Goal: Communication & Community: Answer question/provide support

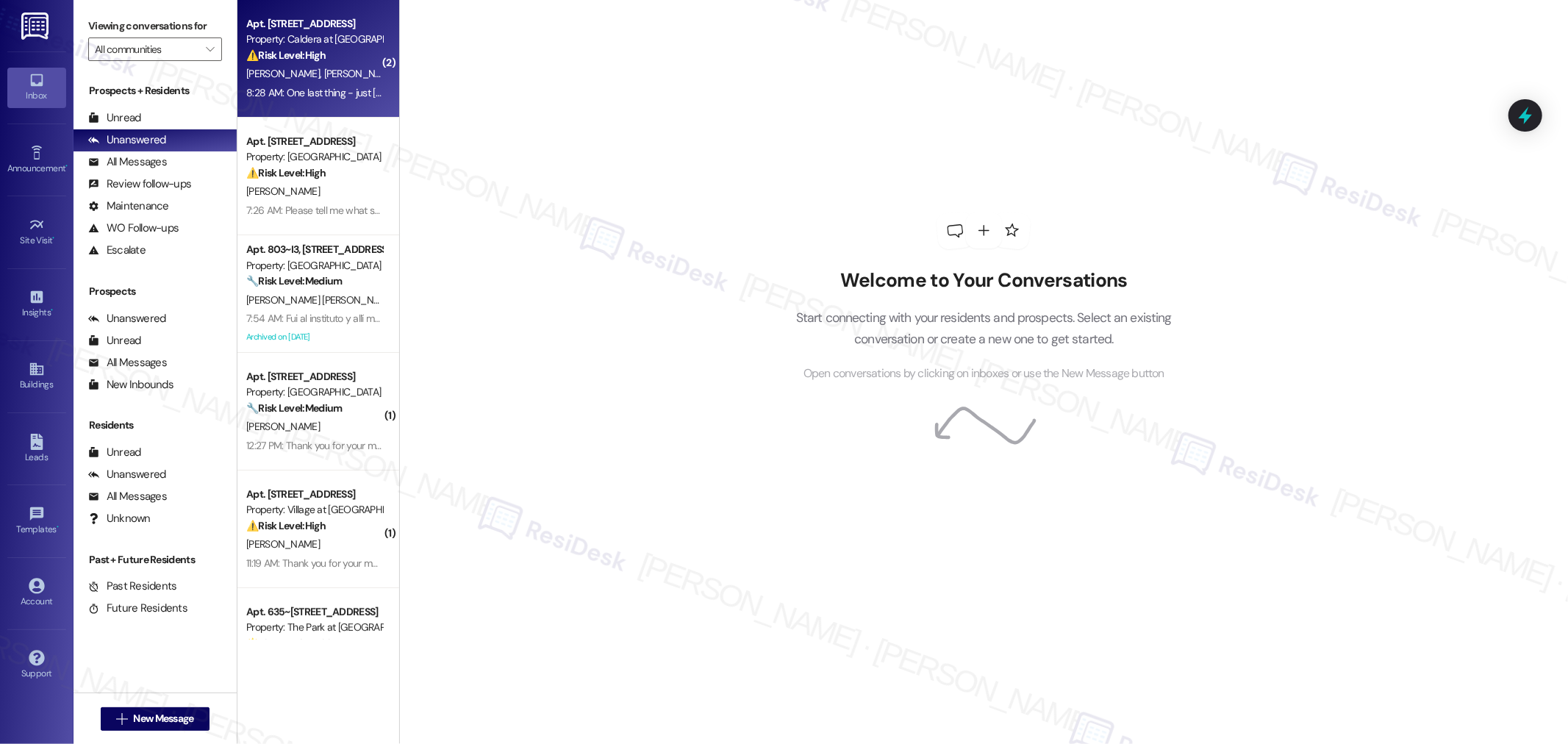
click at [327, 73] on div "[PERSON_NAME] [PERSON_NAME]" at bounding box center [314, 73] width 139 height 19
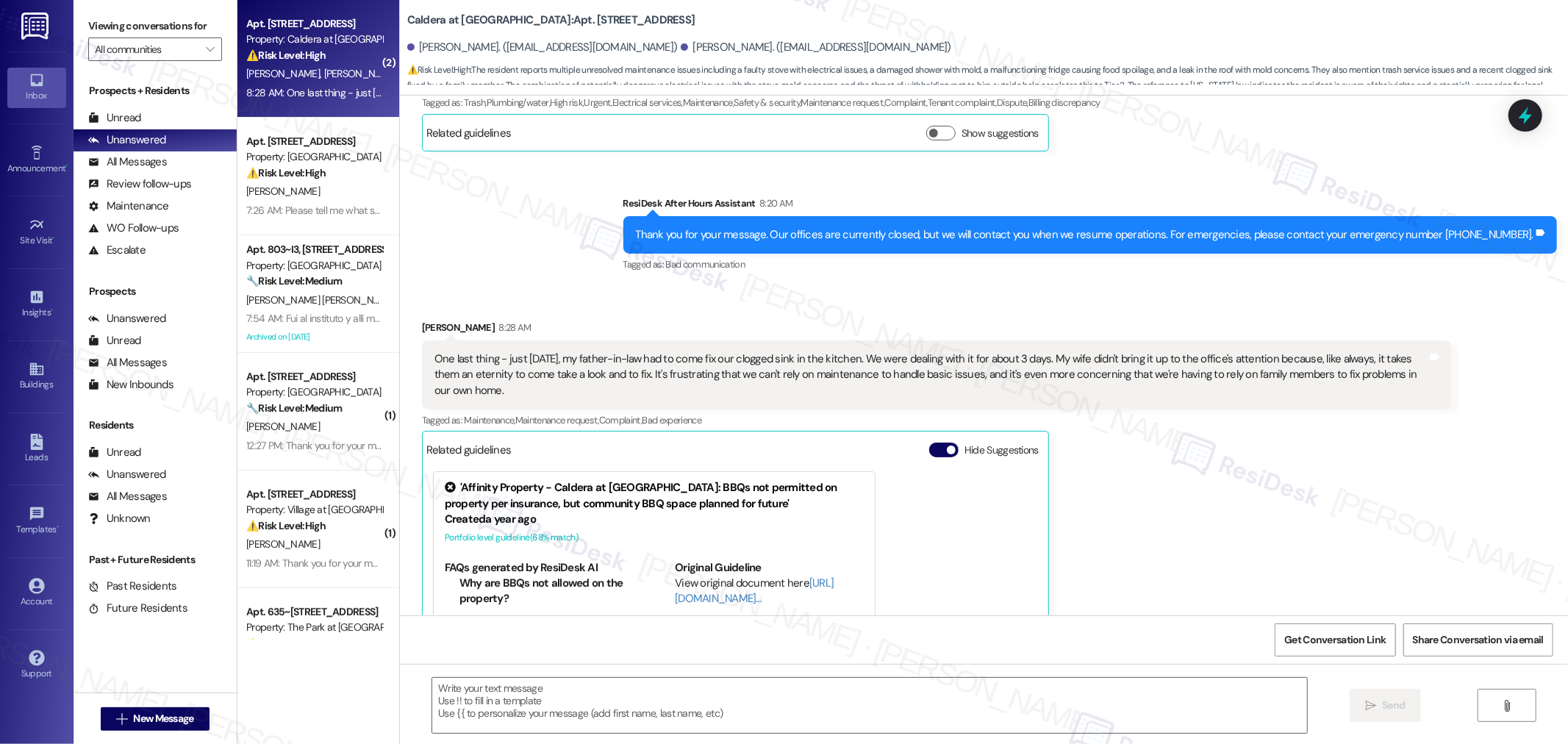
scroll to position [2834, 0]
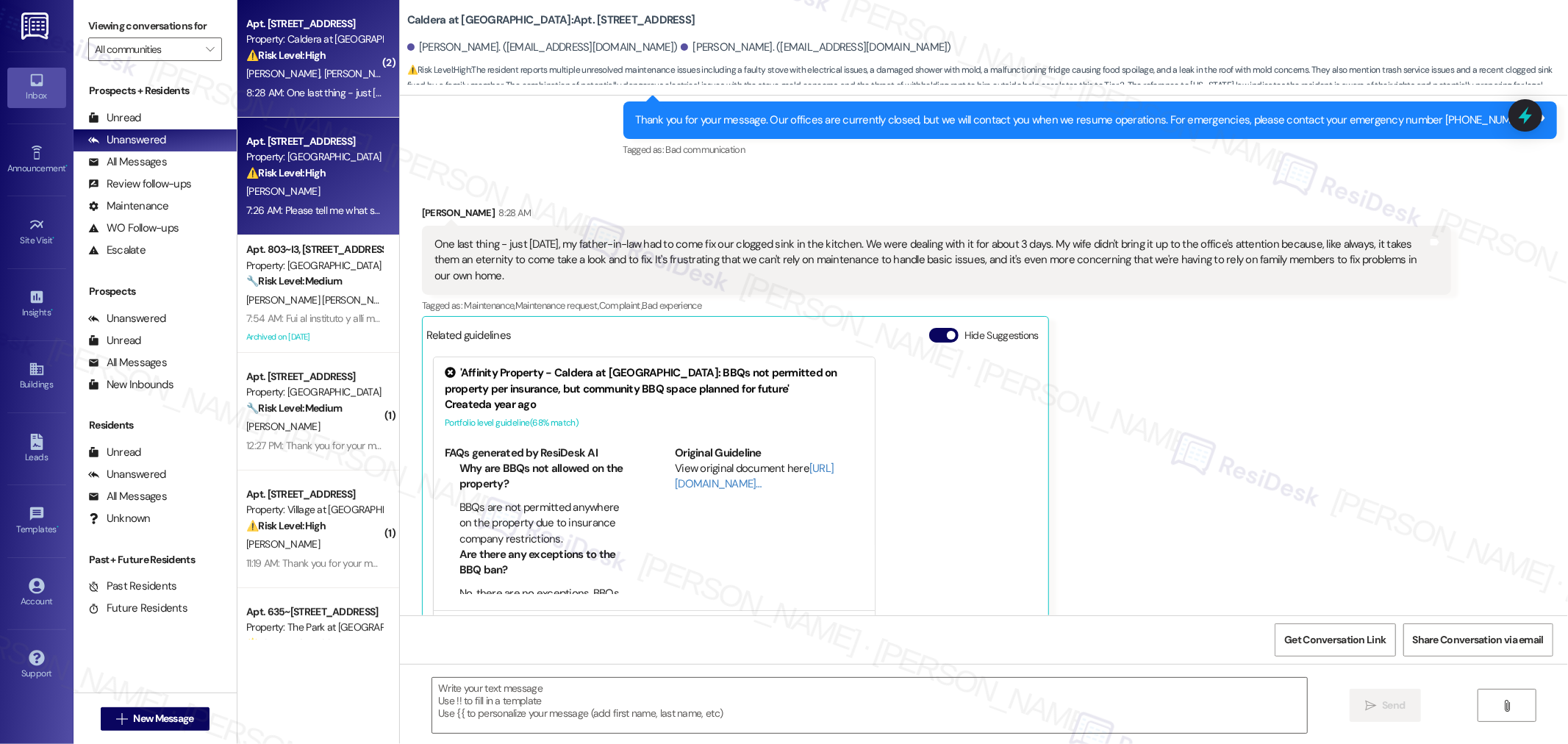
type textarea "Fetching suggested responses. Please feel free to read through the conversation…"
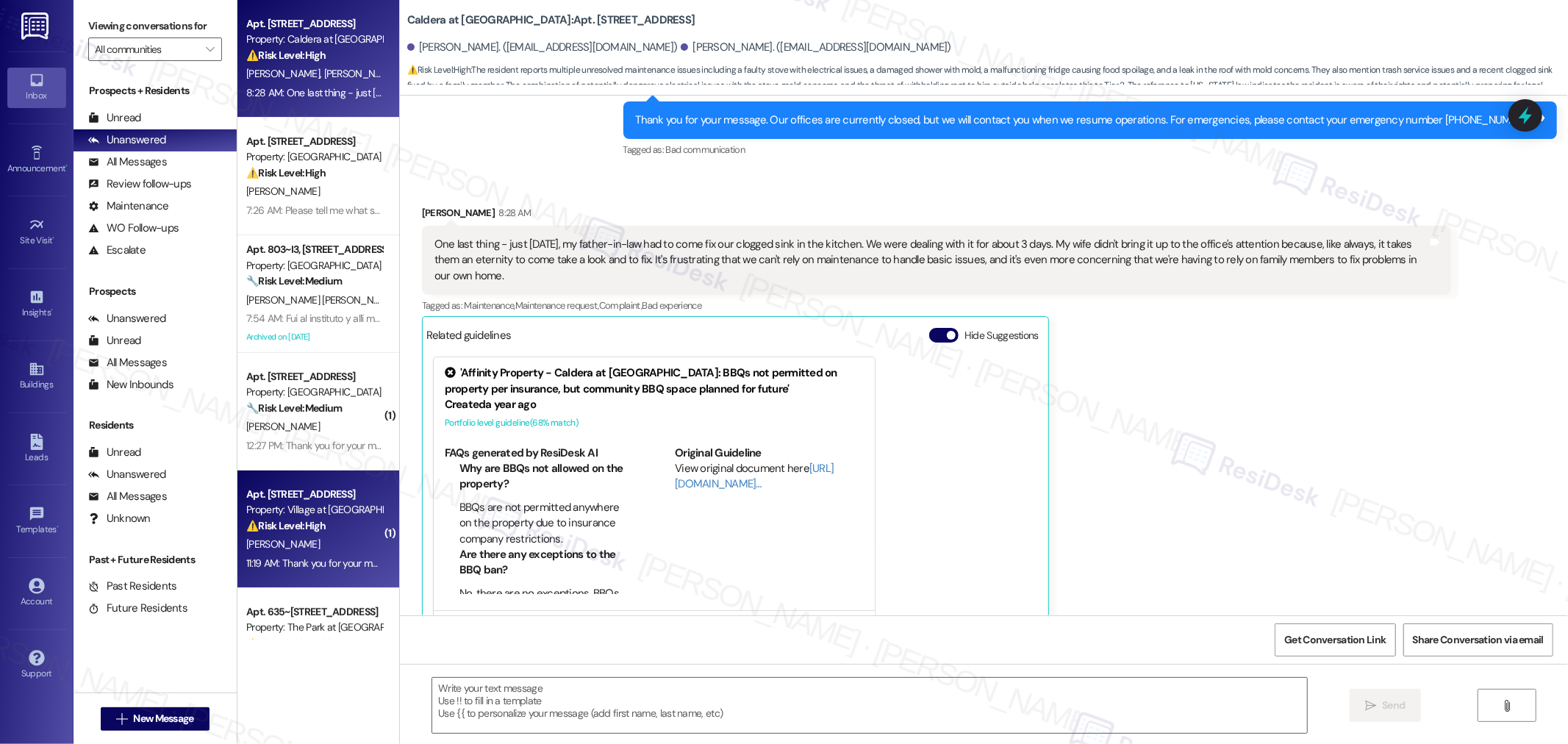
click at [328, 526] on div "⚠️ Risk Level: High The resident reports a persistent musty/chemical odor that …" at bounding box center [314, 525] width 136 height 15
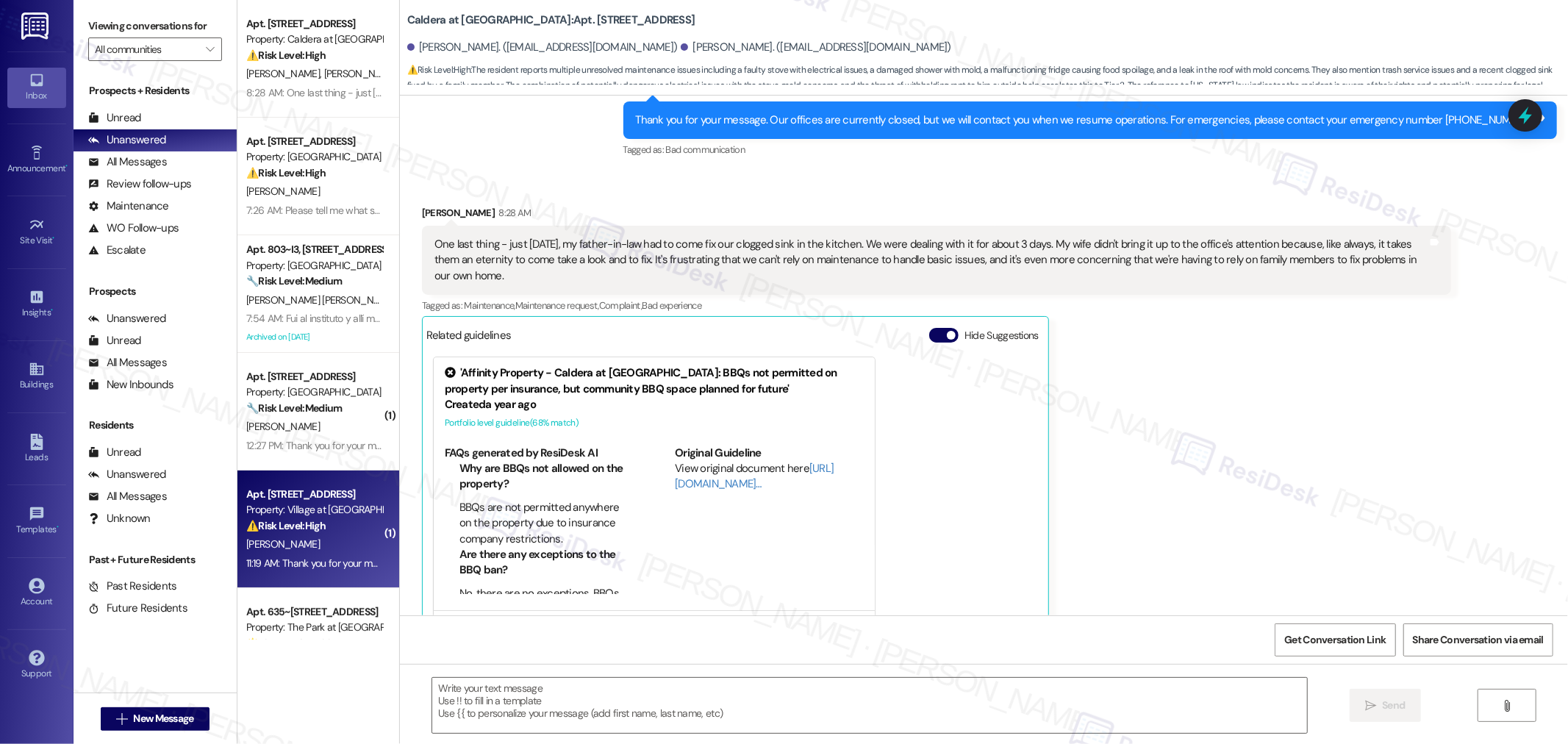
type textarea "Fetching suggested responses. Please feel free to read through the conversation…"
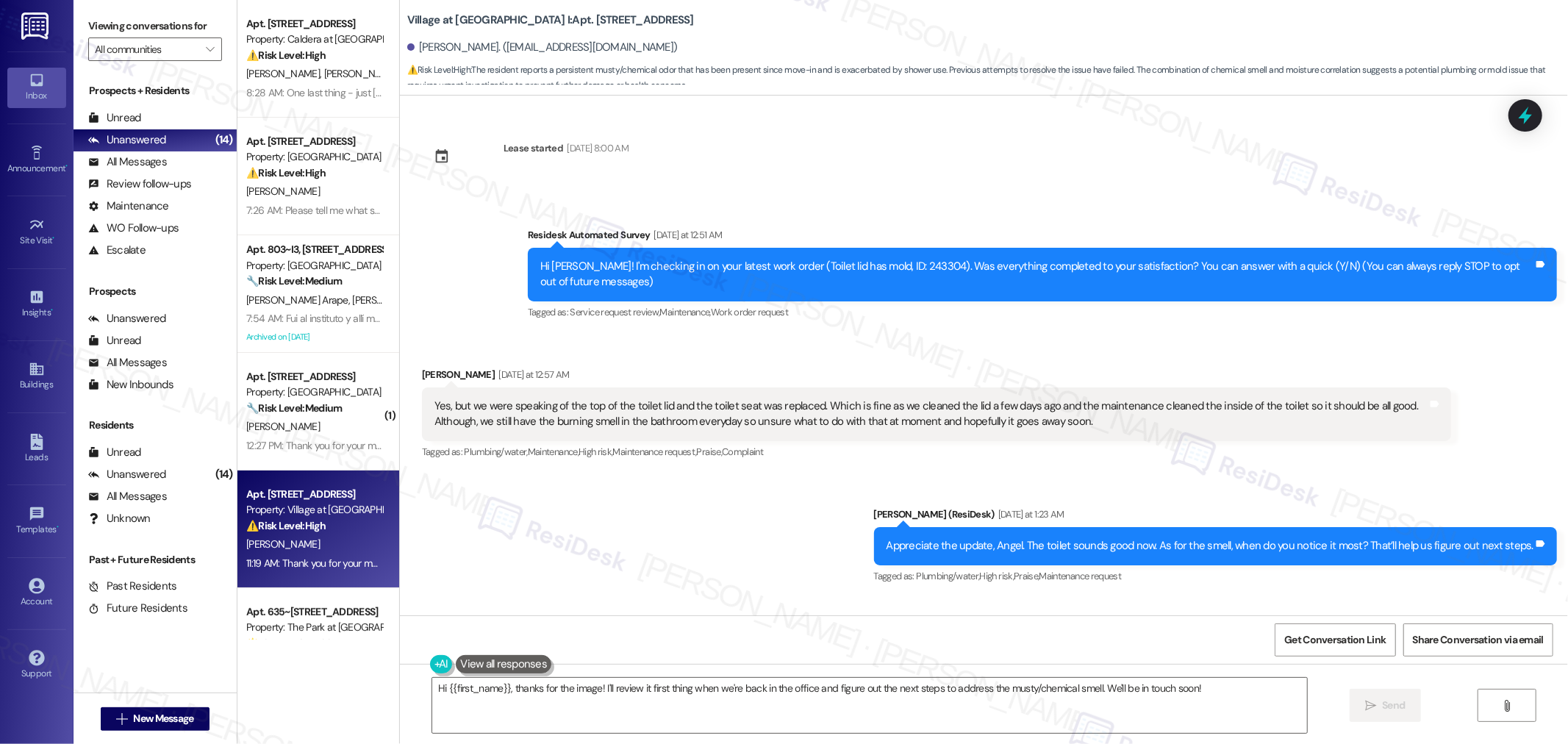
scroll to position [81, 0]
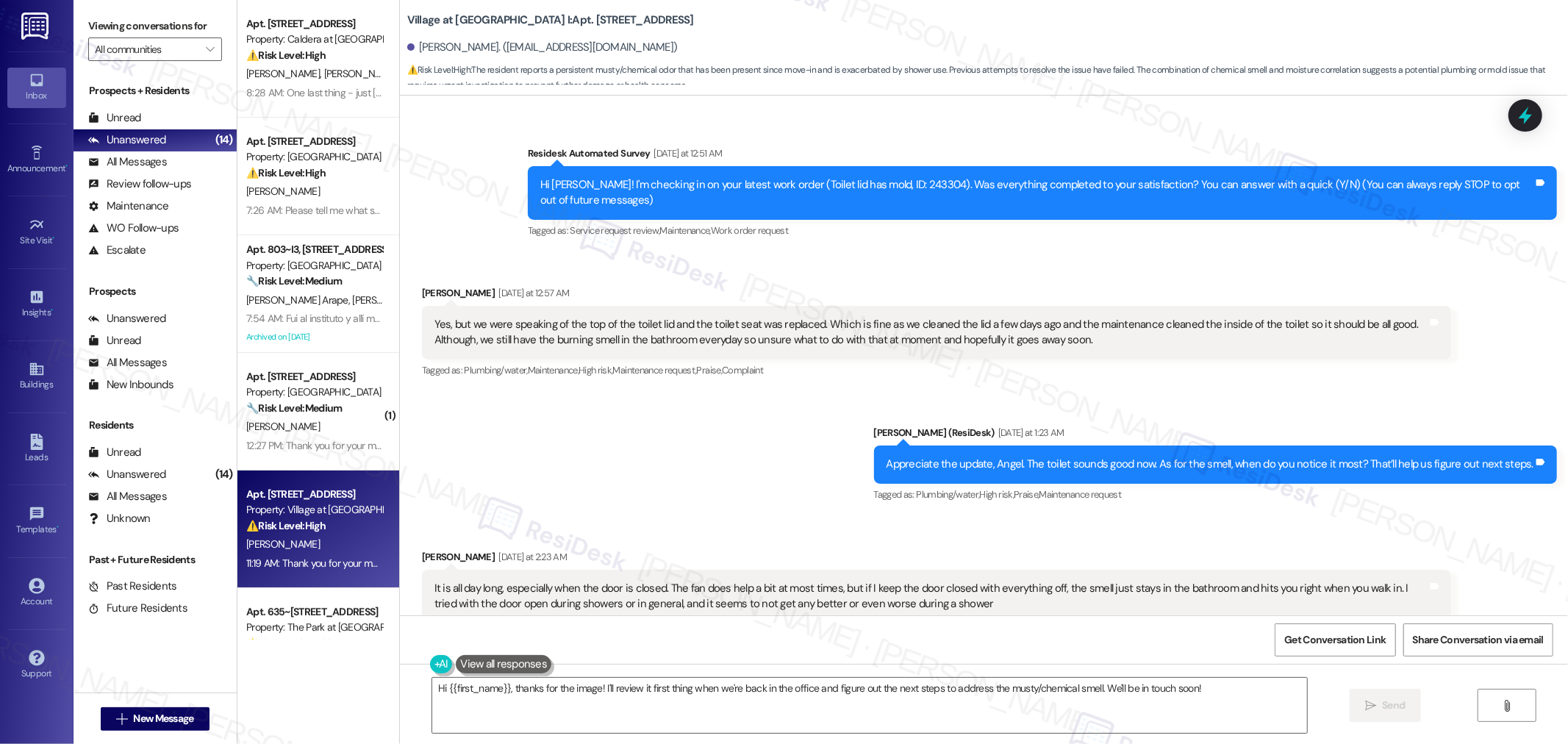
click at [876, 184] on div "Hi Angel! I'm checking in on your latest work order (Toilet lid has mold, ID: 2…" at bounding box center [1036, 193] width 993 height 32
copy div "243304"
click at [919, 96] on div "Lease started Aug 31, 2025 at 8:00 AM Survey, sent via SMS Residesk Automated S…" at bounding box center [984, 355] width 1168 height 519
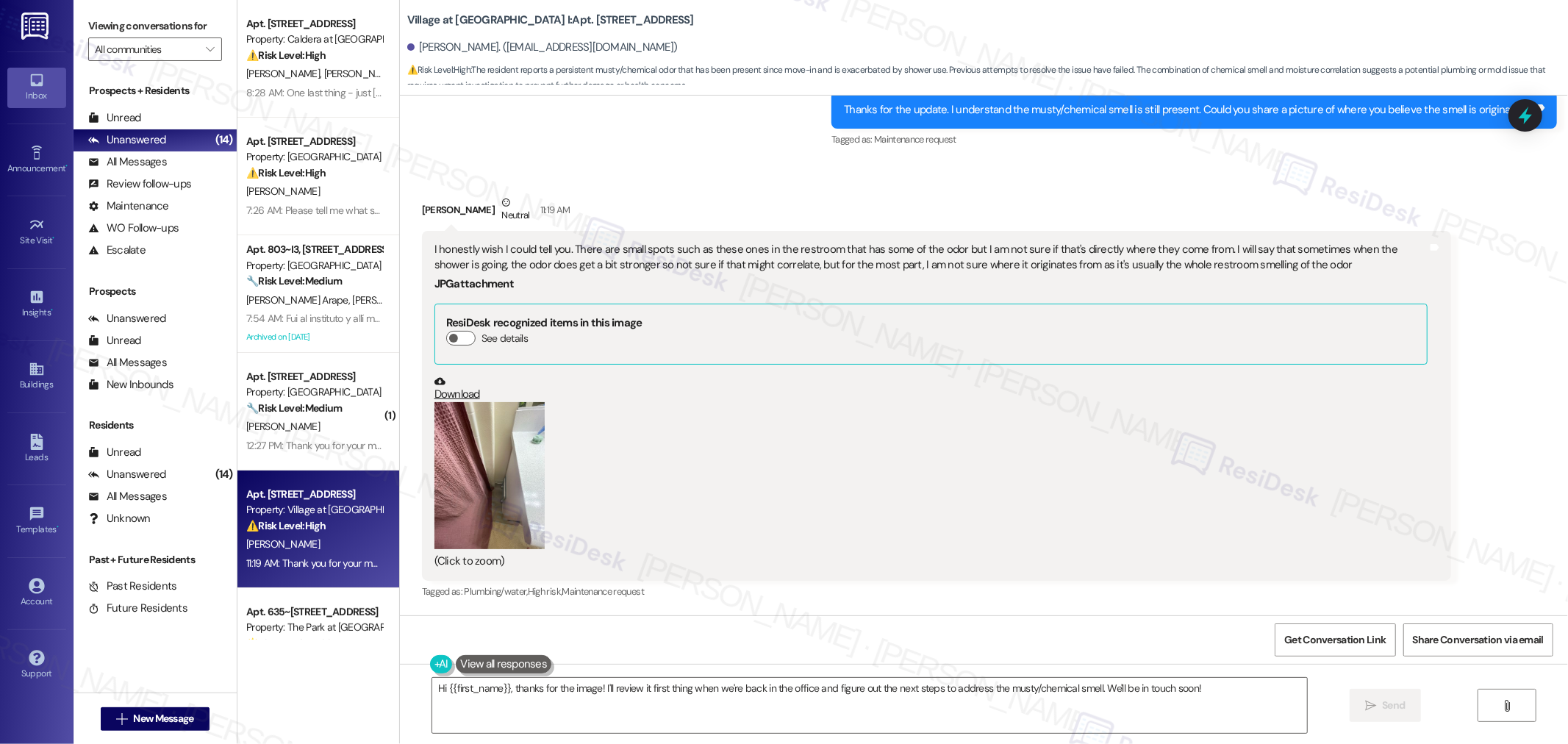
scroll to position [1486, 0]
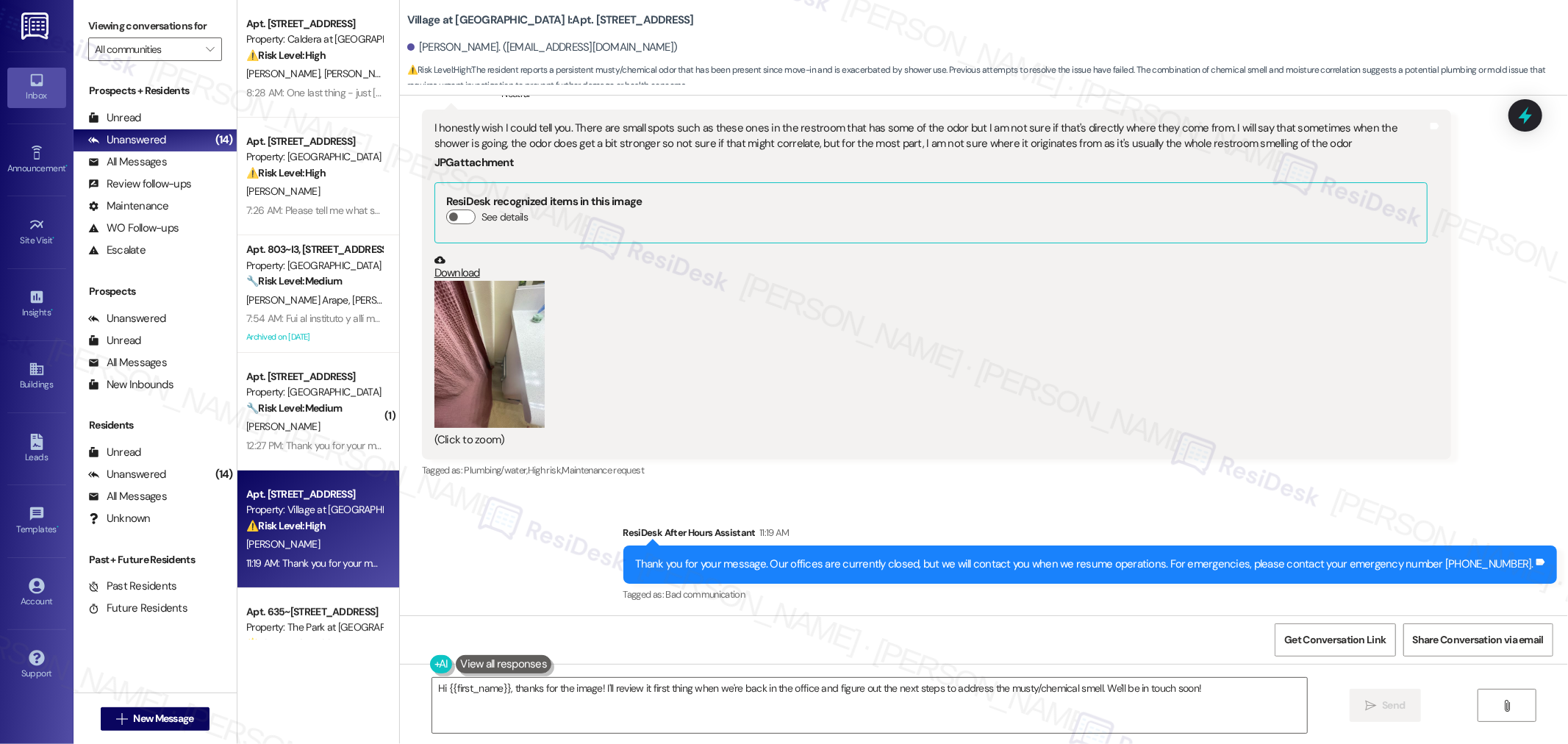
click at [456, 380] on button "Zoom image" at bounding box center [489, 354] width 111 height 147
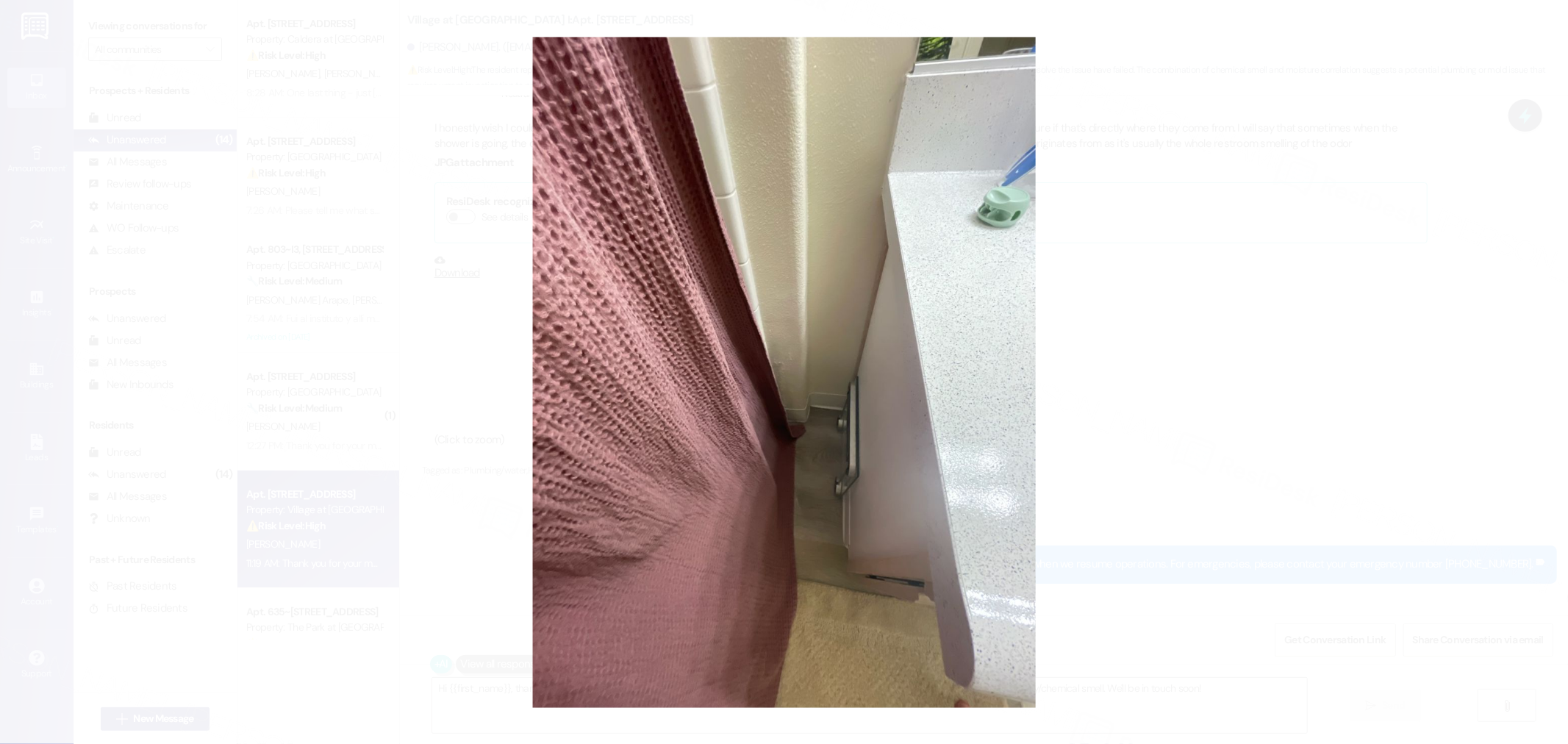
click at [843, 481] on button "Unzoom image" at bounding box center [784, 372] width 1568 height 744
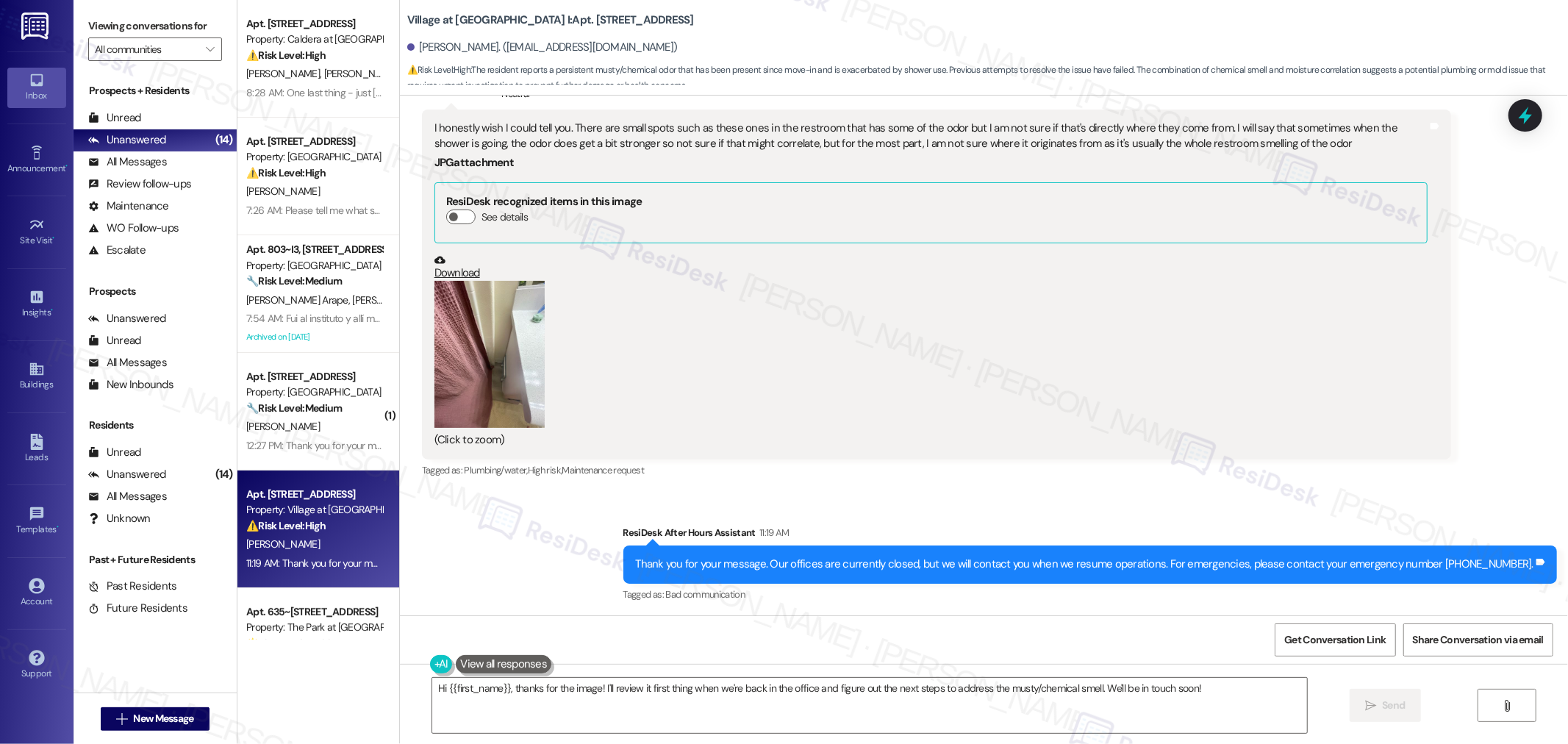
click at [510, 373] on button "Zoom image" at bounding box center [489, 354] width 111 height 147
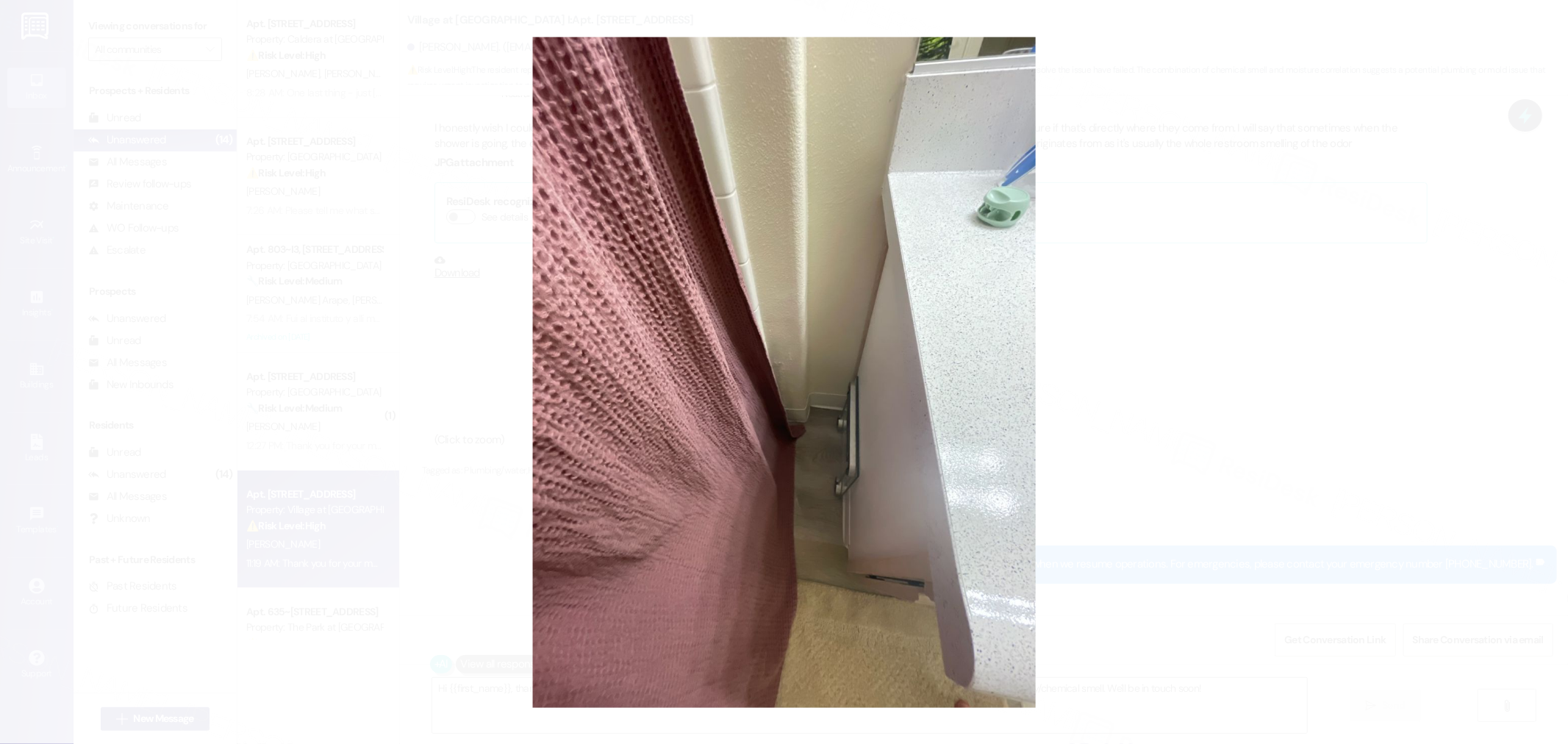
click at [783, 412] on button "Unzoom image" at bounding box center [784, 372] width 1568 height 744
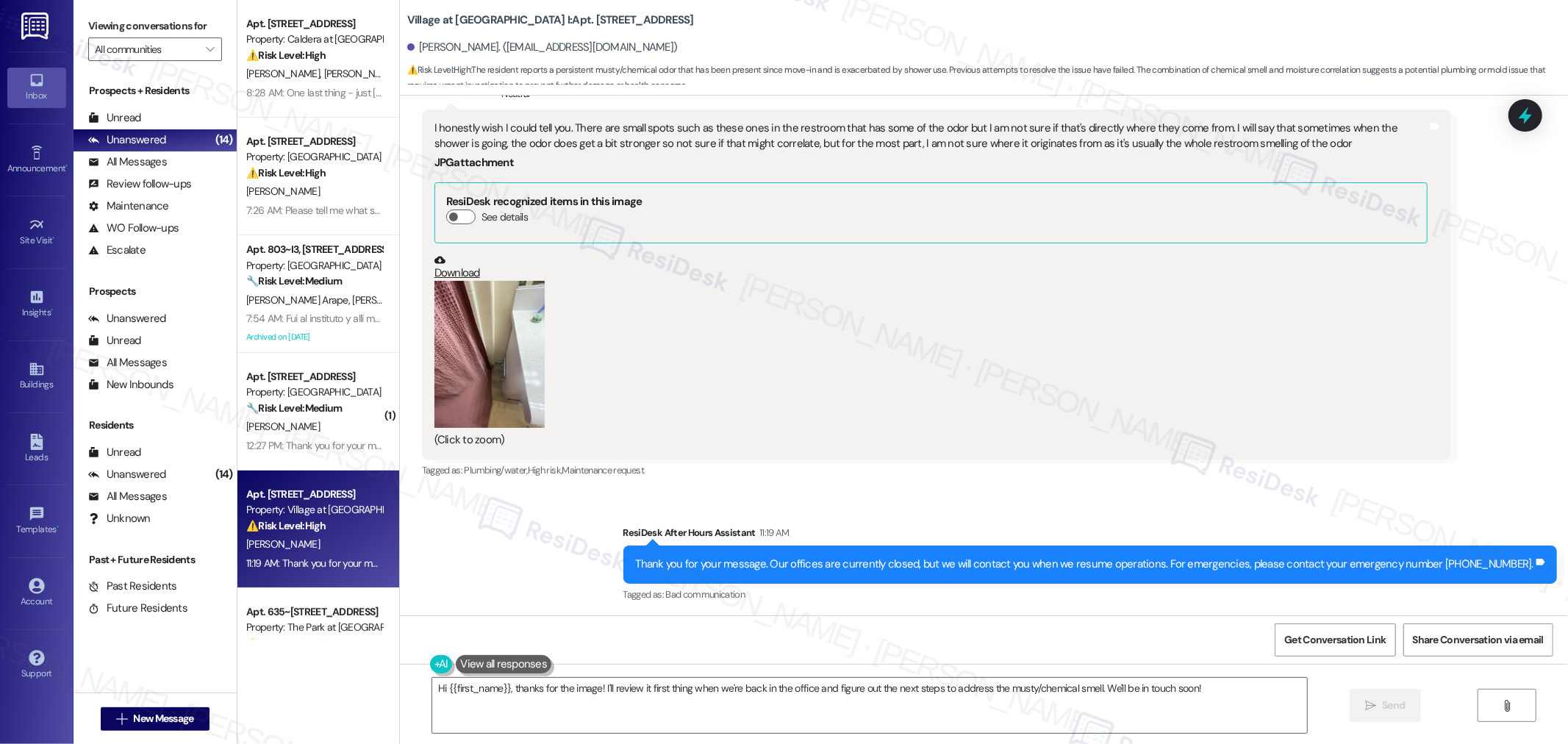
click at [538, 372] on div "(Click to zoom)" at bounding box center [931, 364] width 993 height 167
click at [531, 370] on button "Zoom image" at bounding box center [489, 354] width 111 height 147
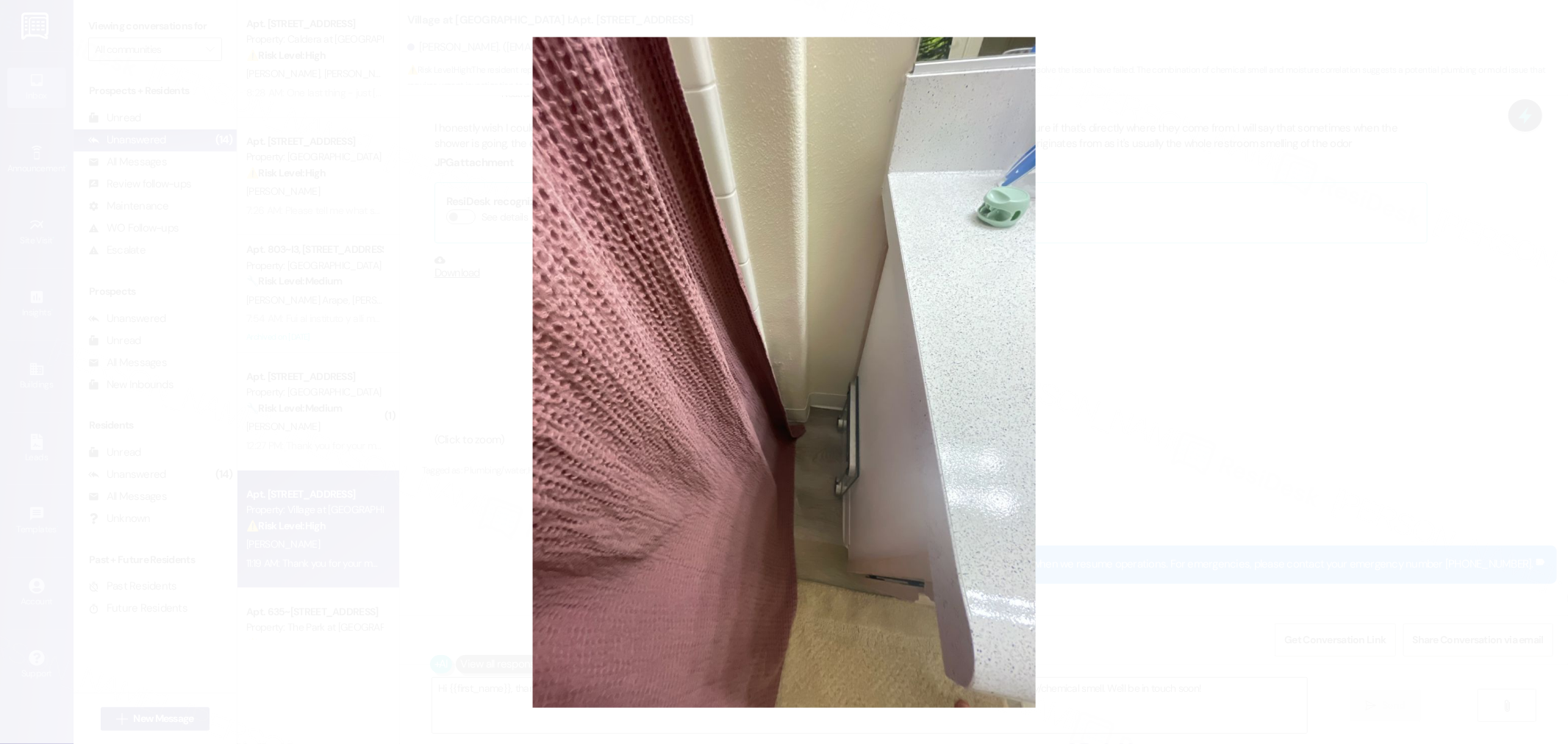
click at [1087, 449] on button "Unzoom image" at bounding box center [784, 372] width 1568 height 744
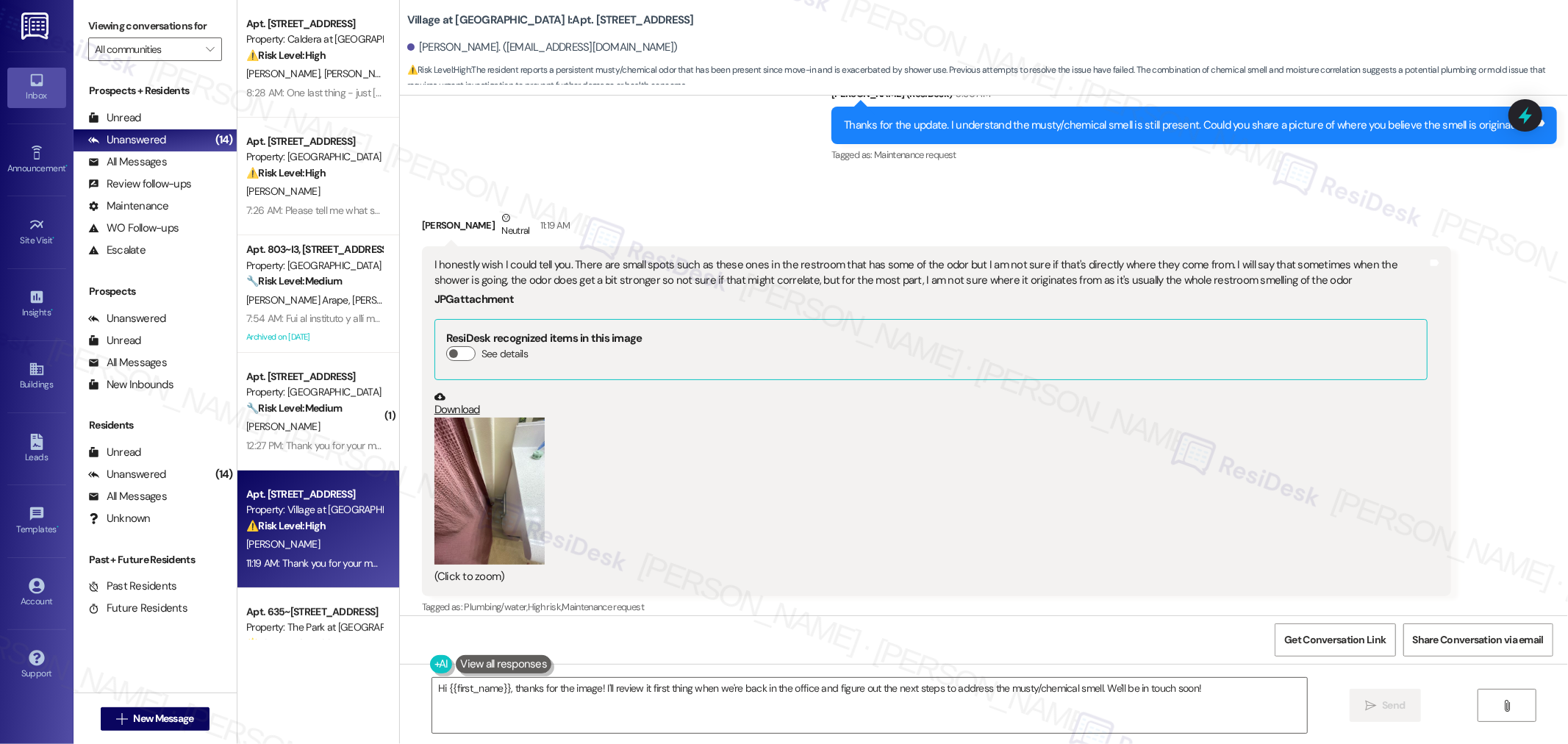
scroll to position [1323, 0]
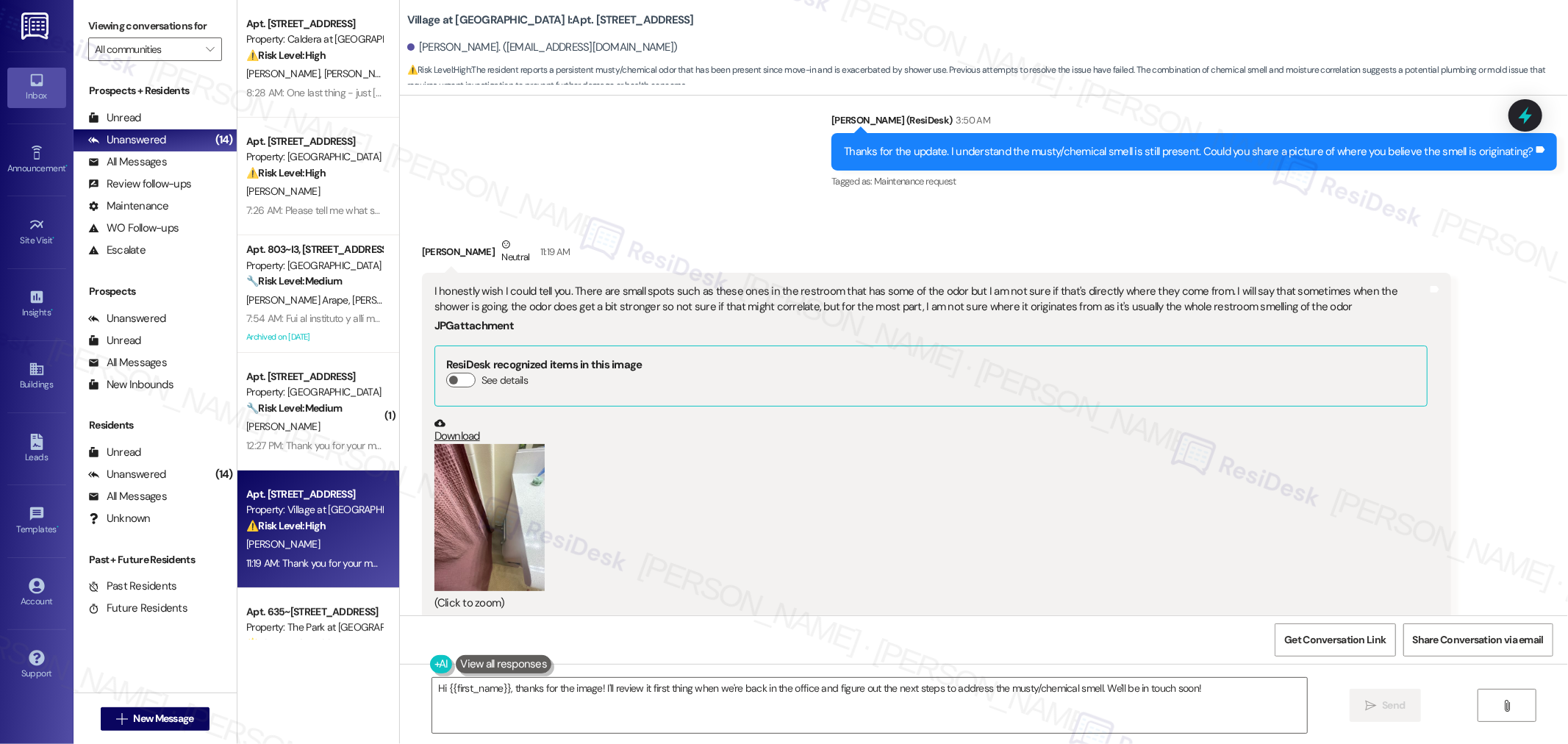
click at [471, 512] on button "Zoom image" at bounding box center [489, 518] width 111 height 147
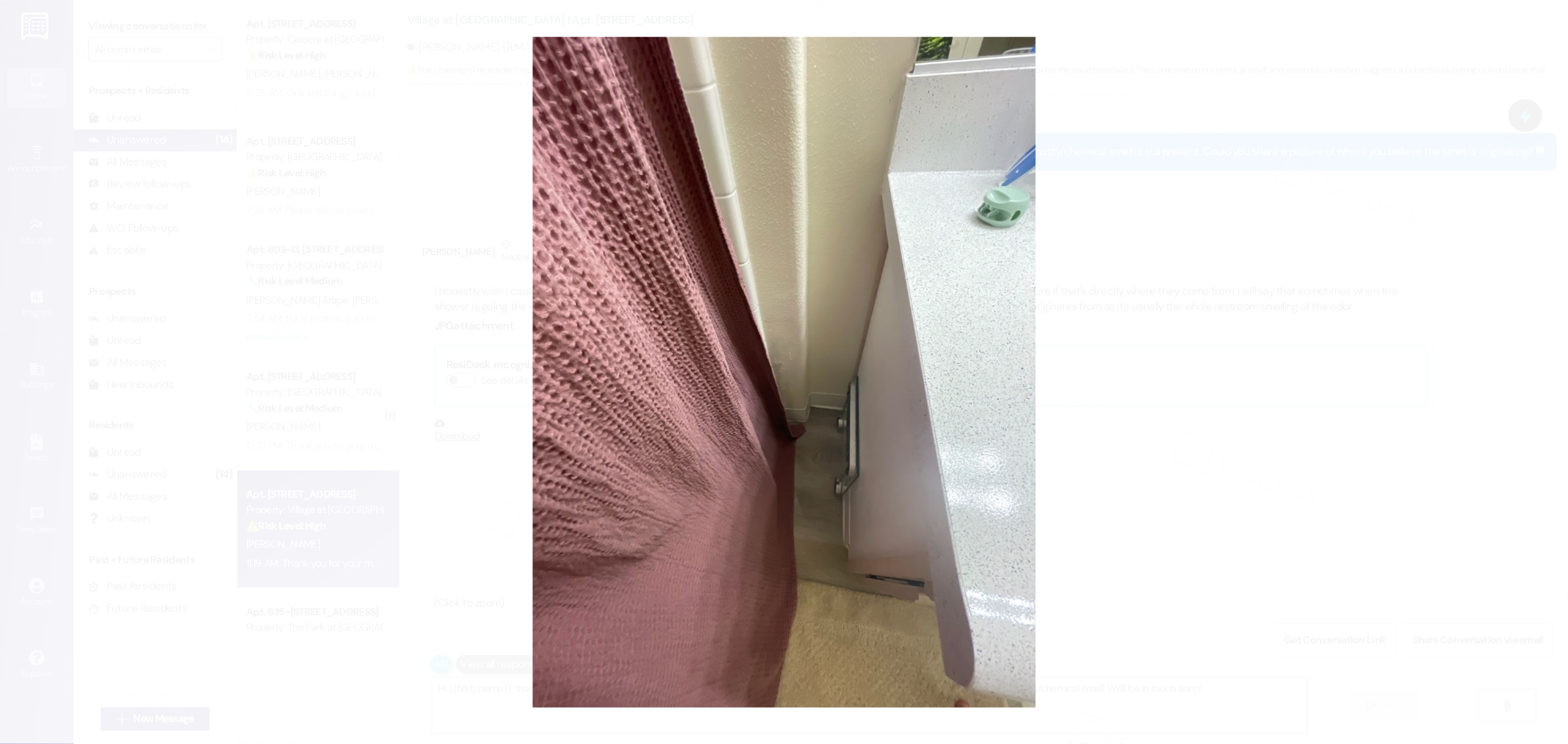
click at [1167, 447] on button "Unzoom image" at bounding box center [784, 372] width 1568 height 744
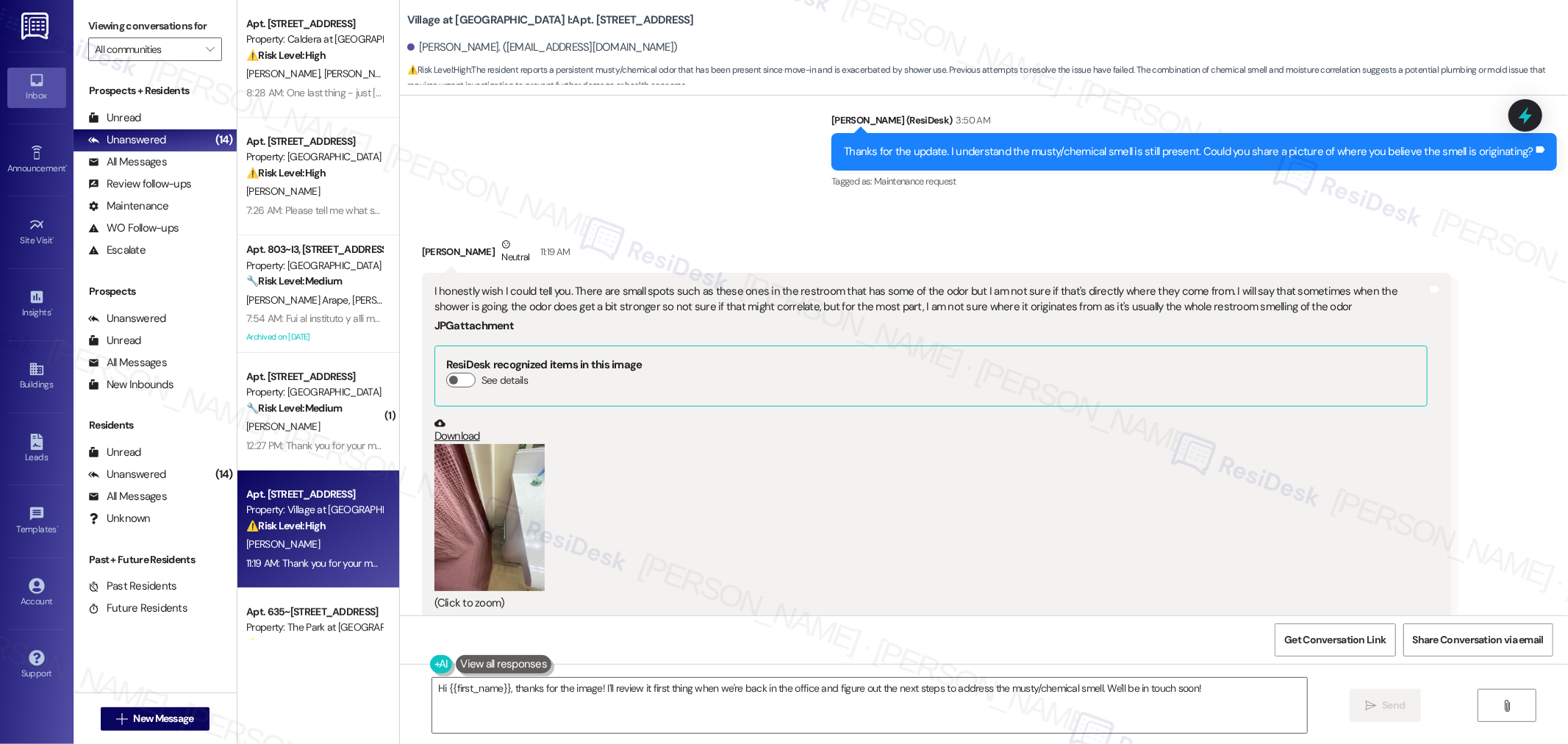
drag, startPoint x: 817, startPoint y: 578, endPoint x: 828, endPoint y: 640, distance: 63.0
drag, startPoint x: 828, startPoint y: 640, endPoint x: 828, endPoint y: 692, distance: 52.0
click at [828, 692] on textarea "Hi {{first_name}}, thanks for the image! I'll review it first thing when we're …" at bounding box center [869, 705] width 874 height 55
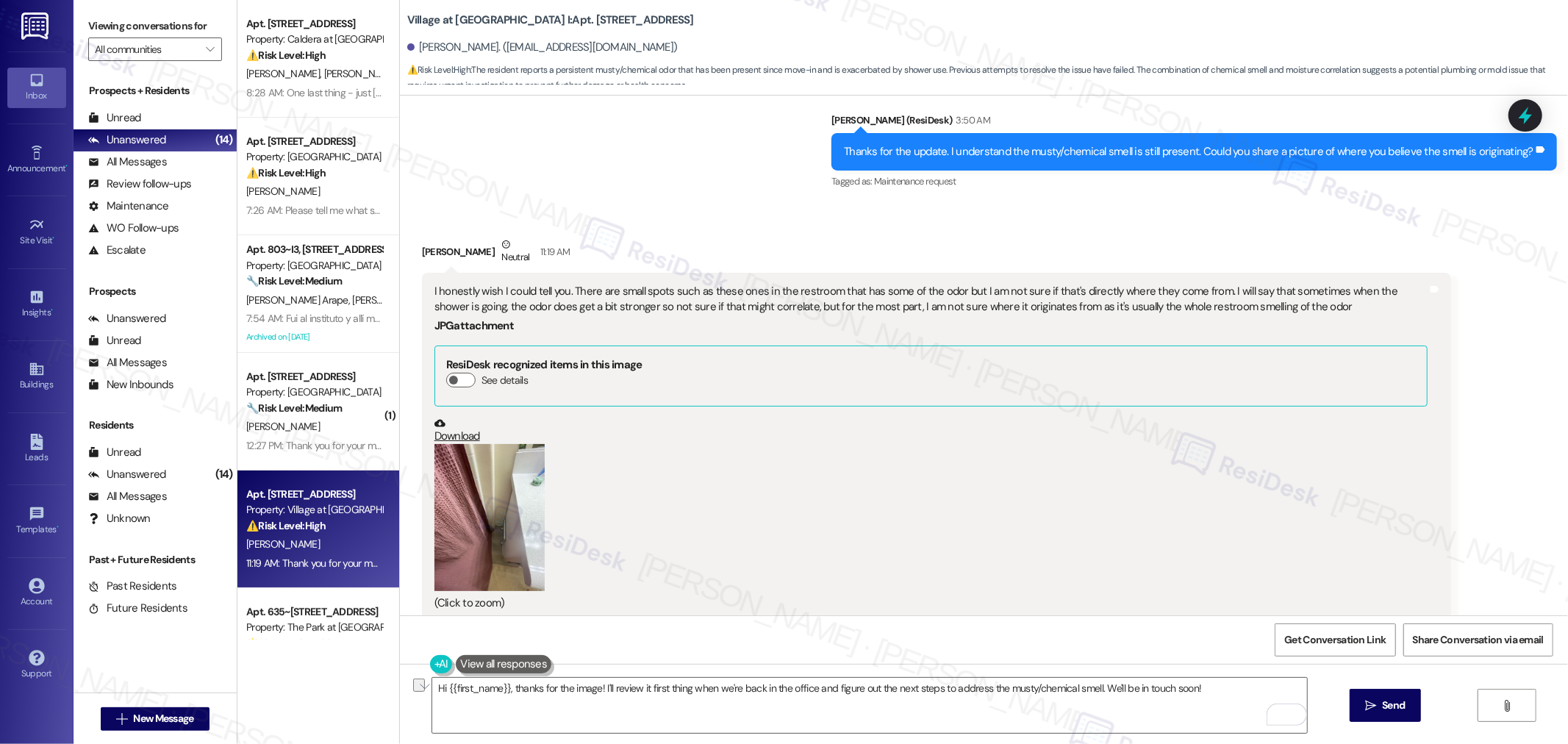
click at [1051, 244] on div "Angel Maldonado Neutral 11:19 AM" at bounding box center [936, 254] width 1029 height 36
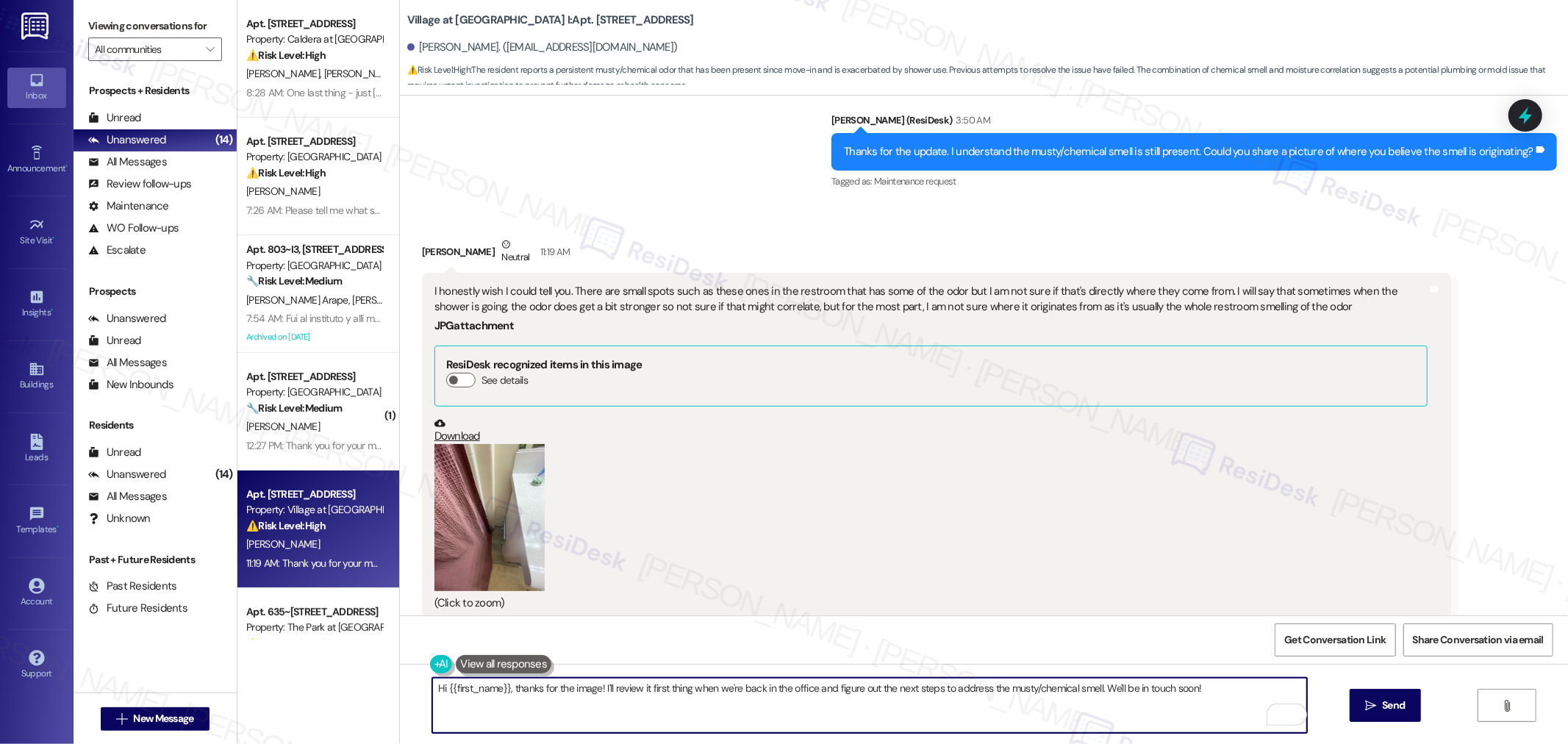
click at [755, 692] on textarea "Hi {{first_name}}, thanks for the image! I'll review it first thing when we're …" at bounding box center [869, 705] width 874 height 55
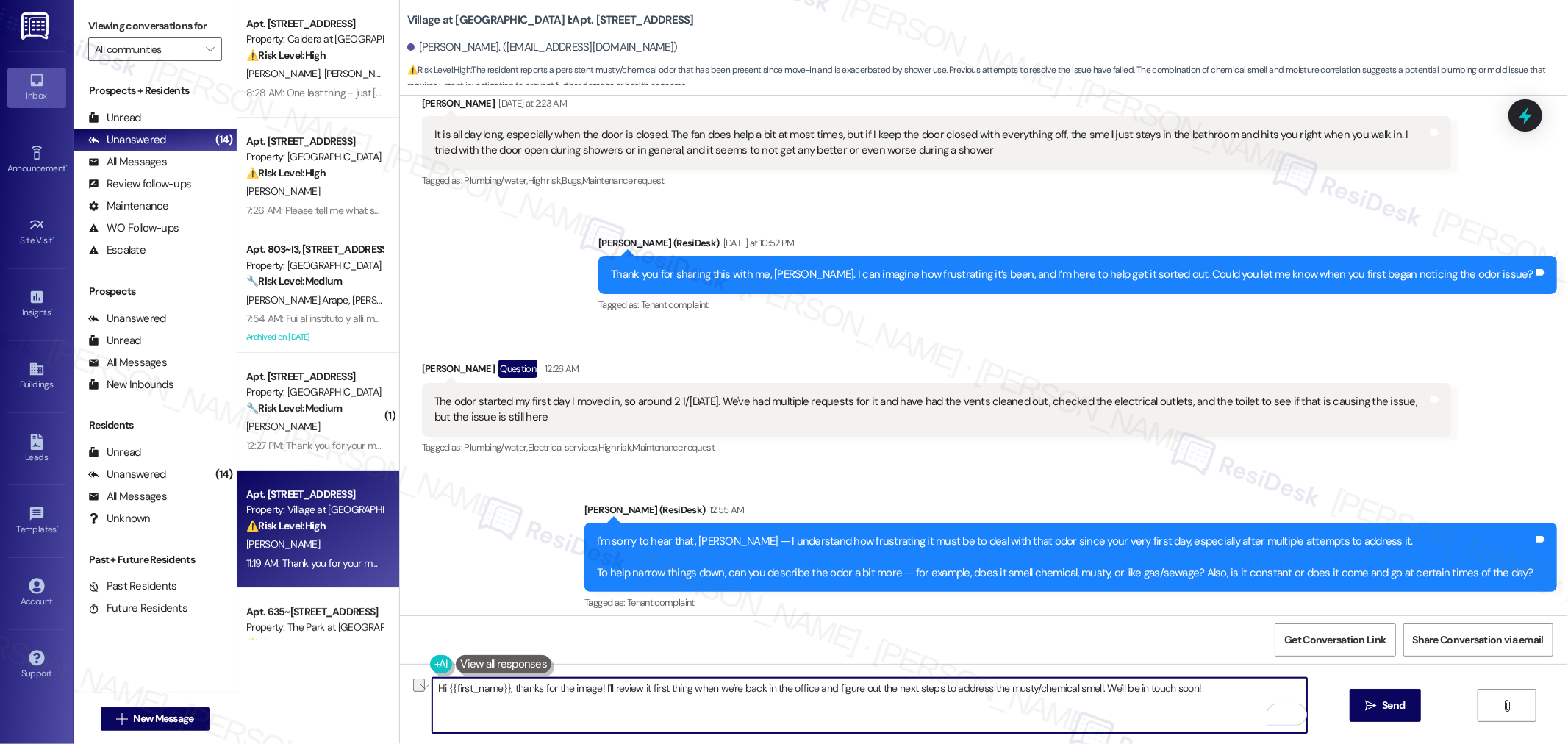
scroll to position [507, 0]
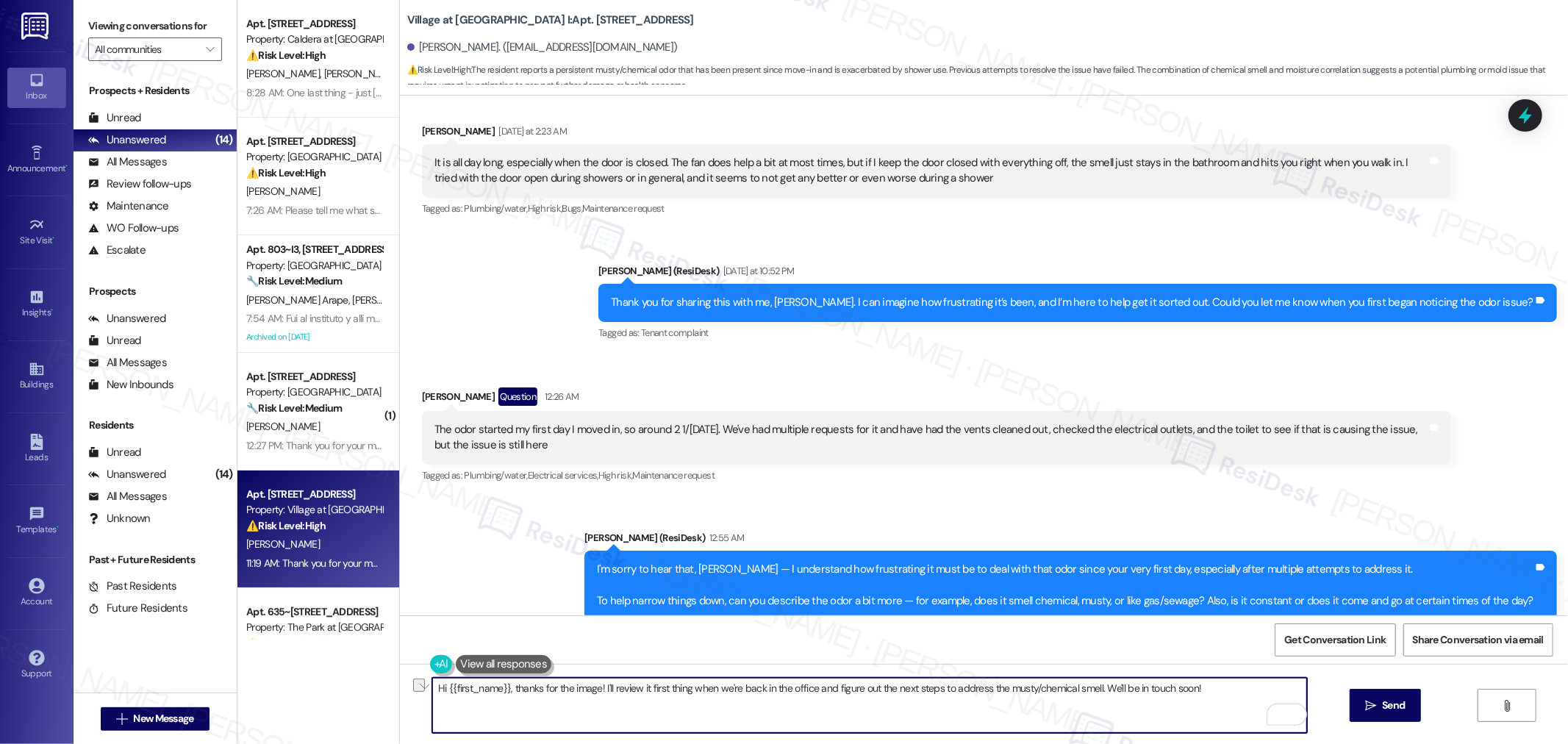
click at [1111, 686] on textarea "Hi {{first_name}}, thanks for the image! I'll review it first thing when we're …" at bounding box center [869, 705] width 874 height 55
type textarea "i"
type textarea "T"
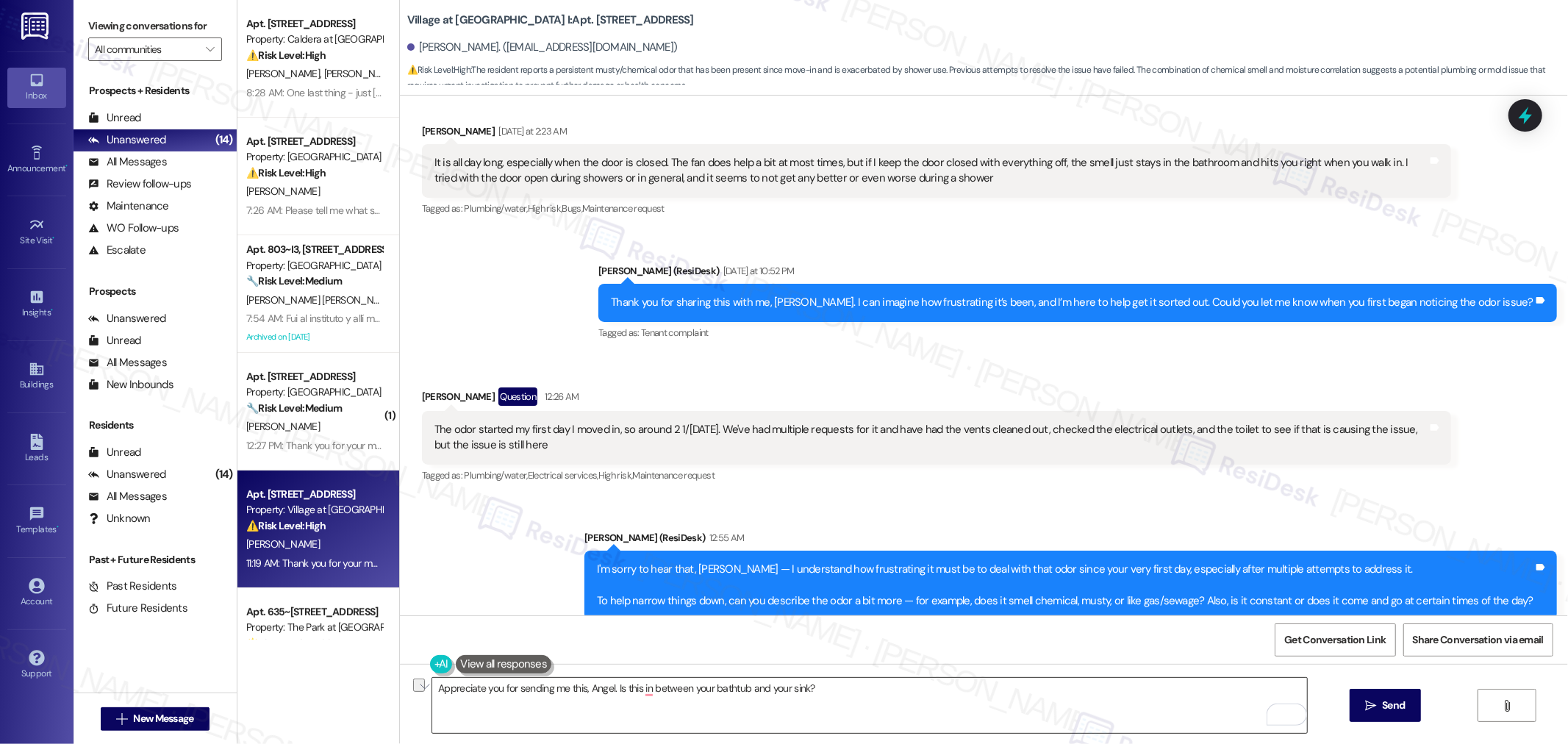
click at [776, 687] on textarea "Appreciate you for sending me this, Angel. Is this in between your bathtub and …" at bounding box center [869, 705] width 874 height 55
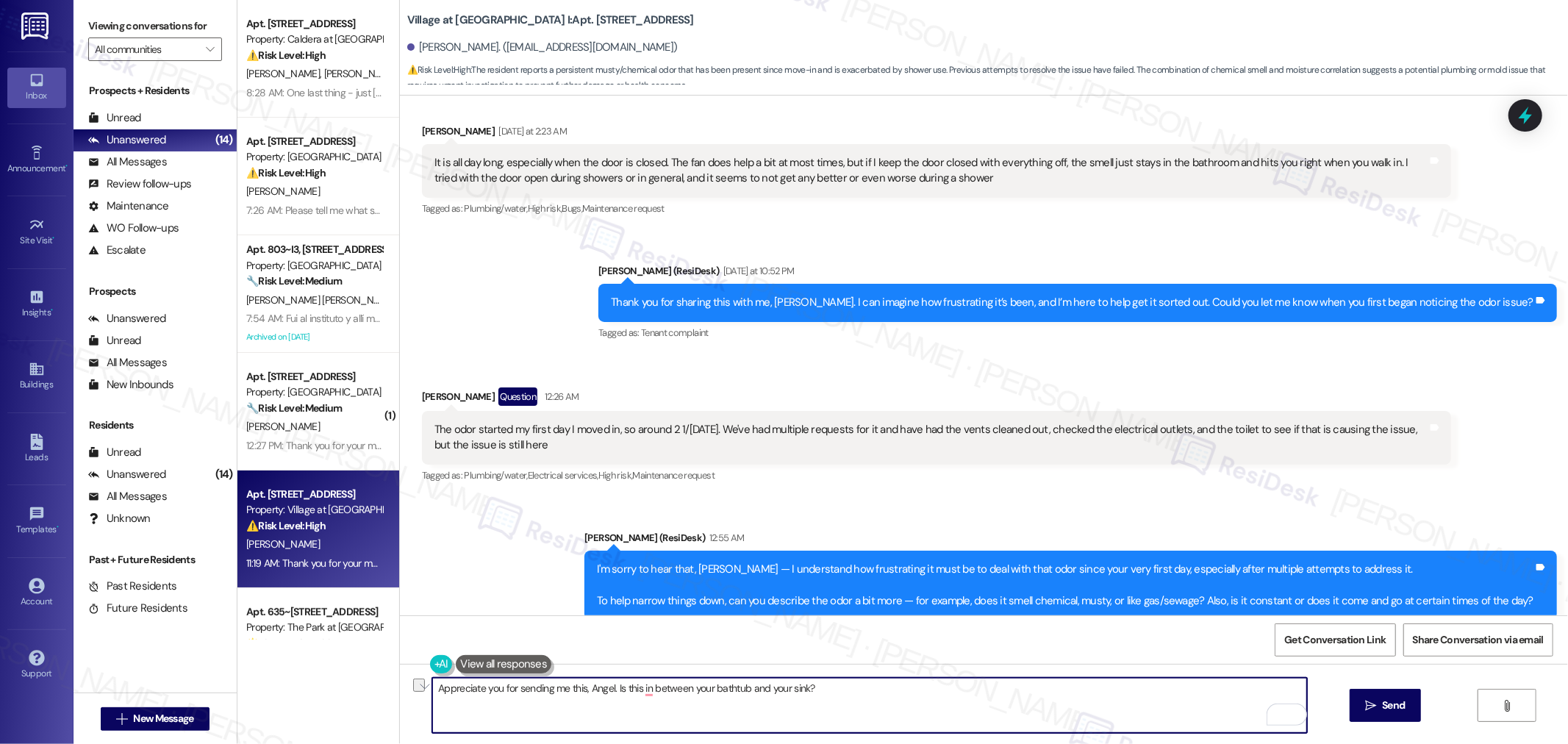
click at [776, 687] on textarea "Appreciate you for sending me this, Angel. Is this in between your bathtub and …" at bounding box center [869, 705] width 874 height 55
paste textarea "Thanks for sending this over, Angel. Is this located between your bathtub and"
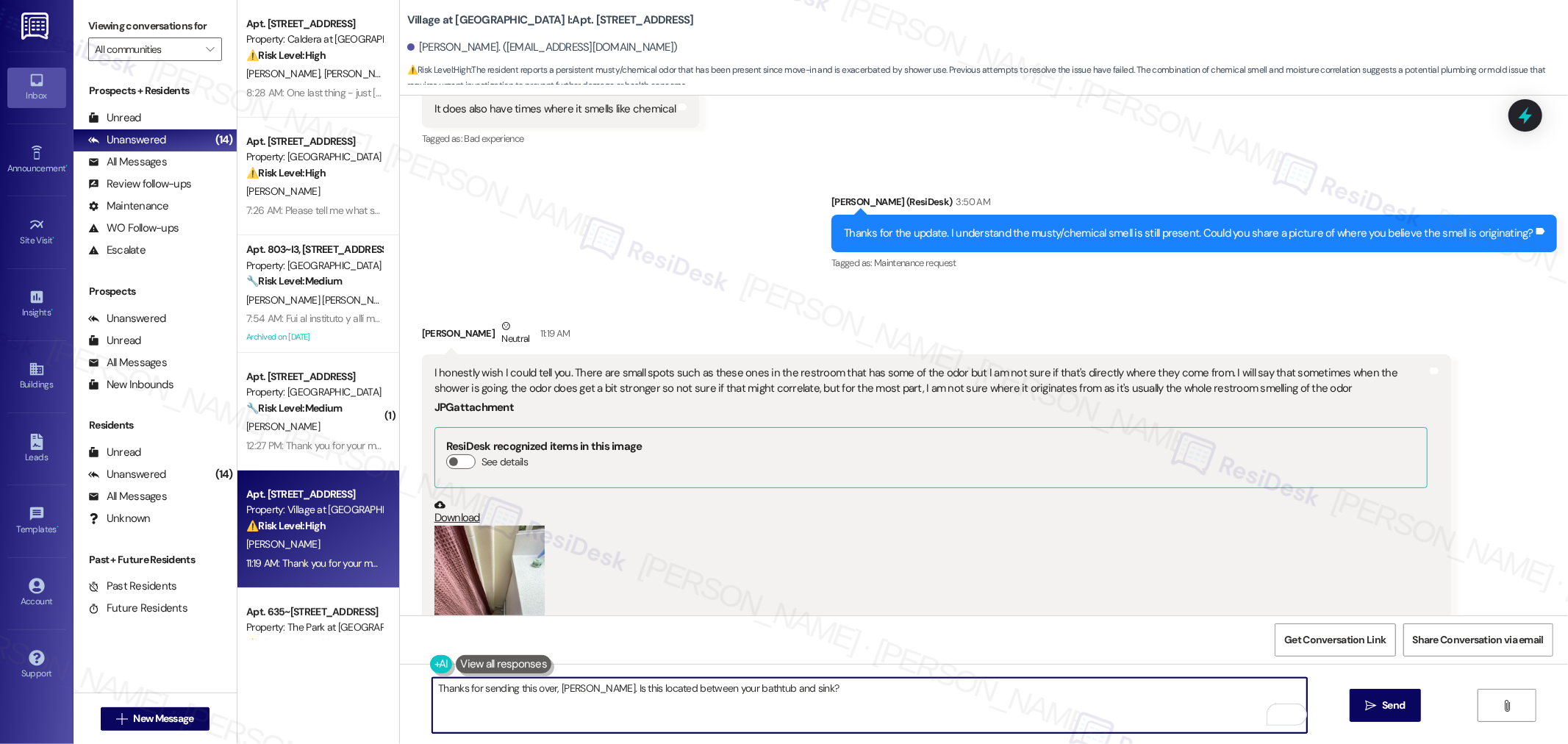
scroll to position [1486, 0]
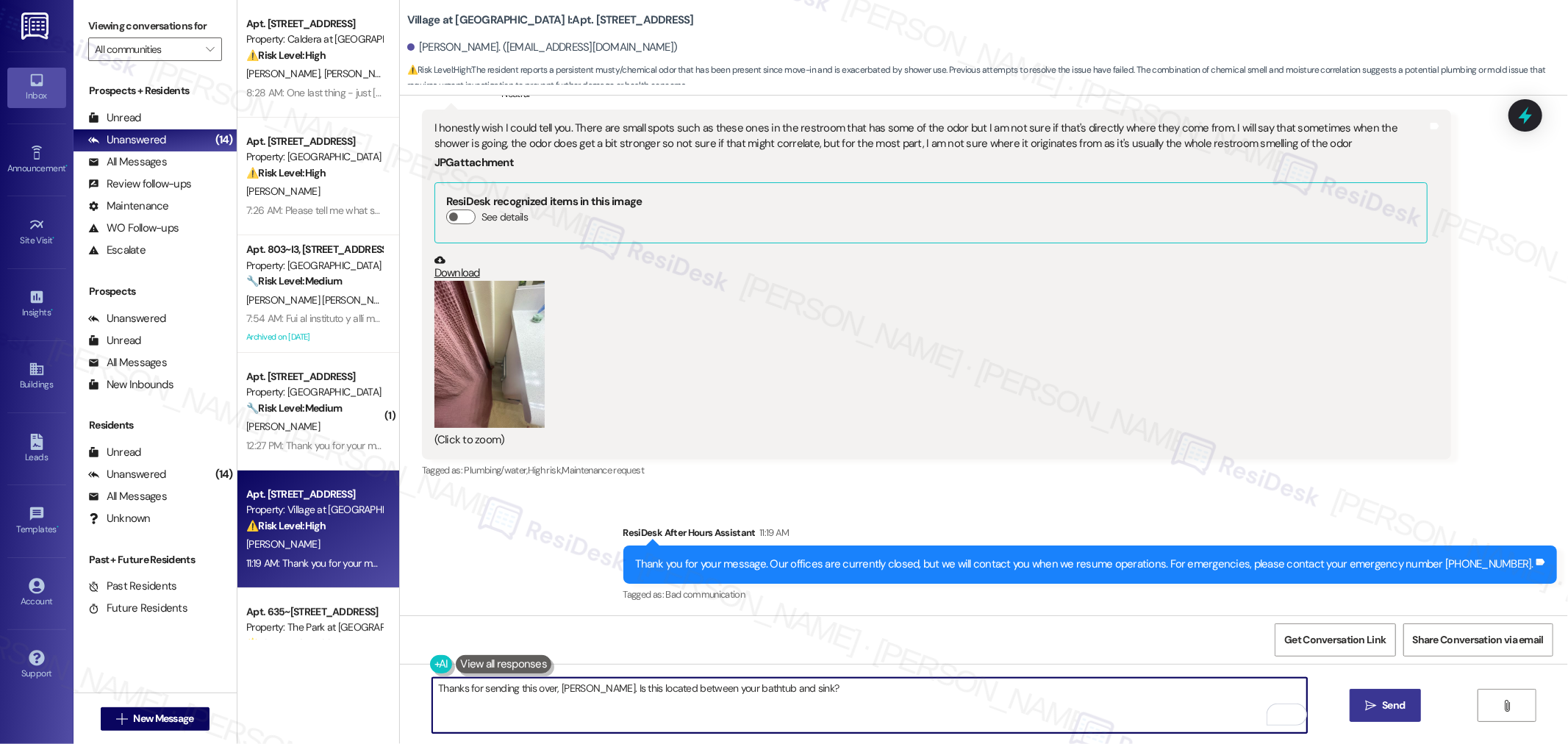
type textarea "Thanks for sending this over, Angel. Is this located between your bathtub and s…"
click at [1412, 713] on button " Send" at bounding box center [1385, 704] width 72 height 33
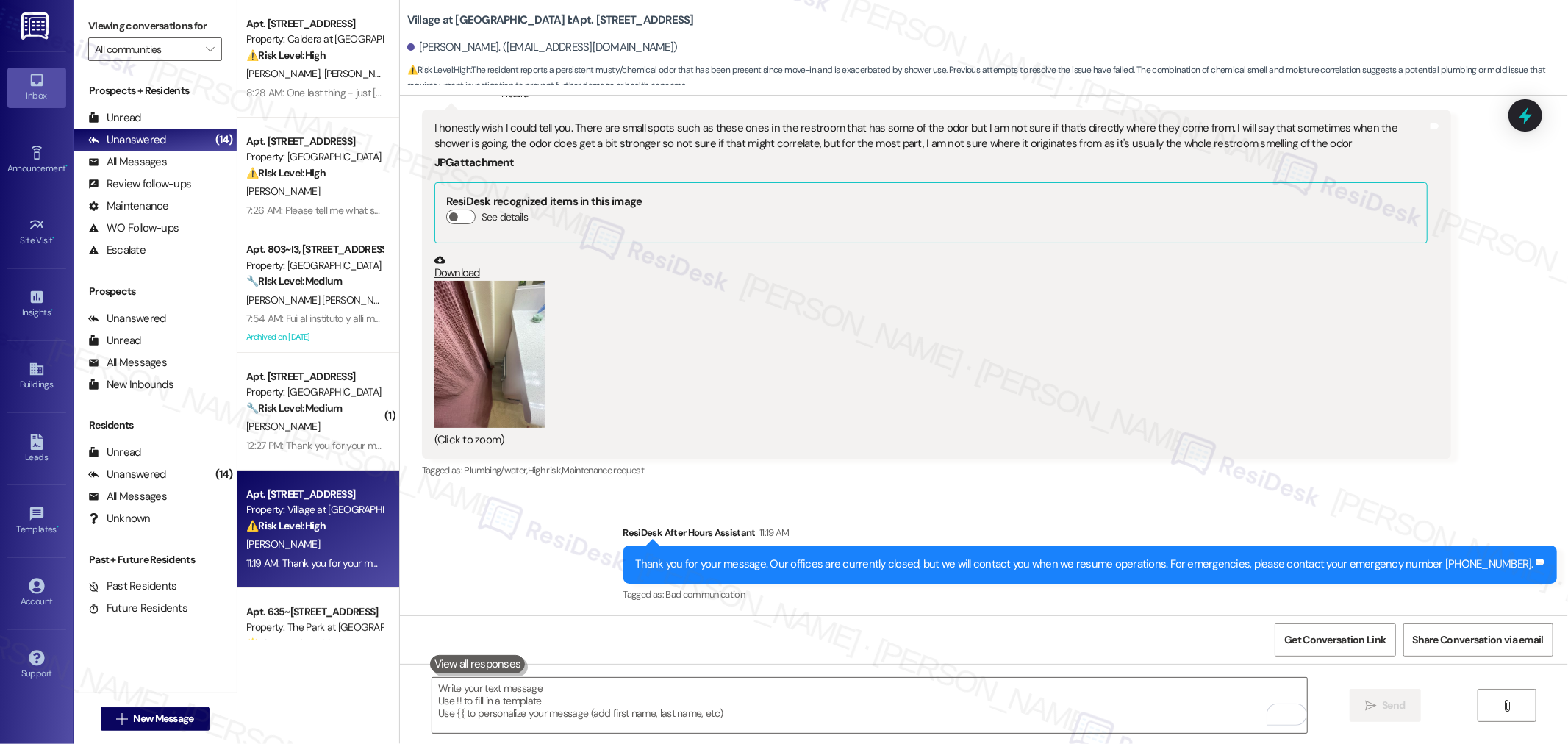
scroll to position [1362, 0]
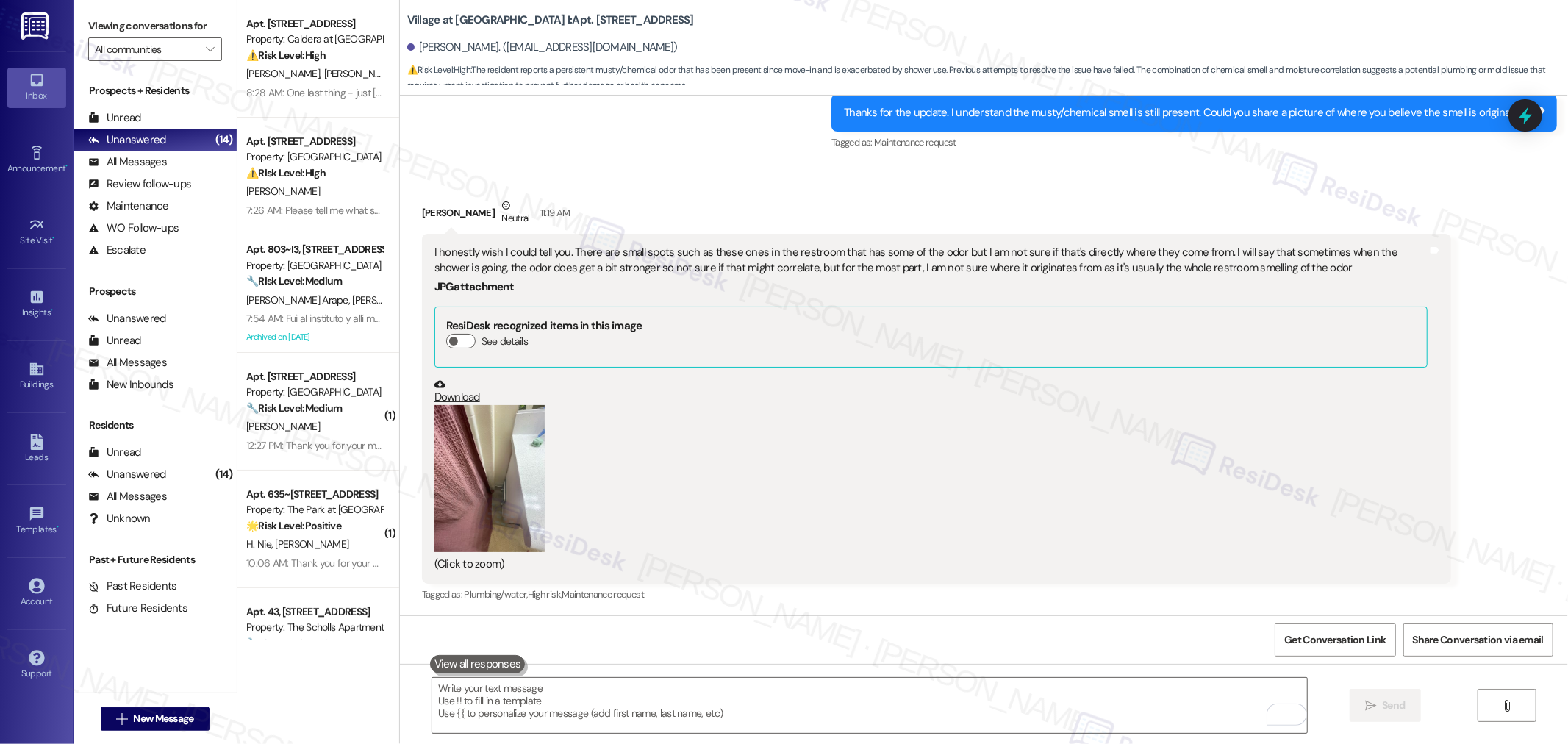
click at [1165, 214] on div "Angel Maldonado Neutral 11:19 AM" at bounding box center [936, 215] width 1029 height 36
click at [1368, 15] on div "Village at Main Street I: Apt. 5307, 30050 SW Town Center Lp W Suite 100 Angel …" at bounding box center [987, 43] width 1160 height 81
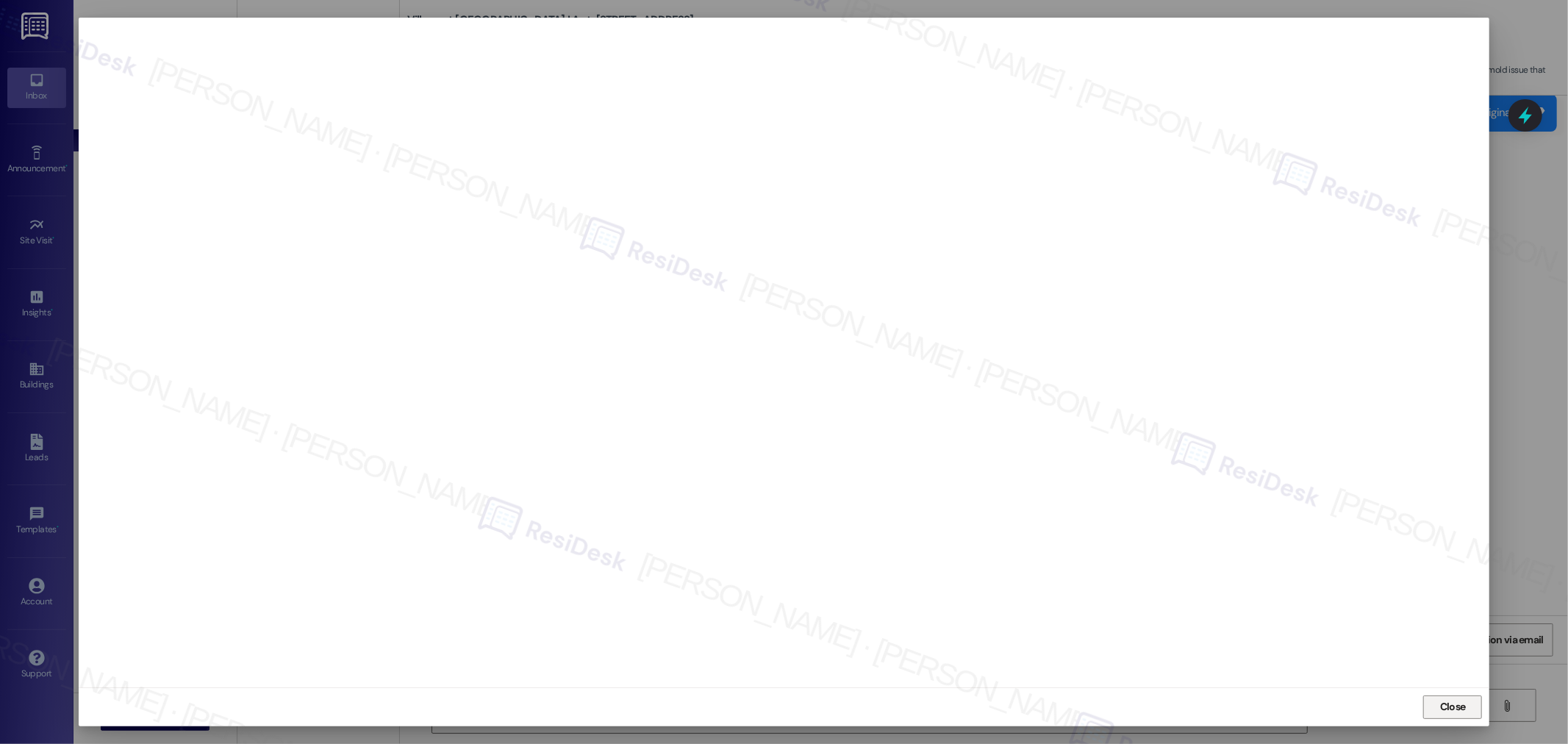
click at [1458, 709] on span "Close" at bounding box center [1452, 706] width 26 height 15
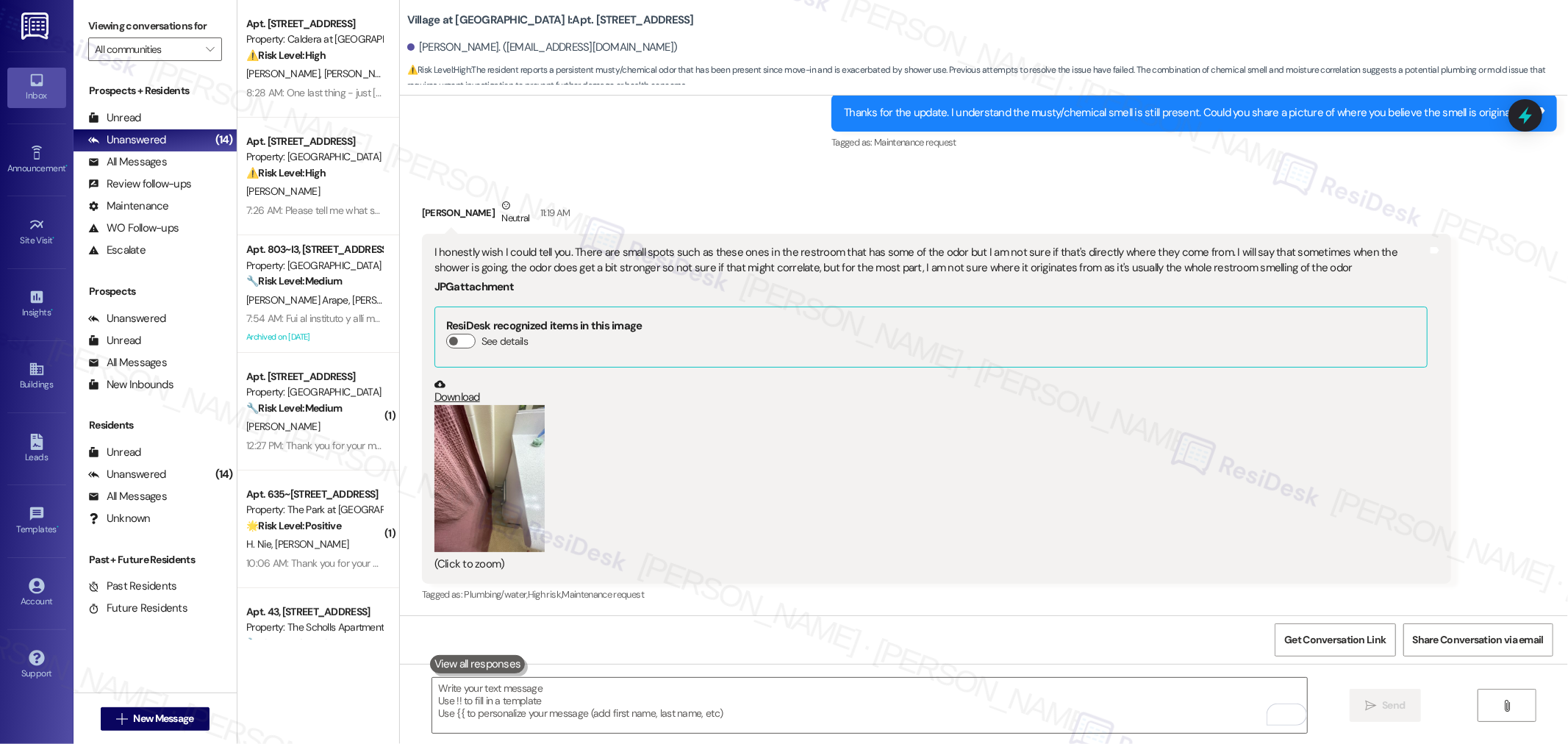
click at [1324, 174] on div "Received via SMS Angel Maldonado Neutral 11:19 AM I honestly wish I could tell …" at bounding box center [984, 390] width 1168 height 452
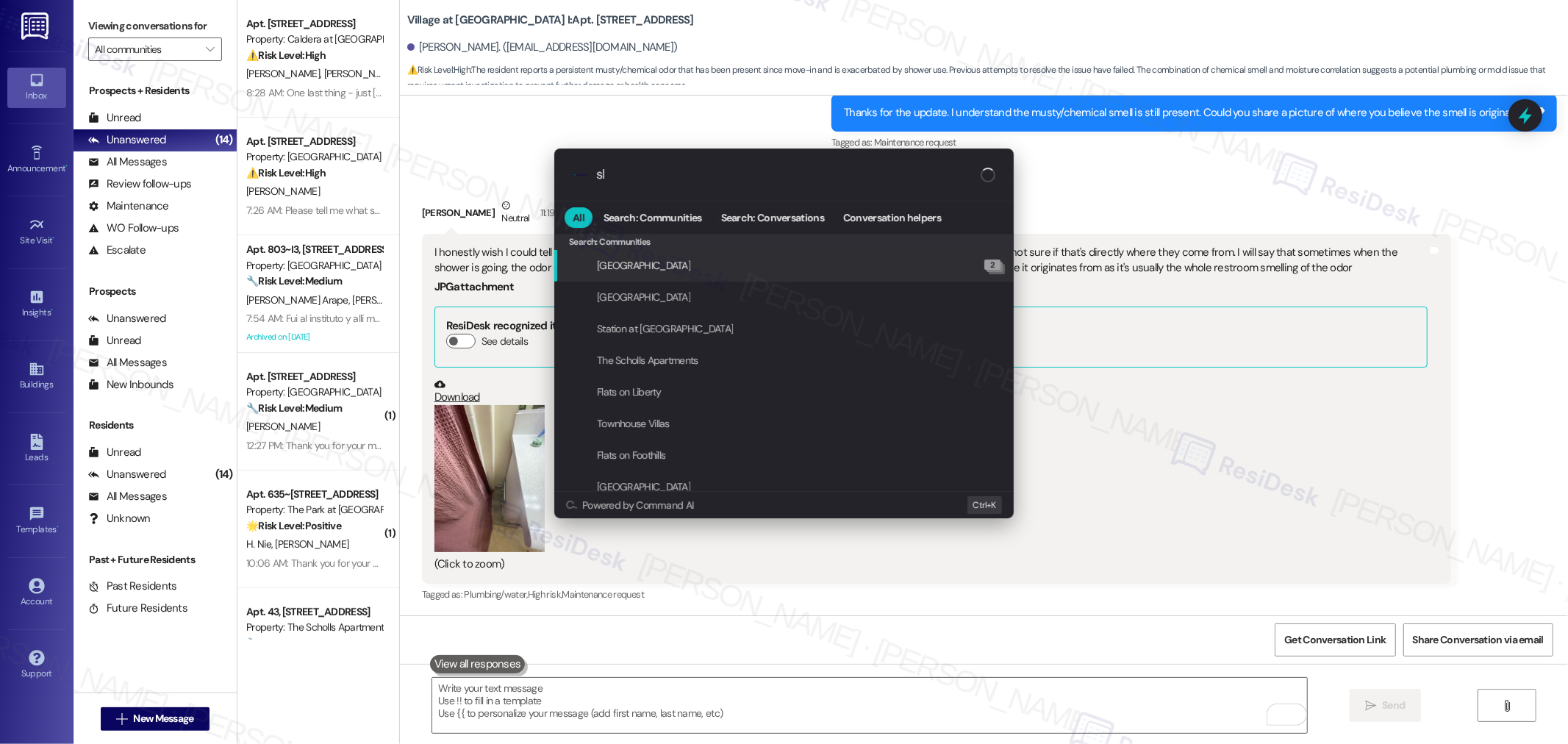
type input "sla"
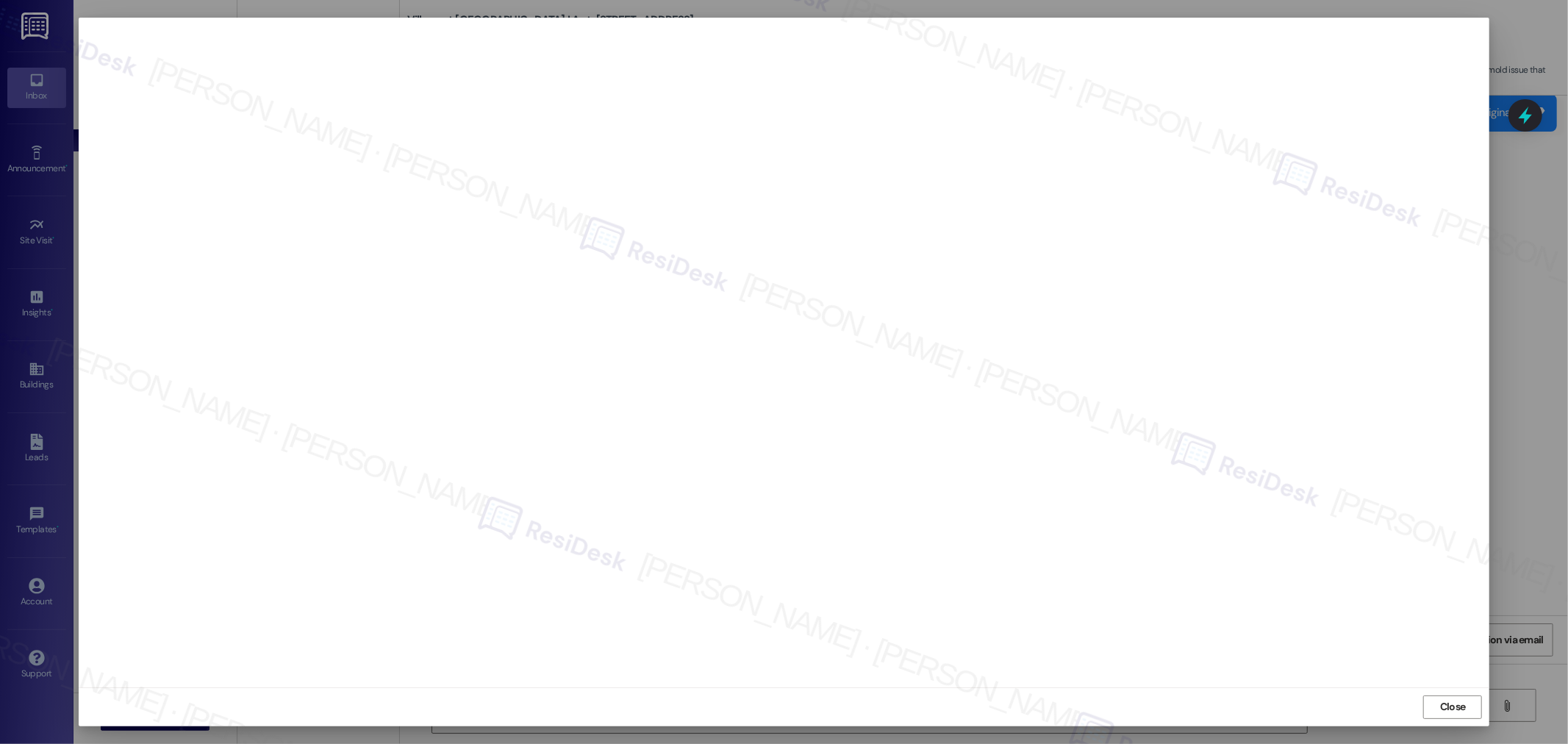
click at [1444, 705] on span "Close" at bounding box center [1452, 706] width 26 height 15
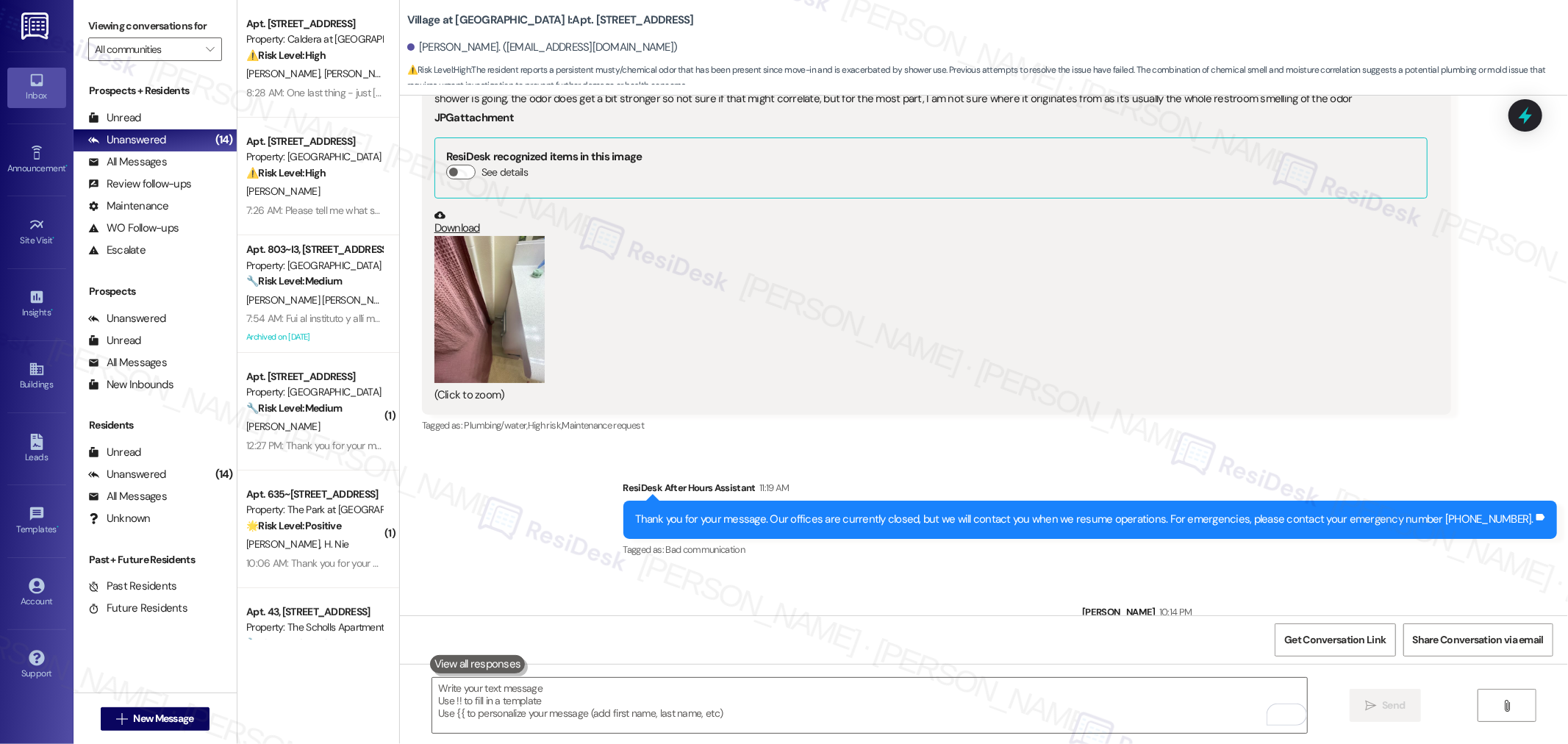
scroll to position [1589, 0]
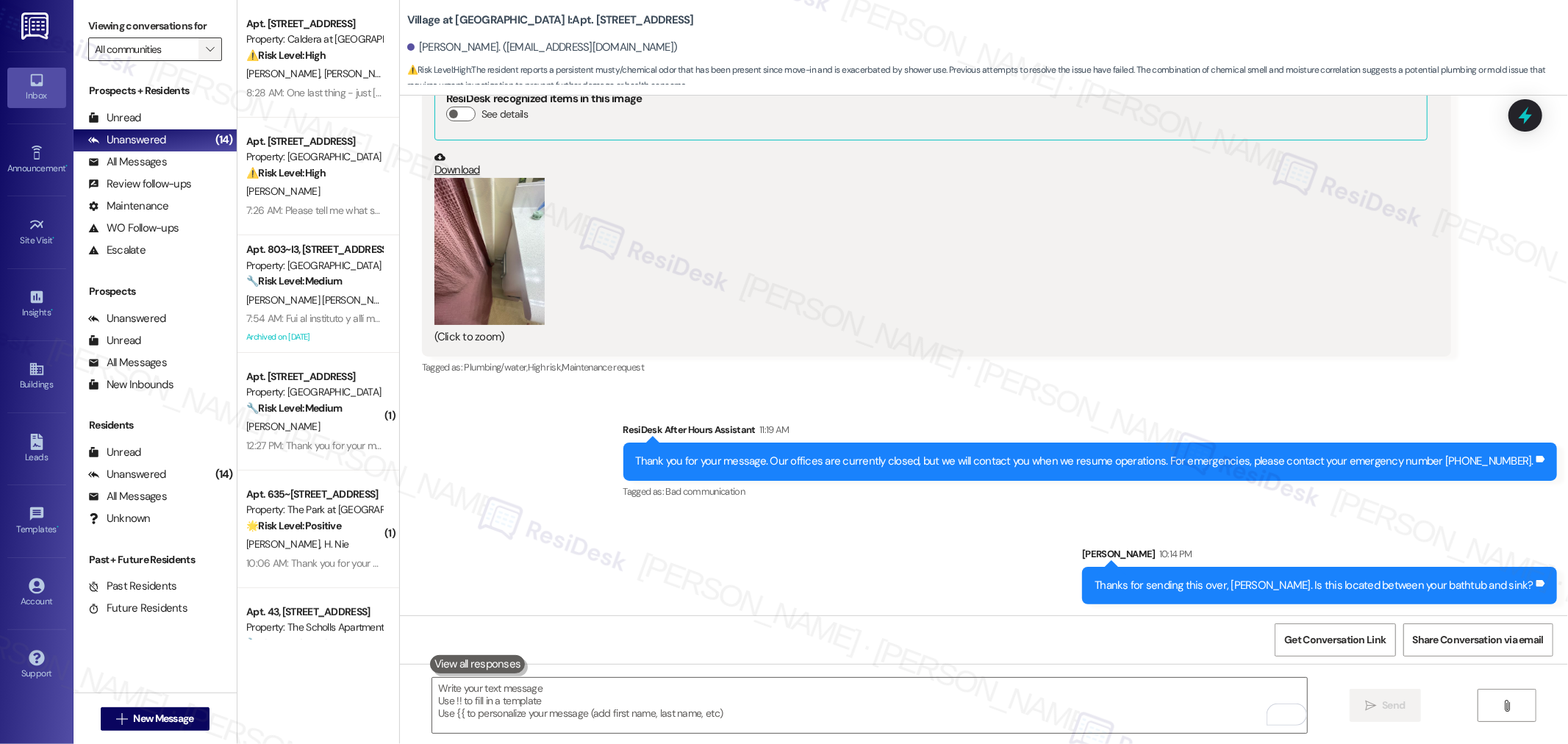
click at [207, 51] on button "" at bounding box center [210, 49] width 24 height 24
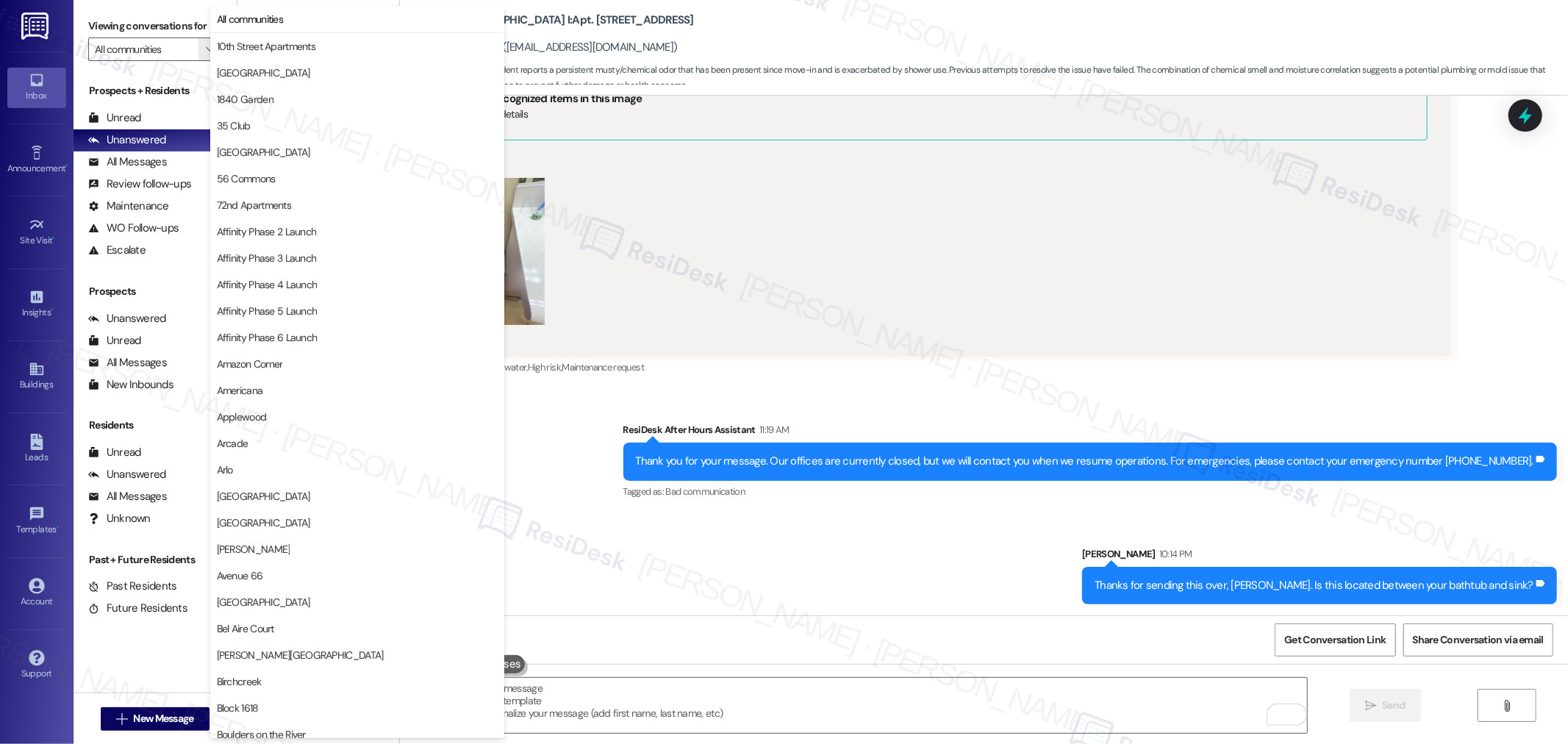
click at [583, 446] on div "Sent via SMS ResiDesk After Hours Assistant 11:19 AM Thank you for your message…" at bounding box center [984, 502] width 1168 height 226
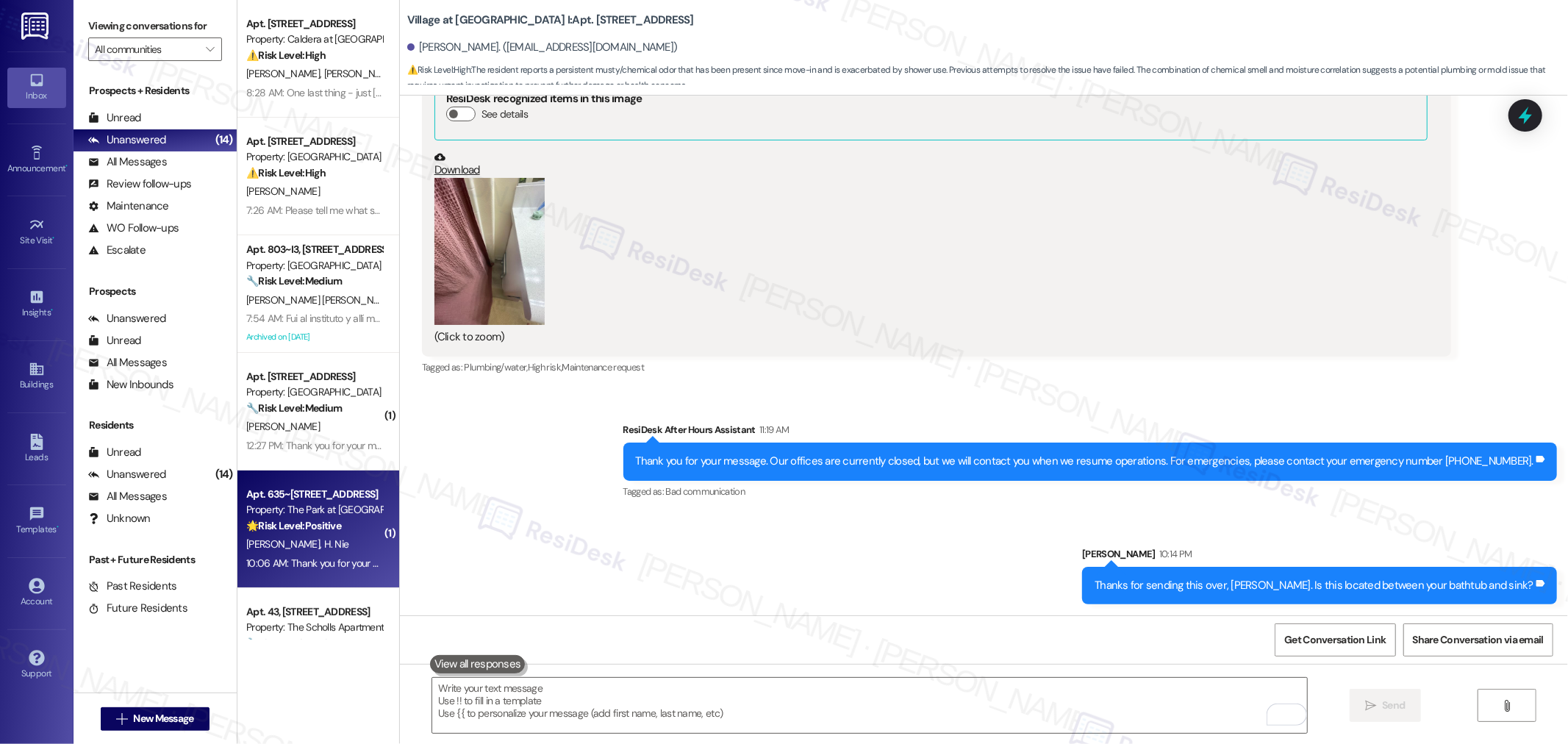
click at [311, 542] on div "L. Feng H. Nie" at bounding box center [314, 544] width 139 height 19
type textarea "Fetching suggested responses. Please feel free to read through the conversation…"
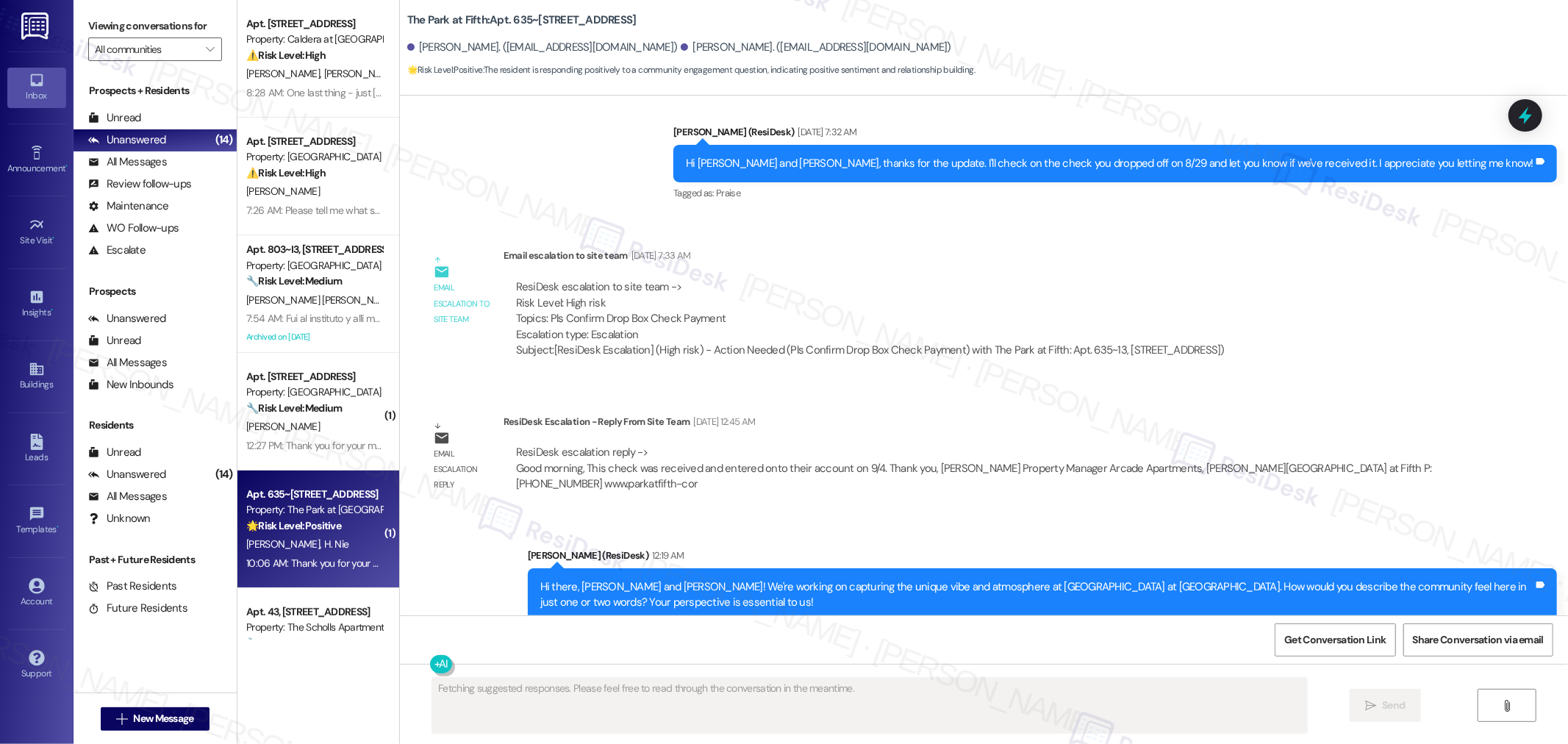
scroll to position [1773, 0]
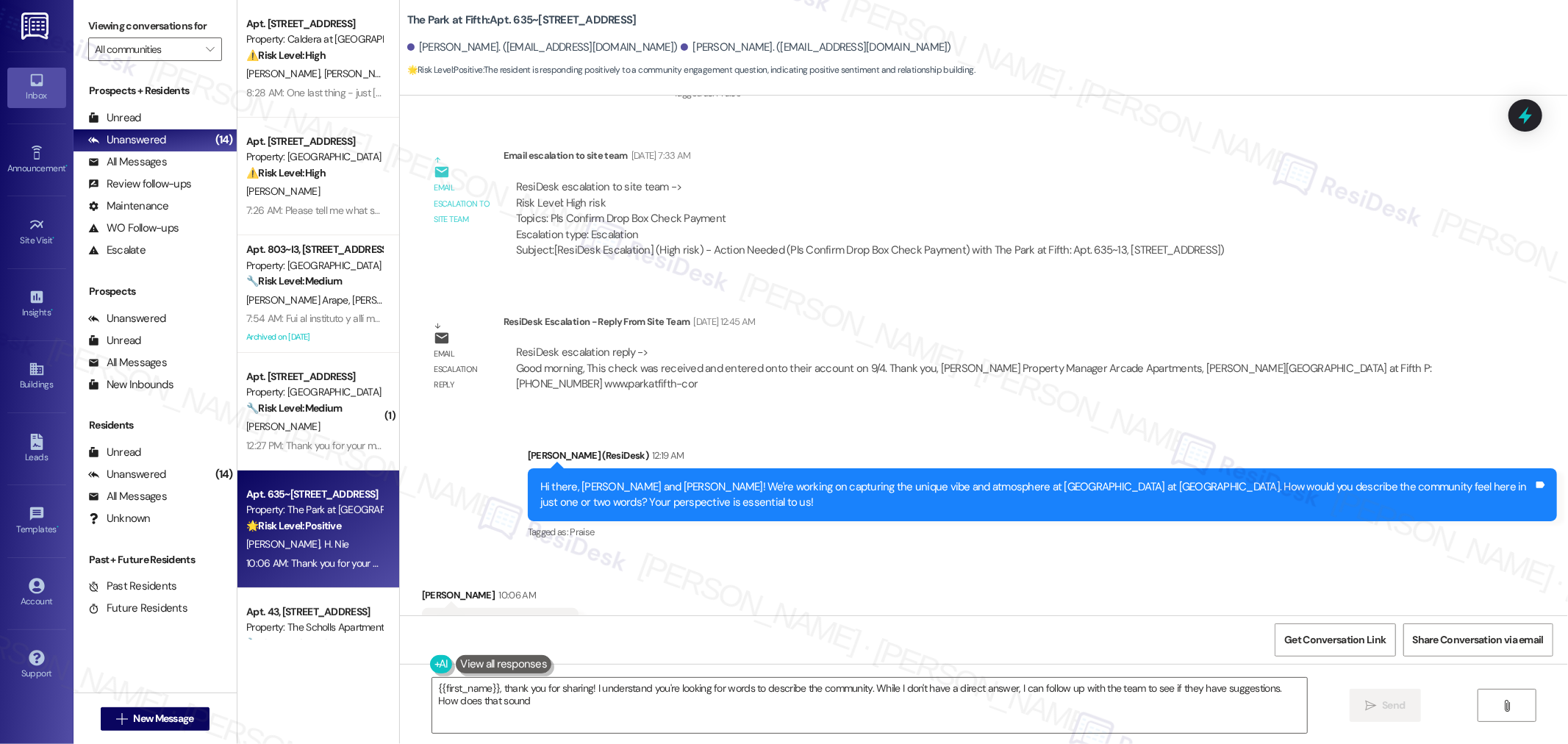
type textarea "{{first_name}}, thank you for sharing! I understand you're looking for words to…"
drag, startPoint x: 392, startPoint y: 19, endPoint x: 557, endPoint y: 27, distance: 165.2
click at [557, 27] on div "The Park at Fifth: Apt. 635~13, 625 NW 5th Ave Lei Feng. (fenglei0106@outlook.c…" at bounding box center [984, 41] width 1168 height 74
copy b "The Park at Fifth: Apt. 635~13, 625"
drag, startPoint x: 407, startPoint y: 46, endPoint x: 442, endPoint y: 49, distance: 35.1
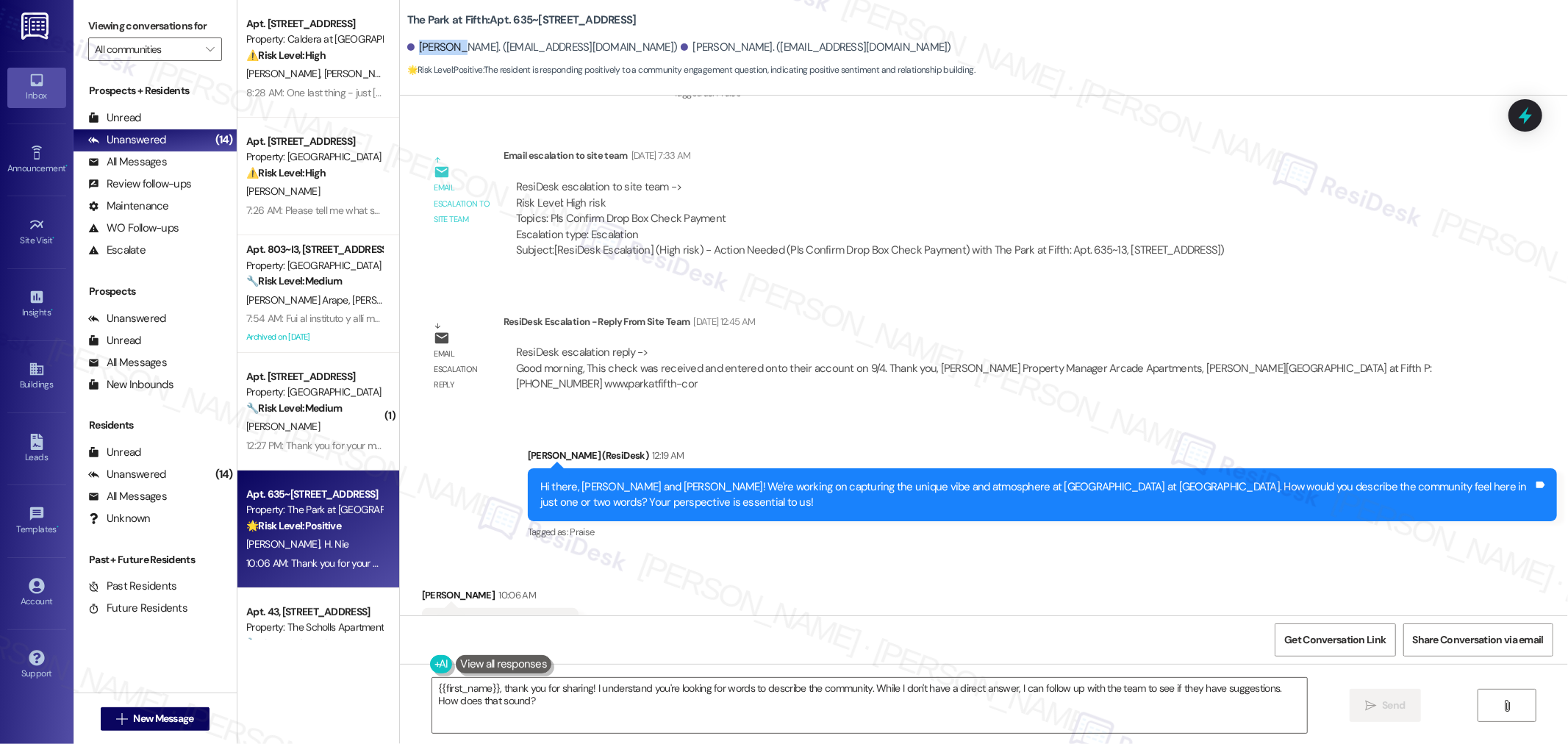
click at [442, 49] on div "Lei Feng. (fenglei0106@outlook.com)" at bounding box center [542, 47] width 271 height 15
copy div "Lei Feng"
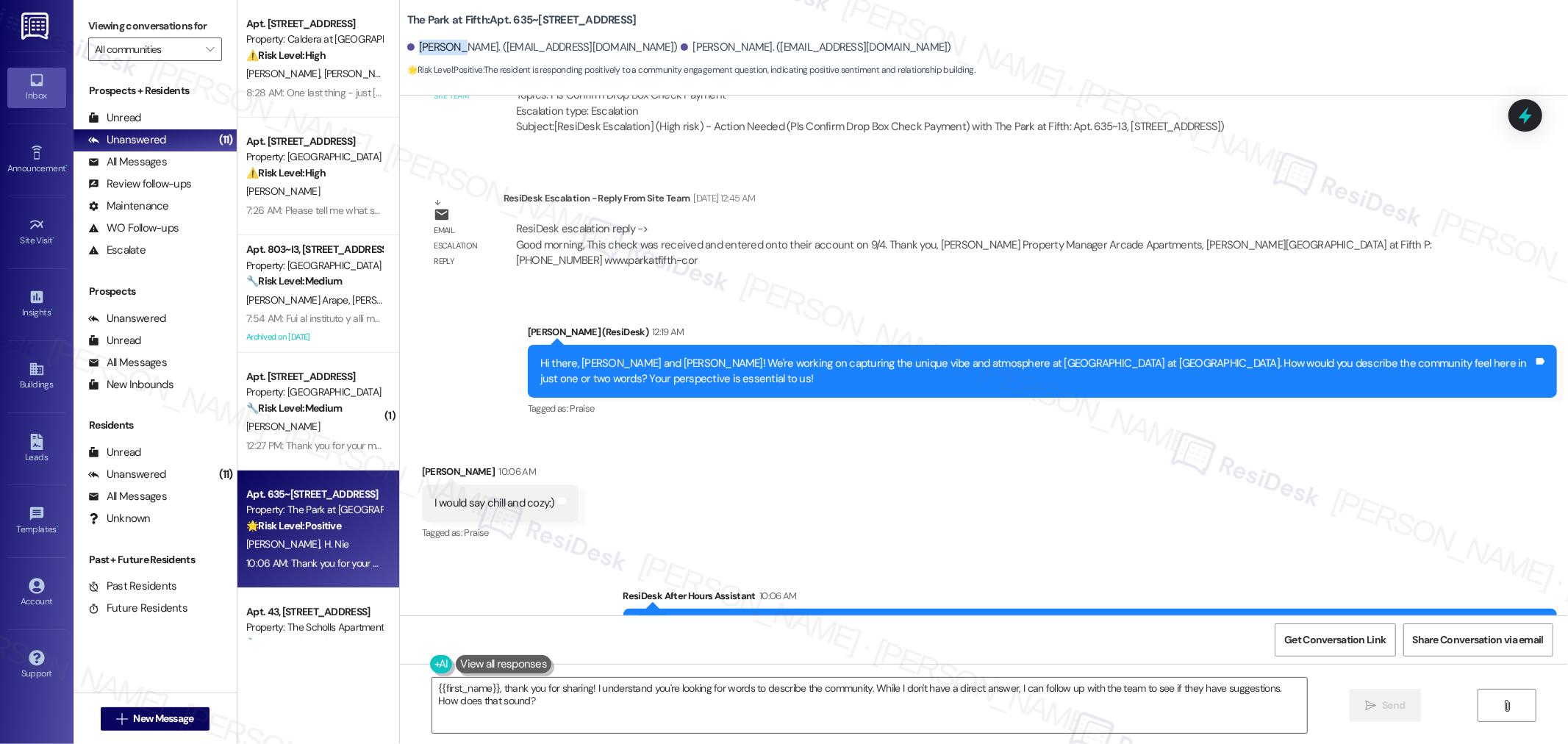
scroll to position [1897, 0]
click at [1332, 179] on div "Email escalation reply ResiDesk Escalation - Reply From Site Team Sep 11, 2025 …" at bounding box center [936, 234] width 1051 height 111
click at [1517, 112] on icon at bounding box center [1525, 115] width 25 height 25
click at [1530, 111] on icon at bounding box center [1525, 115] width 25 height 25
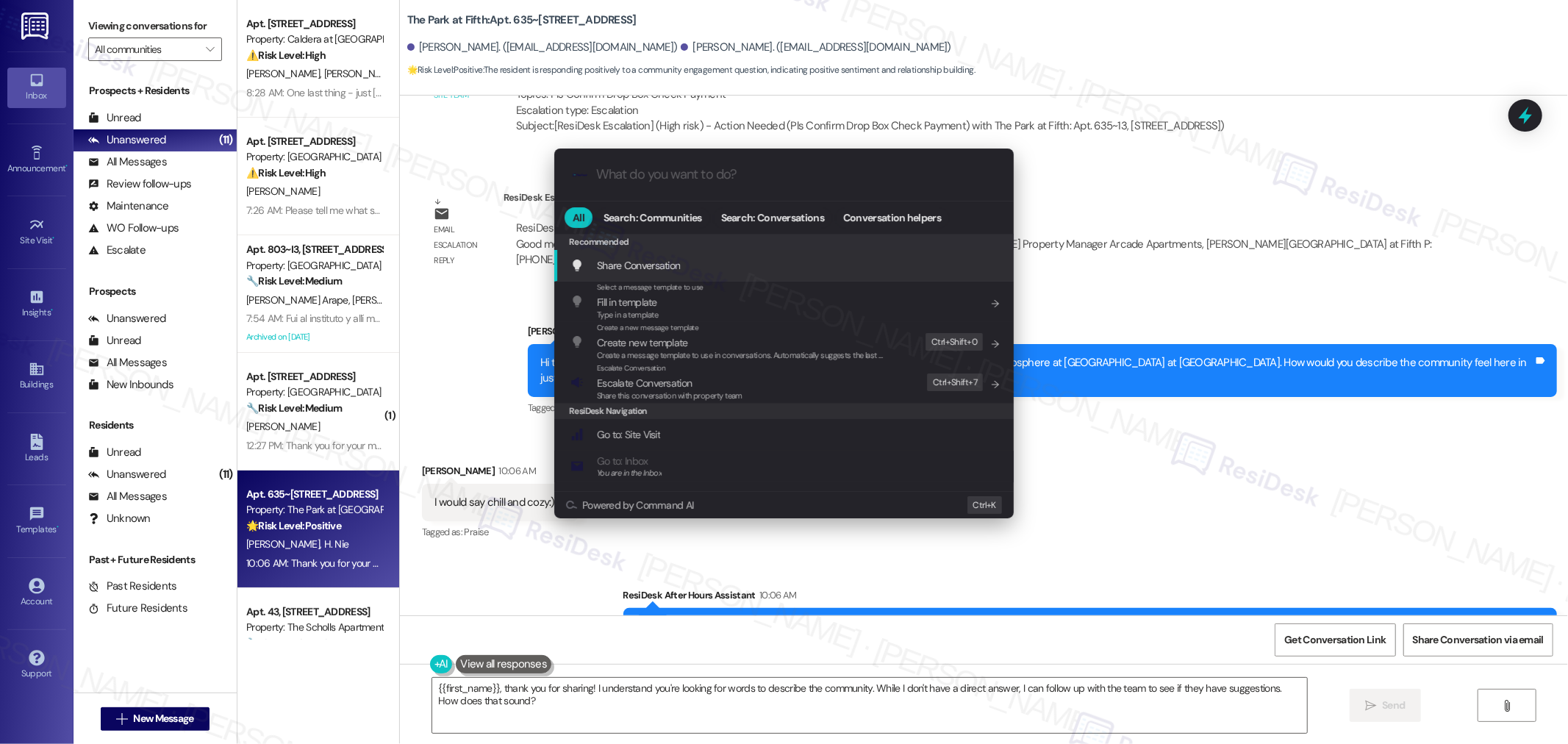
click at [801, 171] on input "What do you want to do?" at bounding box center [796, 174] width 399 height 15
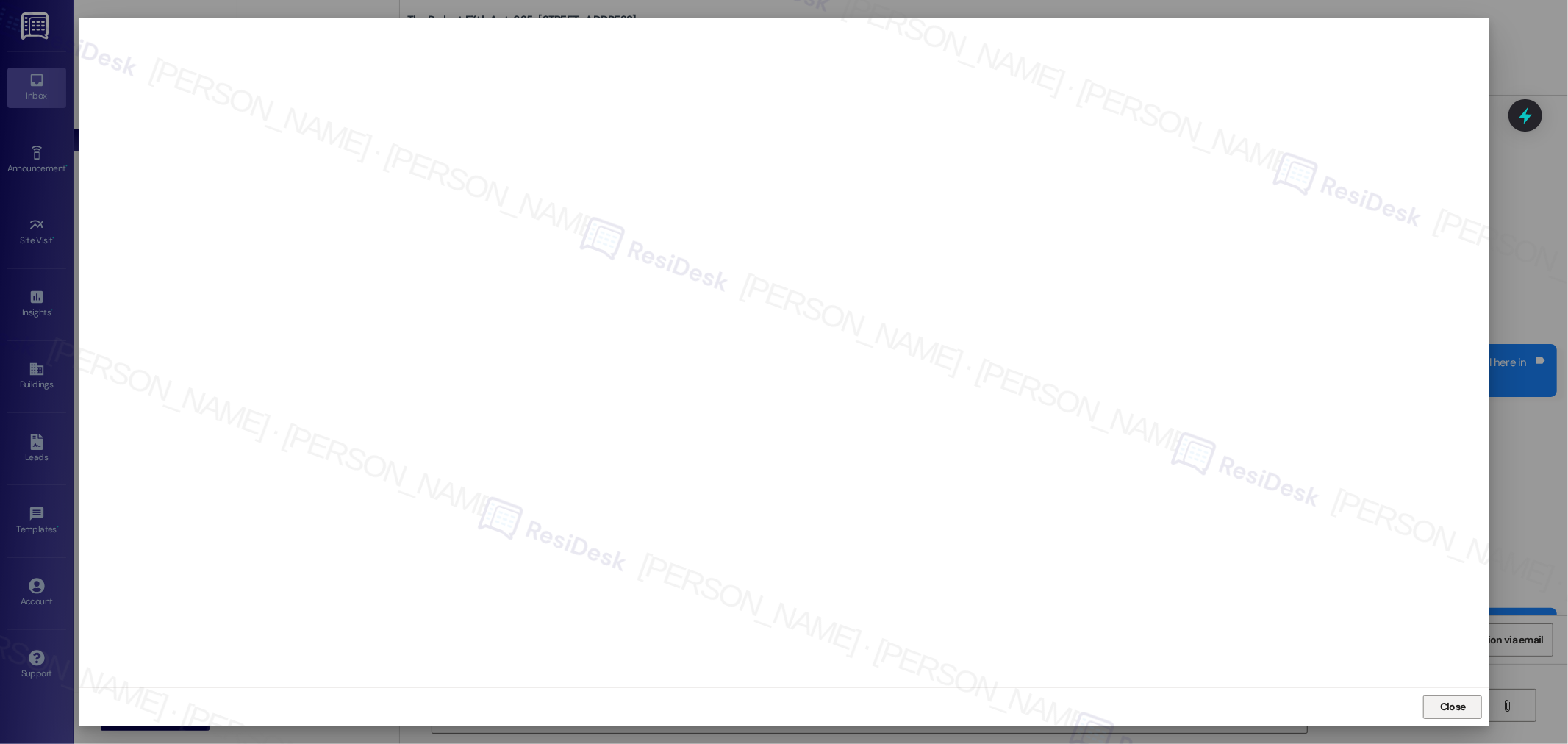
click at [1441, 696] on span "Close" at bounding box center [1453, 707] width 32 height 22
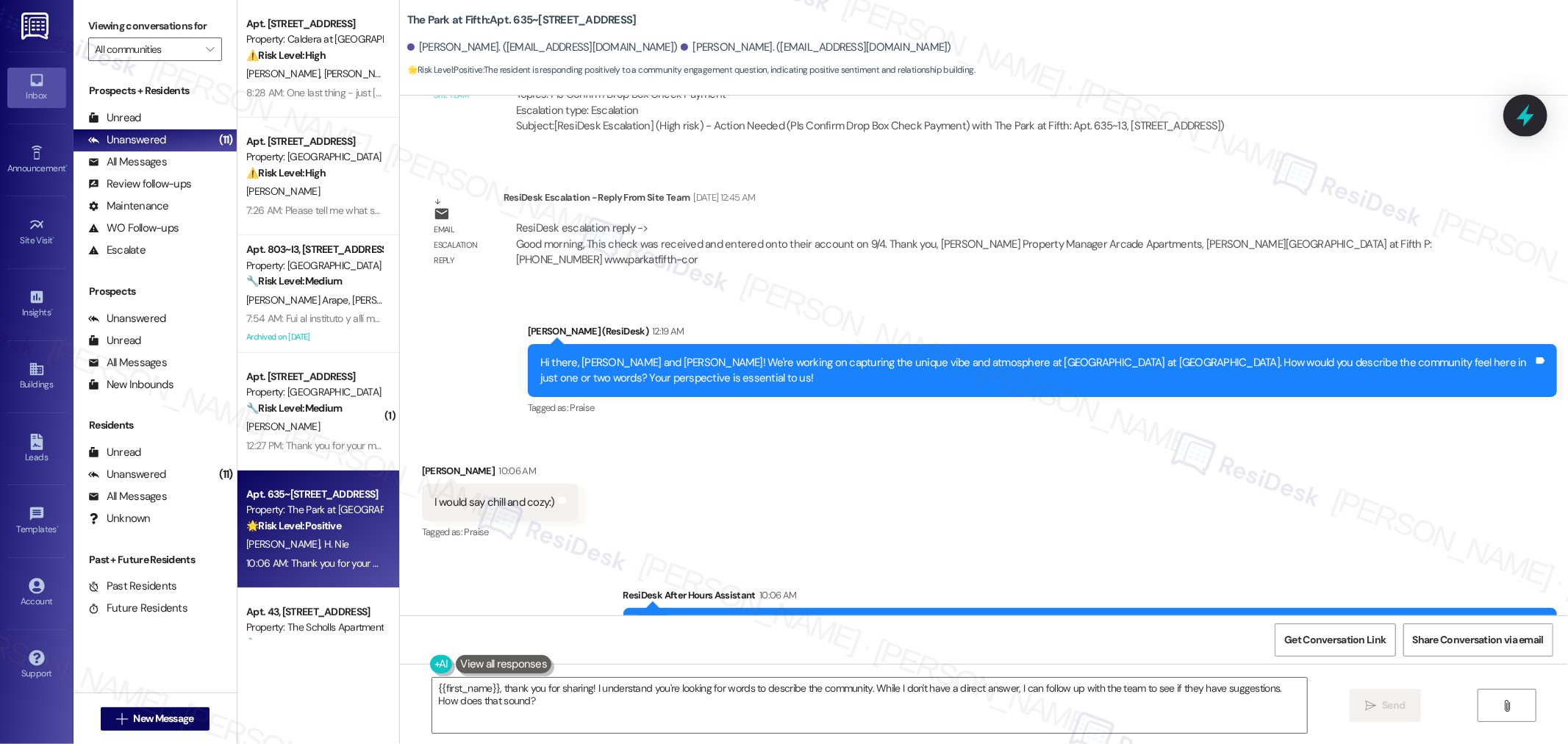
click at [1529, 104] on div at bounding box center [1525, 114] width 44 height 42
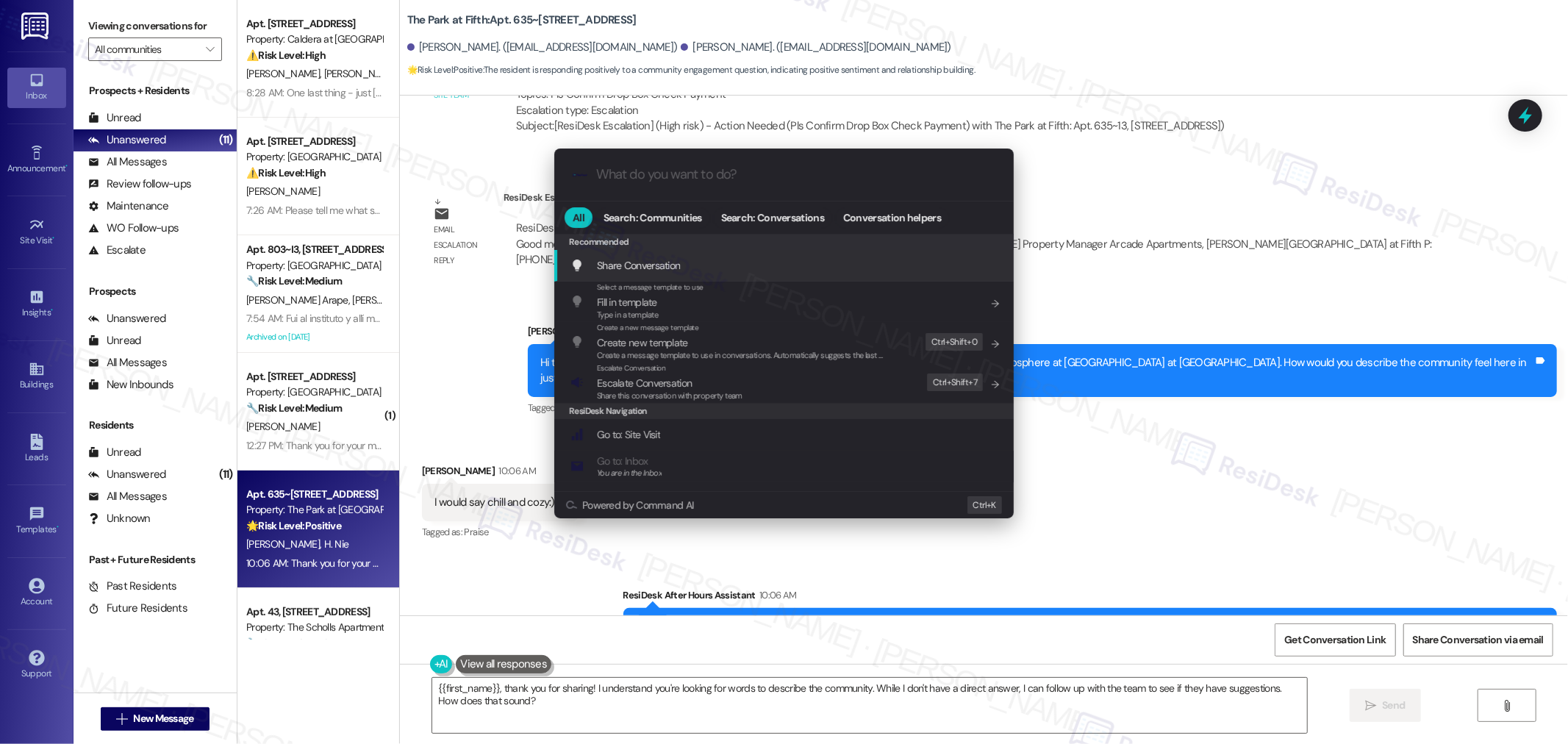
click at [651, 172] on input "What do you want to do?" at bounding box center [796, 174] width 399 height 15
type input "sla"
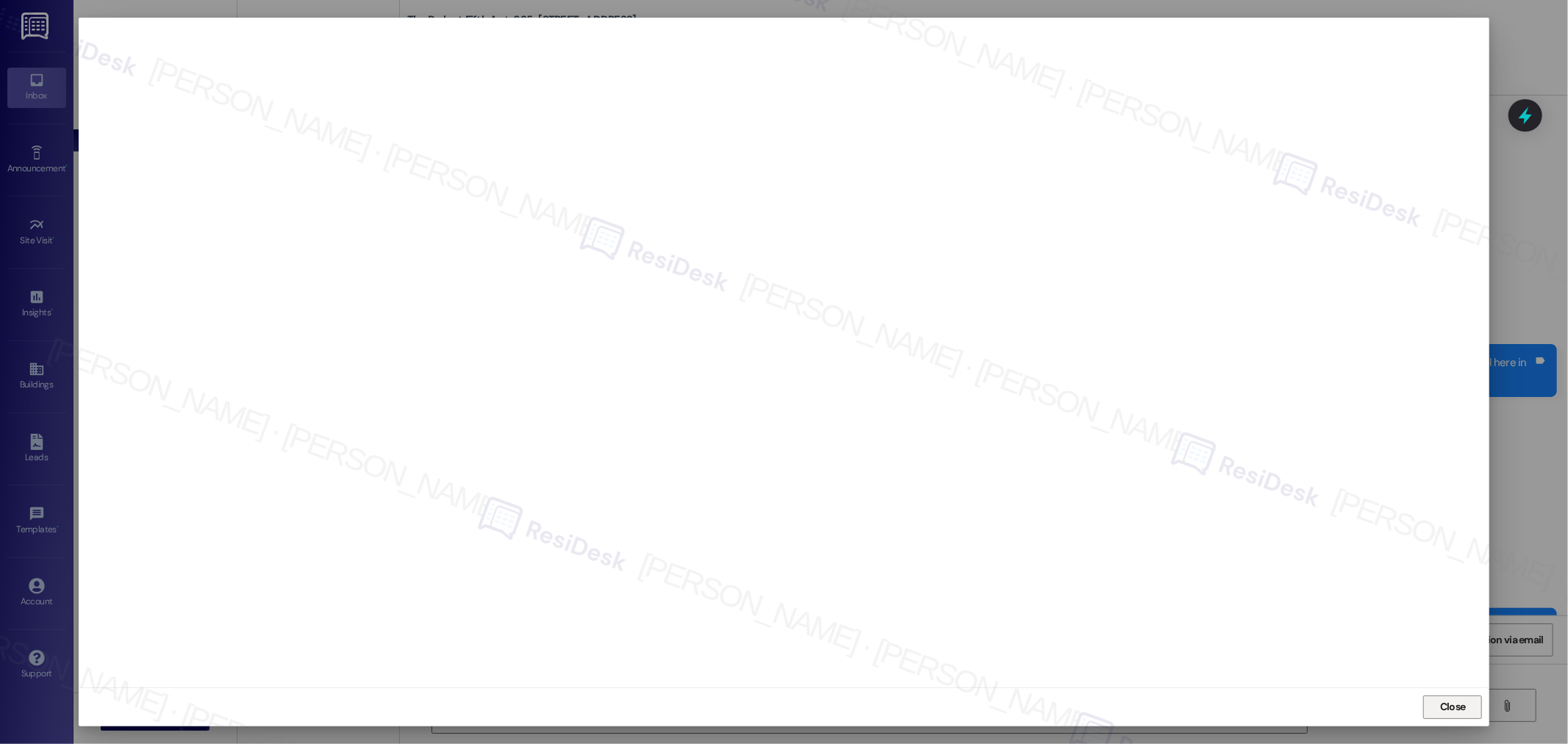
click at [1447, 705] on span "Close" at bounding box center [1452, 706] width 26 height 15
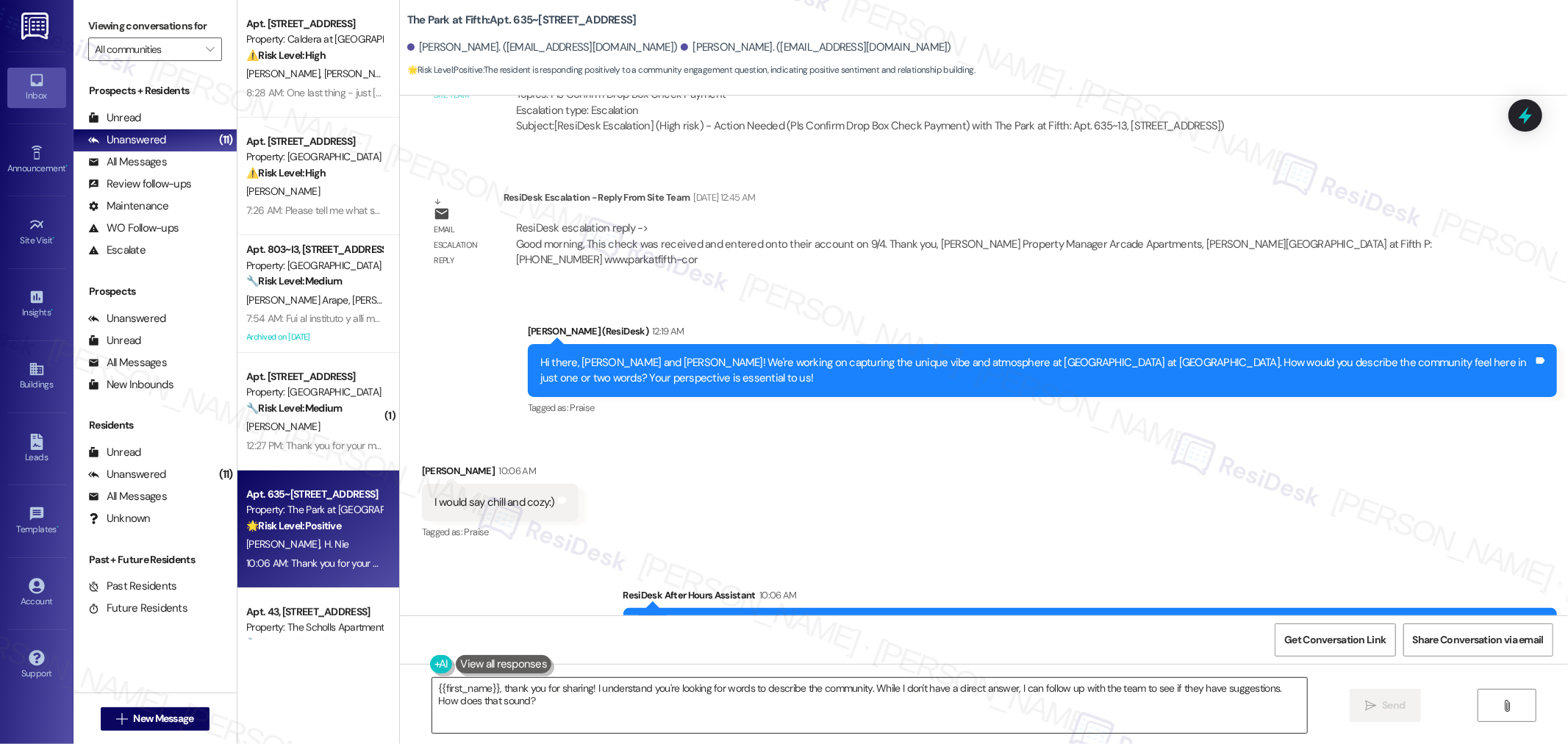
click at [925, 686] on textarea "{{first_name}}, thank you for sharing! I understand you're looking for words to…" at bounding box center [869, 705] width 874 height 55
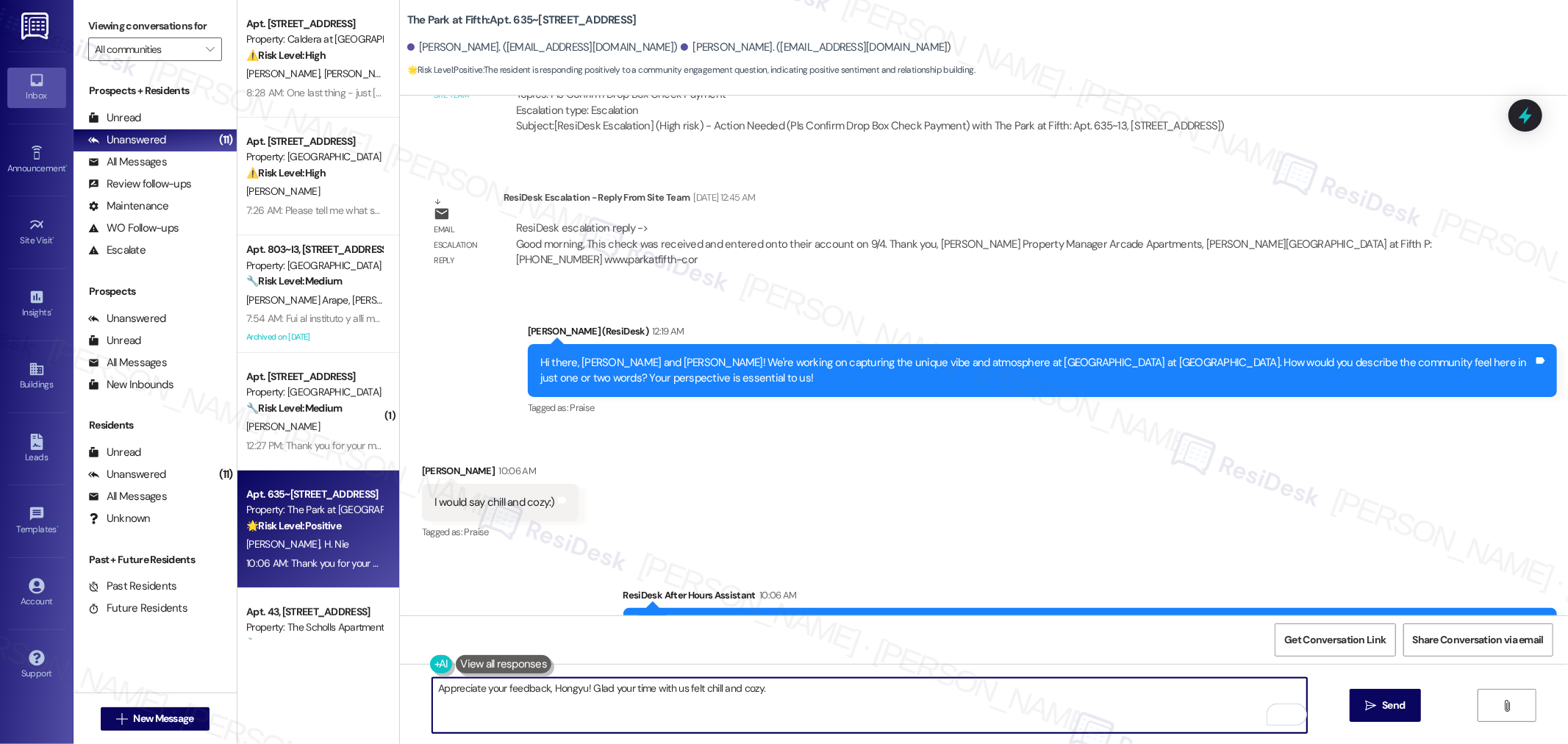
click at [813, 701] on textarea "Appreciate your feedback, Hongyu! Glad your time with us felt chill and cozy." at bounding box center [869, 705] width 874 height 55
paste textarea "If it’s not too much trouble, would you kindly consider sharing your feedback i…"
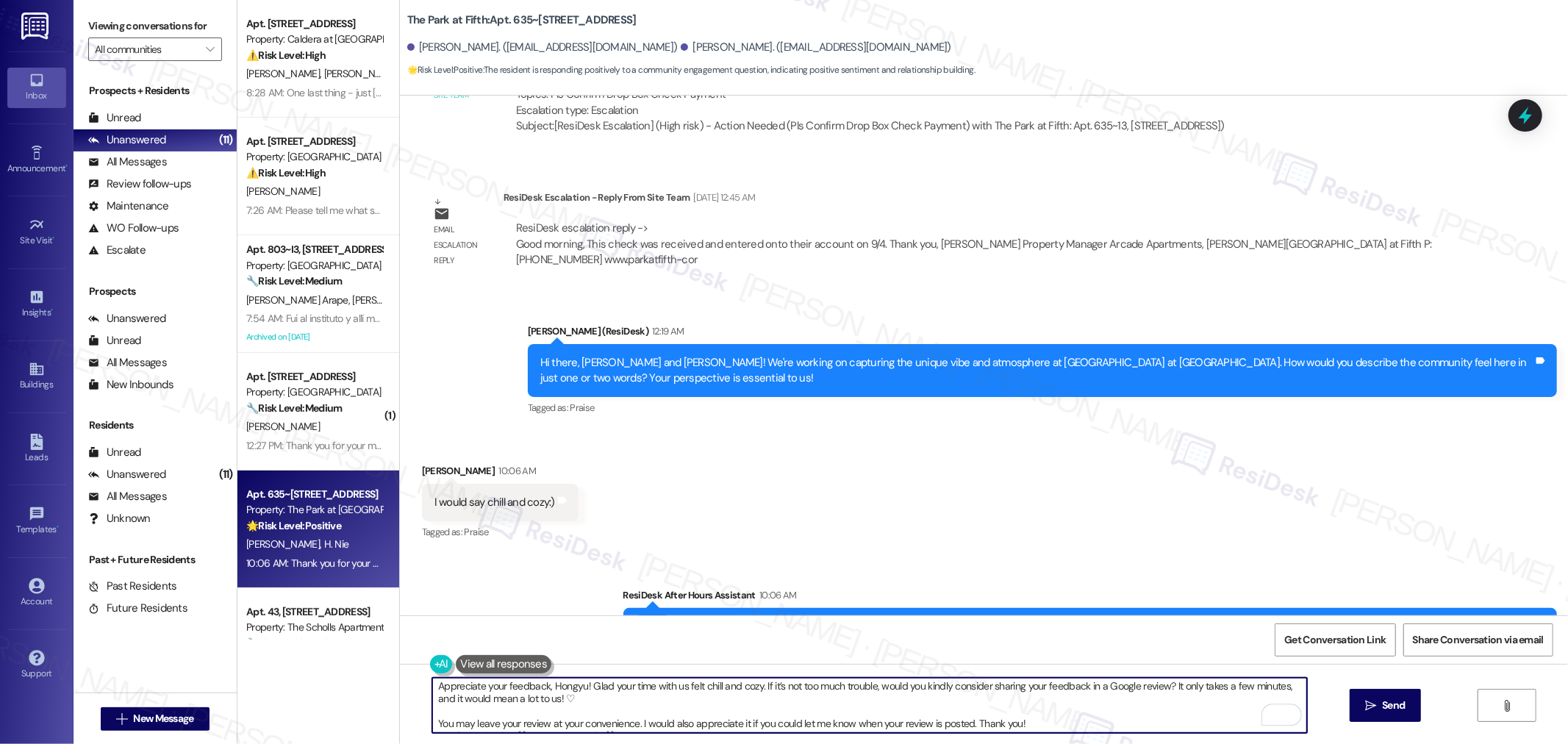
scroll to position [0, 0]
type textarea "Appreciate your feedback, Hongyu! Glad your time with us felt chill and cozy. I…"
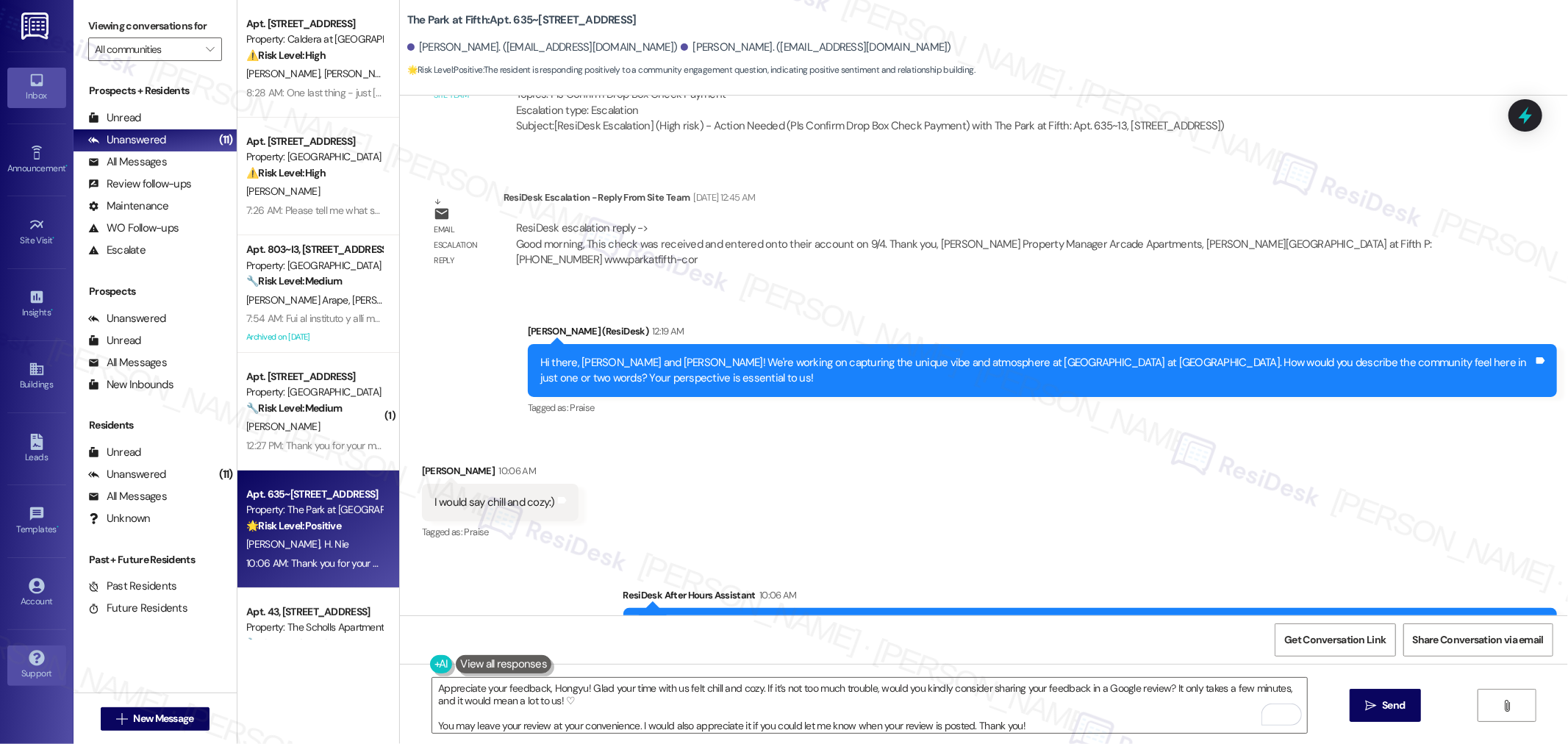
click at [48, 663] on link "Support" at bounding box center [36, 664] width 58 height 40
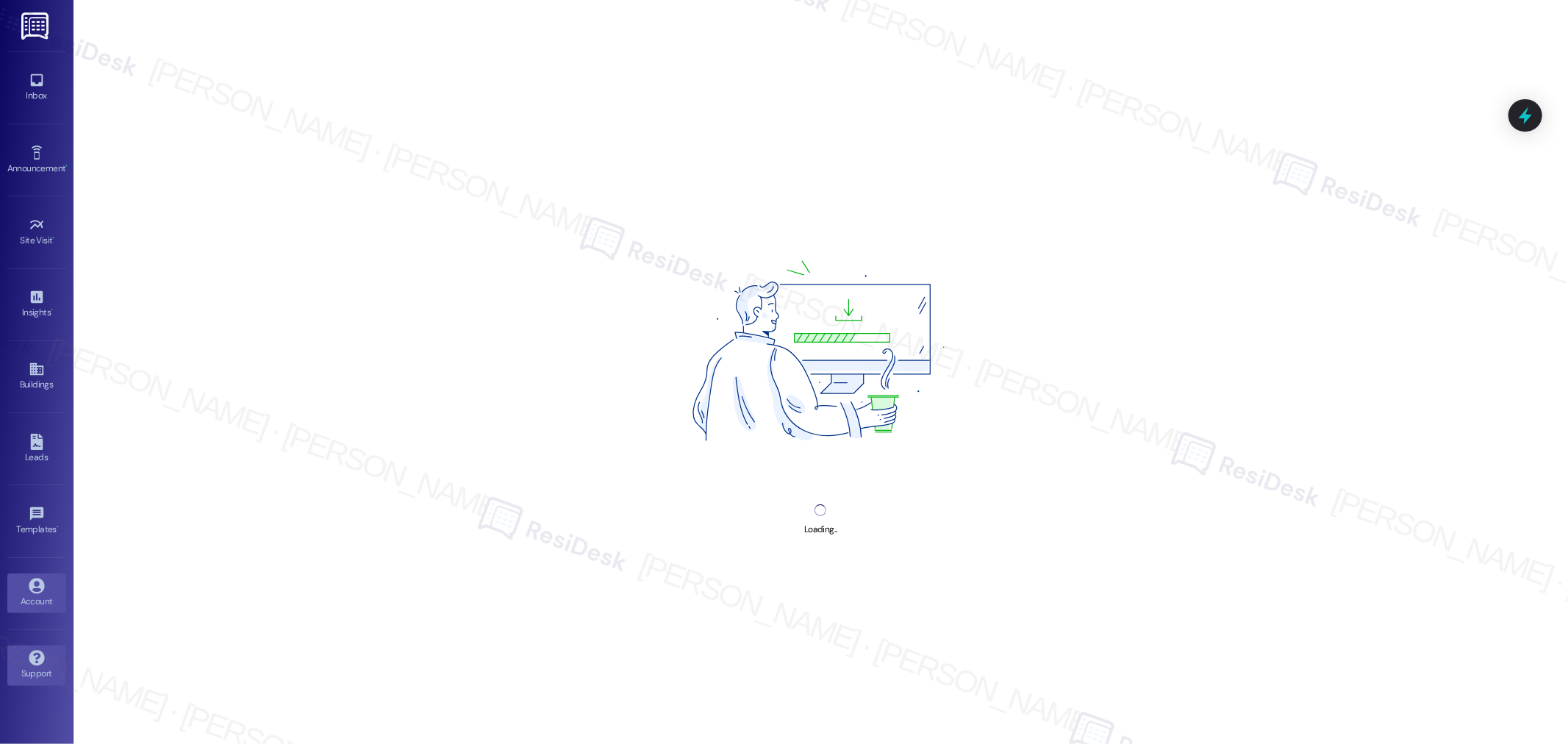
click at [41, 601] on div "Account" at bounding box center [36, 601] width 73 height 15
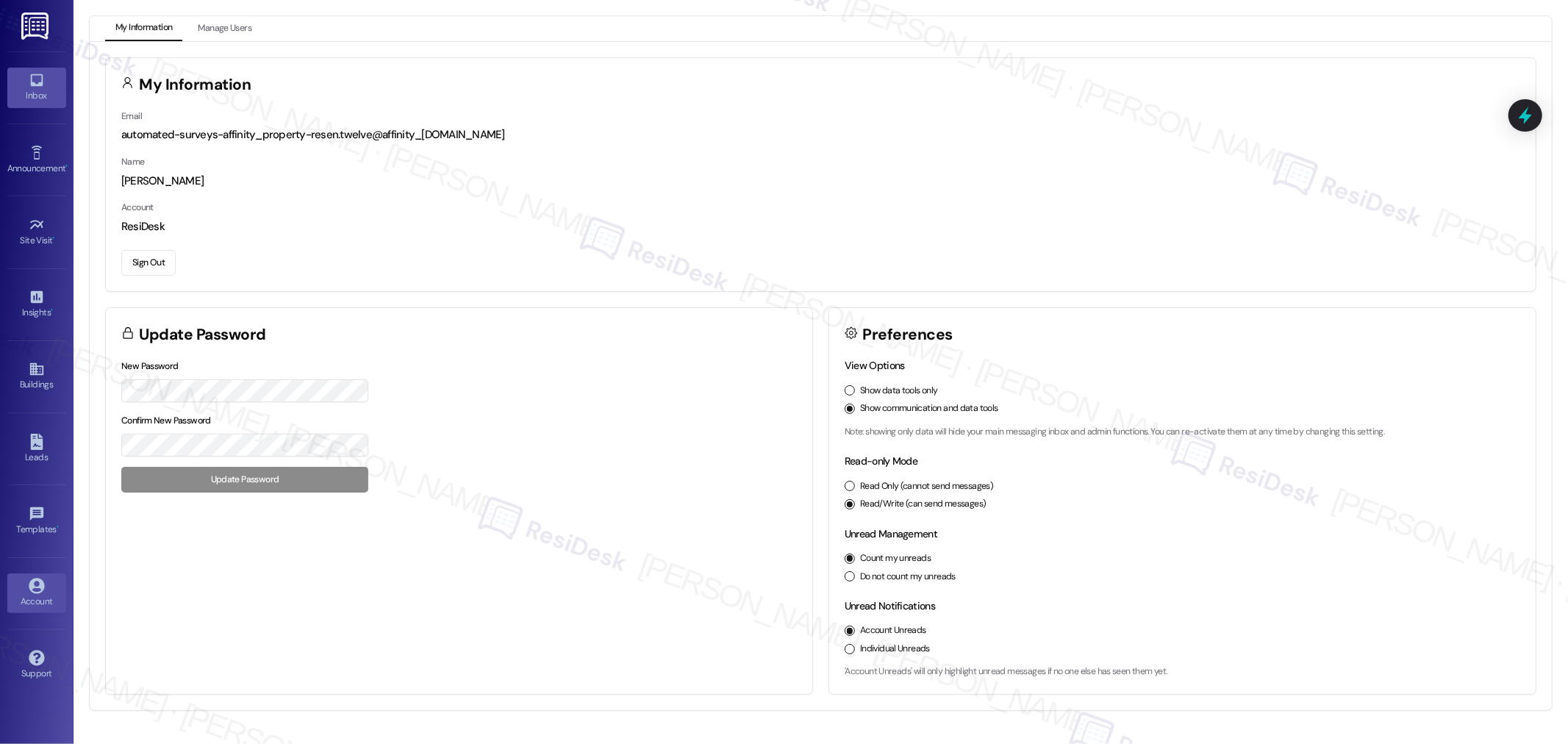
click at [42, 93] on div "Inbox" at bounding box center [36, 96] width 73 height 15
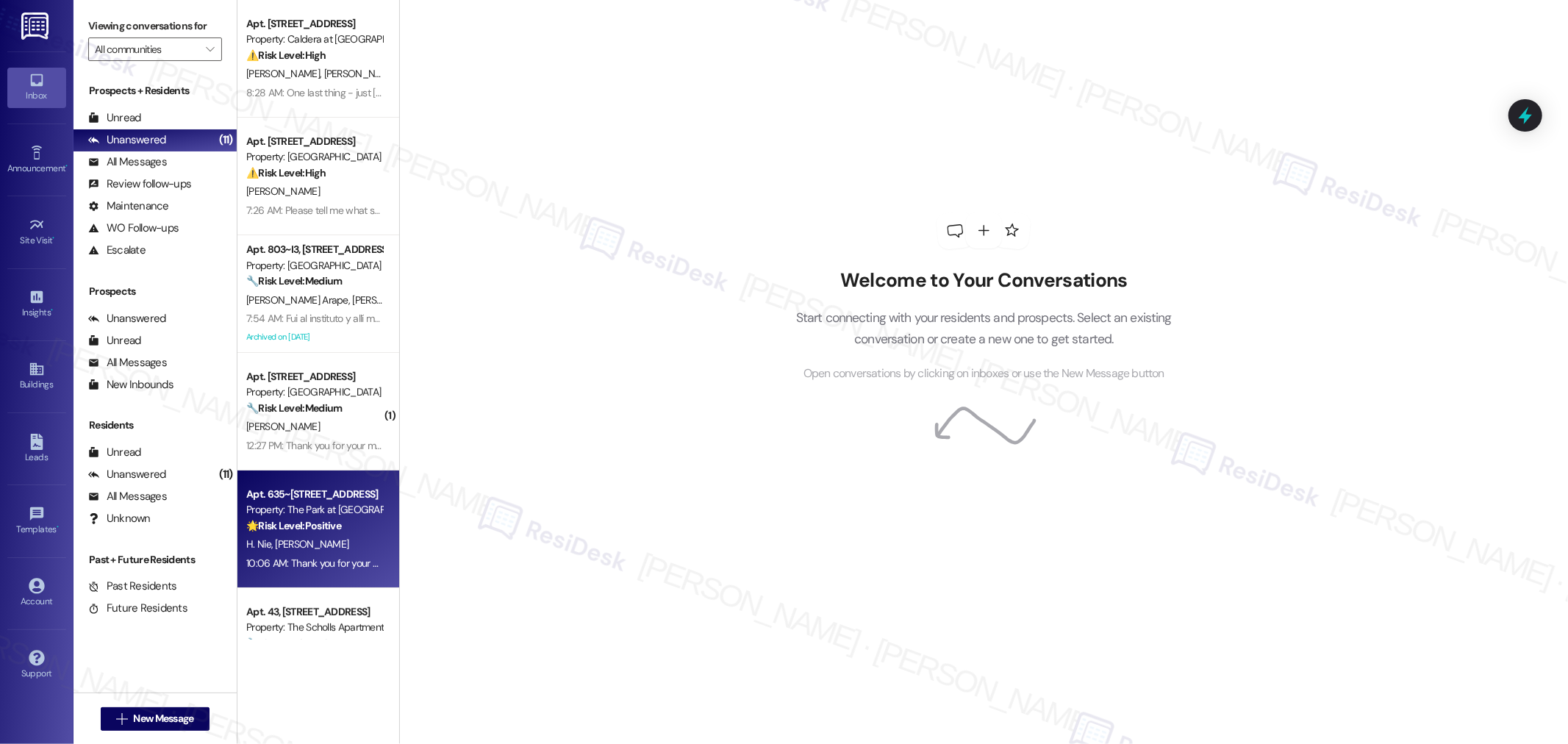
click at [313, 548] on div "H. Nie L. Feng" at bounding box center [314, 544] width 139 height 19
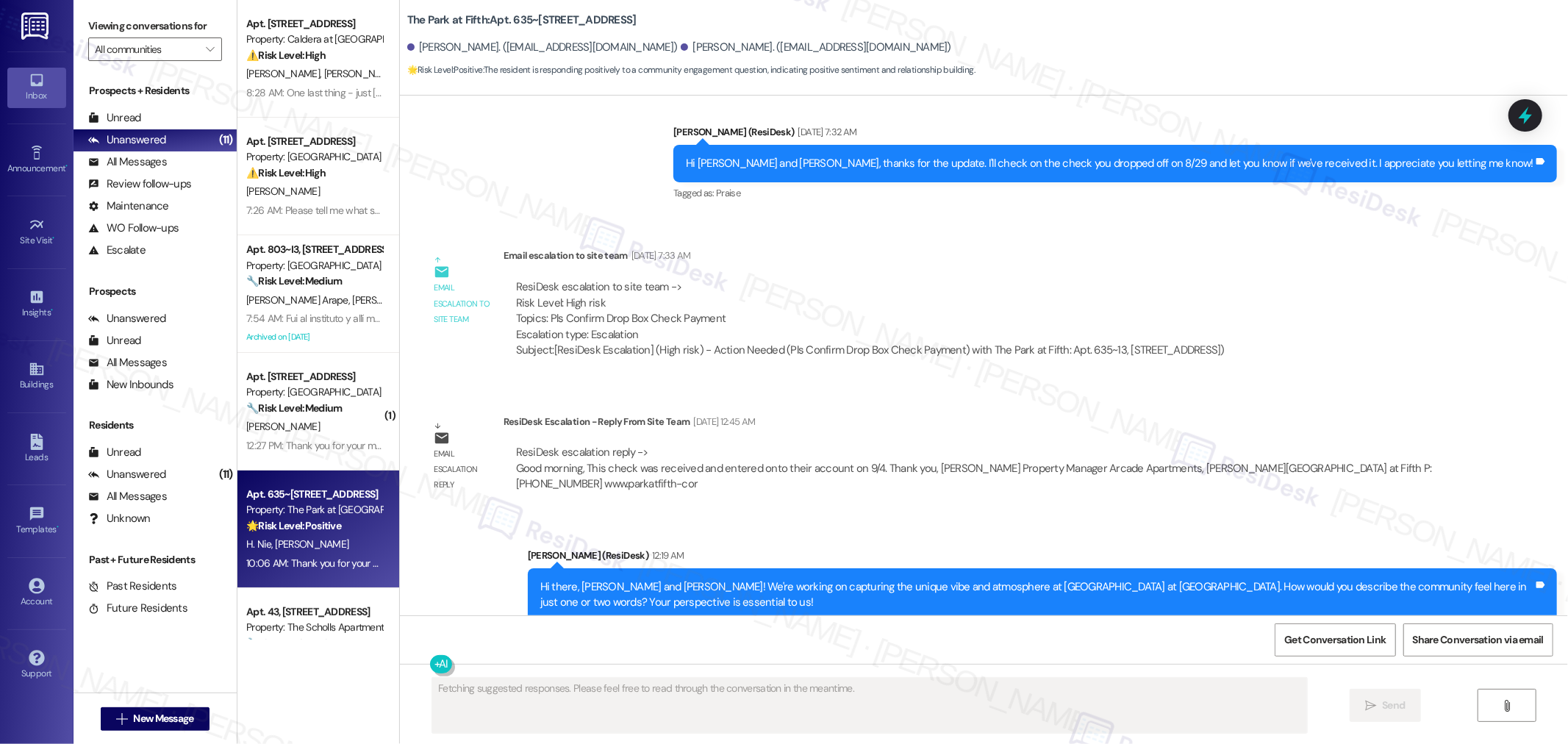
scroll to position [1773, 0]
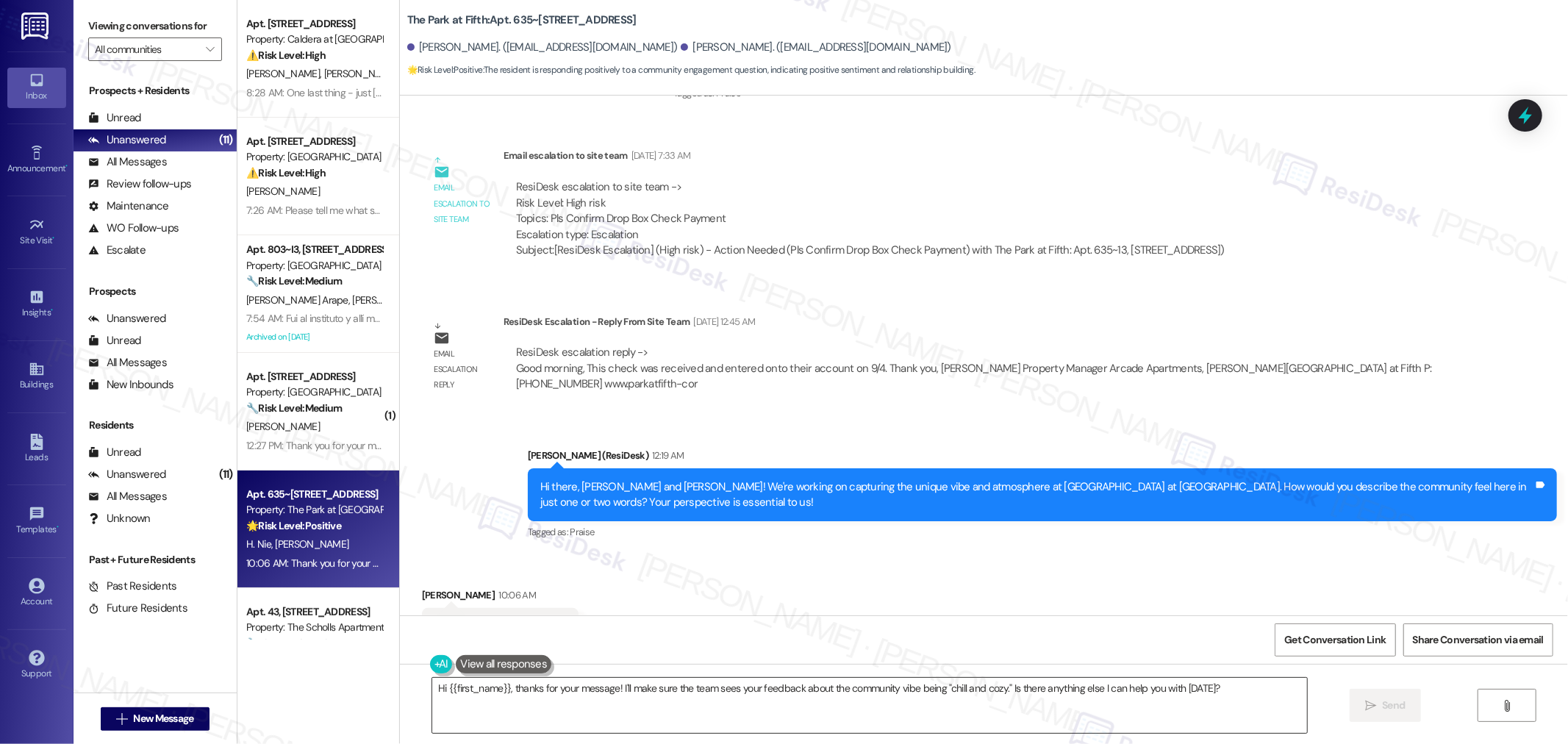
click at [938, 693] on textarea "Hi {{first_name}}, thanks for your message! I'll make sure the team sees your f…" at bounding box center [869, 705] width 874 height 55
click at [1065, 701] on textarea "Hi {{first_name}}, thanks for your message! I'll make sure the team sees your f…" at bounding box center [869, 705] width 874 height 55
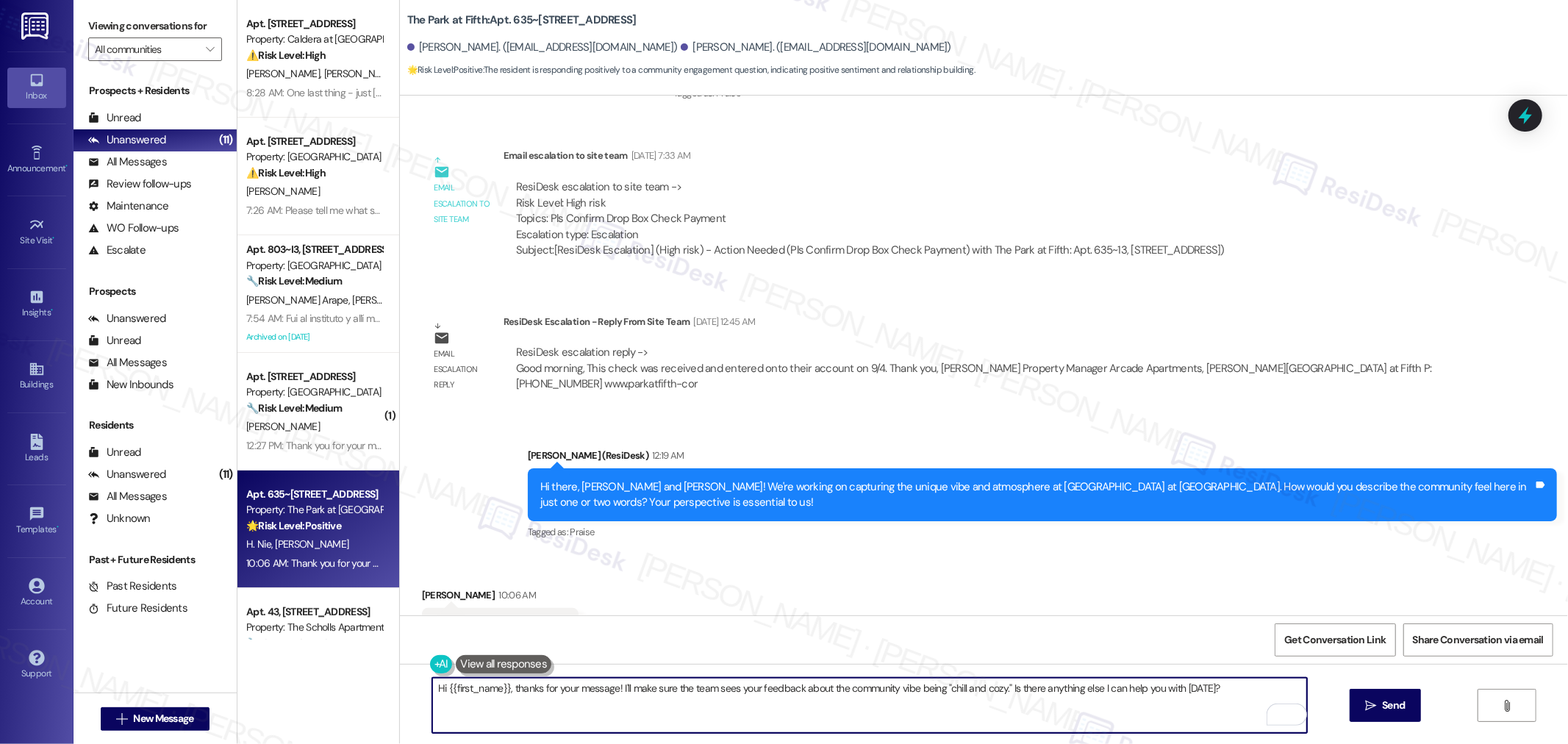
click at [1065, 701] on textarea "Hi {{first_name}}, thanks for your message! I'll make sure the team sees your f…" at bounding box center [869, 705] width 874 height 55
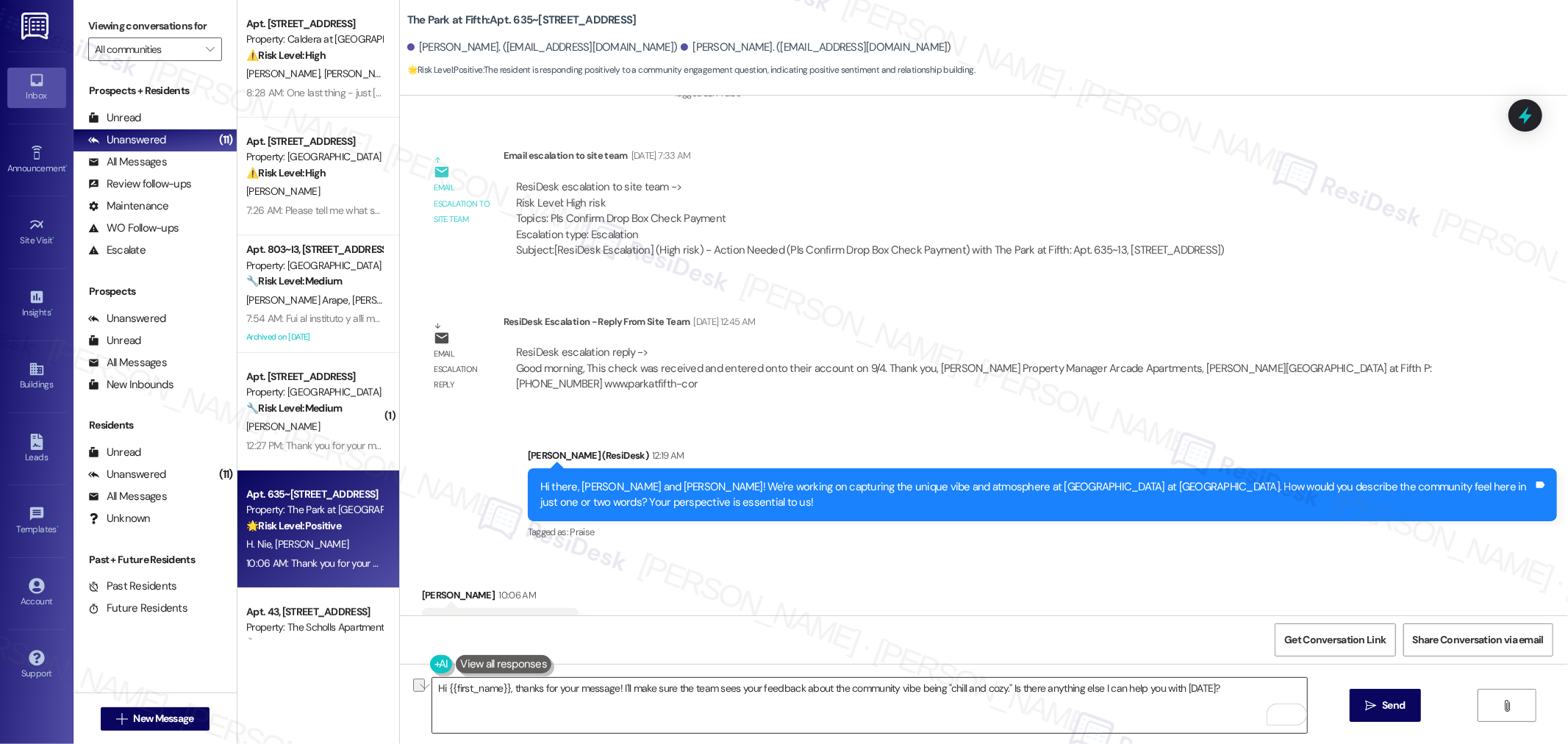
click at [792, 693] on textarea "Hi {{first_name}}, thanks for your message! I'll make sure the team sees your f…" at bounding box center [869, 705] width 874 height 55
click at [791, 693] on textarea "Hi {{first_name}}, thanks for your message! I'll make sure the team sees your f…" at bounding box center [869, 705] width 874 height 55
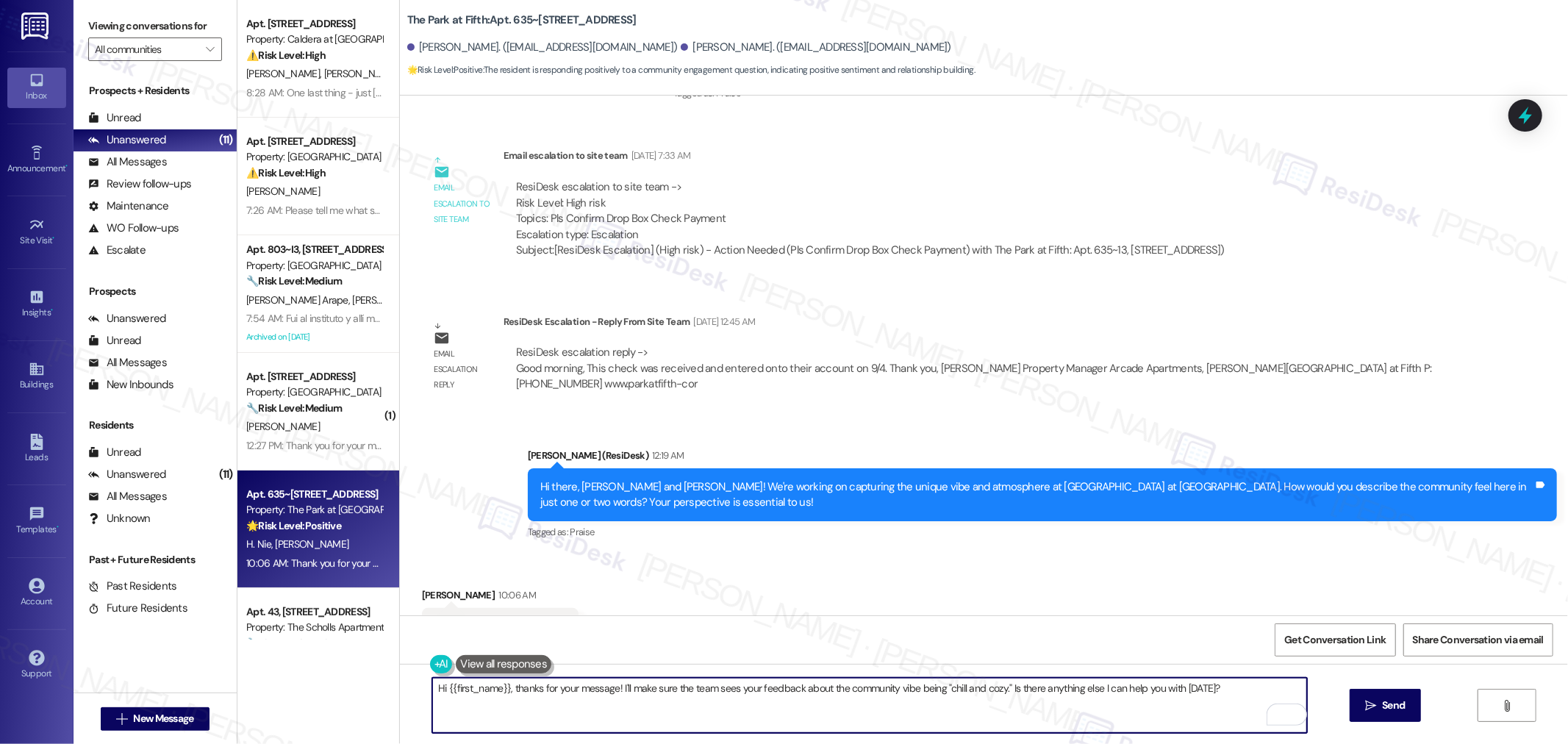
click at [791, 693] on textarea "Hi {{first_name}}, thanks for your message! I'll make sure the team sees your f…" at bounding box center [869, 705] width 874 height 55
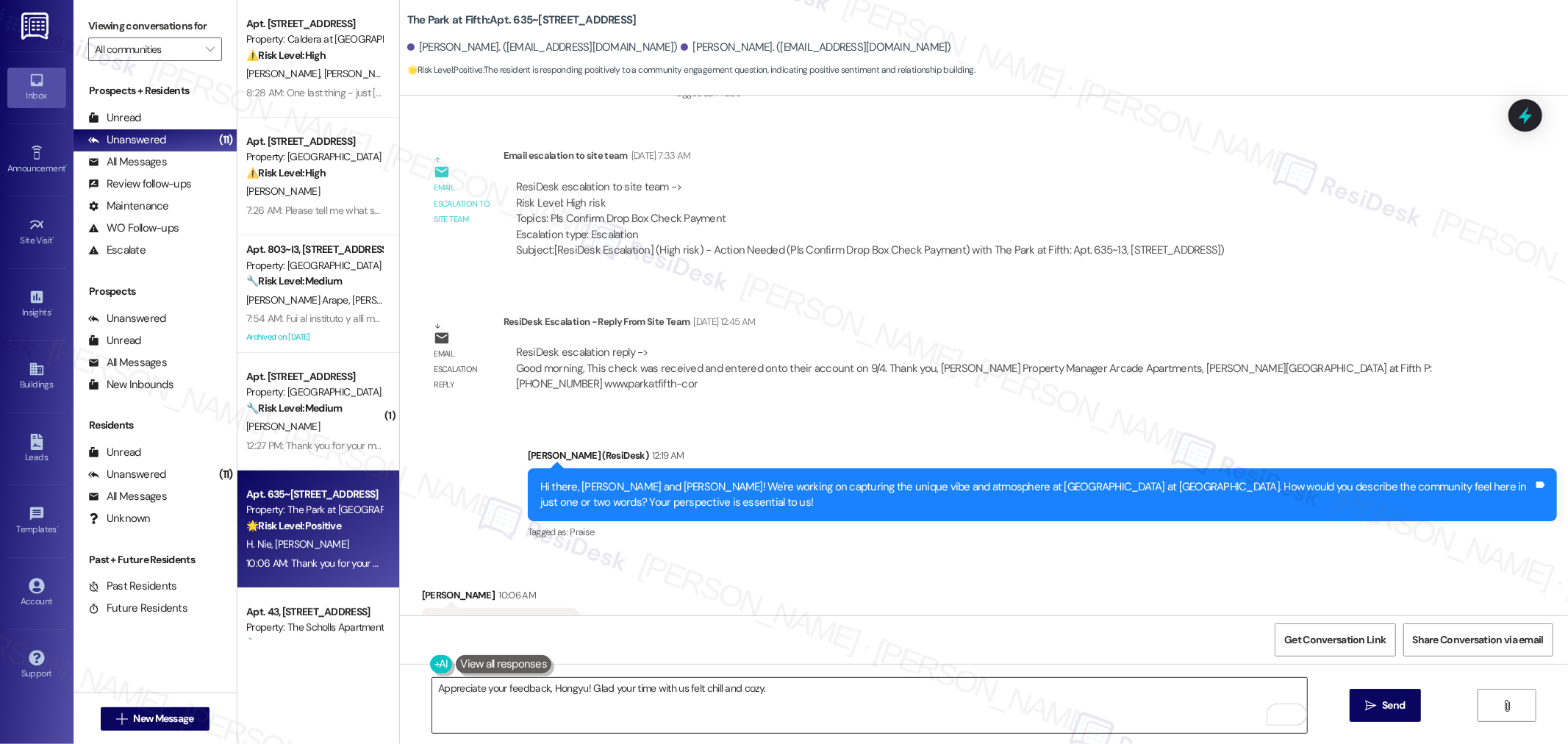
click at [861, 696] on textarea "Appreciate your feedback, Hongyu! Glad your time with us felt chill and cozy." at bounding box center [869, 705] width 874 height 55
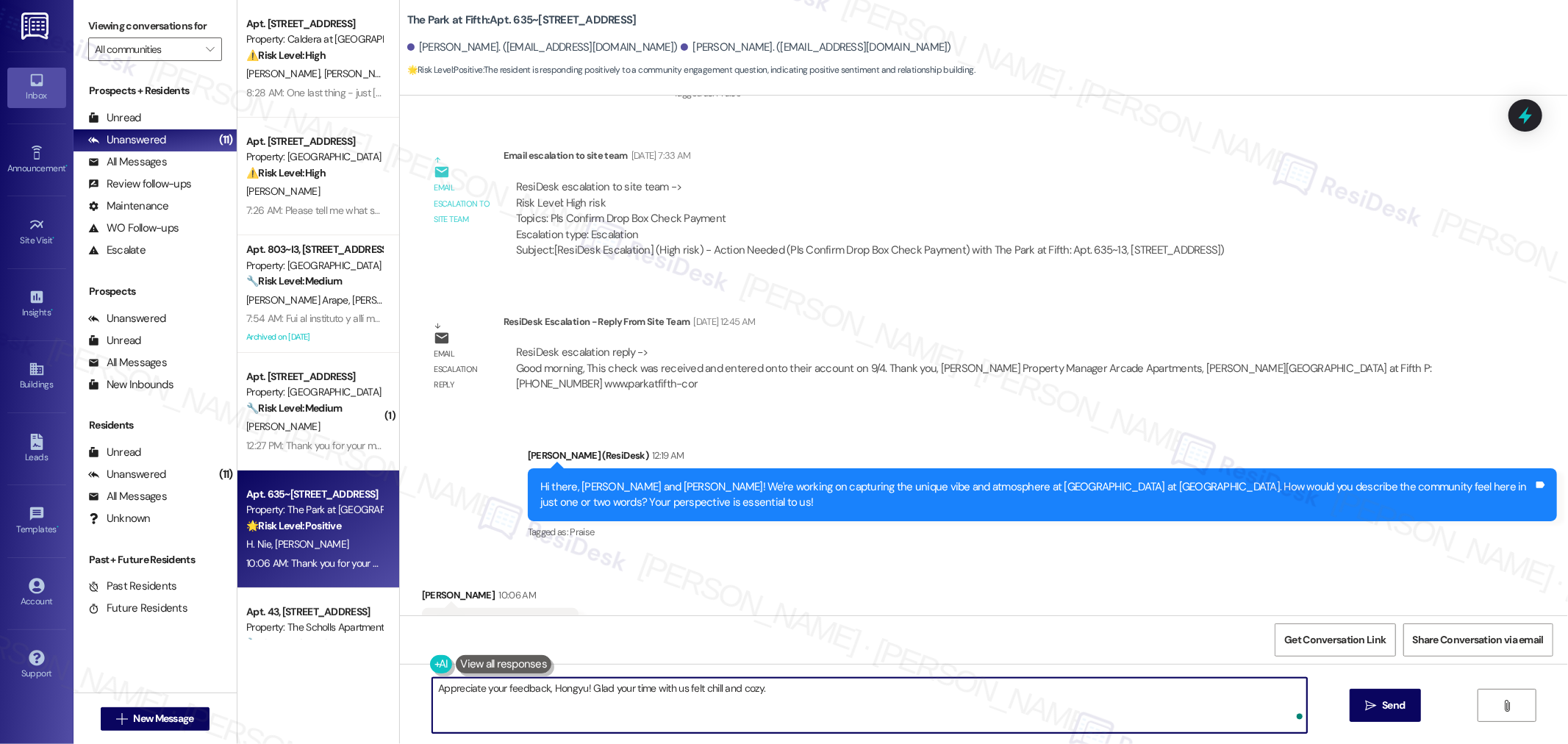
paste textarea "If it’s not too much trouble, would you kindly consider sharing your feedback i…"
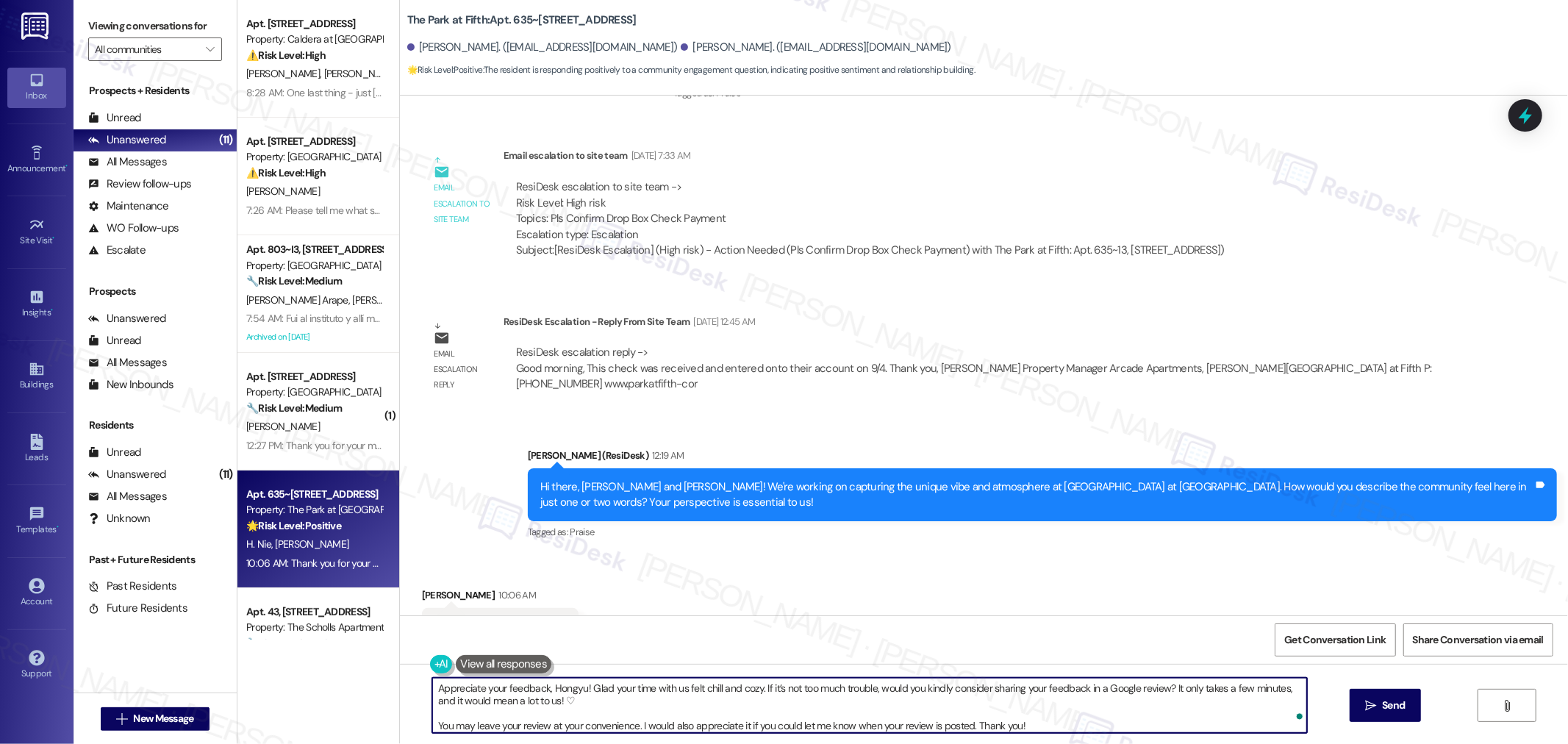
scroll to position [11, 0]
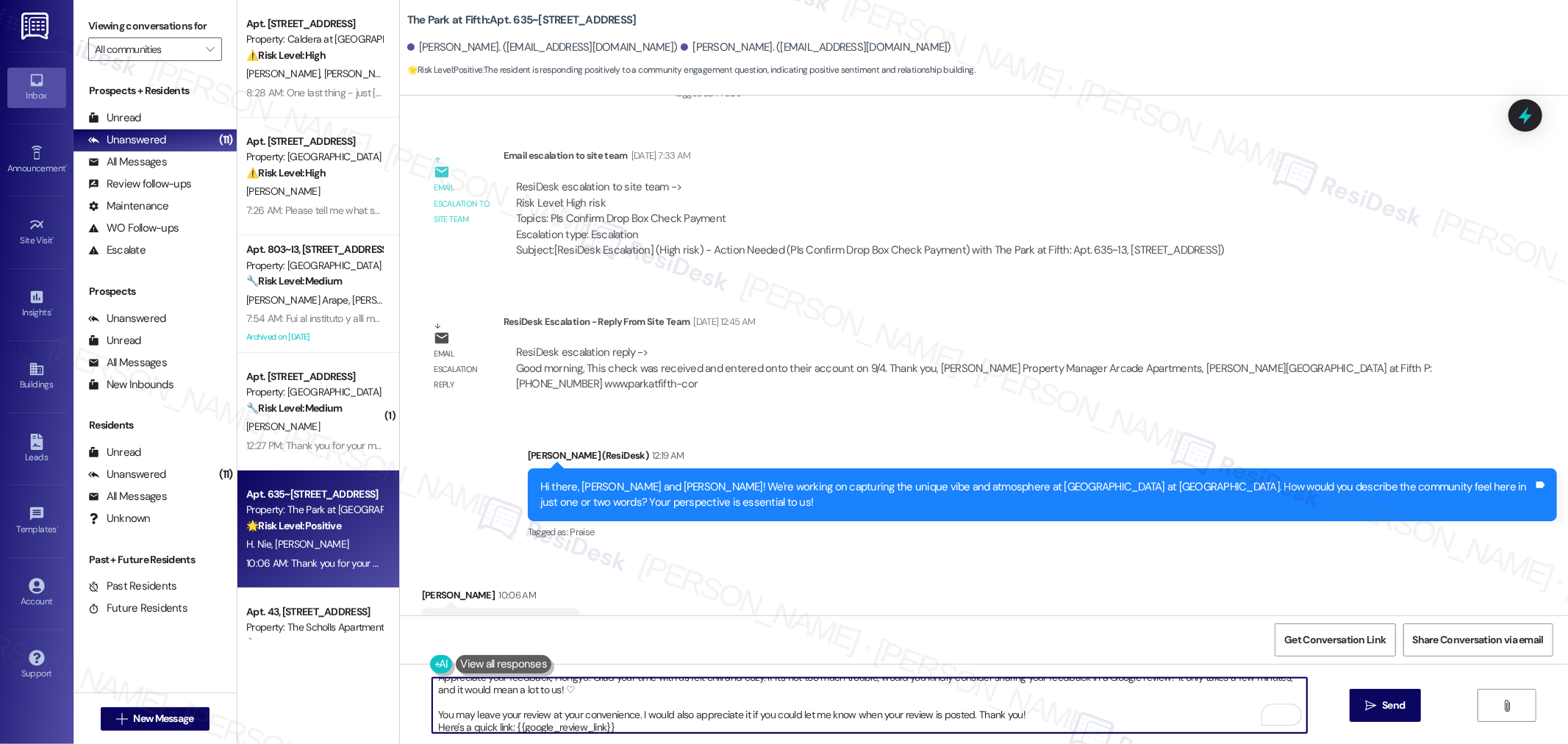
click at [1064, 709] on textarea "Appreciate your feedback, Hongyu! Glad your time with us felt chill and cozy. I…" at bounding box center [869, 705] width 874 height 55
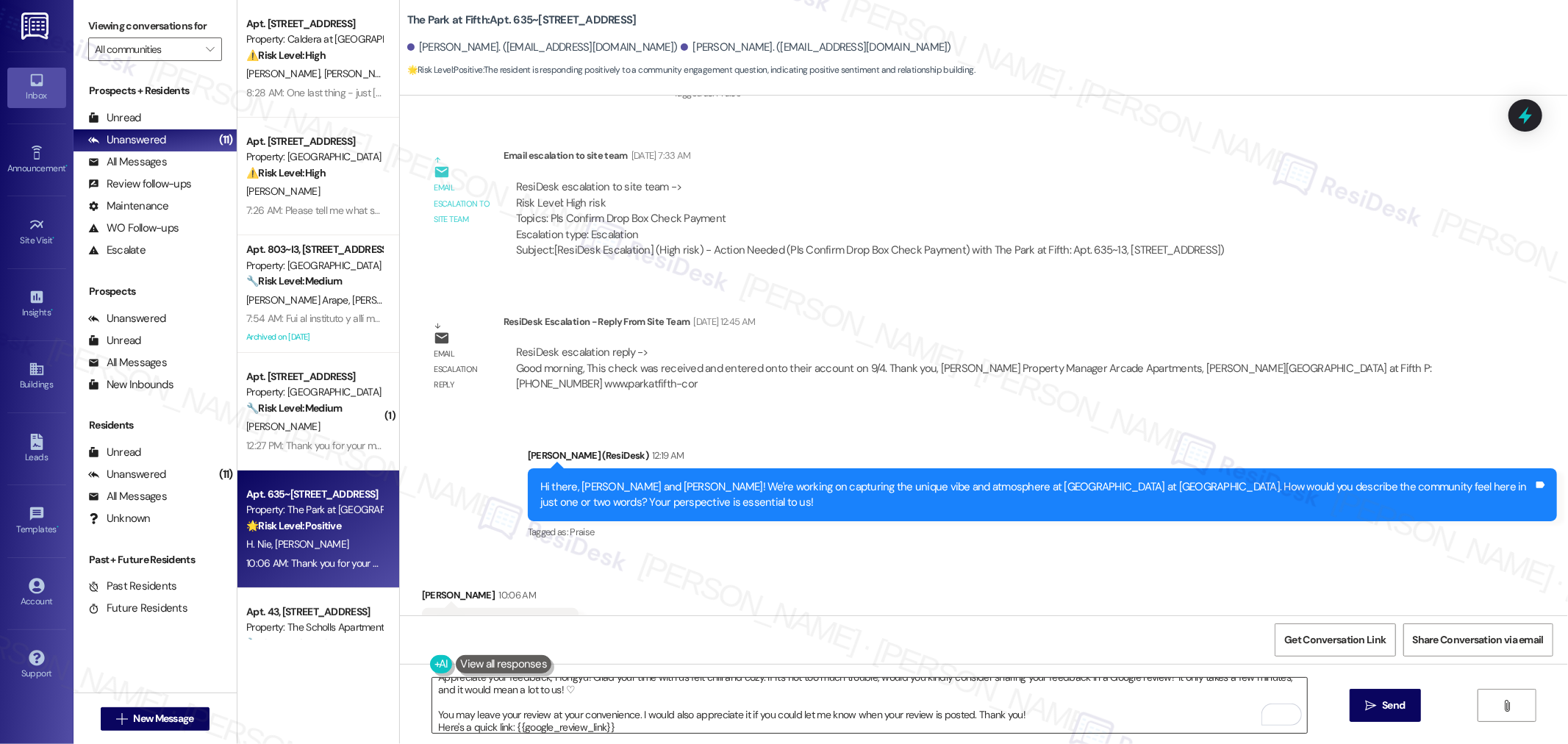
click at [1048, 716] on textarea "Appreciate your feedback, Hongyu! Glad your time with us felt chill and cozy. I…" at bounding box center [869, 705] width 874 height 55
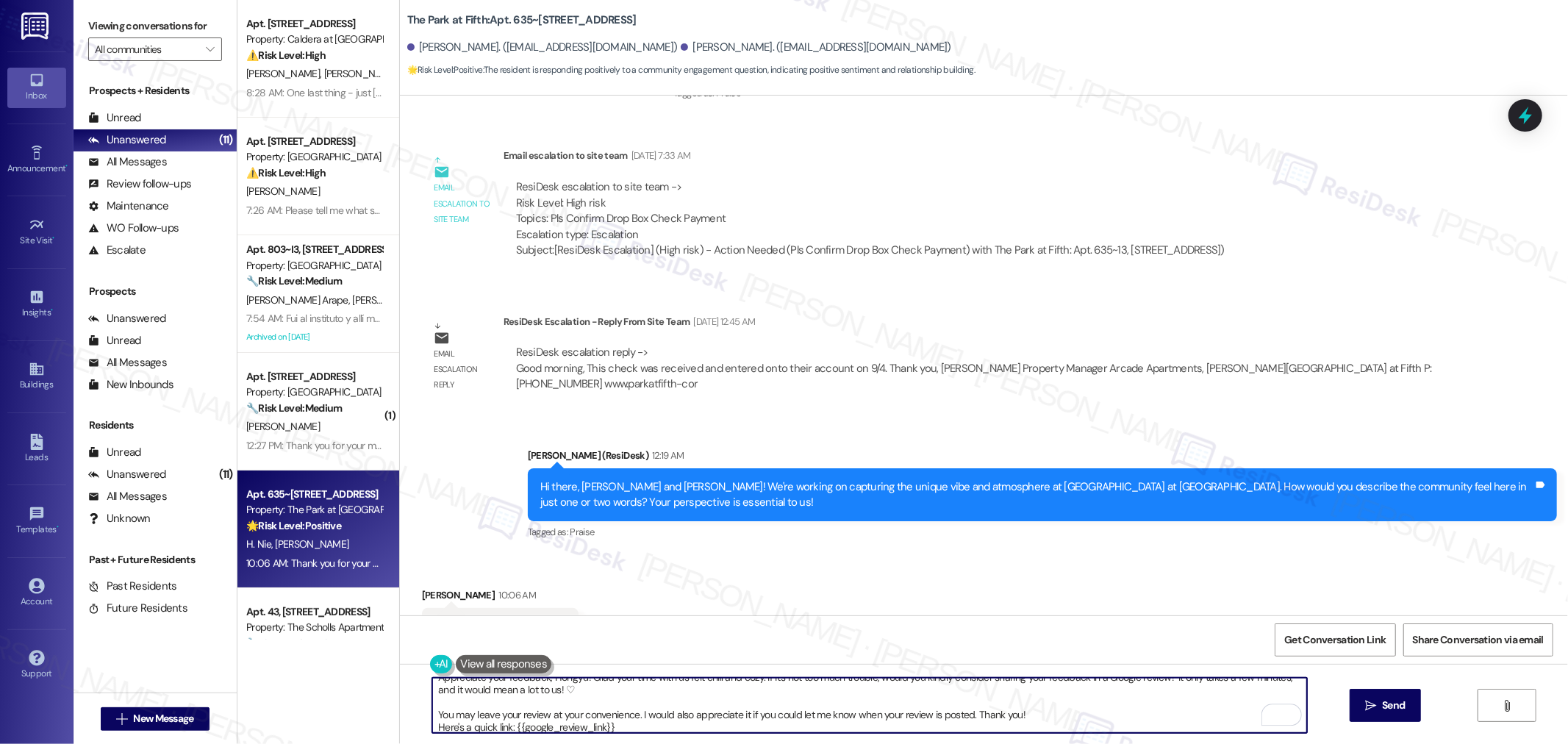
paste textarea "◠‿◠"
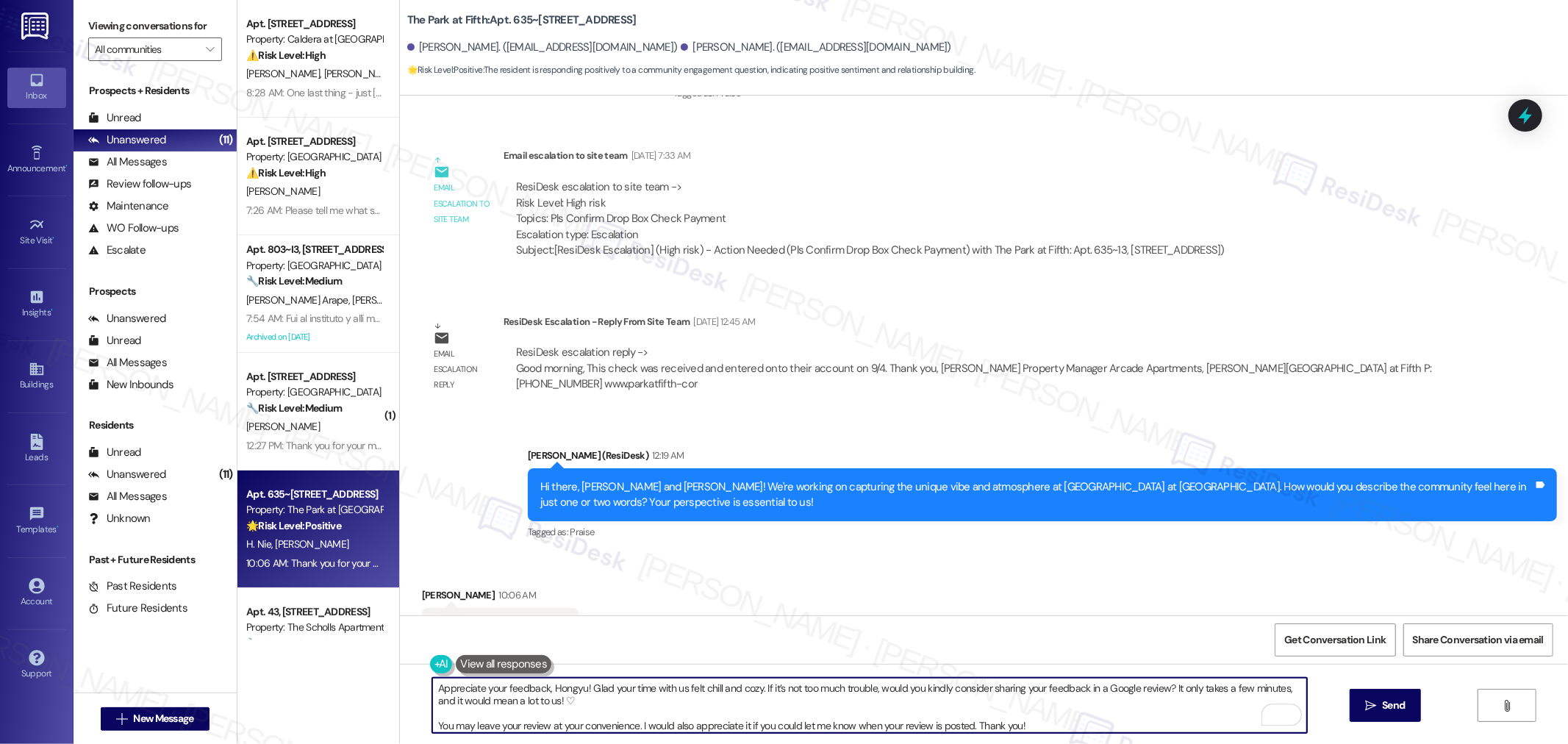
click at [1042, 717] on textarea "Appreciate your feedback, Hongyu! Glad your time with us felt chill and cozy. I…" at bounding box center [869, 705] width 874 height 55
click at [1016, 730] on textarea "Appreciate your feedback, Hongyu! Glad your time with us felt chill and cozy. I…" at bounding box center [869, 705] width 874 height 55
paste textarea "◠‿◠"
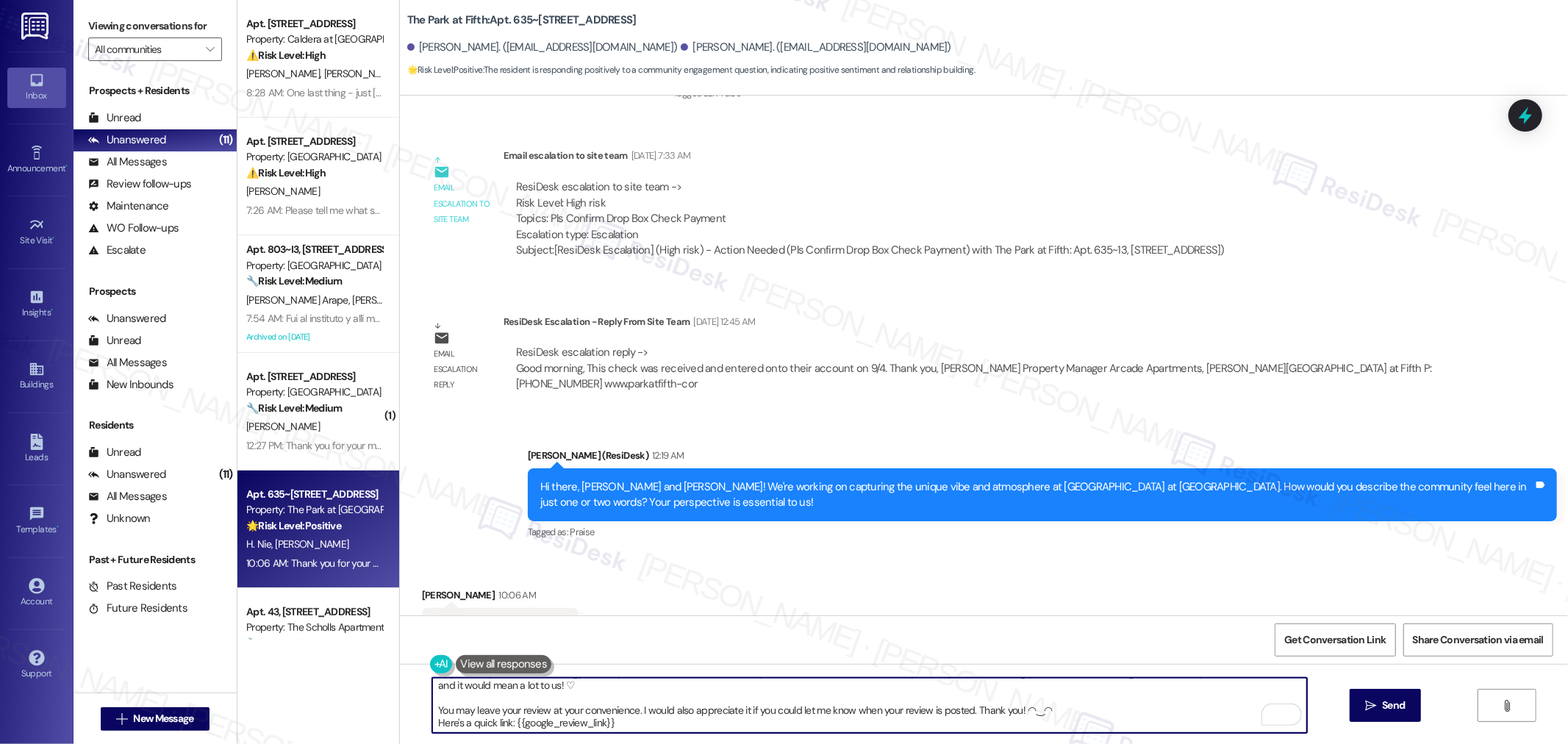
drag, startPoint x: 1034, startPoint y: 710, endPoint x: 1018, endPoint y: 709, distance: 16.0
click at [1018, 709] on textarea "Appreciate your feedback, Hongyu! Glad your time with us felt chill and cozy. I…" at bounding box center [869, 705] width 874 height 55
paste textarea "˶ᵔ ᵕ ᵔ˶"
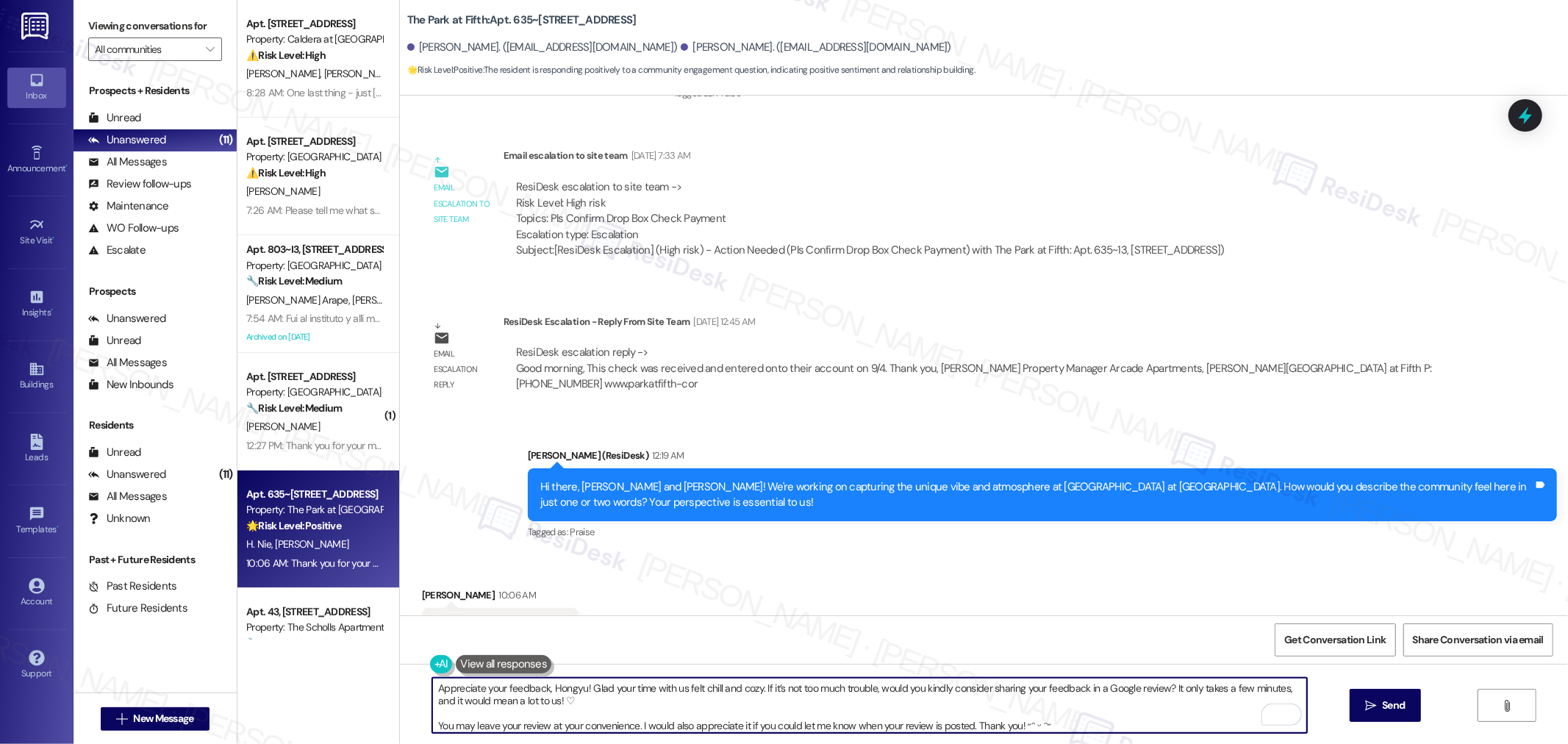
type textarea "Appreciate your feedback, Hongyu! Glad your time with us felt chill and cozy. I…"
click at [969, 717] on textarea "Appreciate your feedback, Hongyu! Glad your time with us felt chill and cozy. I…" at bounding box center [869, 705] width 874 height 55
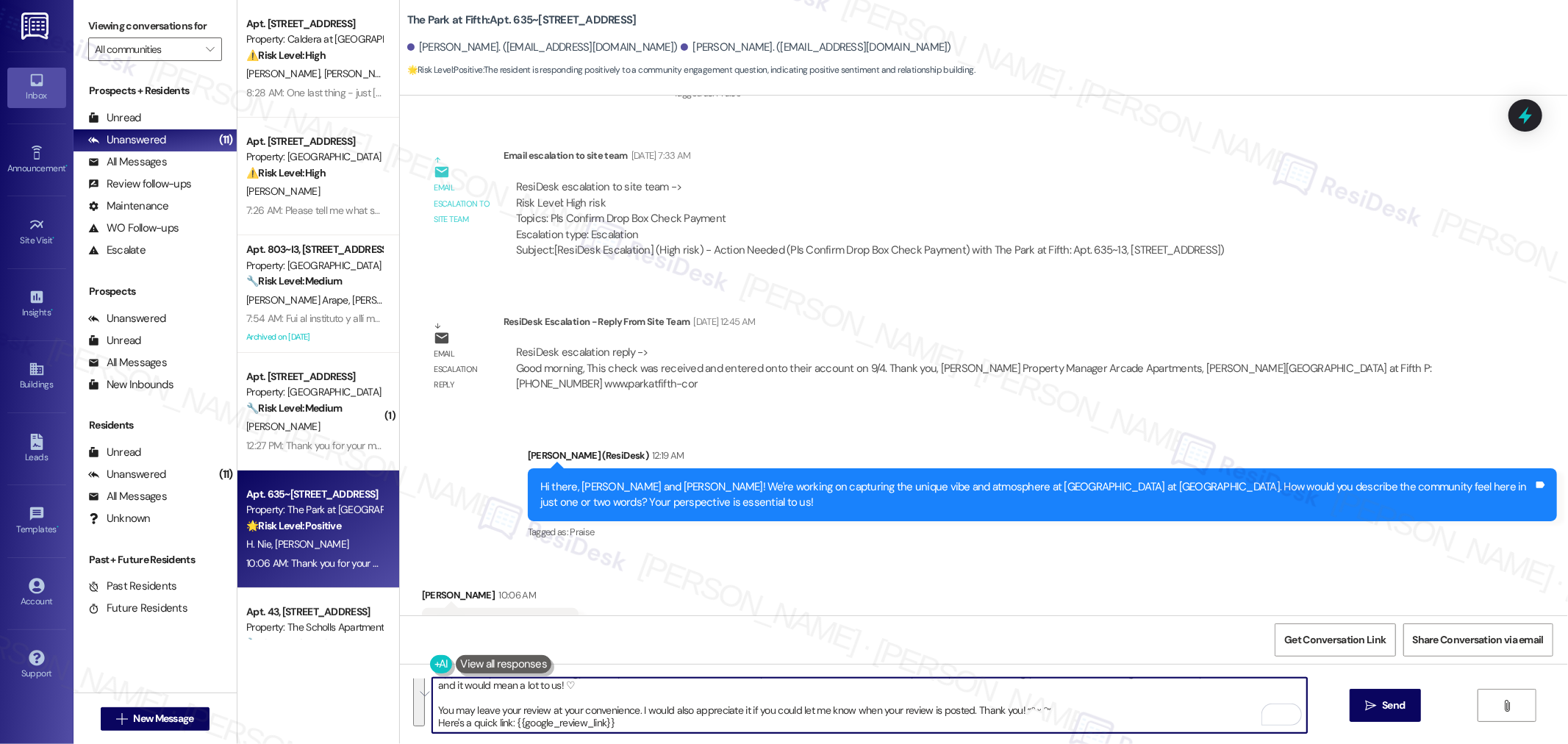
drag, startPoint x: 424, startPoint y: 687, endPoint x: 1099, endPoint y: 750, distance: 677.9
click at [1099, 743] on html "Inbox Go to Inbox Announcement • Send A Text Announcement Site Visit • Go to Si…" at bounding box center [784, 372] width 1568 height 744
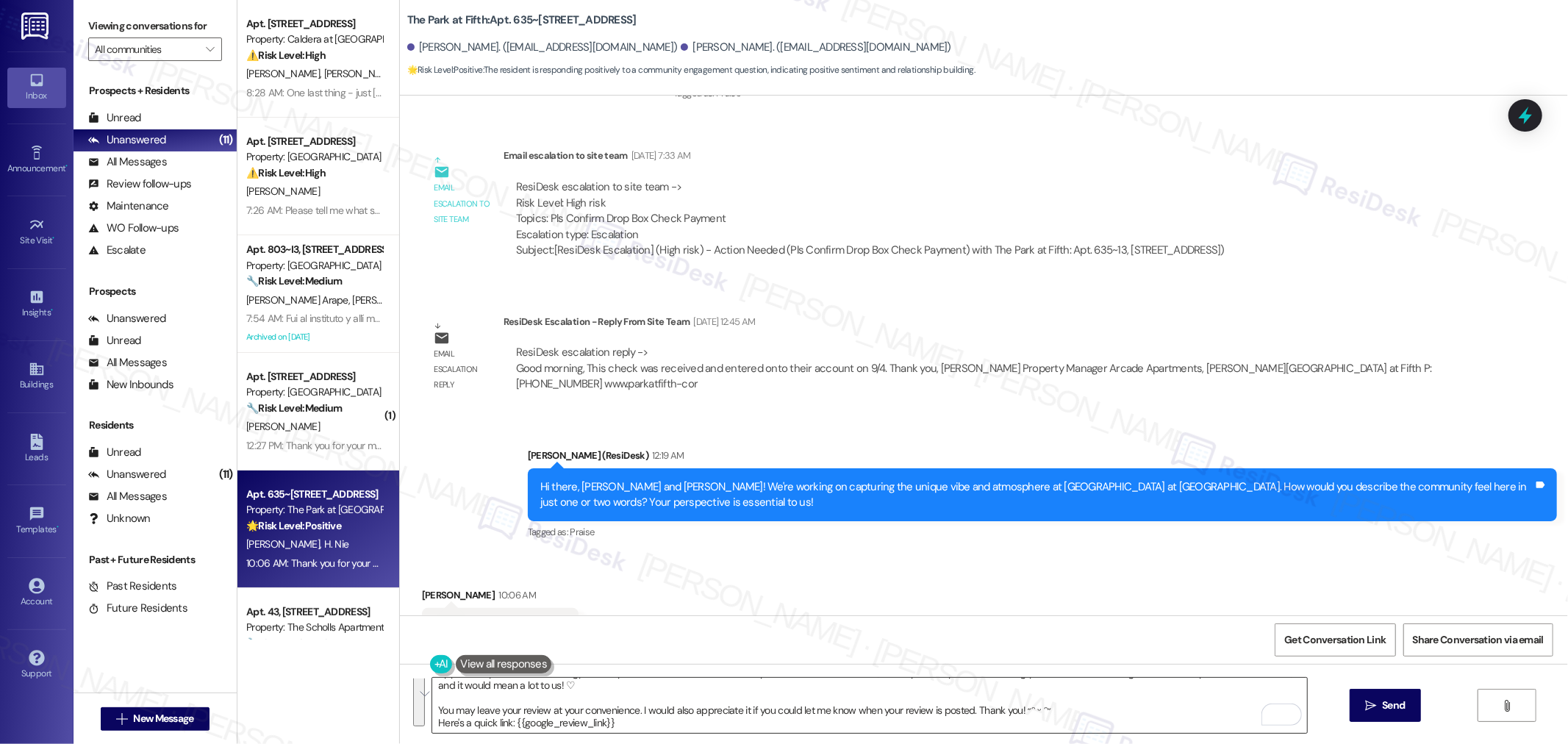
click at [796, 688] on textarea "Appreciate your feedback, Hongyu! Glad your time with us felt chill and cozy. I…" at bounding box center [869, 705] width 874 height 55
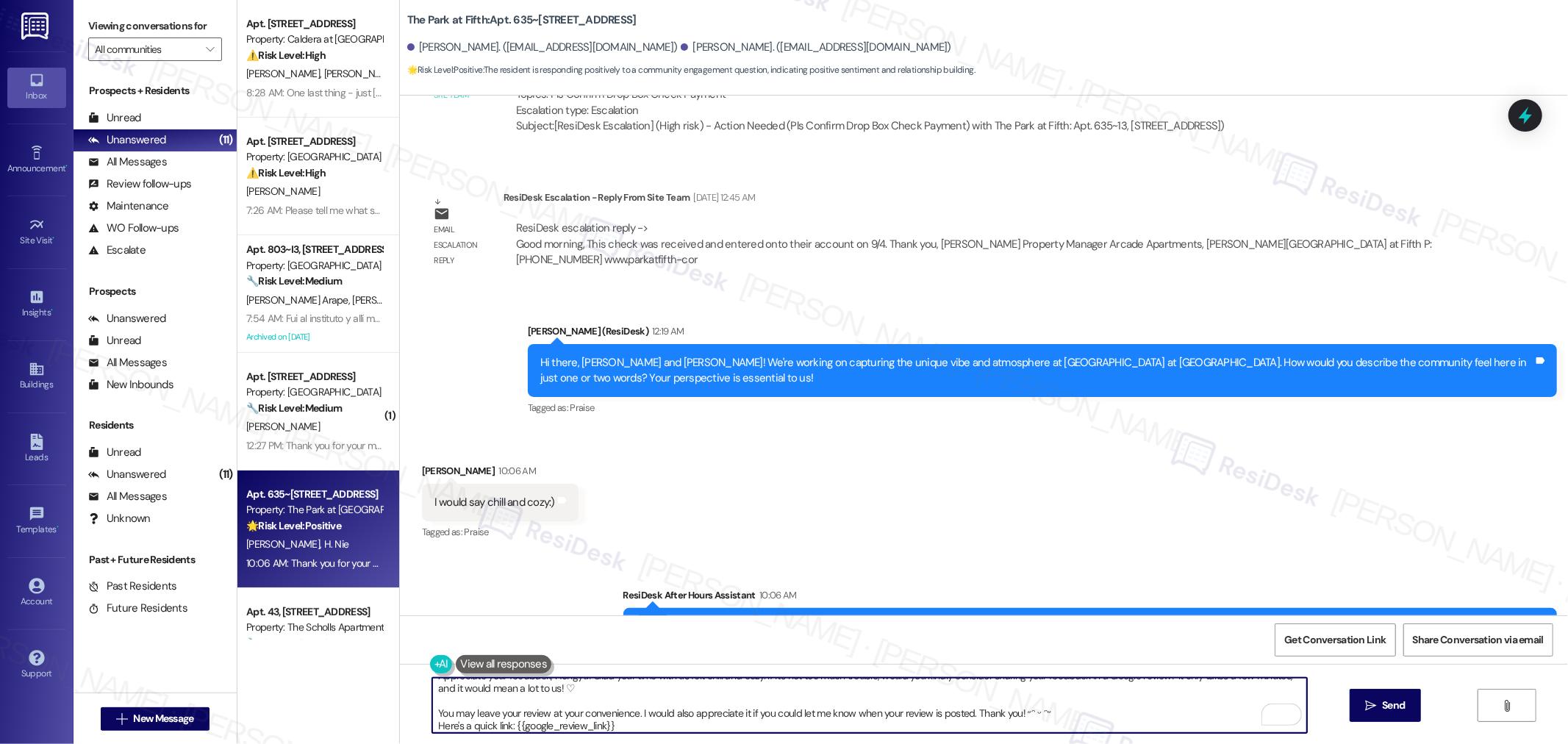
scroll to position [15, 0]
click at [644, 718] on textarea "Appreciate your feedback, Hongyu! Glad your time with us felt chill and cozy. I…" at bounding box center [869, 705] width 874 height 55
click at [1390, 700] on span "Send" at bounding box center [1393, 704] width 23 height 15
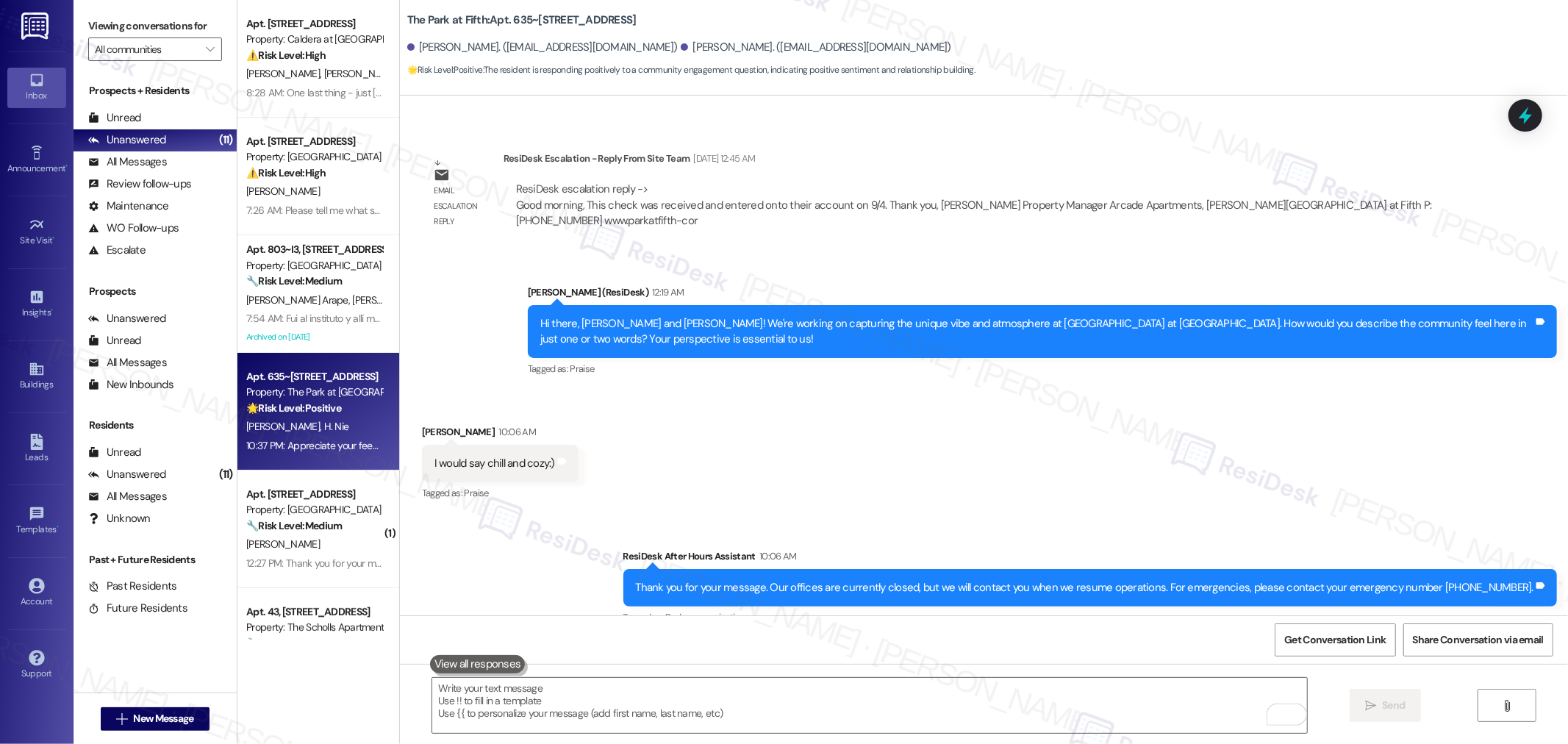
scroll to position [2062, 0]
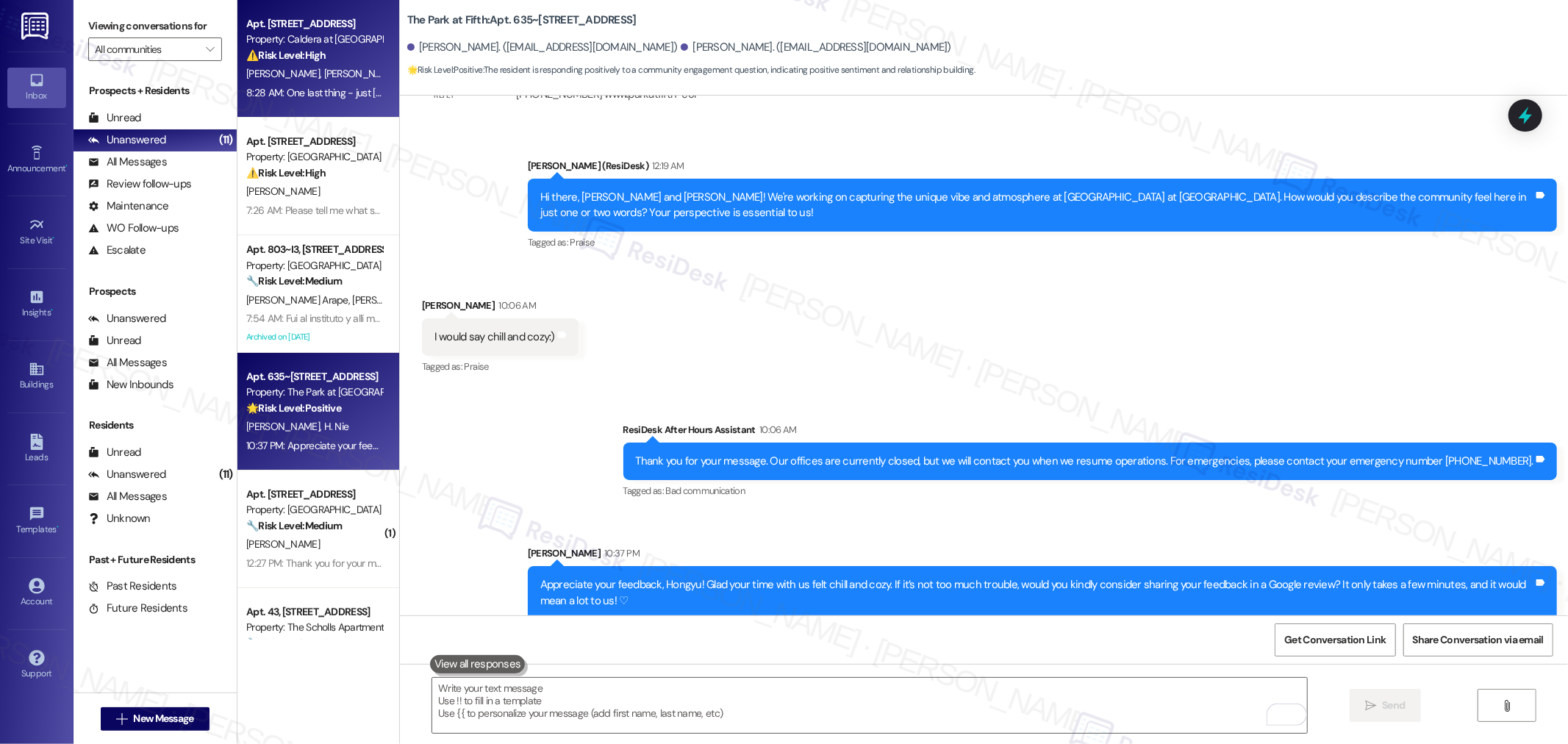
click at [327, 65] on div "A. Garcia A. Sandchez" at bounding box center [314, 73] width 139 height 19
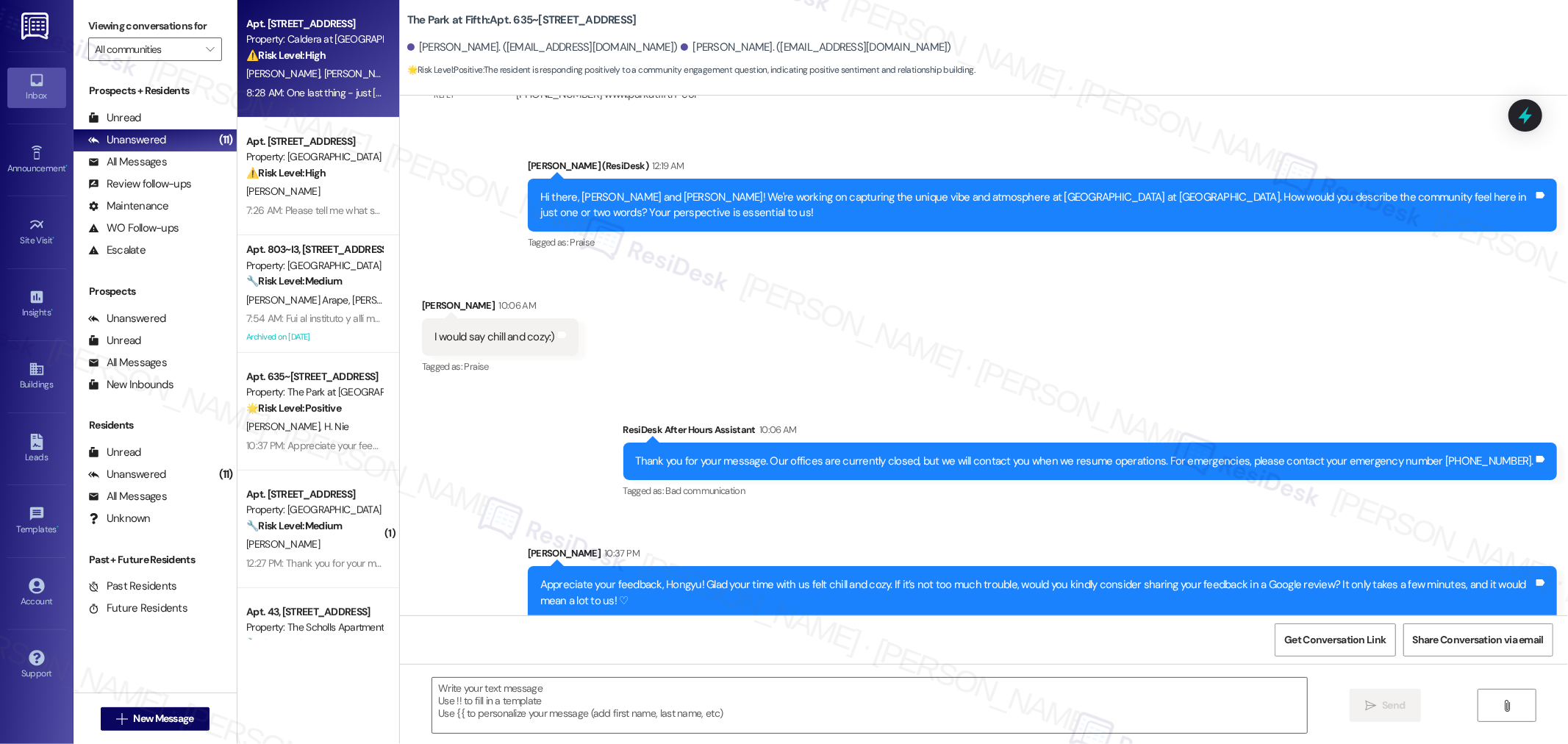
type textarea "Fetching suggested responses. Please feel free to read through the conversation…"
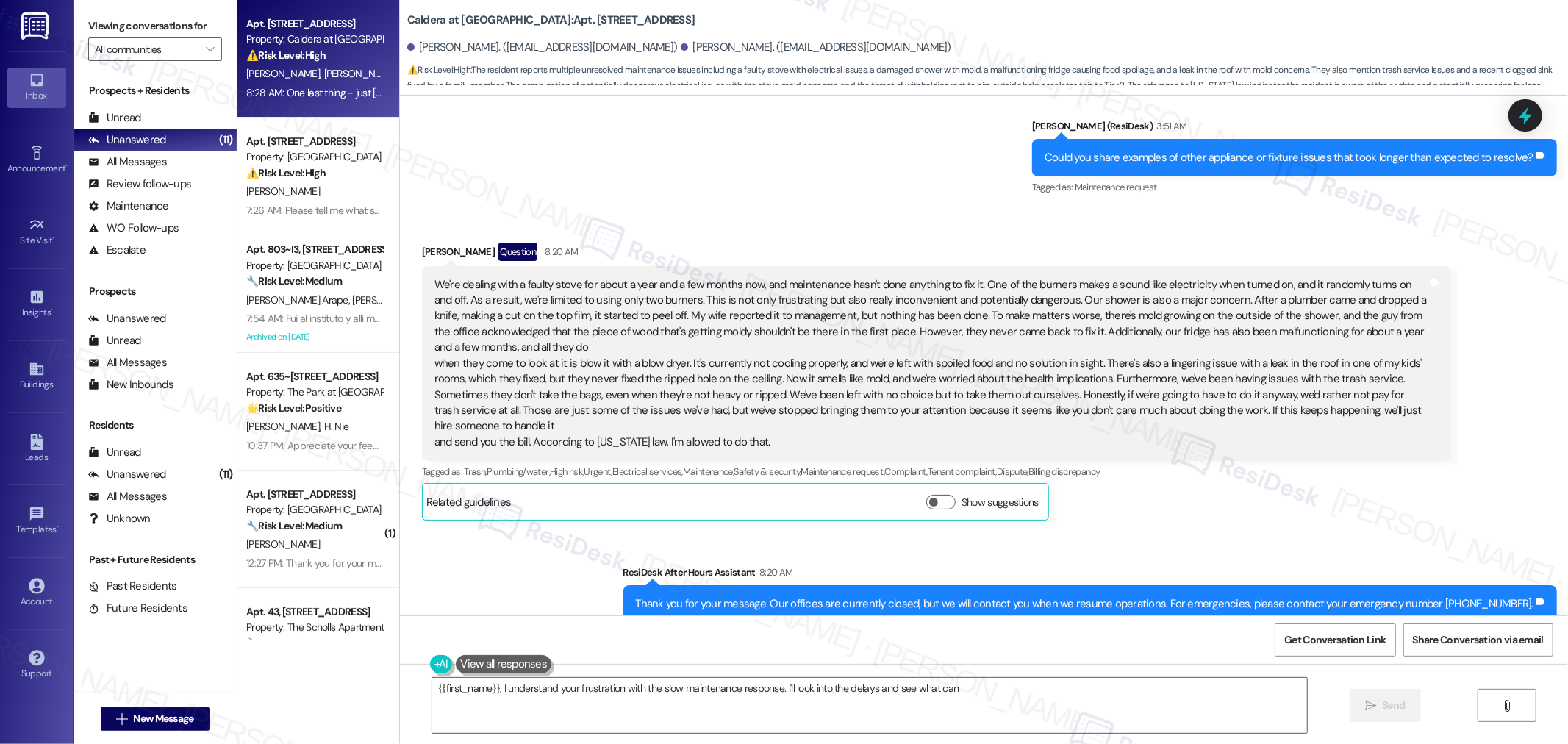
scroll to position [2343, 0]
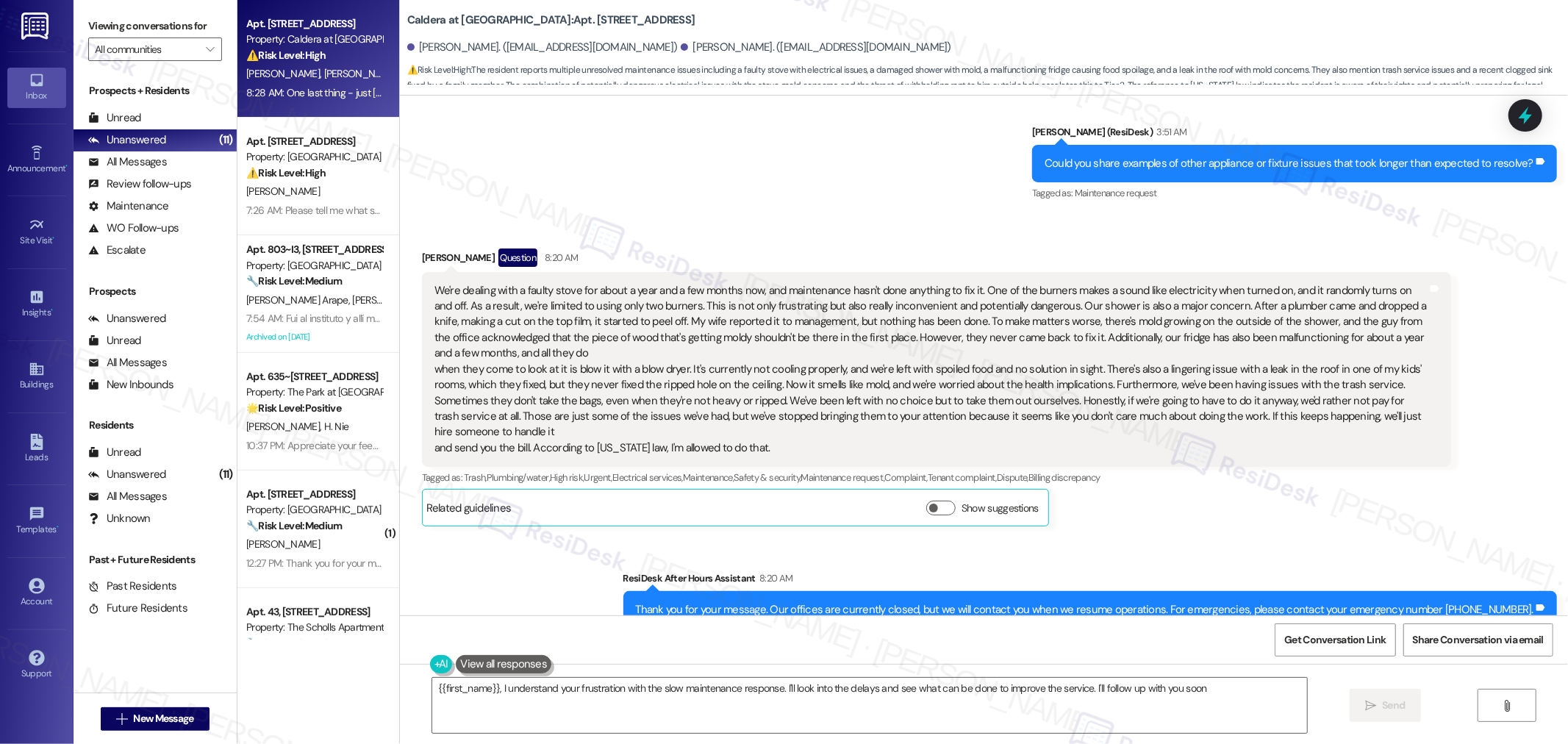
type textarea "{{first_name}}, I understand your frustration with the slow maintenance respons…"
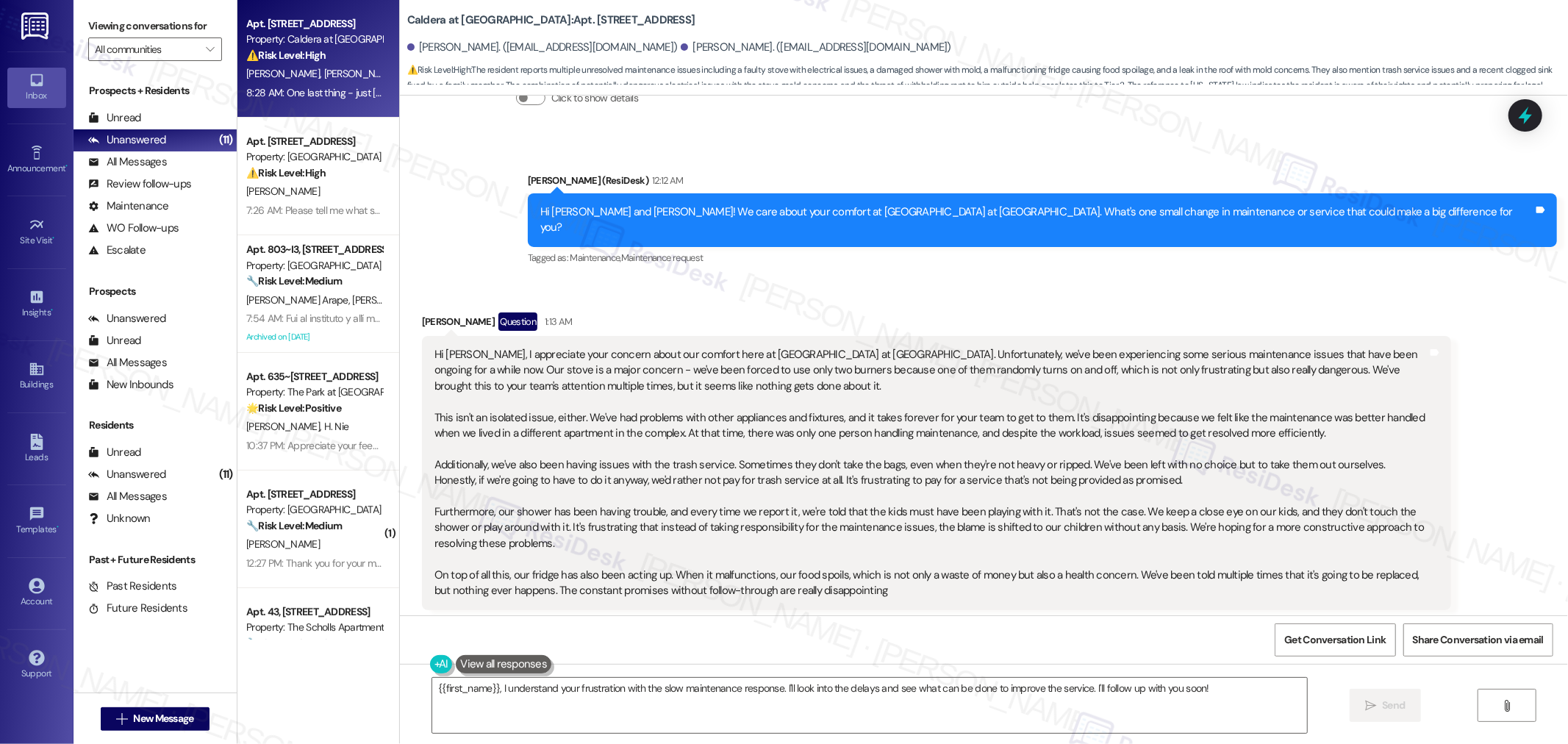
scroll to position [1119, 0]
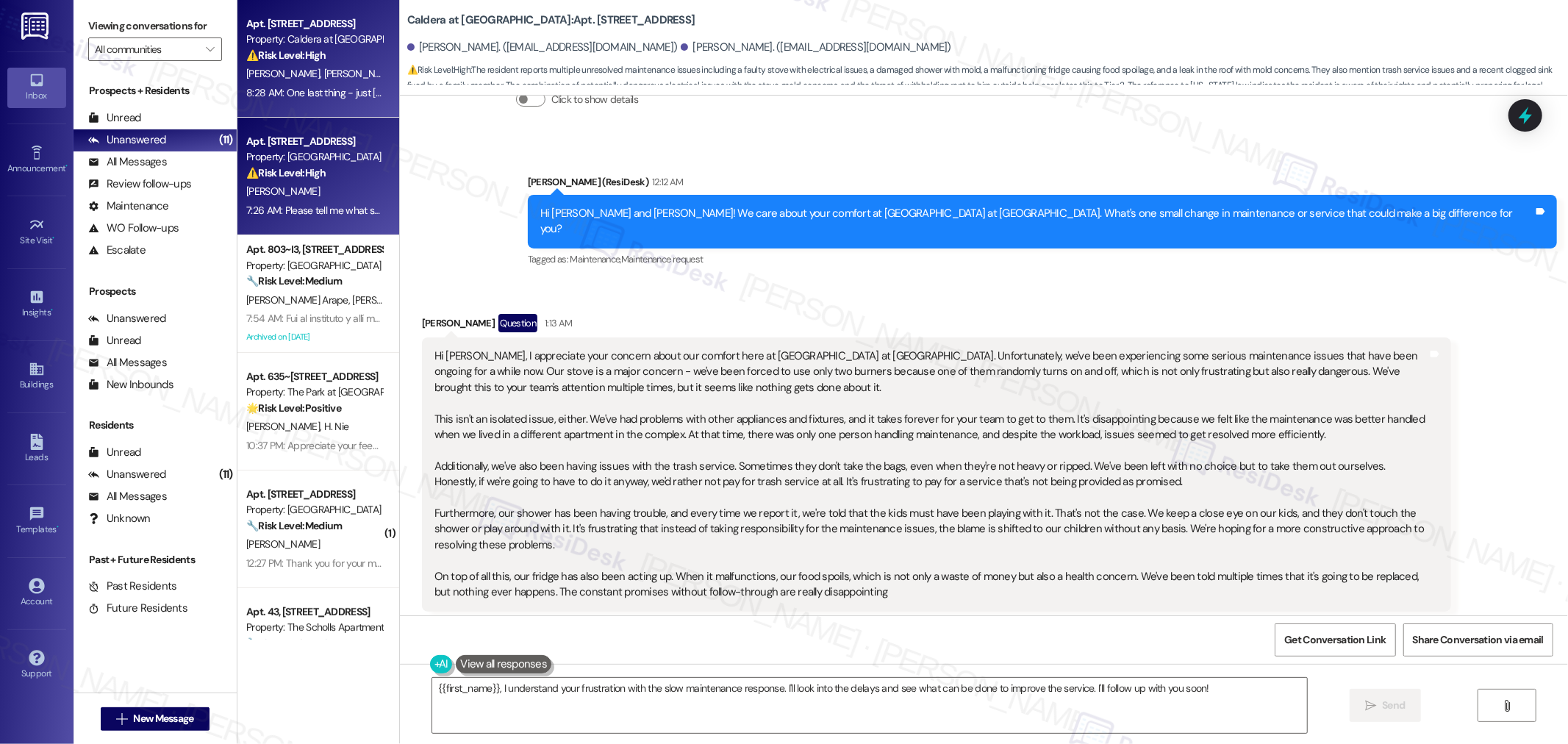
click at [292, 198] on div "T. Buie" at bounding box center [314, 191] width 139 height 19
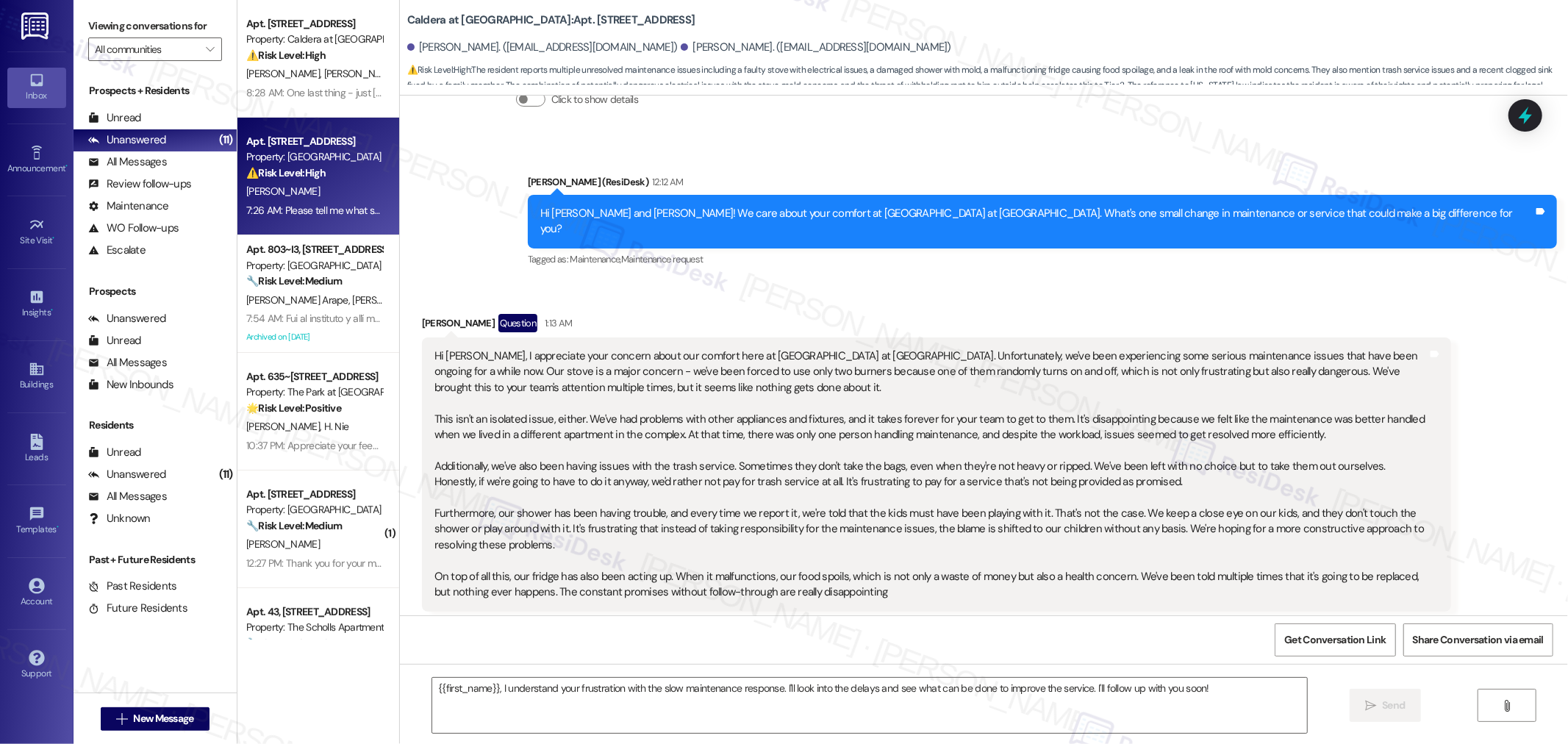
type textarea "Fetching suggested responses. Please feel free to read through the conversation…"
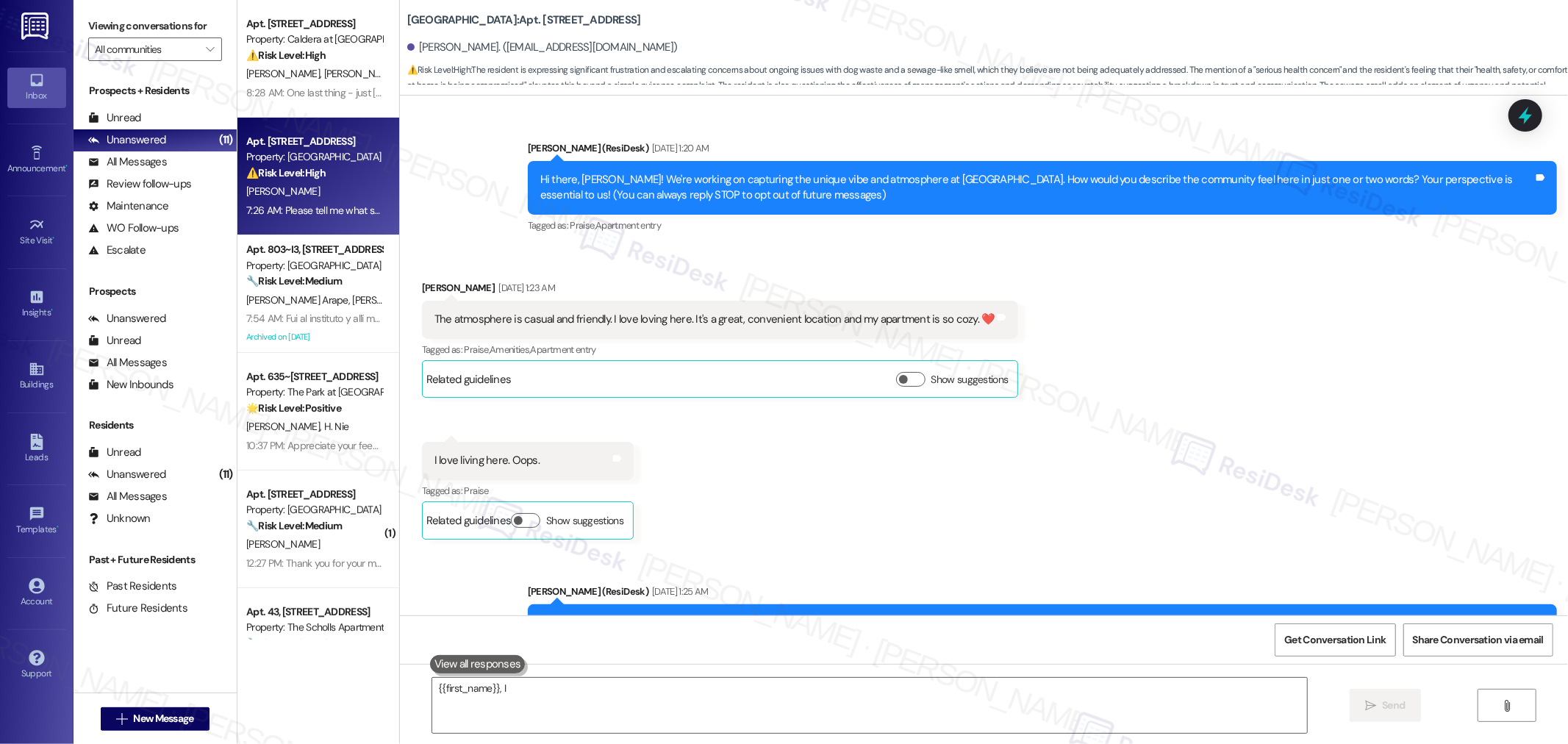
scroll to position [16577, 0]
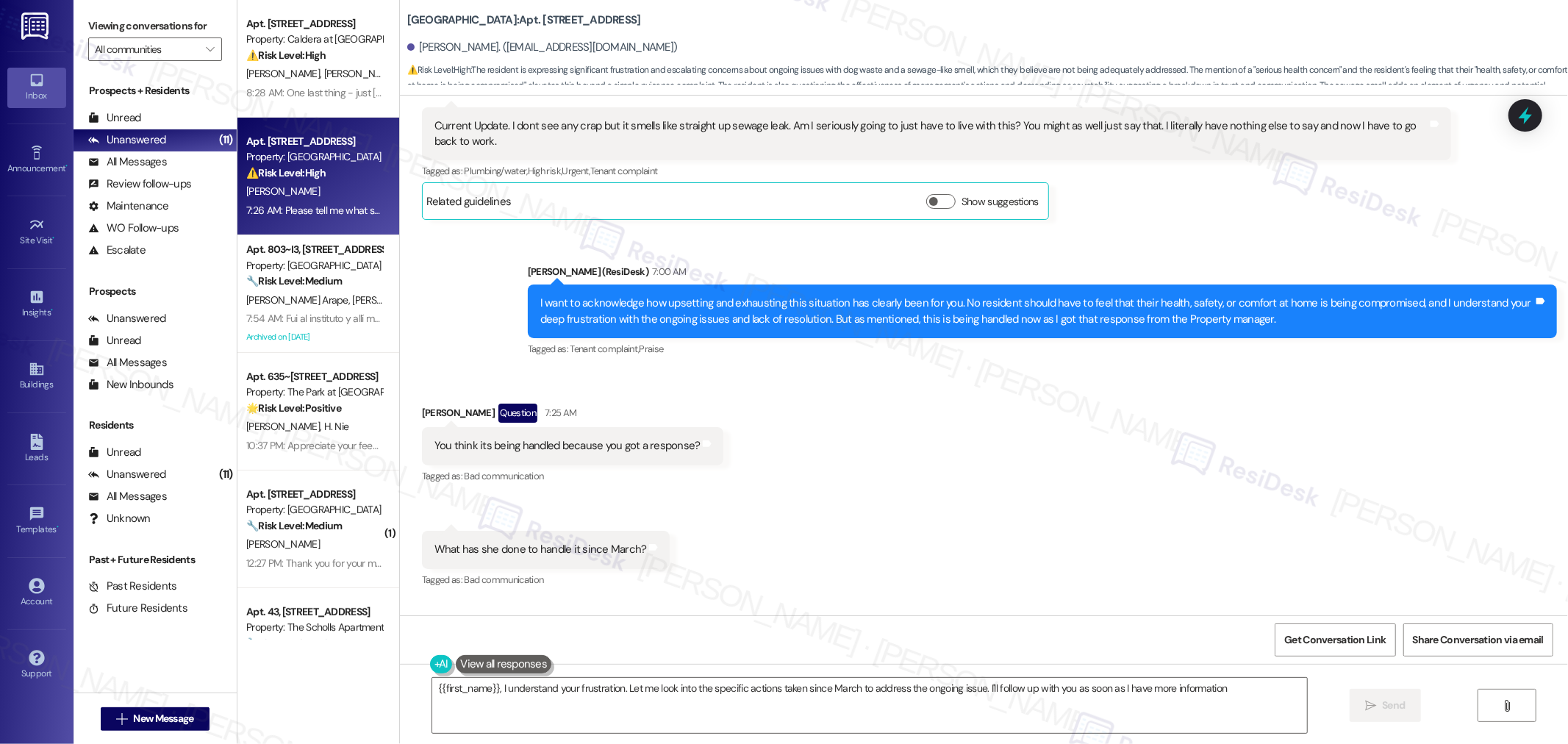
type textarea "{{first_name}}, I understand your frustration. Let me look into the specific ac…"
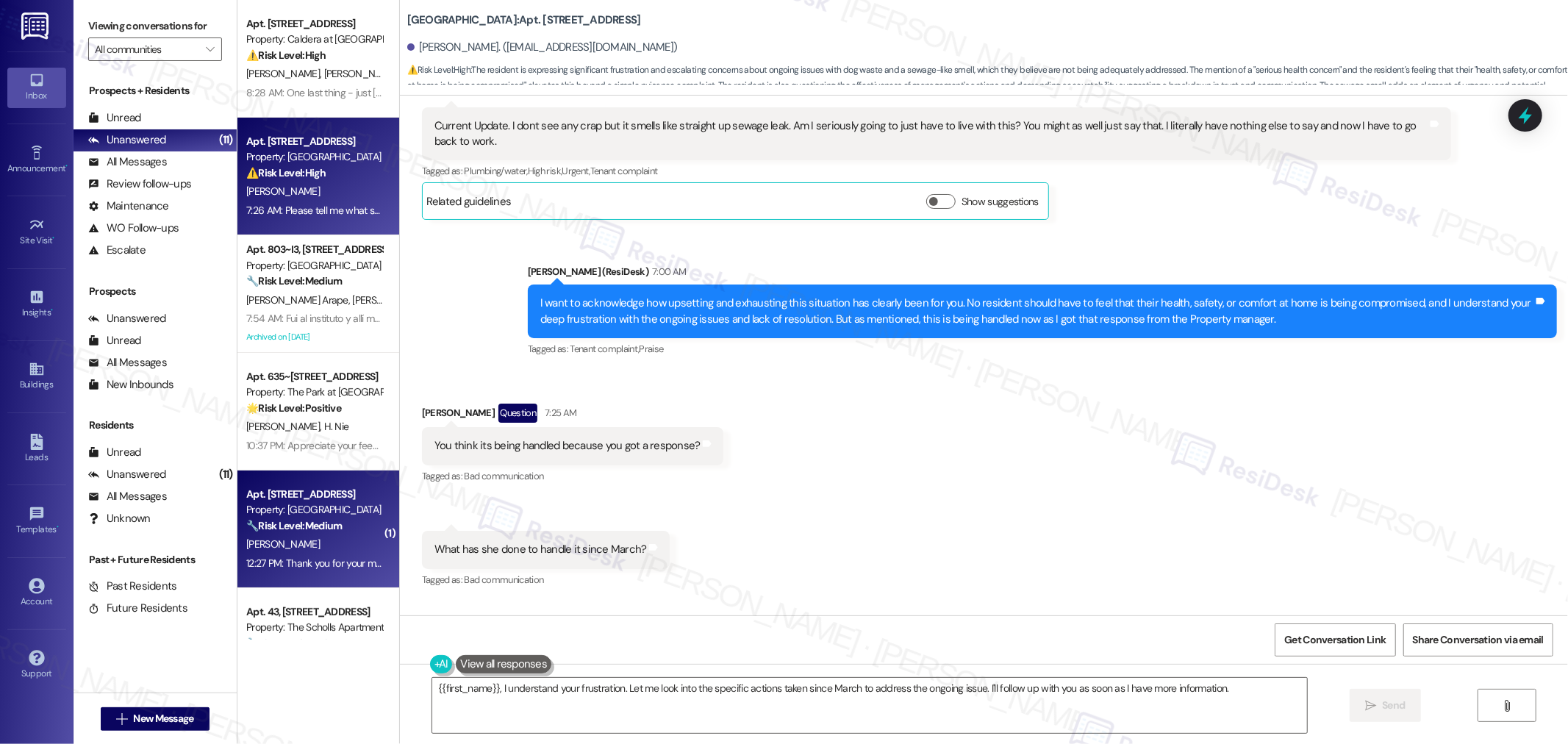
click at [321, 547] on div "E. Palmer" at bounding box center [314, 544] width 139 height 19
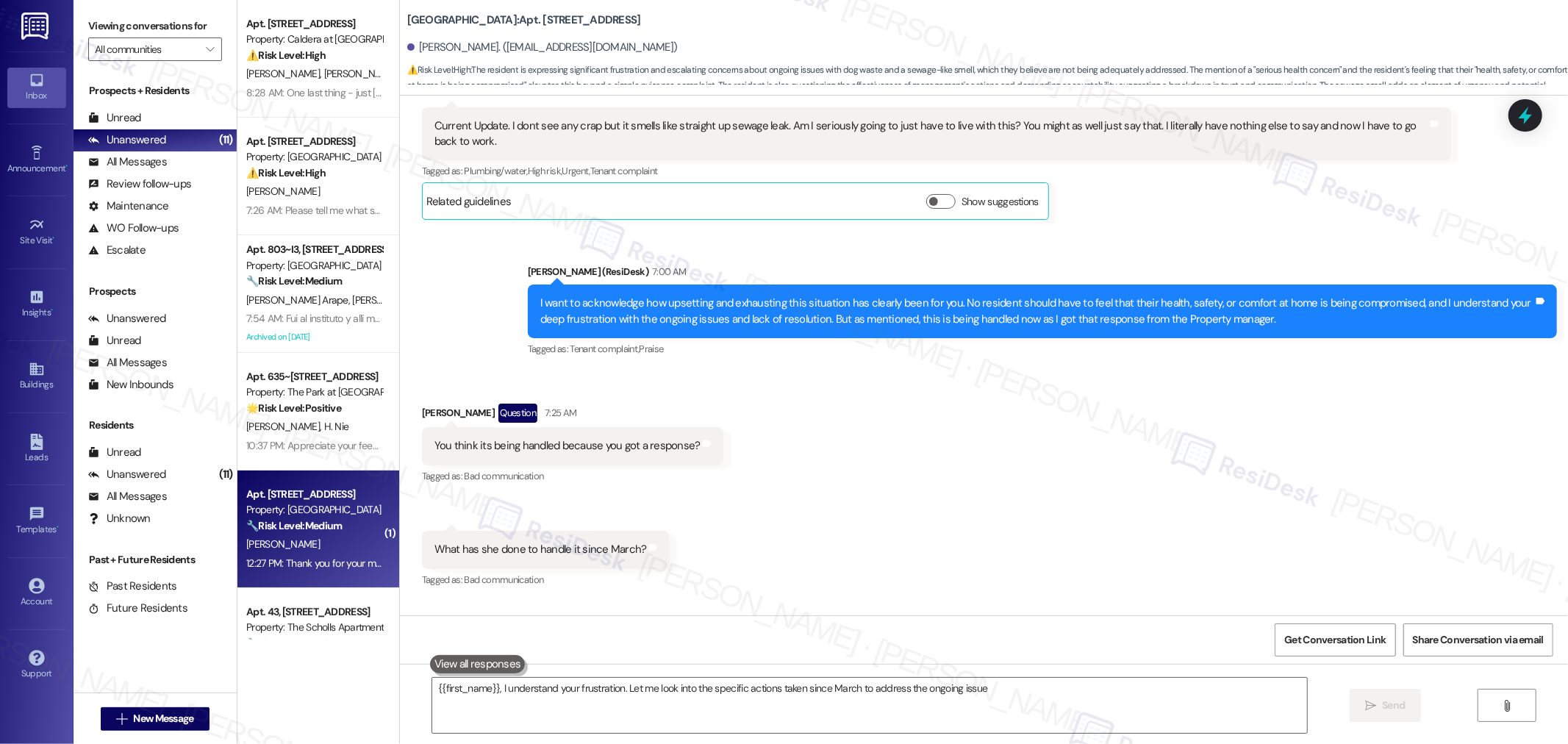
type textarea "{{first_name}}, I understand your frustration. Let me look into the specific ac…"
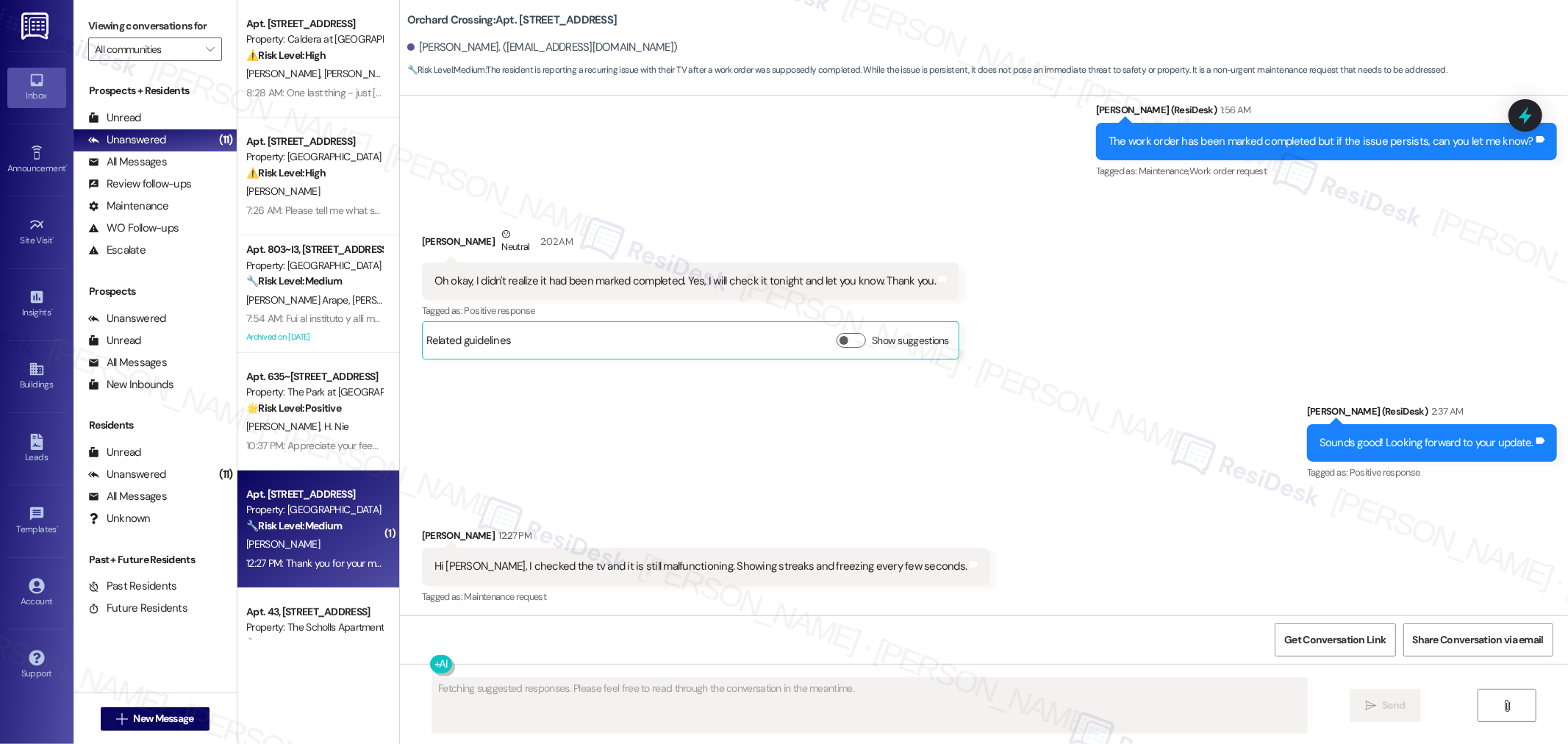
scroll to position [709, 0]
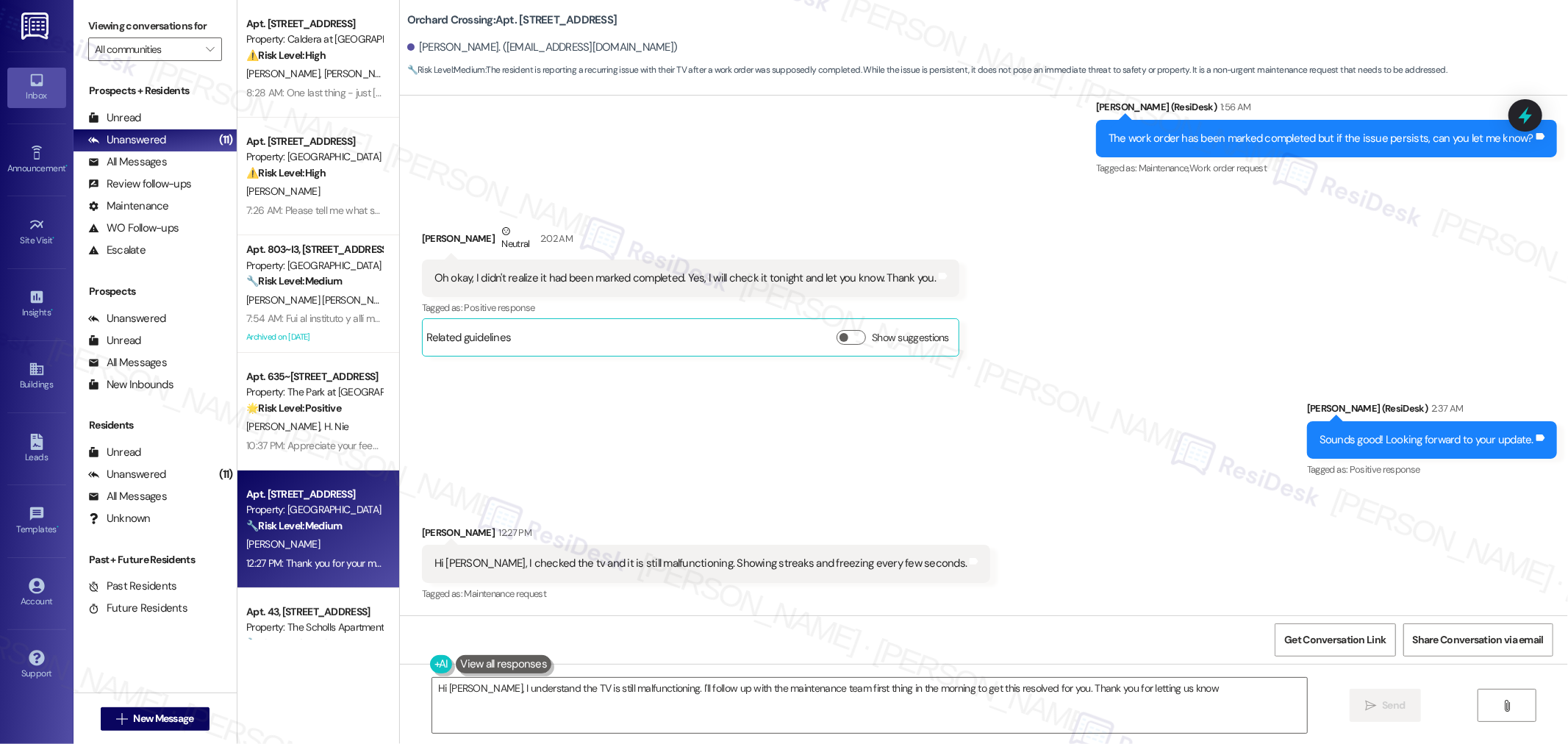
type textarea "Hi Eva, I understand the TV is still malfunctioning. I'll follow up with the ma…"
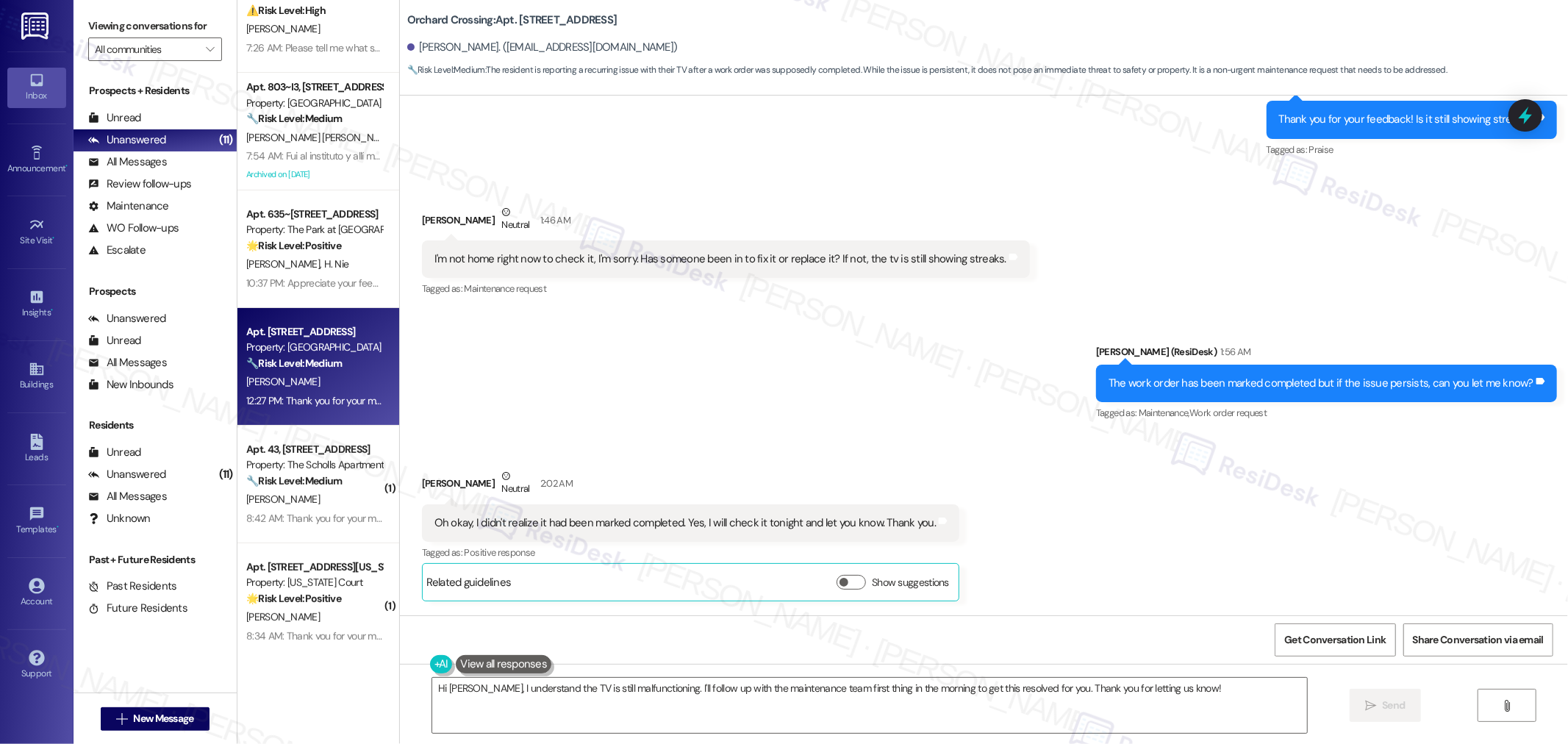
scroll to position [163, 0]
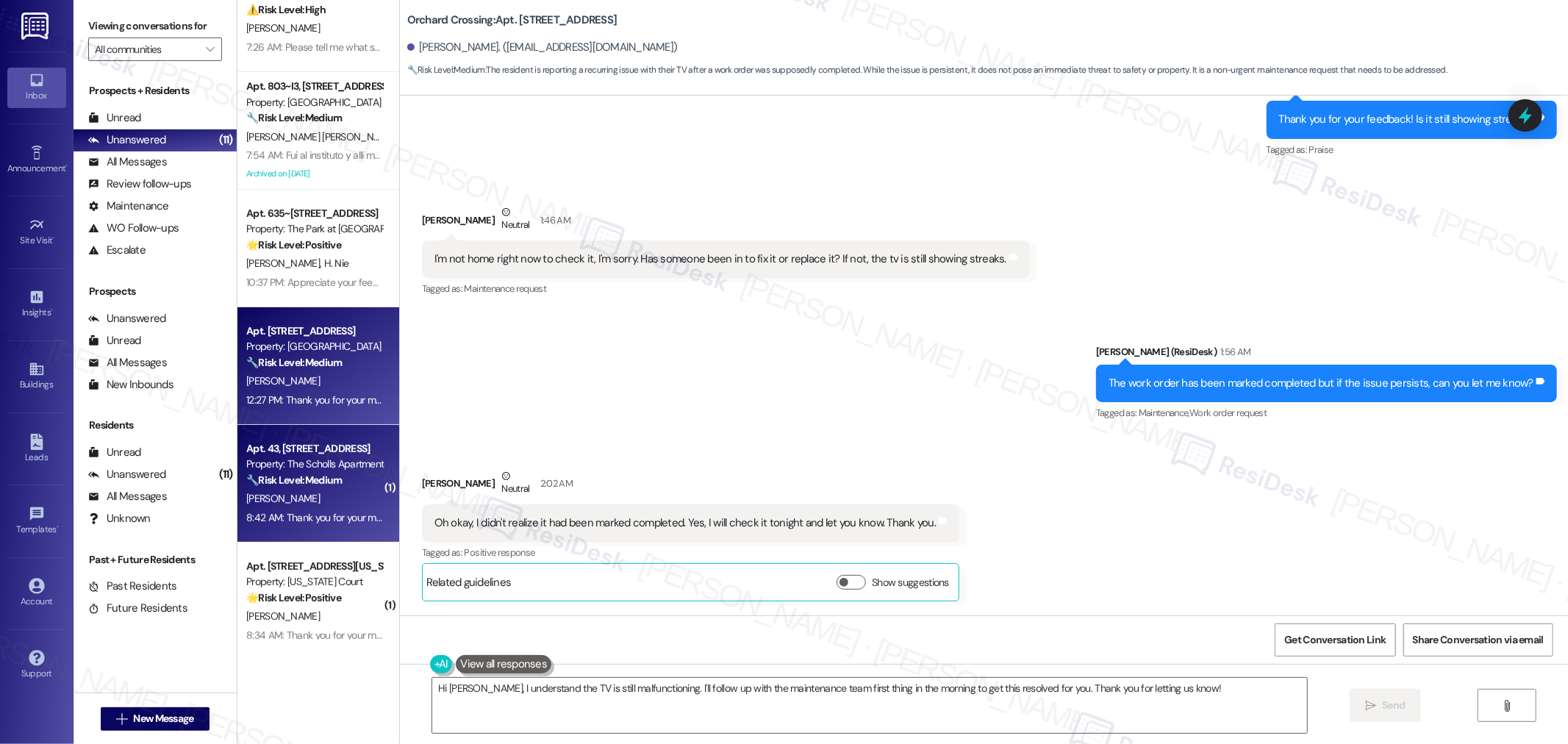
click at [311, 487] on div "🔧 Risk Level: Medium The resident complied with the request to remove the cardb…" at bounding box center [314, 479] width 136 height 15
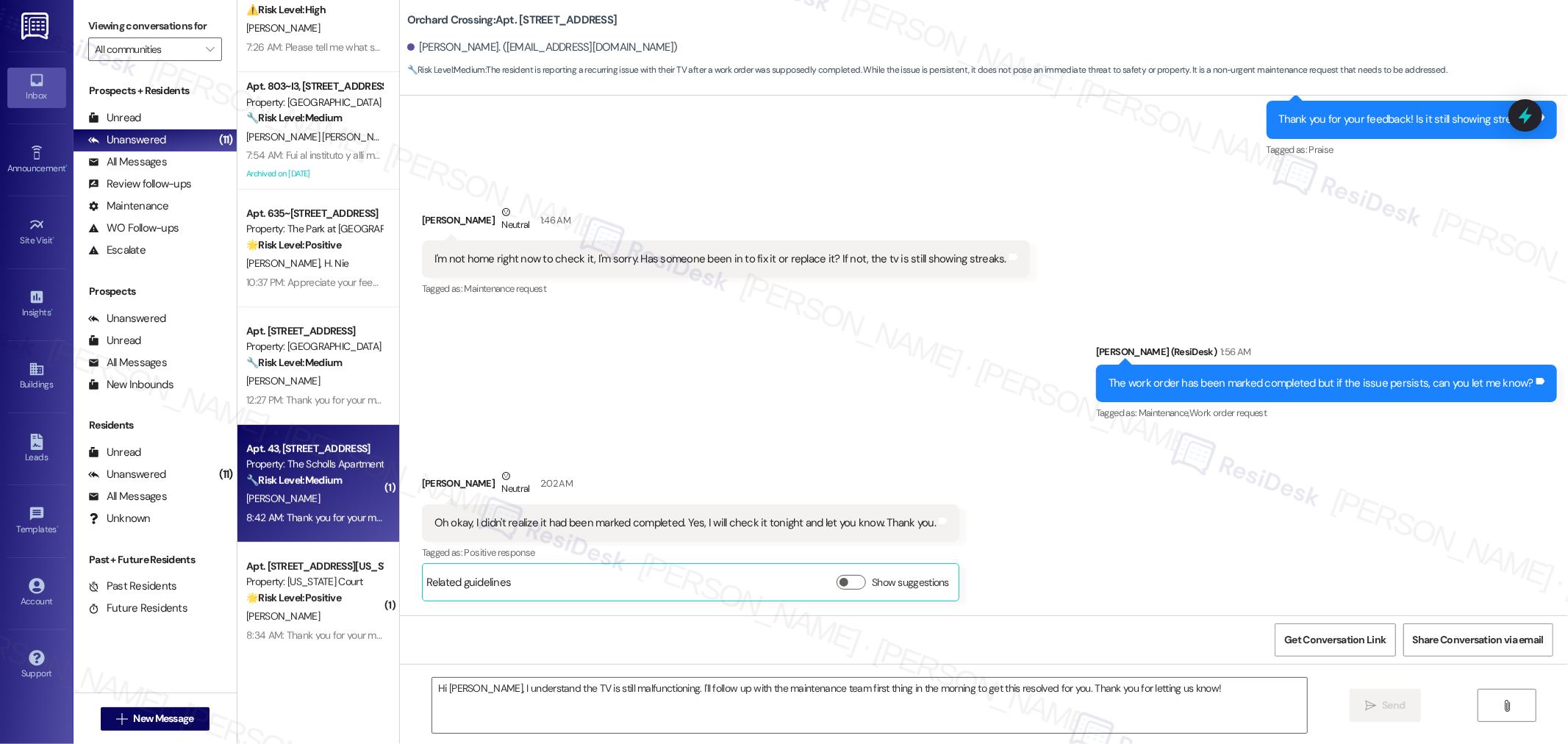
type textarea "Fetching suggested responses. Please feel free to read through the conversation…"
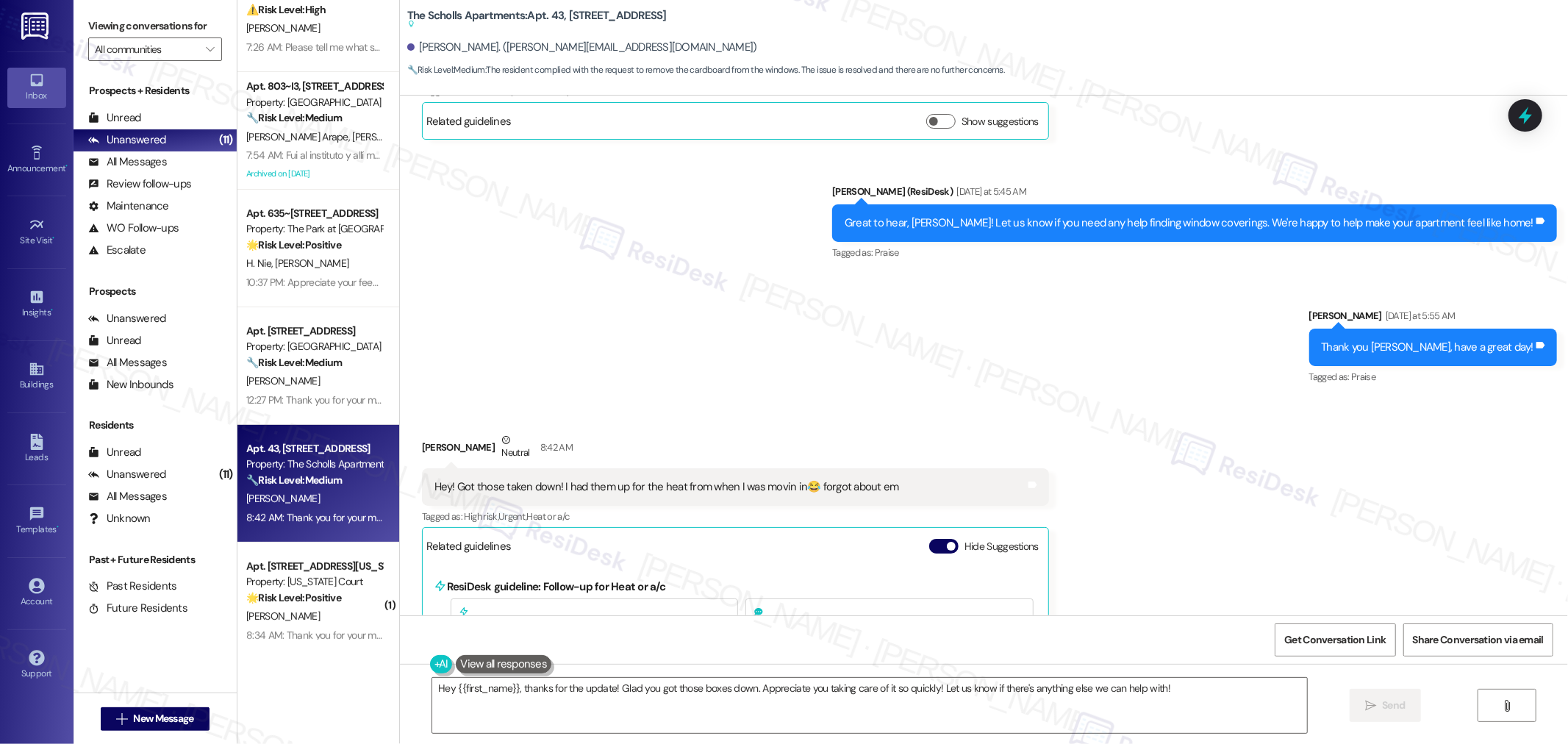
scroll to position [531, 0]
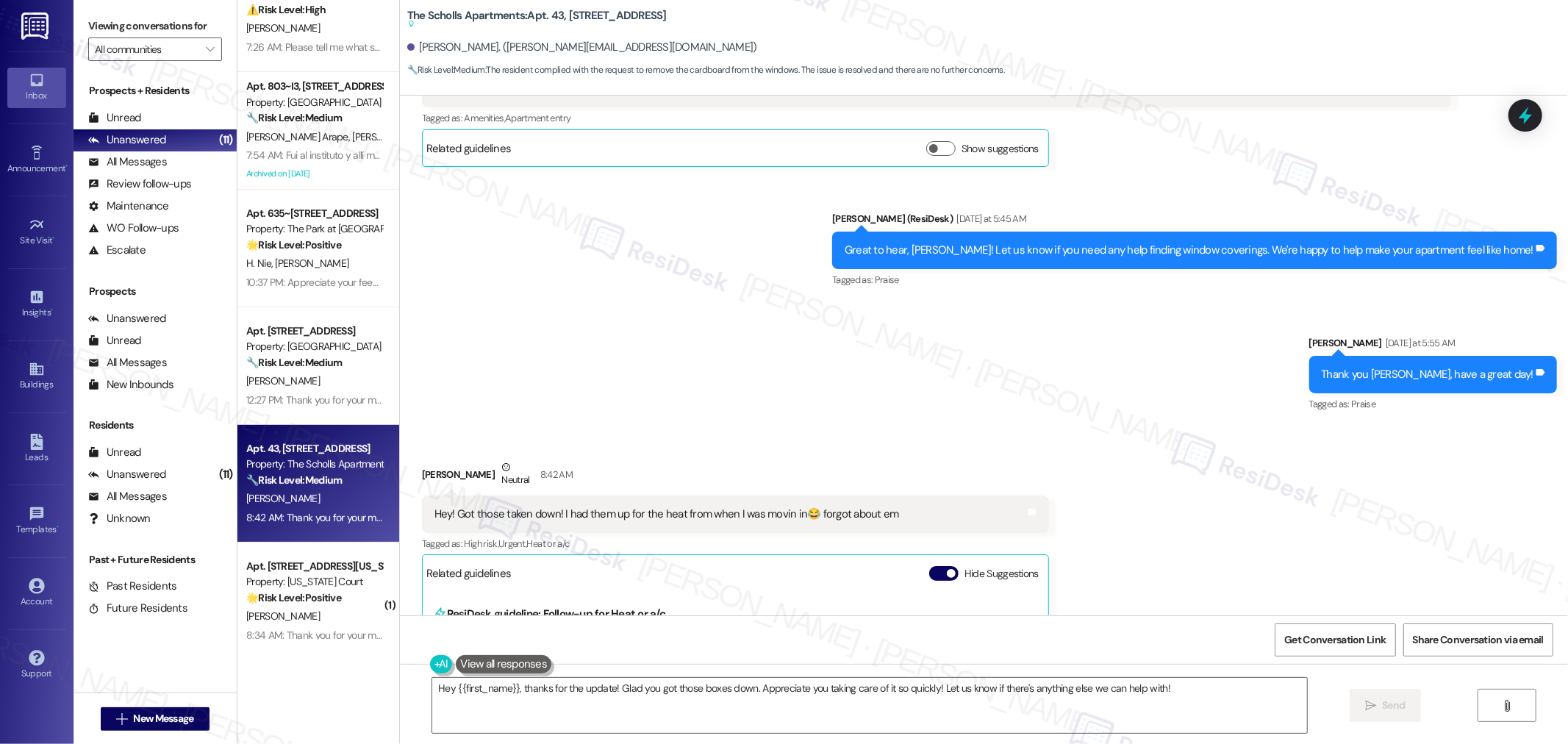
click at [641, 518] on div "Hey! Got those taken down! I had them up for the heat from when I was movin in😂…" at bounding box center [666, 513] width 465 height 15
copy div "Hey! Got those taken down! I had them up for the heat from when I was movin in😂…"
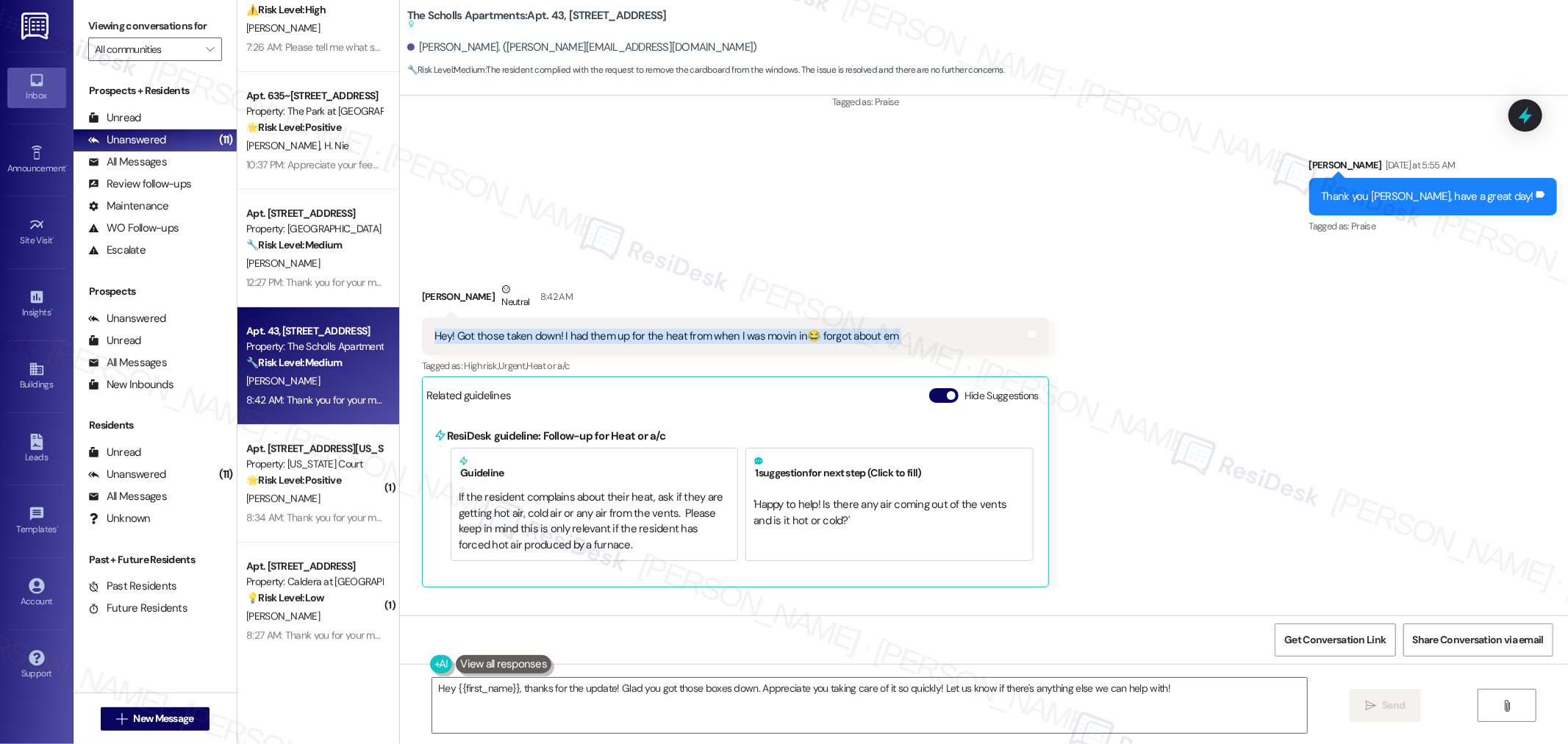
scroll to position [735, 0]
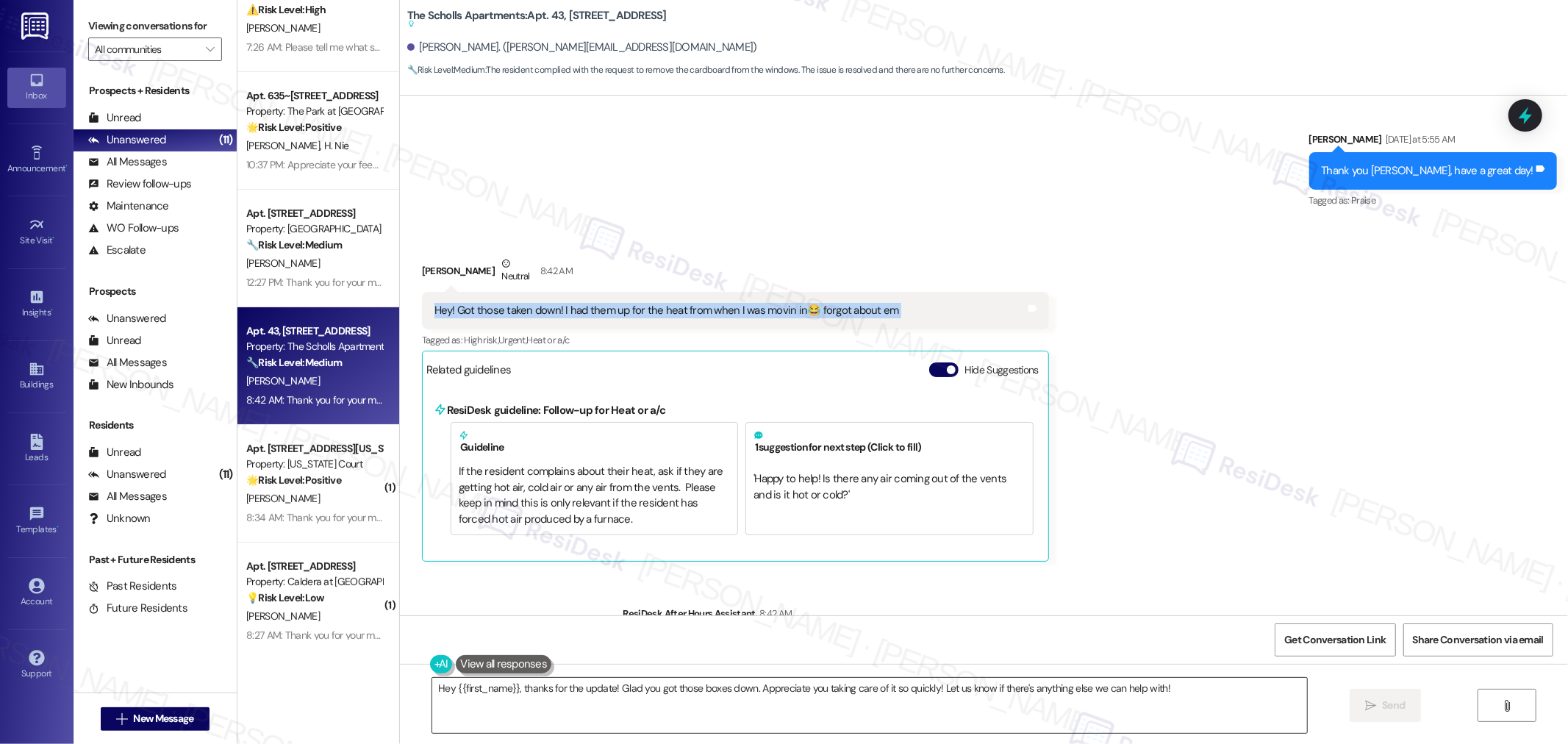
click at [983, 701] on textarea "Hey {{first_name}}, thanks for the update! Glad you got those boxes down. Appre…" at bounding box center [869, 705] width 874 height 55
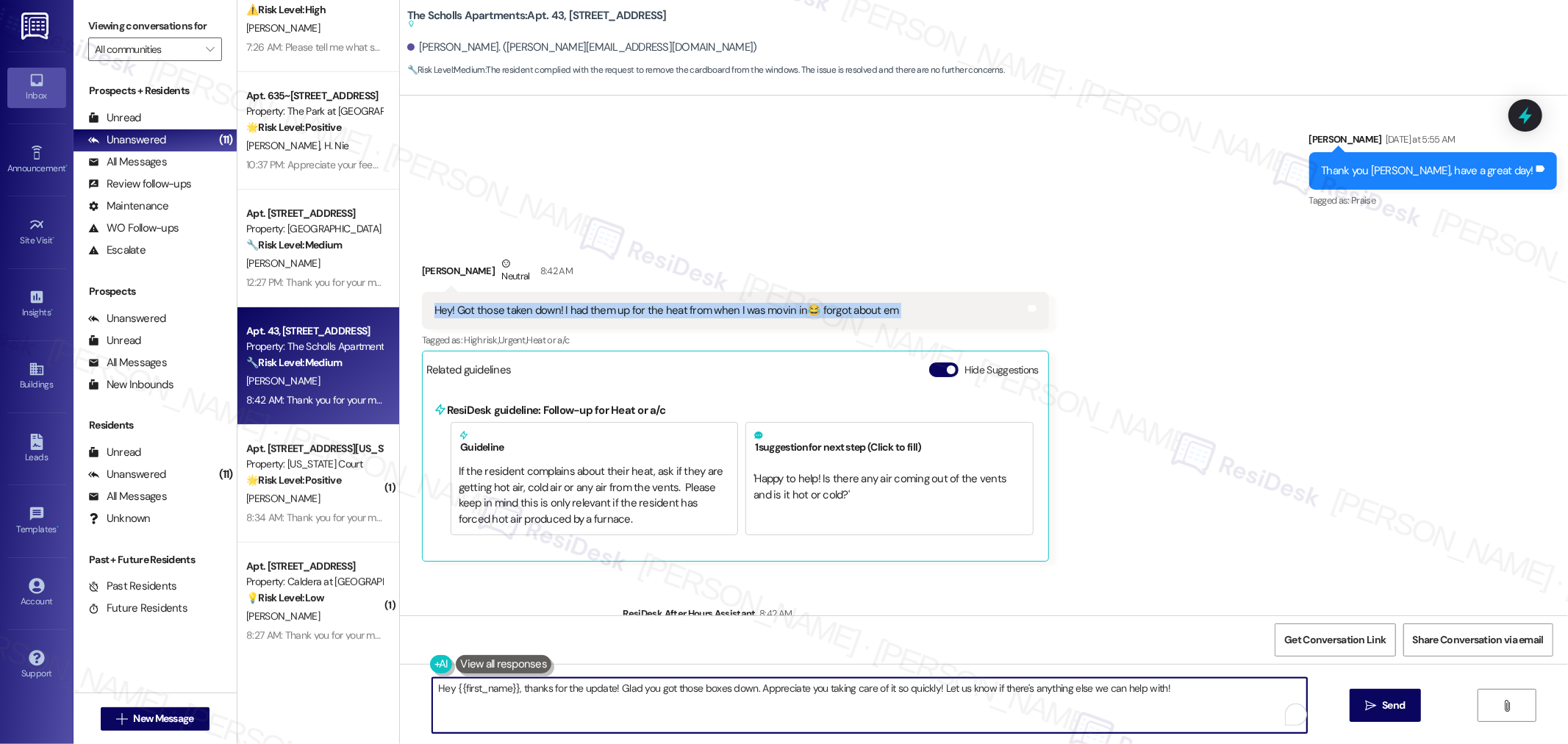
click at [983, 701] on textarea "Hey {{first_name}}, thanks for the update! Glad you got those boxes down. Appre…" at bounding box center [869, 705] width 874 height 55
click at [1126, 695] on textarea "Hey {{first_name}}, thanks for the update! Glad you got those boxes down. Appre…" at bounding box center [869, 705] width 874 height 55
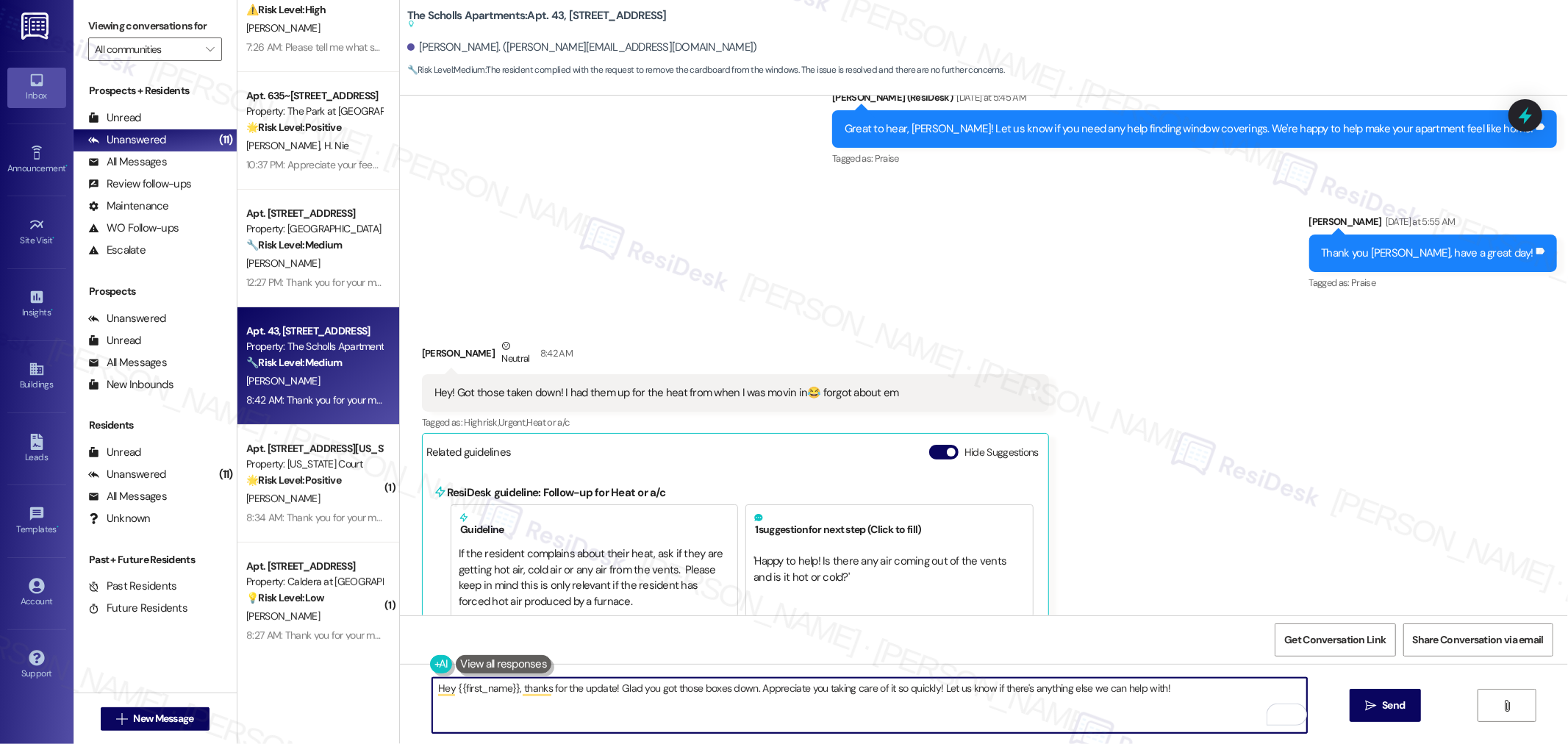
scroll to position [817, 0]
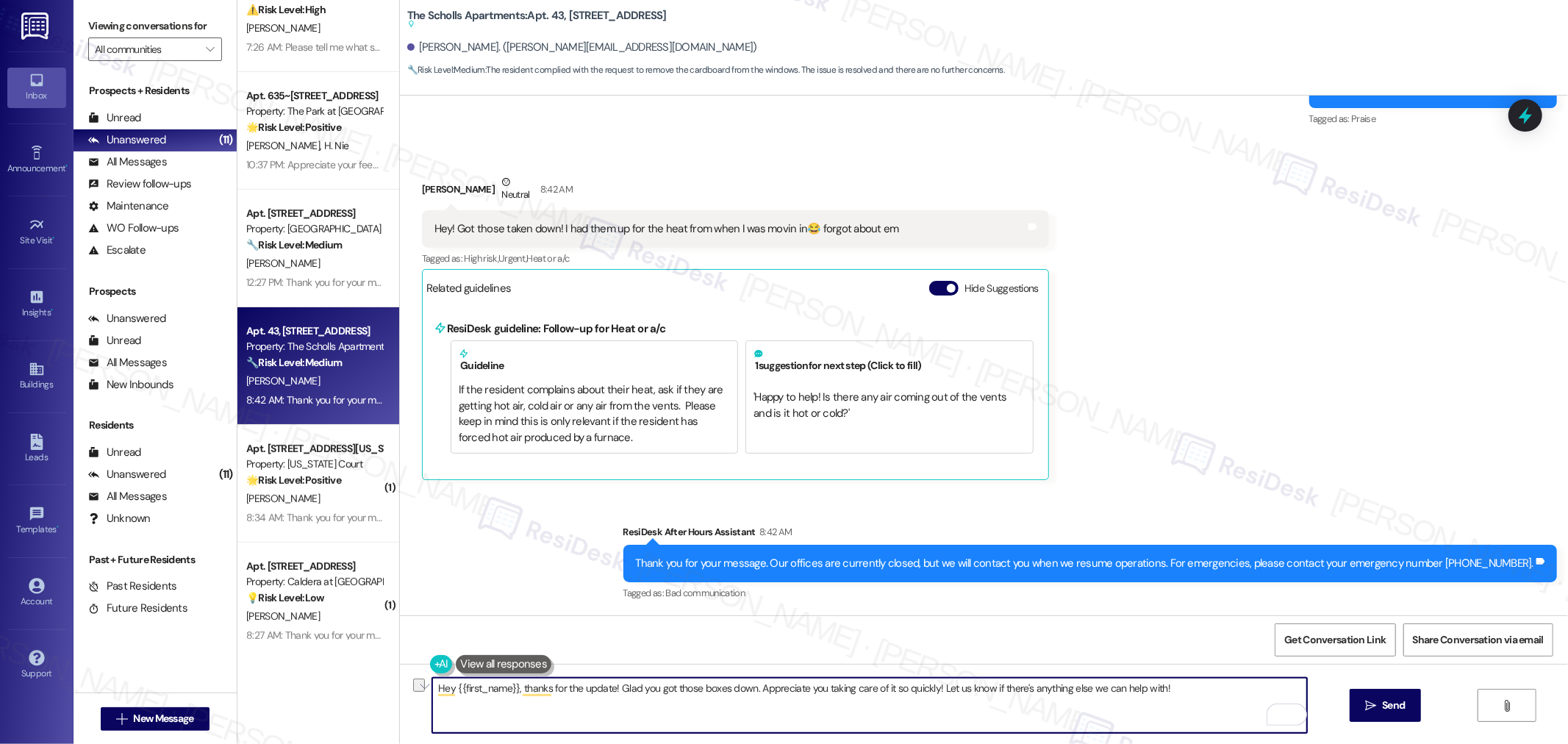
drag, startPoint x: 1178, startPoint y: 683, endPoint x: 929, endPoint y: 709, distance: 250.4
click at [929, 709] on textarea "Hey {{first_name}}, thanks for the update! Glad you got those boxes down. Appre…" at bounding box center [869, 705] width 874 height 55
click at [1009, 703] on textarea "Hey {{first_name}}, thanks for the update! Glad you got those boxes down. Appre…" at bounding box center [869, 705] width 874 height 55
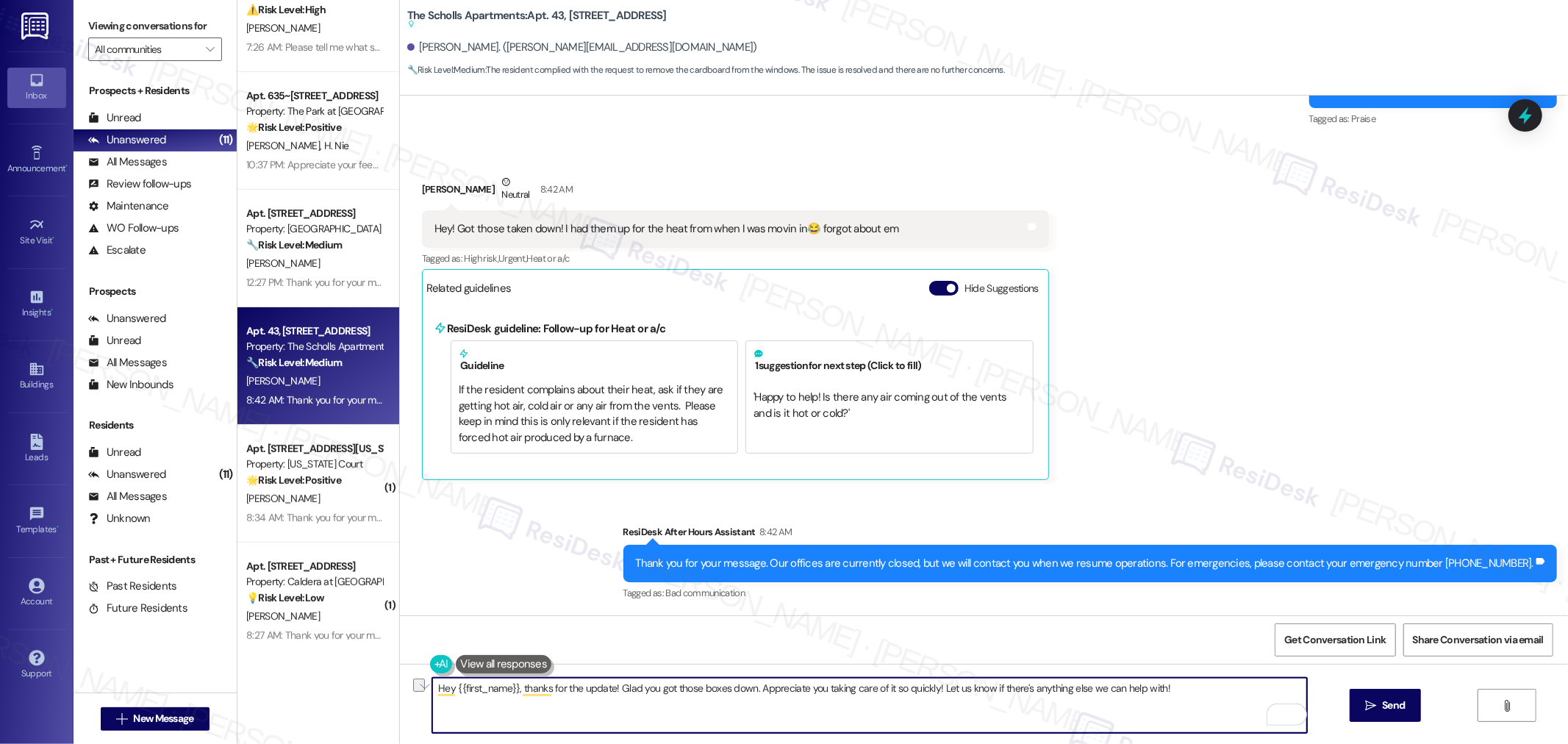
click at [1074, 694] on textarea "Hey {{first_name}}, thanks for the update! Glad you got those boxes down. Appre…" at bounding box center [869, 705] width 874 height 55
drag, startPoint x: 1192, startPoint y: 683, endPoint x: 930, endPoint y: 702, distance: 262.7
click at [930, 702] on textarea "Hey {{first_name}}, thanks for the update! Glad you got those boxes down. Appre…" at bounding box center [869, 705] width 874 height 55
drag, startPoint x: 748, startPoint y: 687, endPoint x: 408, endPoint y: 703, distance: 340.4
click at [408, 703] on div "Hey {{first_name}}, thanks for the update! Glad you got those boxes down. Appre…" at bounding box center [984, 718] width 1168 height 111
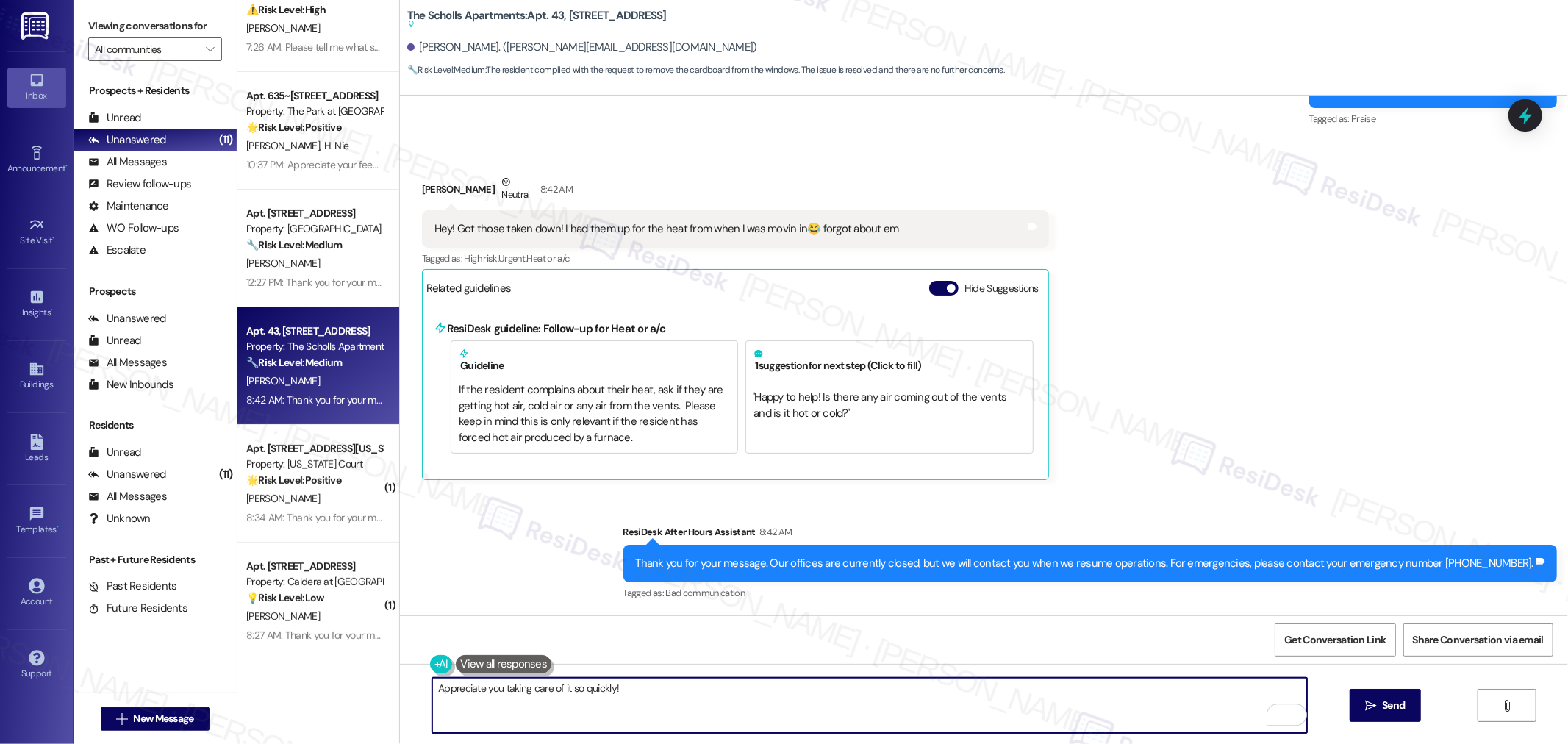
click at [788, 682] on textarea "Appreciate you taking care of it so quickly!" at bounding box center [869, 705] width 874 height 55
paste textarea "Ah, makes sense—moving in can be hectic! Did you replace them with something el…"
drag, startPoint x: 680, startPoint y: 687, endPoint x: 611, endPoint y: 687, distance: 69.0
click at [611, 687] on textarea "Appreciate you taking care of it so quickly! Ah, makes sense—moving in can be h…" at bounding box center [869, 705] width 874 height 55
paste textarea "ood to know!"
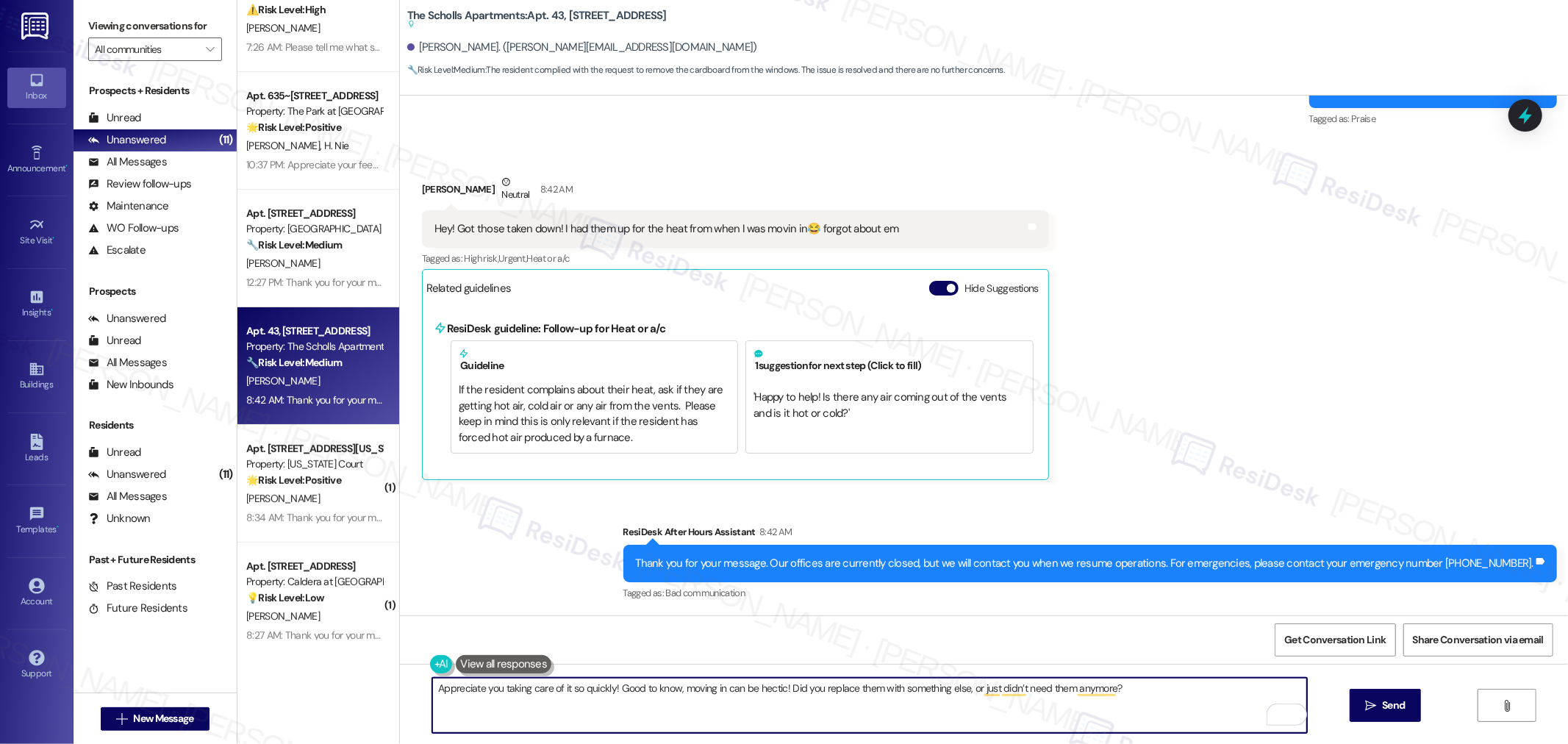
click at [1169, 687] on textarea "Appreciate you taking care of it so quickly! Good to know, moving in can be hec…" at bounding box center [869, 705] width 874 height 55
drag, startPoint x: 1094, startPoint y: 692, endPoint x: 957, endPoint y: 694, distance: 137.0
click at [957, 694] on textarea "Appreciate you taking care of it so quickly! Good to know, moving in can be hec…" at bounding box center [869, 705] width 874 height 55
drag, startPoint x: 992, startPoint y: 698, endPoint x: 781, endPoint y: 704, distance: 211.1
click at [781, 704] on textarea "Appreciate you taking care of it so quickly! Good to know, moving in can be hec…" at bounding box center [869, 705] width 874 height 55
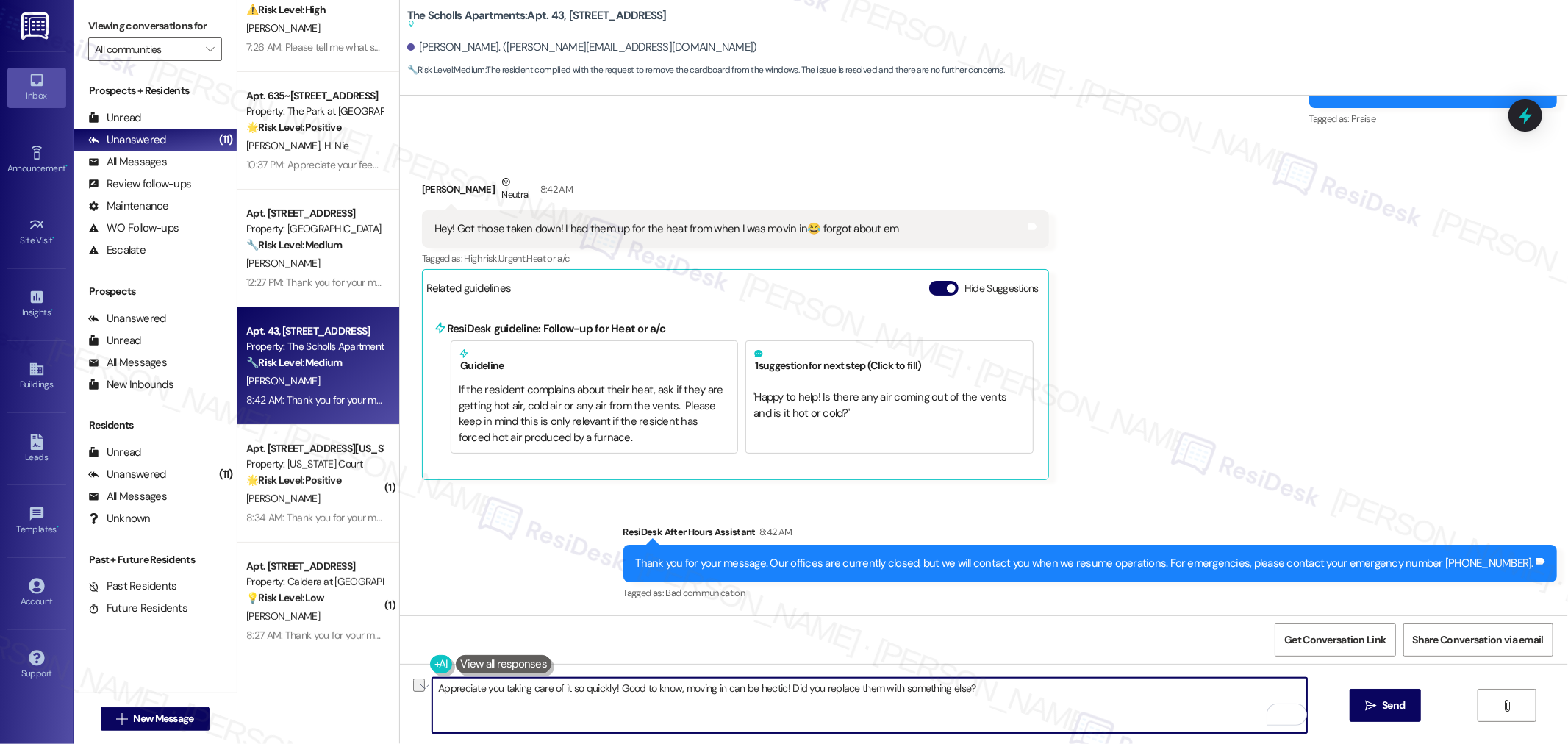
paste textarea "If you have any questions or need clarification, please feel free to reach out—…"
click at [780, 688] on textarea "Appreciate you taking care of it so quickly! Good to know, moving in can be hec…" at bounding box center [869, 705] width 874 height 55
drag, startPoint x: 606, startPoint y: 684, endPoint x: 828, endPoint y: 687, distance: 222.0
click at [828, 687] on textarea "Appreciate you taking care of it so quickly! Good to know, moving in can be hec…" at bounding box center [869, 705] width 874 height 55
type textarea "Appreciate you taking care of it so quickly! Good to know, moving in can be hec…"
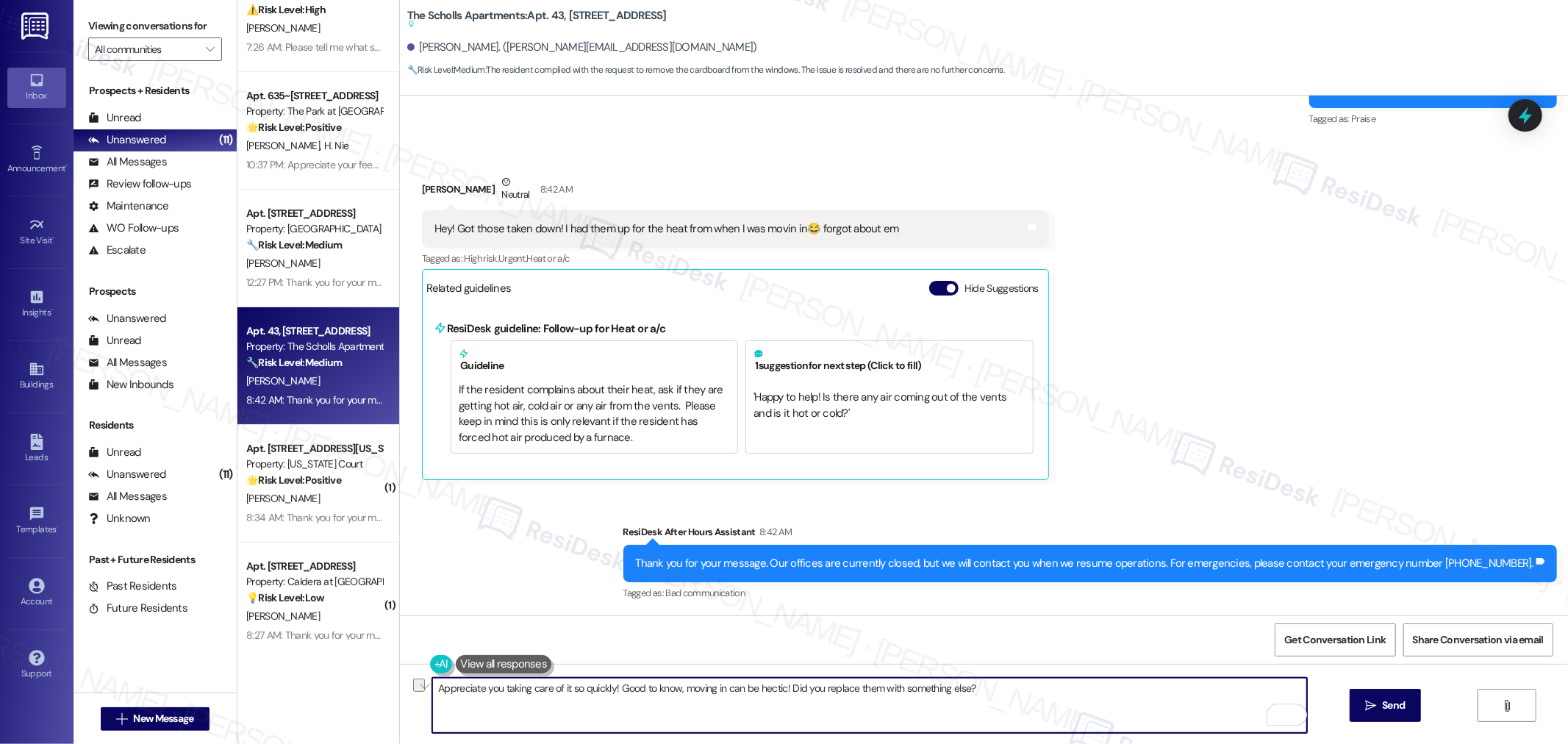
click at [1113, 692] on textarea "Appreciate you taking care of it so quickly! Good to know, moving in can be hec…" at bounding box center [869, 705] width 874 height 55
click at [1401, 701] on span "Send" at bounding box center [1393, 704] width 23 height 15
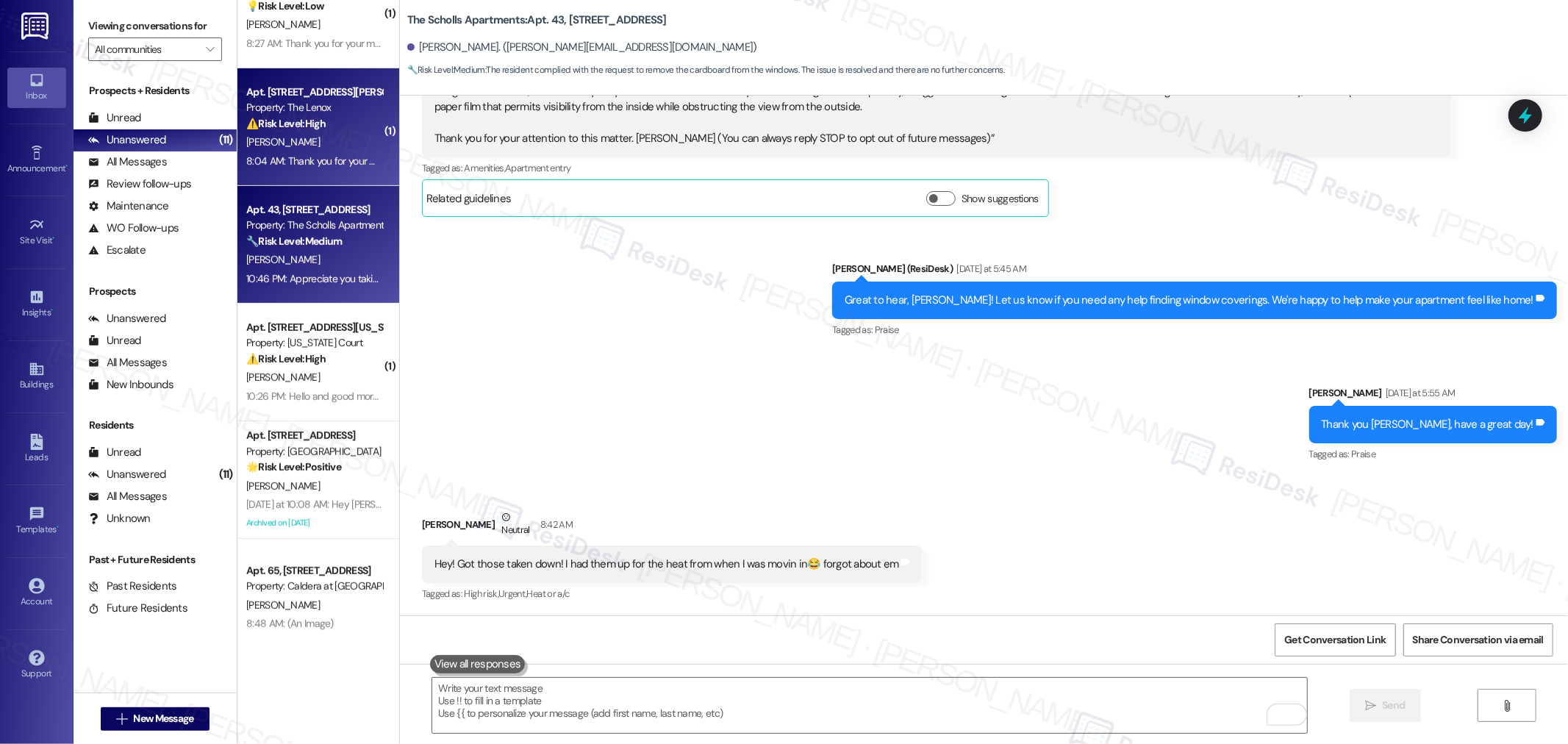
scroll to position [536, 0]
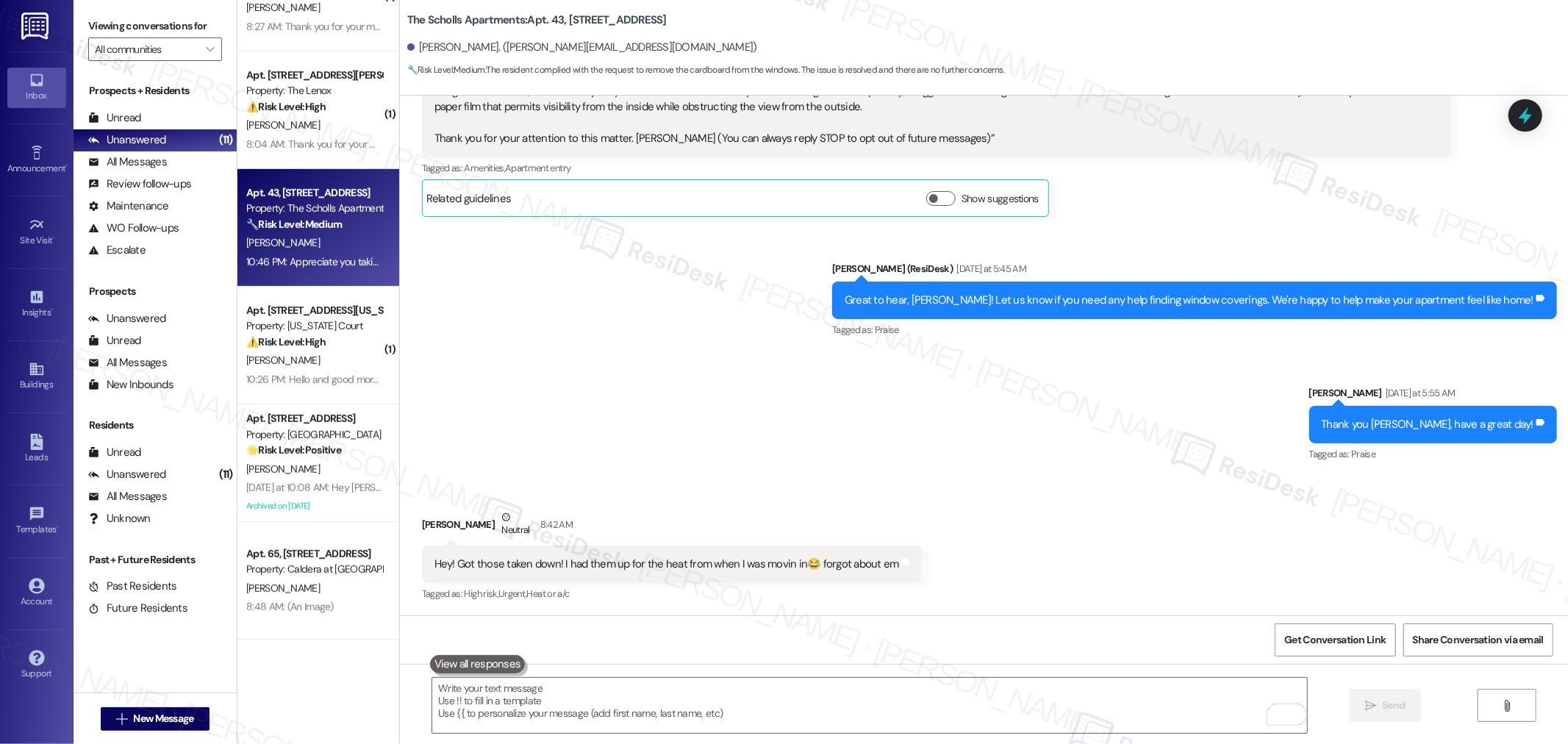
click at [615, 425] on div "Sent via SMS Sarah (ResiDesk) Yesterday at 5:45 AM Great to hear, Ethan! Let us…" at bounding box center [984, 351] width 1168 height 249
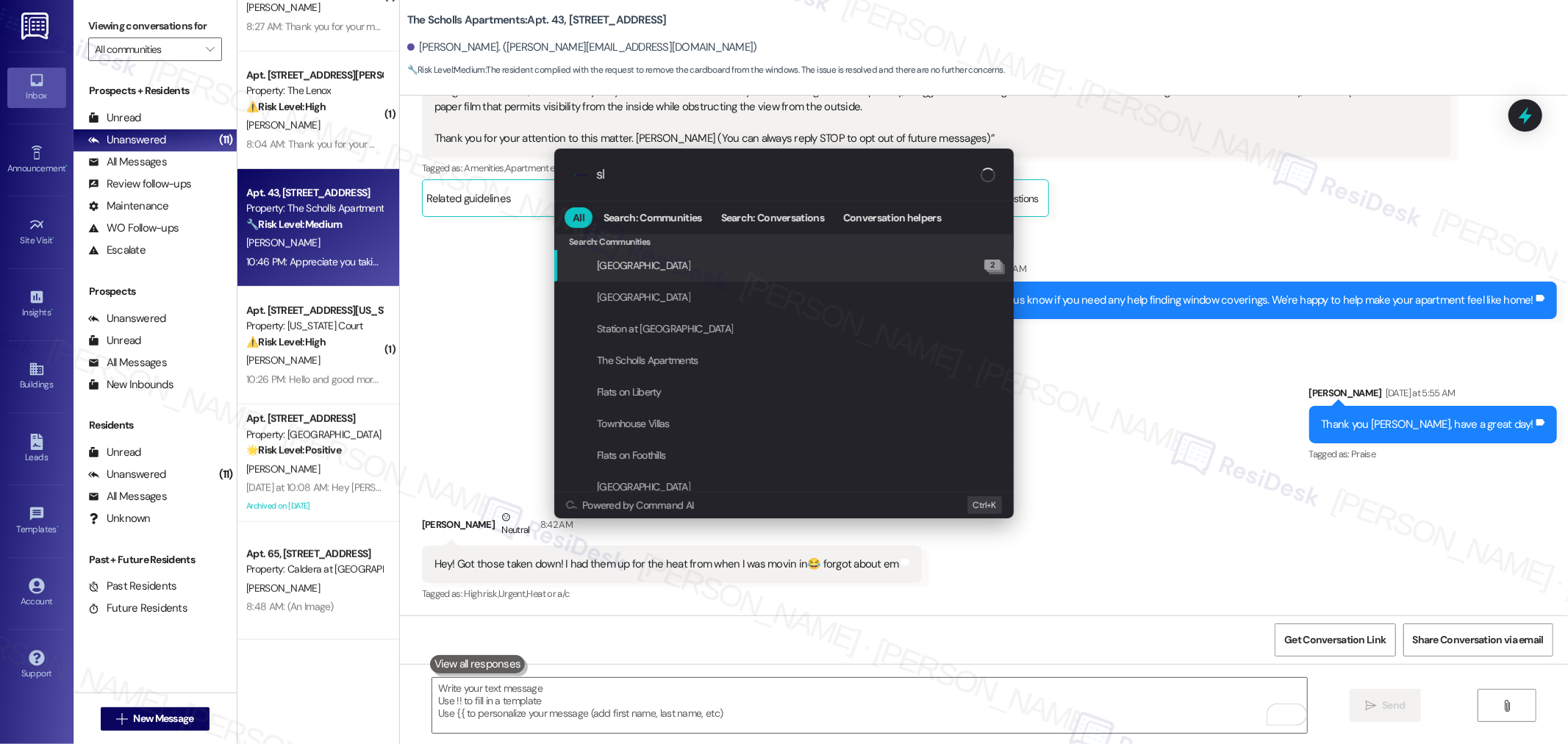
type input "sla"
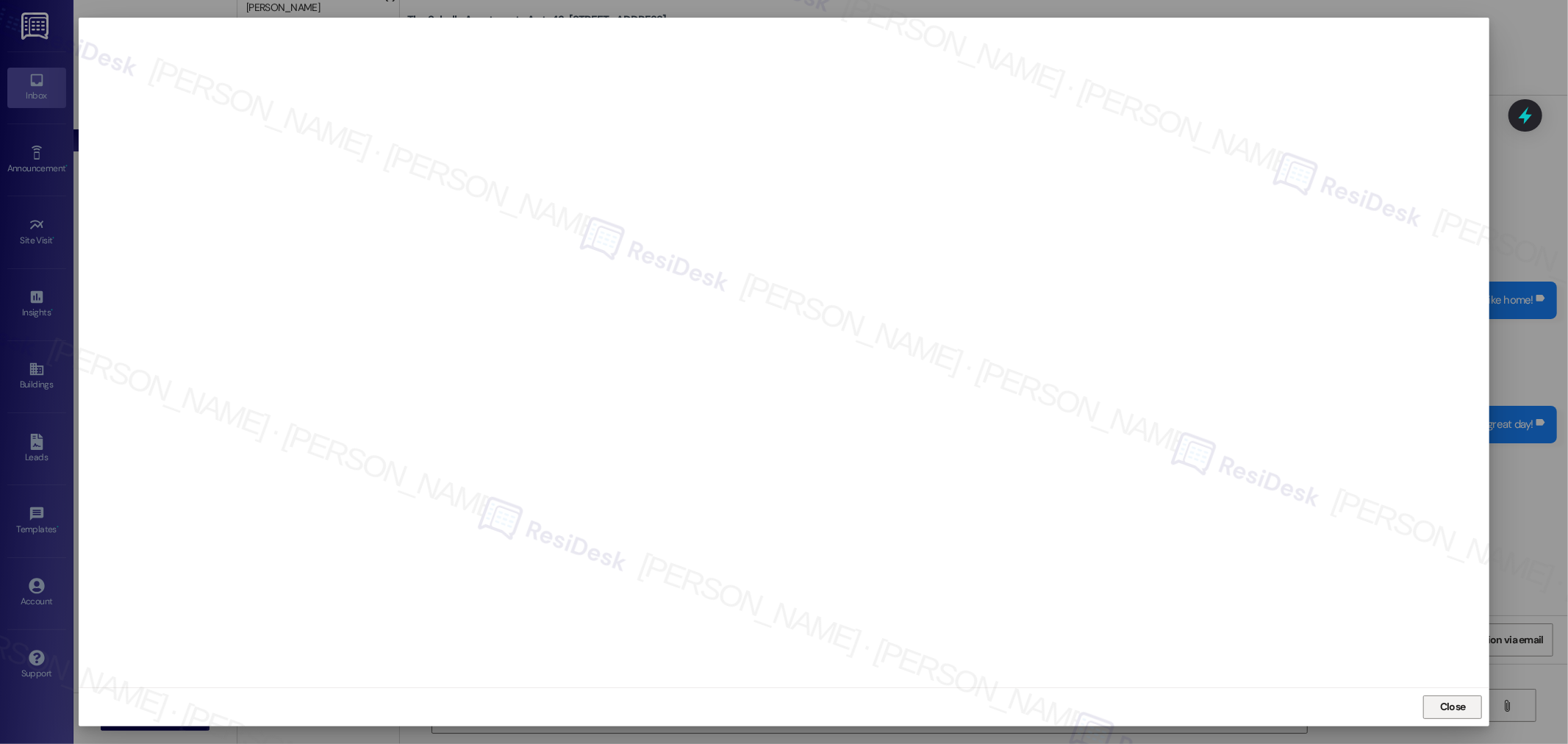
click at [1432, 709] on button "Close" at bounding box center [1452, 707] width 58 height 24
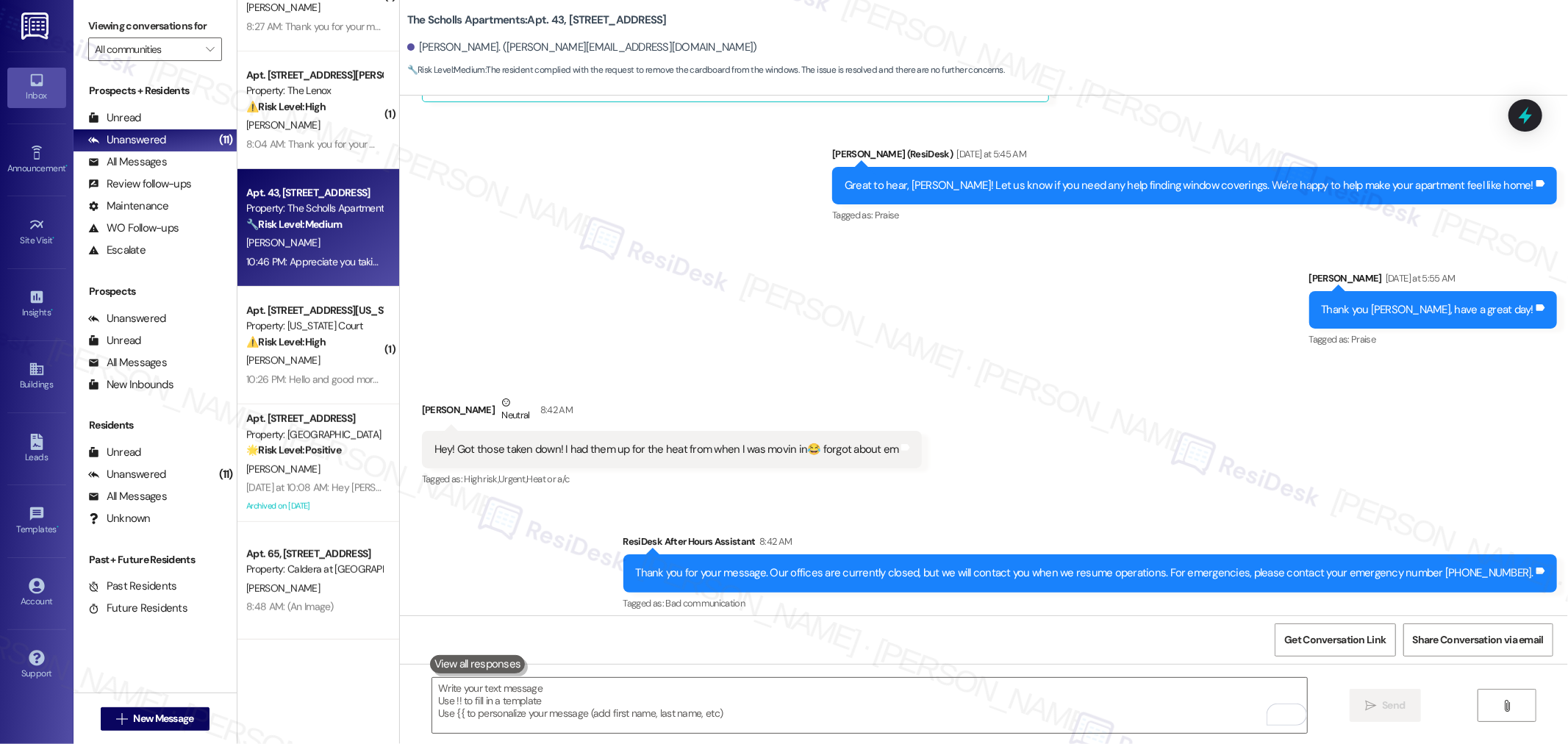
scroll to position [708, 0]
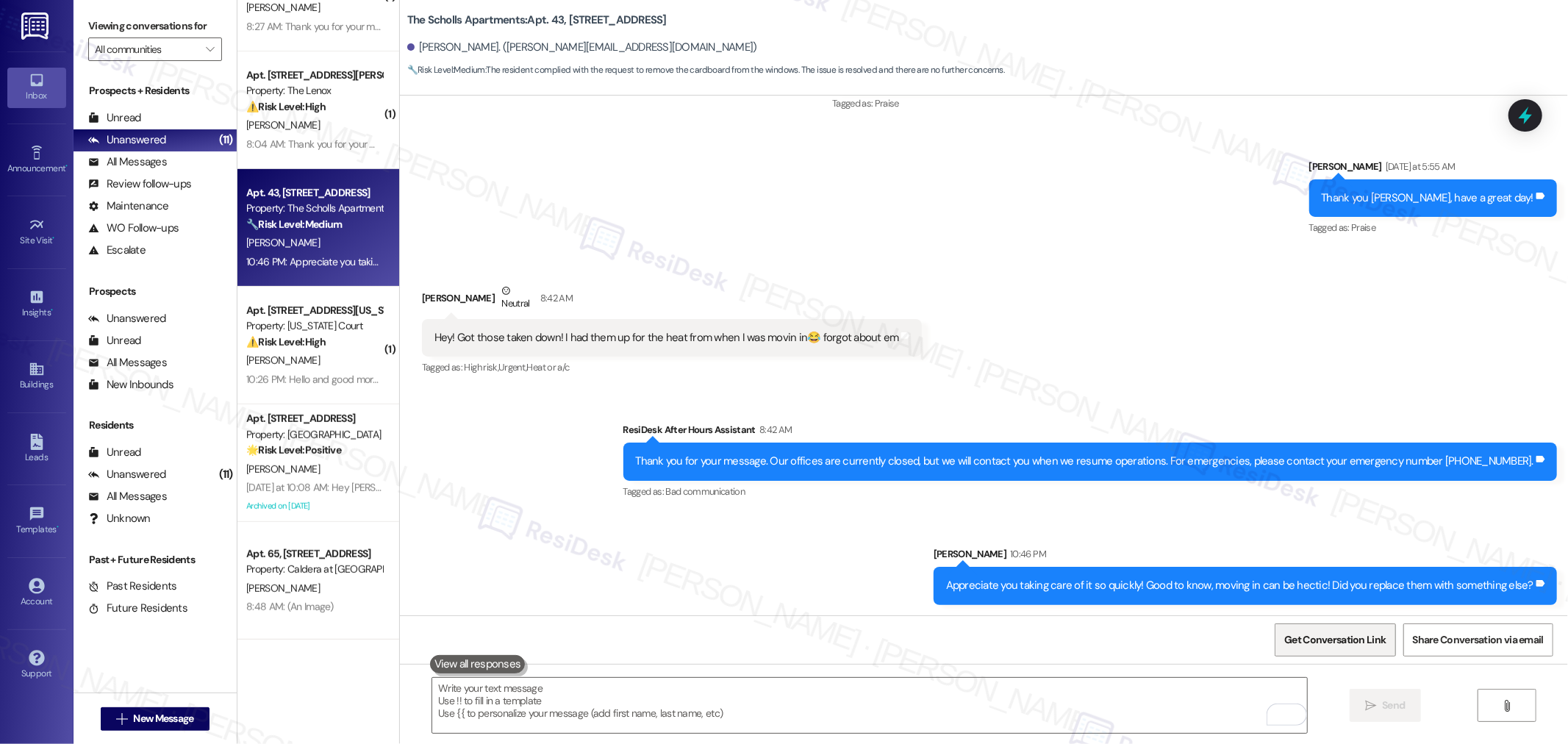
click at [1336, 633] on span "Get Conversation Link" at bounding box center [1334, 639] width 102 height 15
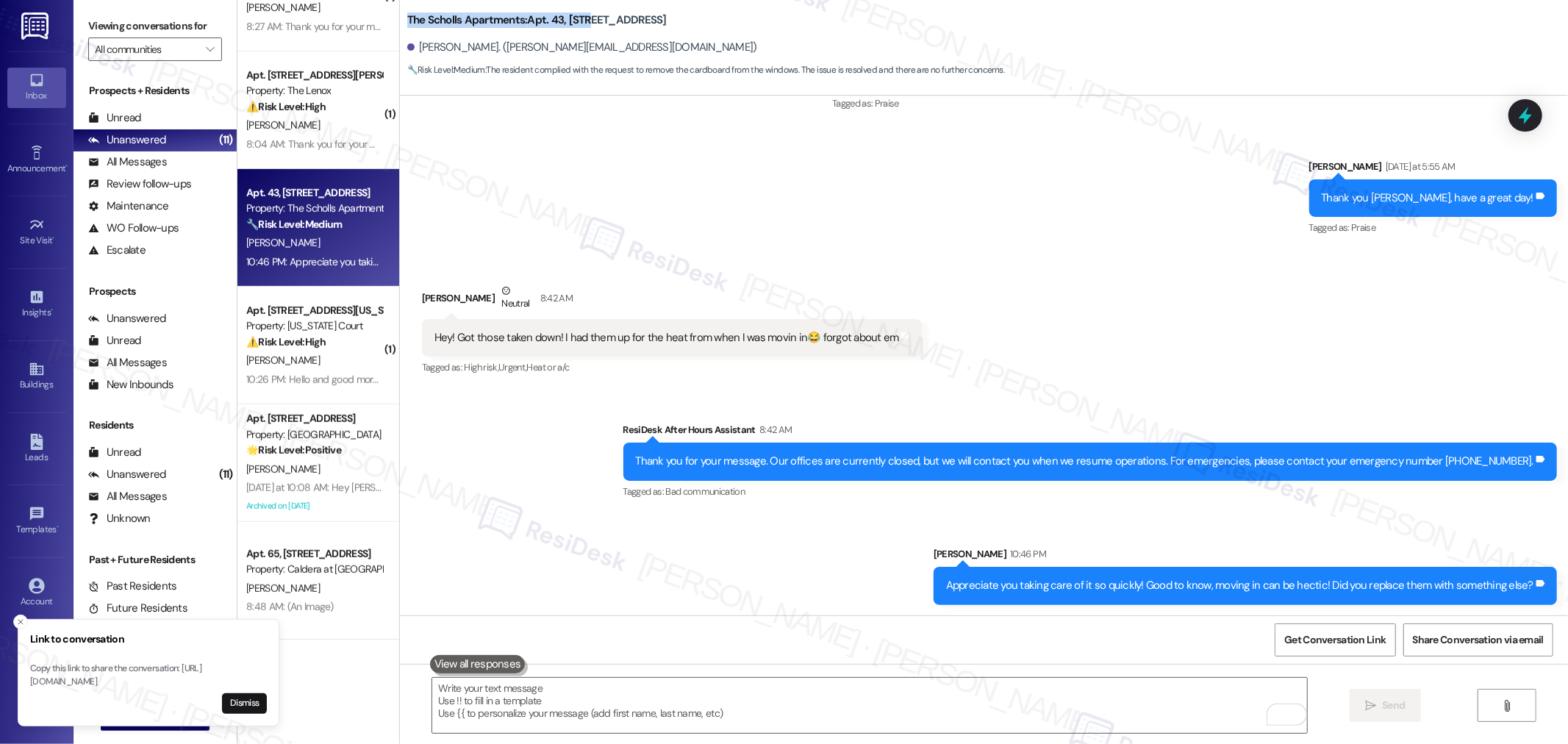
drag, startPoint x: 396, startPoint y: 13, endPoint x: 575, endPoint y: 23, distance: 179.3
click at [575, 23] on b "The Scholls Apartments: Apt. 43, 5125 SW Scholls Ferry Rd" at bounding box center [536, 19] width 259 height 15
copy b "The Scholls Apartments: Apt. 43, 5125"
drag, startPoint x: 407, startPoint y: 48, endPoint x: 478, endPoint y: 53, distance: 71.2
click at [478, 53] on div "Ethan Engstrom. (ethan.engstrom04@gmail.com)" at bounding box center [581, 47] width 350 height 15
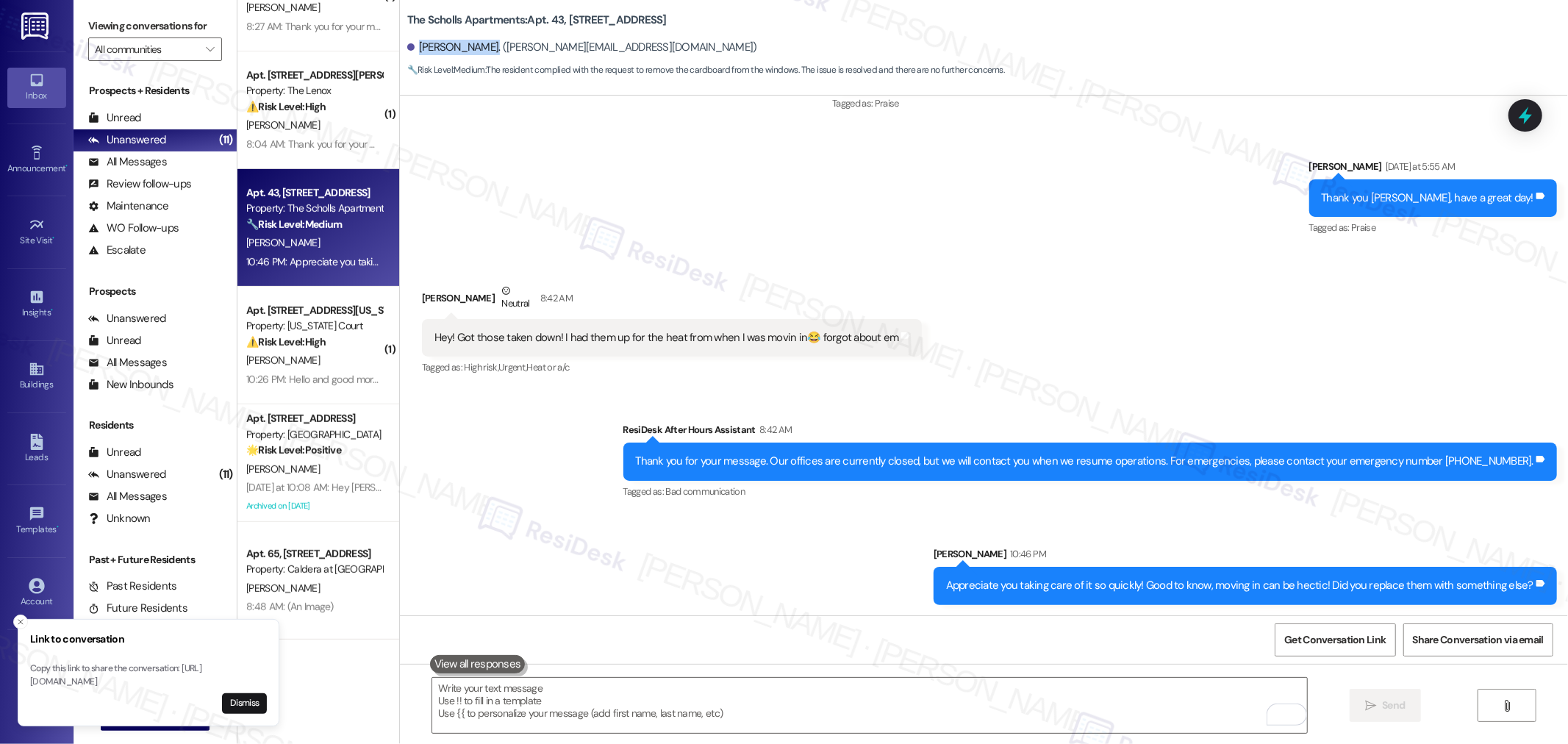
copy div "Ethan Engstrom"
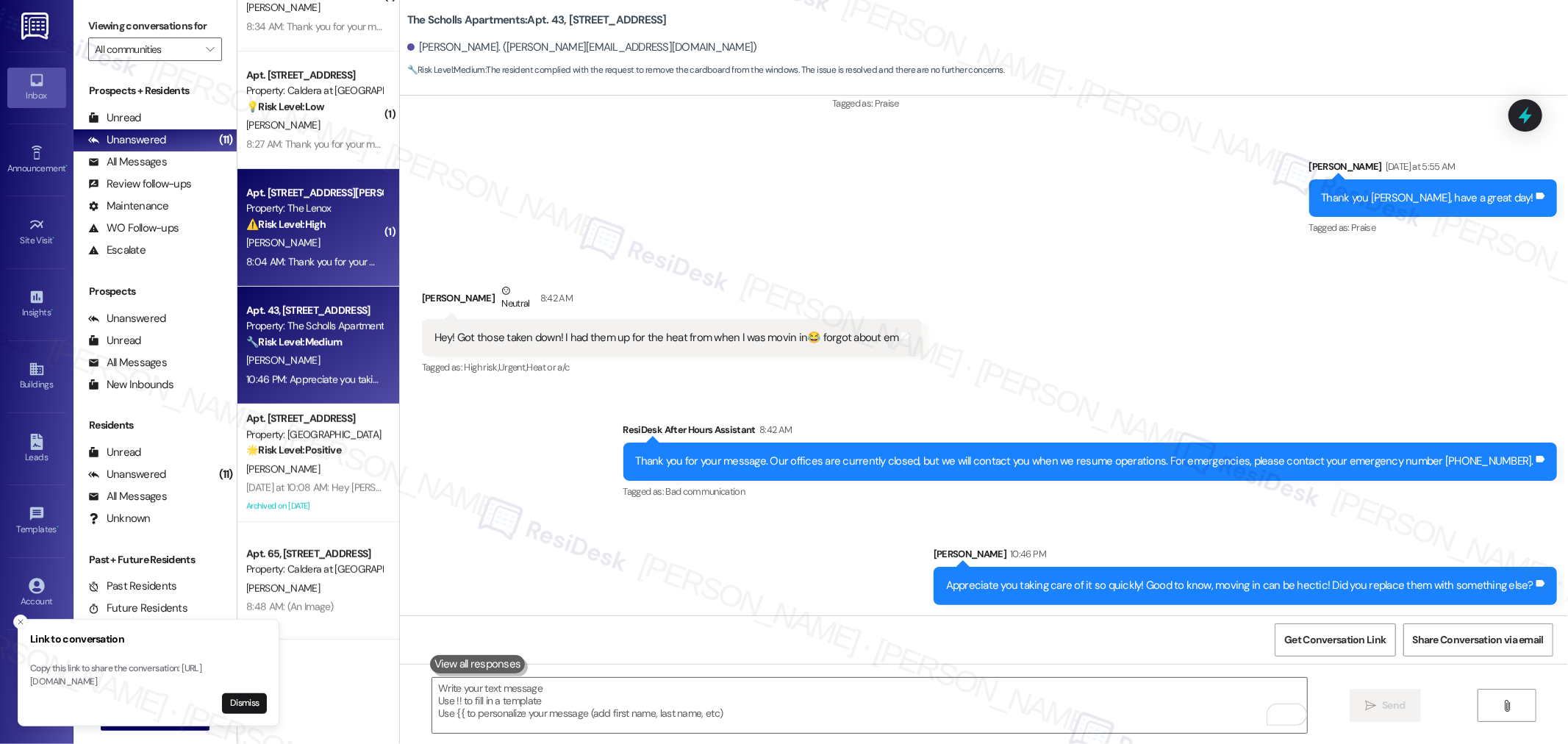
click at [296, 225] on strong "⚠️ Risk Level: High" at bounding box center [286, 224] width 80 height 13
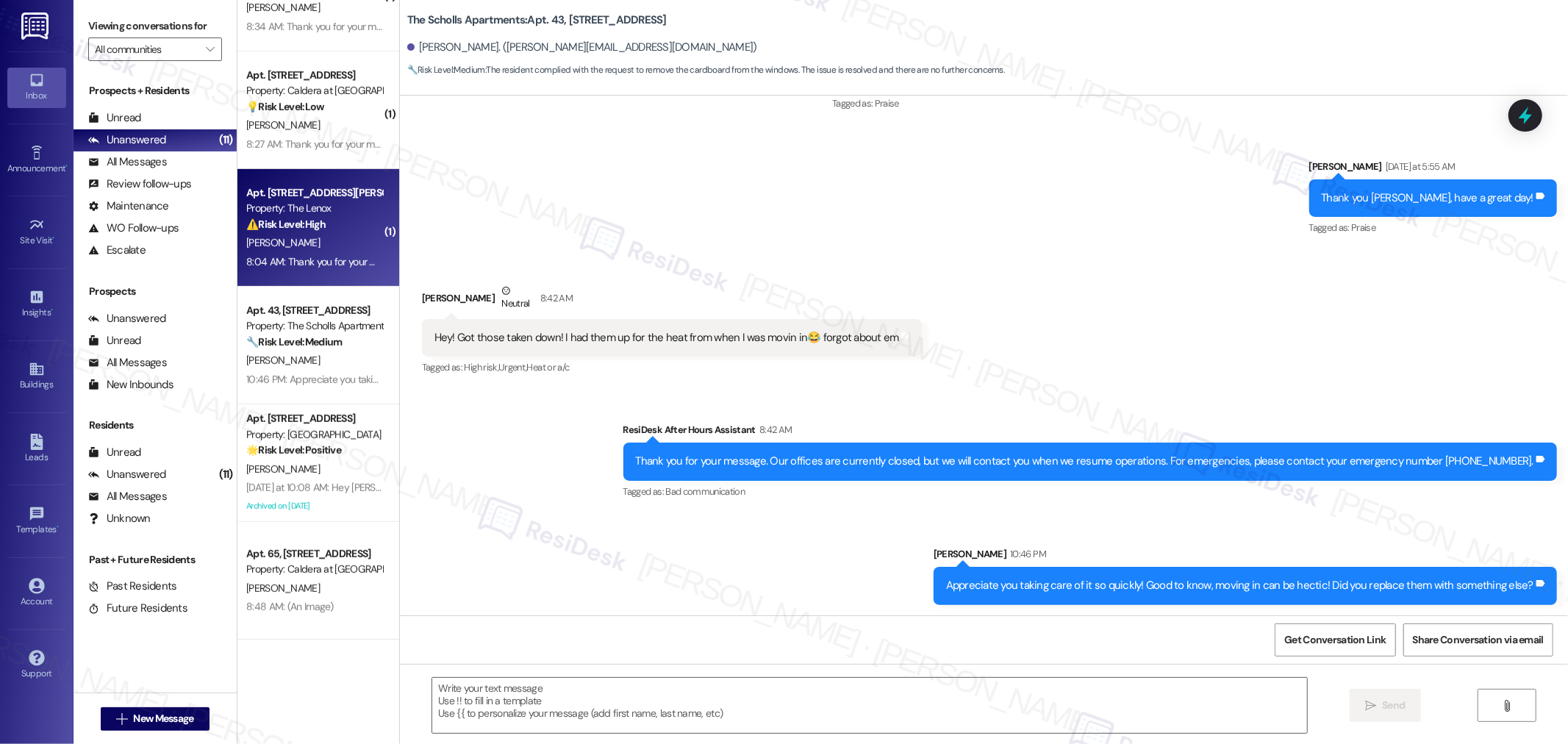
type textarea "Fetching suggested responses. Please feel free to read through the conversation…"
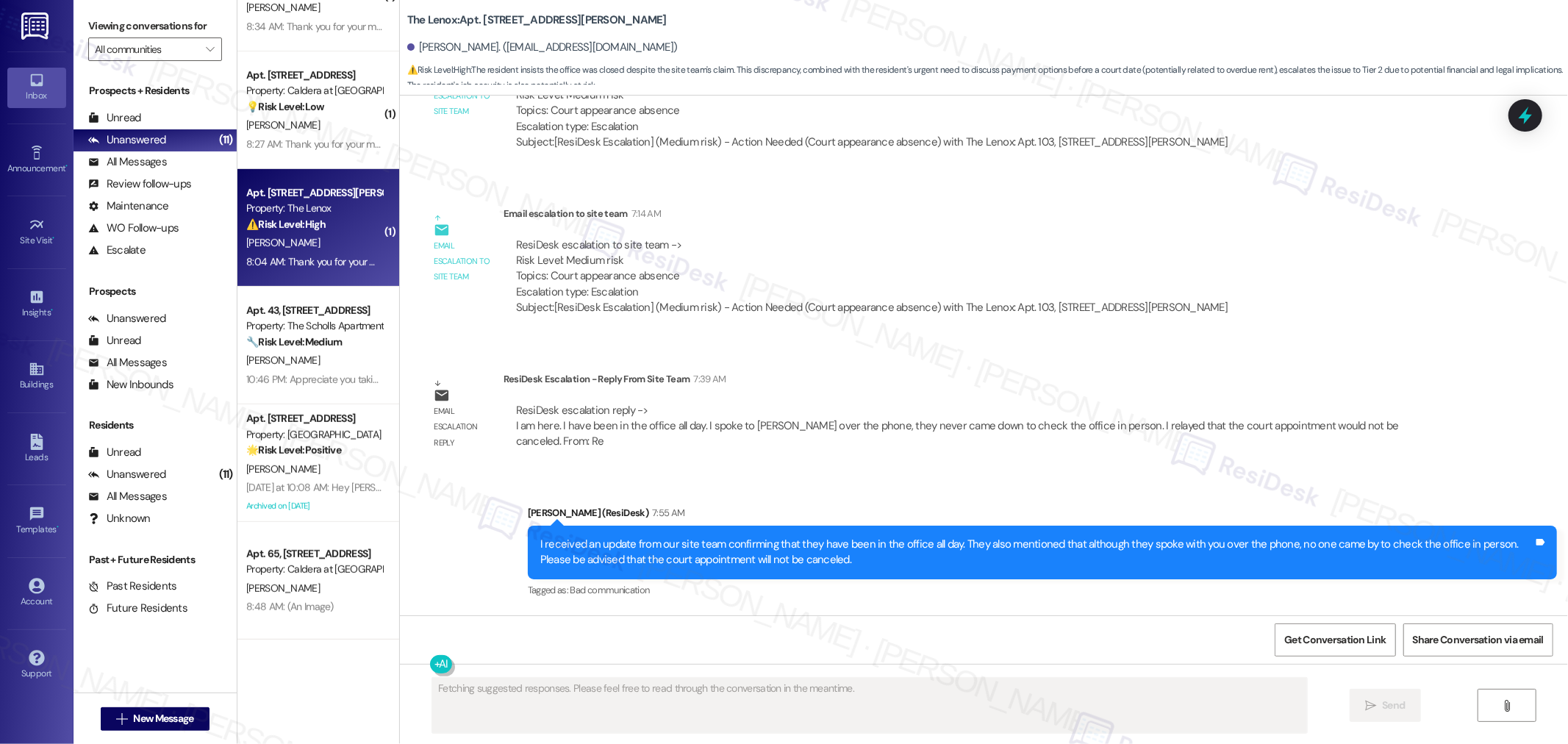
scroll to position [9021, 0]
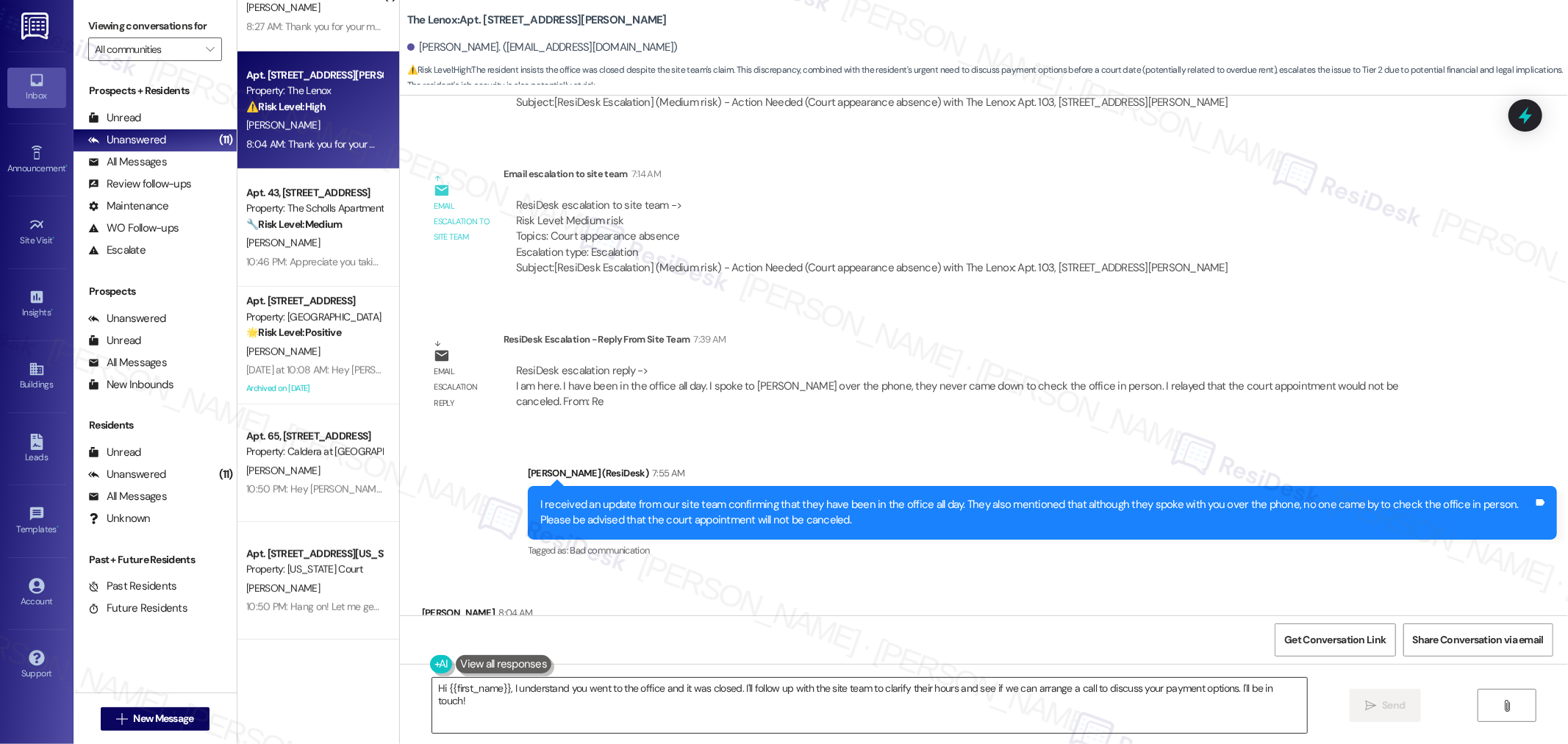
click at [1020, 693] on textarea "Hi {{first_name}}, I understand you went to the office and it was closed. I'll …" at bounding box center [869, 705] width 874 height 55
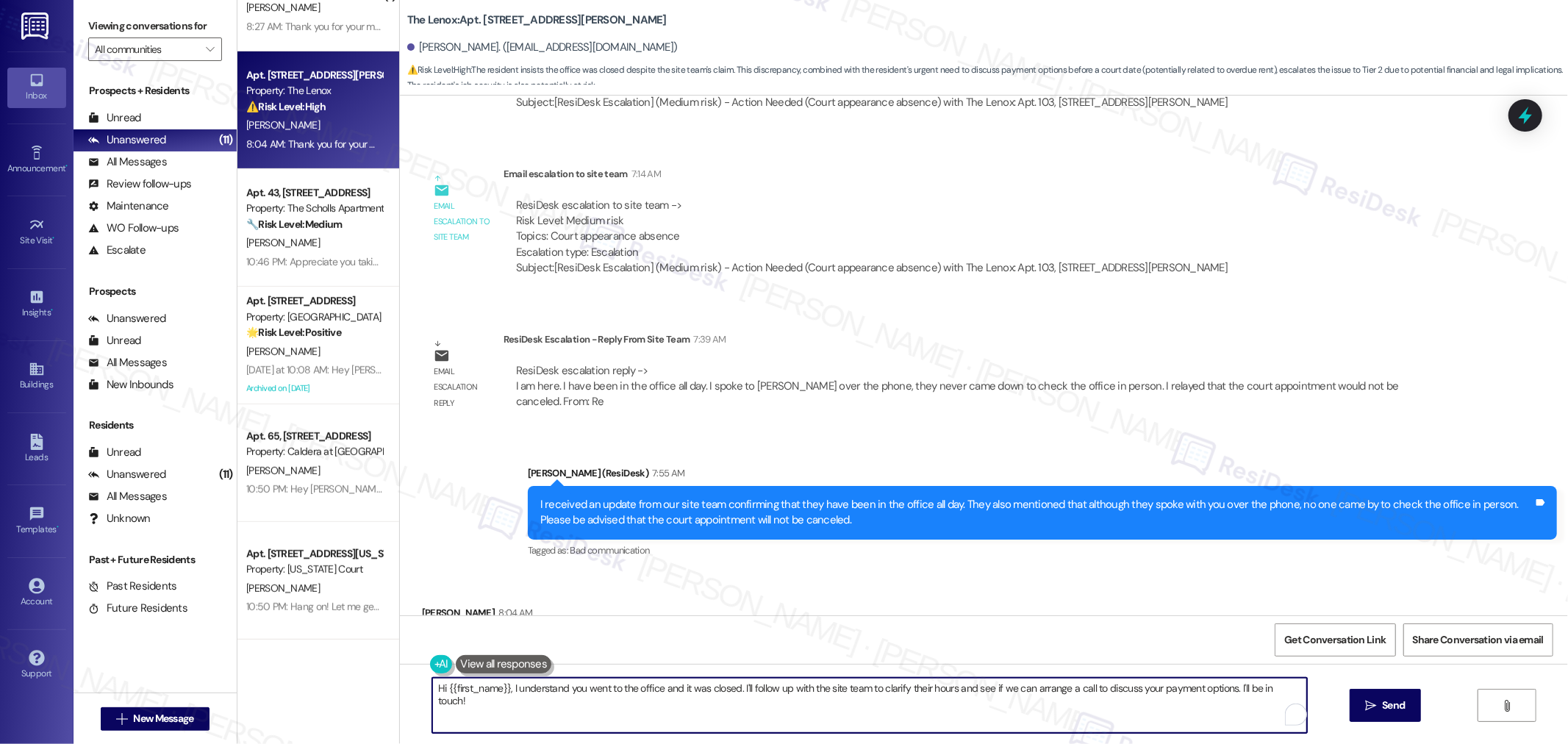
paste textarea "Did you stop by the office again afterward?"
type textarea "Did you stop by the office again afterward?"
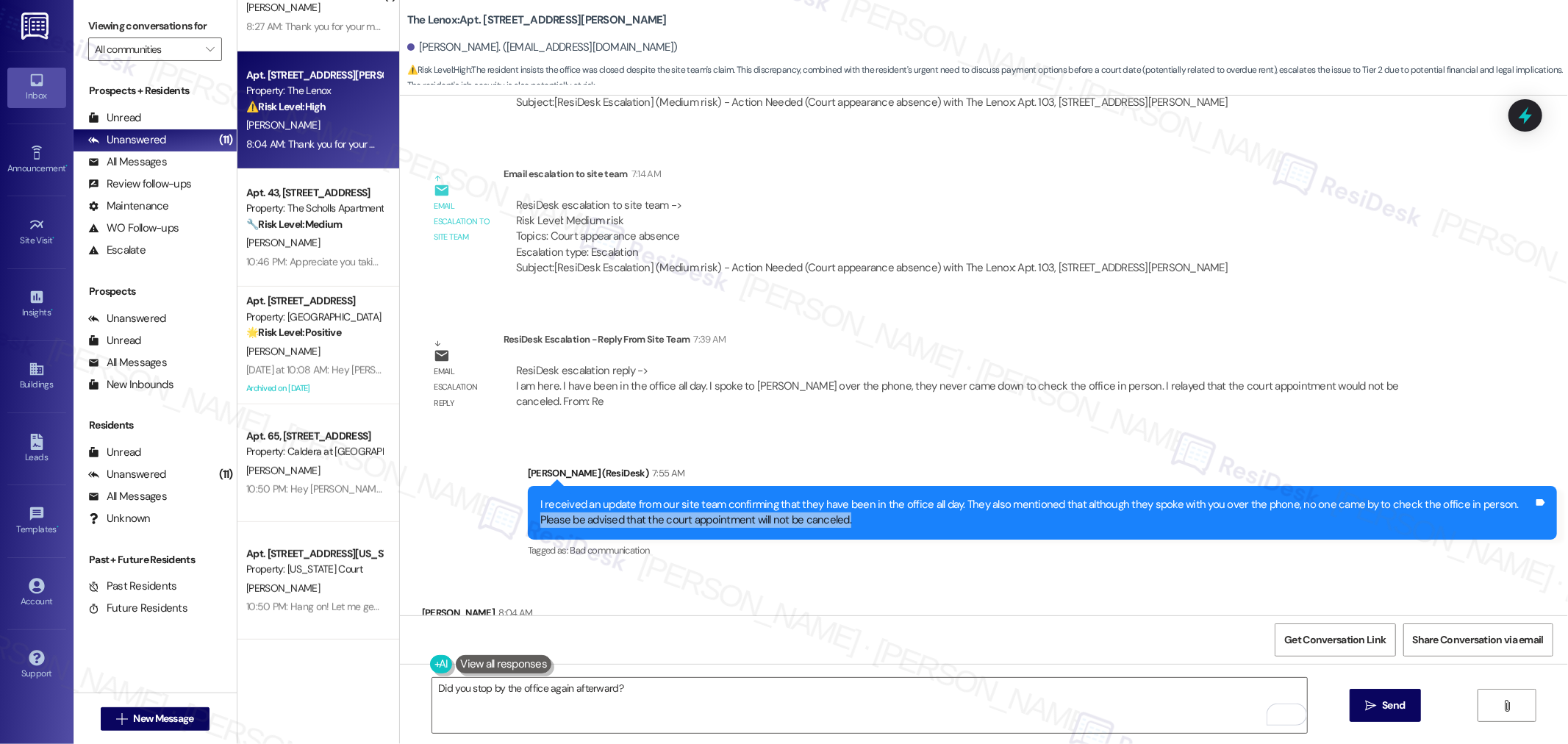
drag, startPoint x: 1487, startPoint y: 419, endPoint x: 1501, endPoint y: 442, distance: 26.9
click at [1501, 496] on div "I received an update from our site team confirming that they have been in the o…" at bounding box center [1036, 512] width 993 height 32
copy div "Please be advised that the court appointment will not be canceled."
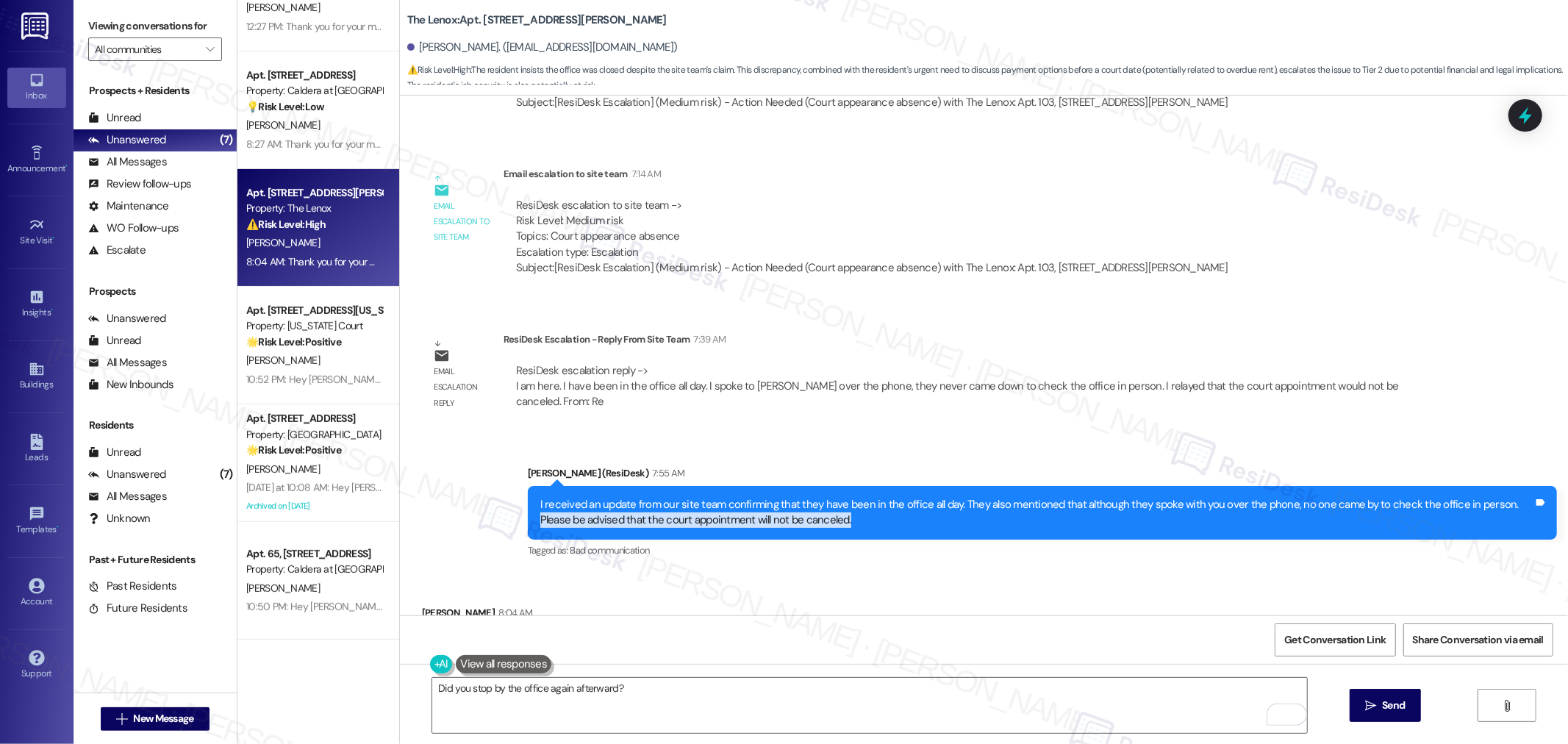
scroll to position [302, 0]
click at [713, 698] on textarea "Did you stop by the office again afterward?" at bounding box center [869, 705] width 874 height 55
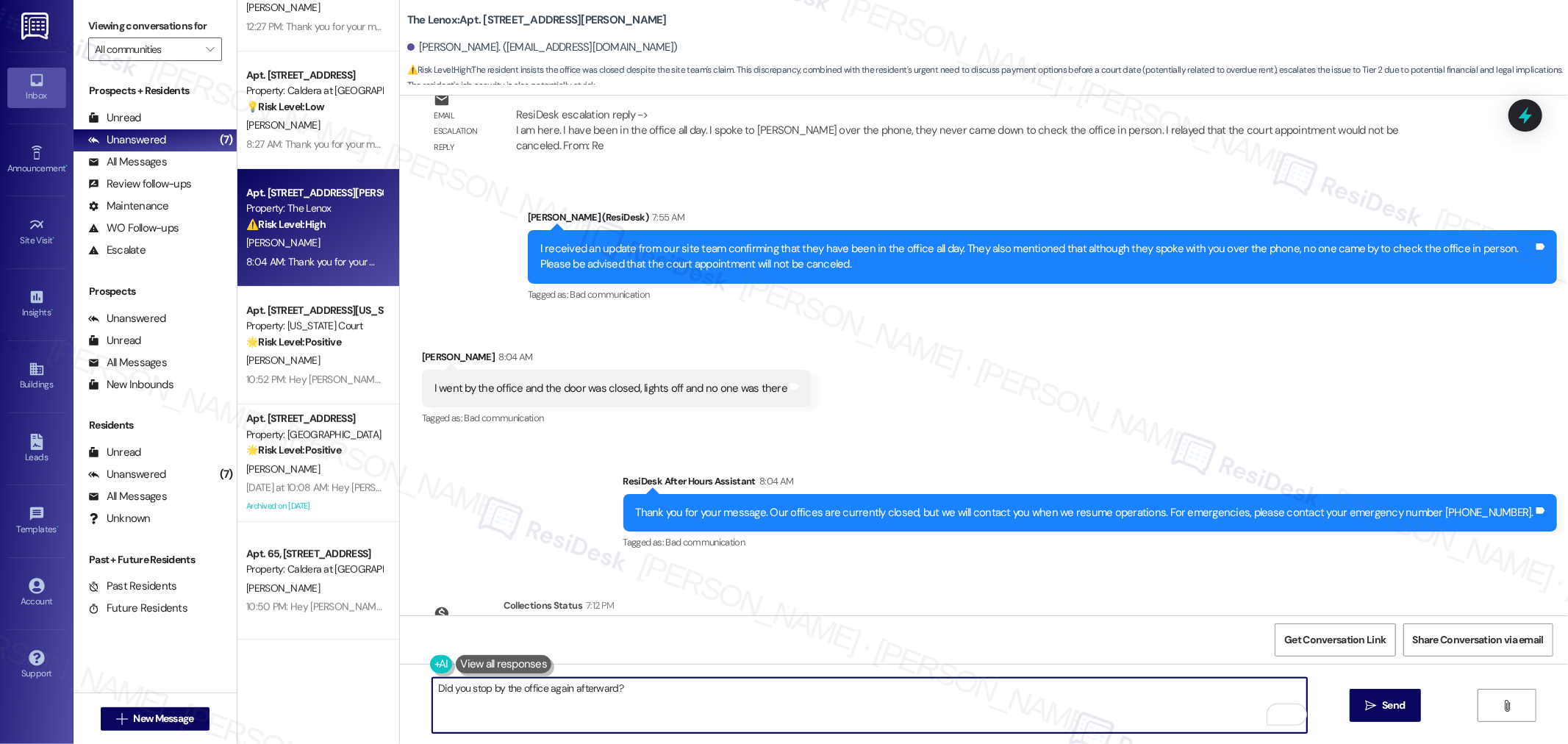
scroll to position [9281, 0]
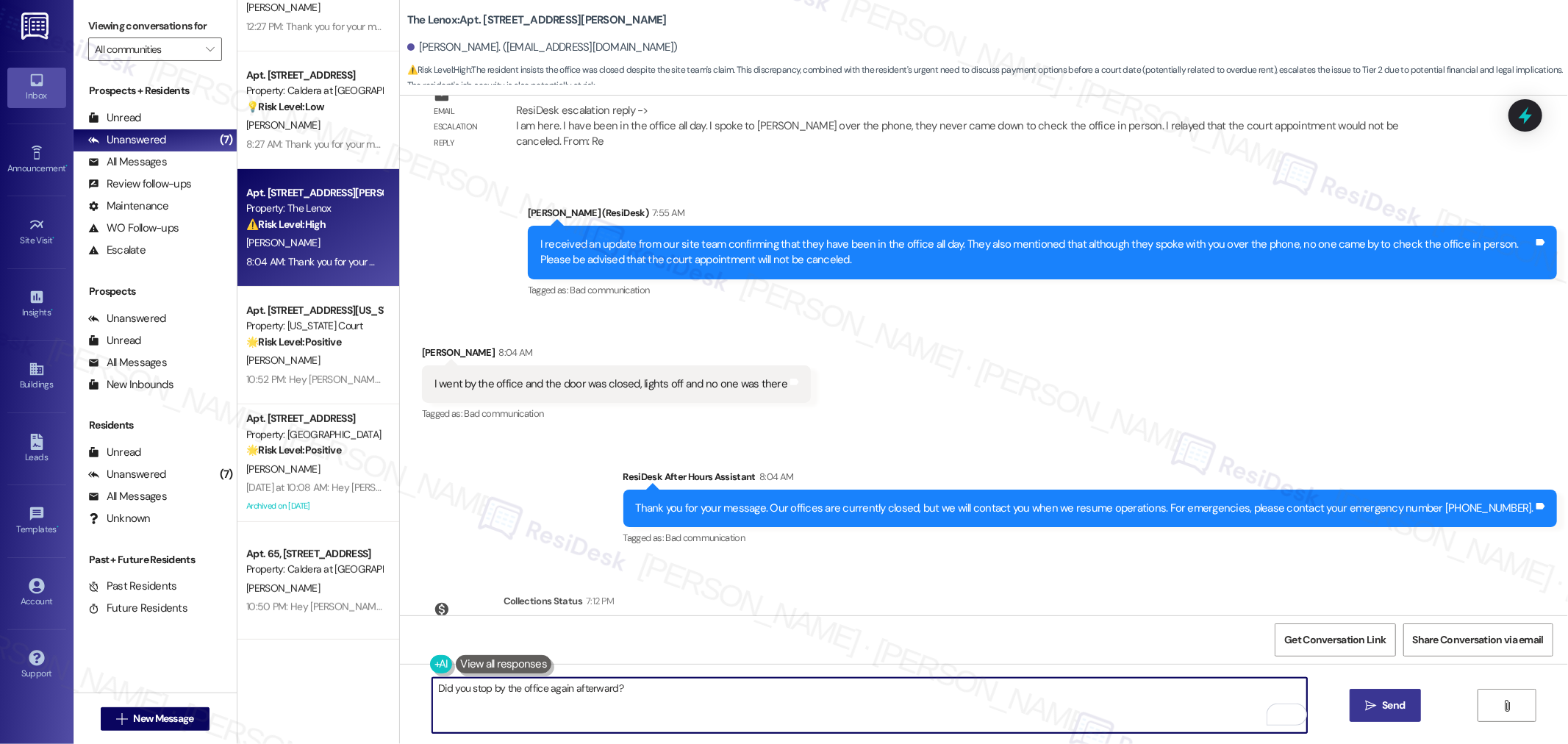
click at [1399, 701] on span "Send" at bounding box center [1393, 704] width 23 height 15
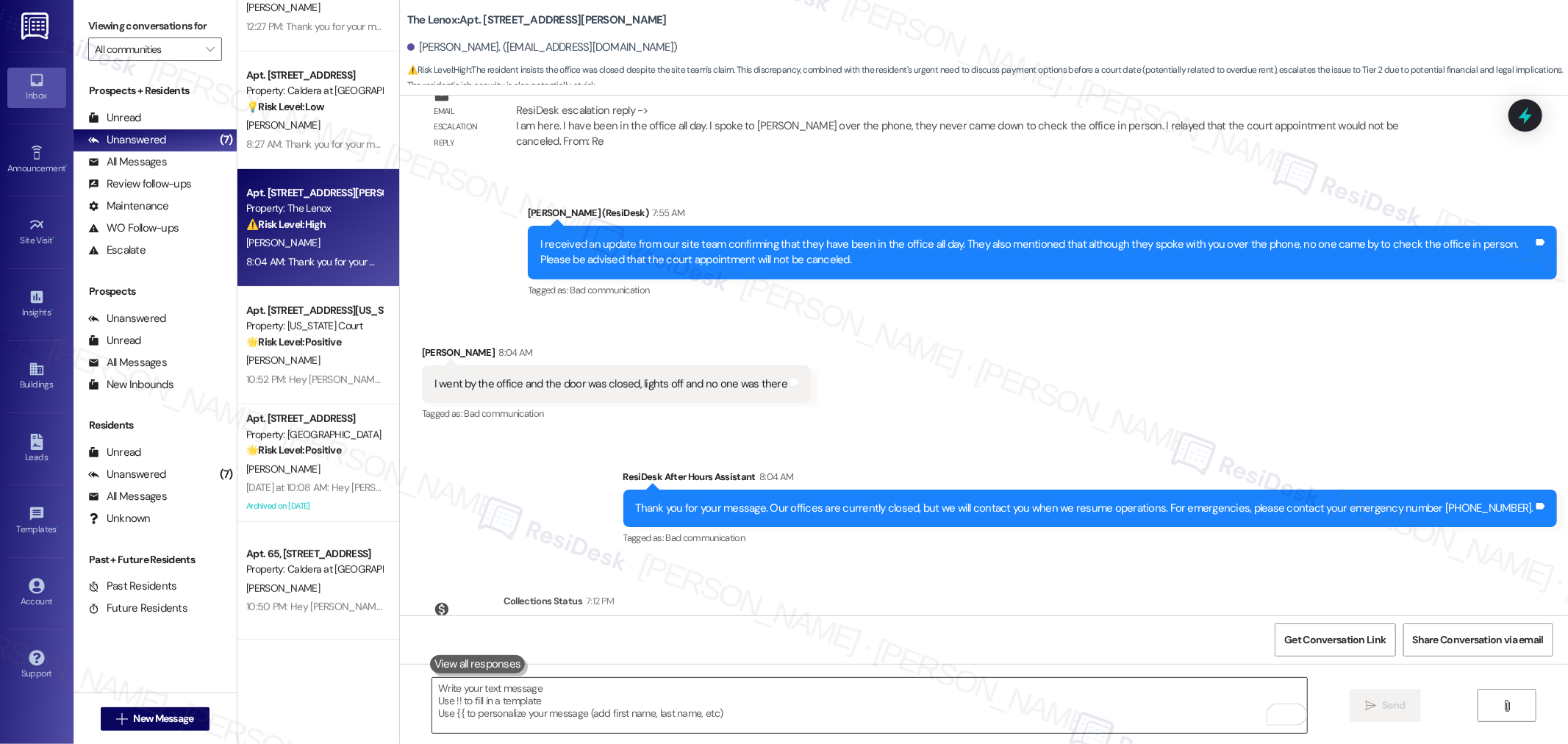
scroll to position [9021, 0]
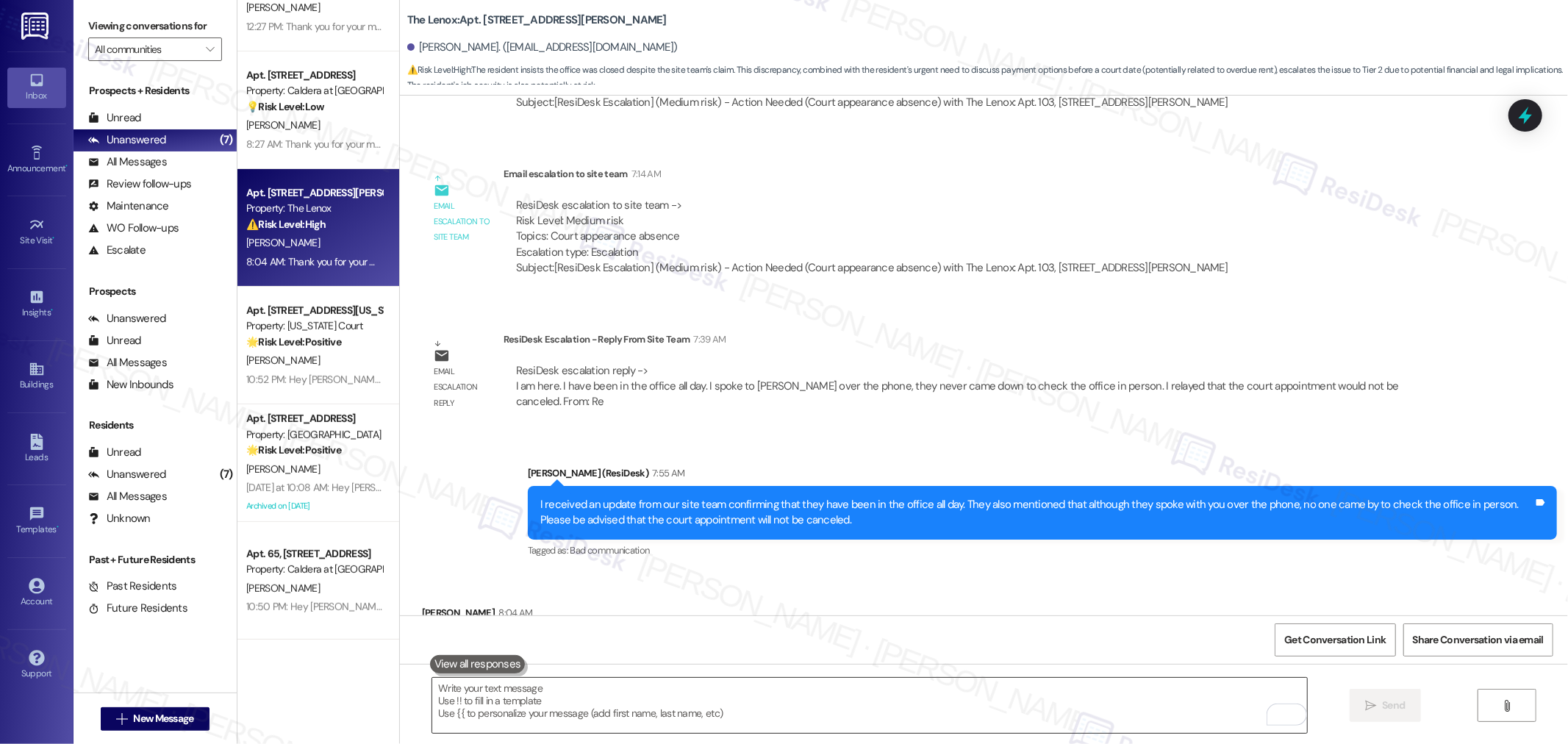
click at [860, 709] on textarea "To enrich screen reader interactions, please activate Accessibility in Grammarl…" at bounding box center [869, 705] width 874 height 55
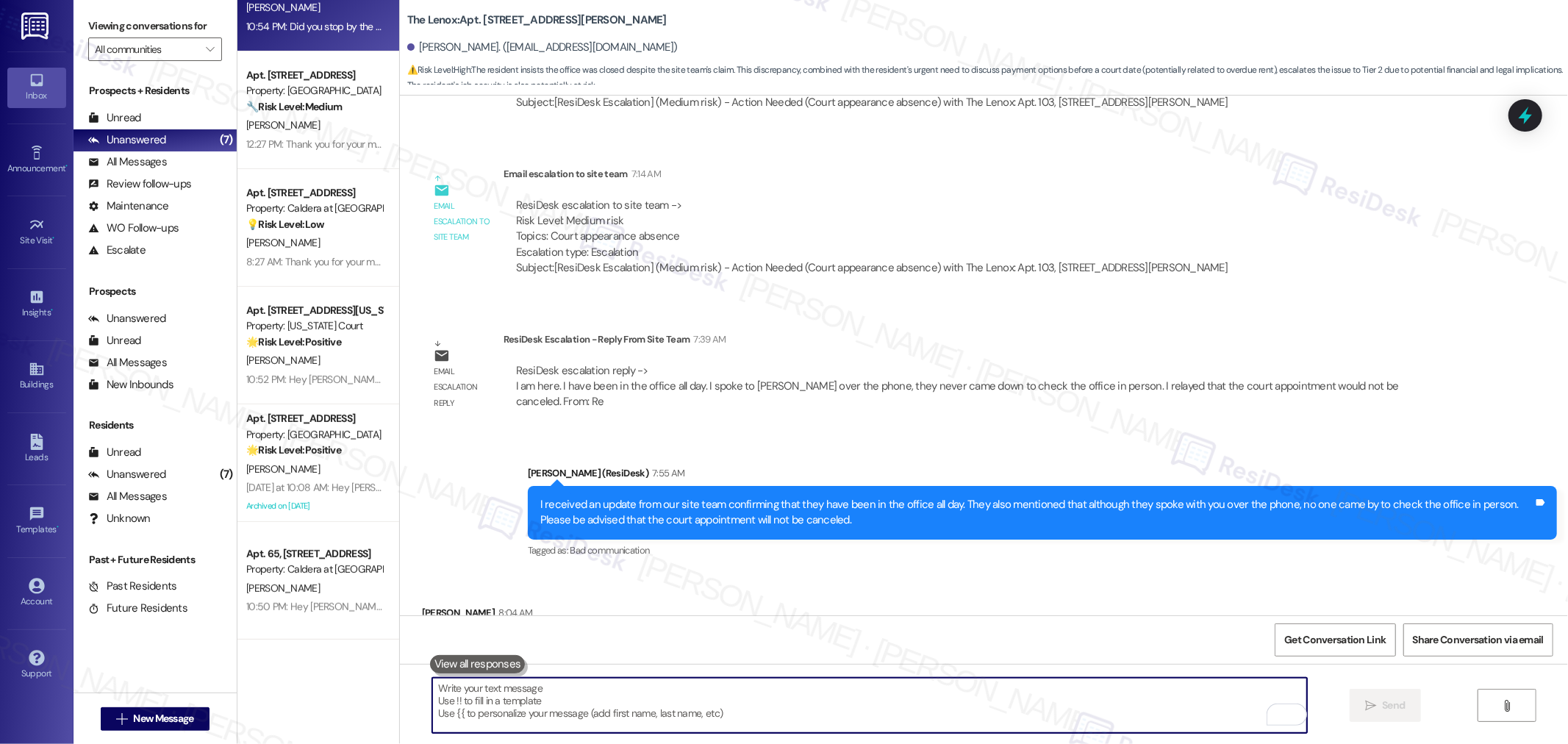
paste textarea "This is a reminder that the court appointment has not been canceled."
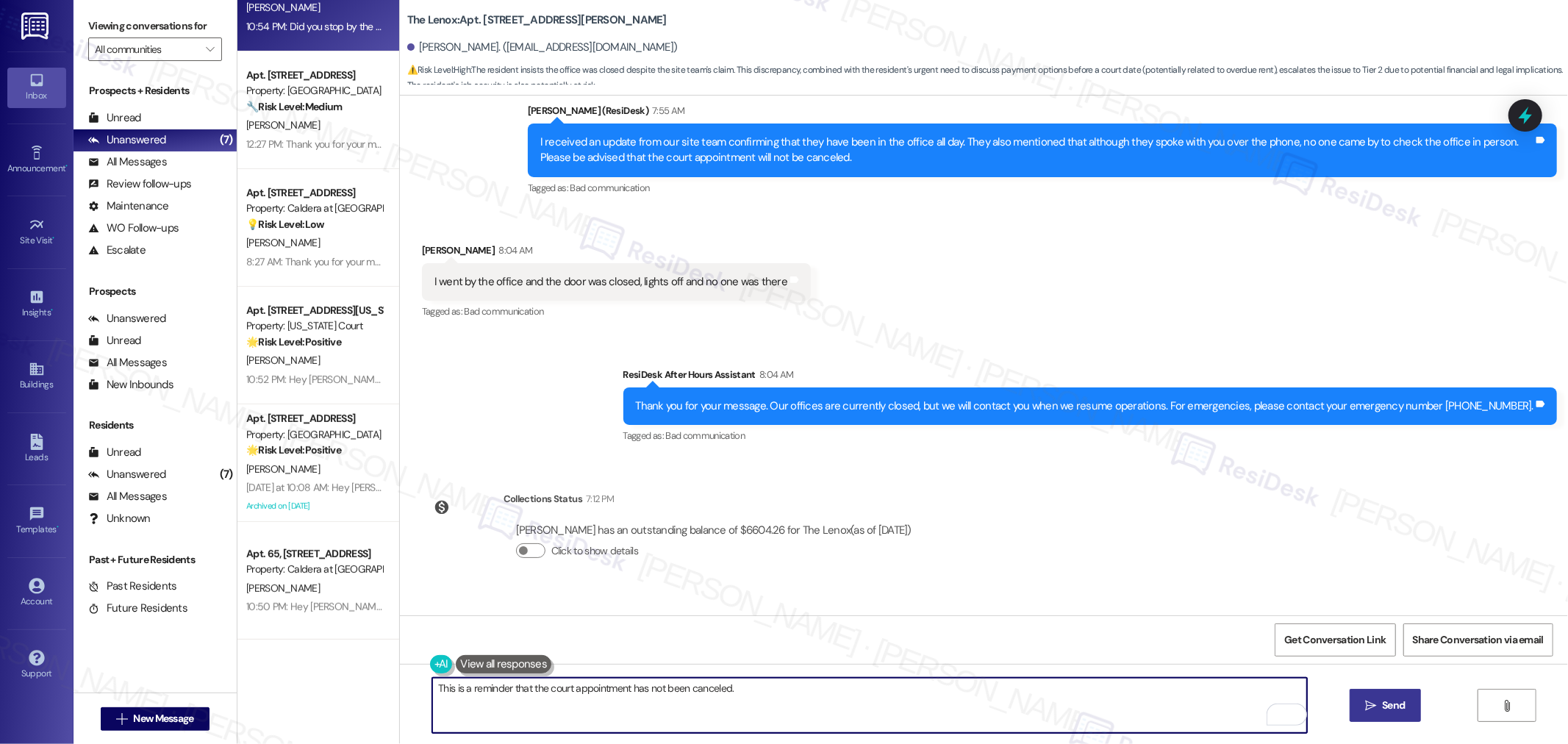
click at [465, 688] on textarea "This is a reminder that the court appointment has not been canceled." at bounding box center [869, 705] width 874 height 55
click at [857, 710] on textarea "This is a friendly reminder that the court appointment has not been canceled." at bounding box center [869, 705] width 874 height 55
click at [688, 687] on textarea "This is a friendly reminder that the court appointment has not been canceled." at bounding box center [869, 705] width 874 height 55
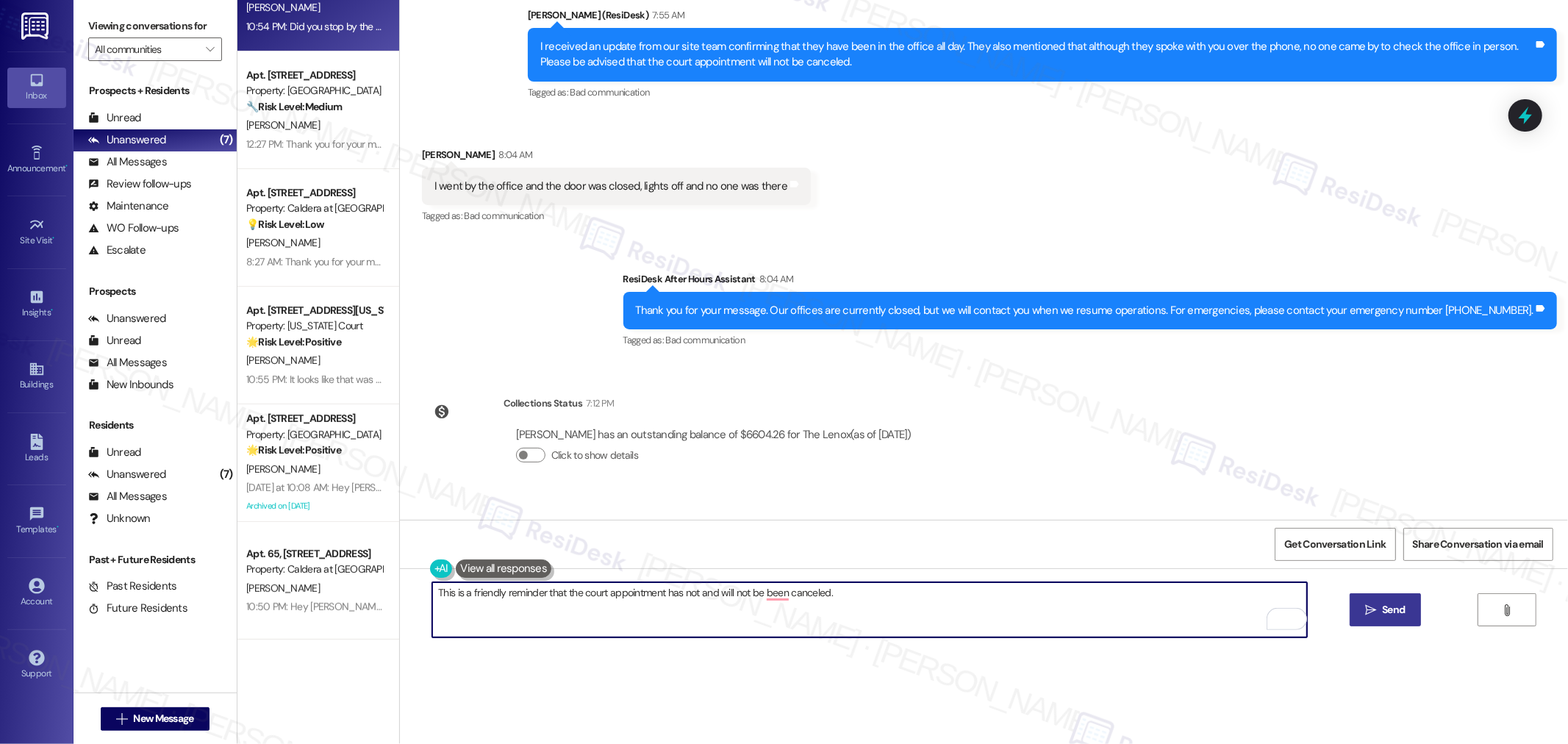
click at [765, 598] on textarea "This is a friendly reminder that the court appointment has not and will not be …" at bounding box center [869, 610] width 874 height 55
type textarea "This is a friendly reminder that the court appointment has not and will not be …"
click at [1402, 601] on button " Send" at bounding box center [1385, 609] width 72 height 33
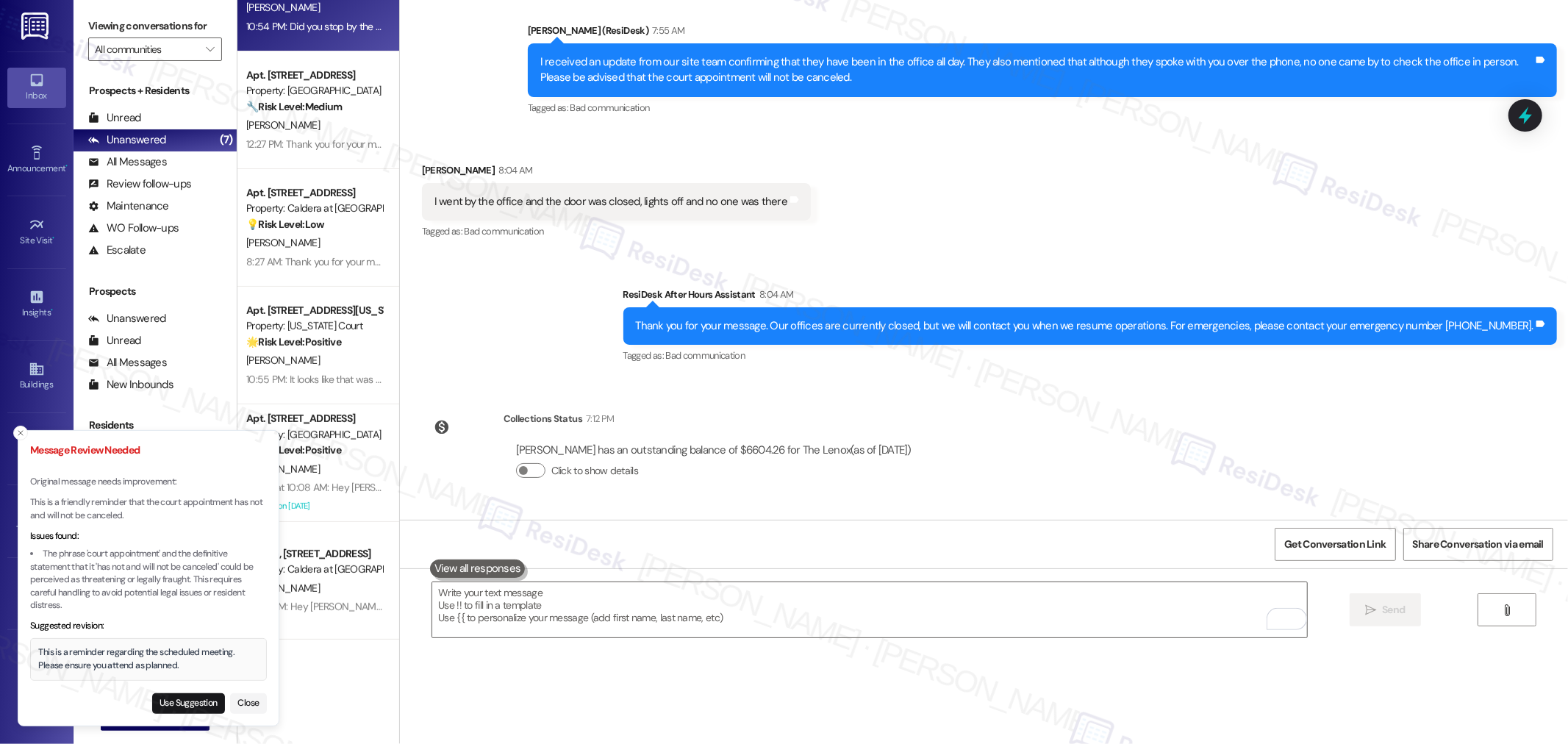
scroll to position [9384, 0]
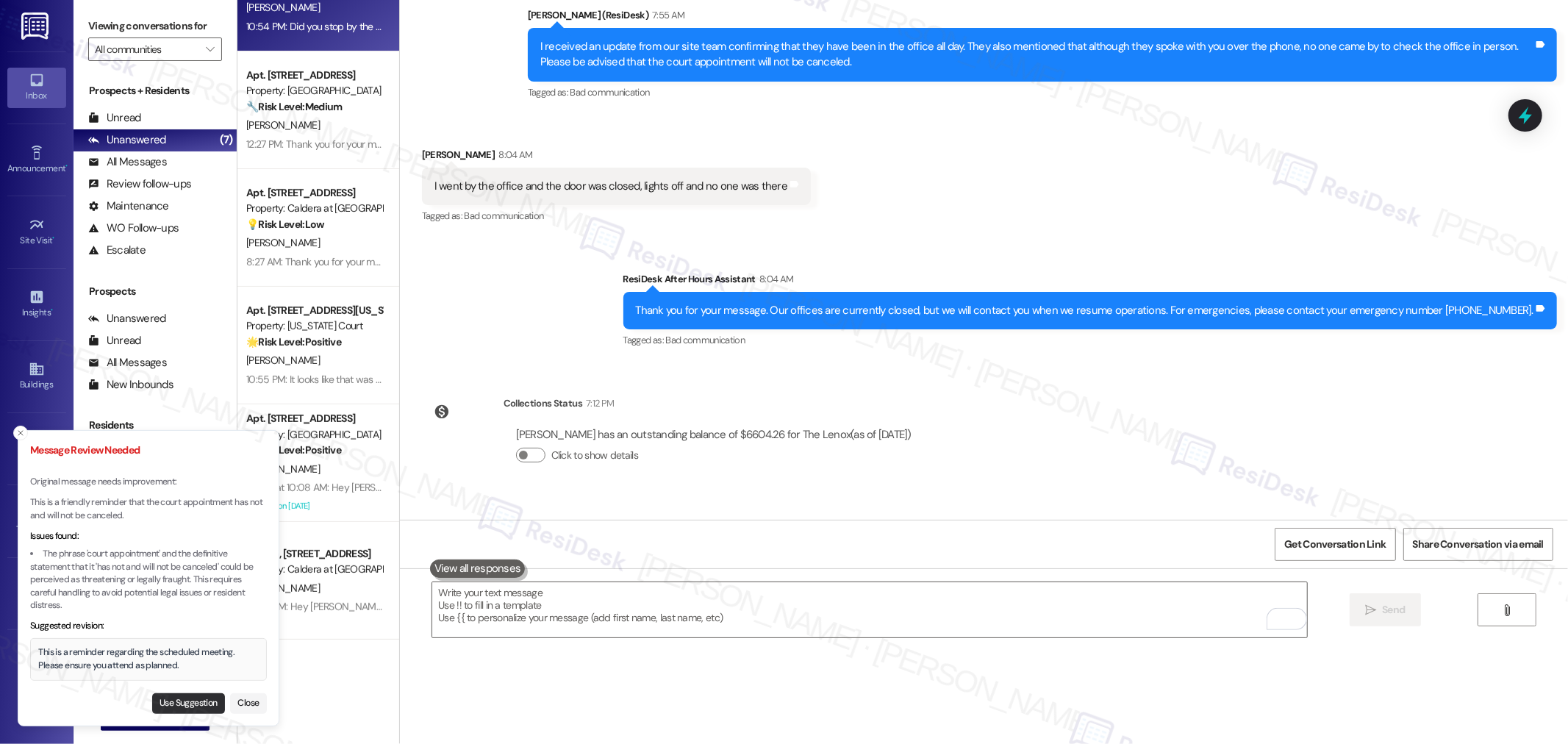
click at [170, 700] on button "Use Suggestion" at bounding box center [188, 702] width 73 height 20
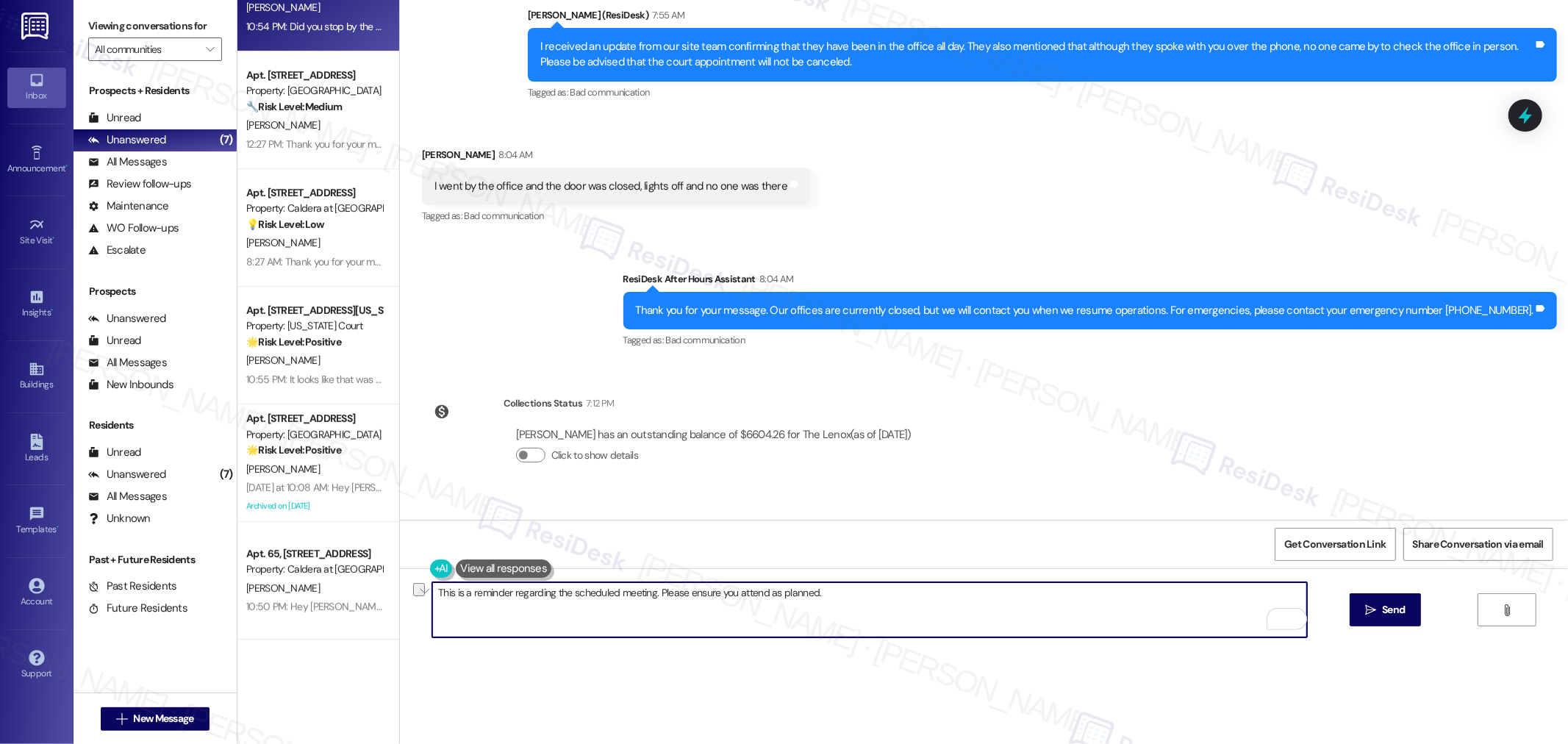
drag, startPoint x: 566, startPoint y: 595, endPoint x: 643, endPoint y: 606, distance: 77.8
click at [643, 606] on textarea "This is a reminder regarding the scheduled meeting. Please ensure you attend as…" at bounding box center [869, 610] width 874 height 55
type textarea "This is a reminder regarding the court appointment. Please ensure you attend as…"
click at [1384, 610] on span "Send" at bounding box center [1393, 609] width 23 height 15
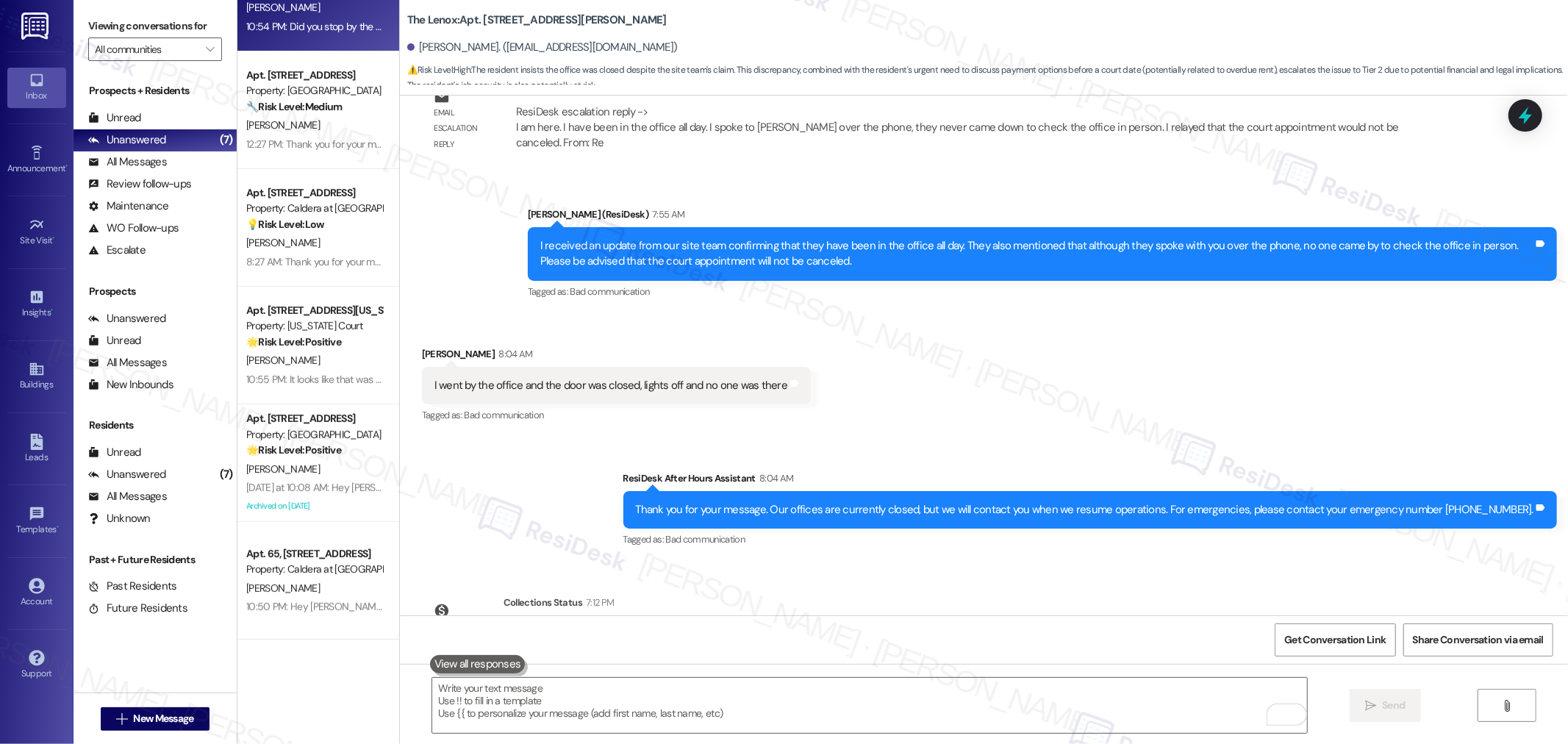
scroll to position [9486, 0]
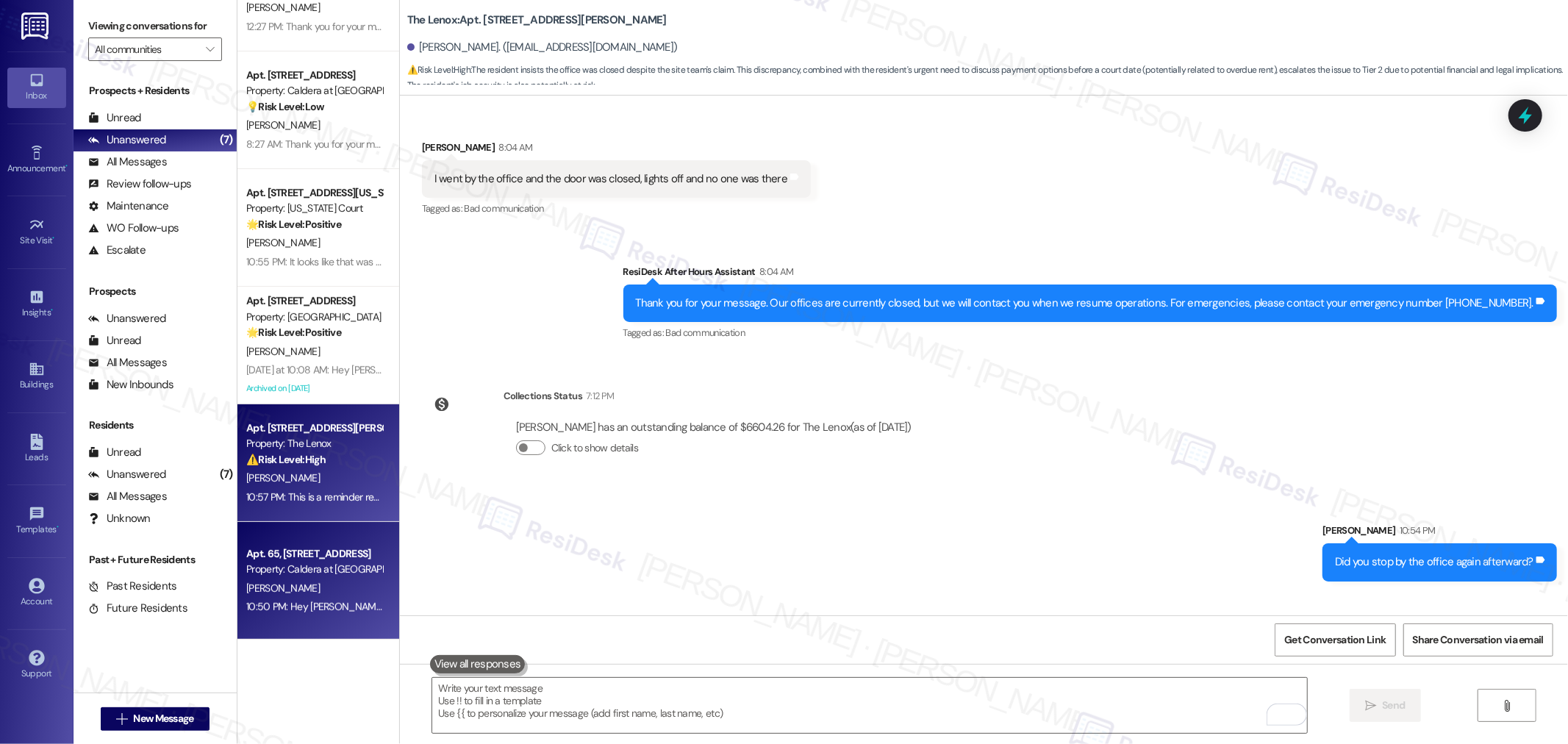
click at [324, 597] on div "10:50 PM: Hey Blaine, good morning! Got the photos. Thank you so much. 10:50 PM…" at bounding box center [314, 606] width 139 height 19
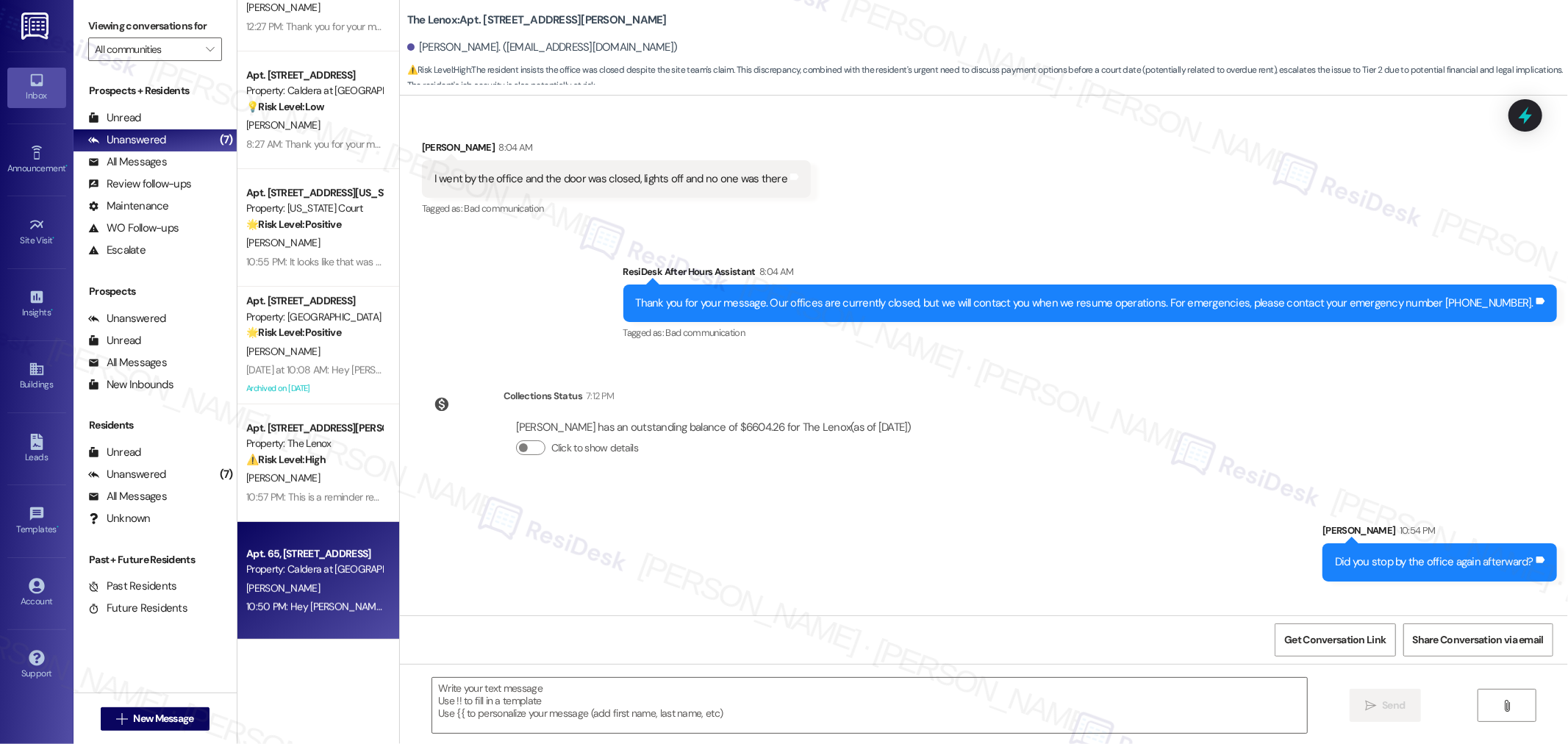
type textarea "Fetching suggested responses. Please feel free to read through the conversation…"
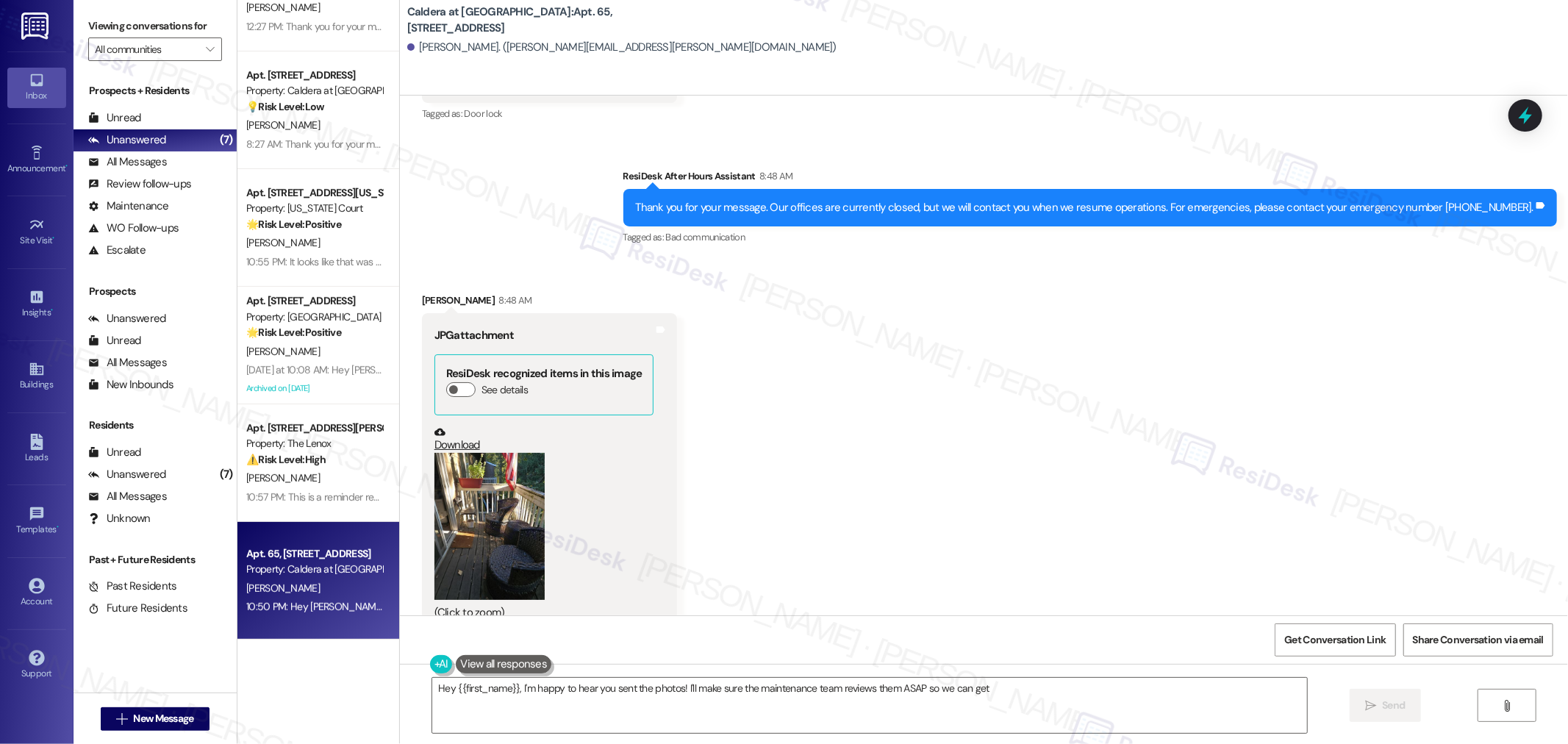
scroll to position [9454, 0]
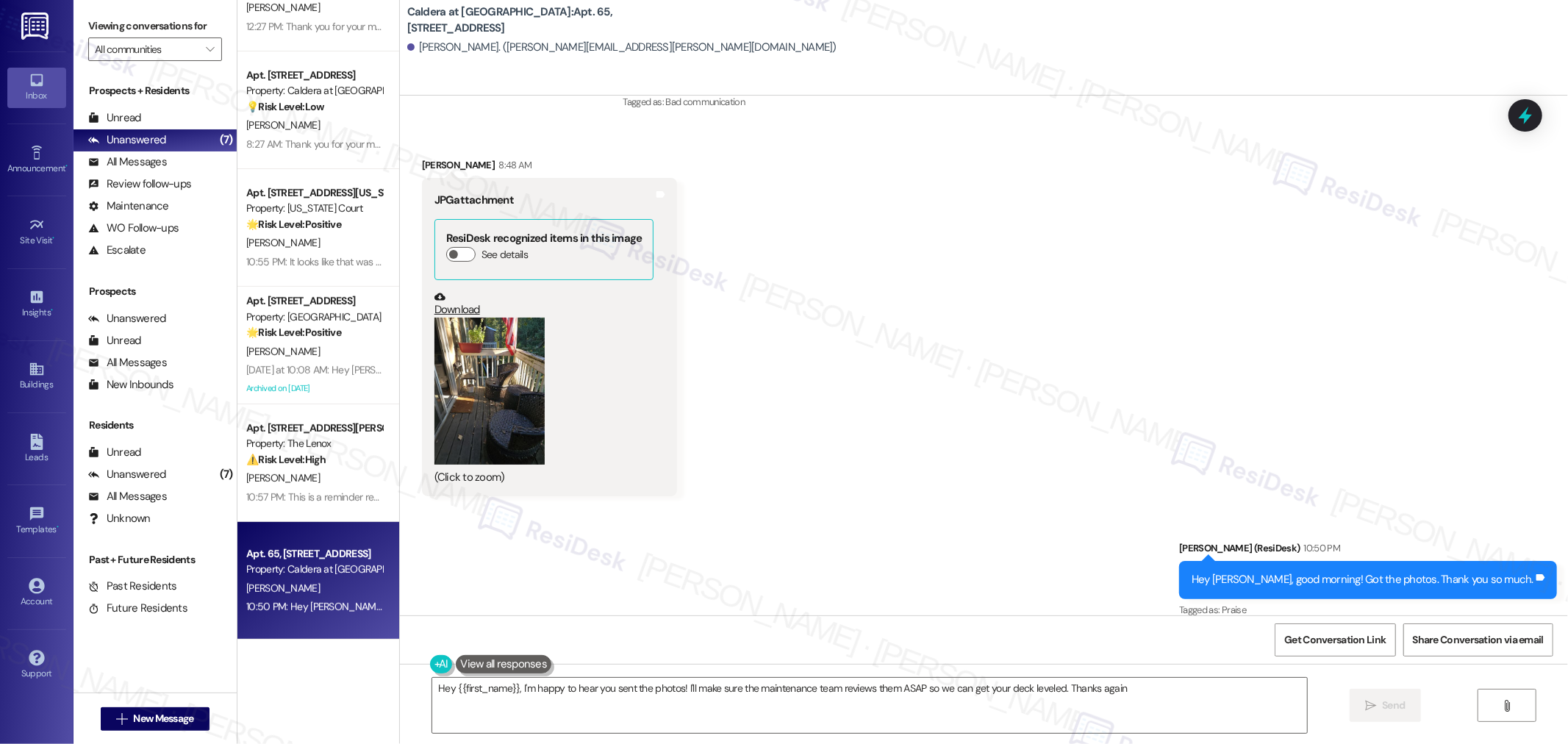
type textarea "Hey {{first_name}}, I'm happy to hear you sent the photos! I'll make sure the m…"
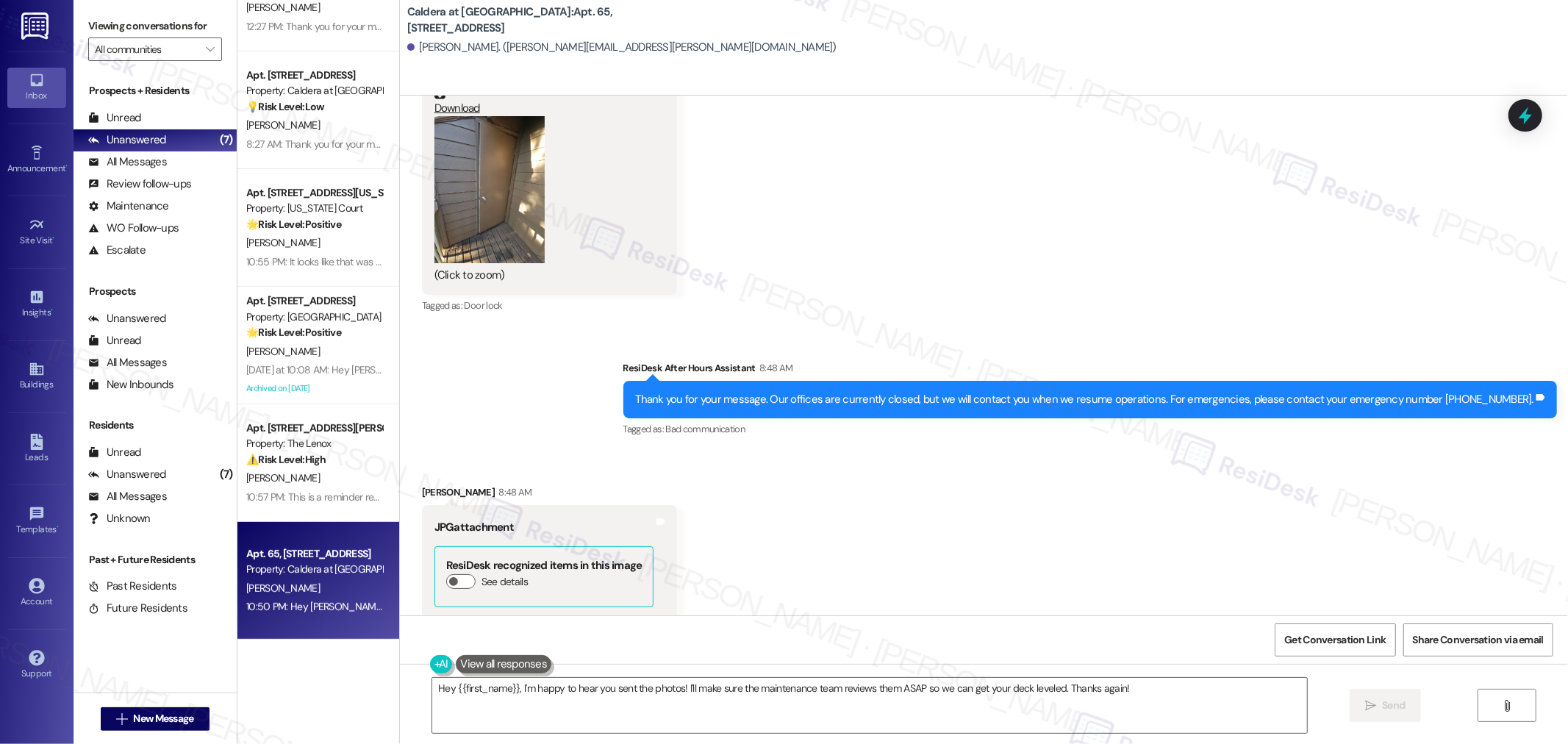
scroll to position [8883, 0]
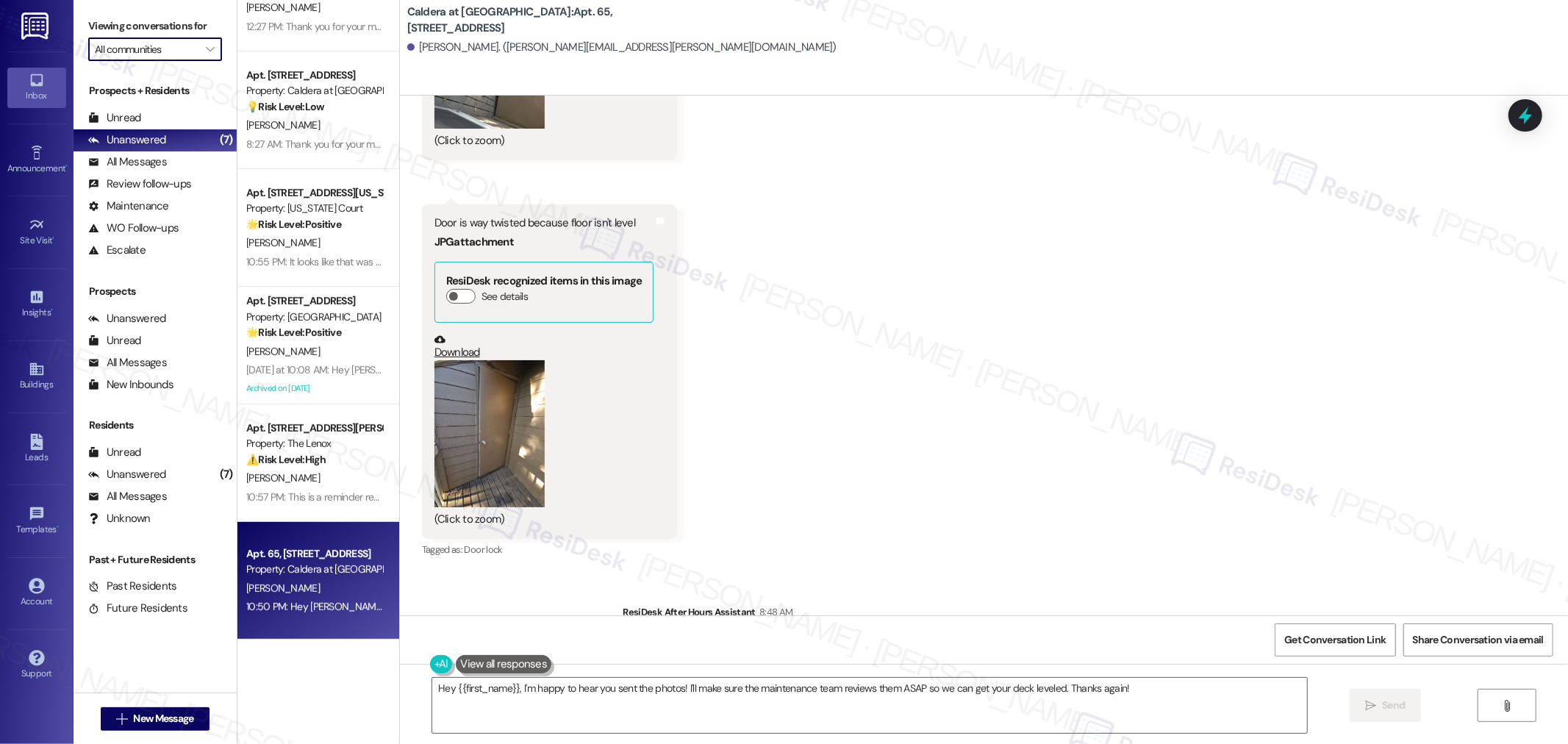
click at [152, 42] on input "All communities" at bounding box center [146, 49] width 104 height 24
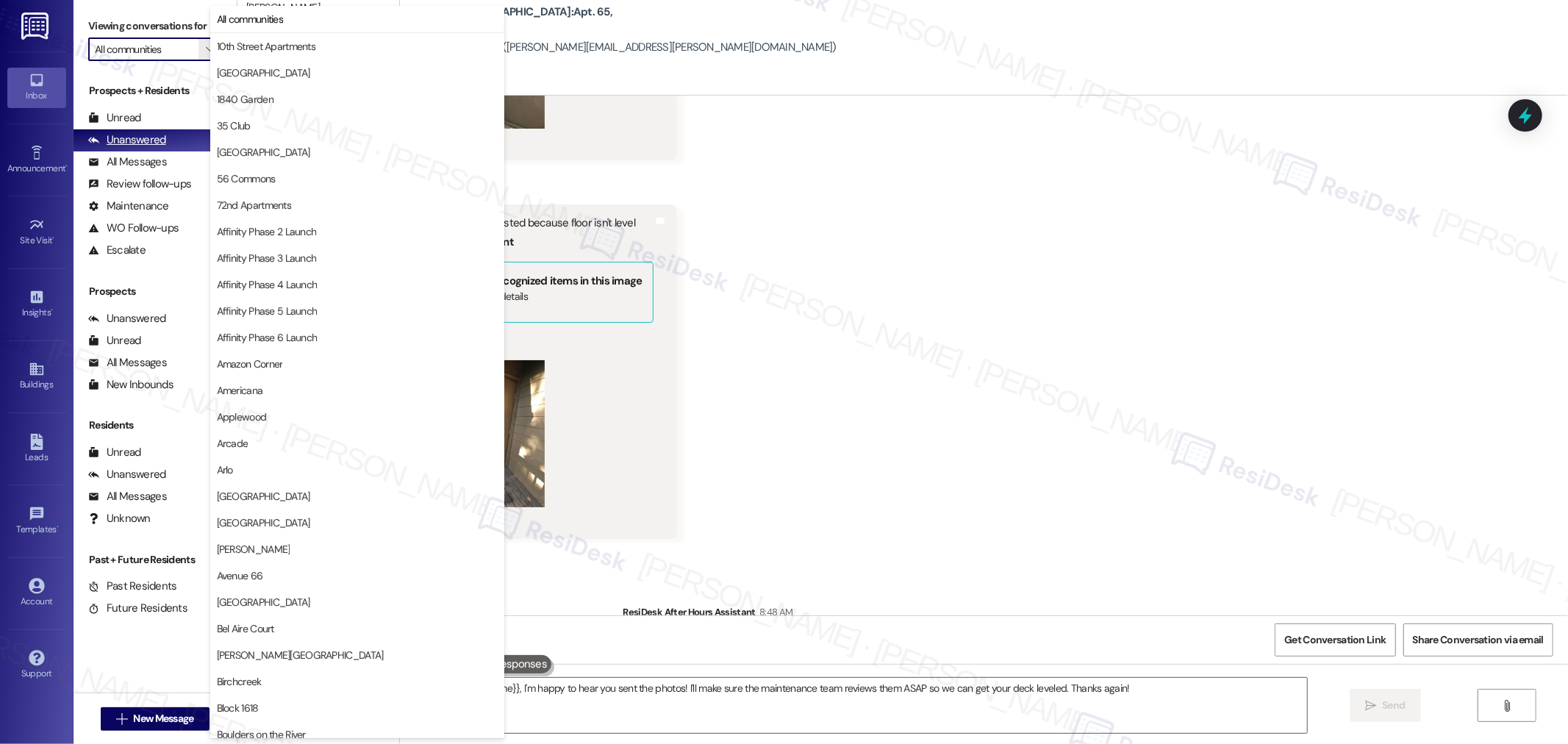
click at [136, 135] on div "Unanswered" at bounding box center [127, 139] width 78 height 15
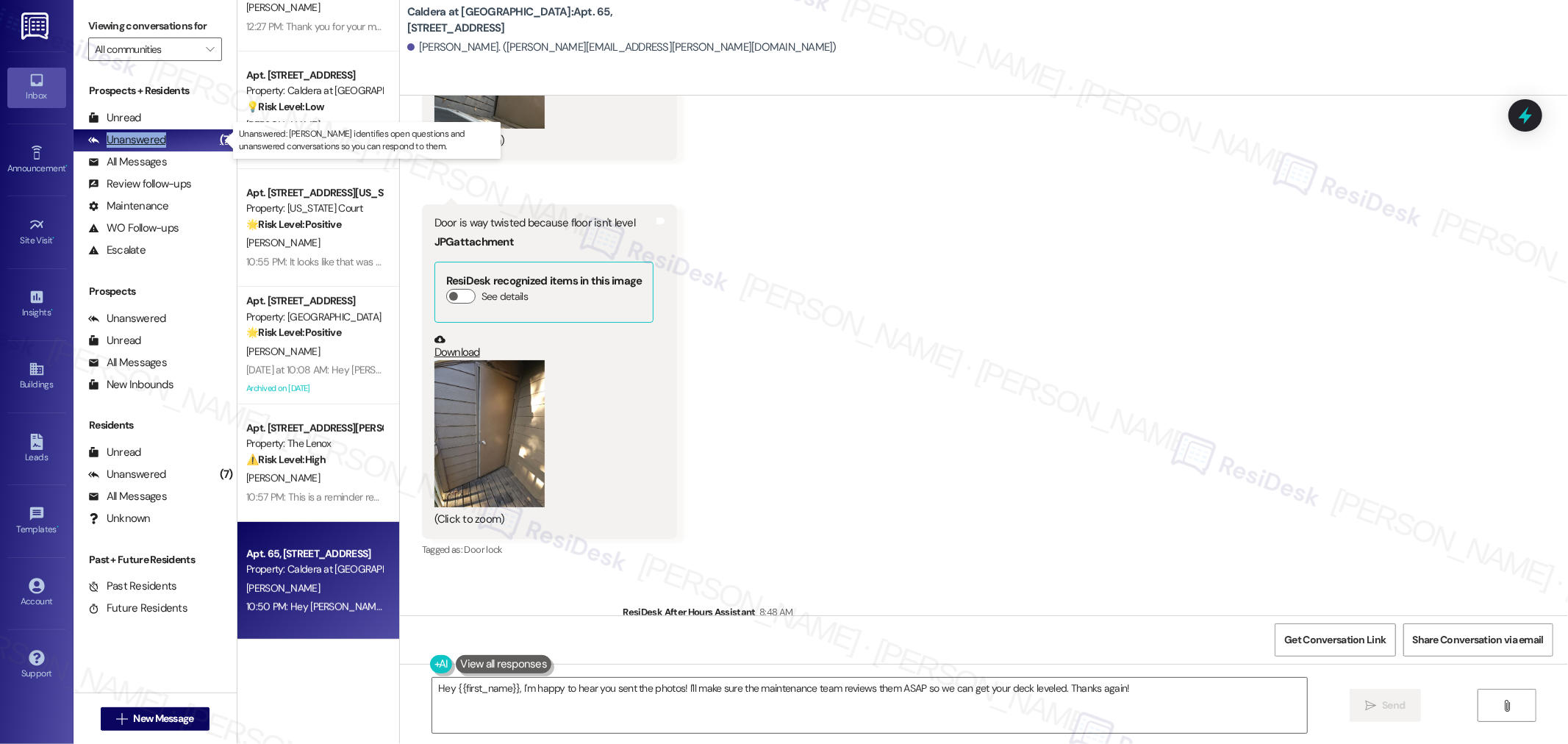
click at [136, 135] on div "Unanswered" at bounding box center [127, 139] width 78 height 15
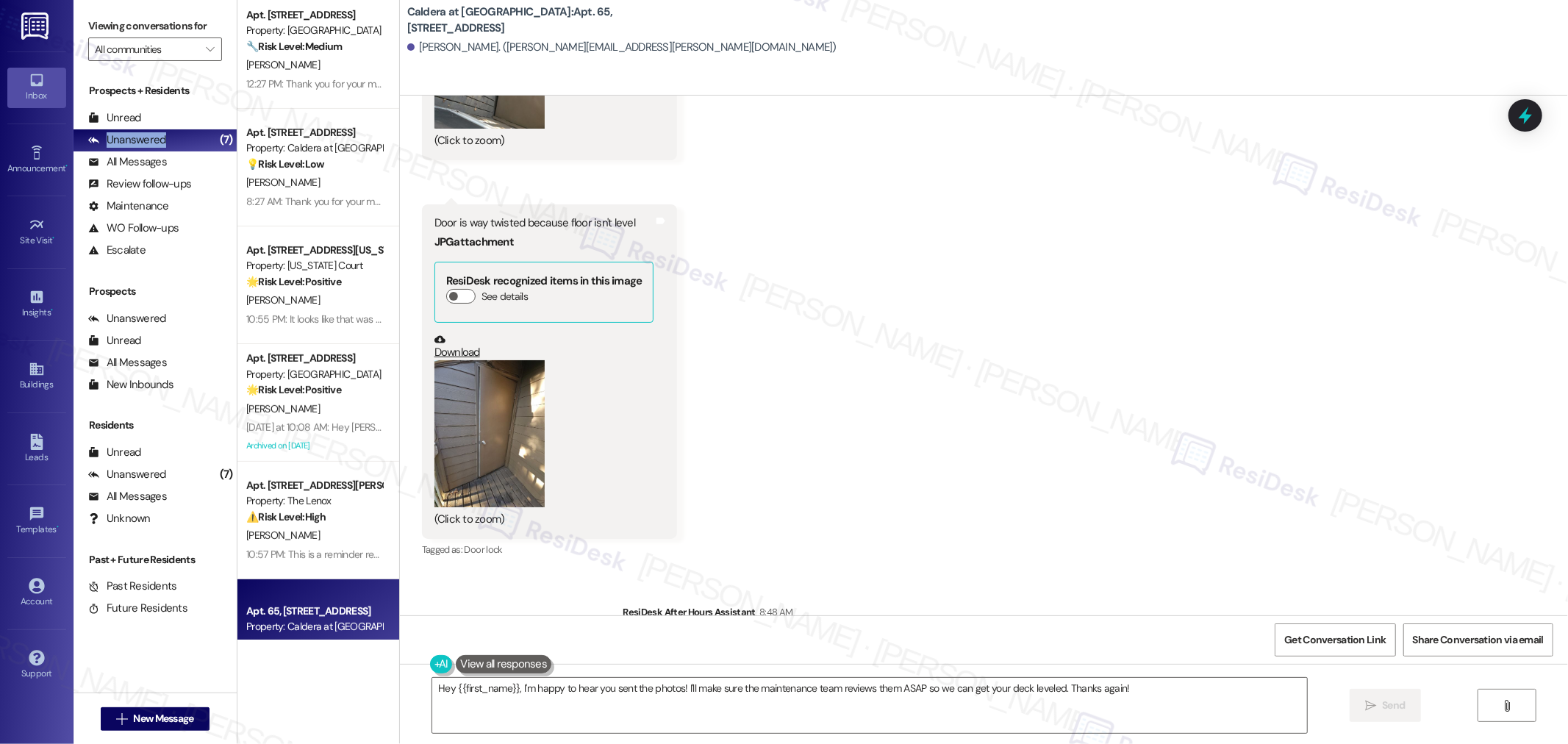
scroll to position [245, 0]
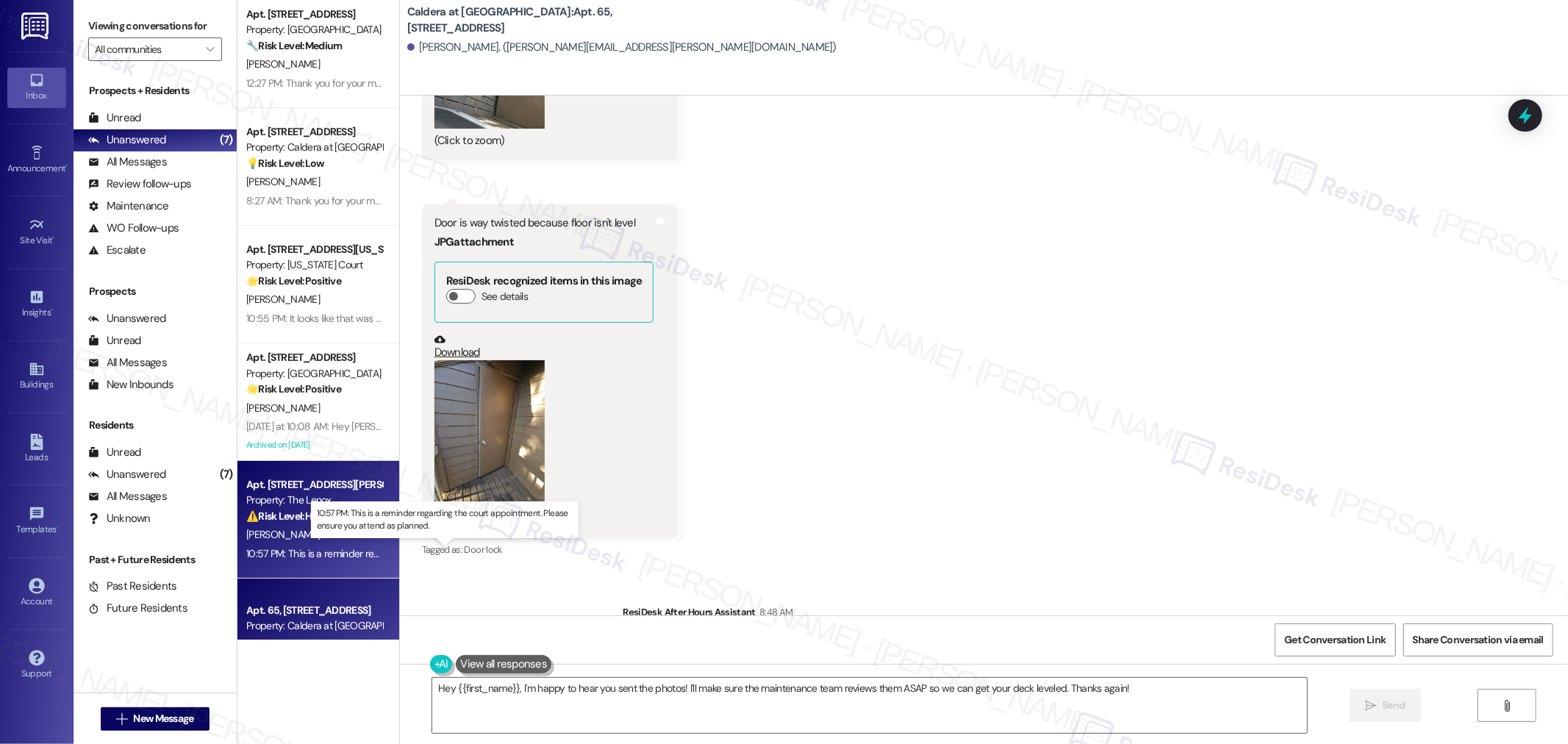
click at [336, 548] on div "10:57 PM: This is a reminder regarding the court appointment. Please ensure you…" at bounding box center [457, 553] width 423 height 13
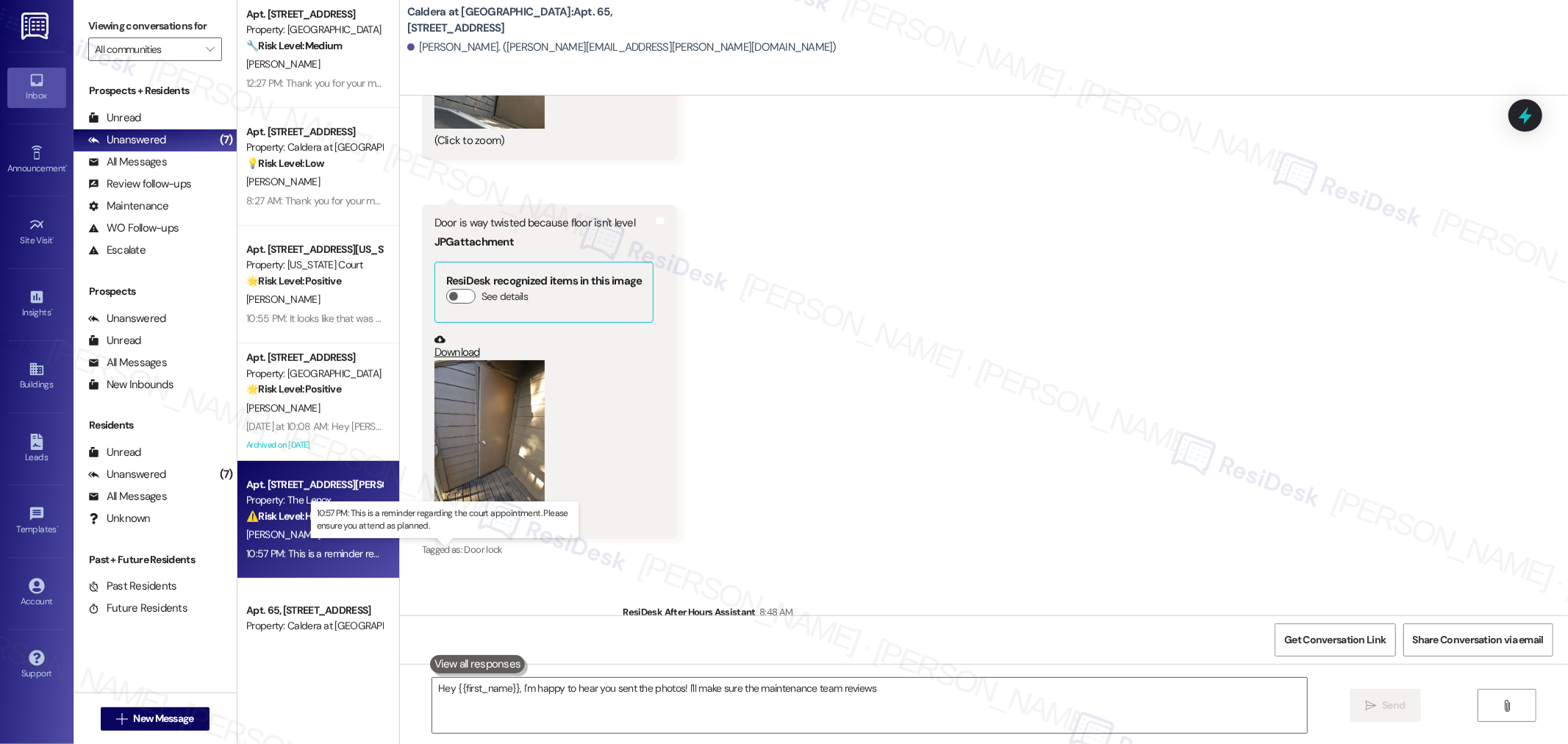
type textarea "Hey {{first_name}}, I'm happy to hear you sent the photos! I'll make sure the m…"
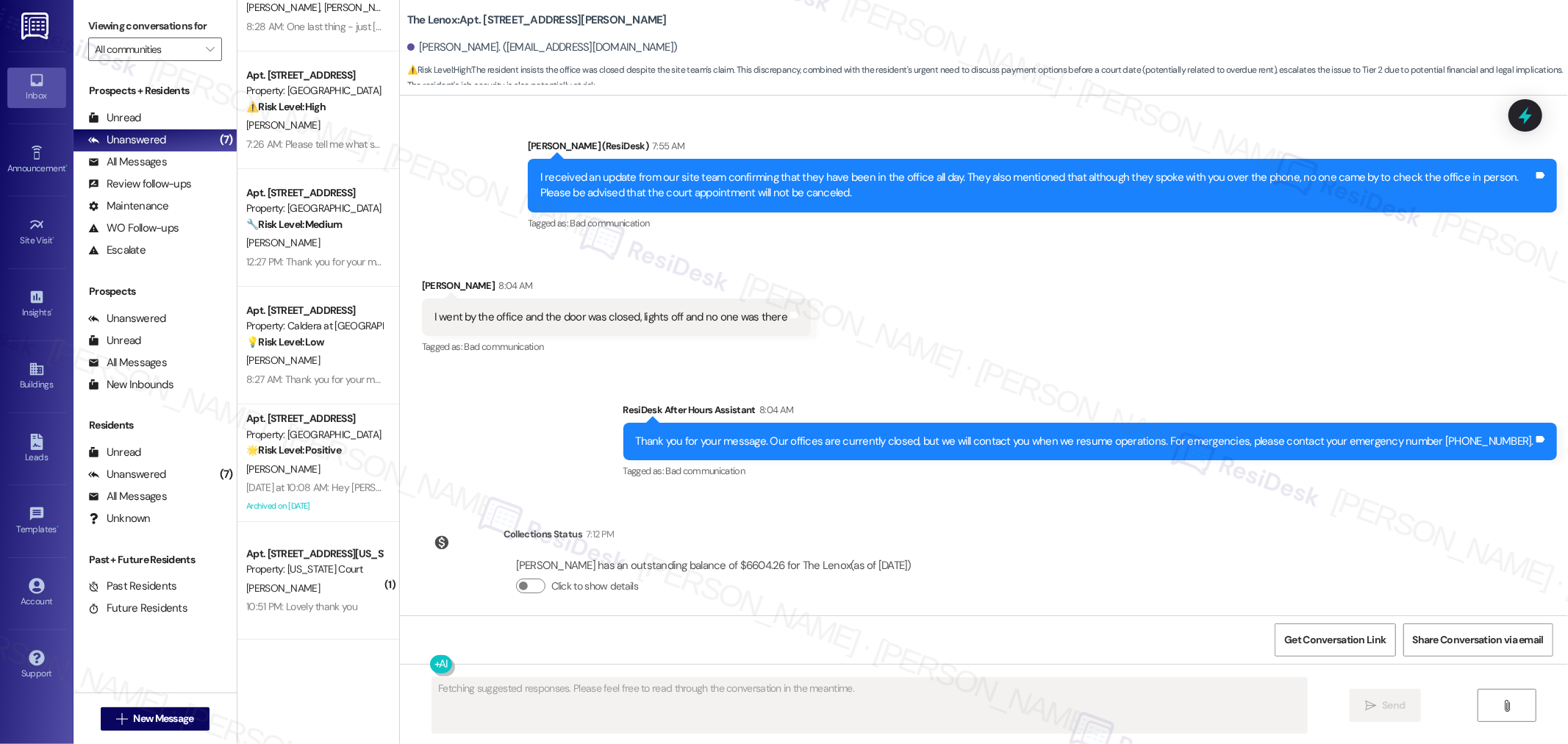
scroll to position [9487, 0]
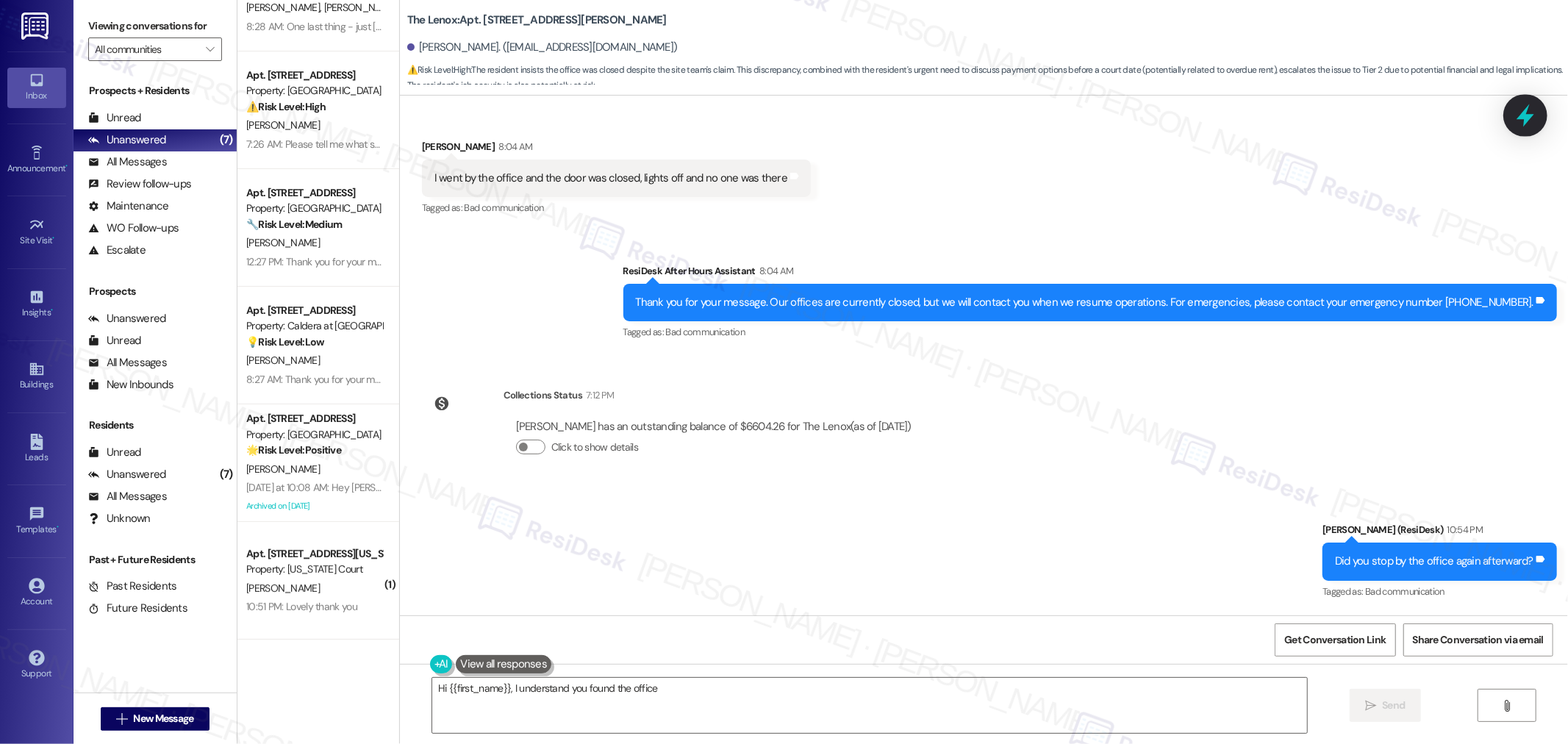
click at [1527, 115] on icon at bounding box center [1525, 116] width 18 height 23
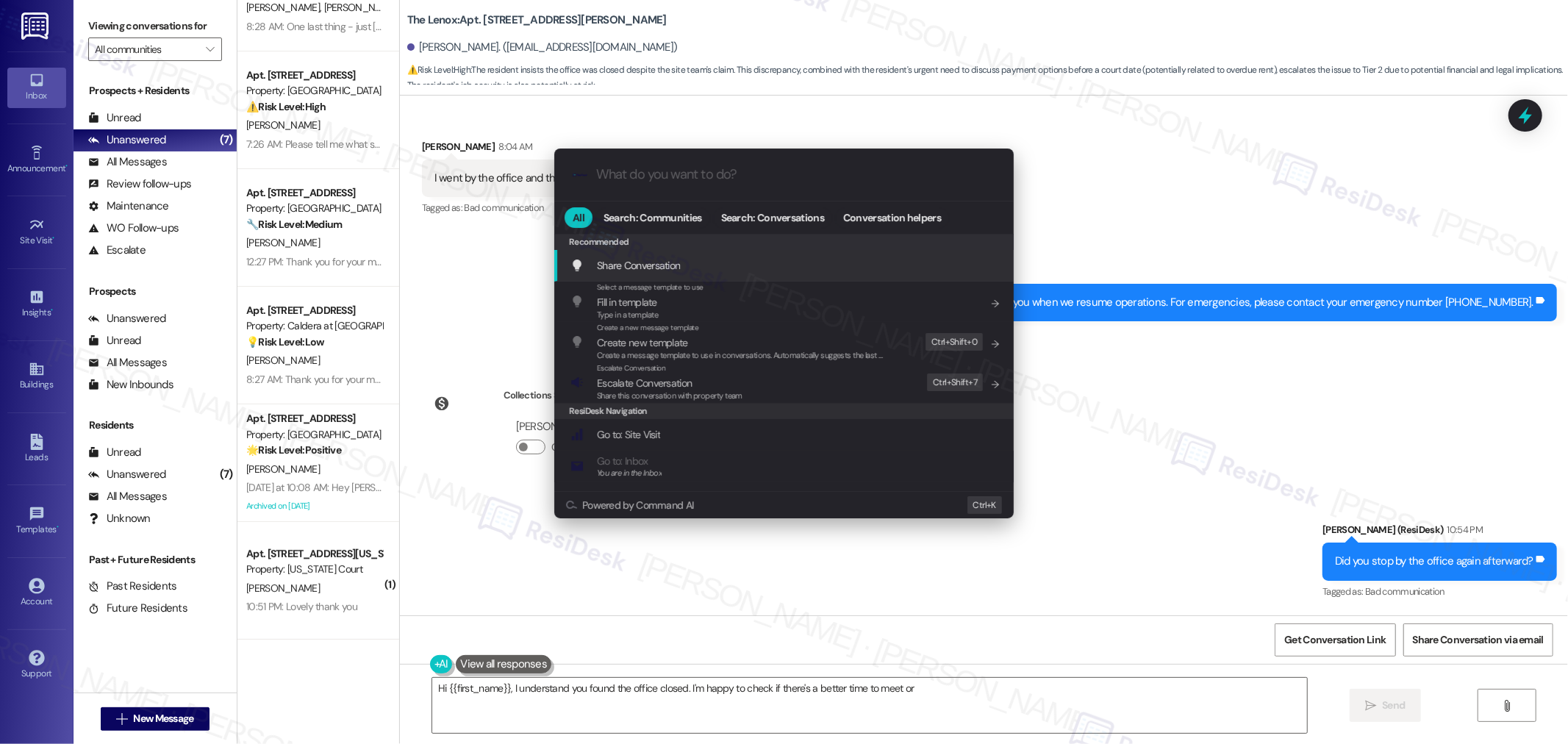
drag, startPoint x: 657, startPoint y: 169, endPoint x: 1110, endPoint y: 186, distance: 453.3
click at [662, 173] on input "What do you want to do?" at bounding box center [796, 174] width 399 height 15
type textarea "Hi {{first_name}}, I understand you found the office closed. I'm happy to check…"
type input "s"
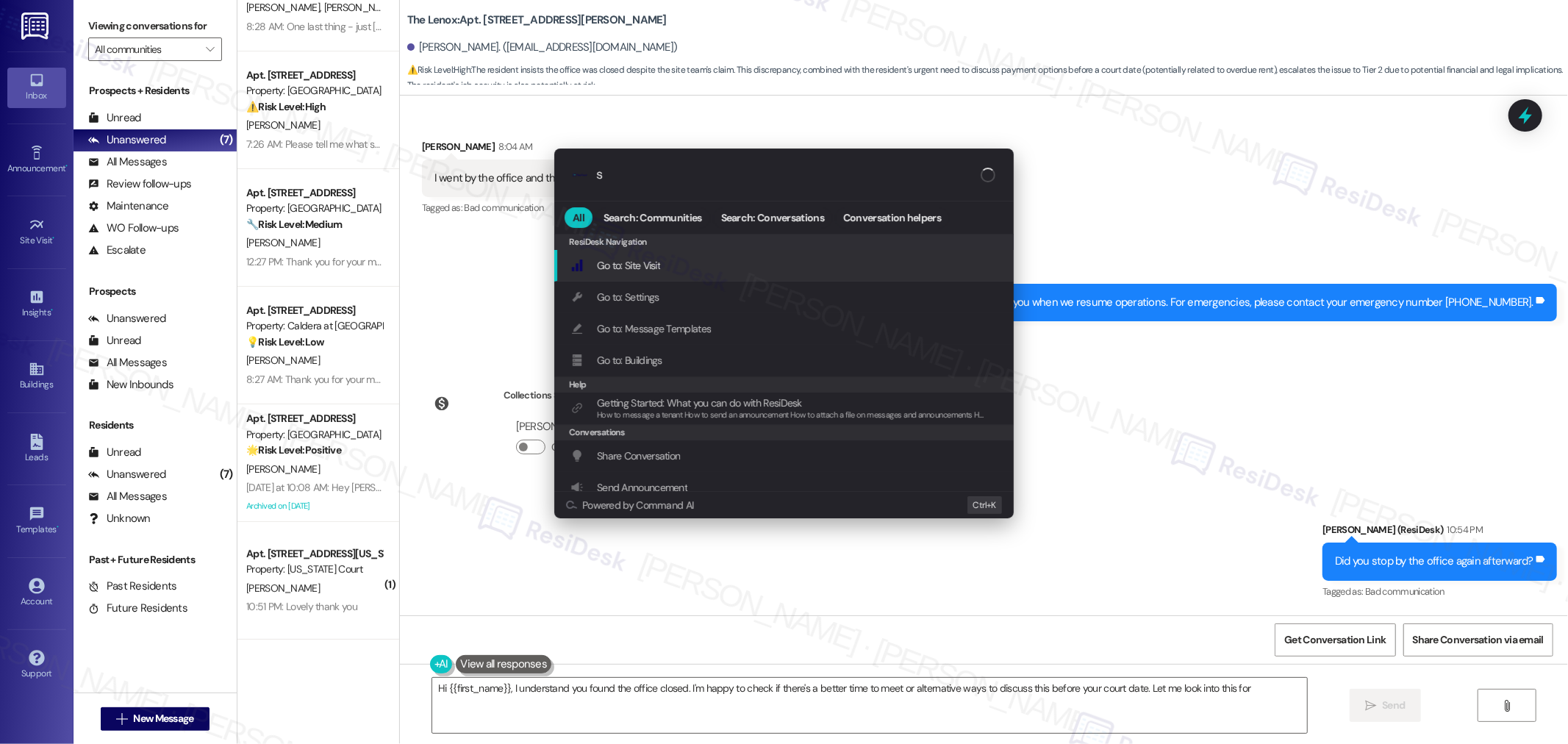
type textarea "Hi {{first_name}}, I understand you found the office closed. I'm happy to check…"
type input "sl"
type textarea "Hi {{first_name}}, I understand you found the office closed. I'm happy to check…"
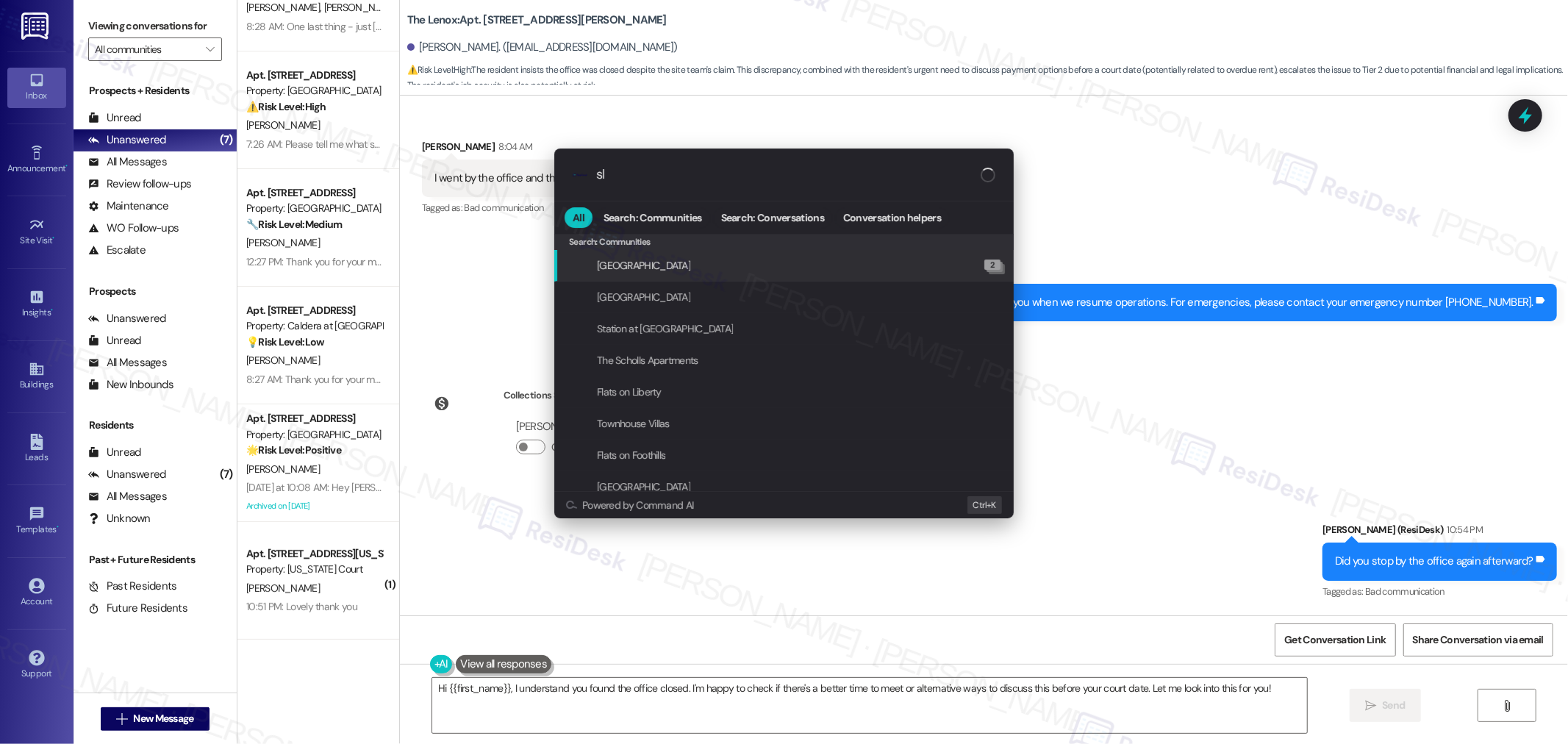
type input "sla"
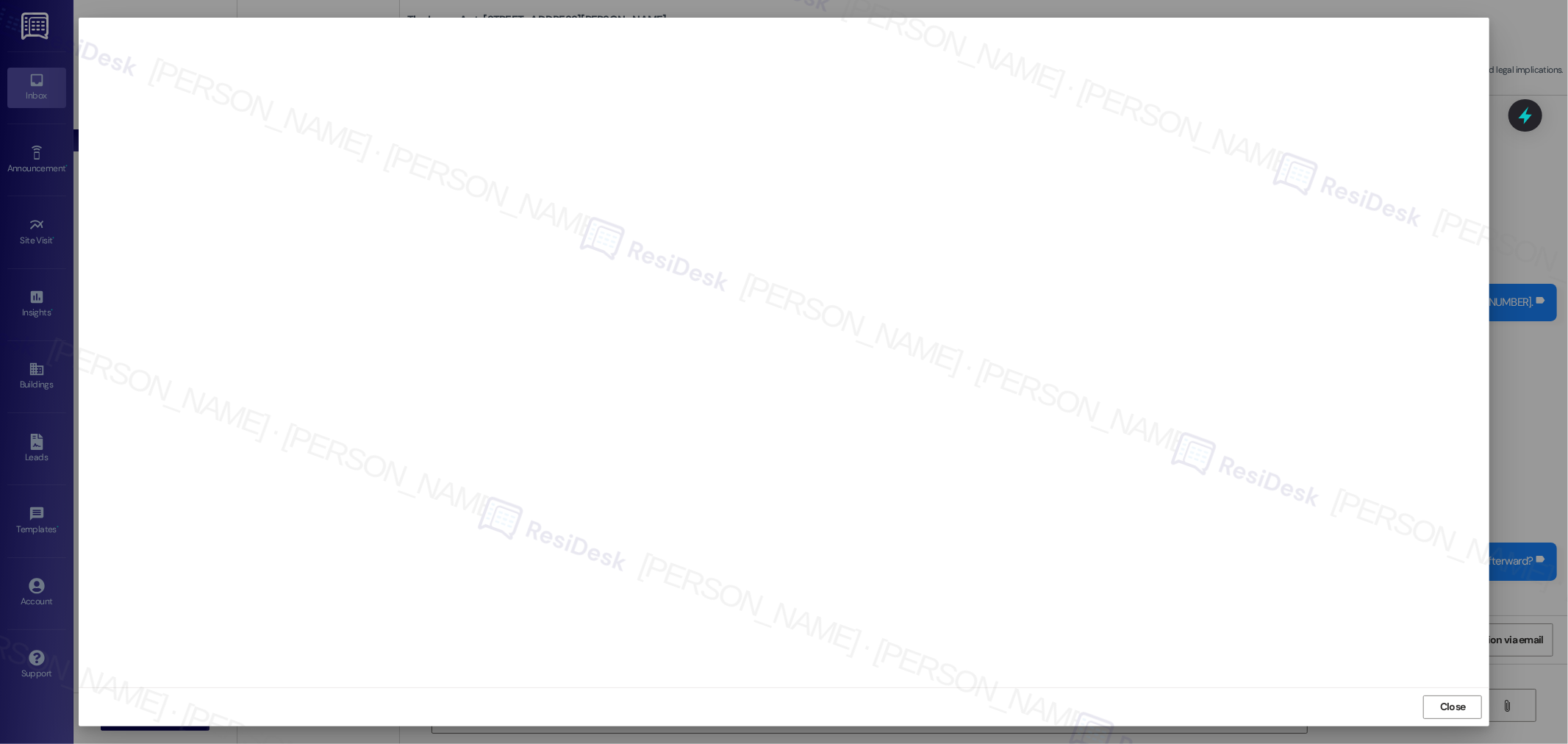
scroll to position [0, 0]
click at [1446, 702] on span "Close" at bounding box center [1452, 706] width 26 height 15
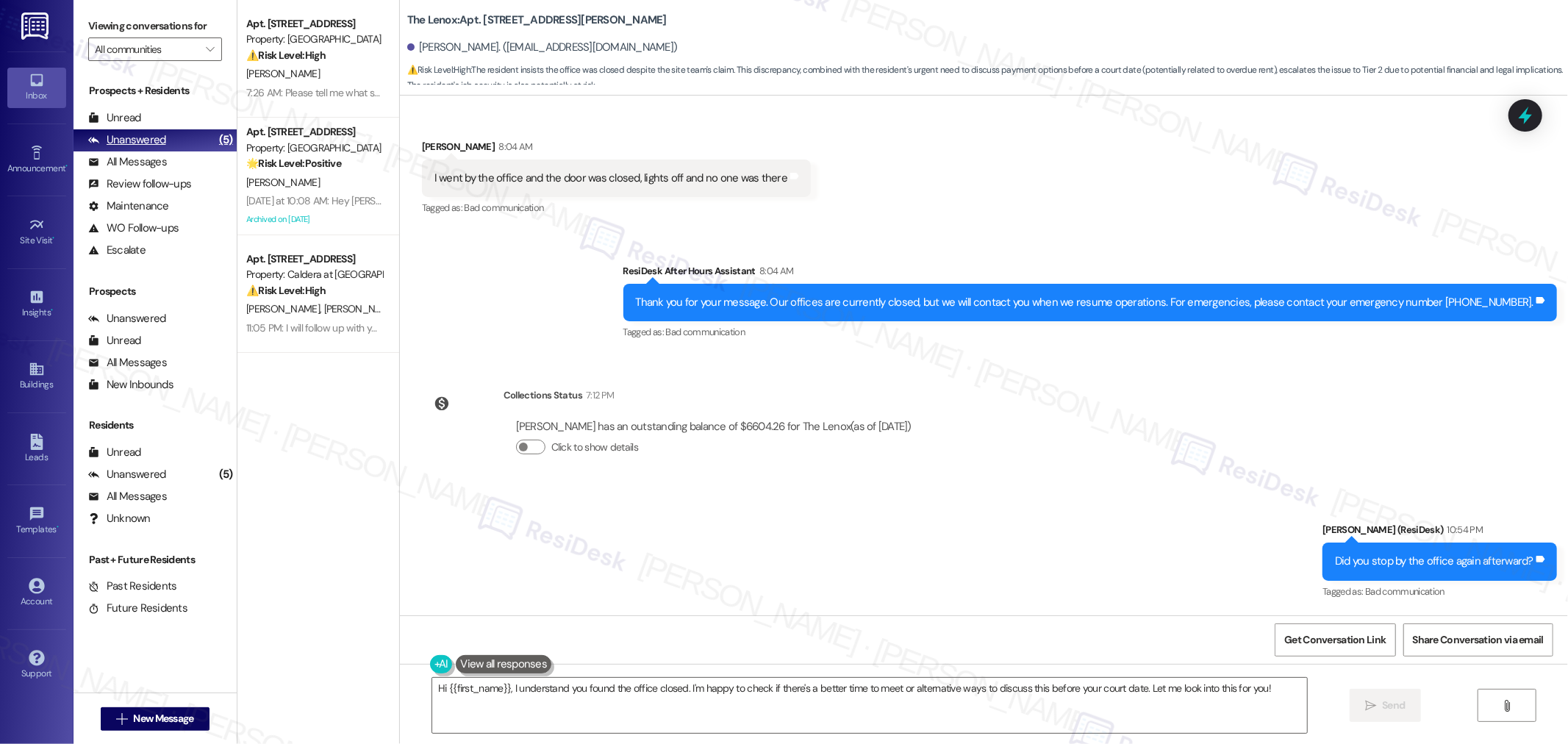
click at [151, 140] on div "Unanswered" at bounding box center [127, 139] width 78 height 15
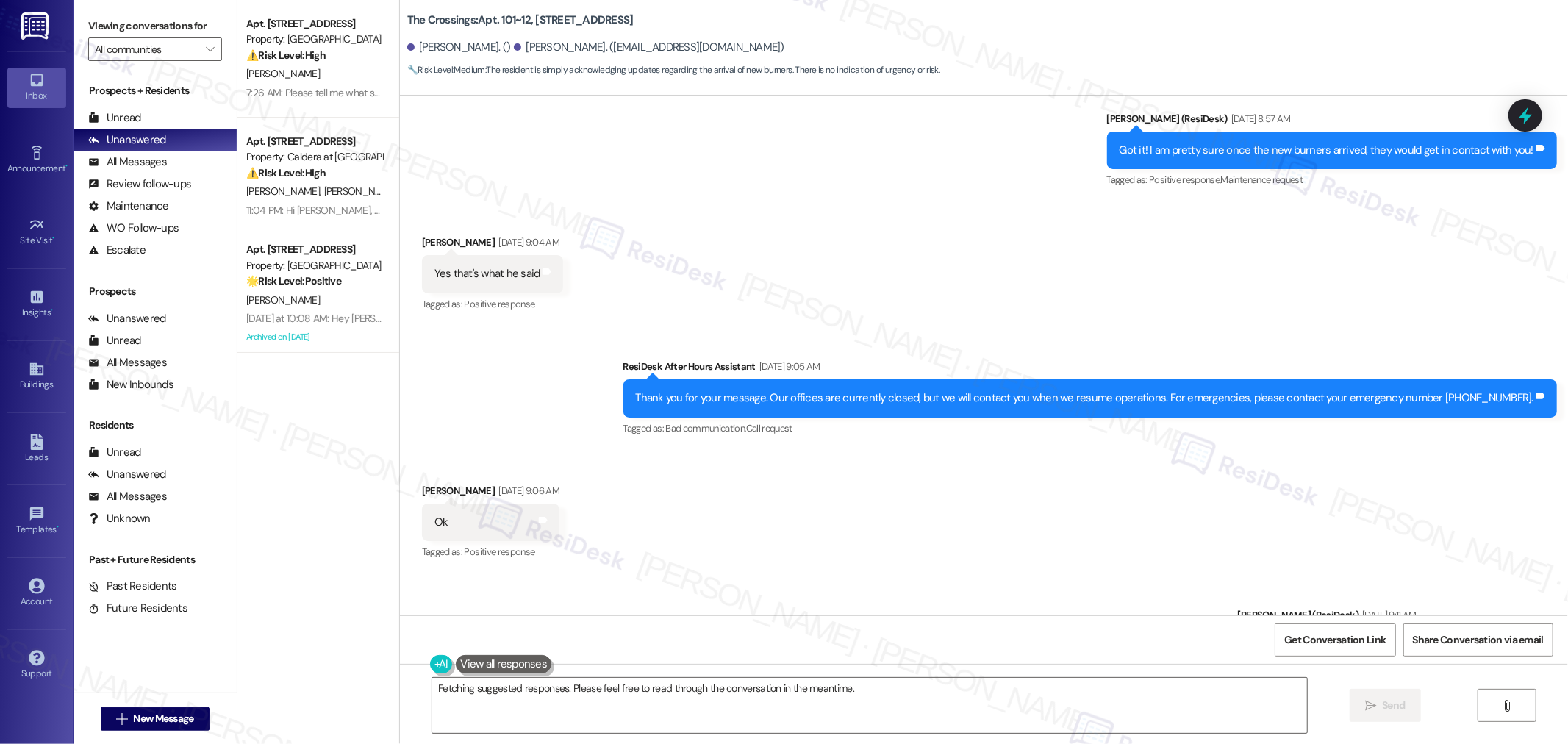
scroll to position [4016, 0]
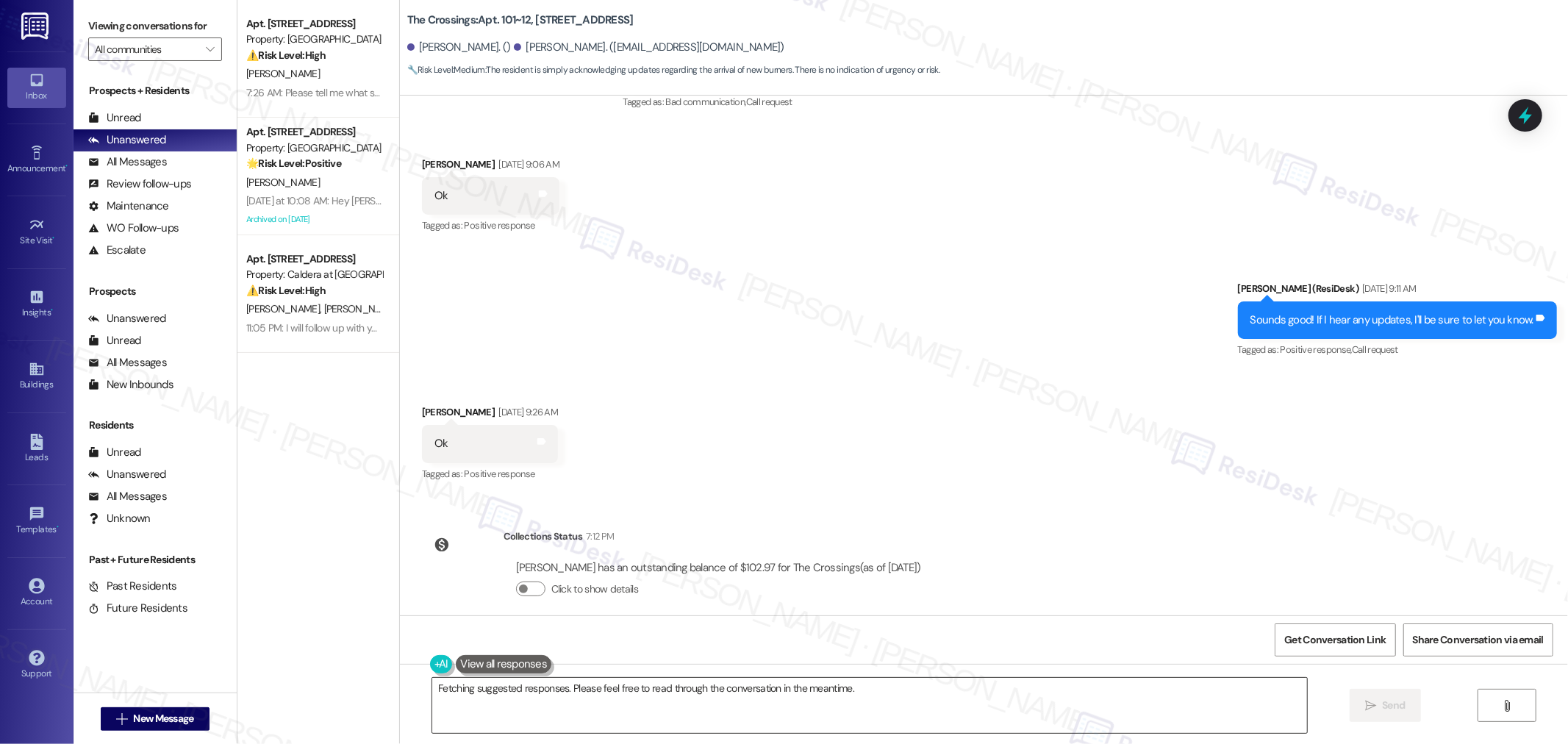
click at [990, 681] on textarea "Hi {{first_name}}, thanks for confirming! I'll keep you updated on the stove bu…" at bounding box center [869, 705] width 874 height 55
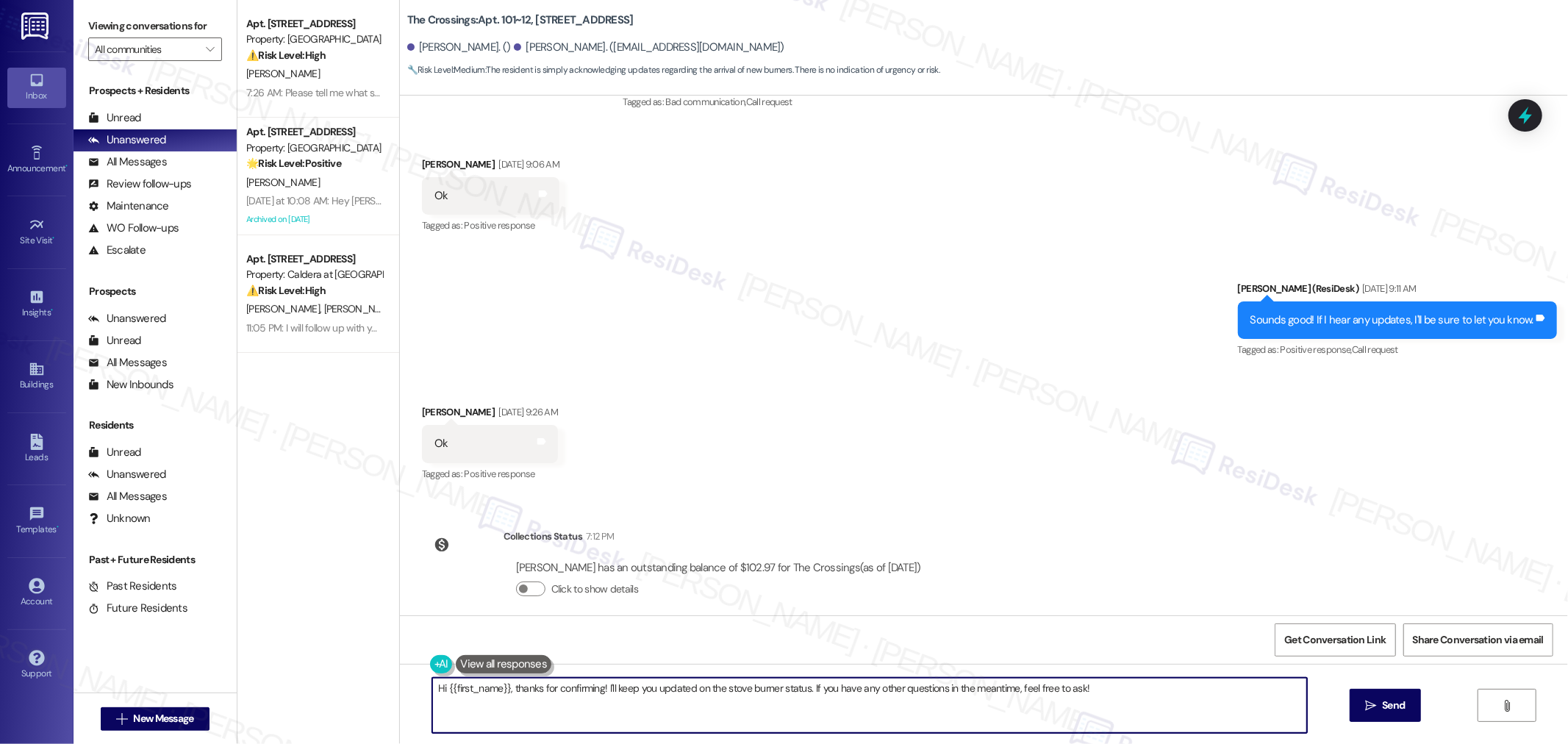
paste textarea "Good morning, [PERSON_NAME]. I hope you’re having a good day so far. How are th…"
type textarea "Good morning, [PERSON_NAME]. I hope you’re having a good day so far. How are th…"
click at [1357, 710] on button " Send" at bounding box center [1385, 704] width 72 height 33
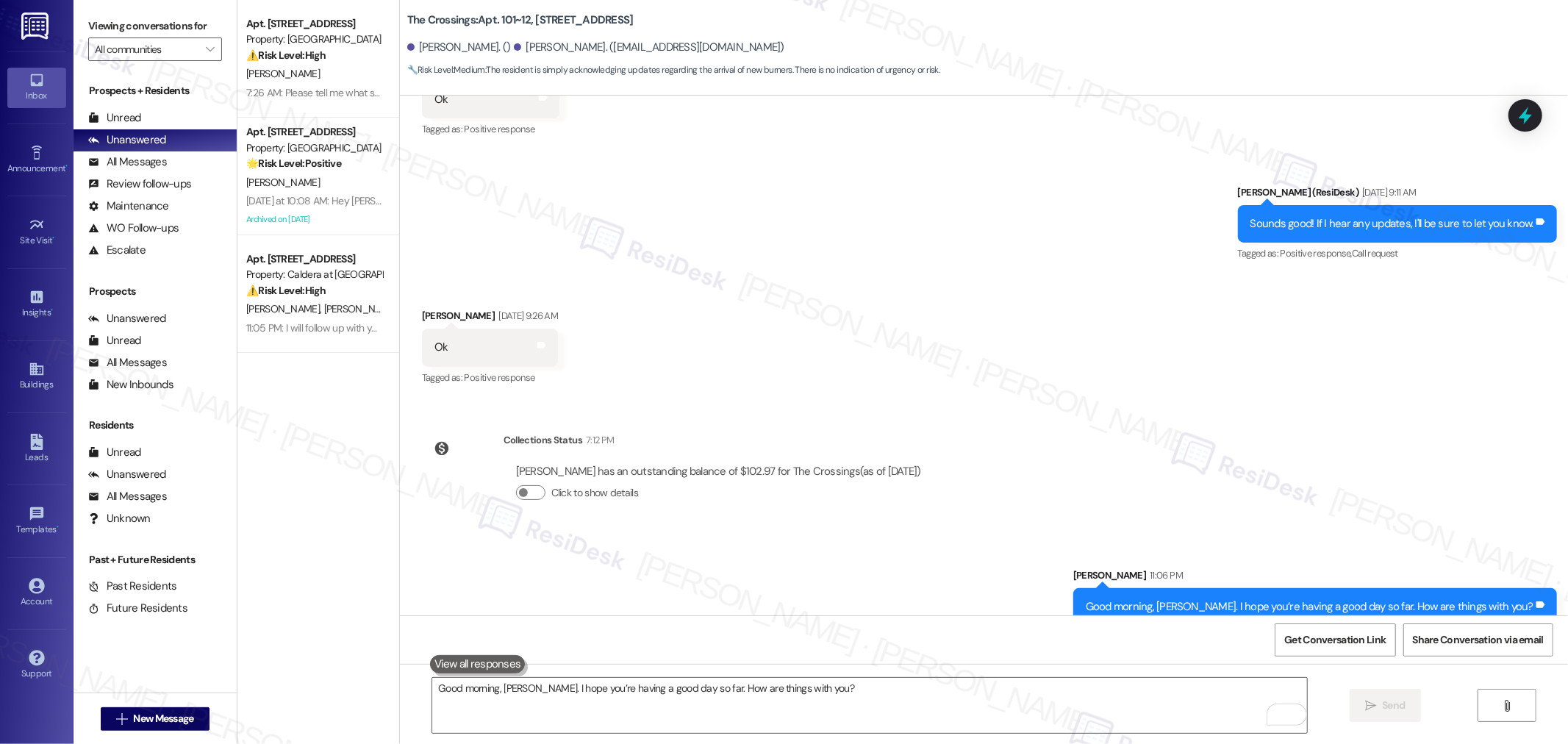
scroll to position [4118, 0]
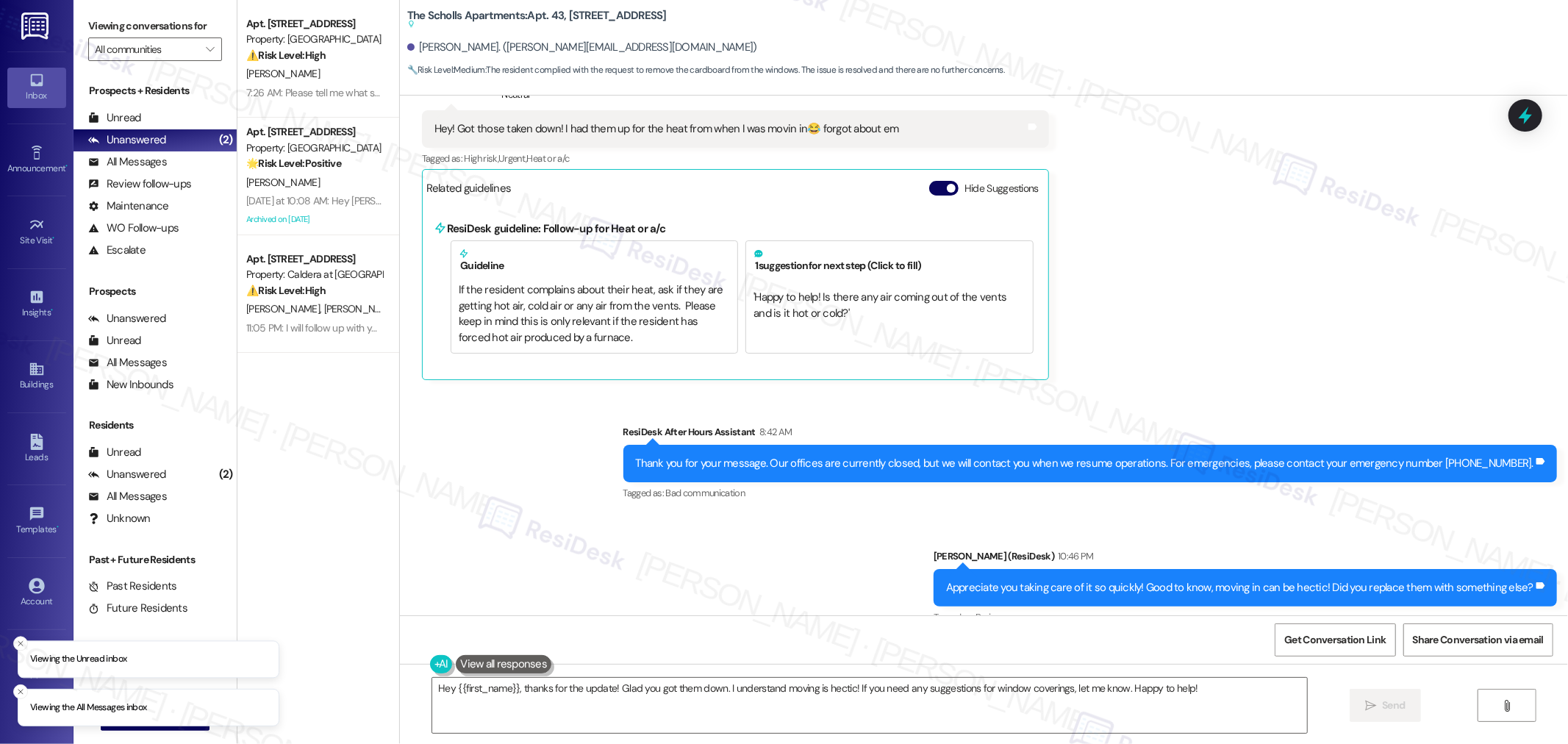
scroll to position [940, 0]
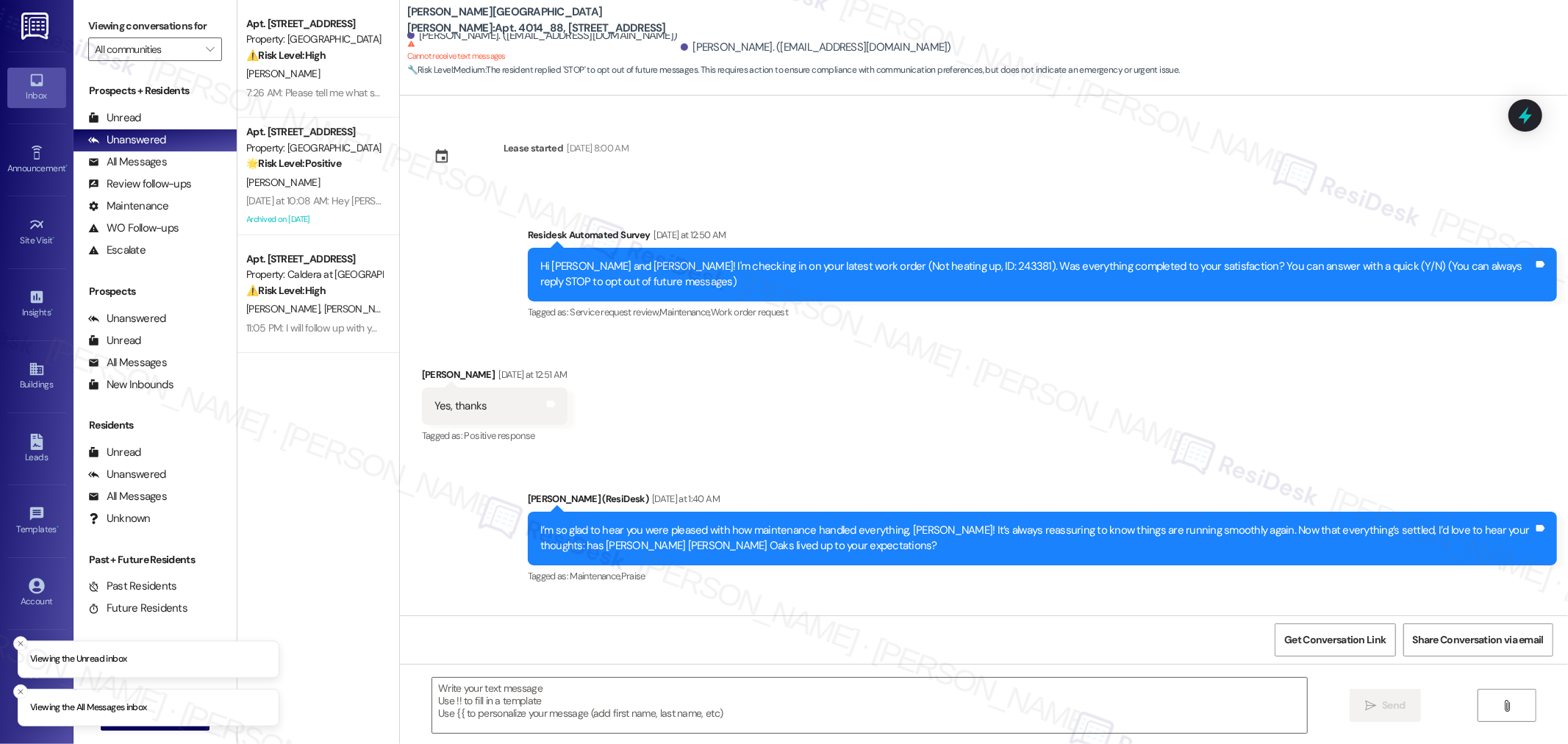
scroll to position [218, 0]
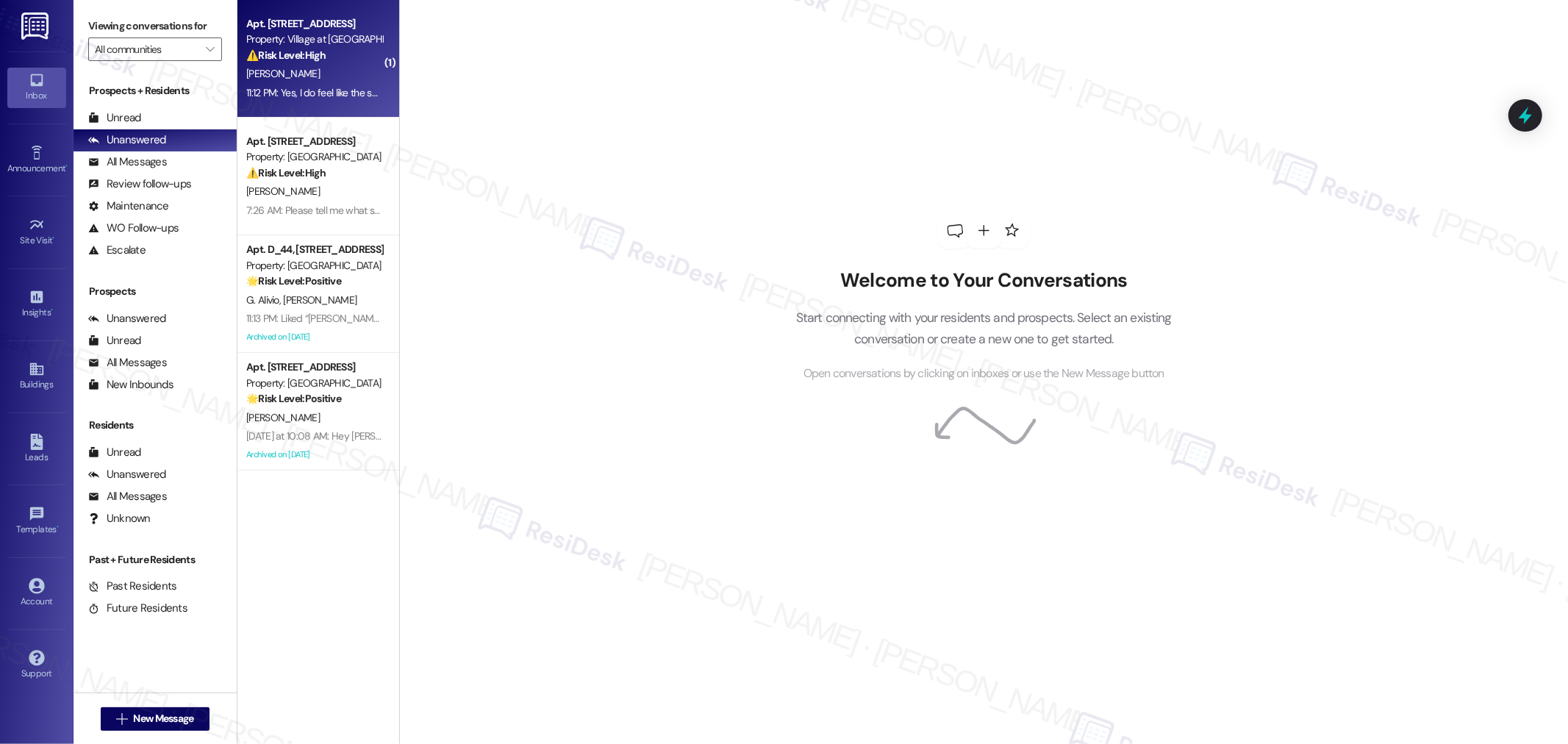
click at [327, 92] on div "11:12 PM: Yes, I do feel like the smell might coming from somewhere around that…" at bounding box center [459, 92] width 427 height 13
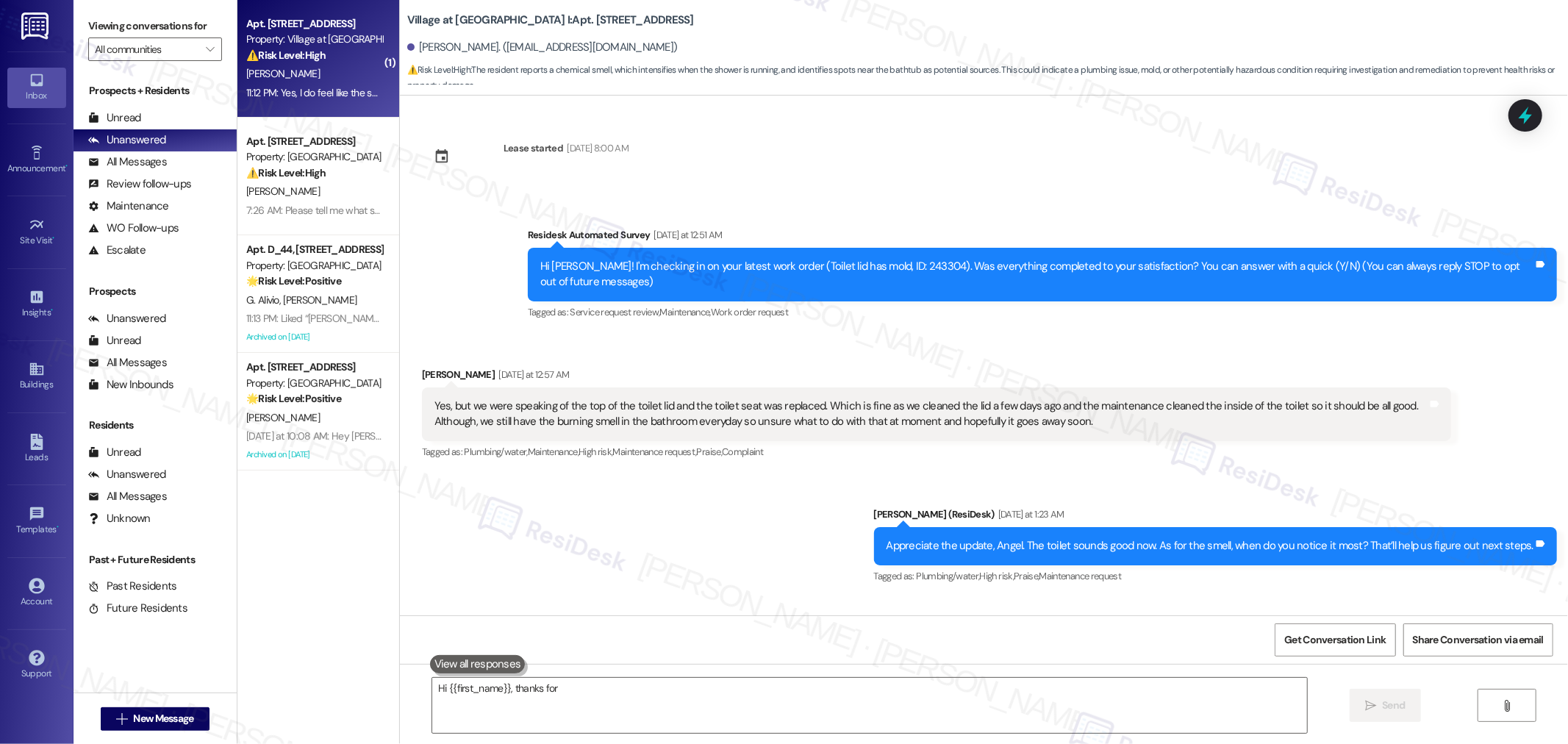
scroll to position [1735, 0]
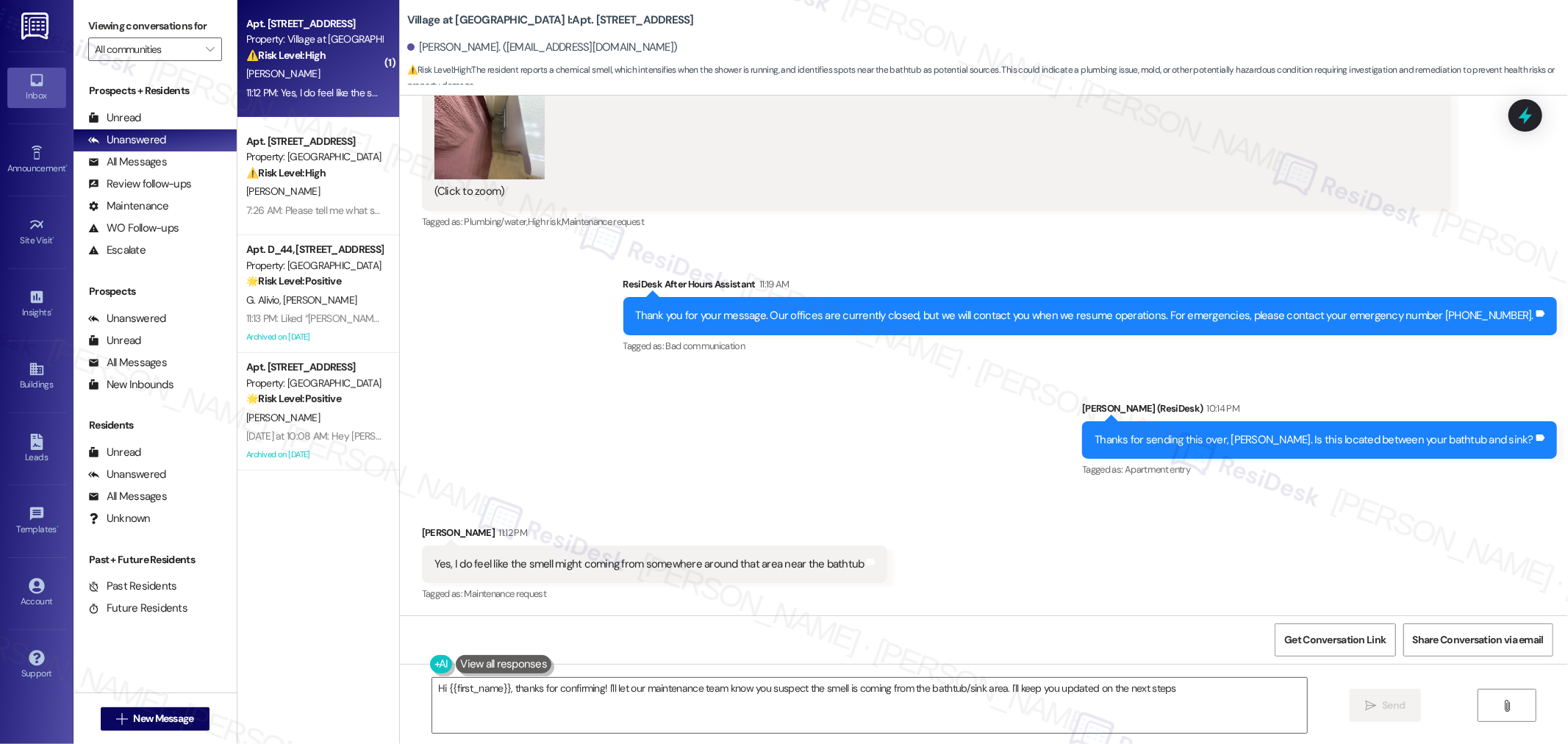
type textarea "Hi {{first_name}}, thanks for confirming! I'll let our maintenance team know yo…"
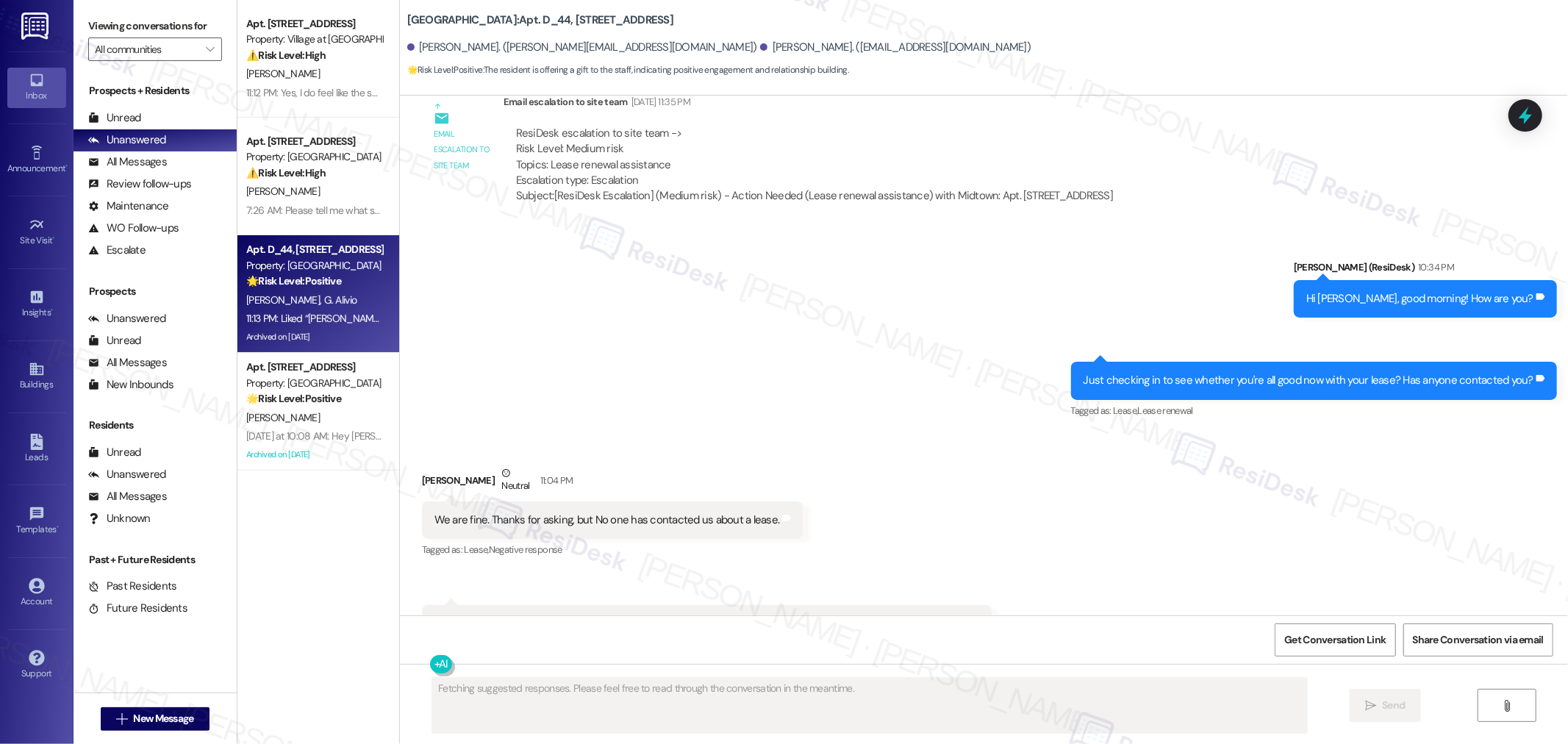
scroll to position [8258, 0]
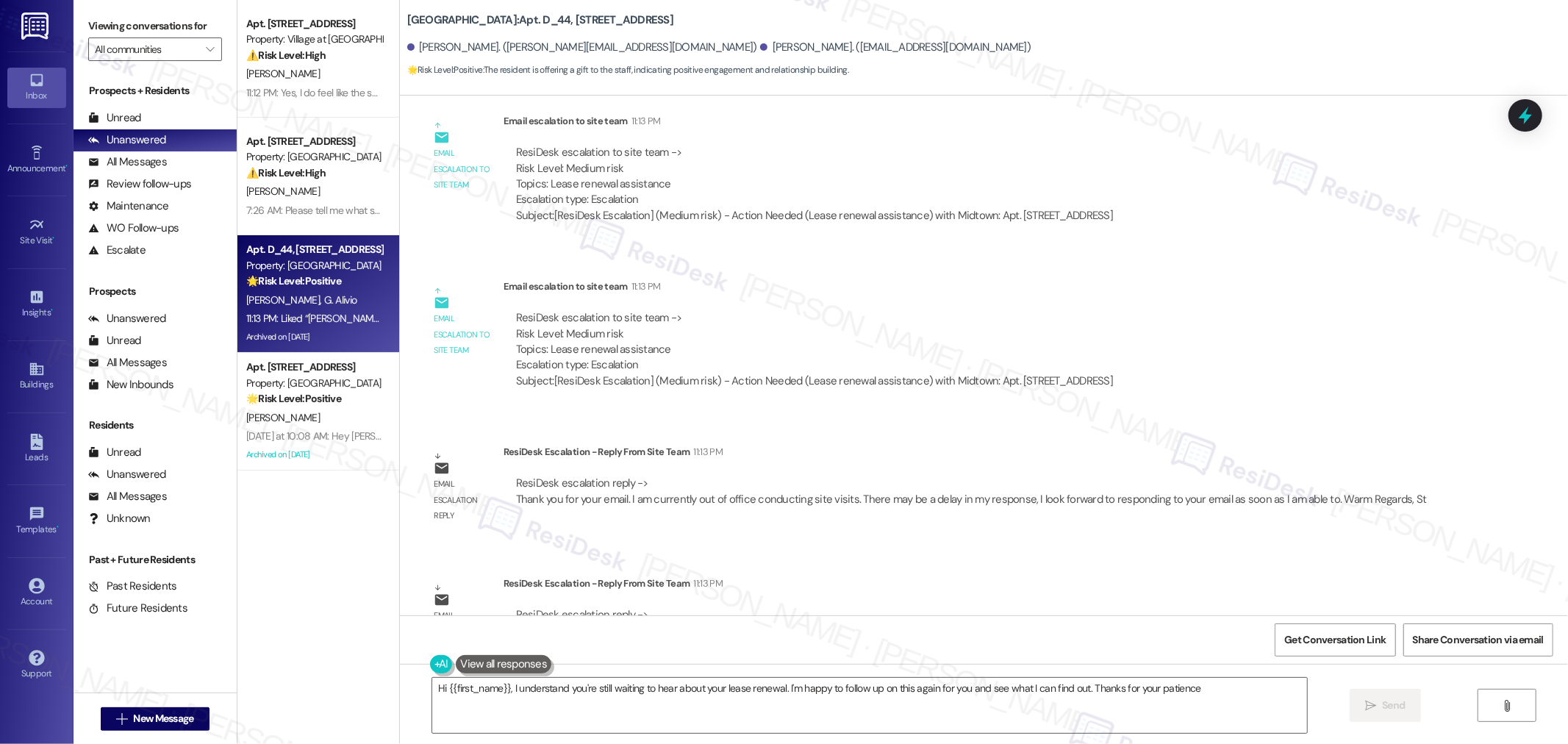
type textarea "Hi {{first_name}}, I understand you're still waiting to hear about your lease r…"
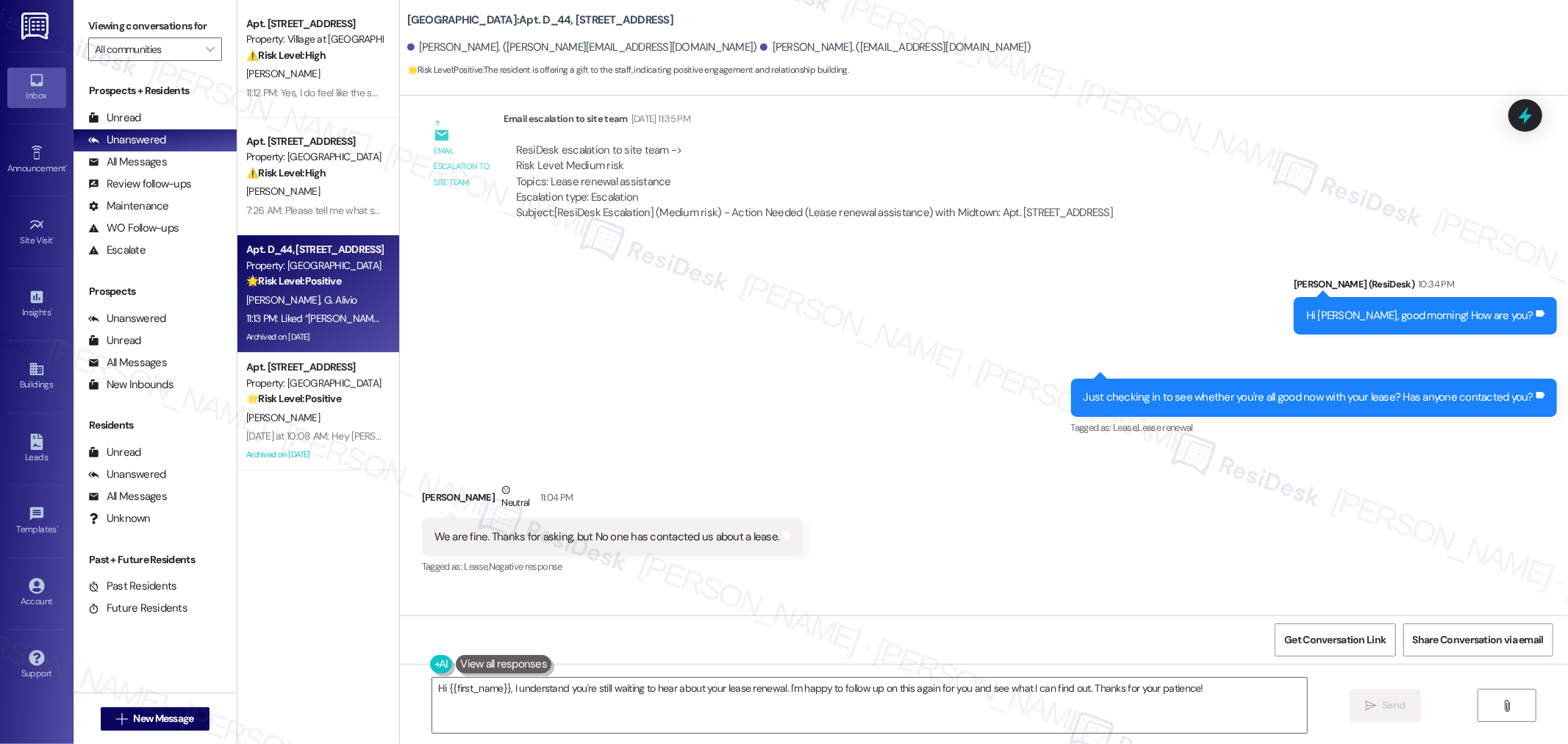
scroll to position [7628, 0]
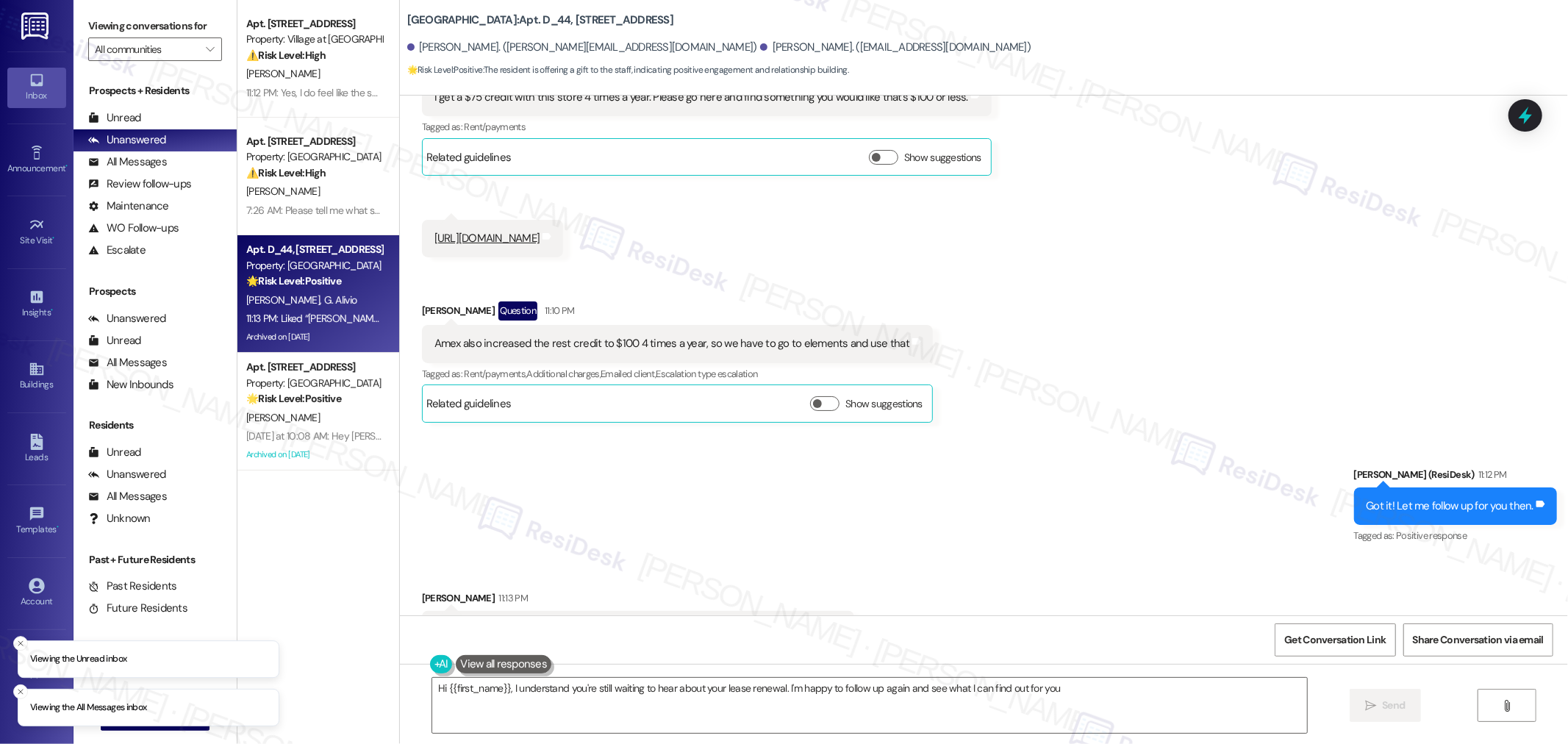
scroll to position [8258, 0]
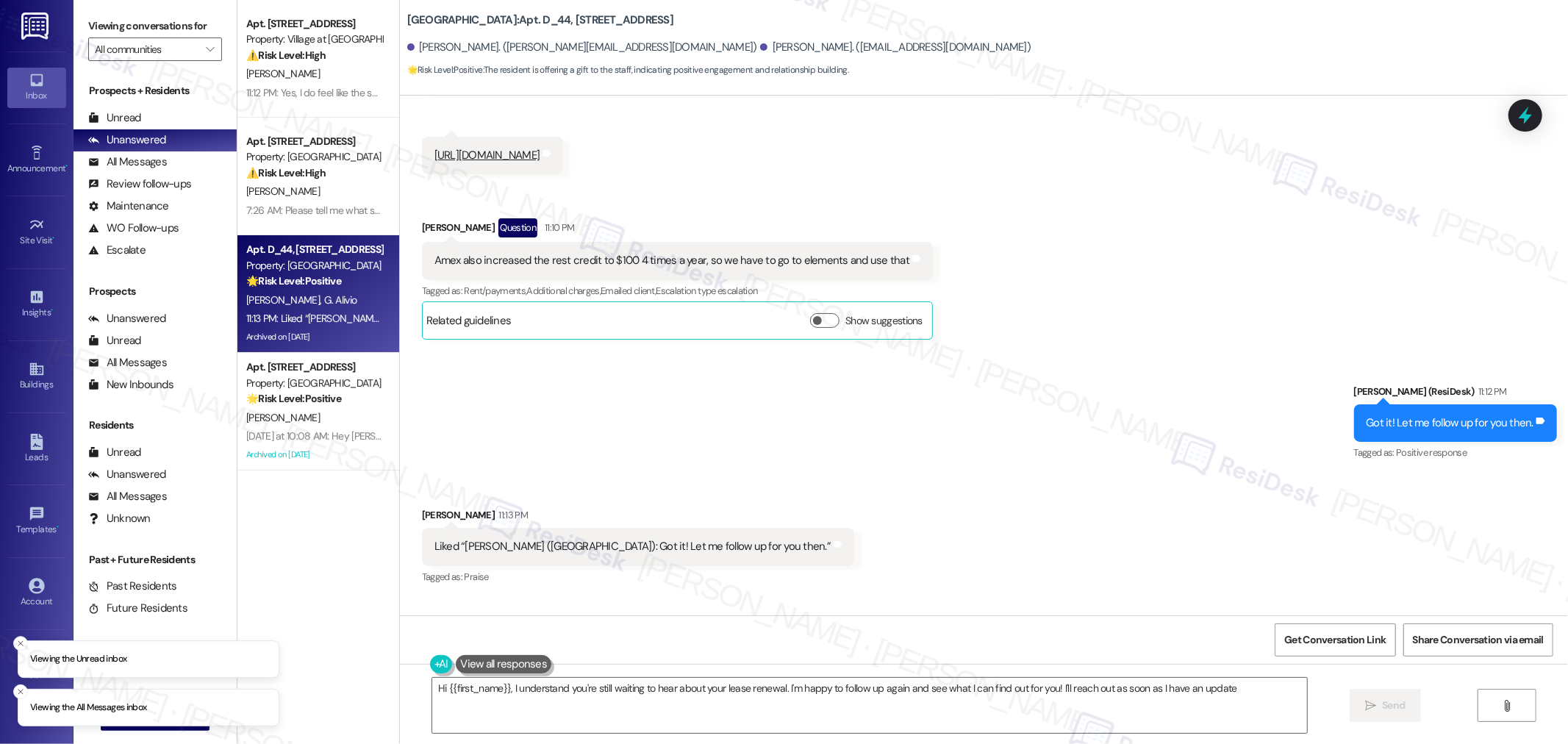
type textarea "Hi {{first_name}}, I understand you're still waiting to hear about your lease r…"
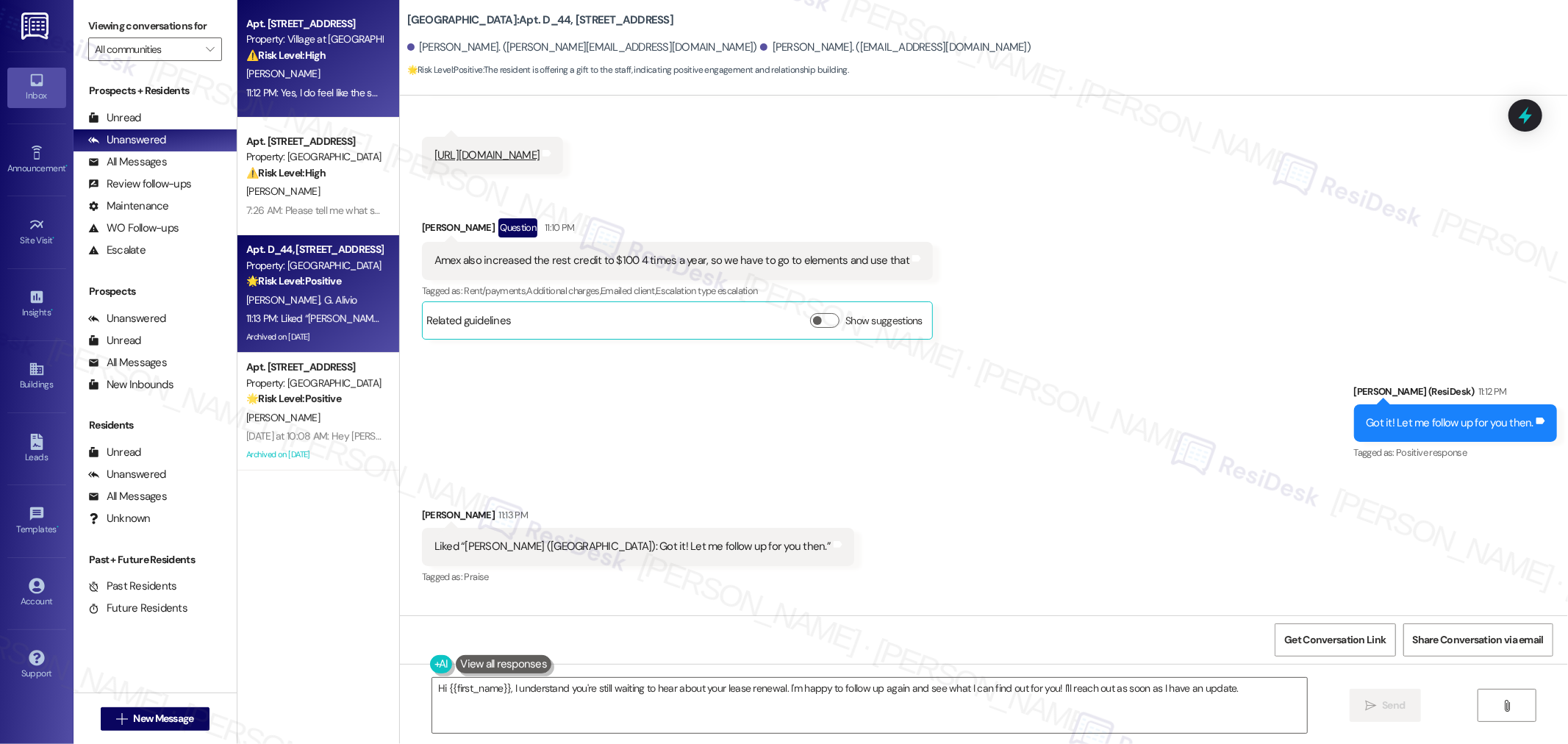
click at [266, 72] on span "[PERSON_NAME]" at bounding box center [282, 73] width 73 height 13
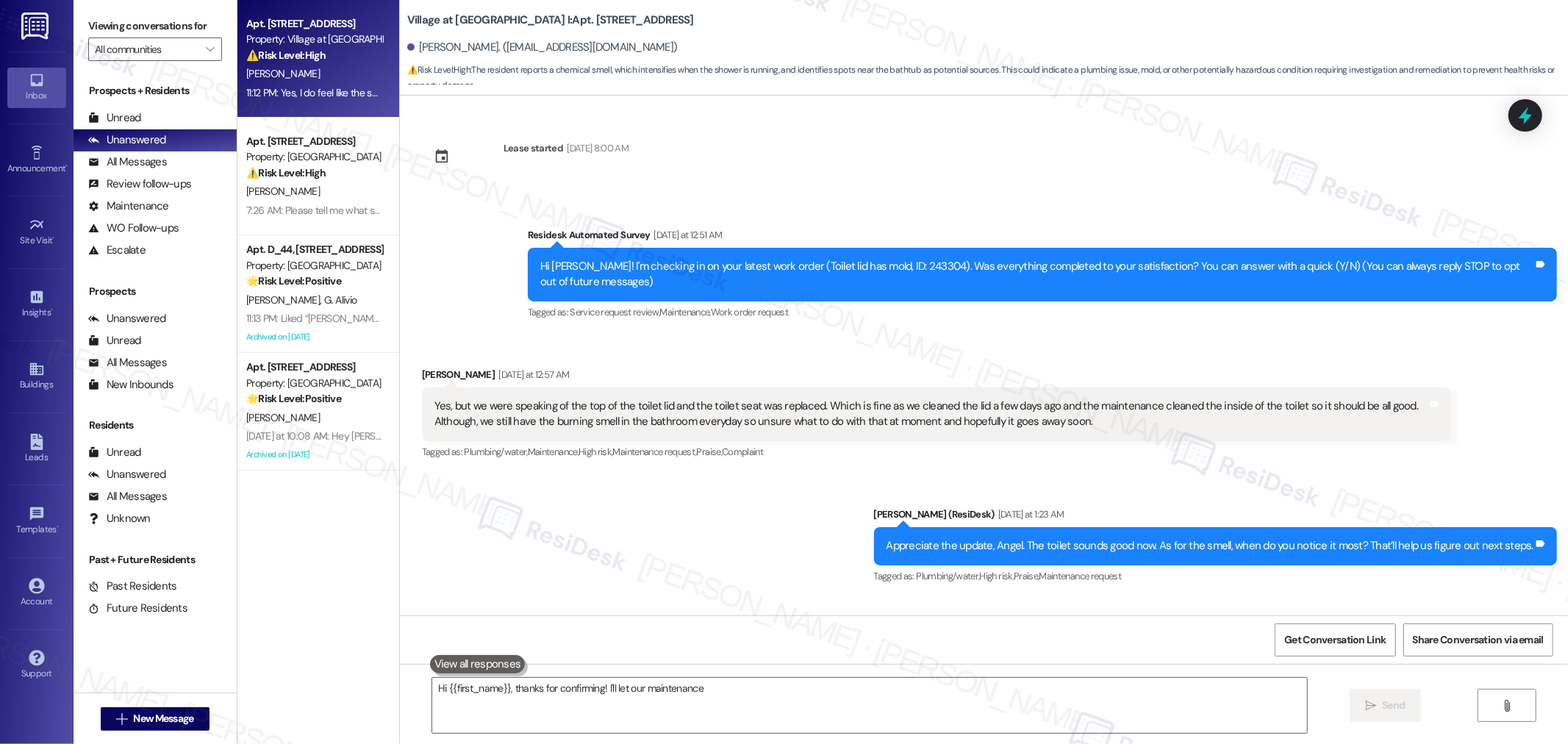
scroll to position [1735, 0]
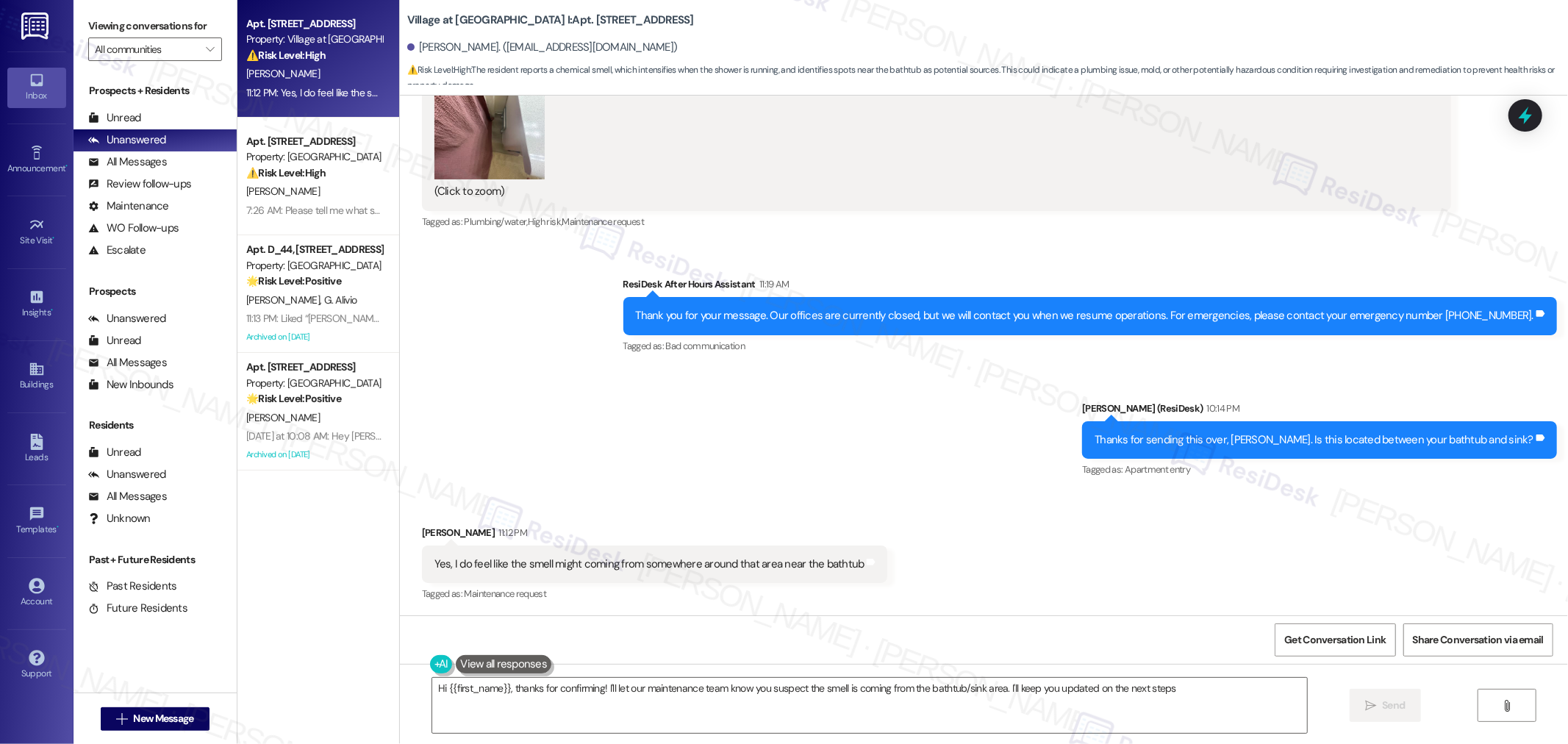
type textarea "Hi {{first_name}}, thanks for confirming! I'll let our maintenance team know yo…"
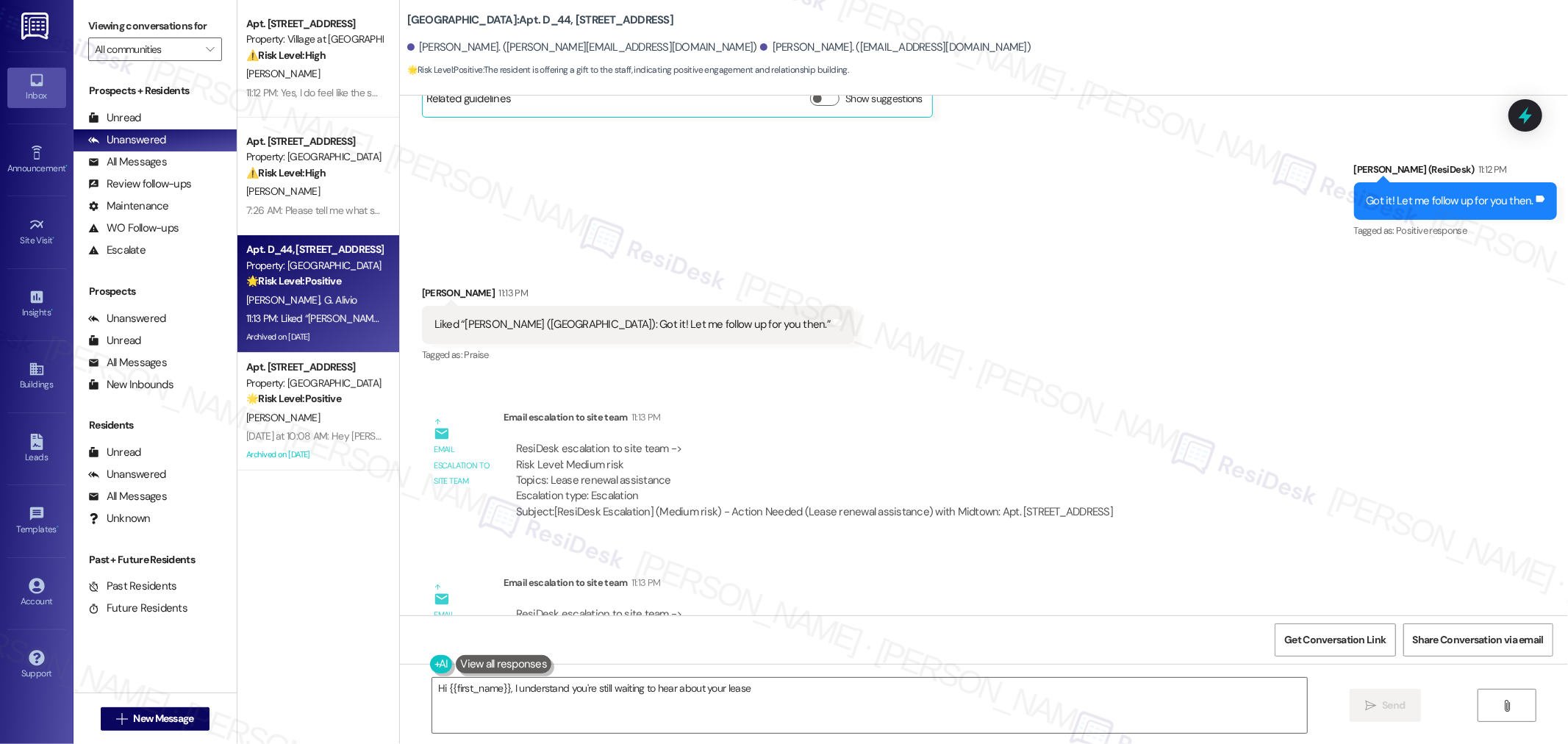
scroll to position [8480, 0]
type textarea "Hi {{first_name}}, I understand you're still waiting to hear about your lease r…"
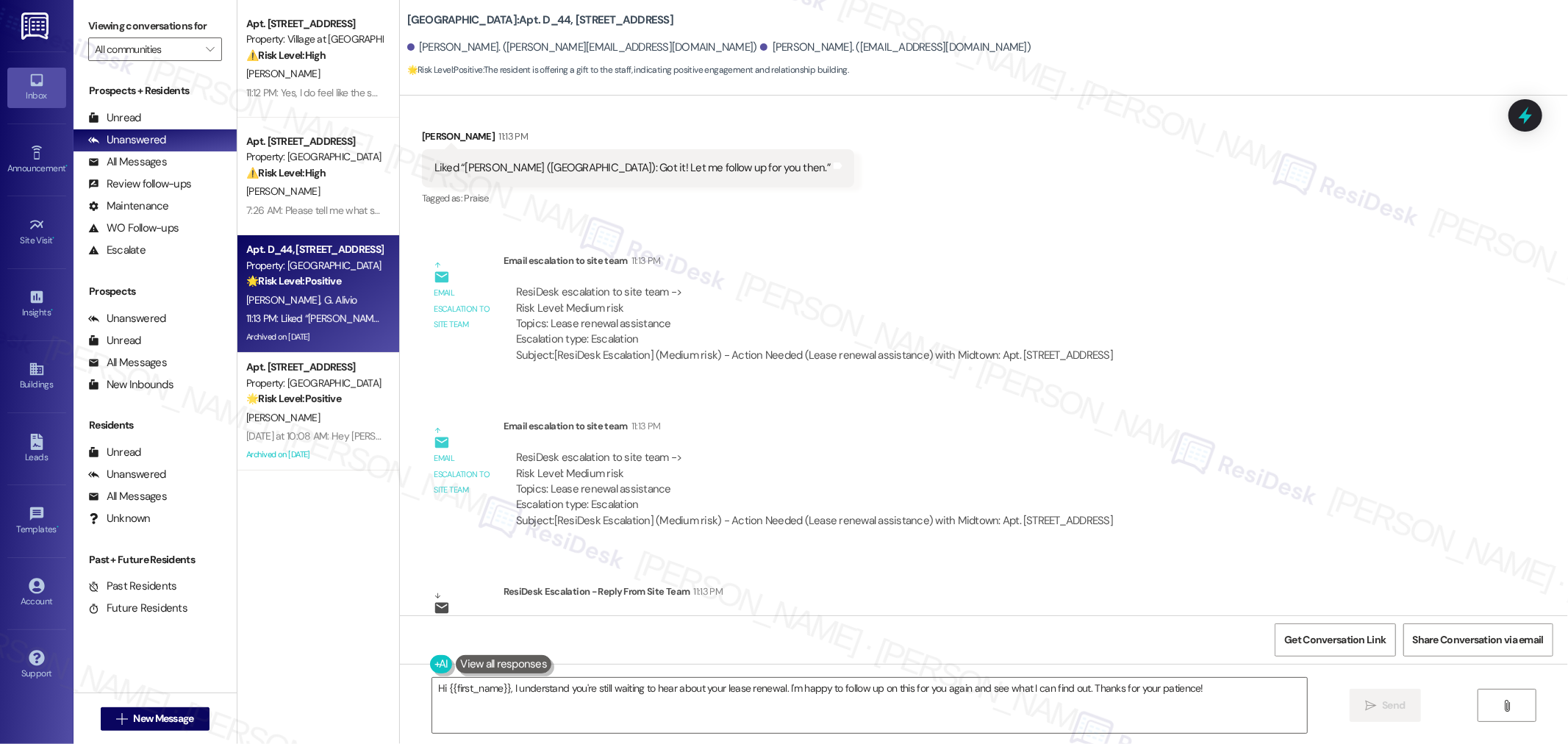
scroll to position [8608, 0]
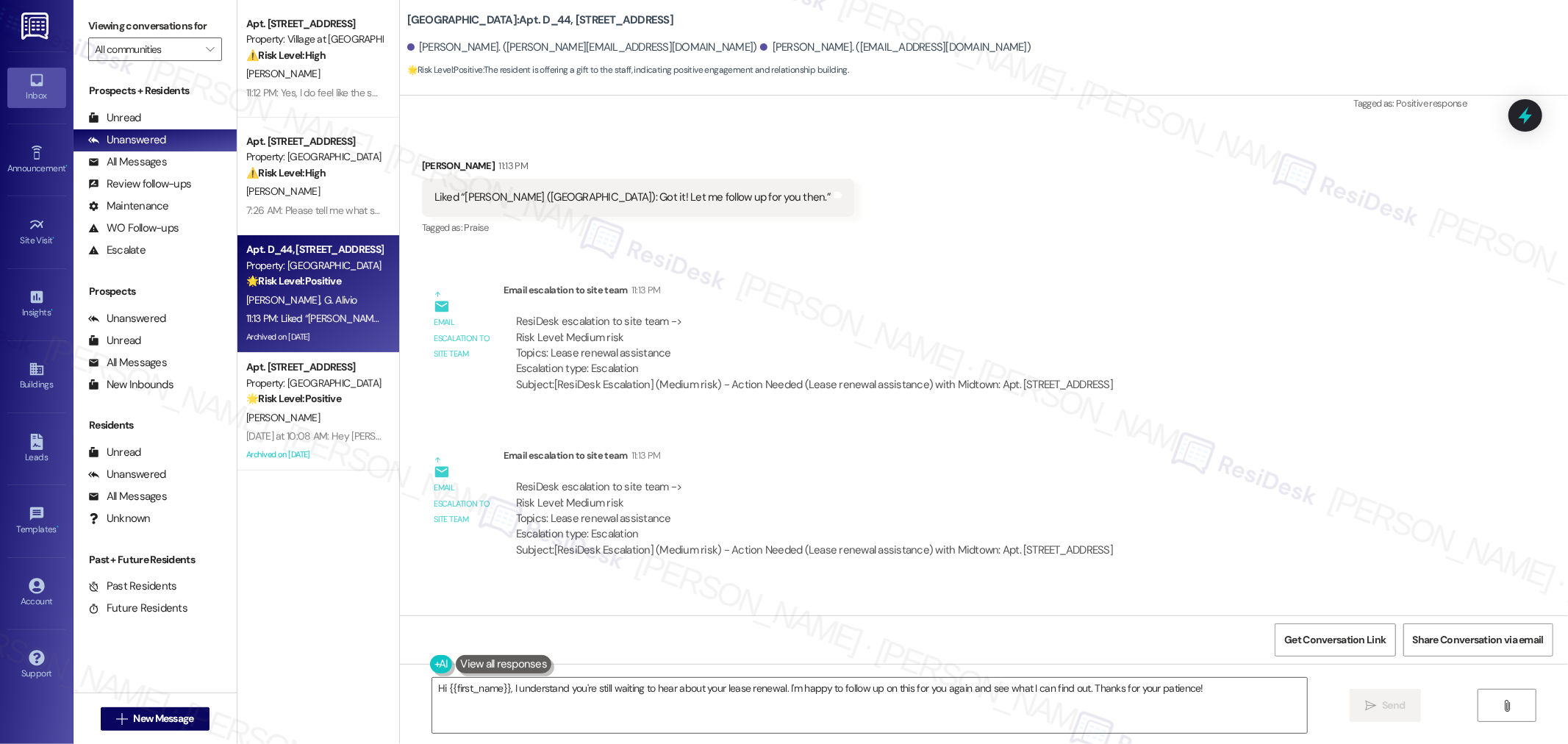
click at [706, 355] on div "Lease started Aug 08, 2024 at 8:00 AM Survey, sent via SMS Residesk Automated S…" at bounding box center [984, 355] width 1168 height 519
click at [140, 159] on div "All Messages" at bounding box center [127, 161] width 79 height 15
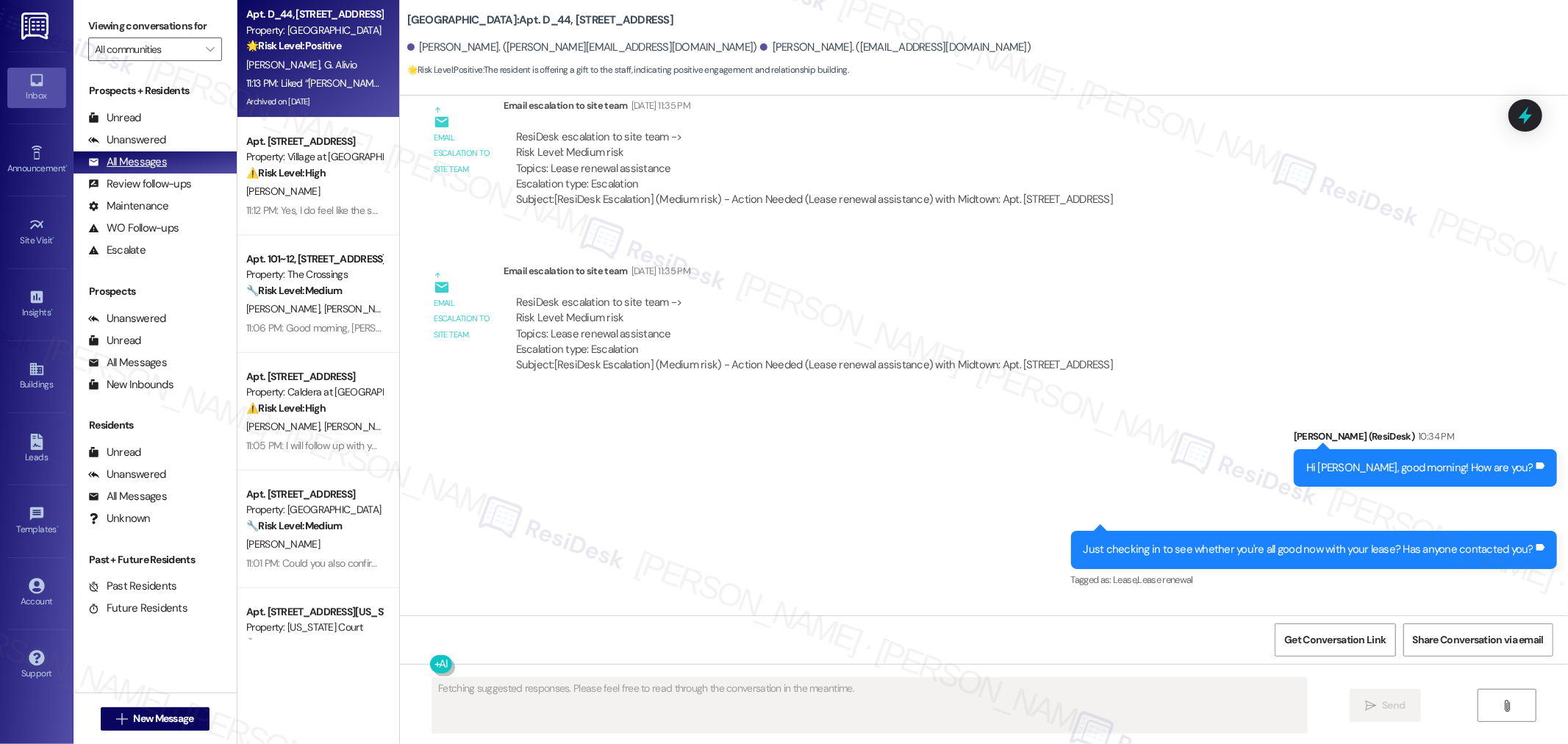
scroll to position [8258, 0]
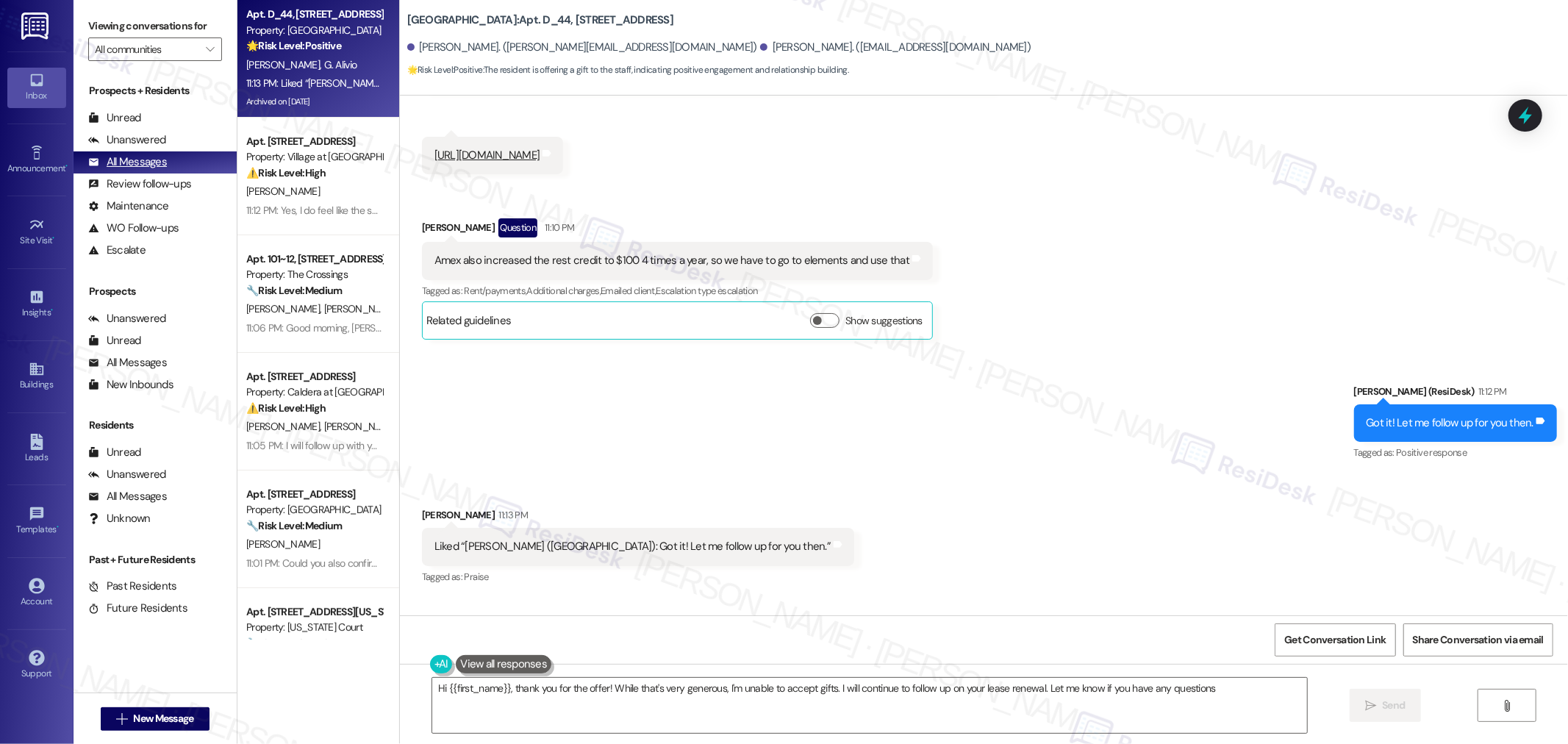
type textarea "Hi {{first_name}}, thank you for the offer! While that's very generous, I'm una…"
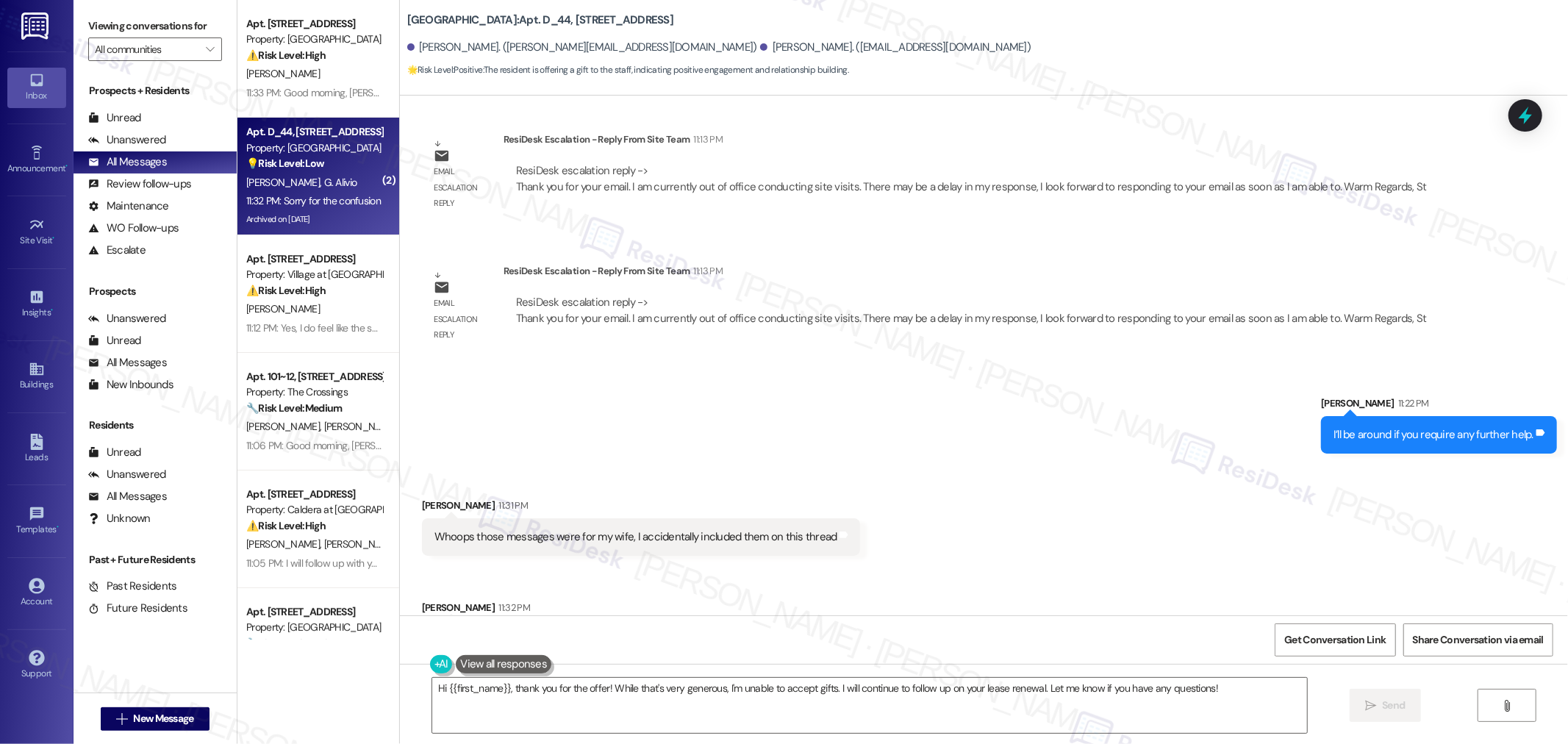
scroll to position [9160, 0]
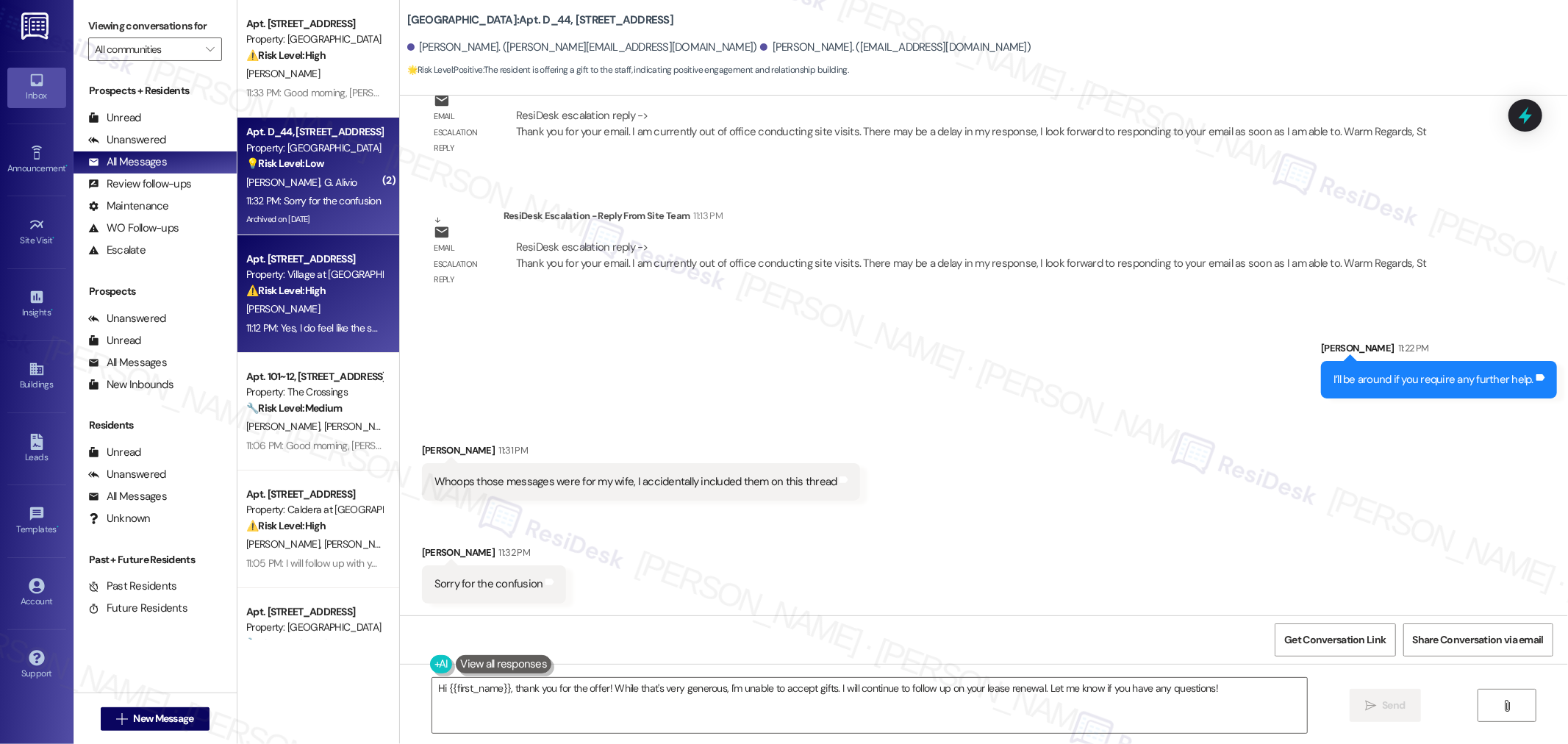
click at [320, 306] on div "[PERSON_NAME]" at bounding box center [314, 309] width 139 height 19
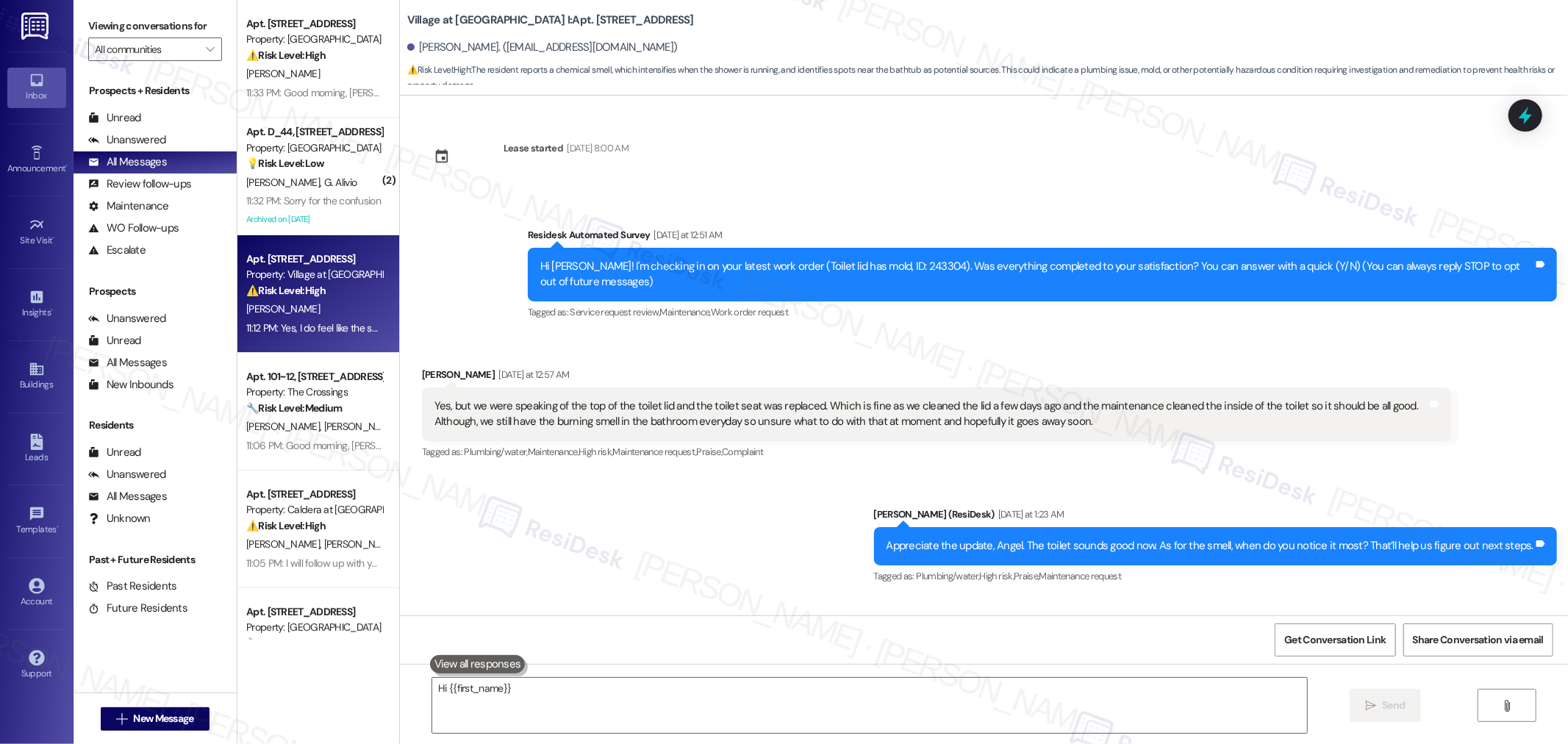
scroll to position [1735, 0]
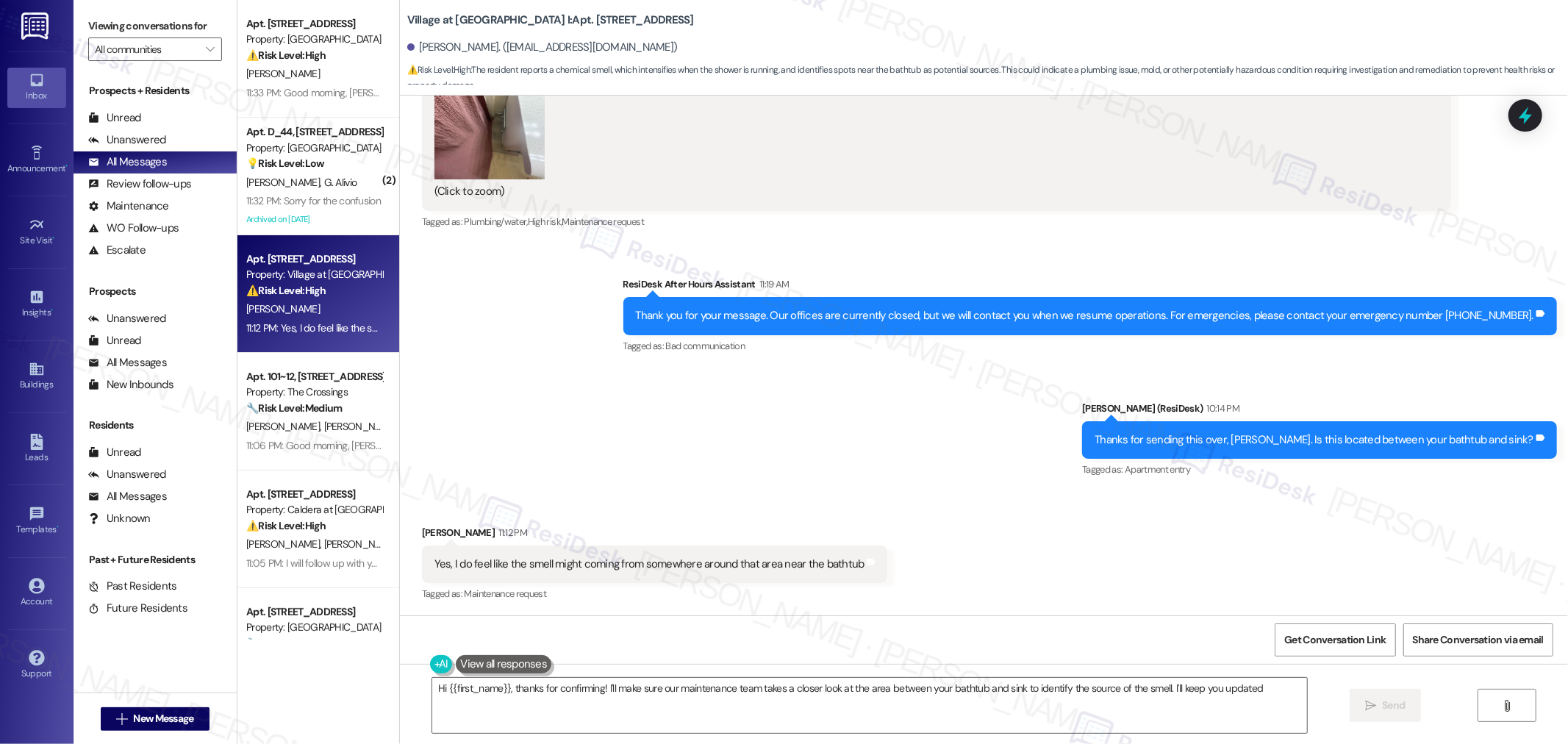
type textarea "Hi {{first_name}}, thanks for confirming! I'll make sure our maintenance team t…"
click at [706, 634] on span "Get Conversation Link" at bounding box center [1334, 639] width 102 height 15
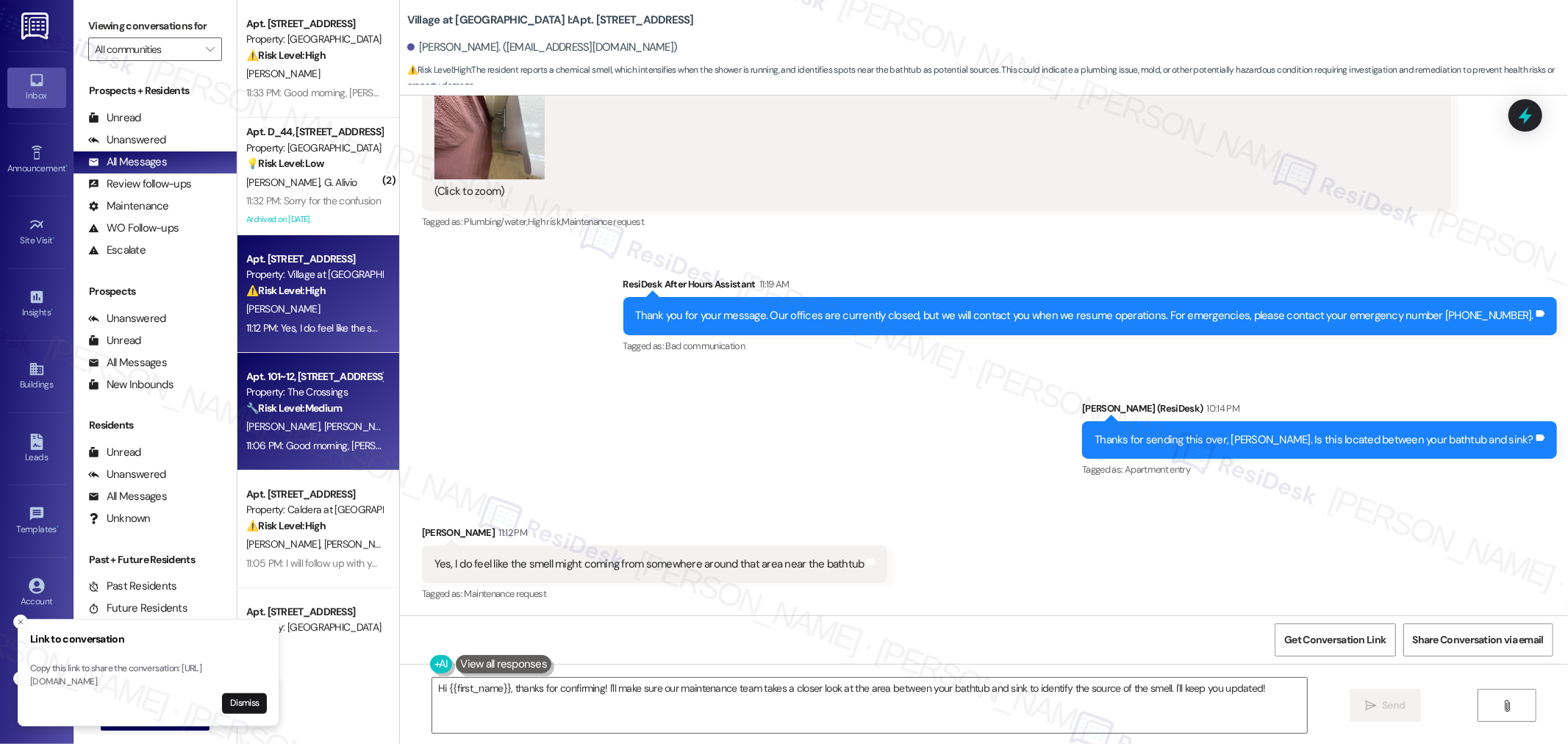
click at [284, 441] on div "11:06 PM: Good morning, Deborah. I hope you’re having a good day so far. How ar…" at bounding box center [473, 445] width 456 height 13
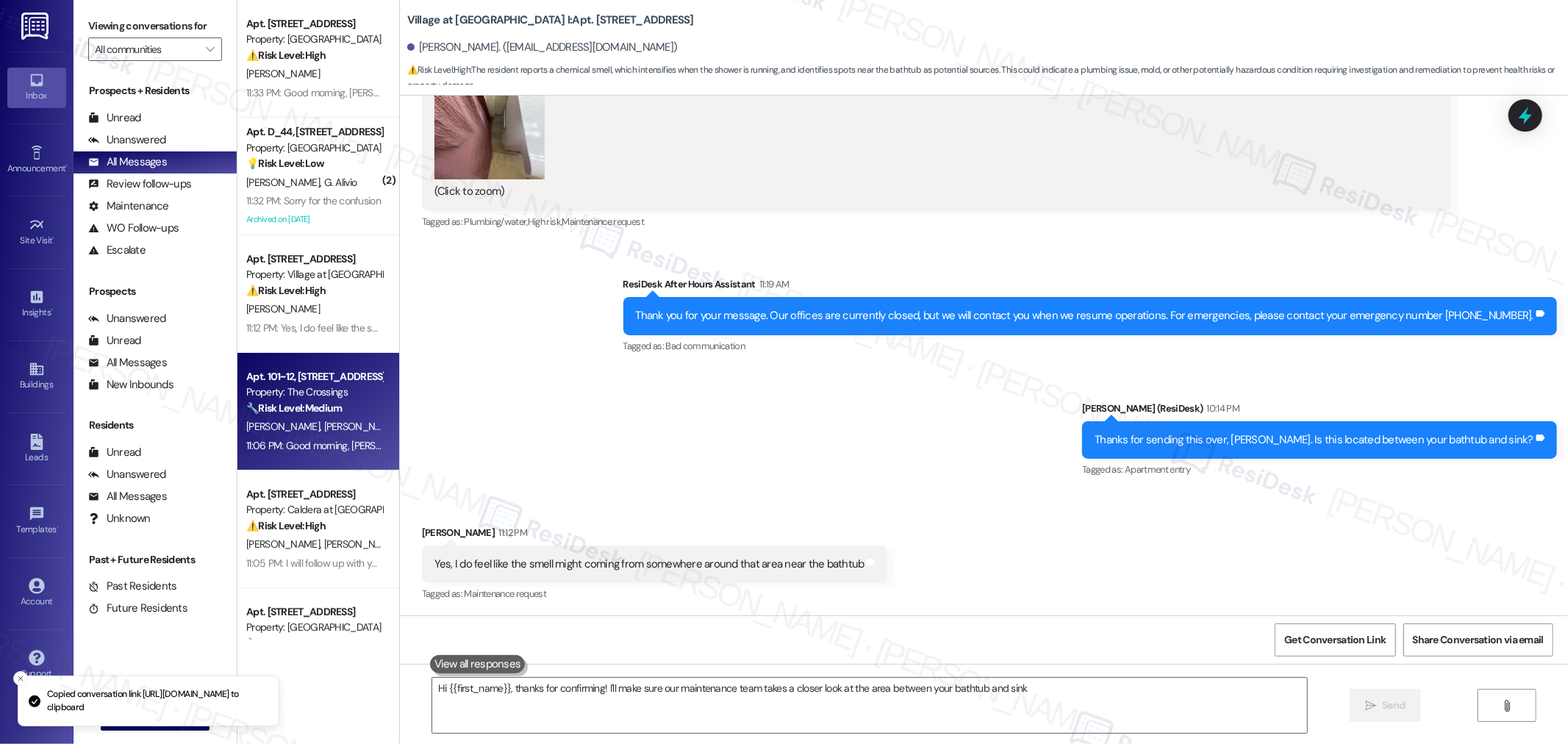
type textarea "Hi {{first_name}}, thanks for confirming! I'll make sure our maintenance team t…"
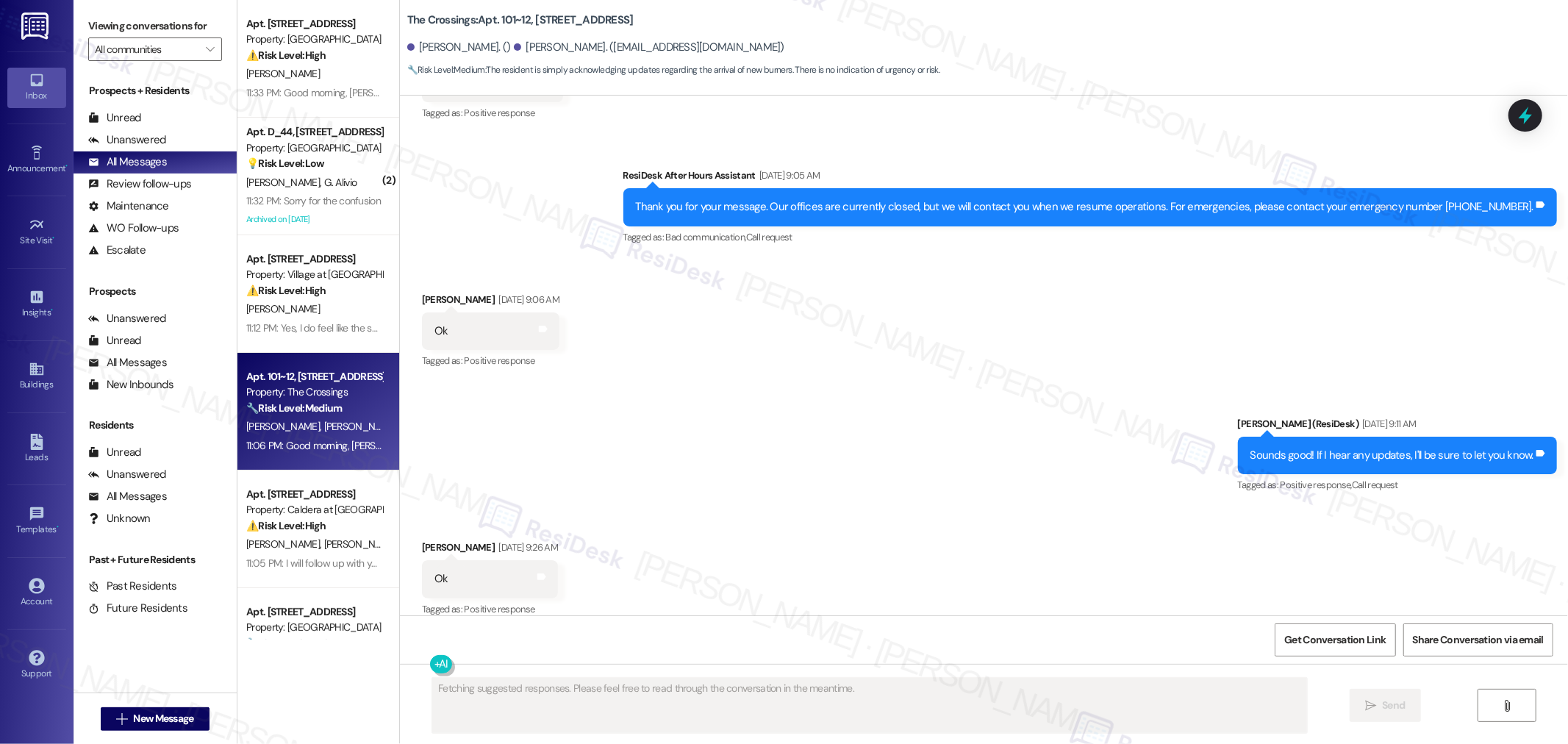
scroll to position [4118, 0]
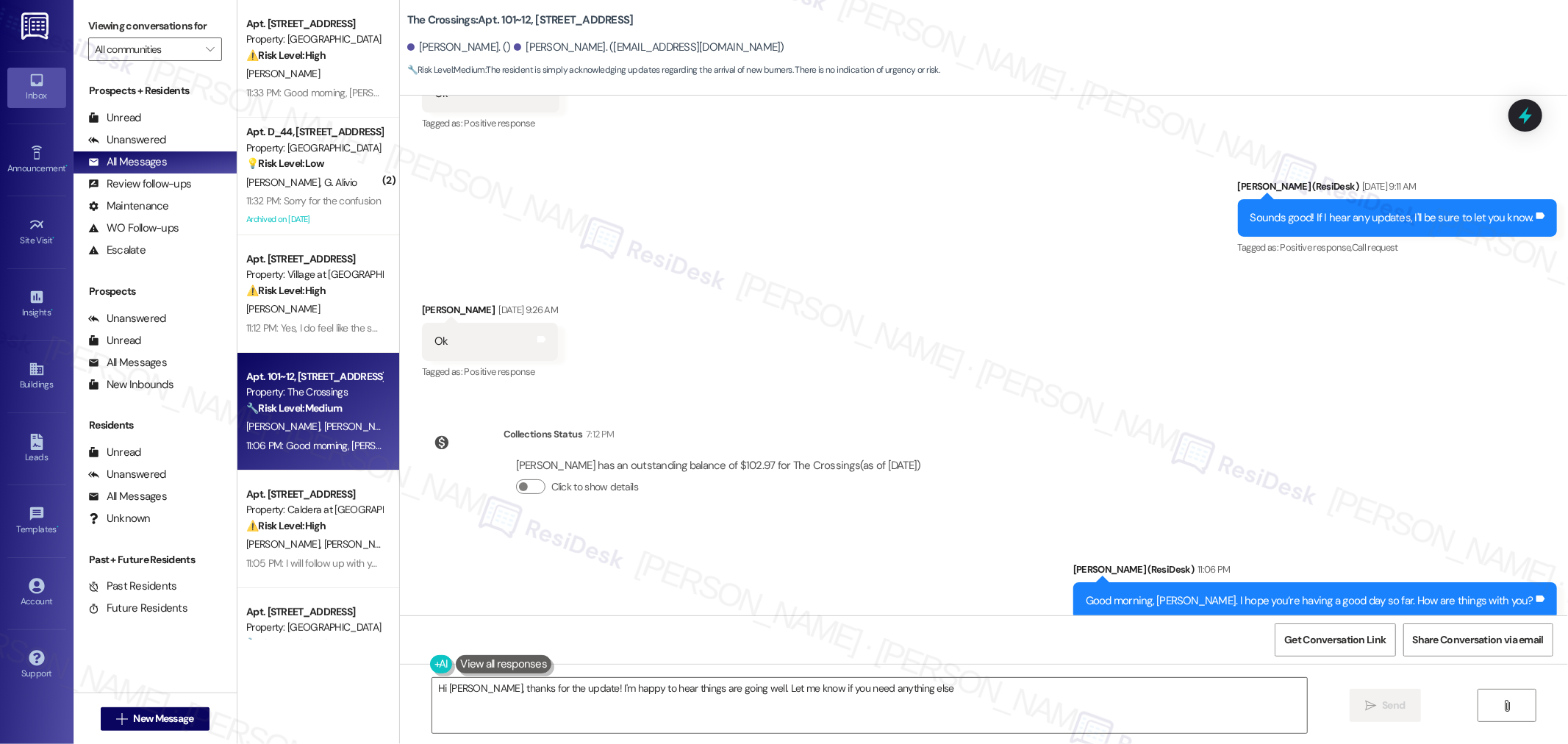
type textarea "Hi Deborah, thanks for the update! I'm happy to hear things are going well. Let…"
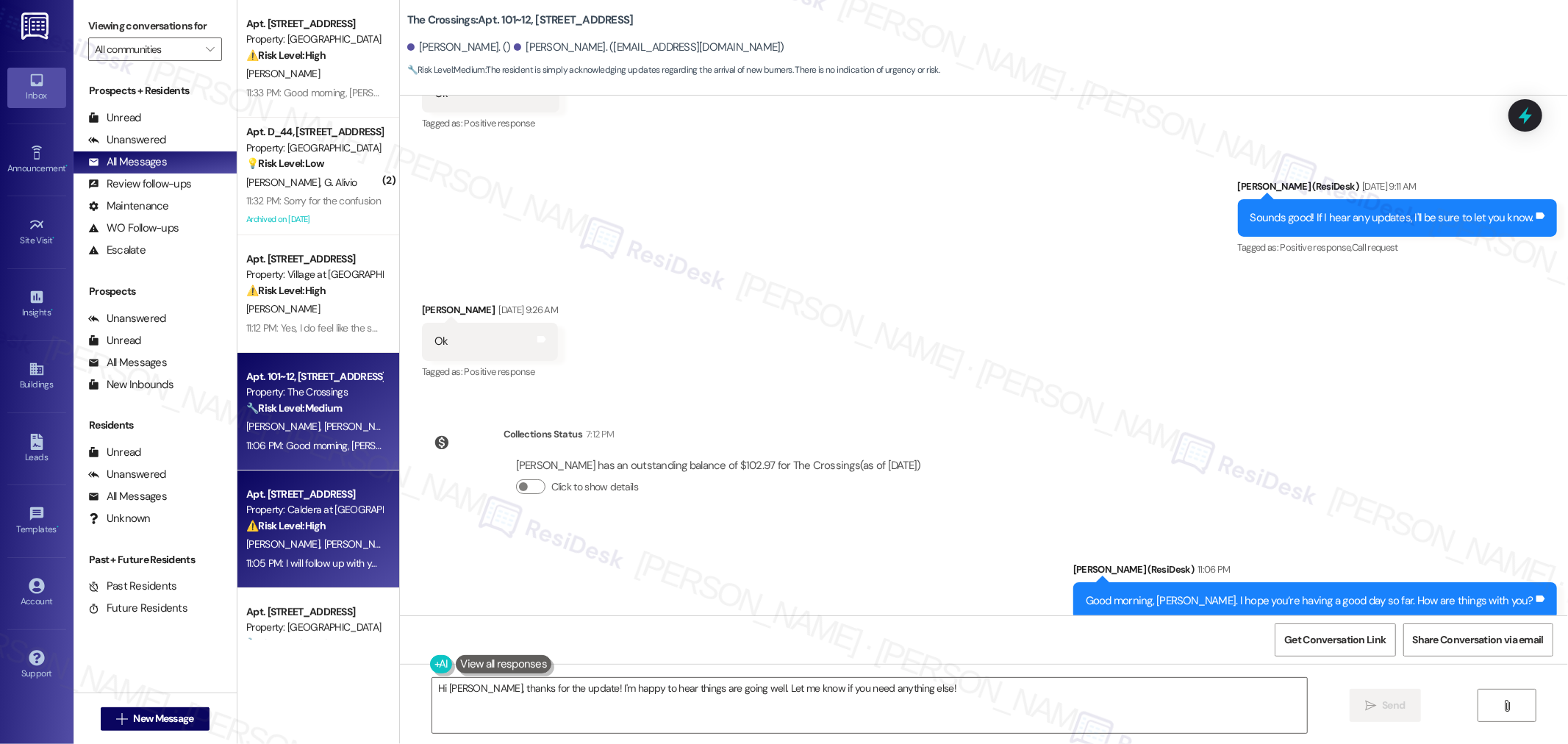
click at [306, 518] on strong "⚠️ Risk Level: High" at bounding box center [286, 525] width 80 height 13
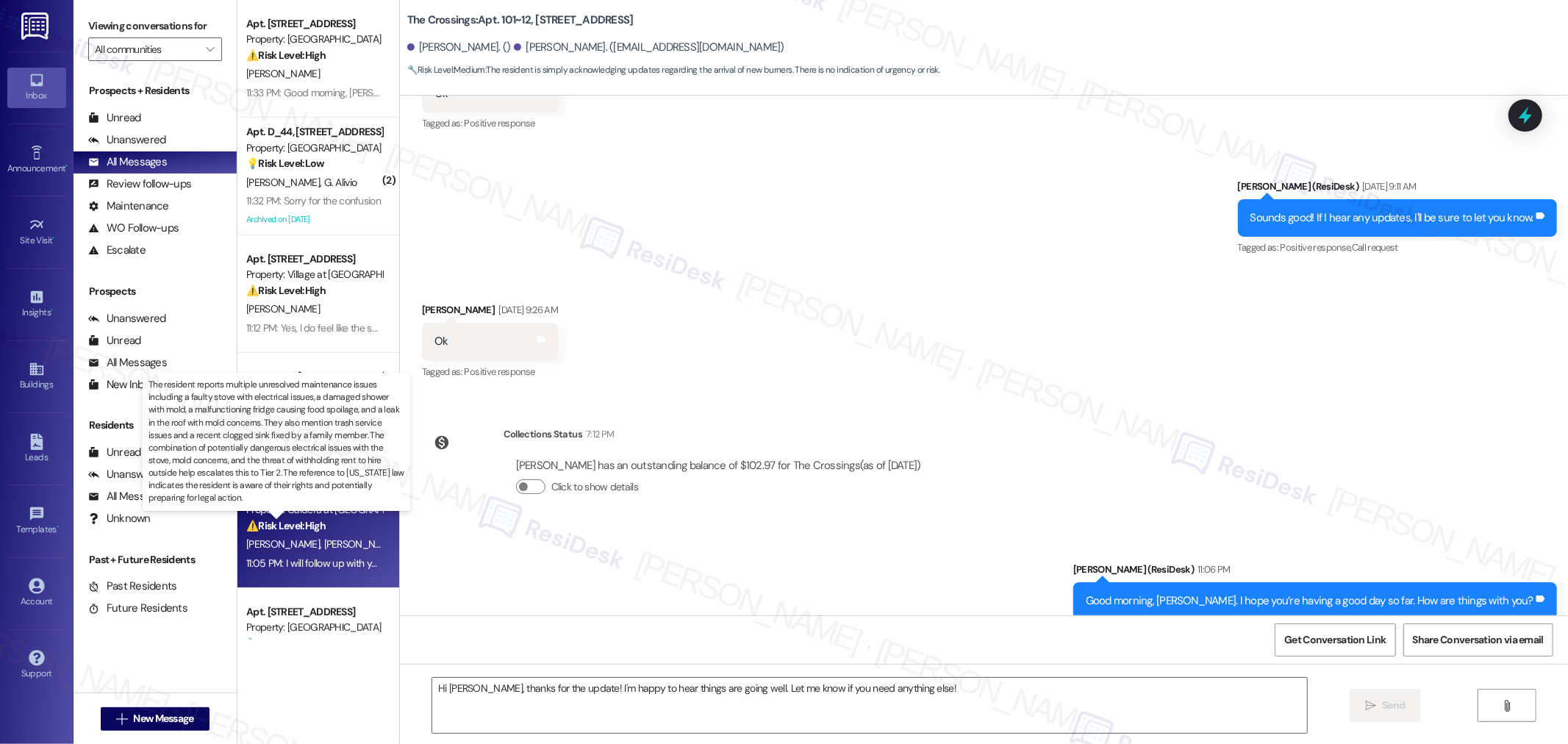
type textarea "Fetching suggested responses. Please feel free to read through the conversation…"
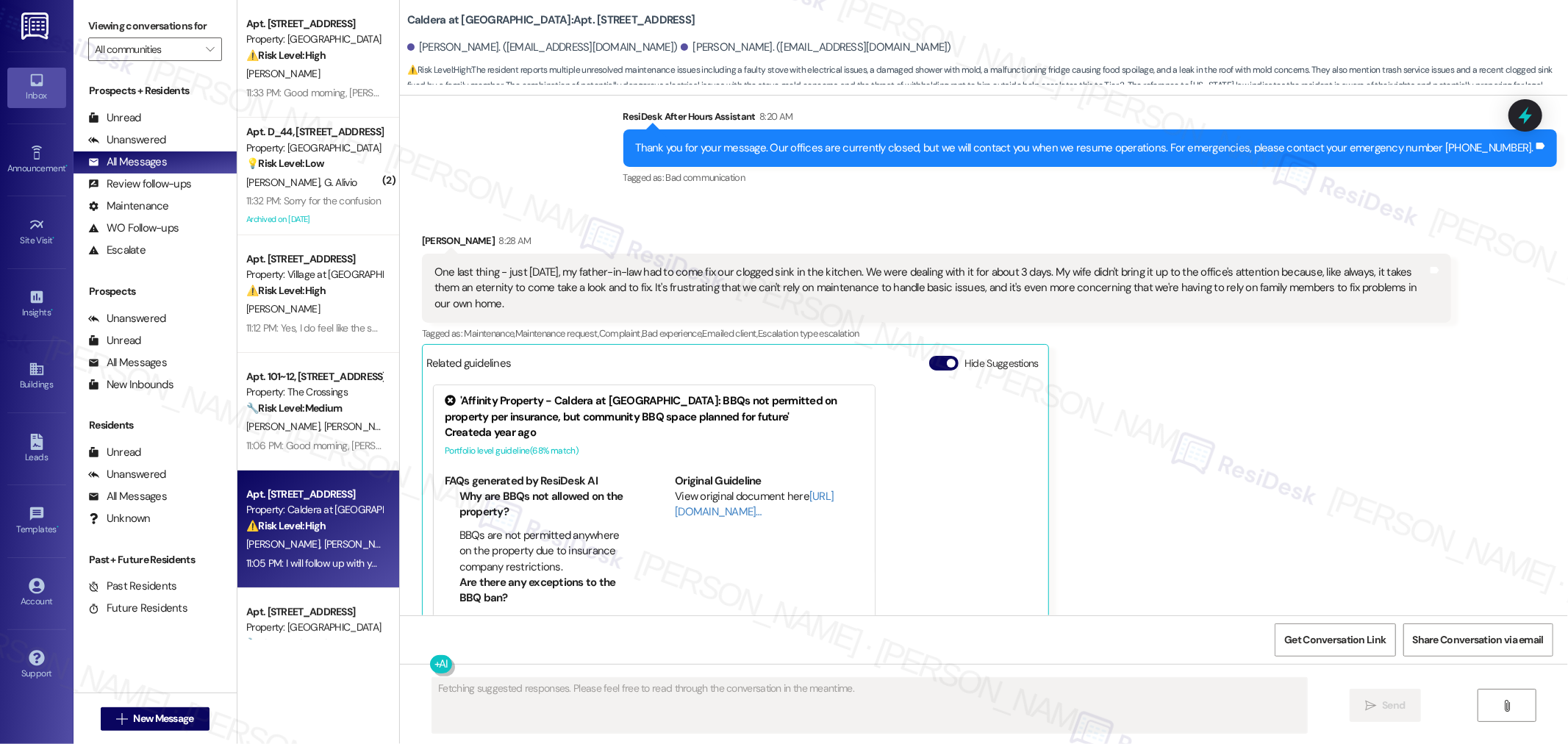
scroll to position [2834, 0]
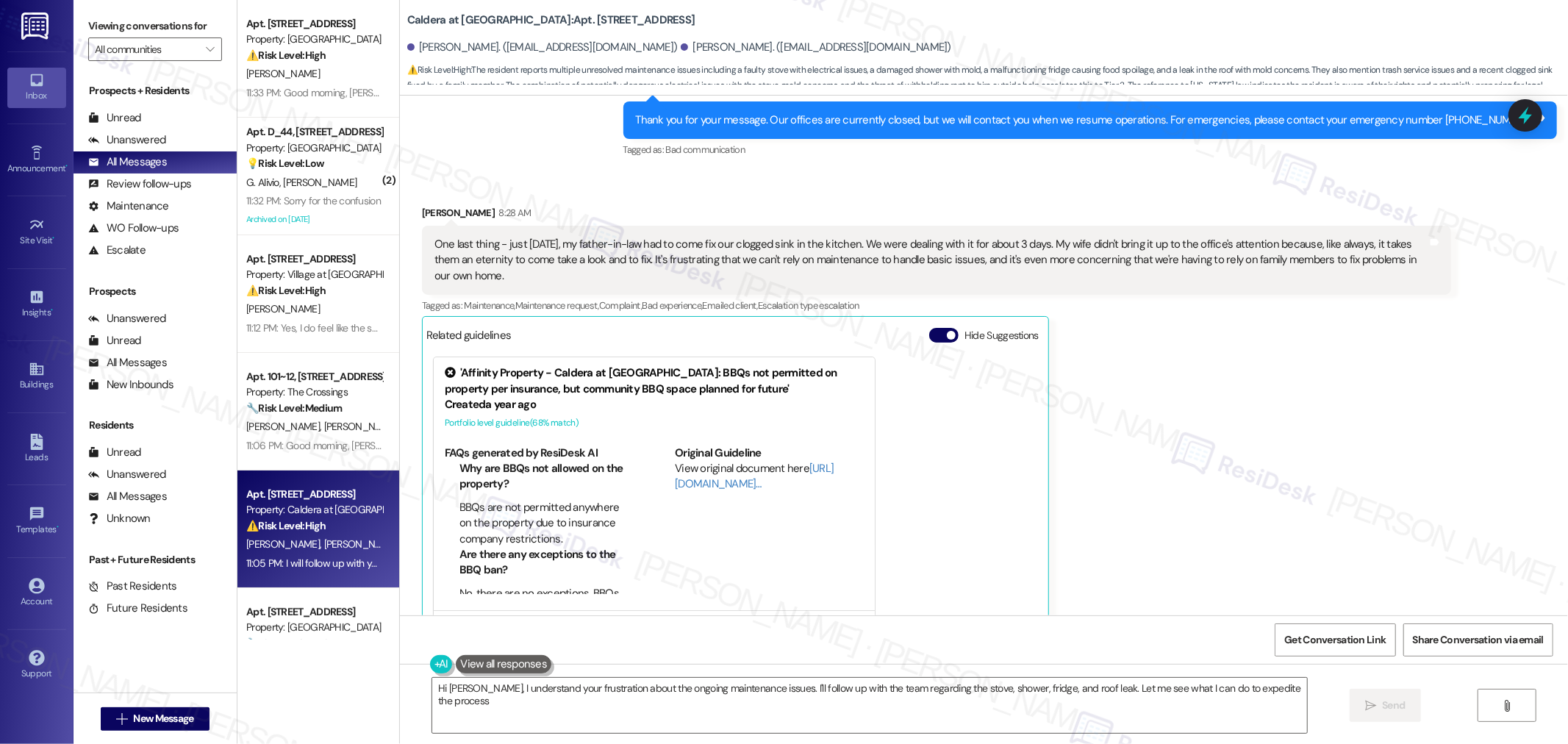
type textarea "Hi Anthony, I understand your frustration about the ongoing maintenance issues.…"
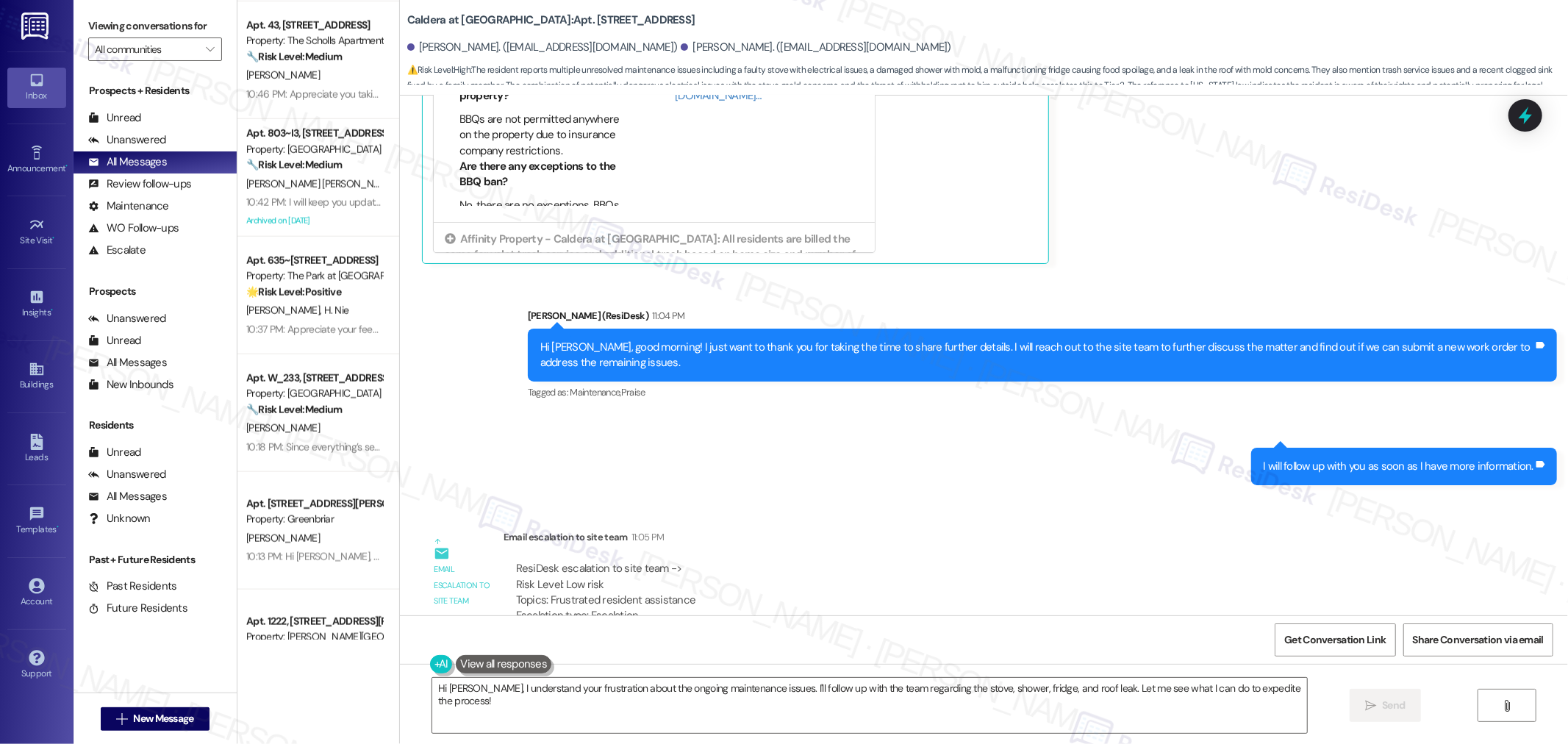
scroll to position [1387, 0]
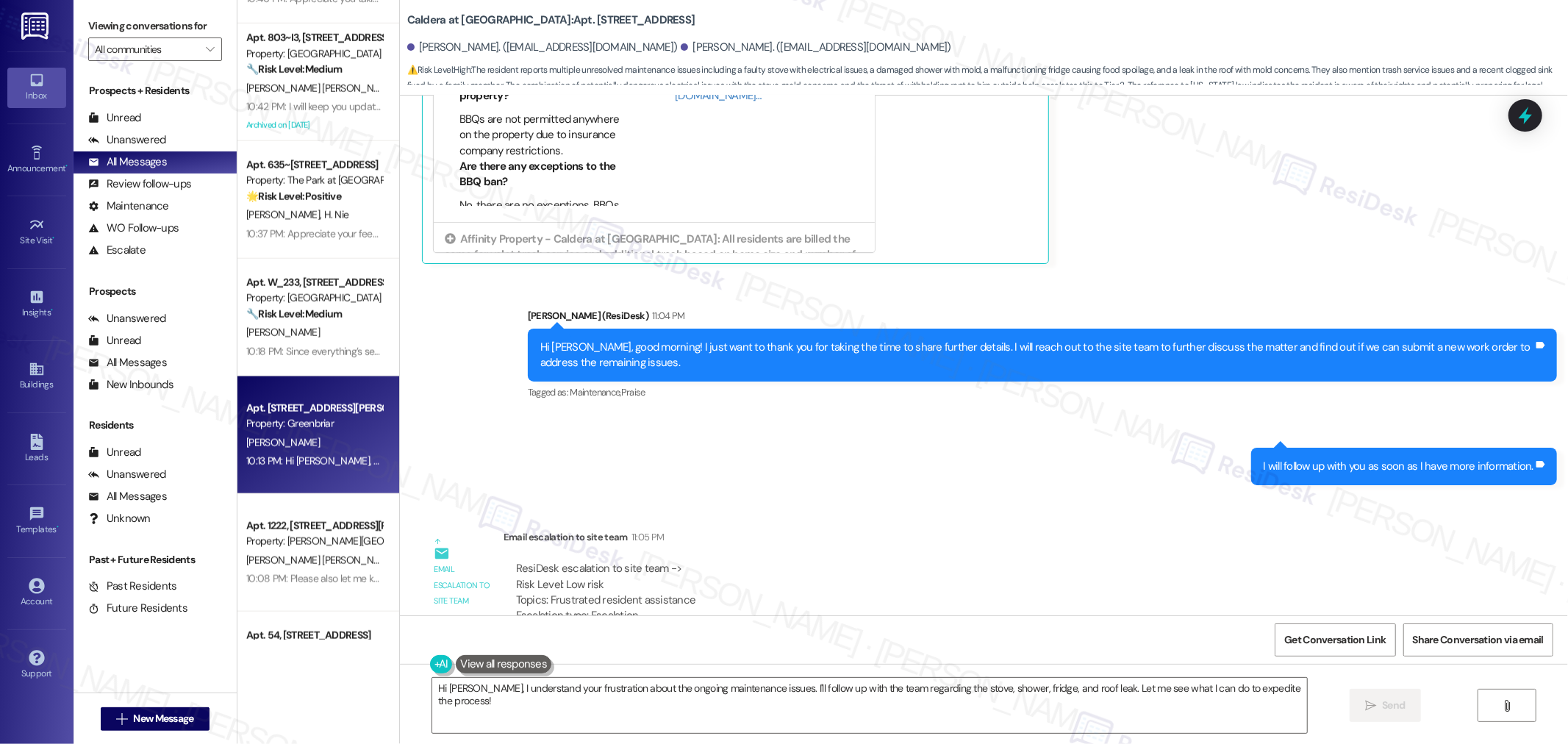
click at [323, 454] on div "10:13 PM: Hi Ross, good morning! Thank you for sending the trash photo to me. 1…" at bounding box center [437, 460] width 383 height 13
type textarea "Fetching suggested responses. Please feel free to read through the conversation…"
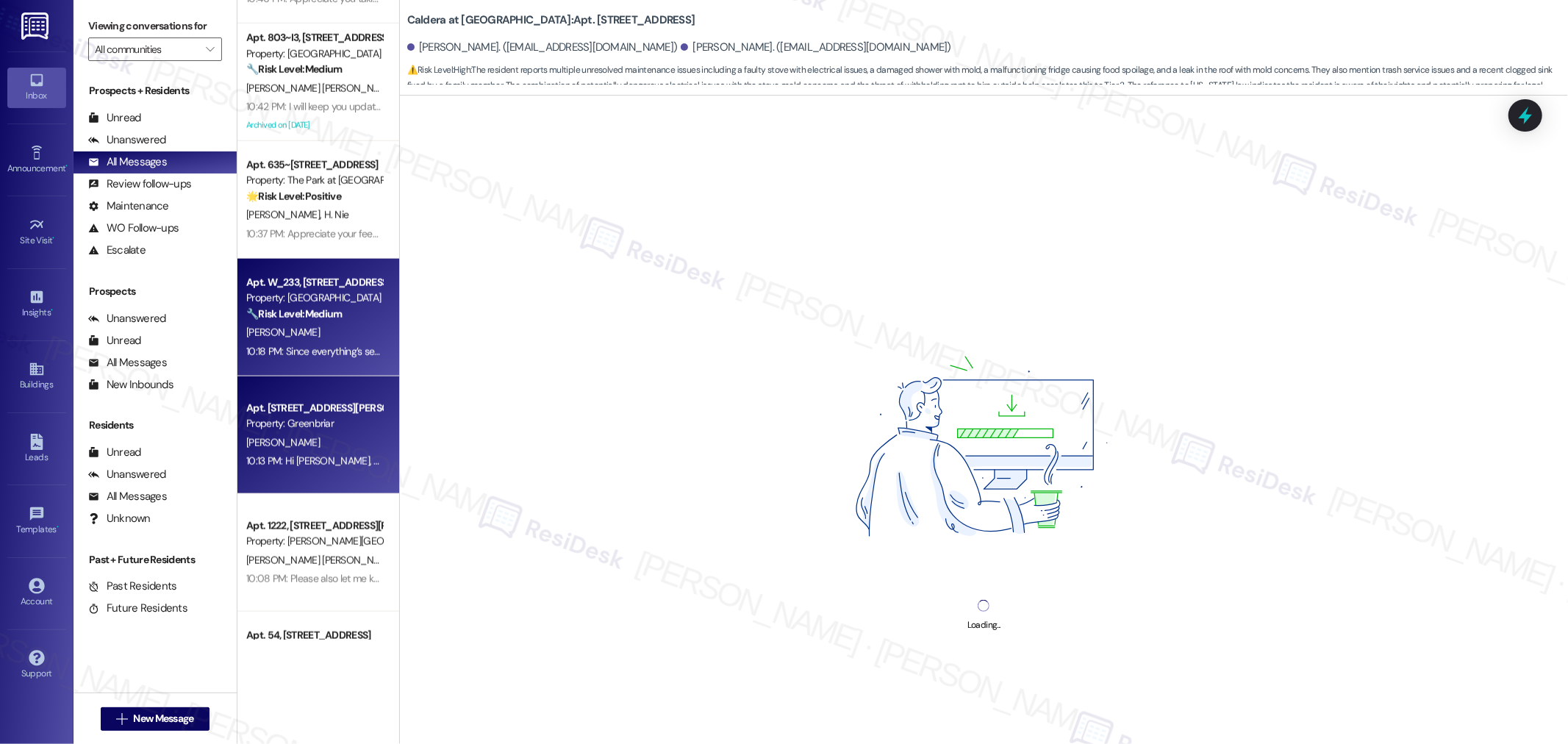
click at [321, 335] on div "D. King" at bounding box center [314, 332] width 139 height 19
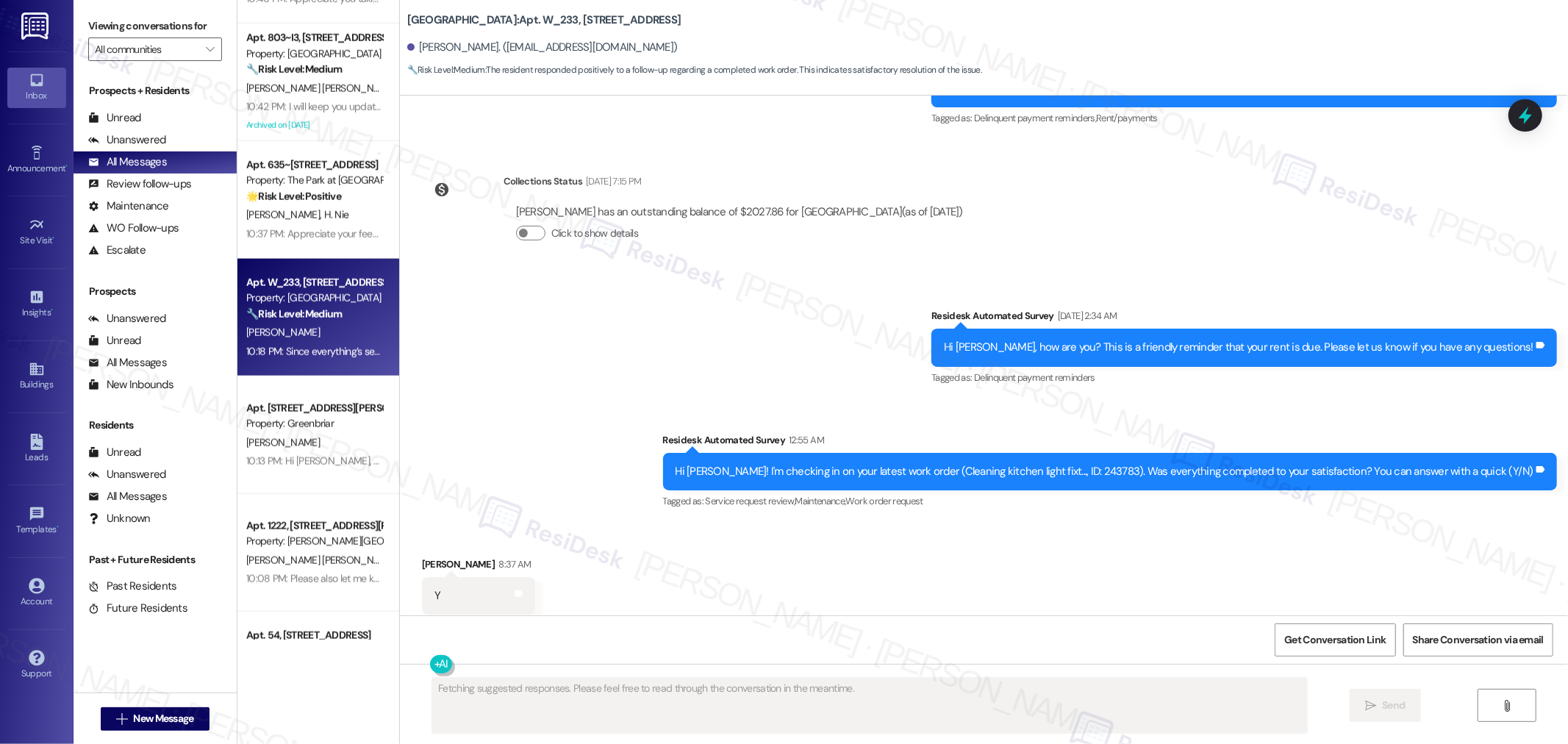
scroll to position [1249, 0]
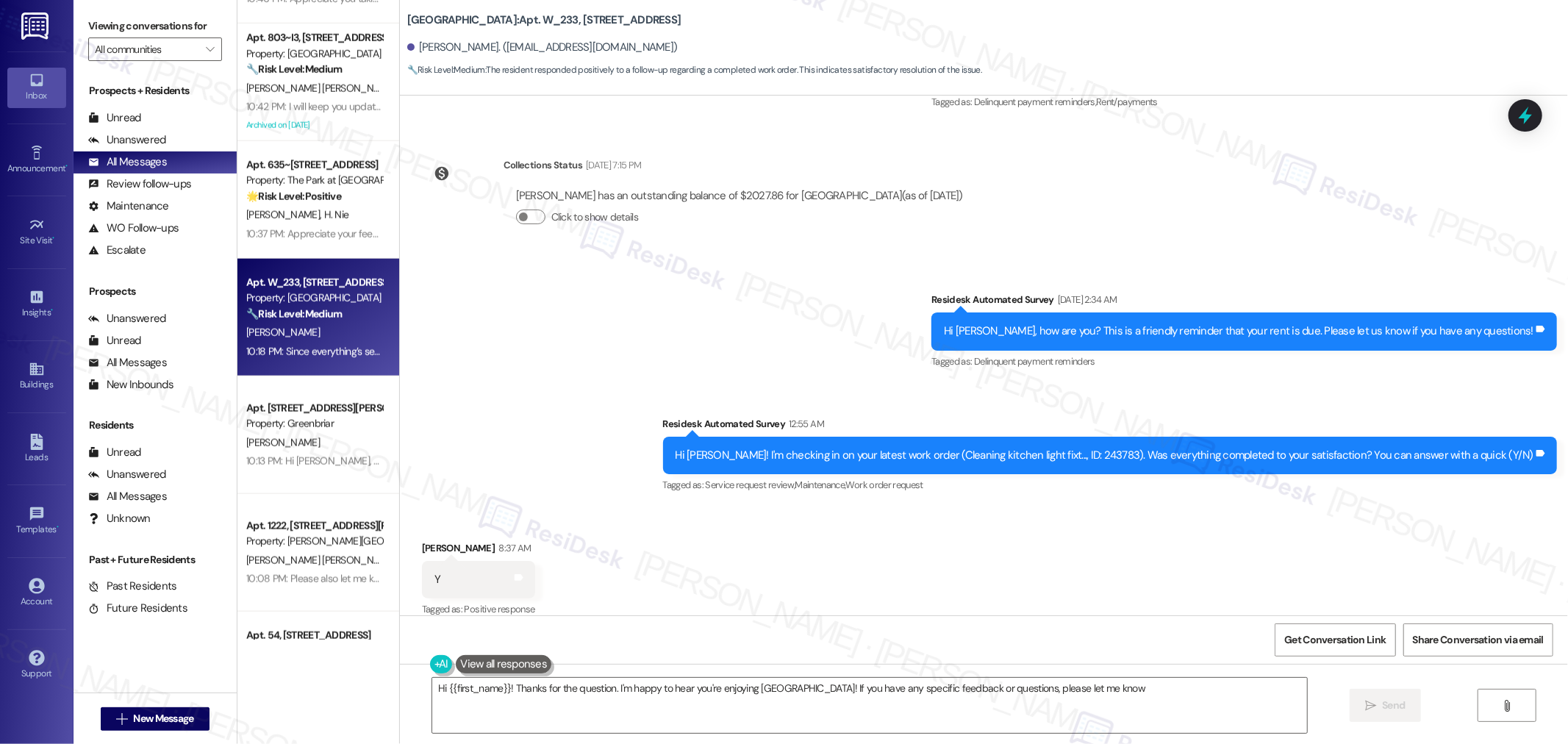
type textarea "Hi {{first_name}}! Thanks for the question. I'm happy to hear you're enjoying M…"
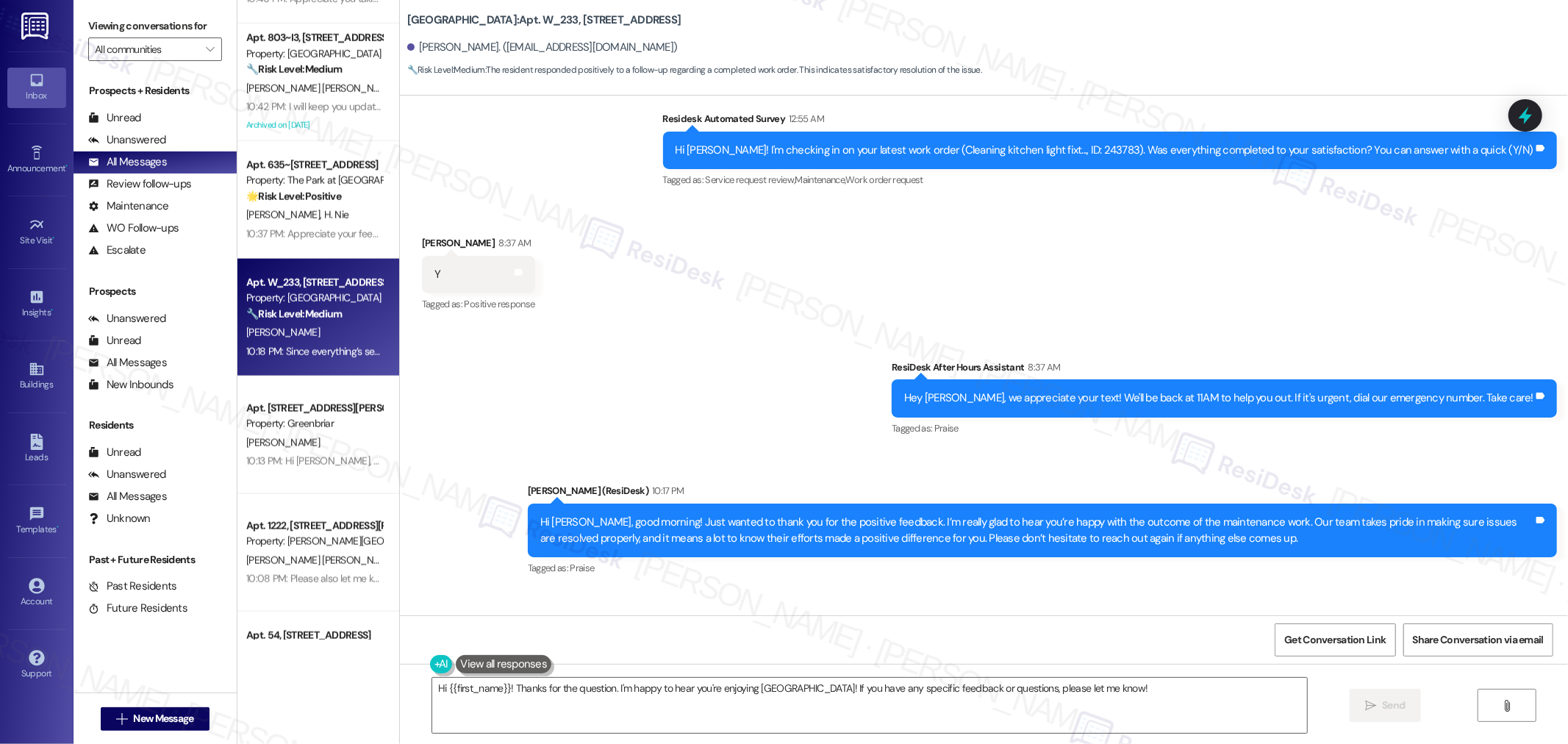
scroll to position [1616, 0]
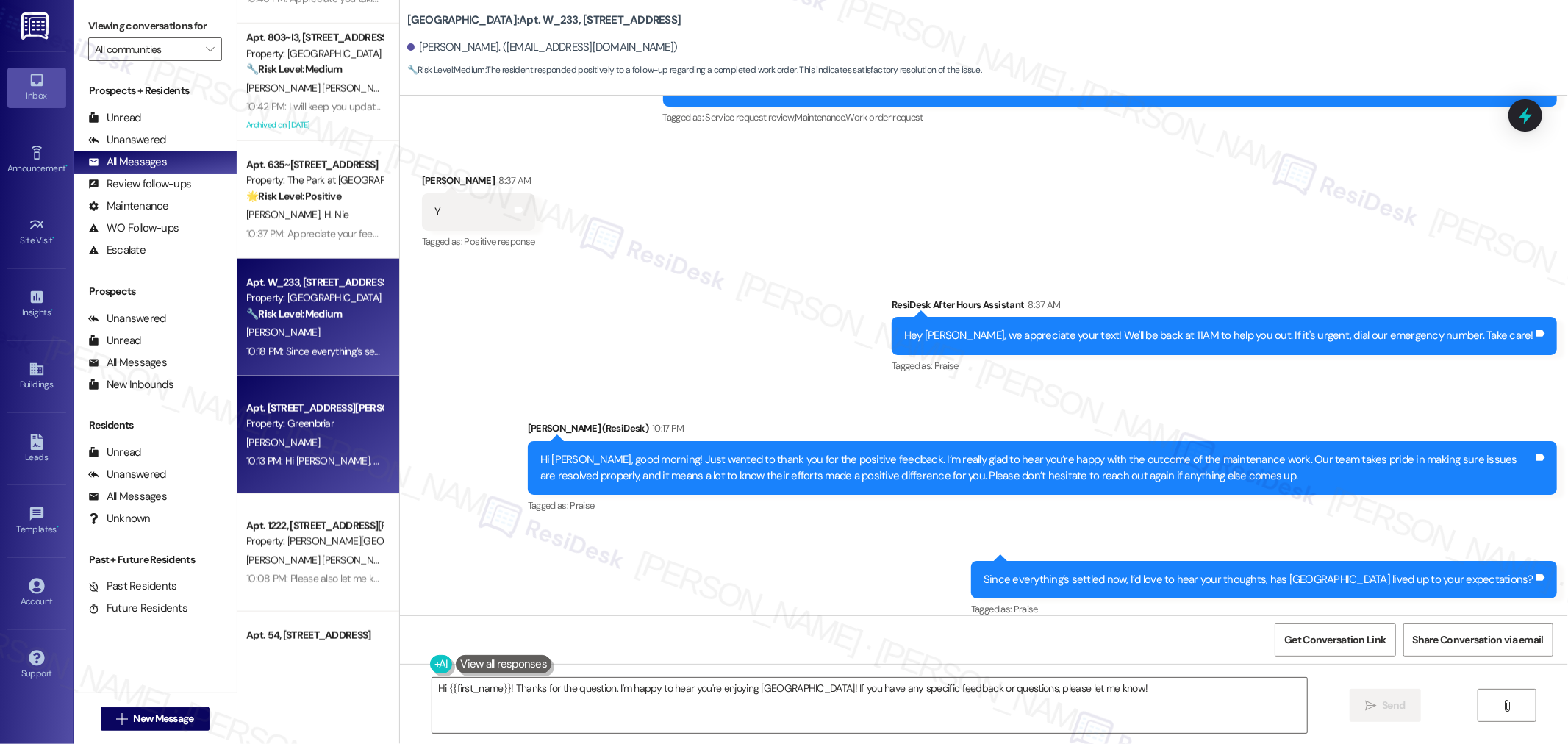
click at [277, 420] on div "Property: Greenbriar" at bounding box center [314, 423] width 136 height 15
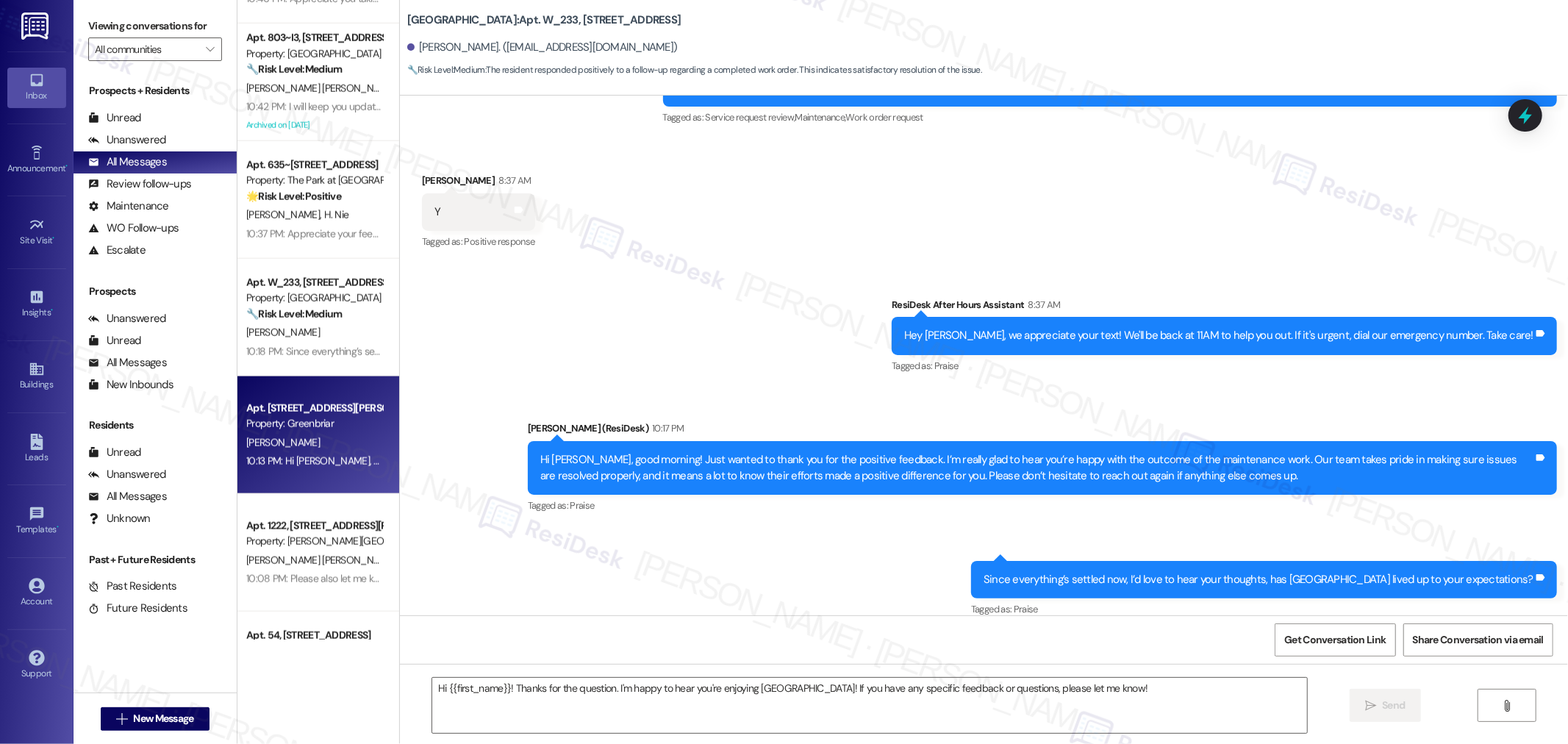
type textarea "Fetching suggested responses. Please feel free to read through the conversation…"
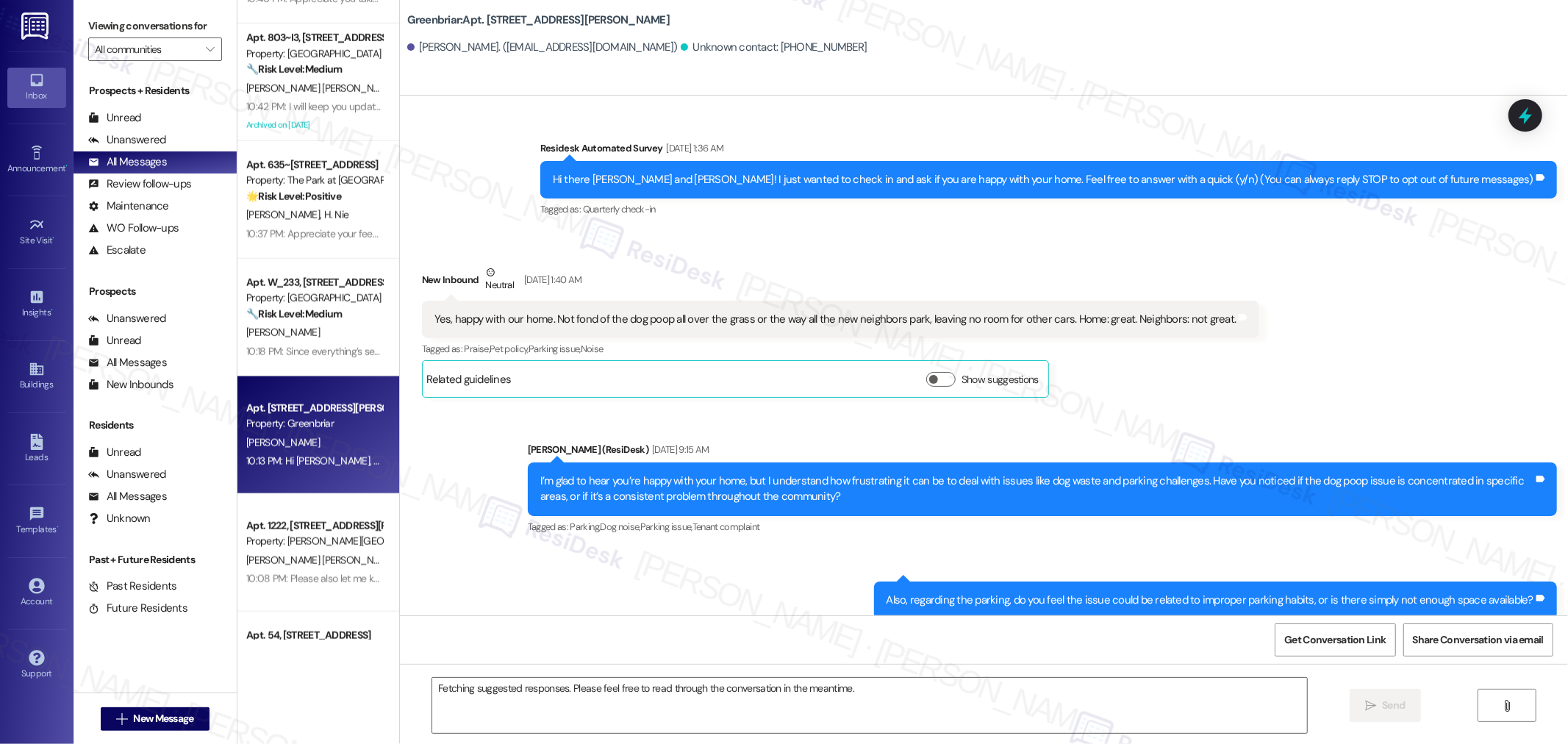
scroll to position [30028, 0]
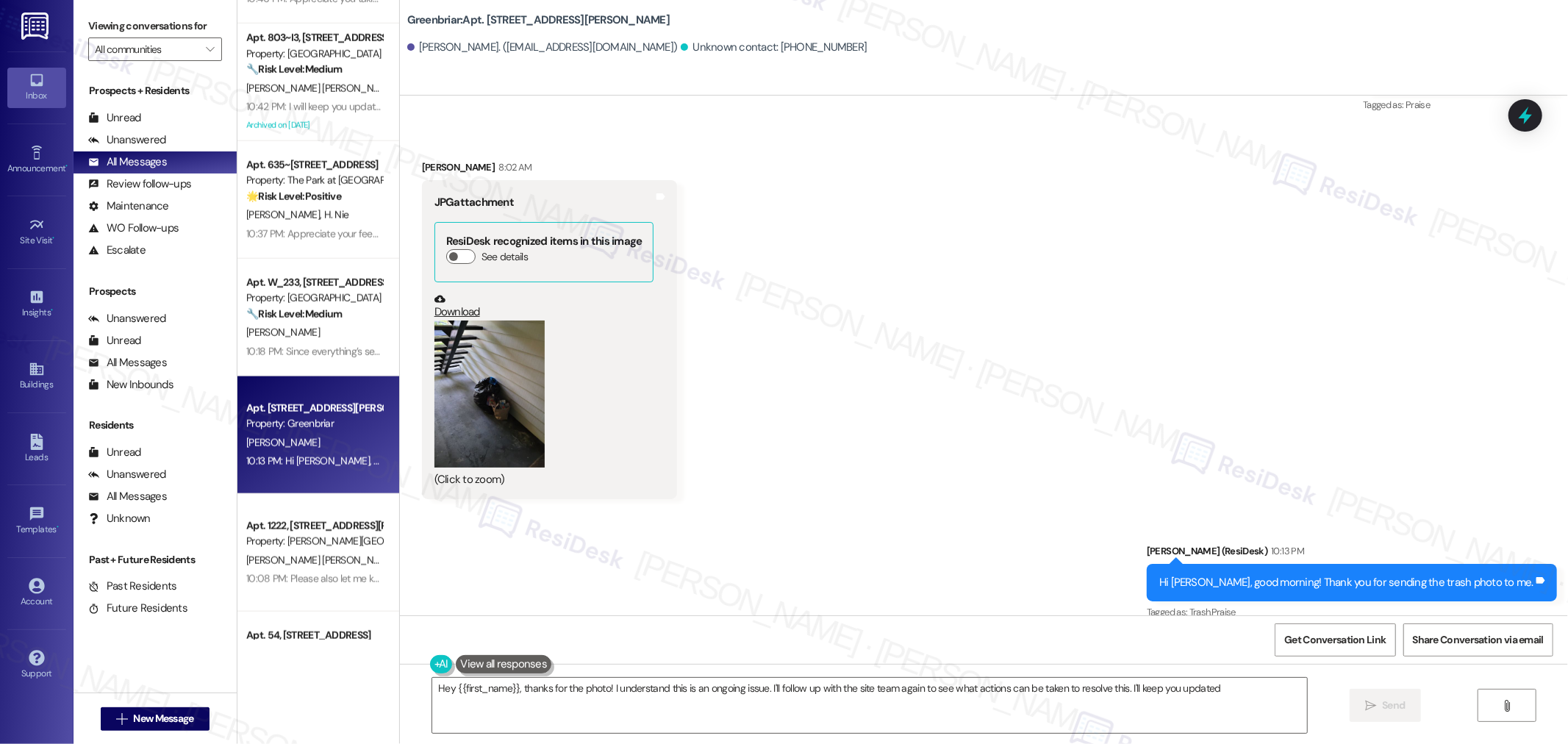
type textarea "Hey {{first_name}}, thanks for the photo! I understand this is an ongoing issue…"
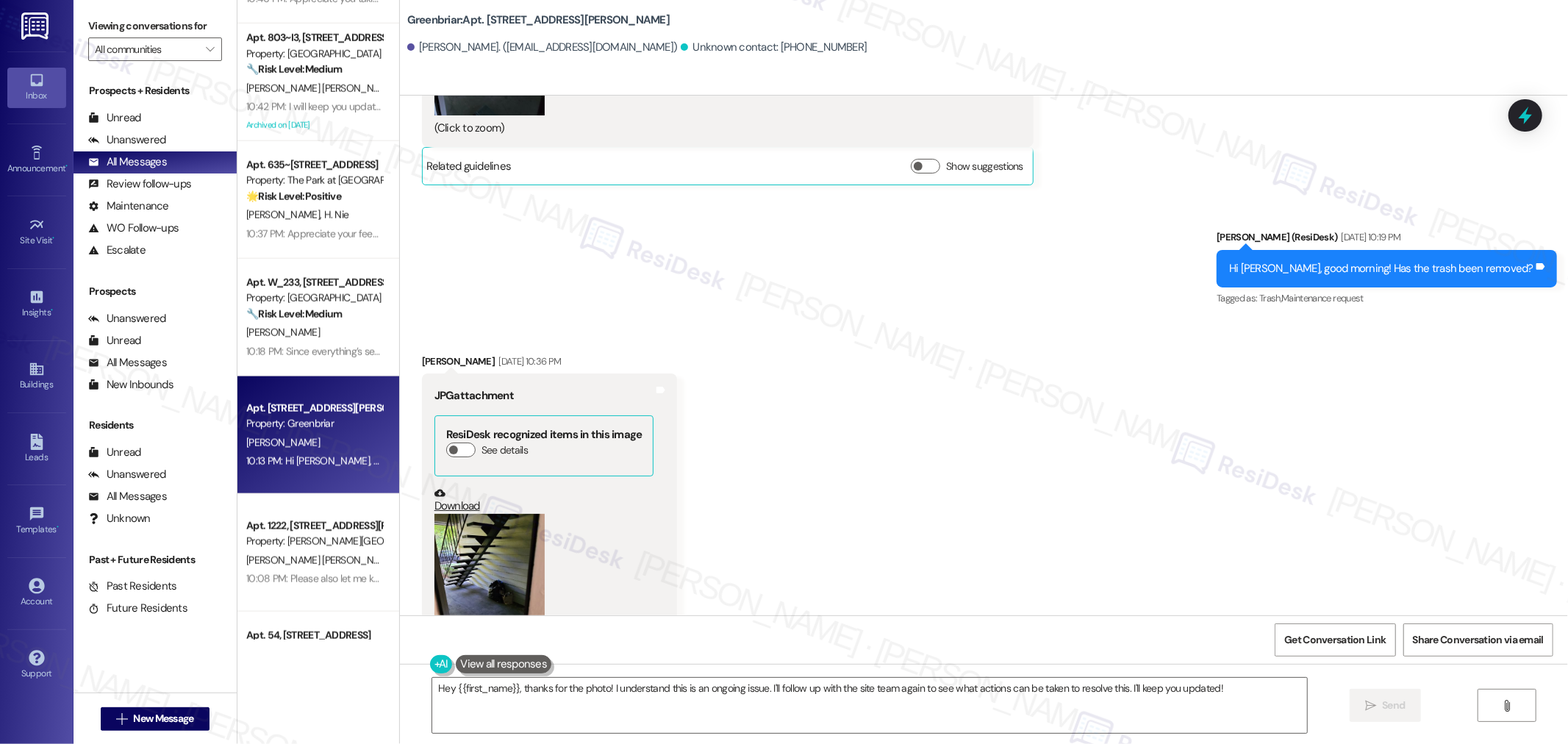
scroll to position [27497, 0]
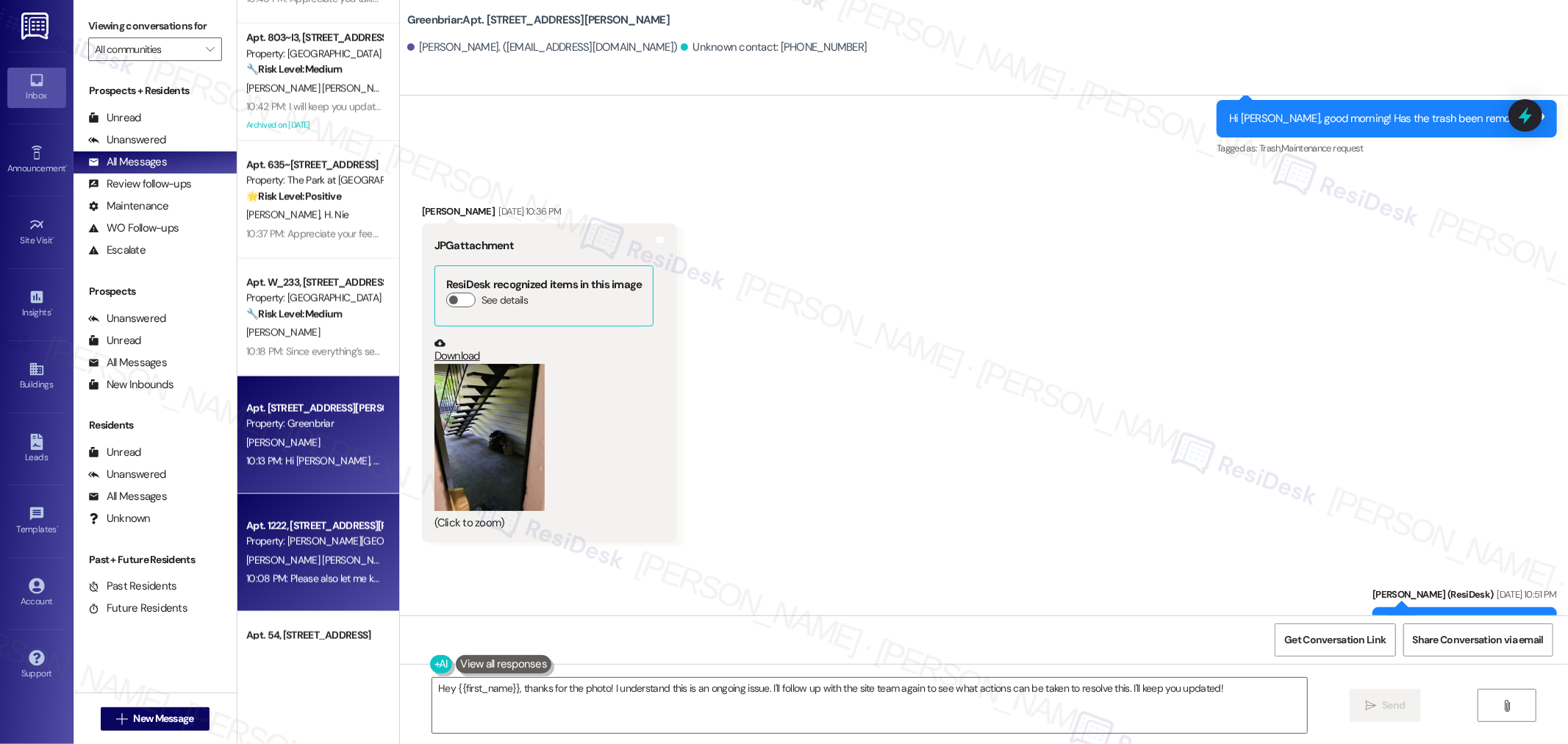
click at [302, 560] on span "M. Chavez Ponce" at bounding box center [320, 559] width 150 height 13
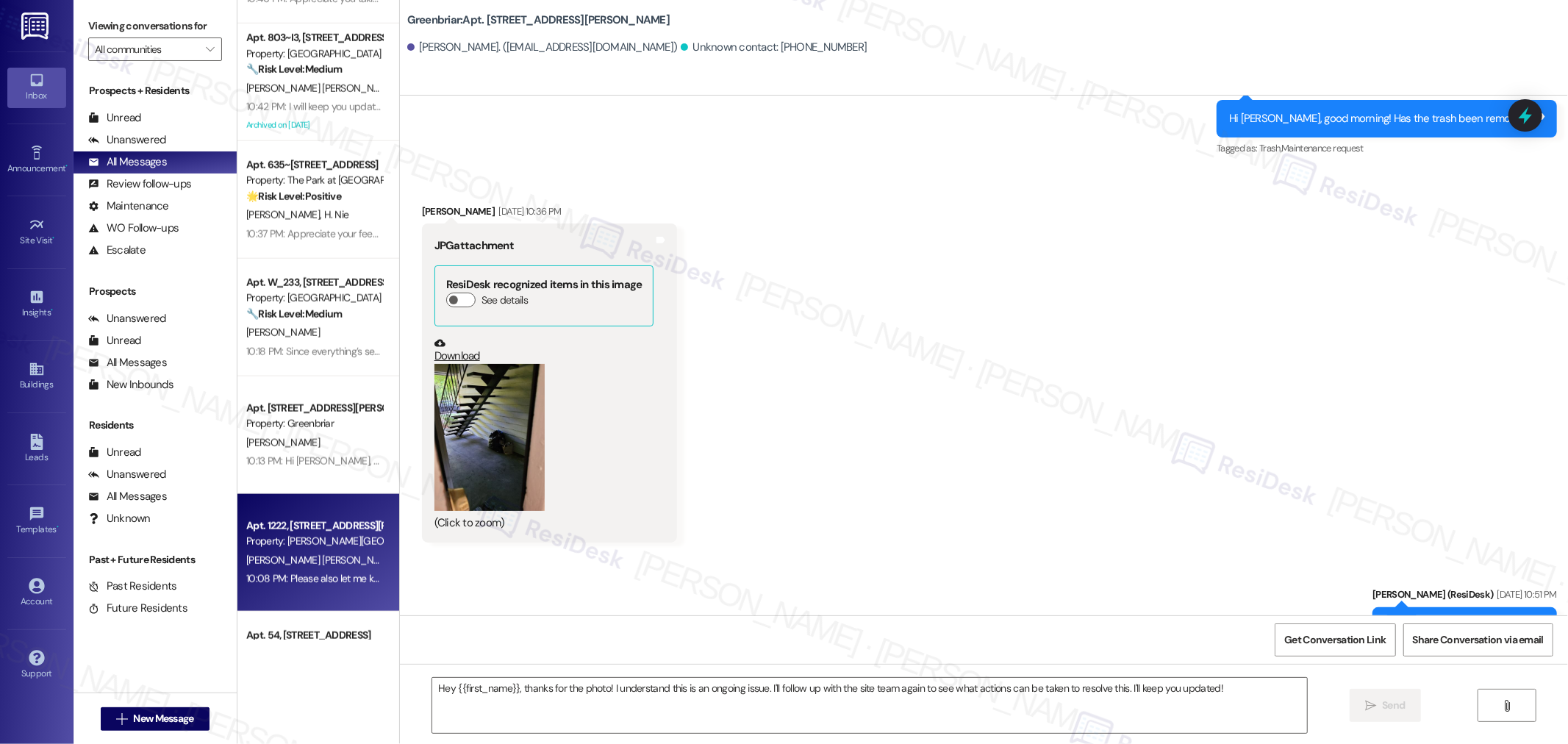
type textarea "Fetching suggested responses. Please feel free to read through the conversation…"
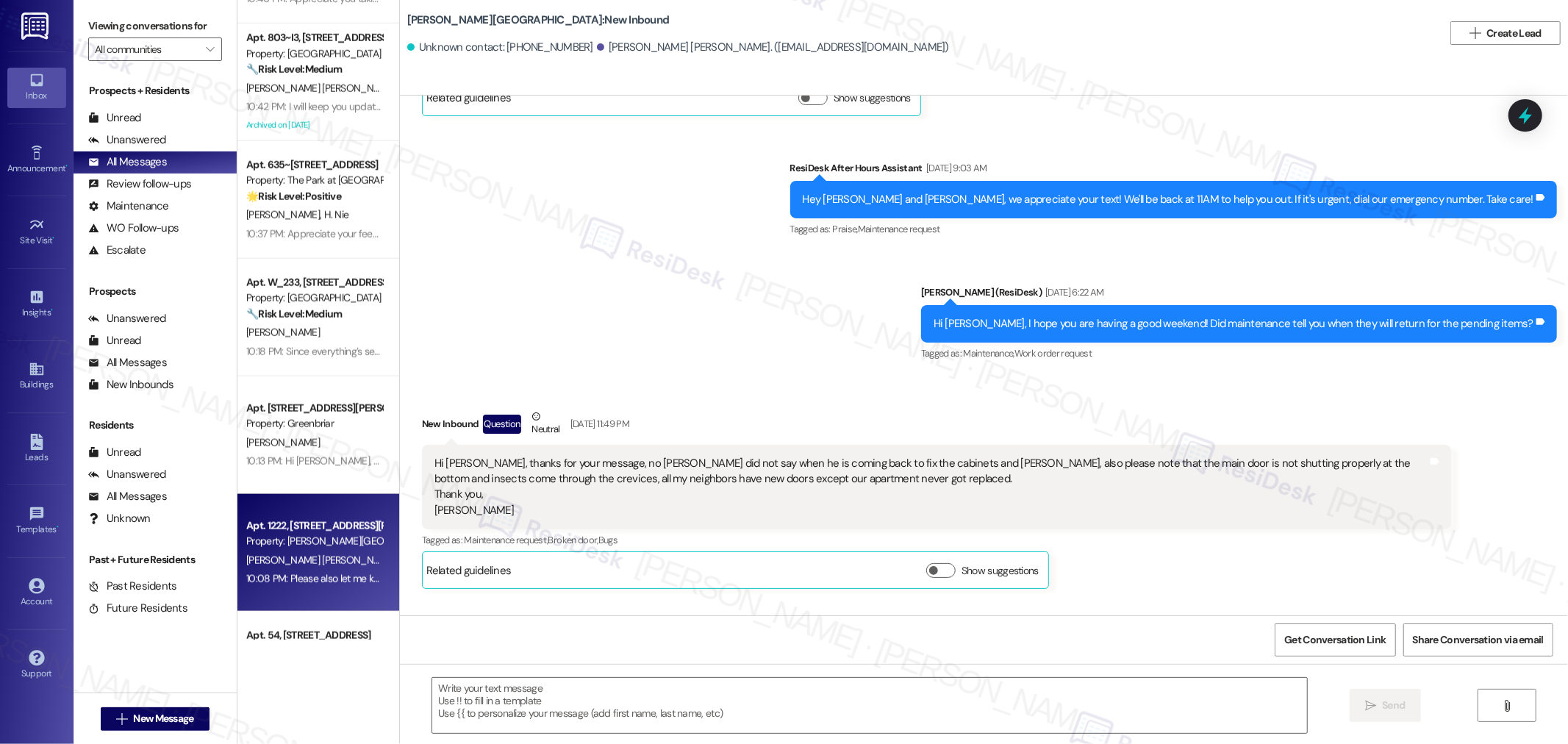
scroll to position [3793, 0]
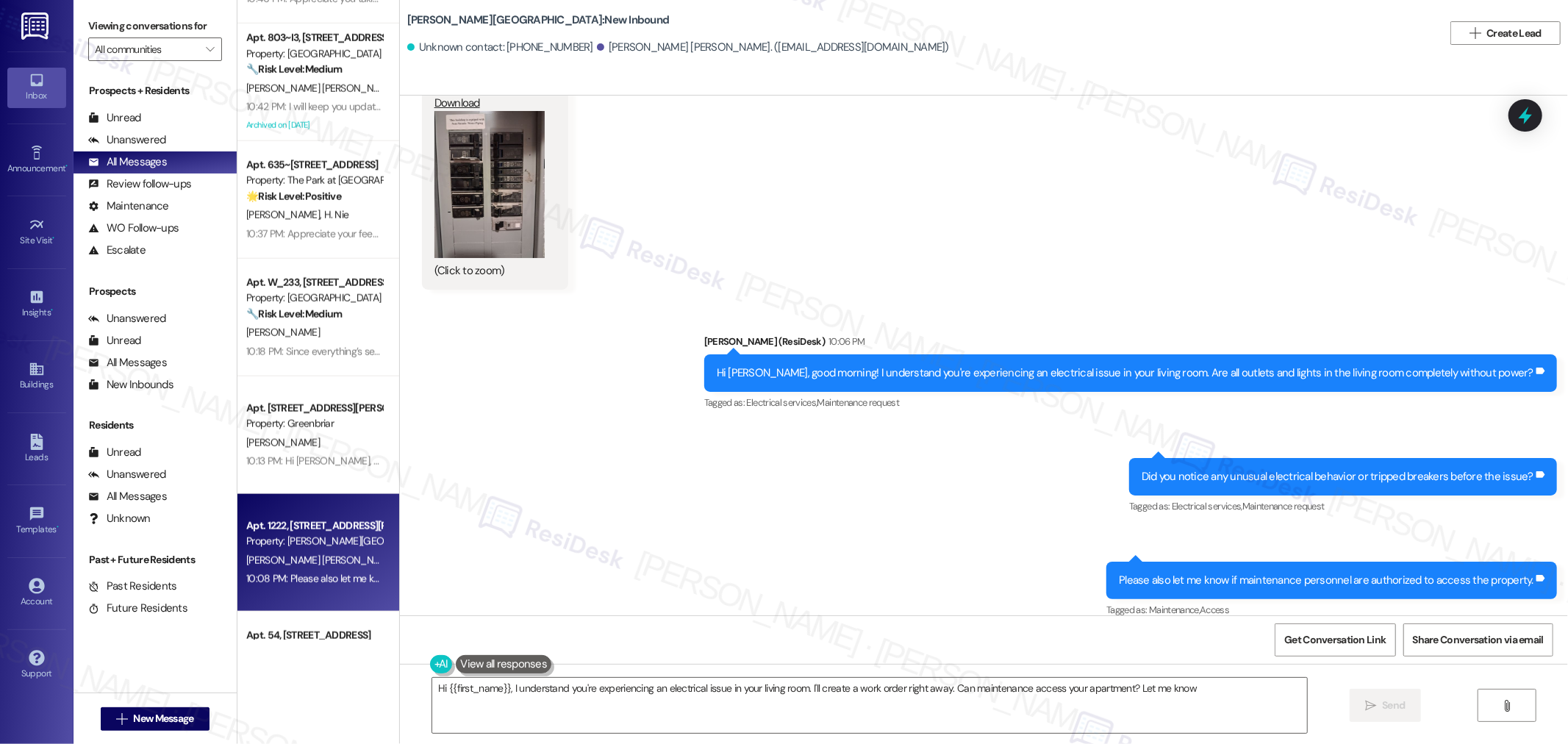
type textarea "Hi {{first_name}}, I understand you're experiencing an electrical issue in your…"
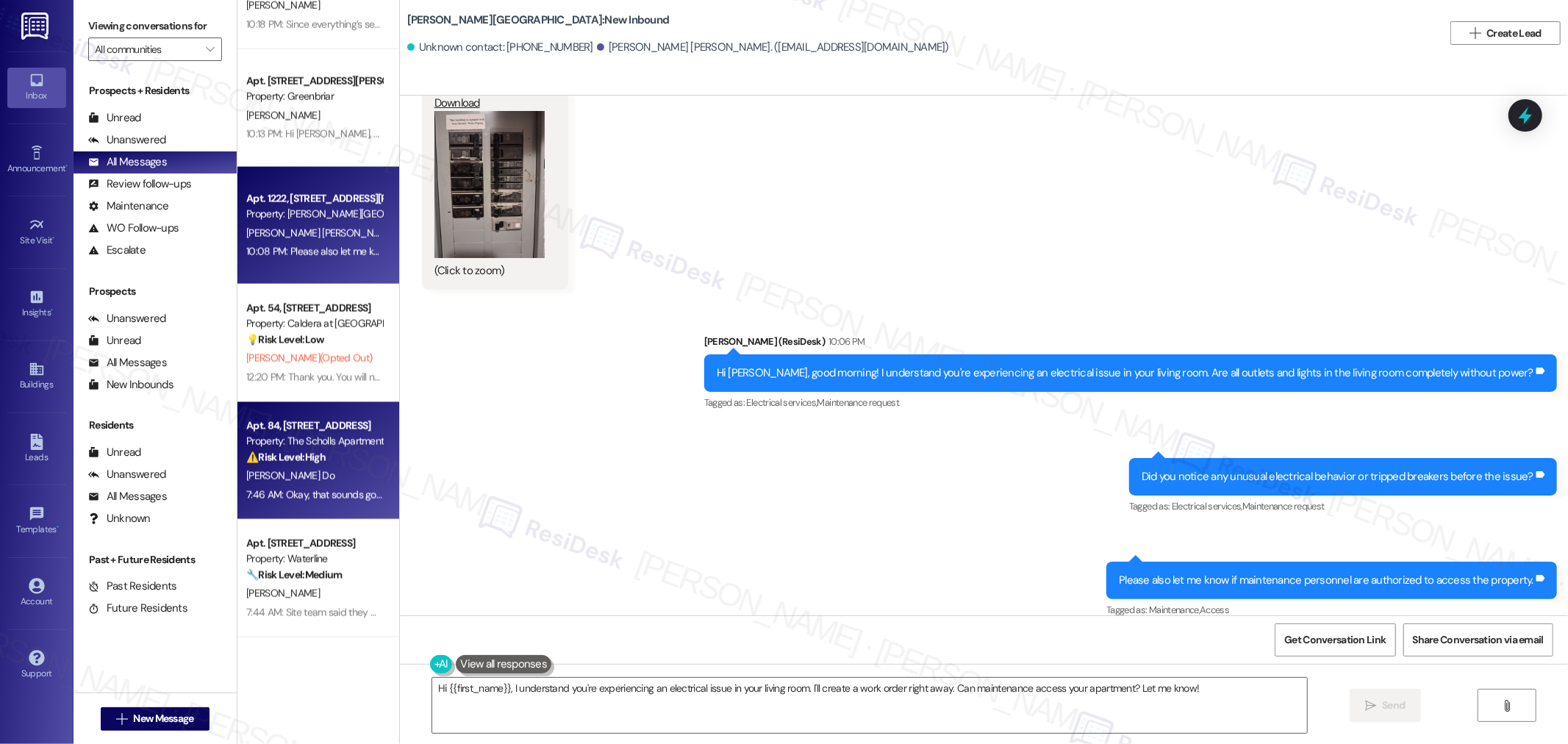
click at [332, 483] on div "B. Tran Do" at bounding box center [314, 475] width 139 height 19
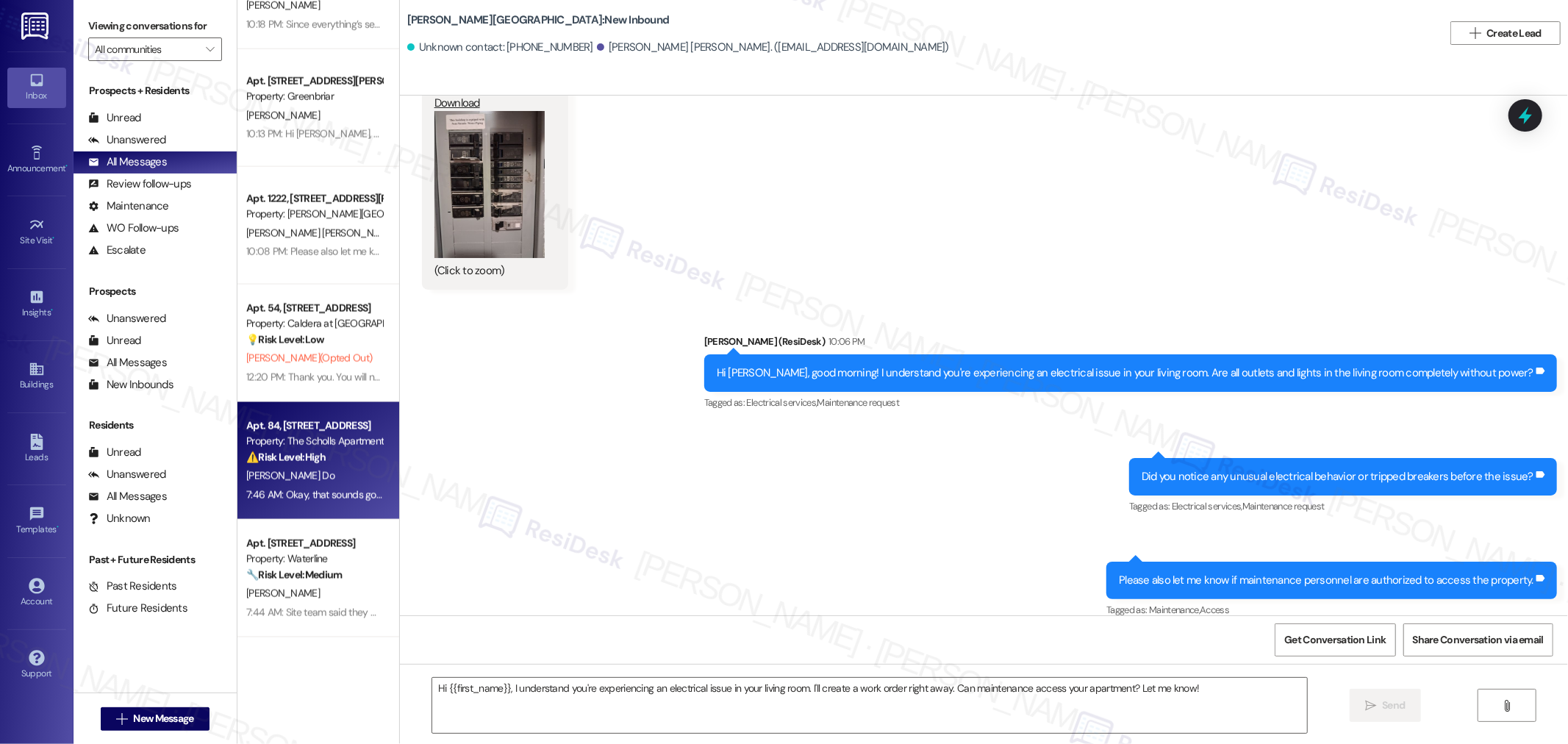
type textarea "Fetching suggested responses. Please feel free to read through the conversation…"
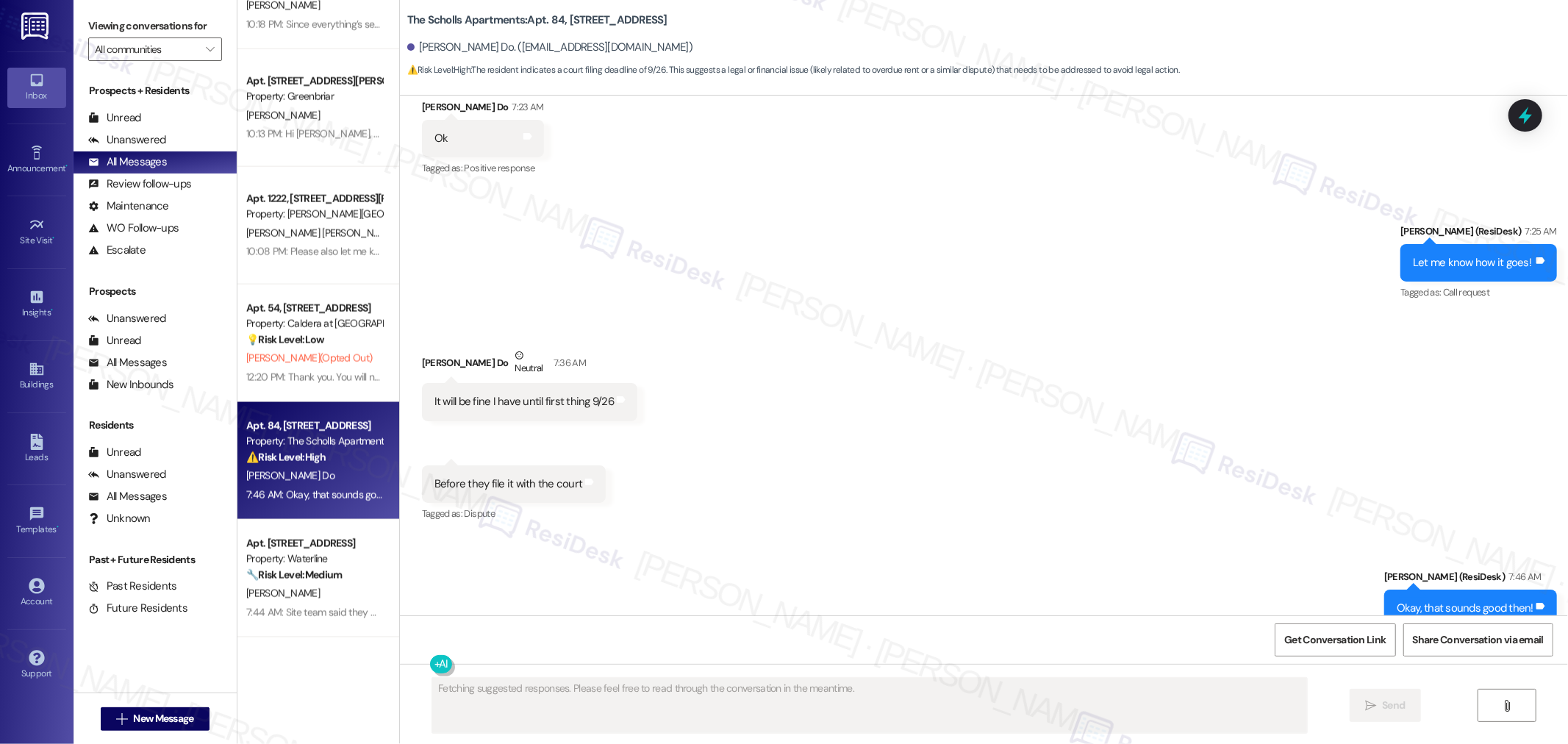
scroll to position [13307, 0]
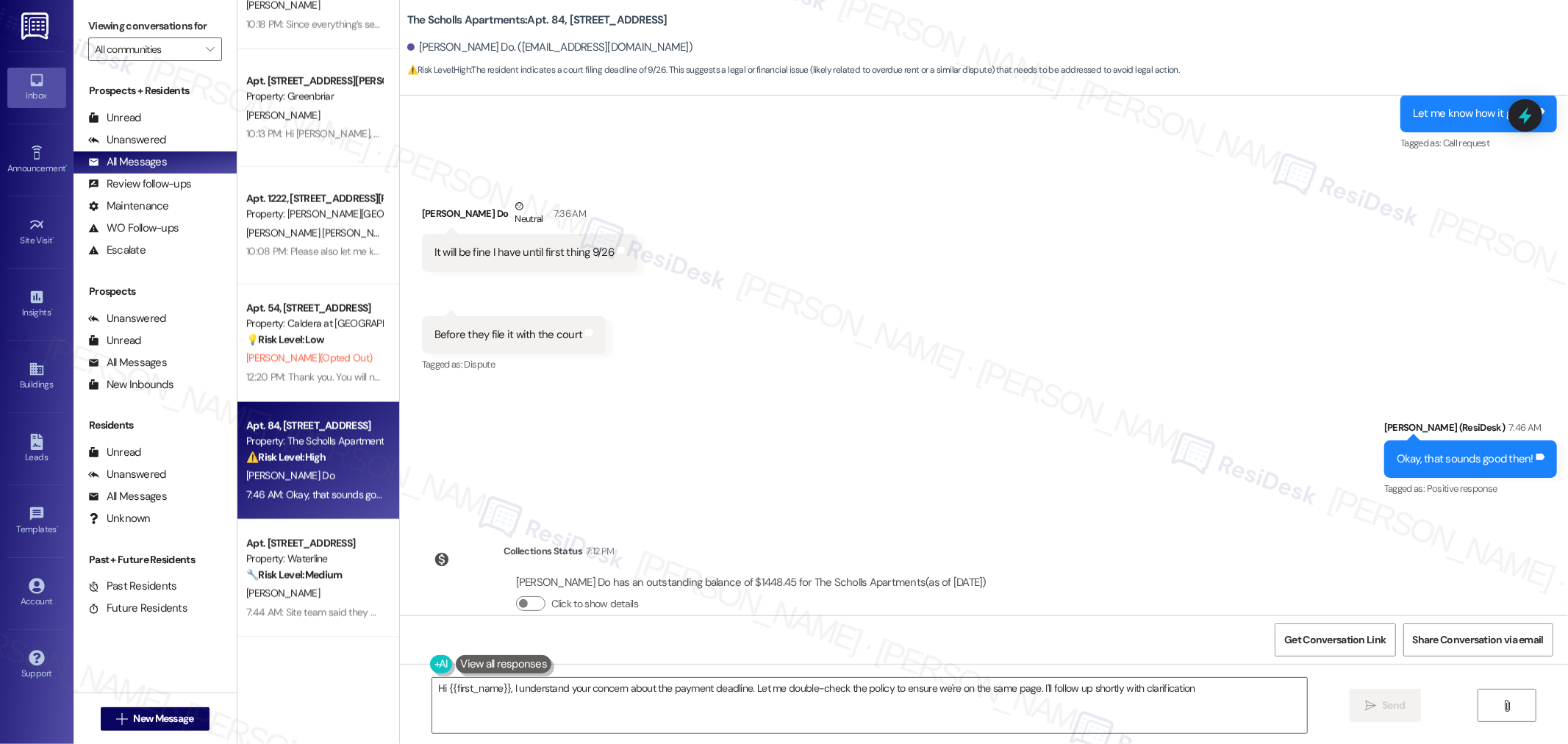
type textarea "Hi {{first_name}}, I understand your concern about the payment deadline. Let me…"
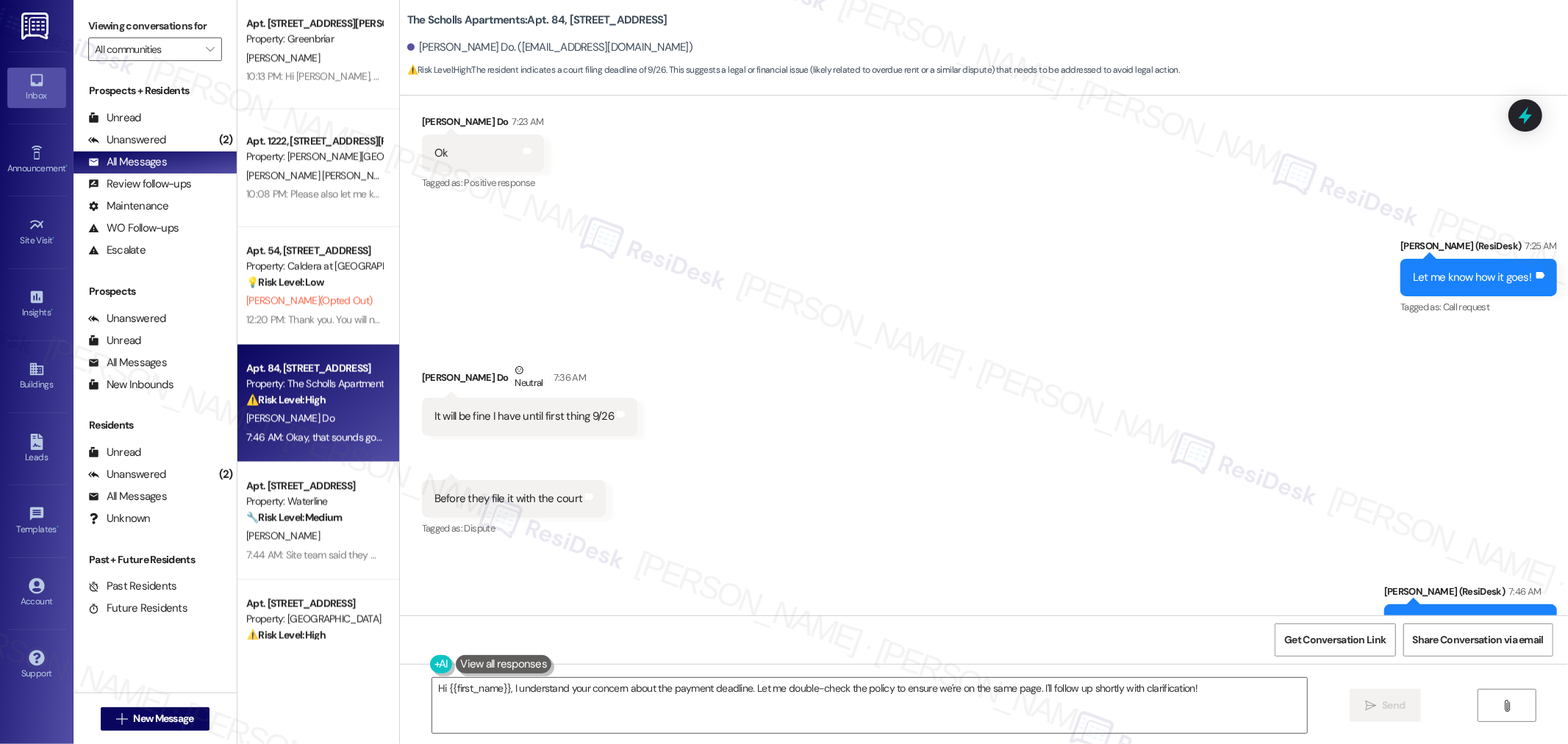
scroll to position [1796, 0]
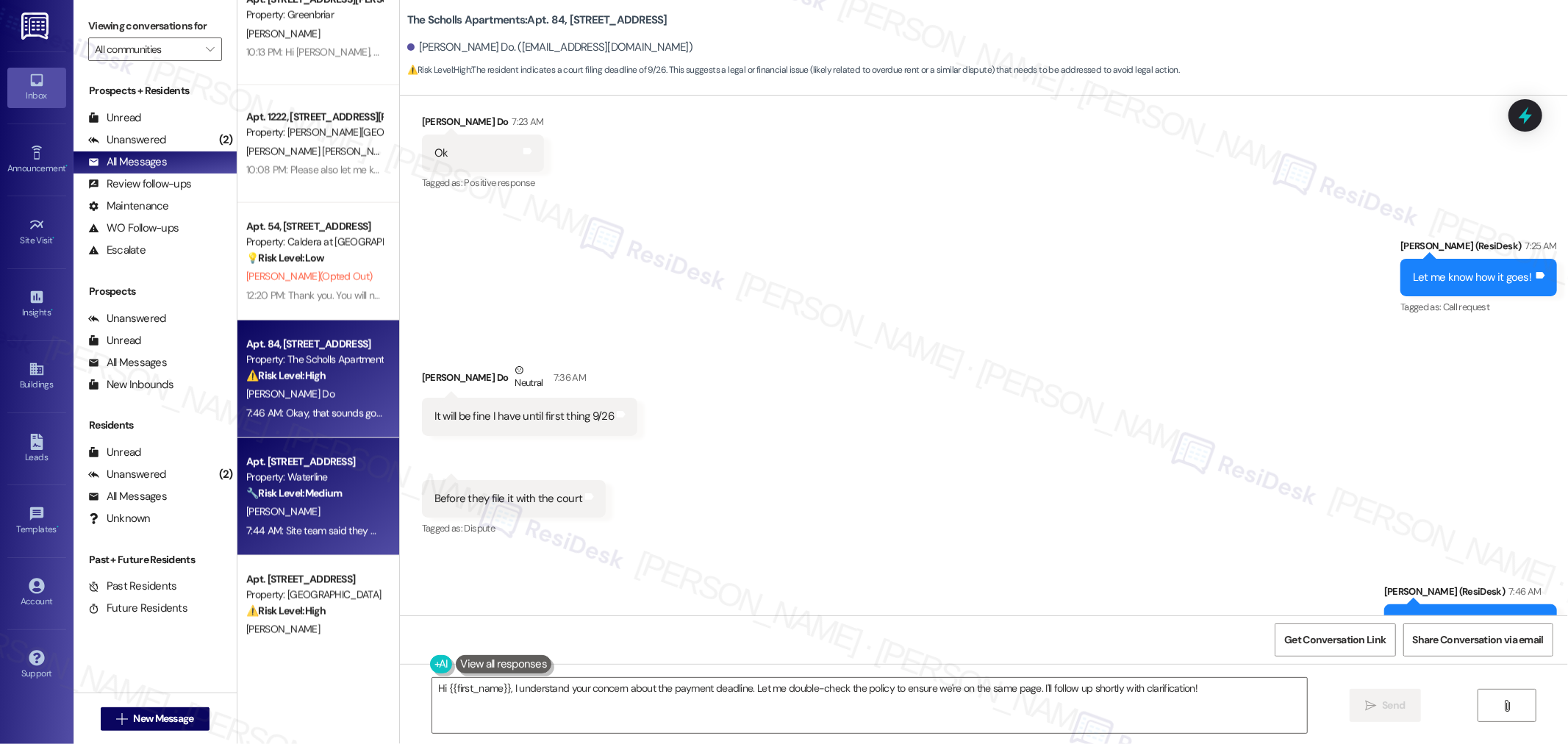
click at [310, 508] on div "C. Garlock" at bounding box center [314, 511] width 139 height 19
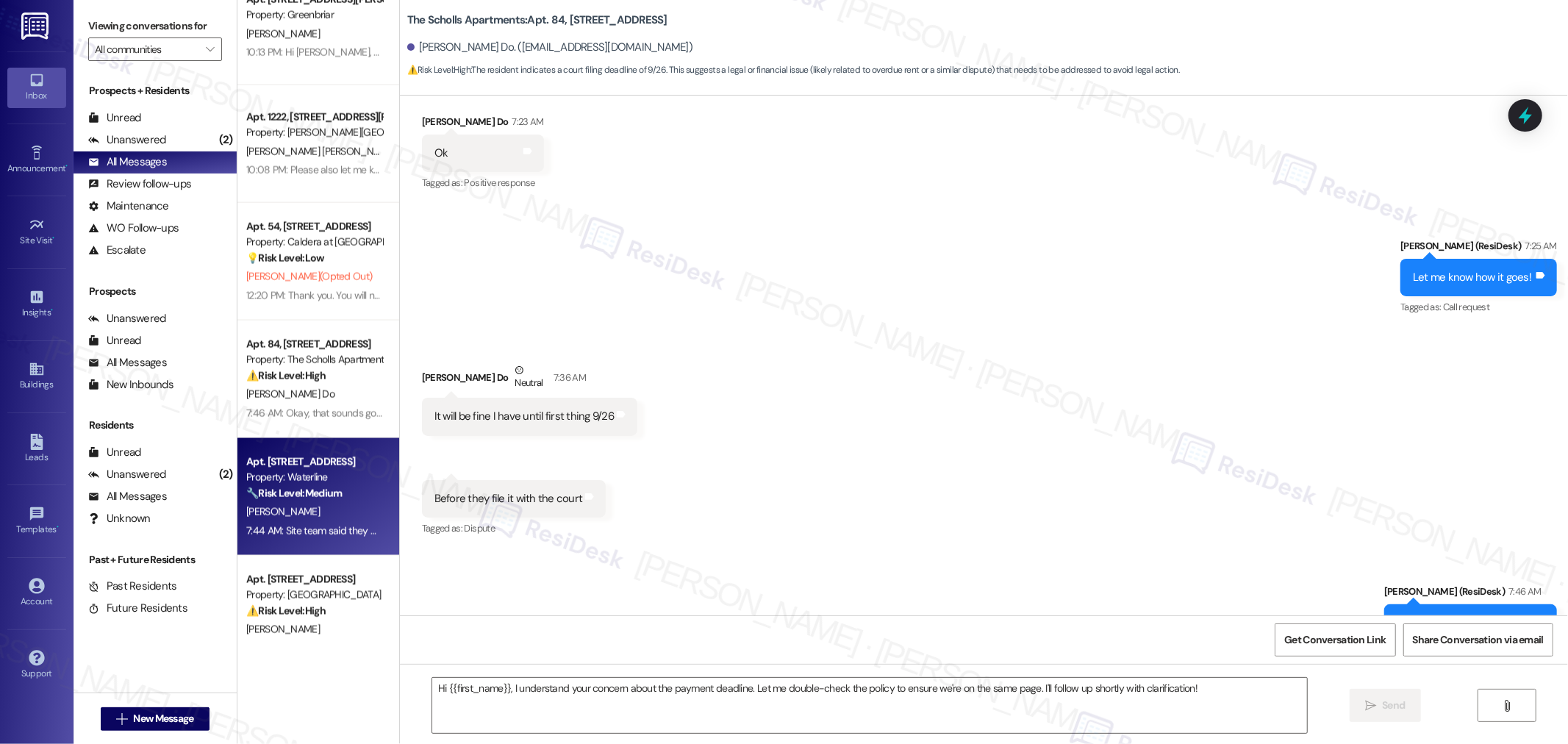
type textarea "Fetching suggested responses. Please feel free to read through the conversation…"
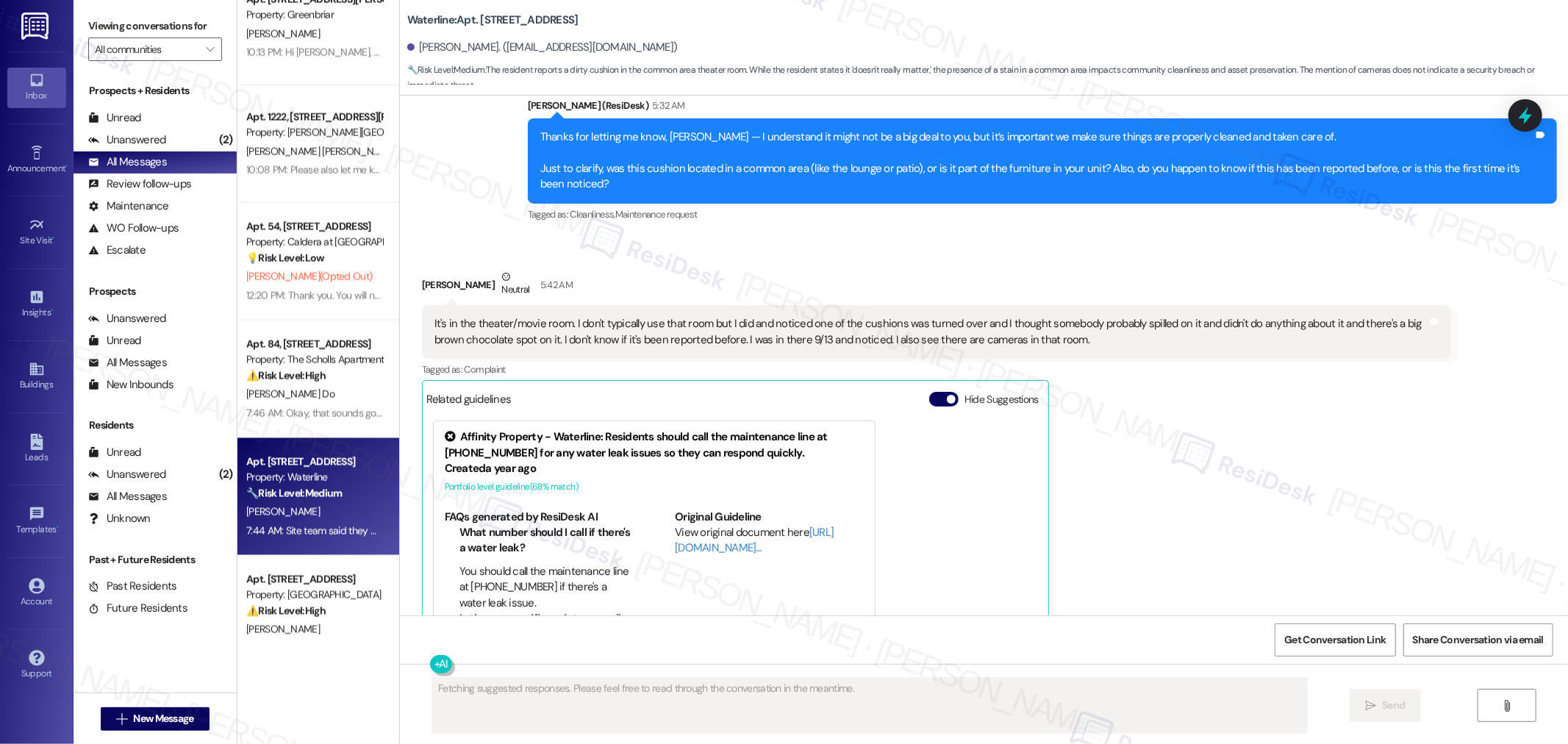
scroll to position [1019, 0]
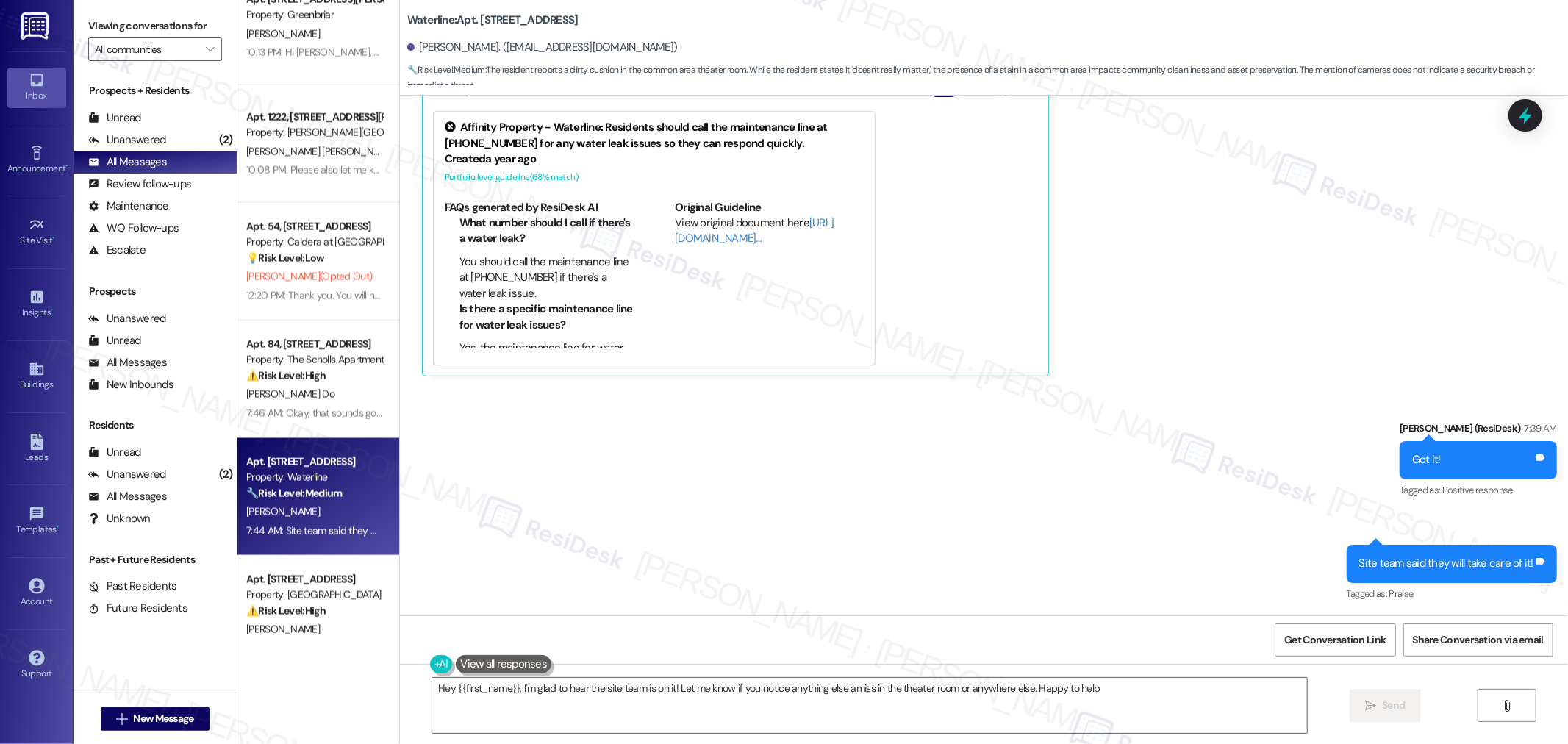
type textarea "Hey {{first_name}}, I'm glad to hear the site team is on it! Let me know if you…"
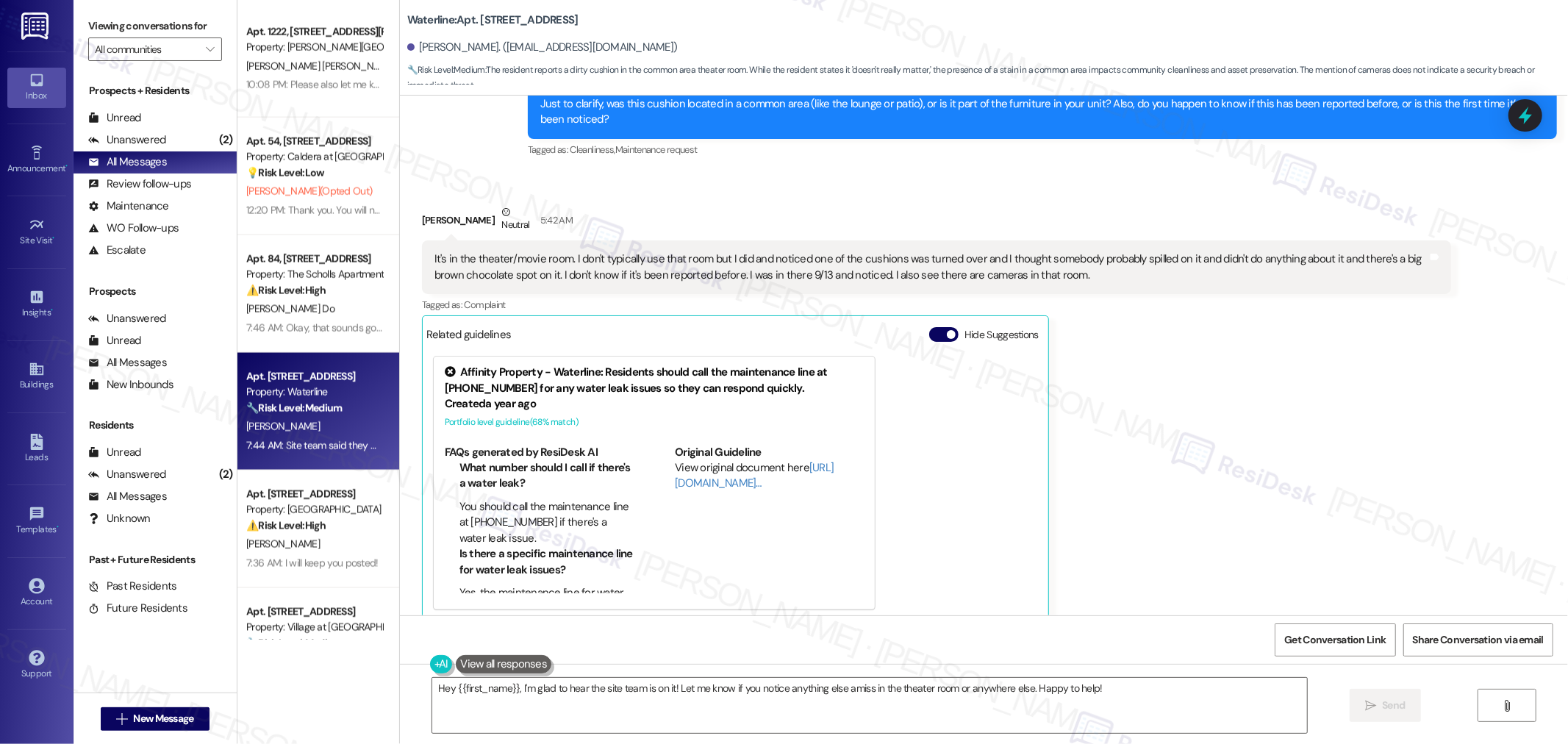
scroll to position [1959, 0]
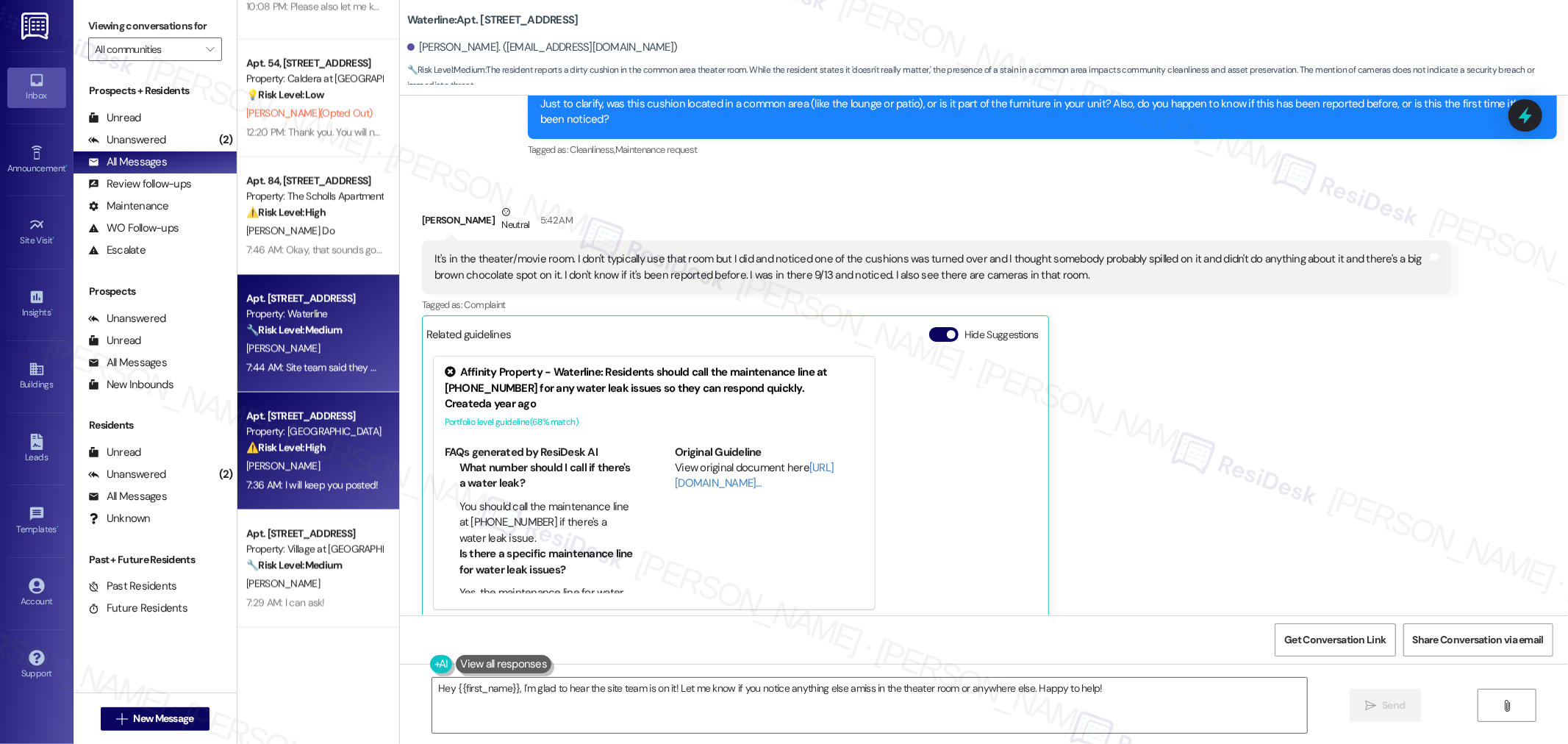
click at [297, 459] on div "K. Bates" at bounding box center [314, 466] width 139 height 19
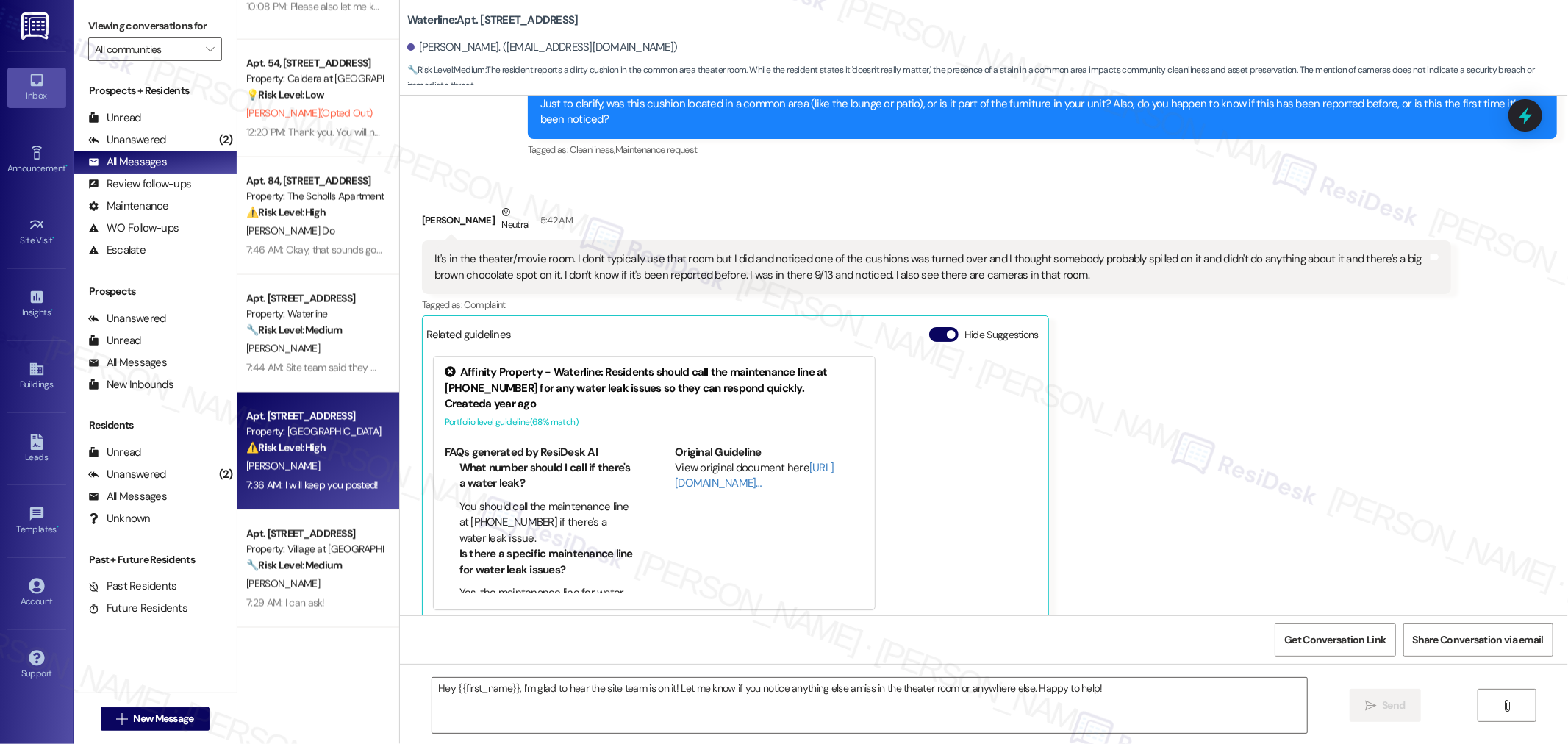
type textarea "Fetching suggested responses. Please feel free to read through the conversation…"
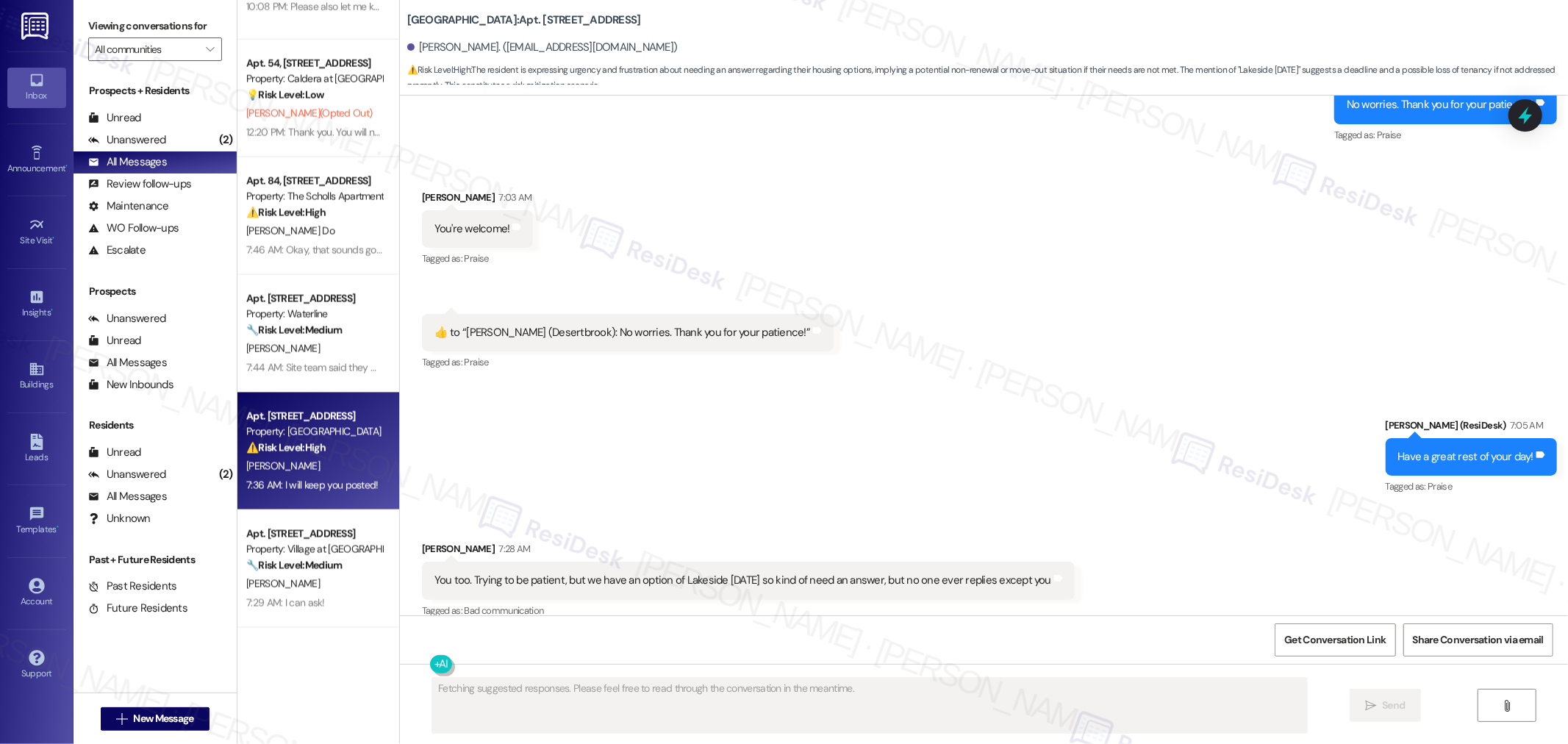
scroll to position [1722, 0]
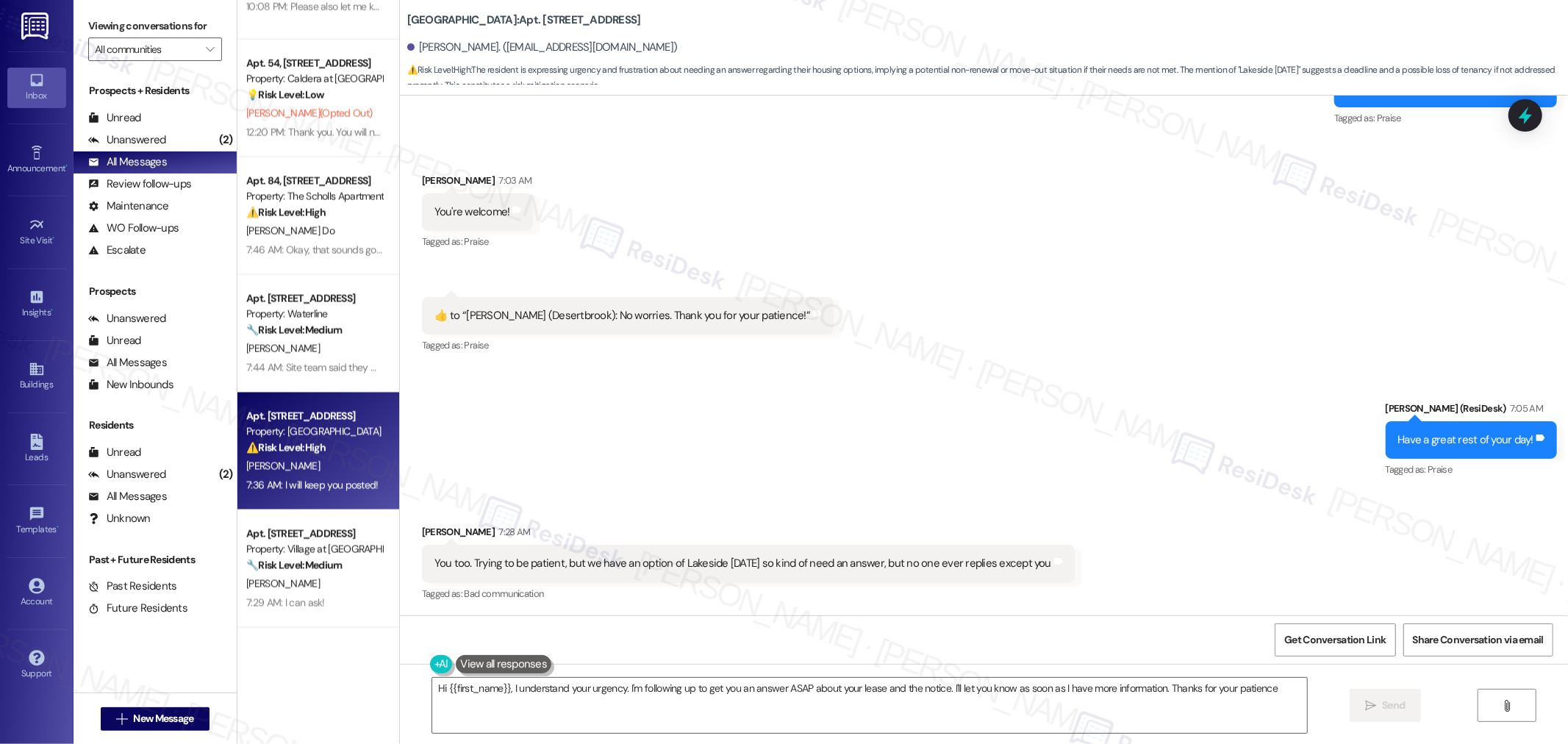
type textarea "Hi {{first_name}}, I understand your urgency. I'm following up to get you an an…"
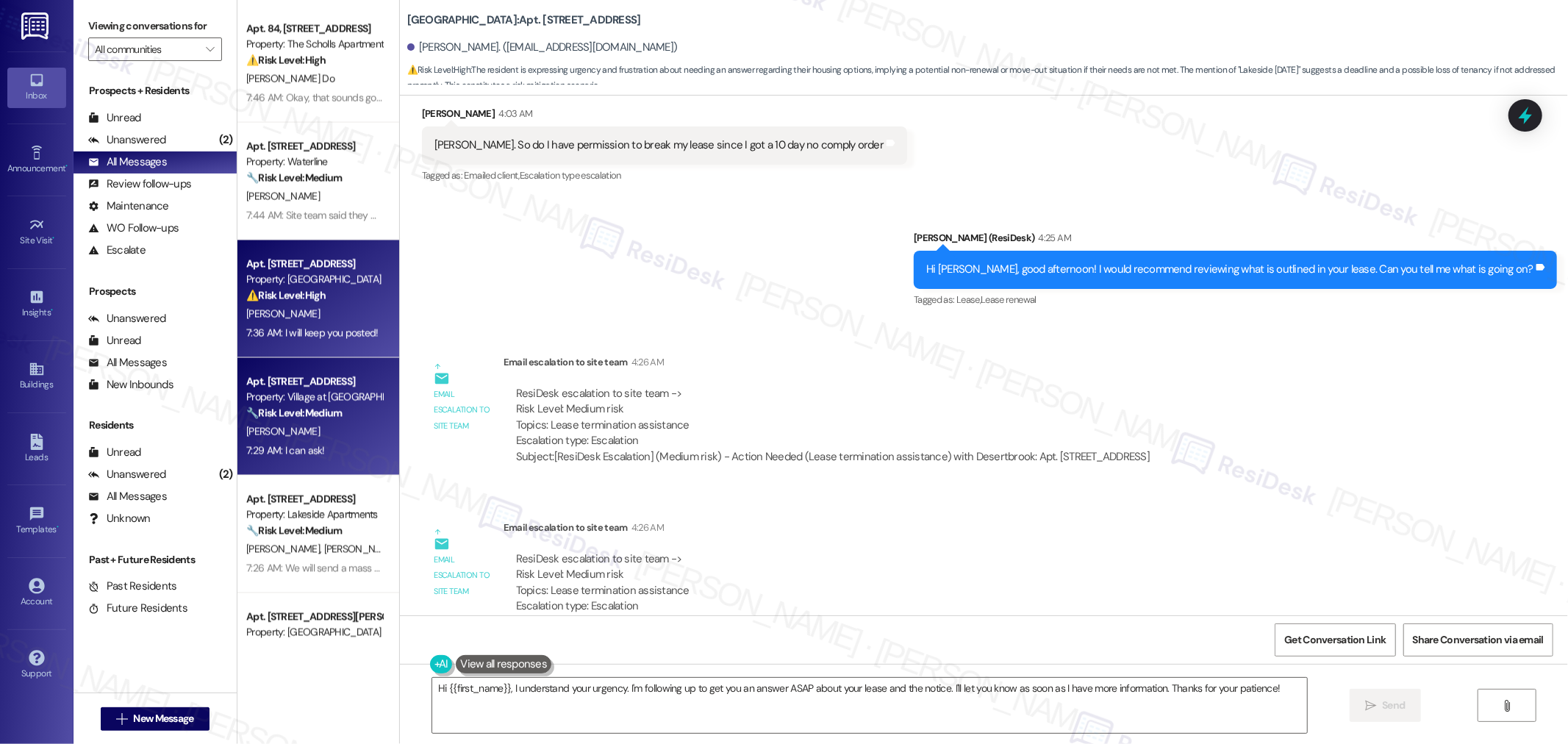
scroll to position [2367, 0]
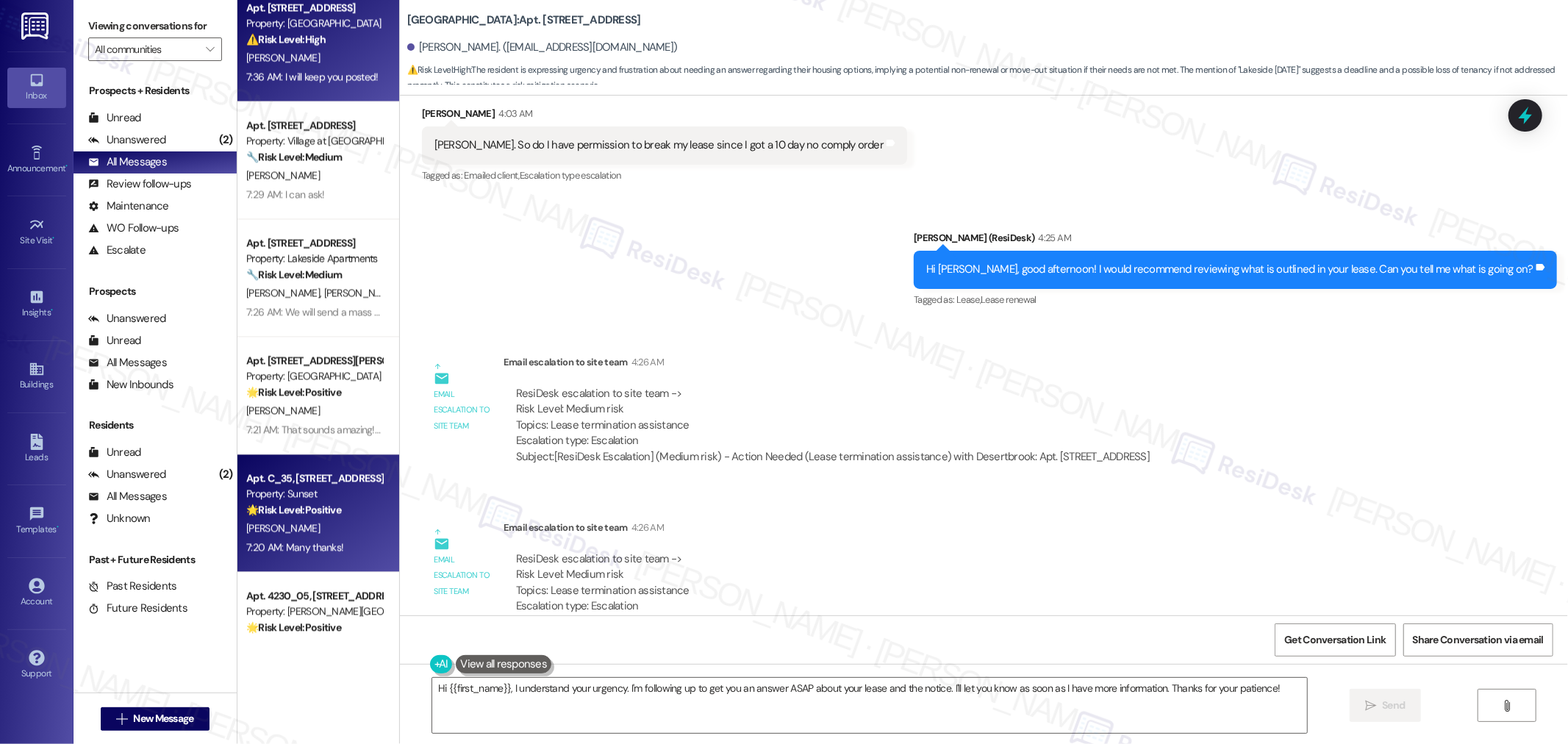
click at [323, 536] on div "M. Arzola" at bounding box center [314, 527] width 139 height 19
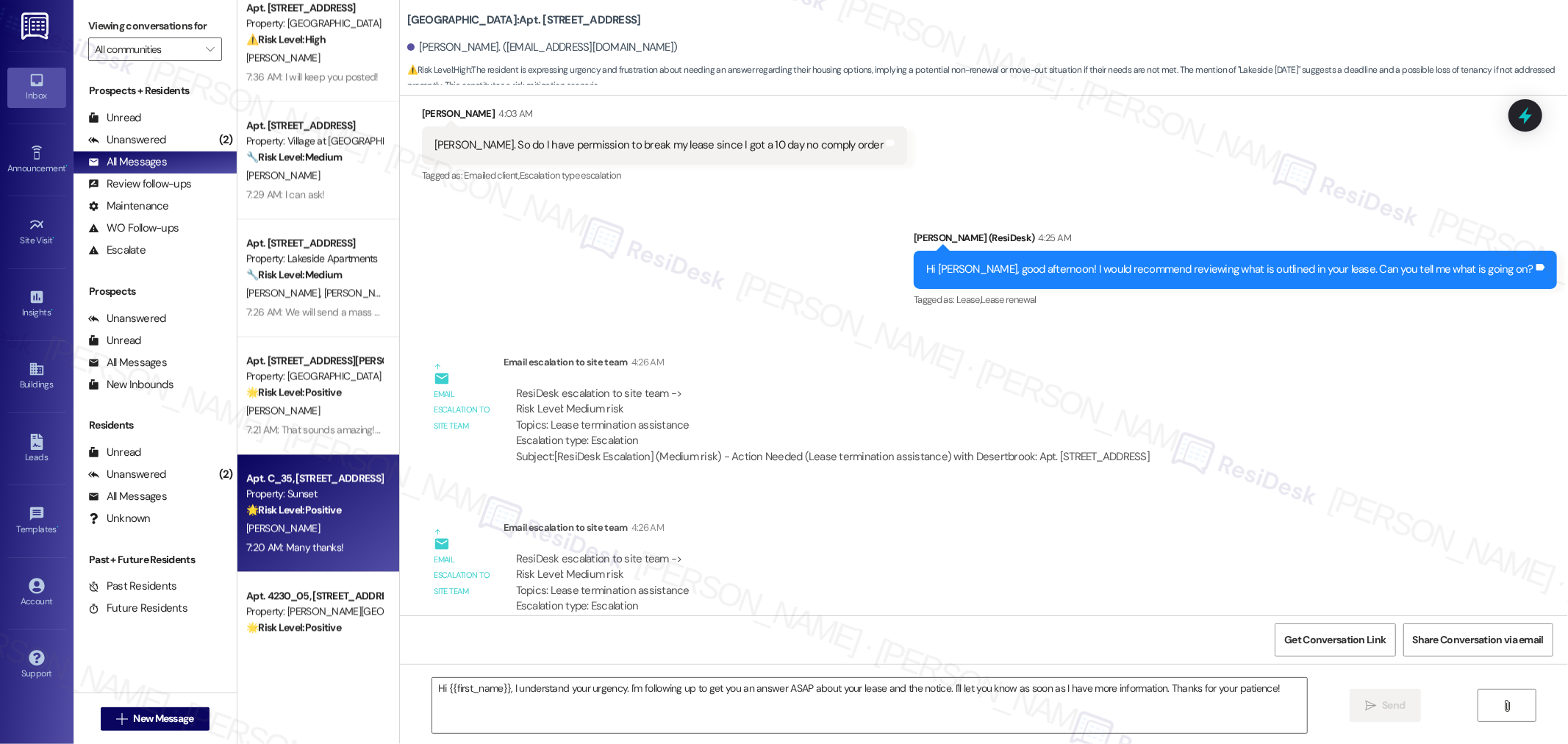
type textarea "Fetching suggested responses. Please feel free to read through the conversation…"
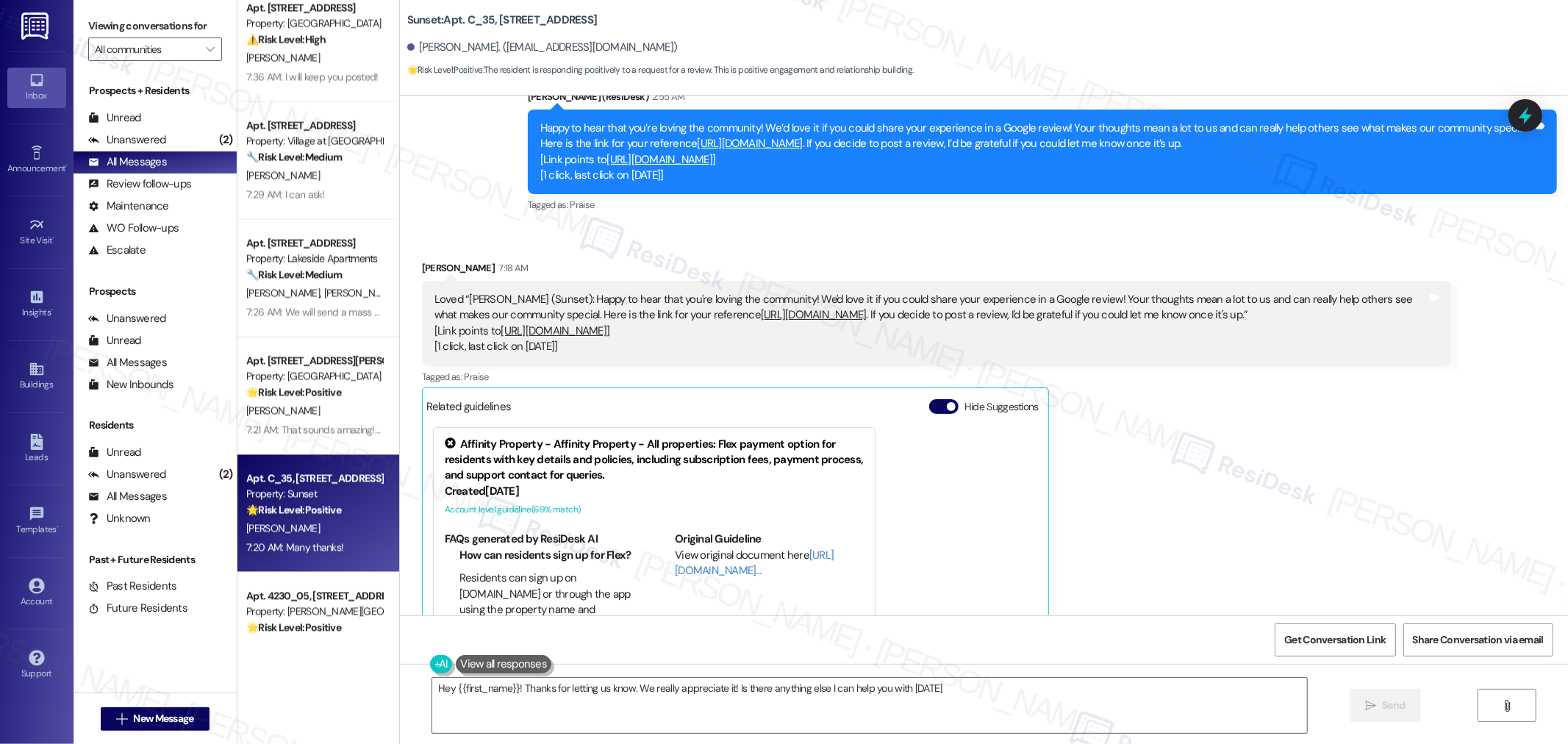
type textarea "Hey {{first_name}}! Thanks for letting us know. We really appreciate it! Is the…"
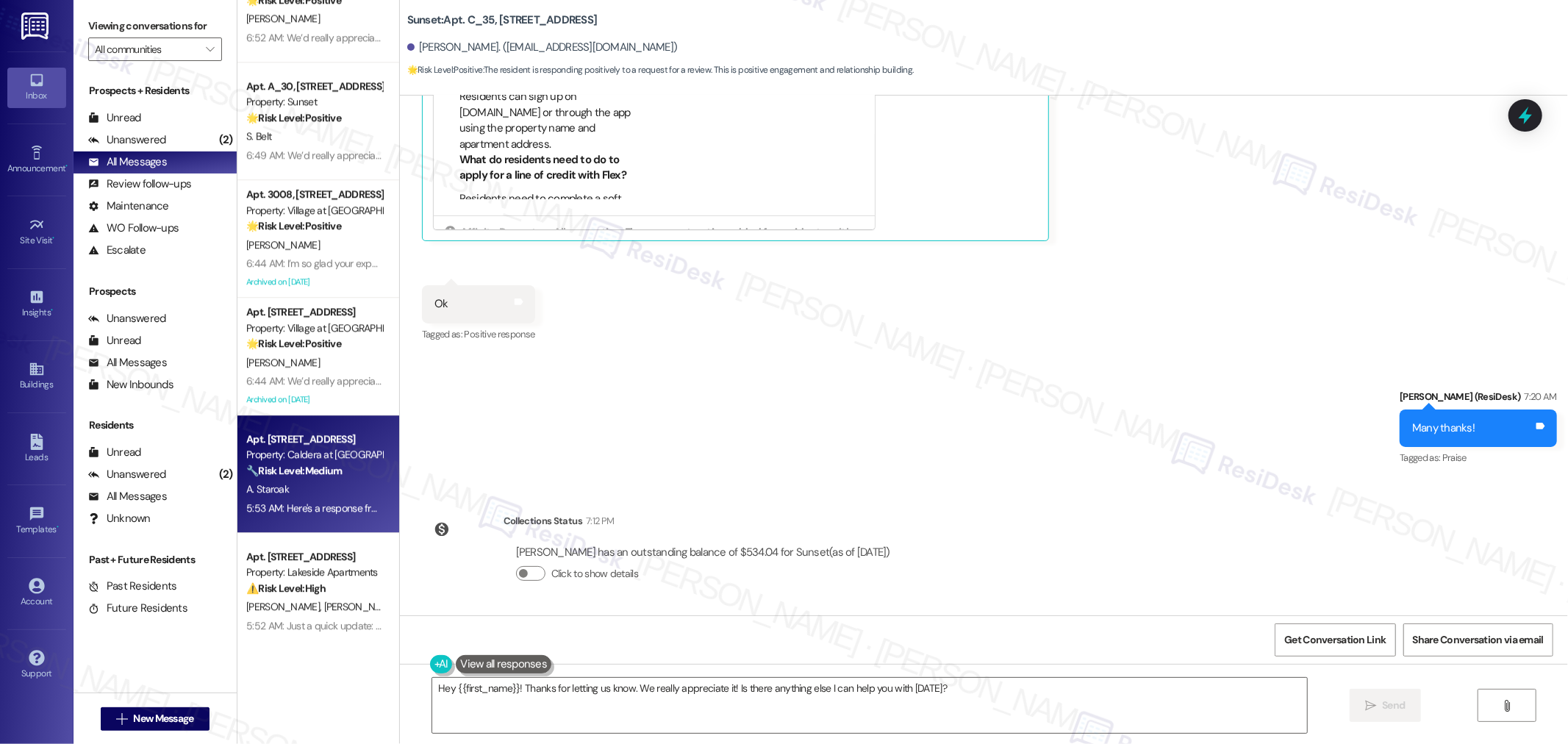
scroll to position [3674, 0]
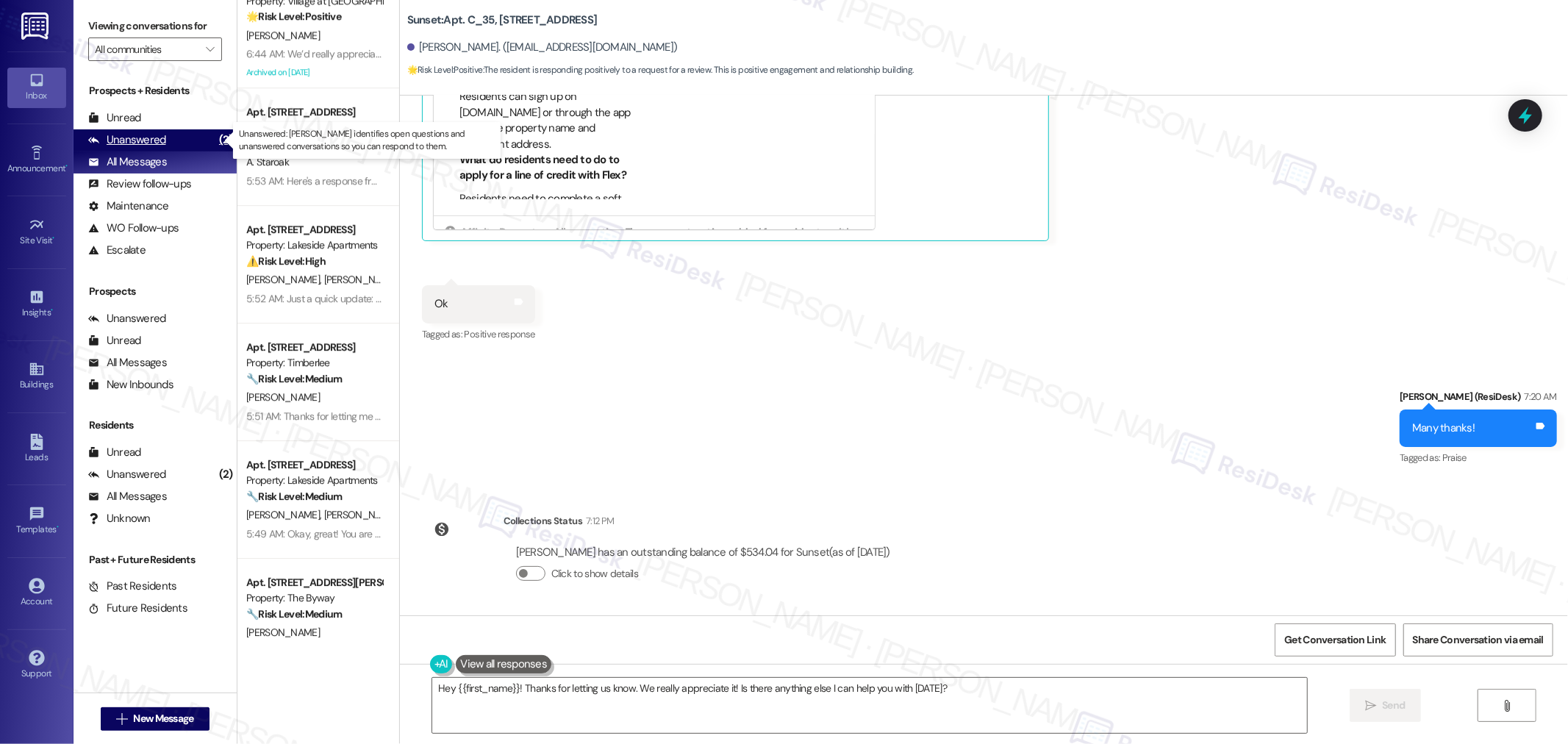
click at [138, 138] on div "Unanswered" at bounding box center [127, 139] width 78 height 15
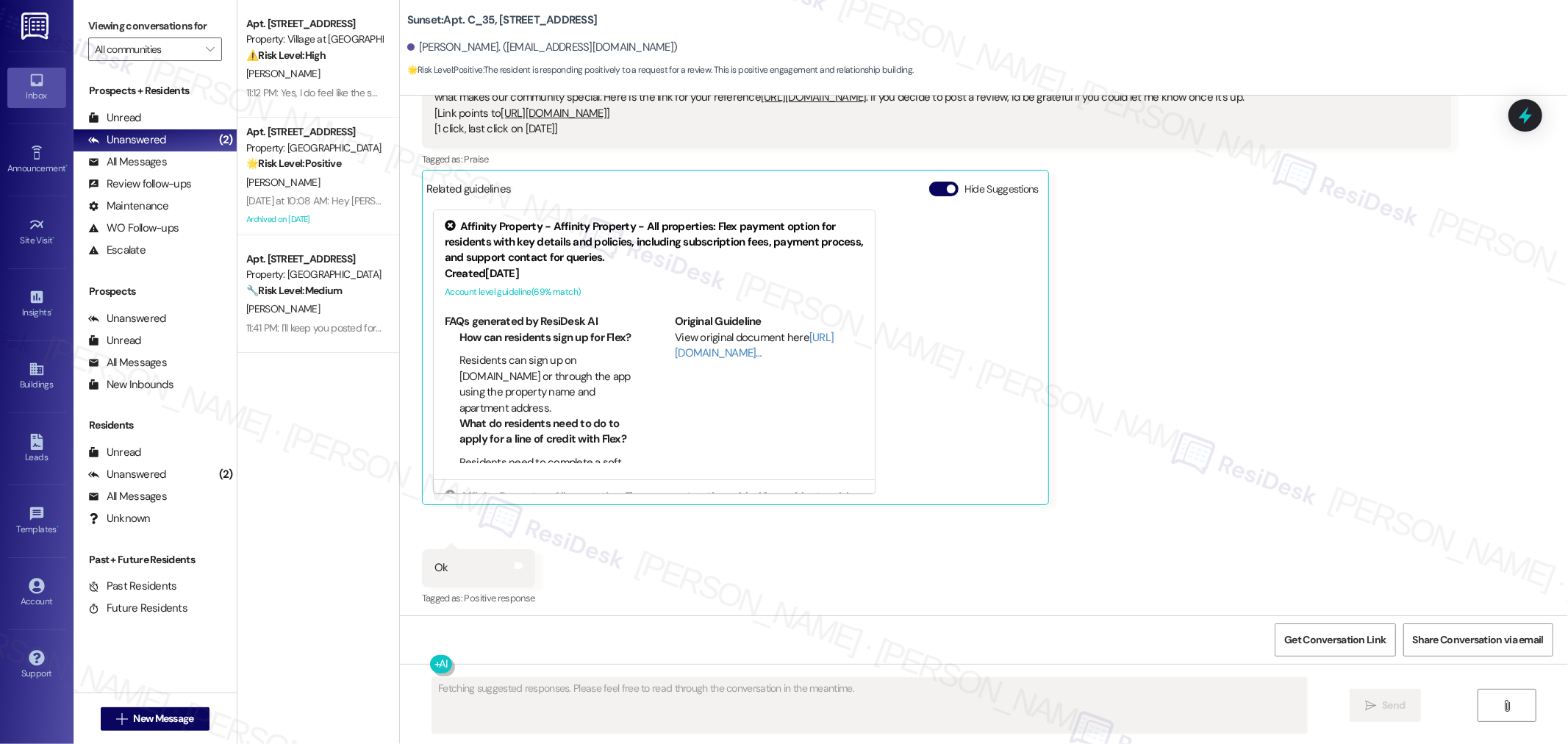
scroll to position [623, 0]
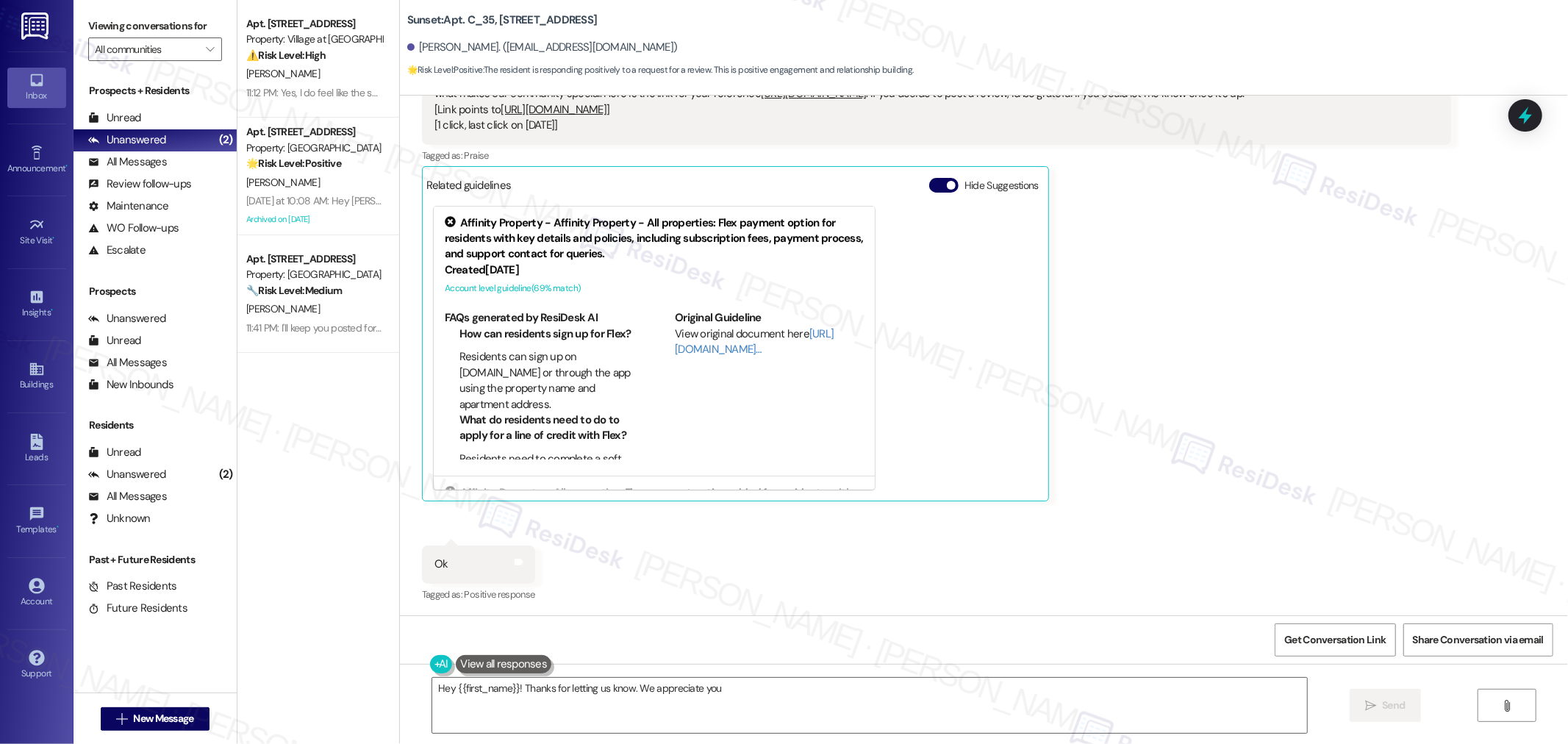
type textarea "Hey {{first_name}}! Thanks for letting us know. We appreciate you!"
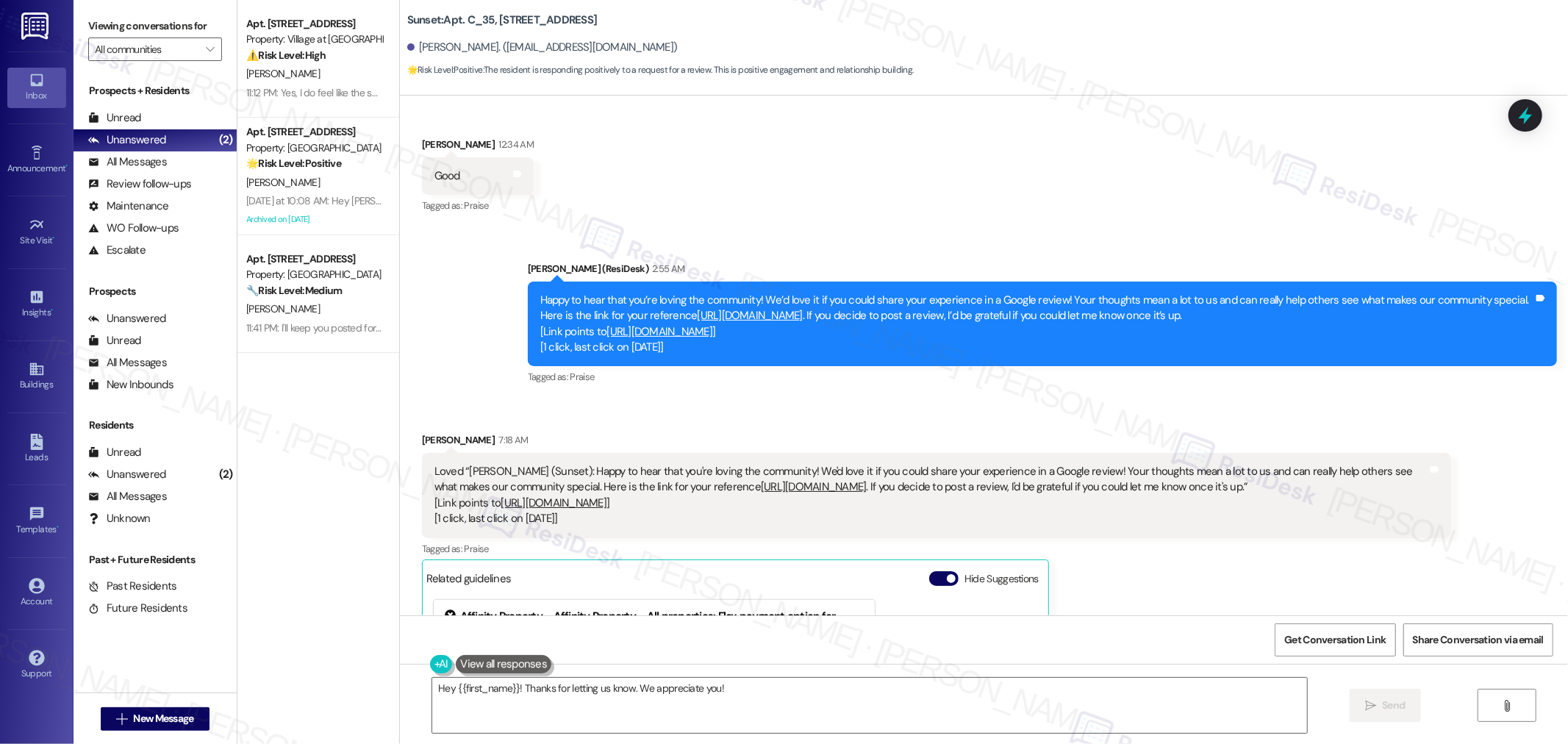
scroll to position [0, 0]
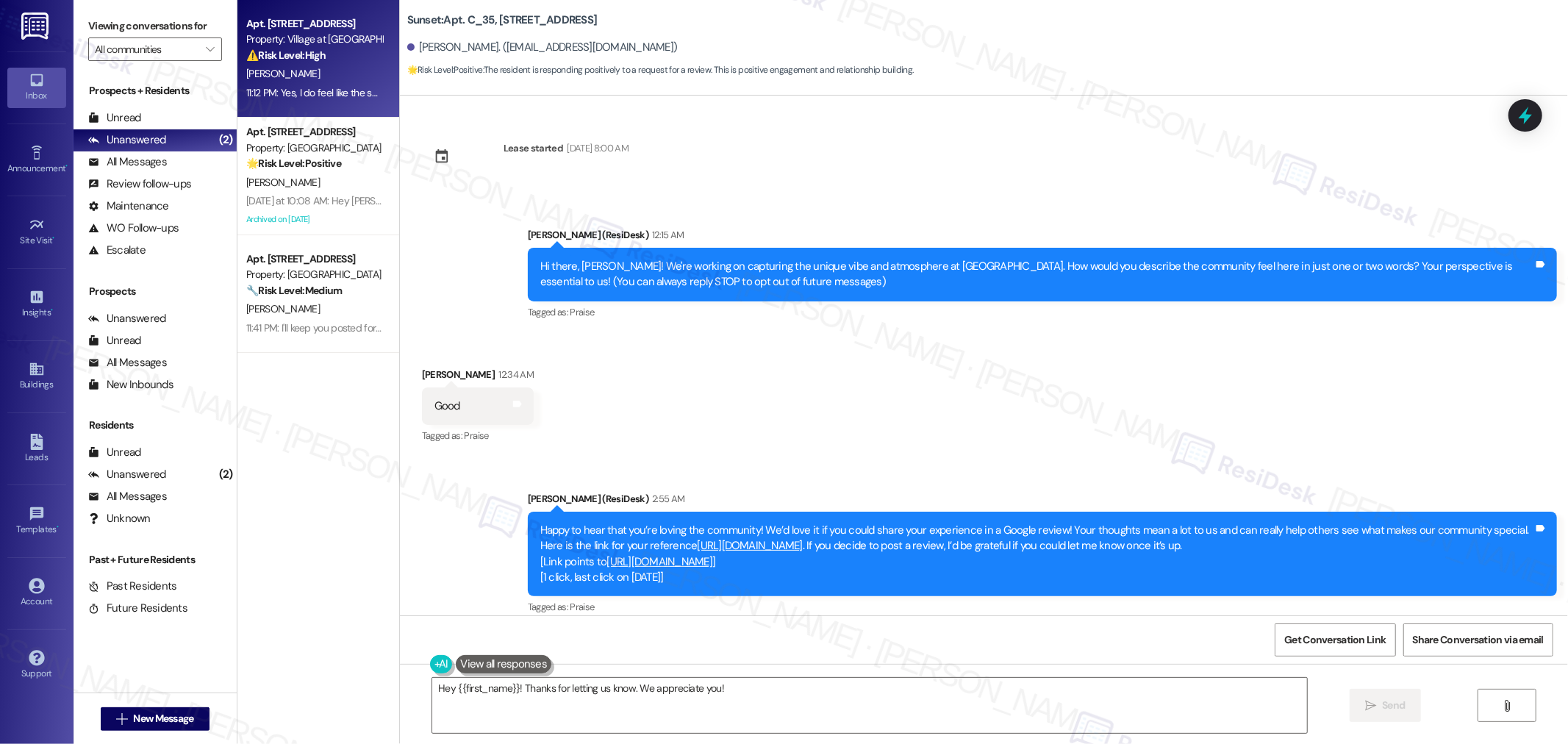
click at [302, 69] on div "[PERSON_NAME]" at bounding box center [314, 73] width 139 height 19
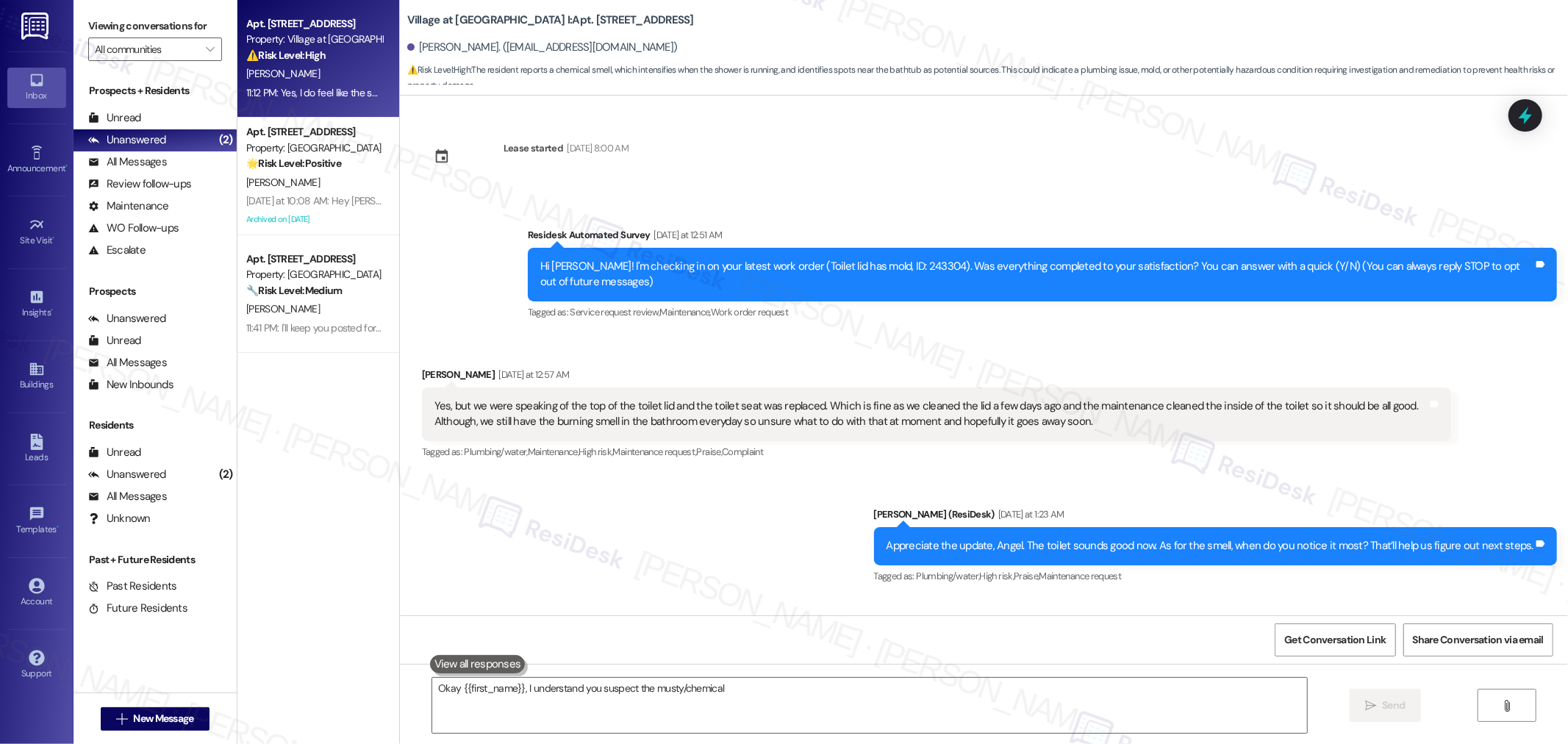
scroll to position [1735, 0]
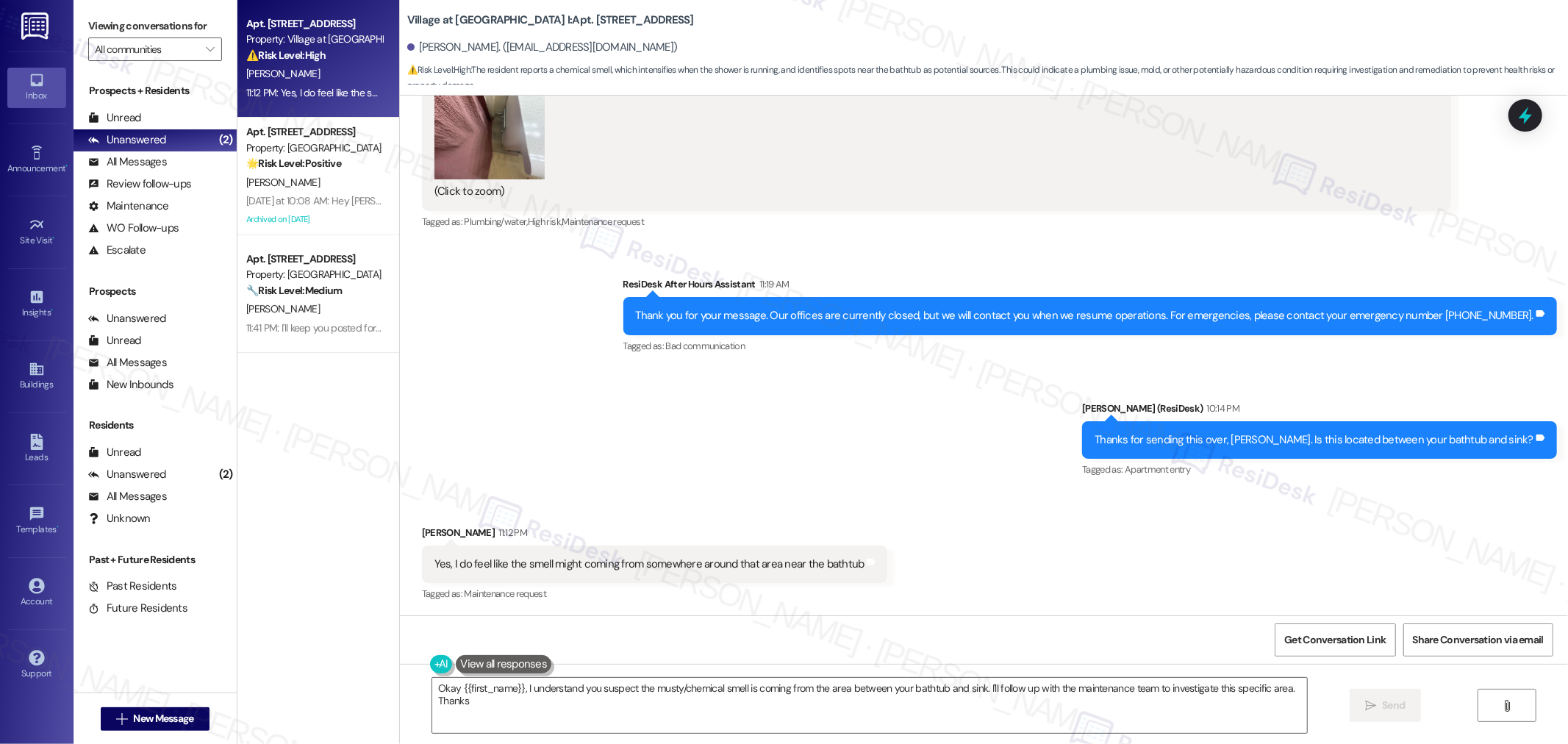
type textarea "Okay {{first_name}}, I understand you suspect the musty/chemical smell is comin…"
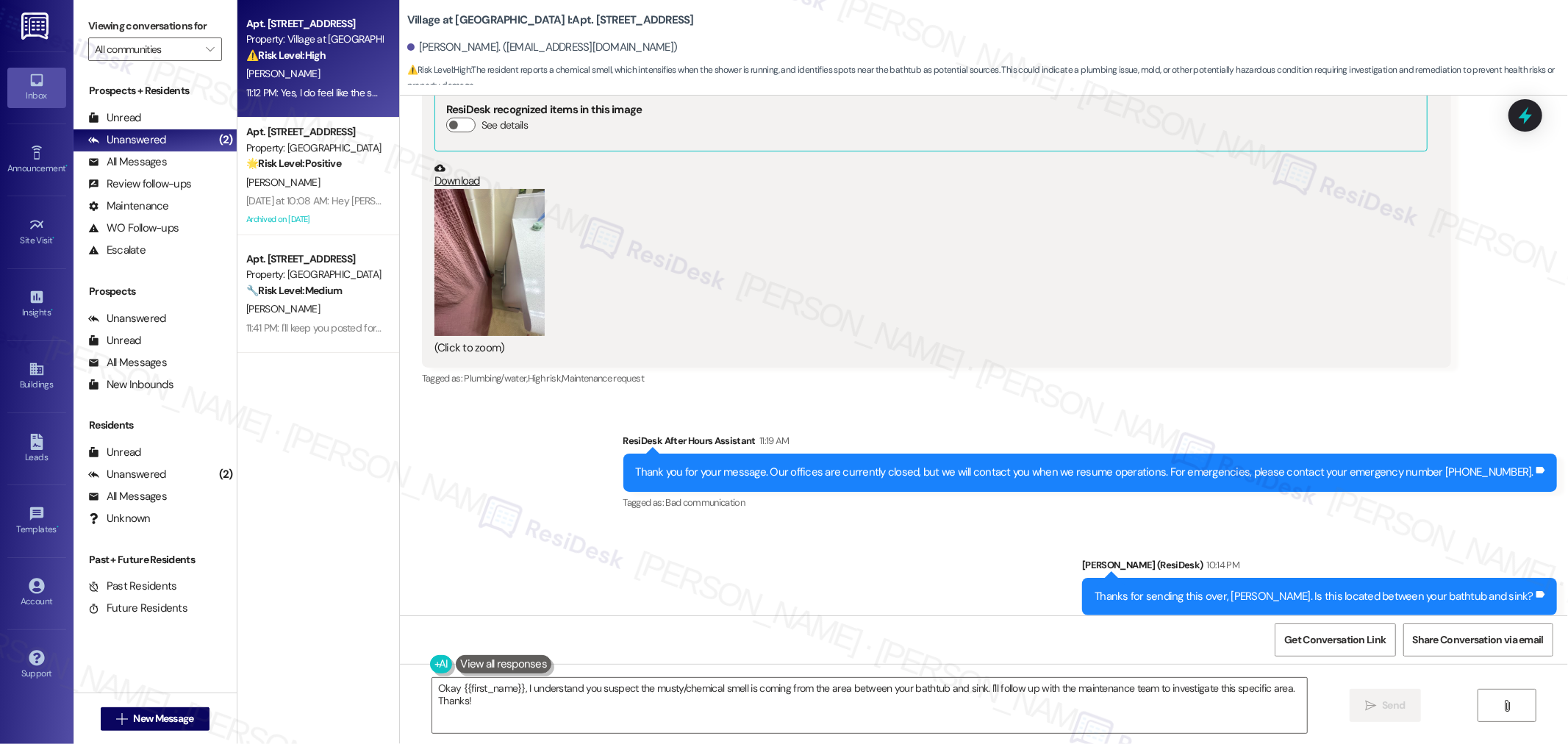
scroll to position [1571, 0]
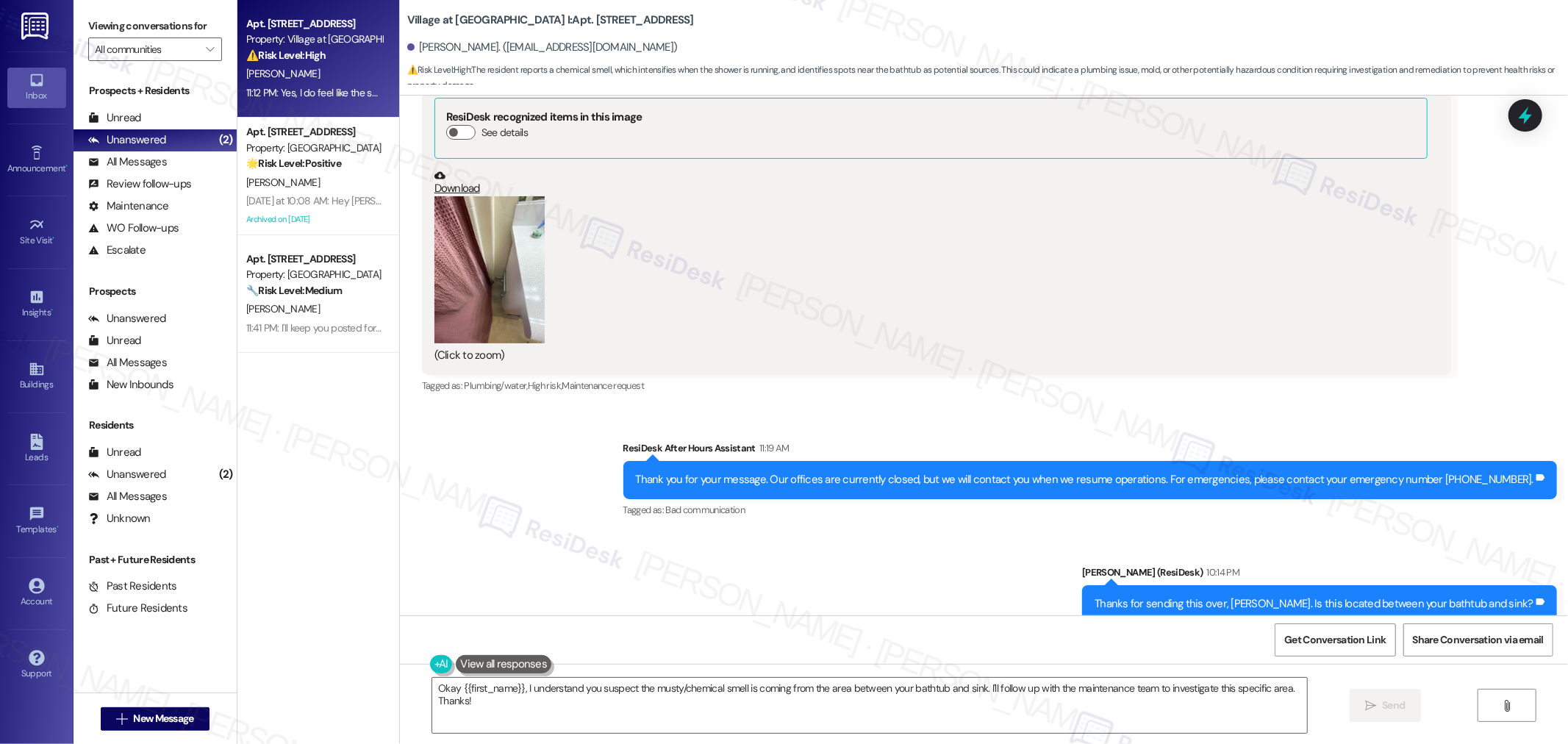
drag, startPoint x: 593, startPoint y: 529, endPoint x: 607, endPoint y: 527, distance: 14.1
click at [607, 527] on div "Sent via SMS ResiDesk After Hours Assistant 11:19 AM Thank you for your message…" at bounding box center [984, 531] width 1168 height 249
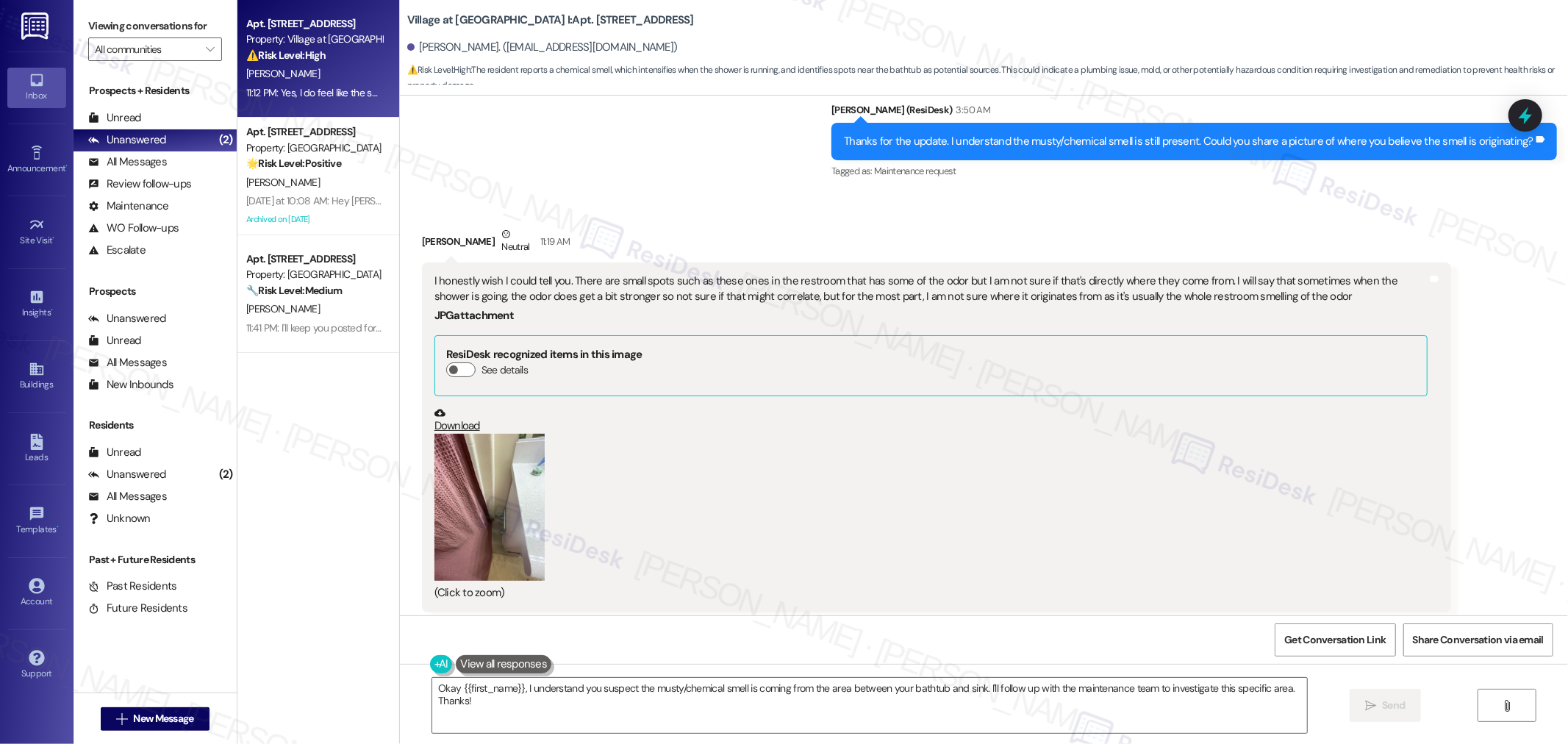
scroll to position [1326, 0]
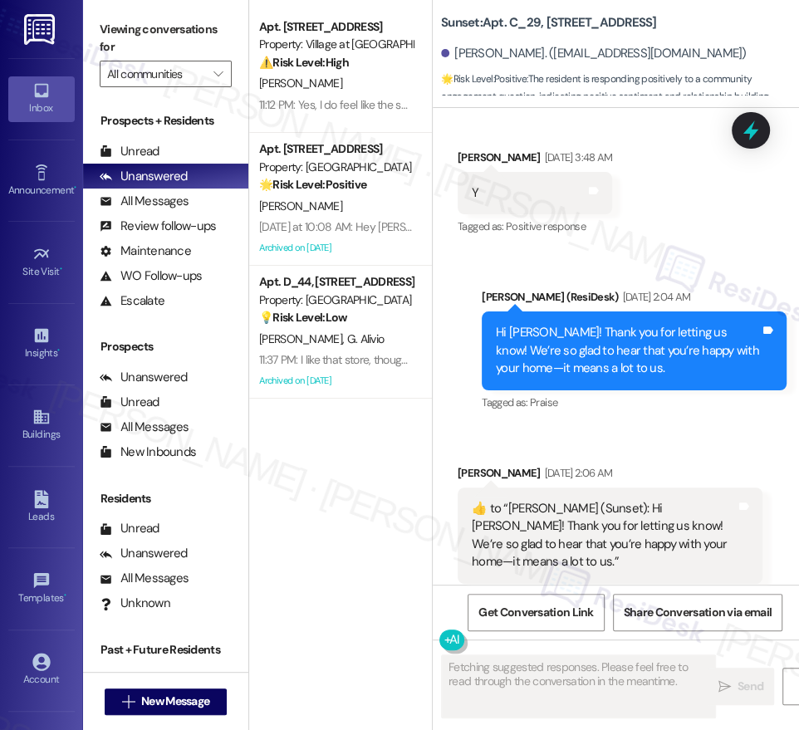
scroll to position [8844, 0]
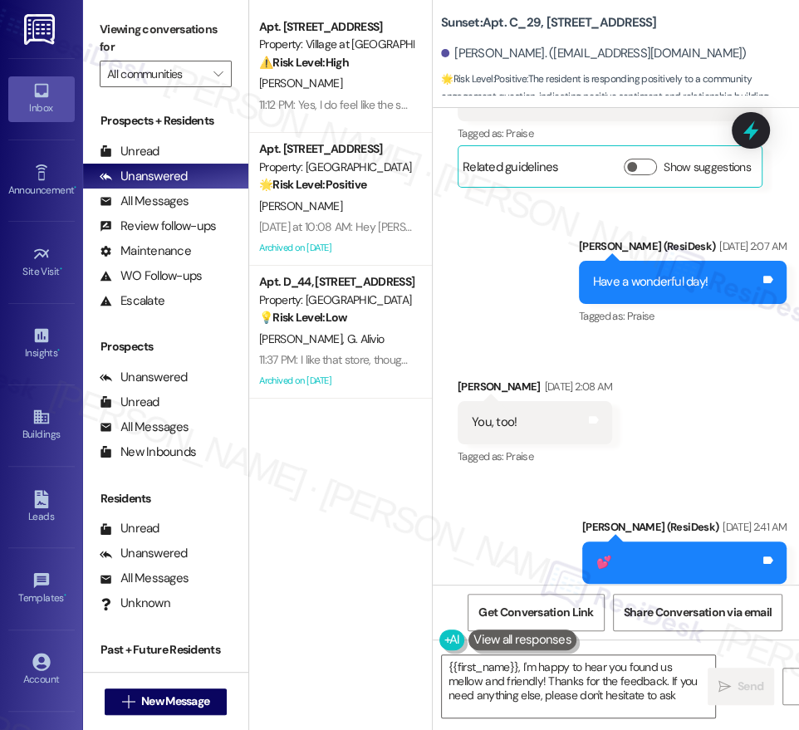
type textarea "{{first_name}}, I'm happy to hear you found us mellow and friendly! Thanks for …"
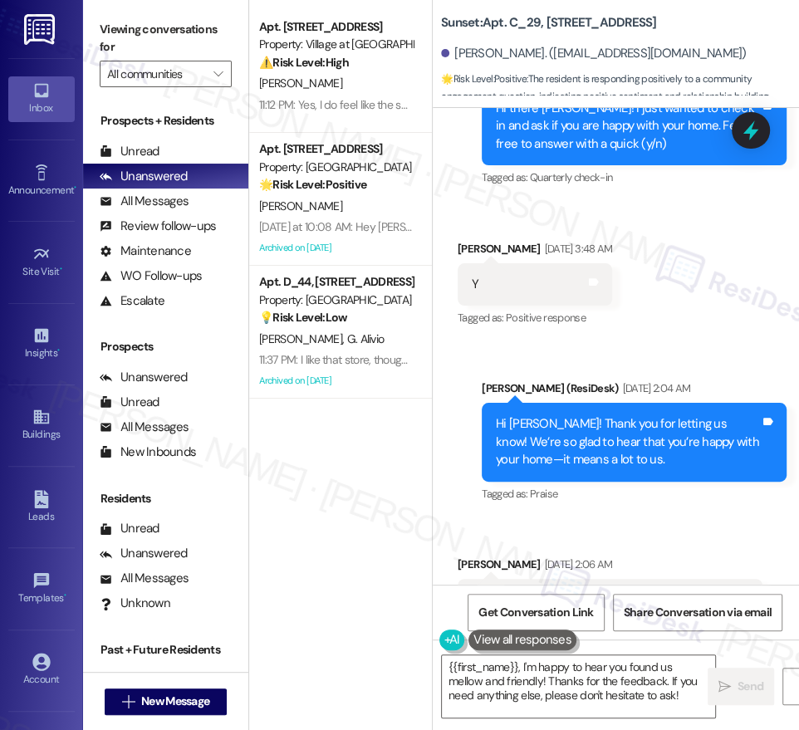
scroll to position [7830, 0]
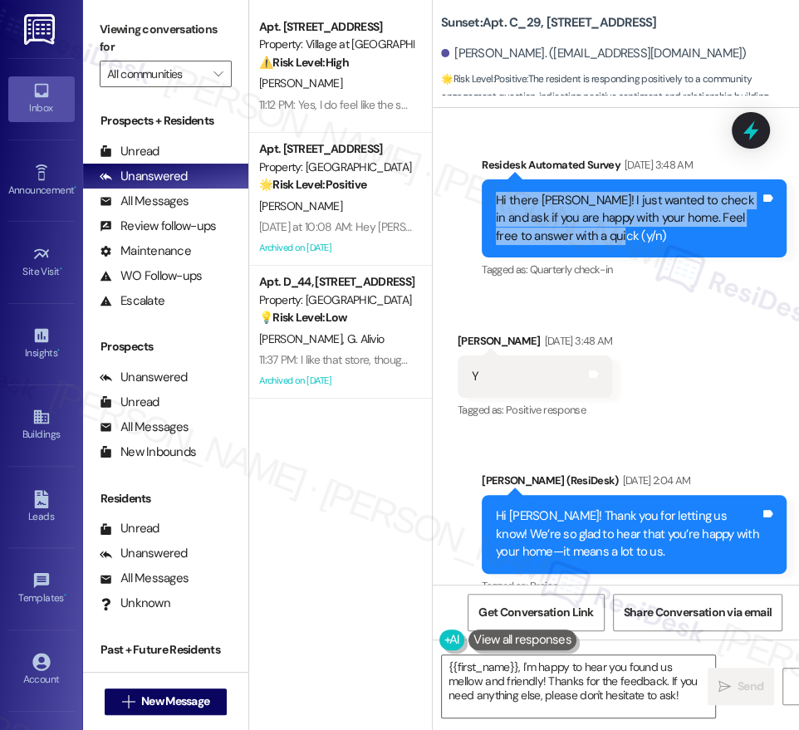
drag, startPoint x: 588, startPoint y: 238, endPoint x: 485, endPoint y: 196, distance: 111.0
click at [485, 196] on div "Hi there [PERSON_NAME]! I just wanted to check in and ask if you are happy with…" at bounding box center [634, 218] width 305 height 78
copy div "Hi there [PERSON_NAME]! I just wanted to check in and ask if you are happy with…"
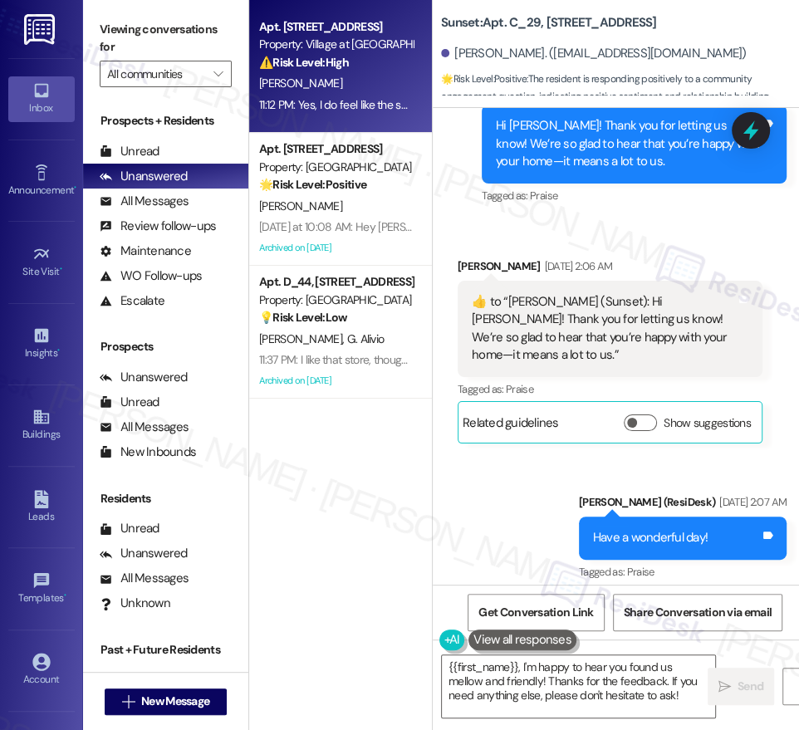
scroll to position [8384, 0]
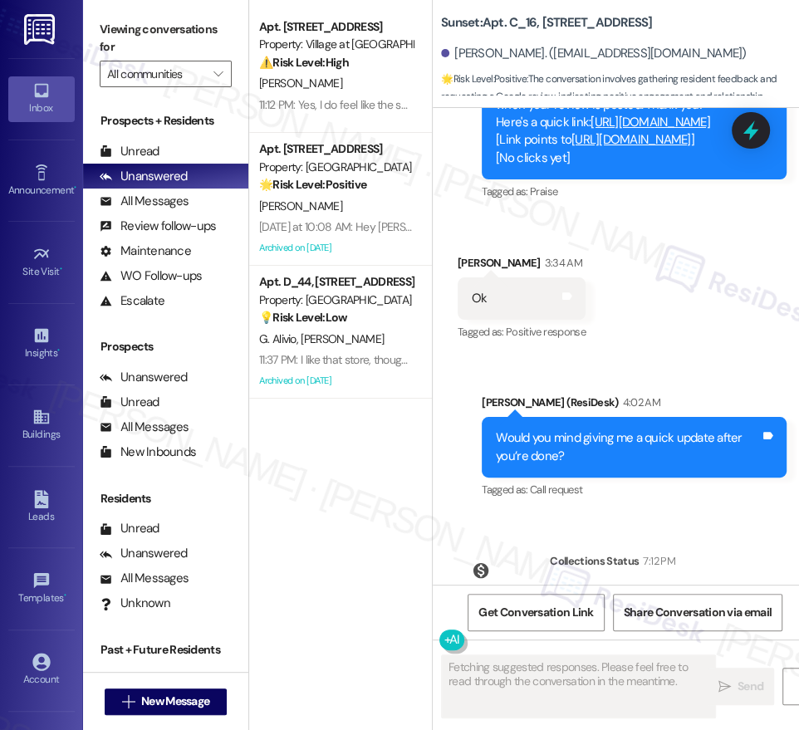
scroll to position [1710, 0]
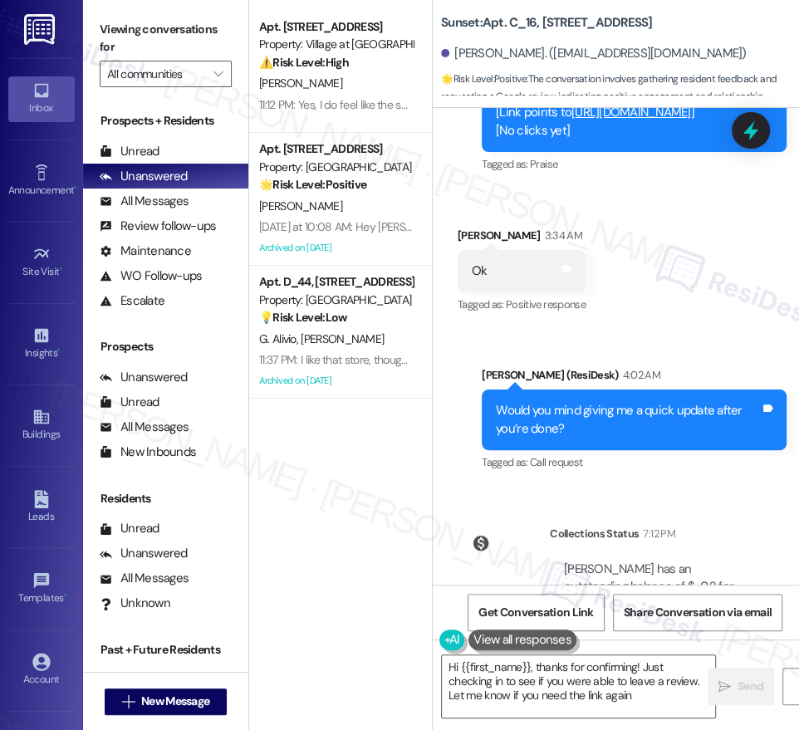
type textarea "Hi {{first_name}}, thanks for confirming! Just checking in to see if you were a…"
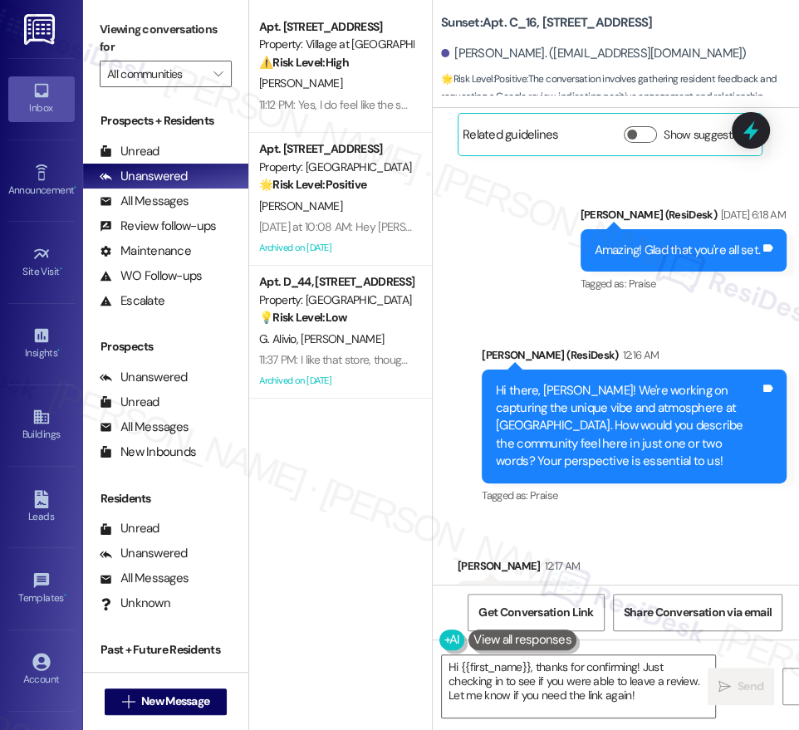
scroll to position [880, 0]
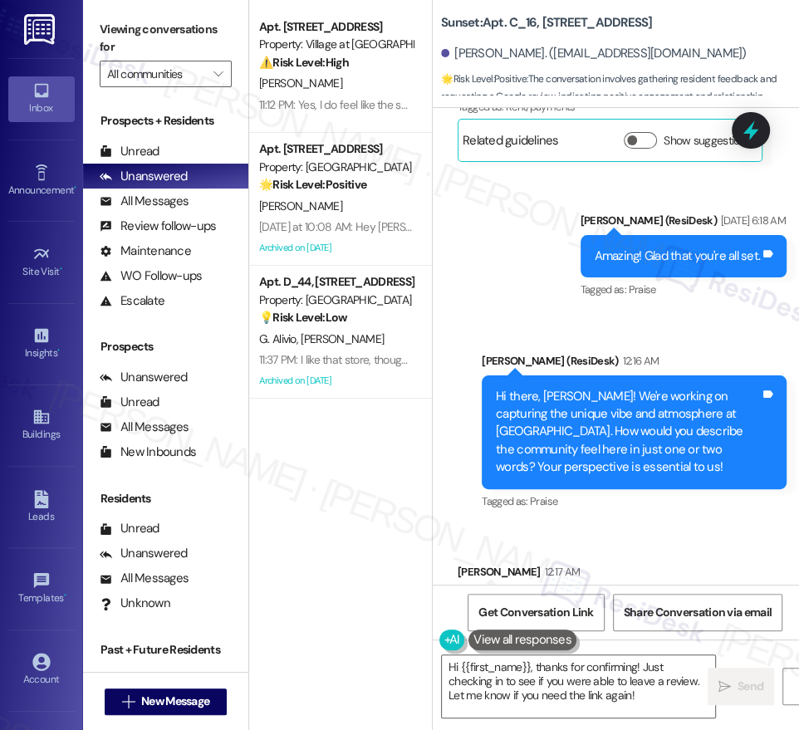
click at [591, 439] on div "Hi there, [PERSON_NAME]! We're working on capturing the unique vibe and atmosph…" at bounding box center [628, 432] width 264 height 89
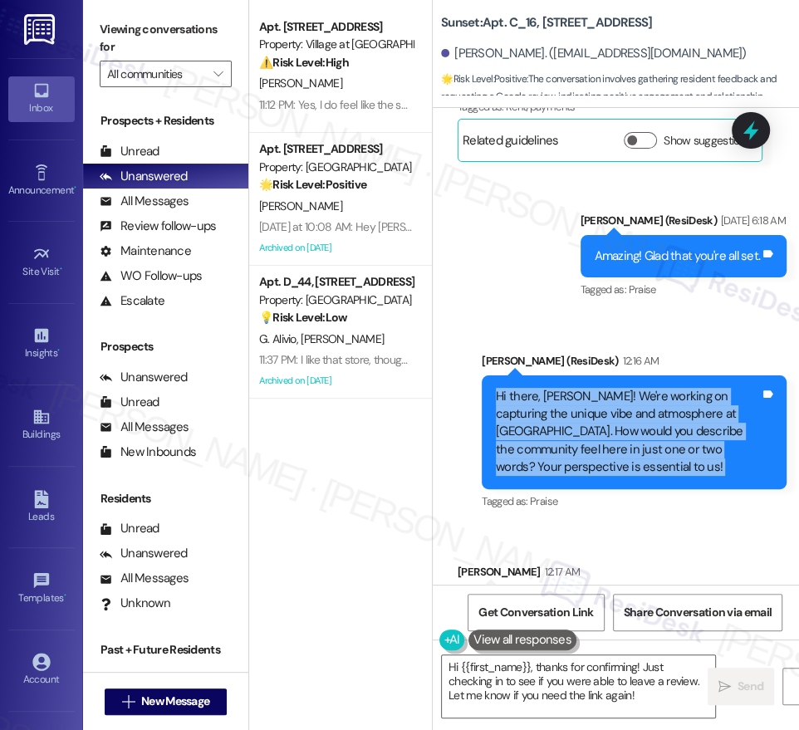
click at [591, 439] on div "Hi there, Hilary! We're working on capturing the unique vibe and atmosphere at …" at bounding box center [628, 432] width 264 height 89
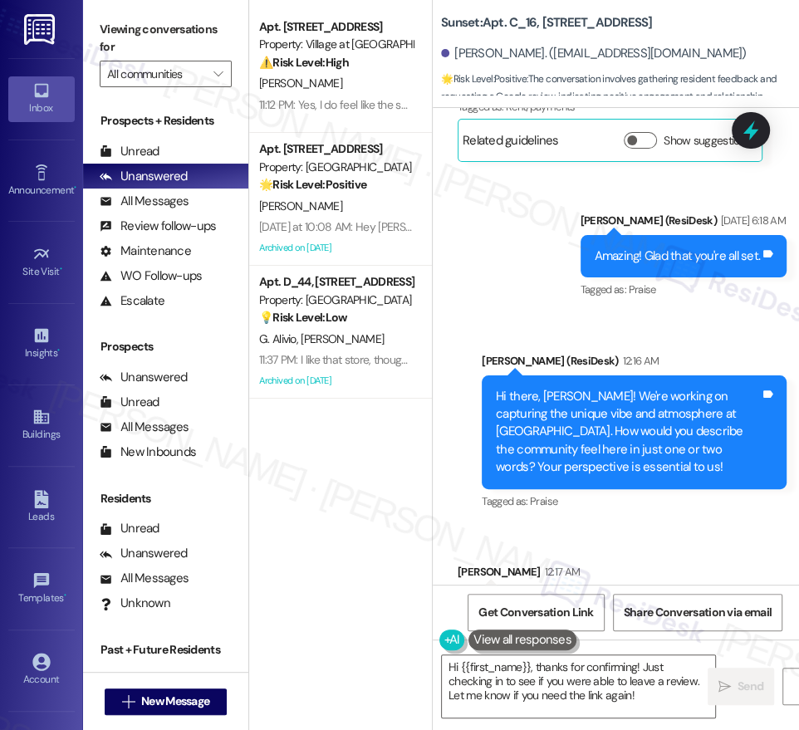
click at [560, 262] on div "Sent via SMS Sarah (ResiDesk) Jul 08, 2025 at 6:18 AM Amazing! Glad that you're…" at bounding box center [616, 349] width 366 height 351
click at [700, 433] on div "Hi there, Hilary! We're working on capturing the unique vibe and atmosphere at …" at bounding box center [628, 432] width 264 height 89
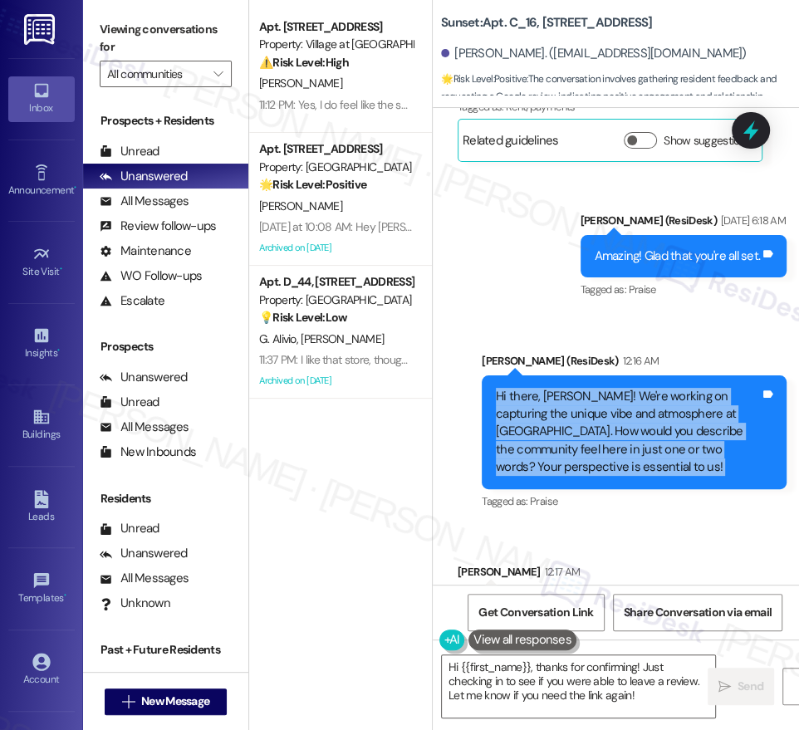
click at [700, 433] on div "Hi there, Hilary! We're working on capturing the unique vibe and atmosphere at …" at bounding box center [628, 432] width 264 height 89
copy div "Hi there, Hilary! We're working on capturing the unique vibe and atmosphere at …"
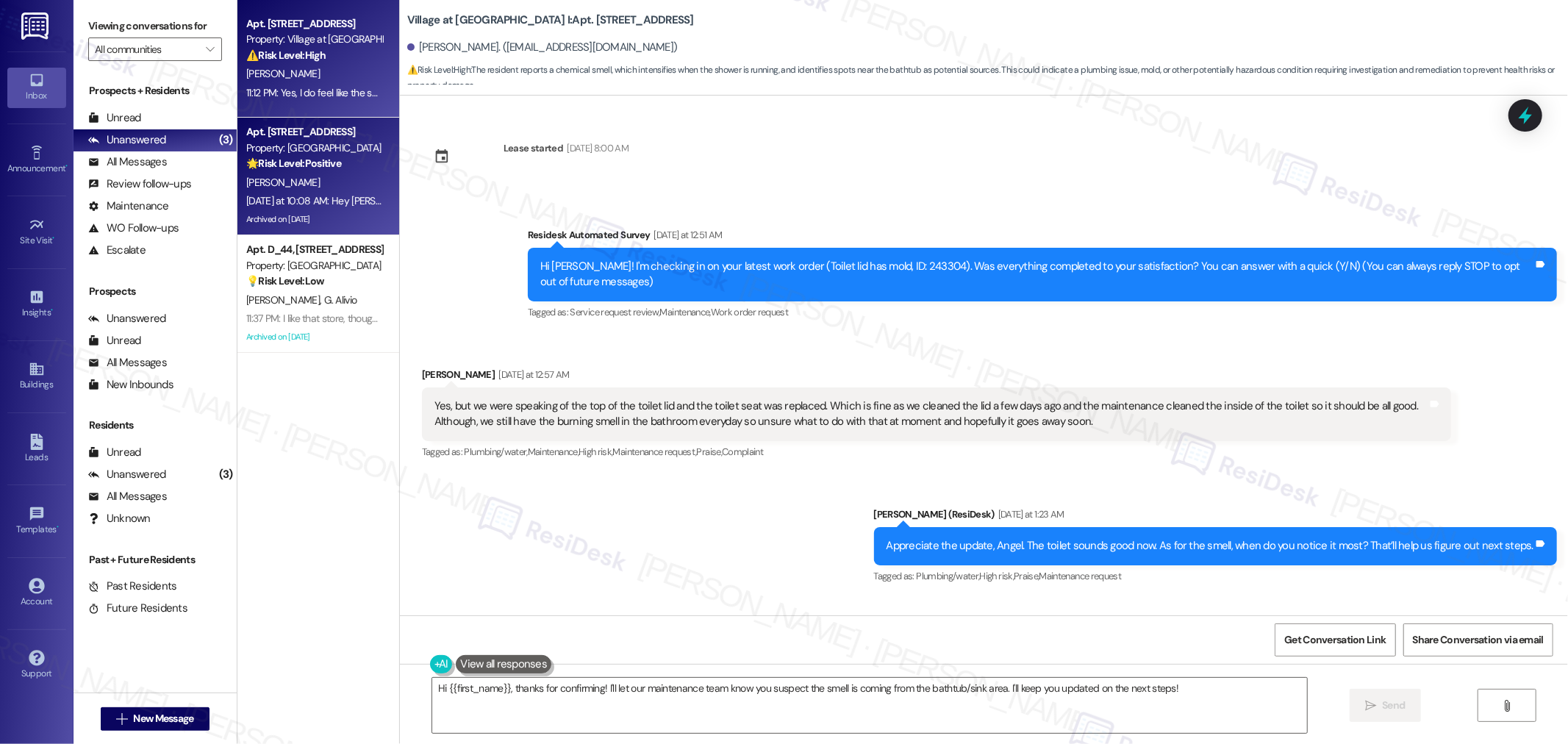
scroll to position [1735, 0]
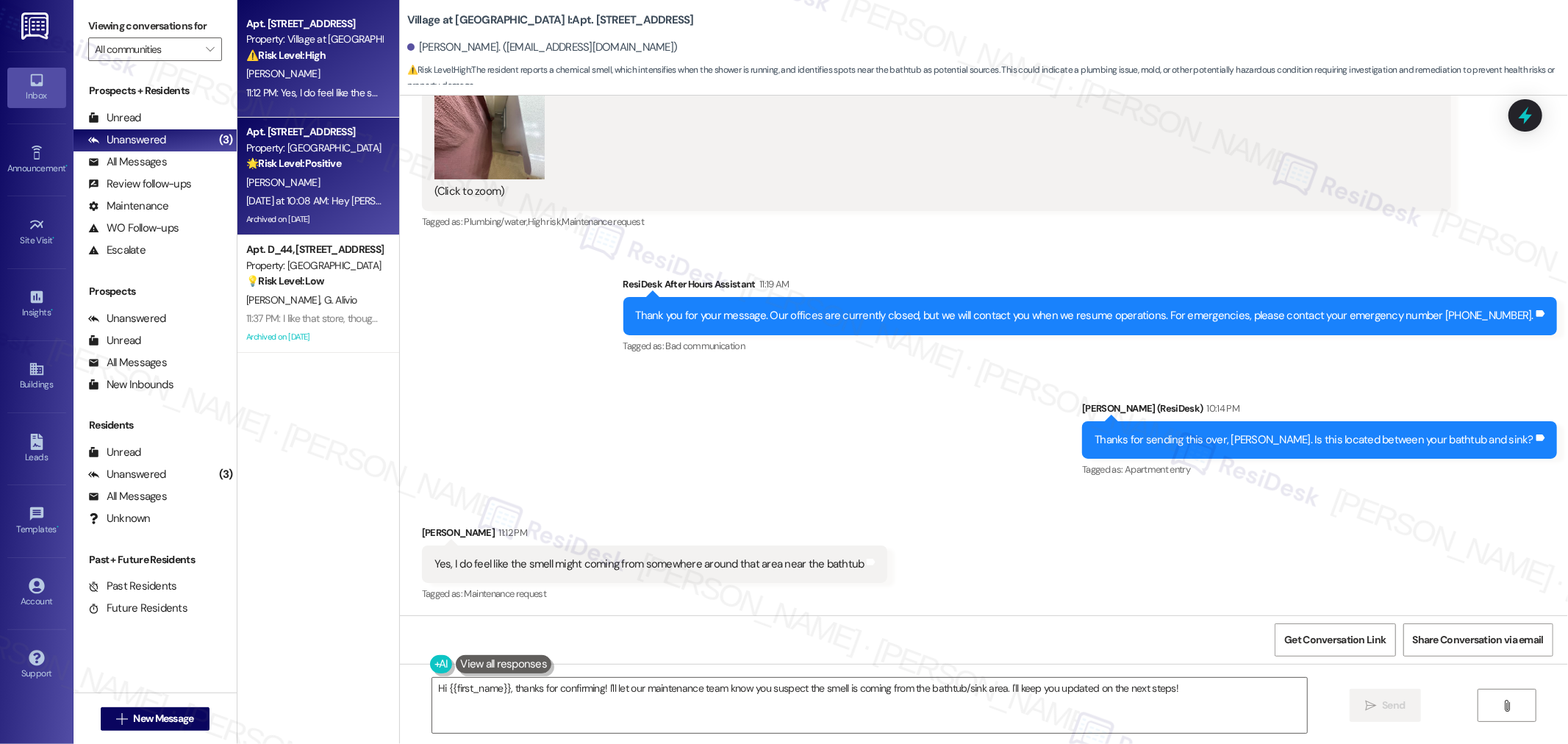
click at [335, 199] on div "[DATE] at 10:08 AM: Hey [PERSON_NAME], we appreciate your text! We'll be back a…" at bounding box center [579, 200] width 666 height 13
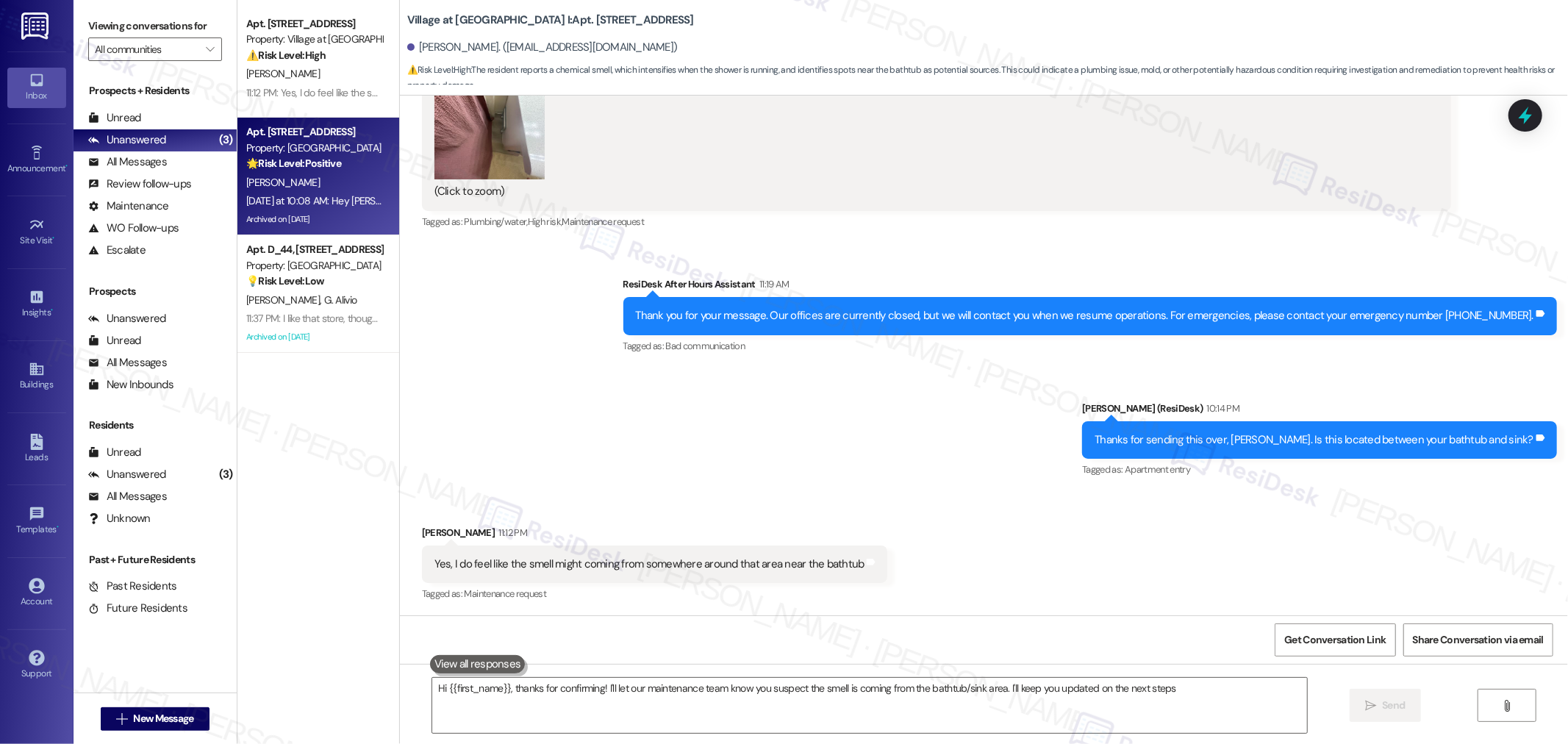
type textarea "Hi {{first_name}}, thanks for confirming! I'll let our maintenance team know yo…"
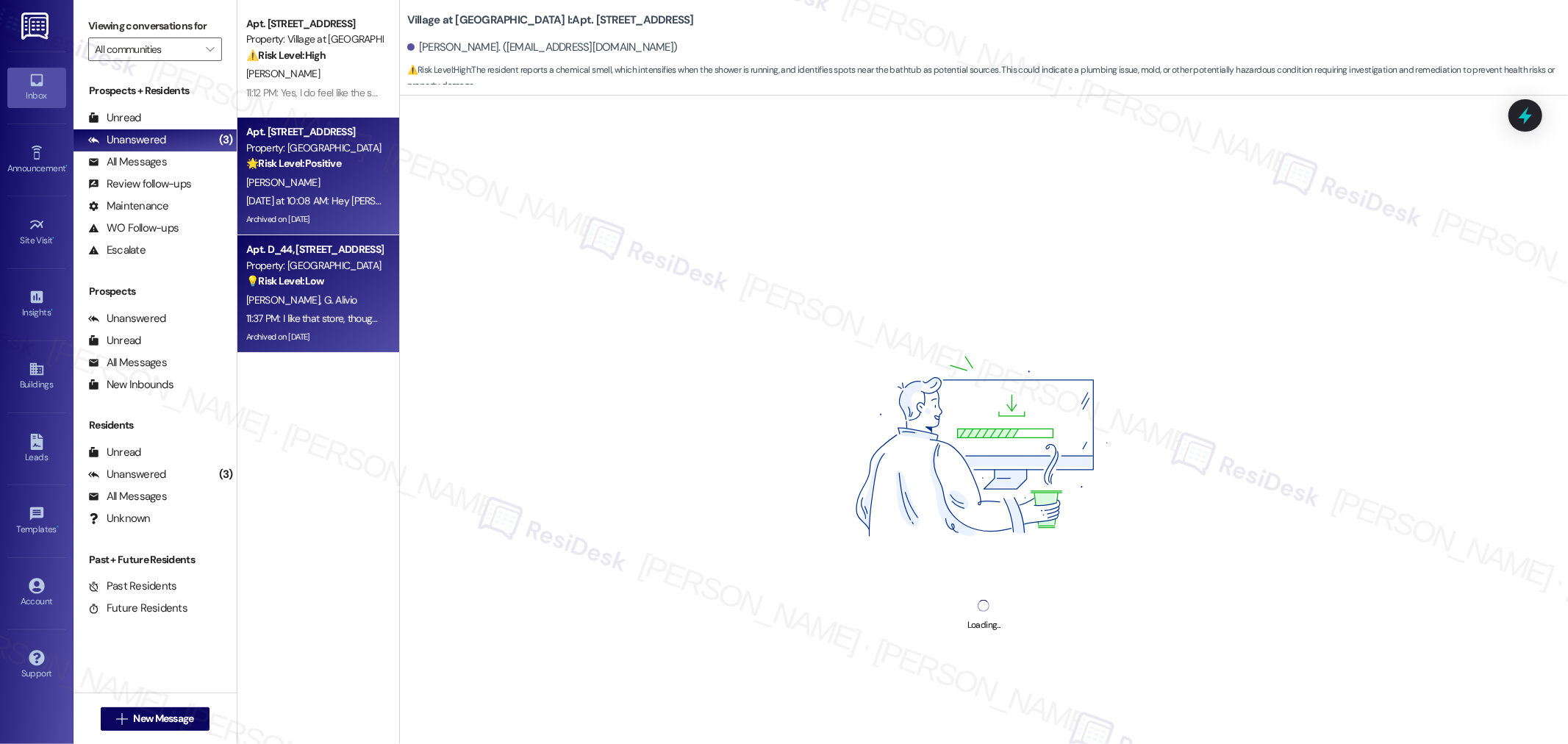
click at [327, 294] on div "[PERSON_NAME] [PERSON_NAME]" at bounding box center [314, 300] width 139 height 19
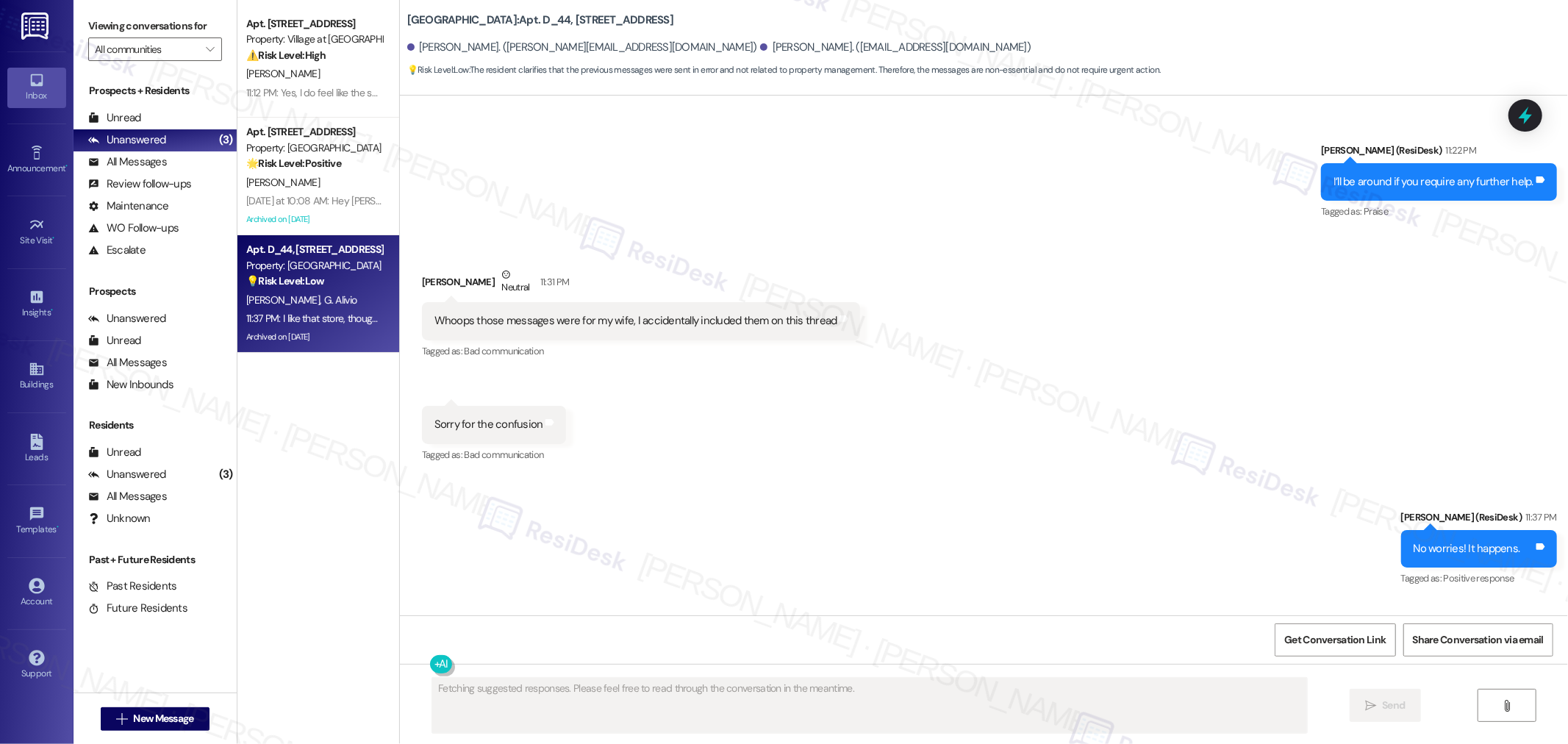
scroll to position [9219, 0]
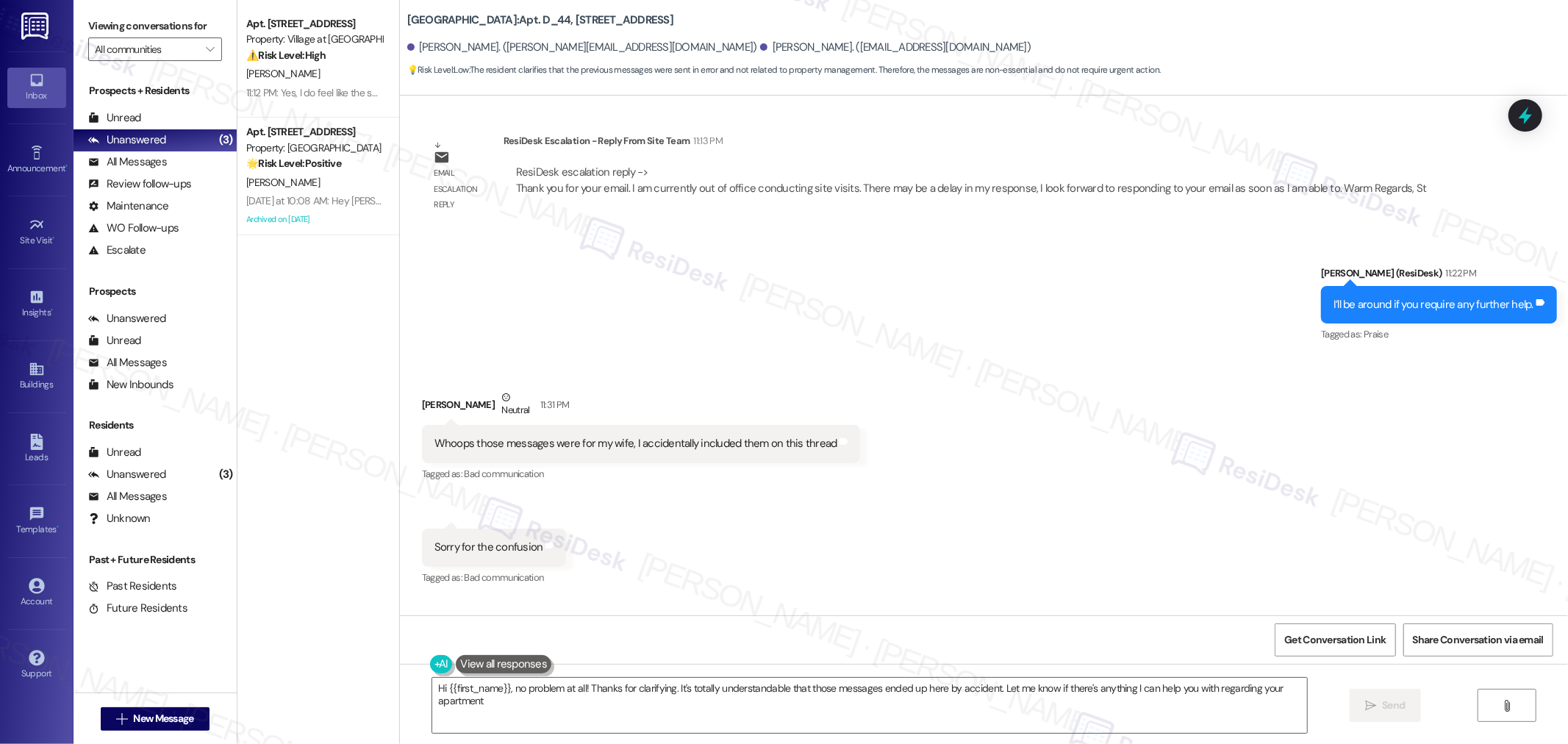
type textarea "Hi {{first_name}}, no problem at all! Thanks for clarifying. It's totally under…"
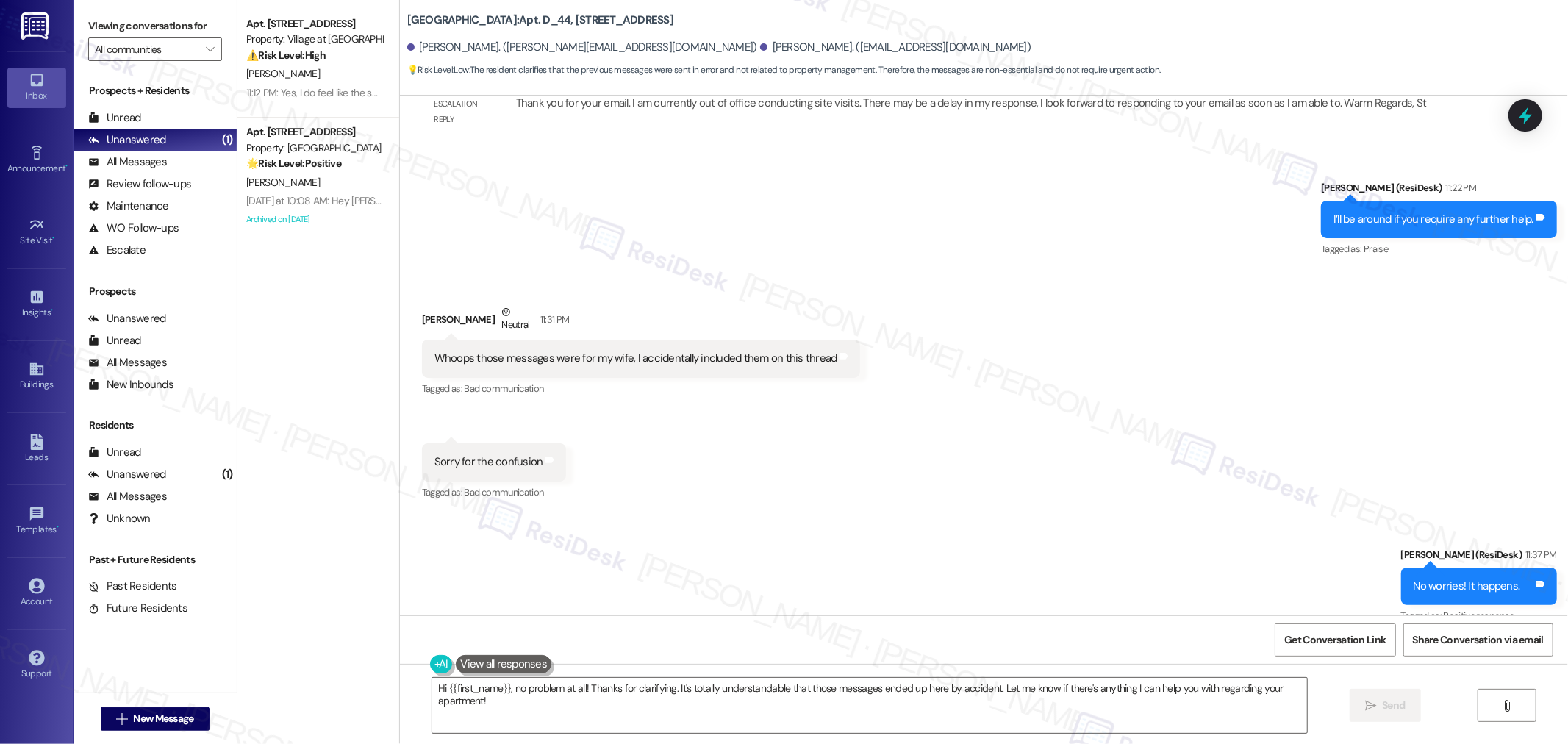
scroll to position [9446, 0]
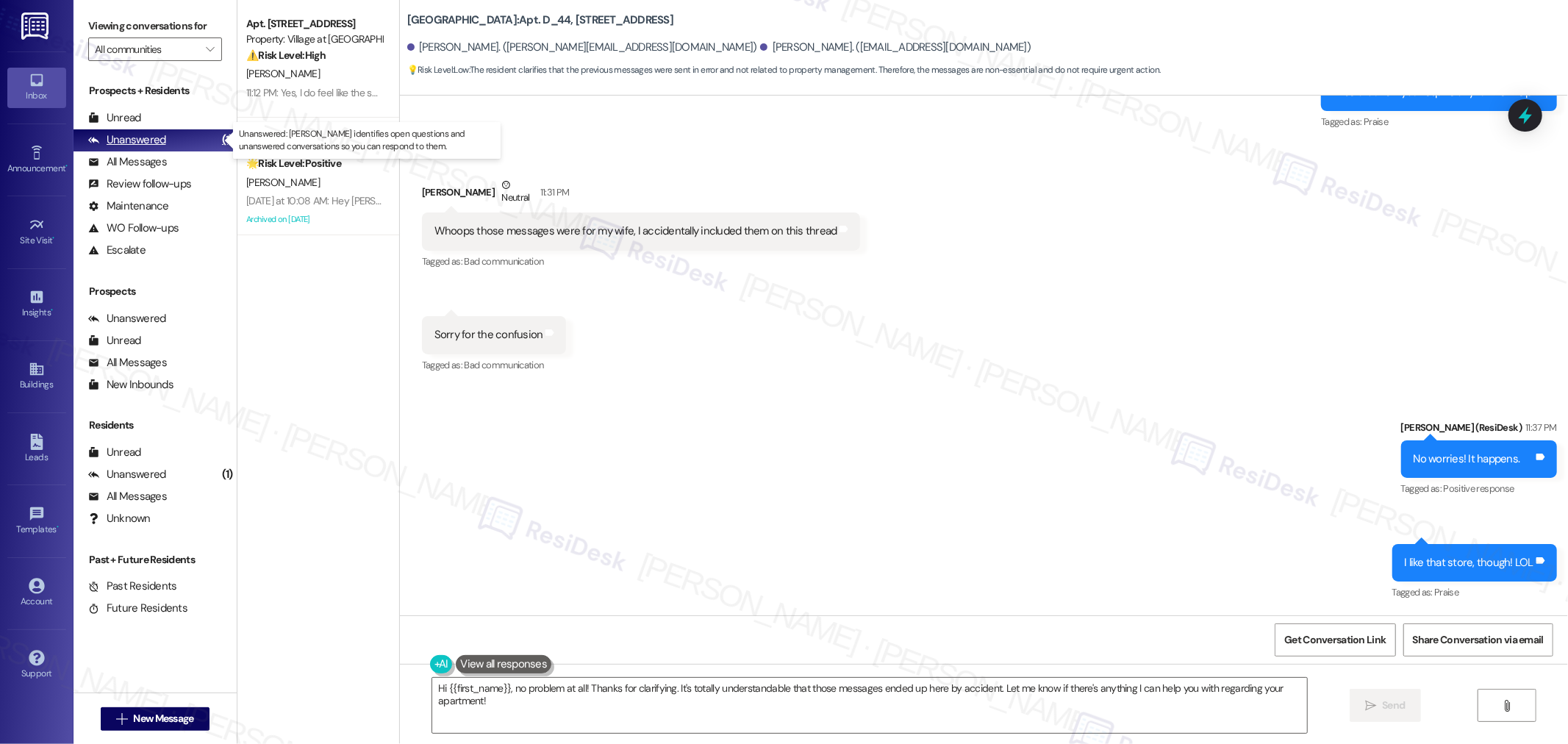
click at [131, 141] on div "Unanswered" at bounding box center [127, 139] width 78 height 15
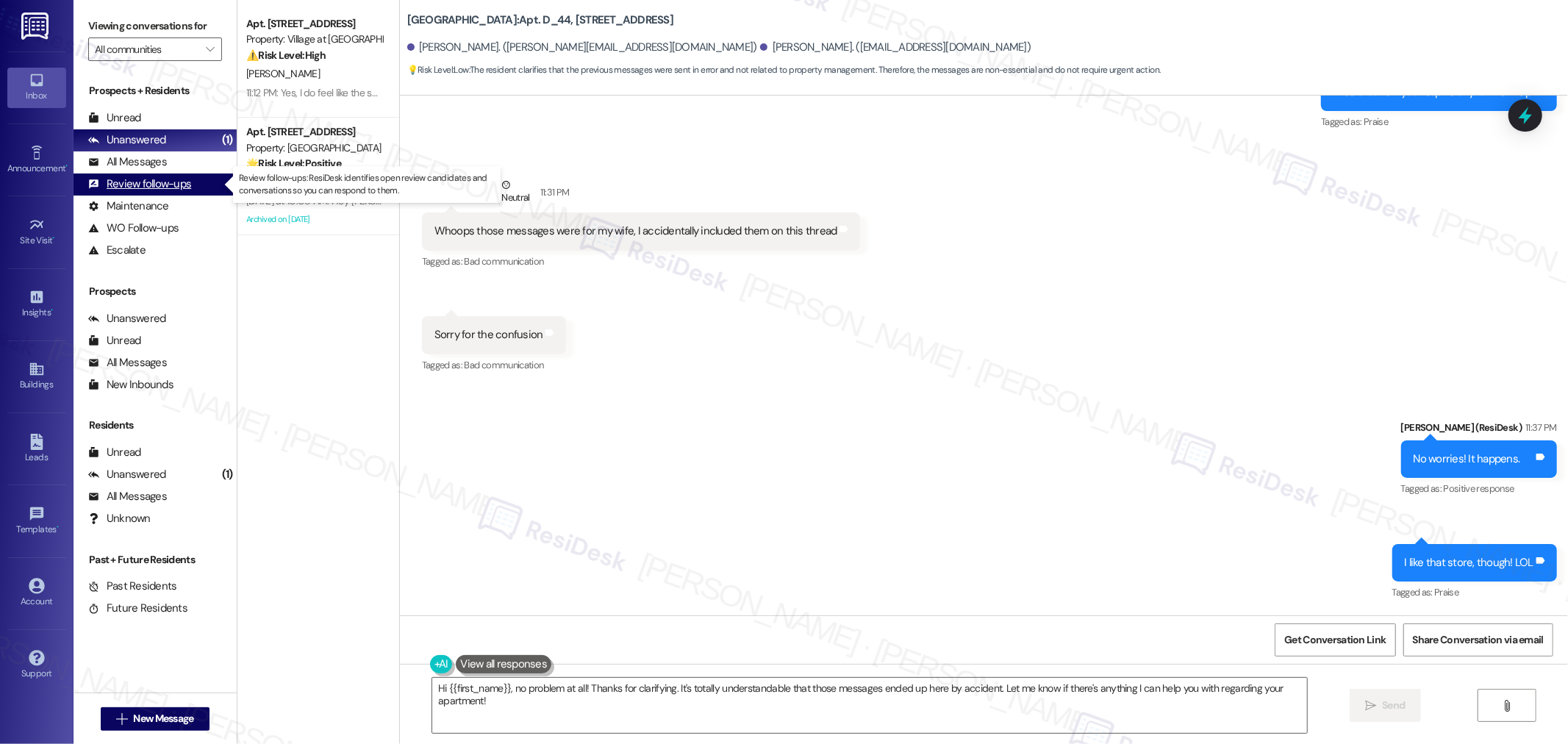
click at [128, 186] on div "Review follow-ups" at bounding box center [140, 183] width 103 height 15
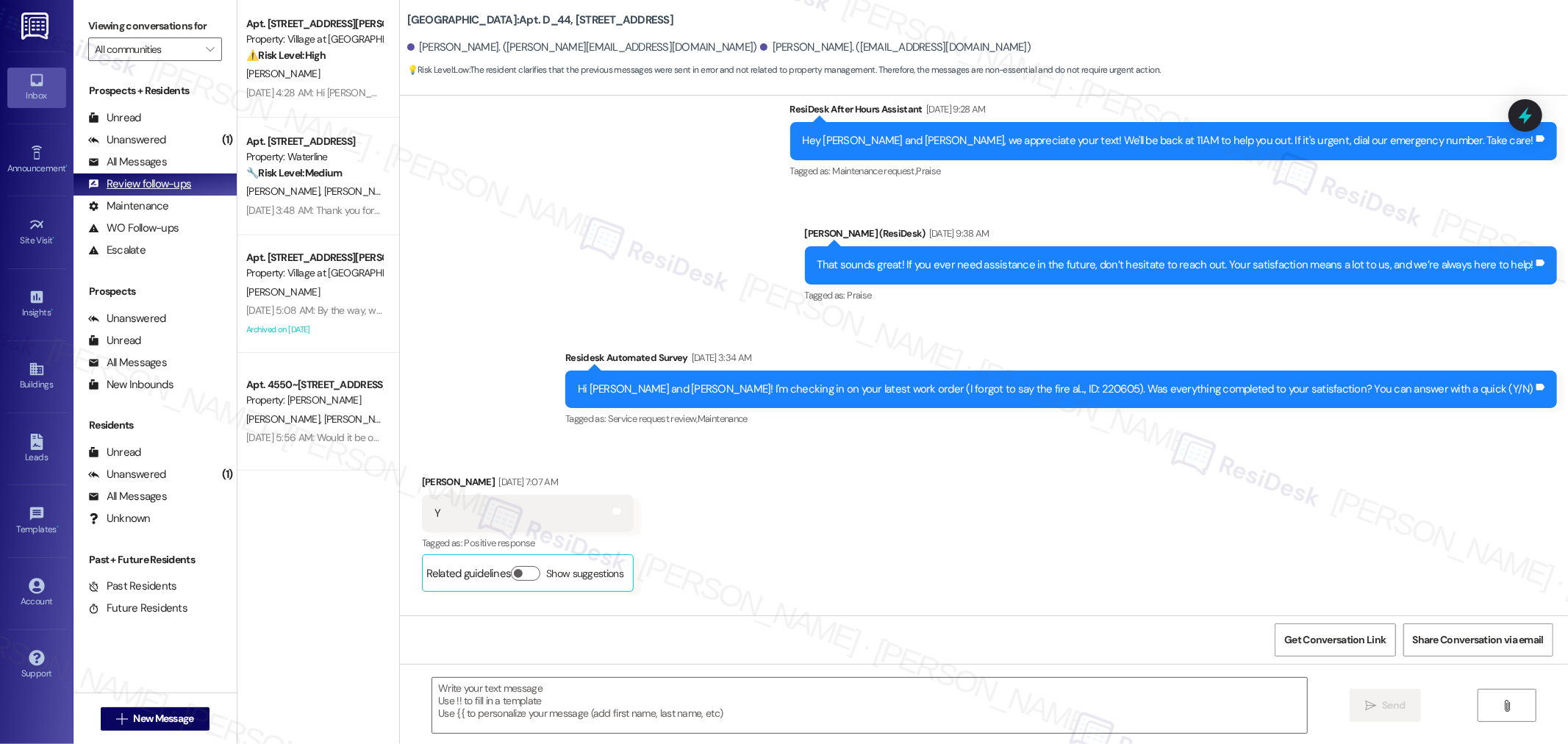
type textarea "Fetching suggested responses. Please feel free to read through the conversation…"
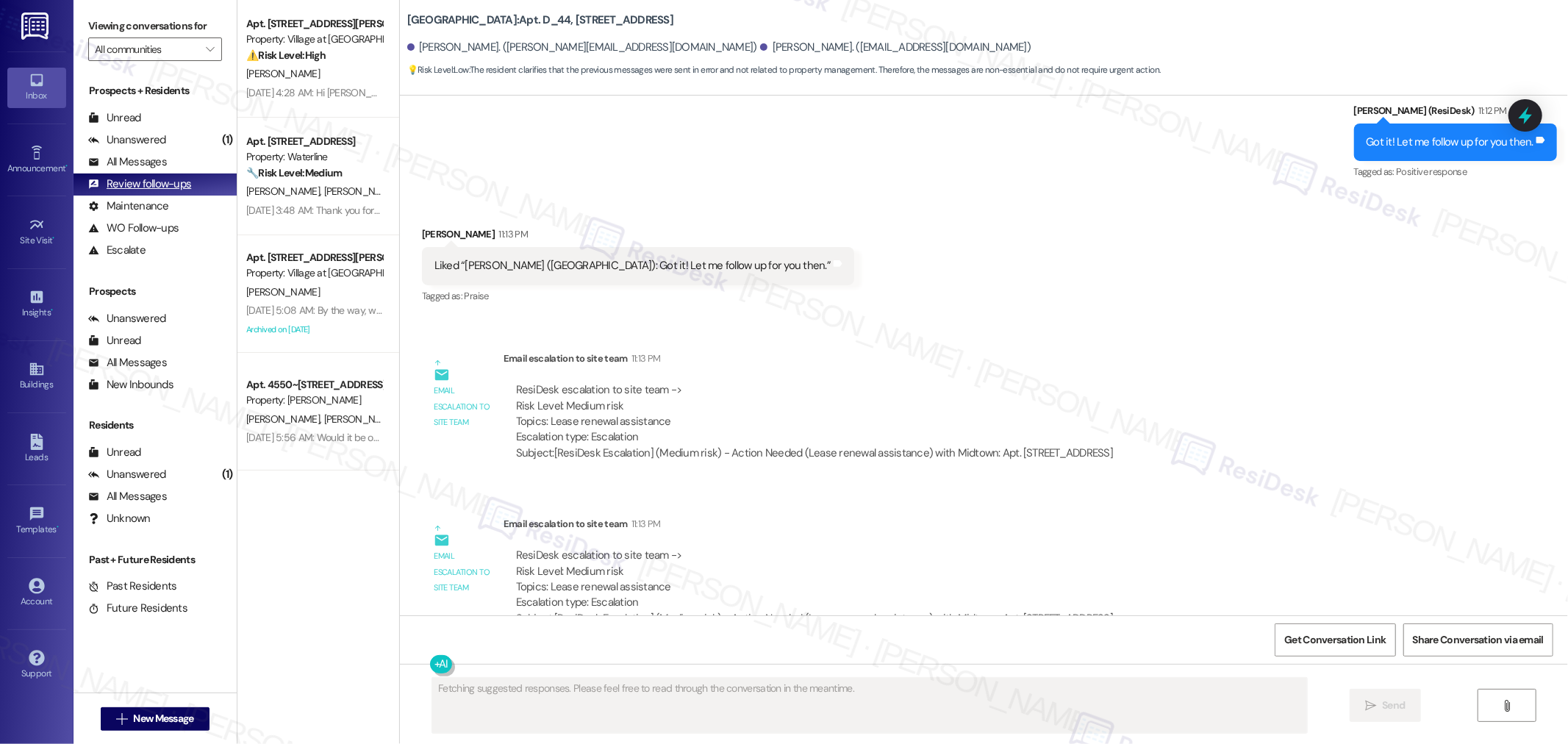
scroll to position [9219, 0]
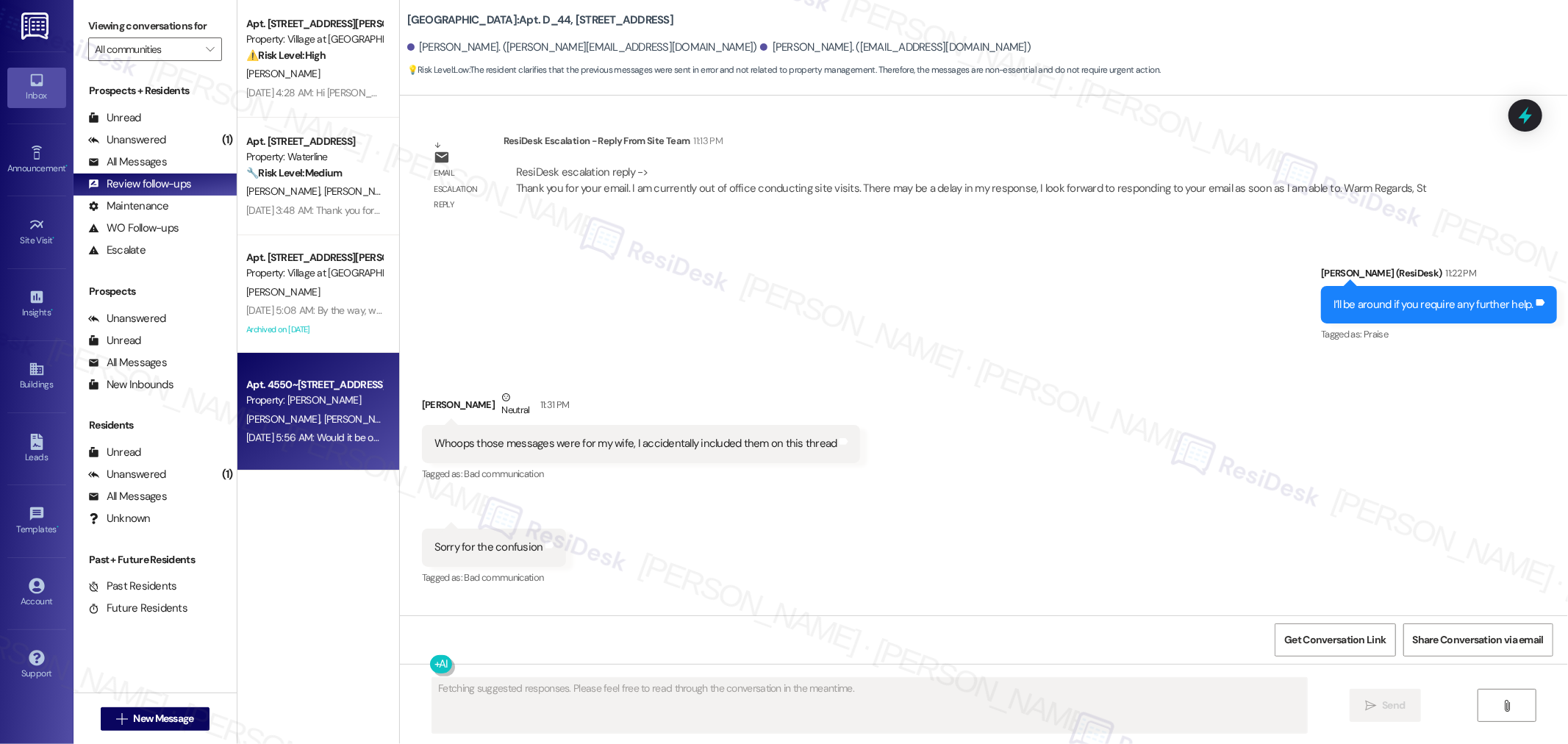
click at [336, 441] on div "[DATE] 5:56 AM: Would it be okay to ask a quick favor? If you're open to it, co…" at bounding box center [574, 437] width 657 height 13
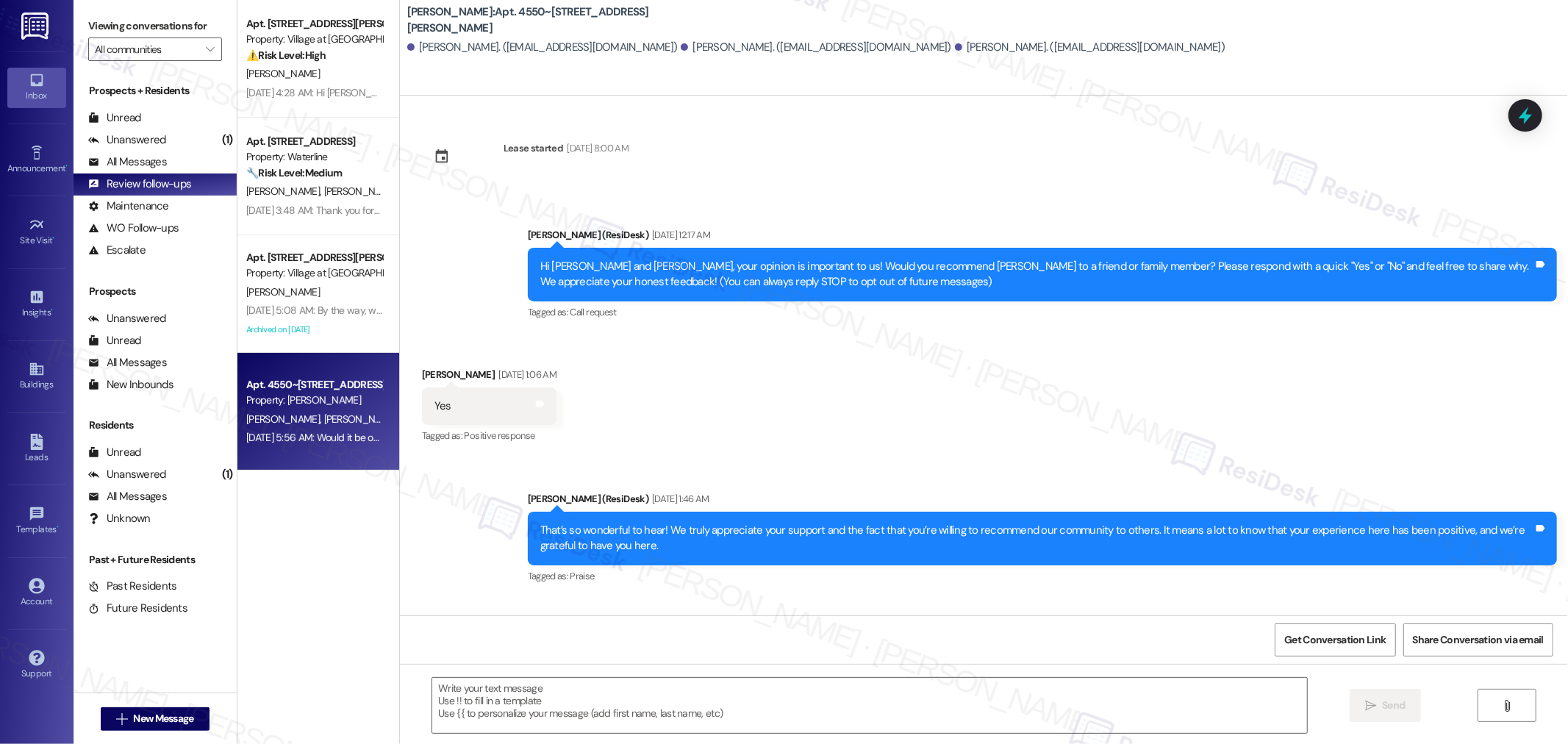
scroll to position [210, 0]
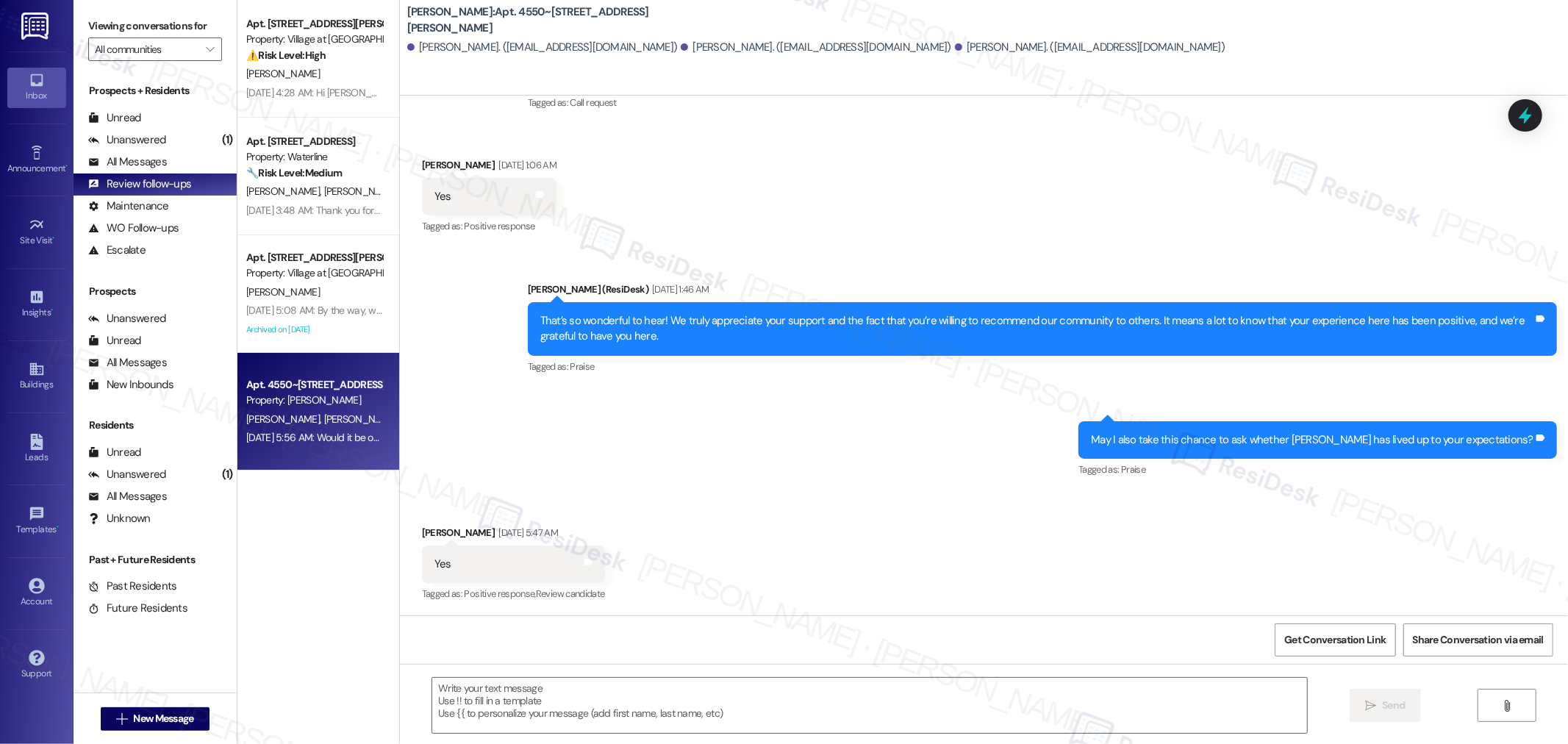
type textarea "Fetching suggested responses. Please feel free to read through the conversation…"
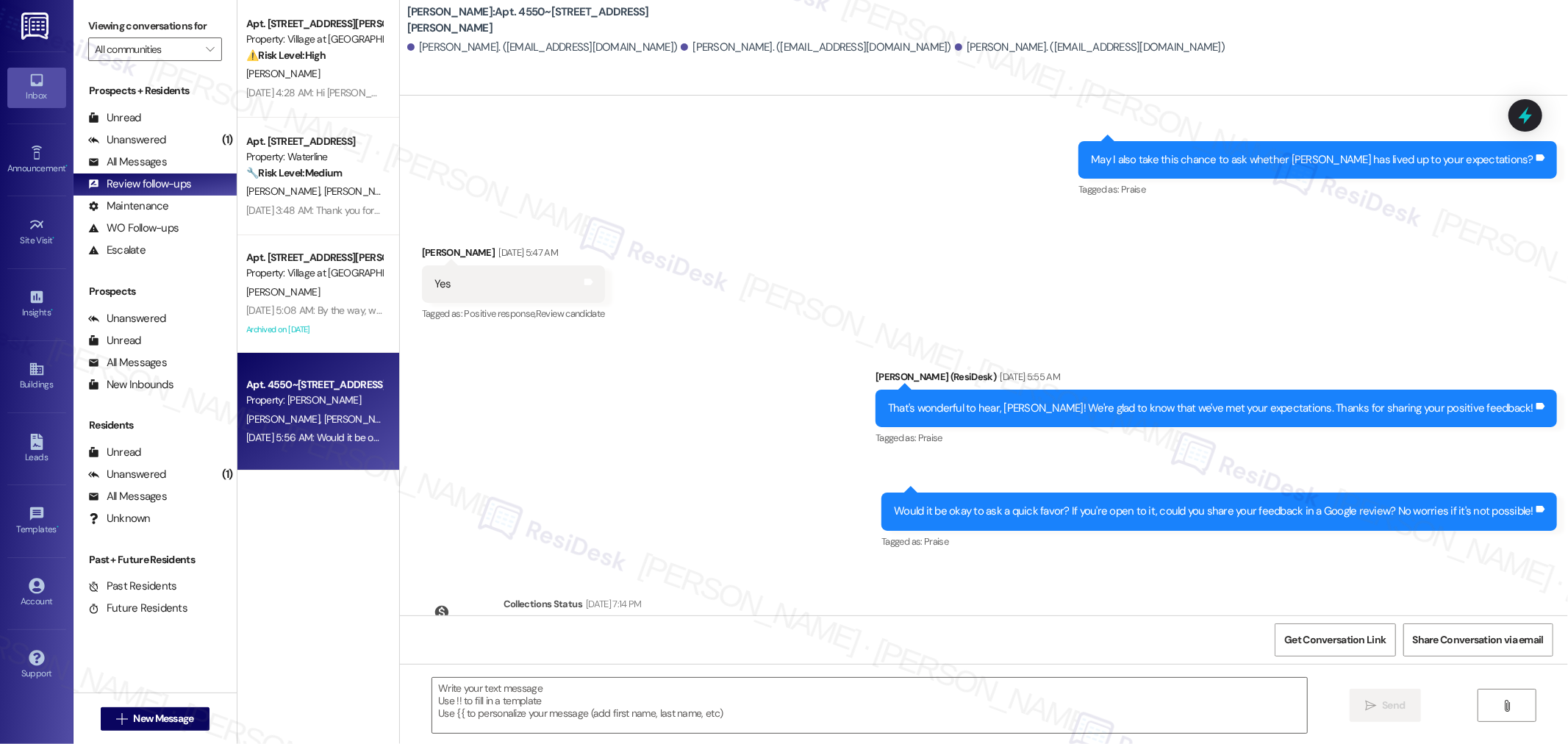
scroll to position [571, 0]
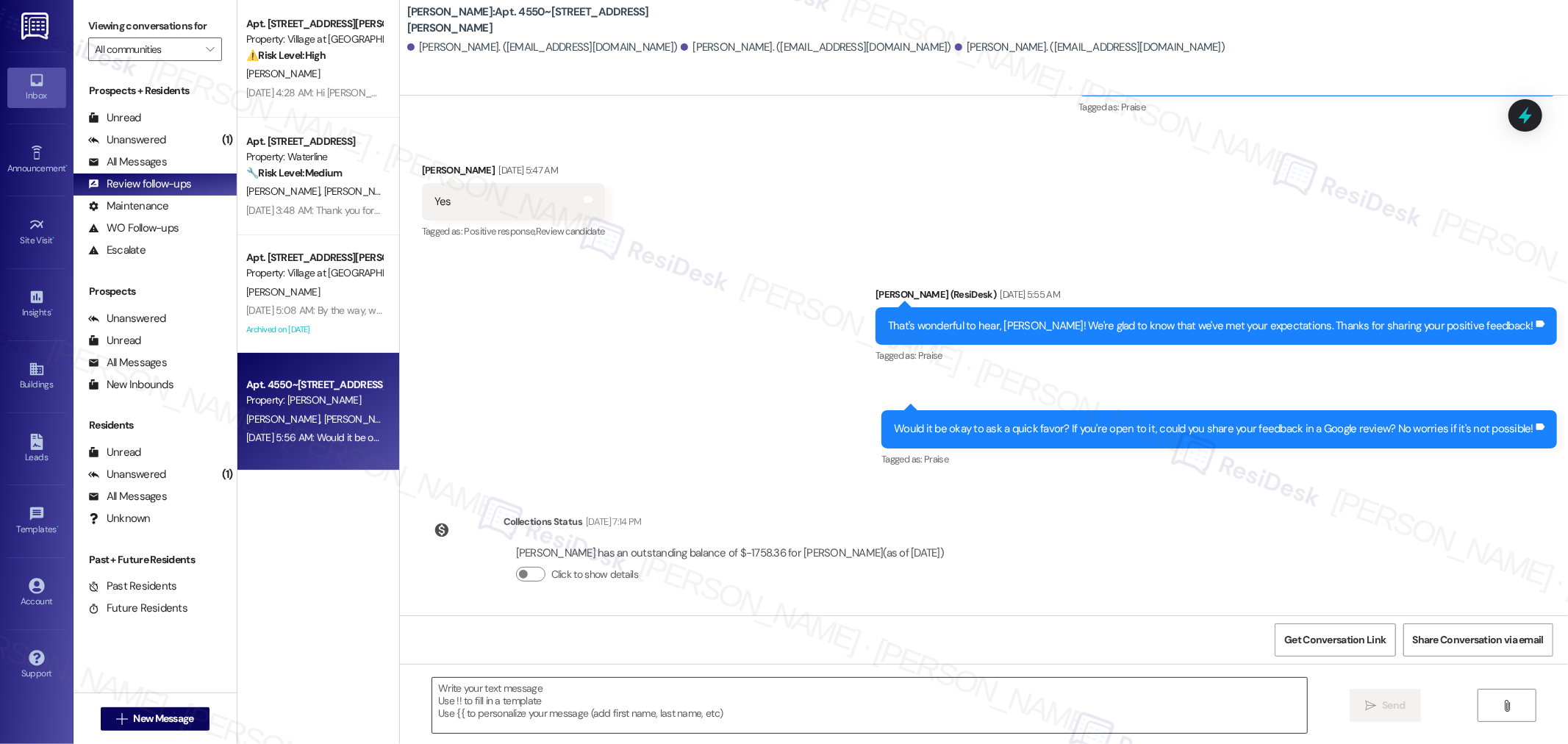
click at [667, 709] on textarea at bounding box center [869, 705] width 874 height 55
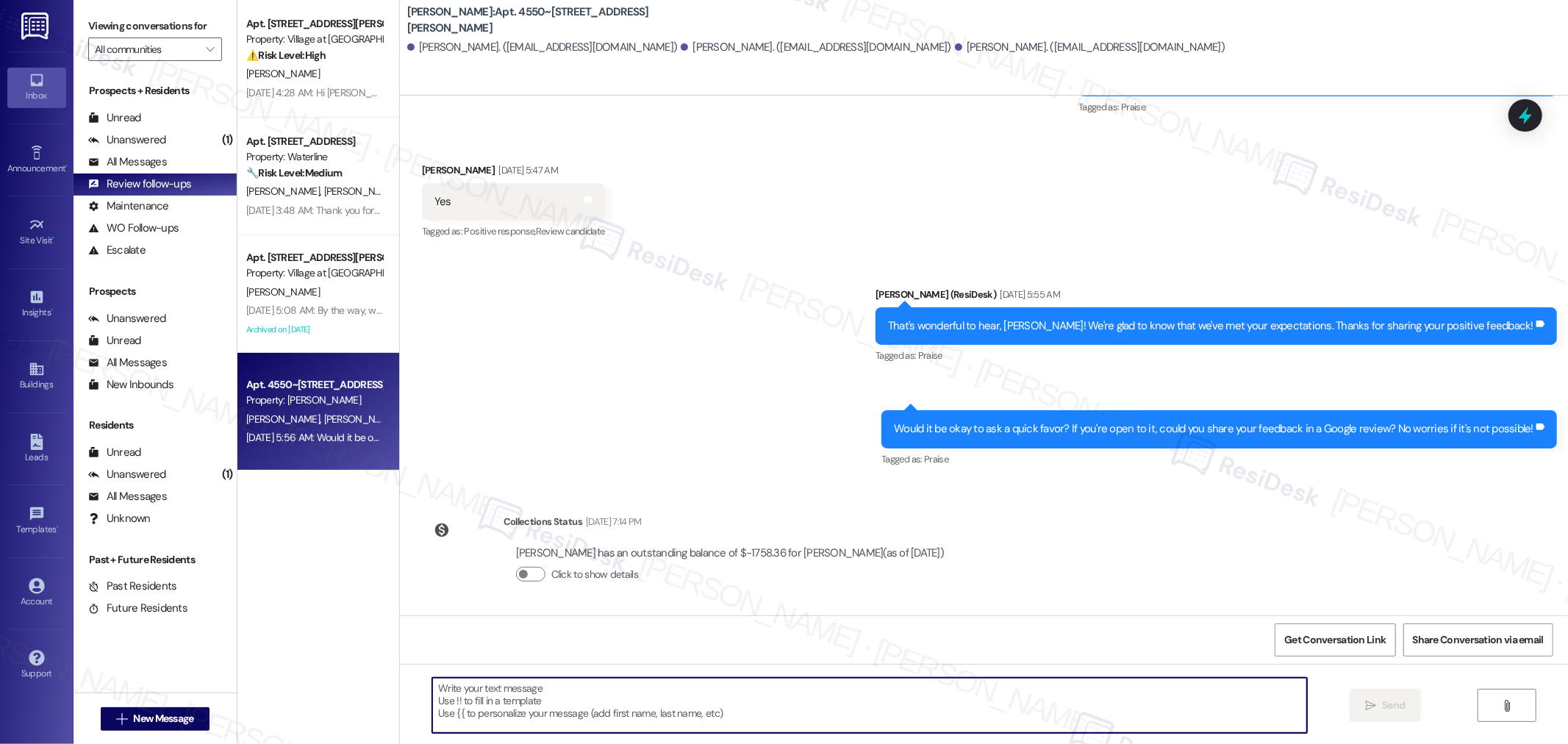
paste textarea "Hi there, {{first_name}}! We're working on capturing the unique vibe and atmosp…"
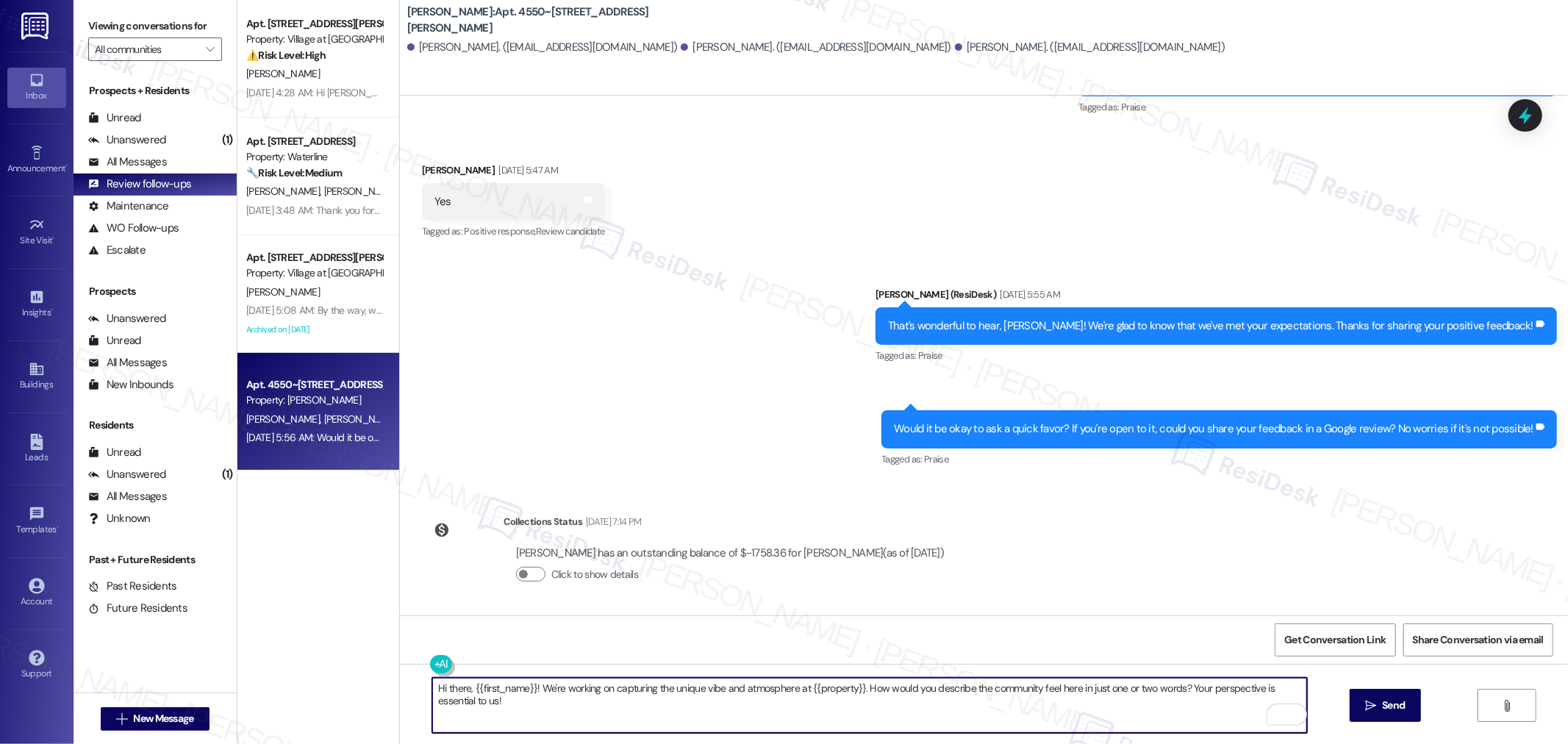
click at [857, 692] on textarea "Hi there, {{first_name}}! We're working on capturing the unique vibe and atmosp…" at bounding box center [869, 705] width 874 height 55
click at [885, 702] on textarea "Hi there, {{first_name}}! We're working on capturing the unique vibe and atmosp…" at bounding box center [869, 705] width 874 height 55
type textarea "Hi there, {{first_name}}! We're working on capturing the unique vibe and atmosp…"
click at [1386, 709] on span "Send" at bounding box center [1393, 704] width 23 height 15
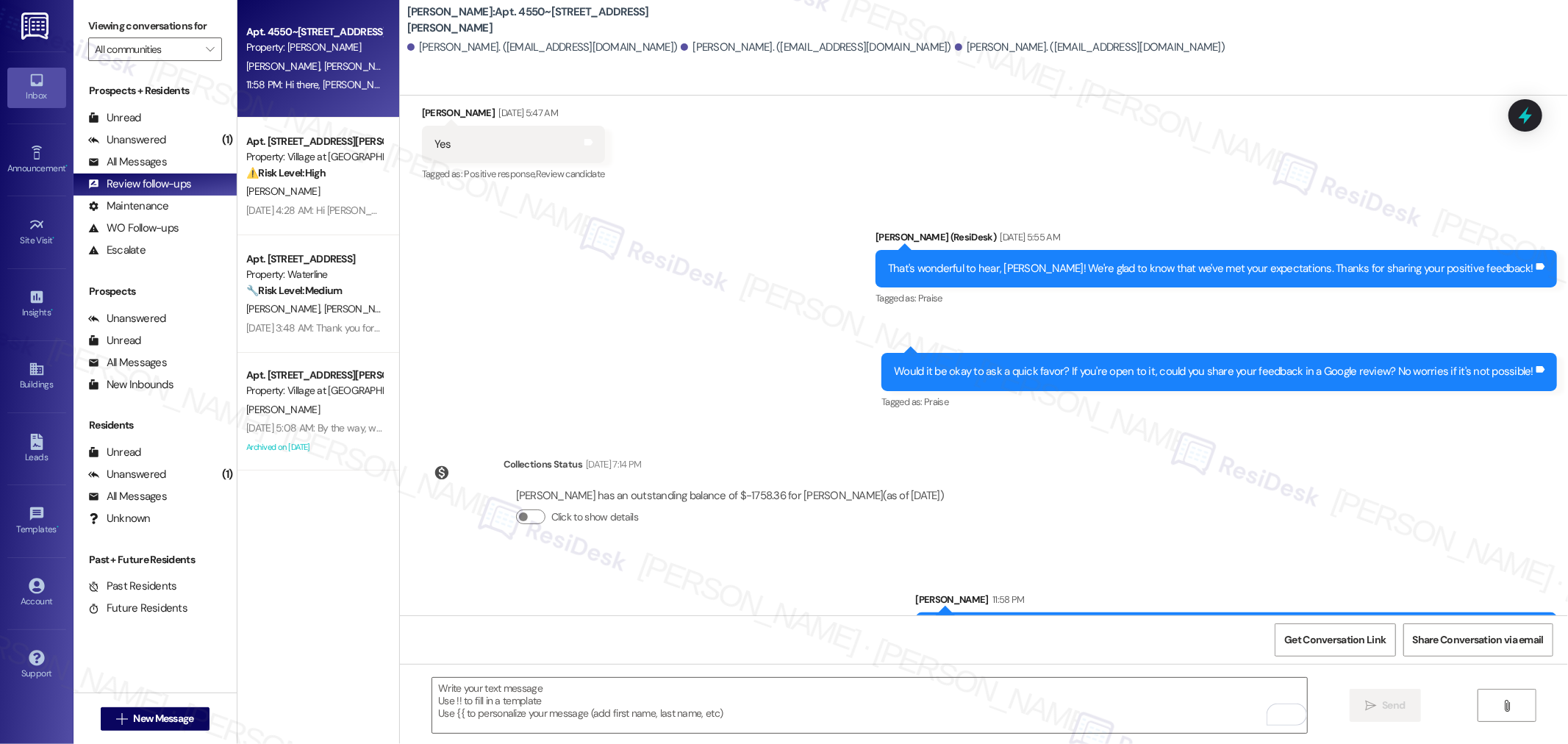
scroll to position [691, 0]
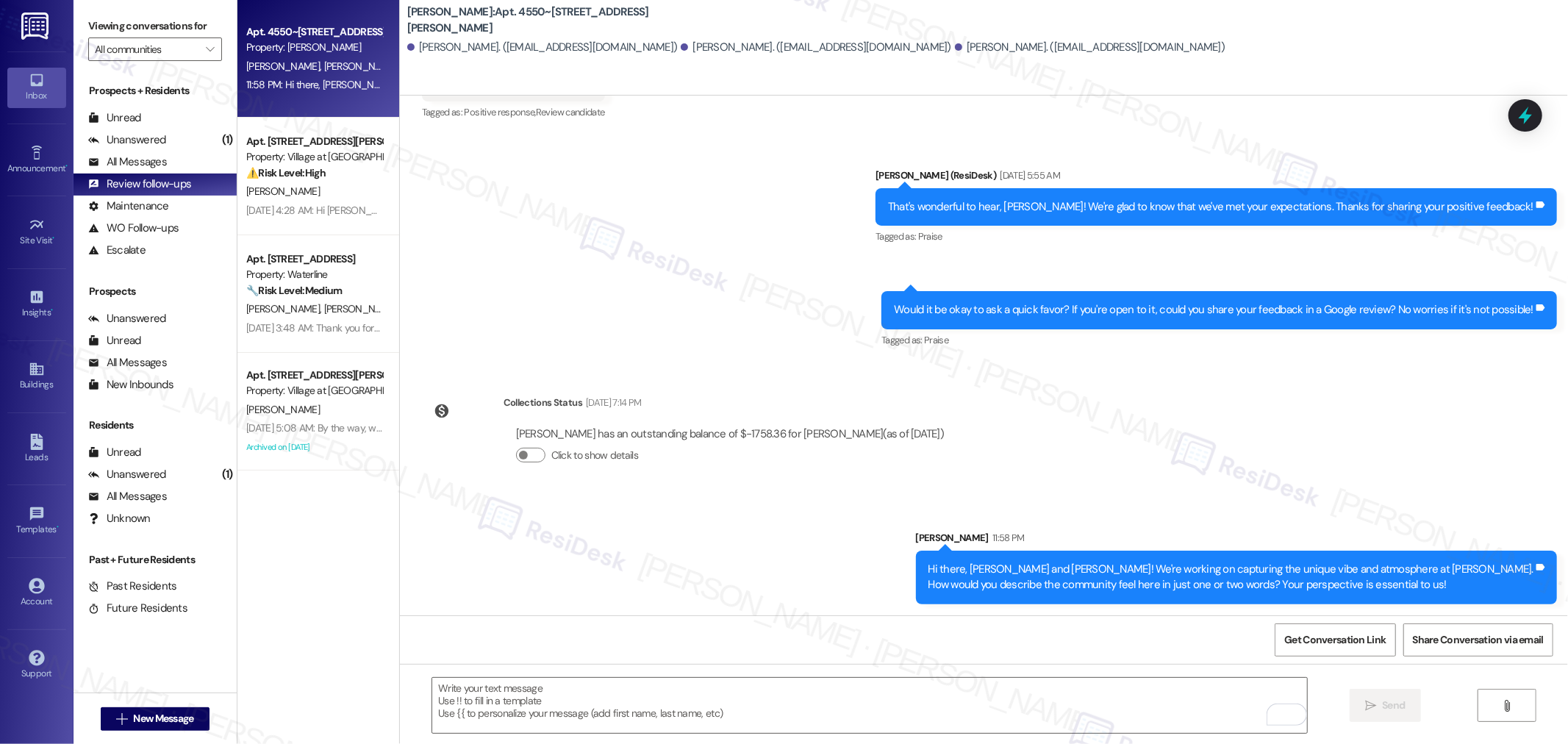
click at [692, 544] on div "Sent via SMS Sarah 11:58 PM Hi there, Finn, Isabel and Collis Jobe! We're worki…" at bounding box center [984, 556] width 1168 height 119
click at [164, 180] on div "Review follow-ups" at bounding box center [140, 183] width 103 height 15
click at [148, 157] on div "All Messages" at bounding box center [127, 161] width 79 height 15
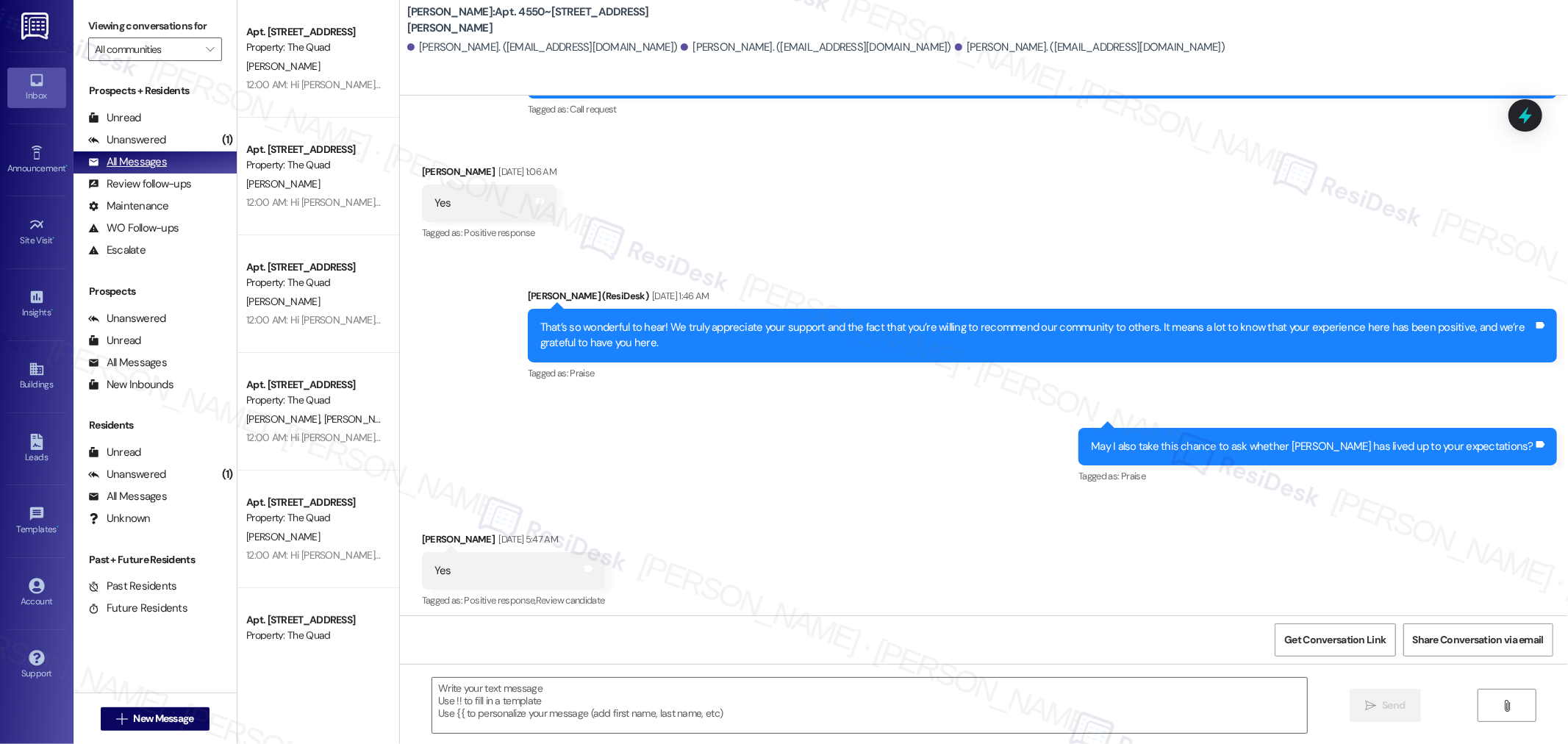
scroll to position [210, 0]
type textarea "Fetching suggested responses. Please feel free to read through the conversation…"
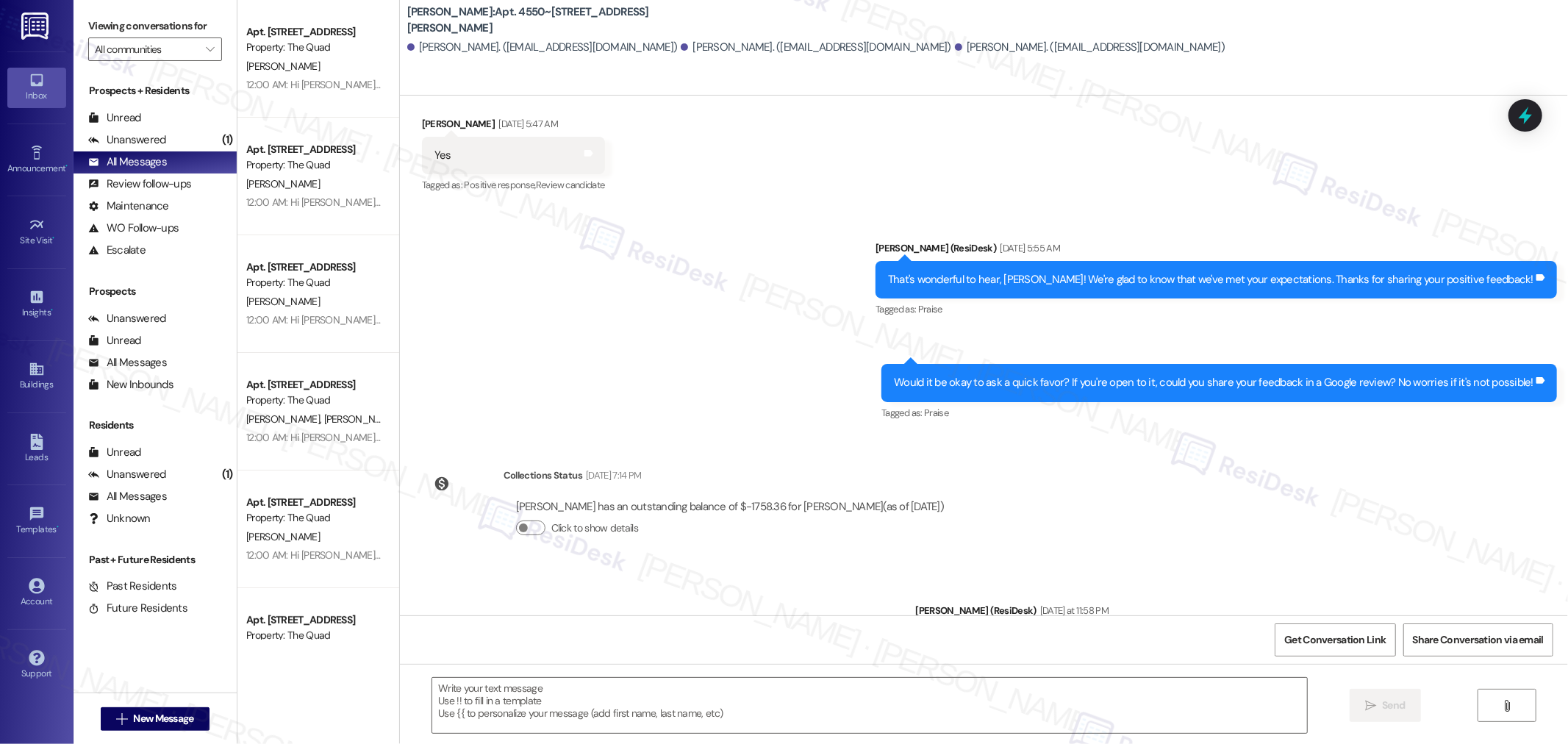
scroll to position [711, 0]
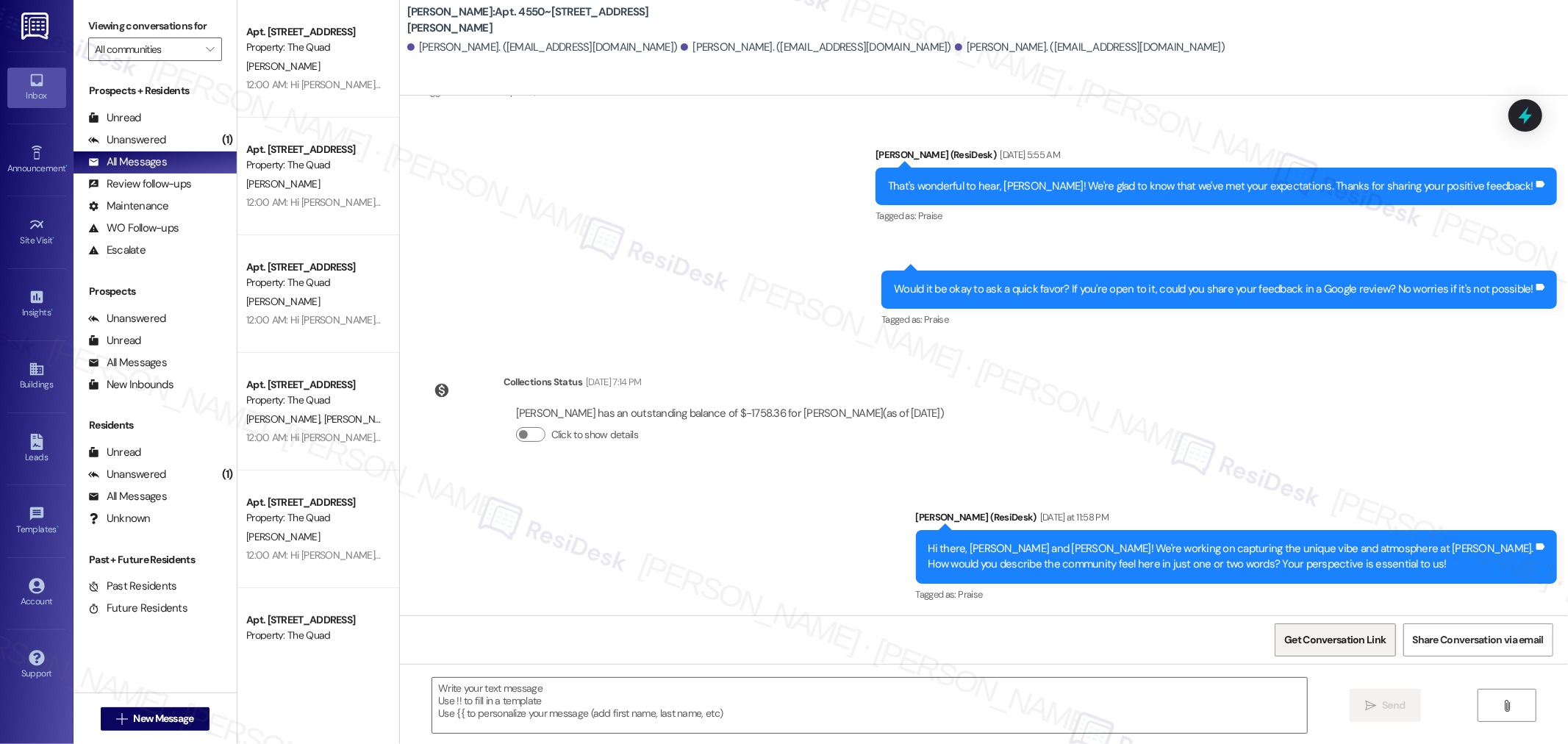
click at [1360, 631] on span "Get Conversation Link" at bounding box center [1334, 640] width 107 height 32
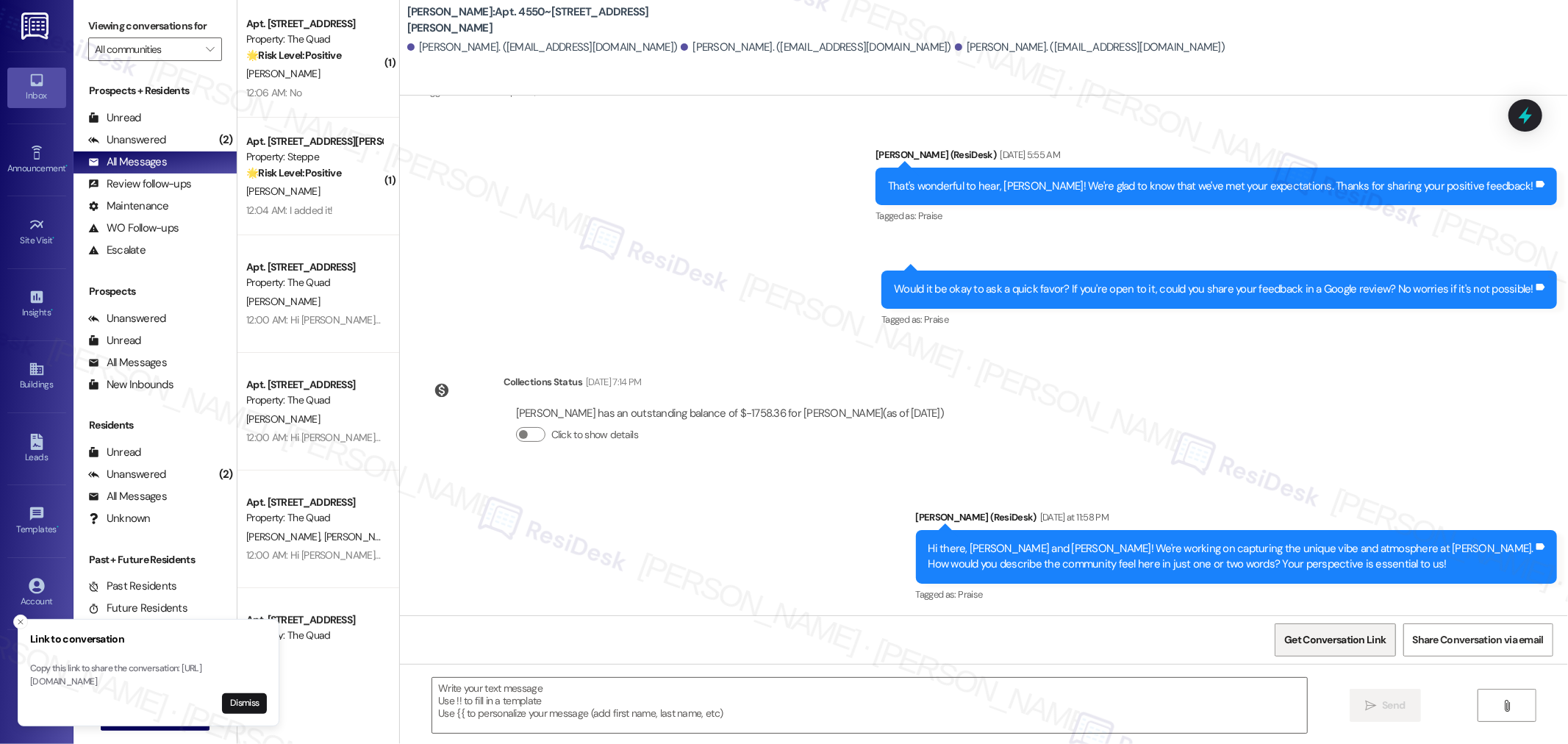
click at [1338, 648] on span "Get Conversation Link" at bounding box center [1334, 639] width 102 height 15
click at [1318, 640] on span "Get Conversation Link" at bounding box center [1334, 639] width 102 height 15
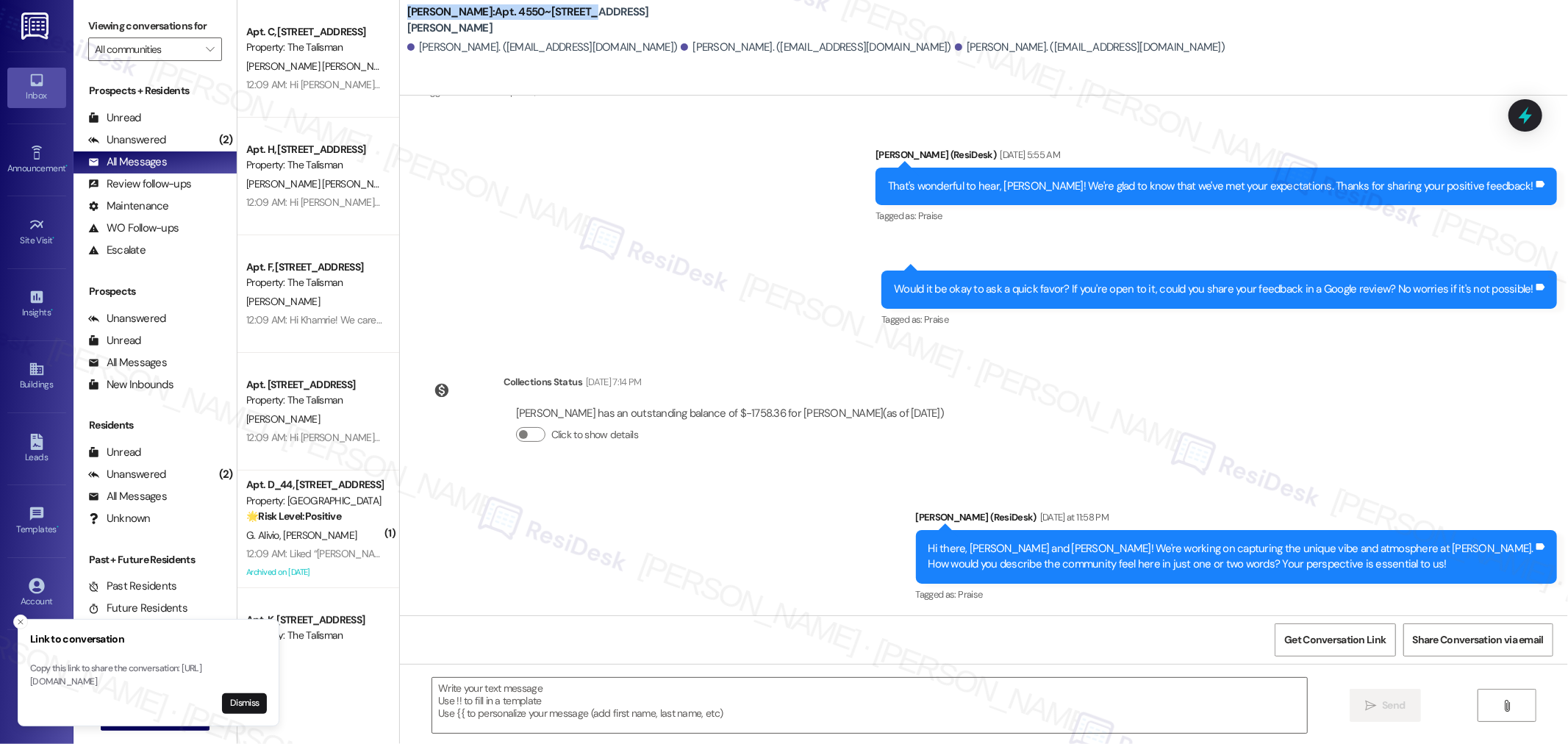
drag, startPoint x: 396, startPoint y: 19, endPoint x: 573, endPoint y: 22, distance: 177.0
click at [573, 22] on b "Autumn Woods: Apt. 4550~203, 4624 Lancaster Dr NE" at bounding box center [554, 20] width 294 height 32
click at [447, 17] on b "Autumn Woods: Apt. 4550~203, 4624 Lancaster Dr NE" at bounding box center [554, 20] width 294 height 32
drag, startPoint x: 396, startPoint y: 17, endPoint x: 469, endPoint y: 19, distance: 73.0
click at [469, 19] on b "Autumn Woods: Apt. 4550~203, 4624 Lancaster Dr NE" at bounding box center [554, 20] width 294 height 32
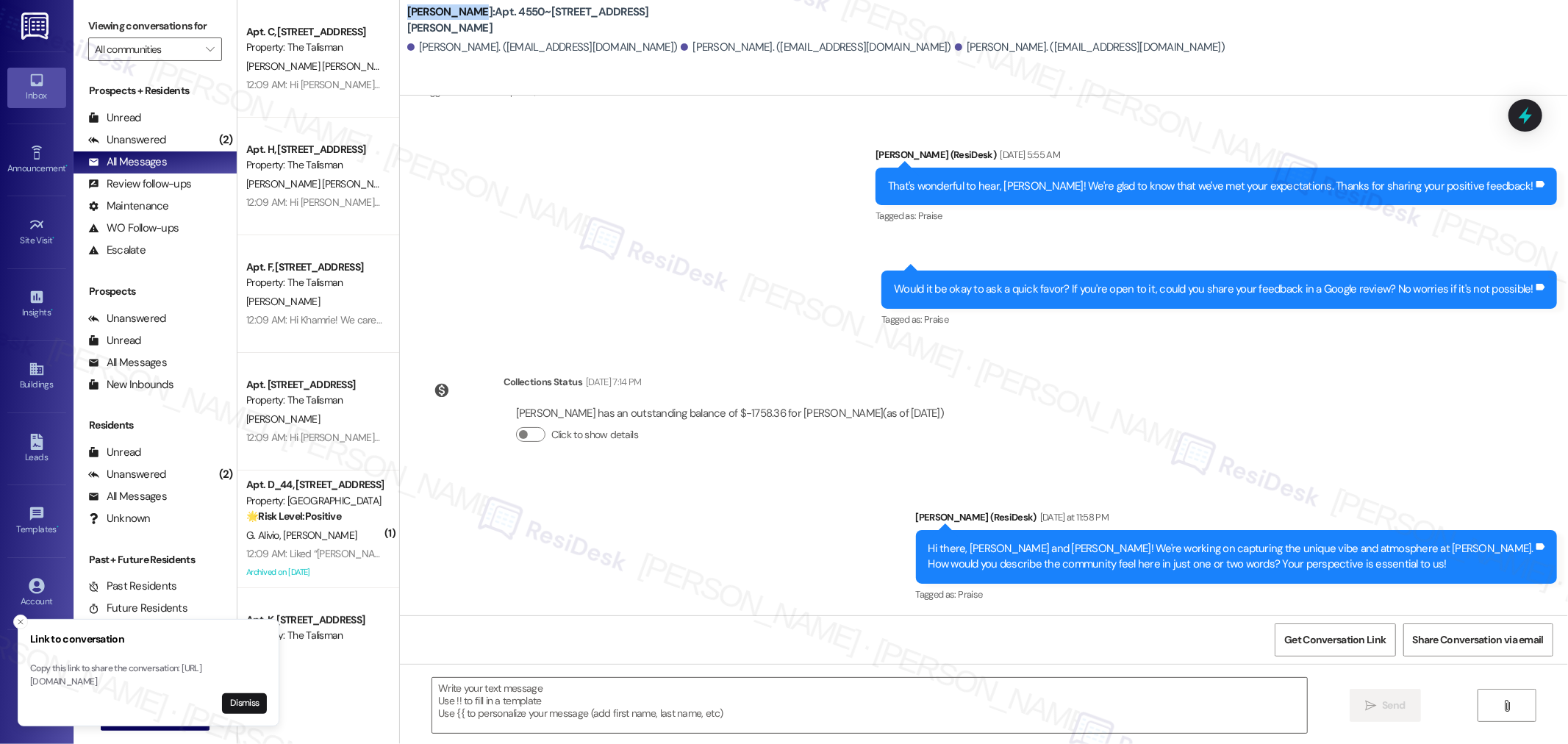
copy b "Autumn Woods"
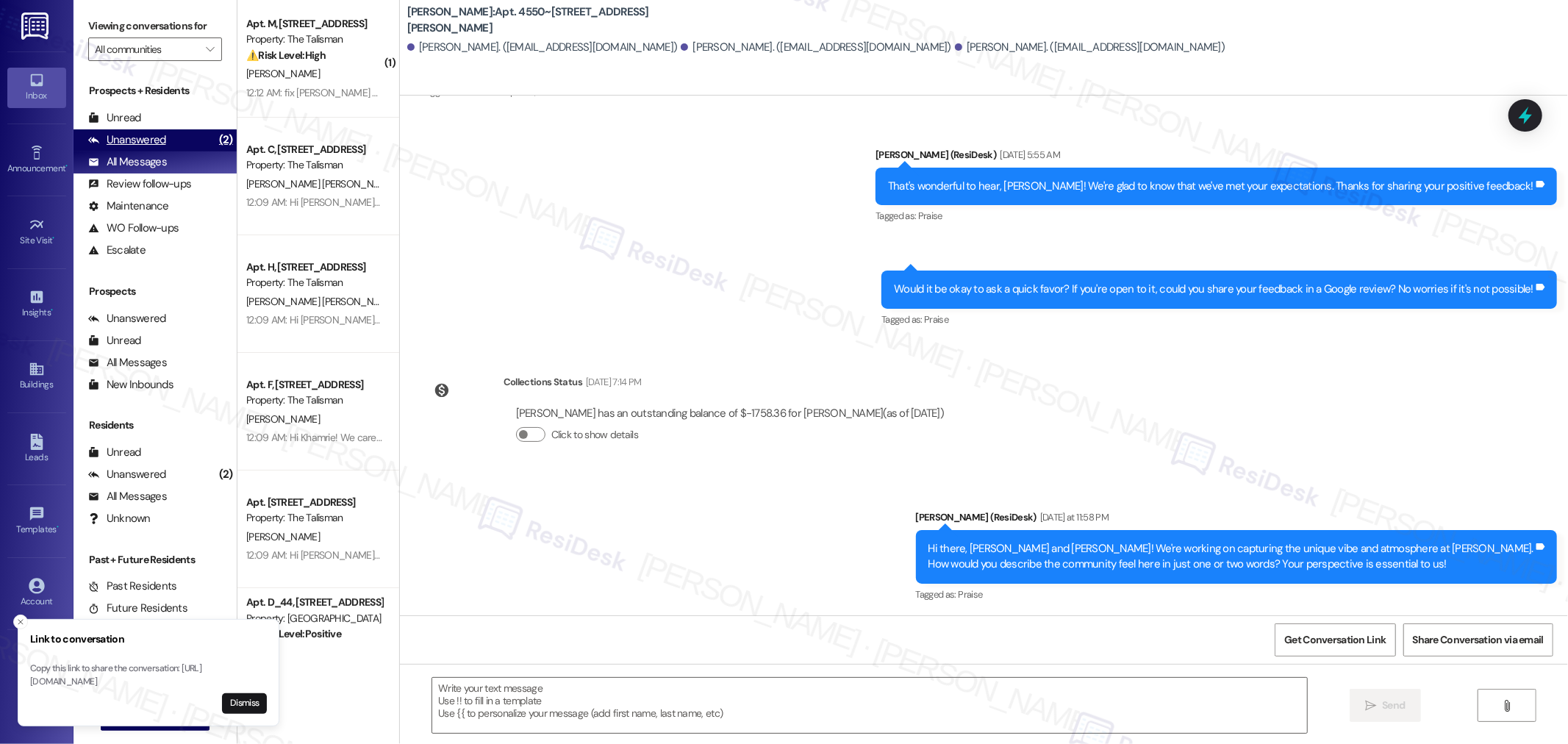
click at [202, 135] on div "Unanswered (2)" at bounding box center [155, 140] width 163 height 22
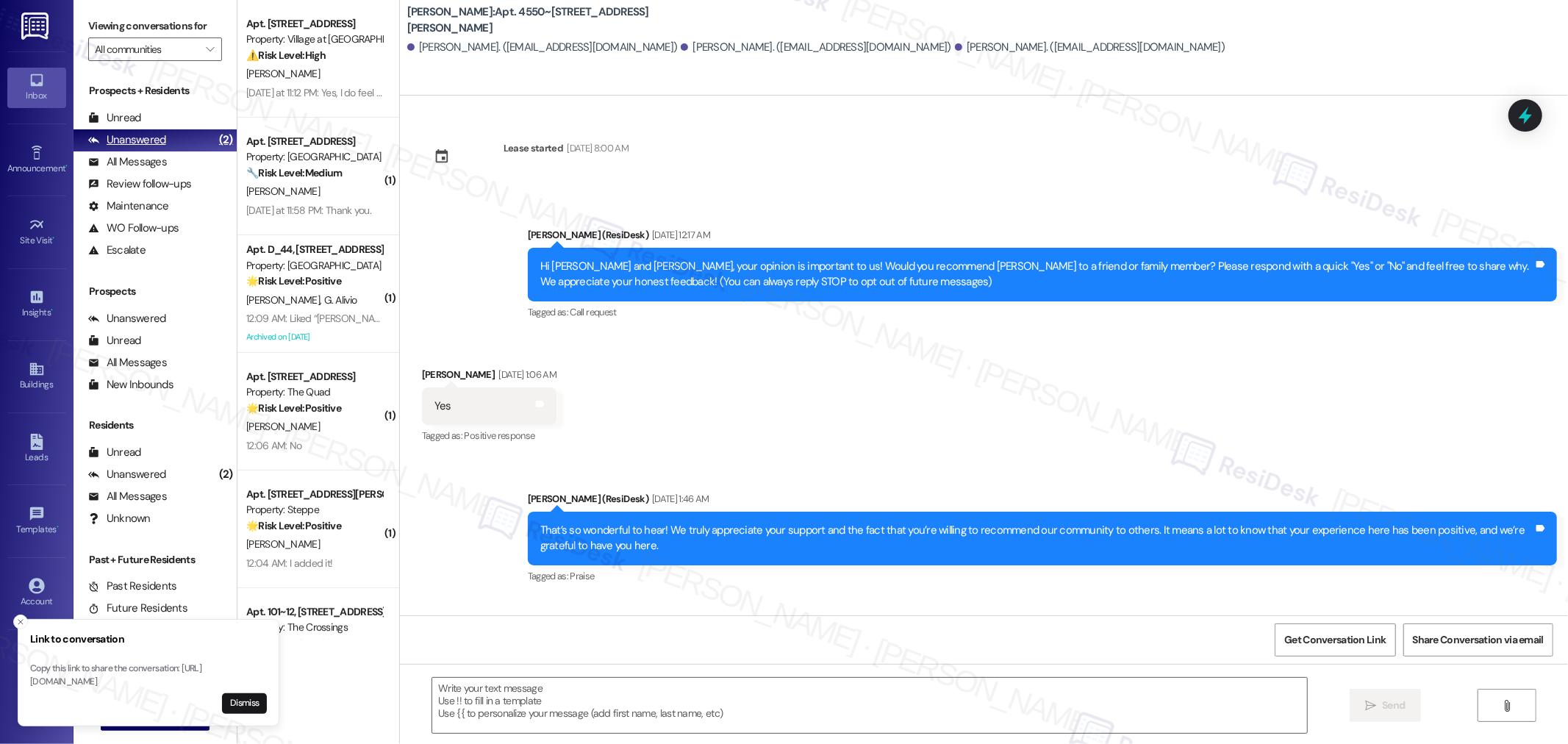
scroll to position [210, 0]
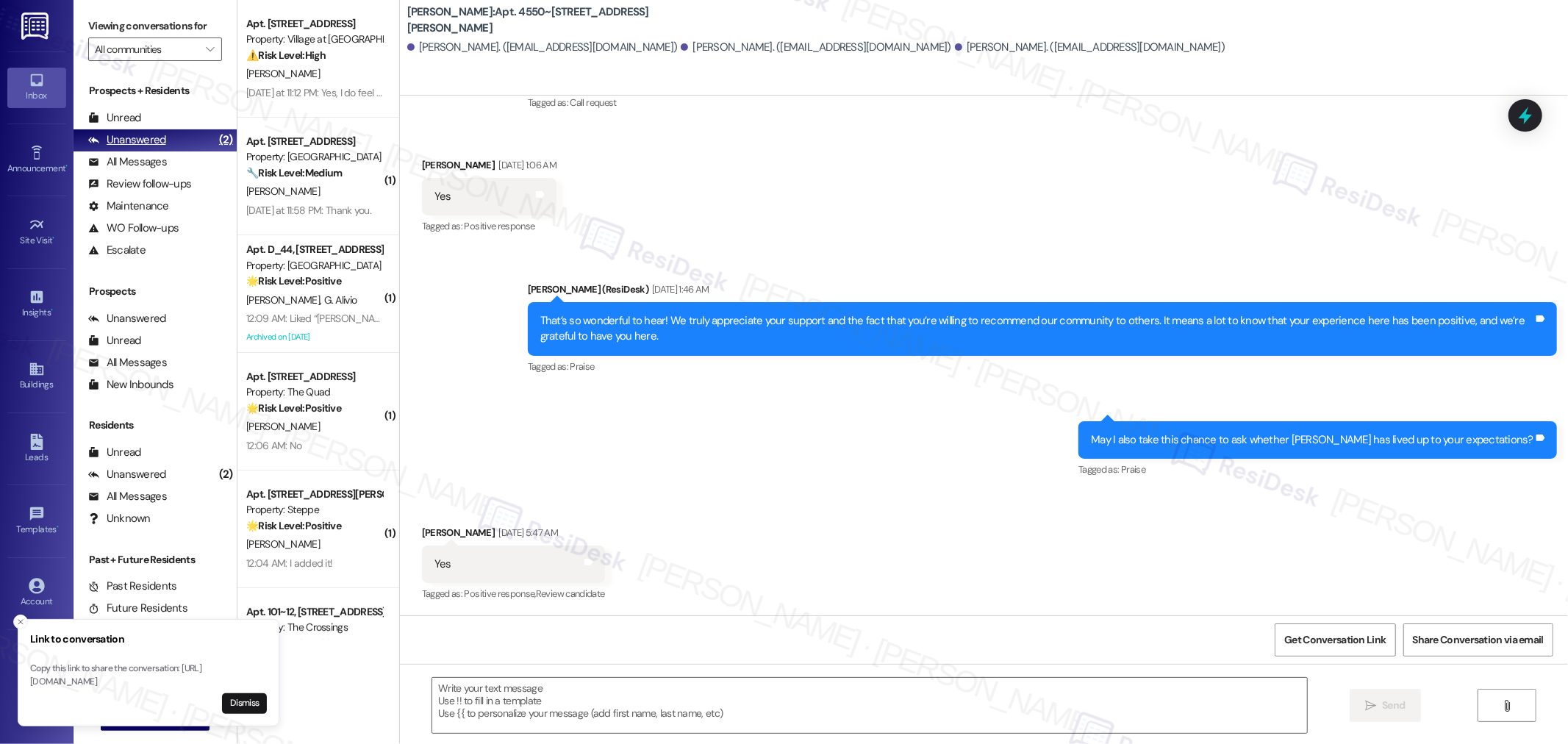
type textarea "Fetching suggested responses. Please feel free to read through the conversation…"
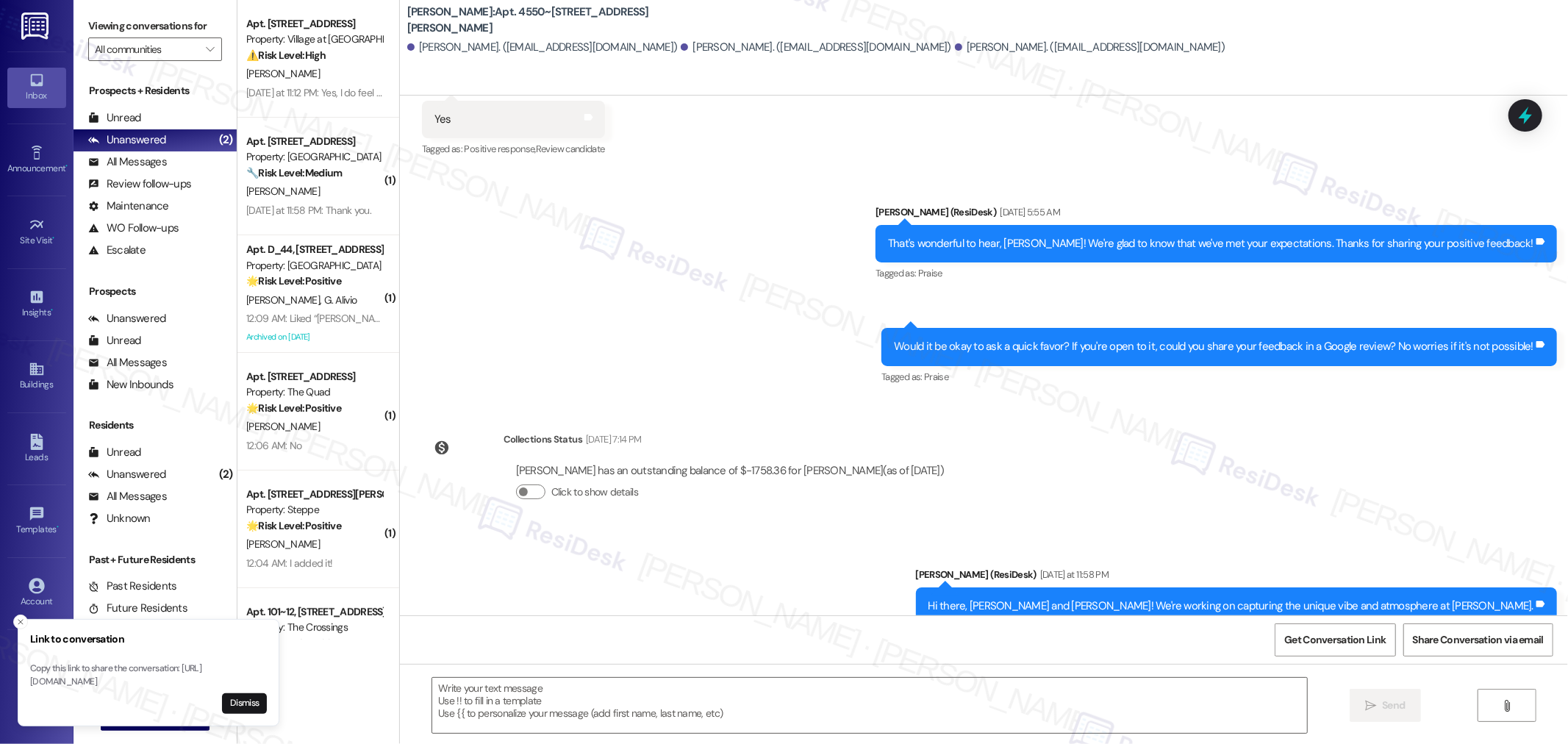
scroll to position [711, 0]
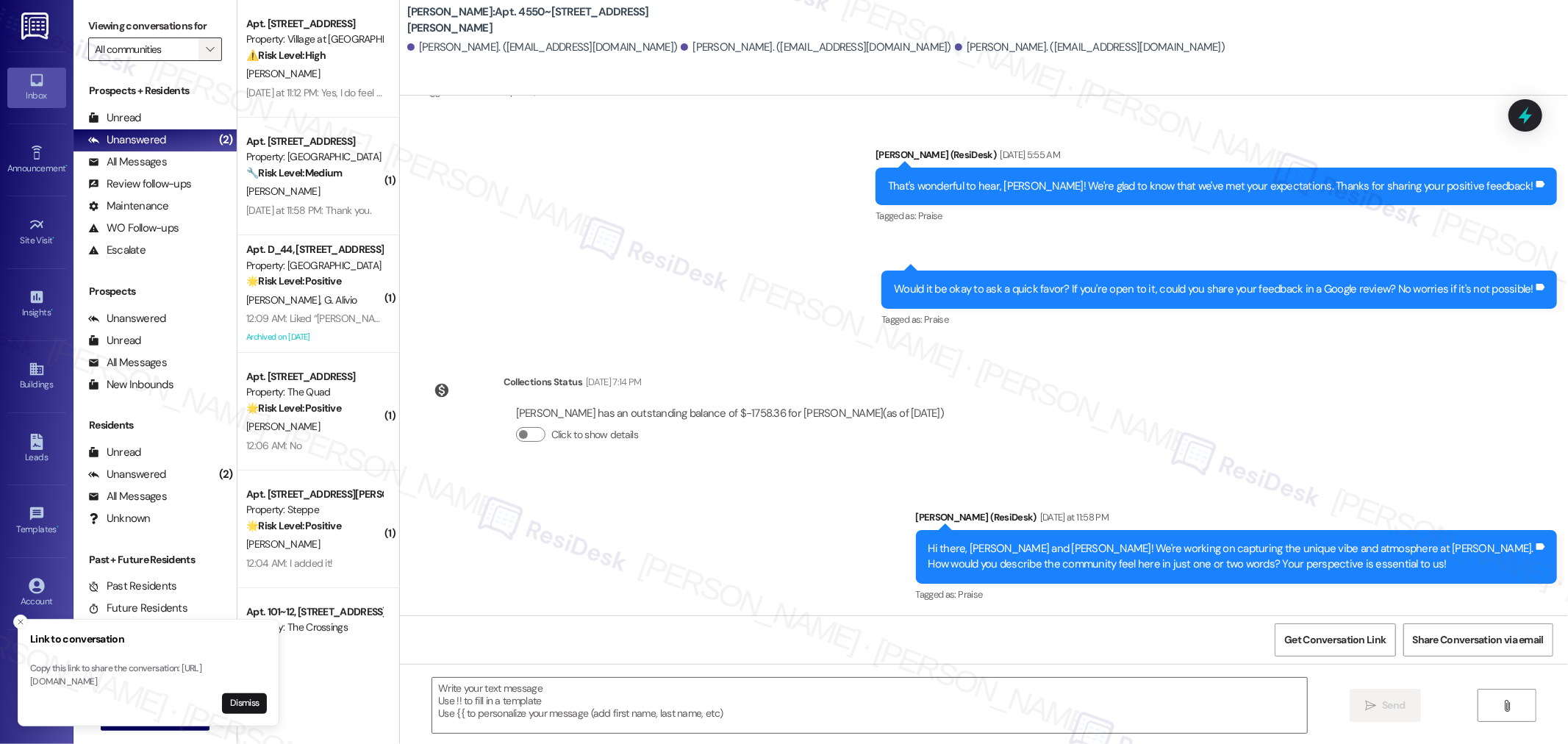
click at [203, 42] on span "" at bounding box center [210, 49] width 14 height 24
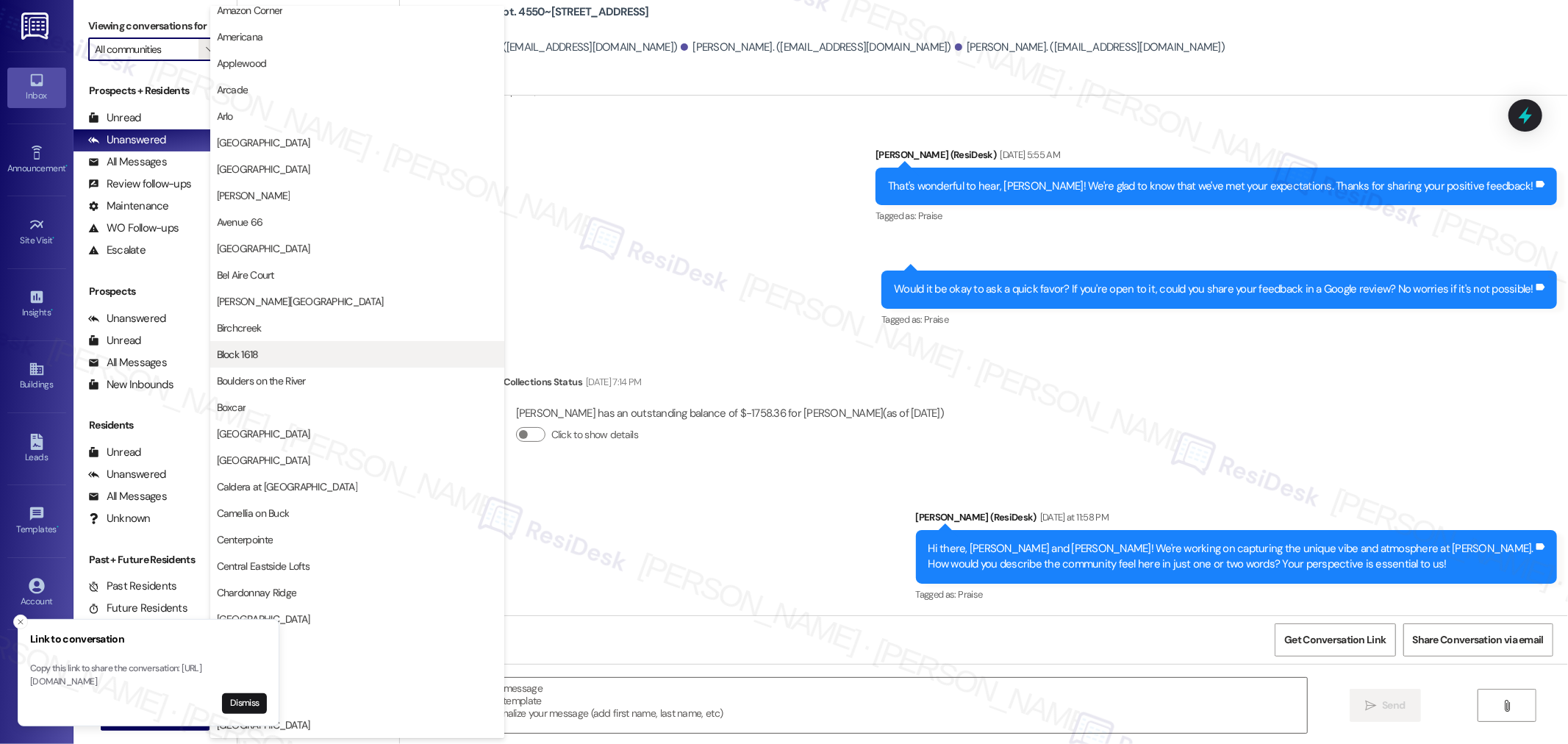
scroll to position [571, 0]
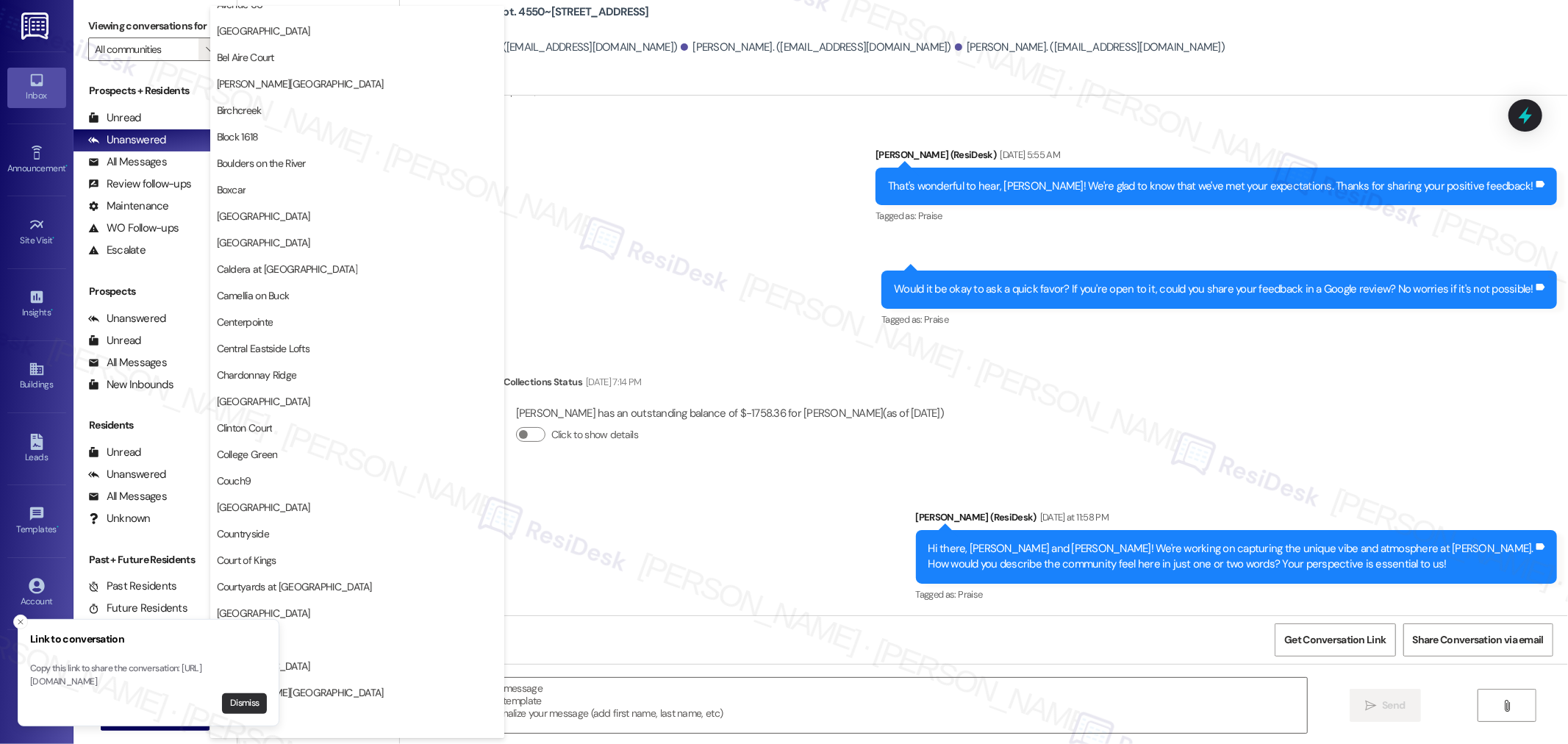
click at [232, 708] on button "Dismiss" at bounding box center [244, 702] width 45 height 20
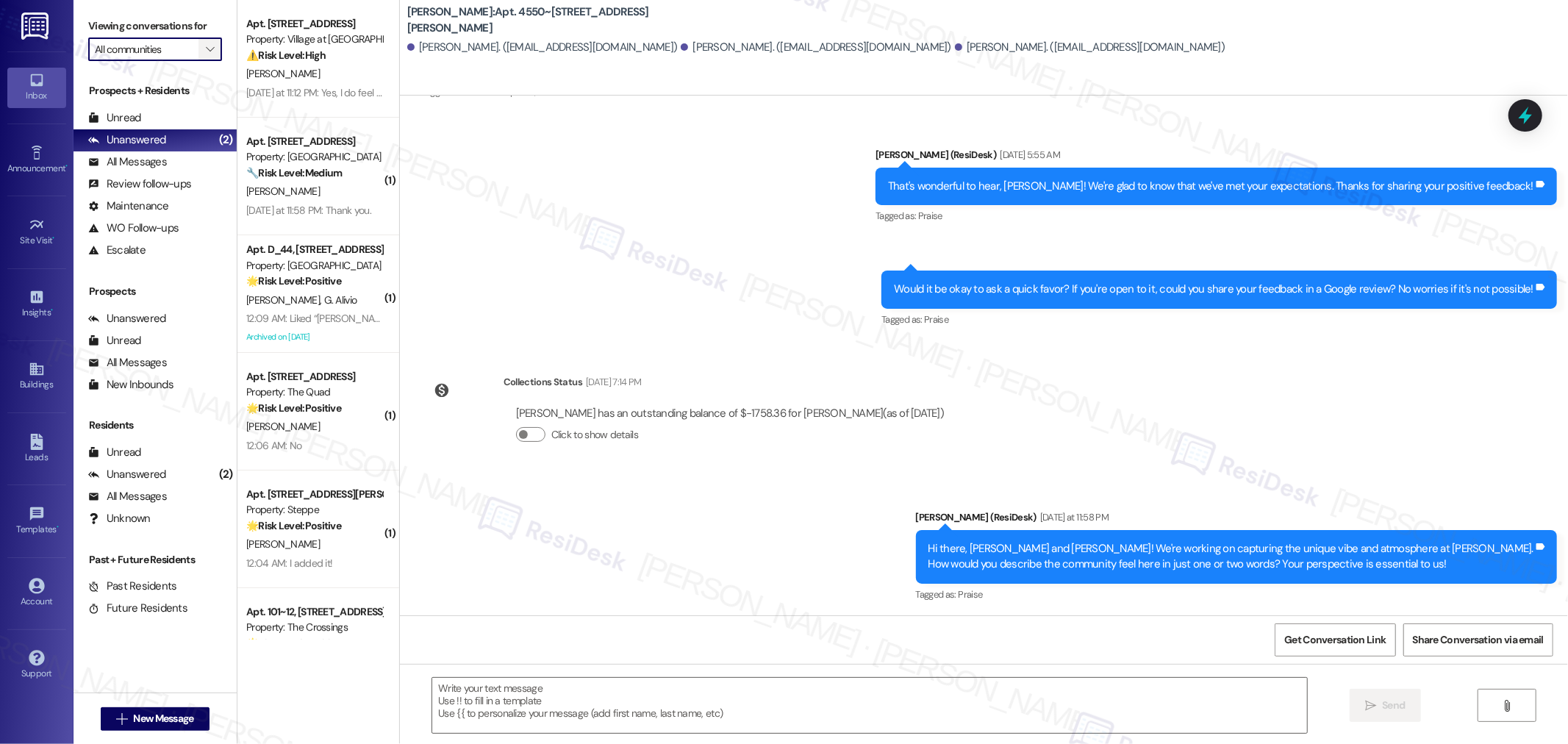
click at [203, 42] on span "" at bounding box center [210, 49] width 14 height 24
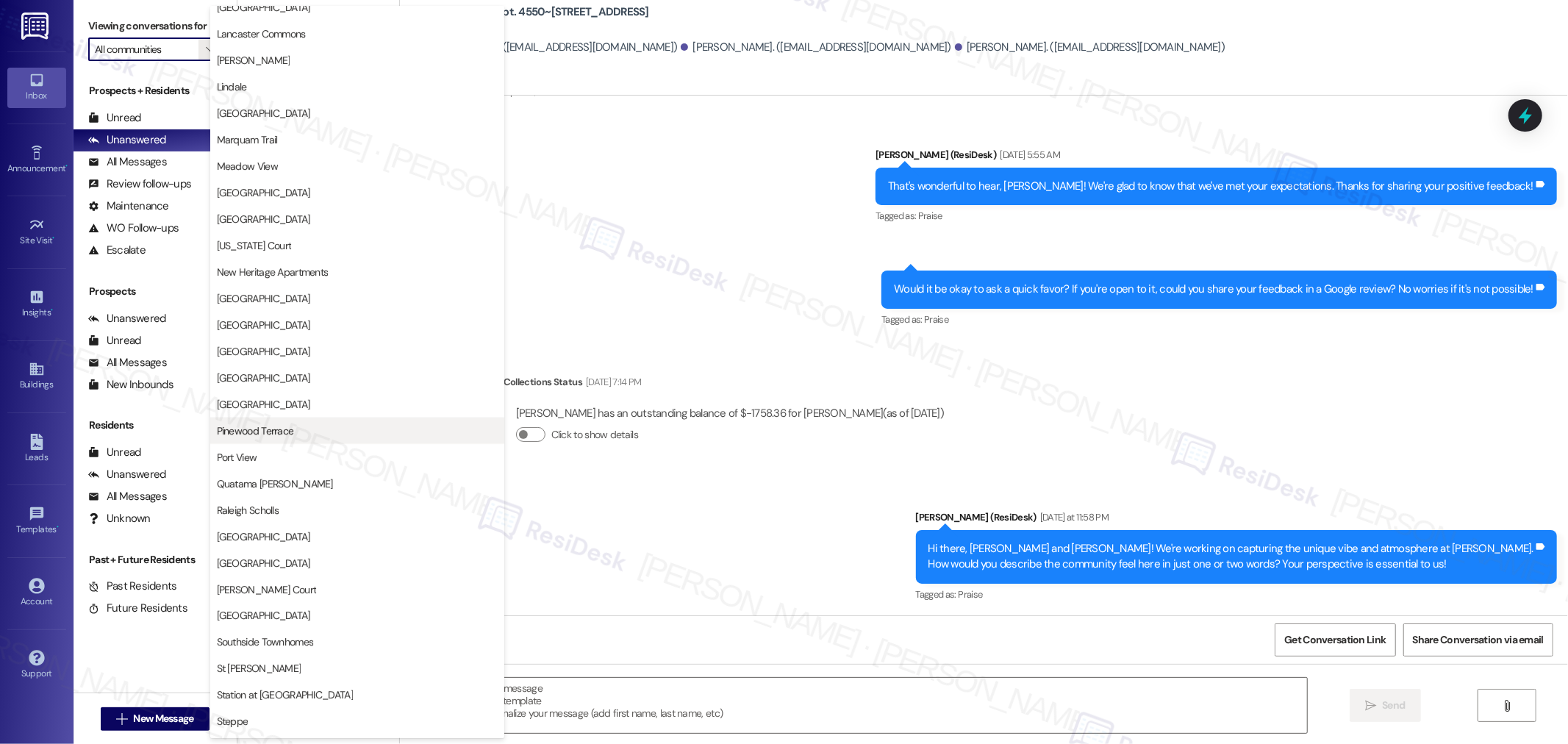
scroll to position [1877, 0]
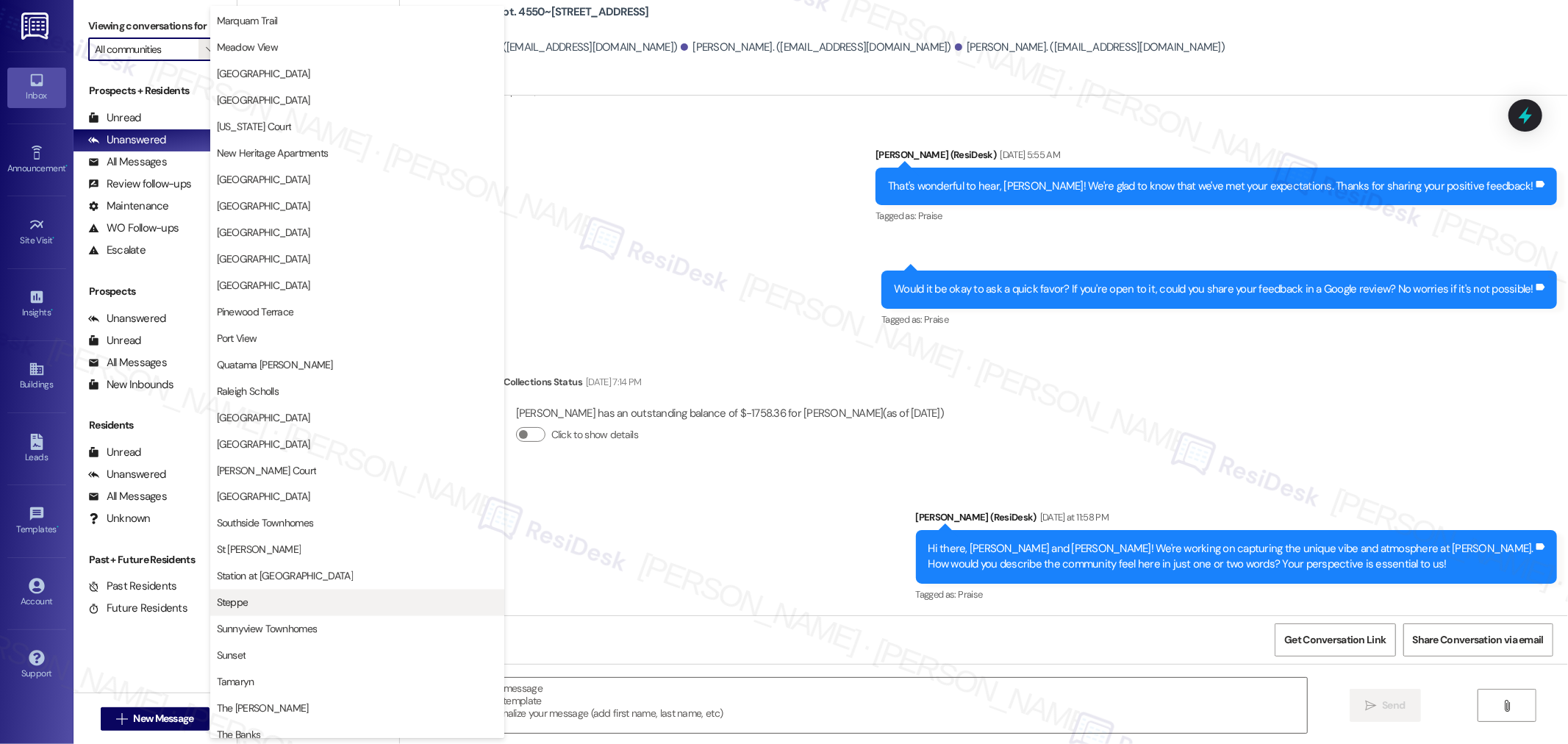
click at [263, 598] on span "Steppe" at bounding box center [357, 602] width 281 height 15
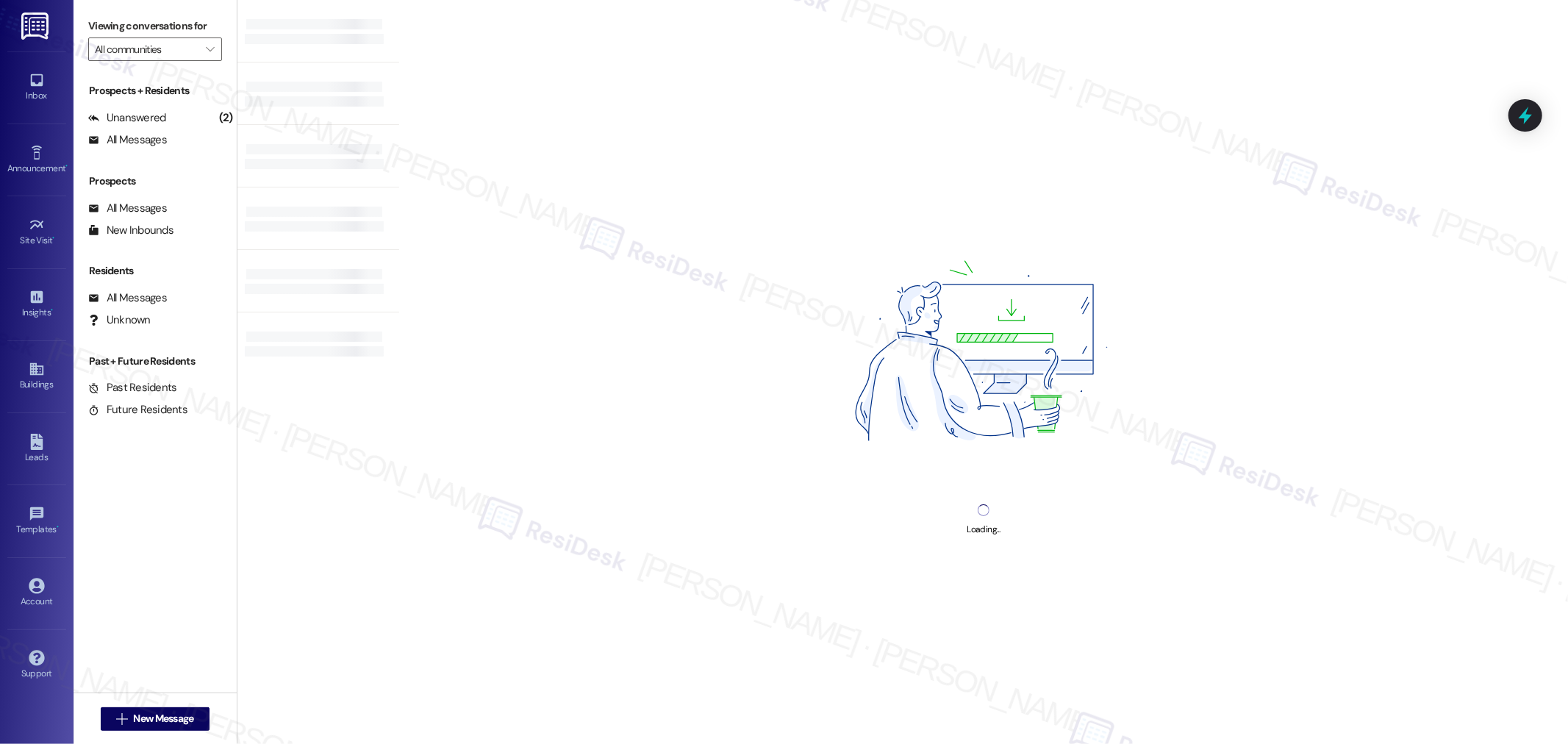
type input "Steppe"
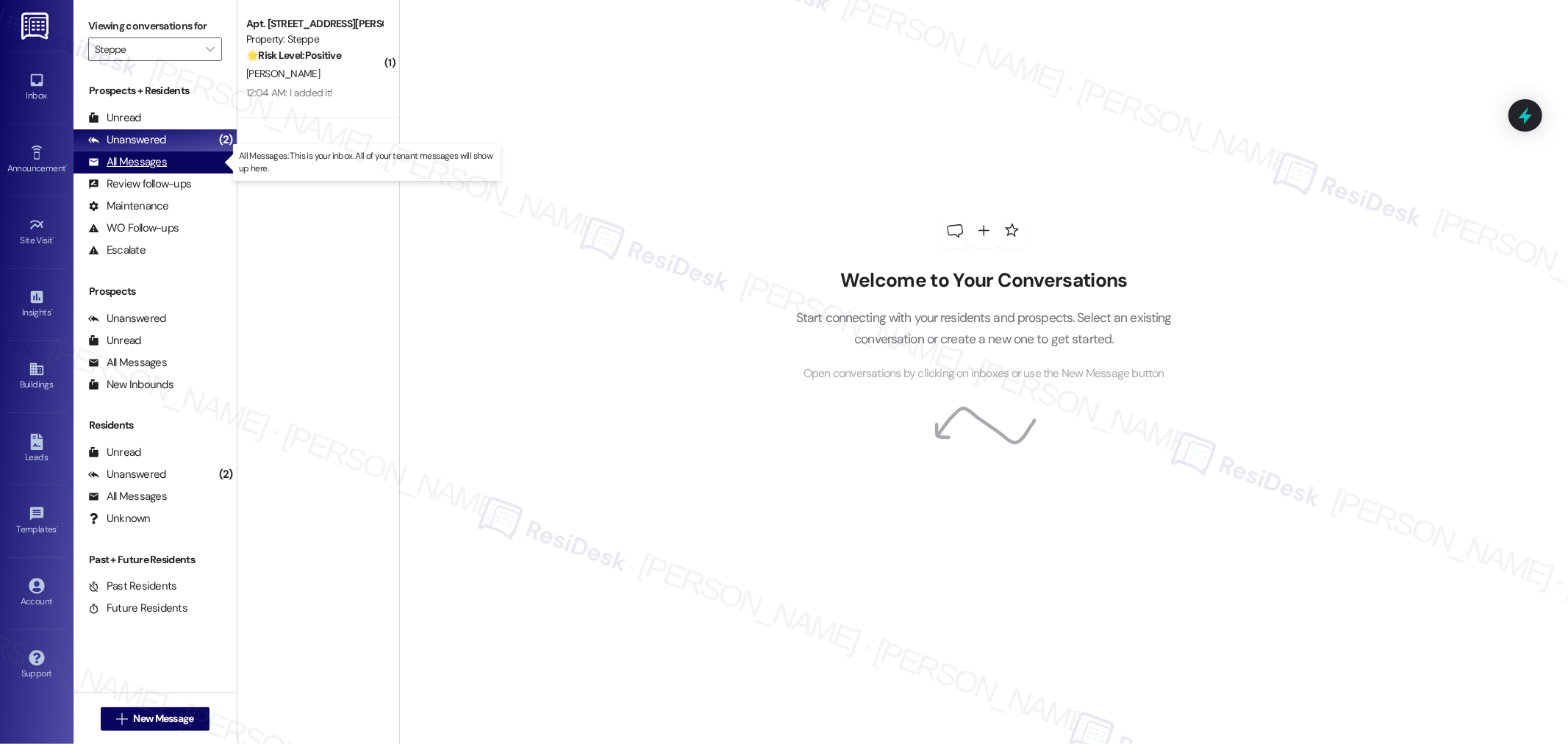
click at [165, 164] on div "All Messages" at bounding box center [127, 161] width 79 height 15
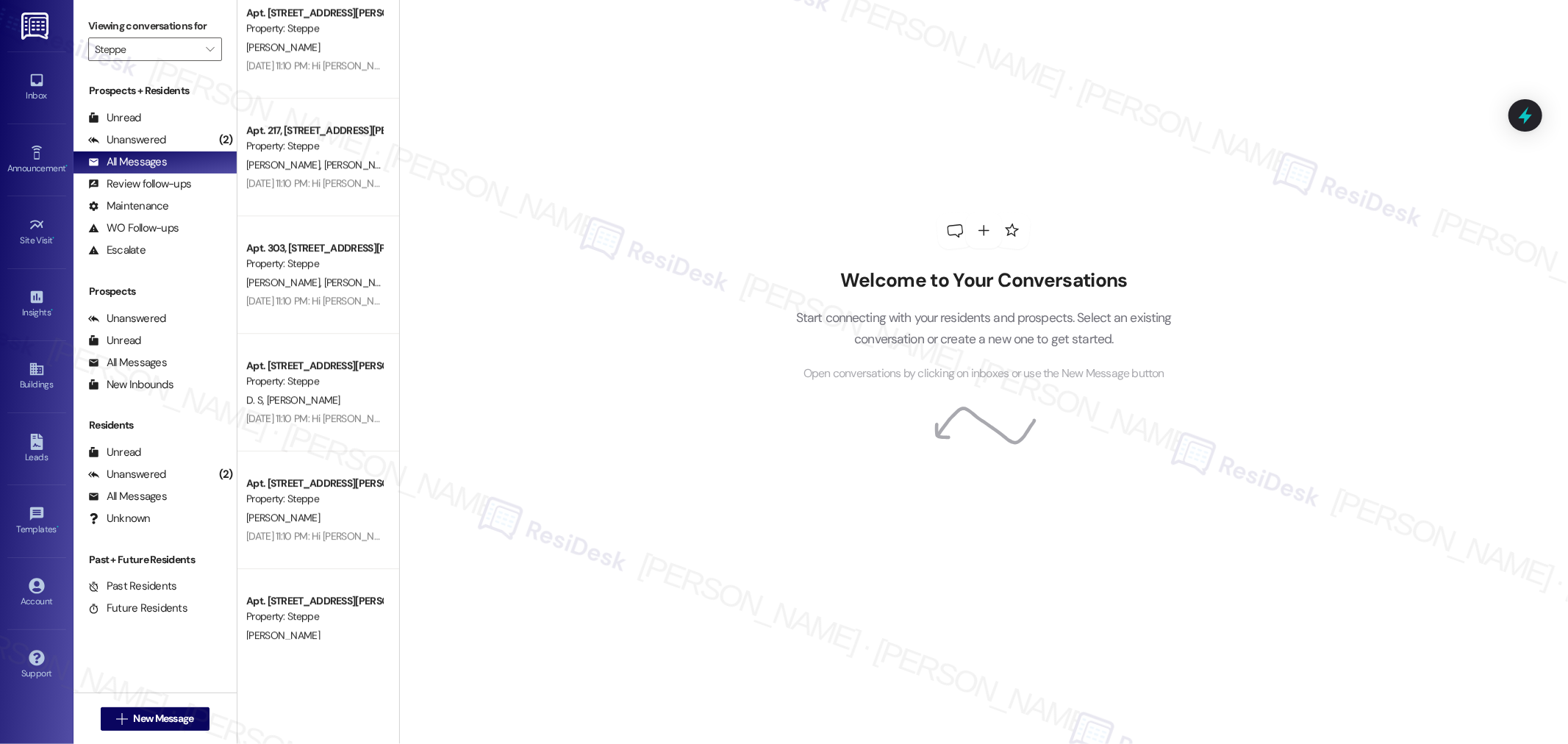
scroll to position [3475, 0]
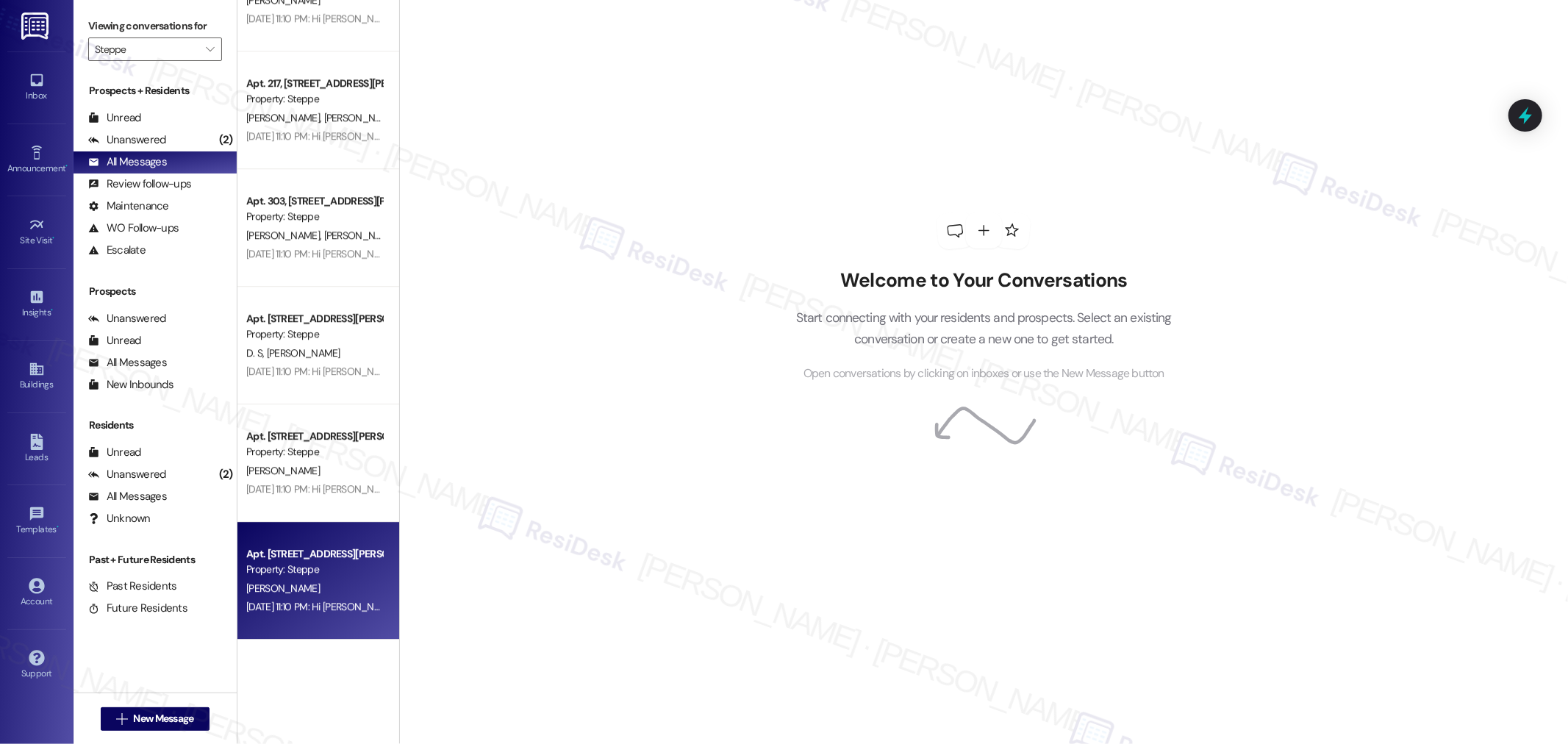
click at [336, 597] on div "Sep 02, 2025 at 11:10 PM: Hi Francis, your opinion is important to us! Would yo…" at bounding box center [314, 606] width 139 height 19
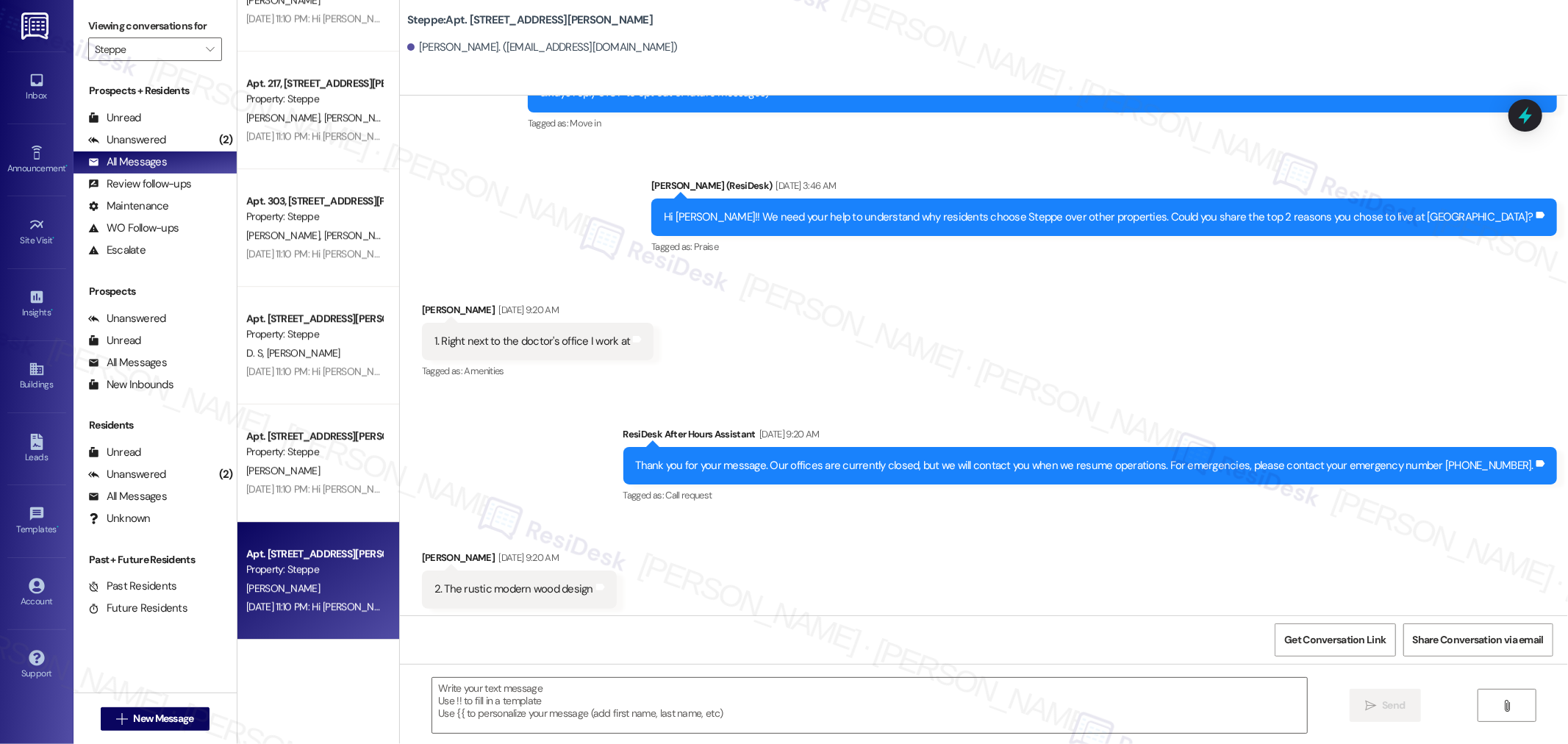
scroll to position [193, 0]
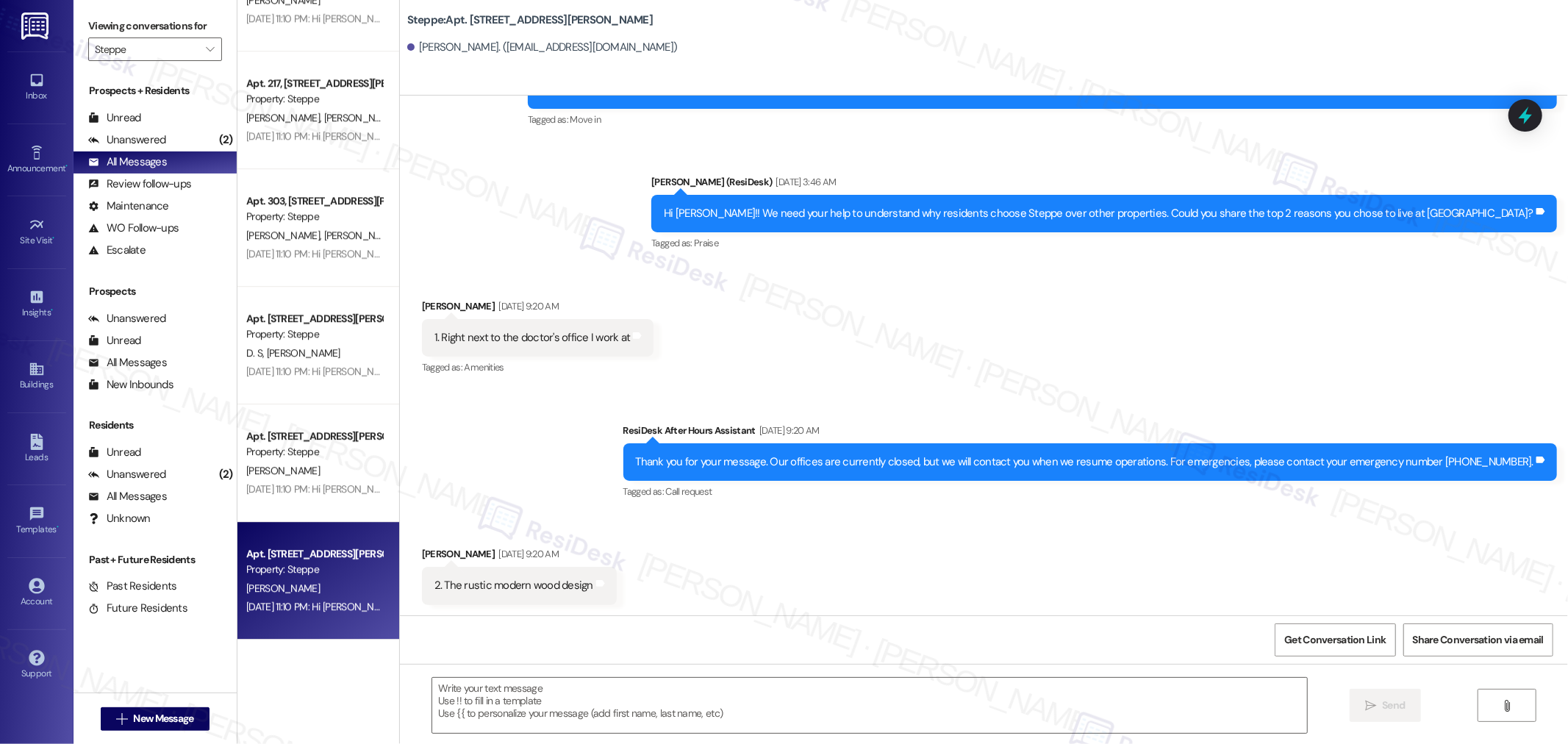
type textarea "Fetching suggested responses. Please feel free to read through the conversation…"
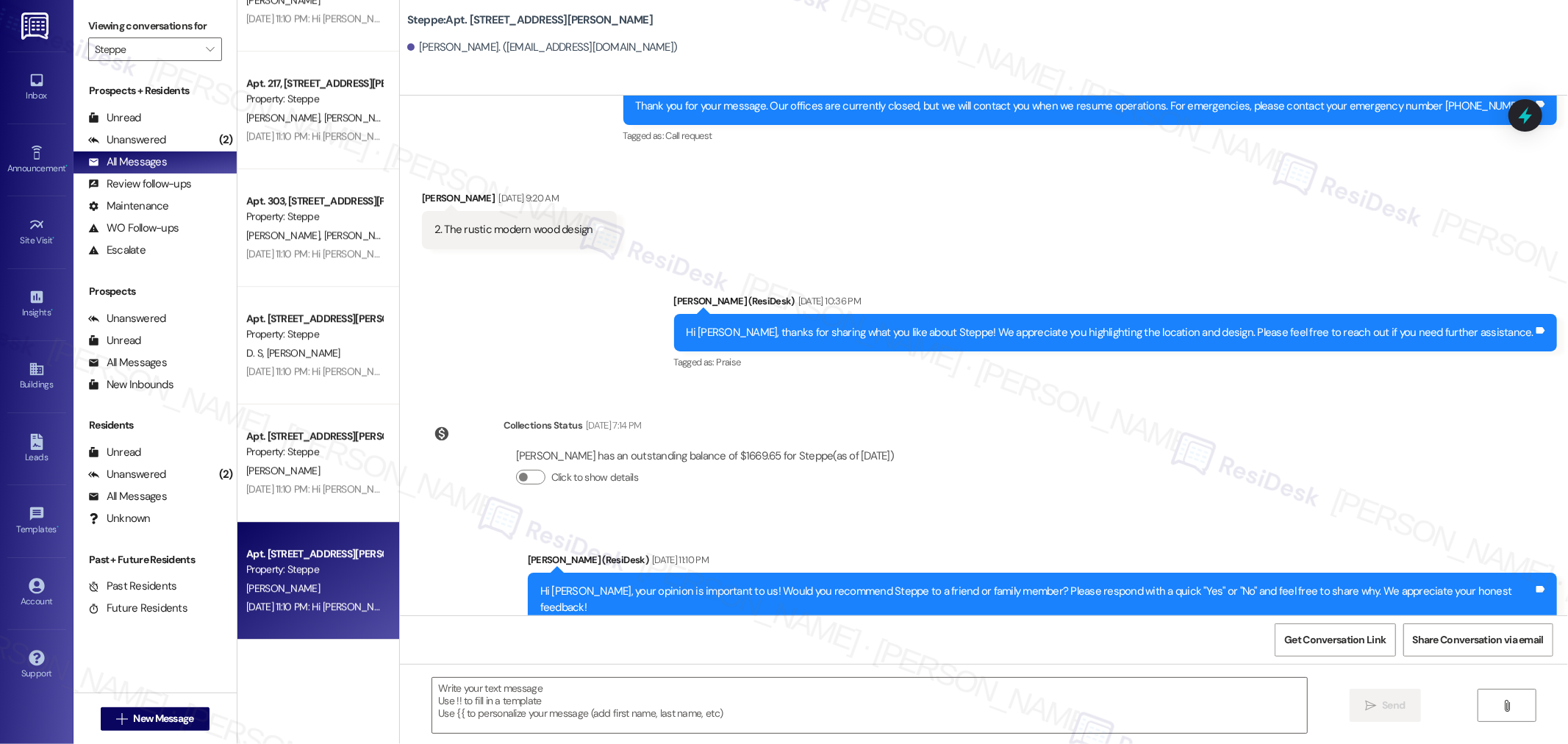
scroll to position [576, 0]
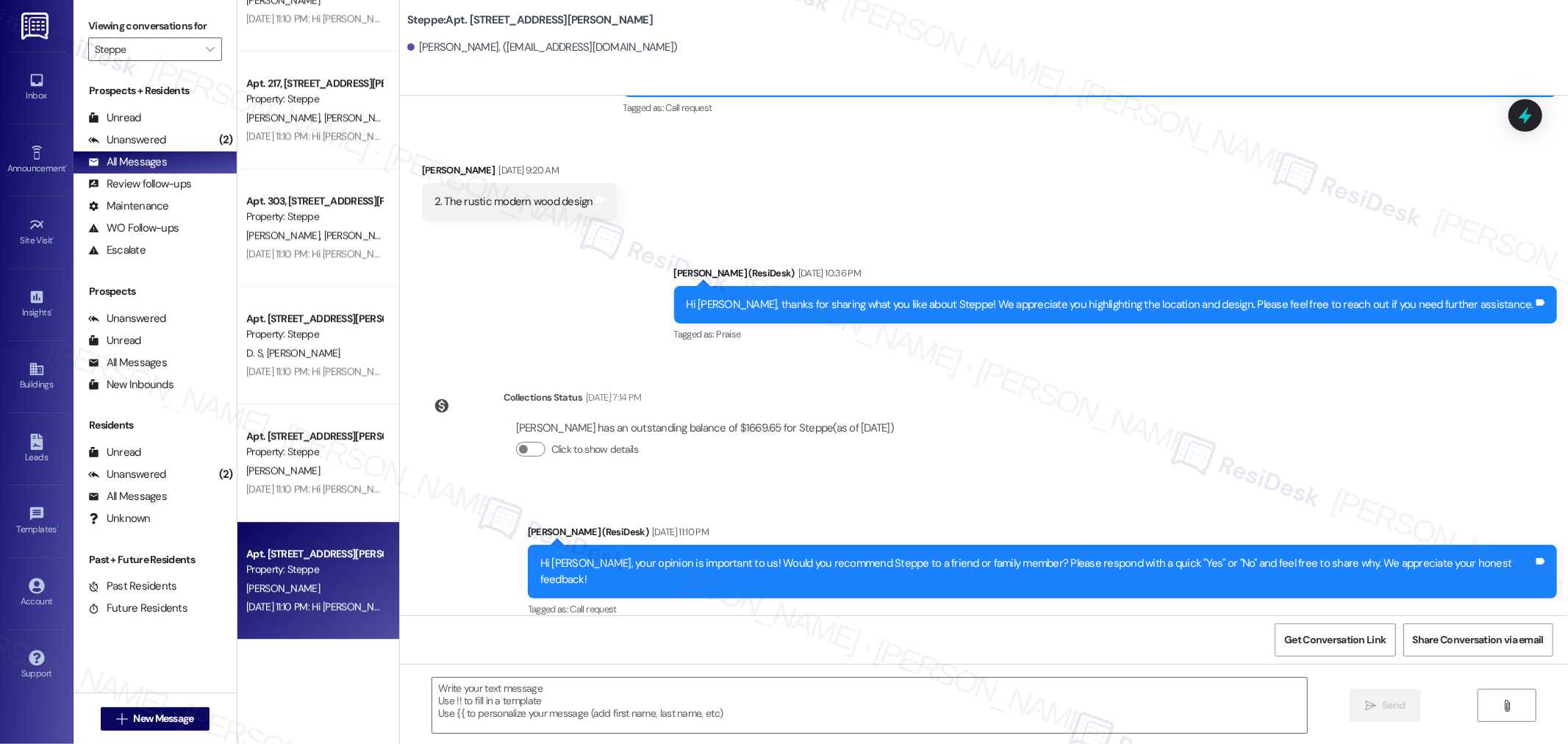
click at [417, 19] on b "Steppe: Apt. 109, 2365 NE Conners Ave" at bounding box center [529, 19] width 245 height 15
copy b "Steppe"
click at [1326, 625] on span "Get Conversation Link" at bounding box center [1334, 640] width 107 height 32
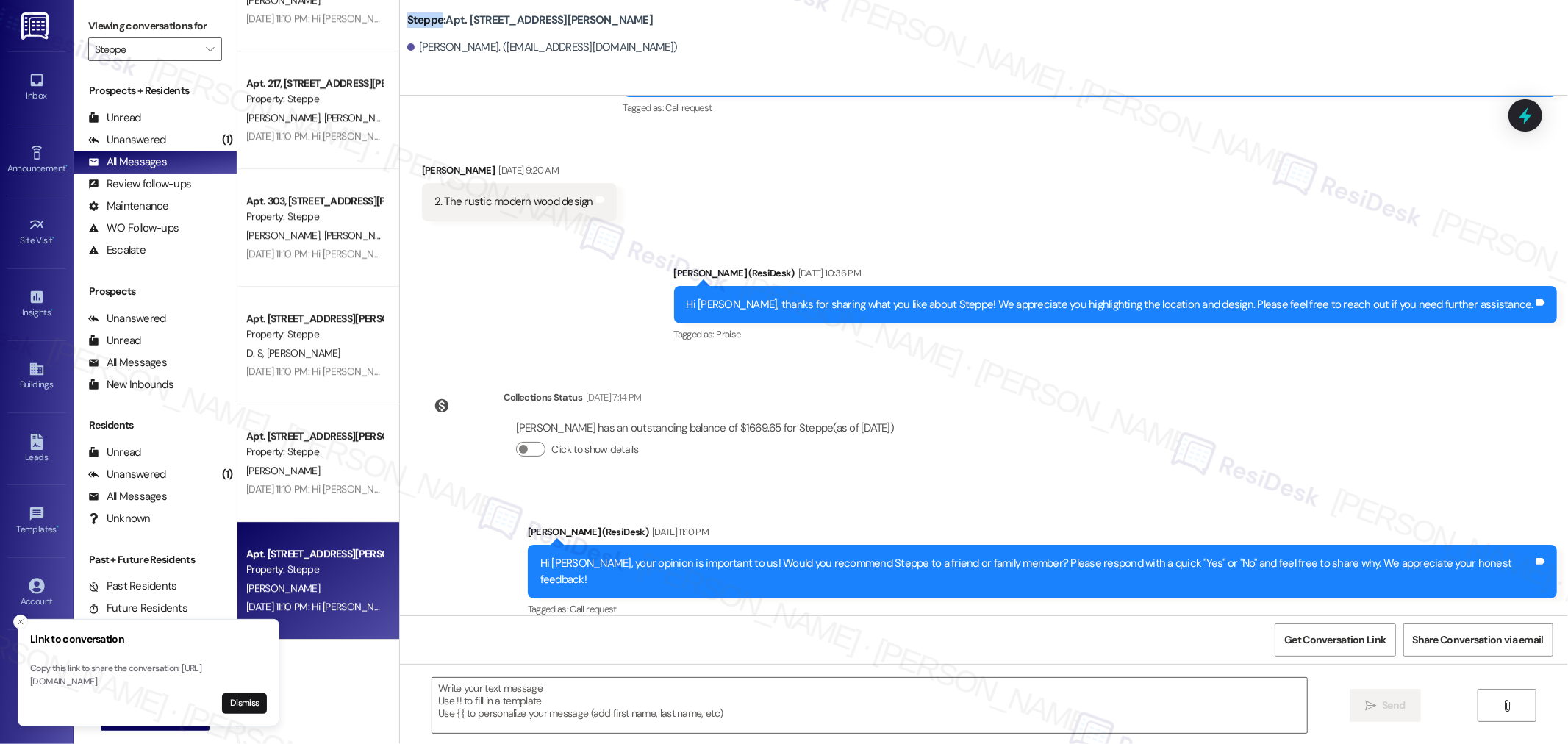
click at [262, 696] on button "Dismiss" at bounding box center [244, 702] width 45 height 20
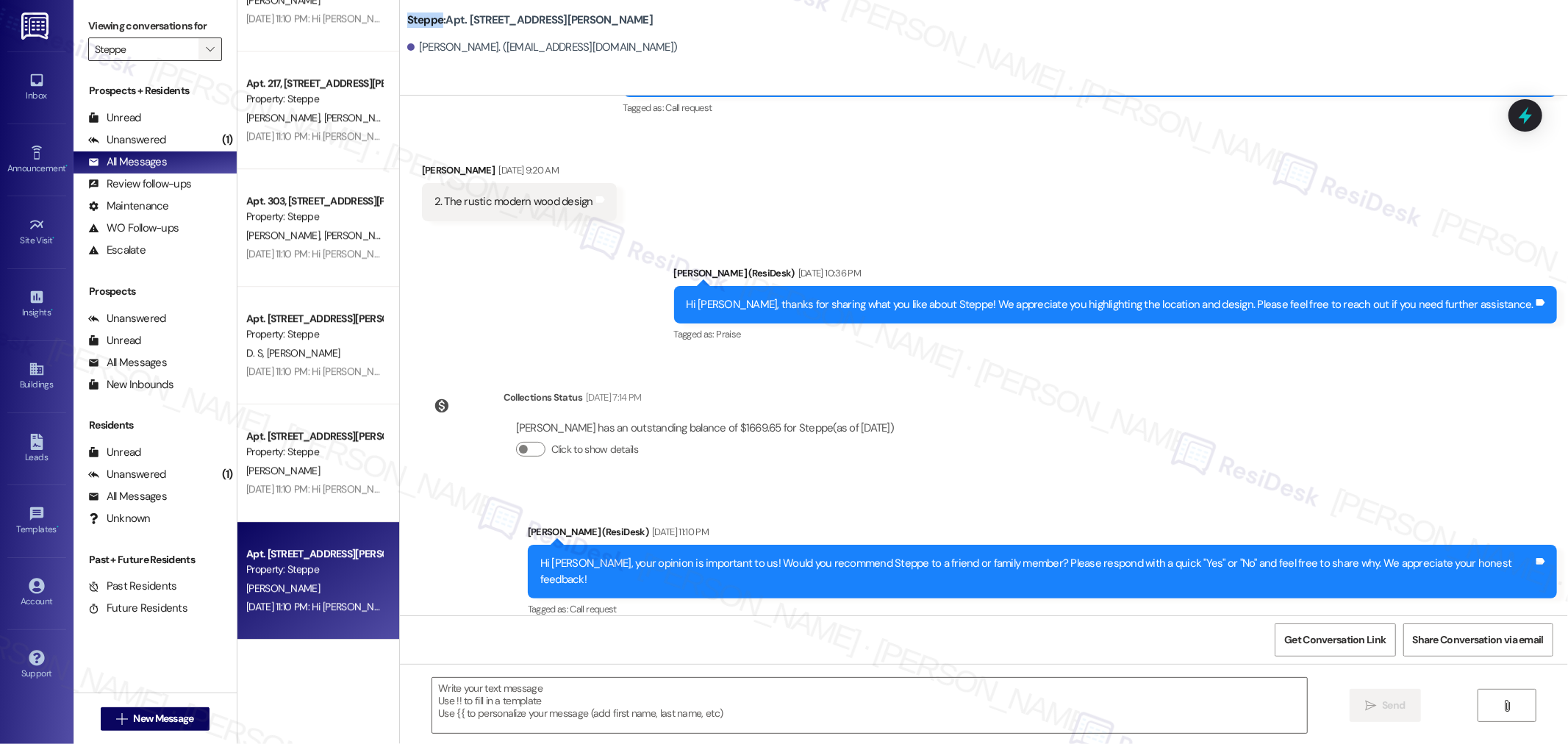
click at [206, 45] on icon "" at bounding box center [210, 49] width 8 height 12
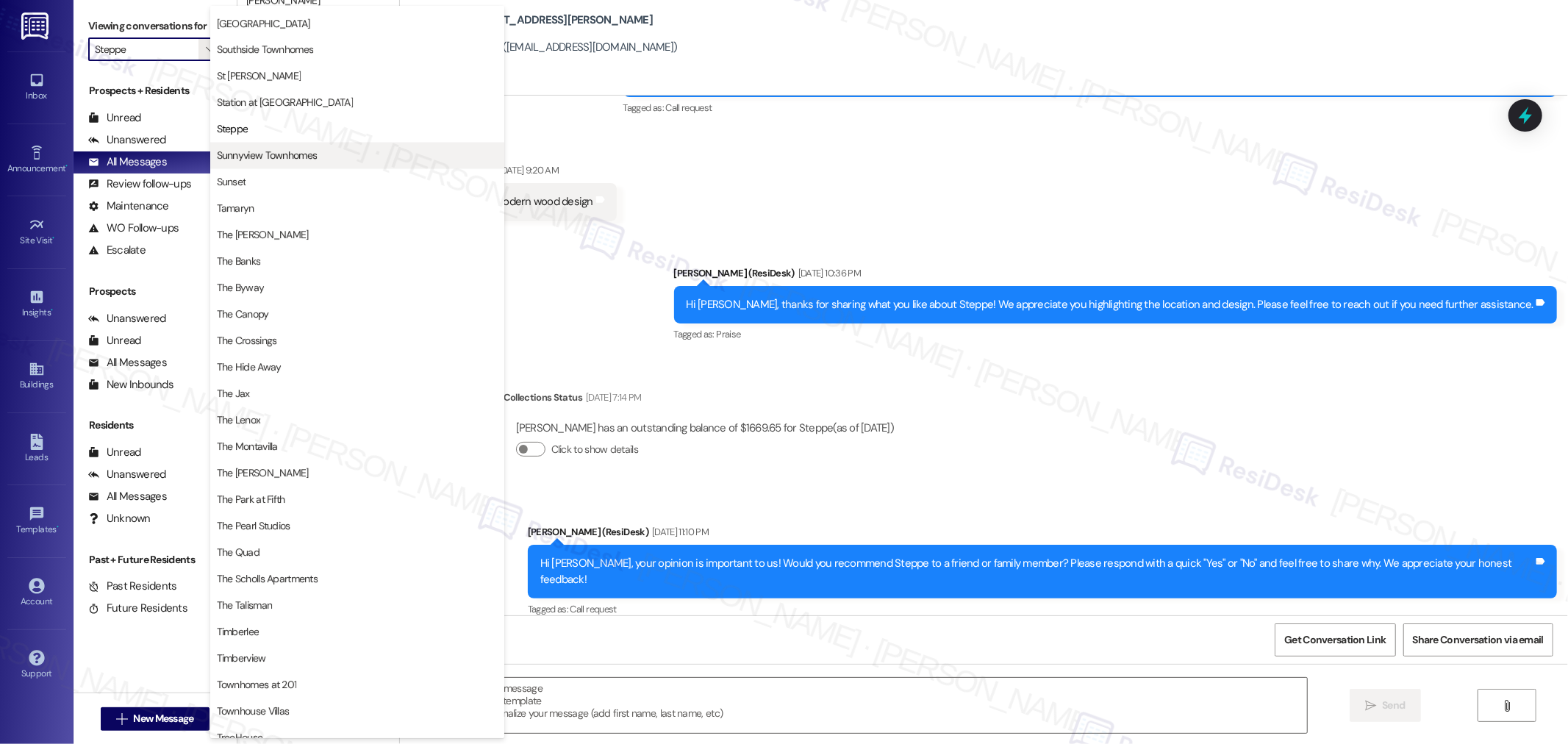
scroll to position [2322, 0]
click at [314, 152] on span "Sunnyview Townhomes" at bounding box center [267, 157] width 101 height 15
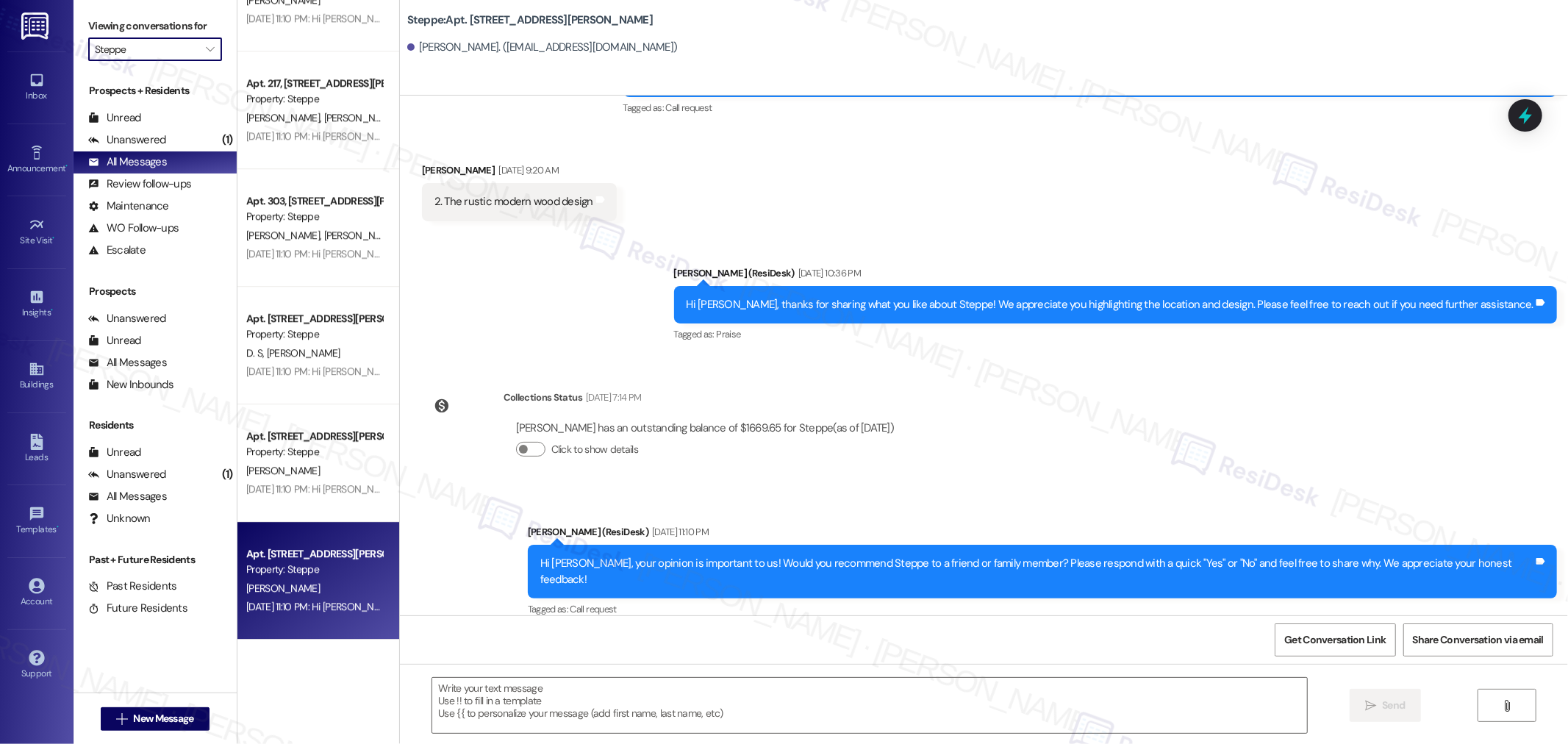
type input "Sunnyview Townhomes"
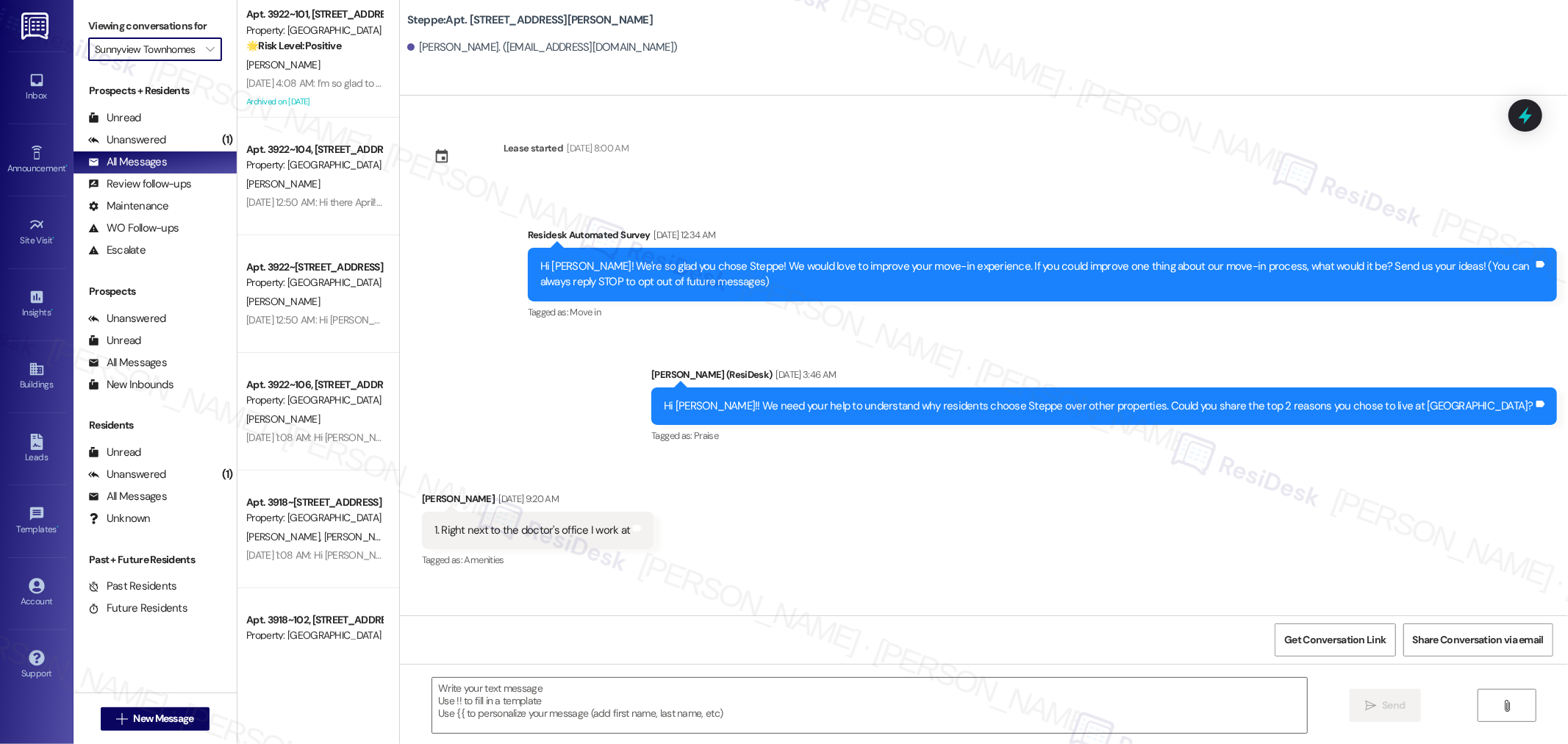
scroll to position [193, 0]
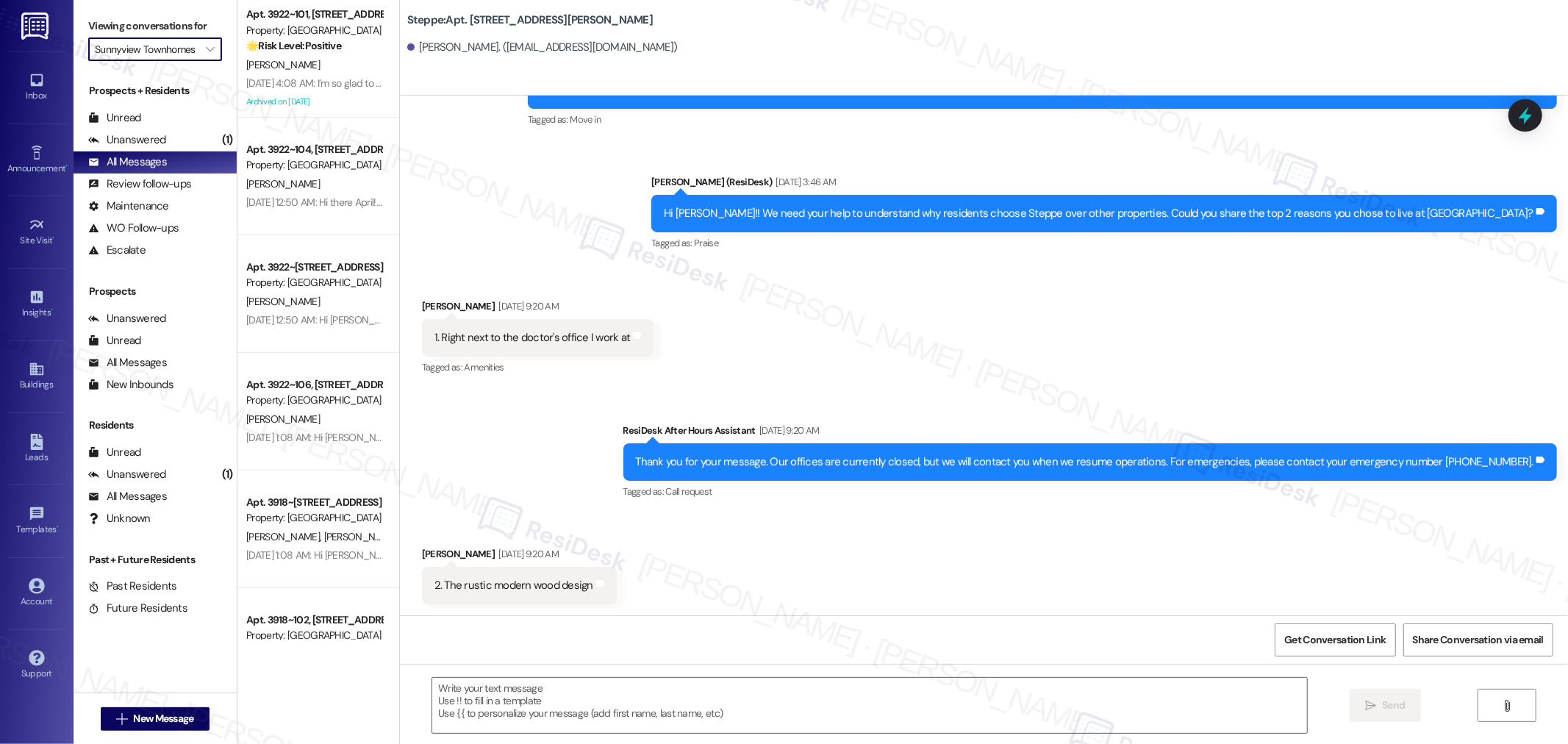
type textarea "Fetching suggested responses. Please feel free to read through the conversation…"
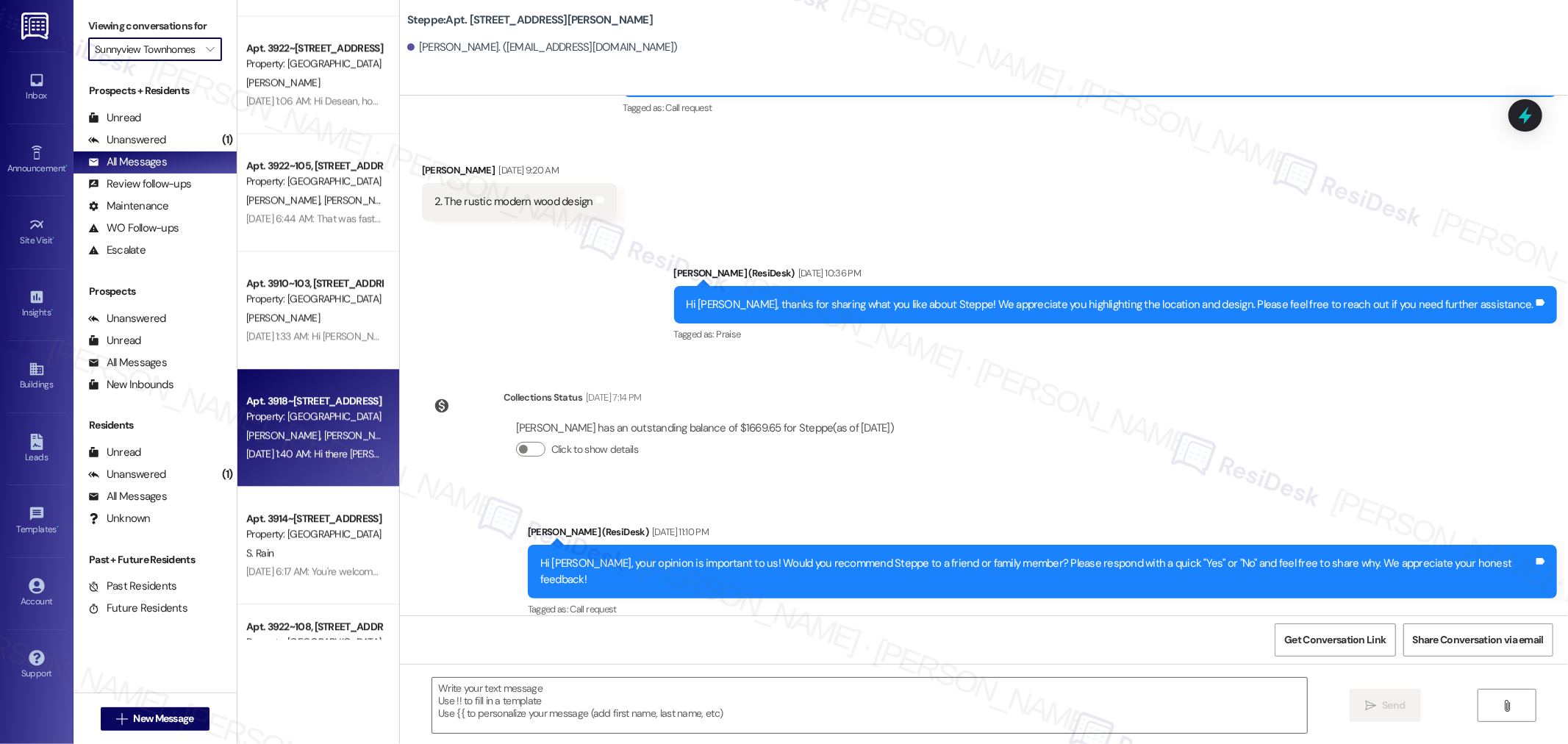
scroll to position [2939, 0]
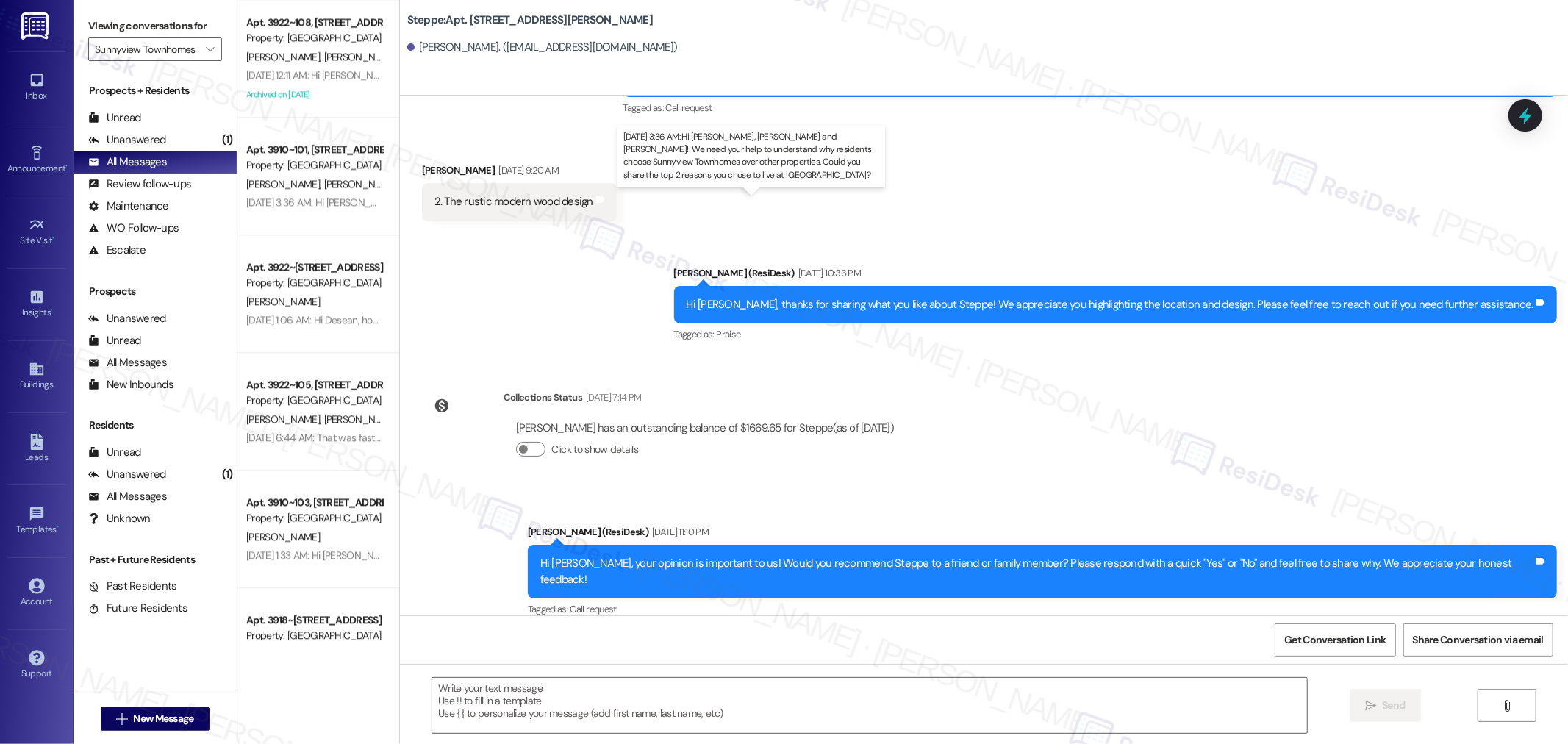
click at [284, 206] on div "Jun 17, 2025 at 3:36 AM: Hi Madison, Saida, Eli and Charlotte!! We need your he…" at bounding box center [798, 202] width 1104 height 13
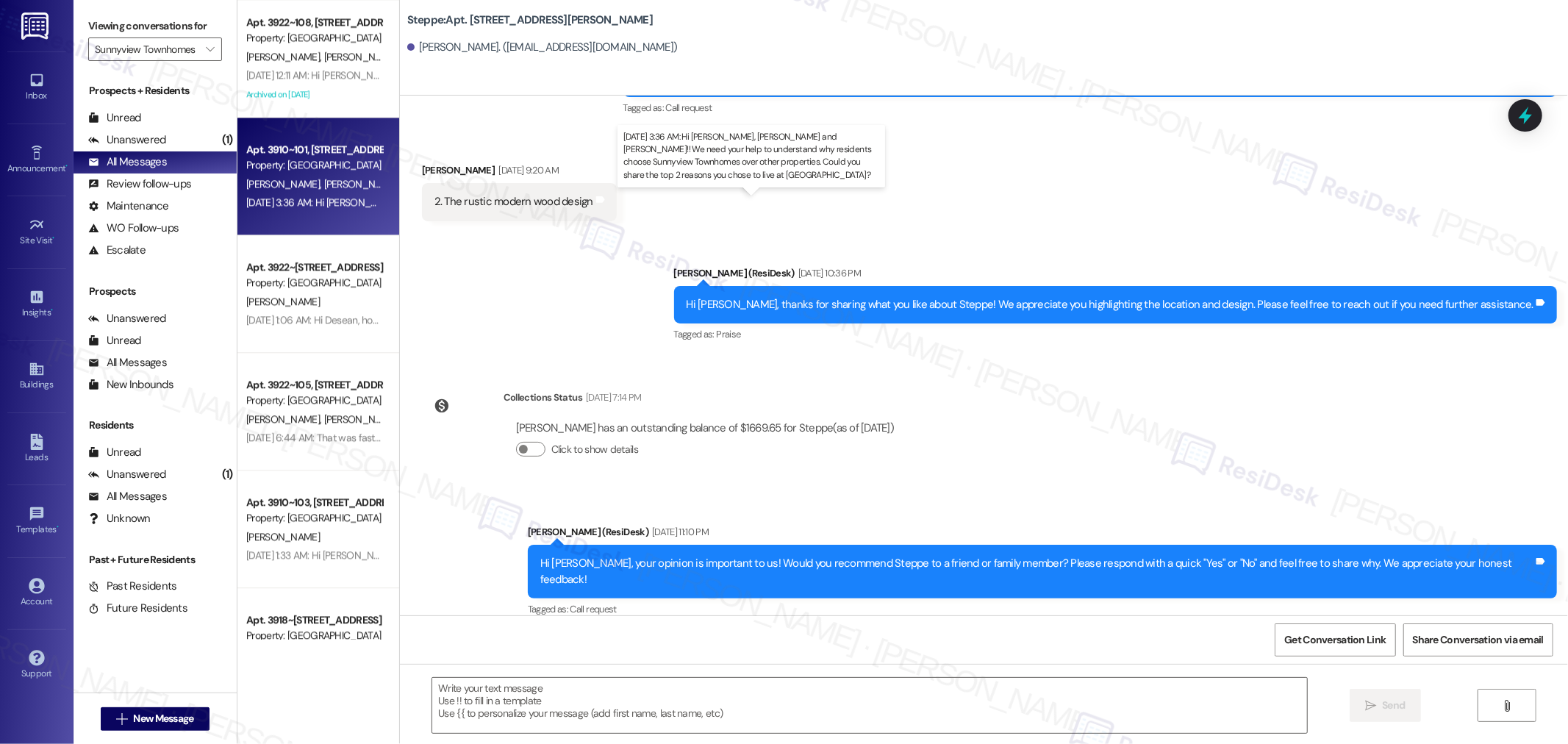
type textarea "Fetching suggested responses. Please feel free to read through the conversation…"
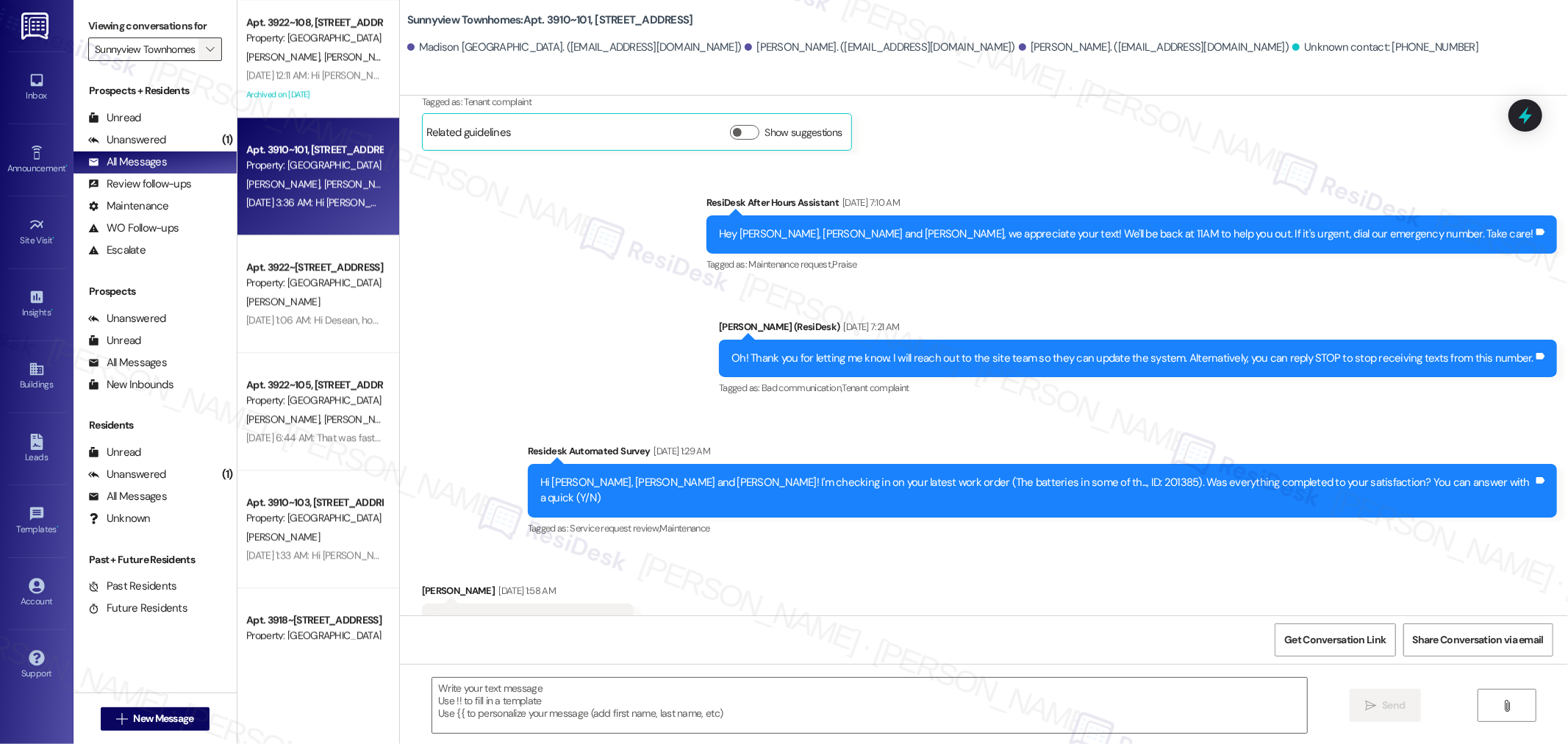
type textarea "Fetching suggested responses. Please feel free to read through the conversation…"
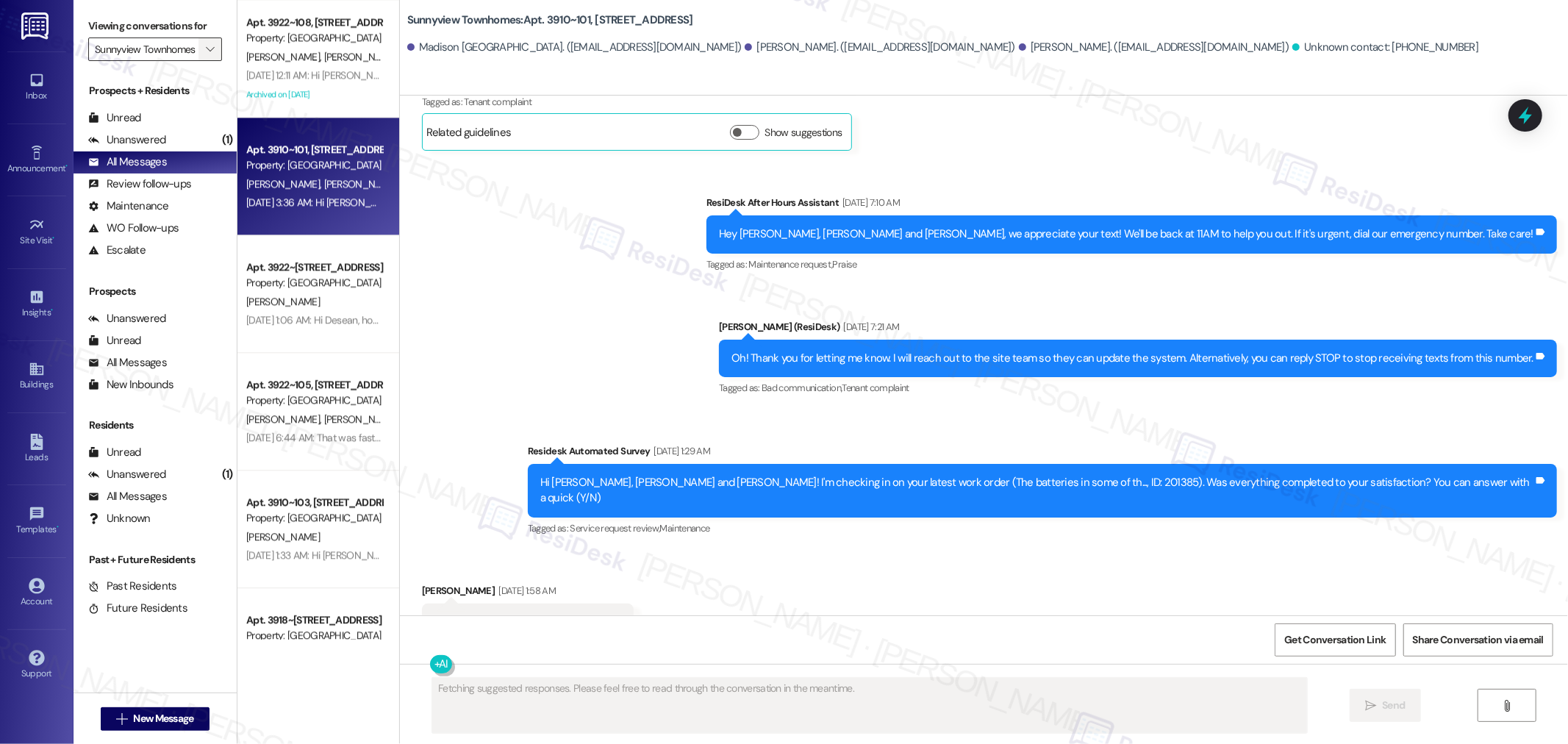
click at [203, 50] on span "" at bounding box center [210, 49] width 14 height 24
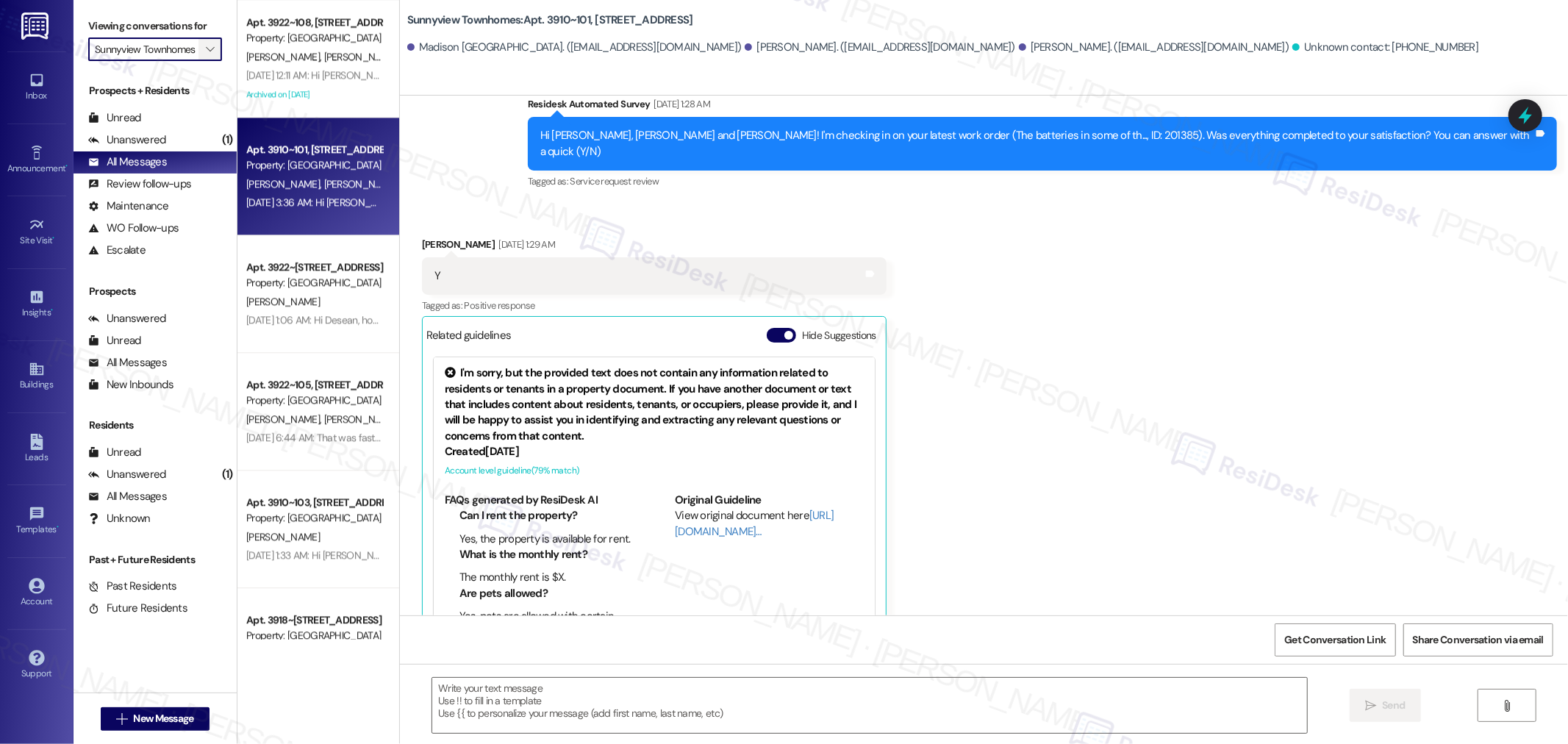
scroll to position [0, 0]
click at [203, 50] on span "" at bounding box center [210, 49] width 14 height 24
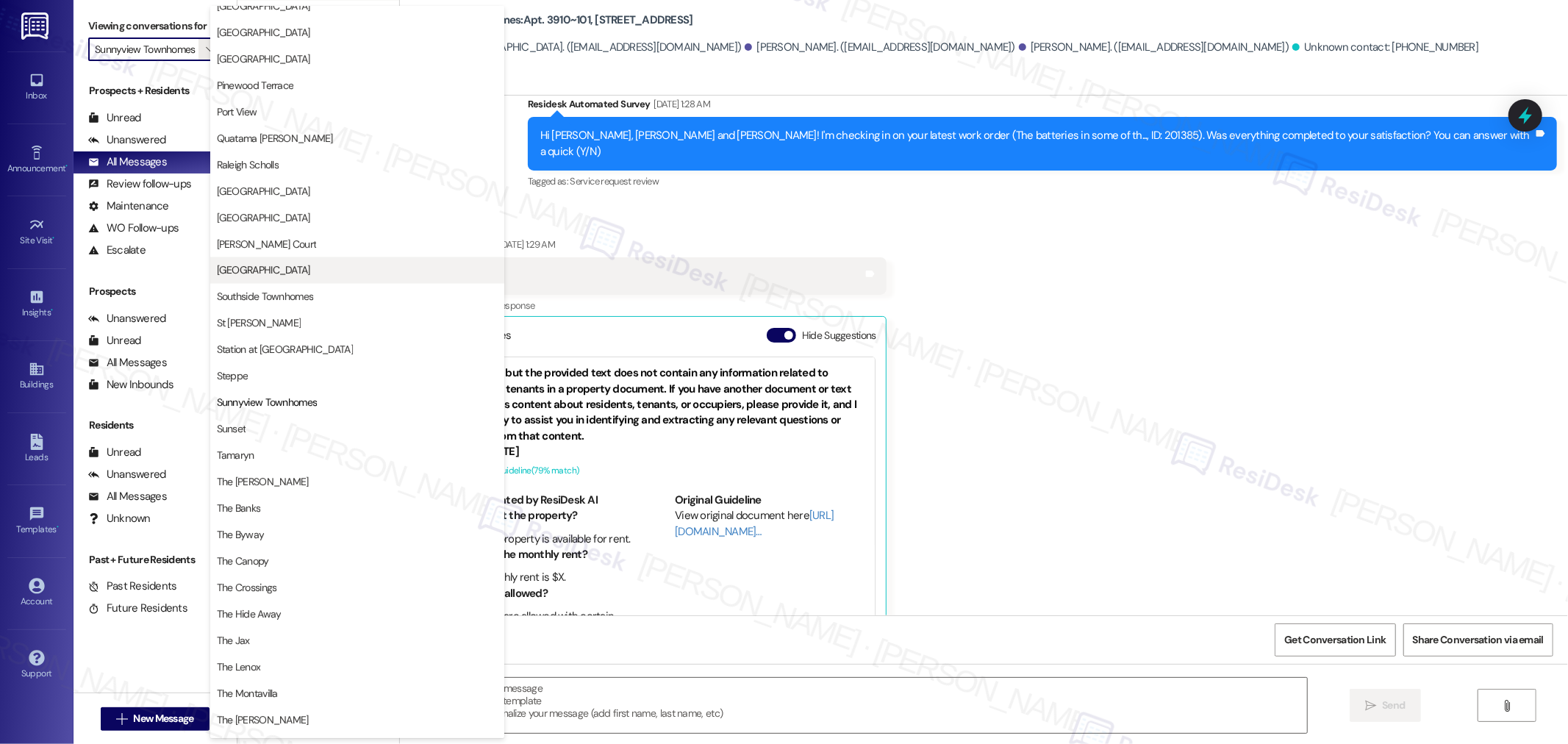
scroll to position [2104, 0]
click at [288, 373] on span "Steppe" at bounding box center [357, 376] width 281 height 15
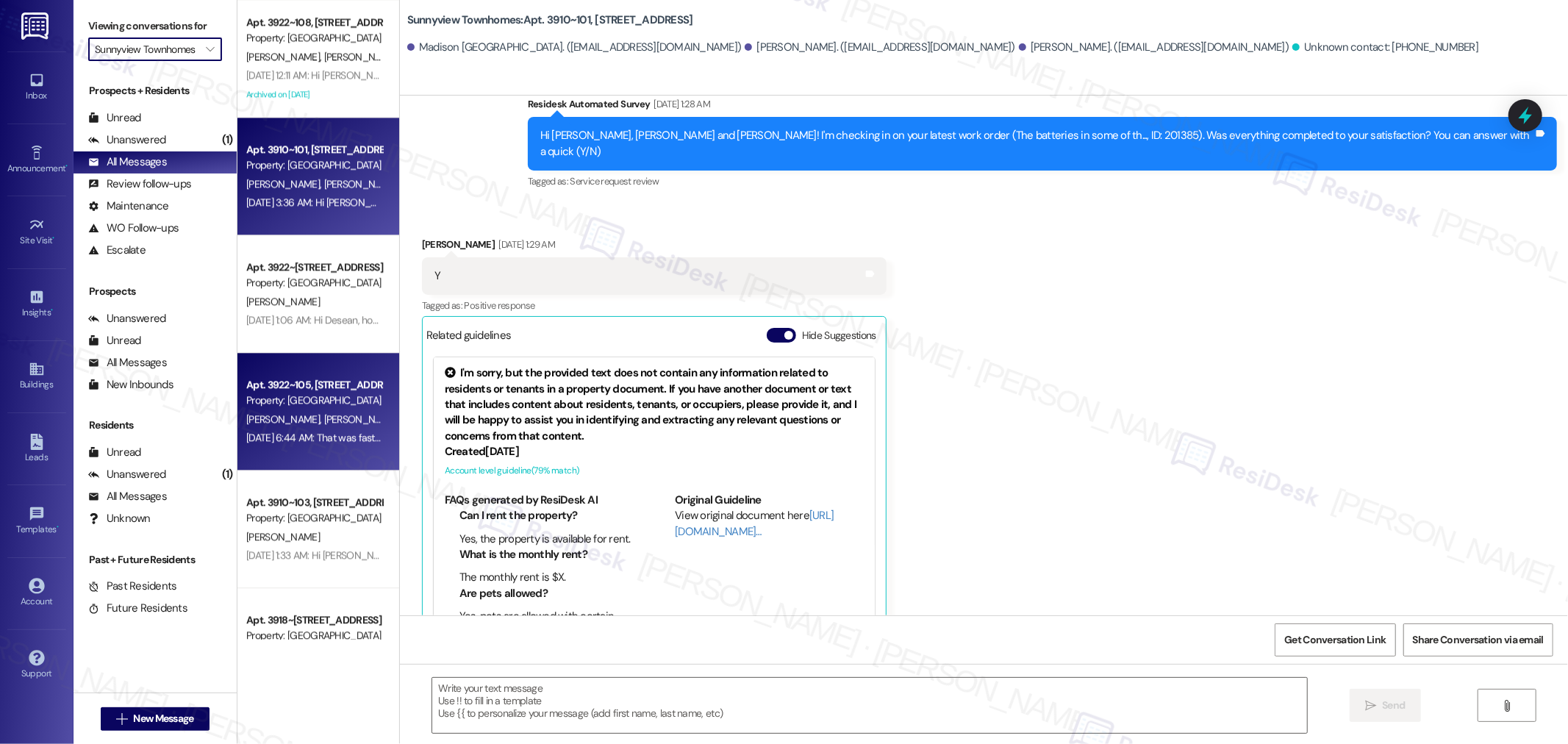
type input "Steppe"
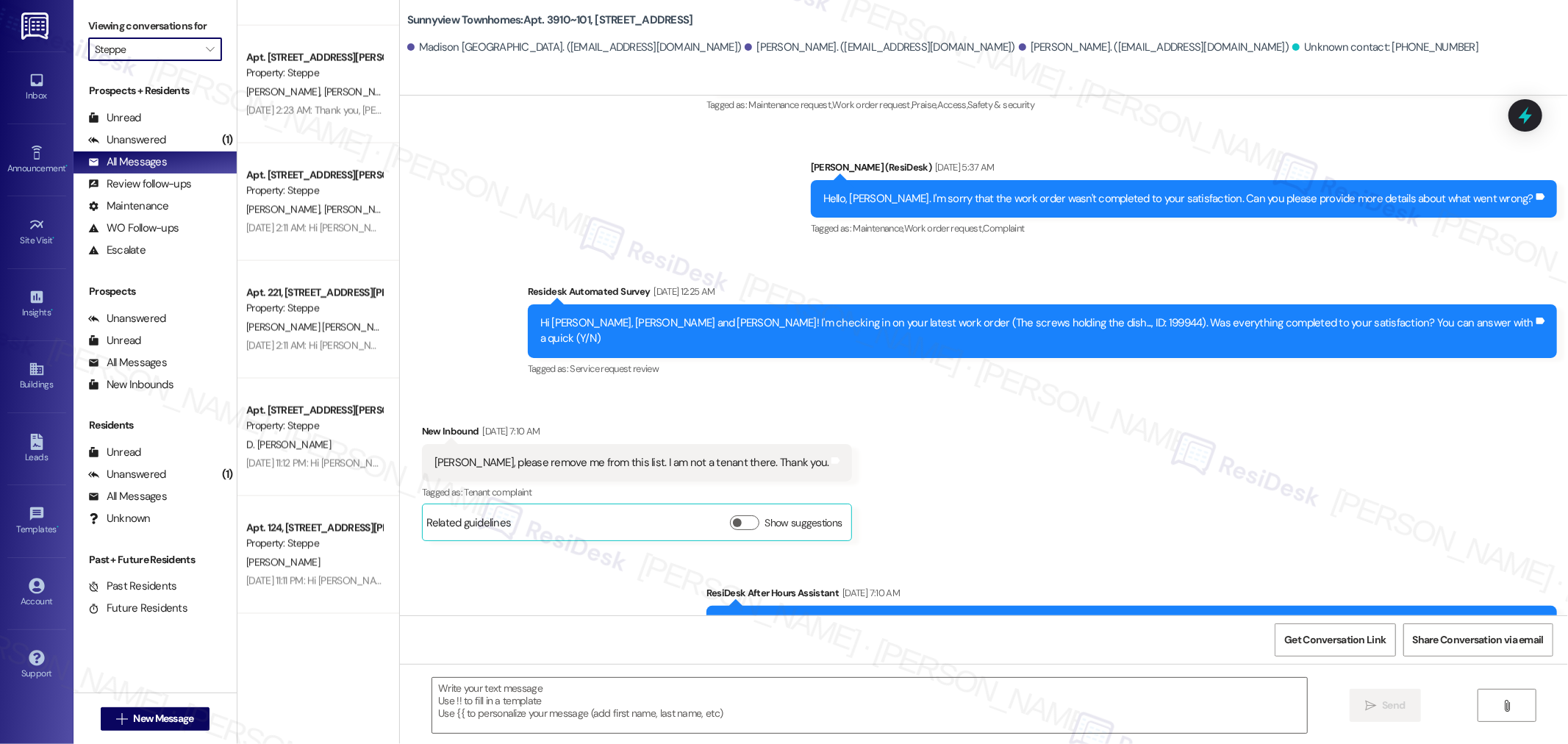
scroll to position [750, 0]
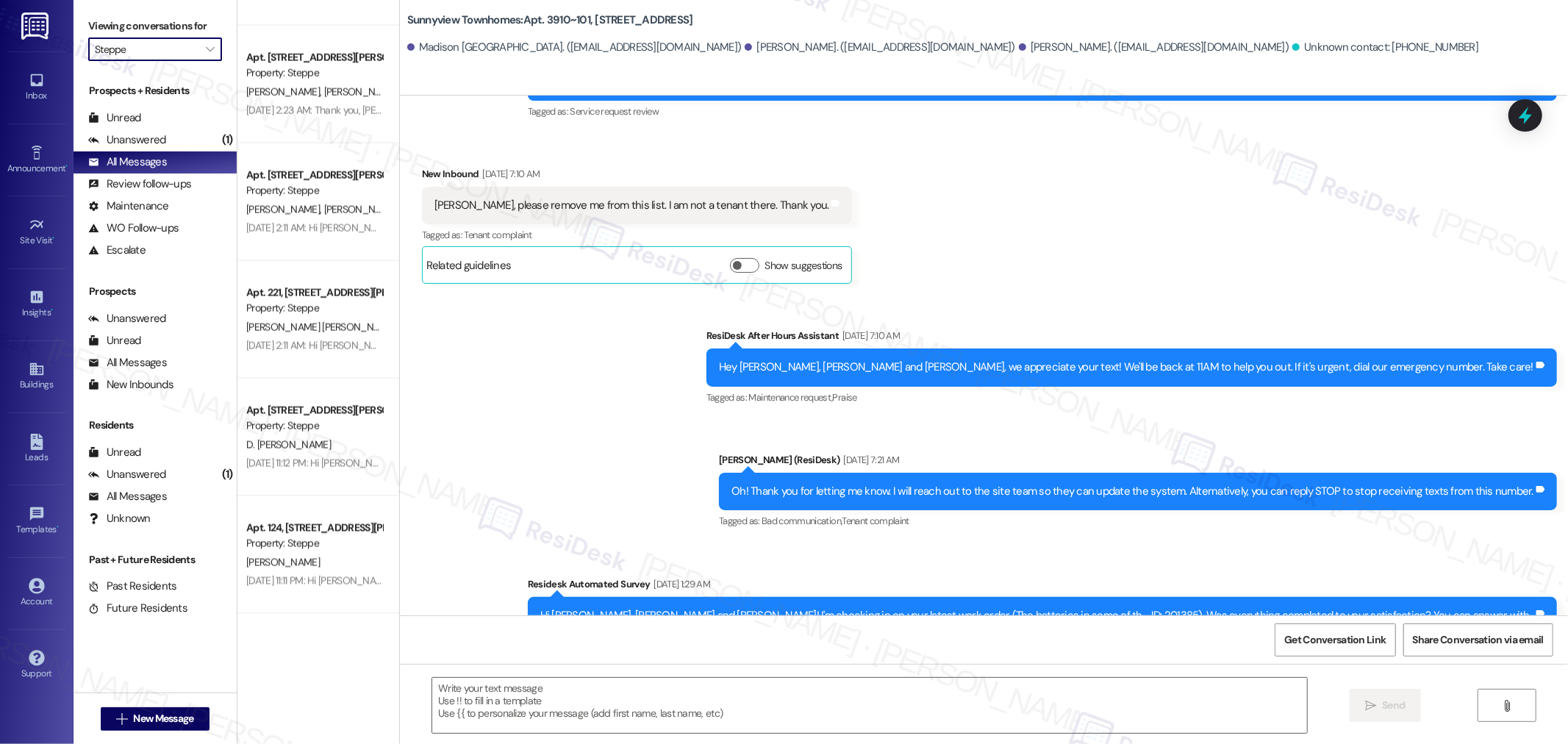
type textarea "Fetching suggested responses. Please feel free to read through the conversation…"
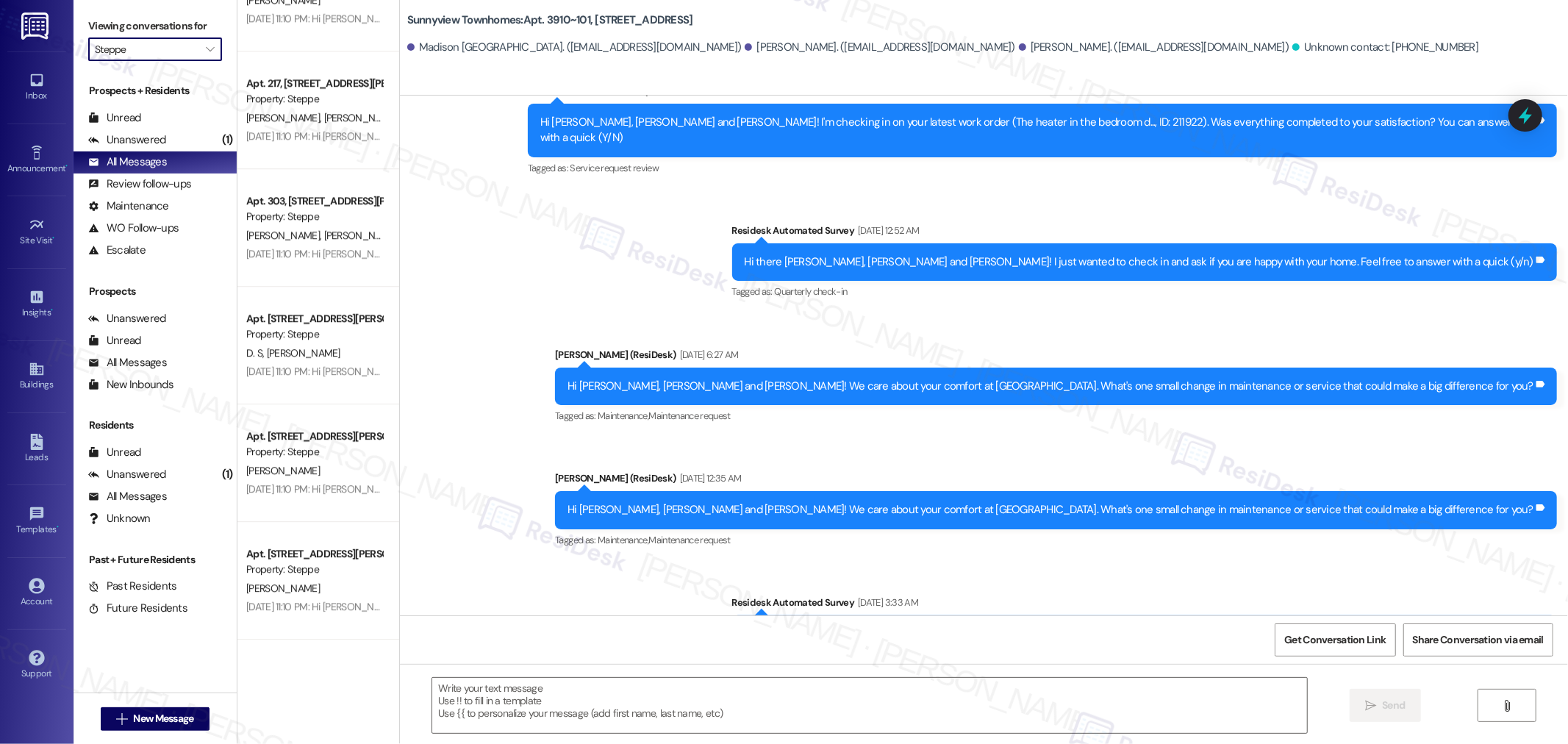
scroll to position [2750, 0]
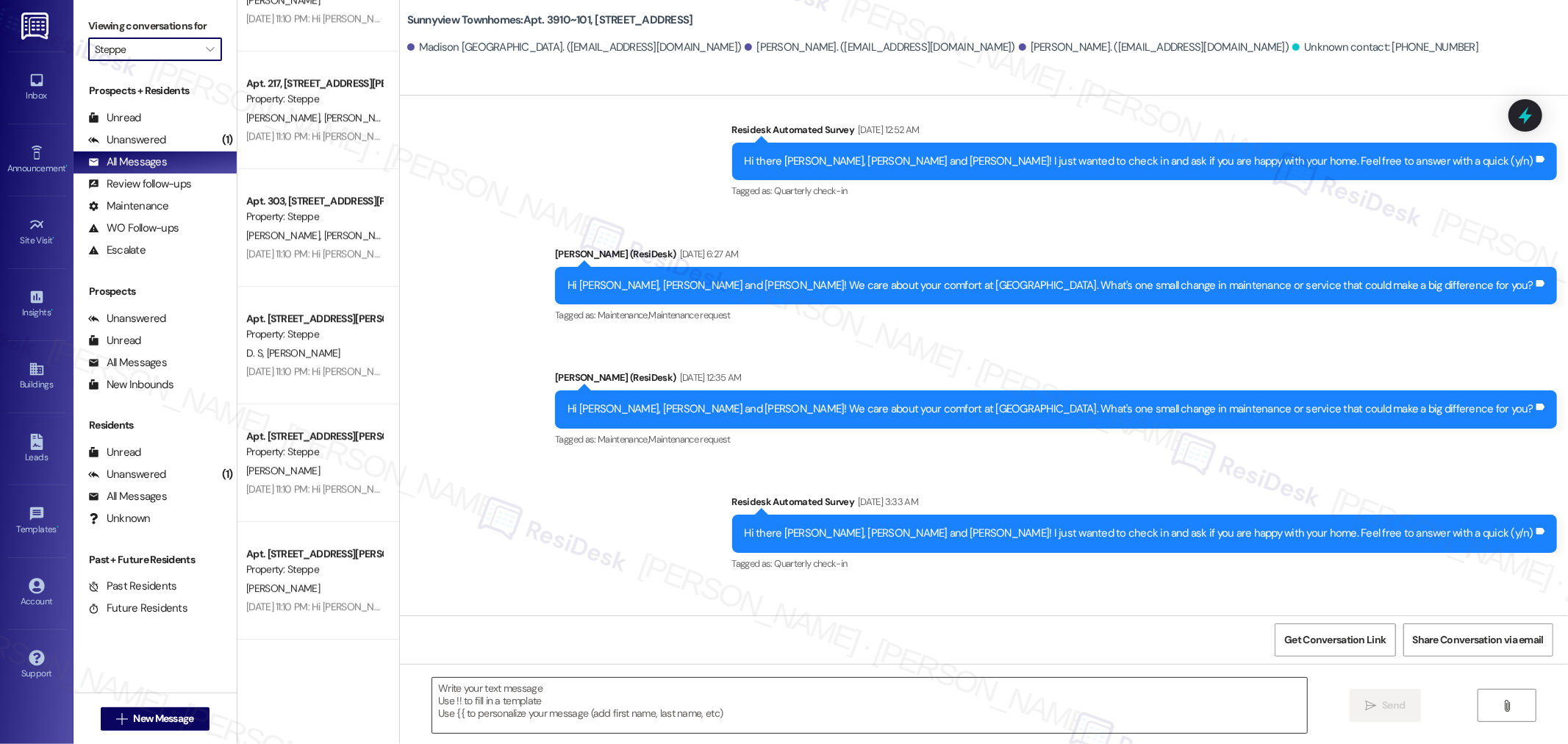
click at [1024, 713] on textarea at bounding box center [869, 705] width 874 height 55
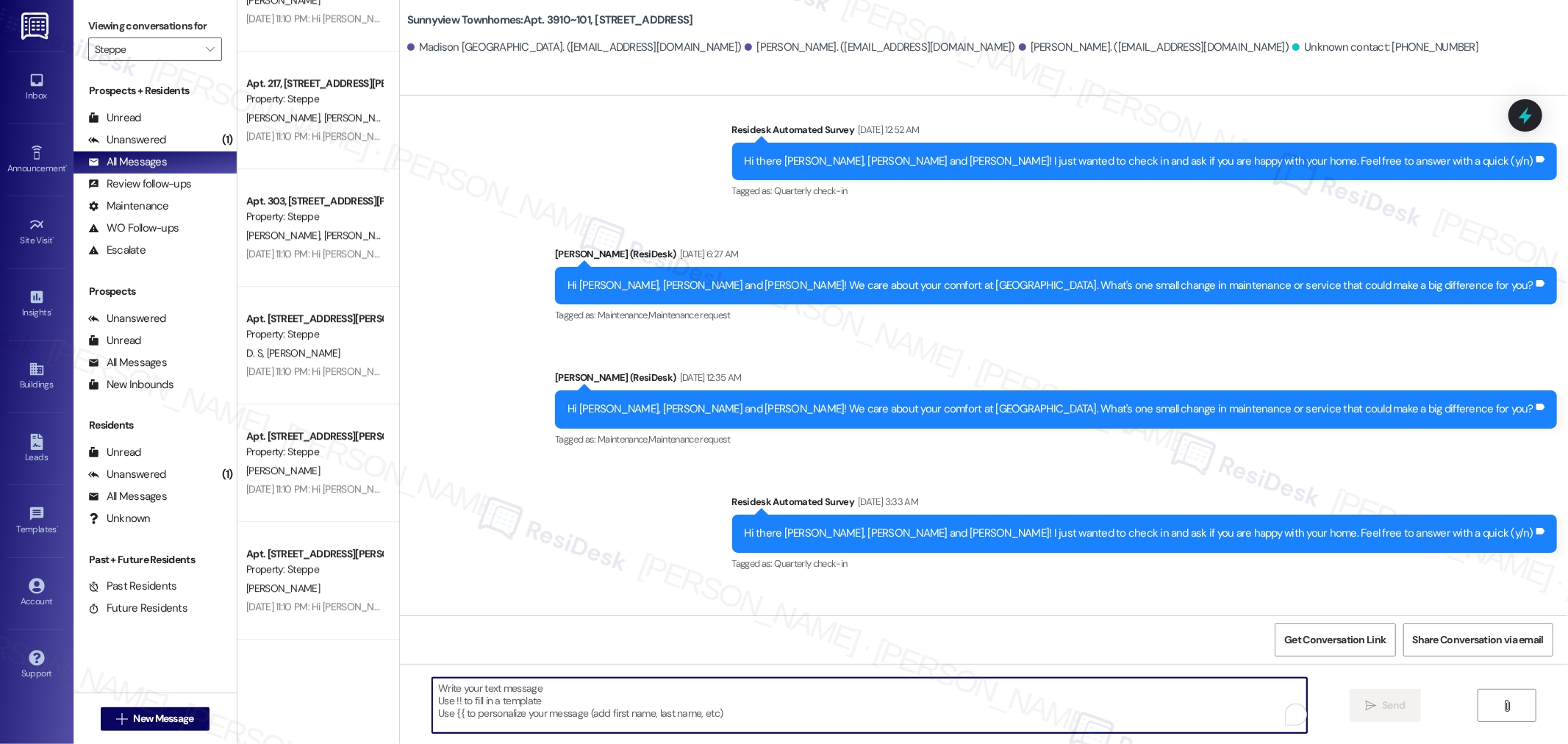
click at [1024, 713] on textarea "To enrich screen reader interactions, please activate Accessibility in Grammarl…" at bounding box center [869, 705] width 874 height 55
click at [649, 703] on textarea "To enrich screen reader interactions, please activate Accessibility in Grammarl…" at bounding box center [869, 705] width 874 height 55
paste textarea "Hi there, {{first_name}}! We're working on capturing the unique vibe and atmosp…"
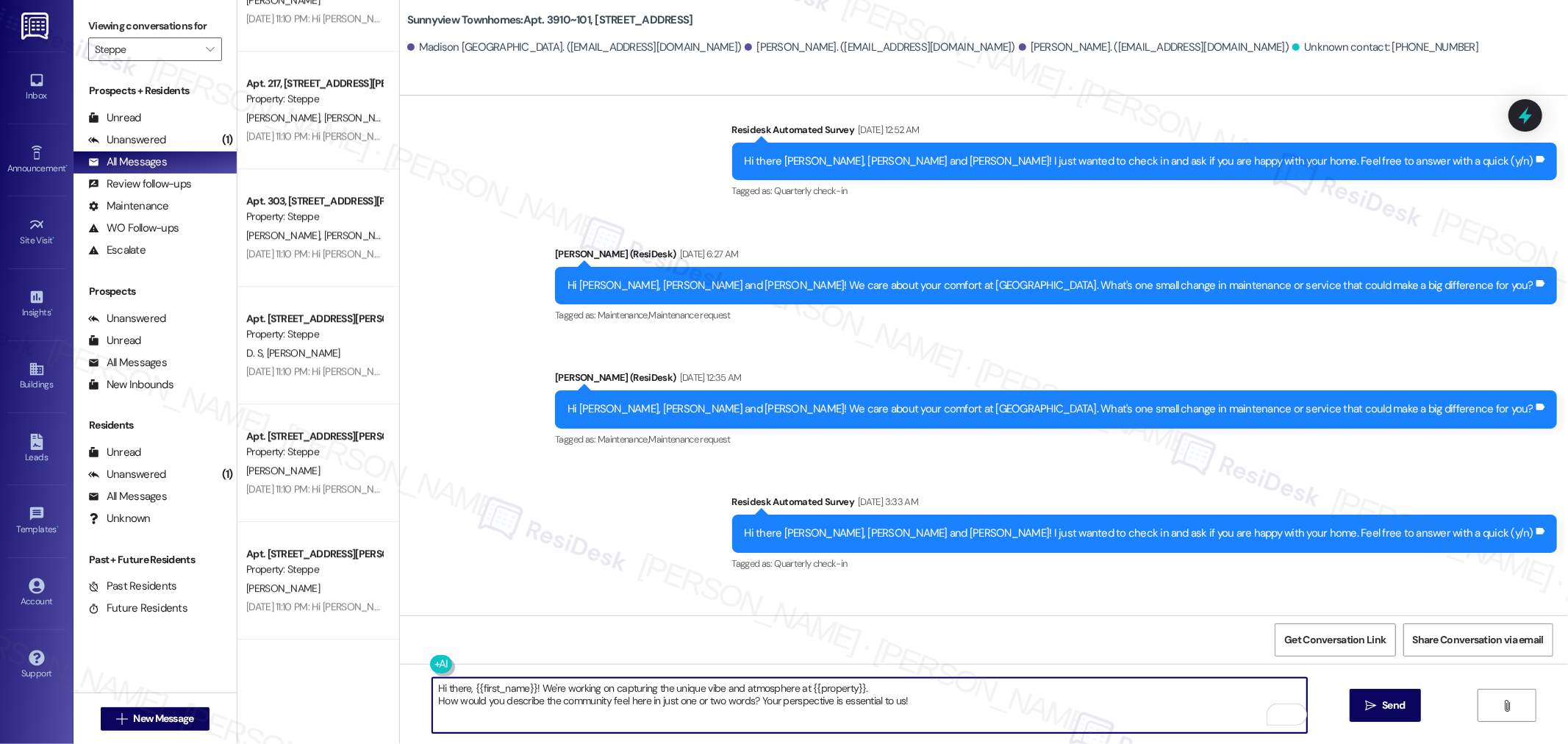
drag, startPoint x: 857, startPoint y: 702, endPoint x: 891, endPoint y: 691, distance: 35.7
click at [857, 702] on textarea "Hi there, {{first_name}}! We're working on capturing the unique vibe and atmosp…" at bounding box center [869, 705] width 874 height 55
paste textarea "ello {{first_name}}! I hope you’re doing well. We’re highlighting the unique sp…"
click at [1103, 692] on textarea "Hello {{first_name}}! I hope you’re doing well. We’re highlighting the unique s…" at bounding box center [869, 705] width 874 height 55
click at [1195, 692] on textarea "Hello {{first_name}}! I hope you’re doing well. We’re highlighting the unique s…" at bounding box center [869, 705] width 874 height 55
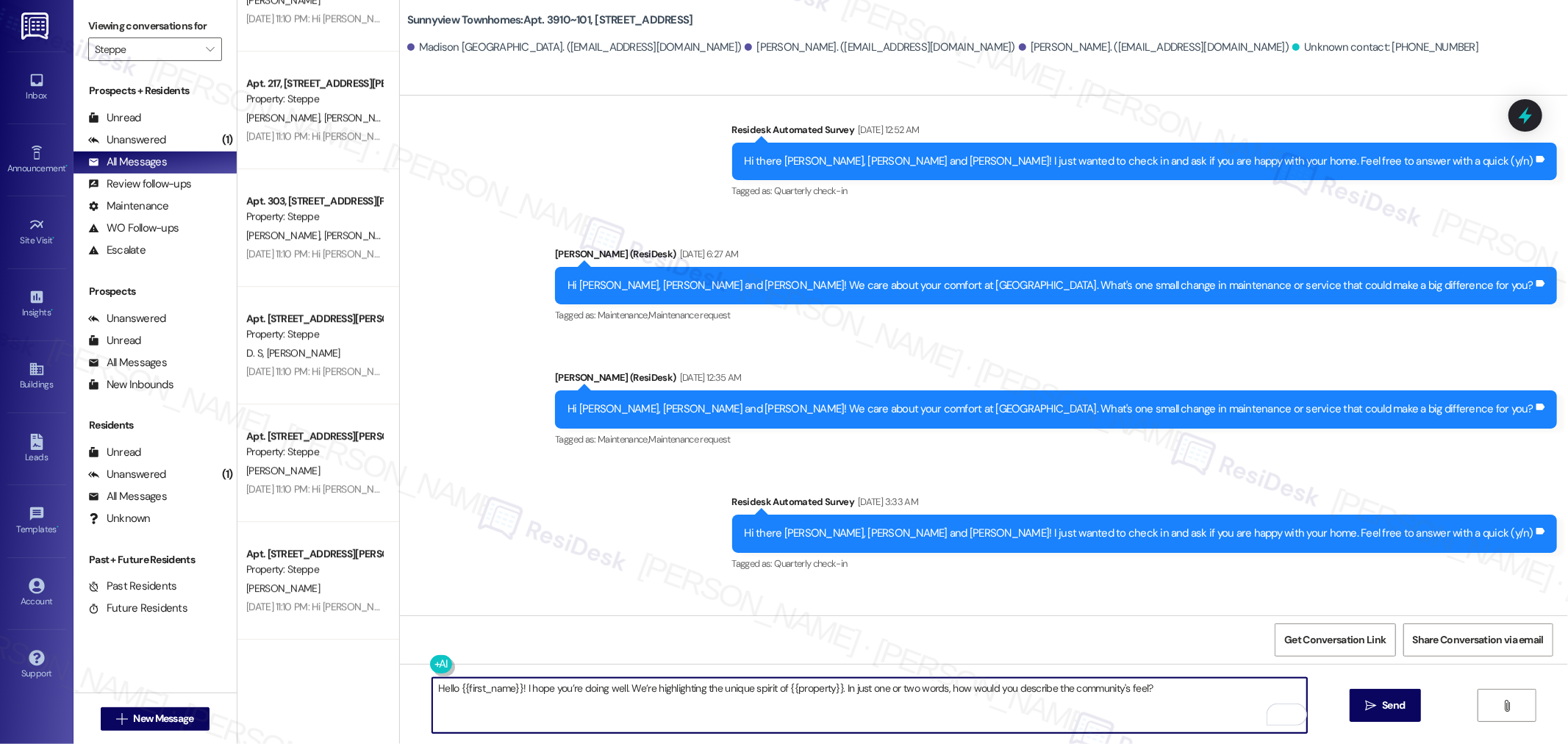
click at [1199, 709] on textarea "Hello {{first_name}}! I hope you’re doing well. We’re highlighting the unique s…" at bounding box center [869, 705] width 874 height 55
type textarea "Hello {{first_name}}! I hope you’re doing well. We’re highlighting the unique s…"
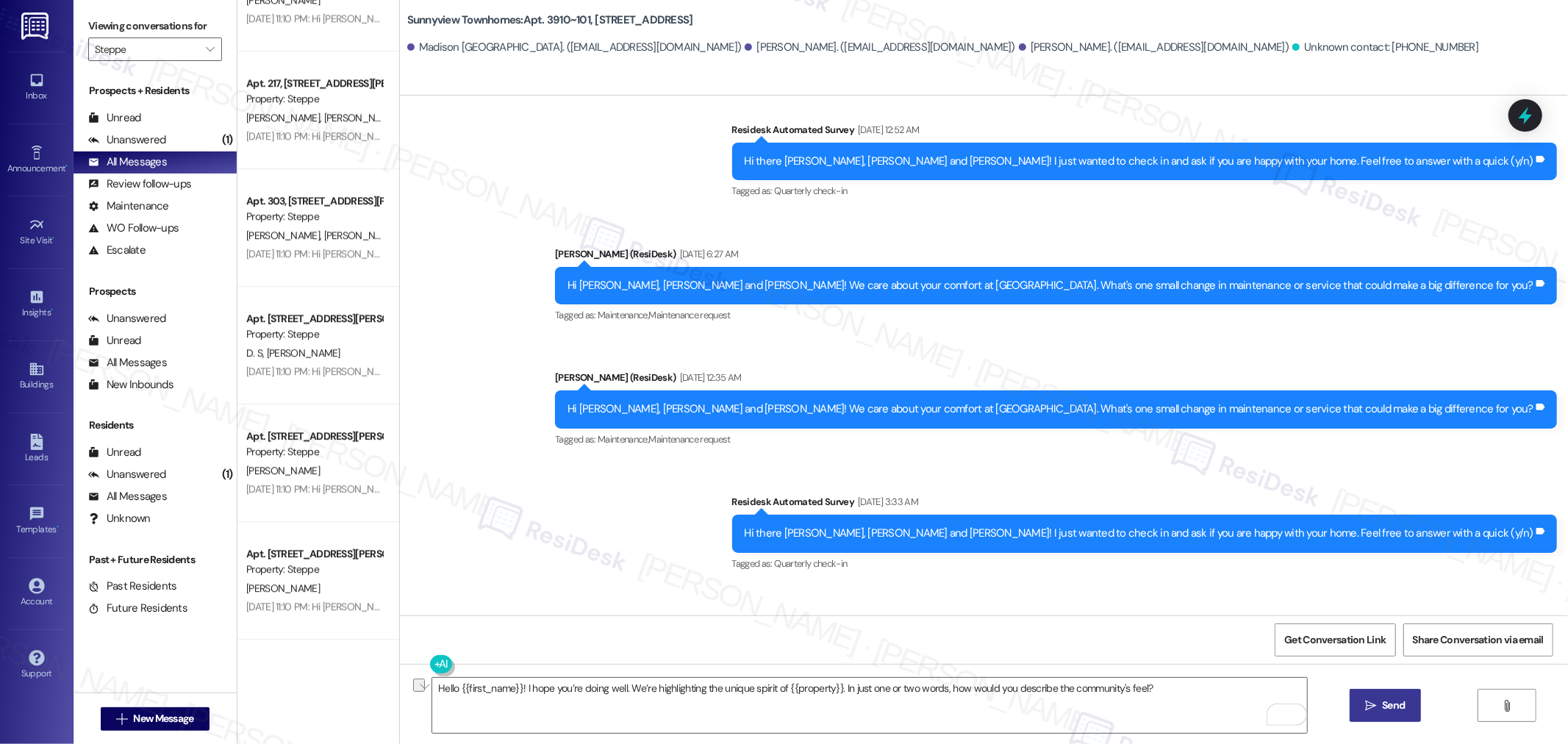
click at [1401, 705] on span "Send" at bounding box center [1393, 704] width 23 height 15
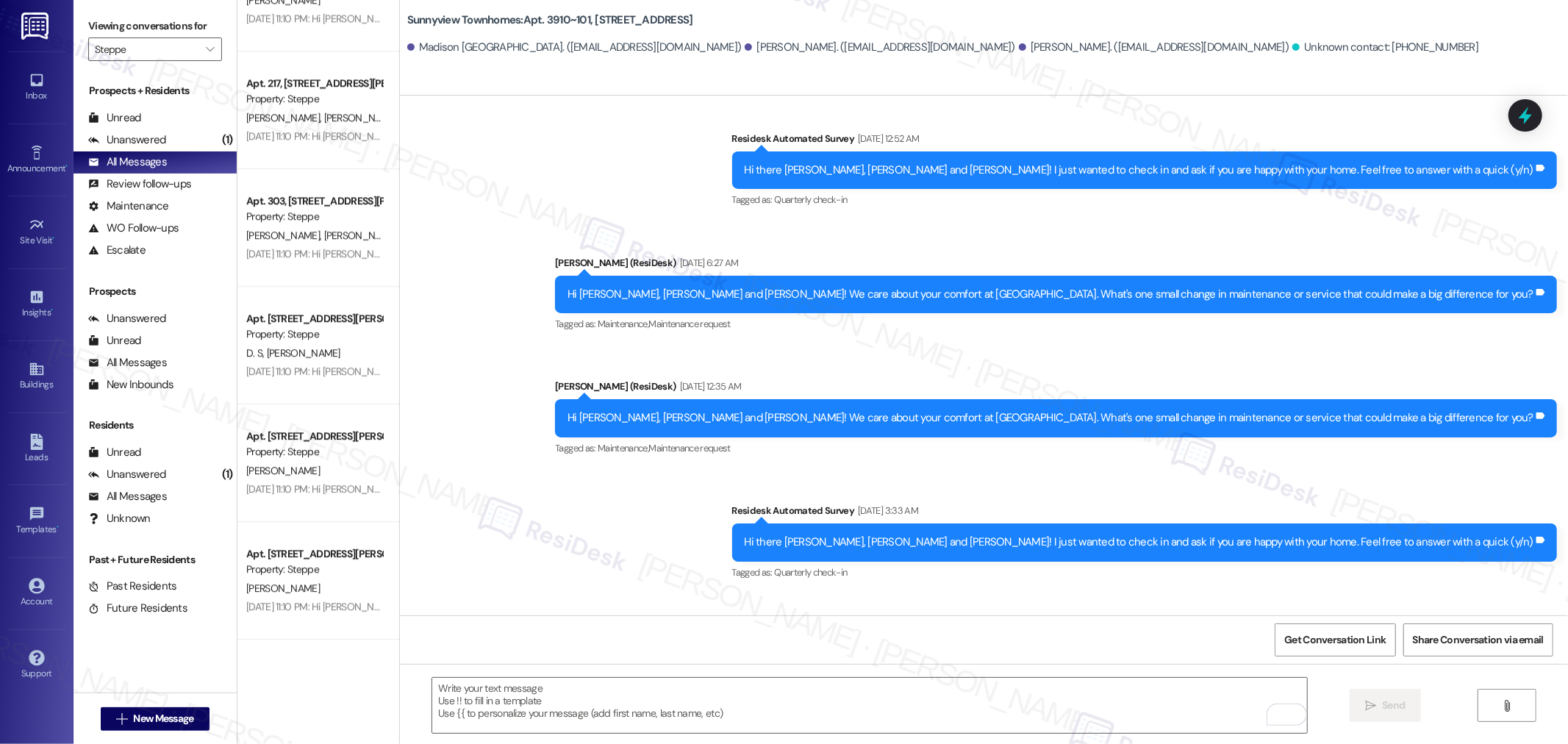
scroll to position [2852, 0]
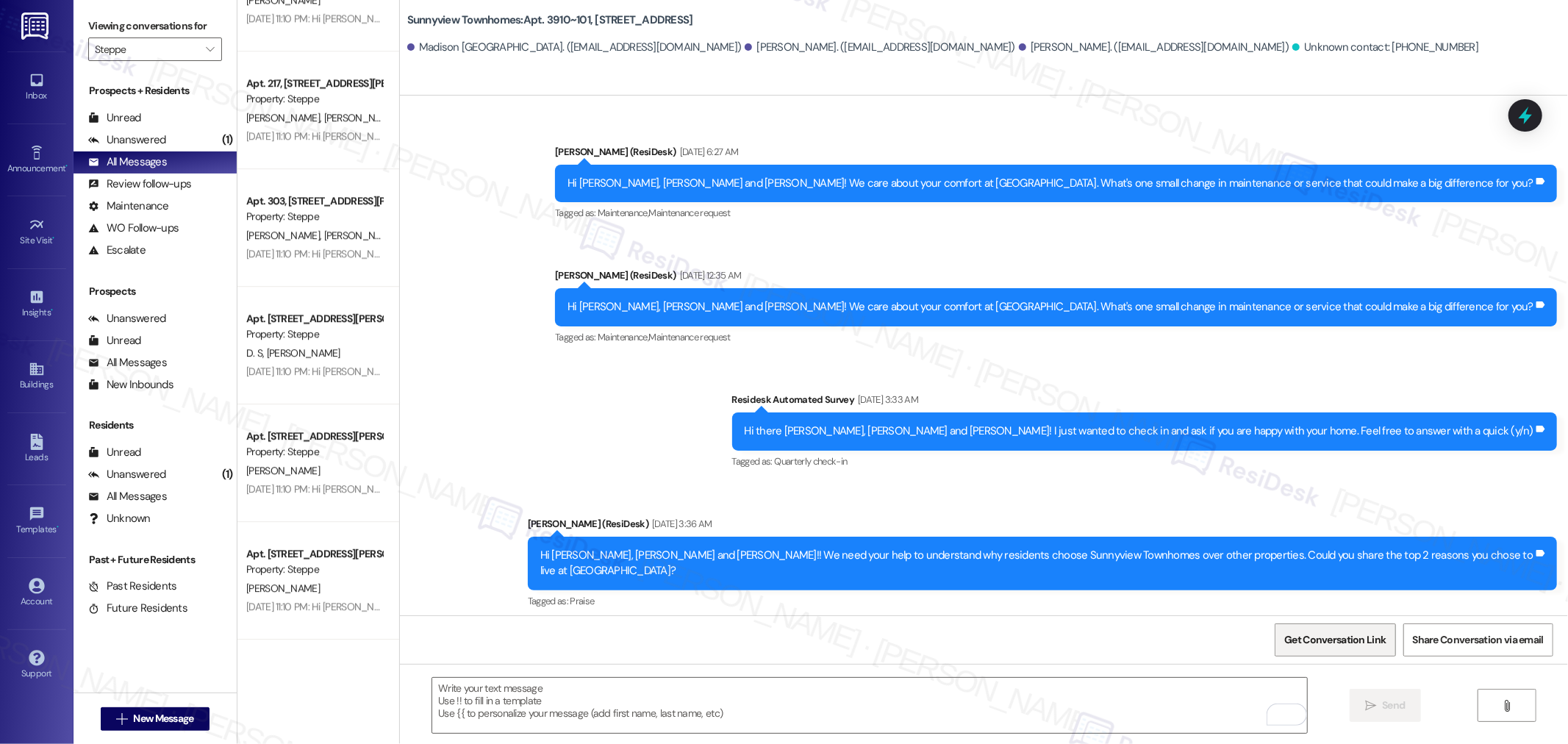
click at [1311, 636] on span "Get Conversation Link" at bounding box center [1334, 639] width 102 height 15
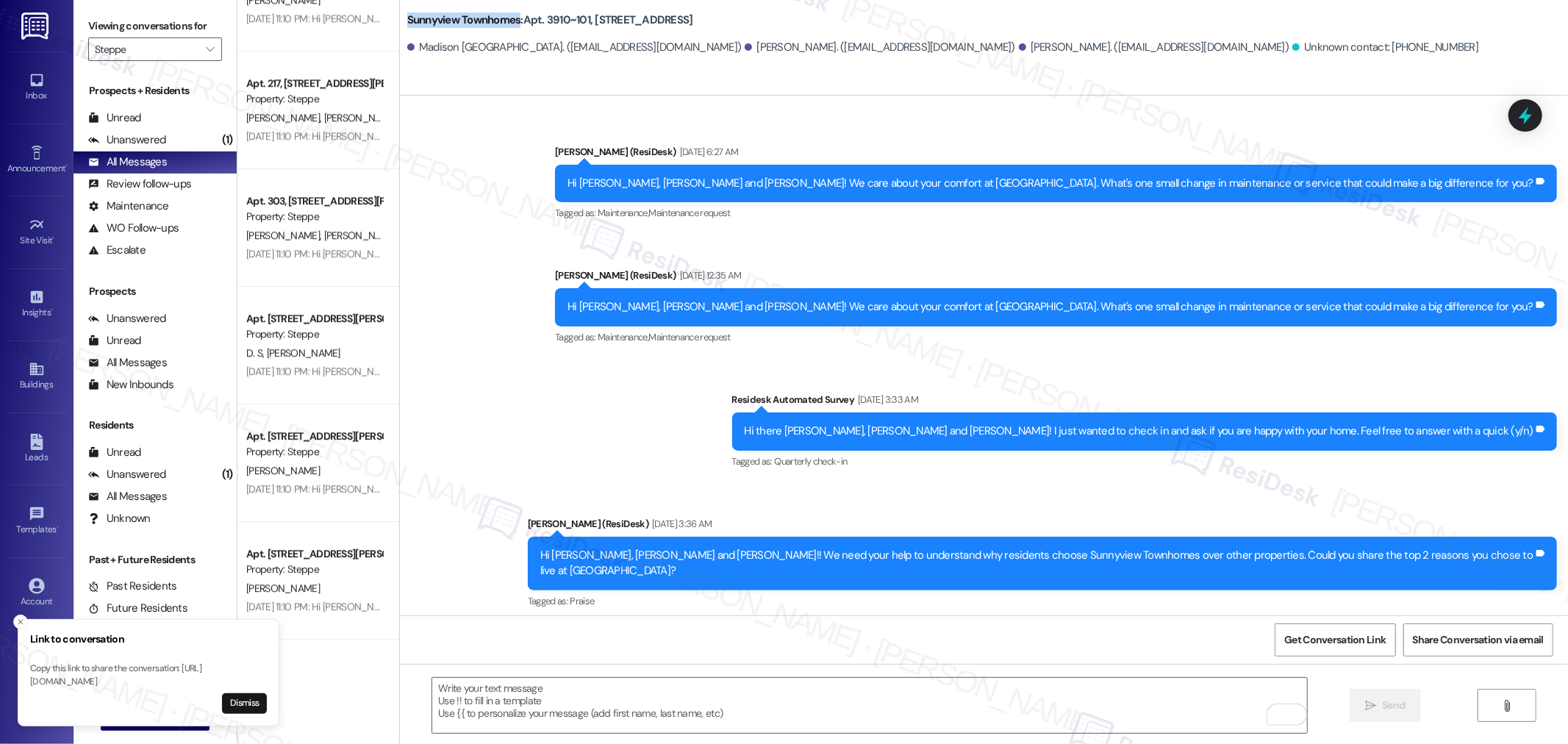
drag, startPoint x: 393, startPoint y: 8, endPoint x: 509, endPoint y: 12, distance: 116.1
click at [509, 12] on div "Sunnyview Townhomes: Apt. 3910~101, 3930 Sunnyview Rd NE Madison Boston. (mrbos…" at bounding box center [984, 33] width 1168 height 58
copy b "Sunnyview Townhomes"
click at [236, 694] on button "Dismiss" at bounding box center [244, 702] width 45 height 20
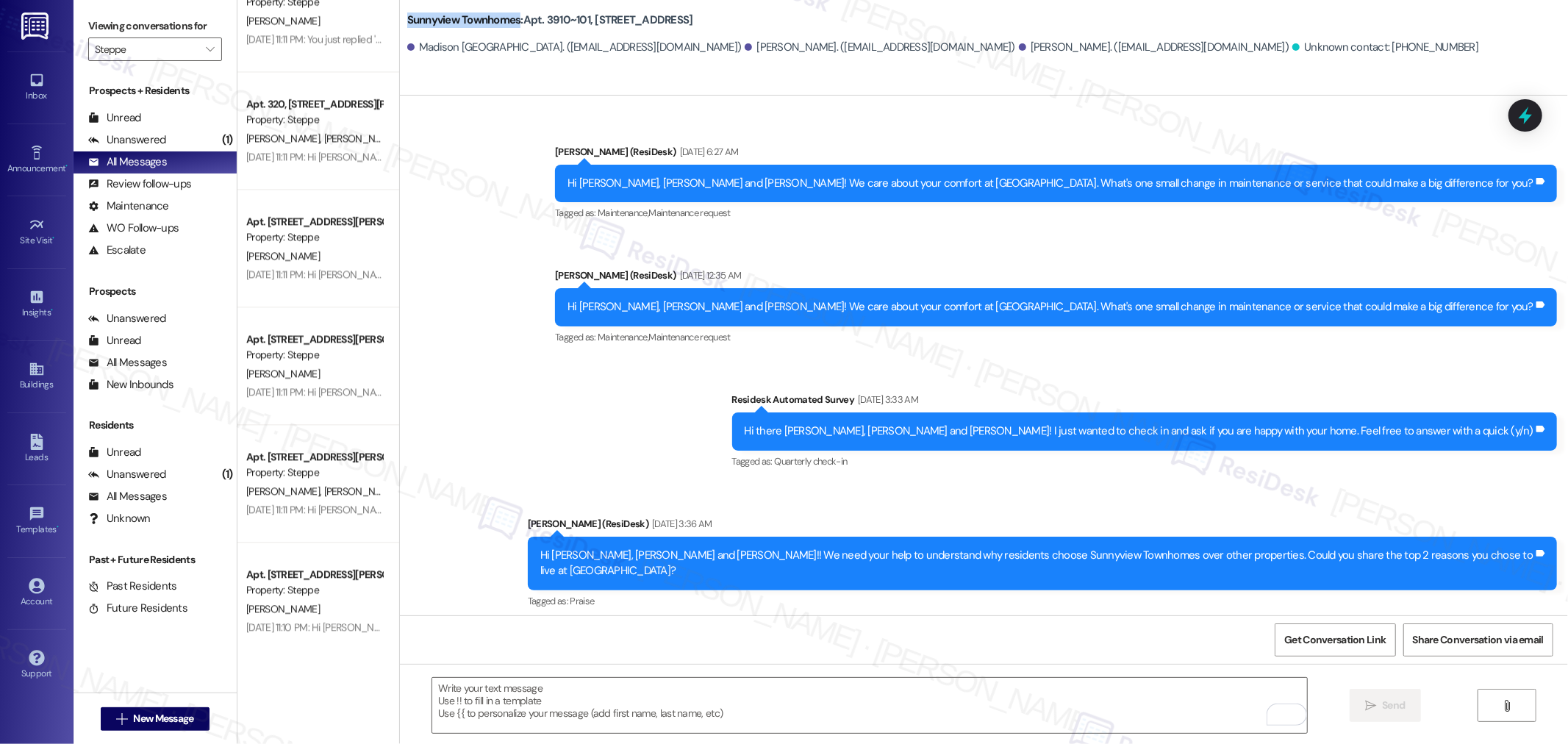
scroll to position [2741, 0]
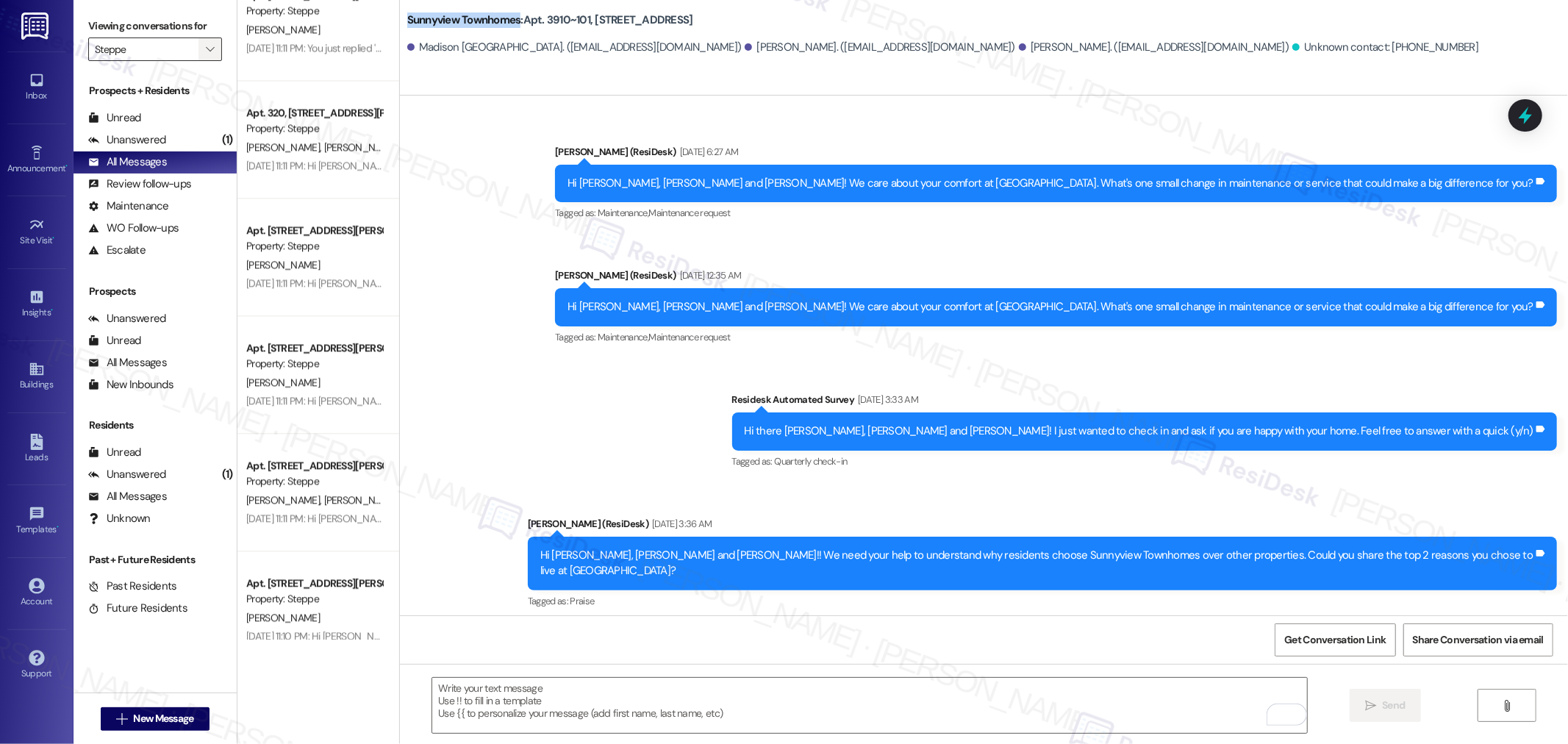
click at [203, 39] on span "" at bounding box center [210, 49] width 14 height 24
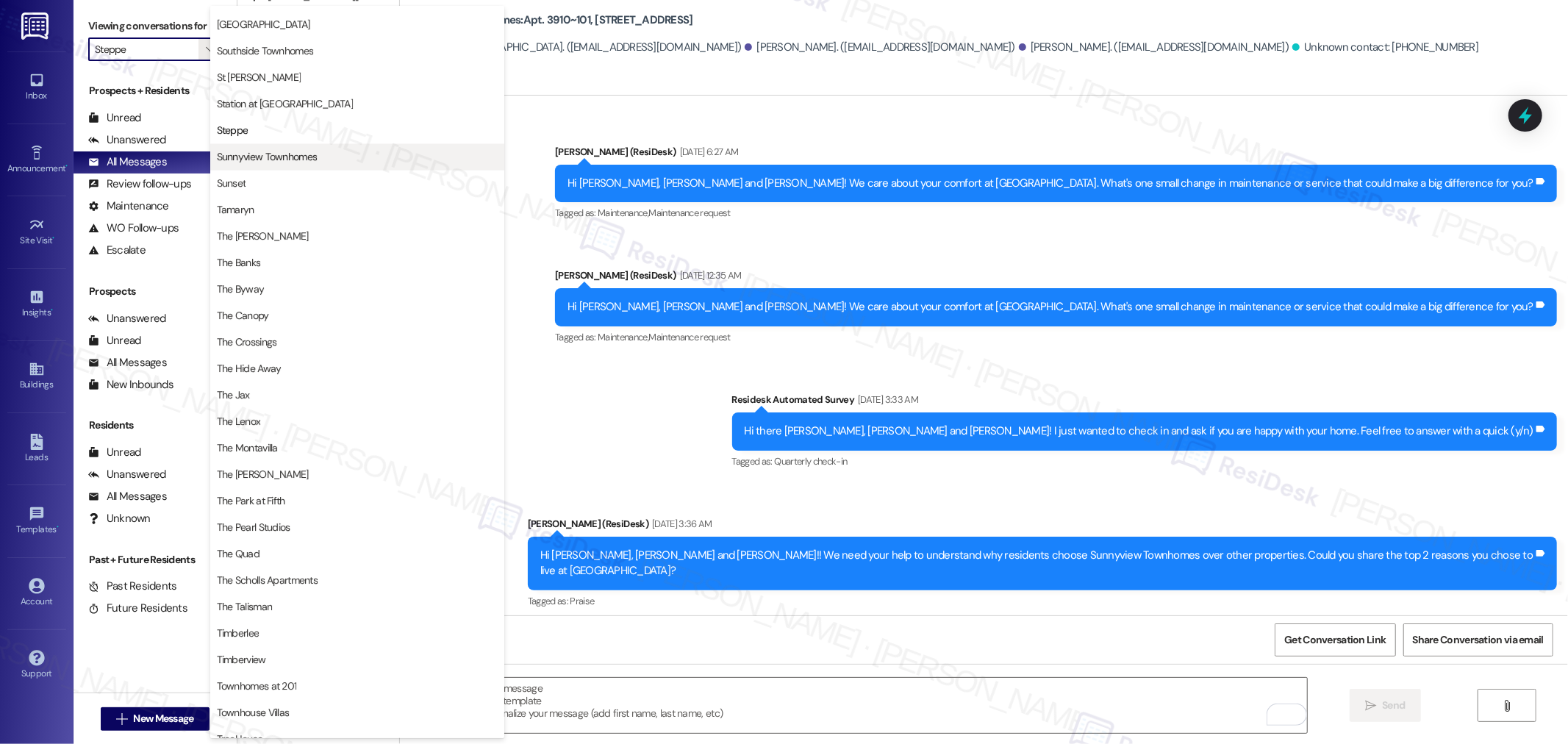
scroll to position [2333, 0]
click at [295, 152] on span "Sunnyview Townhomes" at bounding box center [267, 157] width 101 height 15
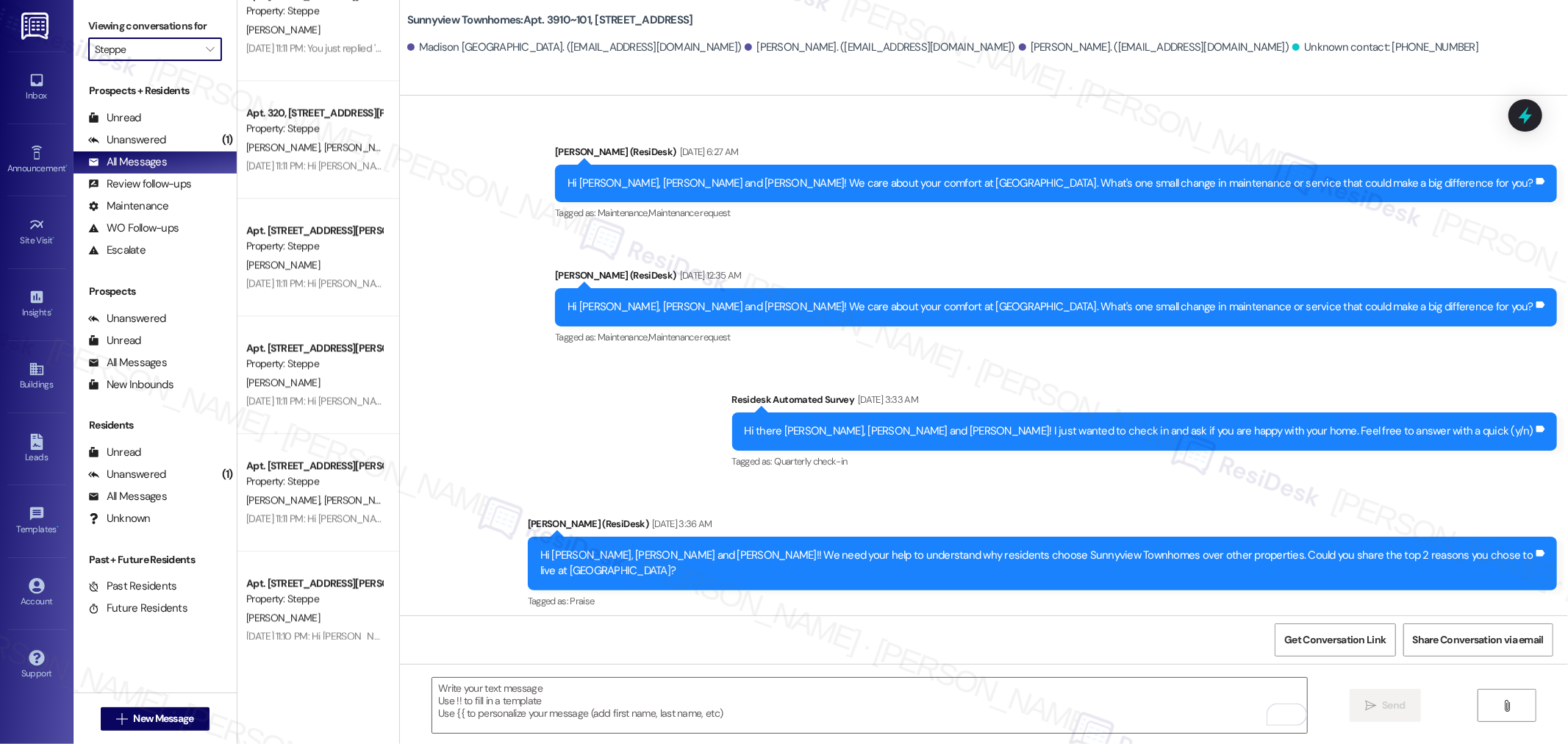
type input "Sunnyview Townhomes"
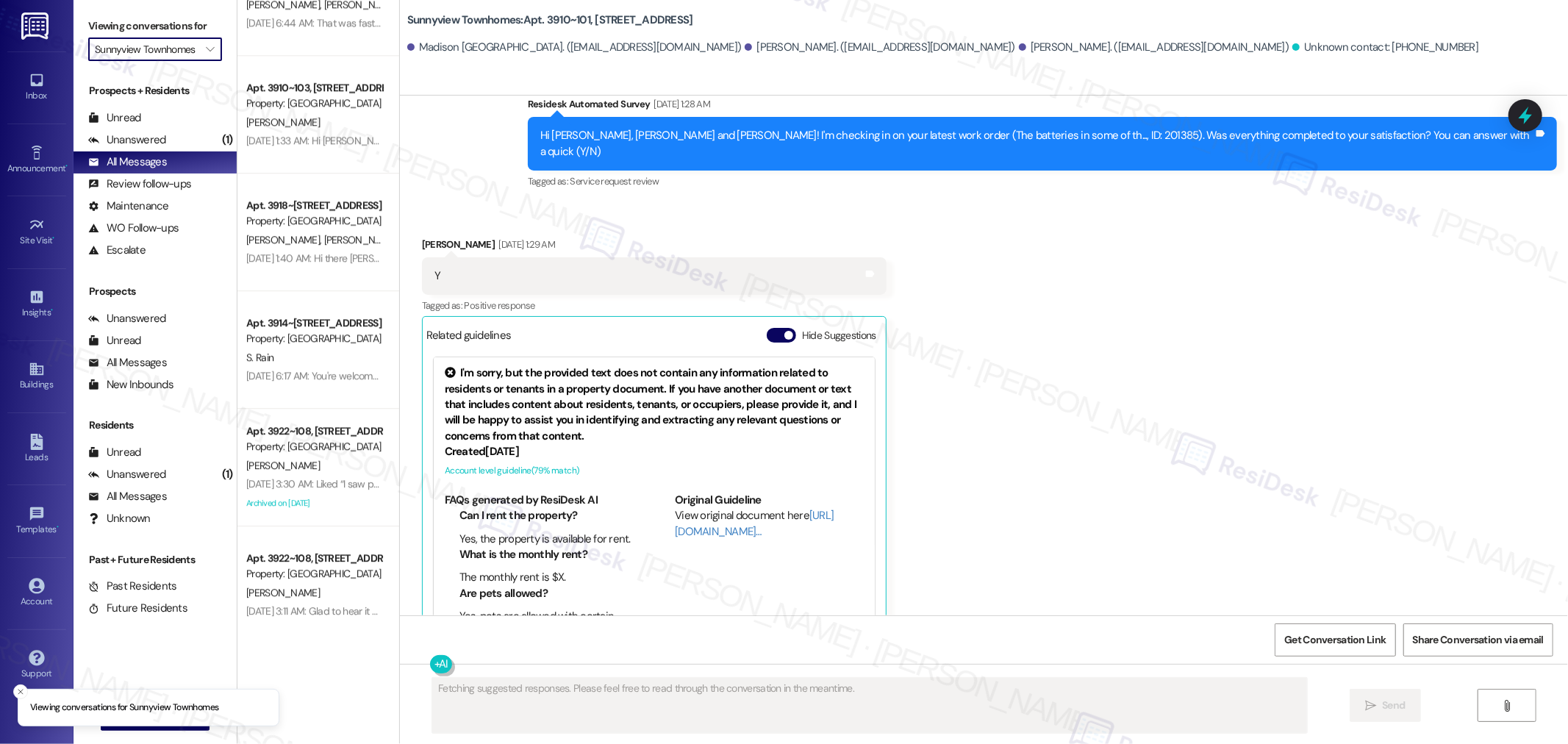
scroll to position [3358, 0]
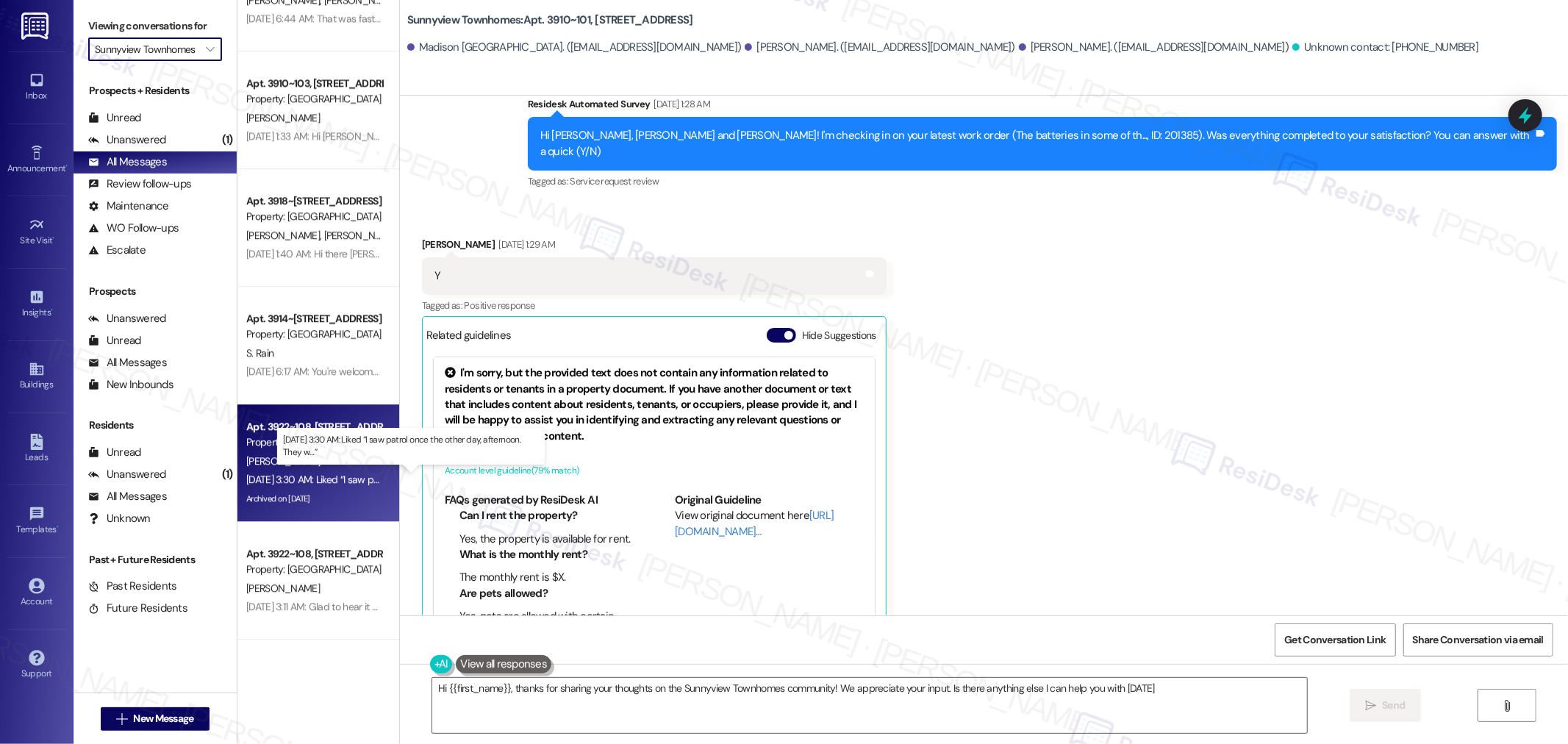
type textarea "Hi {{first_name}}, thanks for sharing your thoughts on the Sunnyview Townhomes …"
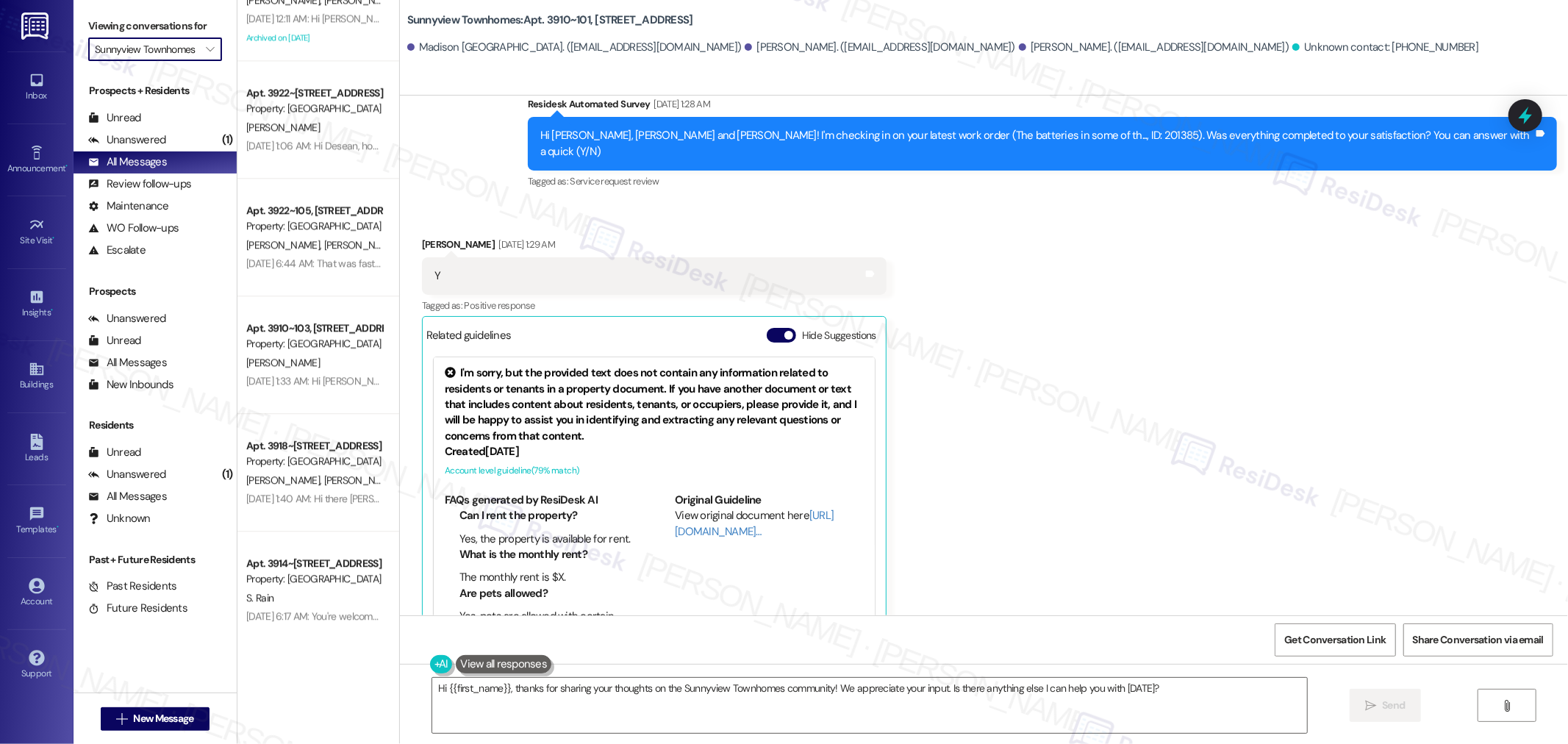
scroll to position [3112, 0]
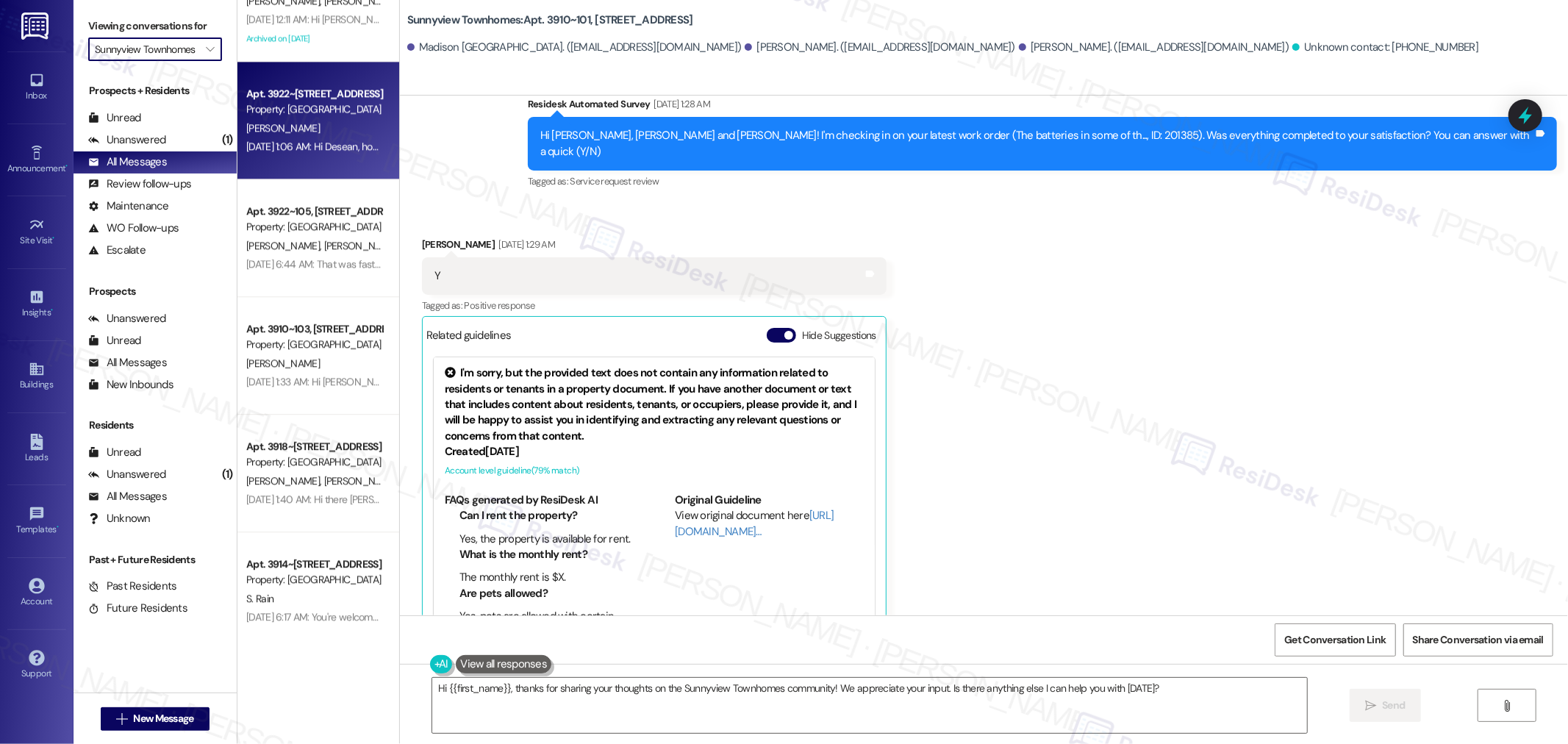
click at [325, 147] on div "Apr 08, 2025 at 1:06 AM: Hi Desean, how are you? We're checking in to ask if yo…" at bounding box center [732, 146] width 972 height 13
type textarea "Fetching suggested responses. Please feel free to read through the conversation…"
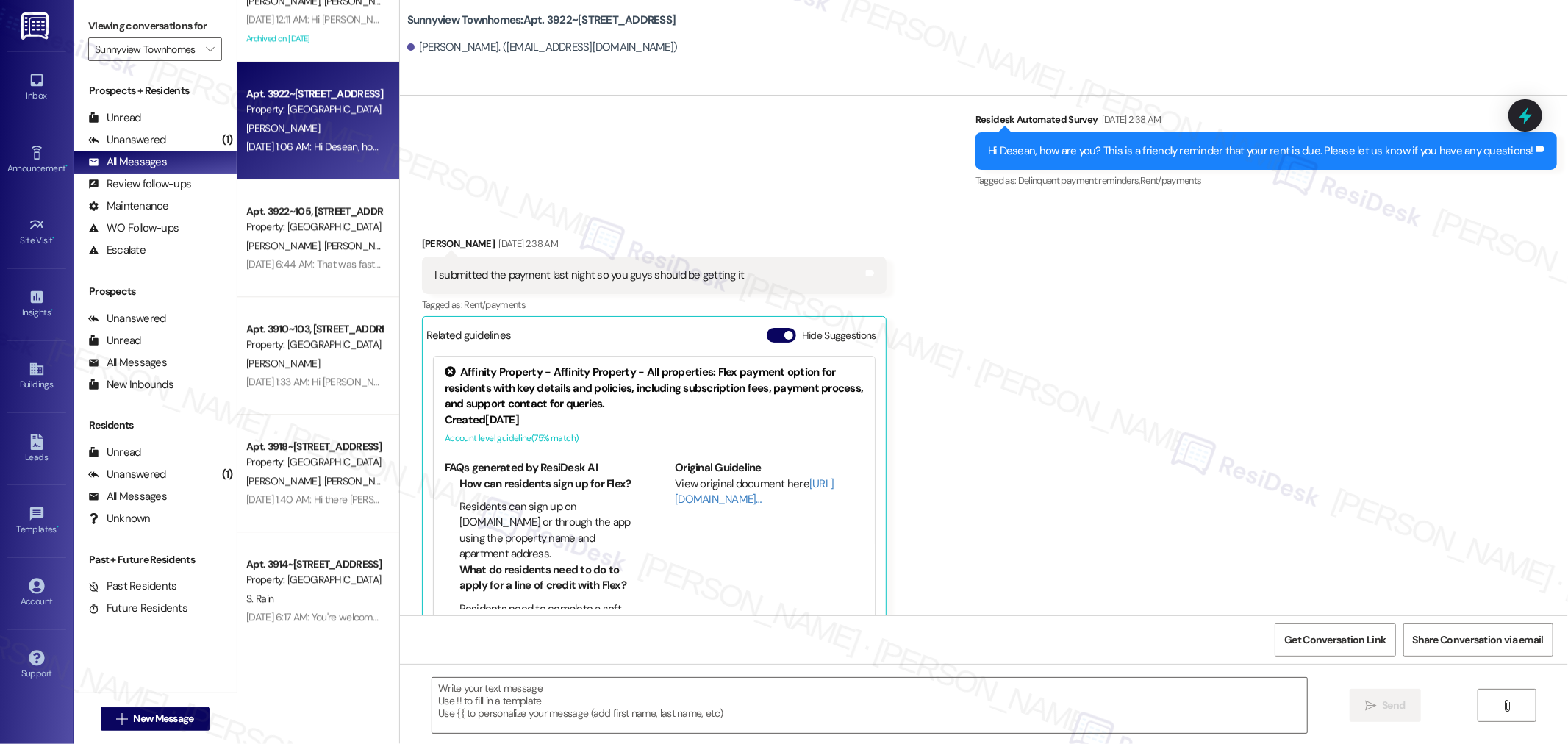
scroll to position [302, 0]
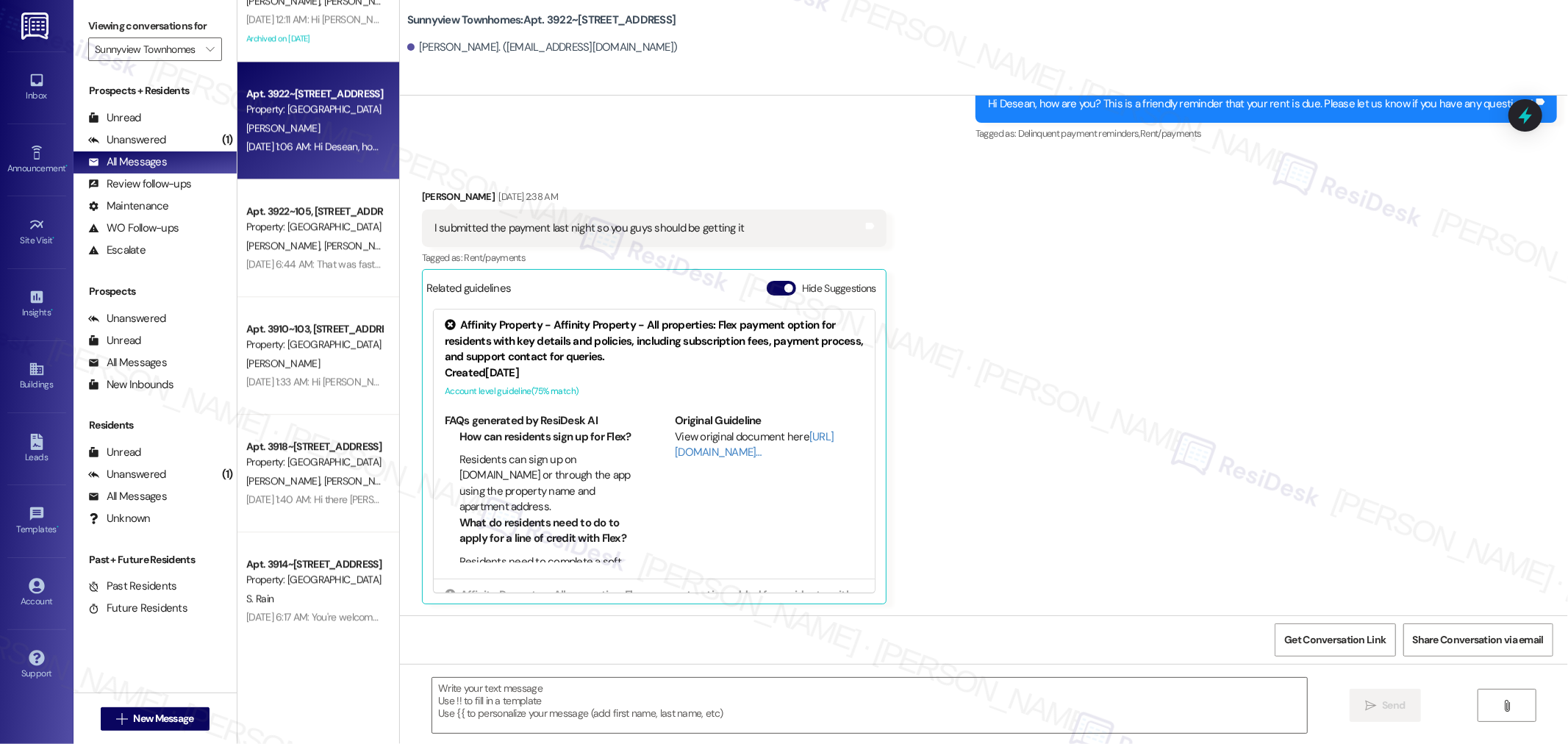
type textarea "Fetching suggested responses. Please feel free to read through the conversation…"
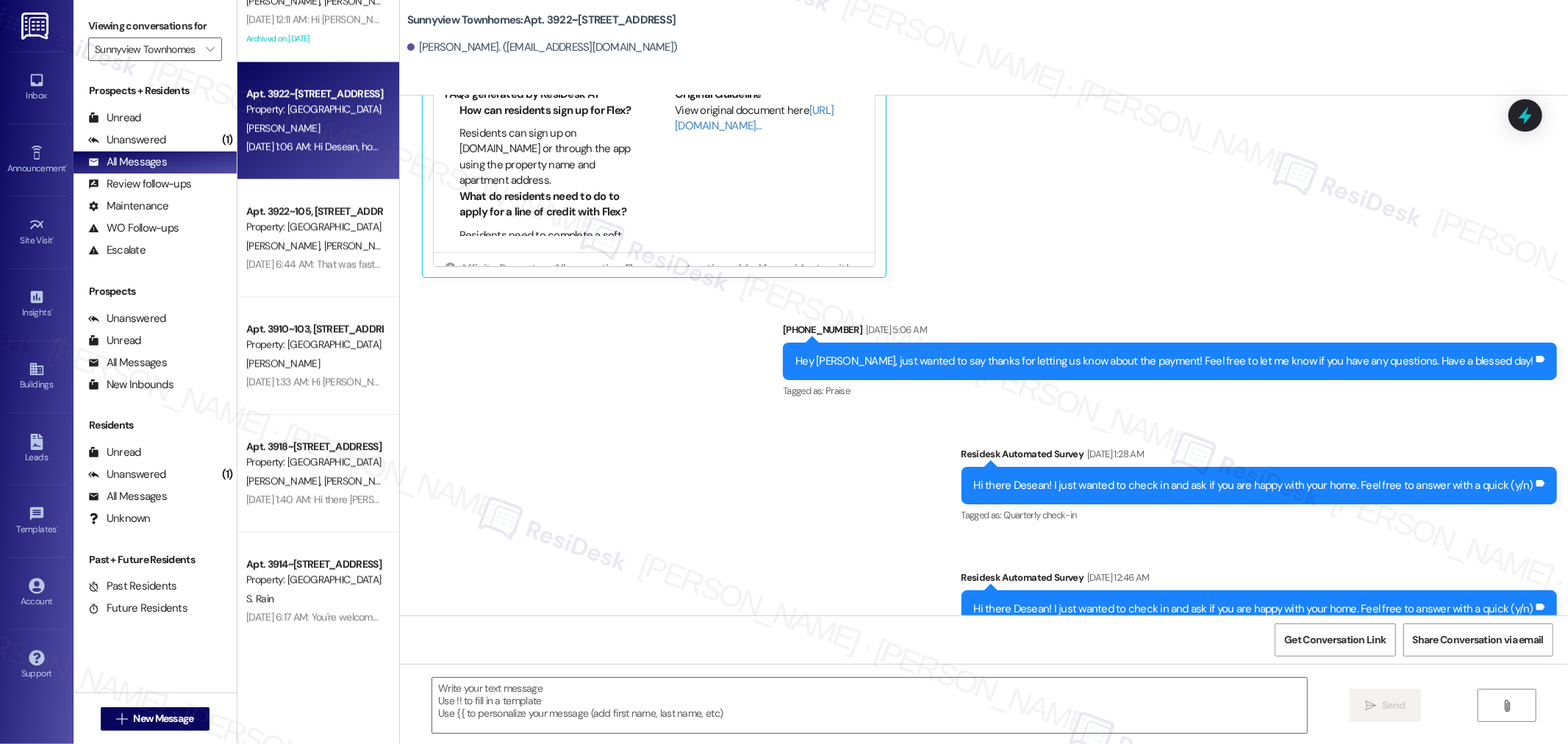
scroll to position [933, 0]
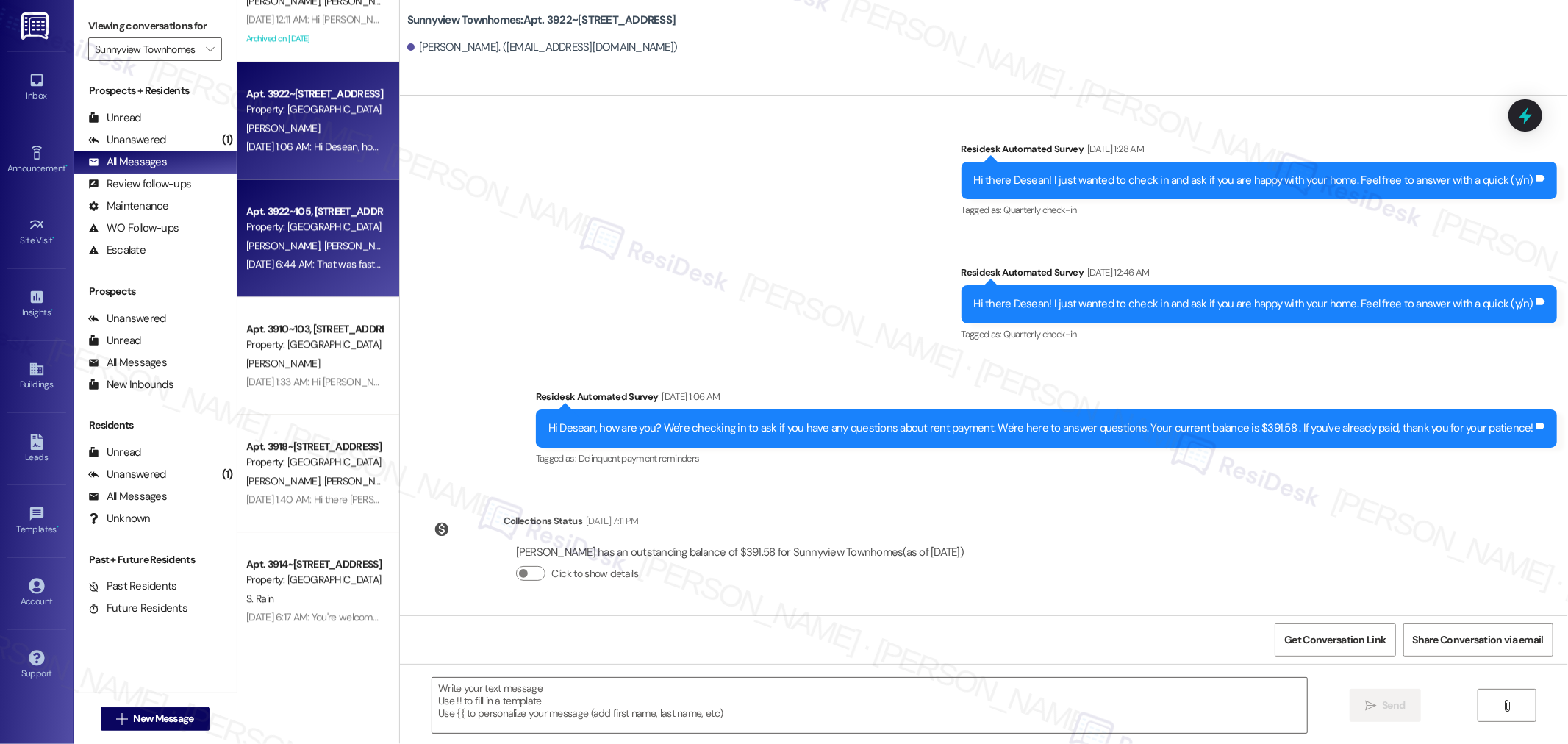
click at [333, 236] on div "A. Acosta M. Gonzalez A. Davalos" at bounding box center [314, 245] width 139 height 19
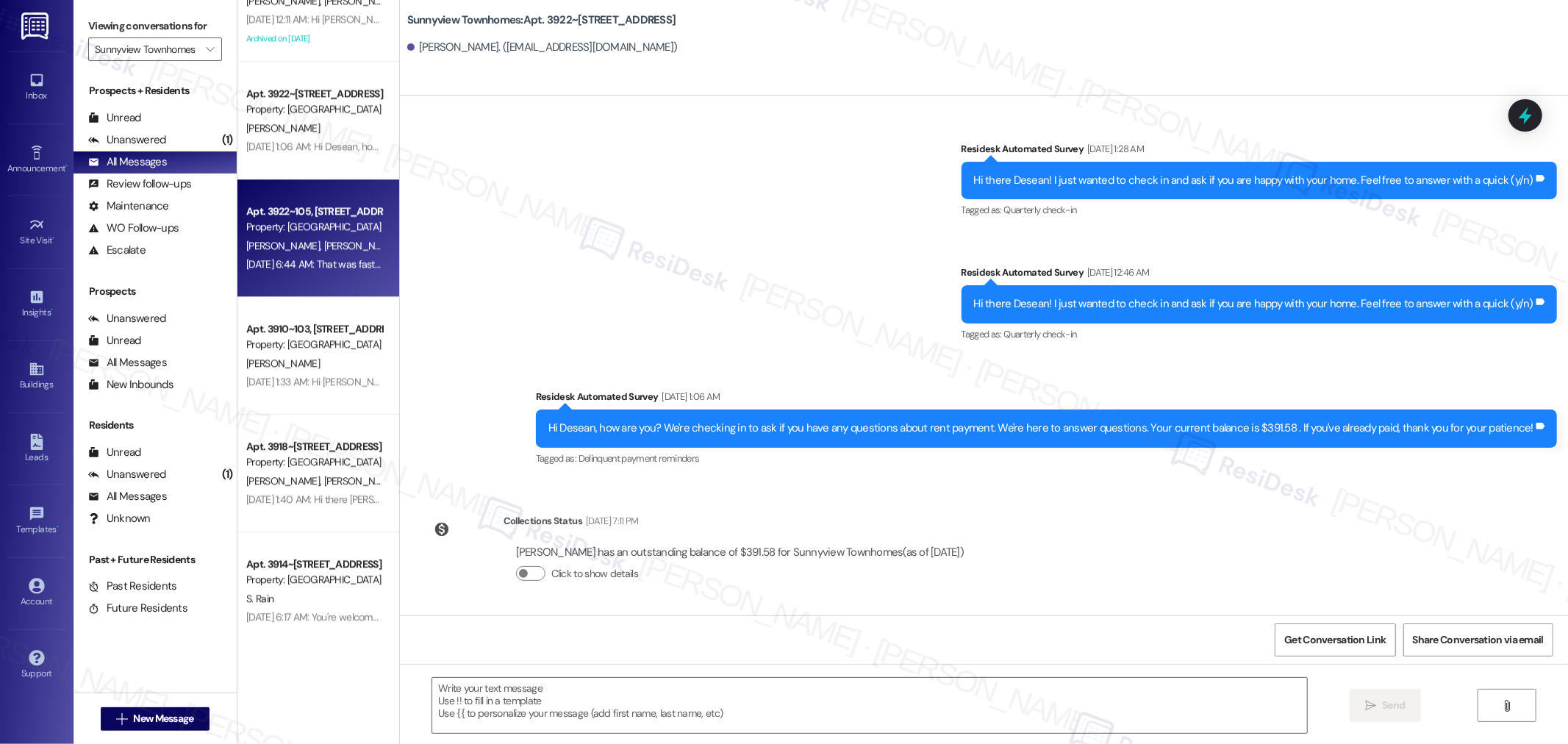
type textarea "Fetching suggested responses. Please feel free to read through the conversation…"
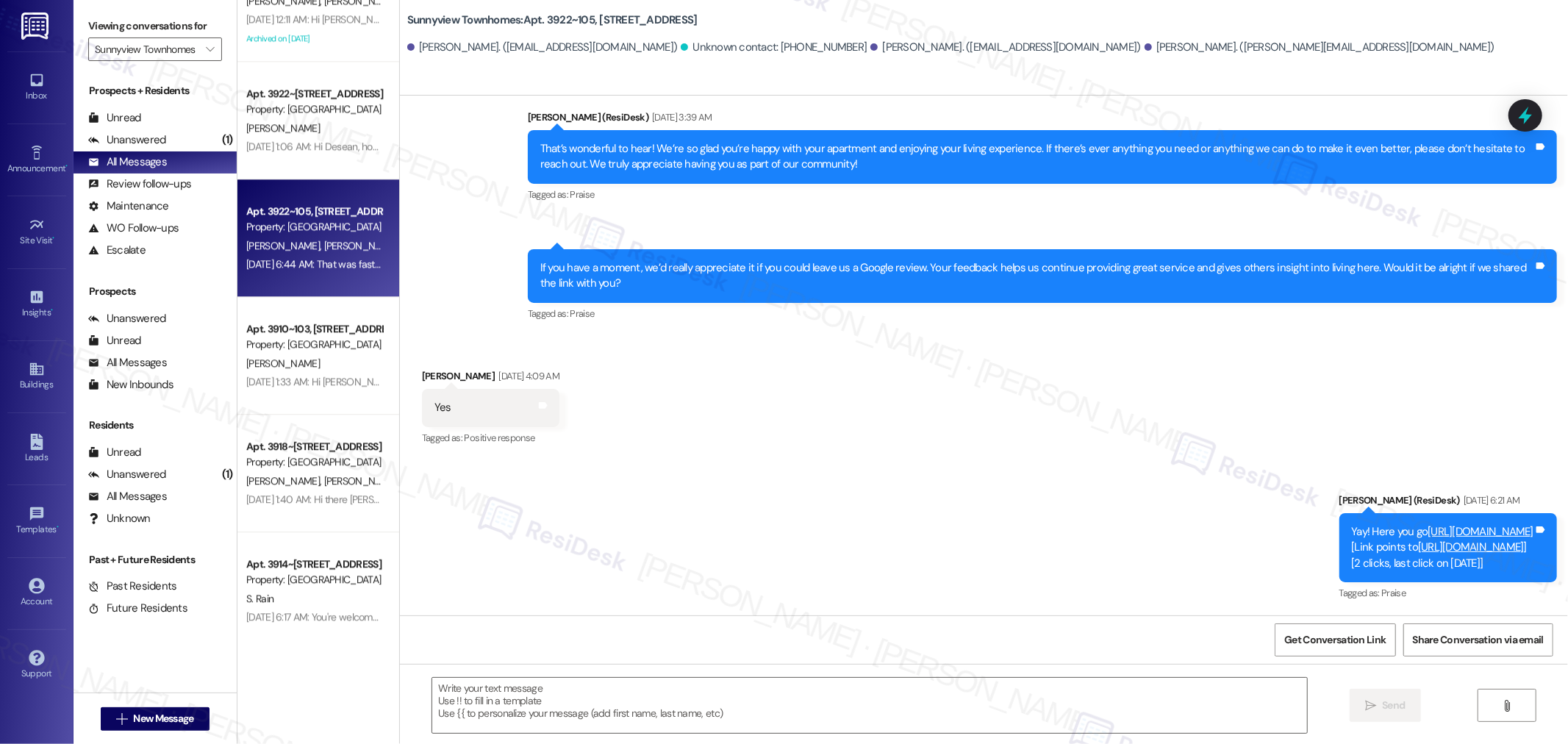
type textarea "Fetching suggested responses. Please feel free to read through the conversation…"
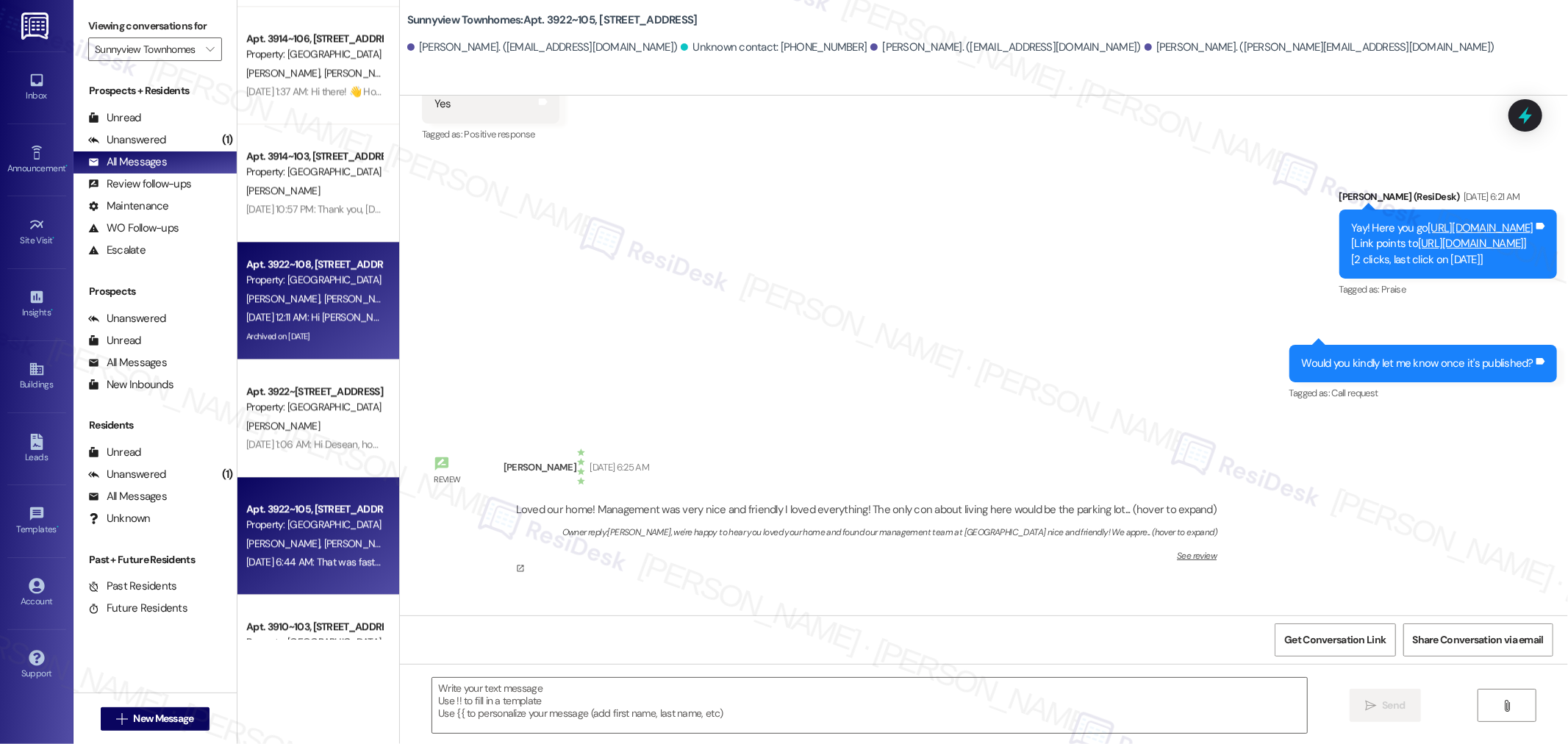
scroll to position [2786, 0]
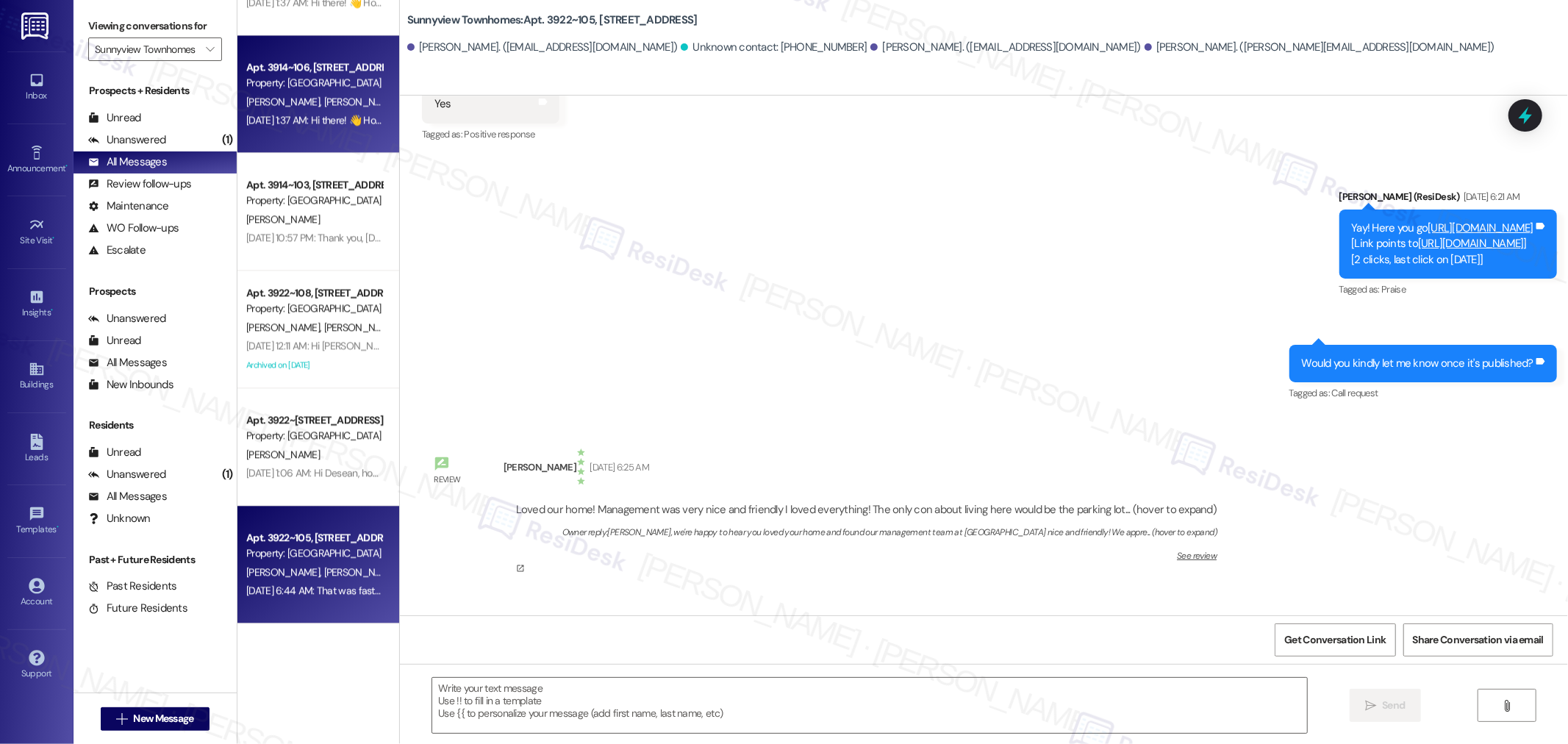
click at [311, 136] on div "Apt. 3914~106, 3930 Sunnyview Rd NE Property: Sunnyview Townhomes D. Richardson…" at bounding box center [318, 94] width 162 height 118
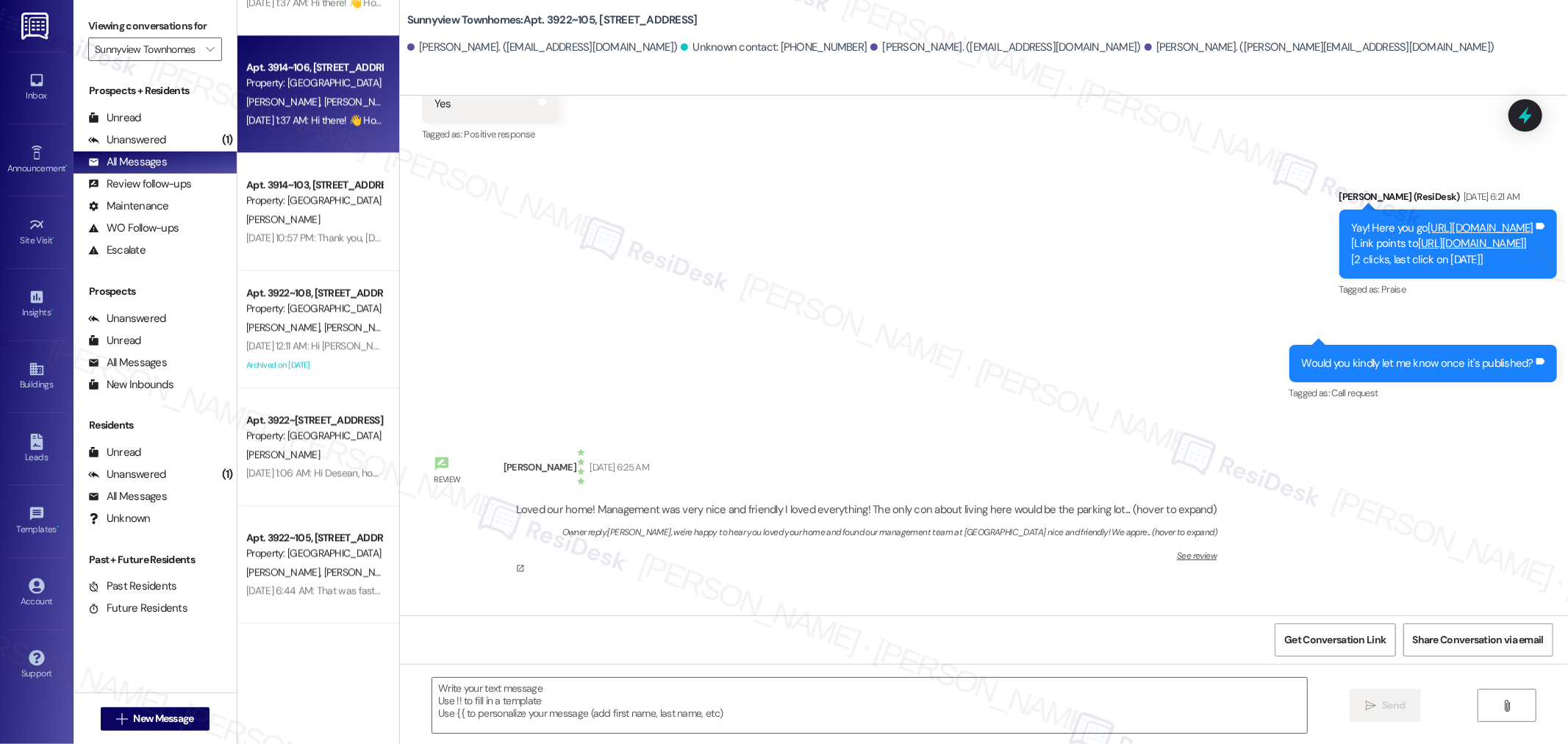
type textarea "Fetching suggested responses. Please feel free to read through the conversation…"
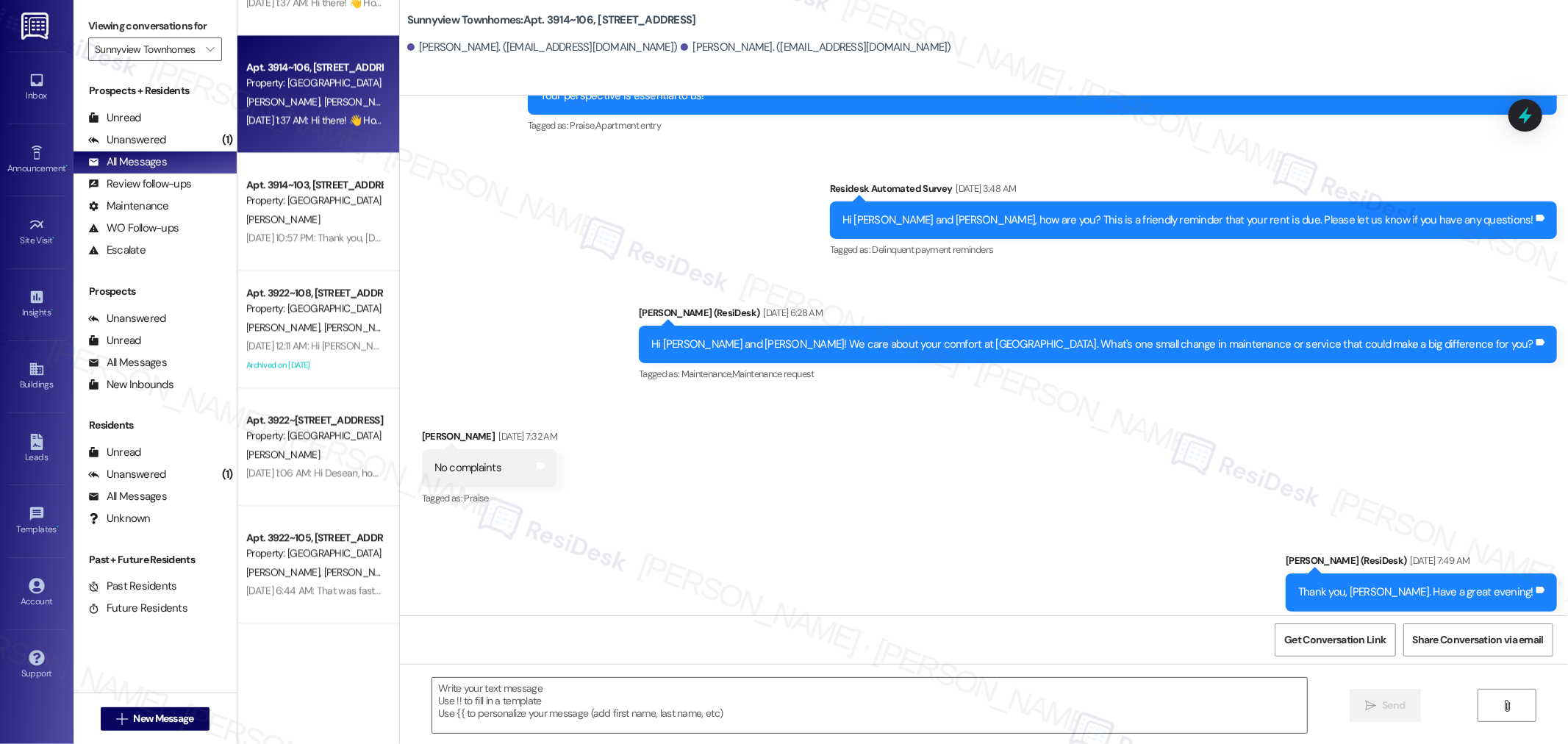
type textarea "Fetching suggested responses. Please feel free to read through the conversation…"
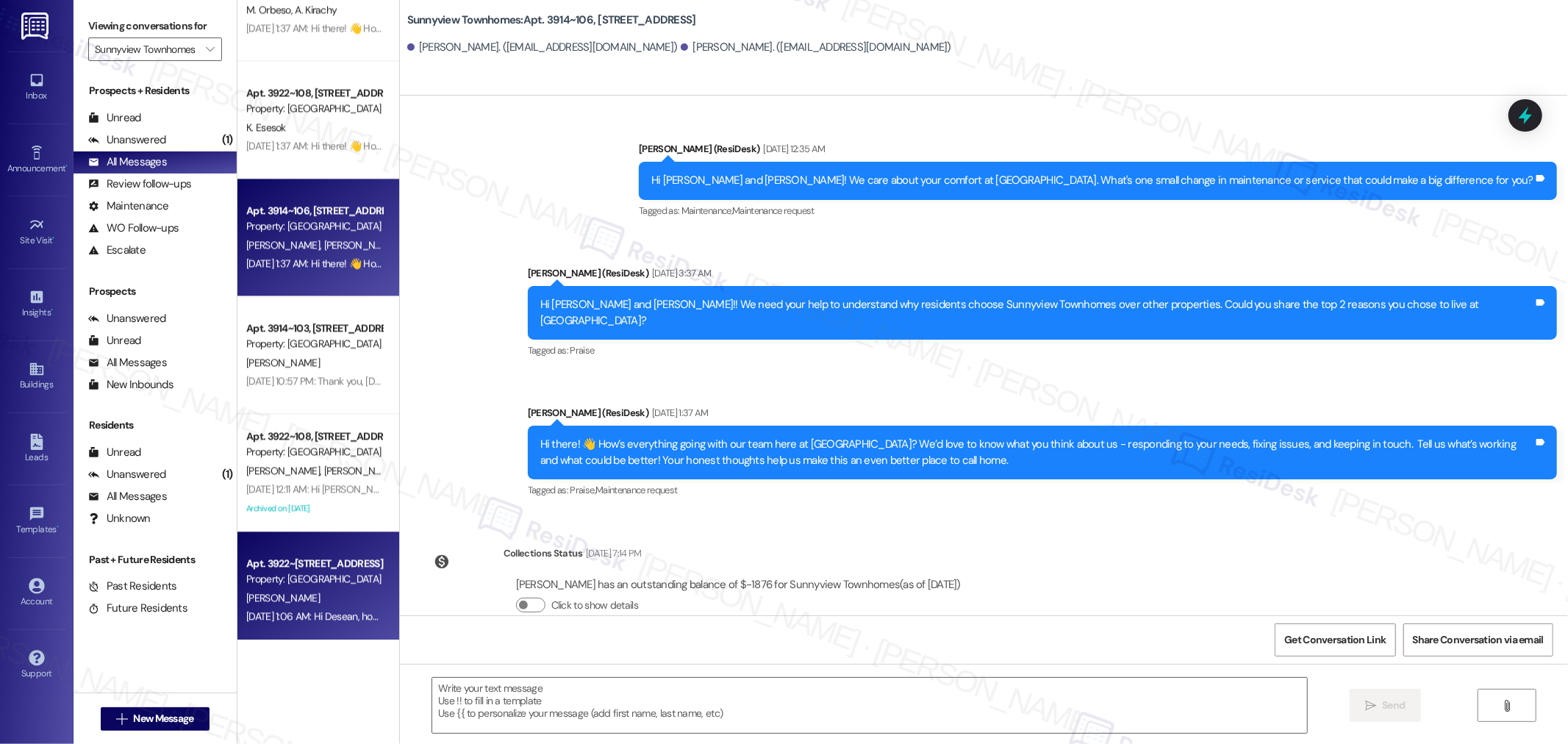
scroll to position [2623, 0]
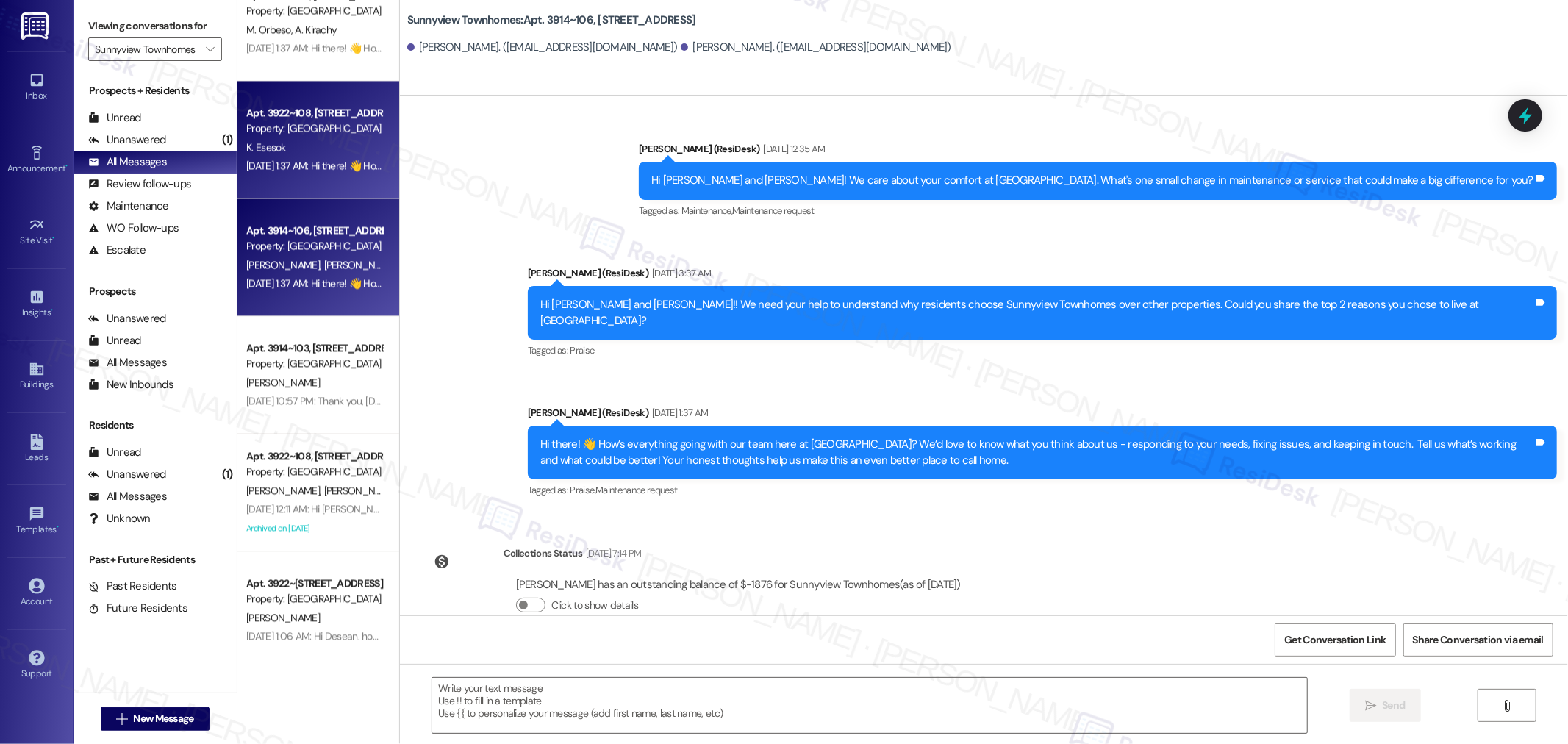
click at [324, 169] on div "Jul 26, 2025 at 1:37 AM: Hi there! 👋 How’s everything going with our team here …" at bounding box center [941, 165] width 1390 height 13
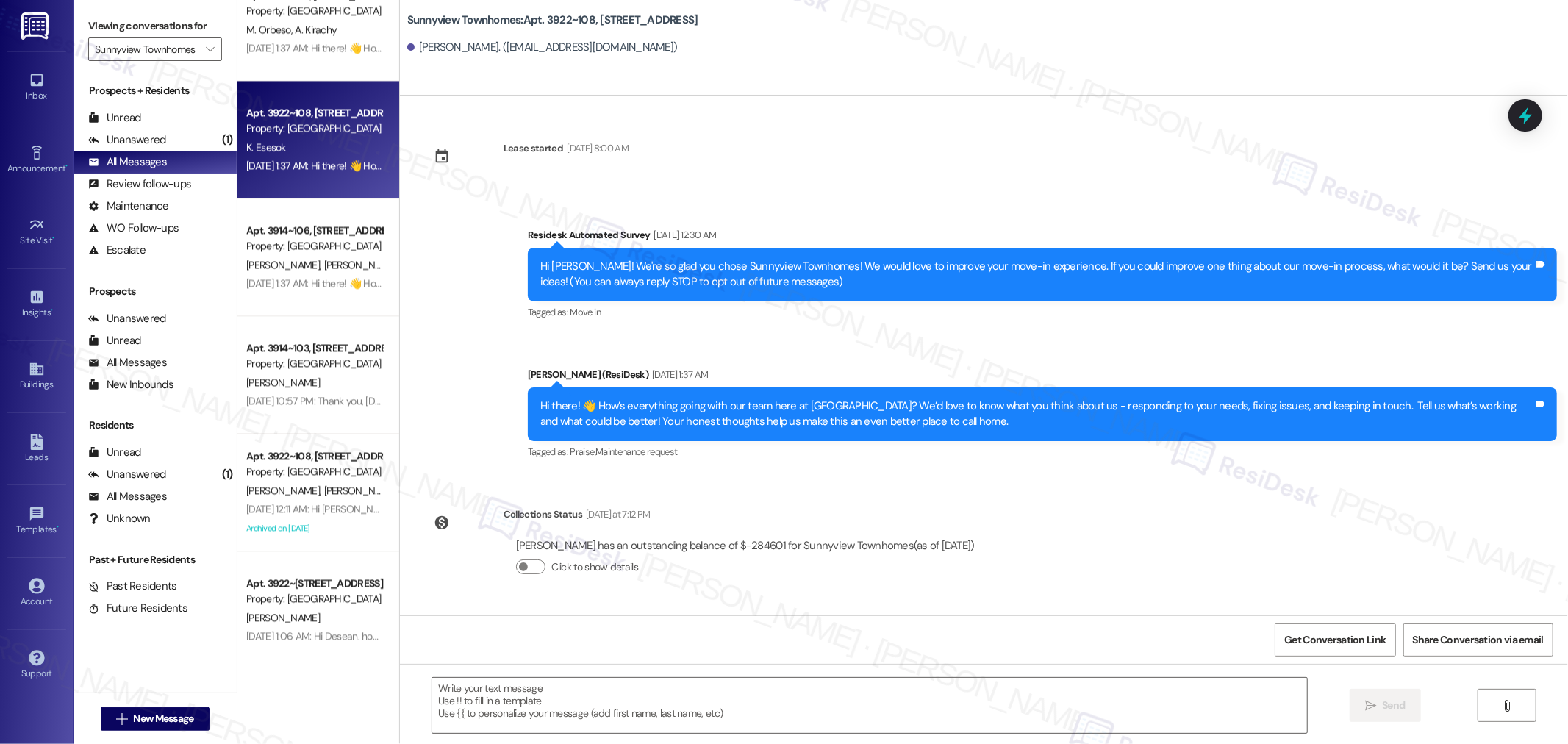
type textarea "Fetching suggested responses. Please feel free to read through the conversation…"
click at [650, 706] on textarea at bounding box center [869, 705] width 874 height 55
paste textarea "Hello {{first_name}}! I hope you’re doing well. We’re highlighting the unique s…"
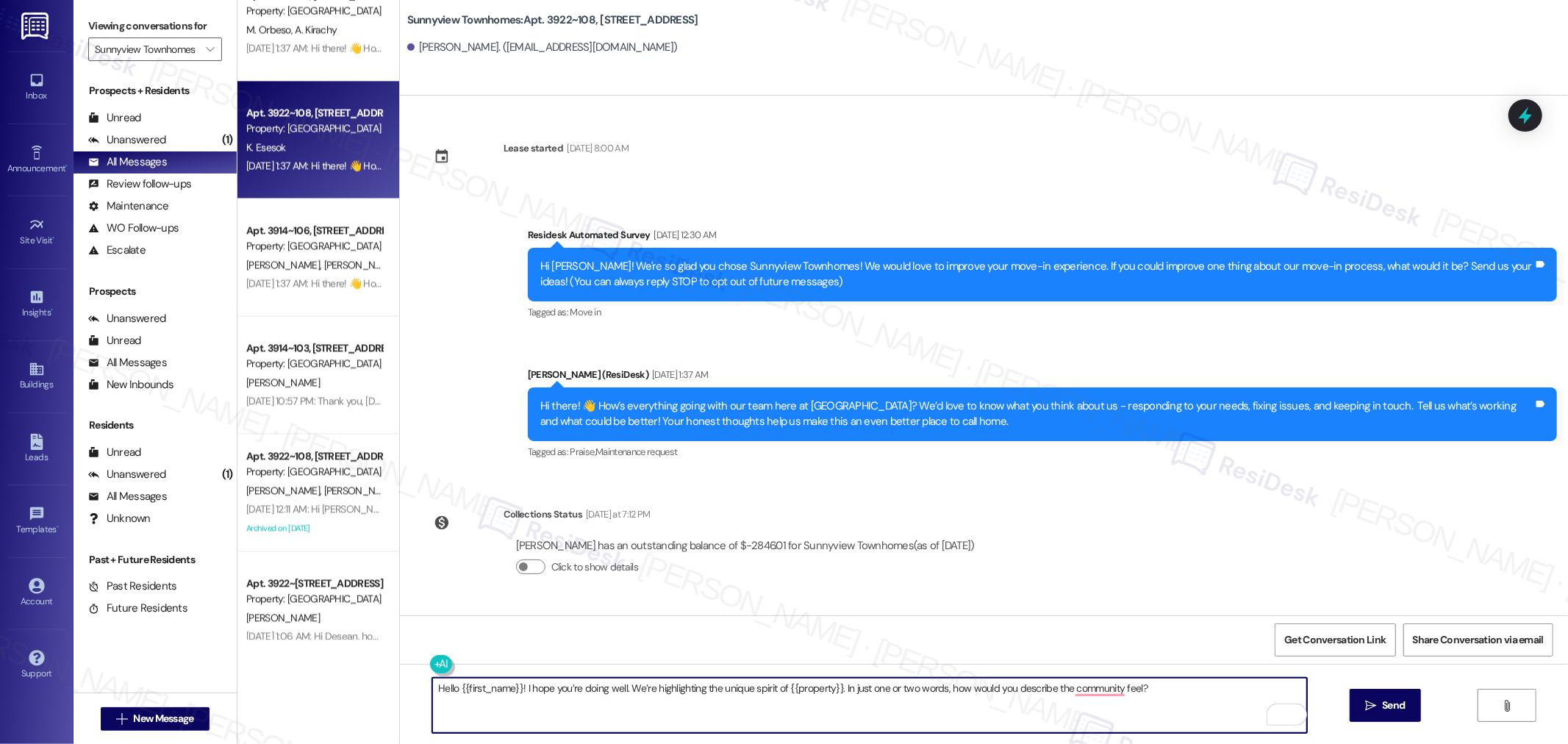
click at [1092, 692] on textarea "Hello {{first_name}}! I hope you’re doing well. We’re highlighting the unique s…" at bounding box center [869, 705] width 874 height 55
click at [1183, 696] on textarea "Hello {{first_name}}! I hope you’re doing well. We’re highlighting the unique s…" at bounding box center [869, 705] width 874 height 55
type textarea "Hello {{first_name}}! I hope you’re doing well. We’re highlighting the unique s…"
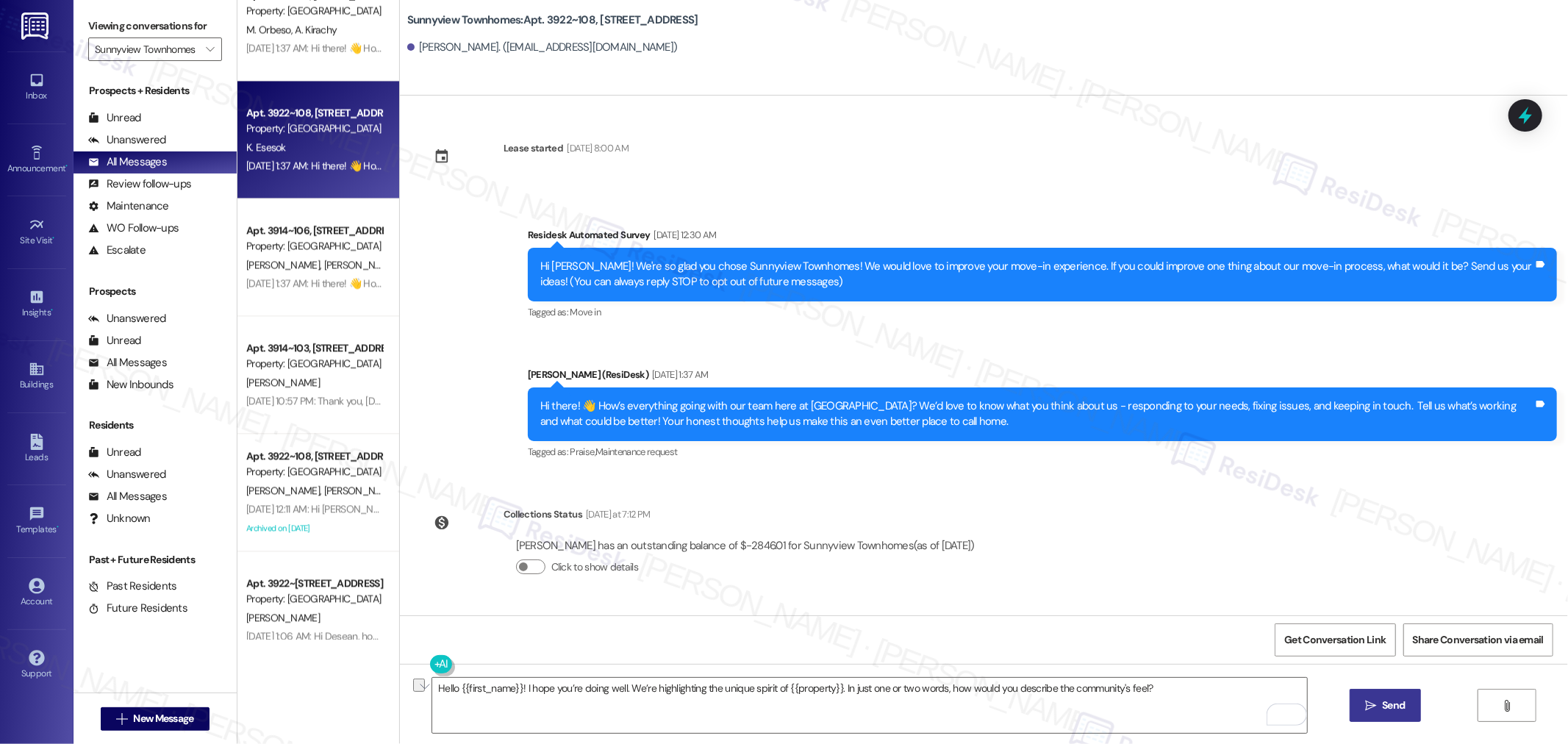
click at [1407, 713] on button " Send" at bounding box center [1385, 704] width 72 height 33
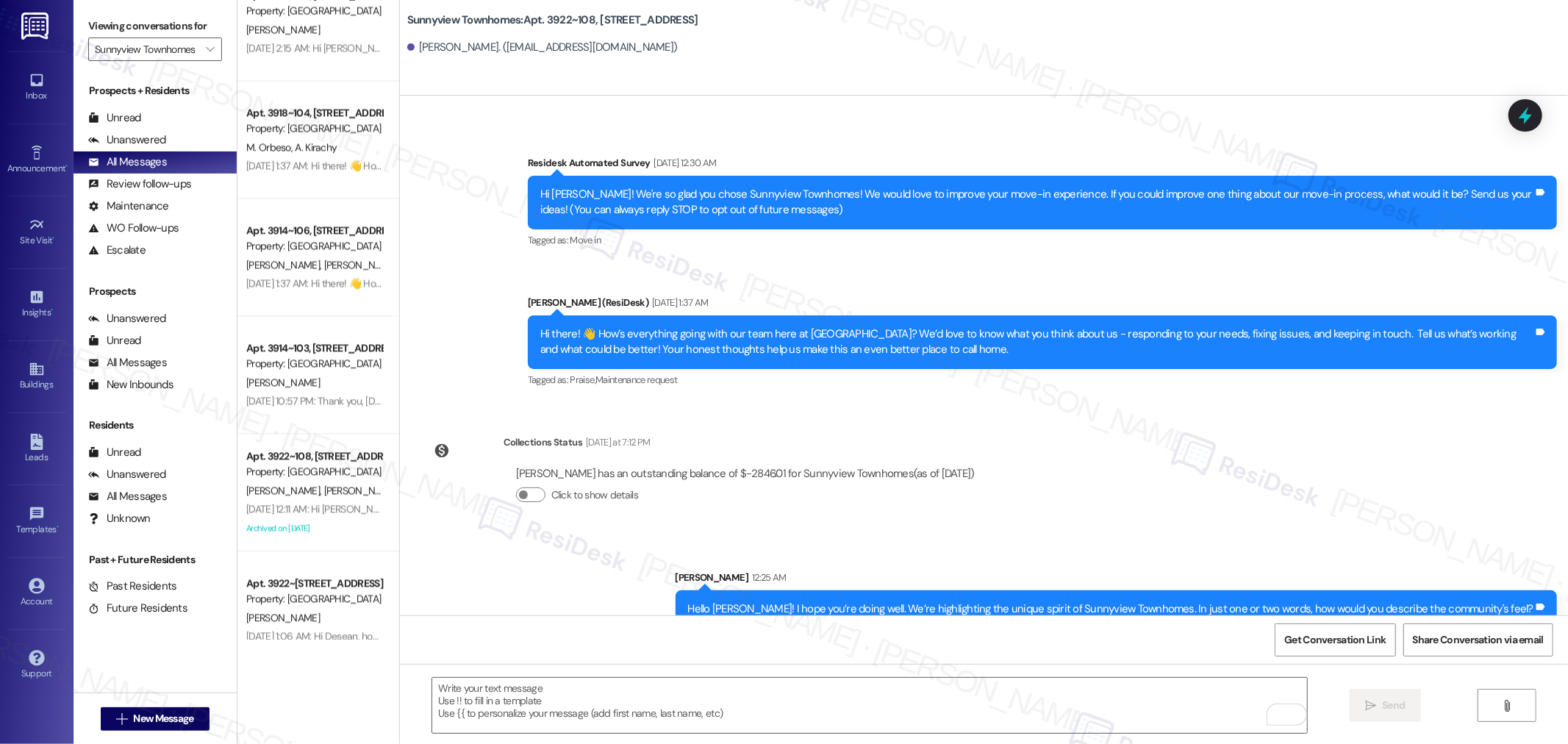
scroll to position [96, 0]
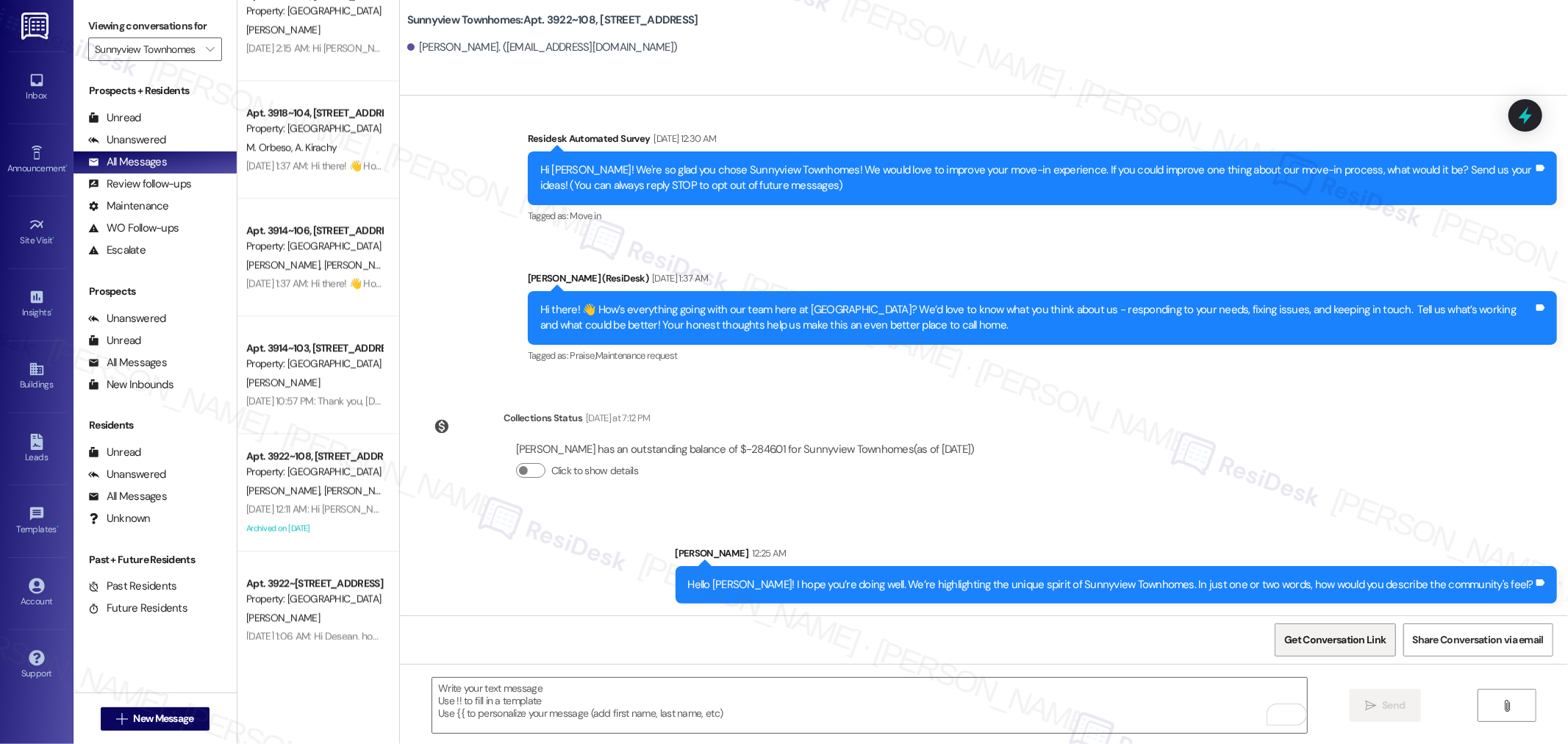
click at [1338, 644] on span "Get Conversation Link" at bounding box center [1334, 639] width 102 height 15
click at [1150, 590] on div "Hello Kerwena! I hope you’re doing well. We’re highlighting the unique spirit o…" at bounding box center [1111, 584] width 846 height 15
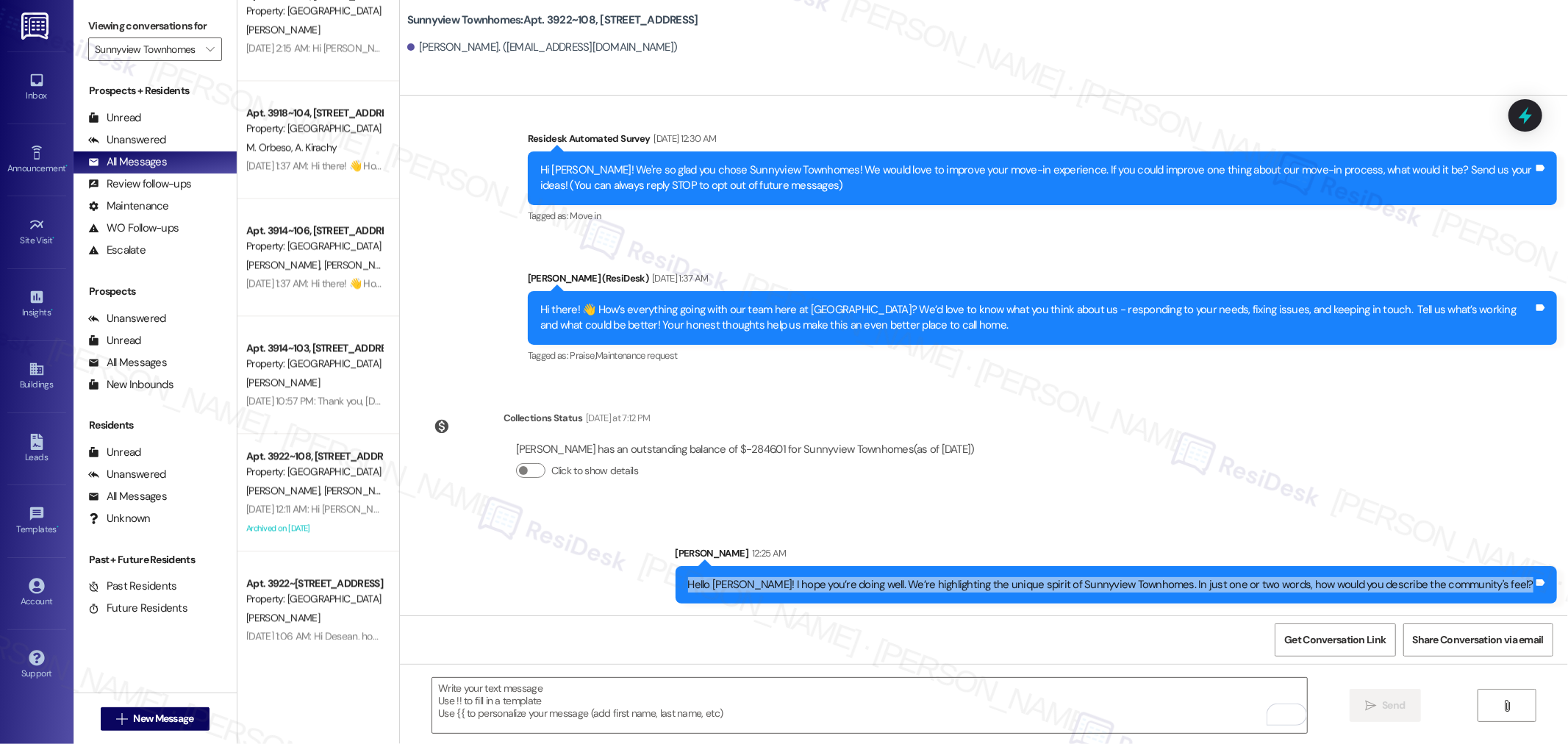
click at [1150, 590] on div "Hello Kerwena! I hope you’re doing well. We’re highlighting the unique spirit o…" at bounding box center [1111, 584] width 846 height 15
copy div "Hello Kerwena! I hope you’re doing well. We’re highlighting the unique spirit o…"
click at [585, 325] on div "Hi there! 👋 How’s everything going with our team here at [GEOGRAPHIC_DATA]? We’…" at bounding box center [1036, 318] width 993 height 32
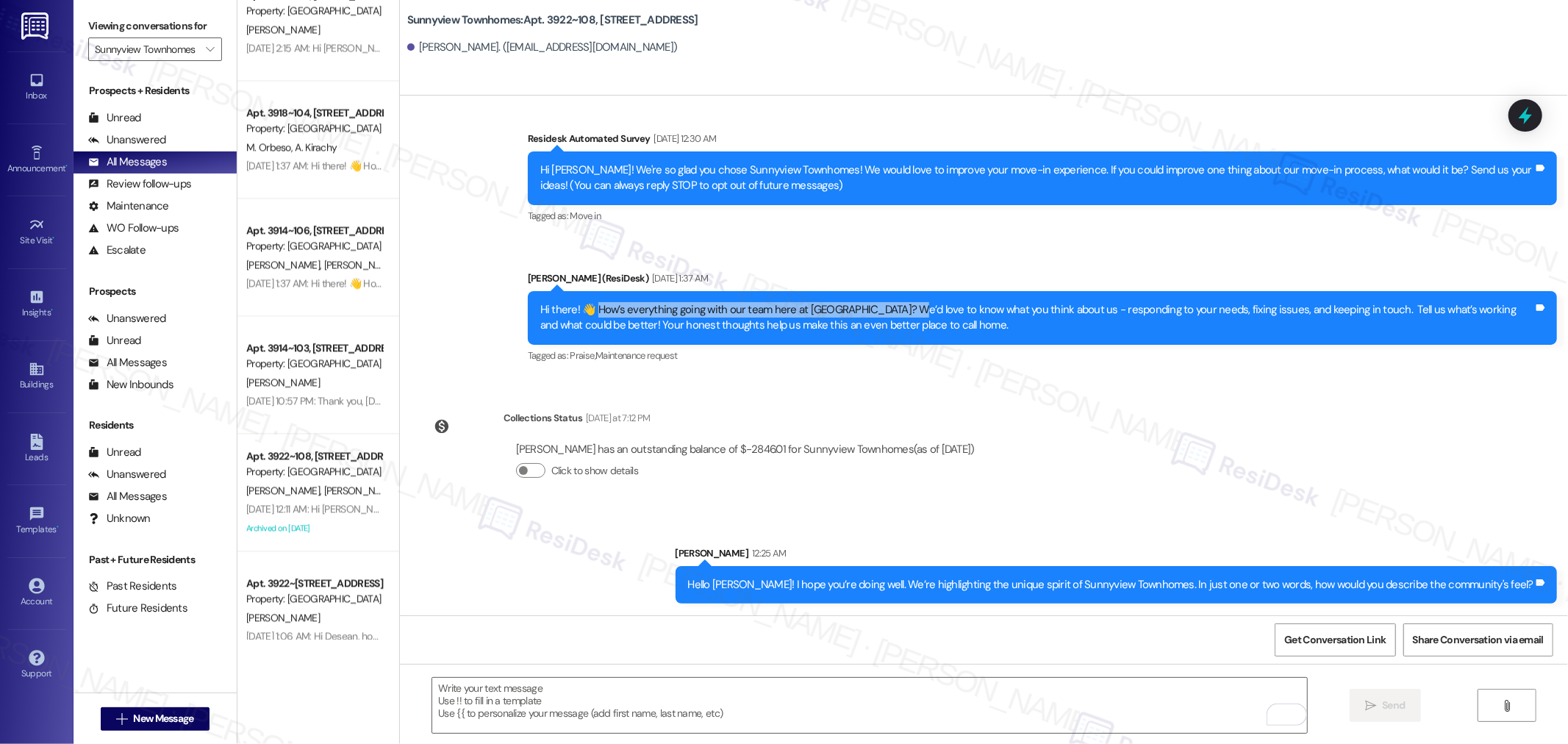
drag, startPoint x: 588, startPoint y: 311, endPoint x: 906, endPoint y: 307, distance: 318.0
click at [906, 307] on div "Hi there! 👋 How’s everything going with our team here at [GEOGRAPHIC_DATA]? We’…" at bounding box center [1036, 318] width 993 height 32
click at [913, 306] on div "Hi there! 👋 How’s everything going with our team here at [GEOGRAPHIC_DATA]? We’…" at bounding box center [1036, 318] width 993 height 32
drag, startPoint x: 587, startPoint y: 310, endPoint x: 905, endPoint y: 307, distance: 318.0
click at [905, 307] on div "Hi there! 👋 How’s everything going with our team here at [GEOGRAPHIC_DATA]? We’…" at bounding box center [1036, 318] width 993 height 32
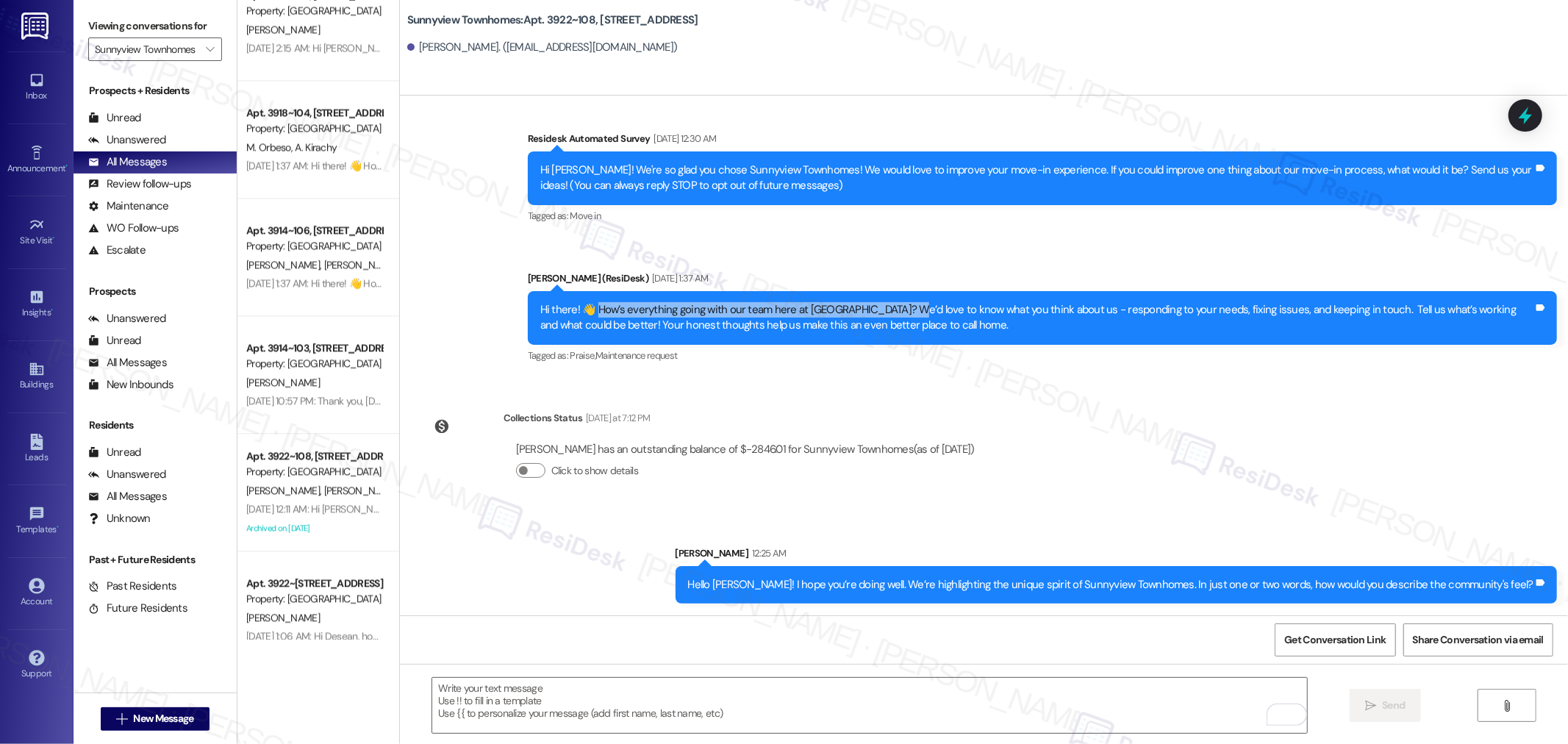
copy div "ow’s everything going with our team here at Sunnyview Townhomes?"
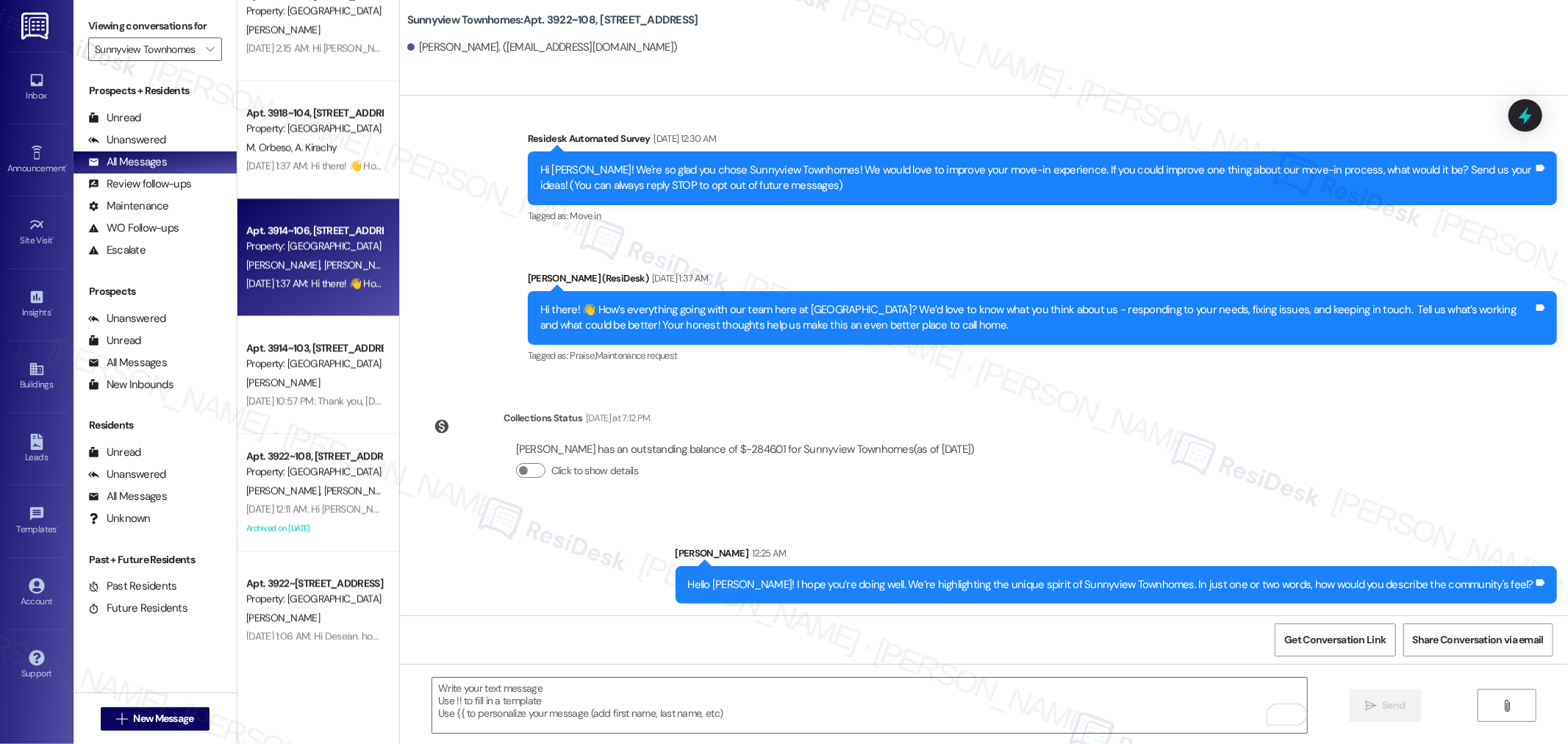
click at [327, 285] on div "Jul 26, 2025 at 1:37 AM: Hi there! 👋 How’s everything going with our team here …" at bounding box center [941, 282] width 1390 height 13
type textarea "Fetching suggested responses. Please feel free to read through the conversation…"
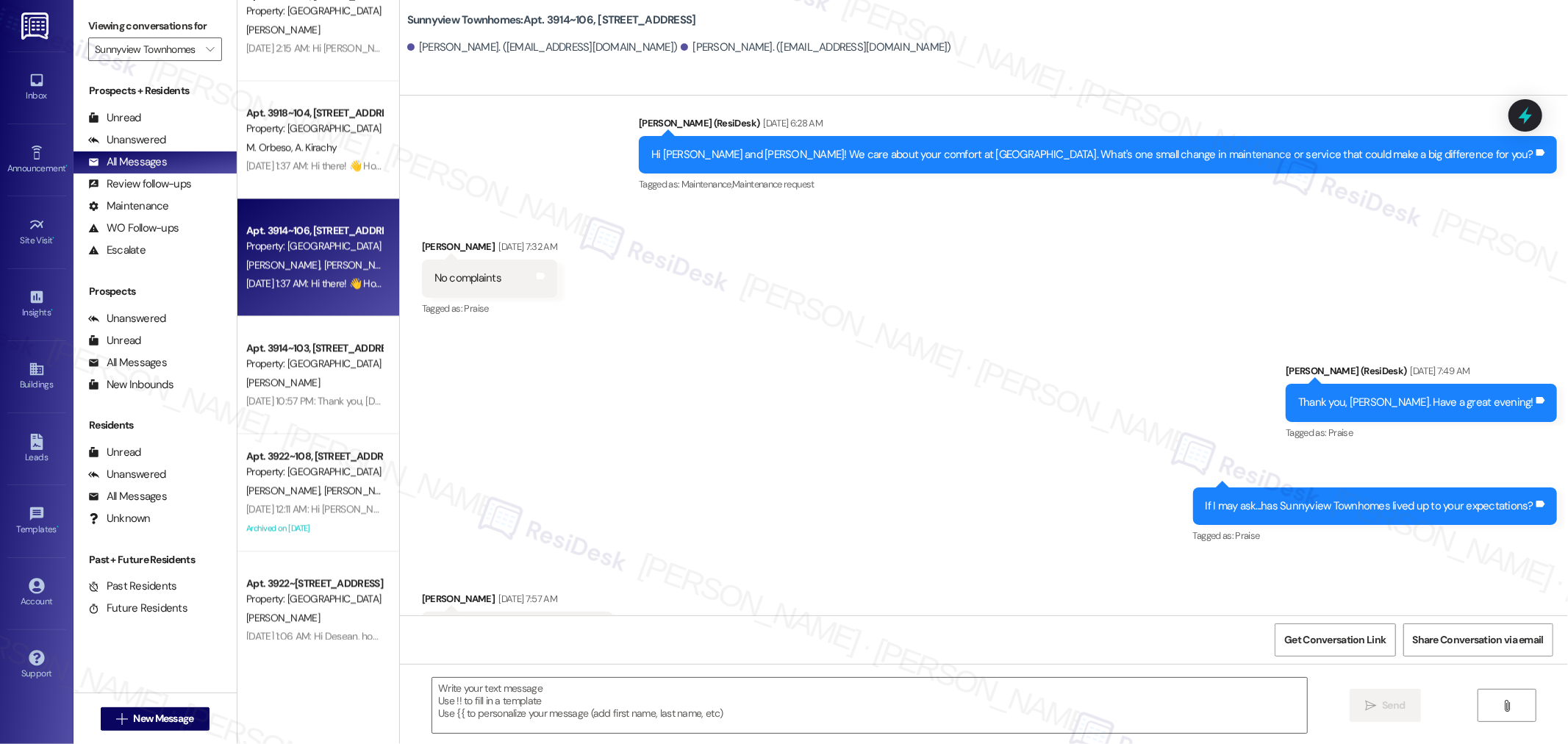
type textarea "Fetching suggested responses. Please feel free to read through the conversation…"
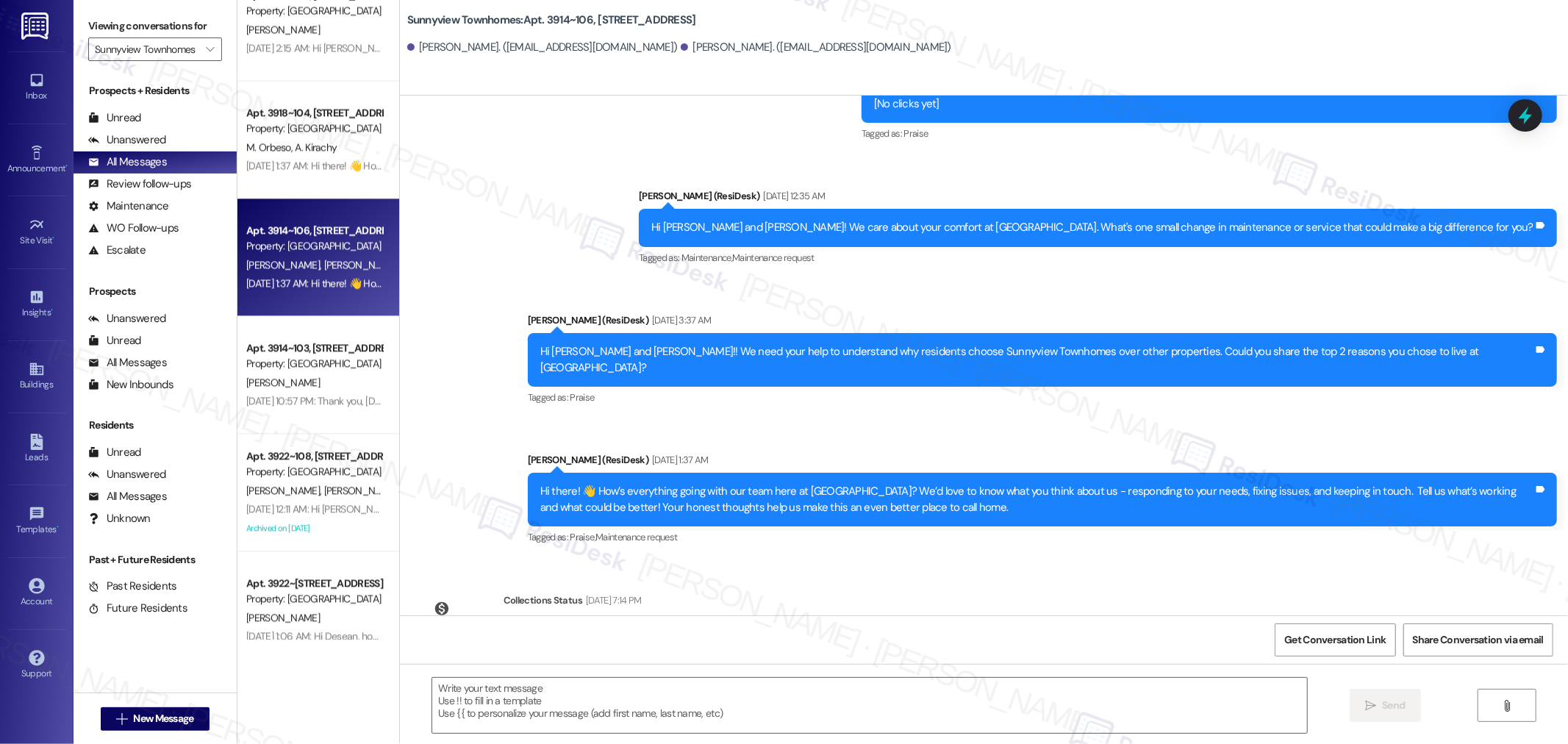
scroll to position [1532, 0]
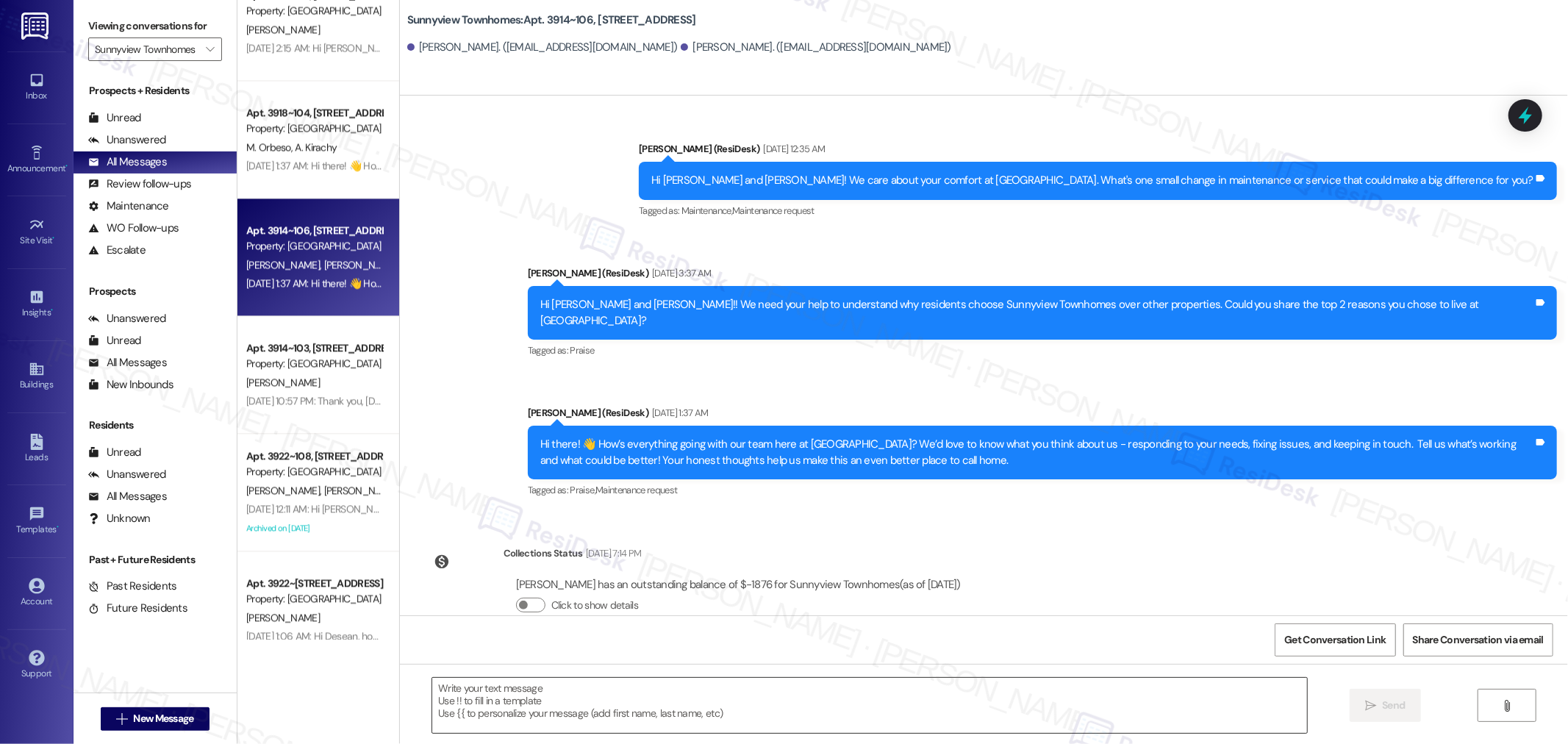
click at [961, 717] on textarea at bounding box center [869, 705] width 874 height 55
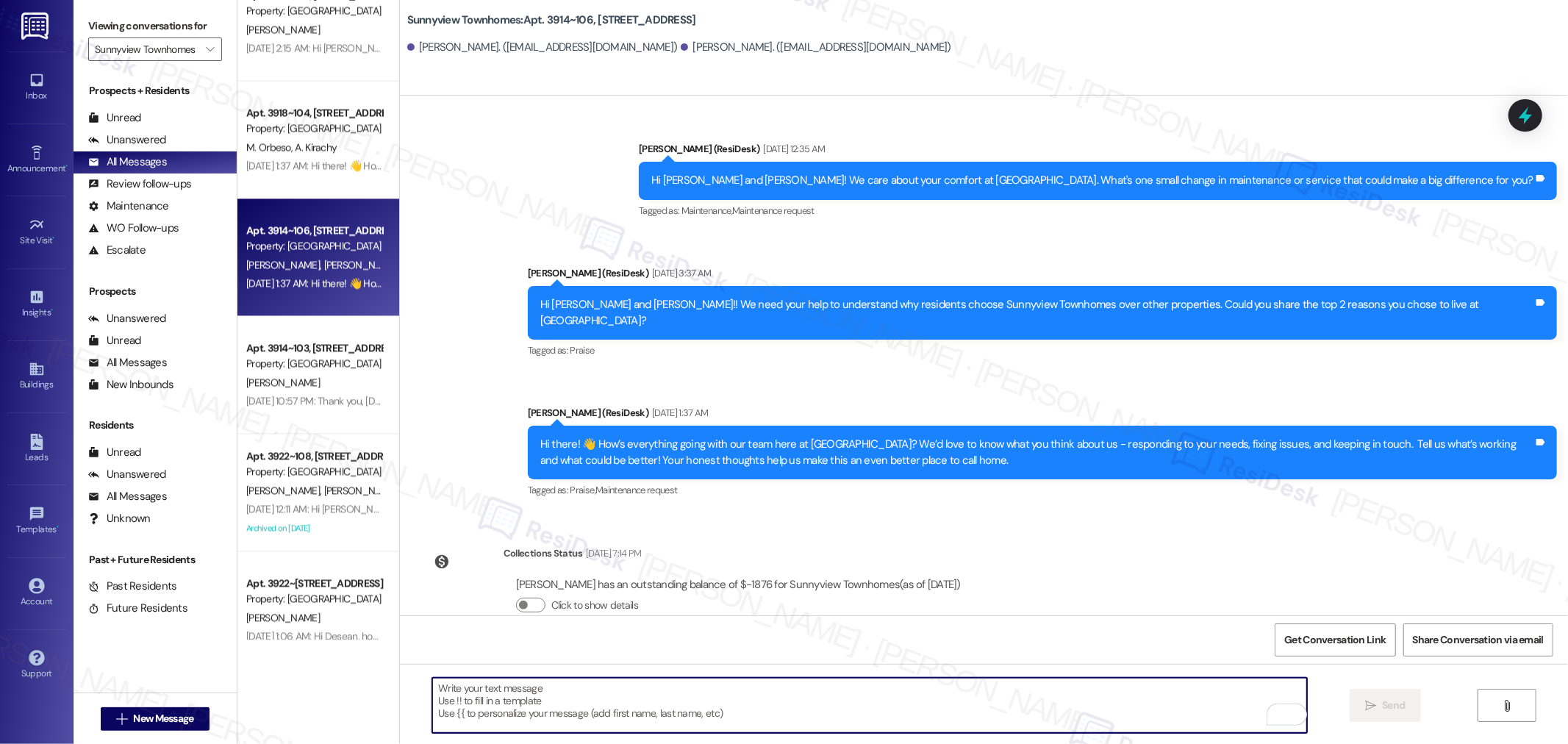
click at [934, 699] on textarea "To enrich screen reader interactions, please activate Accessibility in Grammarl…" at bounding box center [869, 705] width 874 height 55
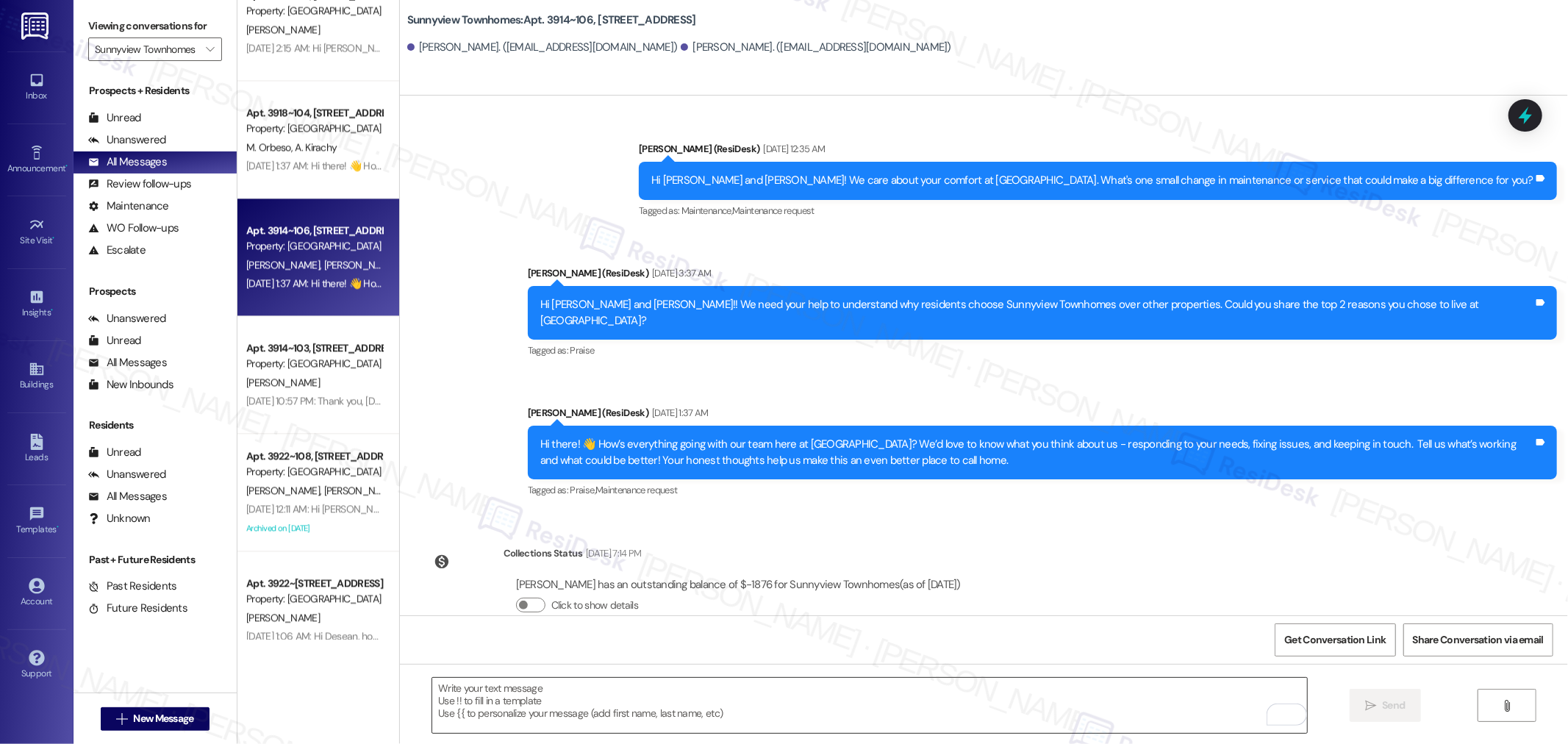
click at [662, 686] on textarea "To enrich screen reader interactions, please activate Accessibility in Grammarl…" at bounding box center [869, 705] width 874 height 55
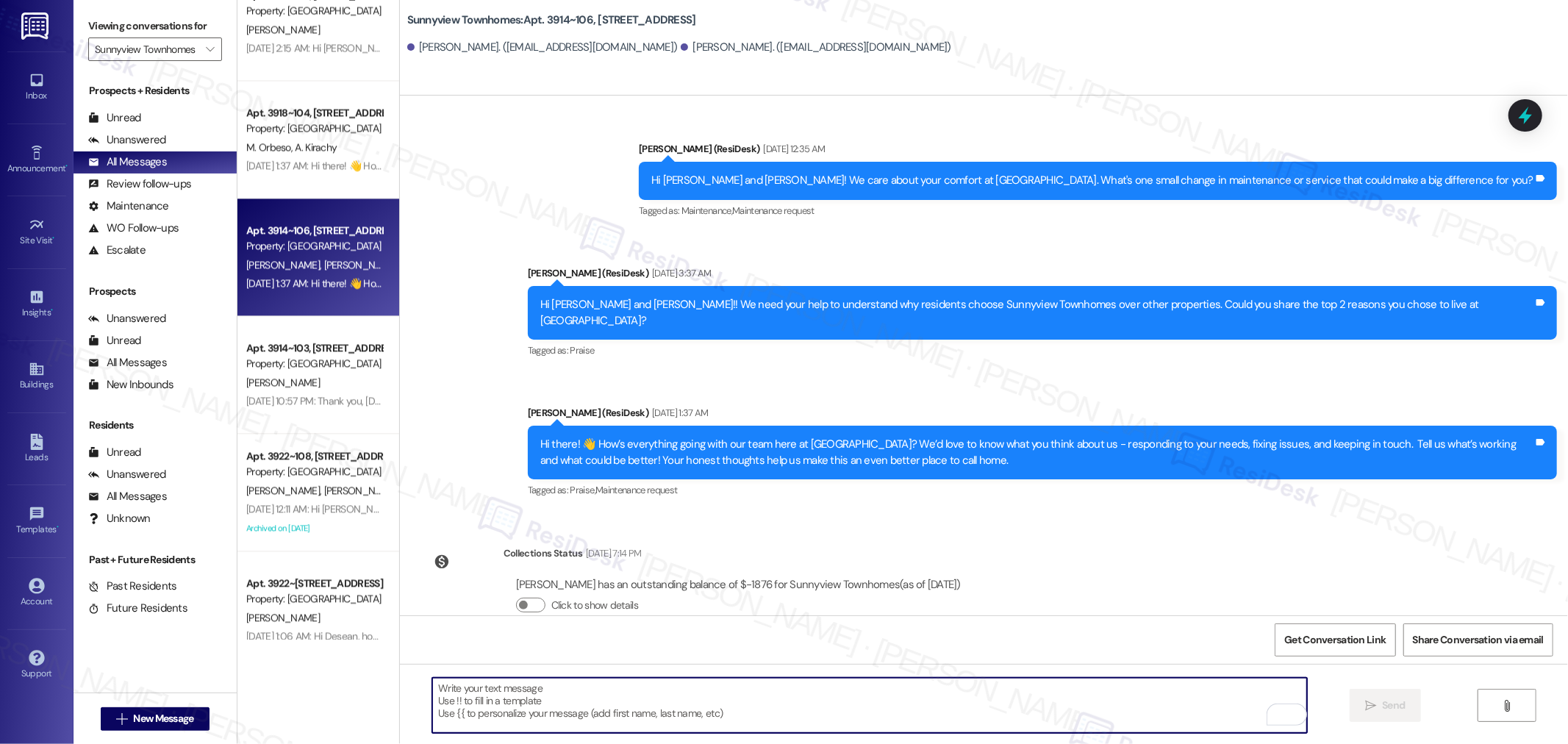
click at [619, 709] on textarea "To enrich screen reader interactions, please activate Accessibility in Grammarl…" at bounding box center [869, 705] width 874 height 55
paste textarea "Hello {{first_name}}! Hope all is going great. We’d love your input—how are thi…"
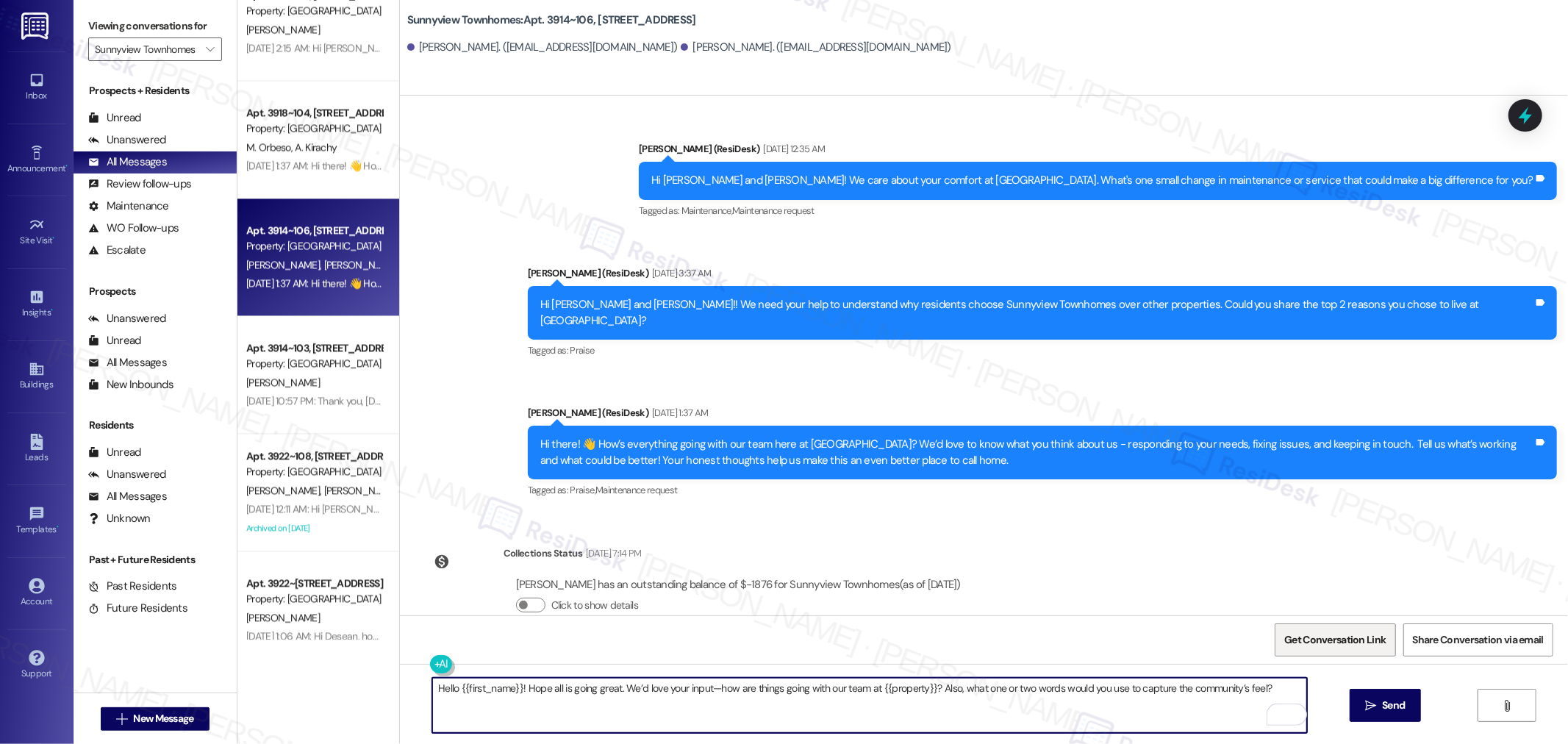
type textarea "Hello {{first_name}}! Hope all is going great. We’d love your input—how are thi…"
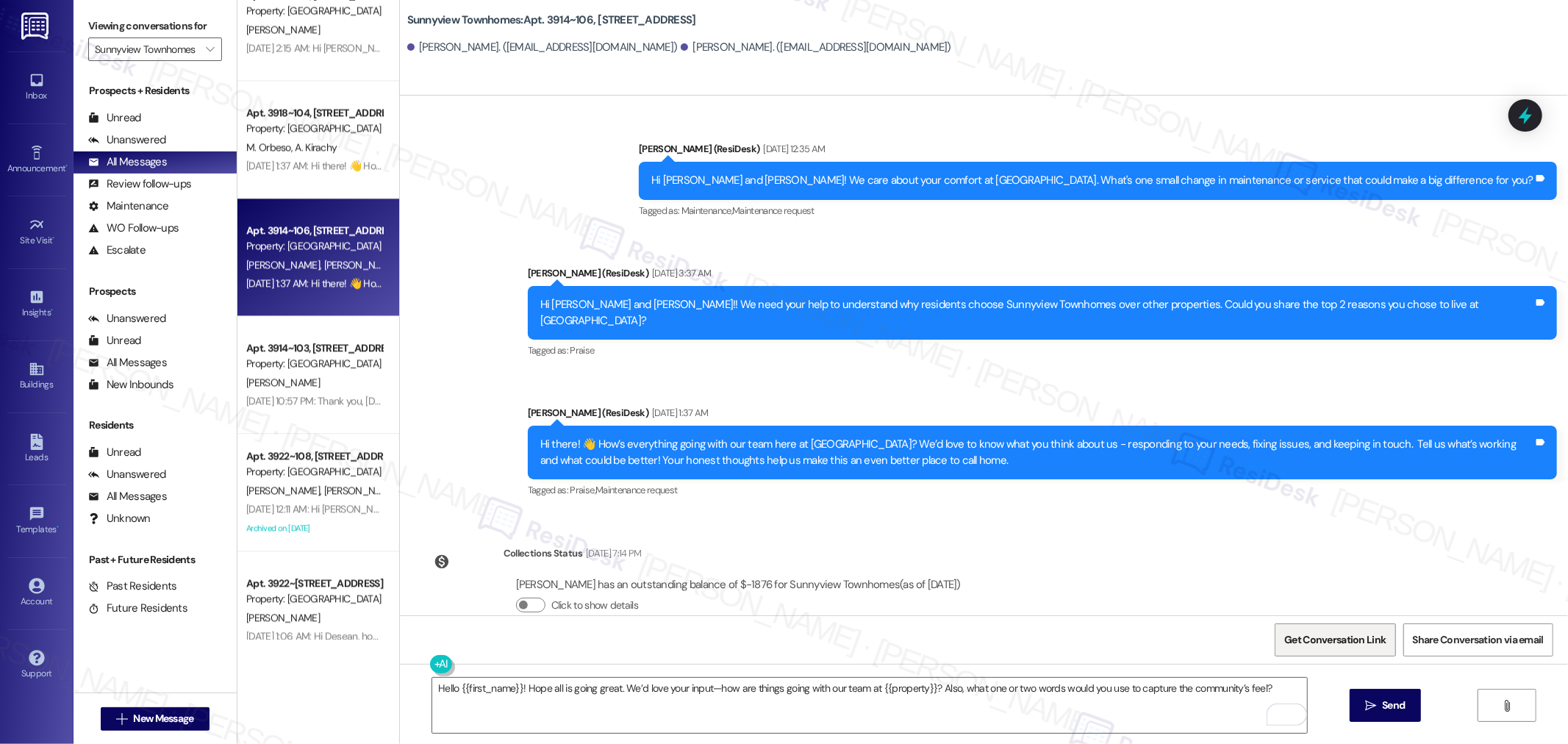
click at [1357, 640] on span "Get Conversation Link" at bounding box center [1334, 639] width 102 height 15
click at [1364, 700] on icon "" at bounding box center [1370, 705] width 11 height 12
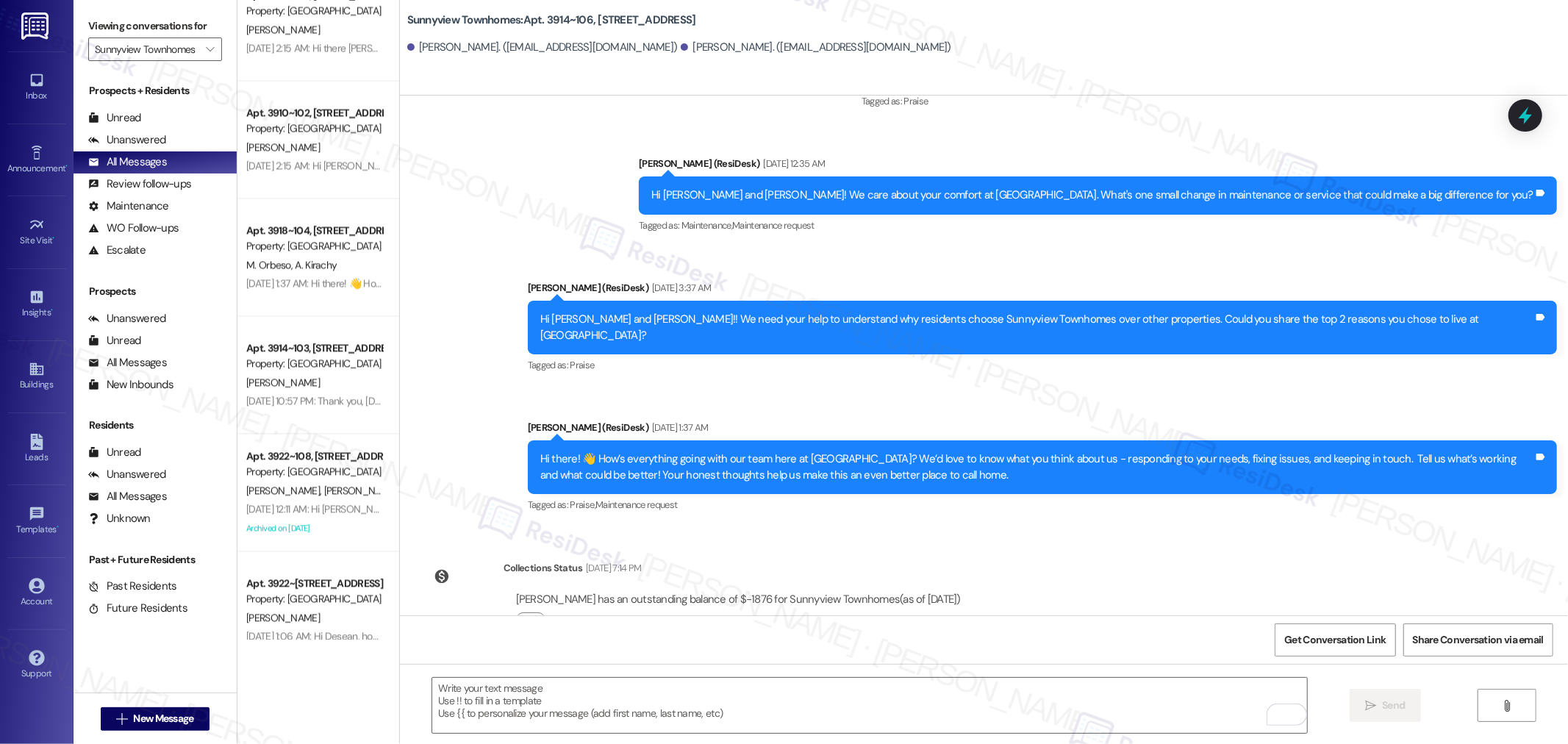
scroll to position [1634, 0]
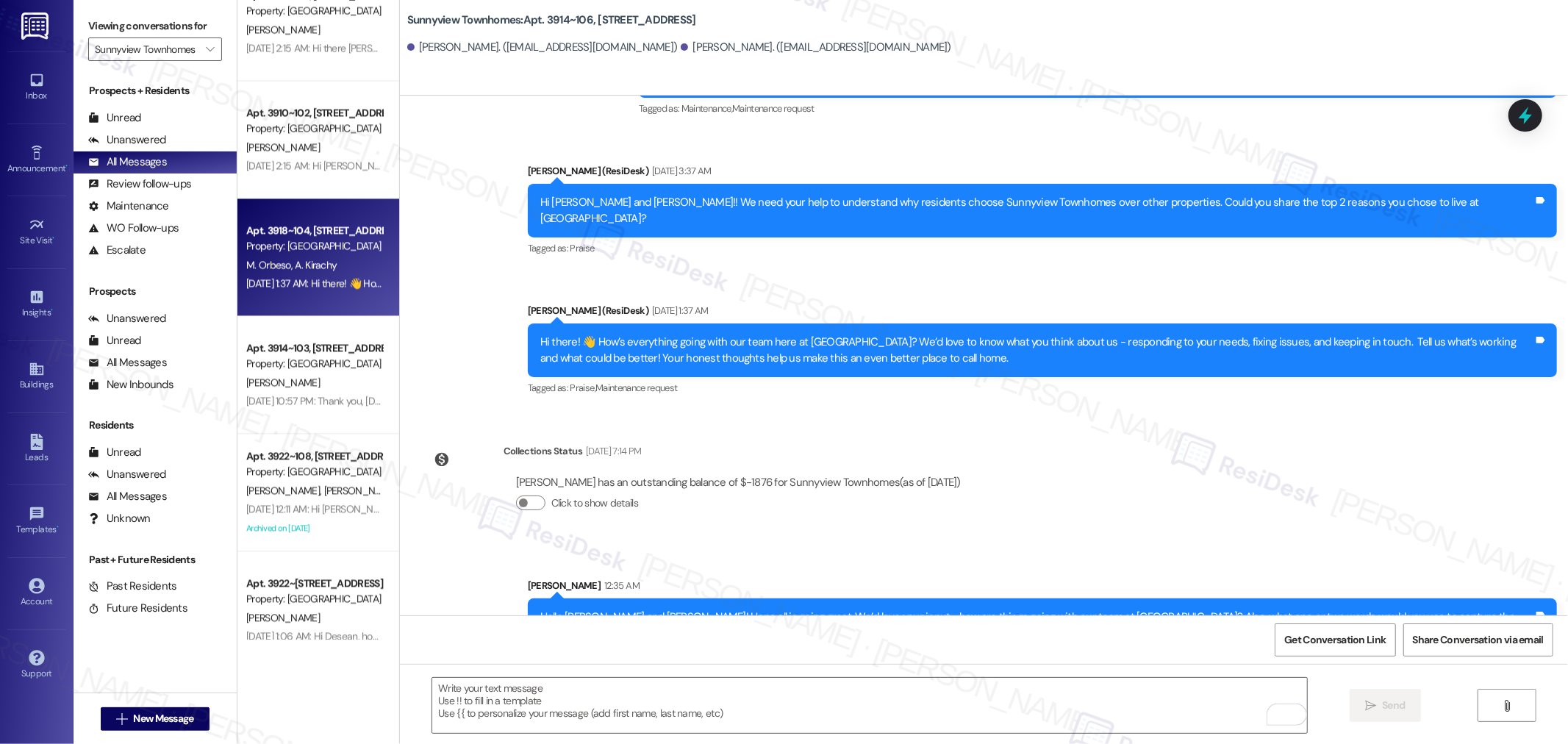
click at [295, 263] on span "A. Kirachy" at bounding box center [315, 265] width 42 height 13
type textarea "Fetching suggested responses. Please feel free to read through the conversation…"
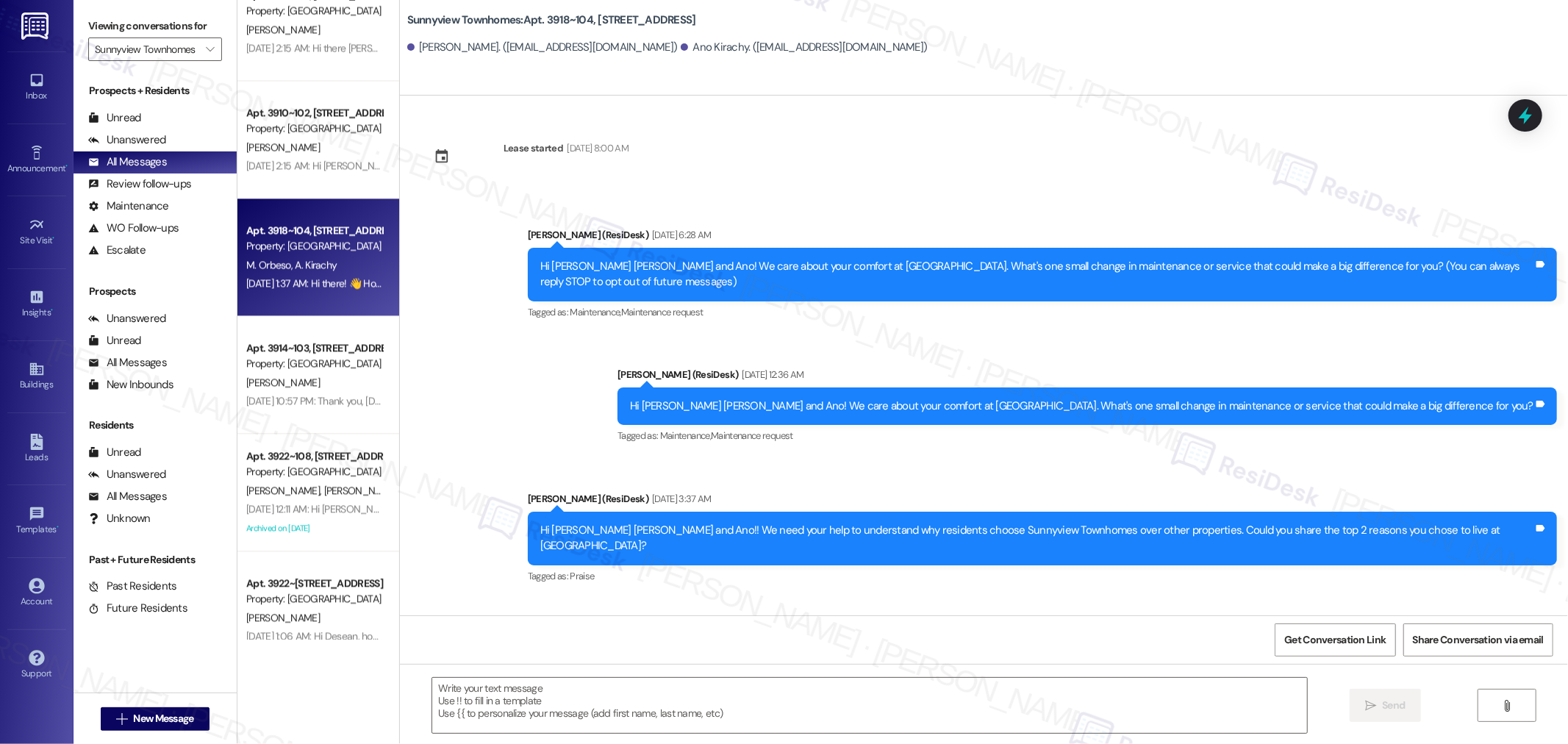
type textarea "Fetching suggested responses. Please feel free to read through the conversation…"
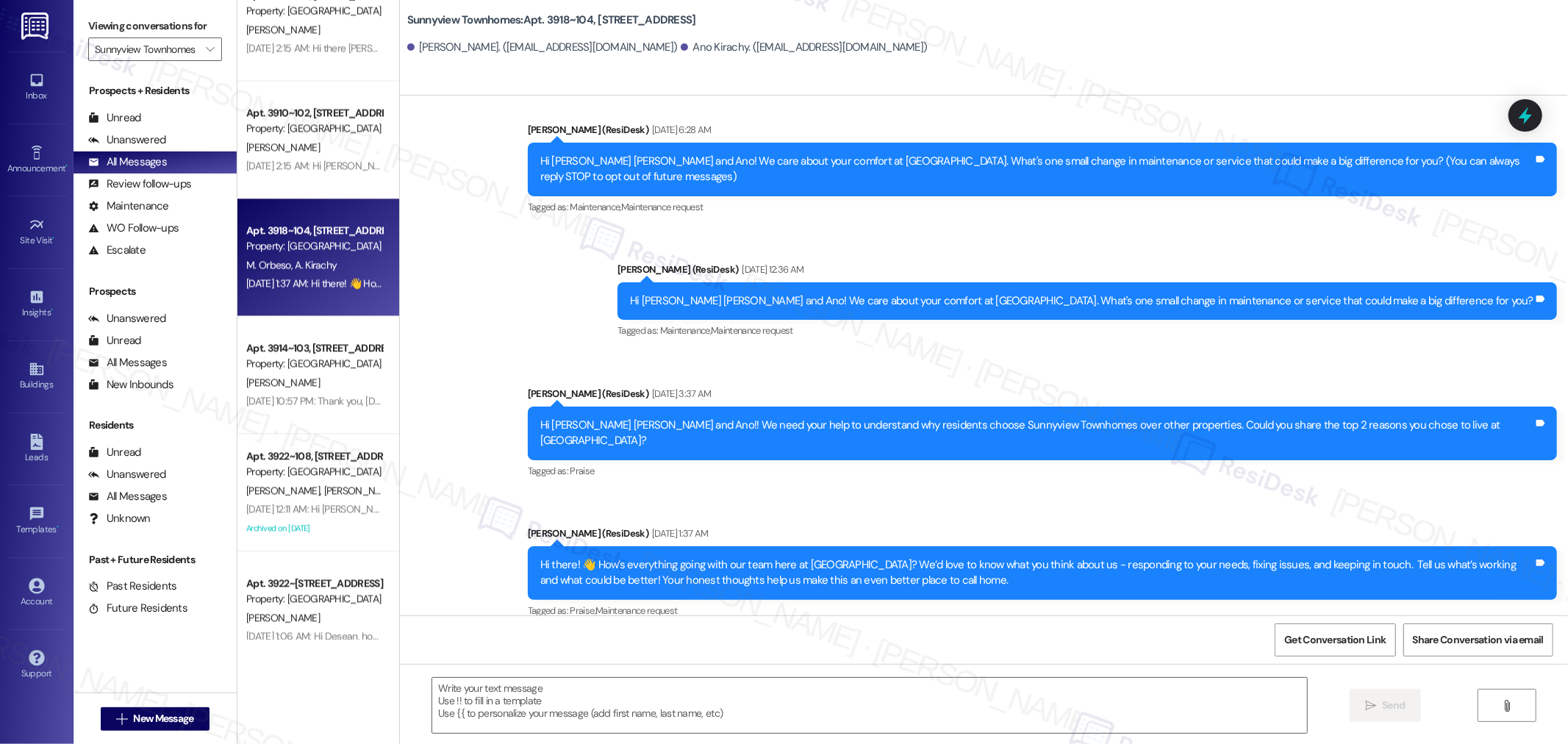
scroll to position [106, 0]
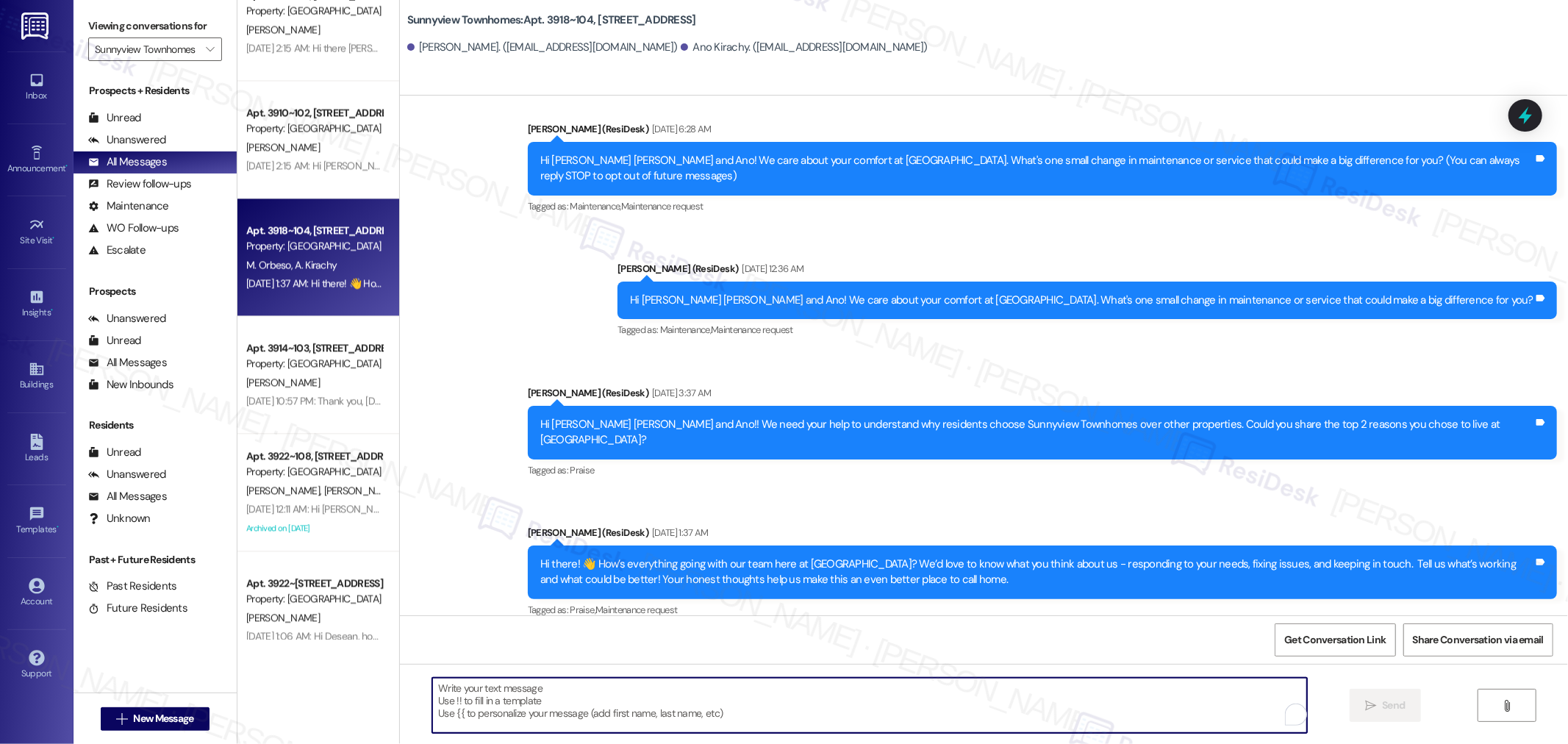
click at [973, 720] on textarea "To enrich screen reader interactions, please activate Accessibility in Grammarl…" at bounding box center [869, 705] width 874 height 55
paste textarea "Hello {{first_name}}! Hope all is going great. We’d love your input—how are thi…"
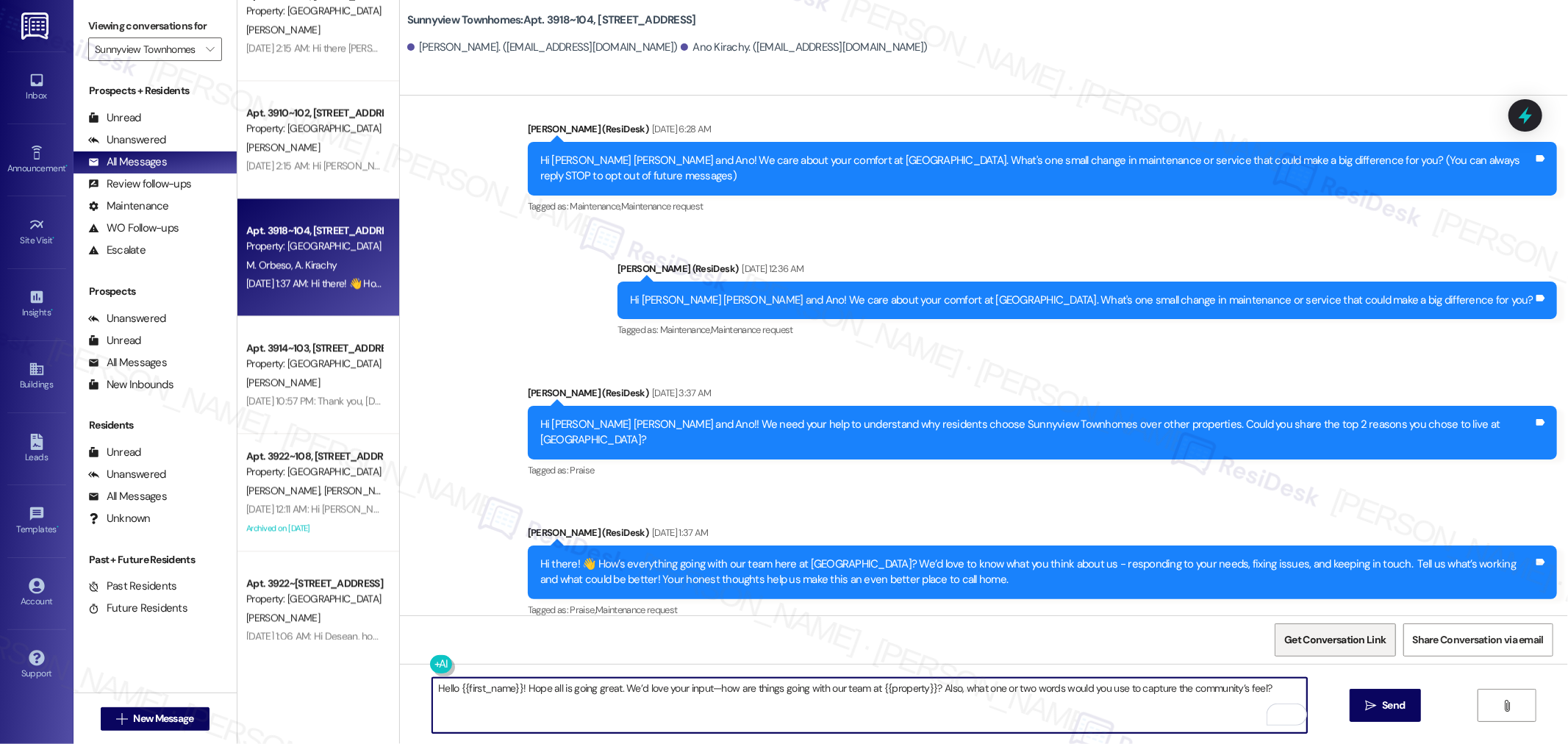
type textarea "Hello {{first_name}}! Hope all is going great. We’d love your input—how are thi…"
click at [1356, 648] on span "Get Conversation Link" at bounding box center [1334, 640] width 107 height 32
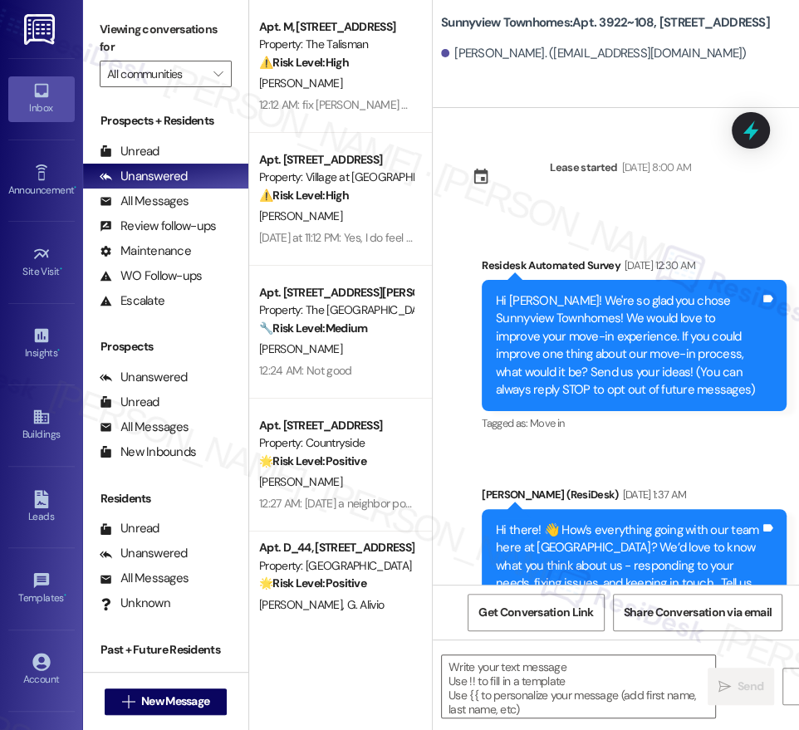
type textarea "Fetching suggested responses. Please feel free to read through the conversation…"
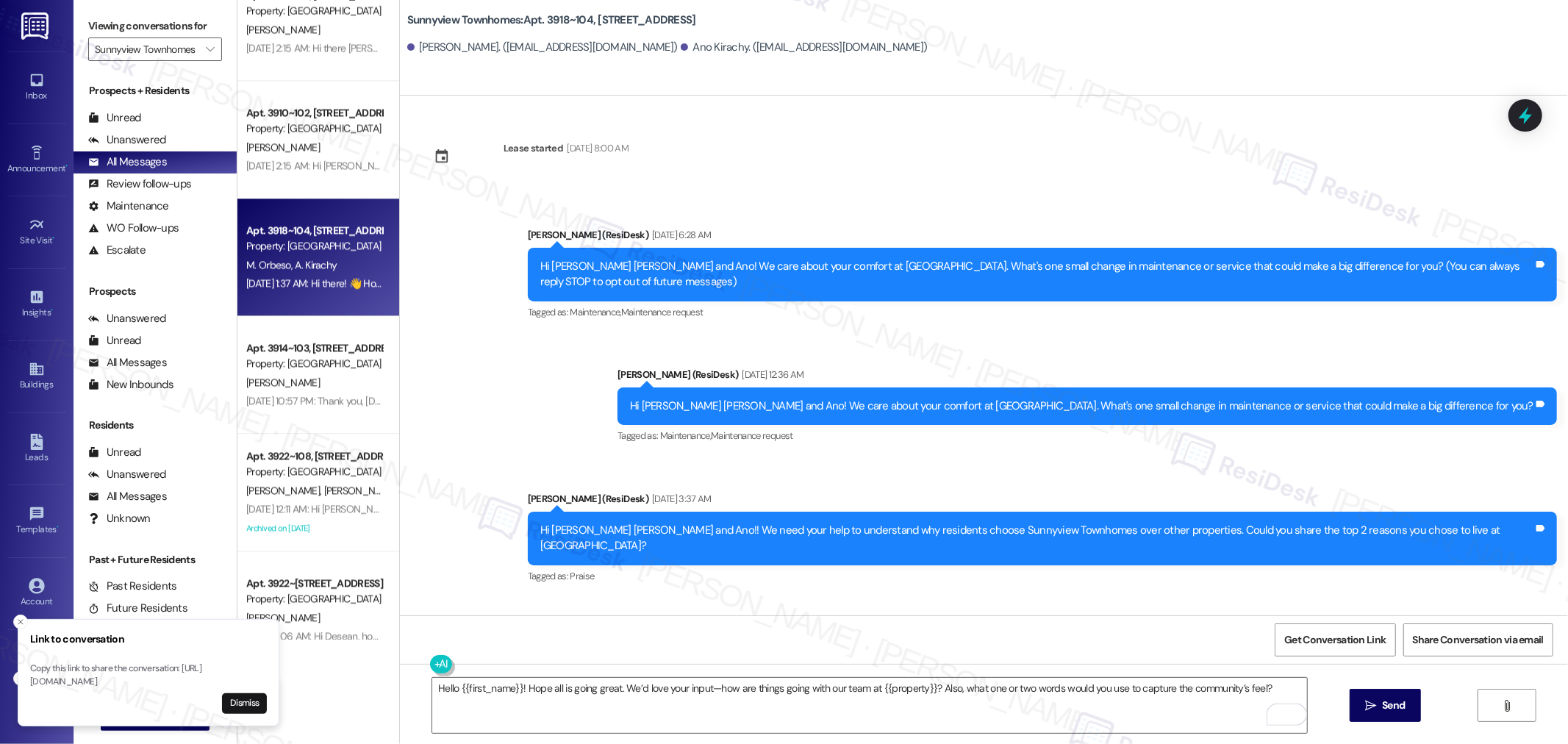
scroll to position [106, 0]
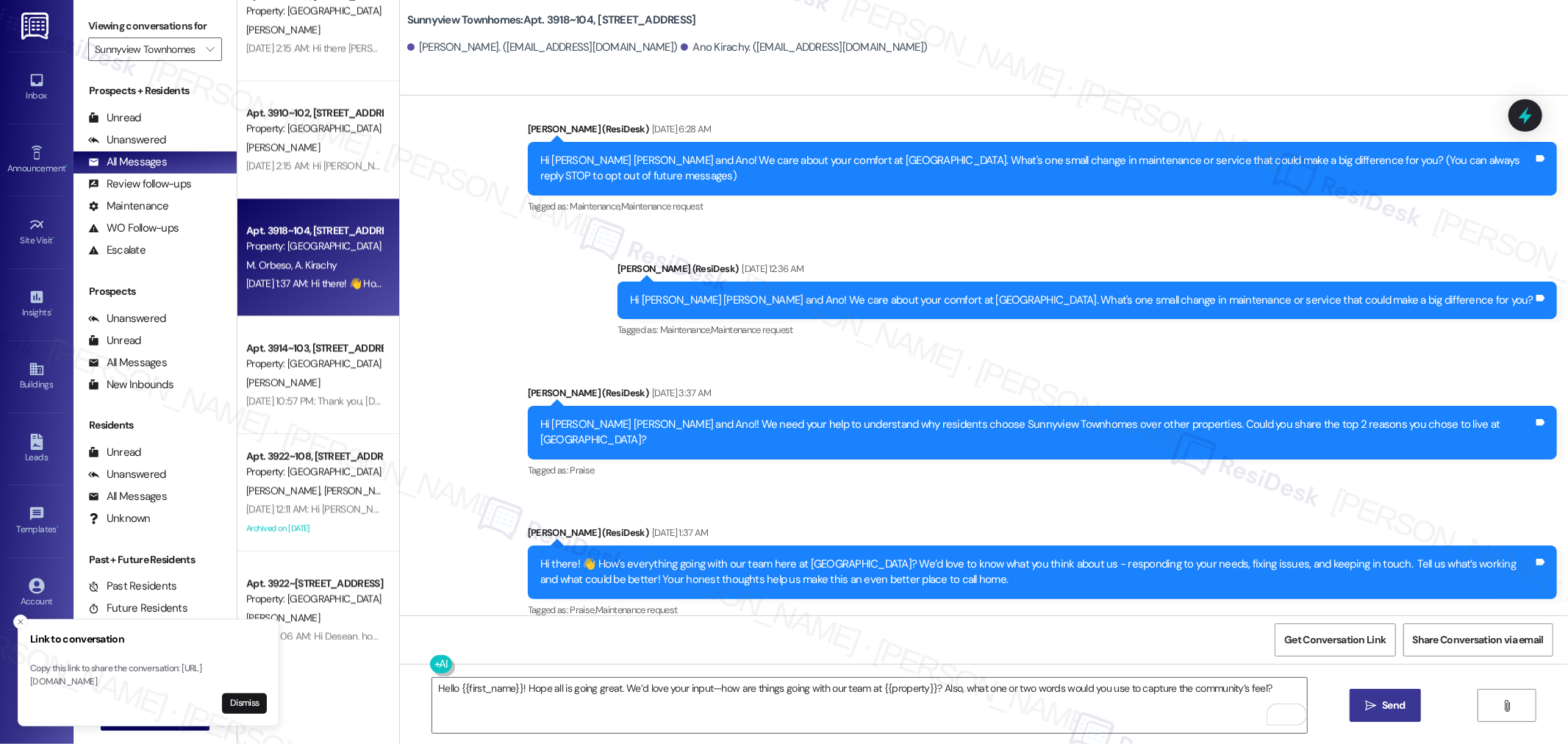
click at [1372, 714] on button " Send" at bounding box center [1385, 704] width 72 height 33
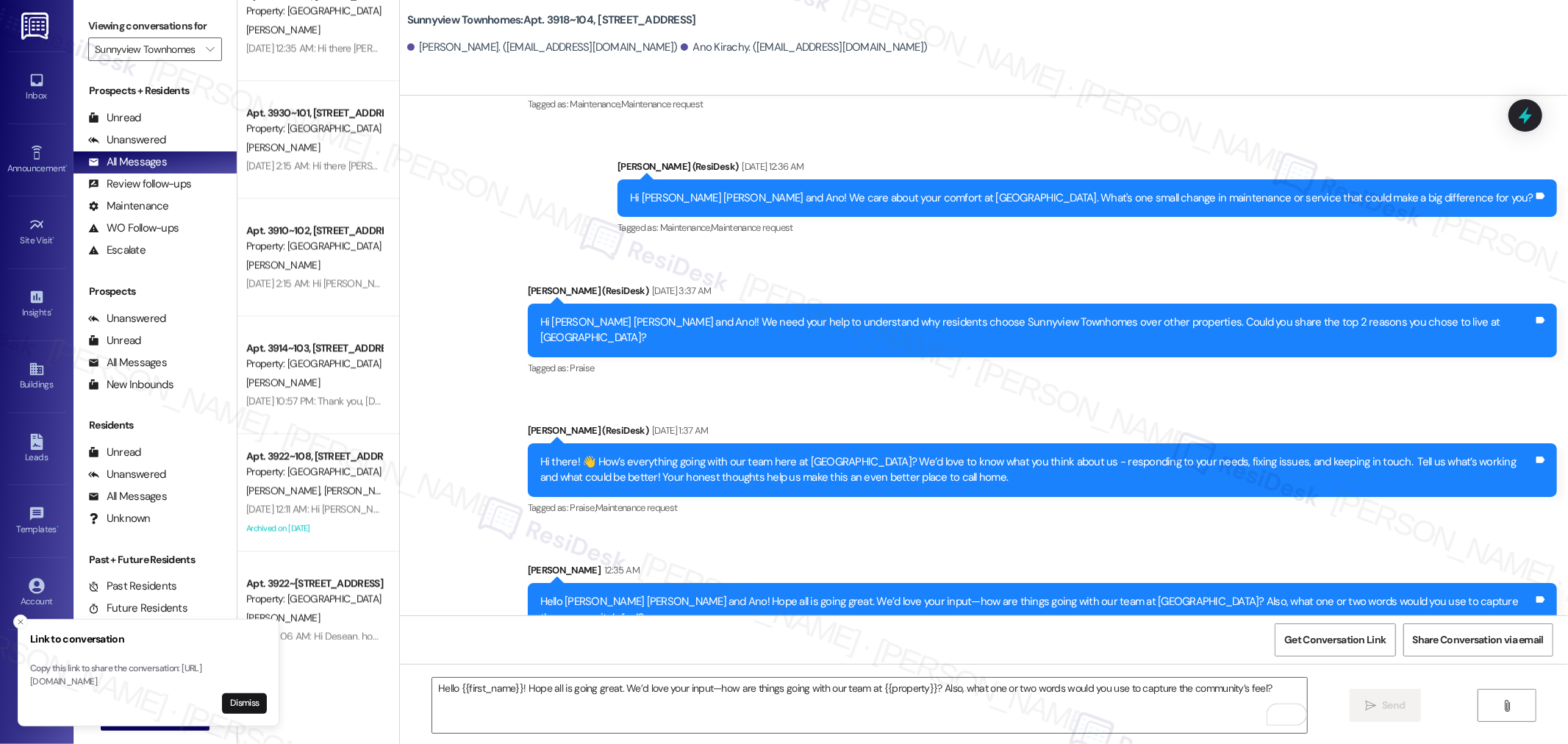
scroll to position [209, 0]
click at [253, 707] on button "Dismiss" at bounding box center [244, 702] width 45 height 20
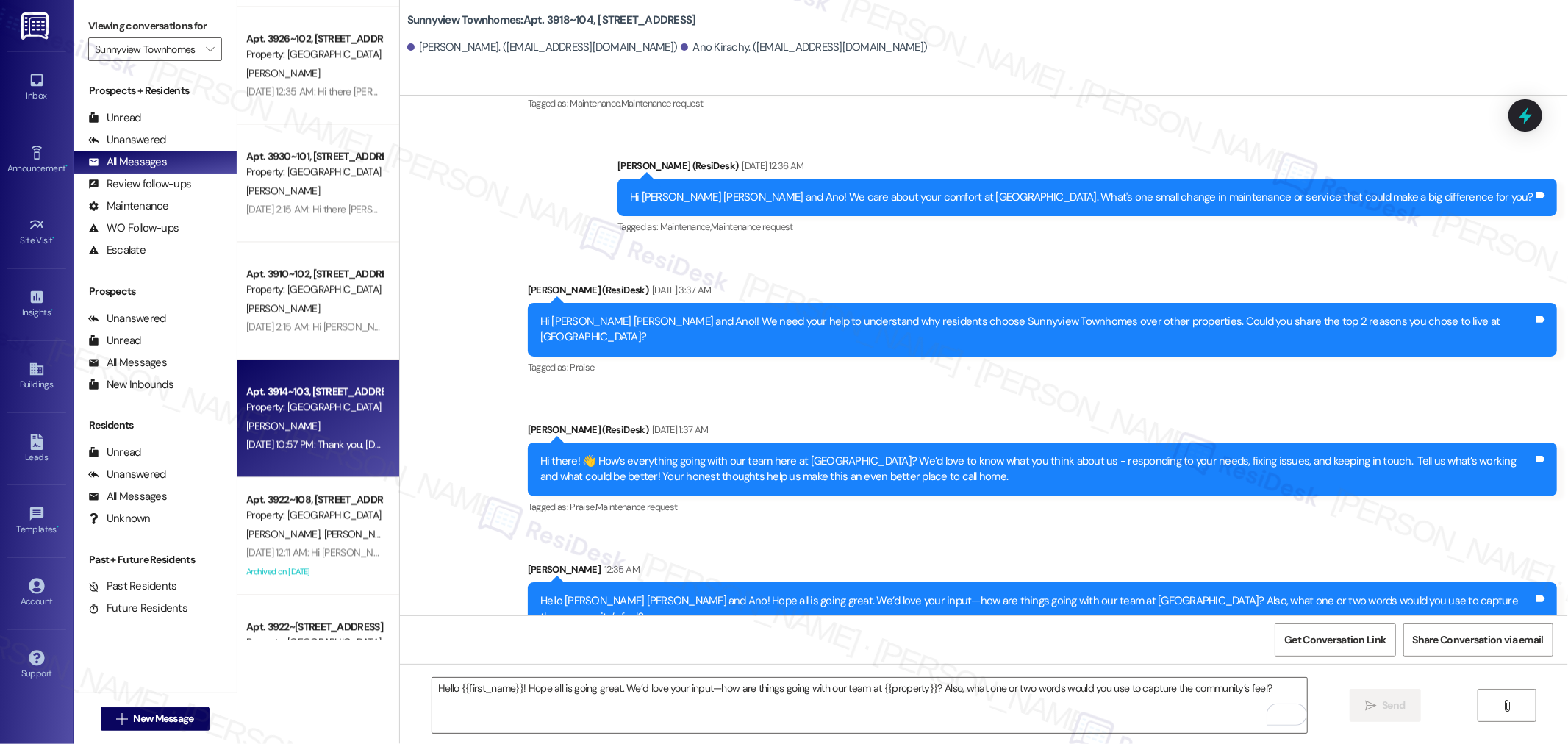
scroll to position [2541, 0]
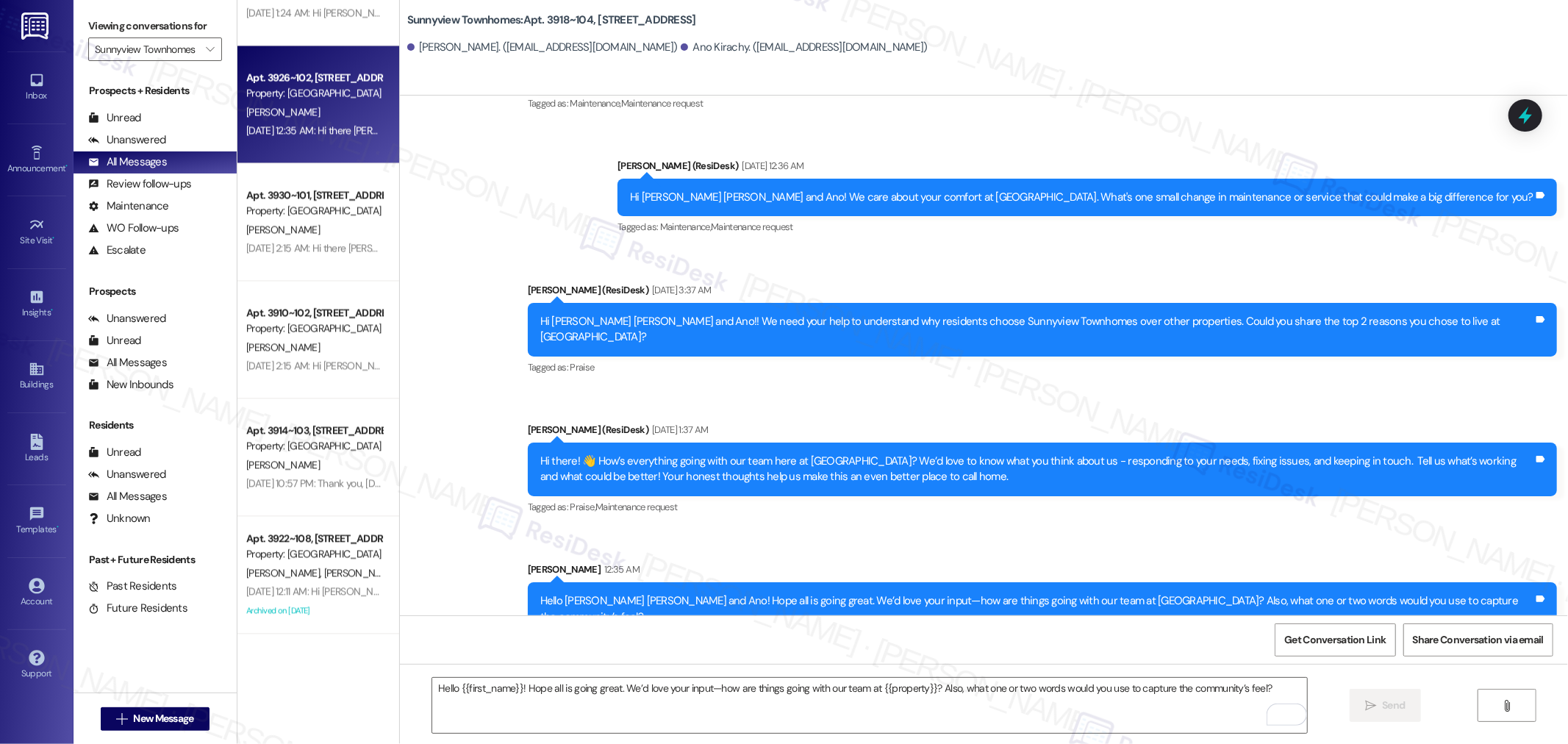
click at [319, 138] on div "[DATE] 12:35 AM: Hi there [PERSON_NAME]! I just wanted to check in and ask if y…" at bounding box center [314, 130] width 139 height 19
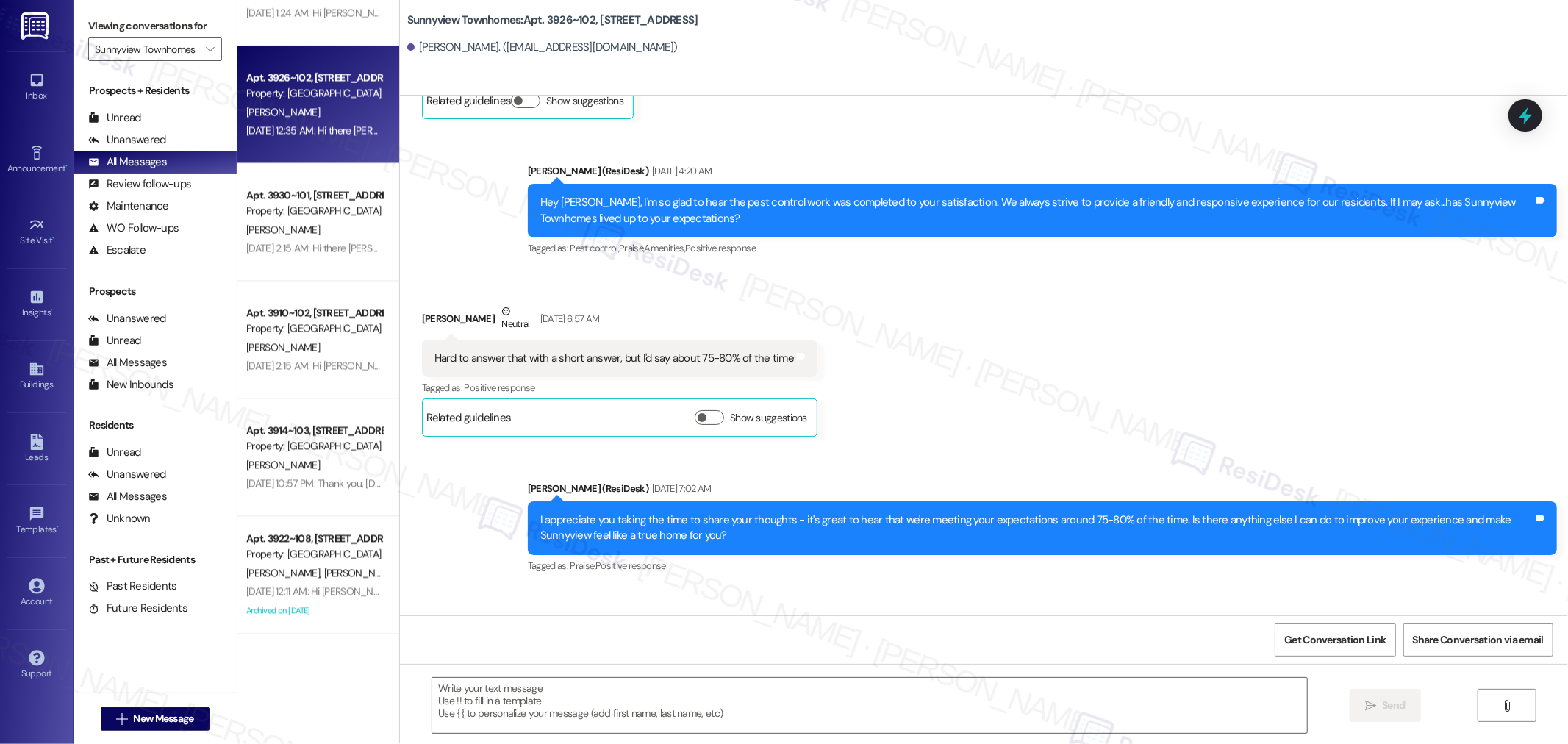
type textarea "Fetching suggested responses. Please feel free to read through the conversation…"
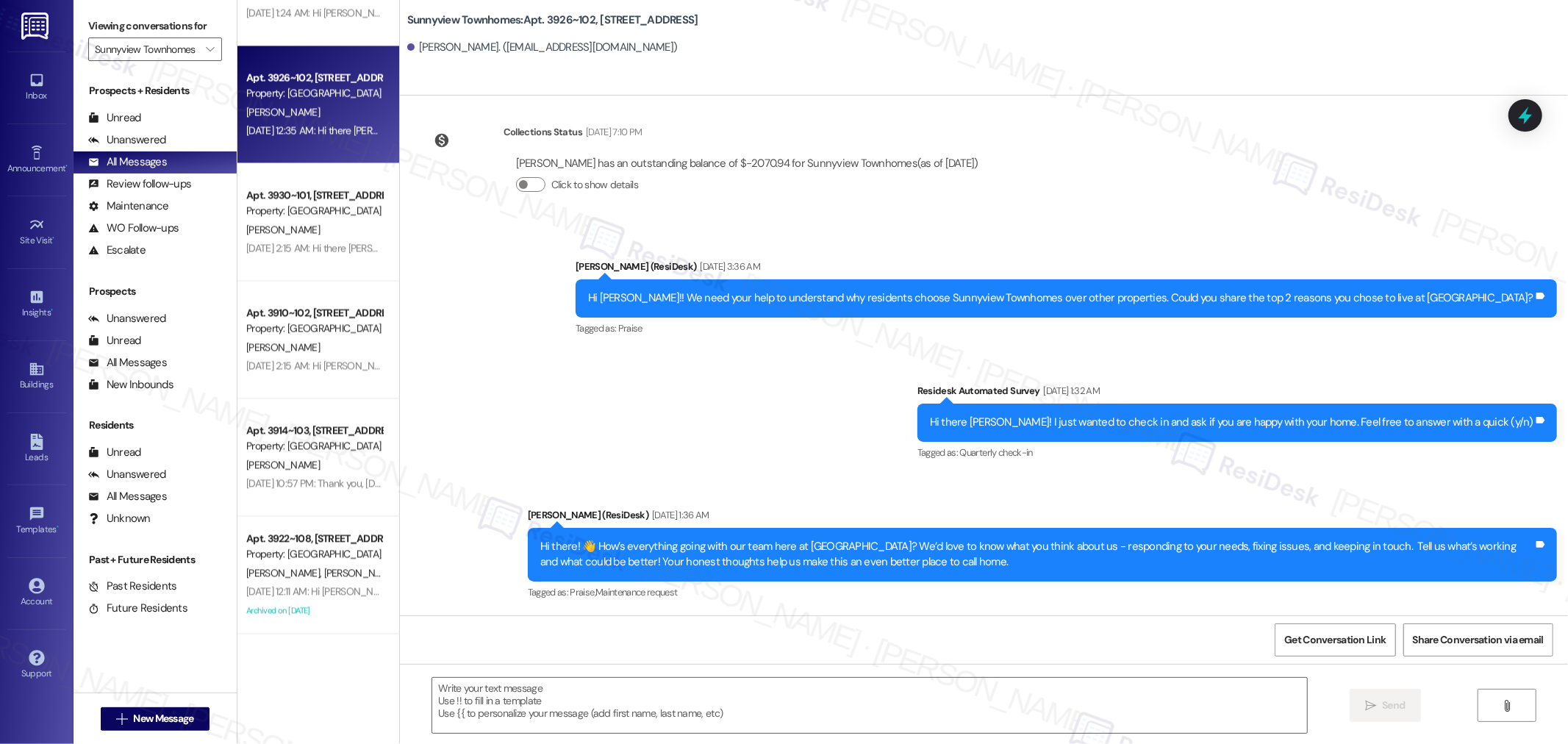
scroll to position [3258, 0]
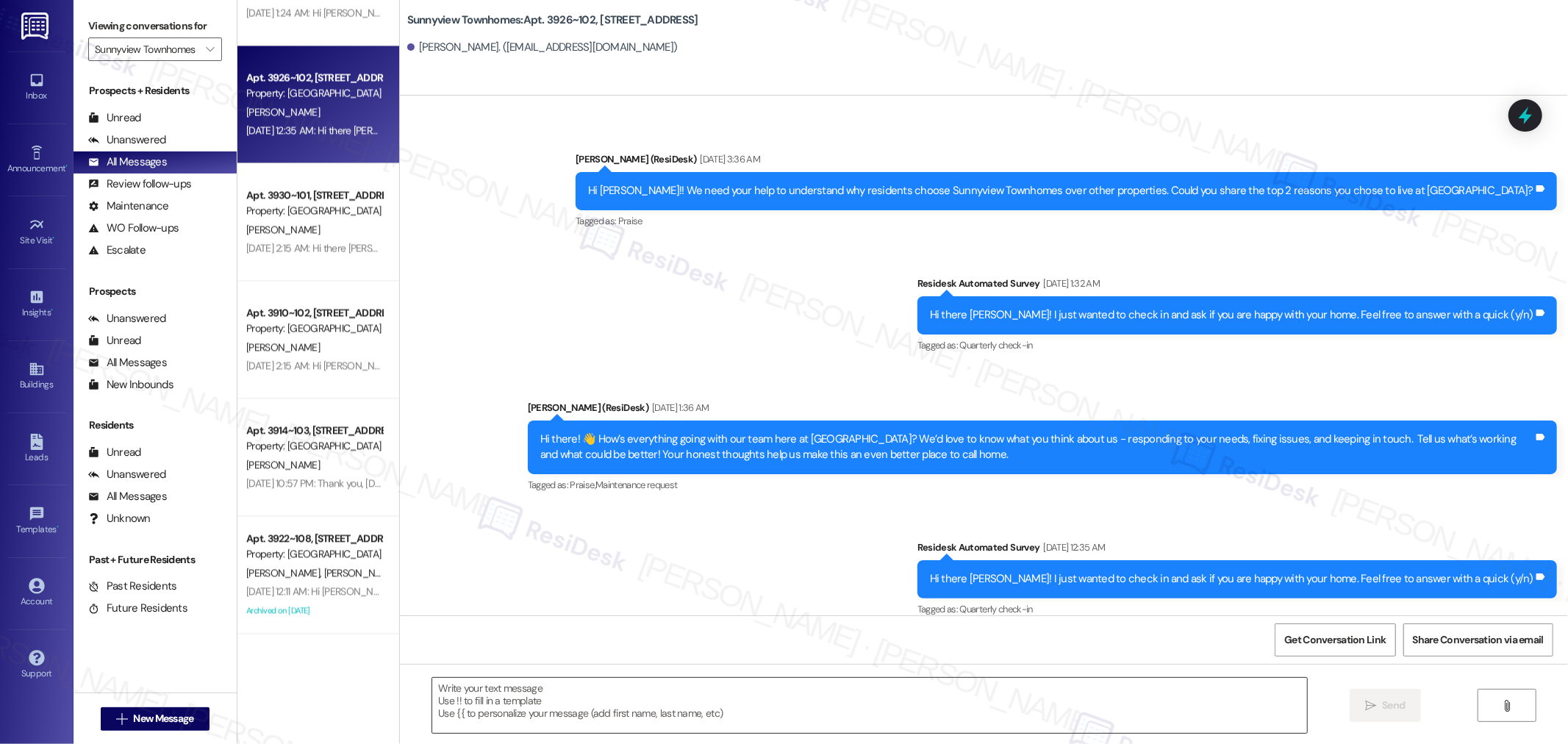
click at [709, 706] on textarea at bounding box center [869, 705] width 874 height 55
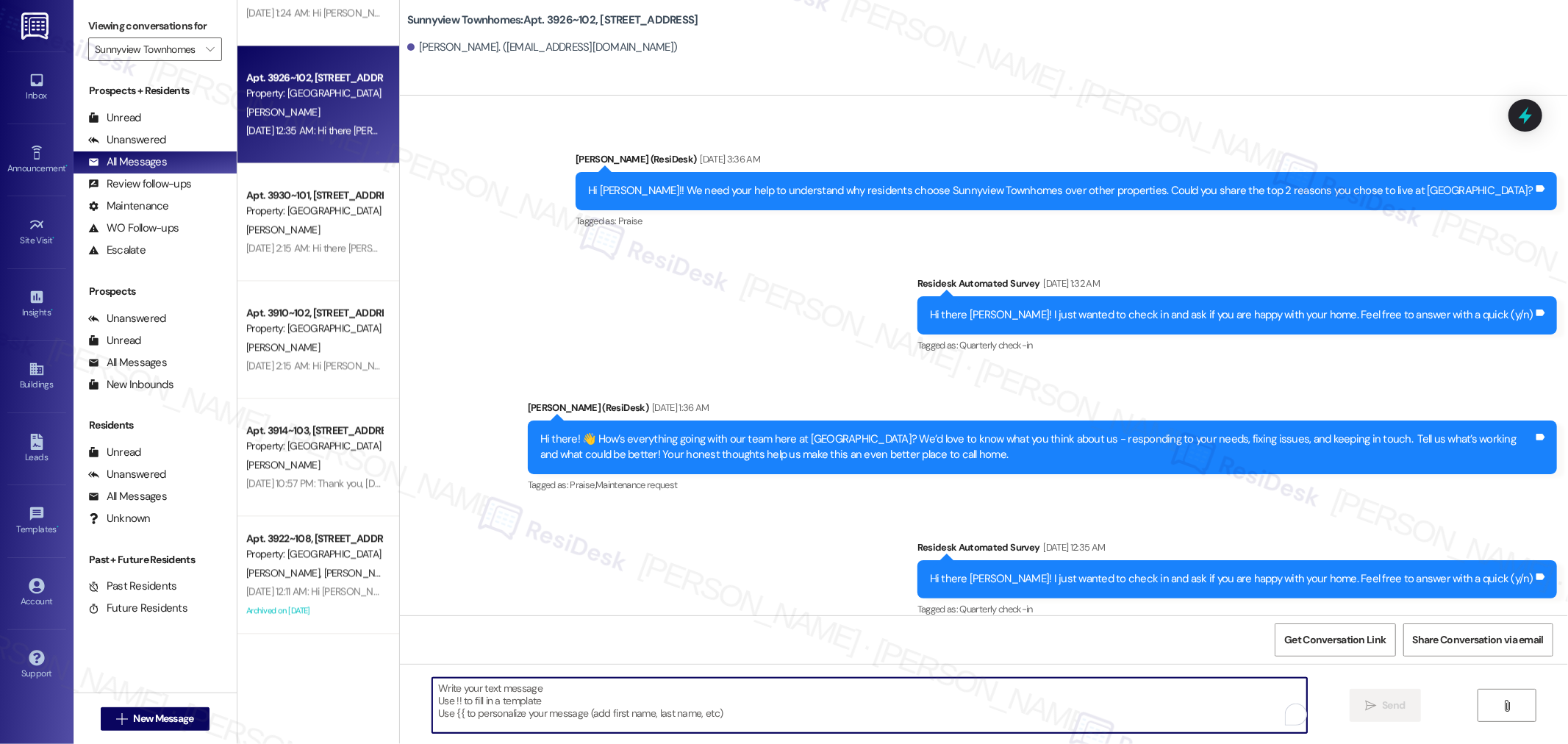
paste textarea "Hello {{first_name}}! Hope all is going great. We’d love your input—how are thi…"
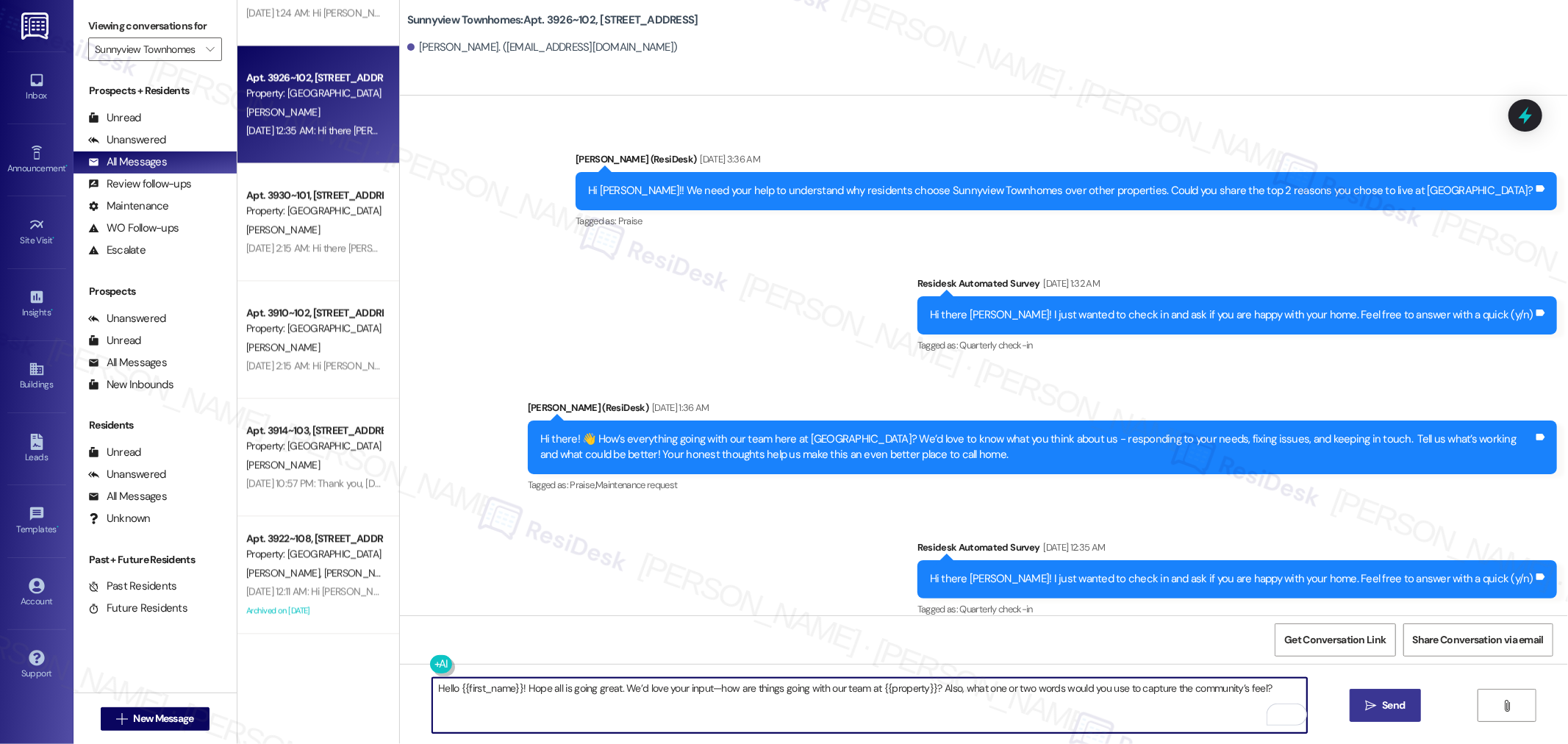
type textarea "Hello {{first_name}}! Hope all is going great. We’d love your input—how are thi…"
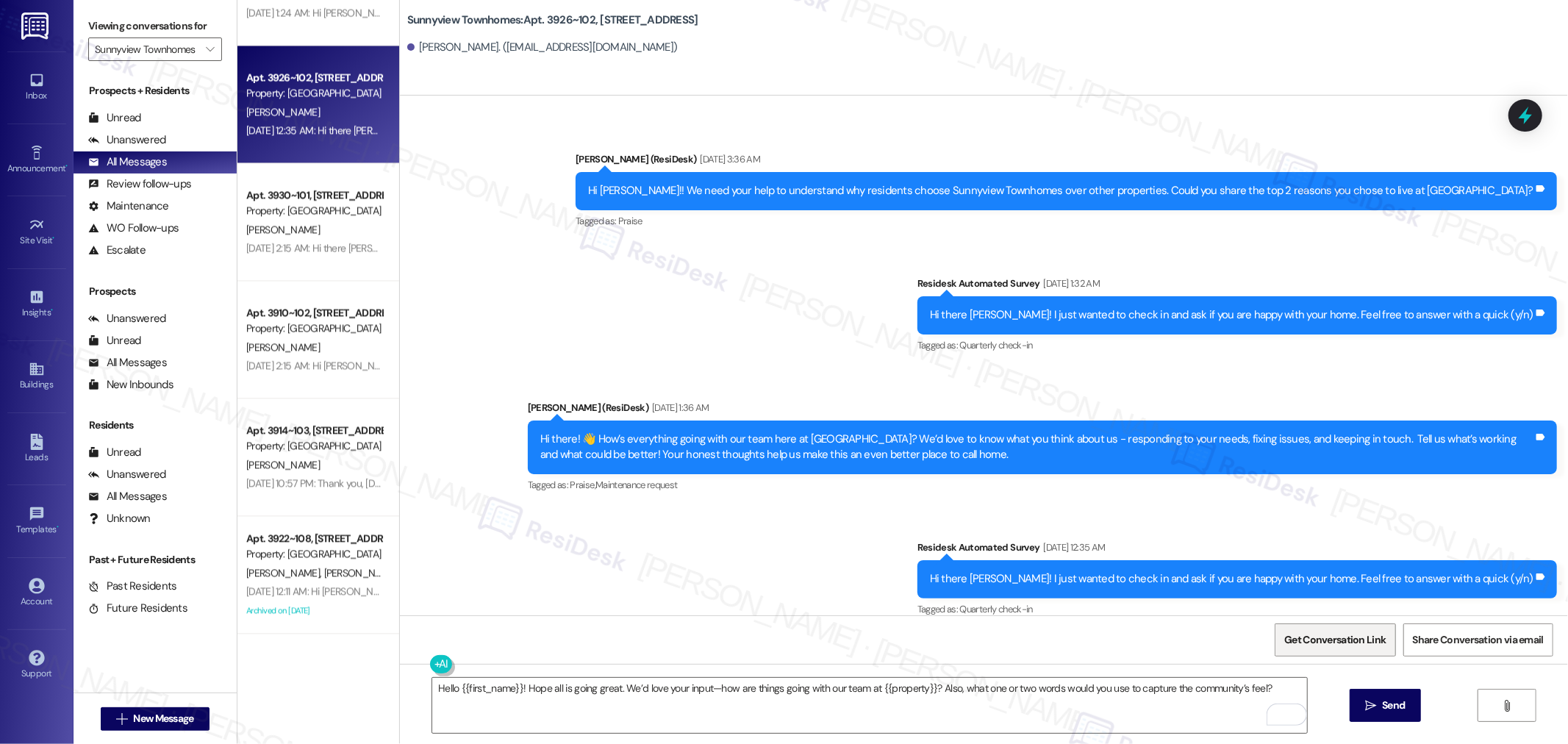
drag, startPoint x: 1391, startPoint y: 701, endPoint x: 1339, endPoint y: 650, distance: 72.8
click at [1391, 700] on span "Send" at bounding box center [1393, 704] width 23 height 15
click at [1328, 623] on button "Get Conversation Link" at bounding box center [1334, 639] width 120 height 33
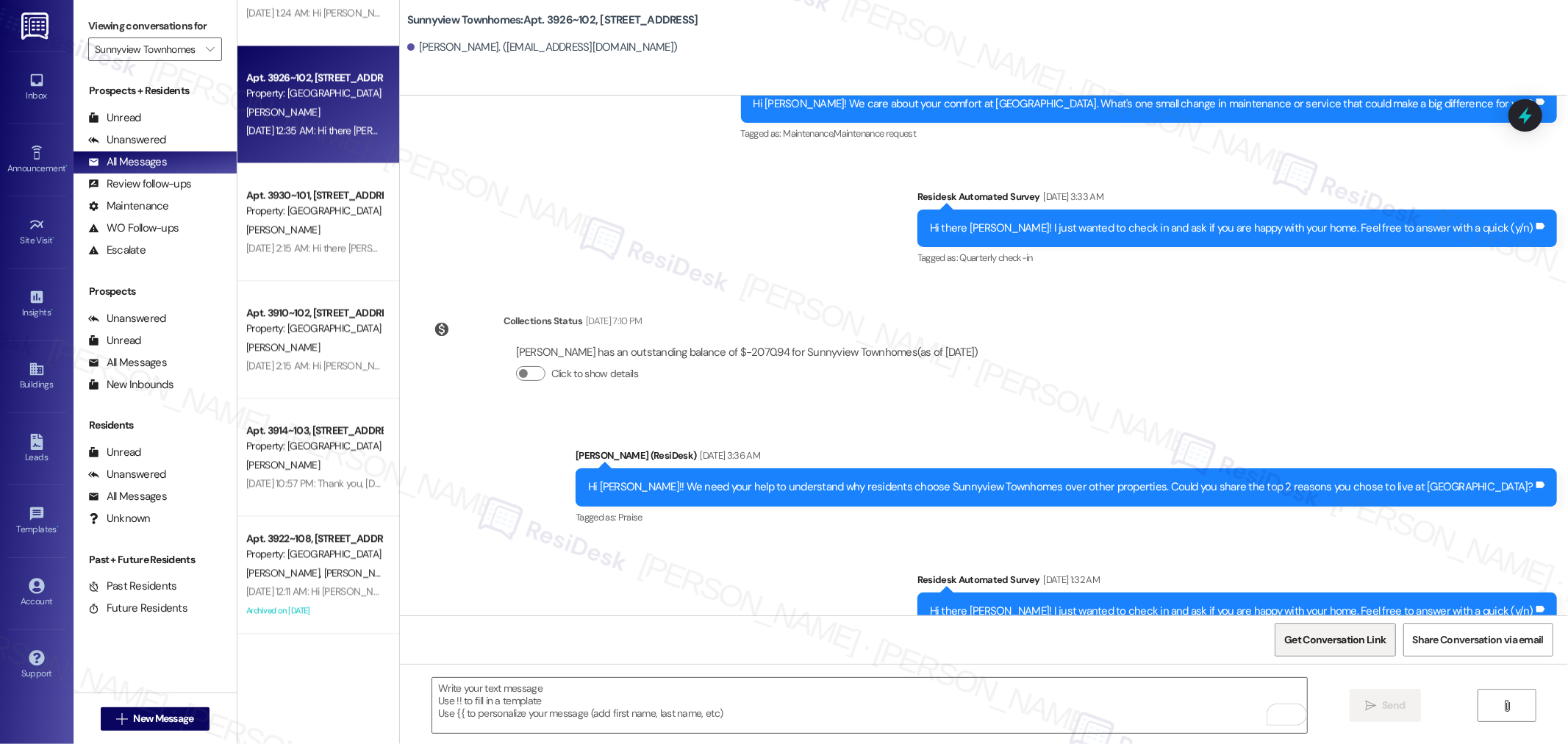
click at [1311, 642] on span "Get Conversation Link" at bounding box center [1334, 639] width 102 height 15
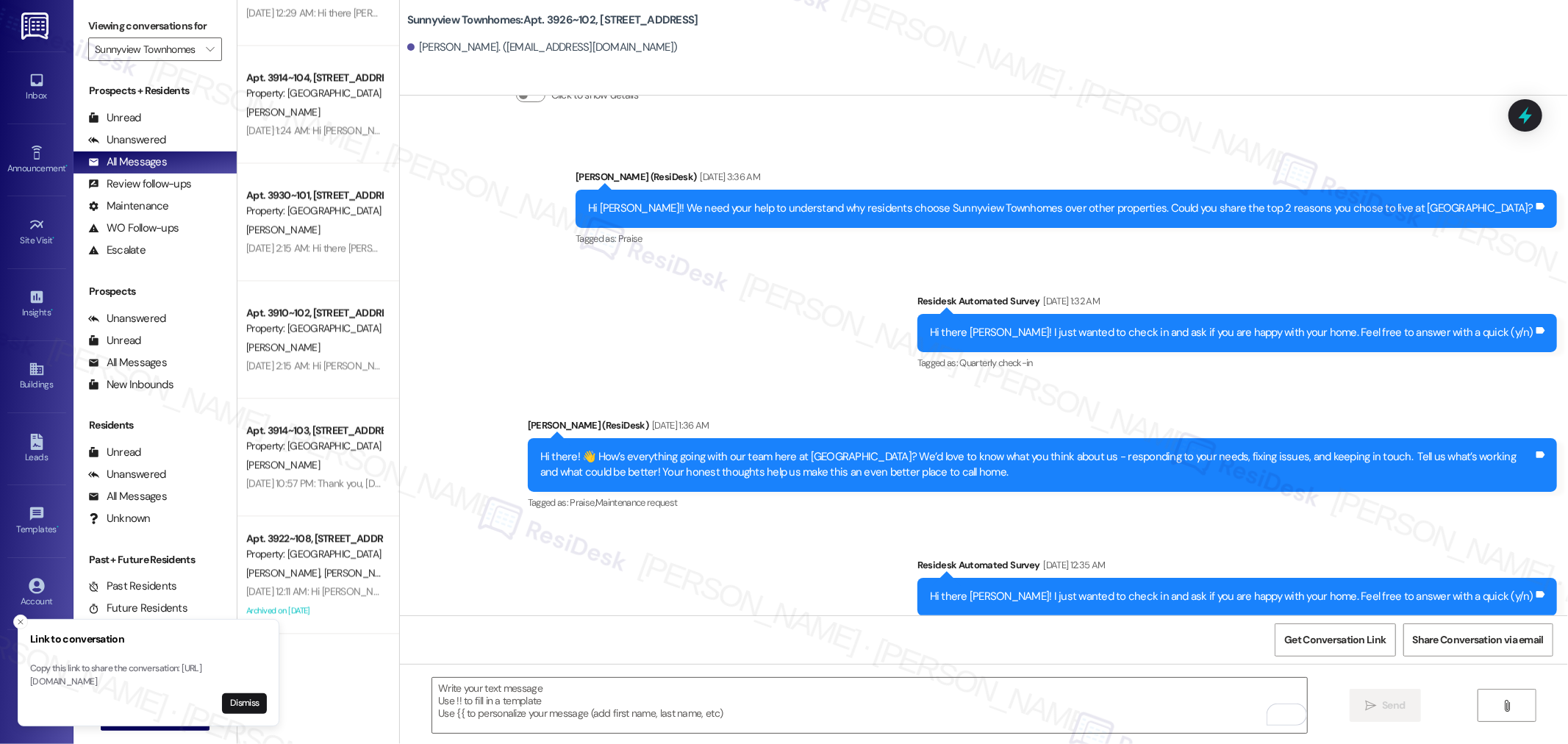
scroll to position [3360, 0]
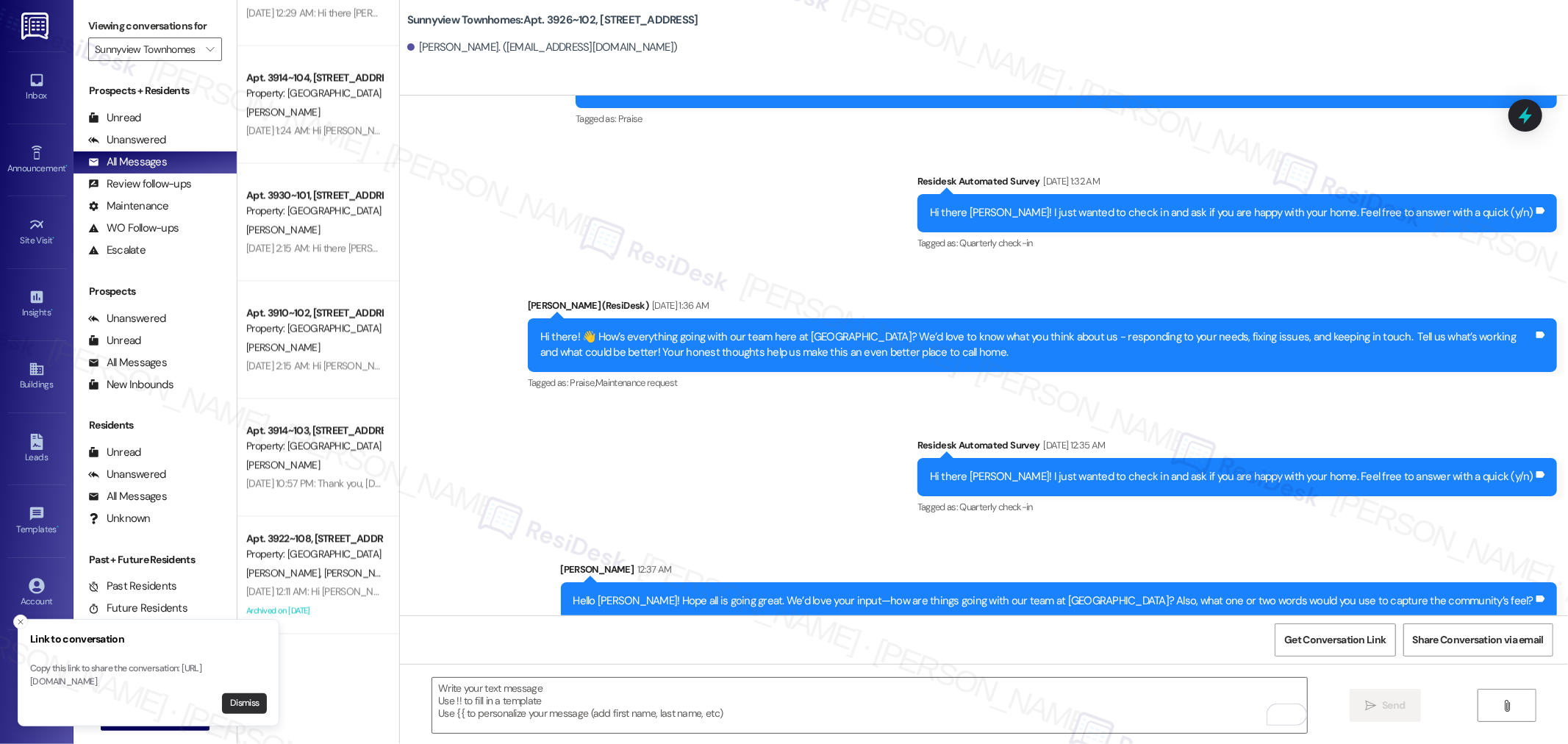
click at [231, 707] on button "Dismiss" at bounding box center [244, 702] width 45 height 20
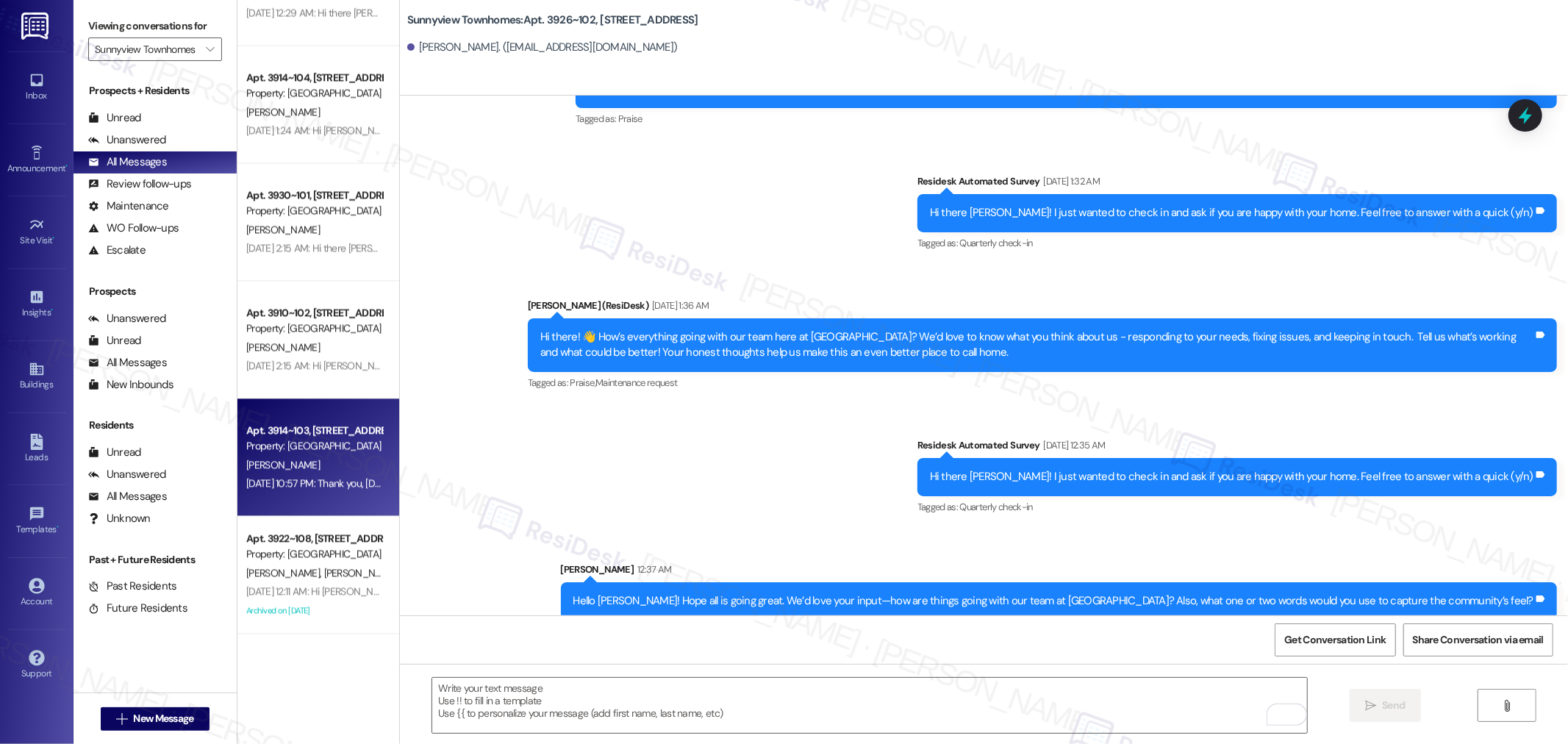
click at [309, 483] on div "Jul 11, 2025 at 10:57 PM: Thank you, Christian. The request has been submitted.…" at bounding box center [618, 482] width 743 height 13
type textarea "Fetching suggested responses. Please feel free to read through the conversation…"
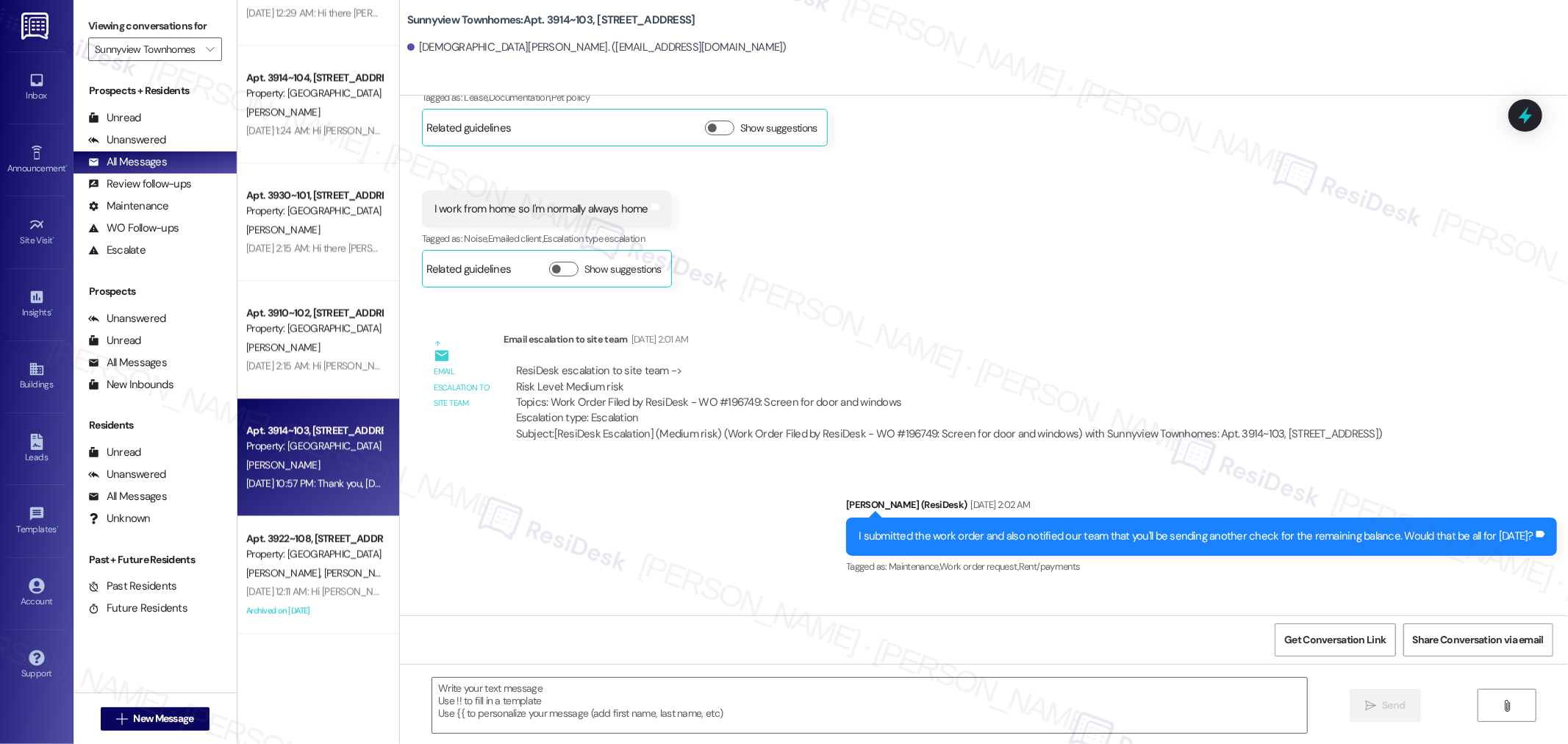
type textarea "Fetching suggested responses. Please feel free to read through the conversation…"
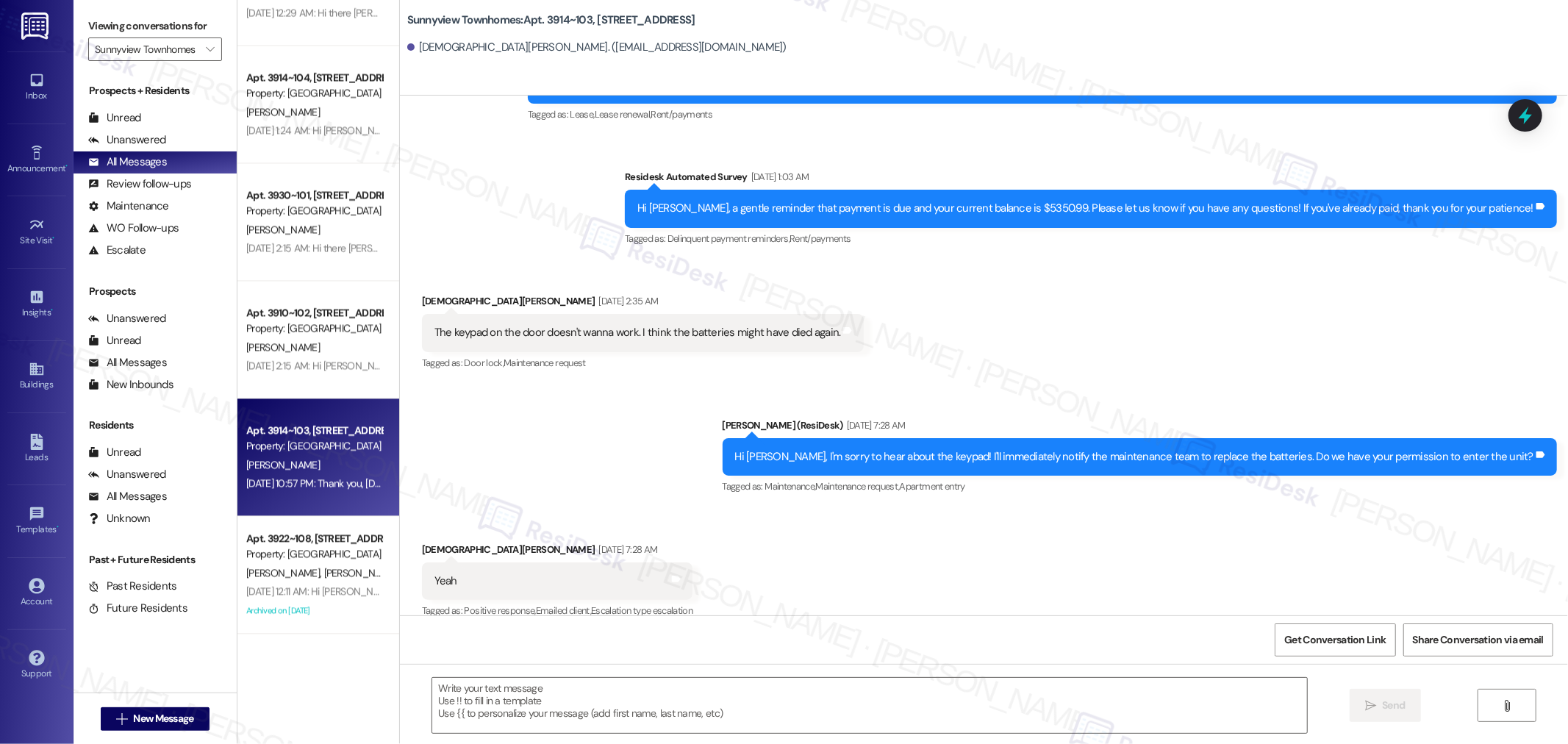
scroll to position [9664, 0]
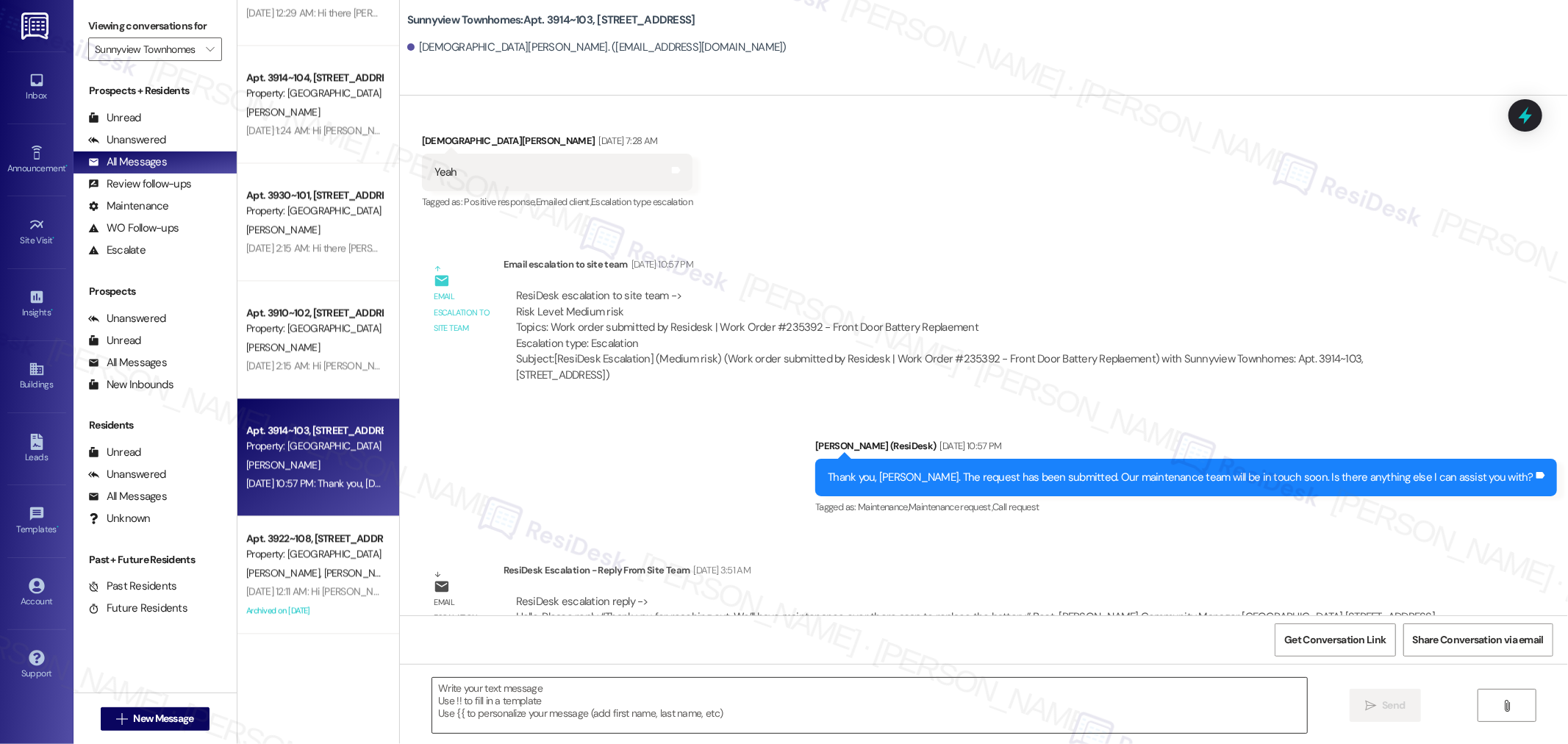
click at [755, 695] on textarea at bounding box center [869, 705] width 874 height 55
click at [981, 705] on textarea "To enrich screen reader interactions, please activate Accessibility in Grammarl…" at bounding box center [869, 705] width 874 height 55
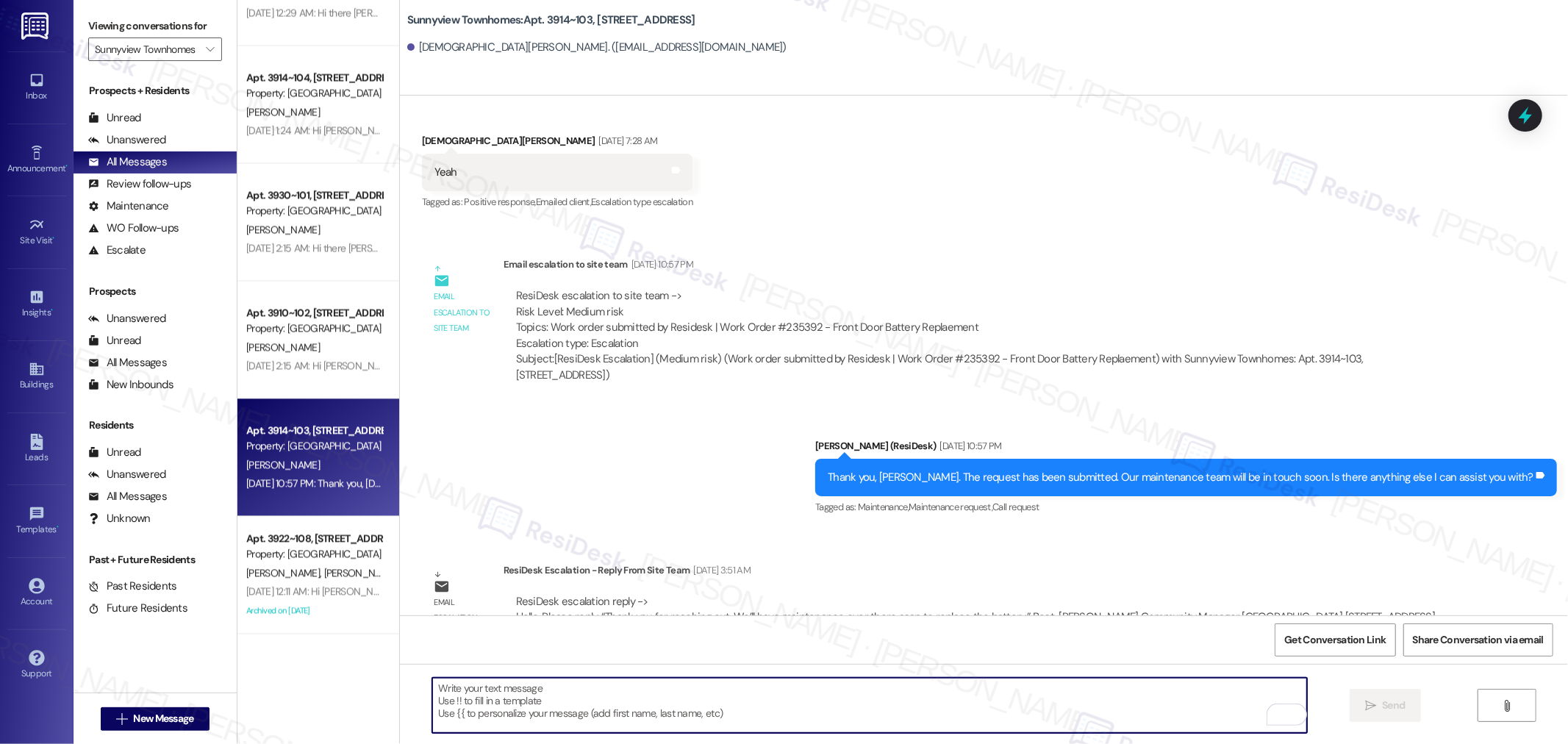
paste textarea "Hello {{first_name}}! I hope you’re doing well. We’re highlighting the unique s…"
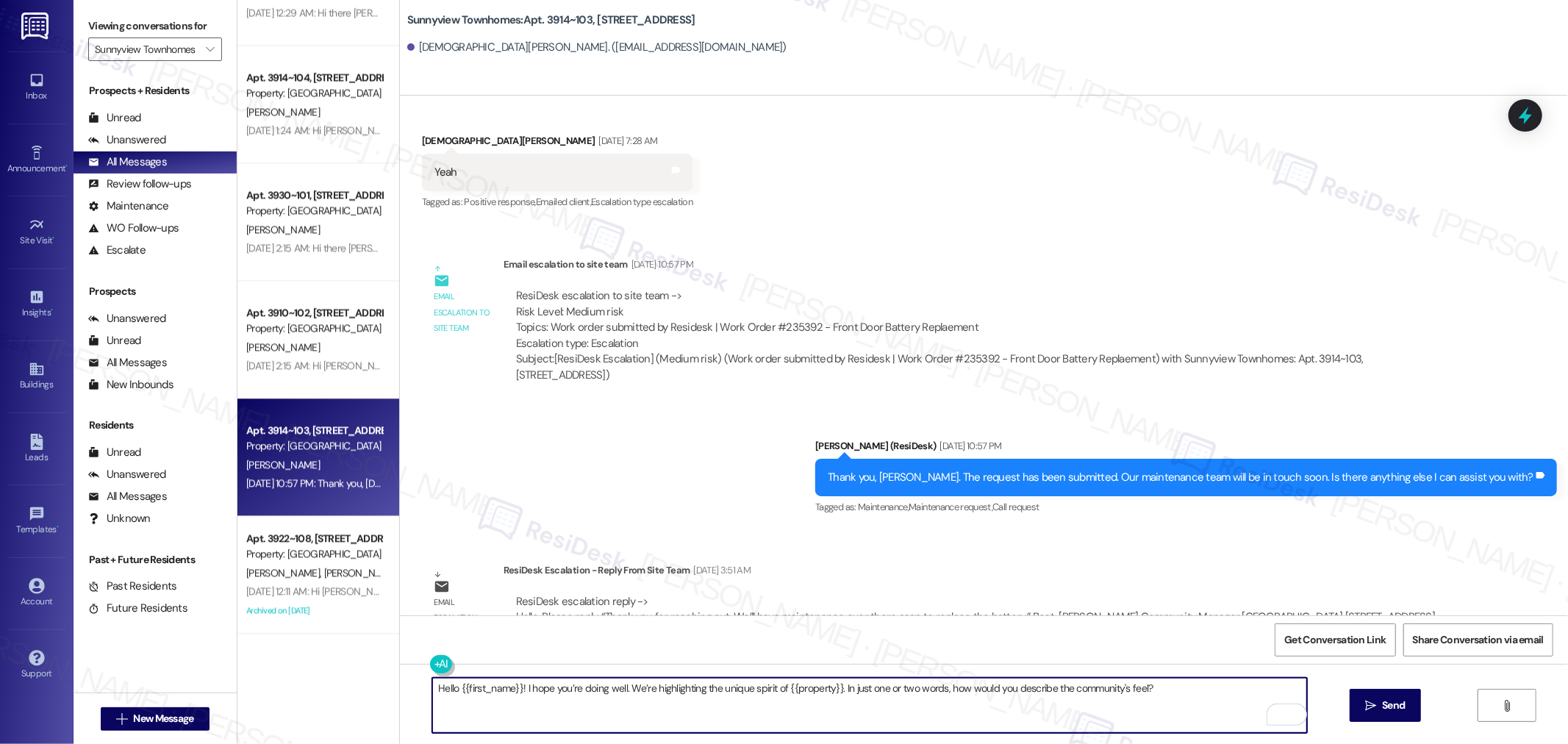
click at [1188, 695] on textarea "Hello {{first_name}}! I hope you’re doing well. We’re highlighting the unique s…" at bounding box center [869, 705] width 874 height 55
paste textarea "˶ᵔ ᵕ ᵔ˶"
type textarea "Hello {{first_name}}! I hope you’re doing well. We’re highlighting the unique s…"
click at [1379, 702] on span "Send" at bounding box center [1393, 704] width 28 height 15
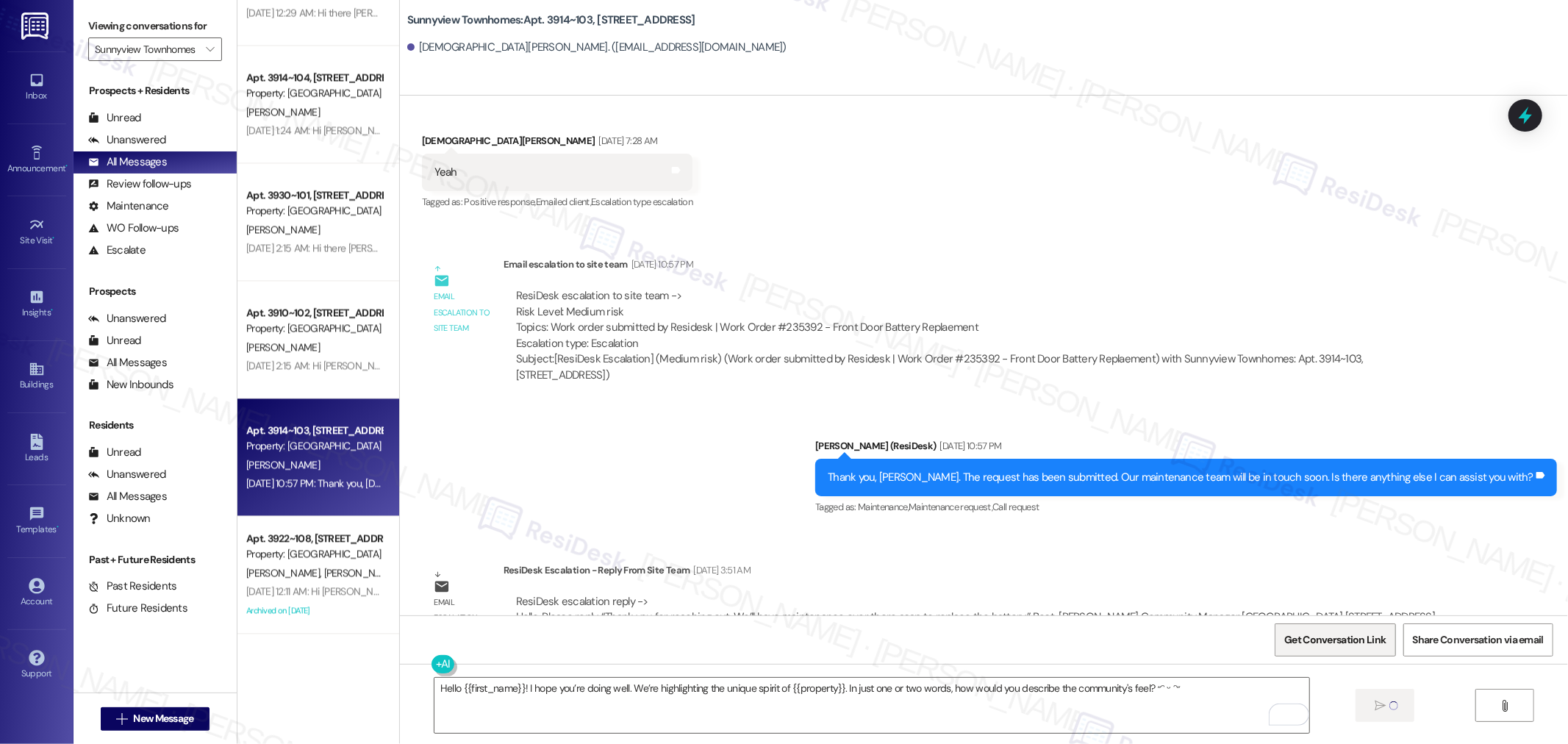
click at [1357, 641] on span "Get Conversation Link" at bounding box center [1334, 639] width 102 height 15
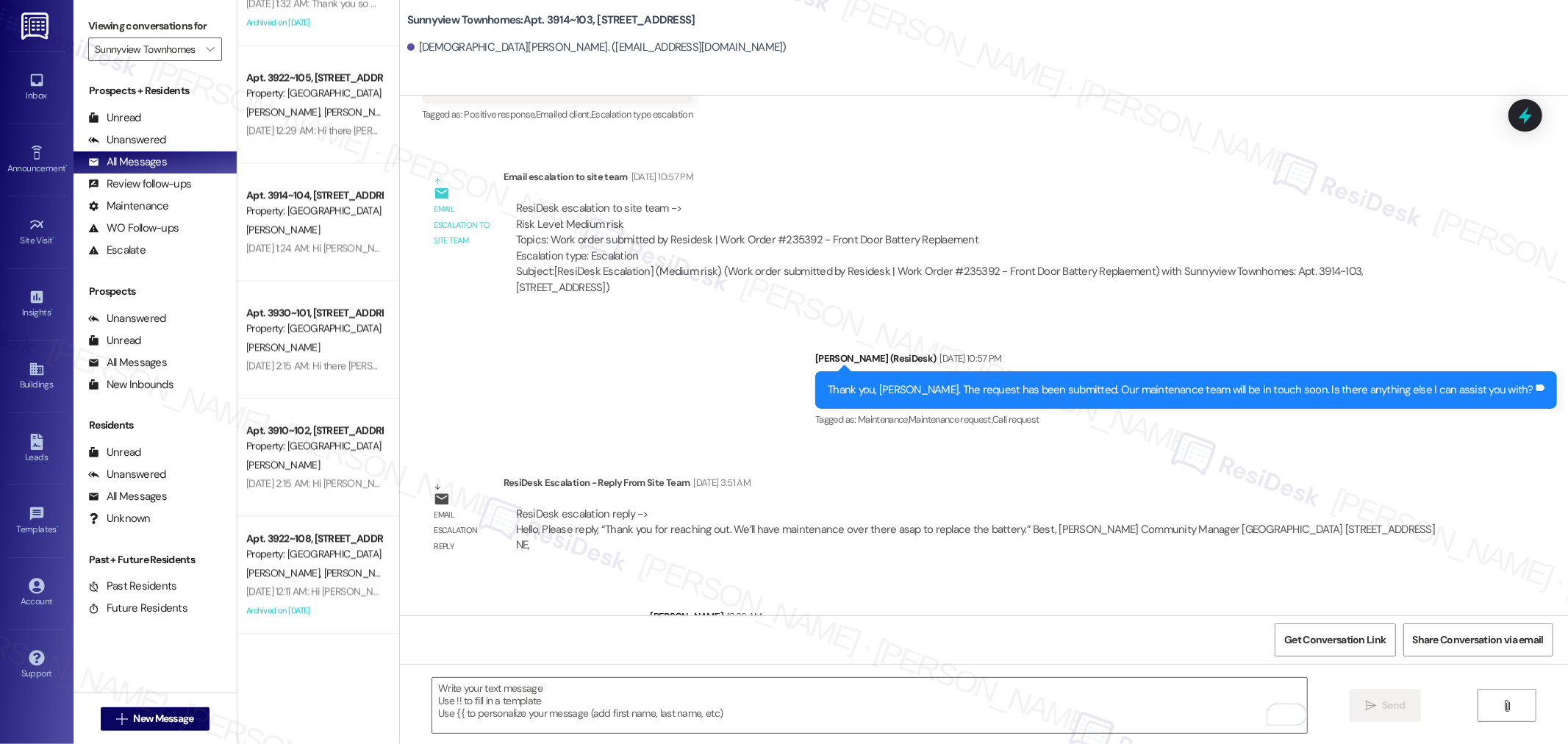
scroll to position [9767, 0]
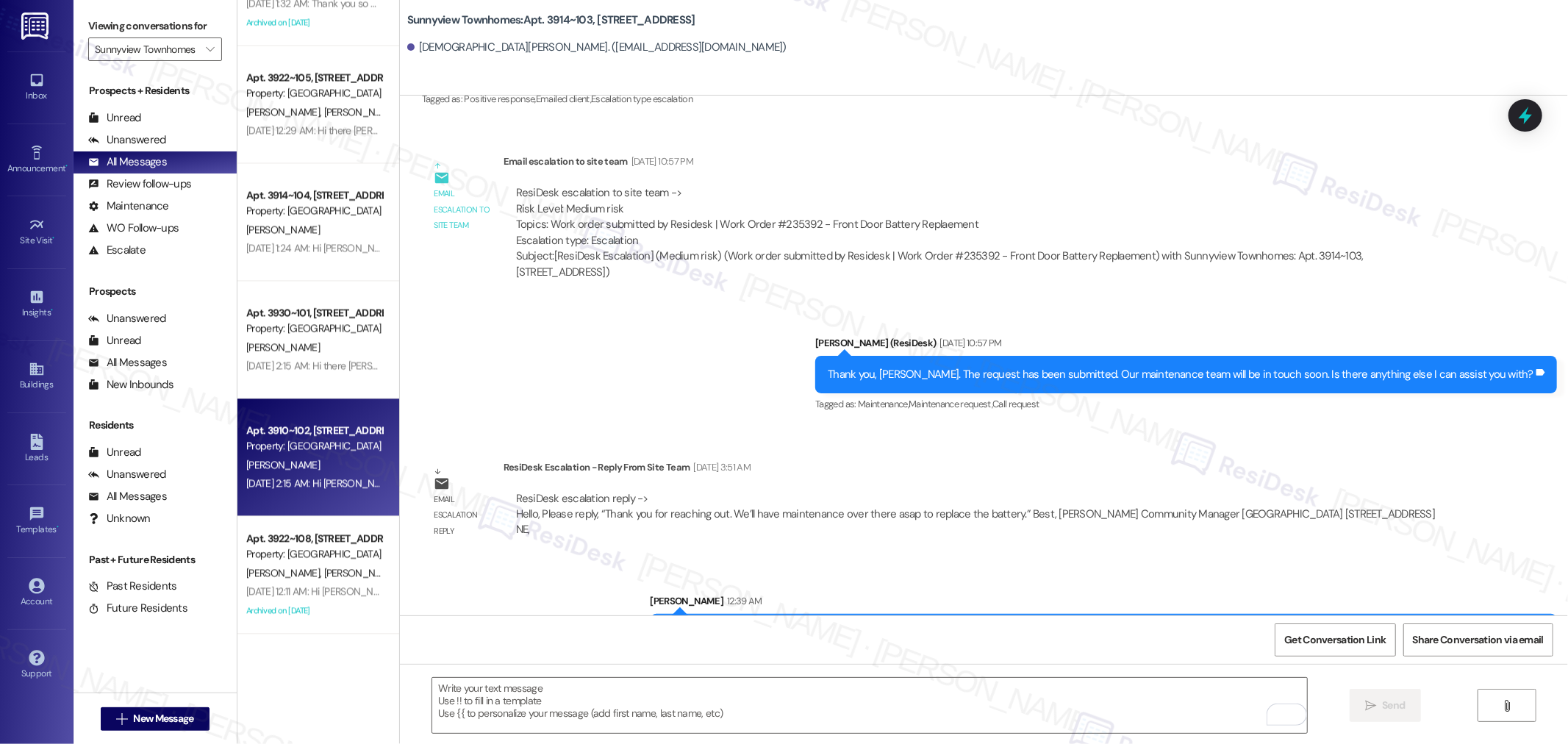
click at [333, 457] on div "A. Becker" at bounding box center [314, 464] width 139 height 19
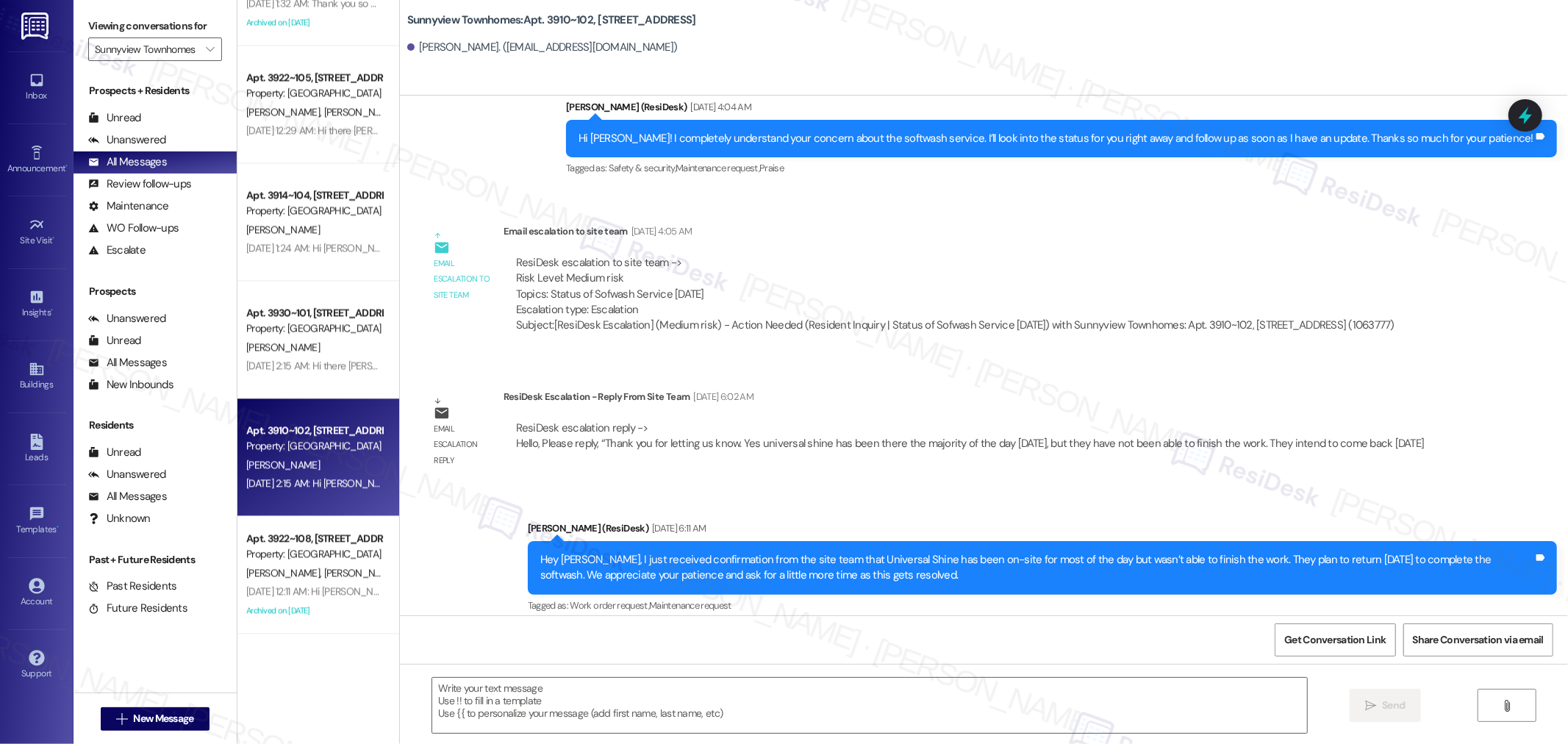
type textarea "Fetching suggested responses. Please feel free to read through the conversation…"
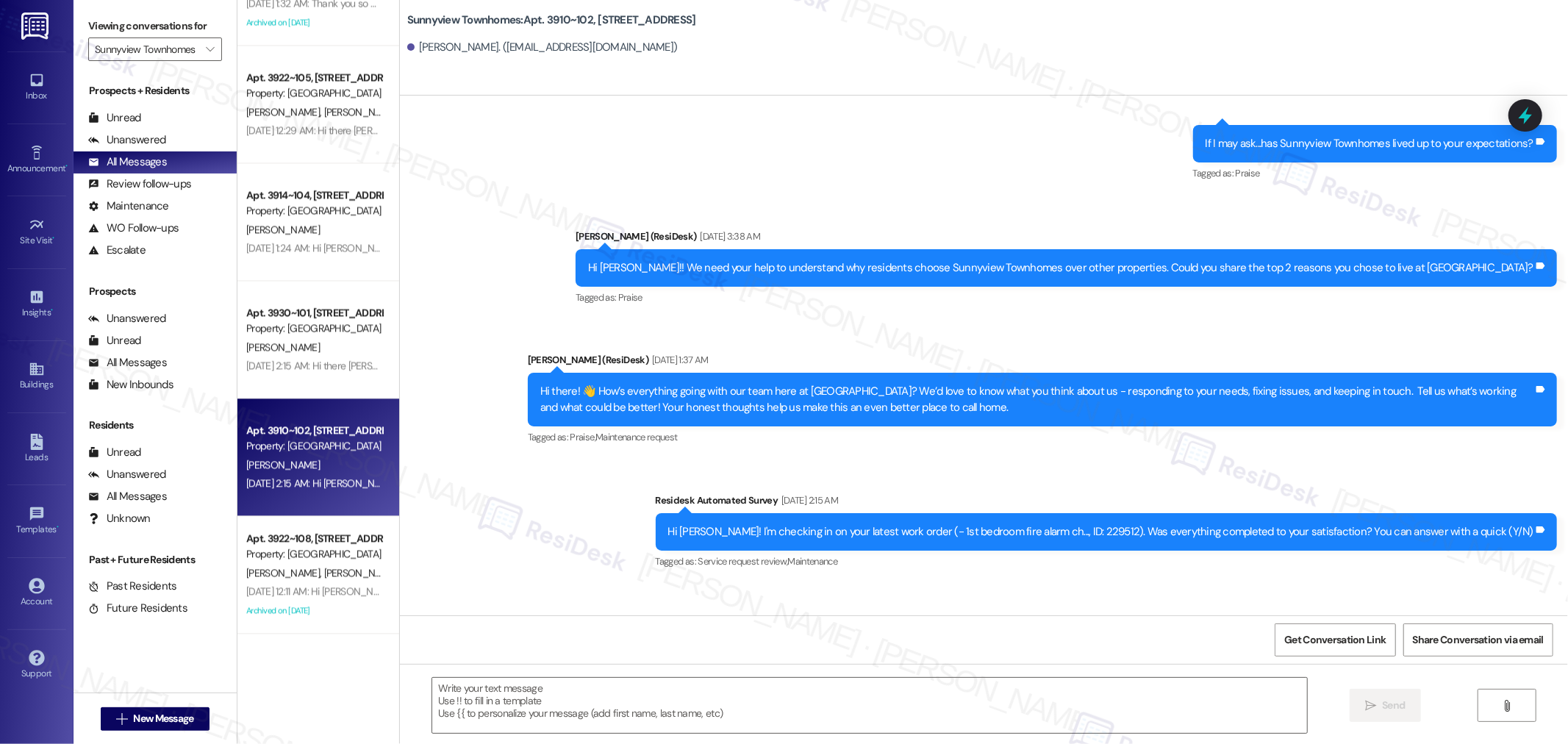
scroll to position [2105, 0]
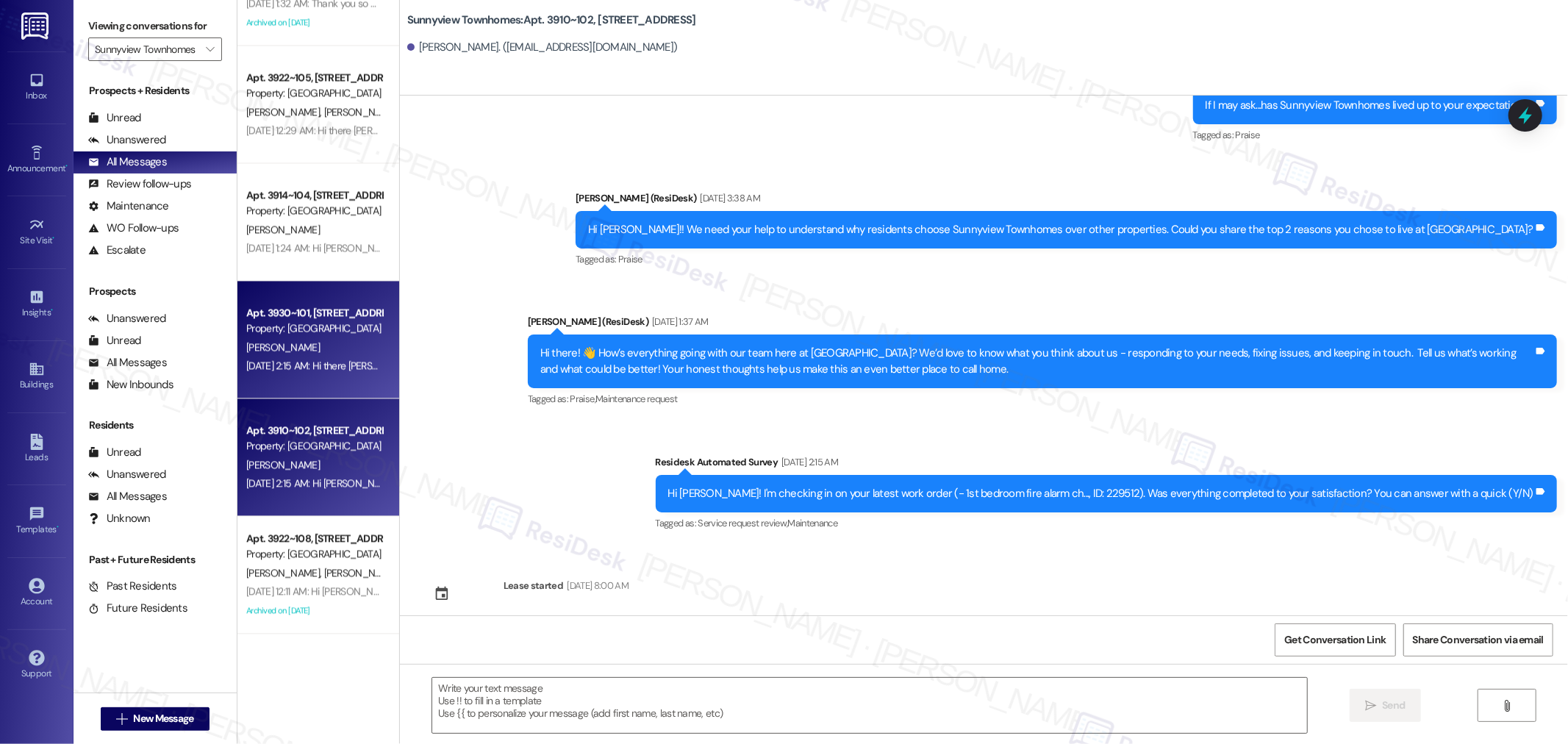
click at [297, 367] on div "Jul 30, 2025 at 2:15 AM: Hi there Corina! I just wanted to check in and ask if …" at bounding box center [556, 364] width 620 height 13
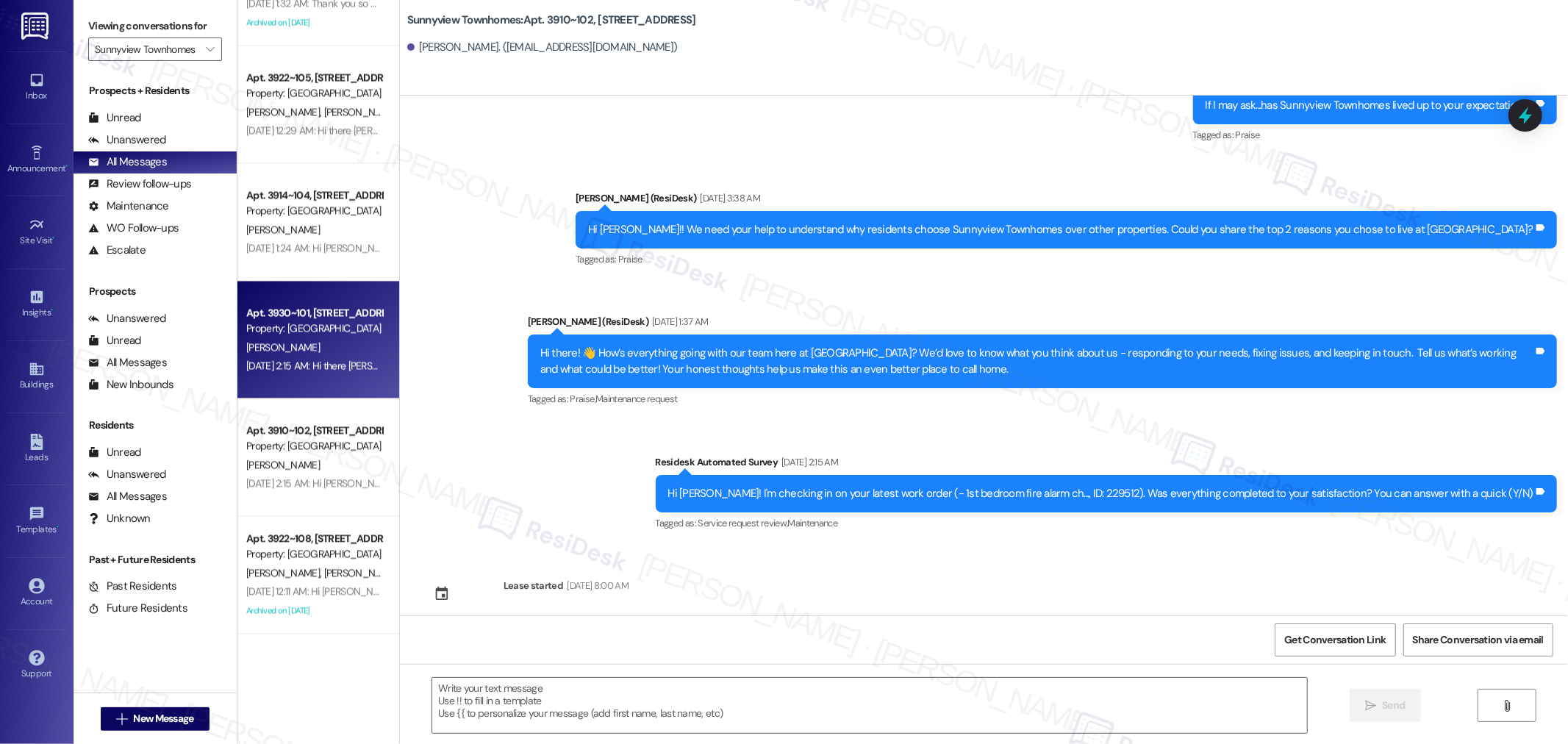
type textarea "Fetching suggested responses. Please feel free to read through the conversation…"
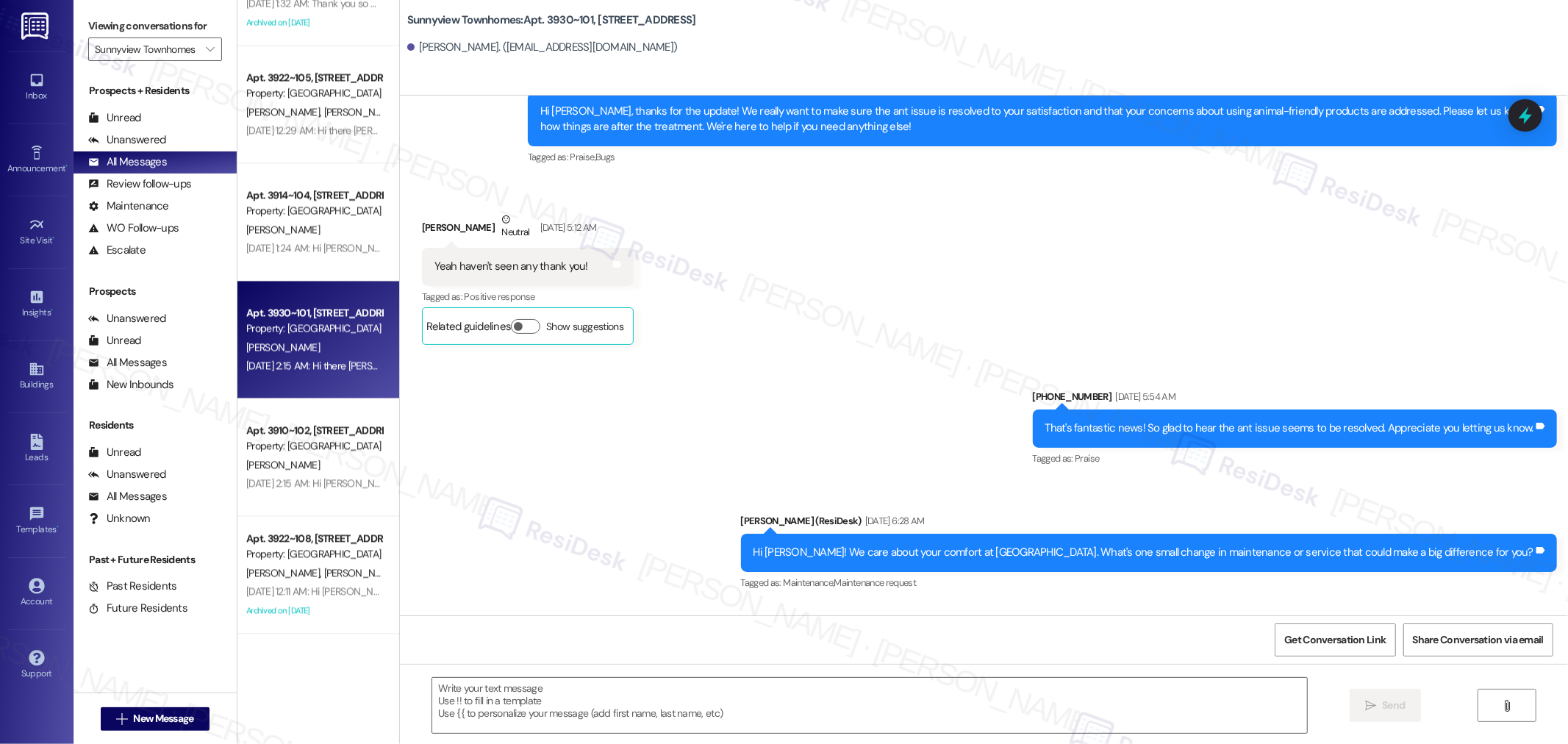
type textarea "Fetching suggested responses. Please feel free to read through the conversation…"
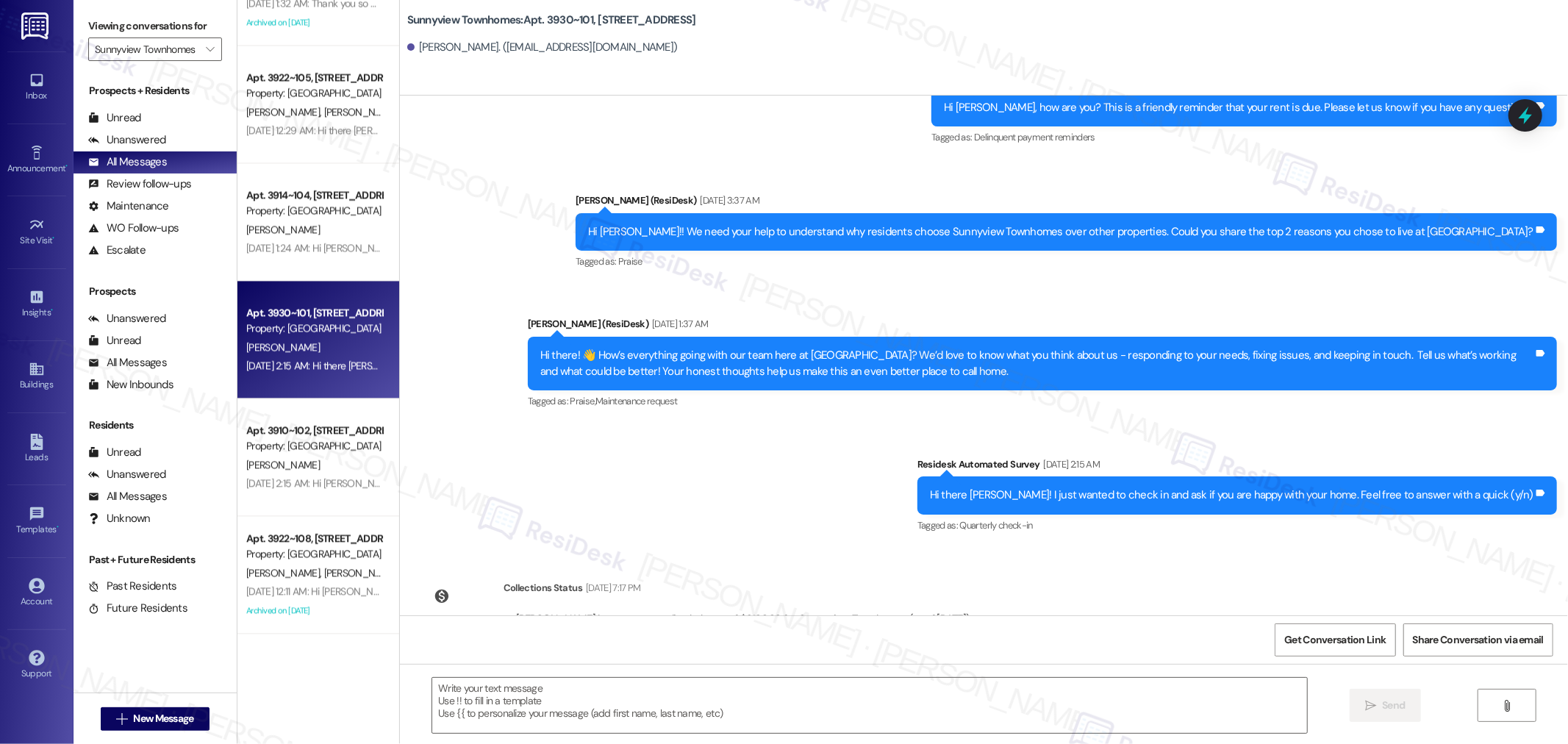
scroll to position [3575, 0]
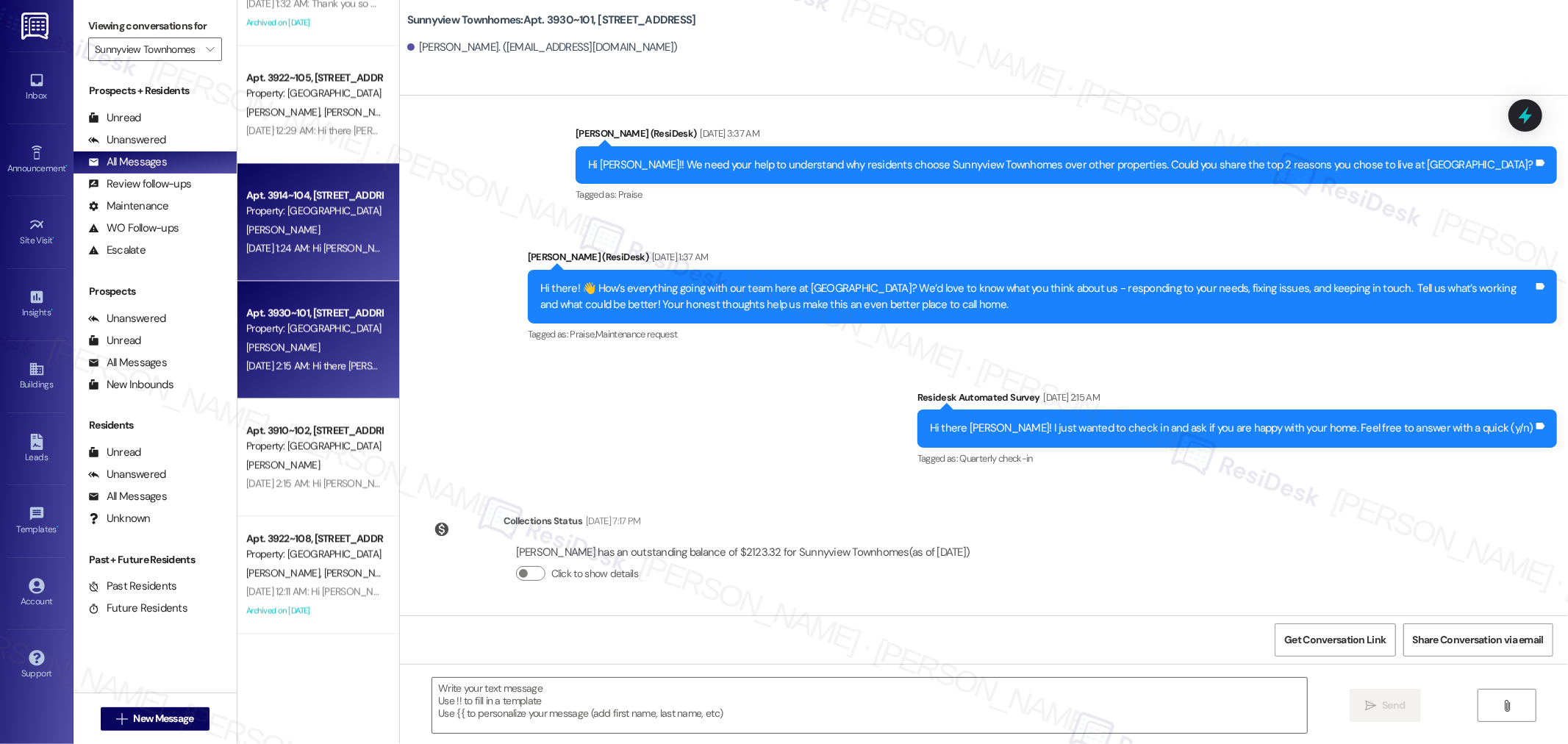
click at [311, 225] on div "C. Rosecrans" at bounding box center [314, 229] width 139 height 19
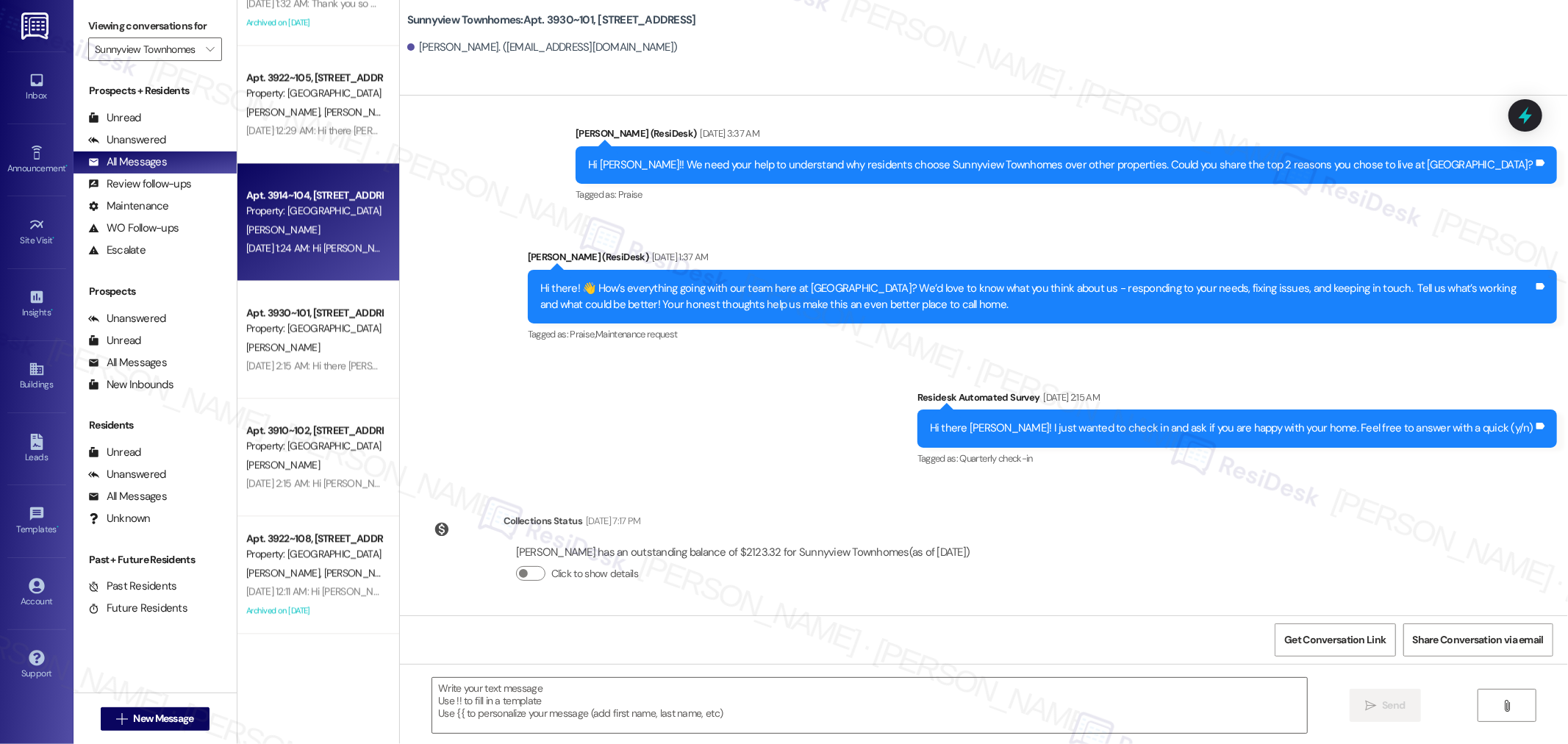
type textarea "Fetching suggested responses. Please feel free to read through the conversation…"
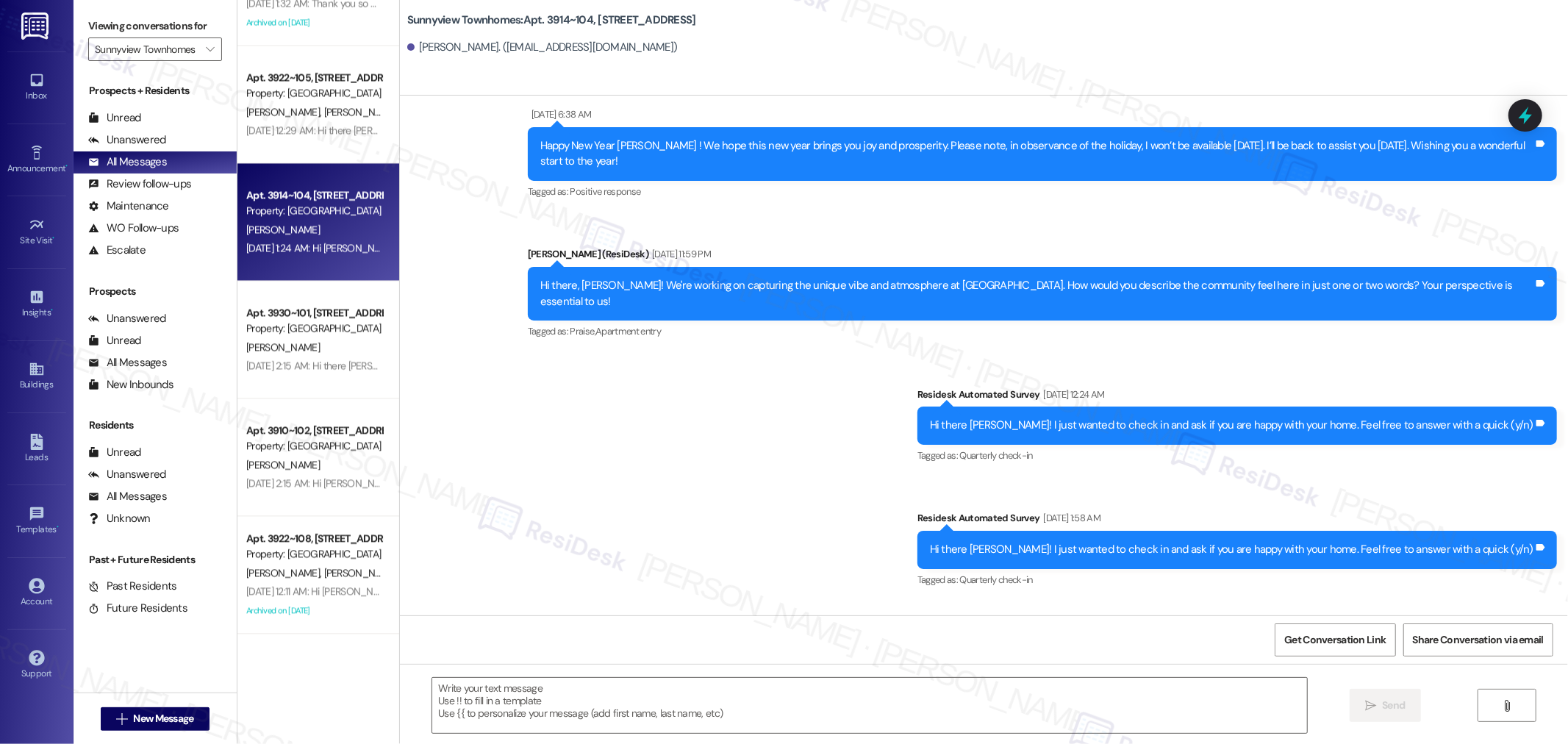
scroll to position [656, 0]
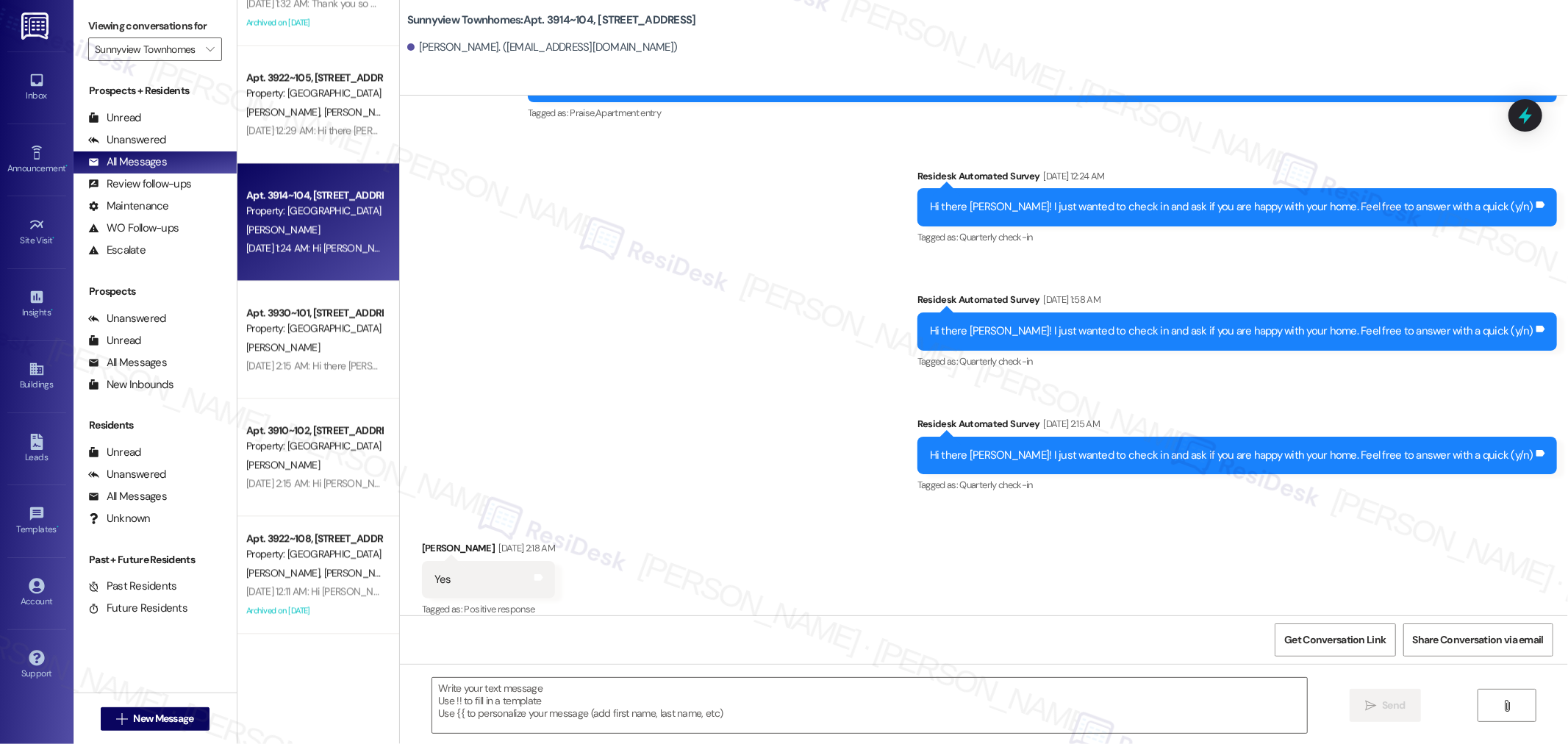
type textarea "Fetching suggested responses. Please feel free to read through the conversation…"
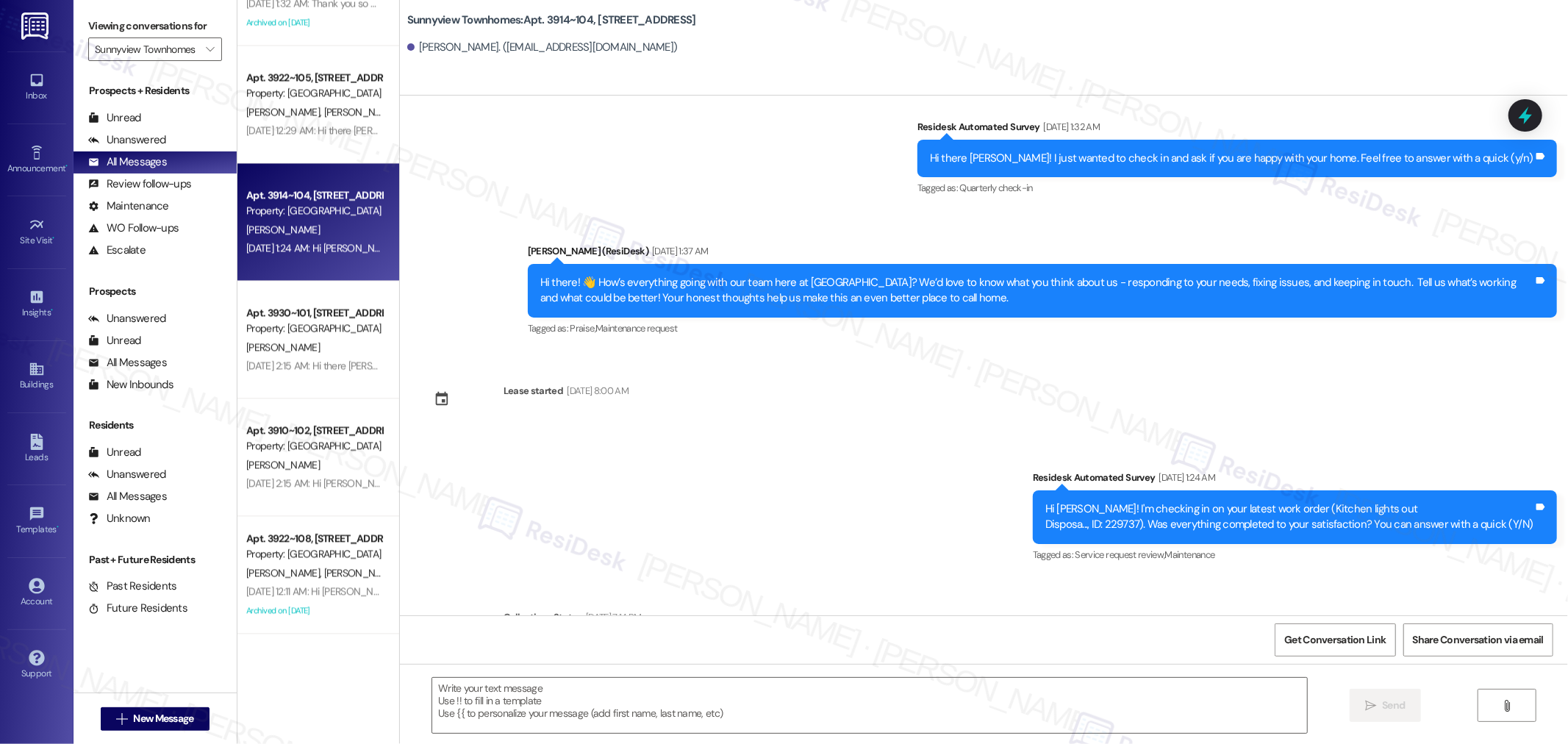
scroll to position [1948, 0]
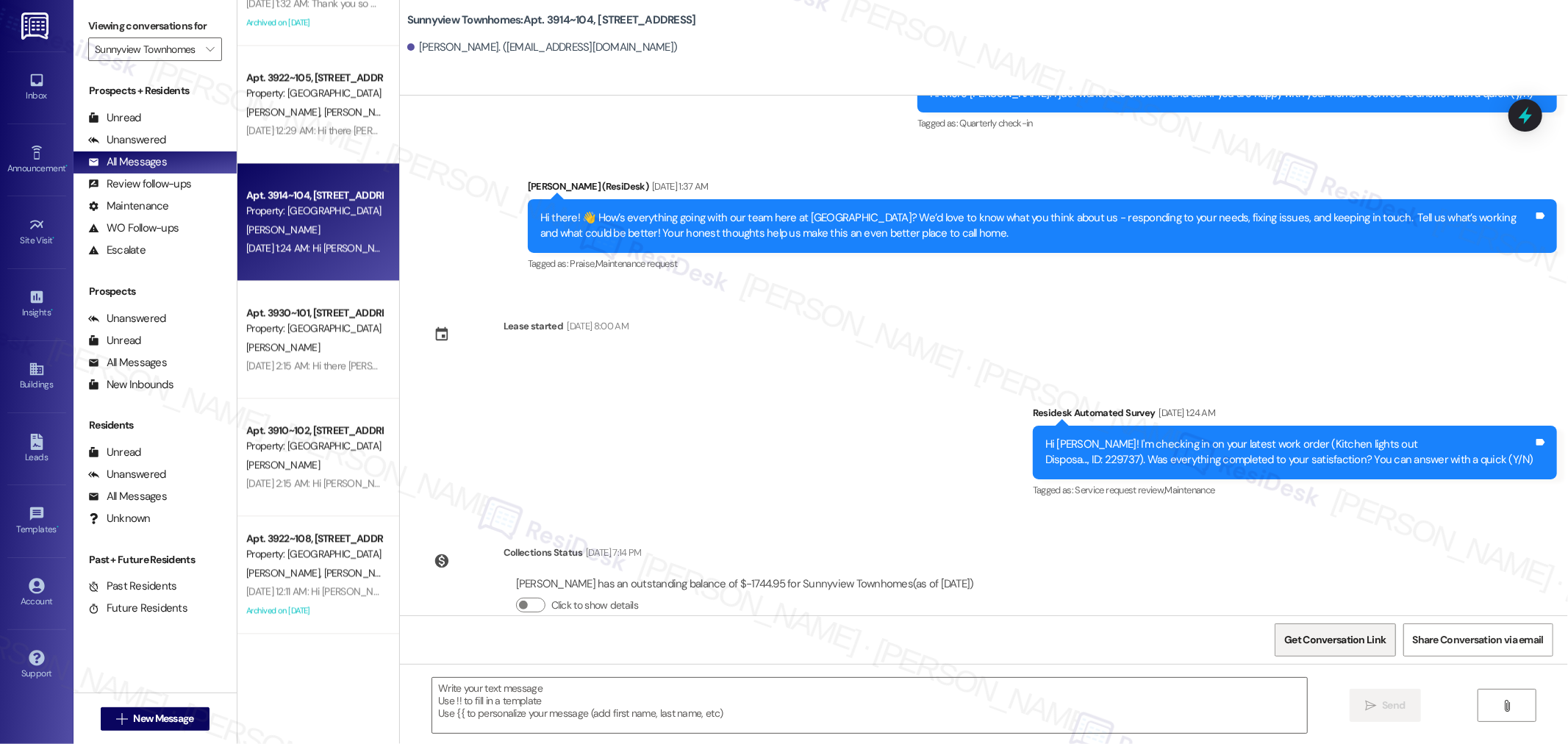
click at [1323, 626] on span "Get Conversation Link" at bounding box center [1334, 640] width 107 height 32
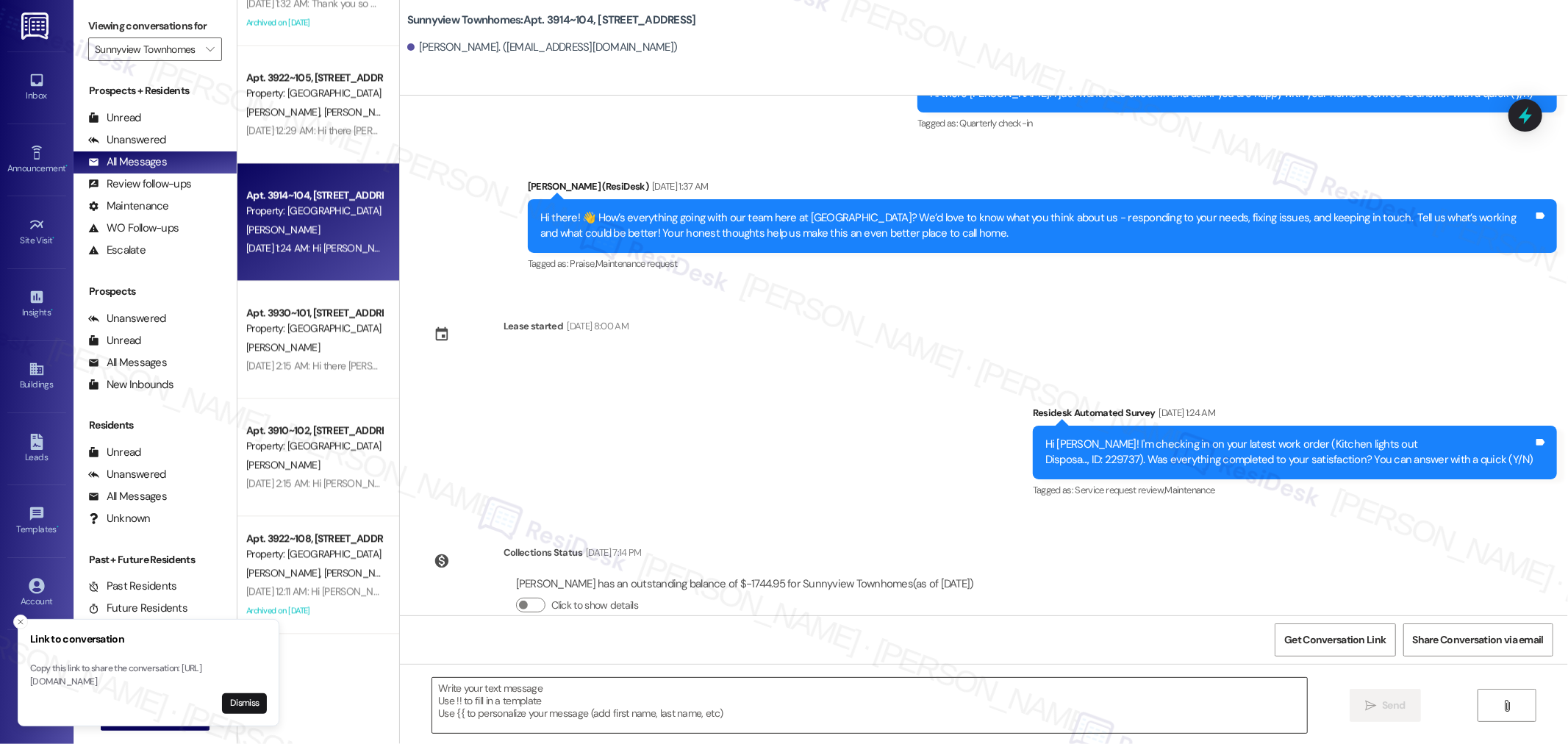
click at [895, 701] on textarea at bounding box center [869, 705] width 874 height 55
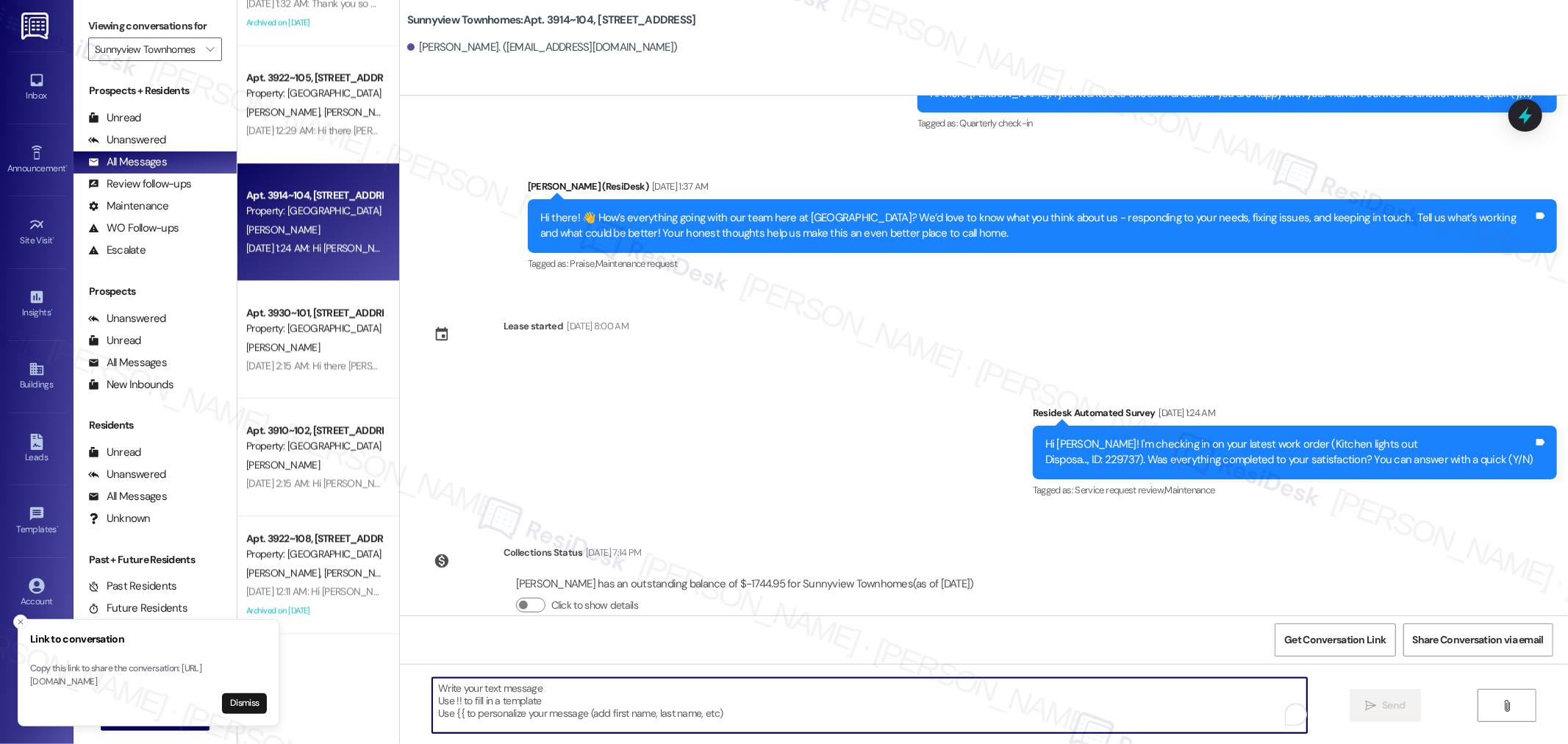
click at [895, 701] on textarea "To enrich screen reader interactions, please activate Accessibility in Grammarl…" at bounding box center [869, 705] width 874 height 55
click at [868, 722] on textarea "To enrich screen reader interactions, please activate Accessibility in Grammarl…" at bounding box center [869, 705] width 874 height 55
paste textarea "Hello {{first_name}}! I hope you’re doing well. We’re highlighting the unique s…"
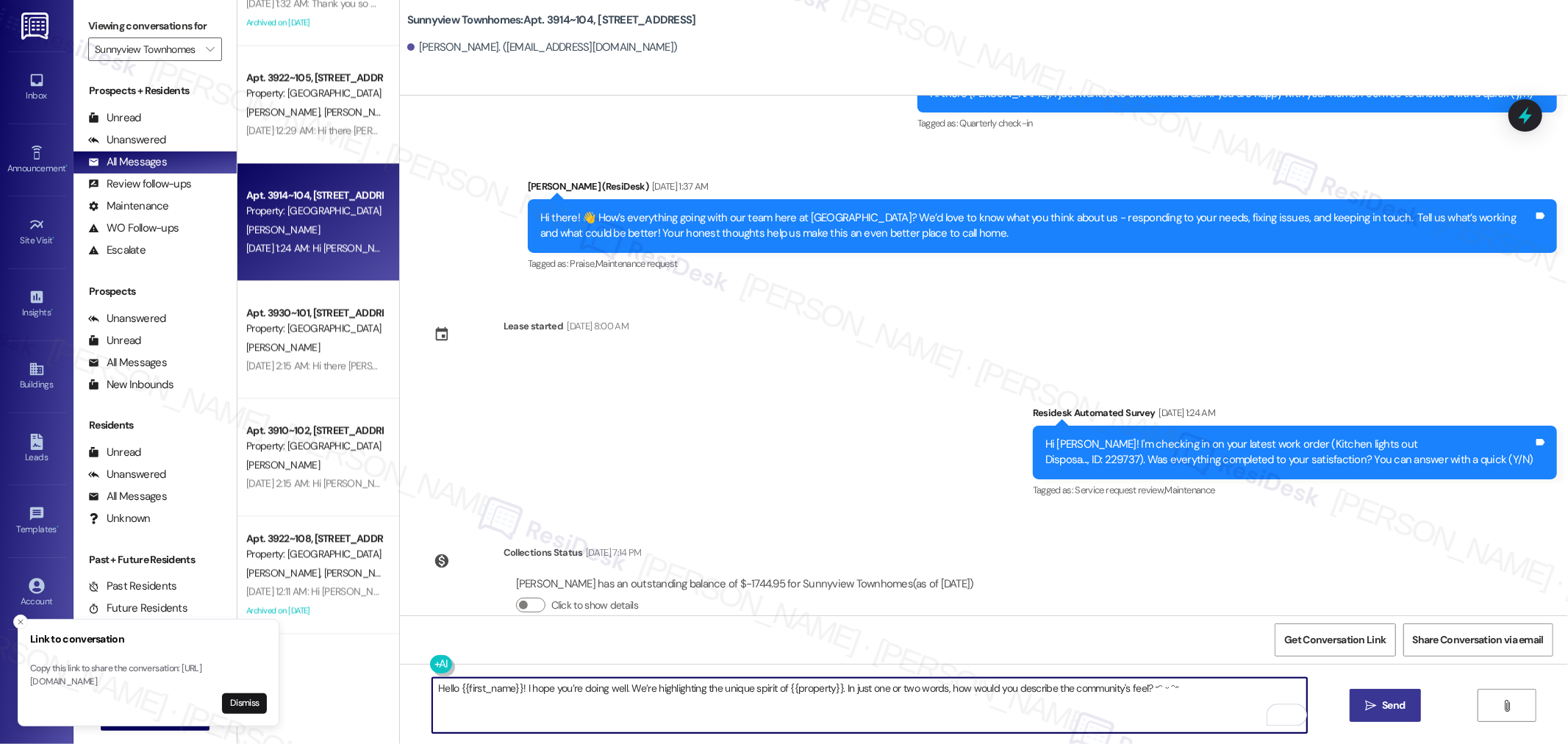
type textarea "Hello {{first_name}}! I hope you’re doing well. We’re highlighting the unique s…"
click at [1390, 704] on span "Send" at bounding box center [1393, 704] width 23 height 15
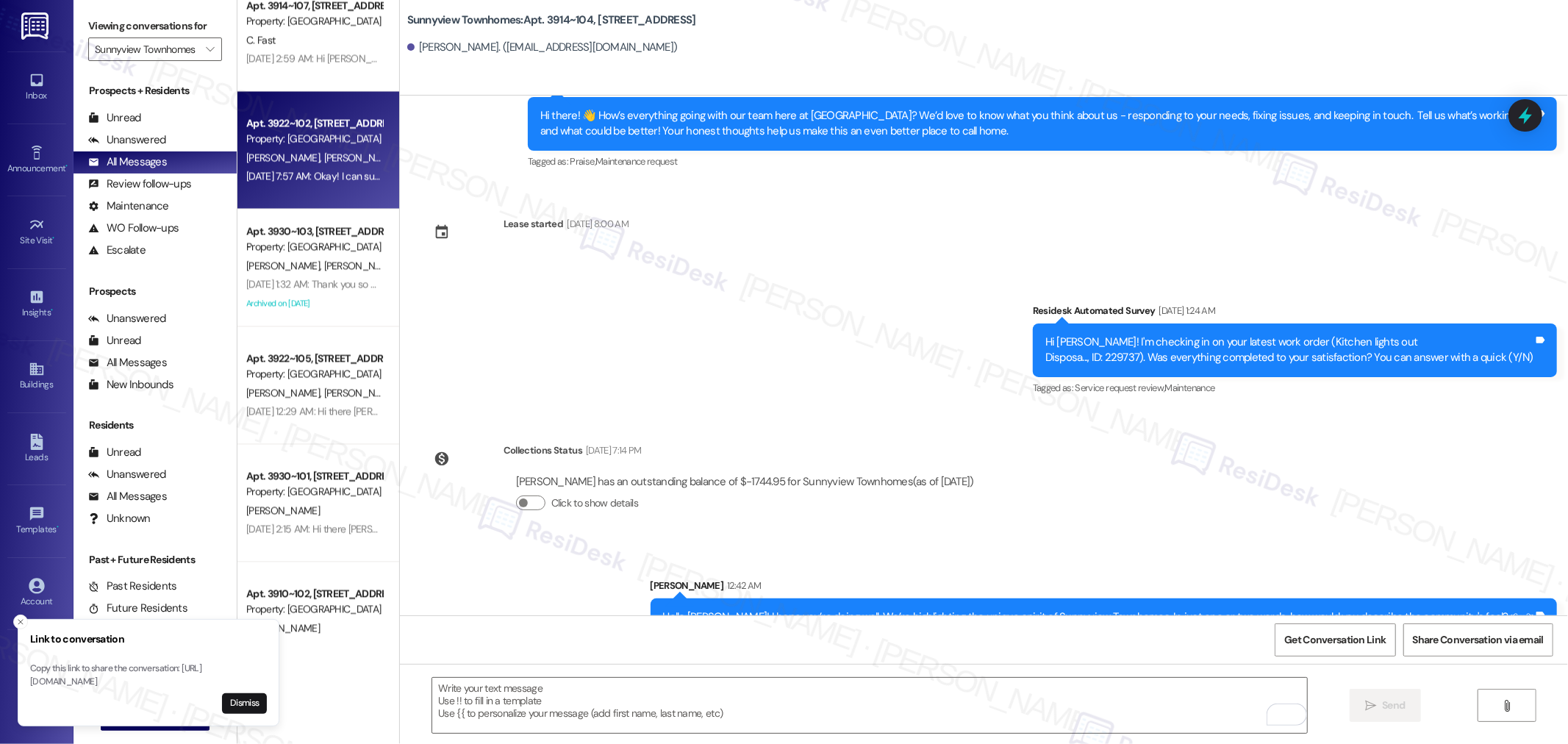
scroll to position [2214, 0]
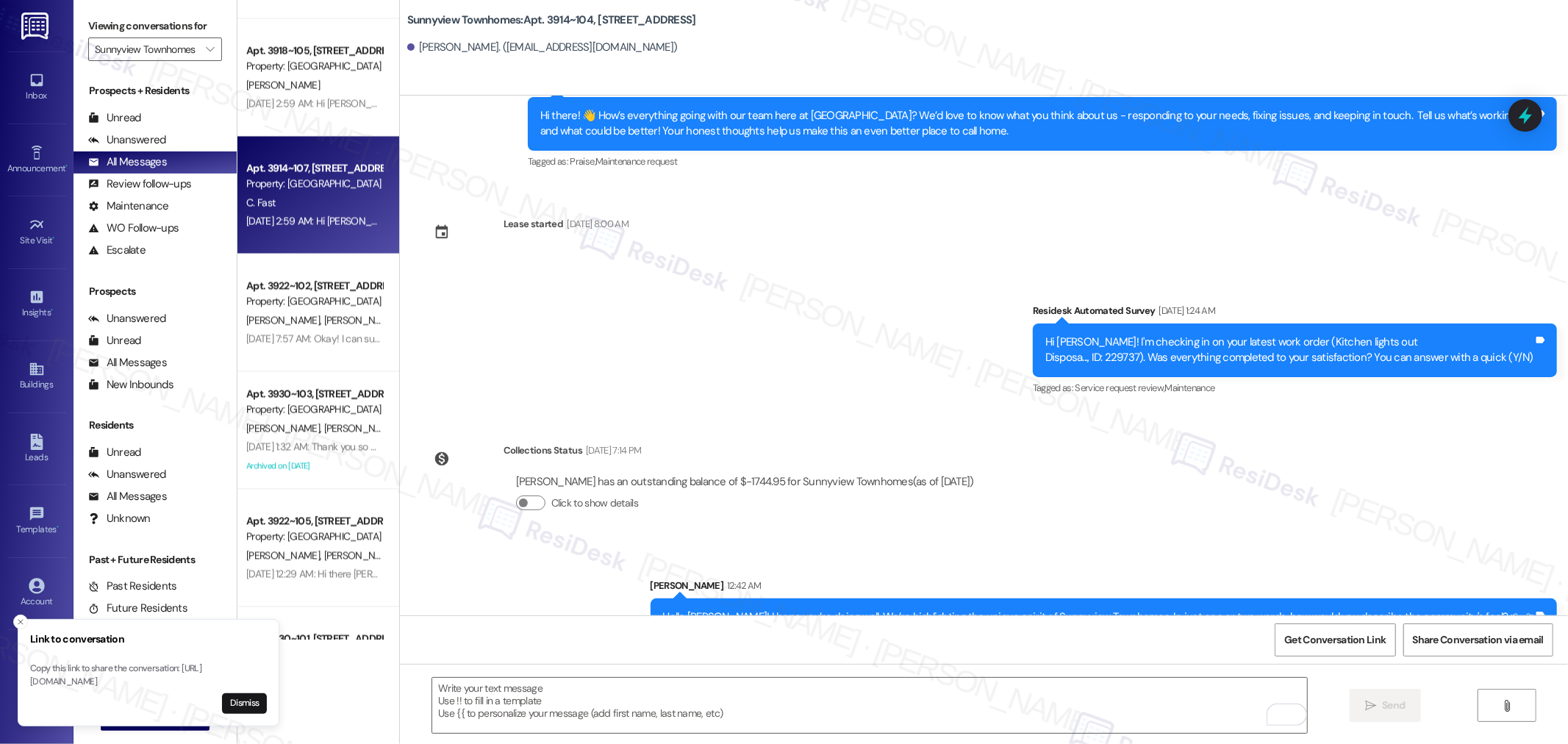
click at [334, 212] on div "Sep 04, 2025 at 2:59 AM: Hi Chad and Elijah, how are you? This is a friendly re…" at bounding box center [314, 221] width 139 height 19
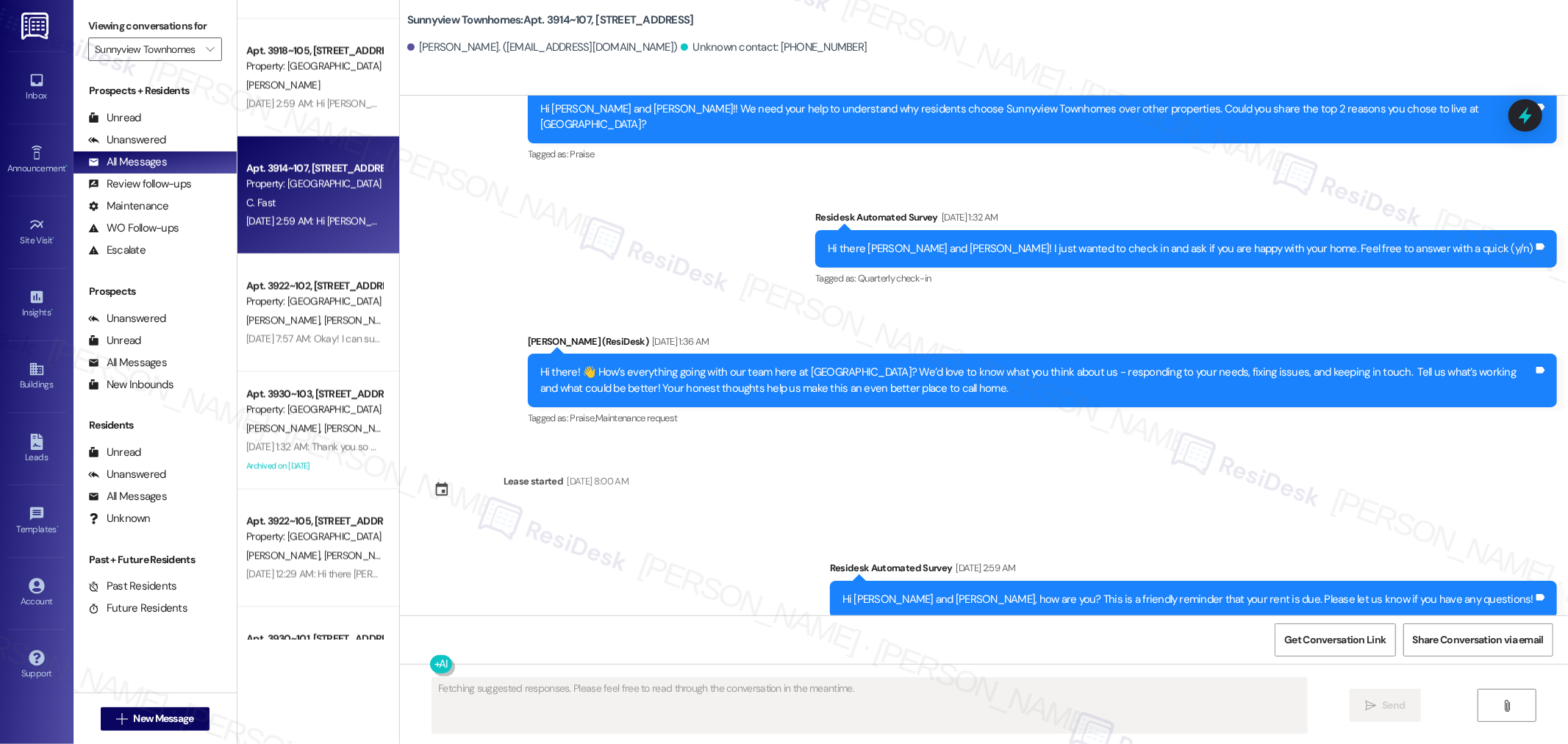
scroll to position [3274, 0]
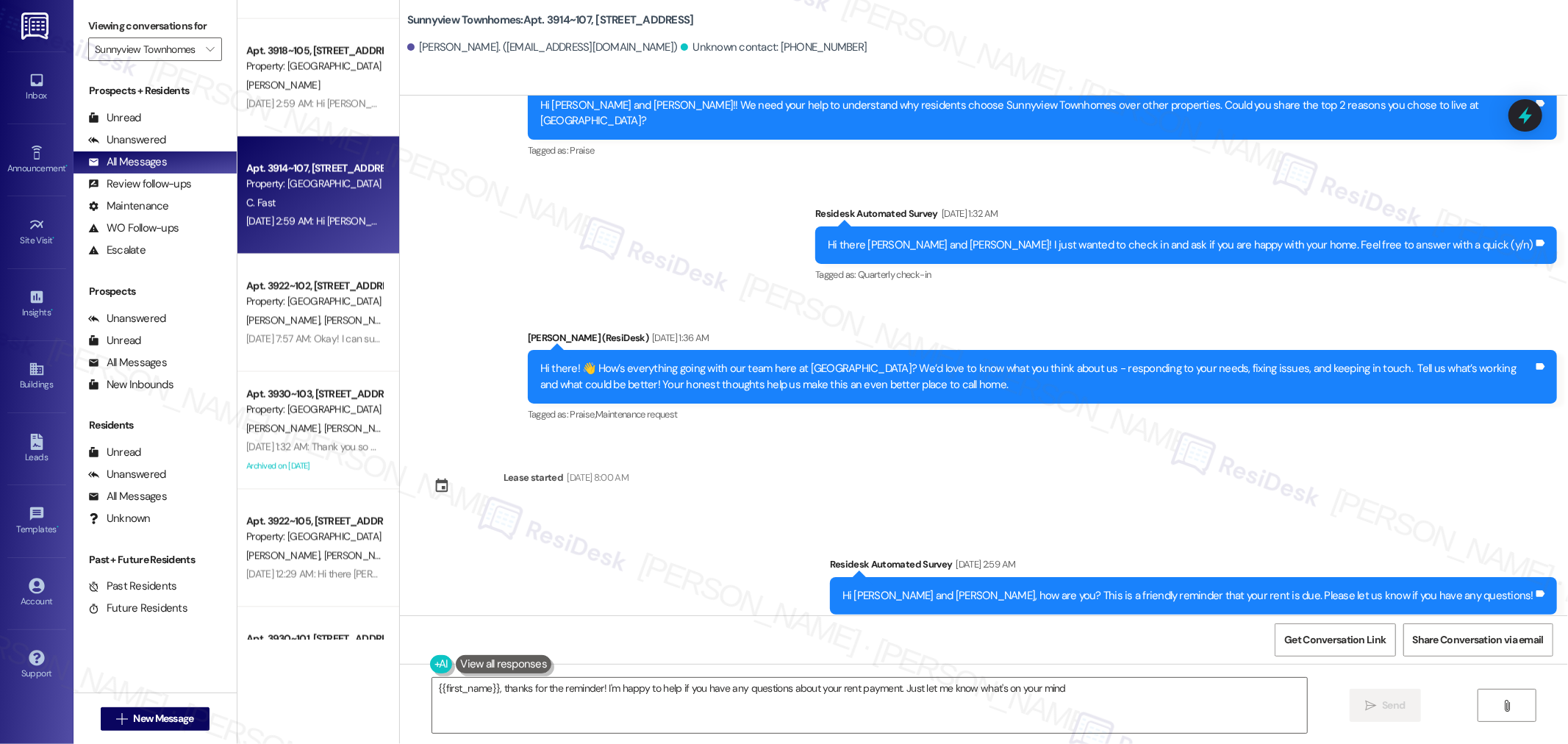
type textarea "{{first_name}}, thanks for the reminder! I'm happy to help if you have any ques…"
click at [327, 77] on div "J. Lopeze-Alcaraz" at bounding box center [314, 85] width 139 height 19
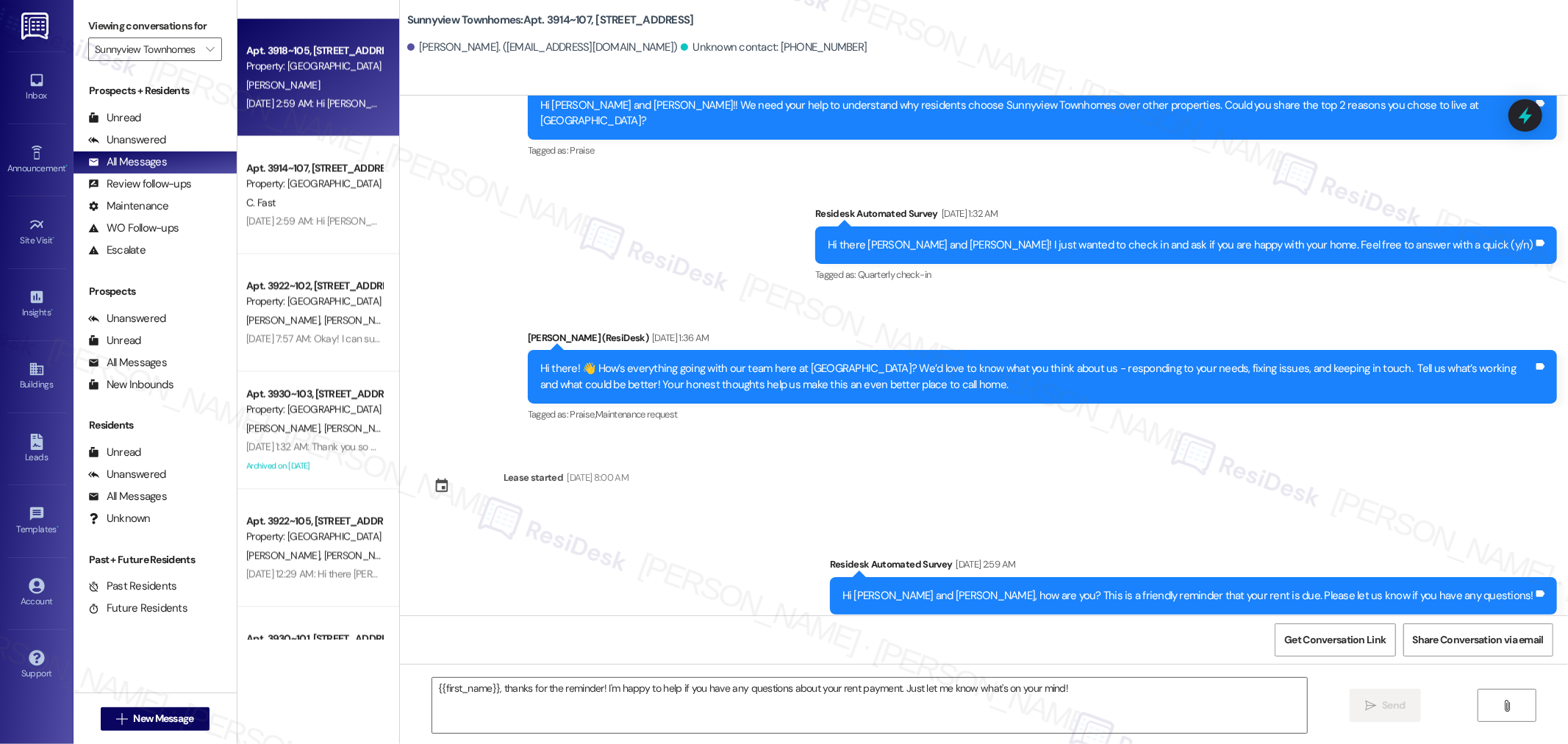
type textarea "Fetching suggested responses. Please feel free to read through the conversation…"
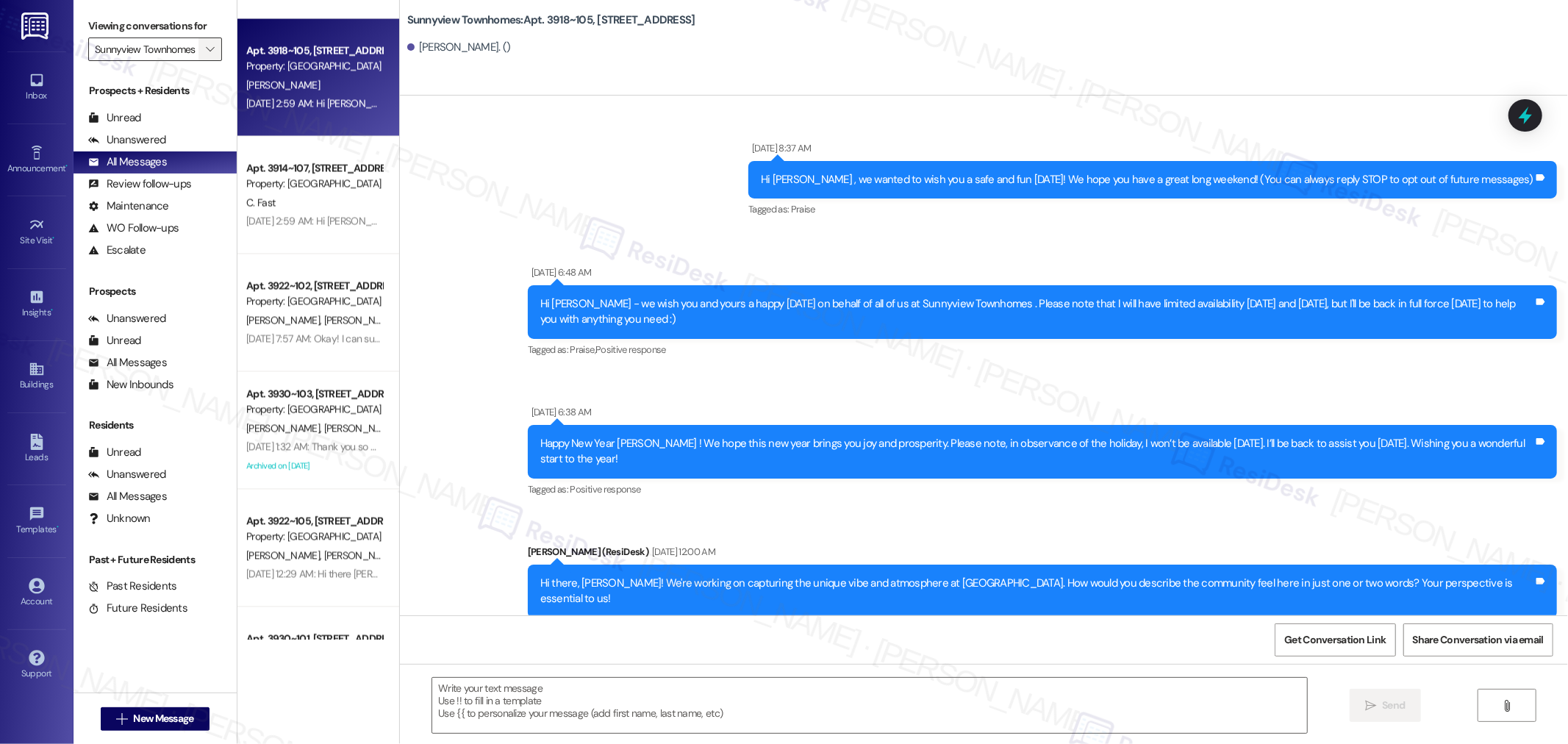
type textarea "Fetching suggested responses. Please feel free to read through the conversation…"
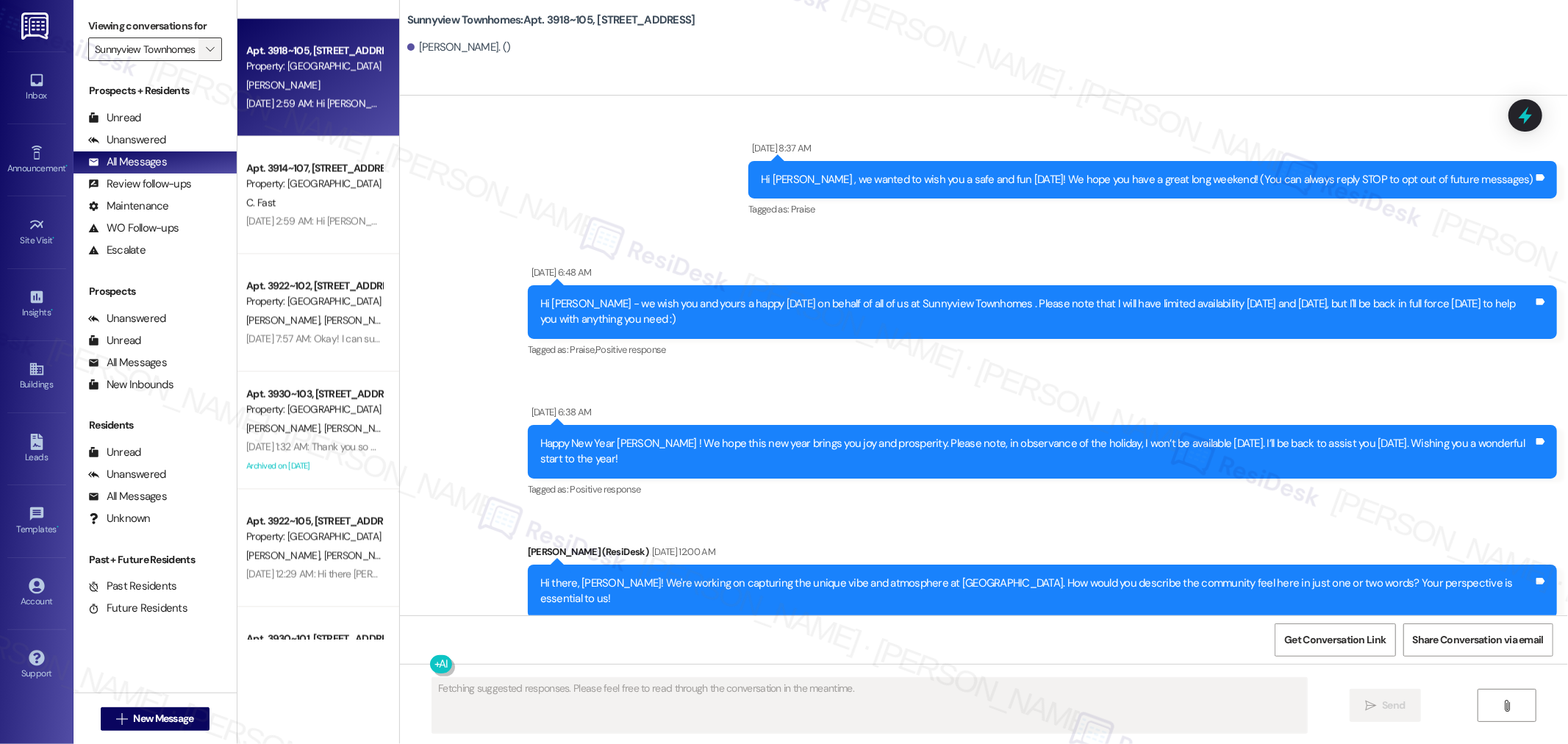
click at [203, 42] on span "" at bounding box center [210, 49] width 14 height 24
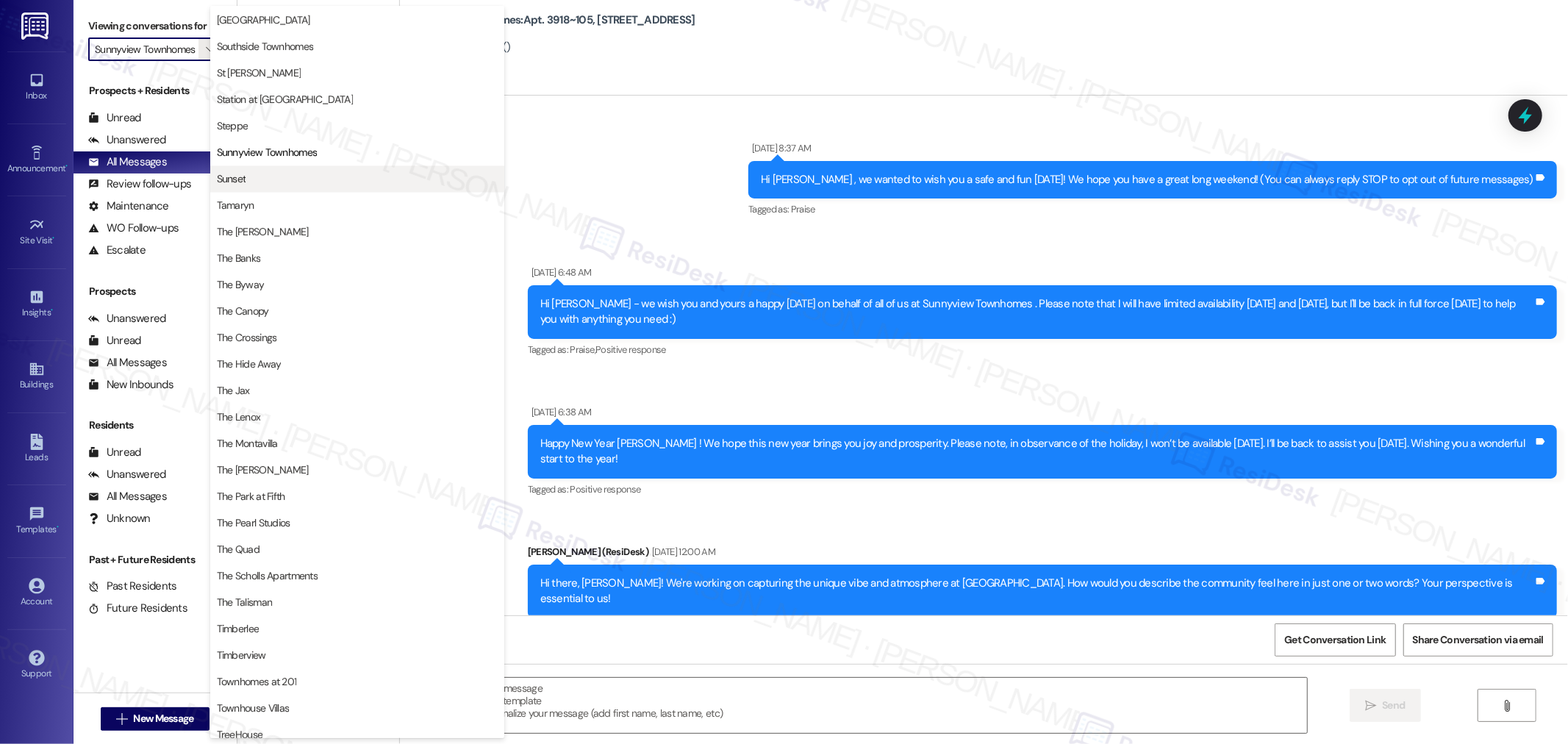
scroll to position [2335, 0]
click at [266, 188] on span "Sunset" at bounding box center [357, 184] width 281 height 15
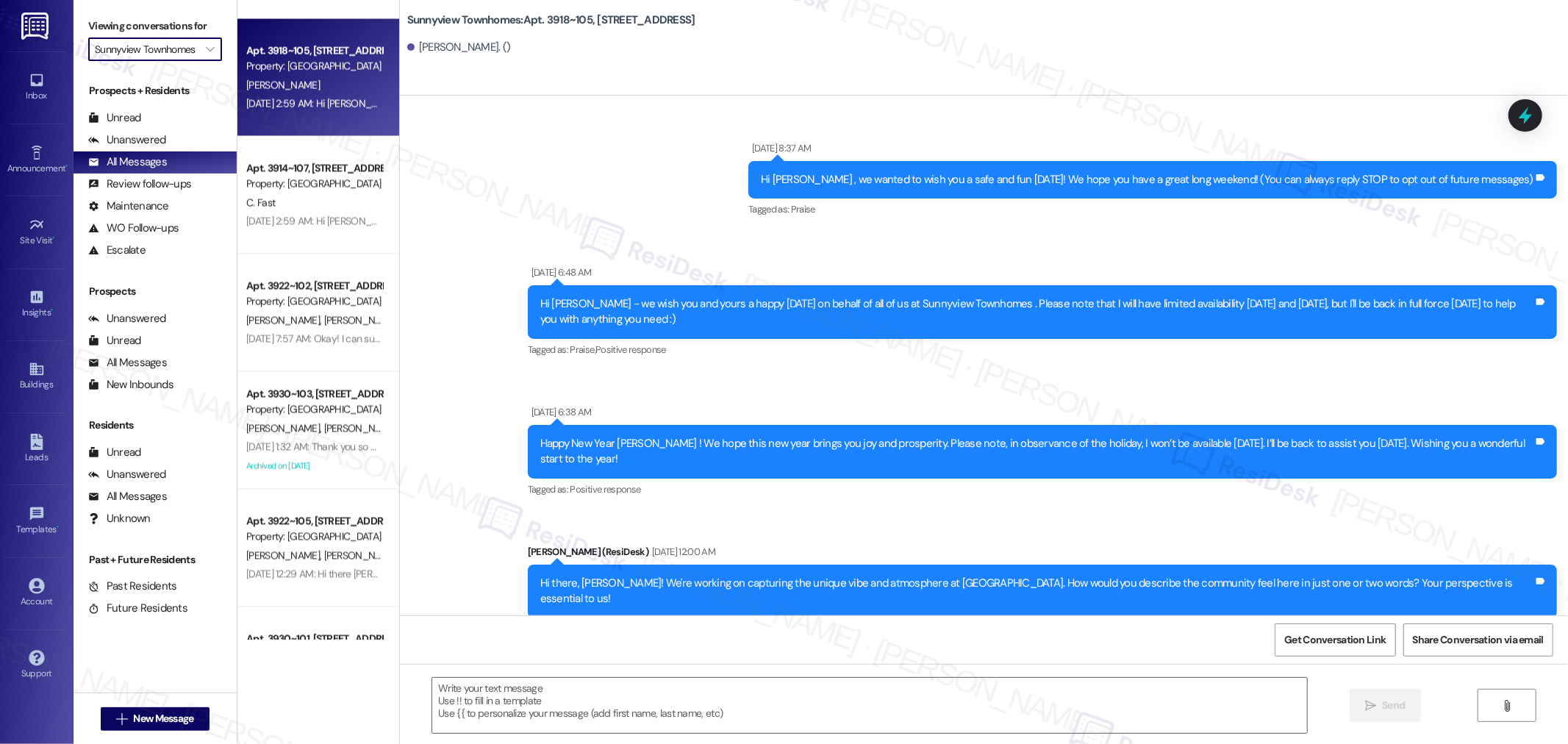
type input "Sunset"
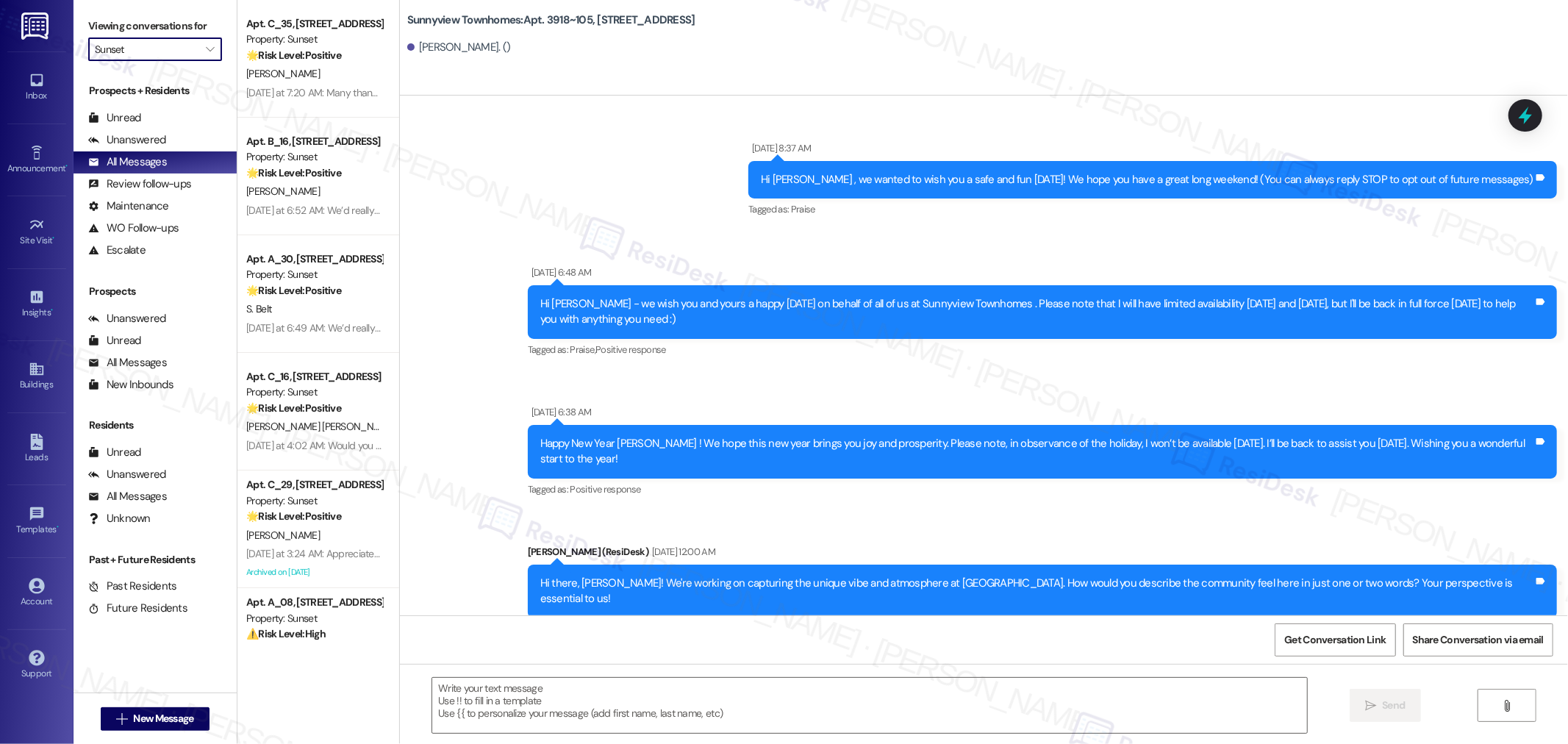
type textarea "Fetching suggested responses. Please feel free to read through the conversation…"
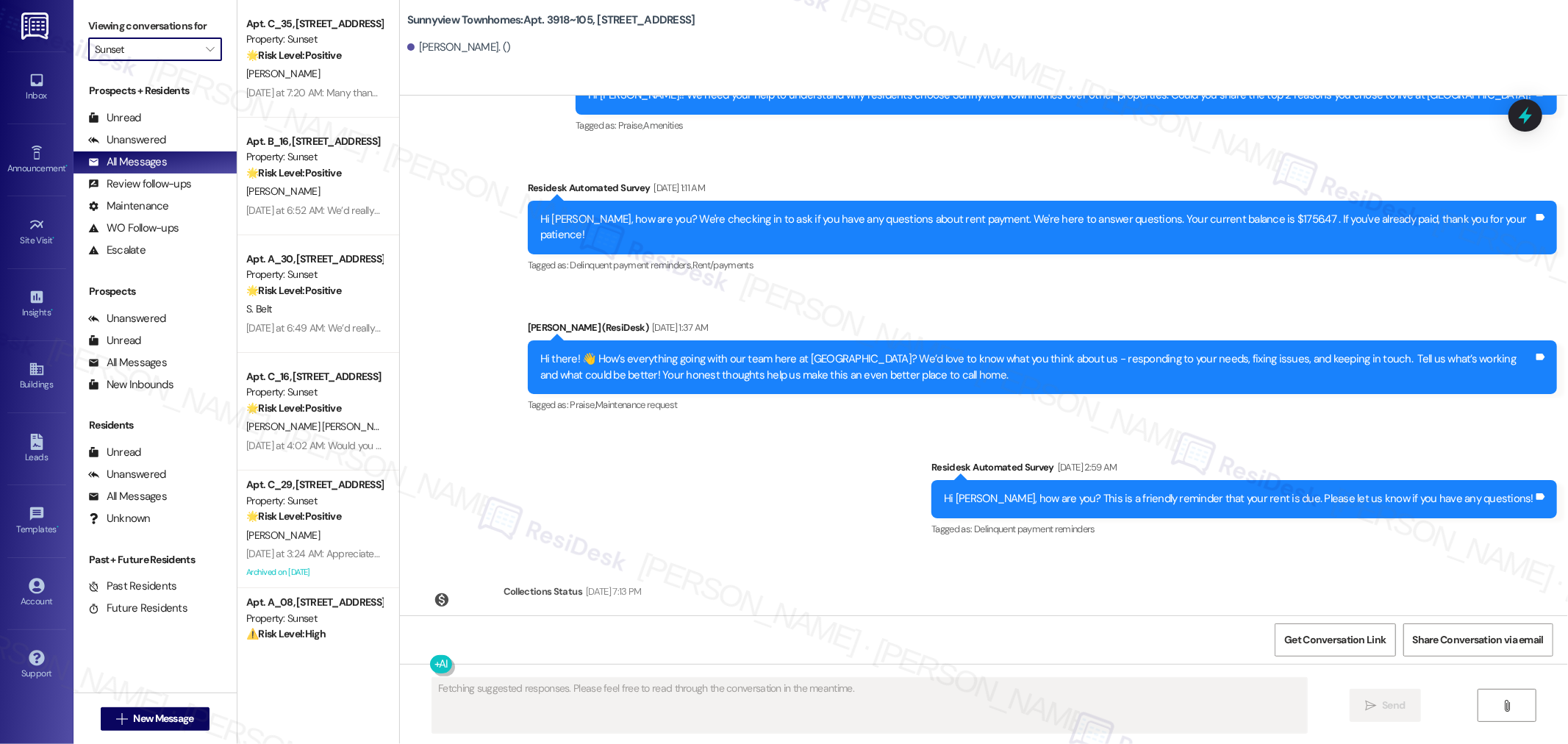
scroll to position [1497, 0]
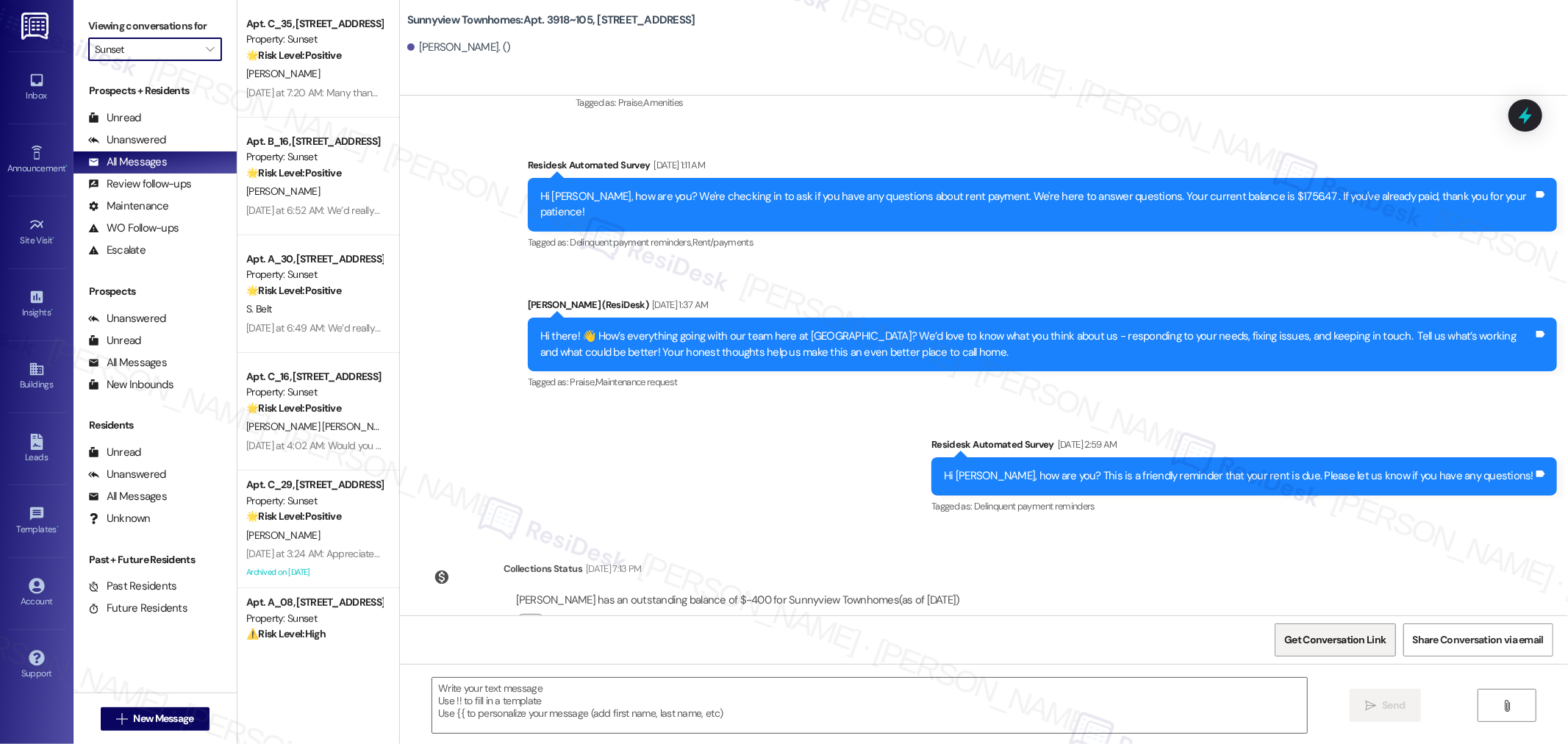
click at [1311, 643] on span "Get Conversation Link" at bounding box center [1334, 639] width 102 height 15
click at [721, 713] on textarea at bounding box center [869, 705] width 874 height 55
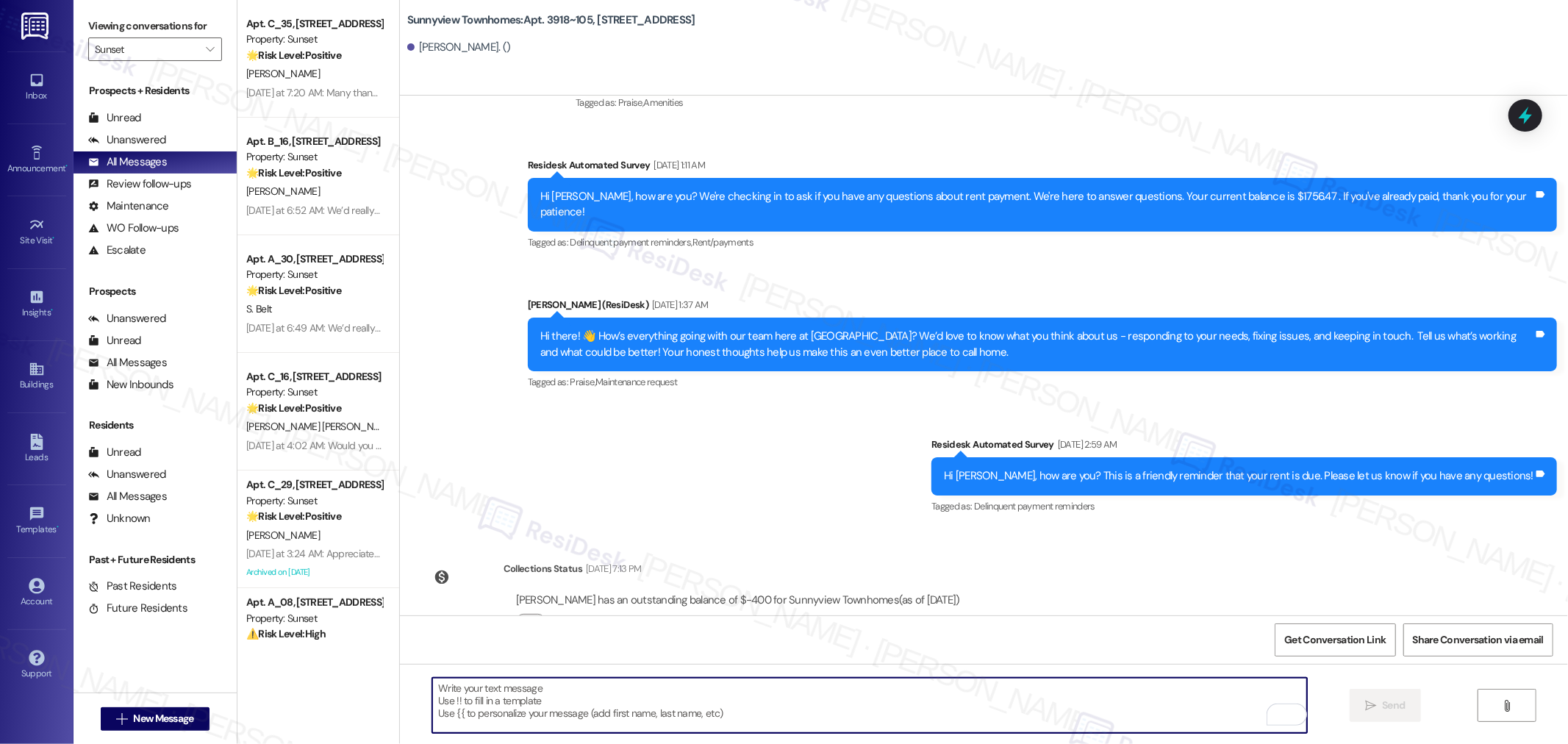
click at [501, 703] on textarea "To enrich screen reader interactions, please activate Accessibility in Grammarl…" at bounding box center [869, 705] width 874 height 55
paste textarea "Hello {{first_name}}! I hope you’re doing well. We’re highlighting the unique s…"
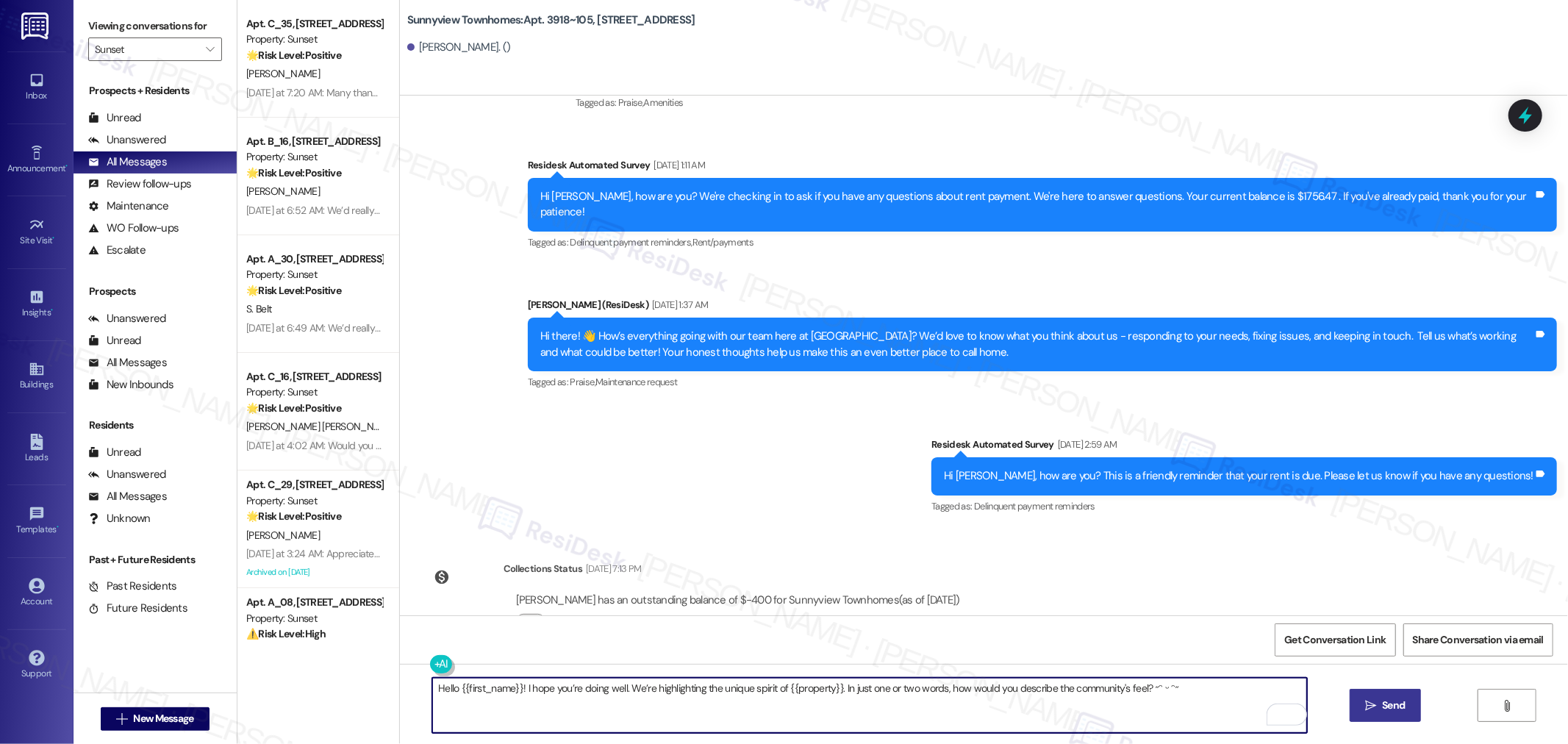
type textarea "Hello {{first_name}}! I hope you’re doing well. We’re highlighting the unique s…"
click at [1390, 706] on span "Send" at bounding box center [1393, 704] width 23 height 15
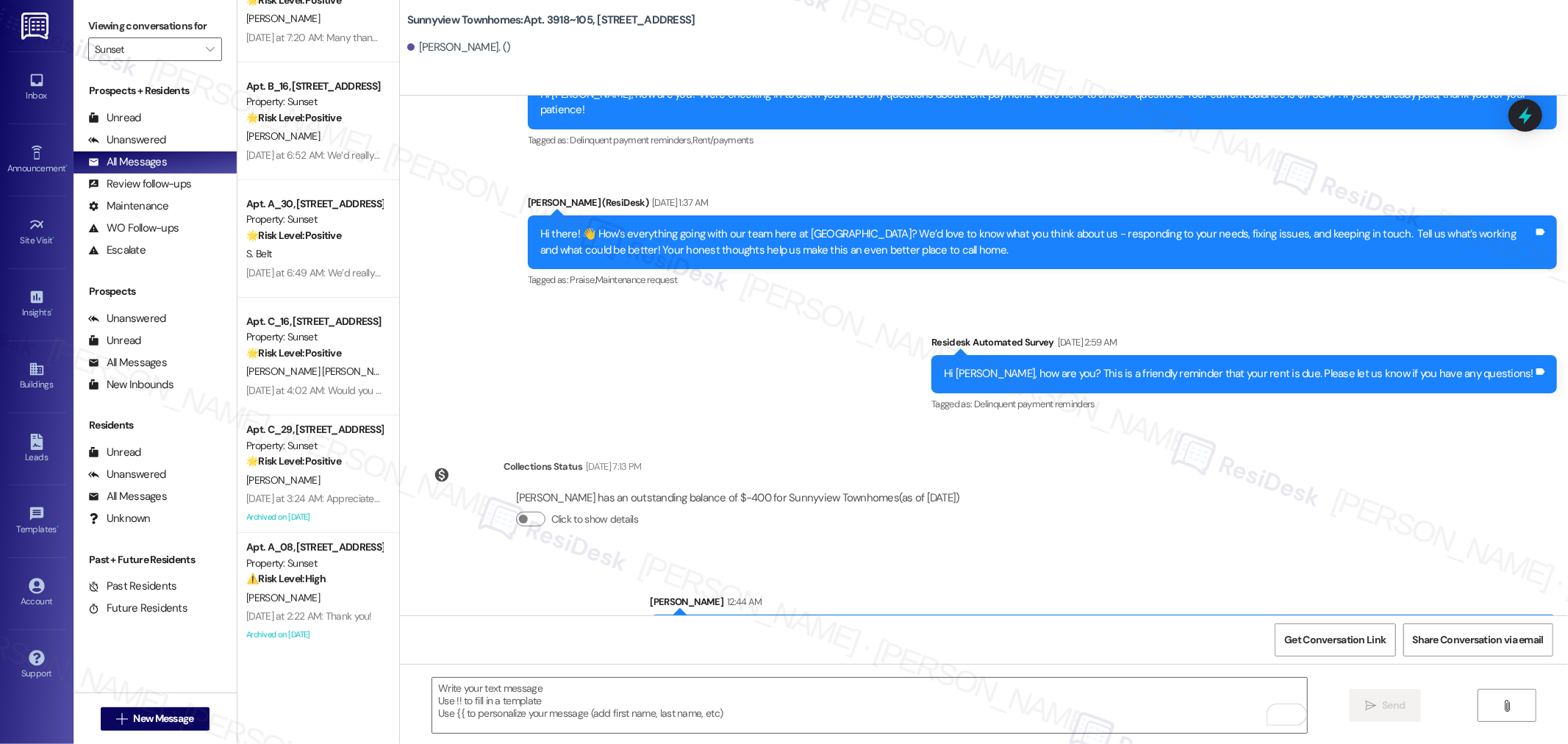
scroll to position [81, 0]
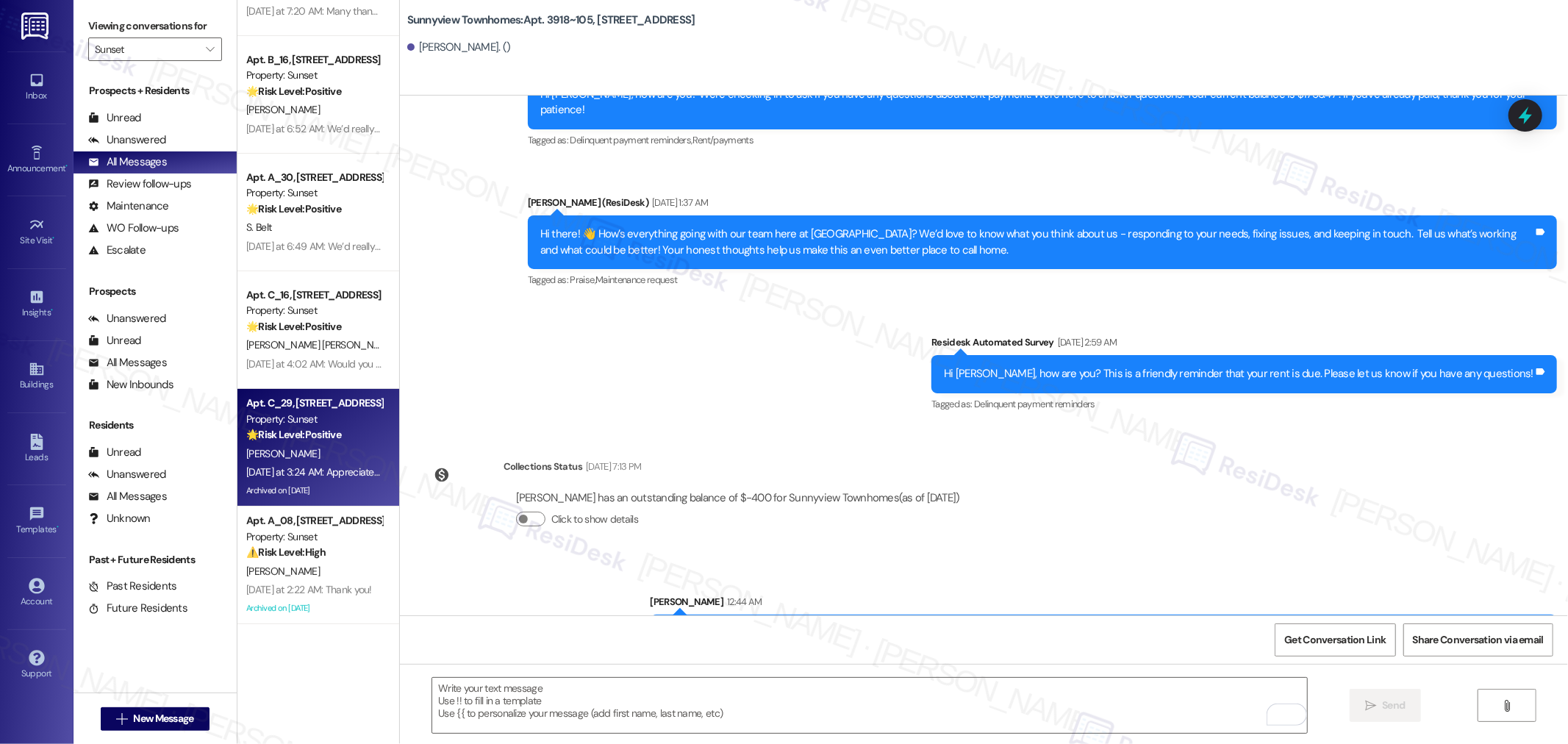
click at [335, 441] on div "🌟 Risk Level: Positive The resident is responding positively to a community eng…" at bounding box center [314, 434] width 136 height 15
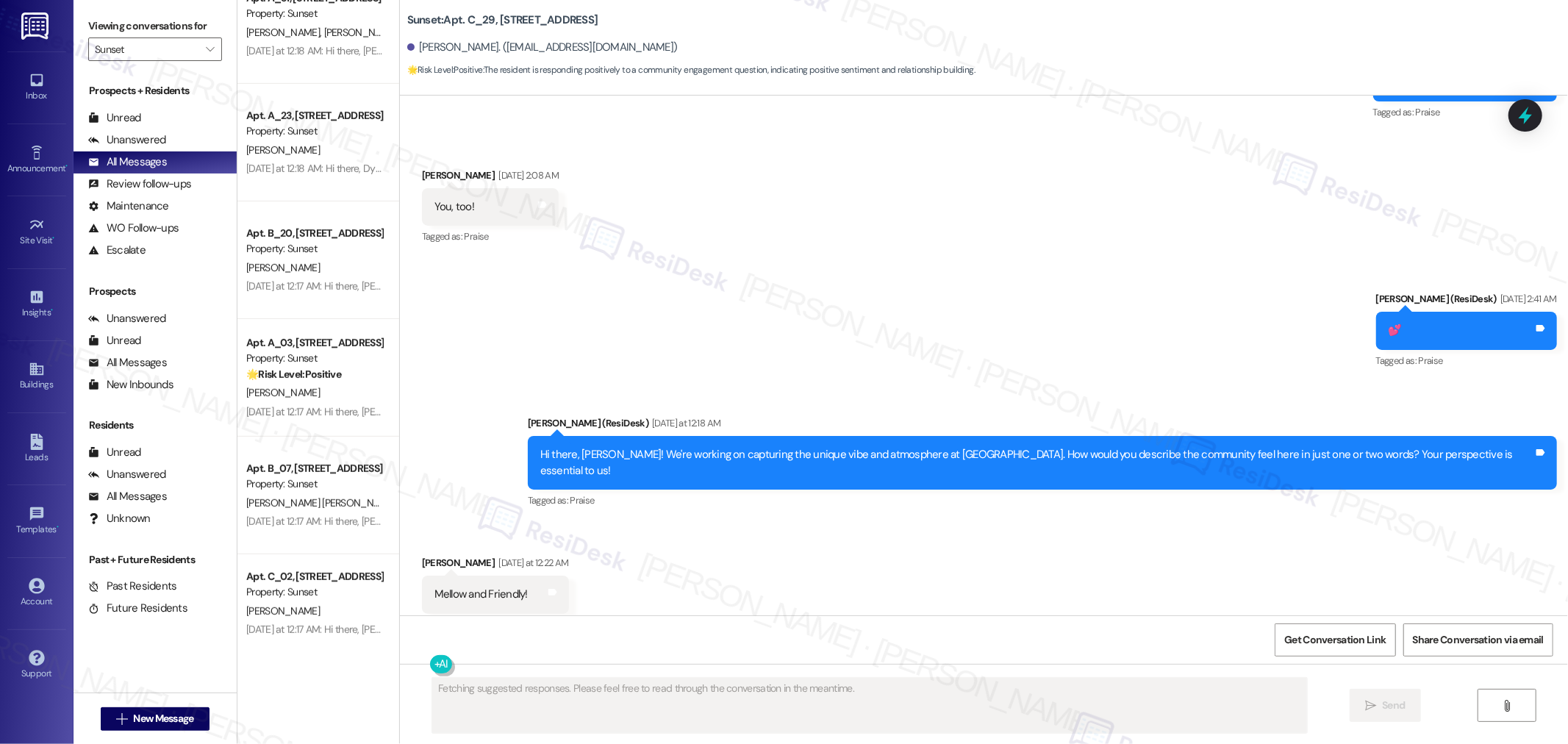
scroll to position [5239, 0]
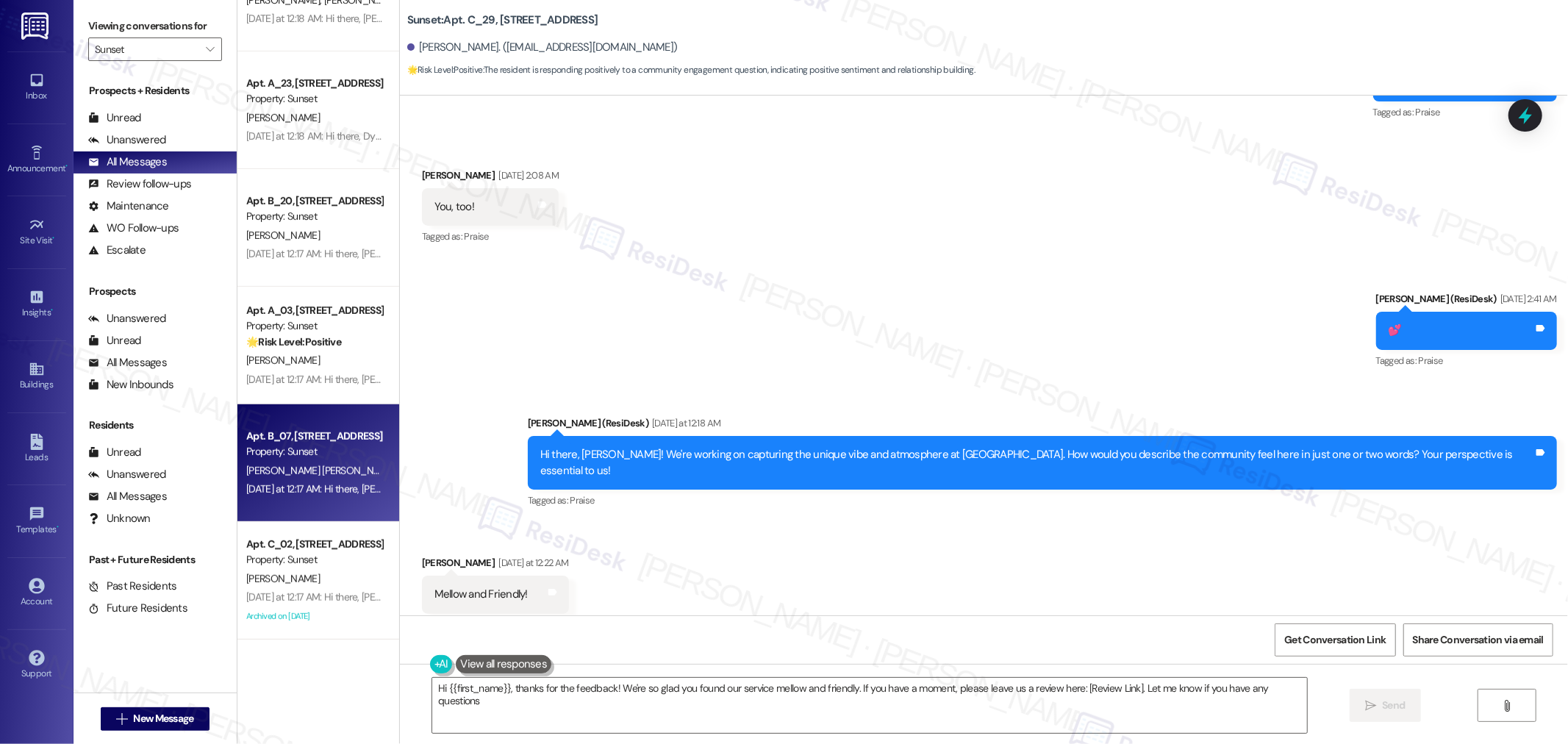
type textarea "Hi {{first_name}}, thanks for the feedback! We're so glad you found our service…"
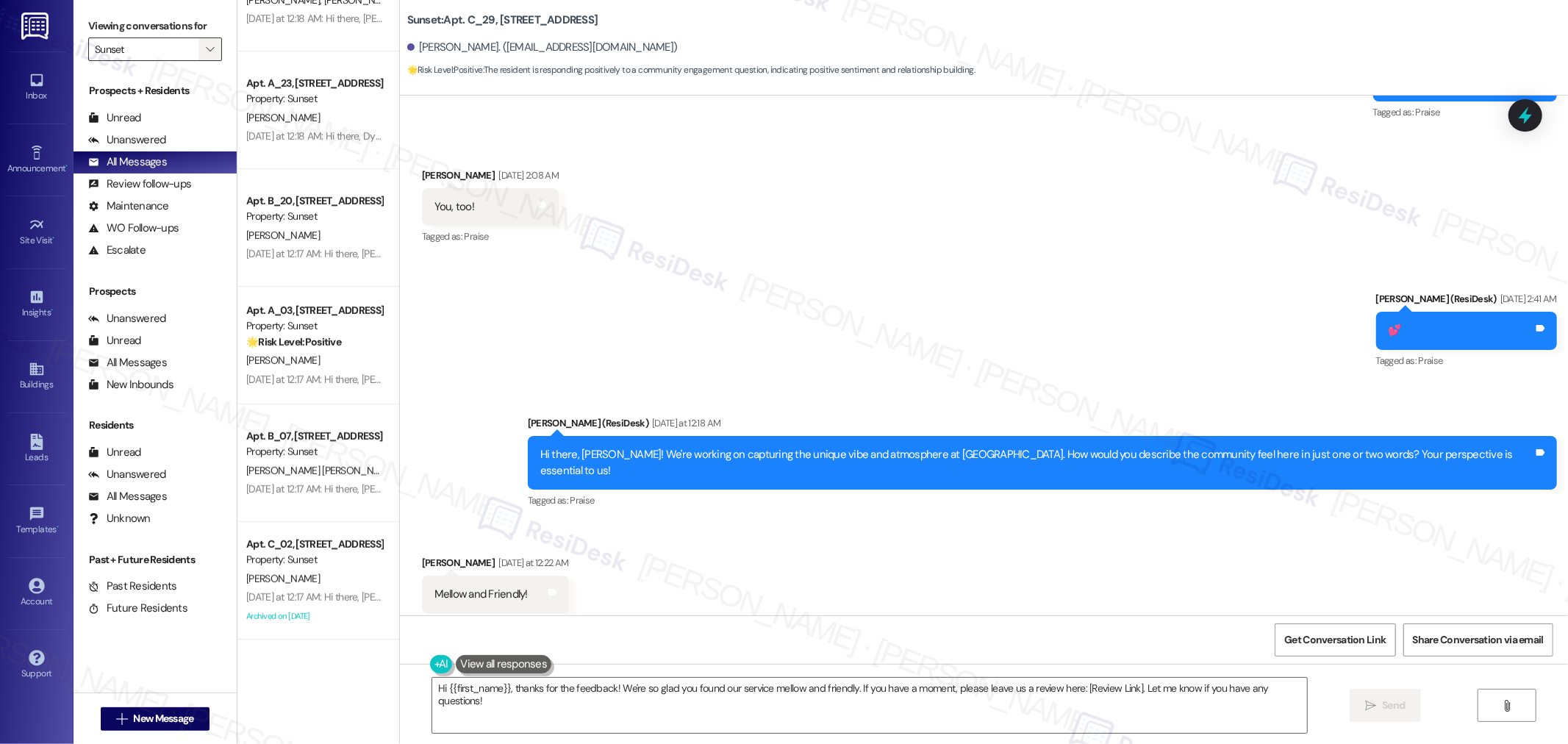
click at [206, 47] on icon "" at bounding box center [210, 49] width 8 height 12
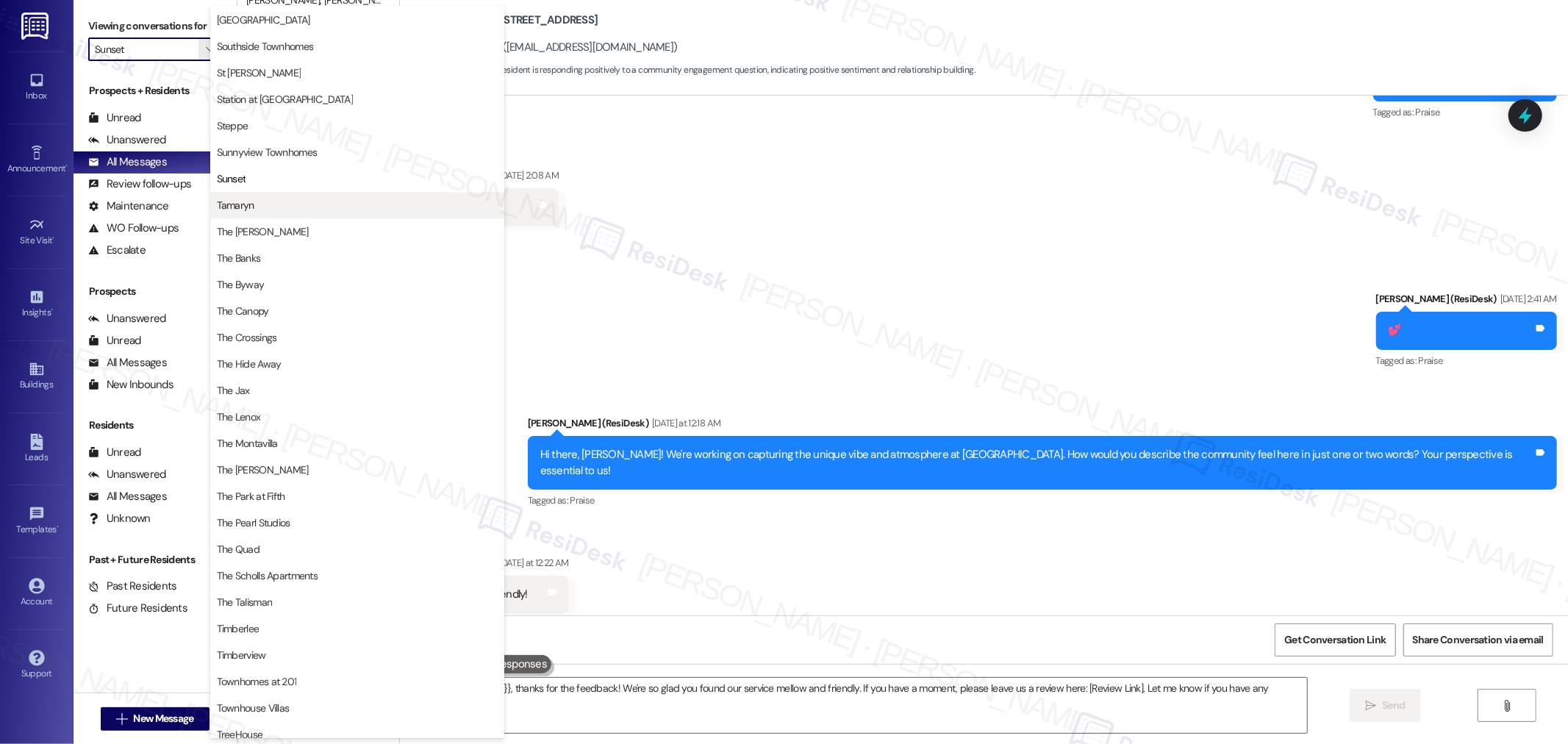
scroll to position [2335, 0]
click at [245, 206] on span "Tamaryn" at bounding box center [235, 211] width 37 height 15
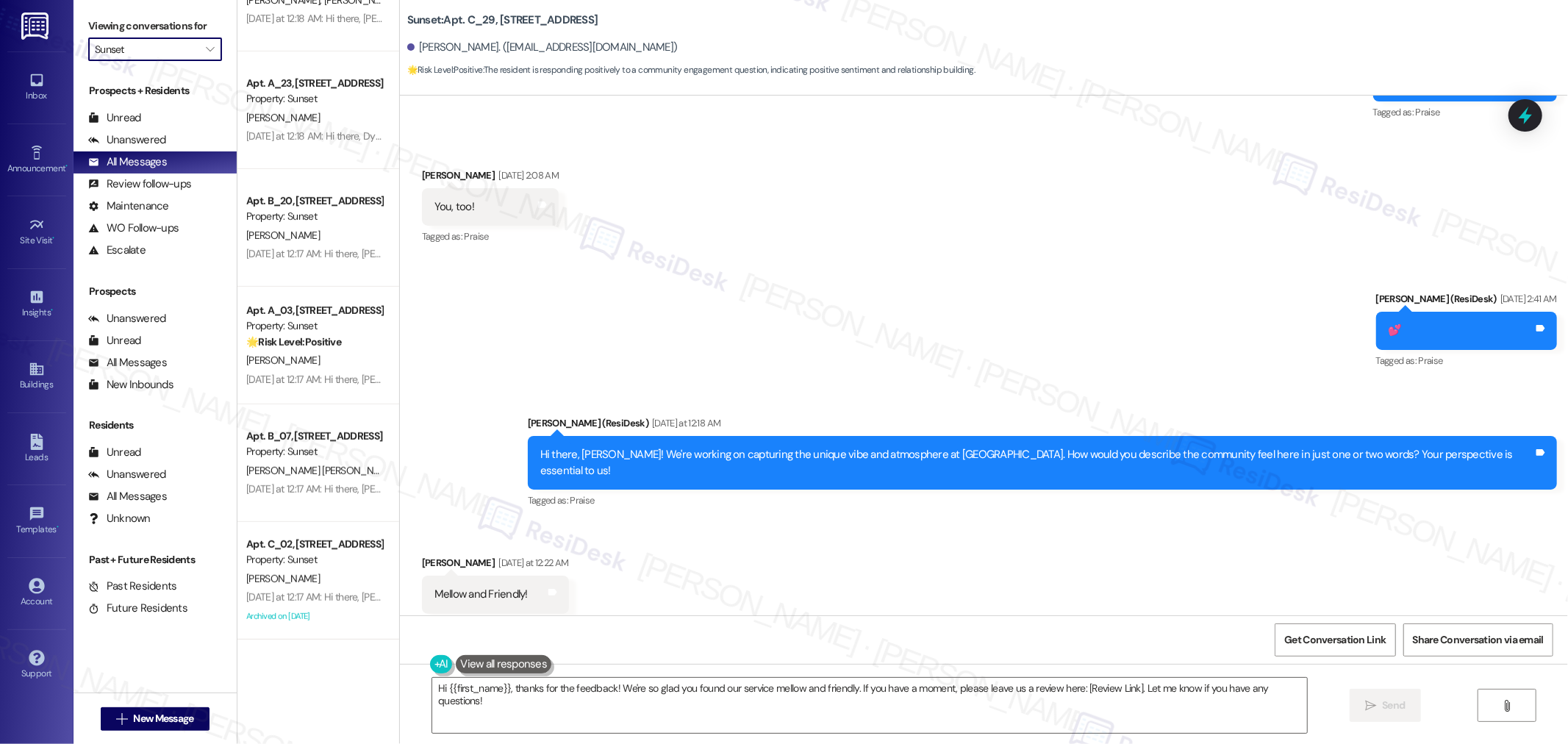
type input "Tamaryn"
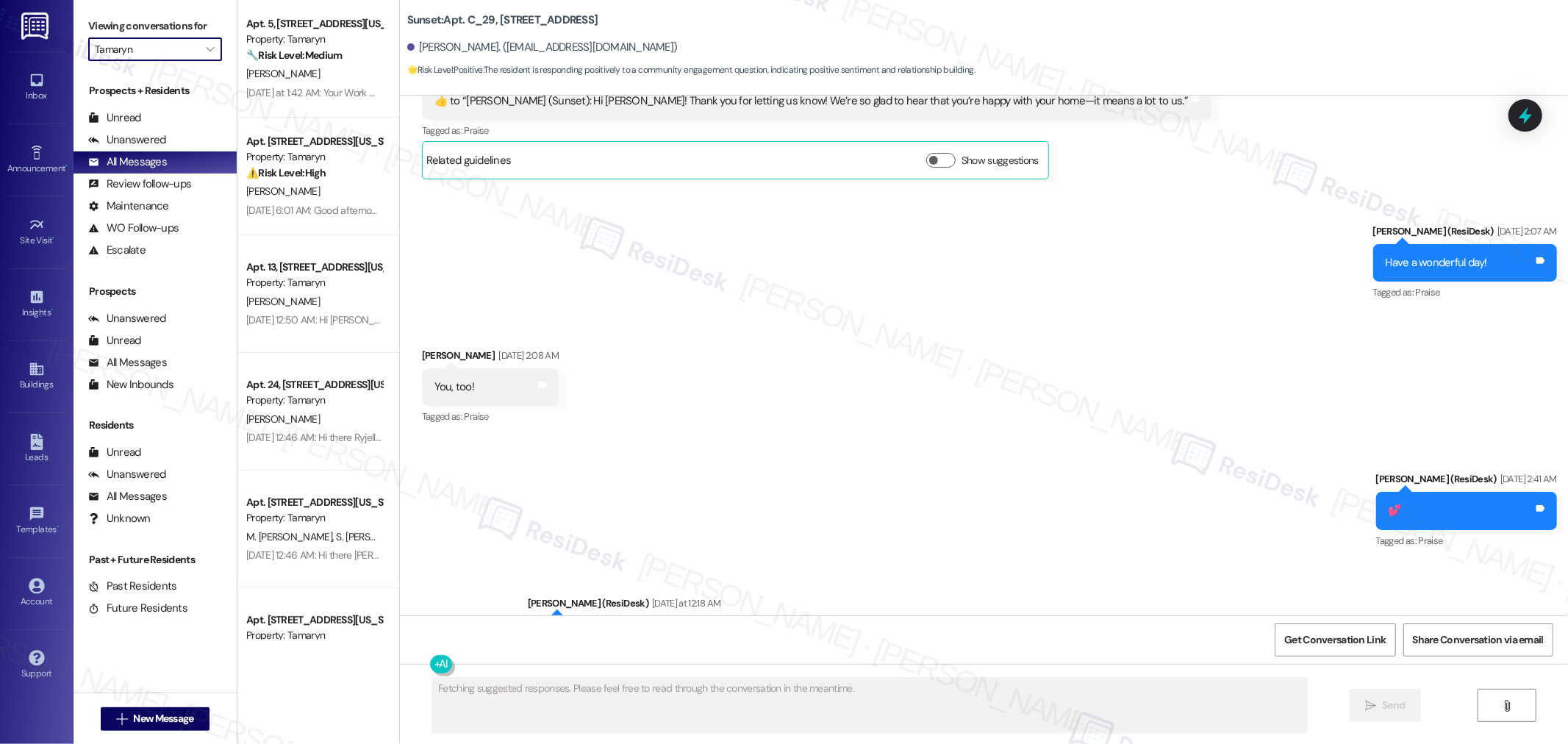
scroll to position [6364, 0]
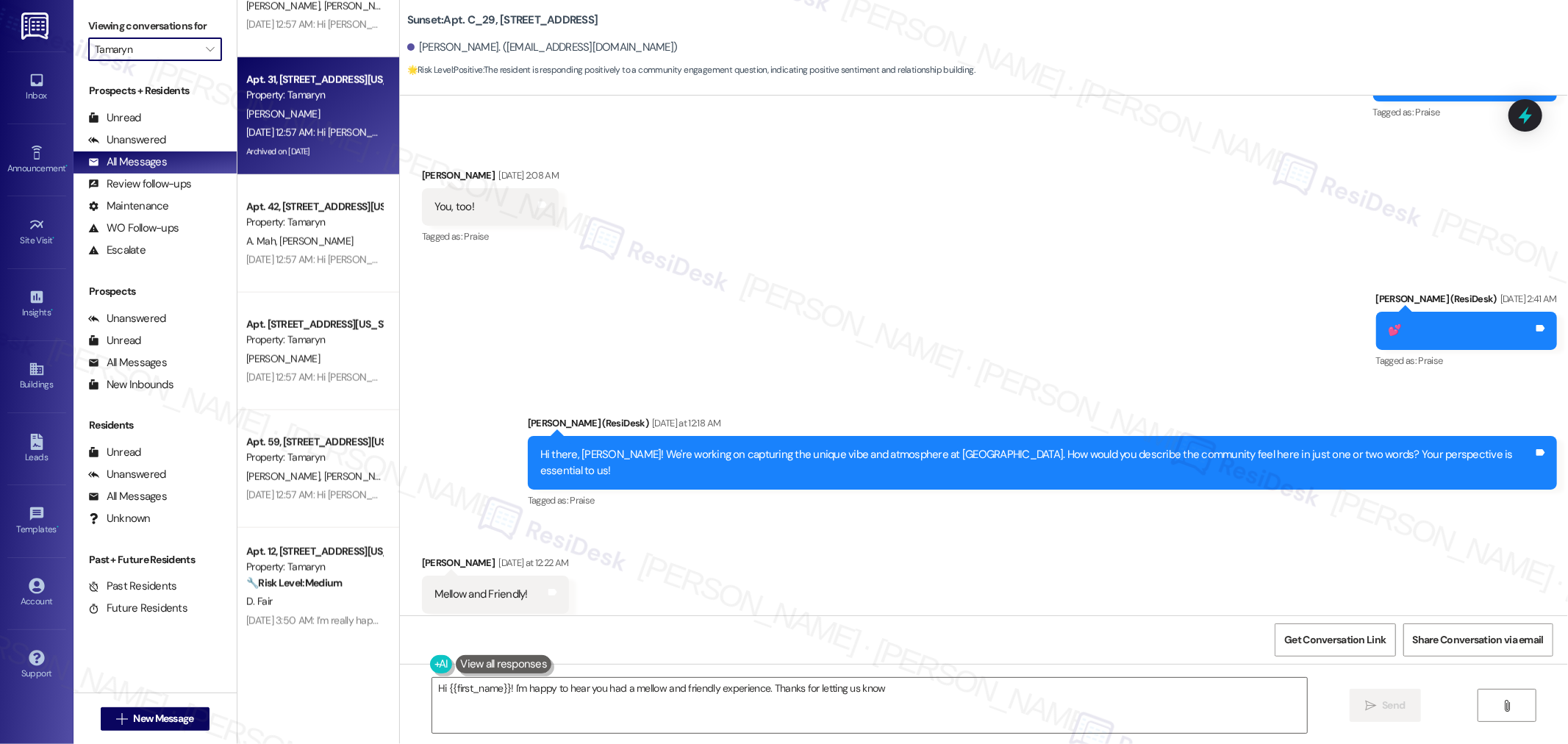
type textarea "Hi {{first_name}}! I'm happy to hear you had a mellow and friendly experience. …"
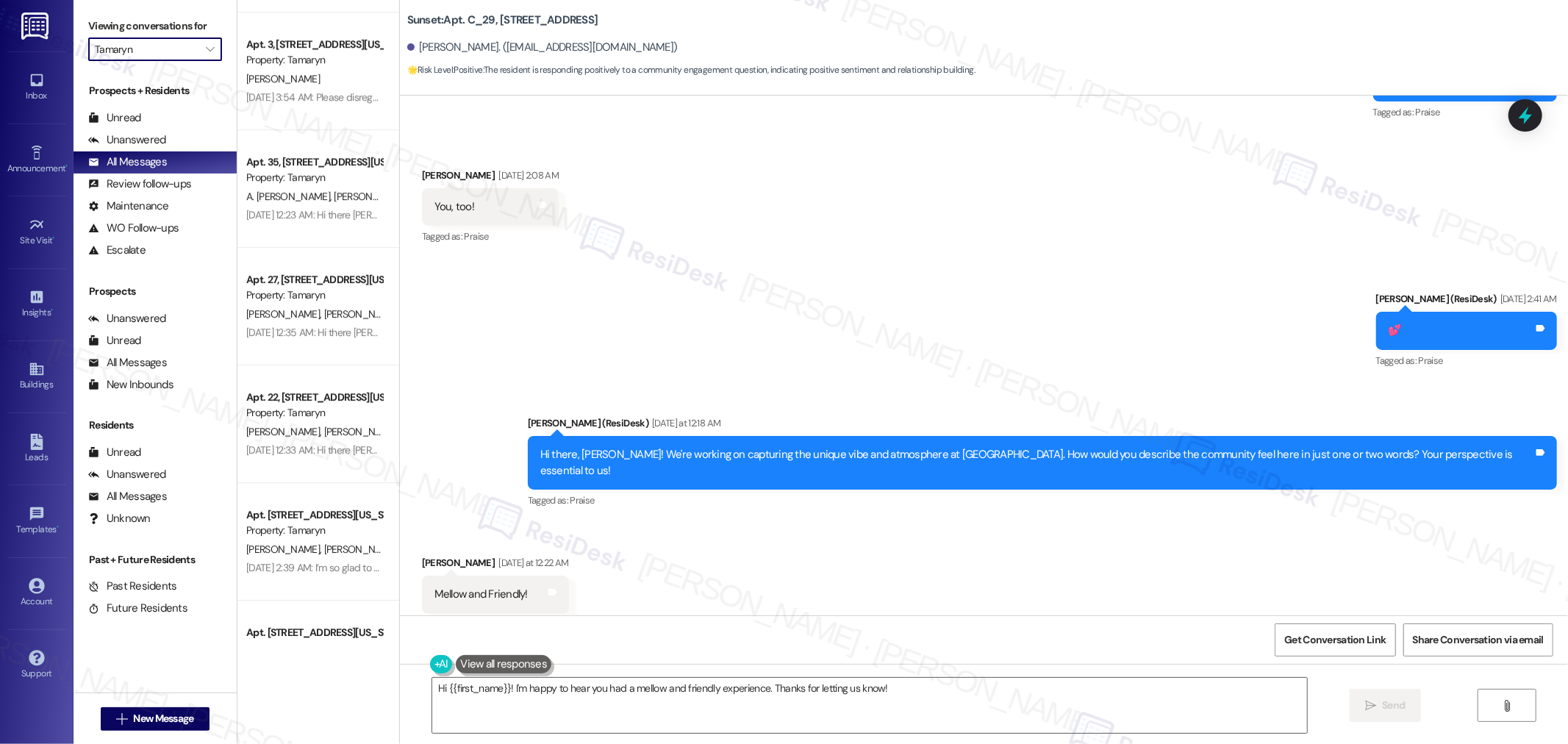
scroll to position [4000, 0]
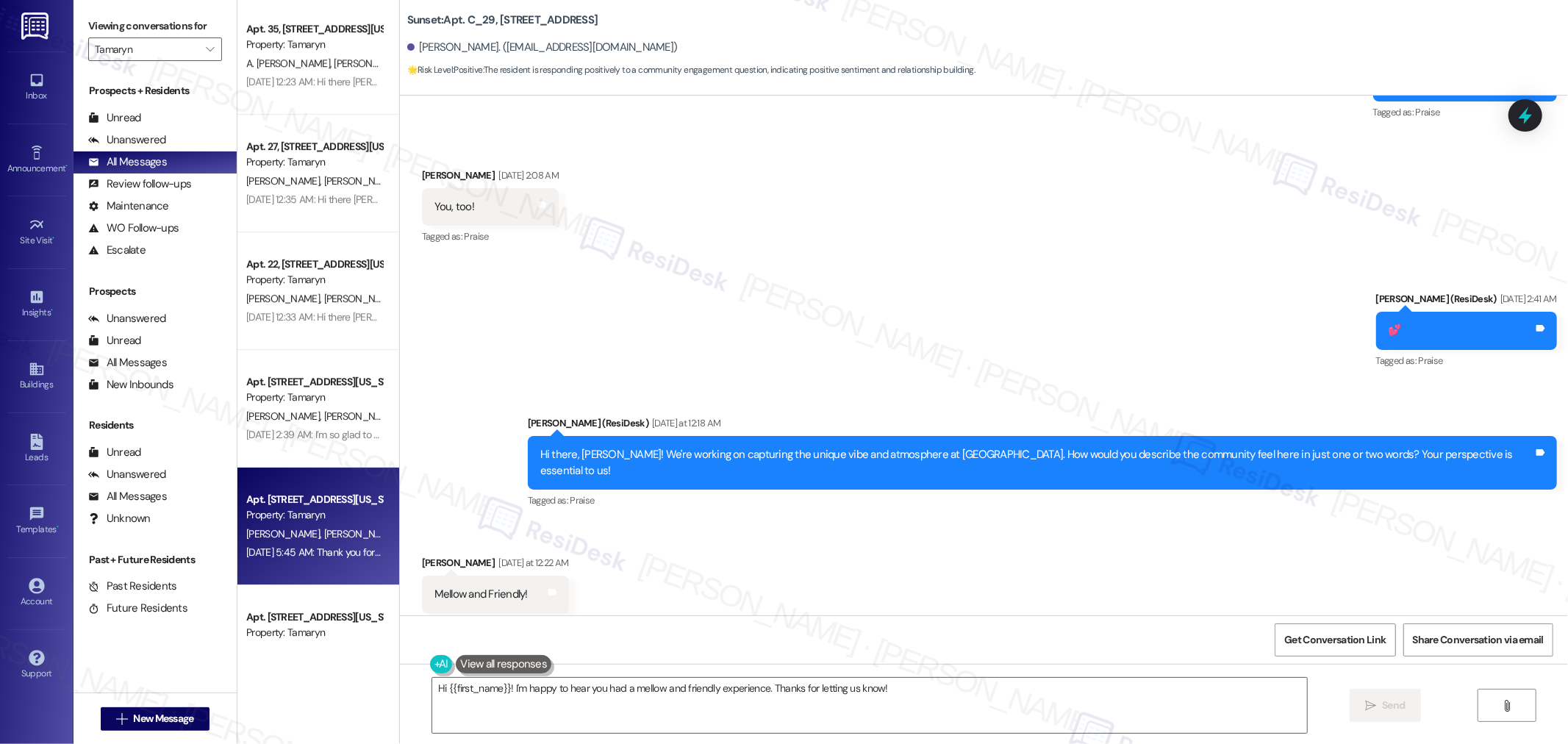
click at [319, 519] on div "Property: Tamaryn" at bounding box center [314, 514] width 136 height 15
type textarea "Fetching suggested responses. Please feel free to read through the conversation…"
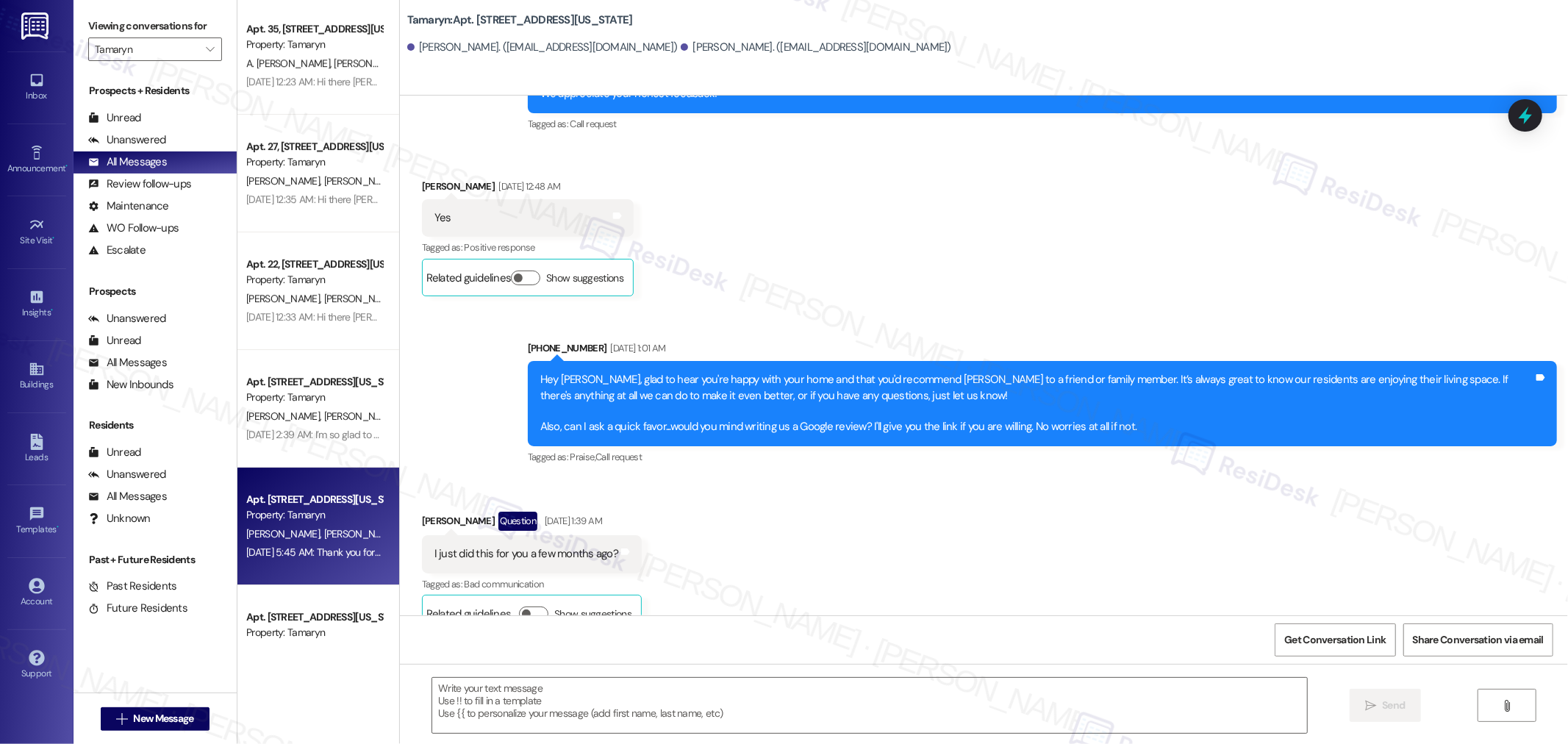
type textarea "Fetching suggested responses. Please feel free to read through the conversation…"
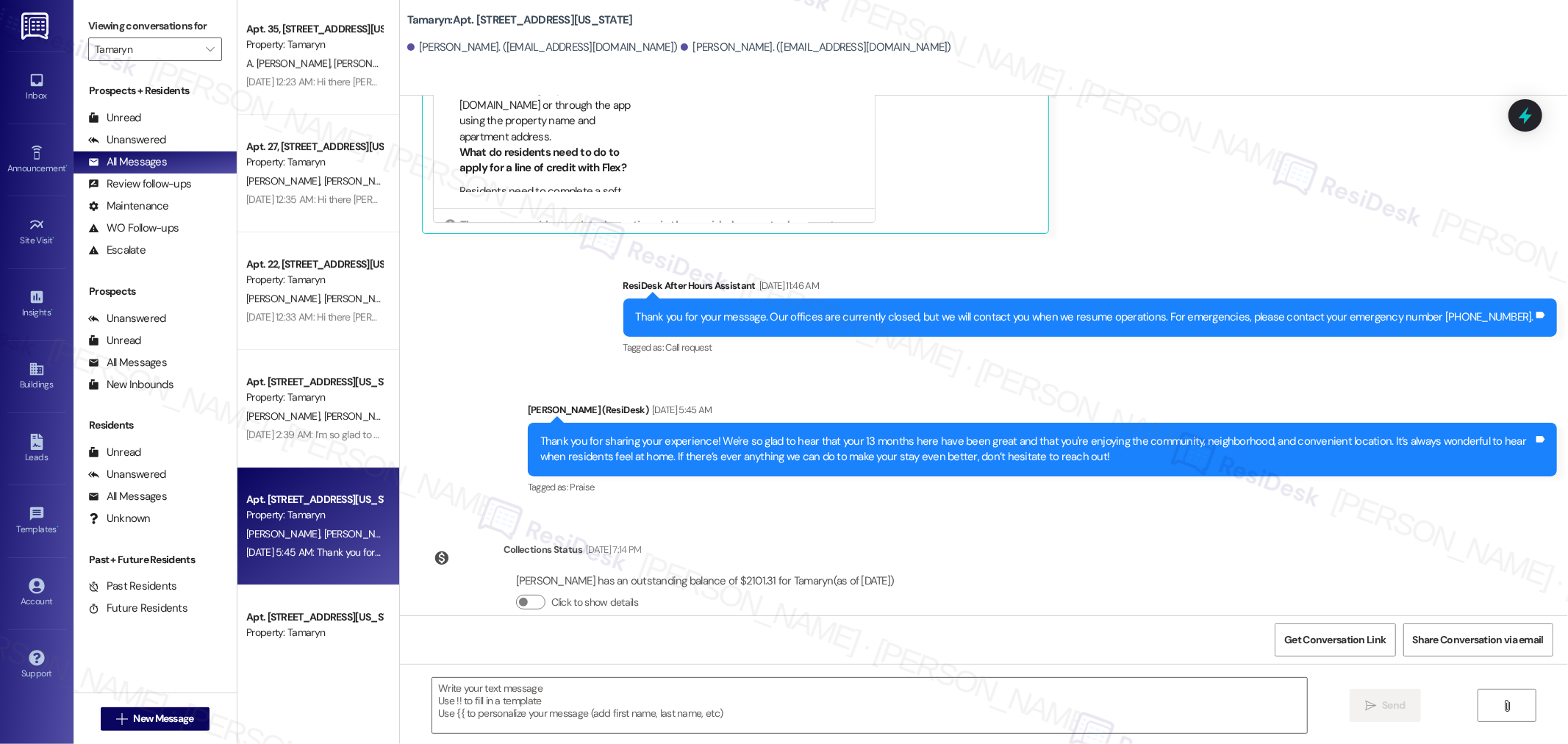
scroll to position [2987, 0]
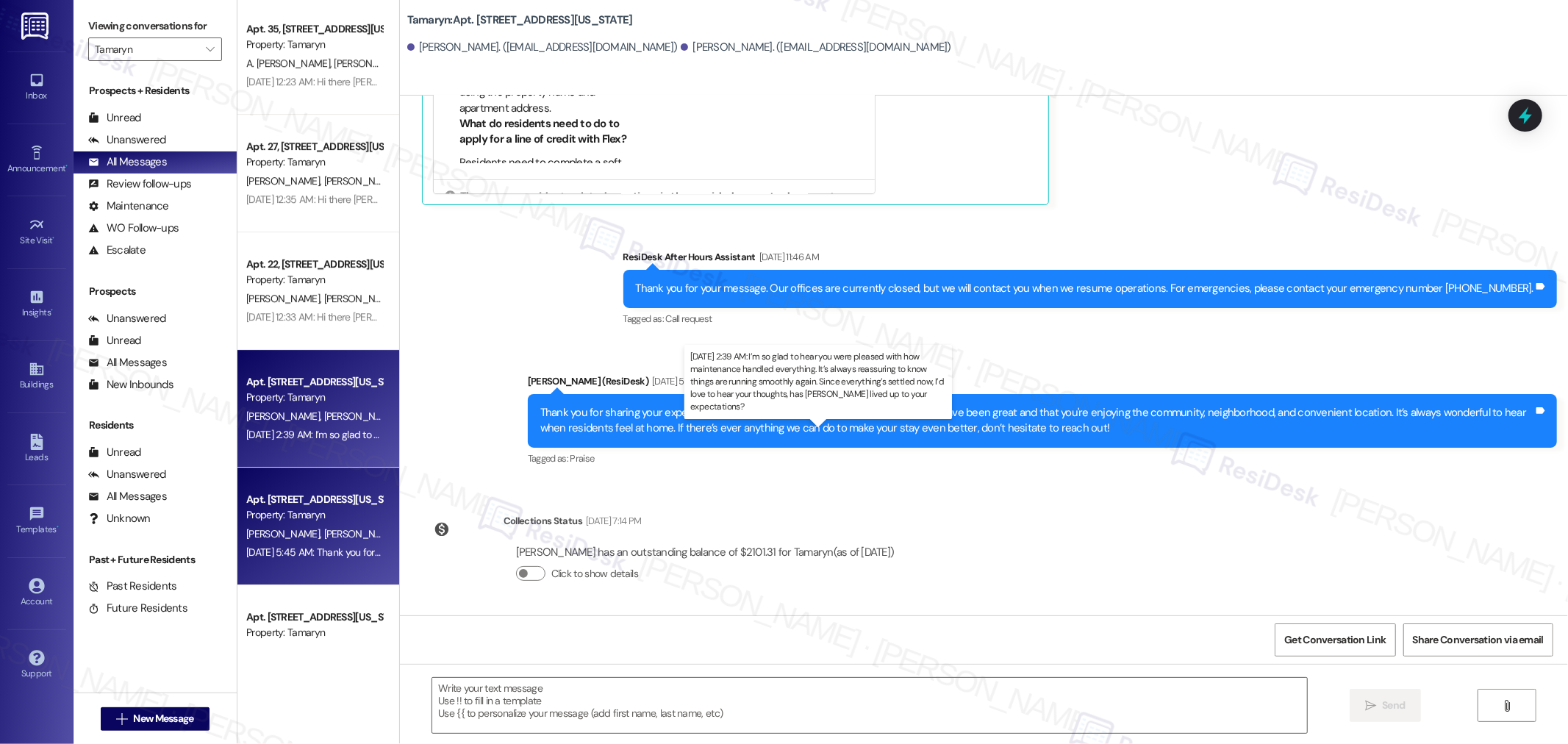
click at [310, 430] on div "Aug 07, 2025 at 2:39 AM: I’m so glad to hear you were pleased with how maintena…" at bounding box center [831, 433] width 1171 height 13
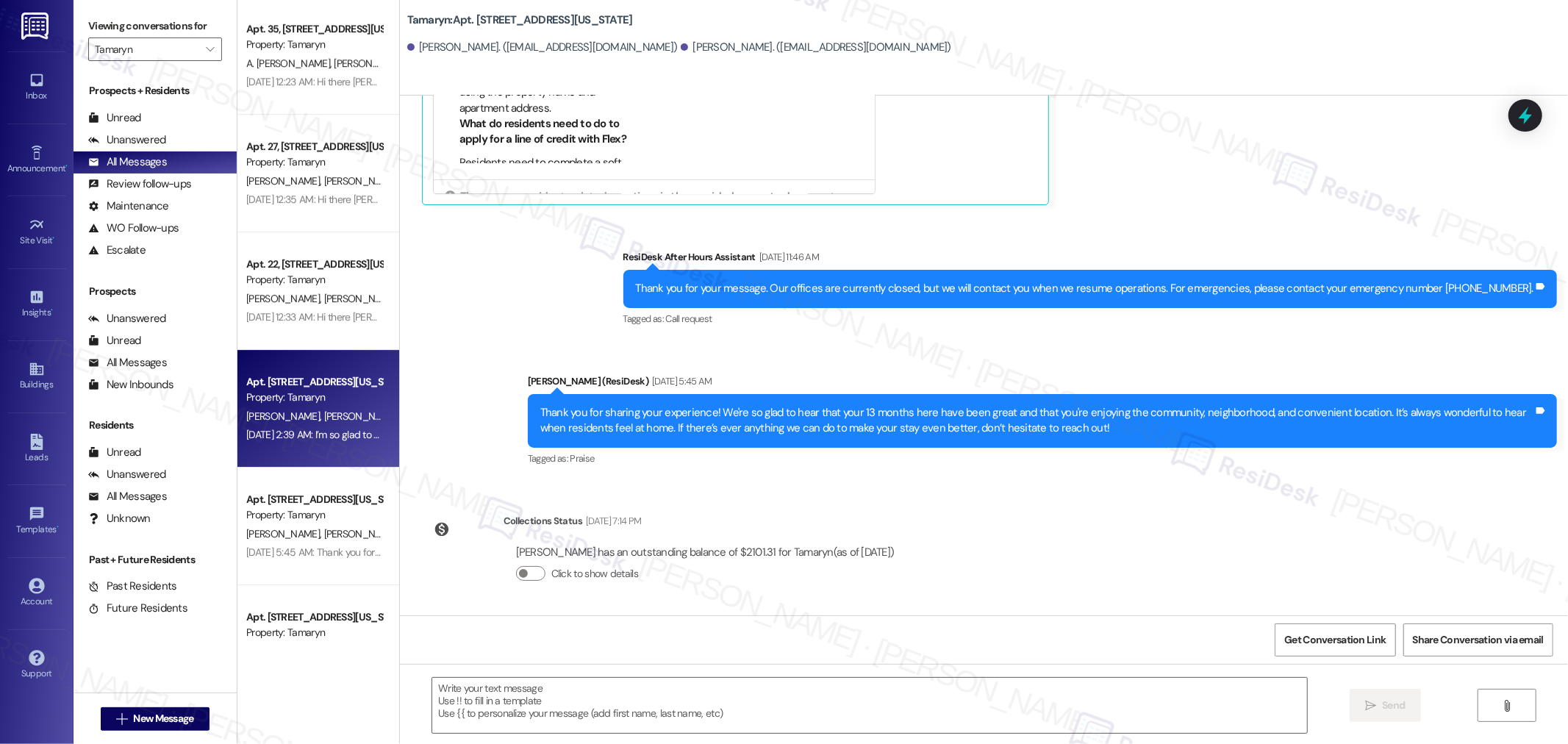
type textarea "Fetching suggested responses. Please feel free to read through the conversation…"
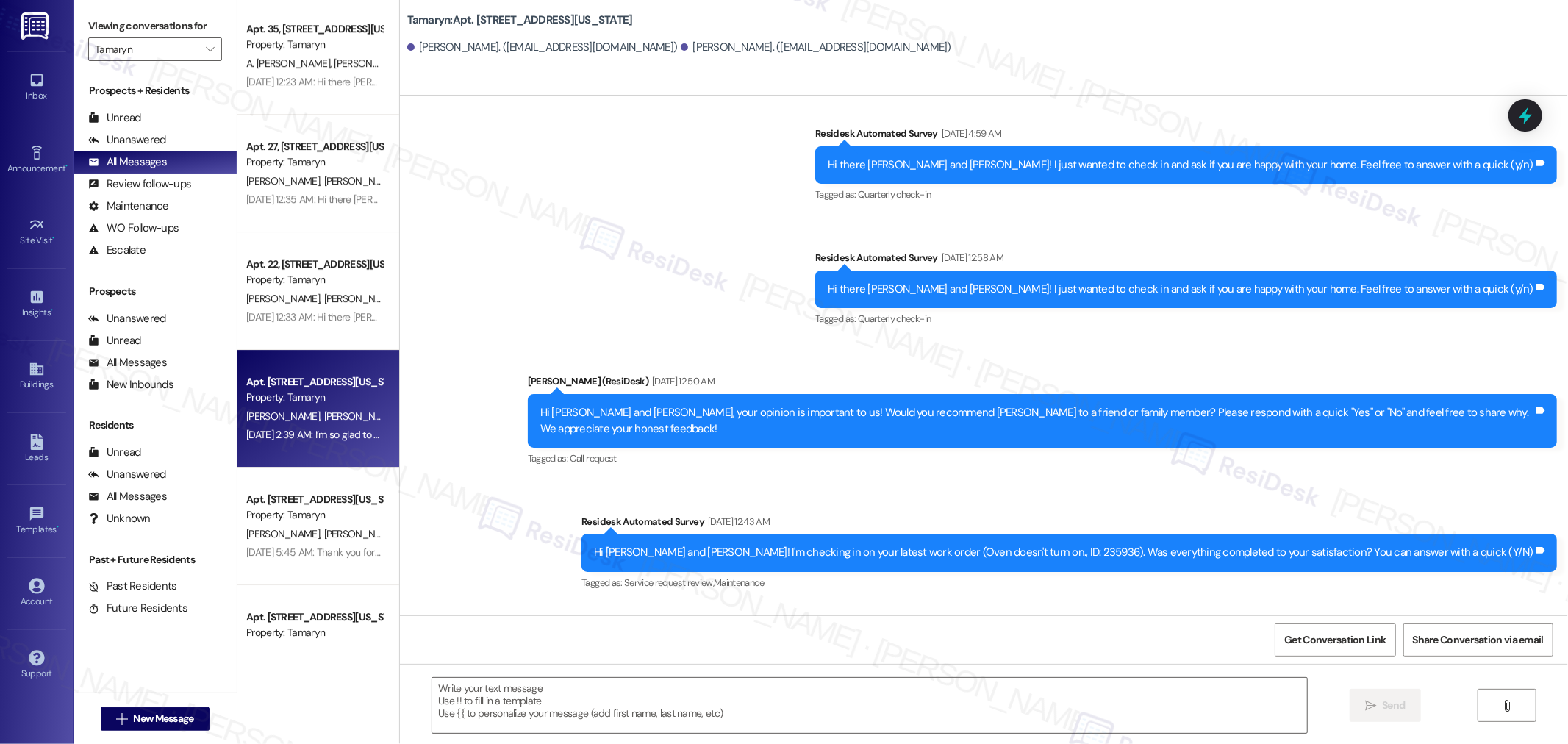
scroll to position [742, 0]
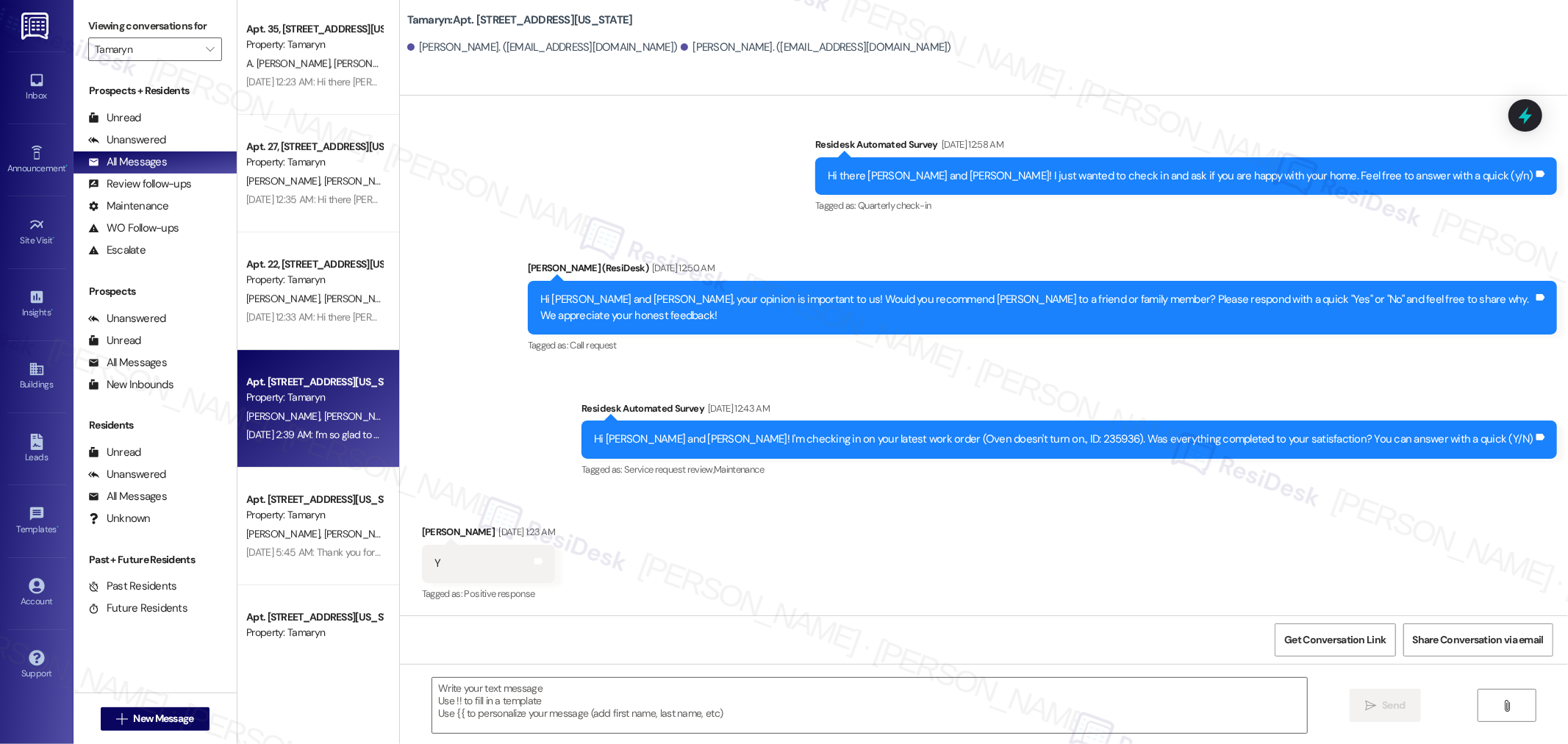
type textarea "Fetching suggested responses. Please feel free to read through the conversation…"
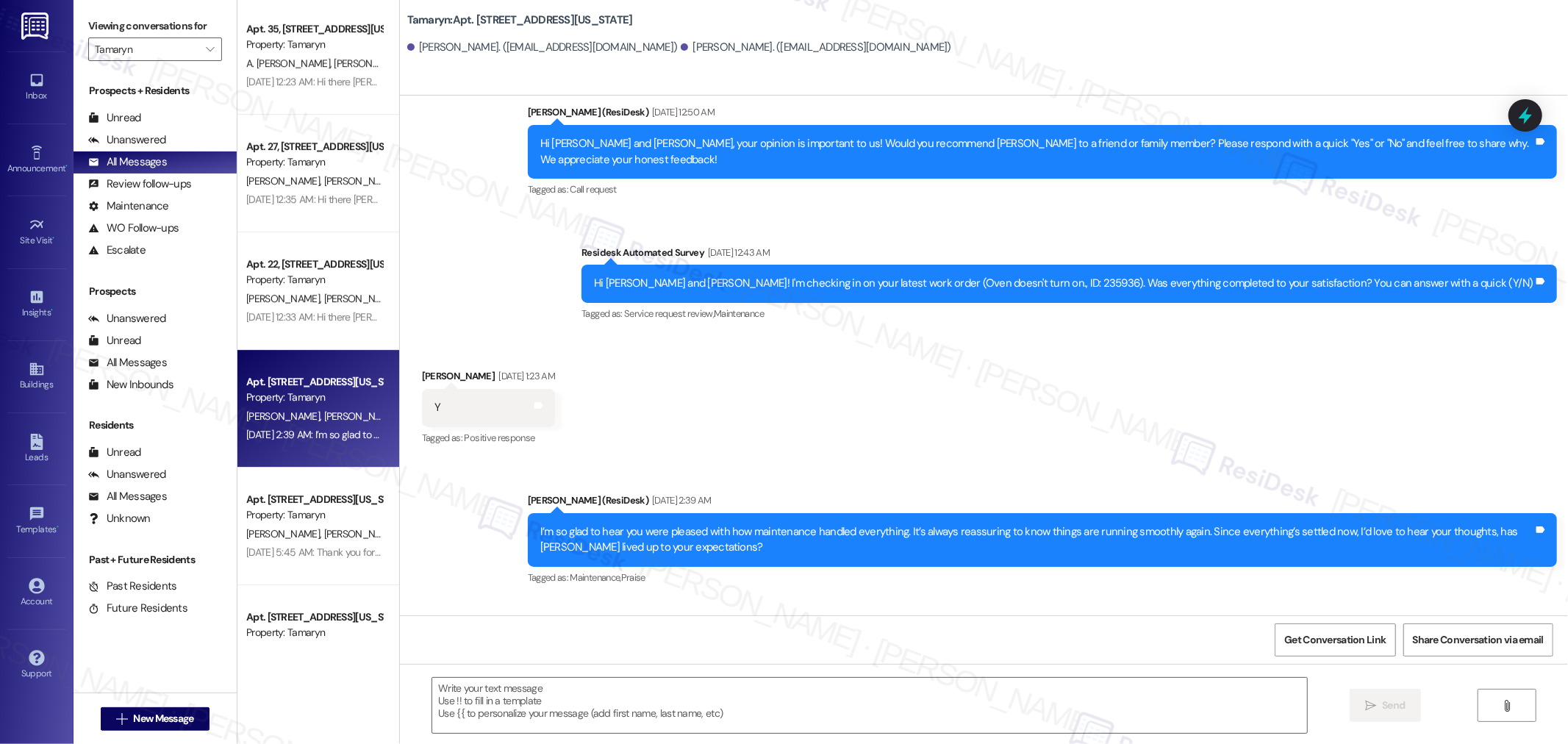
scroll to position [1016, 0]
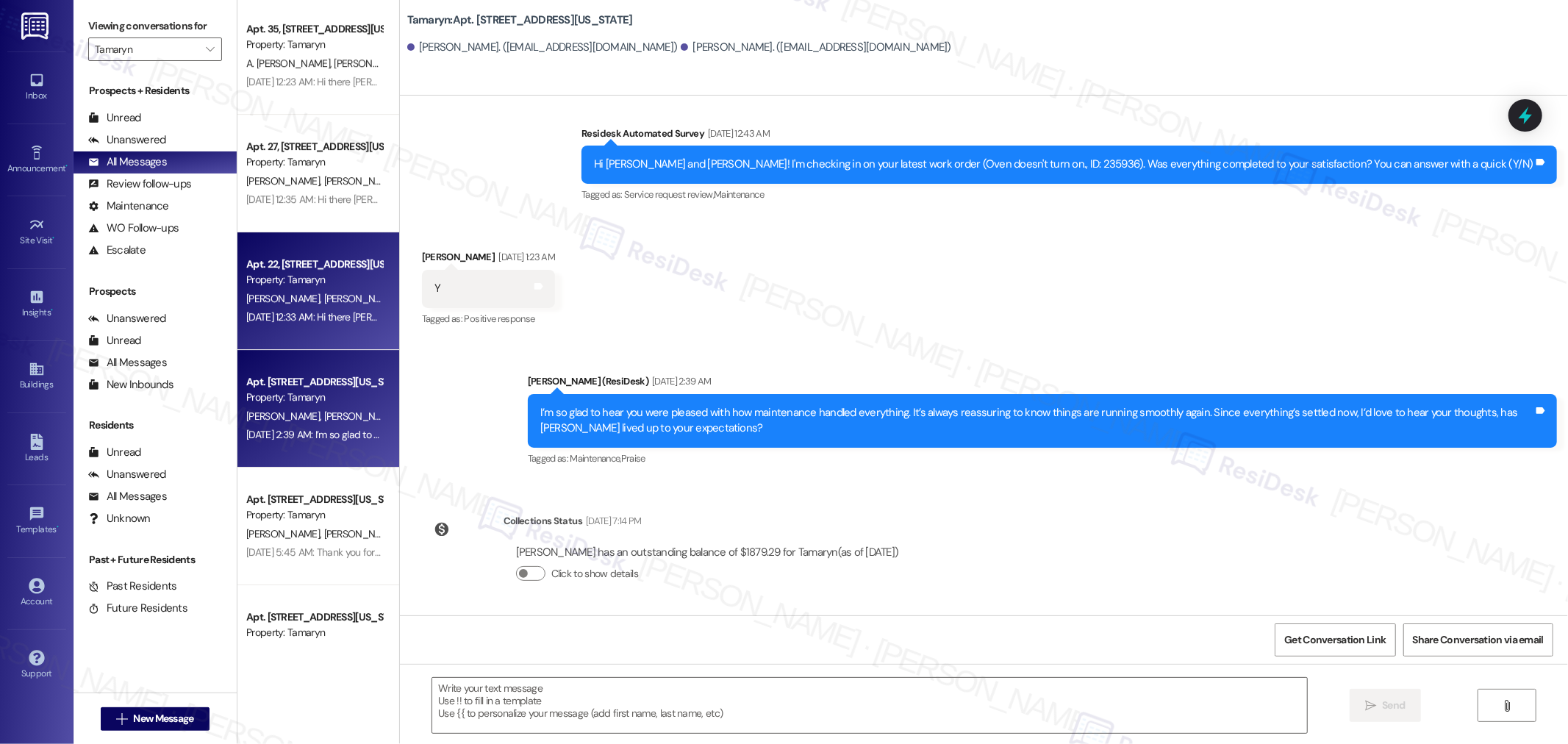
click at [298, 309] on div "Aug 19, 2025 at 12:33 AM: Hi there Edward and Alice! I just wanted to check in …" at bounding box center [314, 317] width 139 height 19
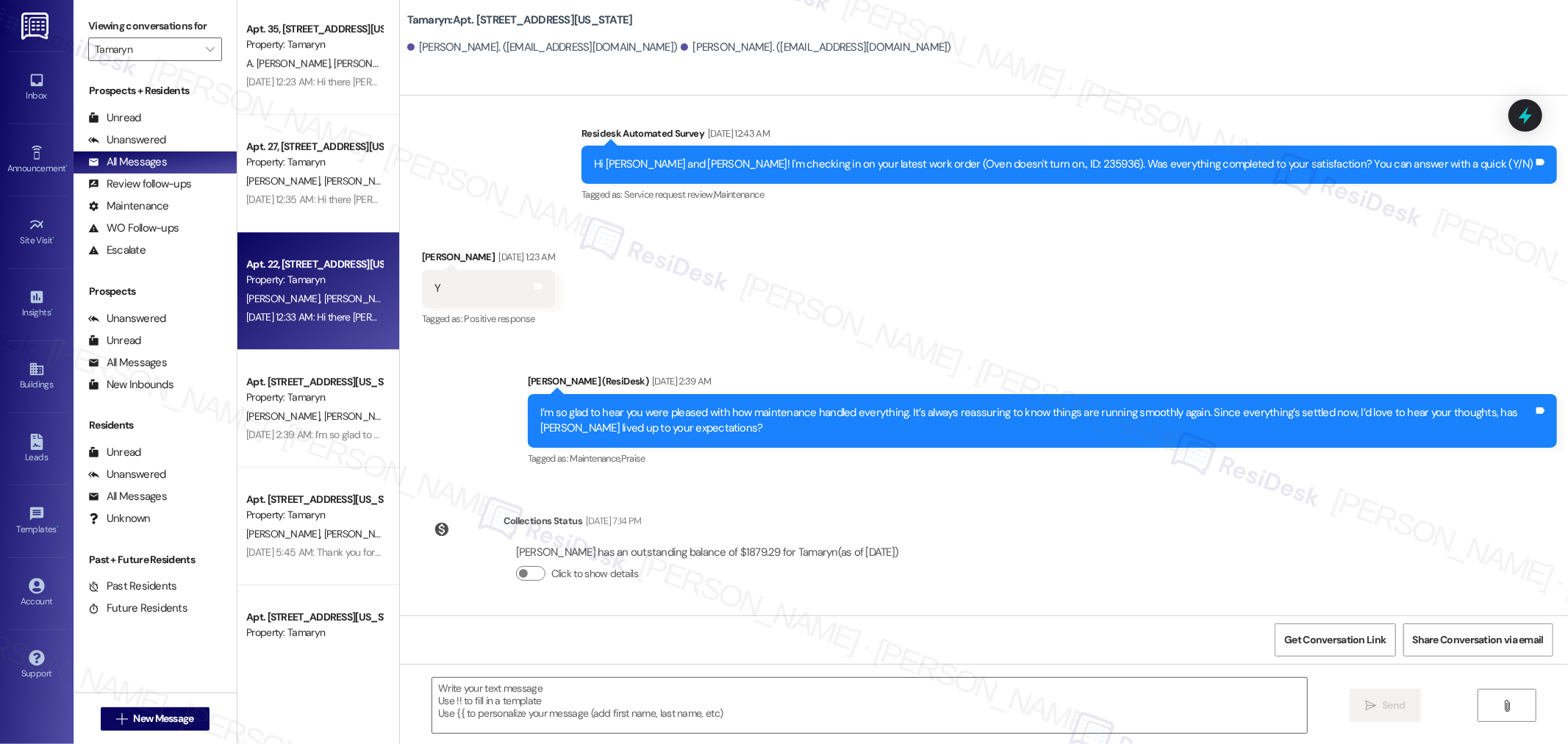
type textarea "Fetching suggested responses. Please feel free to read through the conversation…"
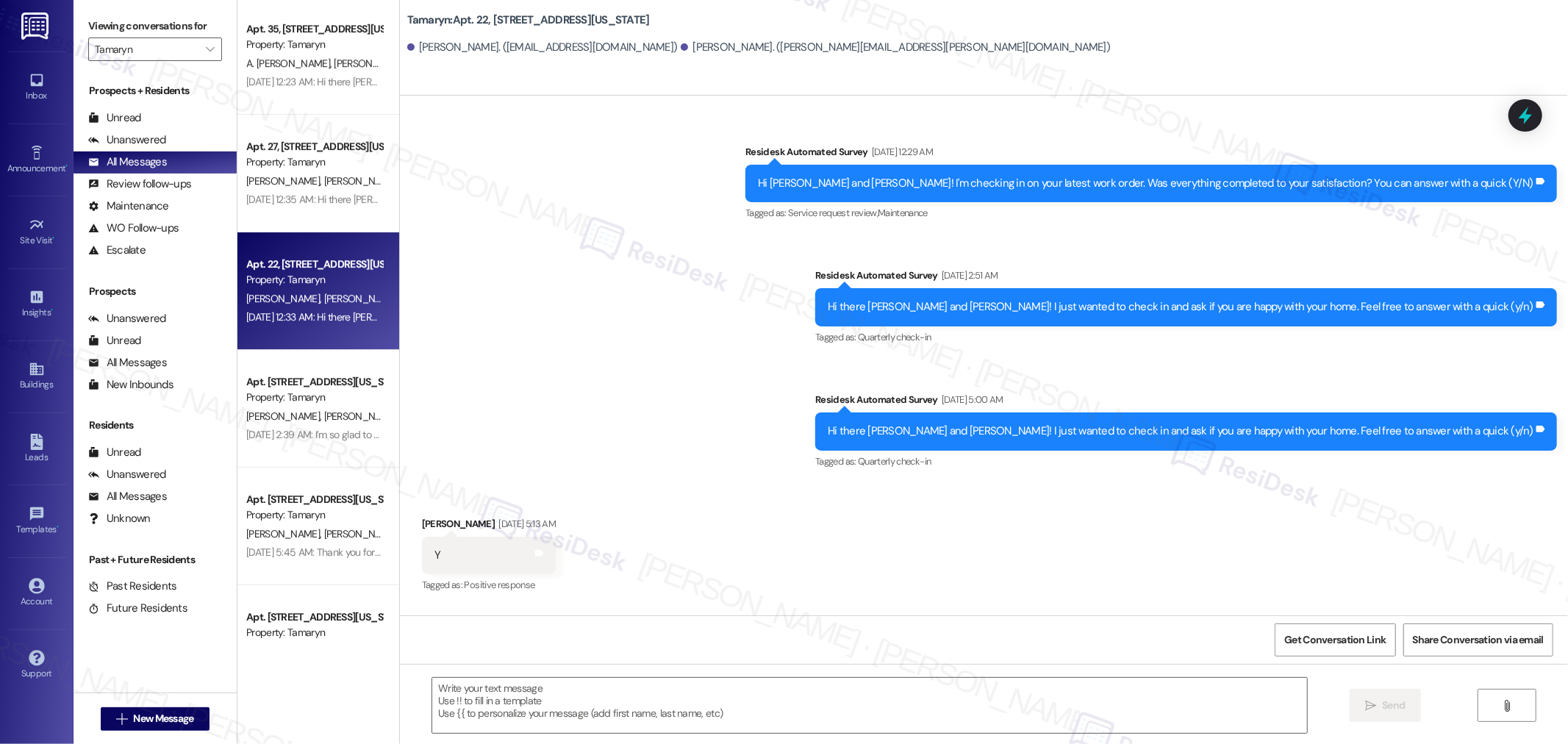
type textarea "Fetching suggested responses. Please feel free to read through the conversation…"
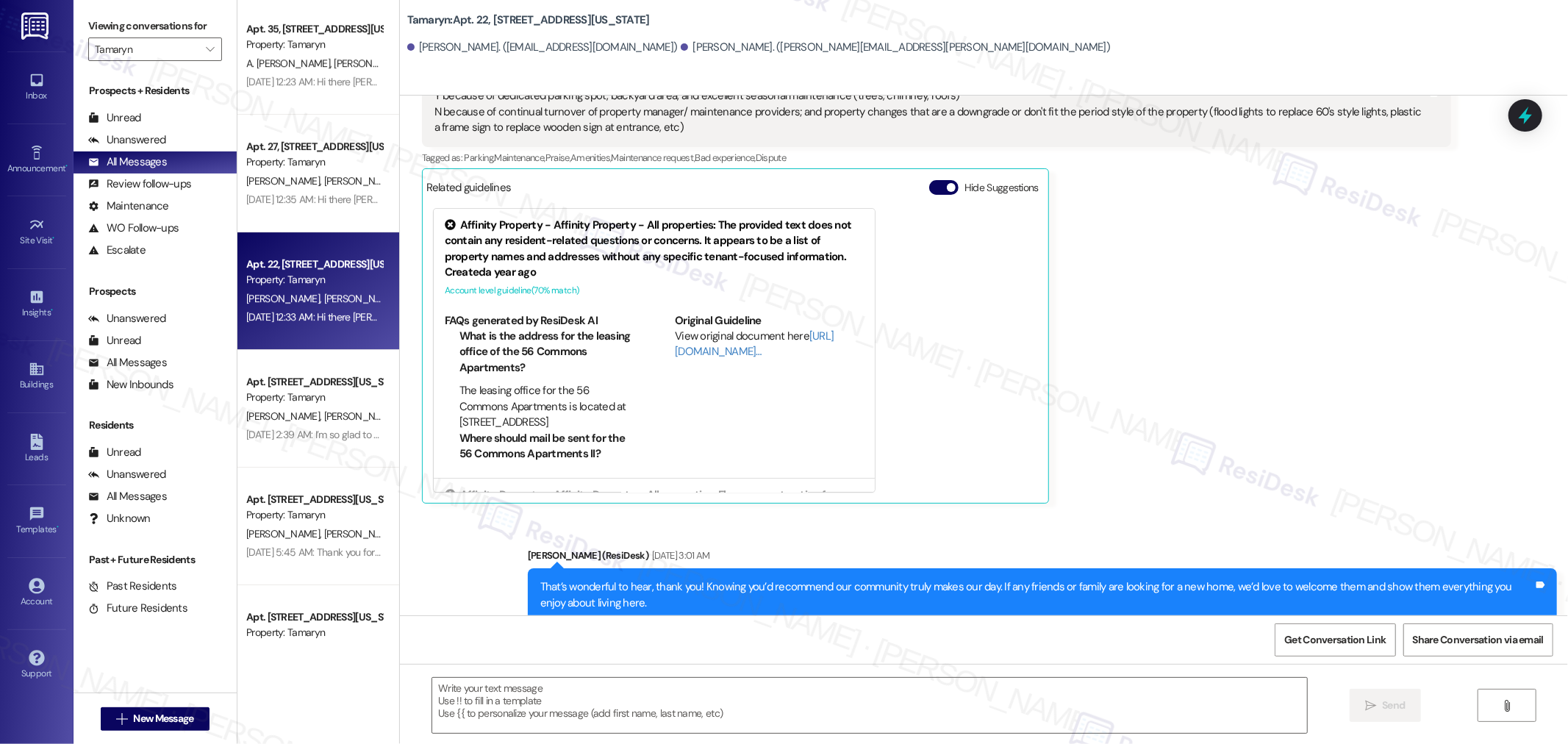
scroll to position [3696, 0]
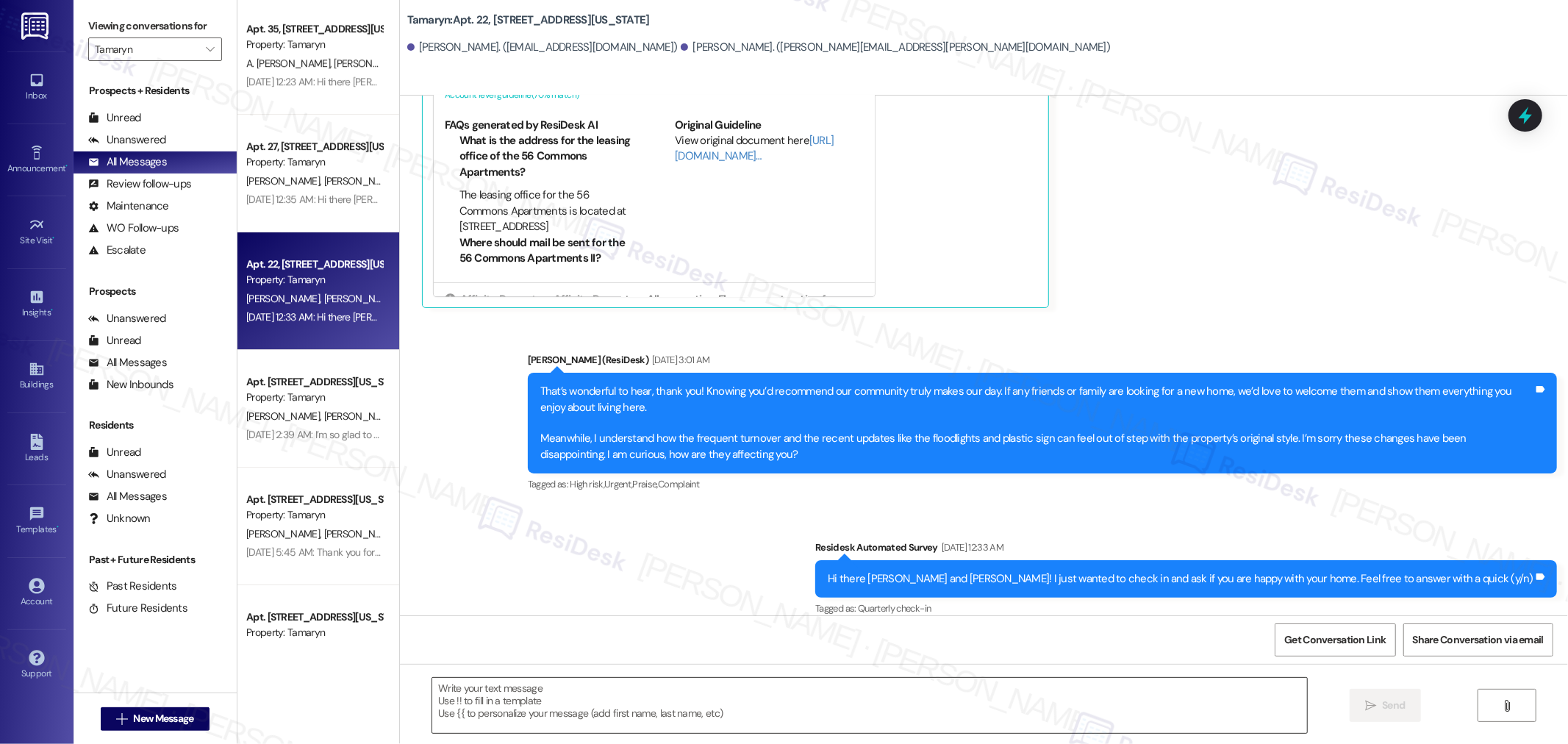
click at [826, 696] on textarea at bounding box center [869, 705] width 874 height 55
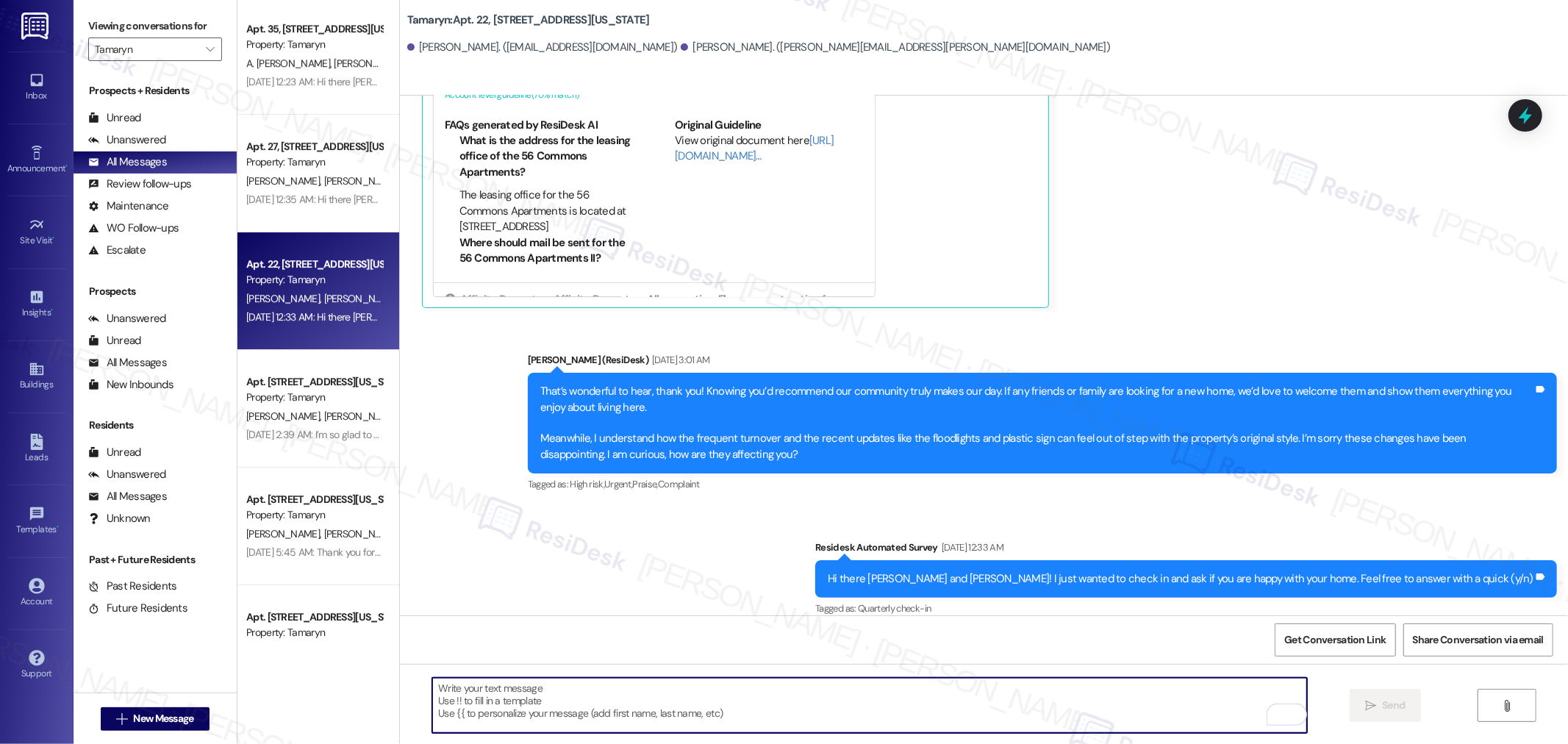
click at [769, 714] on textarea "To enrich screen reader interactions, please activate Accessibility in Grammarl…" at bounding box center [869, 705] width 874 height 55
paste textarea "Hello {{first_name}}! I hope you’re doing well. We’re highlighting the unique s…"
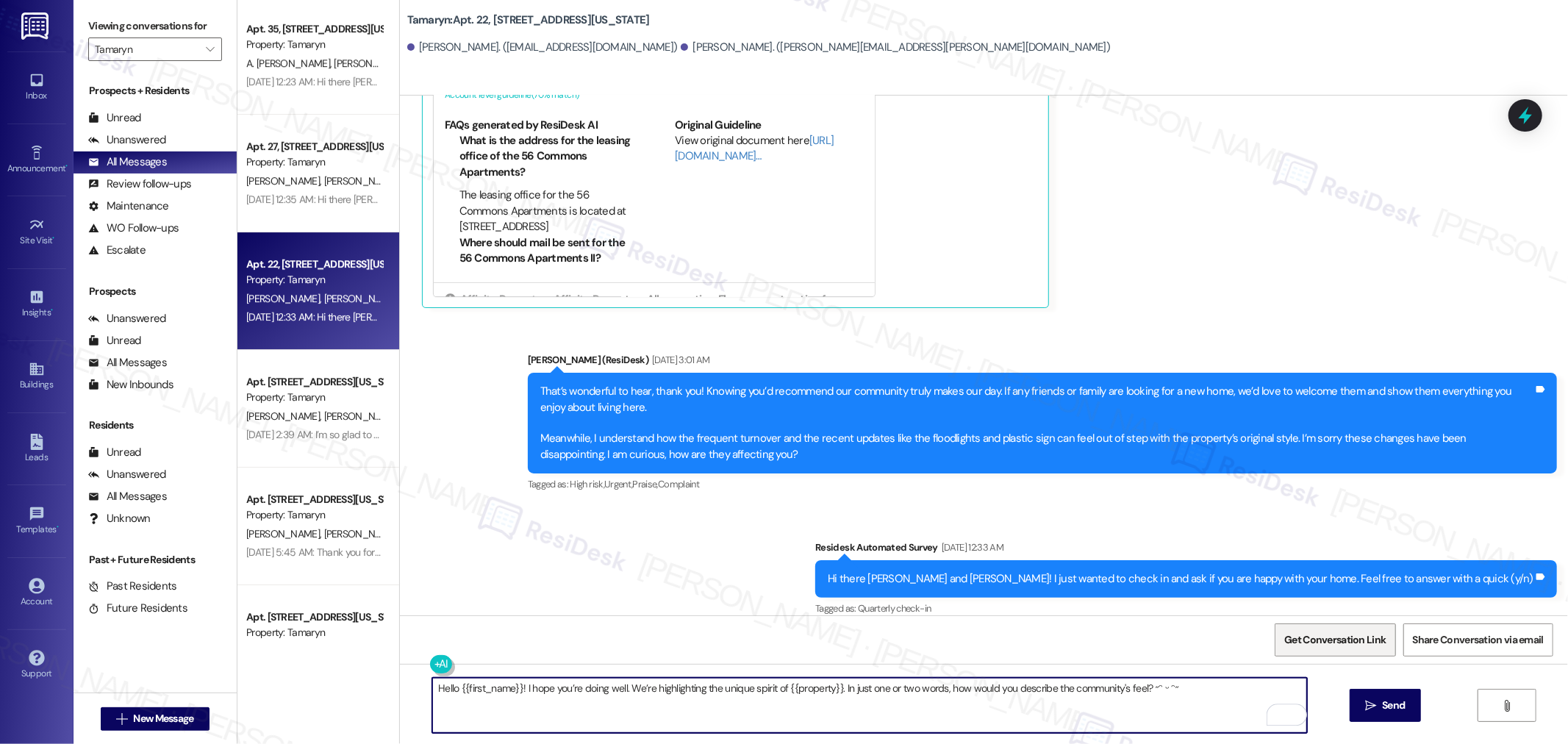
type textarea "Hello {{first_name}}! I hope you’re doing well. We’re highlighting the unique s…"
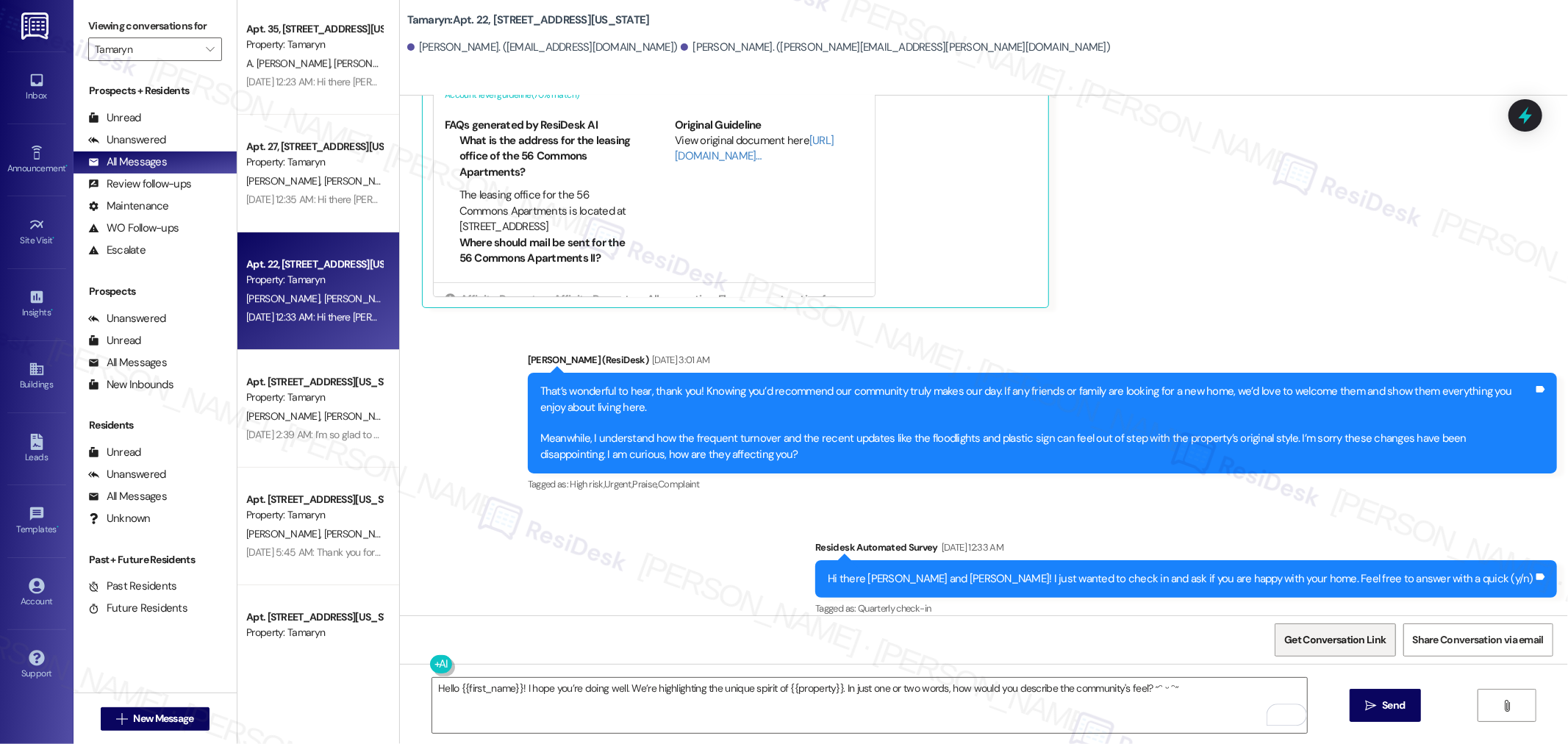
click at [1317, 633] on span "Get Conversation Link" at bounding box center [1334, 639] width 102 height 15
click at [1404, 701] on span "Send" at bounding box center [1393, 704] width 28 height 15
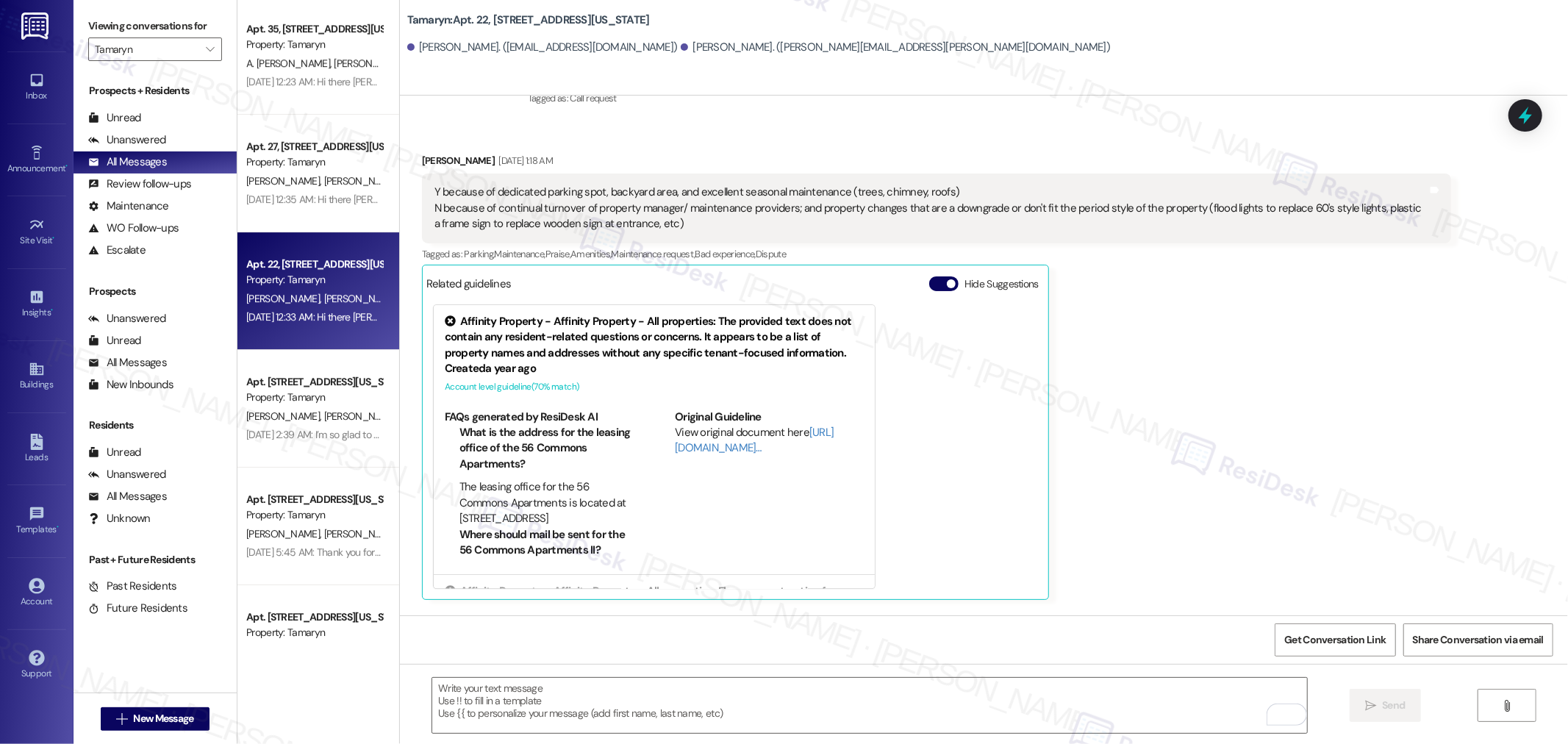
scroll to position [3384, 0]
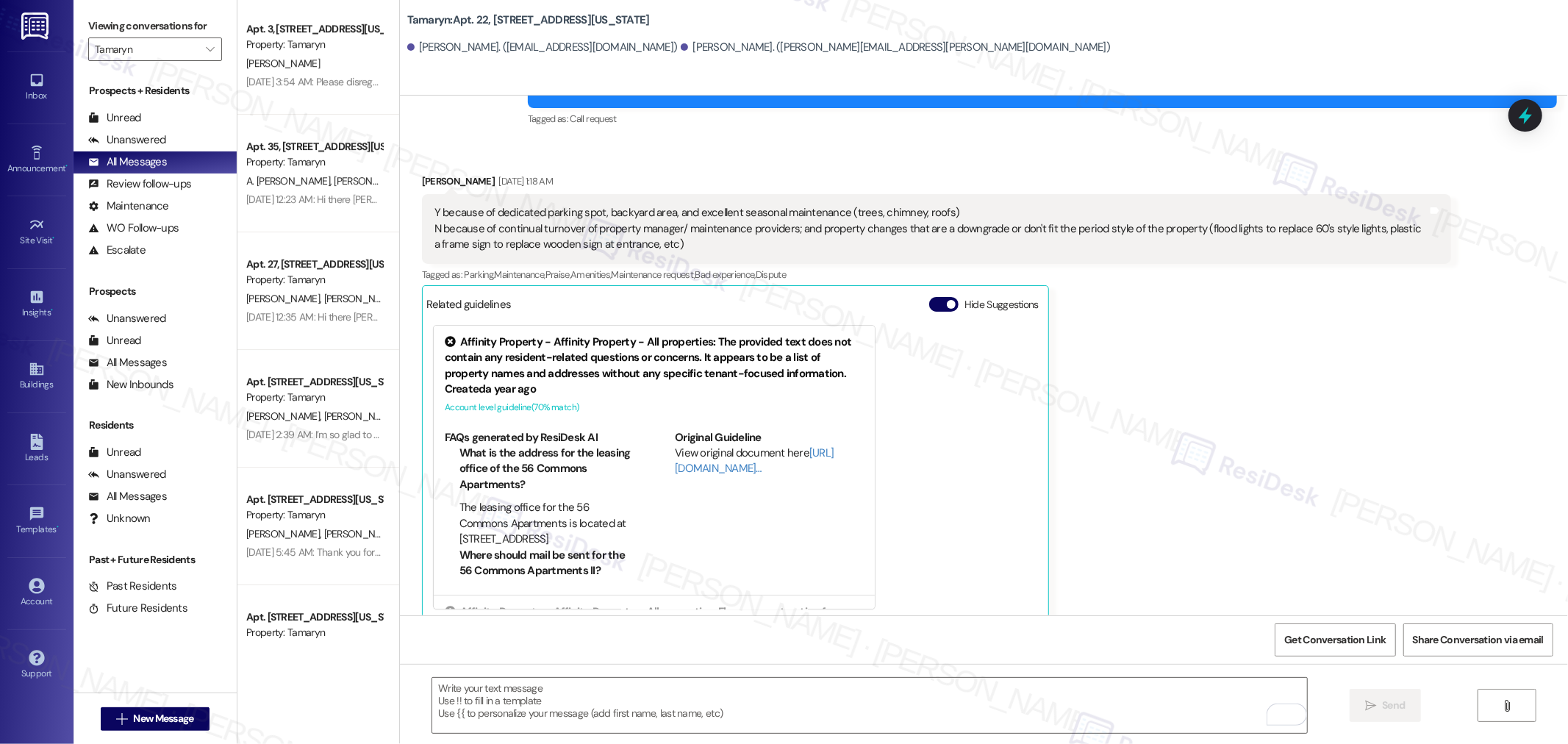
click at [408, 23] on b "Tamaryn: Apt. 22, 9655 SW North Dakota Street" at bounding box center [528, 19] width 242 height 15
copy b "Tamaryn"
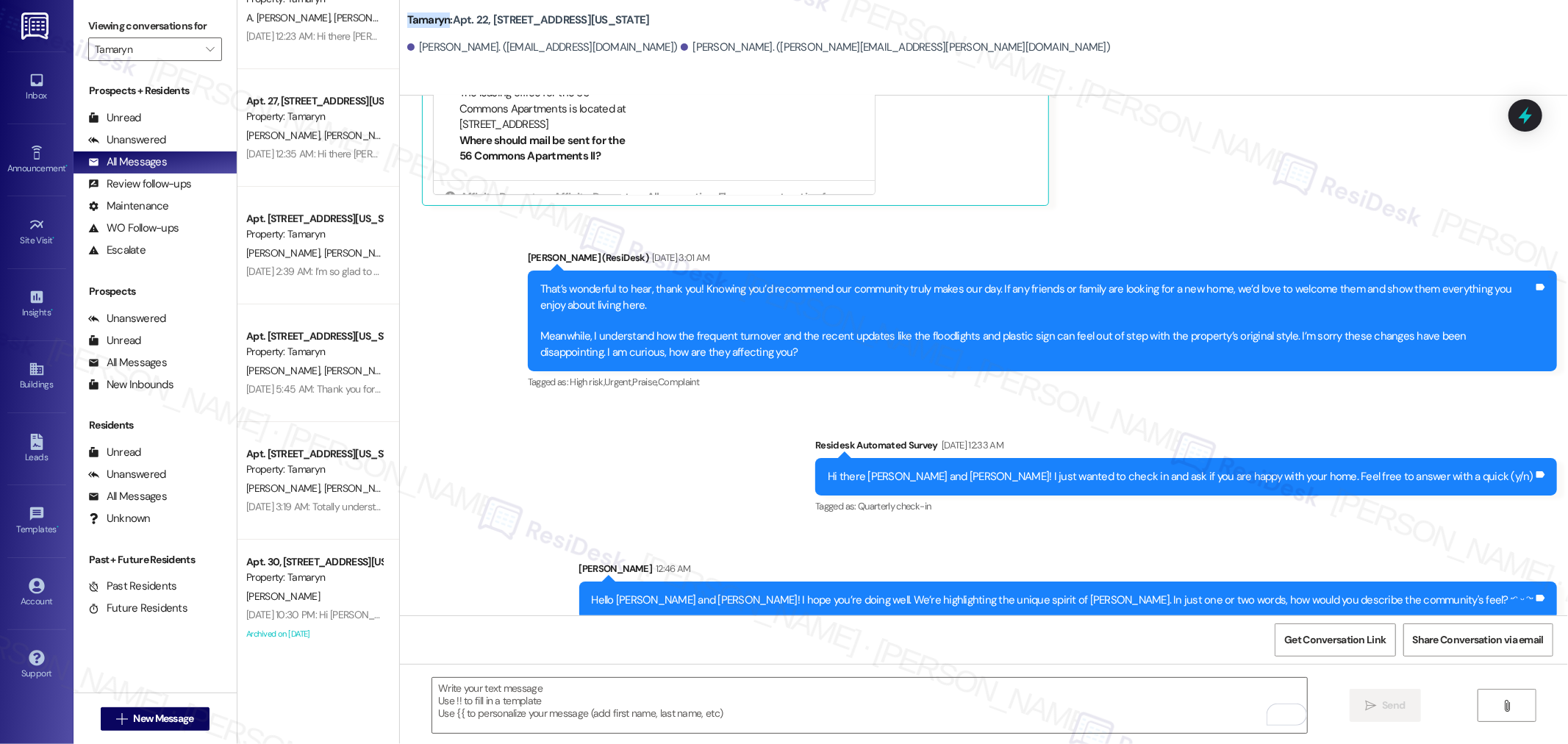
scroll to position [4326, 0]
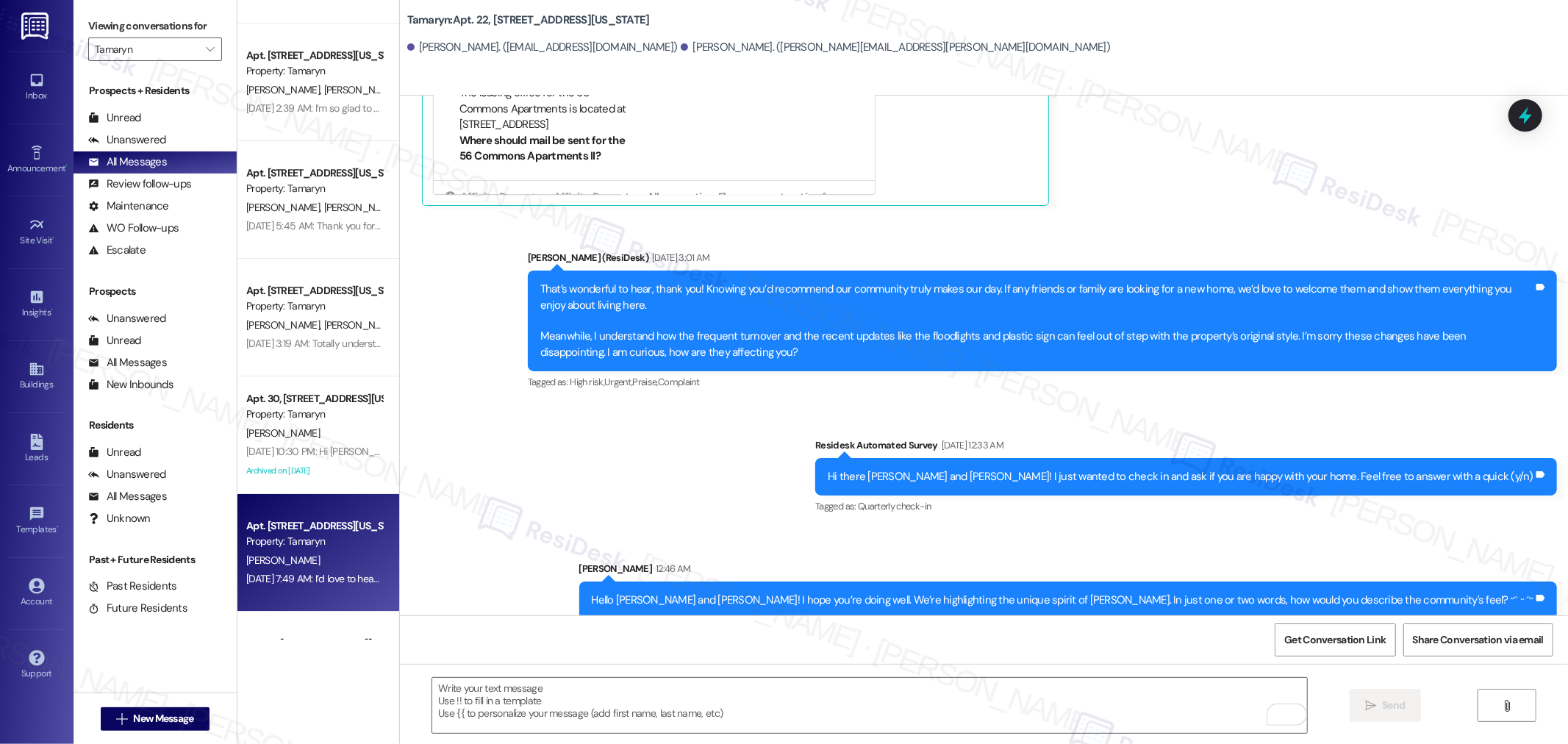
click at [285, 558] on div "L. Reedy" at bounding box center [314, 560] width 139 height 19
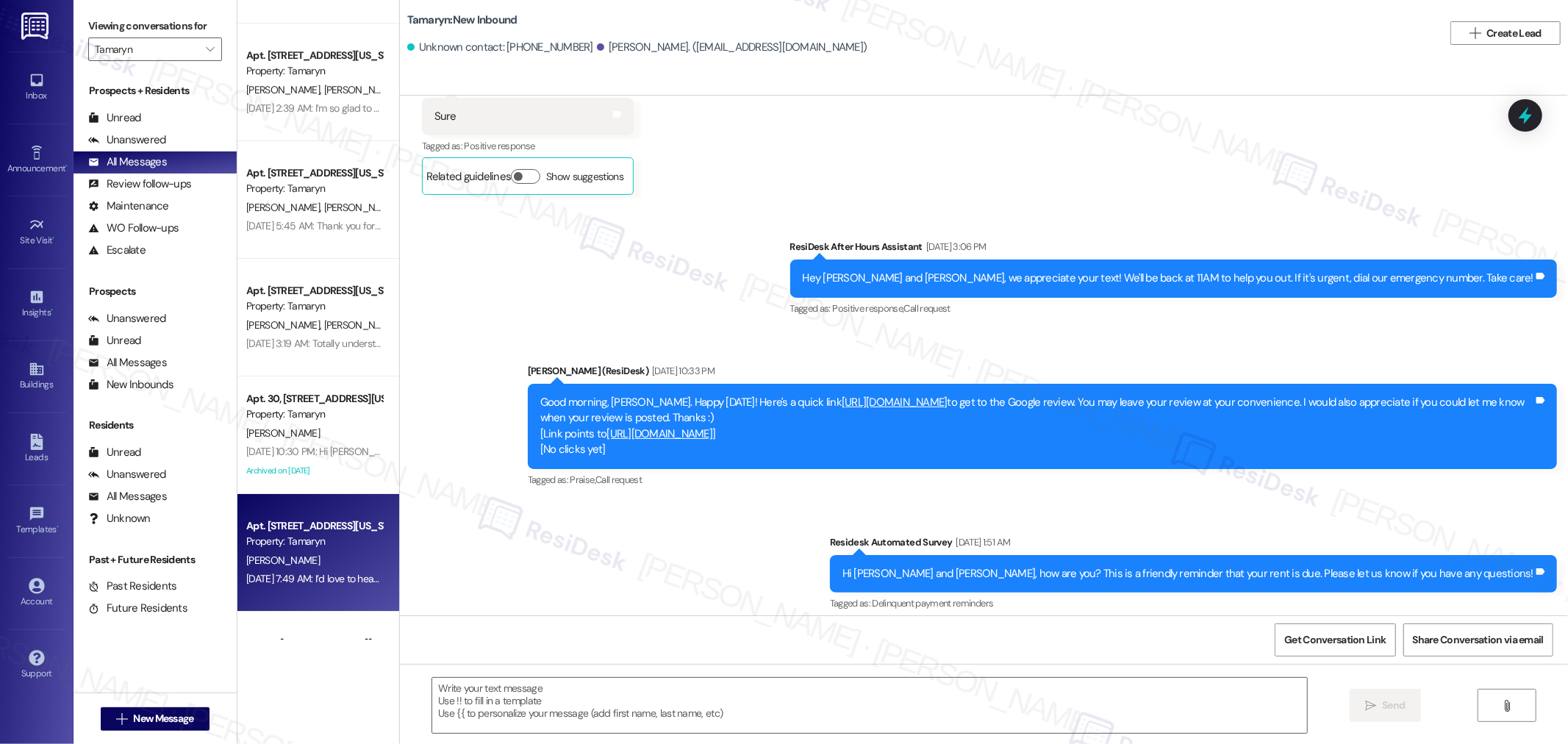
type textarea "Fetching suggested responses. Please feel free to read through the conversation…"
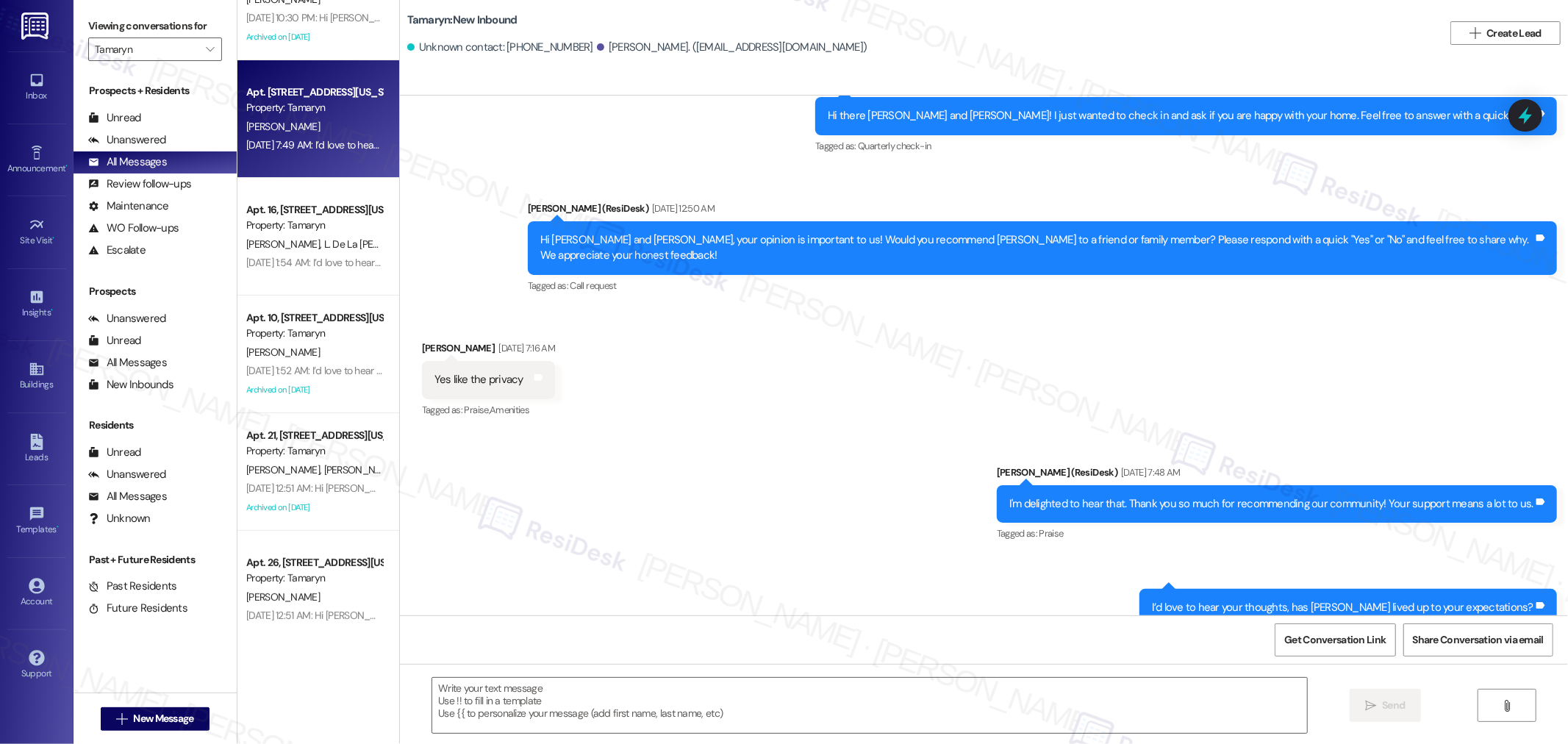
scroll to position [4768, 0]
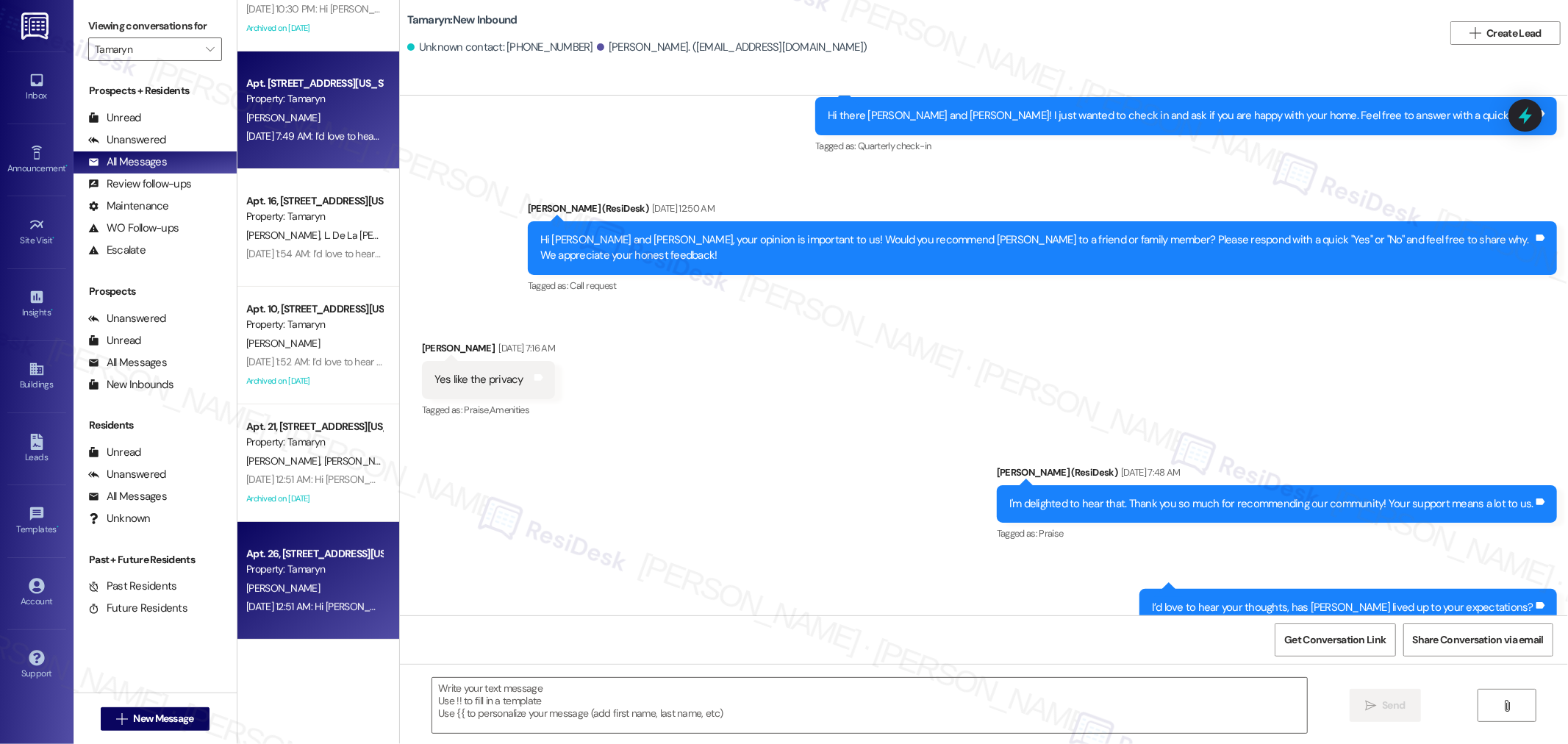
click at [327, 597] on div "Jul 24, 2025 at 12:51 AM: Hi Corey, your opinion is important to us! Would you …" at bounding box center [314, 606] width 139 height 19
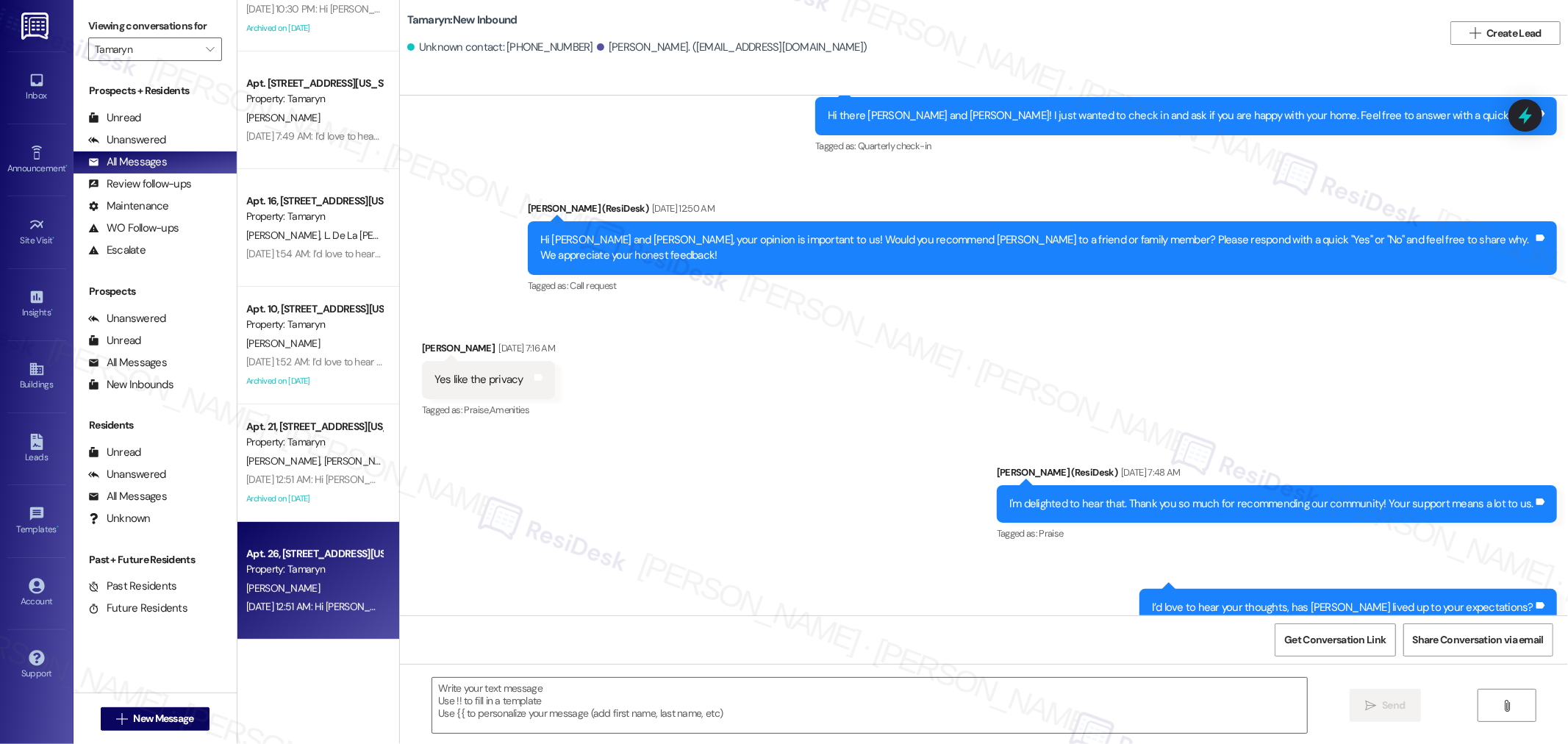
type textarea "Fetching suggested responses. Please feel free to read through the conversation…"
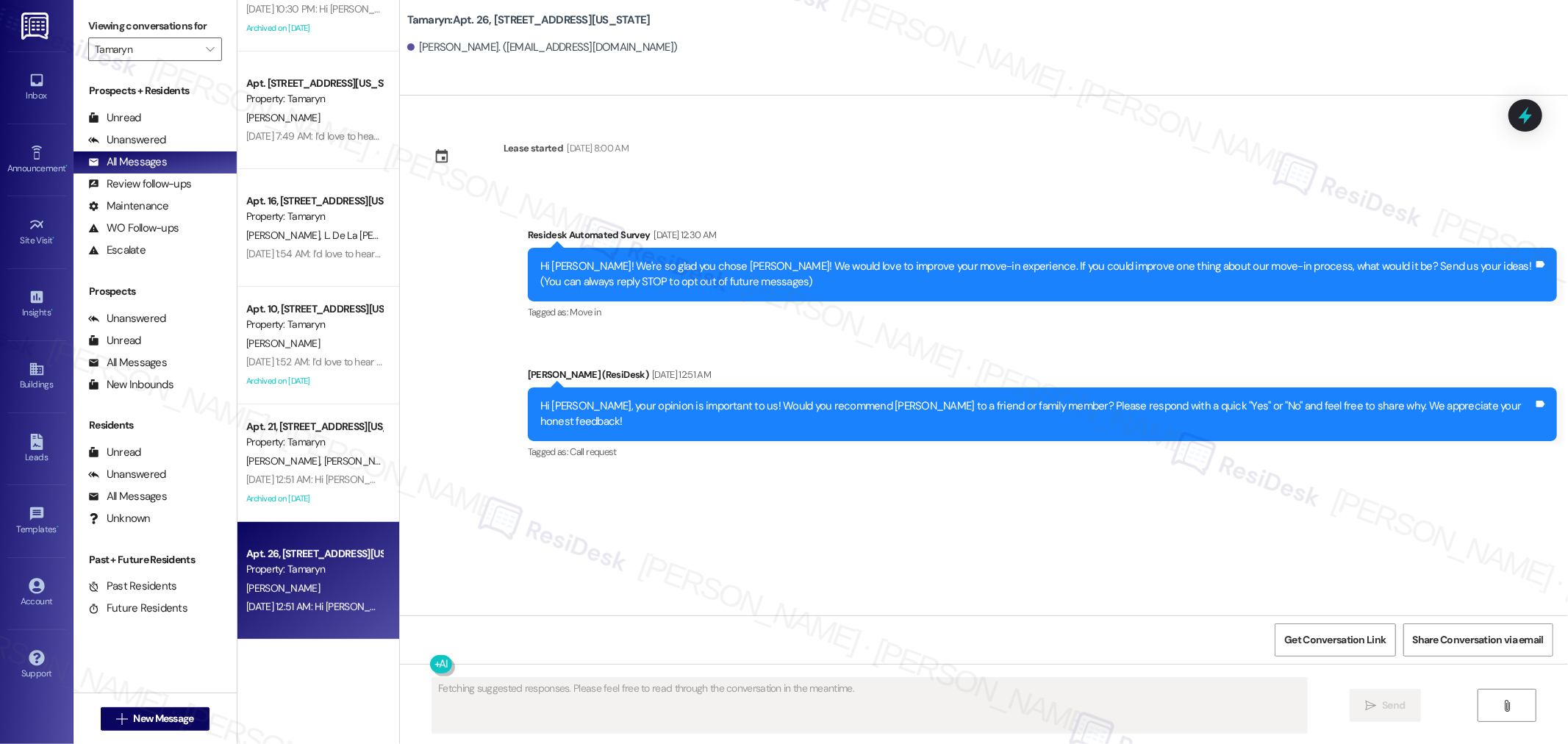
scroll to position [0, 0]
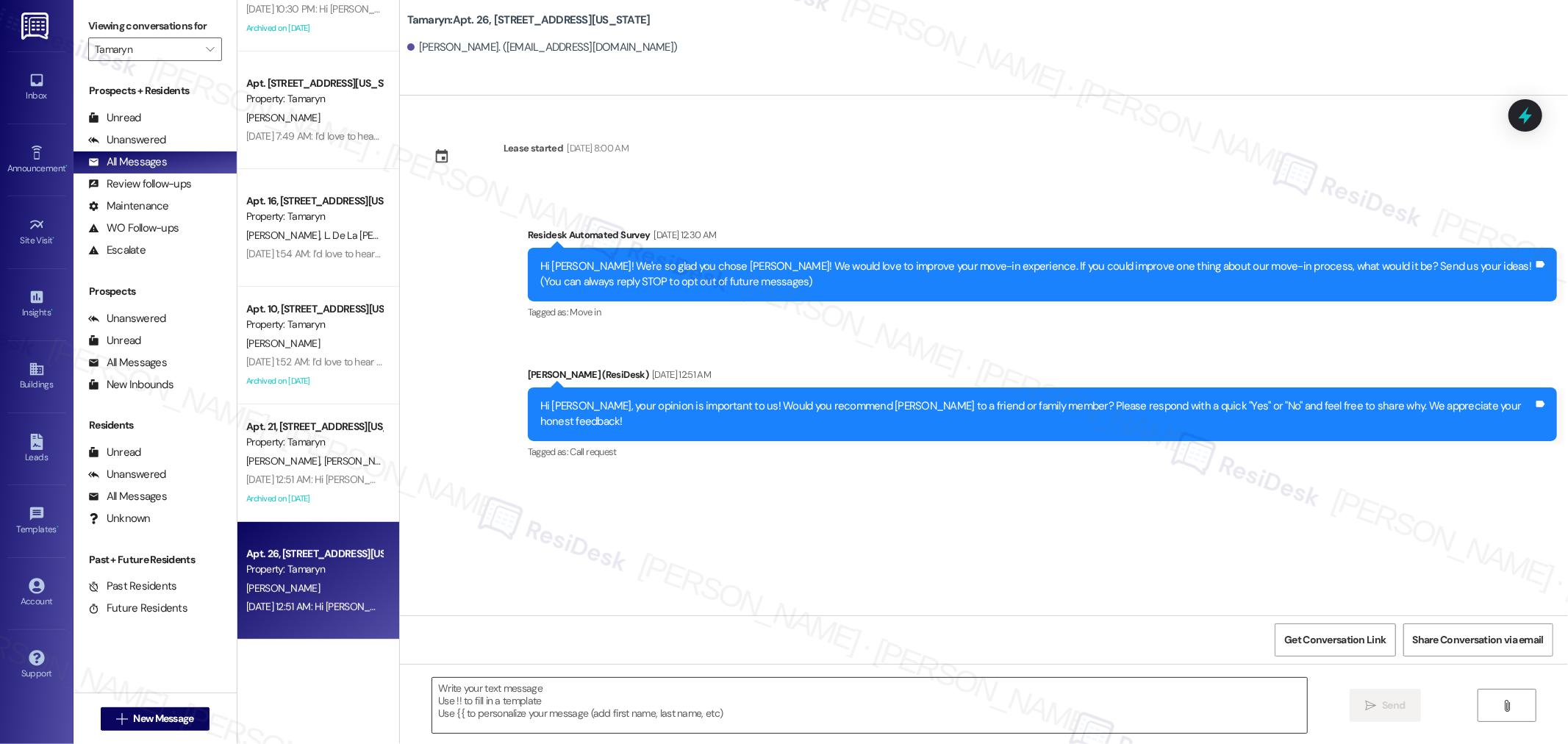
click at [936, 700] on textarea at bounding box center [869, 705] width 874 height 55
paste textarea "Hello {{first_name}}! I hope you’re doing well. We’re highlighting the unique s…"
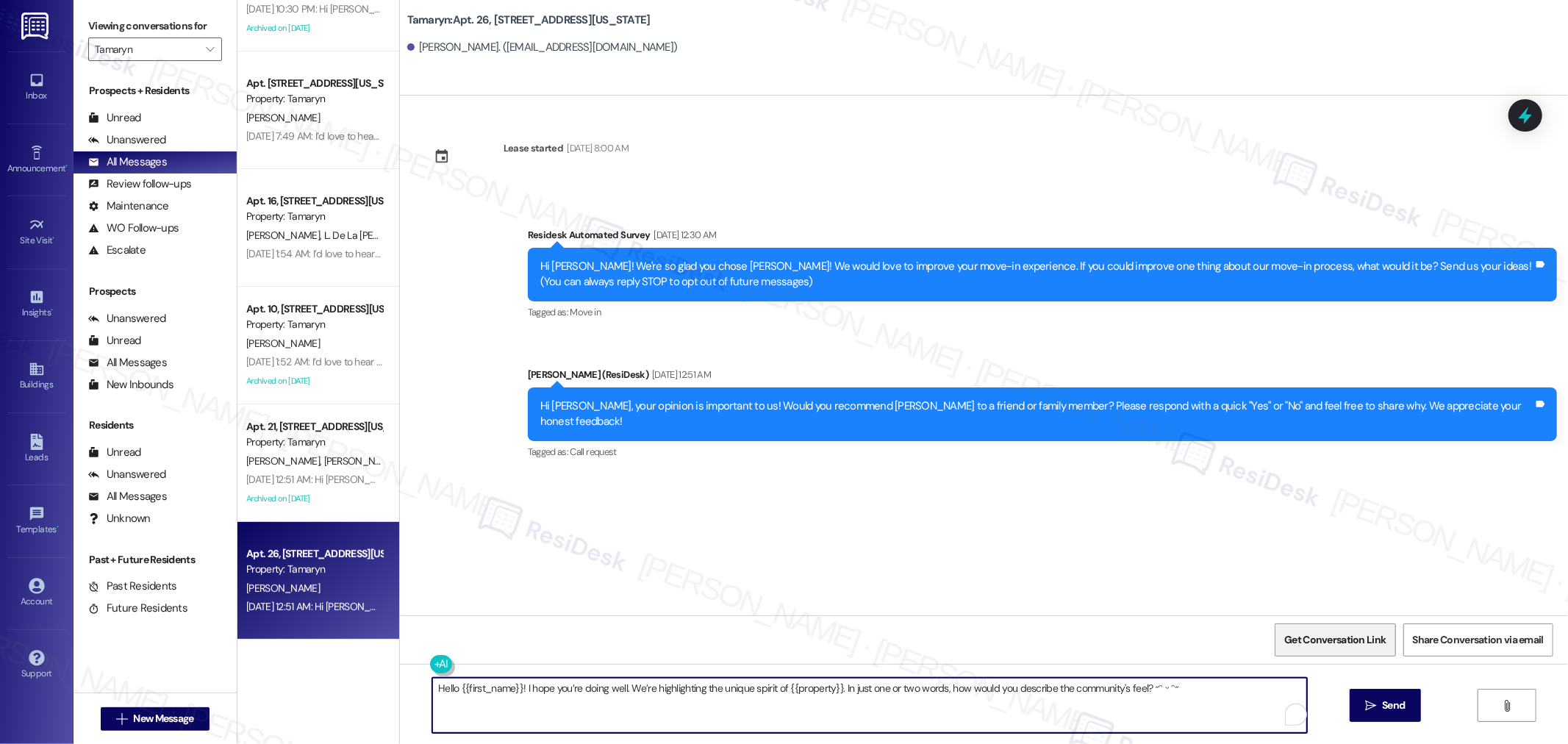
type textarea "Hello {{first_name}}! I hope you’re doing well. We’re highlighting the unique s…"
click at [1364, 640] on span "Get Conversation Link" at bounding box center [1334, 639] width 102 height 15
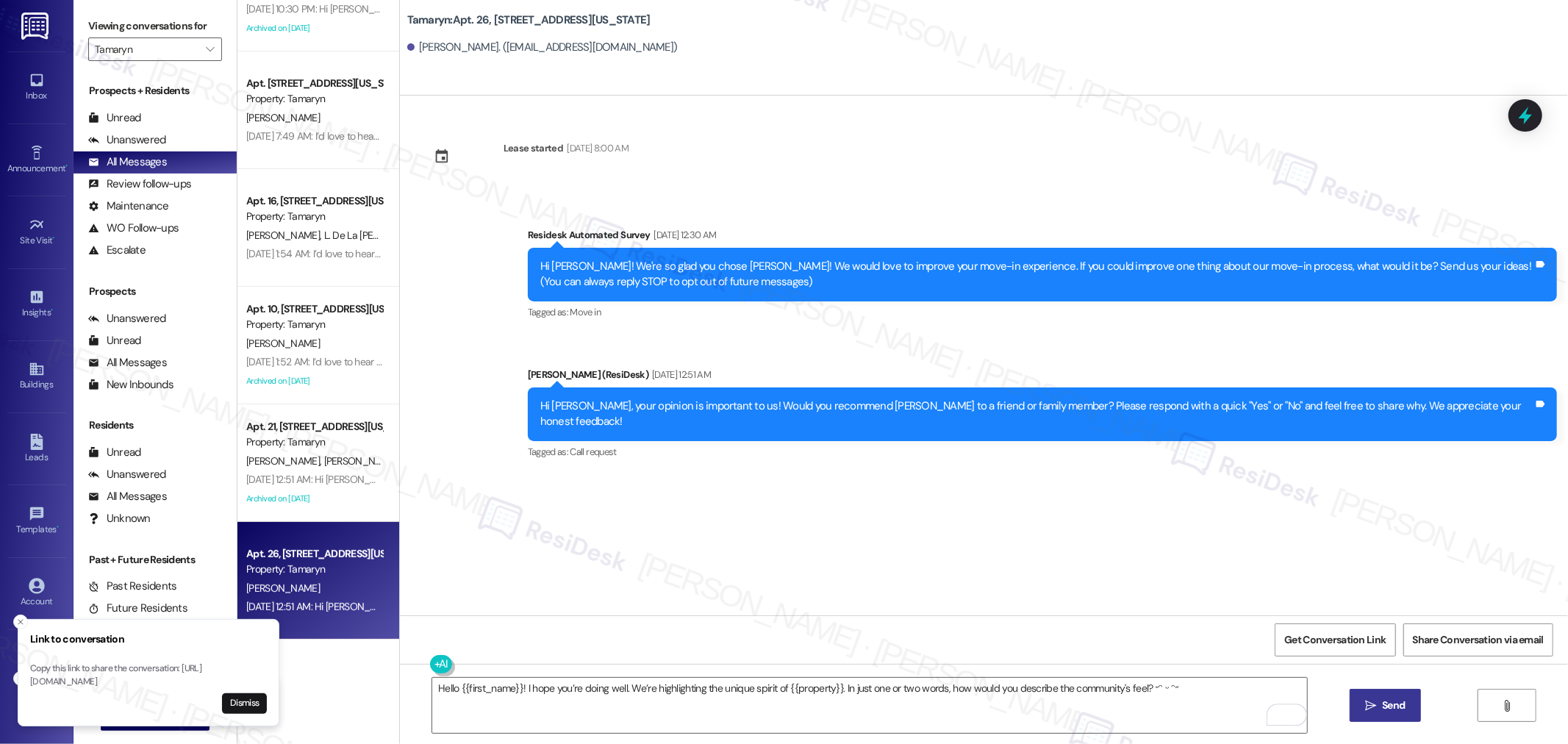
click at [1392, 709] on span "Send" at bounding box center [1393, 704] width 23 height 15
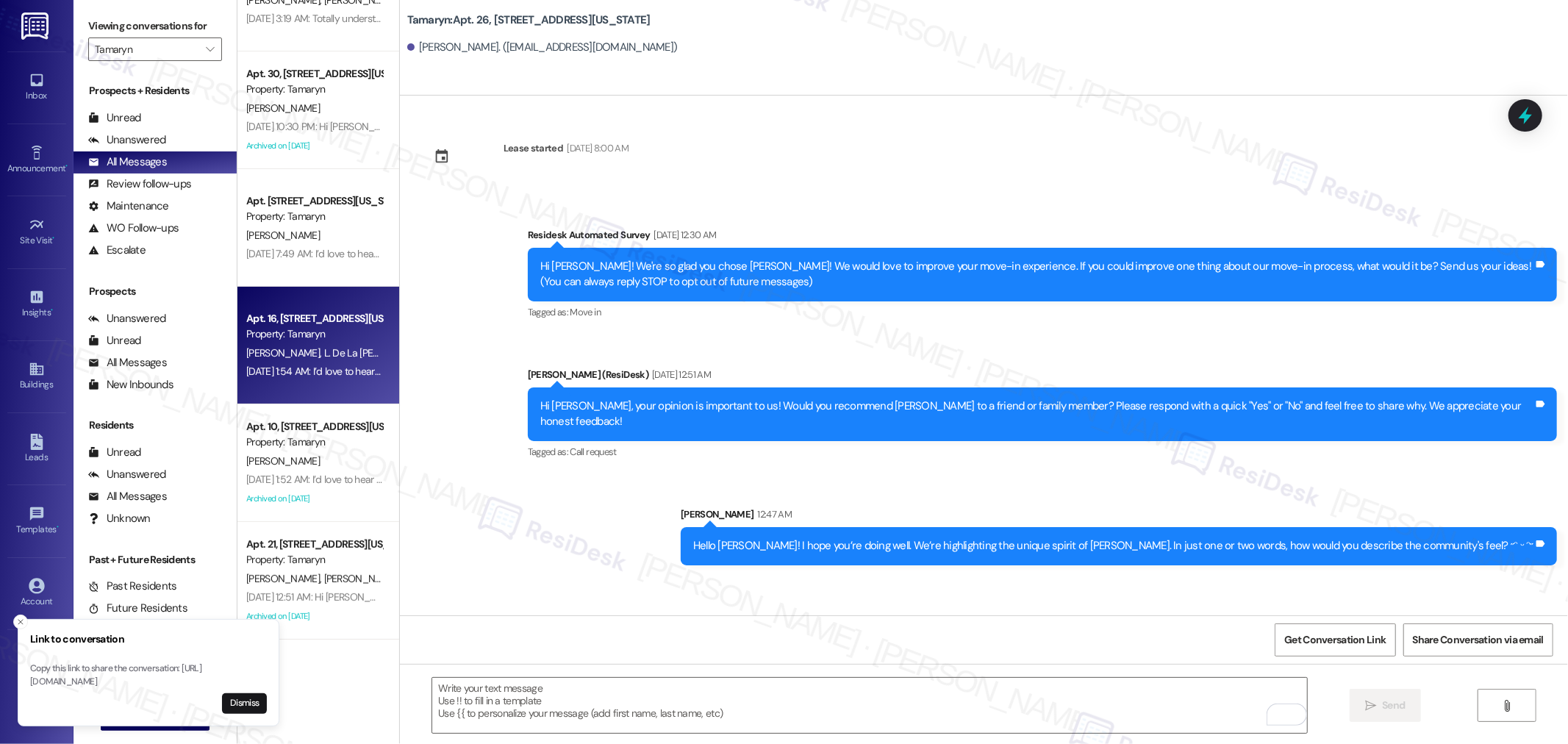
click at [326, 340] on div "Property: Tamaryn" at bounding box center [314, 334] width 136 height 15
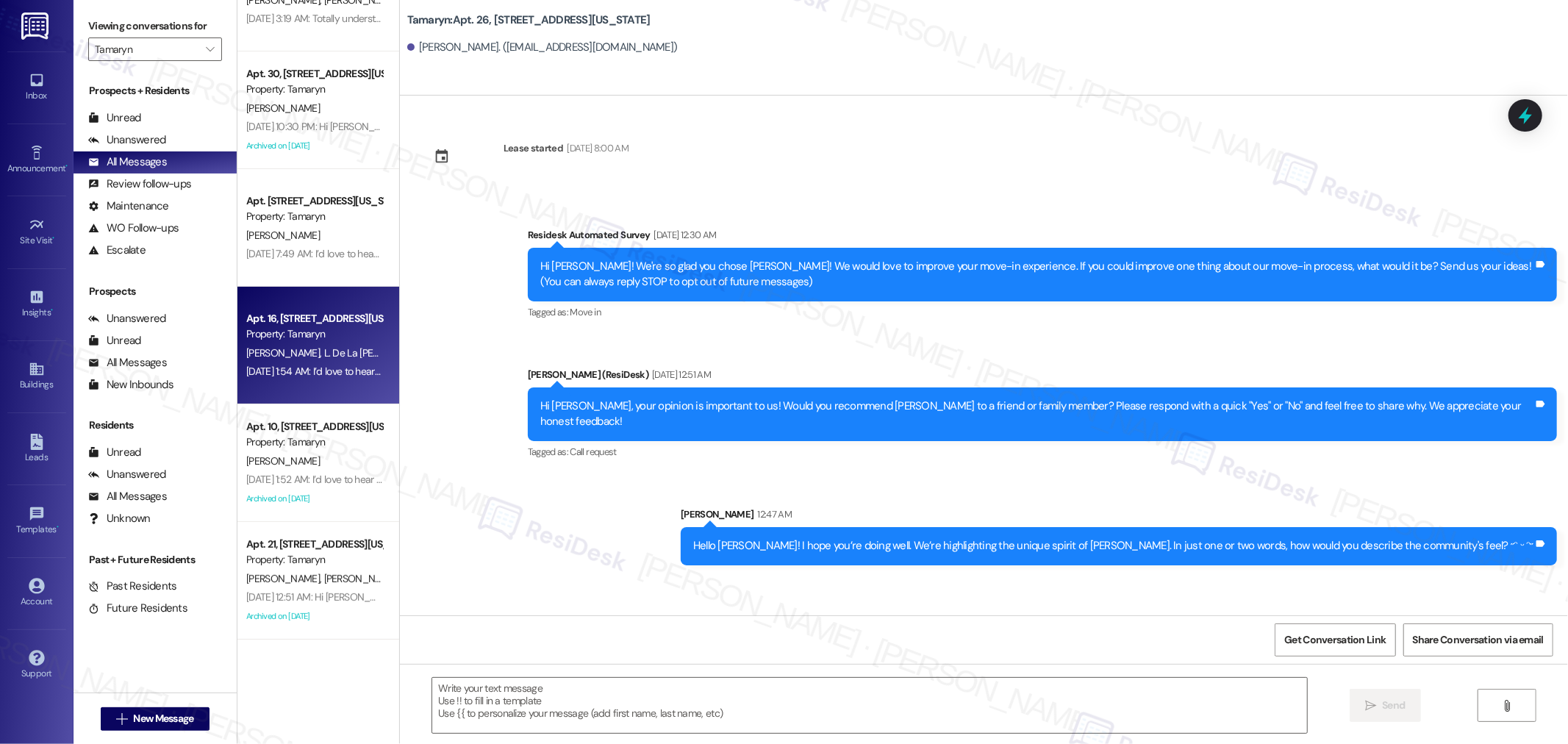
type textarea "Fetching suggested responses. Please feel free to read through the conversation…"
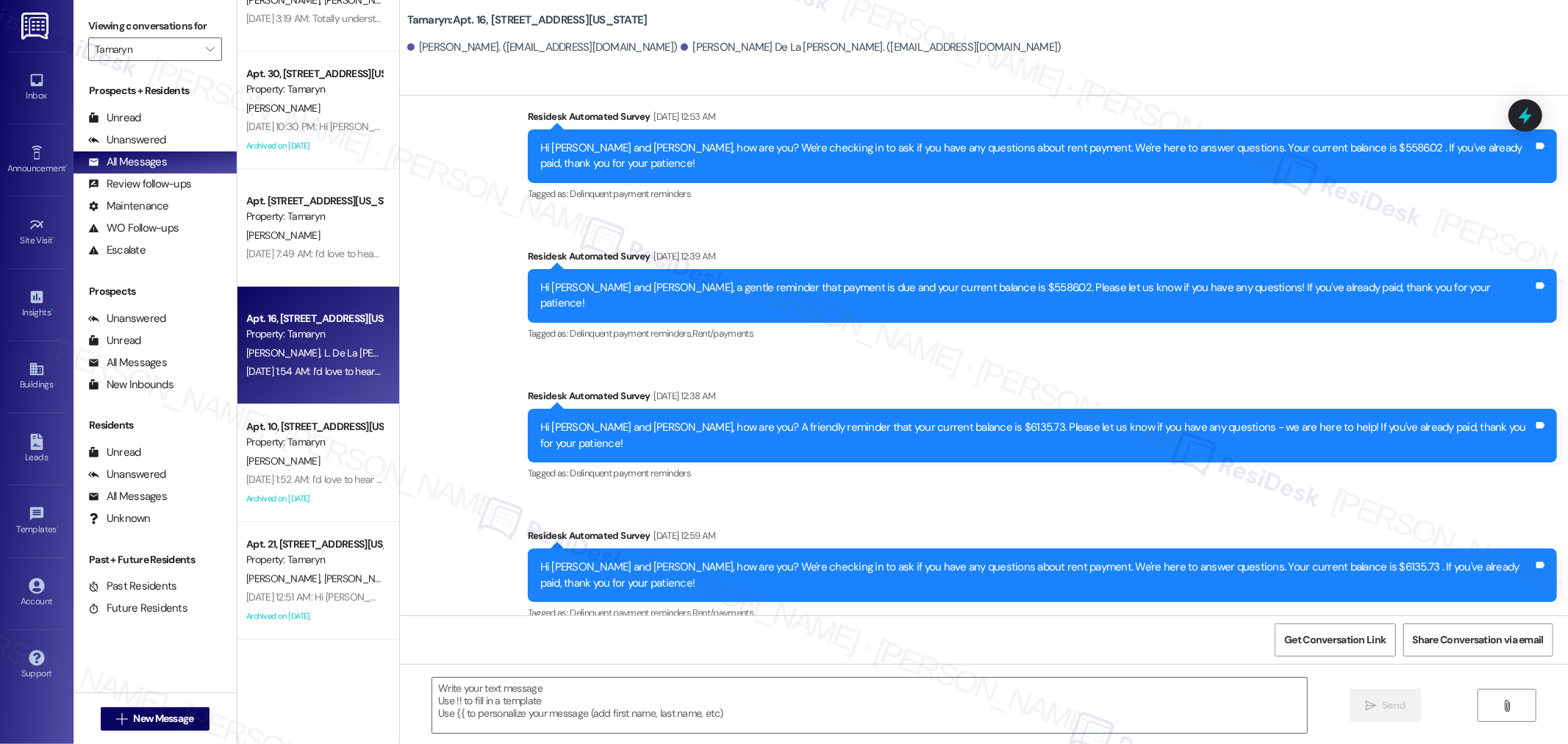
type textarea "Fetching suggested responses. Please feel free to read through the conversation…"
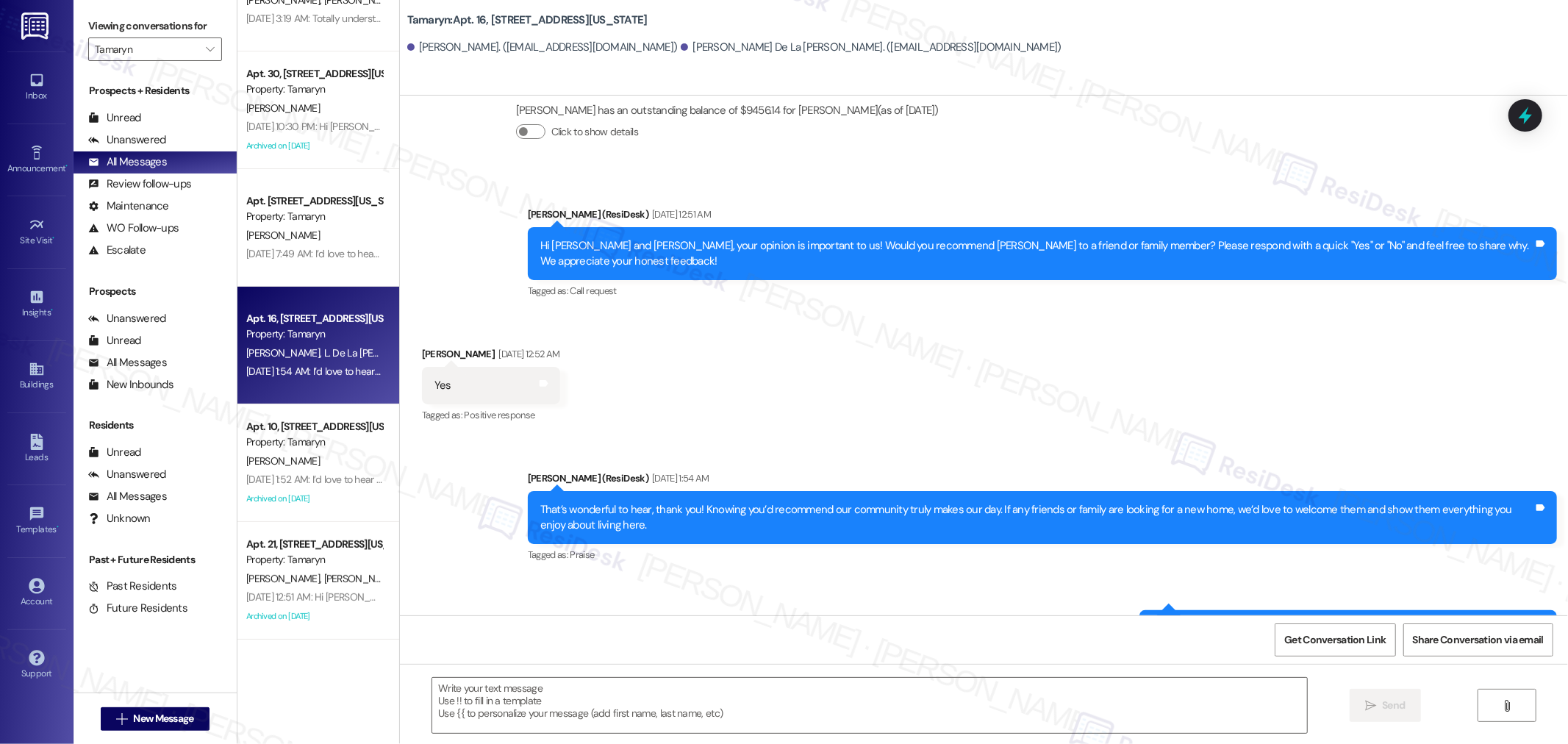
scroll to position [1524, 0]
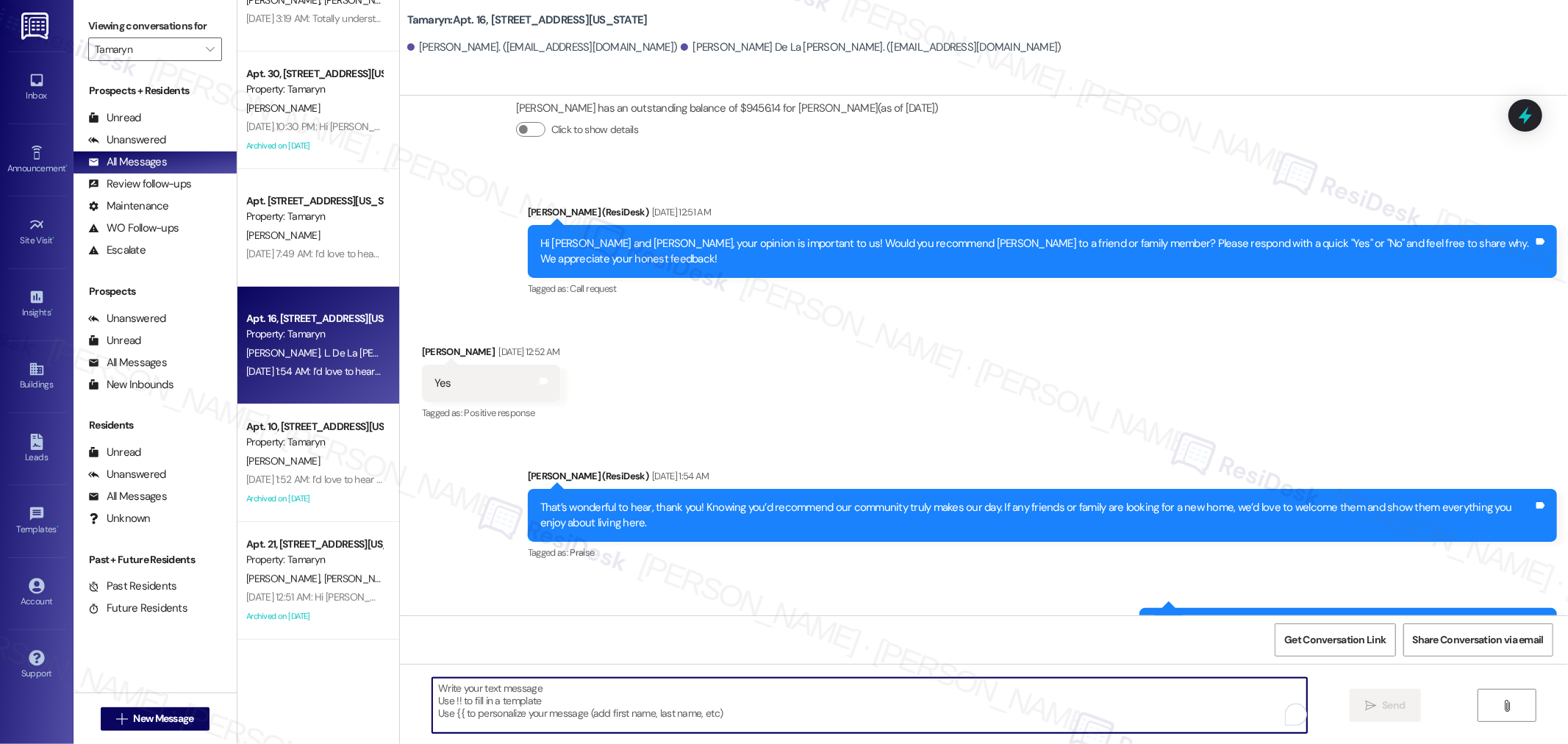
click at [913, 722] on textarea "To enrich screen reader interactions, please activate Accessibility in Grammarl…" at bounding box center [869, 705] width 874 height 55
paste textarea "Hello {{first_name}}! Hope all is going great. We’d love your input—how are thi…"
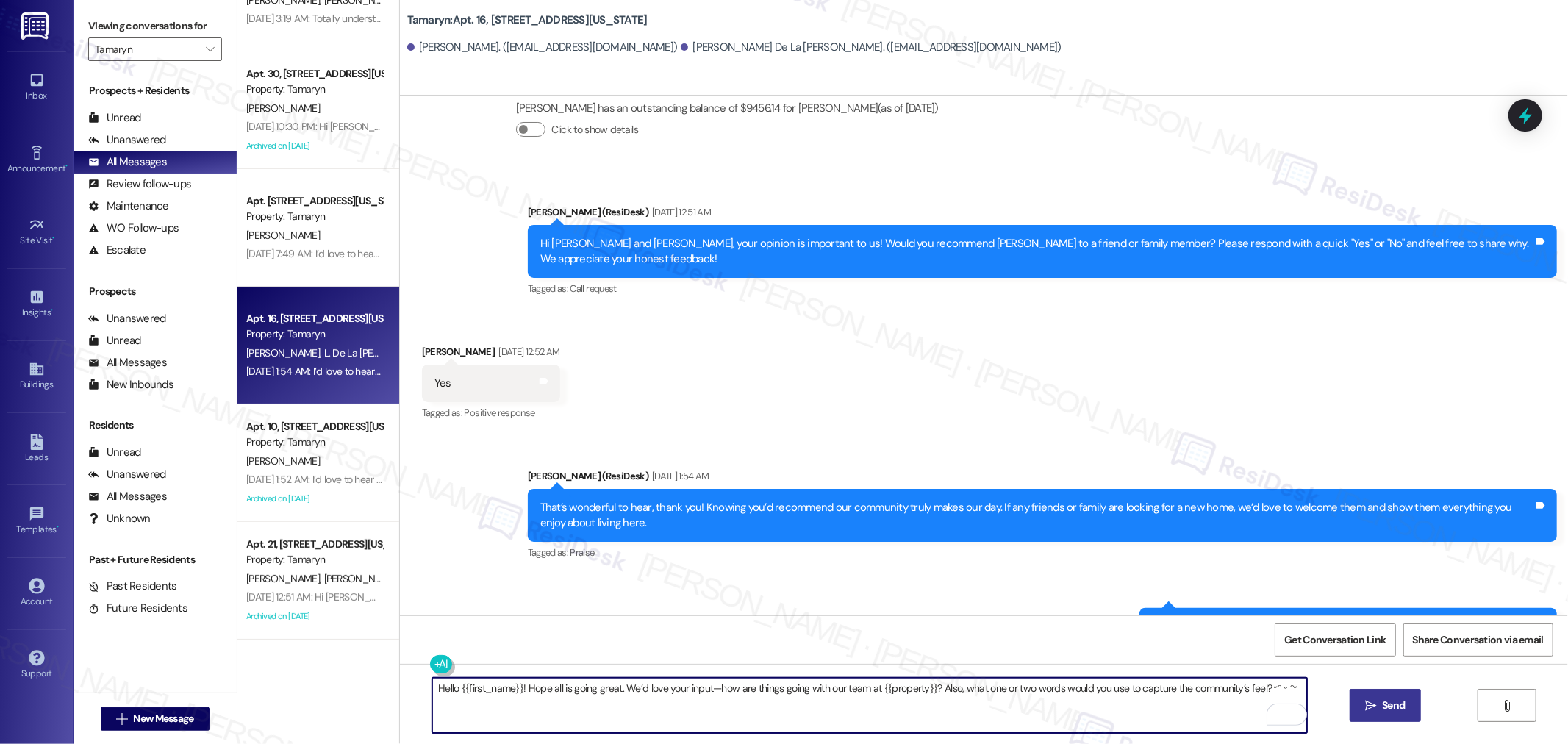
type textarea "Hello {{first_name}}! Hope all is going great. We’d love your input—how are thi…"
click at [1411, 709] on button " Send" at bounding box center [1385, 704] width 72 height 33
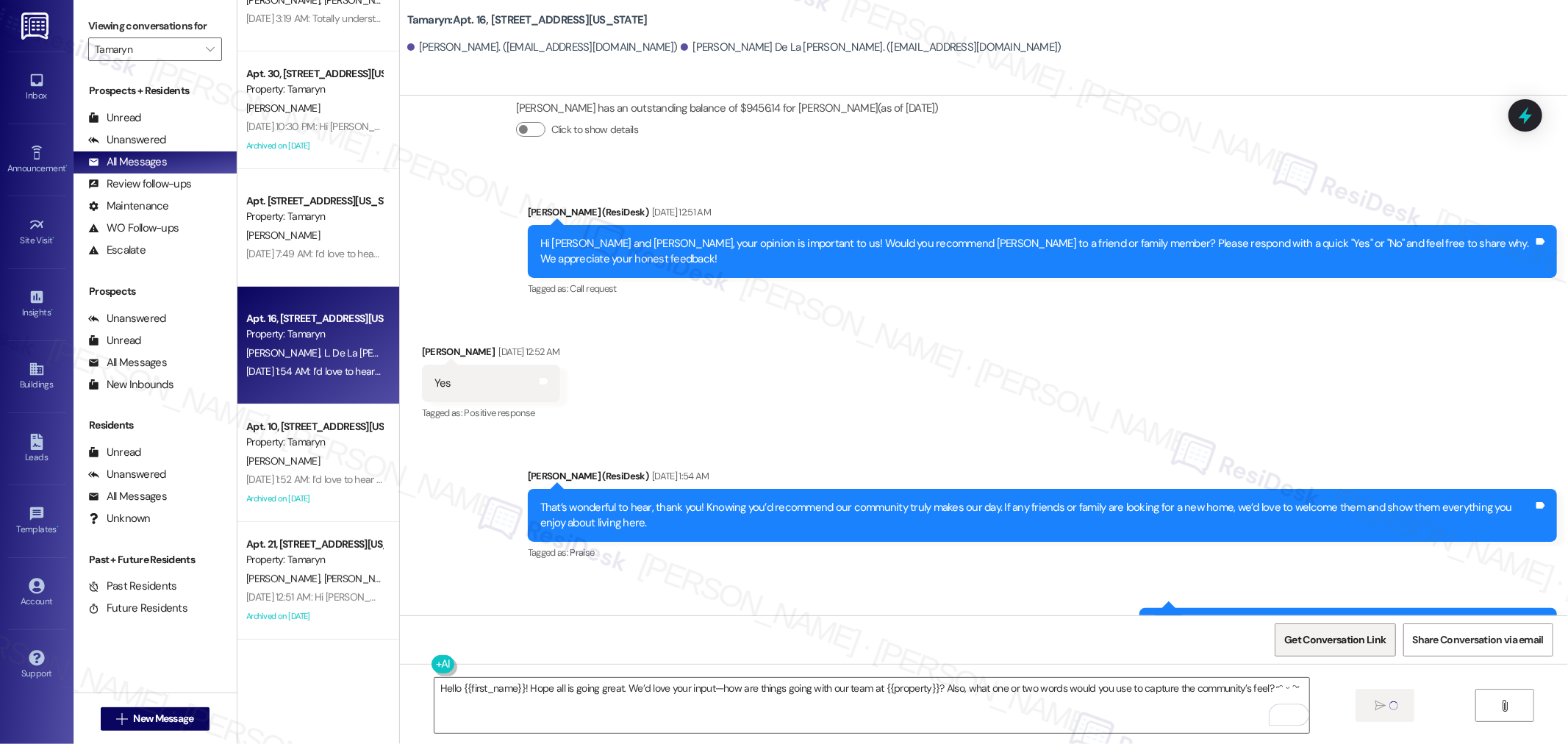
click at [1368, 648] on span "Get Conversation Link" at bounding box center [1334, 640] width 107 height 32
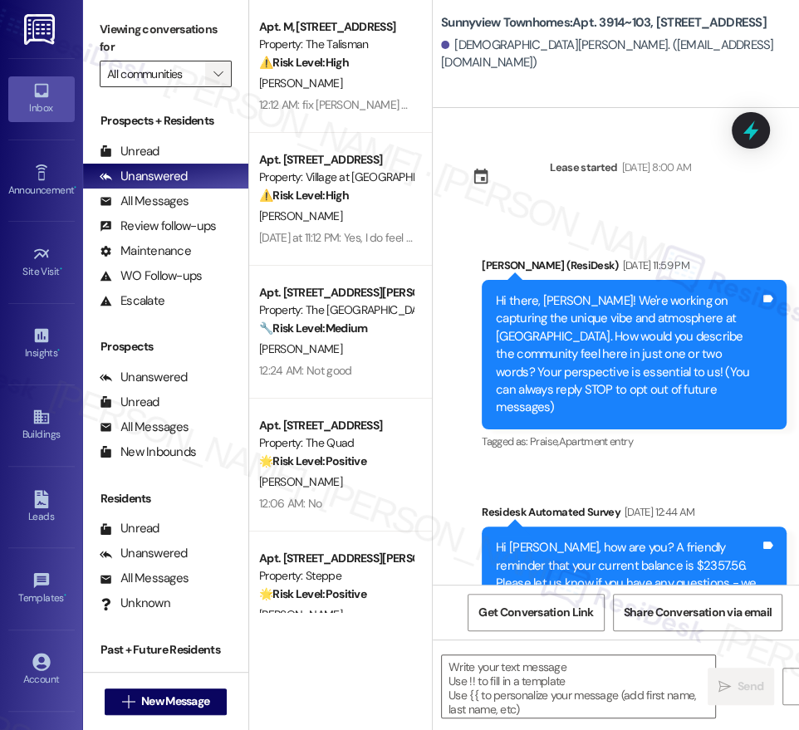
scroll to position [14481, 0]
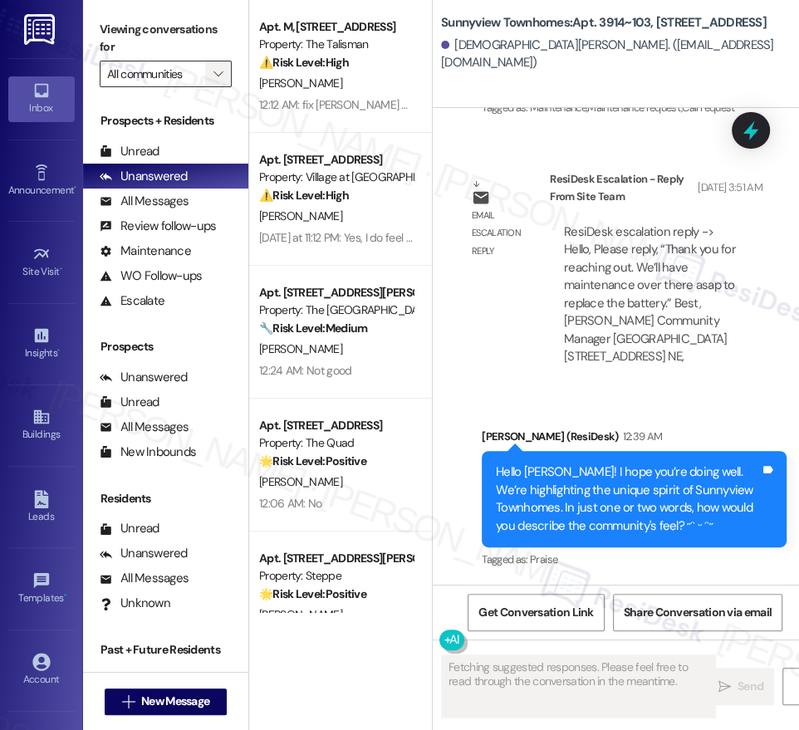
type textarea "Fetching suggested responses. Please feel free to read through the conversation…"
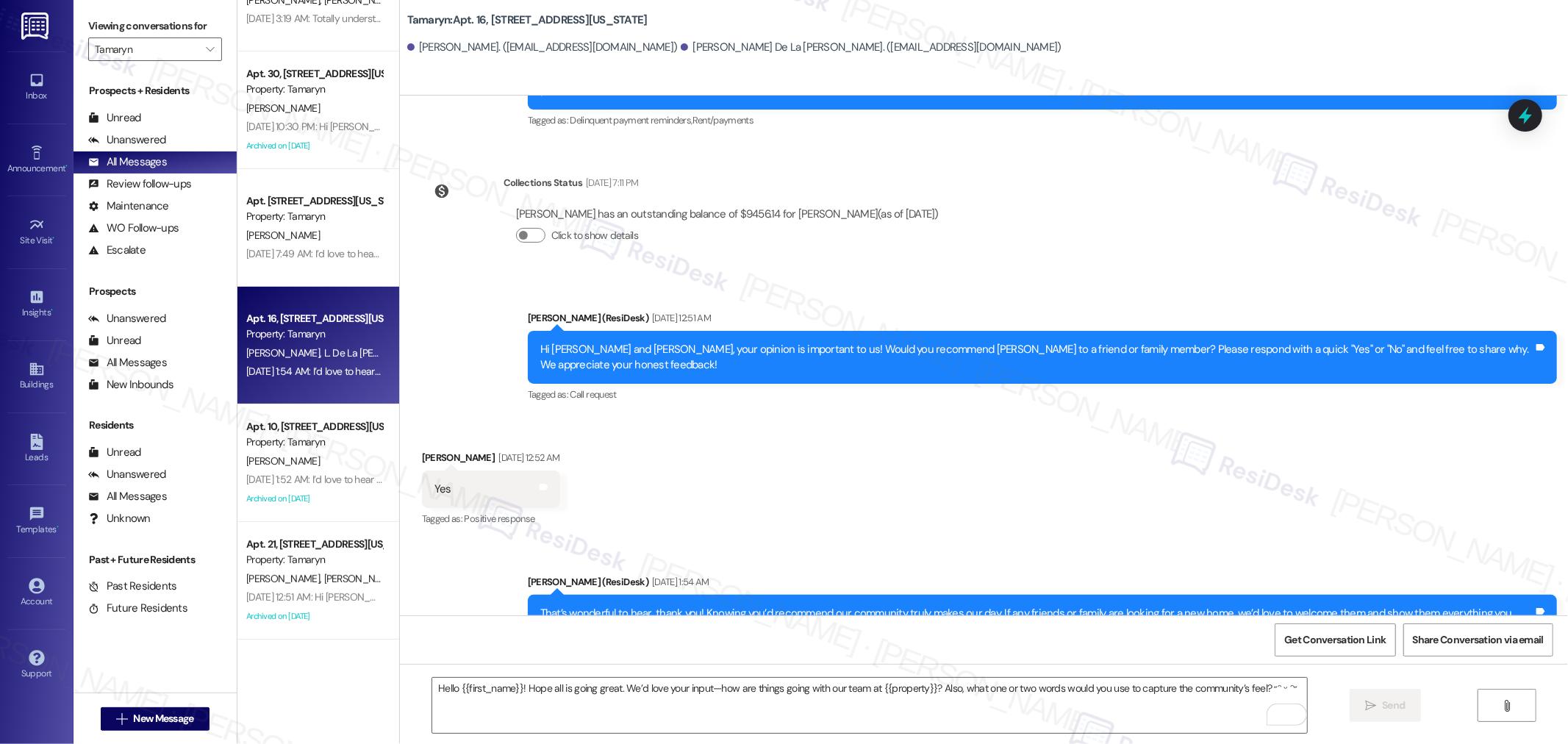
scroll to position [1280, 0]
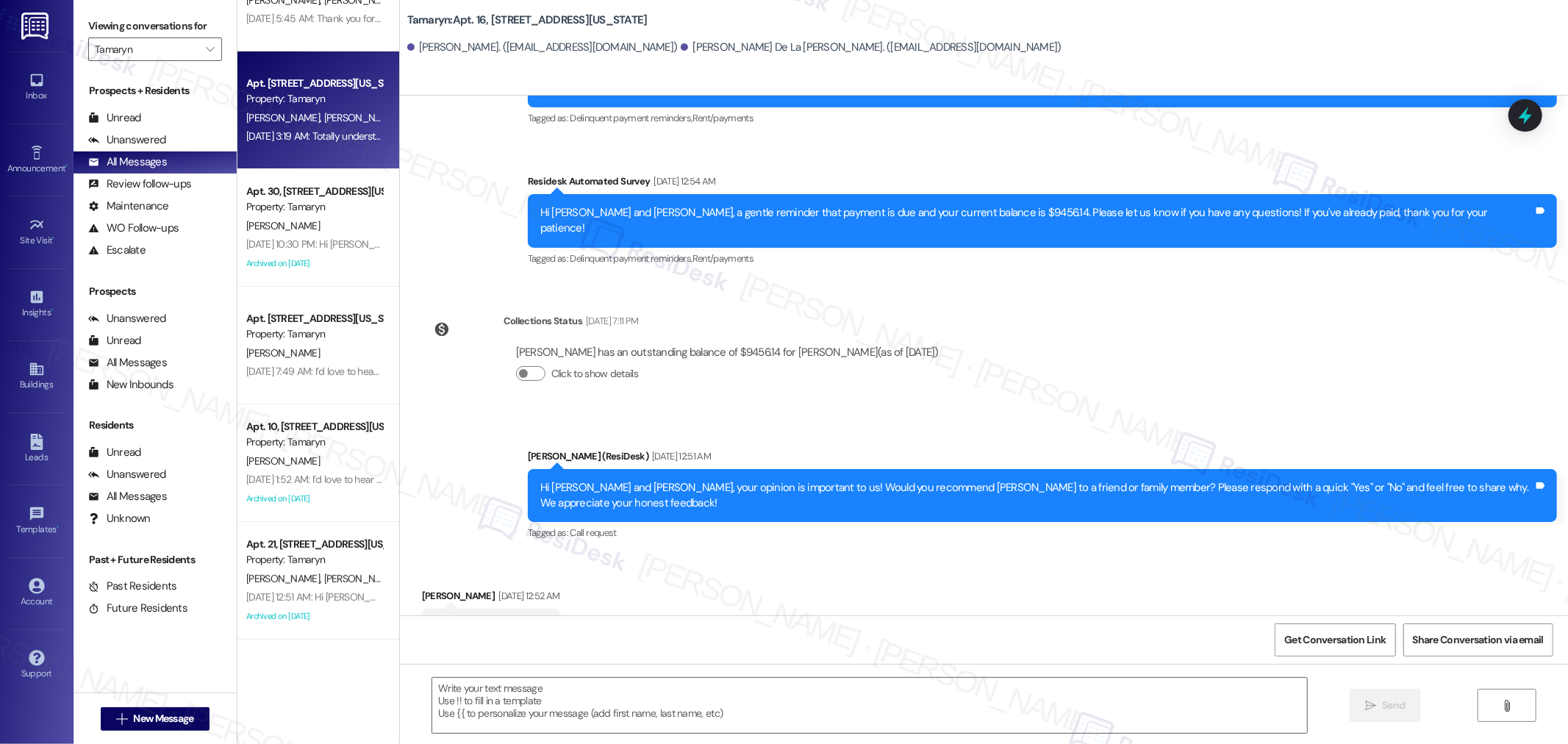
type textarea "Fetching suggested responses. Please feel free to read through the conversation…"
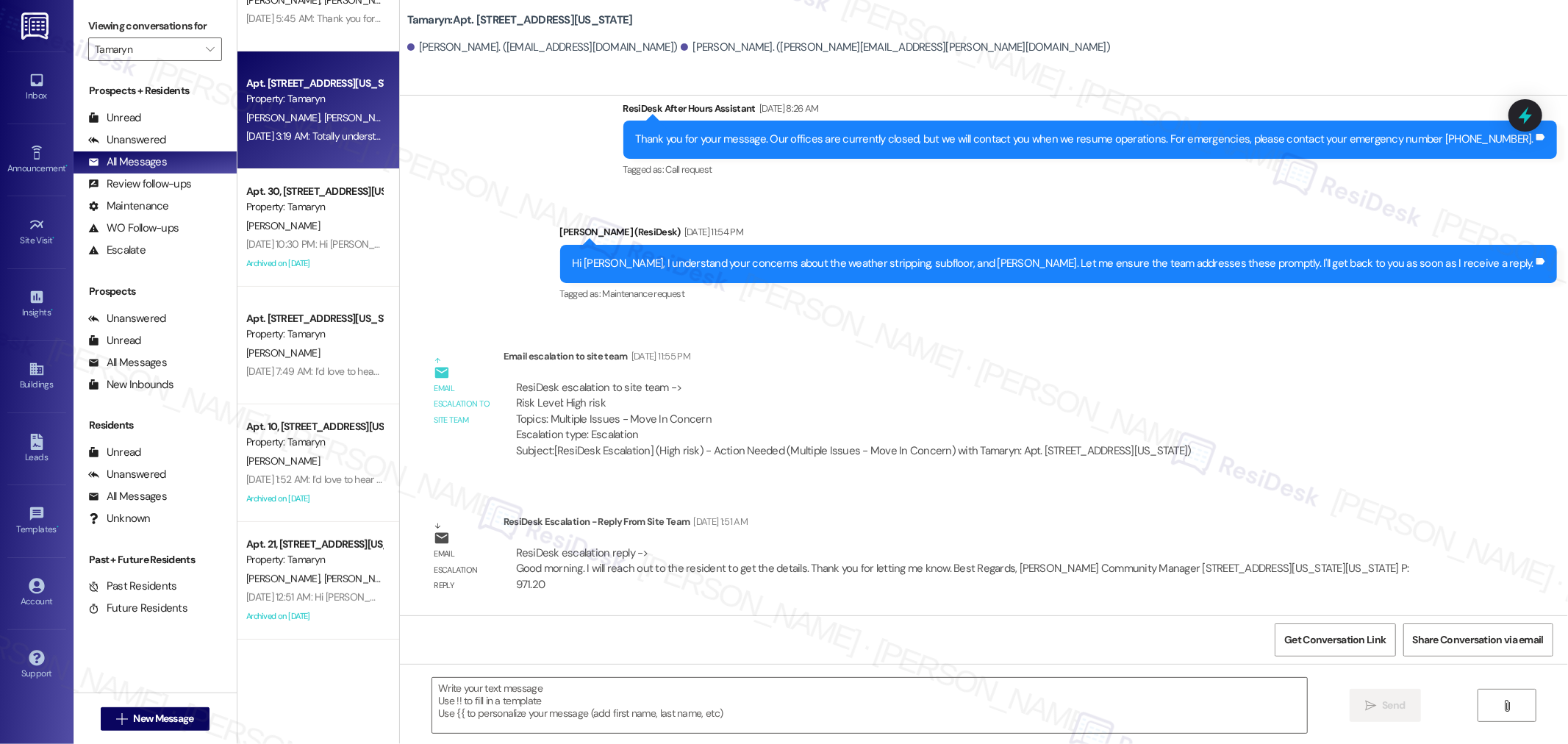
type textarea "Fetching suggested responses. Please feel free to read through the conversation…"
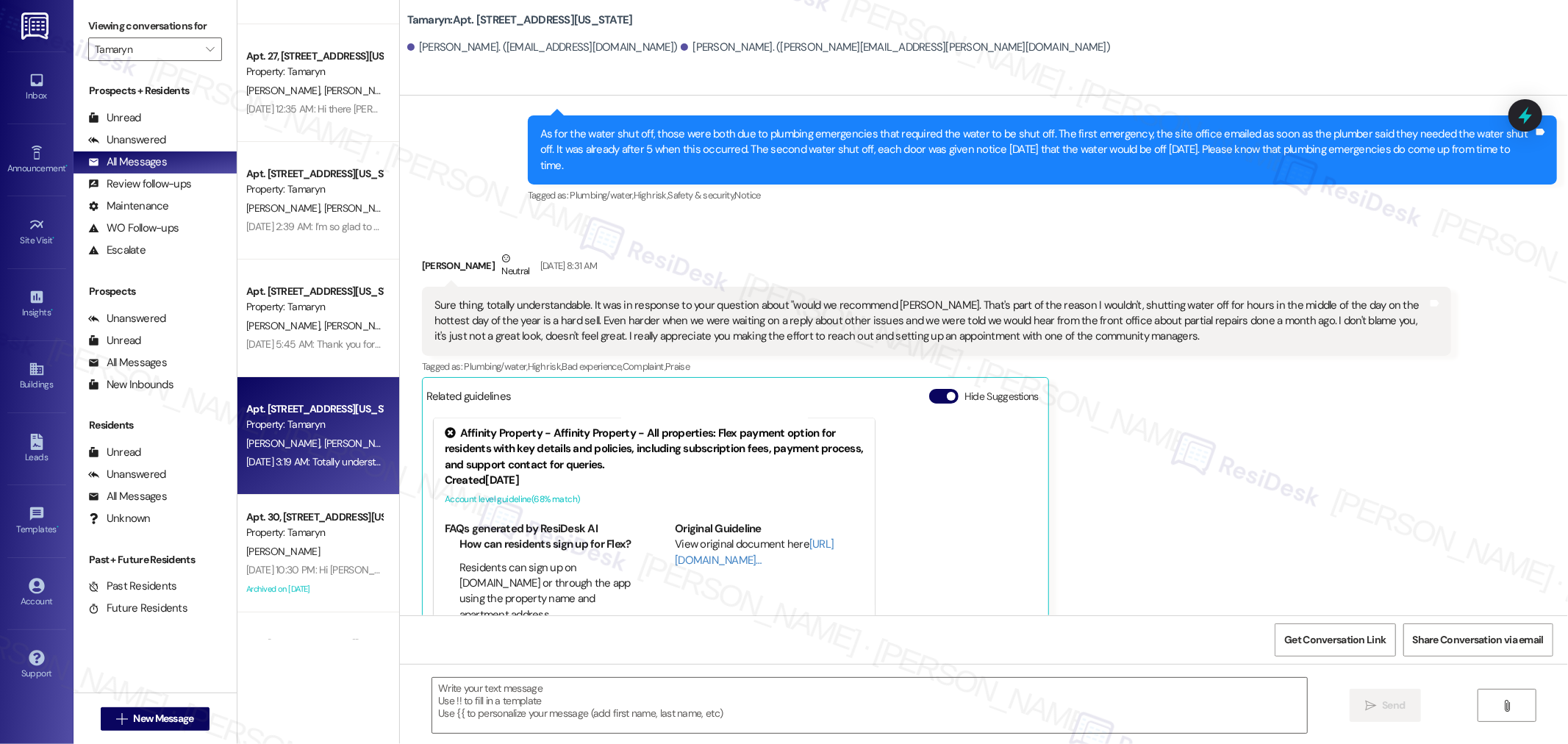
scroll to position [4442, 0]
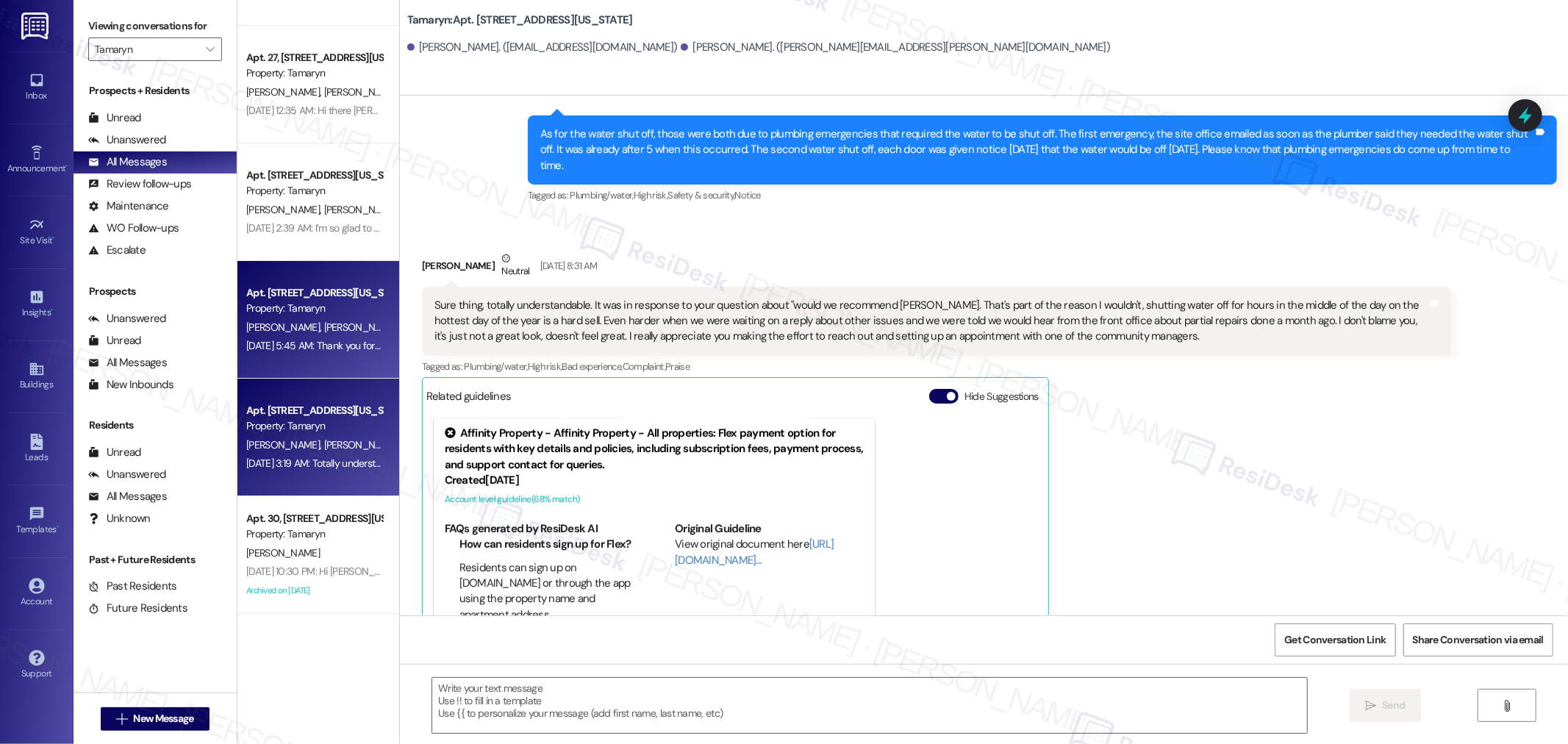
click at [348, 320] on div "[PERSON_NAME] [PERSON_NAME]" at bounding box center [314, 327] width 139 height 19
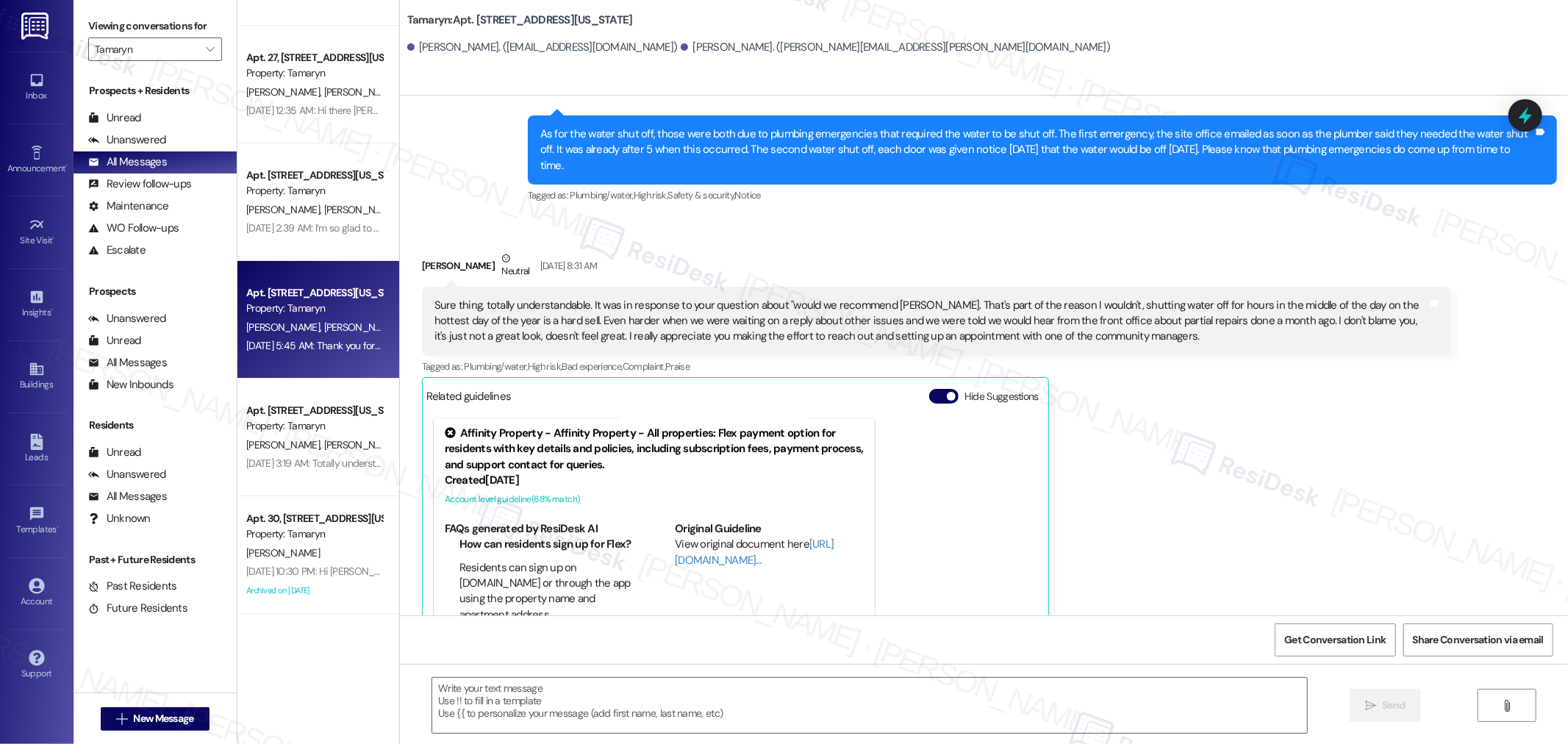
type textarea "Fetching suggested responses. Please feel free to read through the conversation…"
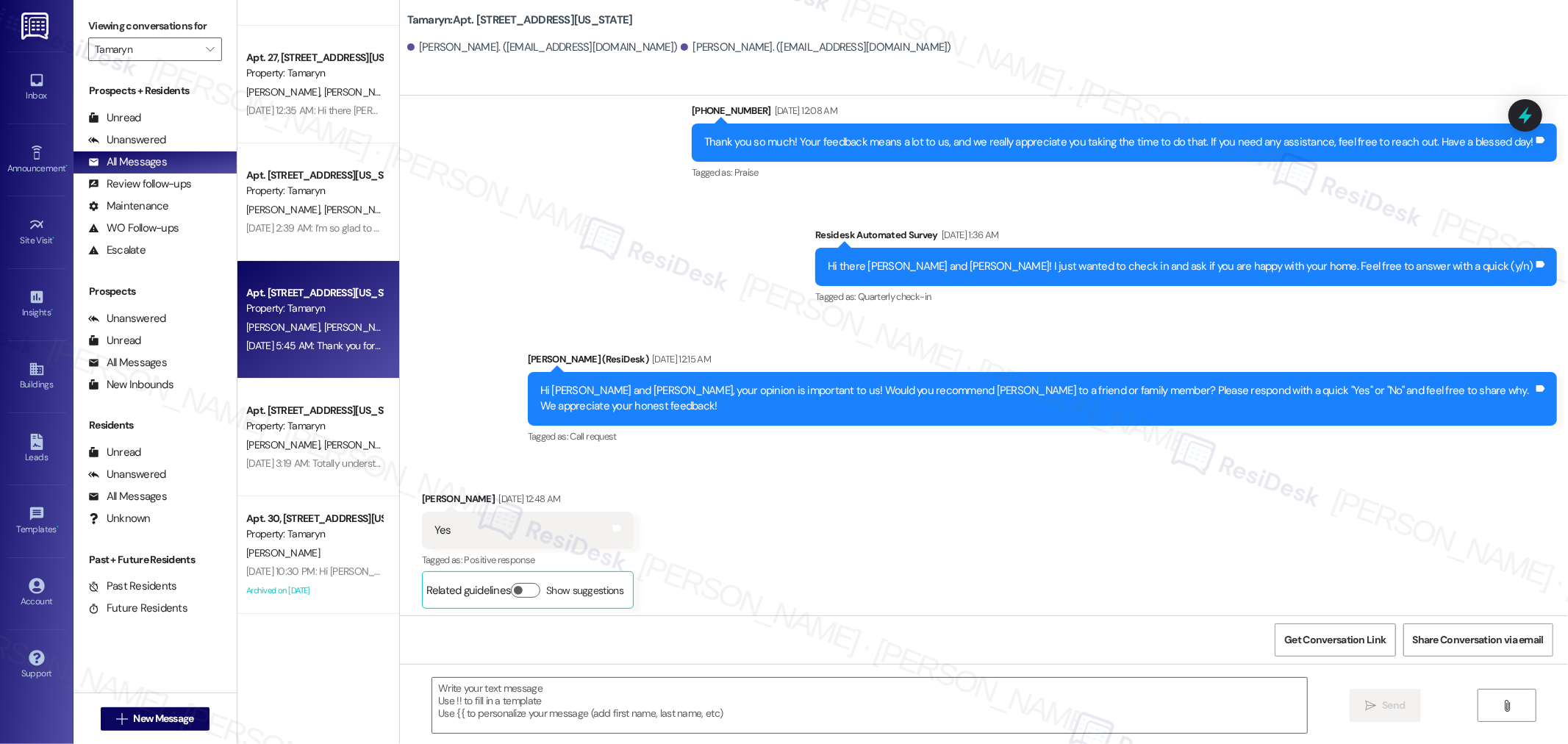
type textarea "Fetching suggested responses. Please feel free to read through the conversation…"
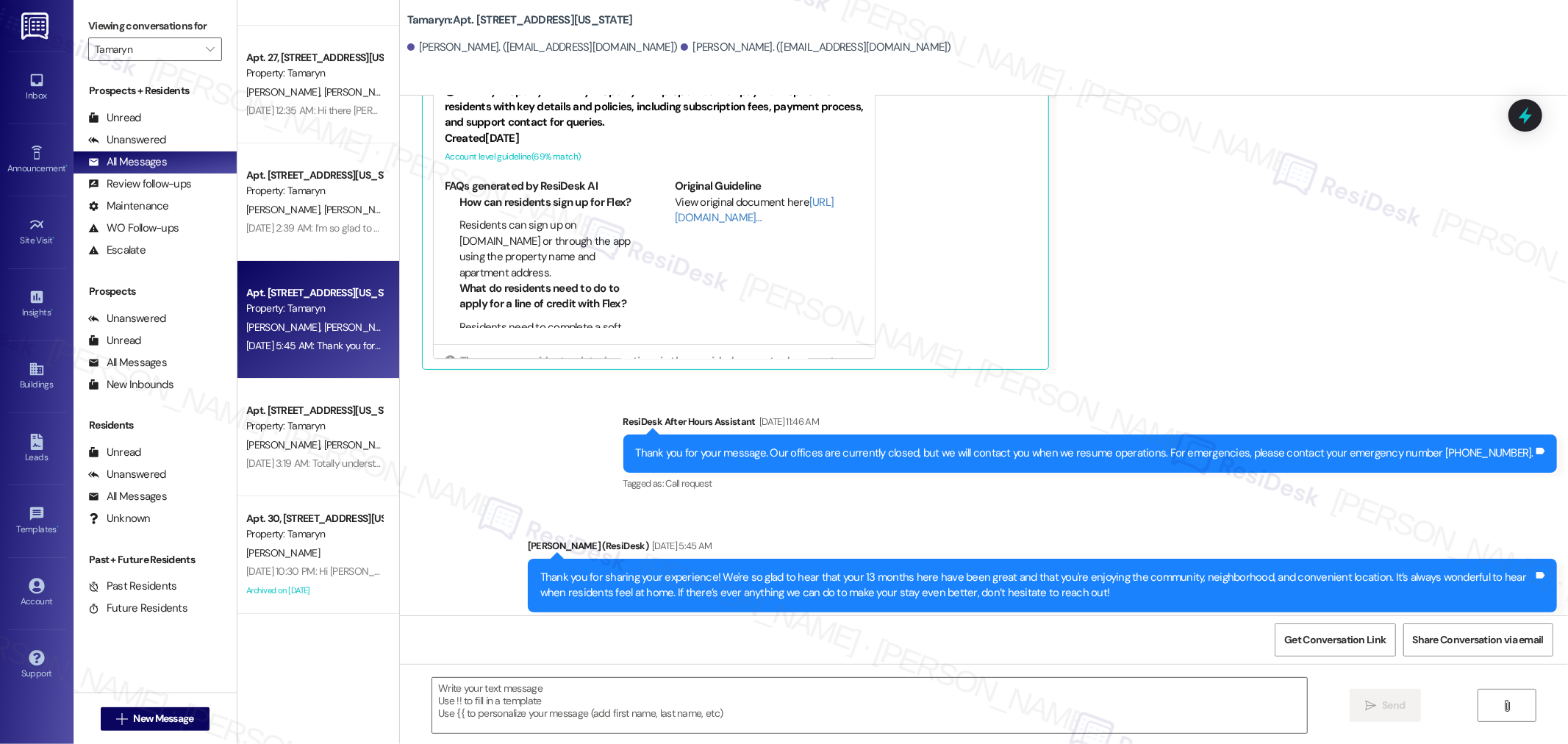
scroll to position [2987, 0]
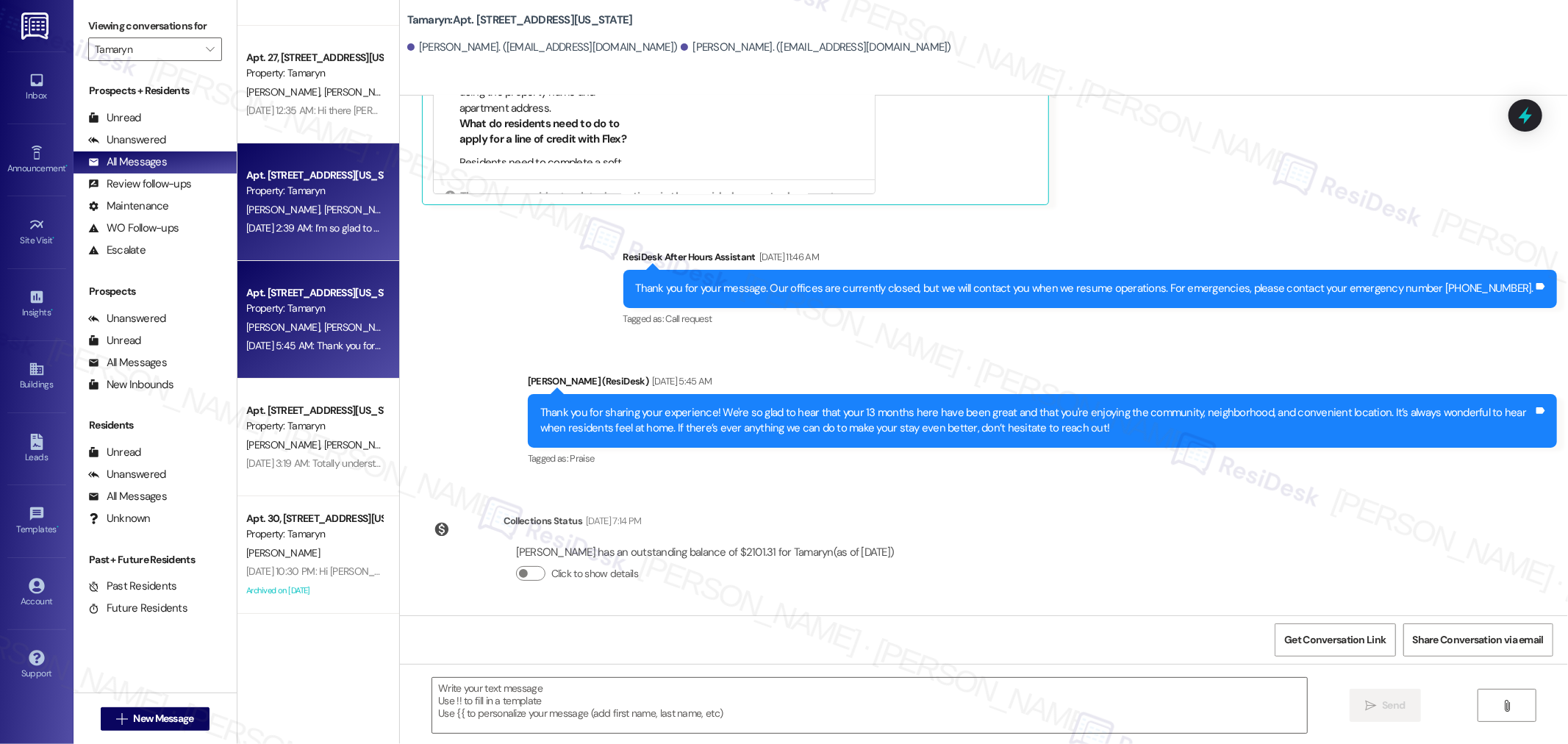
click at [324, 211] on span "[PERSON_NAME]" at bounding box center [359, 209] width 73 height 13
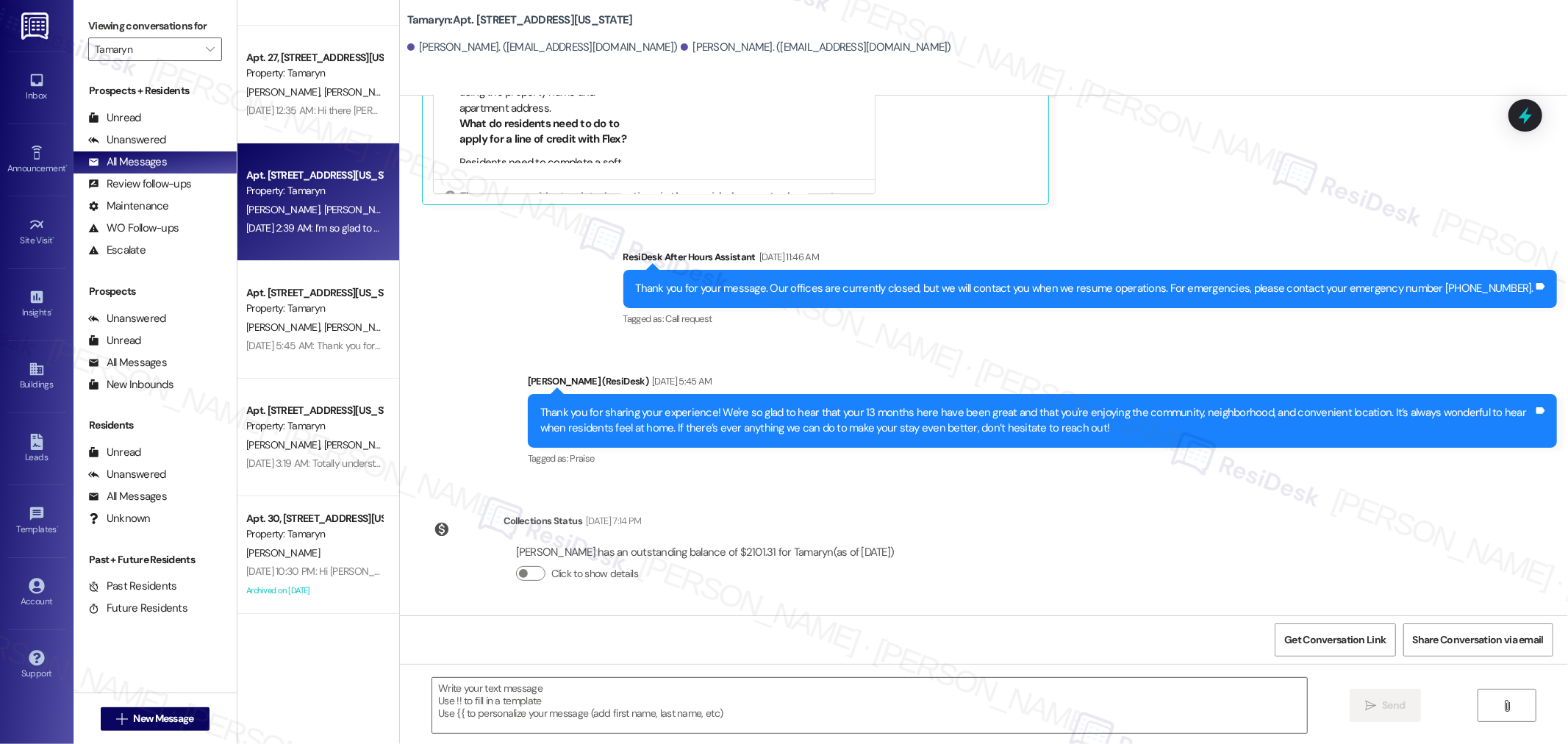
type textarea "Fetching suggested responses. Please feel free to read through the conversation…"
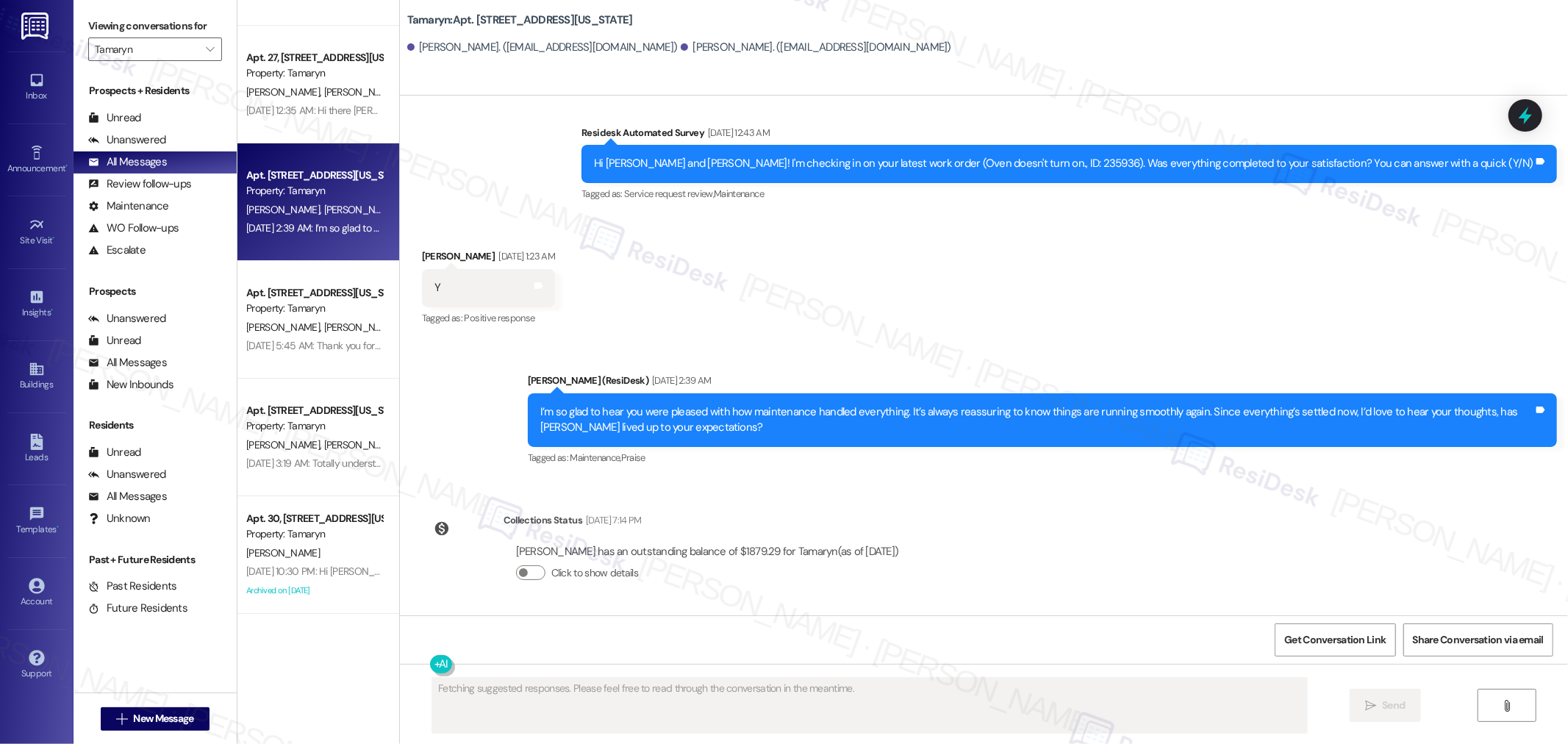
scroll to position [1016, 0]
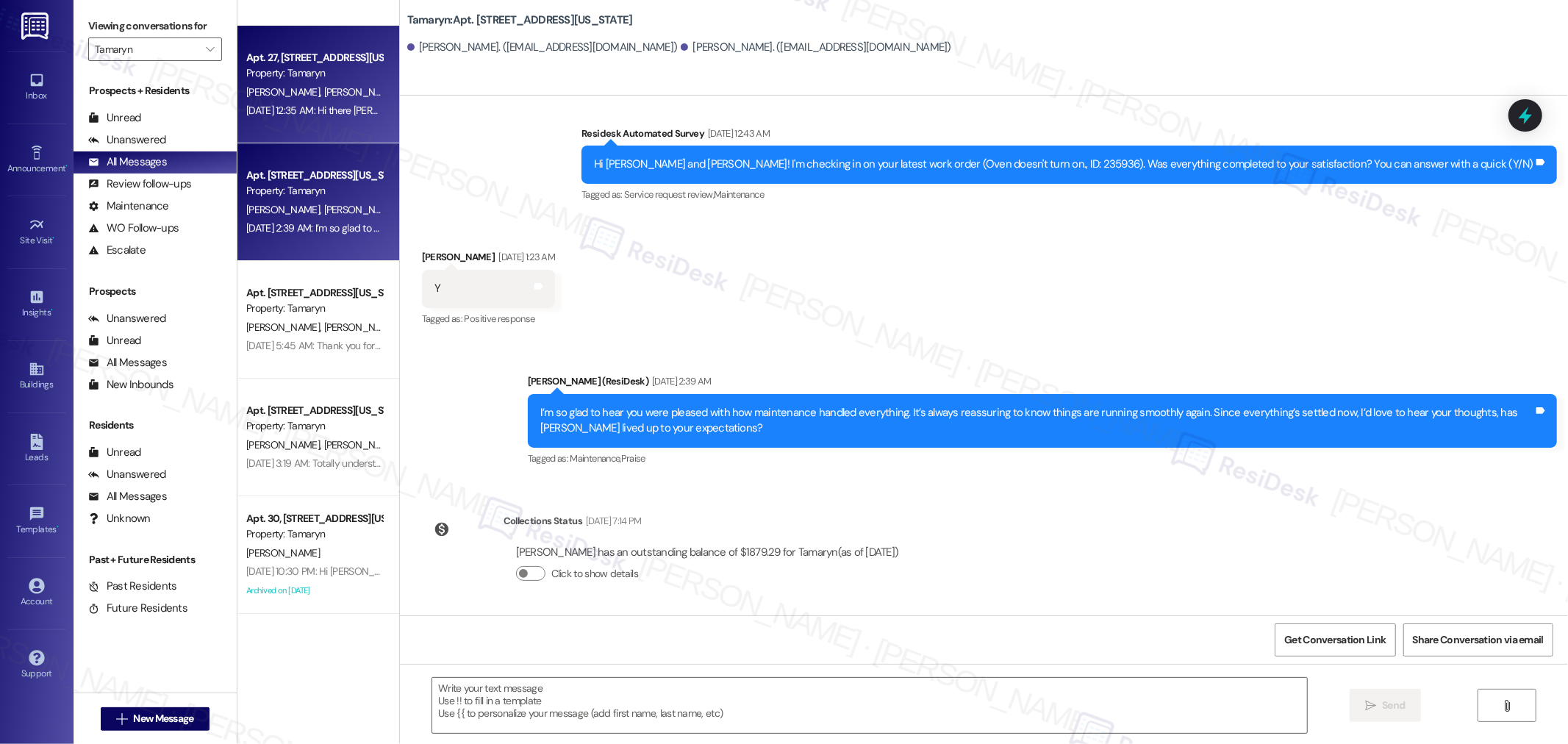
click at [314, 111] on div "[DATE] 12:35 AM: Hi there [PERSON_NAME] and [PERSON_NAME]! I just wanted to che…" at bounding box center [606, 110] width 720 height 13
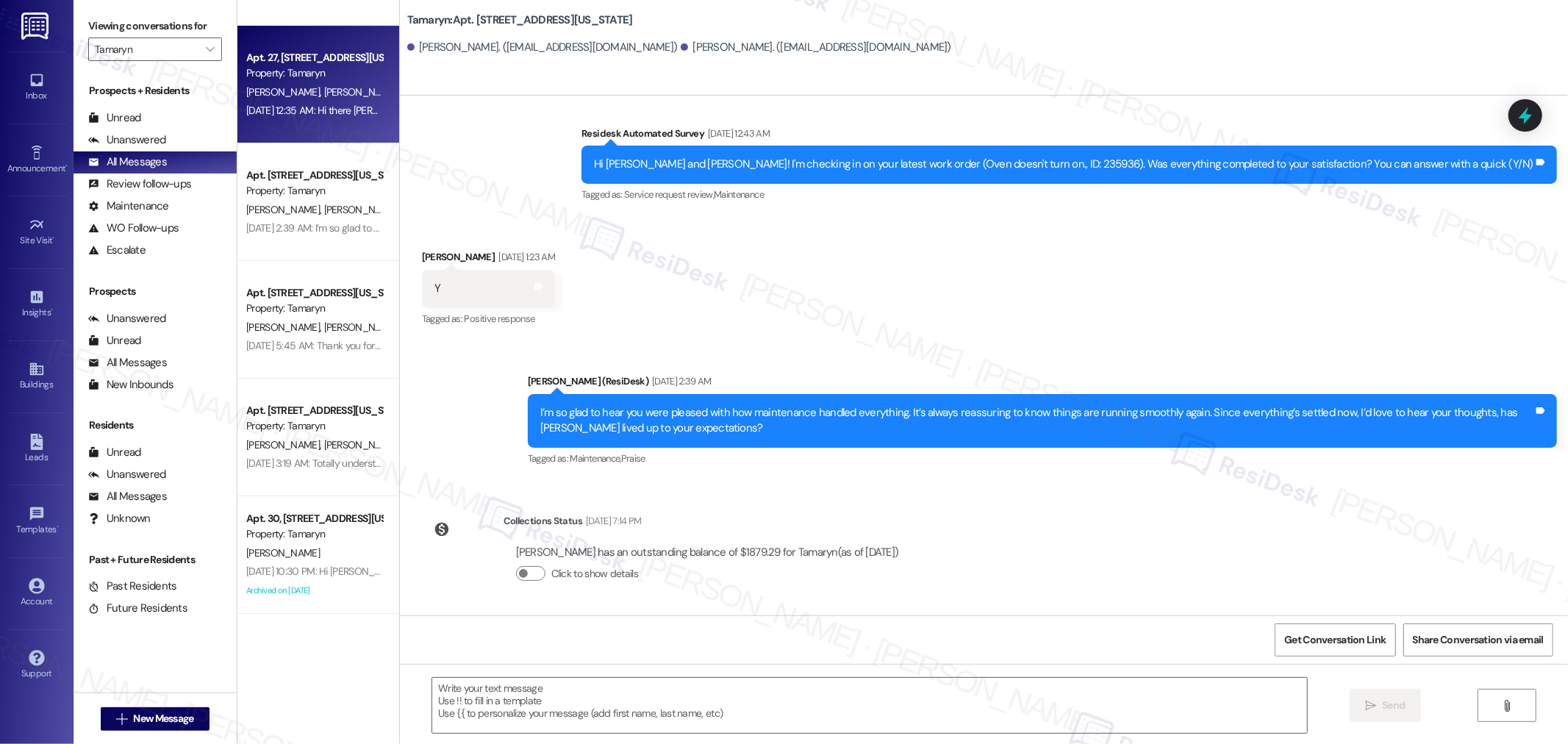
type textarea "Fetching suggested responses. Please feel free to read through the conversation…"
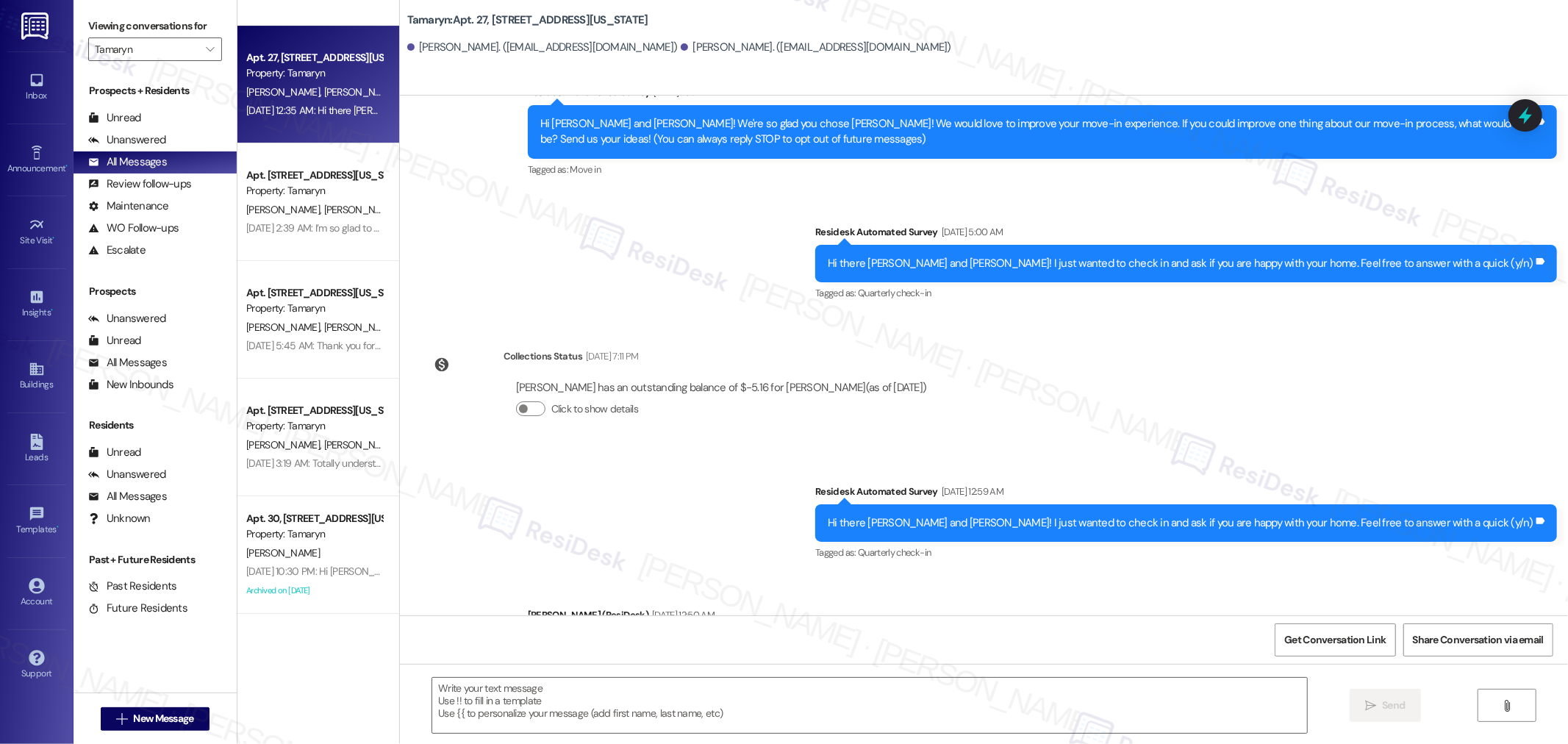
scroll to position [104, 0]
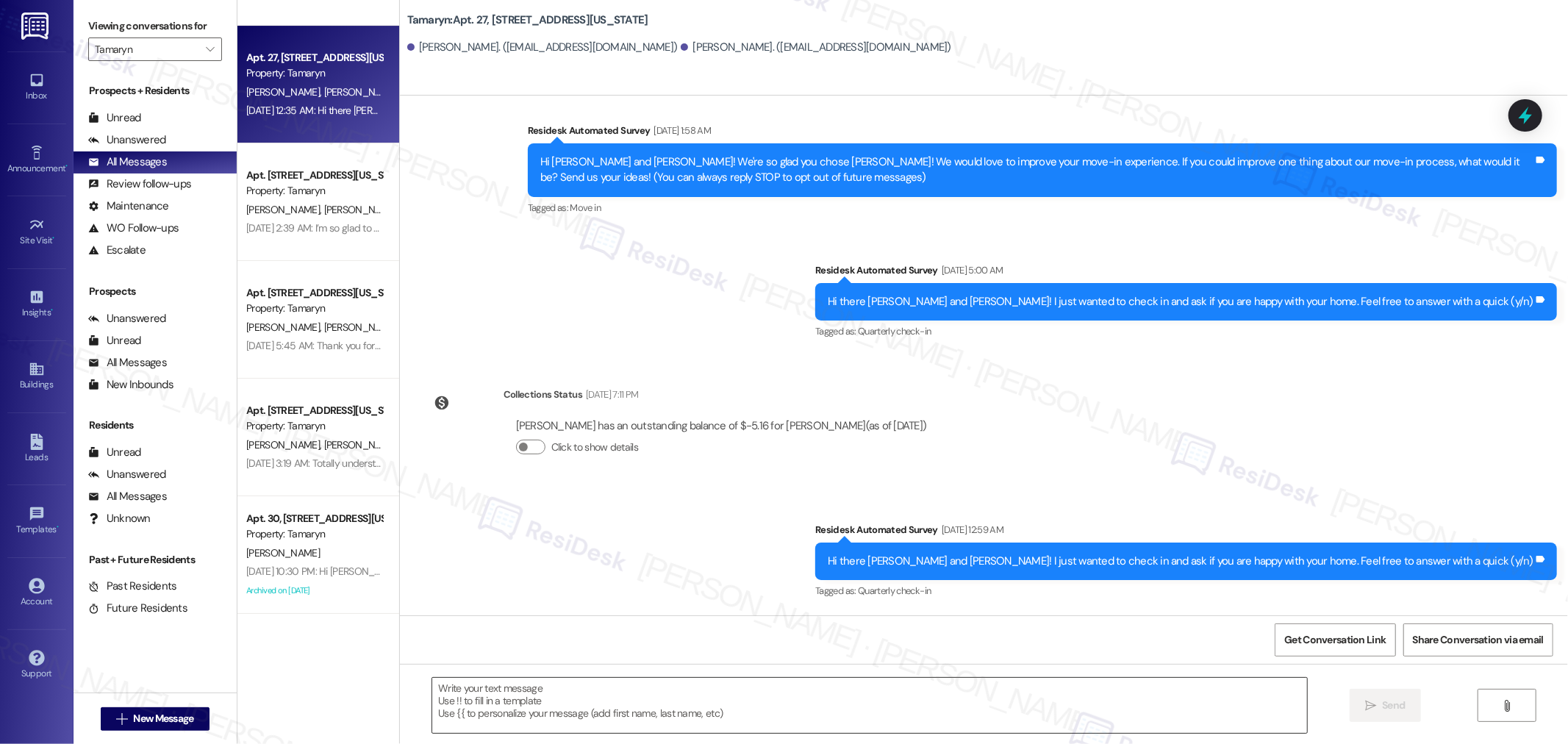
click at [900, 708] on textarea at bounding box center [869, 705] width 874 height 55
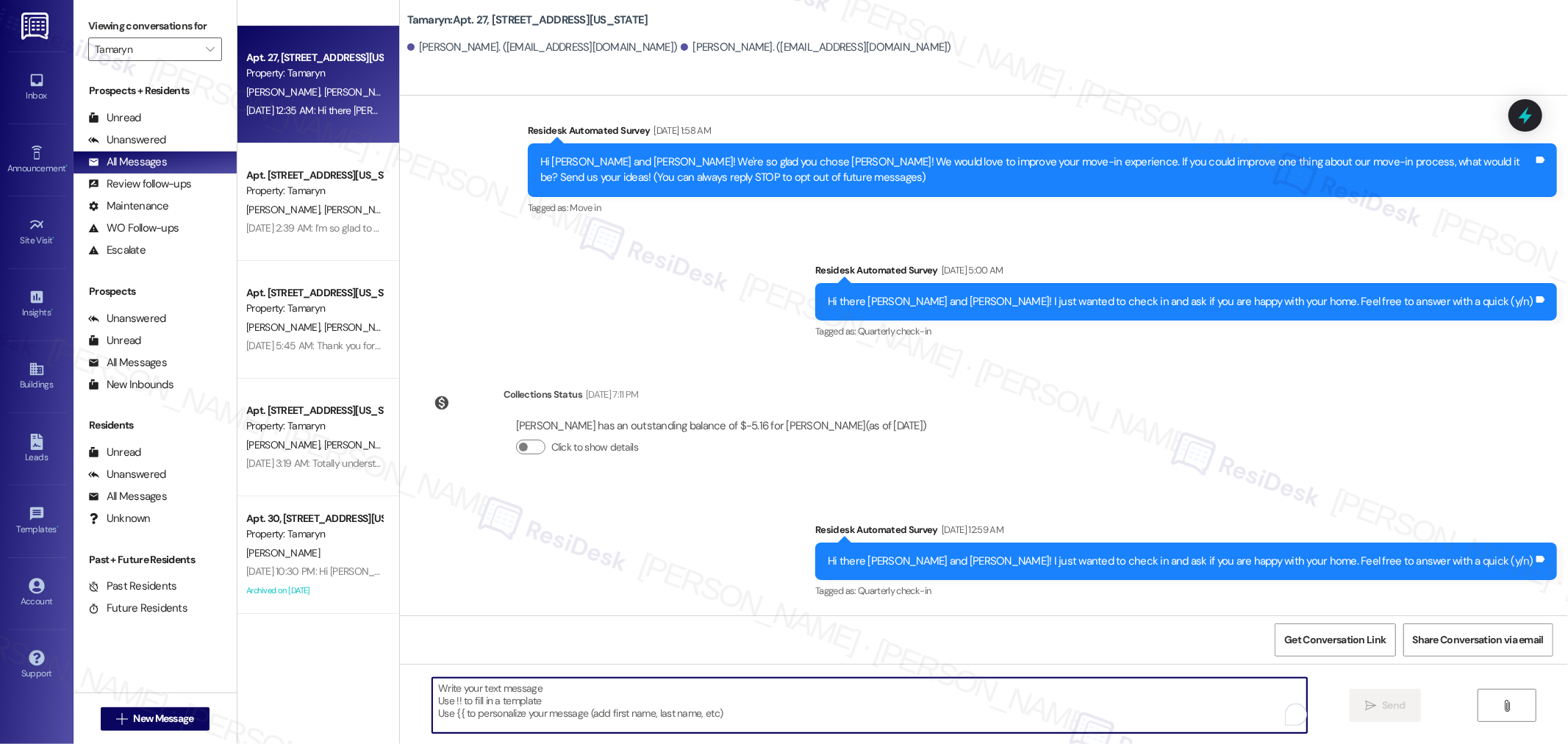
paste textarea "Hello {{first_name}}! I hope you’re doing well. We’re highlighting the unique s…"
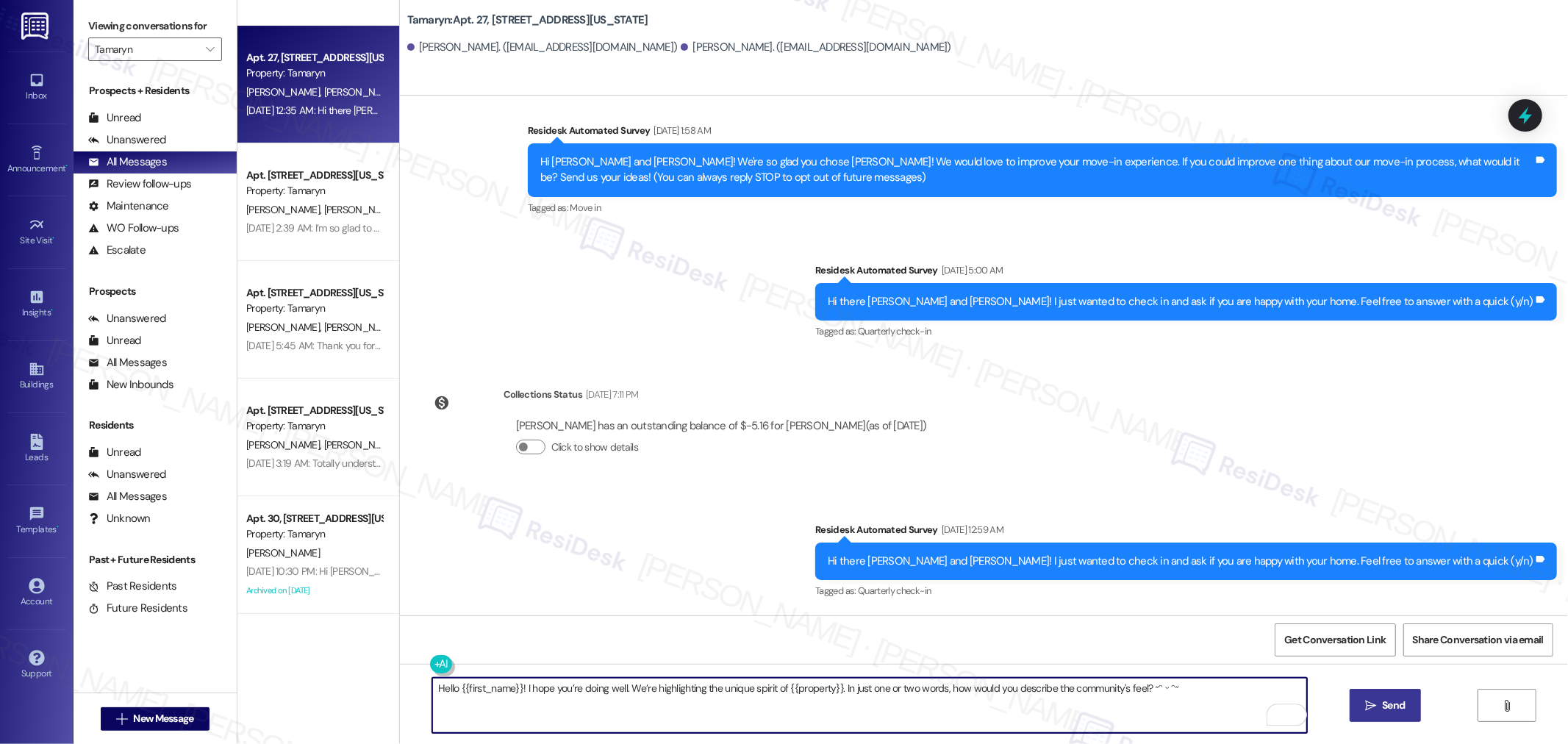
type textarea "Hello {{first_name}}! I hope you’re doing well. We’re highlighting the unique s…"
click at [1394, 702] on span "Send" at bounding box center [1393, 704] width 23 height 15
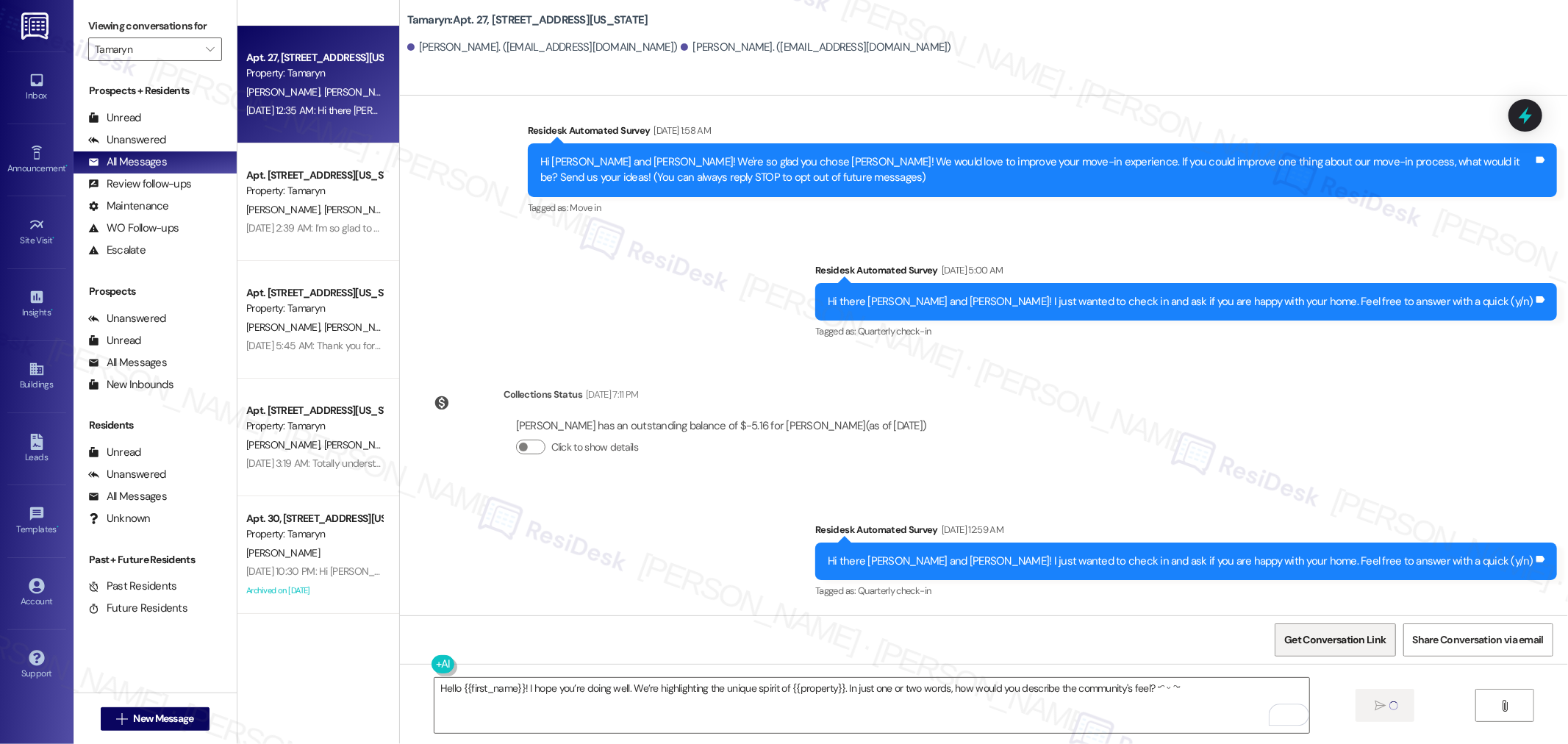
click at [1360, 635] on span "Get Conversation Link" at bounding box center [1334, 639] width 102 height 15
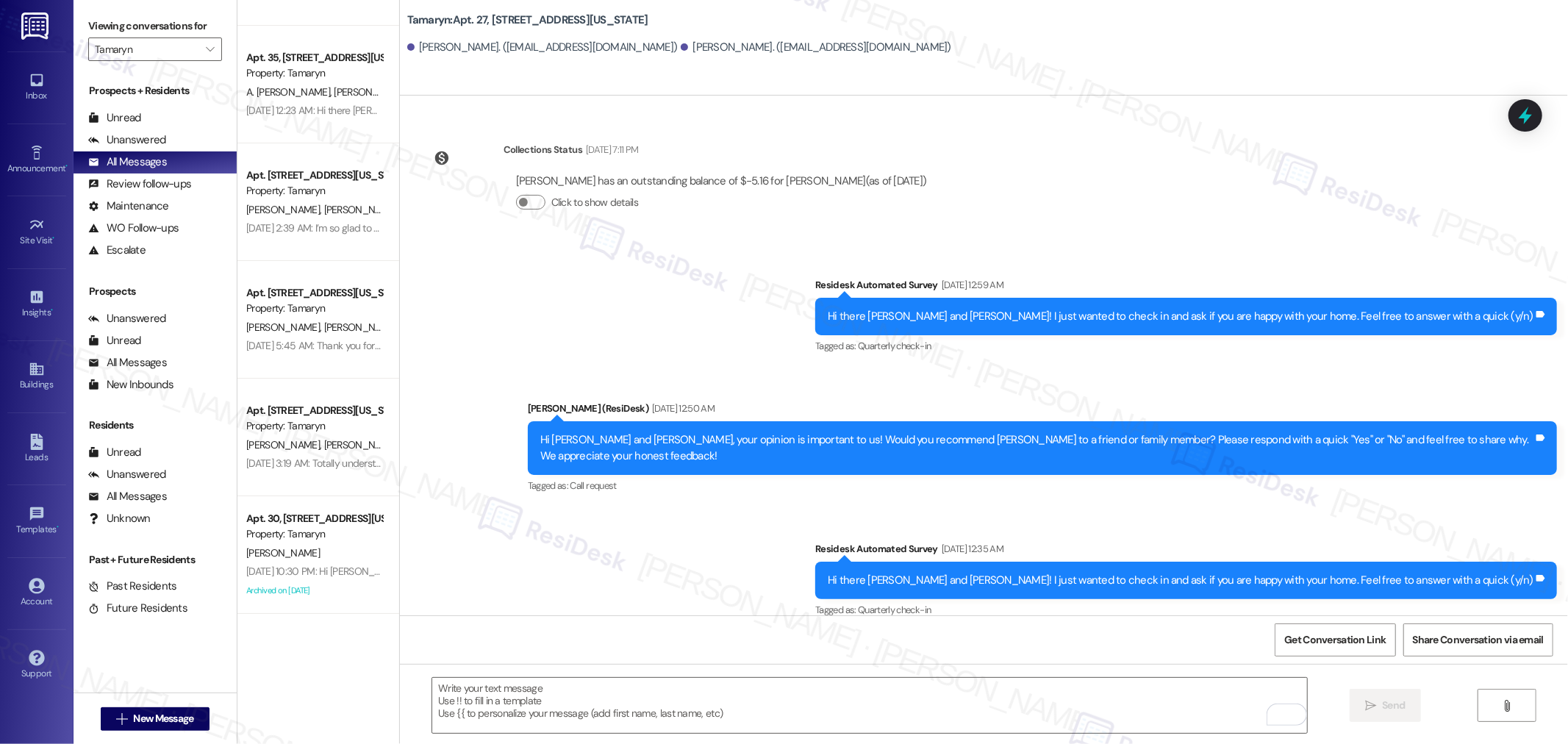
scroll to position [452, 0]
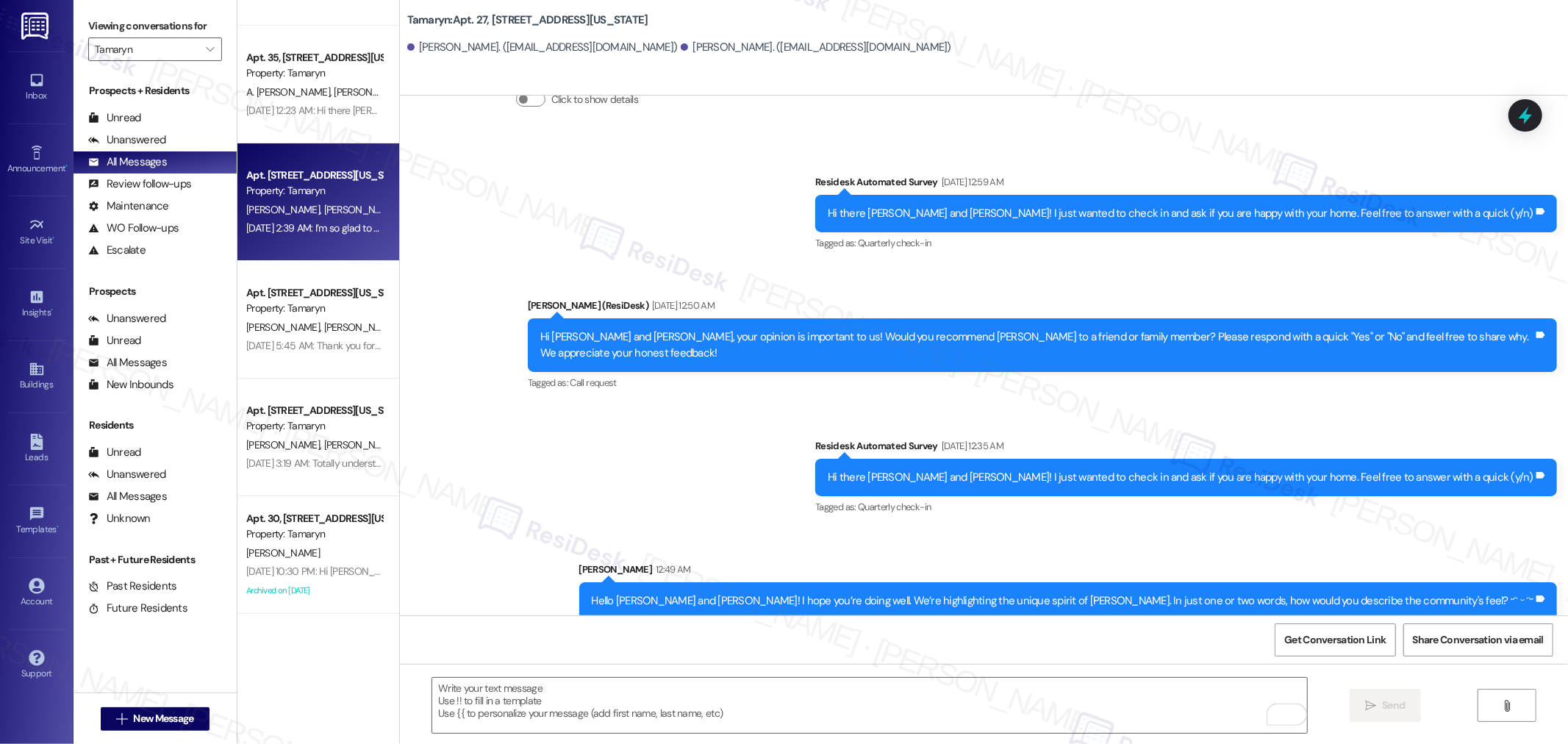
click at [332, 213] on span "K. Hamby" at bounding box center [359, 209] width 73 height 13
type textarea "Fetching suggested responses. Please feel free to read through the conversation…"
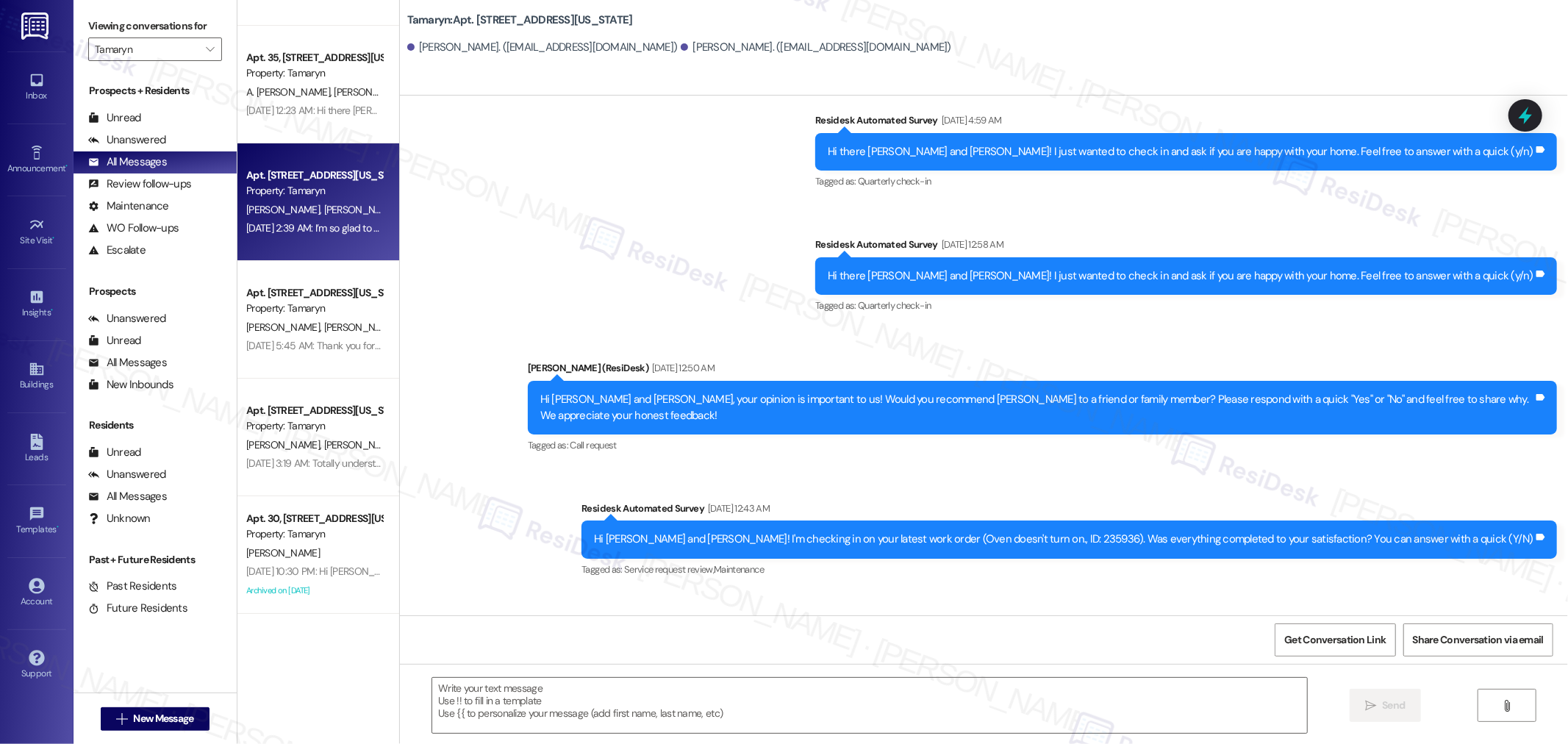
type textarea "Fetching suggested responses. Please feel free to read through the conversation…"
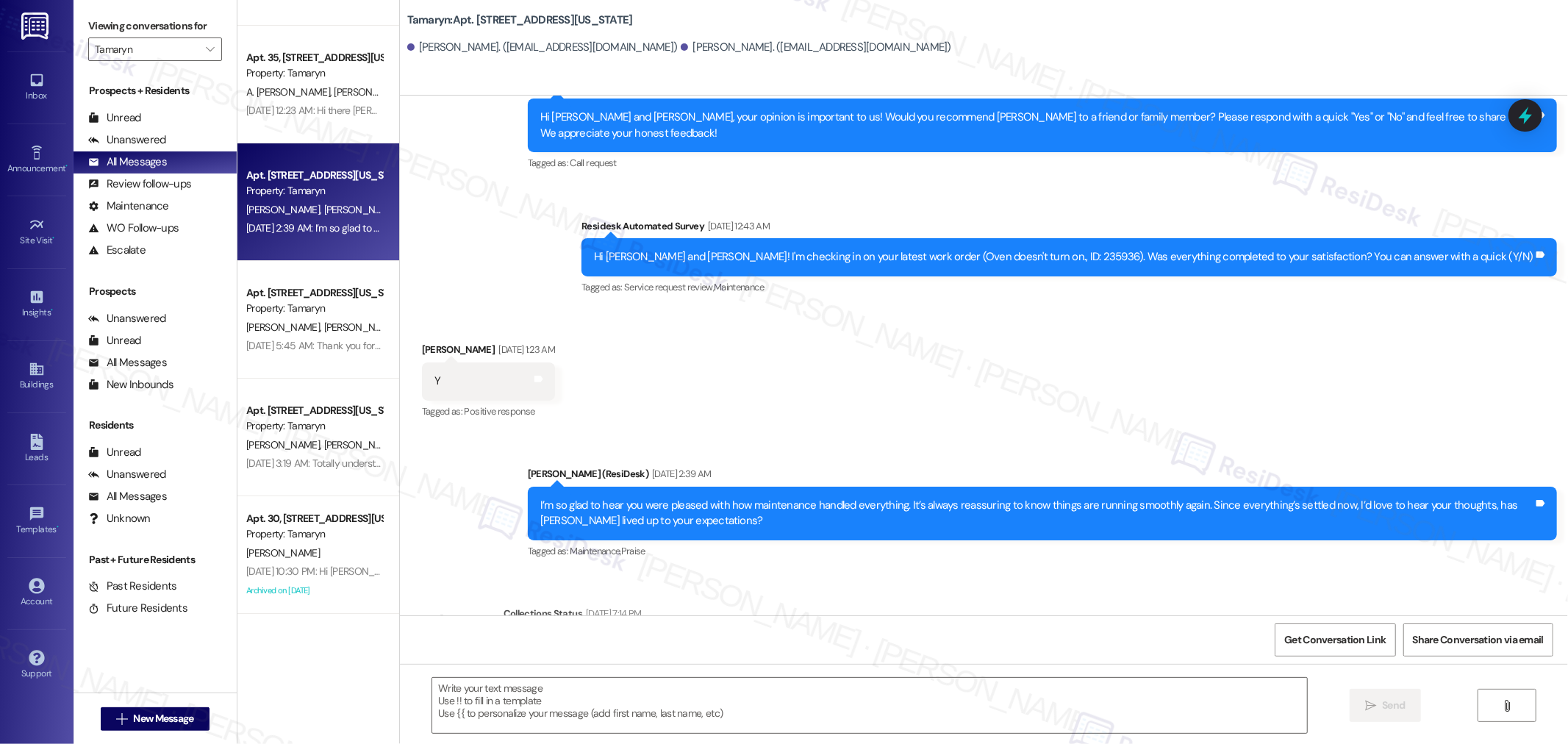
scroll to position [1016, 0]
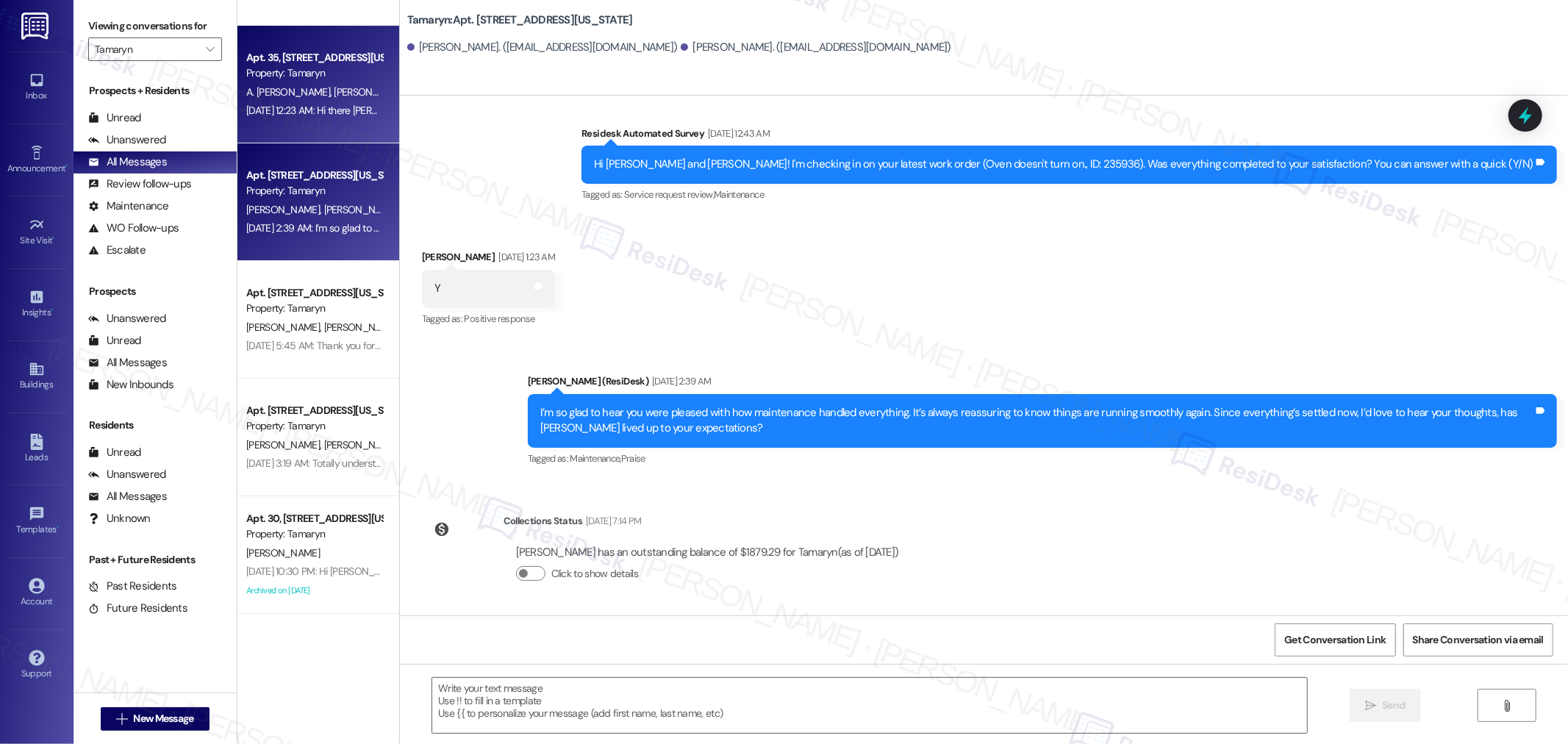
click at [262, 123] on div "Apt. 35, 9655 SW North Dakota Street Property: Tamaryn A. Guzman Trujillo R. Ra…" at bounding box center [318, 84] width 162 height 118
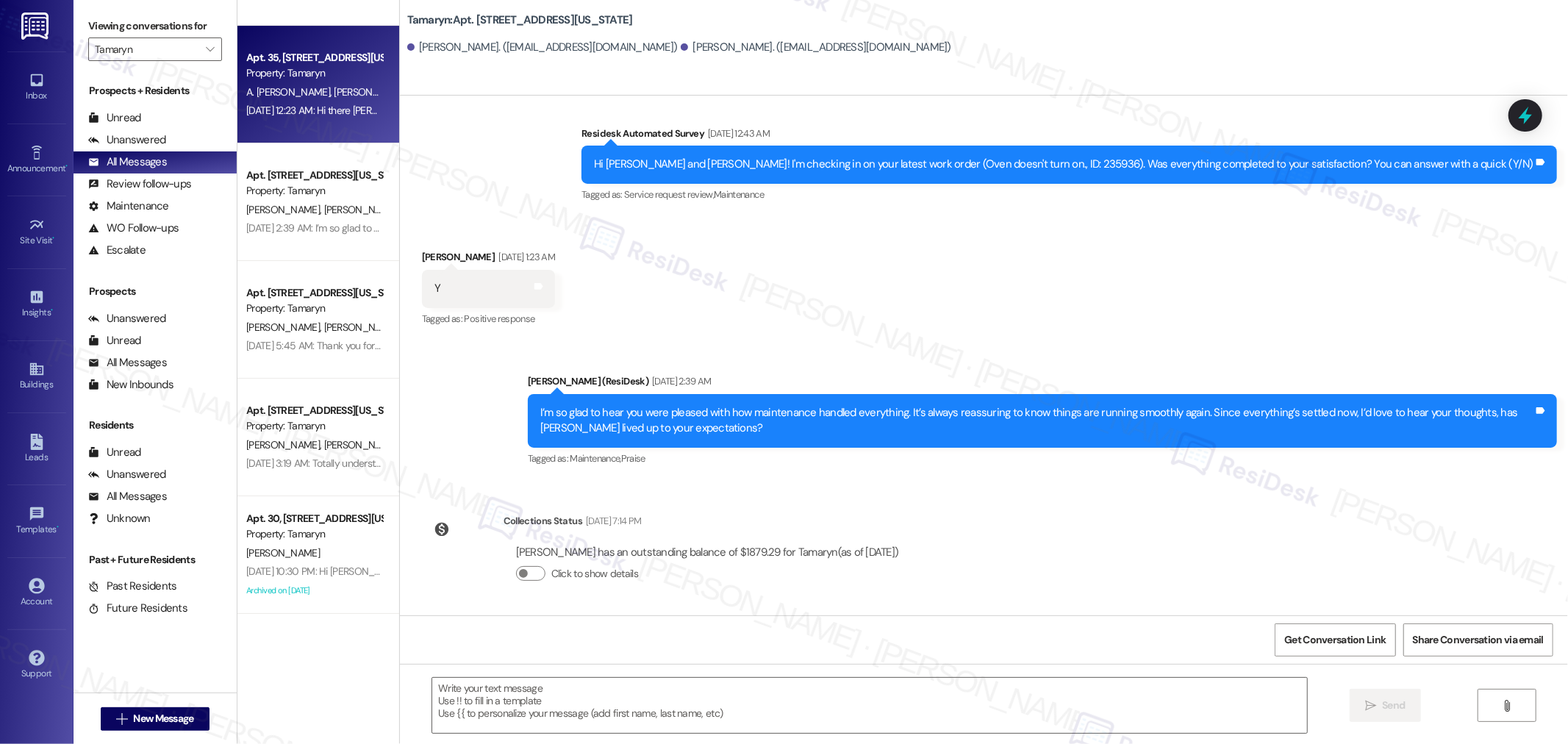
type textarea "Fetching suggested responses. Please feel free to read through the conversation…"
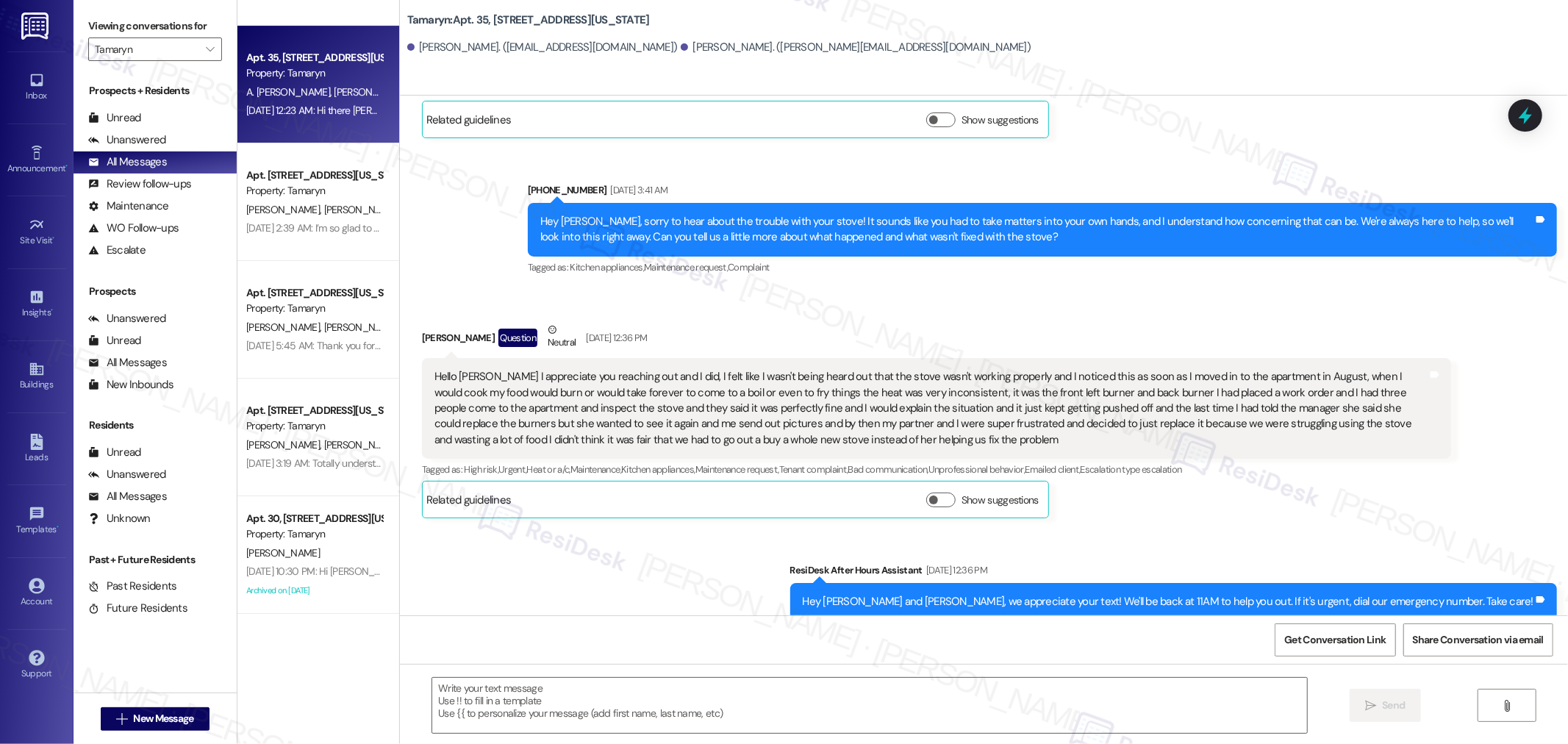
type textarea "Fetching suggested responses. Please feel free to read through the conversation…"
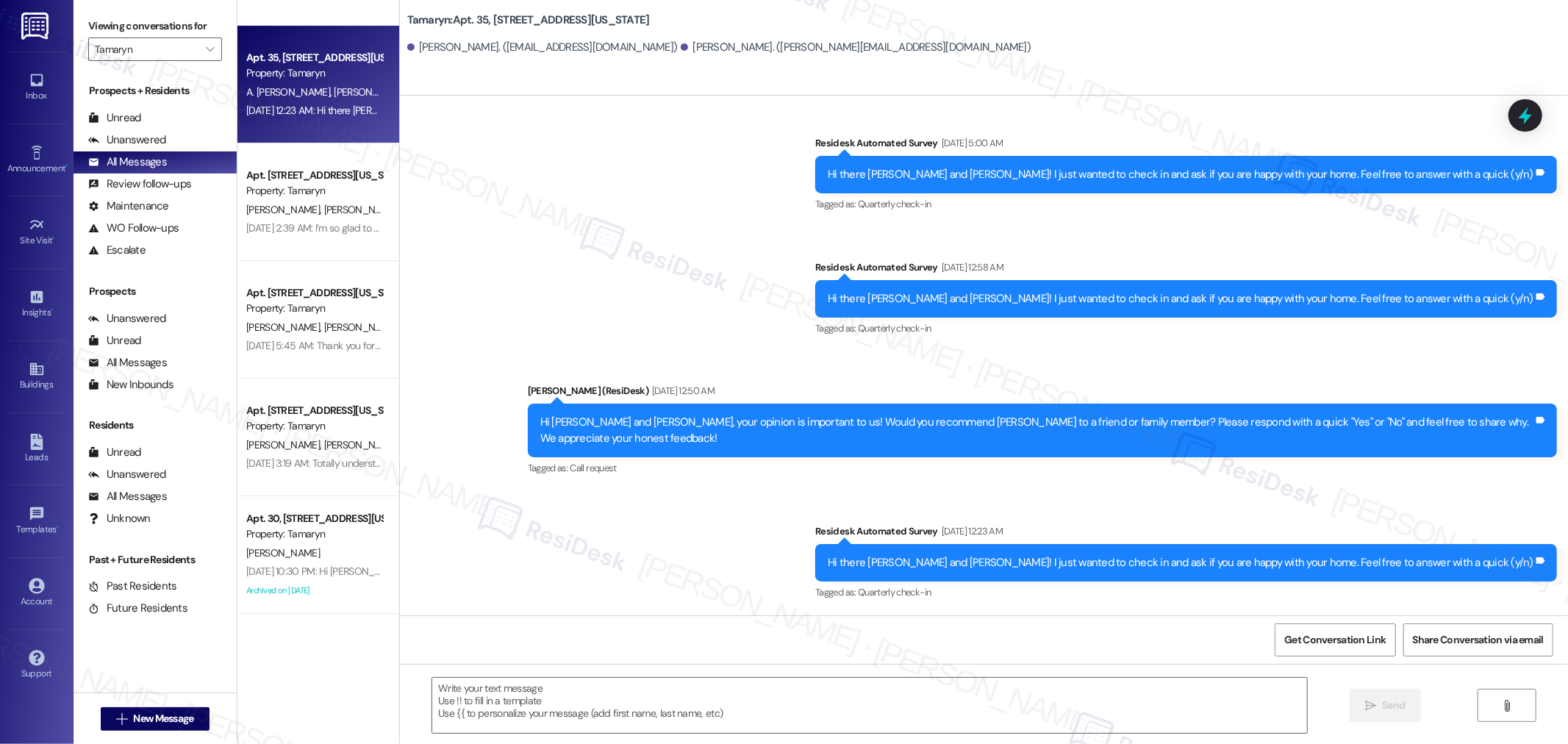
scroll to position [4116, 0]
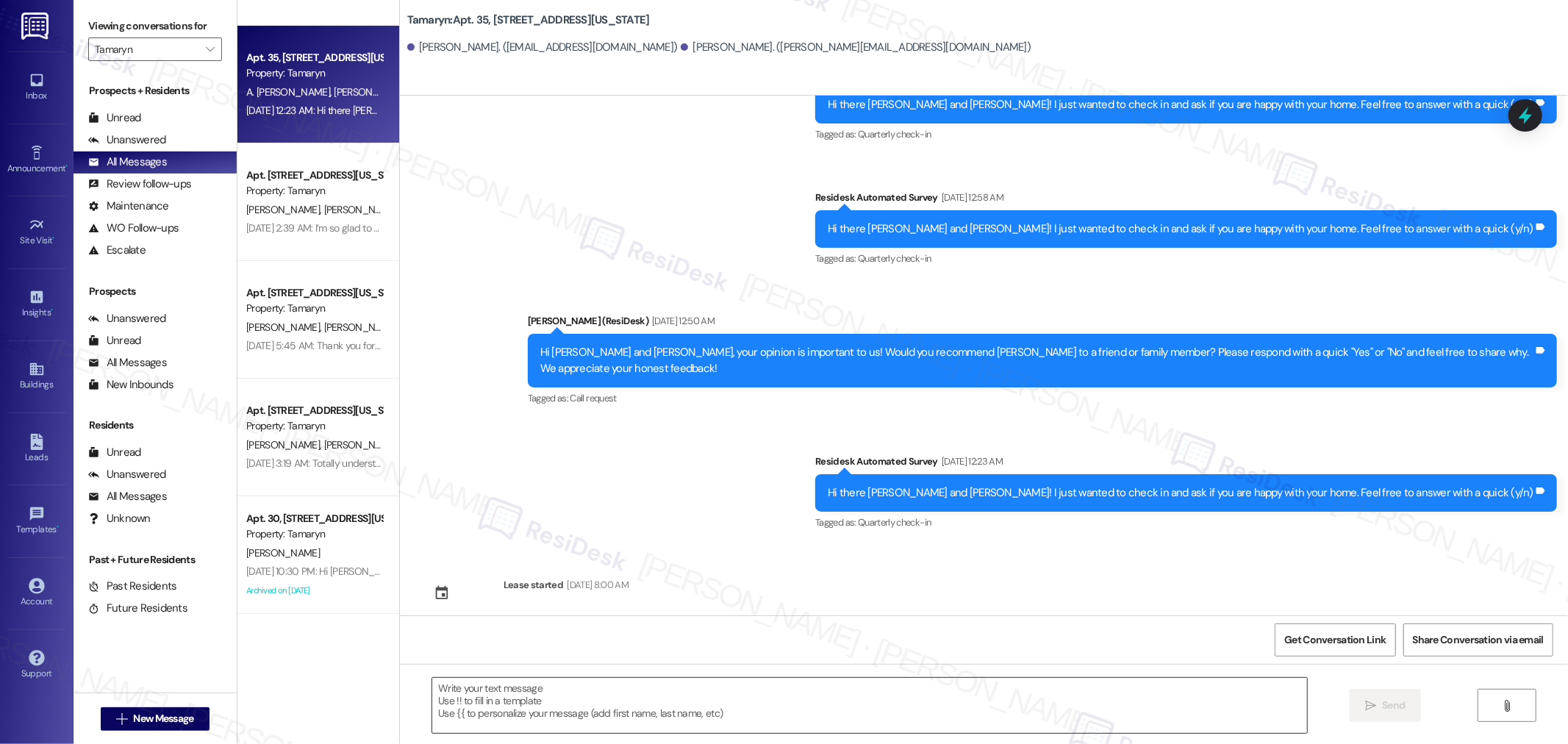
click at [533, 703] on textarea at bounding box center [869, 705] width 874 height 55
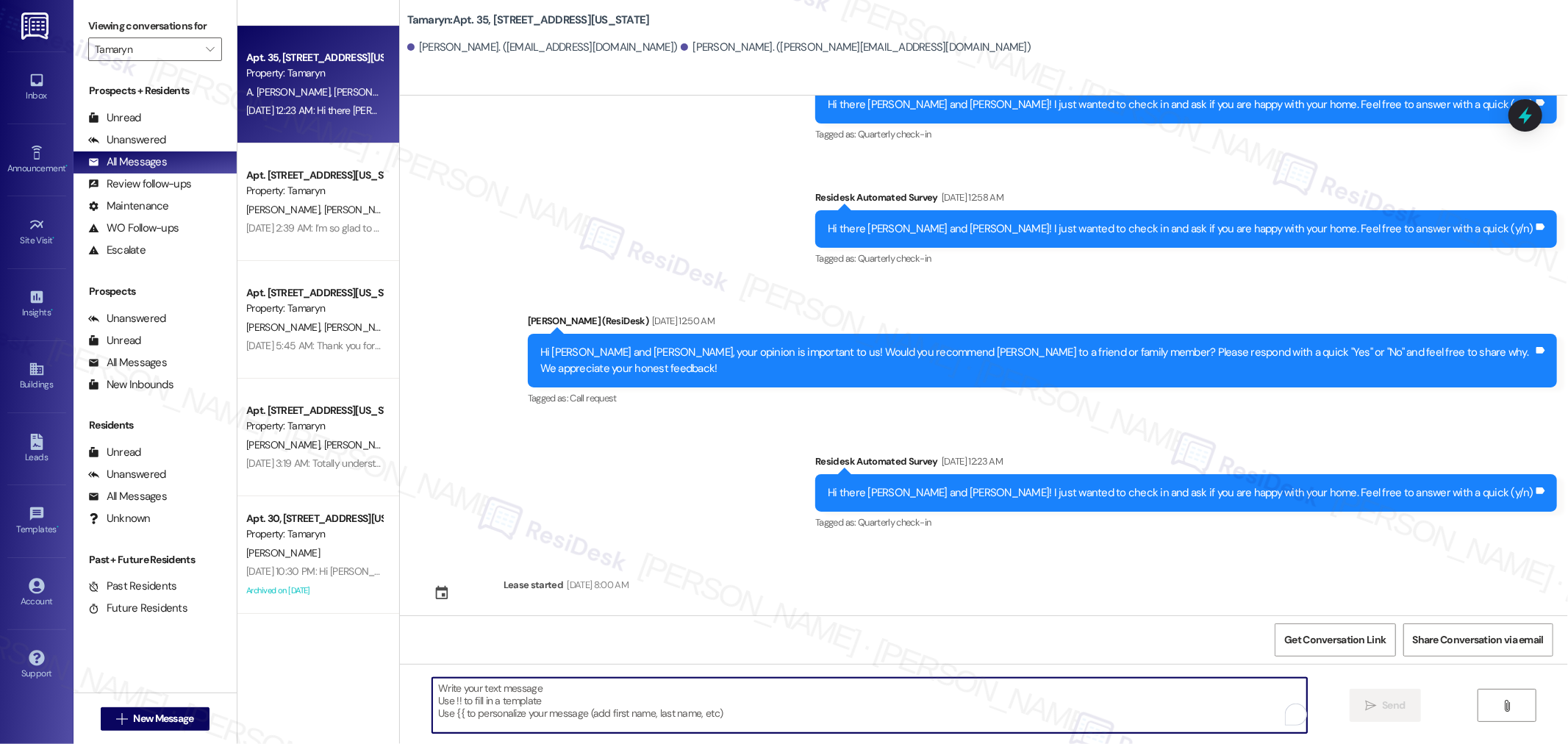
paste textarea "Hello {{first_name}}! Hope all is going great. We’d love your input—how are thi…"
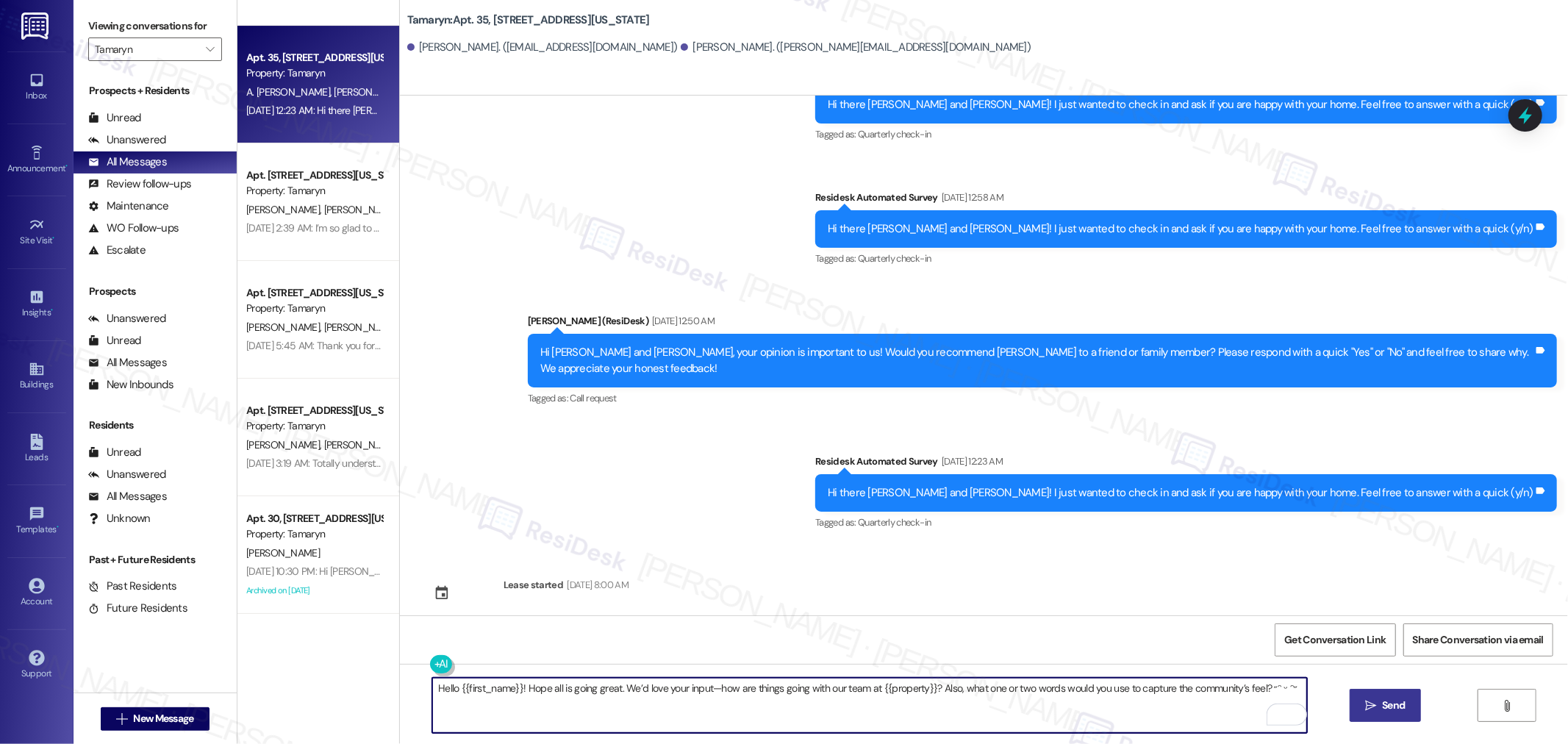
type textarea "Hello {{first_name}}! Hope all is going great. We’d love your input—how are thi…"
click at [1379, 702] on span "Send" at bounding box center [1393, 704] width 28 height 15
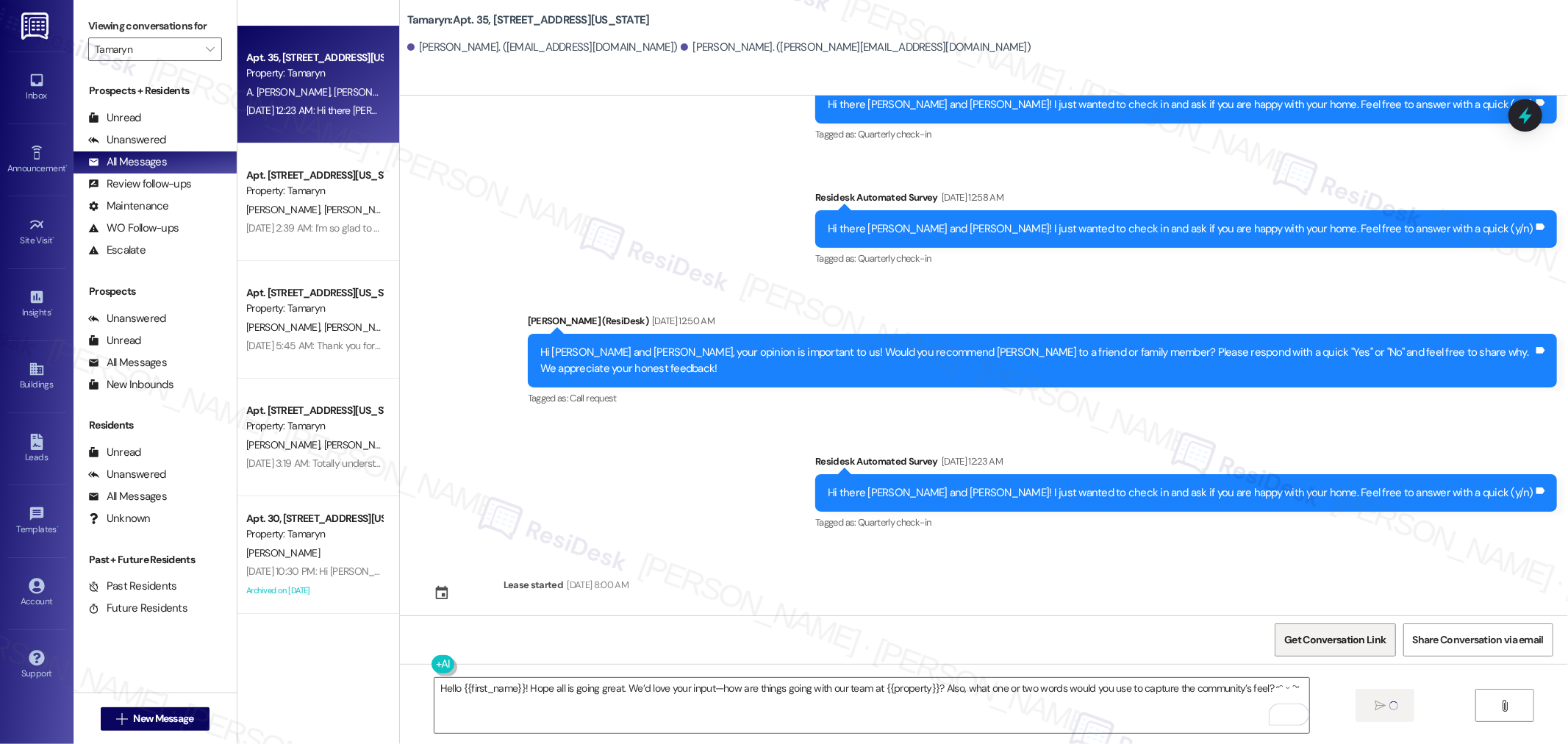
click at [1349, 640] on span "Get Conversation Link" at bounding box center [1334, 639] width 102 height 15
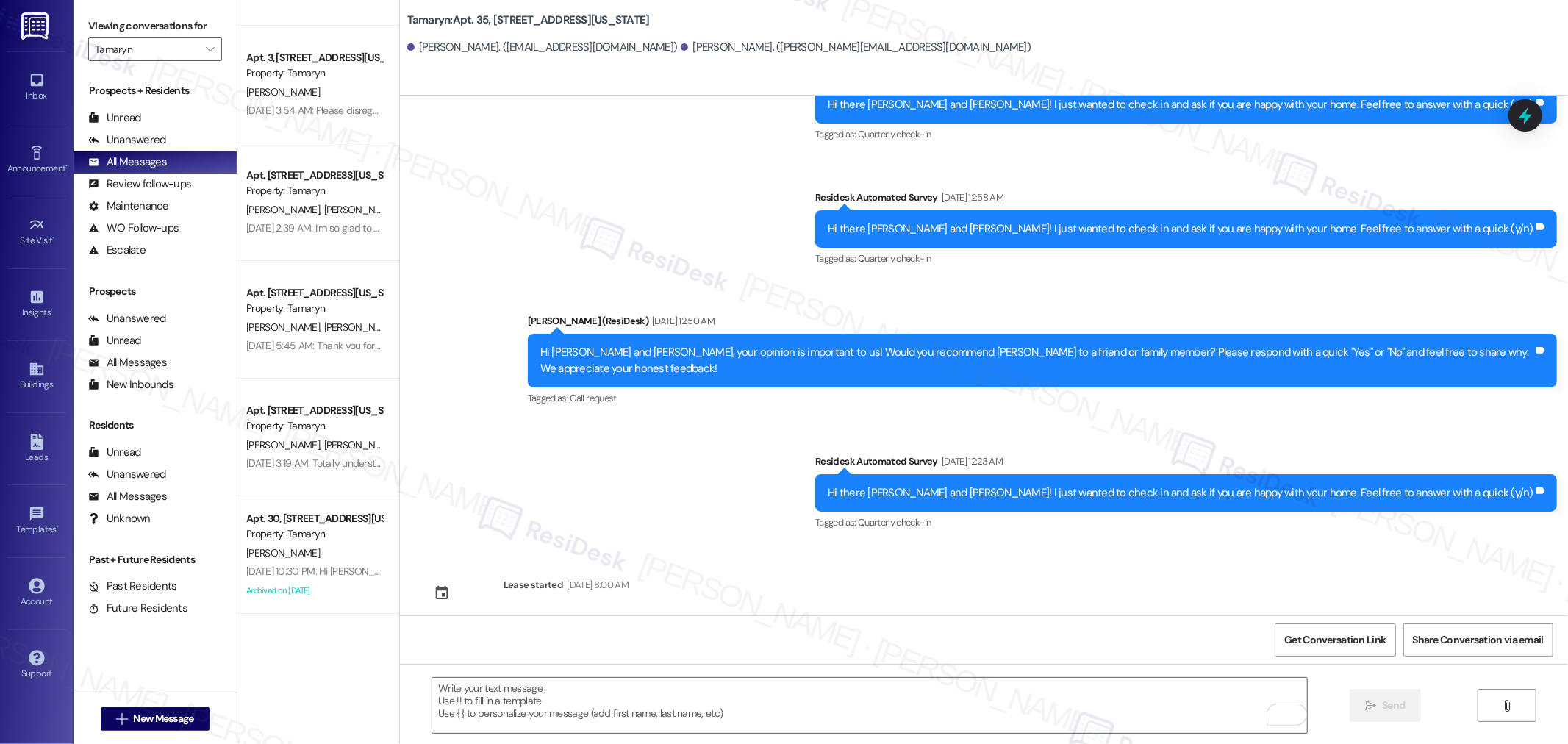
scroll to position [4219, 0]
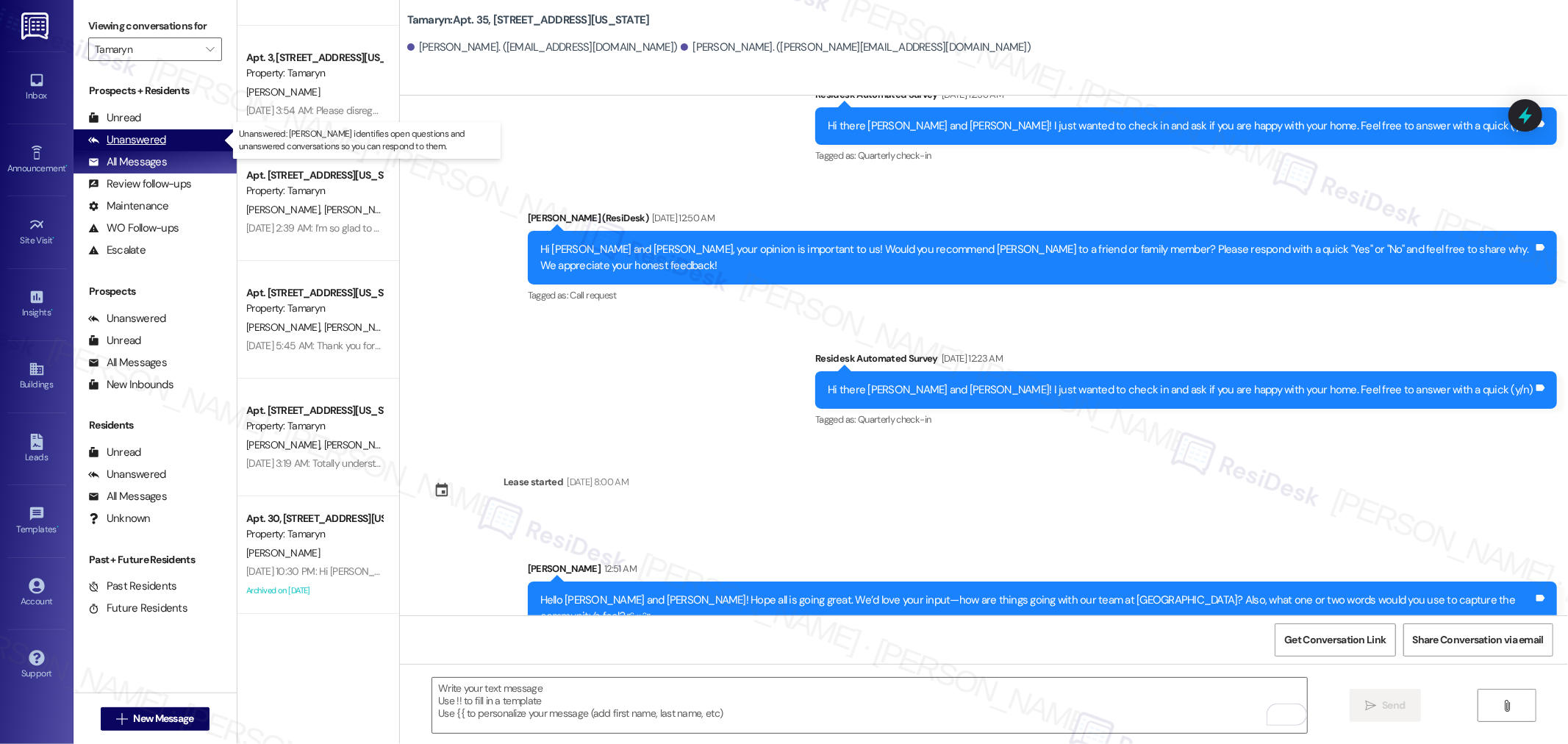
click at [137, 132] on div "Unanswered" at bounding box center [127, 139] width 78 height 15
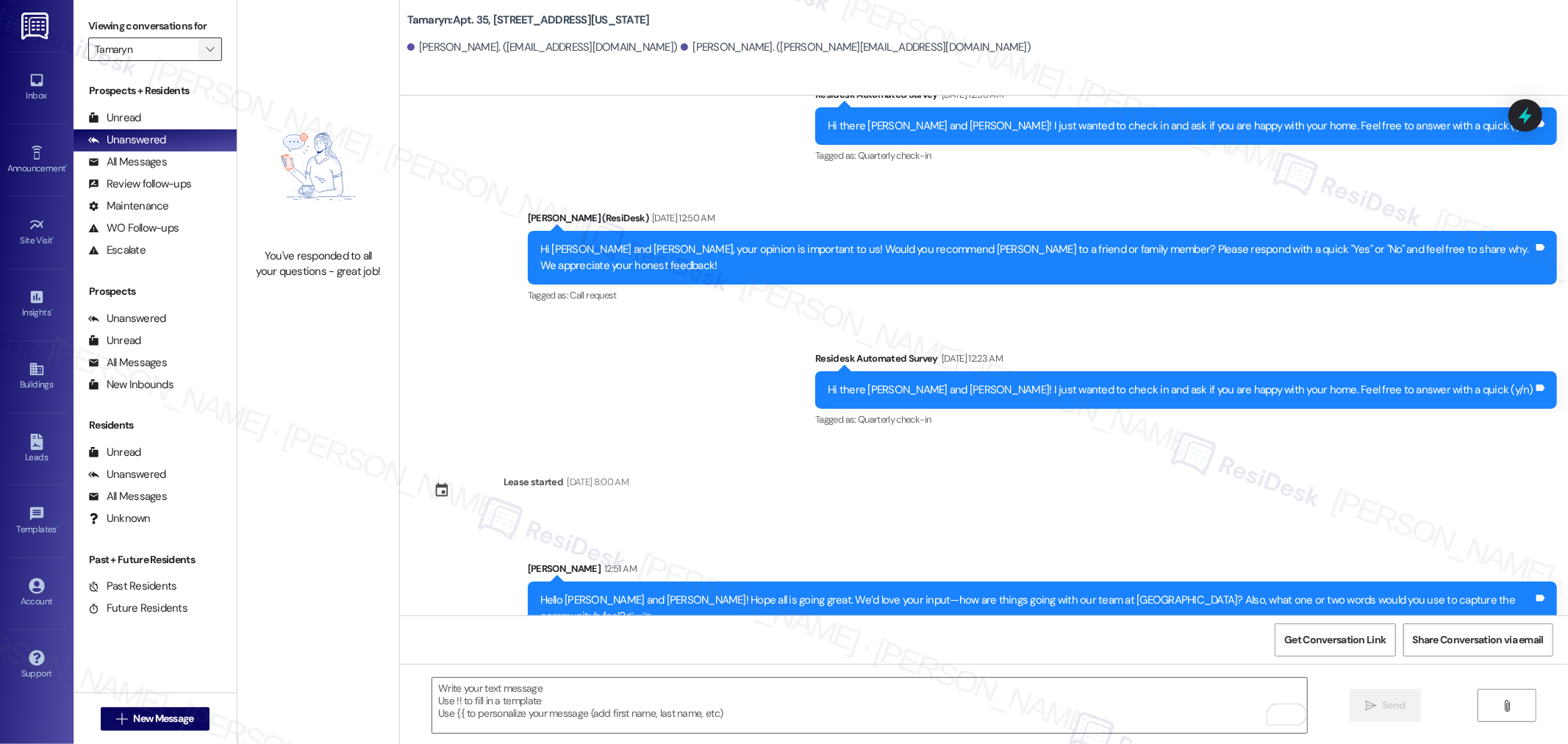
click at [206, 45] on icon "" at bounding box center [210, 49] width 8 height 12
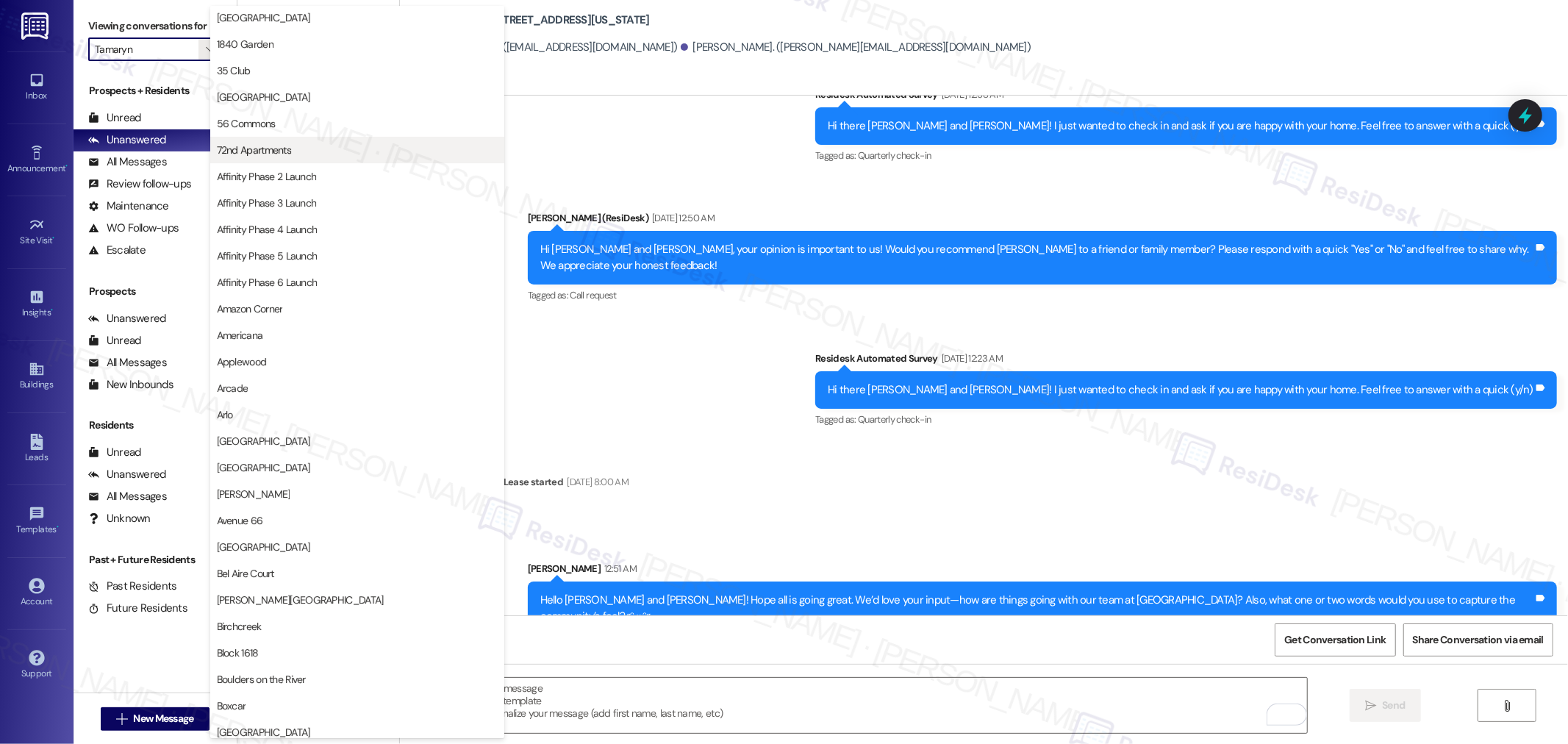
scroll to position [0, 0]
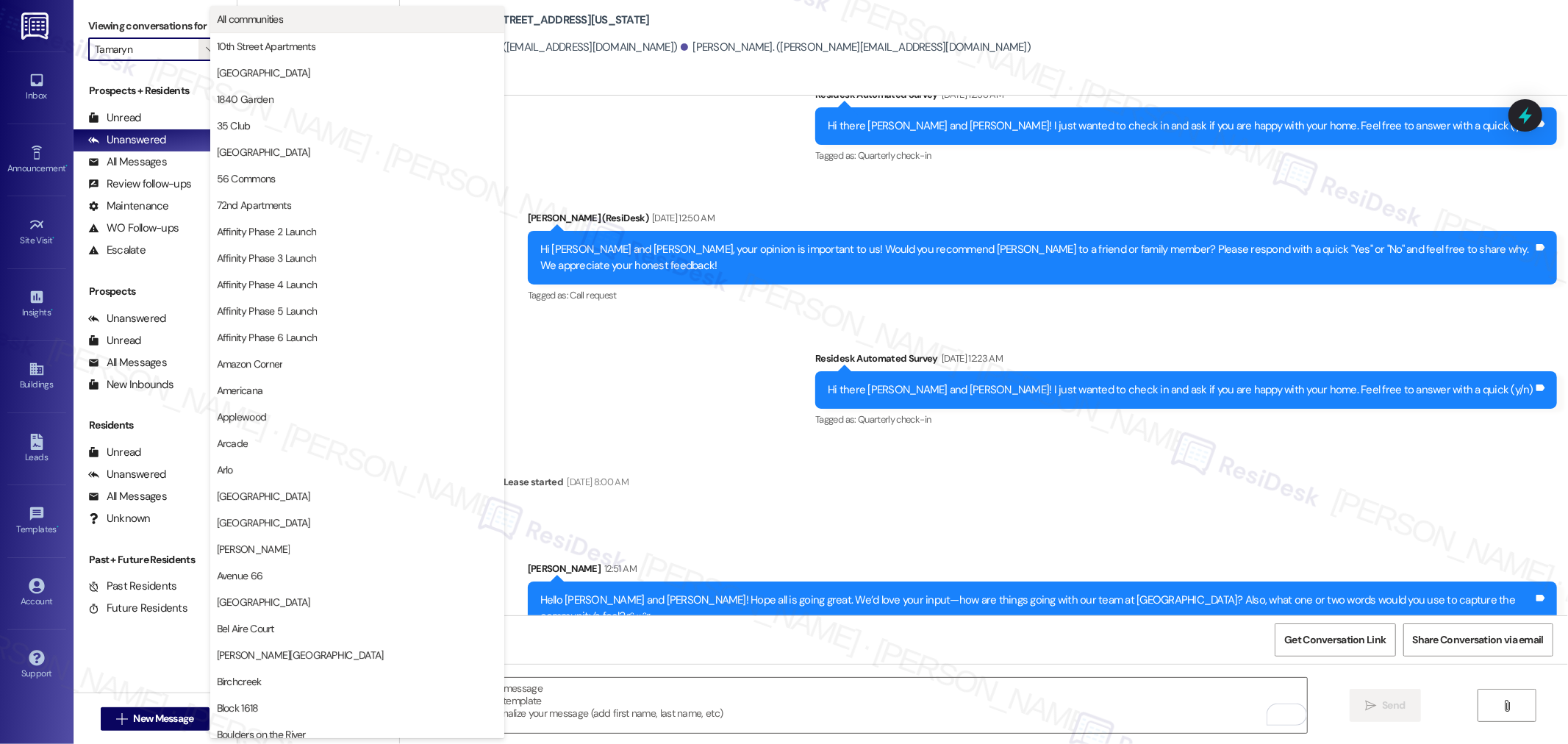
click at [282, 27] on button "All communities" at bounding box center [357, 19] width 294 height 27
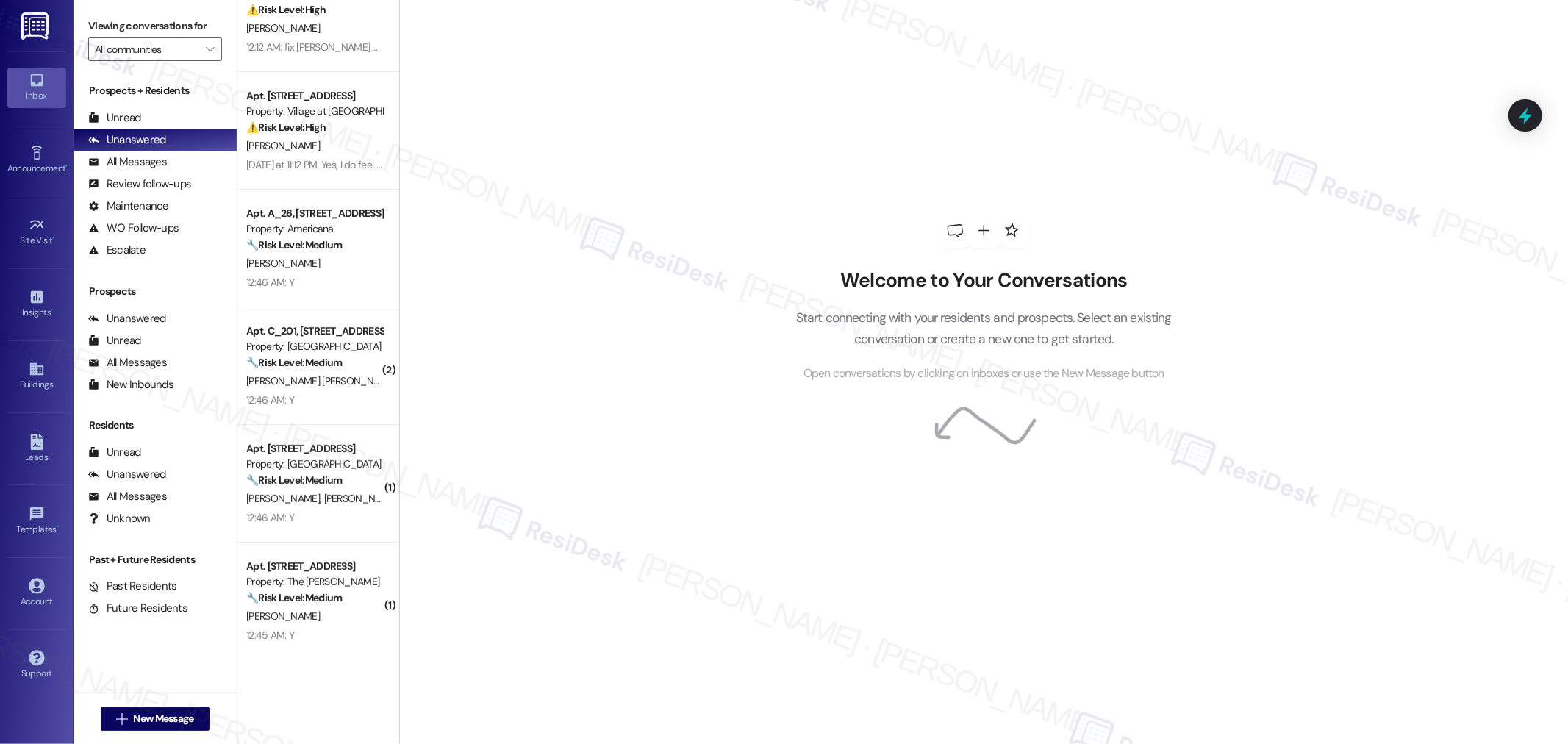
scroll to position [653, 0]
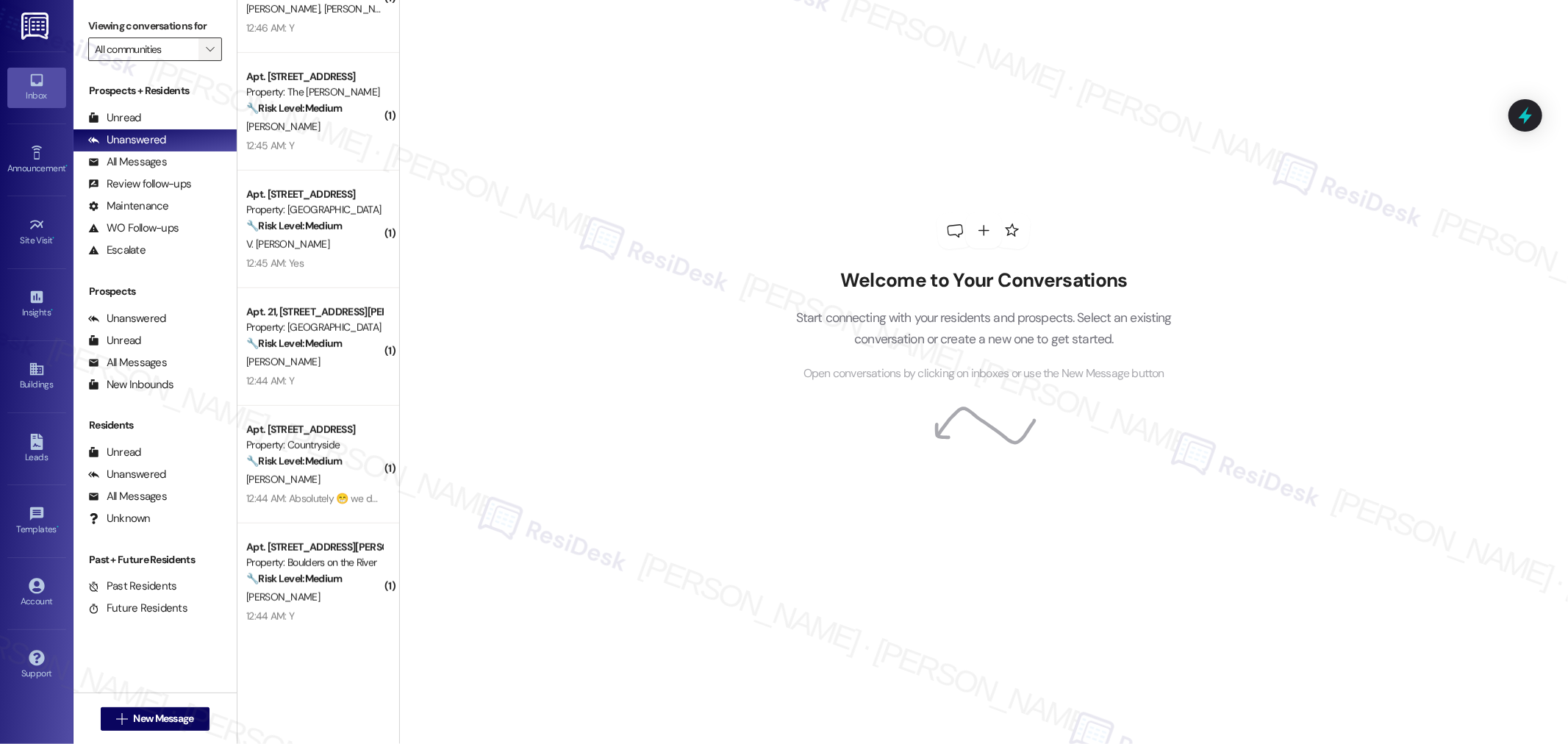
click at [204, 46] on span "" at bounding box center [210, 49] width 14 height 24
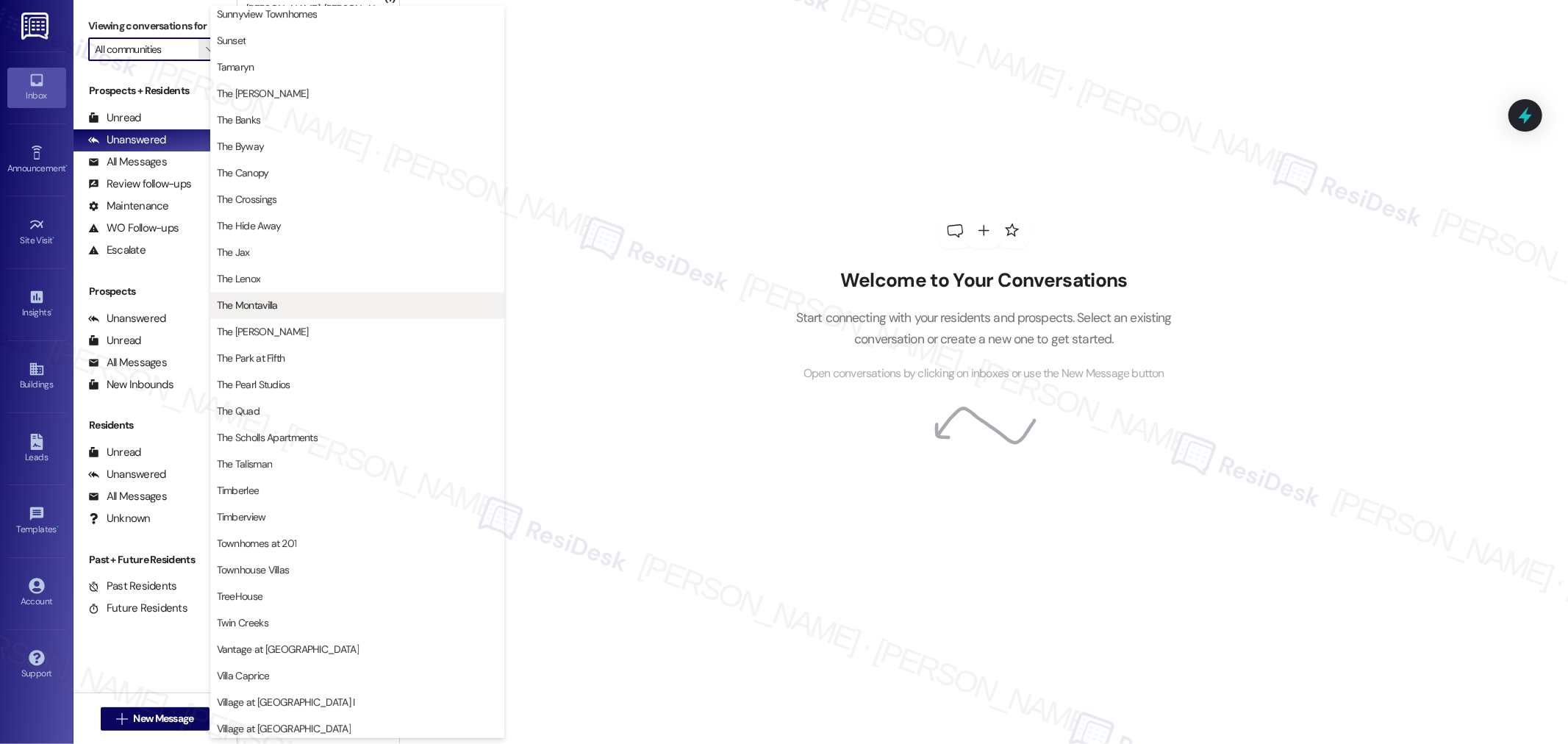
scroll to position [2464, 0]
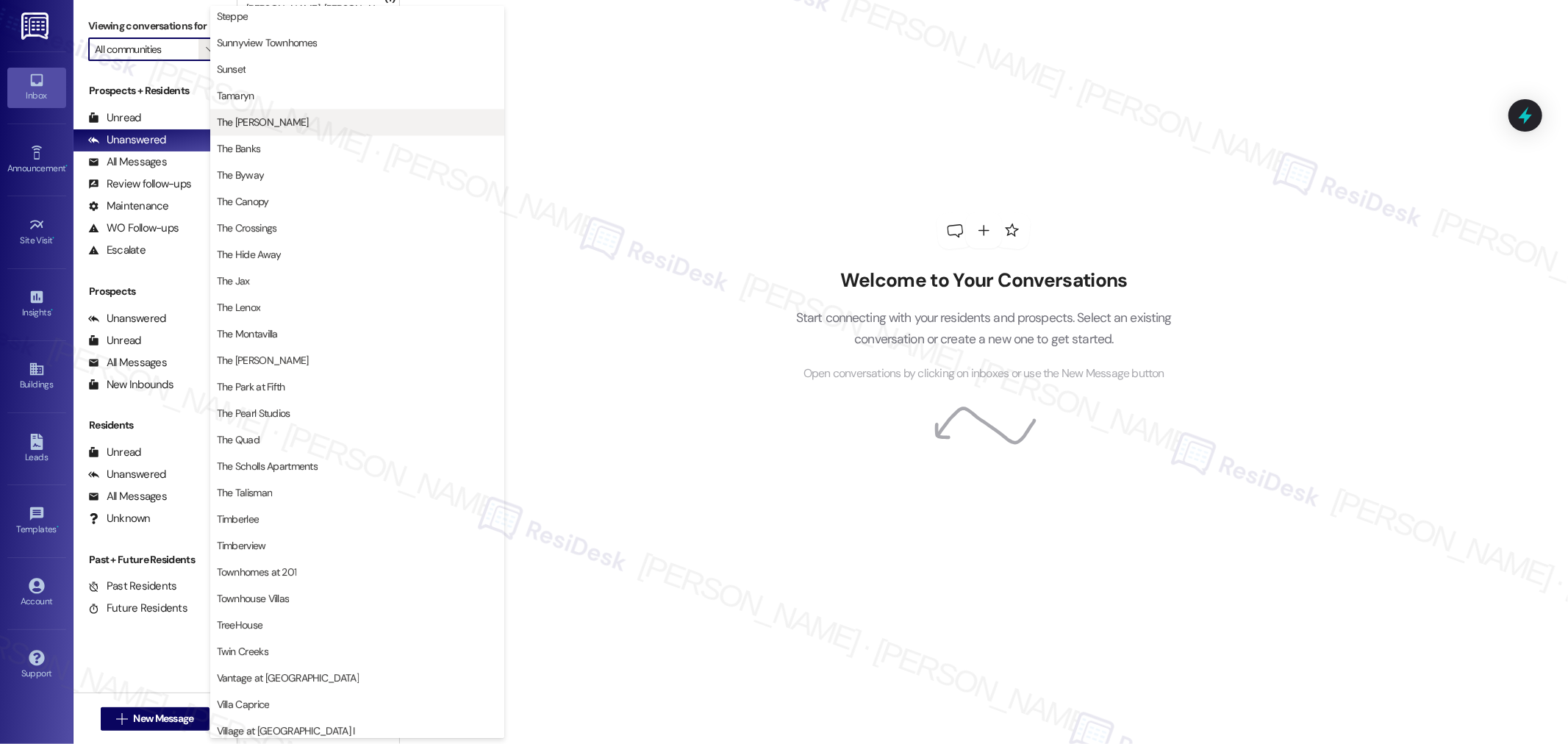
click at [280, 116] on span "The [PERSON_NAME]" at bounding box center [357, 122] width 281 height 15
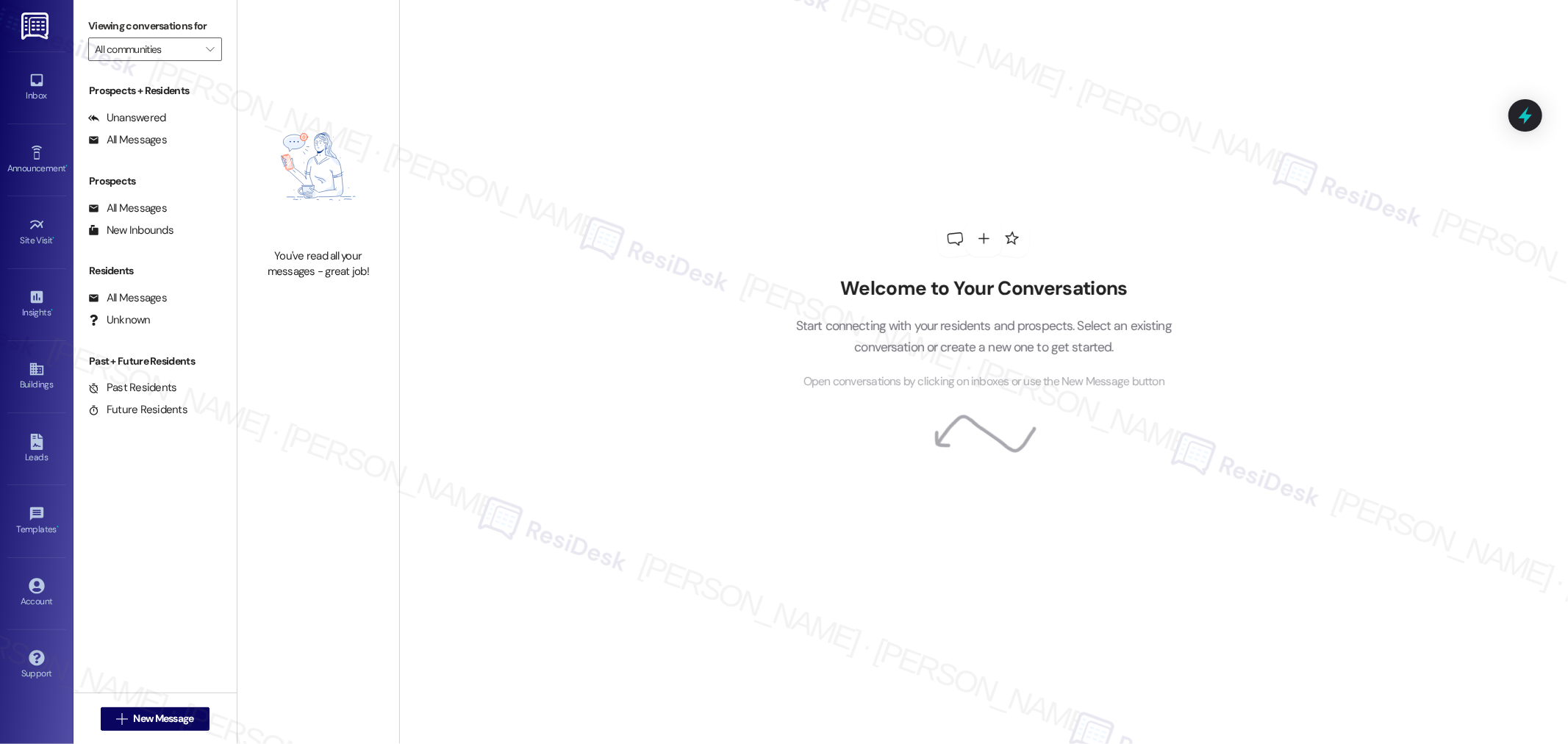
type input "The [PERSON_NAME]"
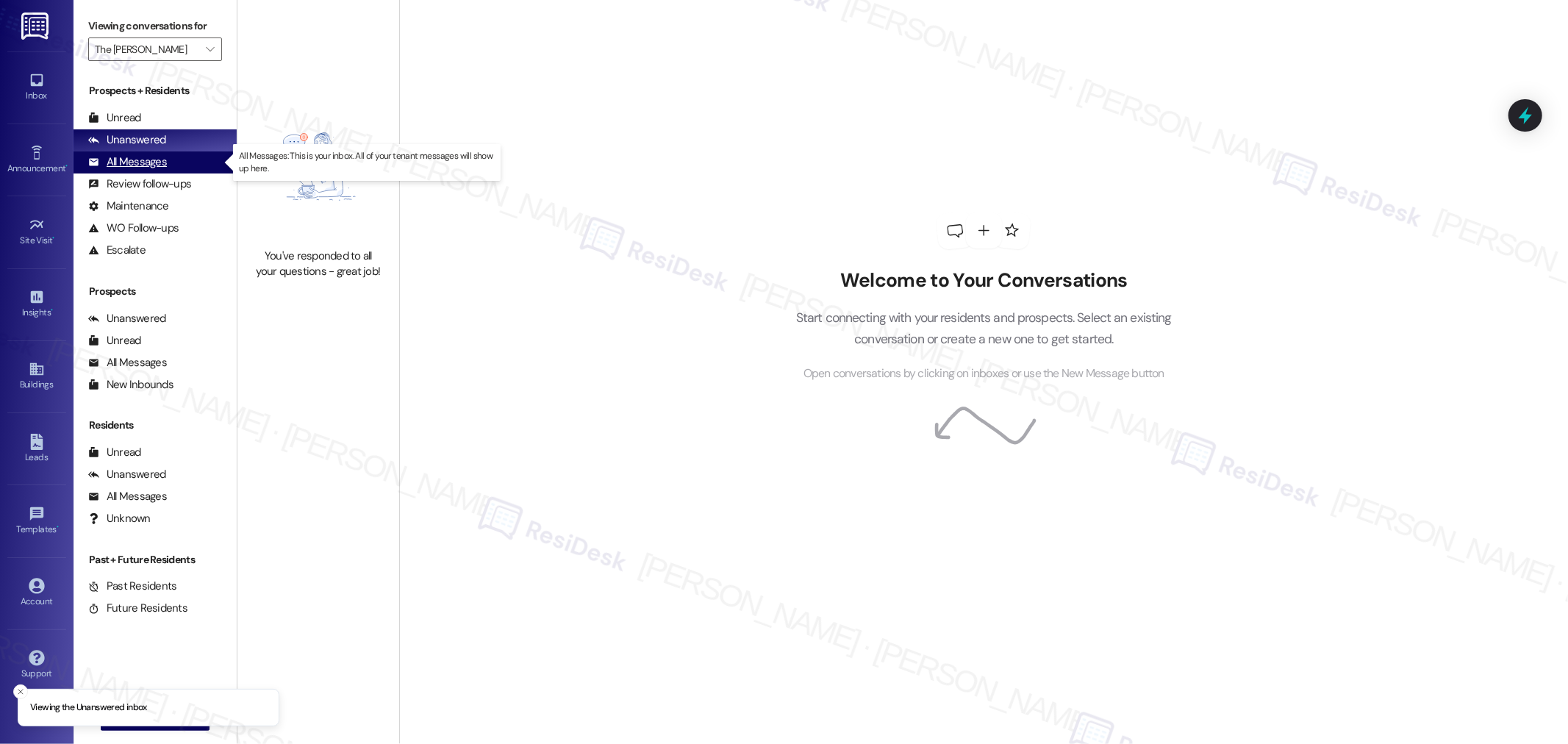
click at [149, 158] on div "All Messages" at bounding box center [127, 161] width 79 height 15
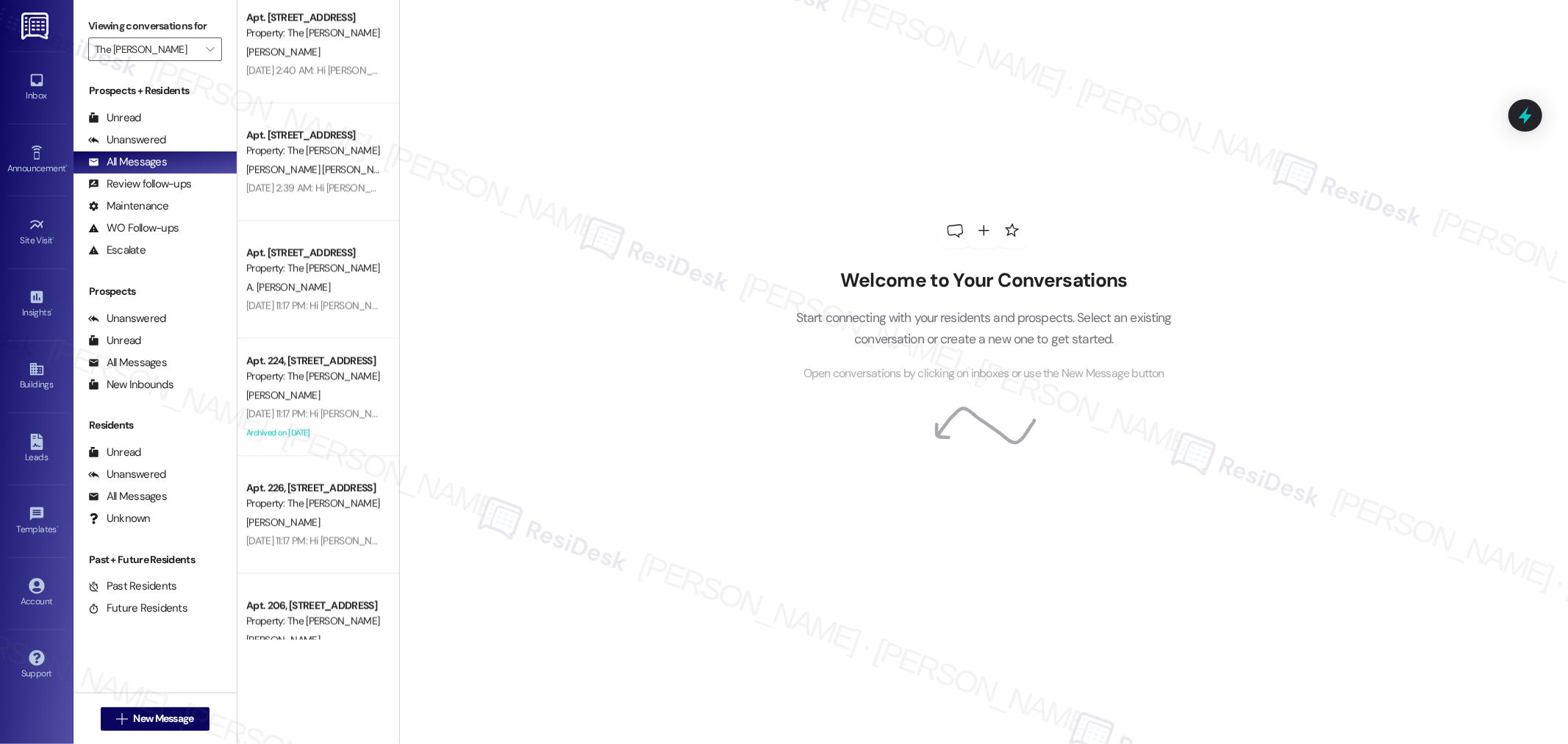
scroll to position [2694, 0]
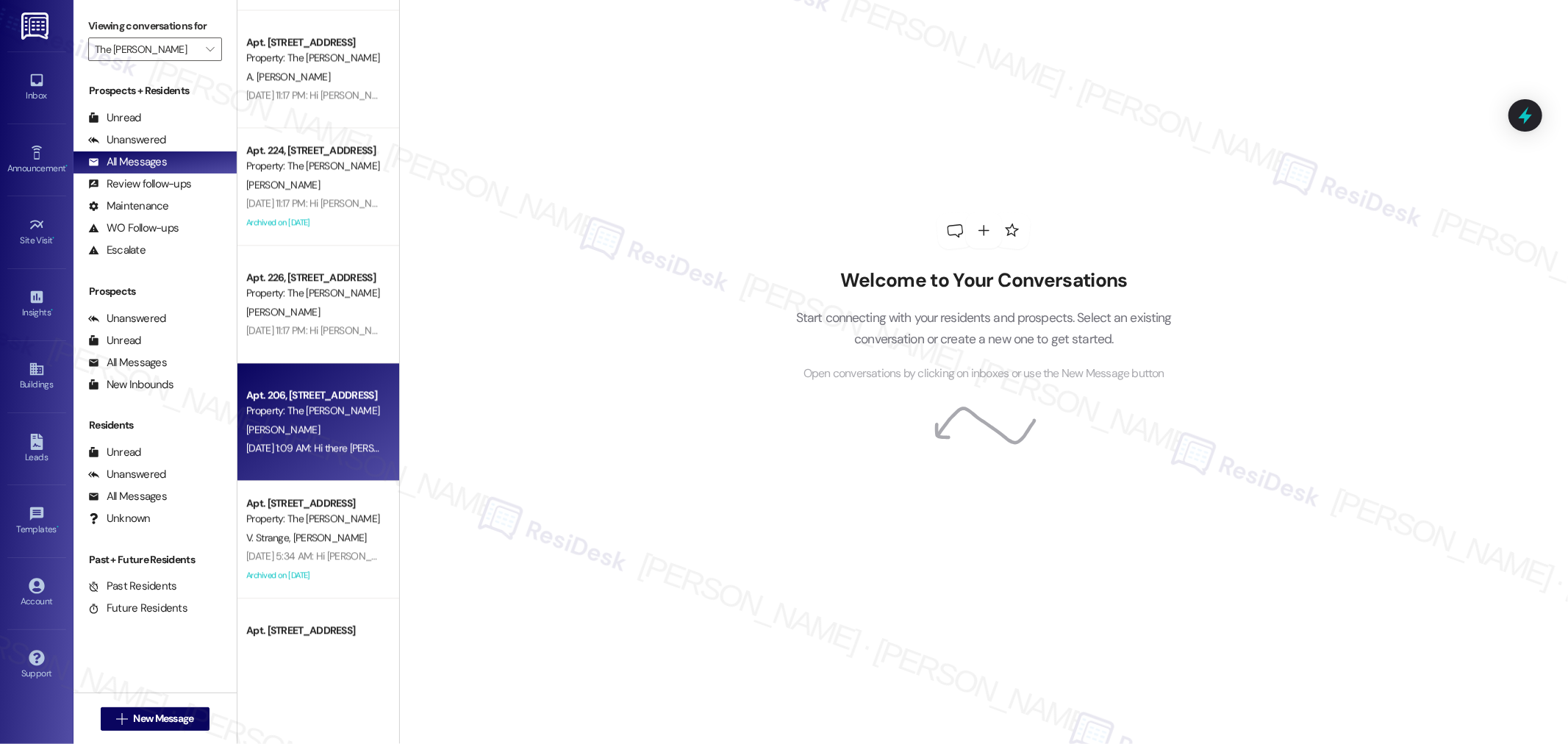
click at [306, 441] on div "Jun 27, 2025 at 1:09 AM: Hi there Abdulkadir and Abna! I just wanted to check i…" at bounding box center [604, 447] width 717 height 13
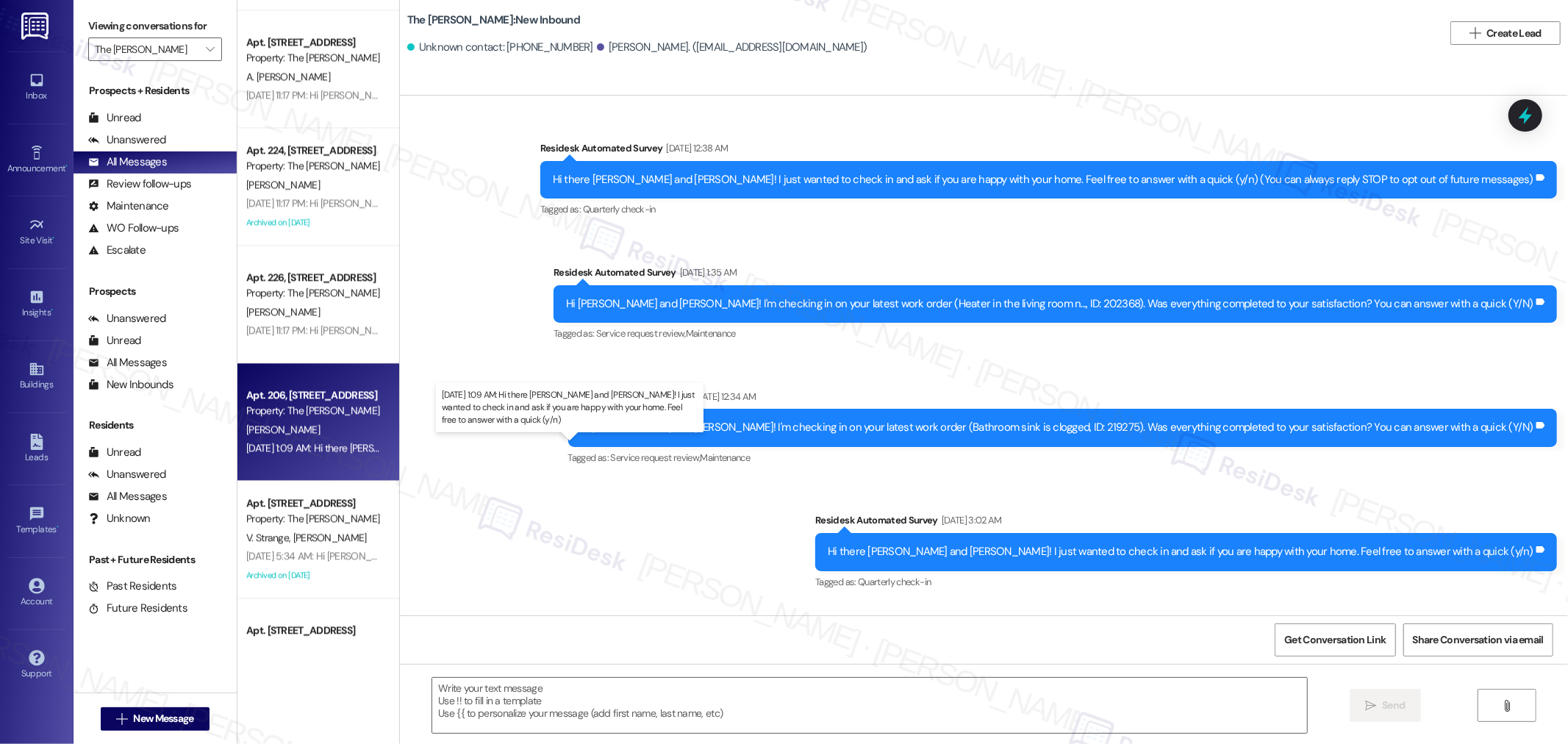
type textarea "Fetching suggested responses. Please feel free to read through the conversation…"
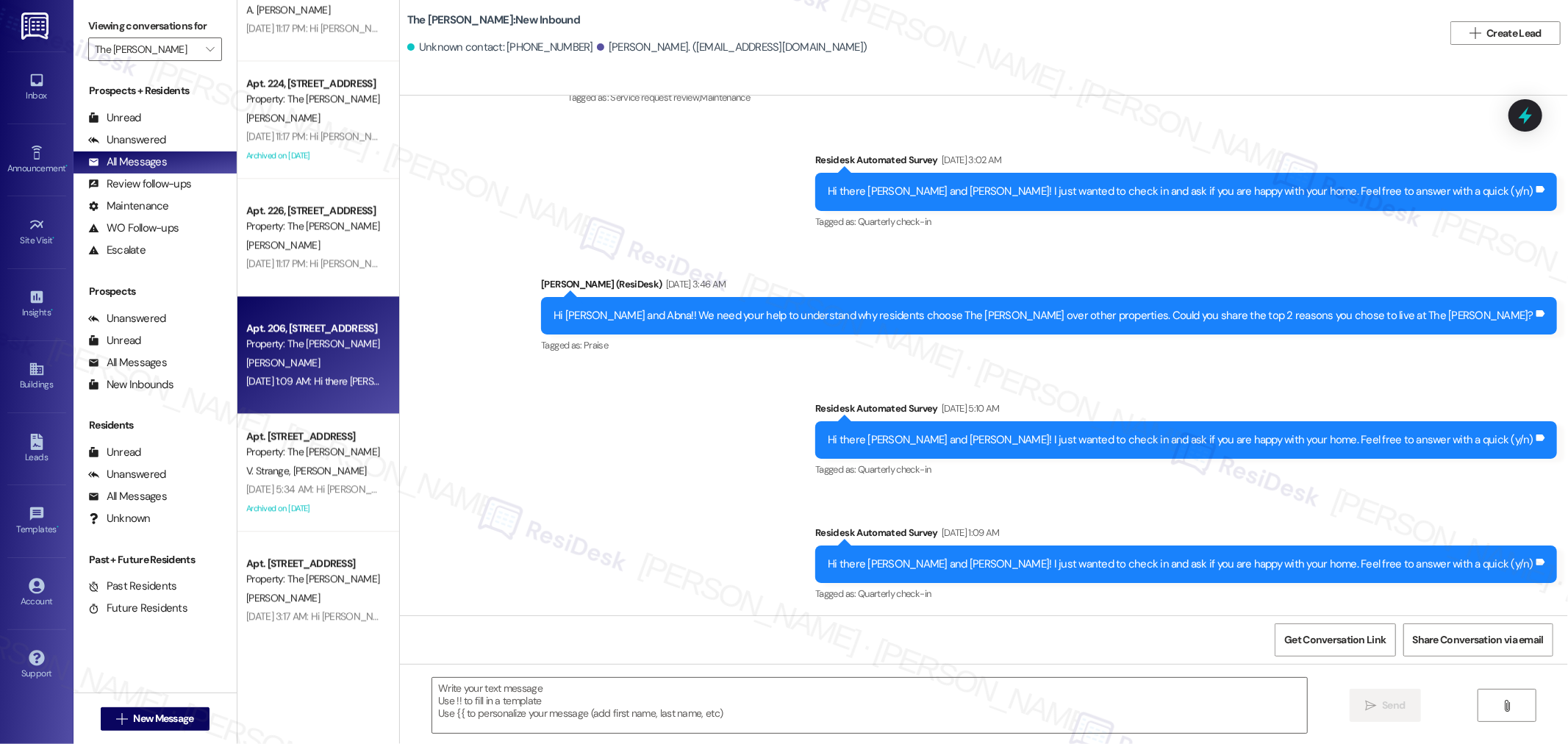
scroll to position [2775, 0]
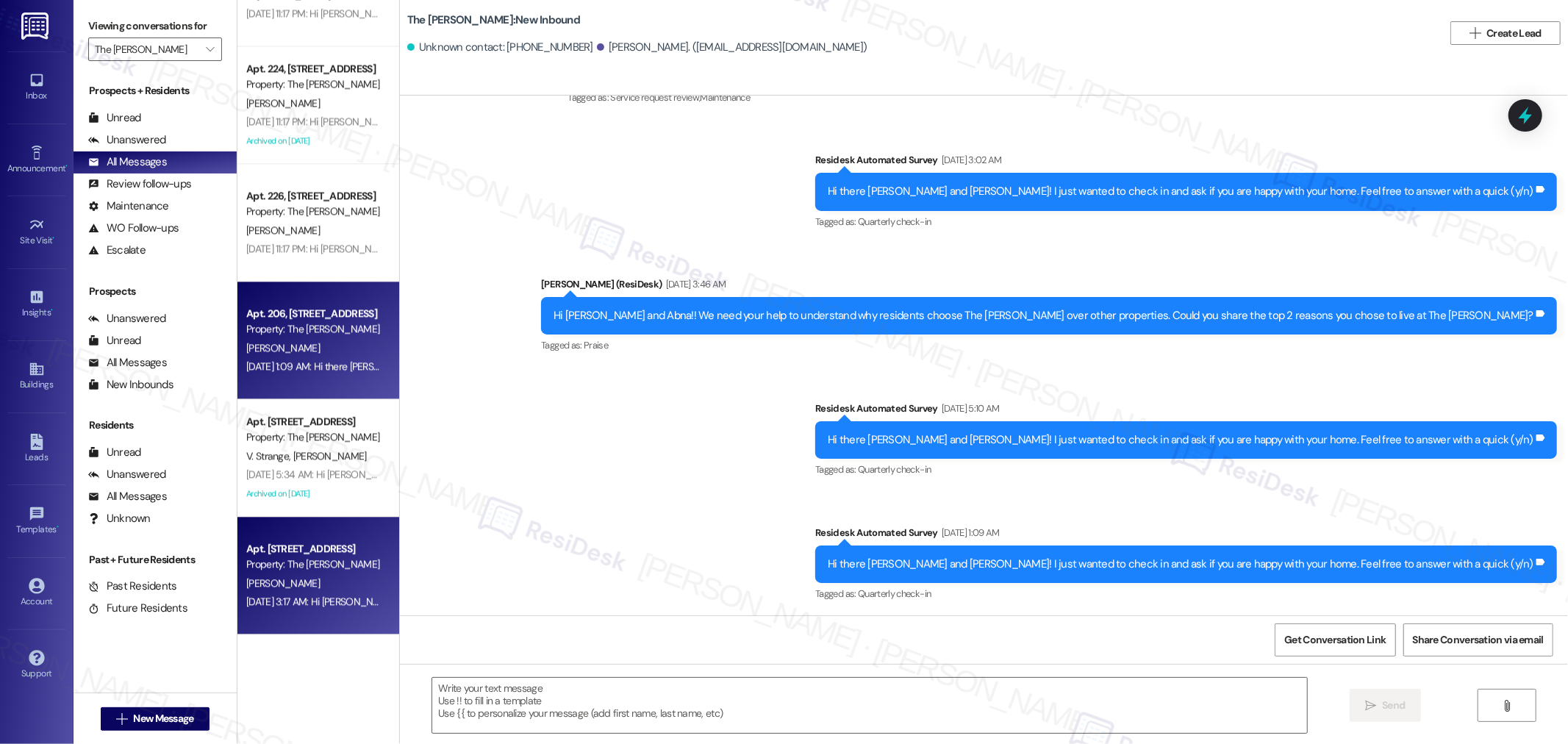
click at [281, 574] on div "M. Dossous" at bounding box center [314, 583] width 139 height 19
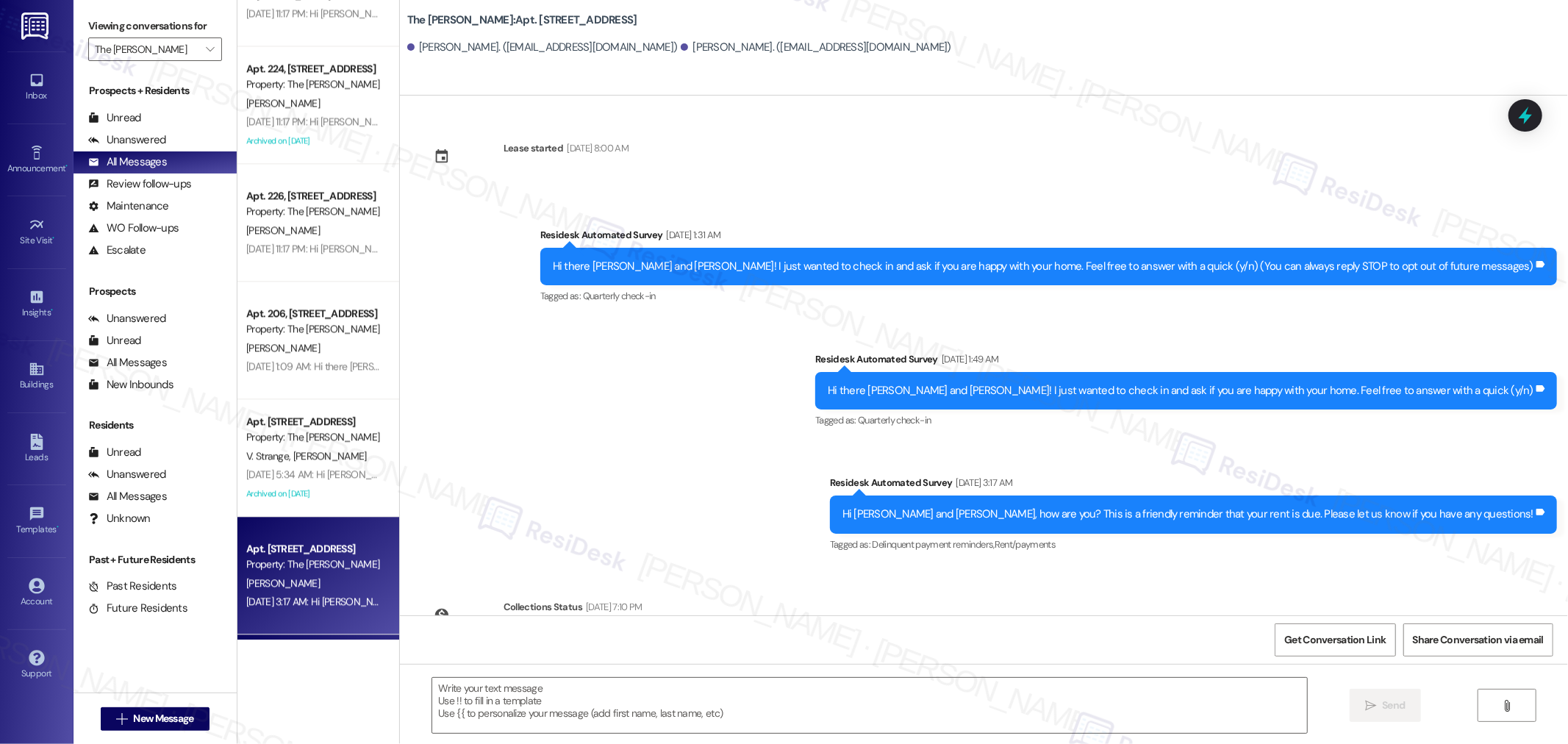
type textarea "Fetching suggested responses. Please feel free to read through the conversation…"
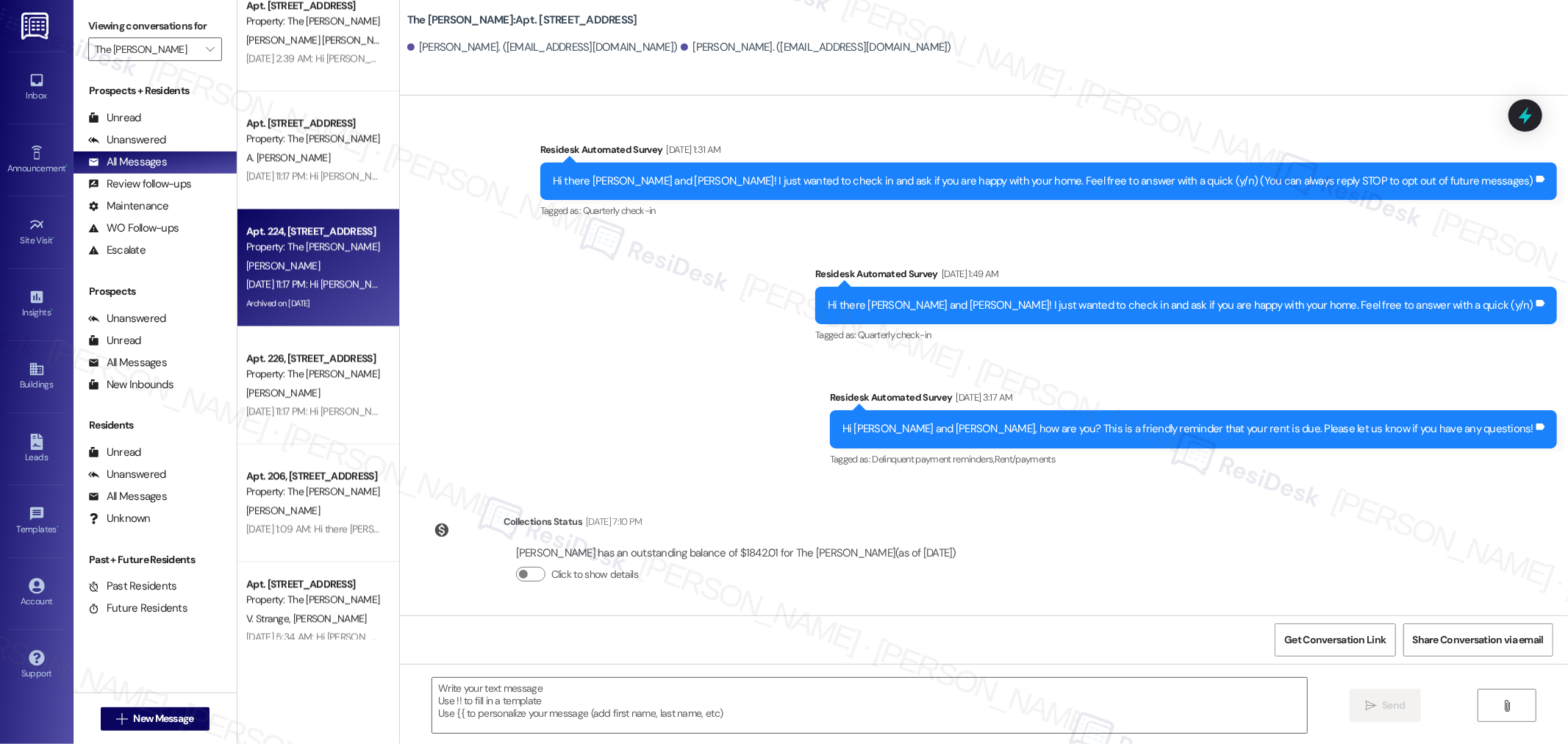
scroll to position [2612, 0]
click at [272, 211] on div "Apt. 224, 468 SE 202nd Ave Property: The Archibald C. Fox Sep 02, 2025 at 11:17…" at bounding box center [318, 268] width 162 height 118
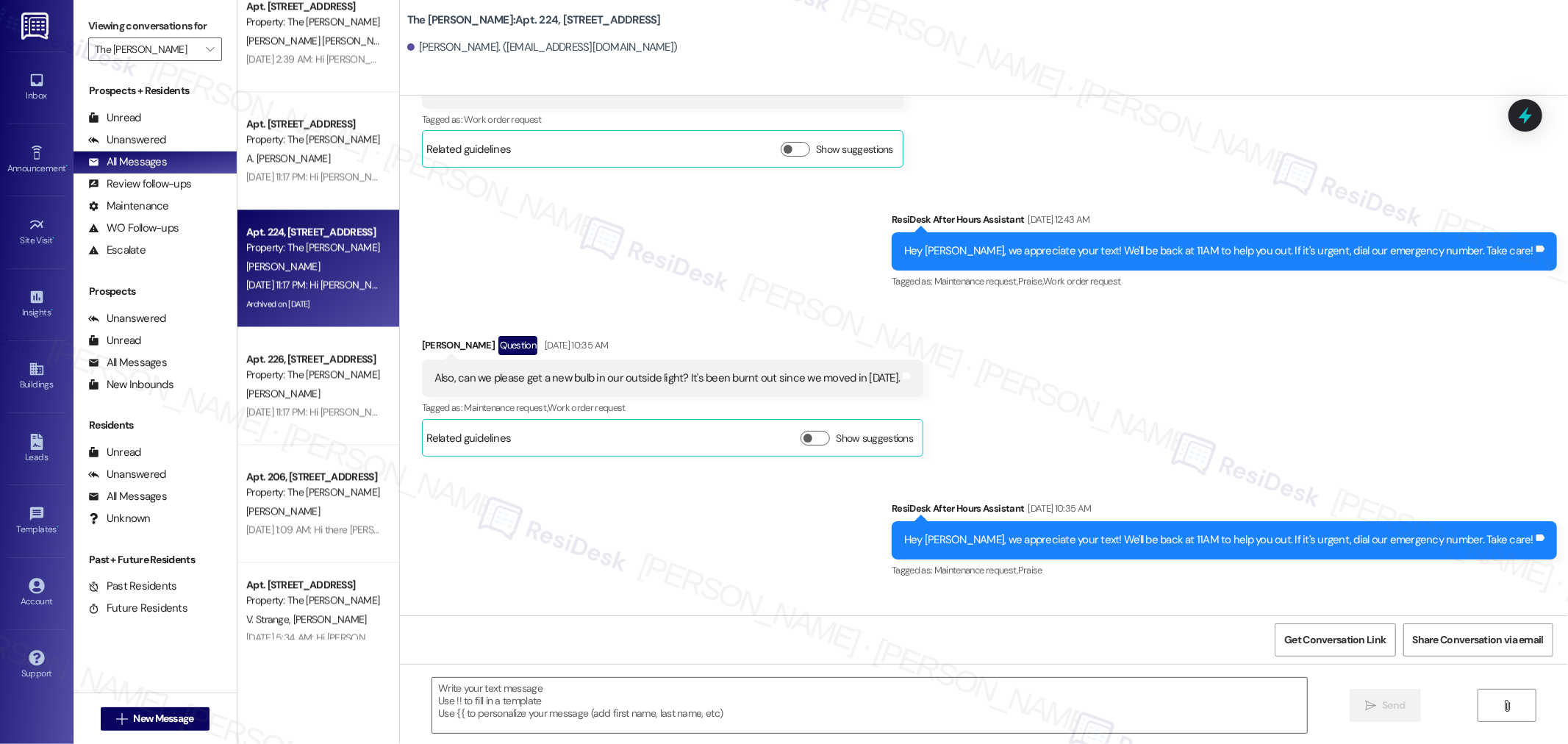
type textarea "Fetching suggested responses. Please feel free to read through the conversation…"
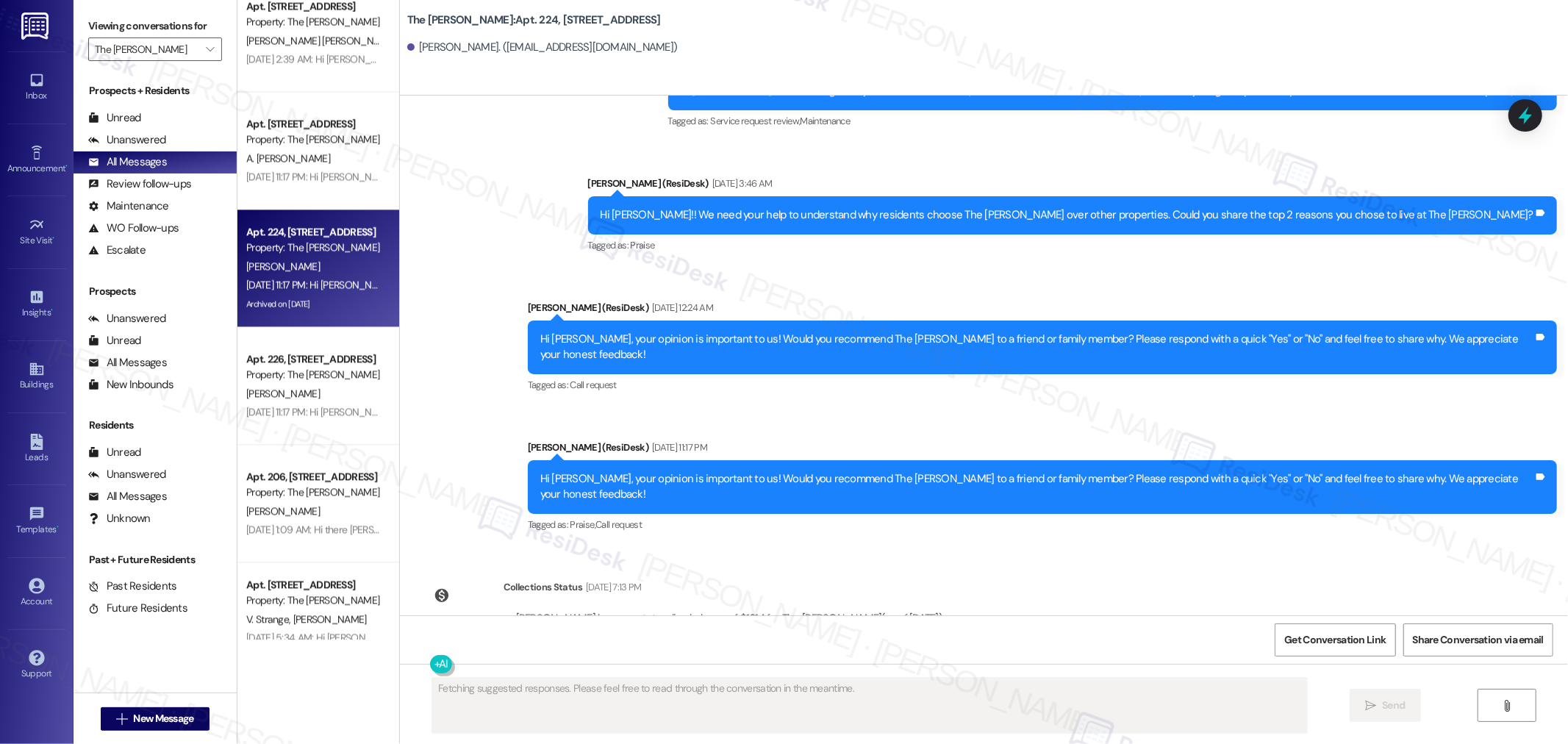
scroll to position [9369, 0]
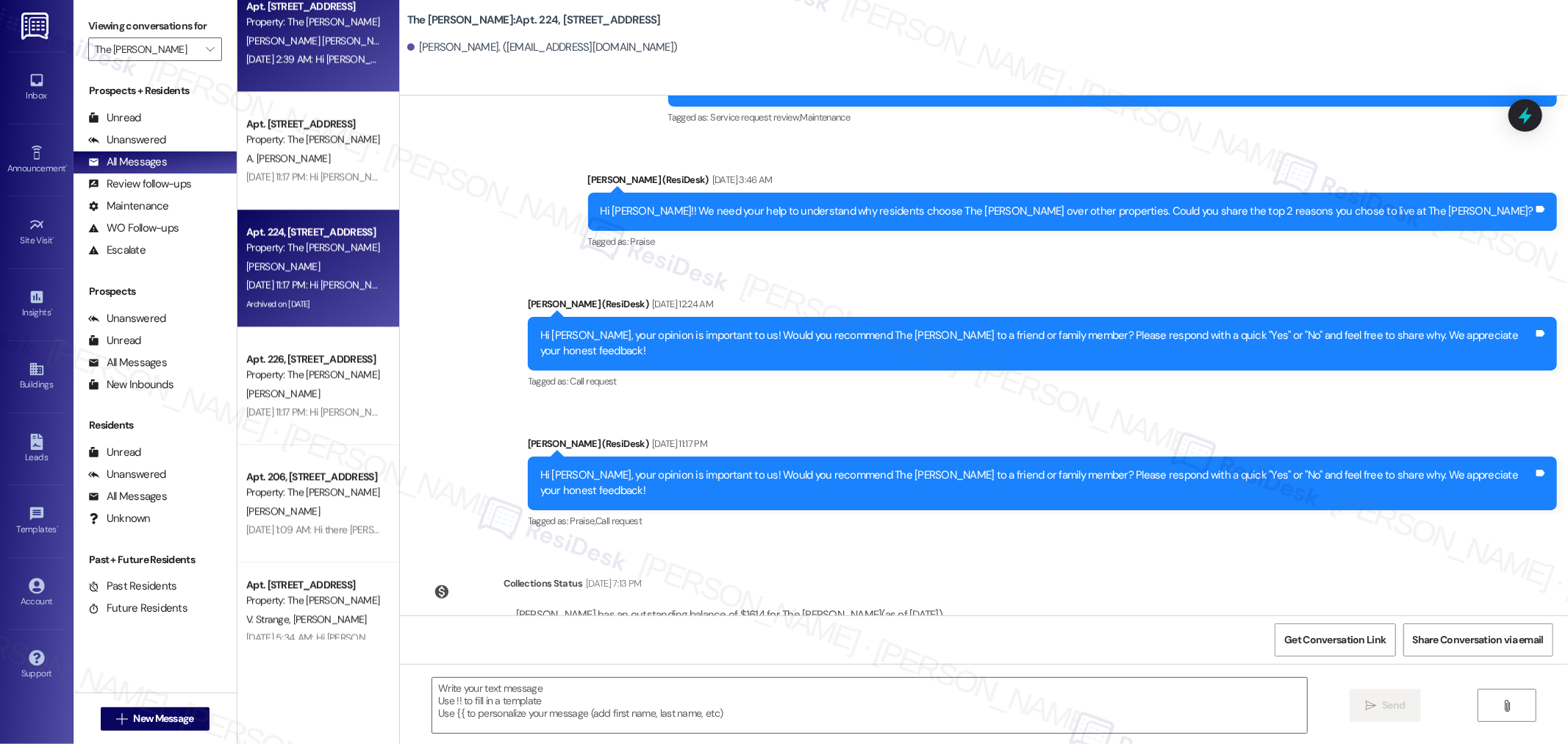
click at [328, 70] on div "Apt. 116, 468 SE 202nd Ave Property: The Archibald Y. Guerra Rodriguez Sep 04, …" at bounding box center [318, 33] width 162 height 118
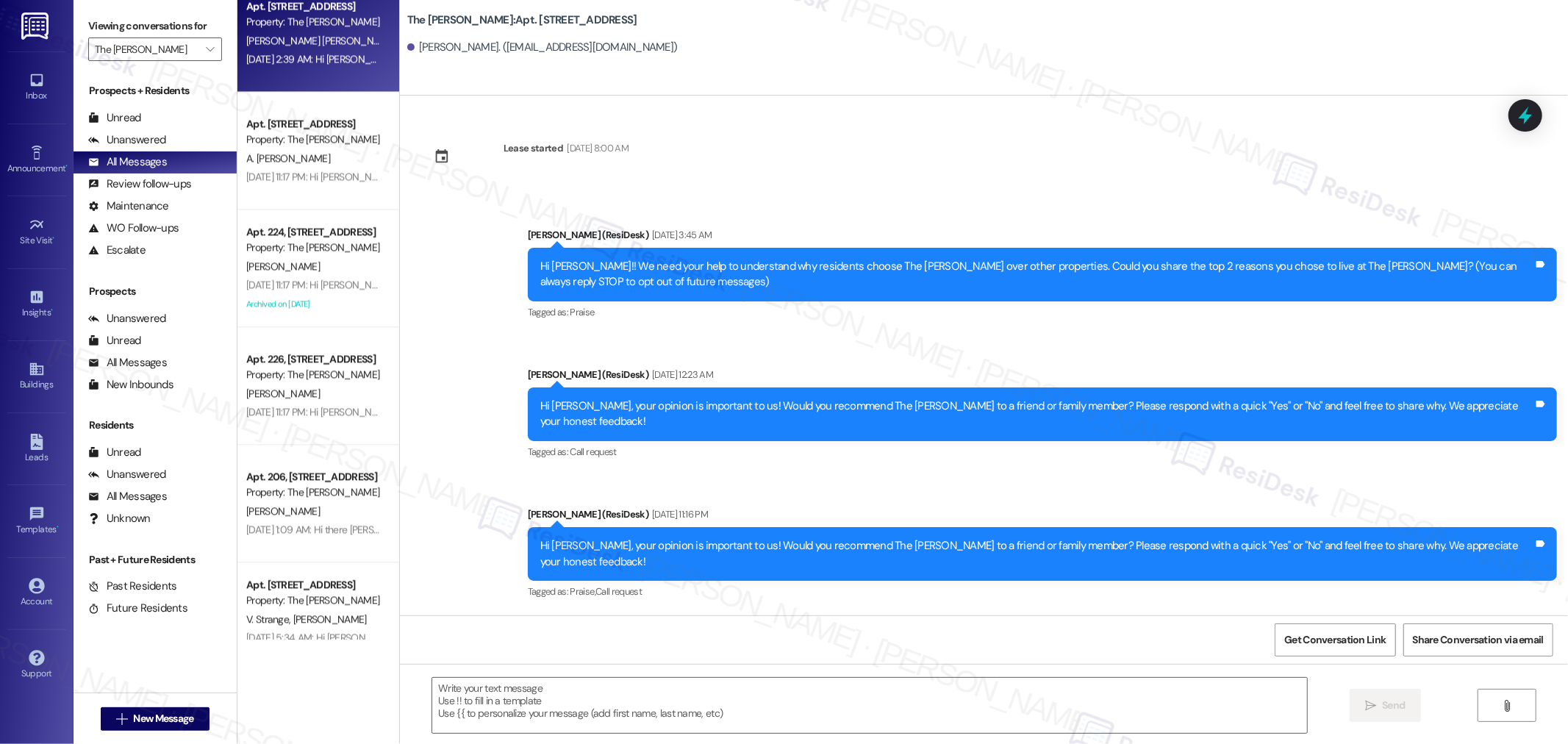
type textarea "Fetching suggested responses. Please feel free to read through the conversation…"
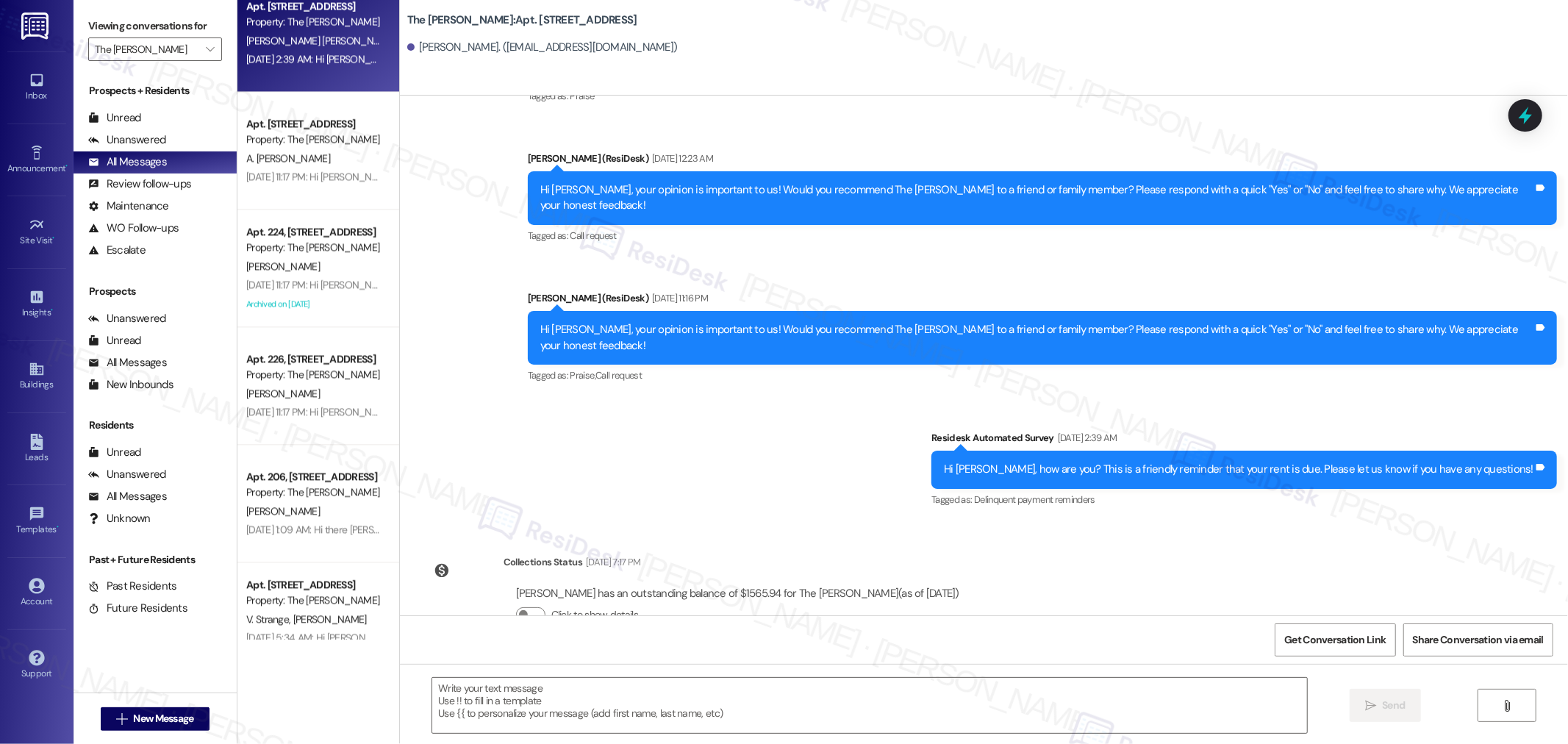
scroll to position [226, 0]
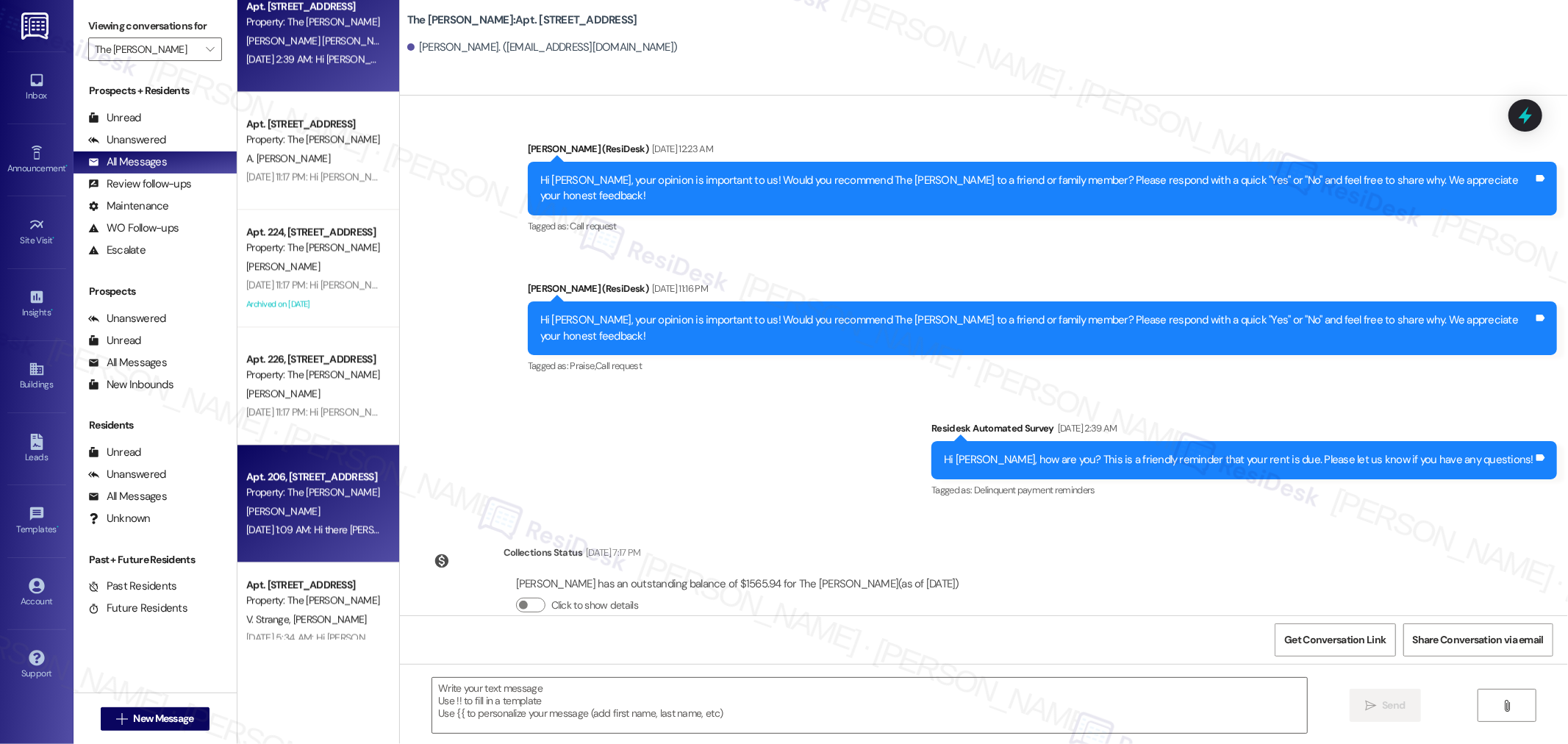
click at [298, 511] on div "A. Moalin" at bounding box center [314, 510] width 139 height 19
type textarea "Fetching suggested responses. Please feel free to read through the conversation…"
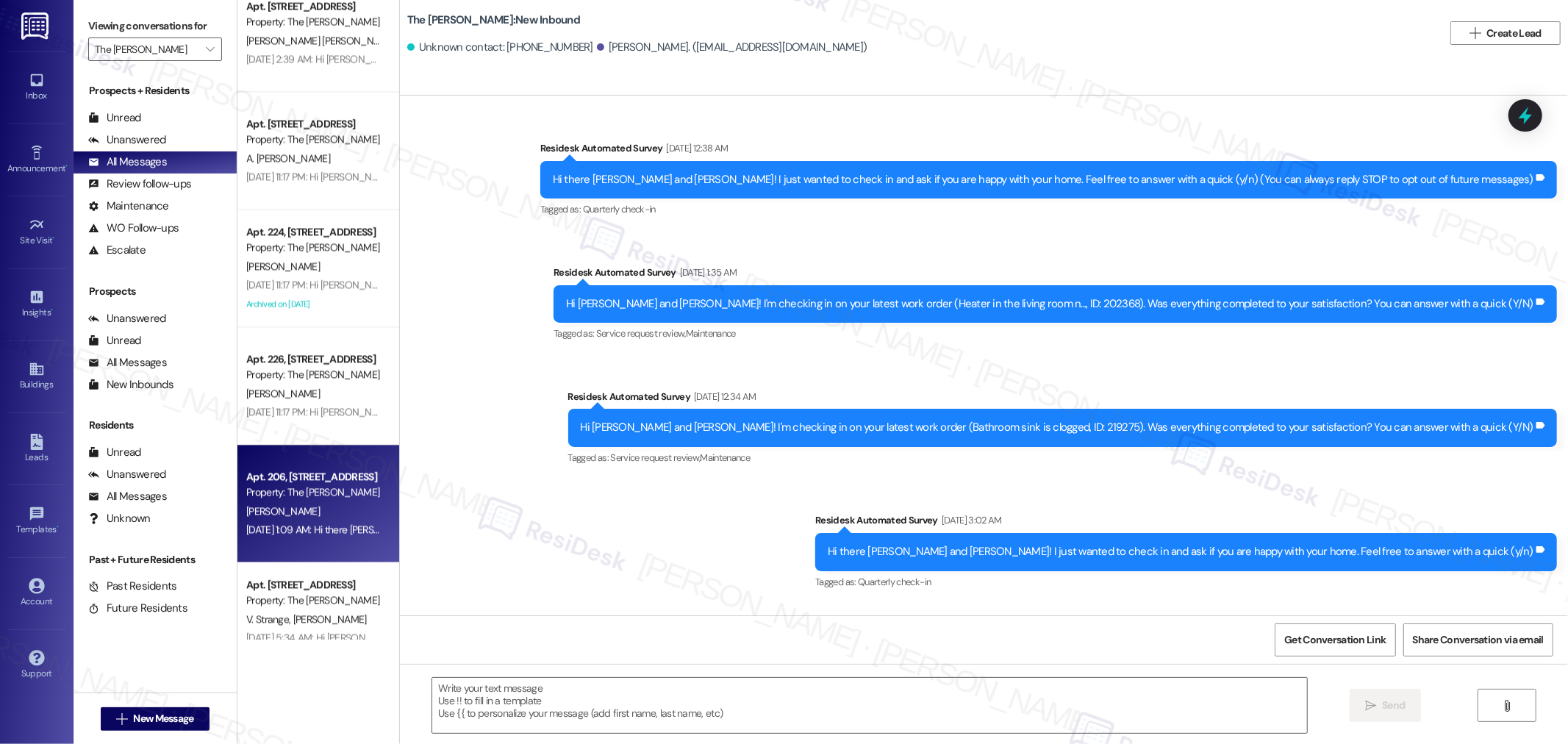
type textarea "Fetching suggested responses. Please feel free to read through the conversation…"
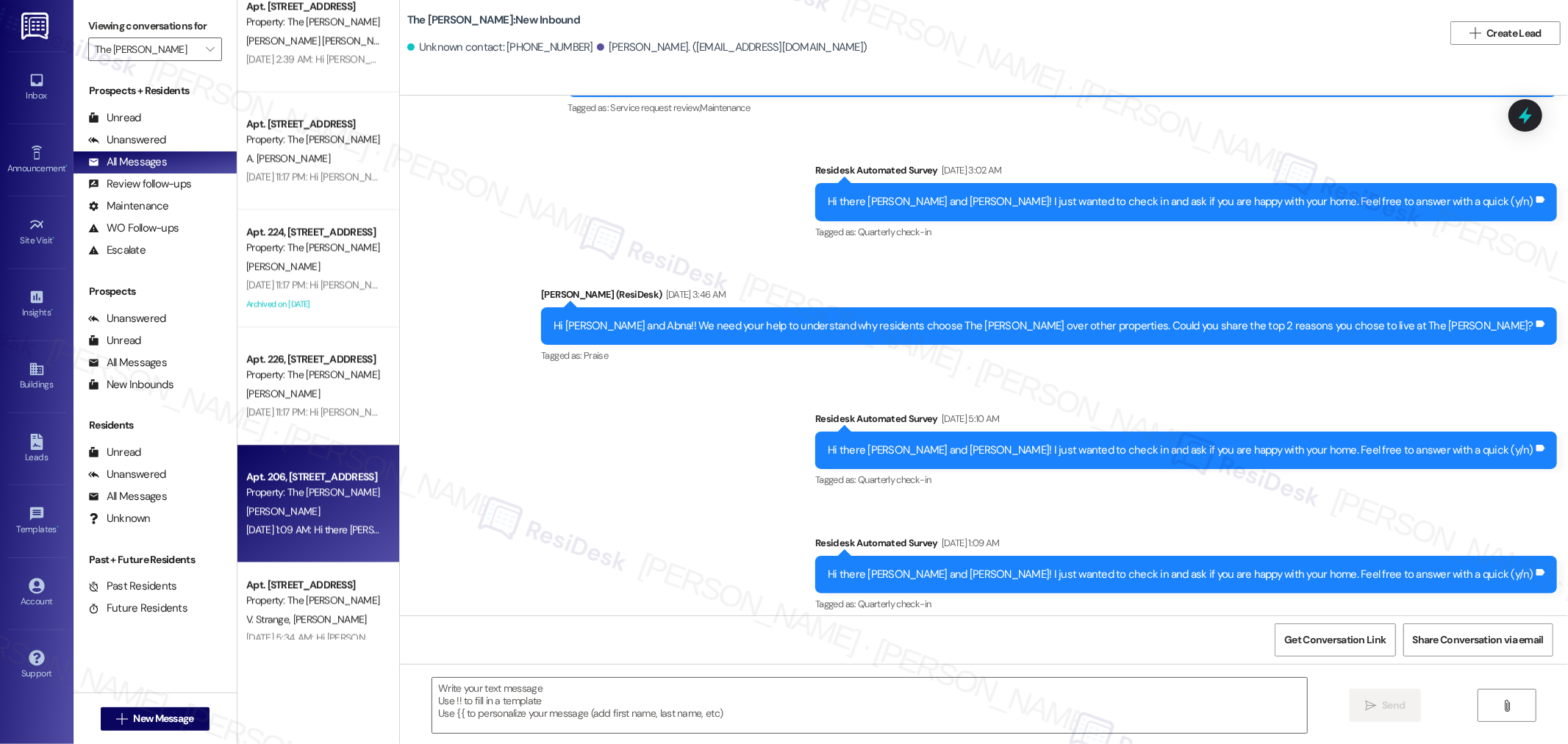
scroll to position [360, 0]
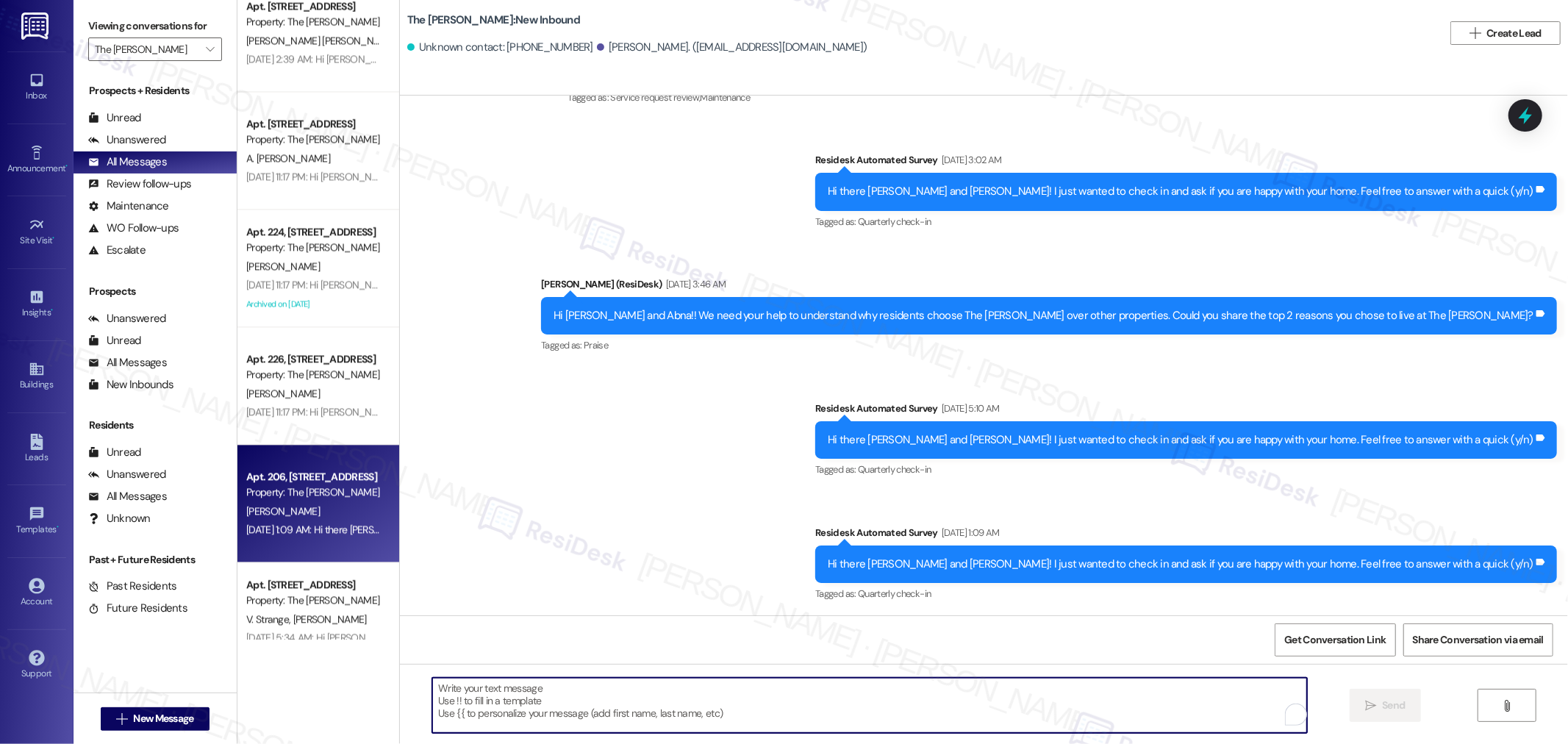
click at [1065, 710] on textarea "To enrich screen reader interactions, please activate Accessibility in Grammarl…" at bounding box center [869, 705] width 874 height 55
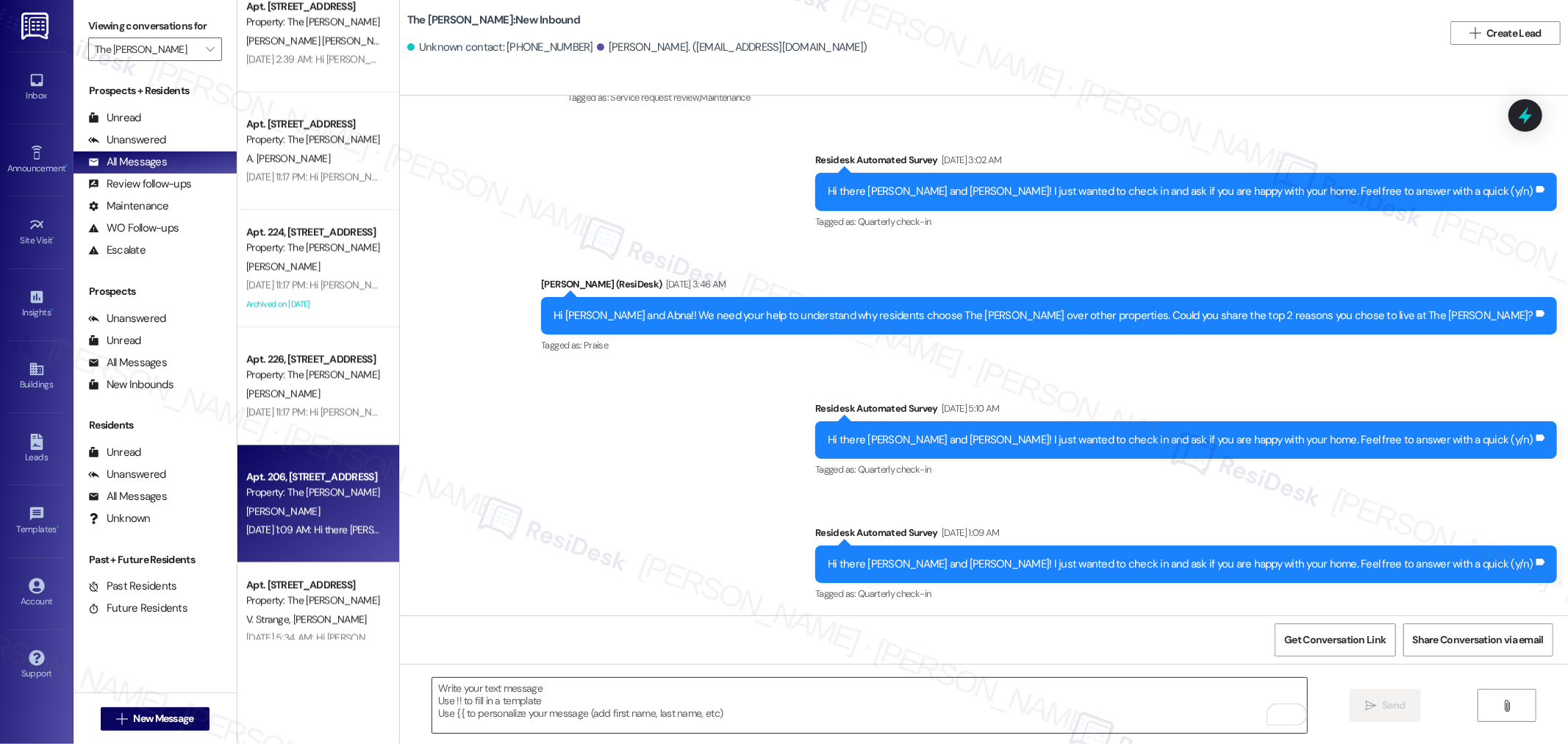
click at [1110, 700] on textarea "To enrich screen reader interactions, please activate Accessibility in Grammarl…" at bounding box center [869, 705] width 874 height 55
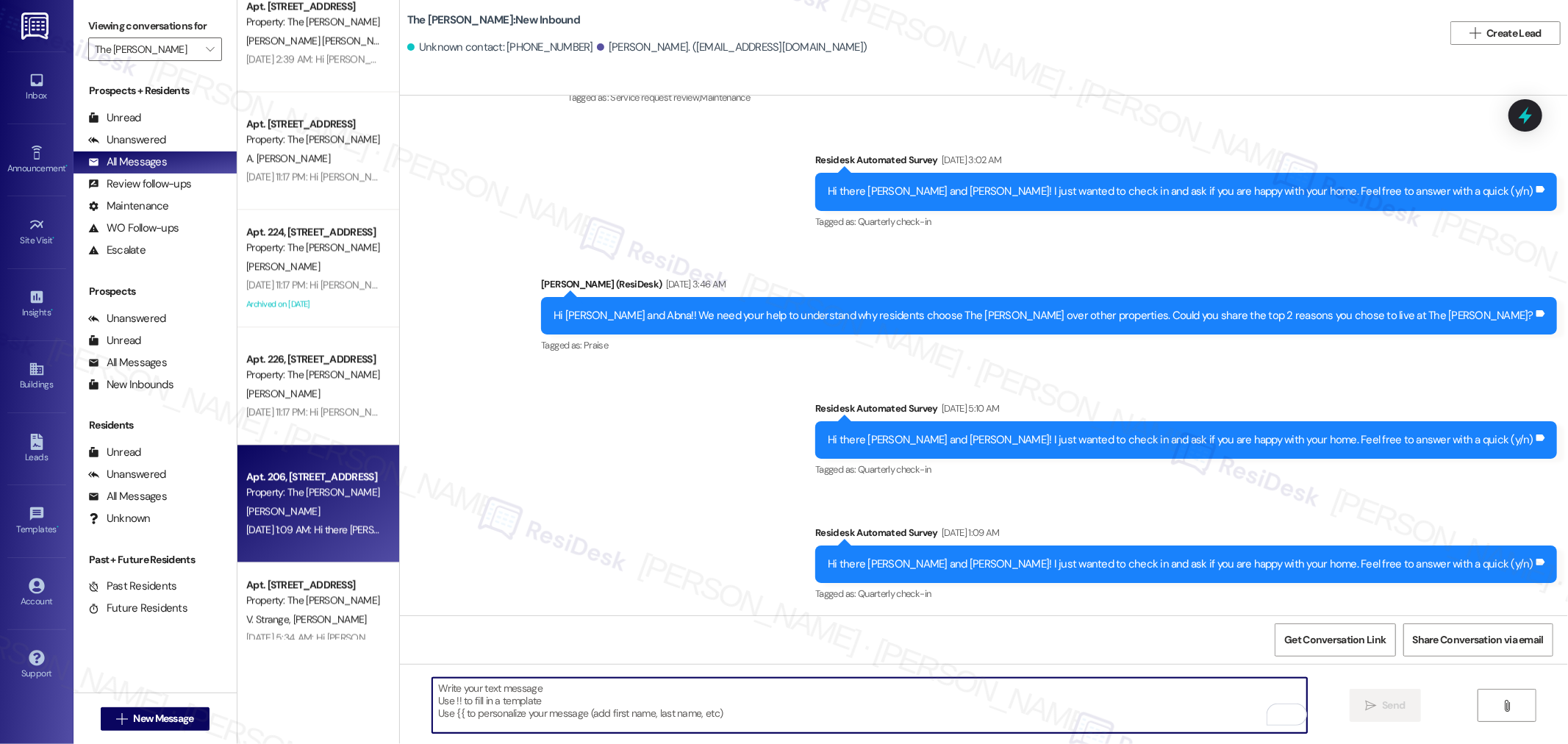
paste textarea "Hello {{first_name}}! Hope all is going great. We’d love your input—how are thi…"
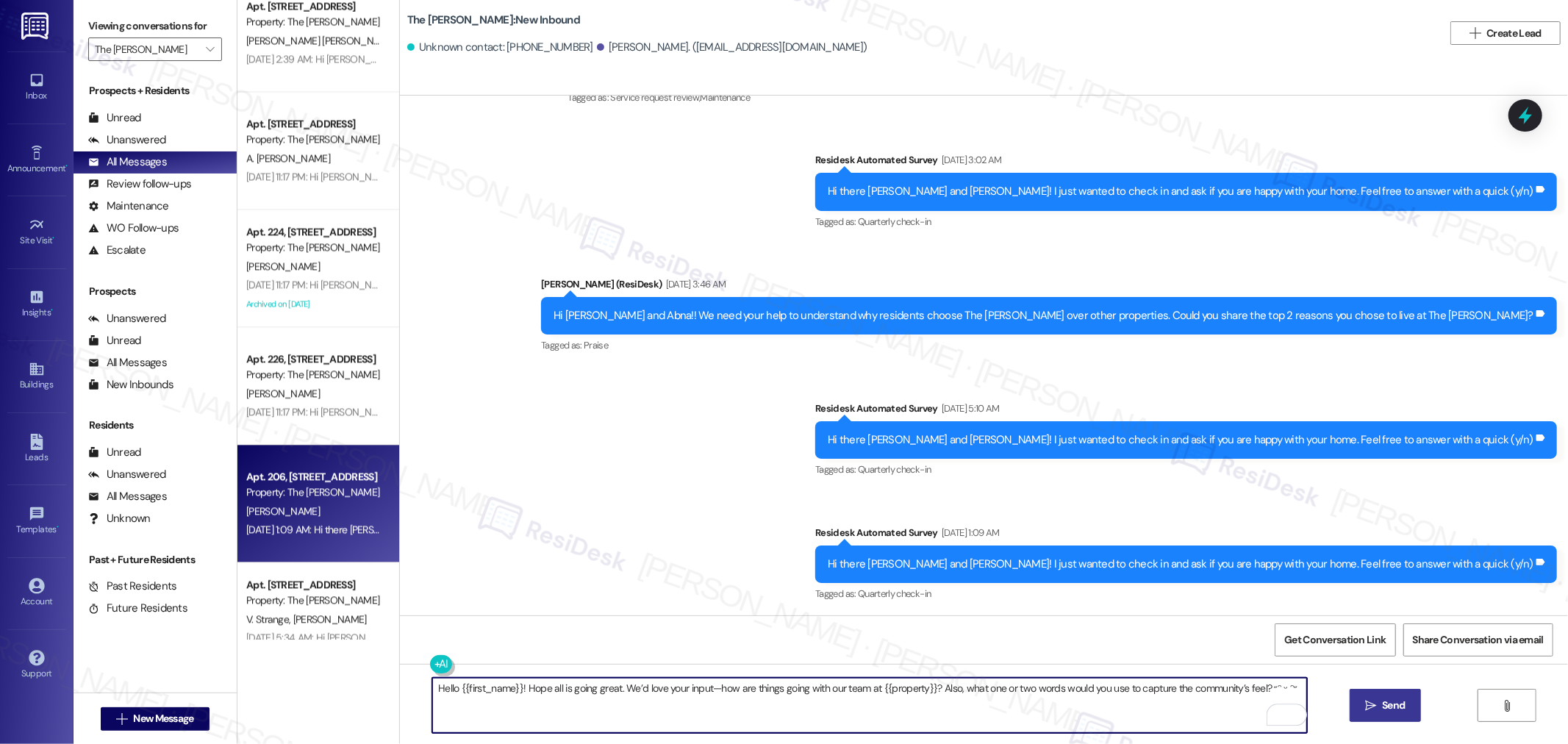
type textarea "Hello {{first_name}}! Hope all is going great. We’d love your input—how are thi…"
click at [1364, 711] on span " Send" at bounding box center [1385, 704] width 46 height 15
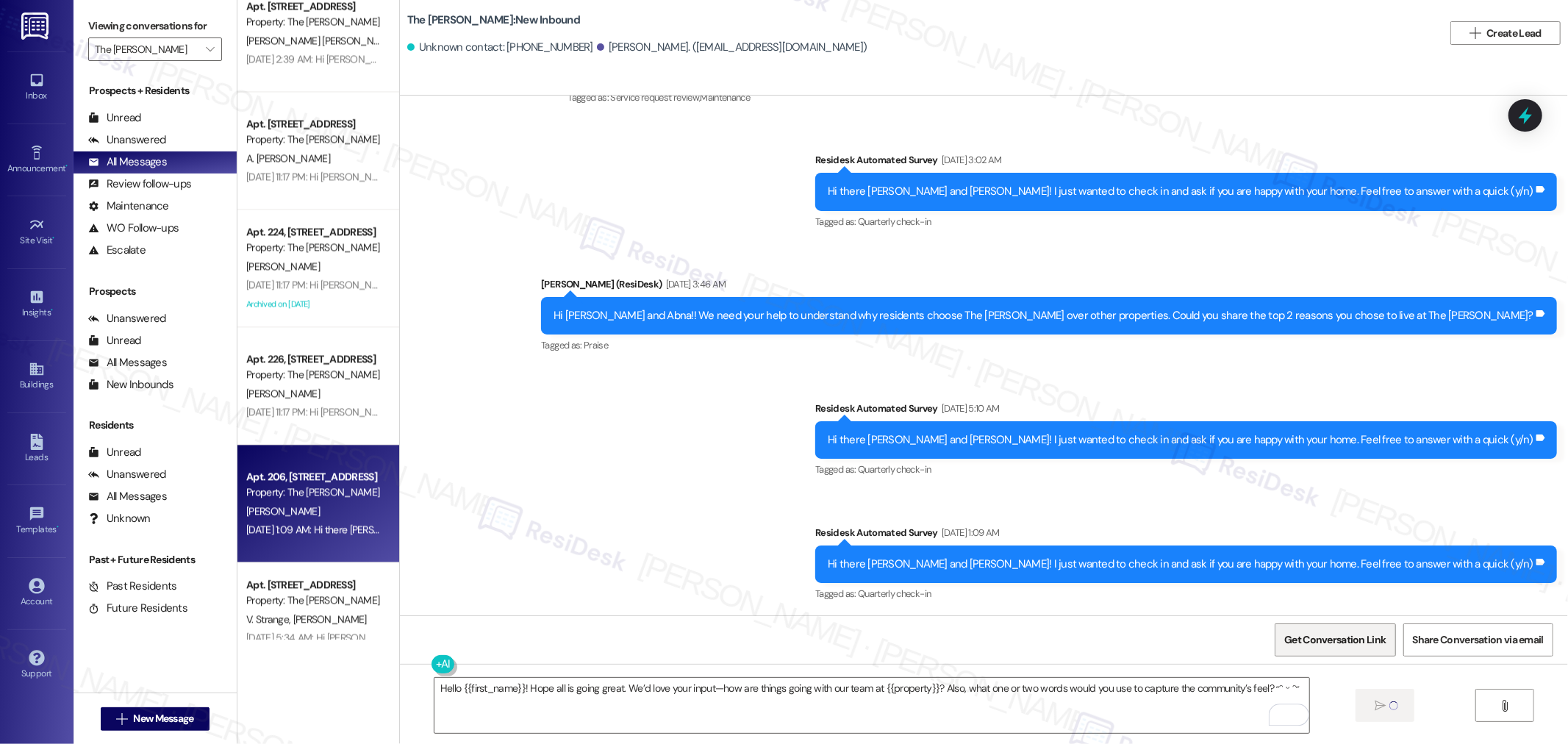
click at [1347, 644] on span "Get Conversation Link" at bounding box center [1334, 639] width 102 height 15
drag, startPoint x: 392, startPoint y: 19, endPoint x: 462, endPoint y: 23, distance: 70.1
click at [462, 23] on div "The Archibald: New Inbound Unknown contact: +15034151240 Abna Moalin. (abnamoal…" at bounding box center [984, 33] width 1168 height 58
copy b "The Archibald"
click at [1387, 708] on span "Send" at bounding box center [1393, 704] width 23 height 15
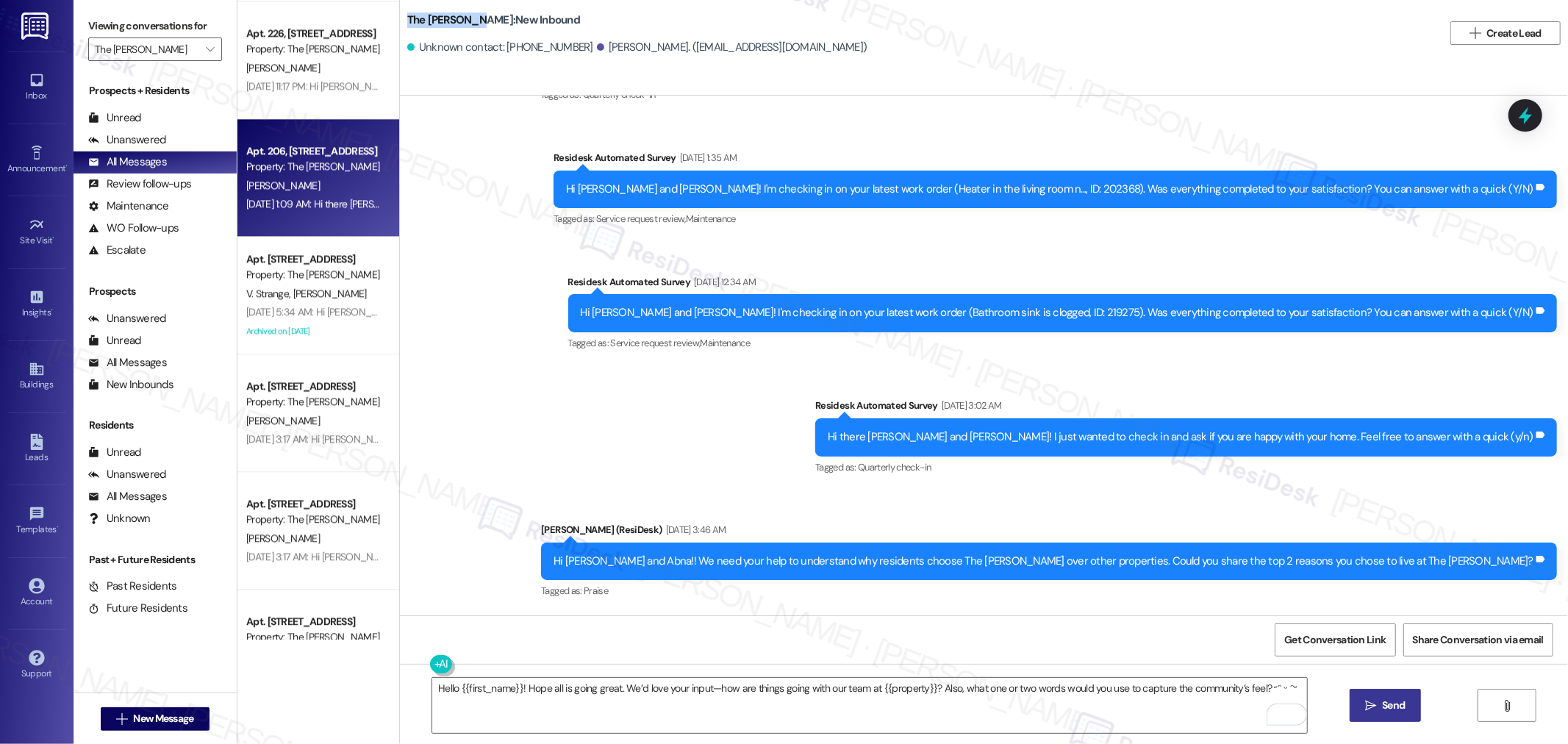
scroll to position [2939, 0]
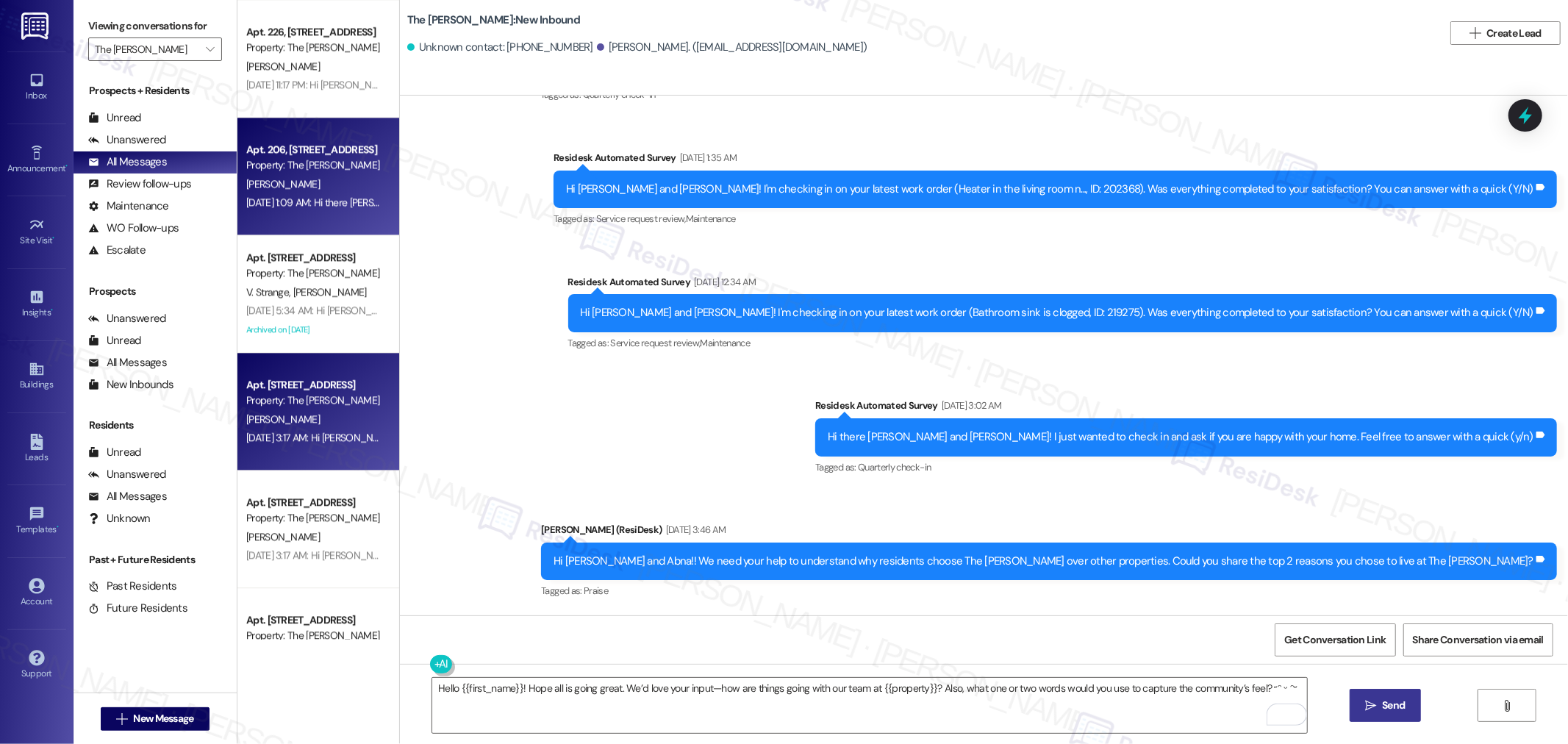
click at [271, 400] on div "Property: The Archibald" at bounding box center [314, 400] width 136 height 15
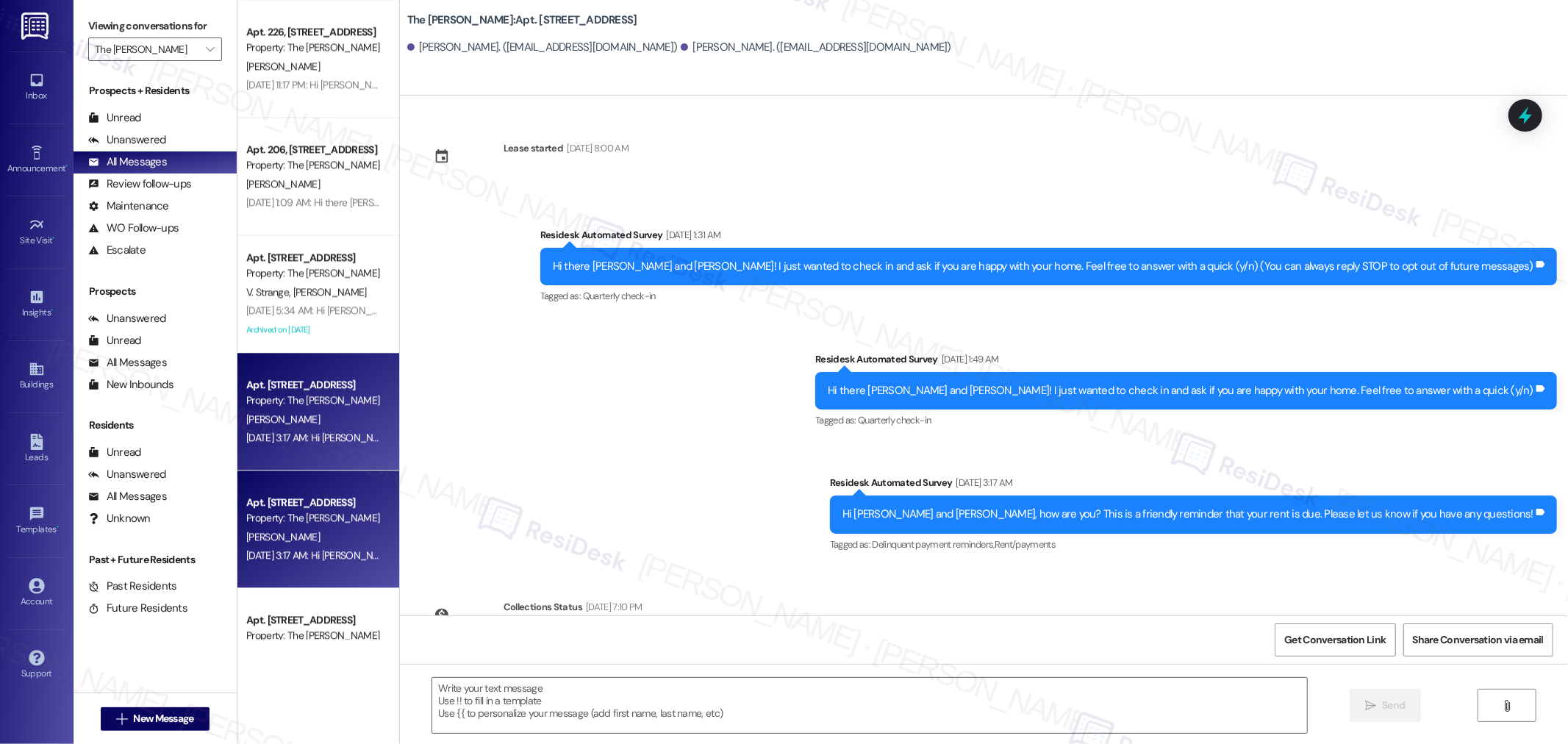
type textarea "Fetching suggested responses. Please feel free to read through the conversation…"
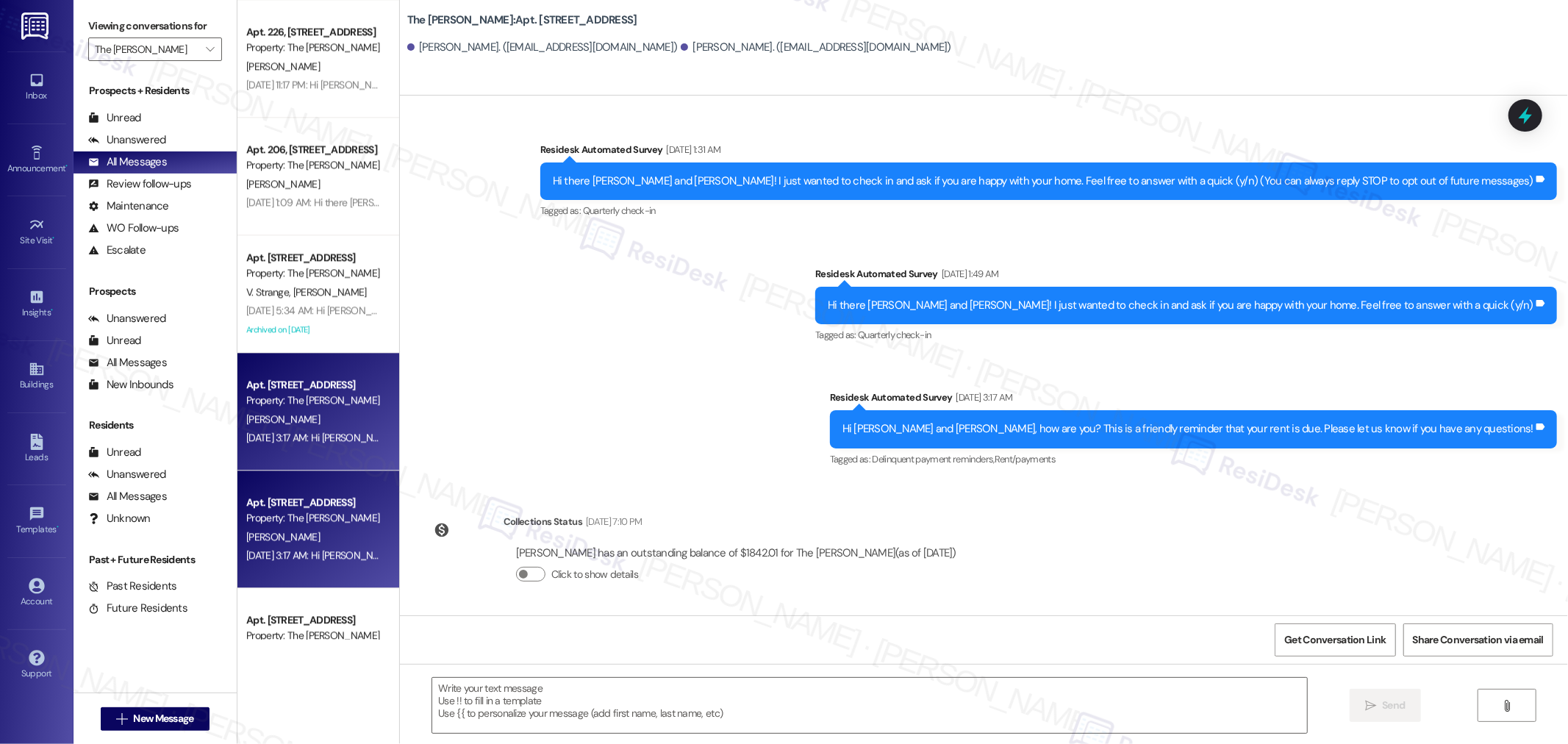
scroll to position [3020, 0]
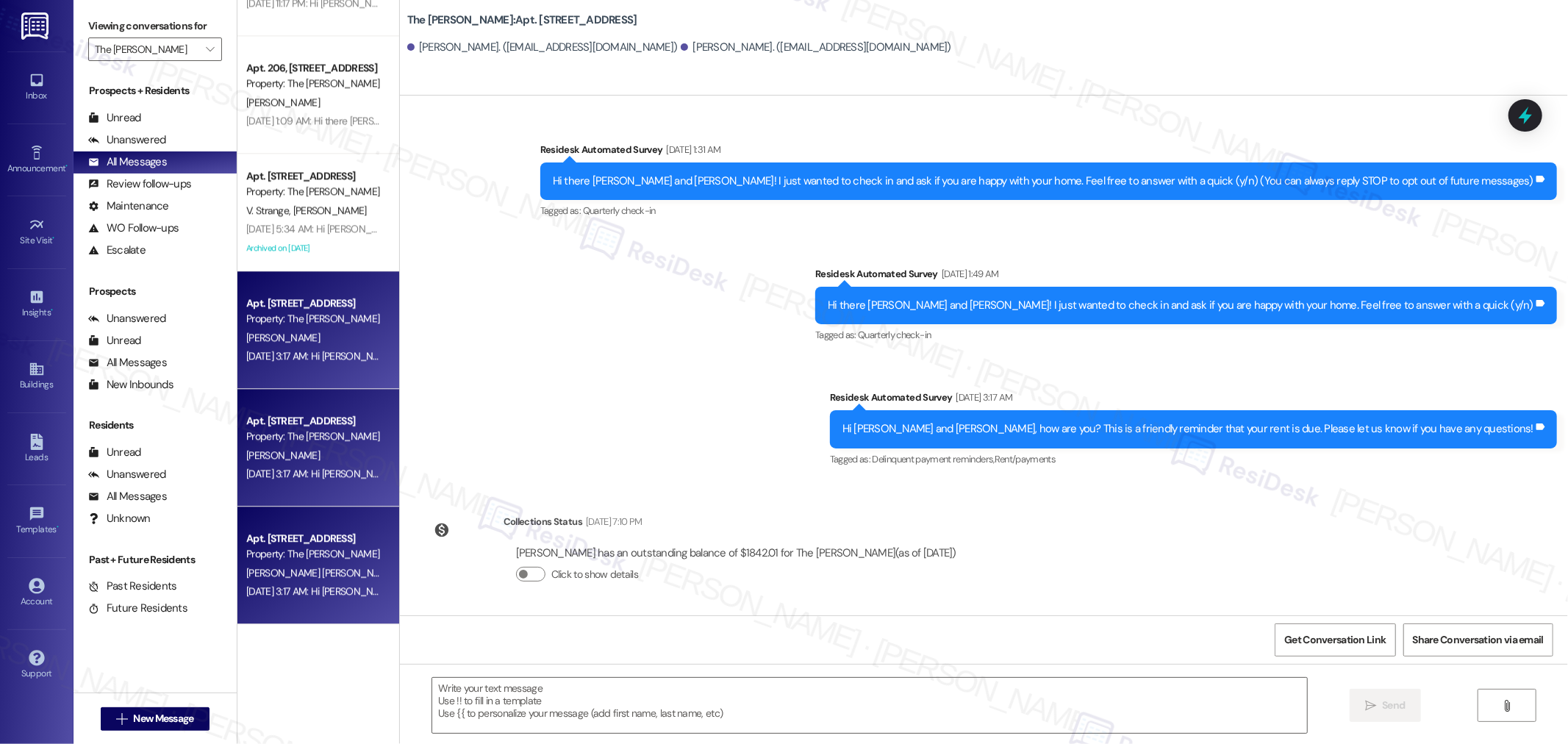
click at [297, 579] on div "S. Montero Perez P. Hernandez Martinez" at bounding box center [314, 572] width 139 height 19
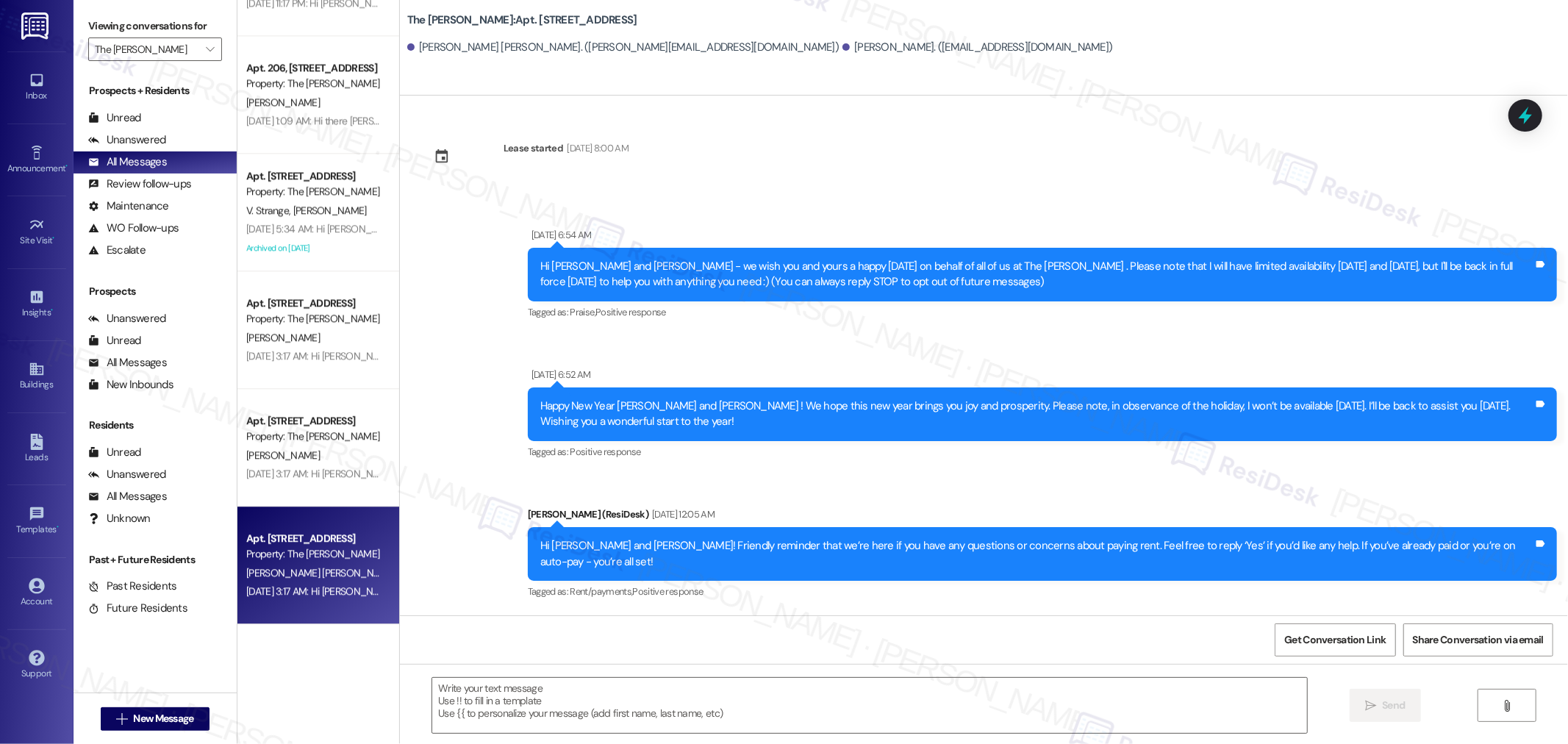
type textarea "Fetching suggested responses. Please feel free to read through the conversation…"
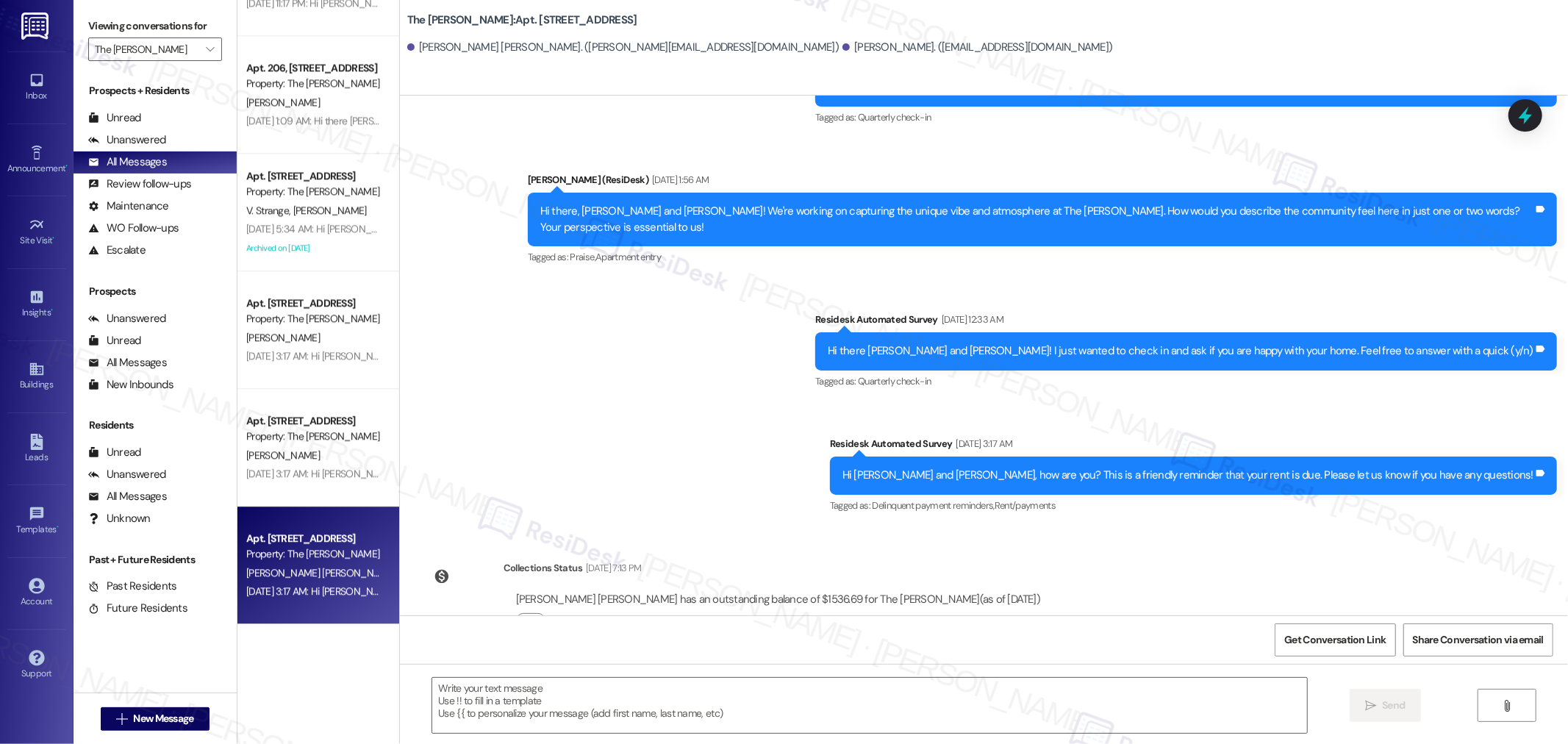
scroll to position [613, 0]
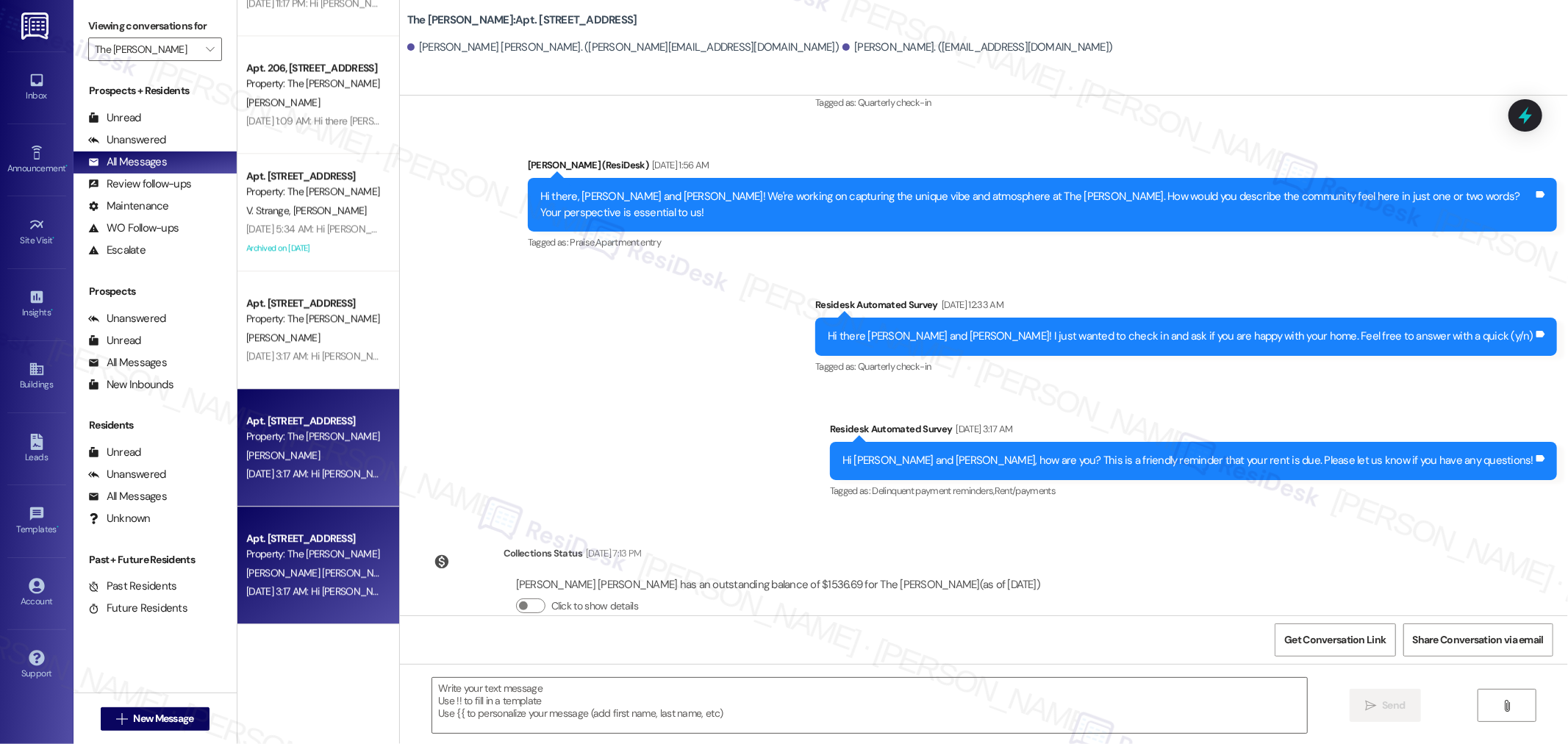
click at [325, 441] on div "Property: The Archibald" at bounding box center [314, 435] width 136 height 15
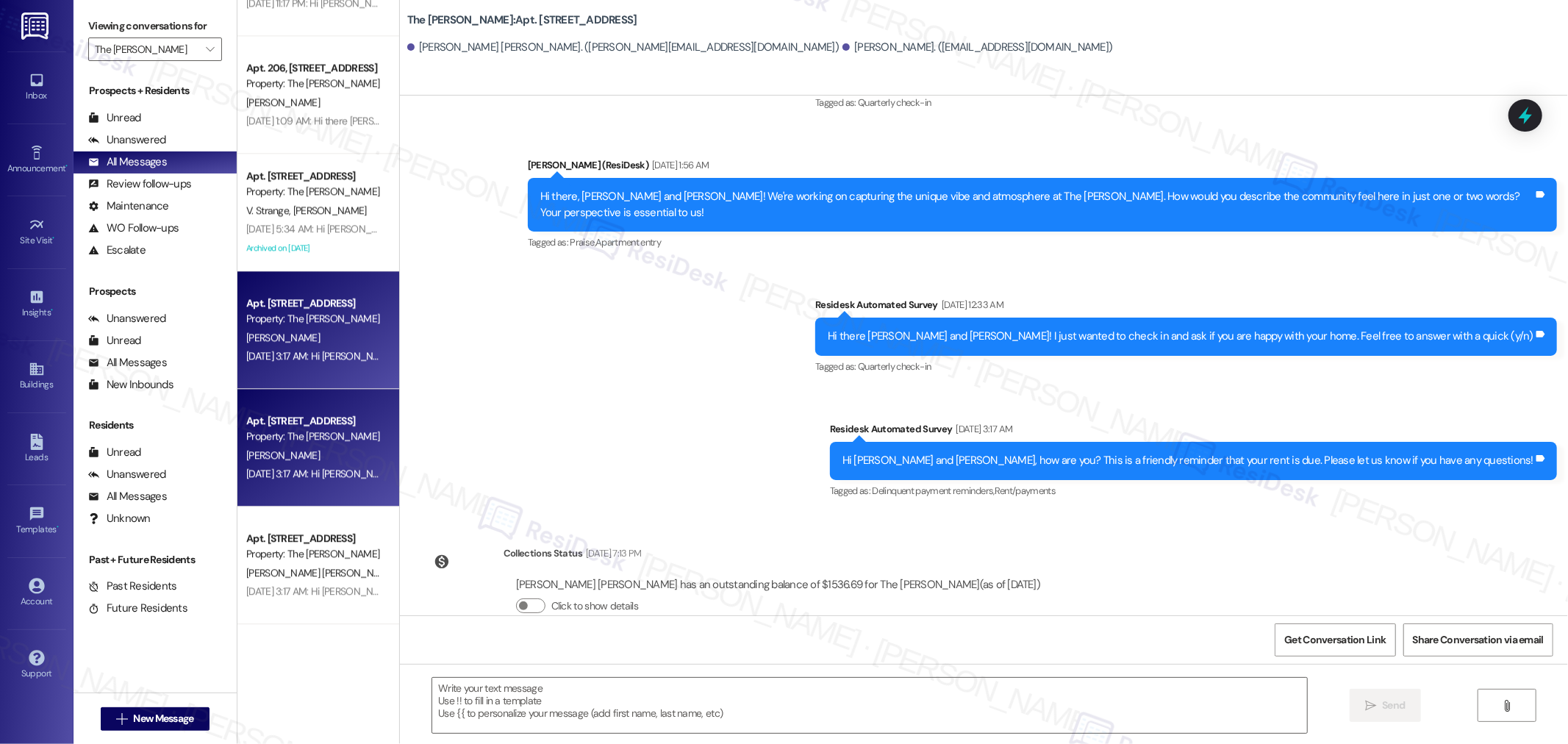
type textarea "Fetching suggested responses. Please feel free to read through the conversation…"
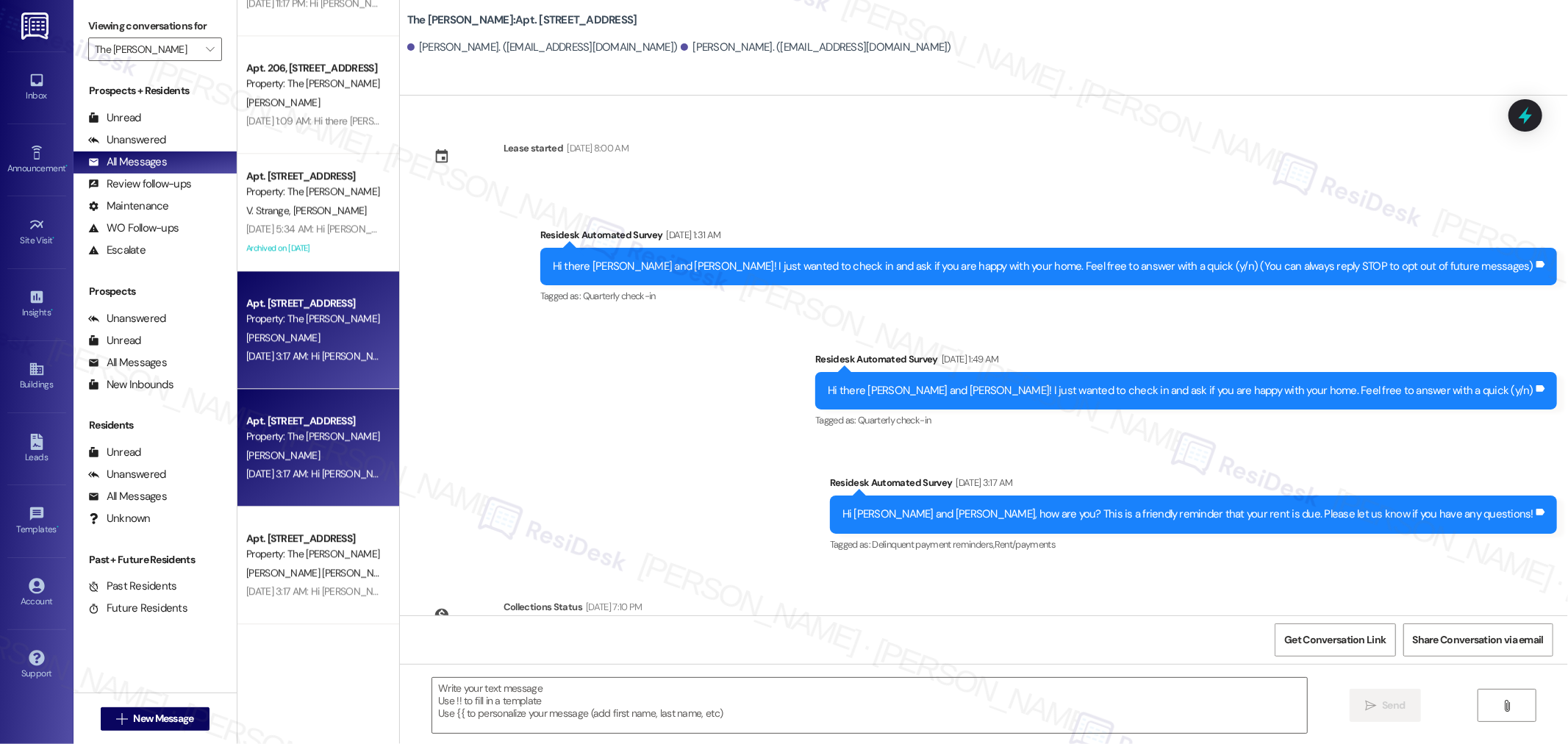
type textarea "Fetching suggested responses. Please feel free to read through the conversation…"
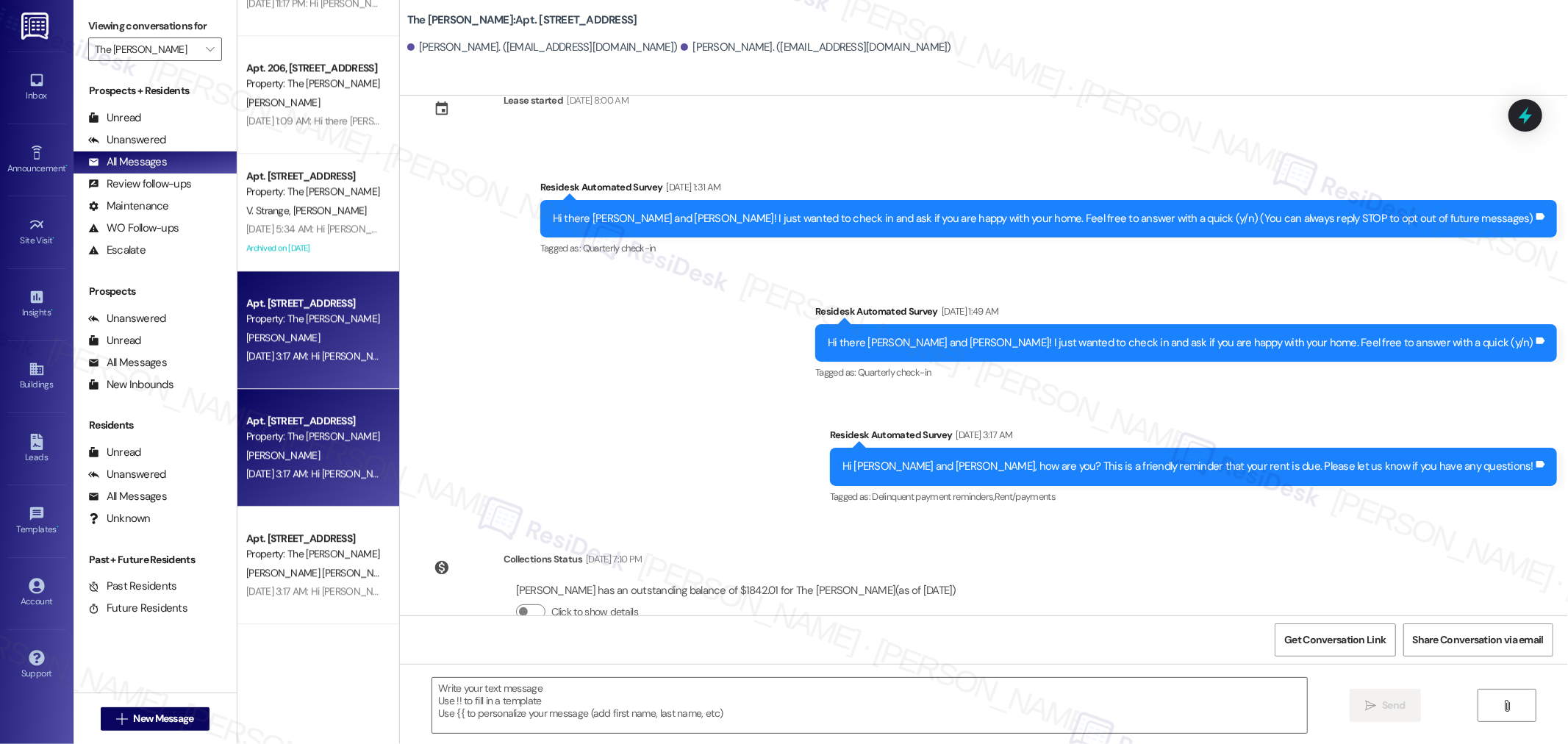
scroll to position [85, 0]
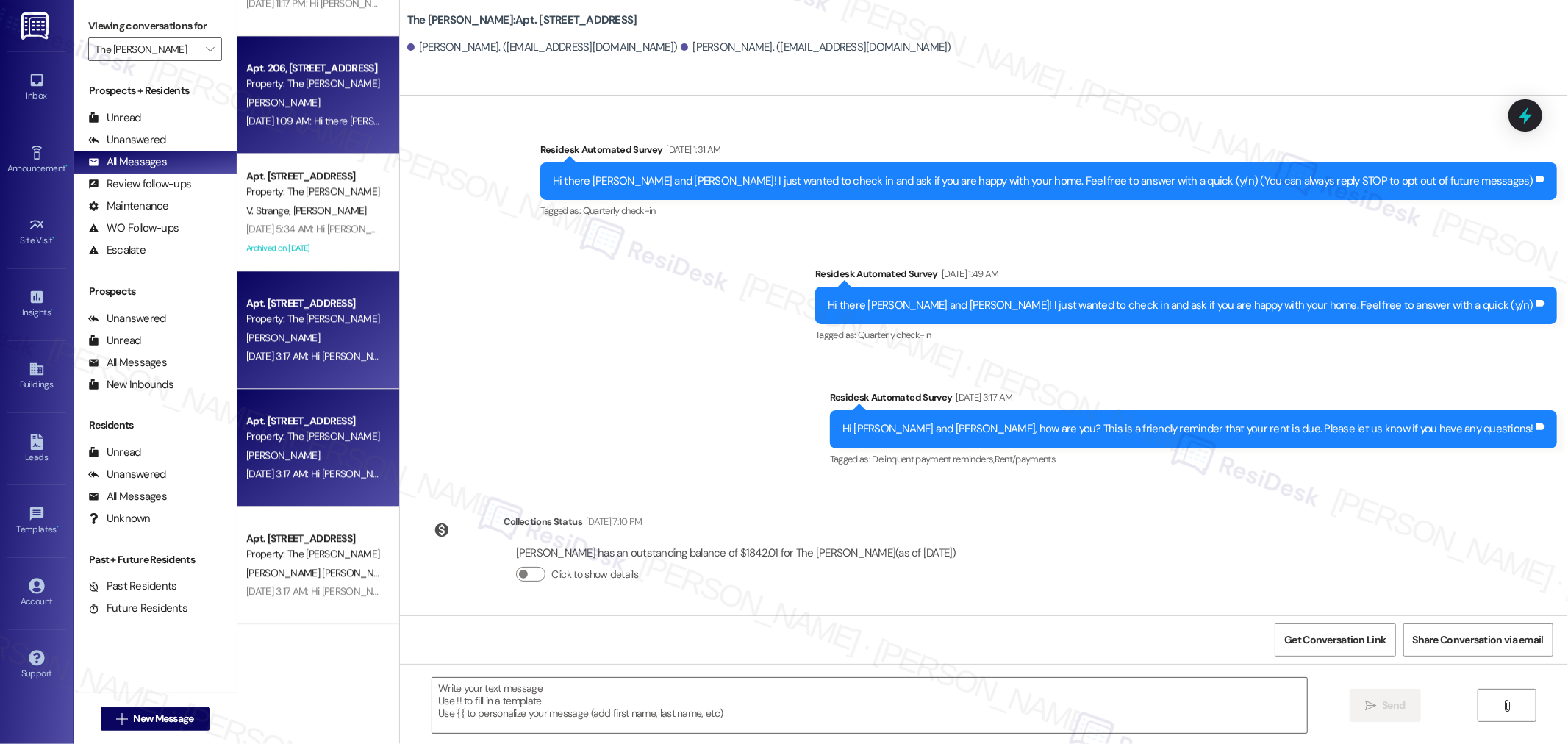
click at [305, 134] on div "Apt. 206, 468 SE 202nd Ave Property: The Archibald A. Moalin Jun 27, 2025 at 1:…" at bounding box center [318, 95] width 162 height 118
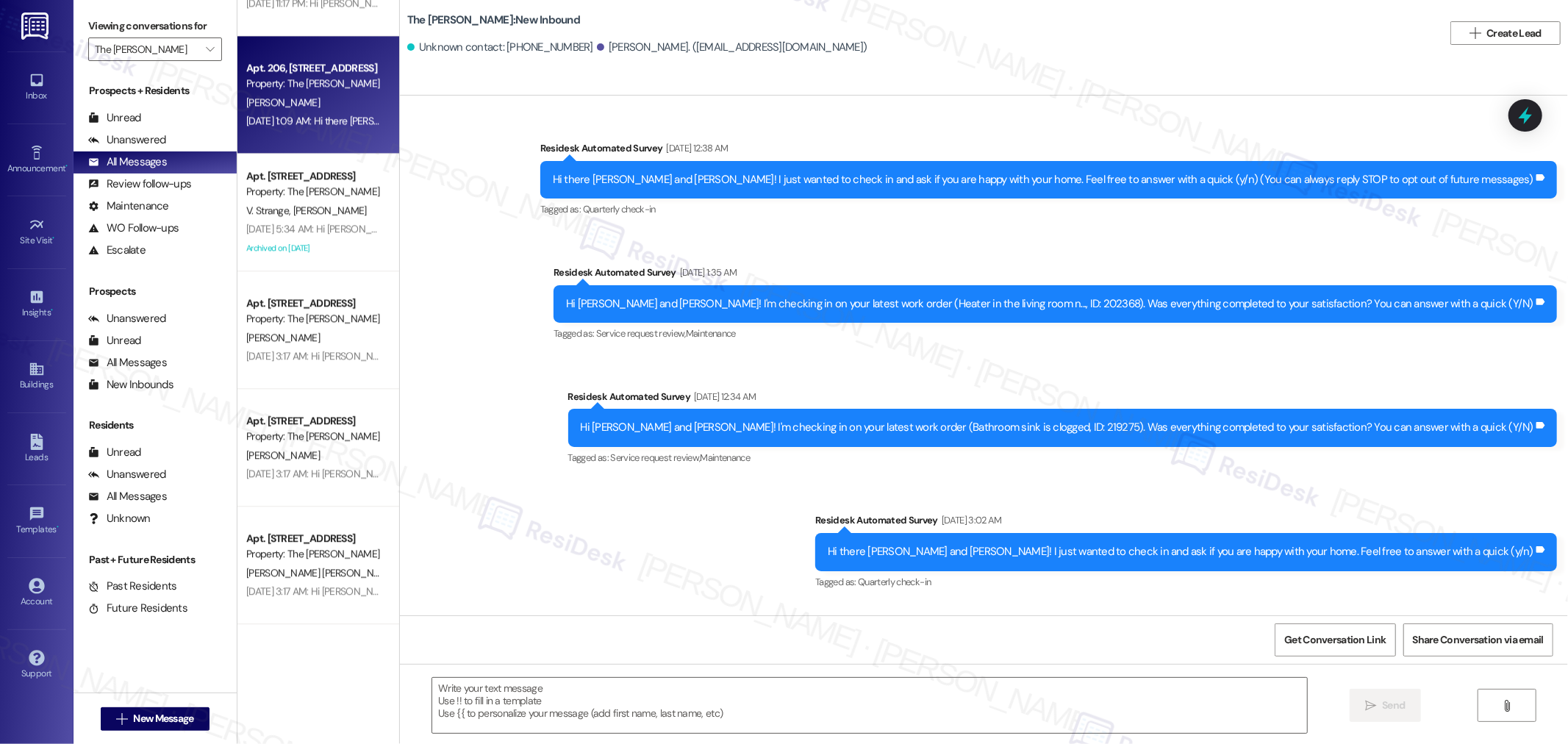
type textarea "Fetching suggested responses. Please feel free to read through the conversation…"
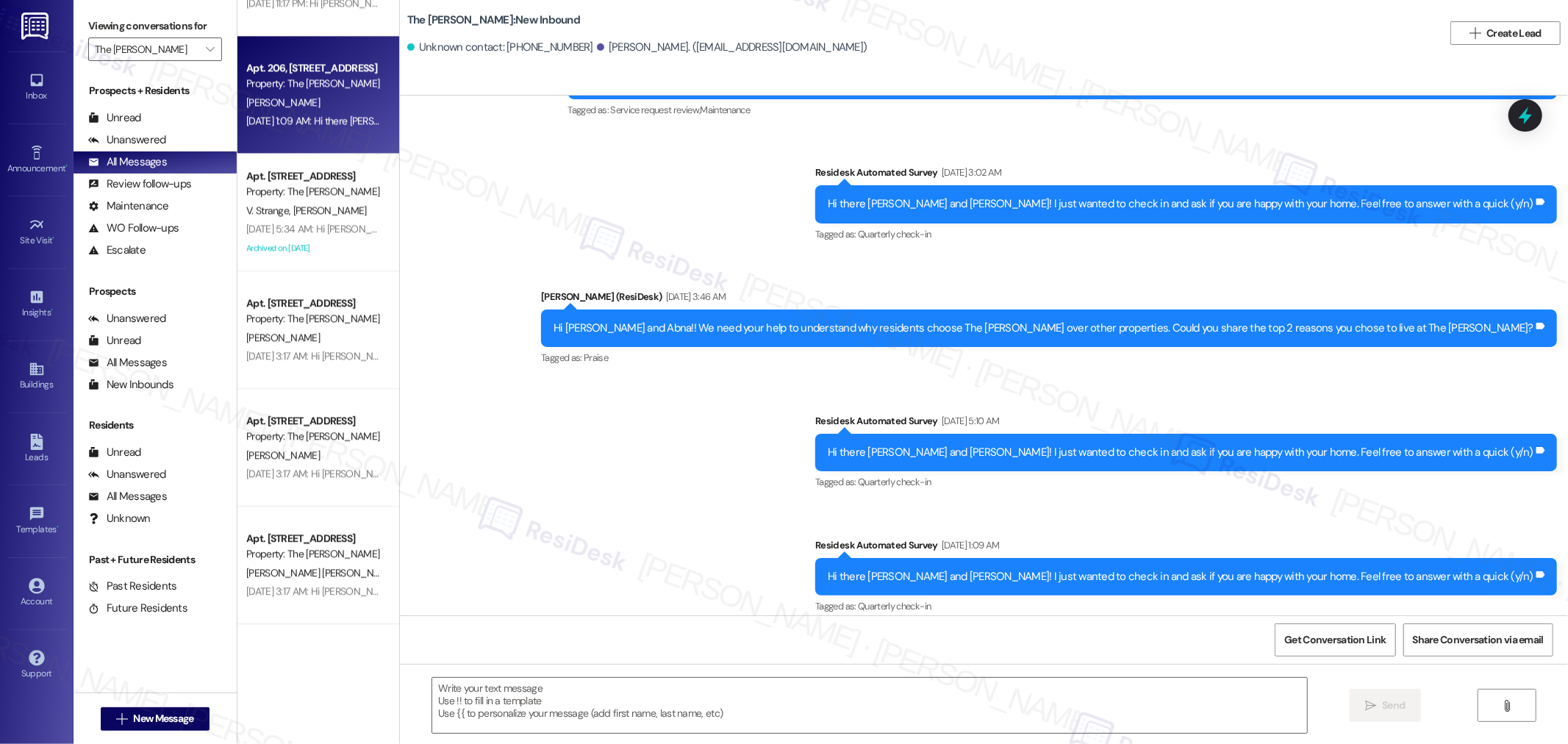
scroll to position [360, 0]
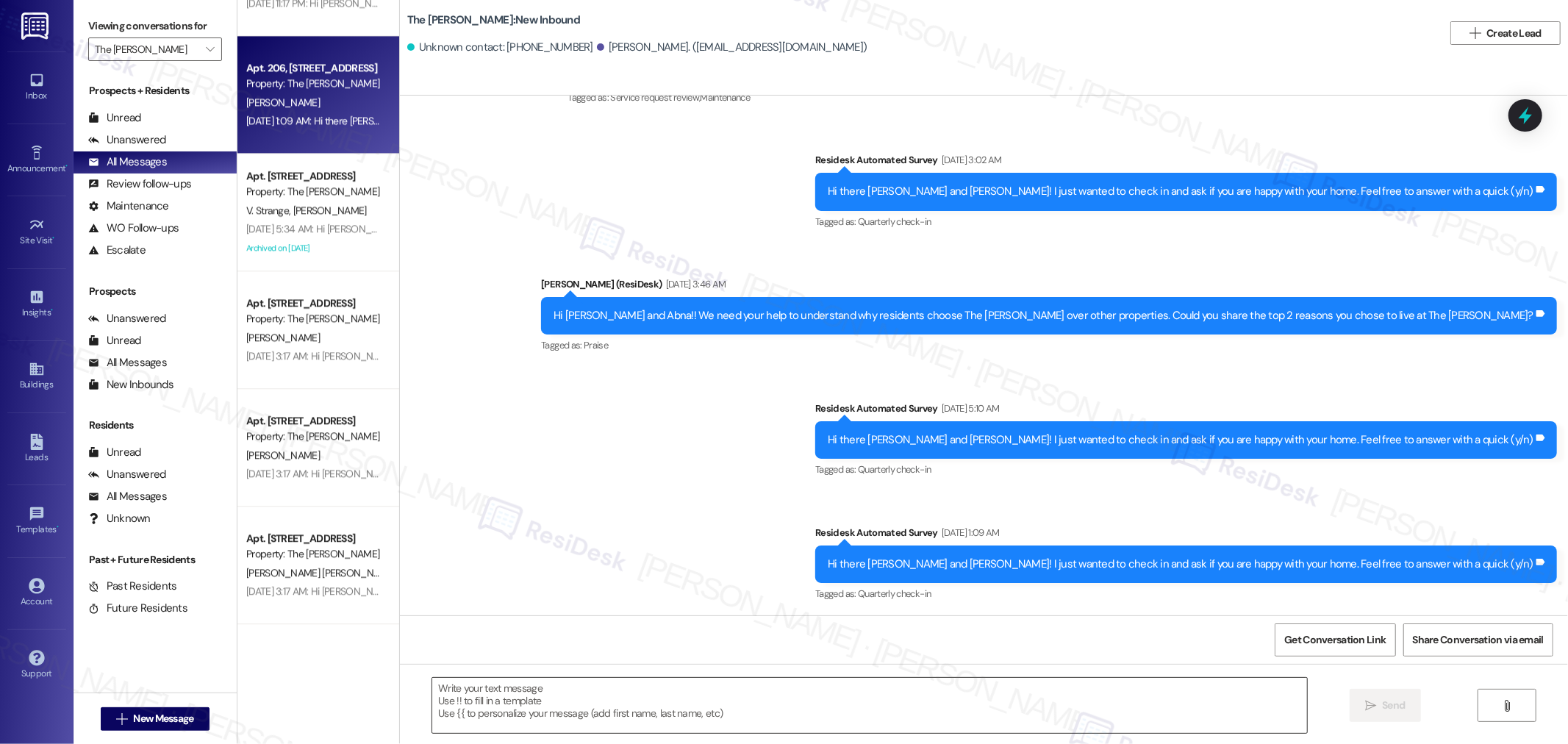
click at [963, 694] on textarea at bounding box center [869, 705] width 874 height 55
click at [782, 718] on textarea "To enrich screen reader interactions, please activate Accessibility in Grammarl…" at bounding box center [869, 705] width 874 height 55
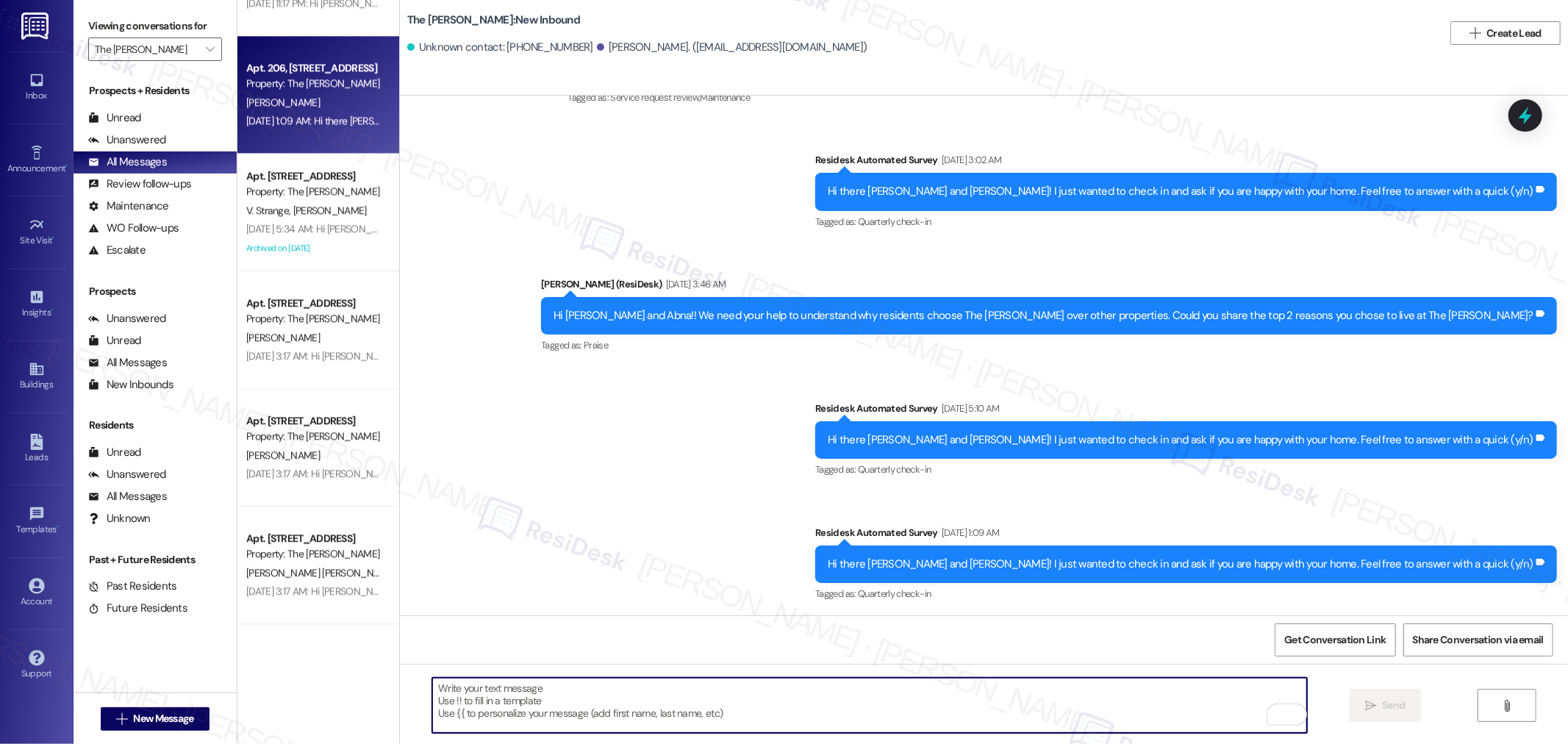
paste textarea "Hello {{first_name}}! I hope you’re doing well. We’re highlighting the unique s…"
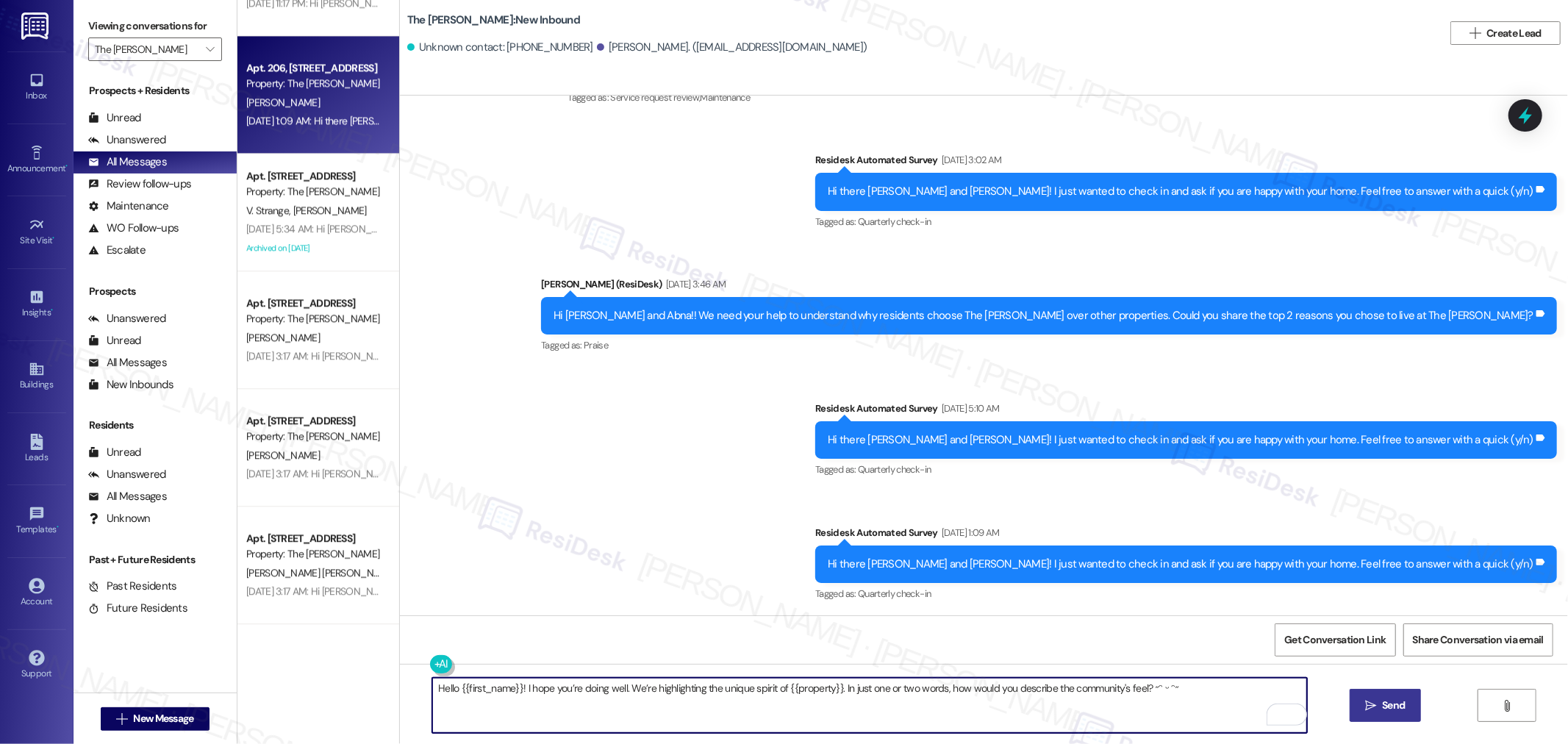
type textarea "Hello {{first_name}}! I hope you’re doing well. We’re highlighting the unique s…"
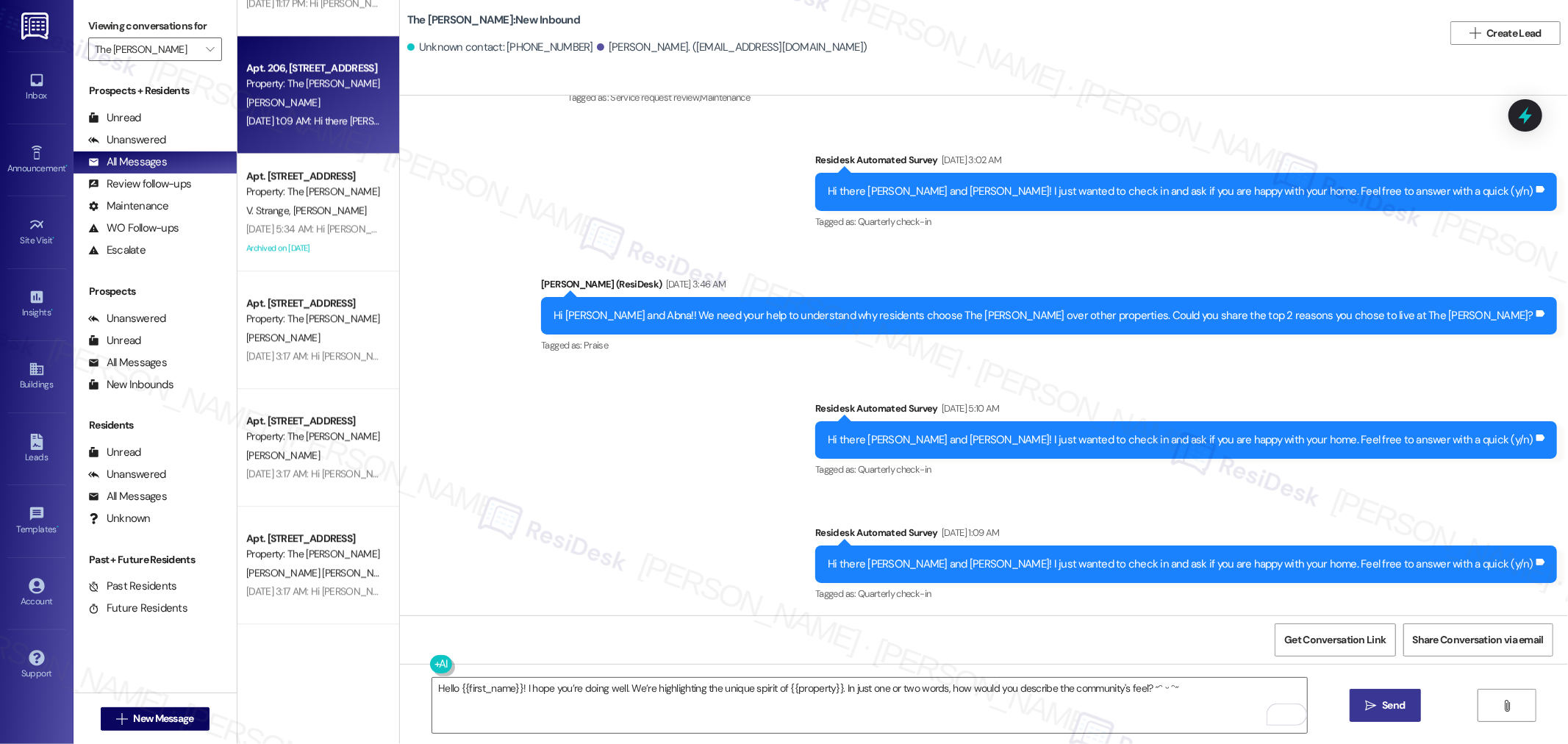
click at [1410, 710] on button " Send" at bounding box center [1385, 704] width 72 height 33
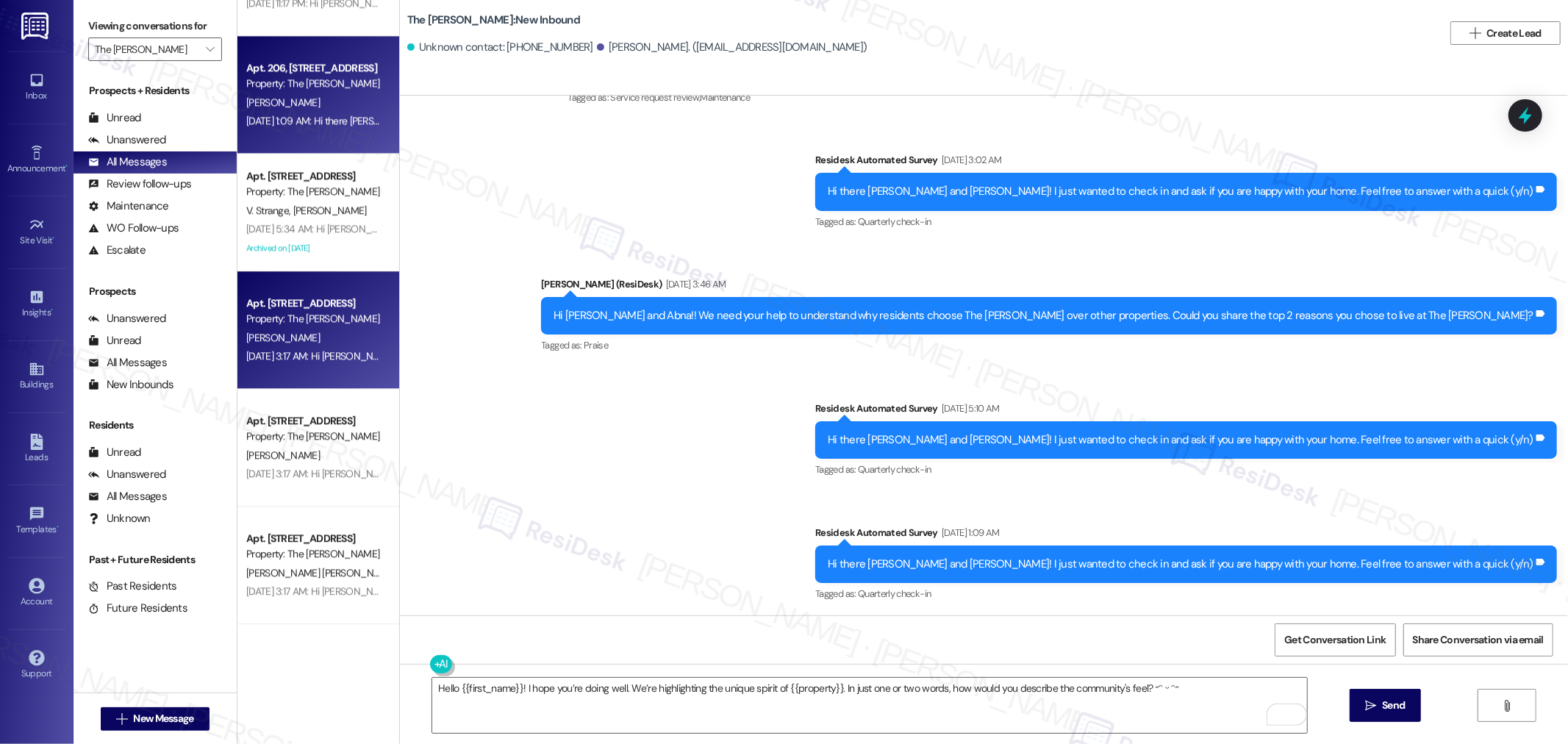
scroll to position [2857, 0]
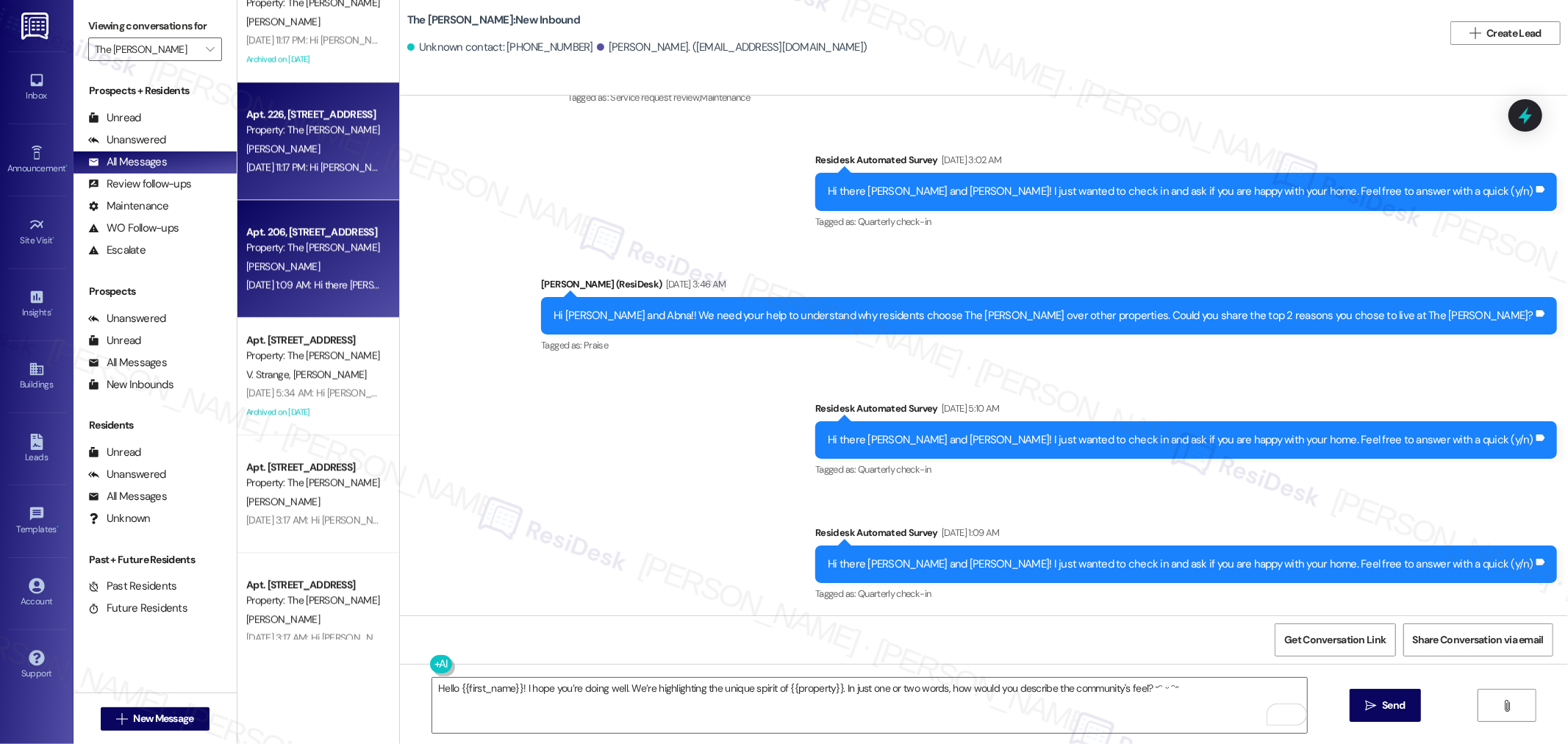
click at [288, 155] on div "N. Ramirez" at bounding box center [314, 149] width 139 height 19
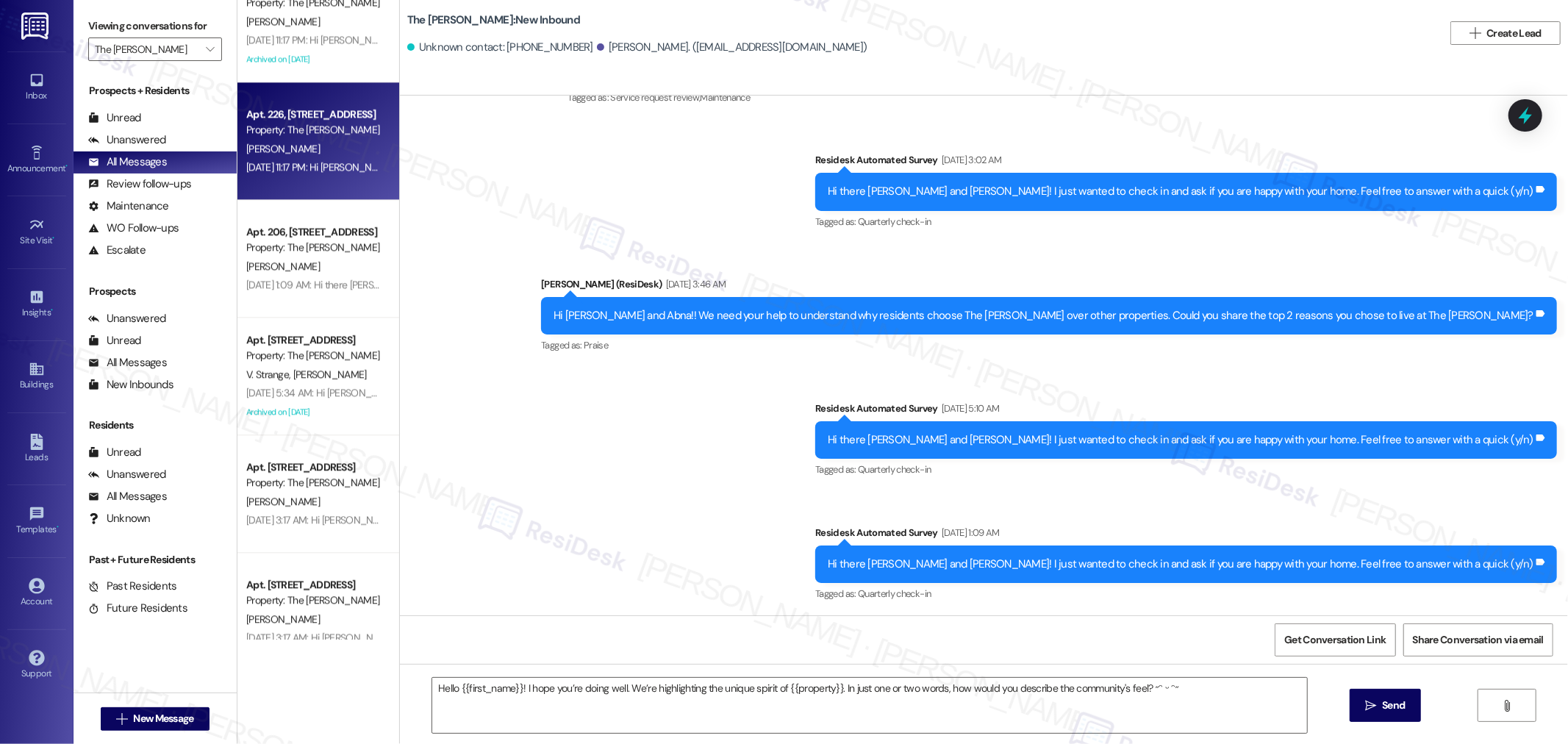
type textarea "Fetching suggested responses. Please feel free to read through the conversation…"
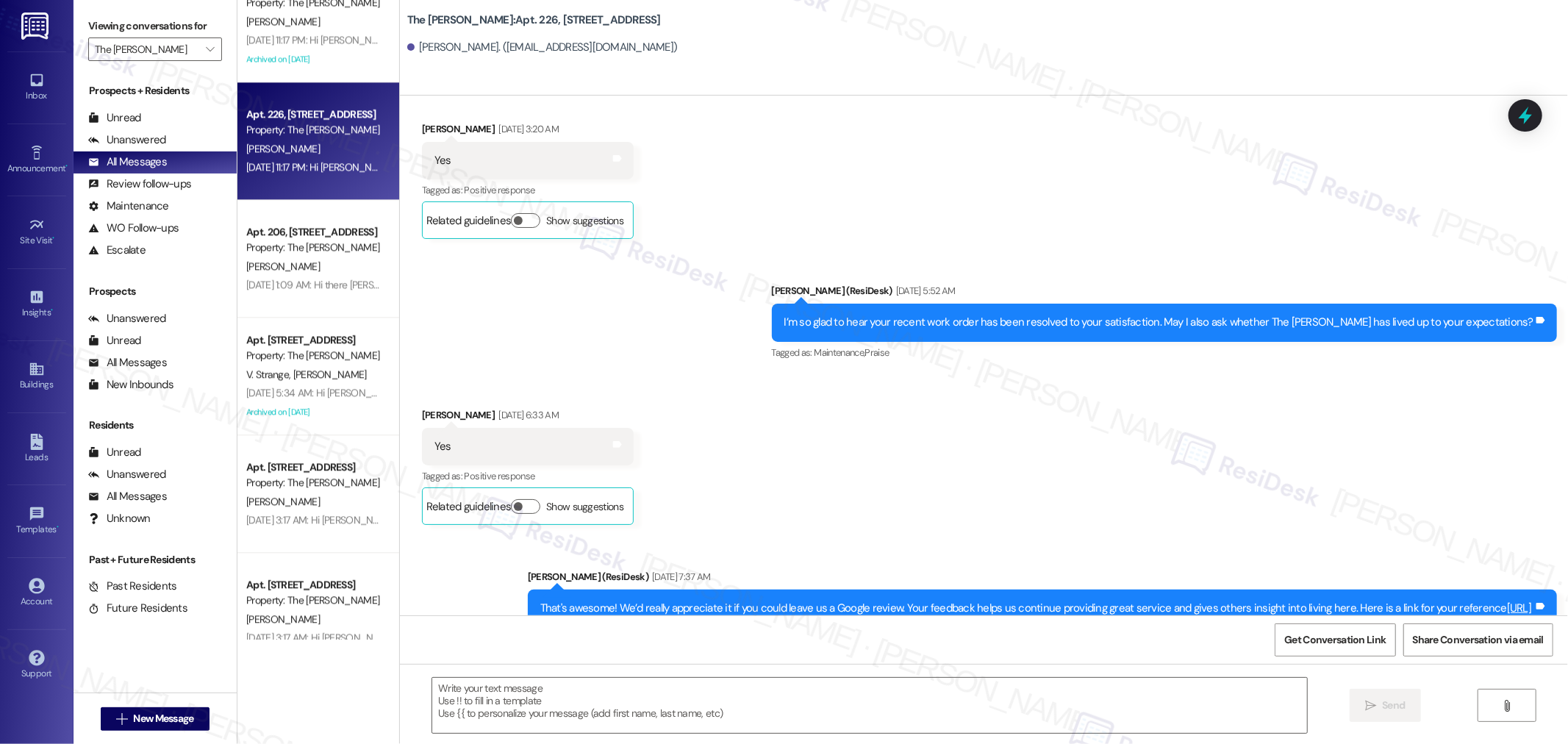
type textarea "Fetching suggested responses. Please feel free to read through the conversation…"
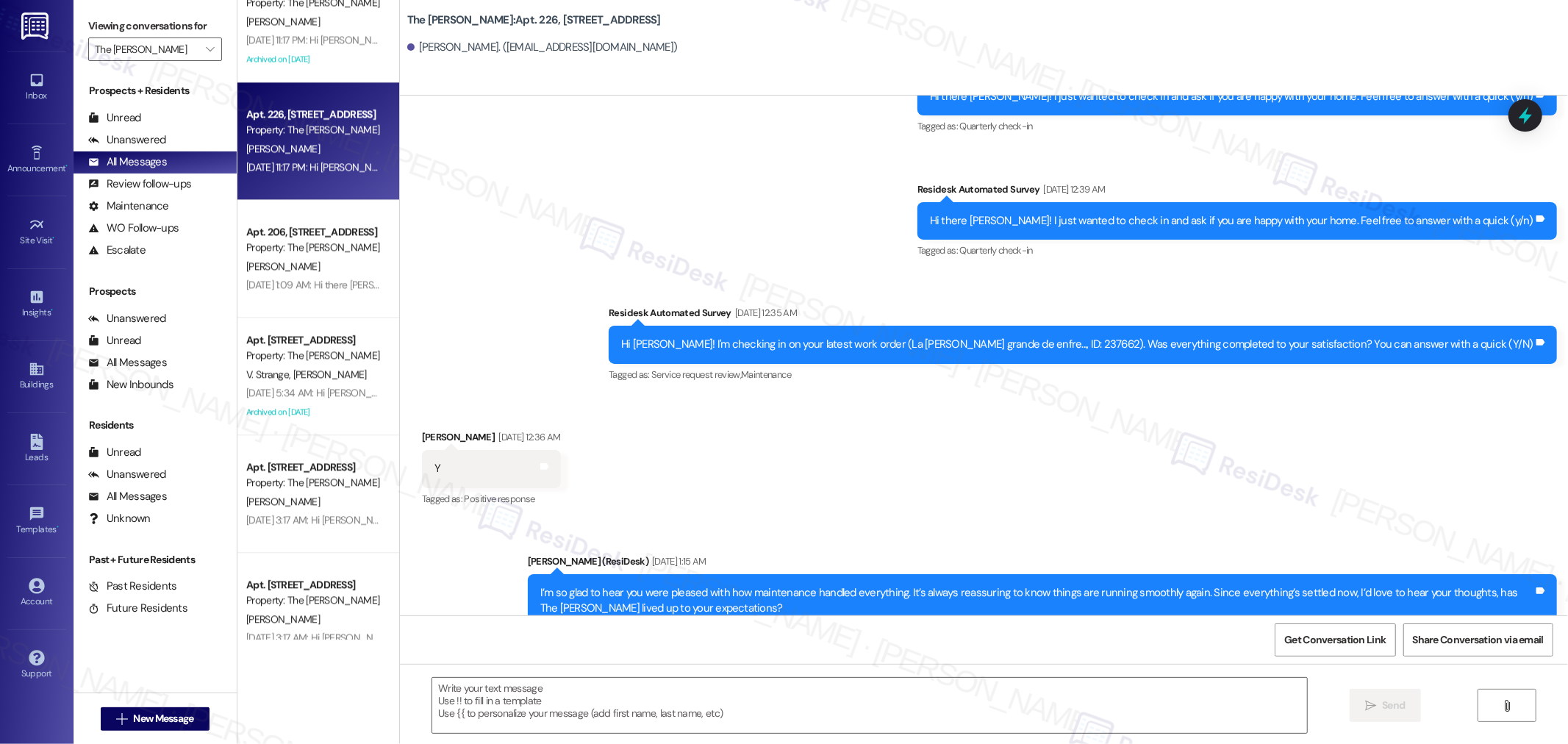
scroll to position [3066, 0]
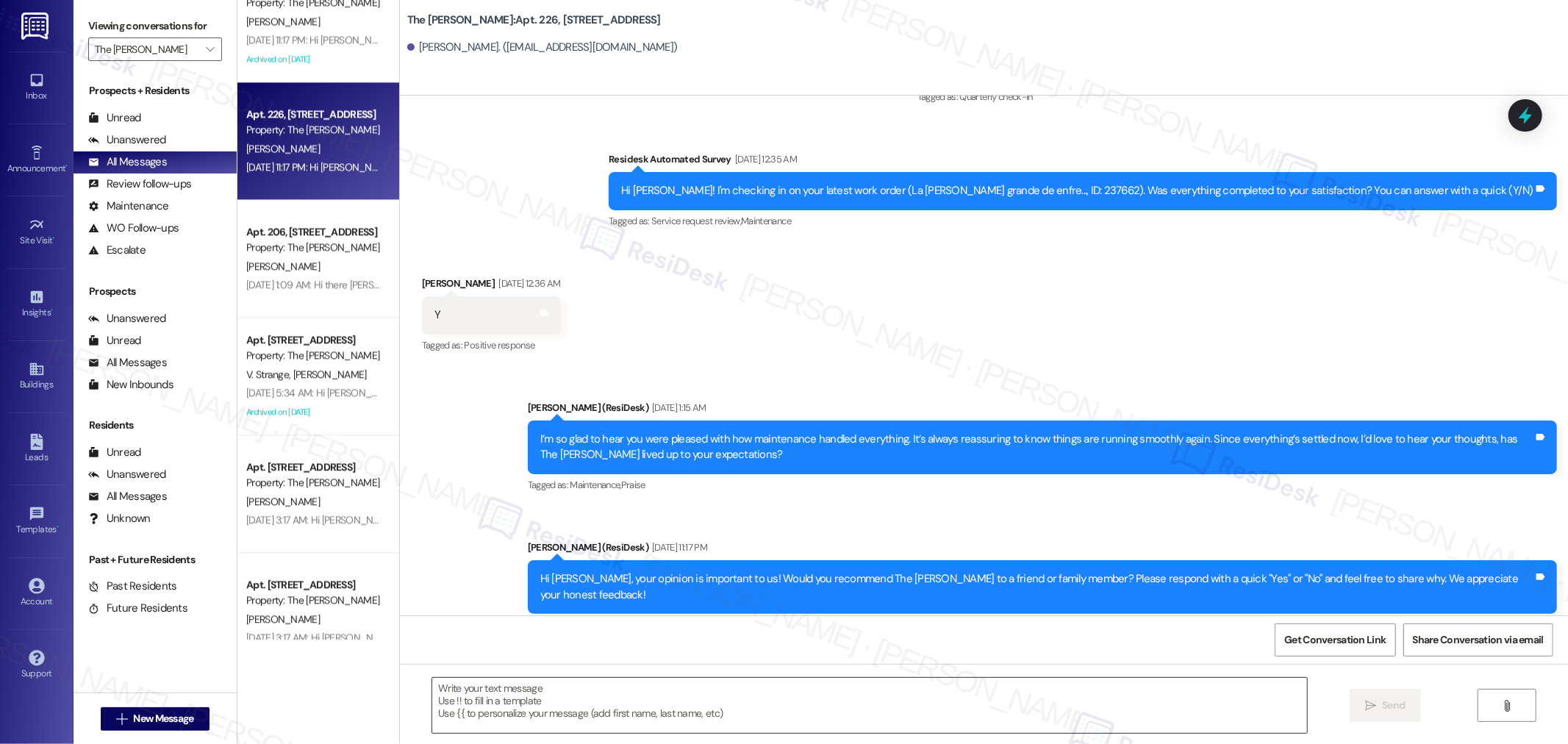
click at [816, 696] on textarea at bounding box center [869, 705] width 874 height 55
paste textarea "Hello {{first_name}}! I hope you’re doing well. We’re highlighting the unique s…"
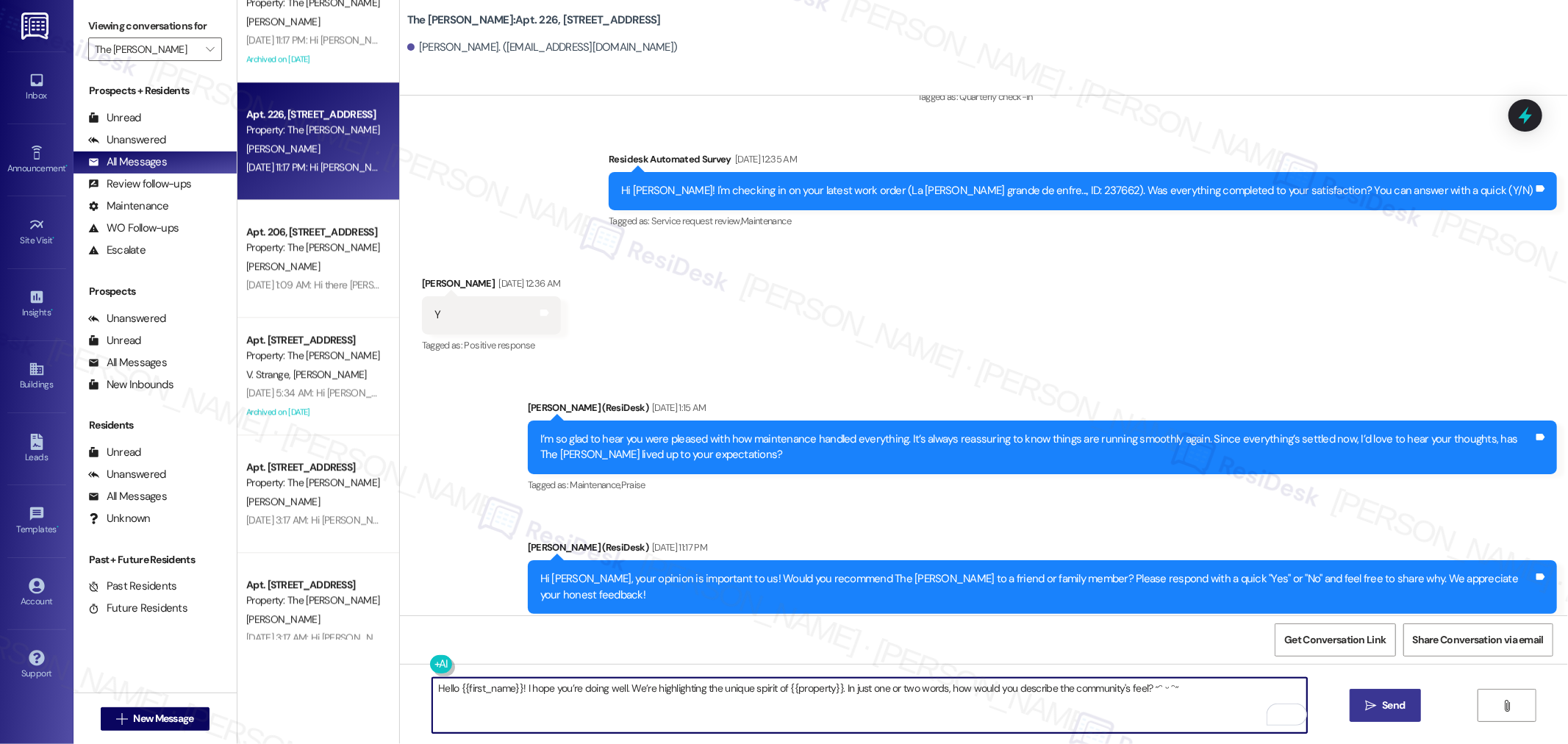
type textarea "Hello {{first_name}}! I hope you’re doing well. We’re highlighting the unique s…"
click at [1408, 713] on button " Send" at bounding box center [1385, 704] width 72 height 33
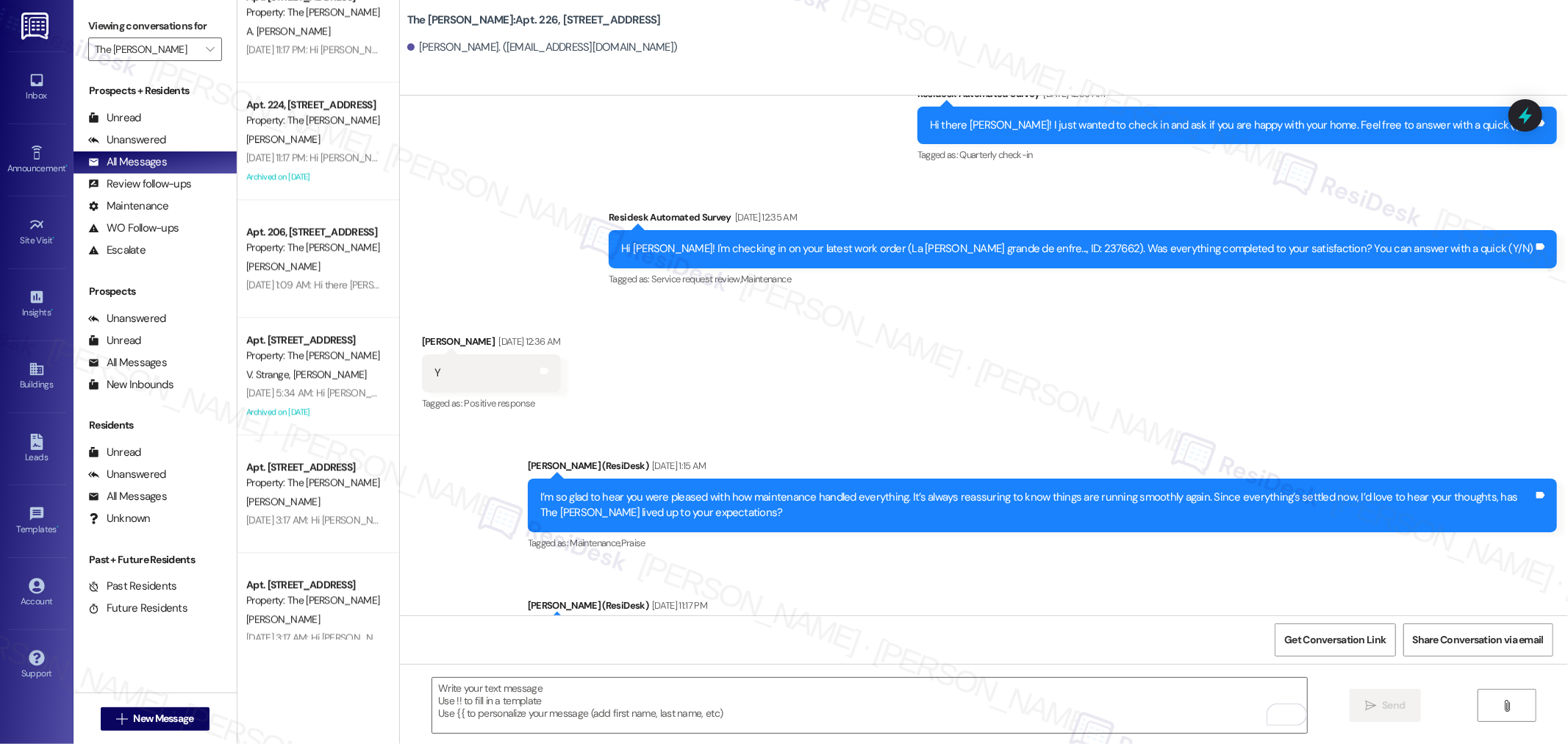
scroll to position [3168, 0]
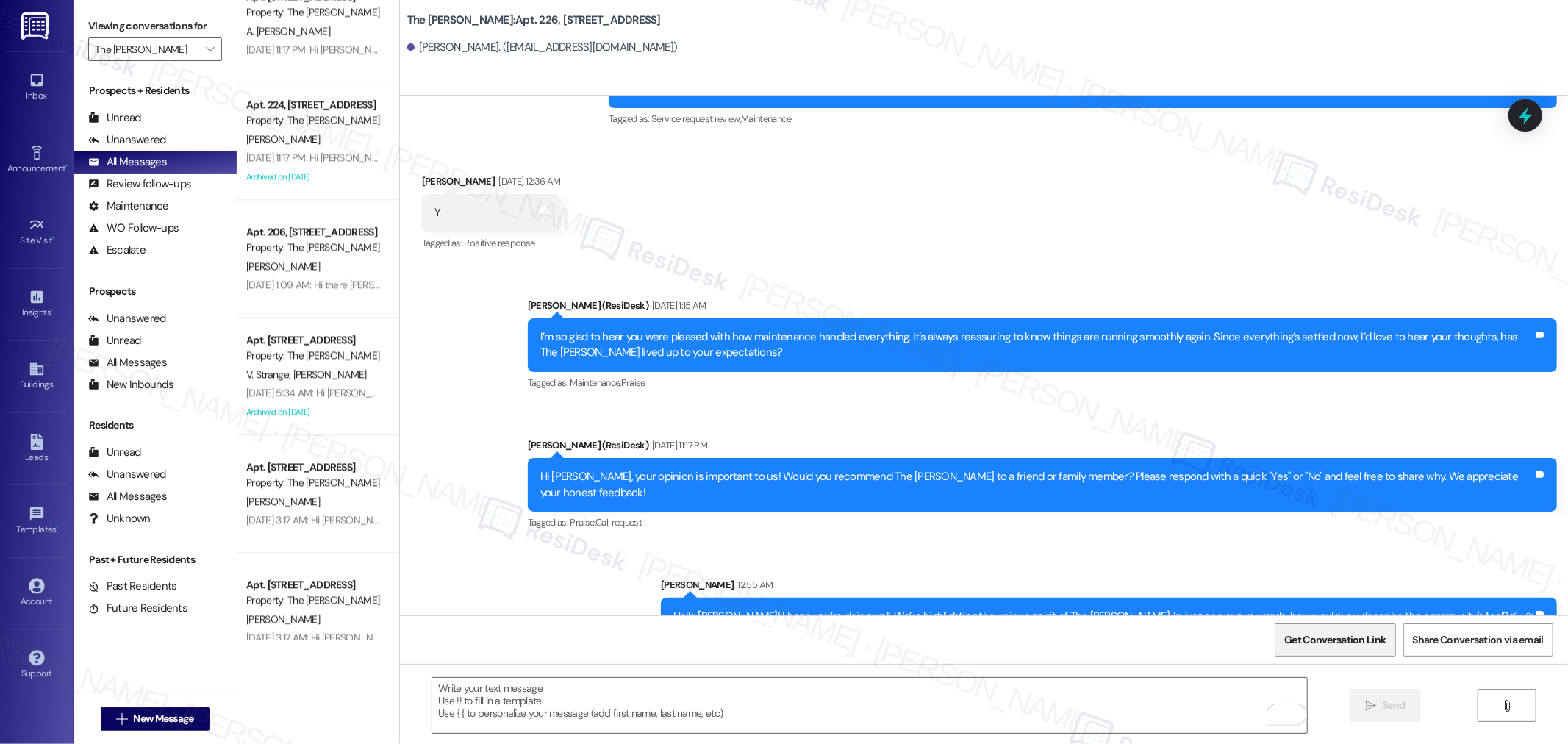
click at [1338, 640] on span "Get Conversation Link" at bounding box center [1334, 639] width 102 height 15
click at [206, 46] on icon "" at bounding box center [210, 49] width 8 height 12
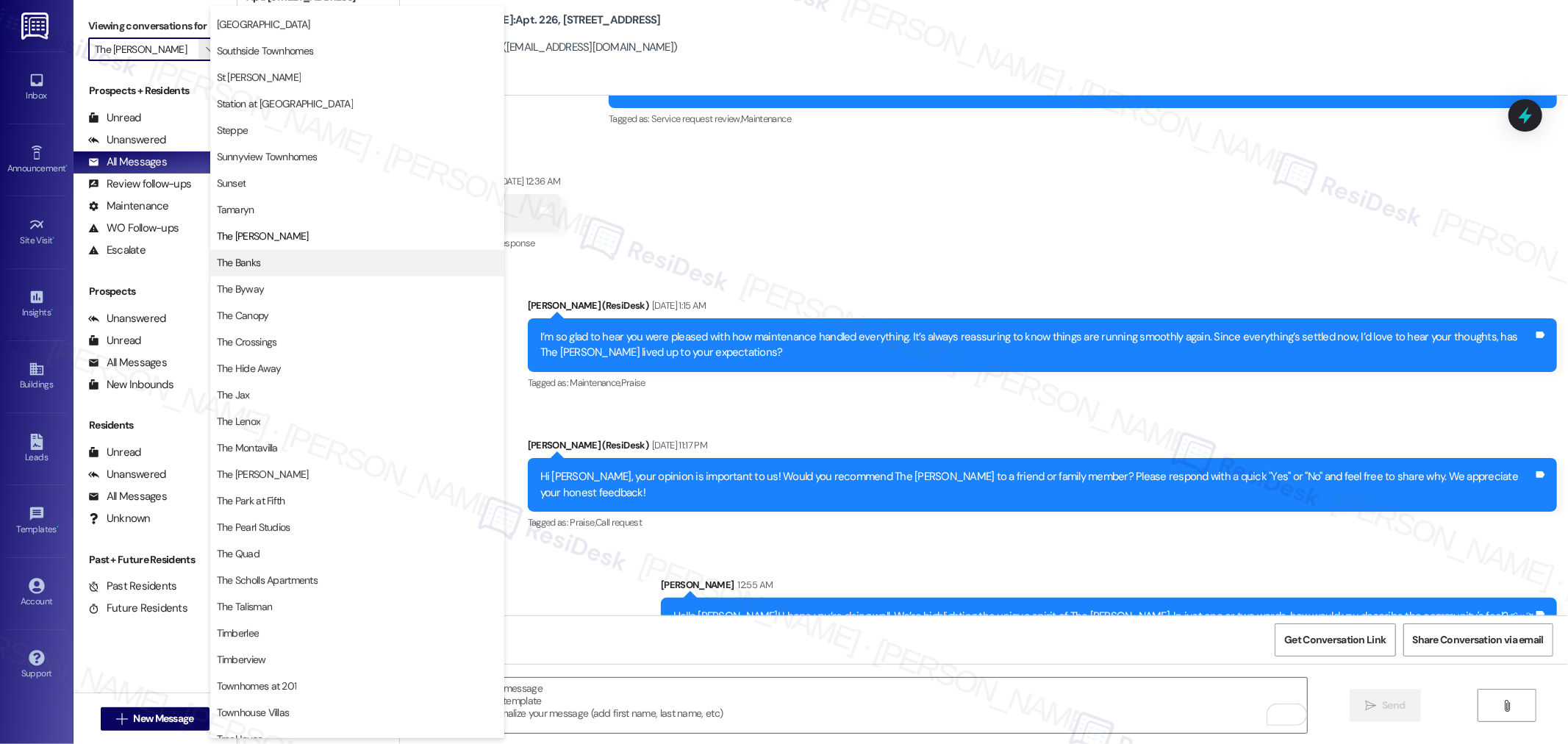
scroll to position [2340, 0]
click at [272, 253] on button "The Banks" at bounding box center [357, 263] width 294 height 27
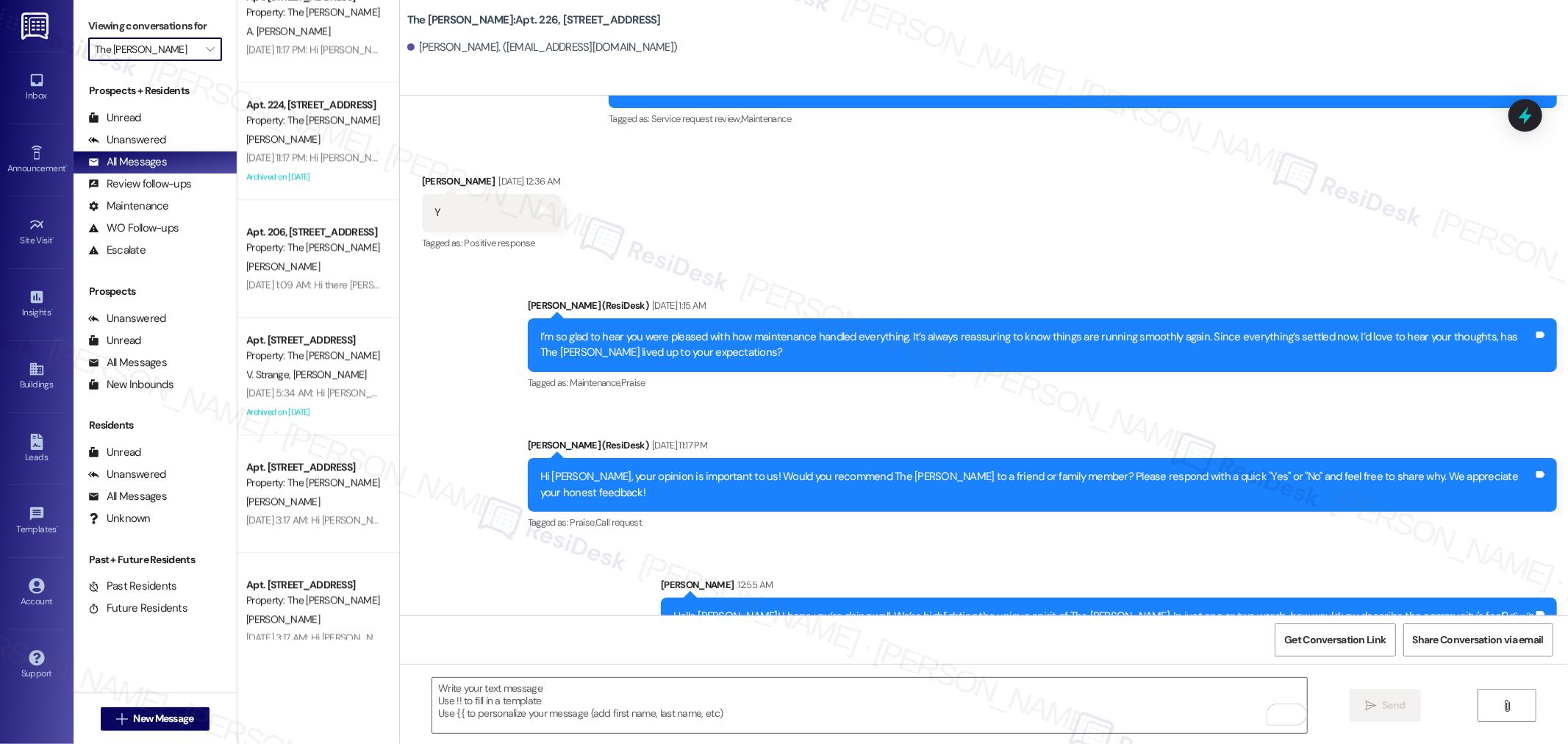
type input "The Banks"
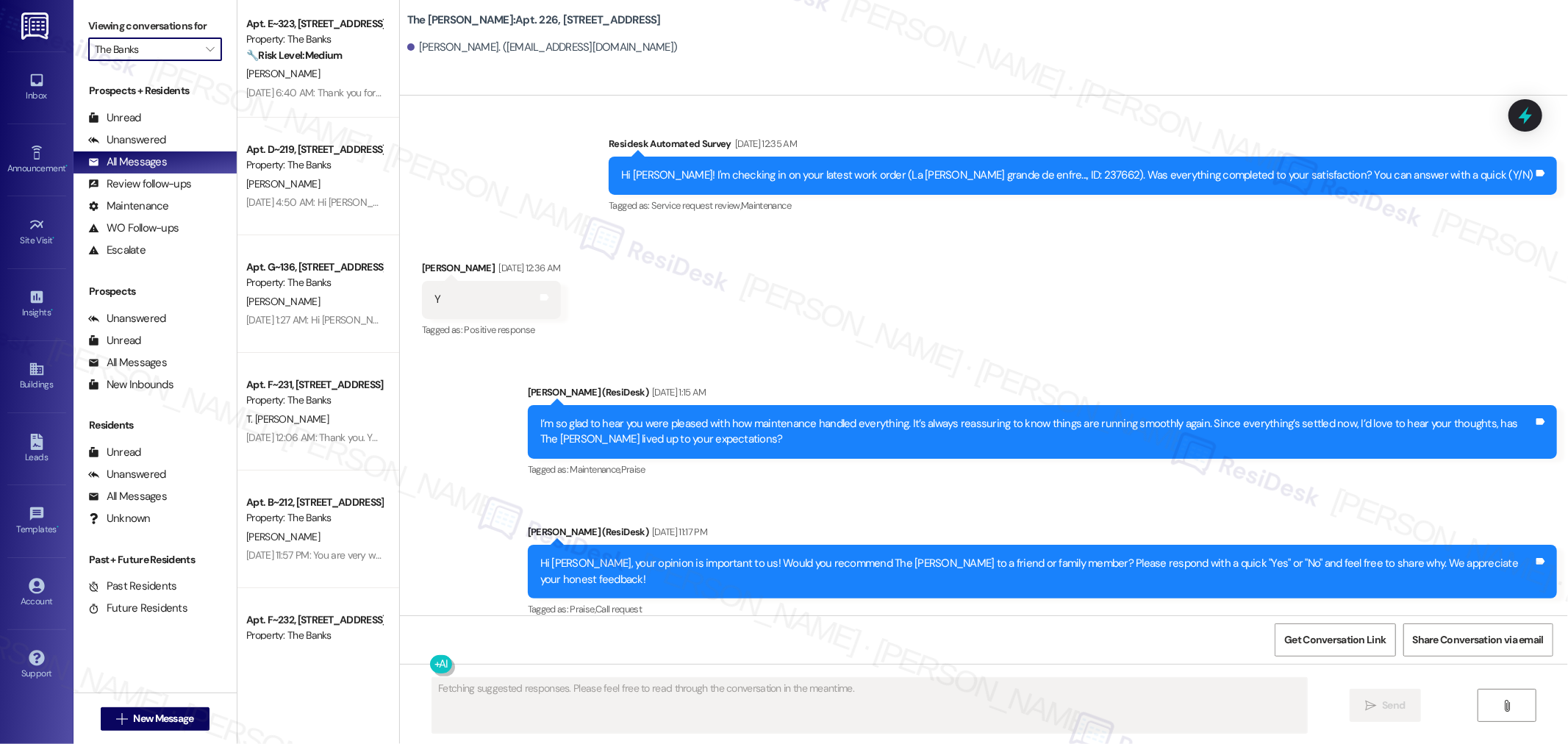
scroll to position [3190, 0]
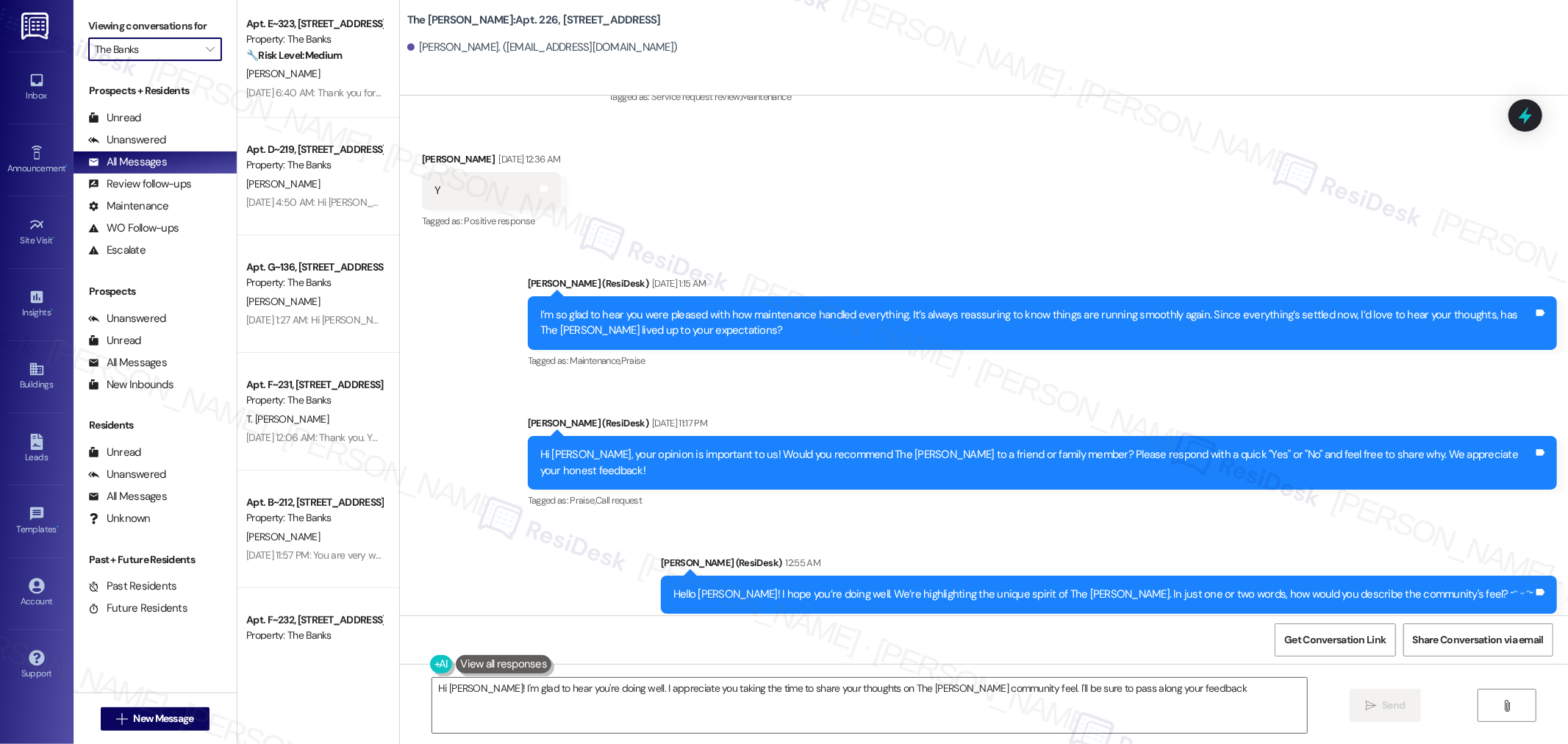
type textarea "Hi Mayra! I'm glad to hear you're doing well. I appreciate you taking the time …"
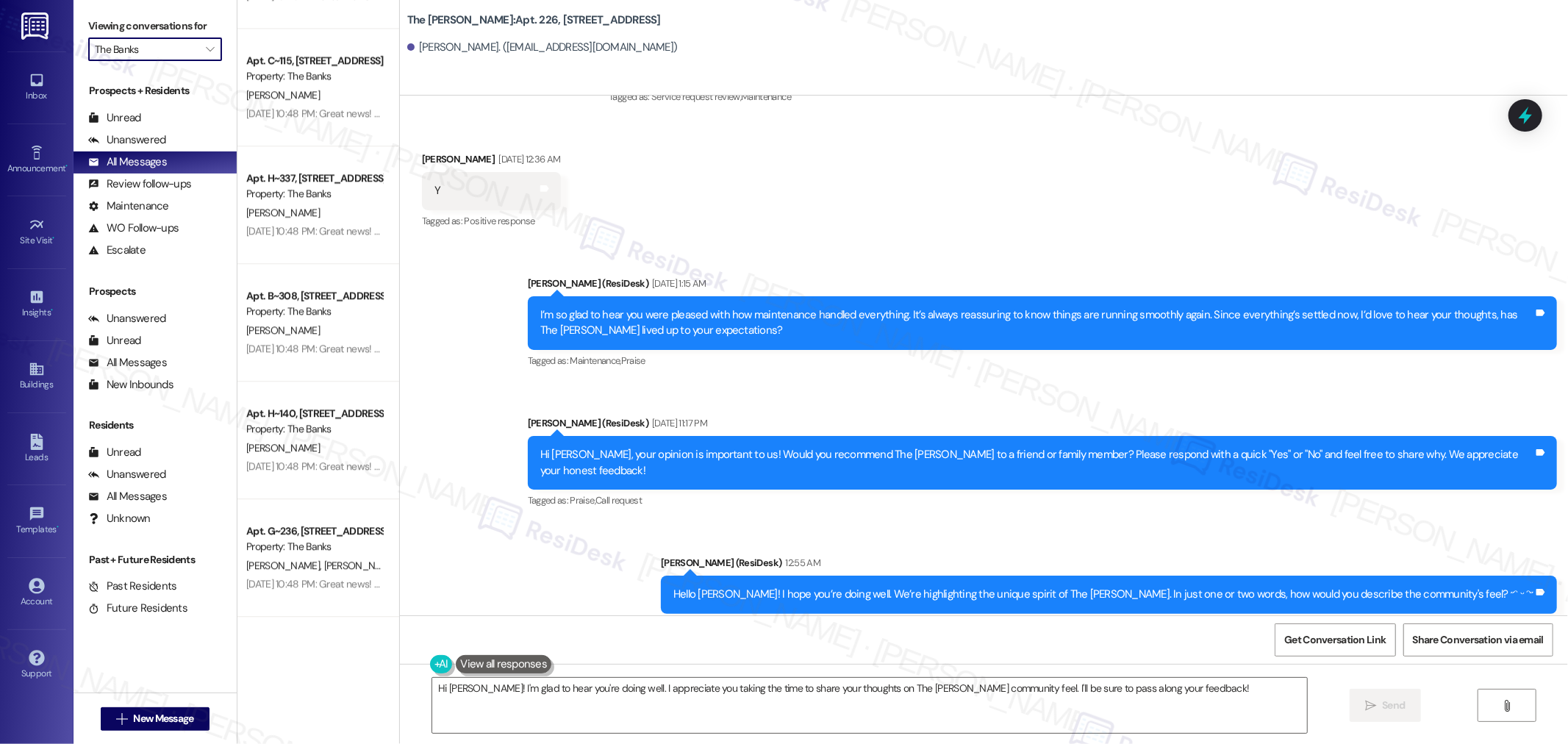
scroll to position [3241, 0]
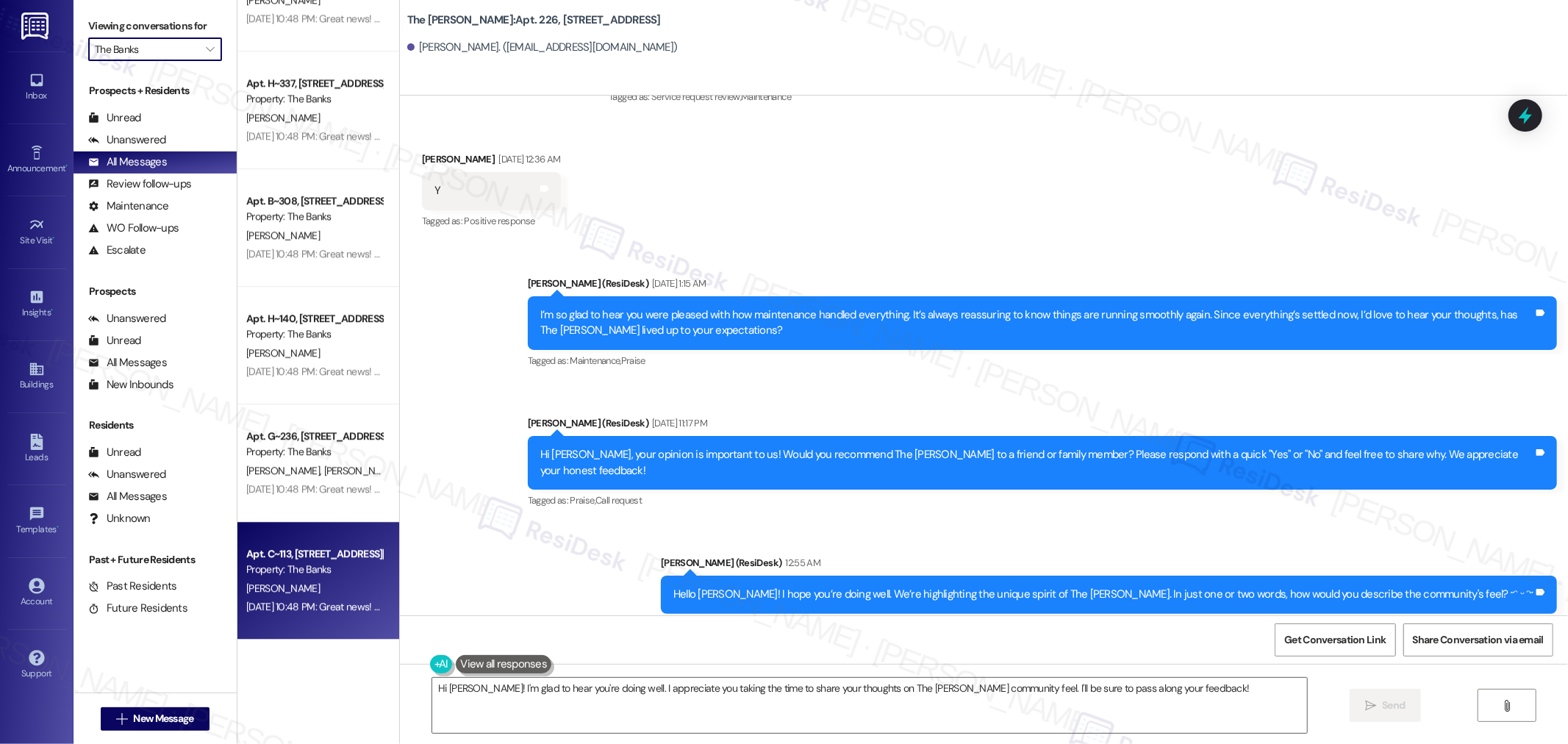
click at [284, 604] on div "Aug 27, 2025 at 10:48 PM: Great news! You can now text me for maintenance issue…" at bounding box center [763, 606] width 1034 height 13
type textarea "Fetching suggested responses. Please feel free to read through the conversation…"
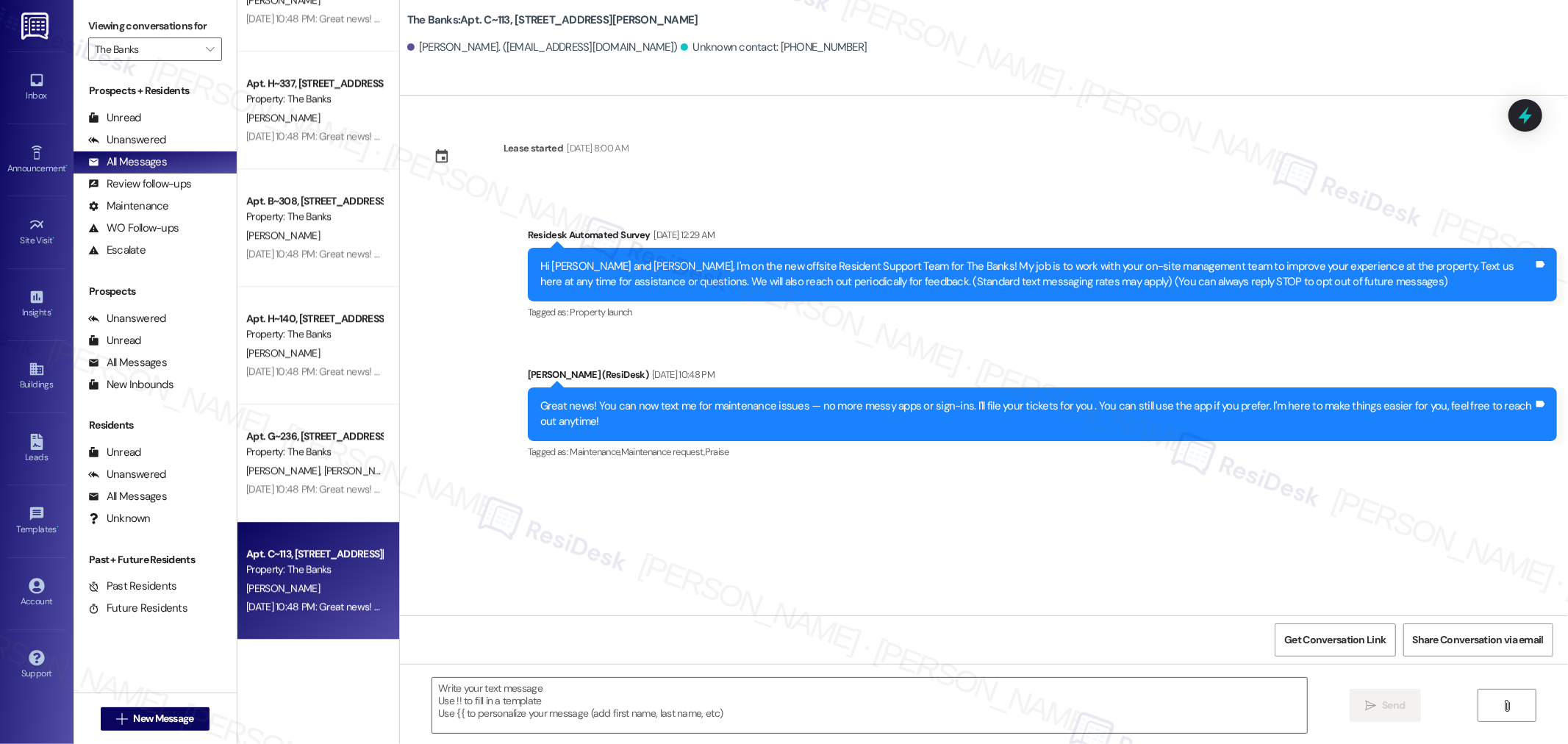
type textarea "Fetching suggested responses. Please feel free to read through the conversation…"
drag, startPoint x: 395, startPoint y: 22, endPoint x: 445, endPoint y: 26, distance: 50.2
click at [445, 26] on b "The Banks: Apt. C~113, 595 NE Geary St" at bounding box center [552, 19] width 291 height 15
copy b "The Banks"
click at [1325, 642] on span "Get Conversation Link" at bounding box center [1334, 639] width 102 height 15
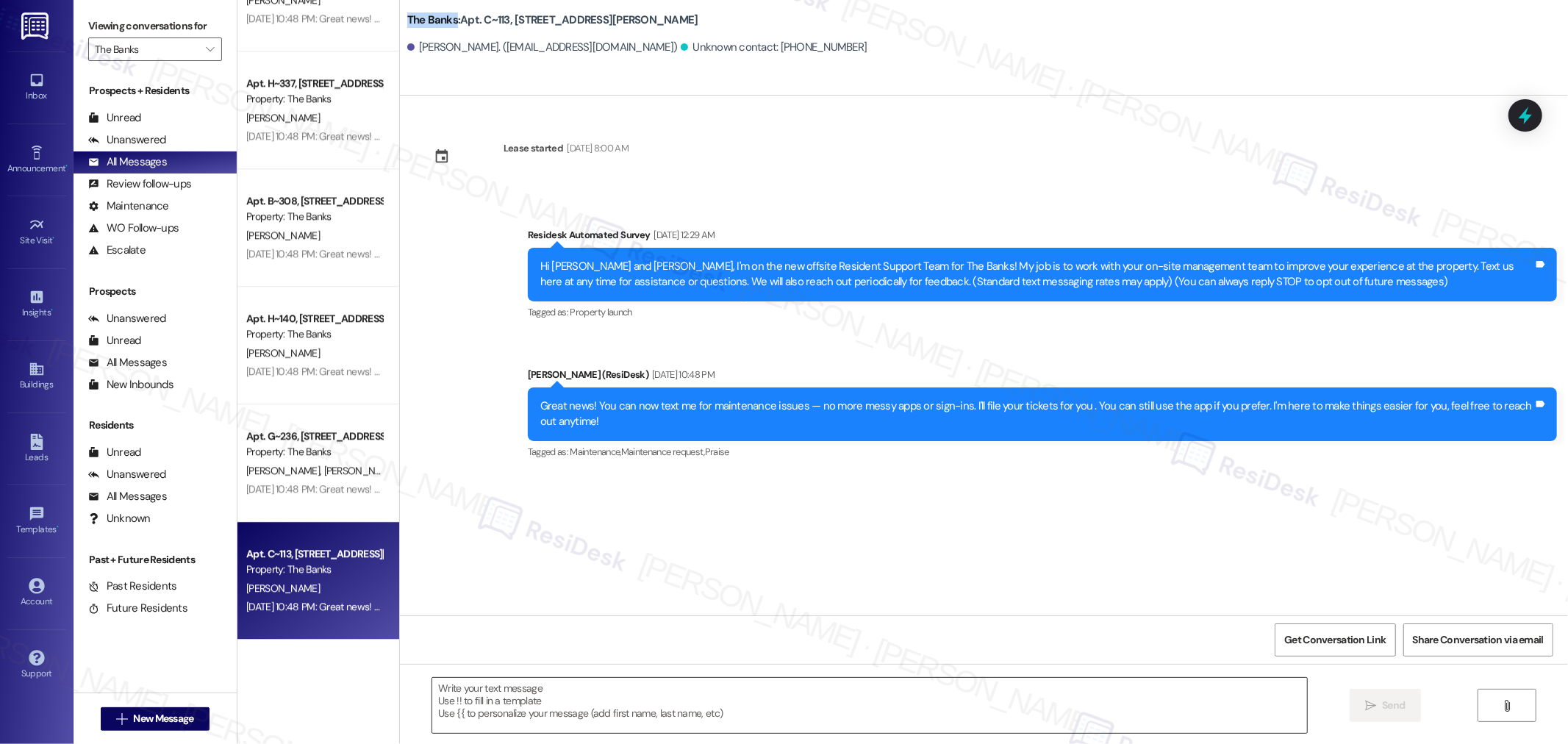
click at [682, 695] on textarea at bounding box center [869, 705] width 874 height 55
paste textarea "Hello {{first_name}}! I hope you’re doing well. We’re highlighting the unique s…"
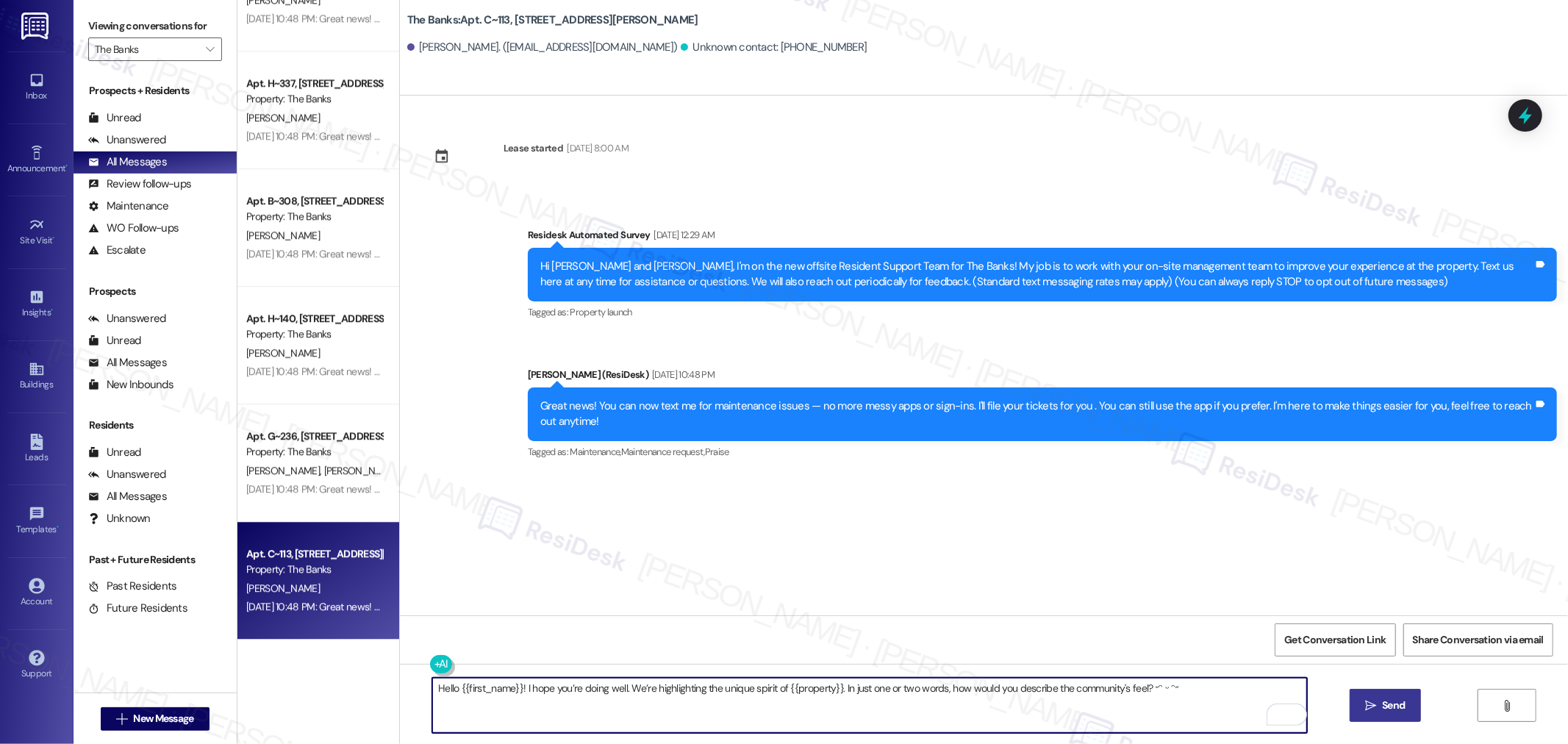
type textarea "Hello {{first_name}}! I hope you’re doing well. We’re highlighting the unique s…"
click at [1397, 706] on span "Send" at bounding box center [1393, 704] width 23 height 15
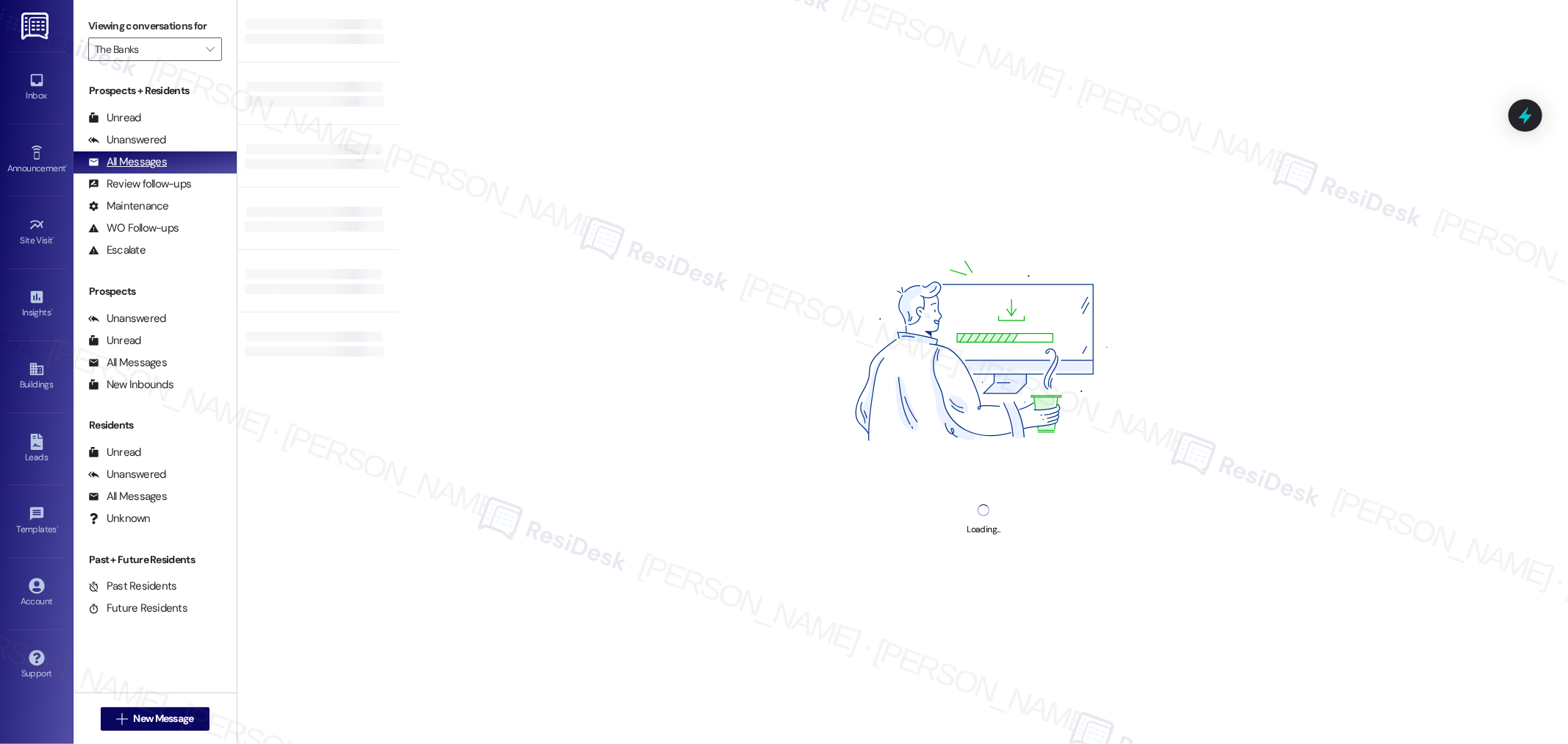
click at [142, 160] on div "All Messages" at bounding box center [127, 161] width 79 height 15
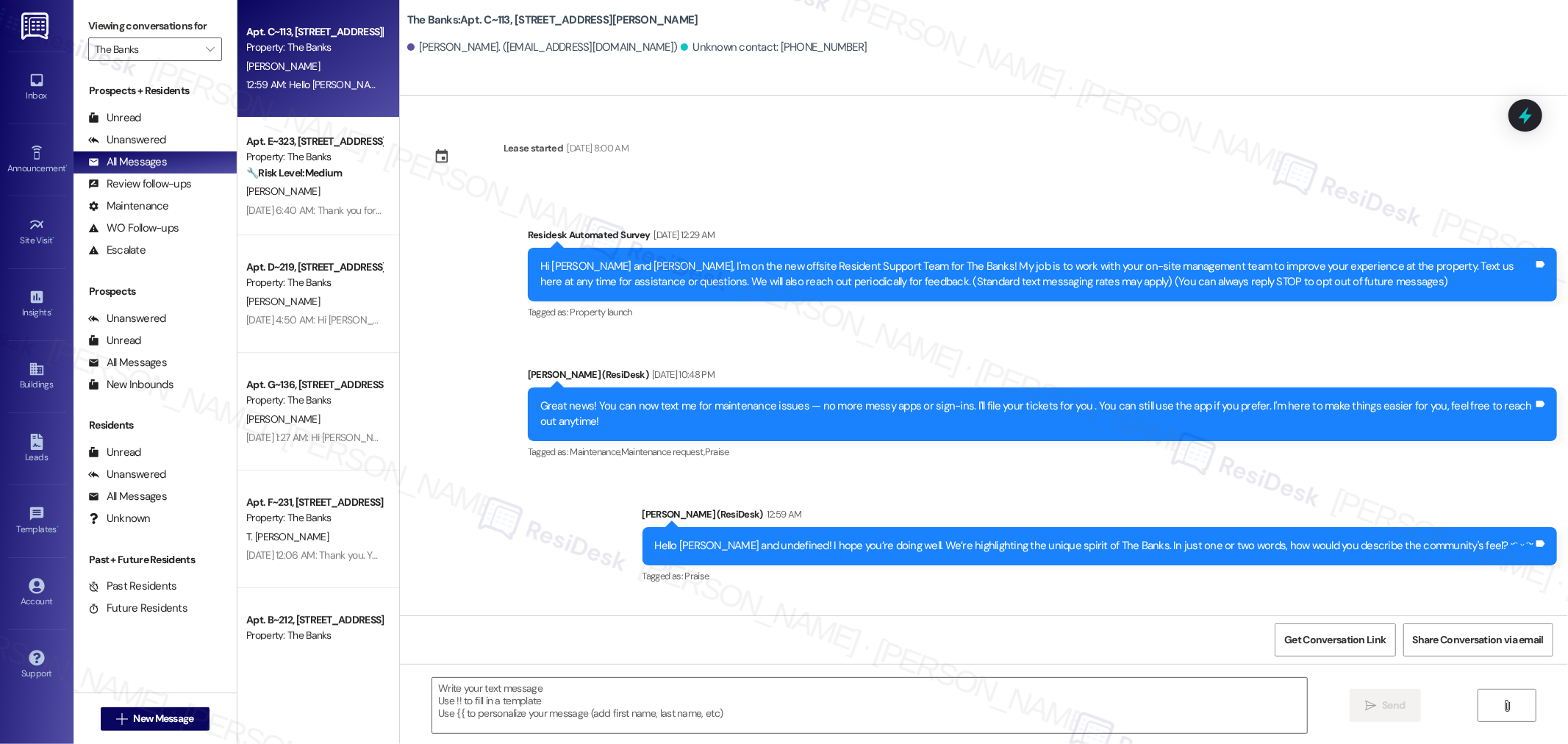
type textarea "Fetching suggested responses. Please feel free to read through the conversation…"
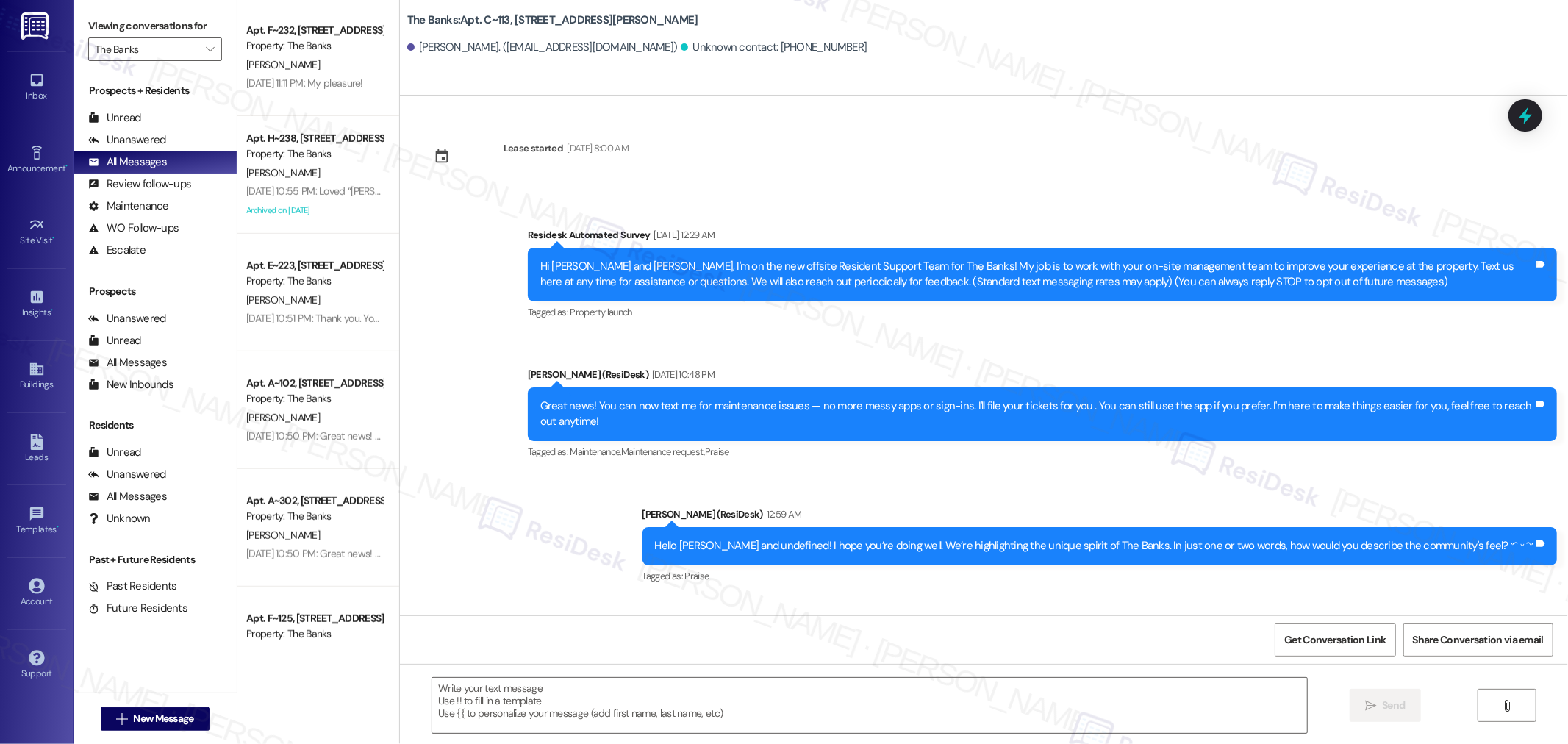
scroll to position [898, 0]
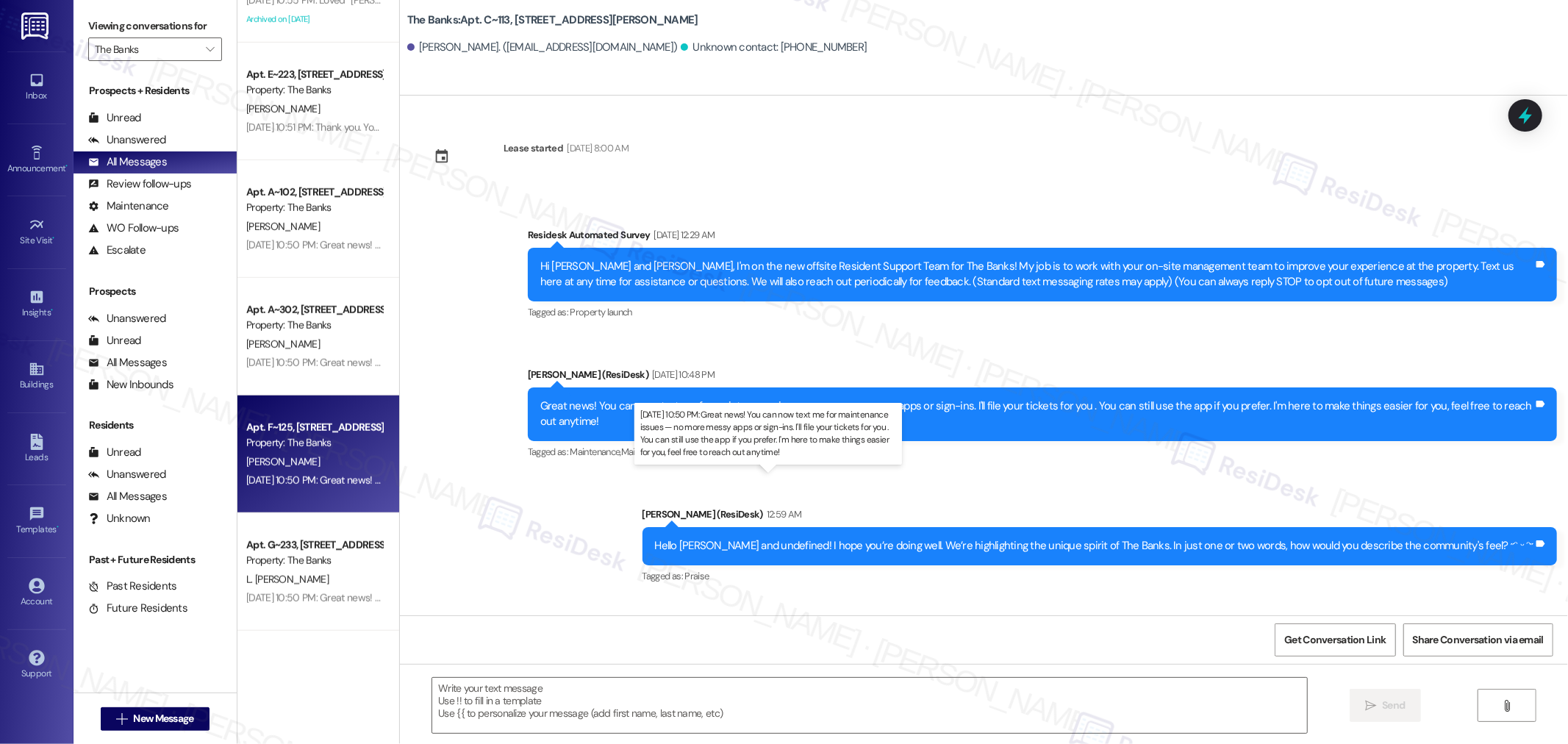
click at [319, 476] on div "Aug 27, 2025 at 10:50 PM: Great news! You can now text me for maintenance issue…" at bounding box center [763, 479] width 1034 height 13
type textarea "Fetching suggested responses. Please feel free to read through the conversation…"
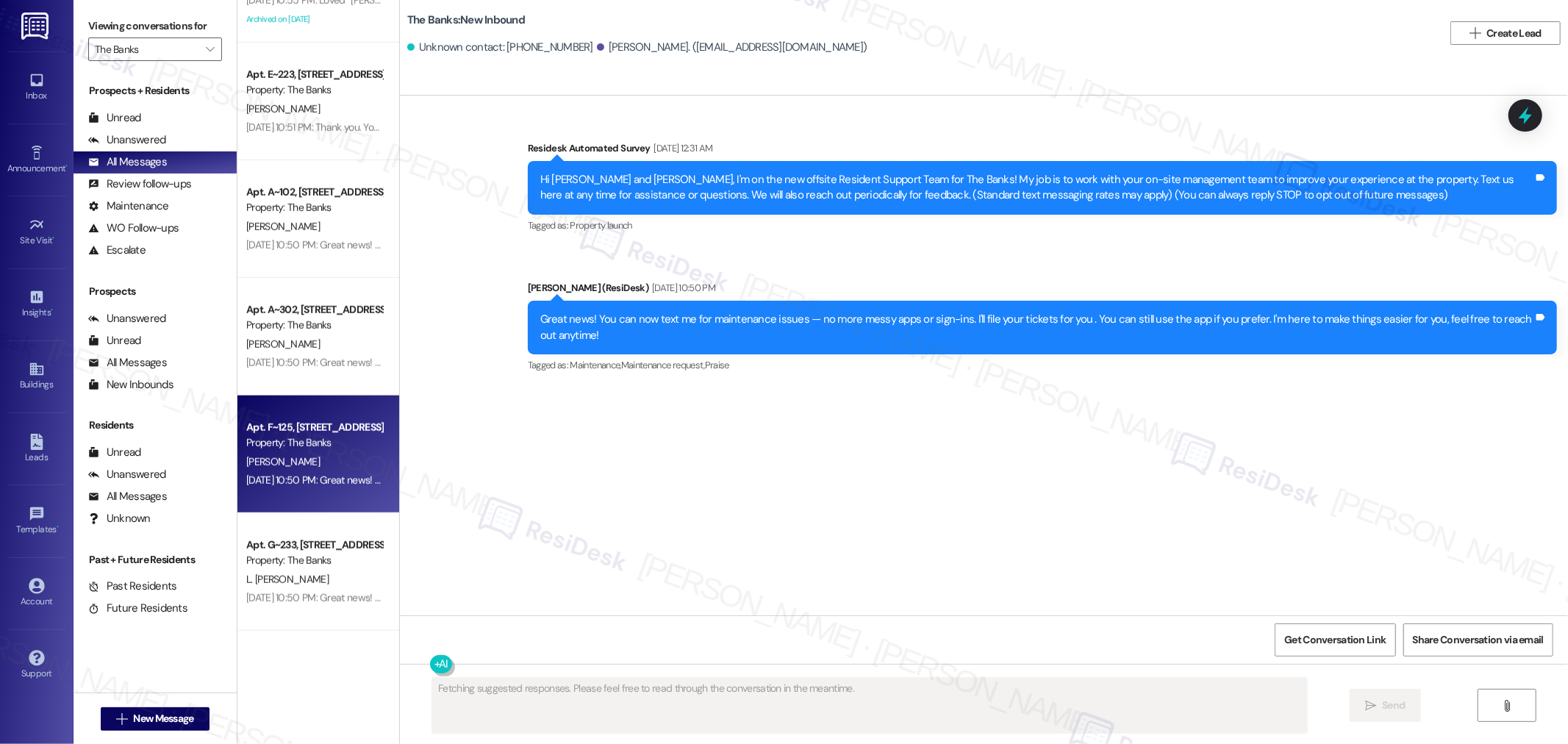
type textarea "Fetching suggested responses. Please feel free to read through the conversation…"
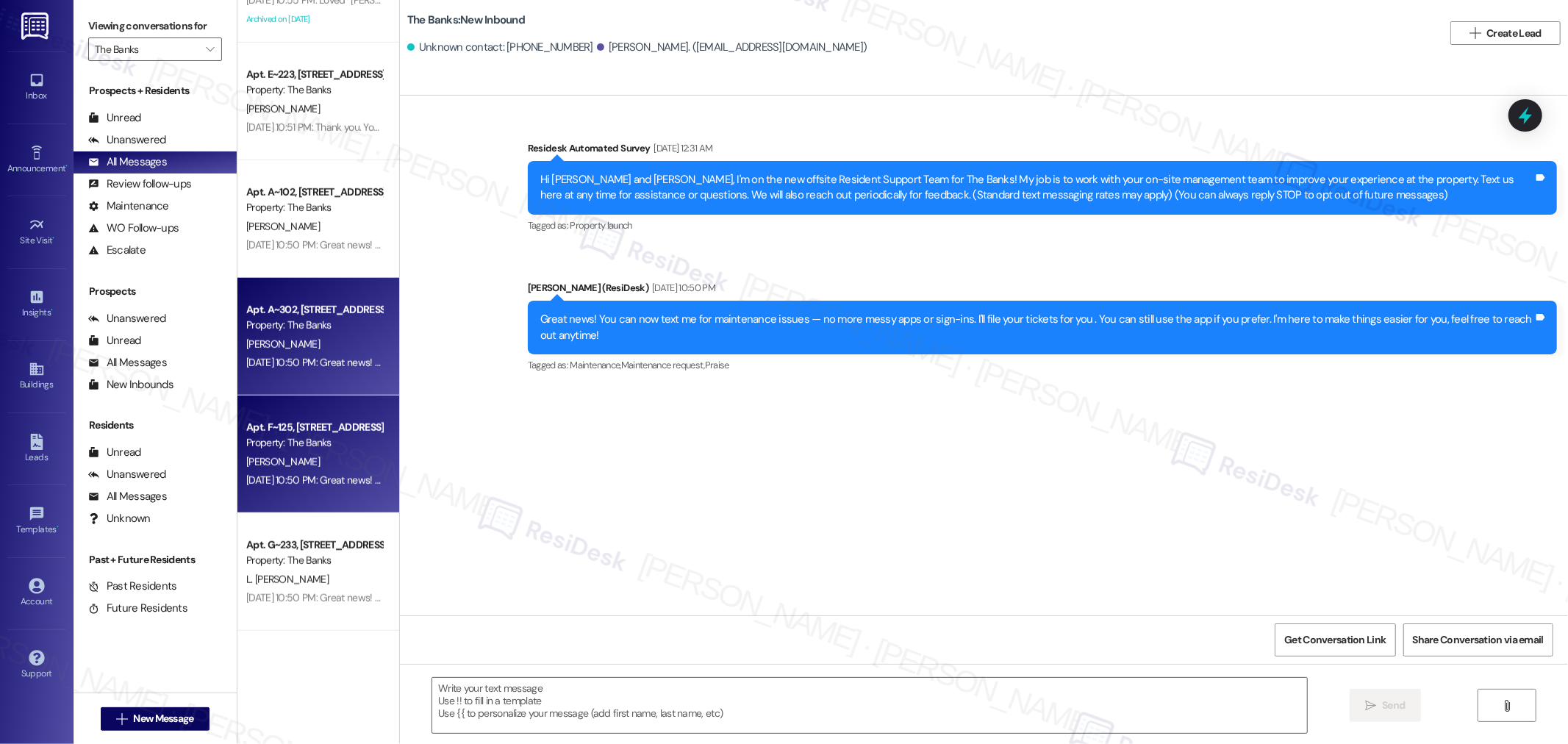
click at [312, 349] on div "K. Ruddy" at bounding box center [314, 344] width 139 height 19
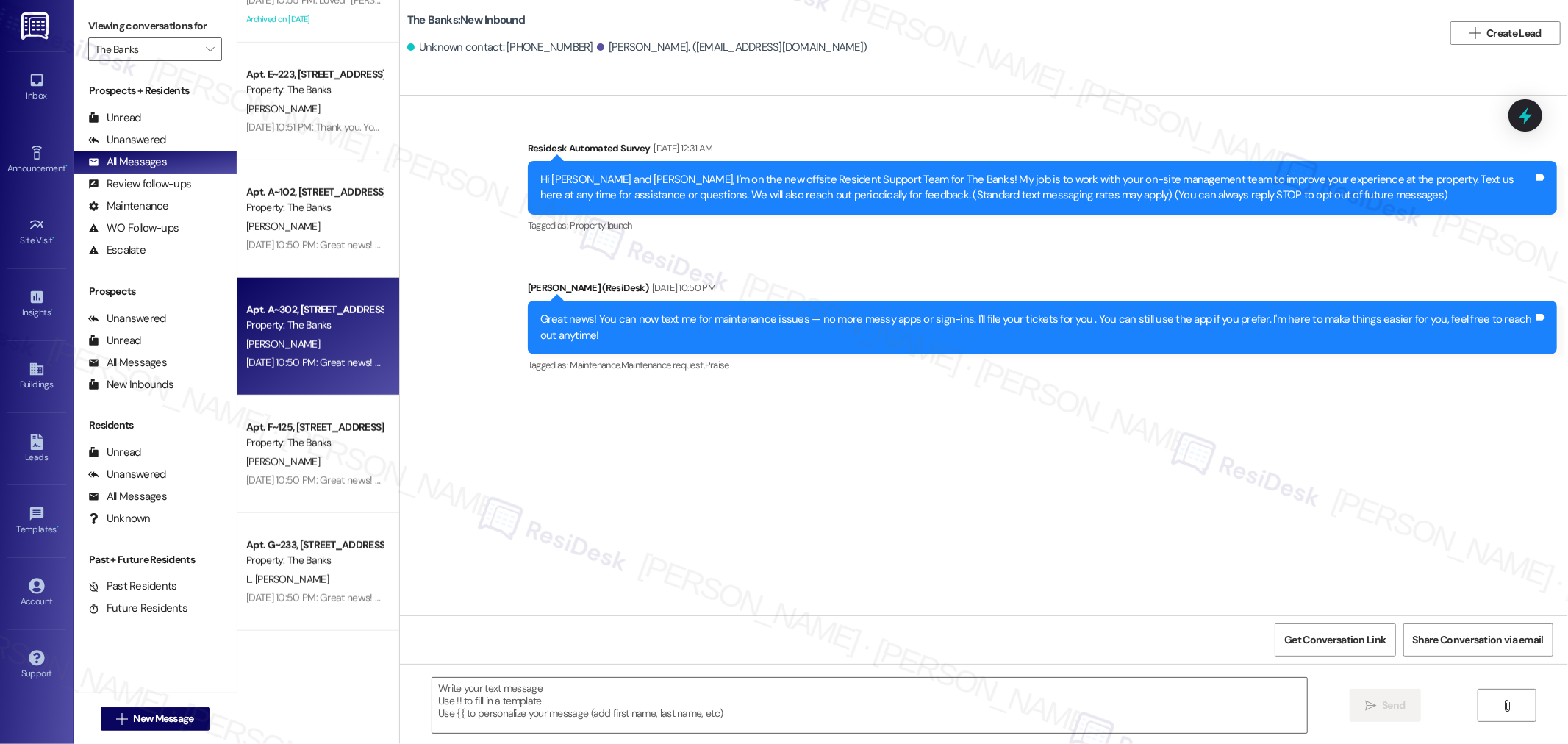
type textarea "Fetching suggested responses. Please feel free to read through the conversation…"
click at [703, 687] on textarea at bounding box center [869, 705] width 874 height 55
click at [667, 717] on textarea "To enrich screen reader interactions, please activate Accessibility in Grammarl…" at bounding box center [869, 705] width 874 height 55
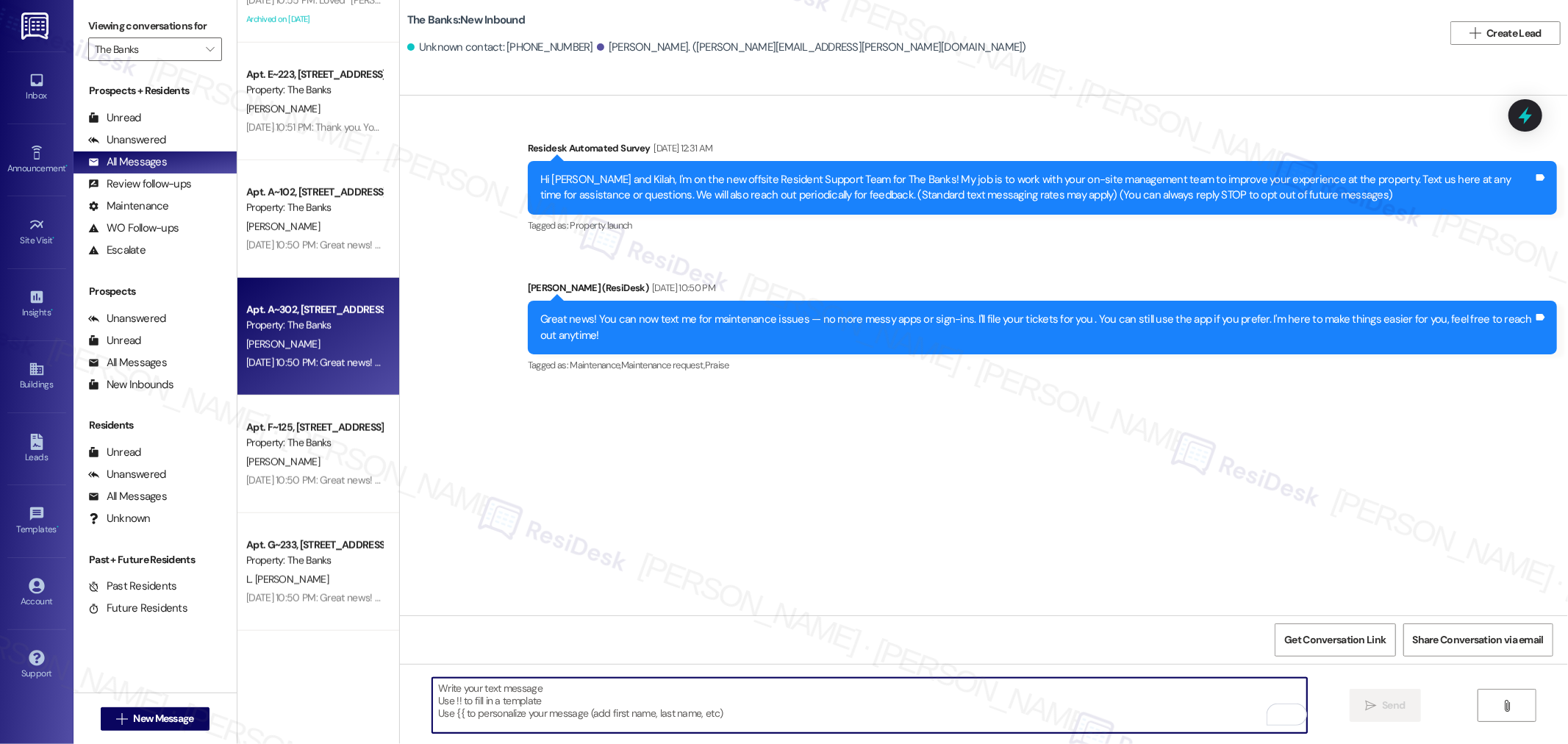
paste textarea "Hello {{first_name}}! I hope you’re doing well. We’re highlighting the unique s…"
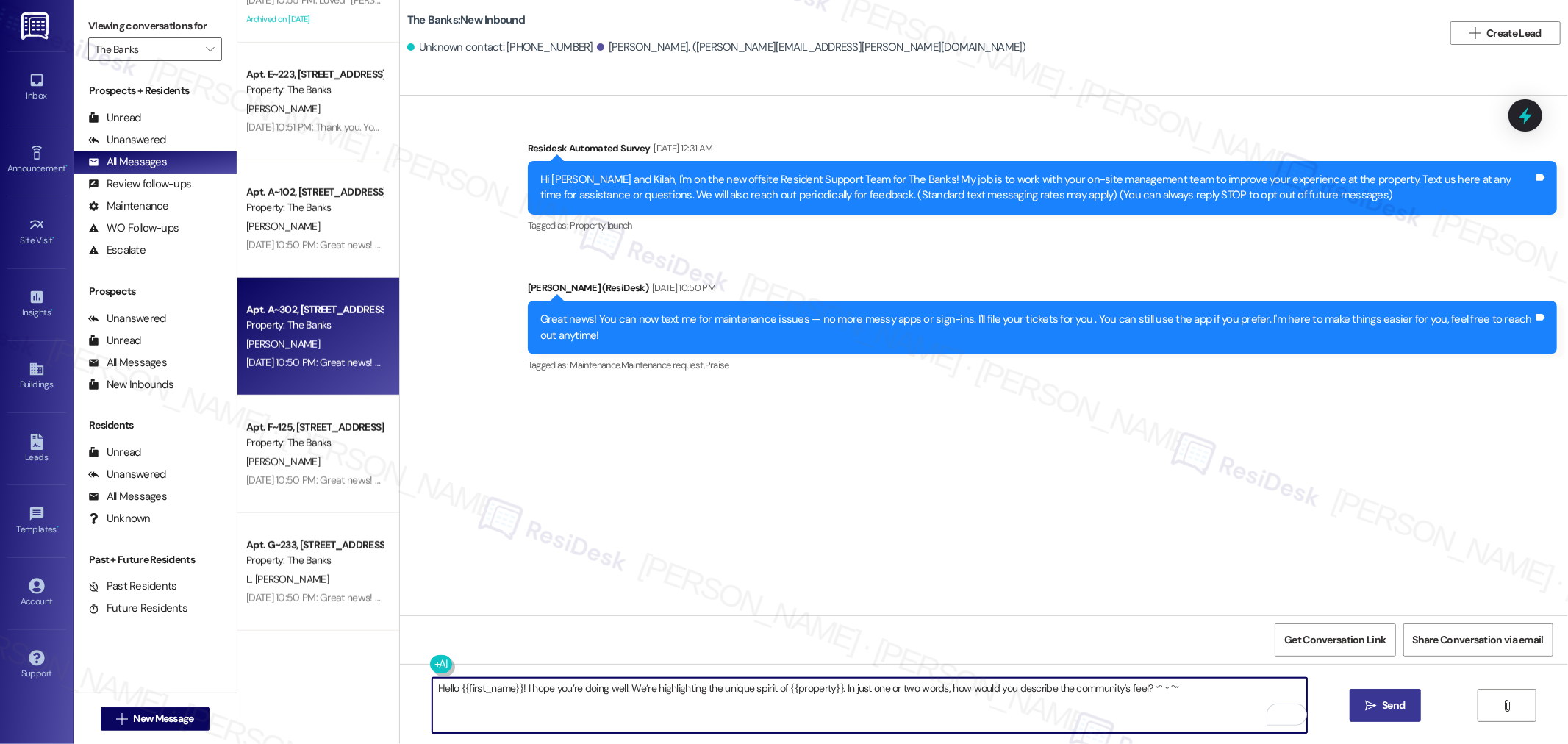
type textarea "Hello {{first_name}}! I hope you’re doing well. We’re highlighting the unique s…"
click at [1389, 701] on span "Send" at bounding box center [1393, 704] width 23 height 15
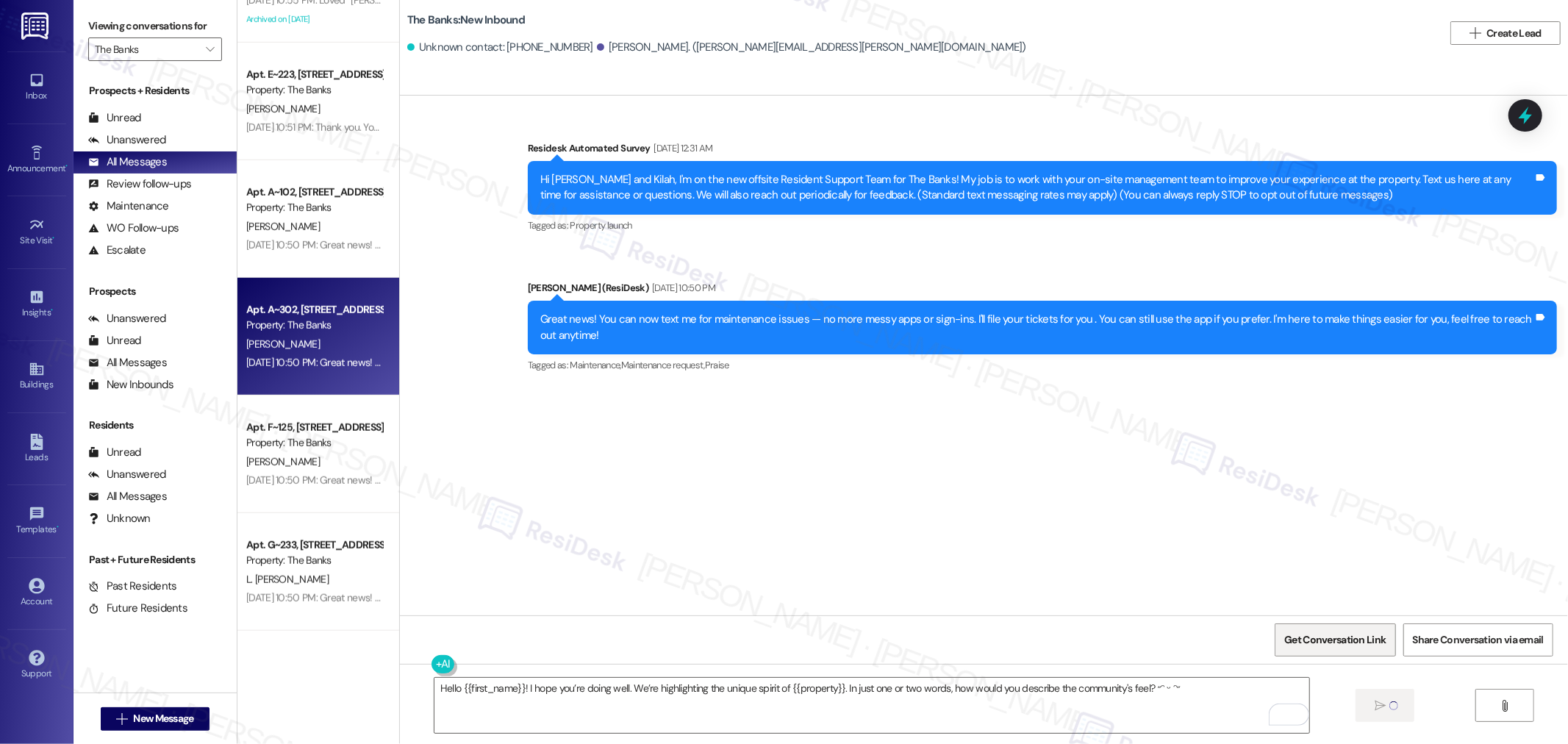
click at [1357, 635] on span "Get Conversation Link" at bounding box center [1334, 639] width 102 height 15
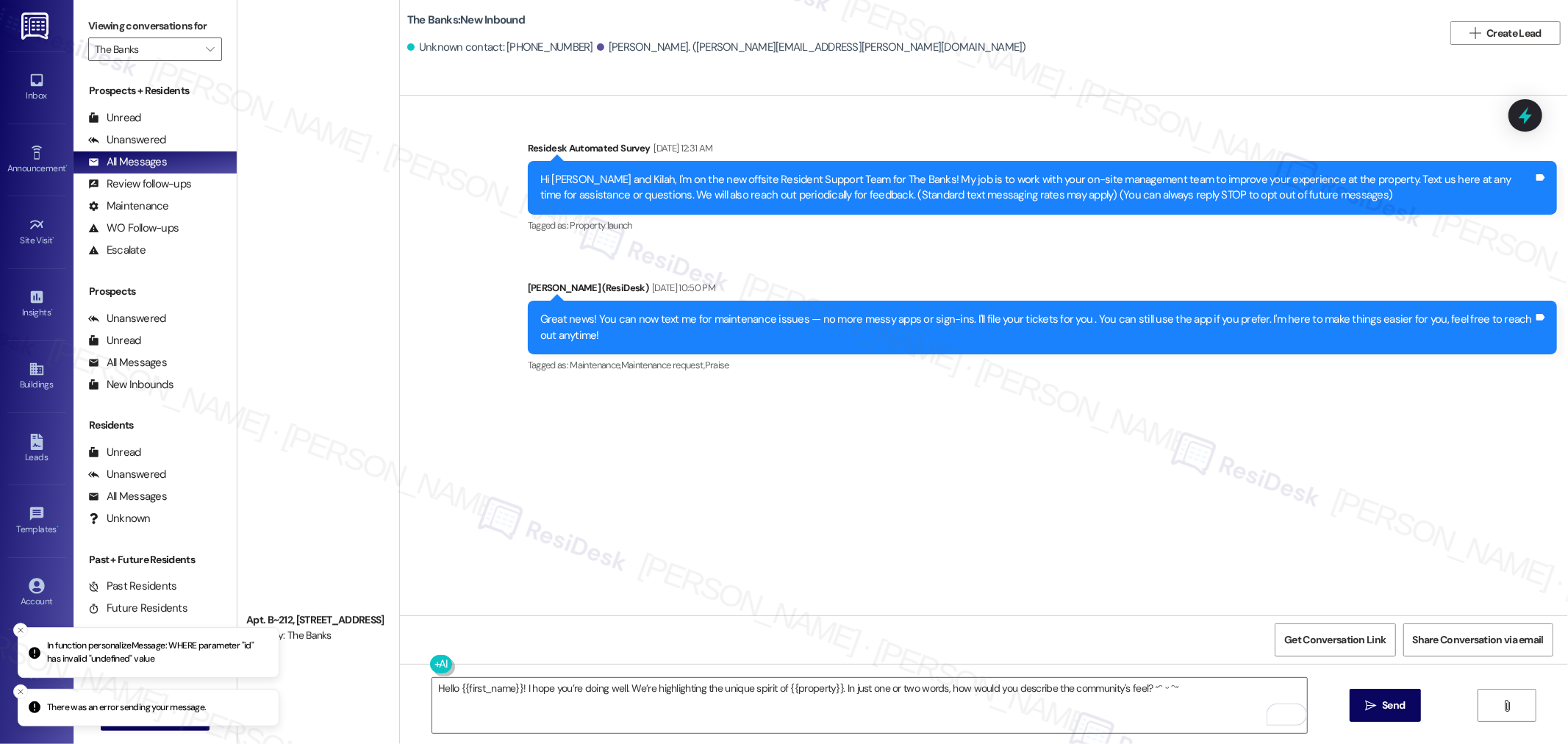
scroll to position [898, 0]
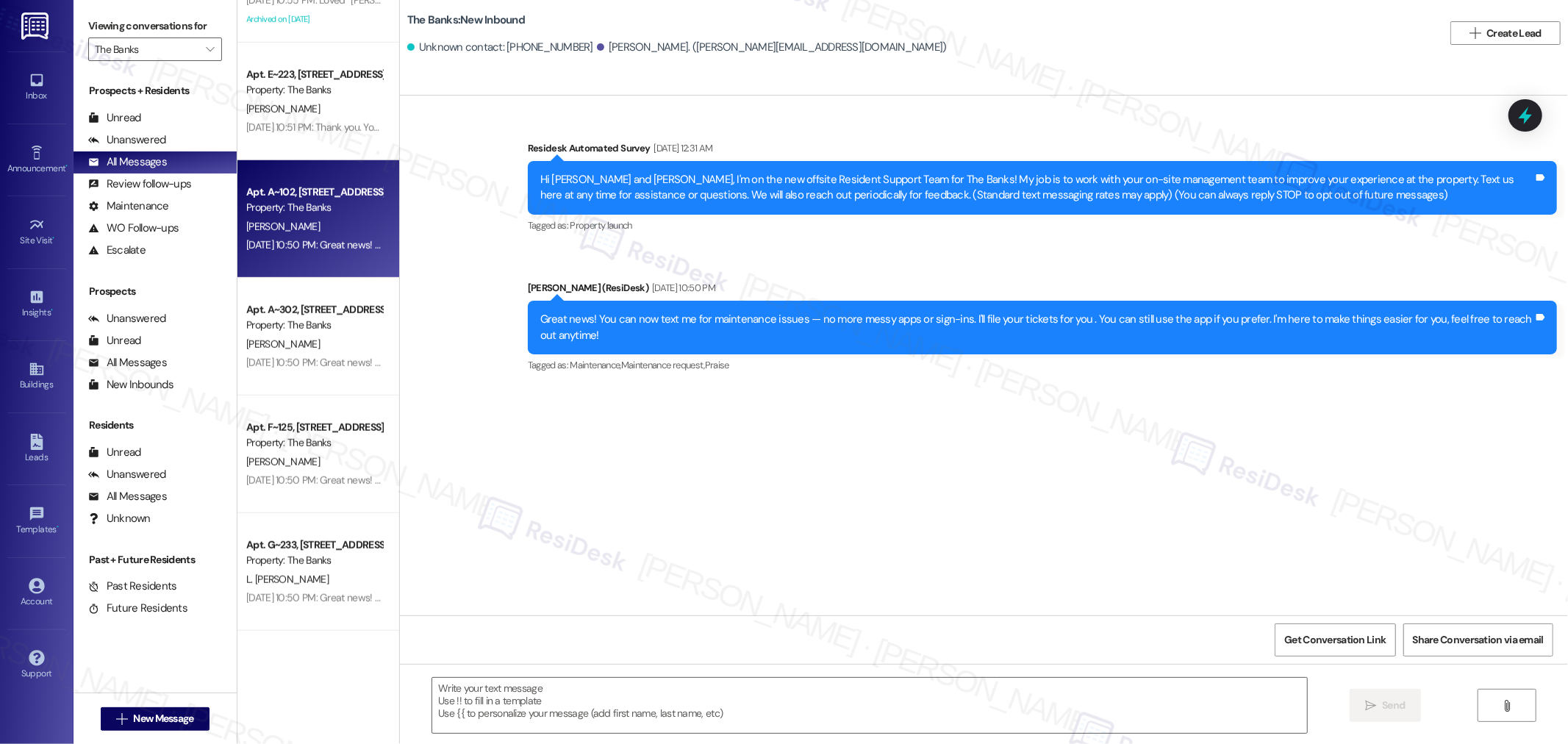
type textarea "Fetching suggested responses. Please feel free to read through the conversation…"
click at [299, 111] on div "[PERSON_NAME]" at bounding box center [314, 109] width 139 height 19
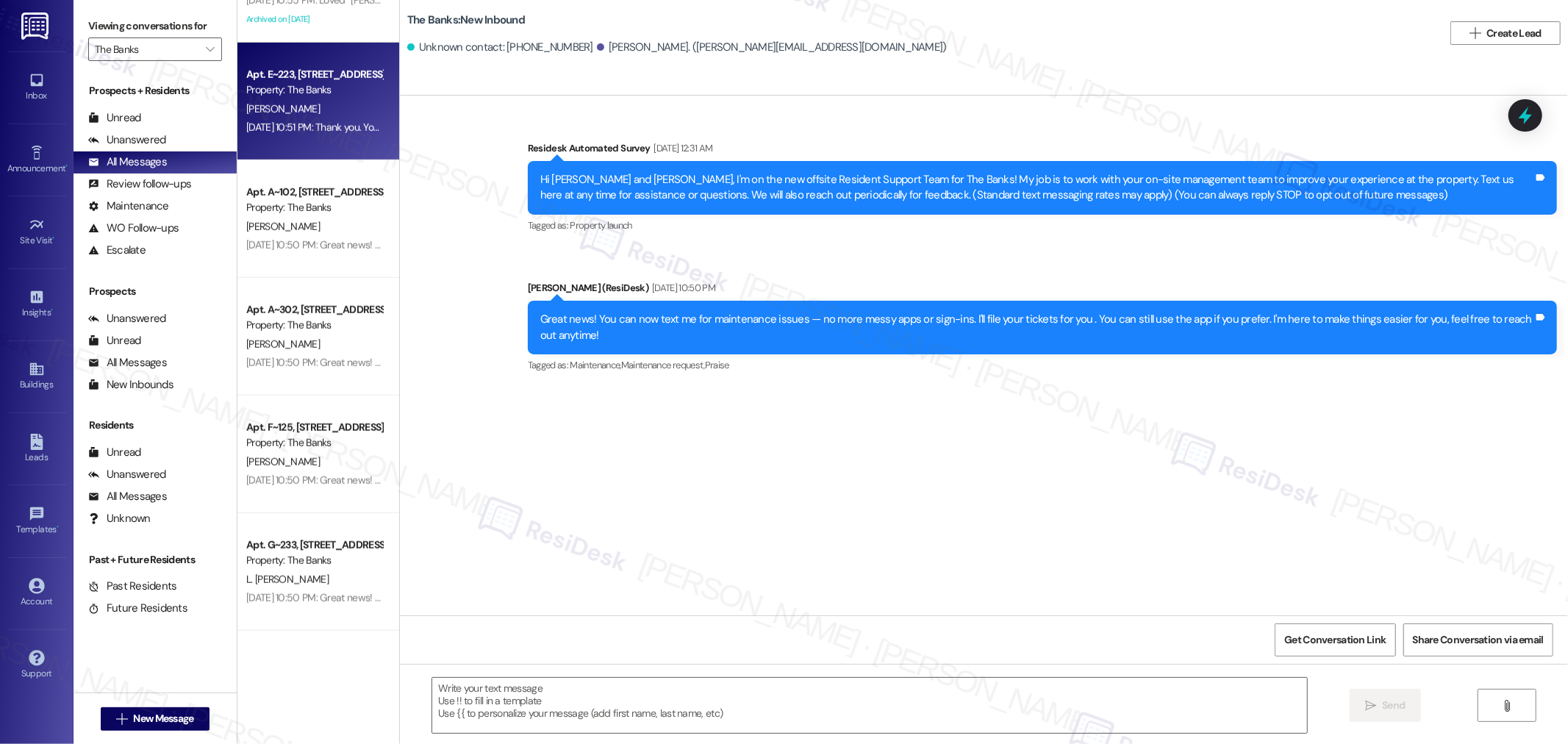
type textarea "Fetching suggested responses. Please feel free to read through the conversation…"
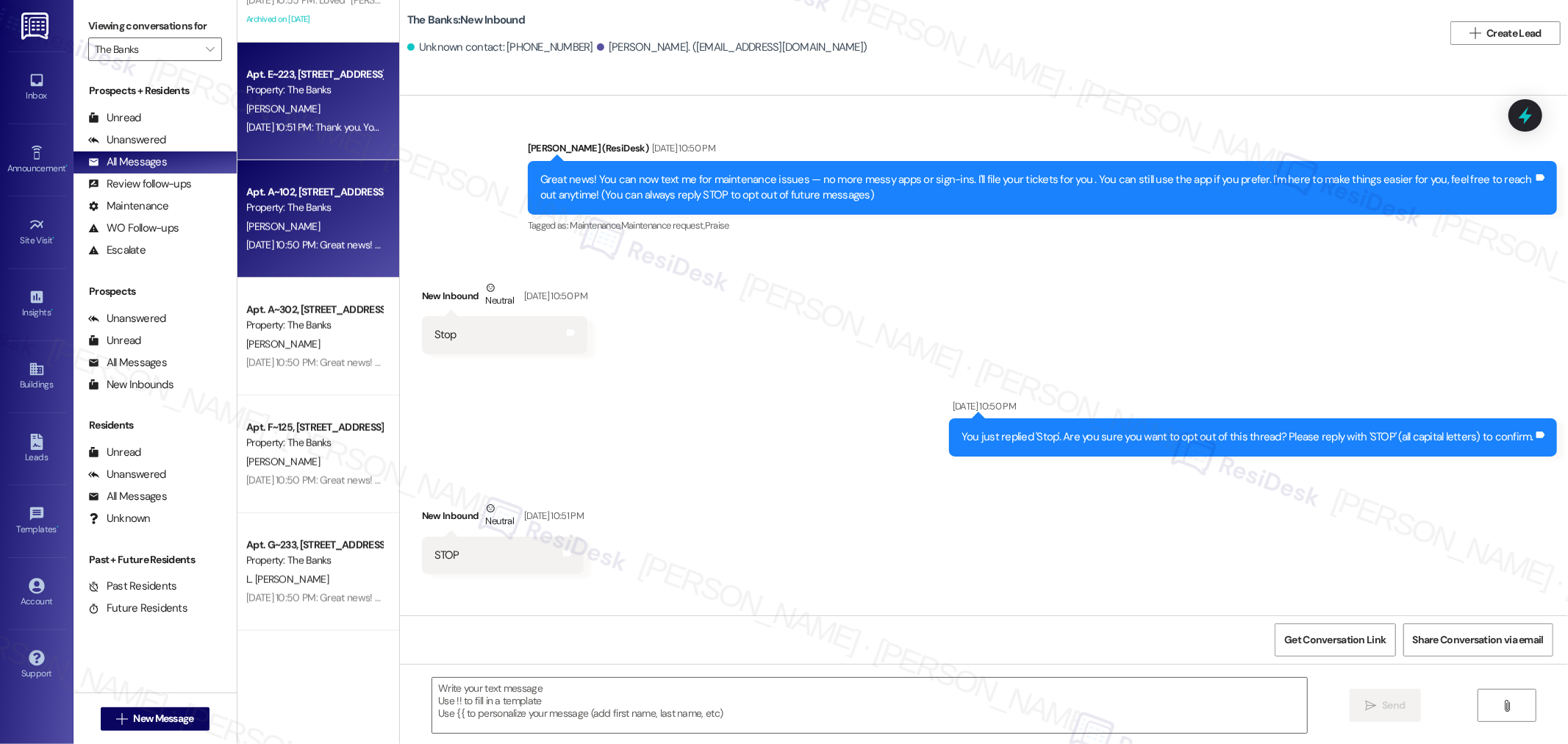
type textarea "Fetching suggested responses. Please feel free to read through the conversation…"
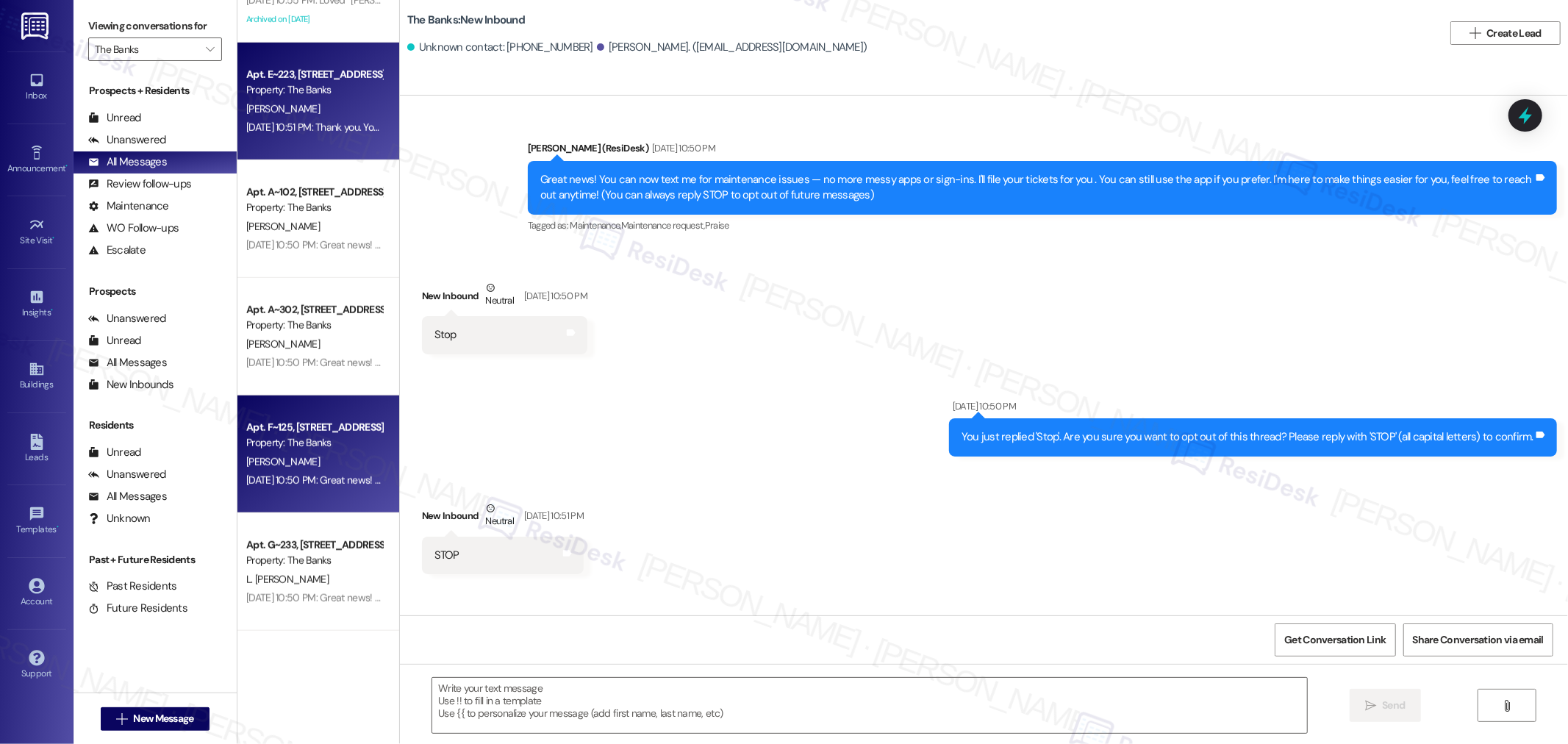
click at [318, 462] on div "[PERSON_NAME]" at bounding box center [314, 462] width 139 height 19
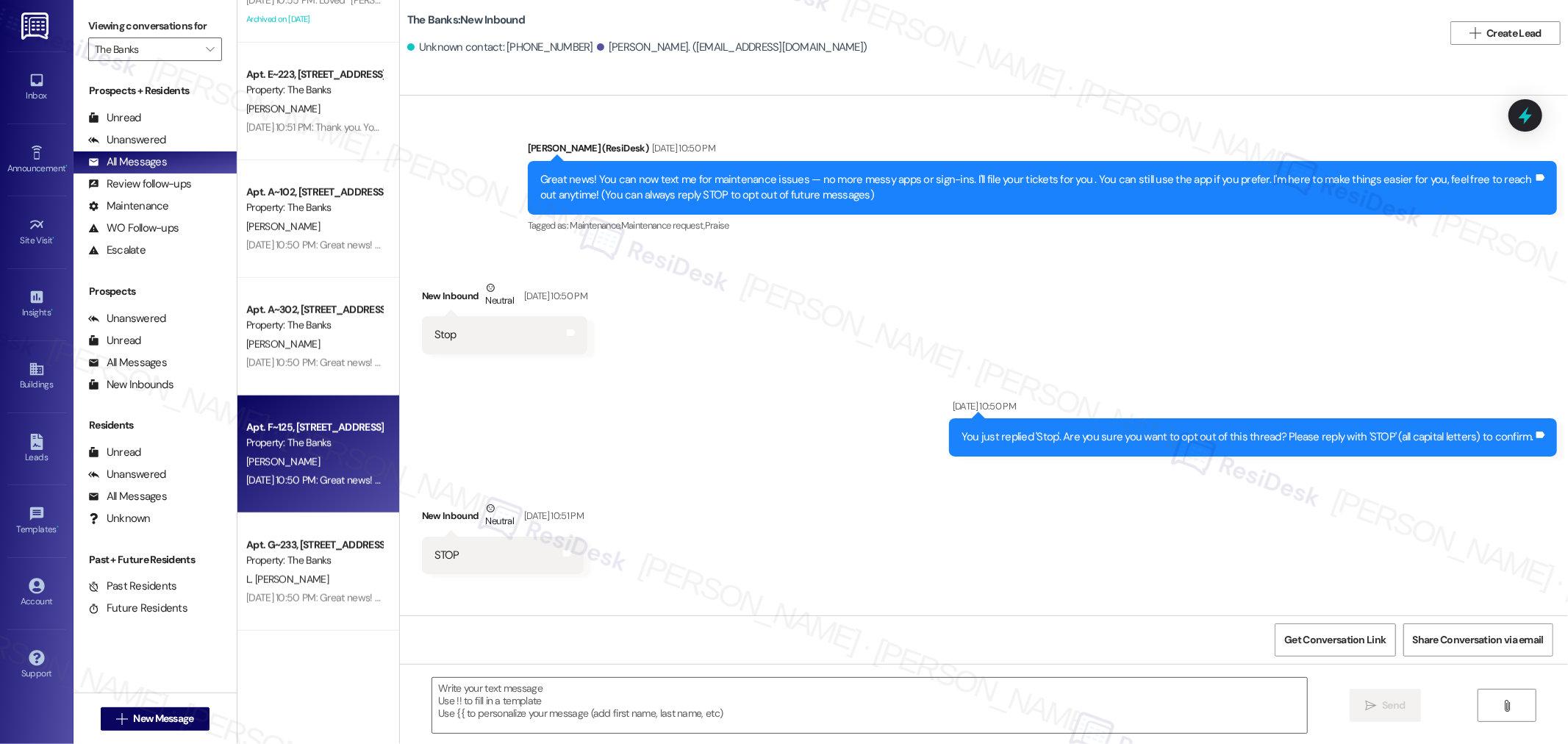
type textarea "Fetching suggested responses. Please feel free to read through the conversation…"
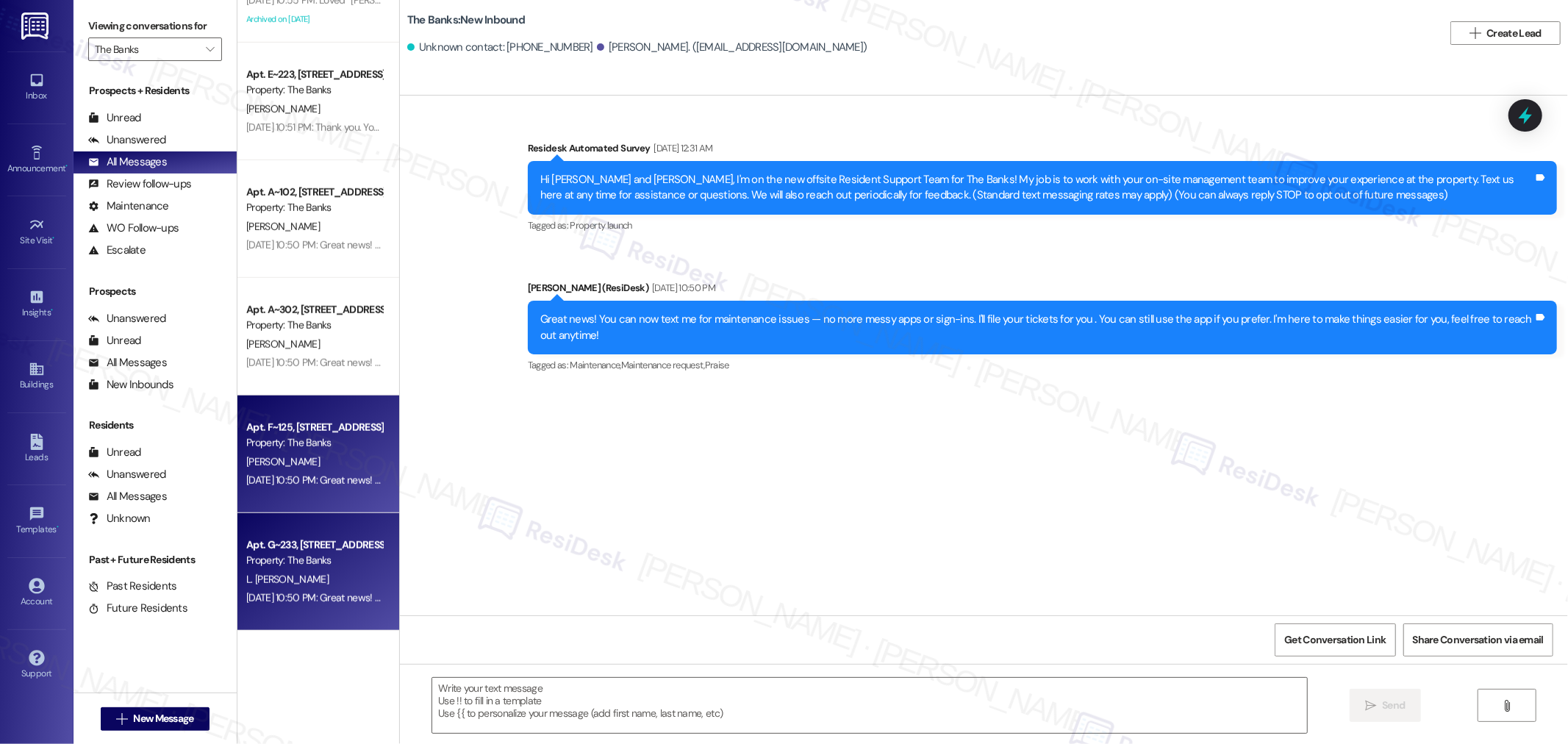
type textarea "Fetching suggested responses. Please feel free to read through the conversation…"
click at [311, 541] on div "Apt. G~233, [STREET_ADDRESS][PERSON_NAME]" at bounding box center [314, 544] width 136 height 15
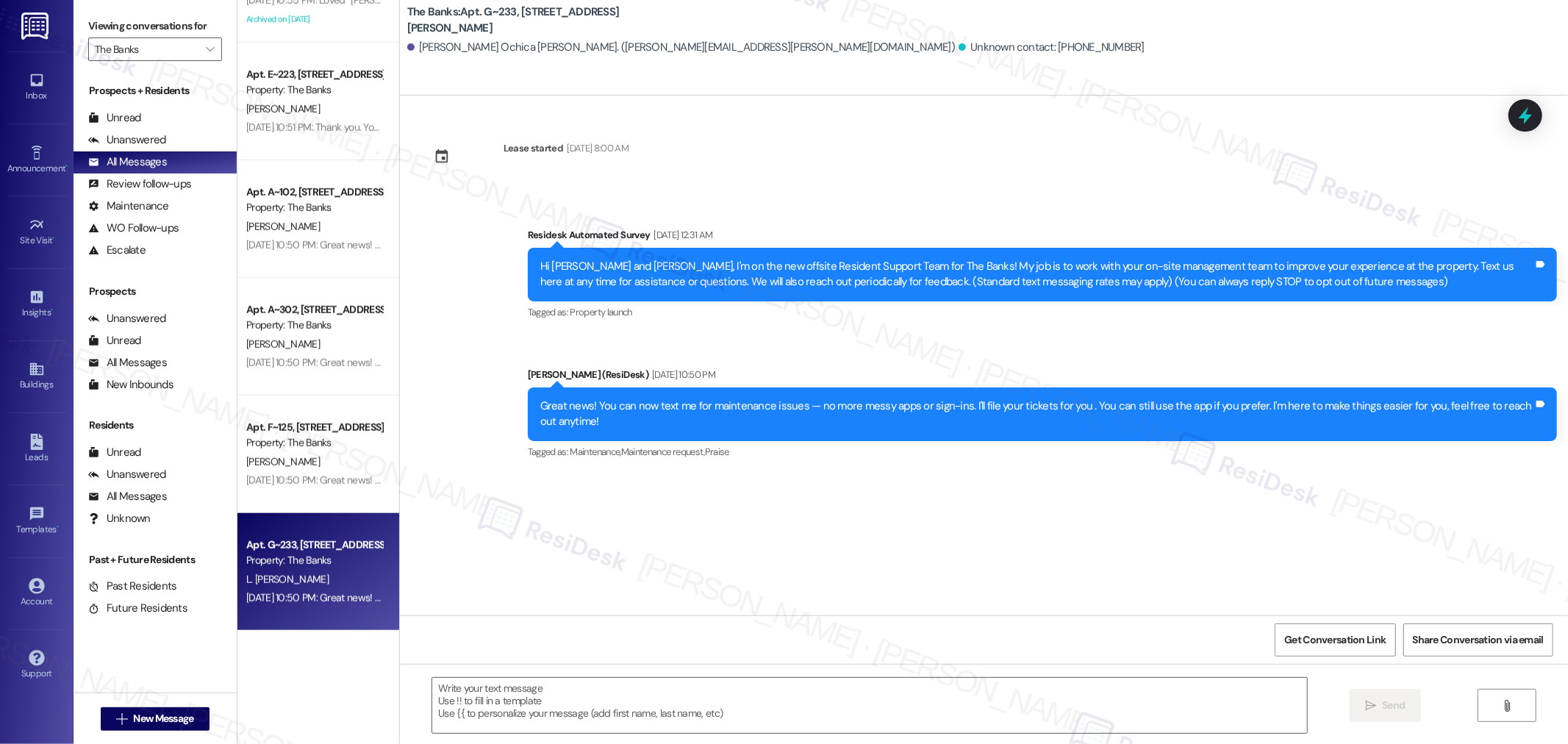
type textarea "Fetching suggested responses. Please feel free to read through the conversation…"
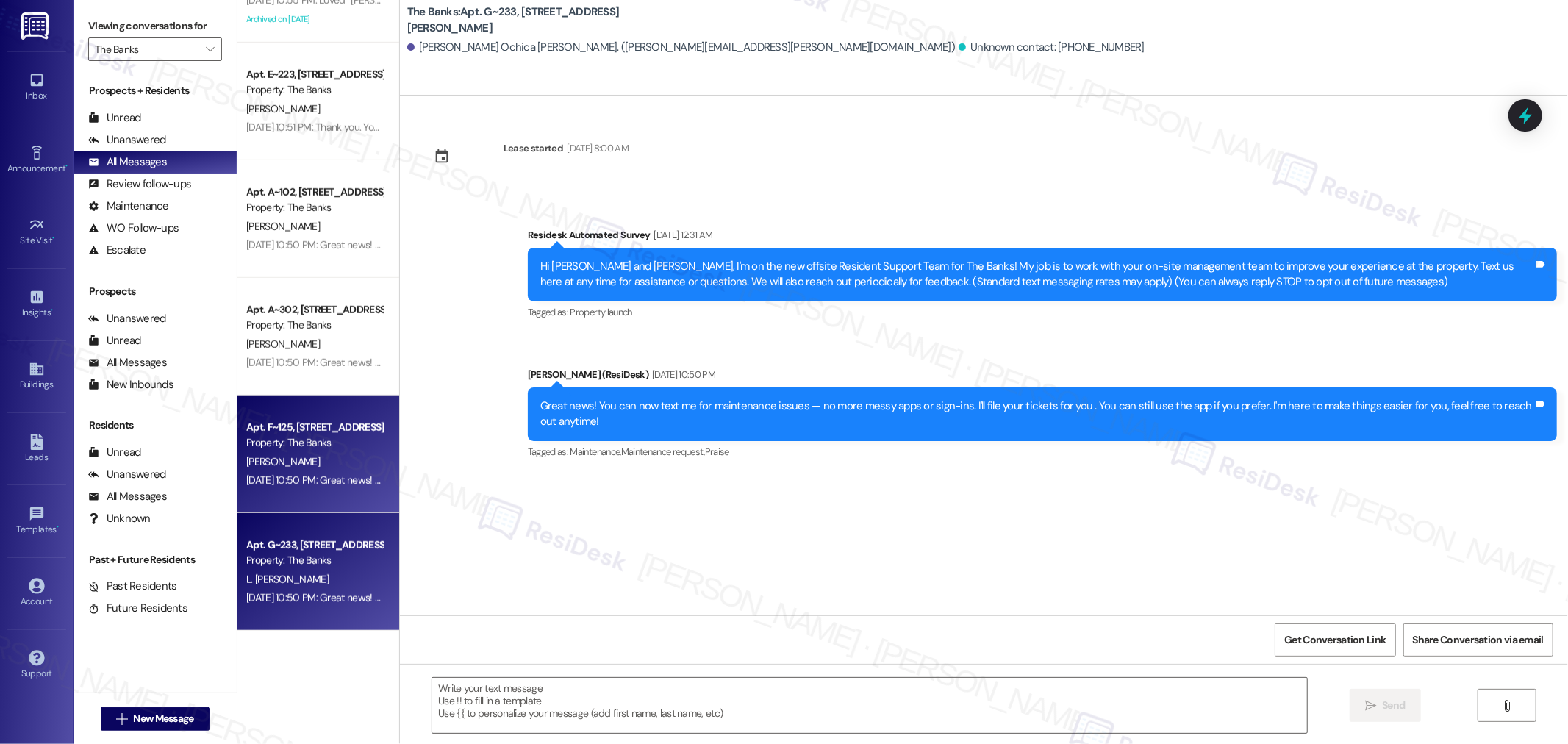
click at [345, 453] on div "[PERSON_NAME]" at bounding box center [314, 462] width 139 height 19
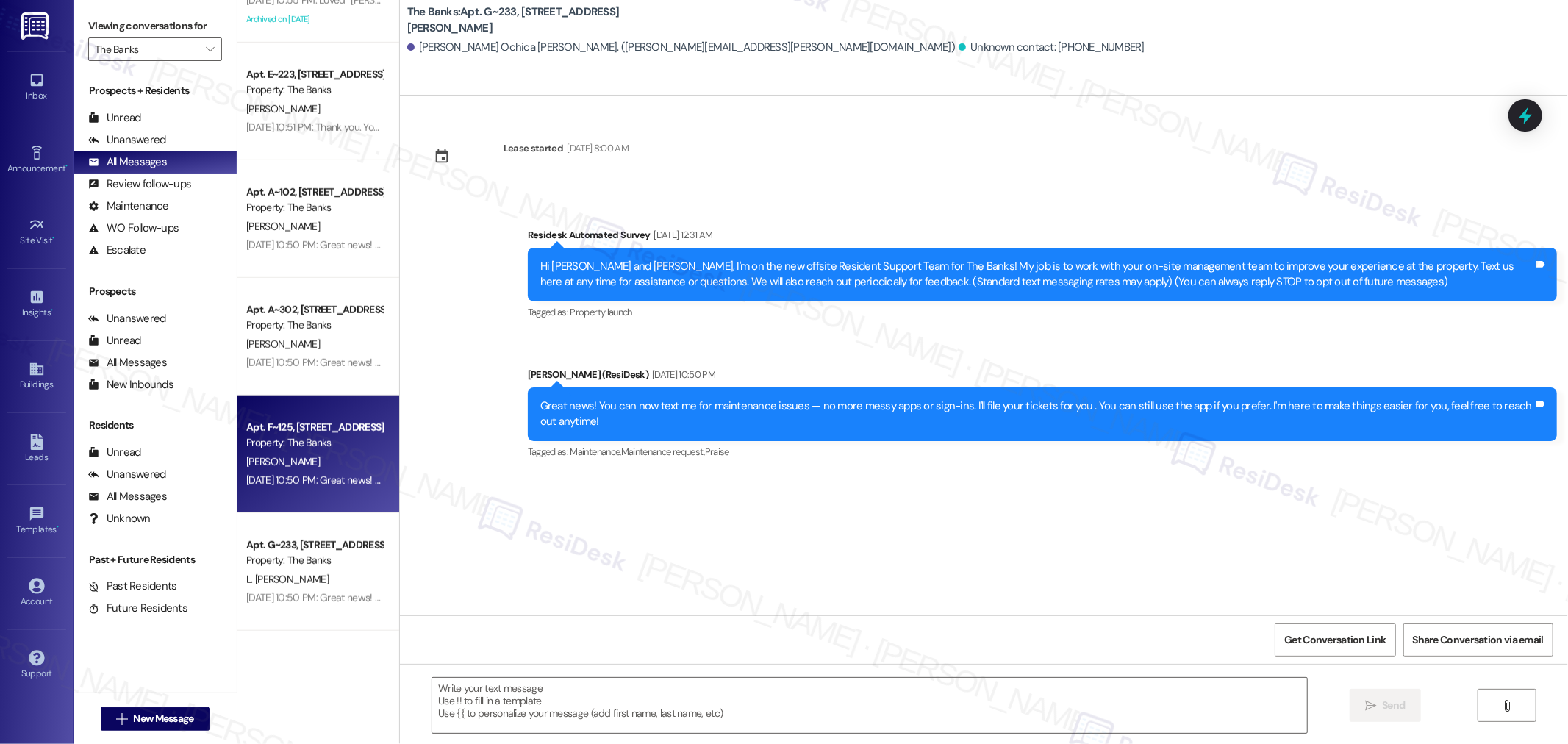
type textarea "Fetching suggested responses. Please feel free to read through the conversation…"
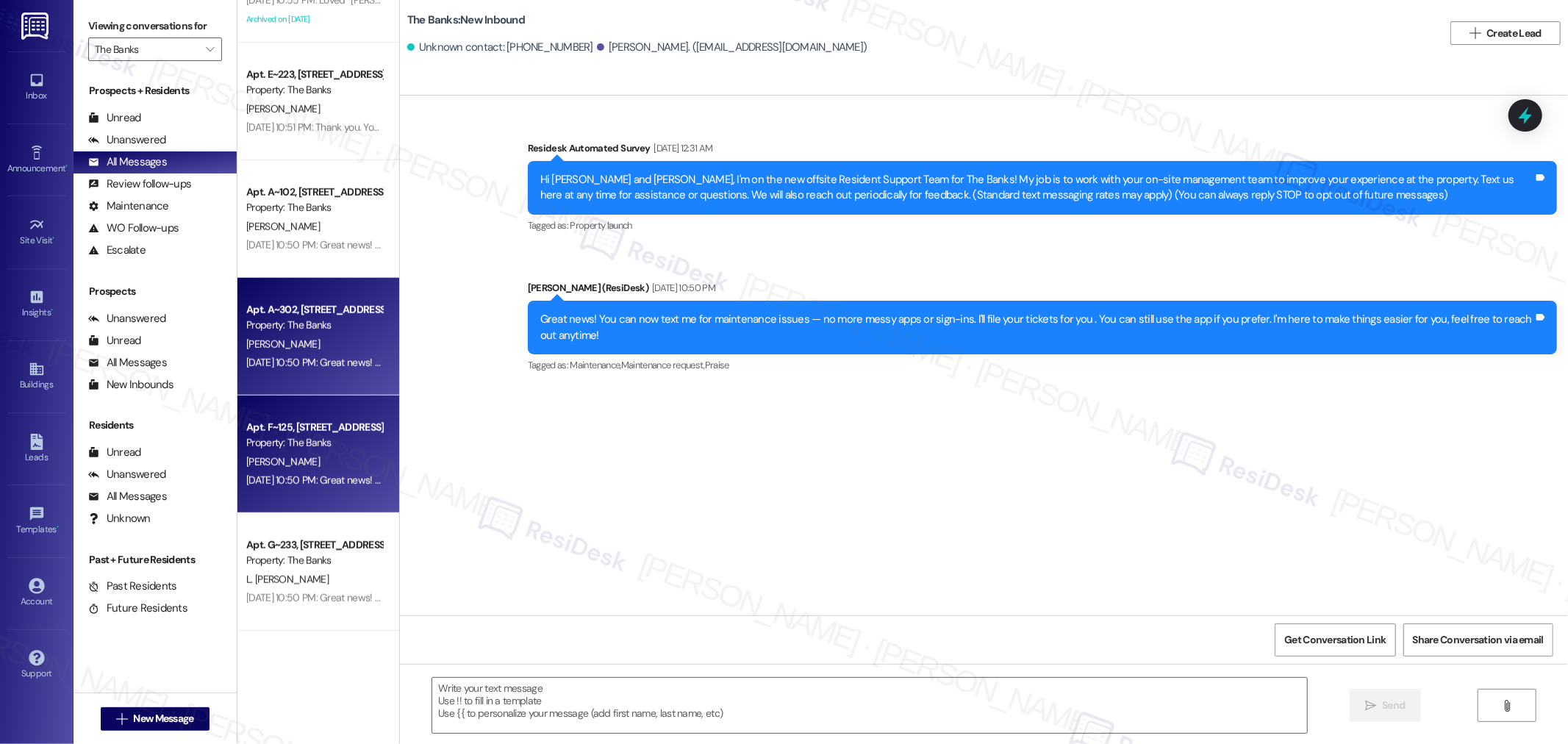
click at [310, 380] on div "Apt. A~302, [STREET_ADDRESS][PERSON_NAME] Property: The Banks [PERSON_NAME] [DA…" at bounding box center [318, 336] width 162 height 118
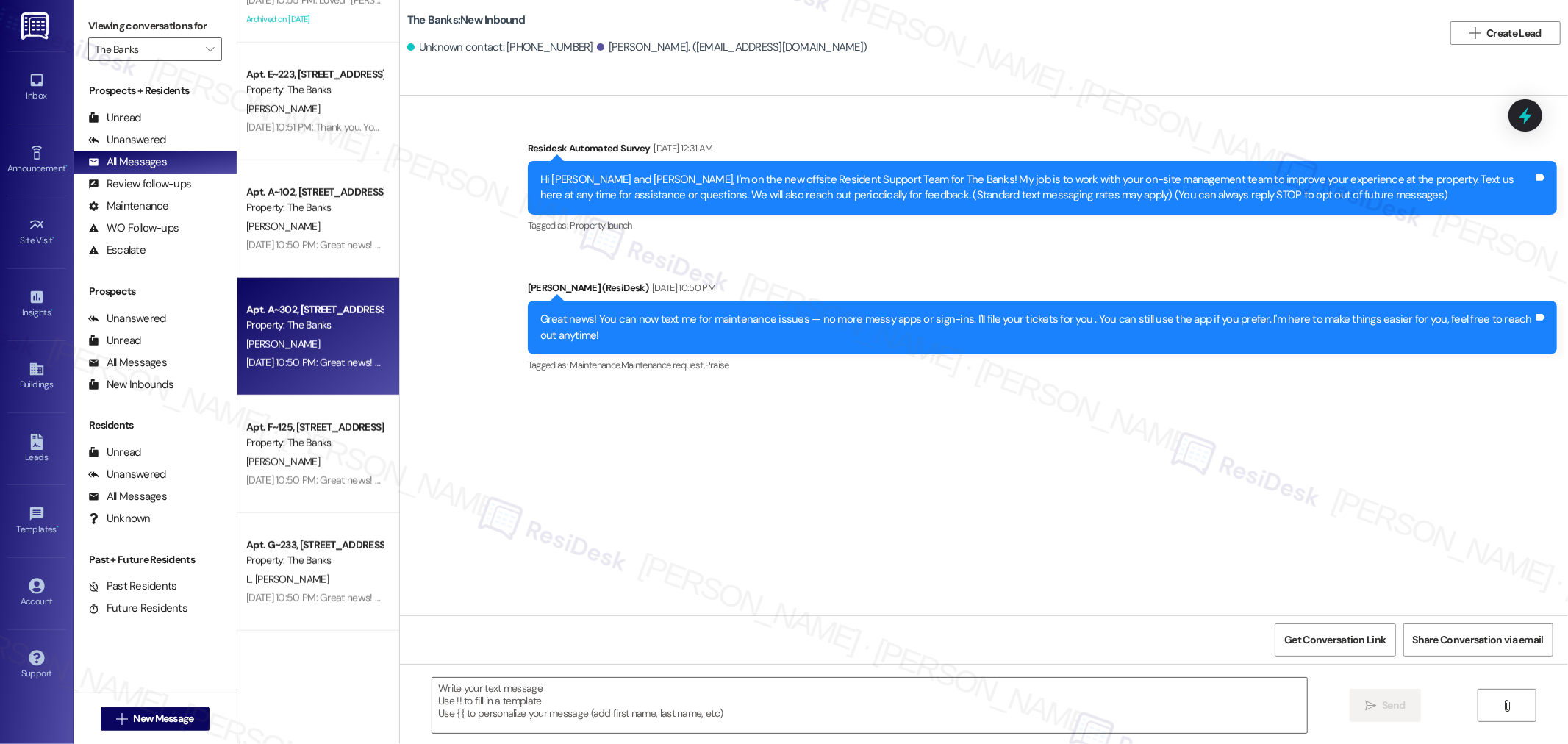
type textarea "Fetching suggested responses. Please feel free to read through the conversation…"
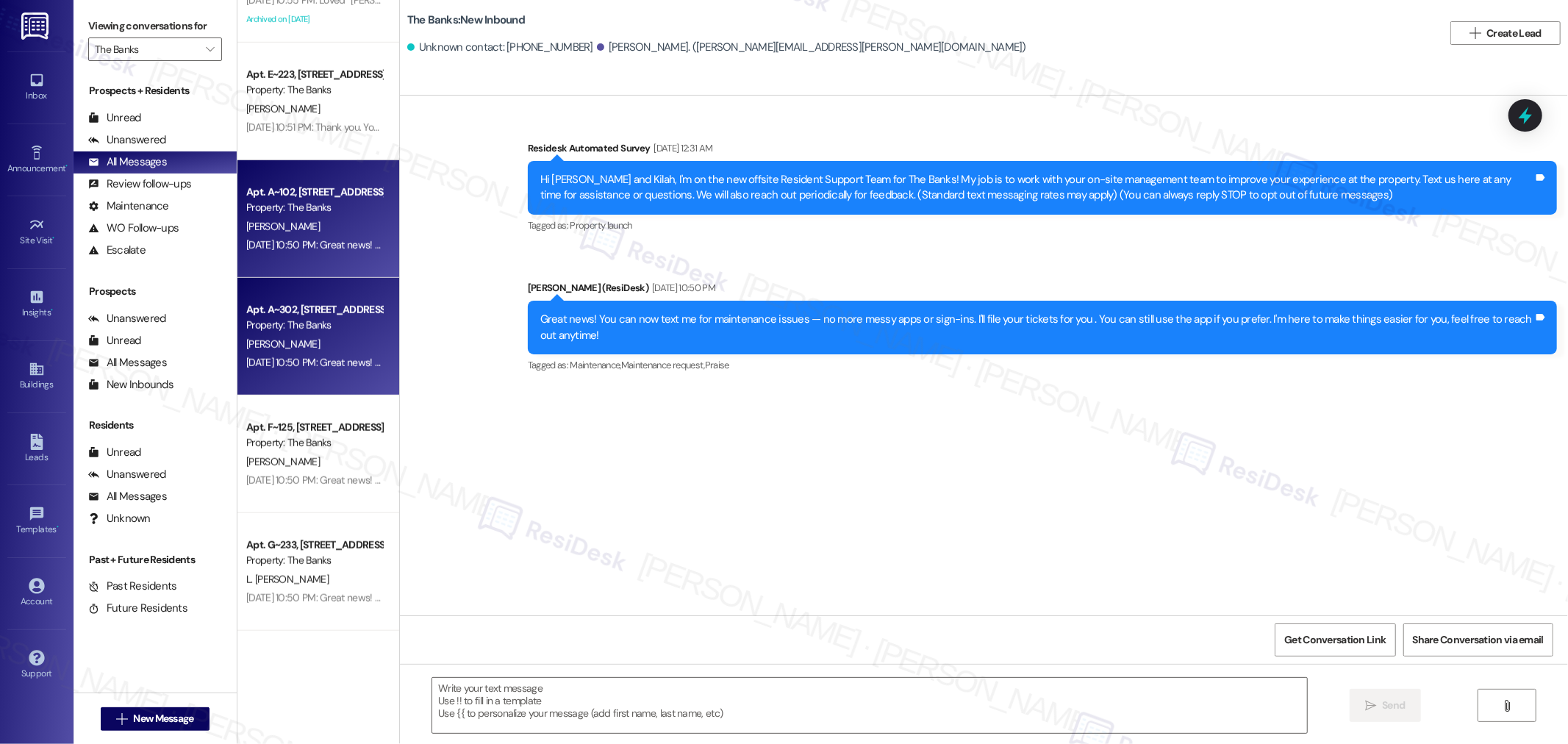
click at [291, 254] on div "[DATE] 10:50 PM: Great news! You can now text me for maintenance issues — no mo…" at bounding box center [314, 245] width 139 height 19
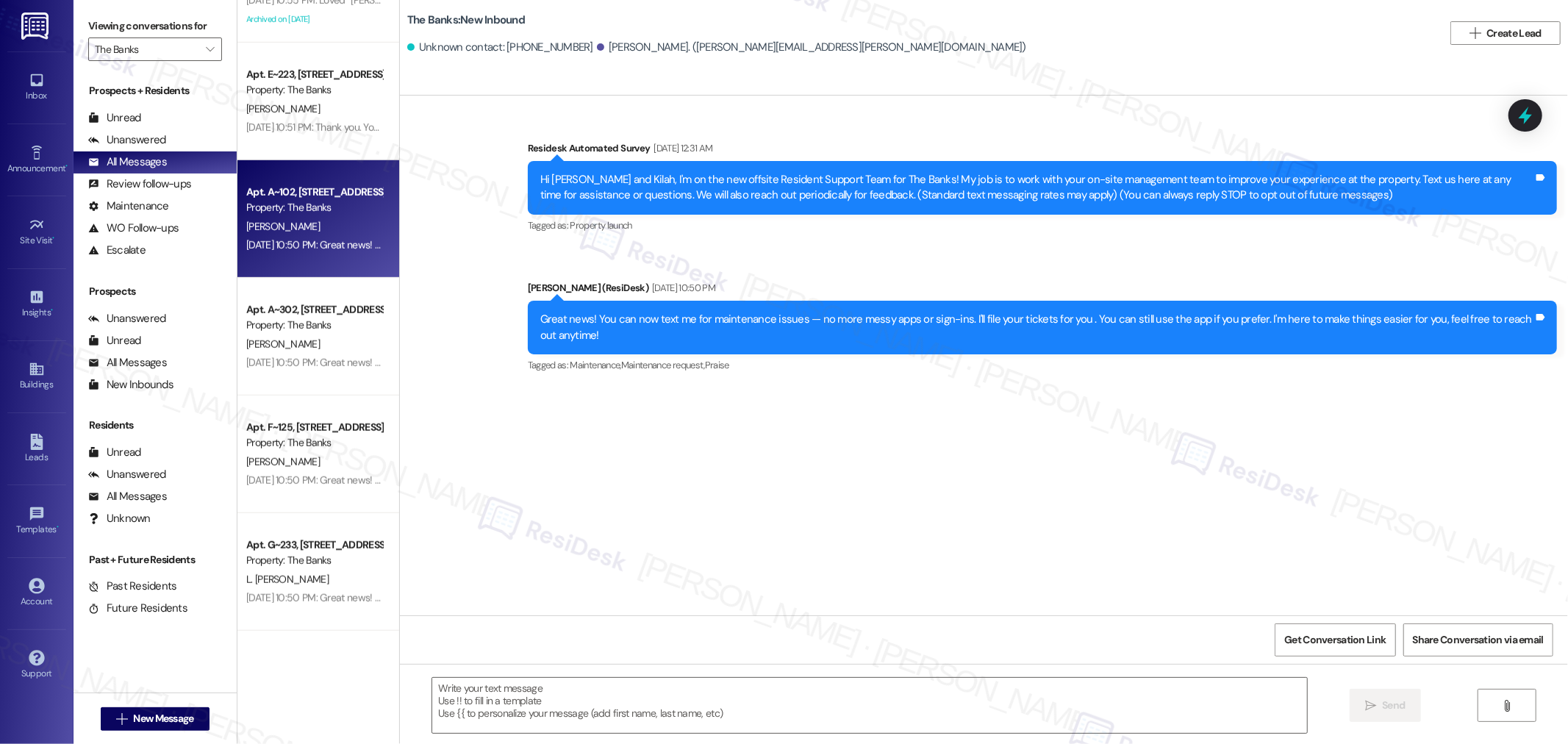
type textarea "Fetching suggested responses. Please feel free to read through the conversation…"
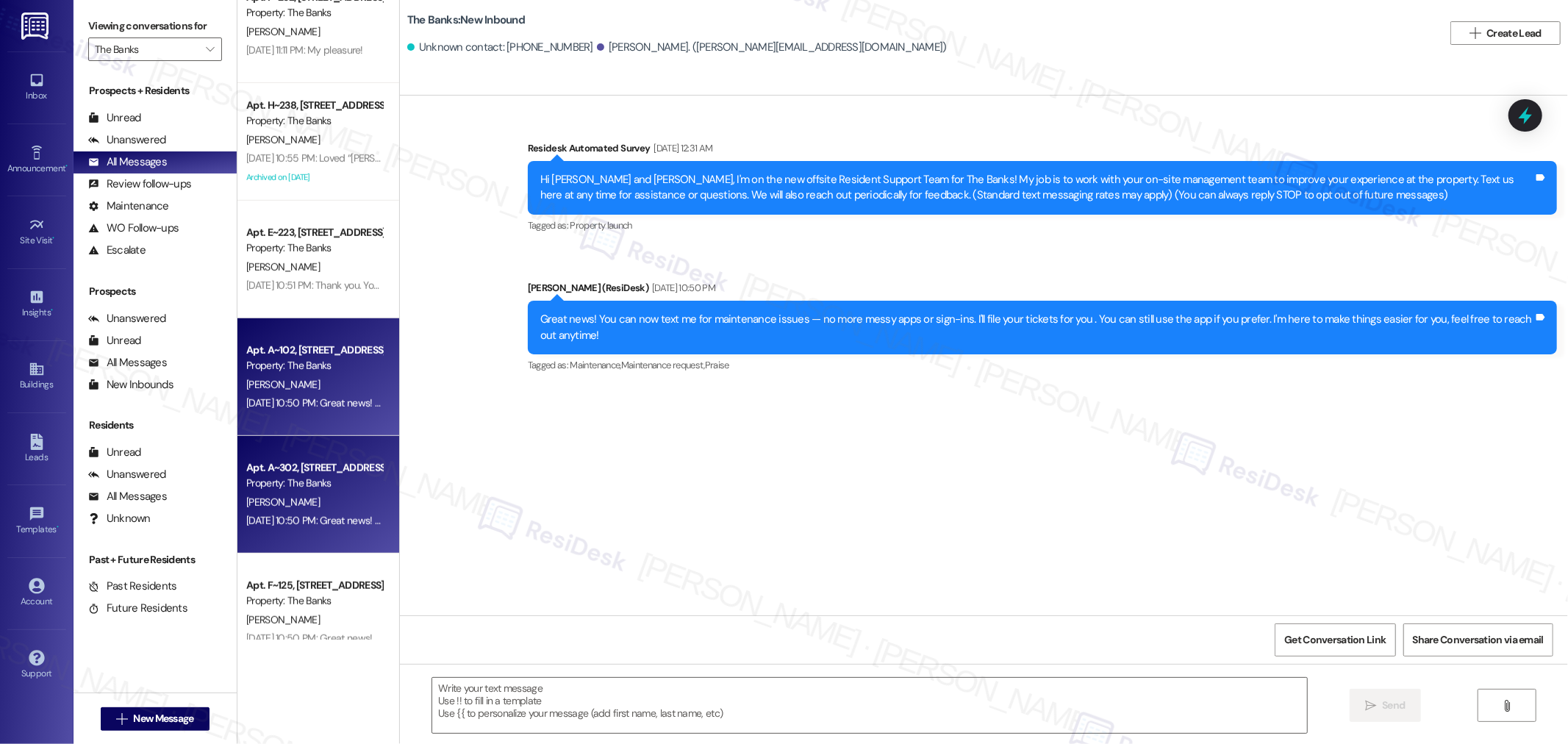
scroll to position [735, 0]
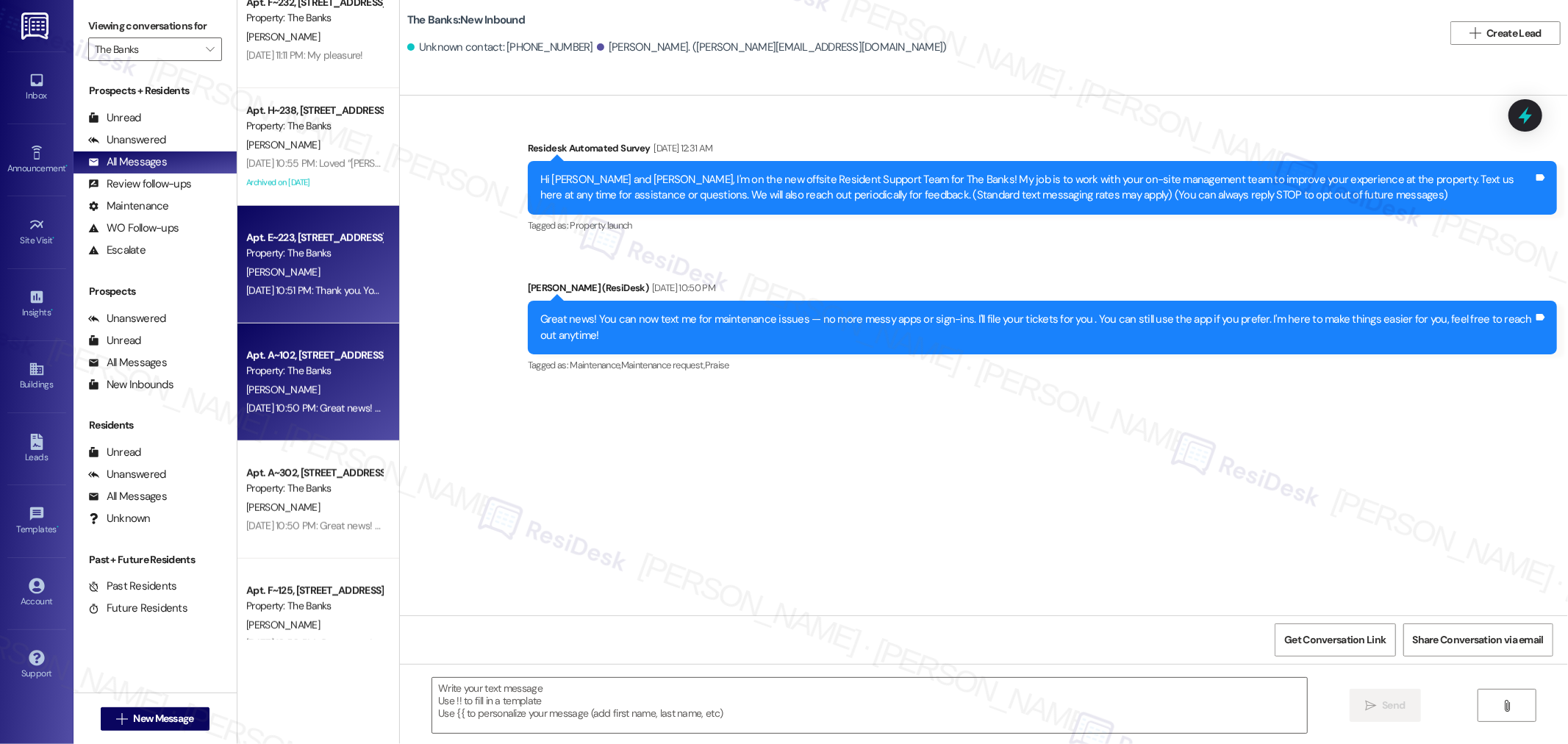
click at [291, 288] on div "[DATE] 10:51 PM: Thank you. You will no longer receive texts from this thread. …" at bounding box center [609, 290] width 726 height 13
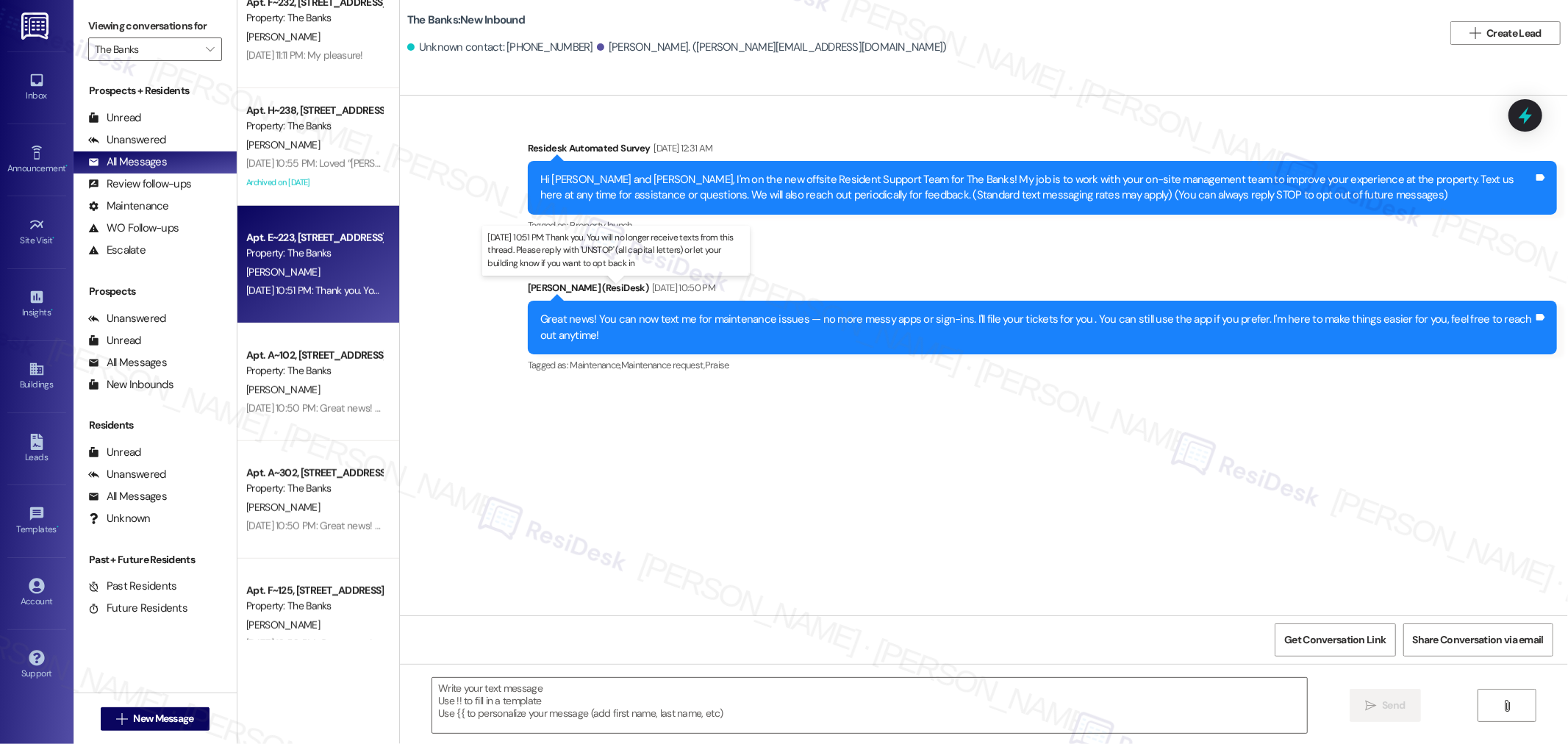
type textarea "Fetching suggested responses. Please feel free to read through the conversation…"
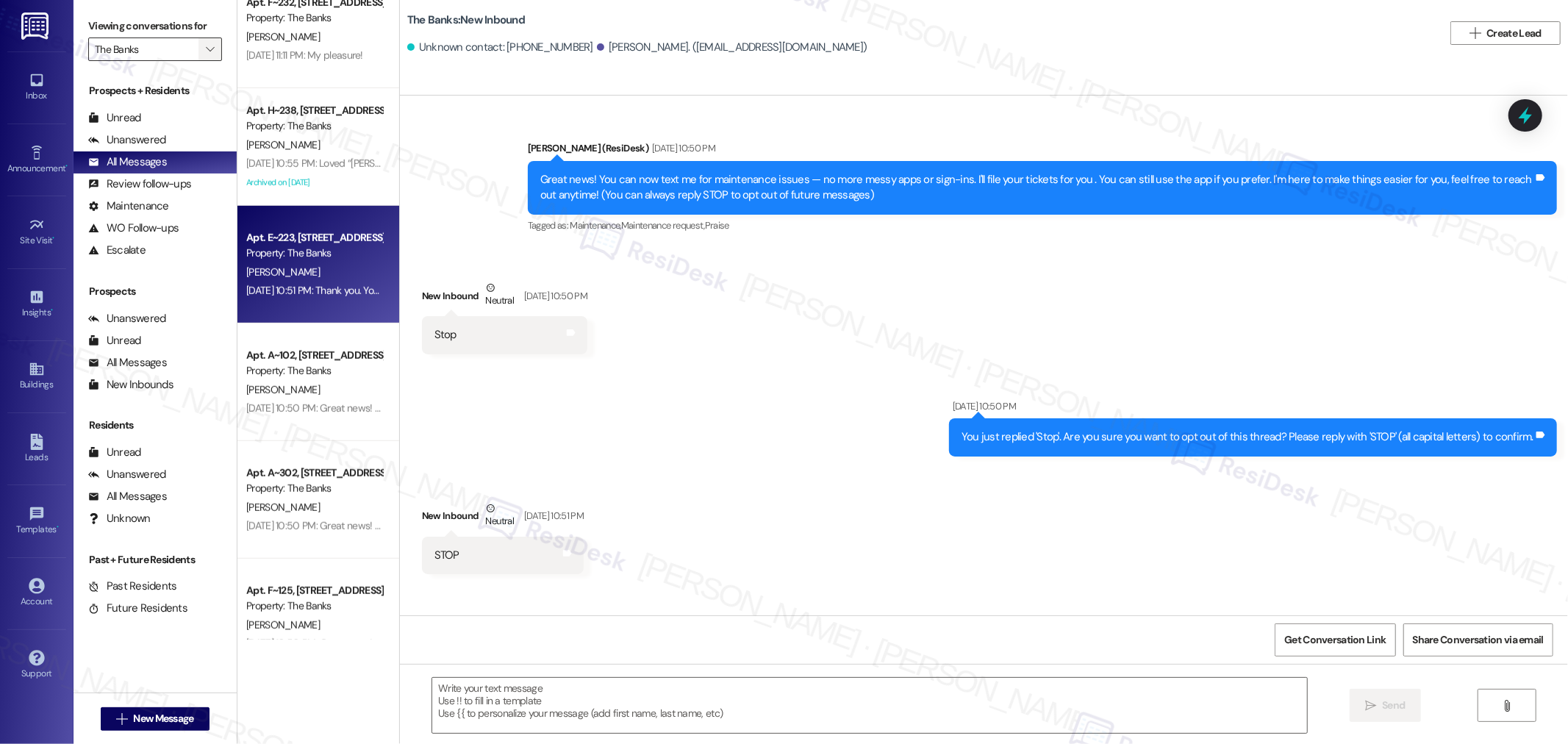
click at [206, 44] on button "" at bounding box center [210, 49] width 24 height 24
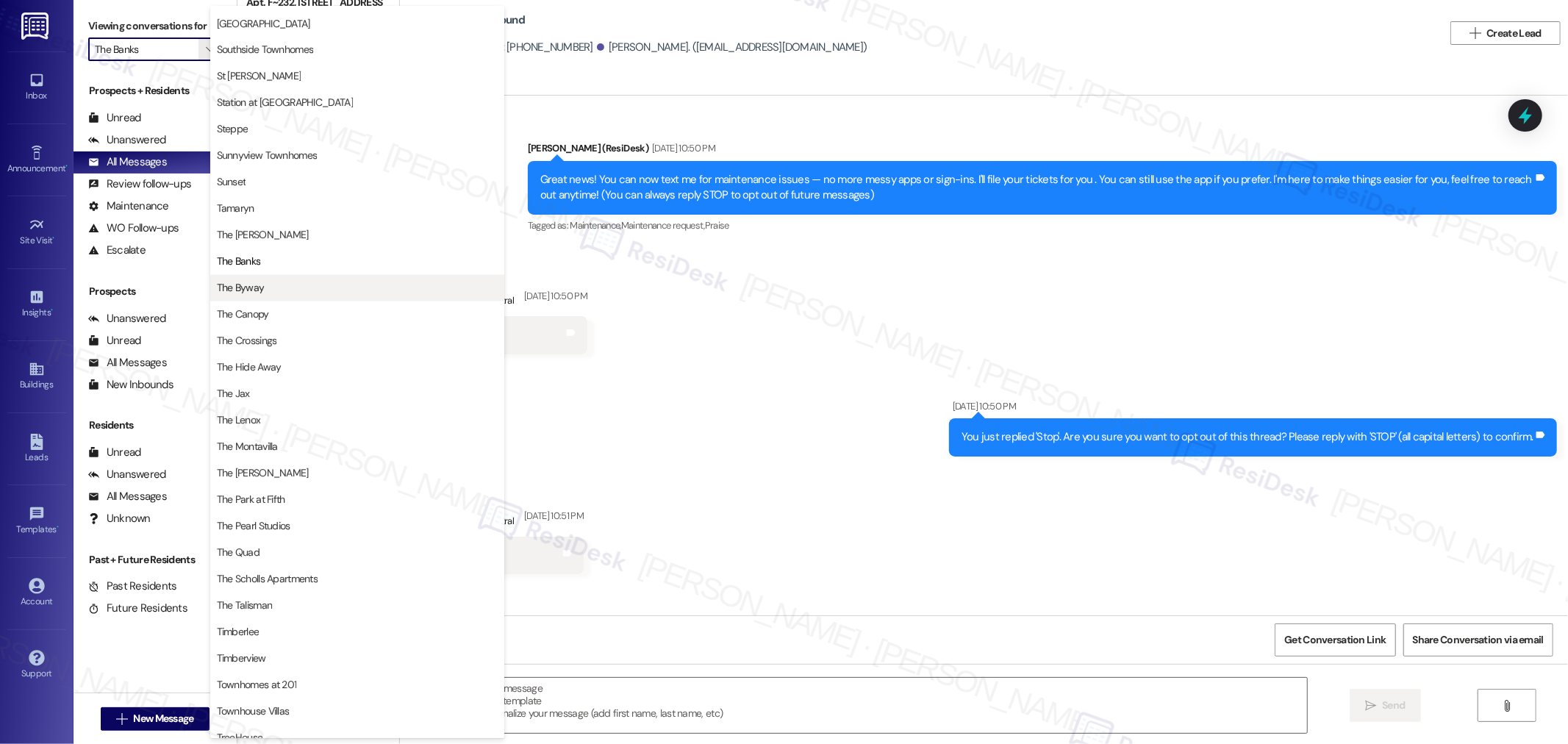
scroll to position [2324, 0]
click at [266, 289] on span "The Byway" at bounding box center [357, 289] width 281 height 15
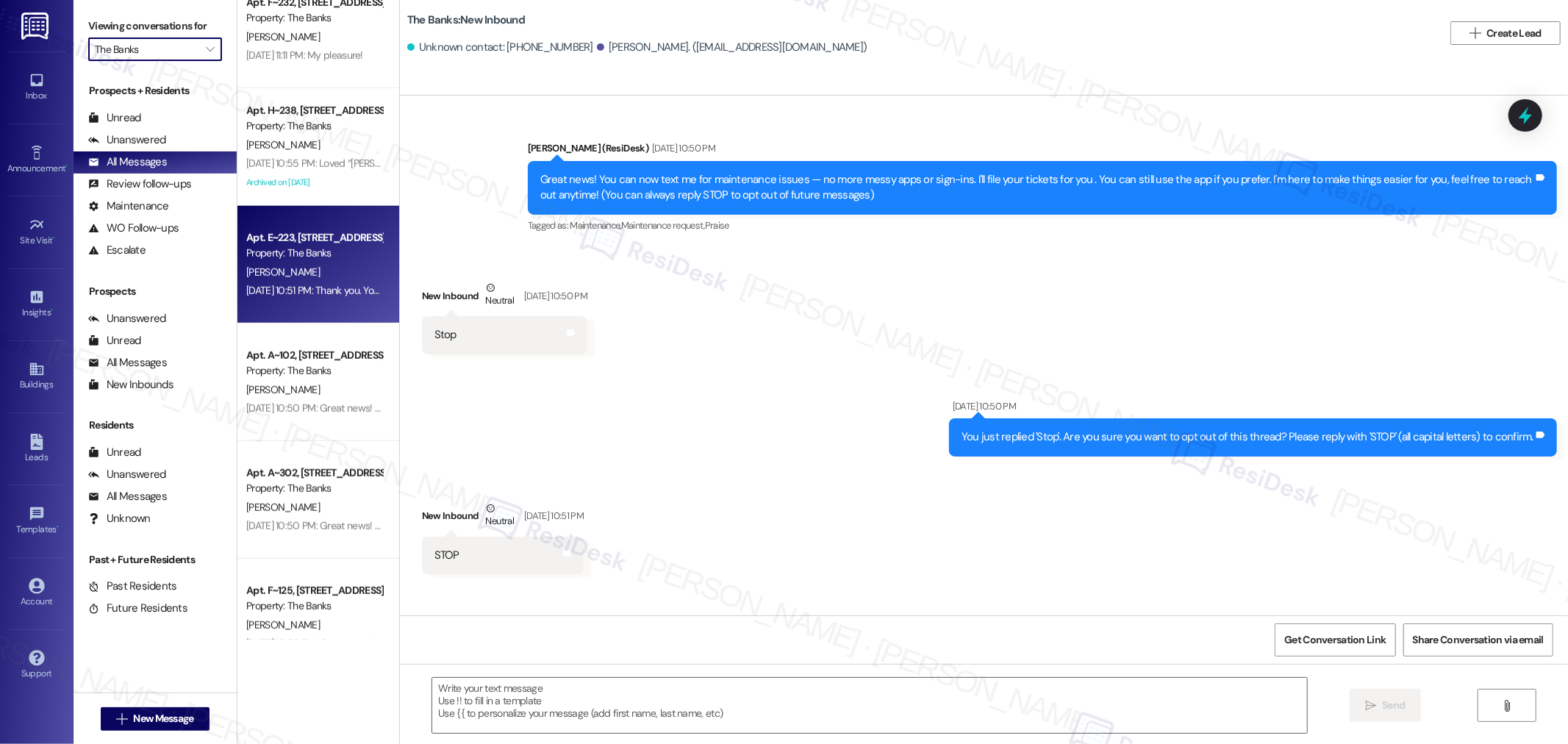
type input "The Byway"
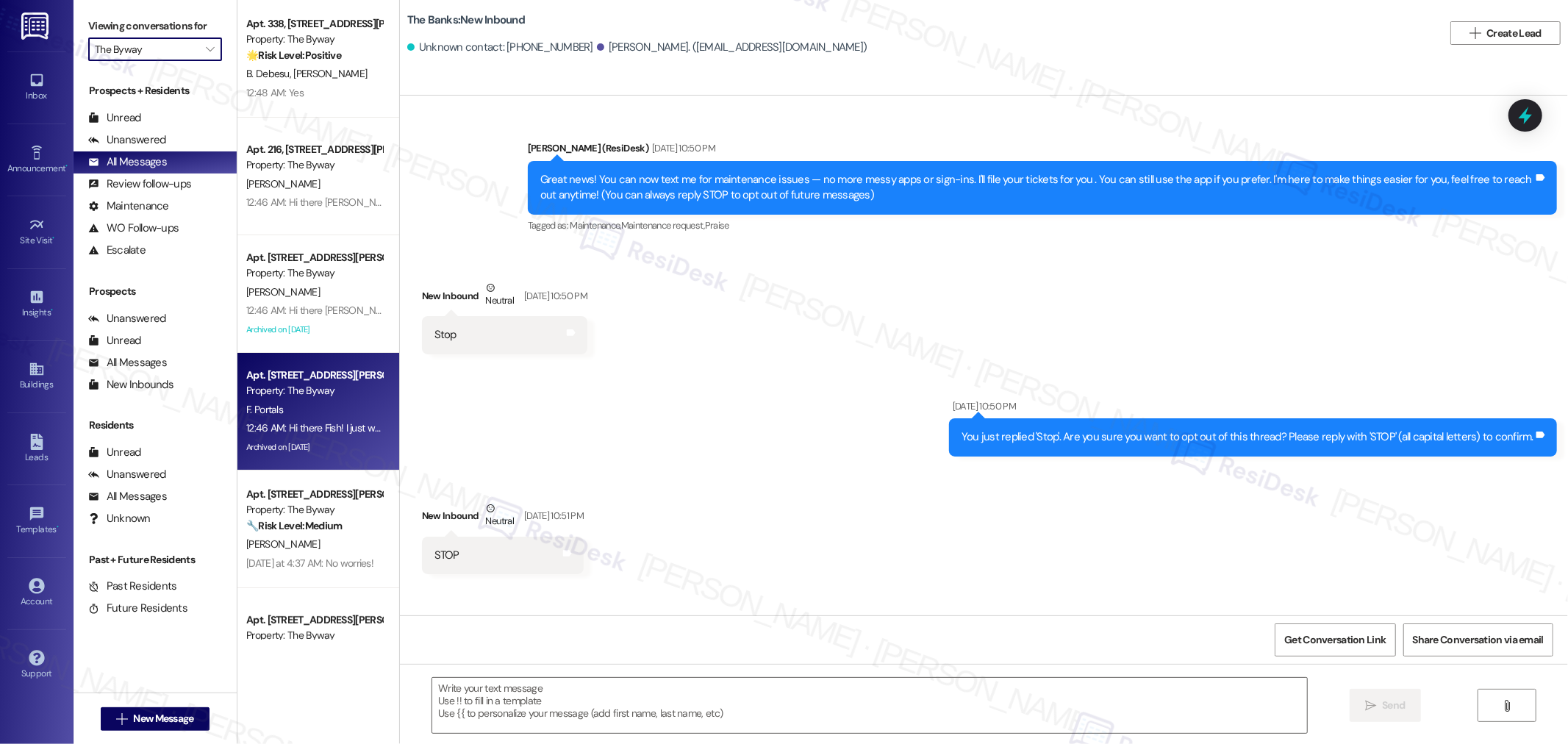
type textarea "Fetching suggested responses. Please feel free to read through the conversation…"
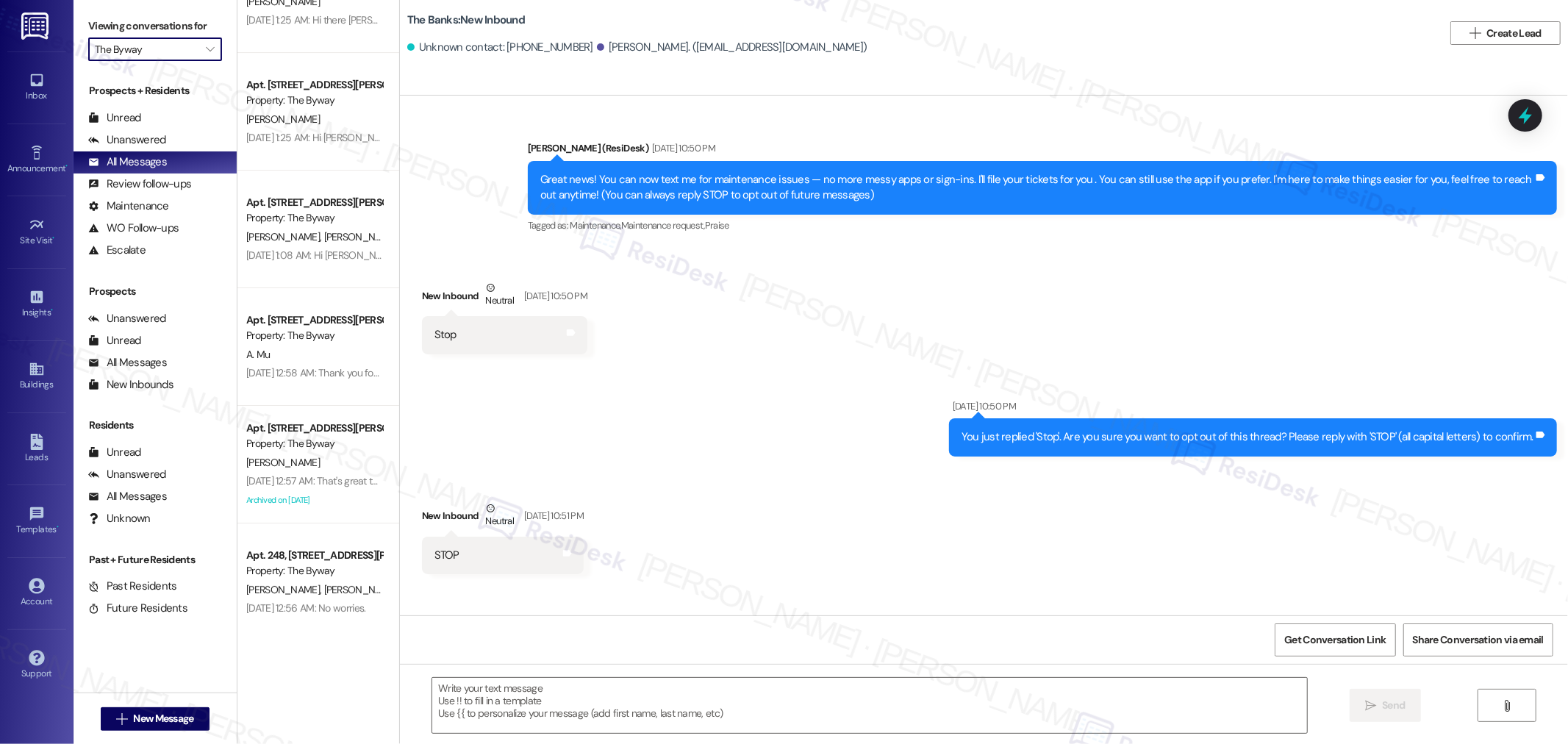
scroll to position [4416, 0]
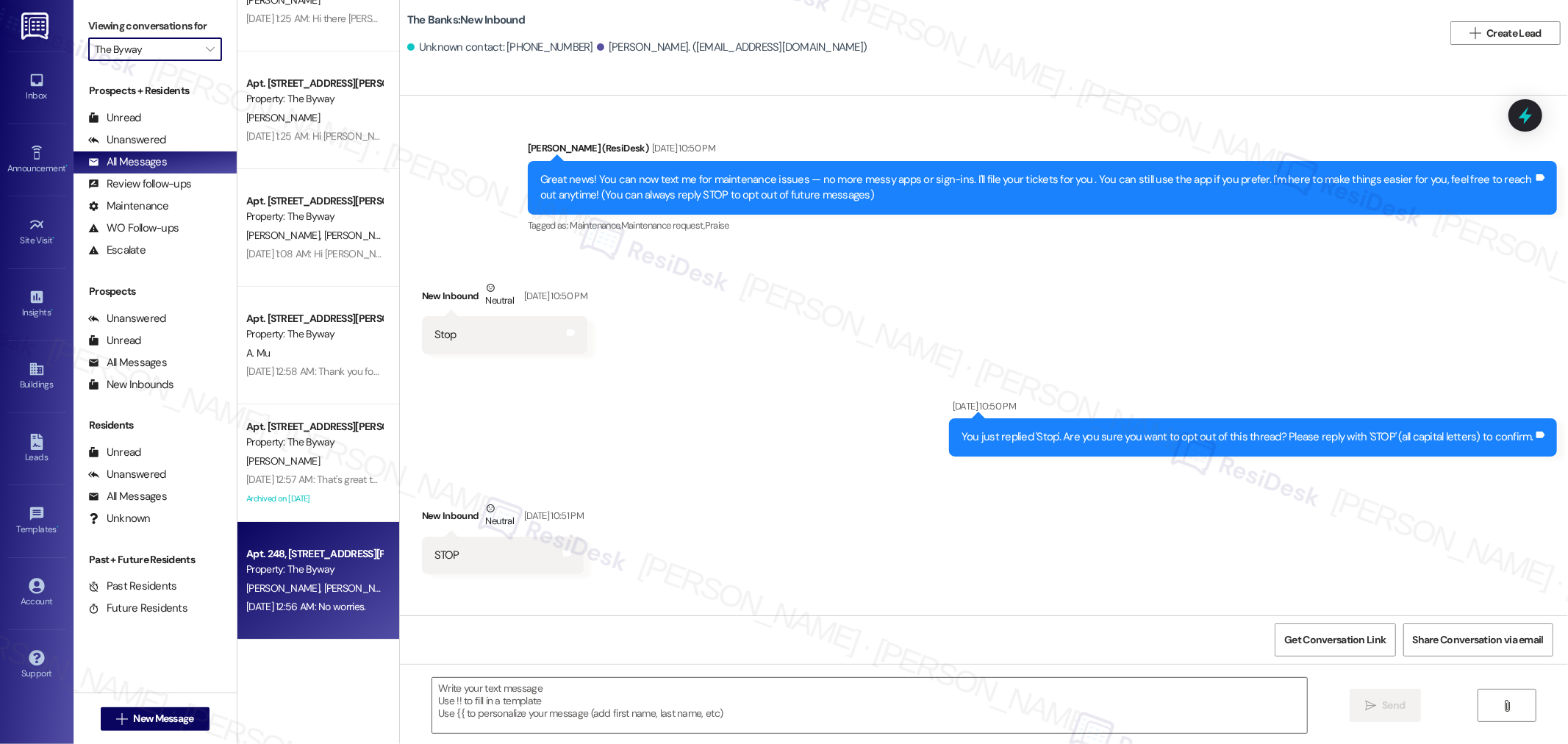
click at [310, 562] on div "Property: The Byway" at bounding box center [314, 569] width 136 height 15
type textarea "Fetching suggested responses. Please feel free to read through the conversation…"
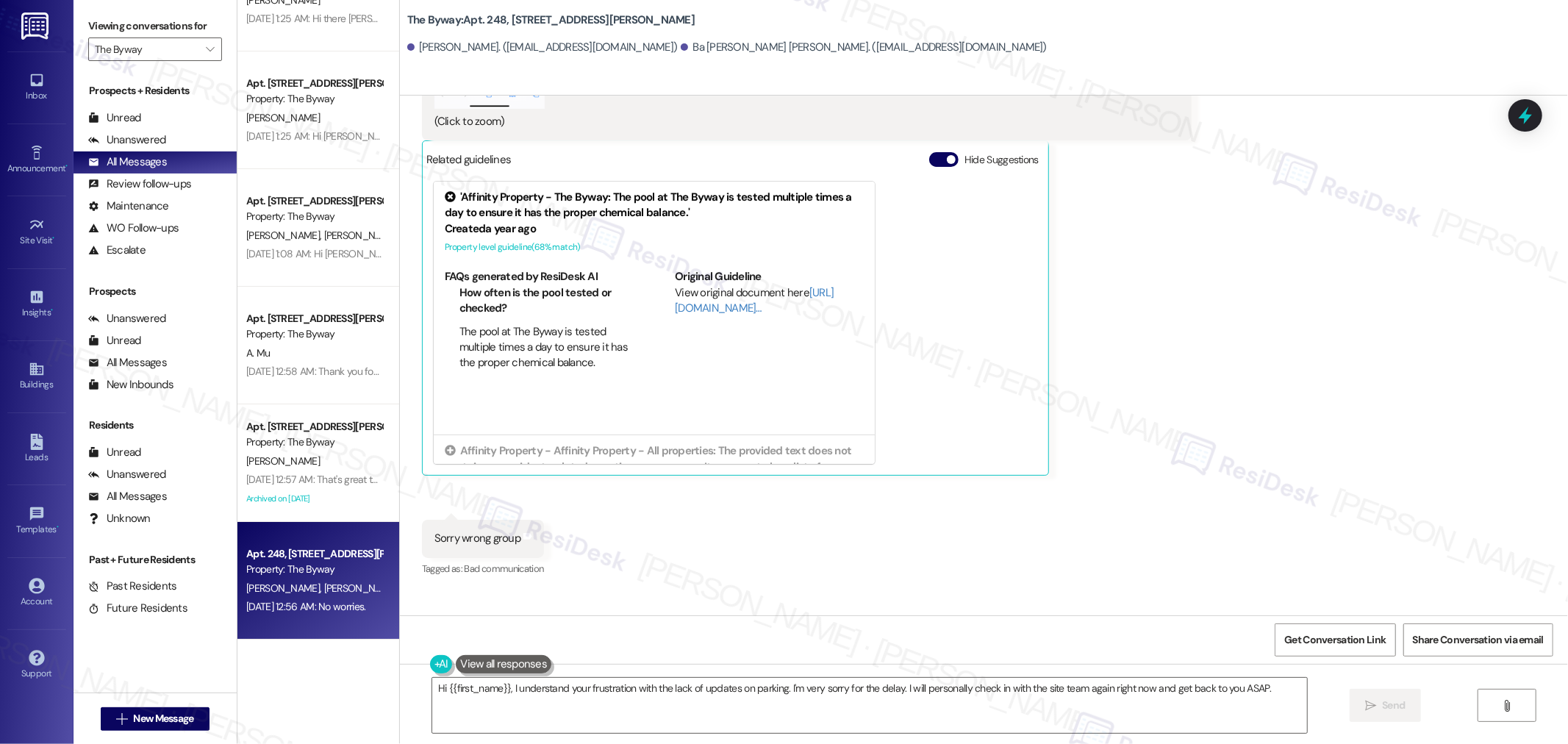
scroll to position [23726, 0]
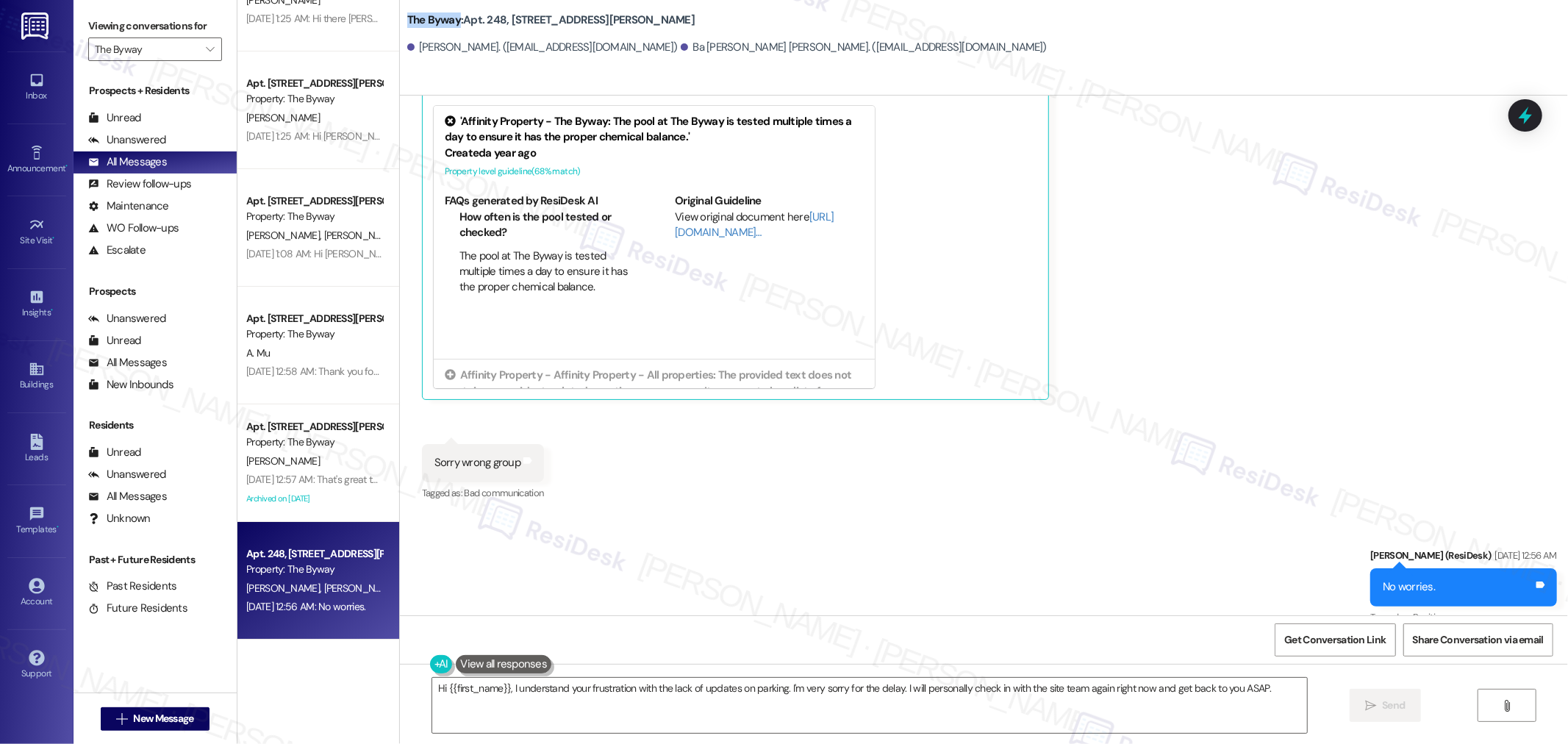
drag, startPoint x: 393, startPoint y: 17, endPoint x: 449, endPoint y: 22, distance: 56.2
click at [449, 22] on div "The Byway: Apt. 248, [STREET_ADDRESS][PERSON_NAME][PERSON_NAME]. ([EMAIL_ADDRES…" at bounding box center [984, 33] width 1168 height 58
copy b "The Byway"
click at [1299, 632] on span "Get Conversation Link" at bounding box center [1334, 639] width 102 height 15
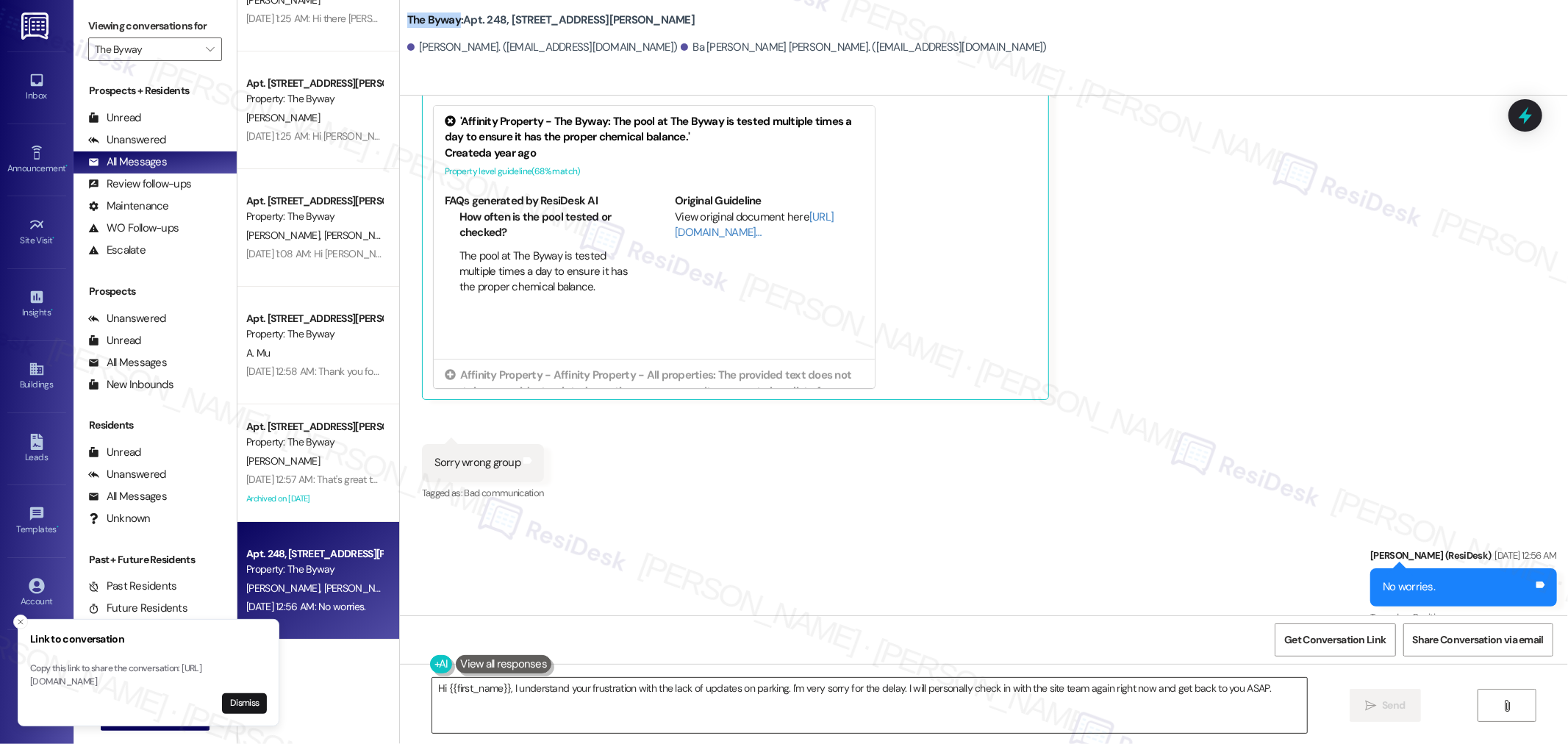
click at [860, 699] on textarea "Hi {{first_name}}, I understand your frustration with the lack of updates on pa…" at bounding box center [869, 705] width 874 height 55
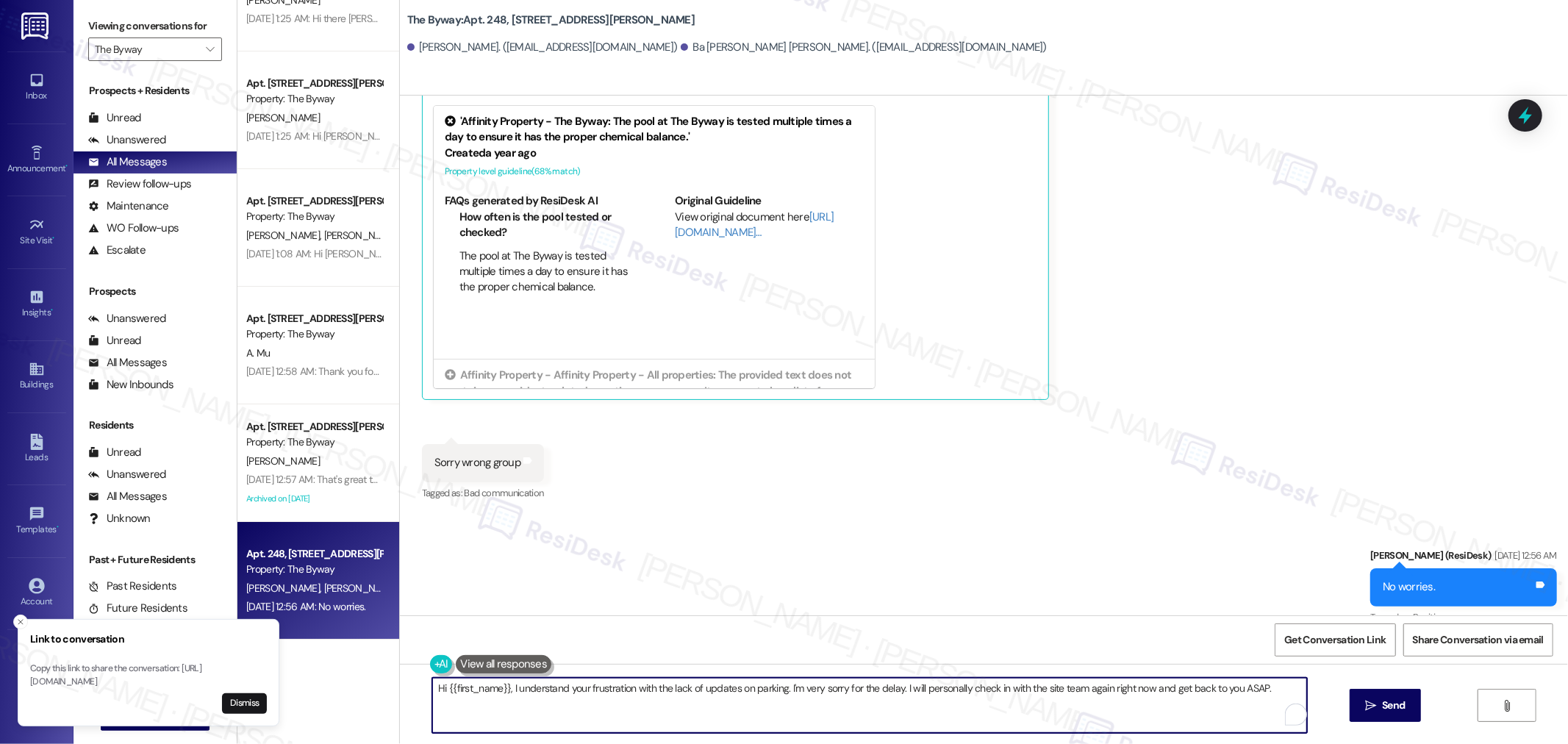
paste textarea "ello {{first_name}}! I hope you’re doing well. We’re highlighting the unique sp…"
type textarea "Hello {{first_name}}! I hope you’re doing well. We’re highlighting the unique s…"
click at [1396, 703] on span "Send" at bounding box center [1393, 704] width 23 height 15
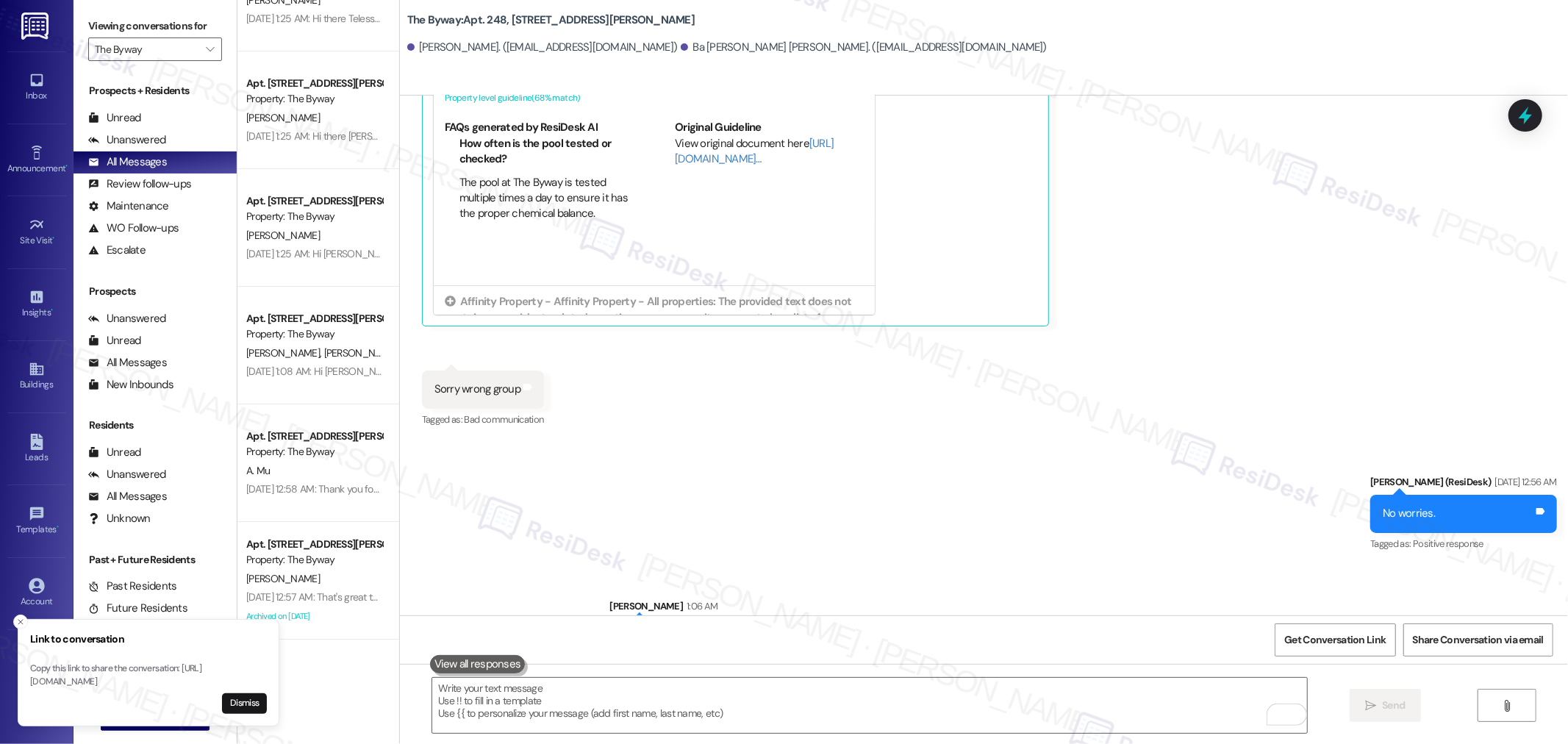
scroll to position [23828, 0]
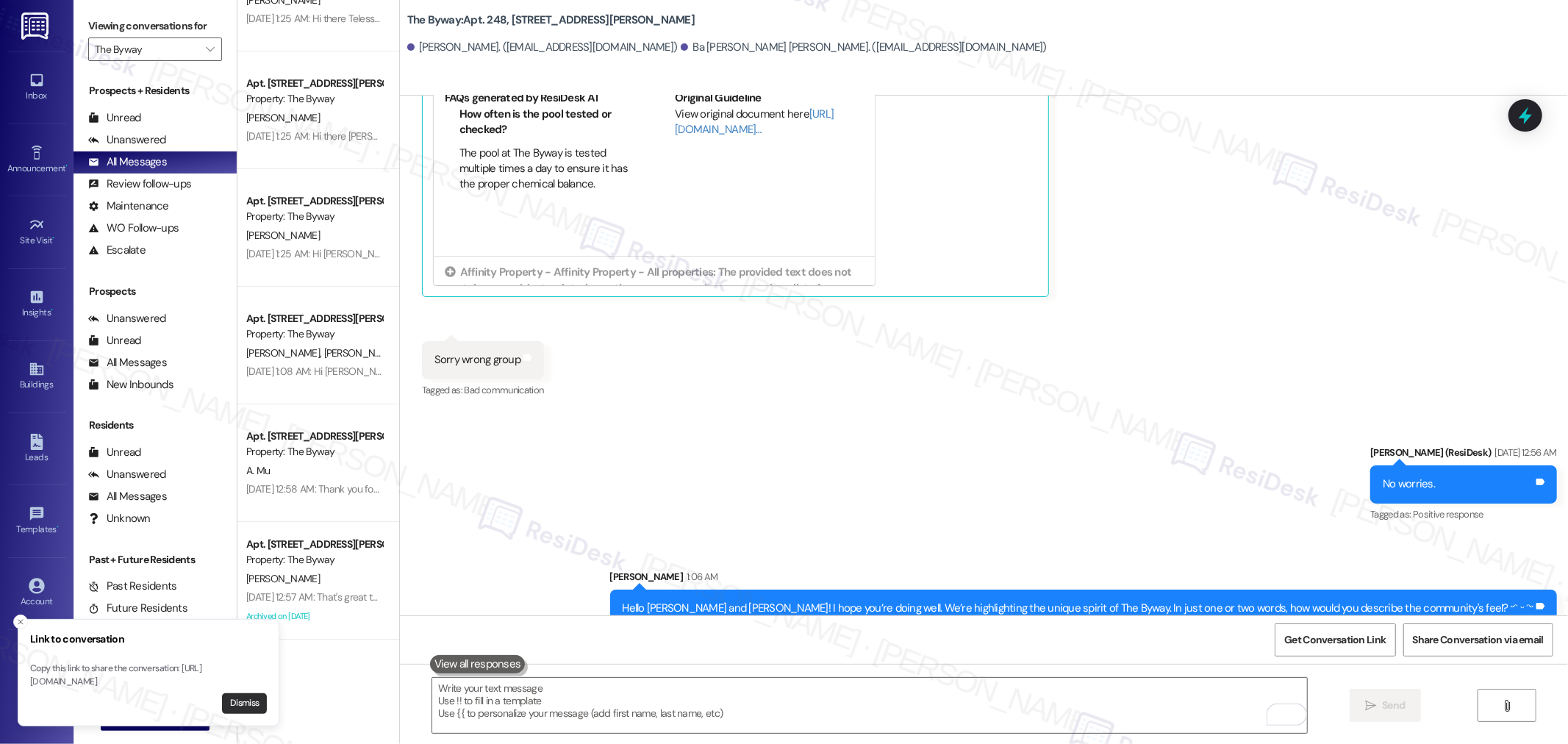
click at [246, 702] on button "Dismiss" at bounding box center [244, 702] width 45 height 20
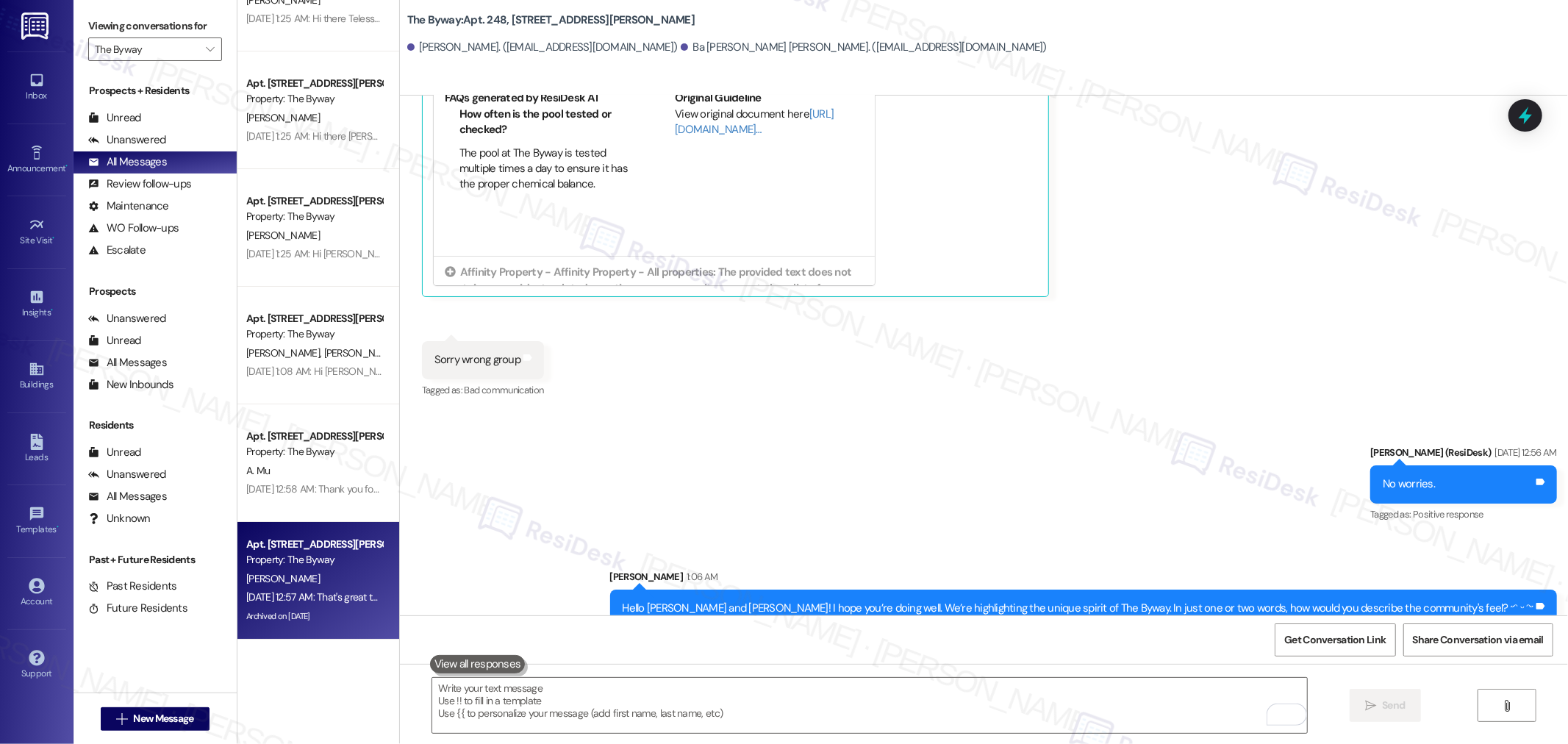
click at [270, 570] on div "S. Irving" at bounding box center [314, 579] width 139 height 19
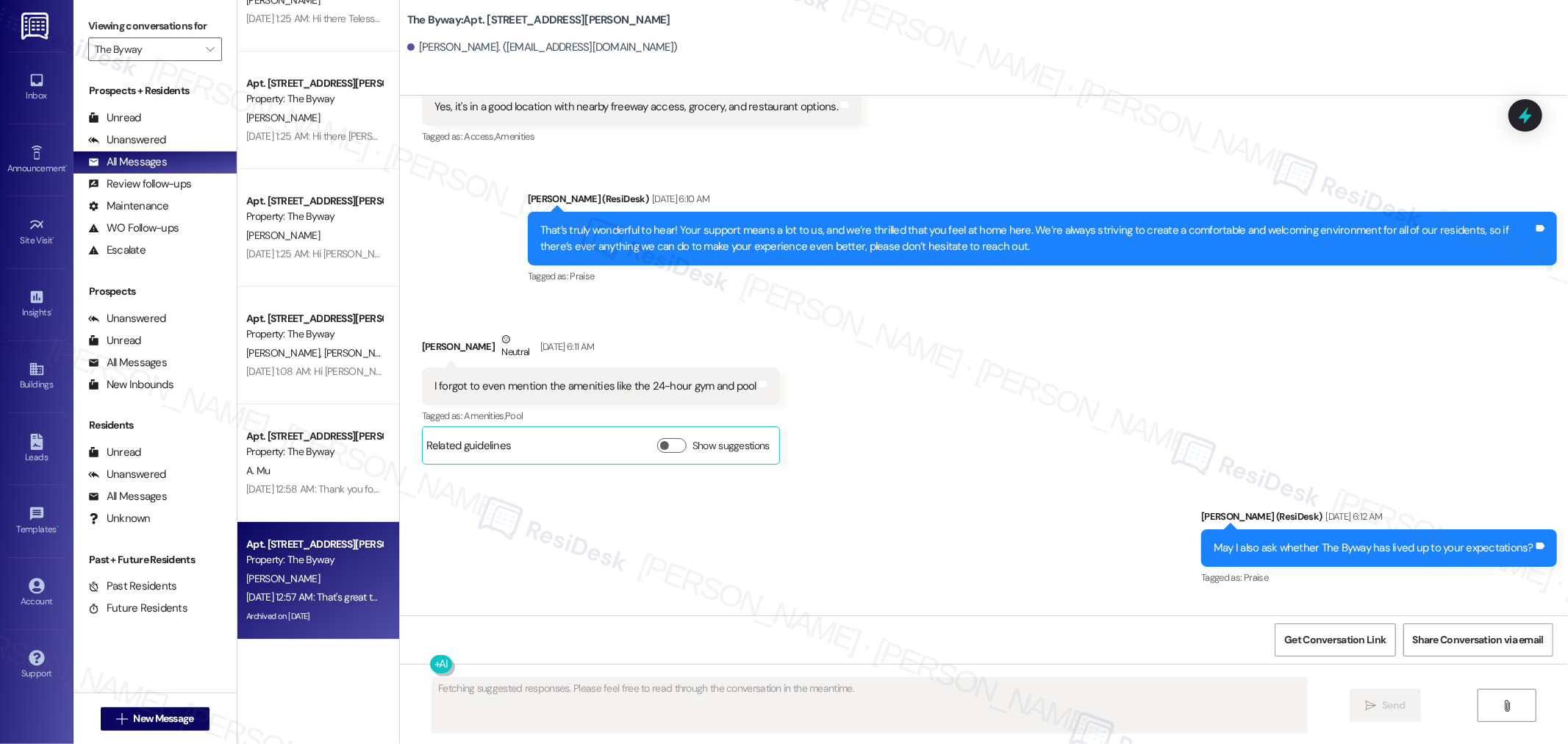
scroll to position [14091, 0]
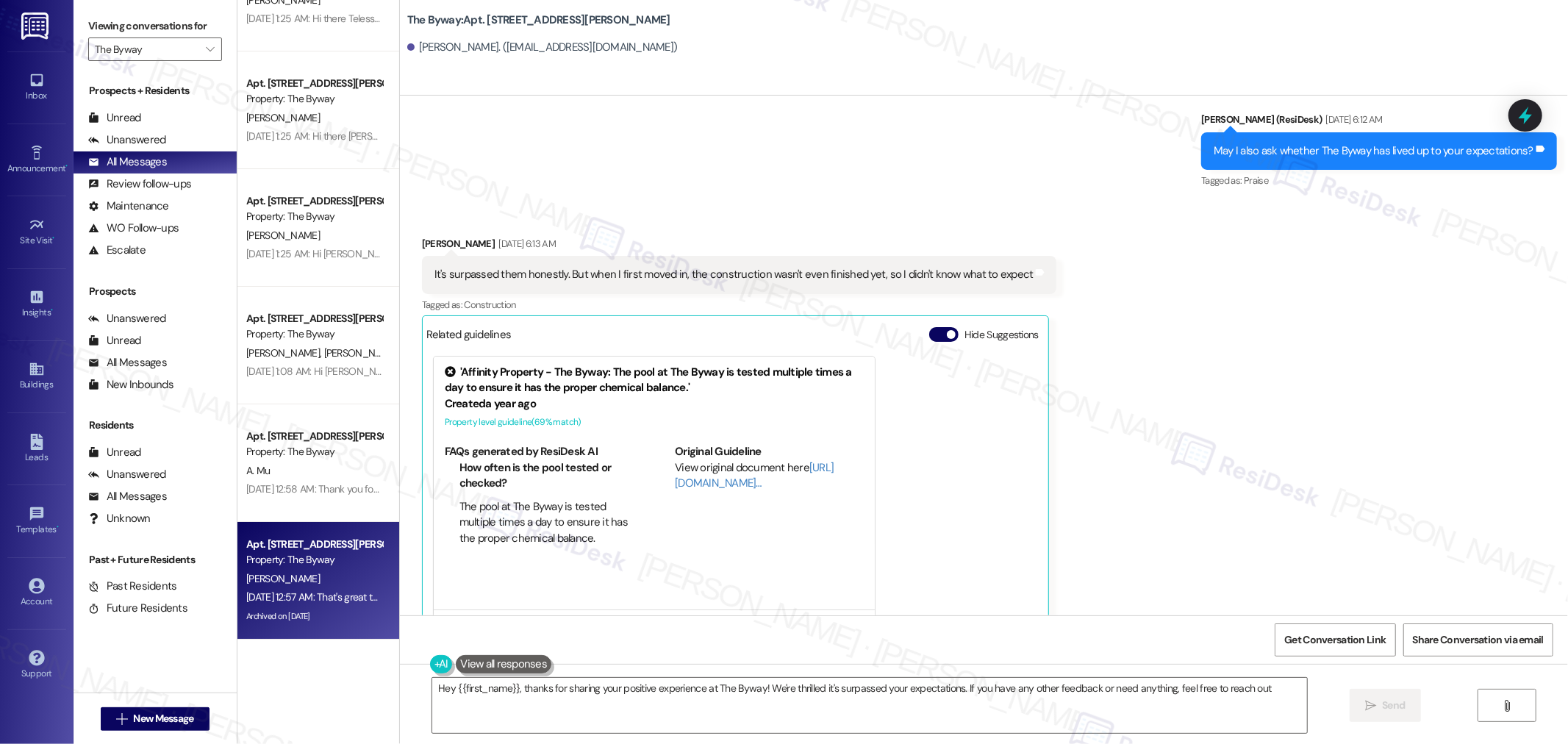
type textarea "Hey {{first_name}}, thanks for sharing your positive experience at The Byway! W…"
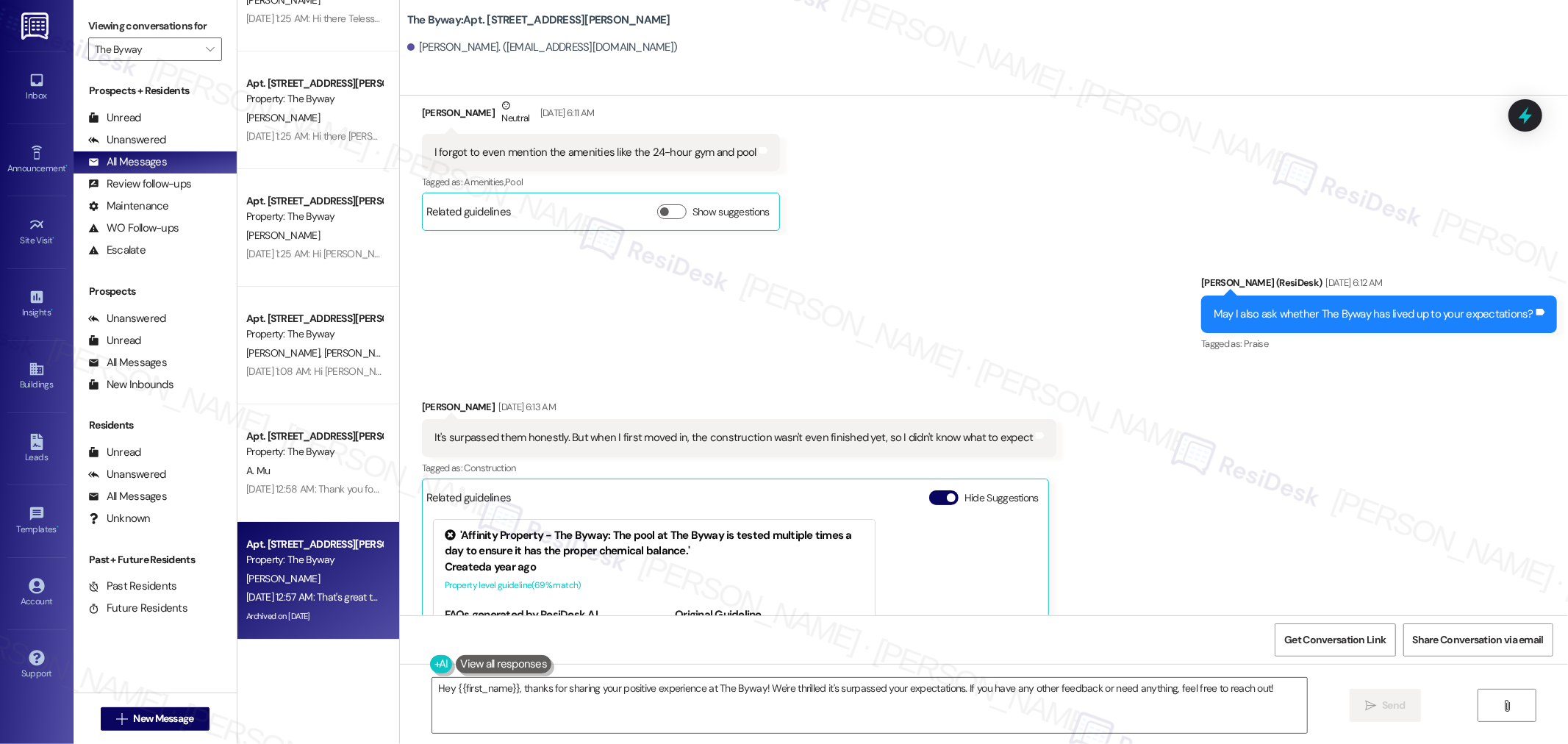
scroll to position [14216, 0]
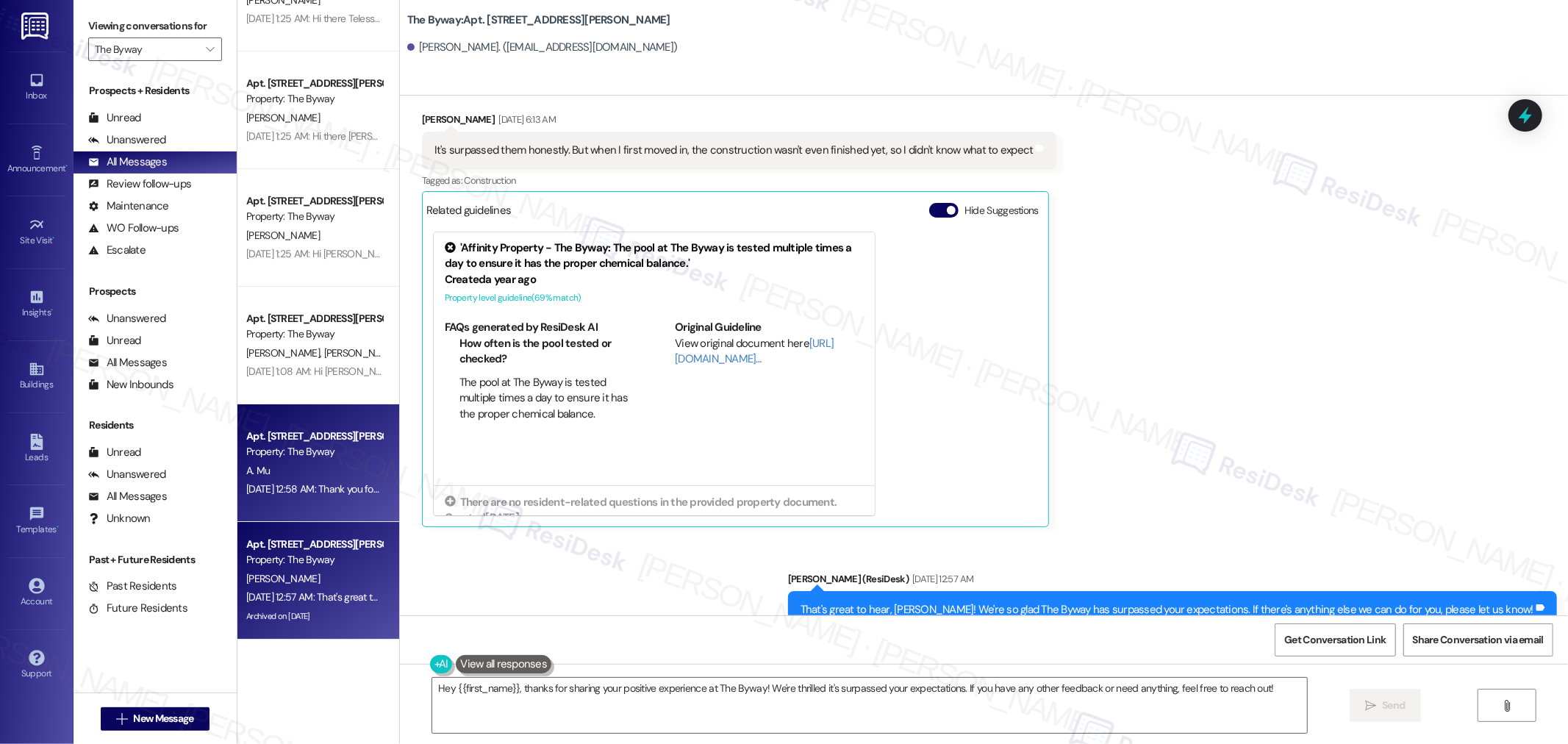
click at [288, 476] on div "A. Mu" at bounding box center [314, 471] width 139 height 19
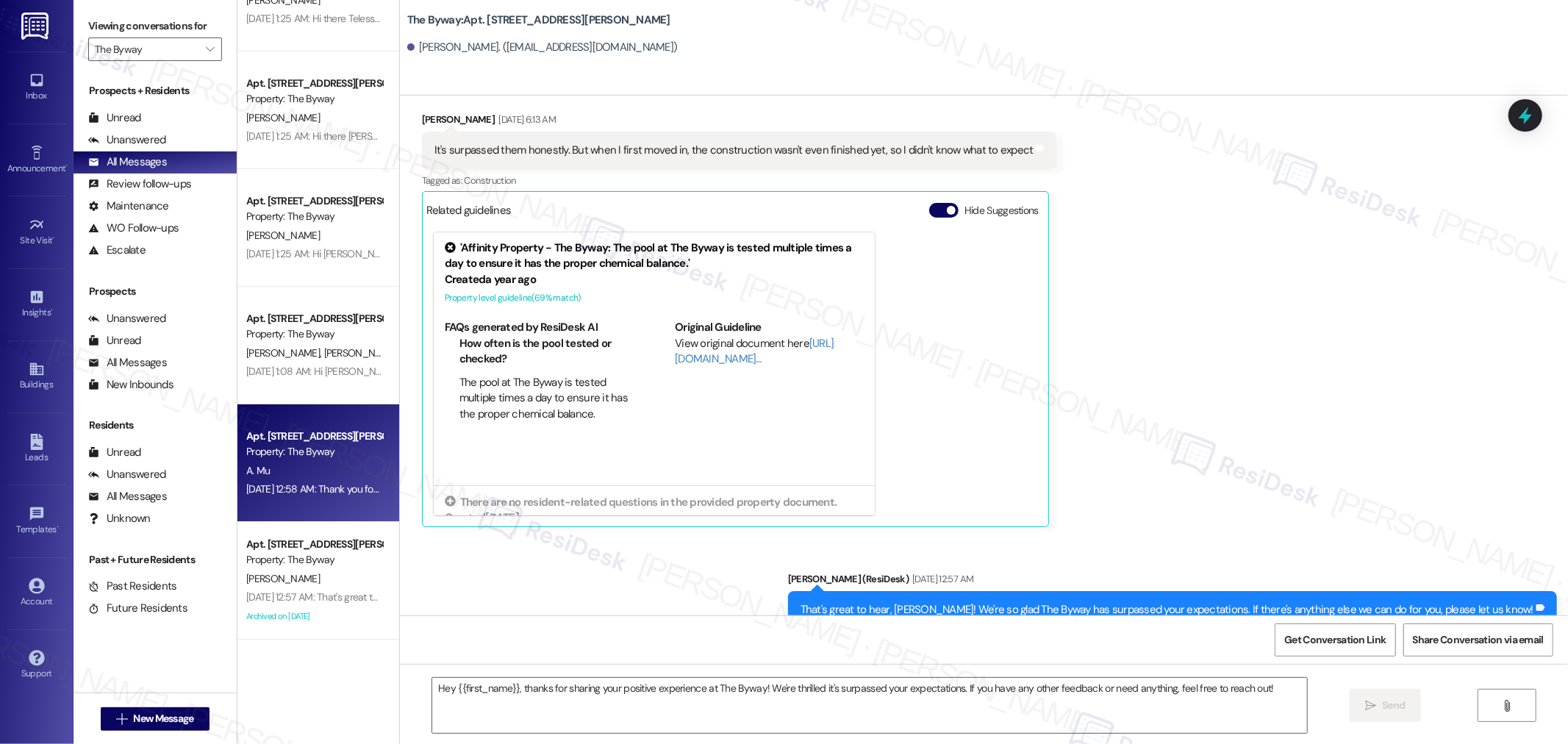
type textarea "Fetching suggested responses. Please feel free to read through the conversation…"
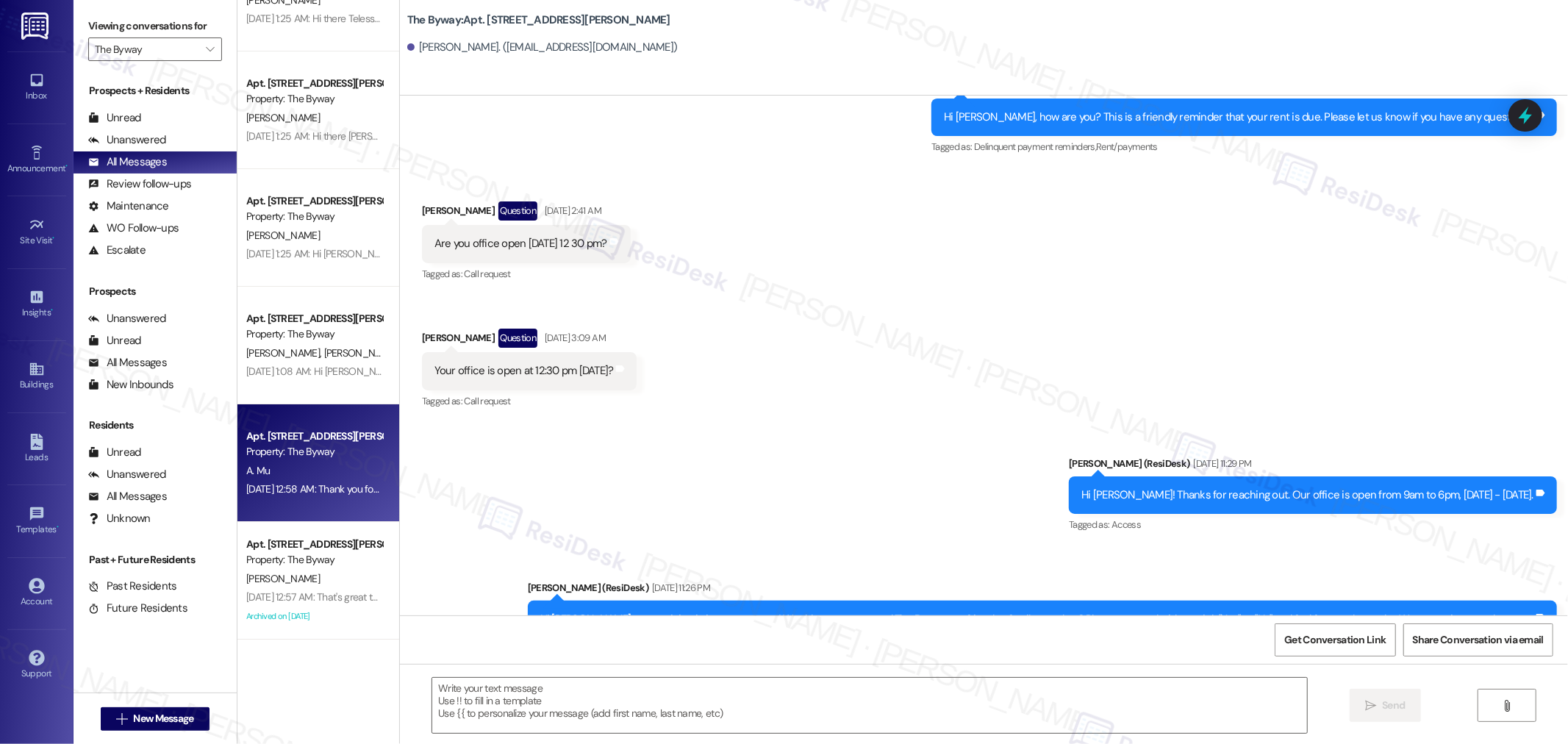
type textarea "Fetching suggested responses. Please feel free to read through the conversation…"
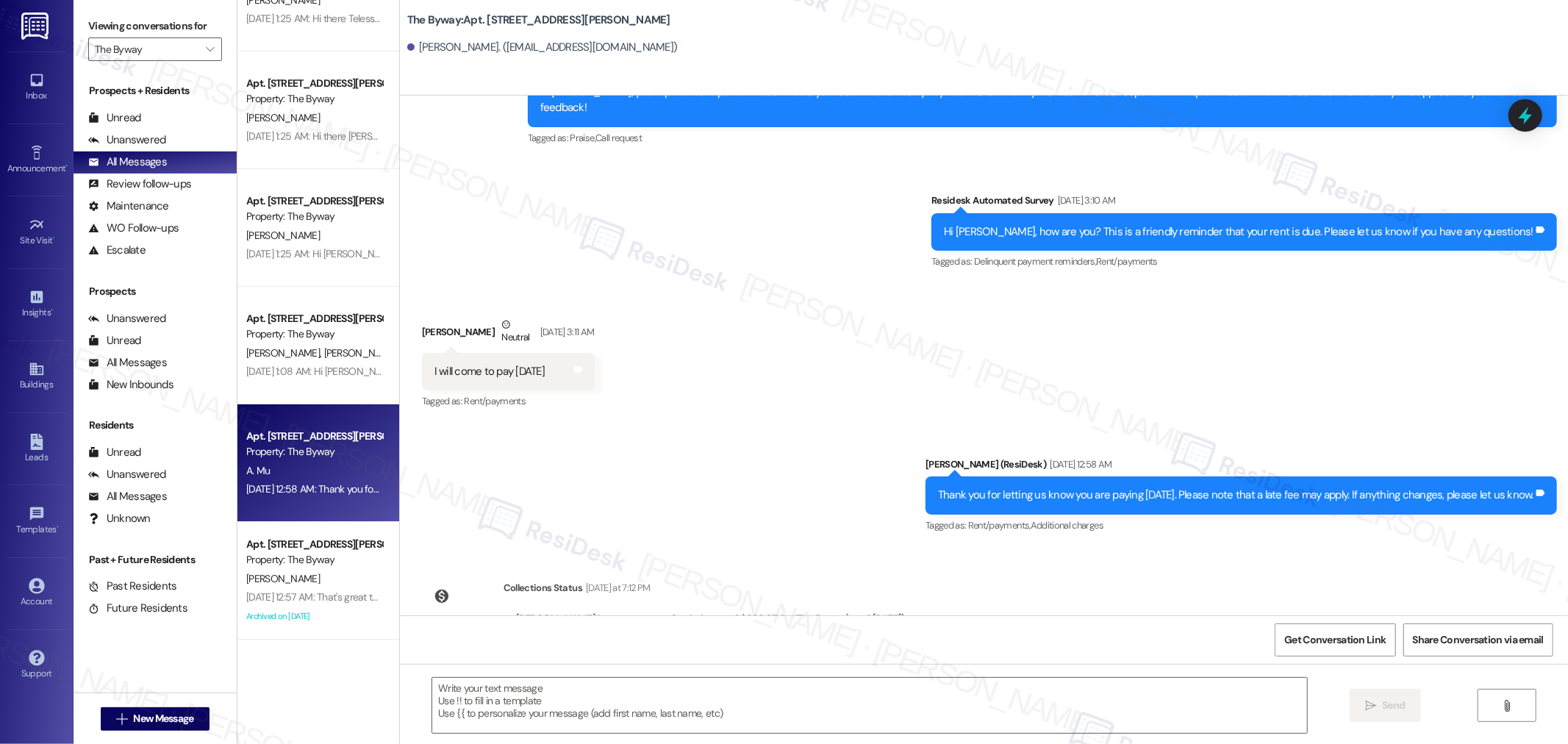
scroll to position [4737, 0]
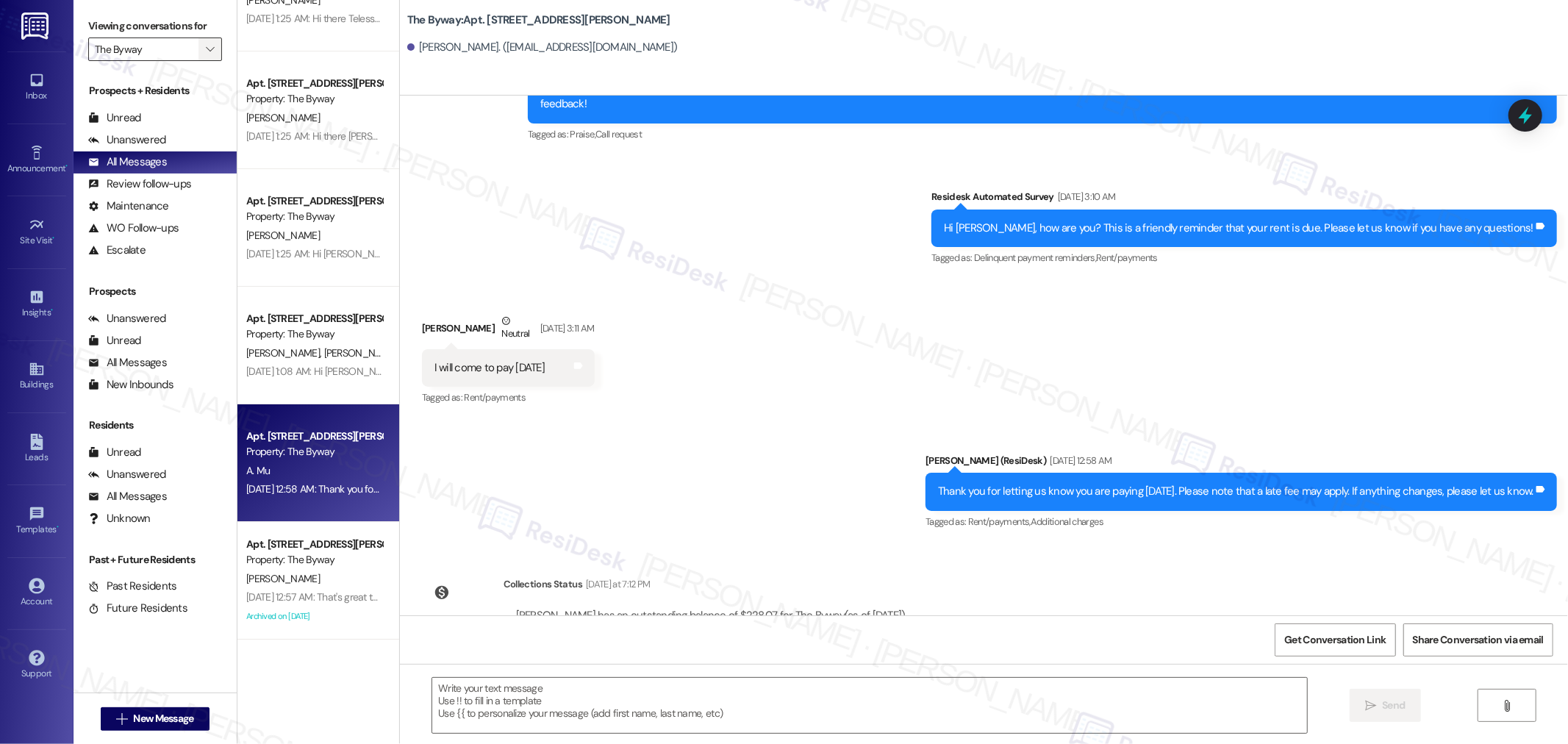
click at [206, 53] on icon "" at bounding box center [210, 49] width 8 height 12
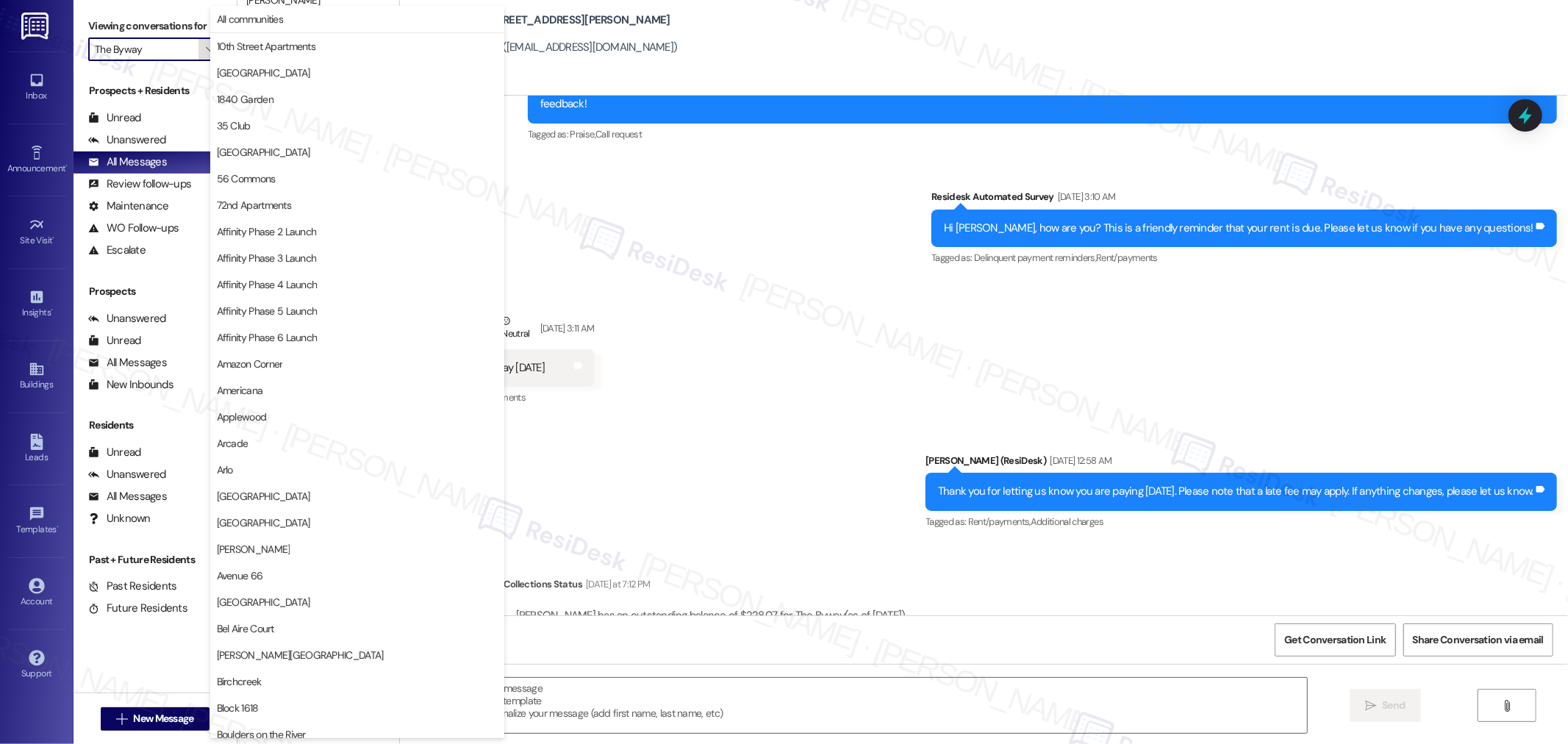
scroll to position [2450, 0]
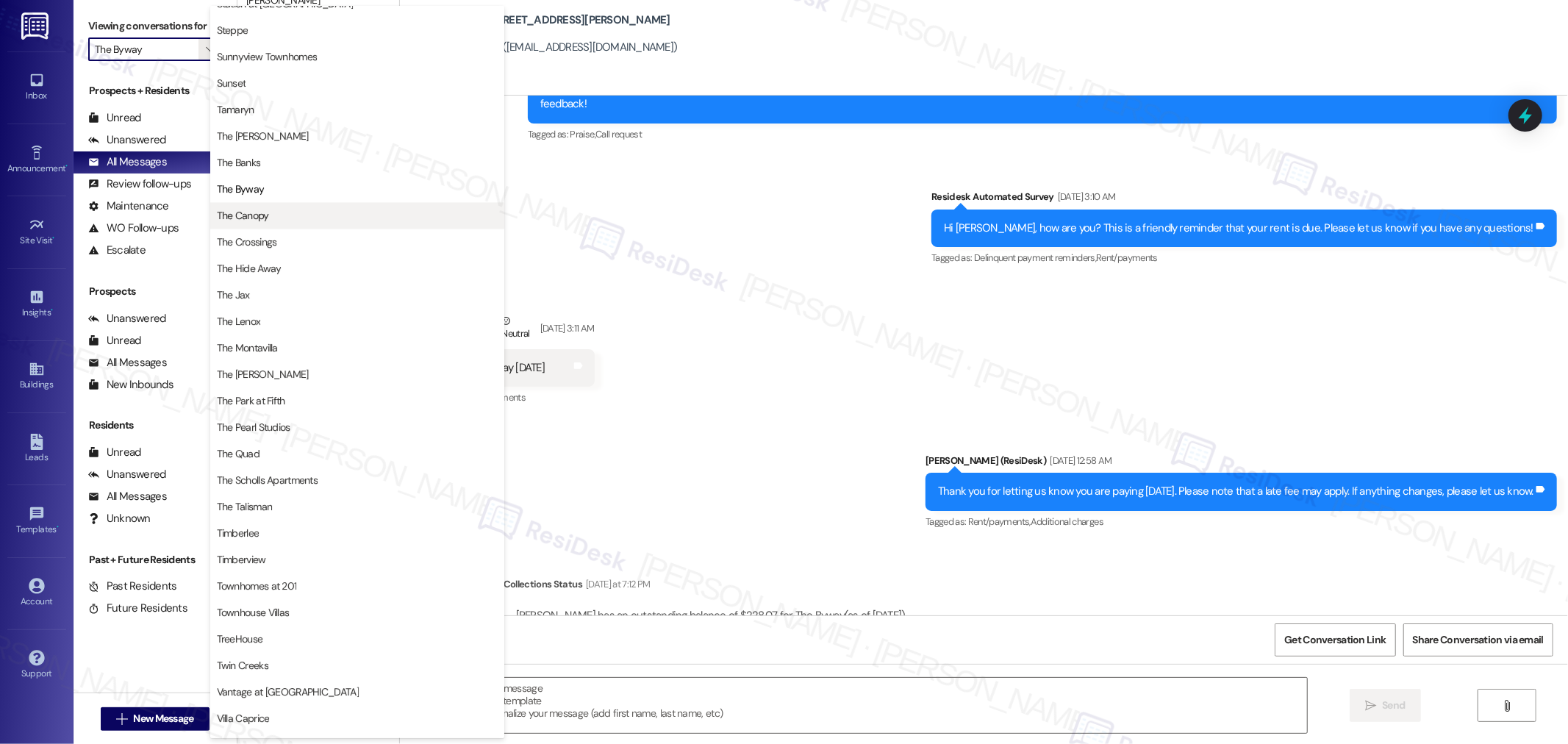
click at [266, 219] on span "The Canopy" at bounding box center [242, 215] width 52 height 15
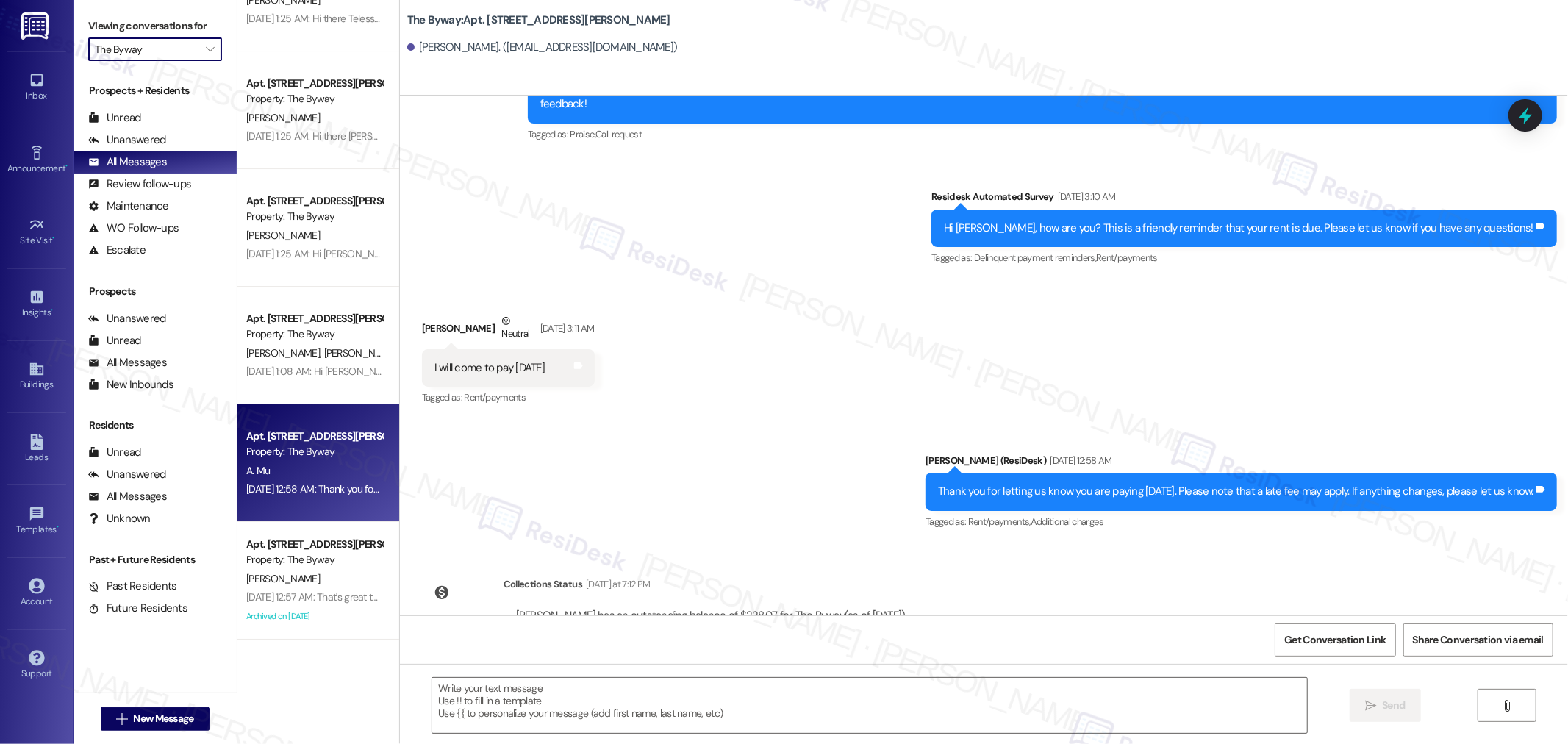
type input "The Canopy"
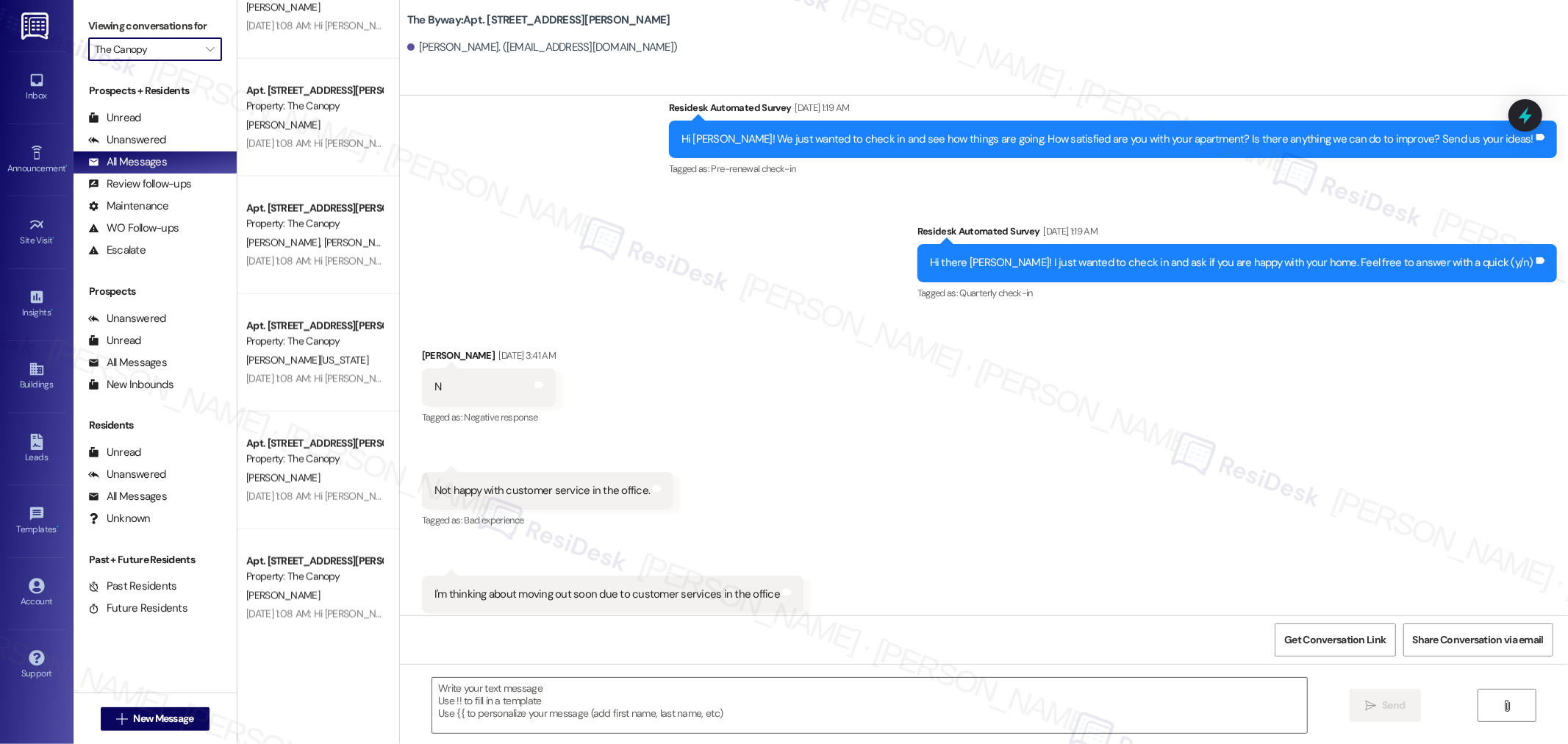
scroll to position [1352, 0]
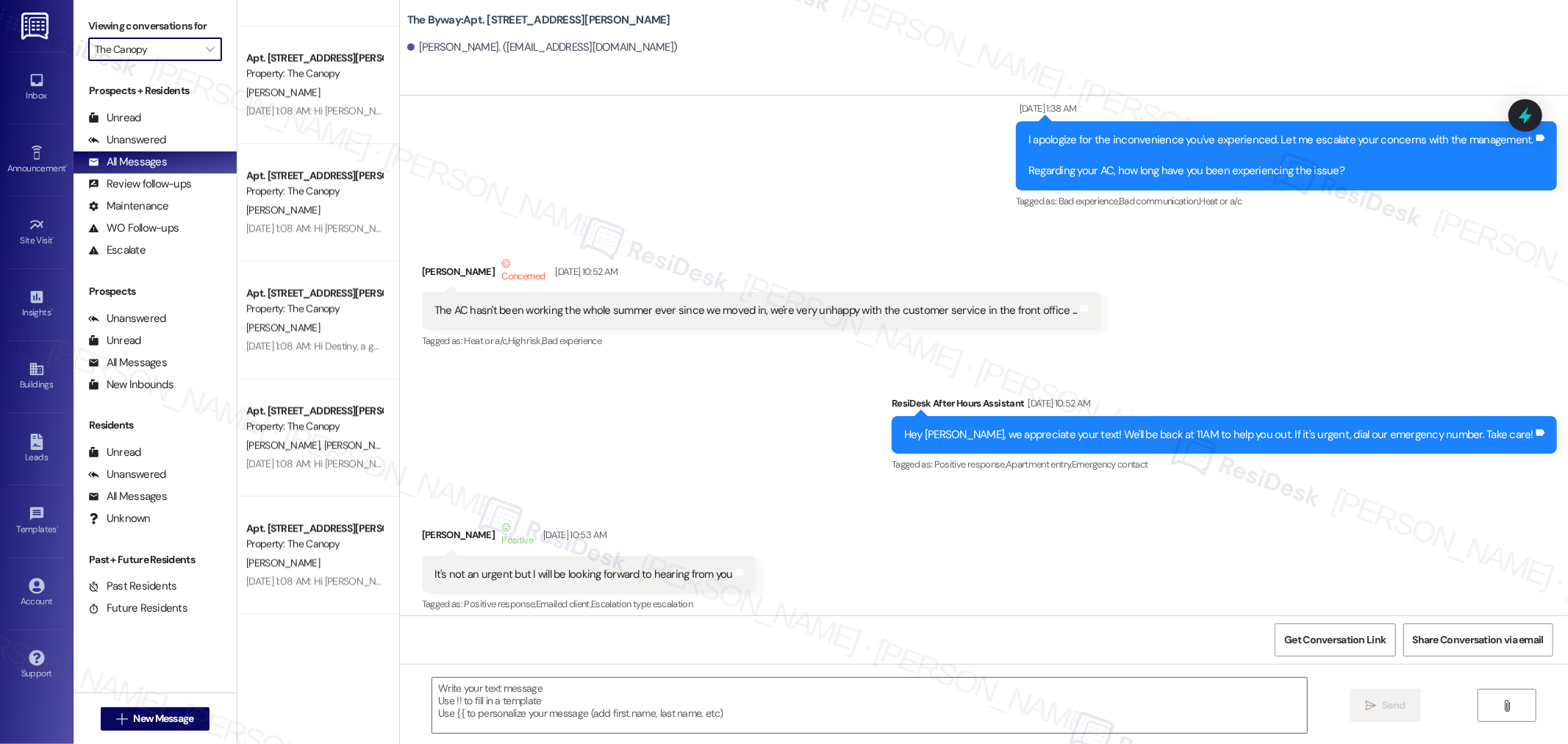
type textarea "Fetching suggested responses. Please feel free to read through the conversation…"
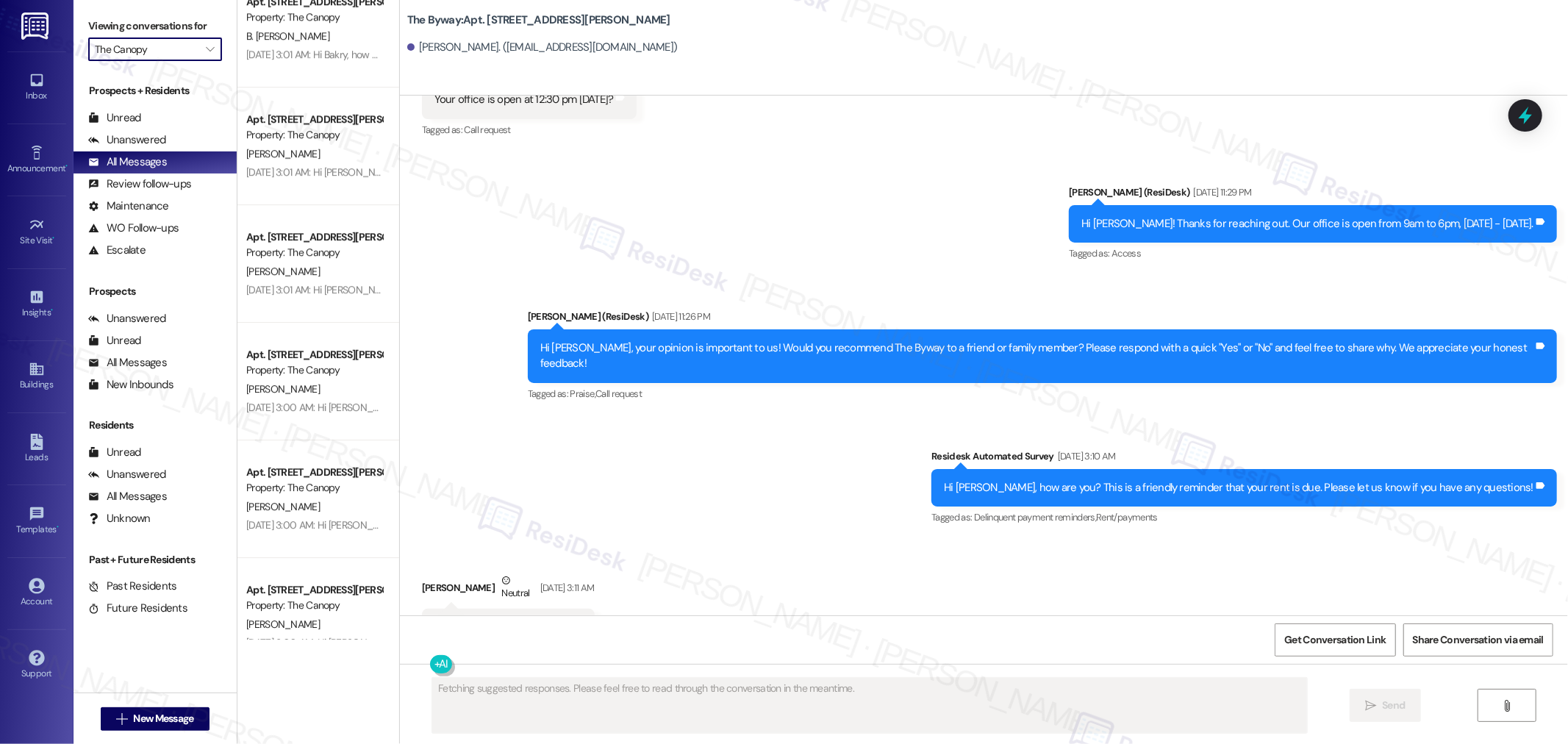
scroll to position [3828, 0]
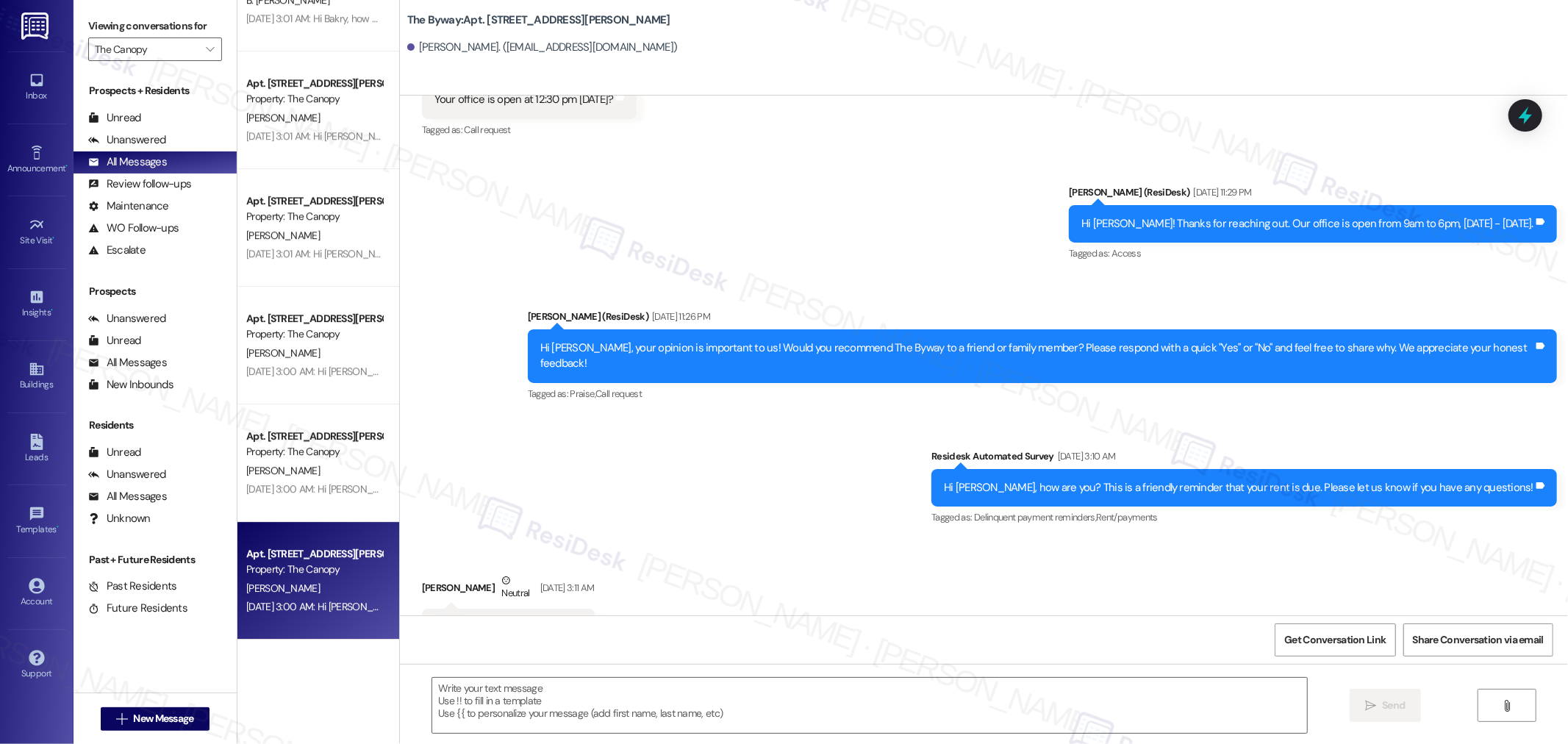
click at [319, 600] on div "Sep 04, 2025 at 3:00 AM: Hi Trineesha and Genielle, how are you? This is a frie…" at bounding box center [599, 606] width 706 height 13
type textarea "Fetching suggested responses. Please feel free to read through the conversation…"
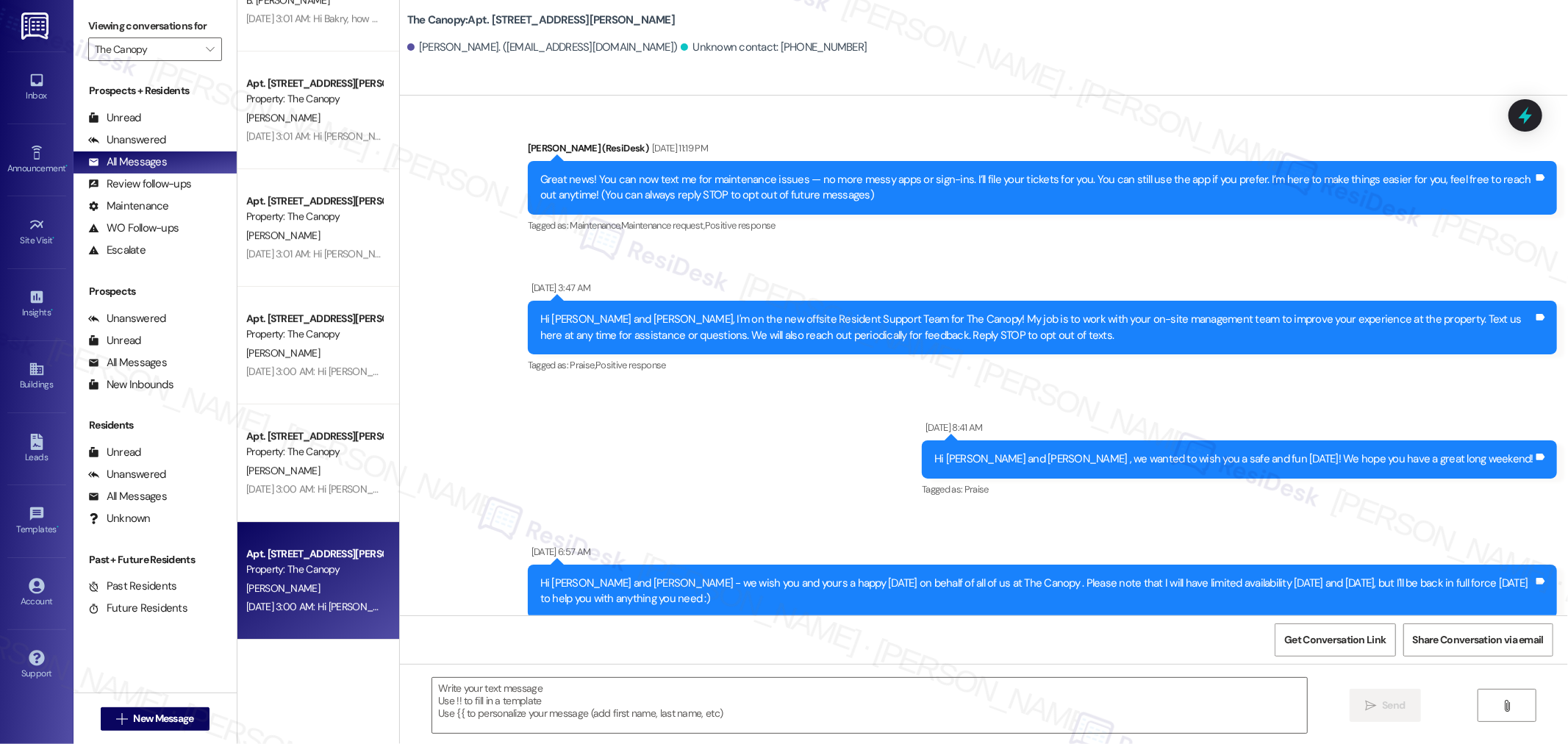
type textarea "Fetching suggested responses. Please feel free to read through the conversation…"
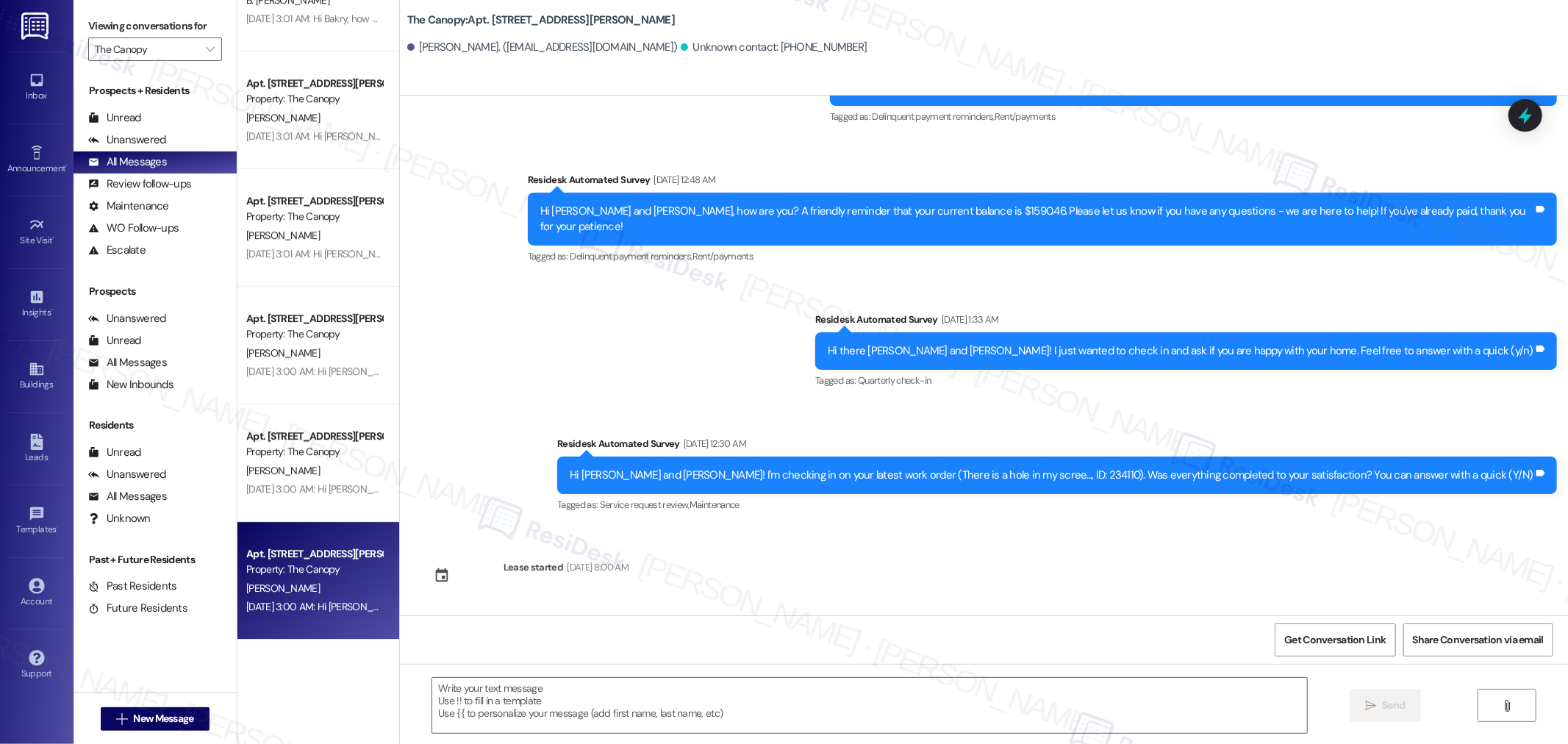
scroll to position [1626, 0]
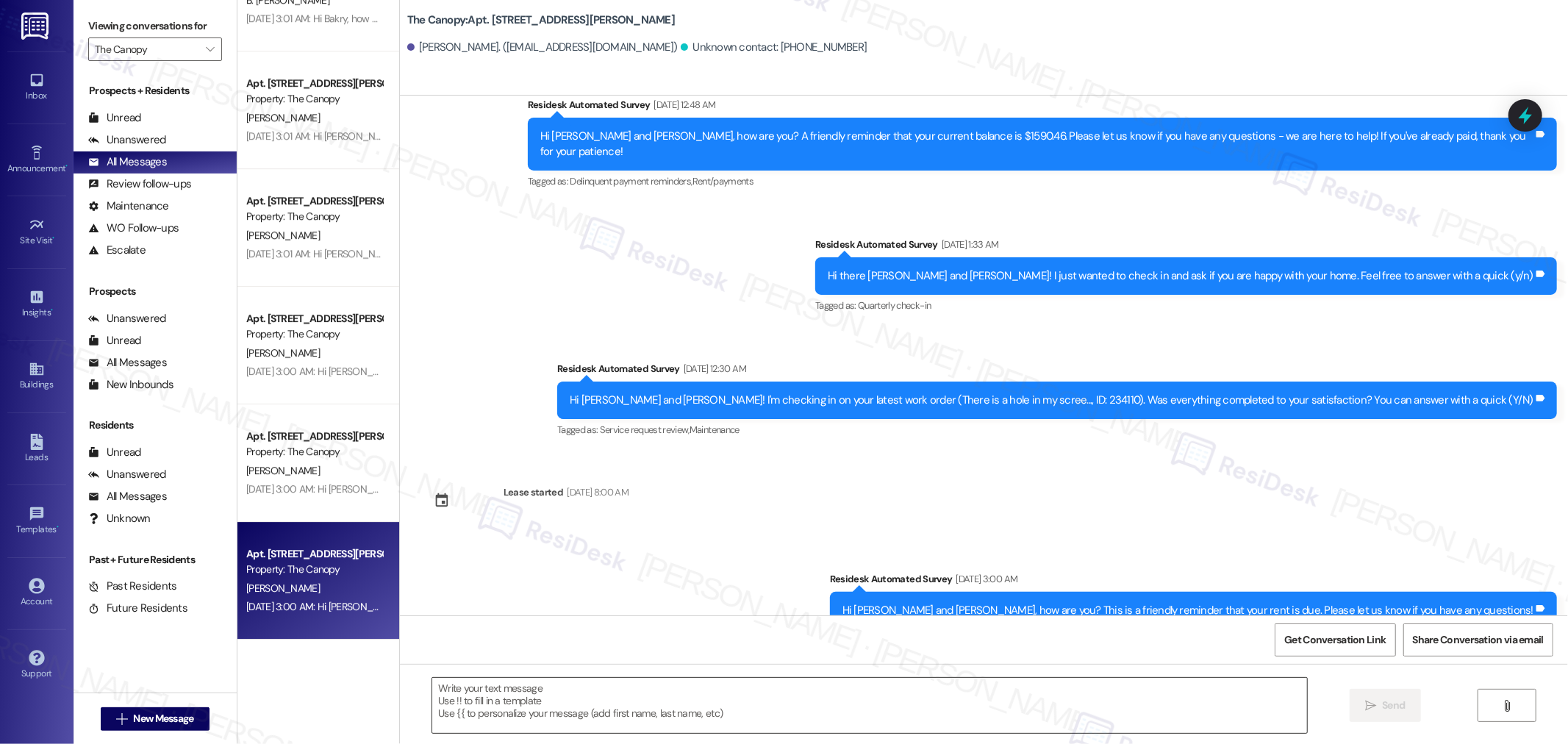
click at [606, 702] on textarea at bounding box center [869, 705] width 874 height 55
paste textarea "Hello {{first_name}}! I hope you’re doing well. We’re highlighting the unique s…"
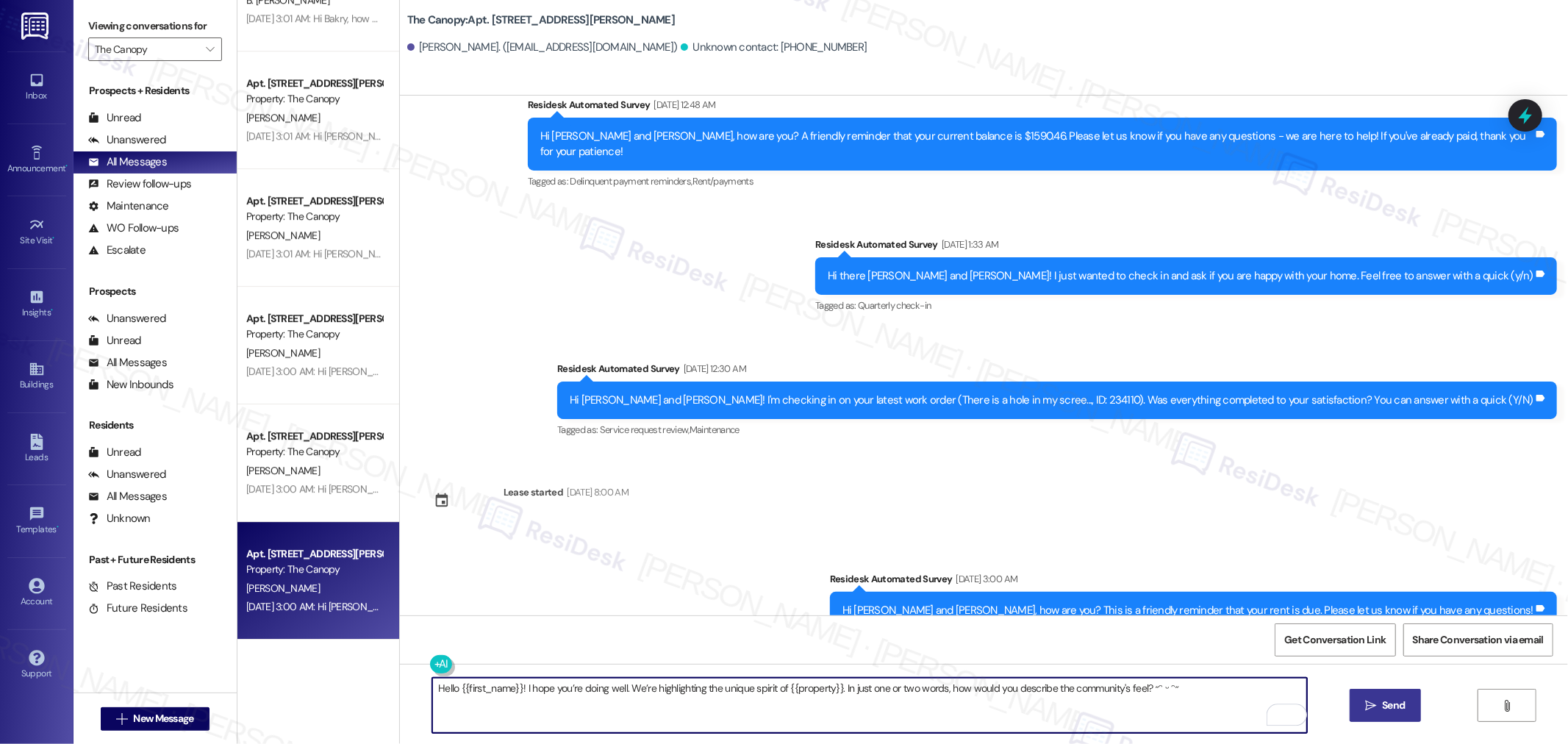
type textarea "Hello {{first_name}}! I hope you’re doing well. We’re highlighting the unique s…"
click at [1395, 701] on span "Send" at bounding box center [1393, 704] width 23 height 15
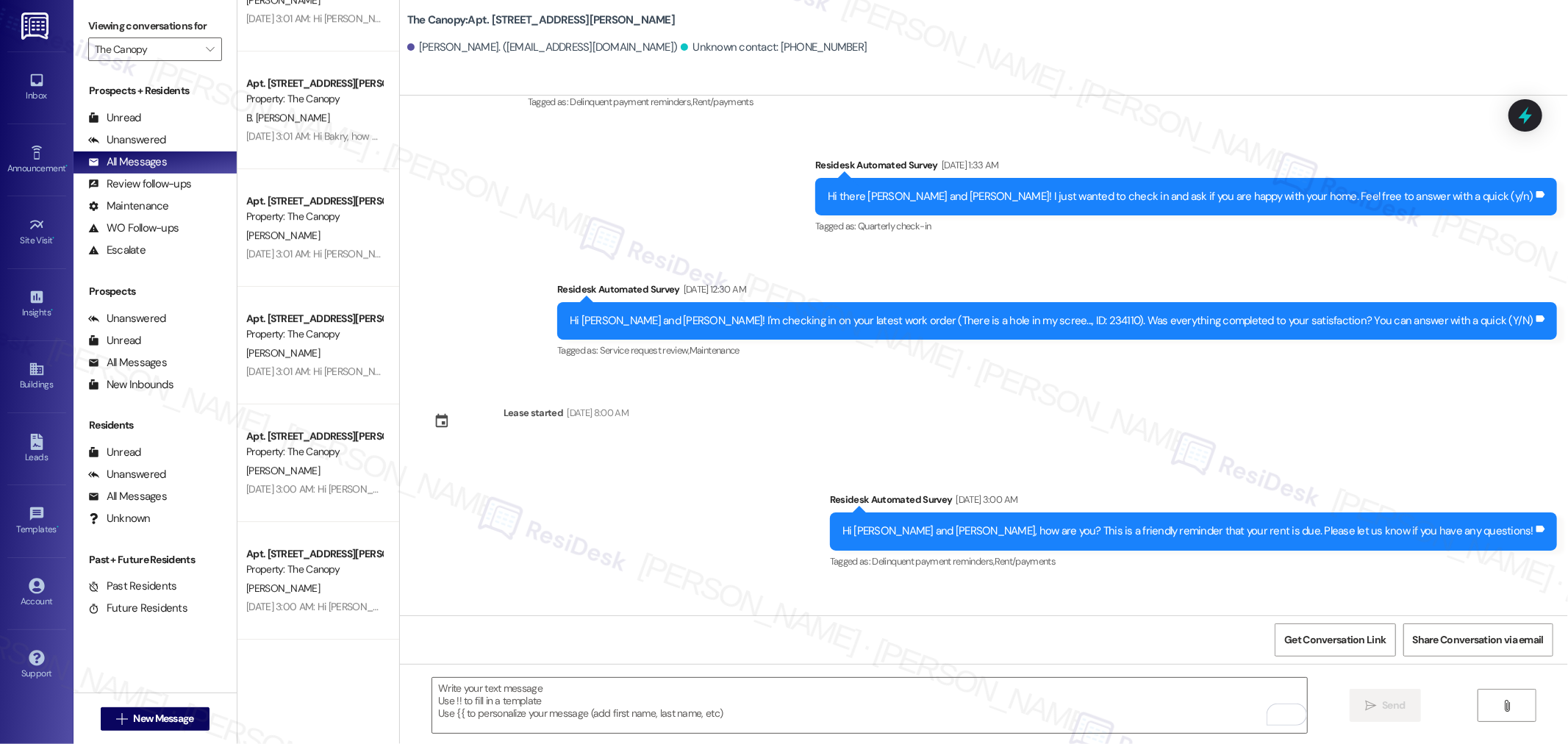
scroll to position [1728, 0]
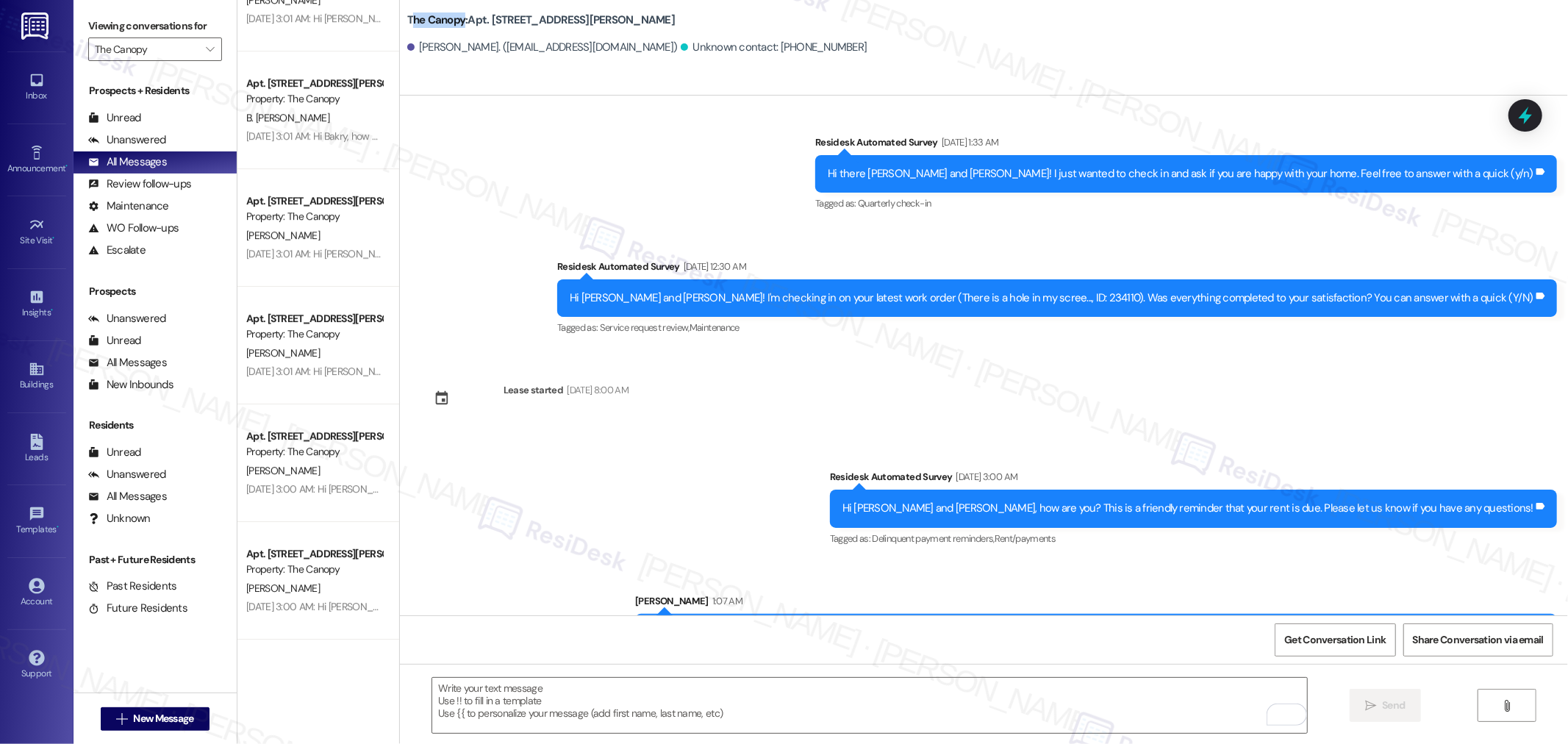
drag, startPoint x: 399, startPoint y: 22, endPoint x: 452, endPoint y: 24, distance: 53.0
click at [452, 24] on b "The Canopy: Apt. 66, 1257 Fulton Ave" at bounding box center [541, 19] width 267 height 15
click at [428, 19] on b "The Canopy: Apt. 66, 1257 Fulton Ave" at bounding box center [541, 19] width 267 height 15
drag, startPoint x: 395, startPoint y: 19, endPoint x: 453, endPoint y: 24, distance: 58.2
click at [453, 24] on b "The Canopy: Apt. 66, 1257 Fulton Ave" at bounding box center [541, 19] width 267 height 15
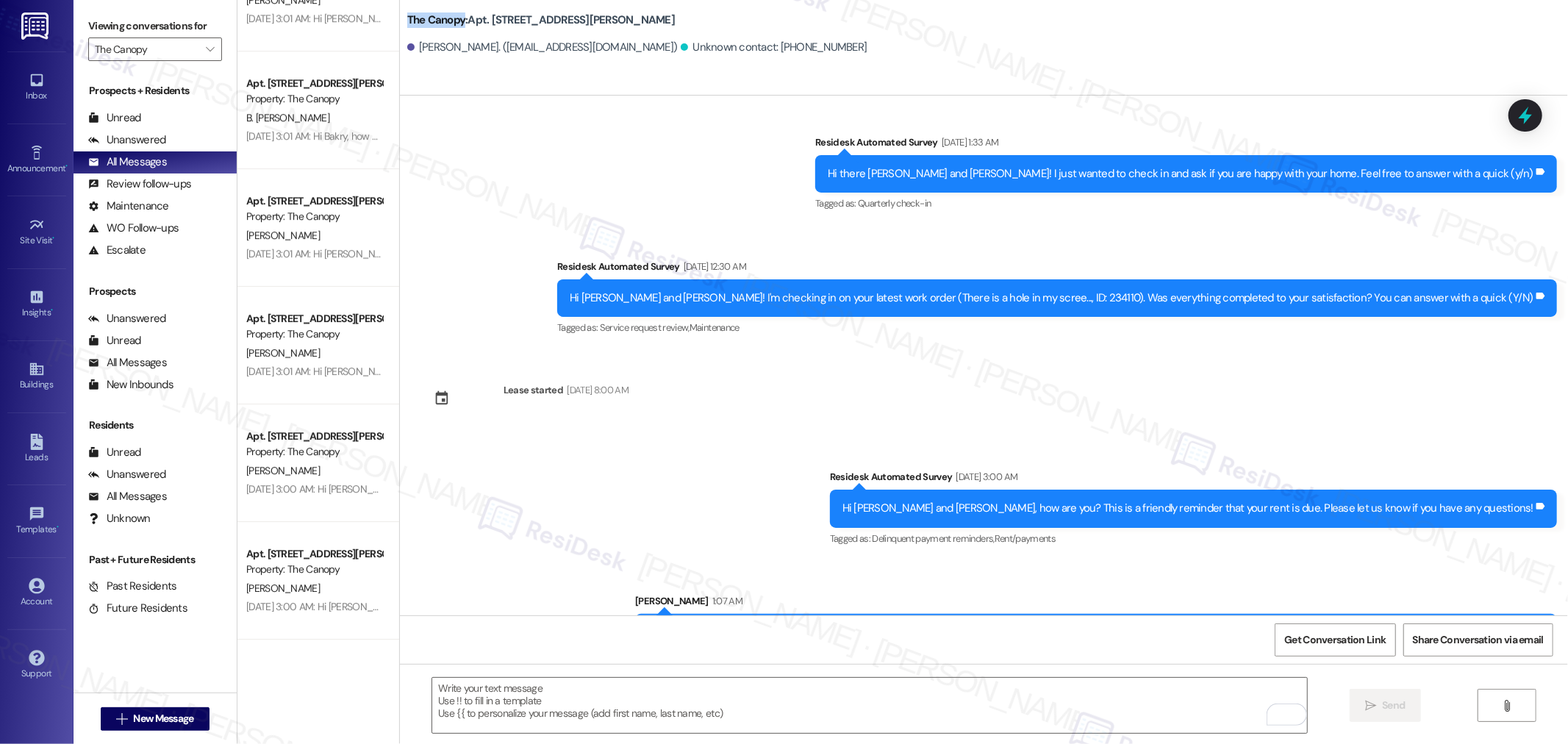
copy b "The Canopy"
click at [1331, 648] on span "Get Conversation Link" at bounding box center [1334, 640] width 107 height 32
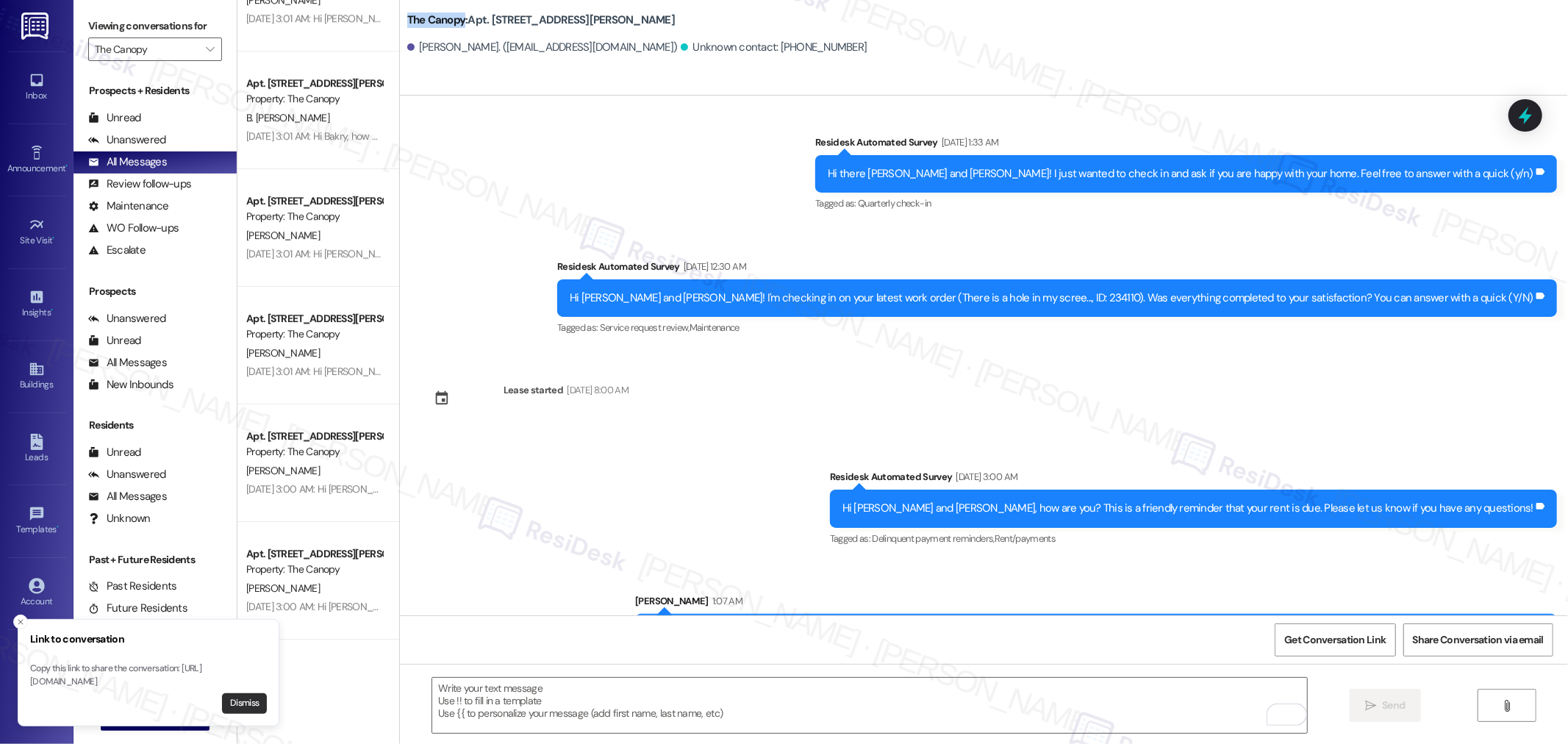
click at [250, 700] on button "Dismiss" at bounding box center [244, 702] width 45 height 20
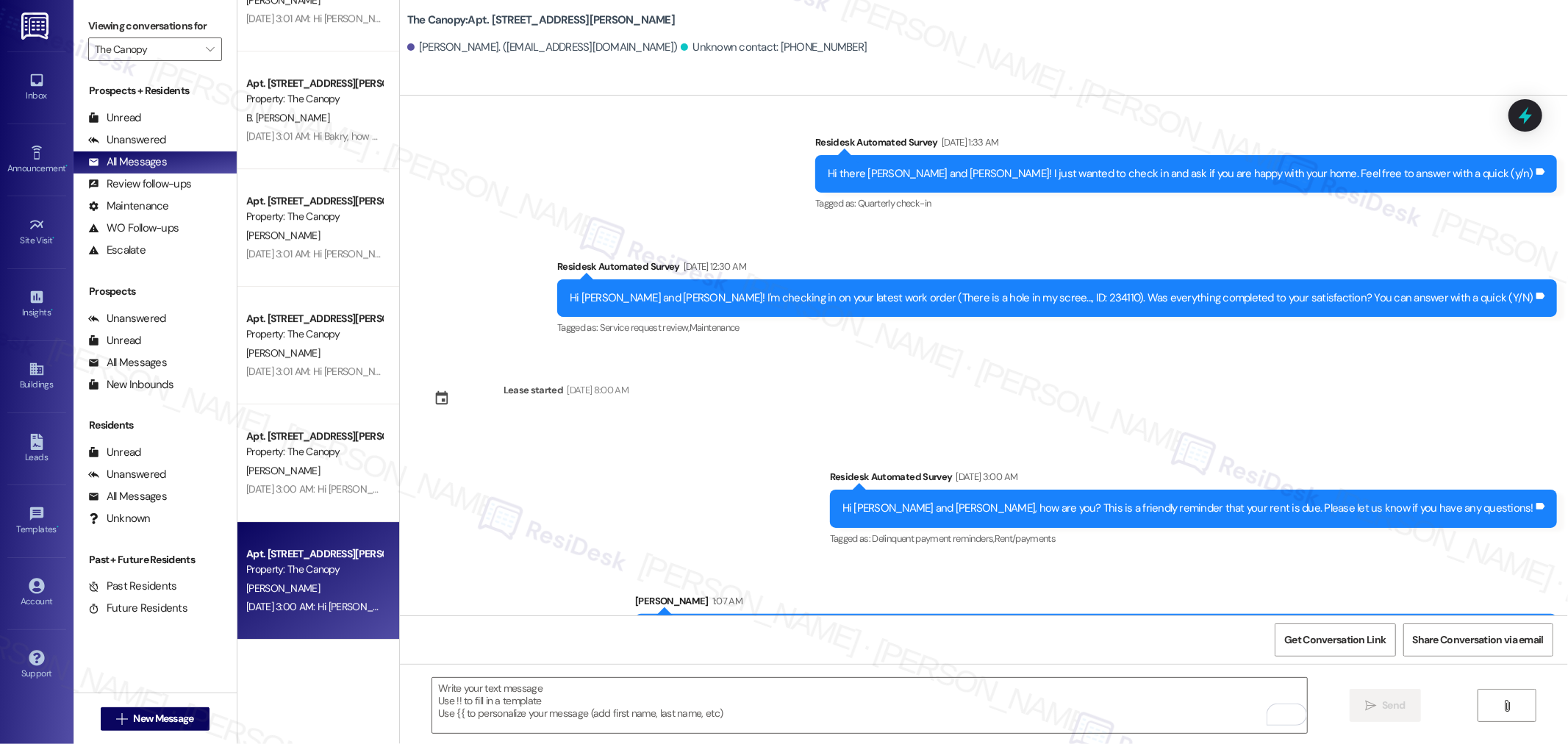
click at [306, 614] on div "Sep 04, 2025 at 3:00 AM: Hi Kimani, how are you? This is a friendly reminder th…" at bounding box center [314, 606] width 139 height 19
type textarea "Fetching suggested responses. Please feel free to read through the conversation…"
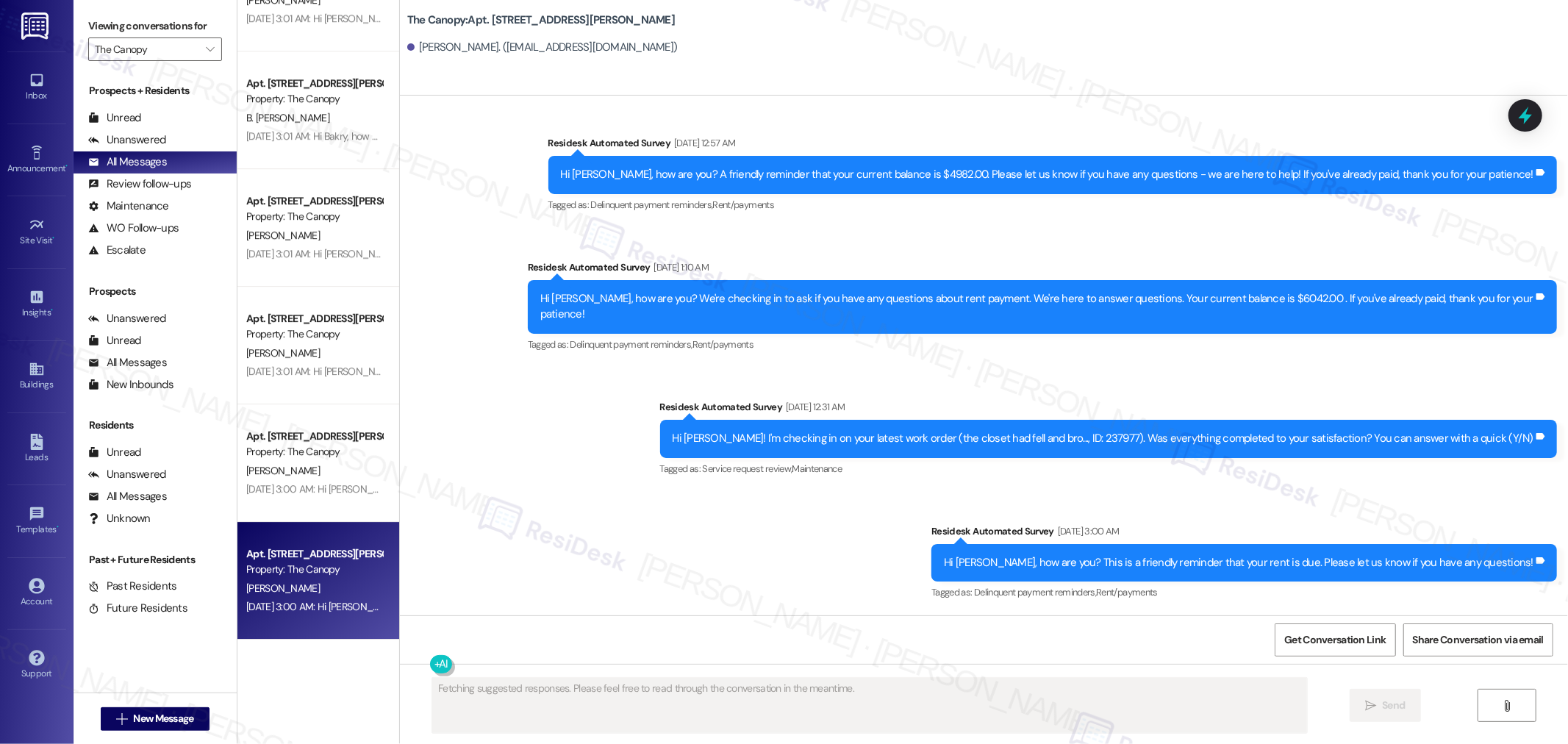
scroll to position [2263, 0]
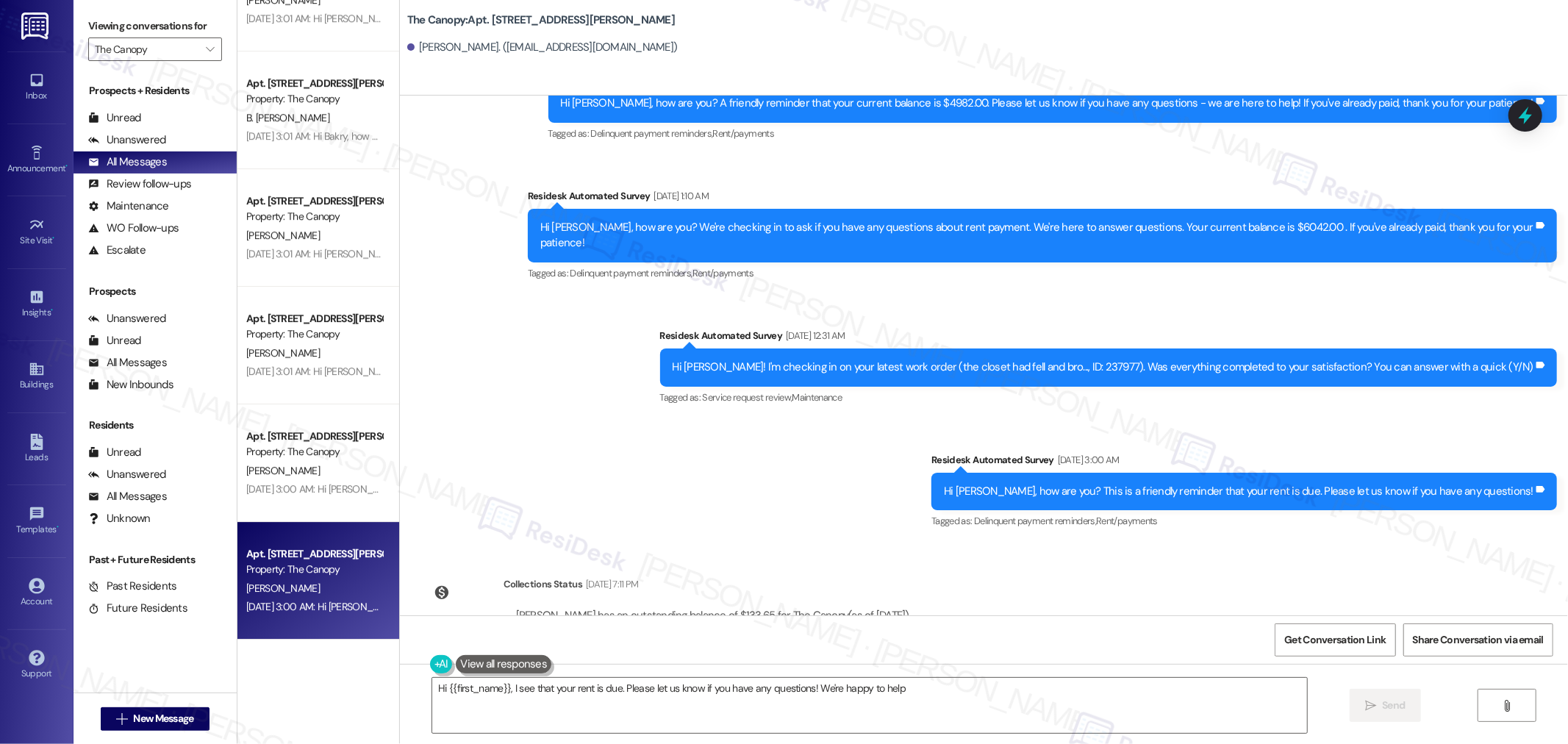
type textarea "Hi {{first_name}}, I see that your rent is due. Please let us know if you have …"
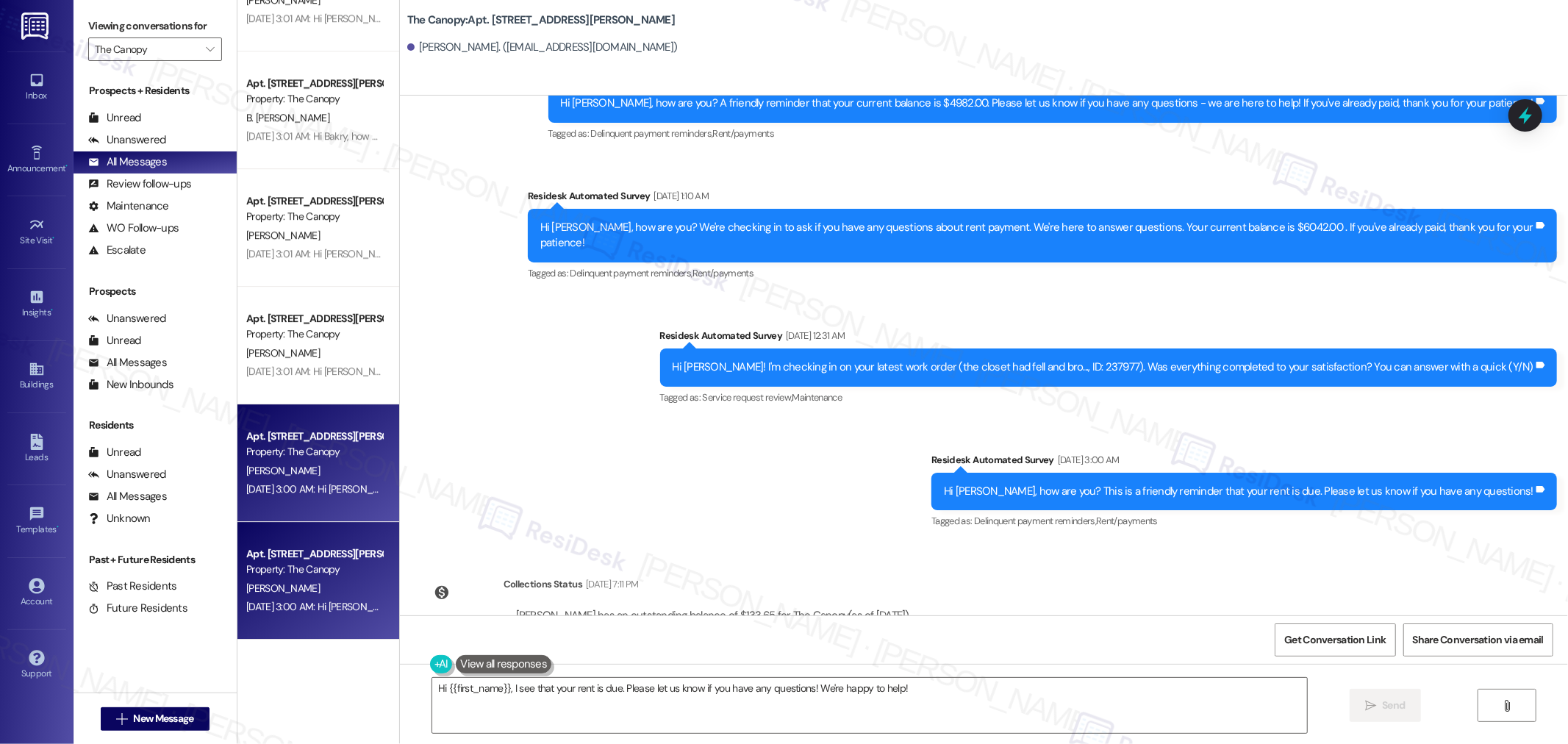
click at [249, 456] on div "Property: The Canopy" at bounding box center [314, 451] width 136 height 15
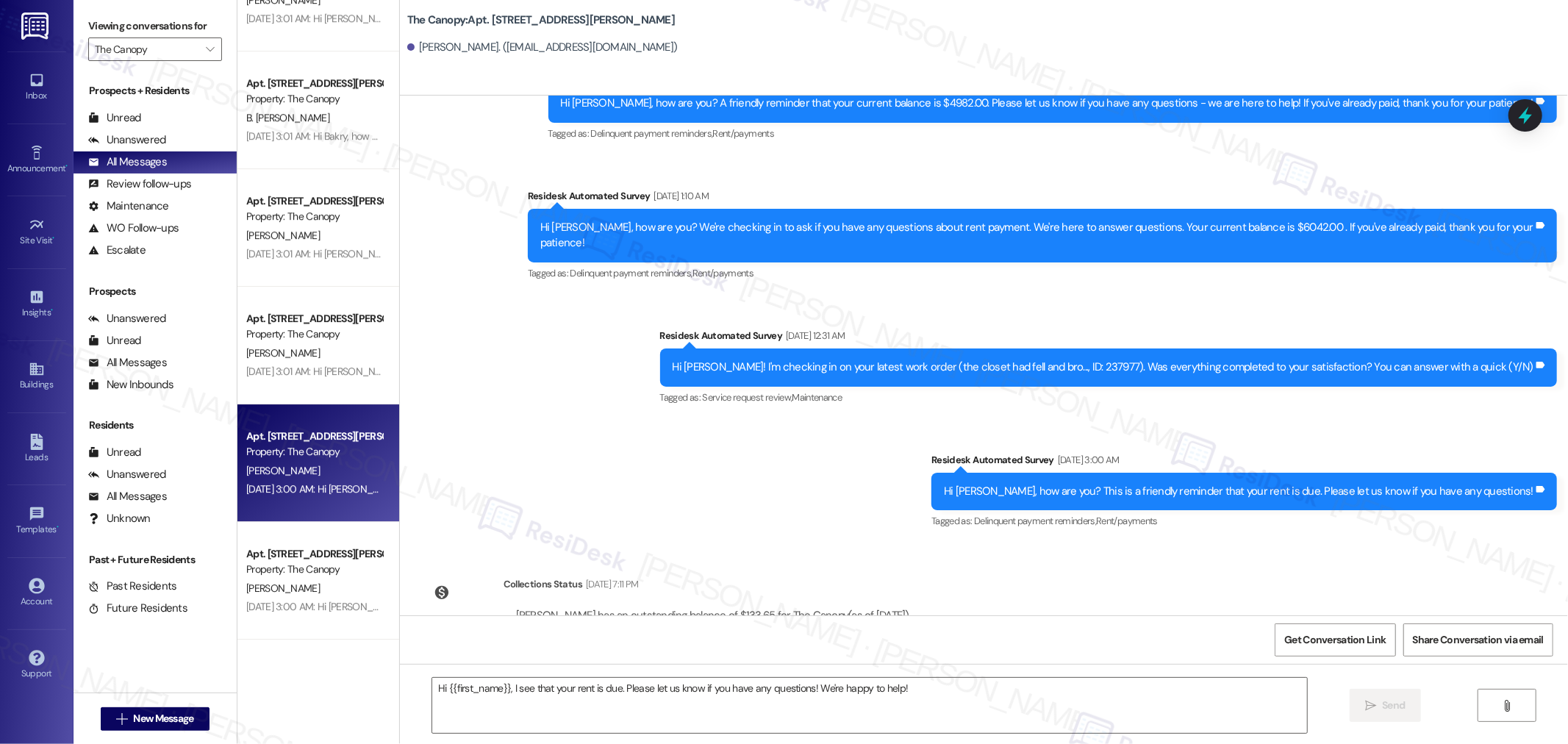
type textarea "Fetching suggested responses. Please feel free to read through the conversation…"
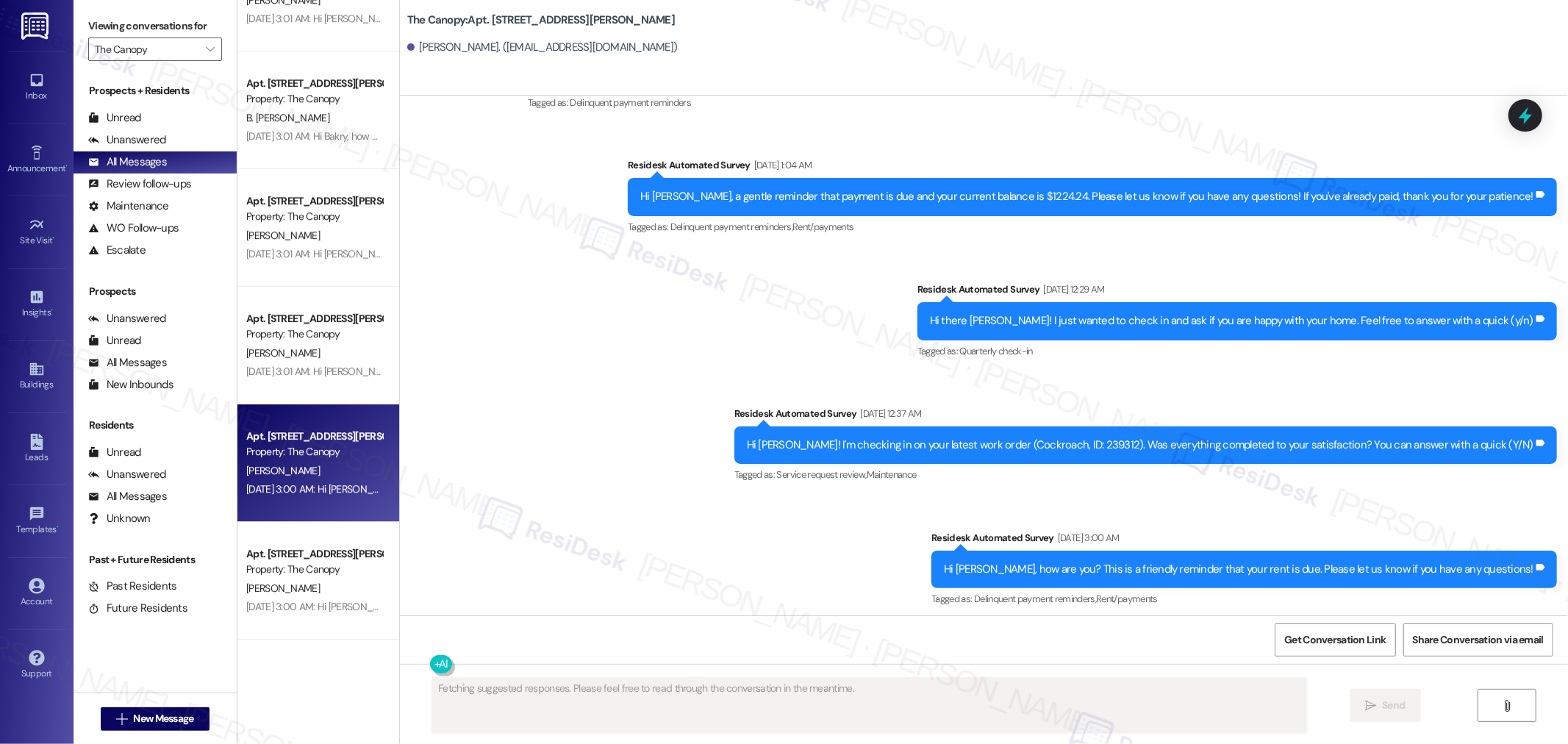
scroll to position [1839, 0]
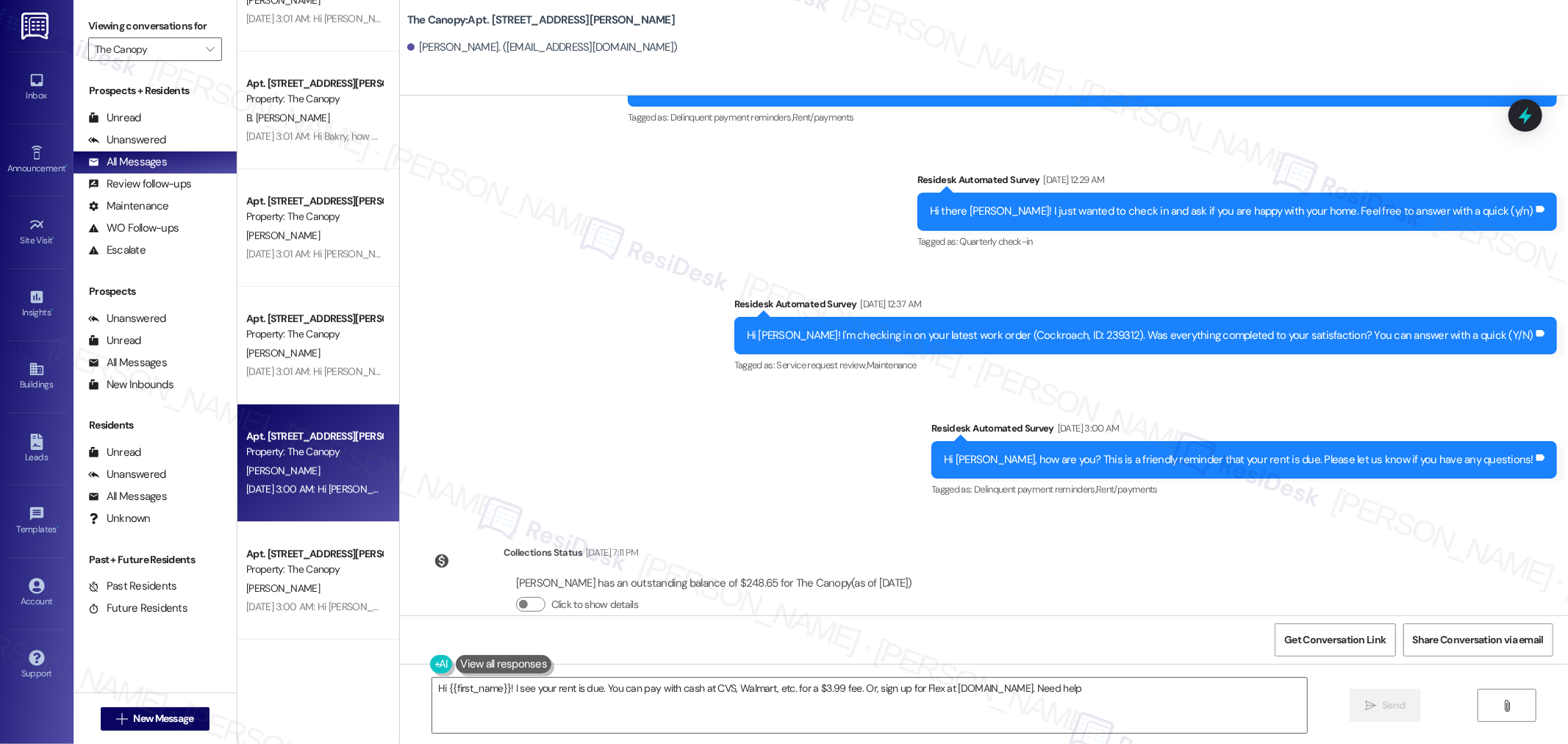
type textarea "Hi {{first_name}}! I see your rent is due. You can pay with cash at CVS, Walmar…"
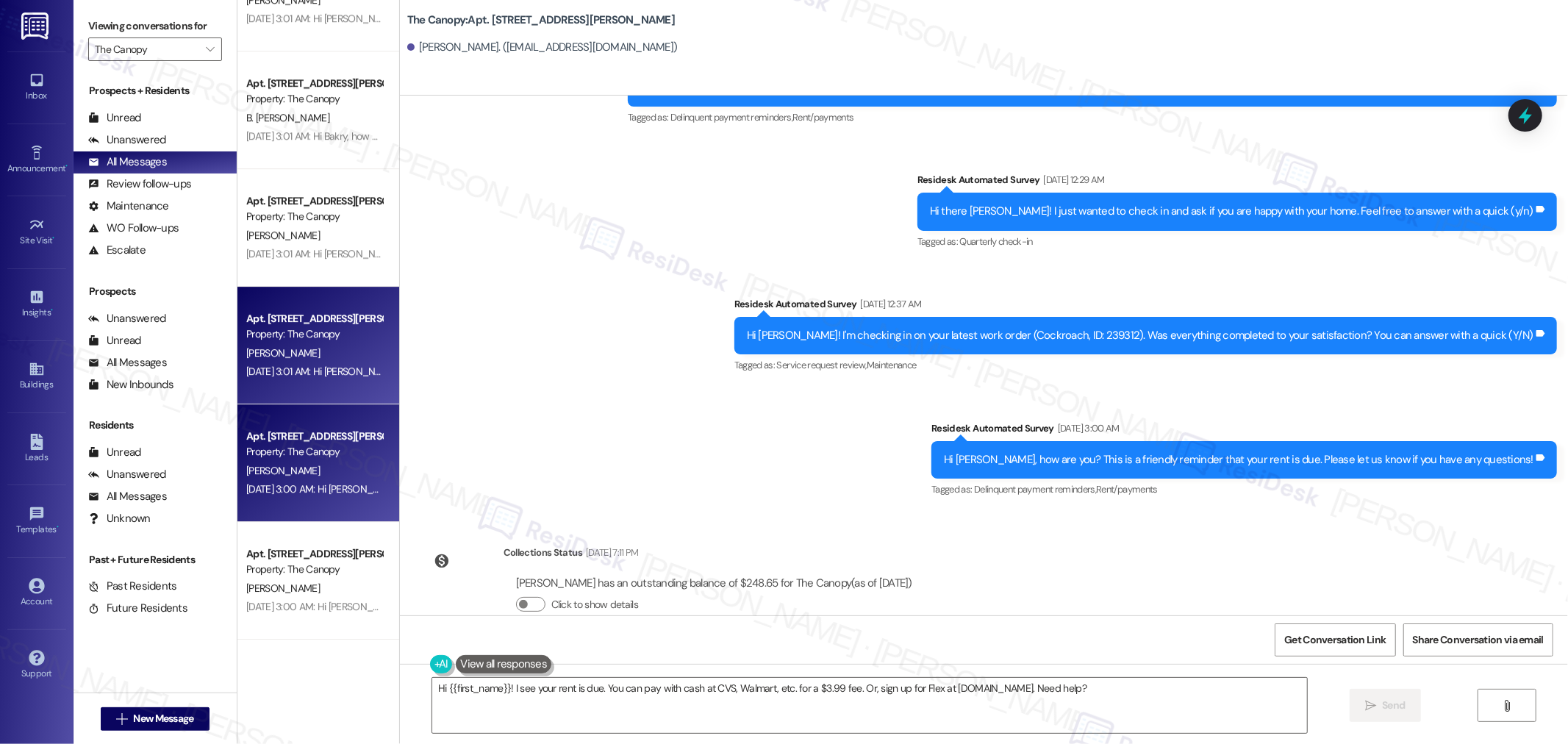
click at [245, 380] on div "Sep 04, 2025 at 3:01 AM: Hi Kyilauna, how are you? This is a friendly reminder …" at bounding box center [314, 371] width 139 height 19
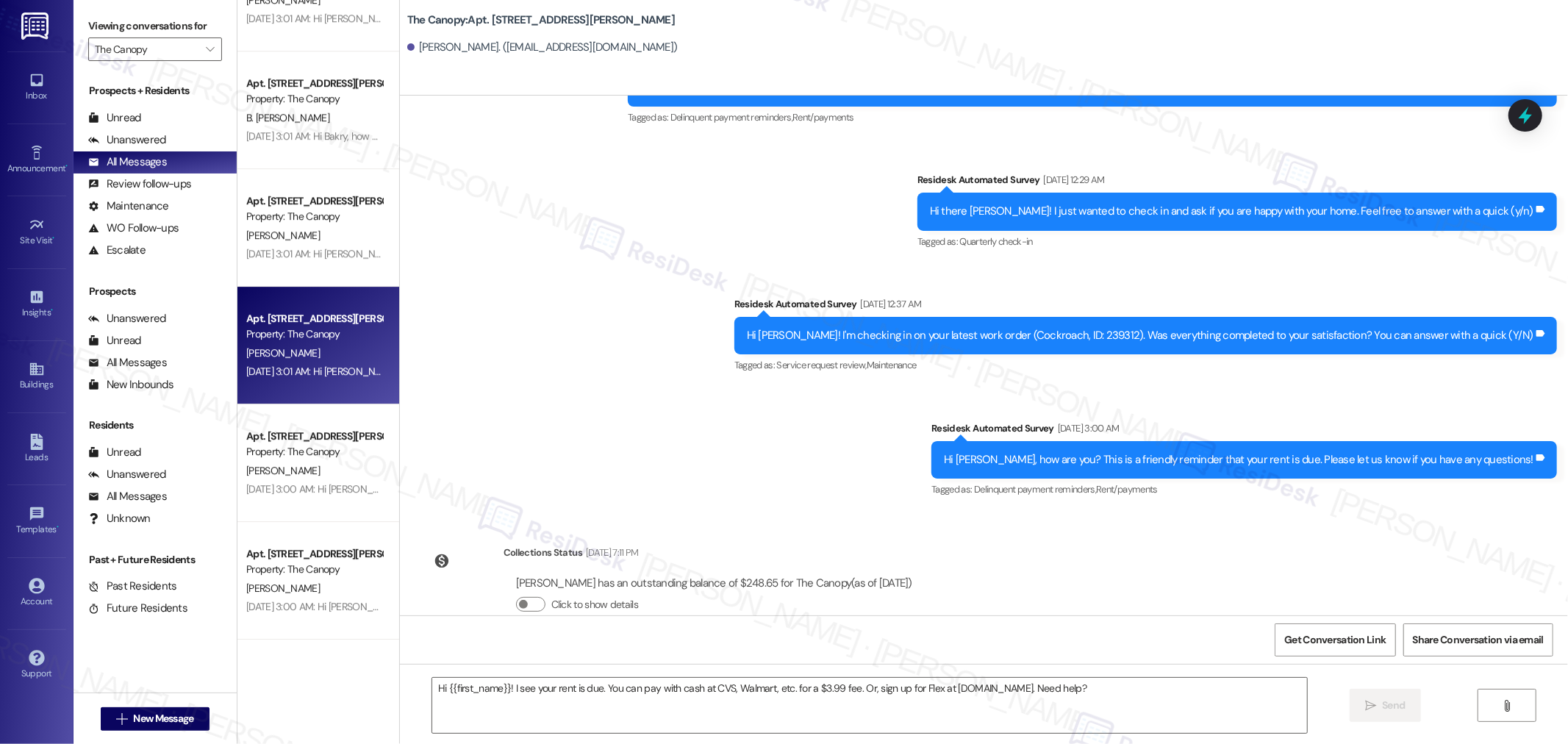
type textarea "Fetching suggested responses. Please feel free to read through the conversation…"
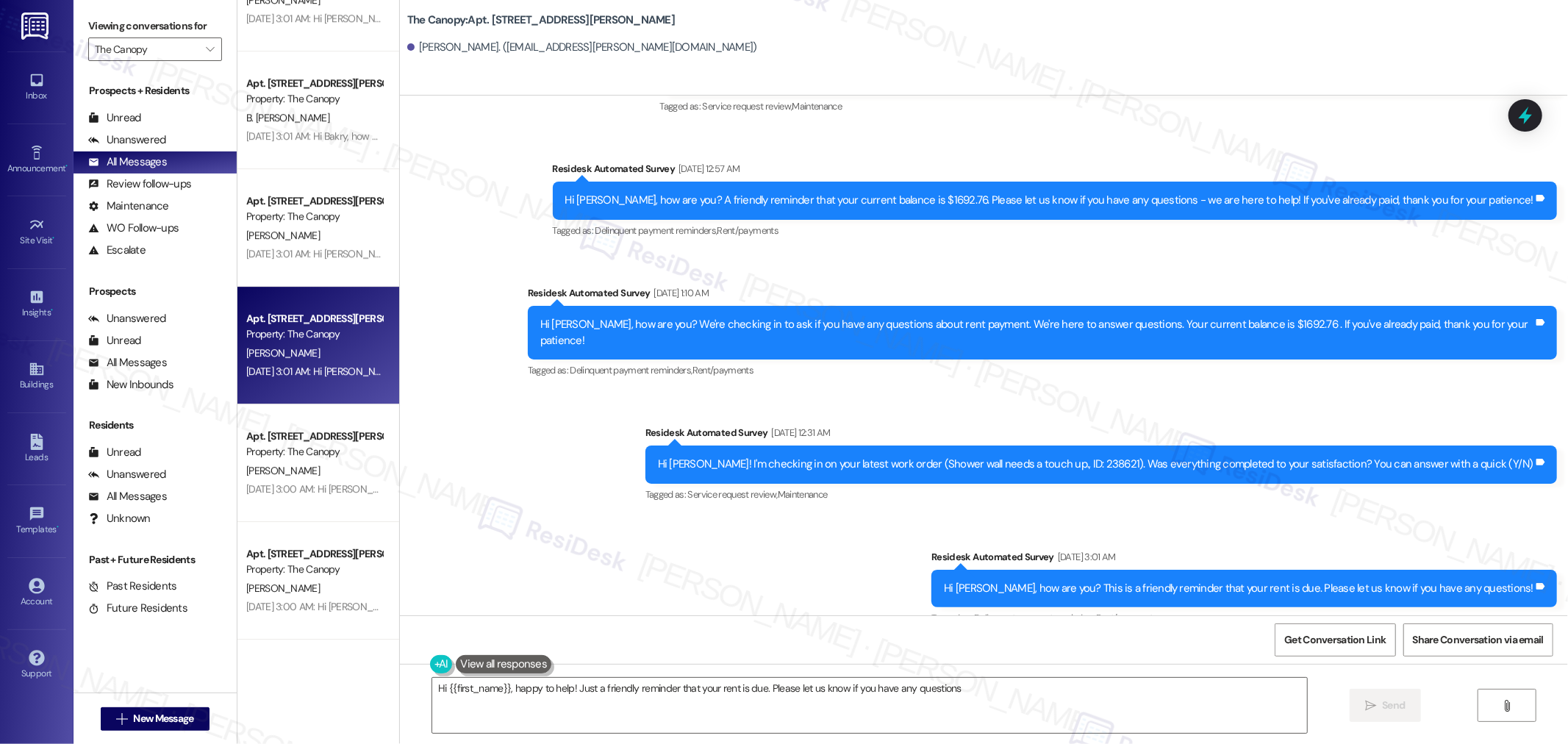
type textarea "Hi {{first_name}}, happy to help! Just a friendly reminder that your rent is du…"
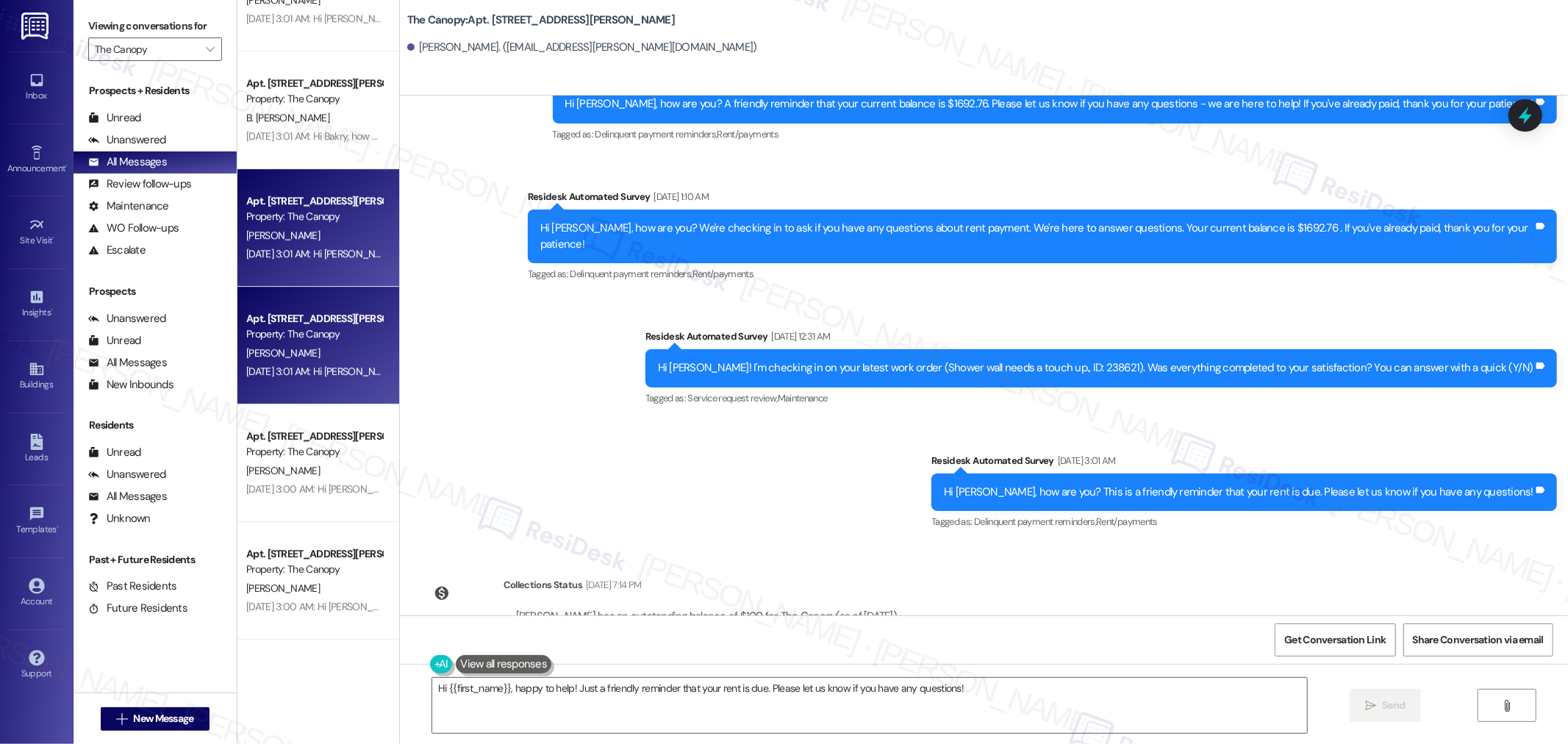
click at [306, 232] on div "R. Lynch" at bounding box center [314, 235] width 139 height 19
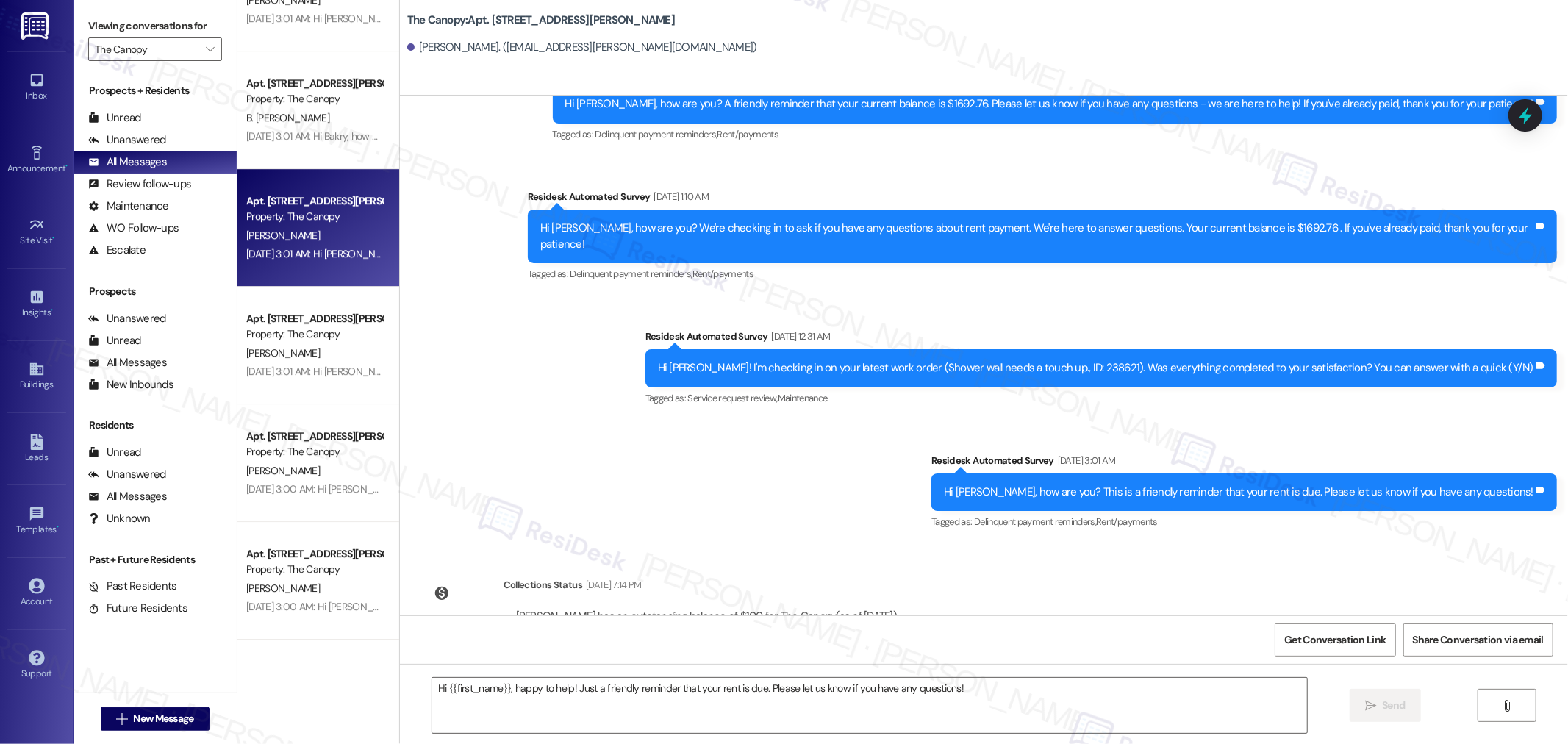
type textarea "Fetching suggested responses. Please feel free to read through the conversation…"
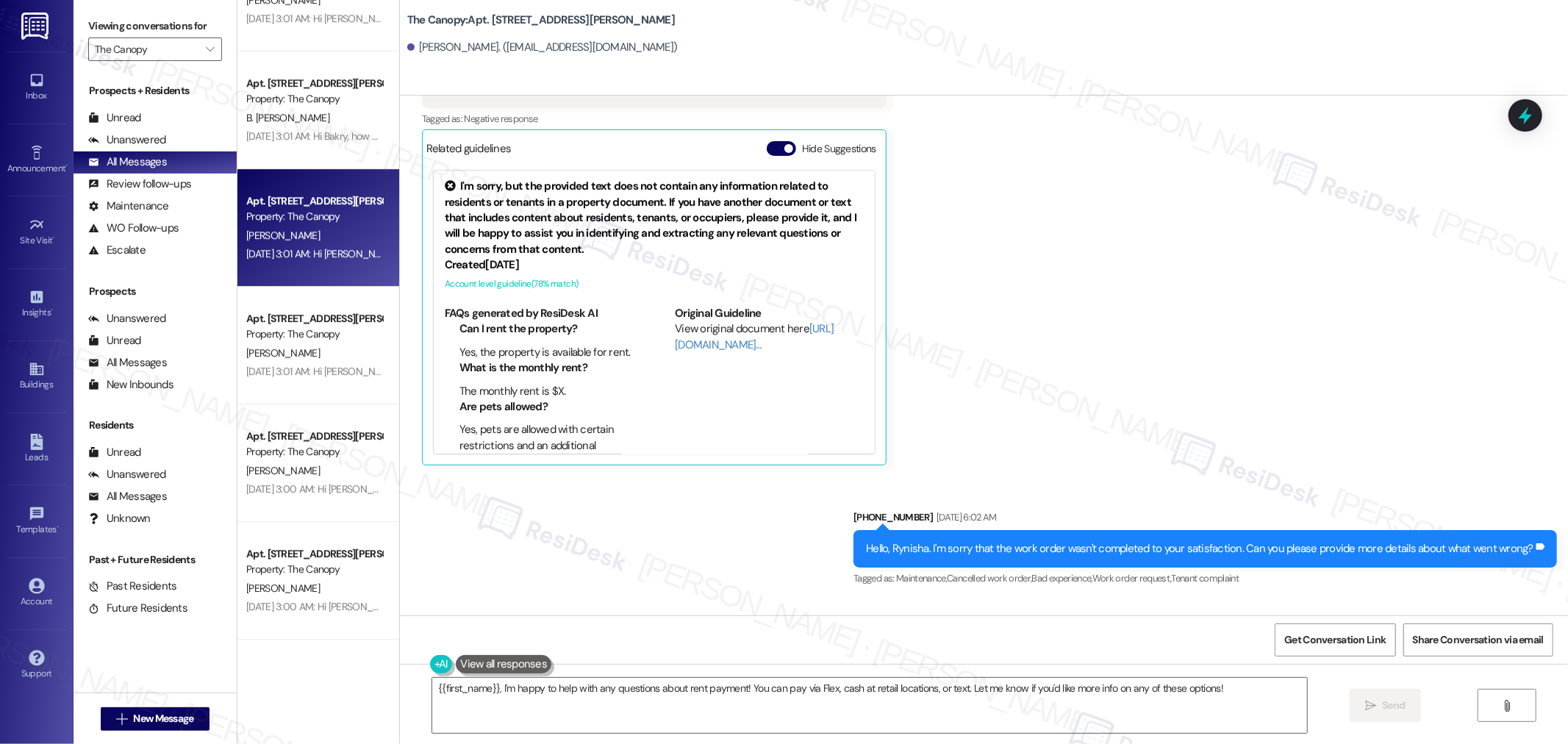
scroll to position [3739, 0]
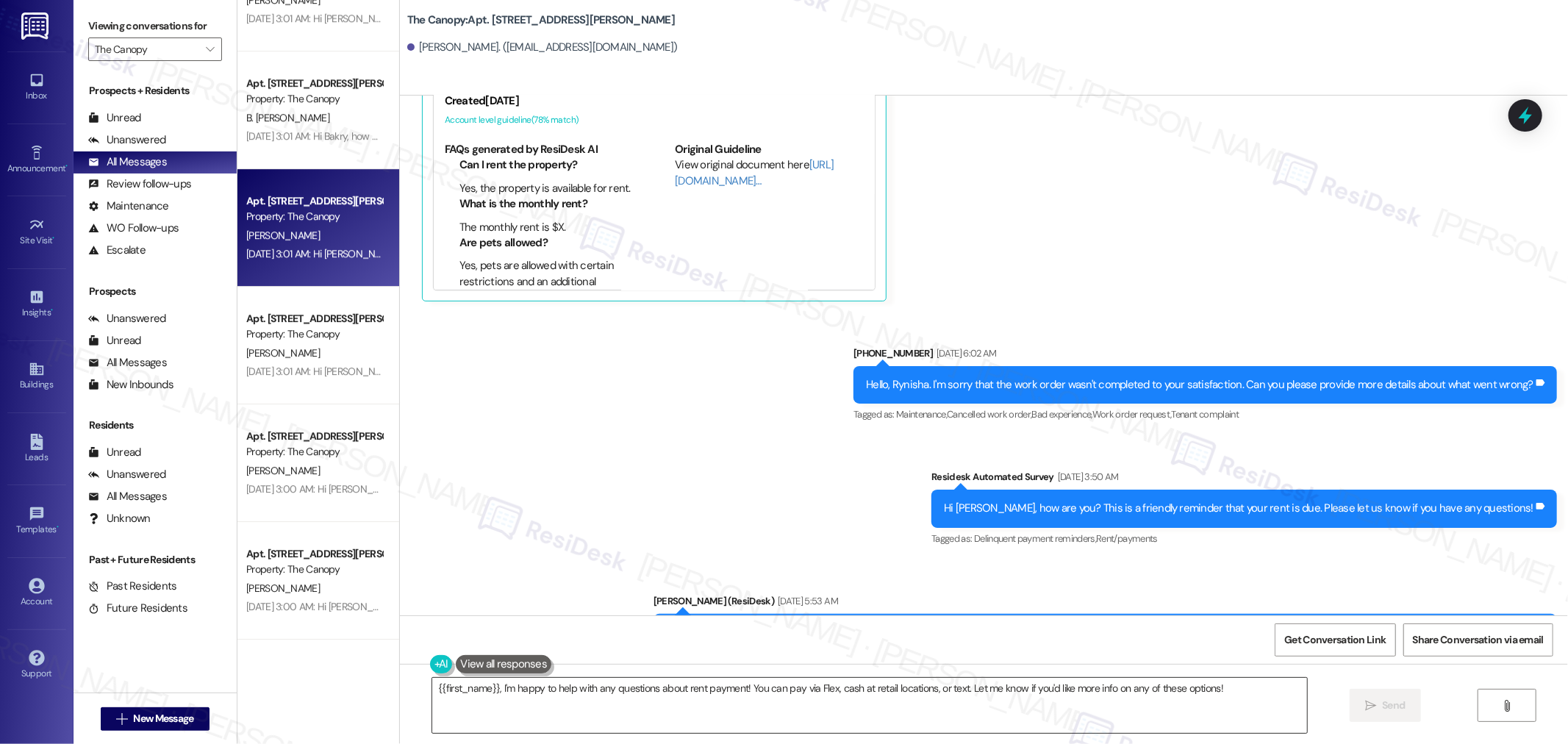
click at [813, 688] on textarea "{{first_name}}, I'm happy to help with any questions about rent payment! You ca…" at bounding box center [869, 705] width 874 height 55
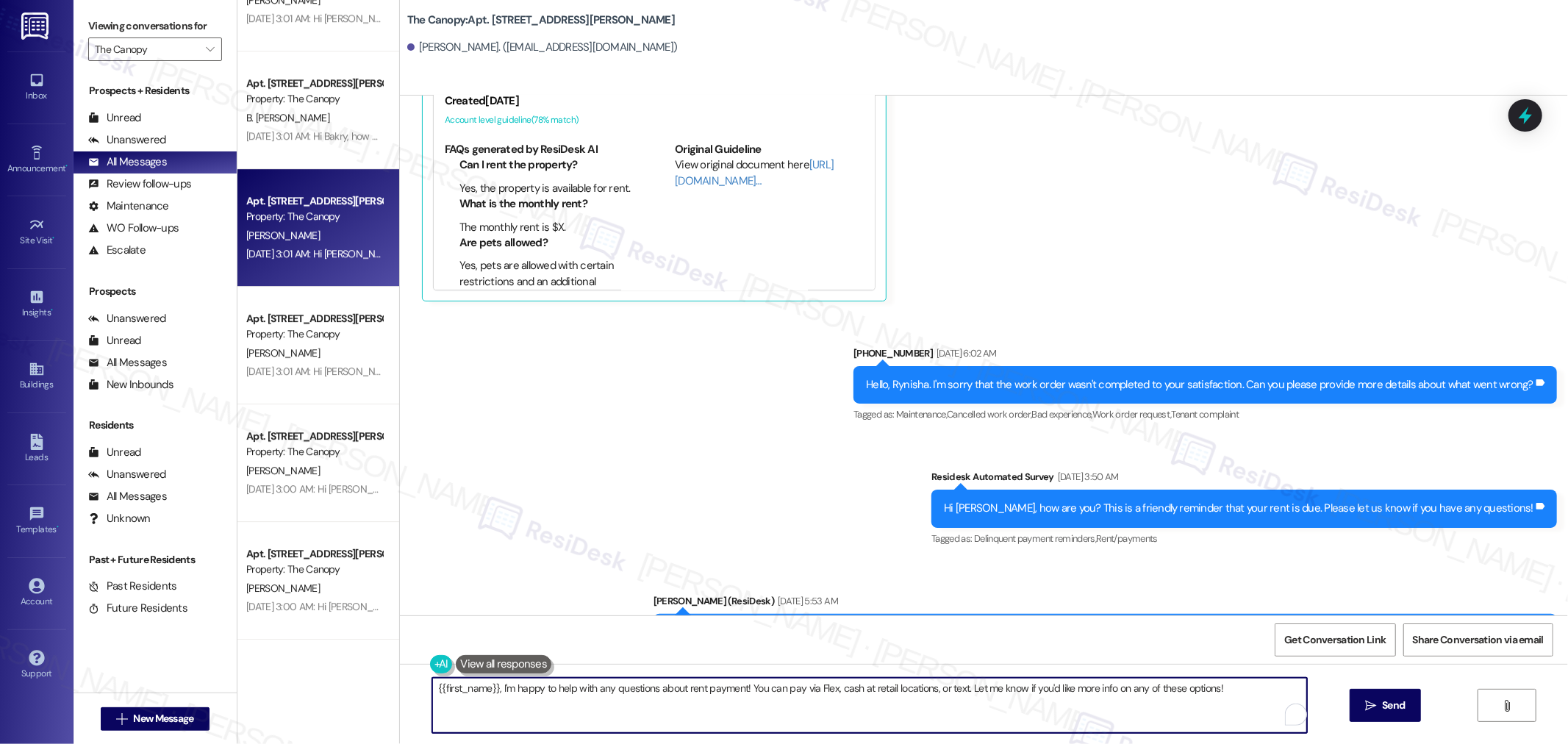
click at [813, 688] on textarea "{{first_name}}, I'm happy to help with any questions about rent payment! You ca…" at bounding box center [869, 705] width 874 height 55
paste textarea "Hello {{first_name}}! Hope all is going great. We’d love your input—how are thi…"
type textarea "Hello {{first_name}}! Hope all is going great. We’d love your input—how are thi…"
click at [1407, 709] on button " Send" at bounding box center [1385, 704] width 72 height 33
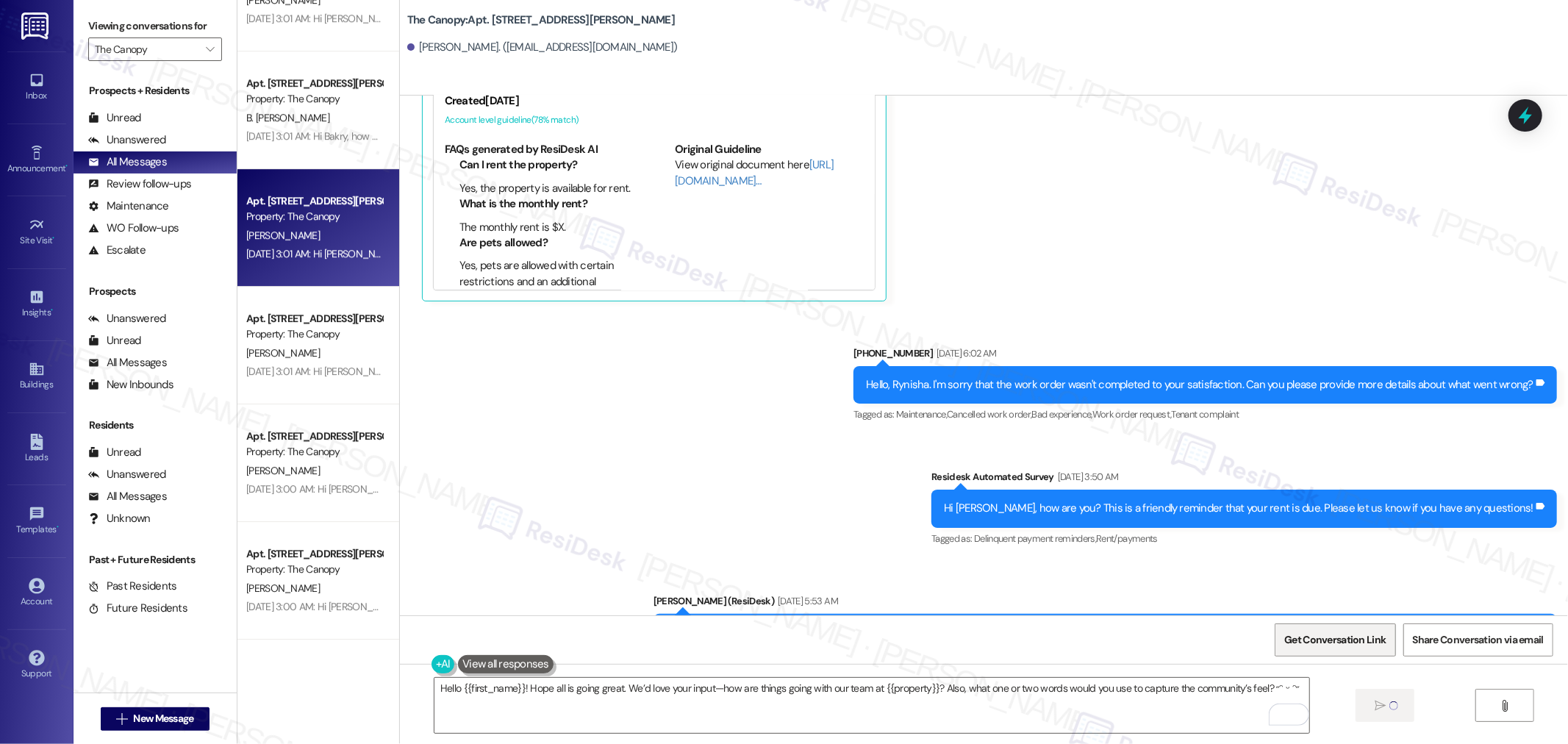
click at [1364, 644] on span "Get Conversation Link" at bounding box center [1334, 639] width 102 height 15
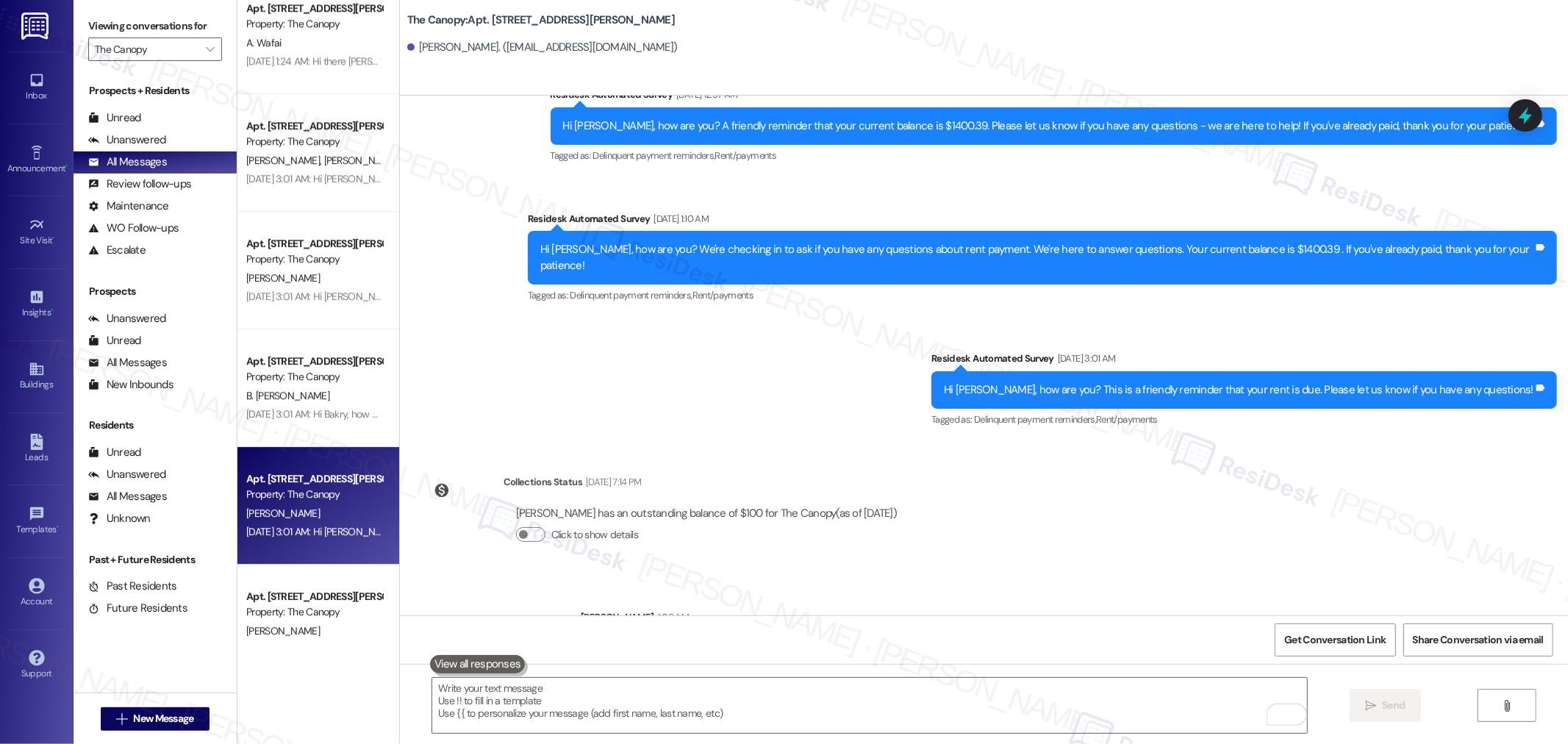
scroll to position [3664, 0]
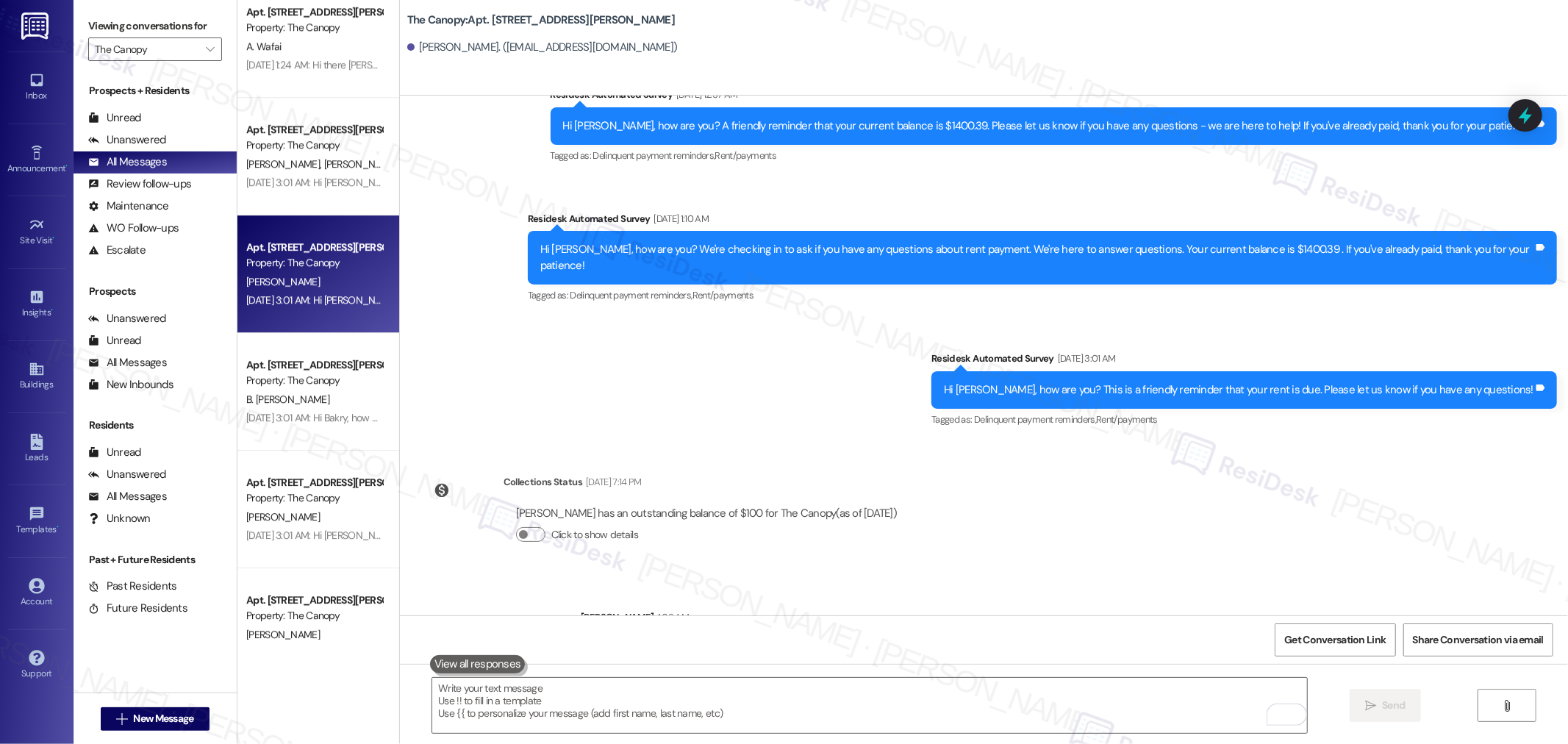
click at [289, 300] on div "Sep 04, 2025 at 3:01 AM: Hi Julia, how are you? This is a friendly reminder tha…" at bounding box center [550, 299] width 607 height 13
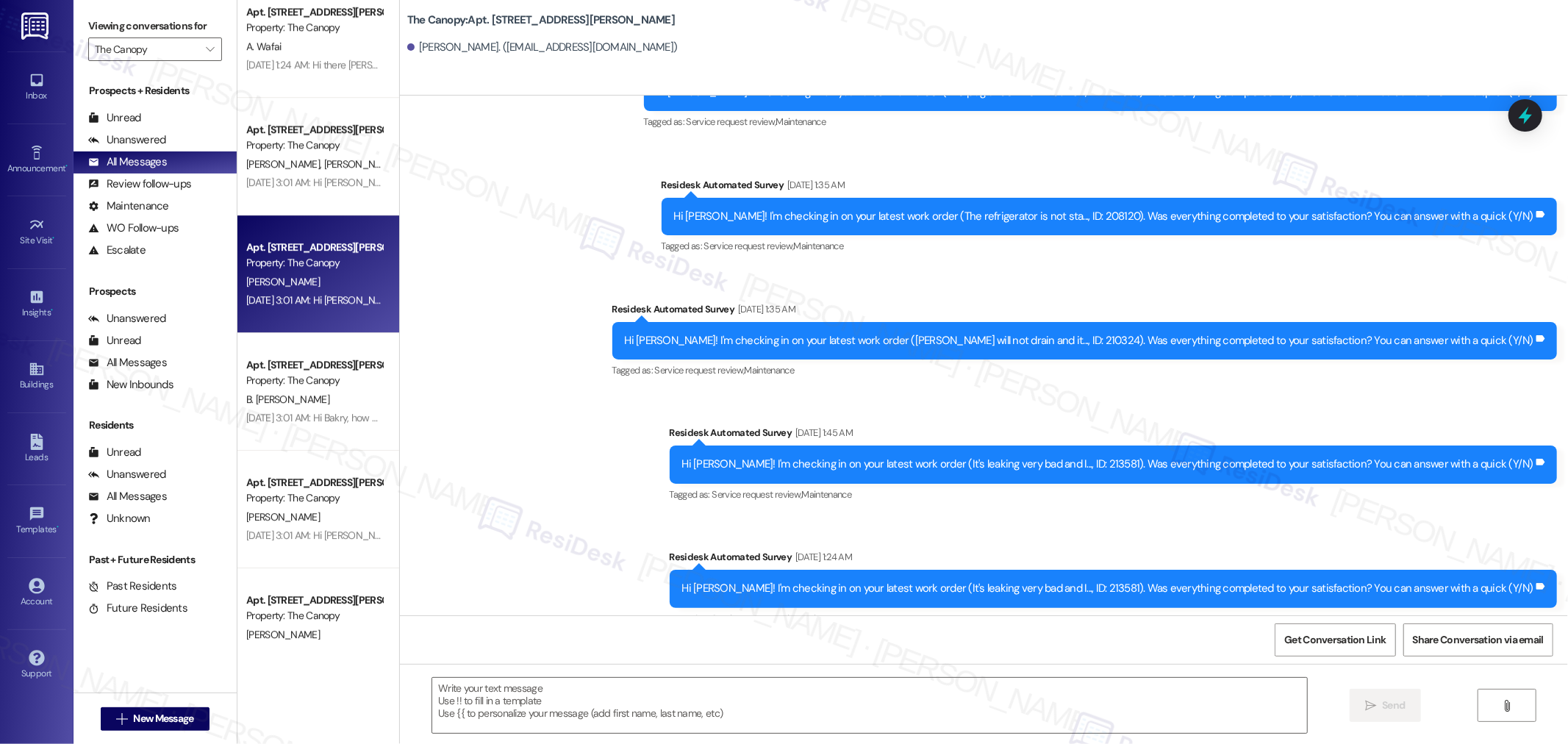
type textarea "Fetching suggested responses. Please feel free to read through the conversation…"
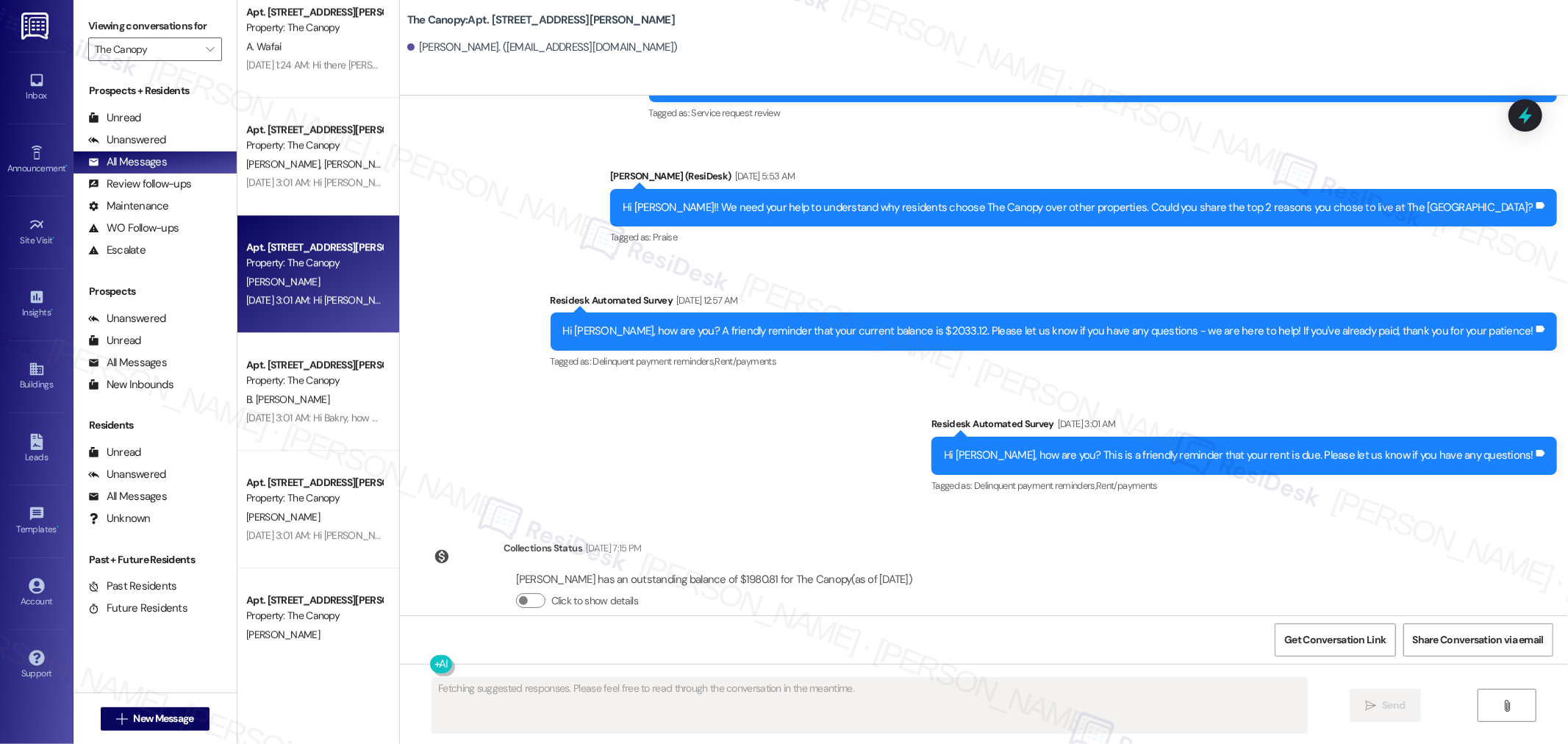
scroll to position [4386, 0]
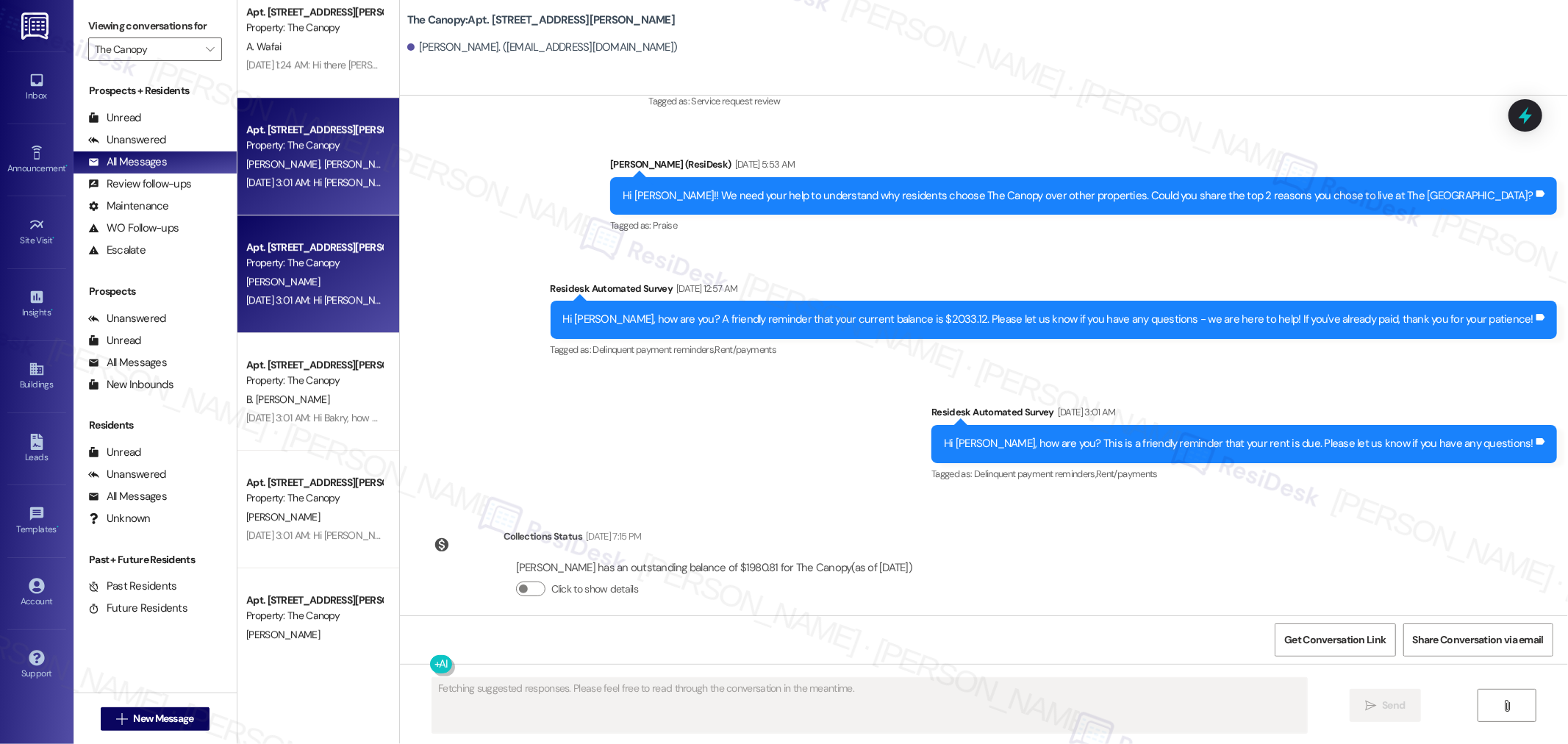
click at [323, 165] on span "T. Sears" at bounding box center [359, 164] width 73 height 13
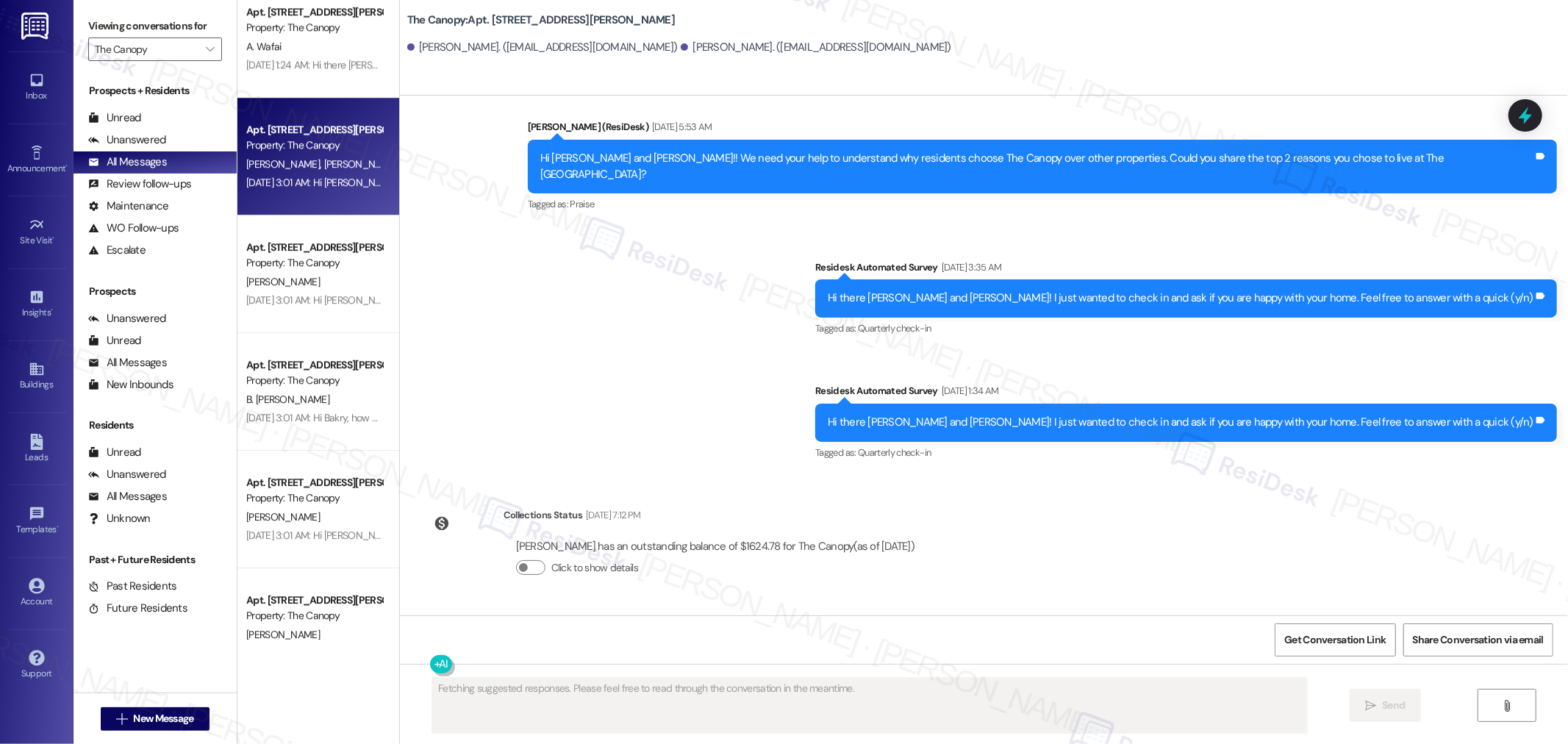
scroll to position [3146, 0]
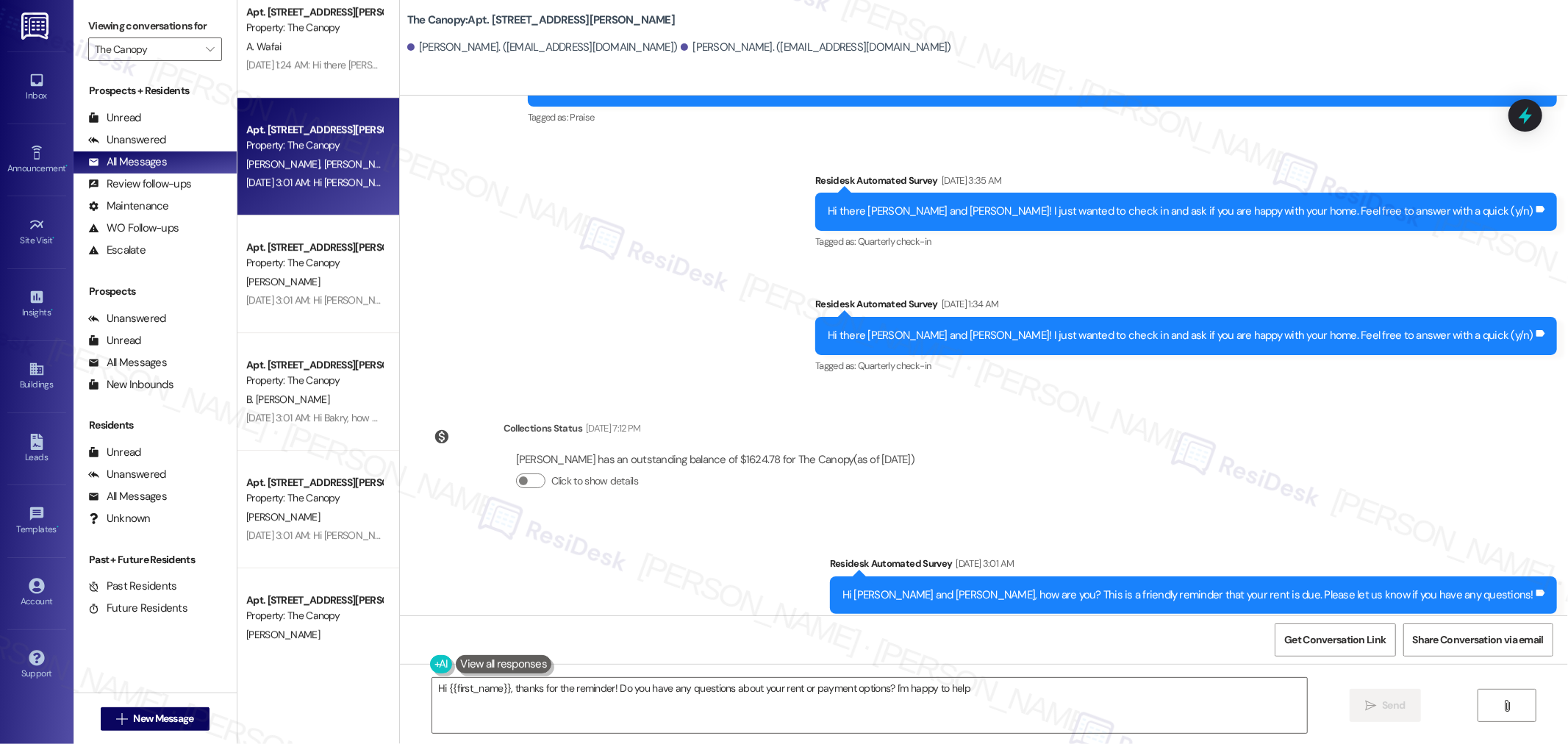
type textarea "Hi {{first_name}}, thanks for the reminder! Do you have any questions about you…"
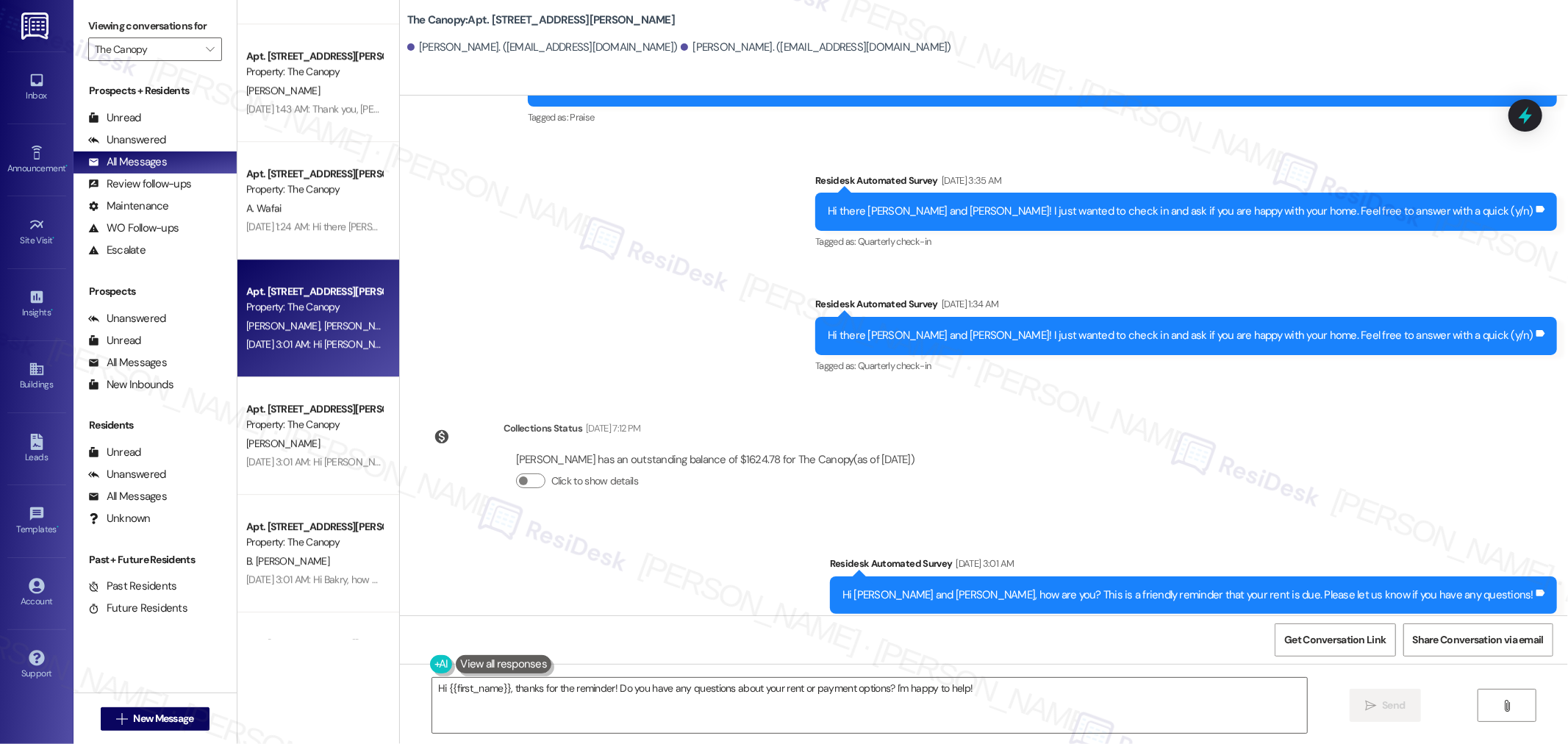
scroll to position [3501, 0]
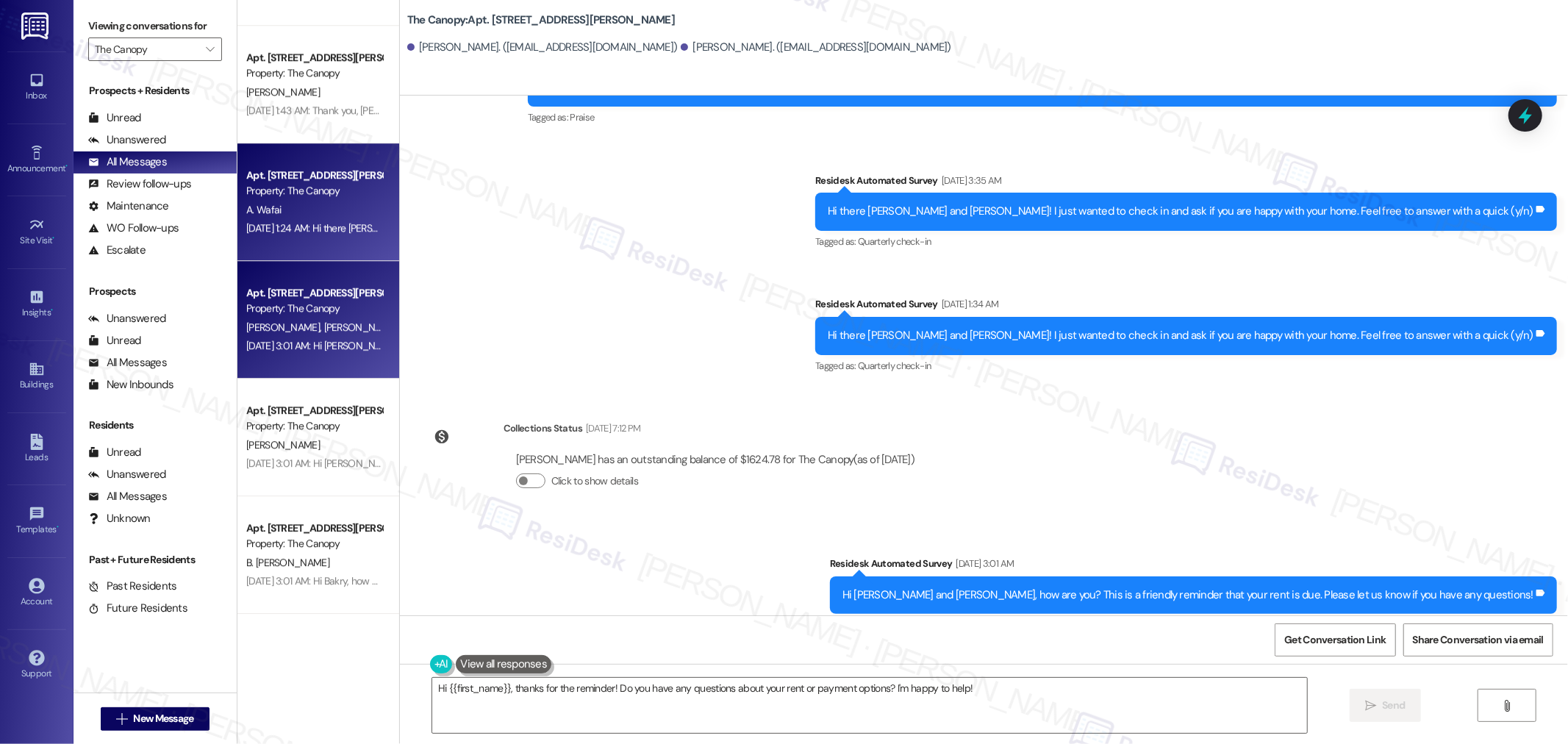
click at [284, 207] on div "A. Wafai" at bounding box center [314, 210] width 139 height 19
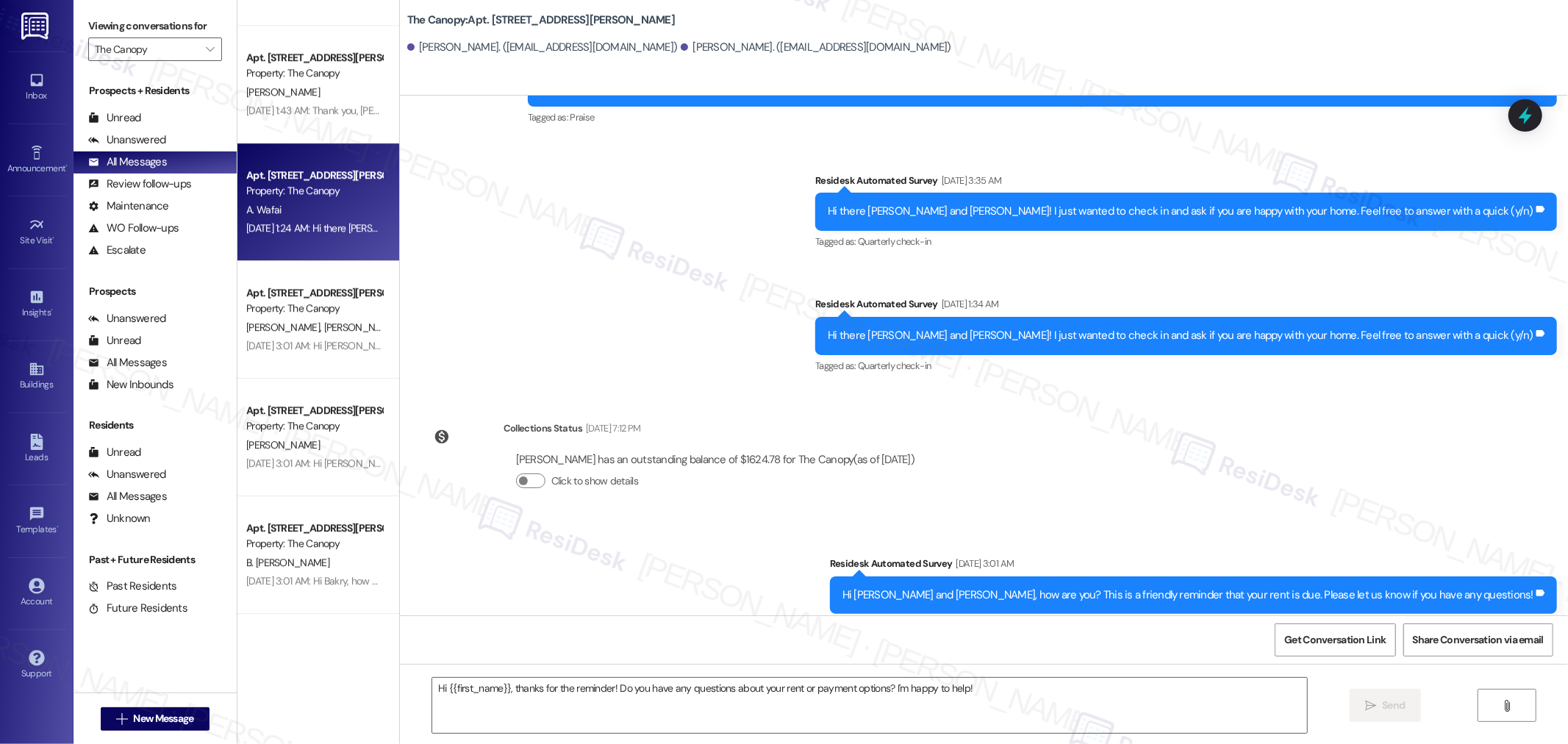
type textarea "Fetching suggested responses. Please feel free to read through the conversation…"
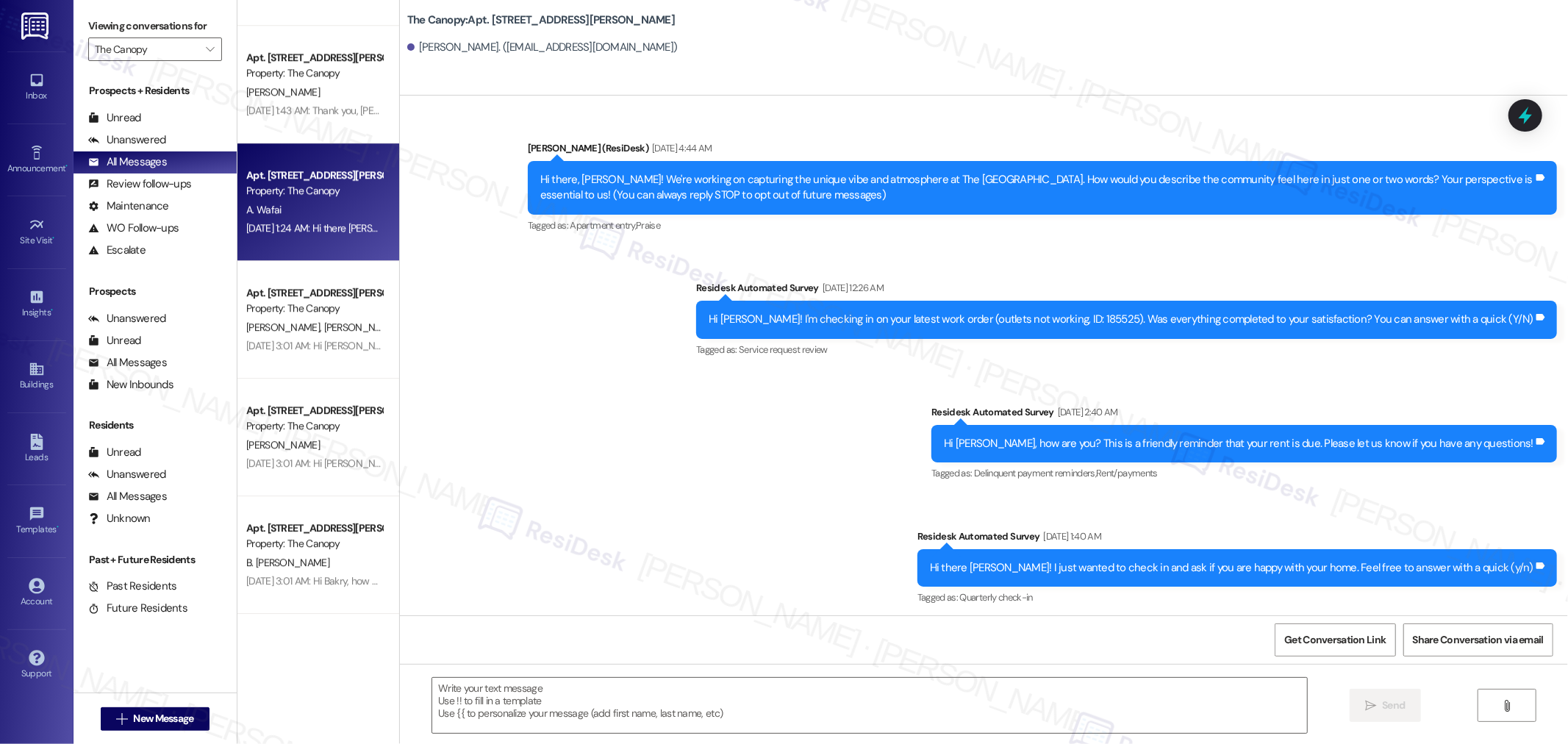
type textarea "Fetching suggested responses. Please feel free to read through the conversation…"
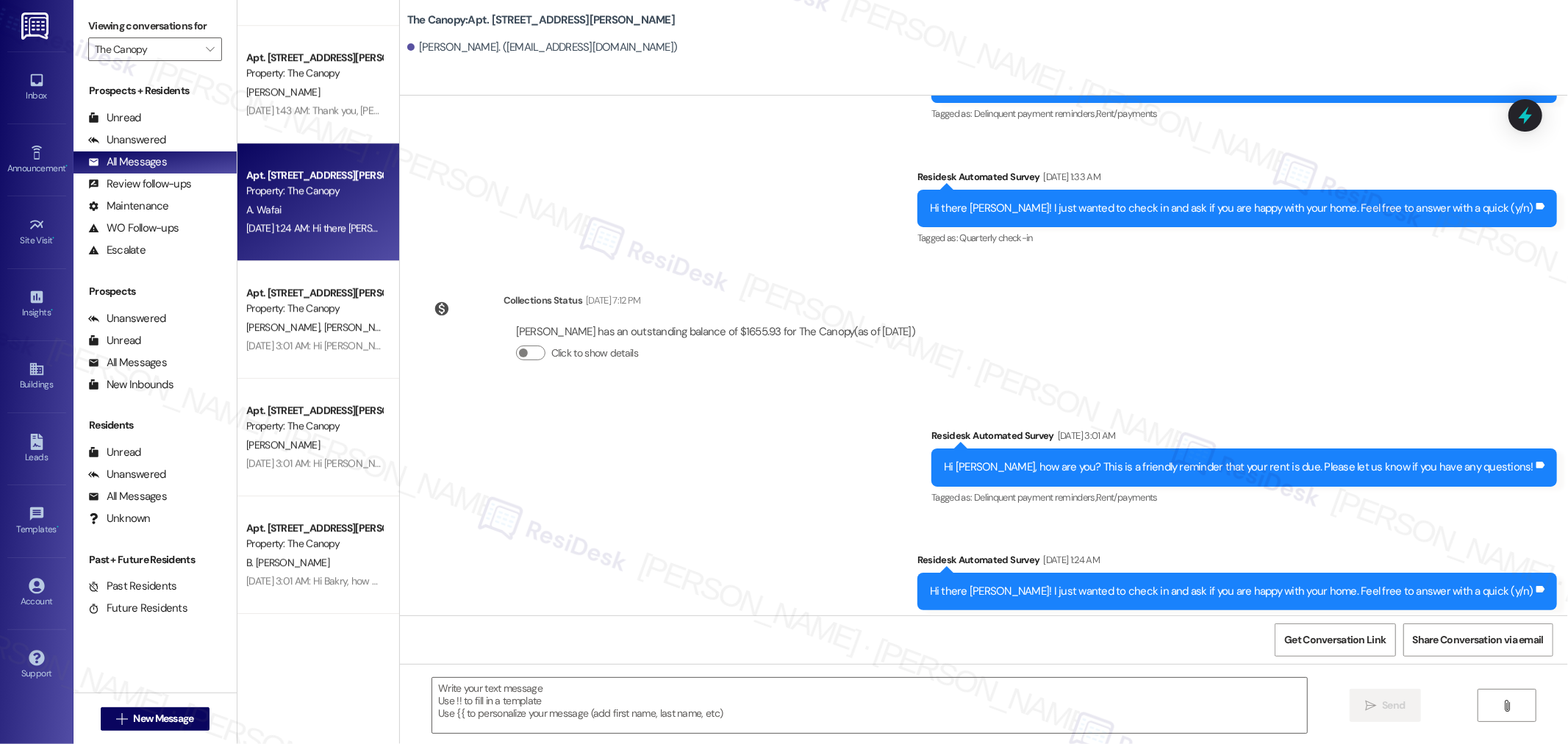
scroll to position [970, 0]
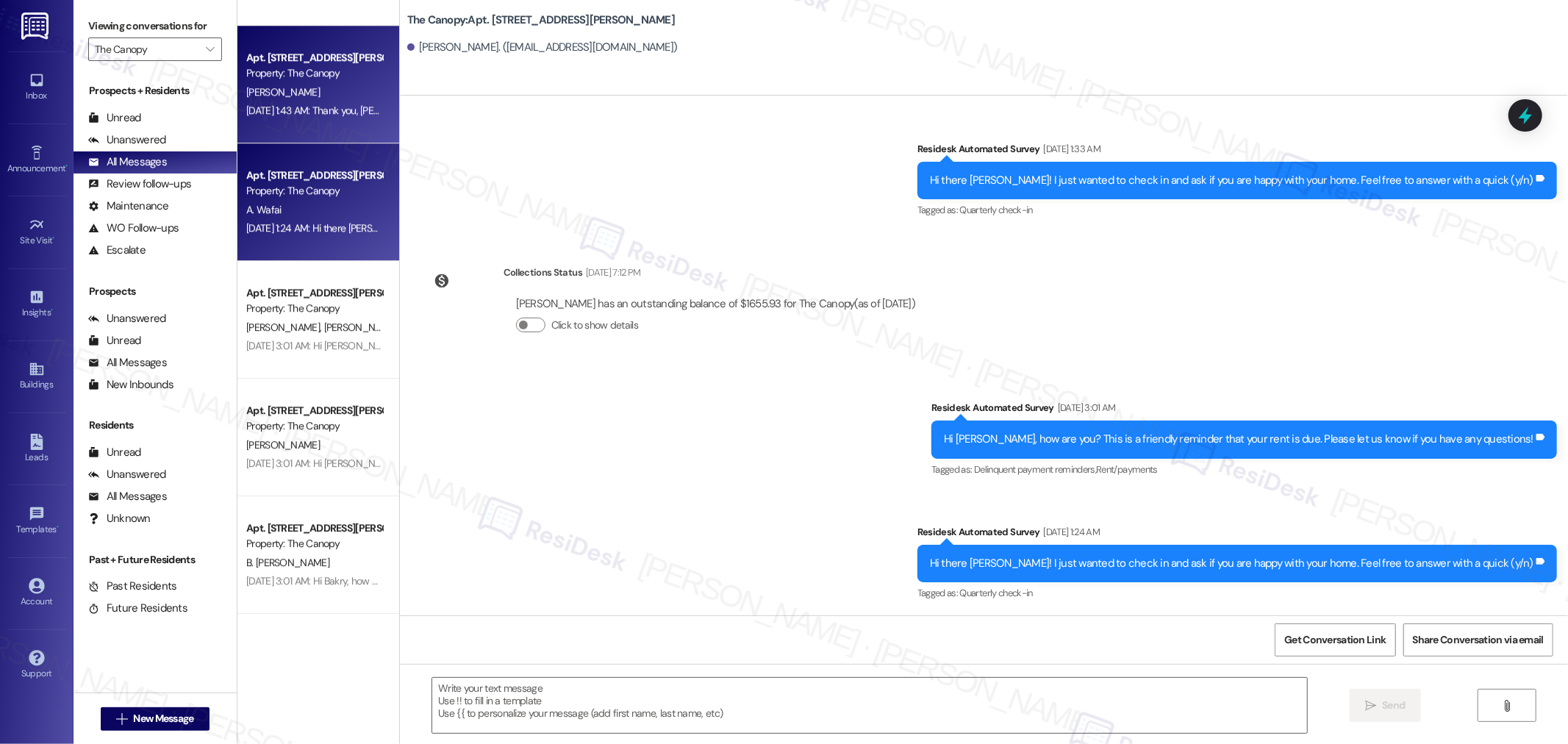
click at [288, 112] on div "Sep 06, 2025 at 1:43 AM: Thank you, Franco, for your payment! If there's anythi…" at bounding box center [538, 110] width 585 height 13
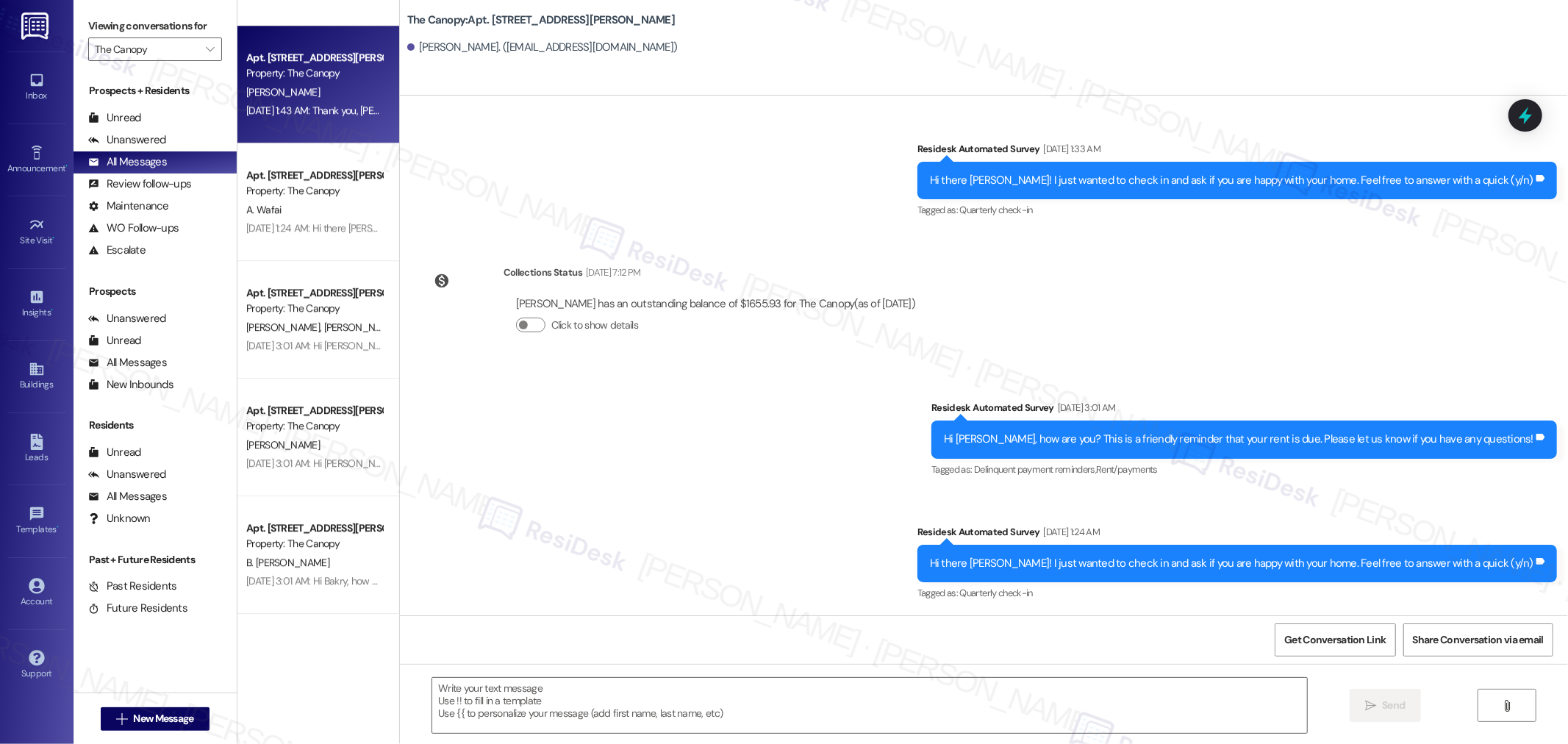
type textarea "Fetching suggested responses. Please feel free to read through the conversation…"
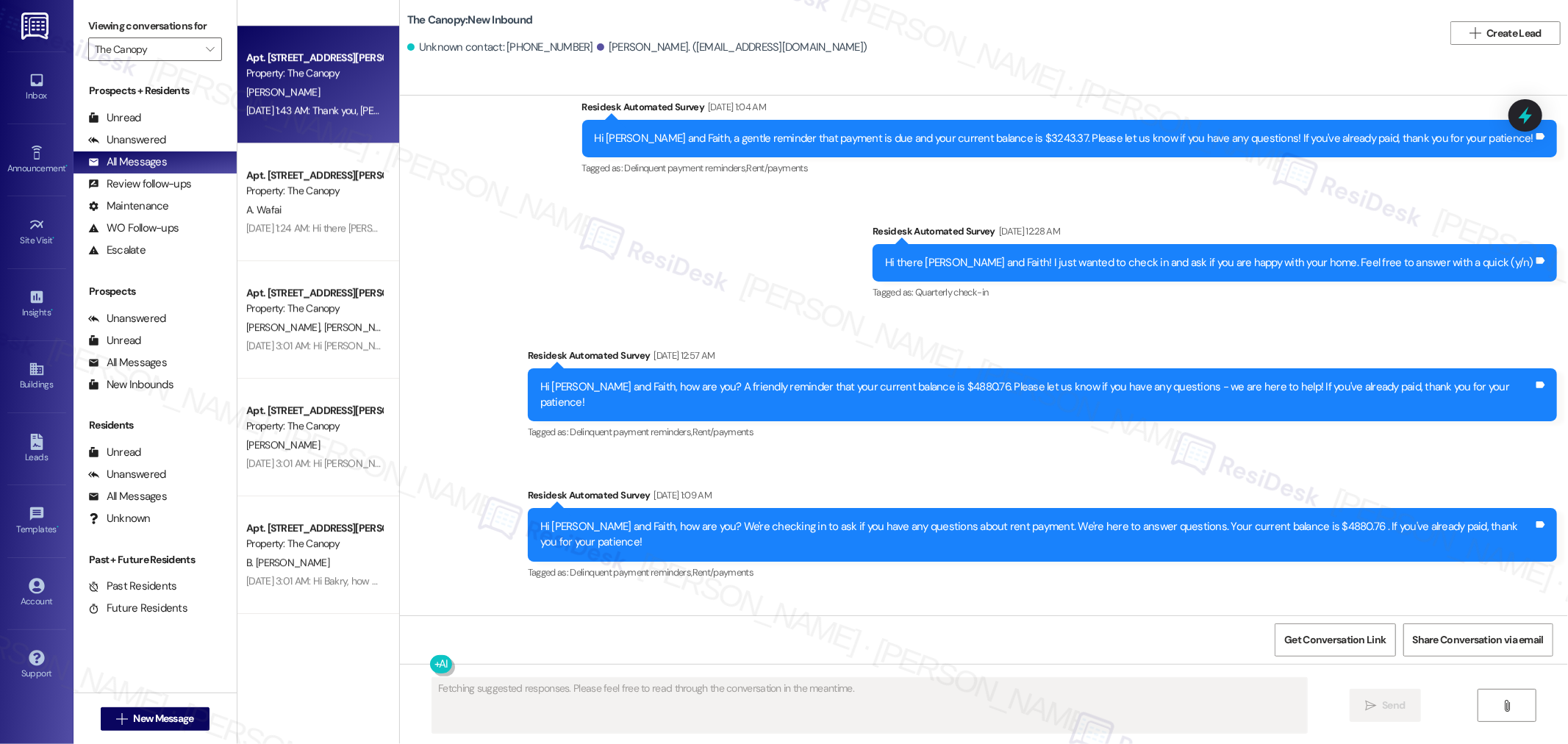
scroll to position [3182, 0]
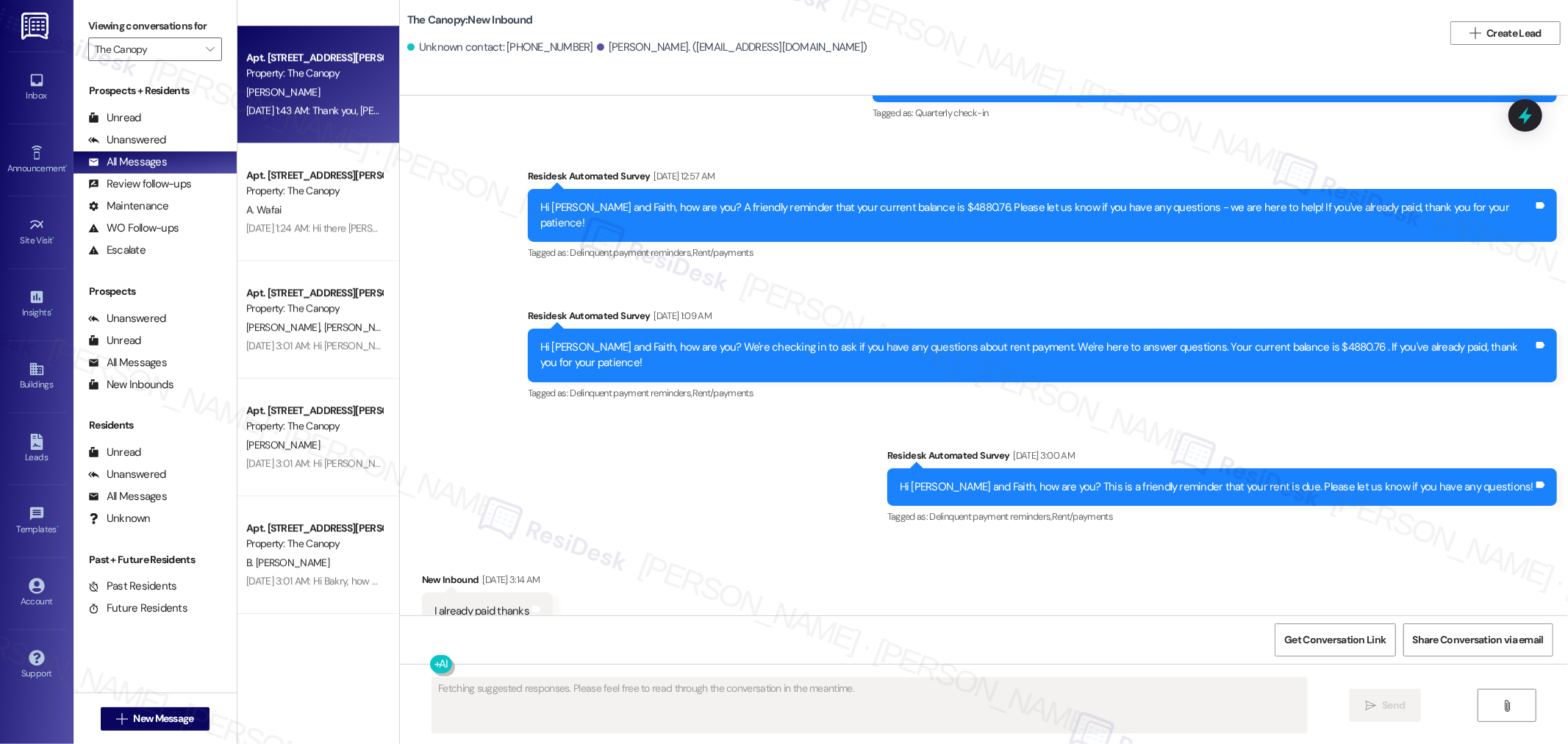
click at [860, 539] on div "Received via SMS New Inbound Sep 04, 2025 at 3:14 AM I already paid thanks Tags…" at bounding box center [984, 601] width 1168 height 124
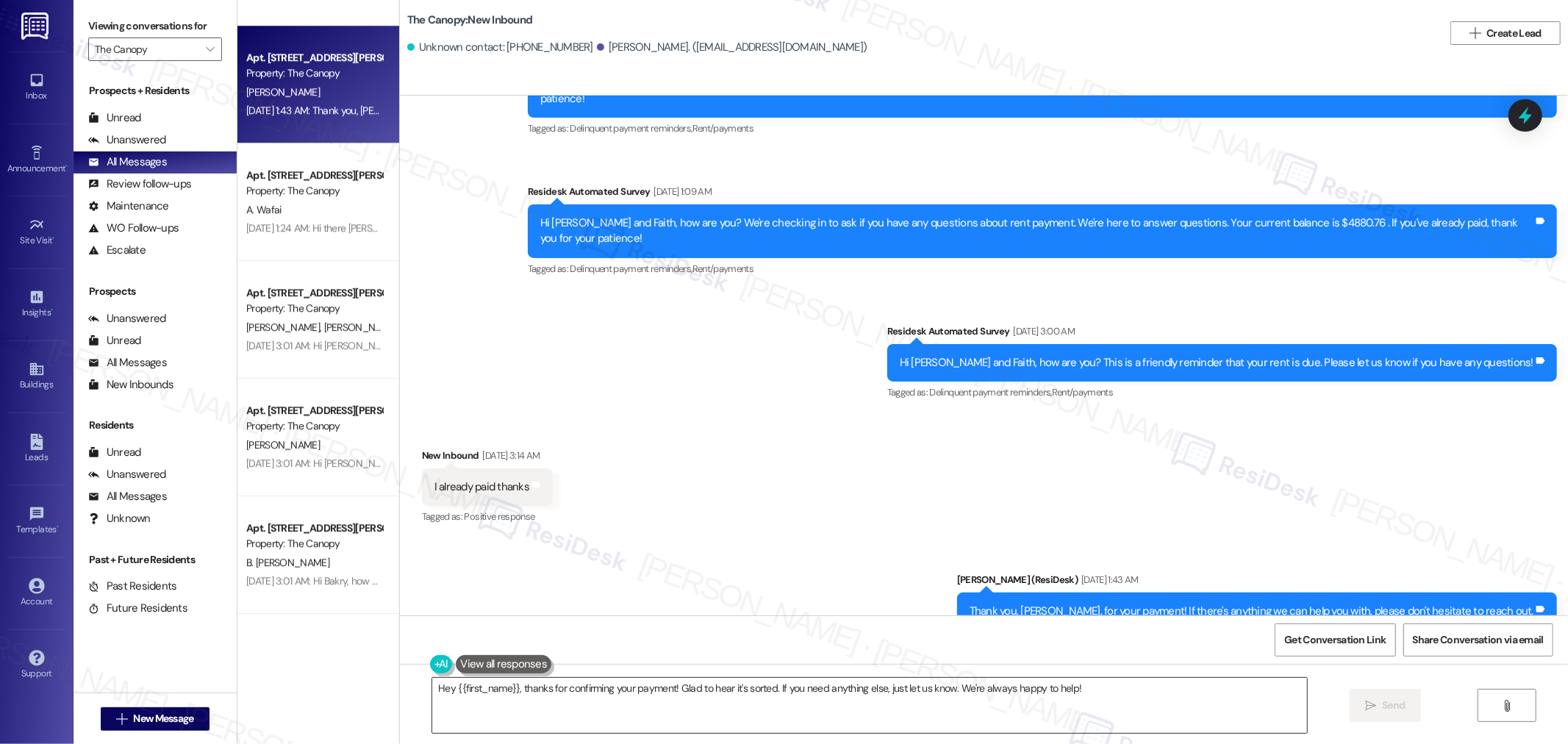
click at [649, 694] on textarea "Hey {{first_name}}, thanks for confirming your payment! Glad to hear it's sorte…" at bounding box center [869, 705] width 874 height 55
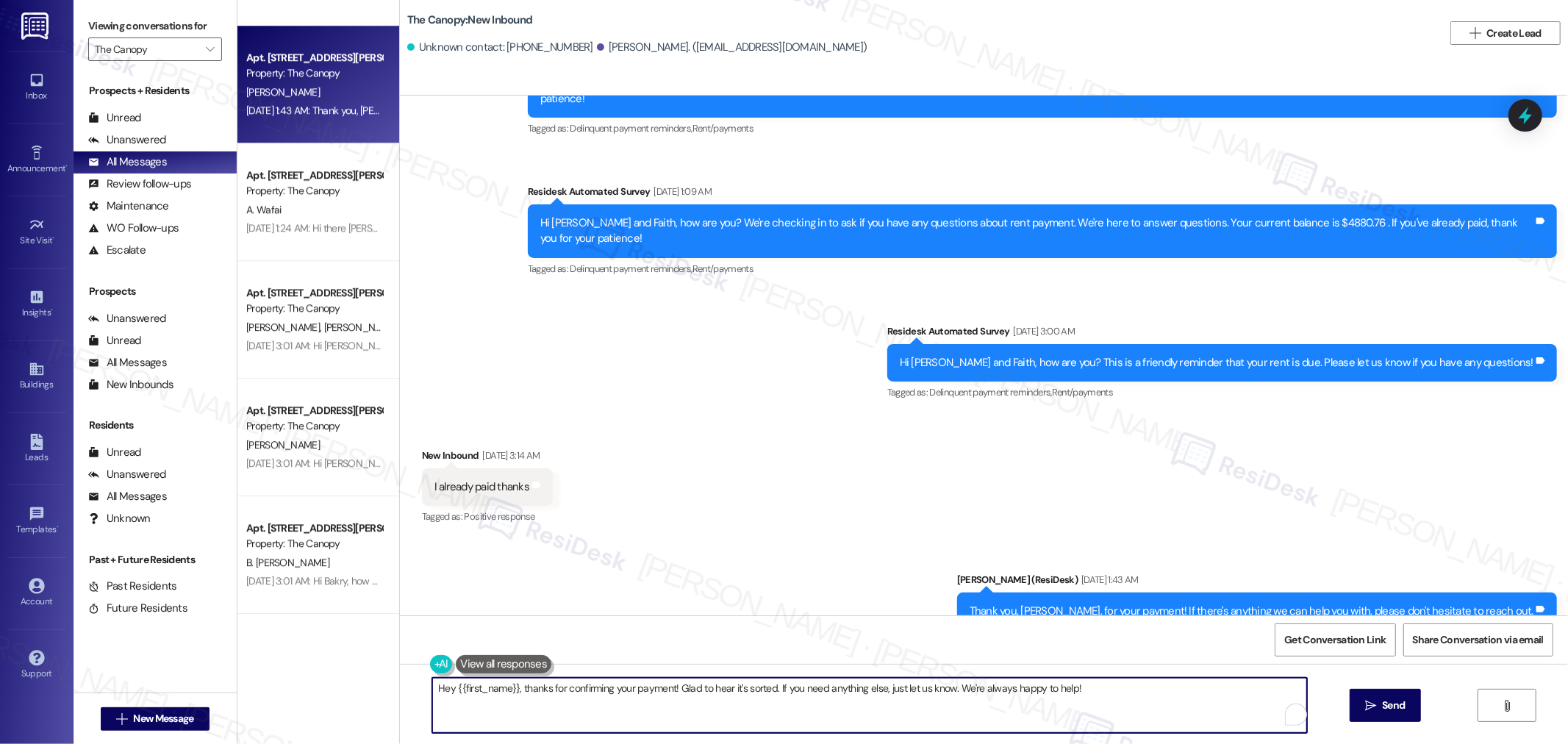
click at [649, 694] on textarea "Hey {{first_name}}, thanks for confirming your payment! Glad to hear it's sorte…" at bounding box center [869, 705] width 874 height 55
paste textarea "llo {{first_name}}! Hope all is going great. We’d love your input—how are thing…"
type textarea "Hello {{first_name}}! Hope all is going great. We’d love your input—how are thi…"
click at [1397, 702] on span "Send" at bounding box center [1393, 704] width 23 height 15
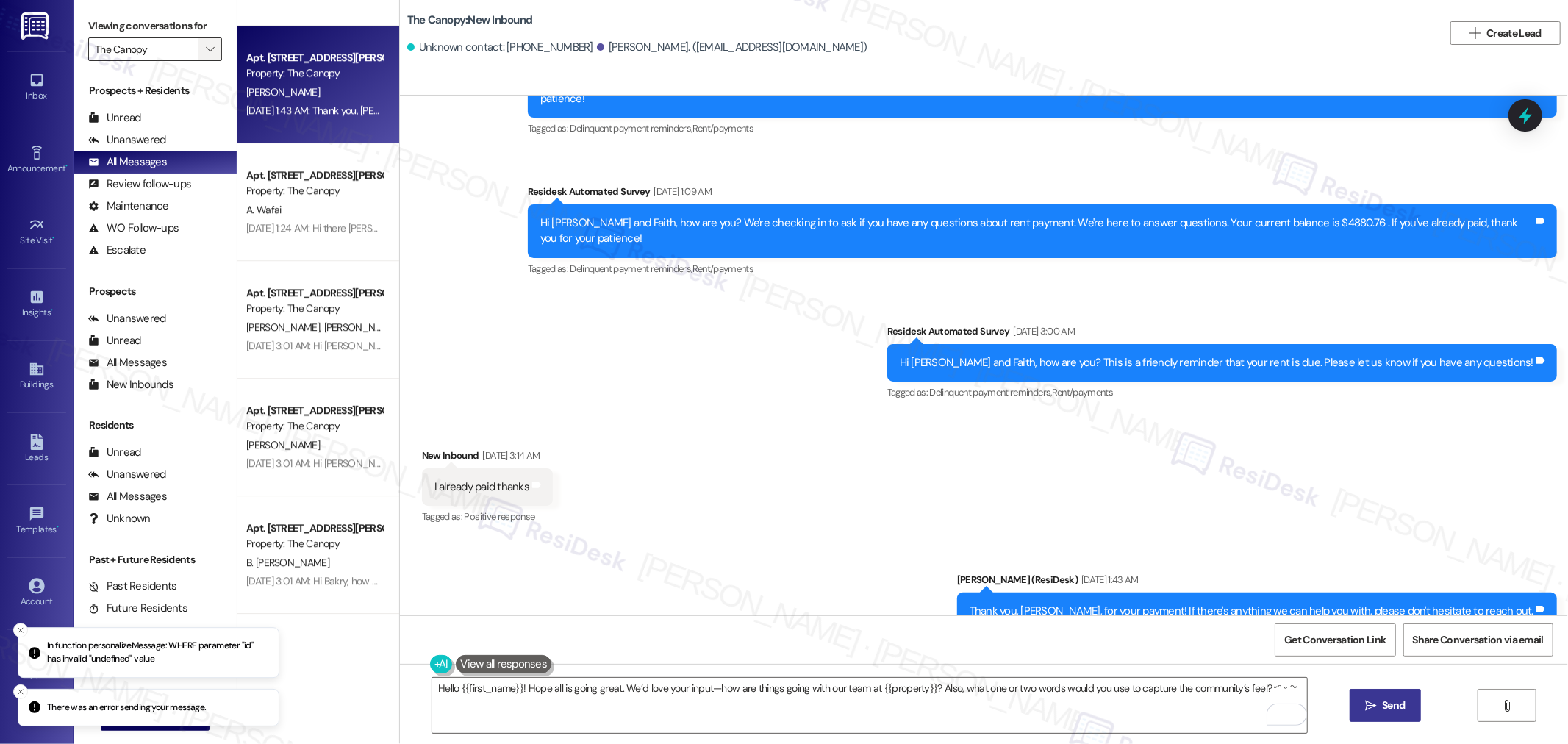
click at [203, 38] on span "" at bounding box center [210, 49] width 14 height 24
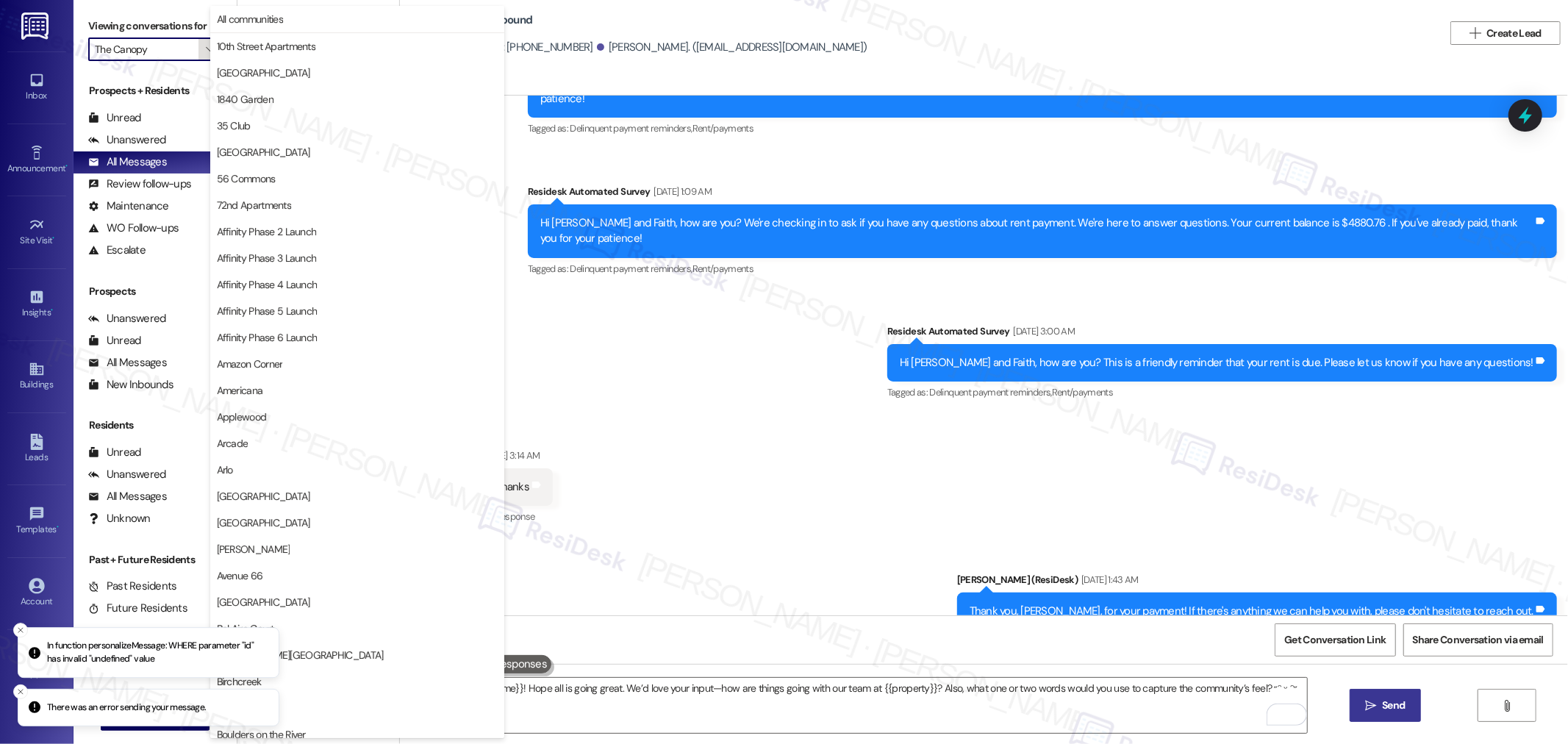
scroll to position [2450, 0]
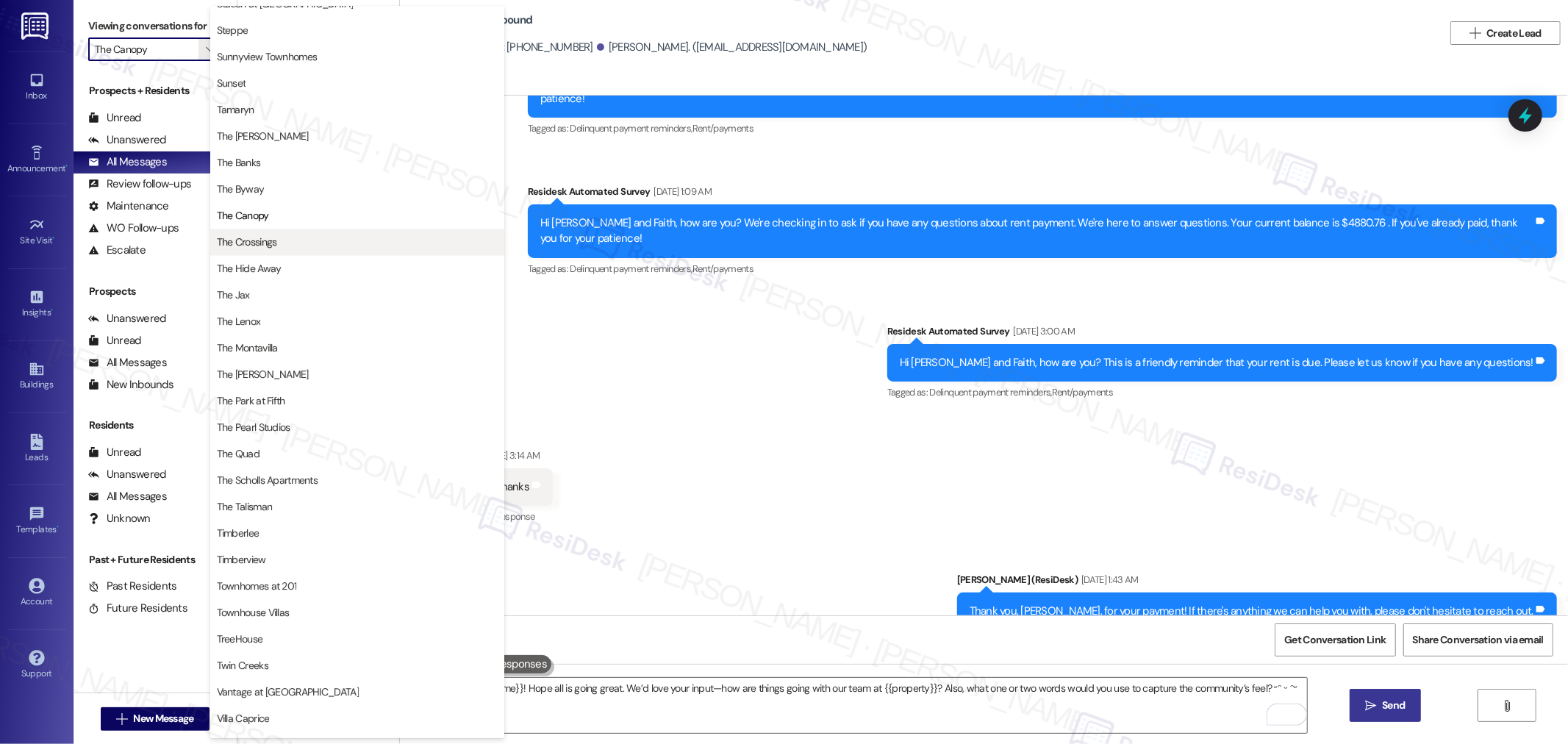
click at [240, 241] on span "The Crossings" at bounding box center [247, 242] width 60 height 15
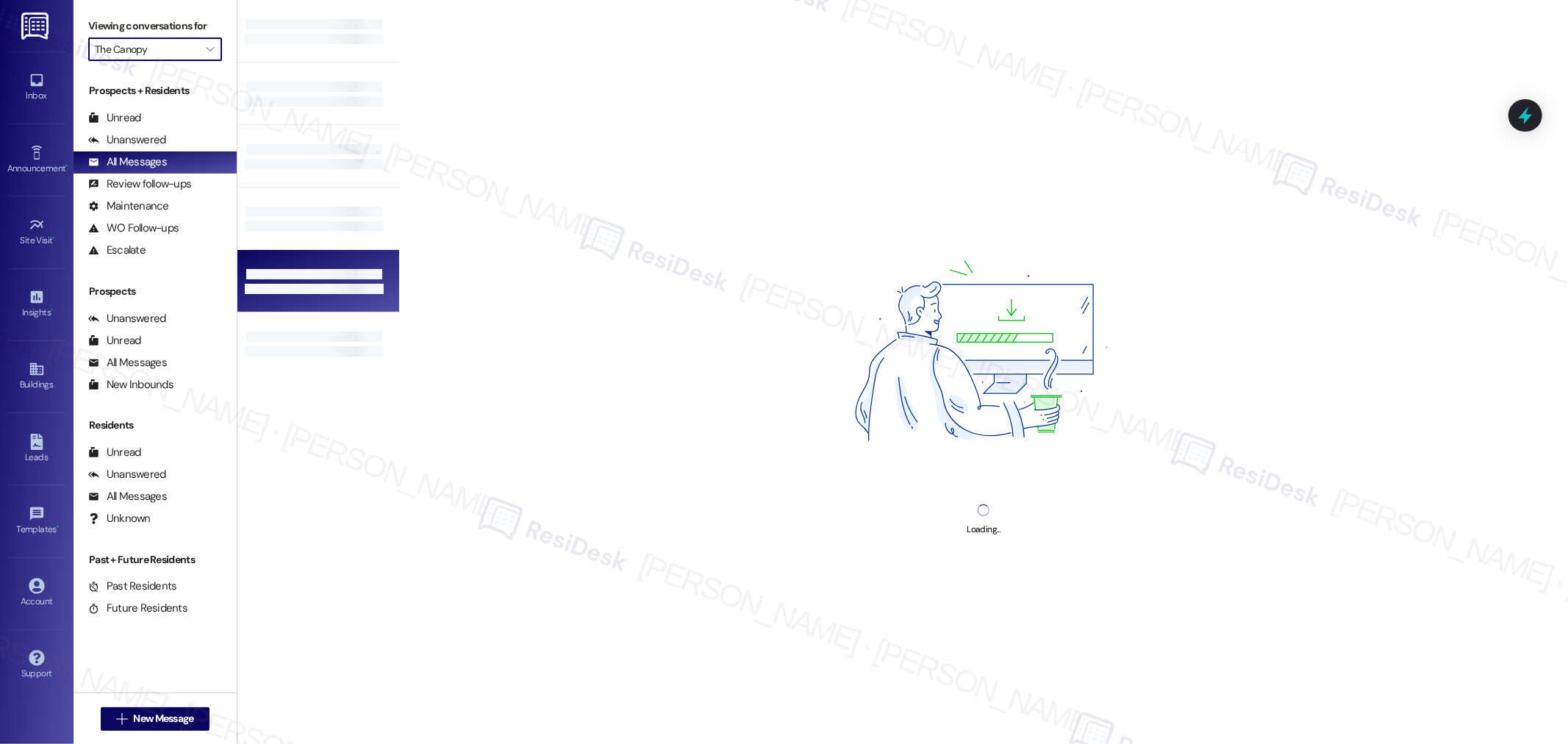
type input "The Crossings"
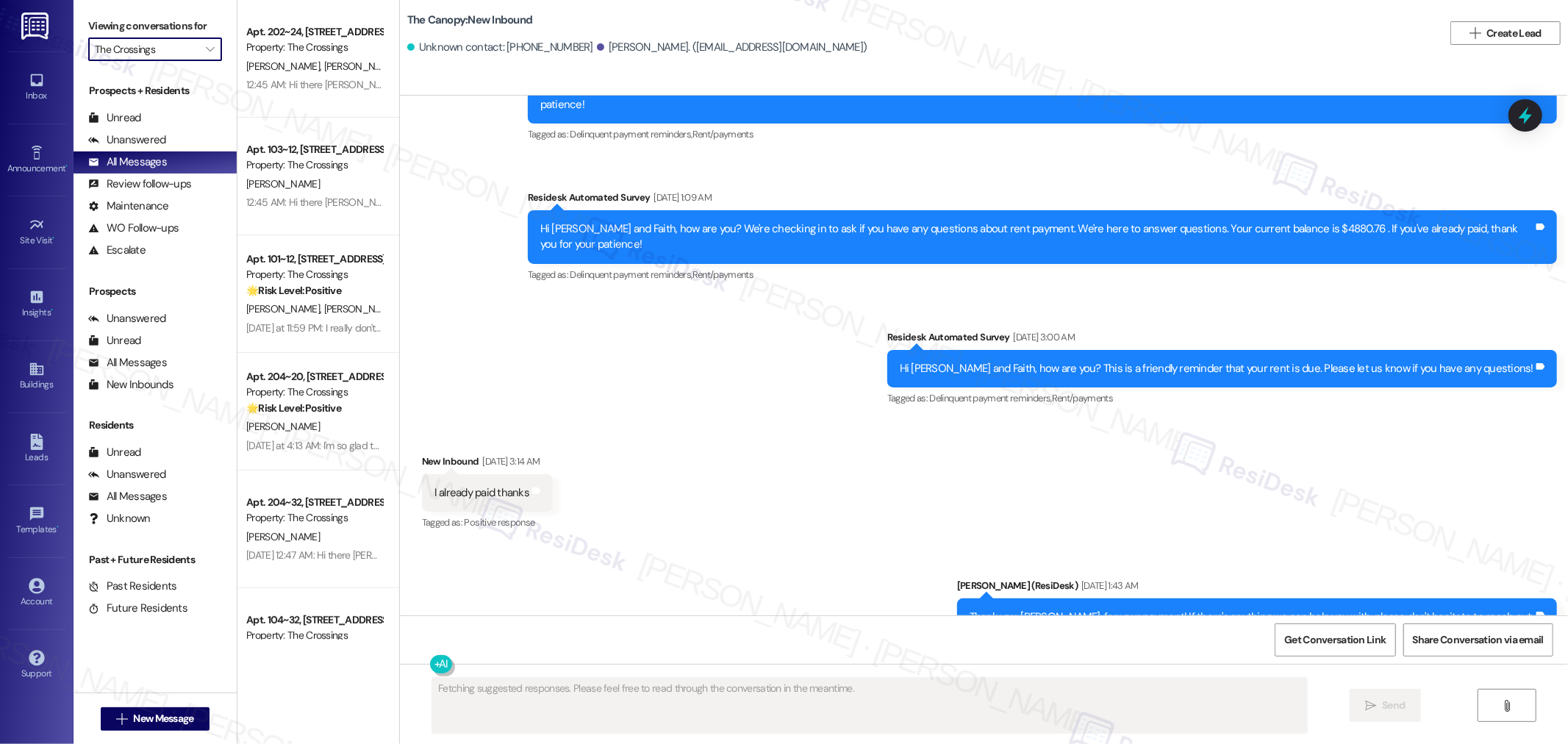
scroll to position [3306, 0]
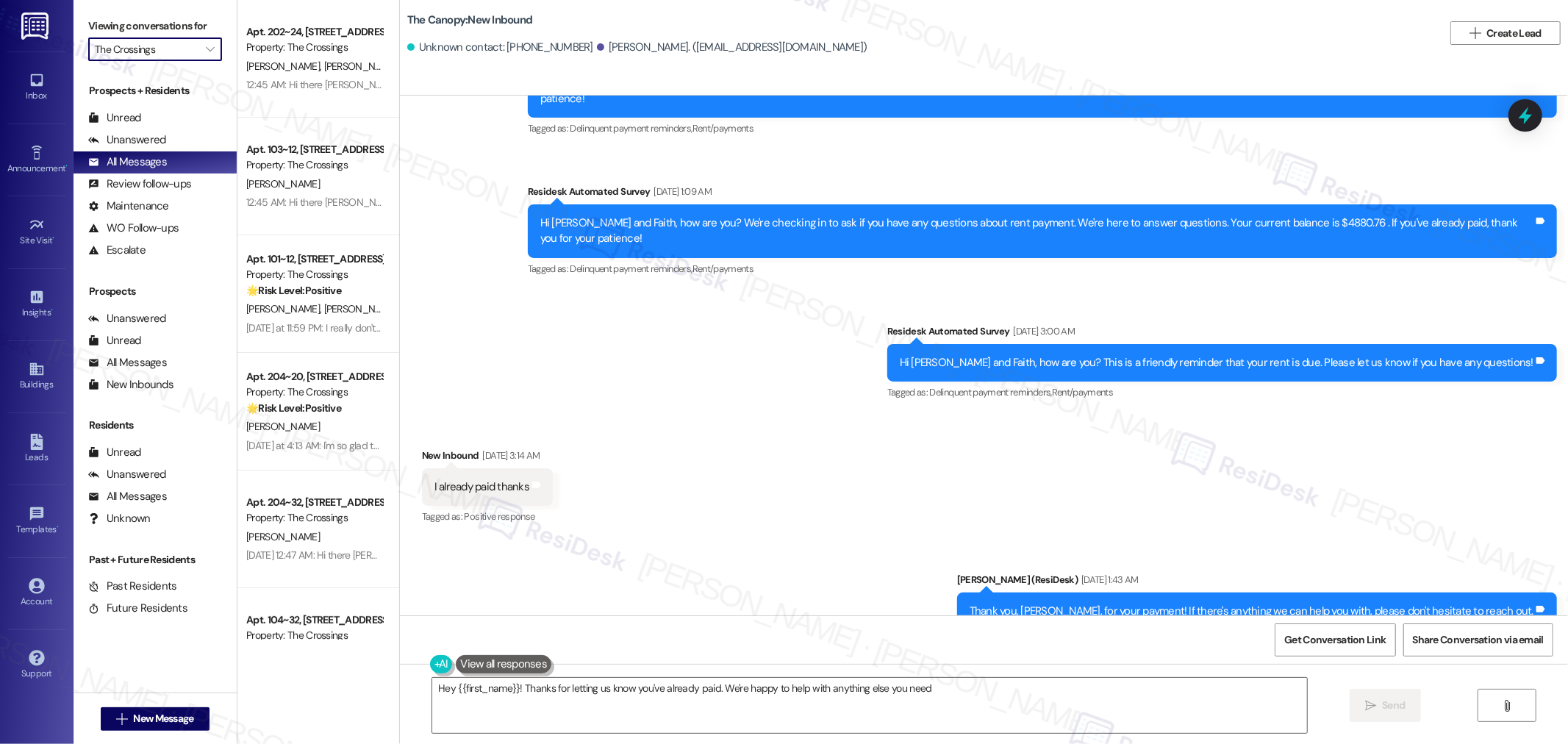
type textarea "Hey {{first_name}}! Thanks for letting us know you've already paid. We're happy…"
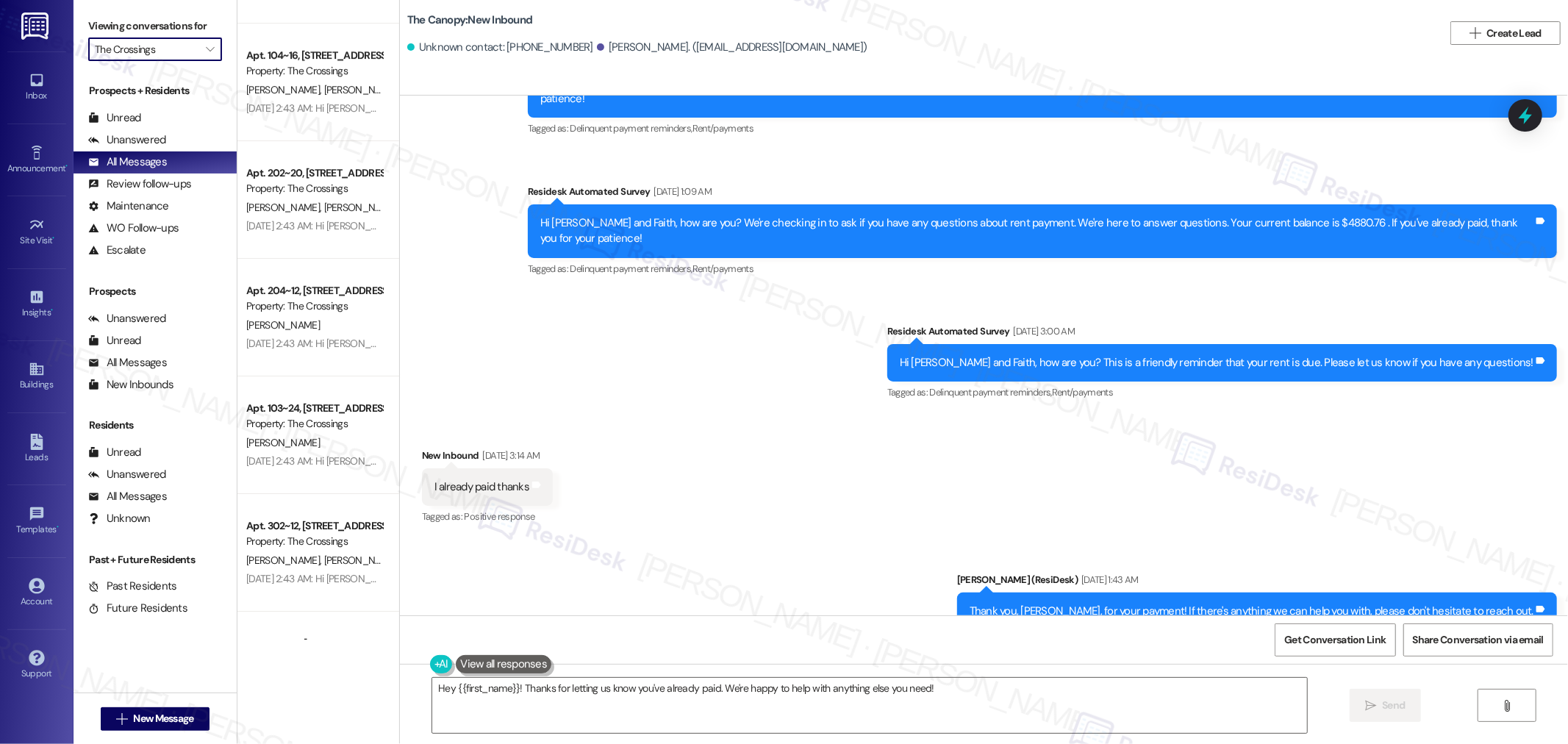
scroll to position [4533, 0]
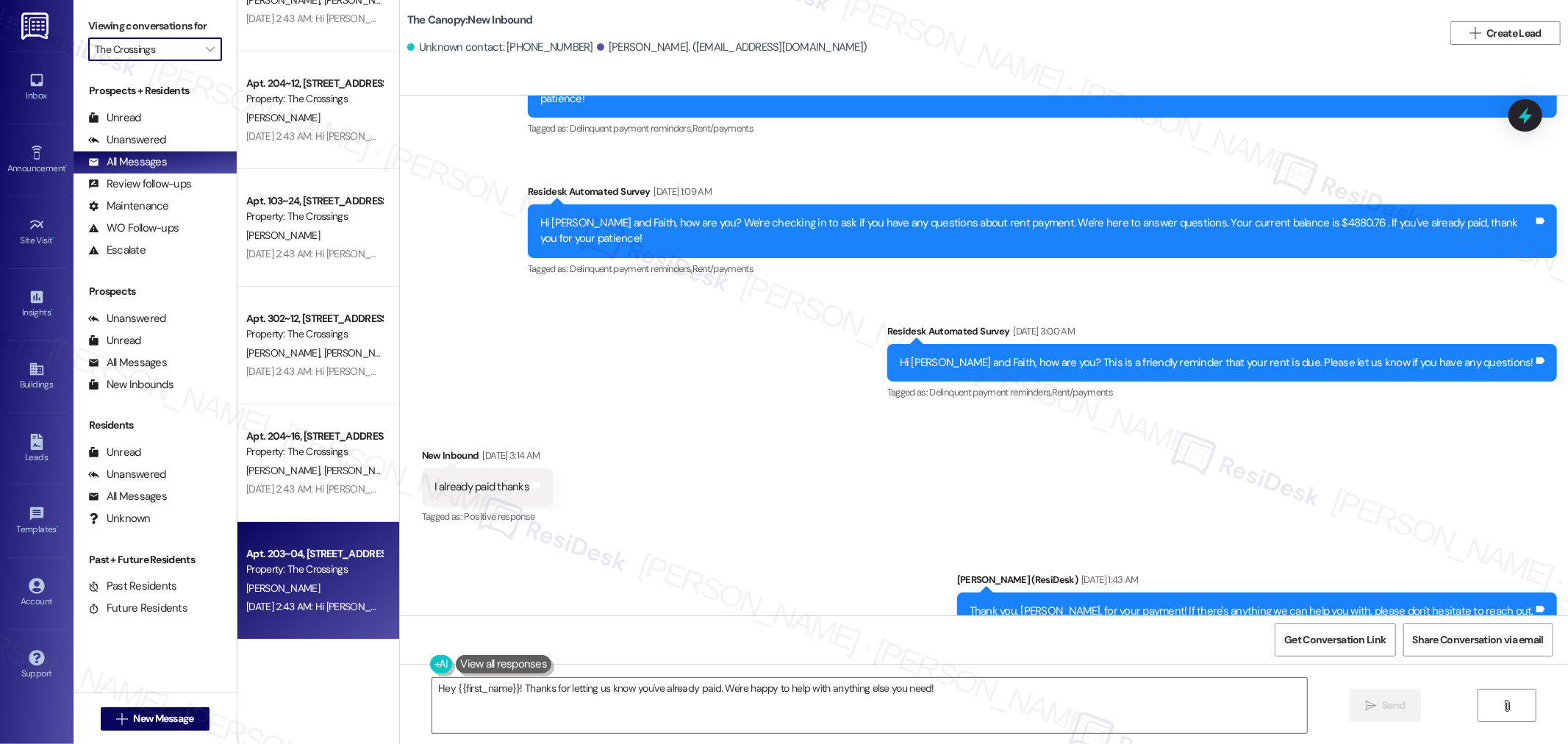
click at [319, 601] on div "Sep 04, 2025 at 2:43 AM: Hi Sonia, how are you? This is a friendly reminder tha…" at bounding box center [550, 606] width 610 height 13
type textarea "Fetching suggested responses. Please feel free to read through the conversation…"
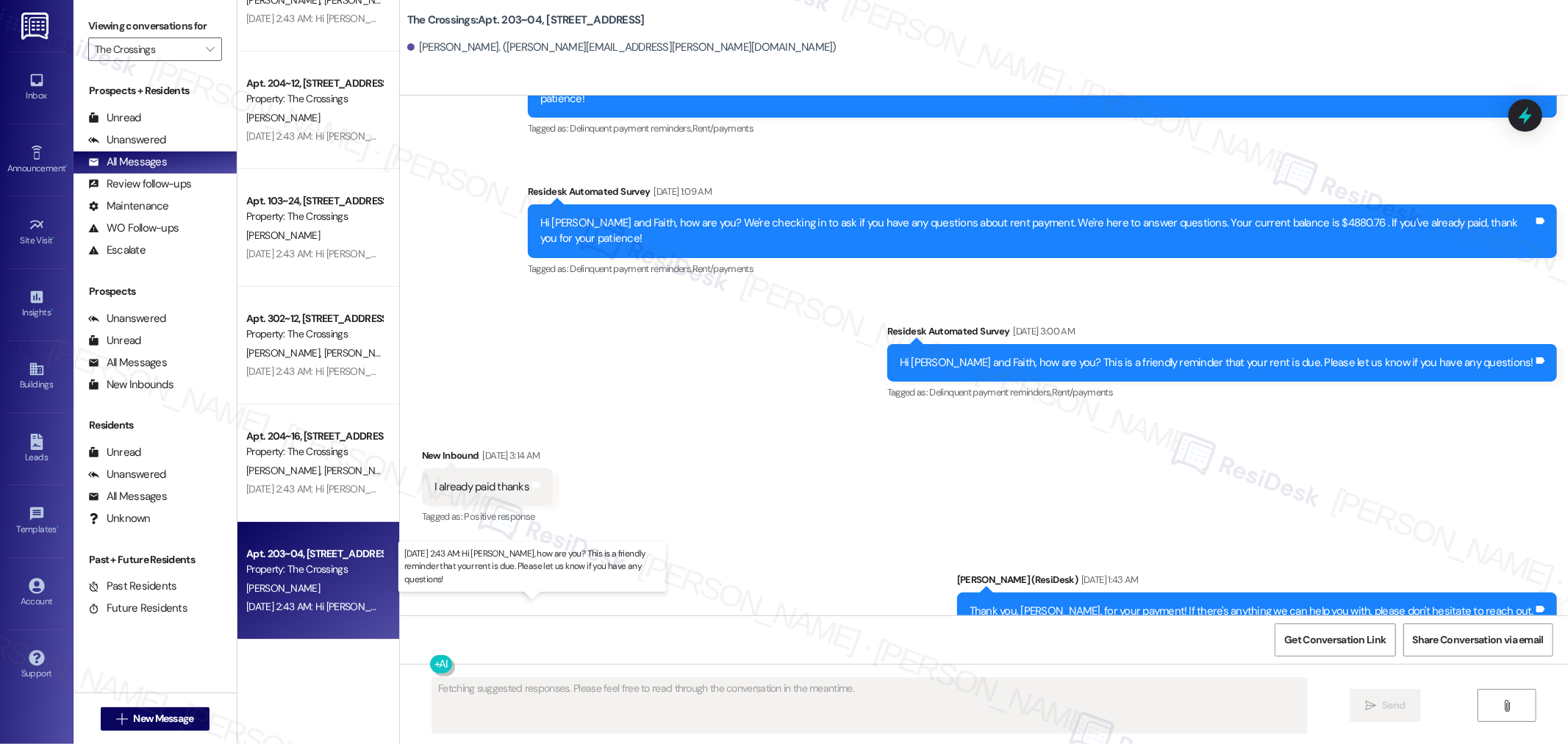
scroll to position [1529, 0]
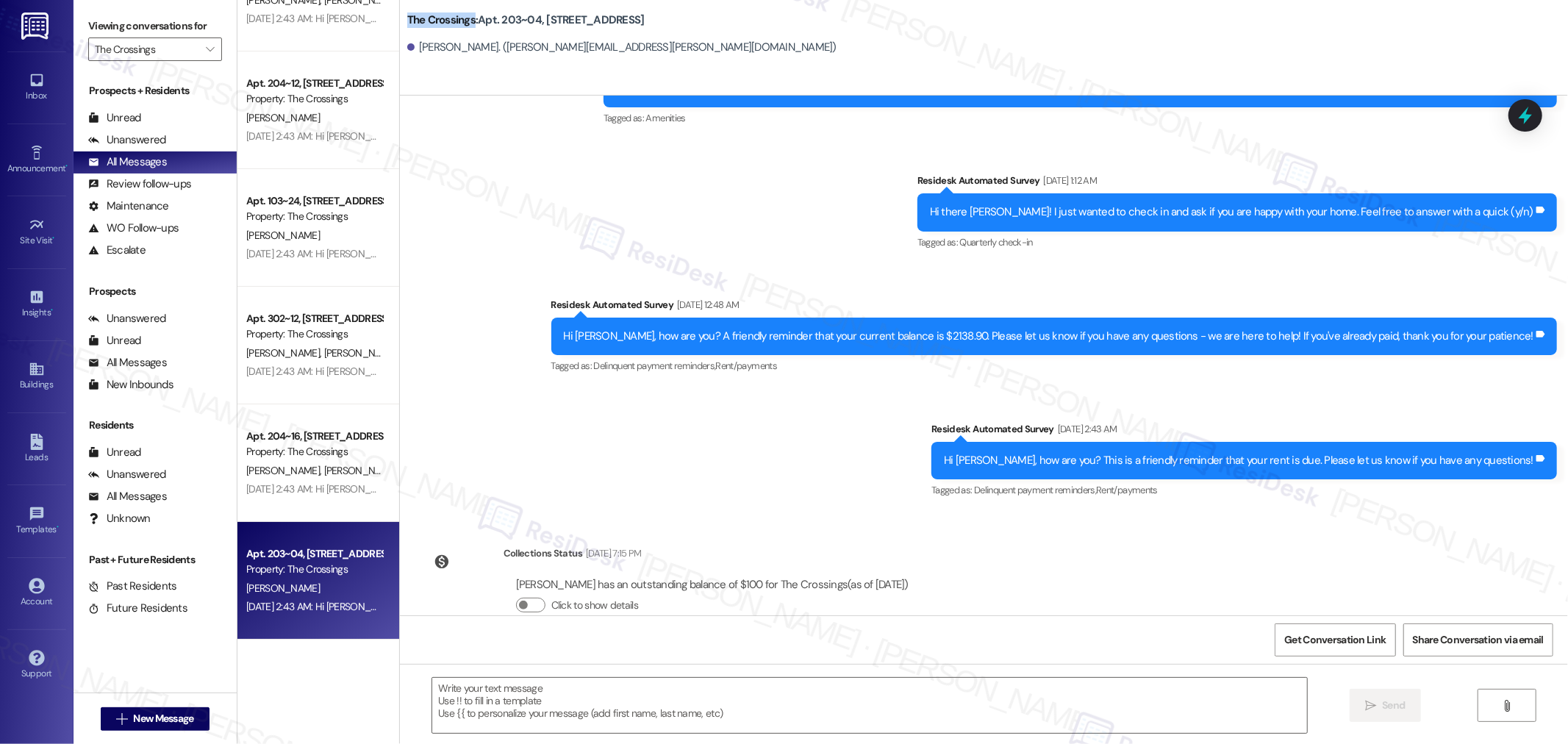
drag, startPoint x: 395, startPoint y: 17, endPoint x: 465, endPoint y: 22, distance: 70.2
click at [465, 22] on b "The Crossings: Apt. 203~04, 16500 SE 82nd Dr" at bounding box center [526, 19] width 237 height 15
copy b "The Crossings"
click at [1324, 644] on span "Get Conversation Link" at bounding box center [1334, 639] width 102 height 15
click at [1089, 702] on textarea at bounding box center [869, 705] width 874 height 55
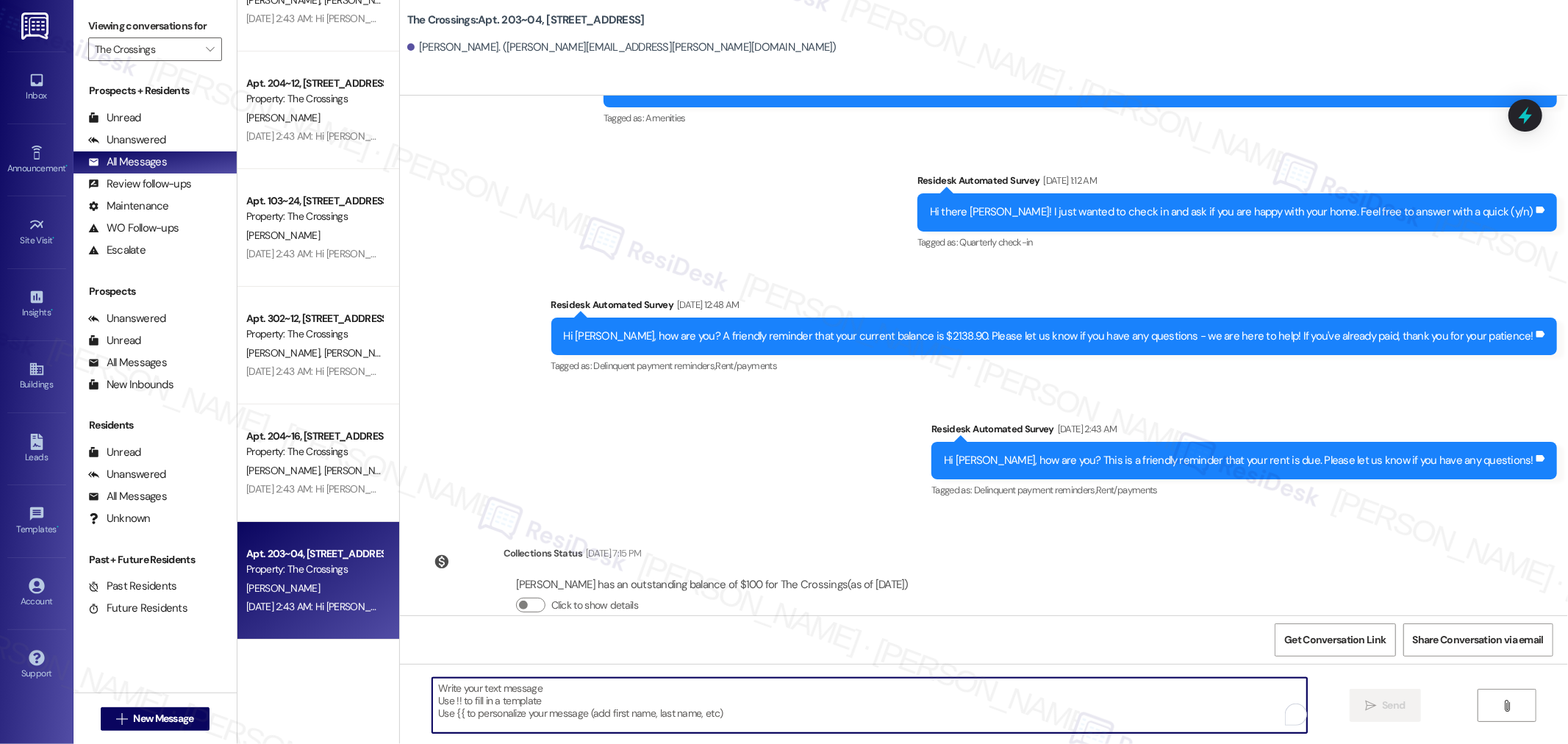
paste textarea "Hello {{first_name}}! I hope you’re doing well. We’re highlighting the unique s…"
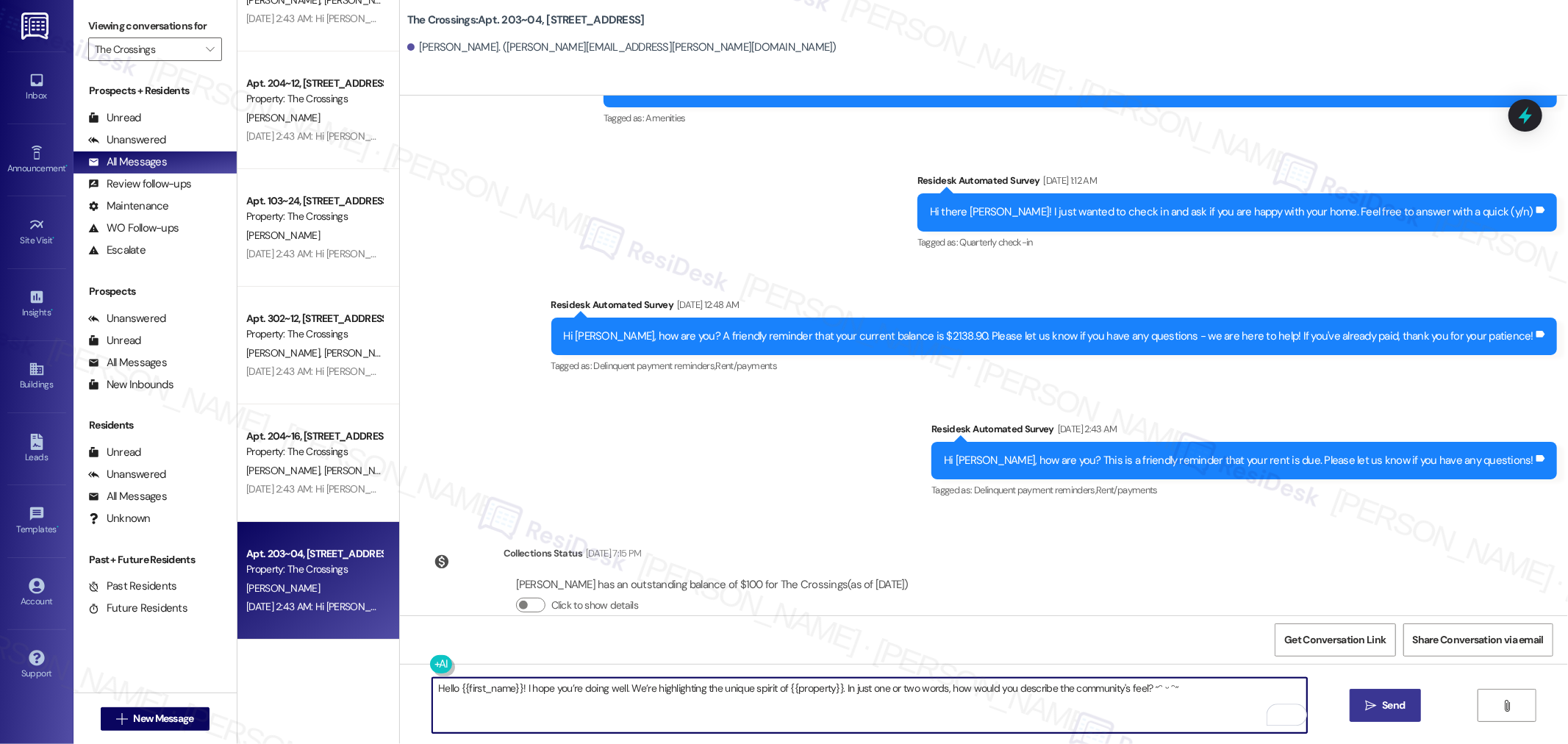
type textarea "Hello {{first_name}}! I hope you’re doing well. We’re highlighting the unique s…"
click at [1368, 706] on icon "" at bounding box center [1370, 705] width 11 height 12
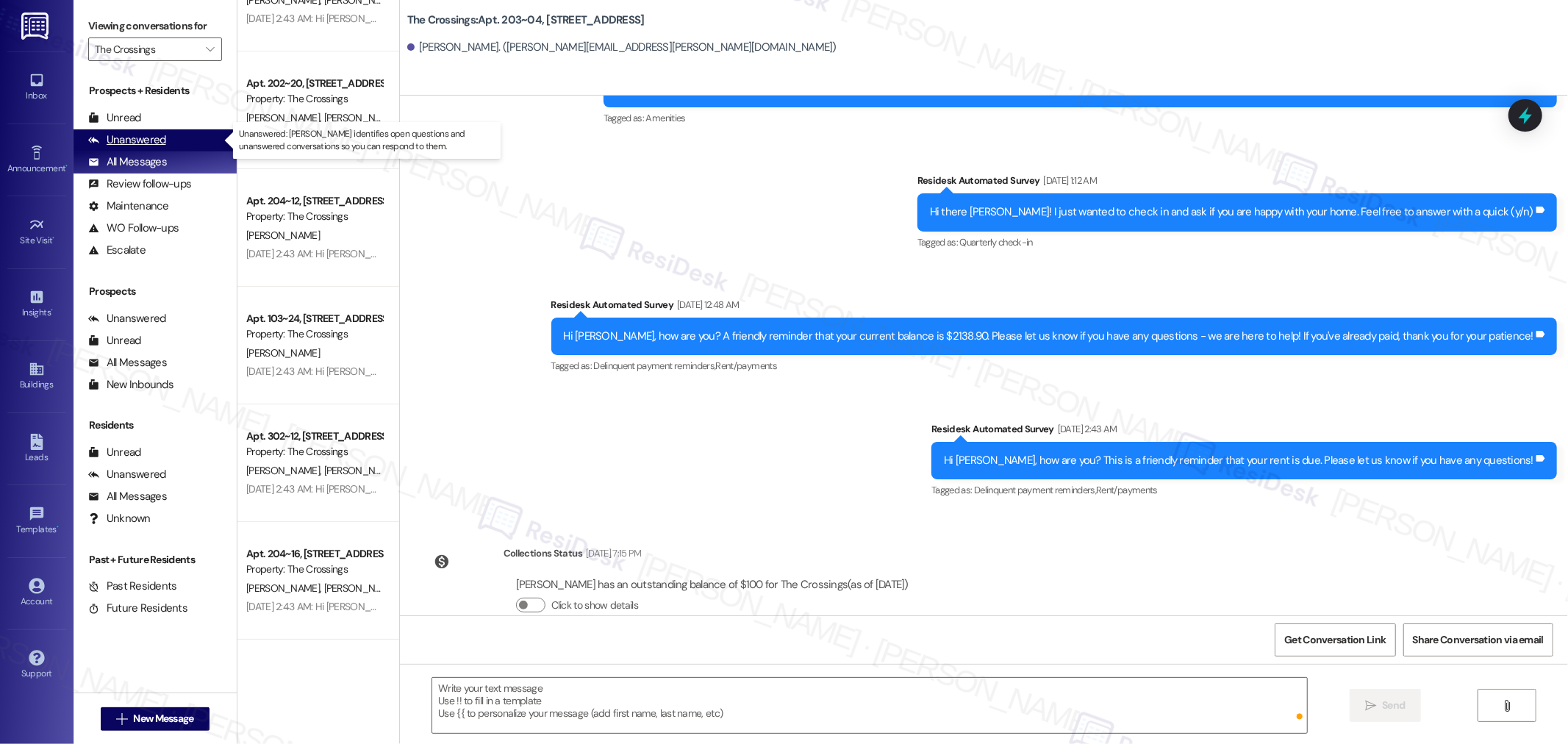
click at [144, 142] on div "Unanswered" at bounding box center [127, 139] width 78 height 15
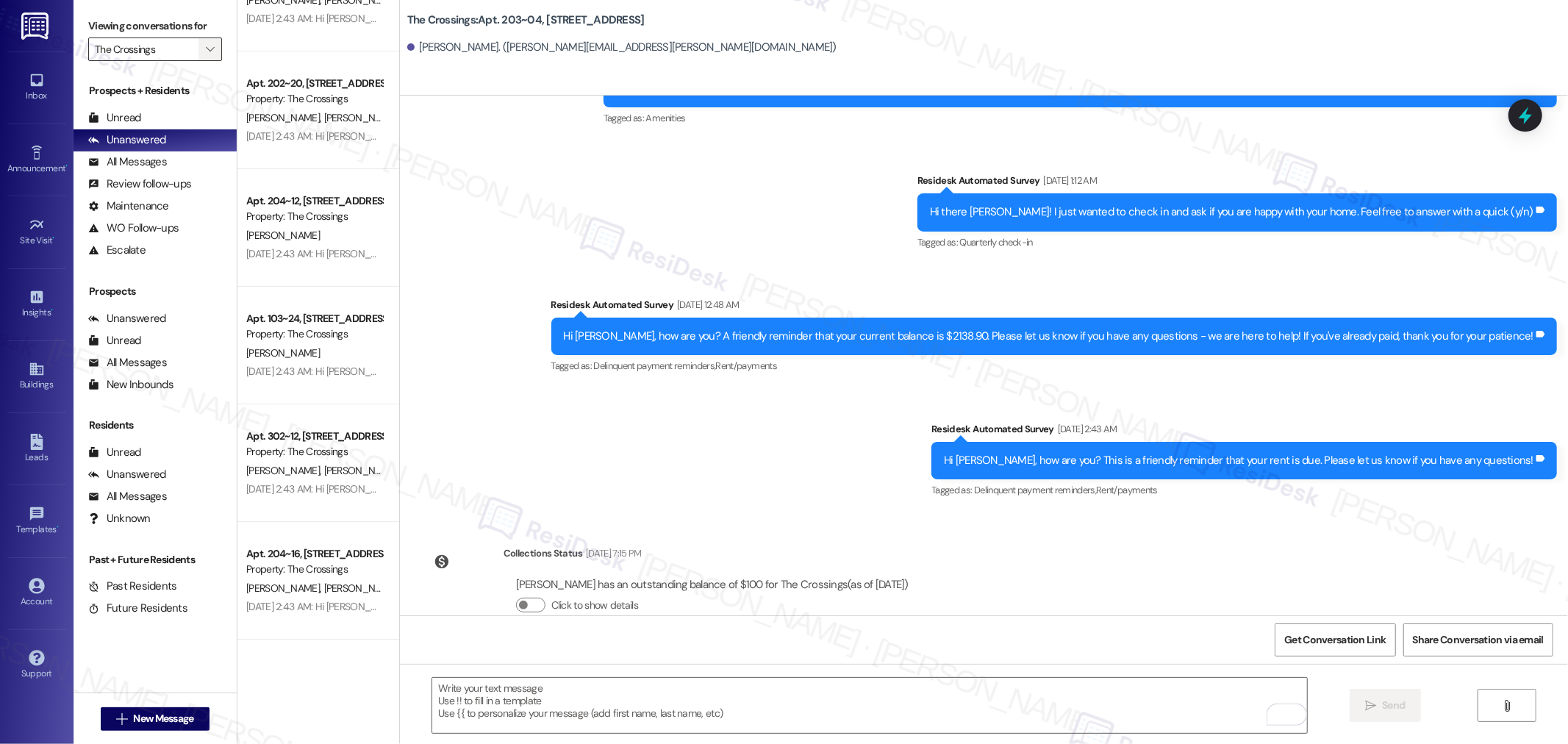
scroll to position [0, 0]
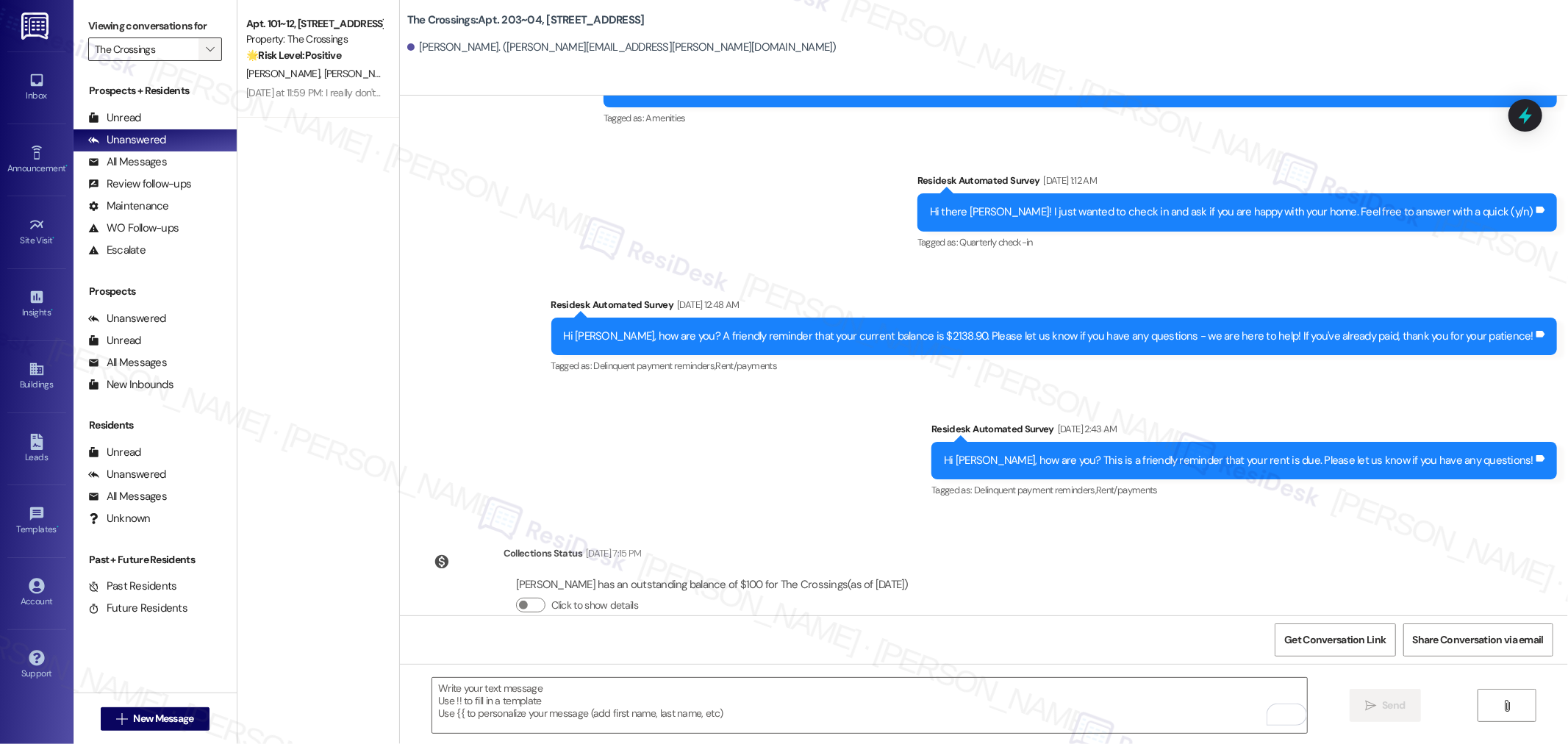
click at [206, 51] on icon "" at bounding box center [210, 49] width 8 height 12
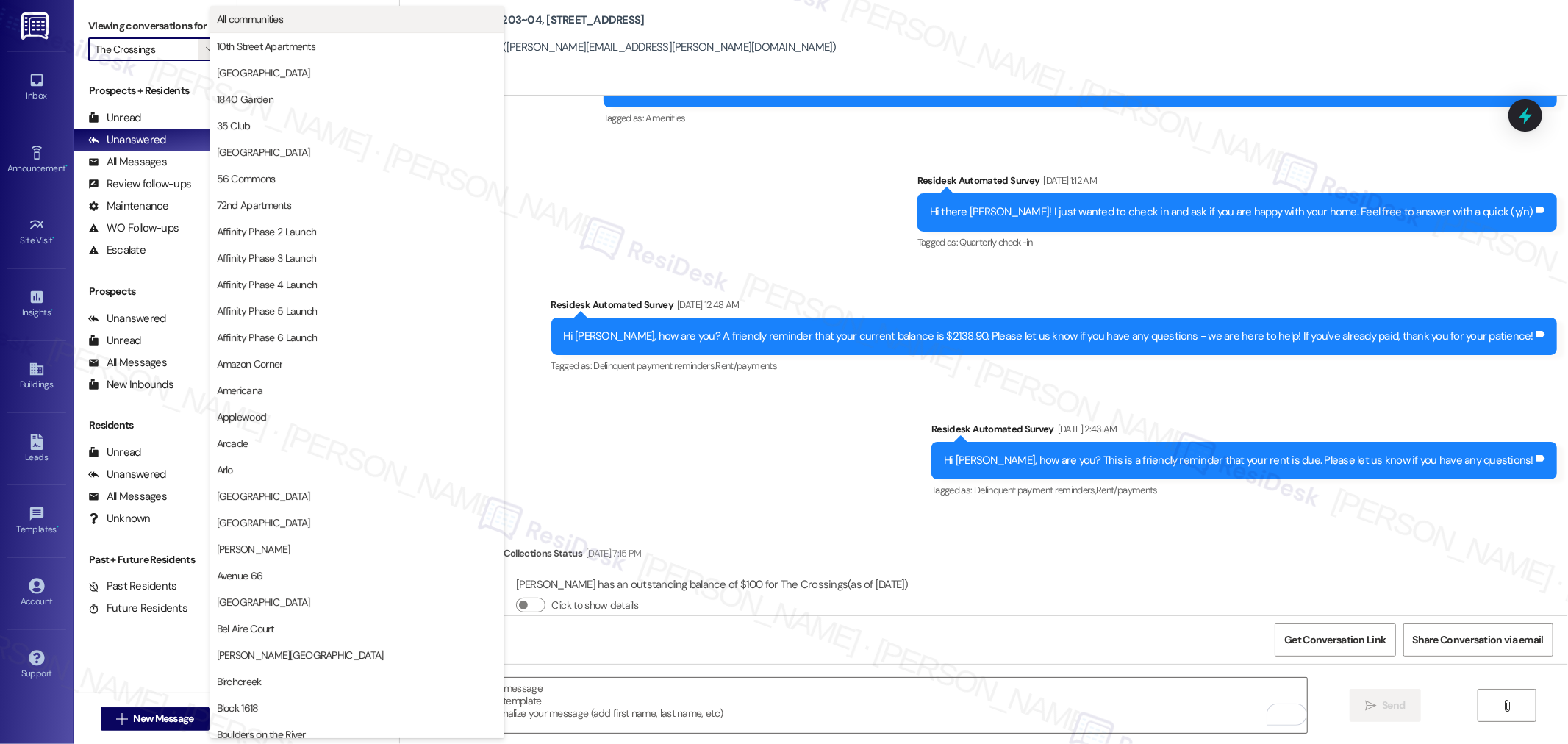
click at [263, 17] on span "All communities" at bounding box center [250, 19] width 67 height 15
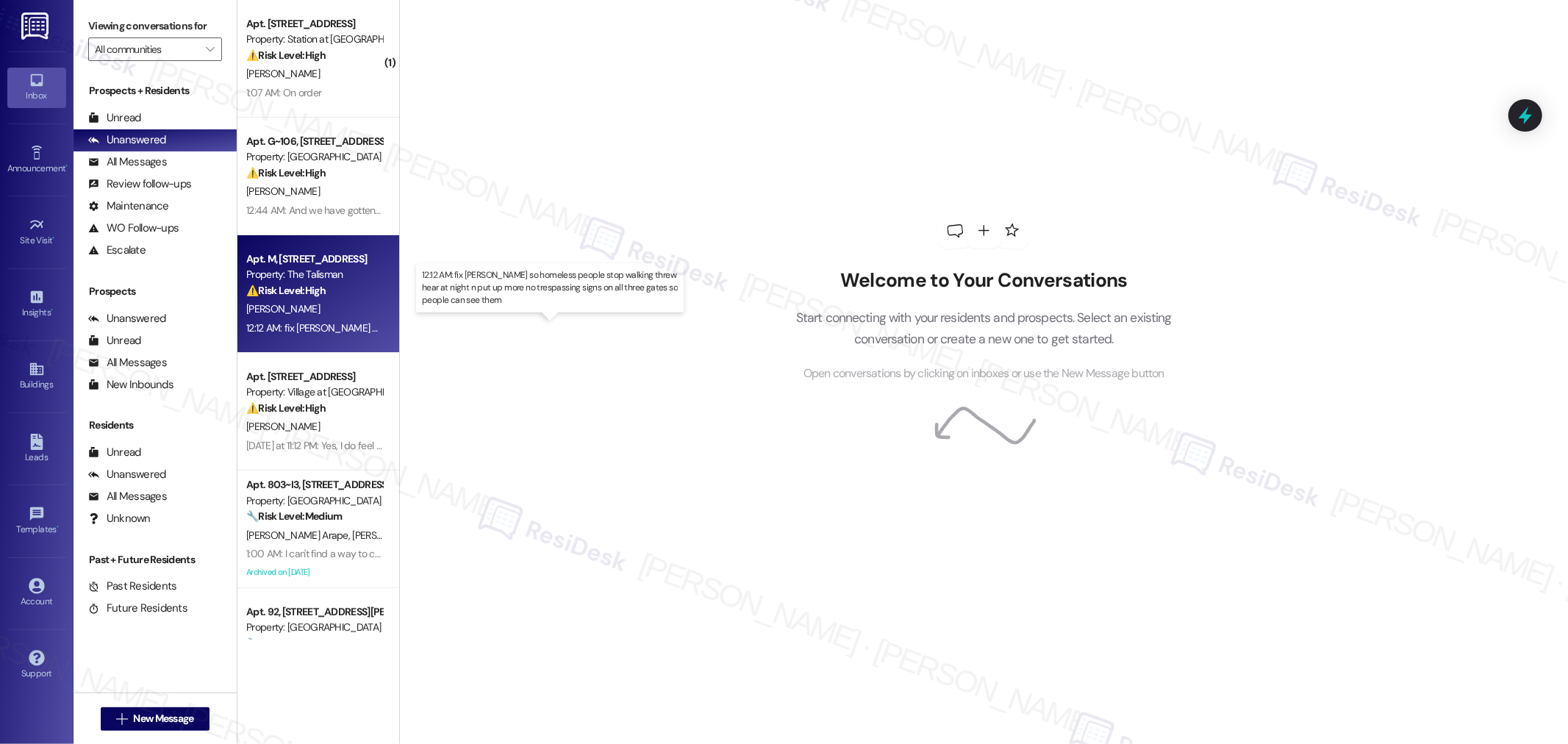
click at [305, 321] on div "12:12 AM: fix gates so homeless people stop walking threw hear at night n put u…" at bounding box center [588, 327] width 684 height 13
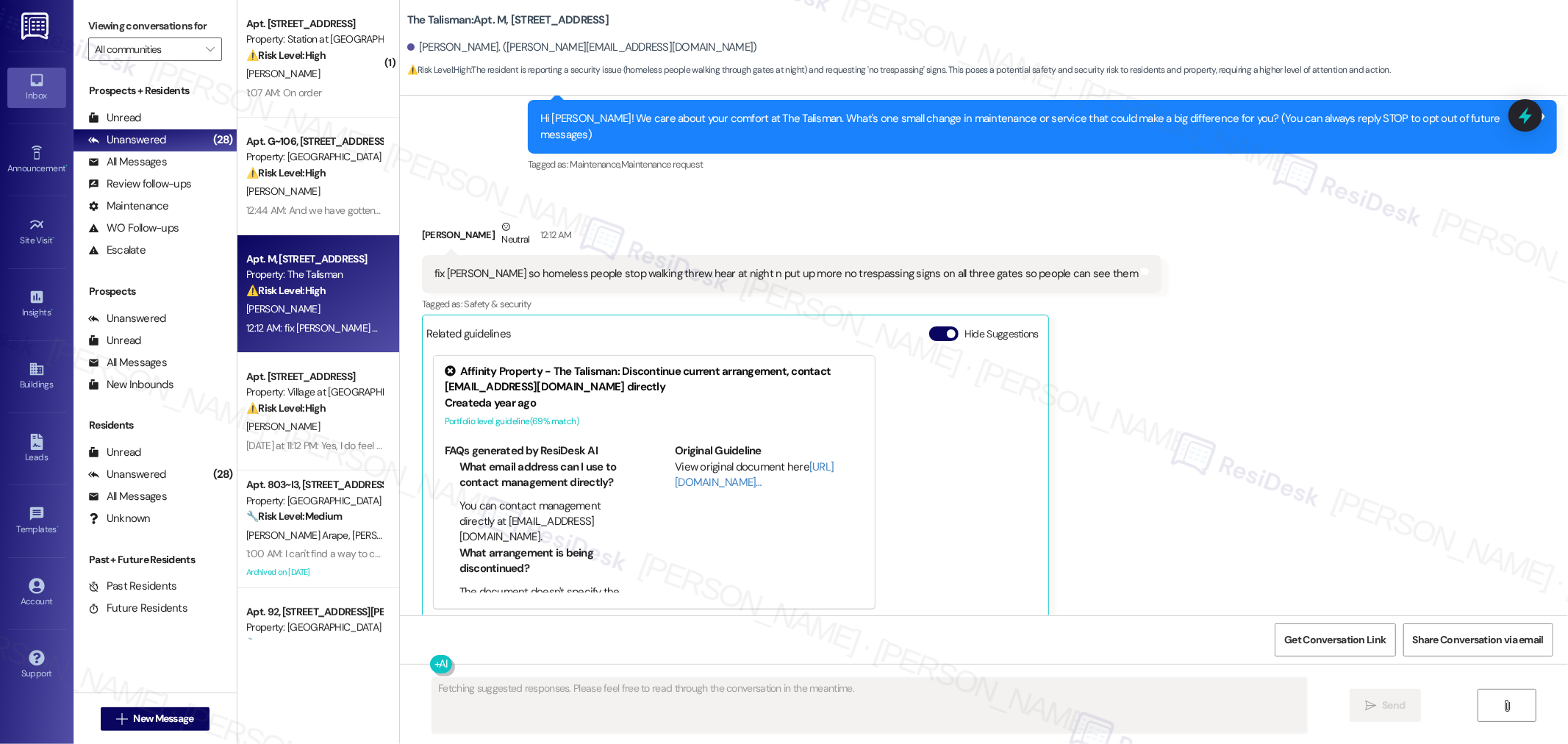
scroll to position [150, 0]
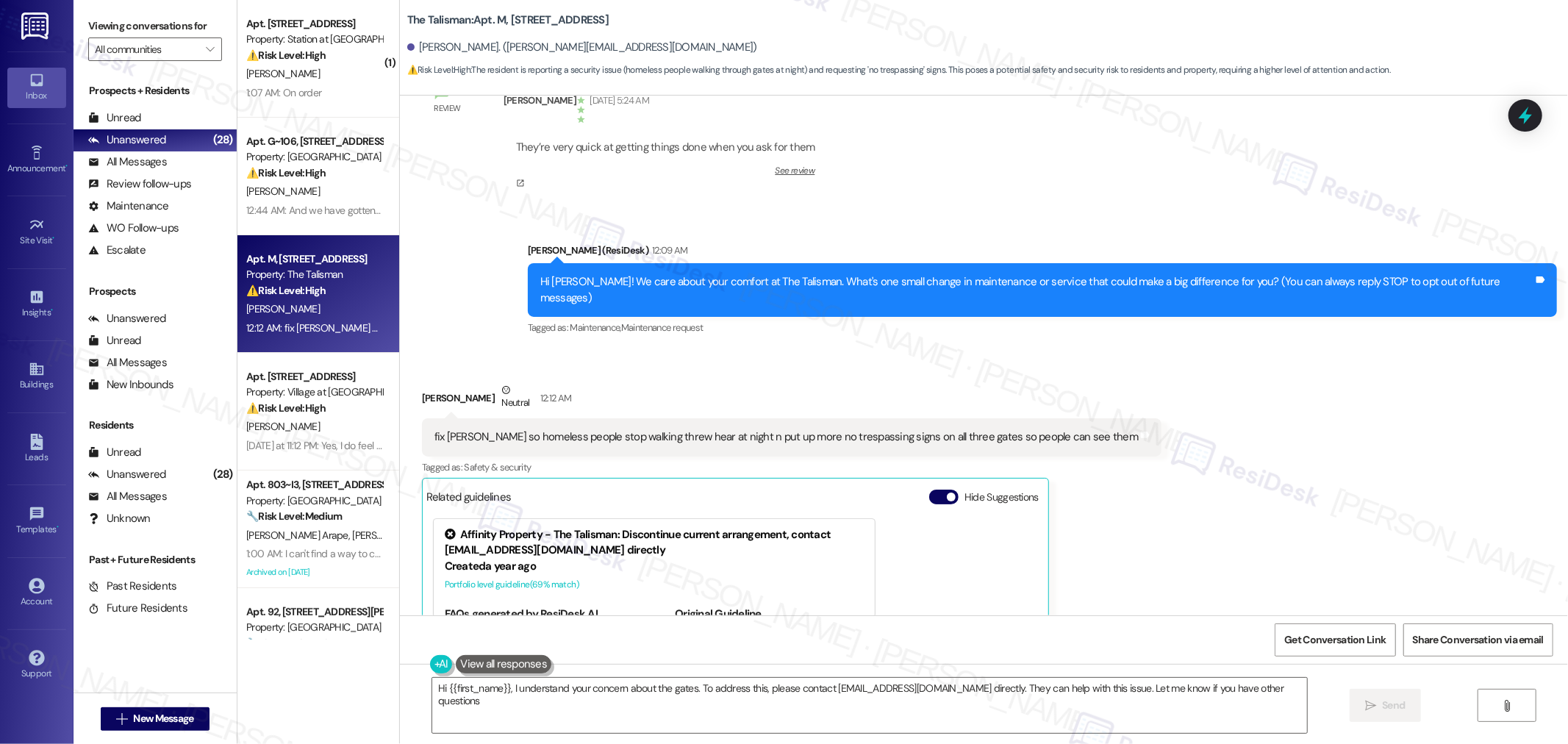
type textarea "Hi {{first_name}}, I understand your concern about the gates. To address this, …"
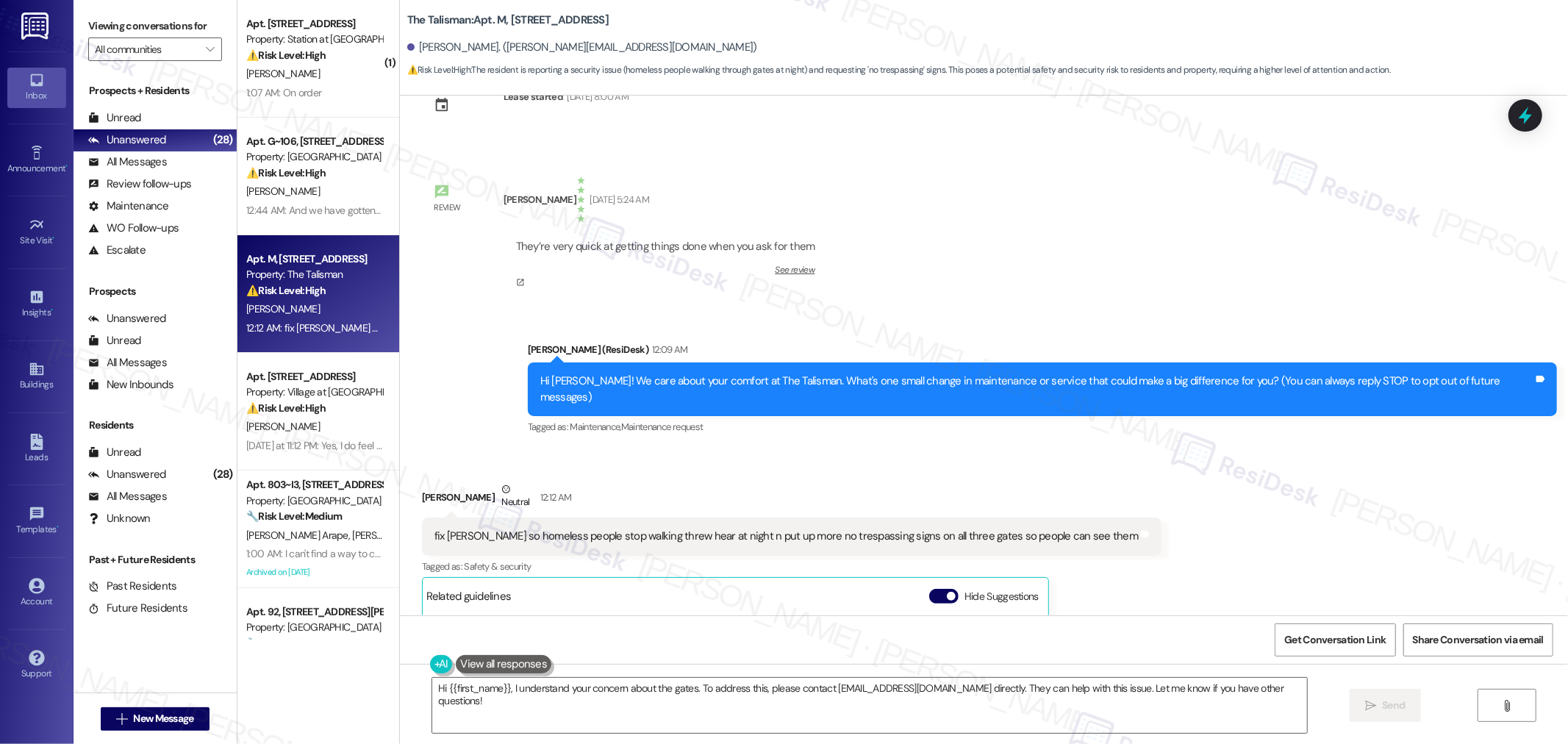
scroll to position [0, 0]
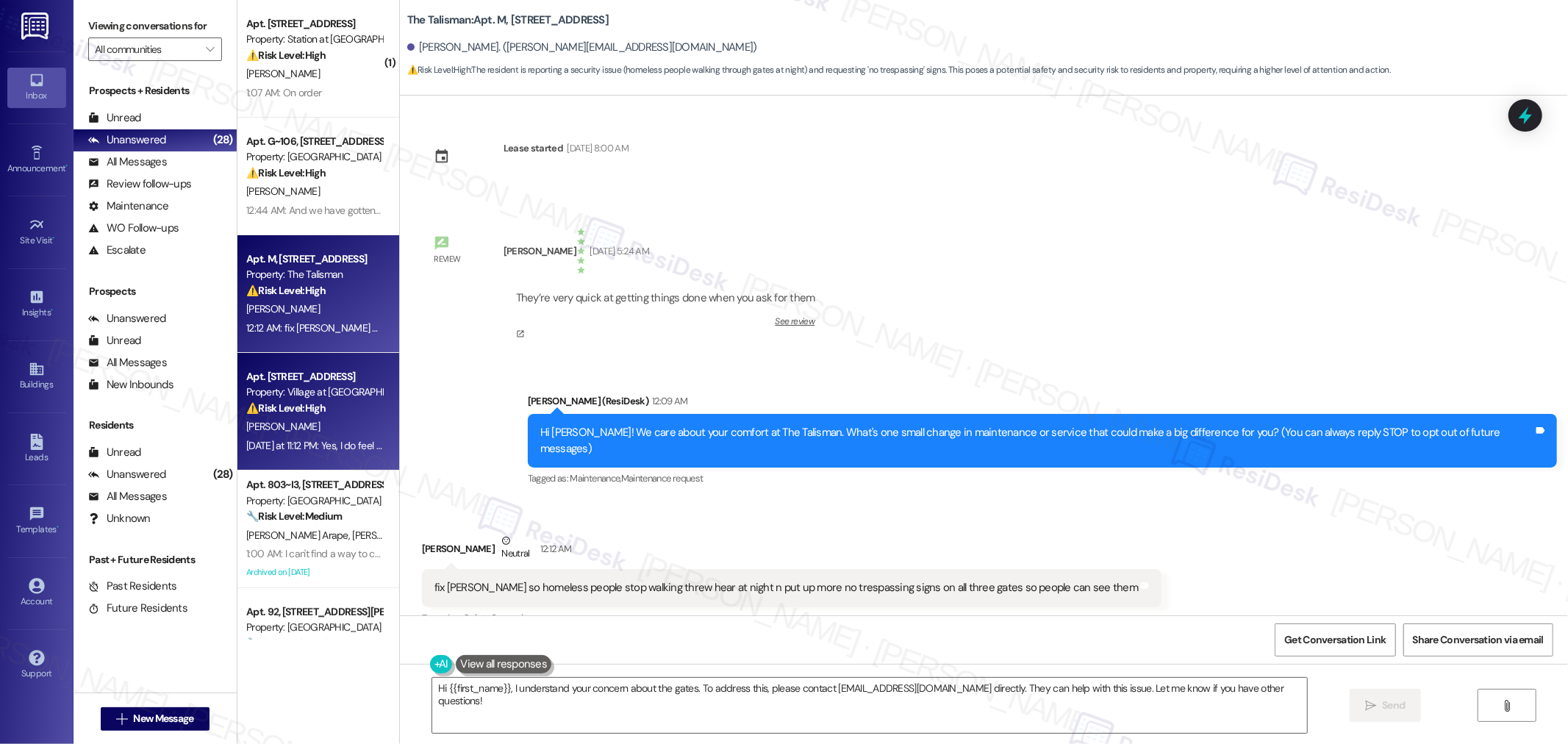
click at [312, 416] on div "Apt. 5307, 30050 SW Town Center Lp W Suite 100 Property: Village at Main Street…" at bounding box center [314, 392] width 139 height 50
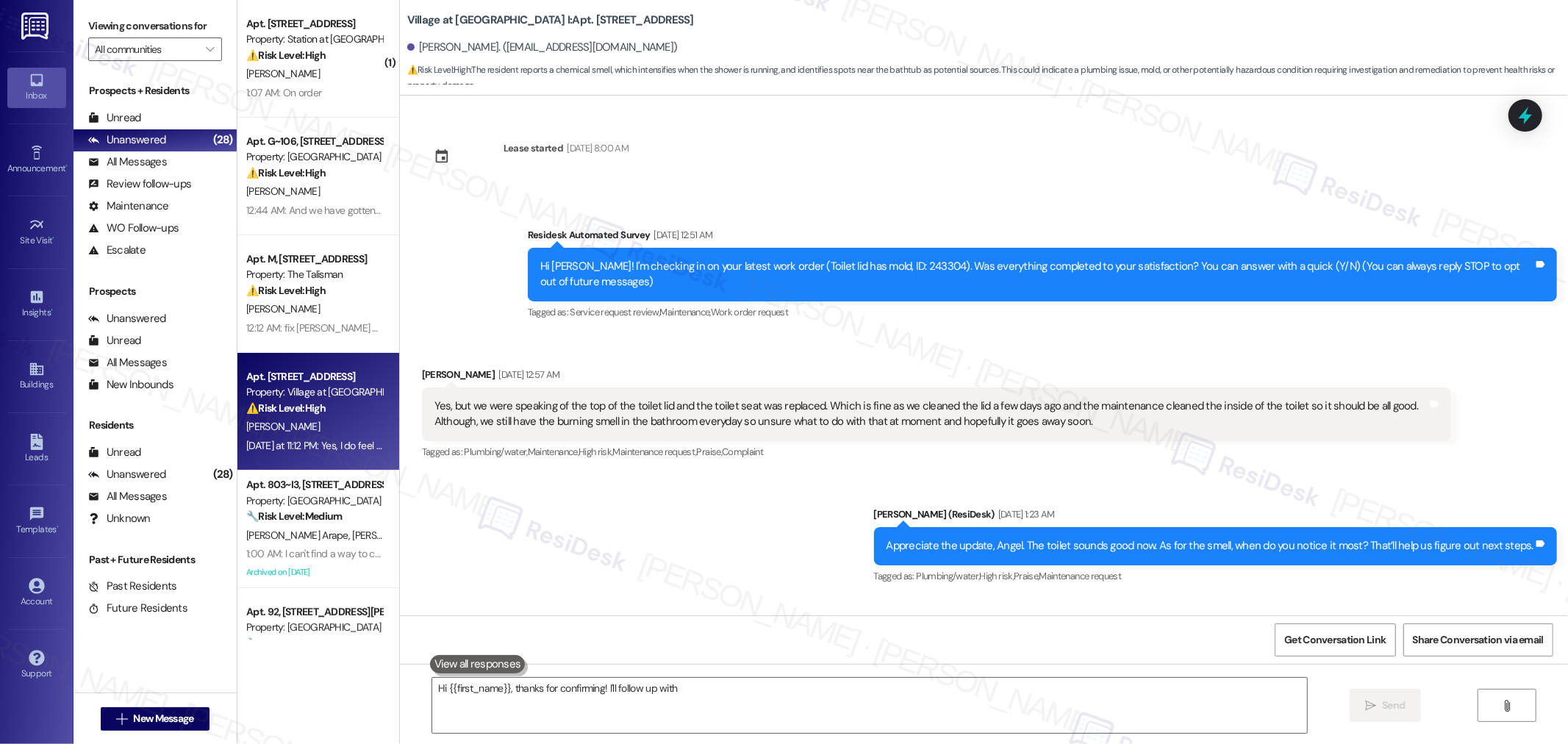
scroll to position [1735, 0]
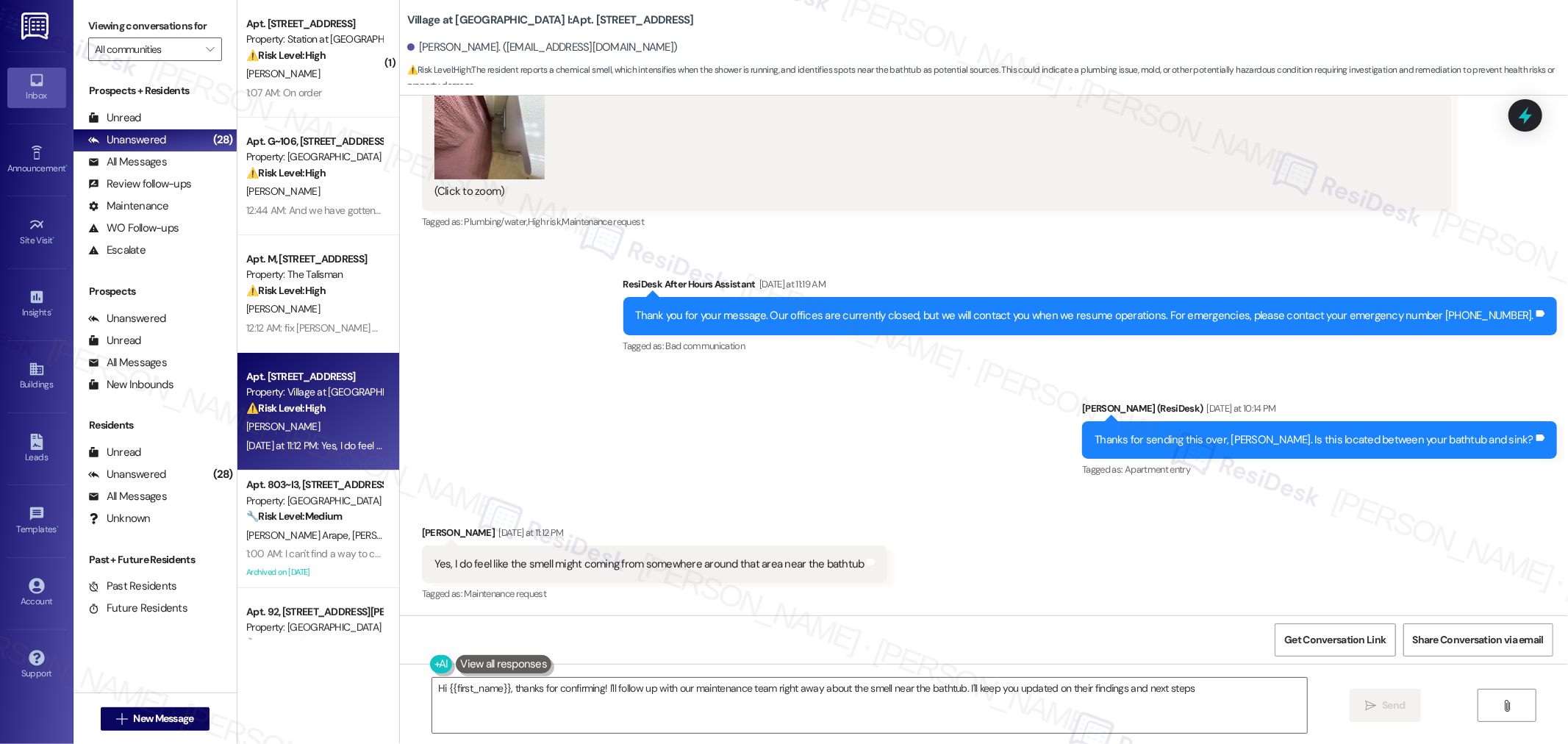
type textarea "Hi {{first_name}}, thanks for confirming! I'll follow up with our maintenance t…"
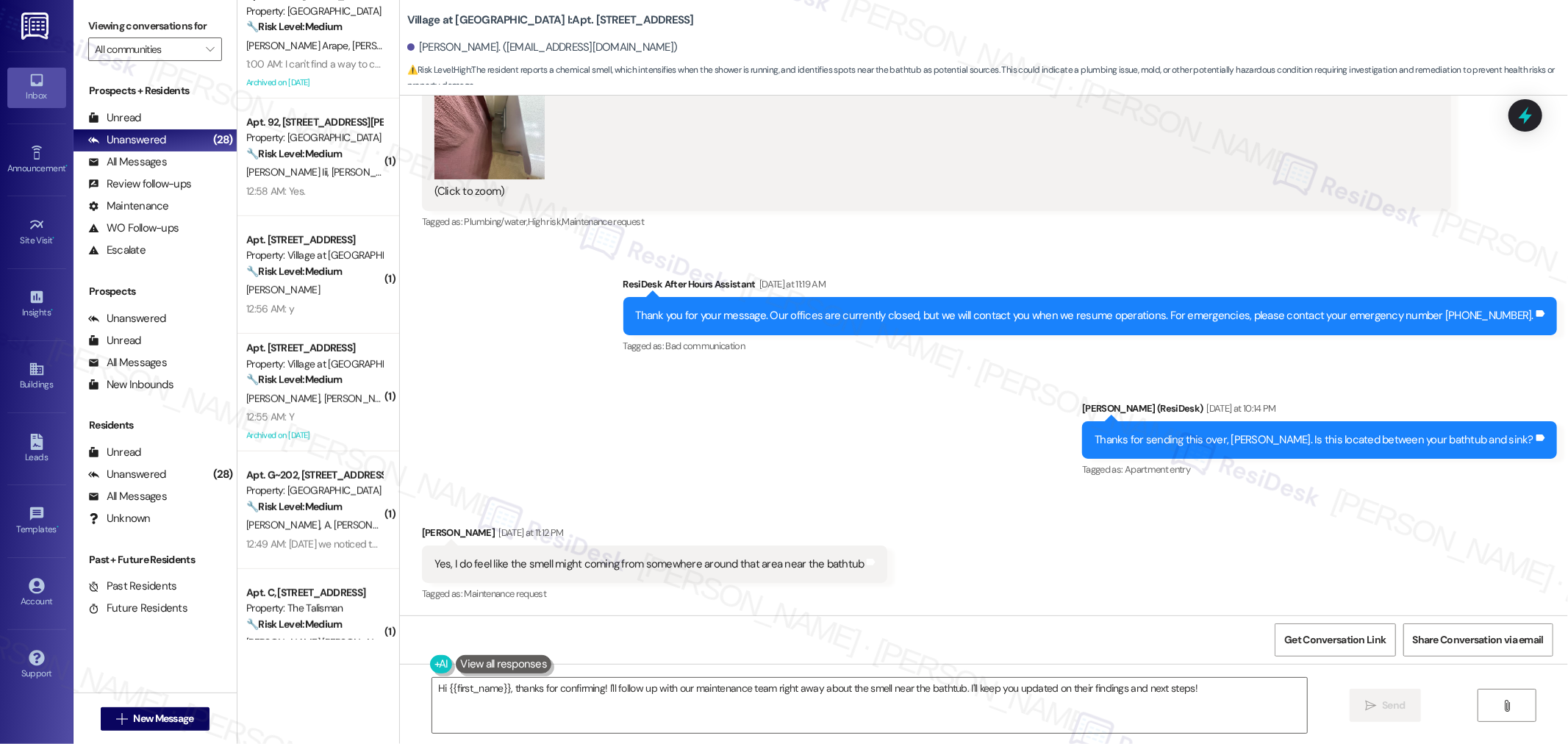
scroll to position [0, 0]
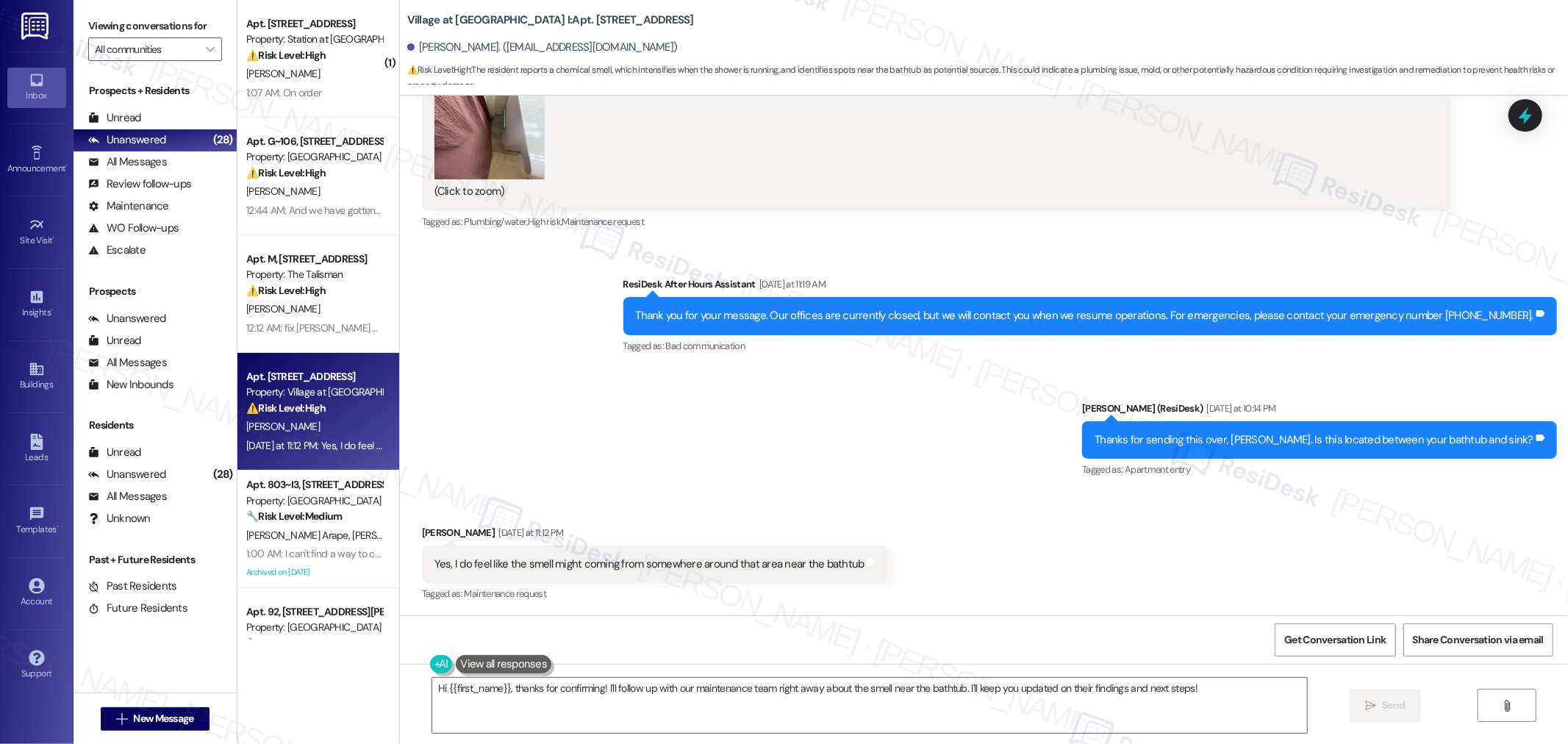
click at [622, 394] on div "Sent via SMS ResiDesk After Hours Assistant Yesterday at 11:19 AM Thank you for…" at bounding box center [984, 367] width 1168 height 249
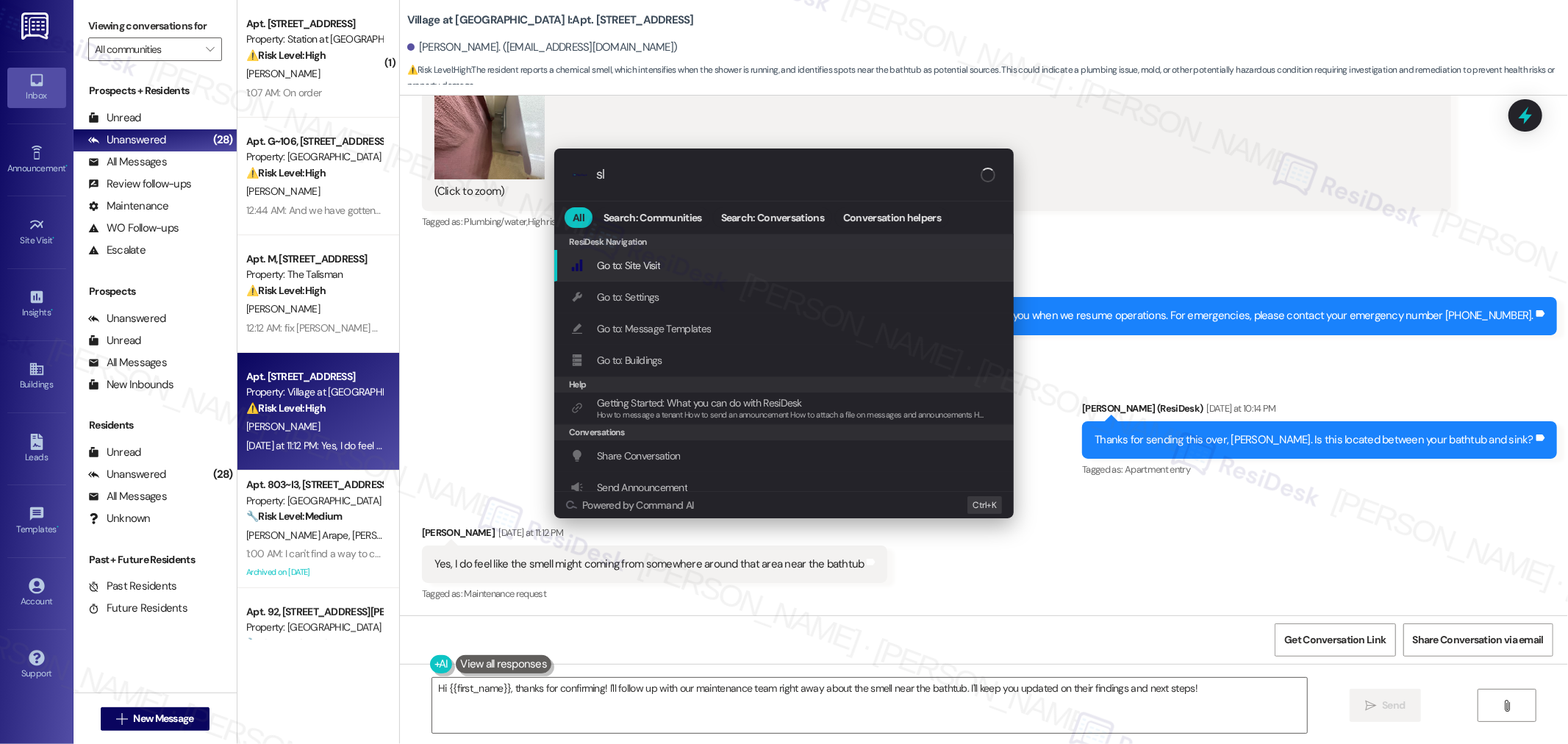
type input "sla"
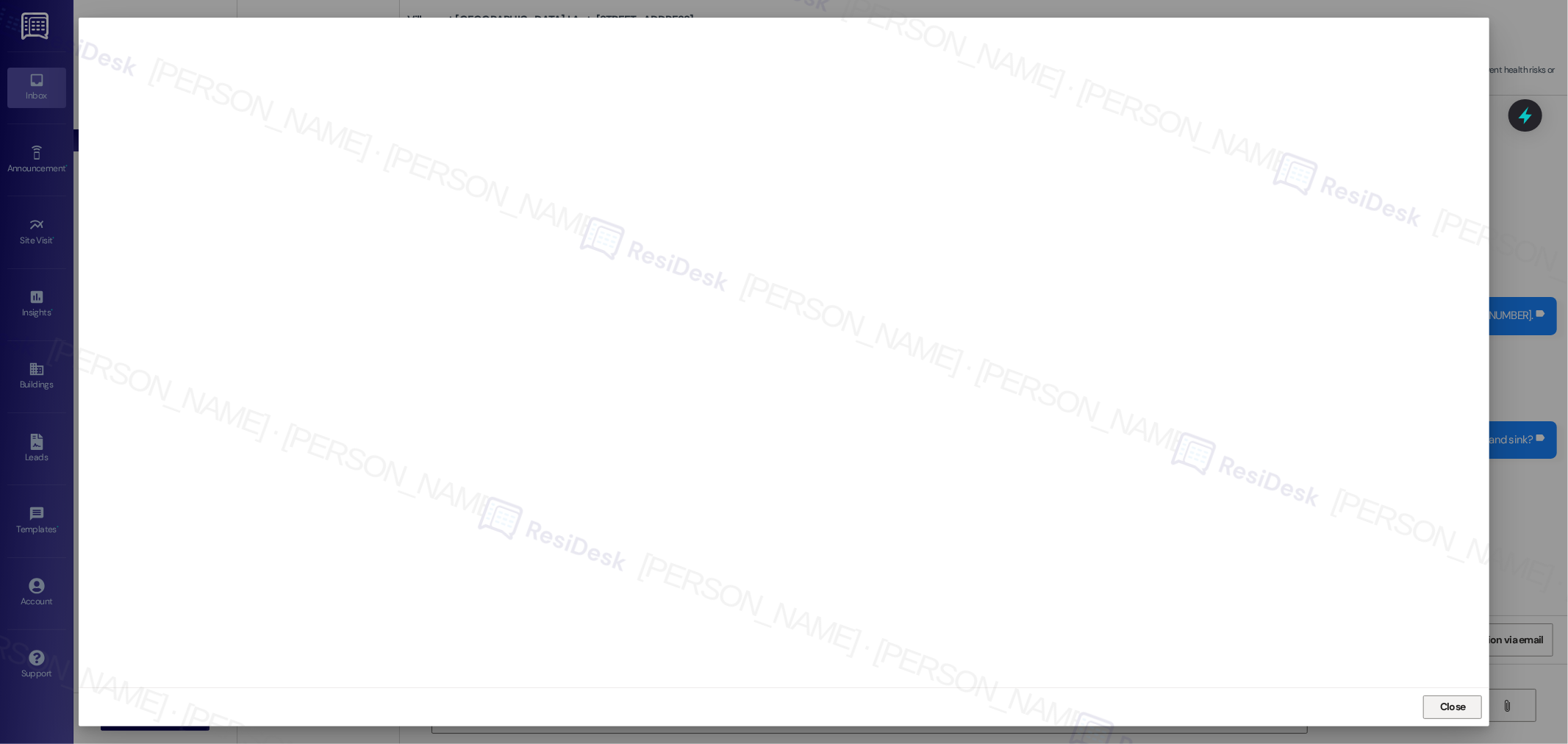
click at [1450, 695] on button "Close" at bounding box center [1452, 707] width 58 height 24
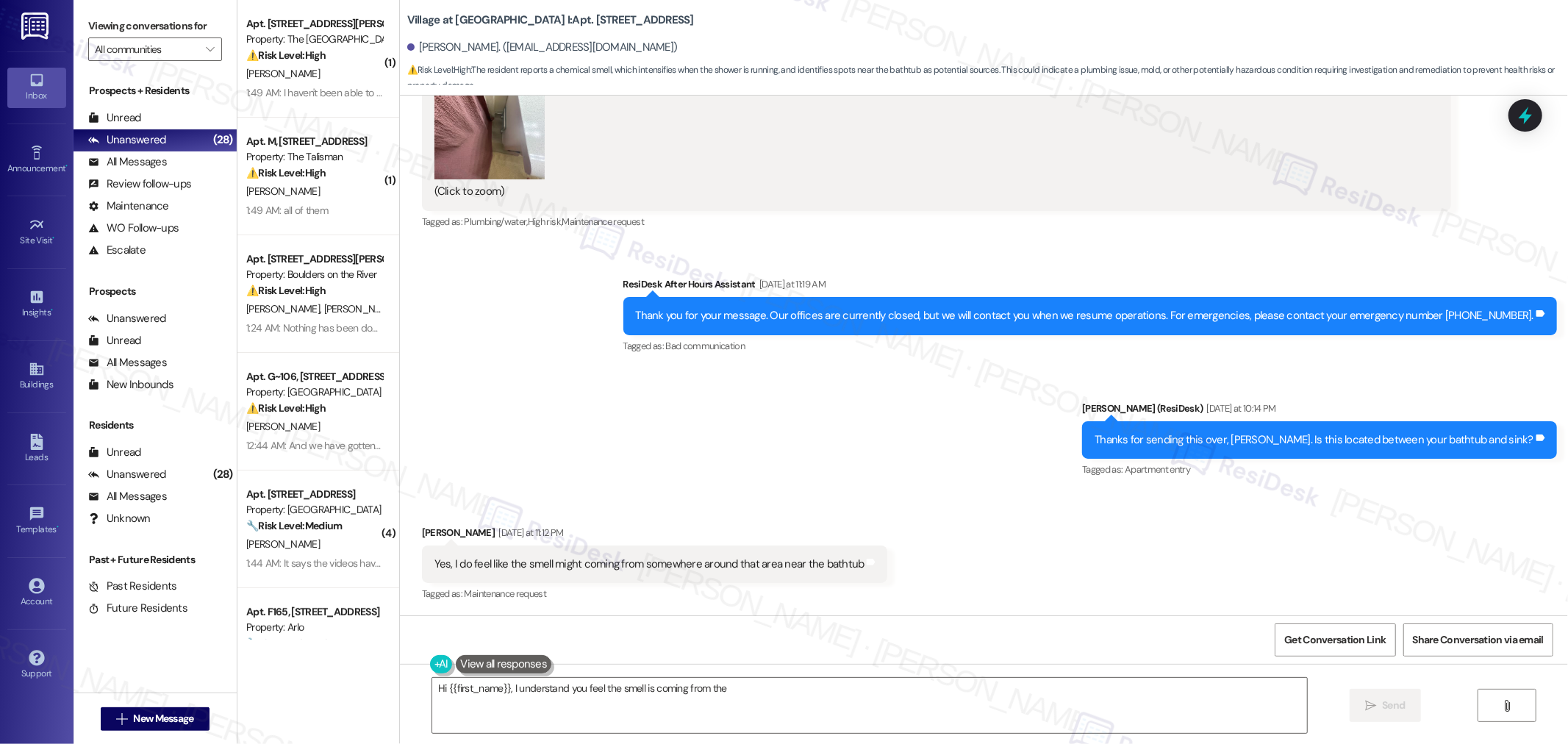
scroll to position [1938, 0]
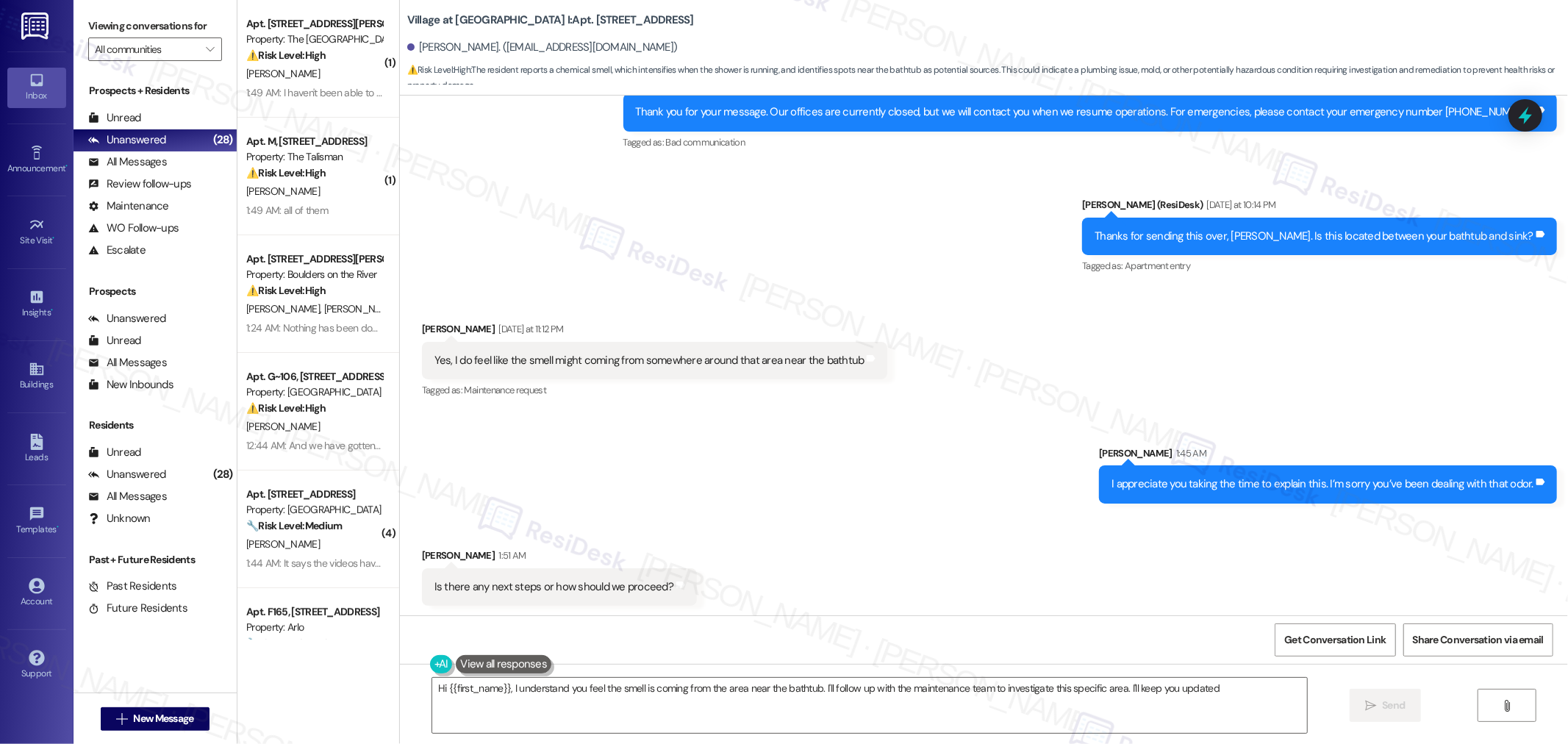
type textarea "Hi {{first_name}}, I understand you feel the smell is coming from the area near…"
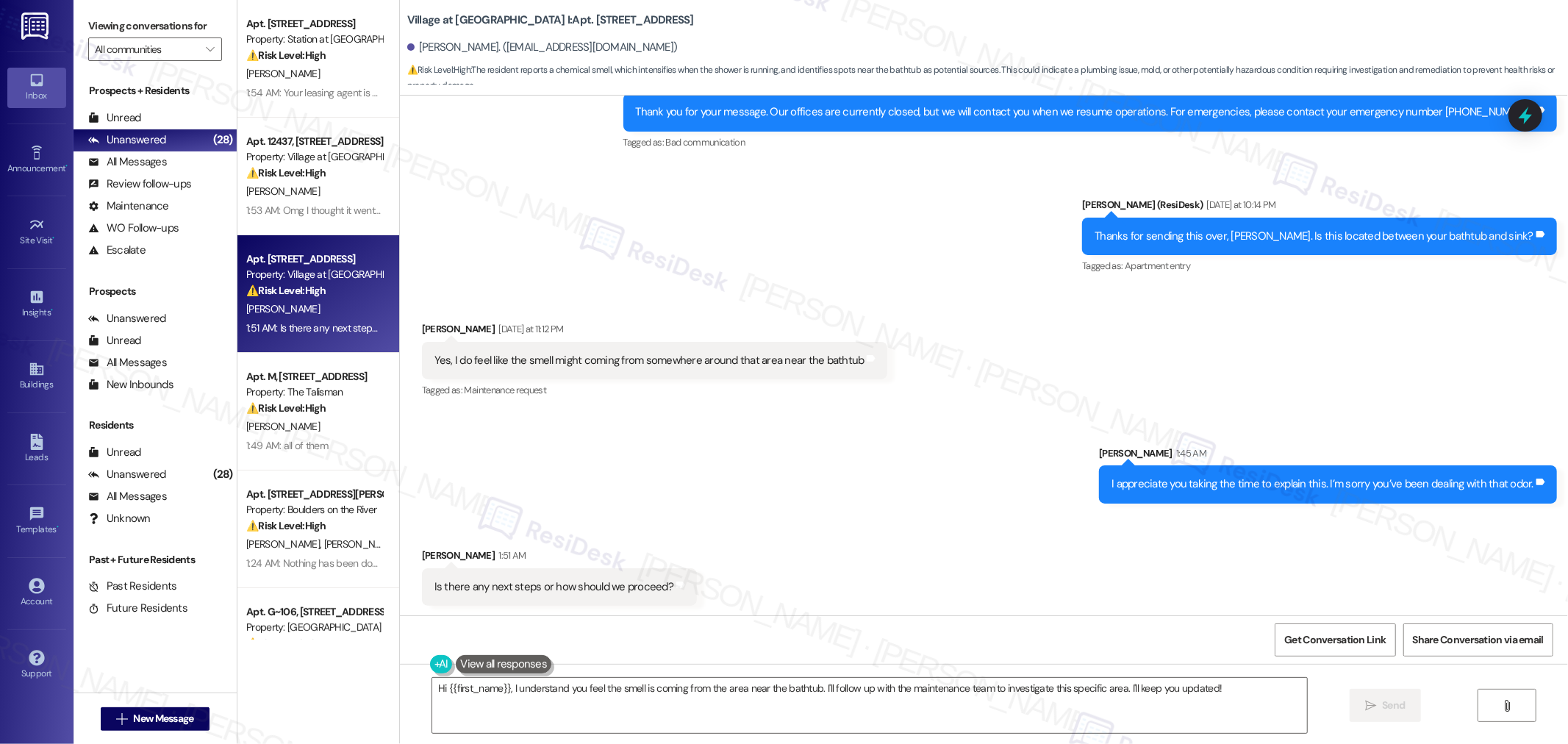
scroll to position [1940, 0]
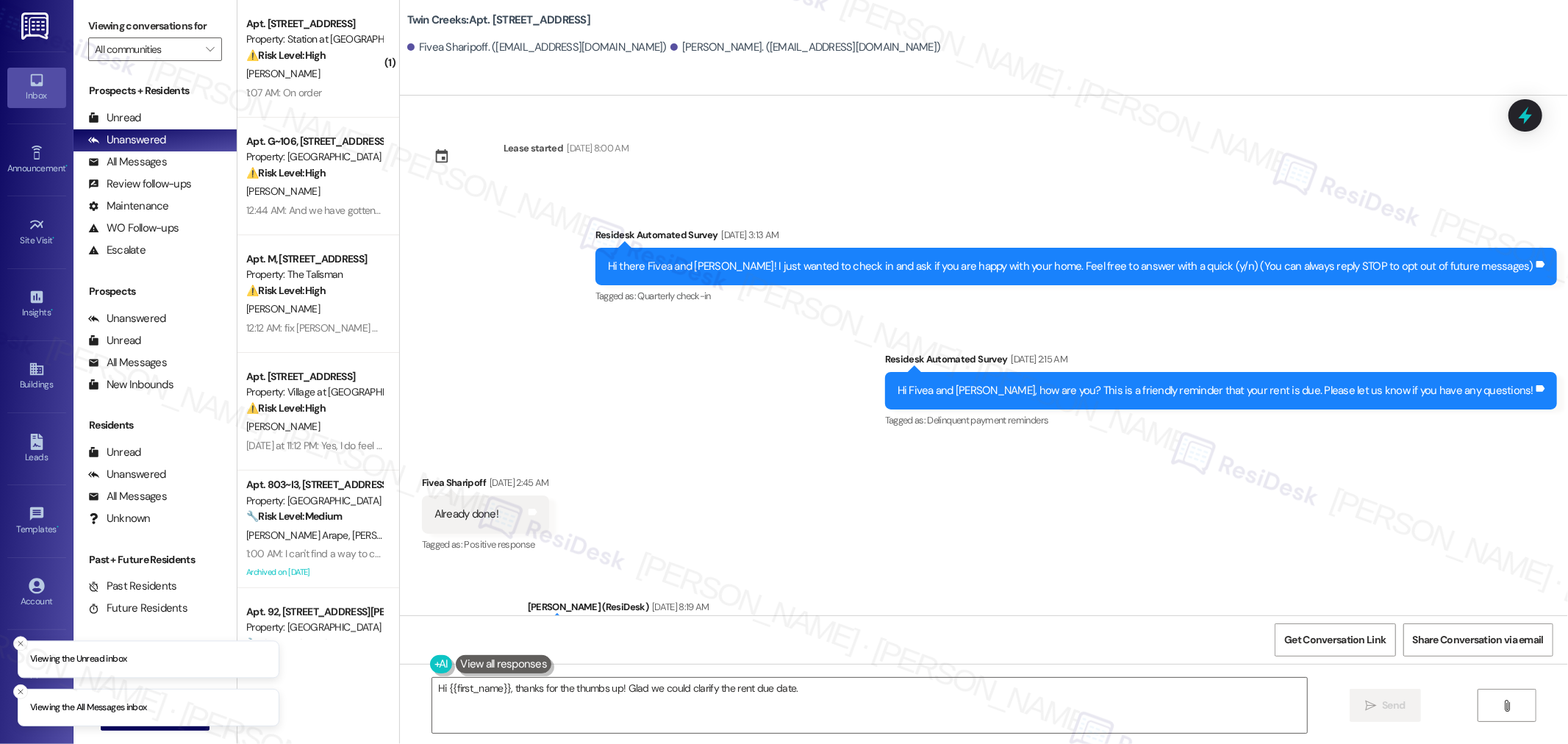
scroll to position [1136, 0]
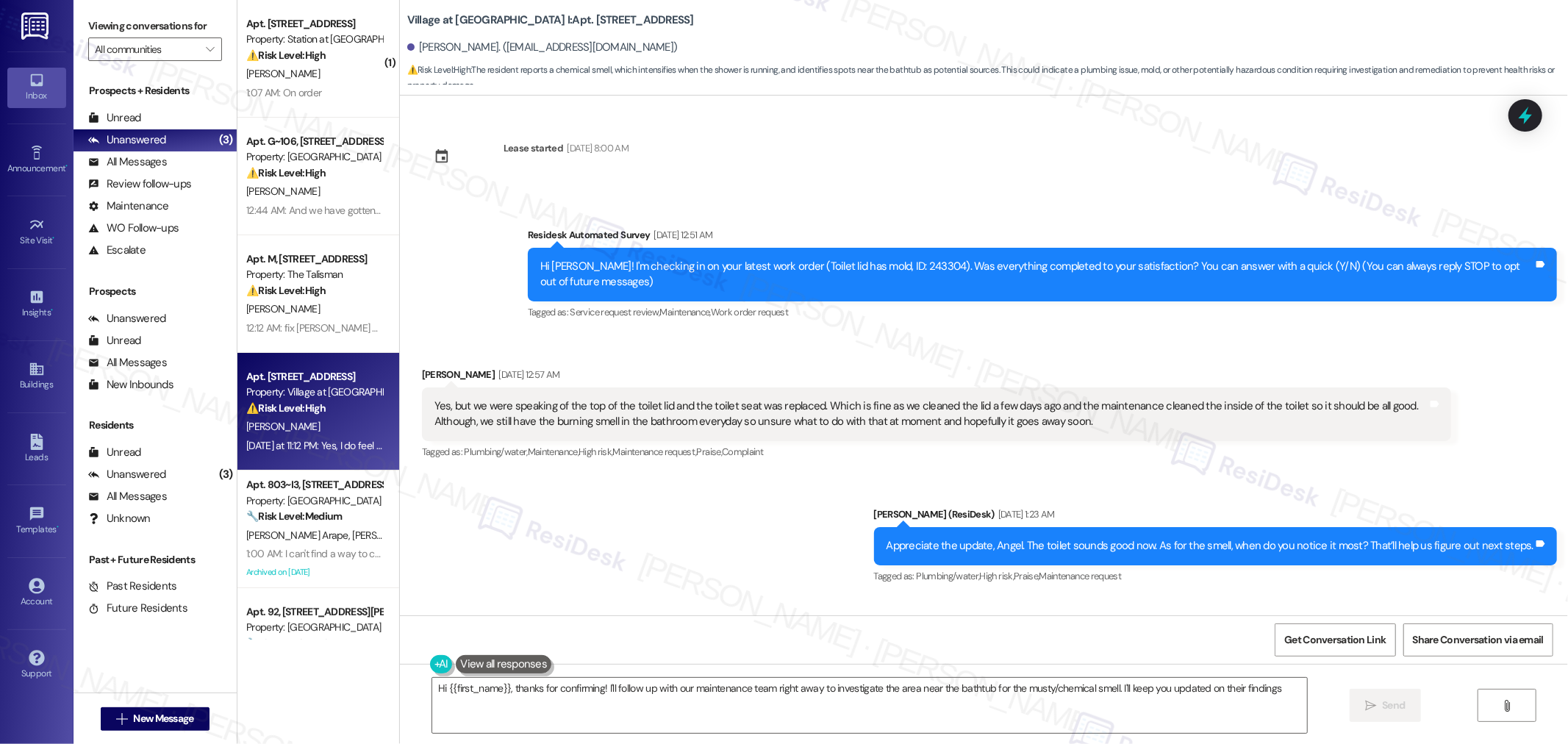
scroll to position [1735, 0]
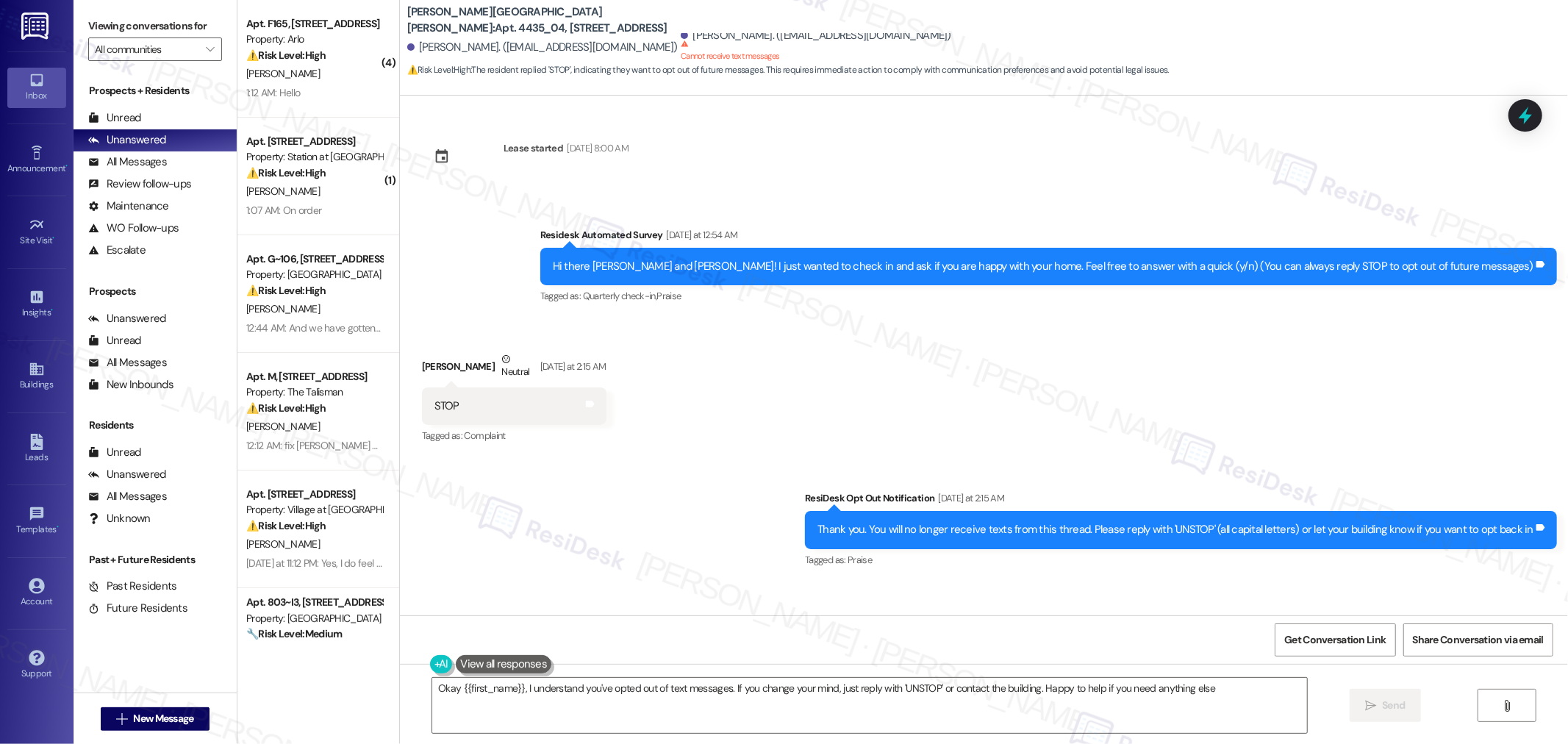
type textarea "Okay {{first_name}}, I understand you've opted out of text messages. If you cha…"
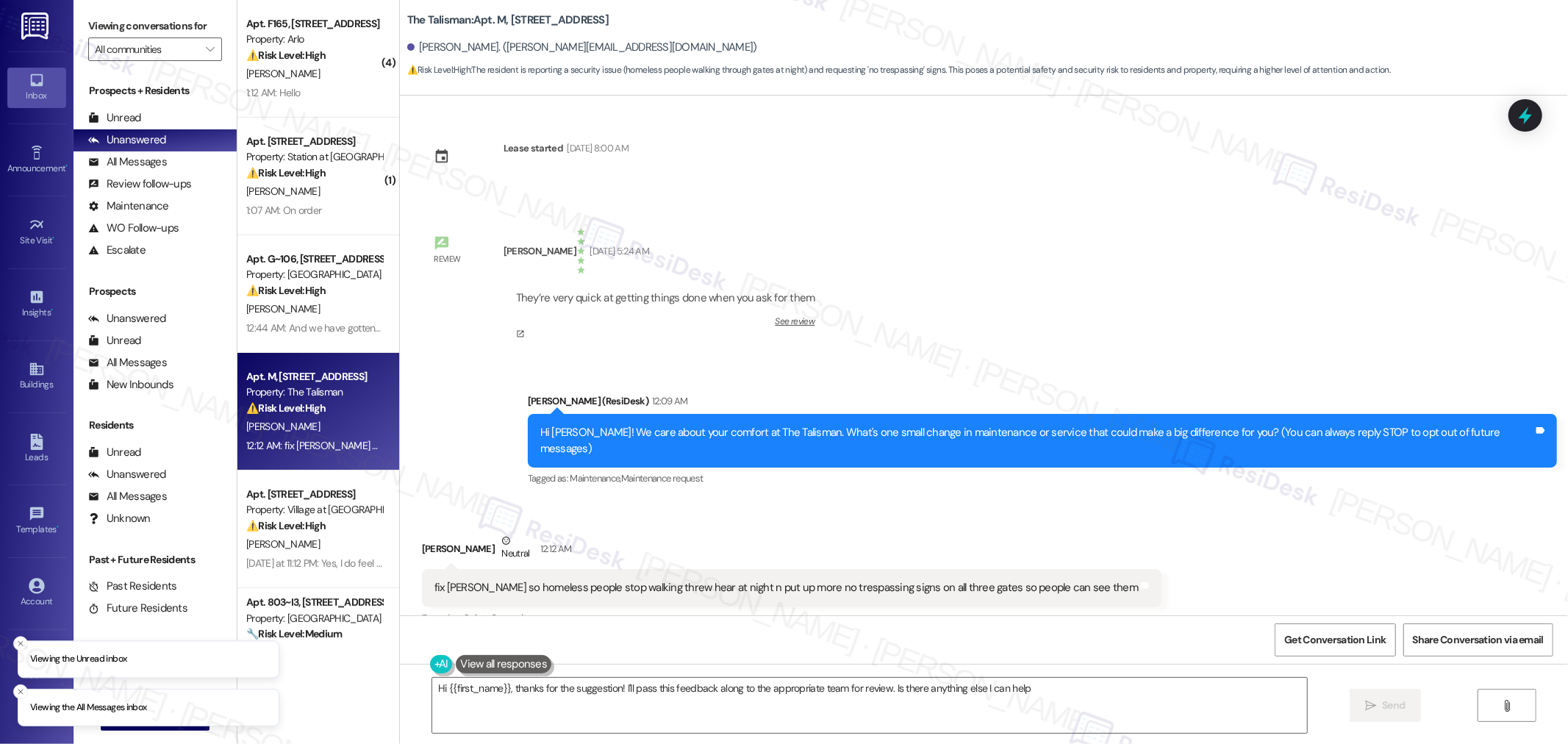
scroll to position [314, 0]
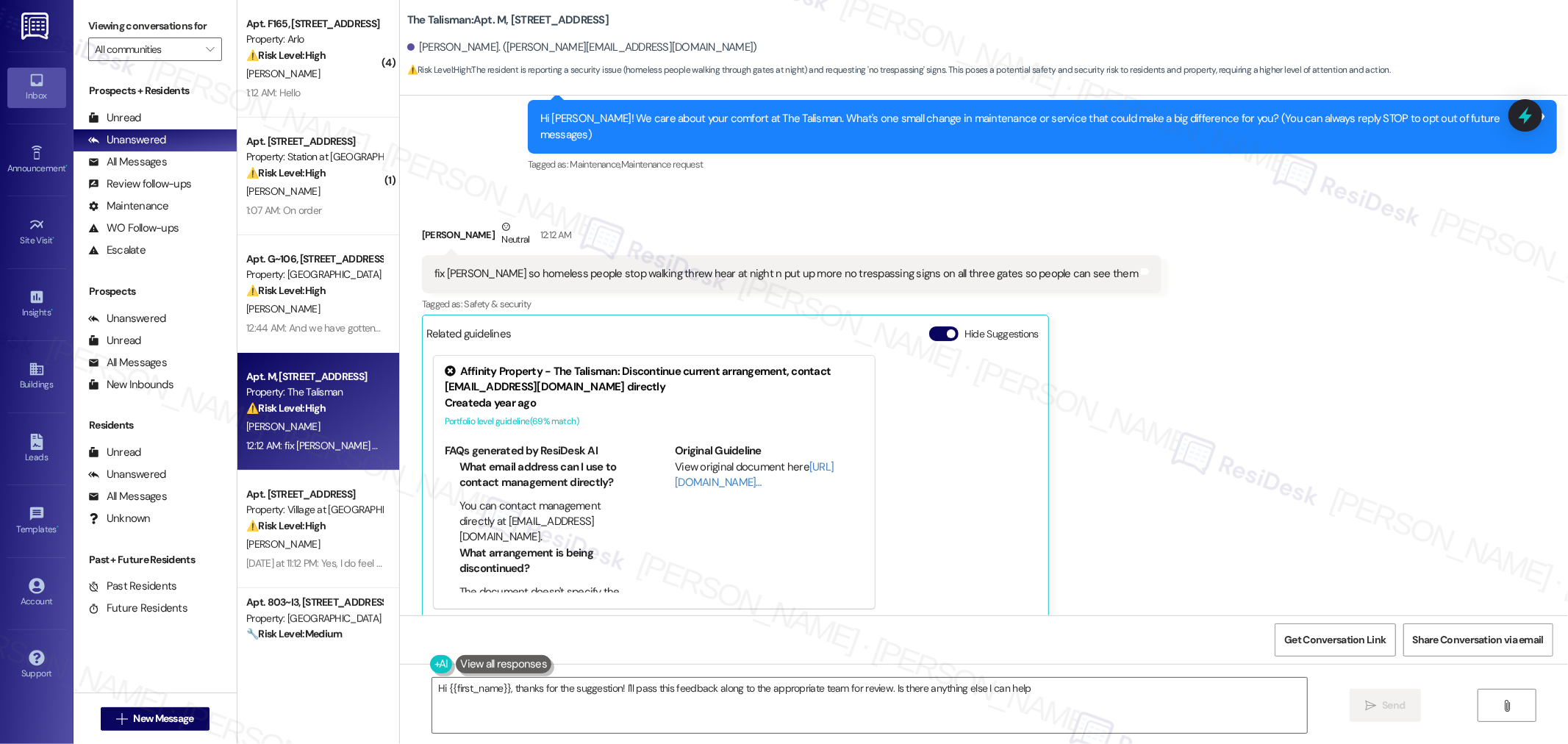
click at [810, 266] on div "fix [PERSON_NAME] so homeless people stop walking threw hear at night n put up …" at bounding box center [787, 273] width 704 height 15
click at [813, 266] on div "fix [PERSON_NAME] so homeless people stop walking threw hear at night n put up …" at bounding box center [787, 273] width 704 height 15
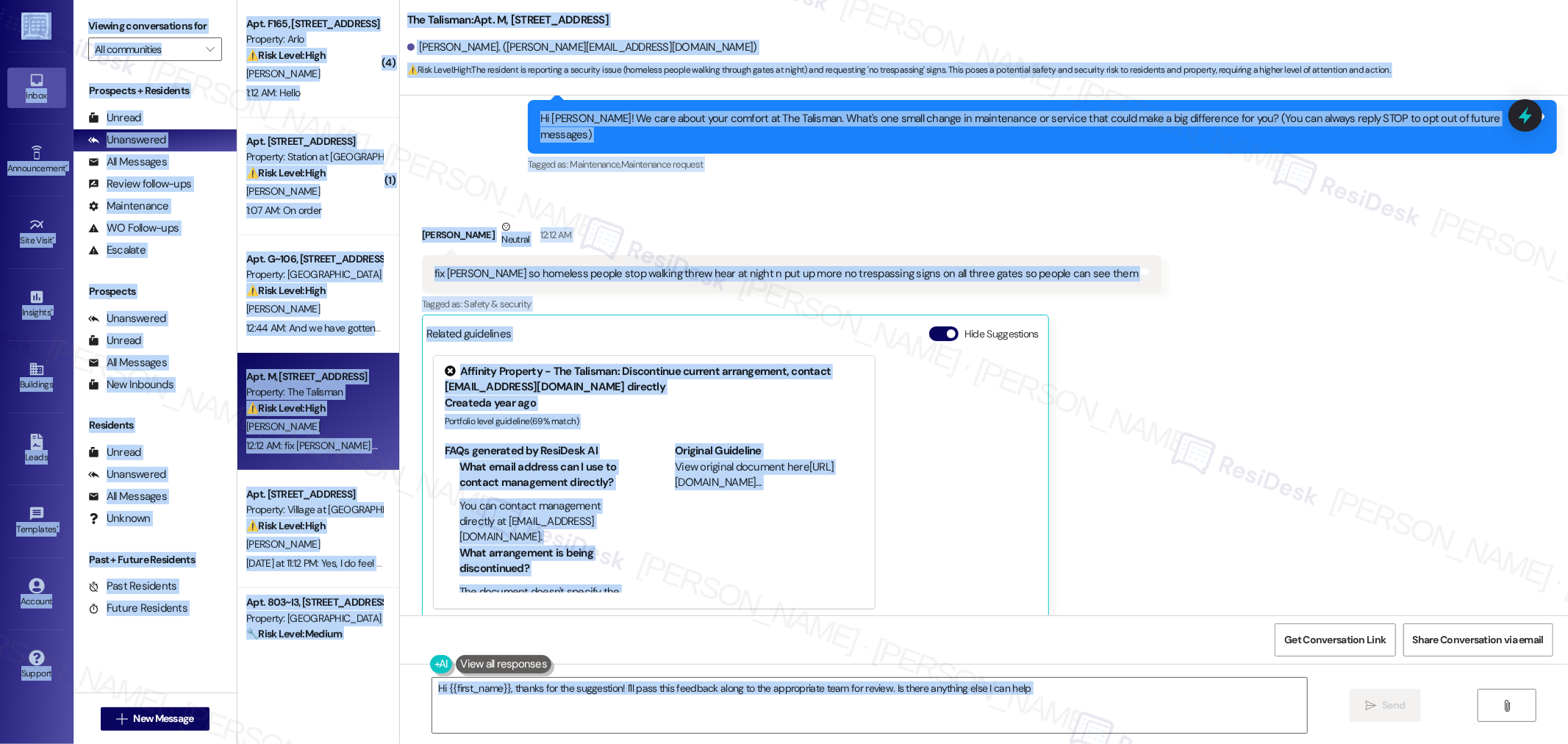
click at [826, 266] on div "fix [PERSON_NAME] so homeless people stop walking threw hear at night n put up …" at bounding box center [787, 273] width 704 height 15
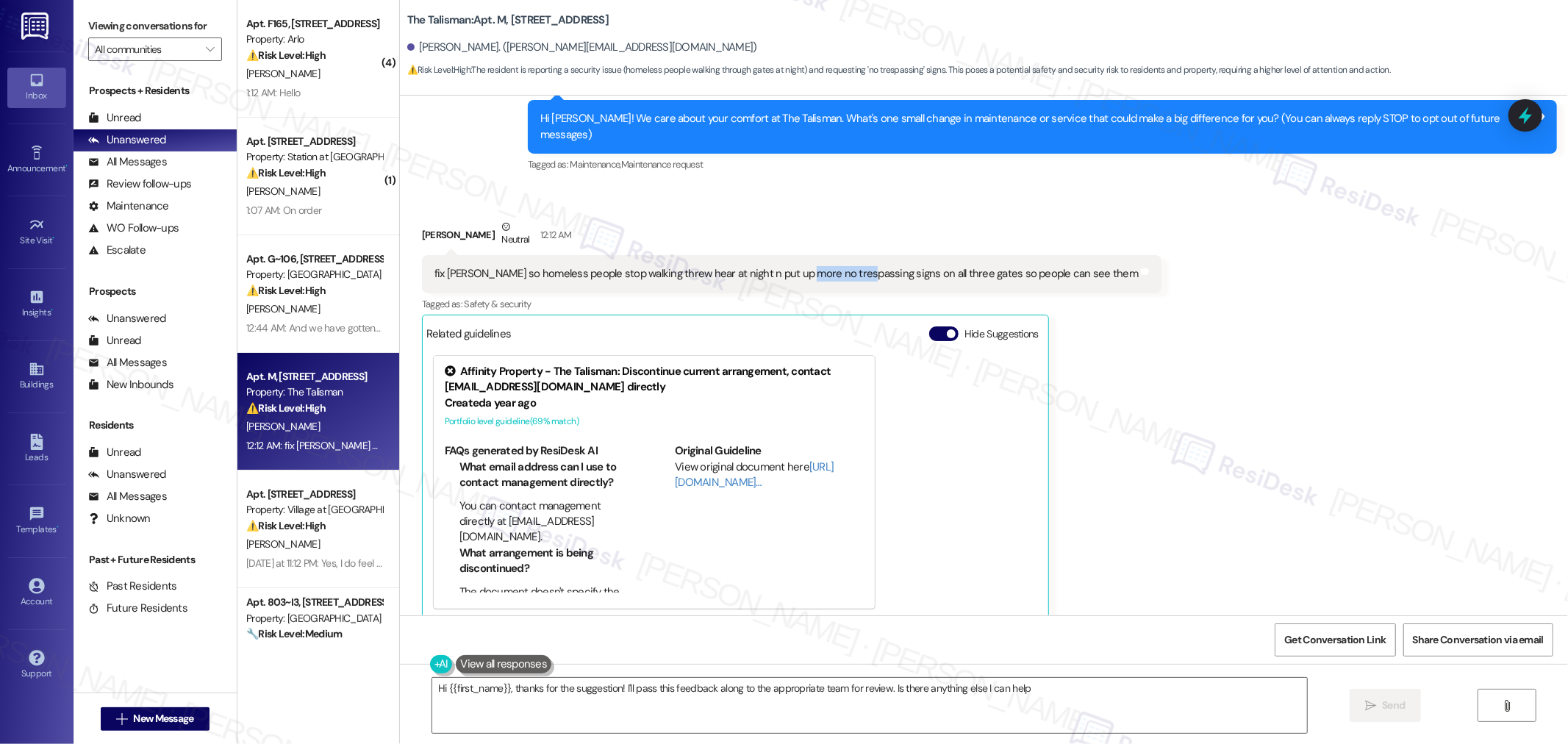
click at [826, 266] on div "fix [PERSON_NAME] so homeless people stop walking threw hear at night n put up …" at bounding box center [787, 273] width 704 height 15
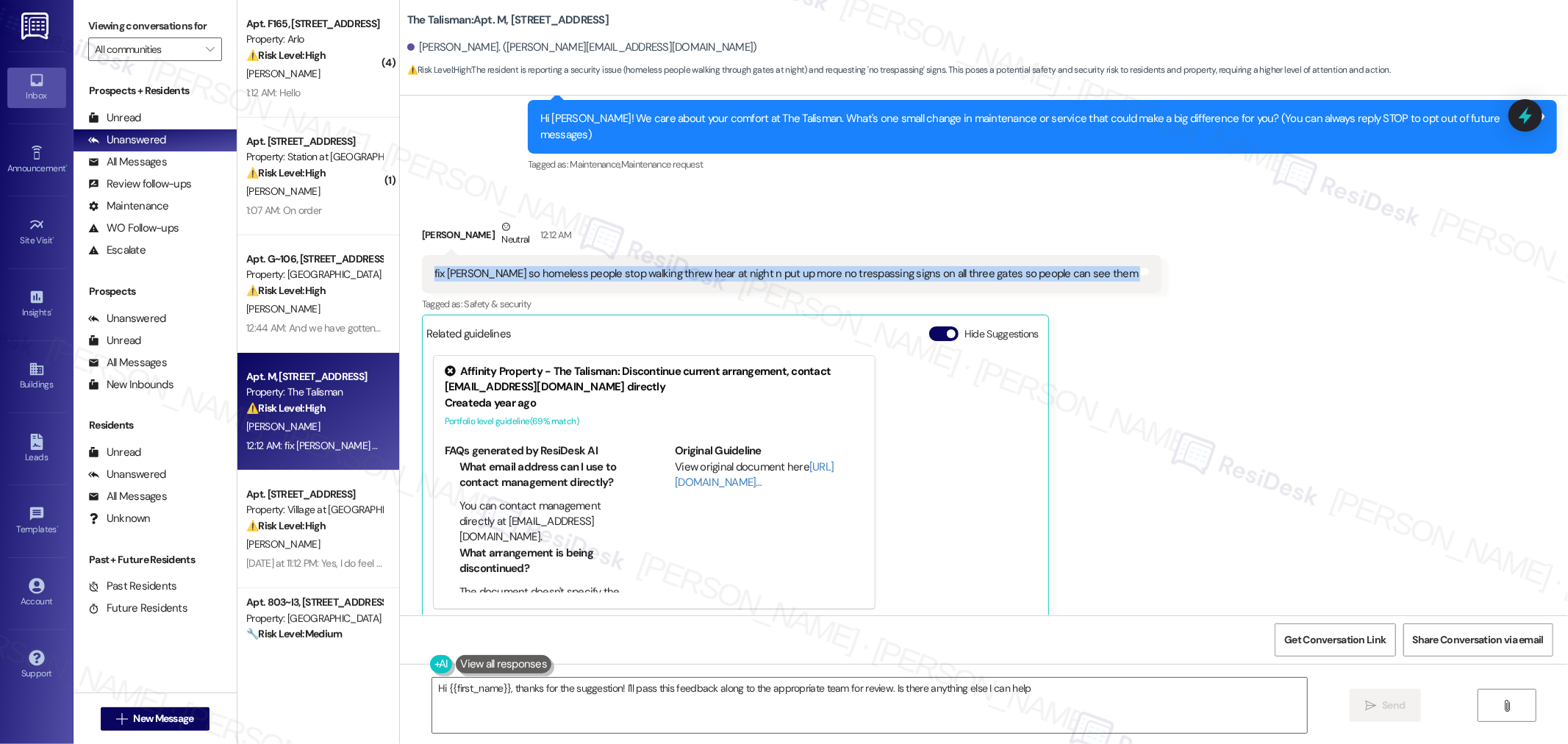
click at [826, 266] on div "fix [PERSON_NAME] so homeless people stop walking threw hear at night n put up …" at bounding box center [787, 273] width 704 height 15
click at [1154, 701] on textarea "Hi {{first_name}}, thanks for the suggestion! I'll pass this feedback along to …" at bounding box center [869, 705] width 874 height 55
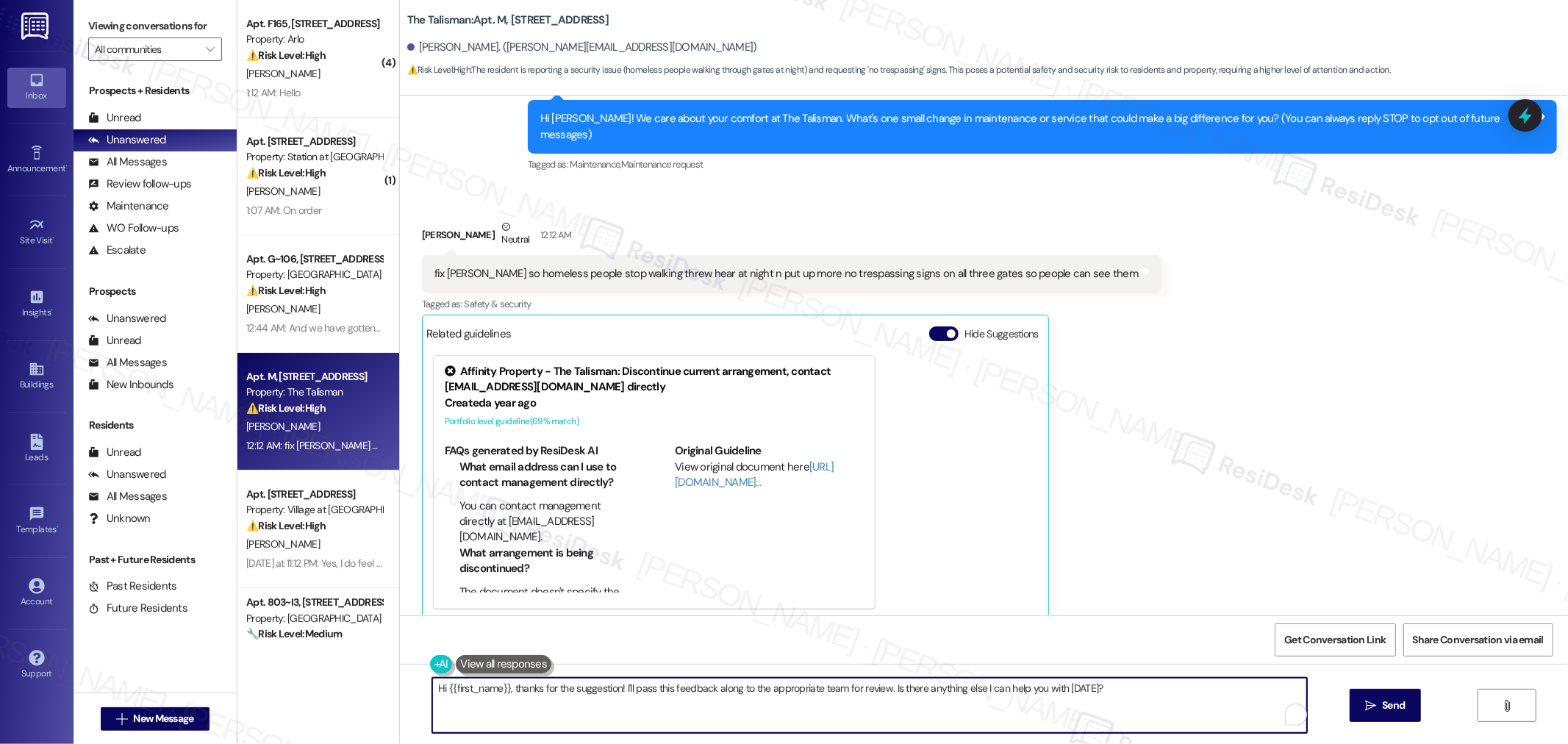
paste textarea "[PERSON_NAME] for sharing this concern. I understand the gates and signage are …"
click at [432, 686] on textarea "[PERSON_NAME] for sharing this concern. I understand the gates and signage are …" at bounding box center [869, 705] width 874 height 55
click at [673, 711] on textarea "Thanks for sharing this concern, [PERSON_NAME]. I understand the gates and sign…" at bounding box center [869, 705] width 874 height 55
type textarea "Thanks for sharing this concern, [PERSON_NAME]. I understand the gates and sign…"
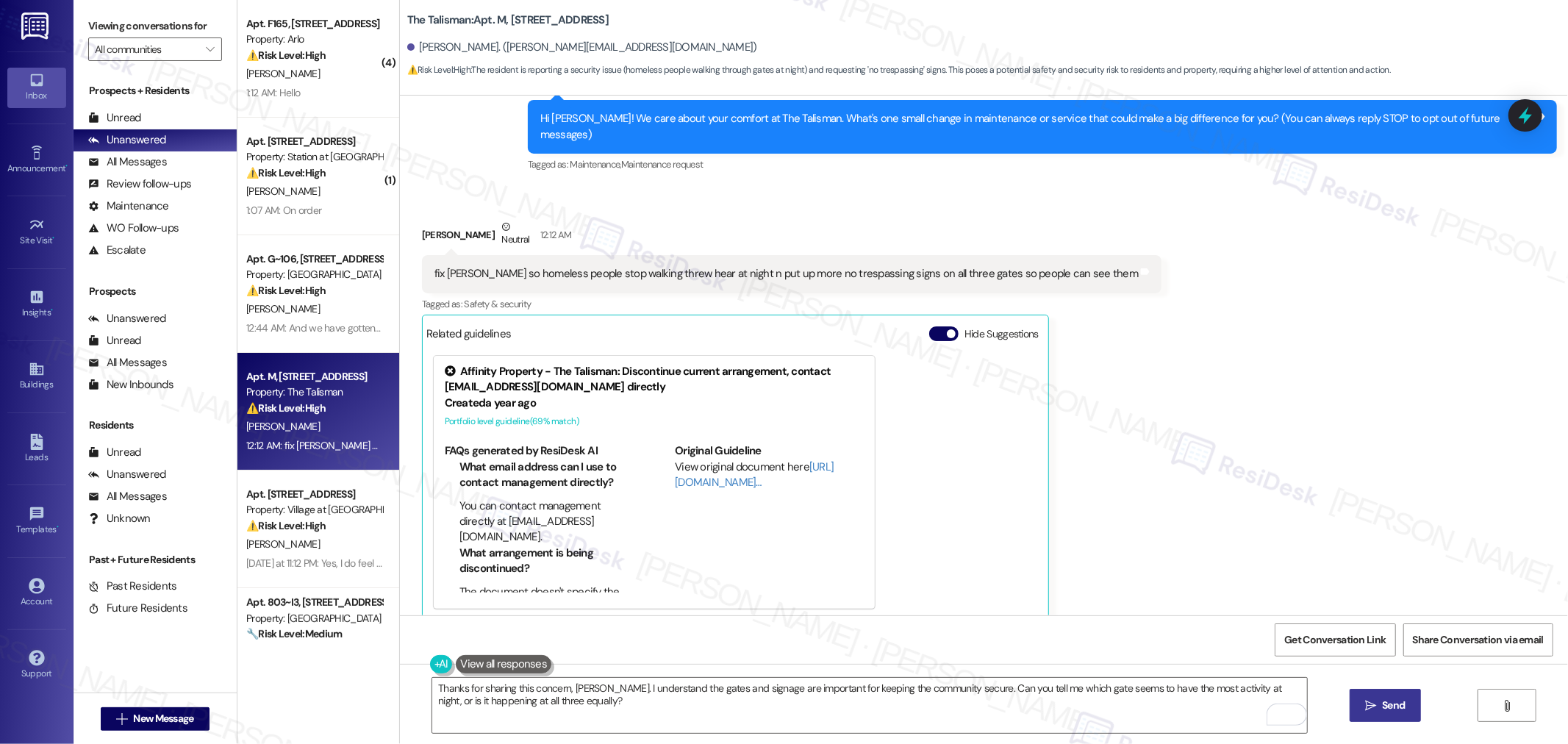
click at [1385, 702] on span "Send" at bounding box center [1393, 704] width 23 height 15
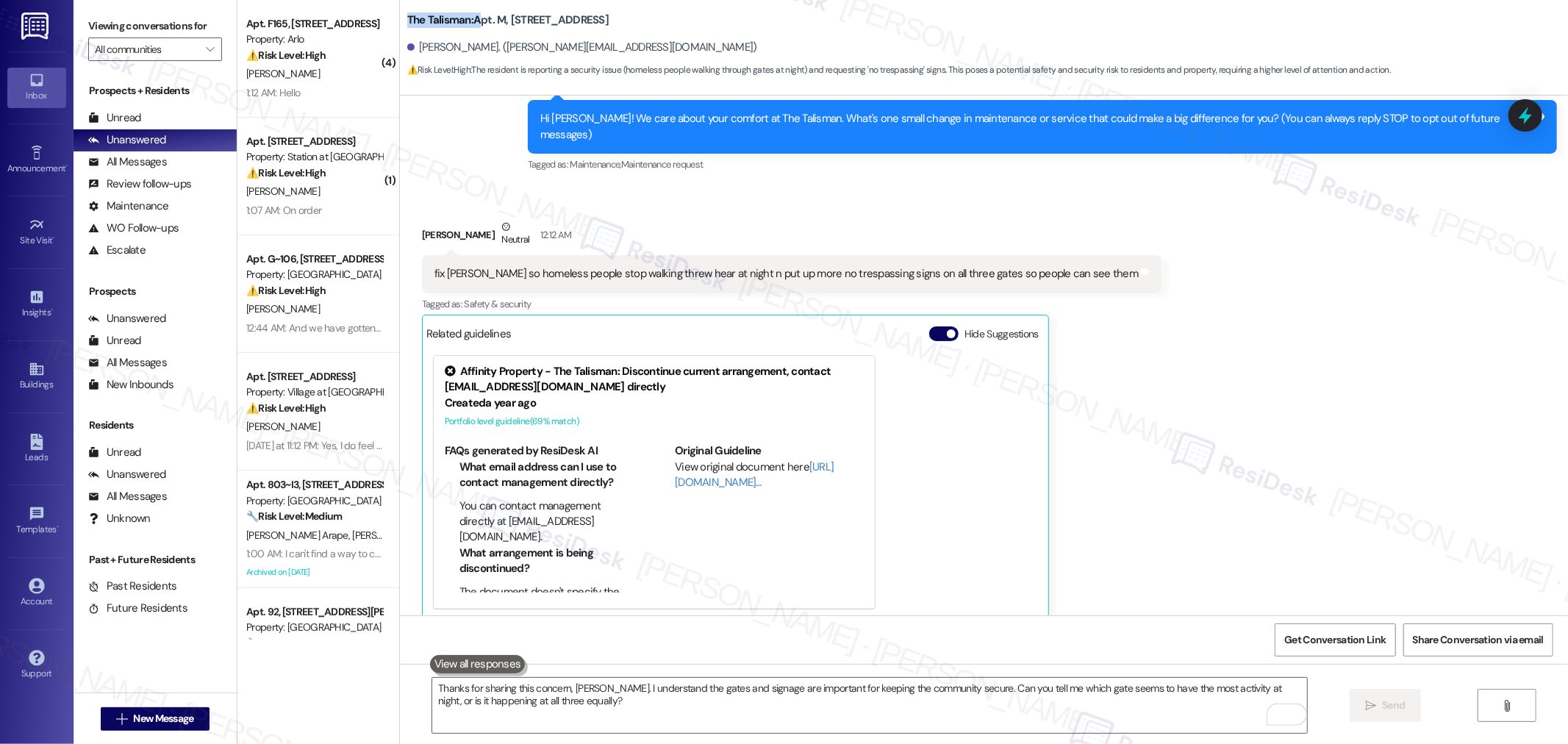
drag, startPoint x: 396, startPoint y: 17, endPoint x: 467, endPoint y: 20, distance: 71.1
click at [467, 20] on b "The Talisman: Apt. M, [STREET_ADDRESS]" at bounding box center [508, 19] width 202 height 15
click at [463, 20] on b "The Talisman: Apt. M, [STREET_ADDRESS]" at bounding box center [508, 19] width 202 height 15
drag, startPoint x: 398, startPoint y: 19, endPoint x: 434, endPoint y: 20, distance: 36.0
click at [434, 20] on b "The Talisman: Apt. M, [STREET_ADDRESS]" at bounding box center [508, 19] width 202 height 15
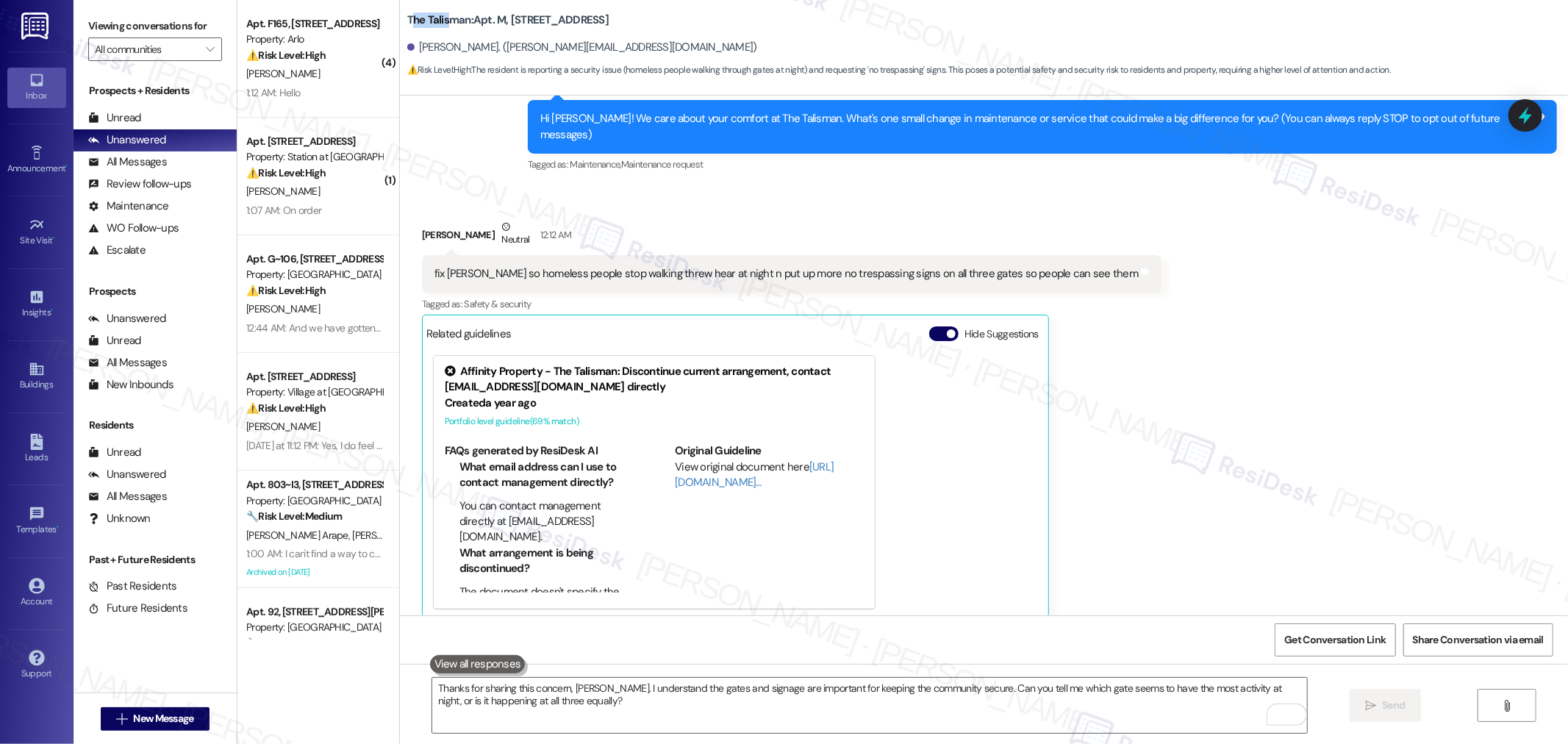
click at [407, 20] on b "The Talisman: Apt. M, [STREET_ADDRESS]" at bounding box center [508, 19] width 202 height 15
drag, startPoint x: 395, startPoint y: 19, endPoint x: 458, endPoint y: 24, distance: 63.2
click at [458, 24] on b "The Talisman: Apt. M, [STREET_ADDRESS]" at bounding box center [508, 19] width 202 height 15
copy b "The Talisman"
drag, startPoint x: 466, startPoint y: 16, endPoint x: 526, endPoint y: 19, distance: 60.1
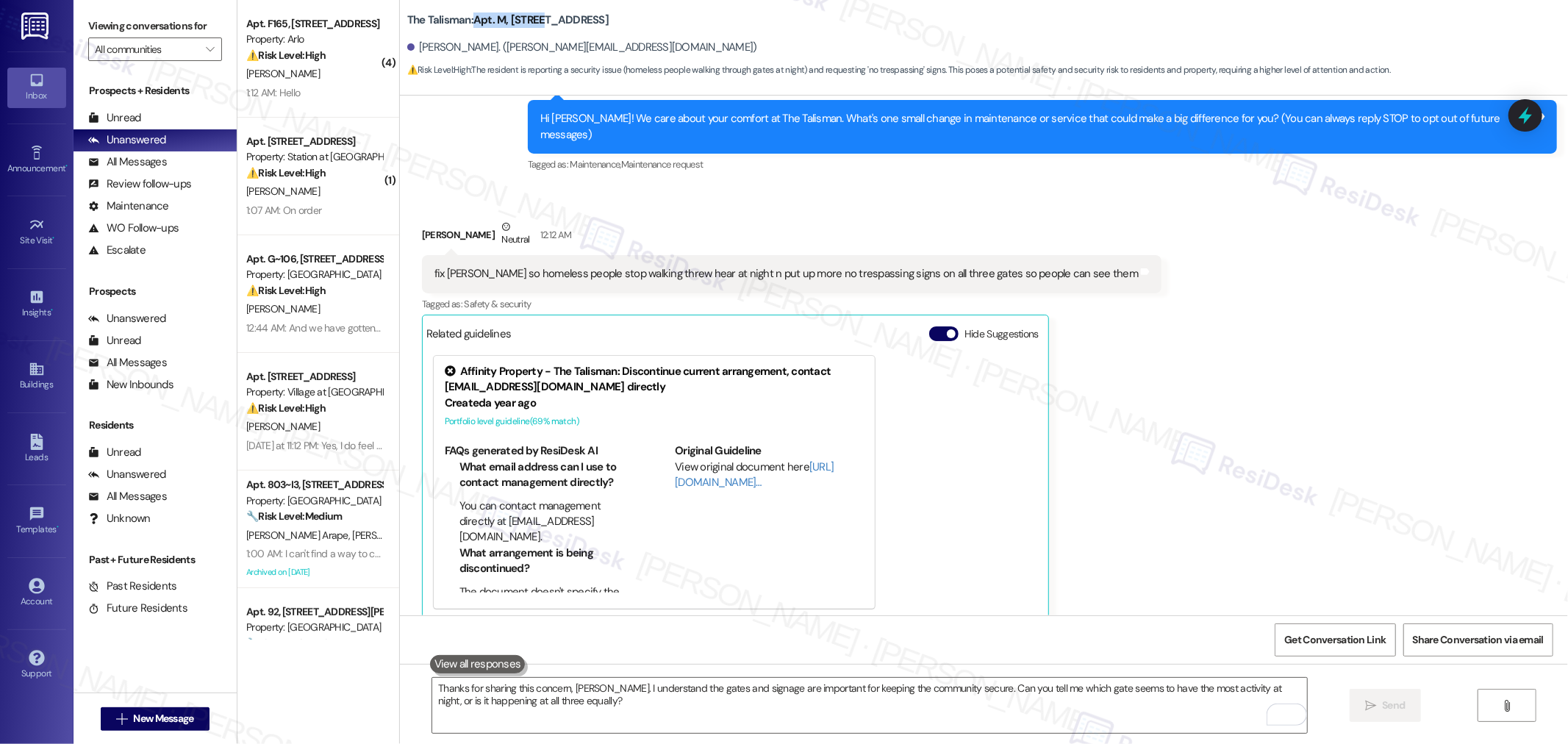
click at [526, 19] on b "The Talisman: Apt. M, [STREET_ADDRESS]" at bounding box center [508, 19] width 202 height 15
click at [497, 25] on b "The Talisman: Apt. M, [STREET_ADDRESS]" at bounding box center [508, 19] width 202 height 15
drag, startPoint x: 466, startPoint y: 22, endPoint x: 510, endPoint y: 22, distance: 44.0
click at [510, 22] on b "The Talisman: Apt. M, [STREET_ADDRESS]" at bounding box center [508, 19] width 202 height 15
copy b "Apt. M, 177"
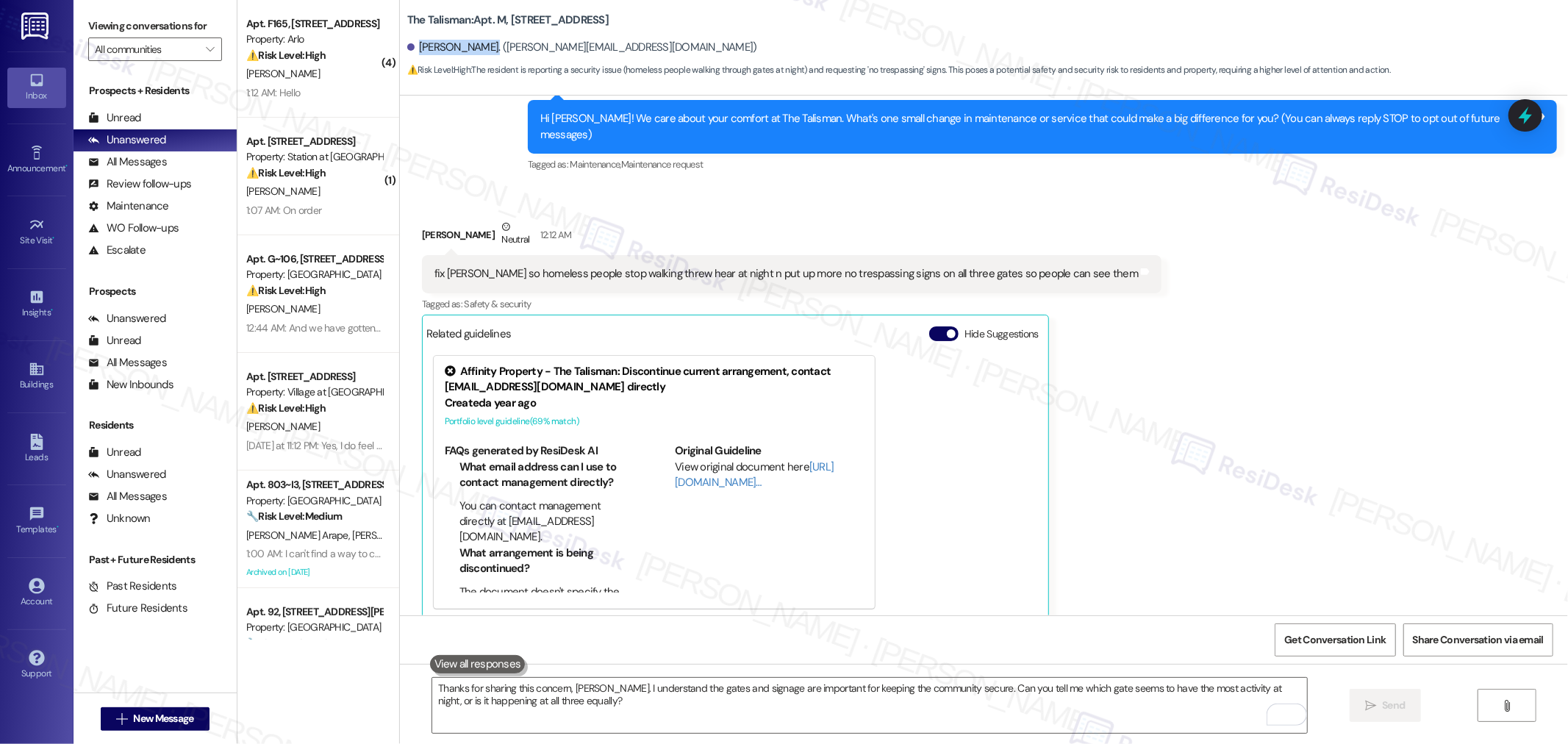
drag, startPoint x: 407, startPoint y: 42, endPoint x: 471, endPoint y: 42, distance: 64.0
click at [471, 42] on div "[PERSON_NAME]. ([PERSON_NAME][EMAIL_ADDRESS][DOMAIN_NAME])" at bounding box center [581, 47] width 350 height 15
copy div "[PERSON_NAME]"
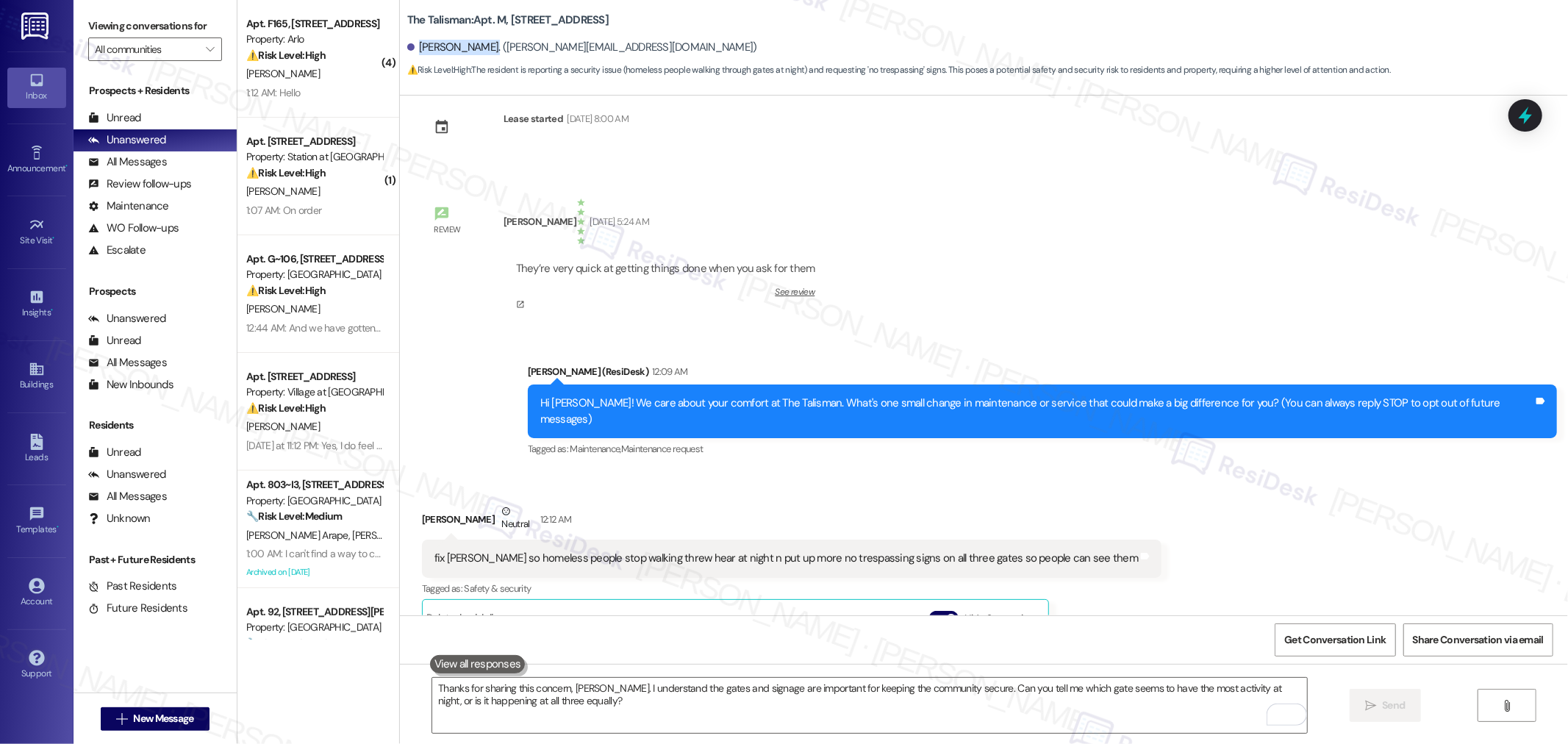
scroll to position [24, 0]
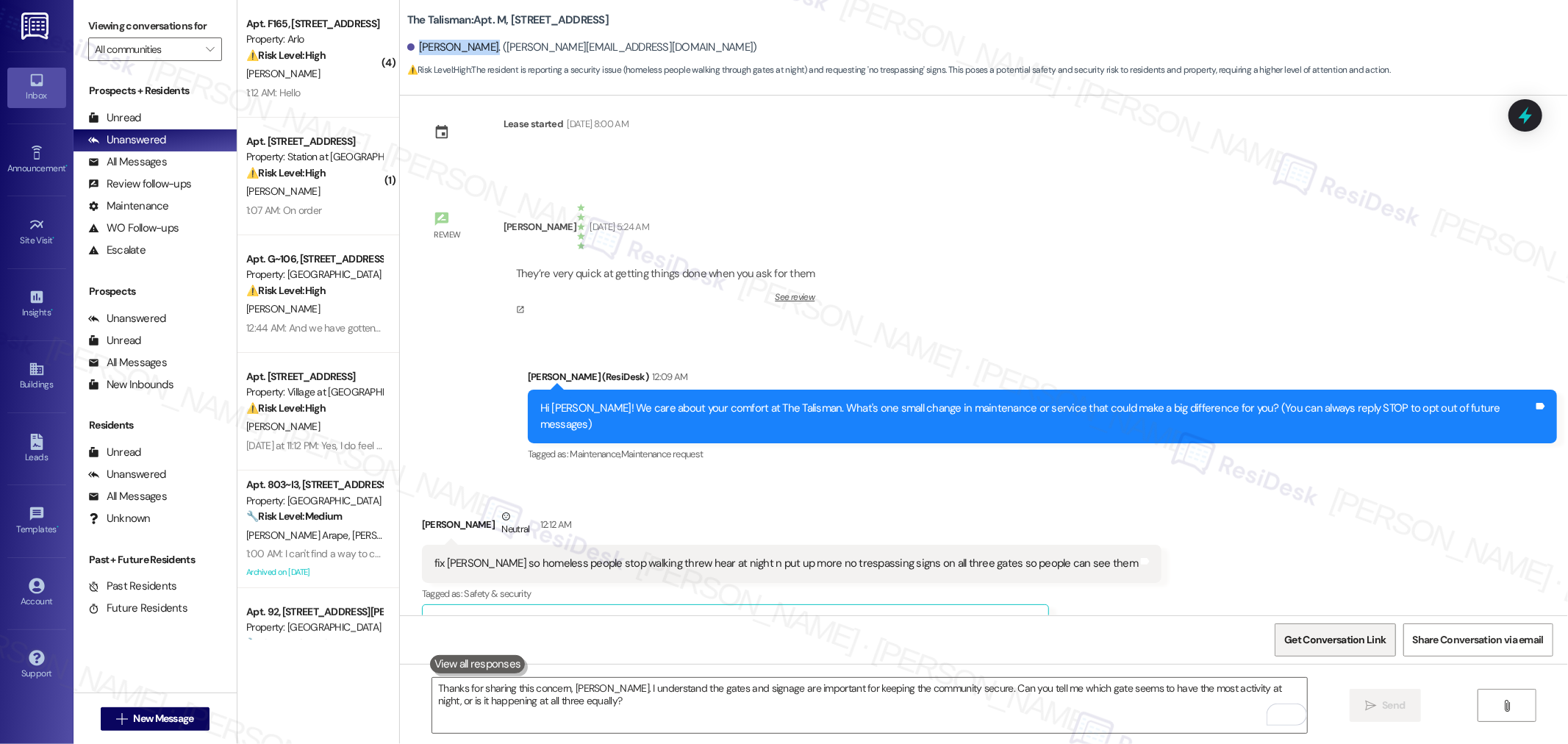
click at [1342, 626] on span "Get Conversation Link" at bounding box center [1334, 640] width 107 height 32
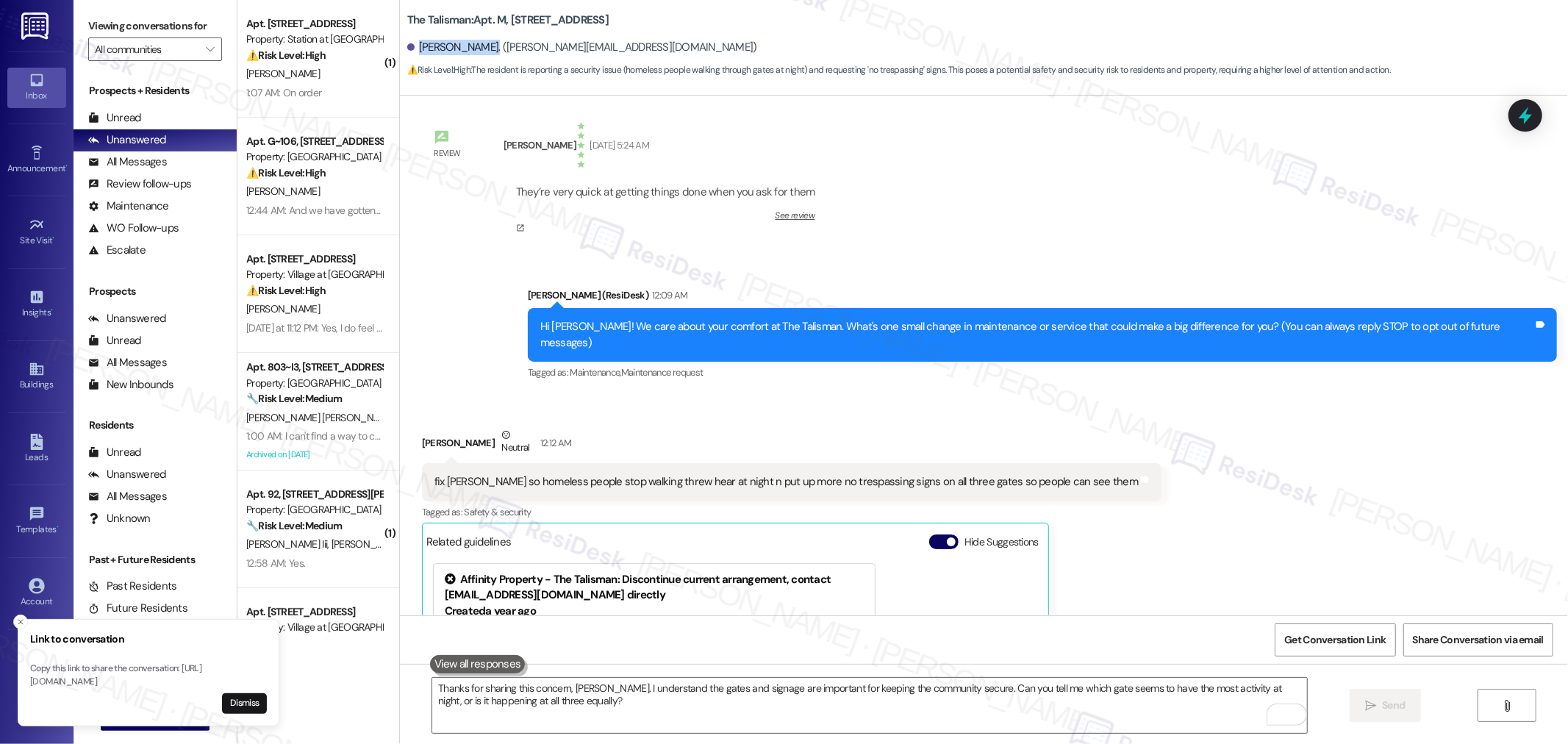
scroll to position [432, 0]
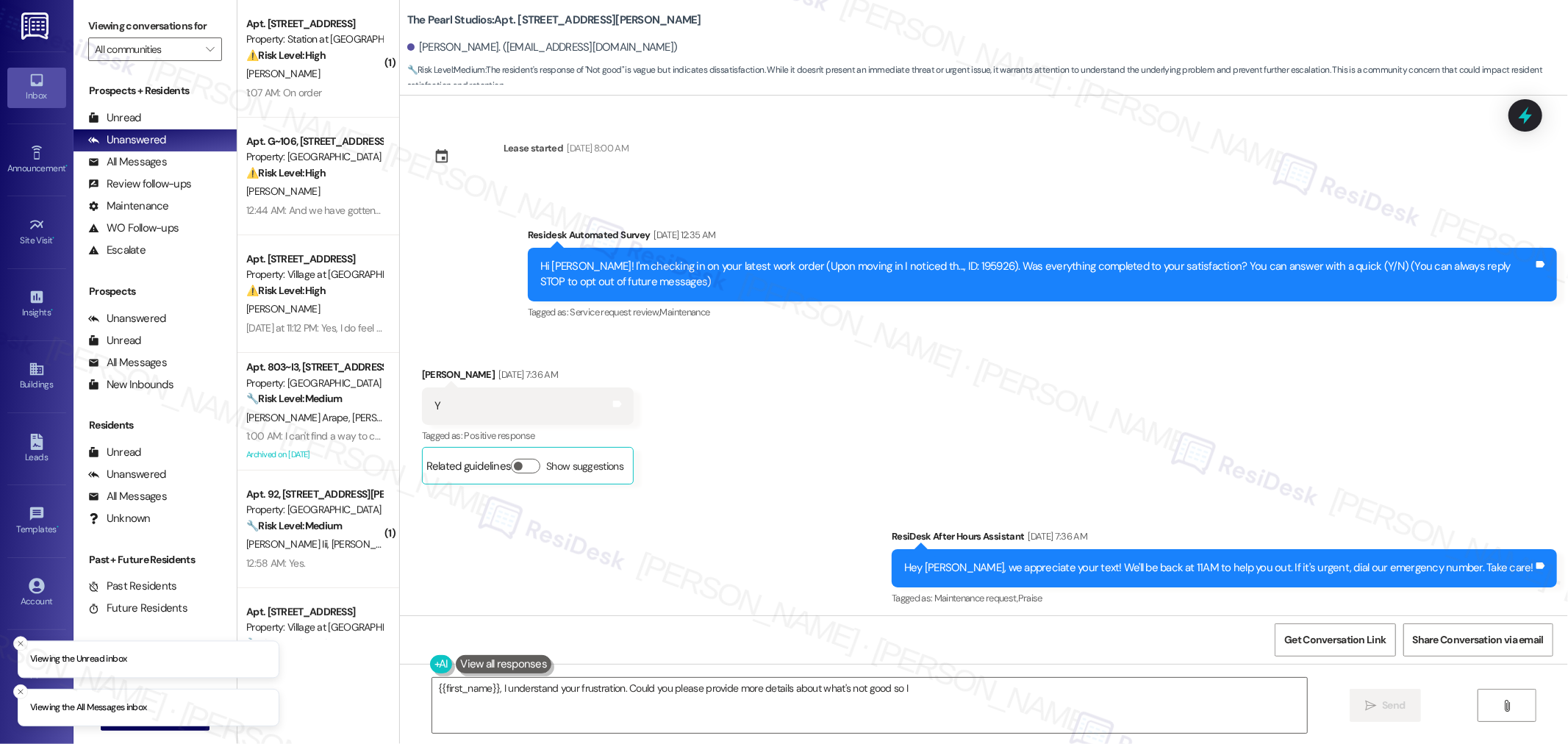
scroll to position [3809, 0]
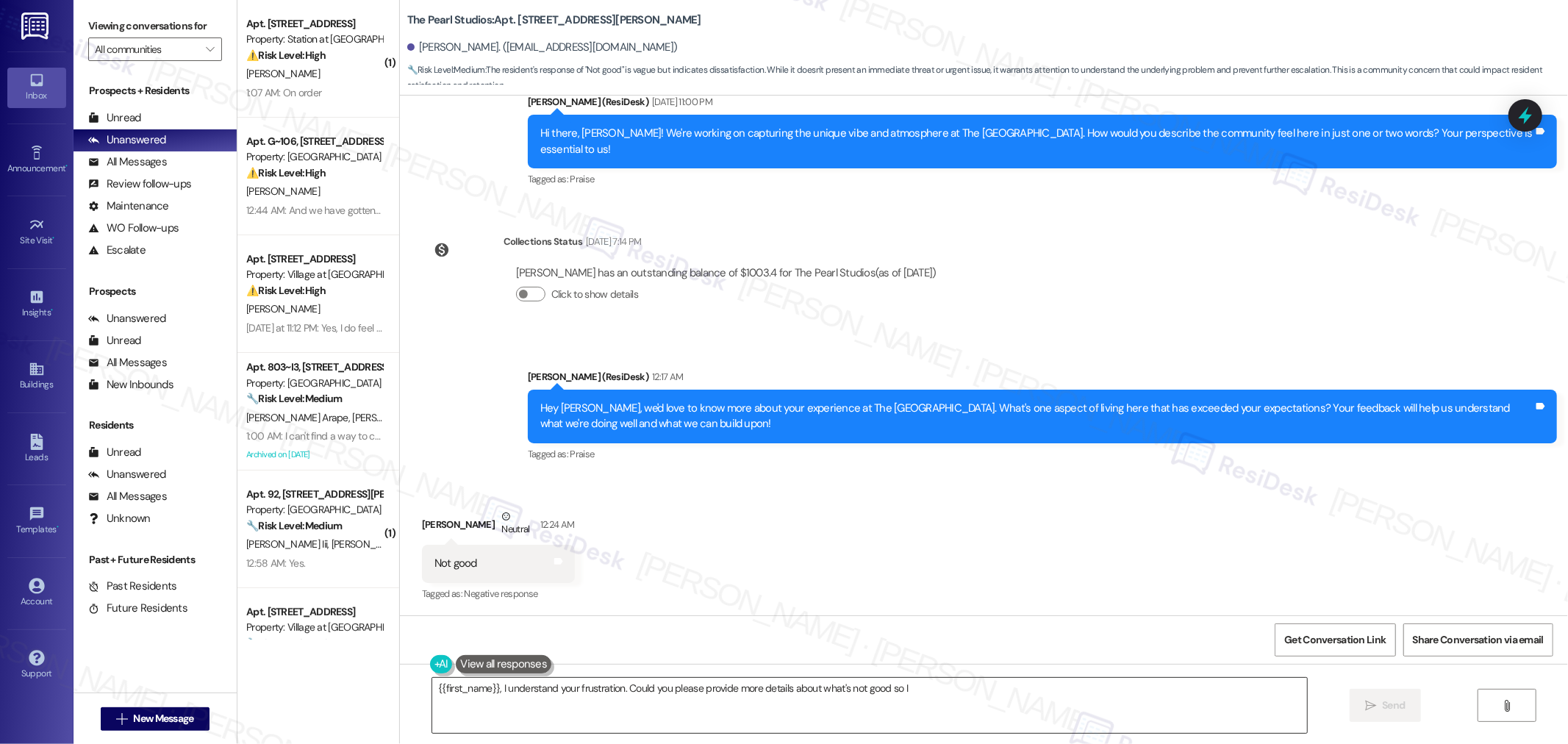
click at [1020, 694] on textarea "{{first_name}}, I understand your frustration. Could you please provide more de…" at bounding box center [869, 705] width 874 height 55
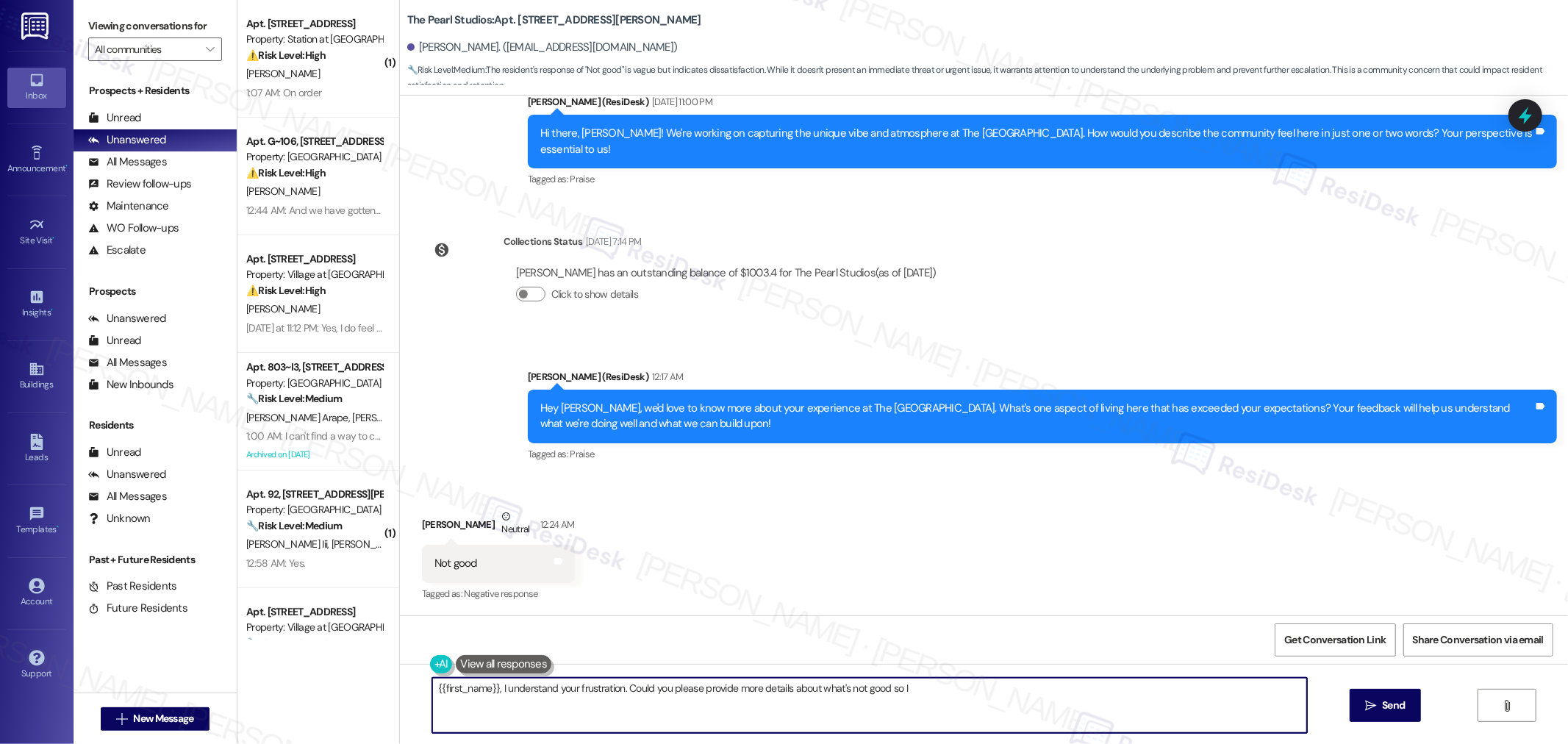
click at [1020, 694] on textarea "{{first_name}}, I understand your frustration. Could you please provide more de…" at bounding box center [869, 705] width 874 height 55
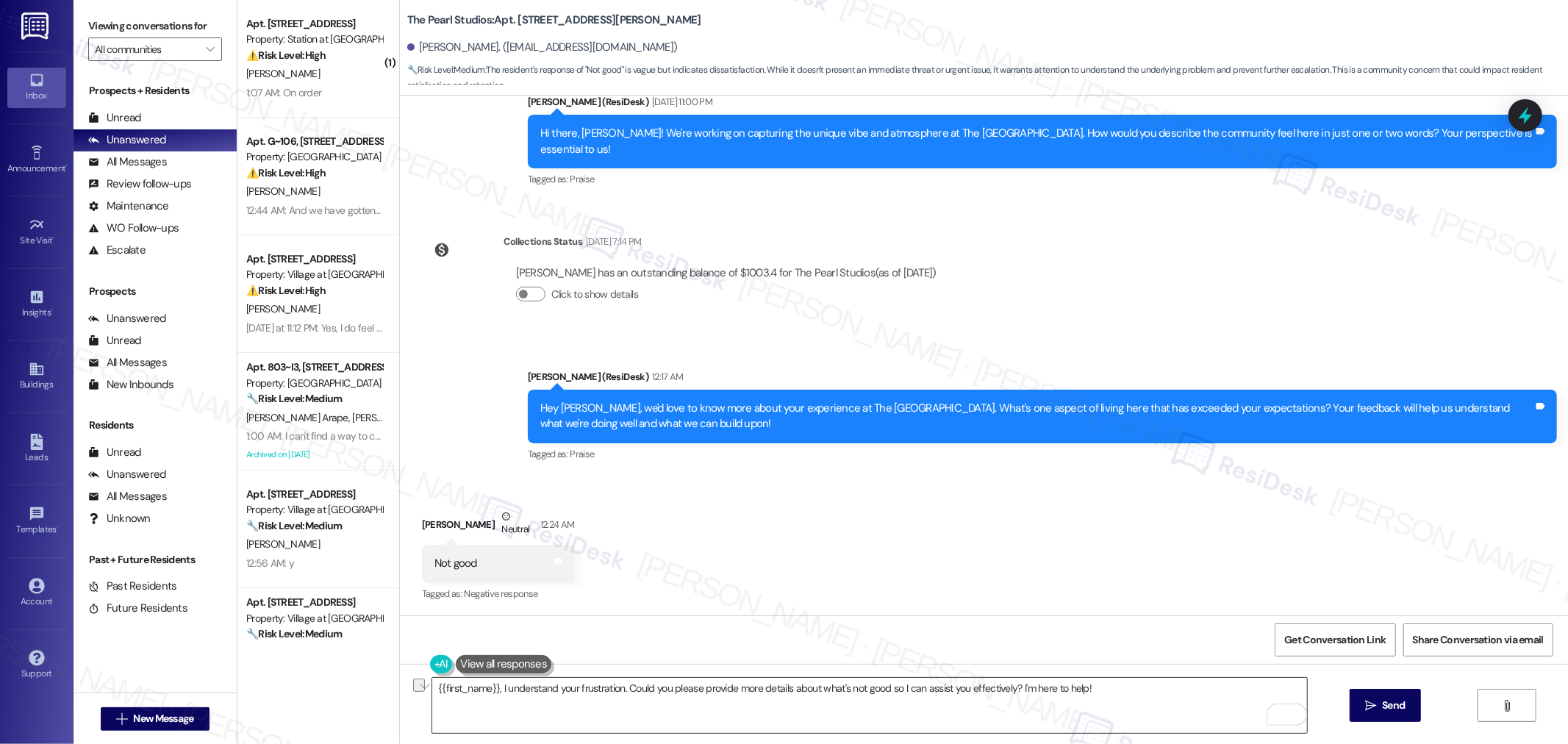
click at [895, 679] on textarea "{{first_name}}, I understand your frustration. Could you please provide more de…" at bounding box center [869, 705] width 874 height 55
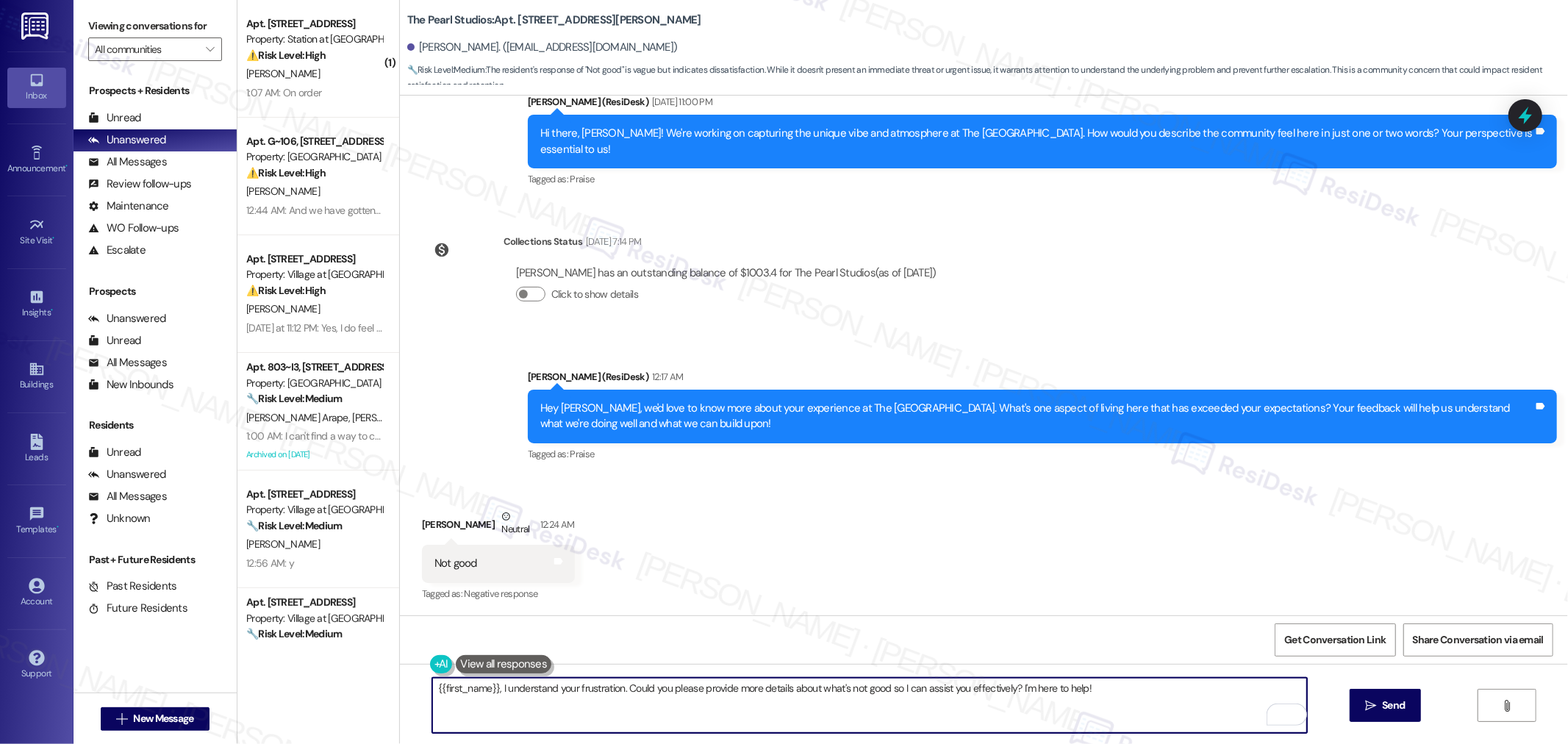
click at [890, 686] on textarea "{{first_name}}, I understand your frustration. Could you please provide more de…" at bounding box center [869, 705] width 874 height 55
paste textarea "I understand that your experience here didn’t meet your expectations. Could you…"
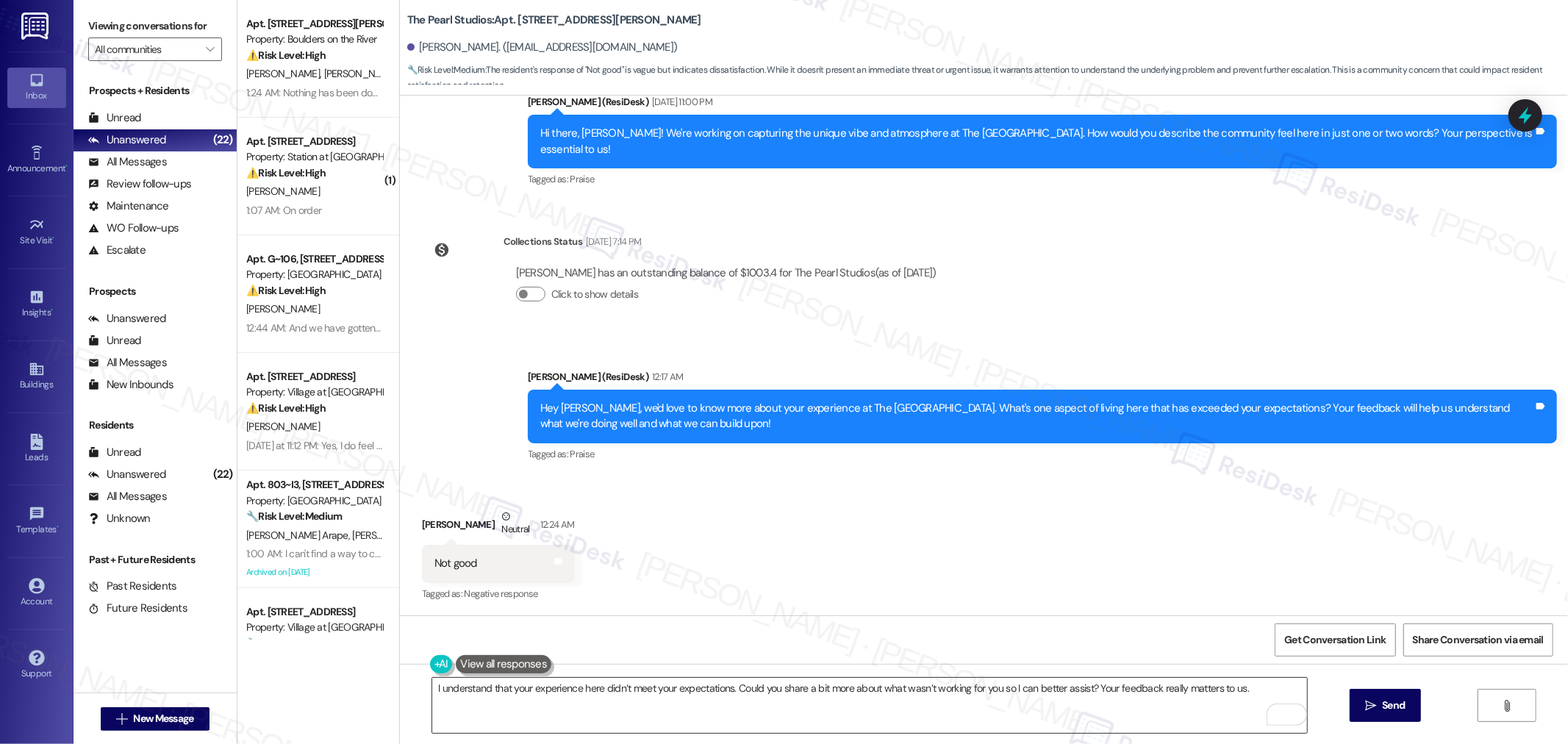
click at [722, 686] on textarea "I understand that your experience here didn’t meet your expectations. Could you…" at bounding box center [869, 705] width 874 height 55
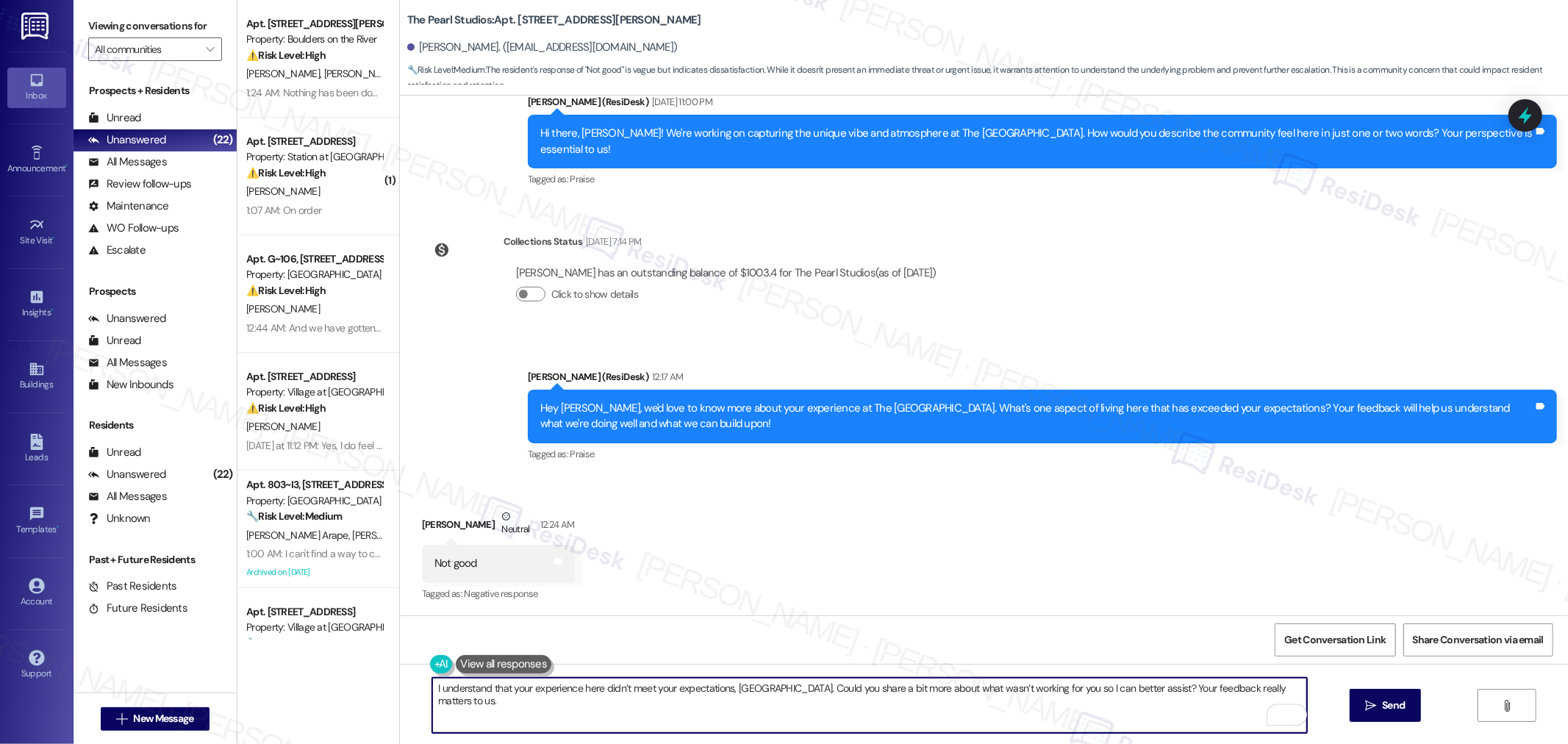
type textarea "I understand that your experience here didn’t meet your expectations, Adenis. C…"
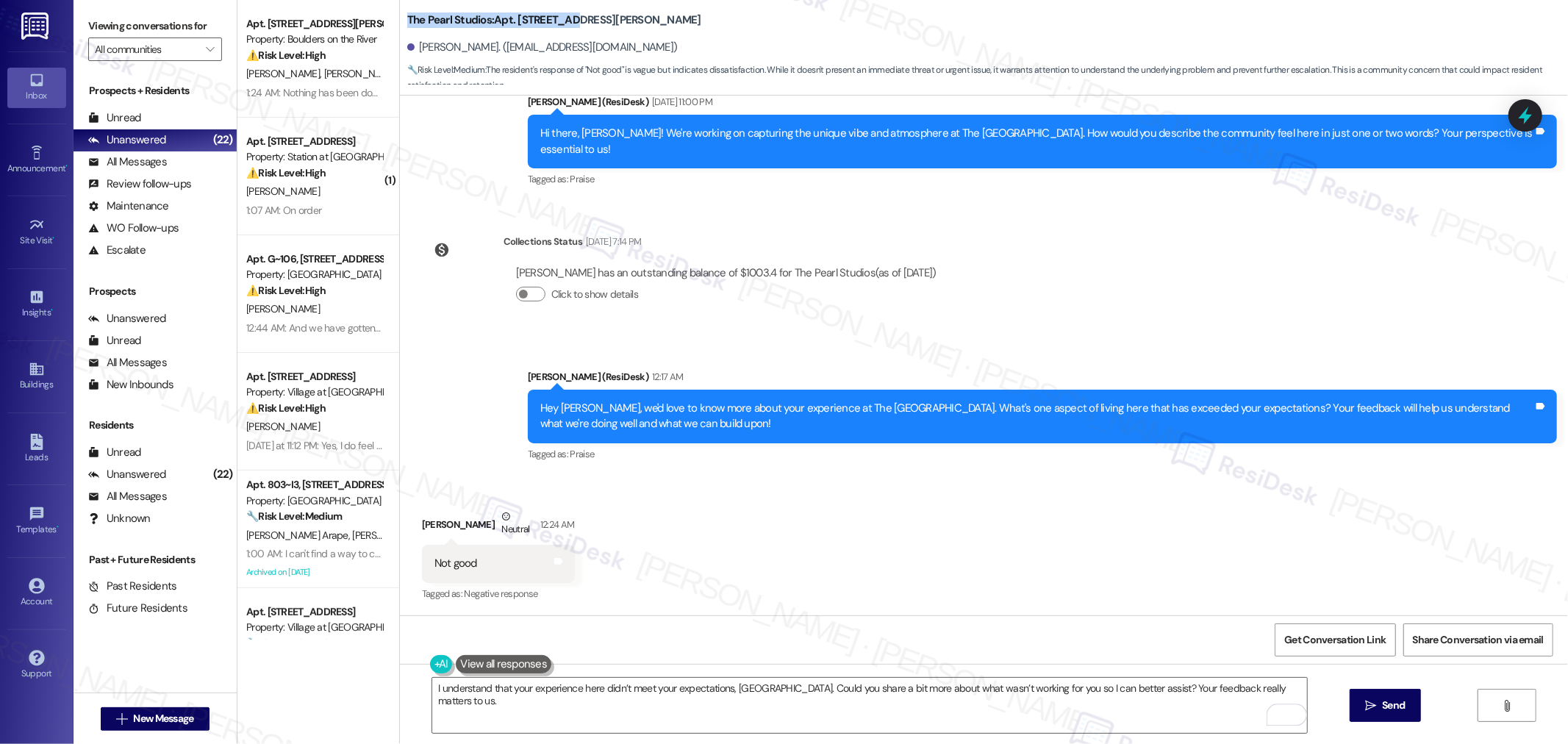
drag, startPoint x: 393, startPoint y: 15, endPoint x: 558, endPoint y: 19, distance: 165.0
click at [558, 19] on div "The Pearl Studios: Apt. C305, 1430 NW Pettygrove St Adenis Diaz. (adenisb87@gma…" at bounding box center [984, 43] width 1168 height 81
copy b "The Pearl Studios: Apt. C305, 1430"
drag, startPoint x: 402, startPoint y: 48, endPoint x: 462, endPoint y: 50, distance: 60.0
click at [462, 50] on div "Adenis Diaz. (adenisb87@gmail.com)" at bounding box center [542, 47] width 271 height 15
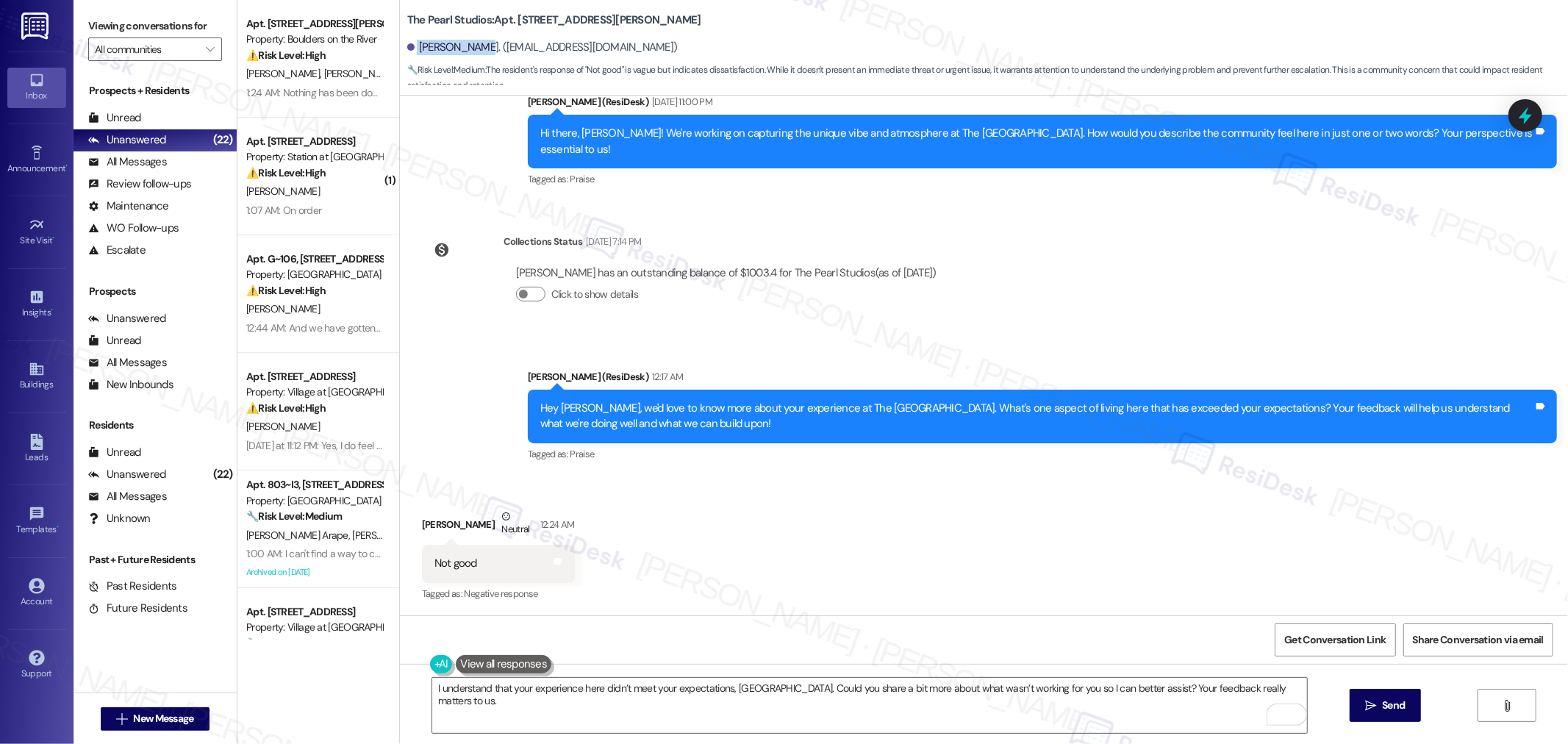
copy div "Adenis Diaz."
click at [804, 523] on div "Received via SMS Adenis Diaz Neutral 12:24 AM Not good Tags and notes Tagged as…" at bounding box center [984, 545] width 1168 height 140
click at [1365, 704] on icon "" at bounding box center [1370, 705] width 11 height 12
click at [1376, 635] on span "Get Conversation Link" at bounding box center [1334, 639] width 102 height 15
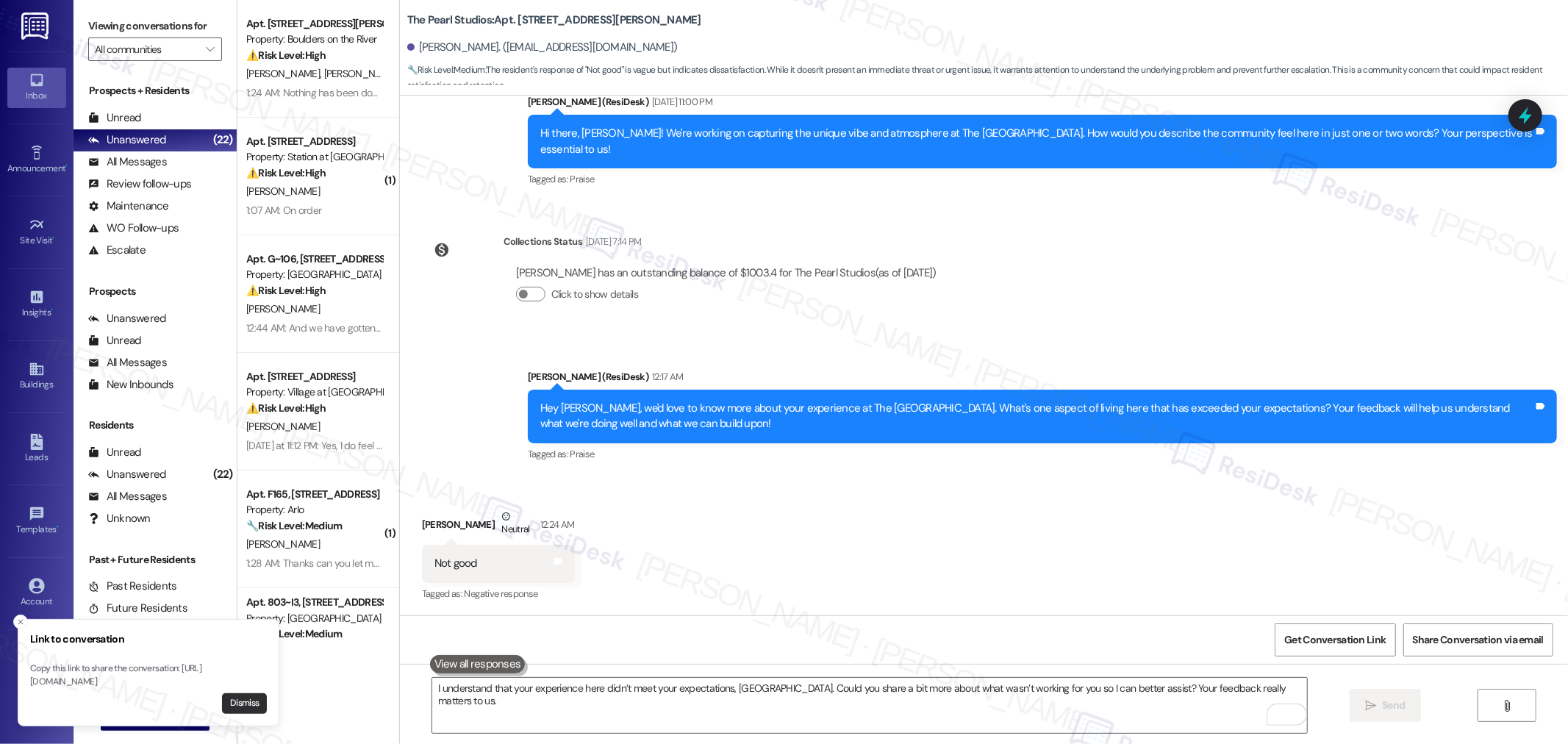
click at [252, 702] on button "Dismiss" at bounding box center [244, 702] width 45 height 20
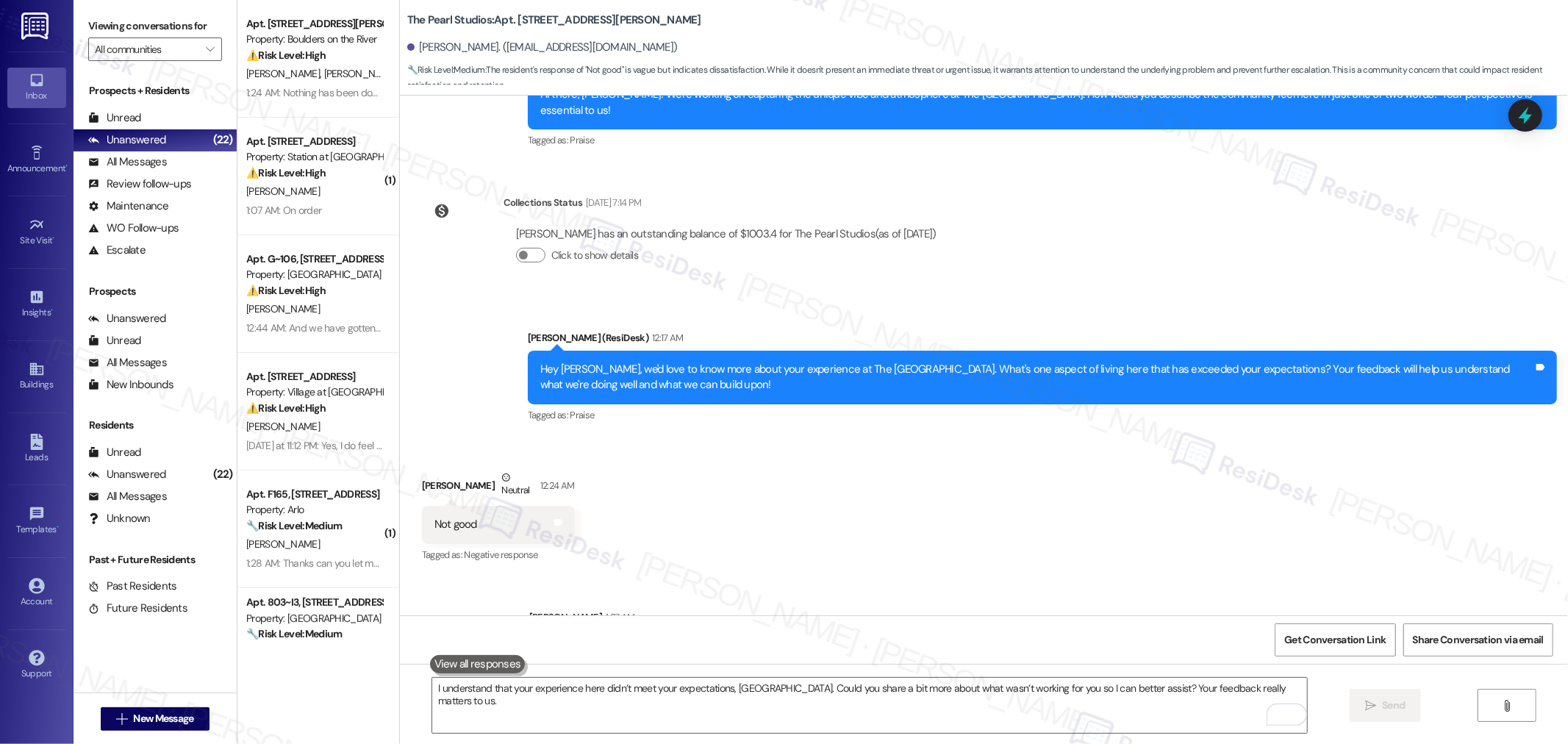
scroll to position [3912, 0]
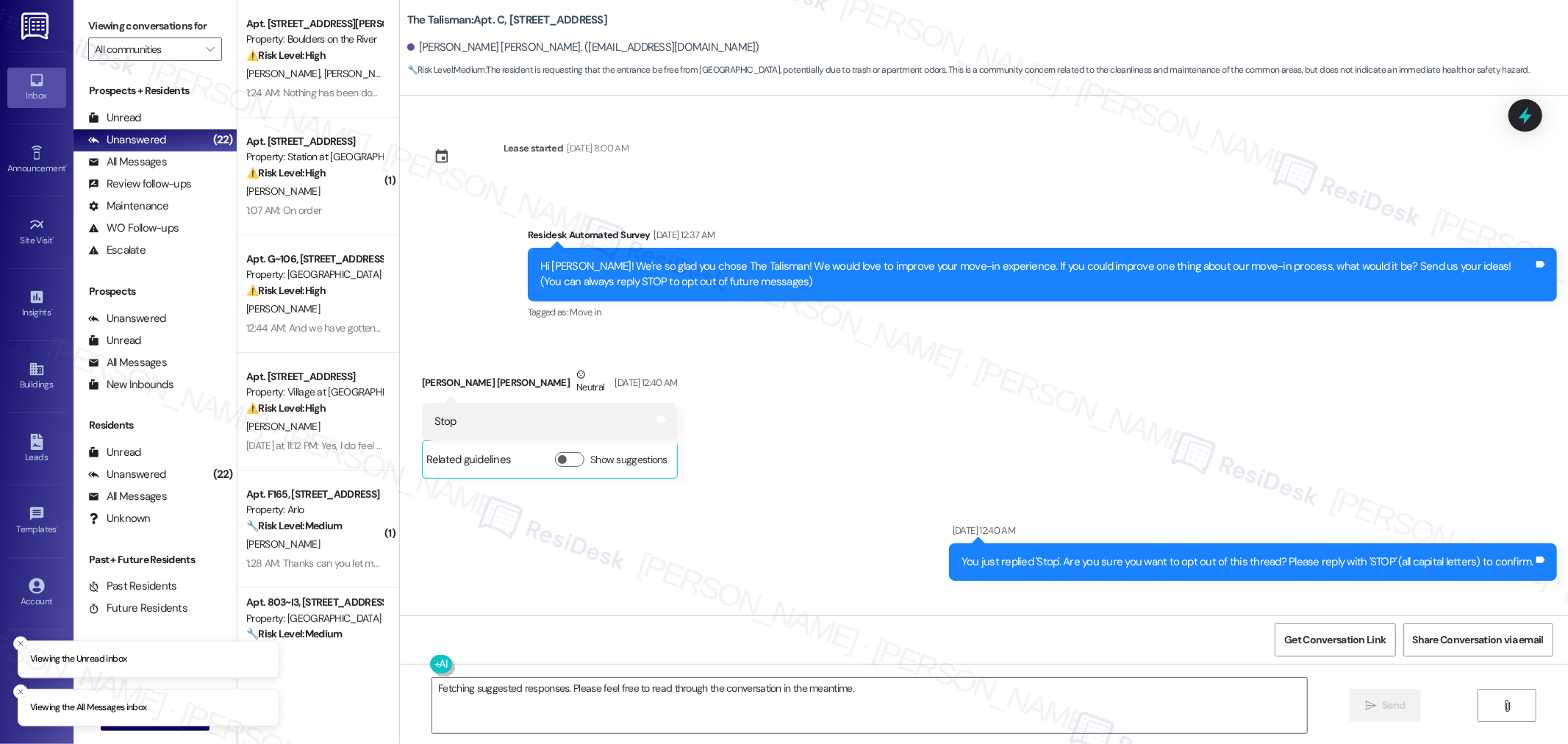
scroll to position [2274, 0]
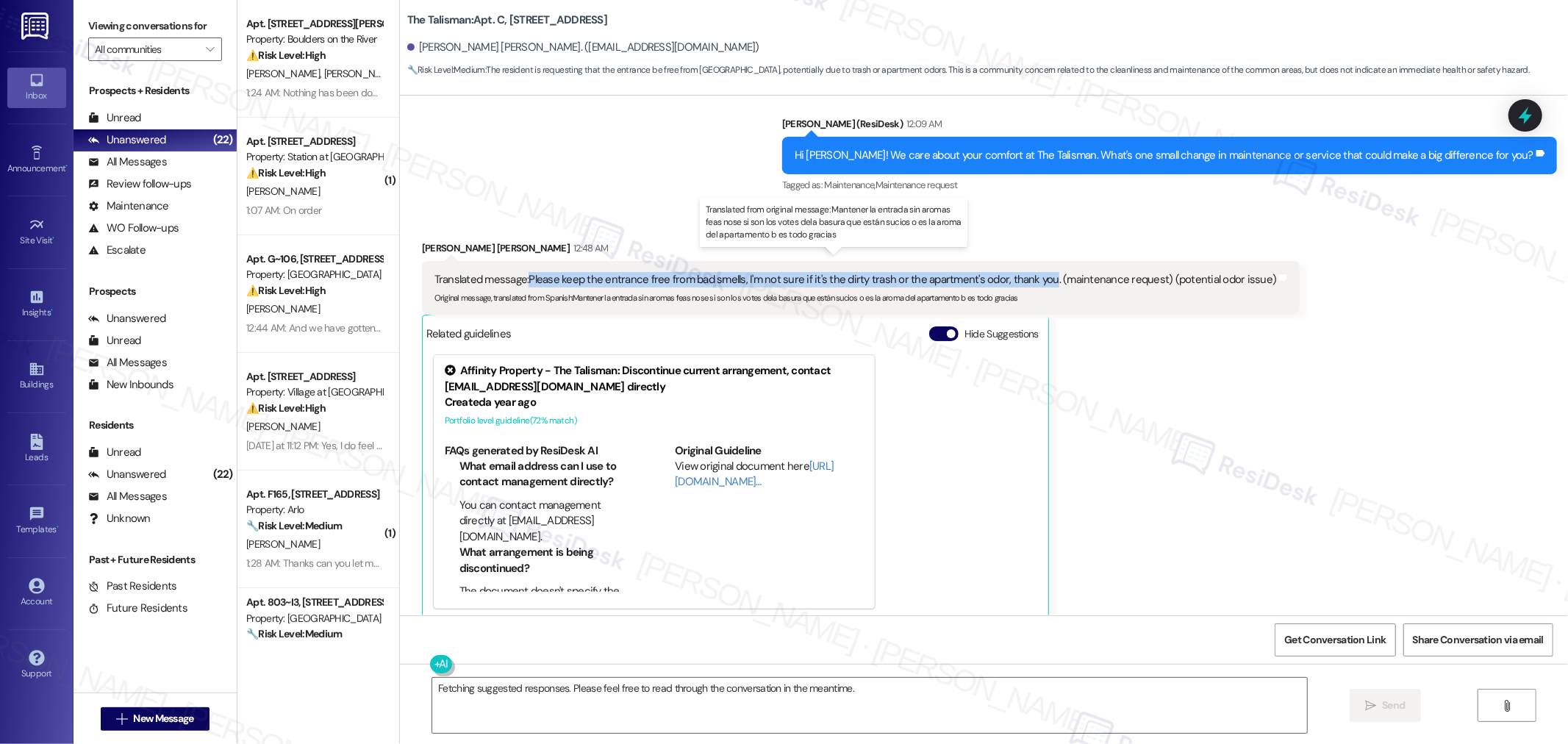
drag, startPoint x: 1034, startPoint y: 263, endPoint x: 518, endPoint y: 263, distance: 516.0
click at [518, 272] on div "Translated message: Please keep the entrance free from bad smells, I'm not sure…" at bounding box center [856, 279] width 842 height 15
copy div "Please keep the entrance free from bad smells, I'm not sure if it's the dirty t…"
click at [1046, 676] on div "Fetching suggested responses. Please feel free to read through the conversation…" at bounding box center [984, 718] width 1168 height 111
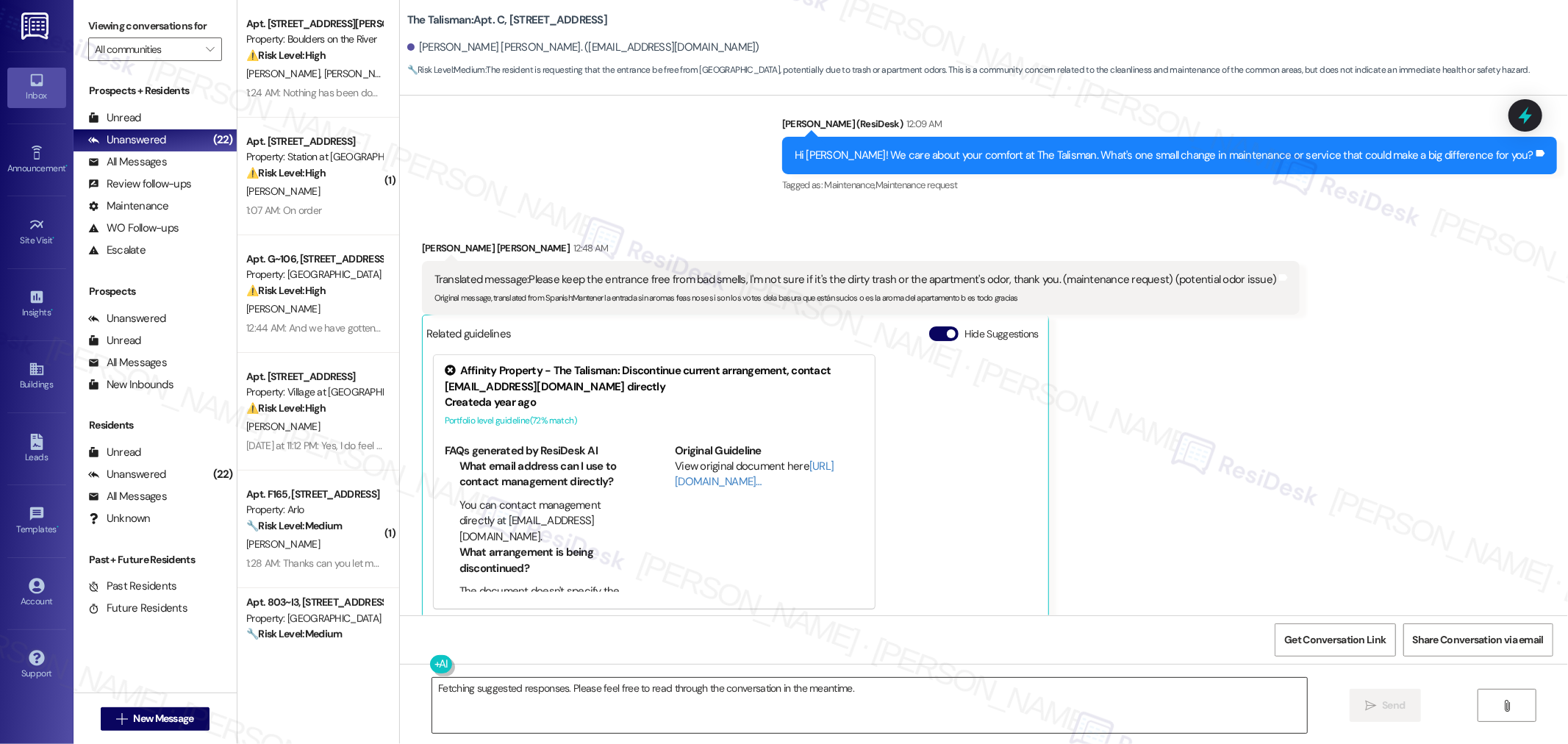
click at [1043, 688] on textarea "Fetching suggested responses. Please feel free to read through the conversation…" at bounding box center [869, 705] width 874 height 55
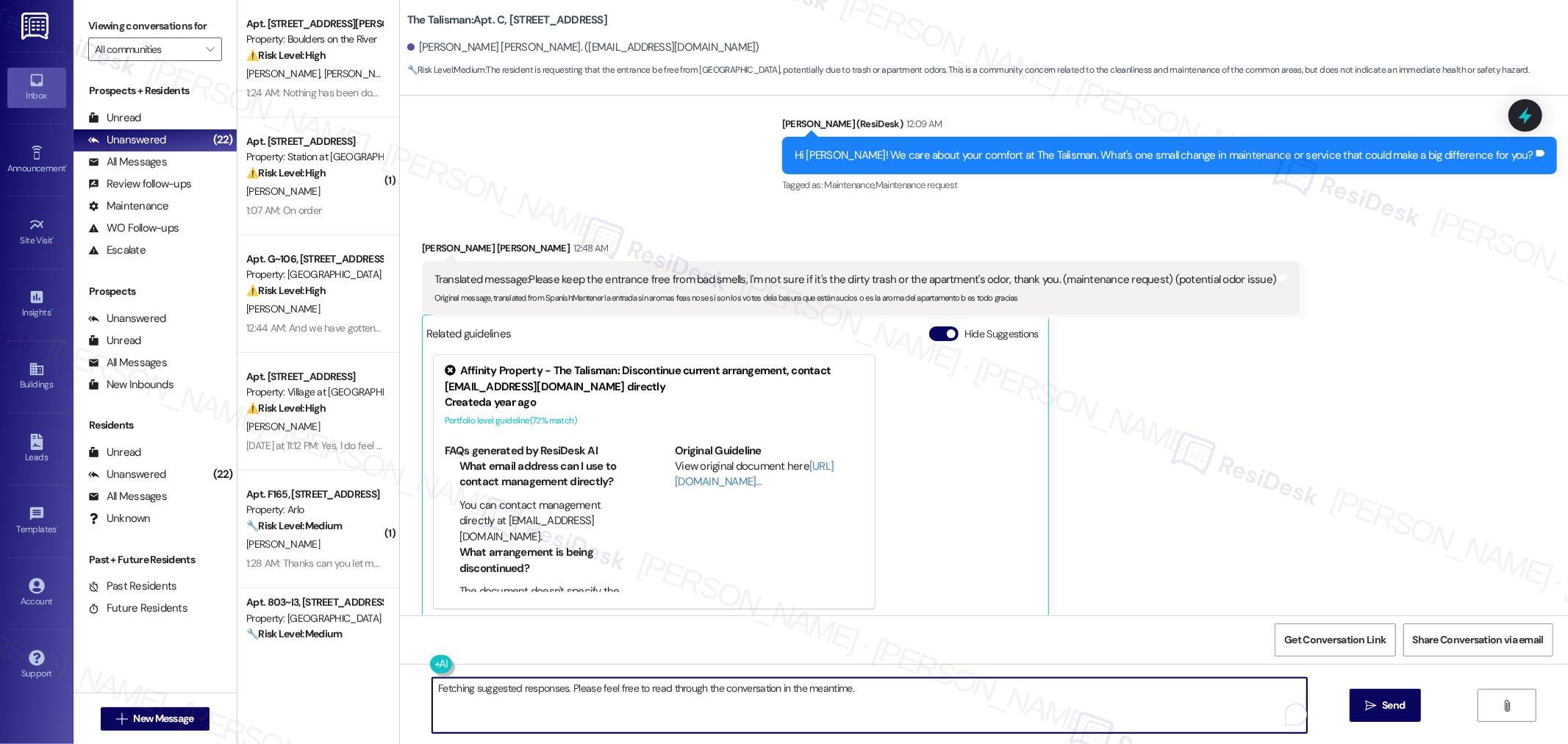
click at [1043, 688] on textarea "Fetching suggested responses. Please feel free to read through the conversation…" at bounding box center [869, 705] width 874 height 55
paste textarea "[PERSON_NAME] you for sharing this concern. We want the entrance to feel welcom…"
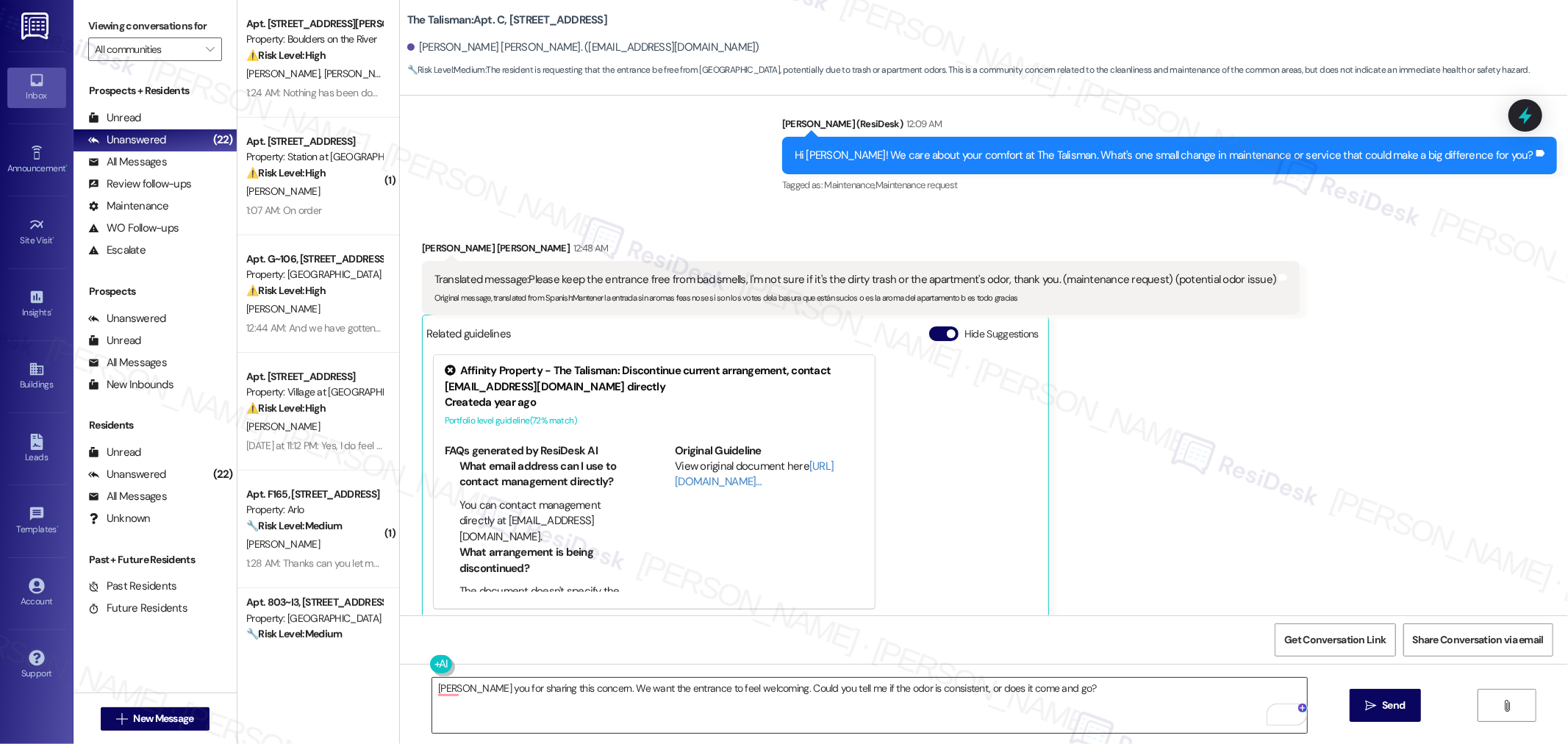
click at [1111, 692] on textarea "[PERSON_NAME] you for sharing this concern. We want the entrance to feel welcom…" at bounding box center [869, 705] width 874 height 55
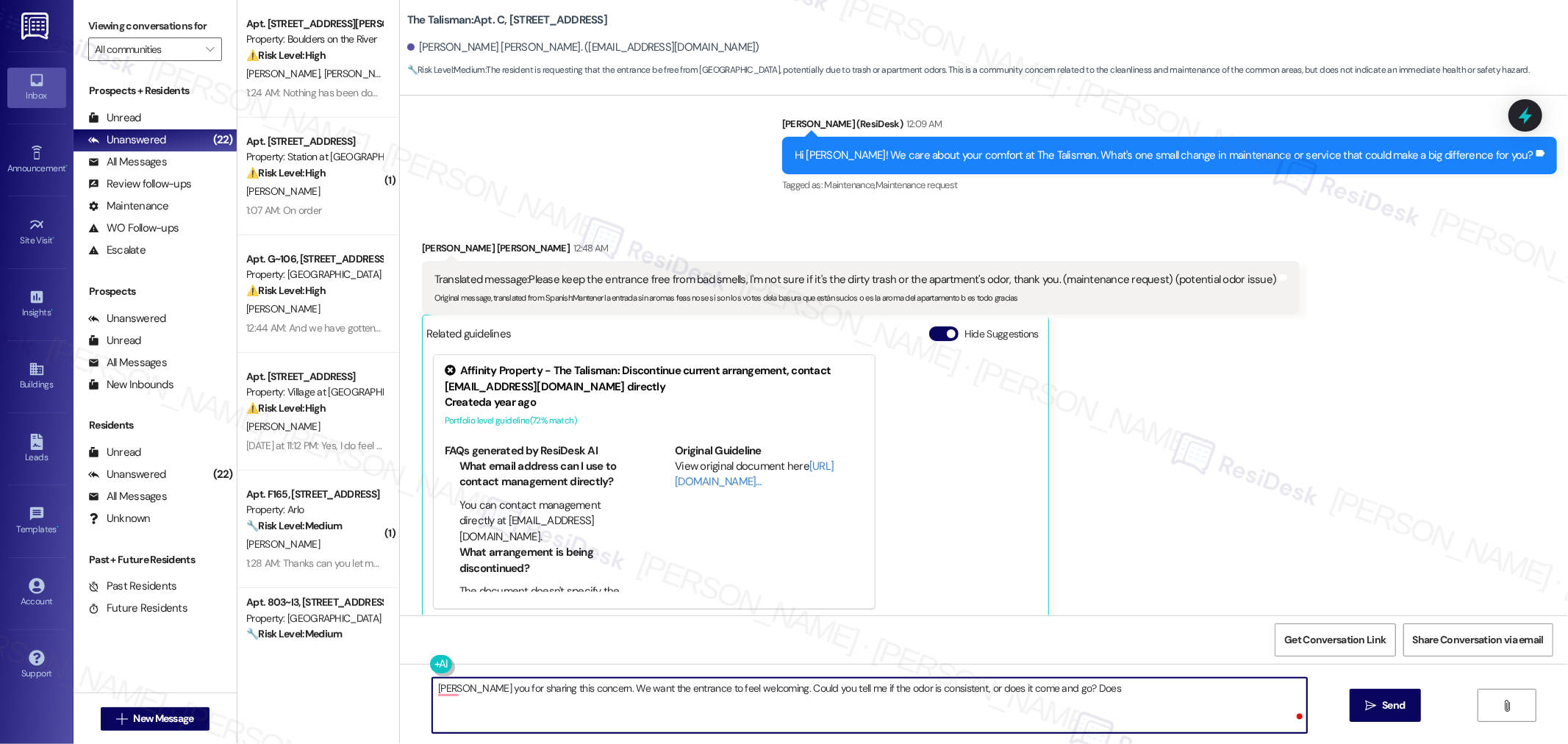
paste textarea "if the smell seems to be coming from the trash area, the building itself, or bo…"
click at [1056, 689] on textarea "[PERSON_NAME] you for sharing this concern. We want the entrance to feel welcom…" at bounding box center [869, 705] width 874 height 55
click at [1061, 688] on textarea "[PERSON_NAME] you for sharing this concern. We want the entrance to feel welcom…" at bounding box center [869, 705] width 874 height 55
click at [1111, 686] on textarea "[PERSON_NAME] you for sharing this concern. We want the entrance to feel welcom…" at bounding box center [869, 705] width 874 height 55
click at [1103, 703] on textarea "[PERSON_NAME] you for sharing this concern. We want the entrance to feel welcom…" at bounding box center [869, 705] width 874 height 55
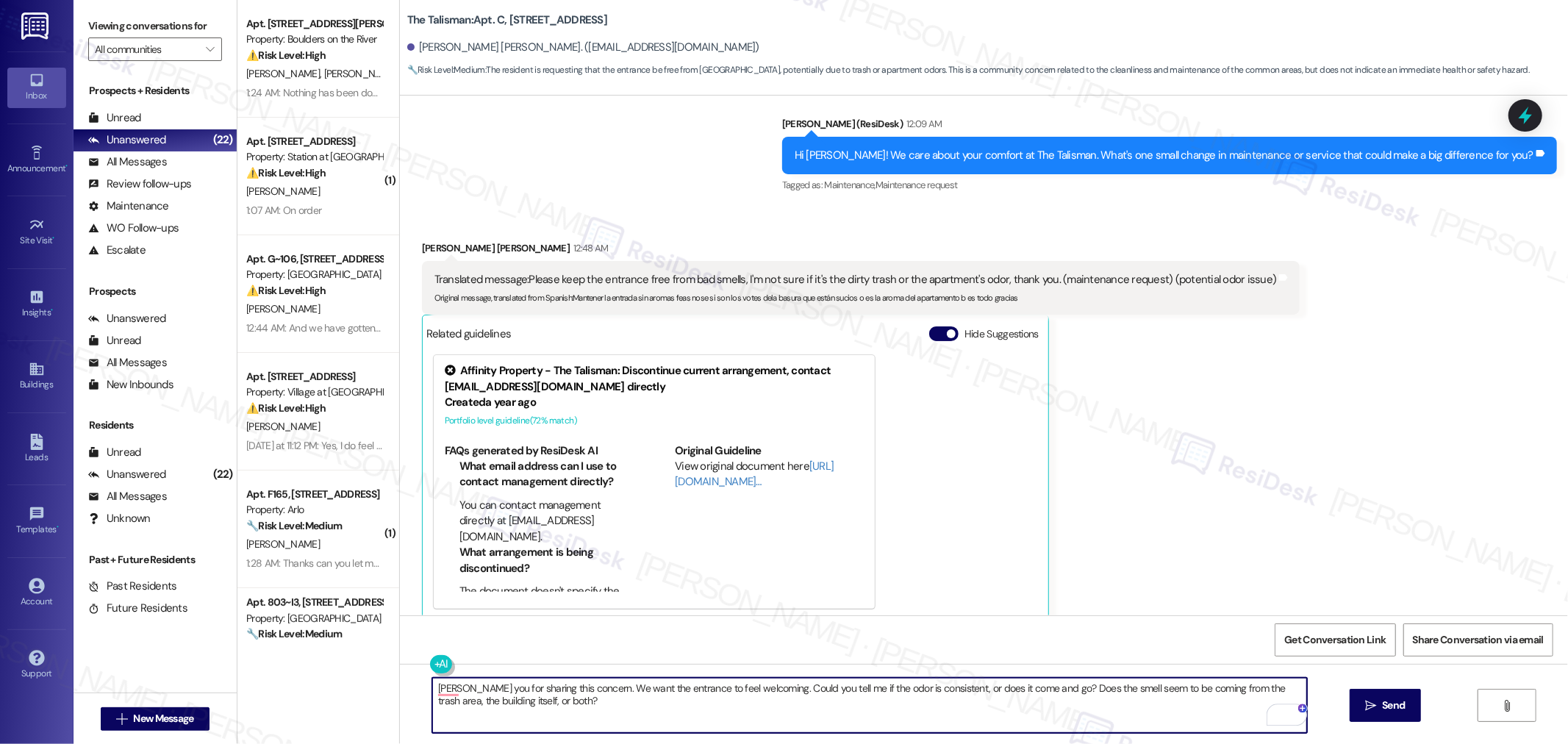
click at [985, 686] on textarea "[PERSON_NAME] you for sharing this concern. We want the entrance to feel welcom…" at bounding box center [869, 705] width 874 height 55
click at [432, 689] on textarea "[PERSON_NAME] you for sharing this concern. We want the entrance to feel welcom…" at bounding box center [869, 705] width 874 height 55
click at [574, 684] on textarea "Thank you for sharing this concern. We want the entrance to feel welcoming. Cou…" at bounding box center [869, 705] width 874 height 55
click at [692, 695] on textarea "Thank you for sharing this concern, [PERSON_NAME]. We want the entrance to feel…" at bounding box center [869, 705] width 874 height 55
type textarea "Thank you for sharing this concern, [PERSON_NAME]. We want the entrance to feel…"
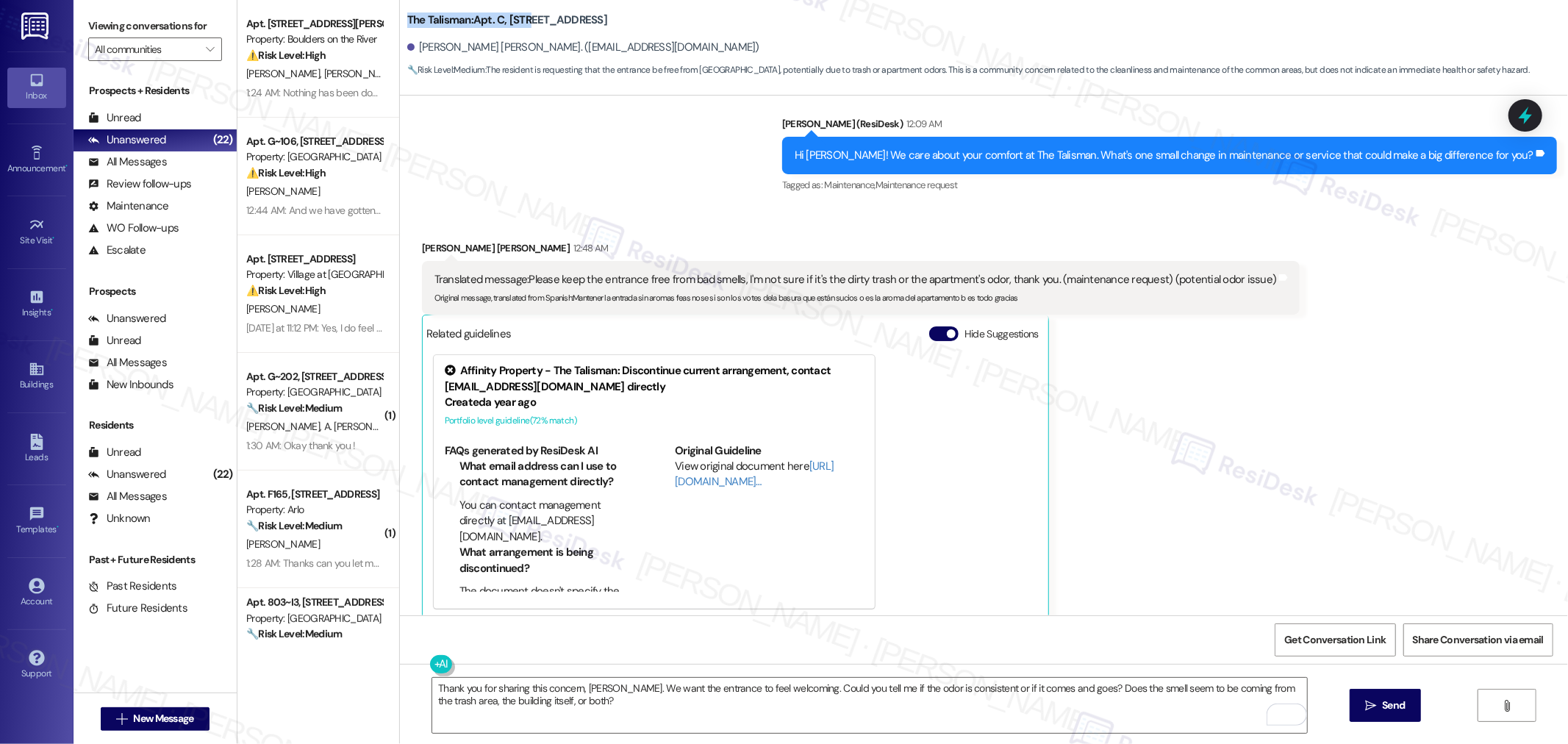
drag, startPoint x: 396, startPoint y: 17, endPoint x: 513, endPoint y: 16, distance: 117.0
click at [513, 16] on b "The Talisman: Apt. C, [STREET_ADDRESS]" at bounding box center [507, 19] width 200 height 15
copy b "The Talisman: Apt. C, 177"
drag, startPoint x: 409, startPoint y: 45, endPoint x: 541, endPoint y: 49, distance: 132.1
click at [541, 49] on div "[PERSON_NAME] [PERSON_NAME]. ([EMAIL_ADDRESS][DOMAIN_NAME])" at bounding box center [583, 47] width 352 height 15
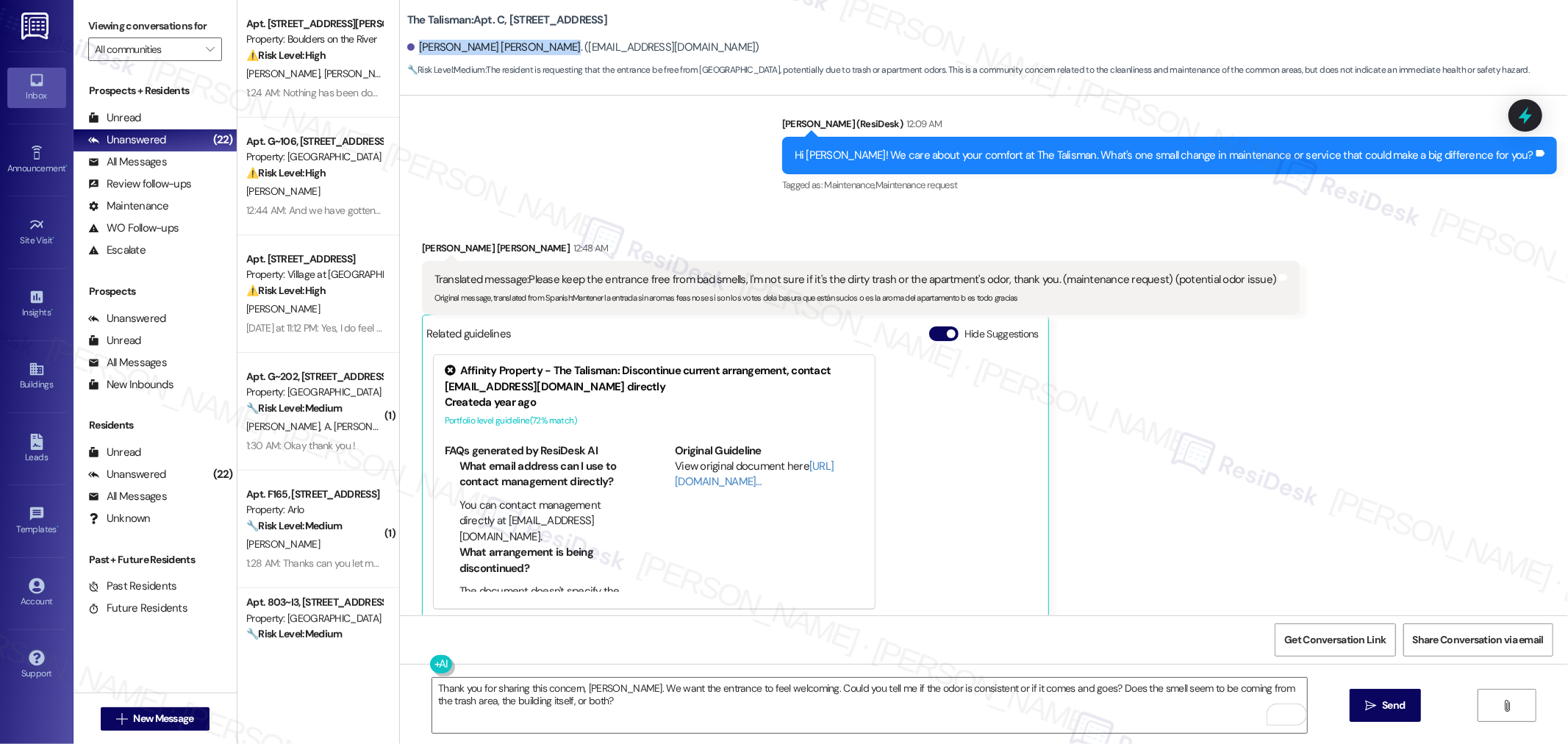
copy div "[PERSON_NAME] [PERSON_NAME]."
click at [503, 696] on textarea "Thank you for sharing this concern, [PERSON_NAME]. We want the entrance to feel…" at bounding box center [869, 705] width 874 height 55
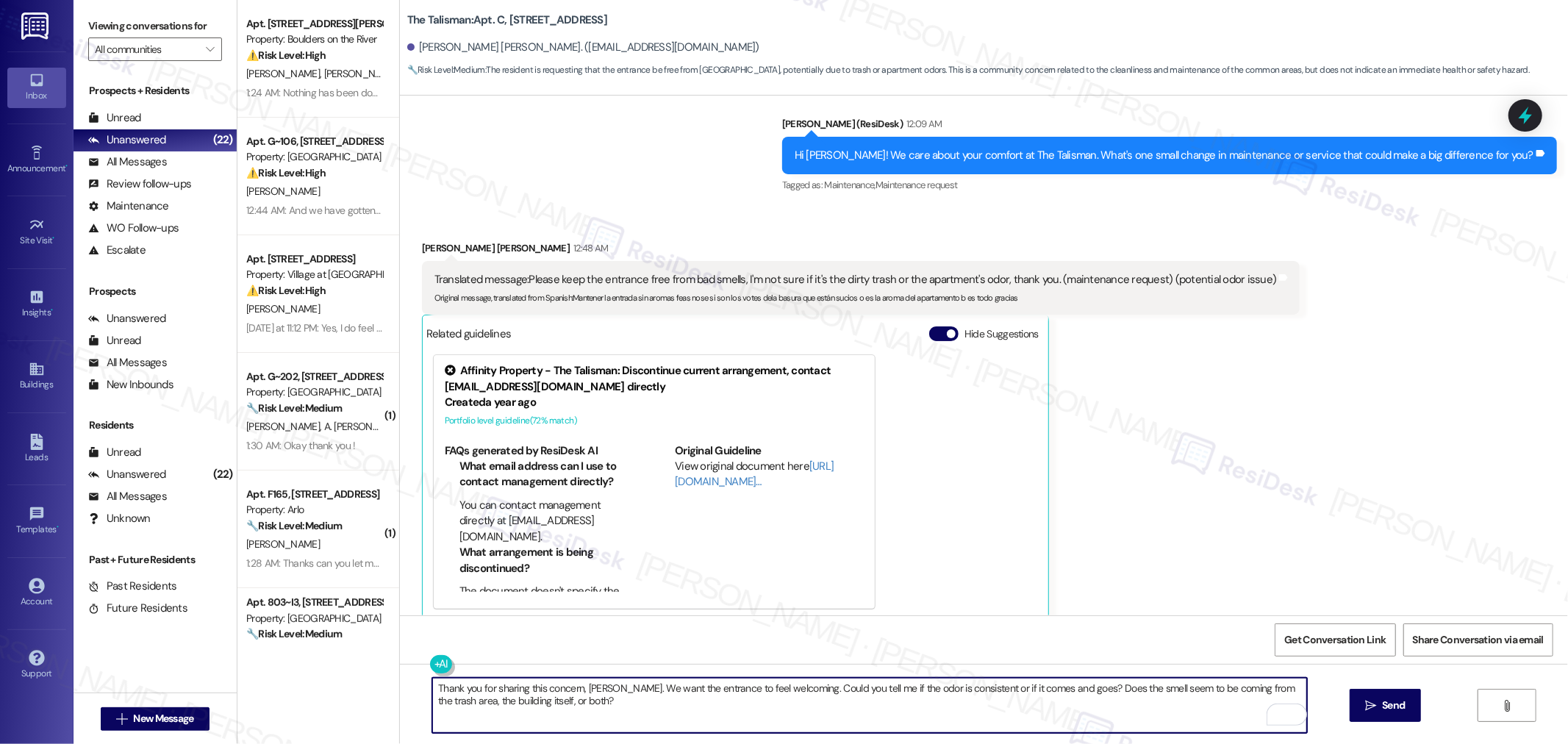
click at [1160, 694] on textarea "Thank you for sharing this concern, [PERSON_NAME]. We want the entrance to feel…" at bounding box center [869, 705] width 874 height 55
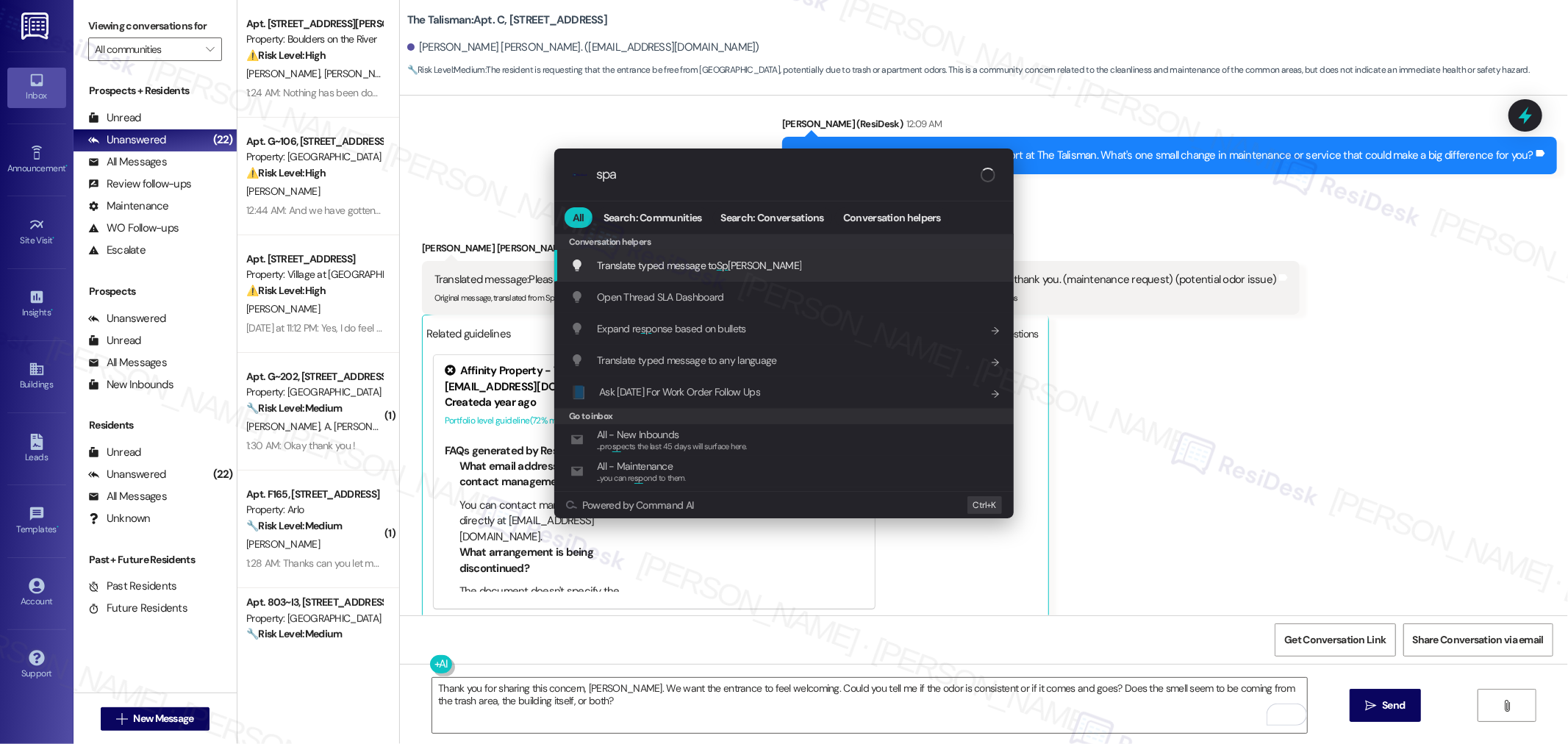
type input "span"
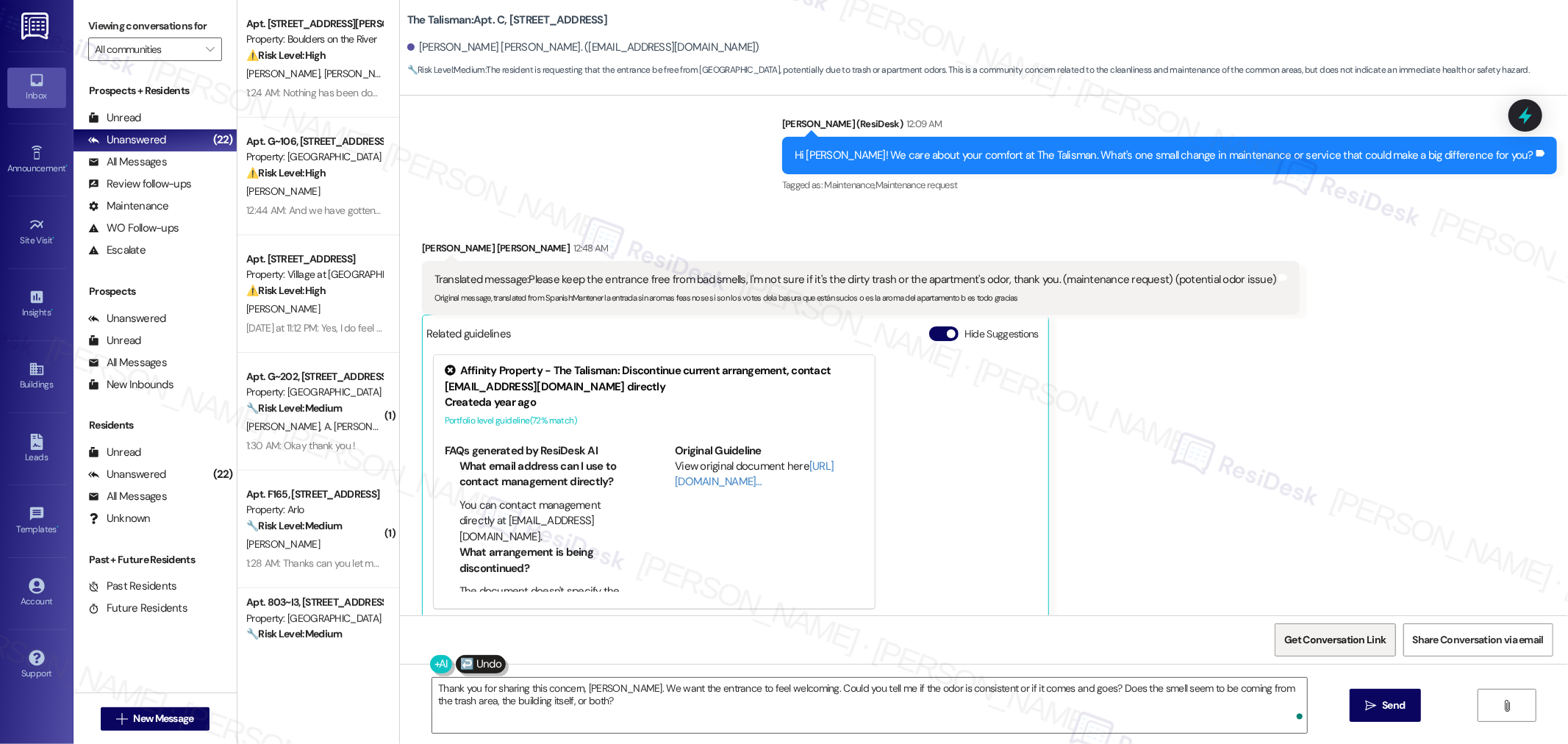
click at [1349, 634] on span "Get Conversation Link" at bounding box center [1334, 639] width 102 height 15
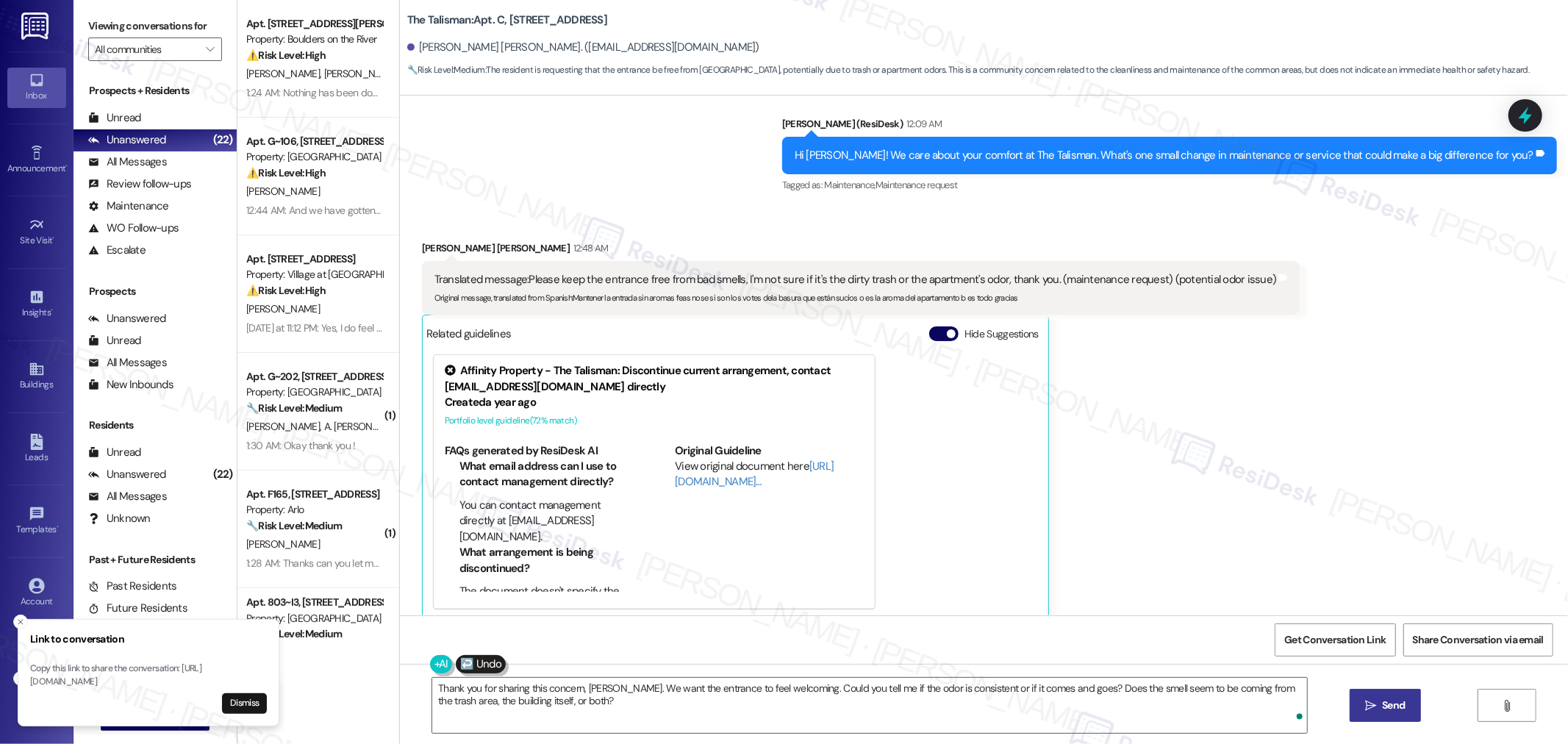
click at [1372, 701] on icon "" at bounding box center [1370, 705] width 11 height 12
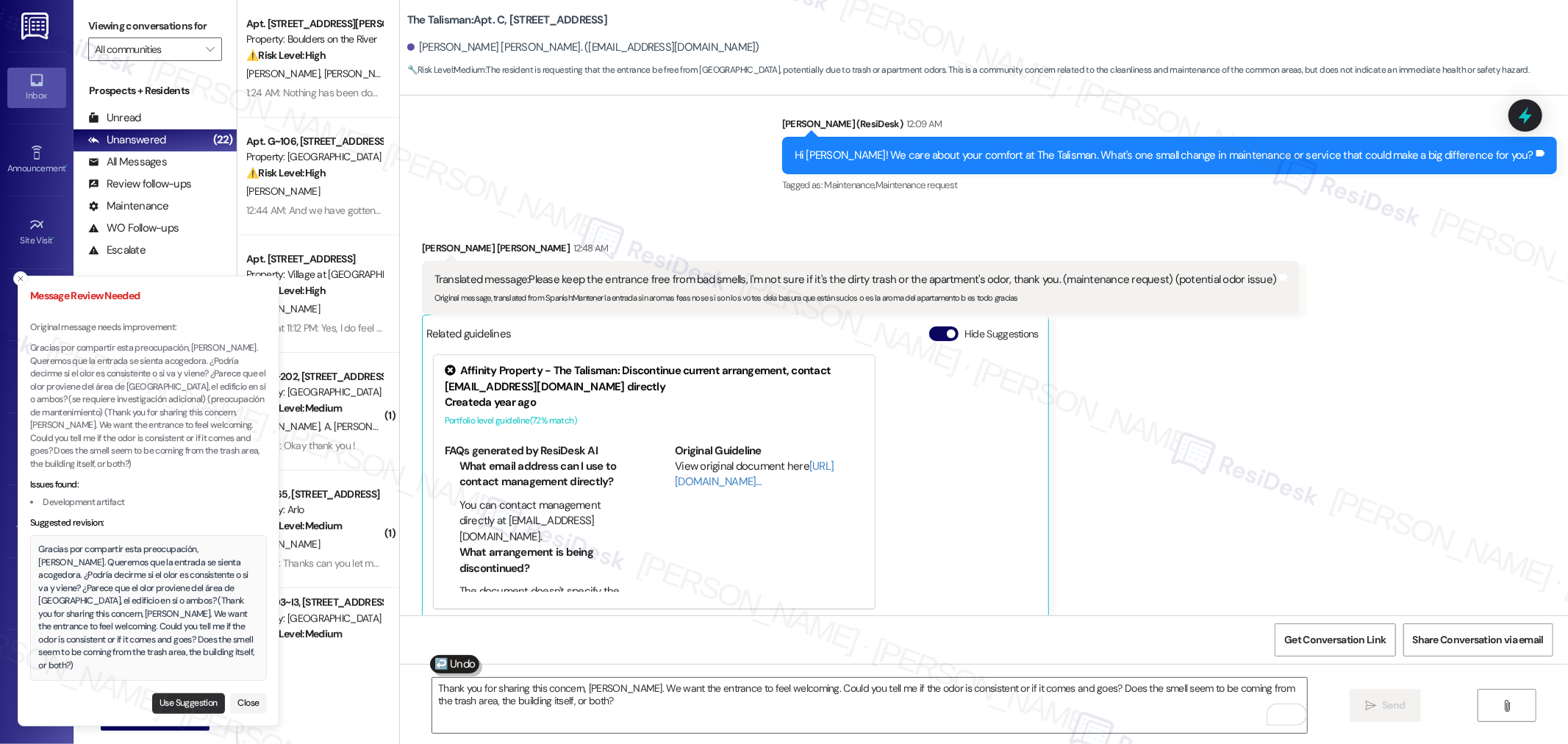
click at [167, 706] on button "Use Suggestion" at bounding box center [188, 702] width 73 height 20
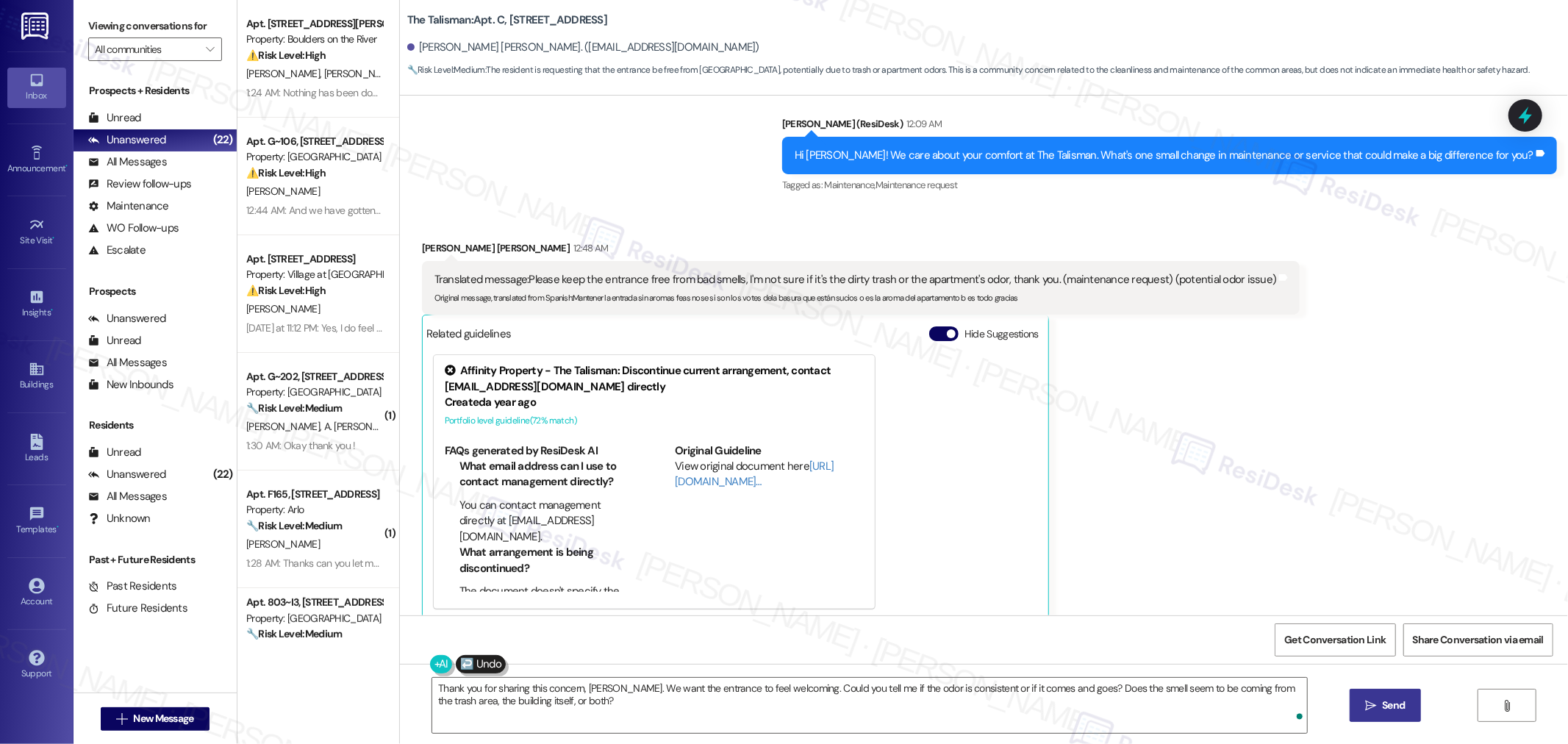
click at [1362, 699] on span " Send" at bounding box center [1385, 704] width 46 height 15
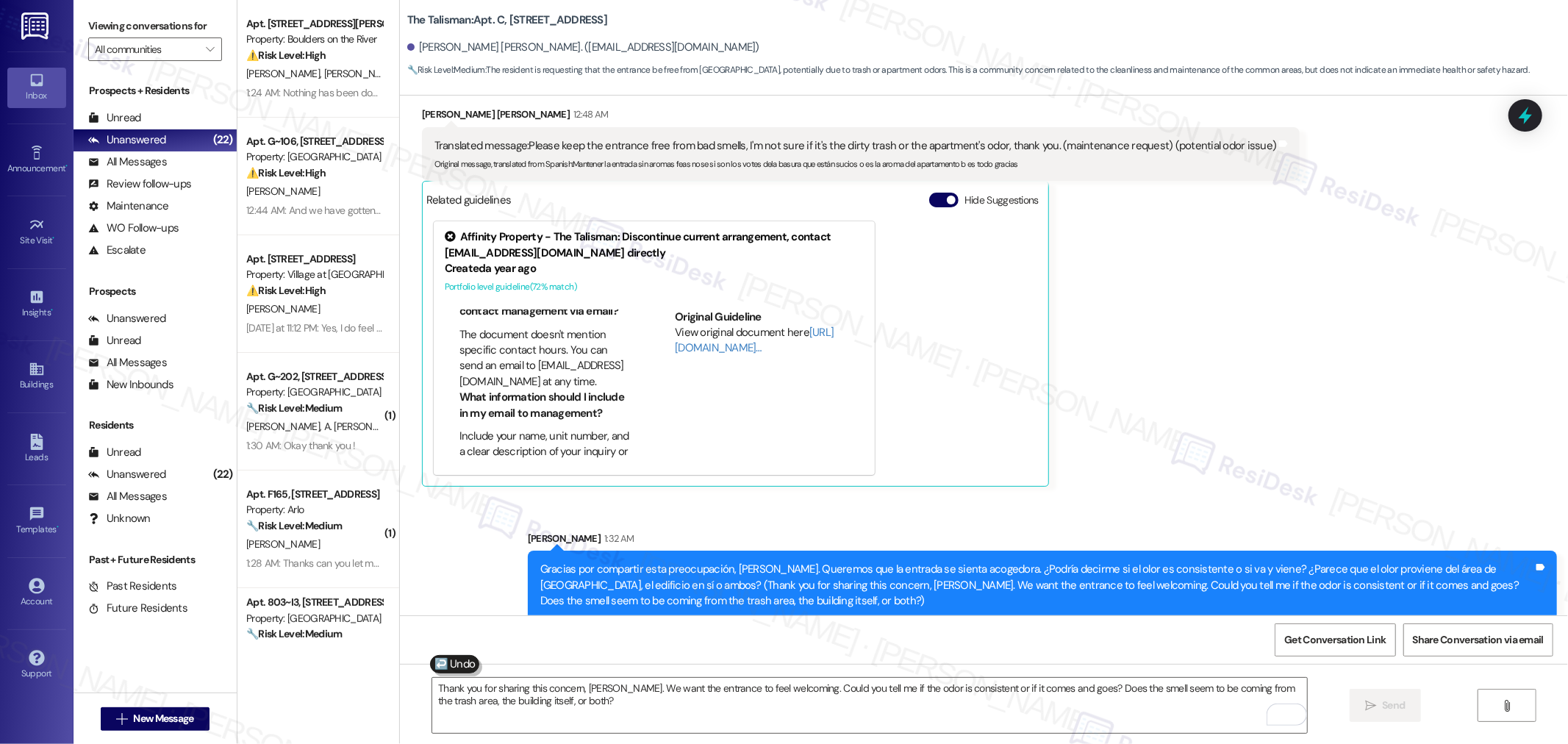
scroll to position [571, 0]
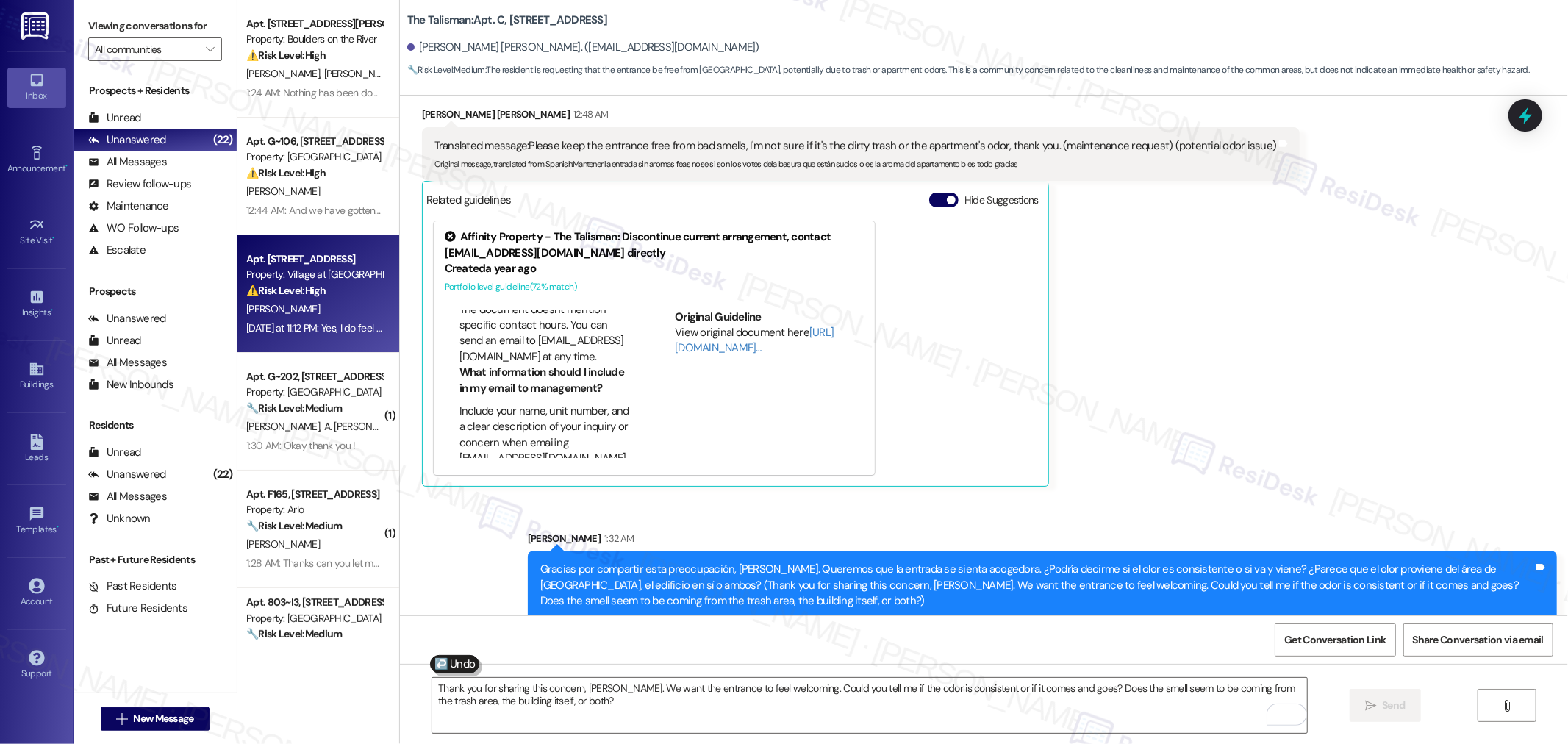
click at [311, 311] on div "[PERSON_NAME]" at bounding box center [314, 309] width 139 height 19
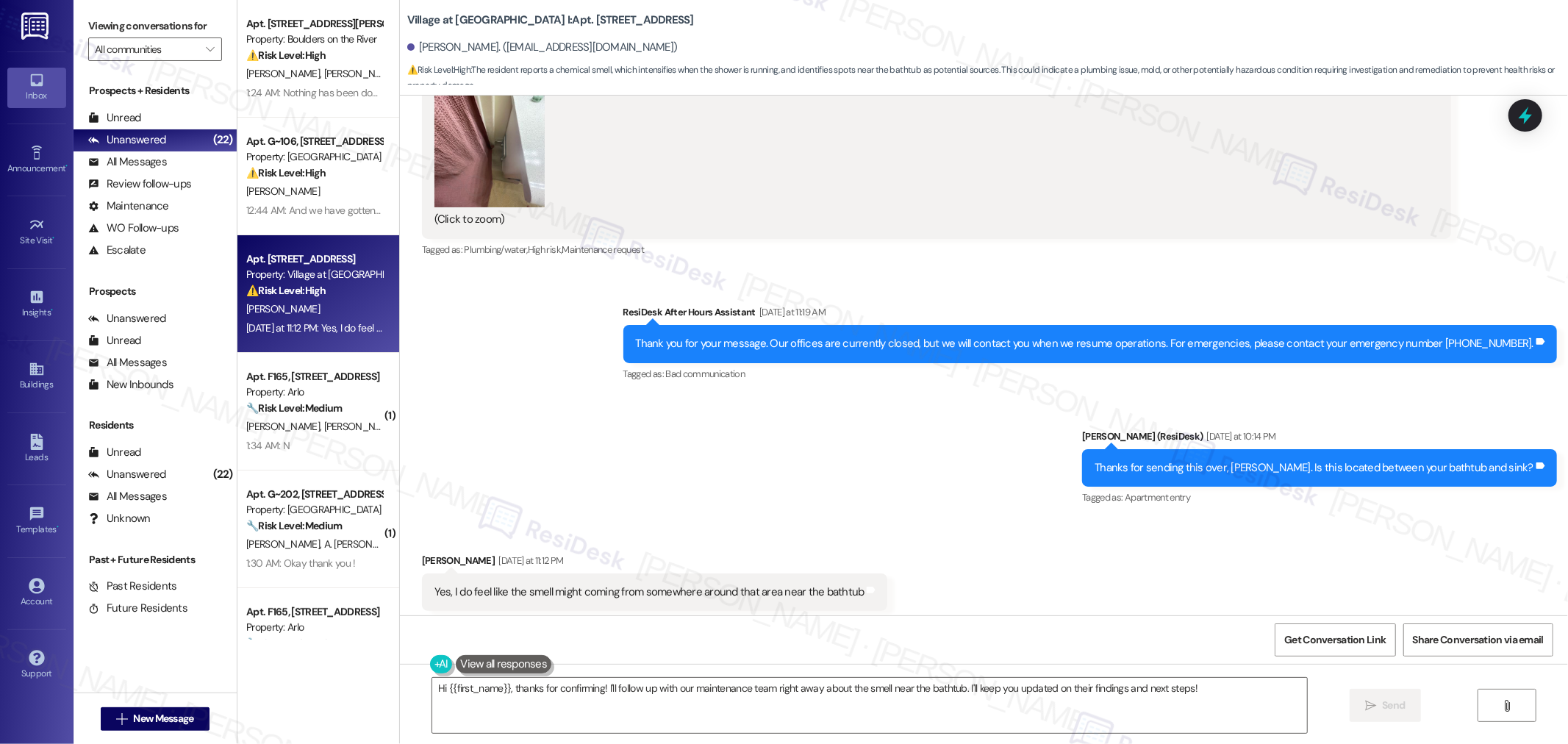
scroll to position [1735, 0]
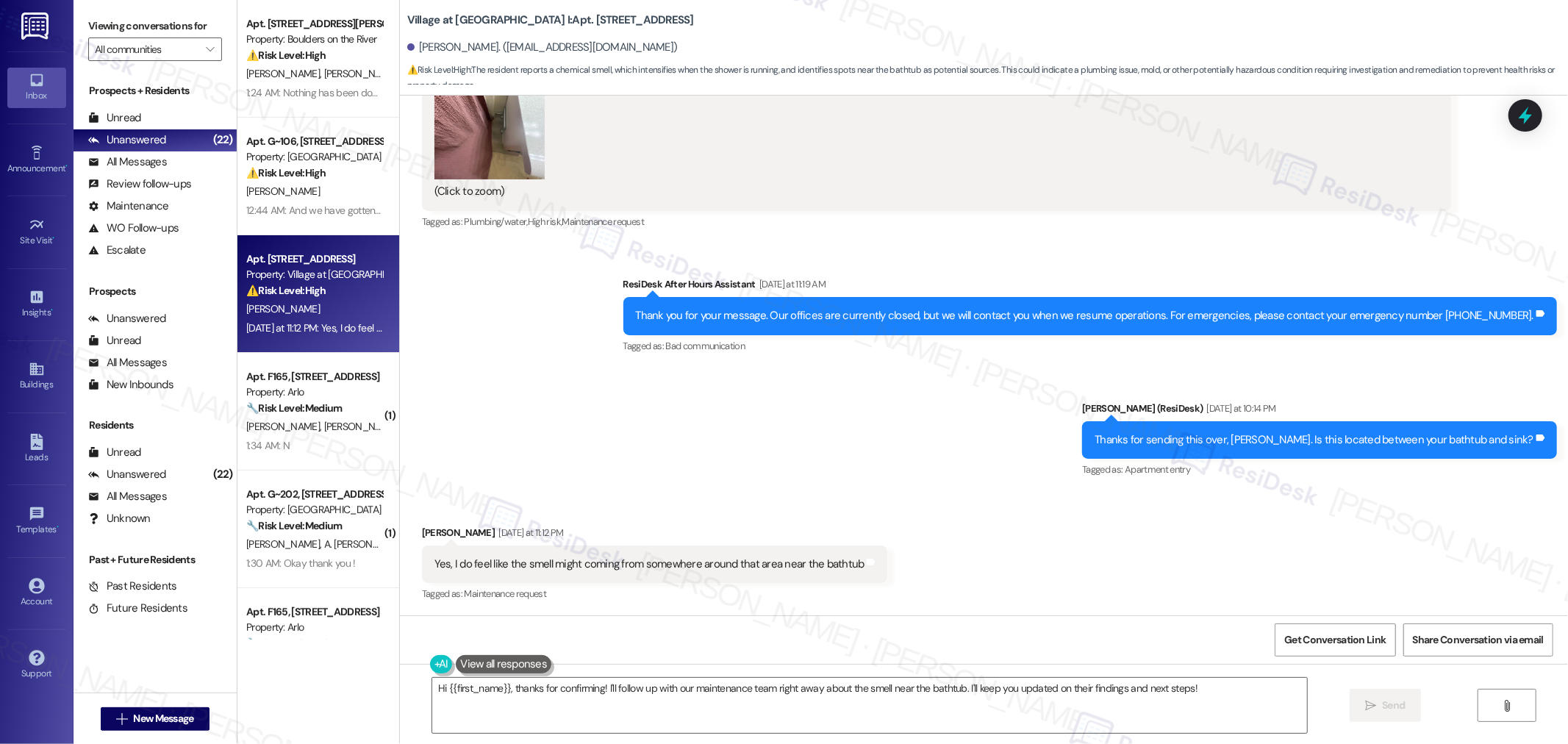
click at [790, 568] on div "Yes, I do feel like the smell might coming from somewhere around that area near…" at bounding box center [649, 564] width 430 height 15
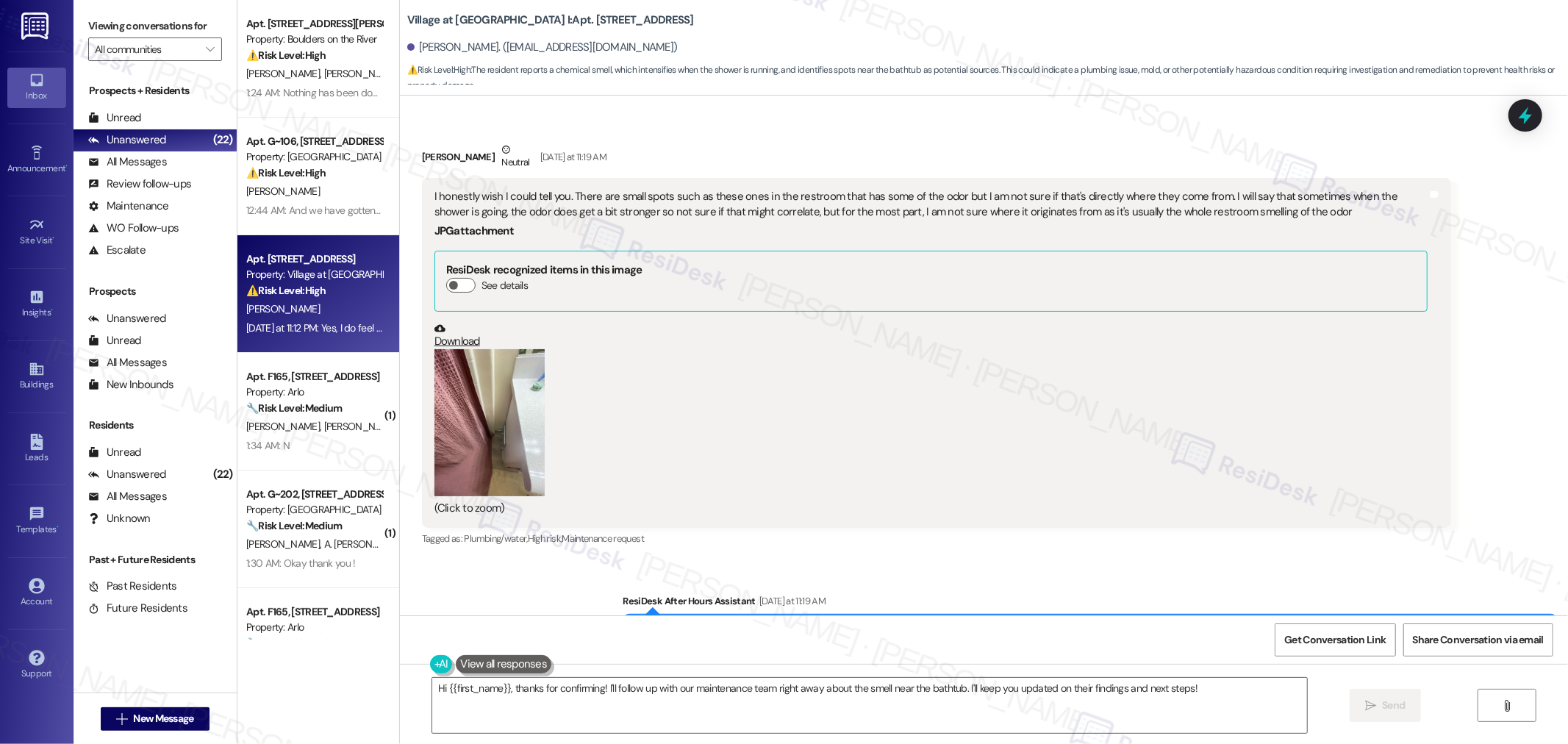
scroll to position [1326, 0]
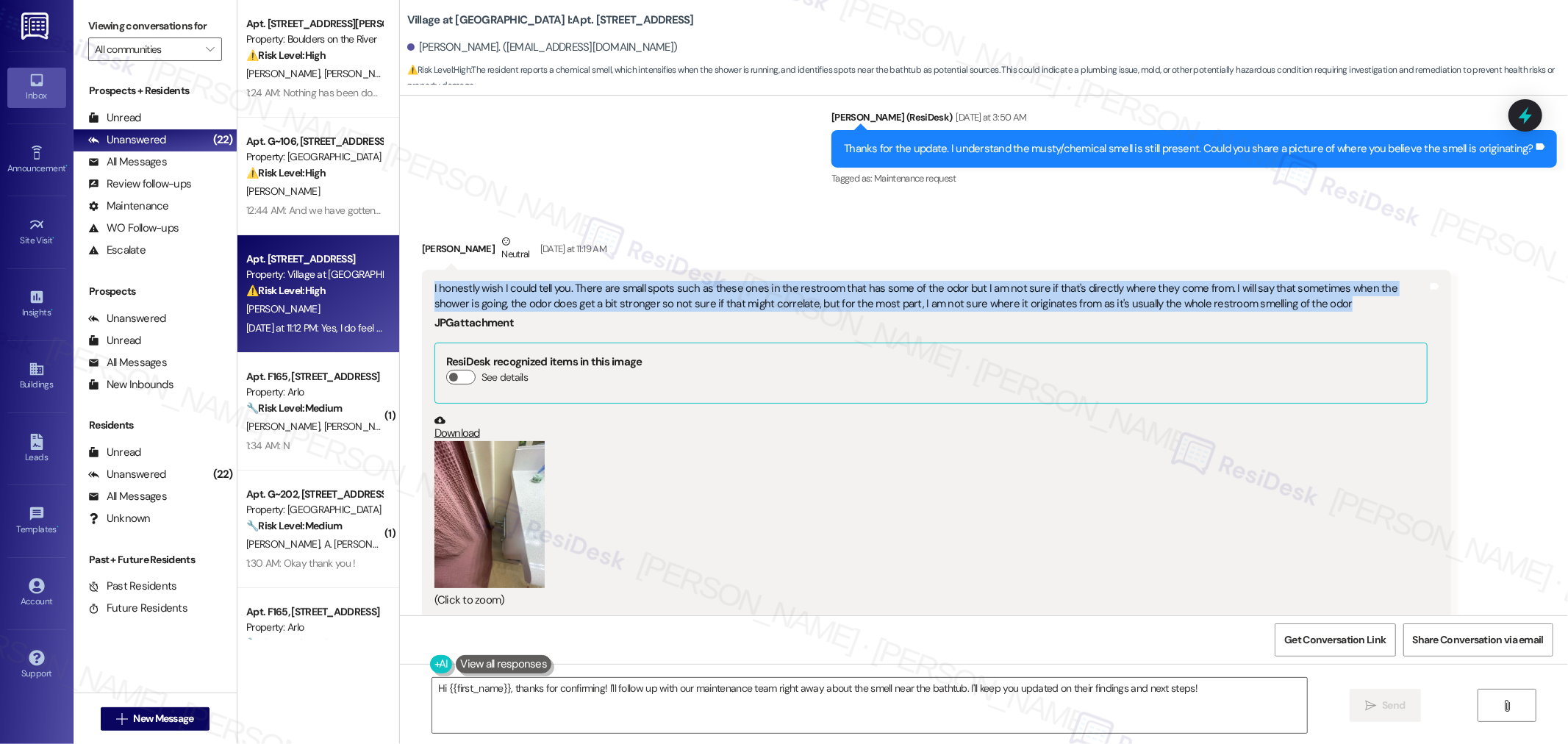
drag, startPoint x: 420, startPoint y: 288, endPoint x: 1369, endPoint y: 305, distance: 949.2
click at [1369, 305] on div "I honestly wish I could tell you. There are small spots such as these ones in t…" at bounding box center [930, 444] width 995 height 327
copy div "I honestly wish I could tell you. There are small spots such as these ones in t…"
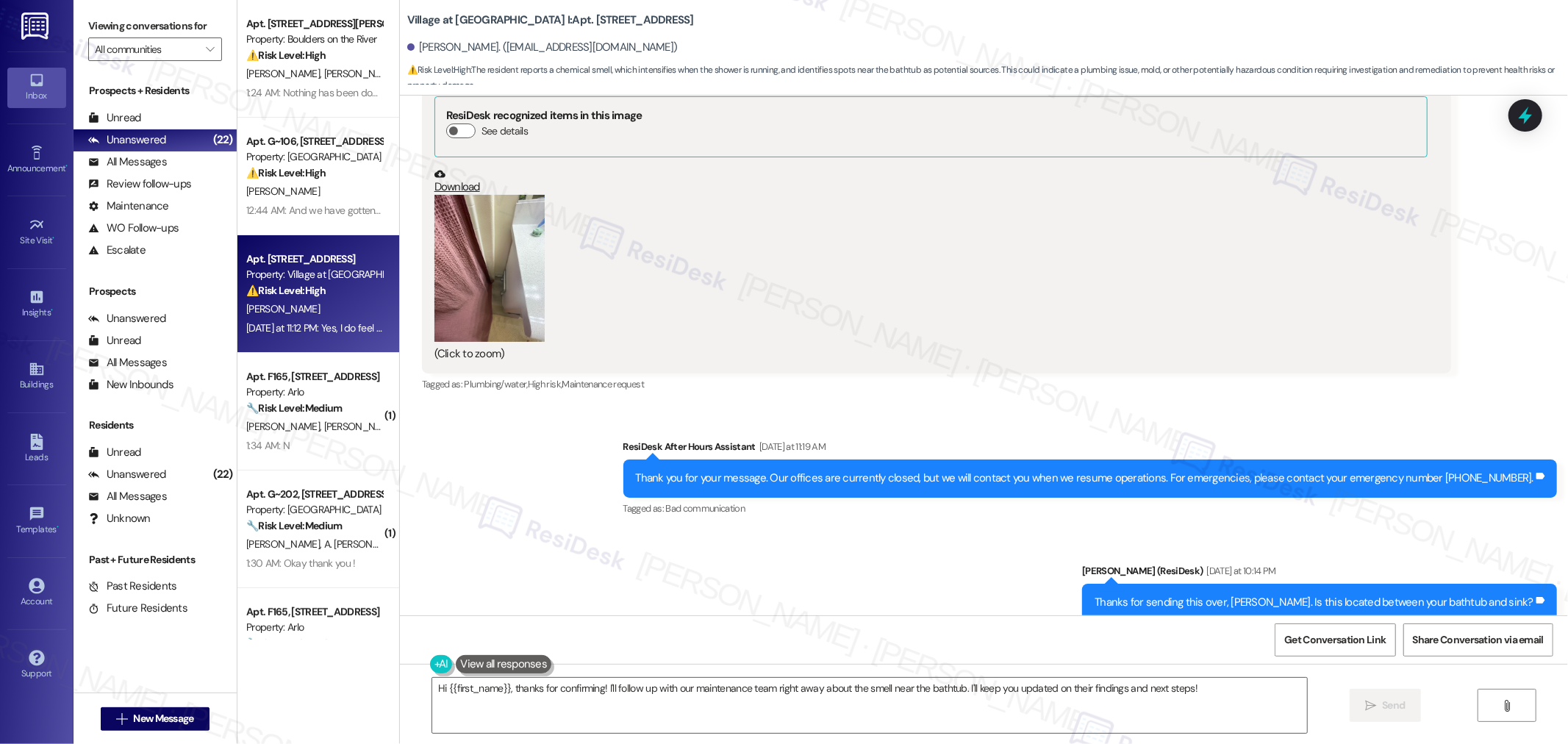
scroll to position [1735, 0]
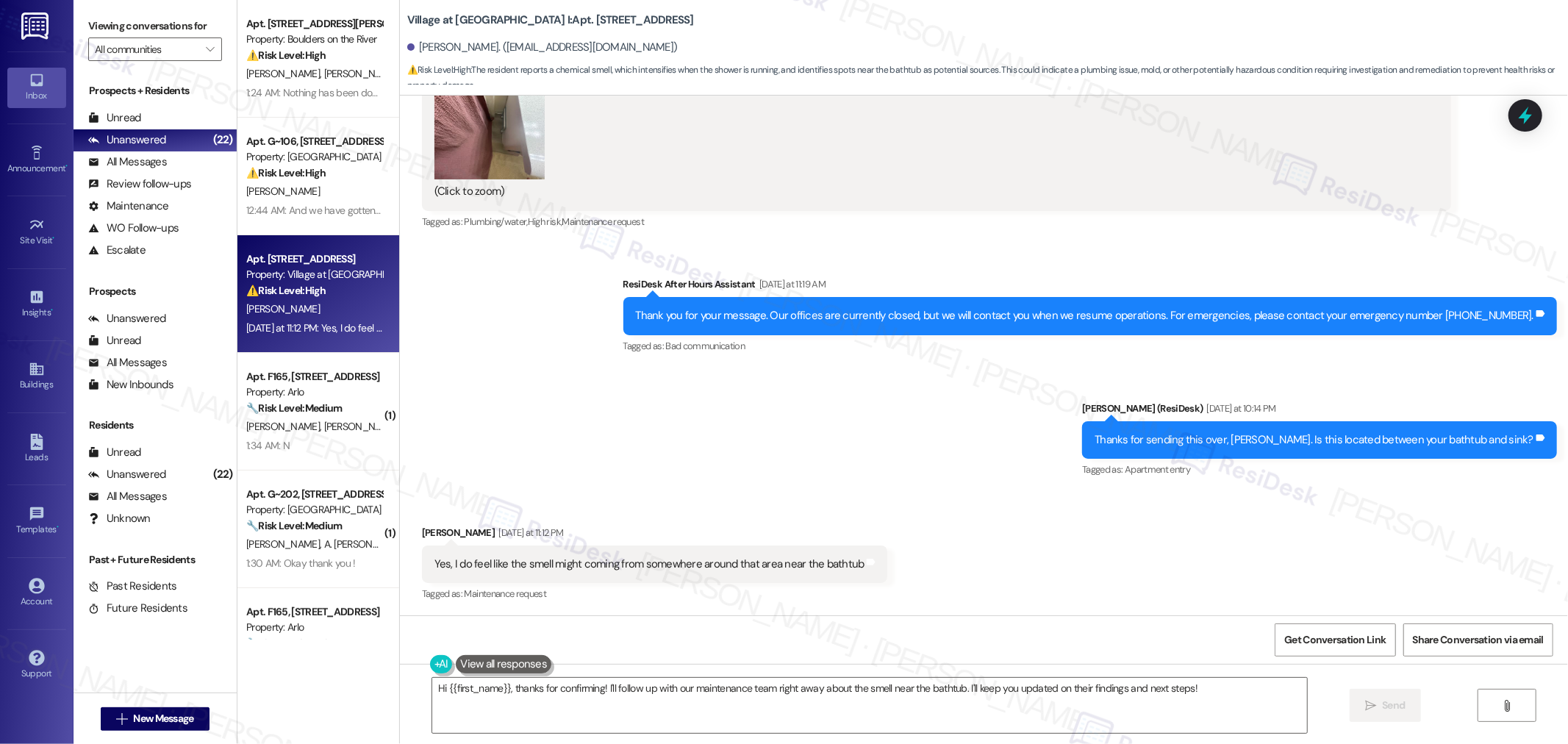
click at [443, 558] on div "Yes, I do feel like the smell might coming from somewhere around that area near…" at bounding box center [649, 564] width 430 height 15
copy div "Yes, I do feel like the smell might coming from somewhere around that area near…"
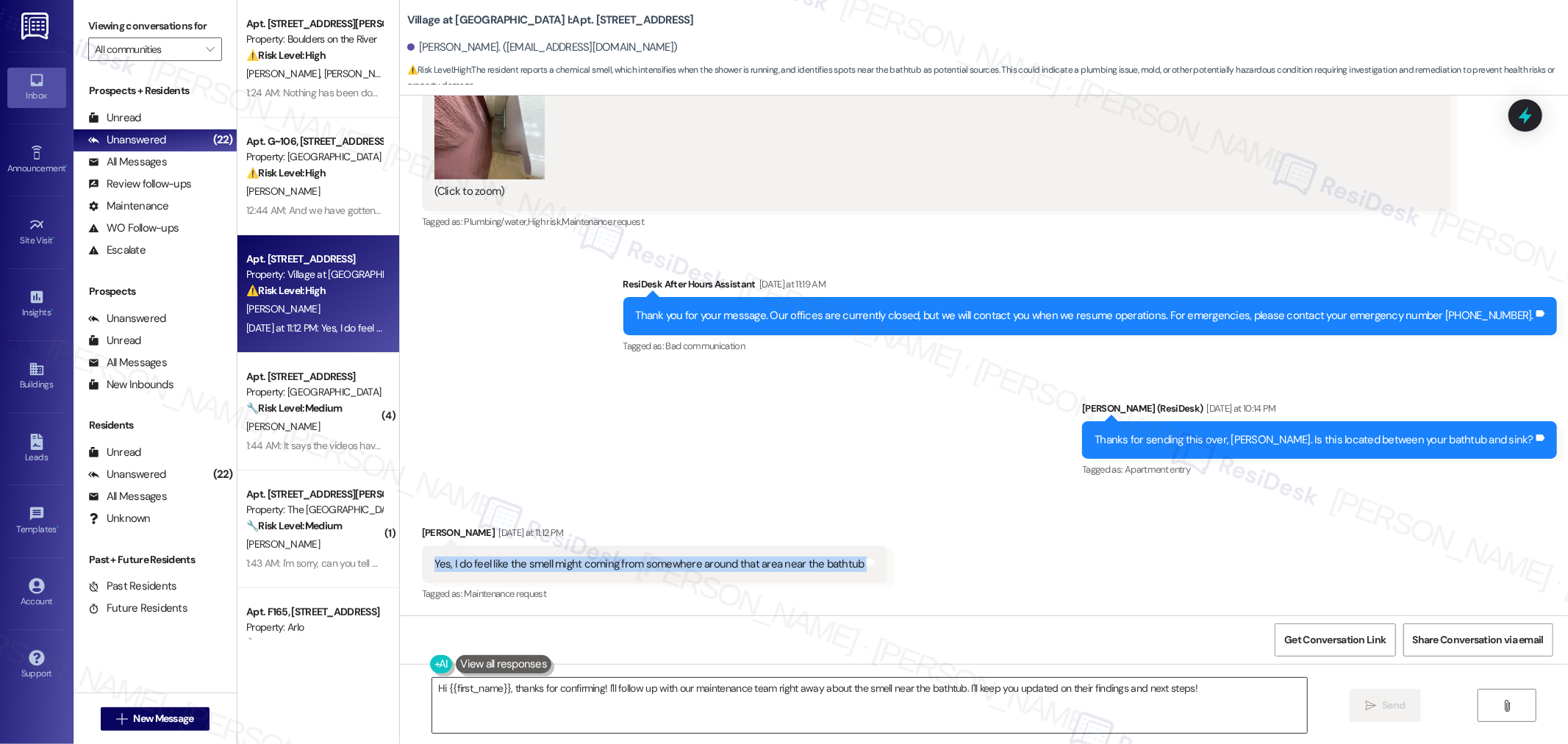
click at [980, 682] on textarea "Hi {{first_name}}, thanks for confirming! I'll follow up with our maintenance t…" at bounding box center [869, 705] width 874 height 55
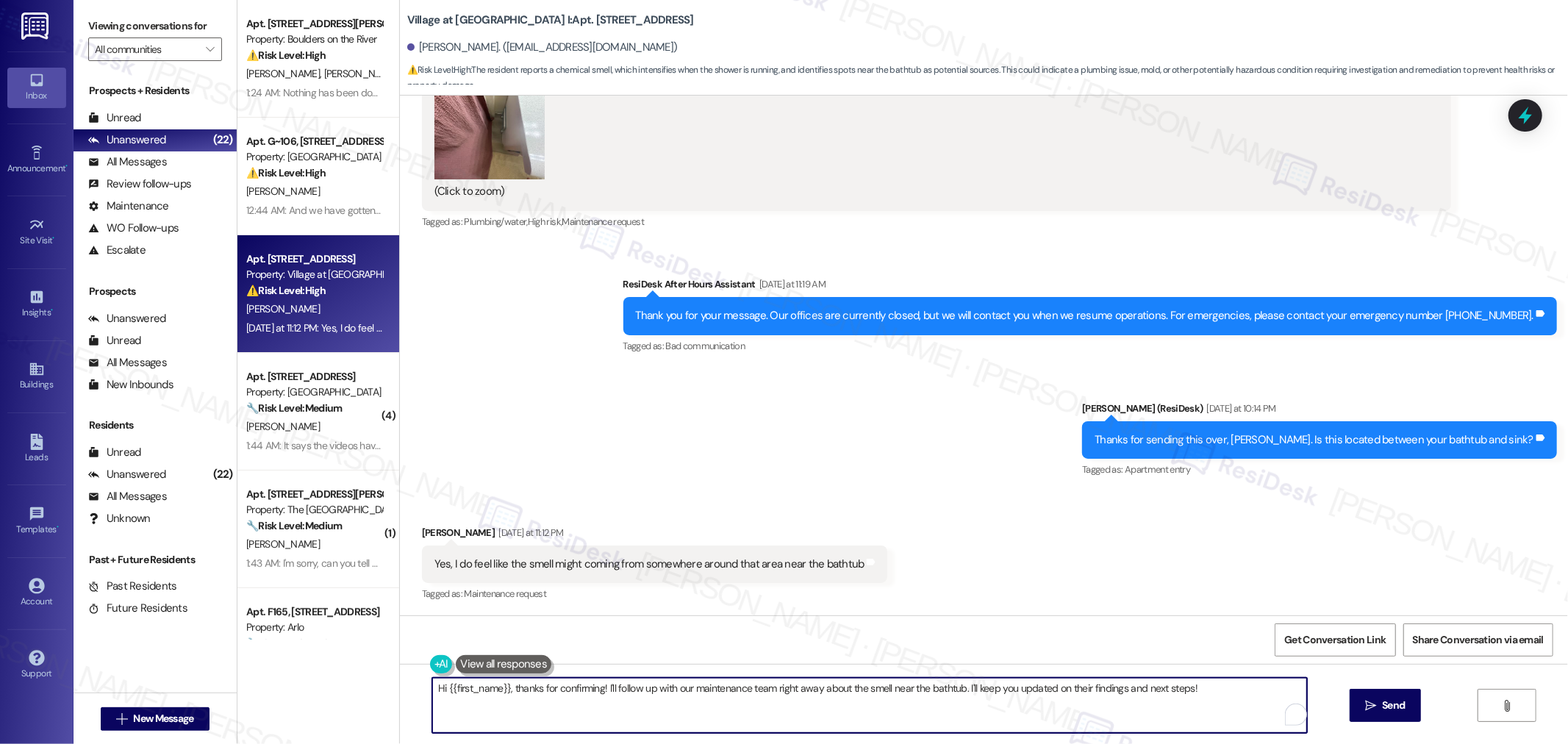
click at [1121, 700] on textarea "Hi {{first_name}}, thanks for confirming! I'll follow up with our maintenance t…" at bounding box center [869, 705] width 874 height 55
paste textarea "I appreciate you taking the time to explain this. I’m sorry you’ve been dealing…"
click at [1420, 702] on div "I appreciate you taking the time to explain this. I’m sorry you’ve been dealing…" at bounding box center [984, 718] width 1168 height 111
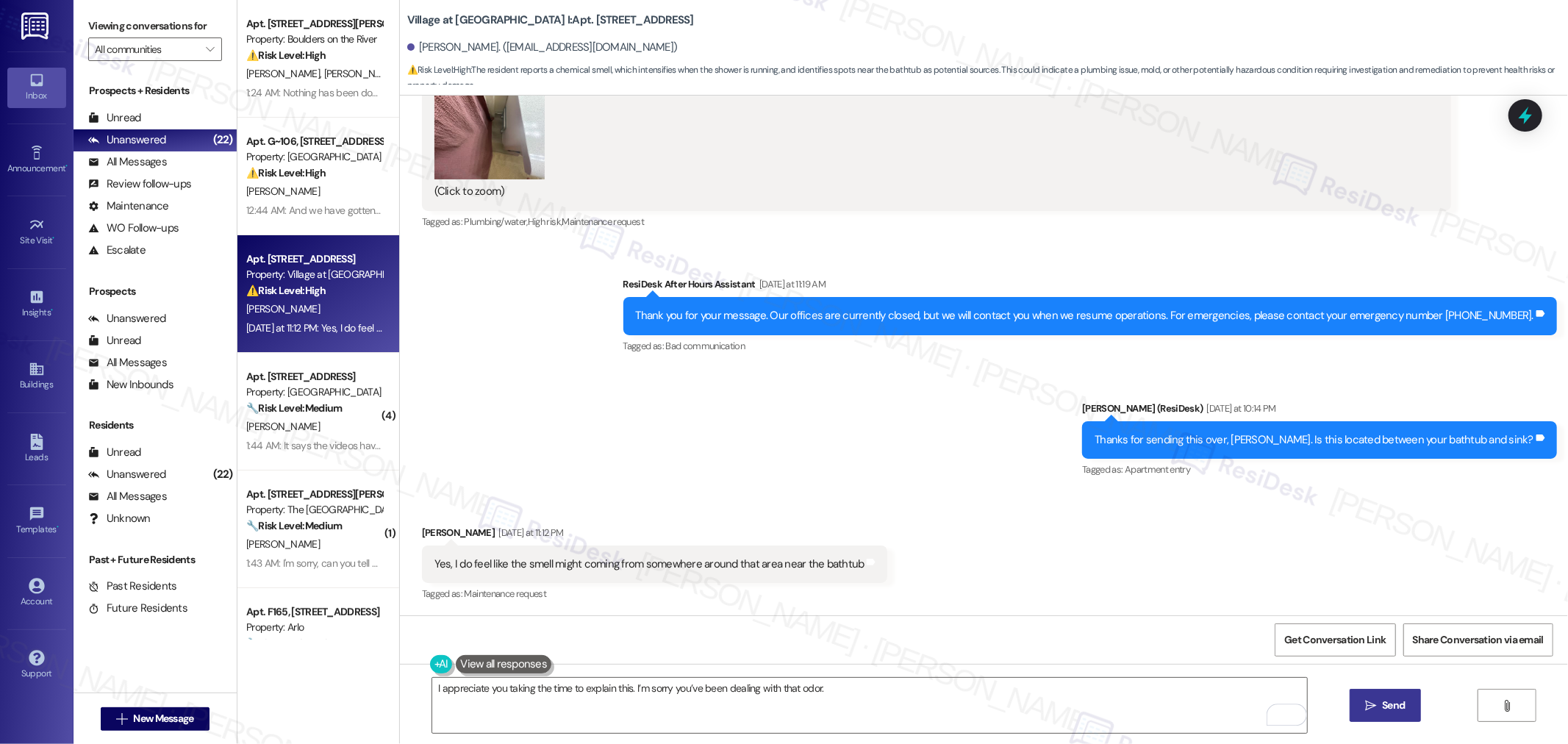
click at [1415, 703] on button " Send" at bounding box center [1385, 704] width 72 height 33
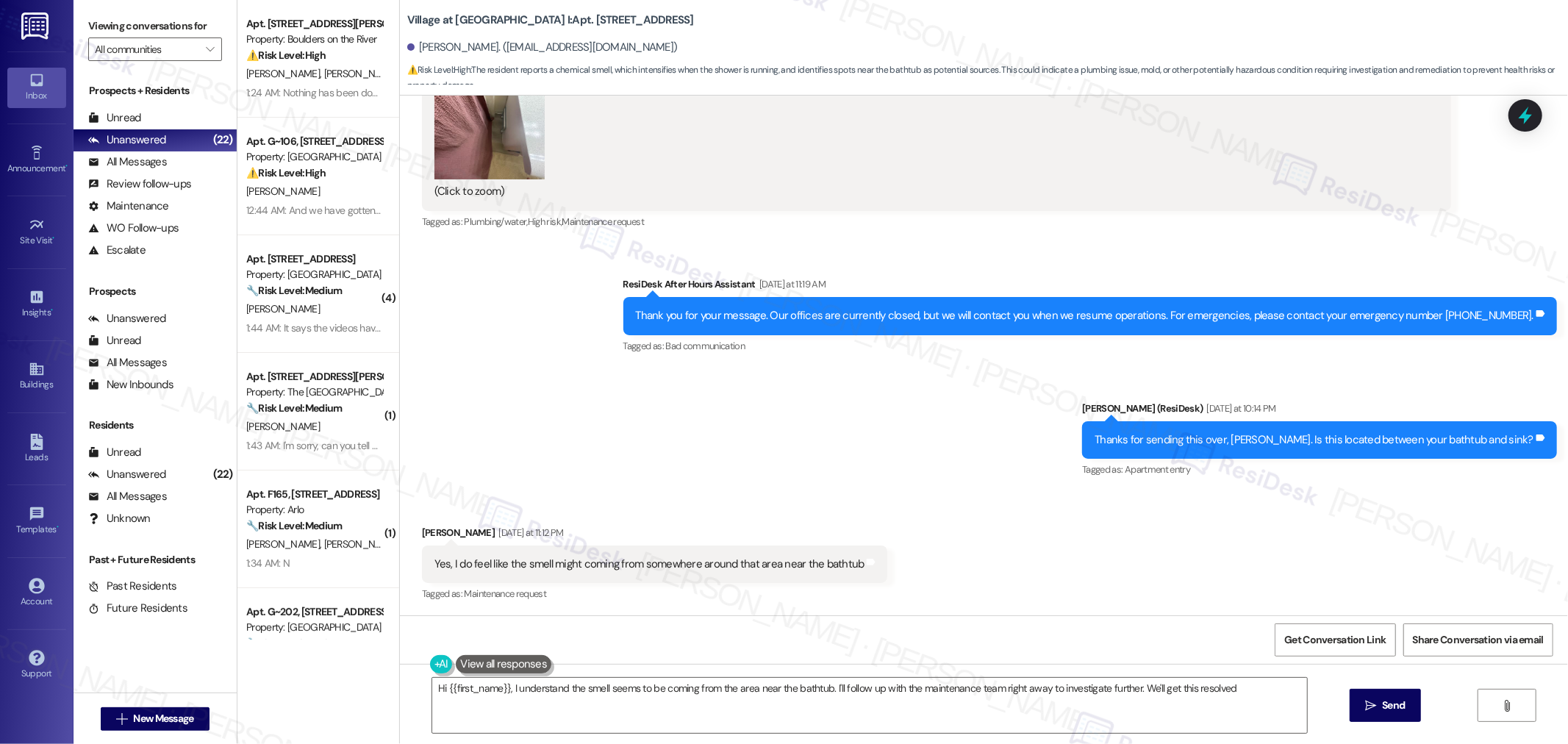
type textarea "Hi {{first_name}}, I understand the smell seems to be coming from the area near…"
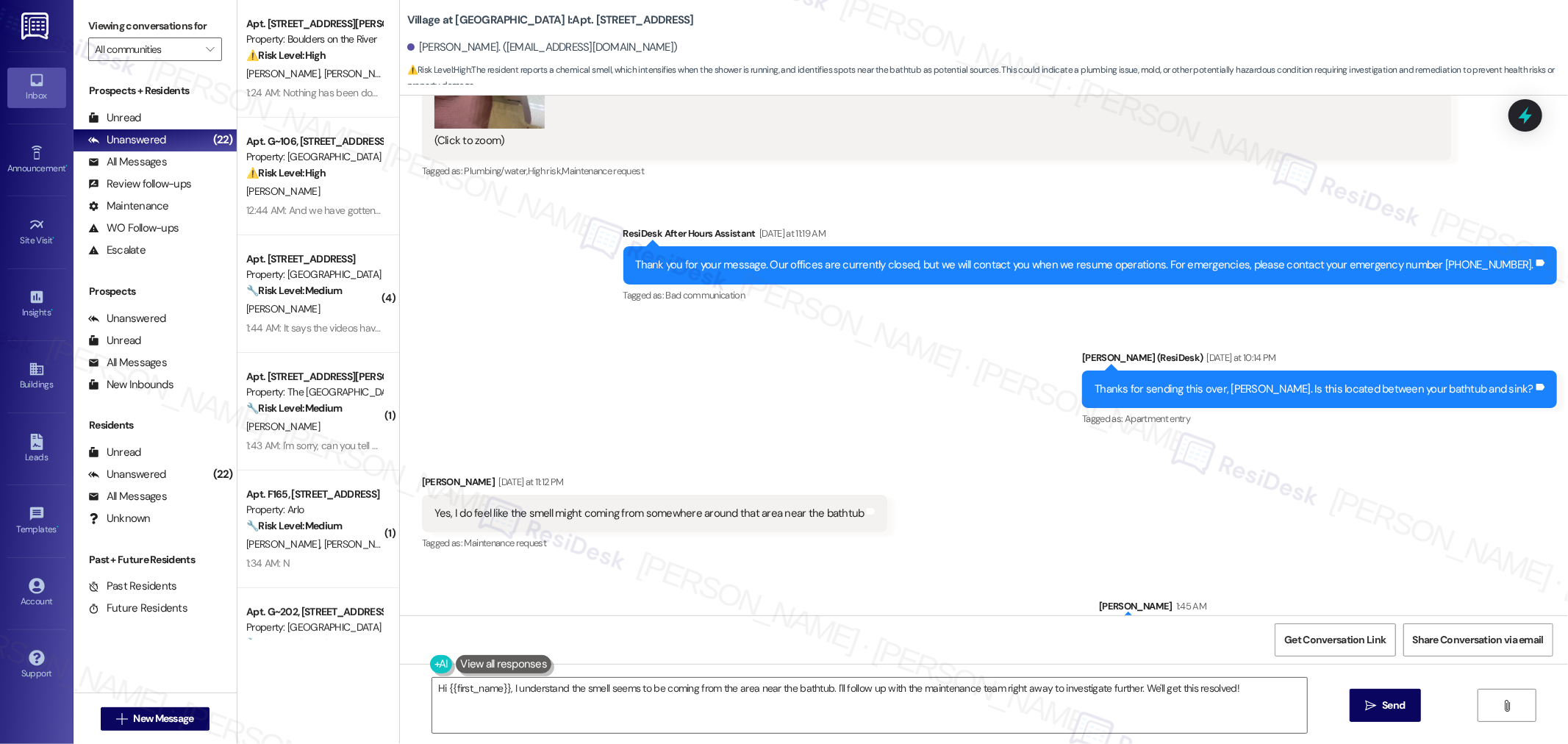
scroll to position [1837, 0]
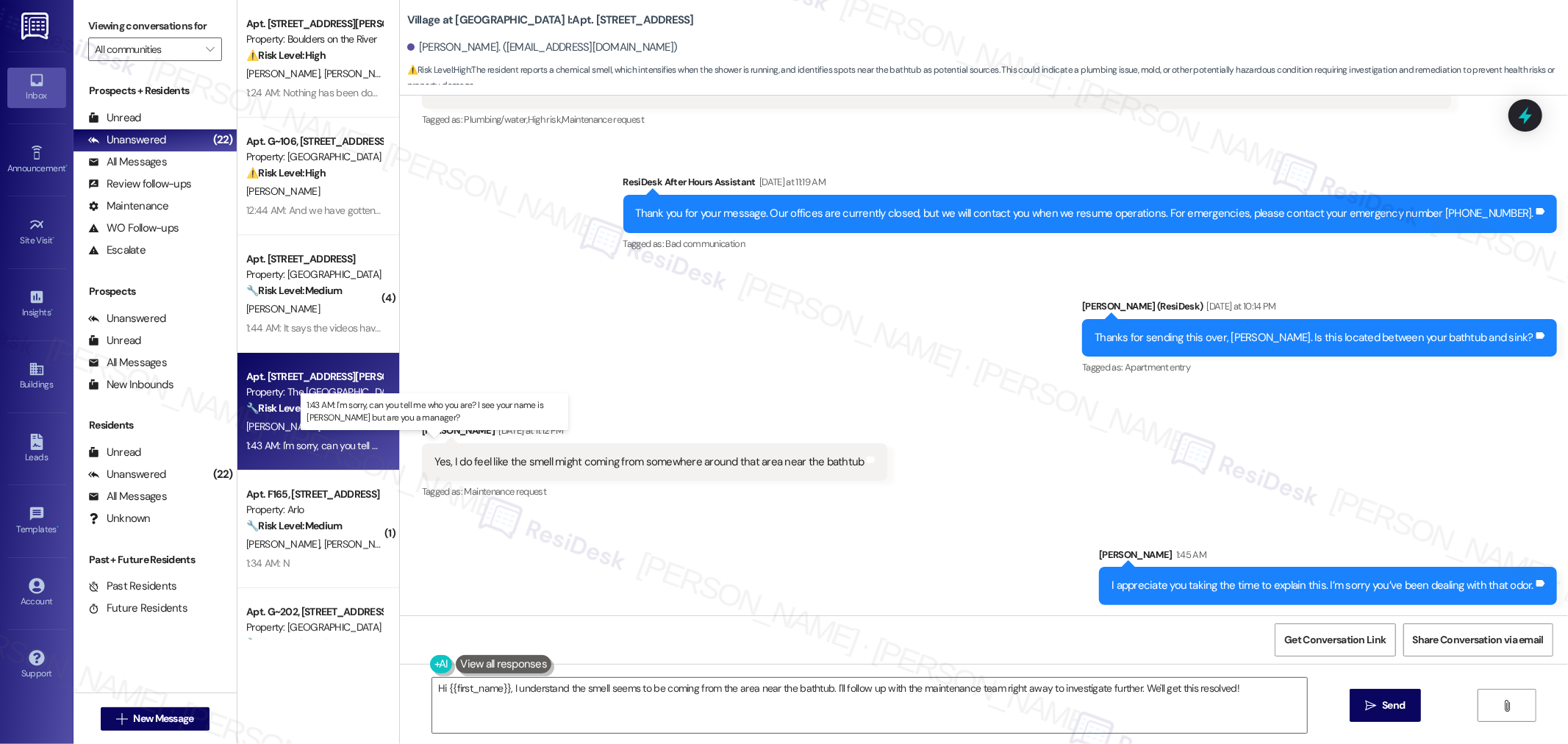
click at [280, 442] on div "1:43 AM: I'm sorry, can you tell me who you are? I see your name is Sara but ar…" at bounding box center [474, 445] width 457 height 13
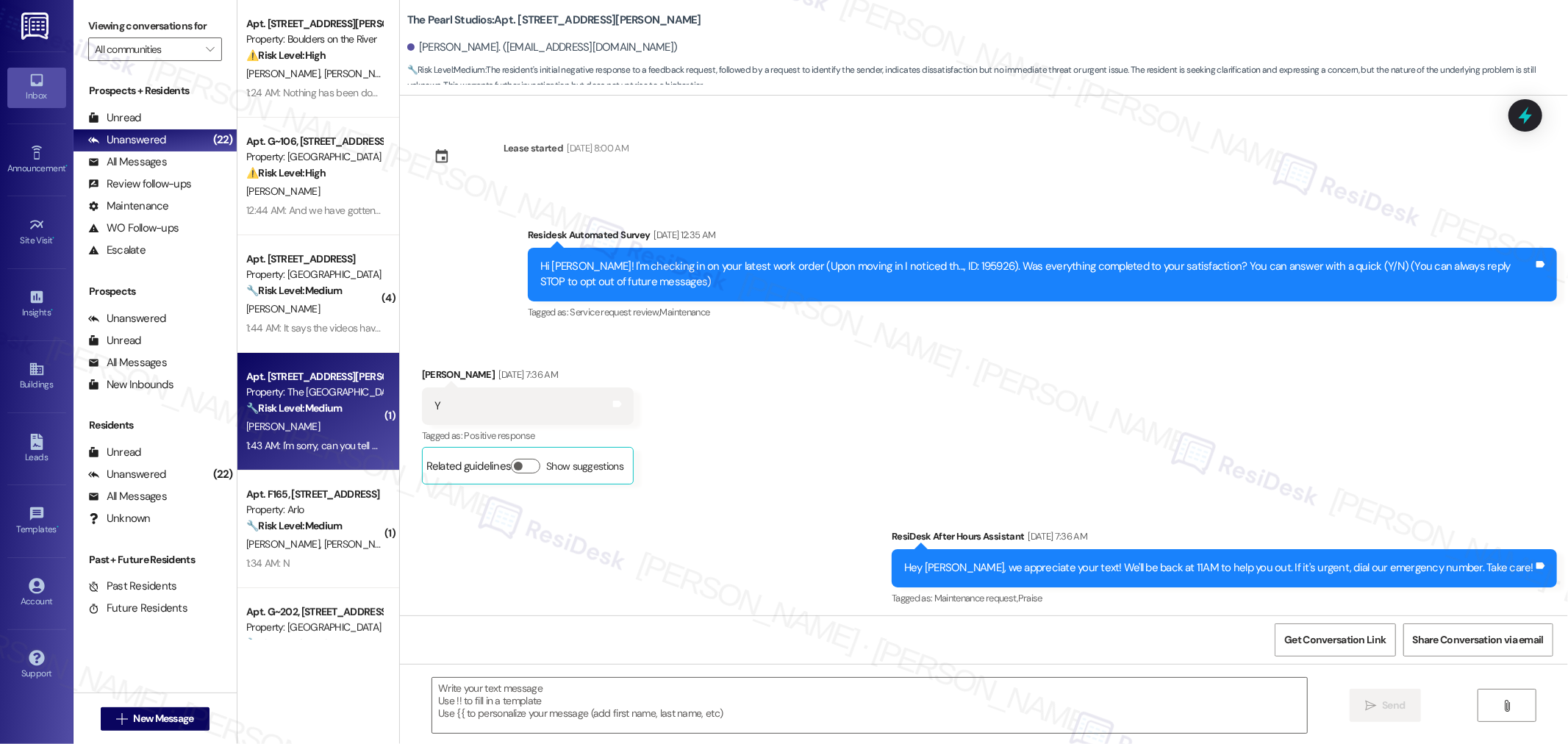
scroll to position [4073, 0]
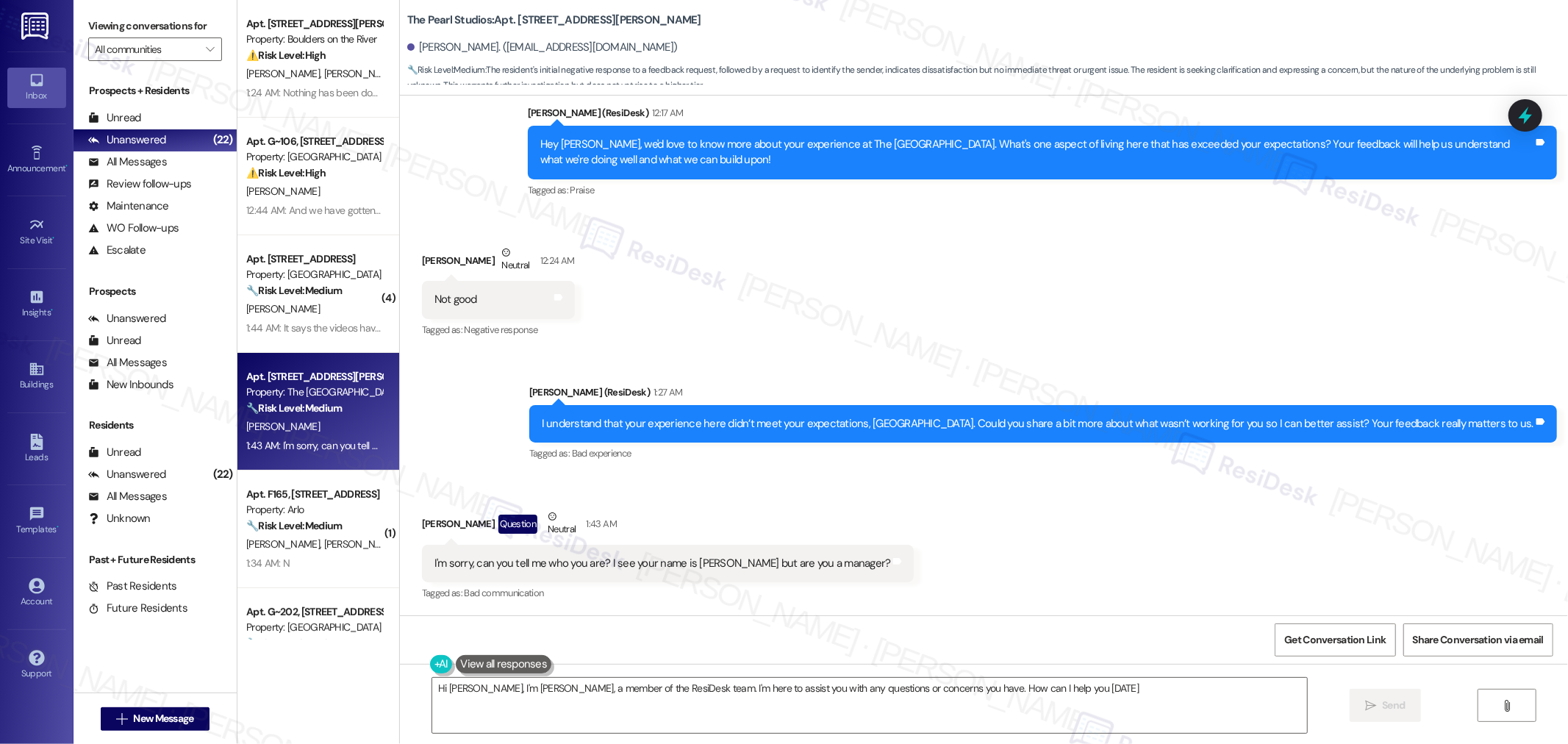
type textarea "Hi Adenis, I'm Sara, a member of the ResiDesk team. I'm here to assist you with…"
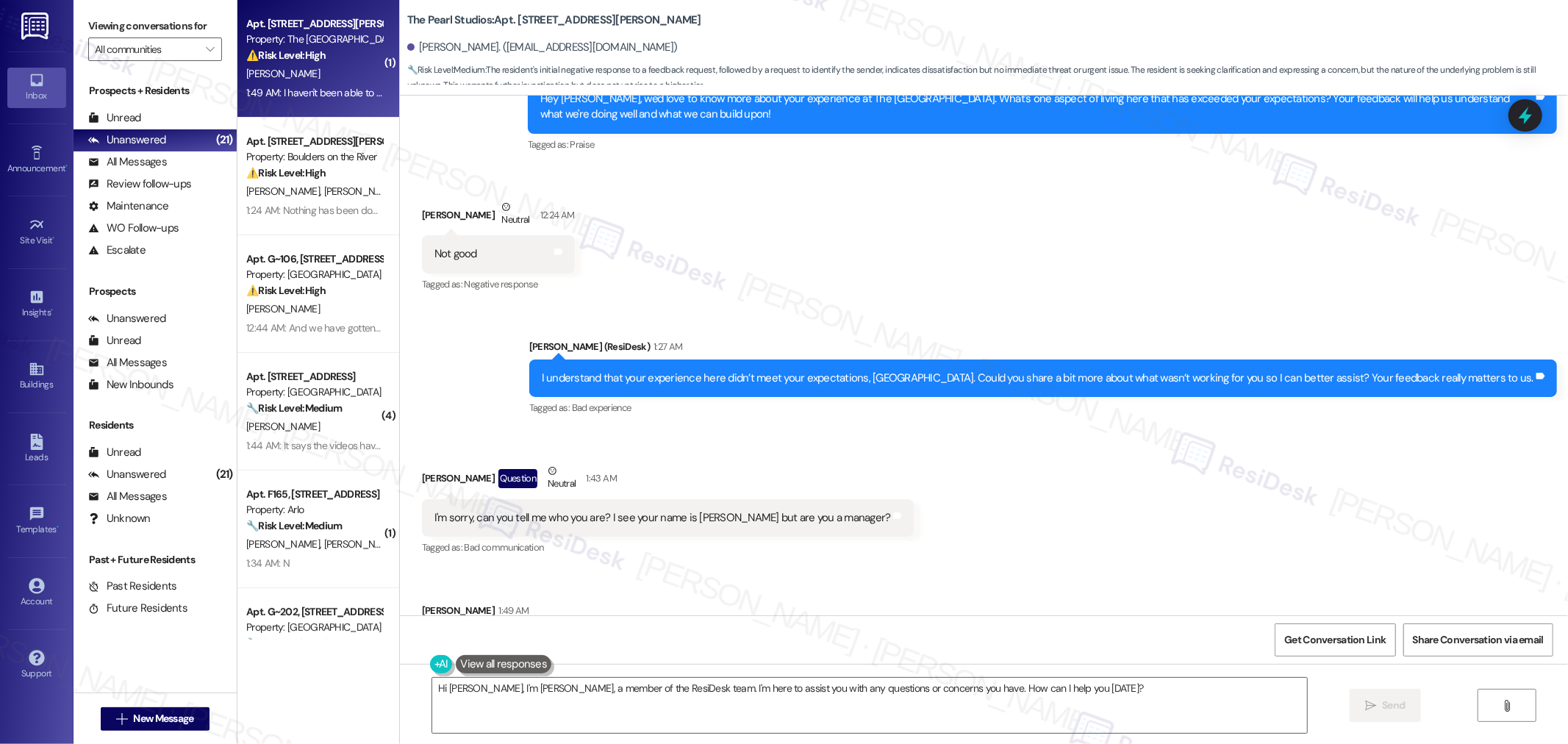
scroll to position [4125, 0]
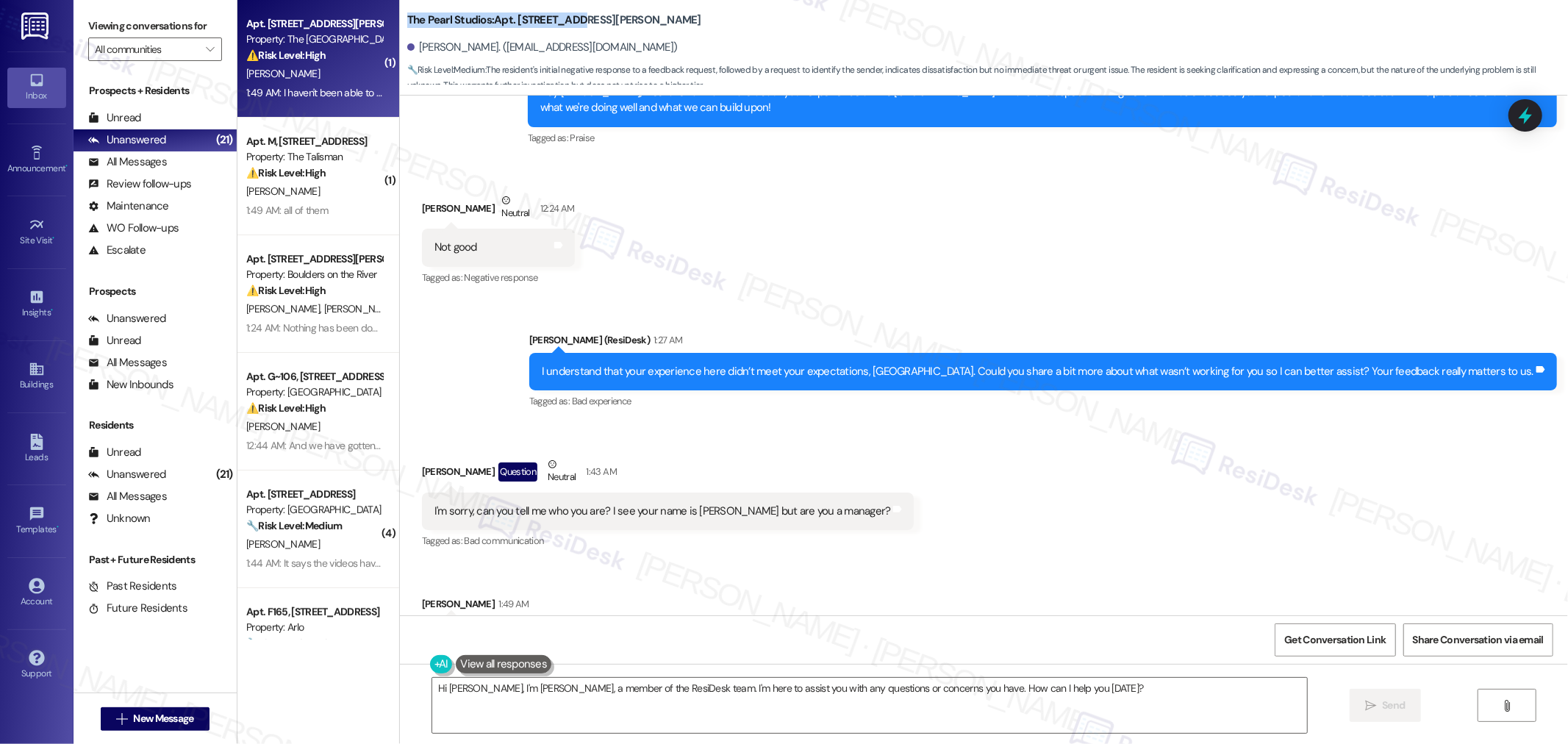
drag, startPoint x: 394, startPoint y: 16, endPoint x: 562, endPoint y: 19, distance: 168.0
click at [562, 19] on b "The Pearl Studios: Apt. C305, 1430 NW Pettygrove St" at bounding box center [554, 19] width 294 height 15
copy b "The Pearl Studios: Apt. C305, 1430"
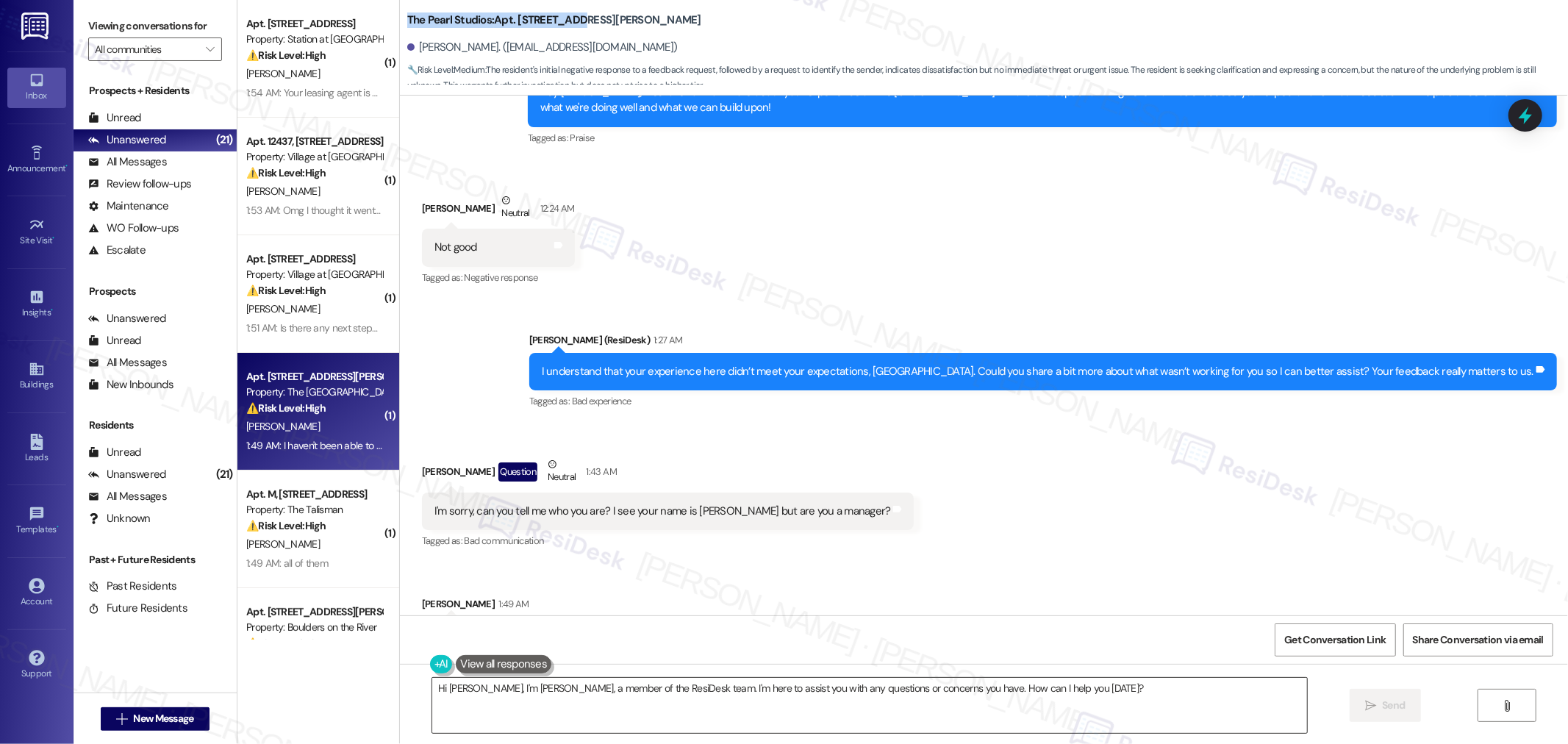
click at [1225, 709] on textarea "Hi Adenis, I'm Sara, a member of the ResiDesk team. I'm here to assist you with…" at bounding box center [869, 705] width 874 height 55
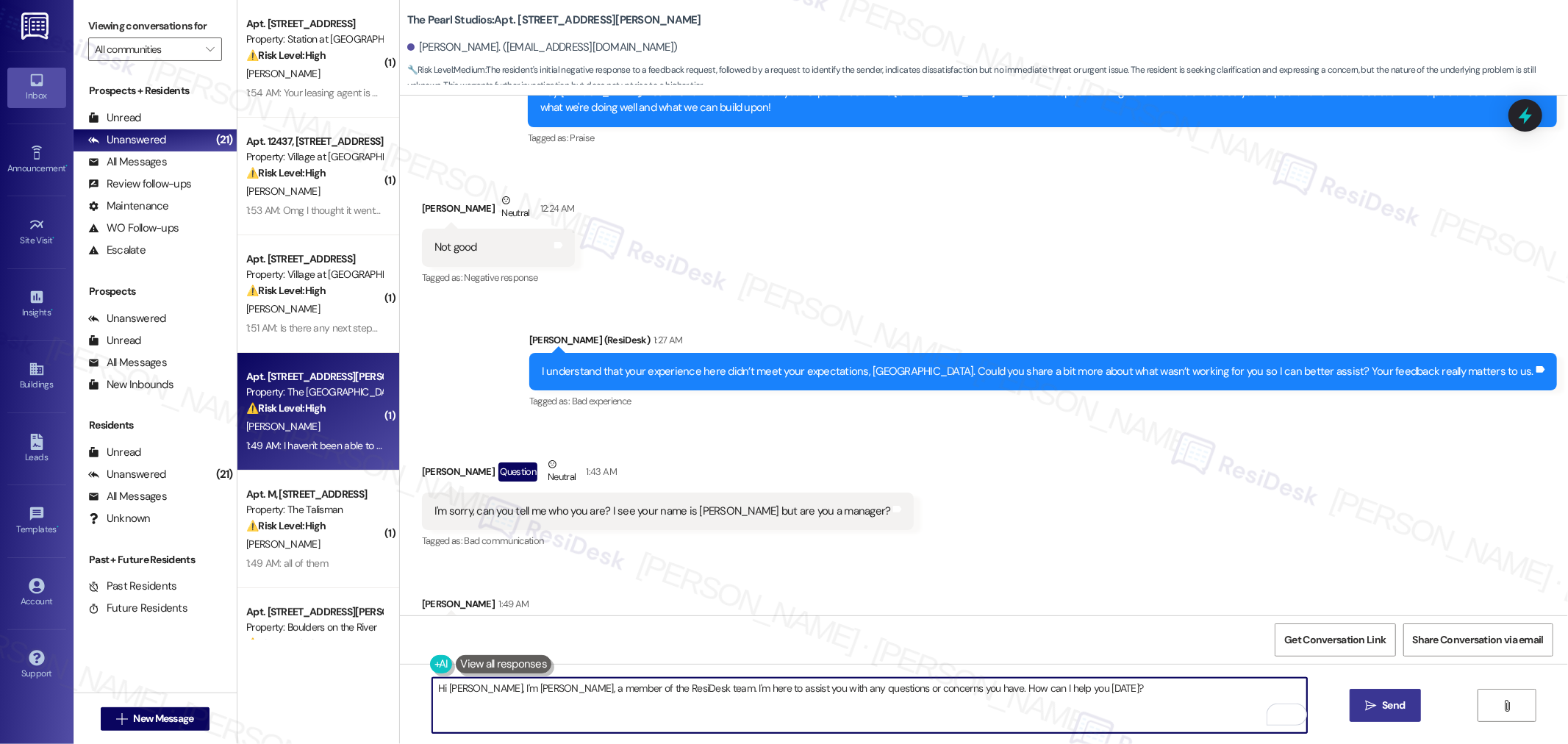
click at [1401, 705] on span "Send" at bounding box center [1393, 704] width 23 height 15
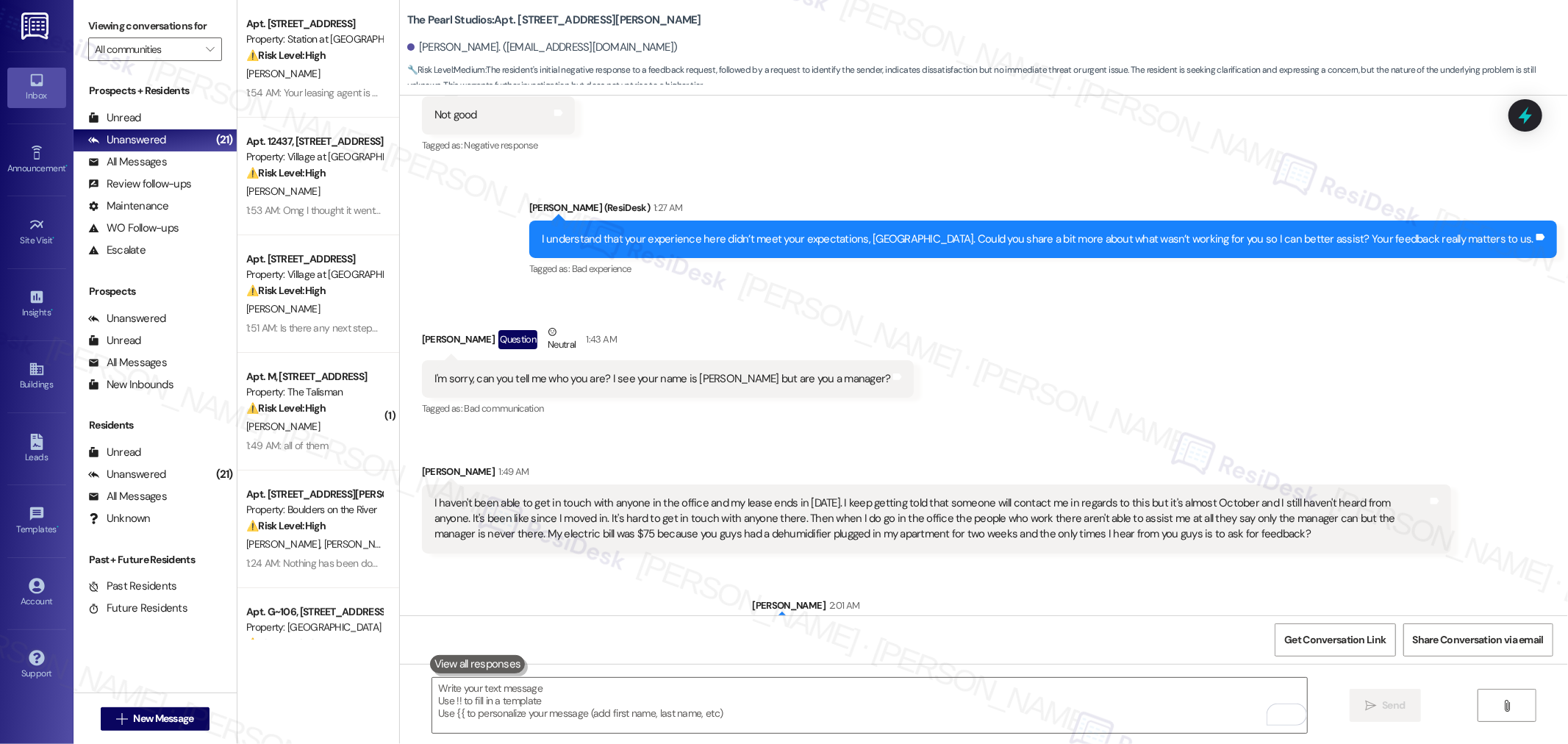
scroll to position [4308, 0]
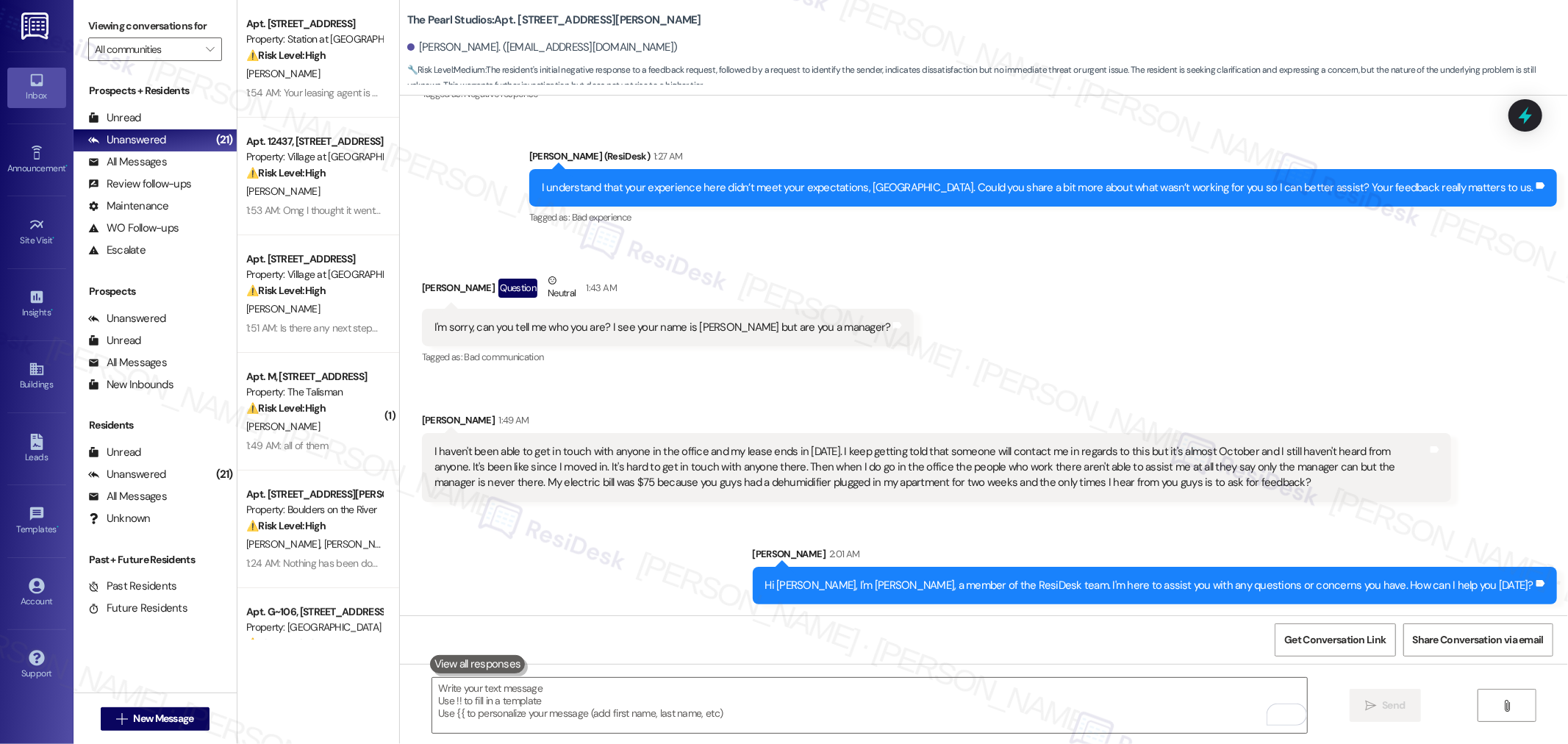
click at [566, 471] on div "I haven't been able to get in touch with anyone in the office and my lease ends…" at bounding box center [931, 467] width 993 height 47
click at [877, 479] on div "I haven't been able to get in touch with anyone in the office and my lease ends…" at bounding box center [931, 467] width 993 height 47
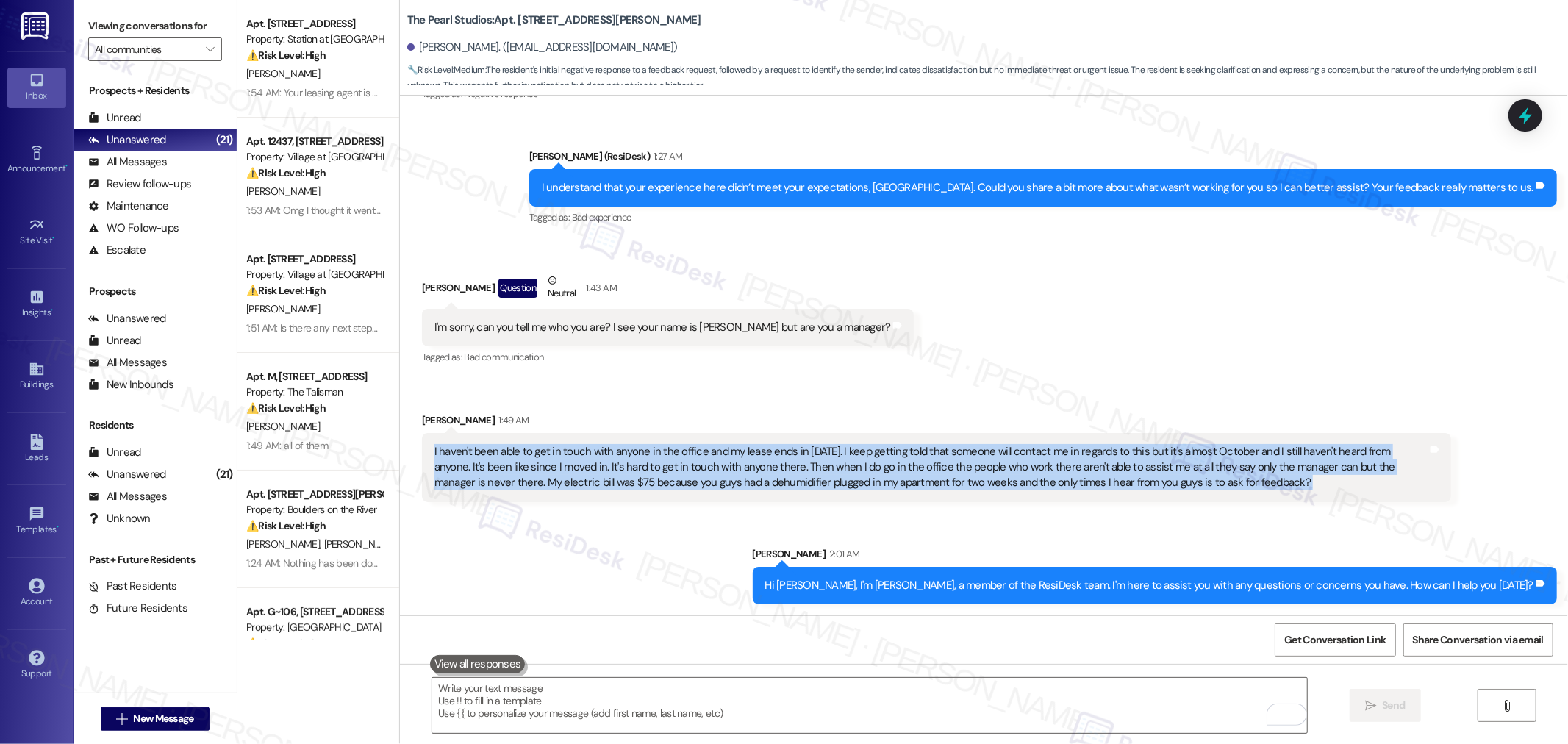
click at [877, 479] on div "I haven't been able to get in touch with anyone in the office and my lease ends…" at bounding box center [931, 467] width 993 height 47
click at [731, 458] on div "I haven't been able to get in touch with anyone in the office and my lease ends…" at bounding box center [931, 467] width 993 height 47
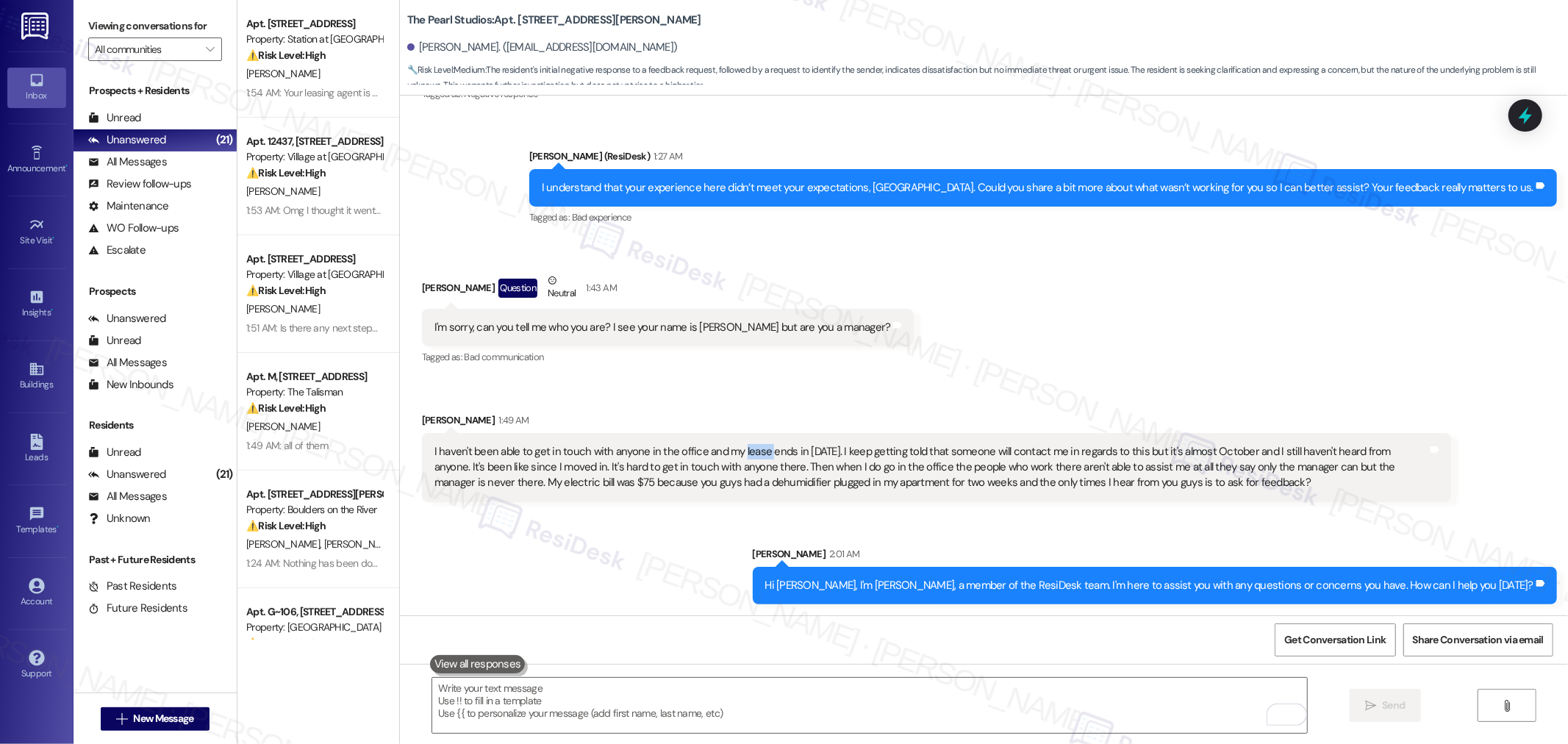
click at [731, 458] on div "I haven't been able to get in touch with anyone in the office and my lease ends…" at bounding box center [931, 467] width 993 height 47
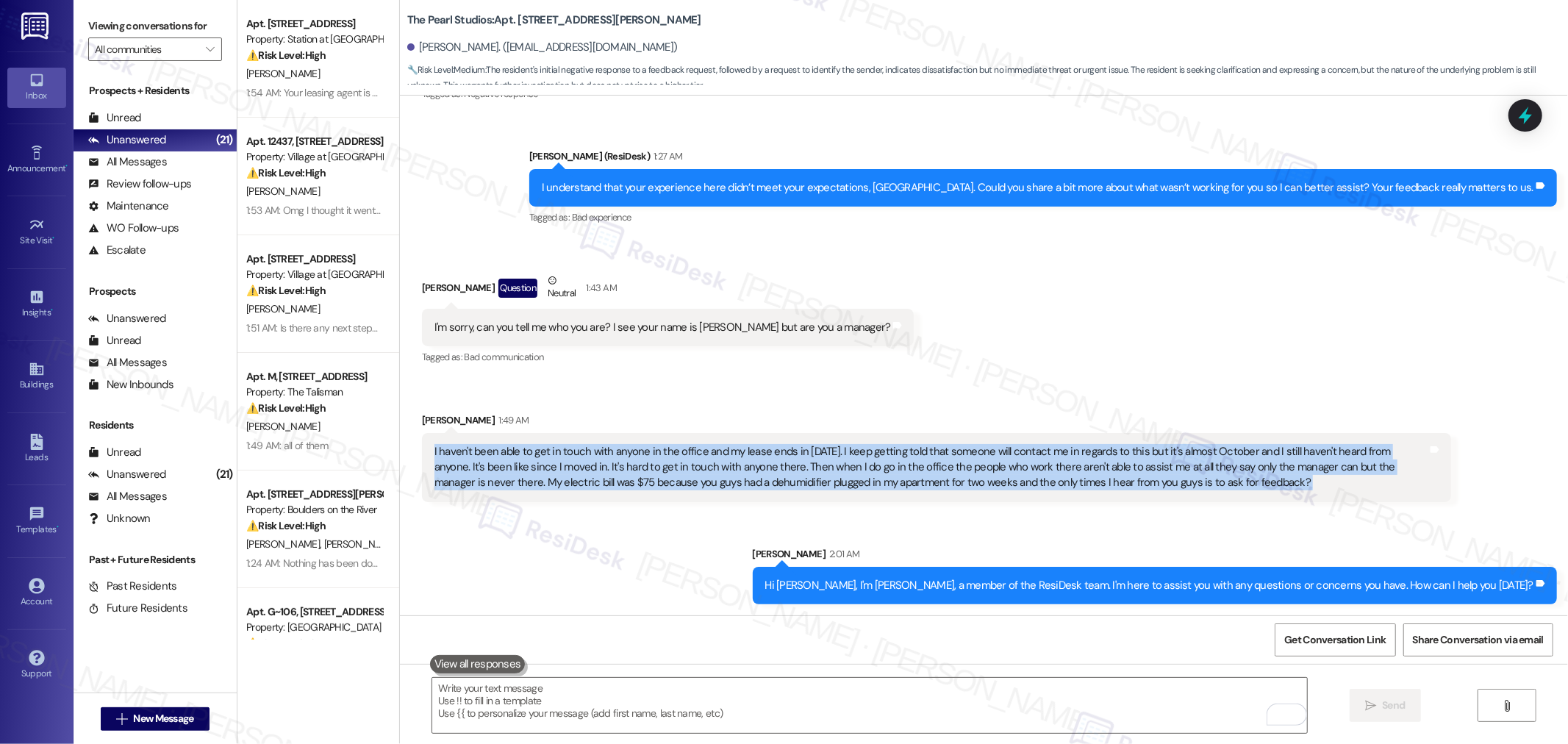
click at [731, 458] on div "I haven't been able to get in touch with anyone in the office and my lease ends…" at bounding box center [931, 467] width 993 height 47
click at [920, 527] on div "Sent via SMS Sarah 2:01 AM Hi Adenis, I'm Sara, a member of the ResiDesk team. …" at bounding box center [984, 564] width 1168 height 102
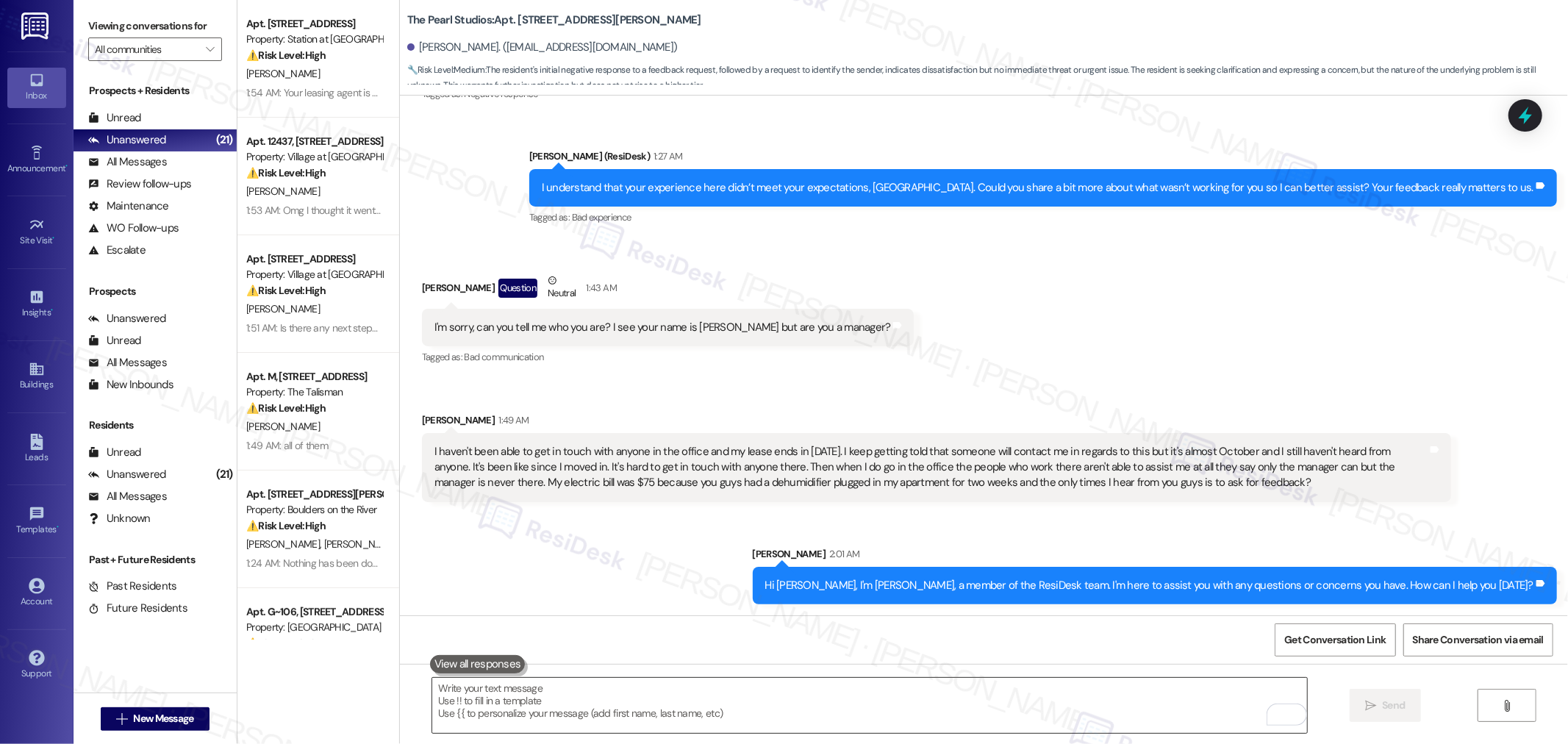
click at [683, 699] on textarea "To enrich screen reader interactions, please activate Accessibility in Grammarl…" at bounding box center [869, 705] width 874 height 55
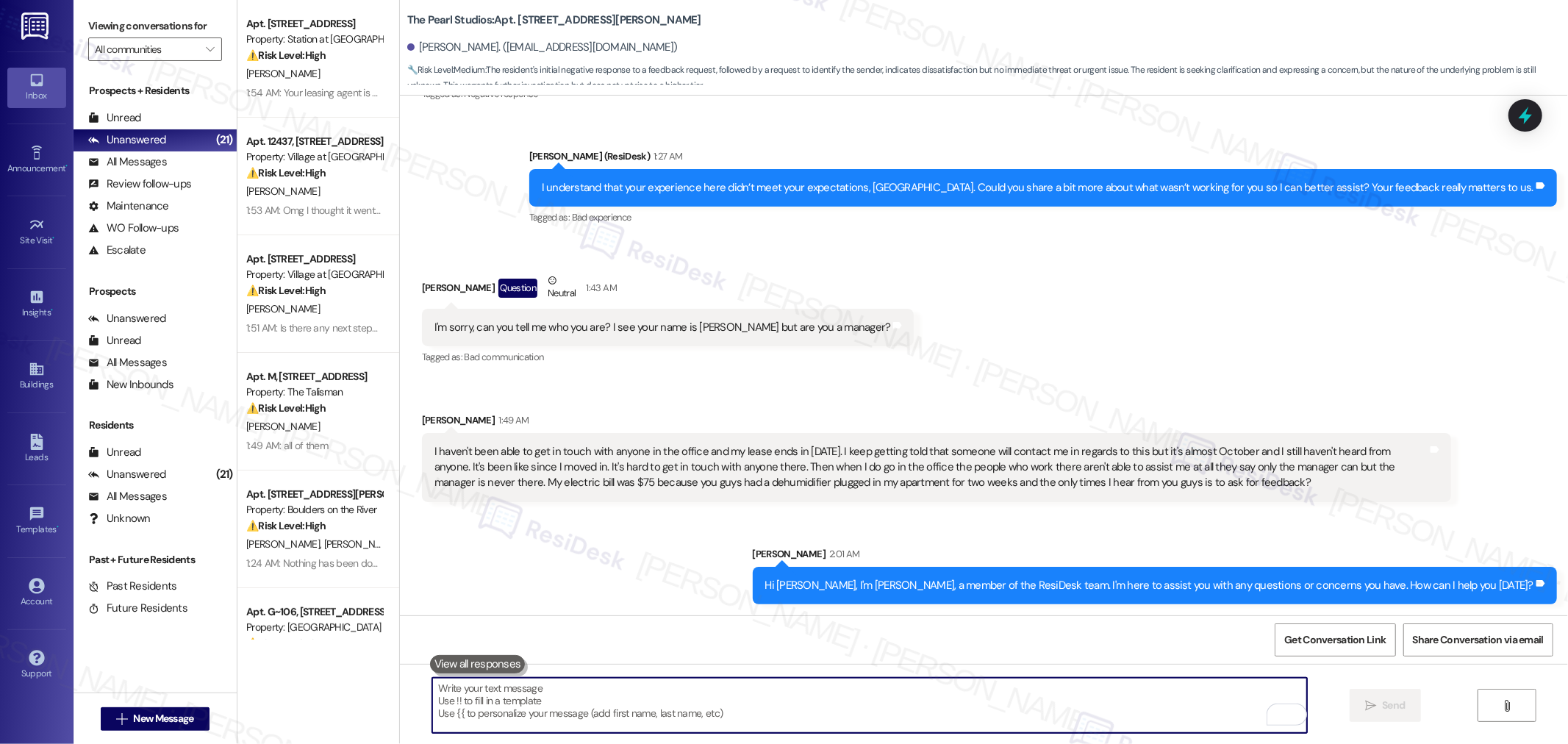
paste textarea "Thank you for sharing this—I can see how frustrating it must feel not being abl…"
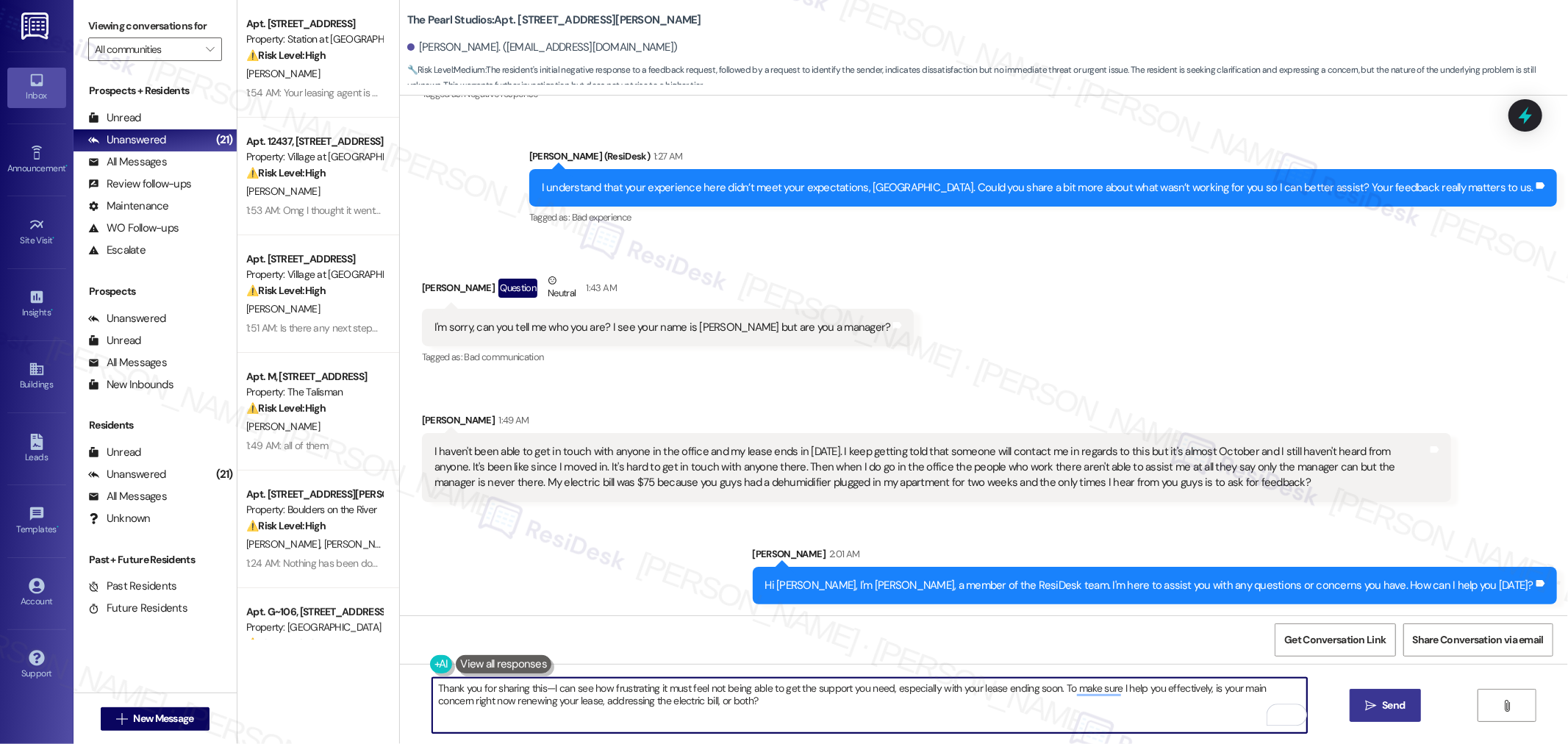
click at [537, 688] on textarea "Thank you for sharing this—I can see how frustrating it must feel not being abl…" at bounding box center [869, 705] width 874 height 55
click at [596, 692] on textarea "Thank you for sharing this, Adenis. I can see how frustrating it must feel not …" at bounding box center [869, 705] width 874 height 55
paste textarea "understand how frustrating it must be not to have"
click at [831, 702] on textarea "Thank you for sharing this, Adenis. I can understand how frustrating it must be…" at bounding box center [869, 705] width 874 height 55
type textarea "Thank you for sharing this, Adenis. I can understand how frustrating it must be…"
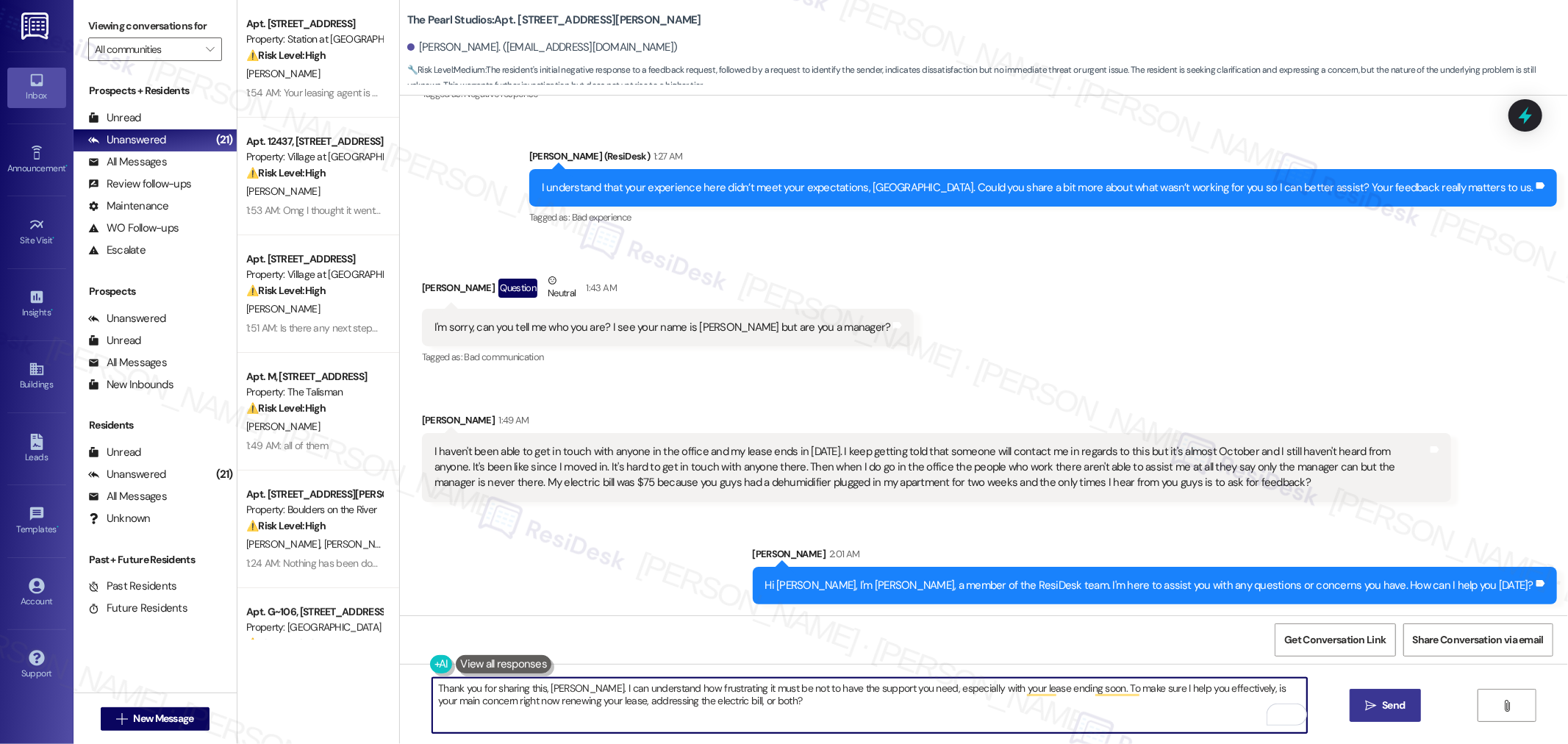
click at [1409, 706] on button " Send" at bounding box center [1385, 704] width 72 height 33
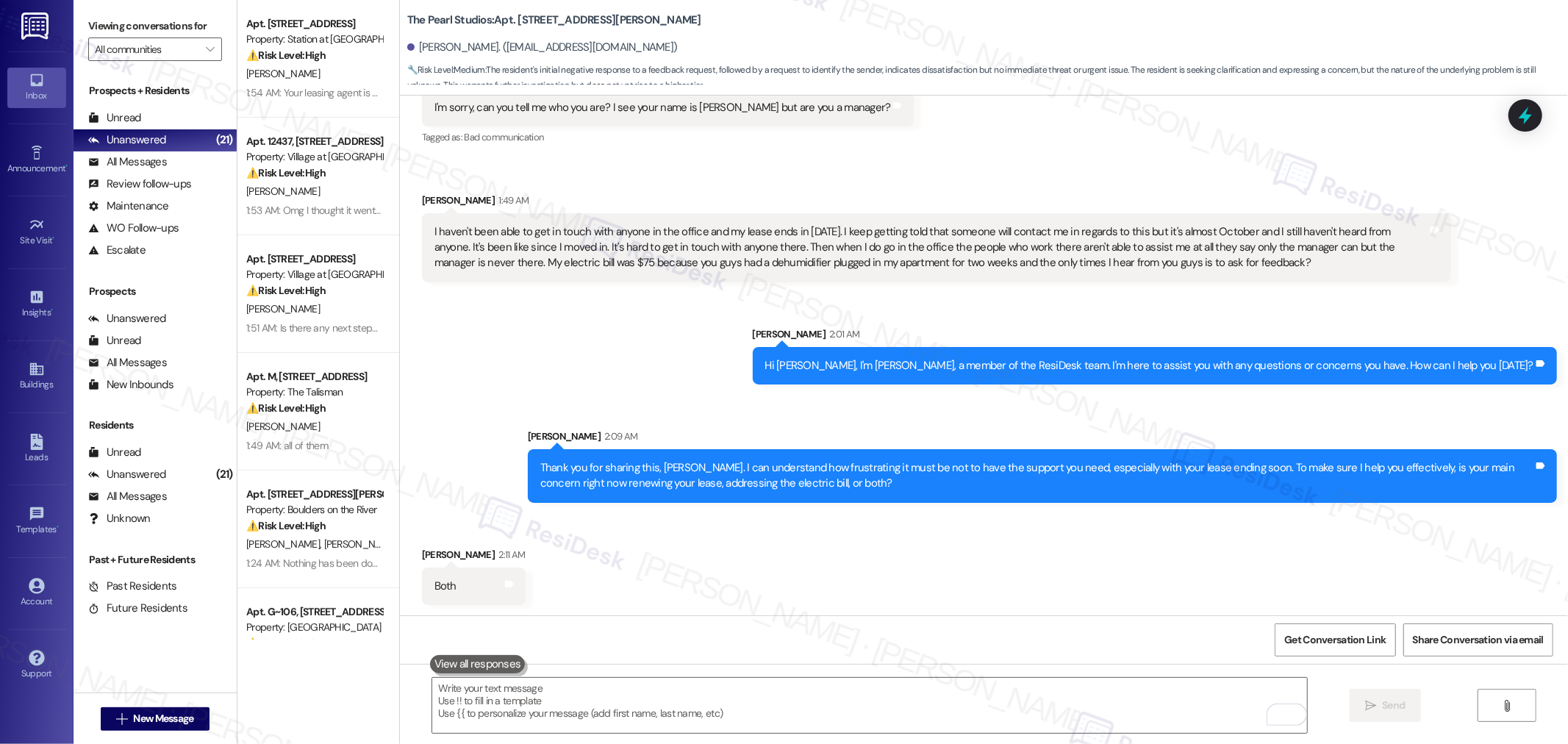
scroll to position [4529, 0]
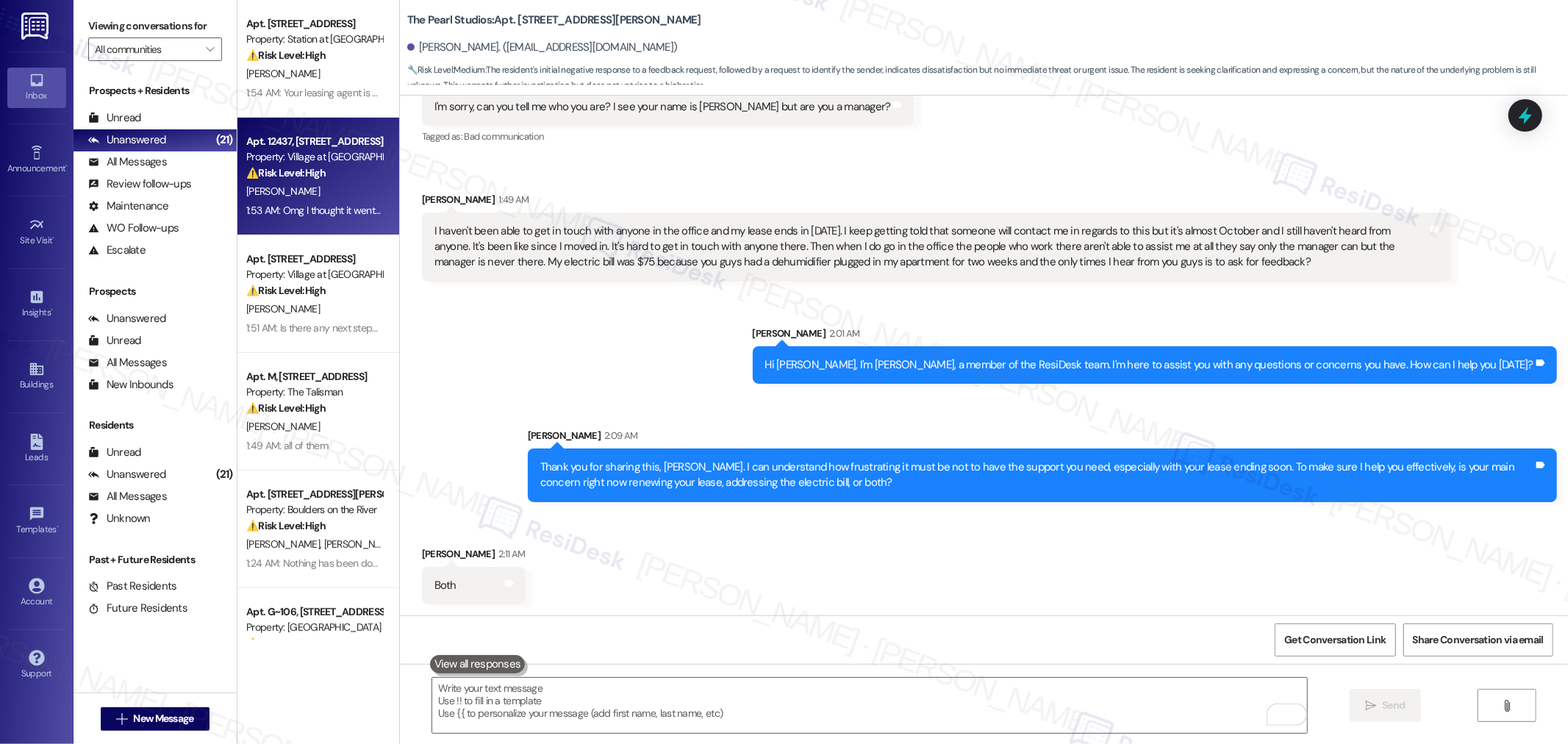
click at [304, 191] on div "[PERSON_NAME]" at bounding box center [314, 191] width 139 height 19
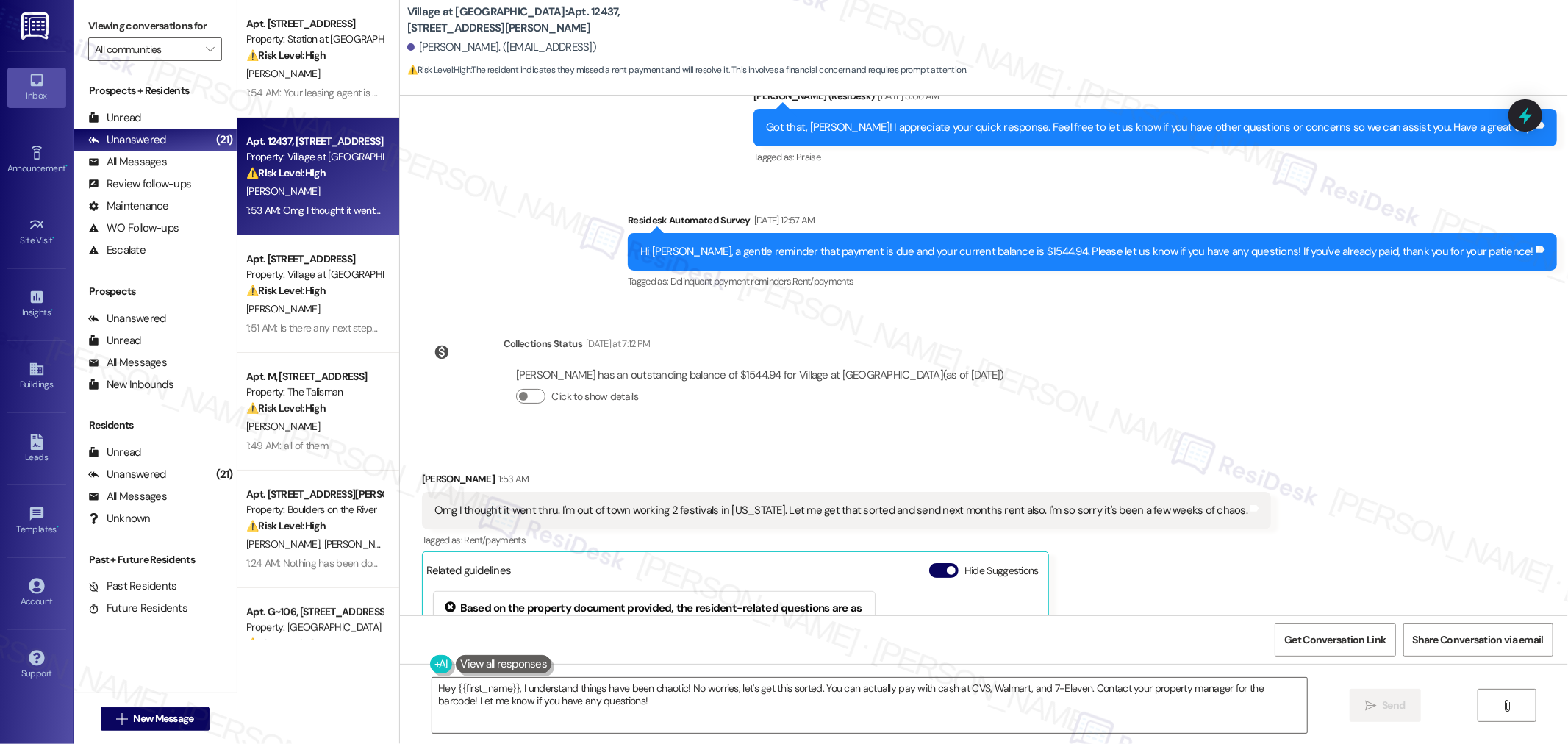
scroll to position [707, 0]
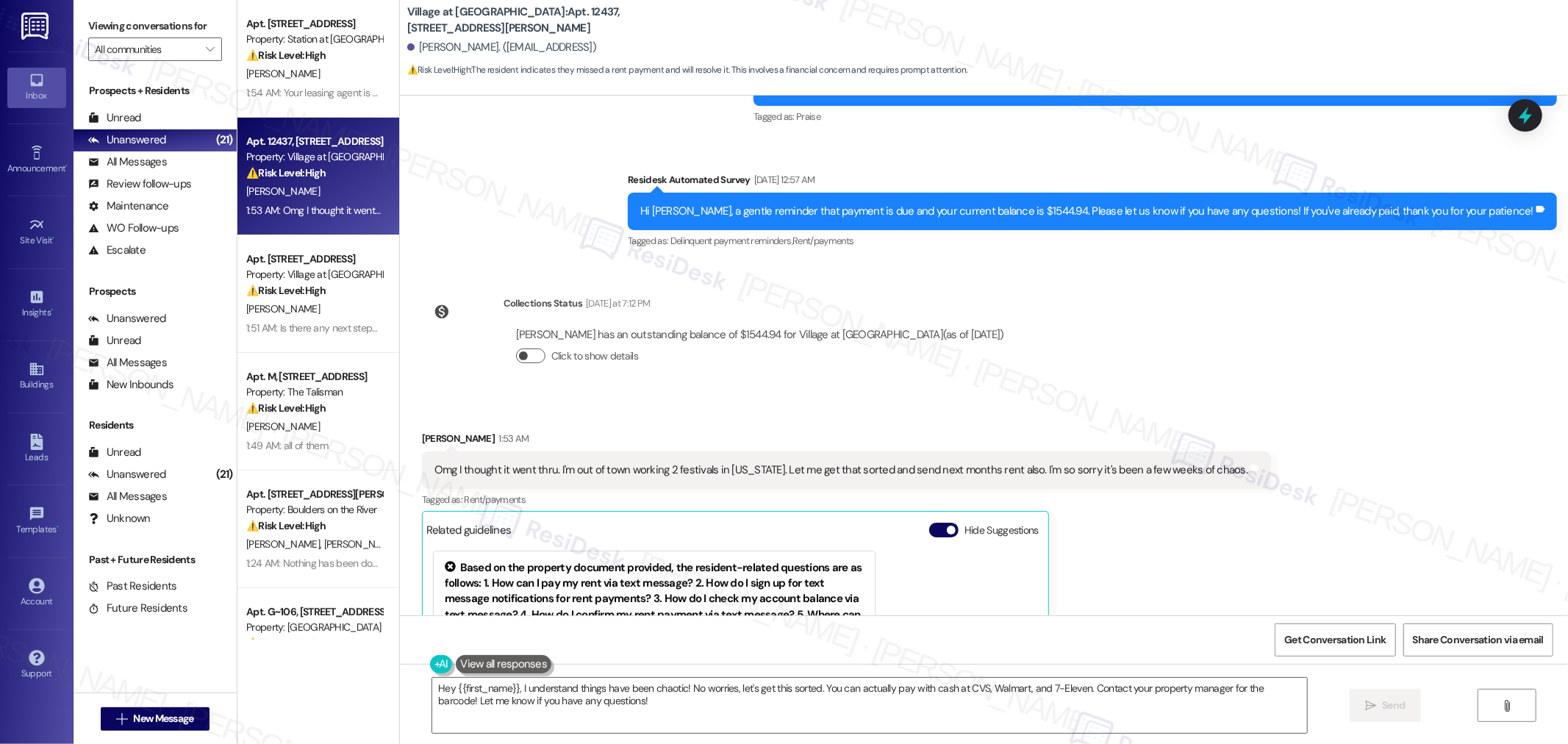
click at [518, 349] on button "Click to show details" at bounding box center [530, 356] width 29 height 15
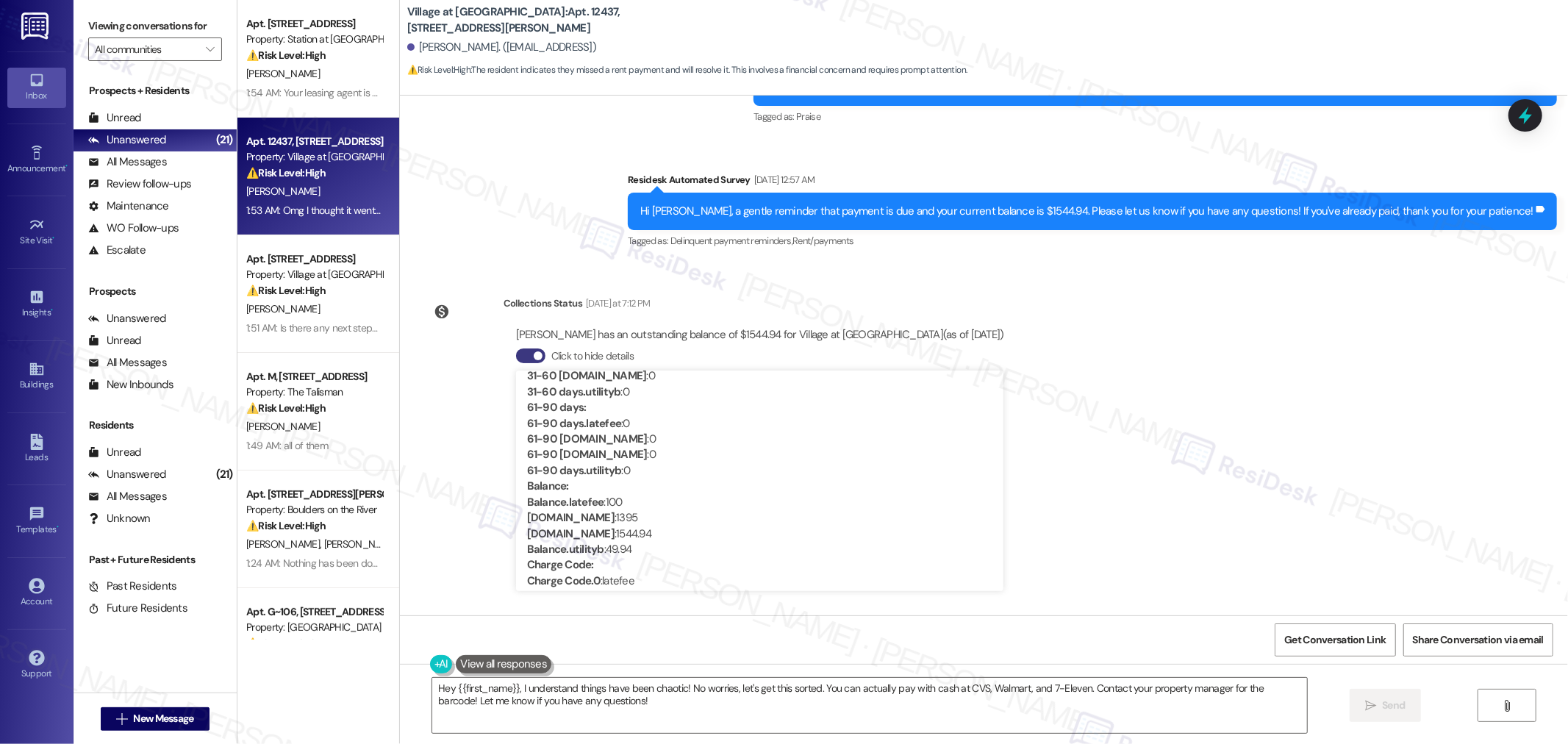
scroll to position [245, 0]
click at [519, 349] on button "Click to hide details" at bounding box center [530, 356] width 29 height 15
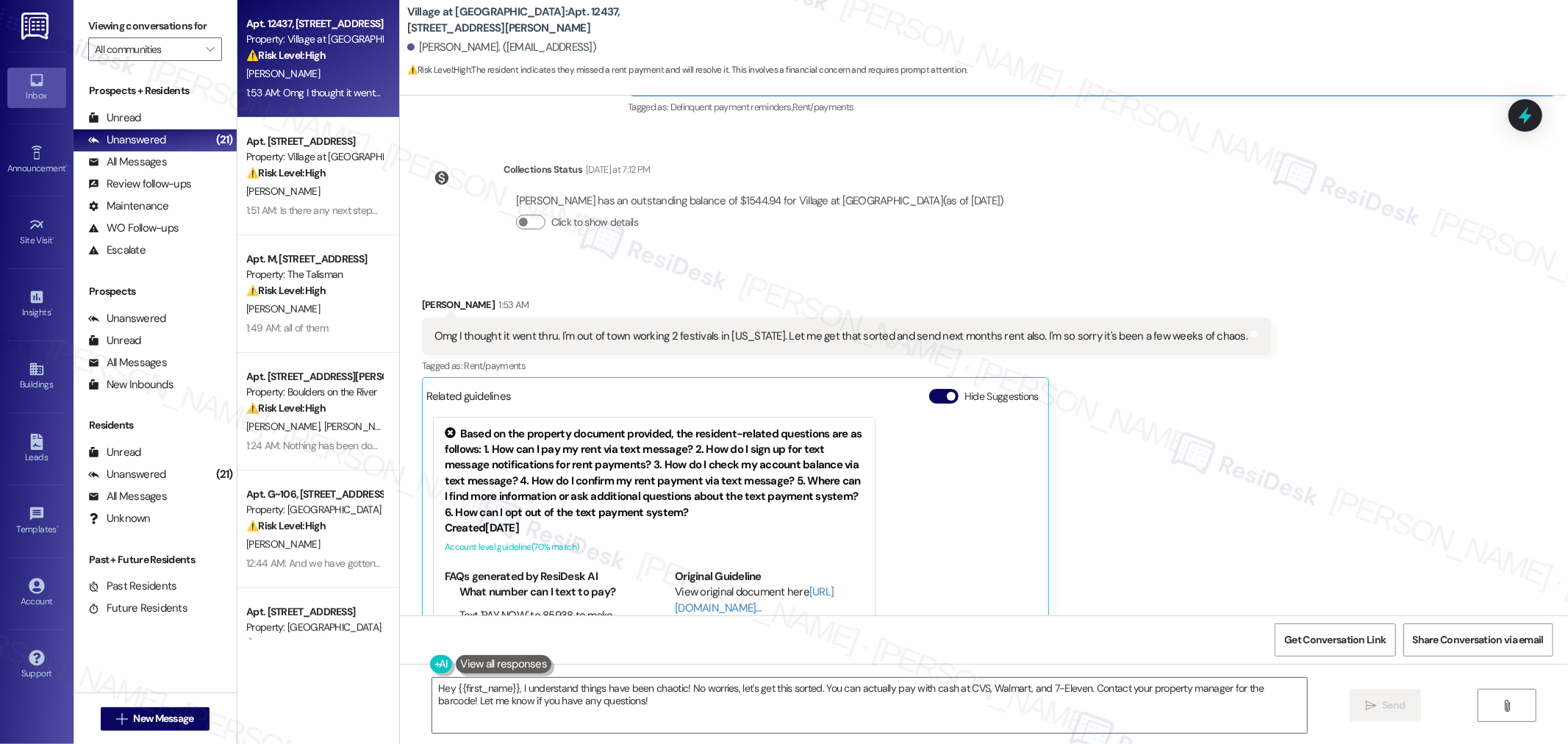
scroll to position [933, 0]
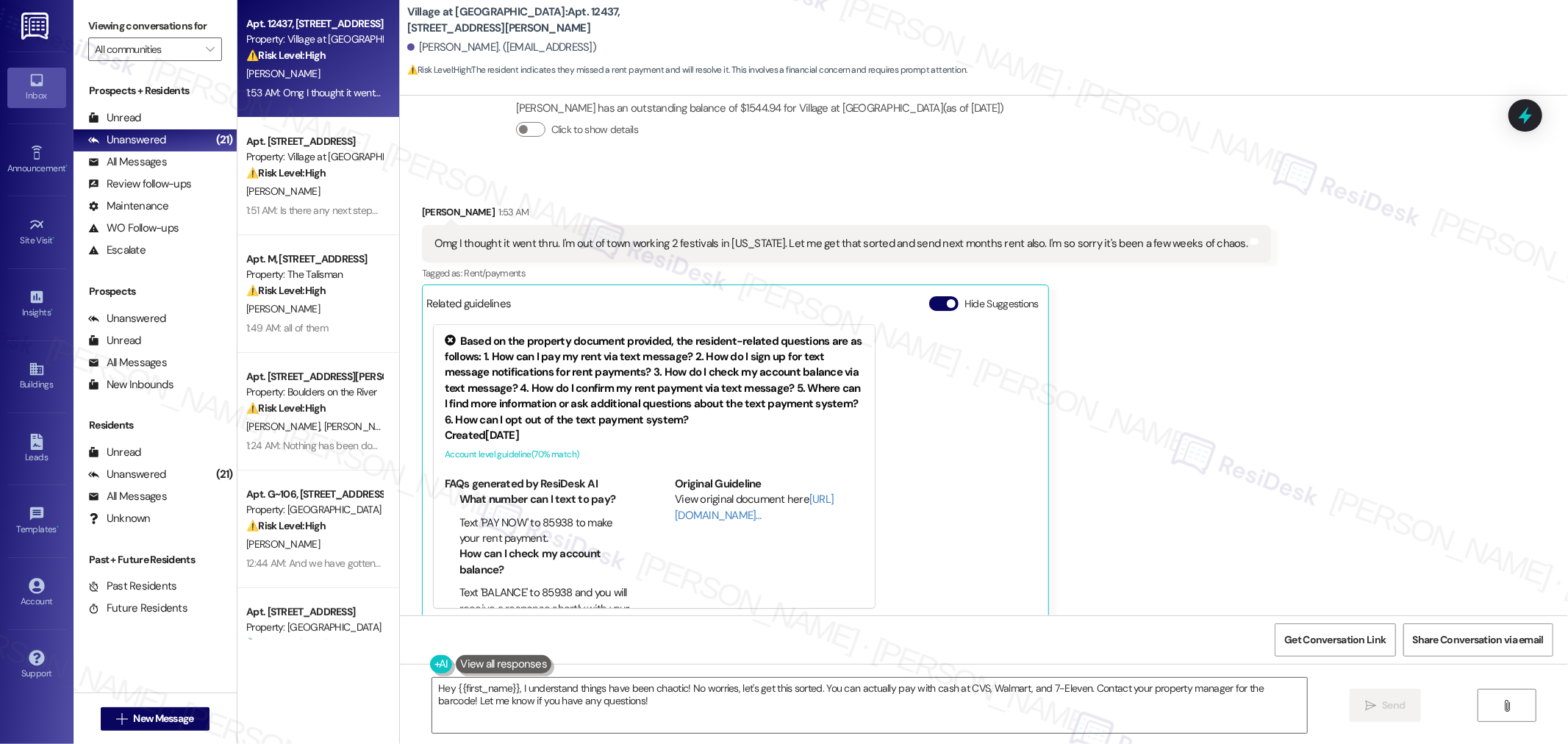
click at [929, 296] on button "Hide Suggestions" at bounding box center [943, 303] width 29 height 15
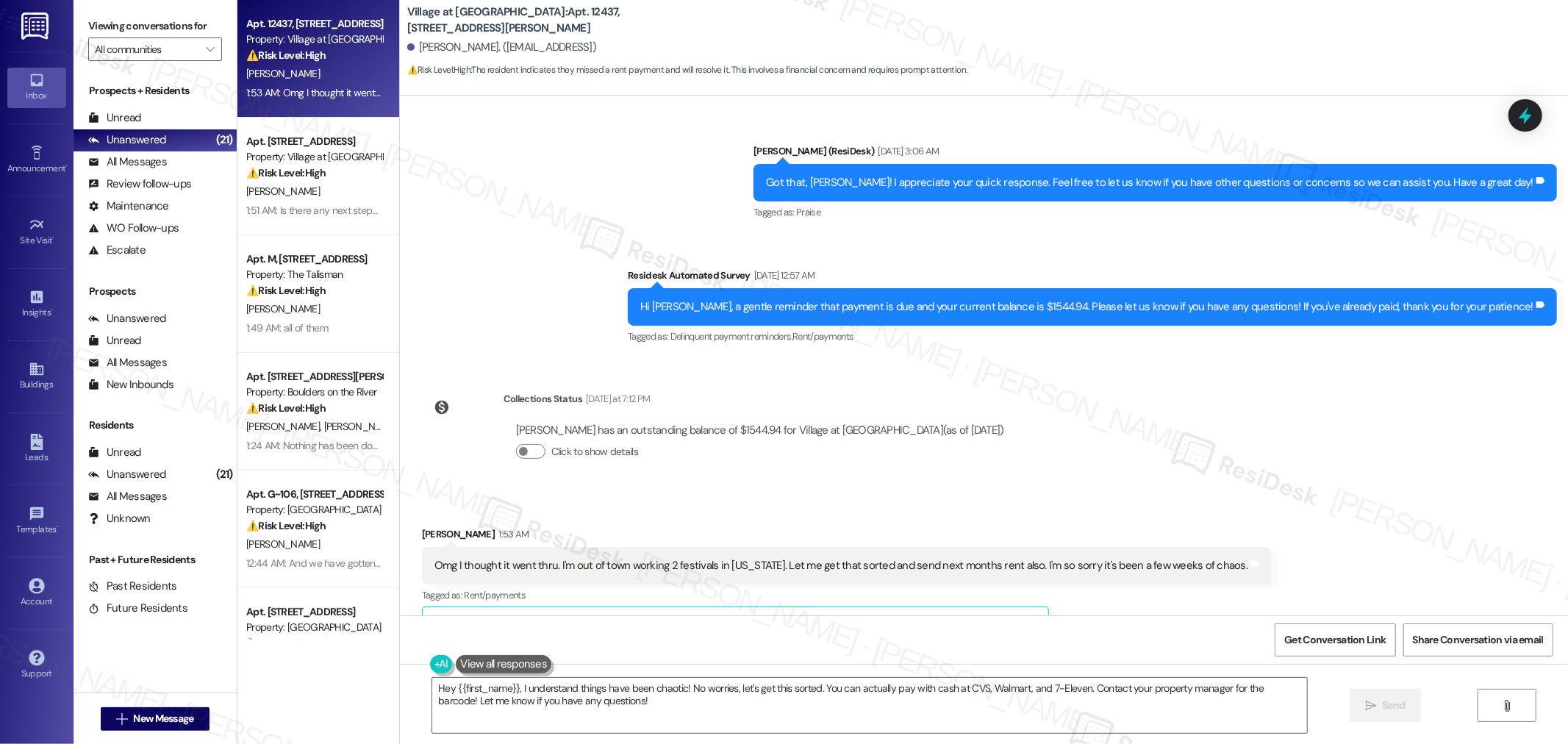
scroll to position [635, 0]
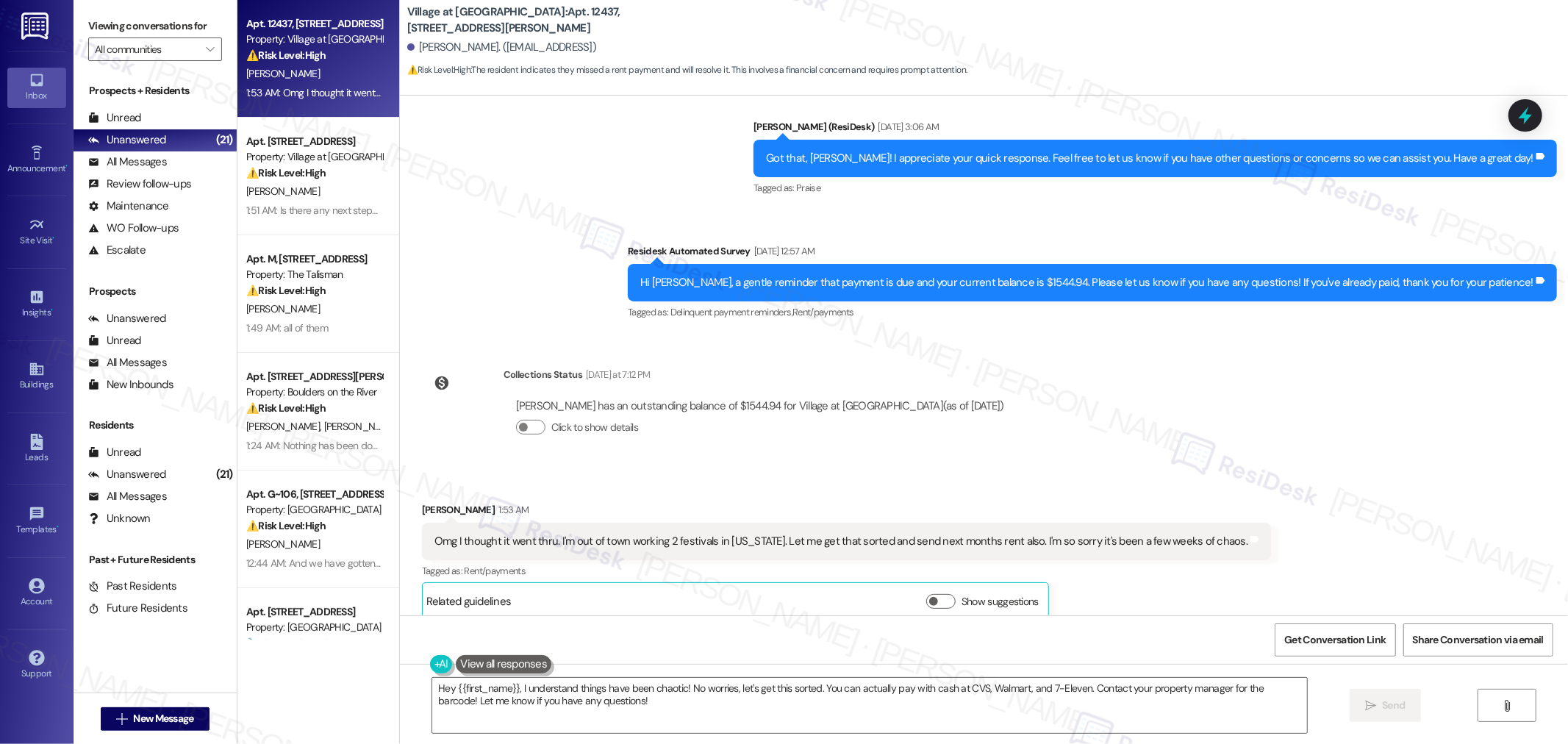
click at [932, 533] on div "Omg I thought it went thru. I'm out of town working 2 festivals in Kentucky. Le…" at bounding box center [841, 541] width 813 height 15
drag, startPoint x: 394, startPoint y: 17, endPoint x: 561, endPoint y: 19, distance: 167.0
click at [561, 19] on div "Village at Sunrise: Apt. 12437, 12301 SE Hubbard Road Joshua Cook. (joshcook273…" at bounding box center [984, 41] width 1168 height 74
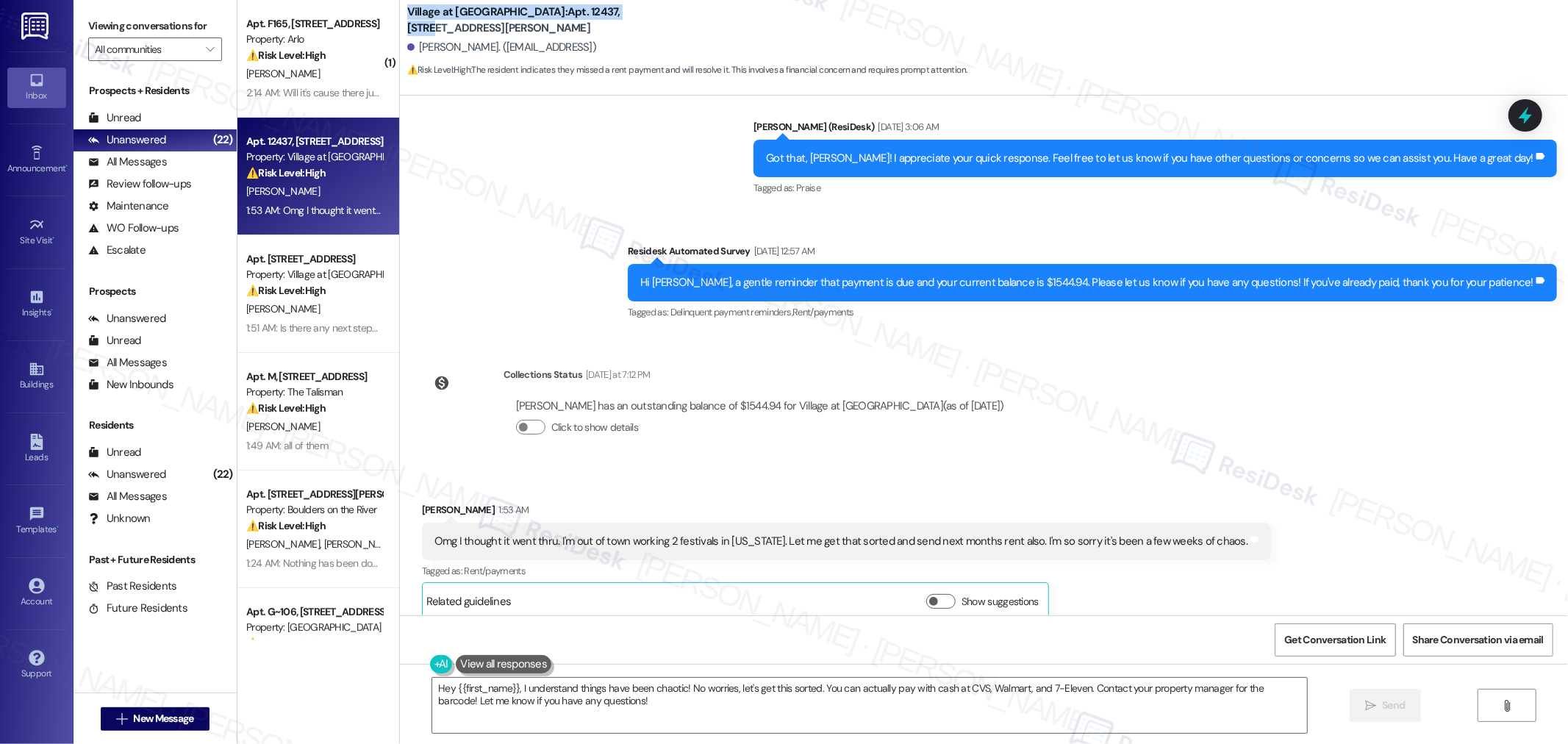
copy b "Village at Sunrise: Apt. 12437, 12301"
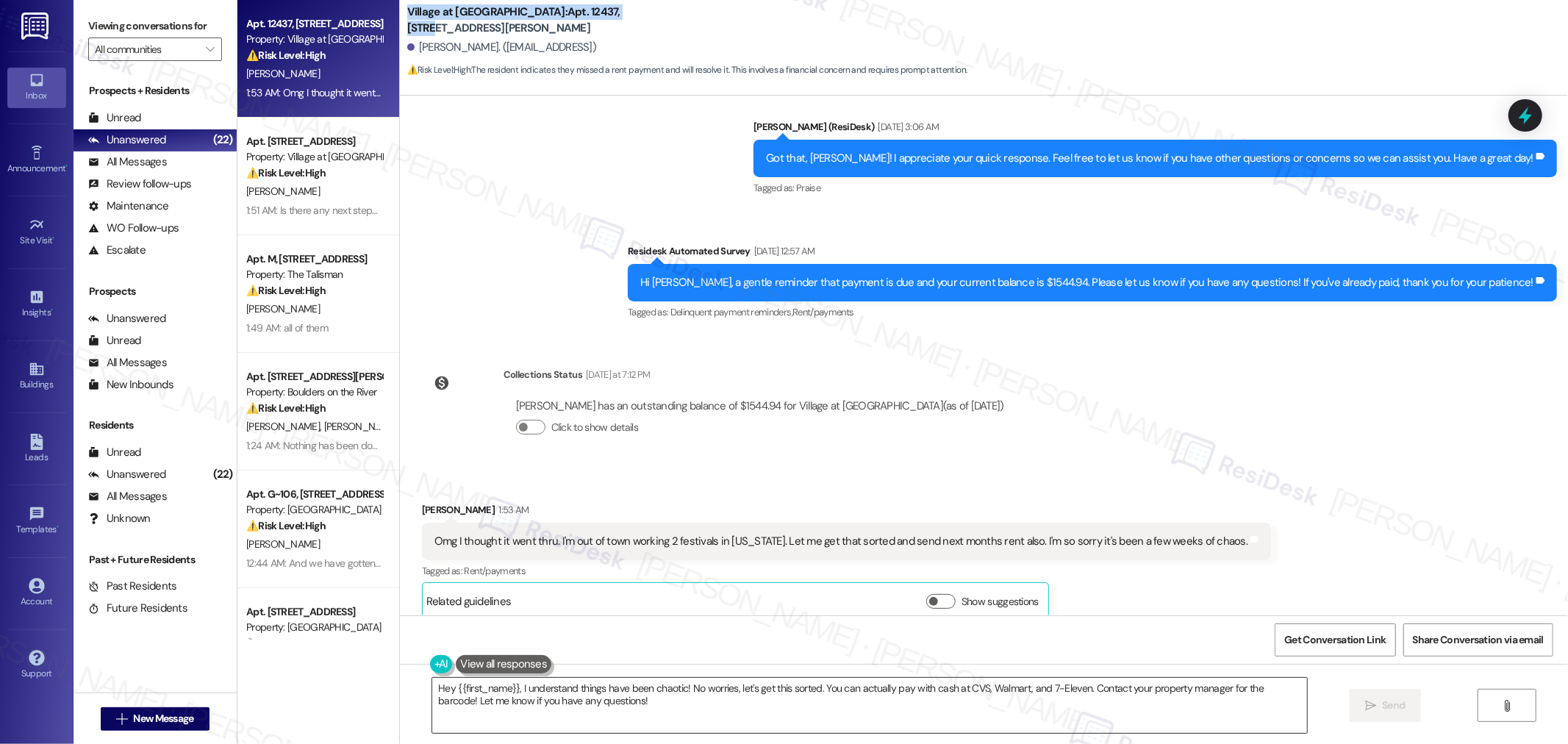
click at [788, 708] on textarea "Hey {{first_name}}, I understand things have been chaotic! No worries, let's ge…" at bounding box center [869, 705] width 874 height 55
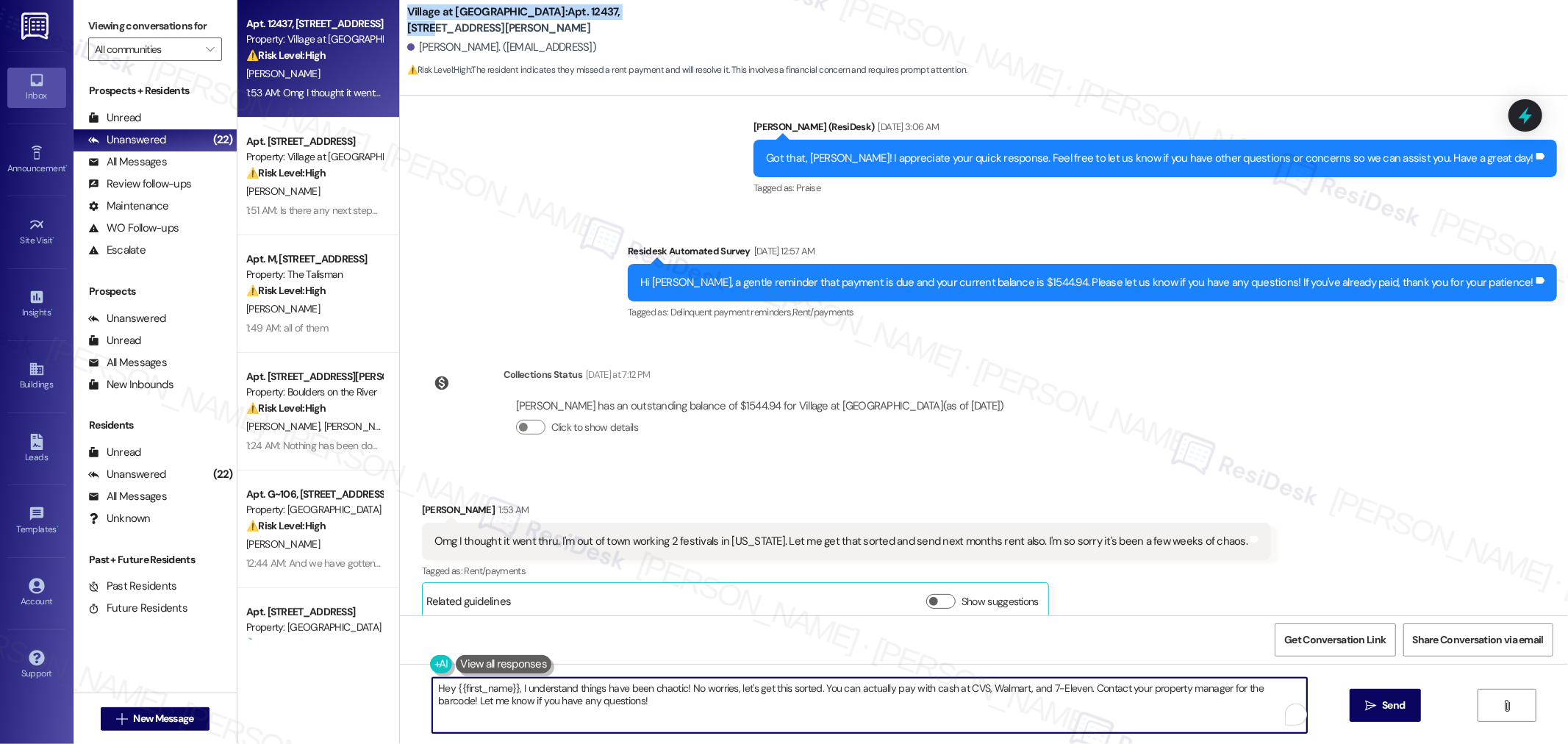
click at [788, 708] on textarea "Hey {{first_name}}, I understand things have been chaotic! No worries, let's ge…" at bounding box center [869, 705] width 874 height 55
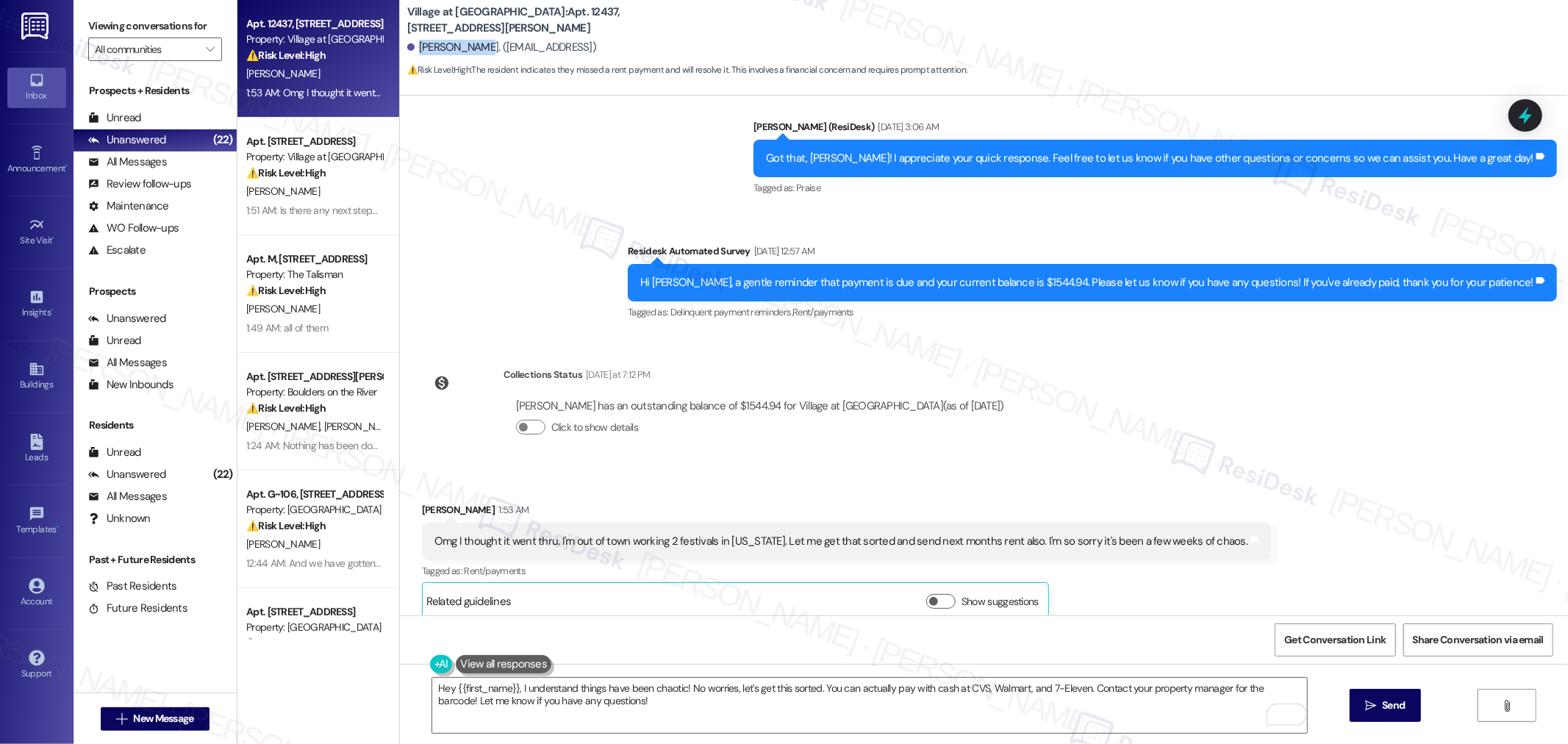
drag, startPoint x: 408, startPoint y: 45, endPoint x: 468, endPoint y: 54, distance: 60.7
click at [468, 54] on div "Joshua Cook. (joshcook2735@gmail.con)" at bounding box center [501, 47] width 188 height 15
copy div "Joshua Cook."
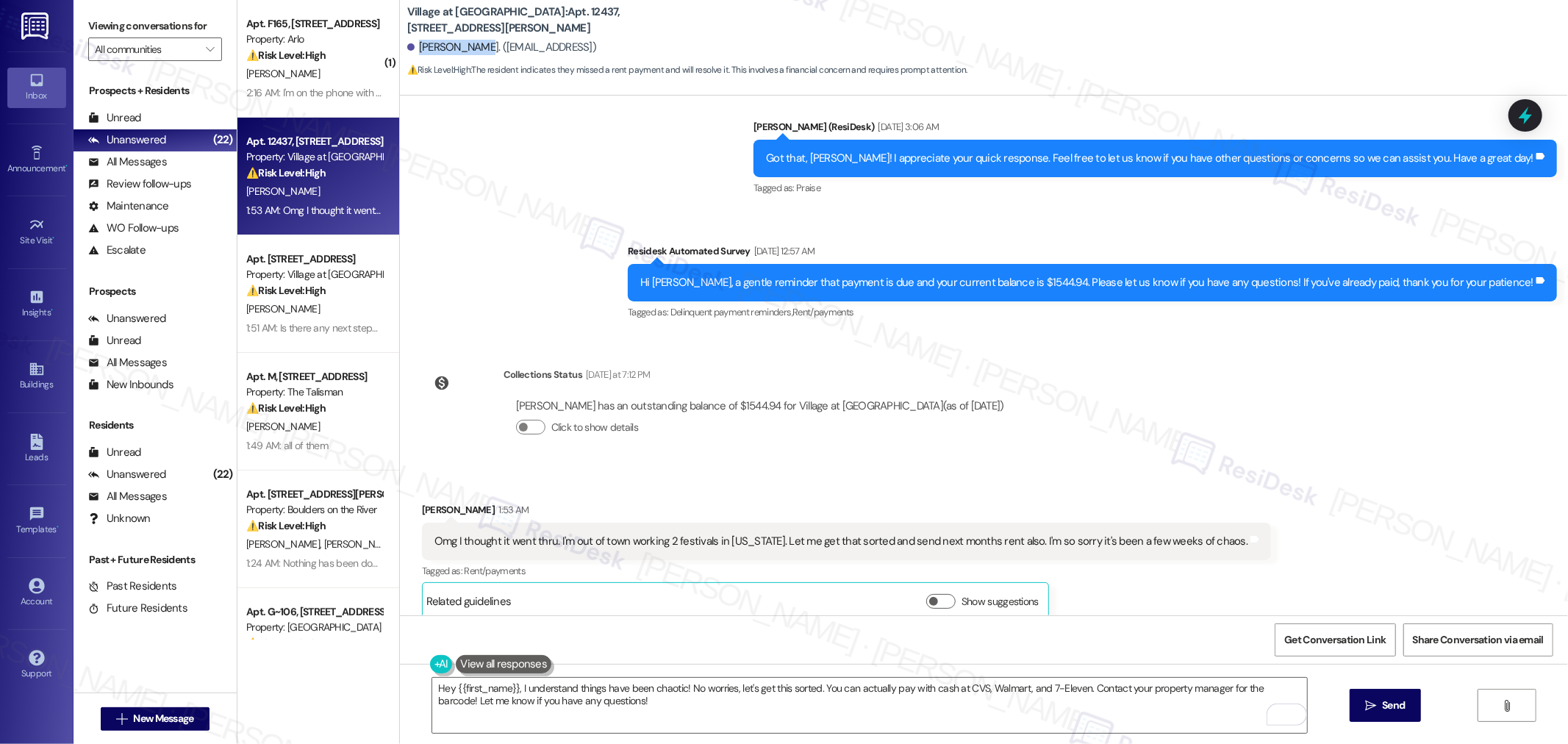
click at [1051, 533] on div "Omg I thought it went thru. I'm out of town working 2 festivals in Kentucky. Le…" at bounding box center [841, 541] width 813 height 15
copy div "Omg I thought it went thru. I'm out of town working 2 festivals in Kentucky. Le…"
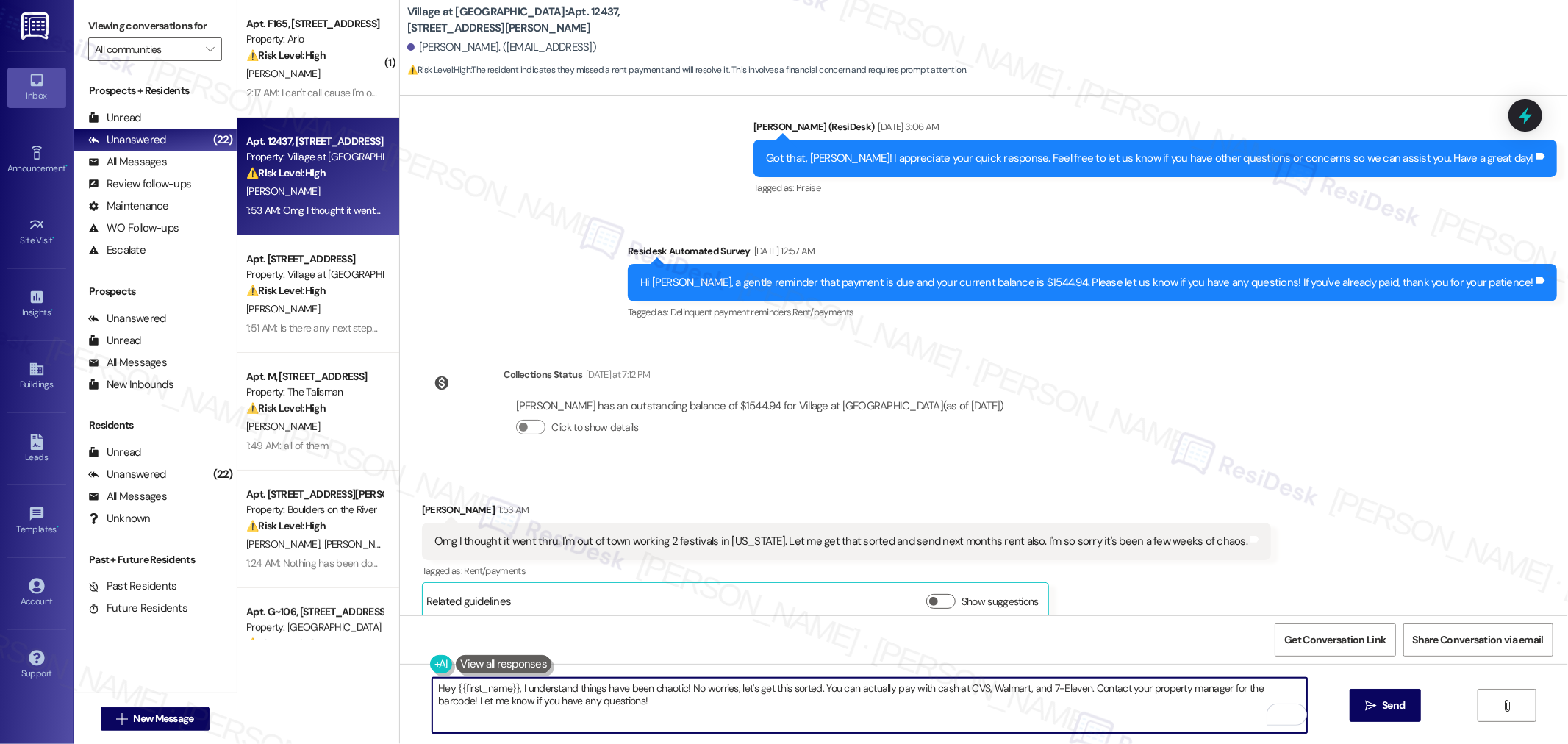
click at [925, 699] on textarea "Hey {{first_name}}, I understand things have been chaotic! No worries, let's ge…" at bounding box center [869, 705] width 874 height 55
paste textarea "Thank you for letting me know—I can imagine how busy things must be for you rig…"
click at [556, 687] on textarea "Thank you for letting me know—I can imagine how busy things must be for you rig…" at bounding box center [869, 705] width 874 height 55
click at [1167, 692] on textarea "Thank you for letting me know, Joshua. I can imagine how busy things must be fo…" at bounding box center [869, 705] width 874 height 55
paste textarea "That way, we can keep our records up to date."
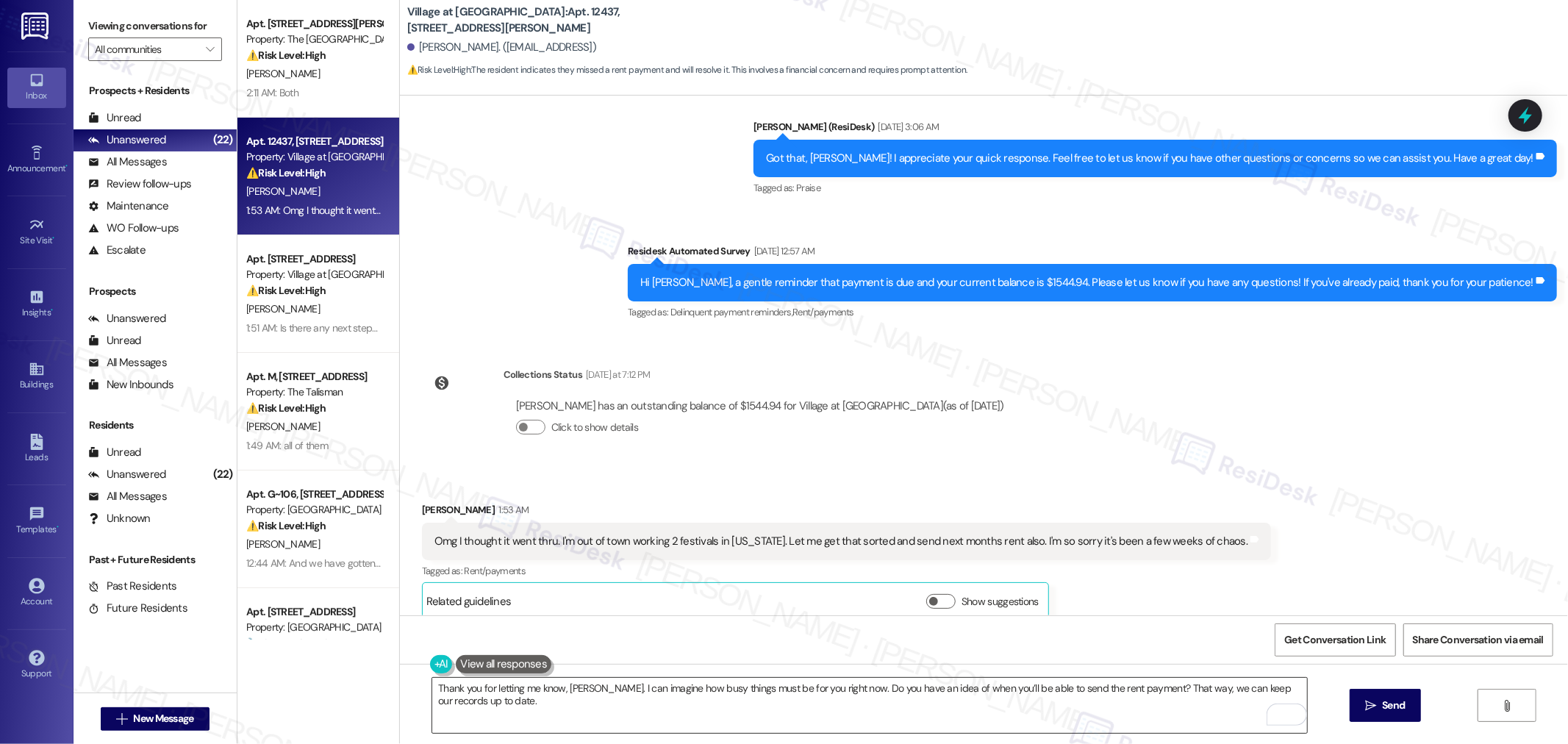
click at [526, 702] on textarea "Thank you for letting me know, Joshua. I can imagine how busy things must be fo…" at bounding box center [869, 705] width 874 height 55
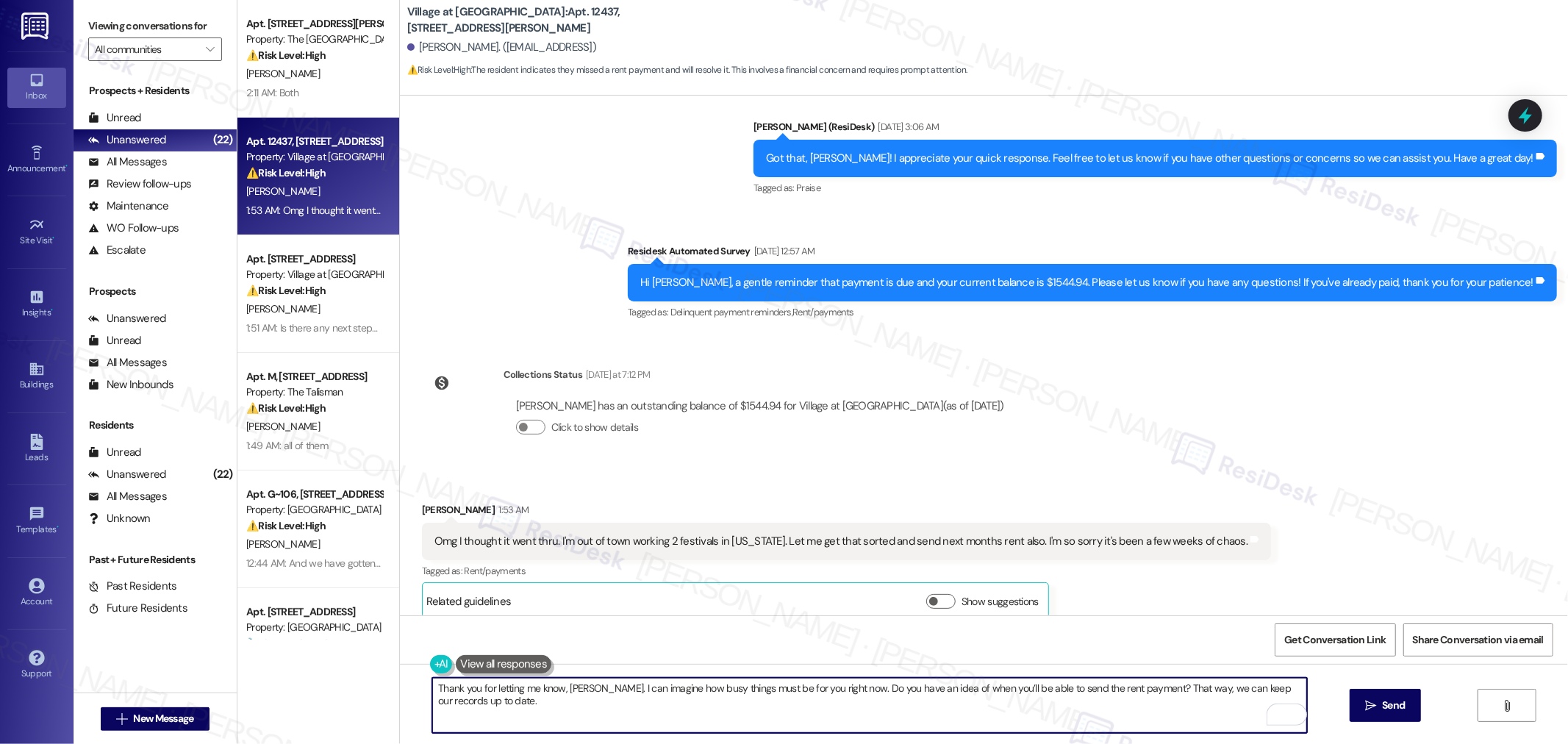
paste textarea "Please note that a late fee may have already been added to the balance. If you …"
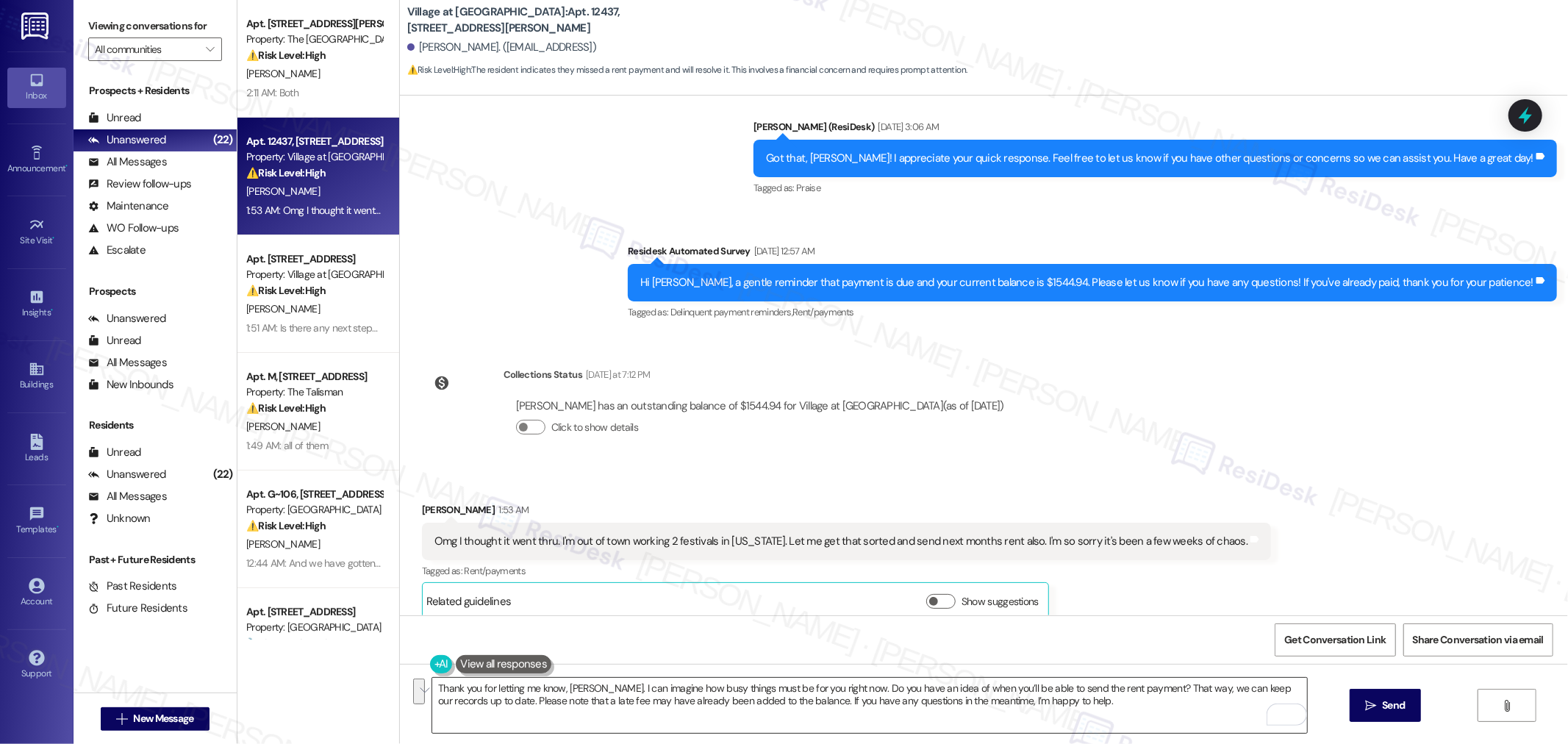
click at [1059, 714] on textarea "Thank you for letting me know, Joshua. I can imagine how busy things must be fo…" at bounding box center [869, 705] width 874 height 55
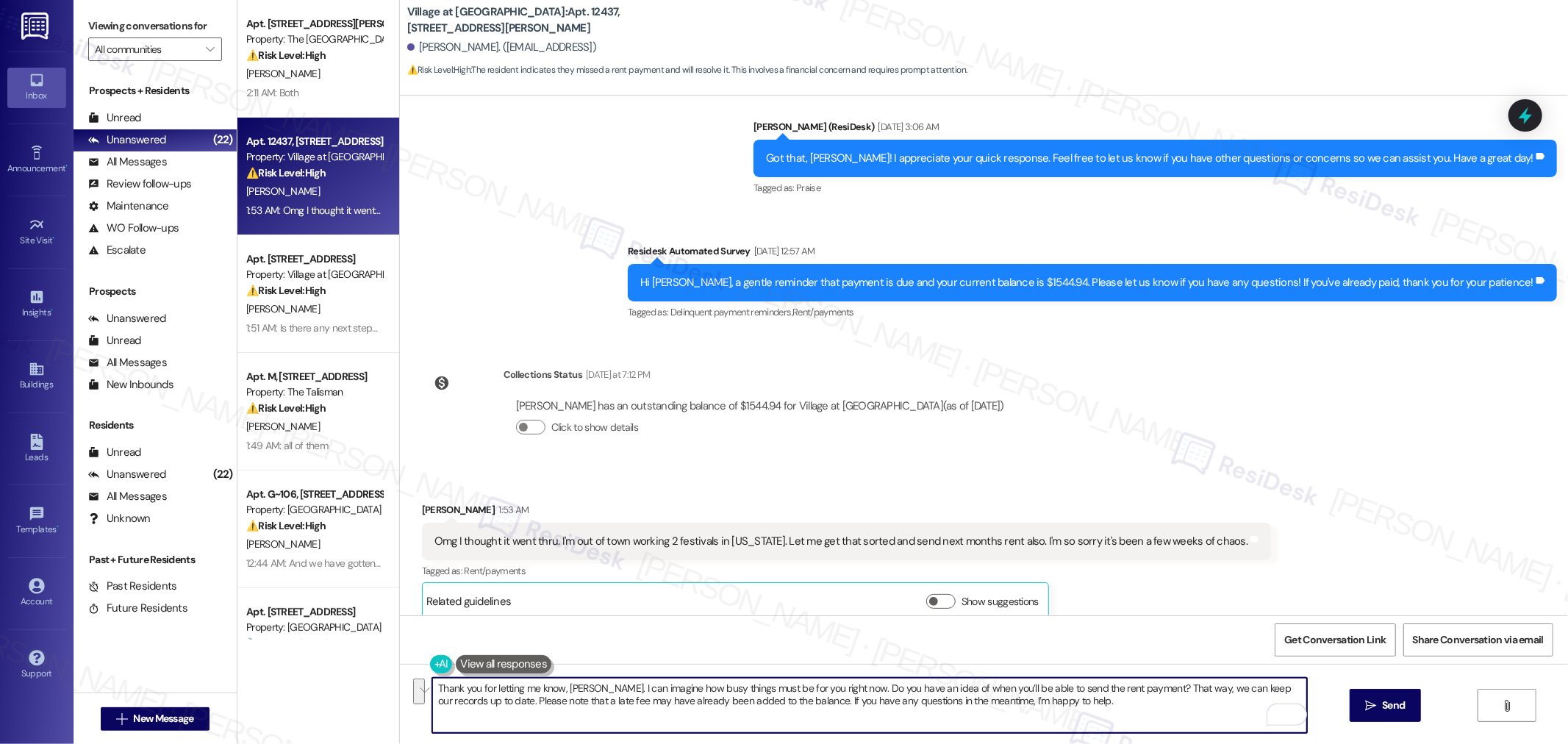
click at [1059, 713] on textarea "Thank you for letting me know, Joshua. I can imagine how busy things must be fo…" at bounding box center [869, 705] width 874 height 55
paste textarea "the update, Joshua. I understand things must be busy for you right now. Could y…"
type textarea "Thank you for the update, Joshua. I understand things must be busy for you righ…"
click at [1404, 702] on span "Send" at bounding box center [1393, 704] width 28 height 15
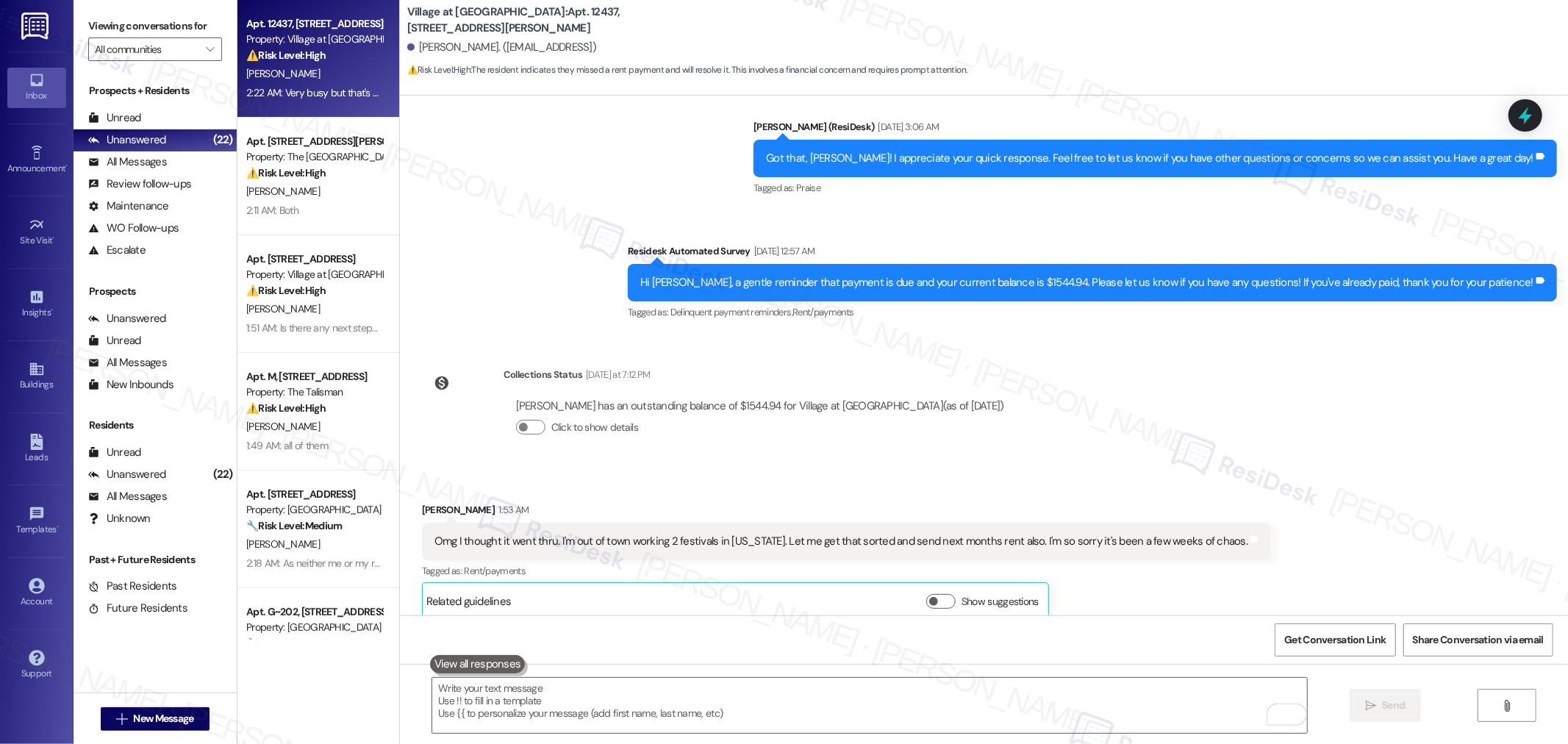
scroll to position [856, 0]
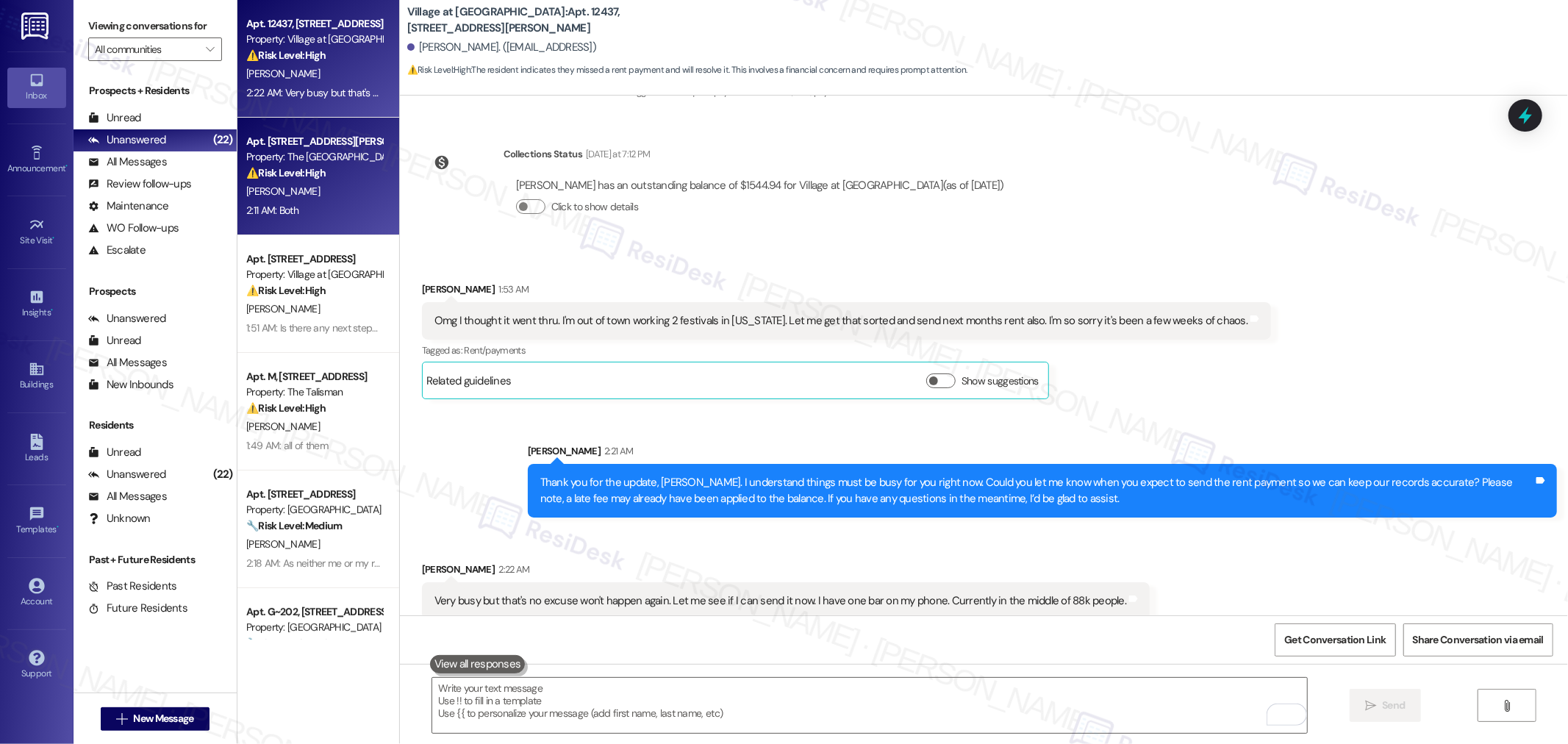
click at [341, 188] on div "[PERSON_NAME]" at bounding box center [314, 191] width 139 height 19
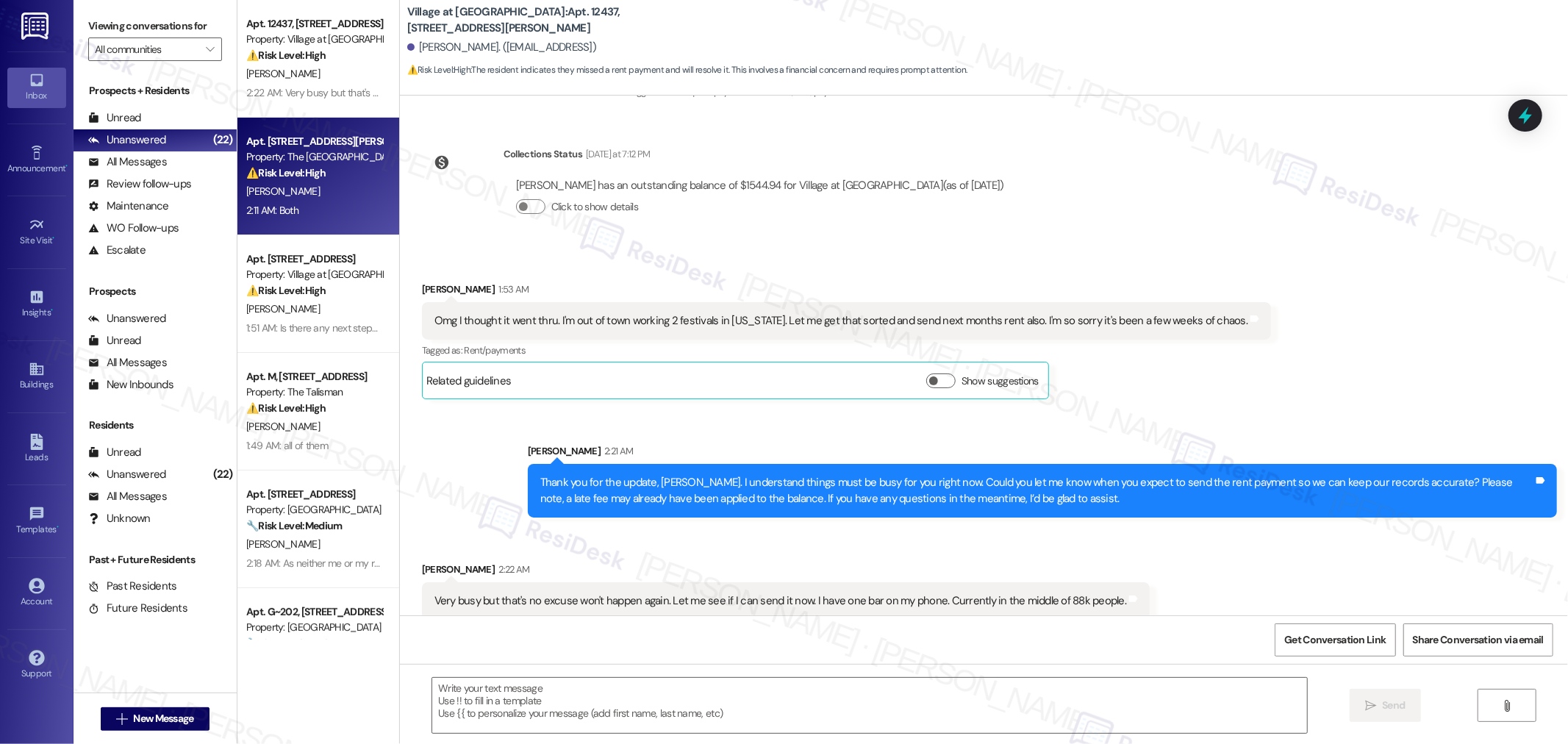
type textarea "Fetching suggested responses. Please feel free to read through the conversation…"
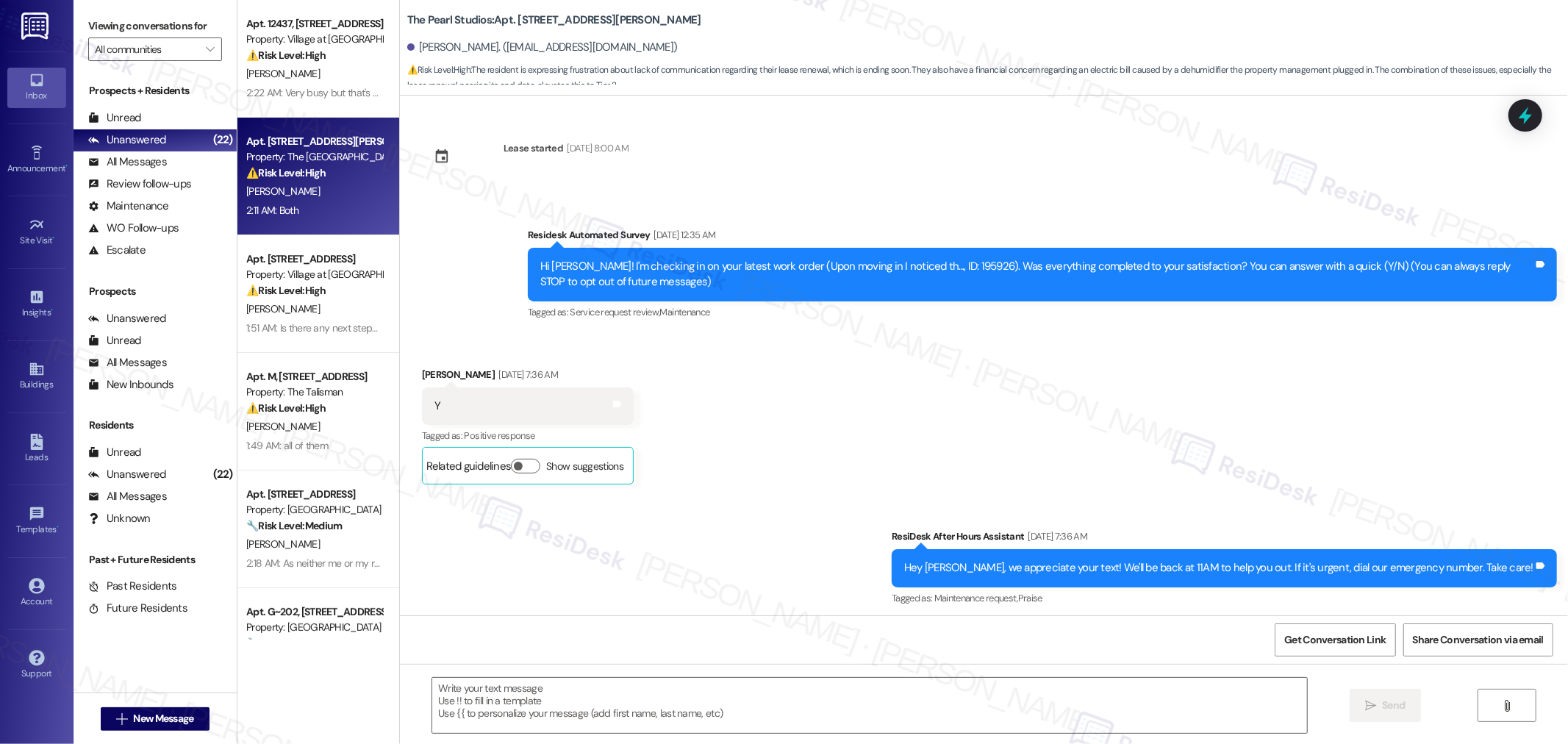
scroll to position [4611, 0]
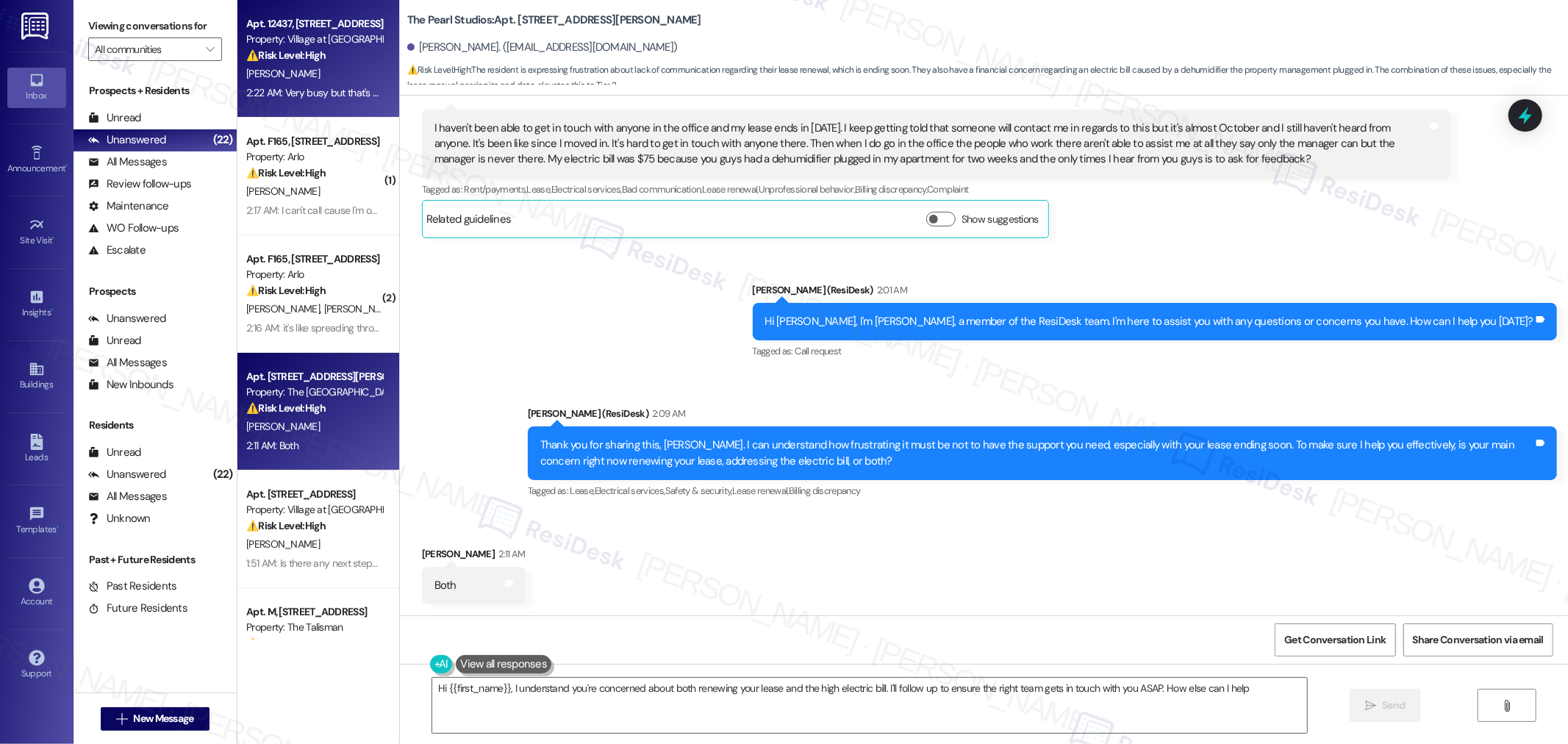
type textarea "Hi {{first_name}}, I understand you're concerned about both renewing your lease…"
click at [318, 76] on div "[PERSON_NAME]" at bounding box center [314, 73] width 139 height 19
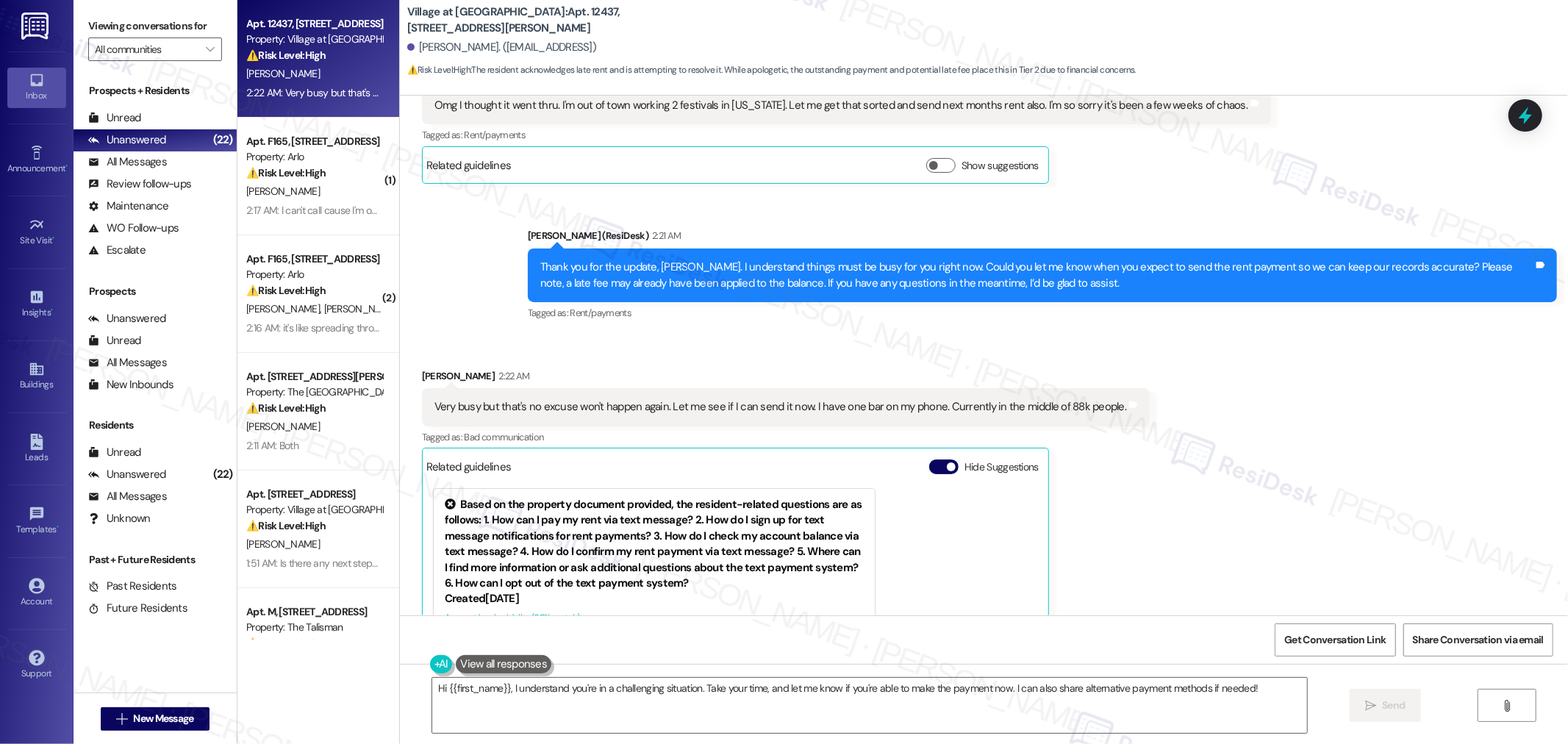
scroll to position [1235, 0]
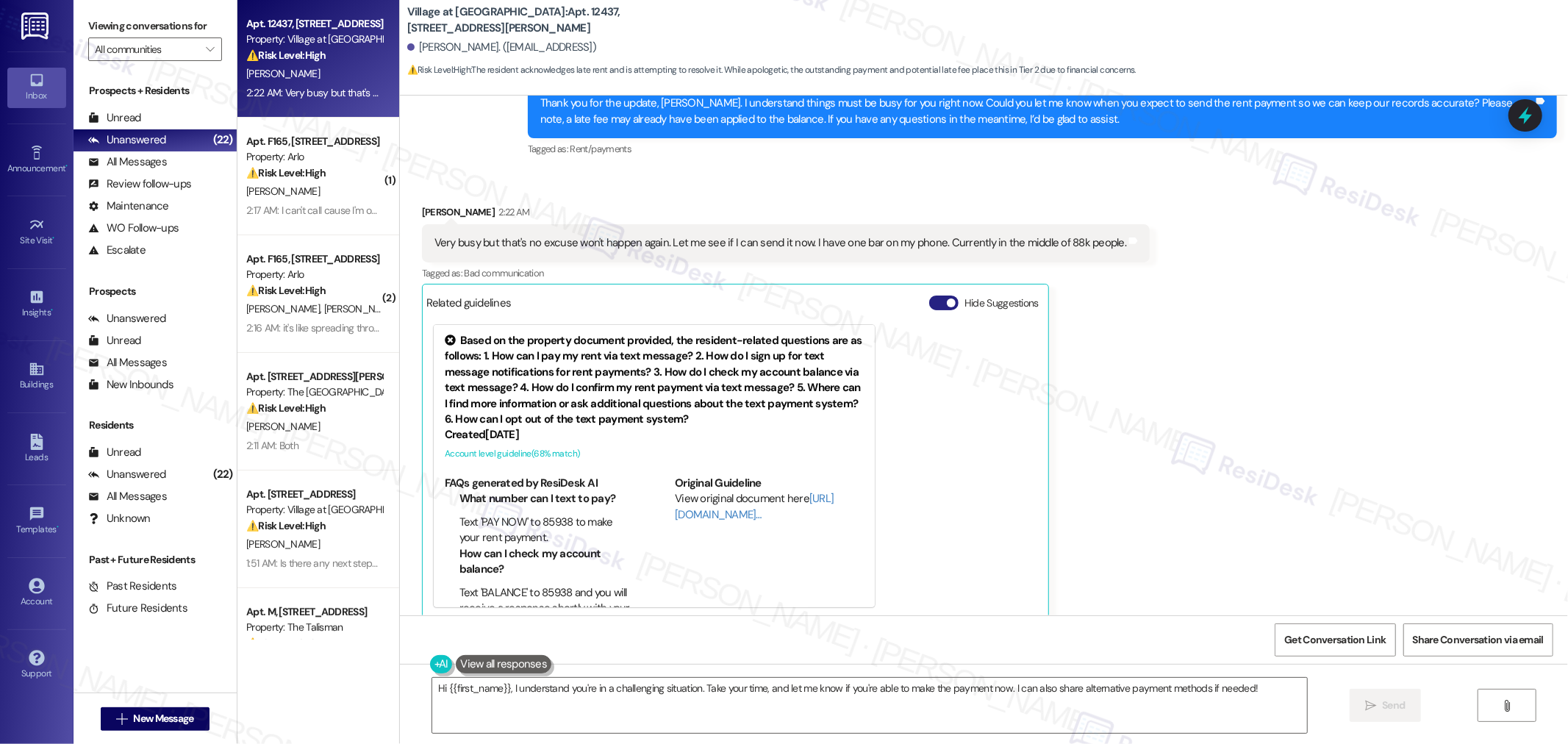
click at [929, 295] on button "Hide Suggestions" at bounding box center [943, 303] width 29 height 15
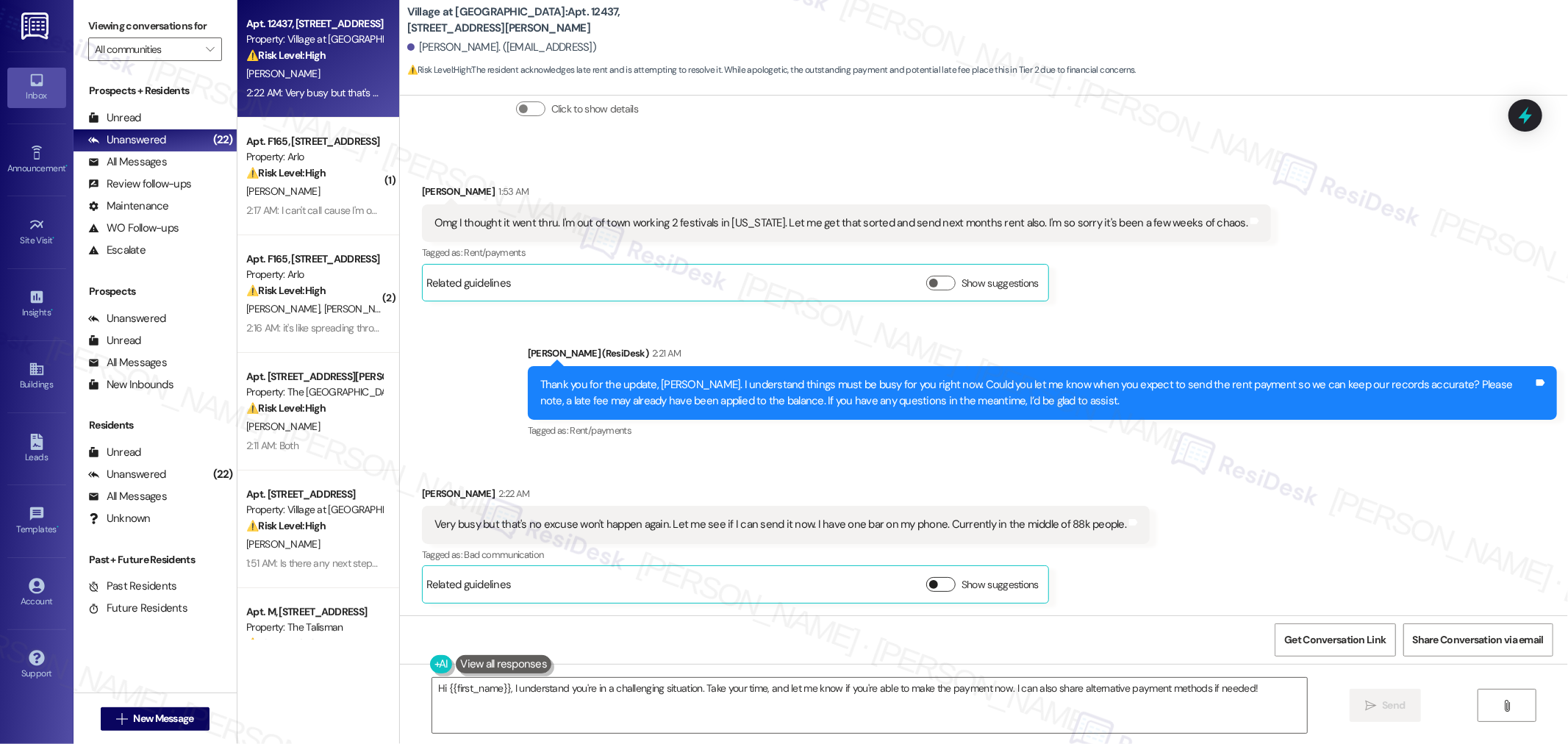
scroll to position [937, 0]
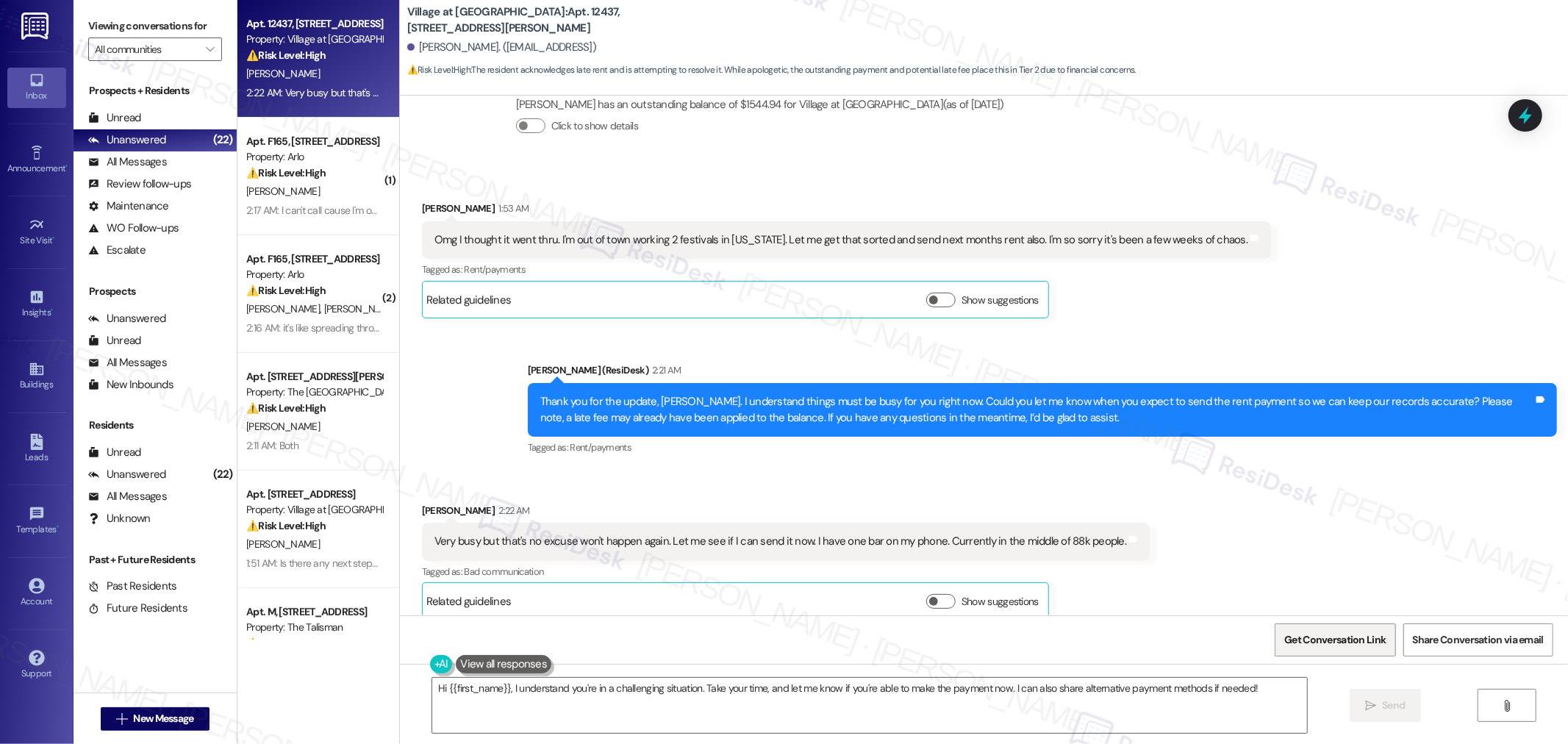
click at [1318, 641] on span "Get Conversation Link" at bounding box center [1334, 639] width 102 height 15
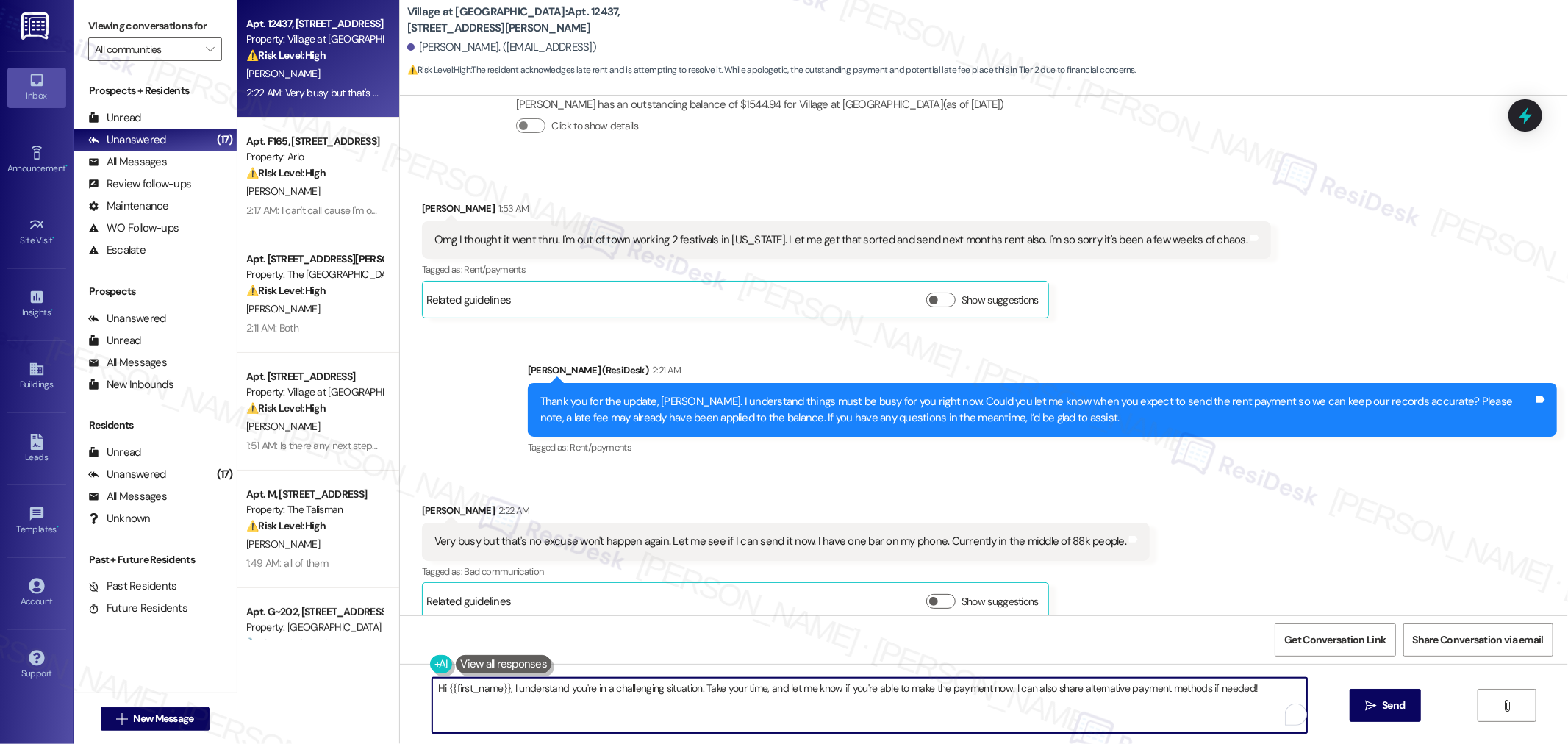
drag, startPoint x: 1075, startPoint y: 698, endPoint x: 1005, endPoint y: 702, distance: 70.1
click at [1005, 702] on textarea "Hi {{first_name}}, I understand you're in a challenging situation. Take your ti…" at bounding box center [869, 705] width 874 height 55
drag, startPoint x: 503, startPoint y: 689, endPoint x: 394, endPoint y: 686, distance: 109.0
click at [400, 686] on div "Hi {{first_name}}, I understand you're in a challenging situation. Take your ti…" at bounding box center [984, 718] width 1168 height 111
type textarea "I understand you're in a challenging situation. Take your time, and let me know…"
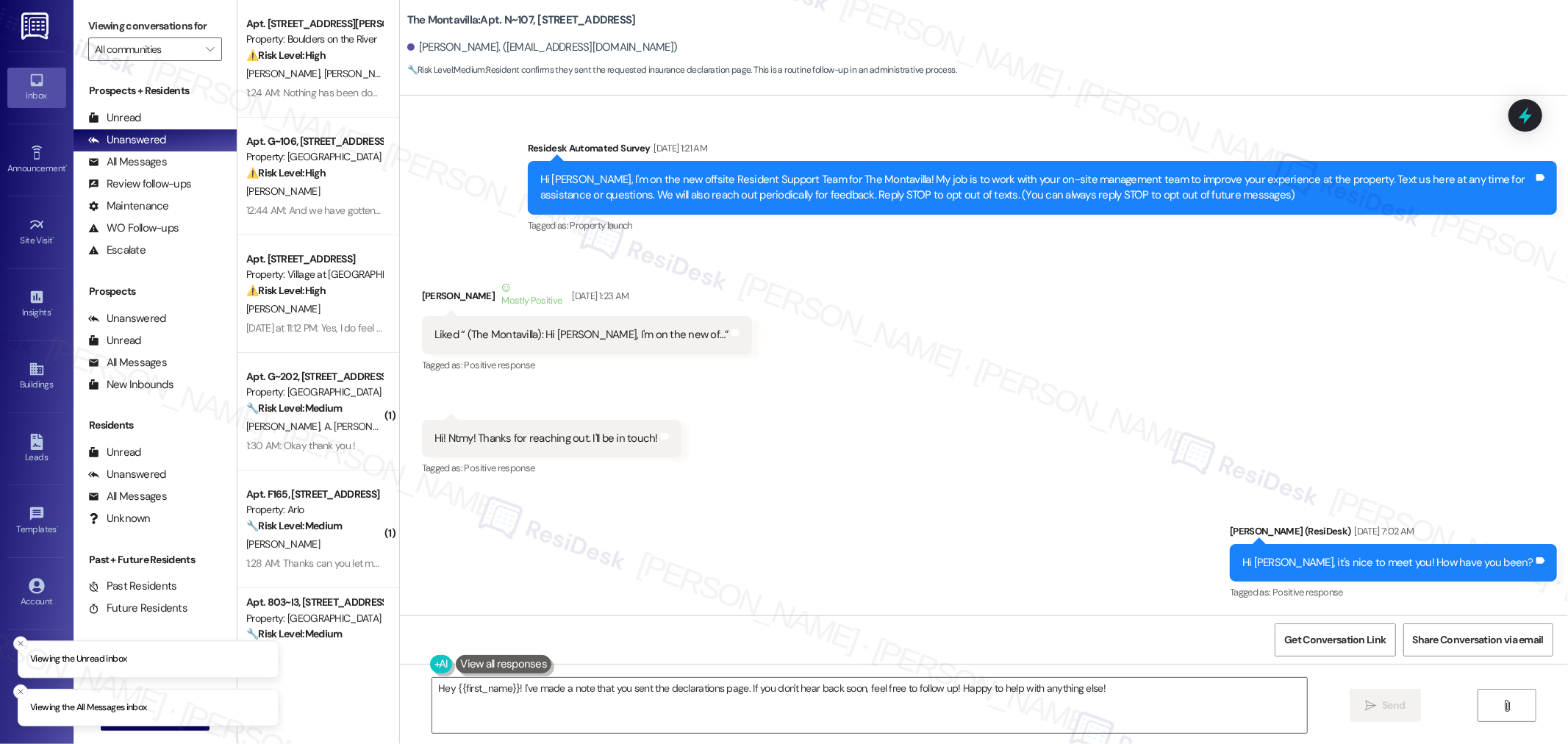
scroll to position [26144, 0]
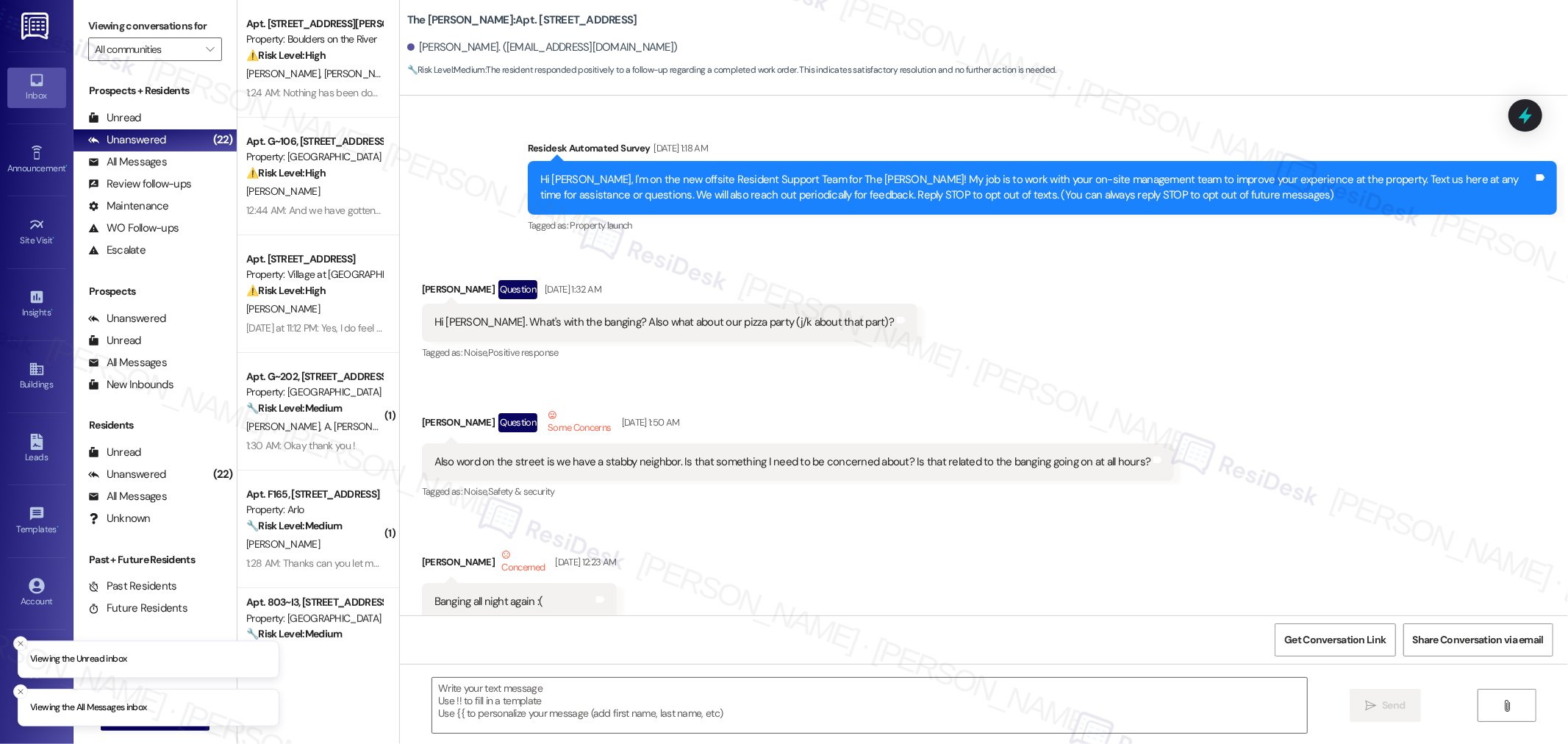
scroll to position [16820, 0]
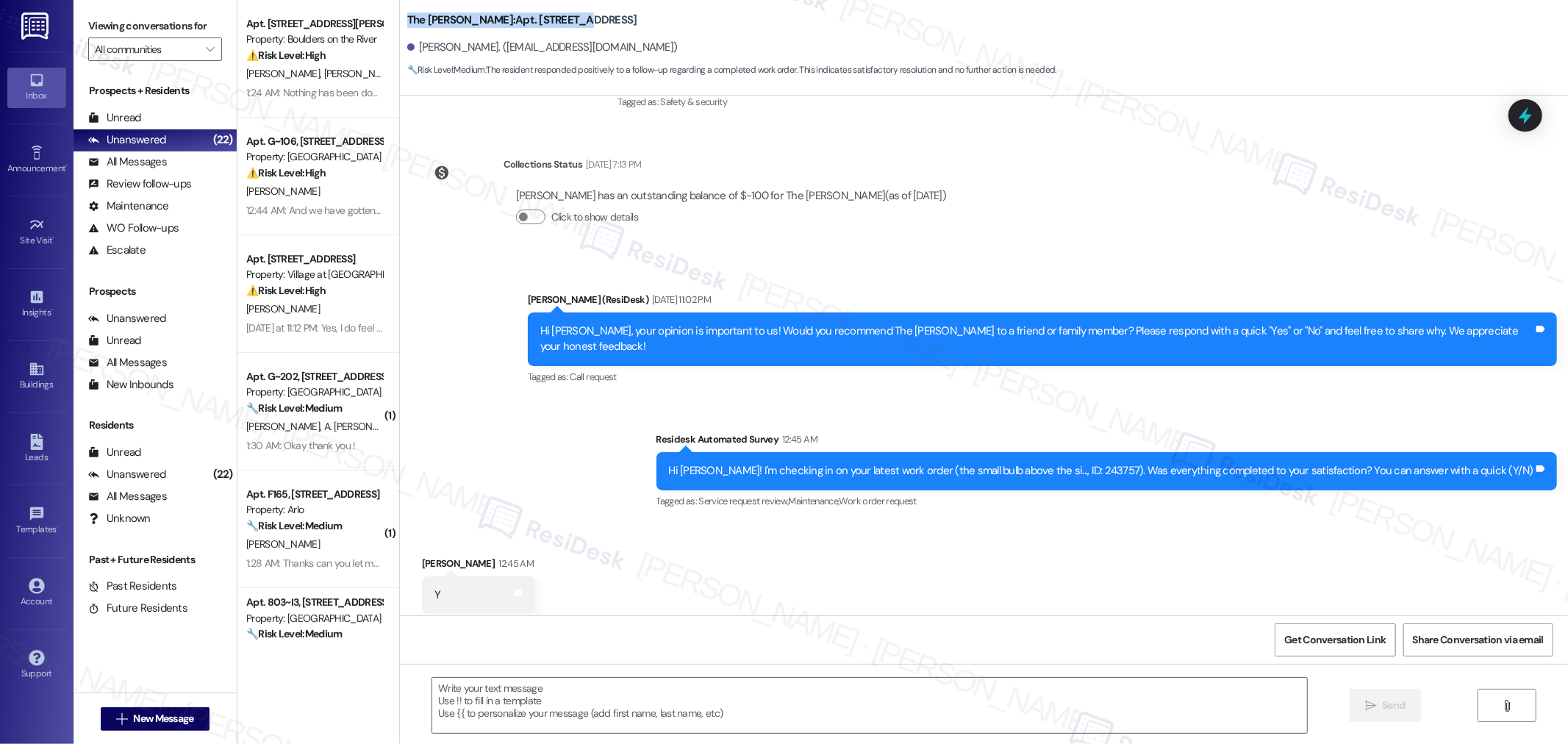
drag, startPoint x: 392, startPoint y: 17, endPoint x: 527, endPoint y: 24, distance: 135.2
click at [527, 24] on div "The [PERSON_NAME]: Apt. 304, [STREET_ADDRESS] Hart. ([PERSON_NAME][EMAIL_ADDRES…" at bounding box center [984, 41] width 1168 height 74
copy b "The [PERSON_NAME]: Apt. 304, 1650"
drag, startPoint x: 405, startPoint y: 48, endPoint x: 465, endPoint y: 49, distance: 60.0
click at [465, 49] on div "[PERSON_NAME]. ([EMAIL_ADDRESS][DOMAIN_NAME])" at bounding box center [542, 47] width 271 height 15
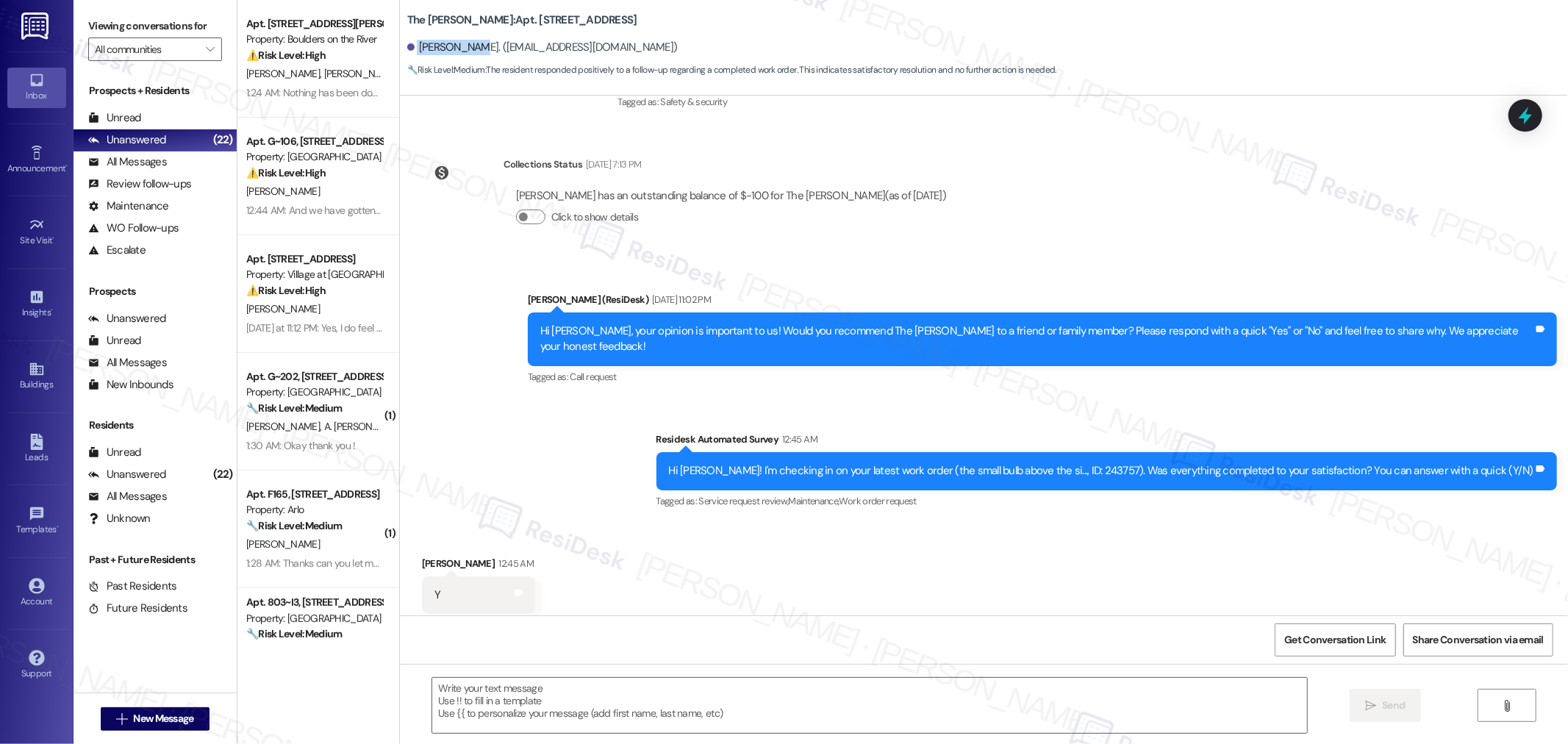
copy div "[PERSON_NAME]."
click at [1134, 463] on div "Hi [PERSON_NAME]! I'm checking in on your latest work order (the small bulb abo…" at bounding box center [1102, 470] width 865 height 15
copy div "243757"
click at [1306, 633] on span "Get Conversation Link" at bounding box center [1334, 639] width 102 height 15
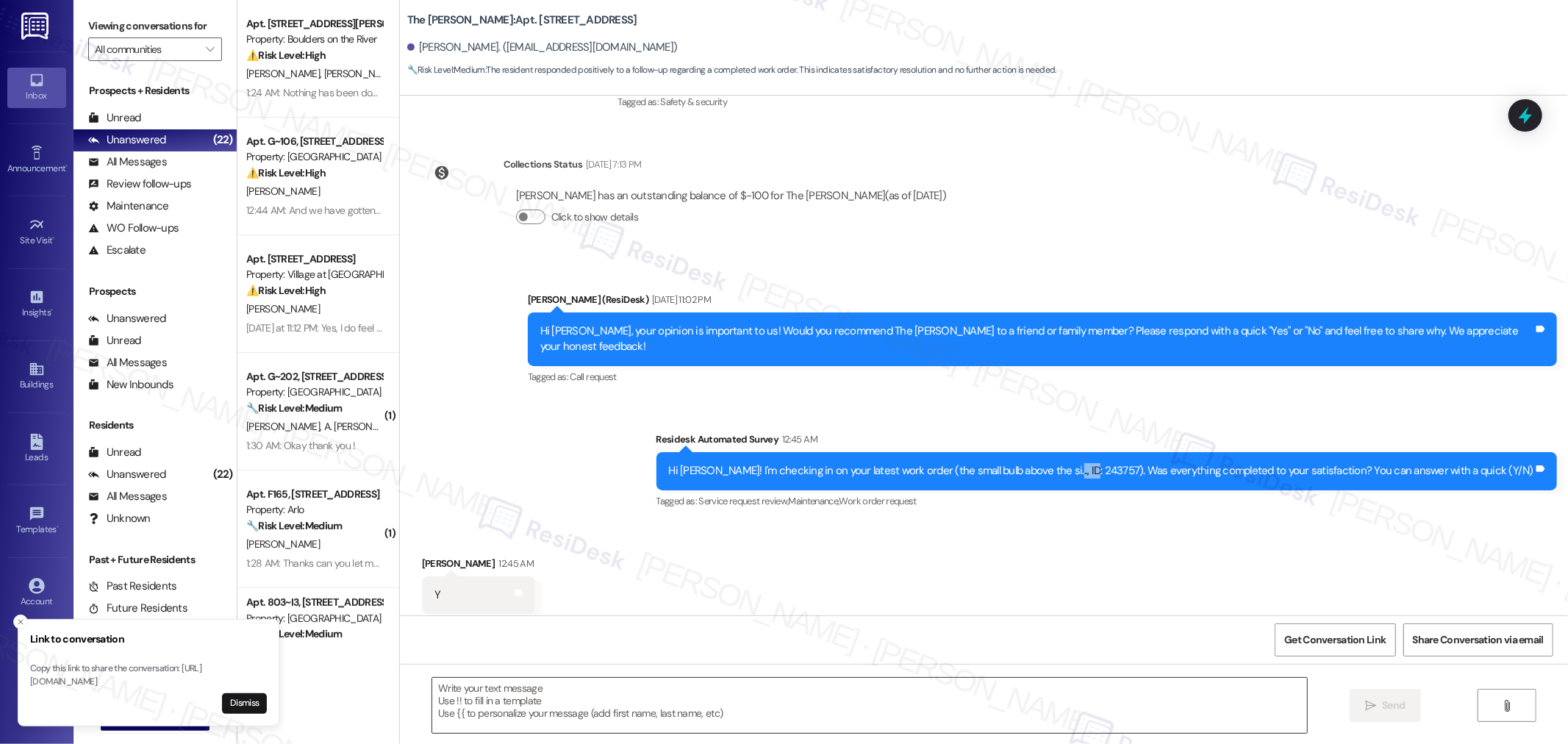
click at [914, 702] on textarea at bounding box center [869, 705] width 874 height 55
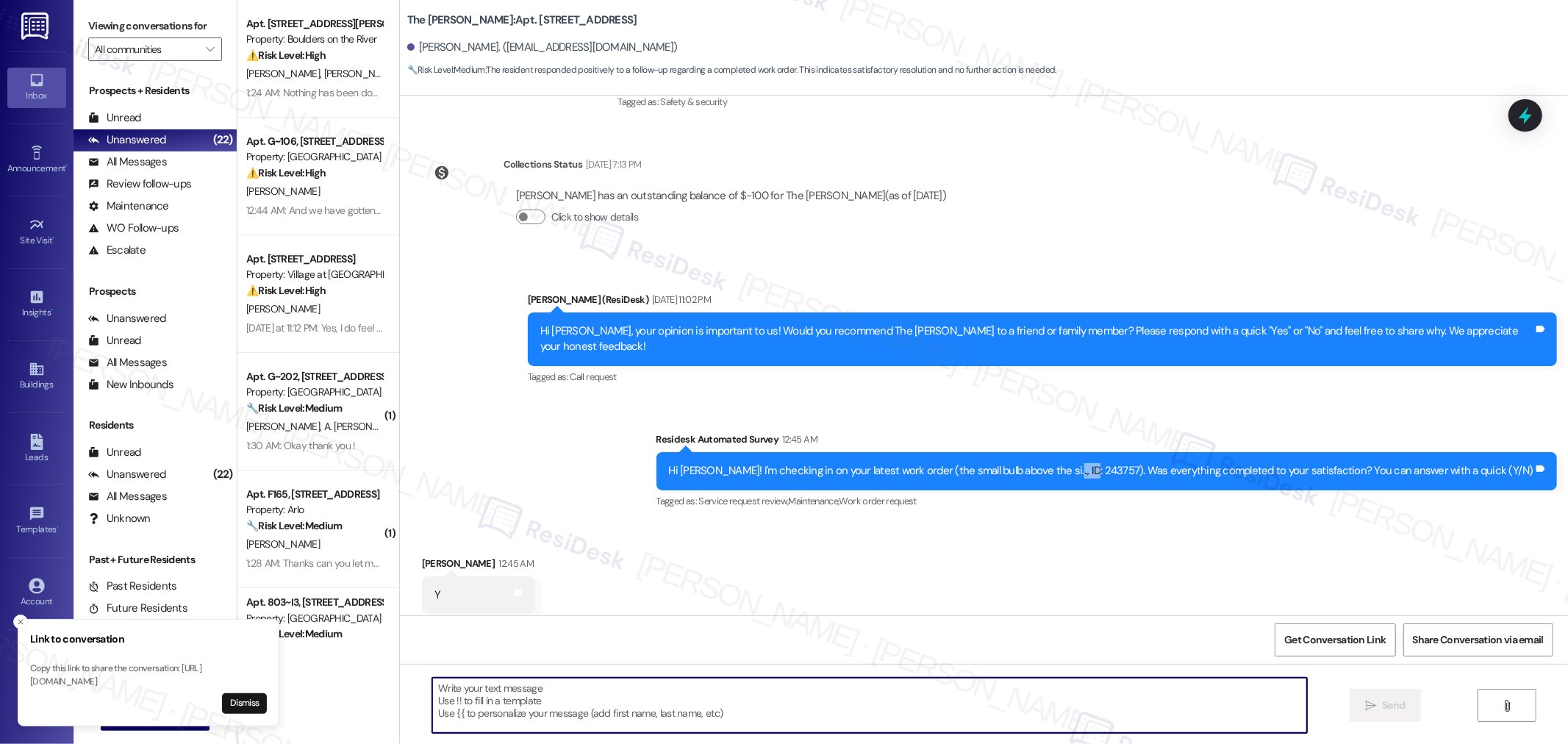
paste textarea "I’m so glad to hear that you were pleased with how the maintenance team handled…"
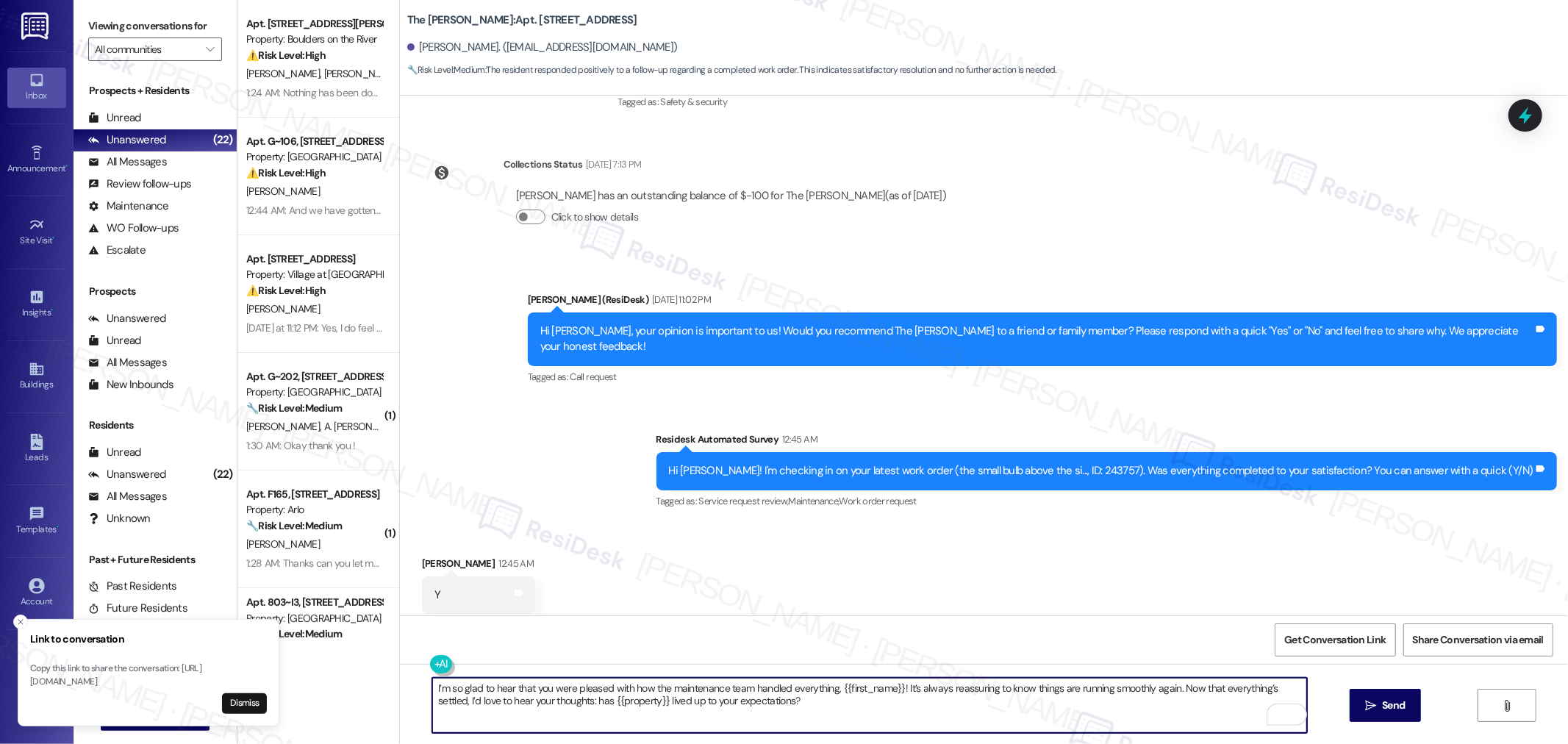
type textarea "I’m so glad to hear that you were pleased with how the maintenance team handled…"
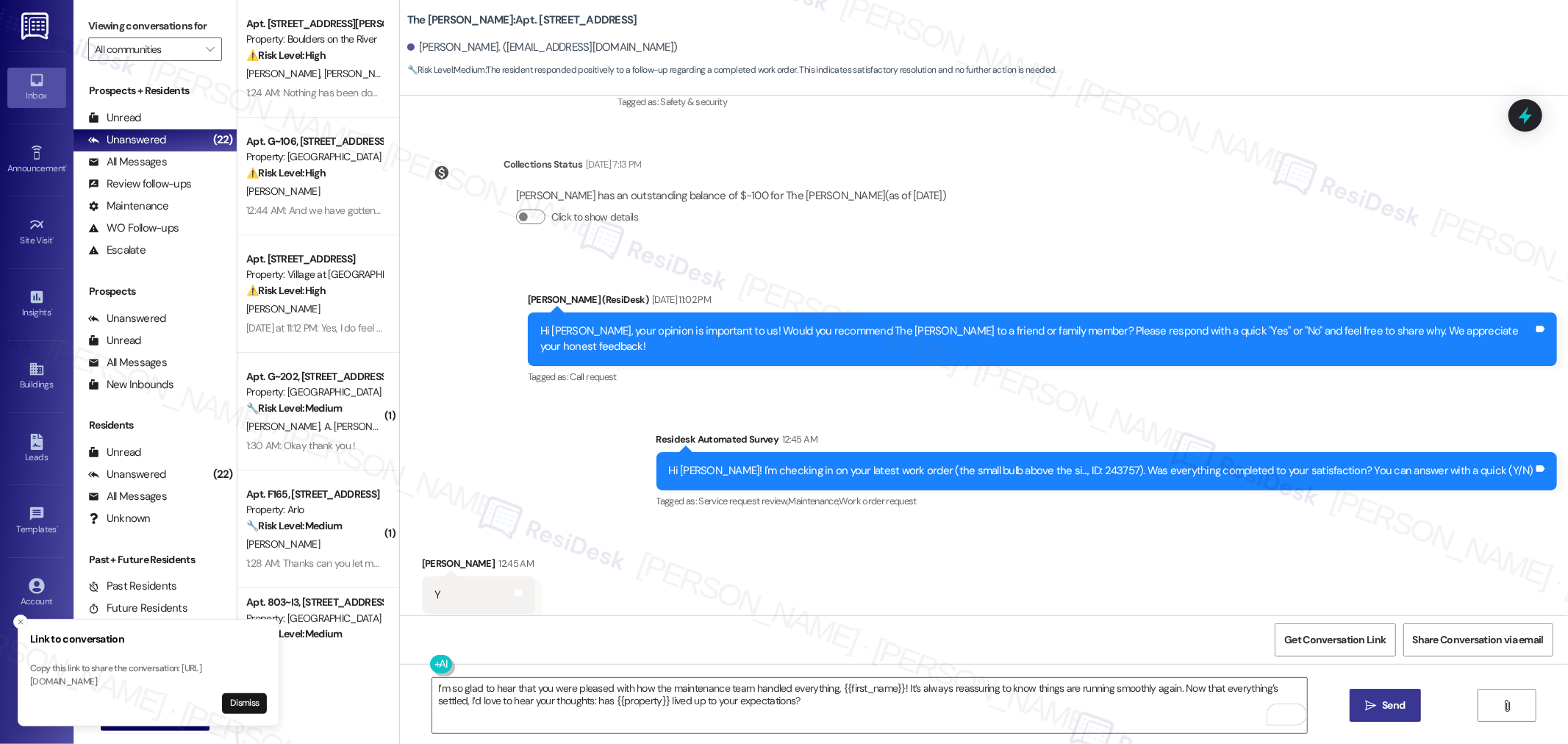
click at [1376, 702] on span " Send" at bounding box center [1385, 704] width 46 height 15
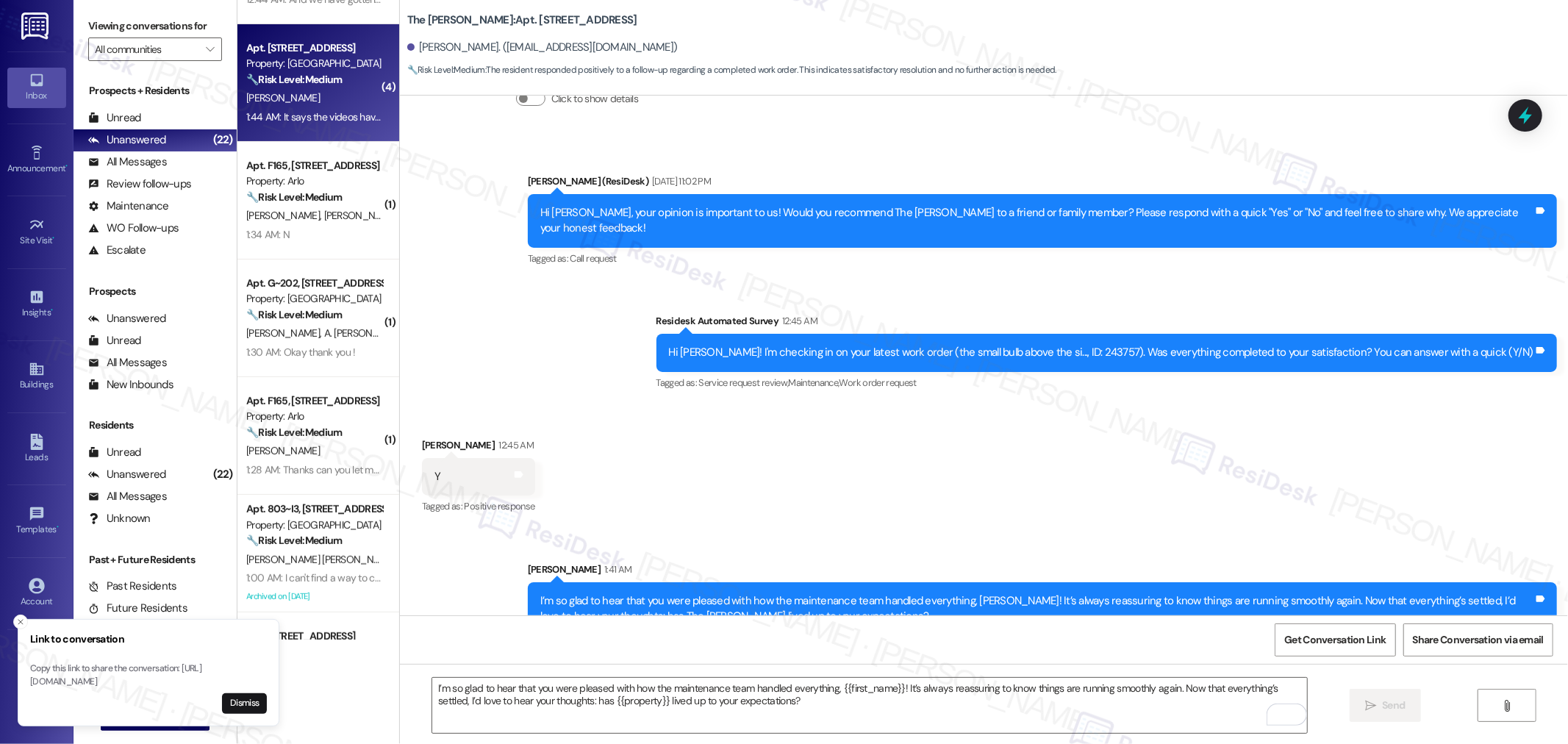
scroll to position [408, 0]
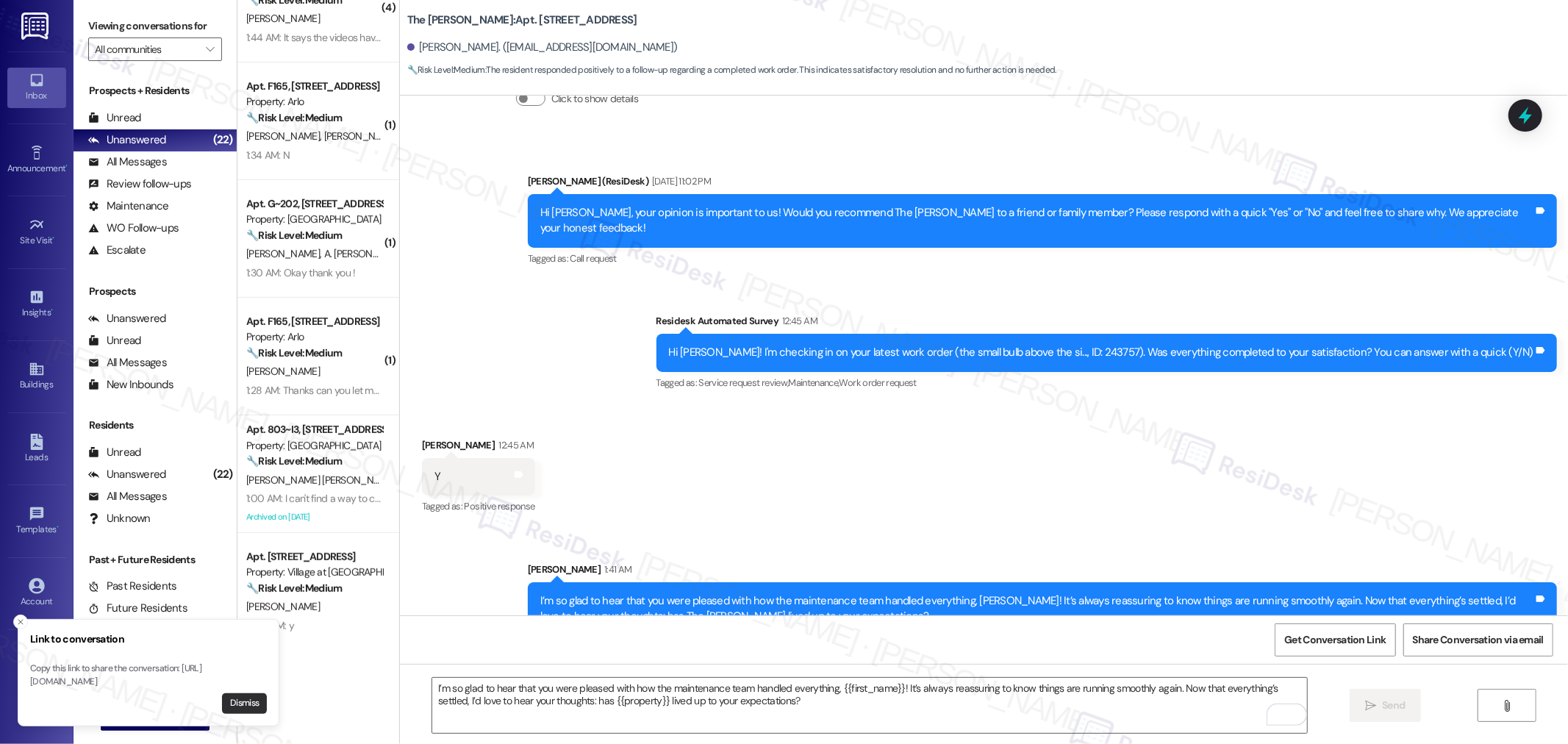
click at [244, 694] on button "Dismiss" at bounding box center [244, 702] width 45 height 20
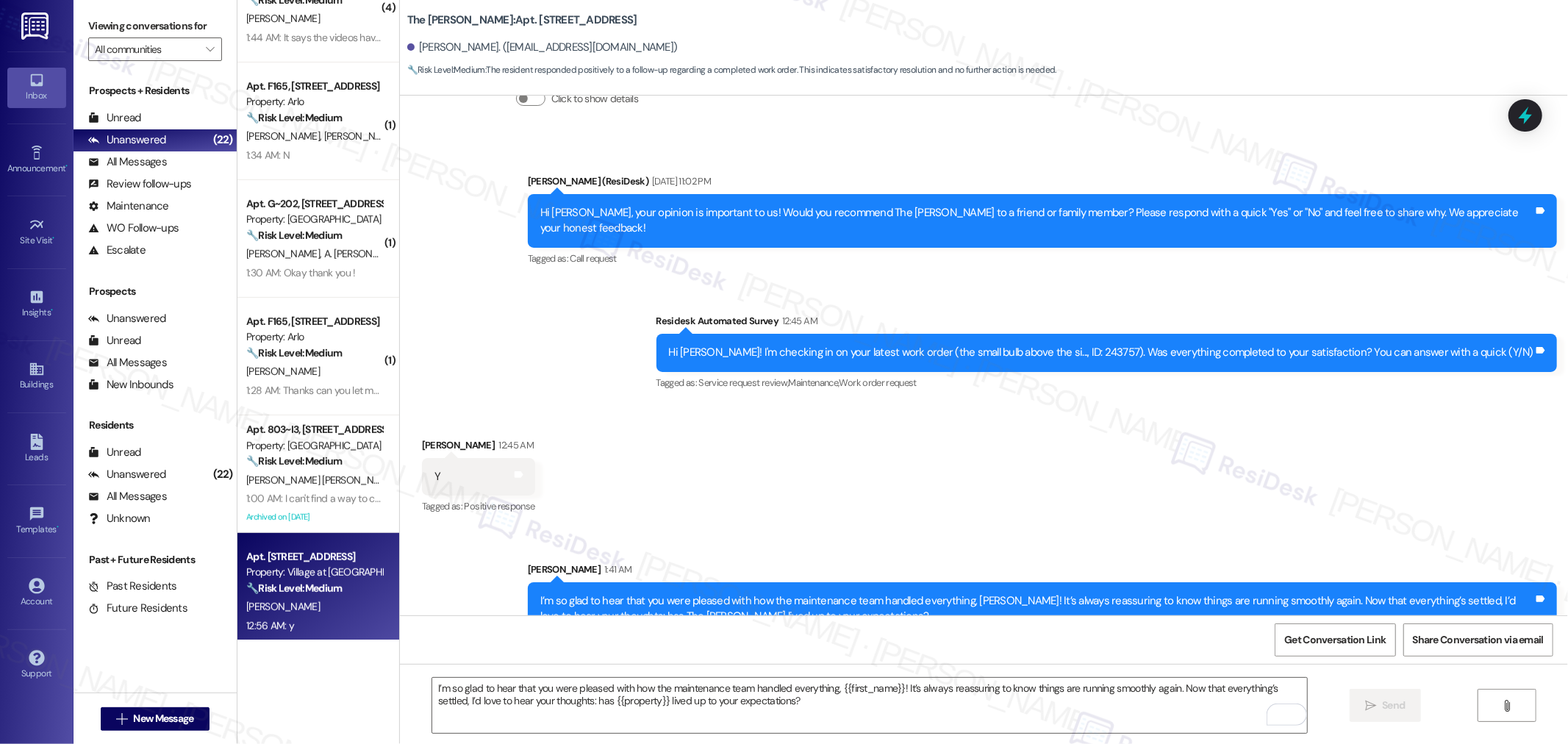
click at [321, 592] on strong "🔧 Risk Level: Medium" at bounding box center [294, 587] width 96 height 13
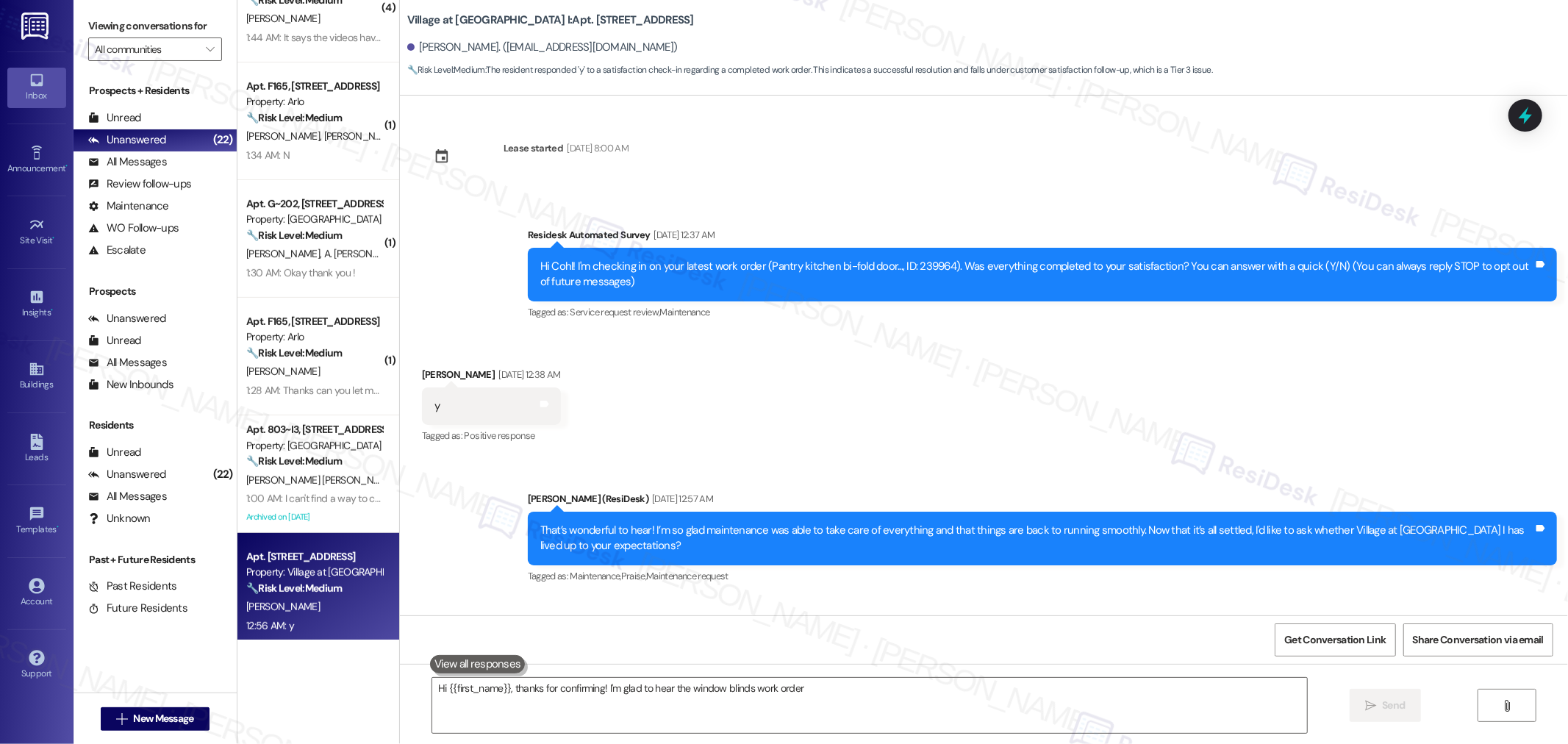
scroll to position [230, 0]
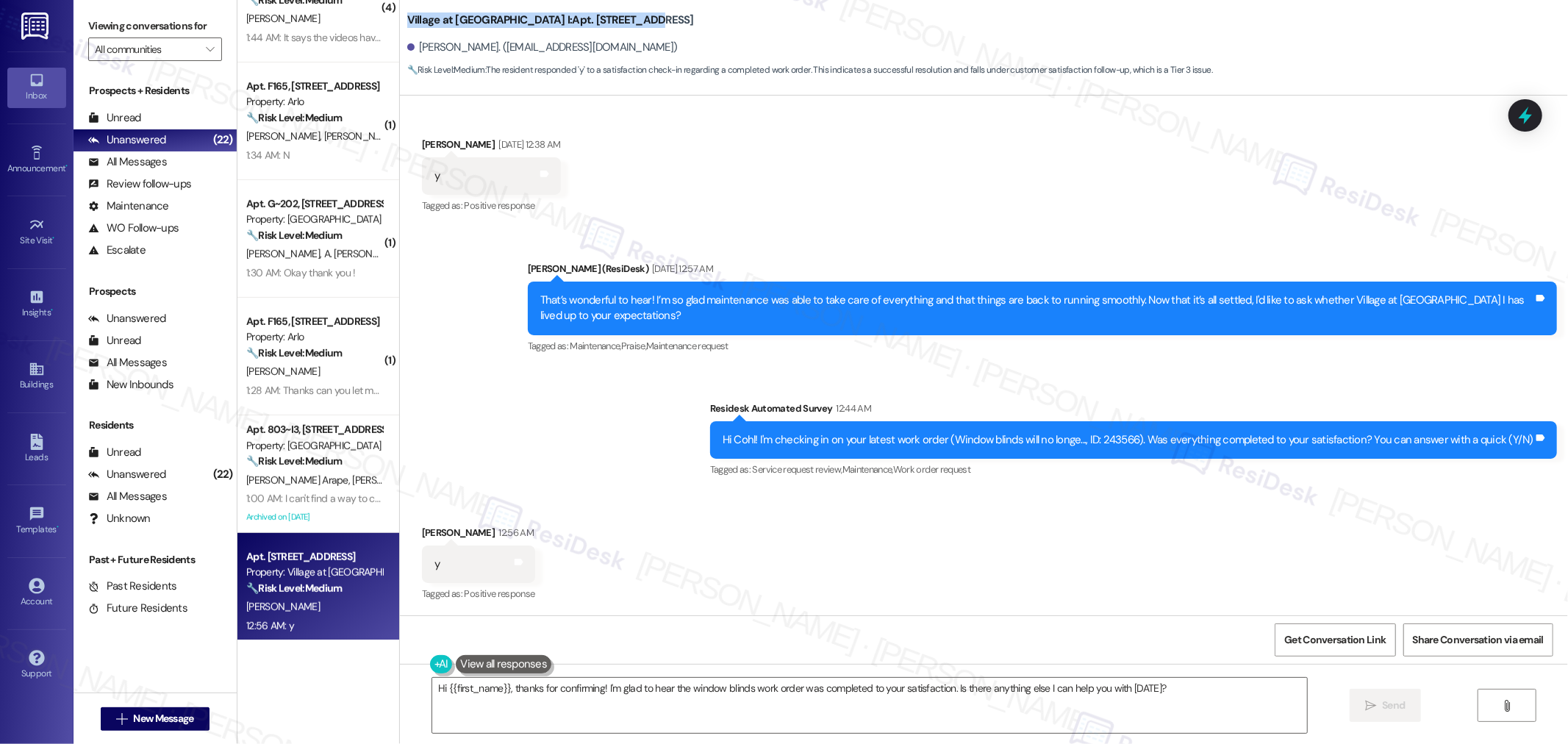
drag, startPoint x: 396, startPoint y: 11, endPoint x: 588, endPoint y: 15, distance: 192.0
click at [588, 15] on b "Village at [GEOGRAPHIC_DATA] I: Apt. [STREET_ADDRESS]" at bounding box center [550, 19] width 287 height 15
copy b "Village at [GEOGRAPHIC_DATA] I: Apt. 1207, 30050"
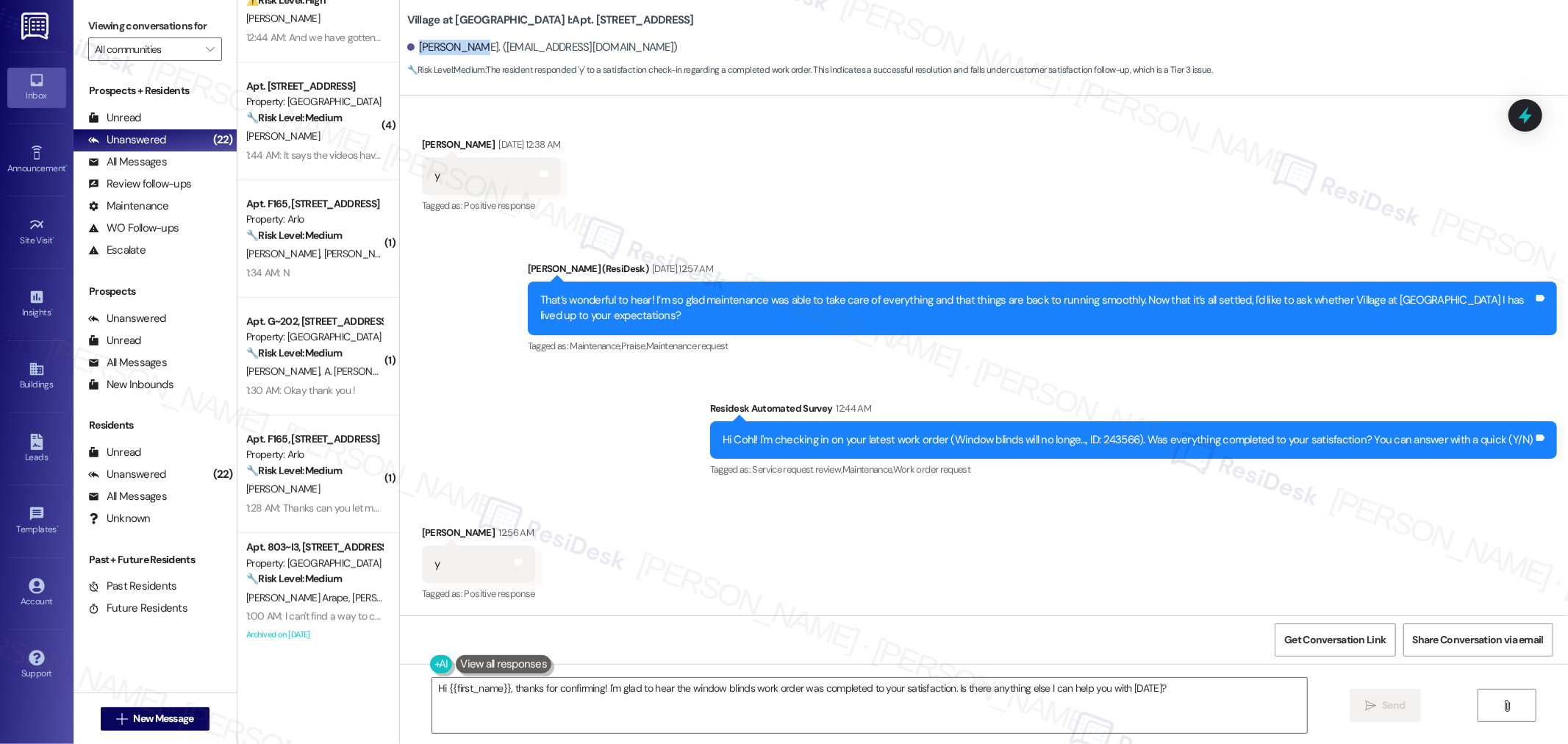
drag, startPoint x: 406, startPoint y: 45, endPoint x: 459, endPoint y: 45, distance: 53.0
click at [459, 45] on div "[PERSON_NAME]. ([EMAIL_ADDRESS][DOMAIN_NAME])" at bounding box center [542, 47] width 271 height 15
copy div "[PERSON_NAME]"
click at [1125, 441] on div "Hi Cohl! I'm checking in on your latest work order (Window blinds will no longe…" at bounding box center [1127, 439] width 811 height 15
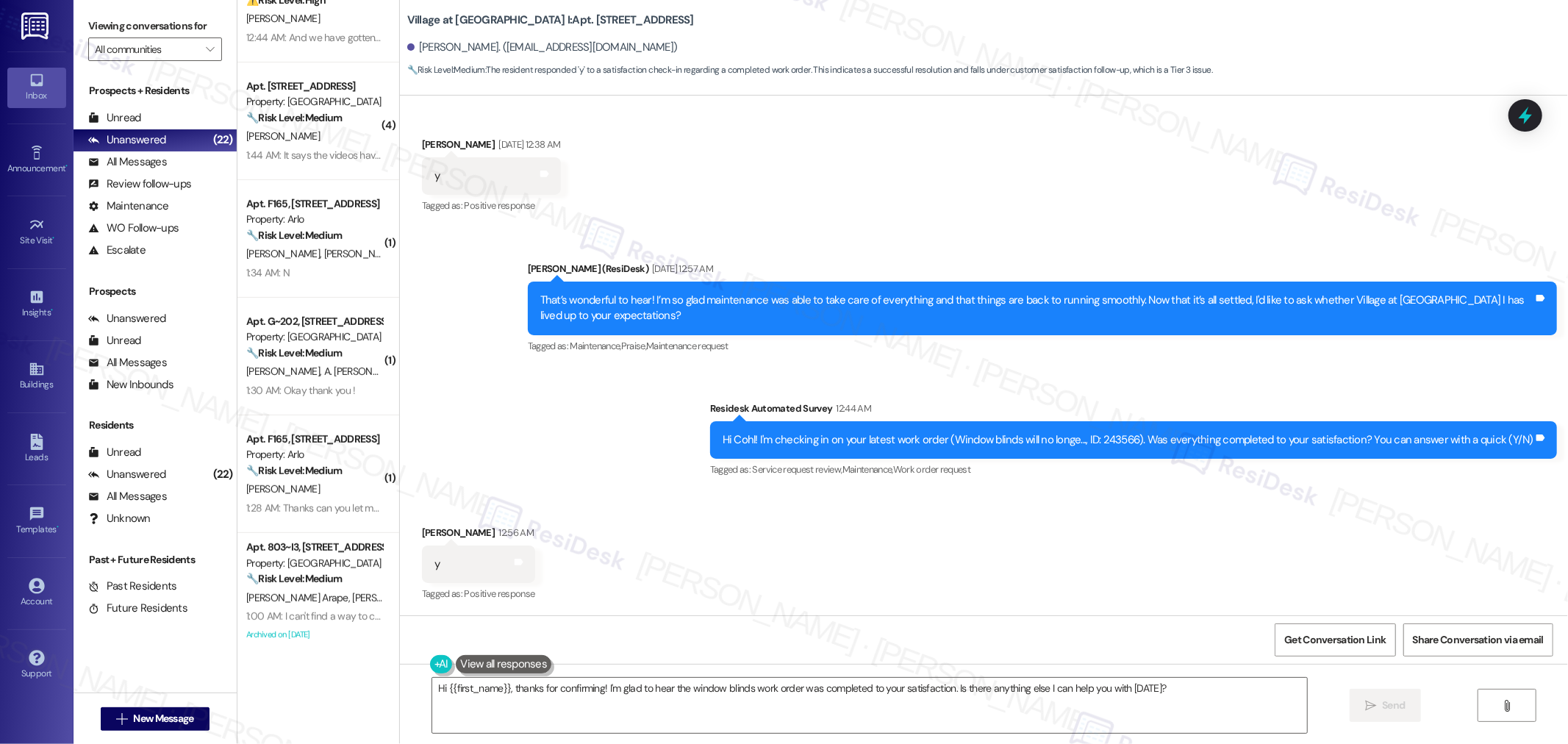
click at [1132, 444] on div "Hi Cohl! I'm checking in on your latest work order (Window blinds will no longe…" at bounding box center [1127, 439] width 811 height 15
copy div "243566"
click at [1378, 629] on span "Get Conversation Link" at bounding box center [1334, 640] width 107 height 32
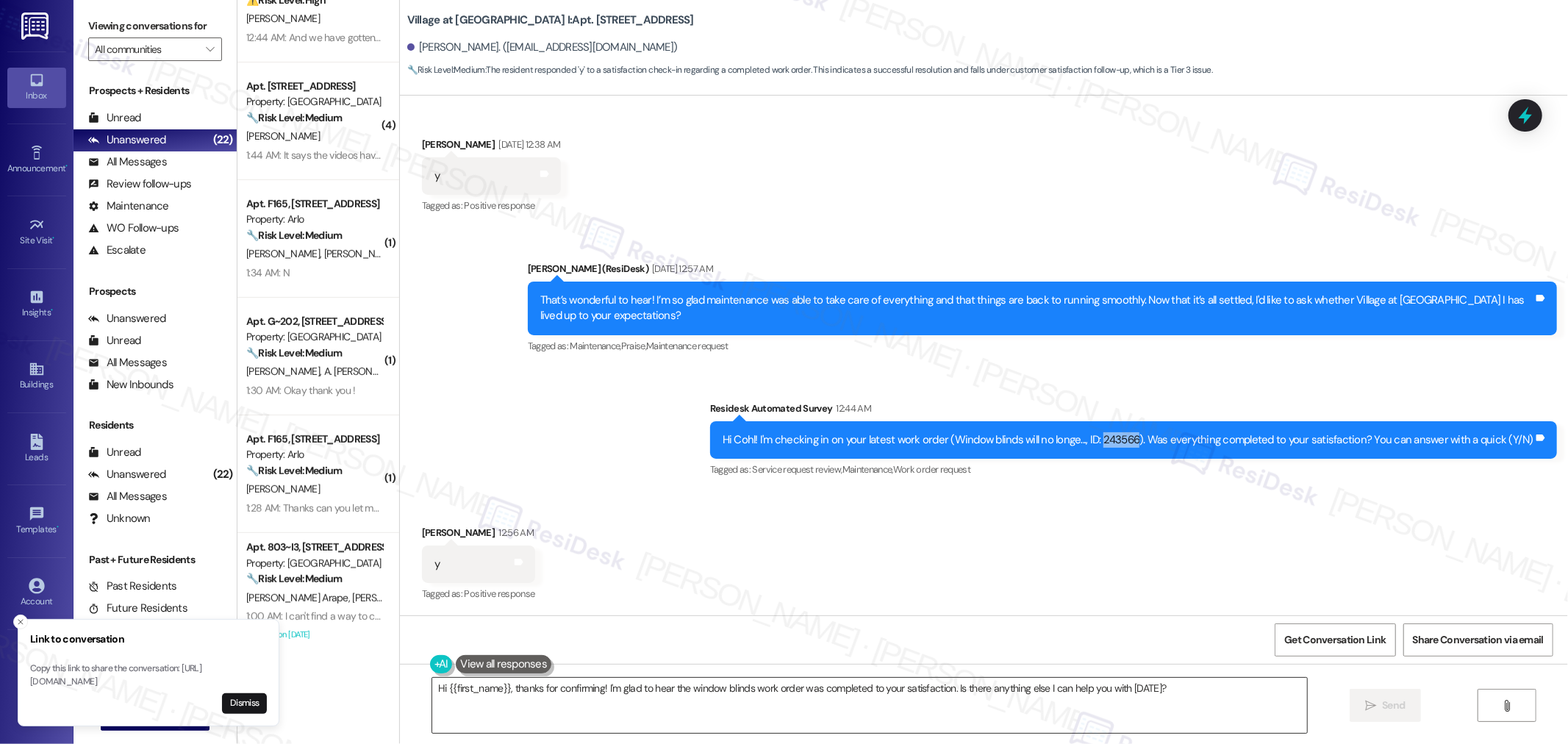
click at [1226, 694] on textarea "Hi {{first_name}}, thanks for confirming! I'm glad to hear the window blinds wo…" at bounding box center [869, 705] width 874 height 55
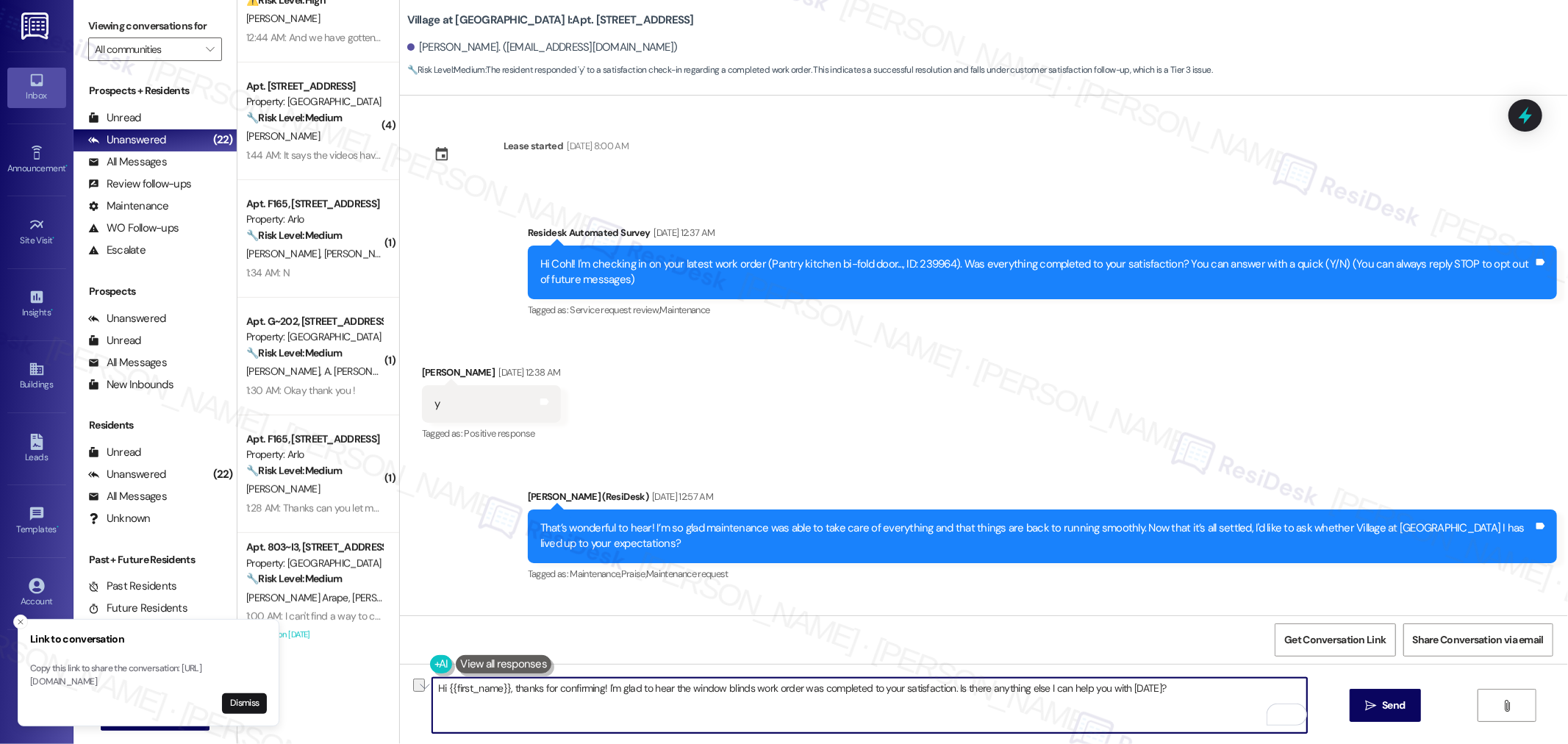
scroll to position [0, 0]
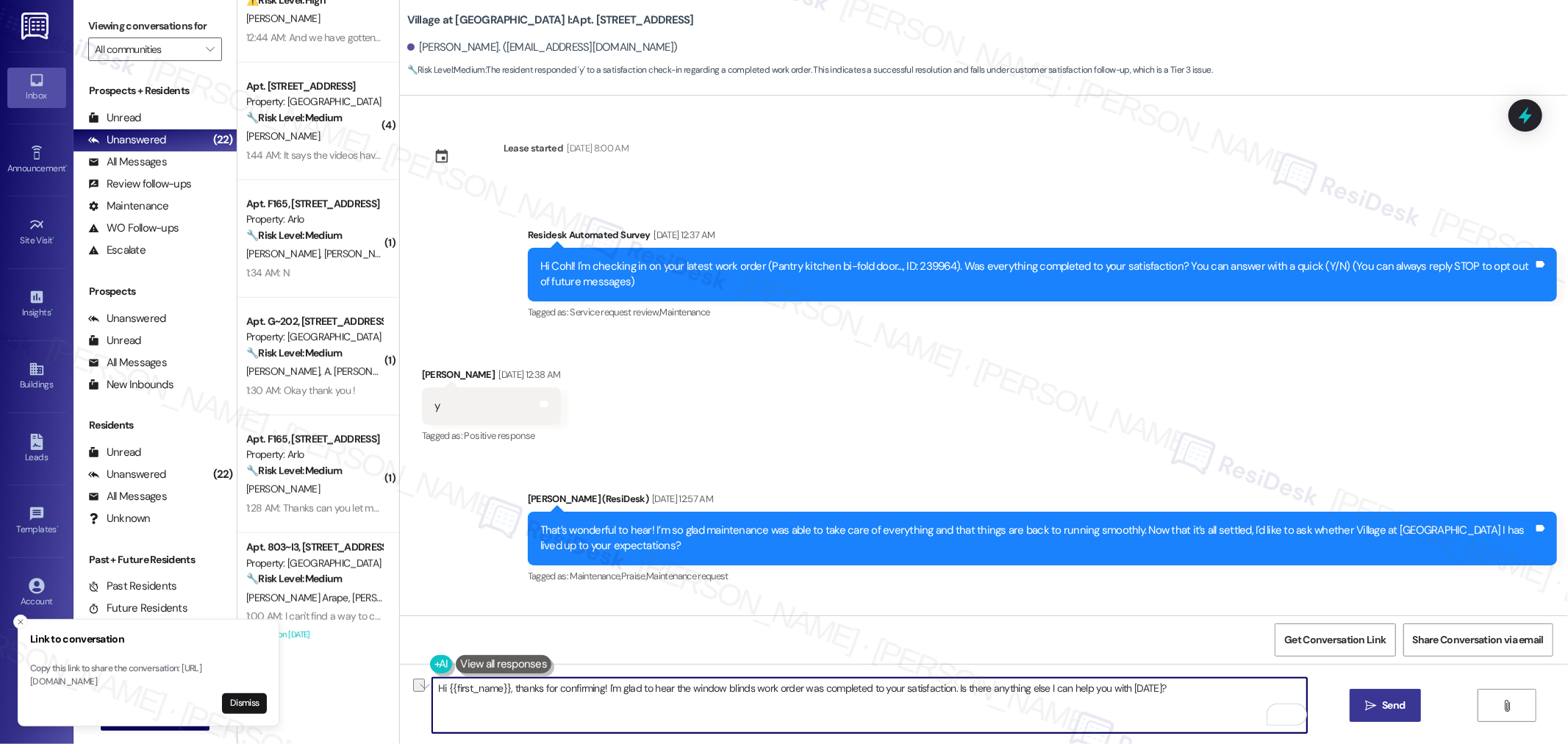
click at [1393, 702] on span "Send" at bounding box center [1393, 704] width 23 height 15
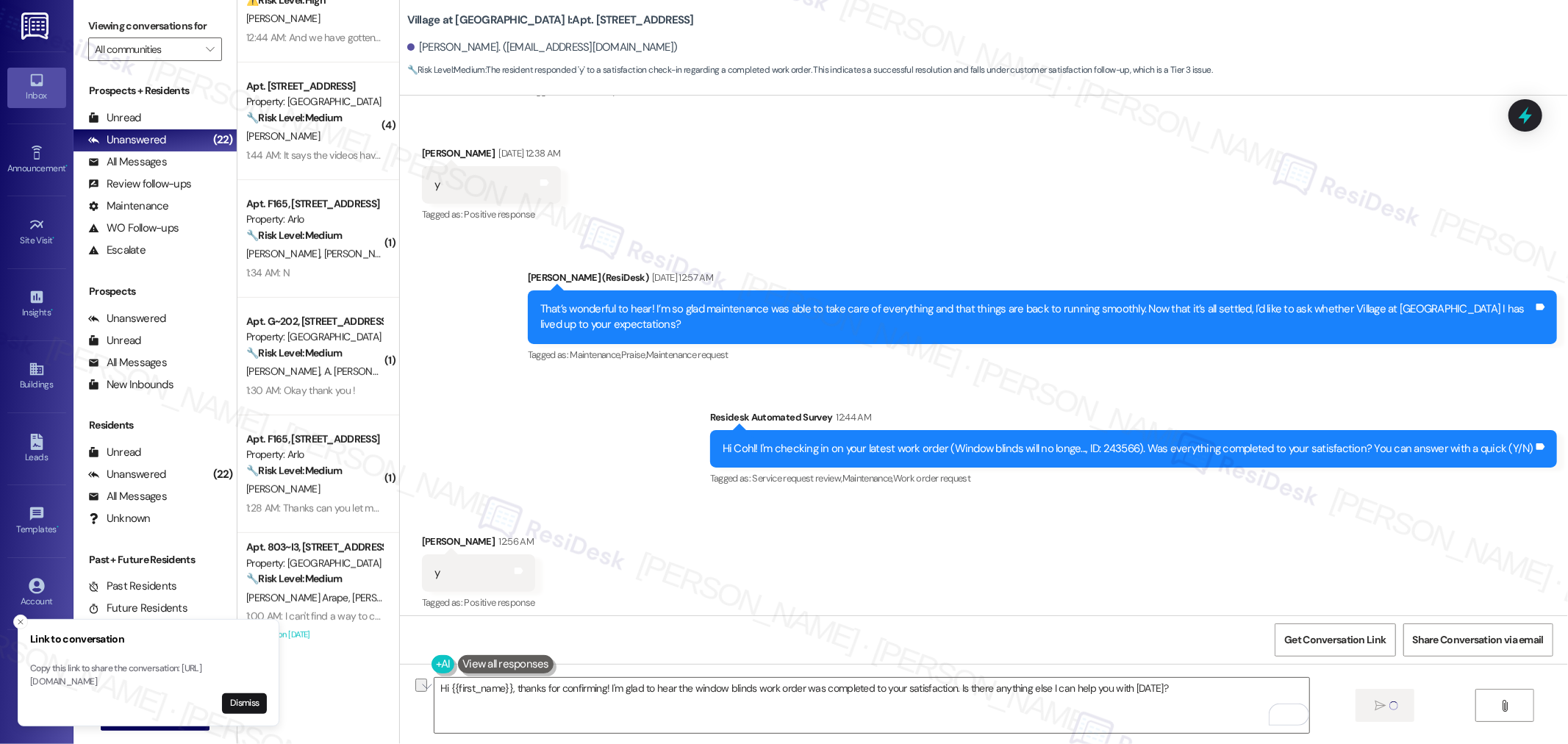
scroll to position [230, 0]
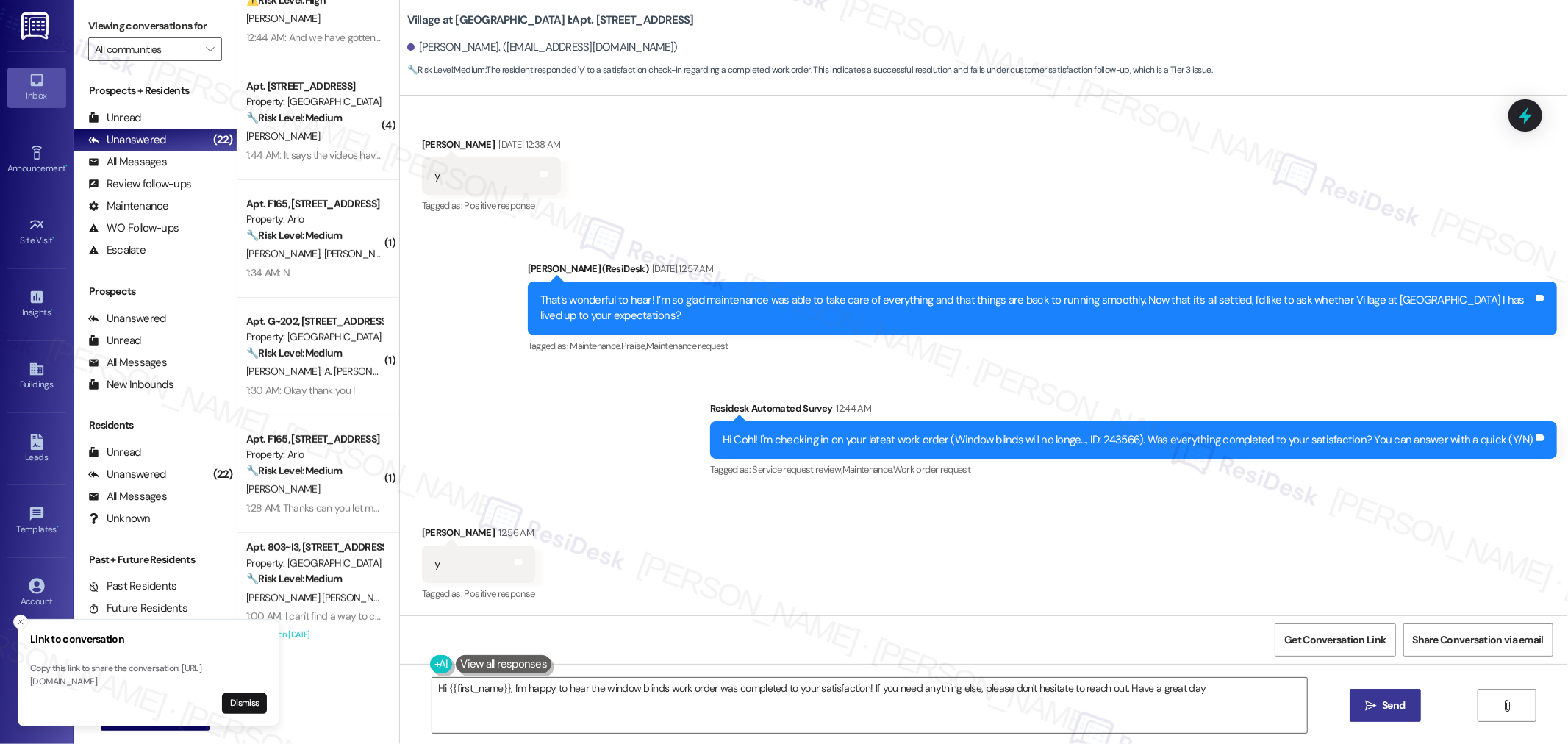
type textarea "Hi {{first_name}}, I'm happy to hear the window blinds work order was completed…"
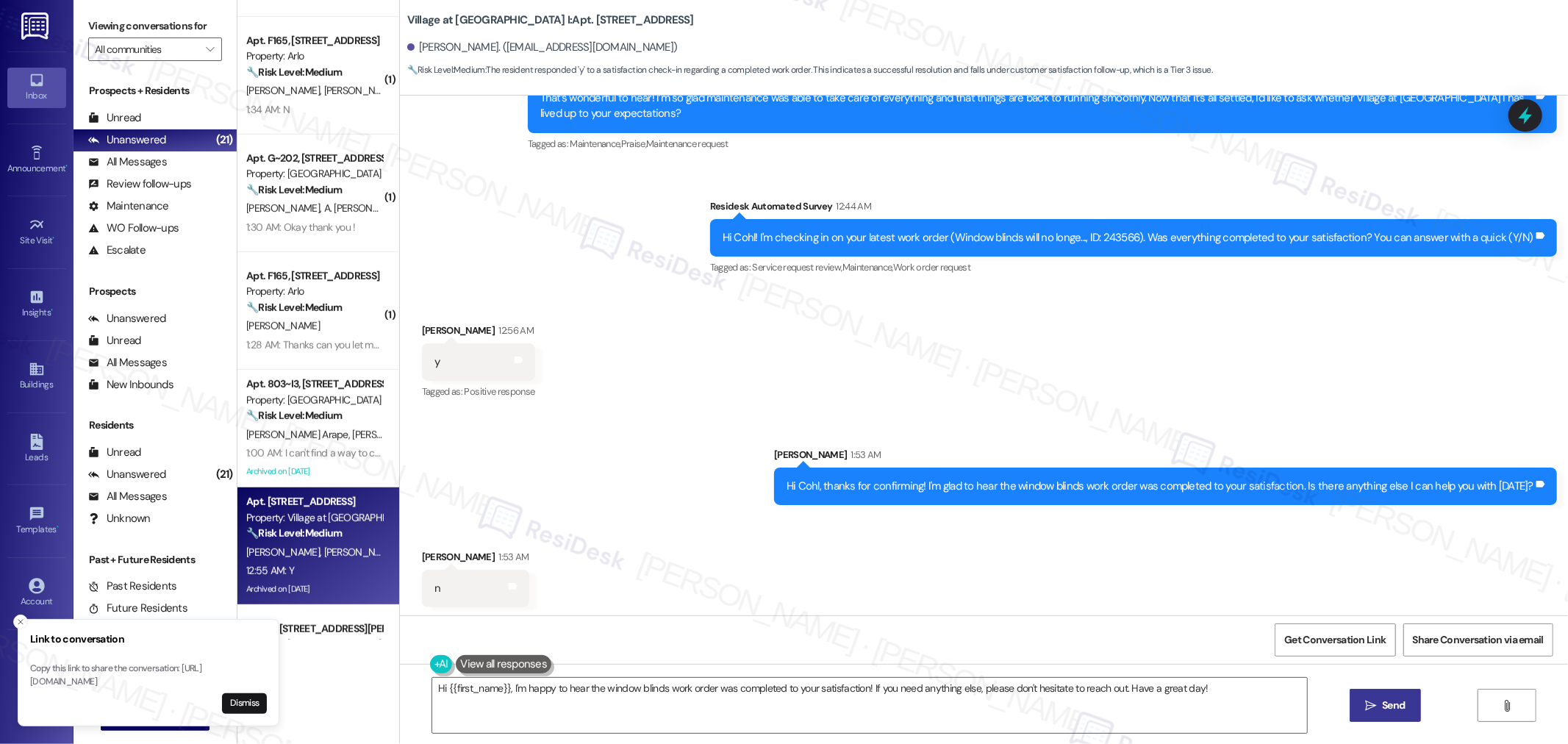
scroll to position [435, 0]
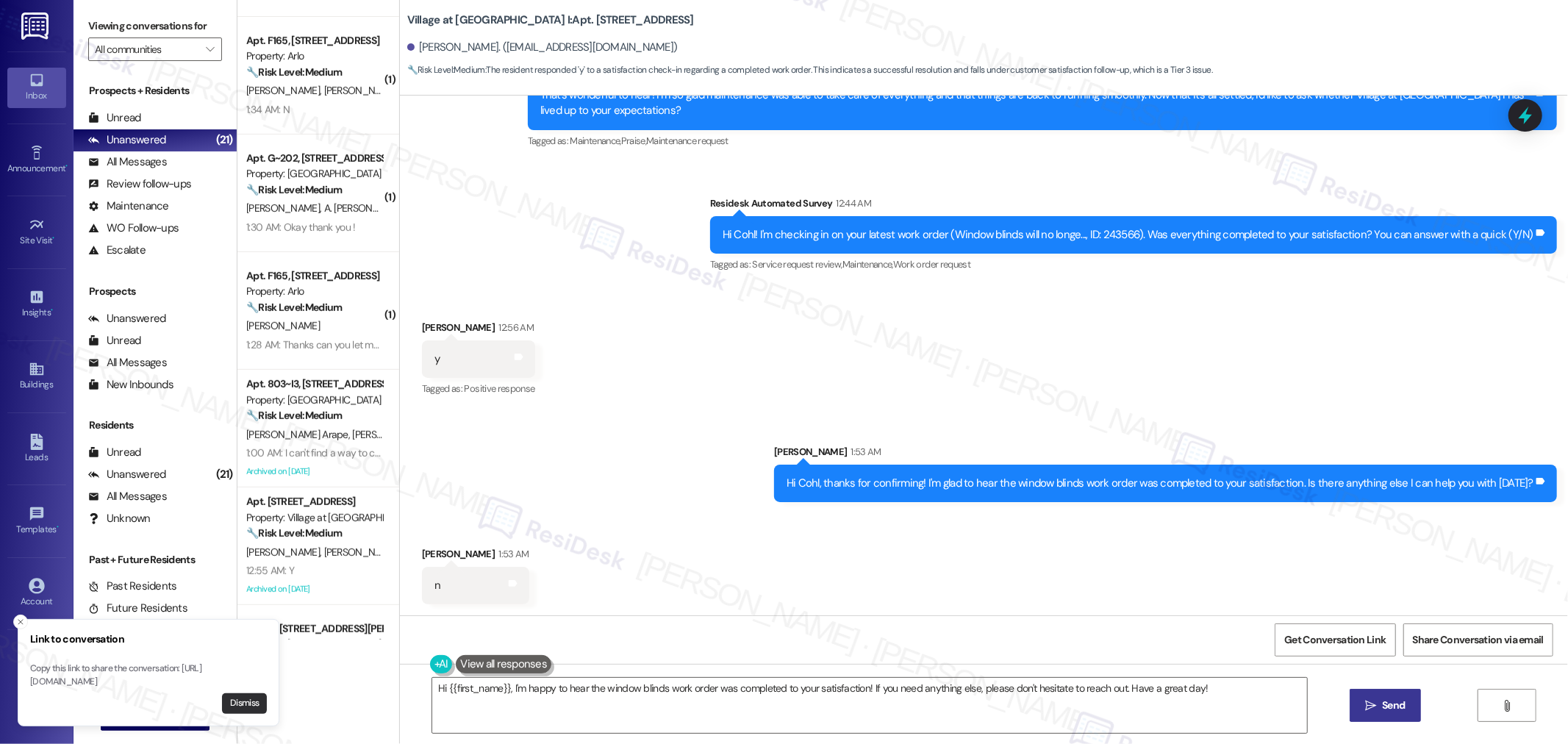
click at [232, 701] on button "Dismiss" at bounding box center [244, 702] width 45 height 20
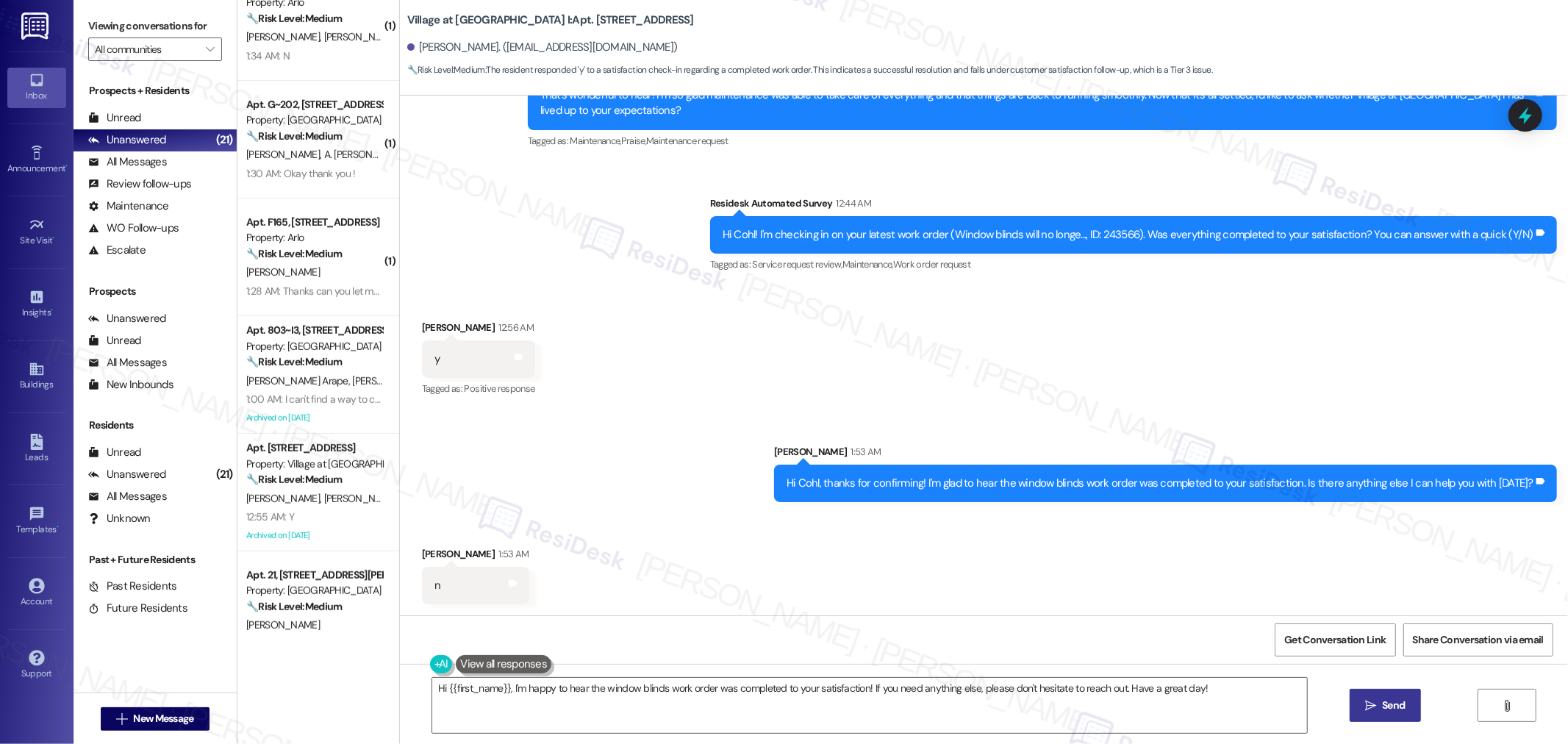
scroll to position [653, 0]
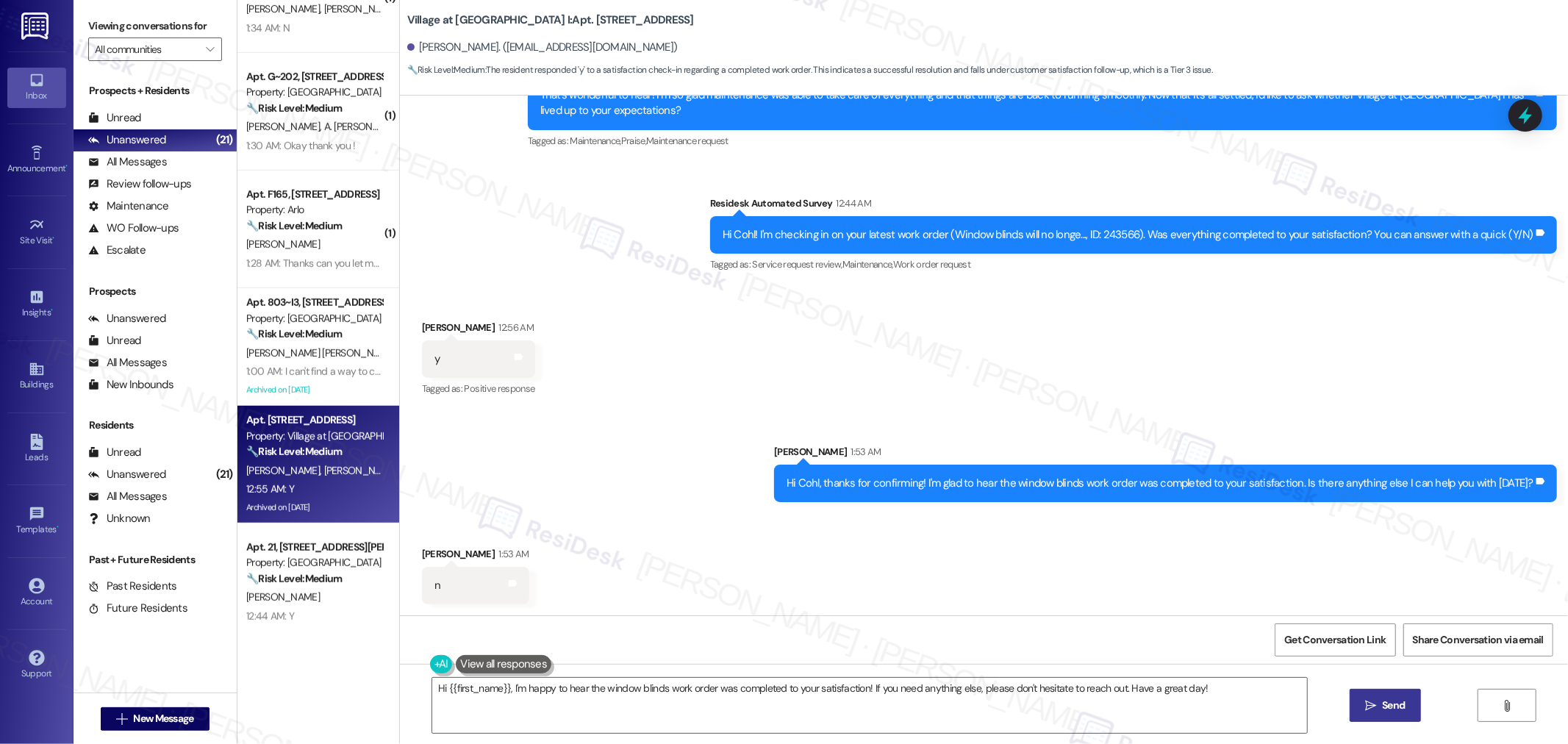
click at [341, 482] on div "12:55 AM: Y 12:55 AM: Y" at bounding box center [314, 488] width 139 height 19
type textarea "Fetching suggested responses. Please feel free to read through the conversation…"
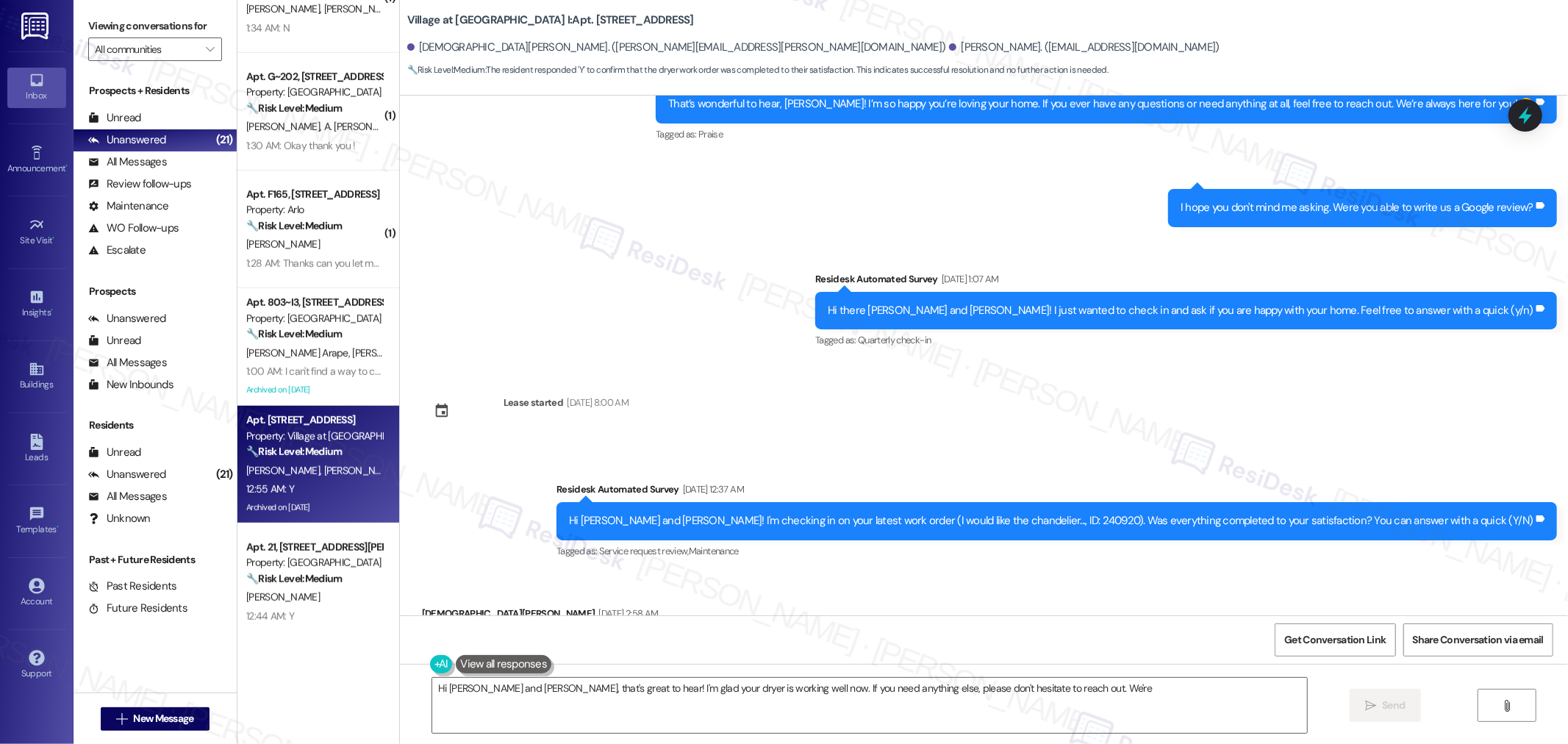
scroll to position [3082, 0]
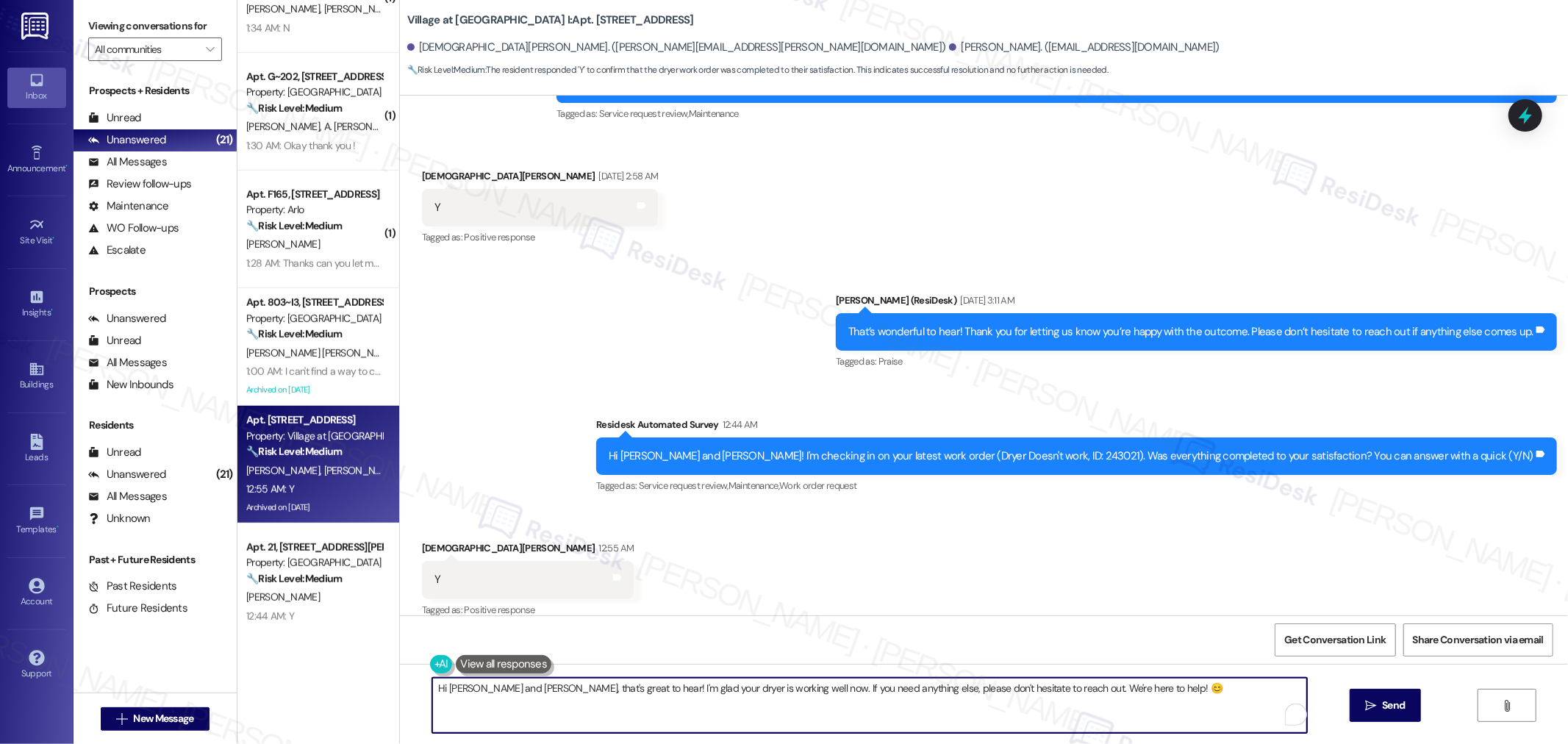
click at [514, 689] on textarea "Hi [PERSON_NAME] and [PERSON_NAME], that's great to hear! I'm glad your dryer i…" at bounding box center [869, 705] width 874 height 55
type textarea "Hi [PERSON_NAME], that's great to hear! I'm glad your dryer is working well now…"
click at [1401, 715] on button " Send" at bounding box center [1385, 704] width 72 height 33
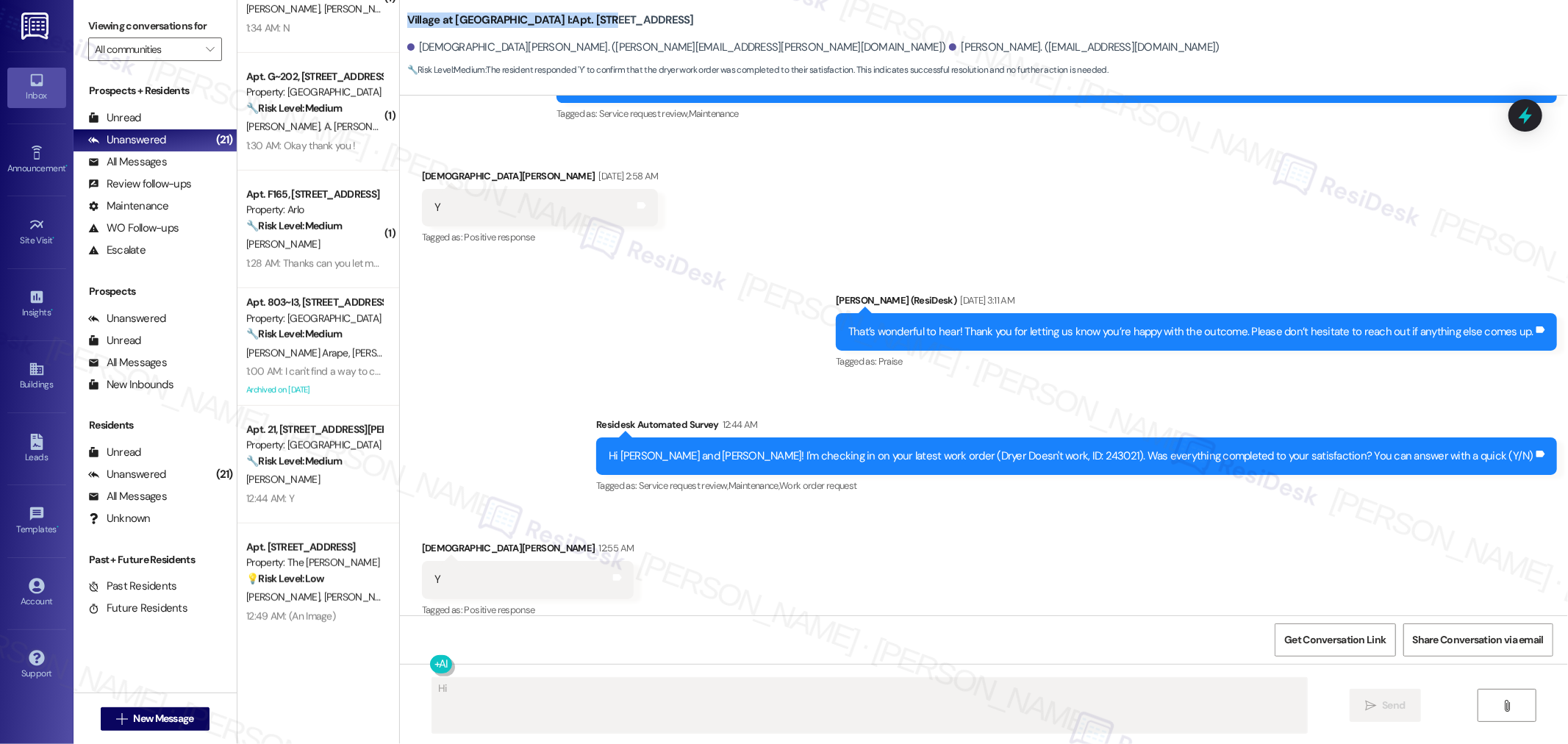
drag, startPoint x: 396, startPoint y: 13, endPoint x: 553, endPoint y: 12, distance: 157.0
click at [553, 12] on b "Village at [GEOGRAPHIC_DATA] I: Apt. [STREET_ADDRESS]" at bounding box center [550, 19] width 287 height 15
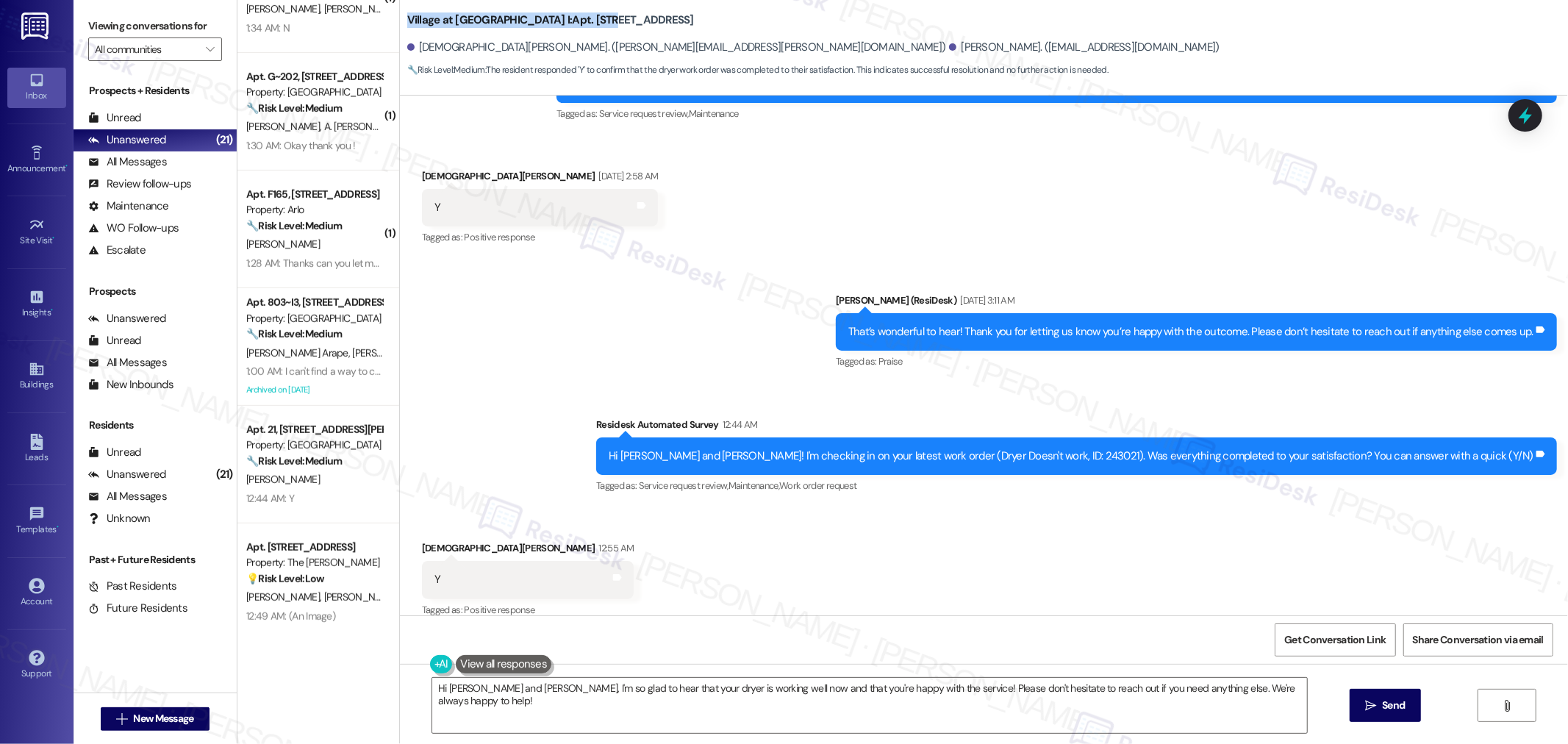
type textarea "Hi [PERSON_NAME] and [PERSON_NAME], I'm so glad to hear that your dryer is work…"
click at [523, 28] on b "Village at [GEOGRAPHIC_DATA] I: Apt. [STREET_ADDRESS]" at bounding box center [550, 19] width 287 height 15
drag, startPoint x: 508, startPoint y: 15, endPoint x: 593, endPoint y: 12, distance: 85.1
click at [593, 12] on b "Village at [GEOGRAPHIC_DATA] I: Apt. [STREET_ADDRESS]" at bounding box center [550, 19] width 287 height 15
copy b "Apt. 5406, 30050"
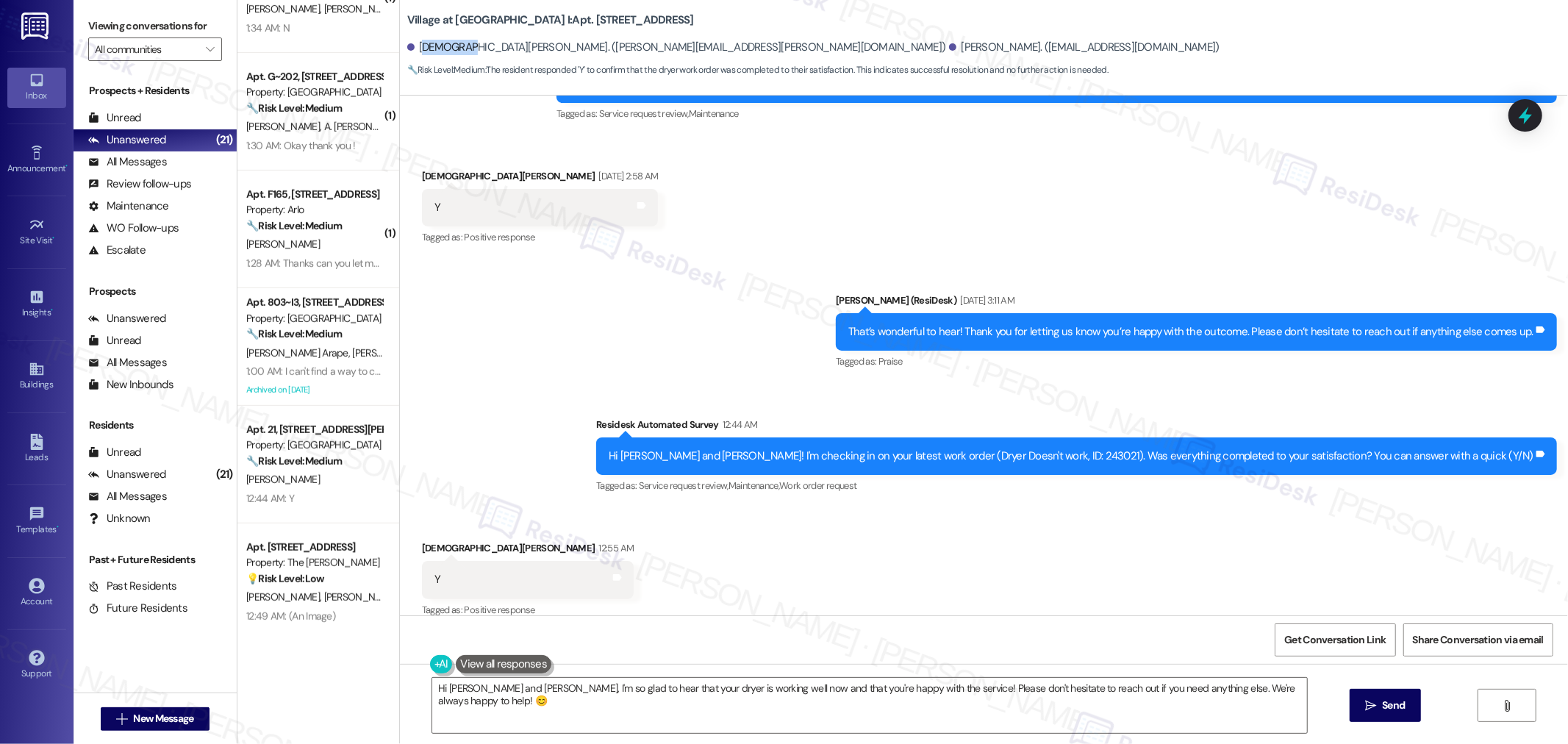
drag, startPoint x: 410, startPoint y: 45, endPoint x: 453, endPoint y: 45, distance: 43.0
click at [453, 45] on div "[DEMOGRAPHIC_DATA][PERSON_NAME]. ([PERSON_NAME][EMAIL_ADDRESS][PERSON_NAME][DOM…" at bounding box center [676, 47] width 539 height 15
click at [428, 45] on div "[DEMOGRAPHIC_DATA][PERSON_NAME]. ([PERSON_NAME][EMAIL_ADDRESS][PERSON_NAME][DOM…" at bounding box center [676, 47] width 539 height 15
drag, startPoint x: 409, startPoint y: 47, endPoint x: 460, endPoint y: 46, distance: 51.0
click at [460, 46] on div "[DEMOGRAPHIC_DATA][PERSON_NAME]. ([PERSON_NAME][EMAIL_ADDRESS][PERSON_NAME][DOM…" at bounding box center [676, 47] width 539 height 15
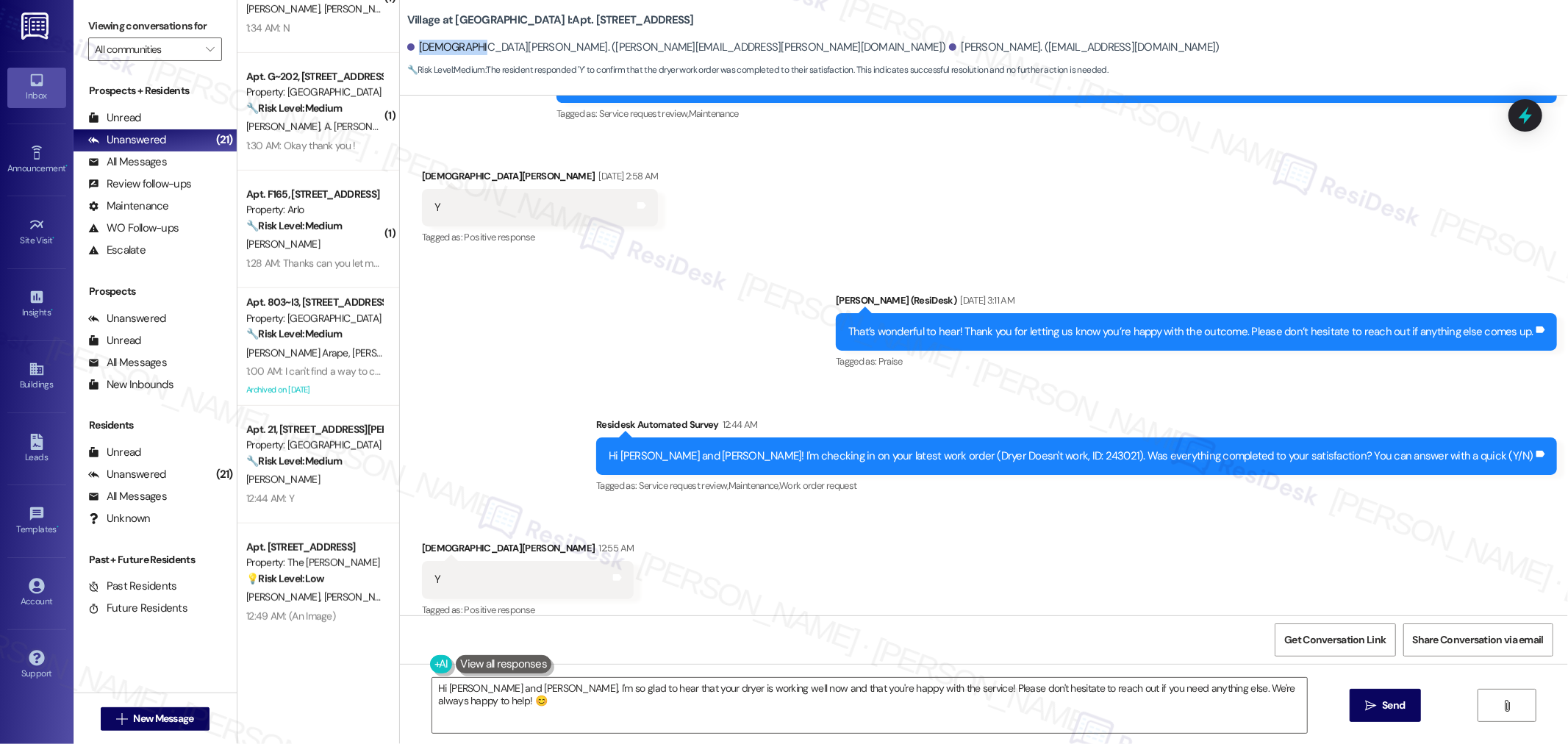
copy div "[DEMOGRAPHIC_DATA][PERSON_NAME]"
click at [1132, 449] on div "Hi [PERSON_NAME] and [PERSON_NAME]! I'm checking in on your latest work order (…" at bounding box center [1071, 456] width 925 height 15
click at [1130, 449] on div "Hi [PERSON_NAME] and [PERSON_NAME]! I'm checking in on your latest work order (…" at bounding box center [1071, 456] width 925 height 15
copy div "243021"
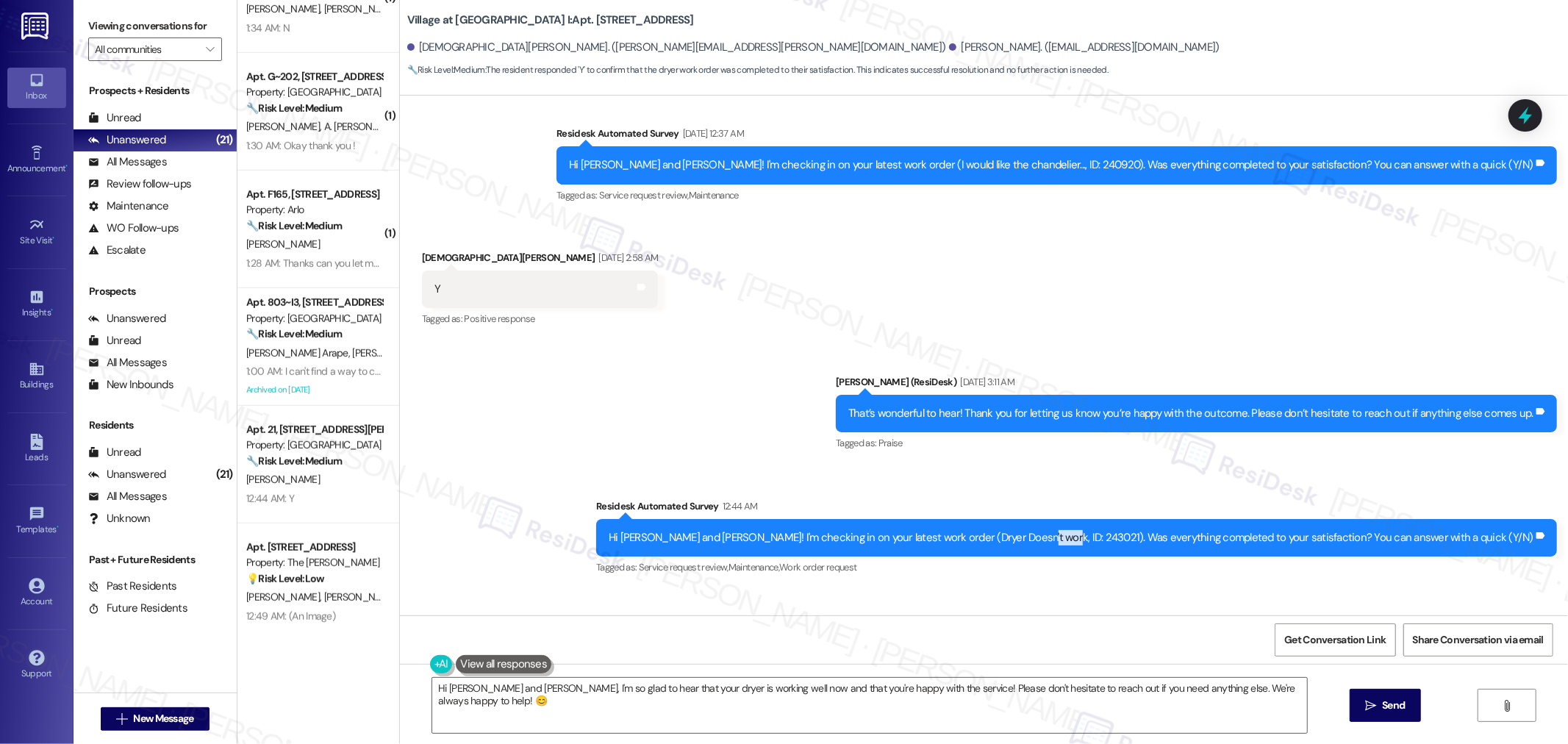
scroll to position [3185, 0]
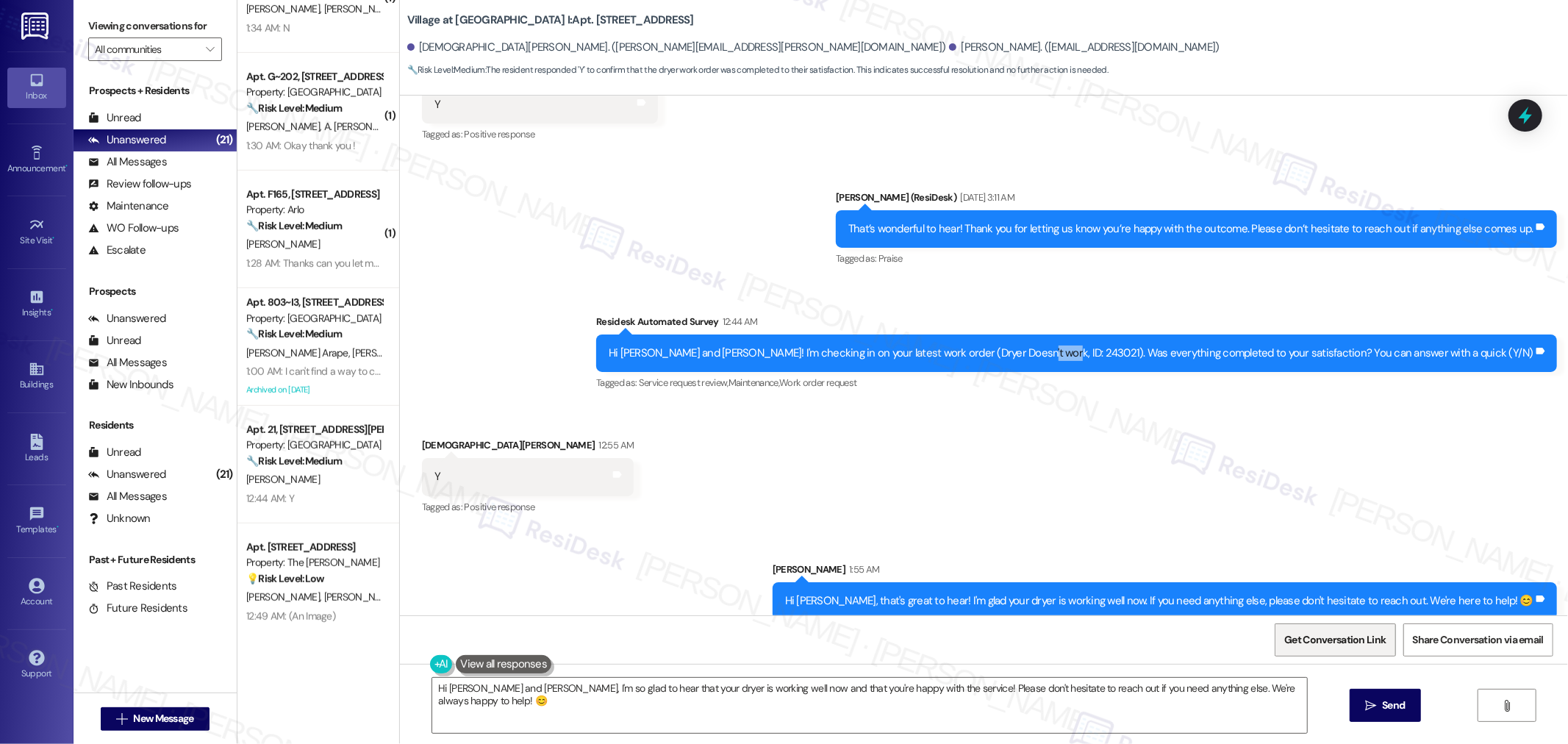
click at [1378, 638] on span "Get Conversation Link" at bounding box center [1334, 639] width 102 height 15
click at [274, 479] on span "[PERSON_NAME]" at bounding box center [282, 479] width 73 height 13
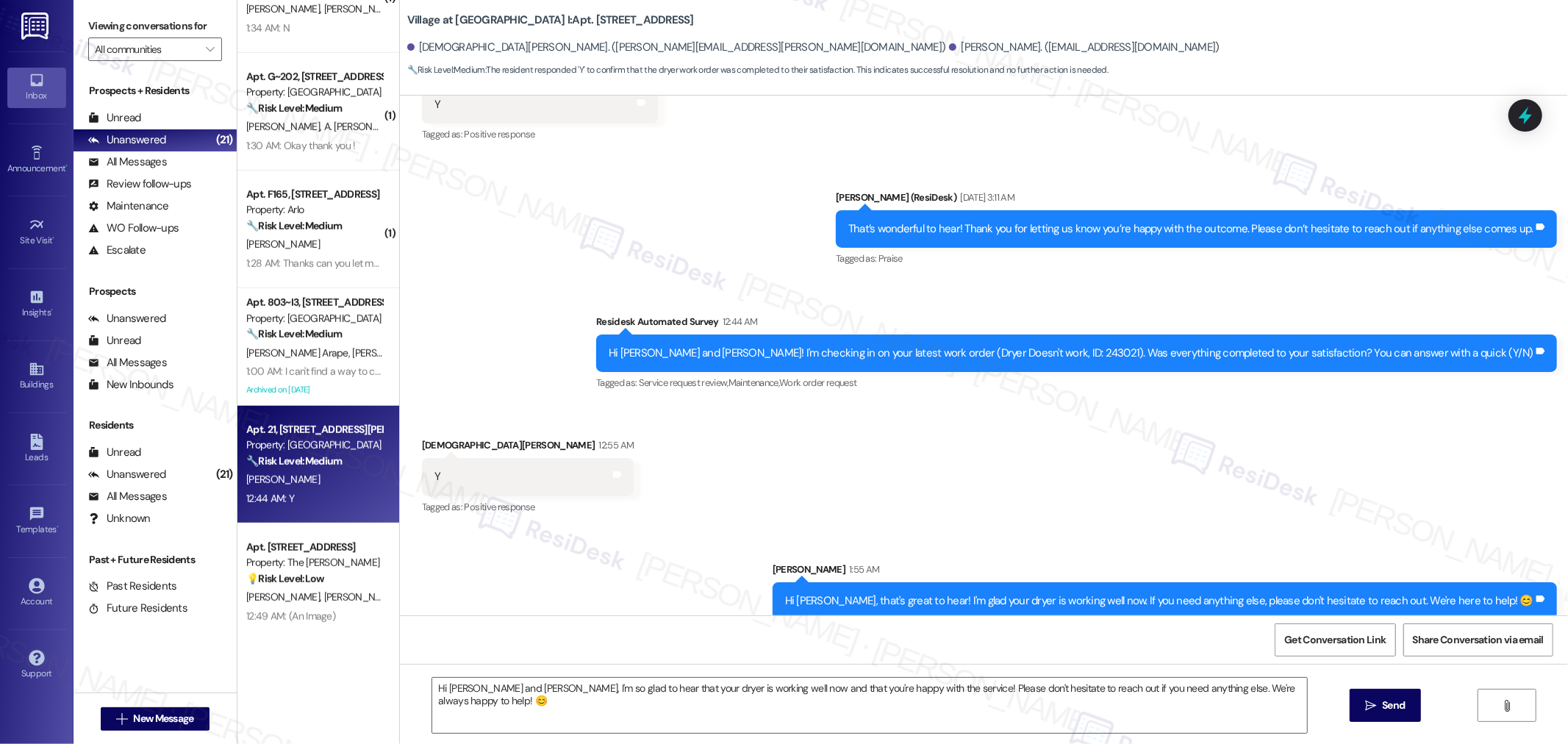
type textarea "Fetching suggested responses. Please feel free to read through the conversation…"
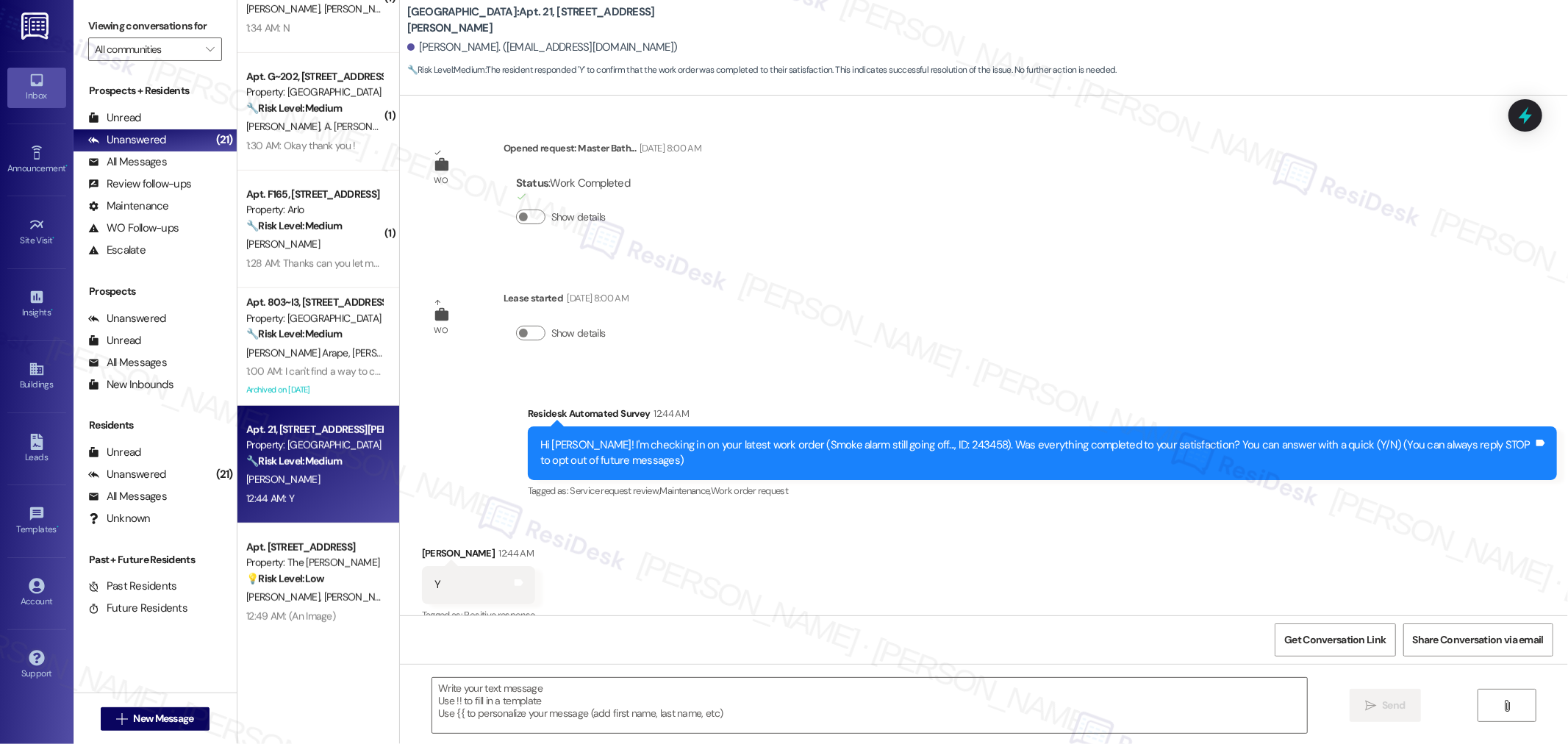
scroll to position [20, 0]
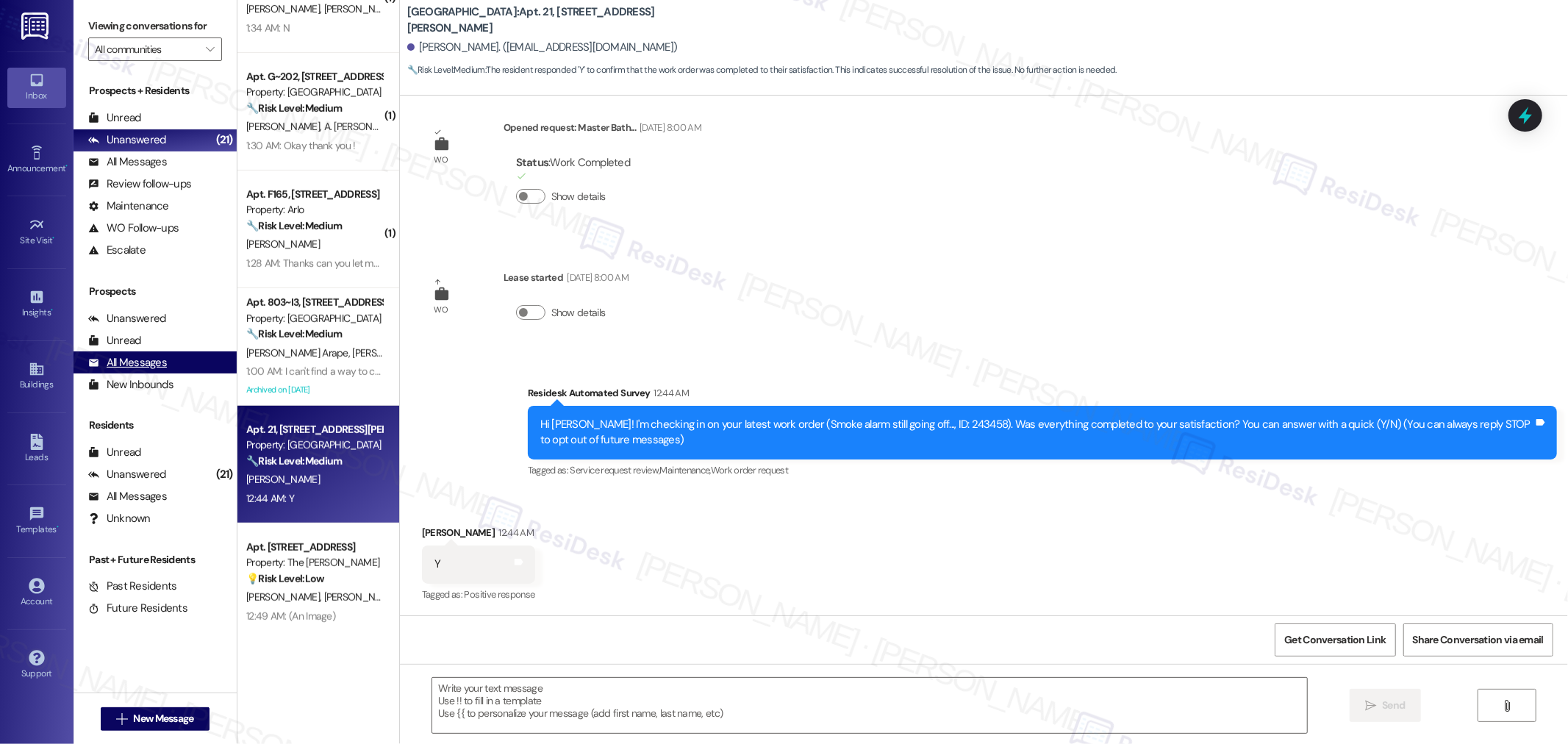
type textarea "Fetching suggested responses. Please feel free to read through the conversation…"
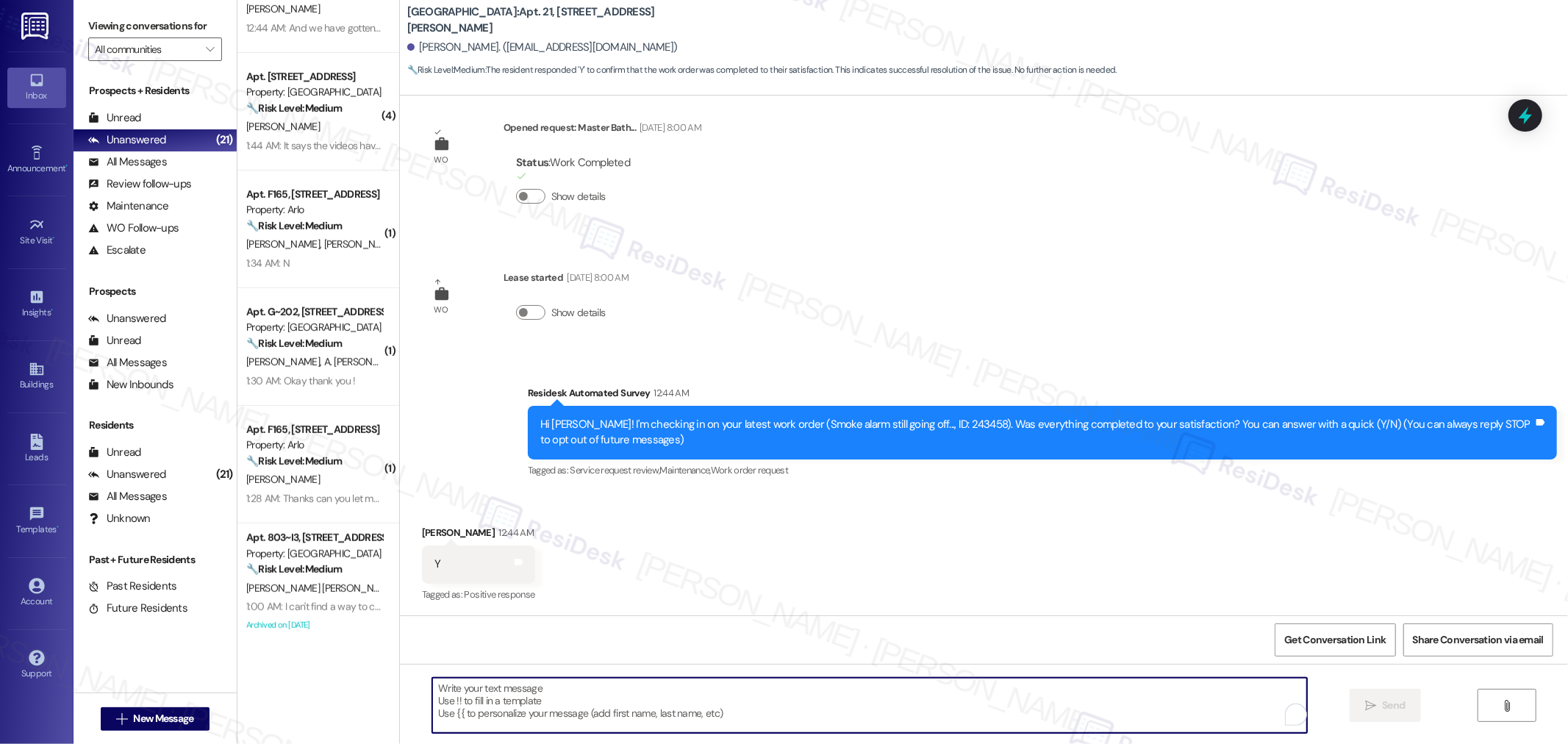
click at [777, 704] on textarea "To enrich screen reader interactions, please activate Accessibility in Grammarl…" at bounding box center [869, 705] width 874 height 55
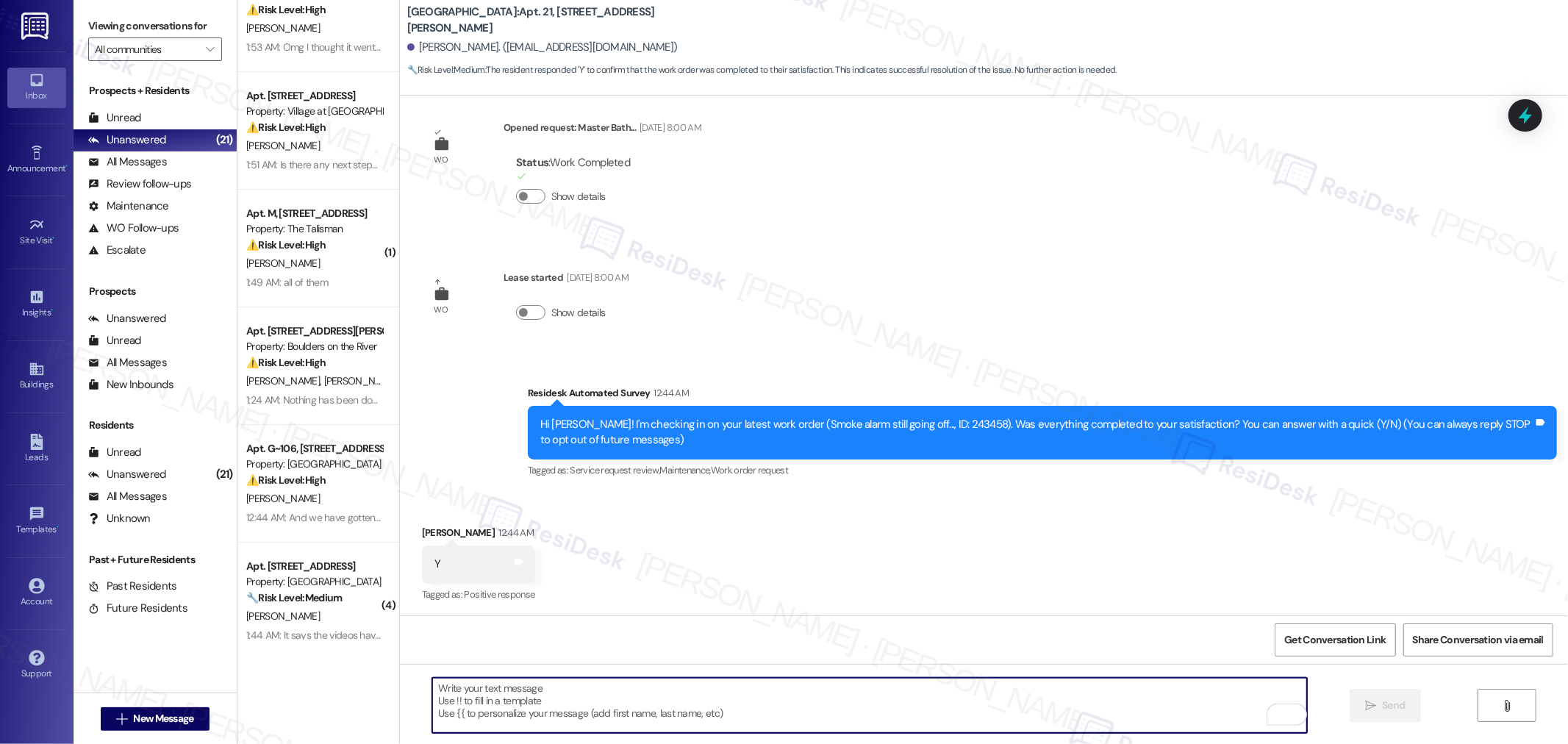
scroll to position [0, 0]
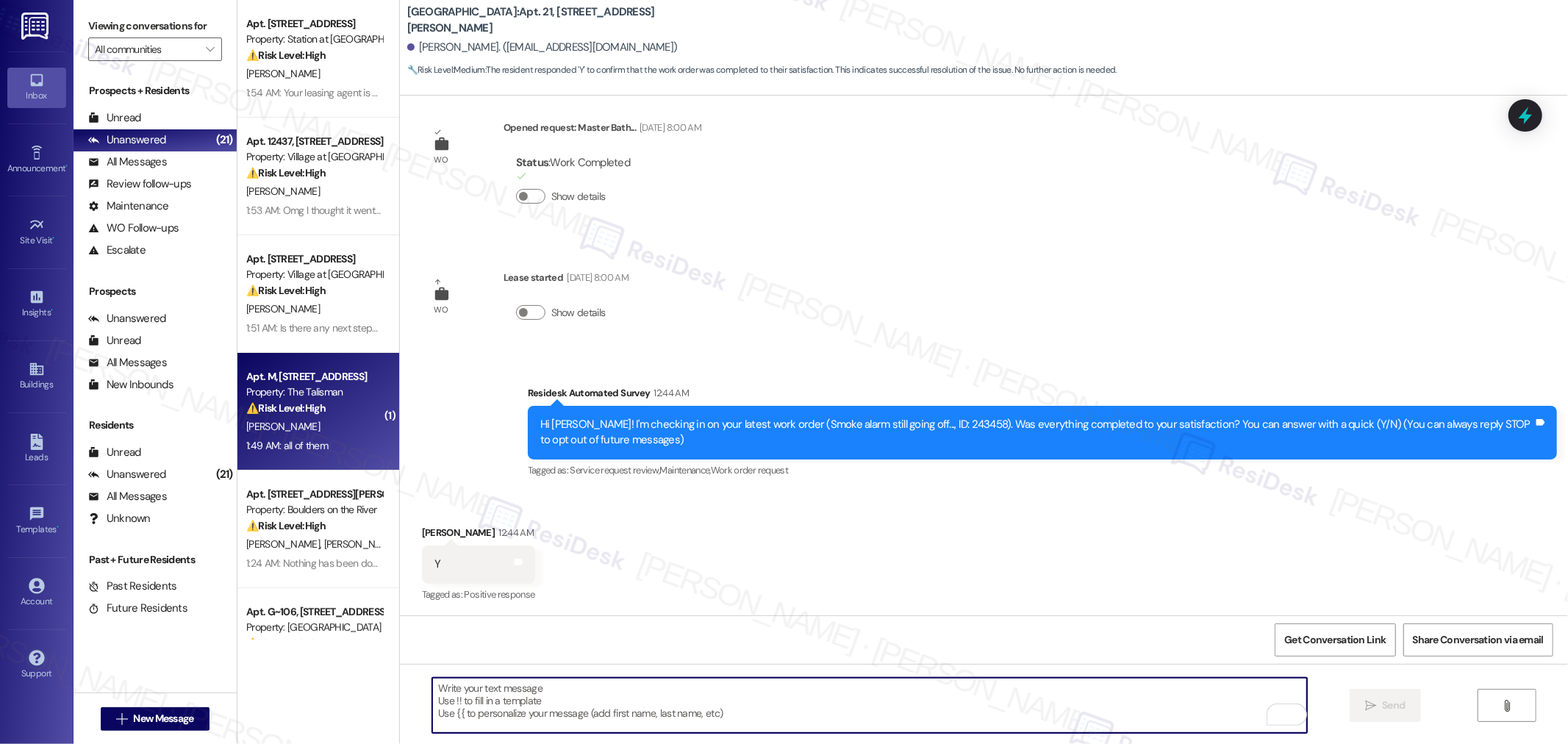
click at [342, 423] on div "[PERSON_NAME]" at bounding box center [314, 426] width 139 height 19
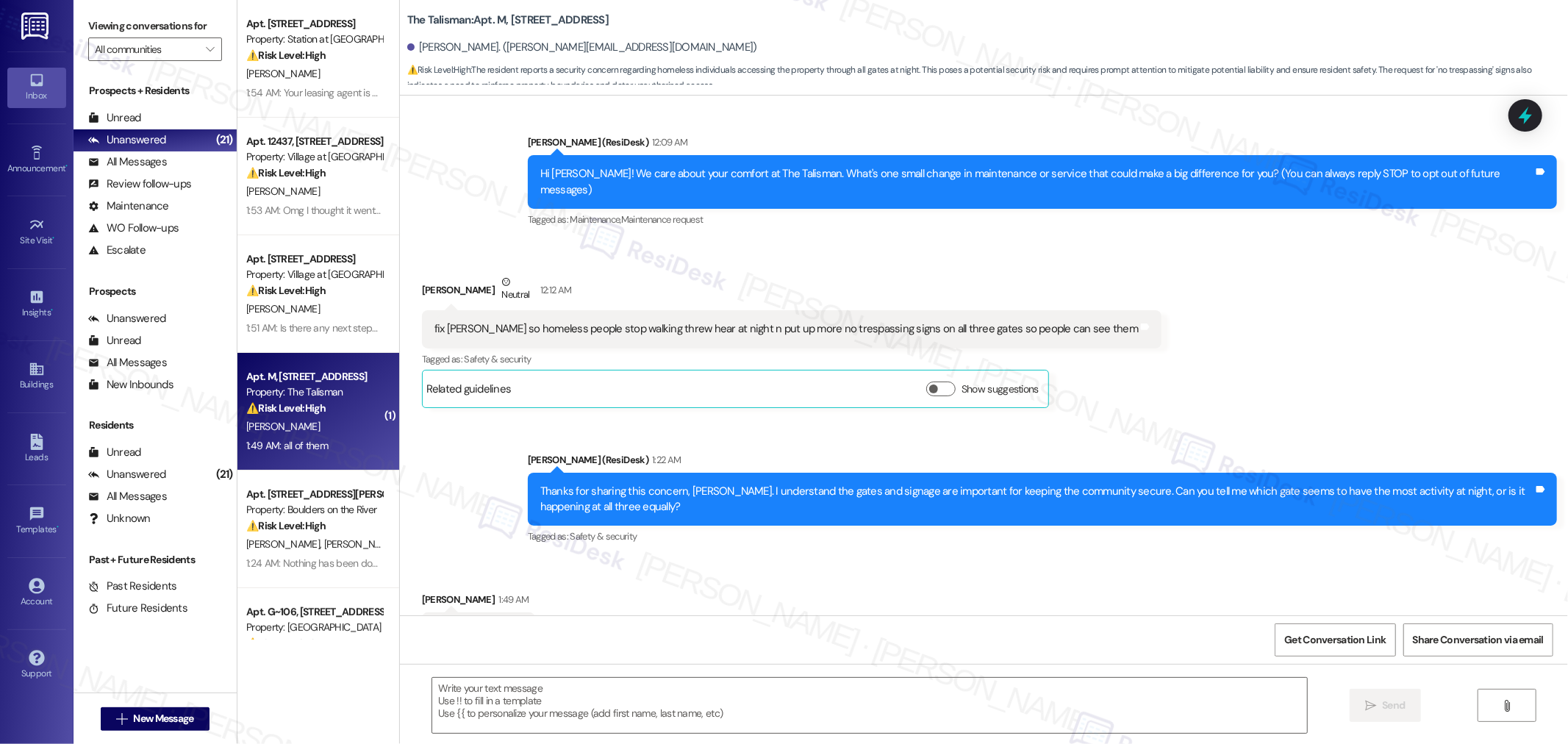
scroll to position [310, 0]
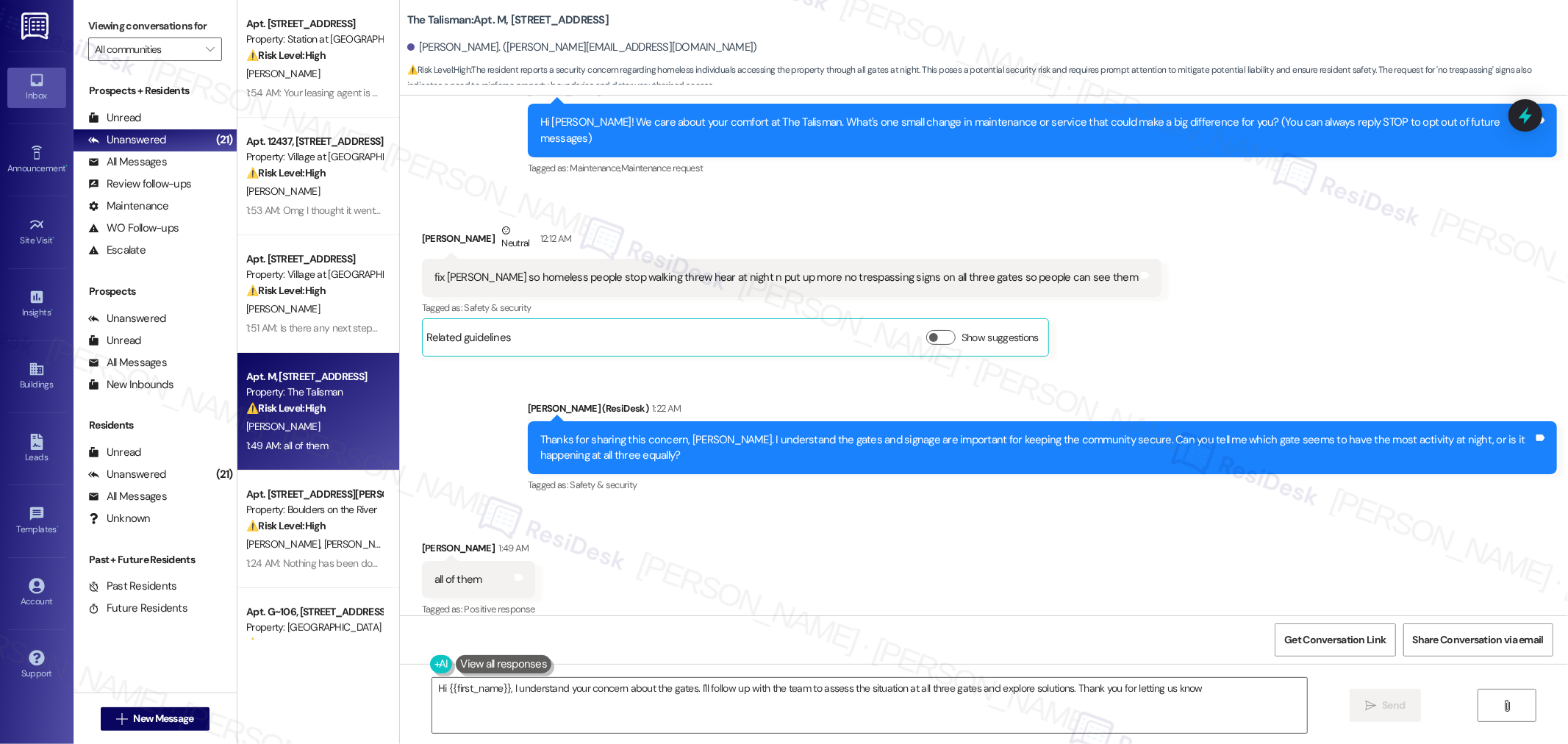
type textarea "Hi {{first_name}}, I understand your concern about the gates. I'll follow up wi…"
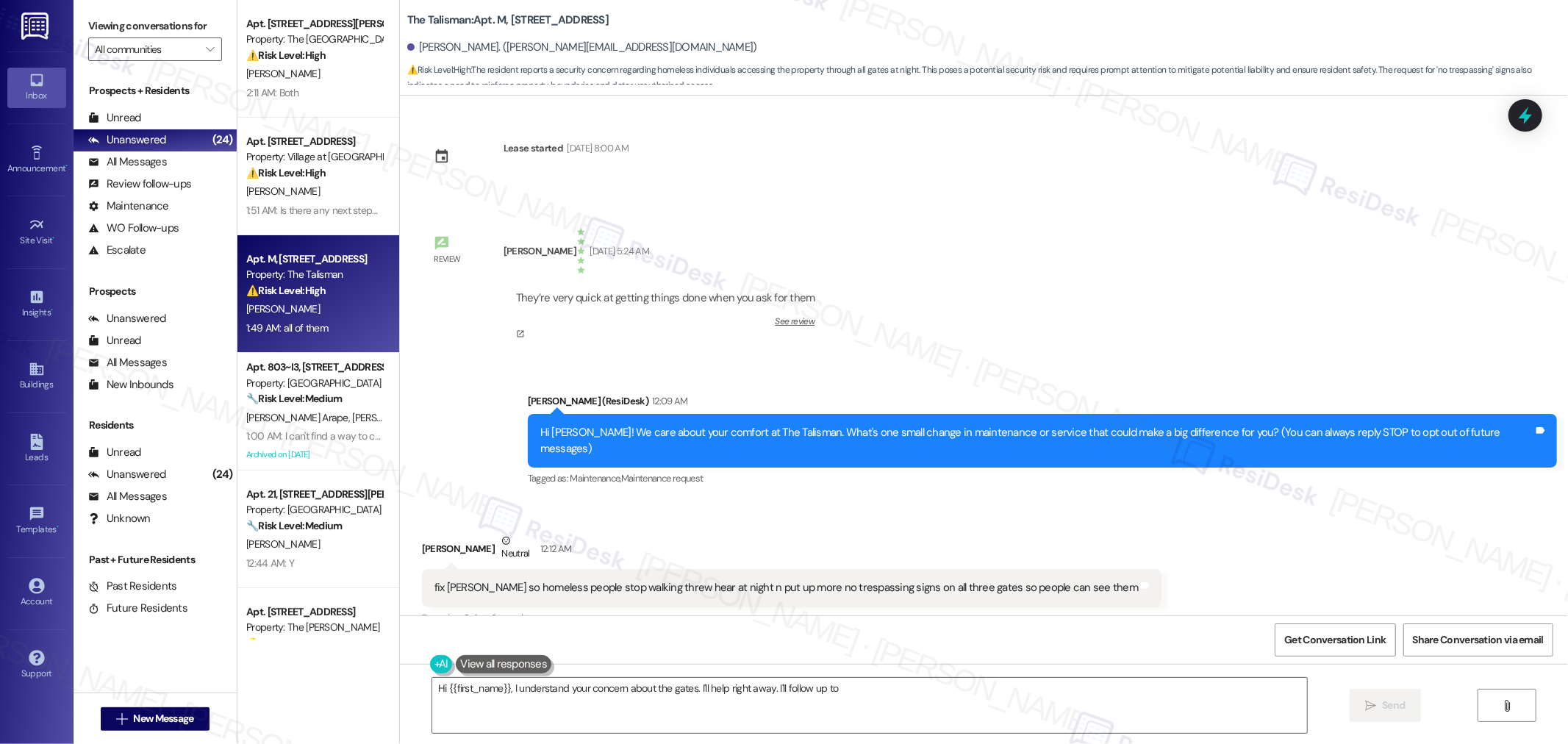
type textarea "Hi {{first_name}}, I understand your concern about the gates. I'll help right a…"
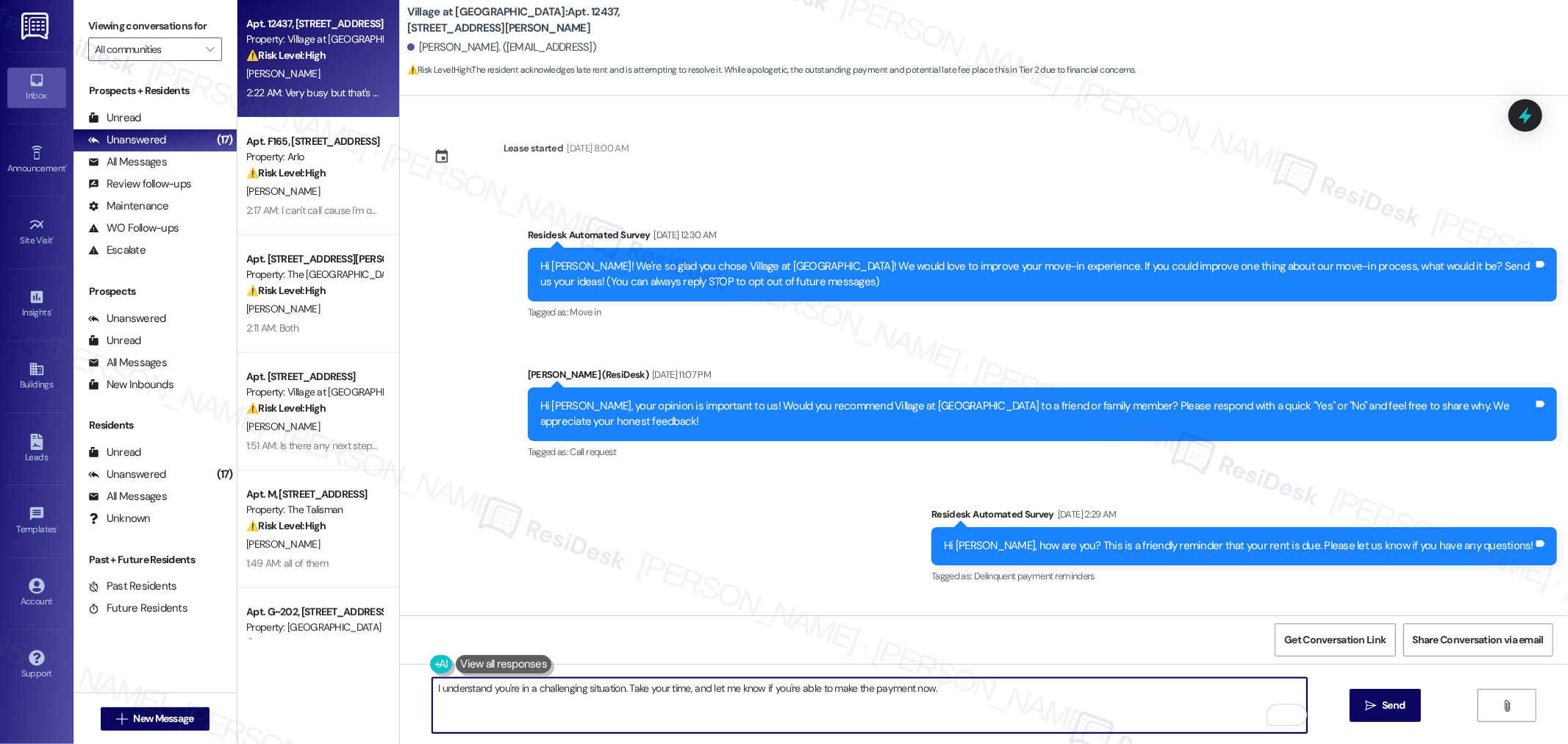
scroll to position [937, 0]
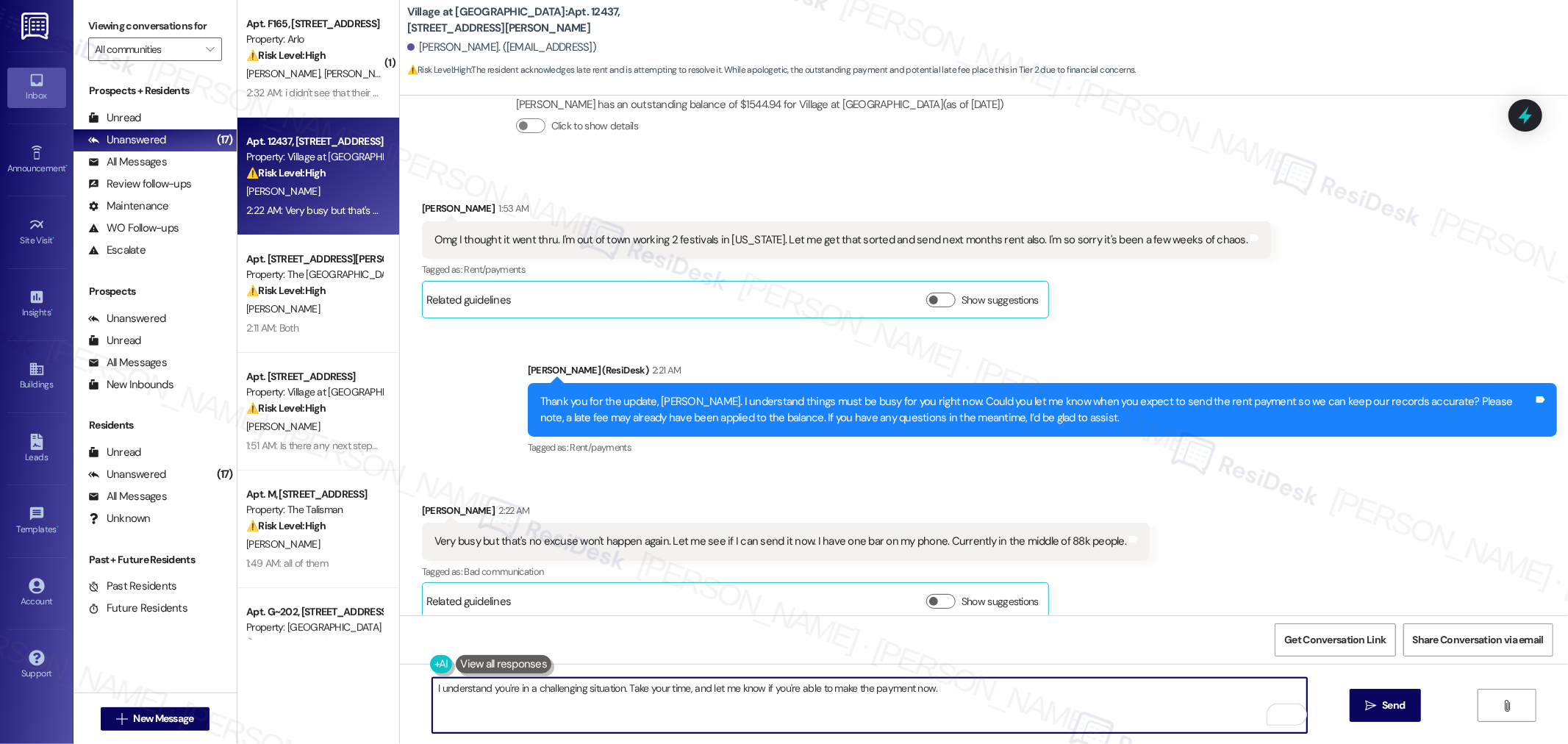
click at [914, 687] on textarea "I understand you're in a challenging situation. Take your time, and let me know…" at bounding box center [869, 705] width 874 height 55
type textarea "I understand you're in a challenging situation. Take your time, and let me know…"
click at [951, 689] on textarea "I understand you're in a challenging situation. Take your time, and let me know…" at bounding box center [869, 705] width 874 height 55
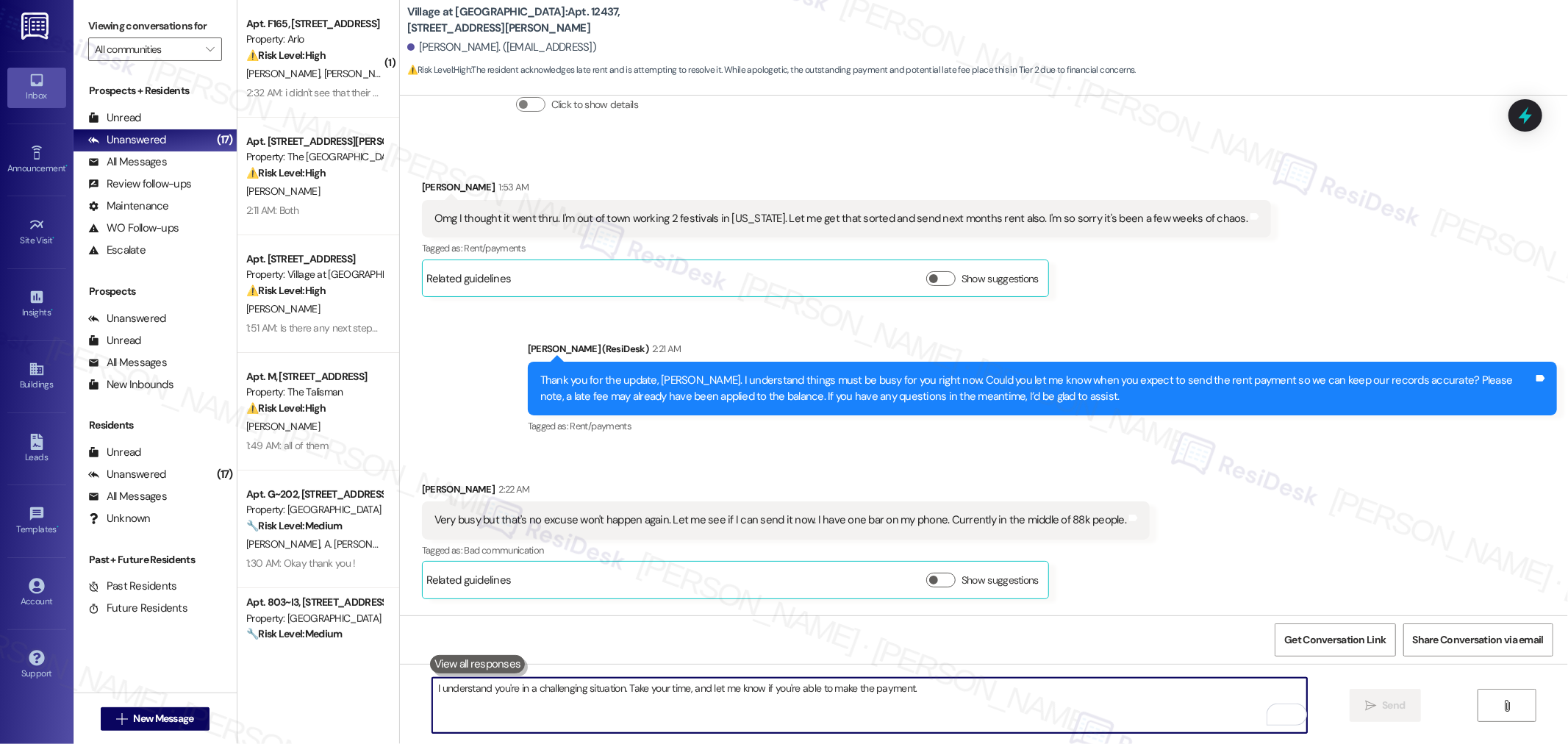
scroll to position [1039, 0]
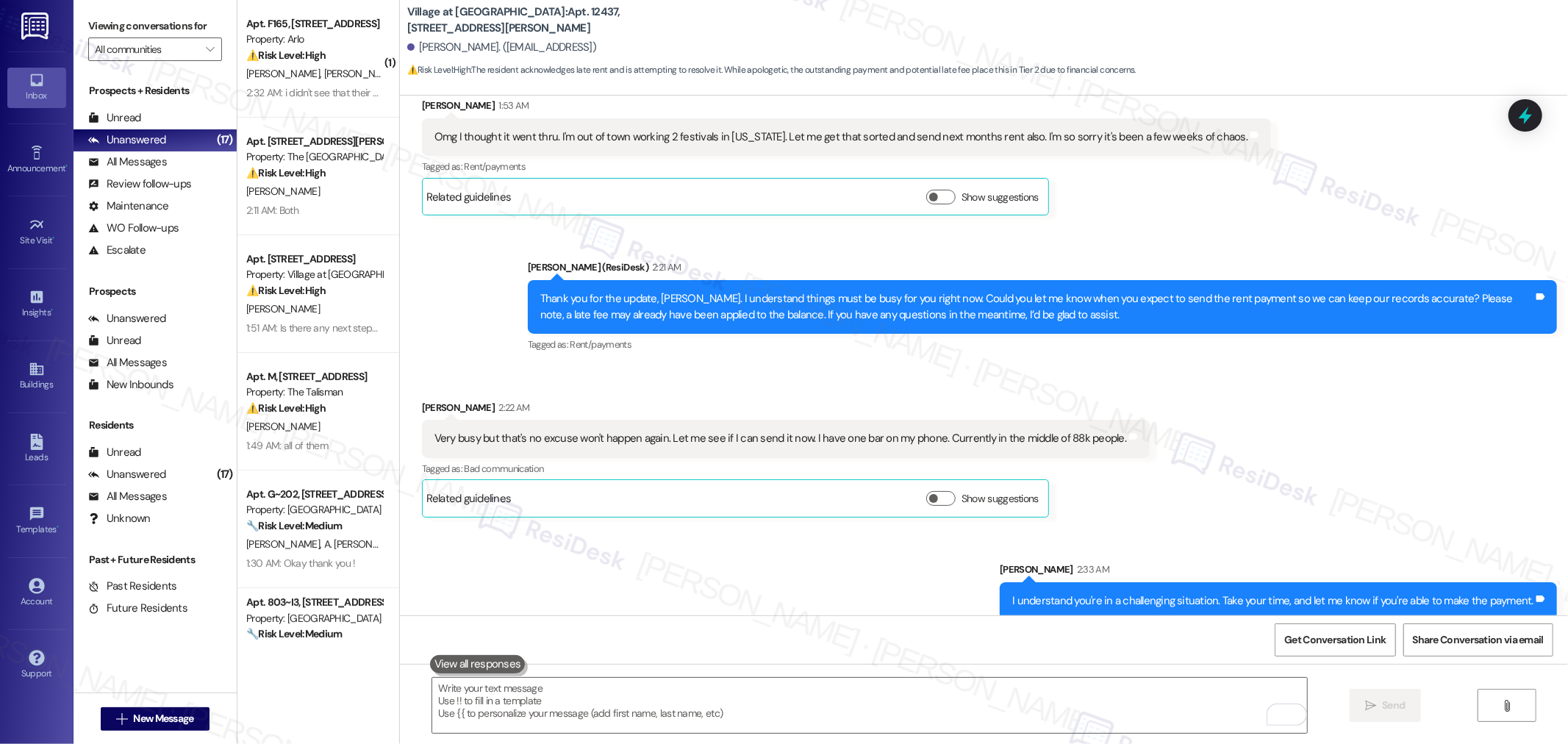
click at [1364, 160] on div "Received via SMS [PERSON_NAME] 1:53 AM Omg I thought it went thru. I'm out of t…" at bounding box center [984, 145] width 1168 height 162
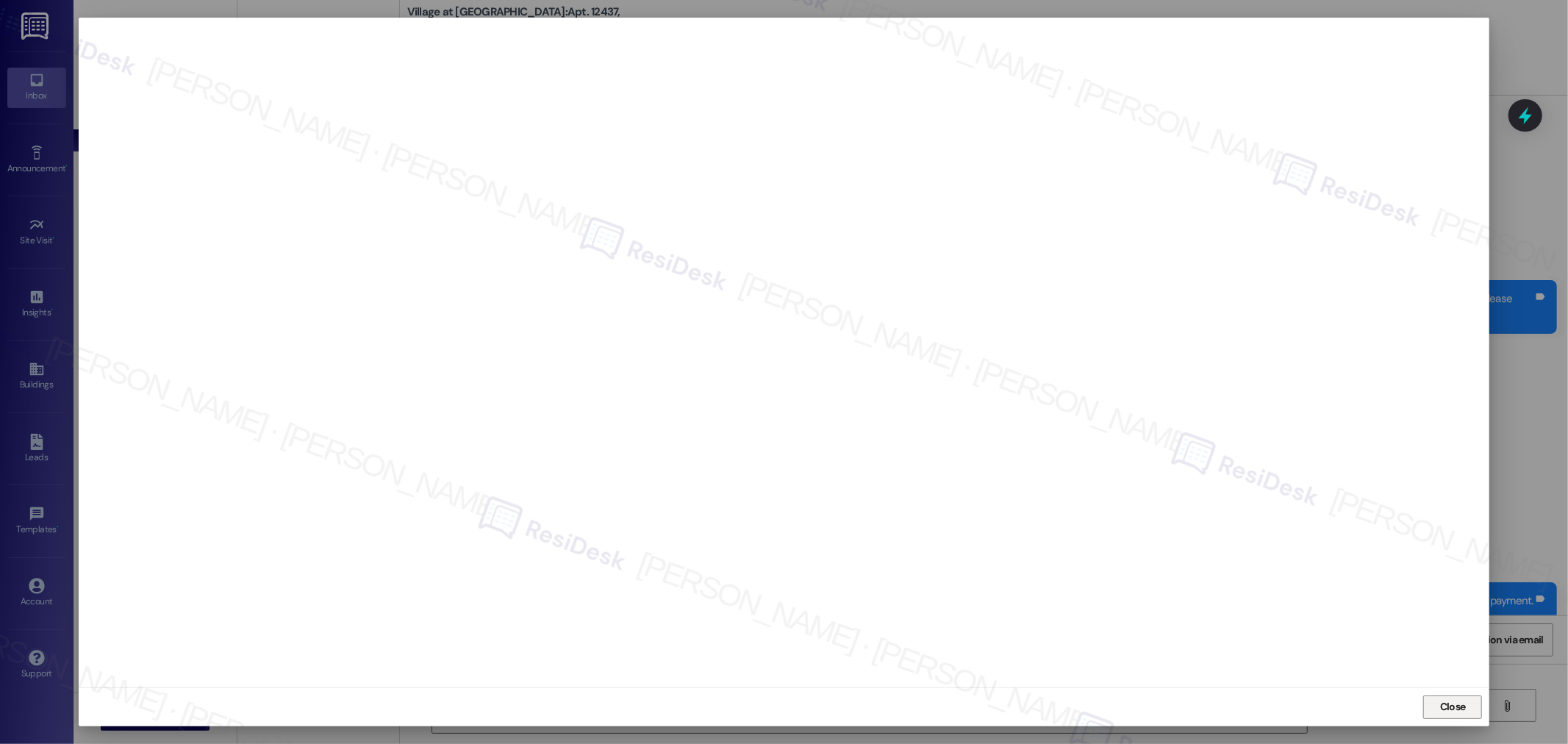
click at [1463, 707] on span "Close" at bounding box center [1452, 706] width 26 height 15
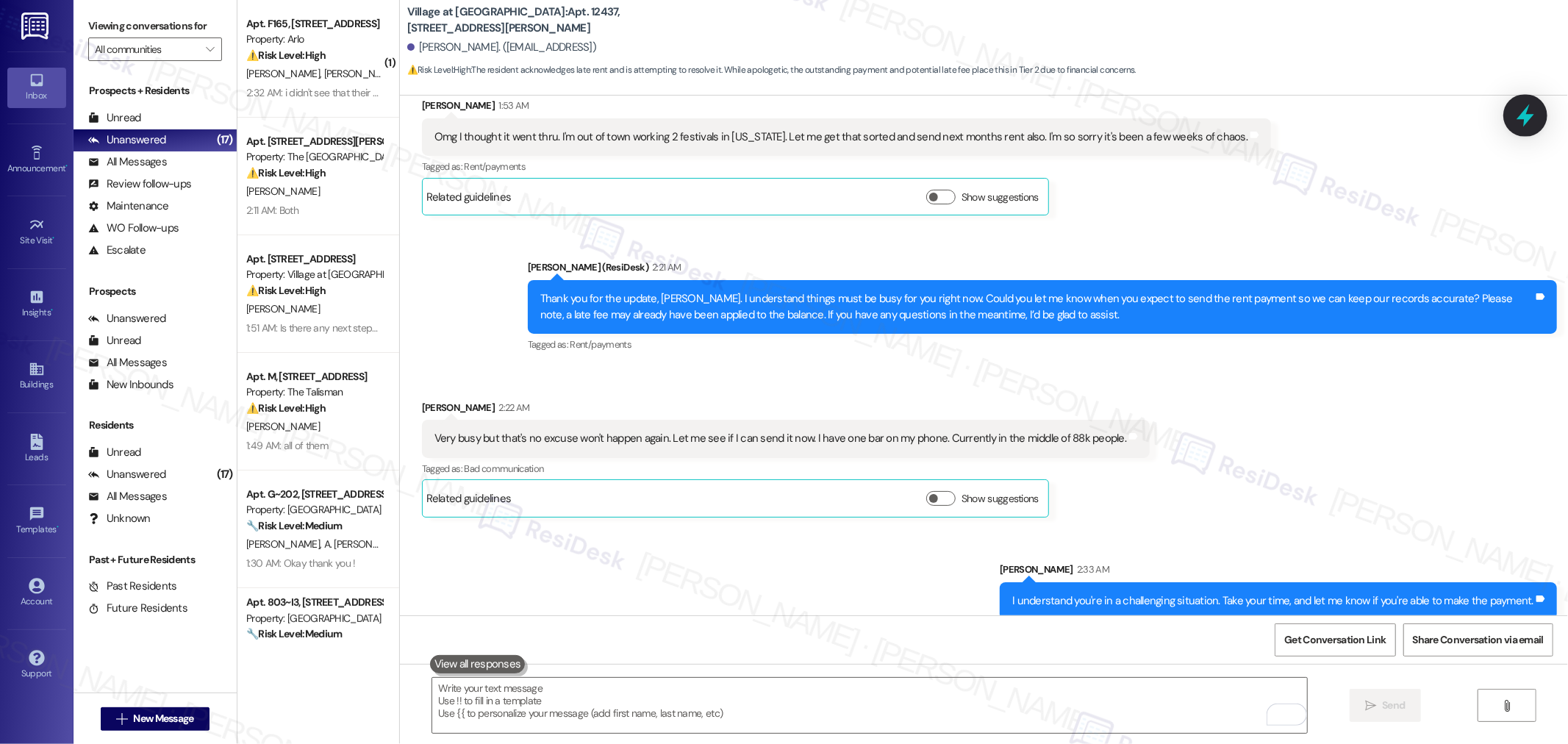
click at [1533, 108] on icon at bounding box center [1525, 115] width 25 height 25
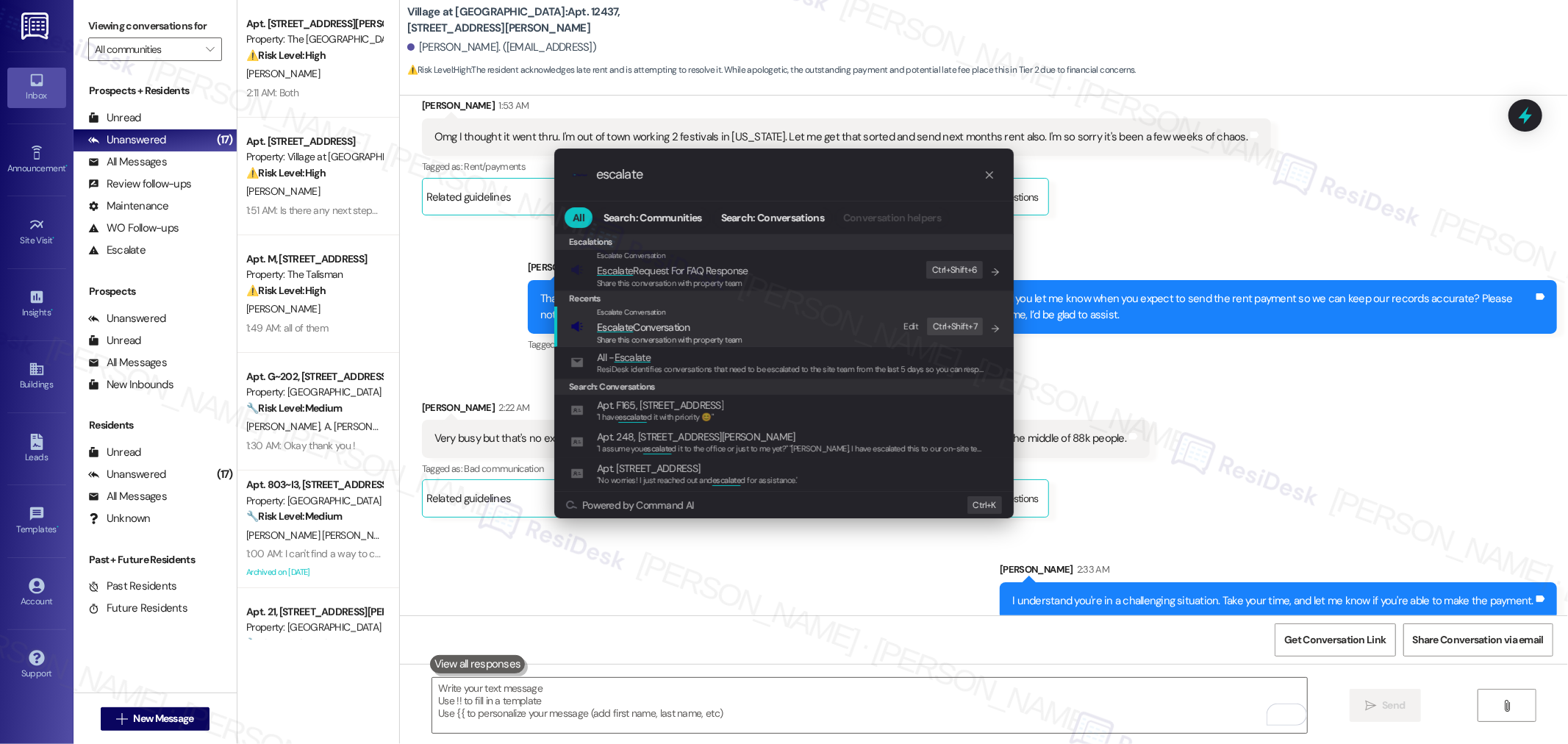
type input "escalate"
click at [735, 318] on div "Escalate Conversation" at bounding box center [669, 311] width 145 height 12
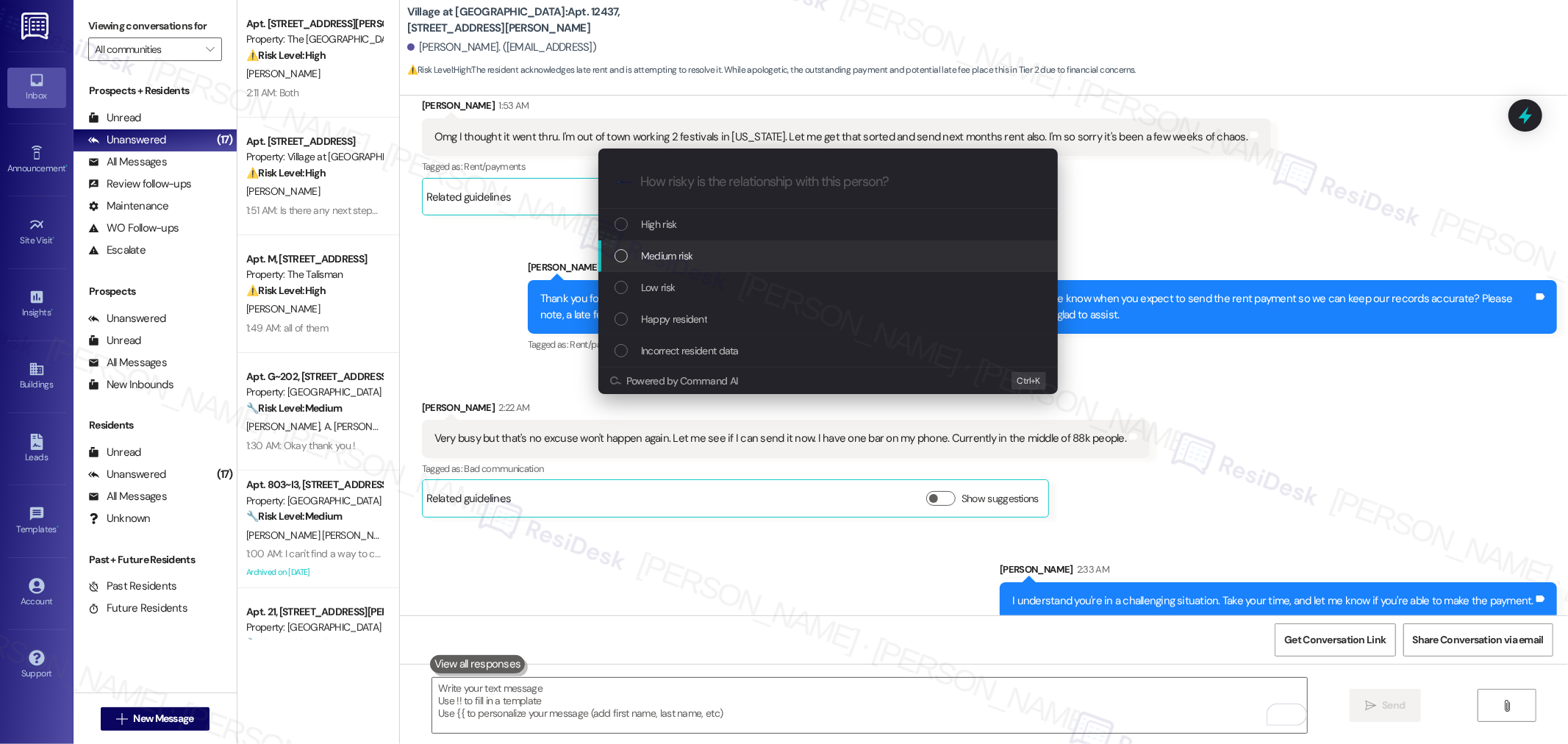
click at [701, 246] on div "Medium risk" at bounding box center [827, 257] width 459 height 32
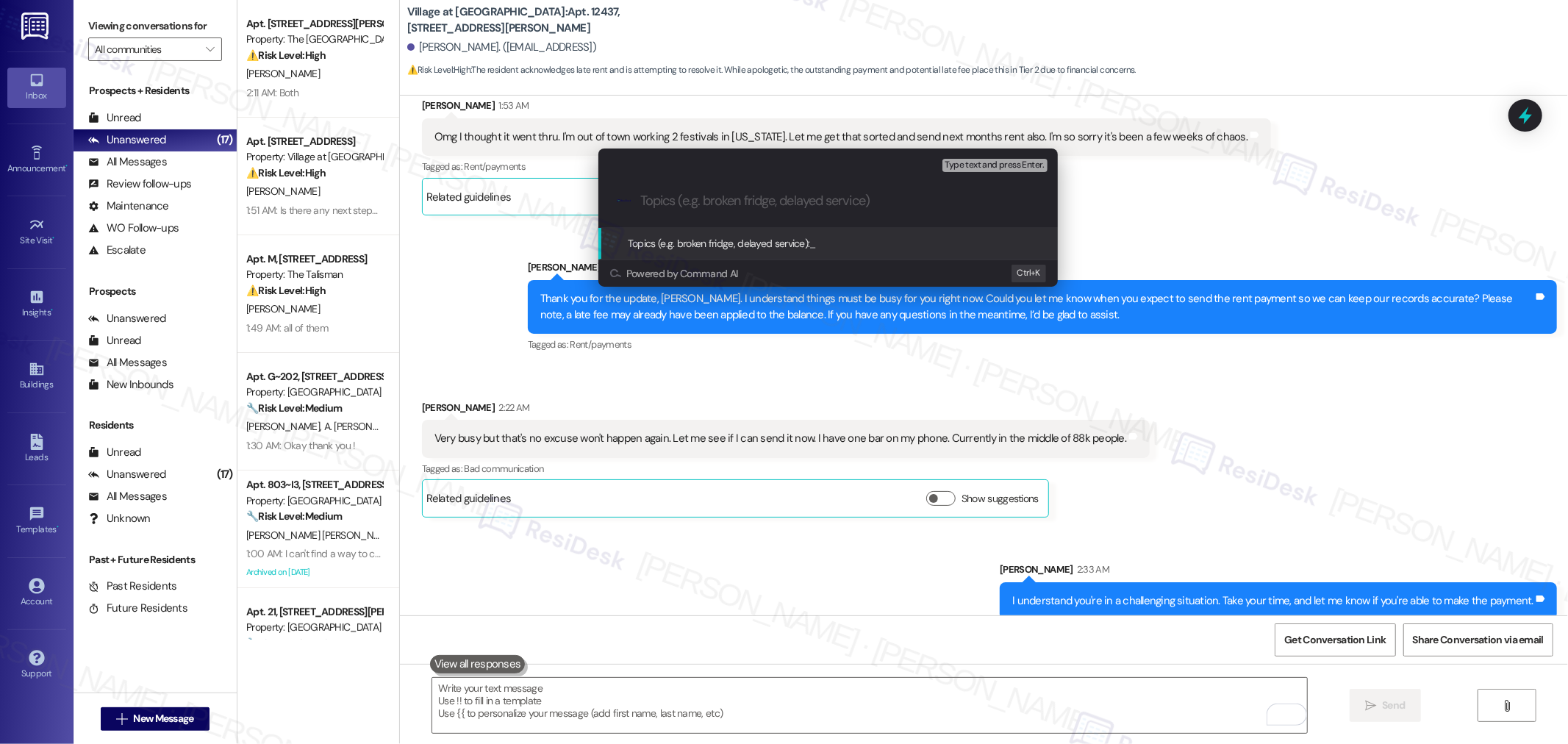
click at [774, 207] on input "Topics (e.g. broken fridge, delayed service)" at bounding box center [839, 200] width 399 height 15
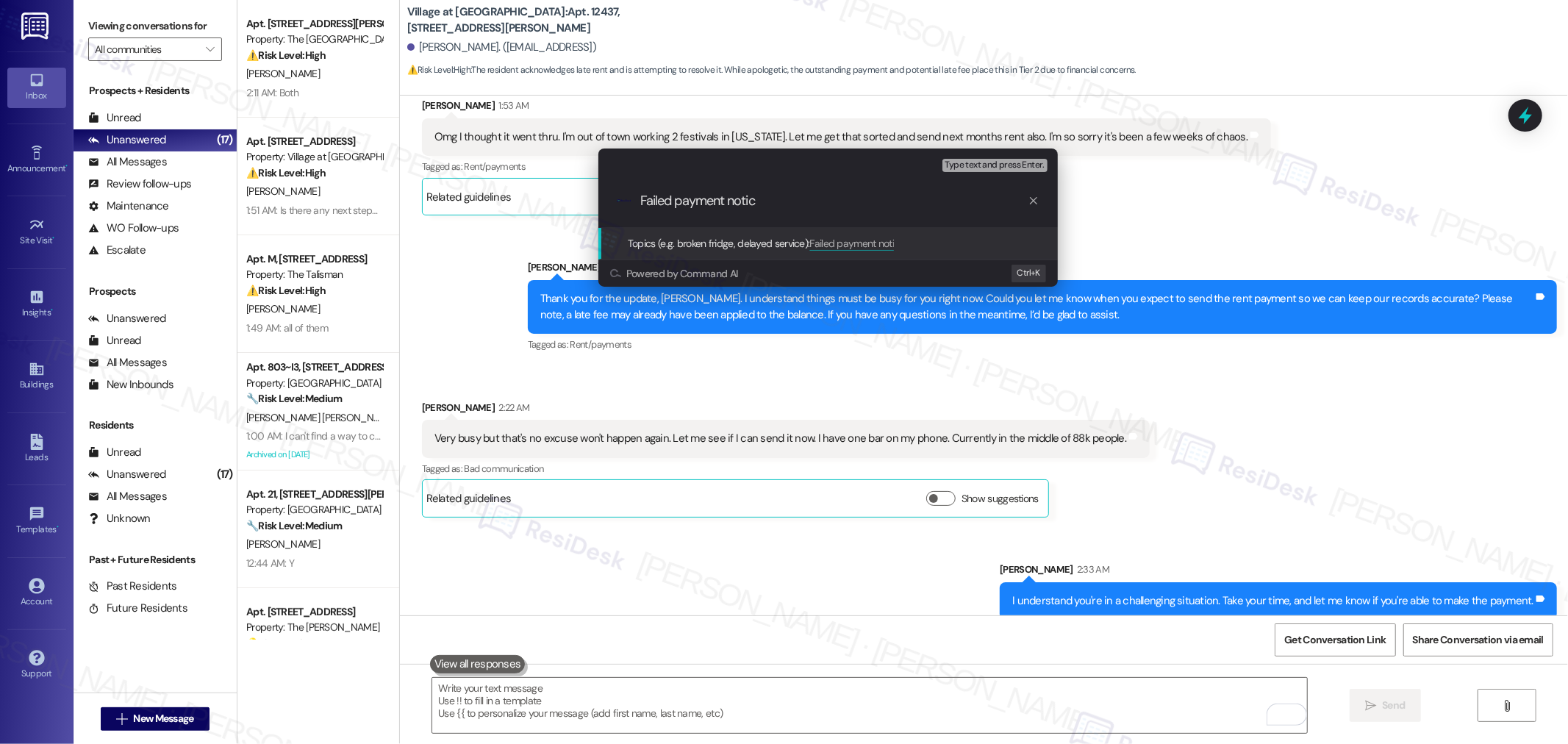
type input "Failed payment notice"
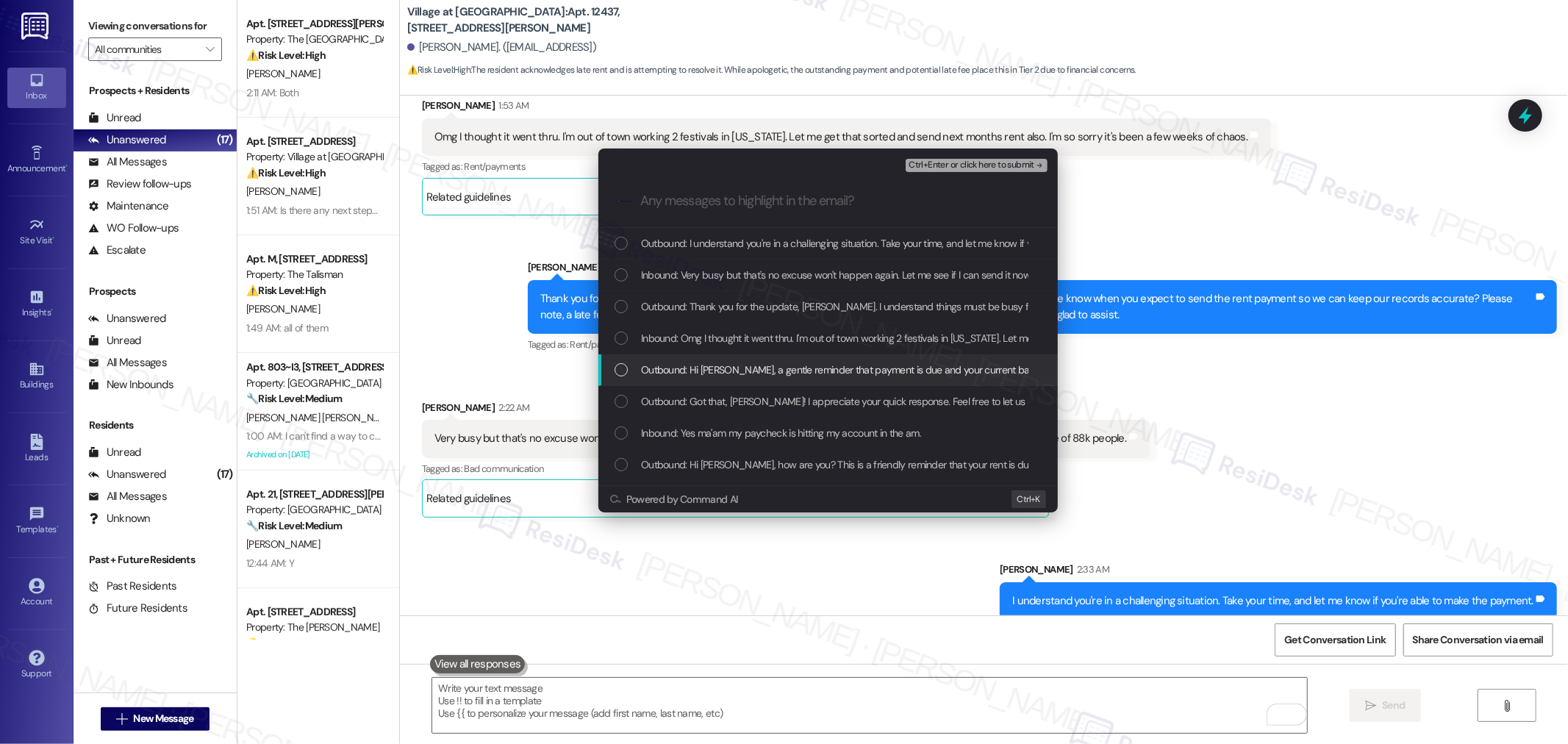
click at [861, 360] on div "Outbound: Hi [PERSON_NAME], a gentle reminder that payment is due and your curr…" at bounding box center [827, 370] width 459 height 32
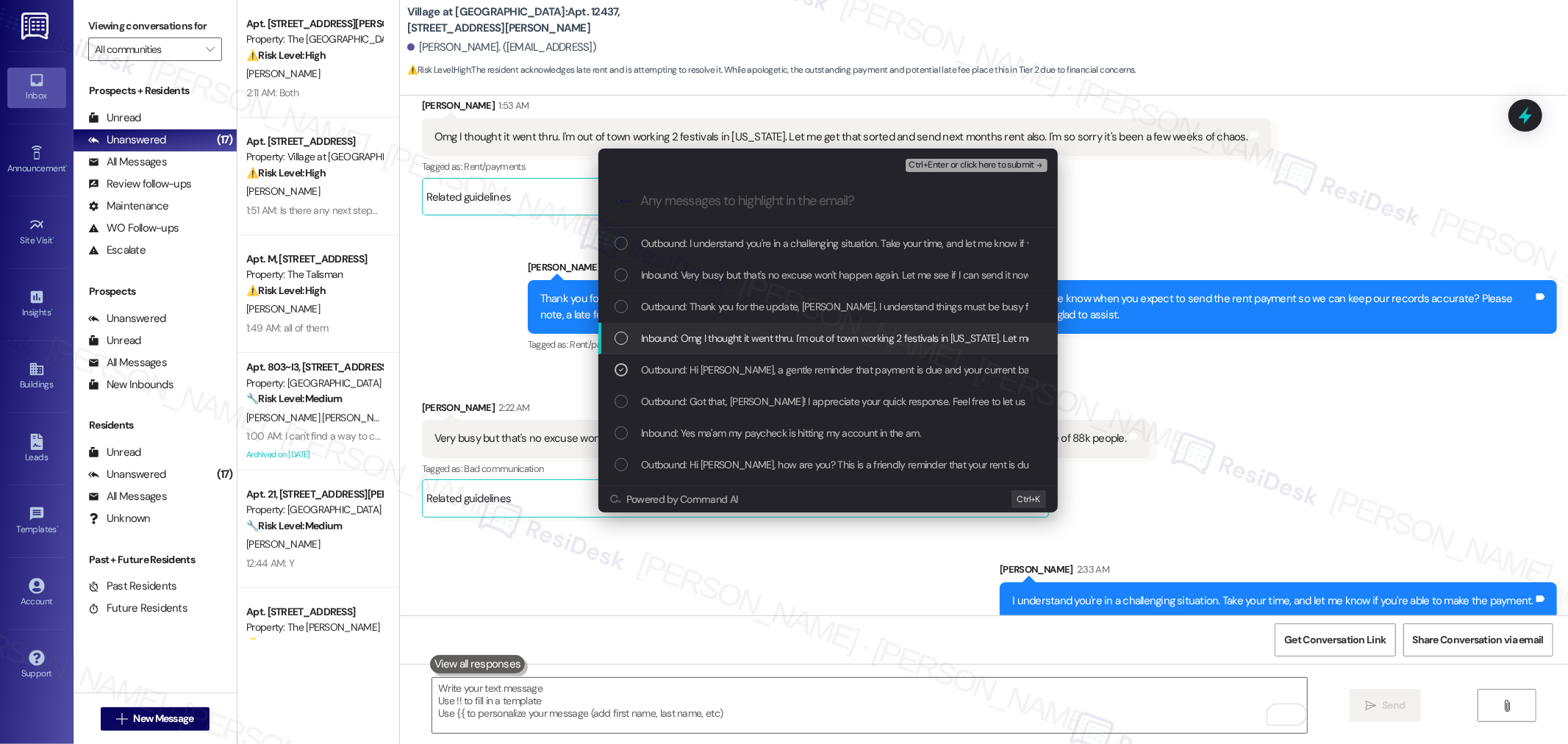
click at [860, 334] on span "Inbound: Omg I thought it went thru. I'm out of town working 2 festivals in [US…" at bounding box center [1031, 338] width 781 height 16
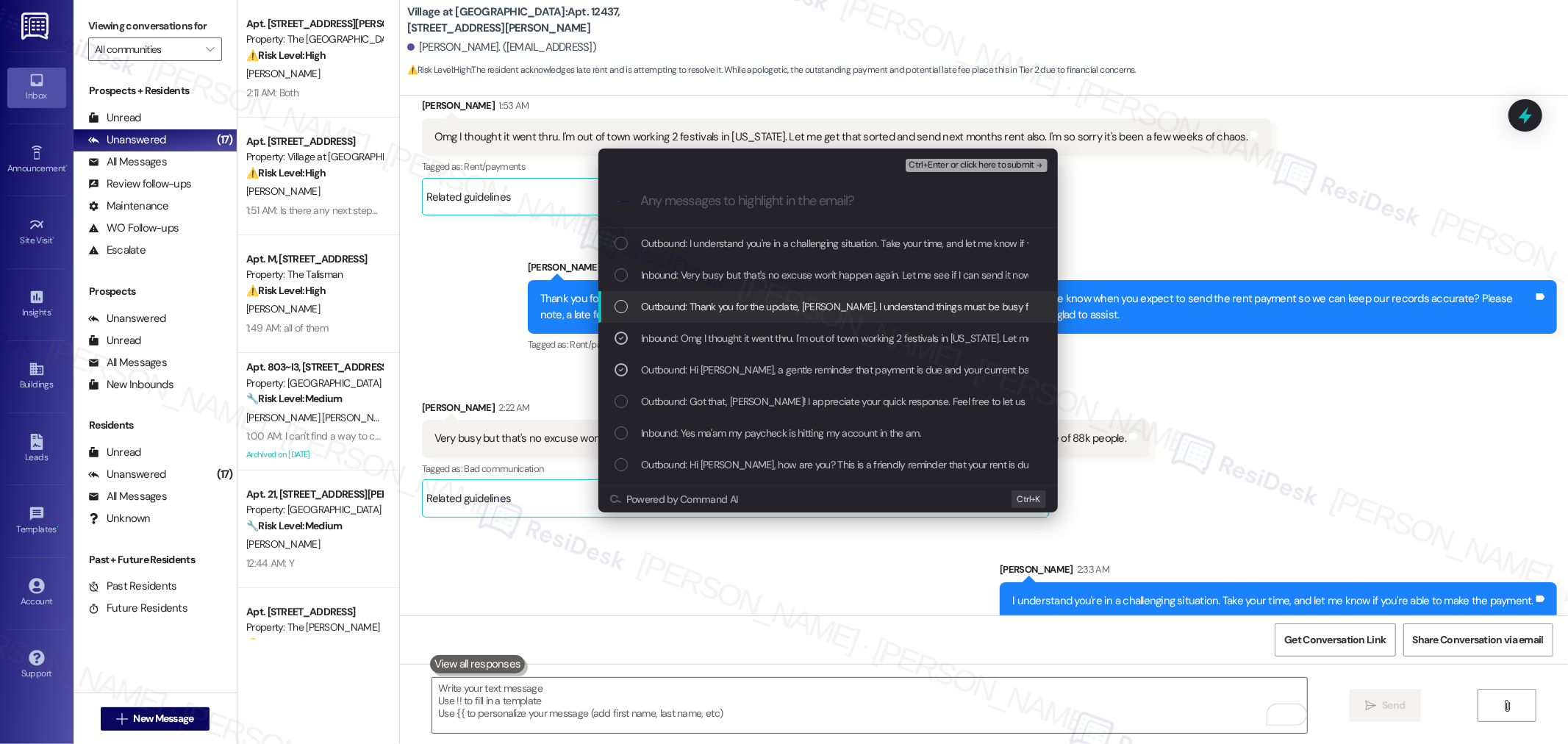
click at [863, 310] on span "Outbound: Thank you for the update, [PERSON_NAME]. I understand things must be …" at bounding box center [1381, 306] width 1482 height 16
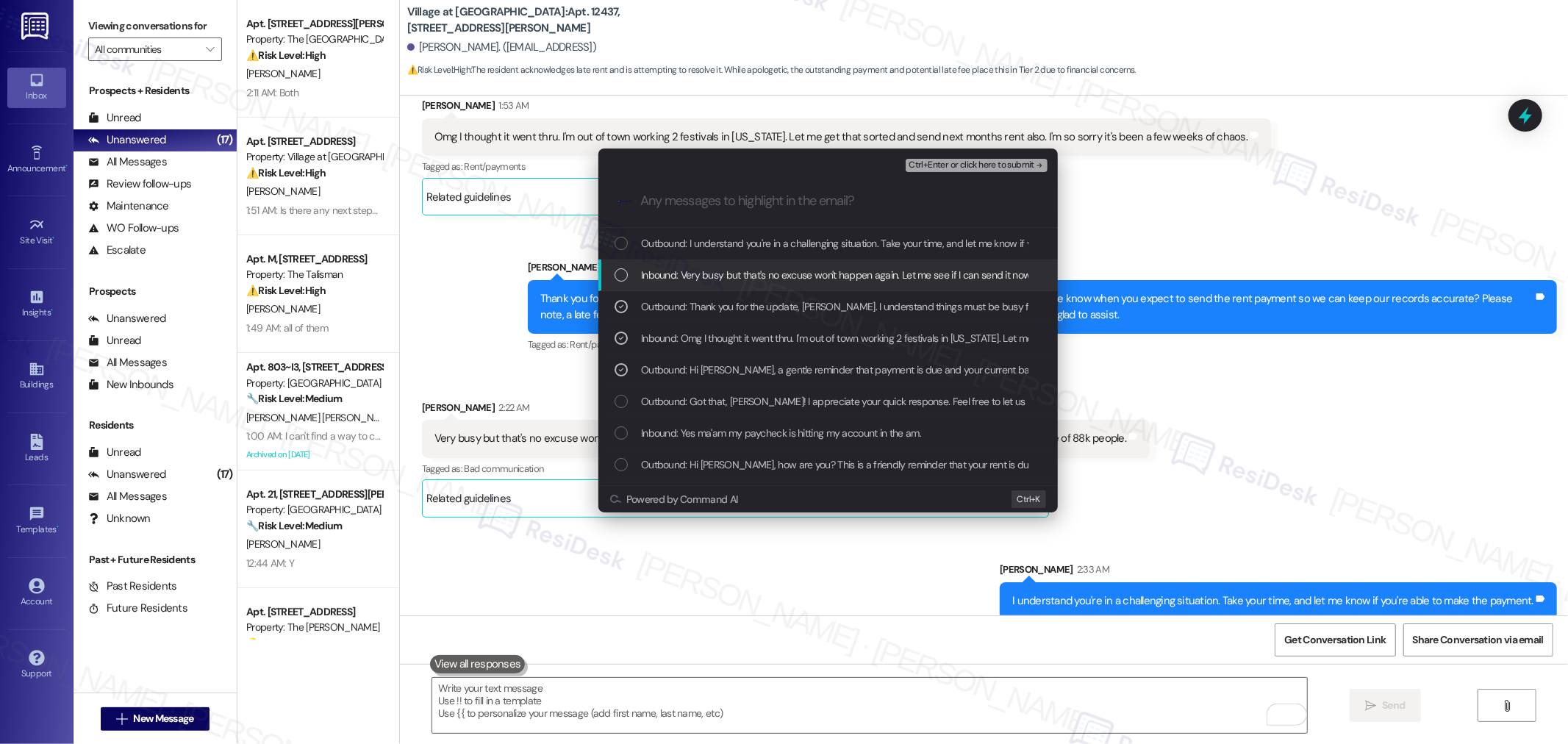
click at [843, 272] on span "Inbound: Very busy but that's no excuse won't happen again. Let me see if I can…" at bounding box center [980, 274] width 679 height 16
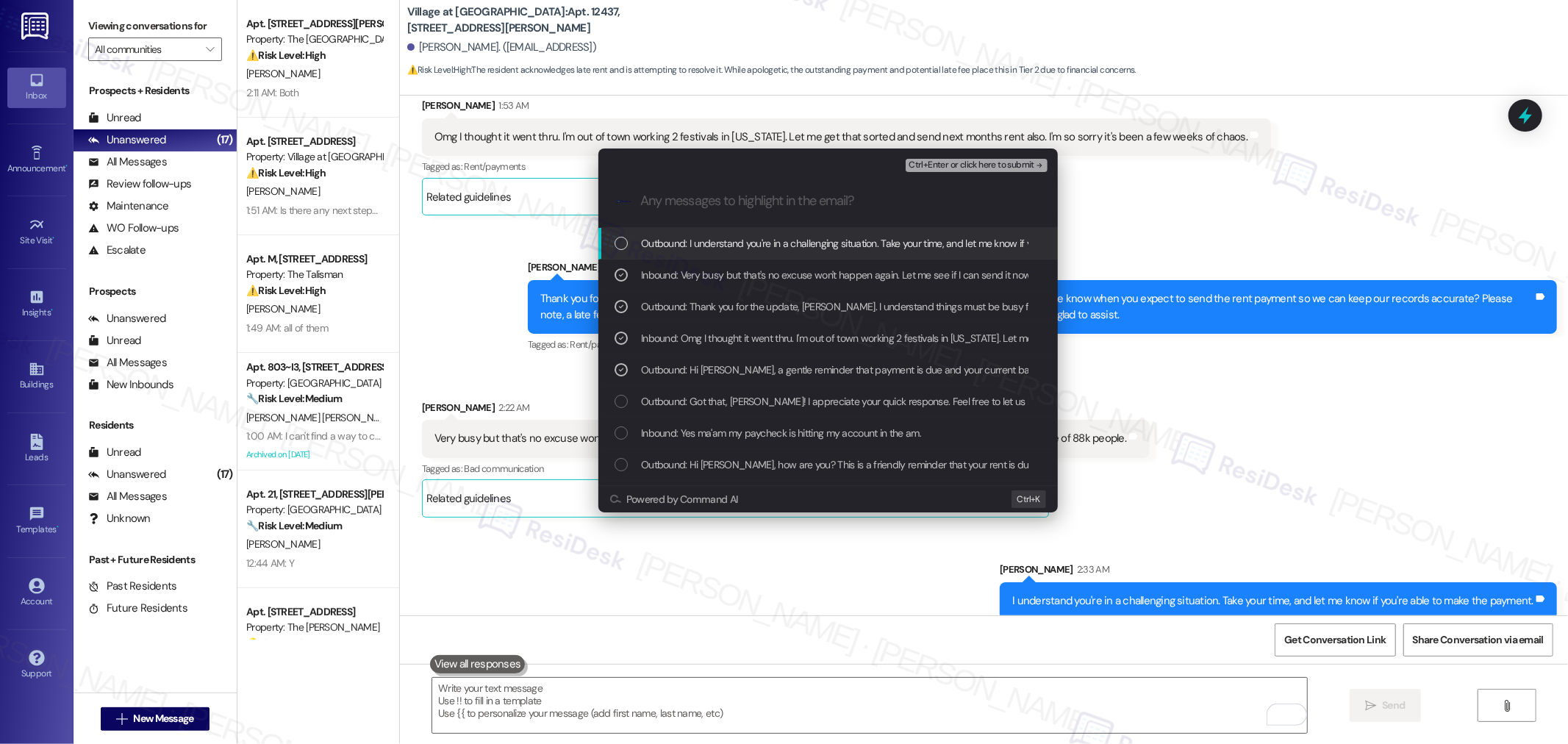
click at [827, 250] on span "Outbound: I understand you're in a challenging situation. Take your time, and l…" at bounding box center [904, 243] width 527 height 16
click at [945, 157] on div "Ctrl+Enter or click here to submit" at bounding box center [978, 165] width 145 height 19
click at [945, 165] on span "Ctrl+Enter or click here to submit" at bounding box center [972, 165] width 126 height 11
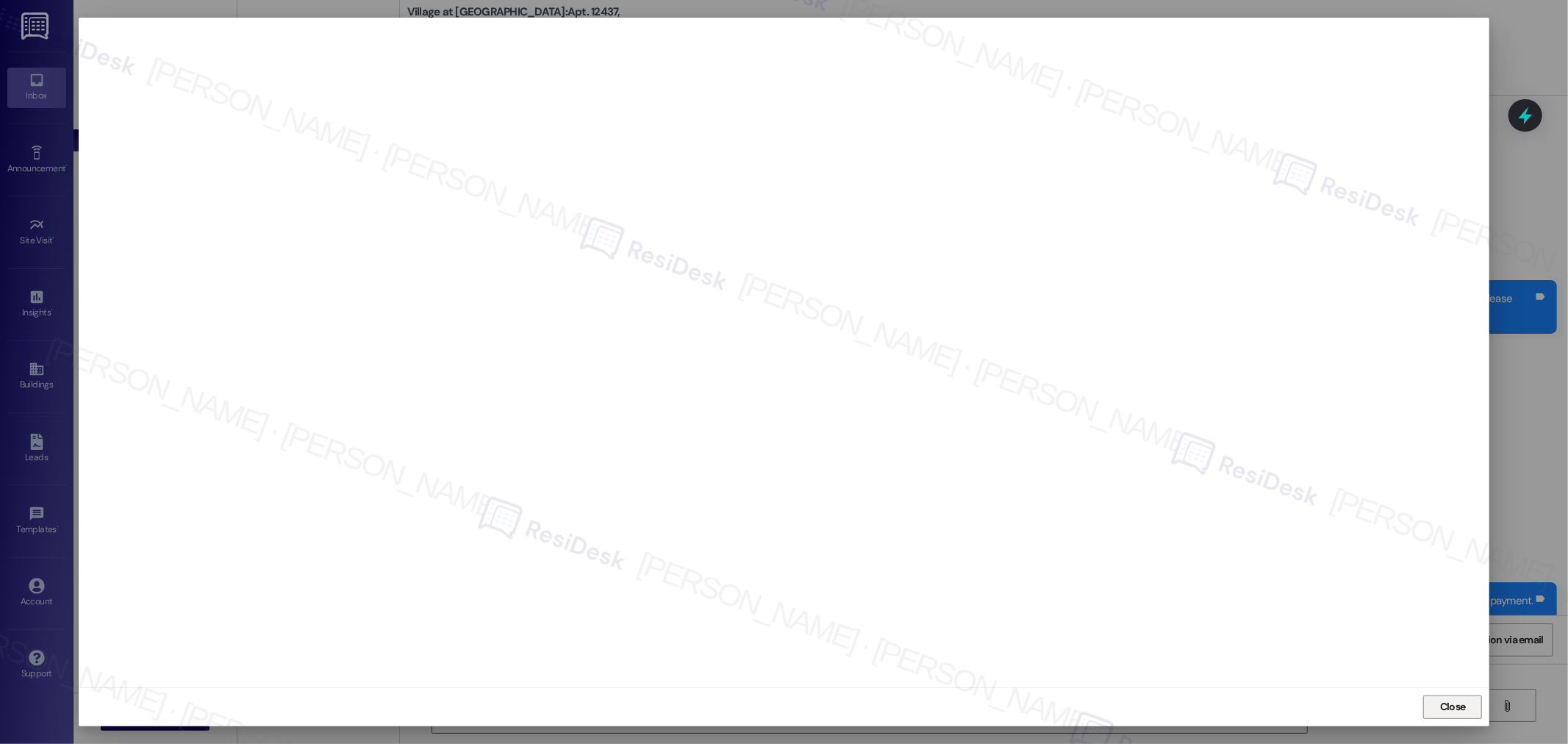
click at [1466, 701] on span "Close" at bounding box center [1453, 706] width 32 height 15
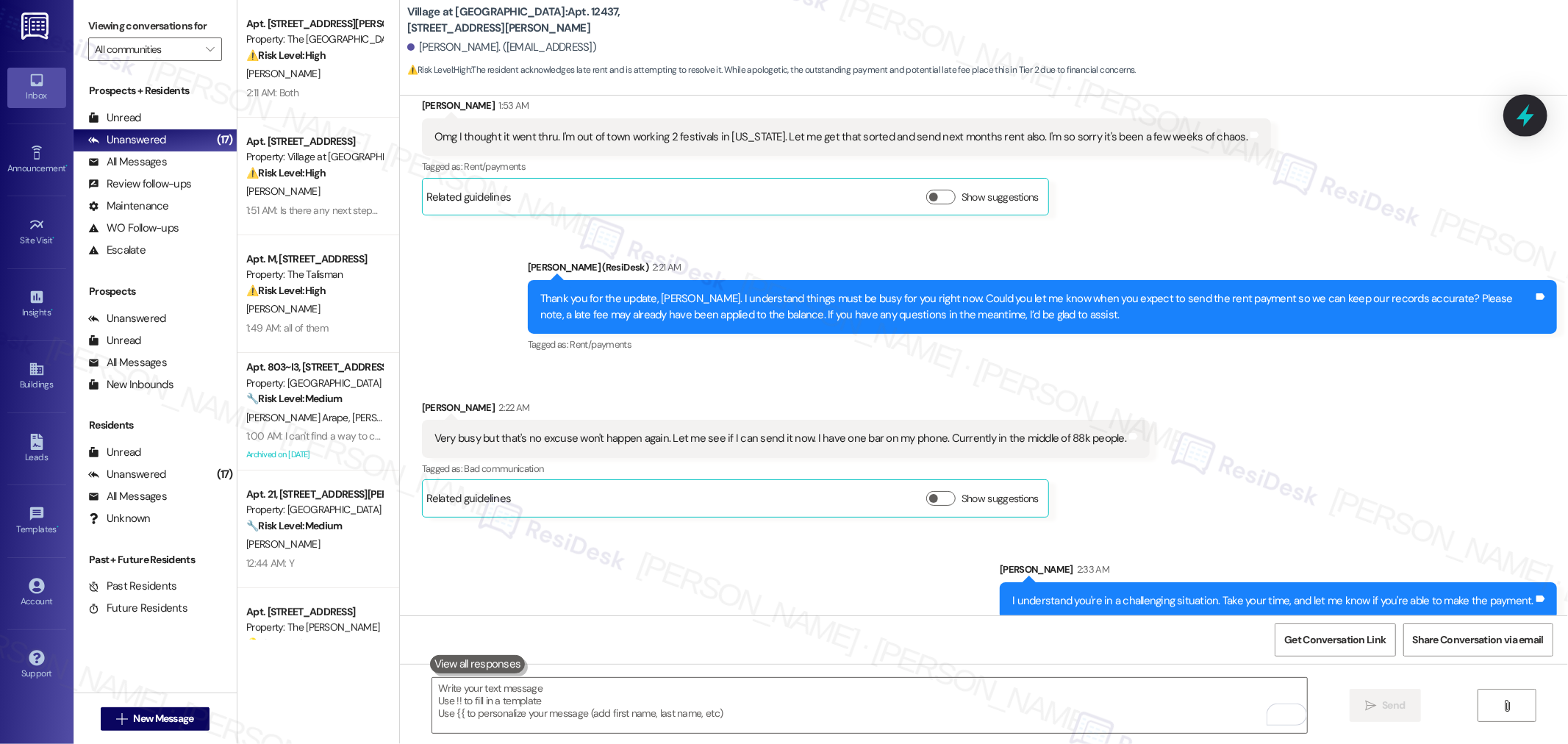
click at [1529, 119] on icon at bounding box center [1525, 115] width 25 height 25
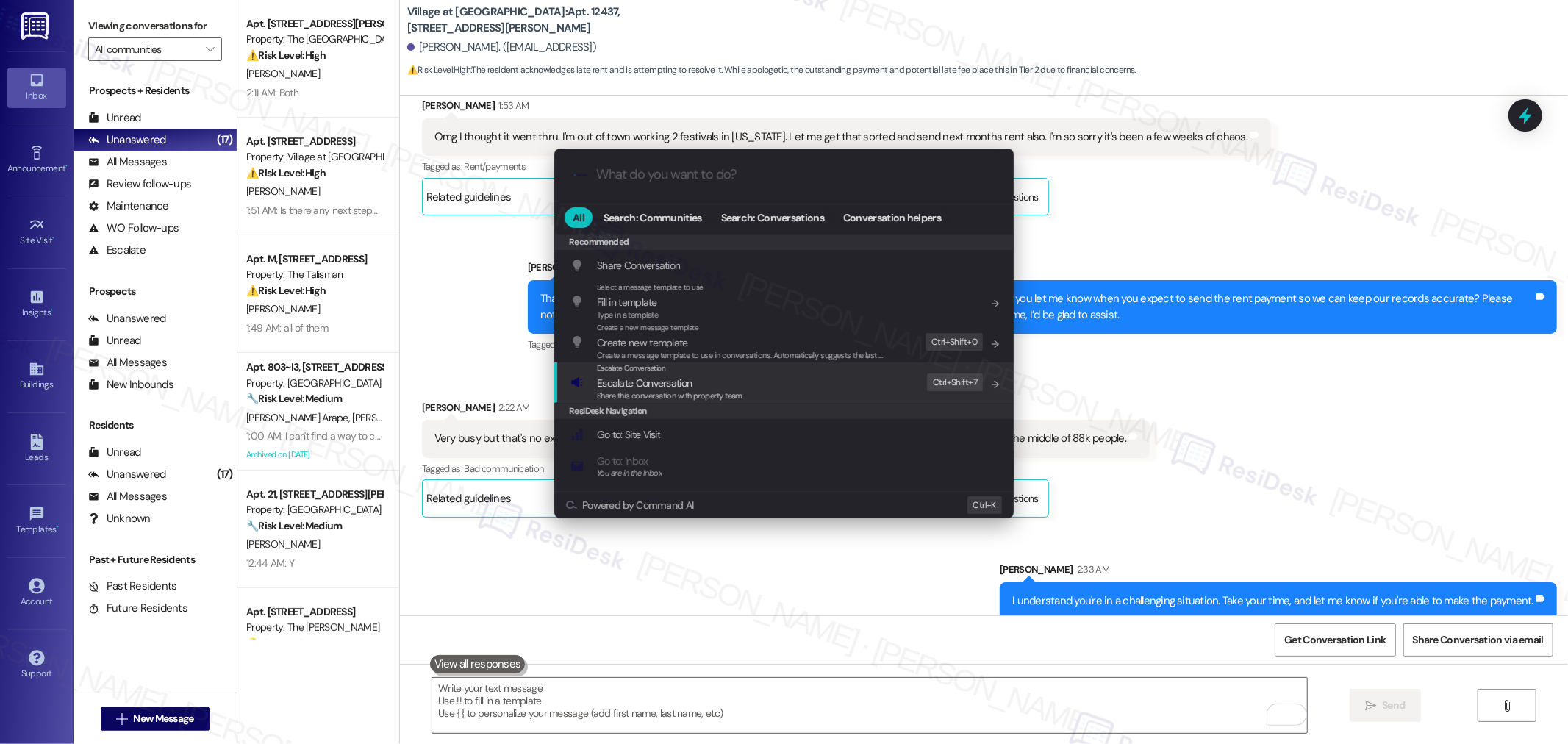
click at [843, 378] on div "Escalate Conversation Escalate Conversation Share this conversation with proper…" at bounding box center [786, 381] width 430 height 40
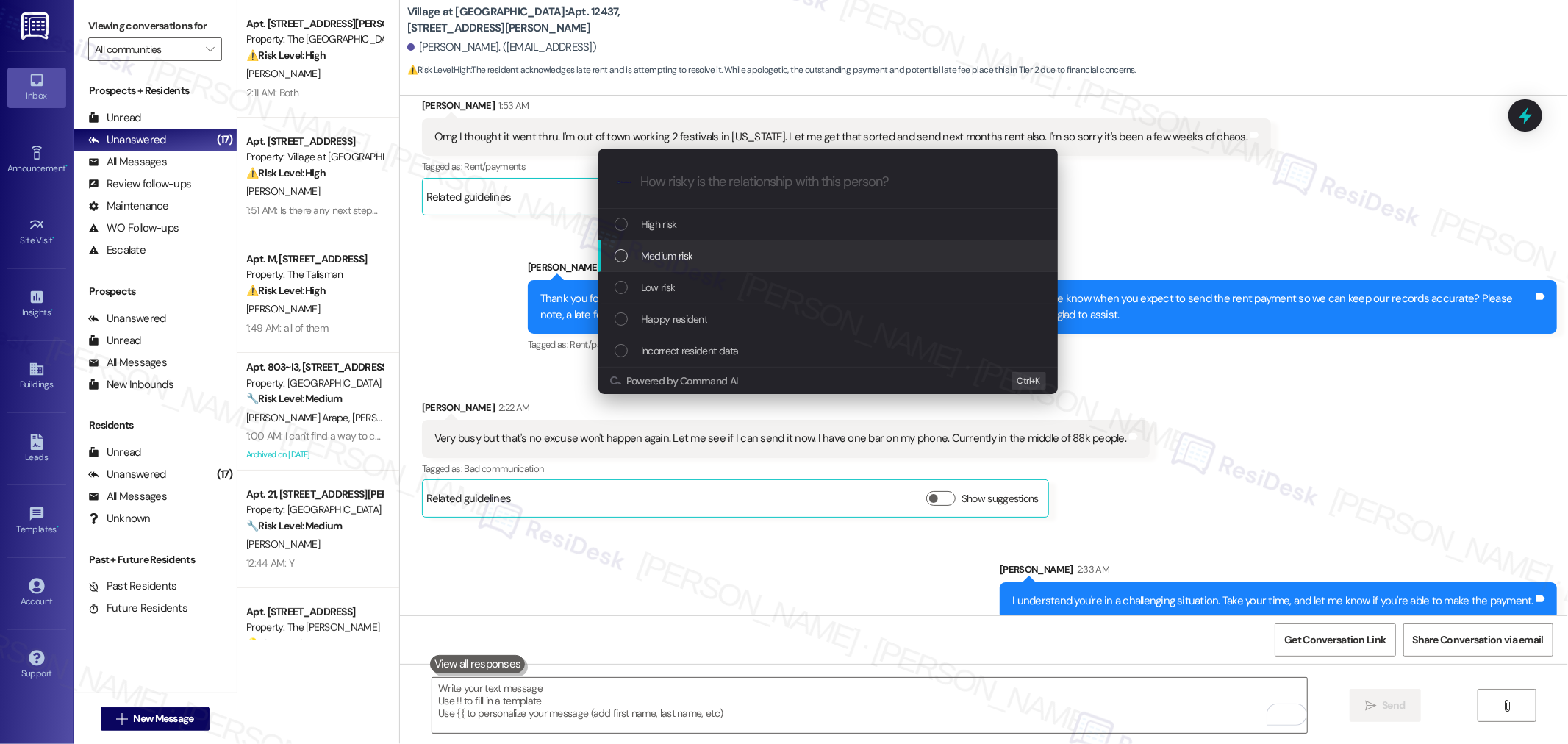
click at [730, 246] on div "Medium risk" at bounding box center [827, 257] width 459 height 32
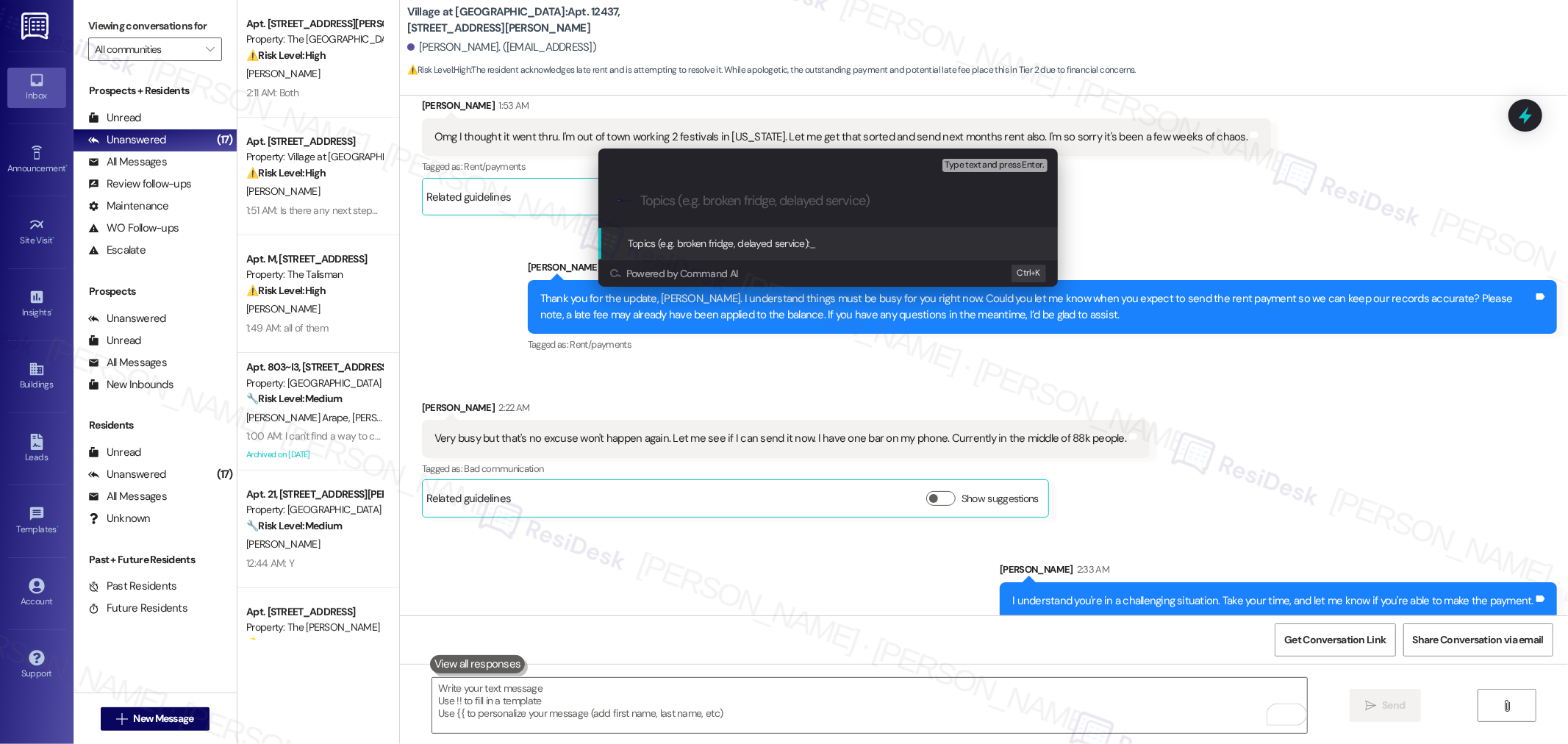
click at [730, 246] on span "Topics (e.g. broken fridge, delayed service):" at bounding box center [719, 242] width 182 height 13
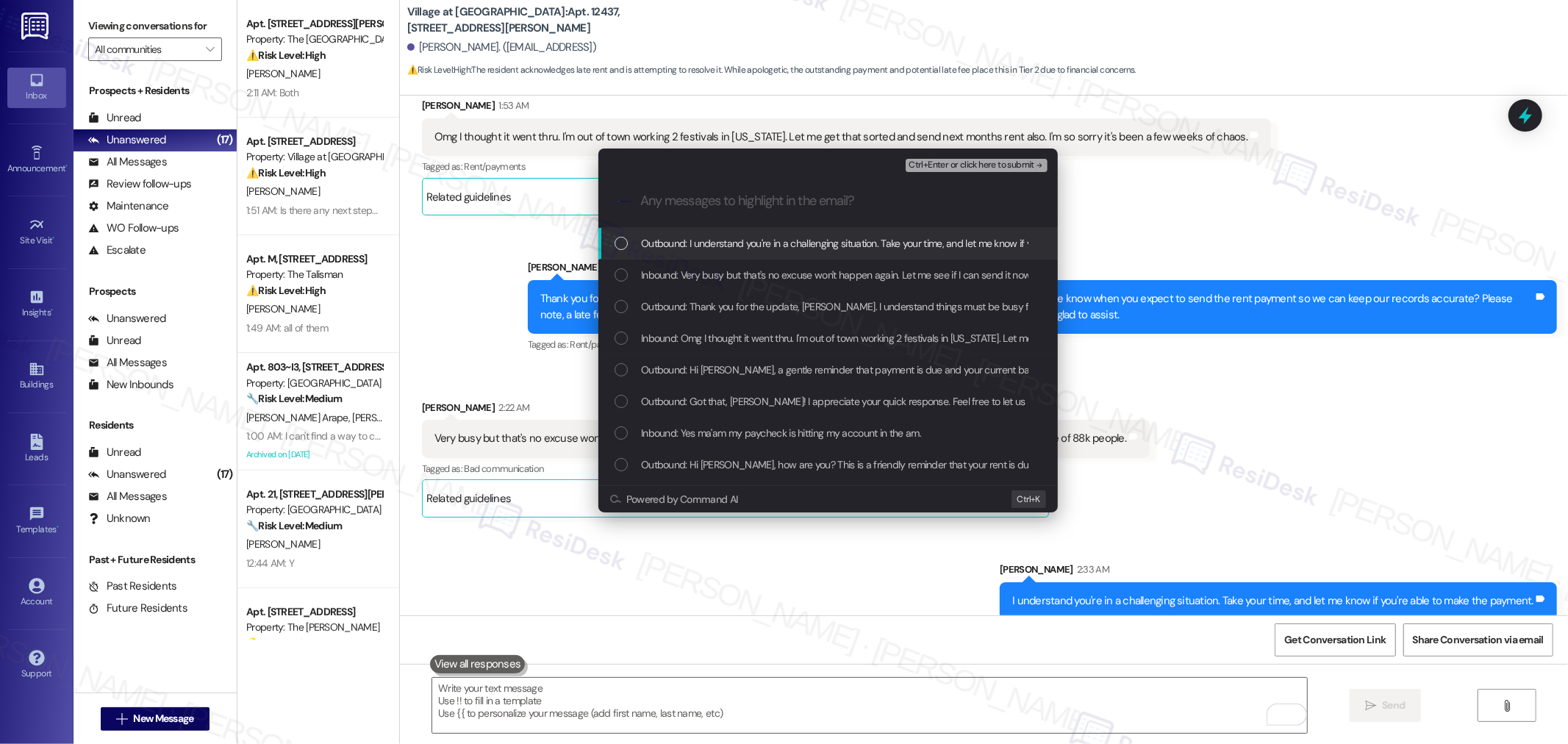
click at [1224, 485] on div "Escalate Conversation Medium risk Any messages to highlight in the email? Ctrl+…" at bounding box center [784, 372] width 1568 height 744
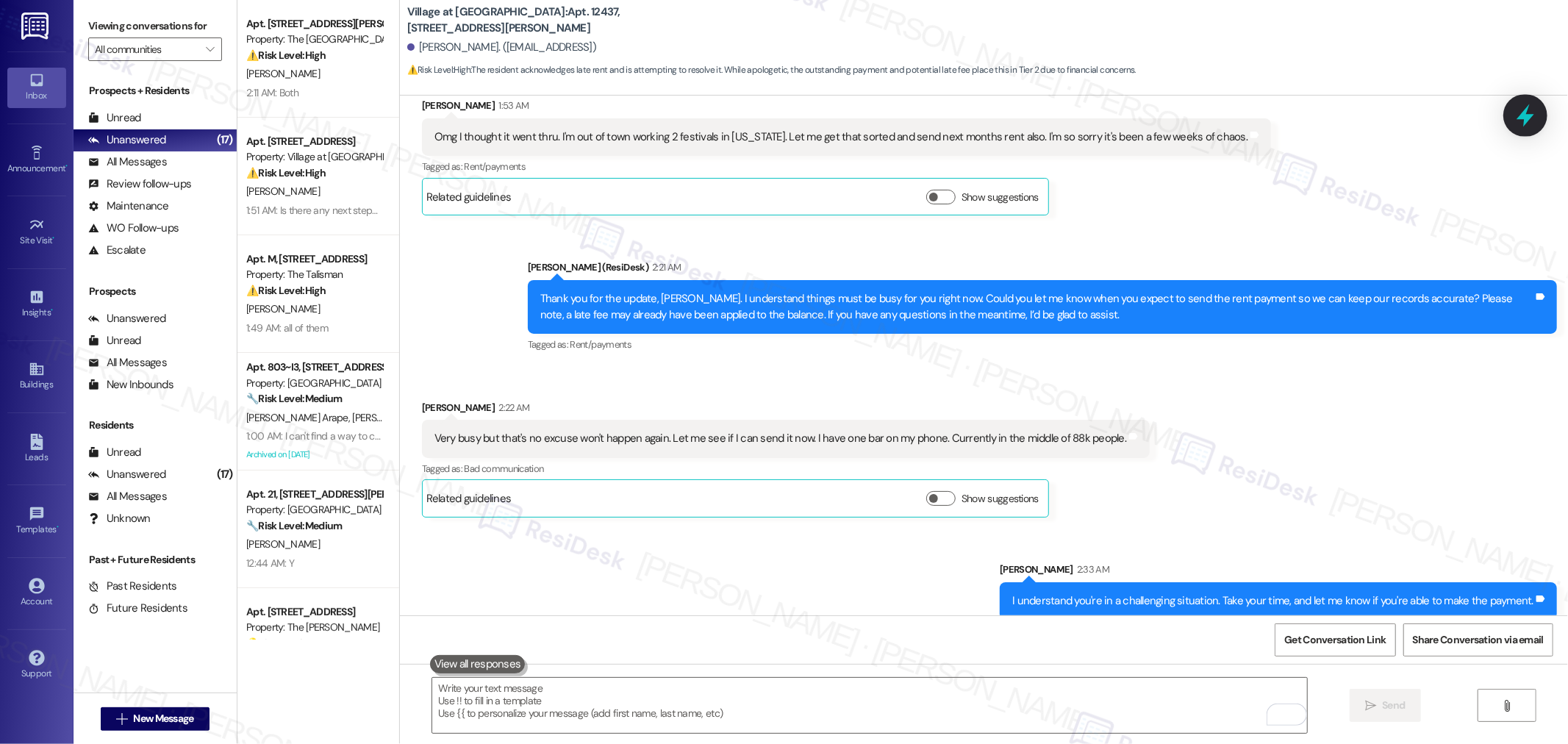
click at [1519, 118] on icon at bounding box center [1525, 116] width 18 height 23
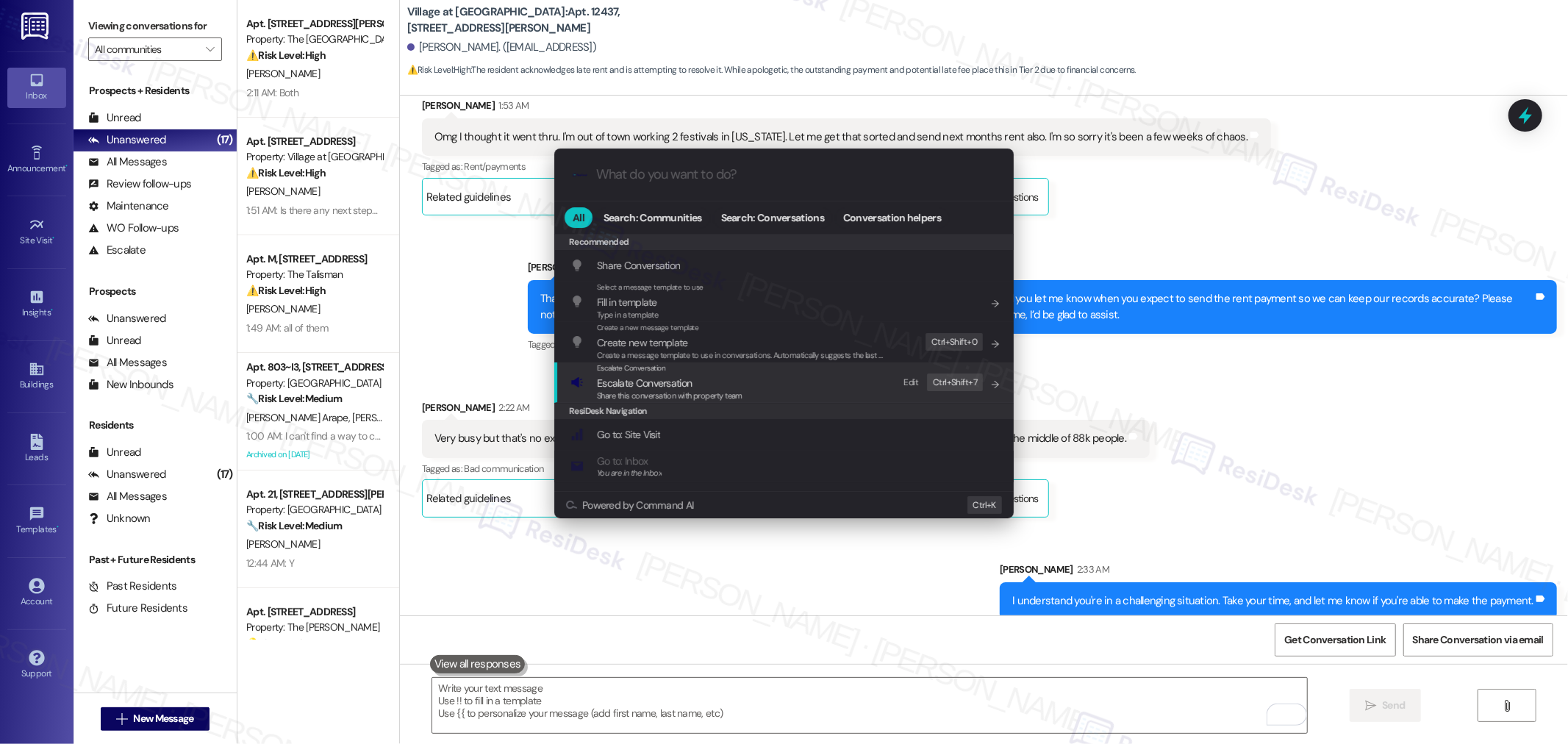
click at [660, 396] on span "Share this conversation with property team" at bounding box center [669, 395] width 145 height 11
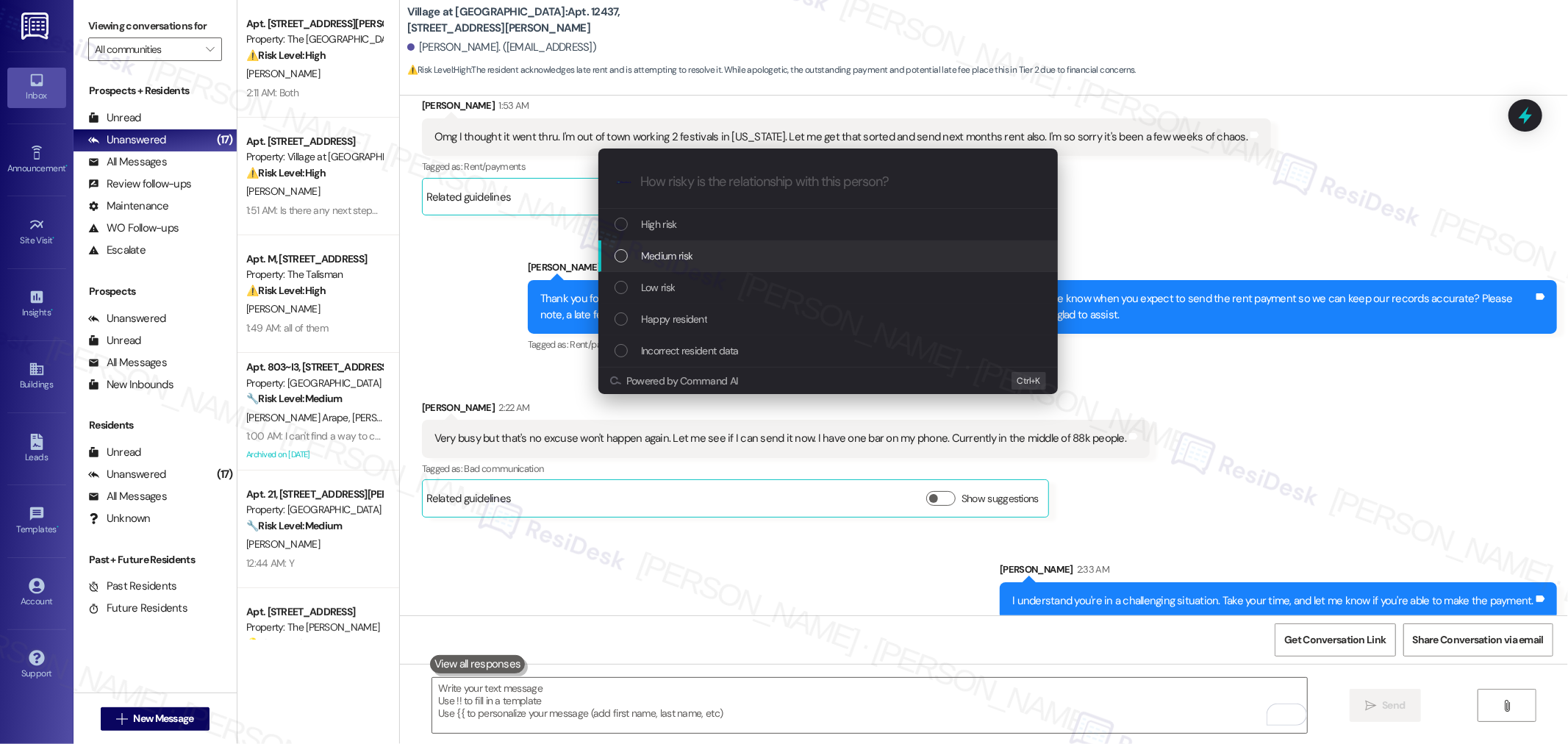
click at [665, 248] on span "Medium risk" at bounding box center [666, 256] width 51 height 16
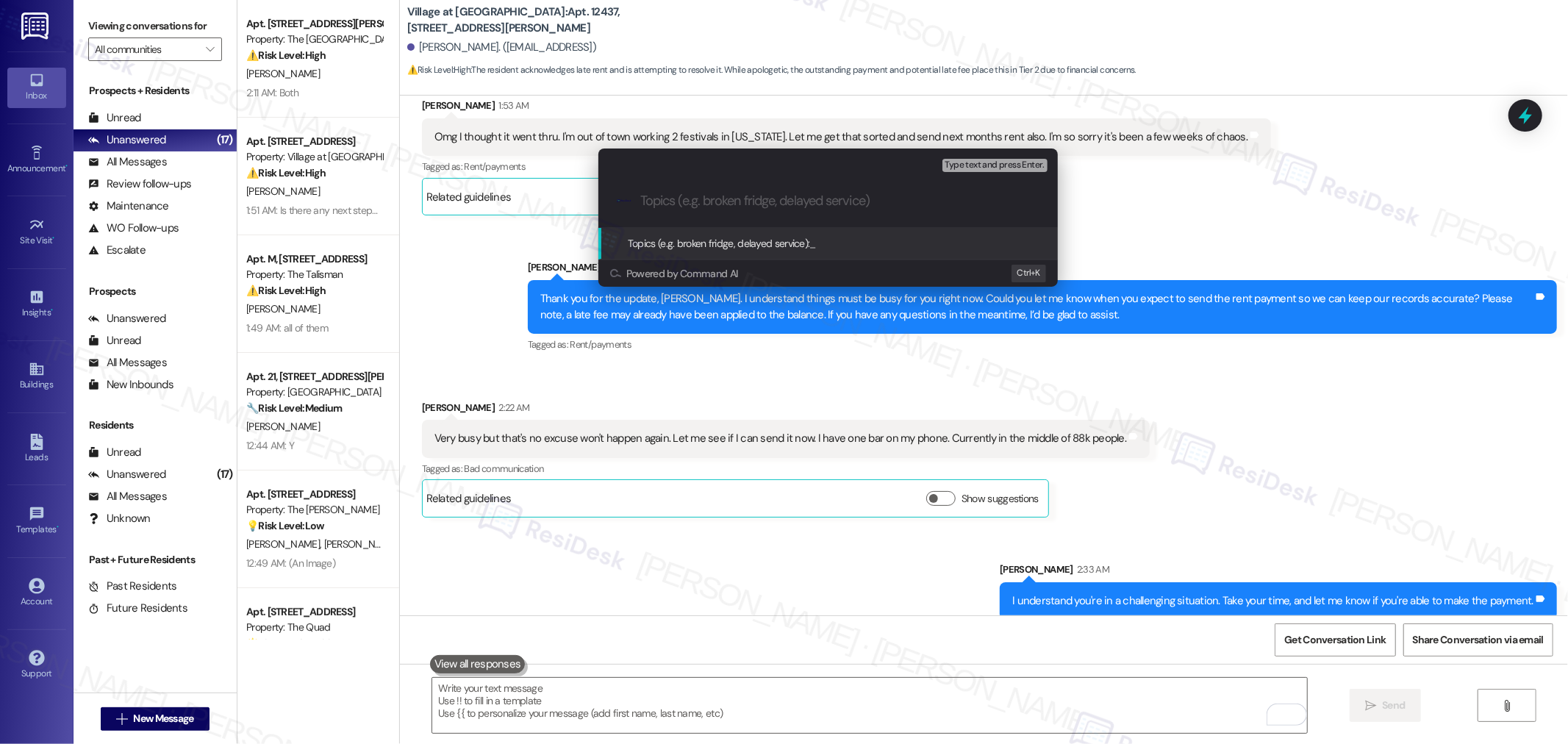
click at [682, 202] on input "Topics (e.g. broken fridge, delayed service)" at bounding box center [839, 200] width 399 height 15
paste input "Failed payment notice"
type input "Failed payment notice"
click at [993, 165] on span "Type text and press Enter." at bounding box center [995, 165] width 99 height 11
click at [930, 242] on div "Topics (e.g. broken fridge, delayed service): Failed payment notice" at bounding box center [829, 243] width 430 height 16
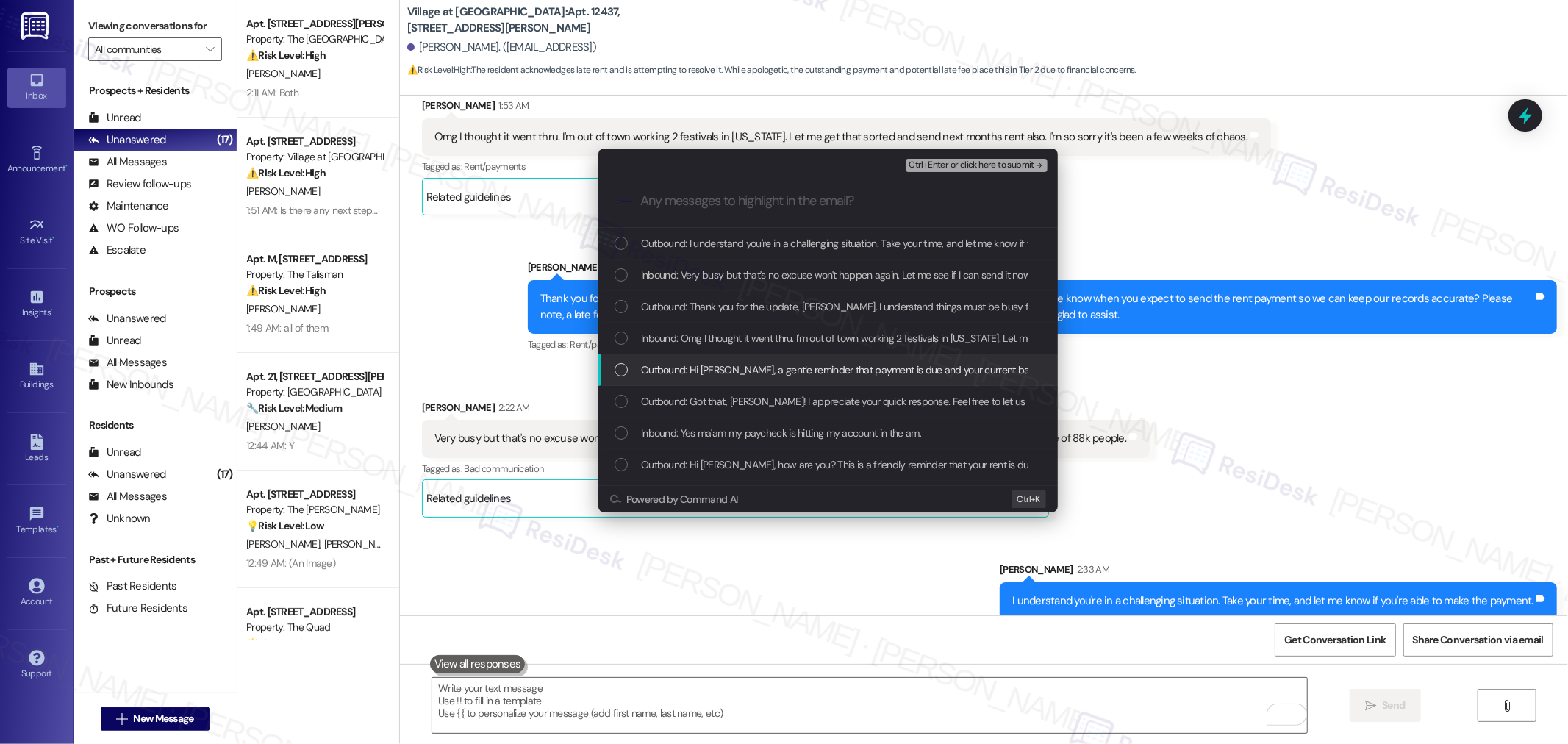
click at [733, 372] on span "Outbound: Hi [PERSON_NAME], a gentle reminder that payment is due and your curr…" at bounding box center [1078, 370] width 874 height 16
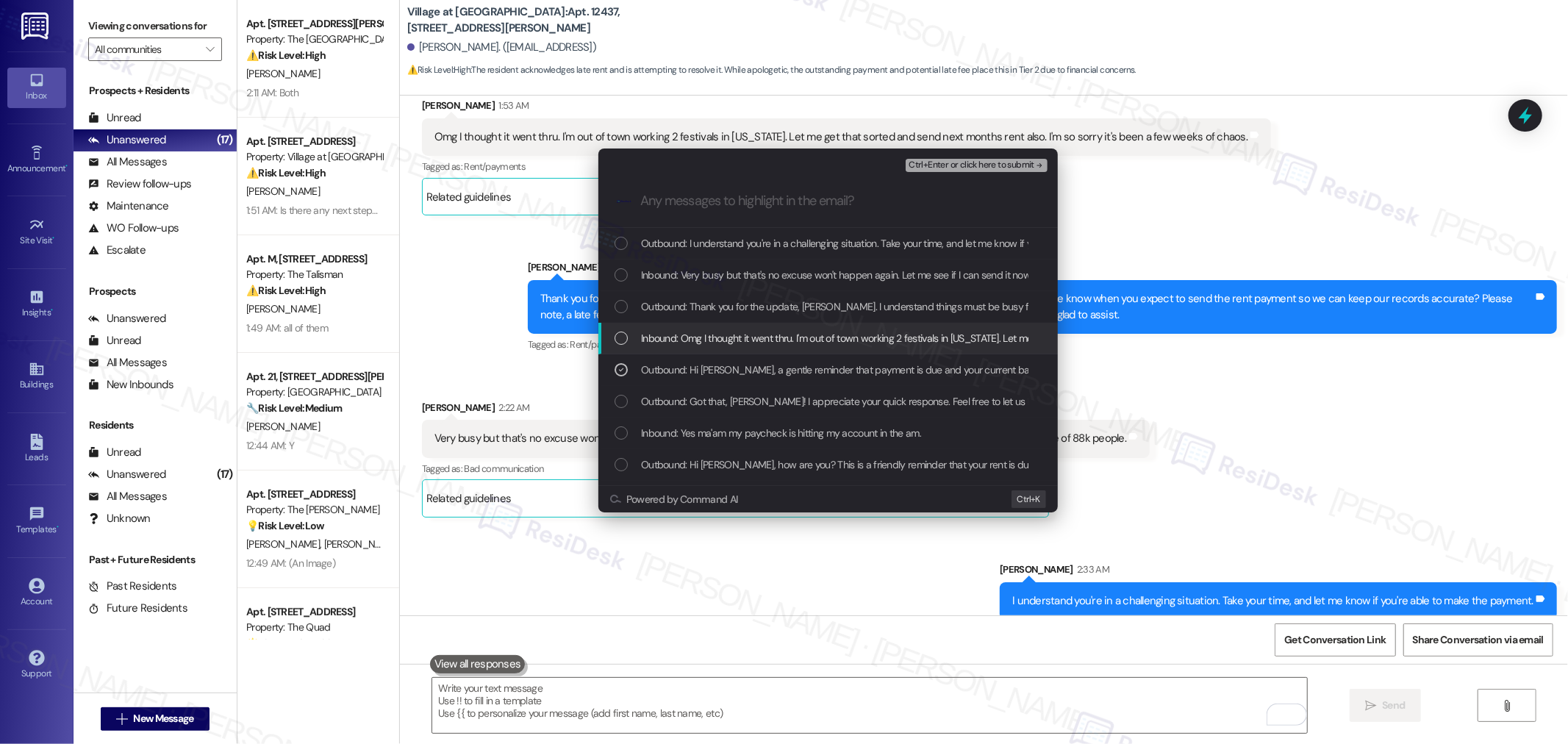
click at [739, 341] on span "Inbound: Omg I thought it went thru. I'm out of town working 2 festivals in [US…" at bounding box center [1031, 338] width 781 height 16
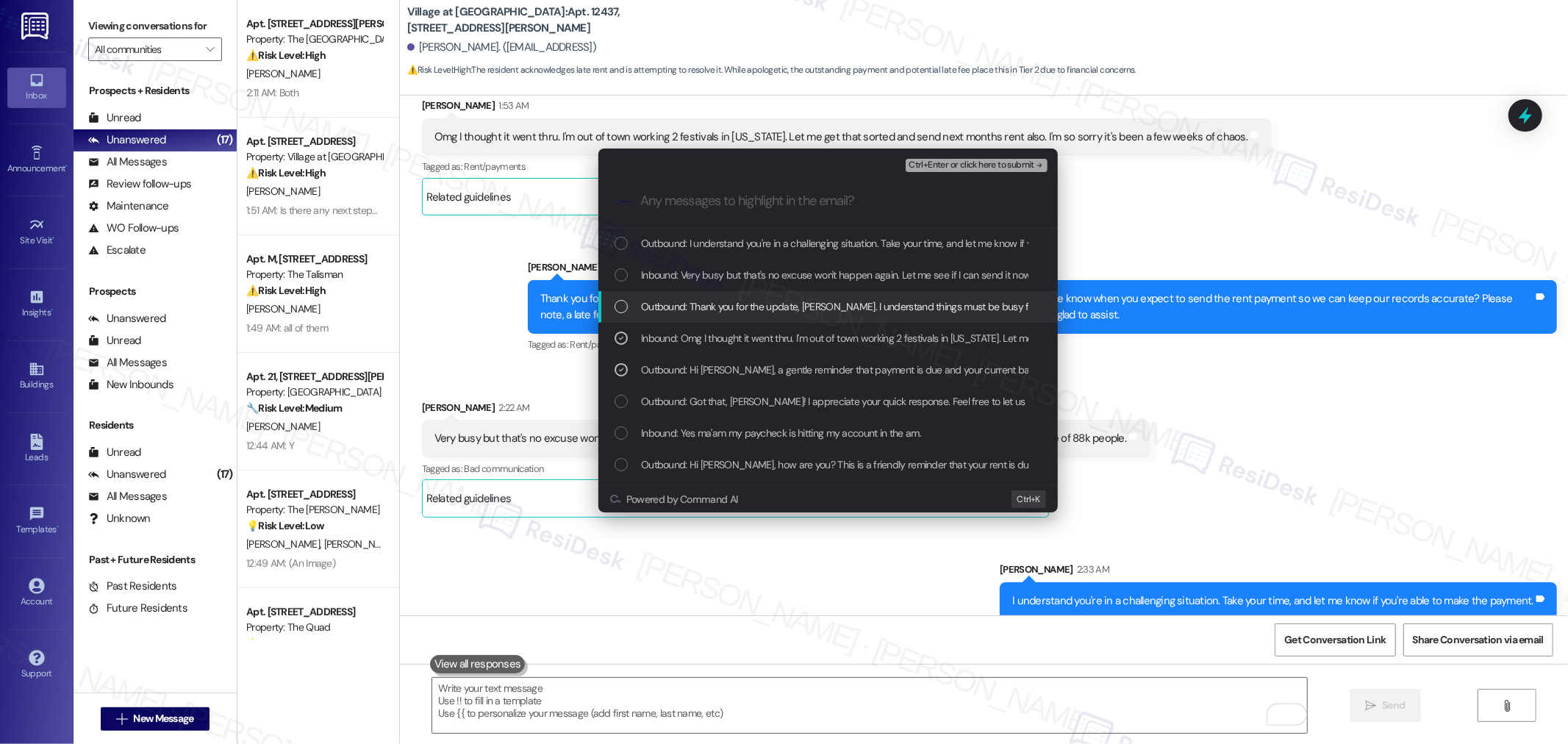
click at [732, 310] on span "Outbound: Thank you for the update, [PERSON_NAME]. I understand things must be …" at bounding box center [1381, 306] width 1482 height 16
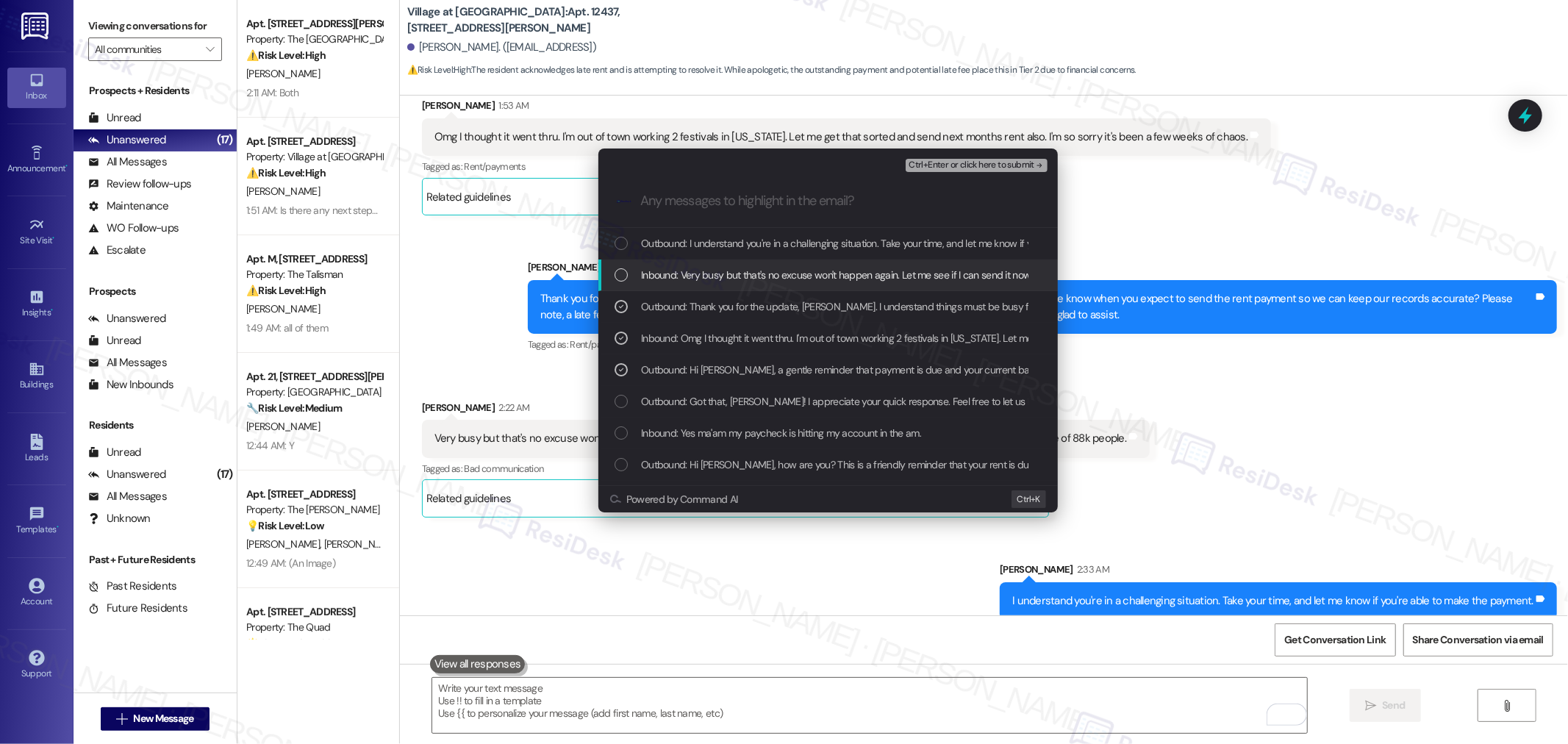
click at [726, 267] on span "Inbound: Very busy but that's no excuse won't happen again. Let me see if I can…" at bounding box center [980, 274] width 679 height 16
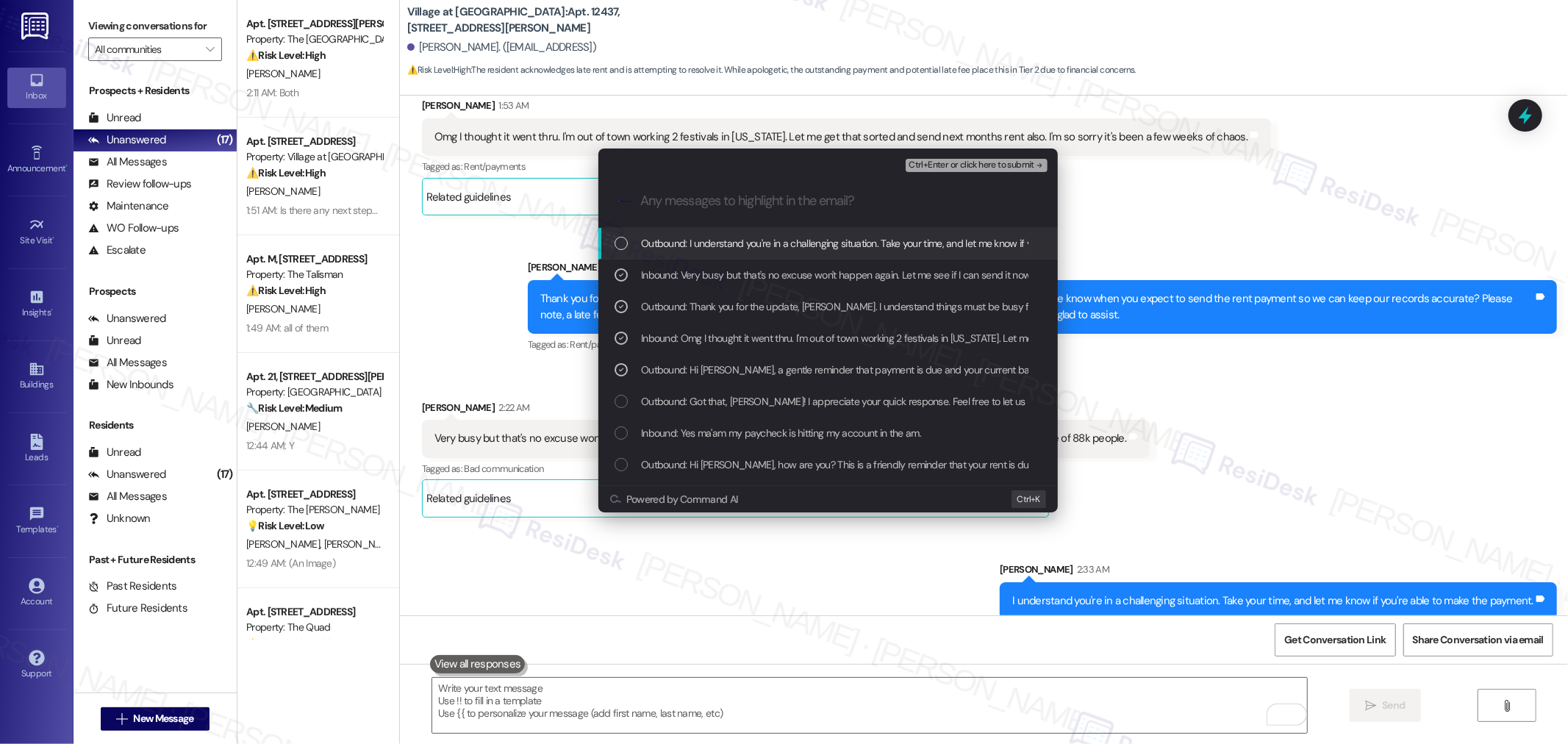
click at [729, 242] on span "Outbound: I understand you're in a challenging situation. Take your time, and l…" at bounding box center [904, 243] width 527 height 16
click at [995, 163] on span "Ctrl+Enter or click here to submit" at bounding box center [972, 165] width 126 height 11
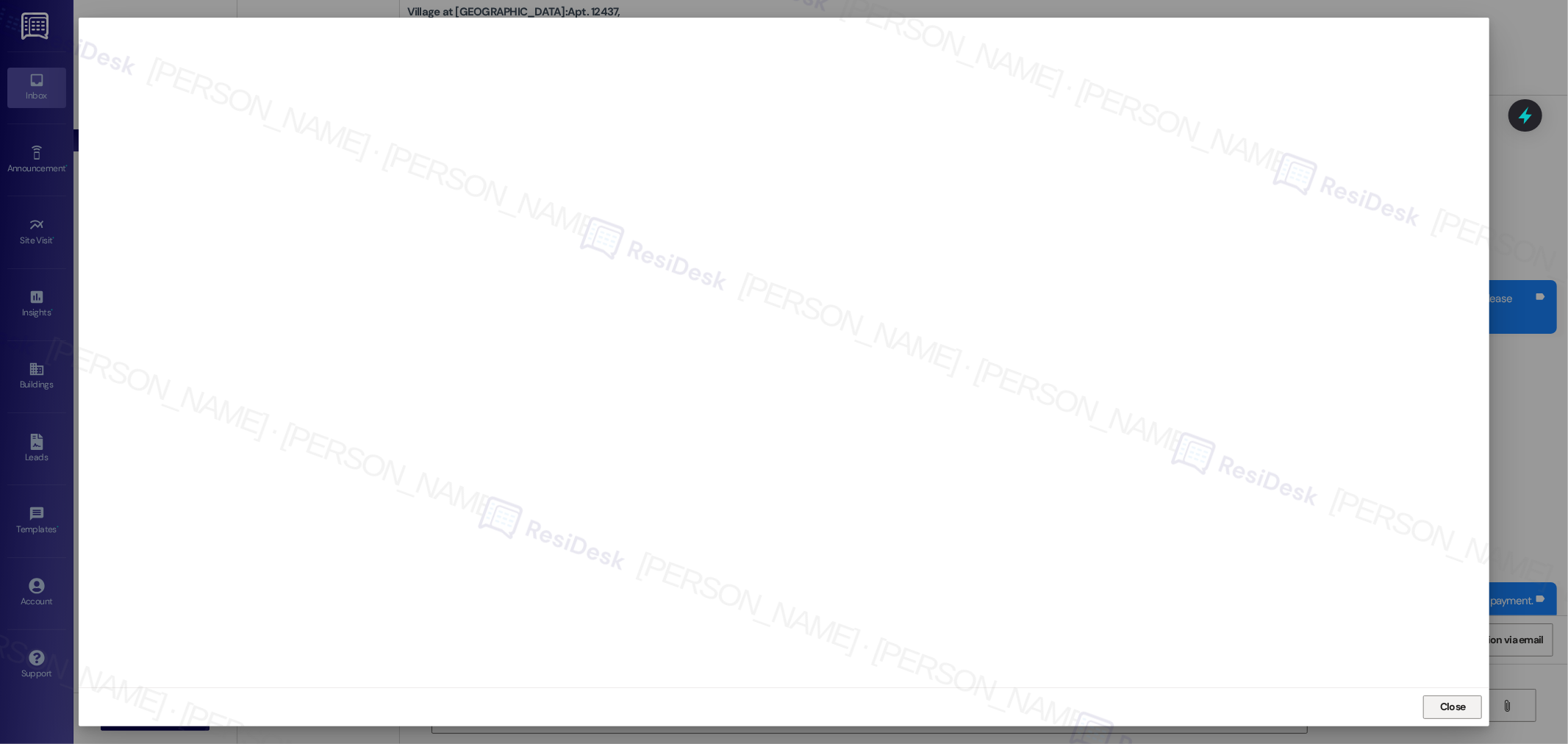
click at [1450, 696] on span "Close" at bounding box center [1453, 707] width 32 height 22
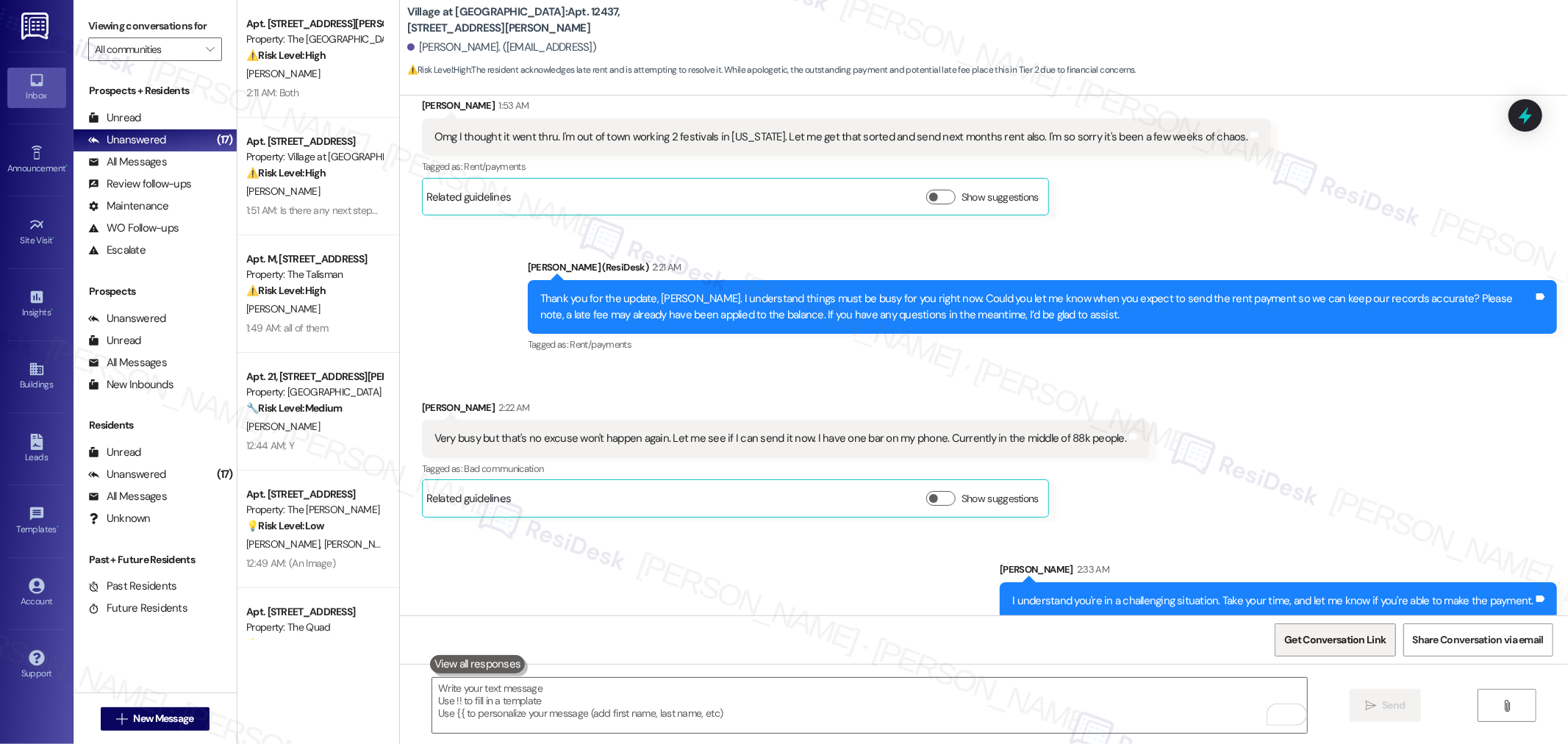
click at [1332, 628] on span "Get Conversation Link" at bounding box center [1334, 640] width 107 height 32
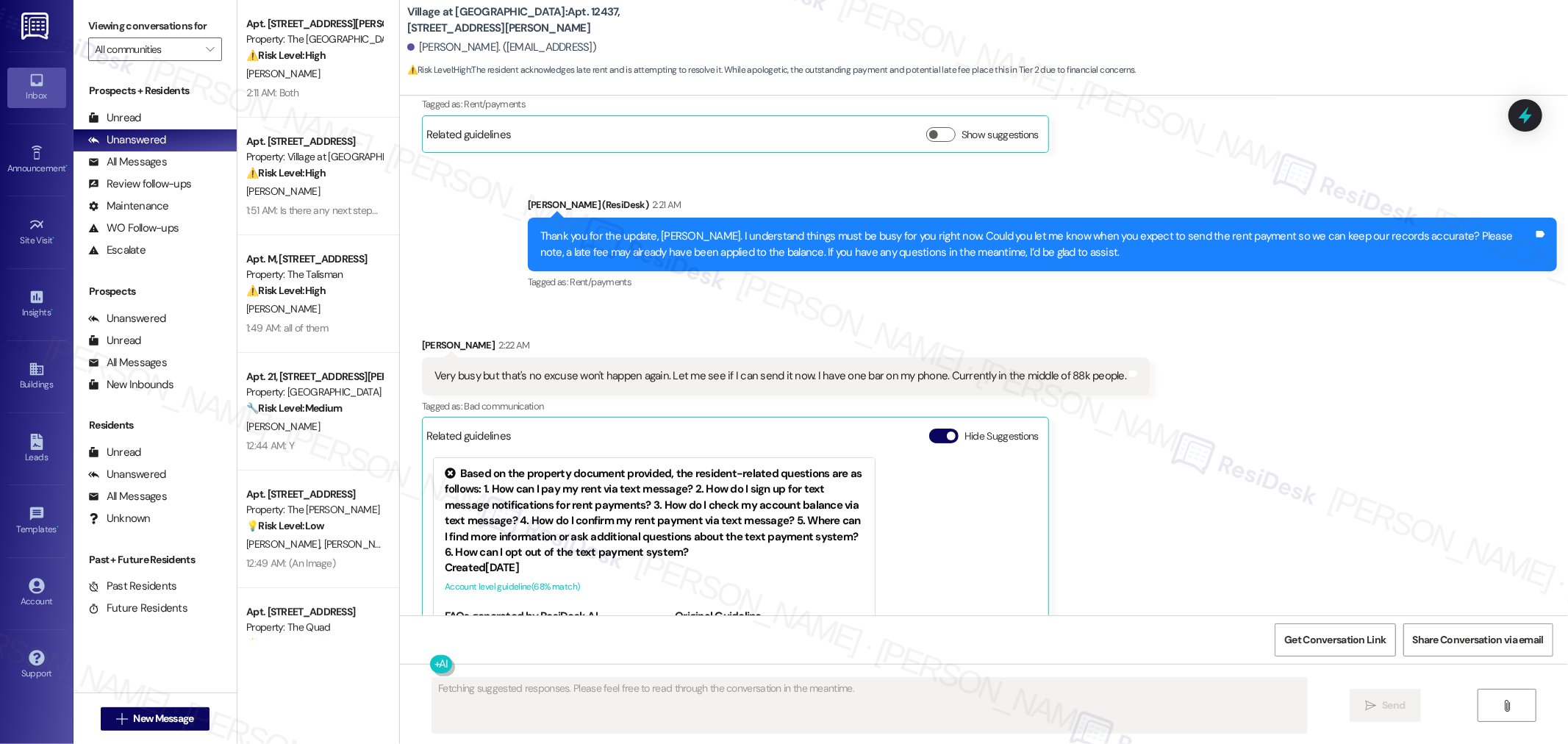
scroll to position [1234, 0]
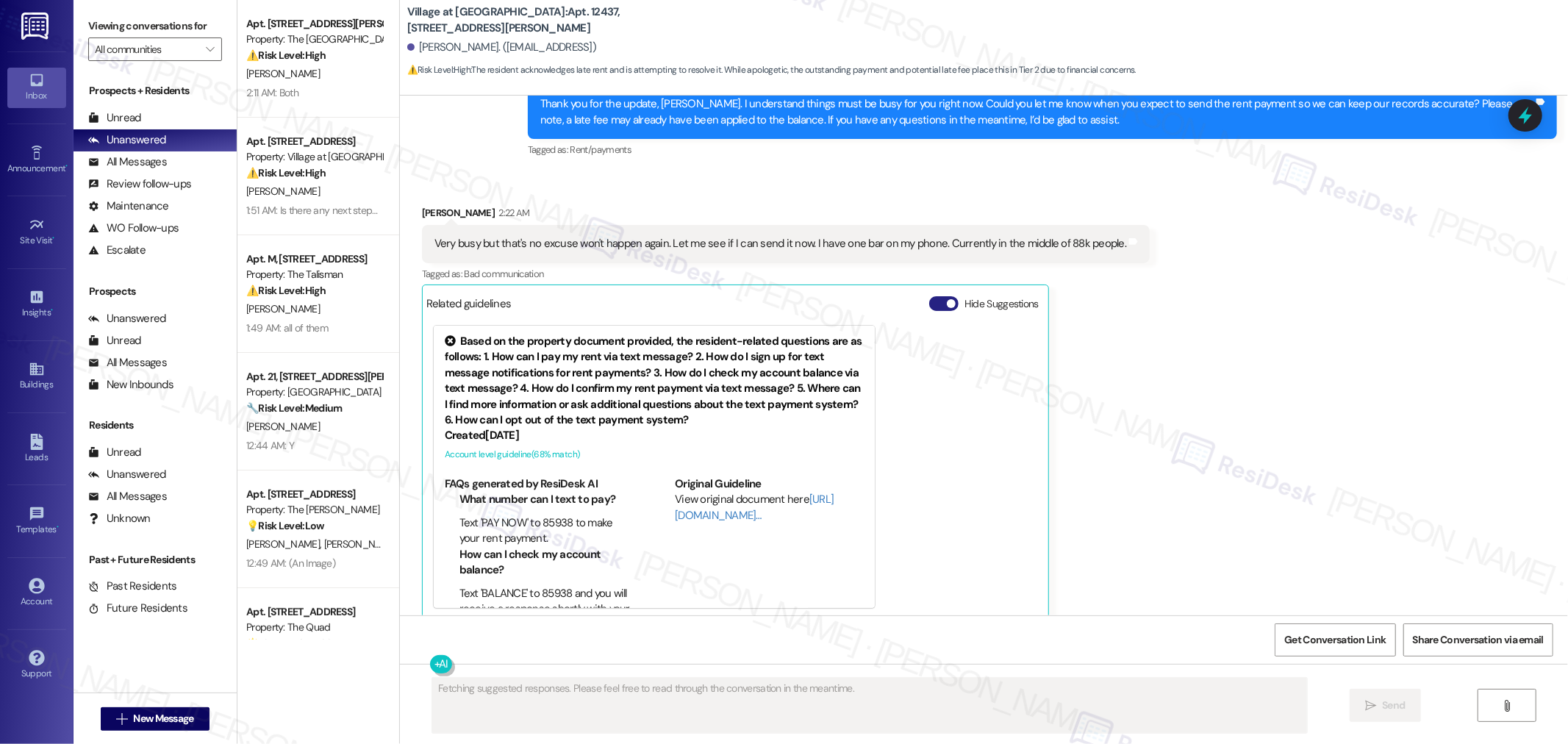
click at [705, 296] on button "Hide Suggestions" at bounding box center [943, 303] width 29 height 15
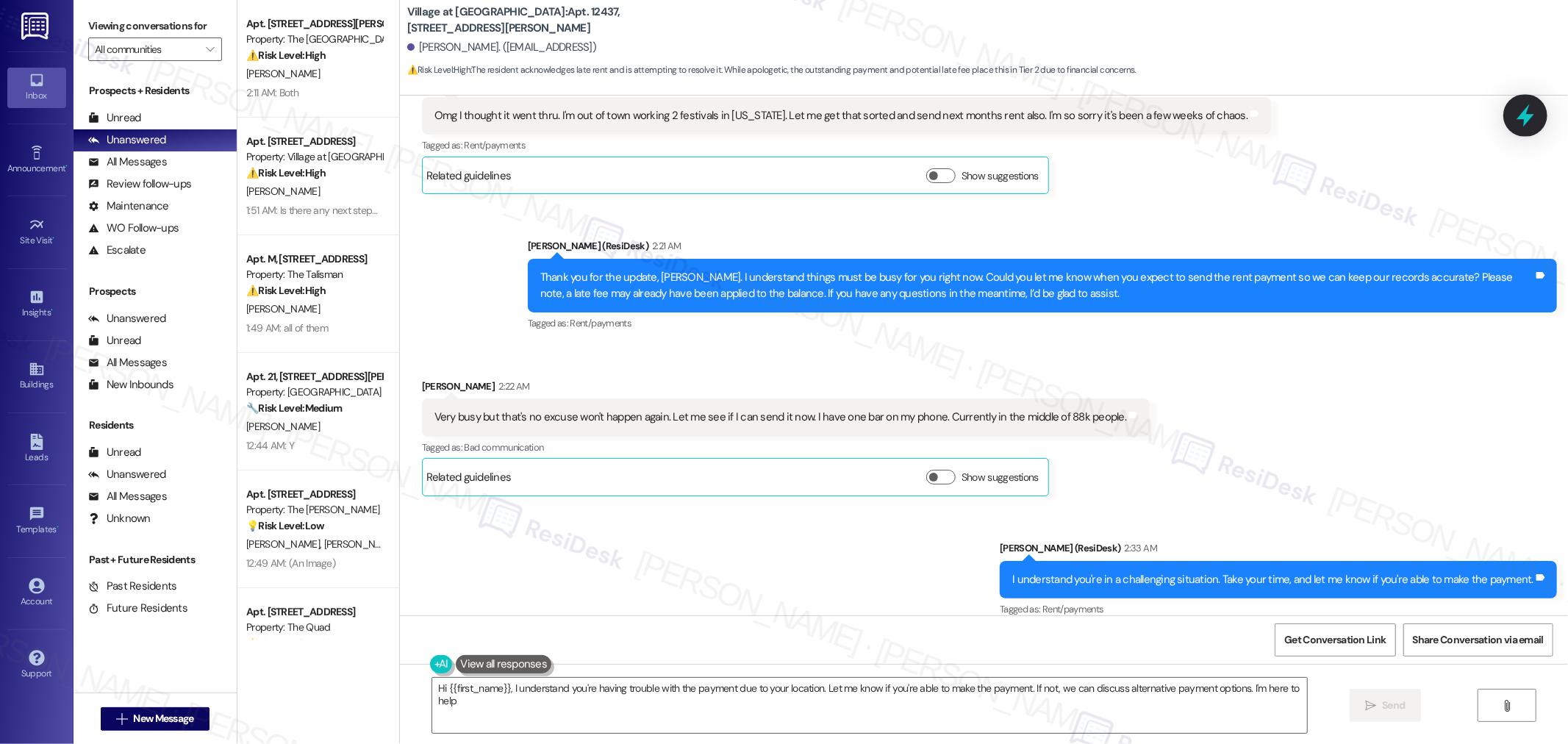
type textarea "Hi {{first_name}}, I understand you're having trouble with the payment due to y…"
click at [705, 111] on div at bounding box center [1525, 114] width 44 height 42
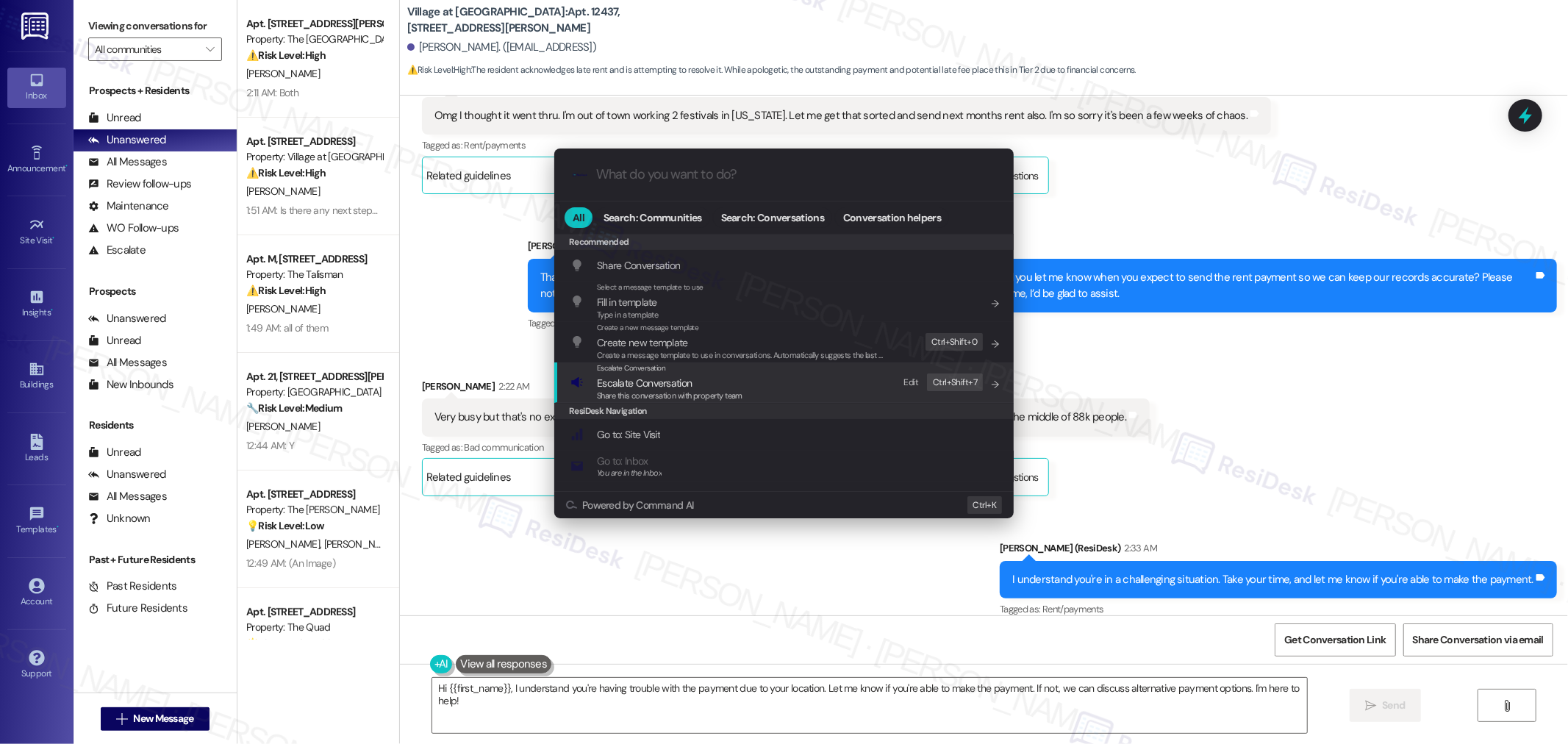
click at [689, 396] on span "Share this conversation with property team" at bounding box center [669, 395] width 145 height 11
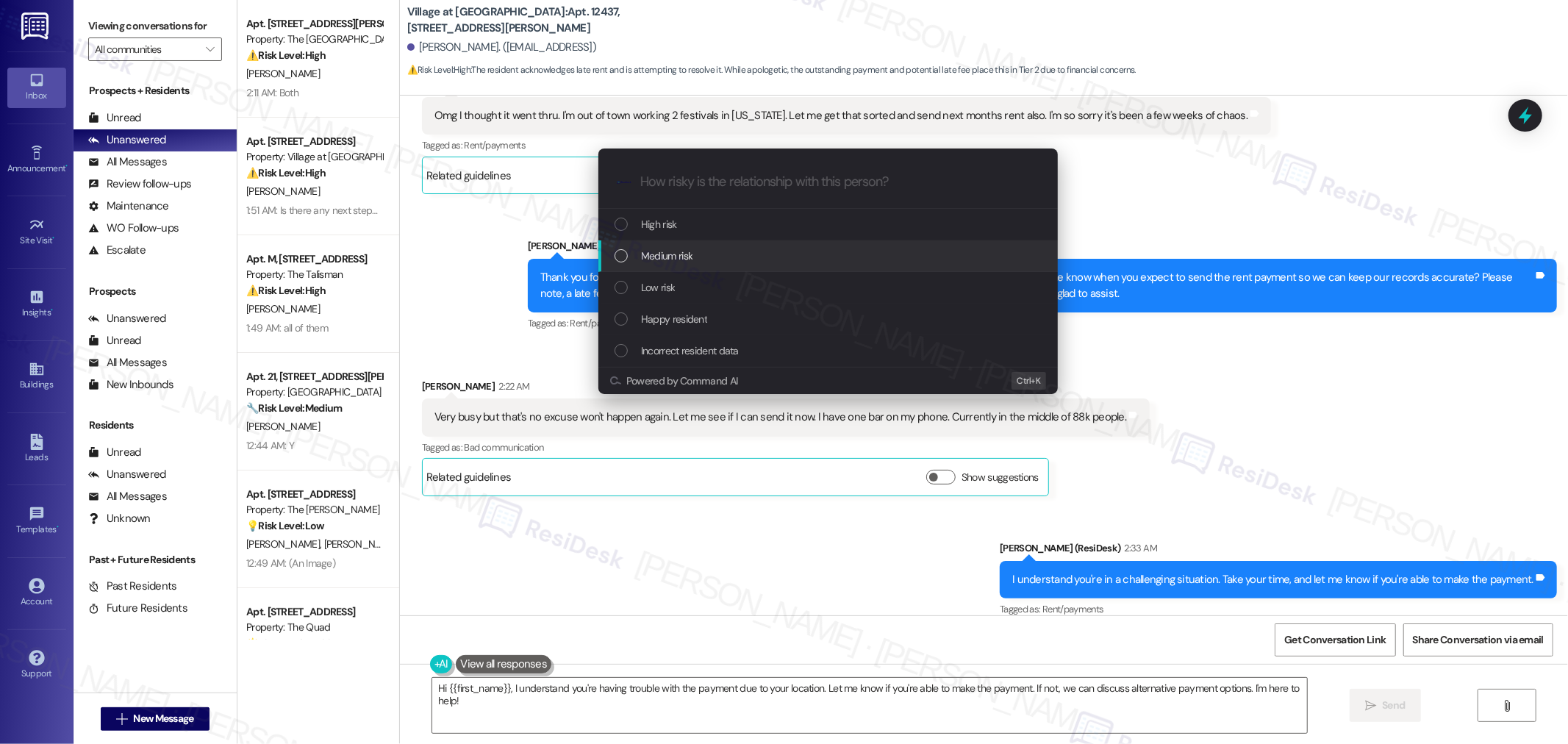
click at [681, 244] on div "Medium risk" at bounding box center [827, 257] width 459 height 32
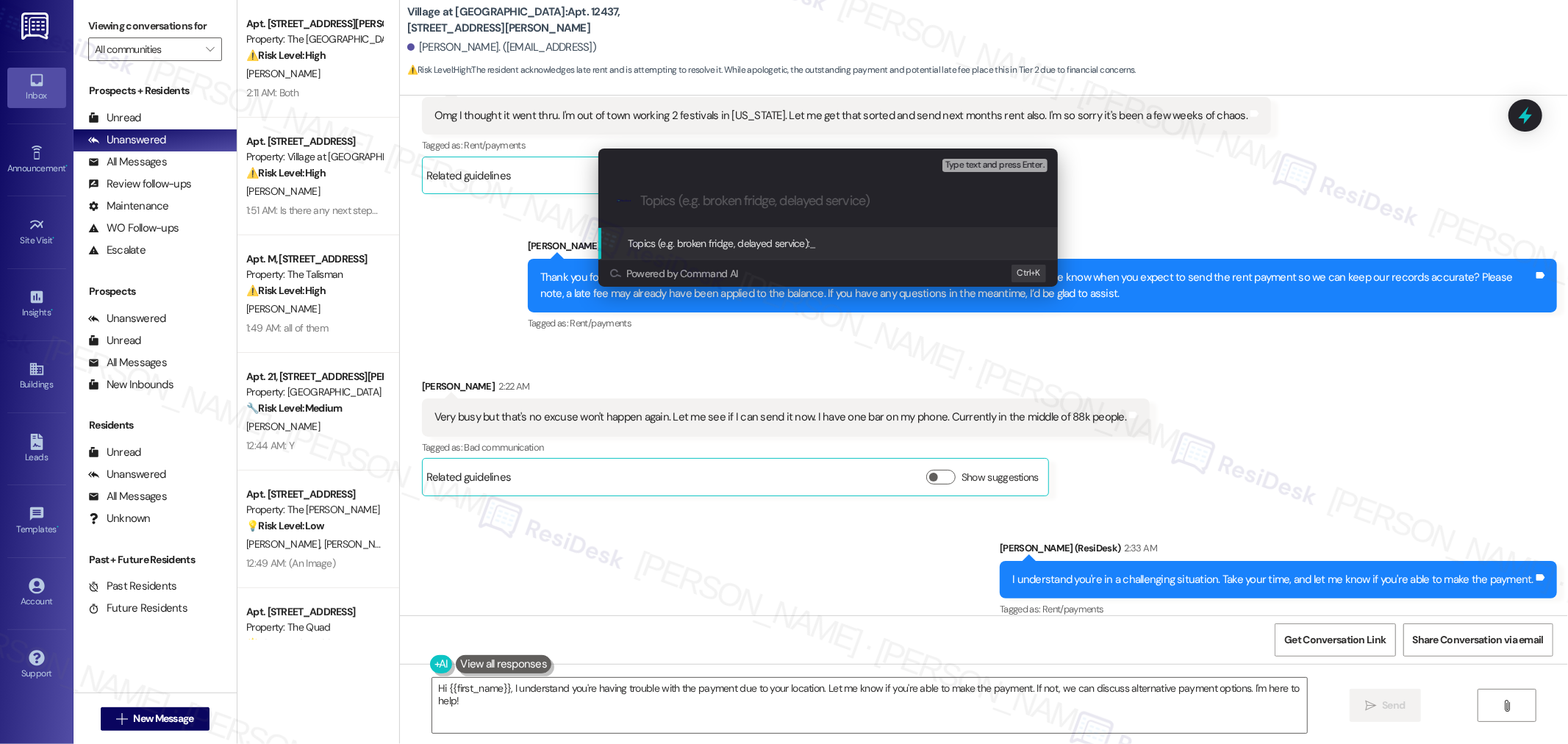
click at [703, 203] on input "Topics (e.g. broken fridge, delayed service)" at bounding box center [839, 200] width 399 height 15
click at [705, 202] on input "Topics (e.g. broken fridge, delayed service)" at bounding box center [839, 200] width 399 height 15
paste input "Failed payment notice"
type input "Failed payment notice"
click at [705, 246] on div "Topics (e.g. broken fridge, delayed service): Failed payment notice" at bounding box center [829, 243] width 430 height 16
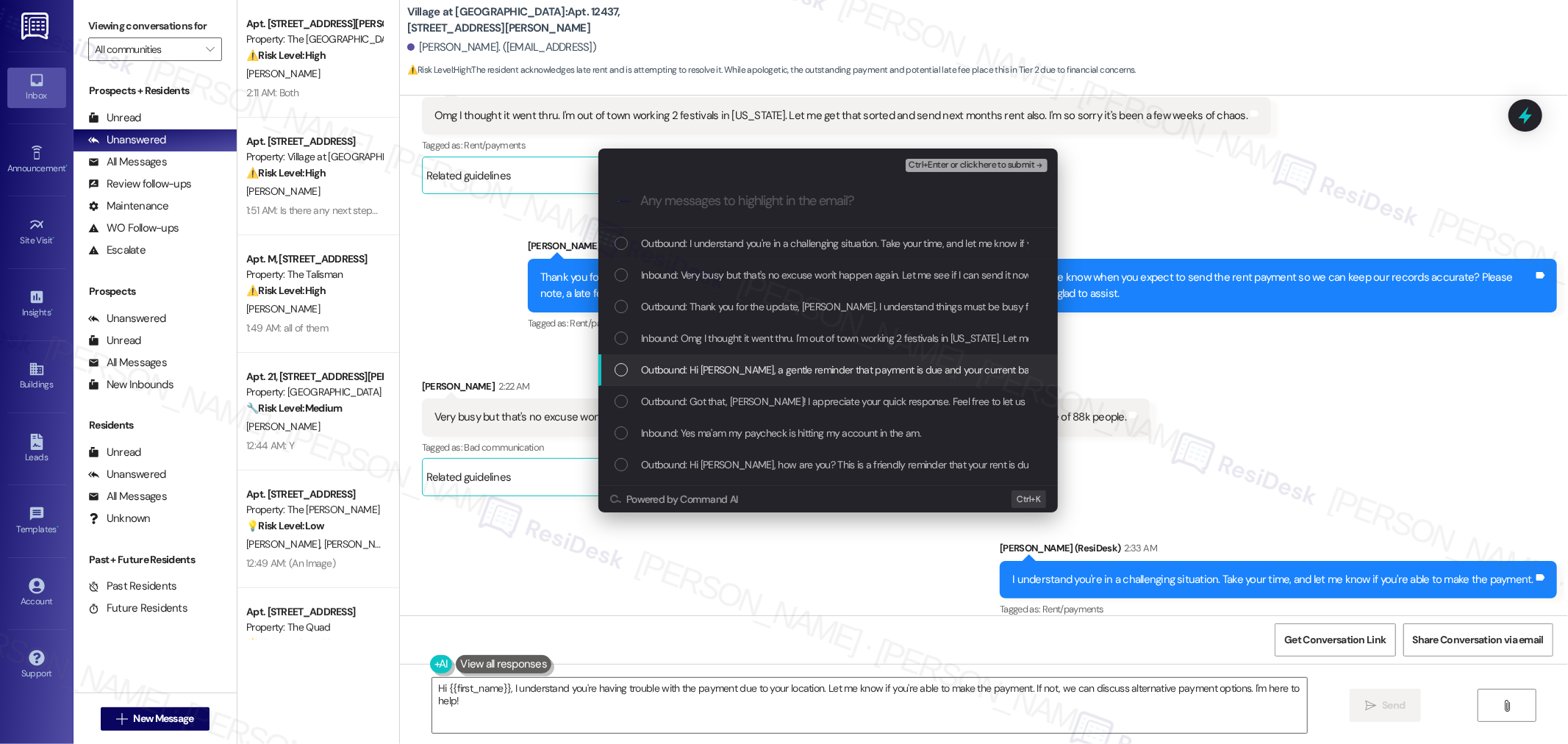
click at [705, 364] on span "Outbound: Hi [PERSON_NAME], a gentle reminder that payment is due and your curr…" at bounding box center [1078, 370] width 874 height 16
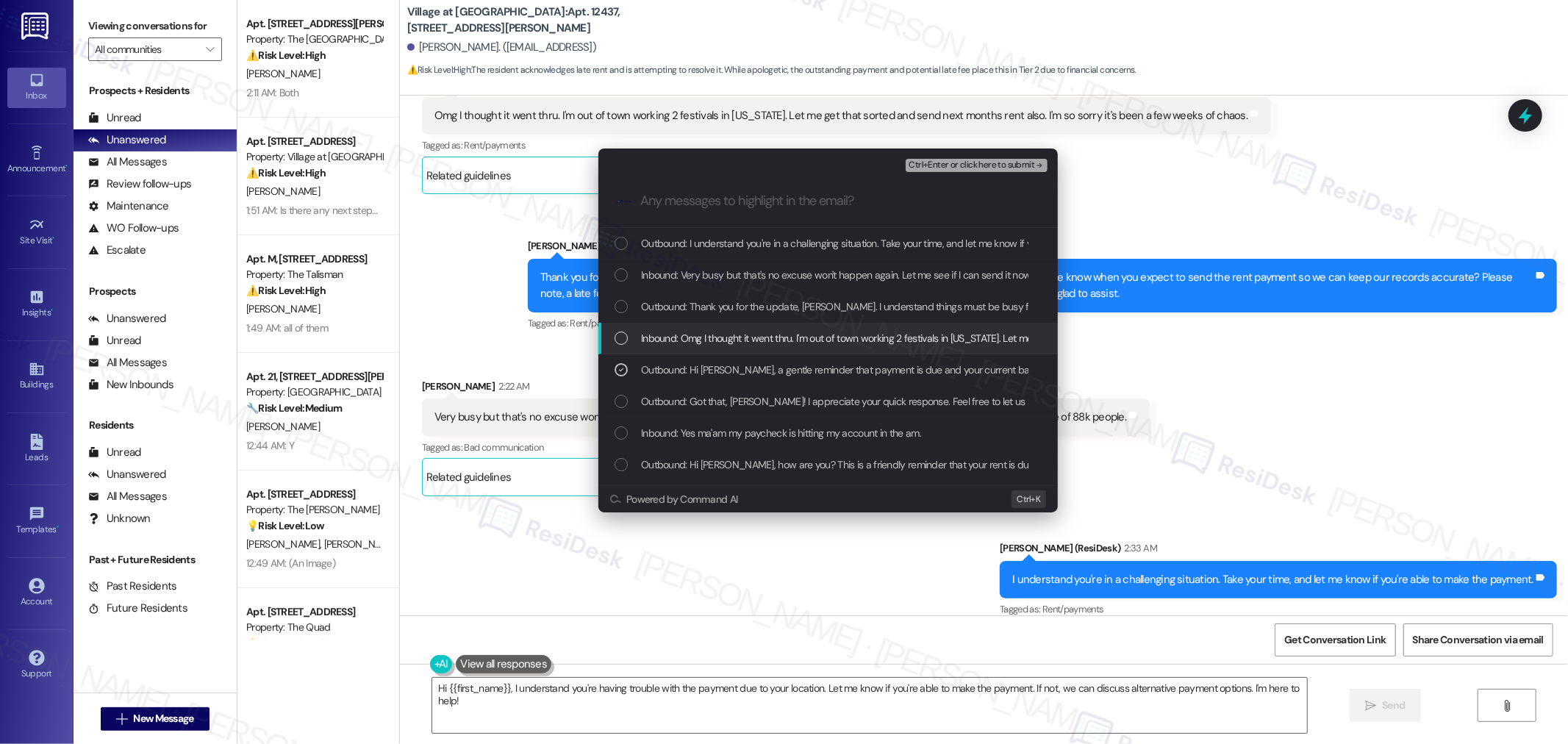
click at [703, 335] on span "Inbound: Omg I thought it went thru. I'm out of town working 2 festivals in [US…" at bounding box center [1031, 338] width 781 height 16
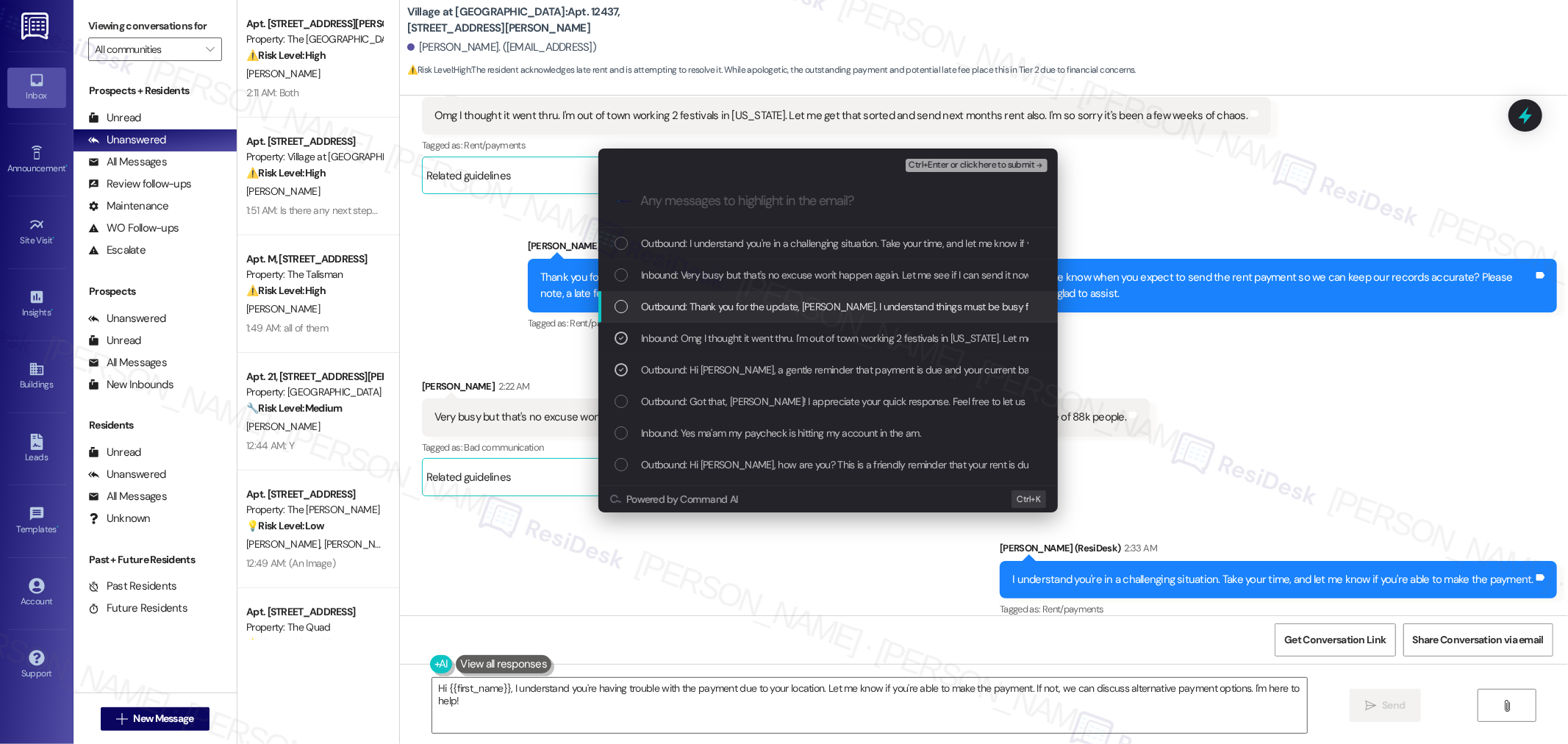
click at [704, 309] on span "Outbound: Thank you for the update, [PERSON_NAME]. I understand things must be …" at bounding box center [1381, 306] width 1482 height 16
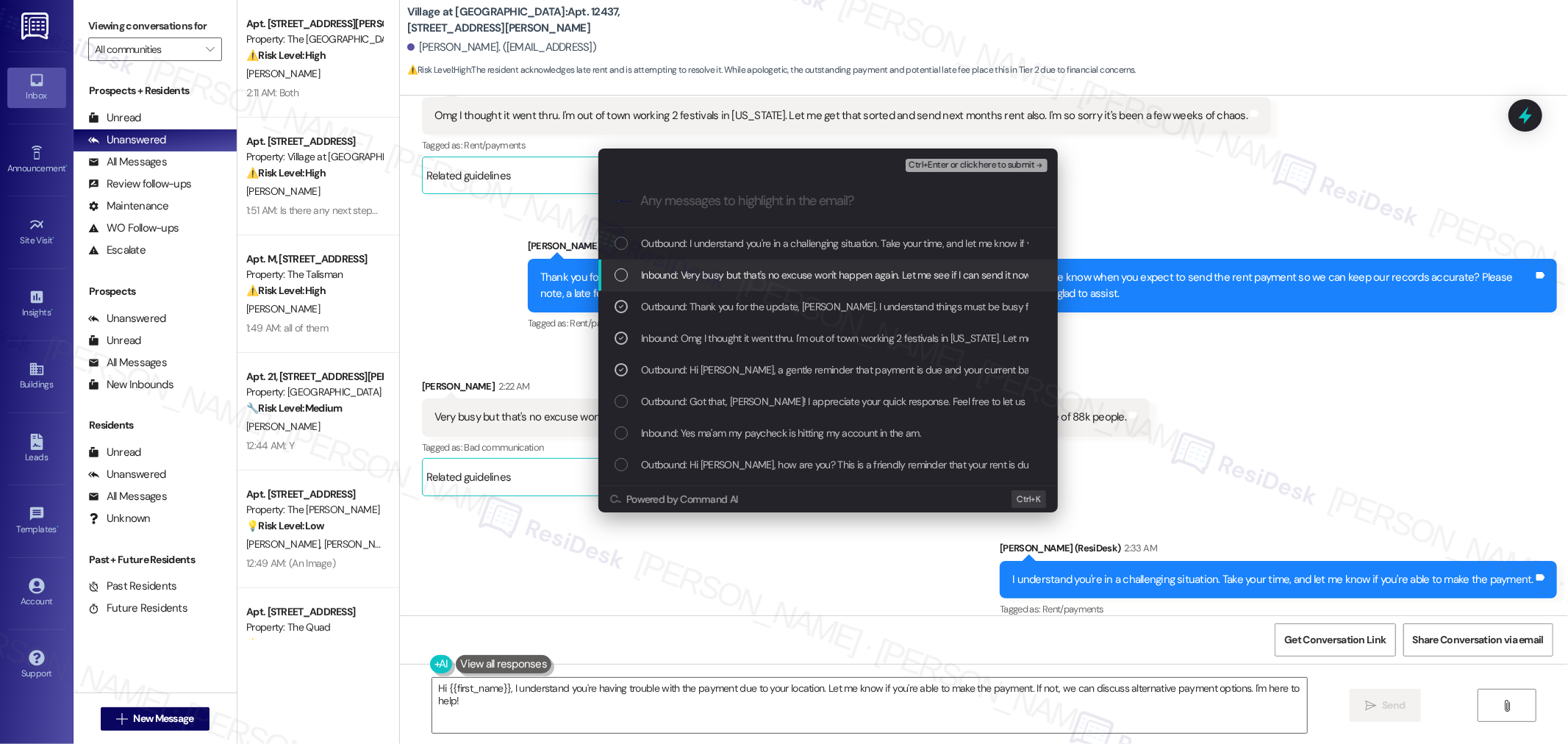
click at [704, 276] on span "Inbound: Very busy but that's no excuse won't happen again. Let me see if I can…" at bounding box center [980, 274] width 679 height 16
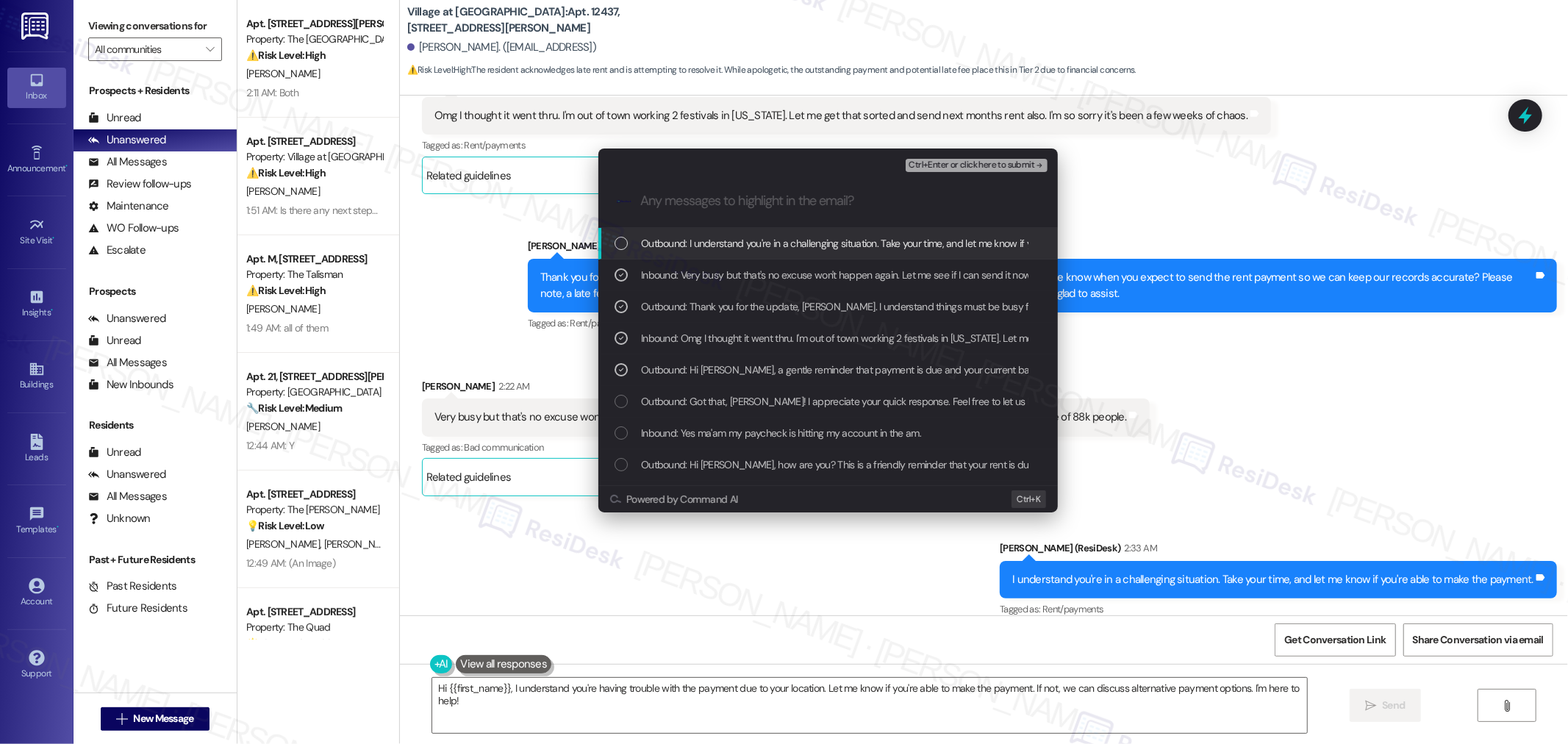
click at [705, 237] on span "Outbound: I understand you're in a challenging situation. Take your time, and l…" at bounding box center [904, 243] width 527 height 16
click at [705, 165] on span "Ctrl+Enter or click here to submit" at bounding box center [972, 165] width 126 height 11
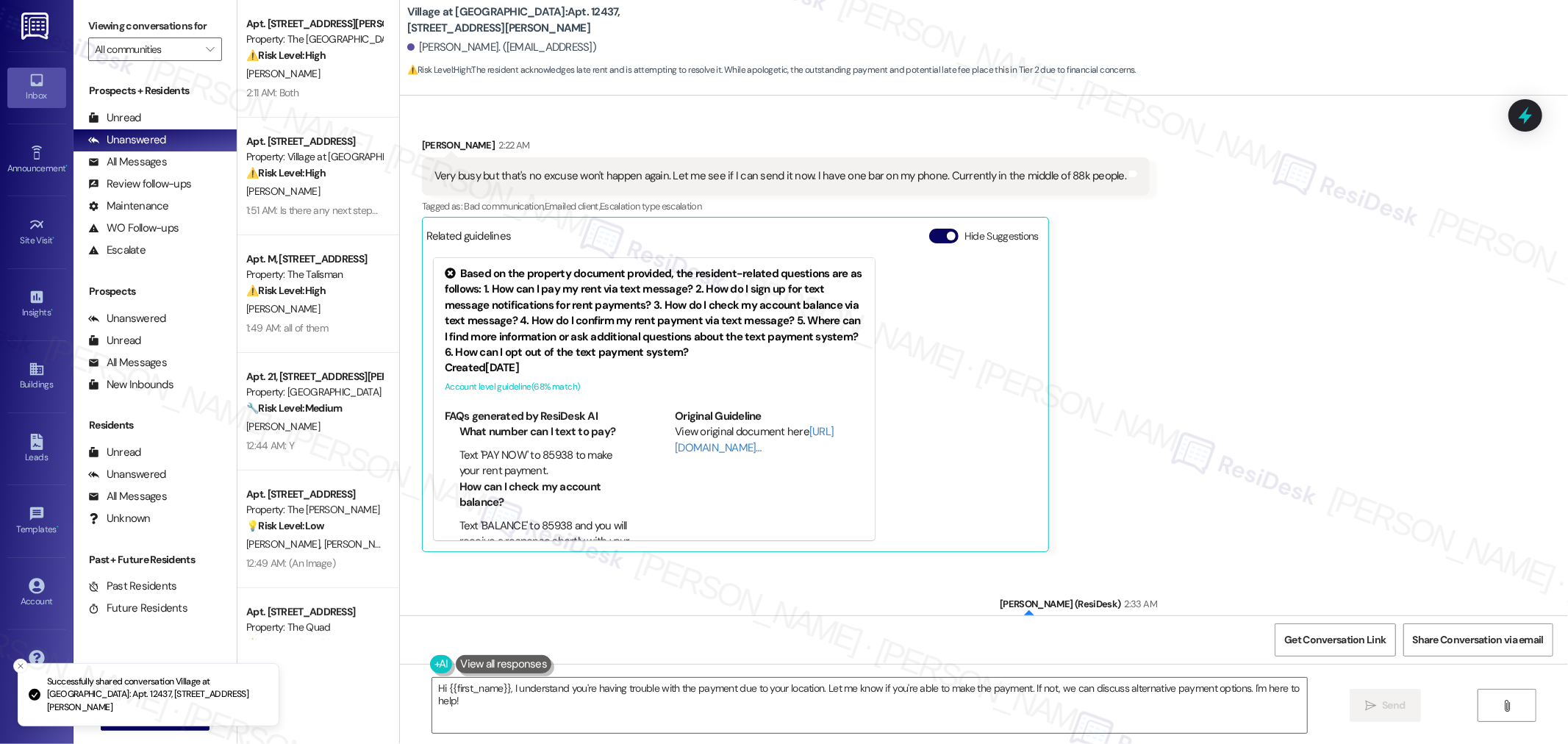
scroll to position [1358, 0]
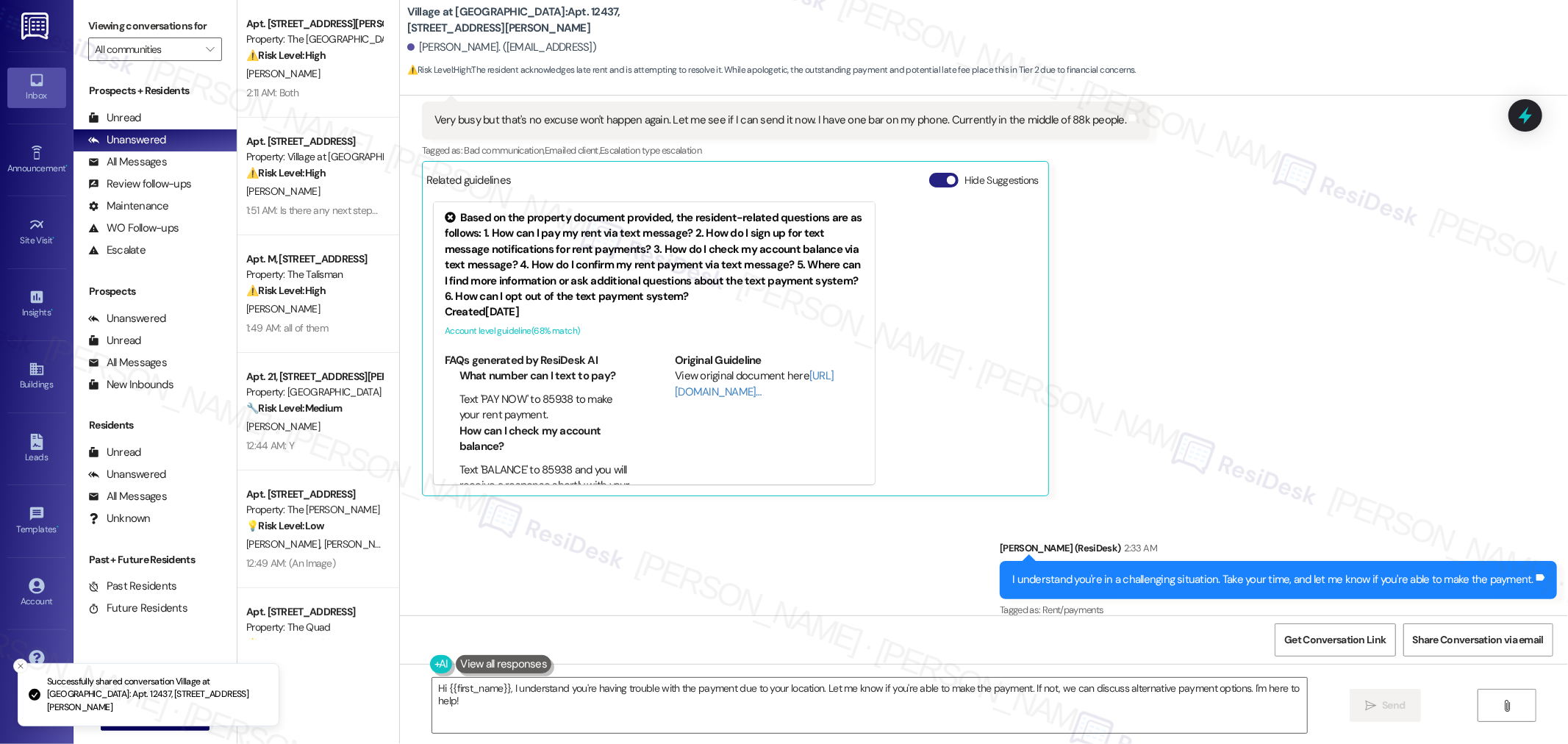
click at [705, 173] on button "Hide Suggestions" at bounding box center [943, 180] width 29 height 15
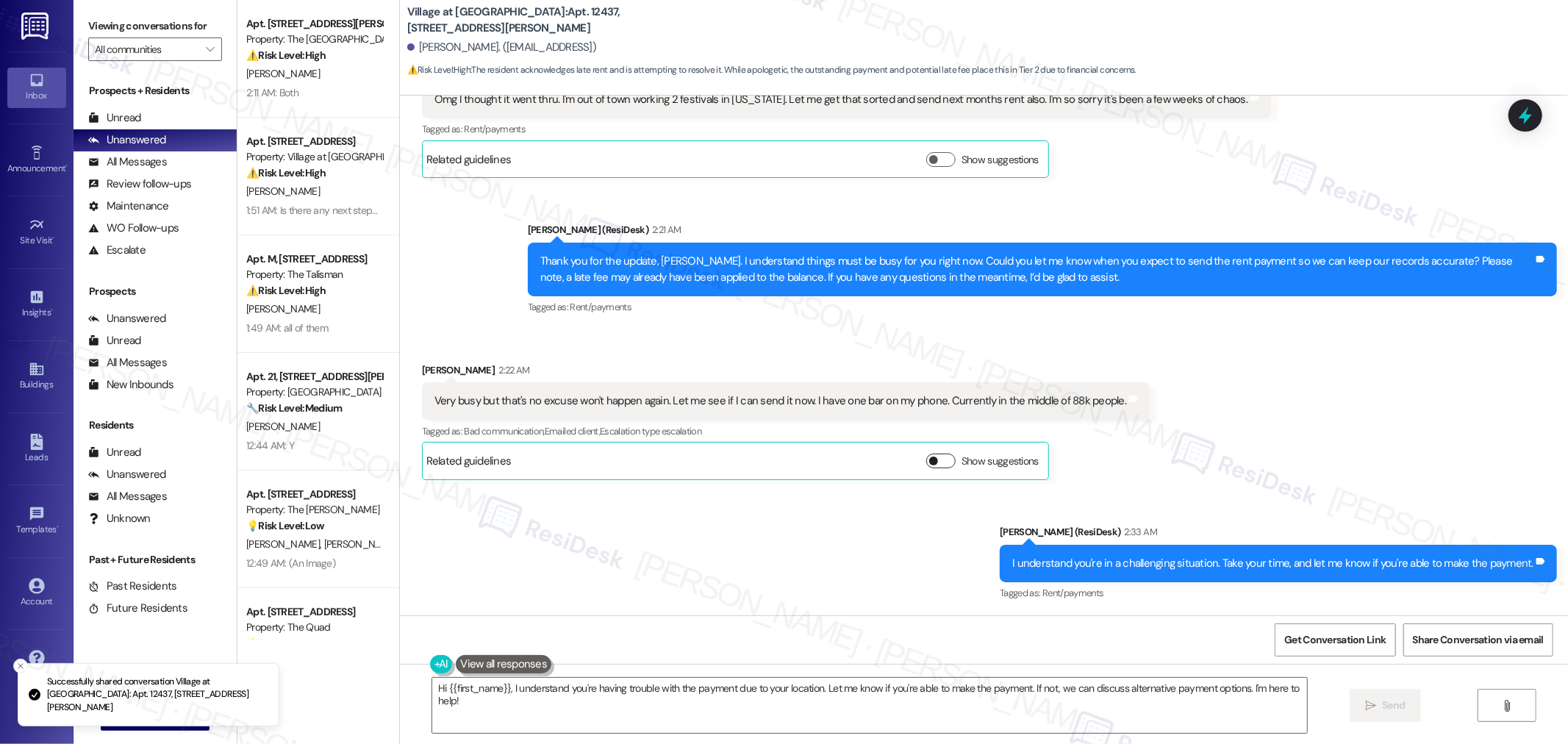
scroll to position [1061, 0]
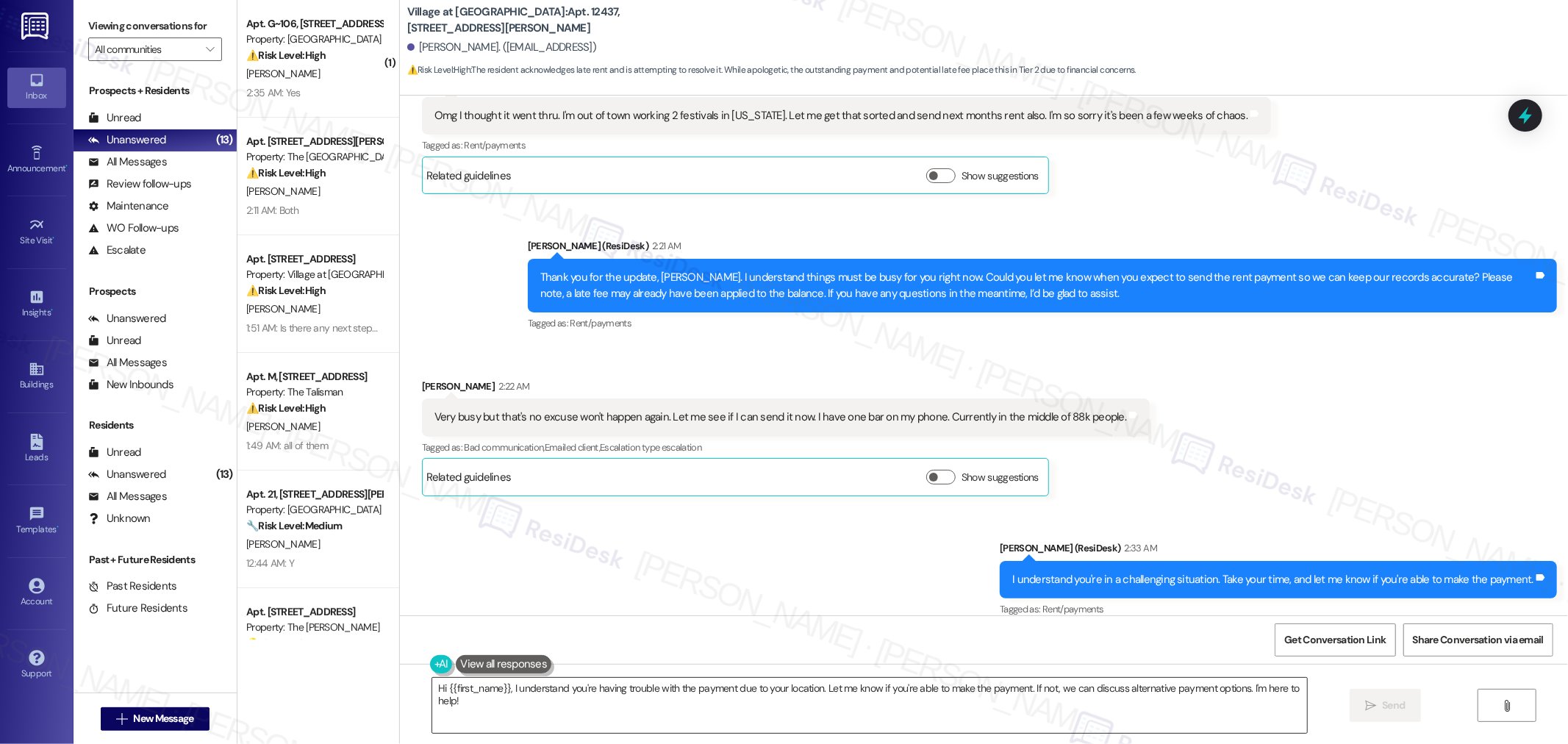
click at [705, 644] on textarea "Hi {{first_name}}, I understand you're having trouble with the payment due to y…" at bounding box center [869, 705] width 874 height 55
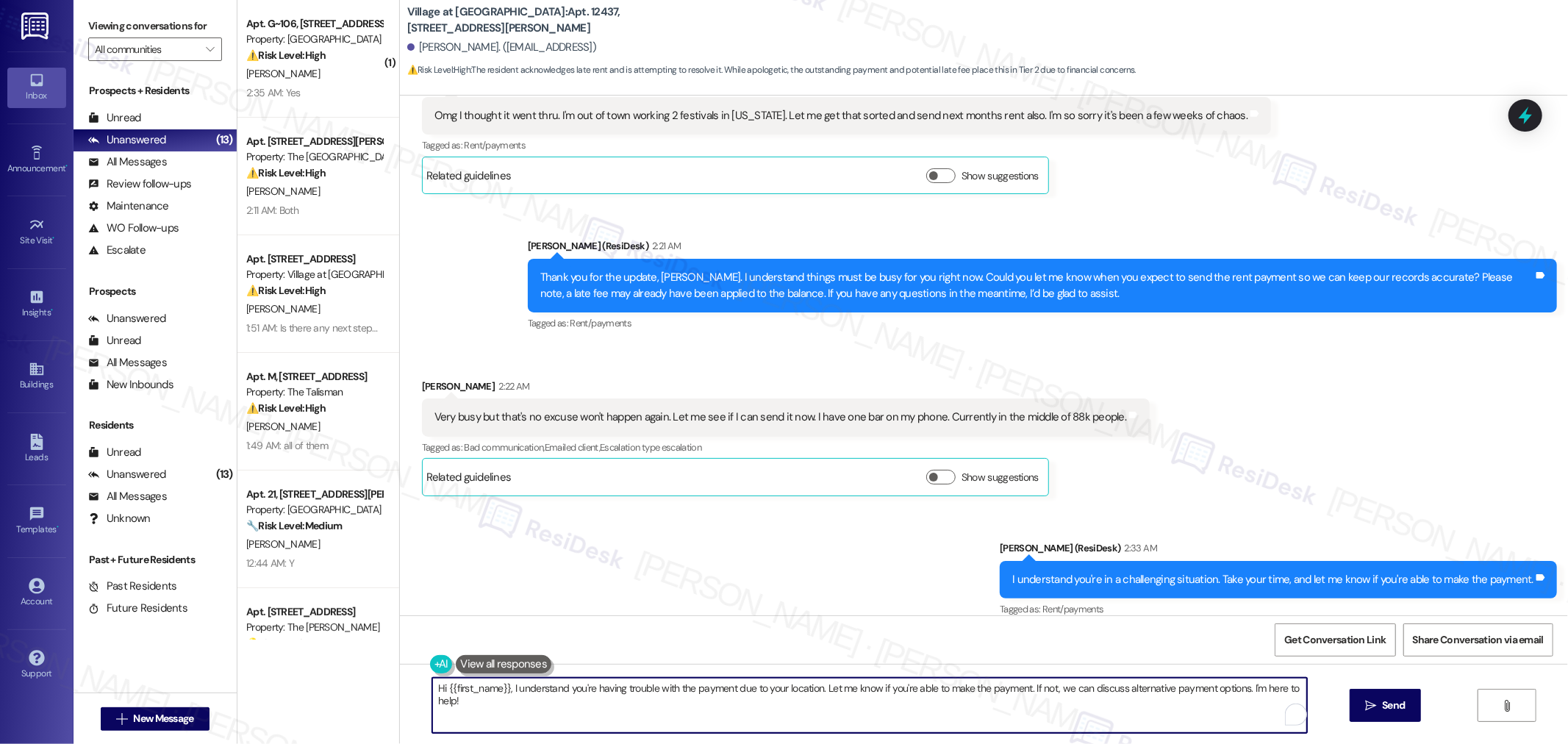
paste textarea "The site team’s been updated too, just to keep everyone on the same pag"
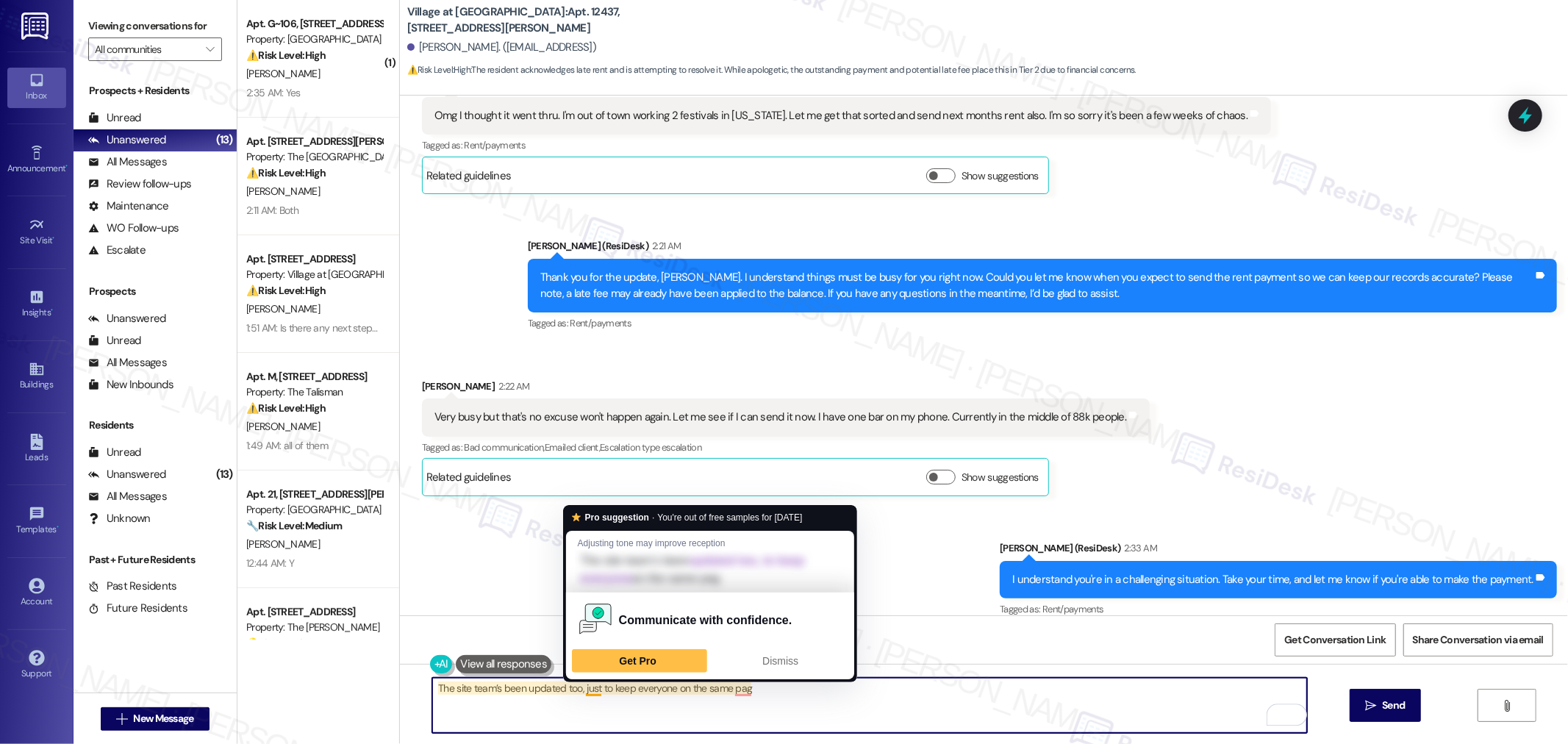
click at [587, 644] on textarea "The site team’s been updated too, just to keep everyone on the same pag" at bounding box center [869, 705] width 874 height 55
click at [705, 644] on textarea "The site team’s been updated too, just to keep everyone on the same pag" at bounding box center [869, 705] width 874 height 55
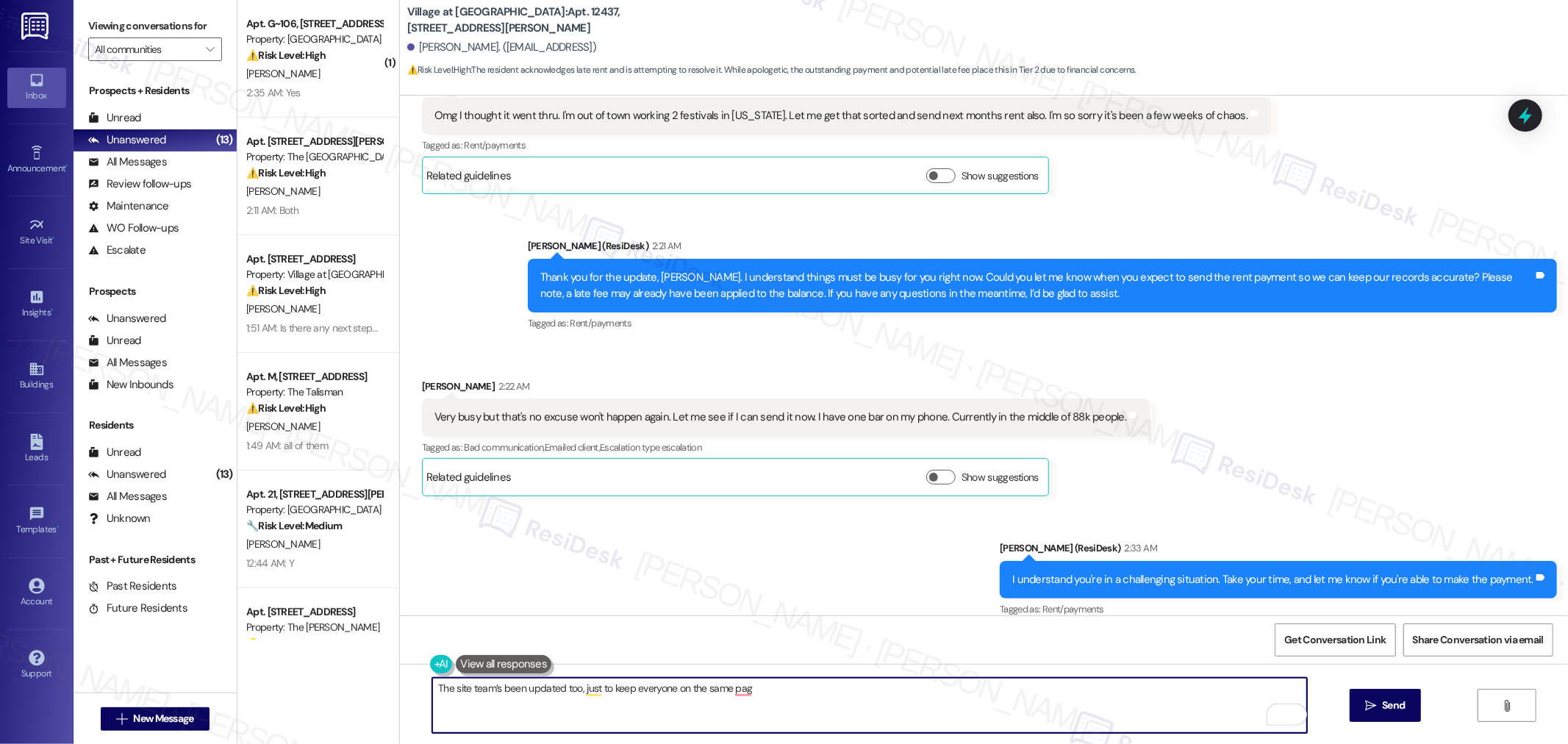
click at [705, 644] on textarea "The site team’s been updated too, just to keep everyone on the same pag" at bounding box center [869, 705] width 874 height 55
type textarea "The site team’s been updated too, just to keep everyone on the same page."
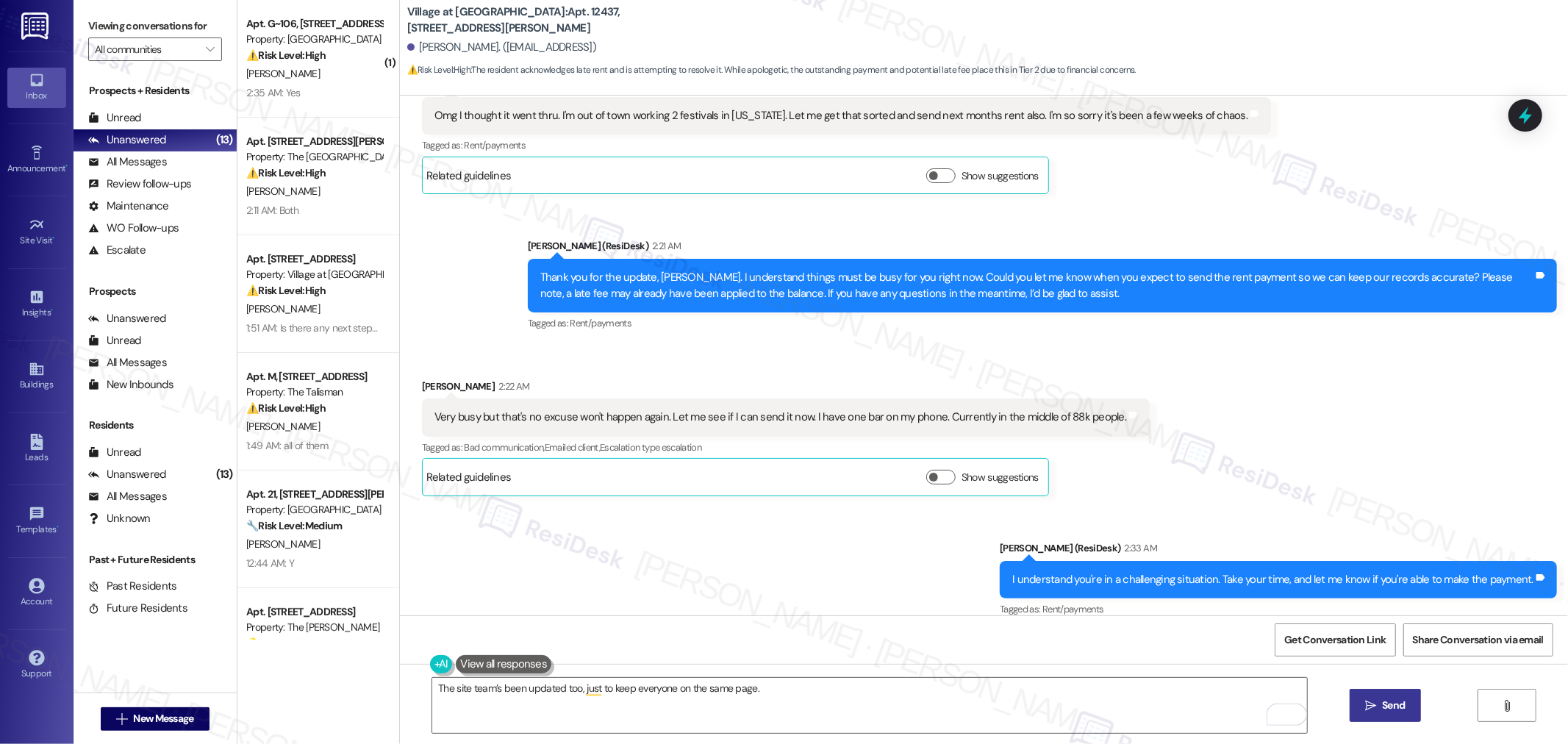
click at [705, 644] on span "Send" at bounding box center [1393, 704] width 23 height 15
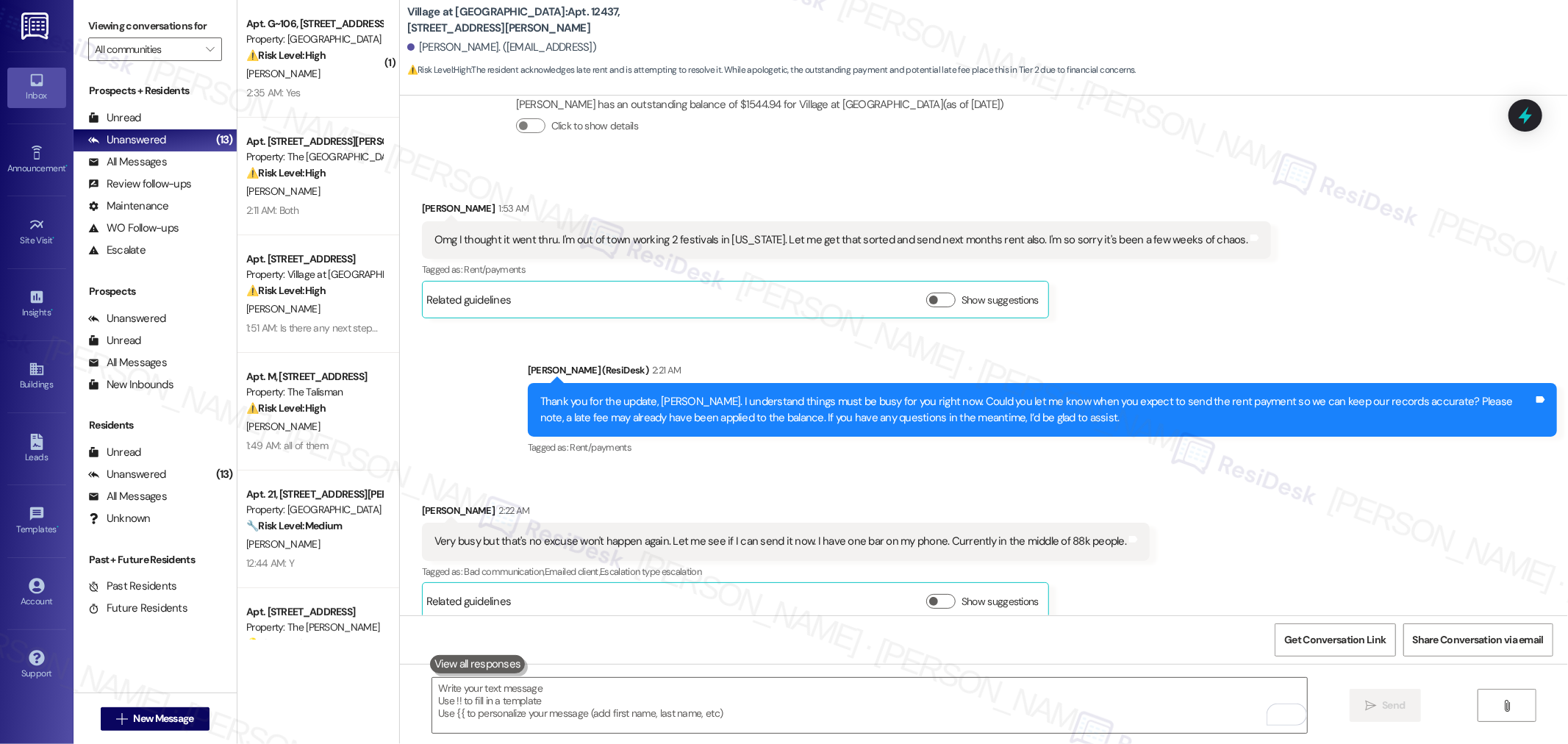
scroll to position [1163, 0]
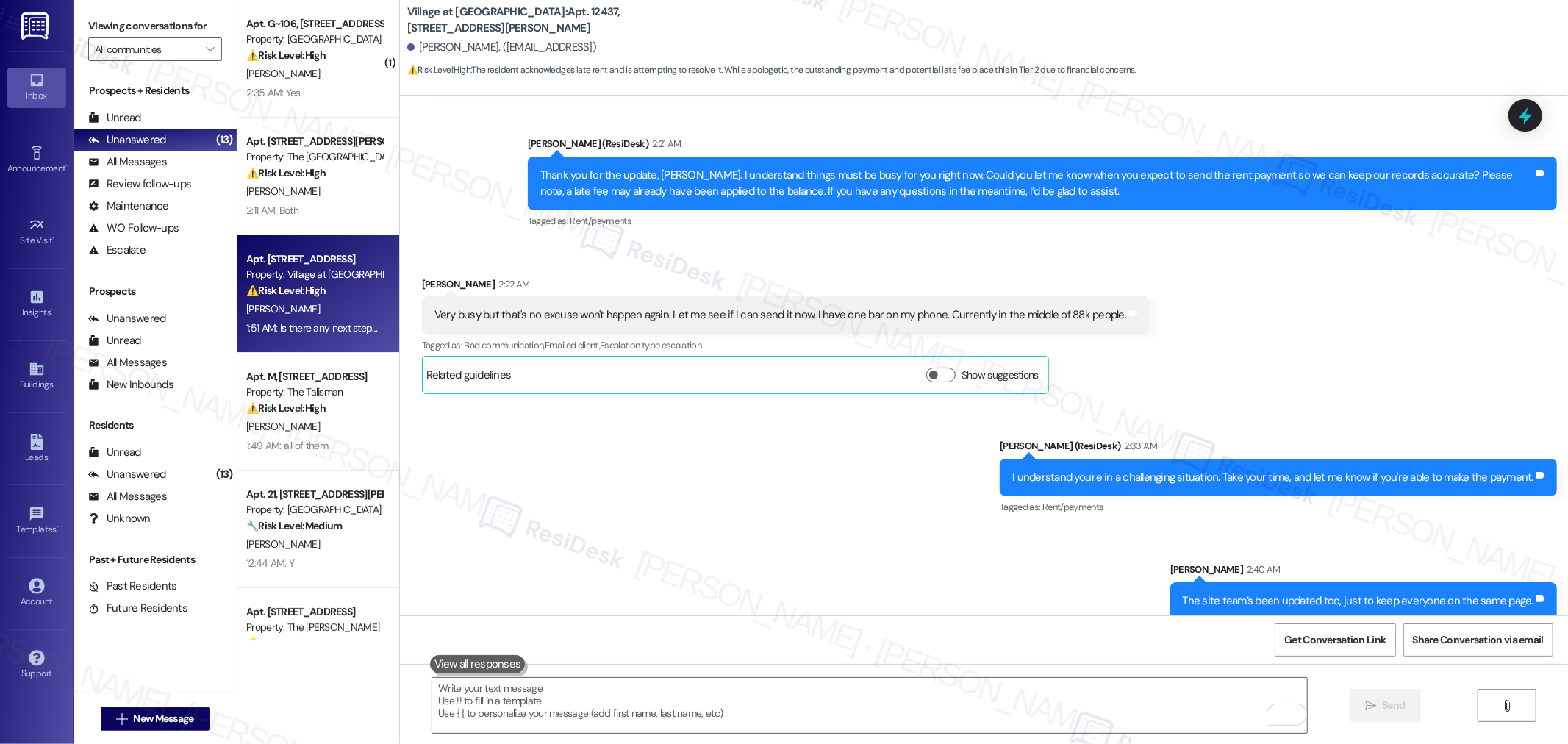
click at [289, 306] on span "[PERSON_NAME]" at bounding box center [282, 308] width 73 height 13
type textarea "Fetching suggested responses. Please feel free to read through the conversation…"
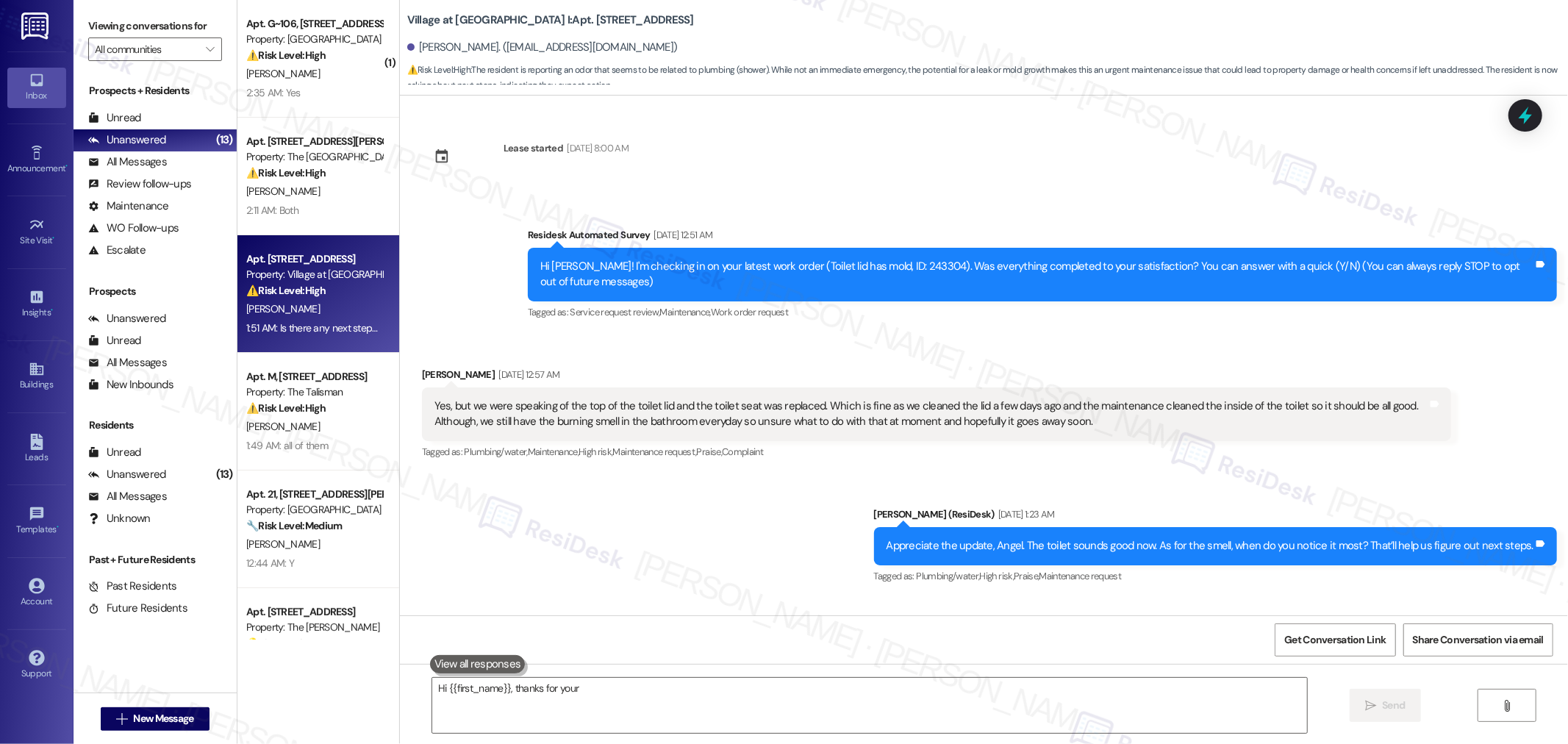
scroll to position [1985, 0]
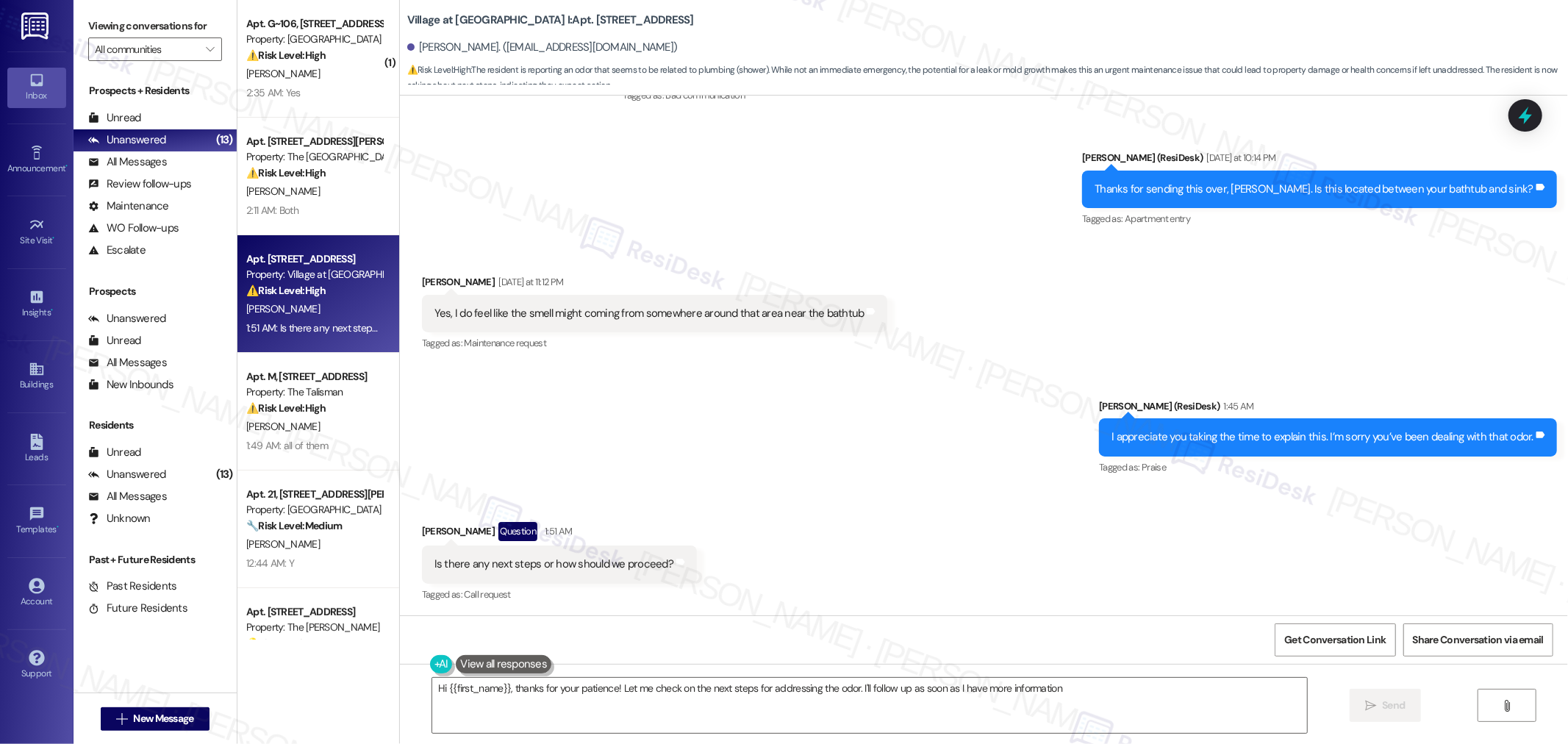
type textarea "Hi {{first_name}}, thanks for your patience! Let me check on the next steps for…"
click at [705, 632] on span "Get Conversation Link" at bounding box center [1334, 639] width 102 height 15
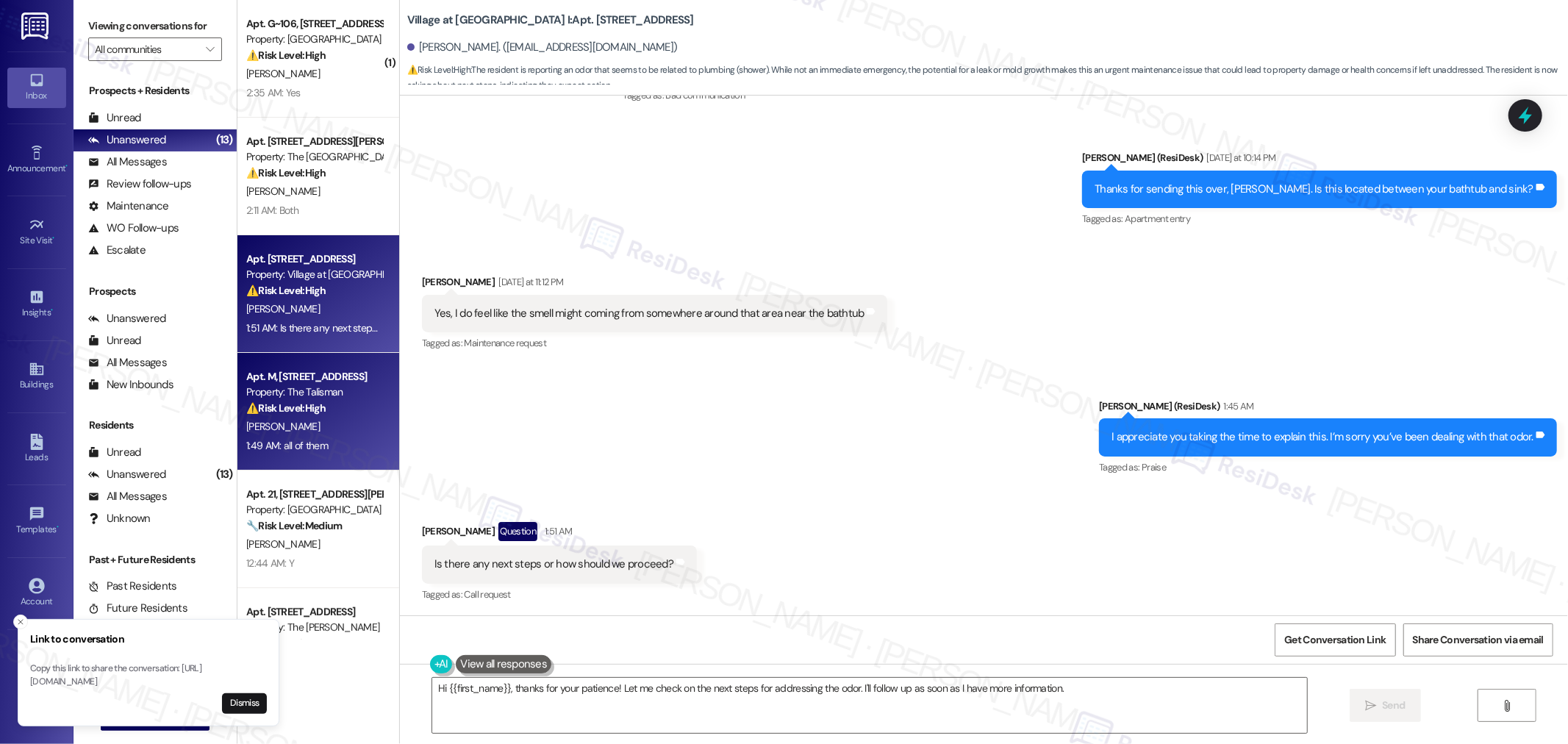
click at [332, 407] on div "⚠️ Risk Level: High The resident reports a security concern regarding homeless …" at bounding box center [314, 408] width 136 height 15
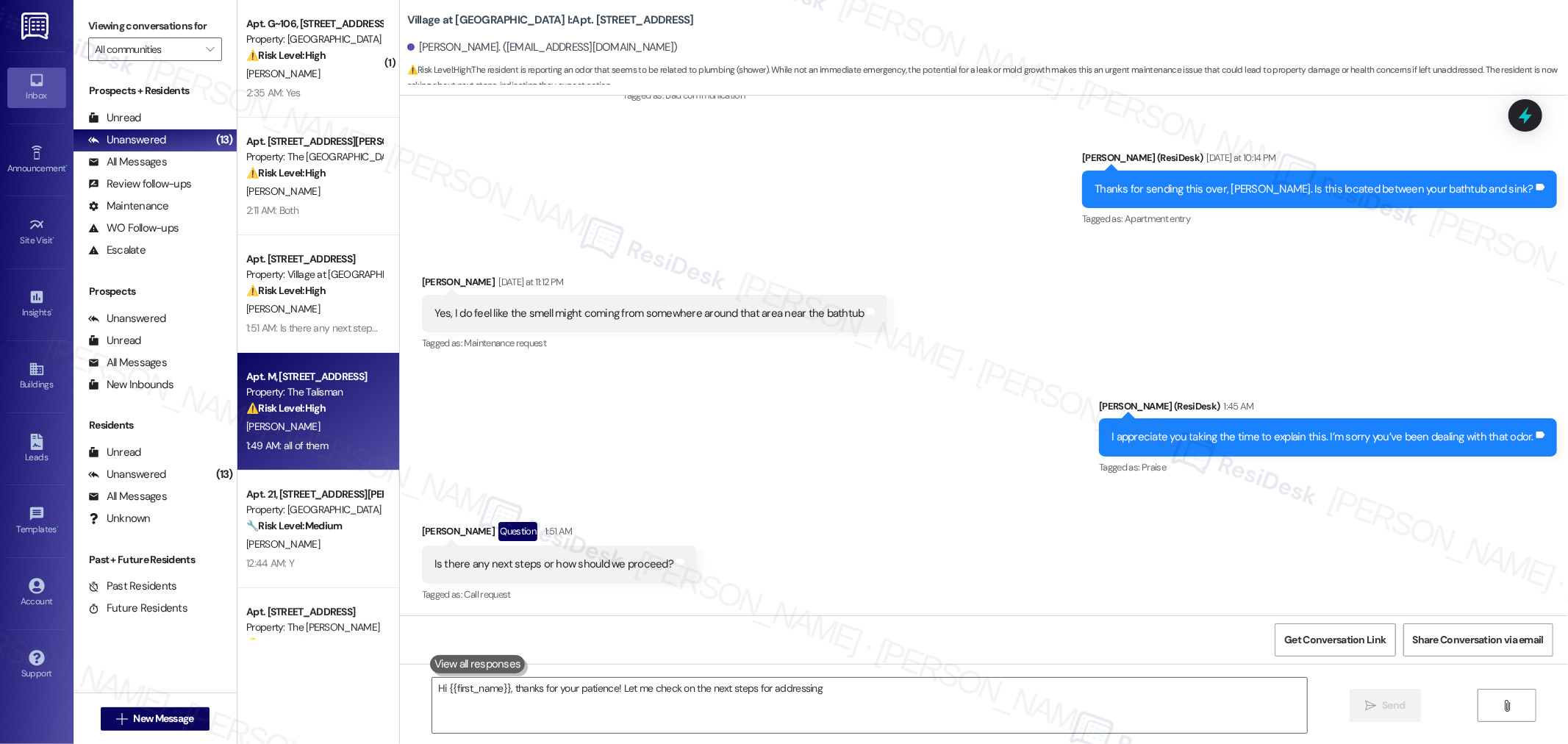
type textarea "Hi {{first_name}}, thanks for your patience! Let me check on the next steps for…"
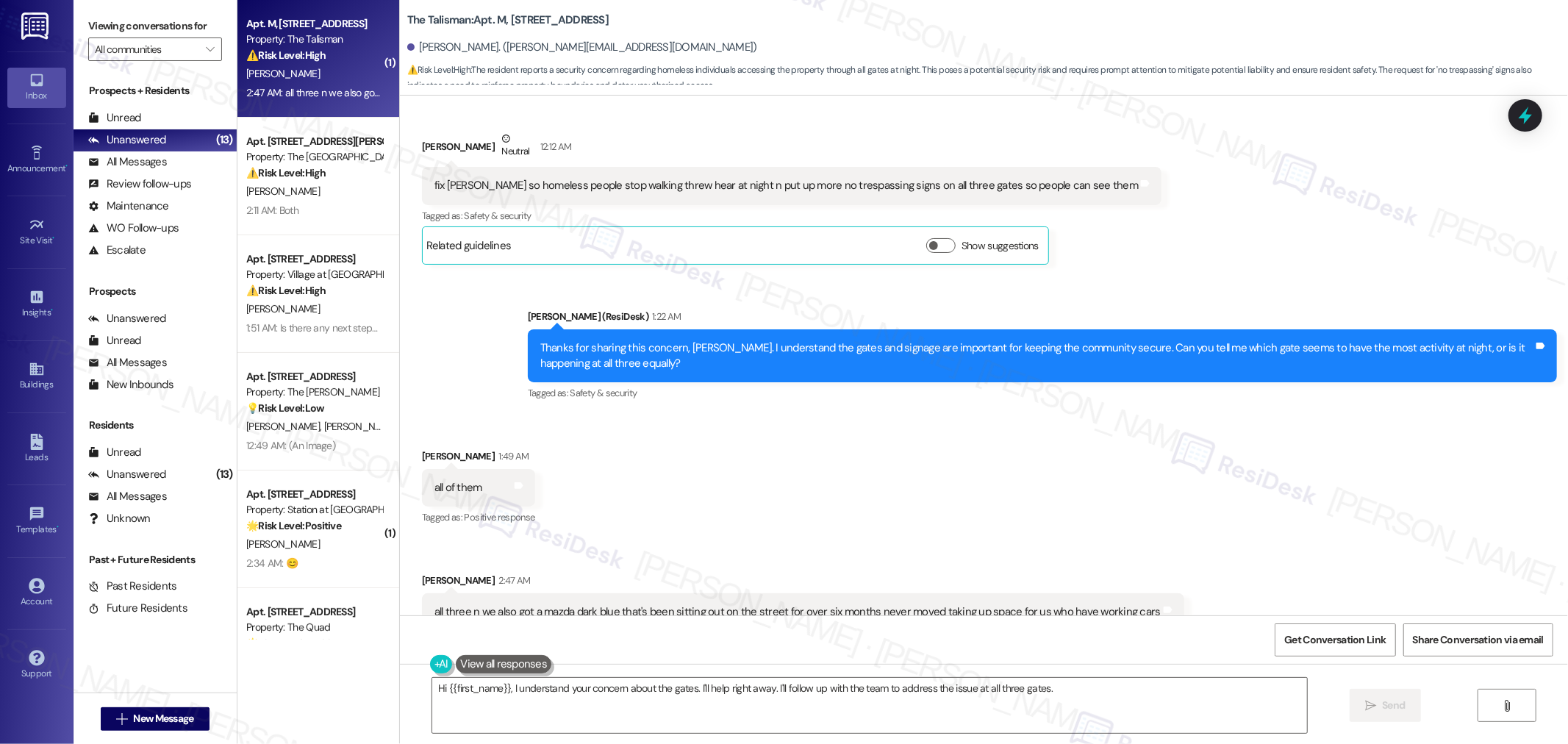
scroll to position [413, 0]
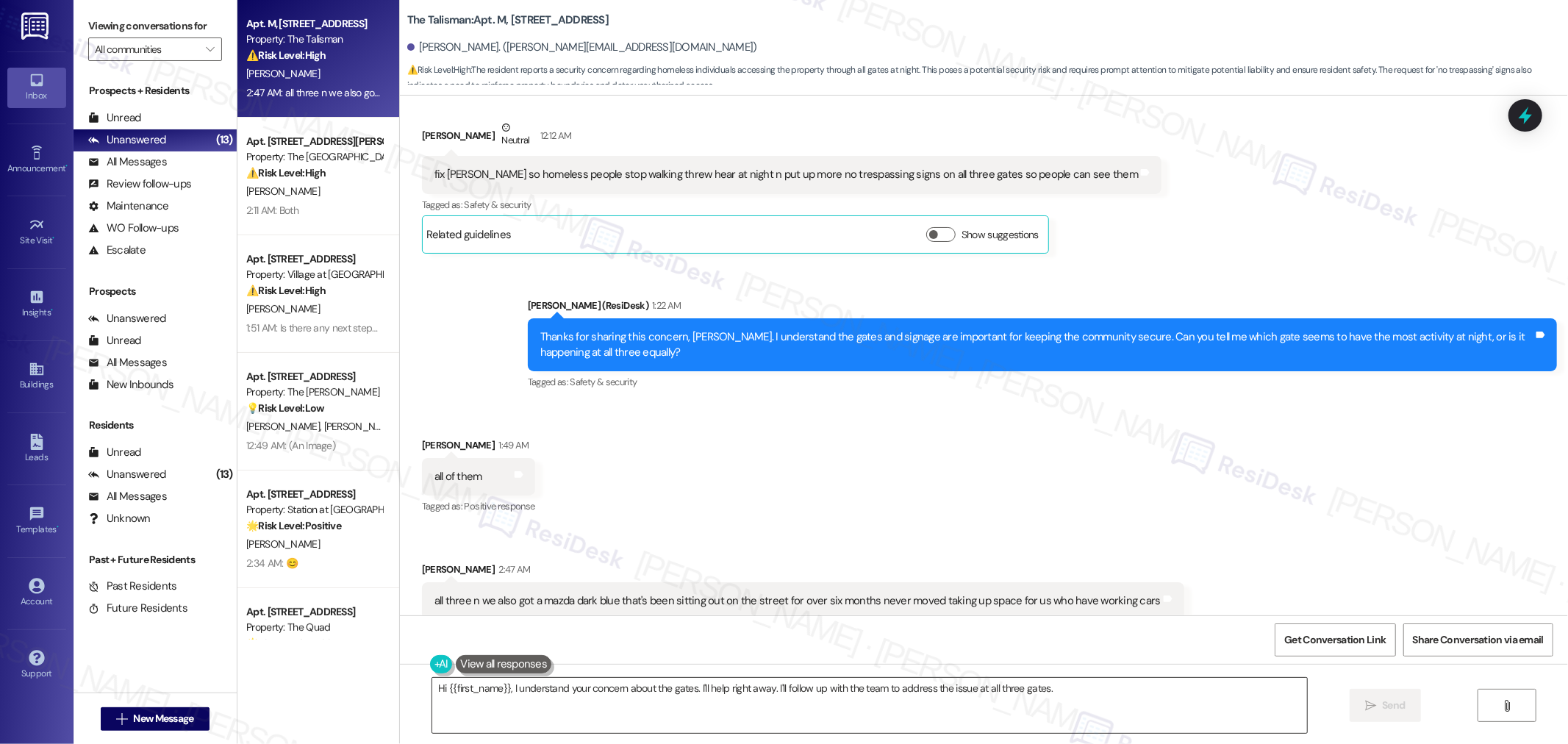
click at [705, 644] on textarea "Hi {{first_name}}, I understand your concern about the gates. I'll help right a…" at bounding box center [869, 705] width 874 height 55
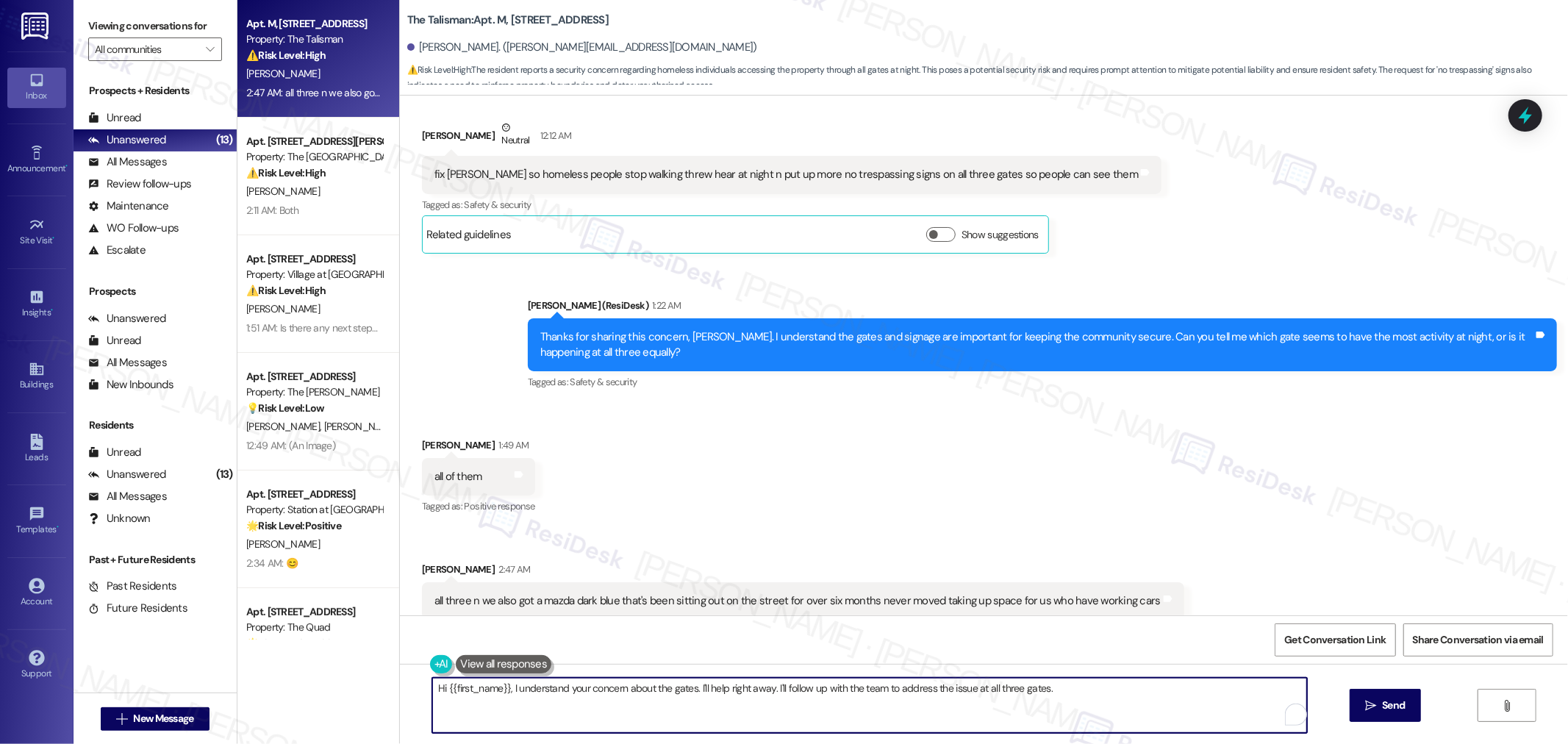
paste textarea "We greatly value your concerns and safety, [PERSON_NAME], as a valued resident.…"
click at [453, 644] on textarea "We greatly value your concerns and safety, [PERSON_NAME], as a valued resident.…" at bounding box center [869, 705] width 874 height 55
click at [705, 644] on textarea "We value your concerns and safety, [PERSON_NAME], as a valued resident. For cle…" at bounding box center [869, 705] width 874 height 55
click at [705, 644] on textarea "We value your concerns and safety, [PERSON_NAME], as a valued resident. For a c…" at bounding box center [869, 705] width 874 height 55
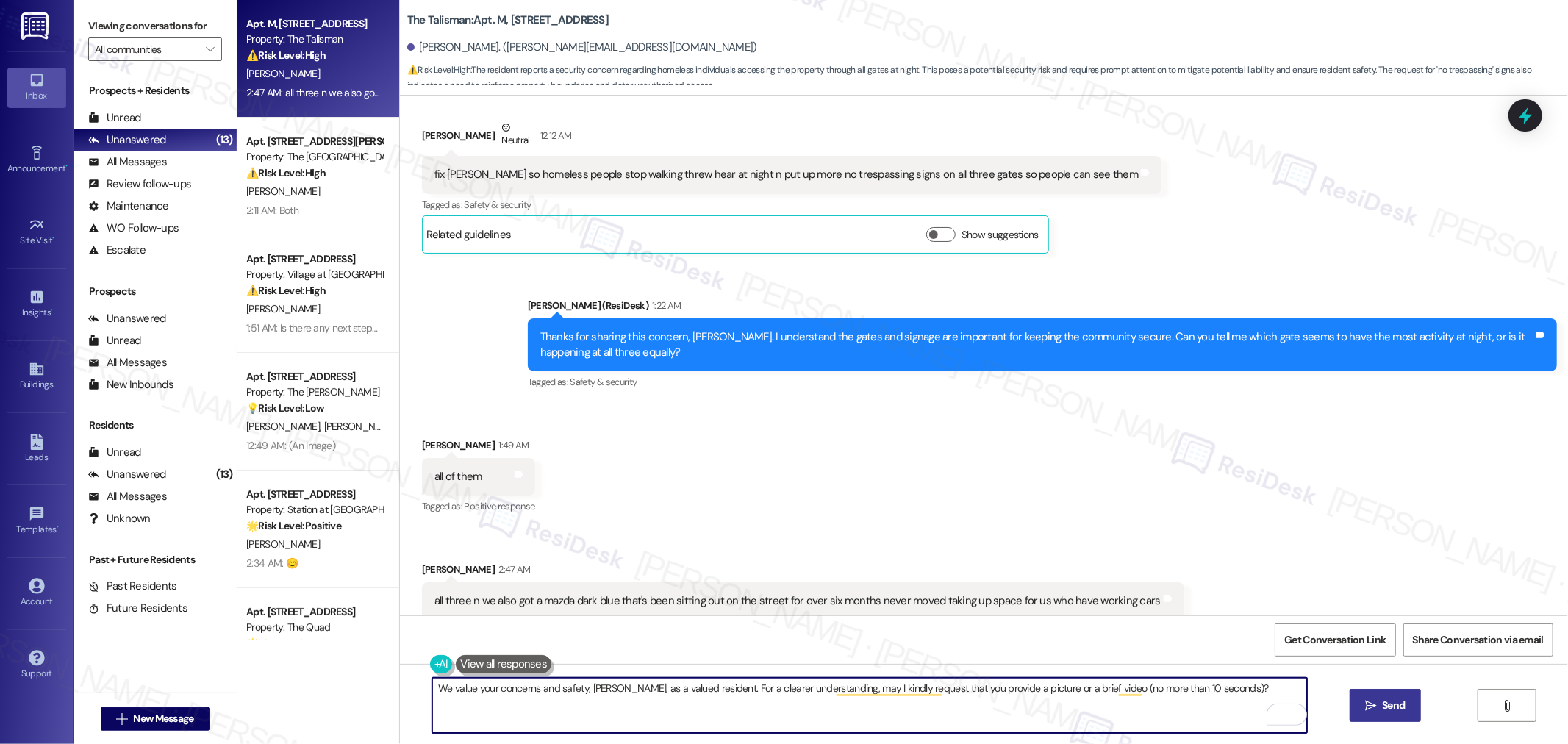
type textarea "We value your concerns and safety, [PERSON_NAME], as a valued resident. For a c…"
click at [705, 644] on icon "" at bounding box center [1370, 705] width 11 height 12
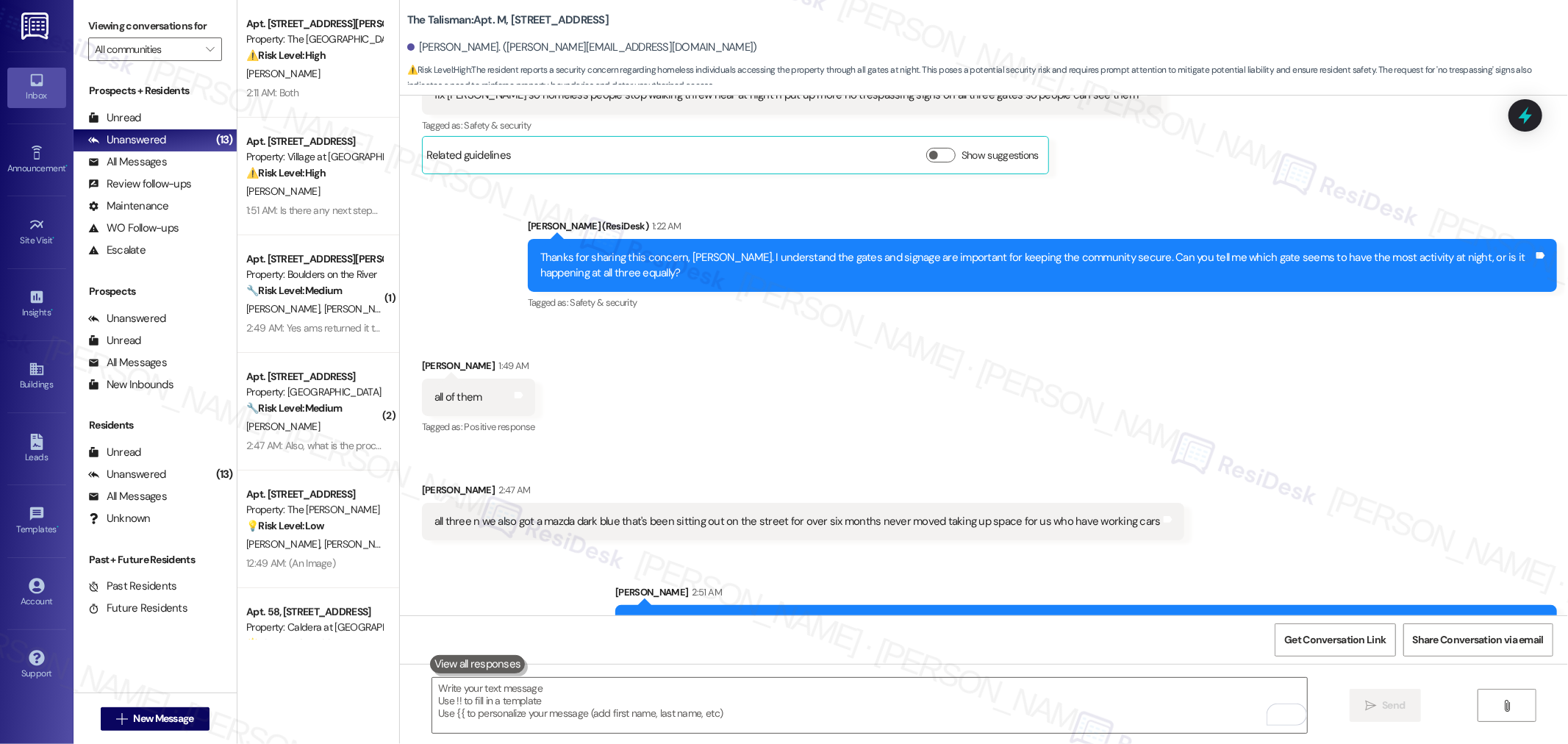
scroll to position [515, 0]
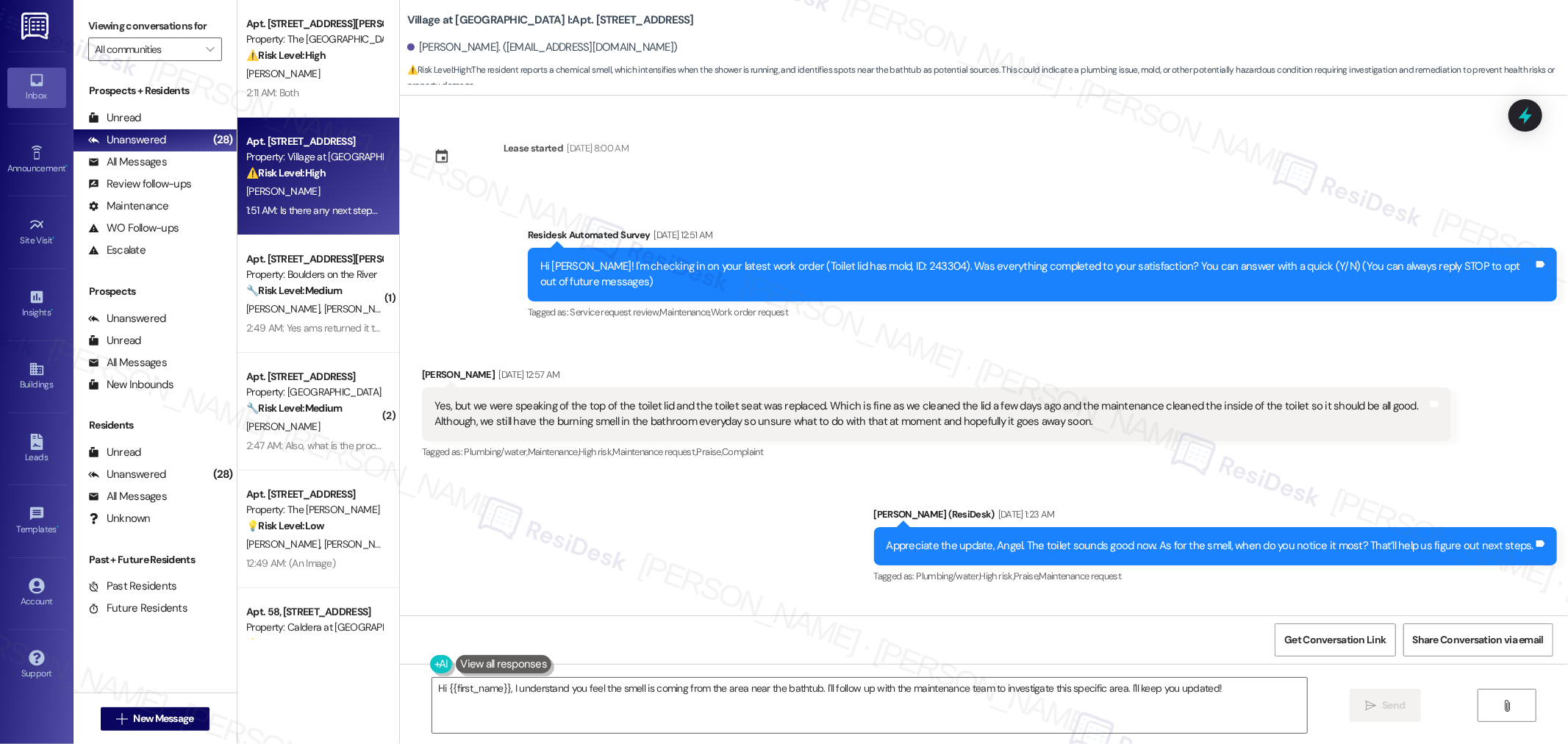
scroll to position [1940, 0]
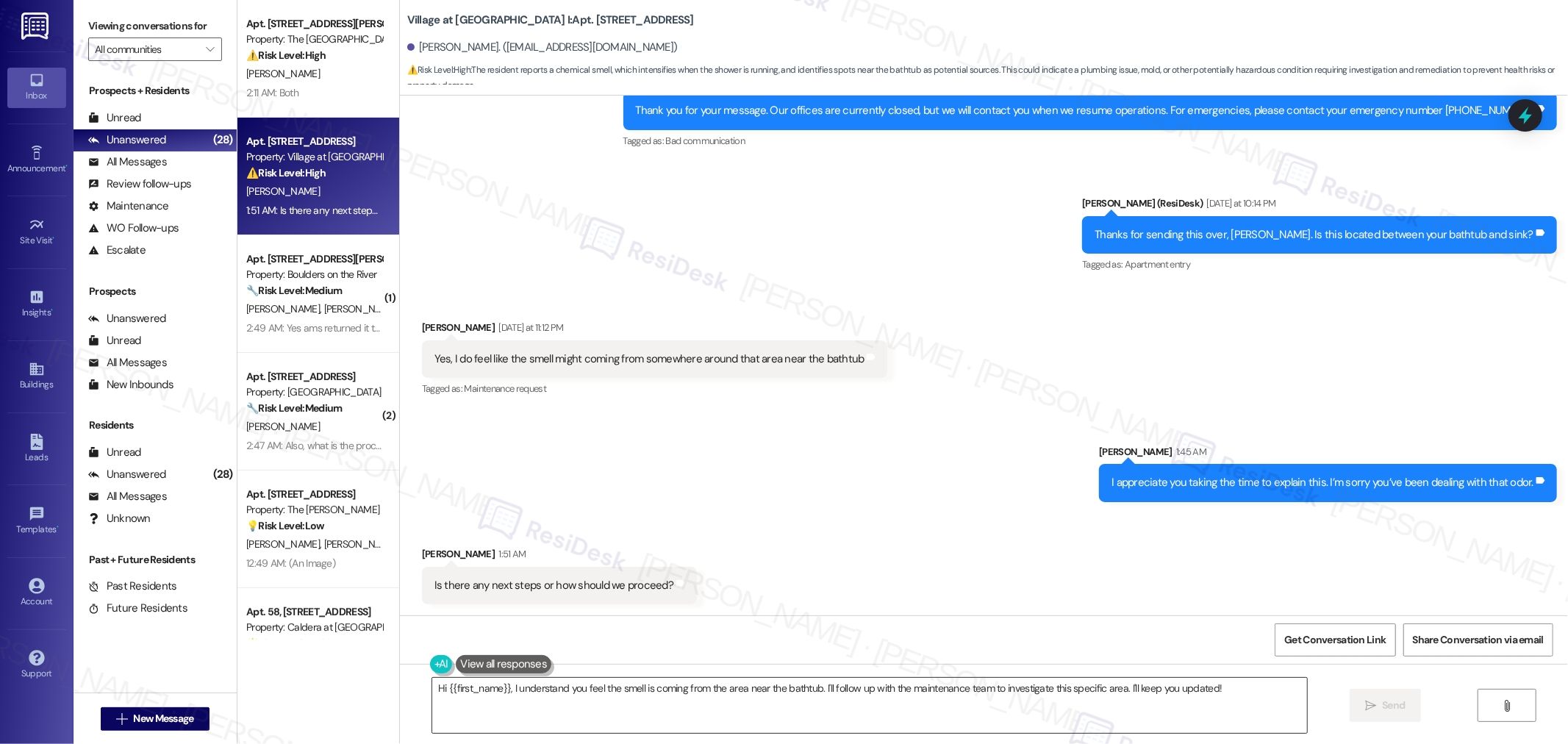
click at [925, 698] on textarea "Hi {{first_name}}, I understand you feel the smell is coming from the area near…" at bounding box center [869, 705] width 874 height 55
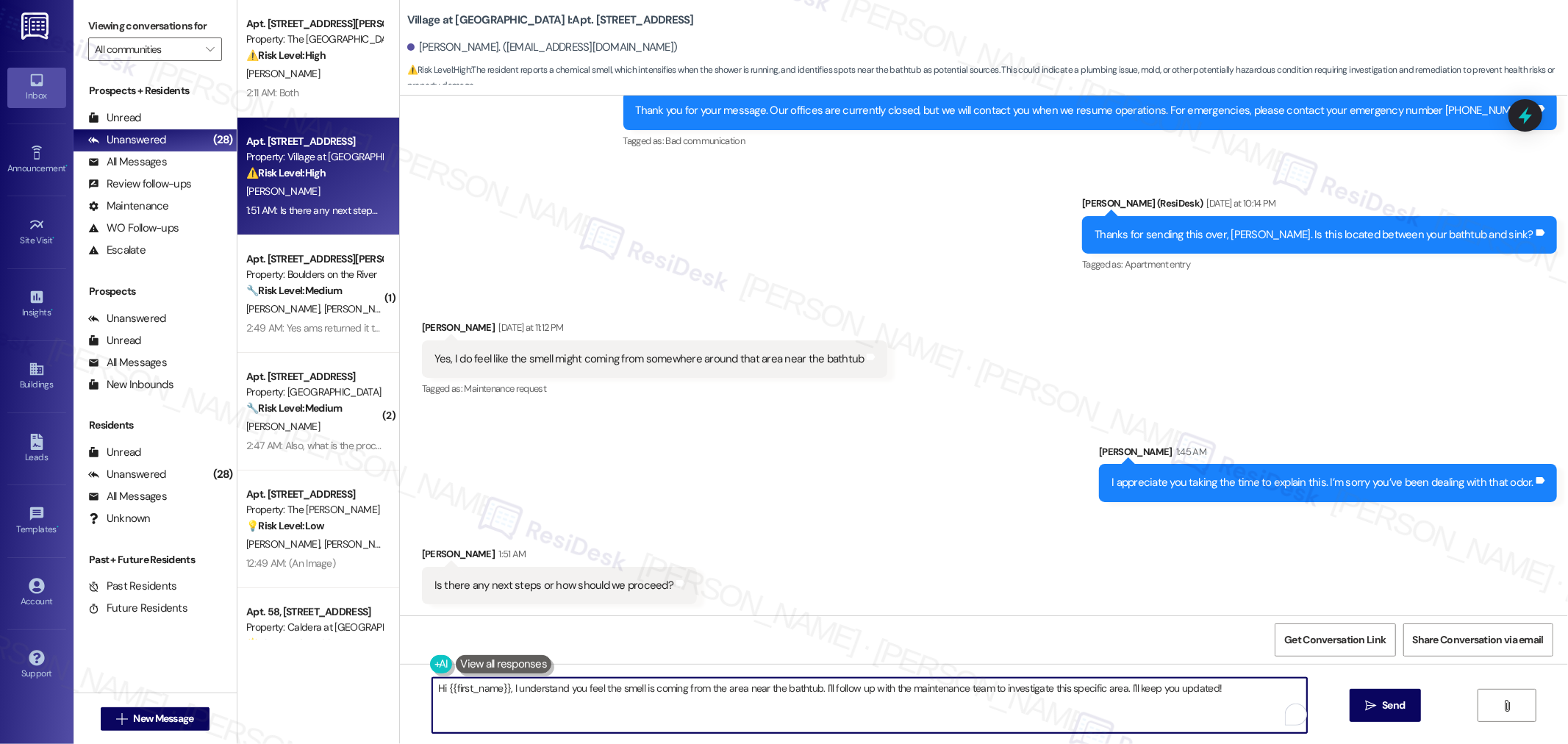
click at [925, 698] on textarea "Hi {{first_name}}, I understand you feel the smell is coming from the area near…" at bounding box center [869, 705] width 874 height 55
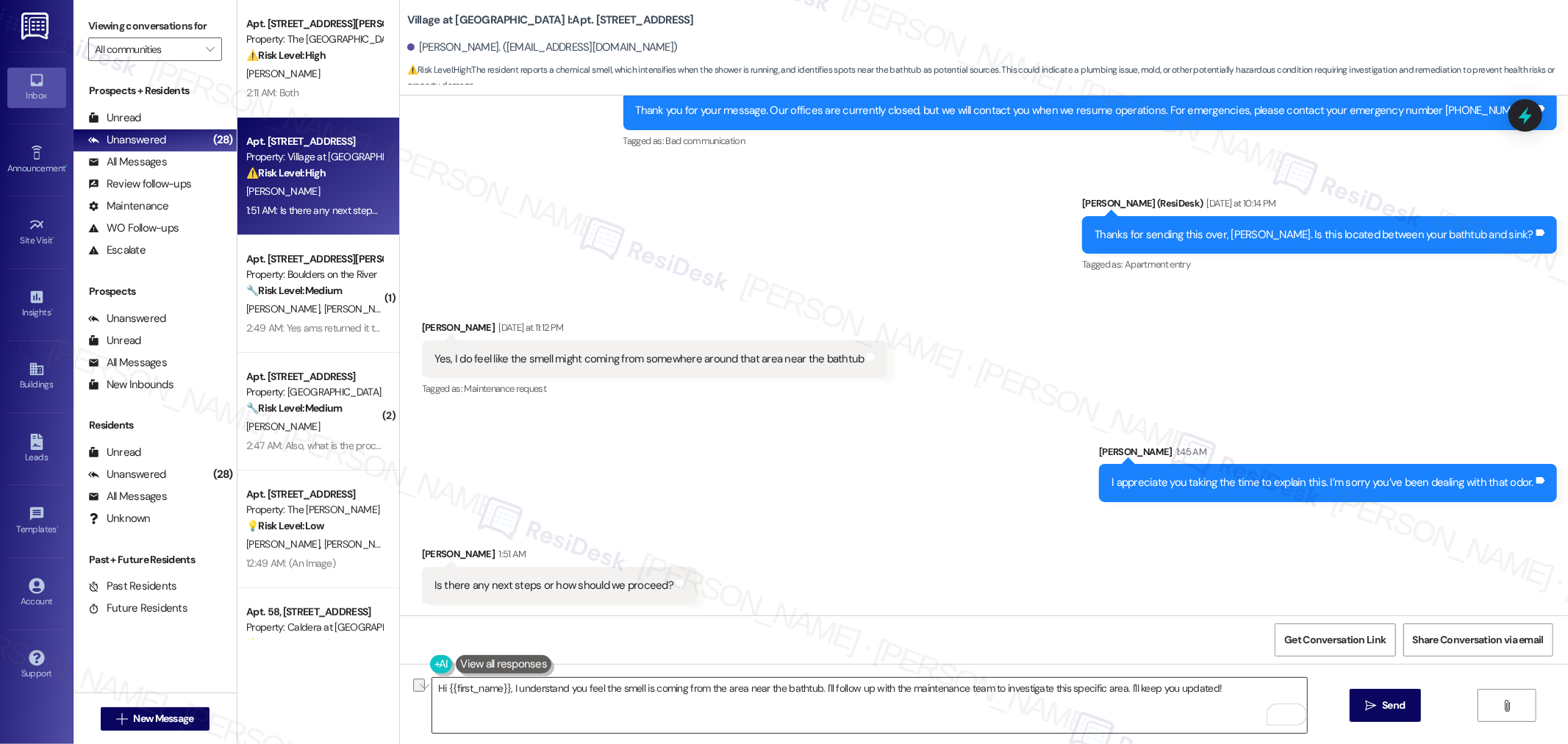
click at [1103, 696] on textarea "Hi {{first_name}}, I understand you feel the smell is coming from the area near…" at bounding box center [869, 705] width 874 height 55
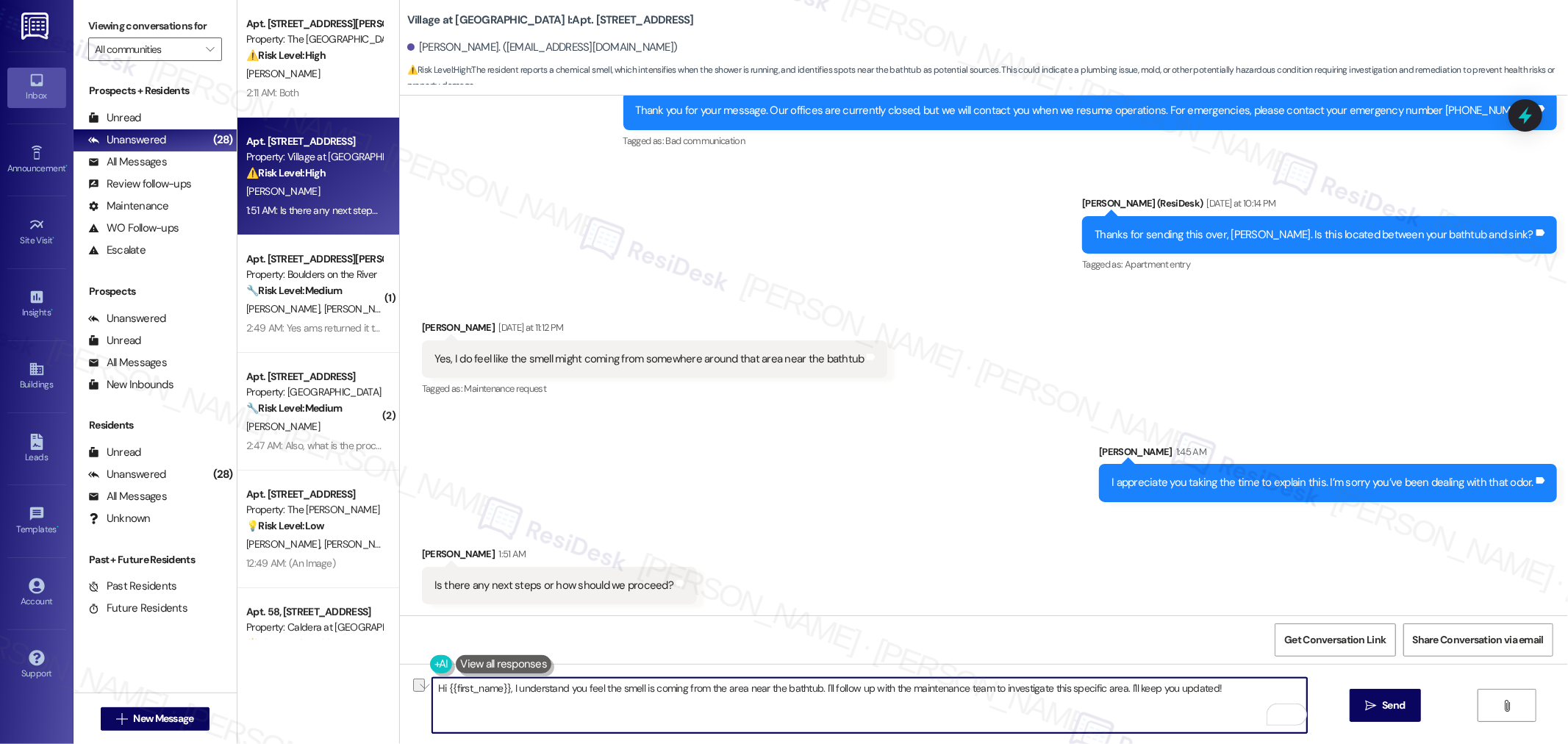
paste textarea "I’m sorry you’ve had to deal with this, Angel. I’ll make sure a work order is s…"
type textarea "I’m sorry you’ve had to deal with this, Angel. I’ll make sure a work order is s…"
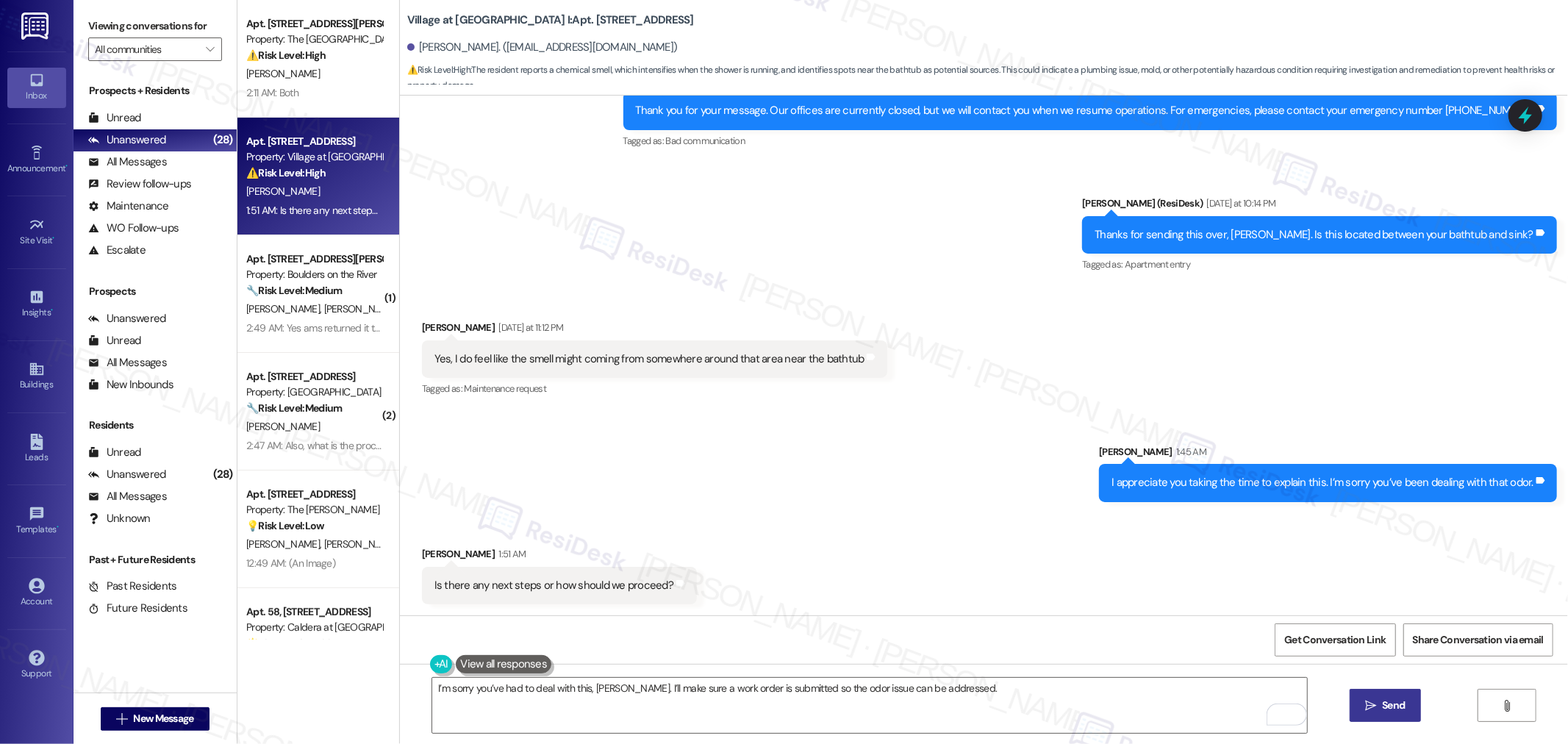
click at [1403, 709] on span "Send" at bounding box center [1393, 704] width 23 height 15
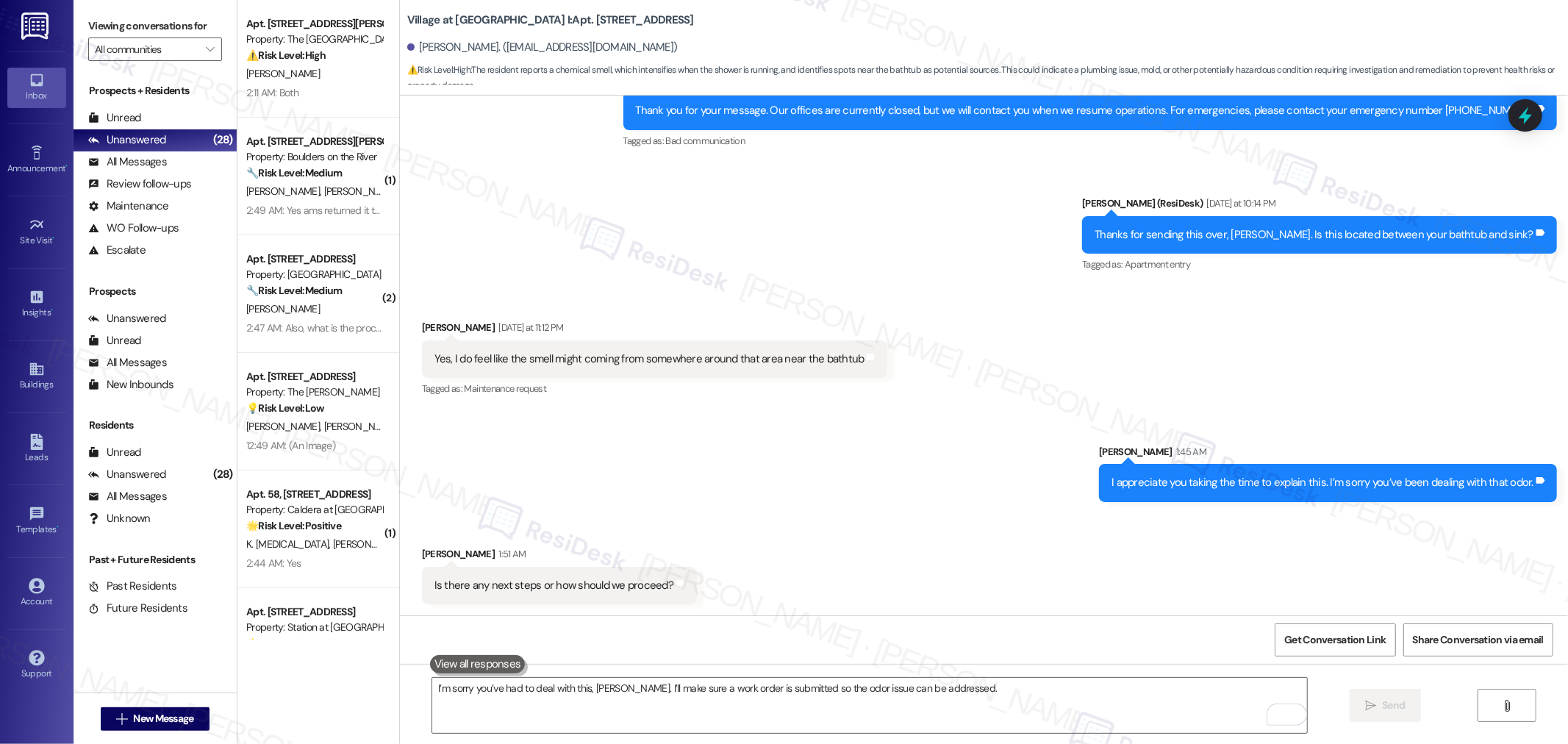
scroll to position [1938, 0]
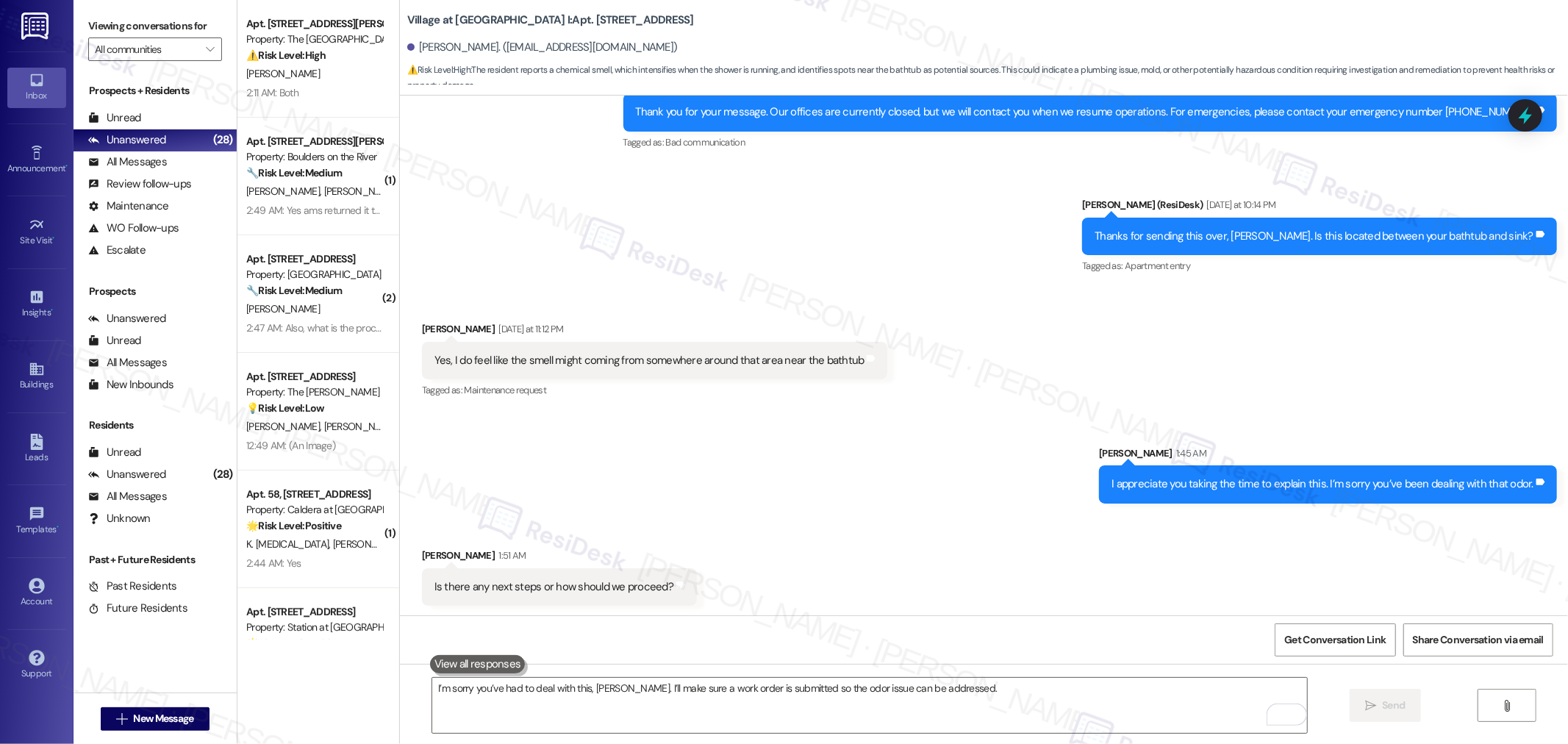
click at [407, 12] on b "Village at Main Street I: Apt. 5307, 30050 SW Town Center Lp W Suite 100" at bounding box center [550, 19] width 287 height 15
drag, startPoint x: 396, startPoint y: 12, endPoint x: 501, endPoint y: 12, distance: 105.0
click at [501, 12] on b "Village at Main Street I: Apt. 5307, 30050 SW Town Center Lp W Suite 100" at bounding box center [550, 19] width 287 height 15
click at [505, 12] on b "Village at Main Street I: Apt. 5307, 30050 SW Town Center Lp W Suite 100" at bounding box center [550, 19] width 287 height 15
drag, startPoint x: 502, startPoint y: 11, endPoint x: 393, endPoint y: 12, distance: 109.0
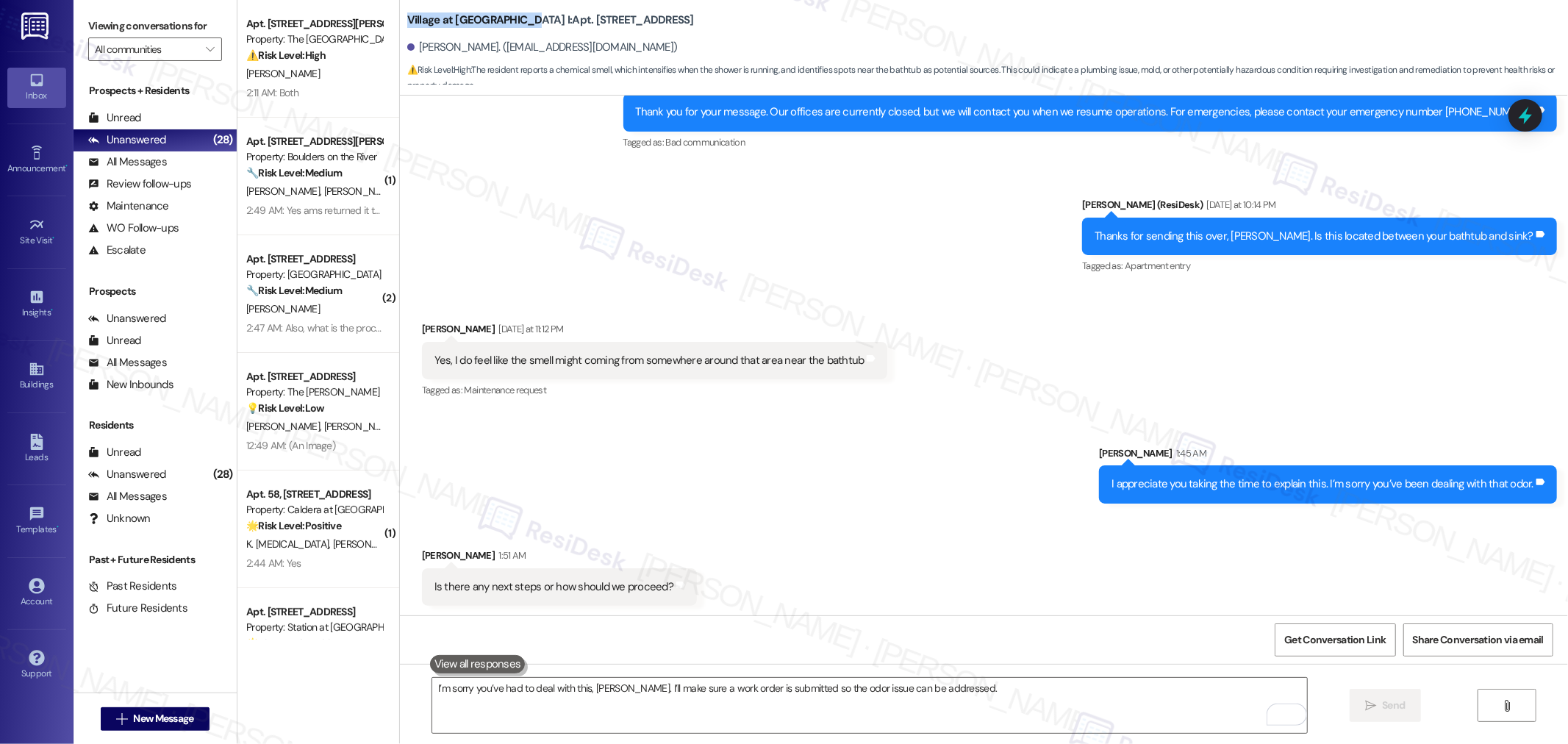
click at [400, 12] on div "Village at Main Street I: Apt. 5307, 30050 SW Town Center Lp W Suite 100 Angel …" at bounding box center [984, 43] width 1168 height 81
copy b "Village at Main Street I"
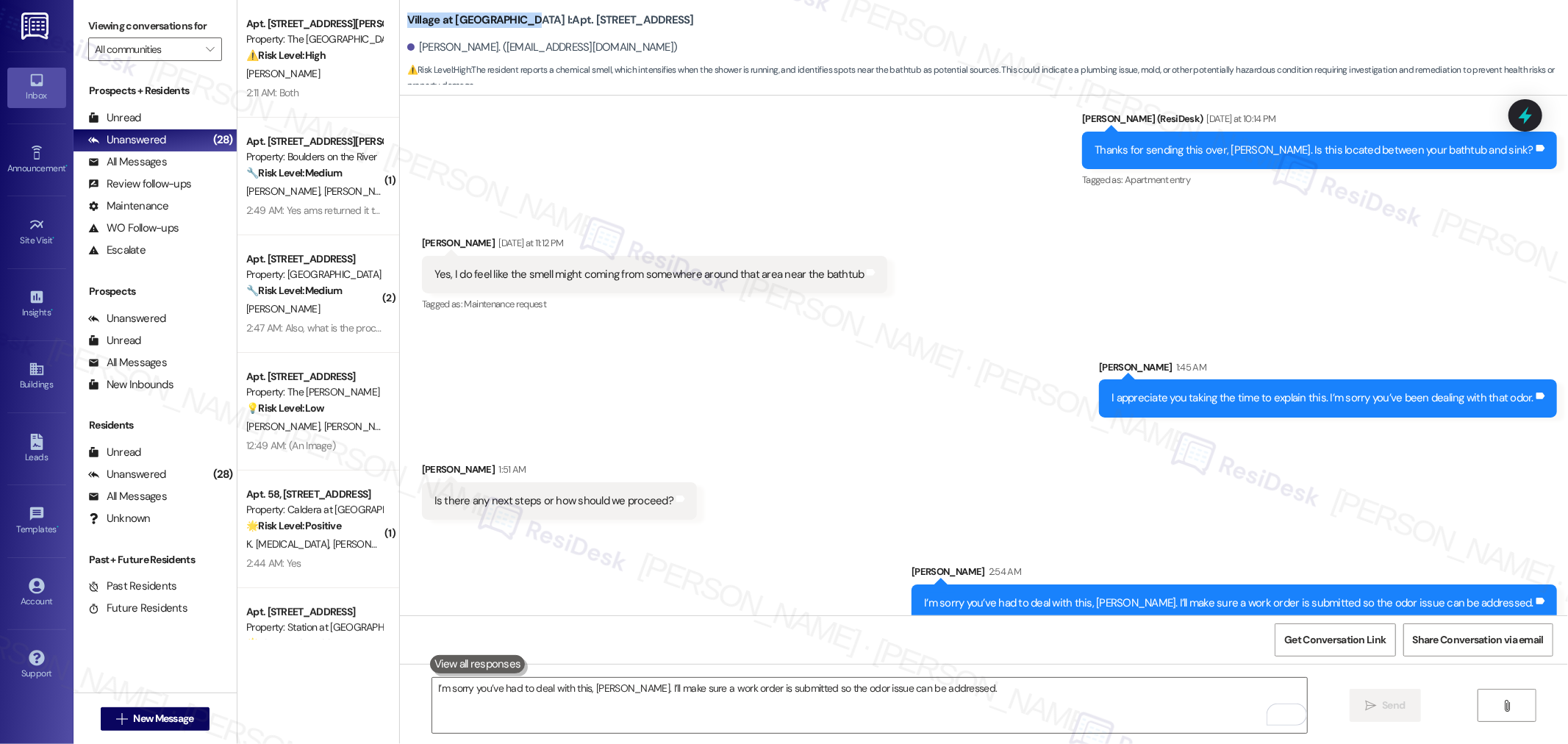
scroll to position [2041, 0]
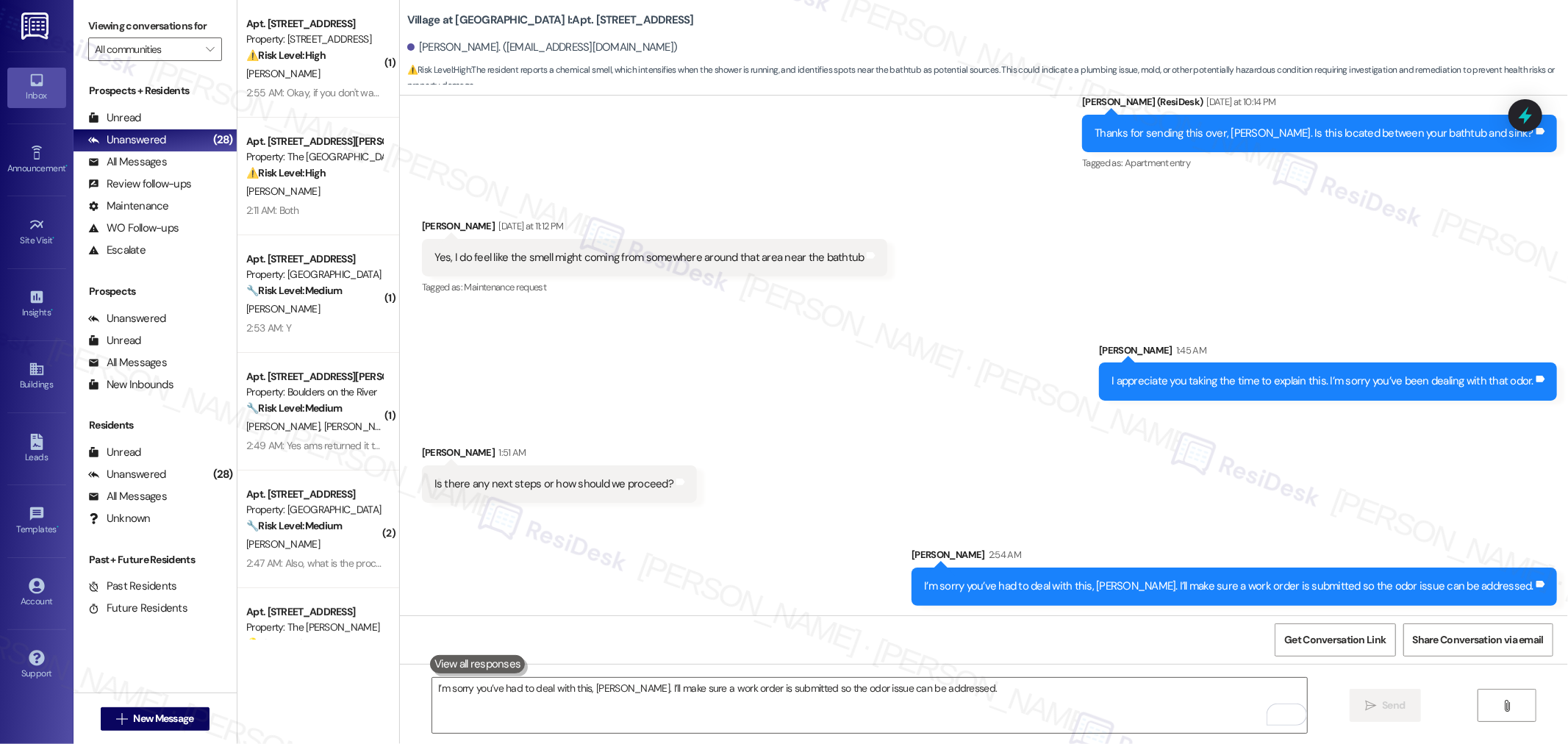
click at [765, 203] on div "Received via SMS Angel Maldonado Yesterday at 11:12 PM Yes, I do feel like the …" at bounding box center [984, 247] width 1168 height 124
click at [1317, 643] on span "Get Conversation Link" at bounding box center [1334, 639] width 102 height 15
drag, startPoint x: 396, startPoint y: 15, endPoint x: 503, endPoint y: 12, distance: 107.0
click at [503, 12] on b "Village at [GEOGRAPHIC_DATA] I: Apt. [STREET_ADDRESS]" at bounding box center [550, 19] width 287 height 15
copy b "Village at [GEOGRAPHIC_DATA] I:"
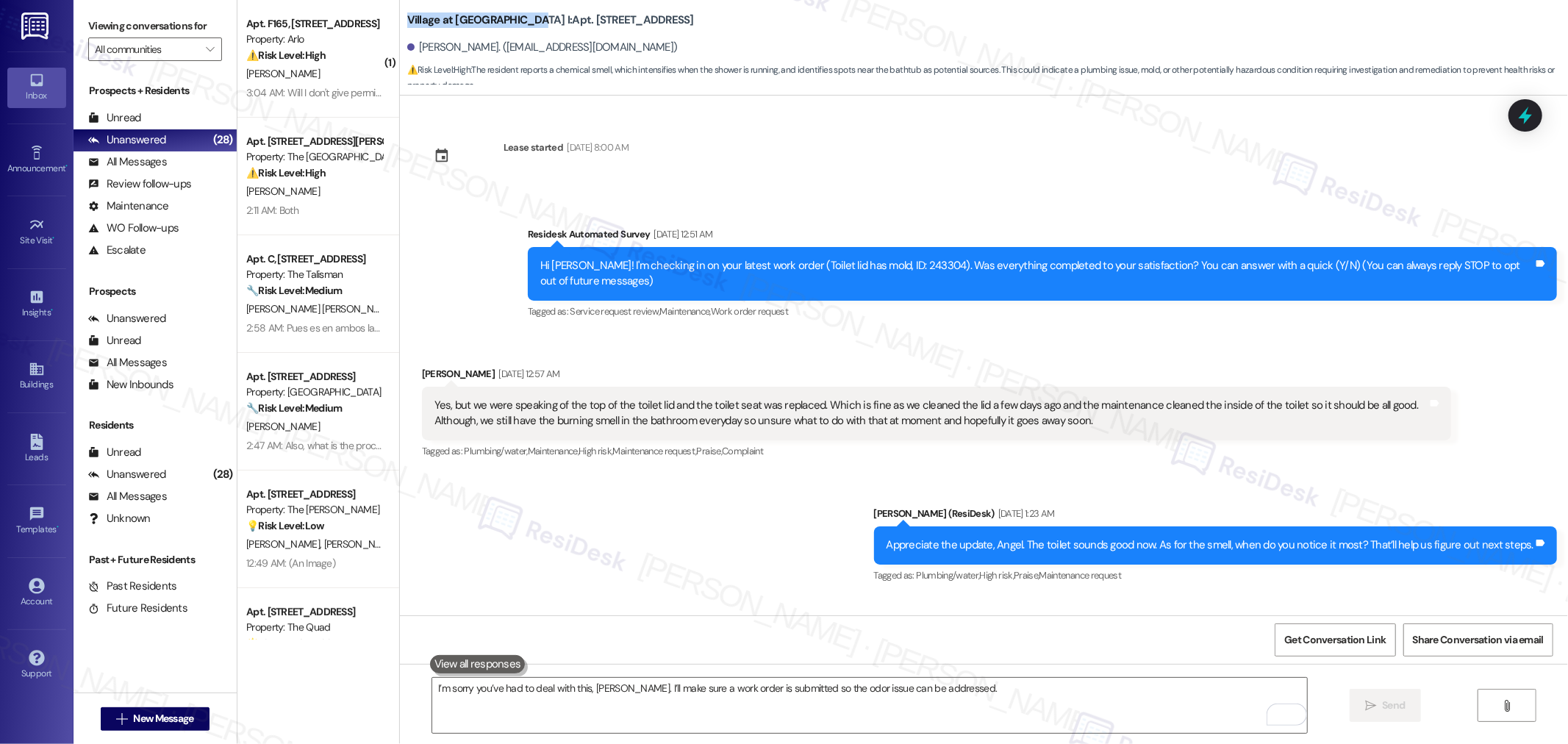
scroll to position [0, 0]
click at [870, 263] on div "Hi [PERSON_NAME]! I'm checking in on your latest work order (Toilet lid has mol…" at bounding box center [1036, 274] width 993 height 32
click at [870, 263] on div "Hi Angel! I'm checking in on your latest work order (Toilet lid has mold, ID: 2…" at bounding box center [1036, 274] width 993 height 32
copy div "243304"
drag, startPoint x: 393, startPoint y: 7, endPoint x: 503, endPoint y: 11, distance: 110.1
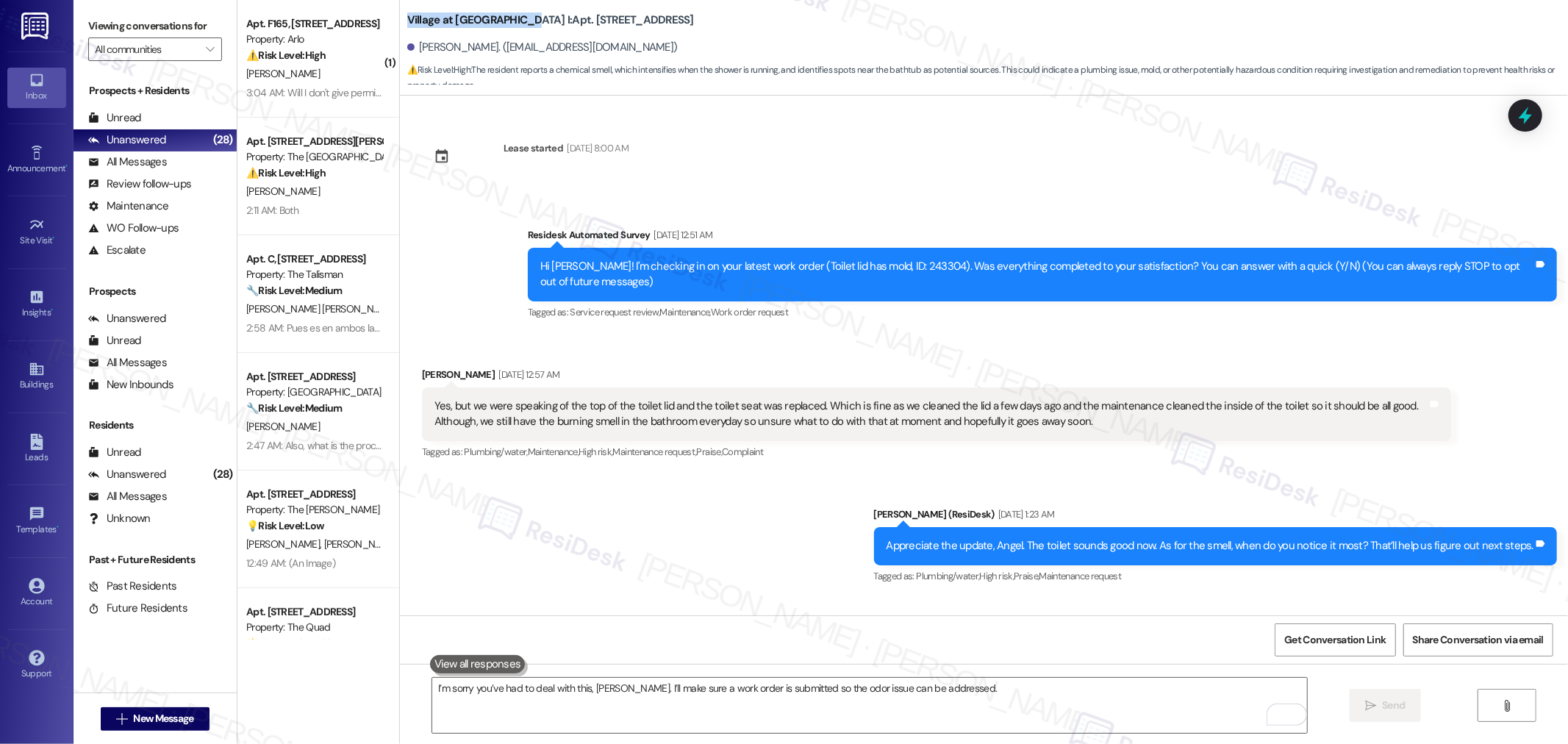
click at [503, 11] on div "Village at Main Street I: Apt. 5307, 30050 SW Town Center Lp W Suite 100 Angel …" at bounding box center [984, 43] width 1168 height 81
copy b "Village at Main Street I"
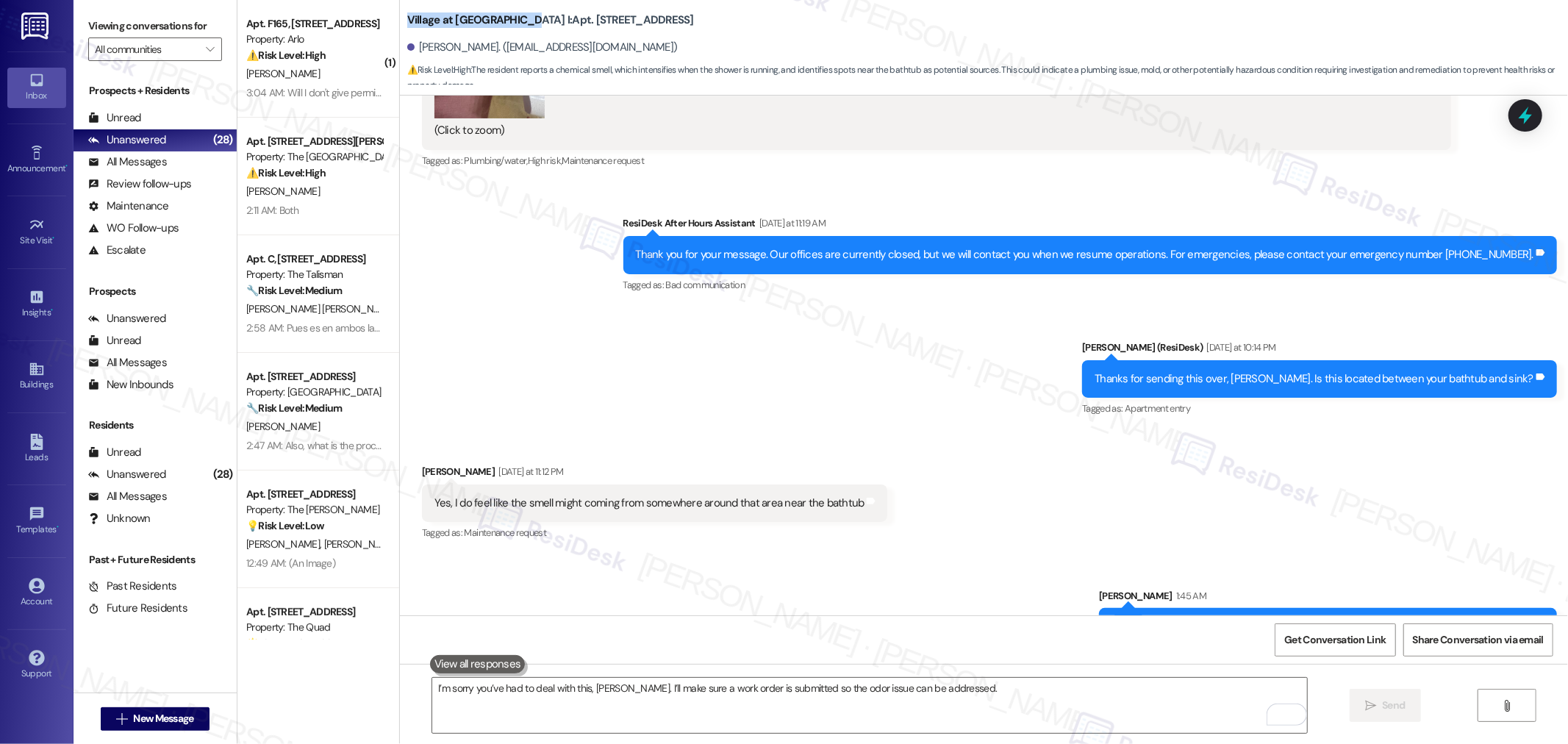
scroll to position [2041, 0]
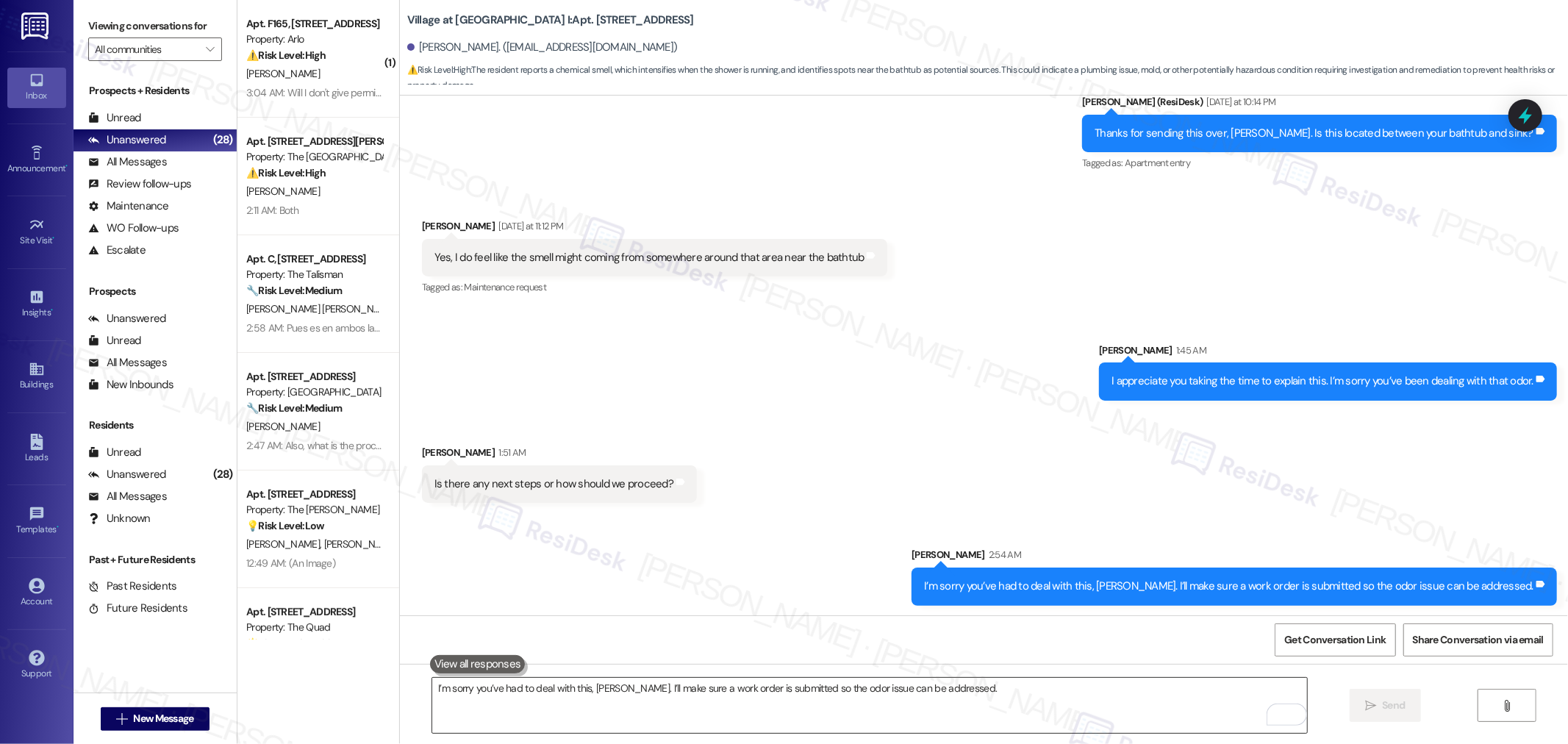
click at [946, 700] on textarea "I’m sorry you’ve had to deal with this, Angel. I’ll make sure a work order is s…" at bounding box center [869, 705] width 874 height 55
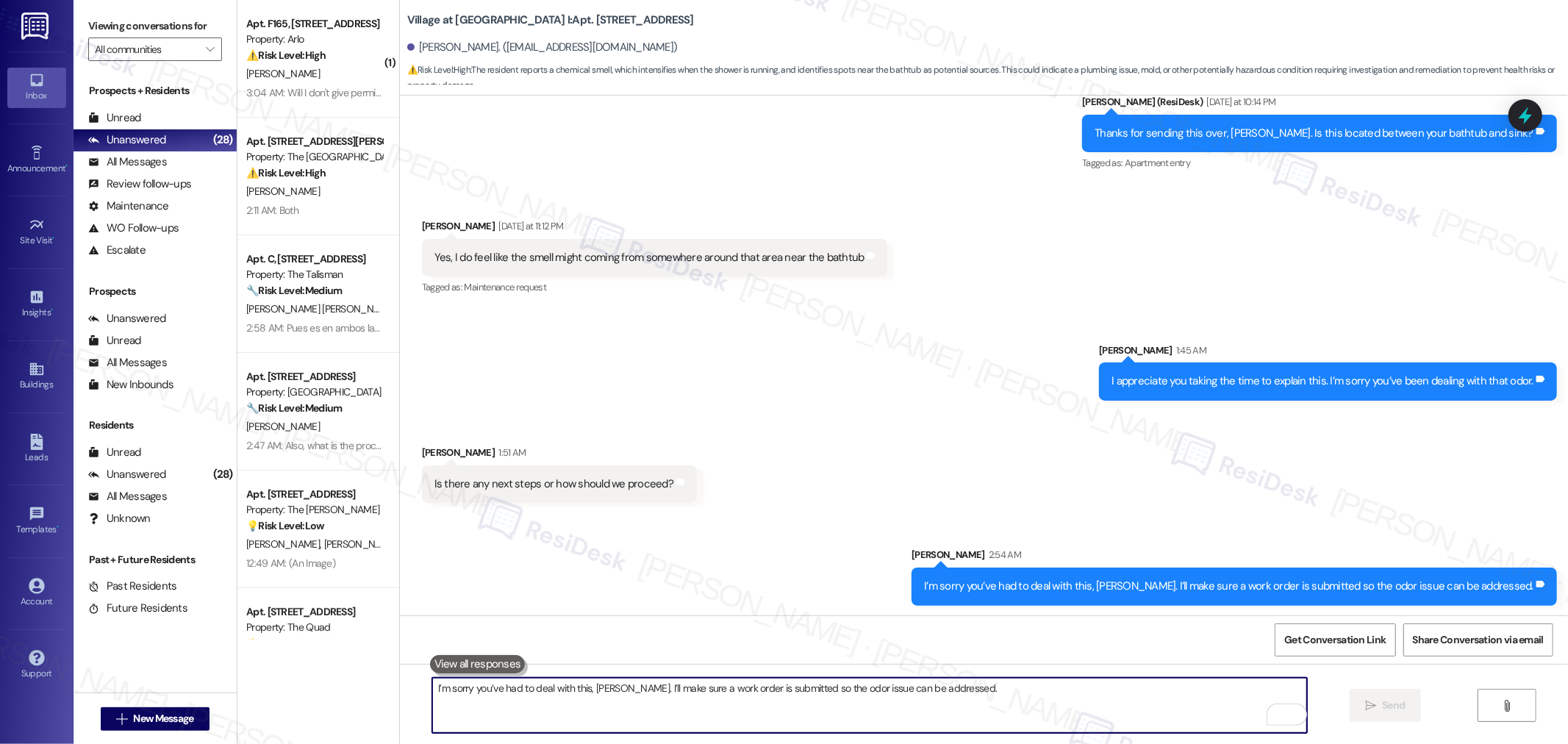
click at [946, 700] on textarea "I’m sorry you’ve had to deal with this, Angel. I’ll make sure a work order is s…" at bounding box center [869, 705] width 874 height 55
paste textarea "Allow me to confirm this with our team, so you can be assured that everything i…"
type textarea "Allow me to confirm this with our team, so you can be assured that everything i…"
click at [997, 696] on textarea "Allow me to confirm this with our team, so you can be assured that everything i…" at bounding box center [869, 705] width 874 height 55
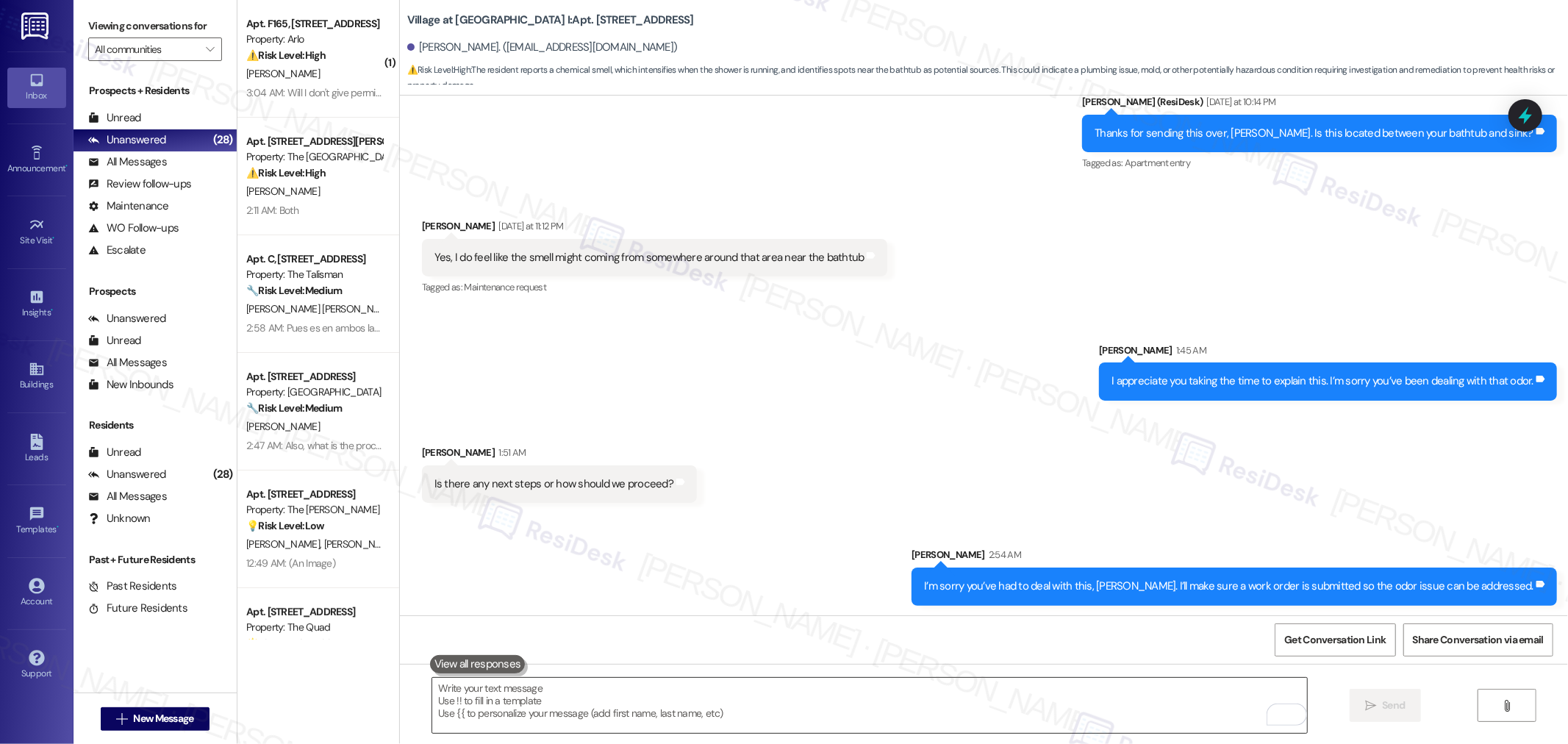
click at [820, 705] on textarea "To enrich screen reader interactions, please activate Accessibility in Grammarl…" at bounding box center [869, 705] width 874 height 55
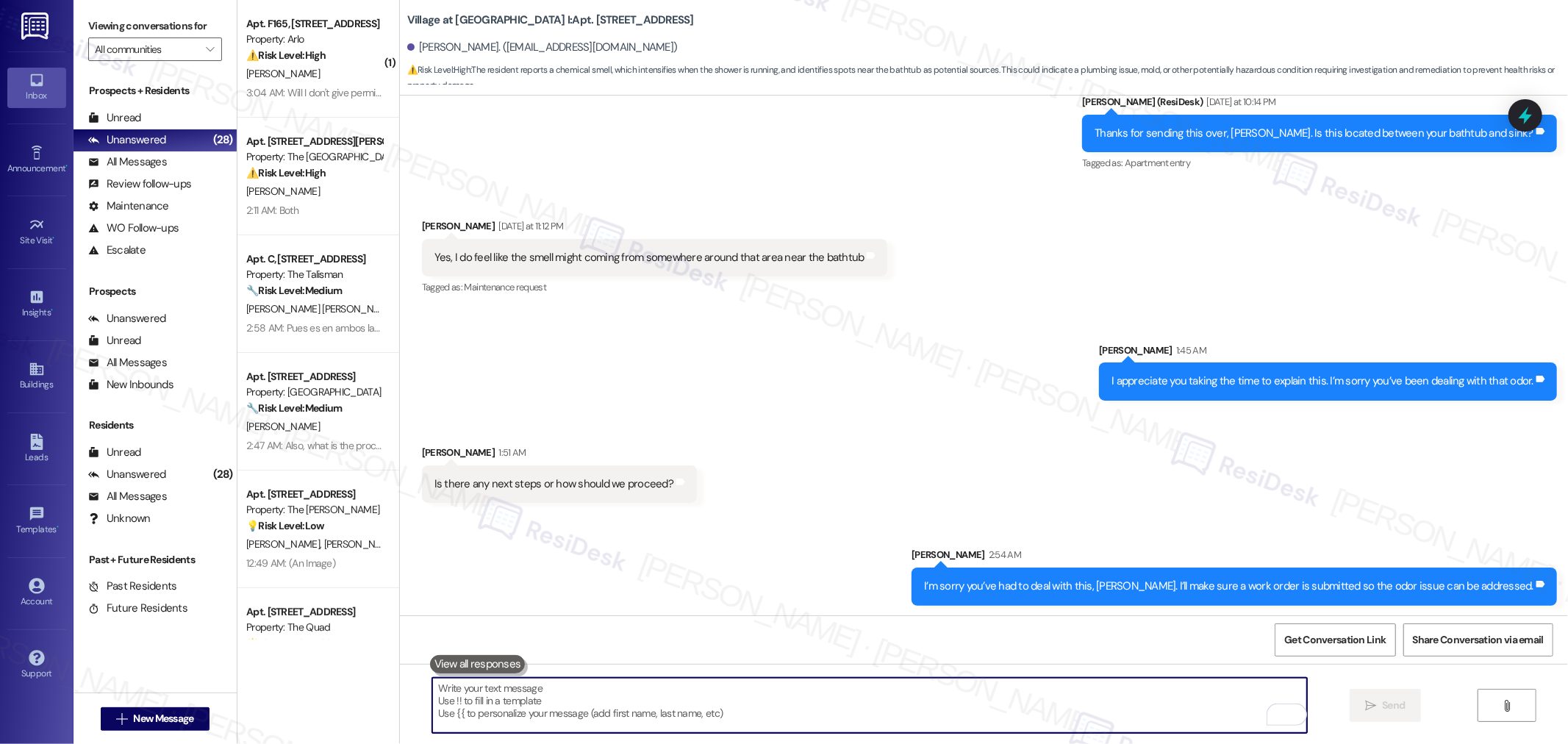
paste textarea "Do we have your permission to enter during your absence? Do you have pets that …"
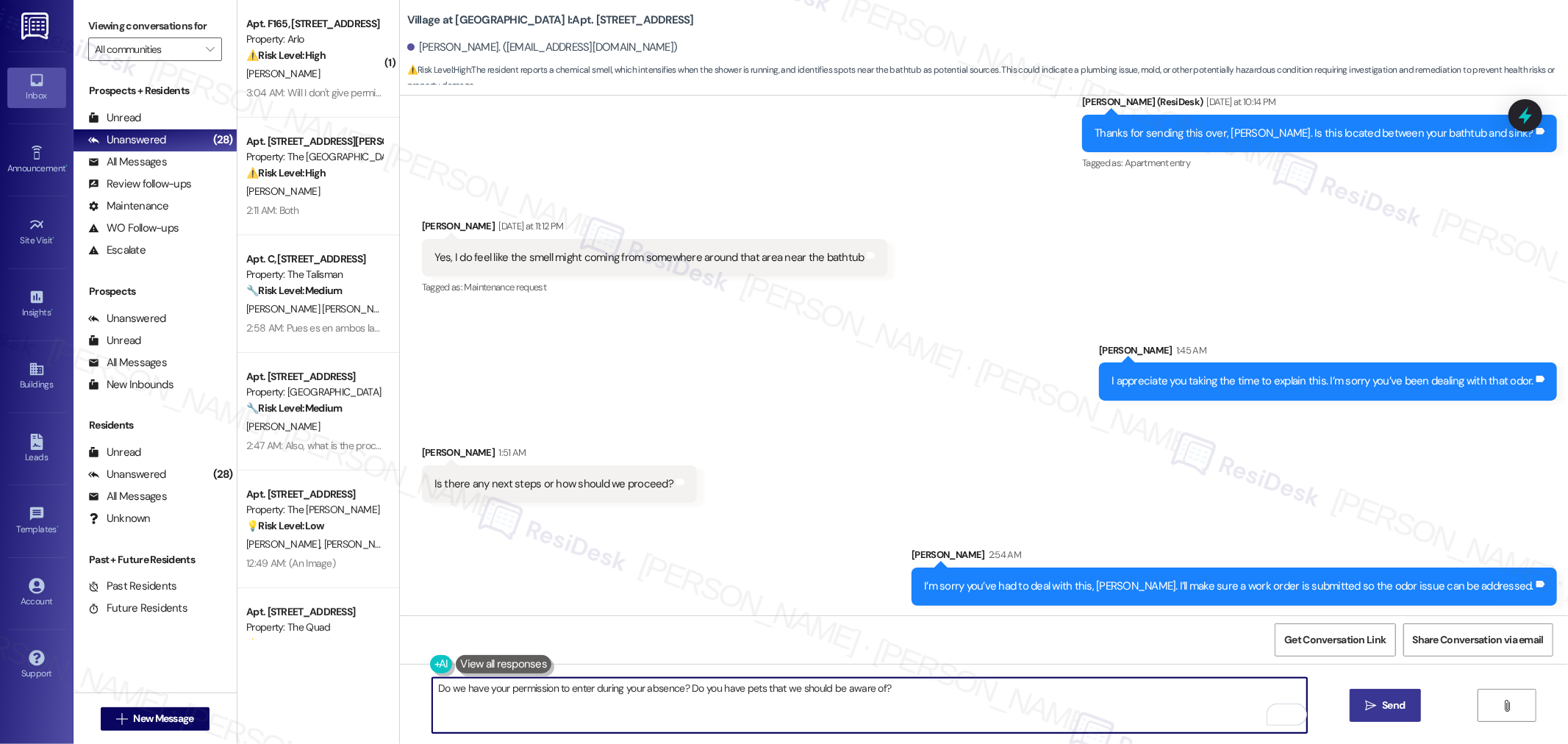
type textarea "Do we have your permission to enter during your absence? Do you have pets that …"
click at [1384, 708] on span "Send" at bounding box center [1393, 704] width 23 height 15
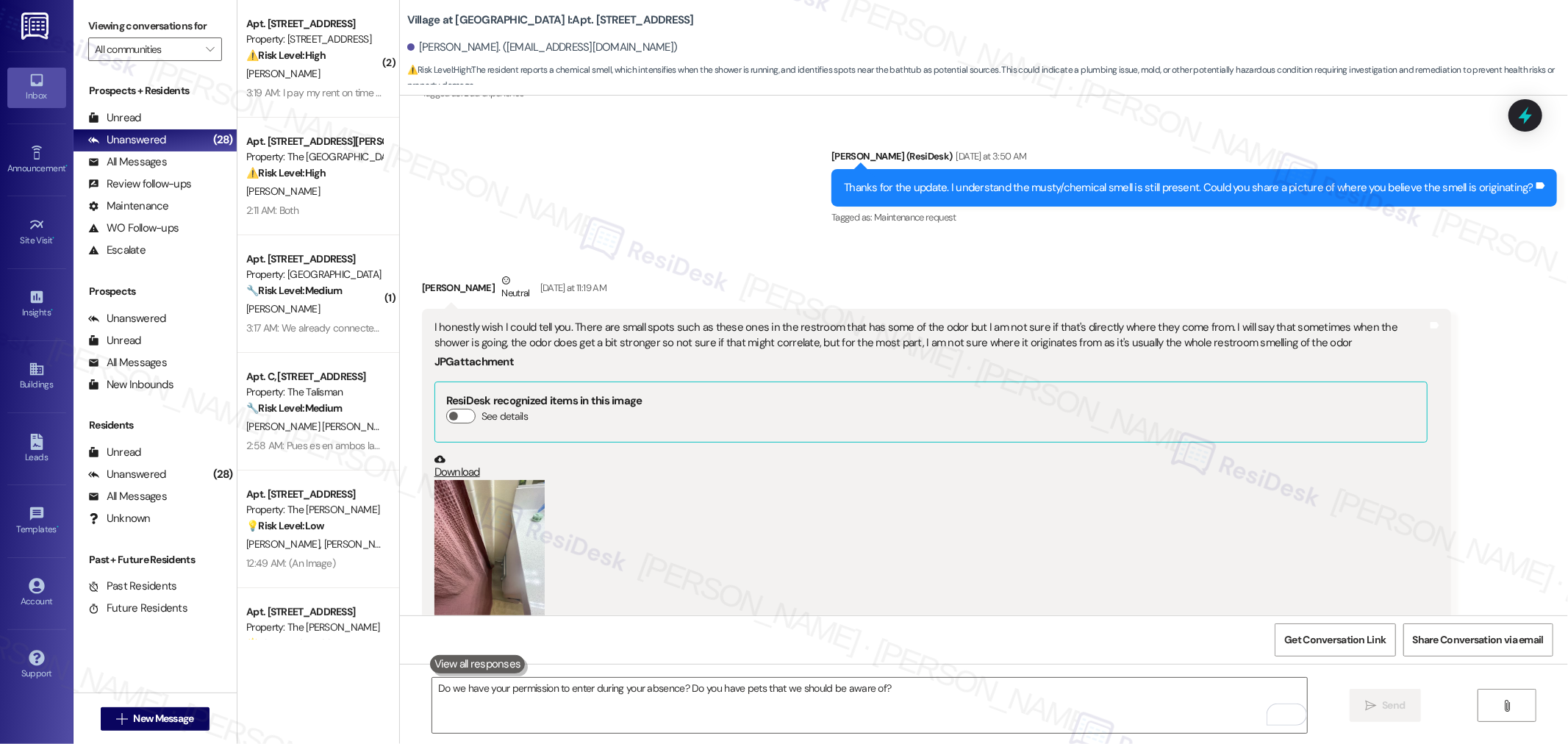
scroll to position [1285, 0]
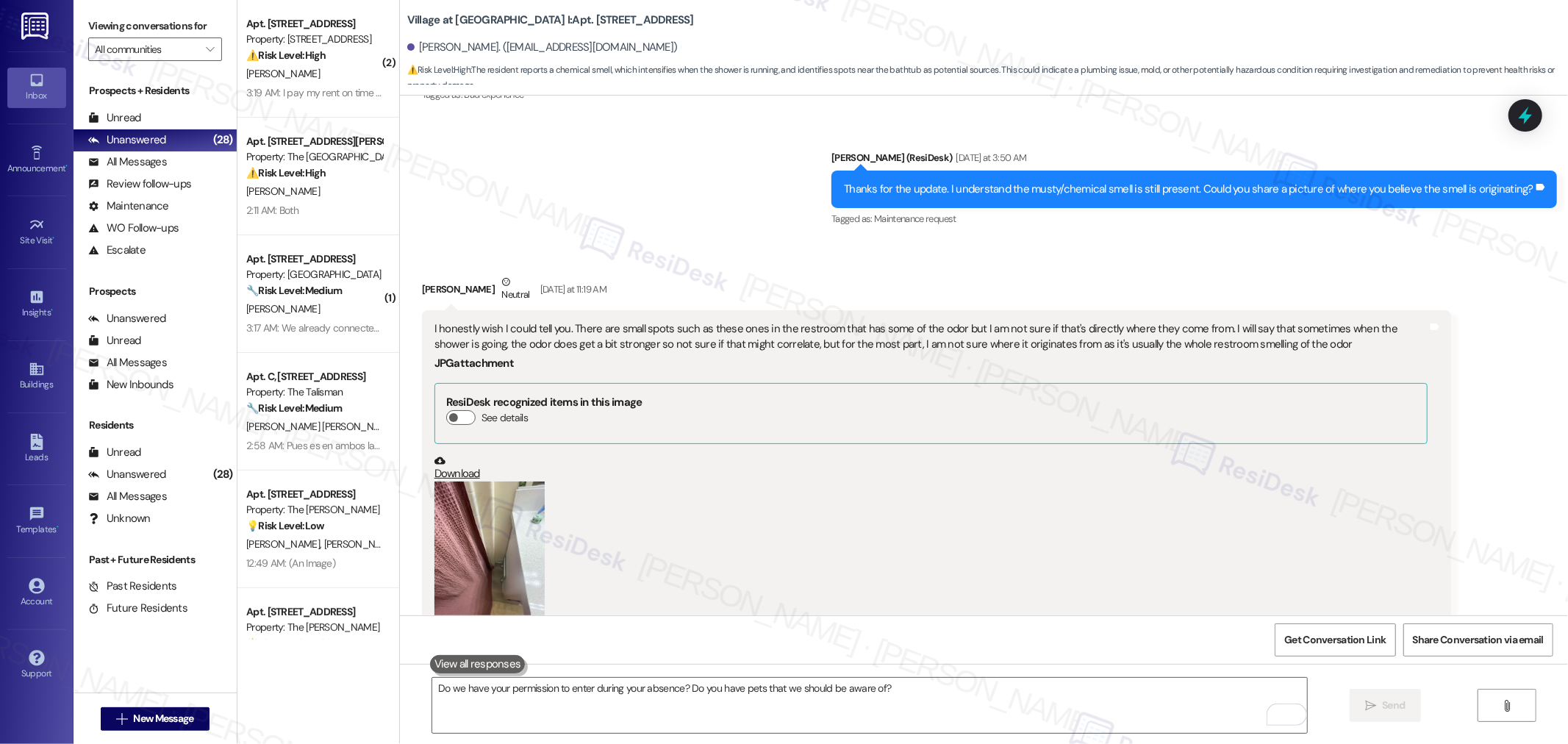
click at [504, 343] on div "I honestly wish I could tell you. There are small spots such as these ones in t…" at bounding box center [931, 337] width 993 height 32
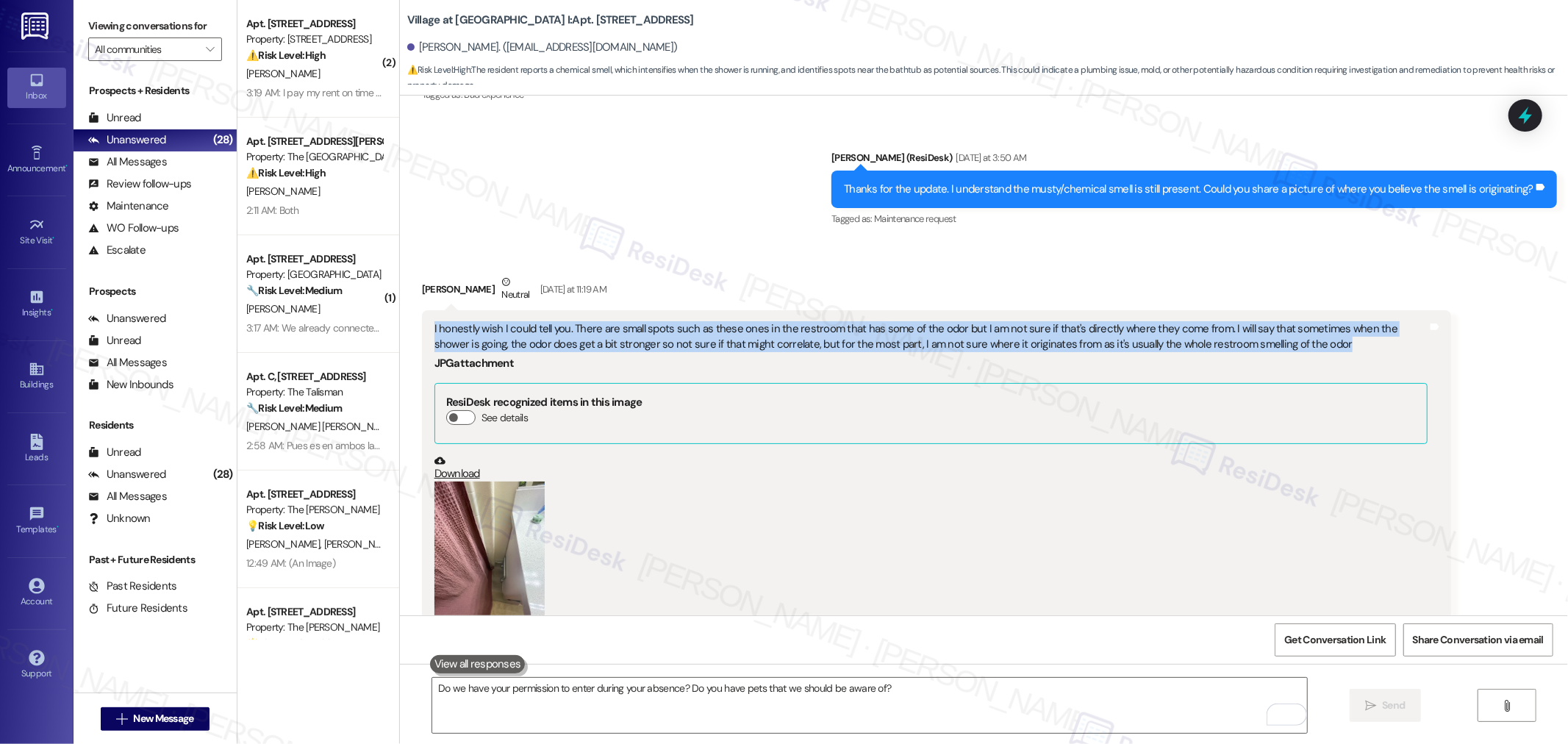
click at [504, 343] on div "I honestly wish I could tell you. There are small spots such as these ones in t…" at bounding box center [931, 337] width 993 height 32
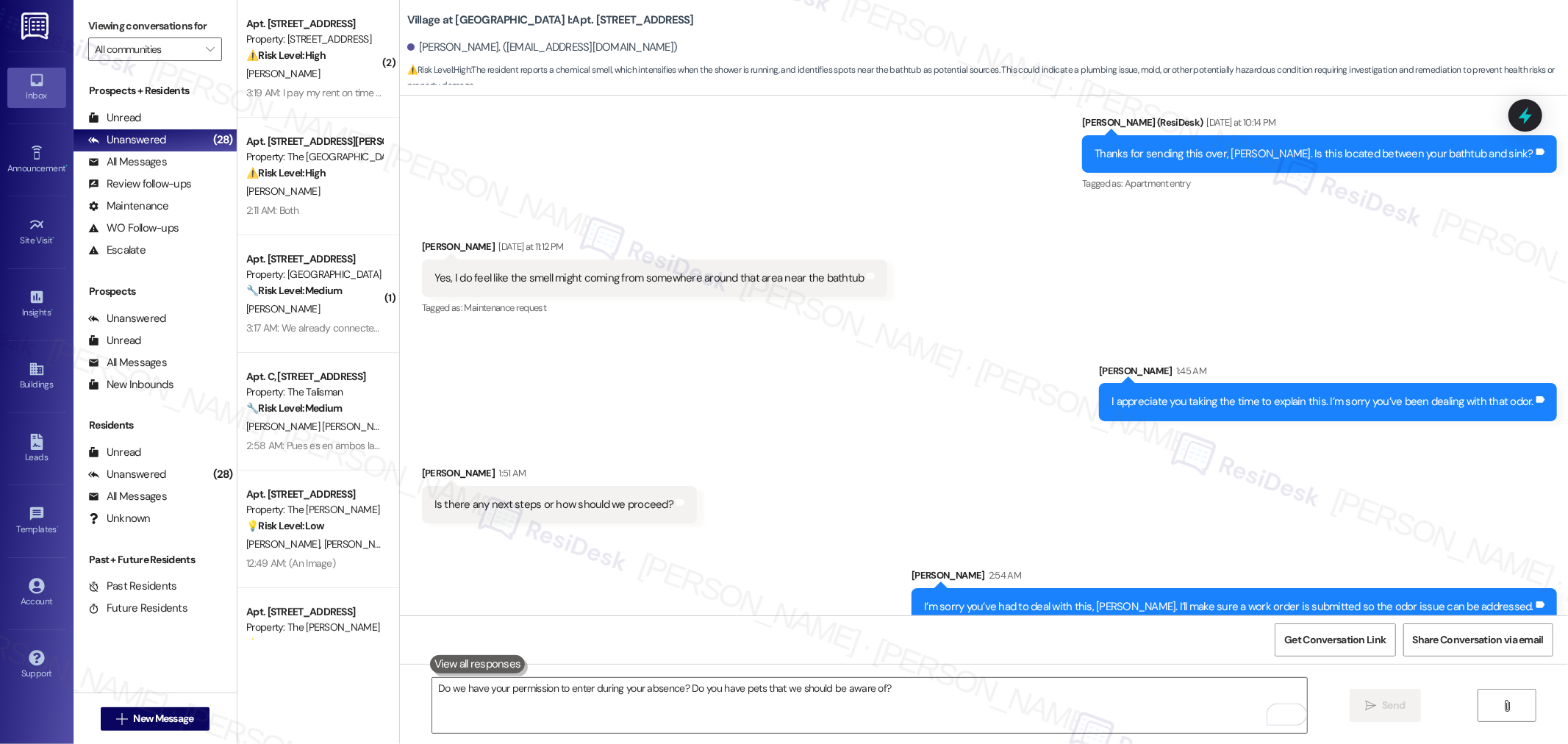
scroll to position [1938, 0]
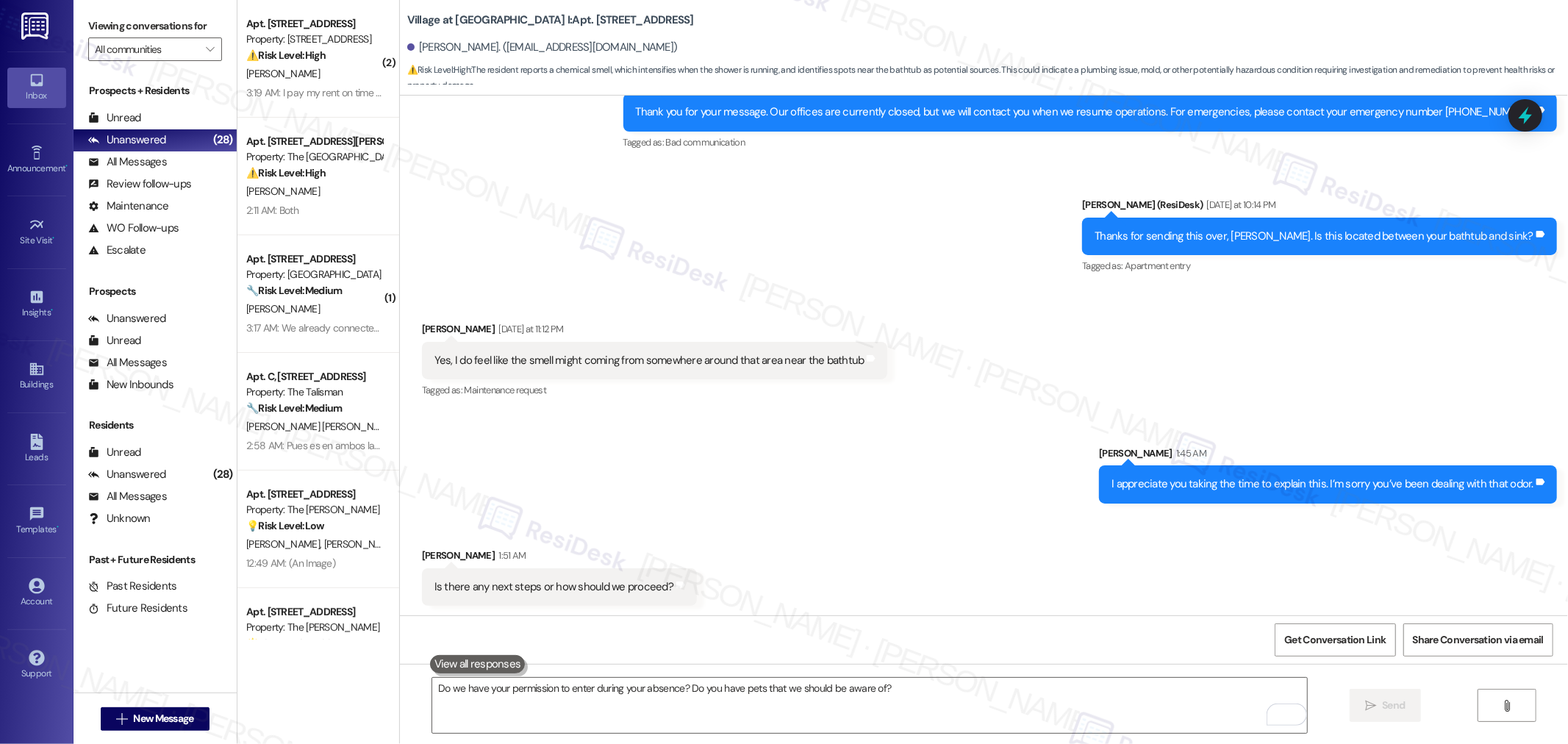
click at [600, 362] on div "Yes, I do feel like the smell might coming from somewhere around that area near…" at bounding box center [649, 360] width 430 height 15
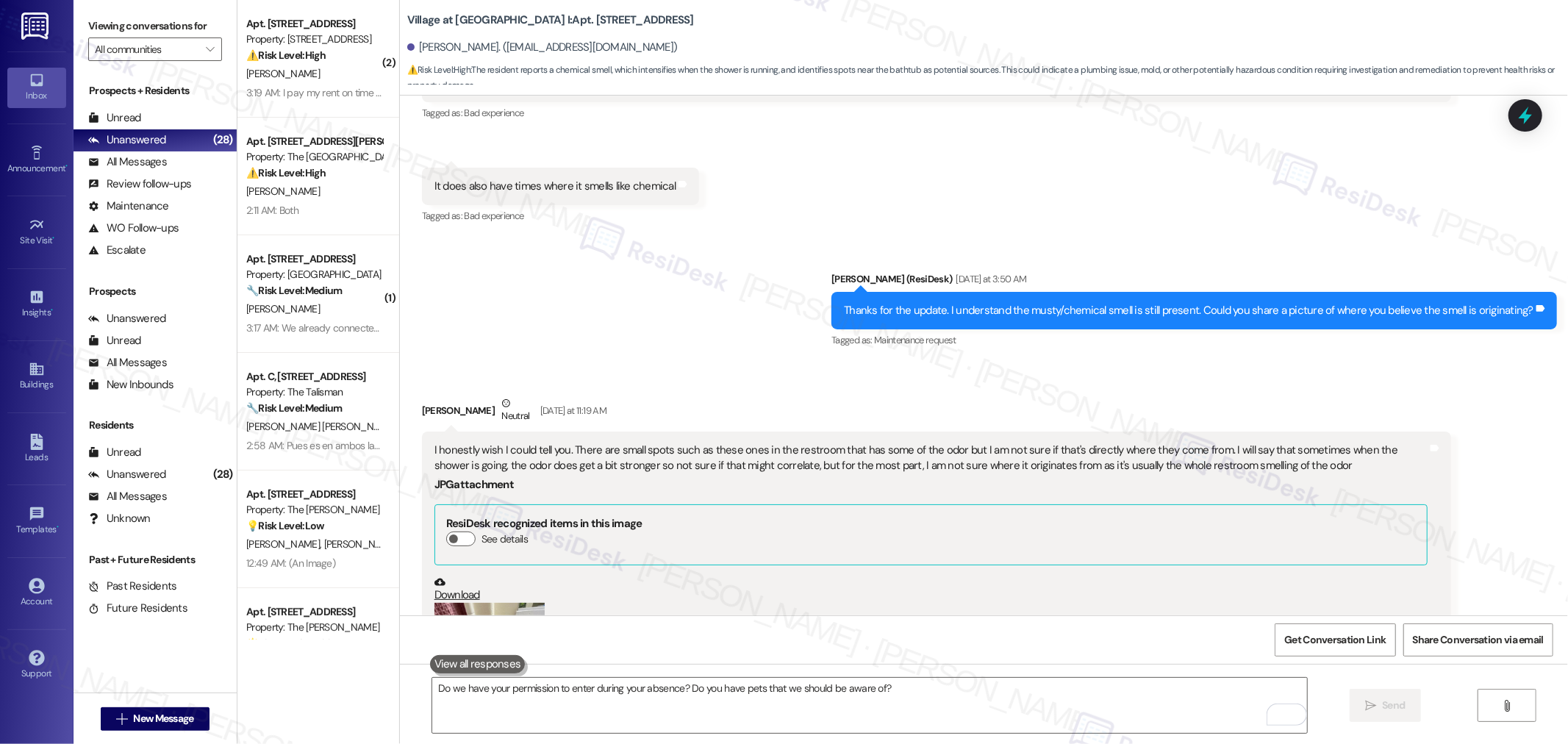
scroll to position [959, 0]
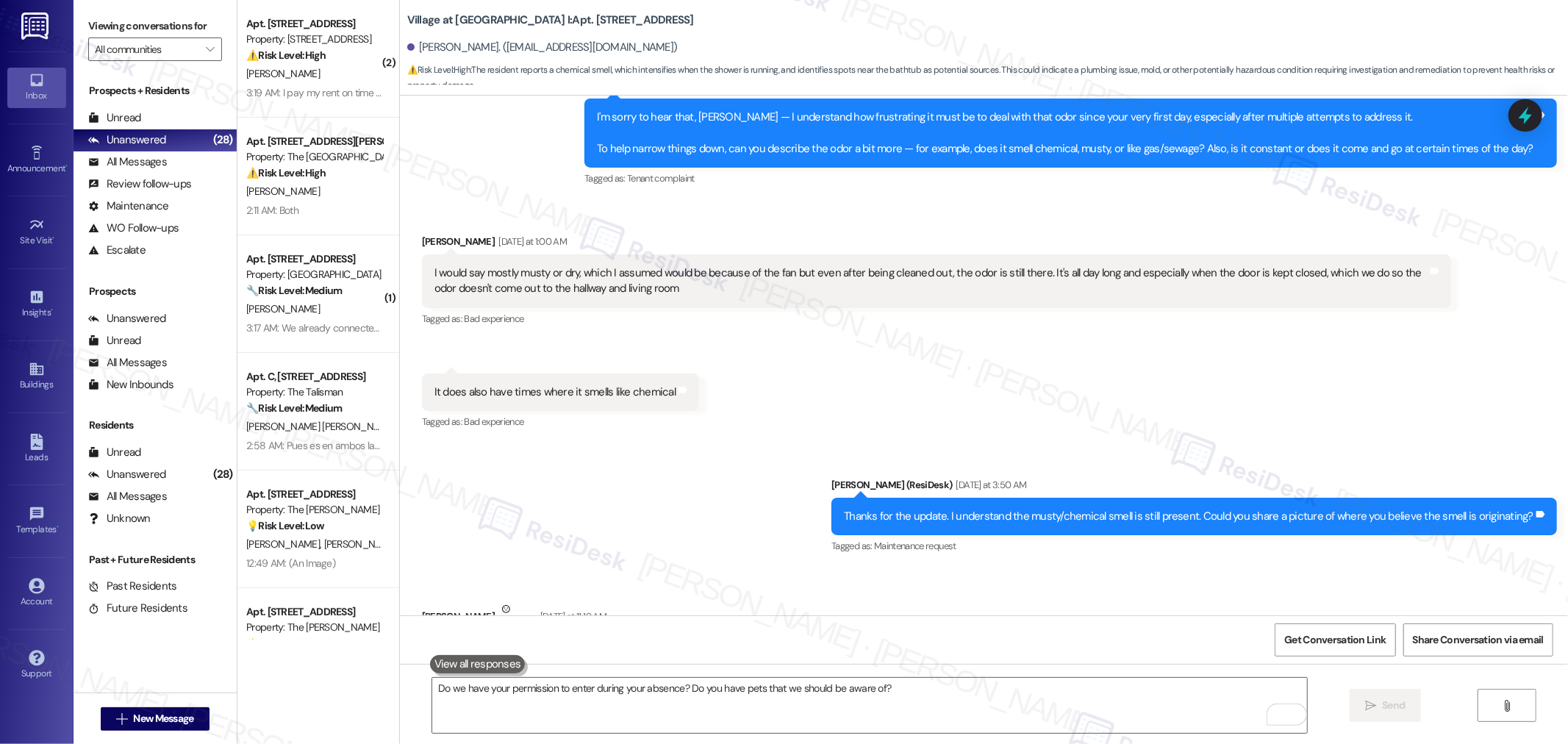
click at [581, 275] on div "I would say mostly musty or dry, which I assumed would be because of the fan bu…" at bounding box center [931, 281] width 993 height 32
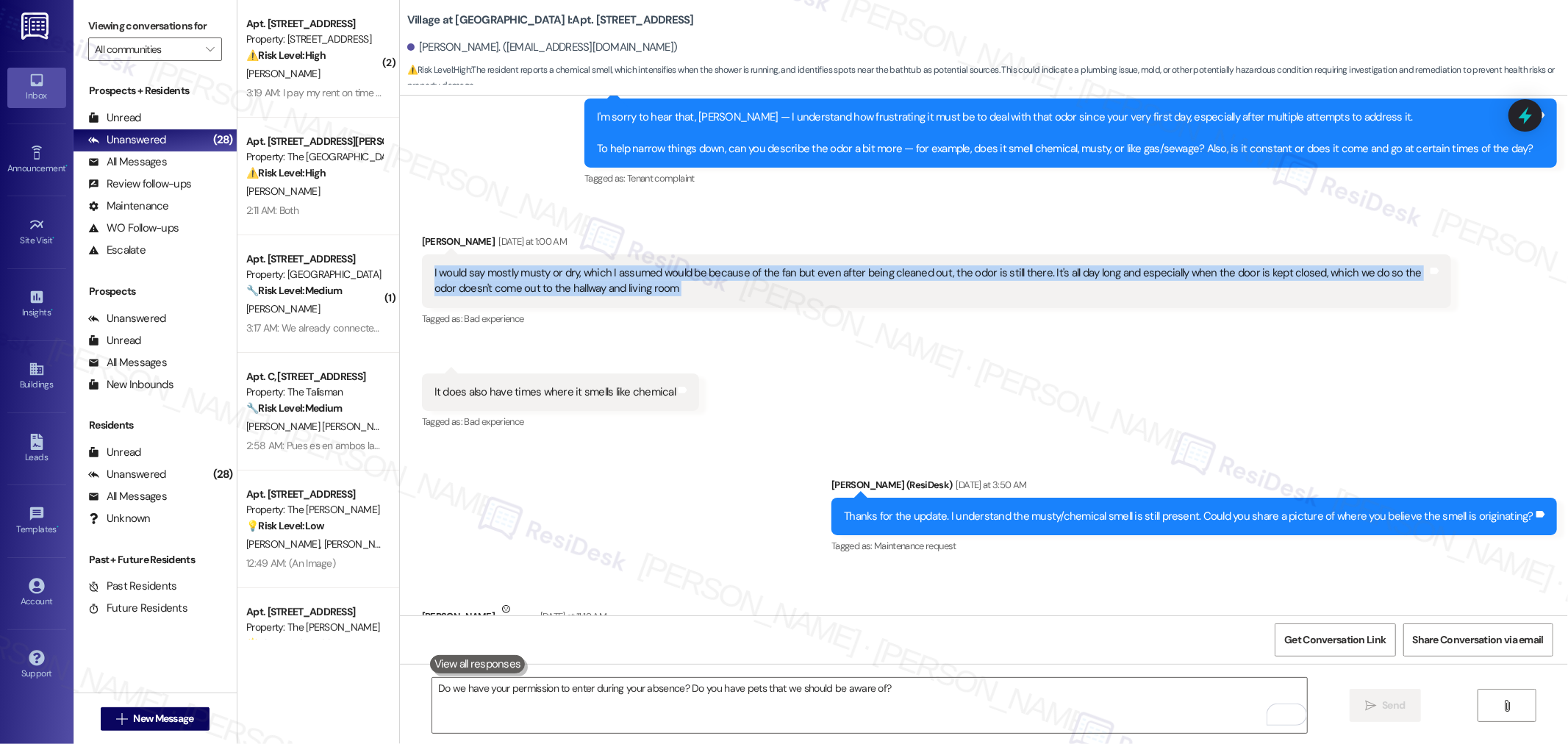
click at [581, 275] on div "I would say mostly musty or dry, which I assumed would be because of the fan bu…" at bounding box center [931, 281] width 993 height 32
copy div "I would say mostly musty or dry, which I assumed would be because of the fan bu…"
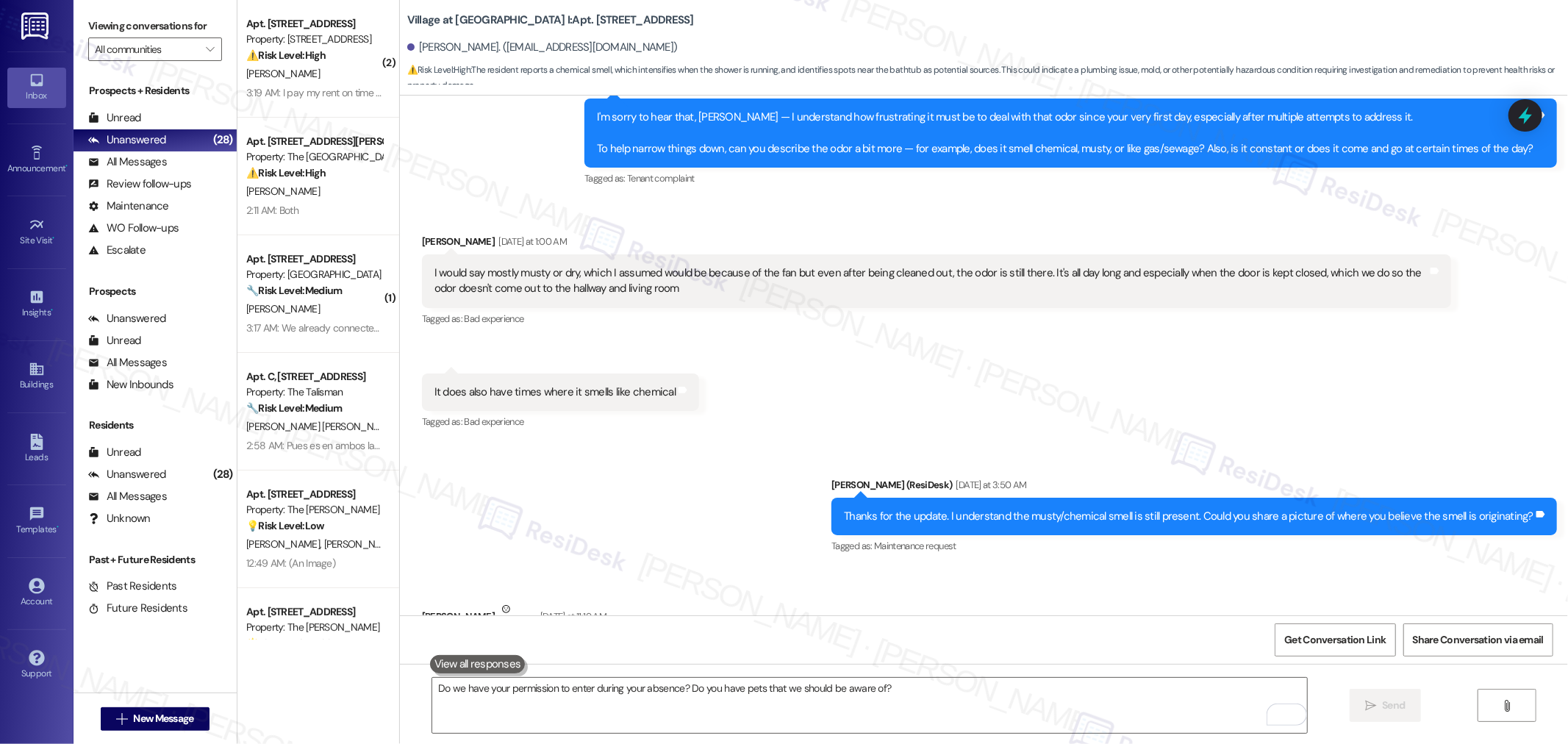
click at [500, 394] on div "It does also have times where it smells like chemical" at bounding box center [555, 391] width 241 height 15
copy div "It does also have times where it smells like chemical Tags and notes"
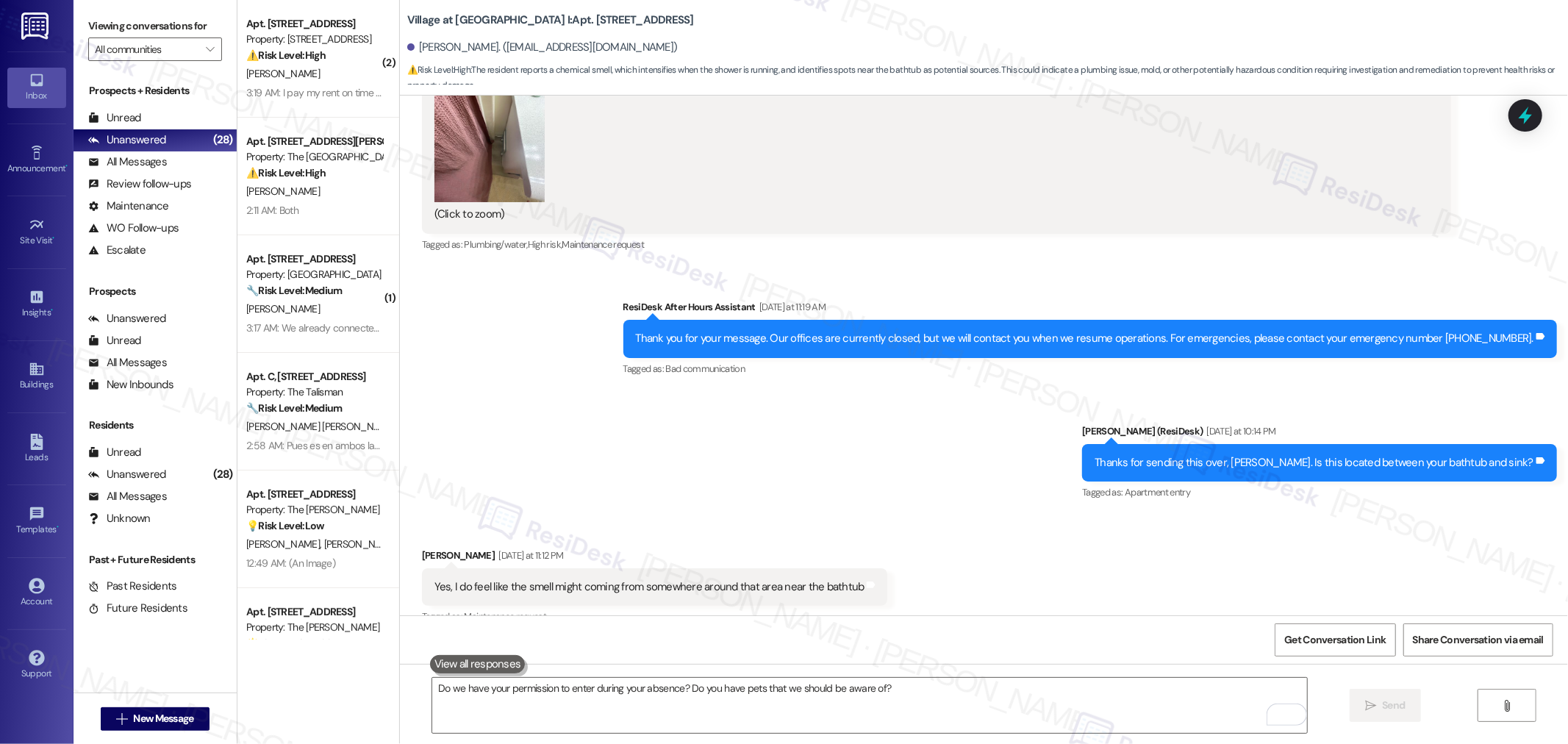
scroll to position [1857, 0]
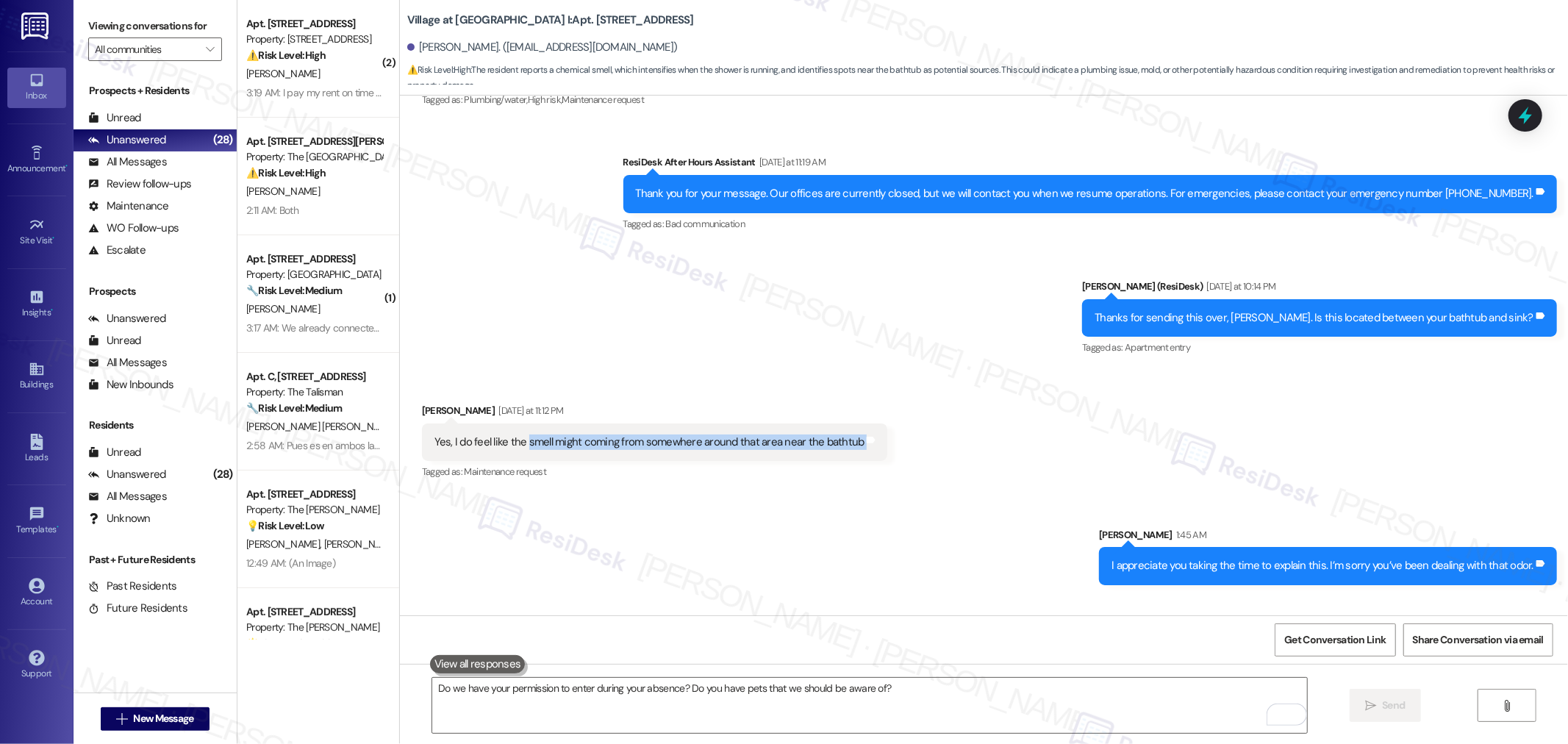
drag, startPoint x: 515, startPoint y: 438, endPoint x: 880, endPoint y: 438, distance: 365.0
click at [880, 438] on div "Received via SMS Angel Maldonado Yesterday at 11:12 PM Yes, I do feel like the …" at bounding box center [984, 432] width 1168 height 124
copy div "smell might coming from somewhere around that area near the bathtub Tags and no…"
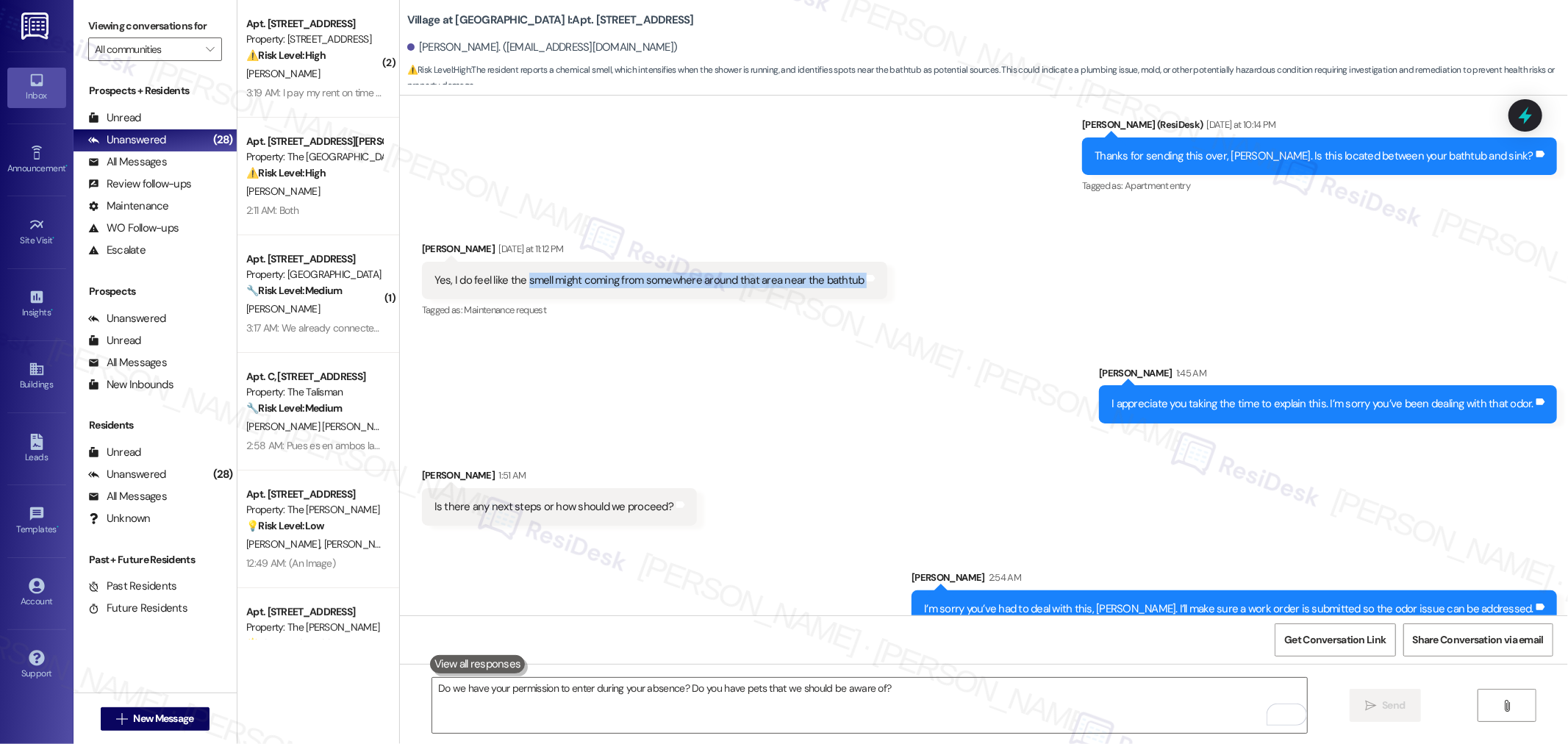
scroll to position [2144, 0]
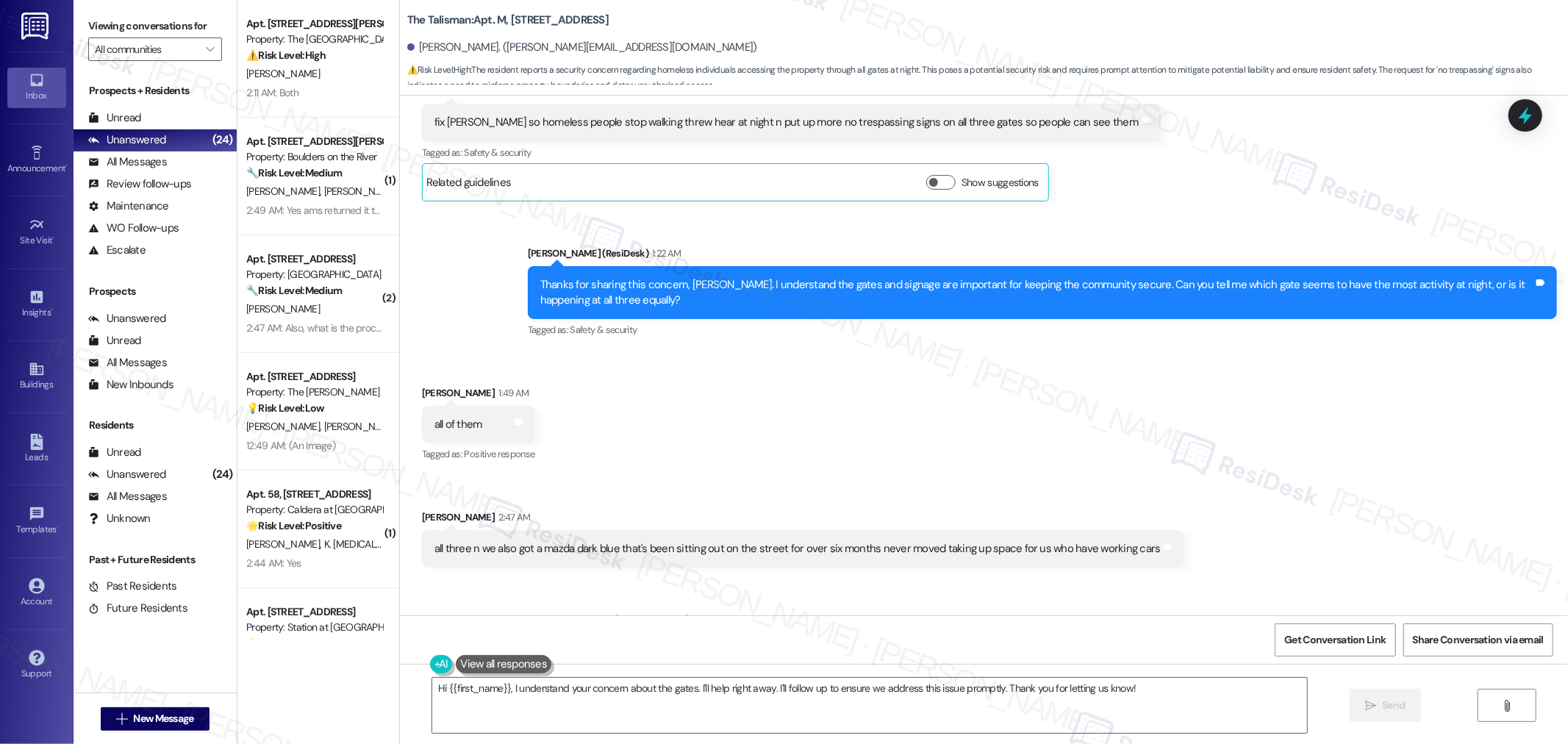
scroll to position [515, 0]
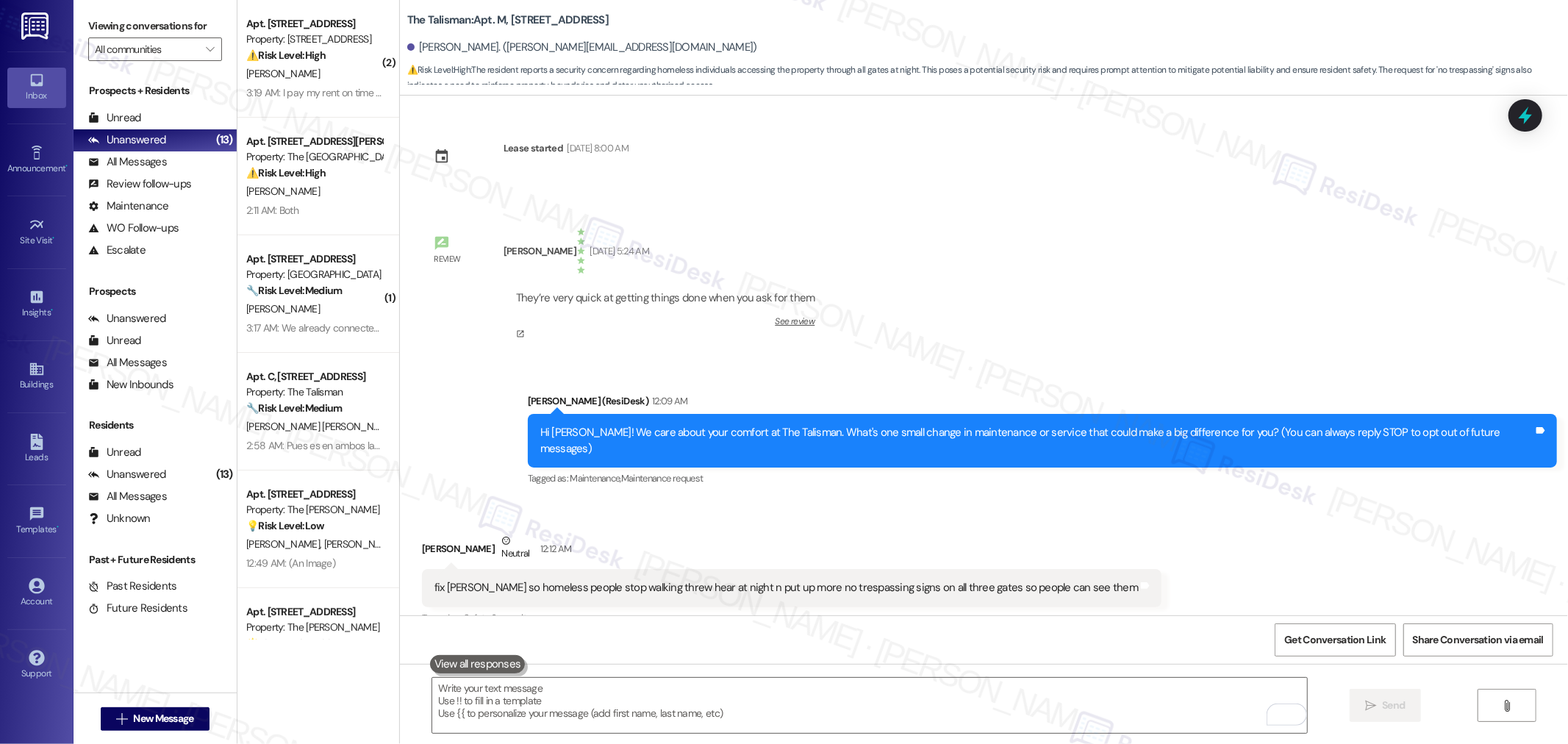
scroll to position [515, 0]
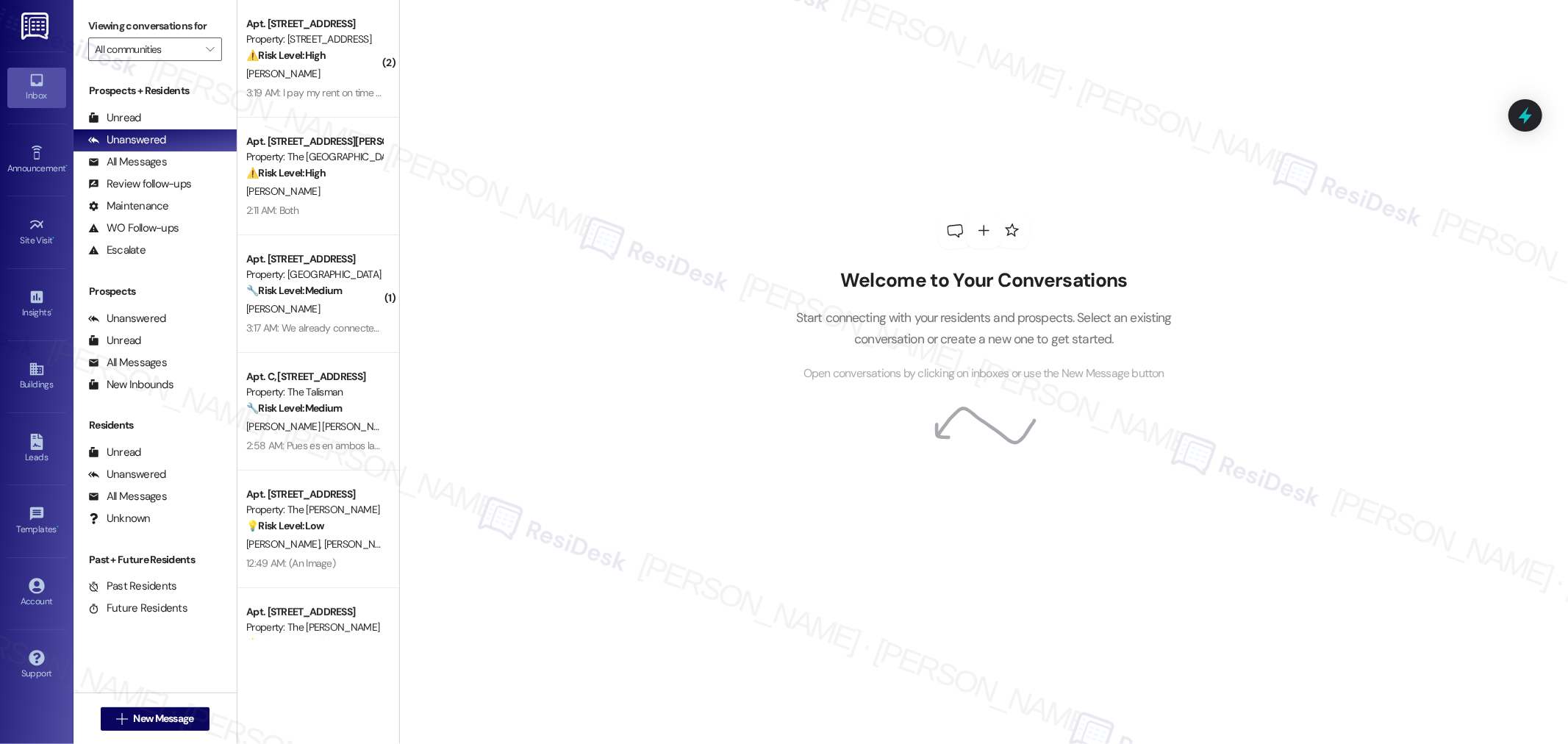
click at [327, 432] on span "[PERSON_NAME] [PERSON_NAME]" at bounding box center [320, 426] width 150 height 13
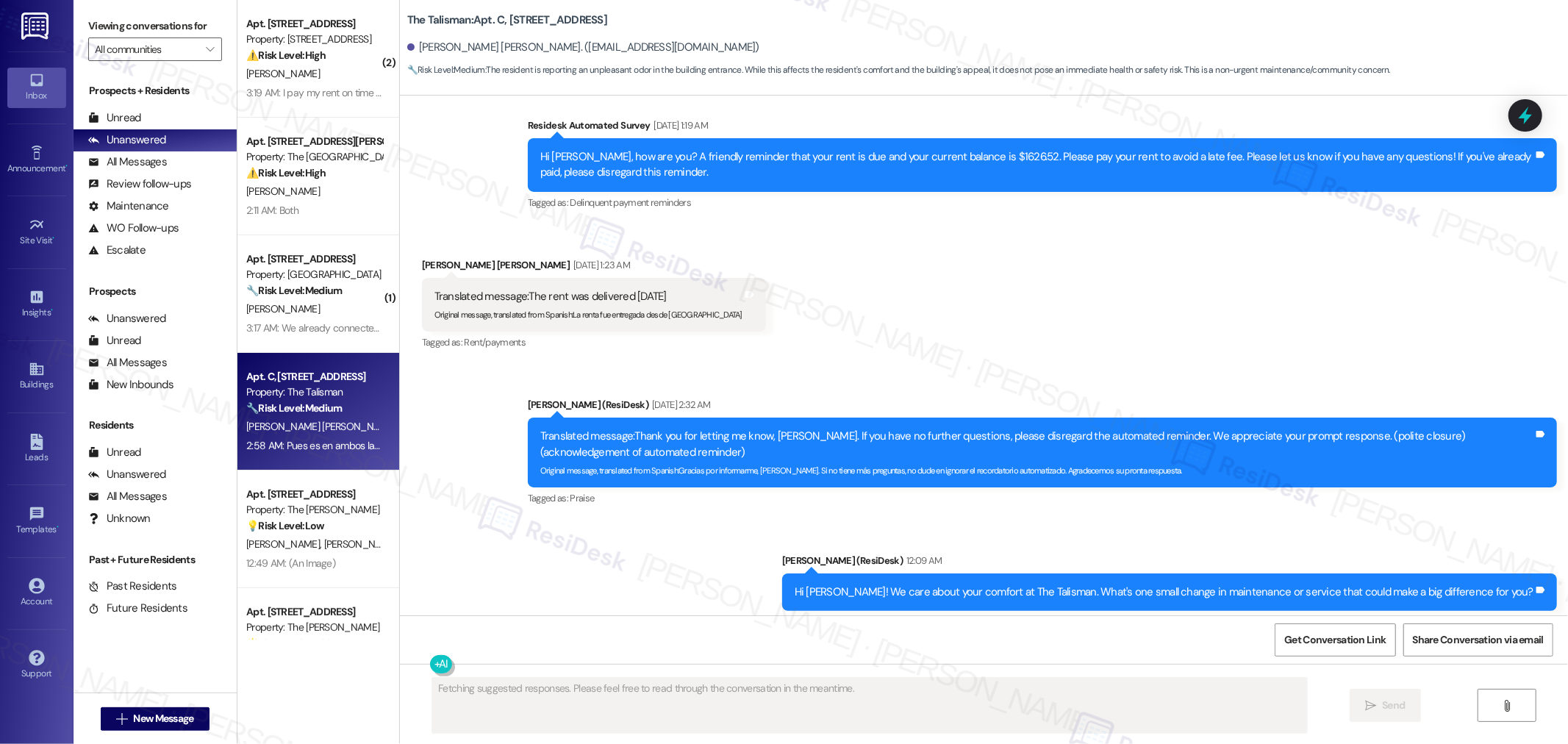
scroll to position [2295, 0]
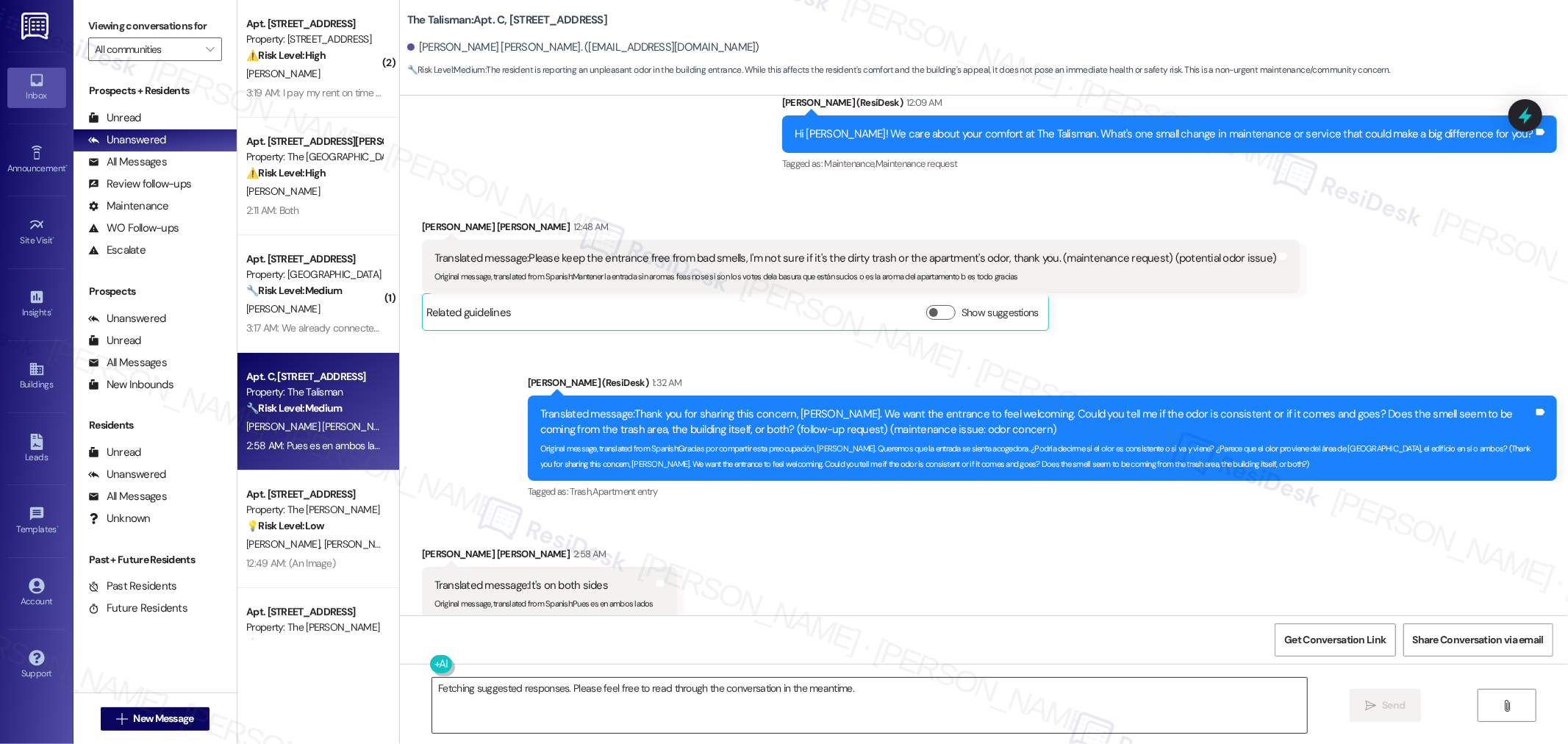
click at [467, 682] on textarea "Fetching suggested responses. Please feel free to read through the conversation…" at bounding box center [869, 705] width 874 height 55
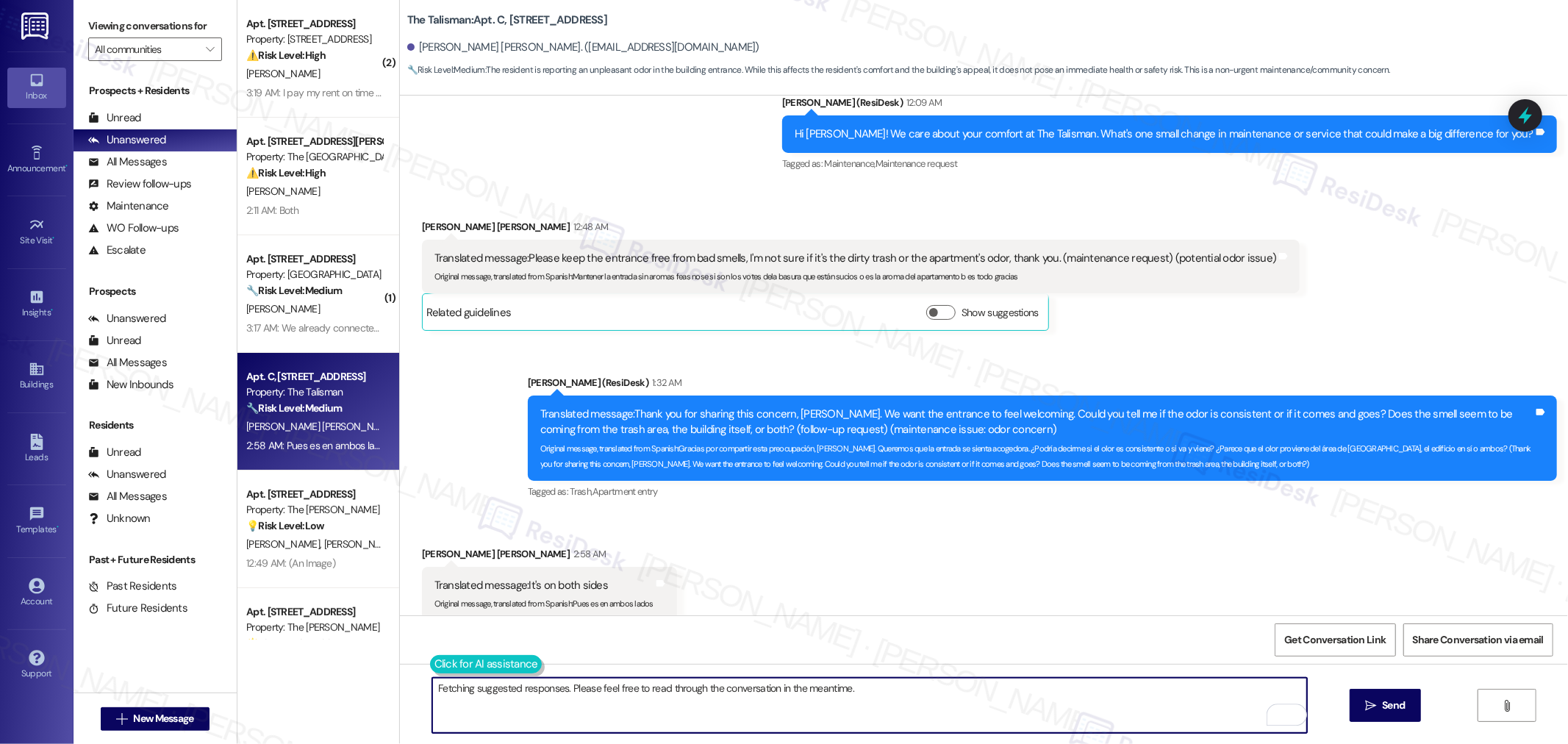
click at [434, 669] on button at bounding box center [486, 663] width 112 height 19
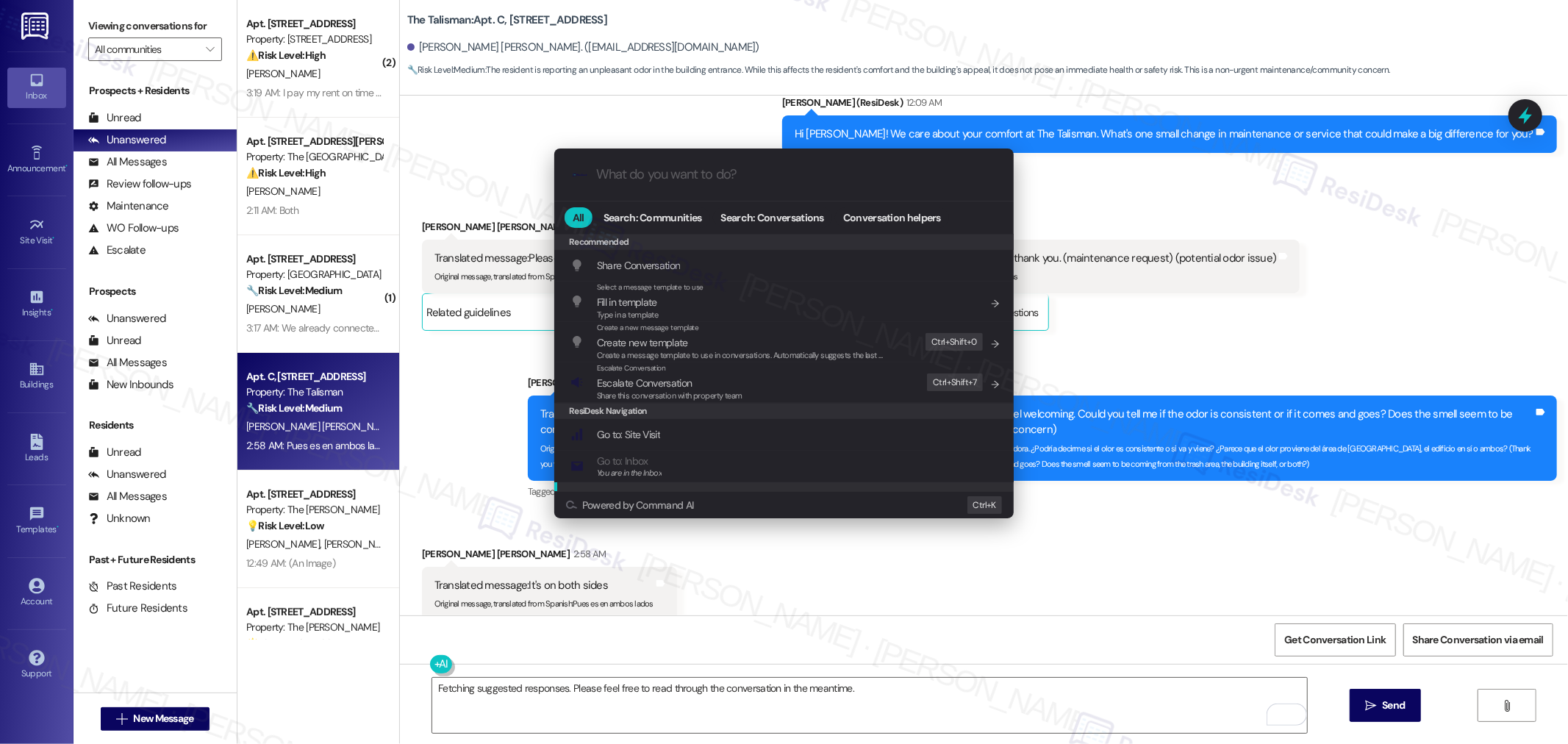
click at [865, 625] on div ".cls-1{fill:#0a055f;}.cls-2{fill:#0cc4c4;} resideskLogoBlueOrange All Search: C…" at bounding box center [784, 372] width 1568 height 744
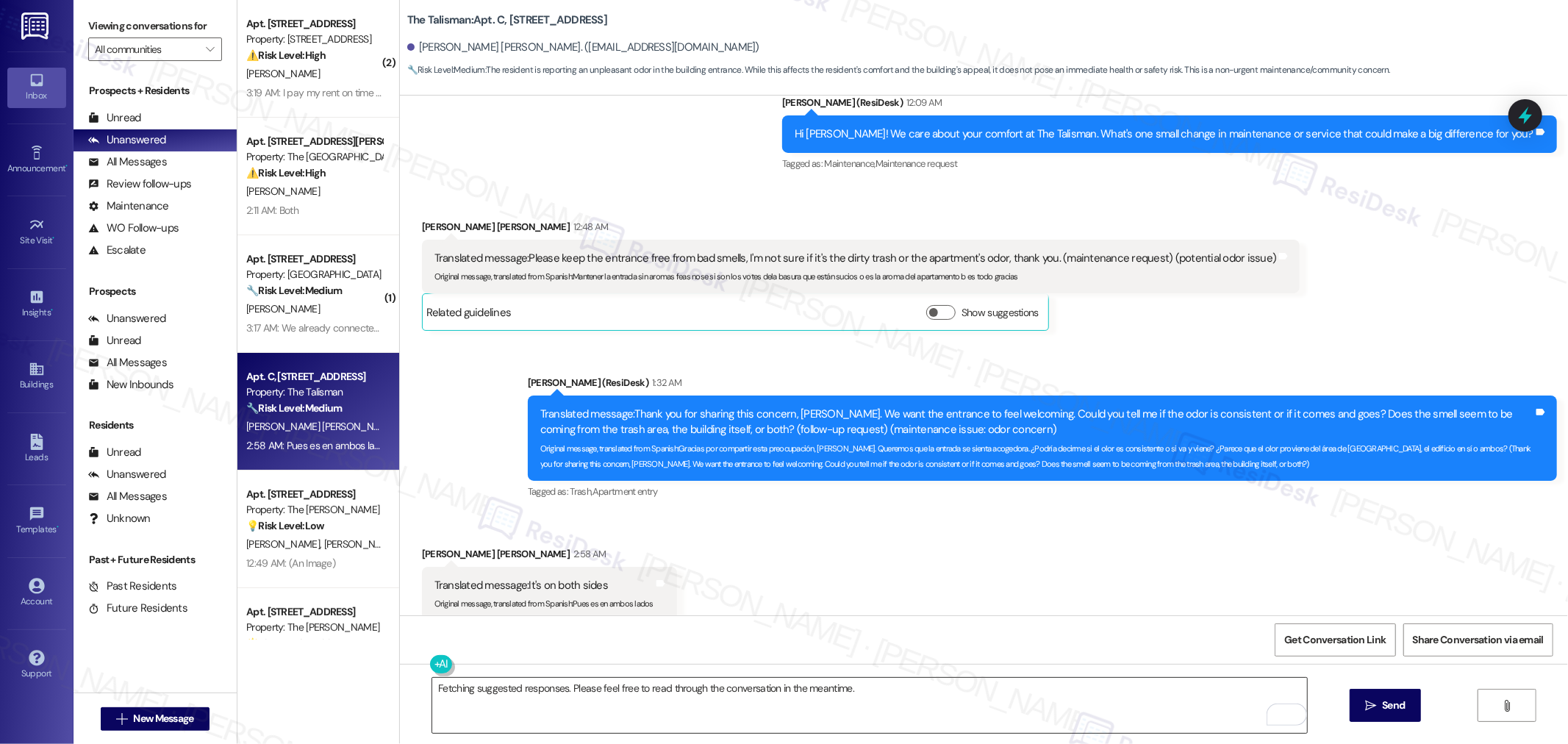
click at [626, 677] on div "Fetching suggested responses. Please feel free to read through the conversation…" at bounding box center [870, 705] width 876 height 57
click at [877, 709] on textarea "Fetching suggested responses. Please feel free to read through the conversation…" at bounding box center [869, 705] width 874 height 55
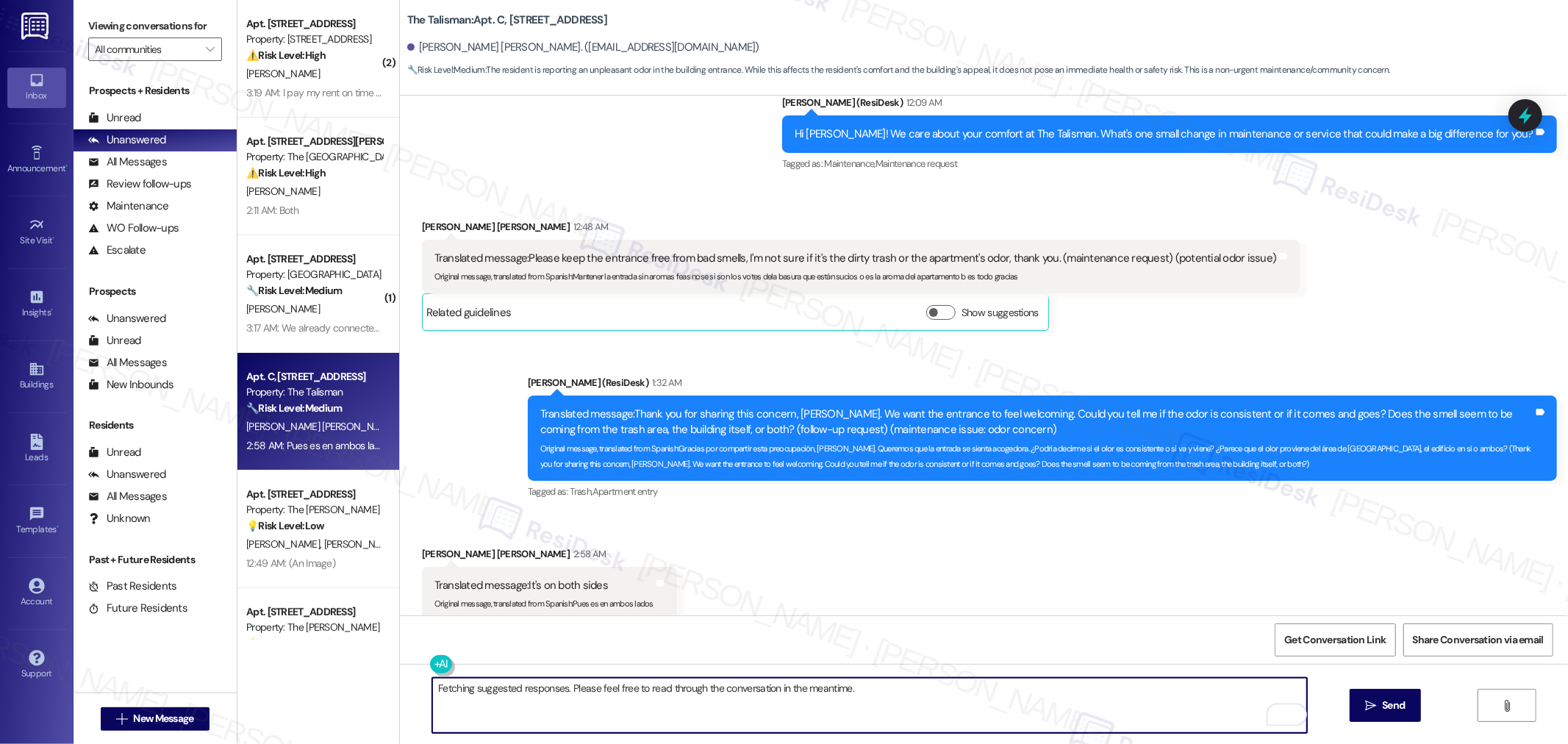
click at [880, 708] on textarea "Fetching suggested responses. Please feel free to read through the conversation…" at bounding box center [869, 705] width 874 height 55
paste textarea "We value your concerns and safety, Christie, as a valued resident. For a cleare…"
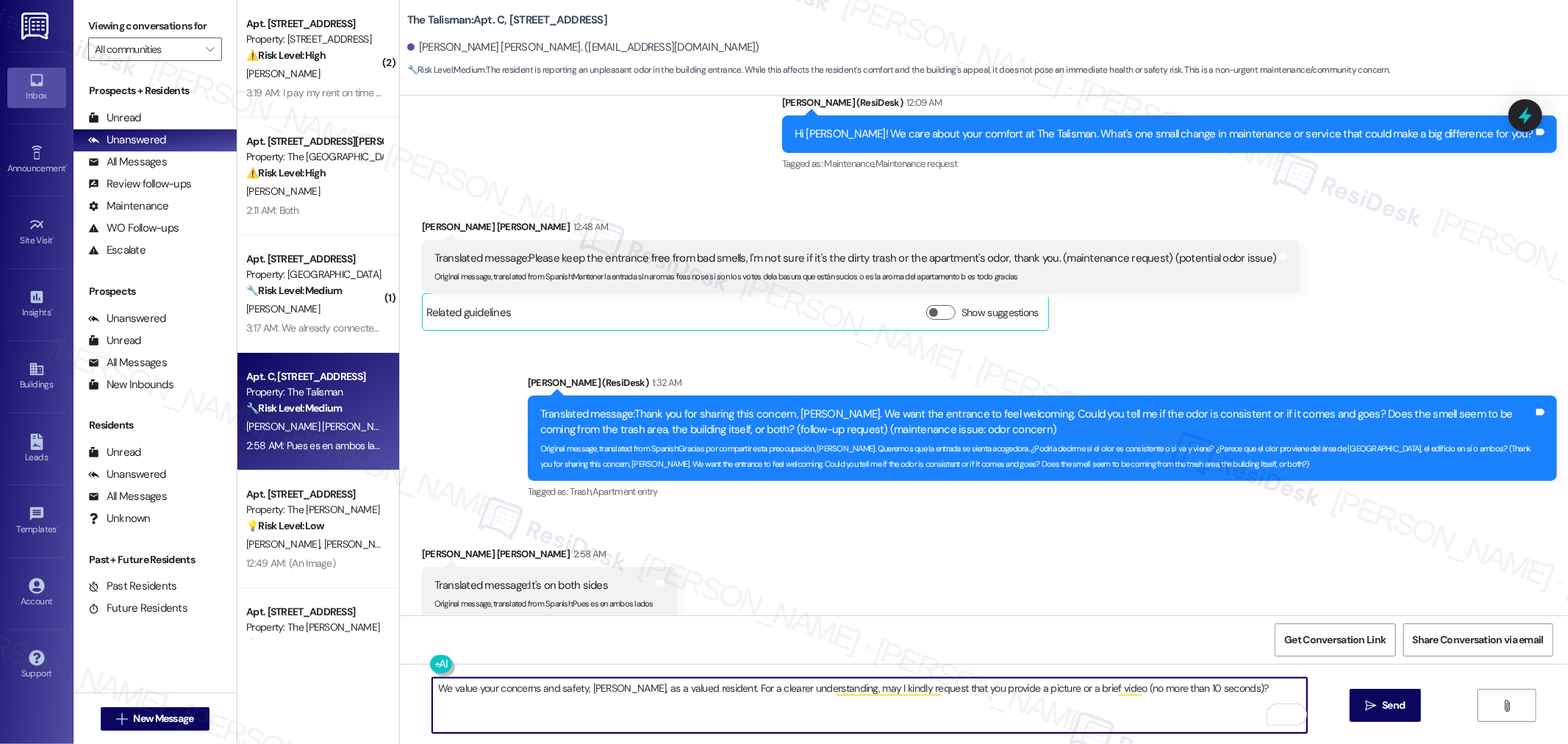
click at [562, 691] on textarea "We value your concerns and safety, Christie, as a valued resident. For a cleare…" at bounding box center [869, 705] width 874 height 55
click at [553, 682] on textarea "We value your concerns, Christie, as a valued resident. For a clearer understan…" at bounding box center [869, 705] width 874 height 55
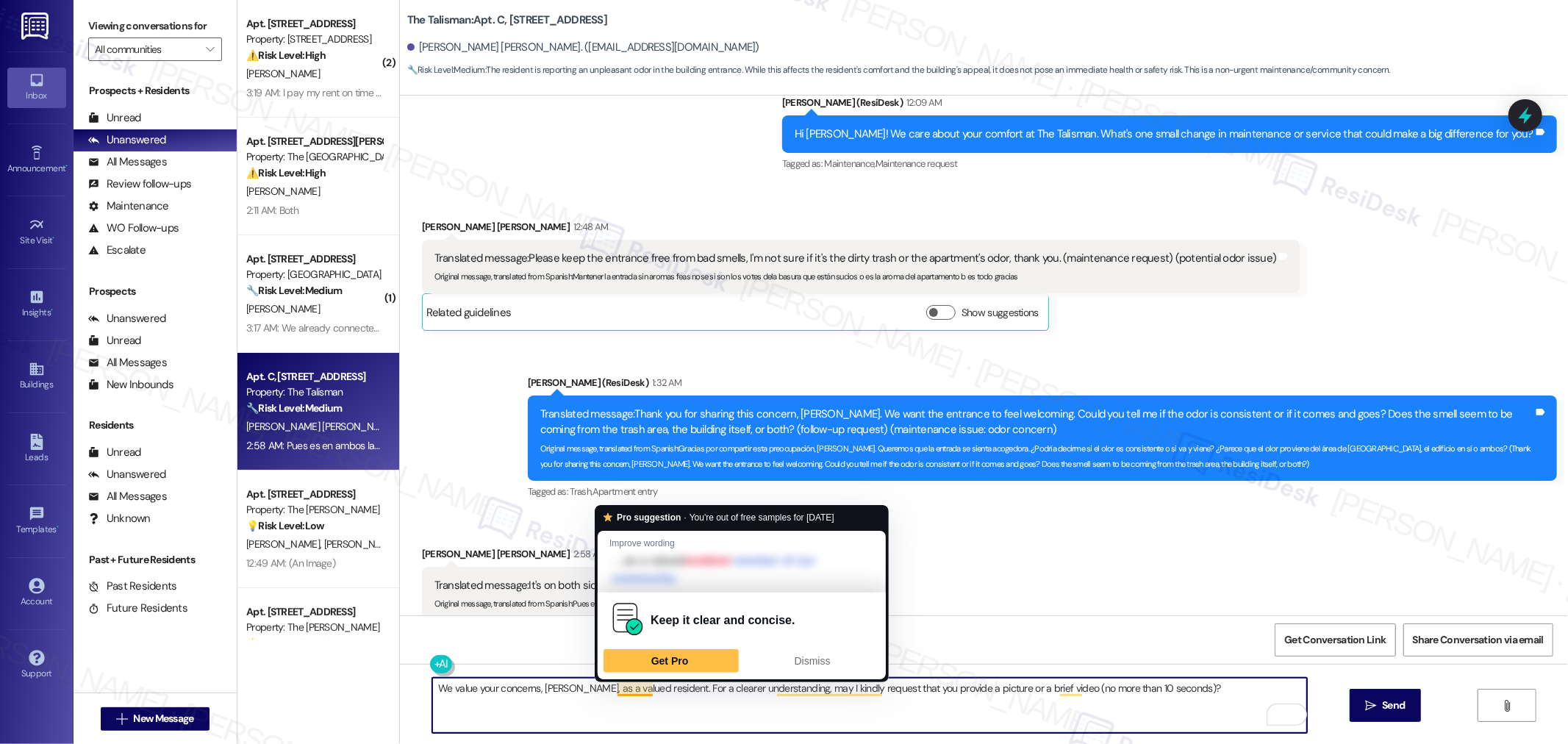
click at [688, 705] on textarea "We value your concerns, Jose, as a valued resident. For a clearer understanding…" at bounding box center [869, 705] width 874 height 55
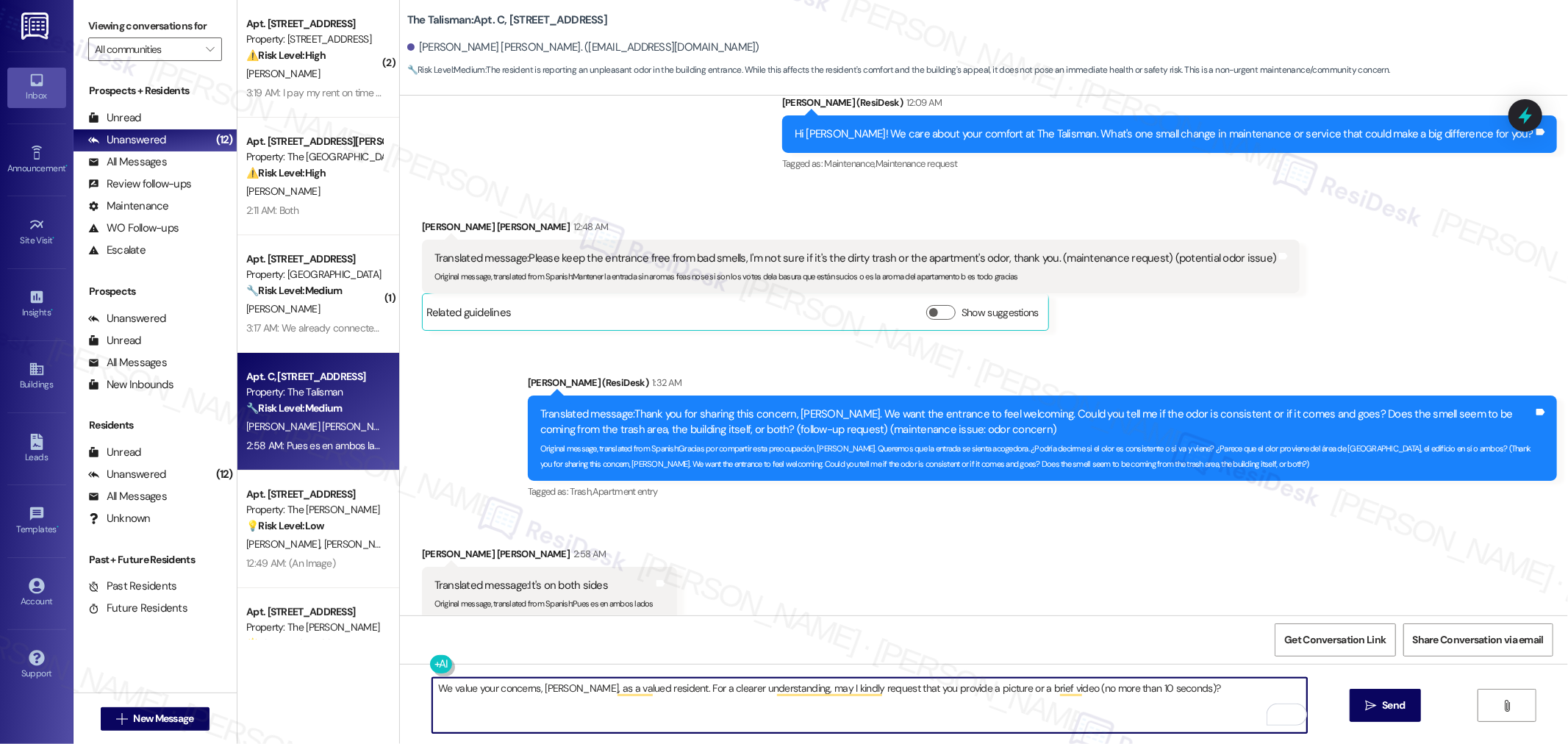
type textarea "We value your concerns, Jose, as a valued resident. For a clearer understanding…"
click at [1034, 531] on div "Received via SMS Jose Juan Fabian Maldonado 2:58 AM Translated message: It's on…" at bounding box center [984, 572] width 1168 height 119
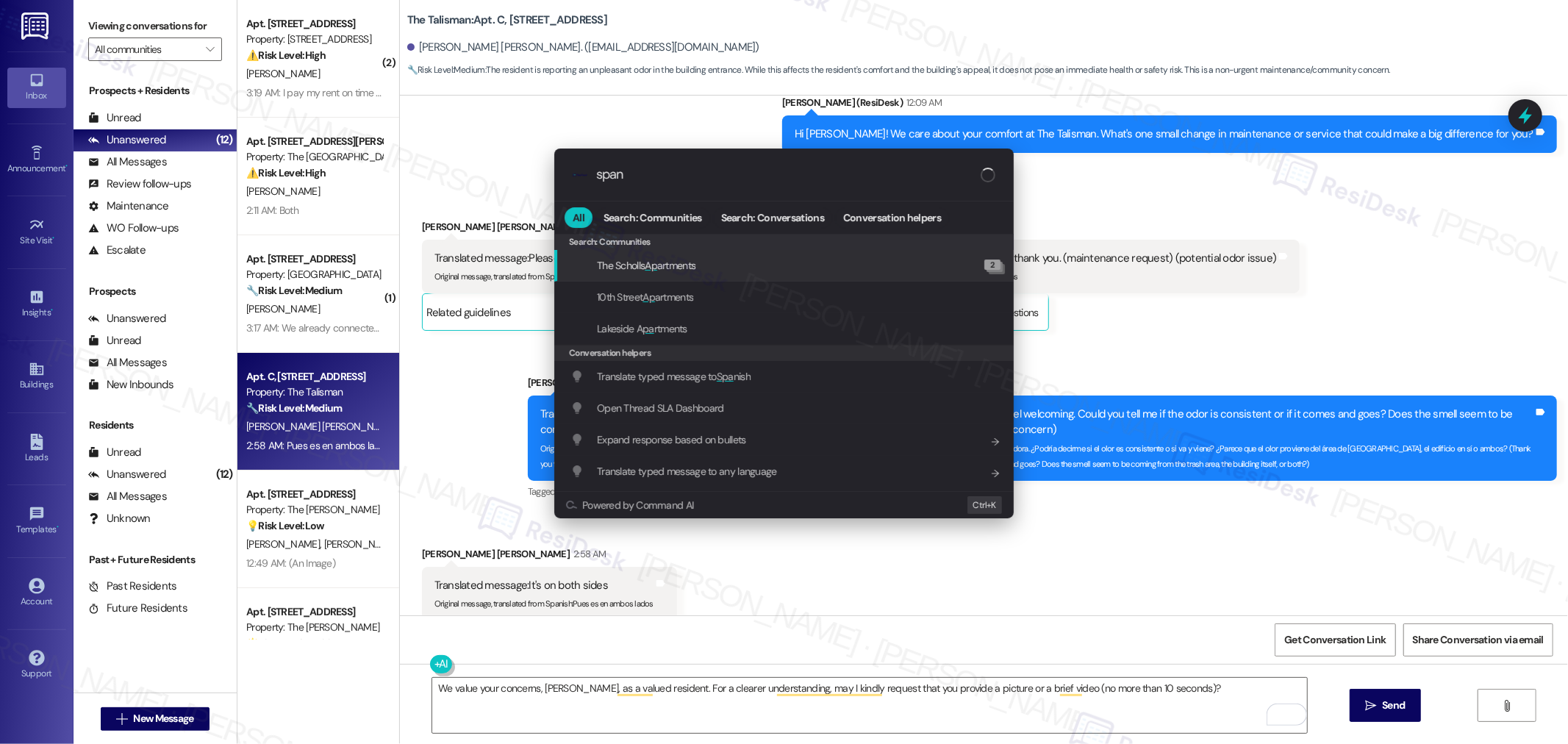
type input "spani"
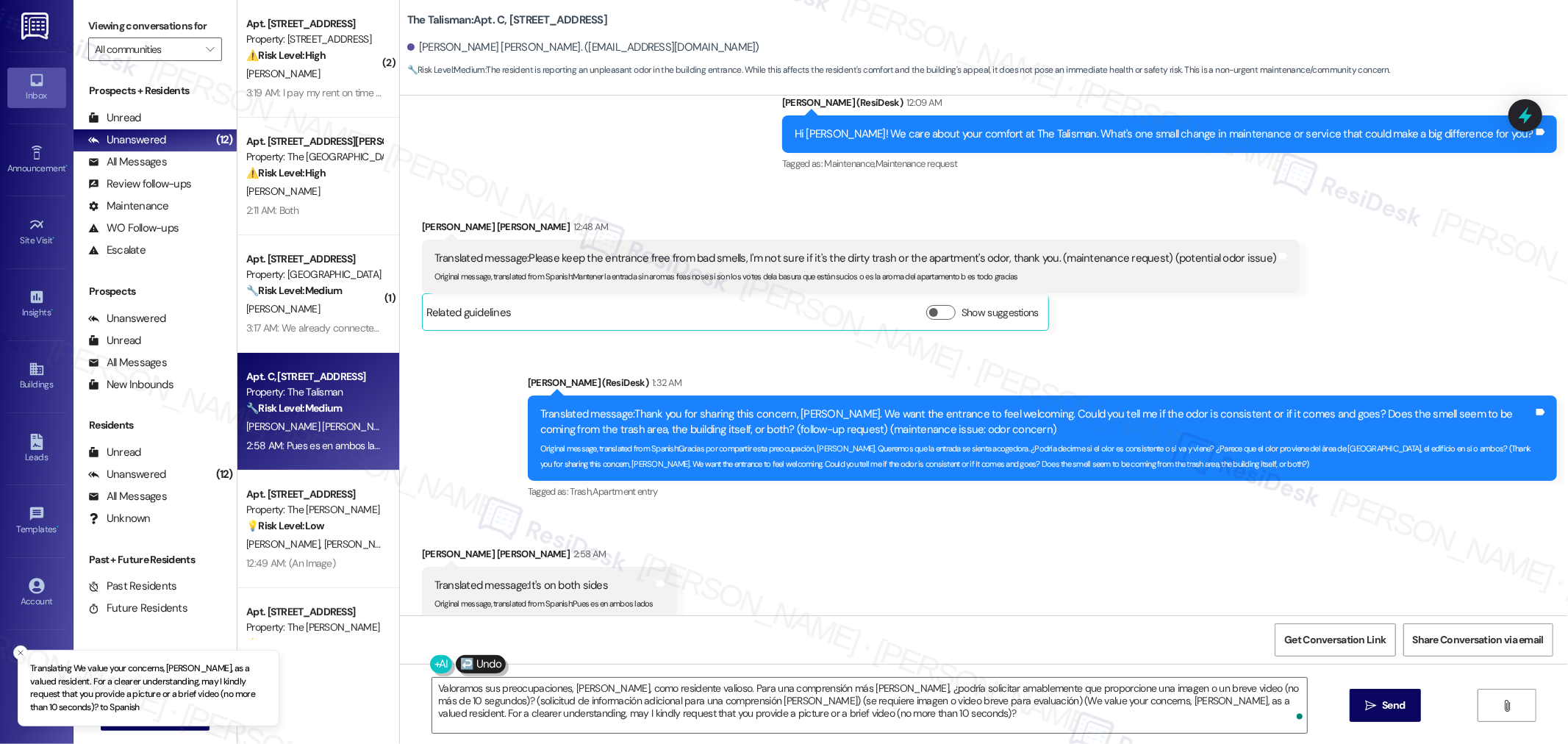
type textarea "Valoramos sus preocupaciones, Jose, como residente valioso. Para una comprensió…"
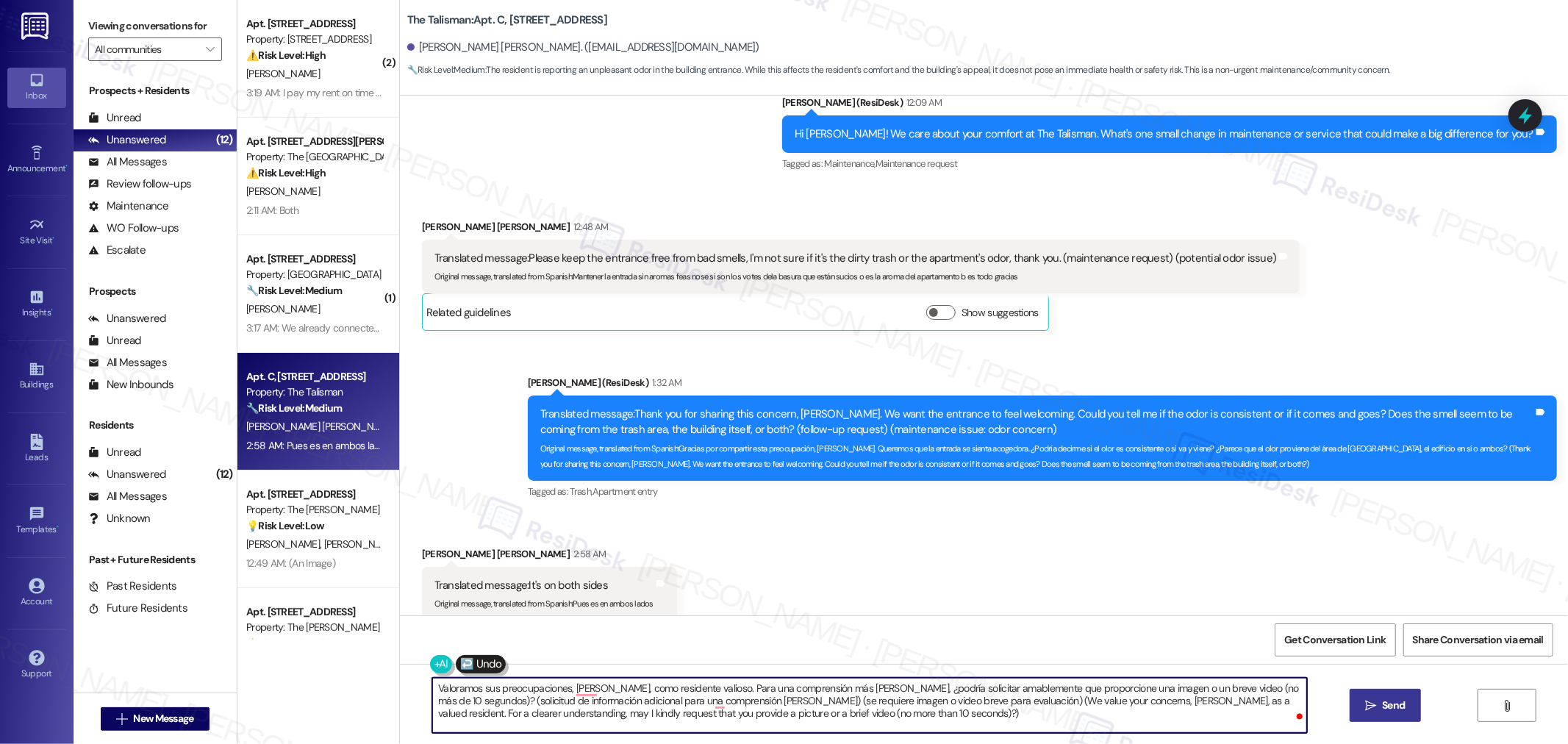
click at [1399, 705] on span "Send" at bounding box center [1393, 704] width 23 height 15
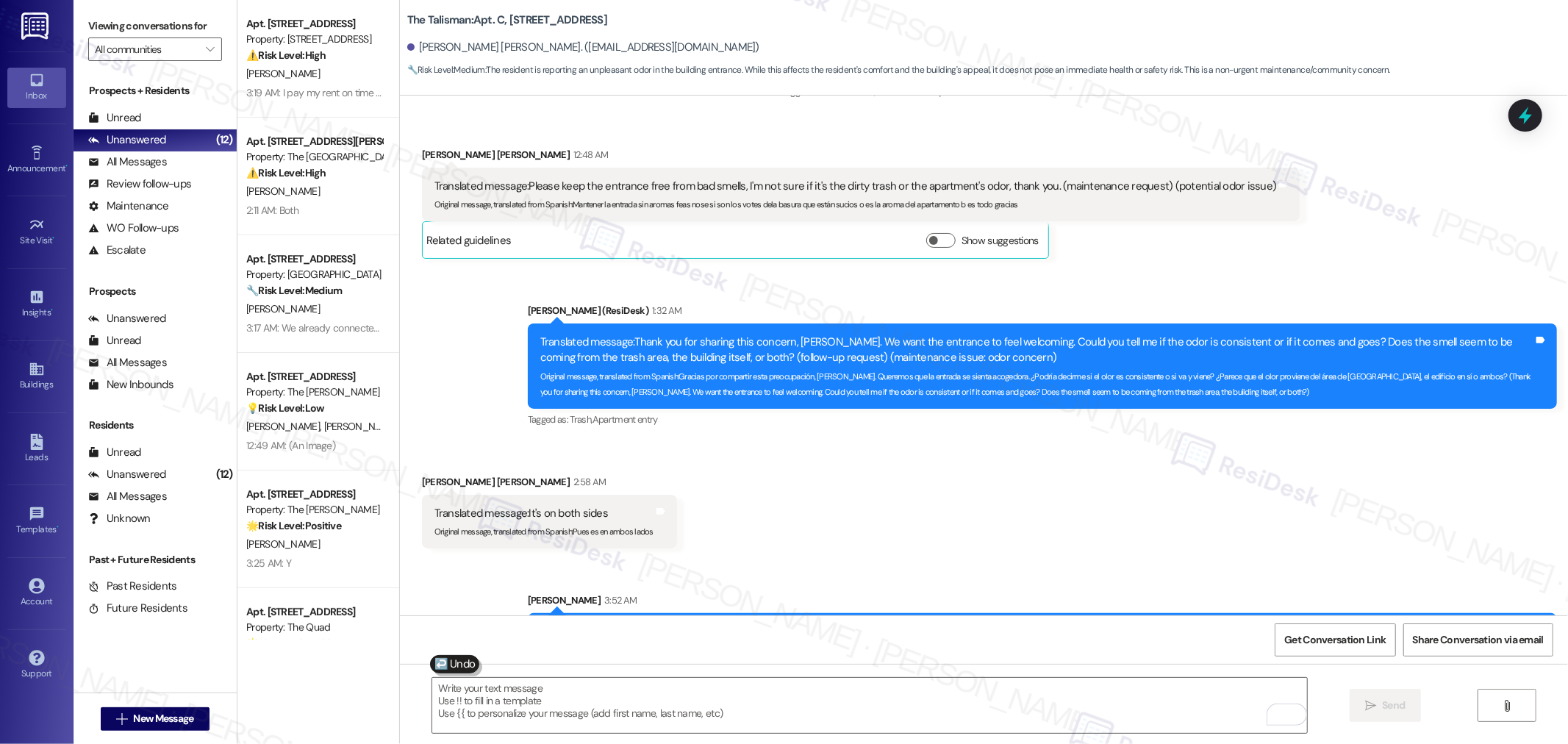
scroll to position [2428, 0]
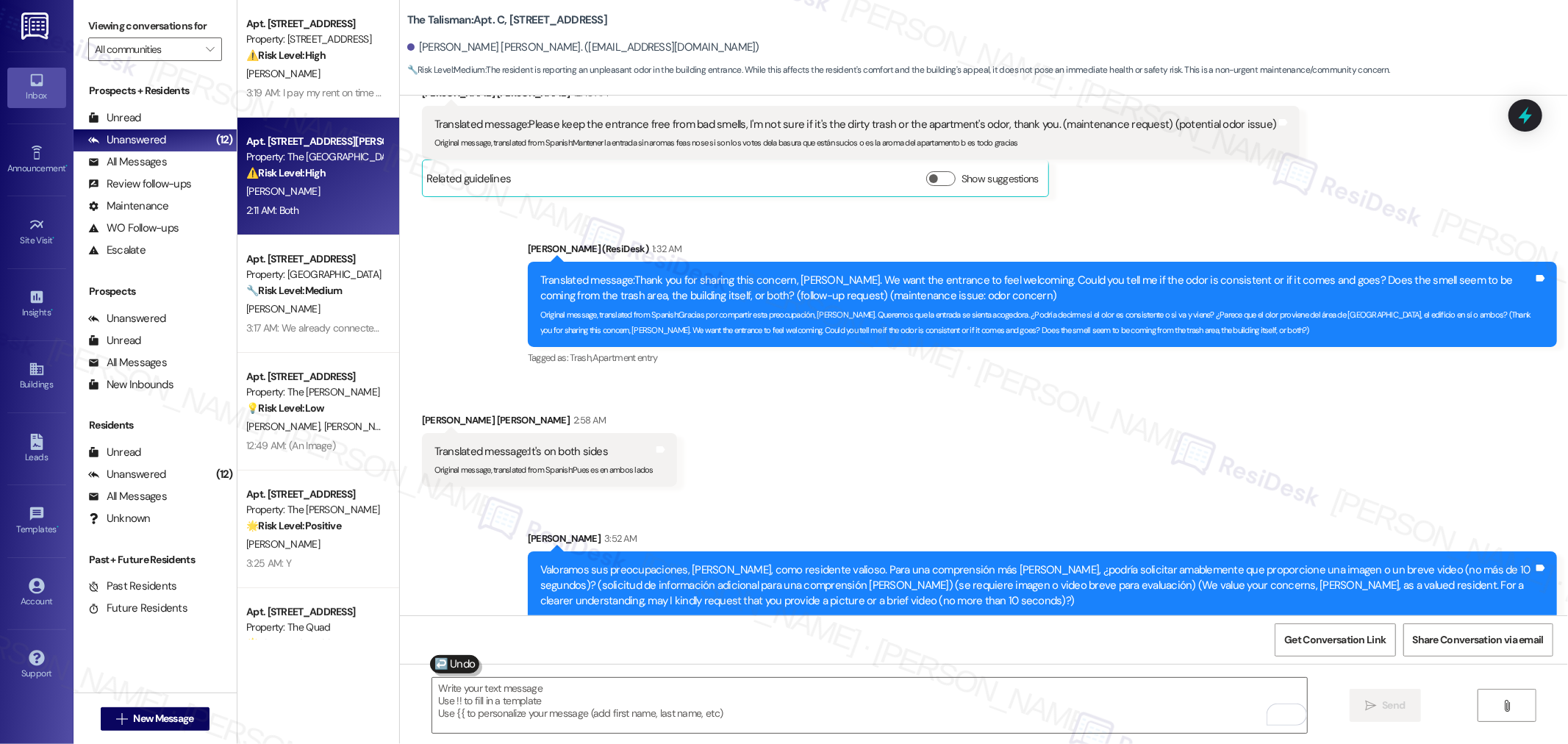
click at [319, 220] on div "Apt. C305, 1430 NW Pettygrove St Property: The Pearl Studios ⚠️ Risk Level: Hig…" at bounding box center [318, 176] width 162 height 118
type textarea "Fetching suggested responses. Please feel free to read through the conversation…"
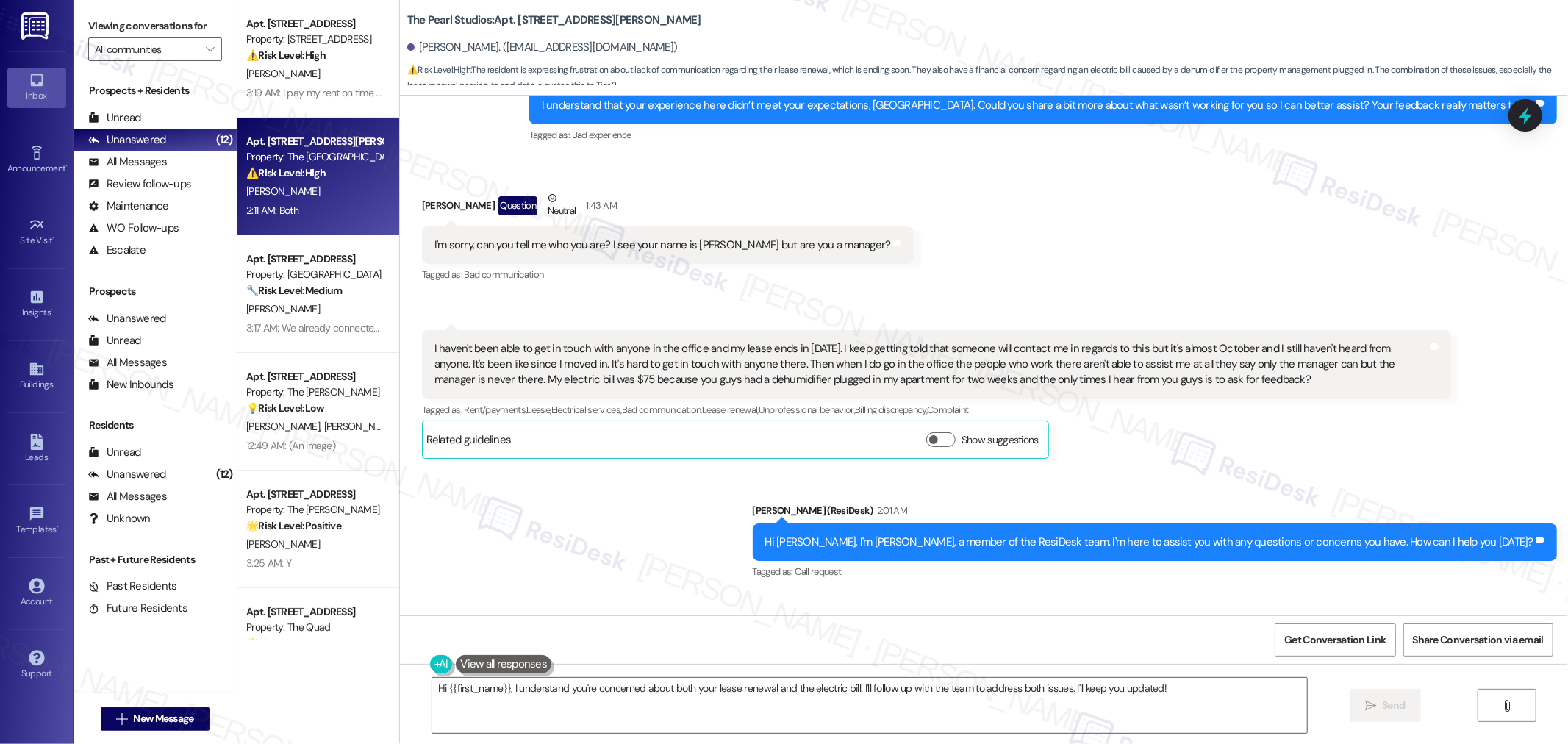
scroll to position [4367, 0]
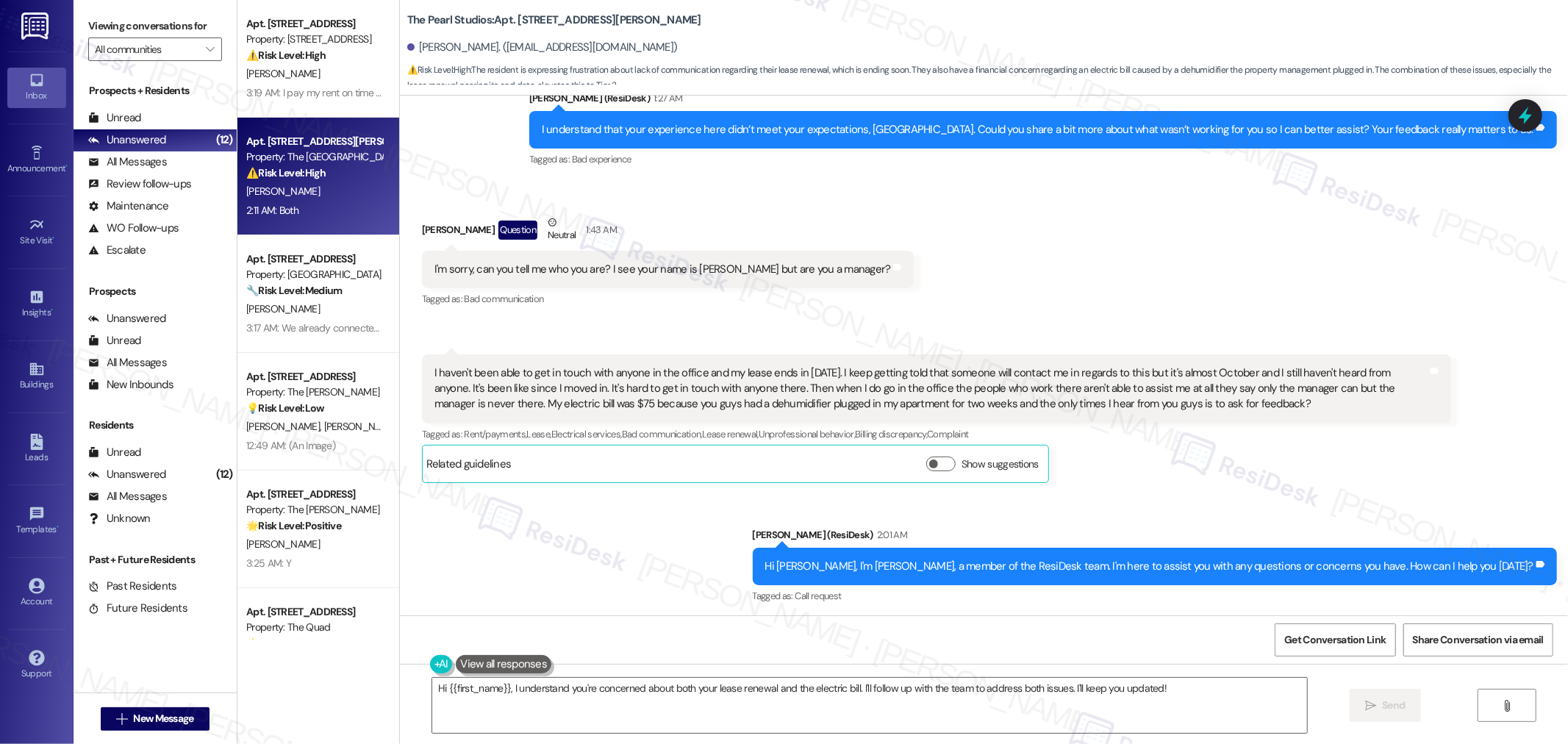
drag, startPoint x: 419, startPoint y: 373, endPoint x: 1221, endPoint y: 406, distance: 802.7
click at [1221, 406] on div "I haven't been able to get in touch with anyone in the office and my lease ends…" at bounding box center [936, 388] width 1029 height 69
copy div "I haven't been able to get in touch with anyone in the office and my lease ends…"
click at [1290, 635] on span "Get Conversation Link" at bounding box center [1334, 639] width 102 height 15
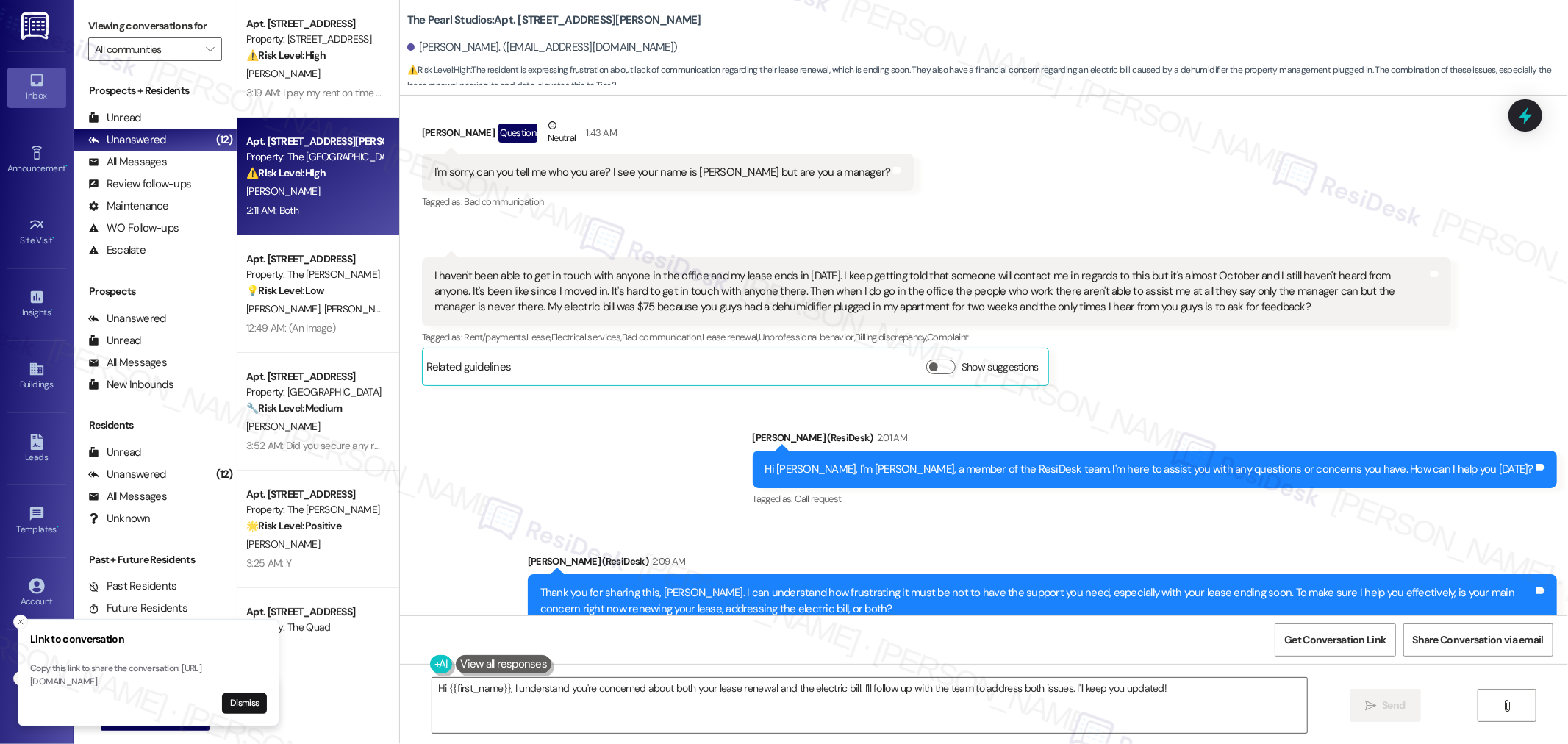
scroll to position [4611, 0]
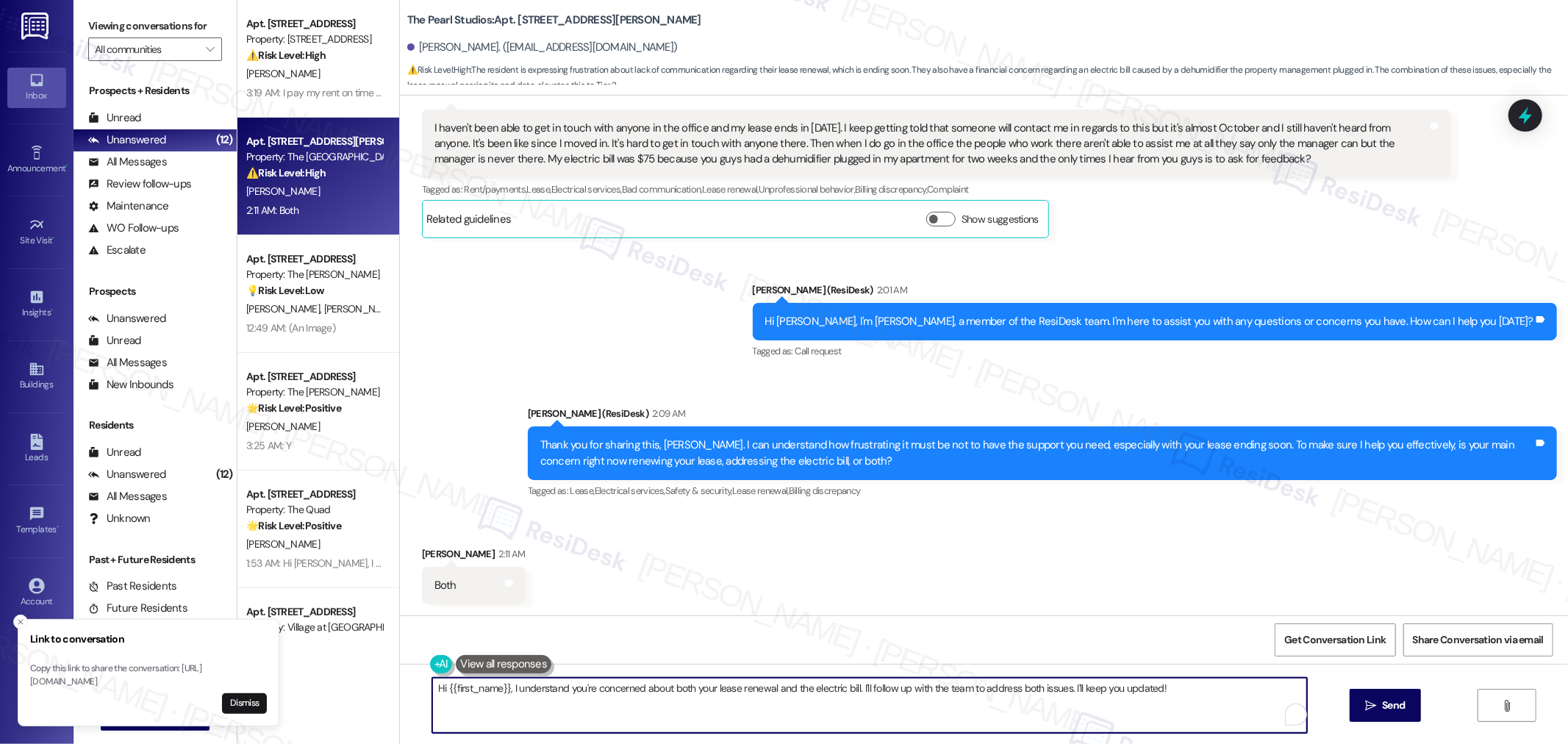
drag, startPoint x: 501, startPoint y: 686, endPoint x: 406, endPoint y: 694, distance: 95.3
click at [406, 694] on div "Hi {{first_name}}, I understand you're concerned about both your lease renewal …" at bounding box center [984, 718] width 1168 height 111
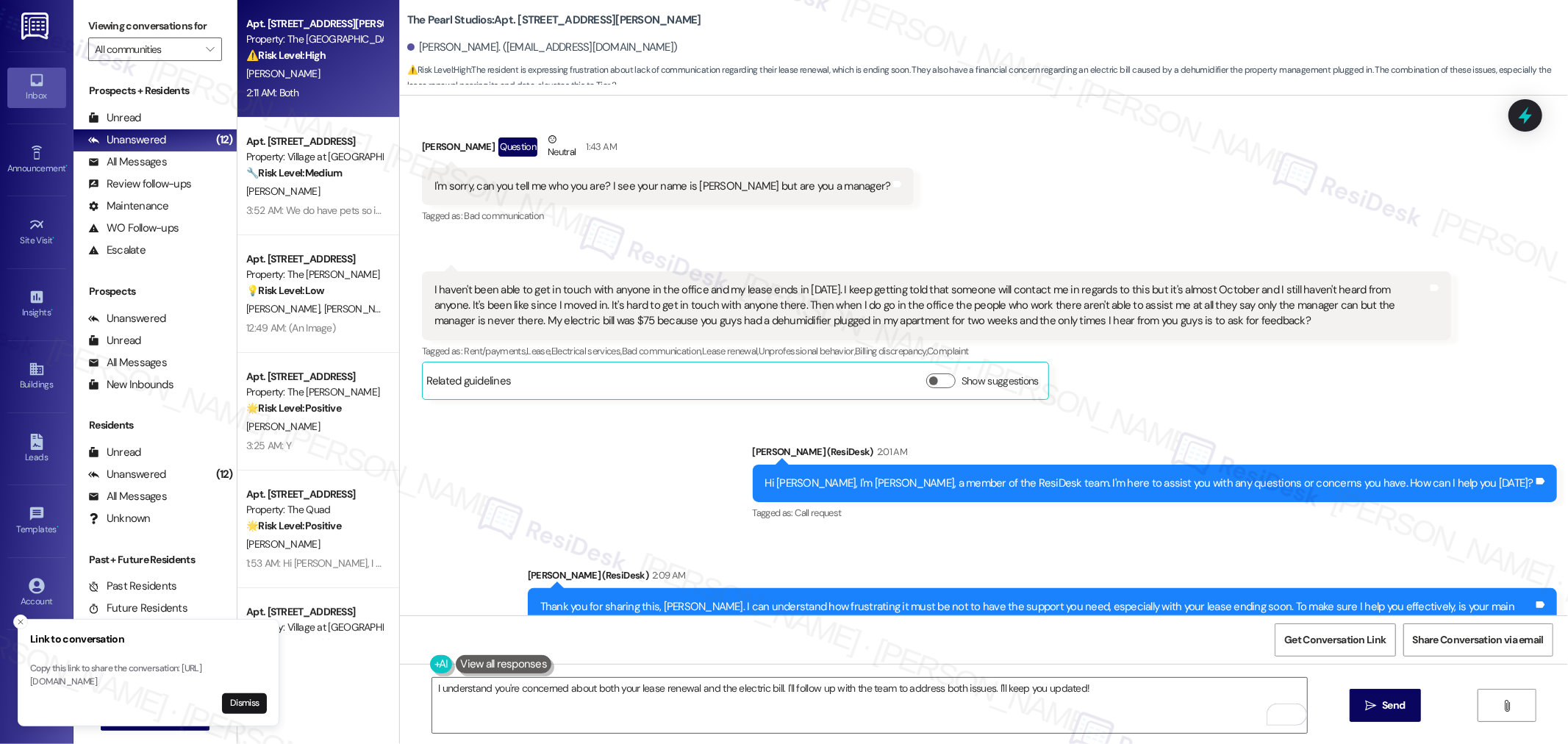
scroll to position [4448, 0]
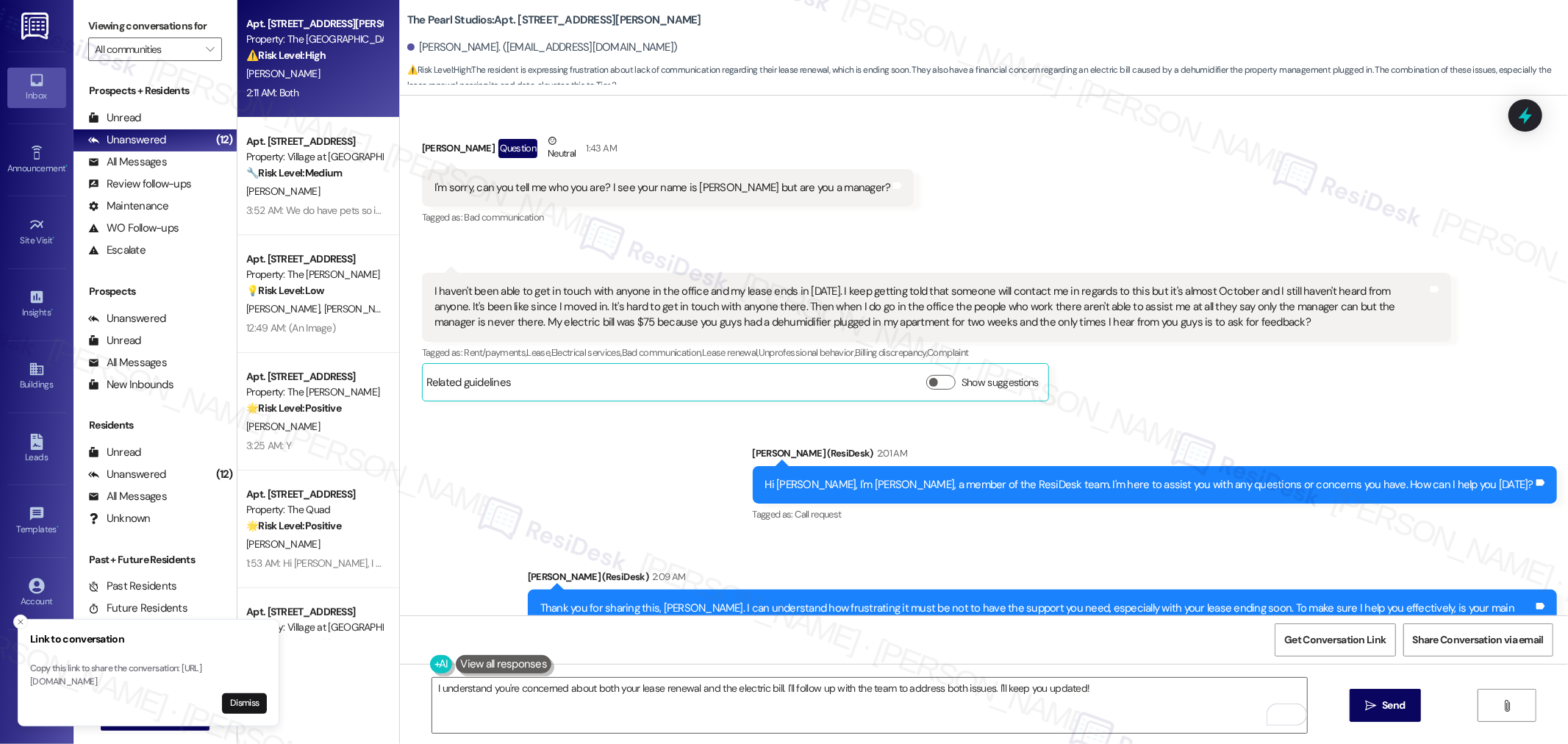
click at [891, 300] on div "I haven't been able to get in touch with anyone in the office and my lease ends…" at bounding box center [931, 307] width 993 height 47
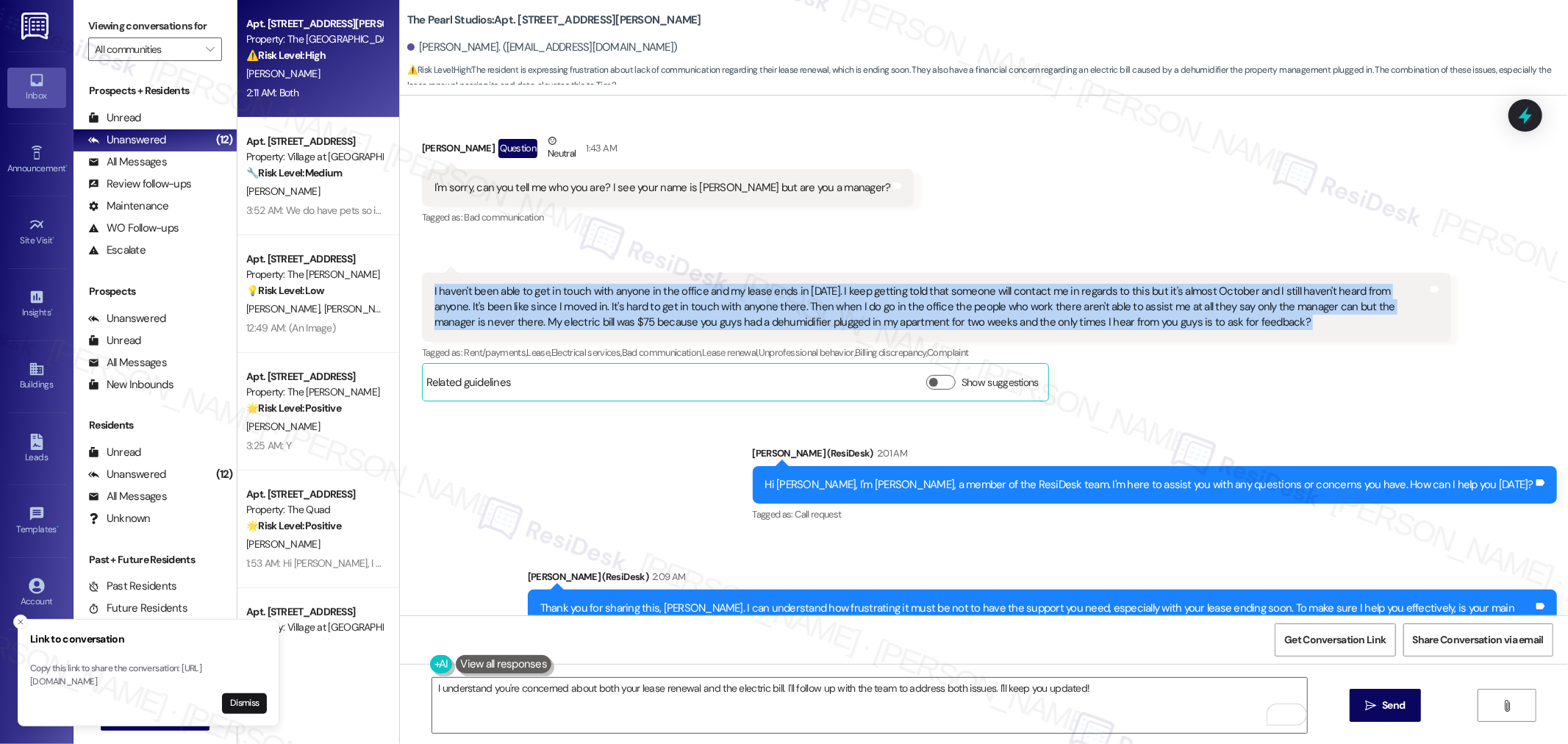
click at [891, 300] on div "I haven't been able to get in touch with anyone in the office and my lease ends…" at bounding box center [931, 307] width 993 height 47
copy div "I haven't been able to get in touch with anyone in the office and my lease ends…"
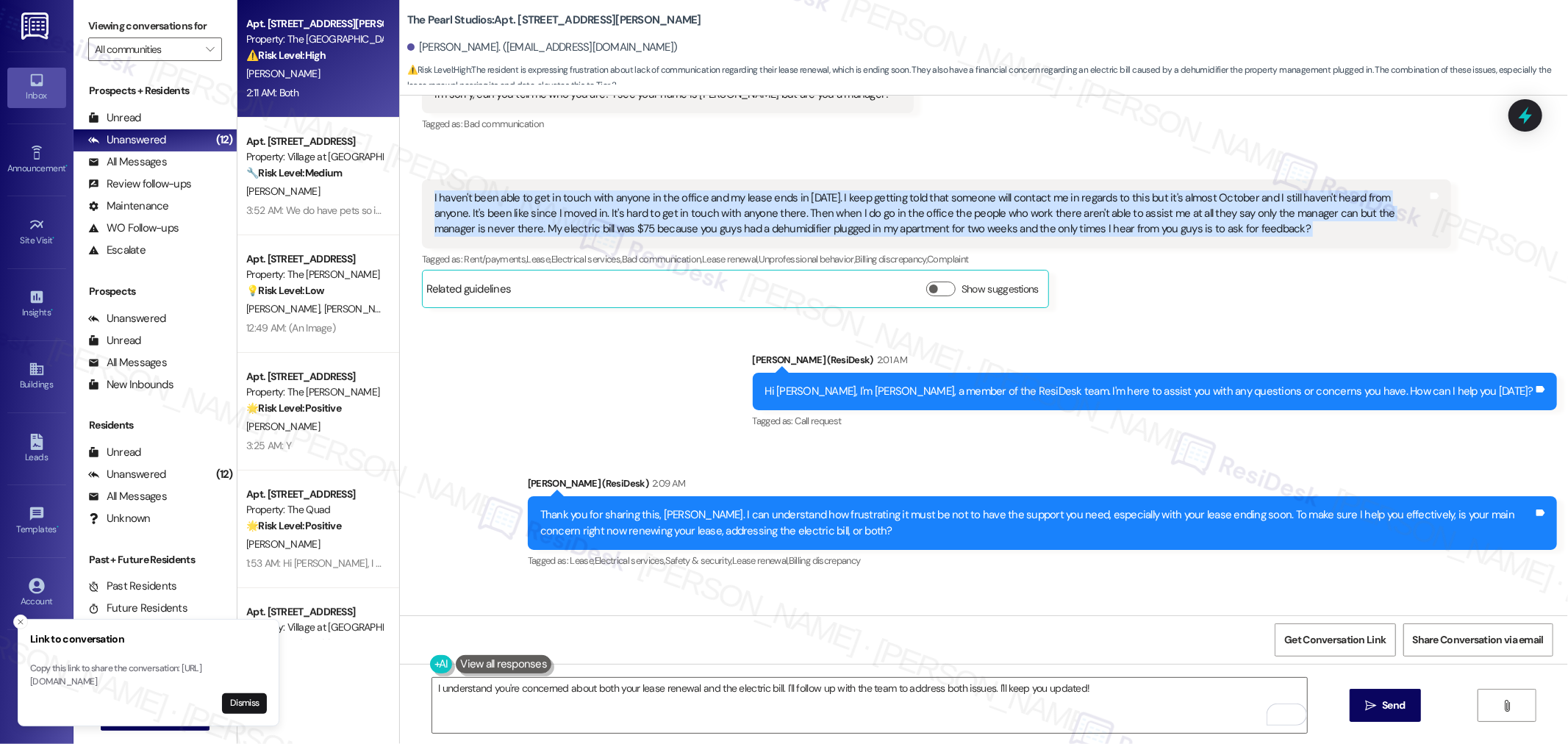
scroll to position [4611, 0]
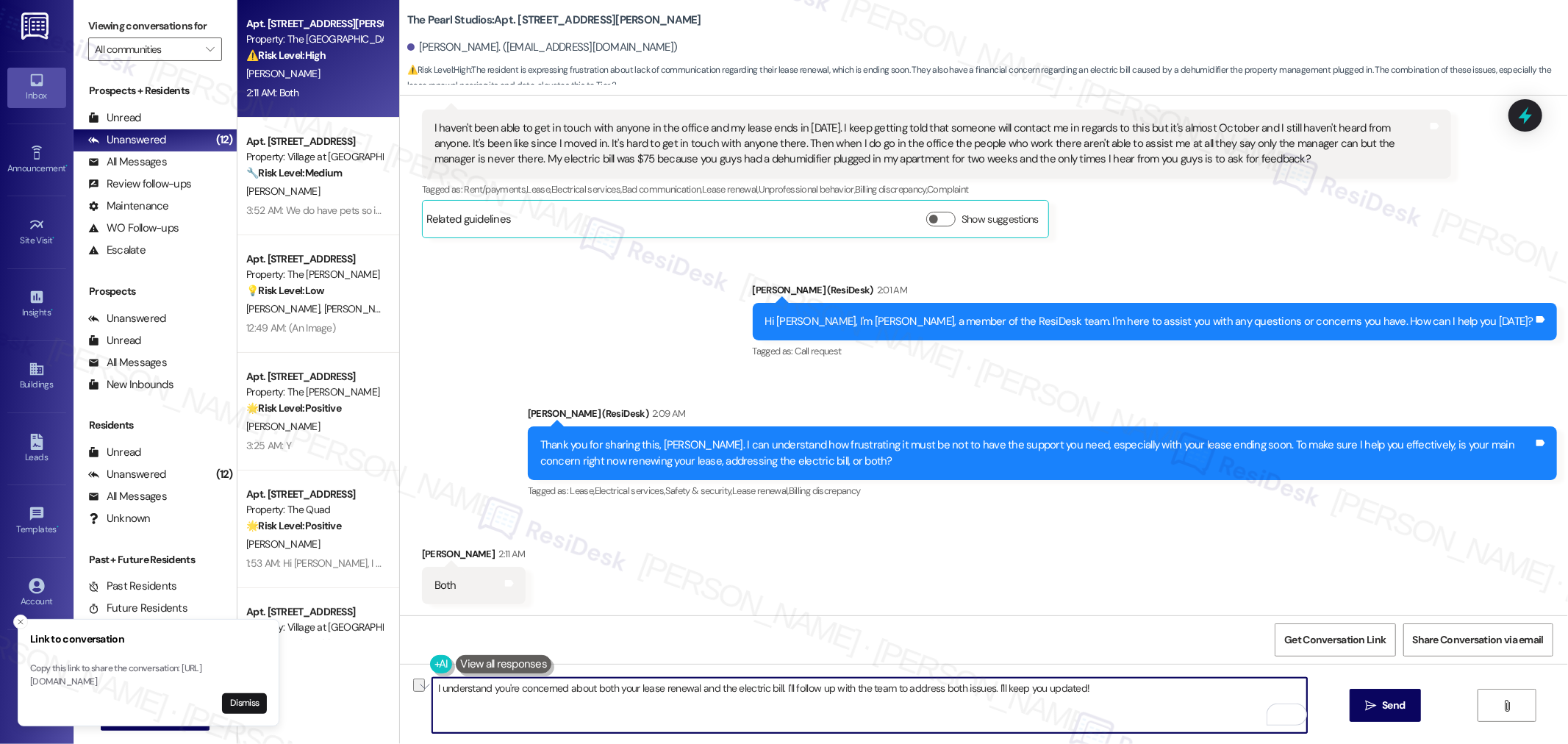
drag, startPoint x: 776, startPoint y: 687, endPoint x: 1138, endPoint y: 698, distance: 362.2
click at [1138, 698] on textarea "I understand you're concerned about both your lease renewal and the electric bi…" at bounding box center [869, 705] width 874 height 55
click at [849, 686] on textarea "I understand you're concerned about both your lease renewal and the electric bi…" at bounding box center [869, 705] width 874 height 55
drag, startPoint x: 983, startPoint y: 688, endPoint x: 406, endPoint y: 706, distance: 577.3
click at [406, 706] on div "I understand you're concerned about both your lease renewal and the electric bi…" at bounding box center [984, 718] width 1168 height 111
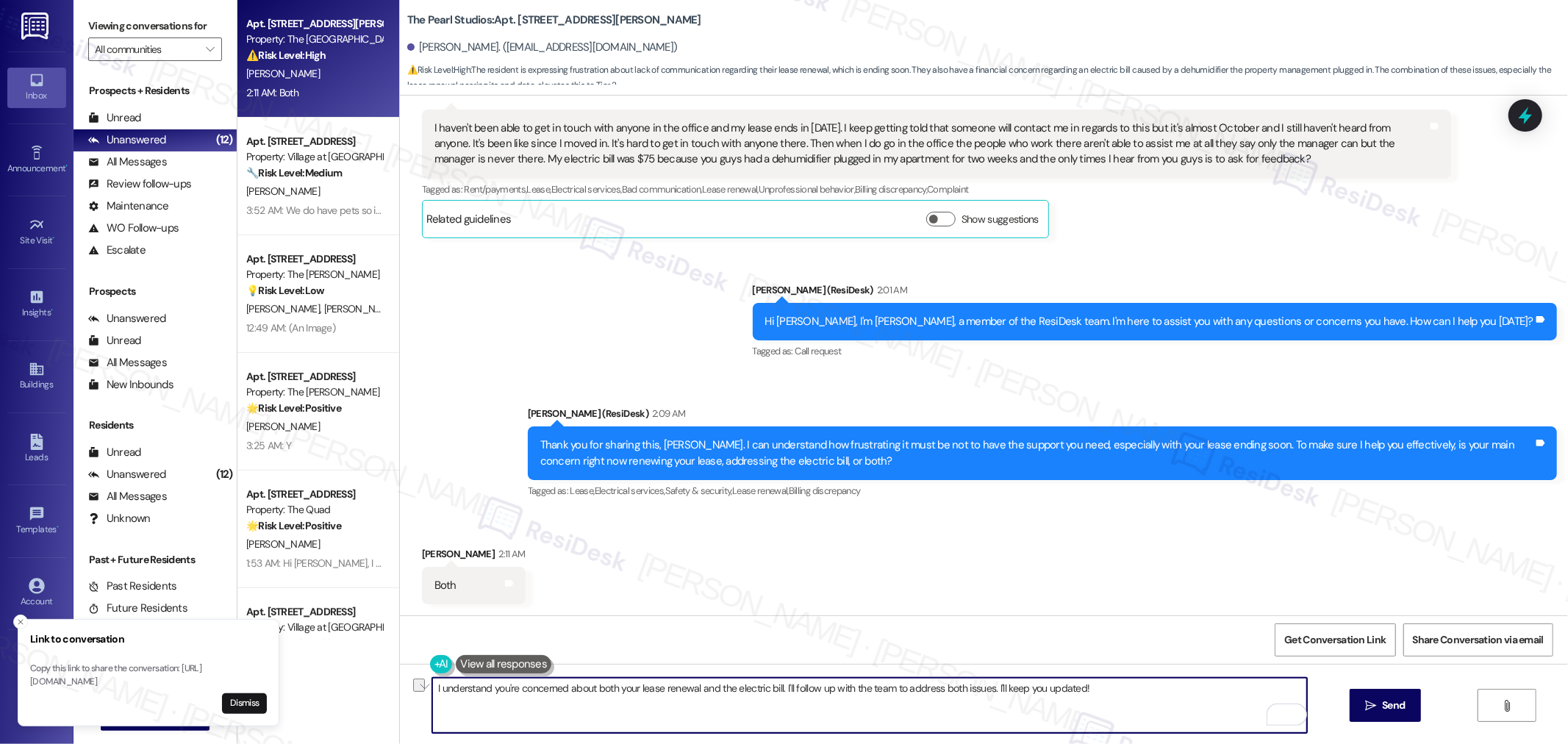
paste textarea "’m truly sorry for the challenges you’ve faced with both communication and the …"
click at [449, 686] on textarea "I’m truly sorry for the challenges you’ve faced with both communication and the…" at bounding box center [869, 705] width 874 height 55
type textarea "I’m sorry for the challenges you’ve faced with both communication and the billi…"
click at [1394, 702] on span "Send" at bounding box center [1393, 704] width 23 height 15
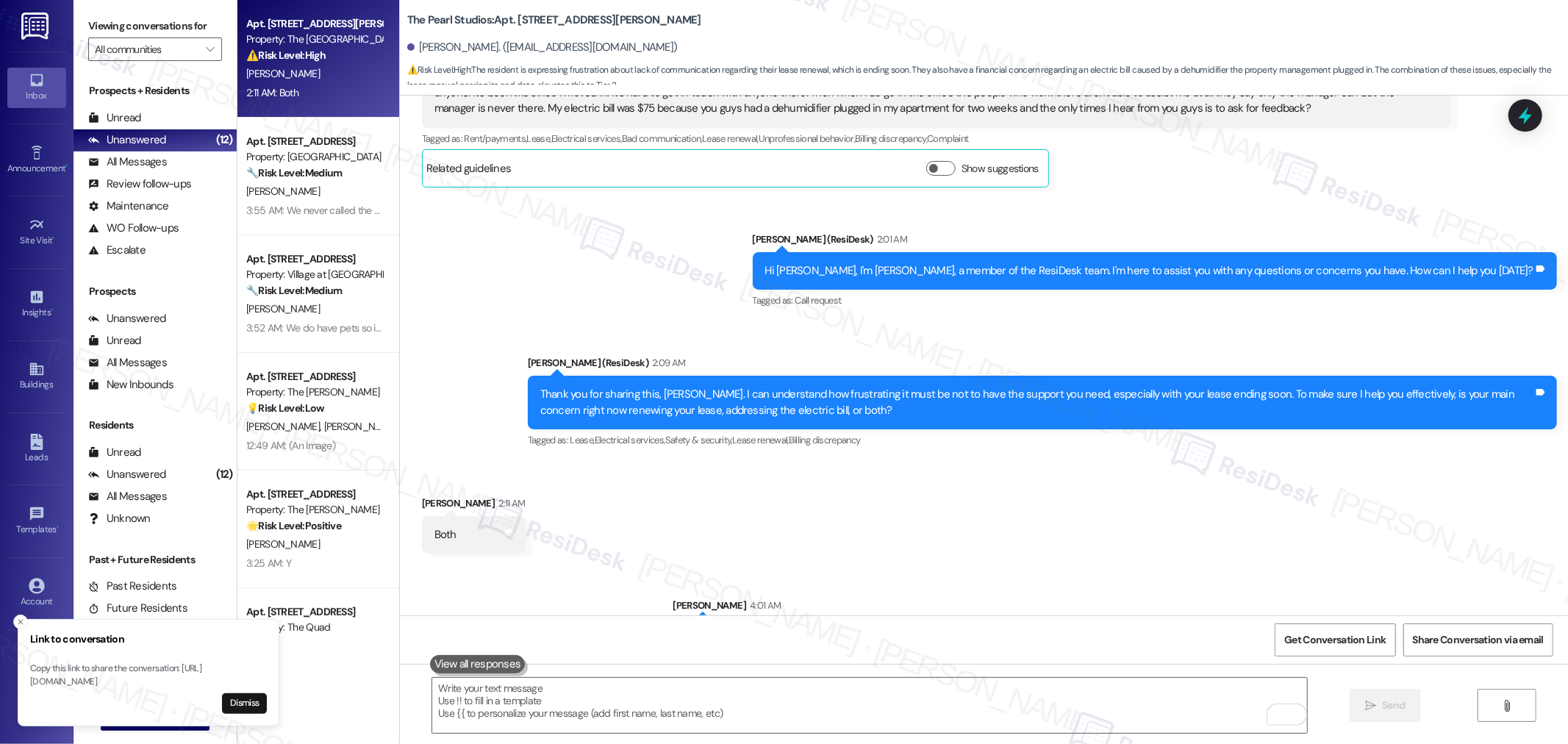
scroll to position [4713, 0]
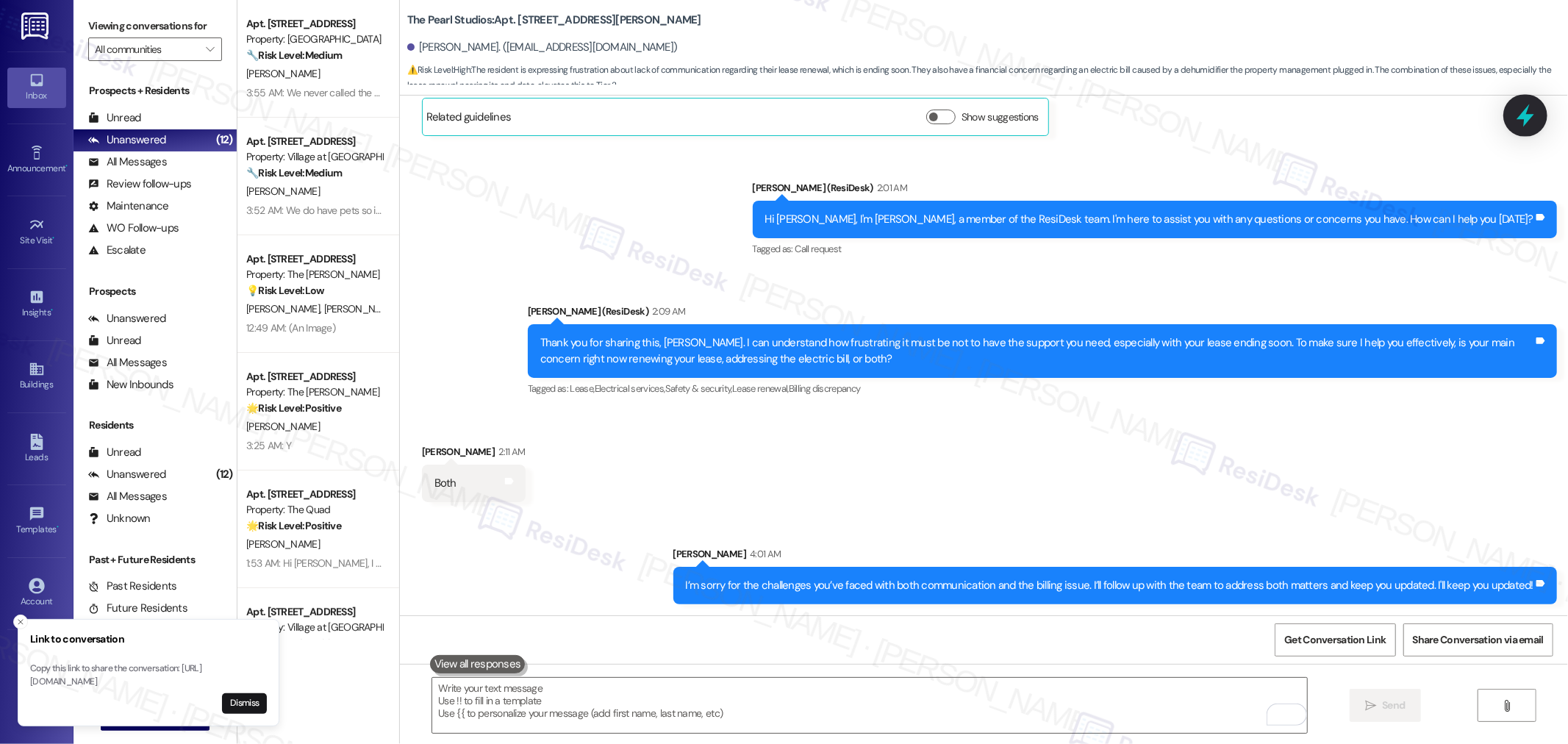
click at [1533, 98] on div at bounding box center [1525, 114] width 44 height 42
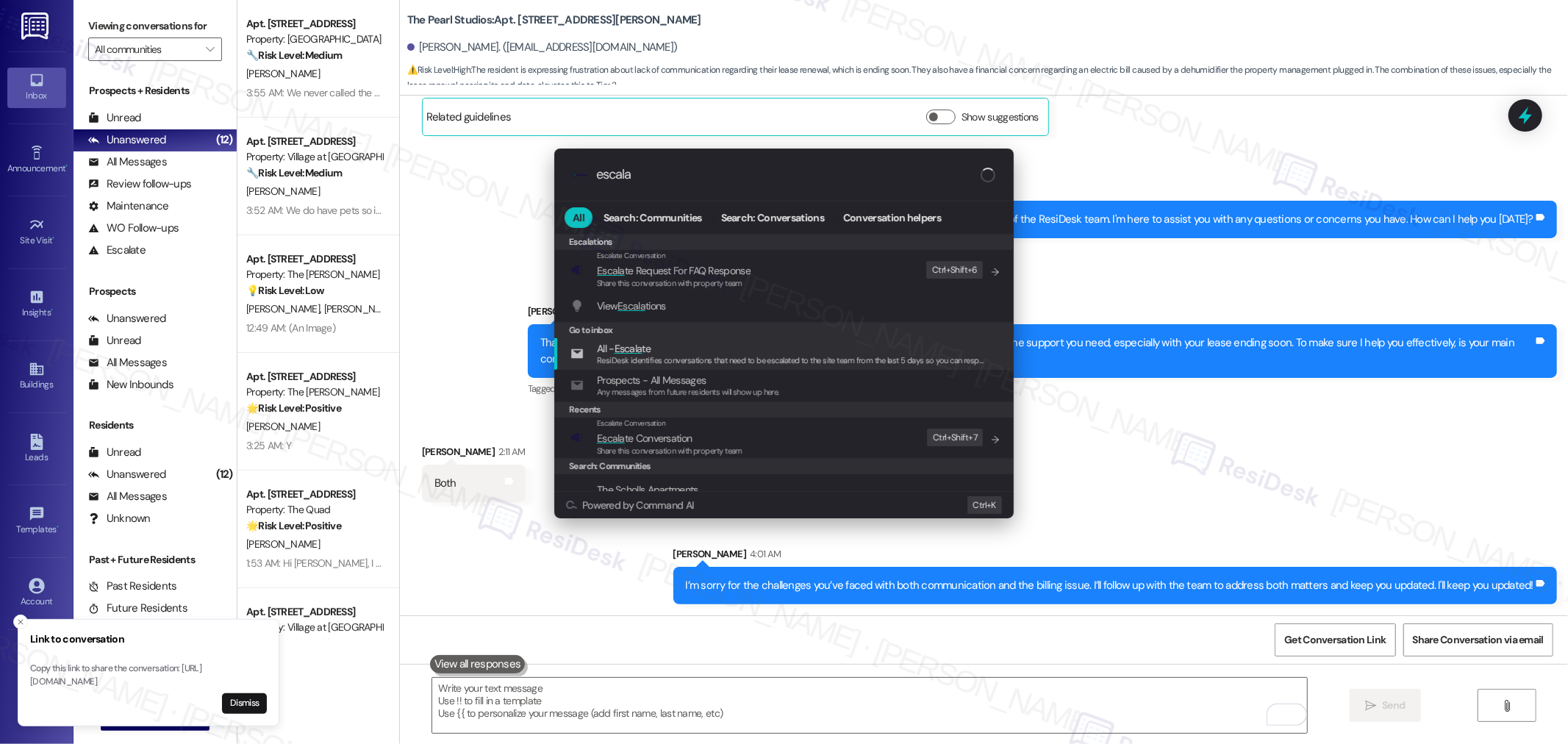
type input "escala"
click at [819, 343] on span "All - Escala te" at bounding box center [790, 349] width 388 height 16
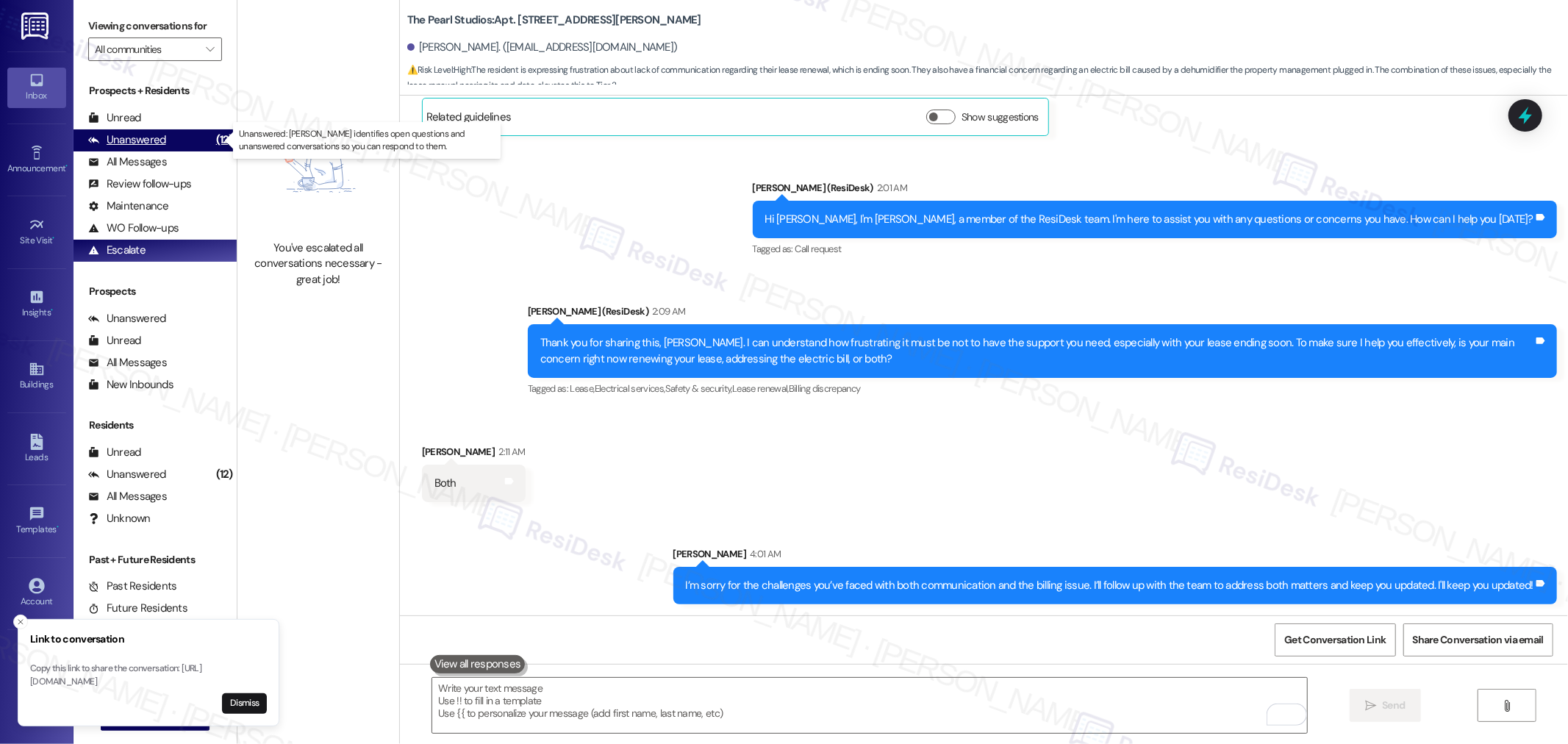
click at [125, 134] on div "Unanswered" at bounding box center [127, 139] width 78 height 15
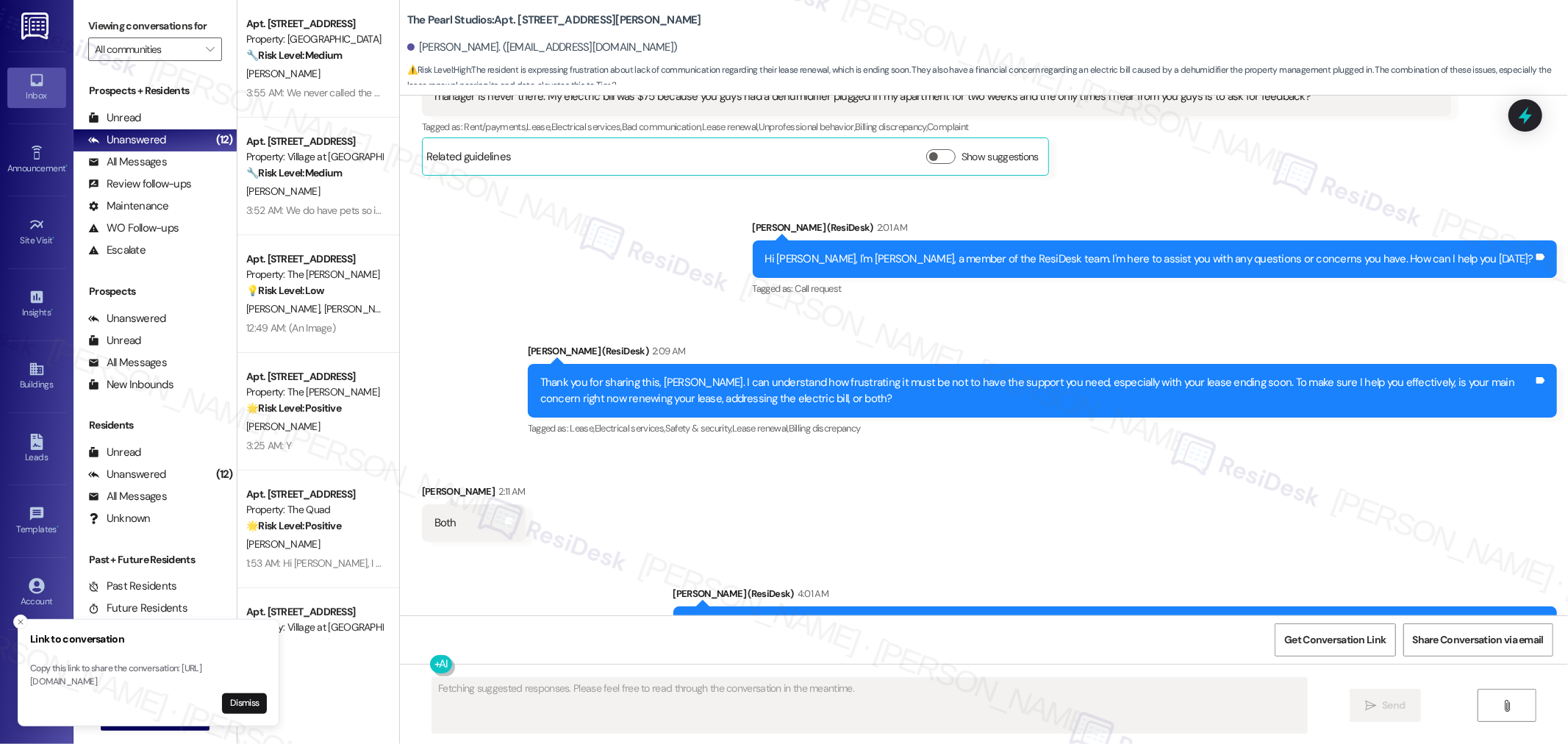
scroll to position [4736, 0]
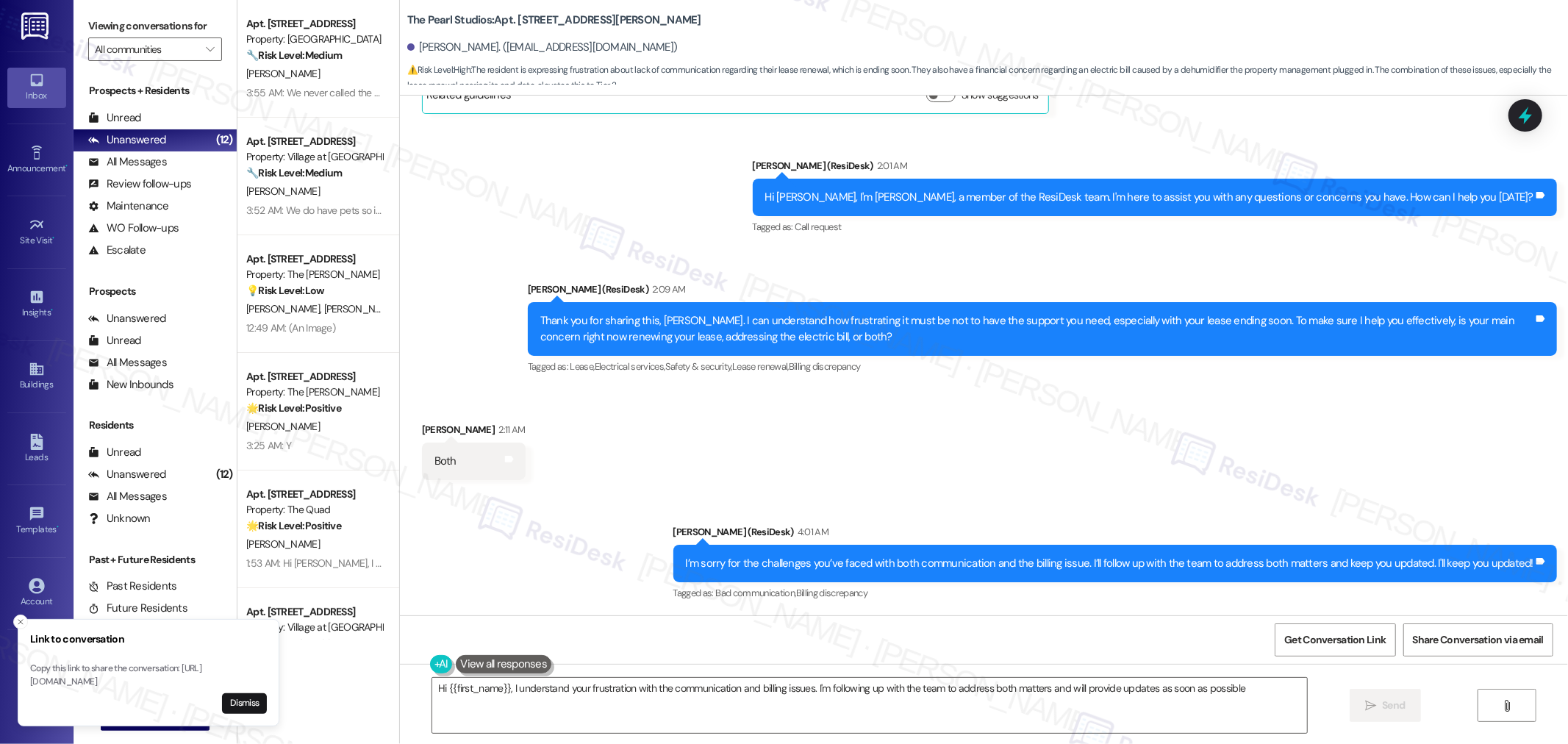
type textarea "Hi {{first_name}}, I understand your frustration with the communication and bil…"
click at [1518, 108] on icon at bounding box center [1525, 115] width 25 height 25
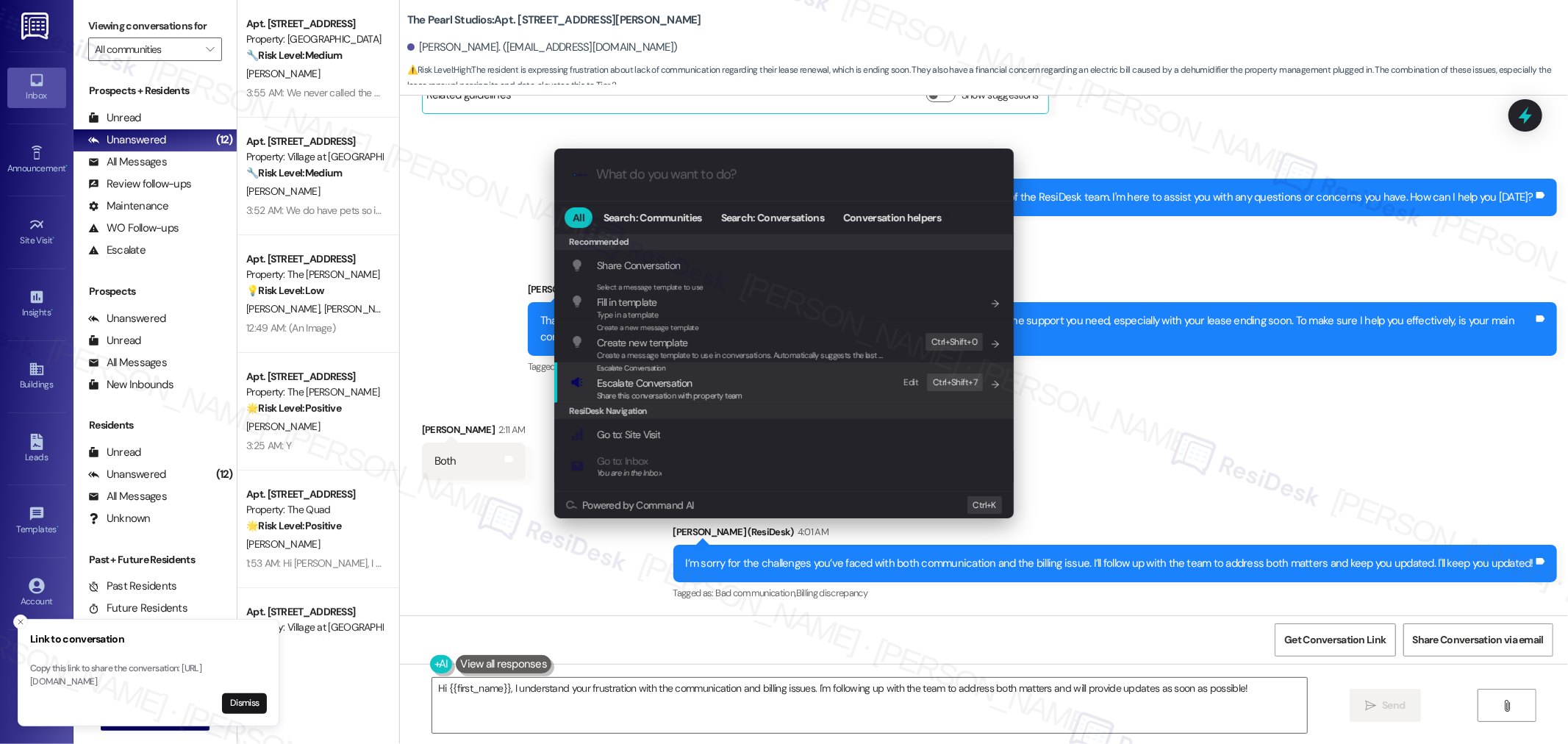
click at [752, 384] on div "Escalate Conversation Escalate Conversation Share this conversation with proper…" at bounding box center [786, 381] width 430 height 40
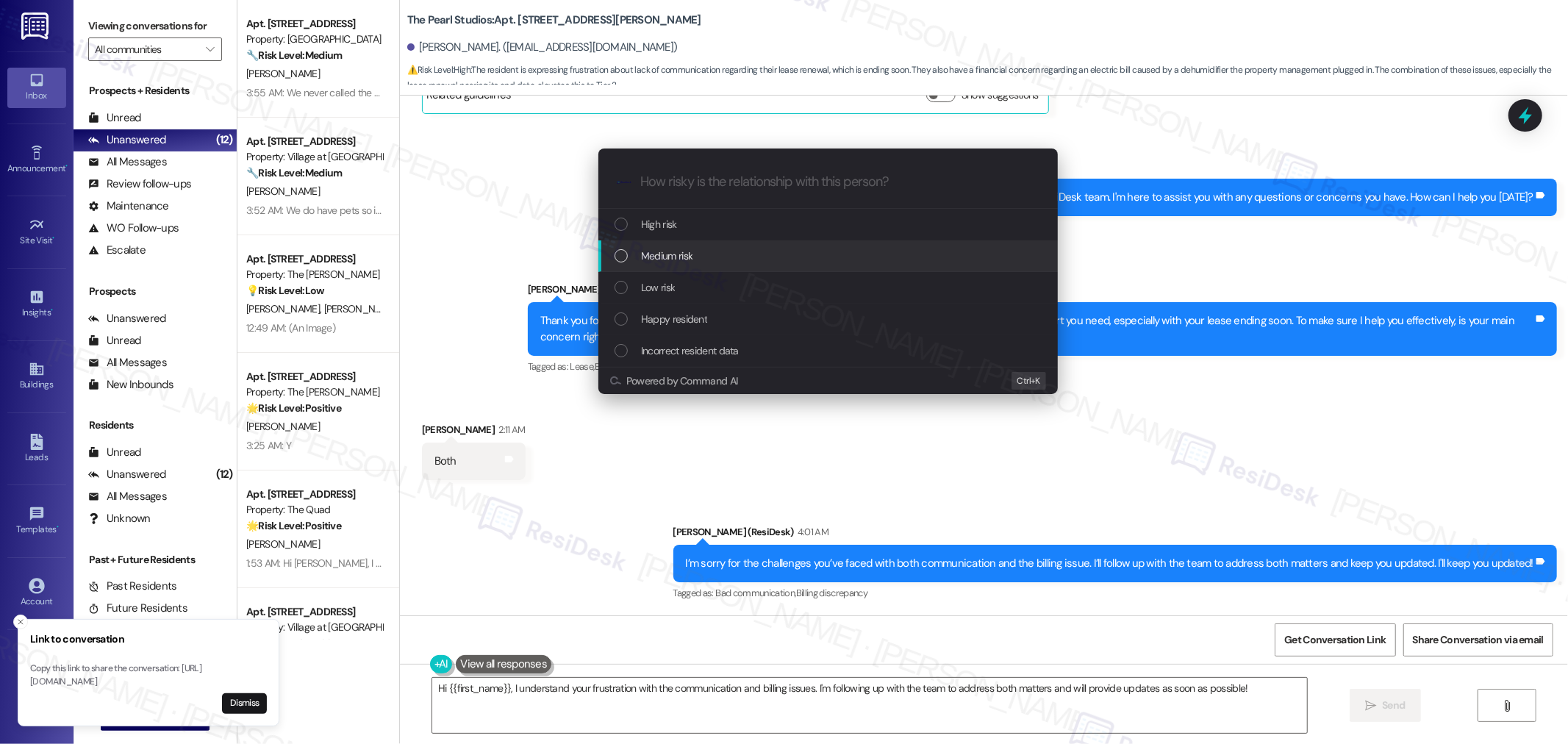
click at [683, 248] on span "Medium risk" at bounding box center [666, 256] width 51 height 16
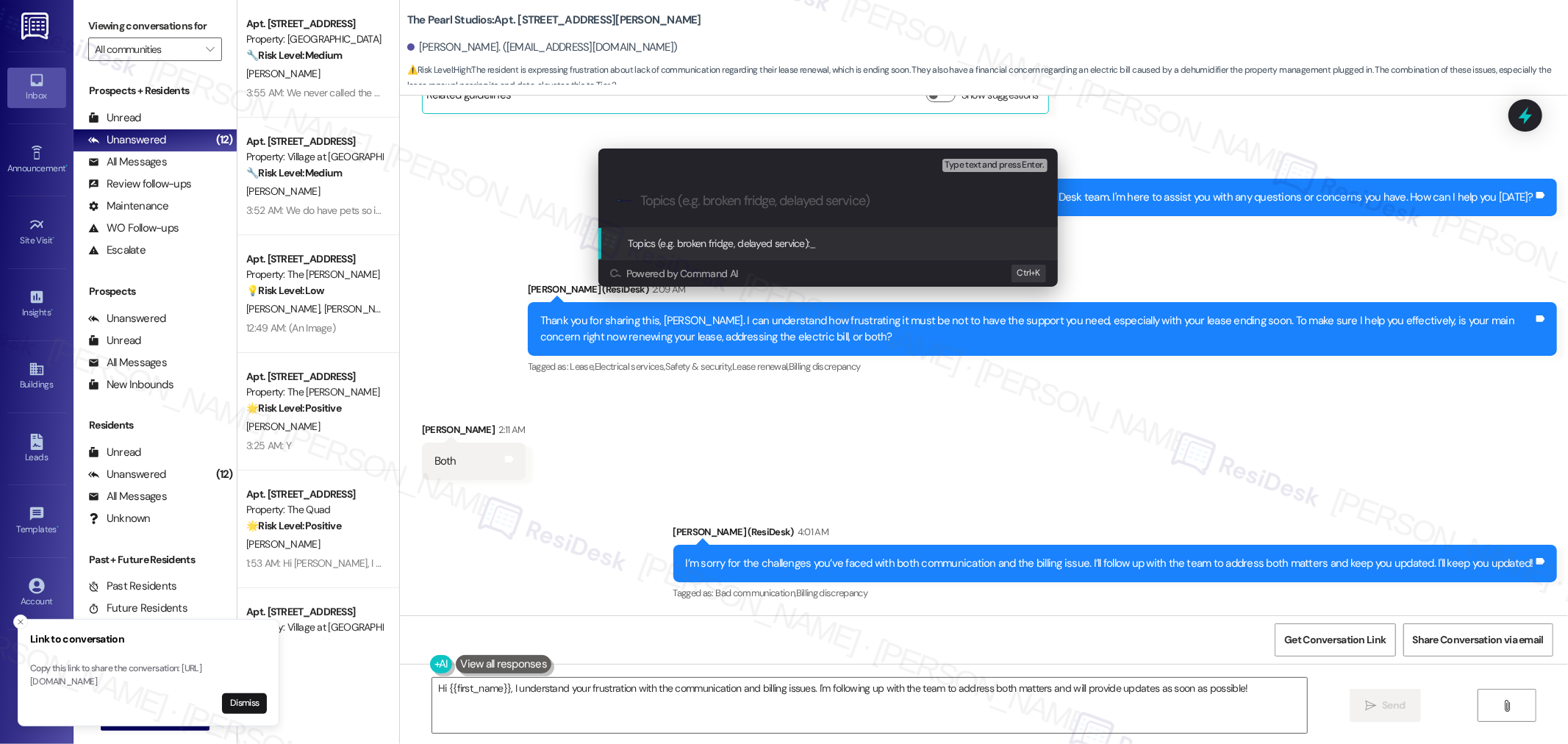
click at [683, 248] on span "Topics (e.g. broken fridge, delayed service):" at bounding box center [719, 242] width 182 height 13
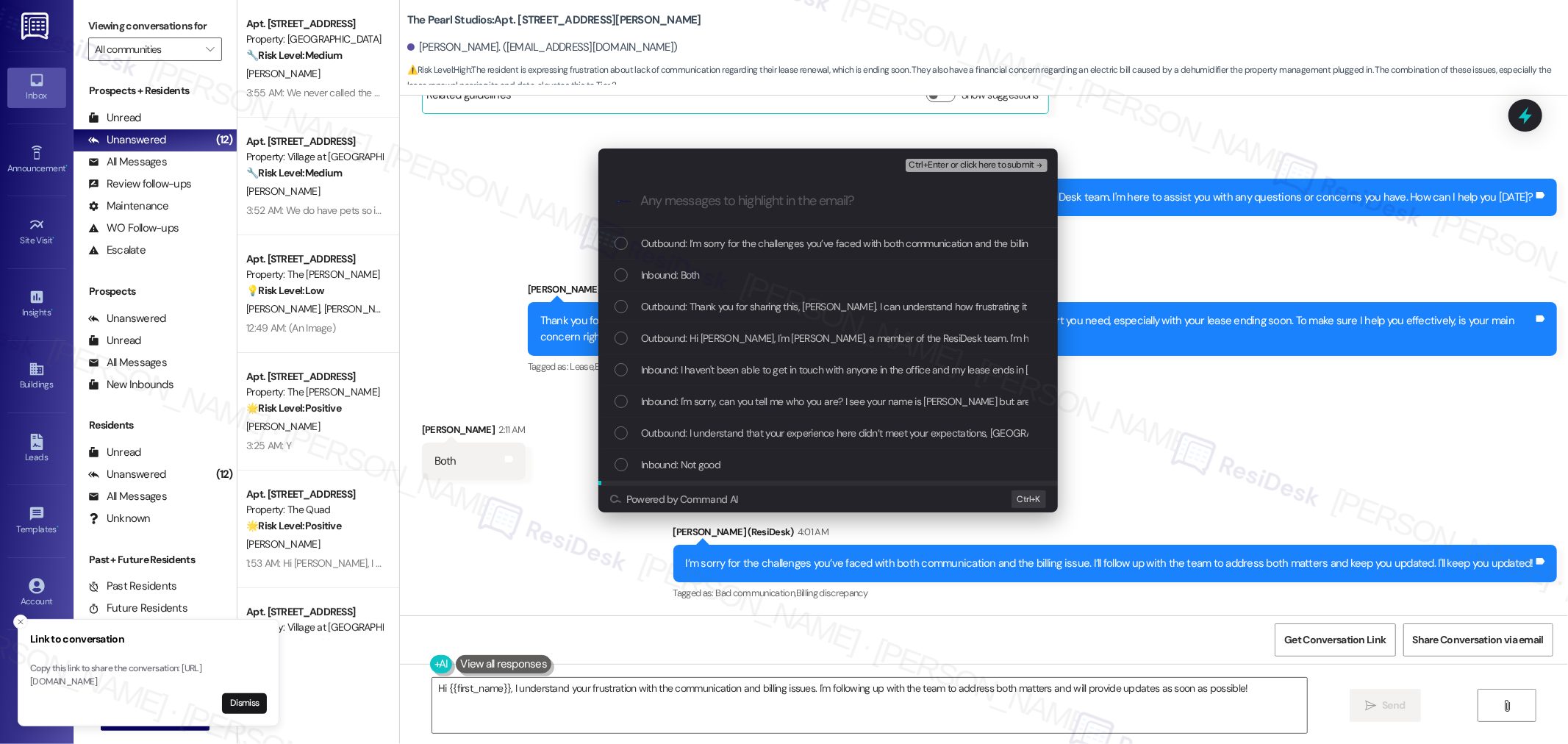
click at [1157, 478] on div "Escalate Conversation Medium risk Any messages to highlight in the email? Ctrl+…" at bounding box center [784, 372] width 1568 height 744
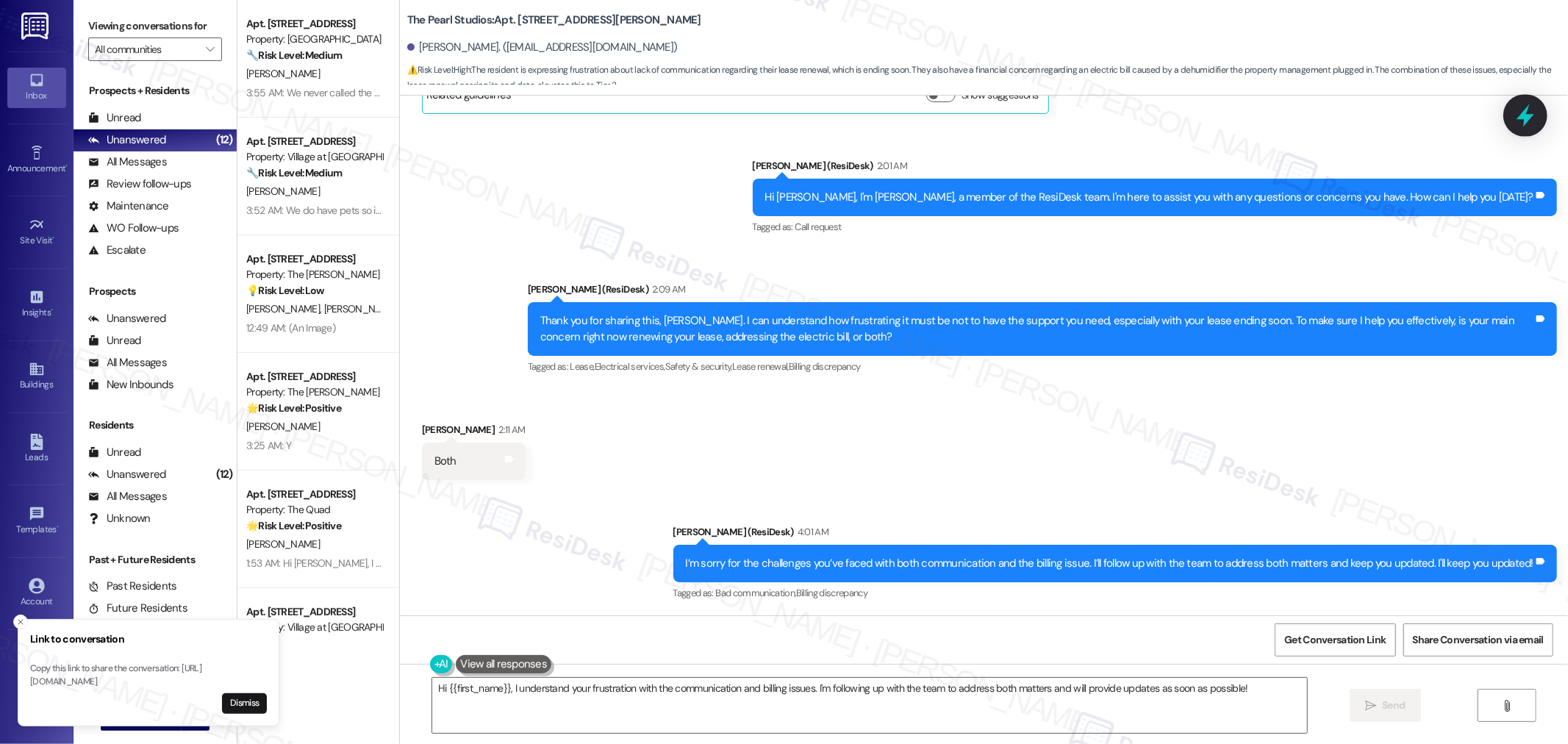
click at [1533, 100] on div at bounding box center [1525, 114] width 44 height 42
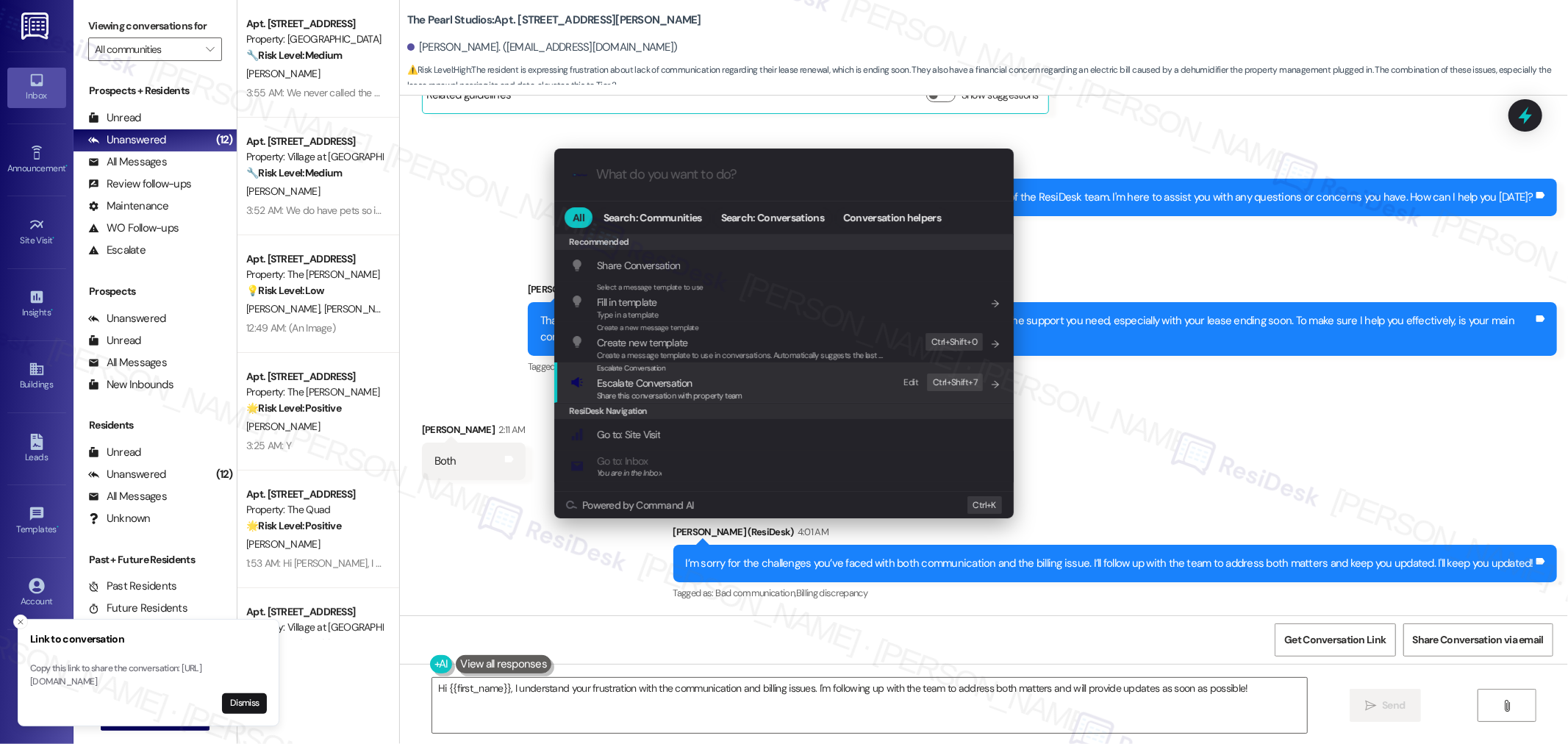
click at [664, 393] on span "Share this conversation with property team" at bounding box center [669, 395] width 145 height 11
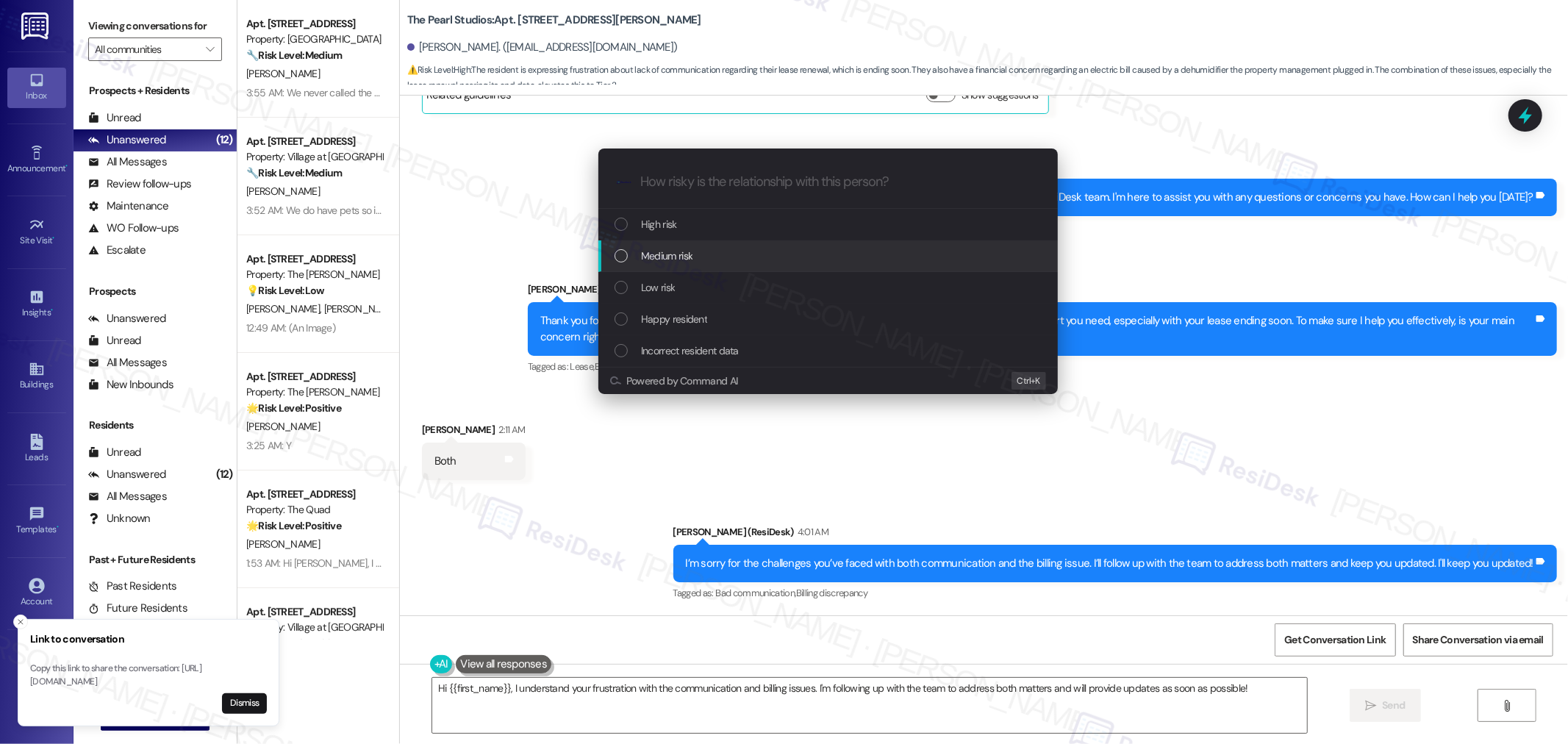
click at [722, 248] on div "Medium risk" at bounding box center [829, 256] width 430 height 16
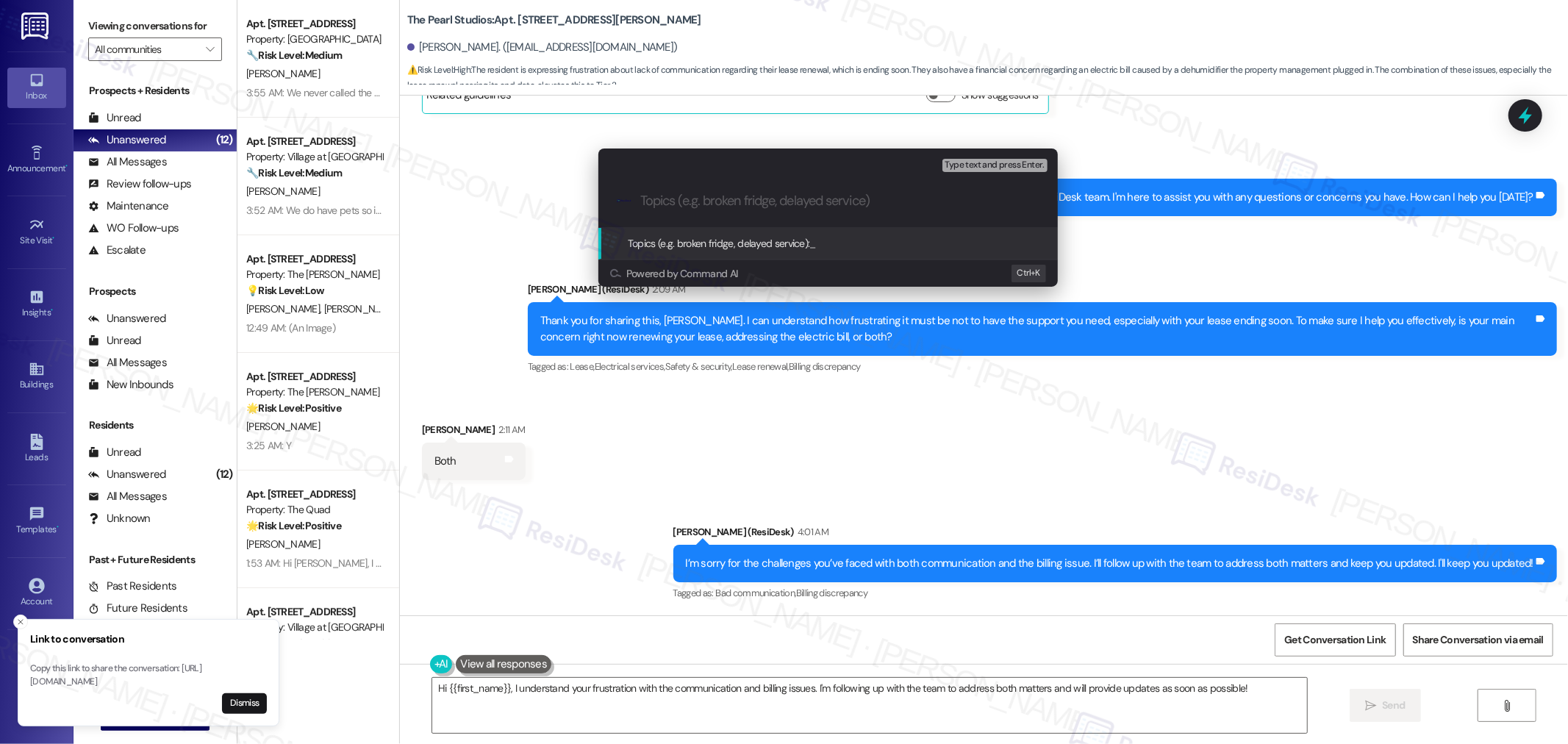
click at [838, 202] on input "Topics (e.g. broken fridge, delayed service)" at bounding box center [839, 200] width 399 height 15
type input "Lease renewal and billing issue"
click at [911, 249] on span "Lease renewal and billing issue" at bounding box center [875, 242] width 131 height 13
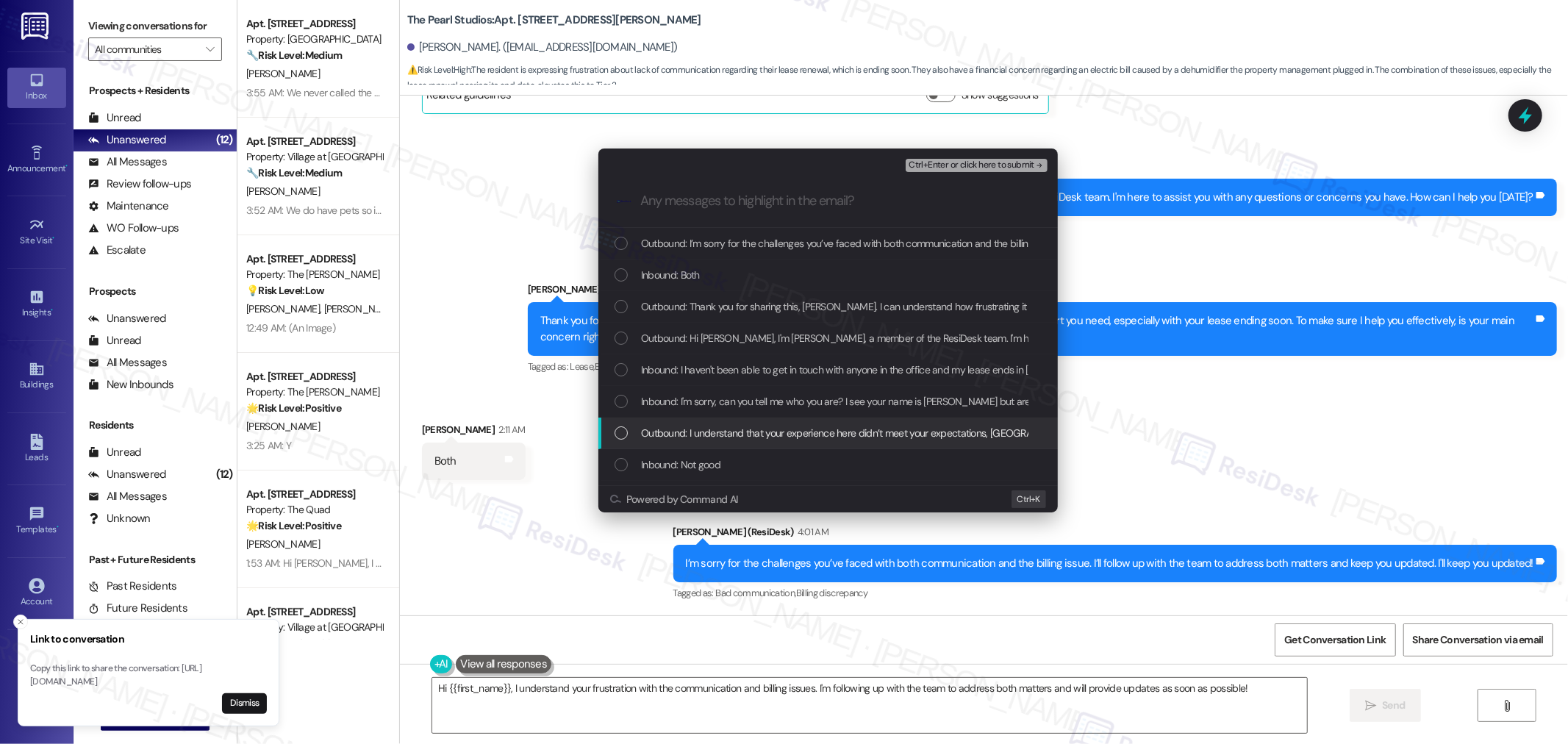
click at [832, 435] on span "Outbound: I understand that your experience here didn’t meet your expectations,…" at bounding box center [1118, 433] width 957 height 16
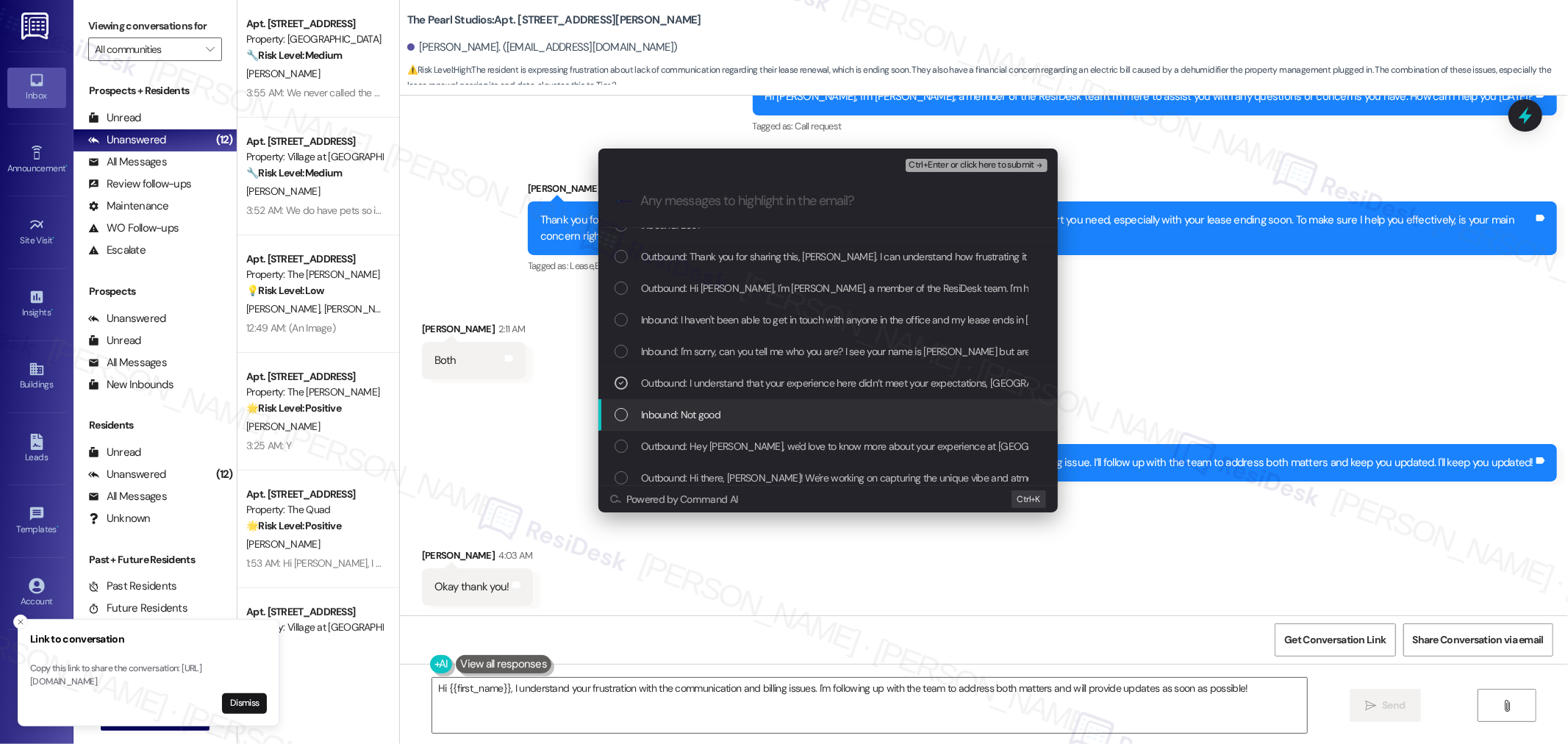
scroll to position [4837, 0]
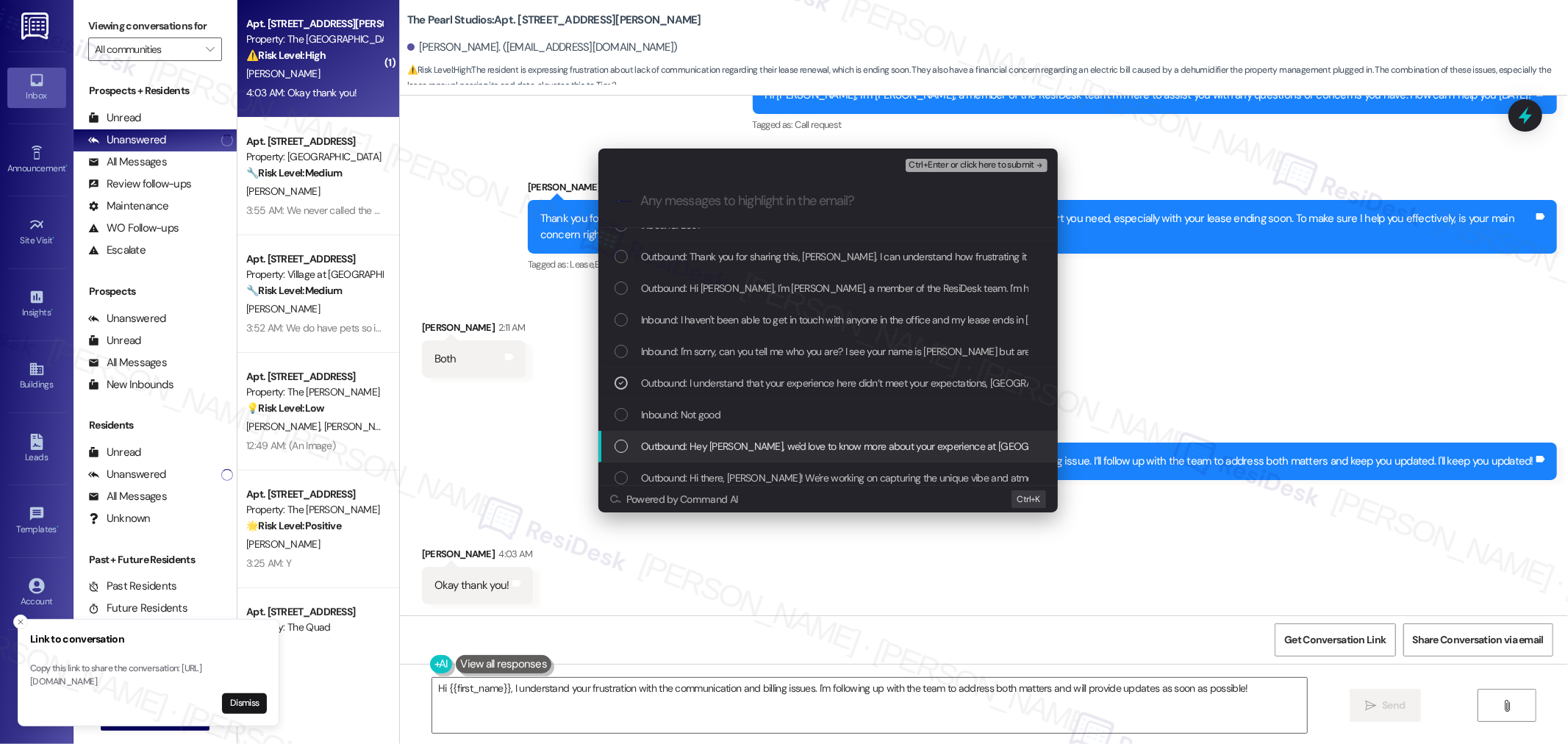
click at [660, 439] on span "Outbound: Hey Adenis, we'd love to know more about your experience at The Pearl…" at bounding box center [1212, 446] width 1143 height 16
click at [657, 399] on div "Inbound: Not good" at bounding box center [827, 415] width 459 height 32
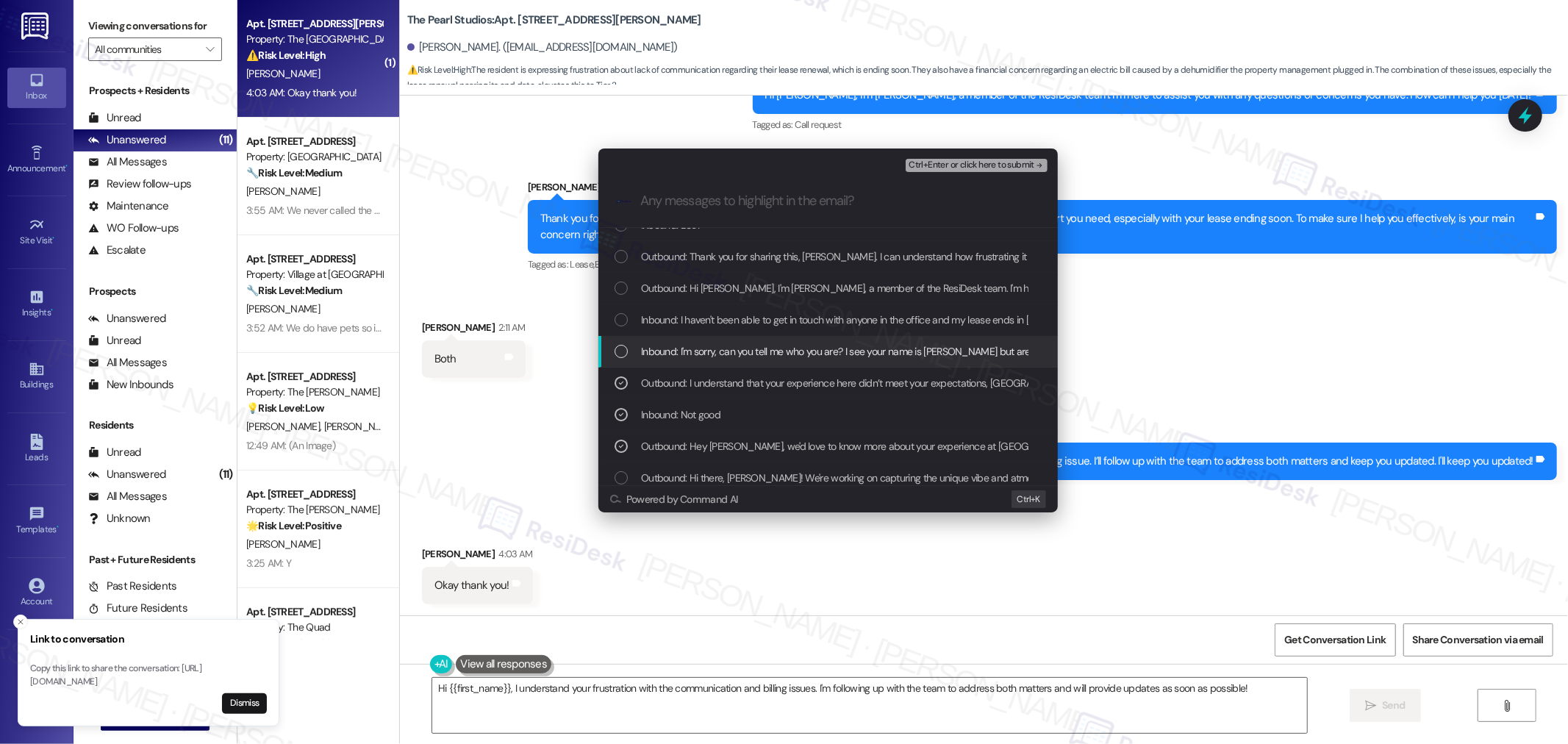
click at [656, 353] on span "Inbound: I'm sorry, can you tell me who you are? I see your name is Sara but ar…" at bounding box center [871, 351] width 460 height 16
click at [654, 309] on div "Inbound: I haven't been able to get in touch with anyone in the office and my l…" at bounding box center [827, 320] width 459 height 32
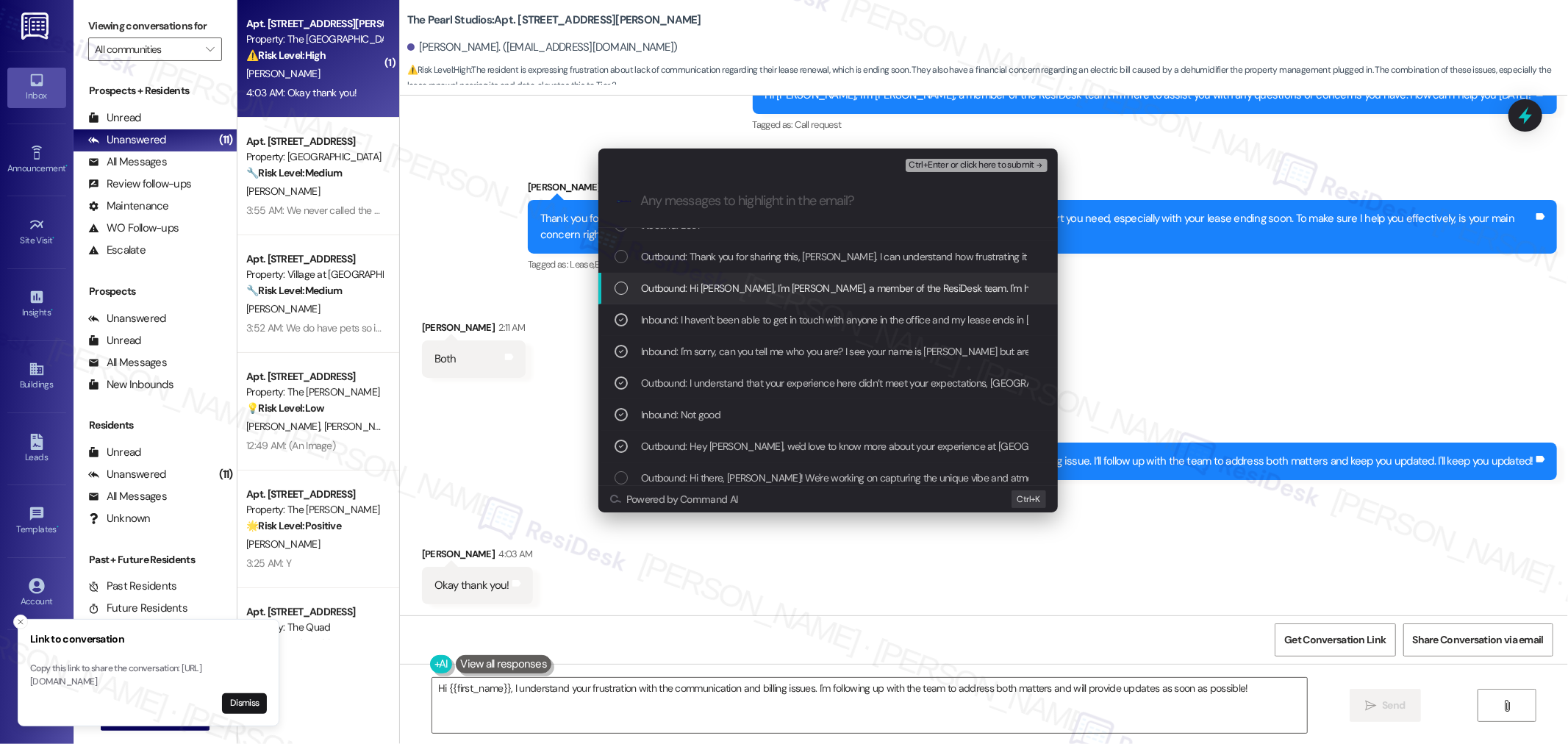
click at [655, 288] on span "Outbound: Hi Adenis, I'm Sara, a member of the ResiDesk team. I'm here to assis…" at bounding box center [1017, 288] width 753 height 16
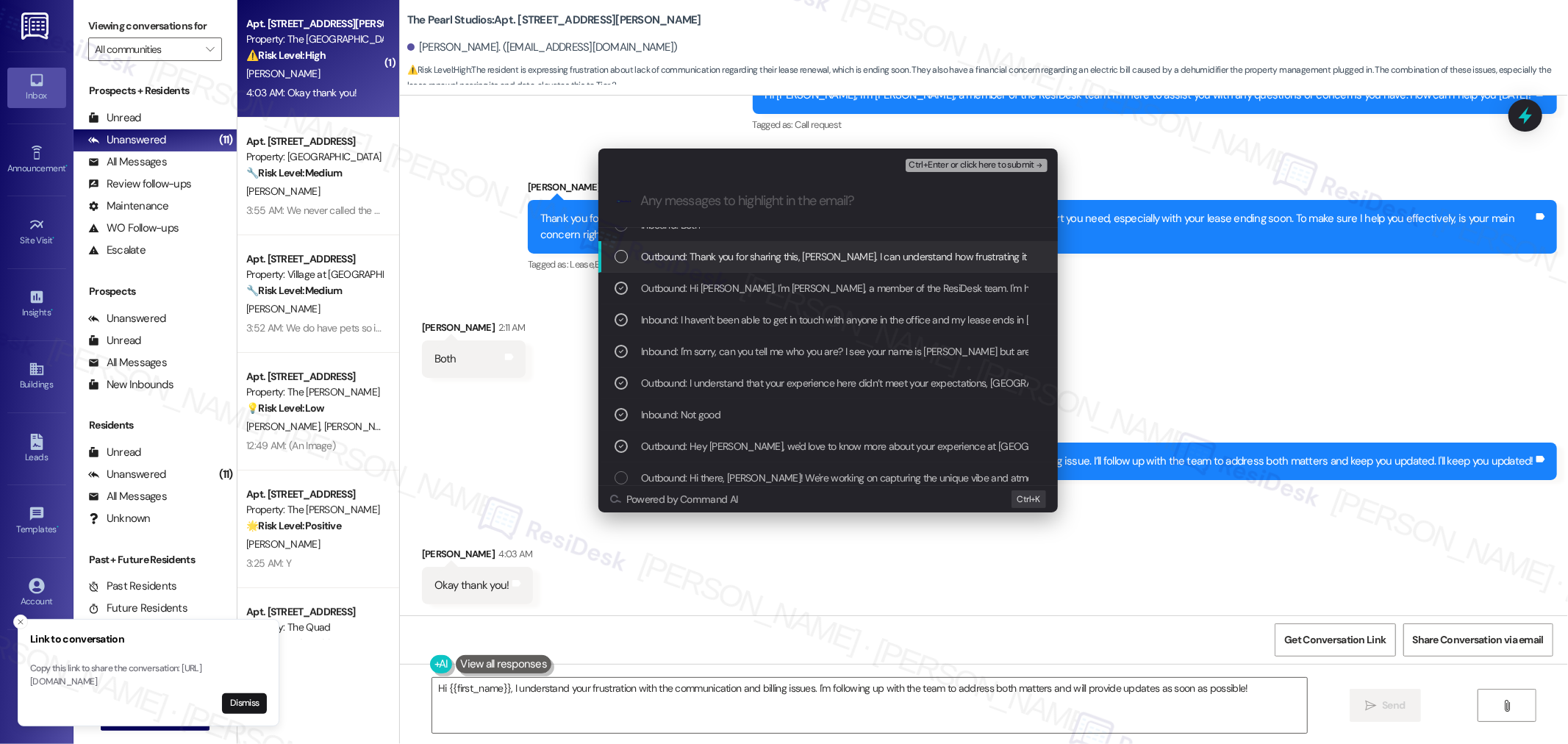
click at [652, 254] on span "Outbound: Thank you for sharing this, Adenis. I can understand how frustrating …" at bounding box center [1272, 257] width 1262 height 16
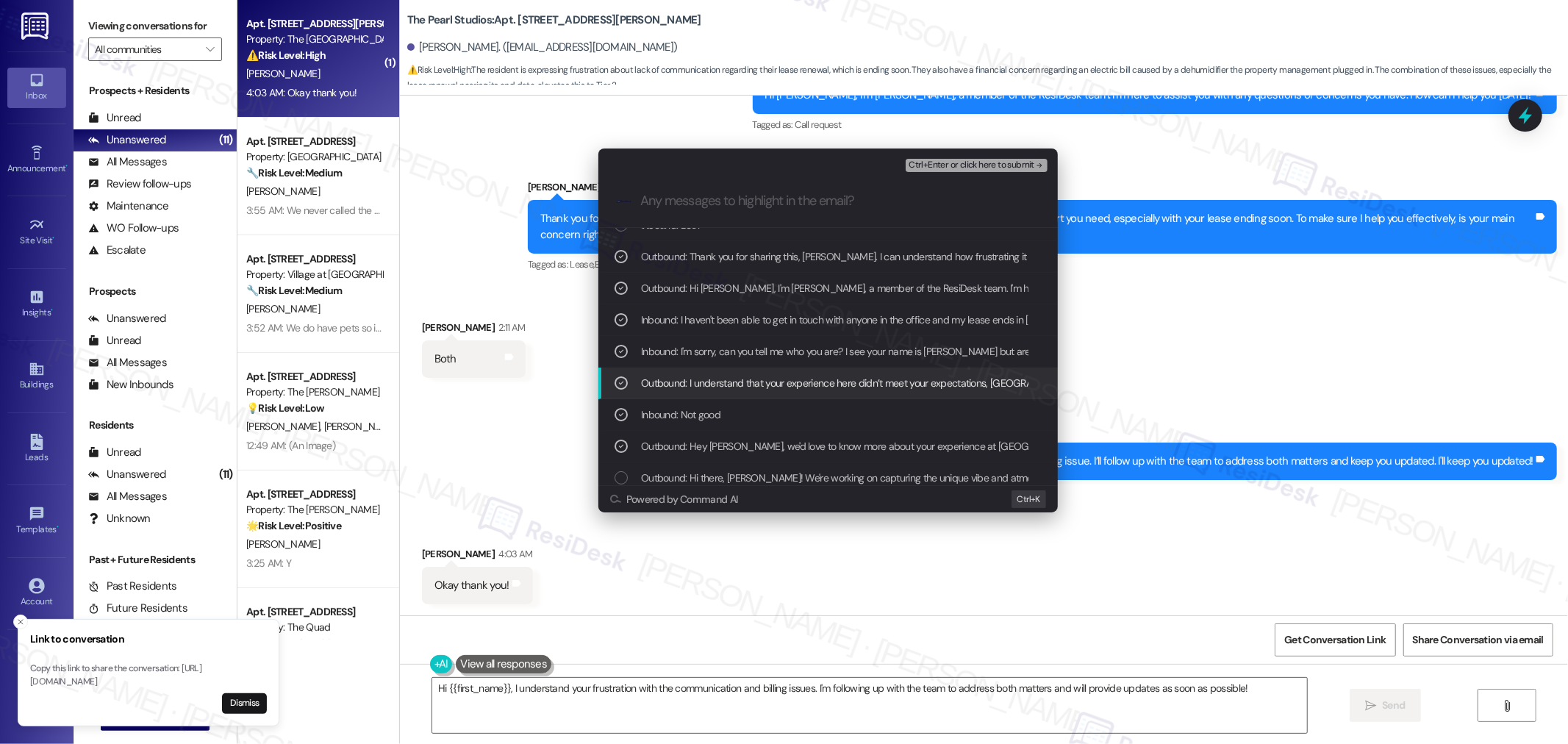
scroll to position [0, 0]
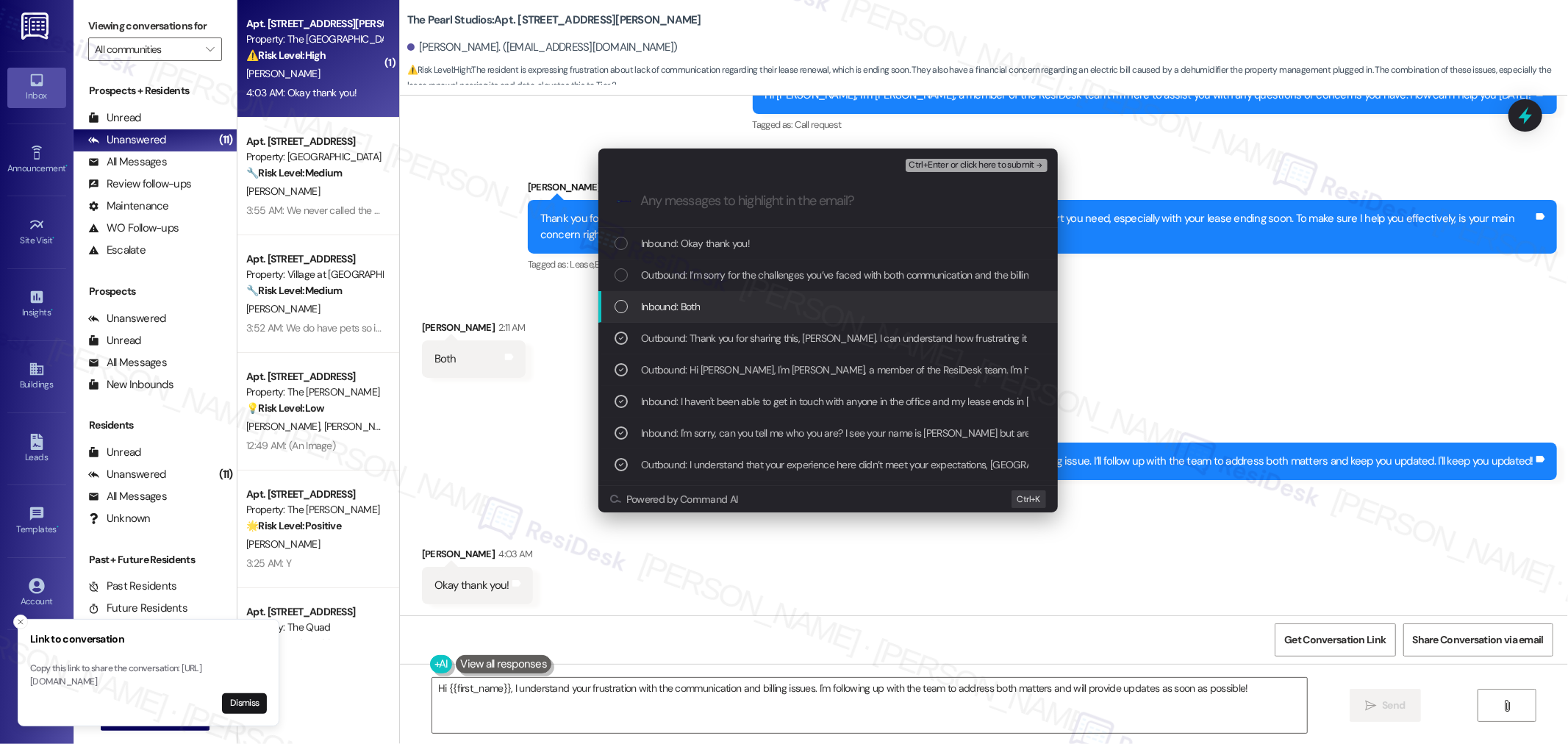
click at [661, 303] on span "Inbound: Both" at bounding box center [670, 306] width 58 height 16
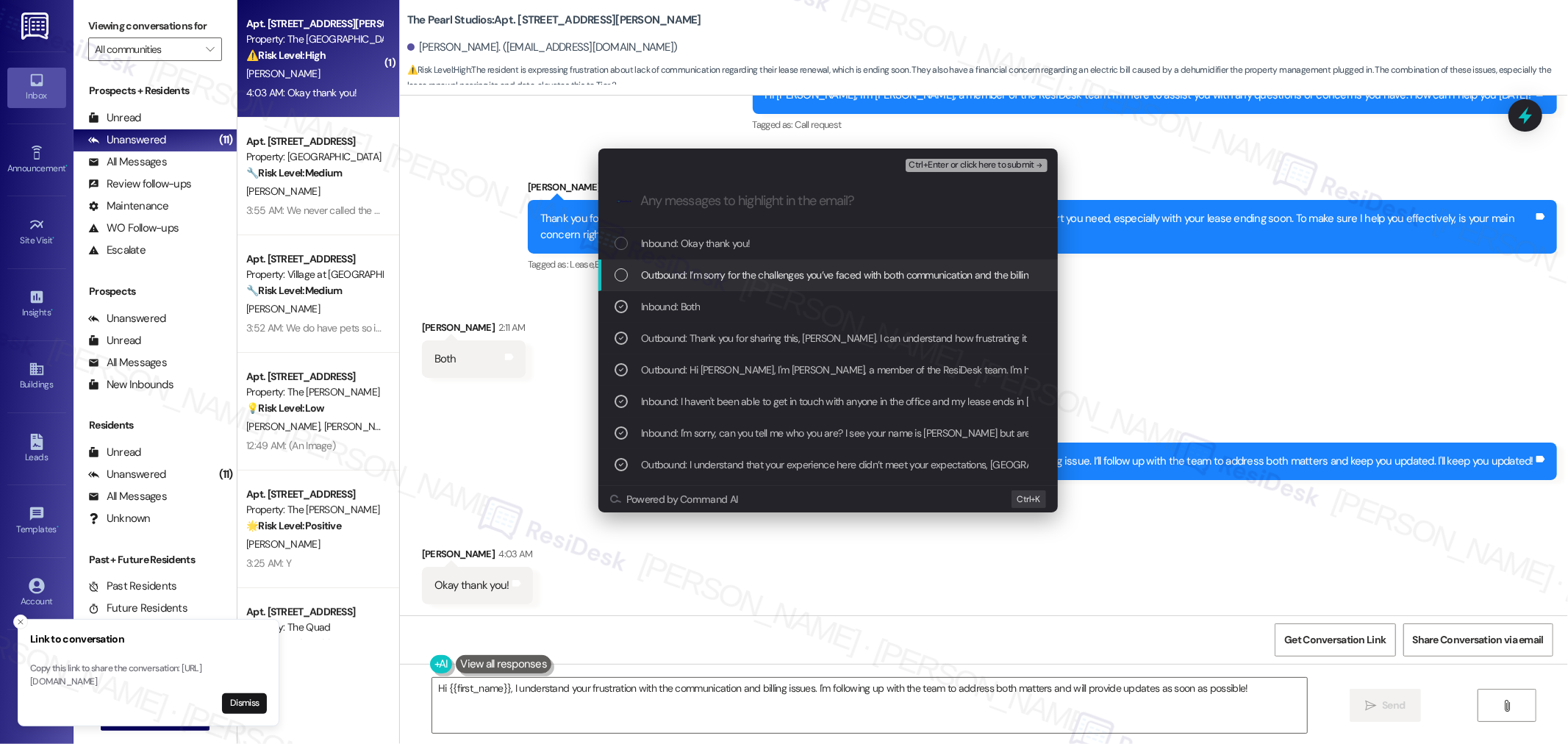
click at [661, 271] on span "Outbound: I’m sorry for the challenges you’ve faced with both communication and…" at bounding box center [1056, 274] width 831 height 16
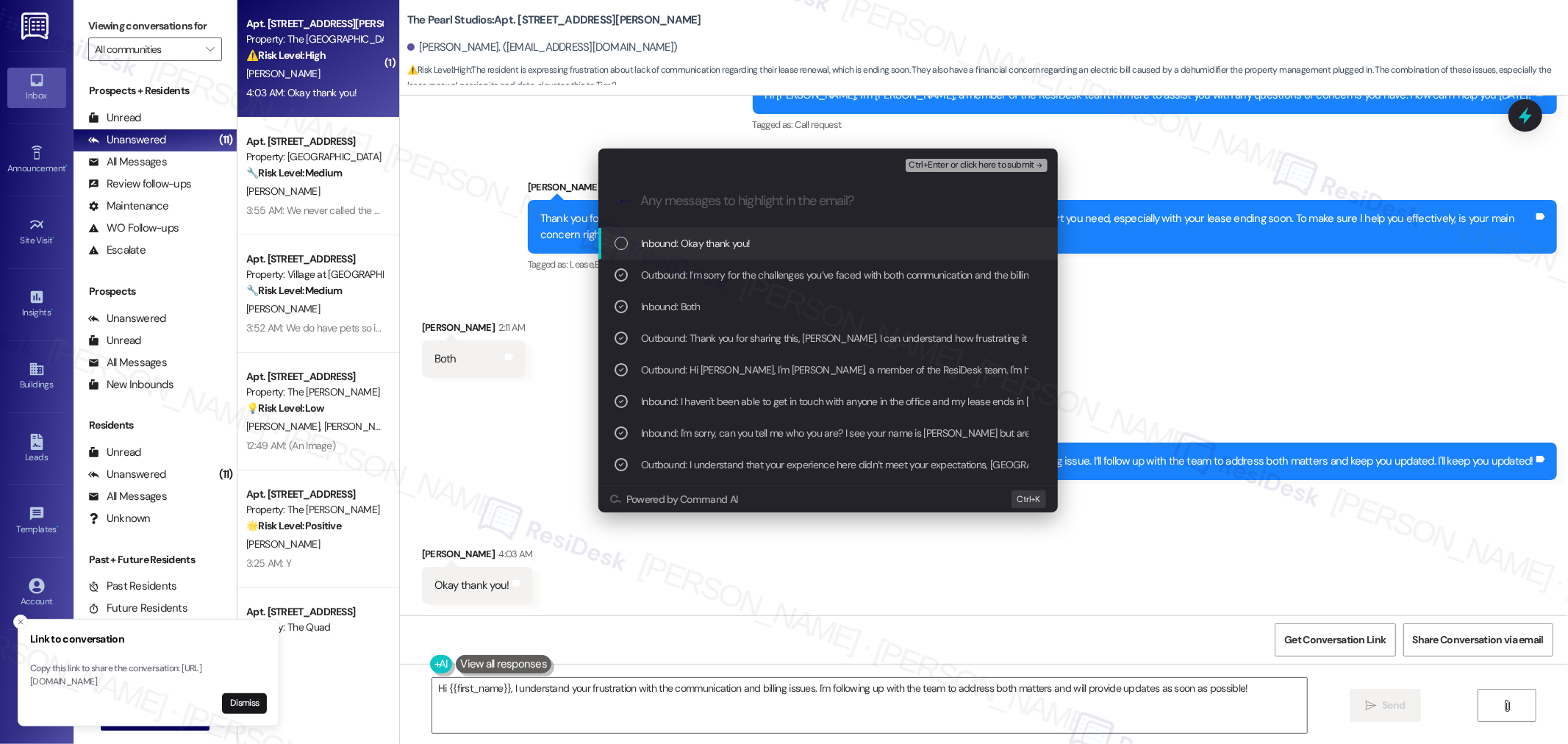
click at [654, 245] on span "Inbound: Okay thank you!" at bounding box center [695, 243] width 109 height 16
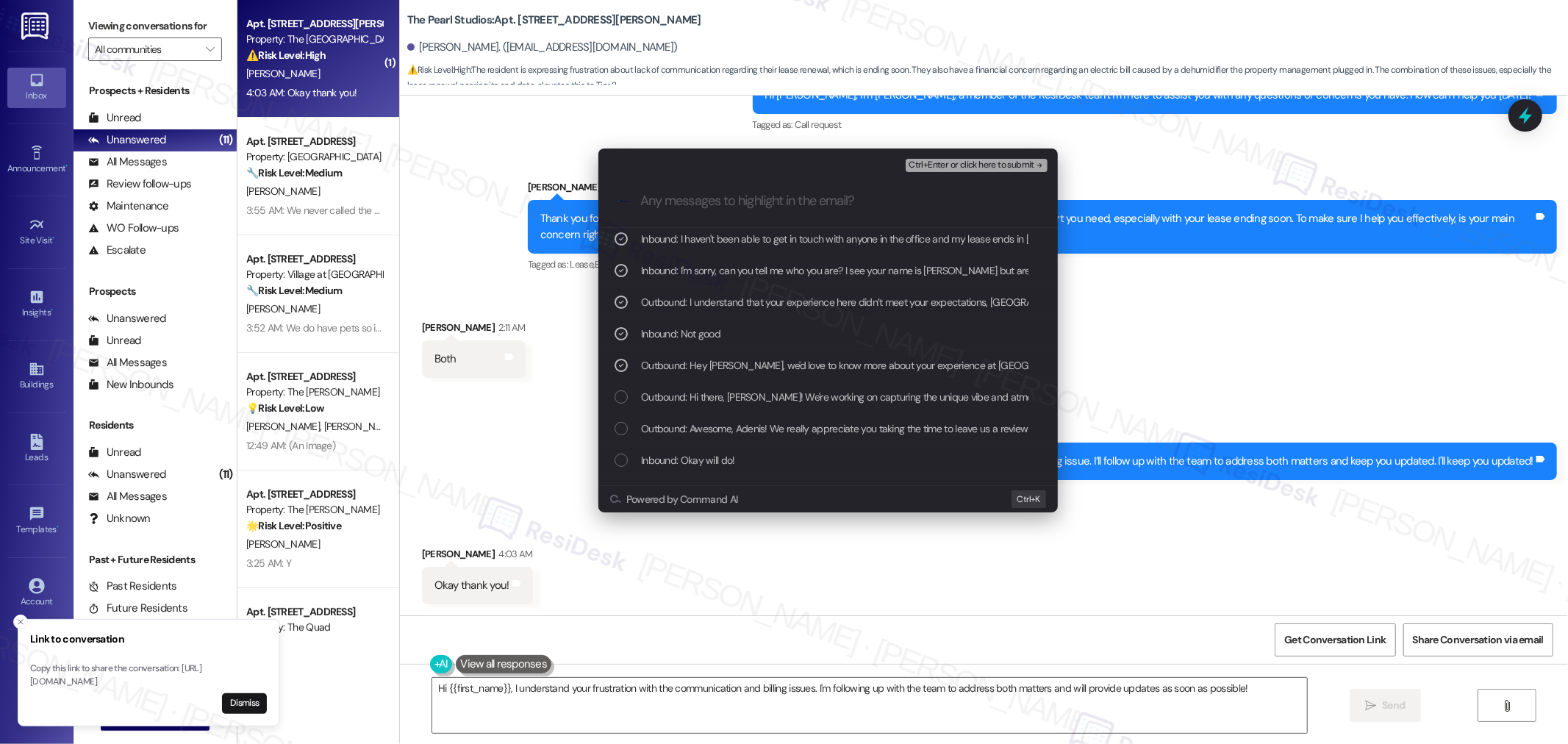
scroll to position [163, 0]
click at [621, 393] on div "List of options" at bounding box center [620, 395] width 13 height 13
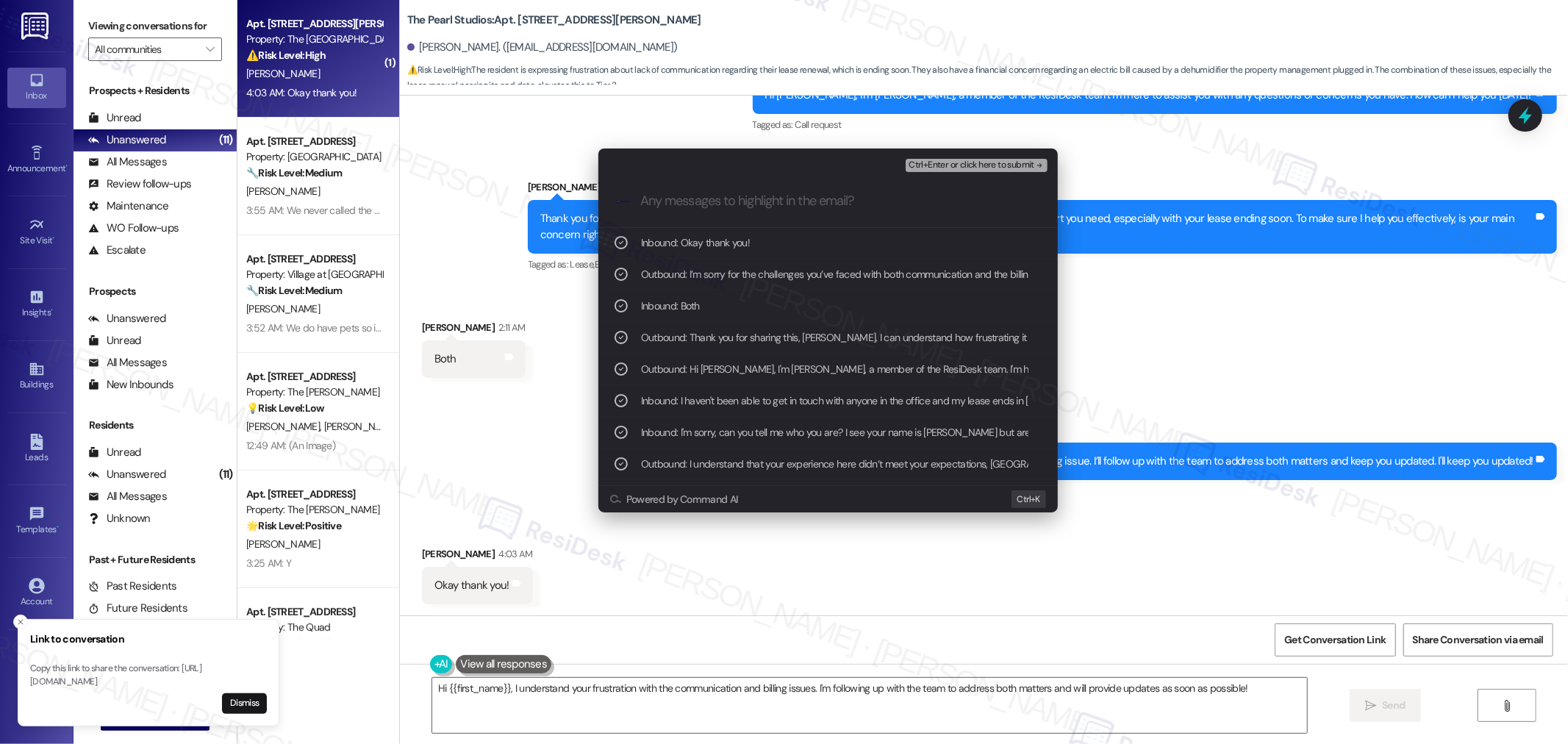
scroll to position [0, 0]
click at [969, 160] on span "Ctrl+Enter or click here to submit" at bounding box center [972, 165] width 126 height 11
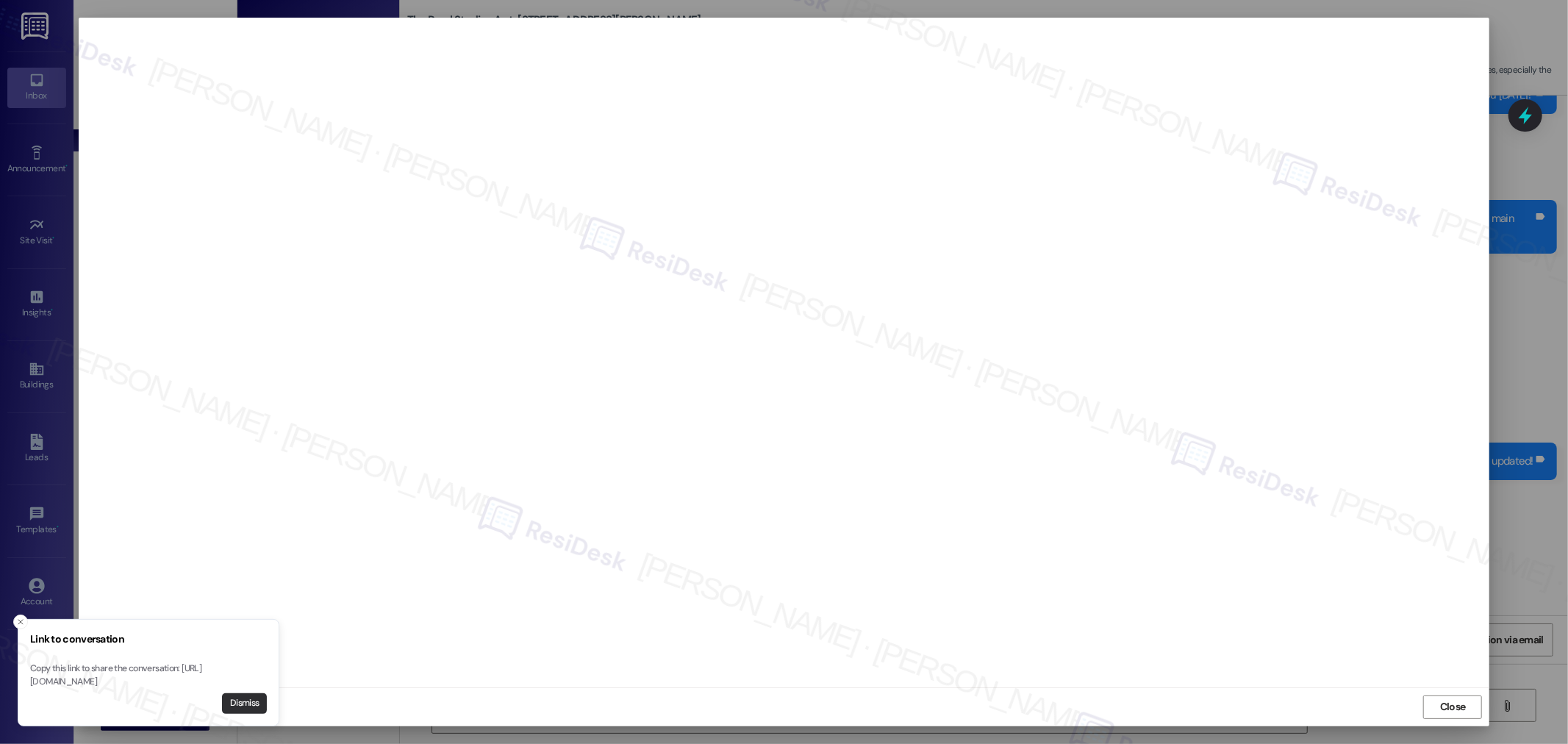
click at [240, 701] on button "Dismiss" at bounding box center [244, 702] width 45 height 20
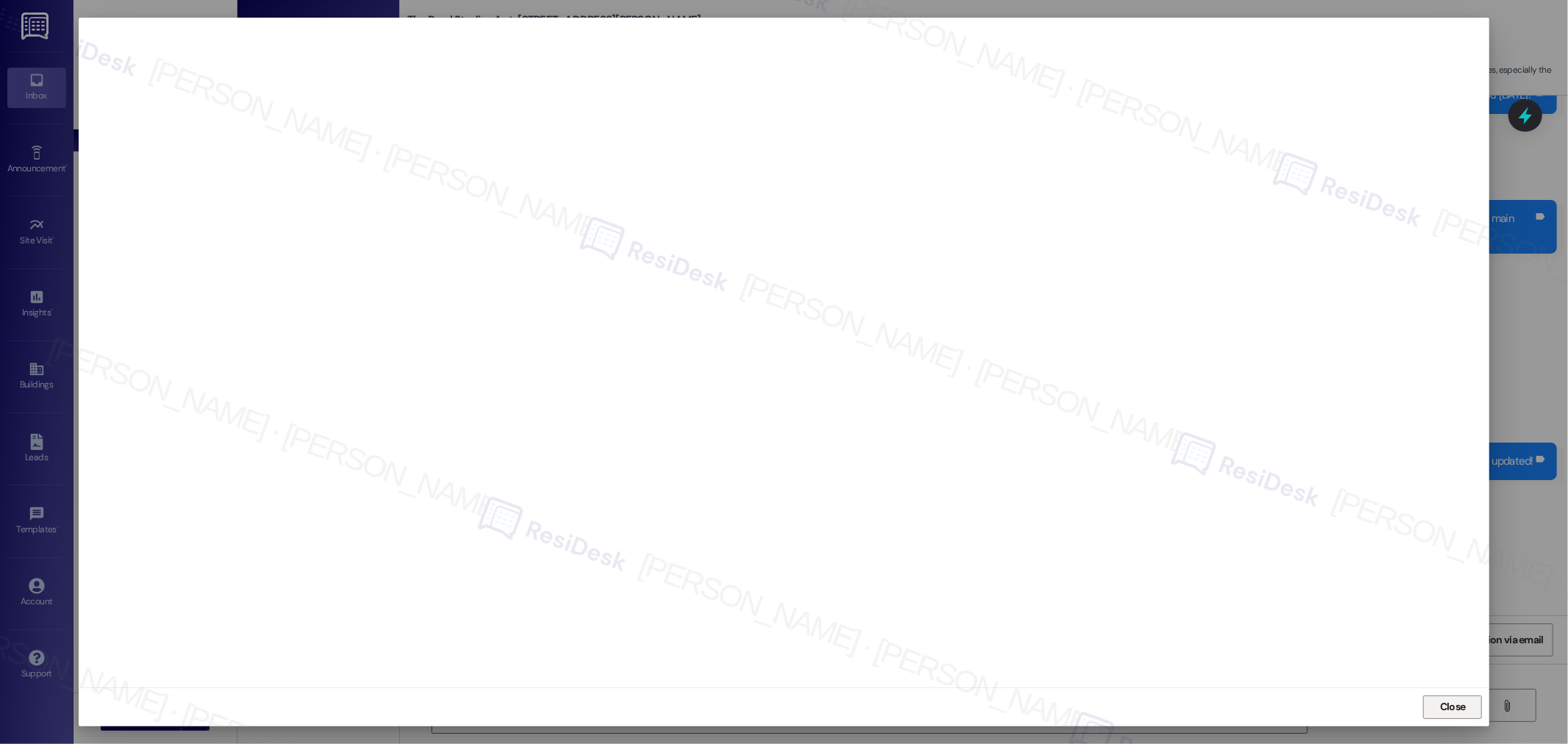
click at [1450, 700] on span "Close" at bounding box center [1452, 706] width 26 height 15
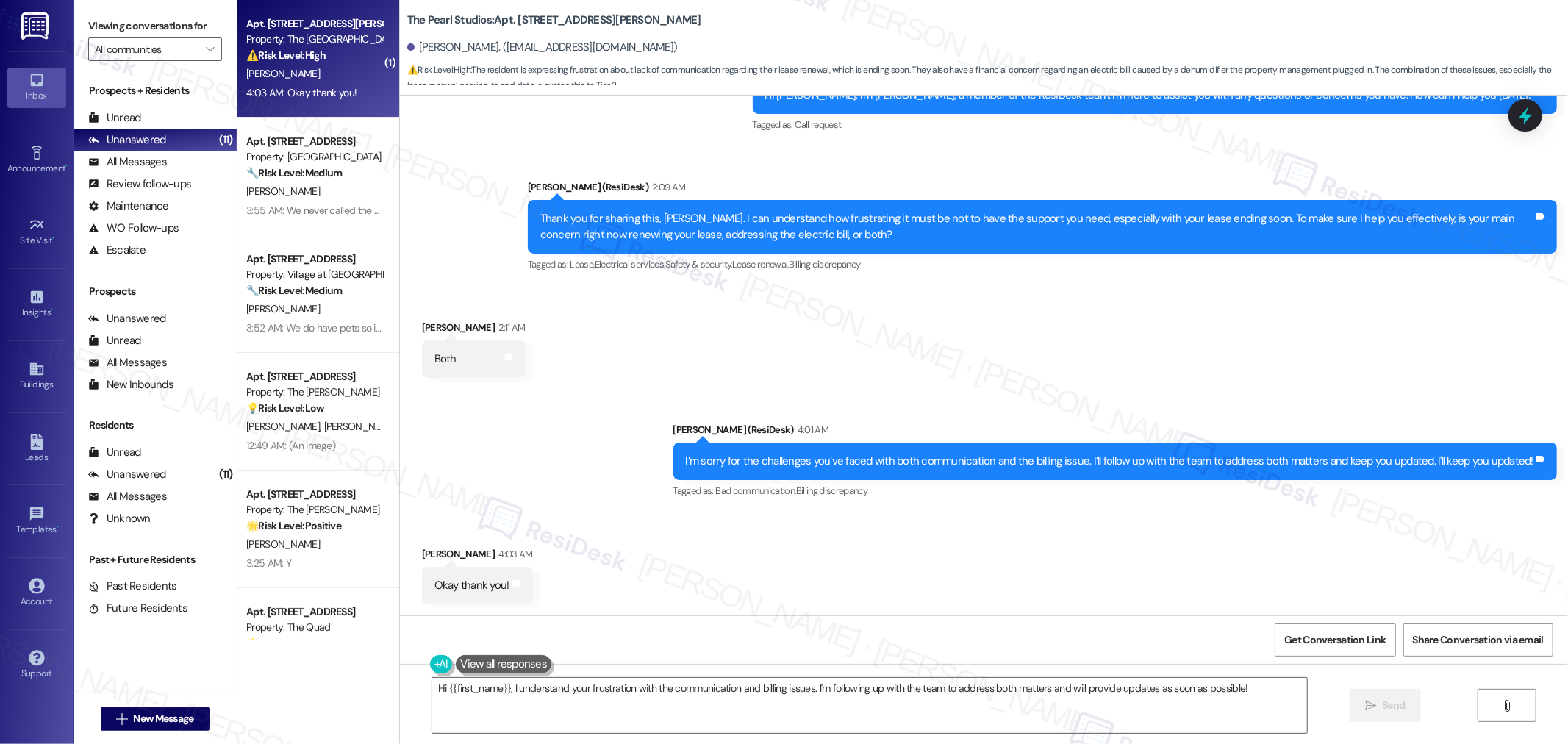
click at [1268, 342] on div "Received via SMS Adenis Diaz 2:11 AM Both Tags and notes" at bounding box center [984, 337] width 1168 height 102
click at [1526, 115] on icon at bounding box center [1525, 116] width 18 height 23
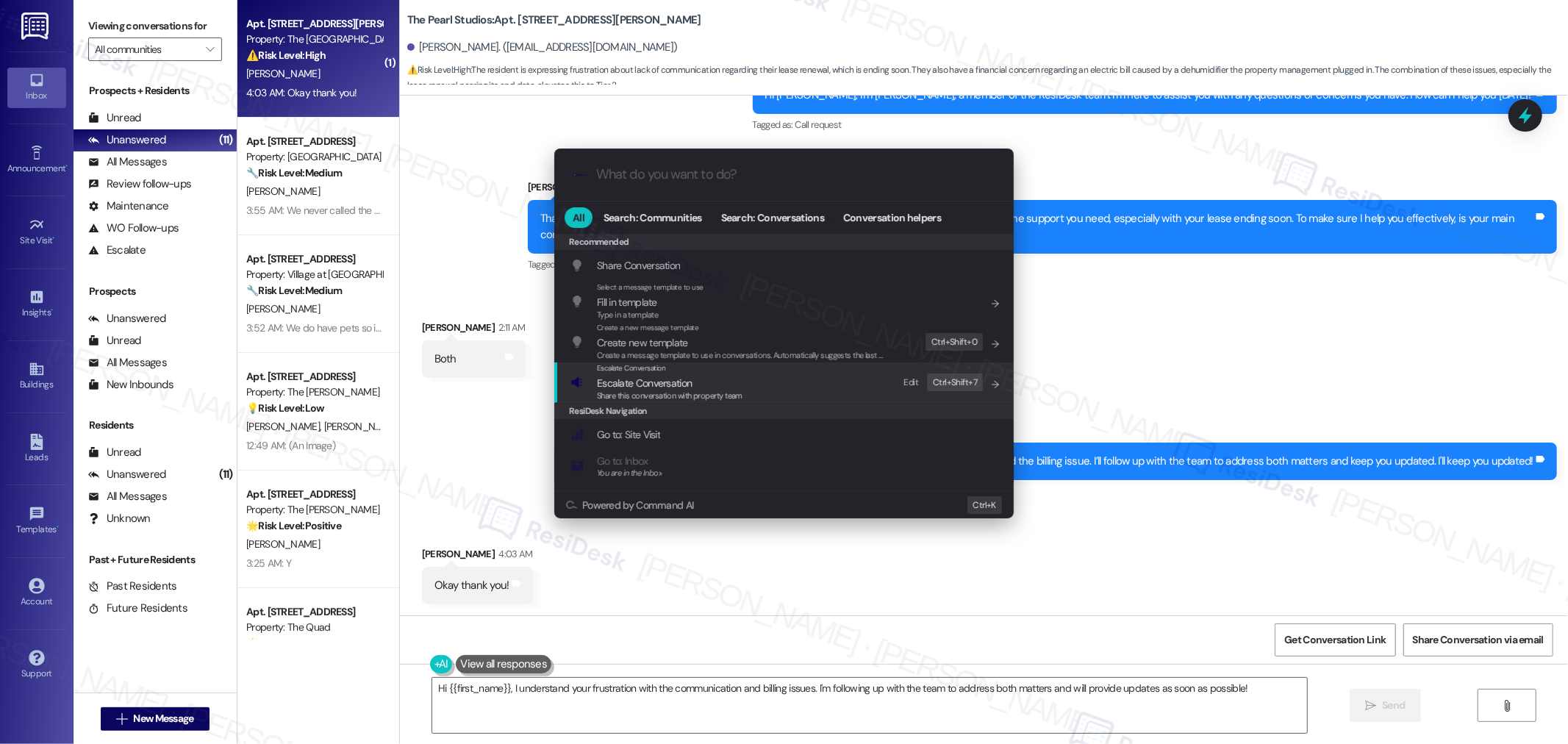
click at [800, 391] on div "Escalate Conversation Escalate Conversation Share this conversation with proper…" at bounding box center [786, 381] width 430 height 40
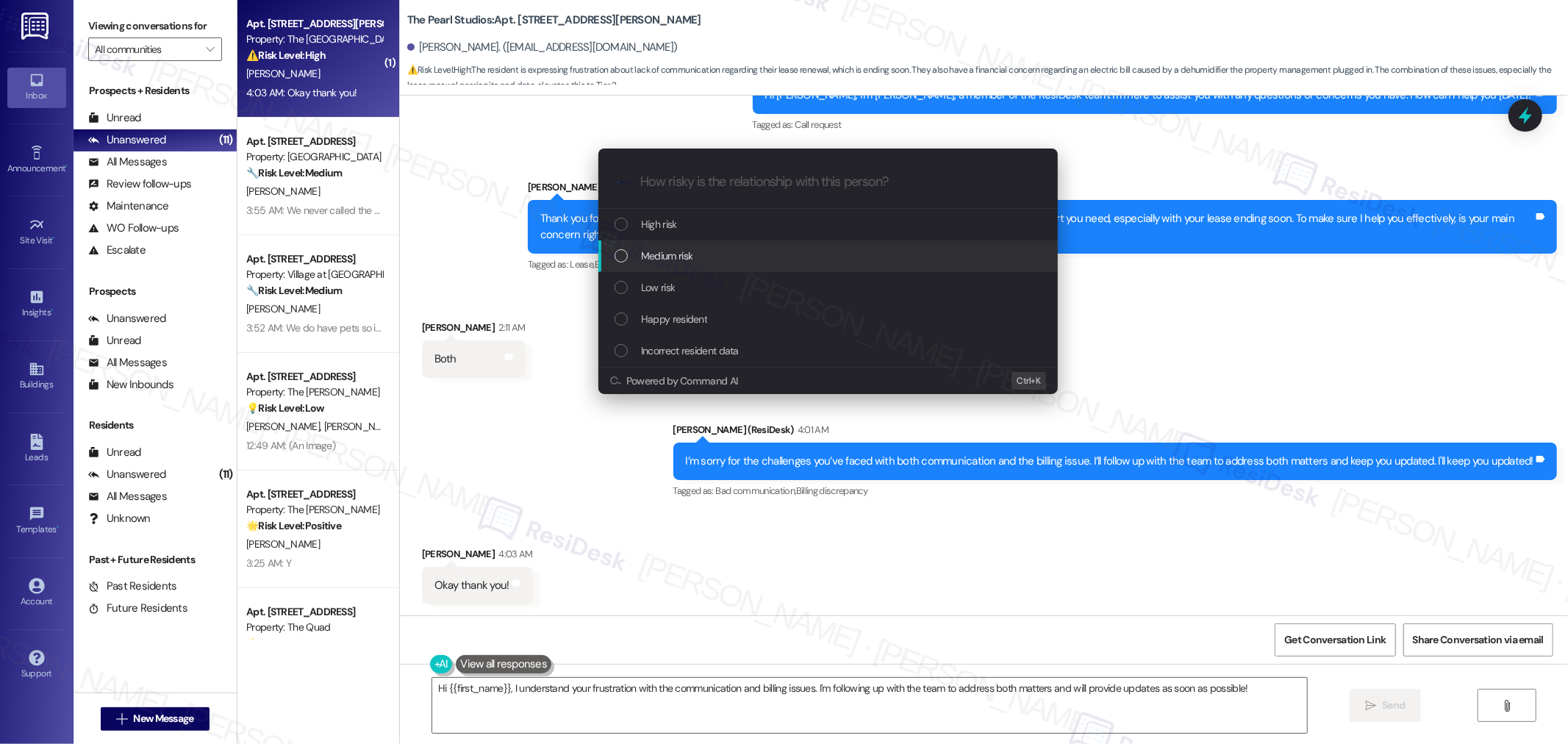
click at [706, 248] on div "Medium risk" at bounding box center [829, 256] width 430 height 16
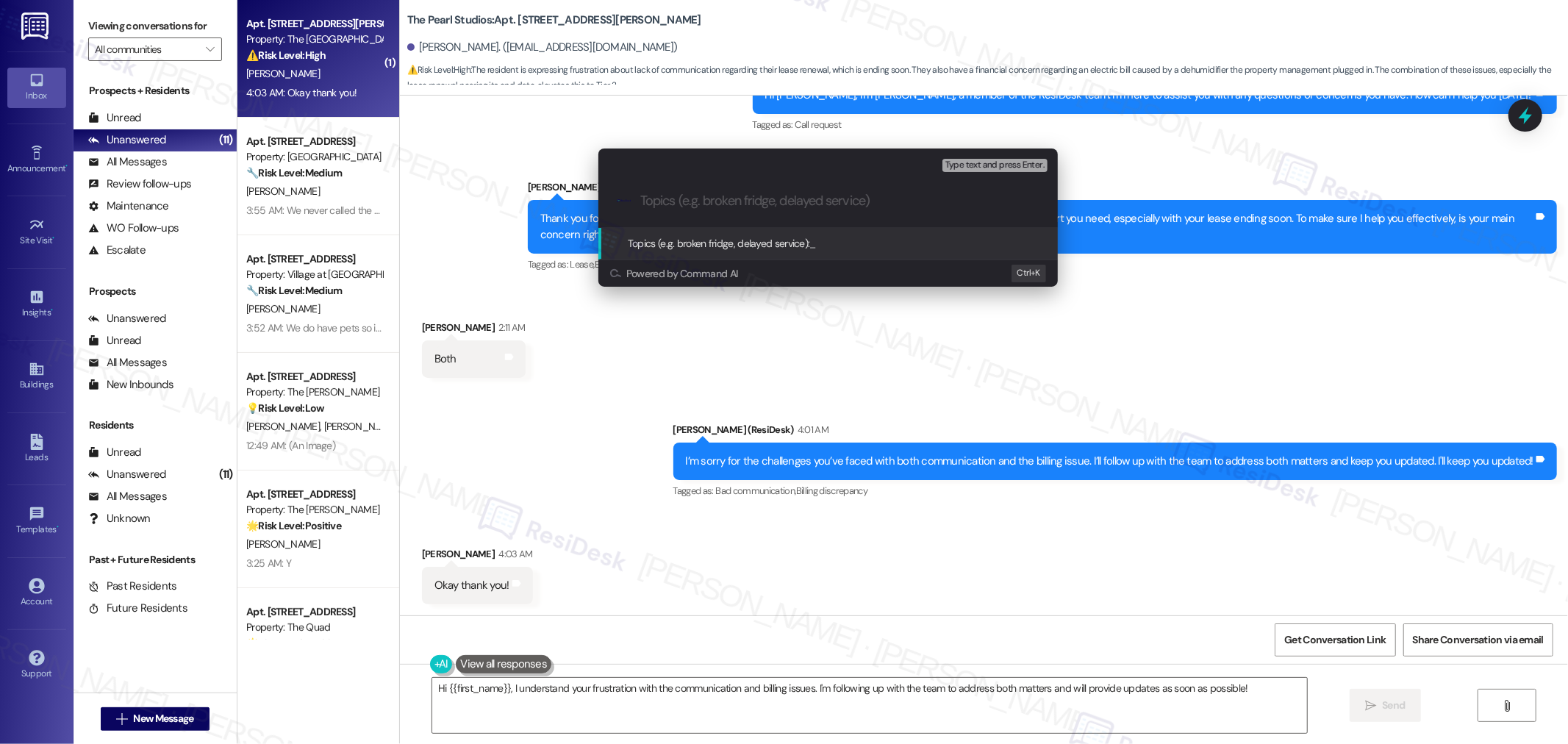
click at [749, 206] on input "Topics (e.g. broken fridge, delayed service)" at bounding box center [839, 200] width 399 height 15
type input "Lease renewal and billing issue"
click at [919, 245] on span "Lease renewal and billing issue" at bounding box center [875, 242] width 131 height 13
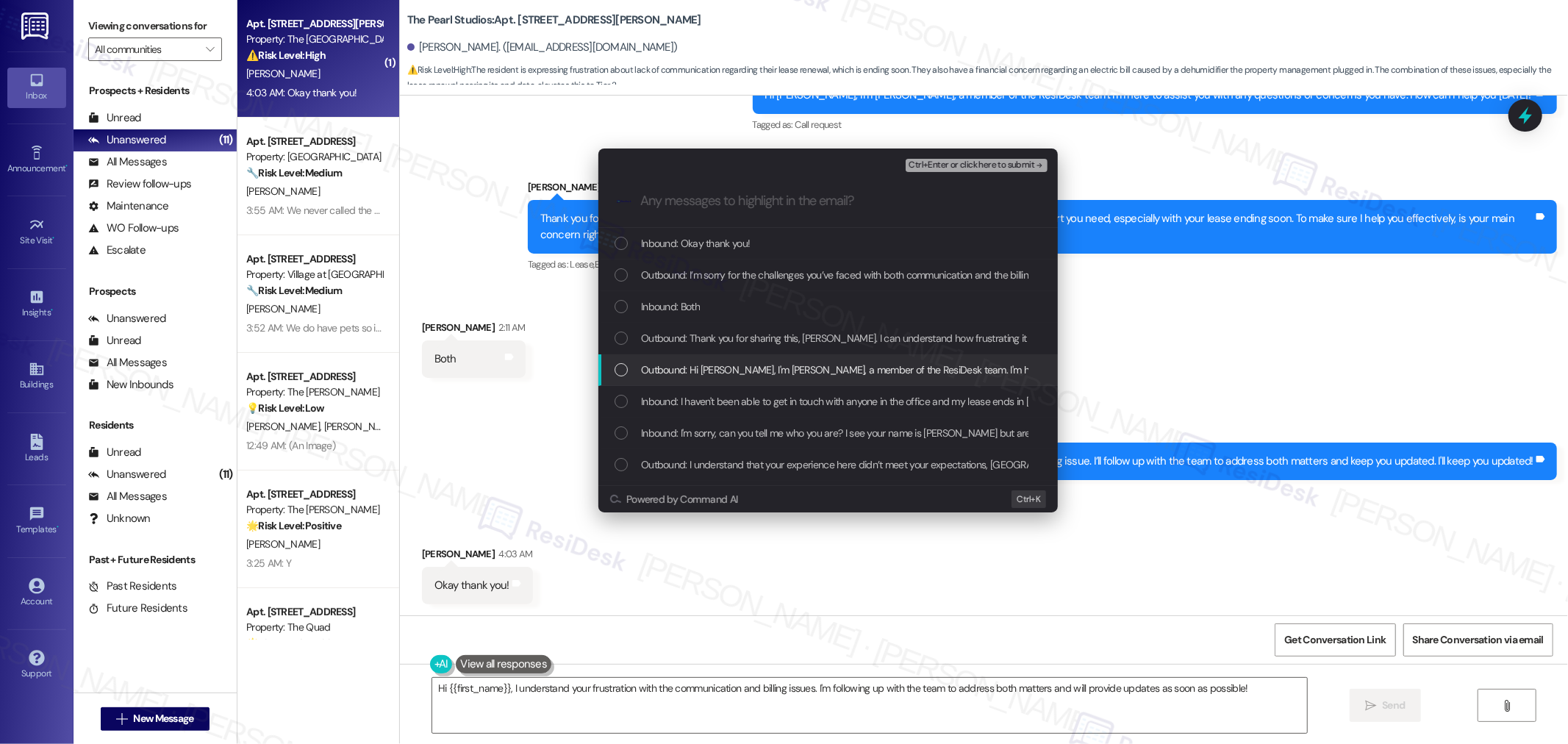
scroll to position [81, 0]
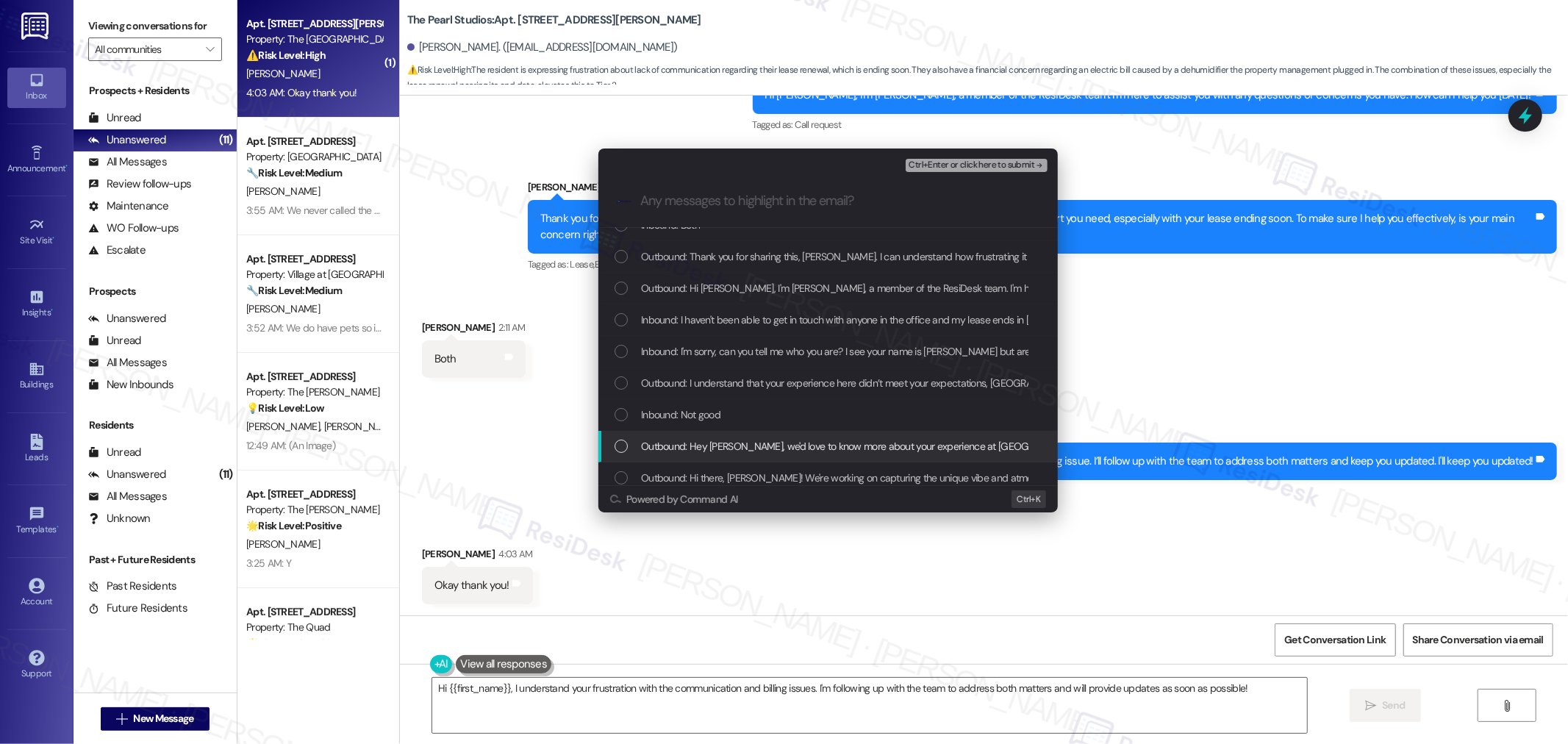
click at [618, 444] on div "List of options" at bounding box center [620, 446] width 13 height 13
click at [622, 414] on div "List of options" at bounding box center [620, 414] width 13 height 13
click at [622, 382] on div "List of options" at bounding box center [620, 382] width 13 height 13
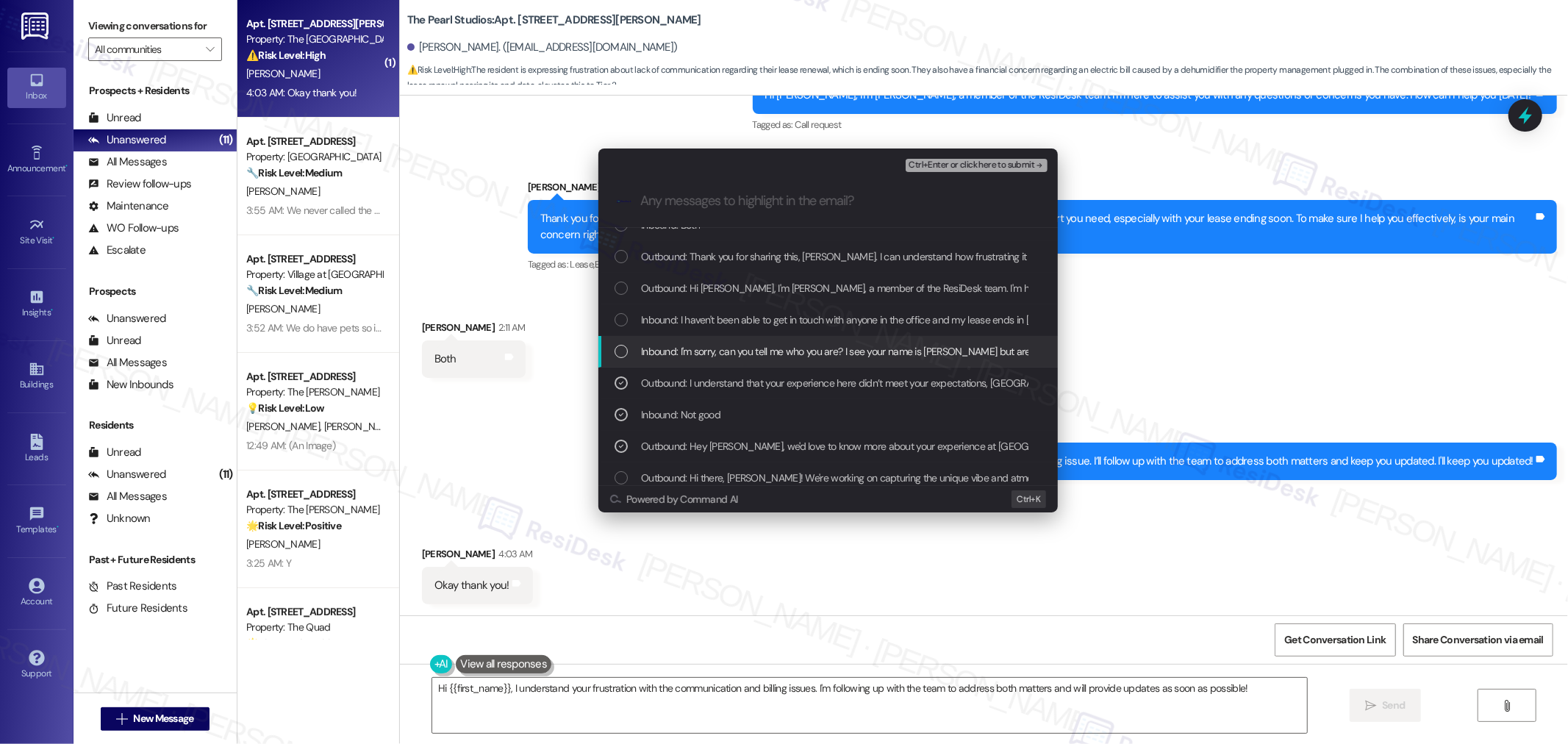
click at [623, 345] on div "List of options" at bounding box center [620, 351] width 13 height 13
click at [622, 316] on div "List of options" at bounding box center [620, 319] width 13 height 13
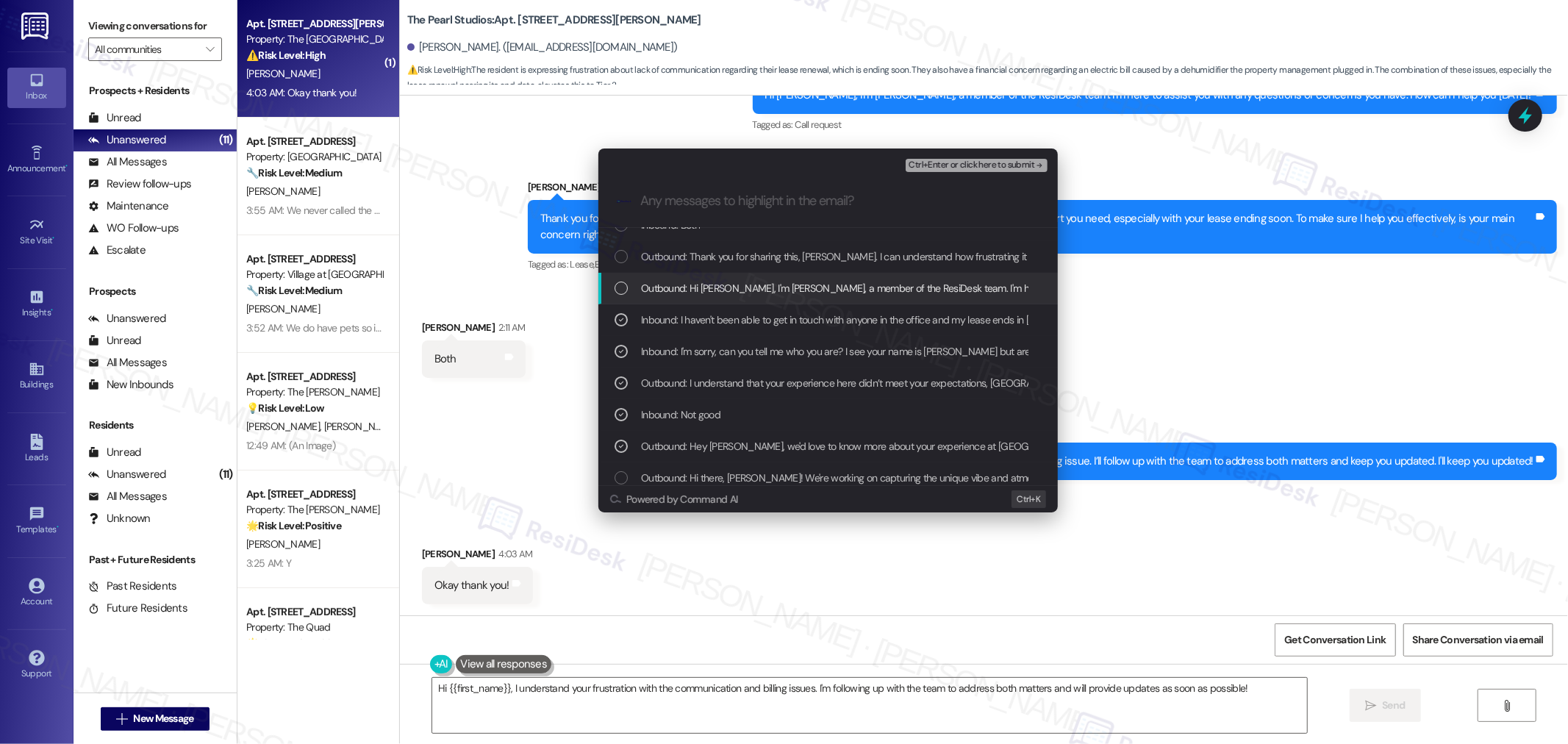
click at [619, 287] on div "List of options" at bounding box center [620, 288] width 13 height 13
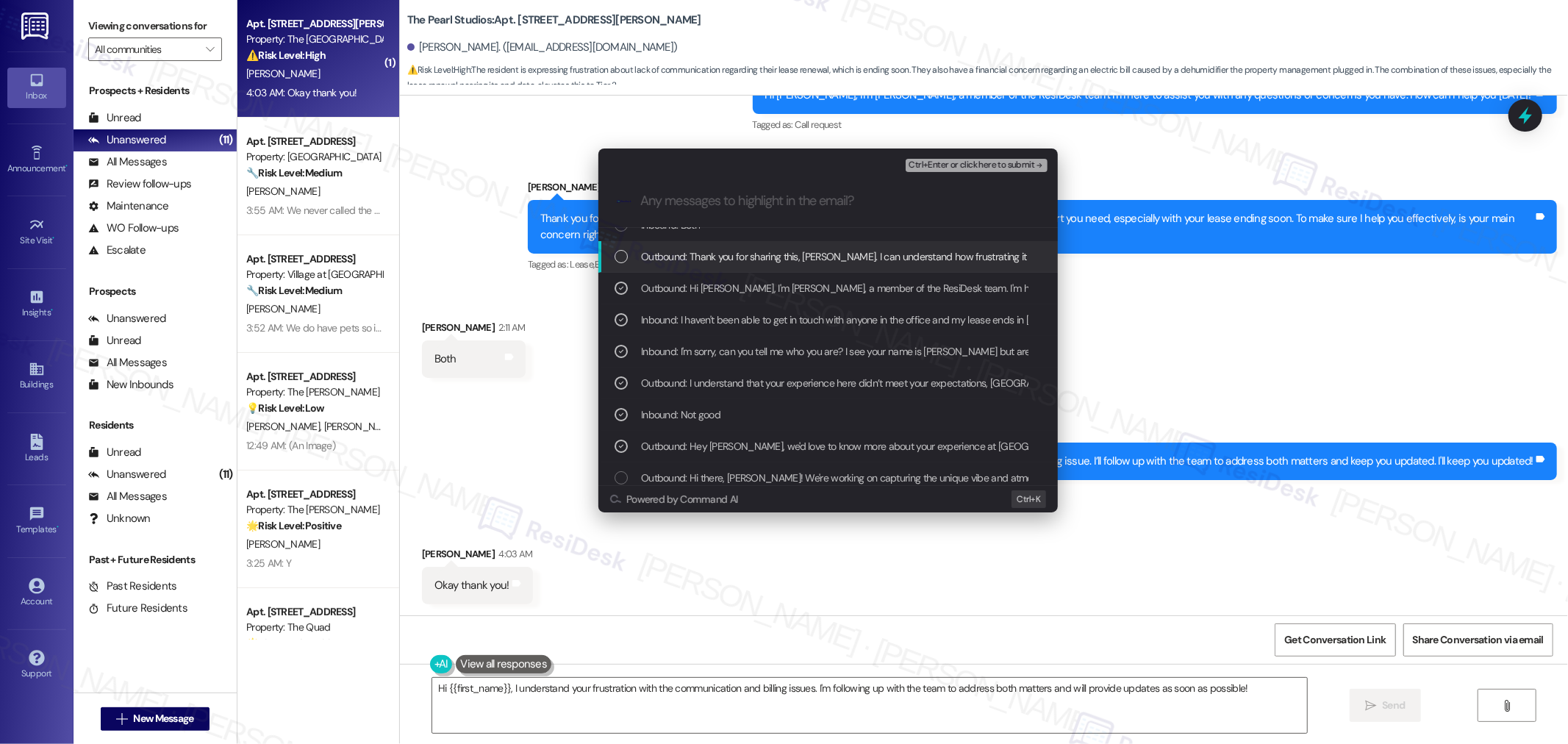
click at [626, 261] on div "List of options" at bounding box center [620, 256] width 13 height 13
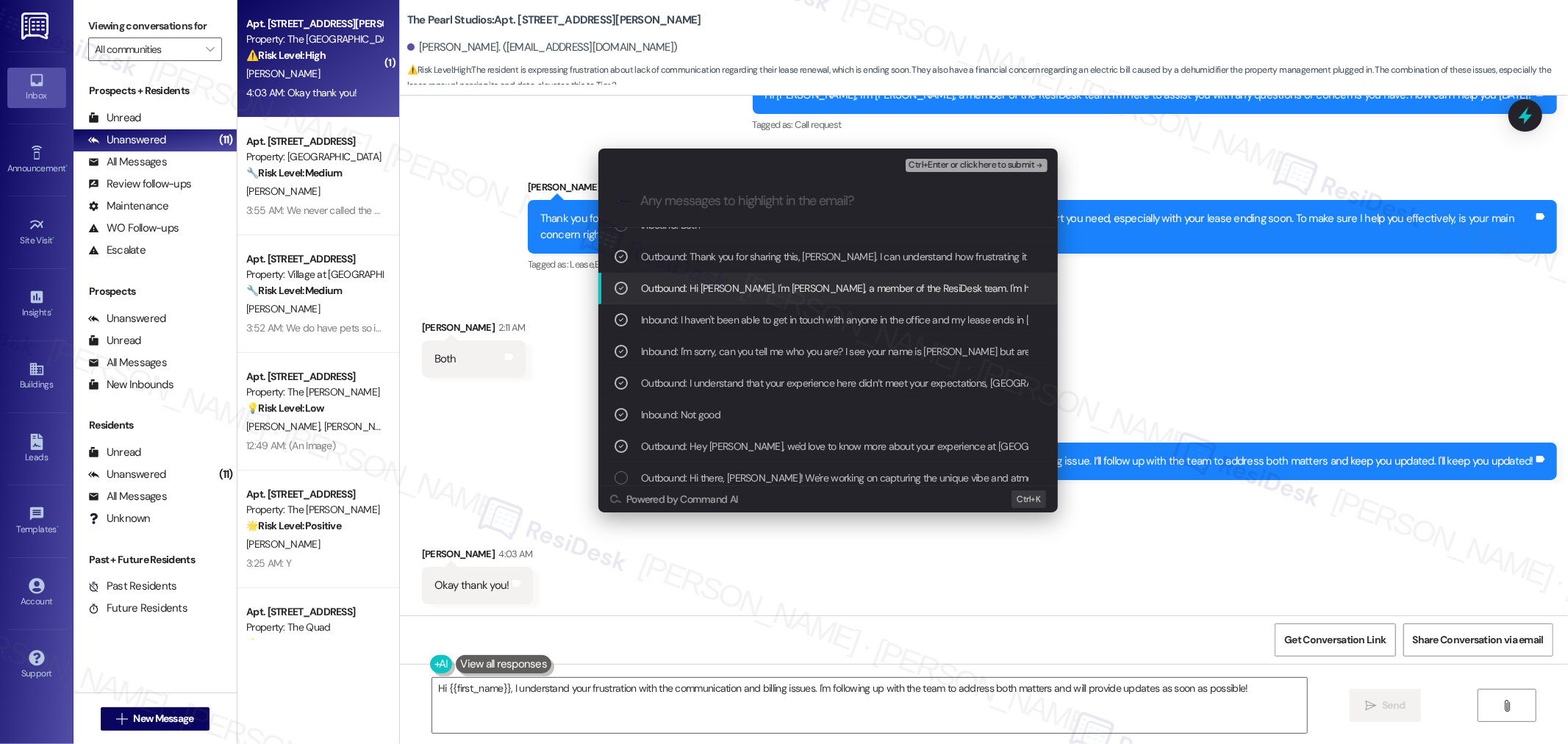
scroll to position [0, 0]
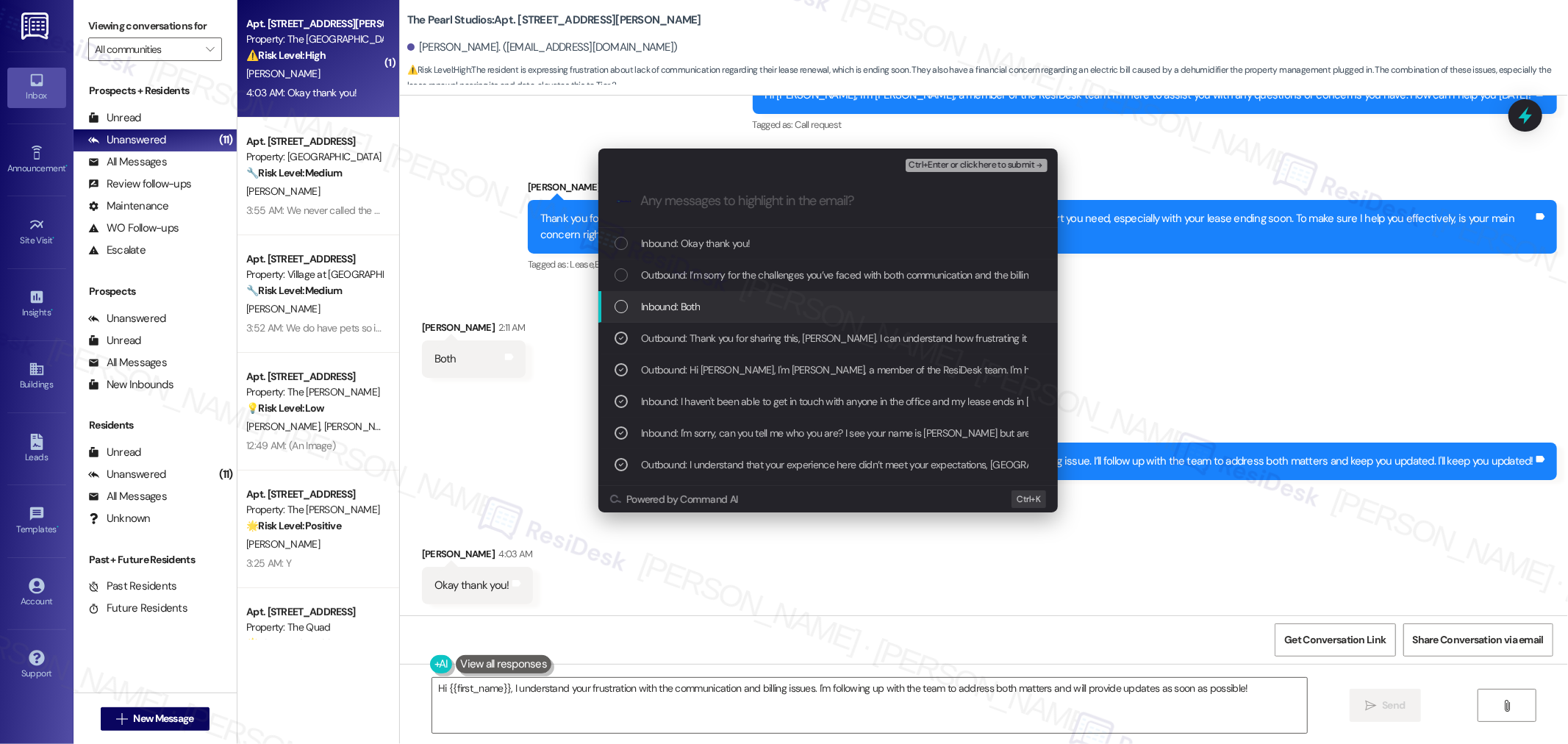
click at [618, 302] on div "List of options" at bounding box center [620, 306] width 13 height 13
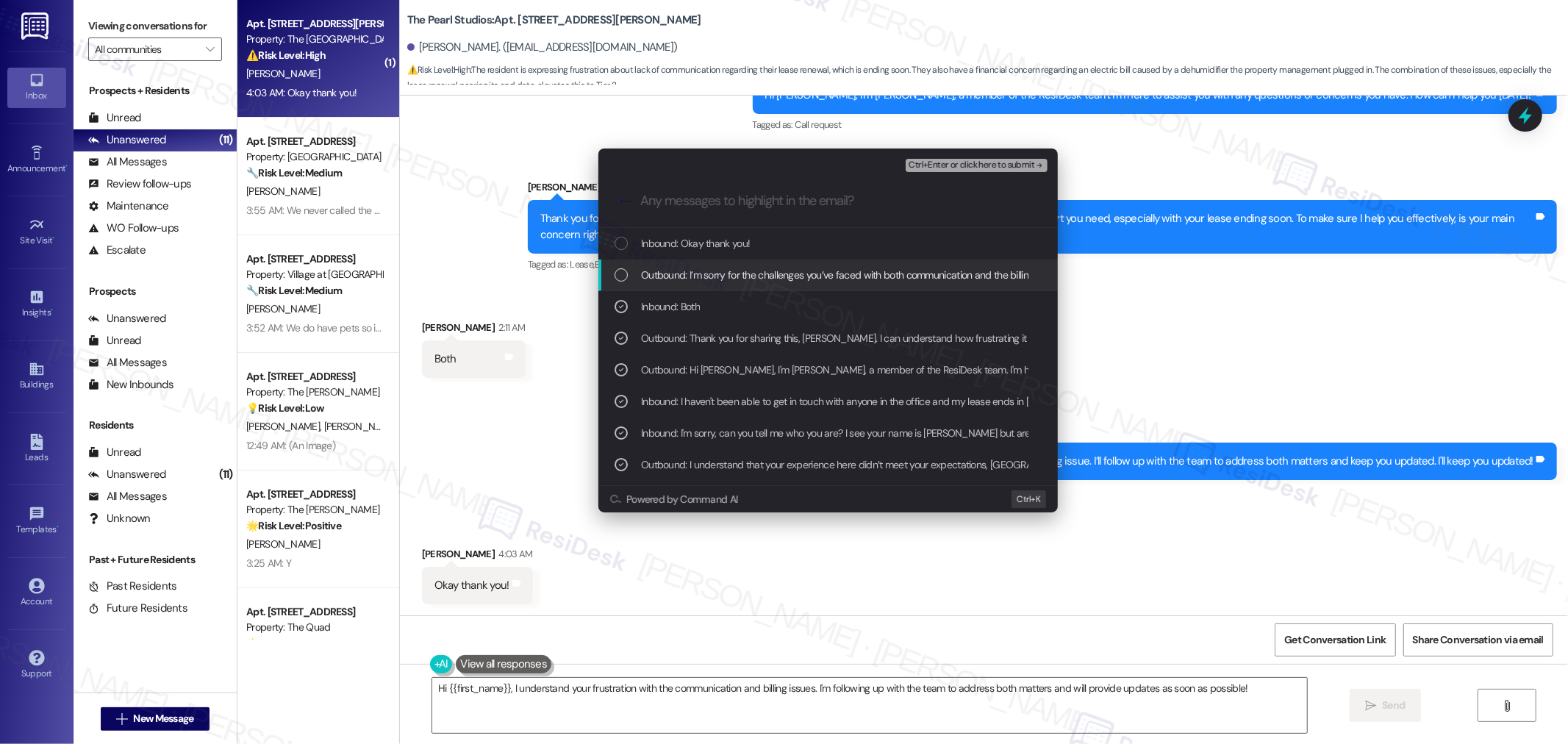
click at [619, 276] on div "List of options" at bounding box center [620, 274] width 13 height 13
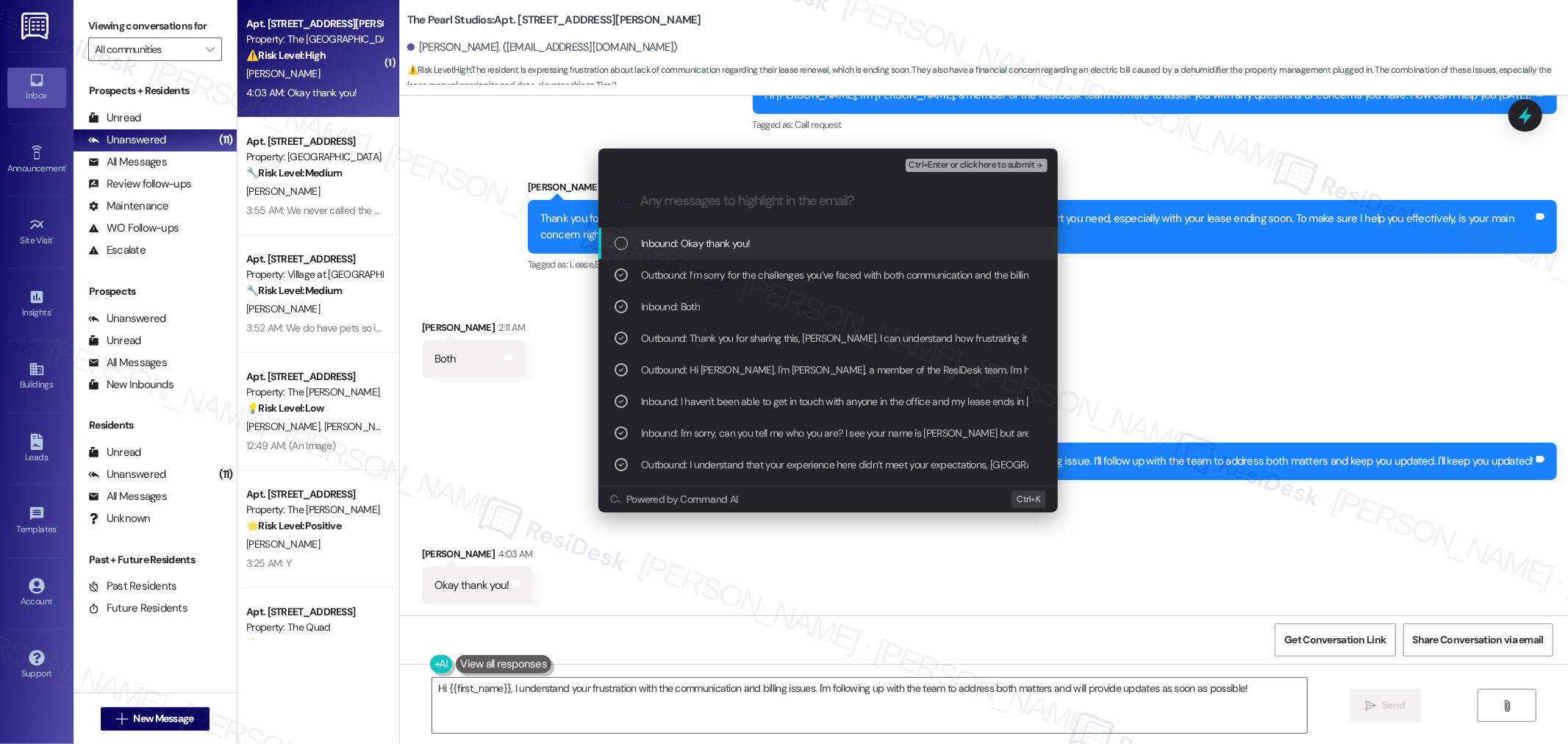
click at [622, 237] on div "List of options" at bounding box center [620, 242] width 13 height 13
click at [1010, 165] on span "Ctrl+Enter or click here to submit" at bounding box center [972, 165] width 126 height 11
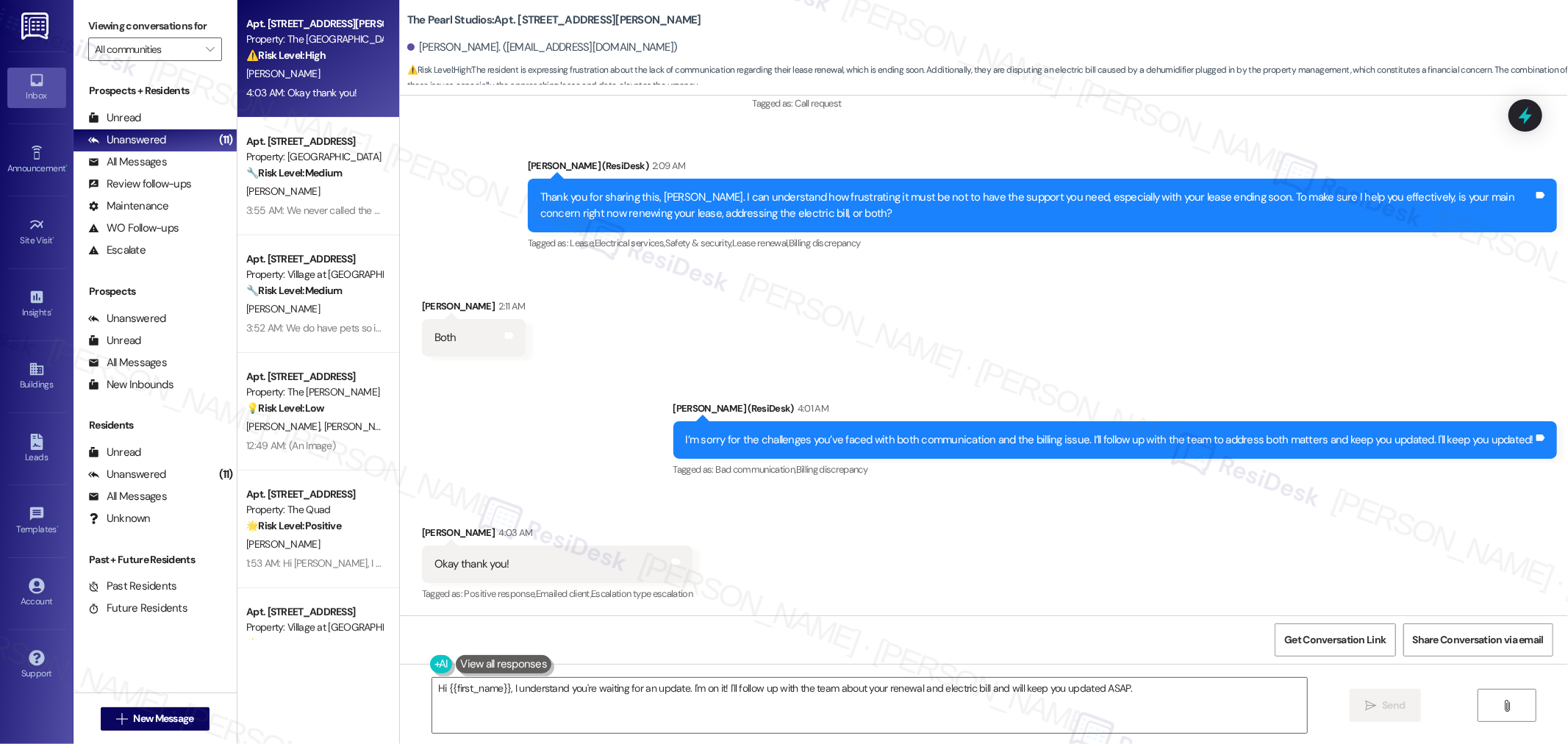
scroll to position [4859, 0]
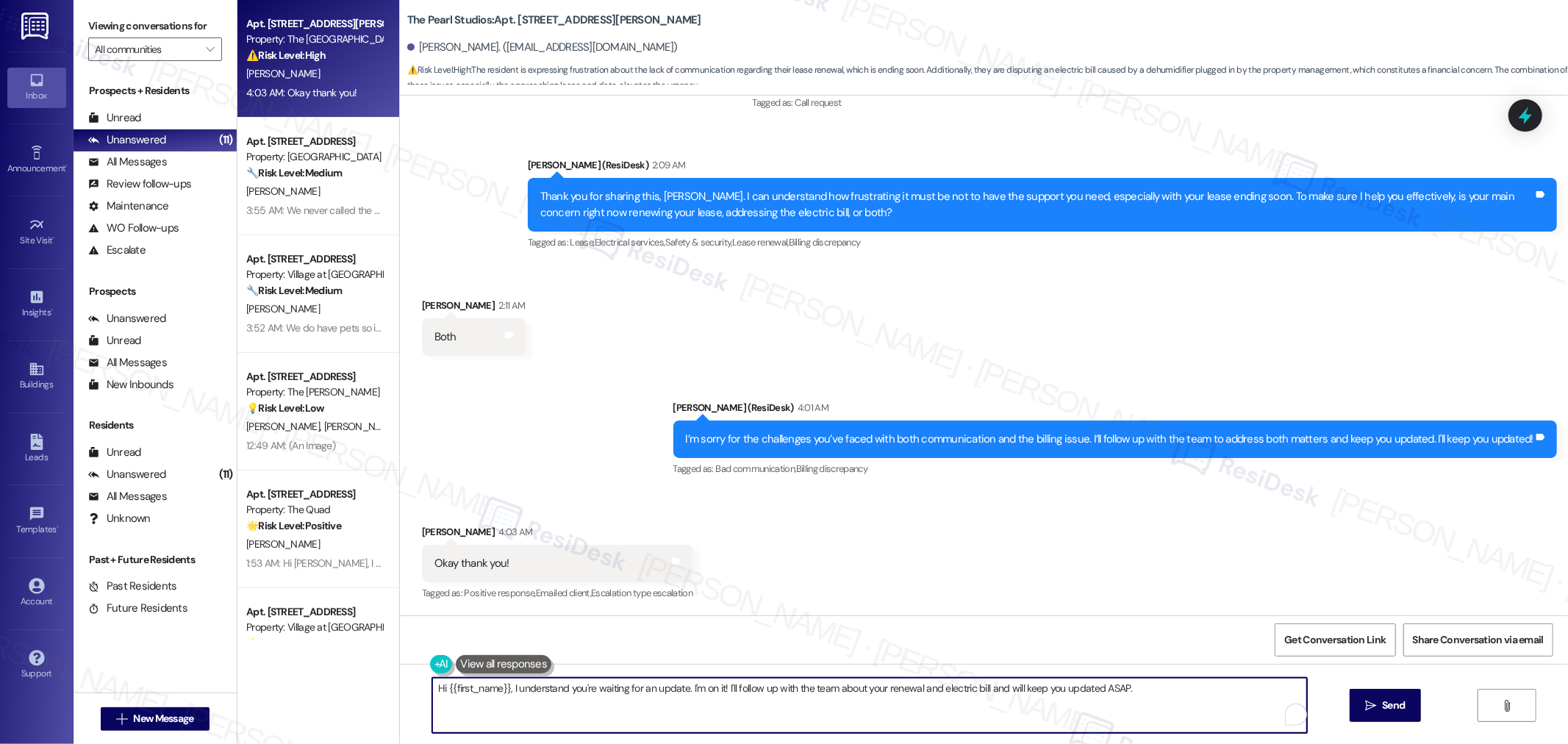
drag, startPoint x: 788, startPoint y: 686, endPoint x: 427, endPoint y: 699, distance: 361.2
click at [432, 702] on div "Hi {{first_name}}, I understand you're waiting for an update. I'm on it! I'll f…" at bounding box center [870, 705] width 876 height 57
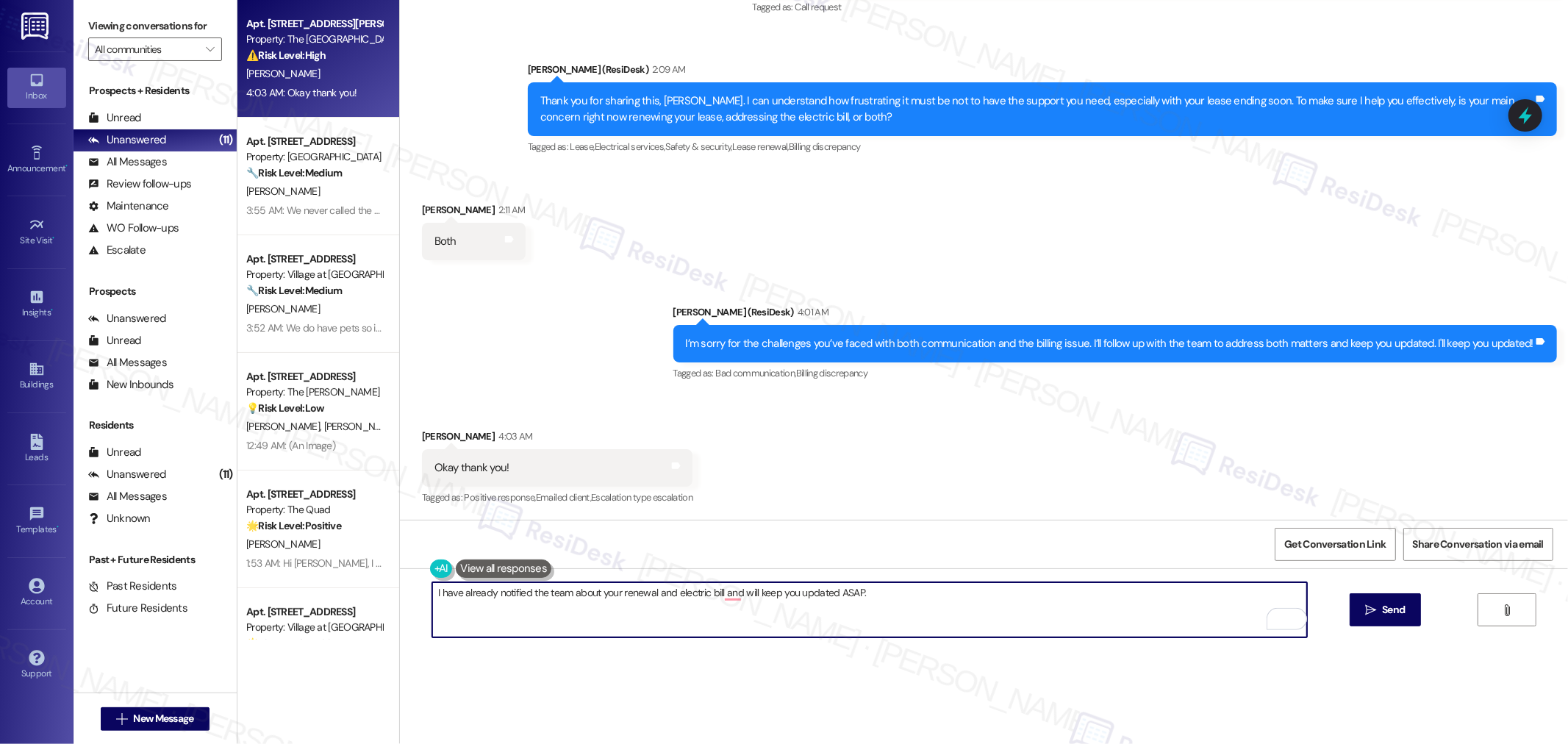
click at [535, 594] on textarea "I have already notified the team about your renewal and electric bill and will …" at bounding box center [869, 610] width 874 height 55
click at [501, 594] on textarea "I have already notified the site team about your renewal and electric bill, and…" at bounding box center [869, 610] width 874 height 55
click at [537, 617] on textarea "I have already notified the site team about your renewal and electric bill, and…" at bounding box center [869, 610] width 874 height 55
click at [950, 599] on textarea "I have already notified the site team about your renewal and electric bill, and…" at bounding box center [869, 610] width 874 height 55
type textarea "I have already notified the site team about your renewal and electric bill, and…"
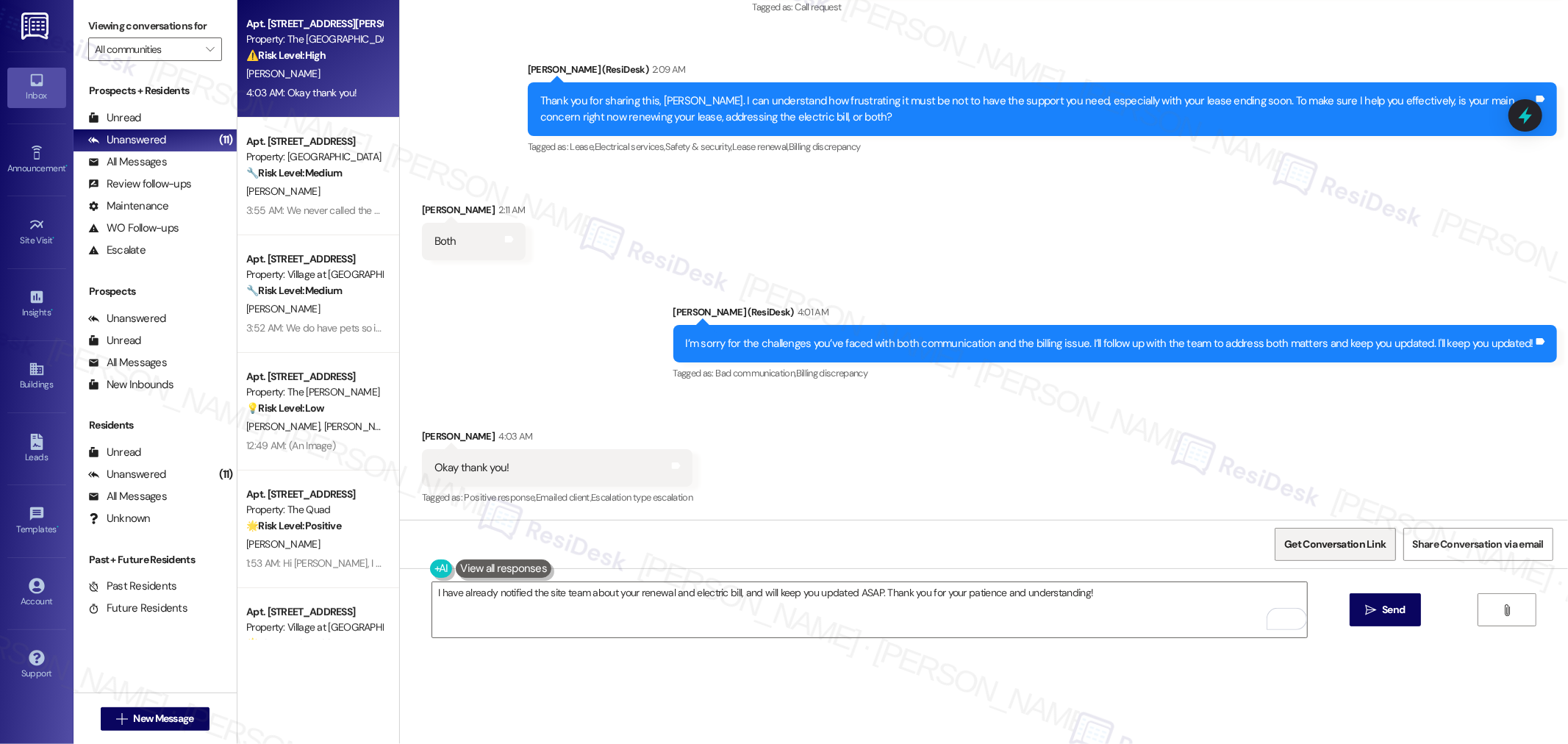
drag, startPoint x: 1398, startPoint y: 609, endPoint x: 1333, endPoint y: 560, distance: 81.4
click at [1398, 609] on span "Send" at bounding box center [1393, 609] width 23 height 15
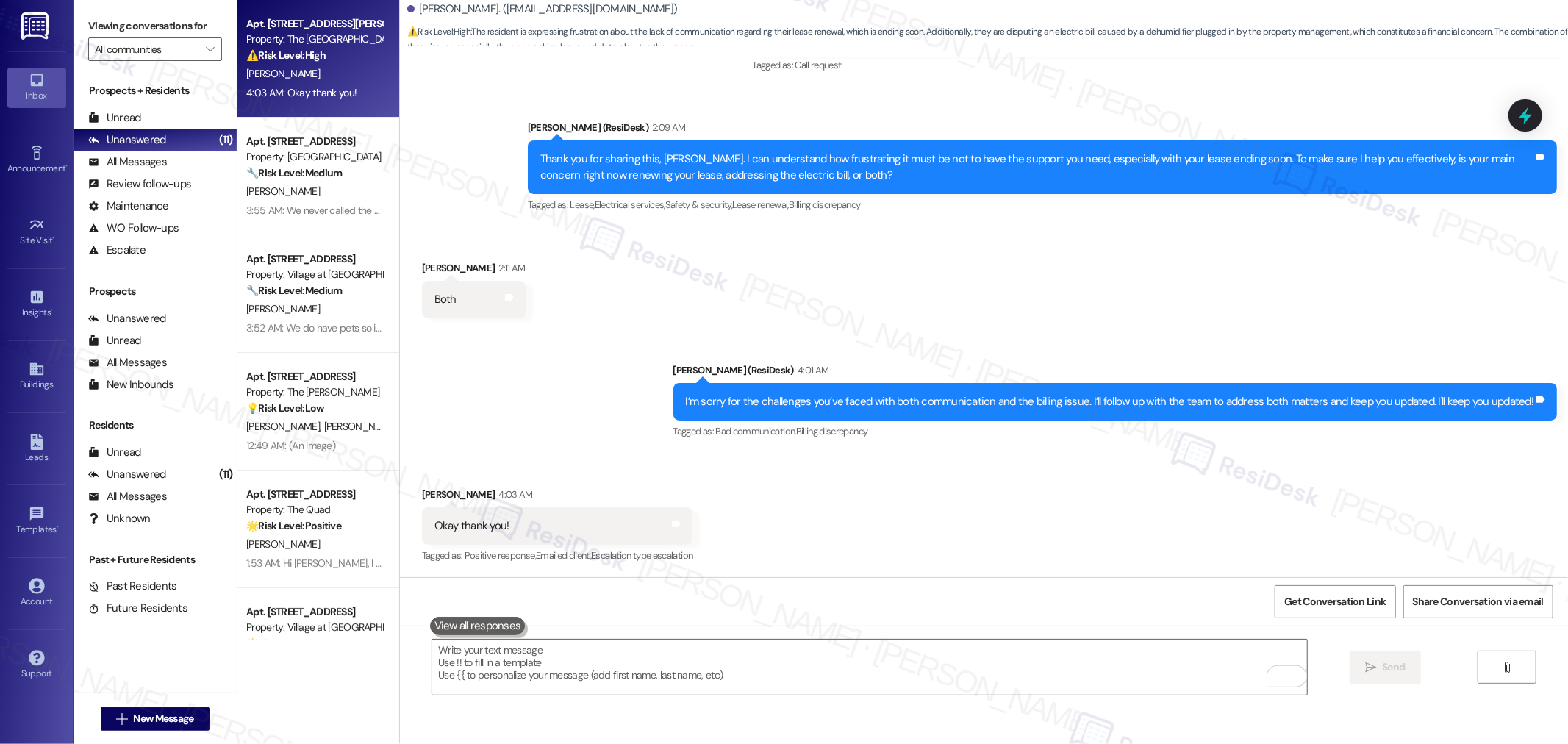
scroll to position [0, 0]
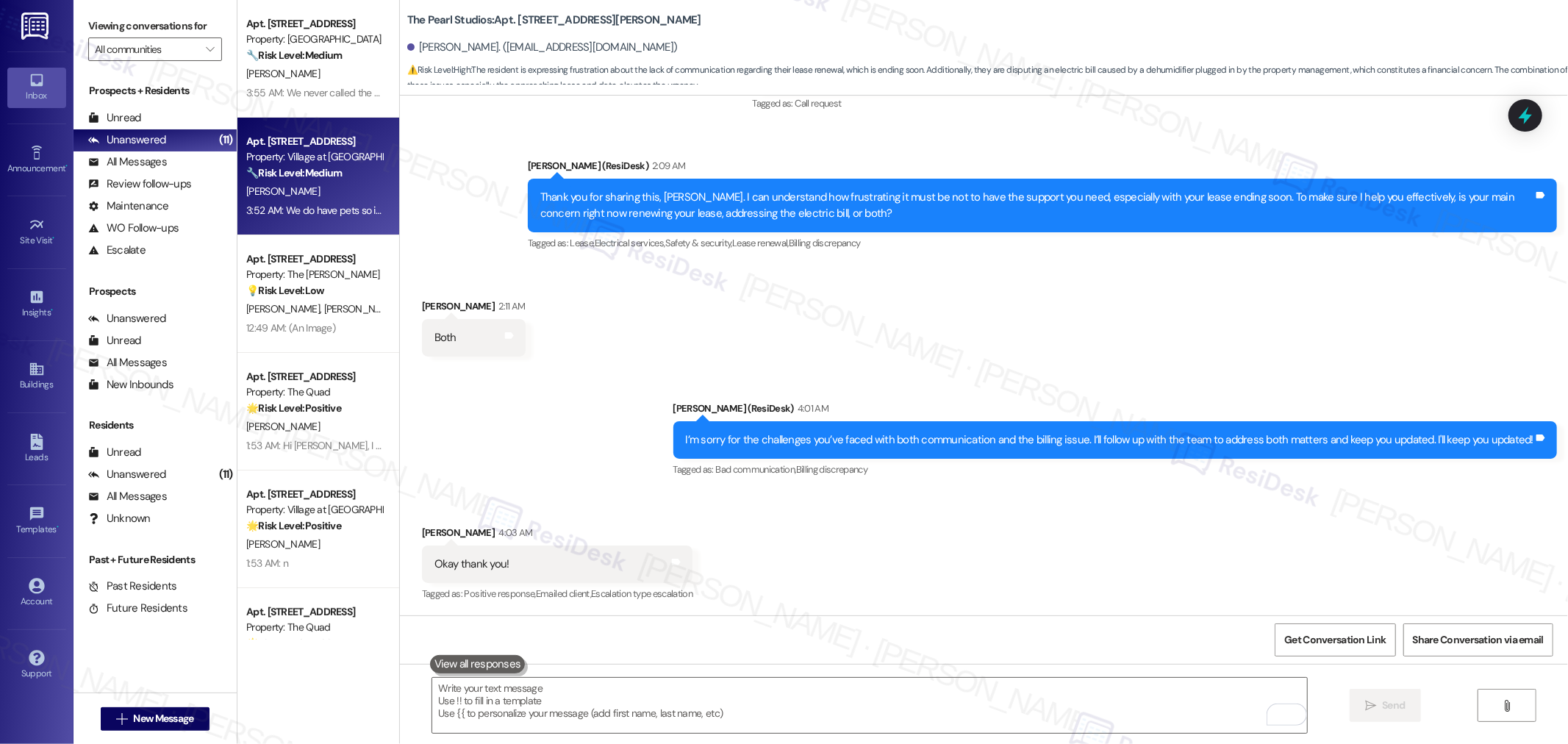
click at [340, 211] on div "3:52 AM: We do have pets so if it's possible to call before! We are usually hom…" at bounding box center [450, 210] width 407 height 13
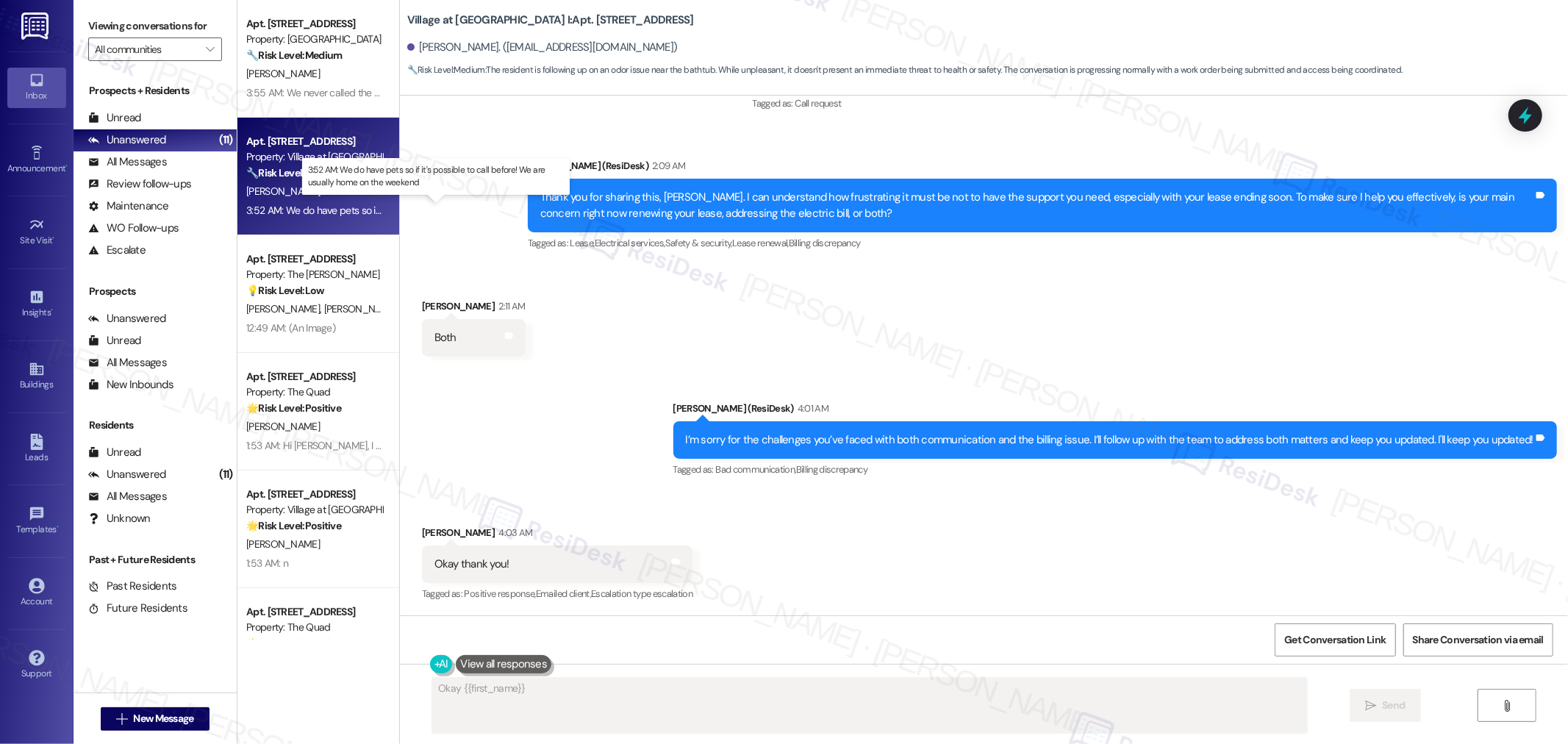
scroll to position [2357, 0]
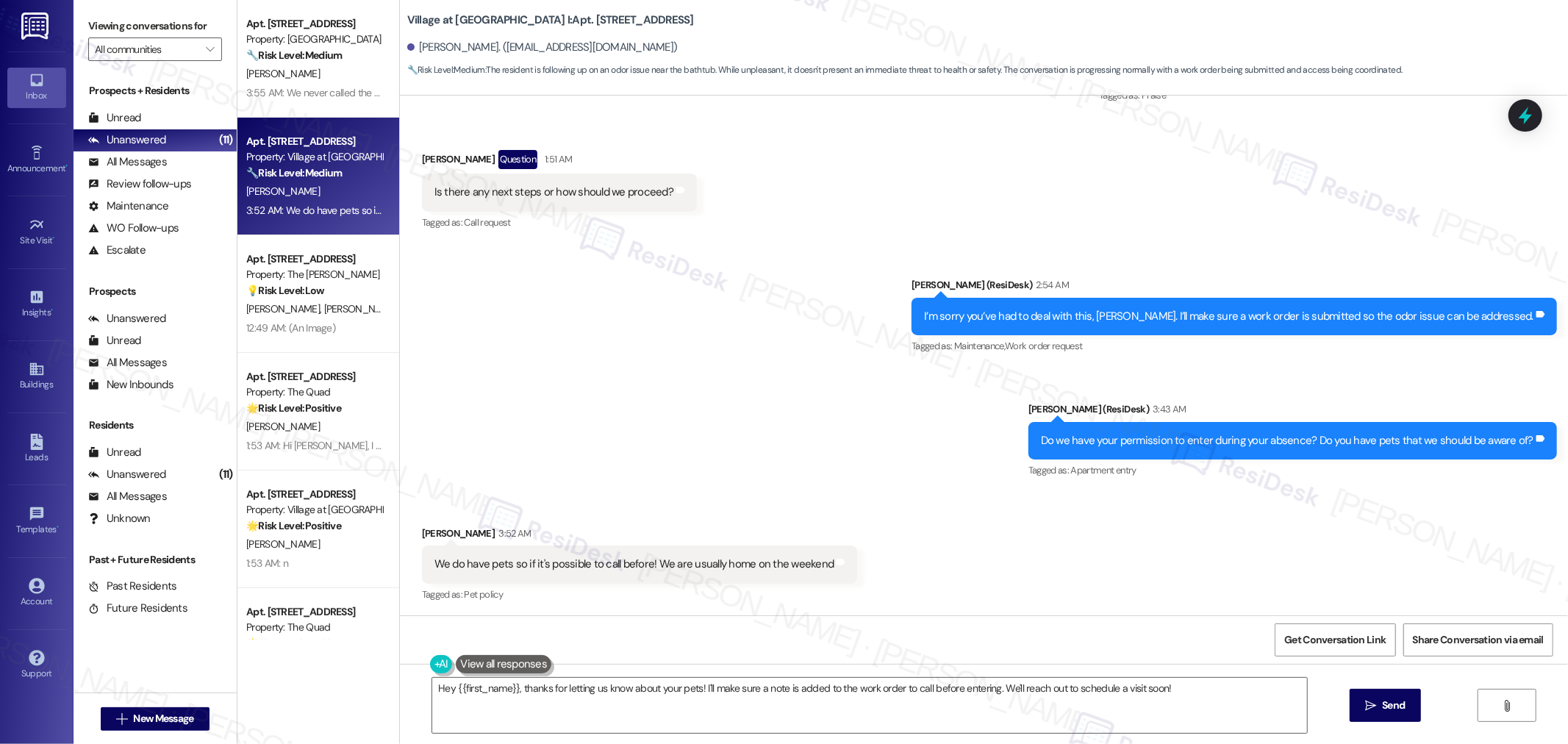
click at [671, 568] on div "We do have pets so if it's possible to call before! We are usually home on the …" at bounding box center [634, 564] width 400 height 15
copy div "We do have pets so if it's possible to call before! We are usually home on the …"
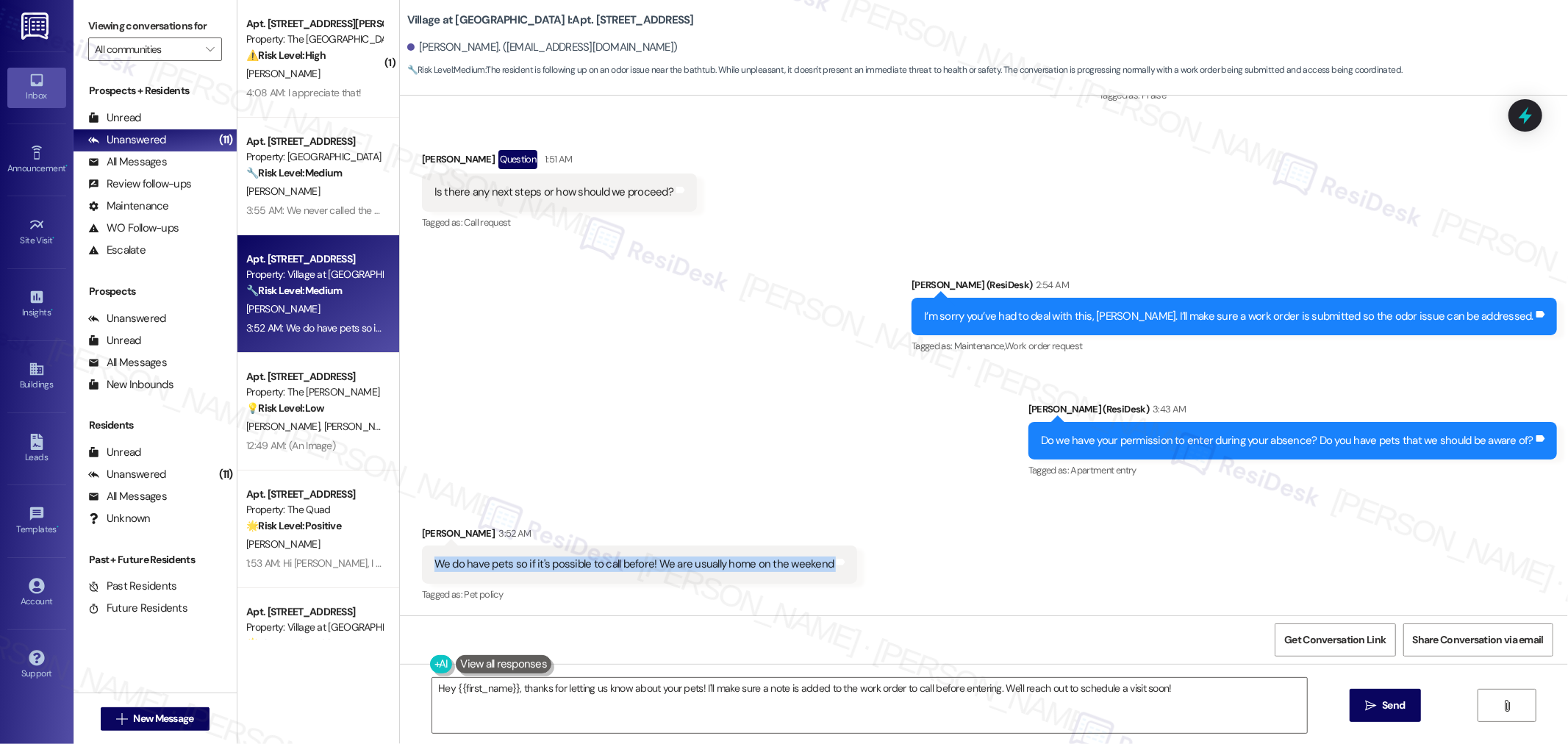
click at [673, 559] on div "We do have pets so if it's possible to call before! We are usually home on the …" at bounding box center [634, 564] width 400 height 15
click at [800, 326] on div "Sent via SMS Sarah (ResiDesk) 2:54 AM I’m sorry you’ve had to deal with this, A…" at bounding box center [984, 368] width 1168 height 249
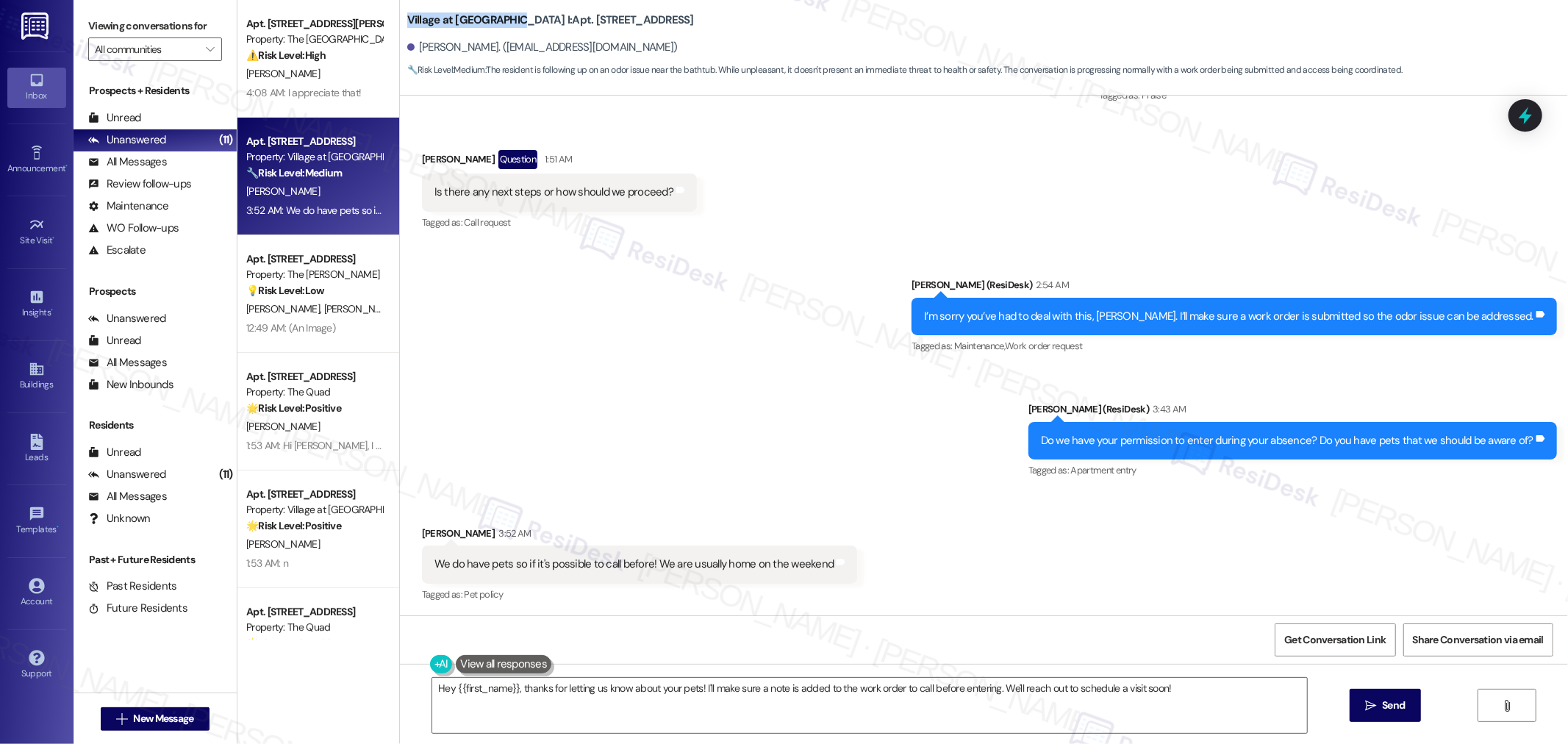
drag, startPoint x: 396, startPoint y: 11, endPoint x: 497, endPoint y: 10, distance: 101.0
click at [497, 12] on b "Village at Main Street I: Apt. 5307, 30050 SW Town Center Lp W Suite 100" at bounding box center [550, 19] width 287 height 15
copy b "Village at Main Street"
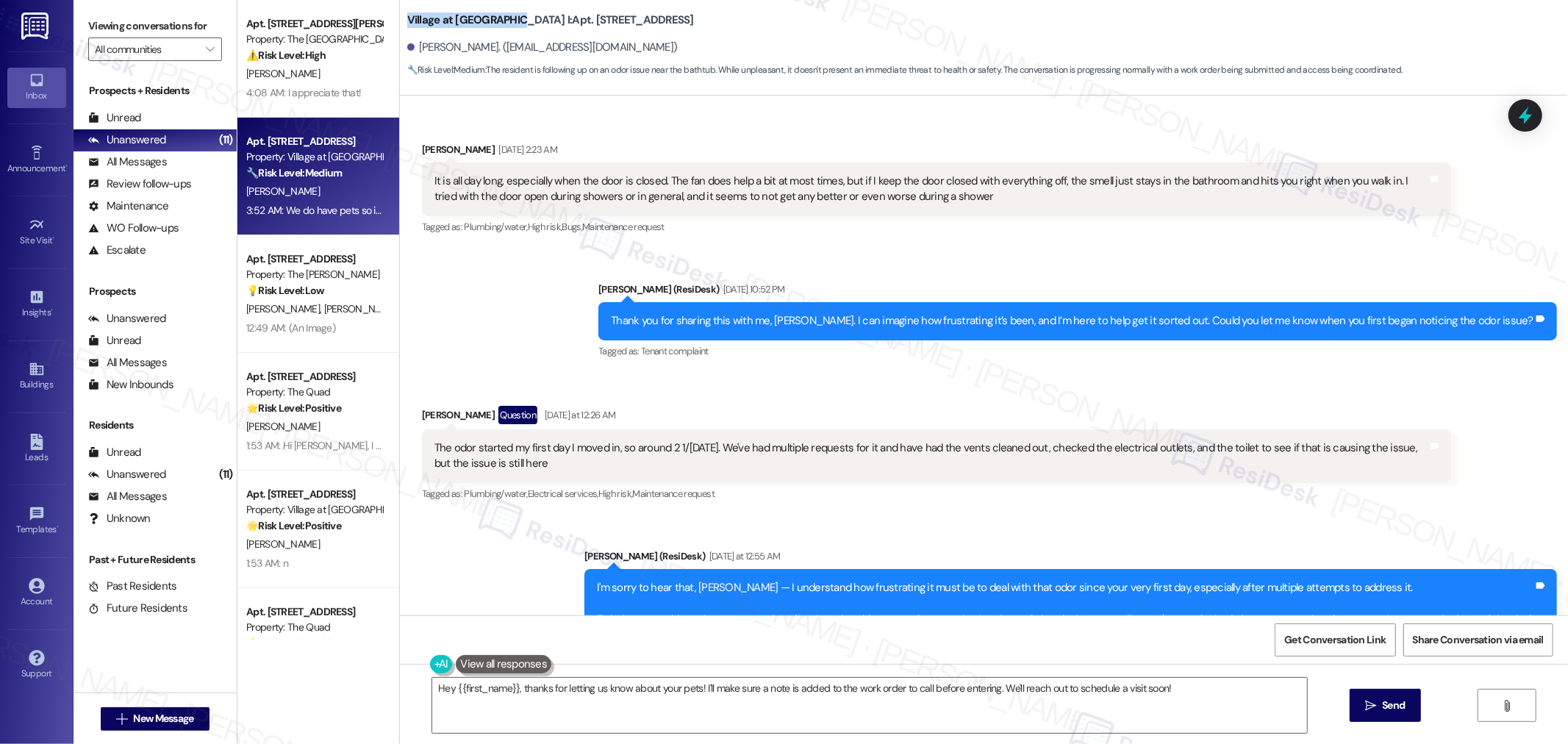
scroll to position [479, 0]
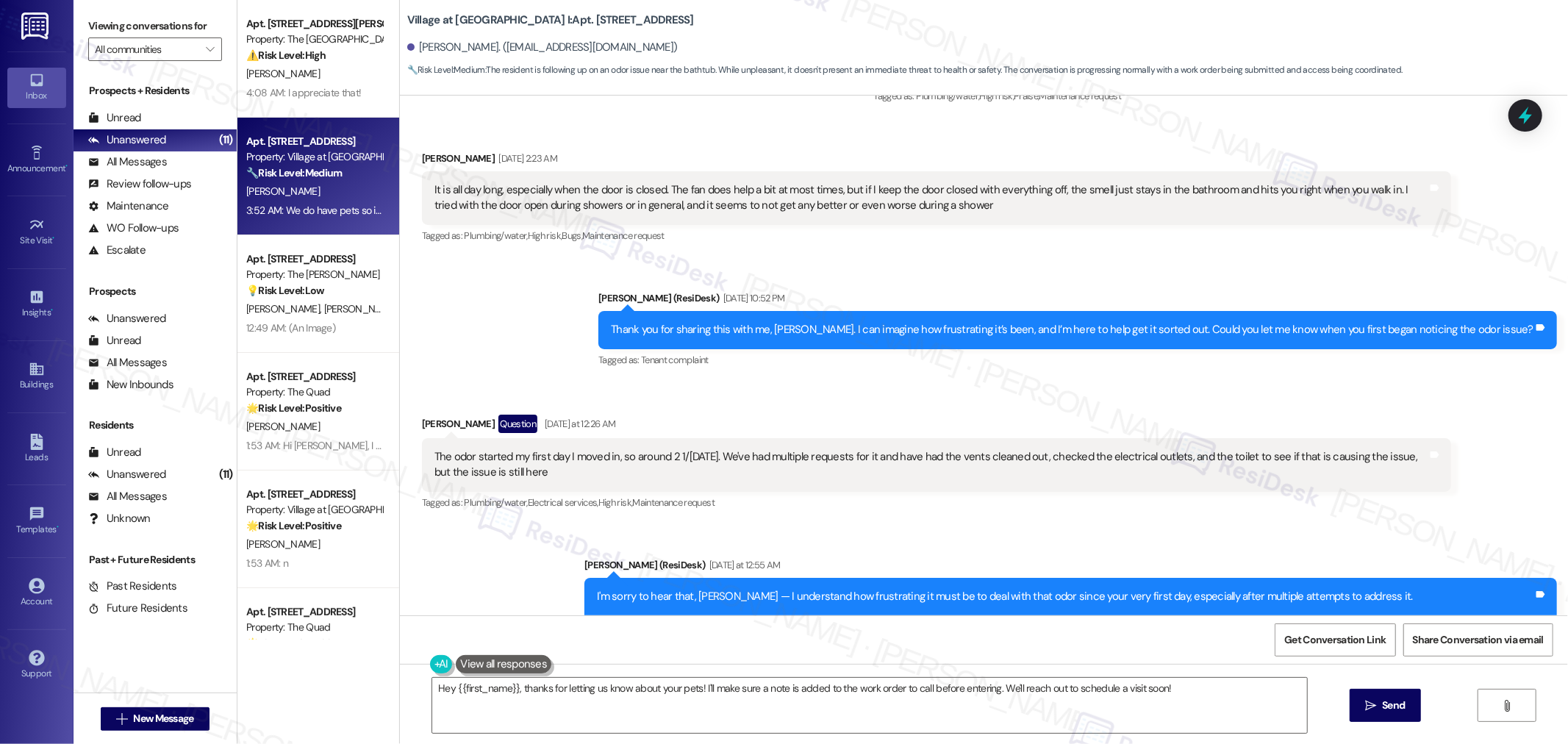
click at [611, 289] on div "Sent via SMS Sarah (ResiDesk) Sep 17, 2025 at 10:52 PM Thank you for sharing th…" at bounding box center [984, 319] width 1168 height 124
drag, startPoint x: 418, startPoint y: 456, endPoint x: 554, endPoint y: 466, distance: 136.4
click at [554, 466] on div "The odor started my first day I moved in, so around 2 1/2 weeks ago. We've had …" at bounding box center [936, 464] width 1029 height 54
copy div "The odor started my first day I moved in, so around 2 1/2 weeks ago. We've had …"
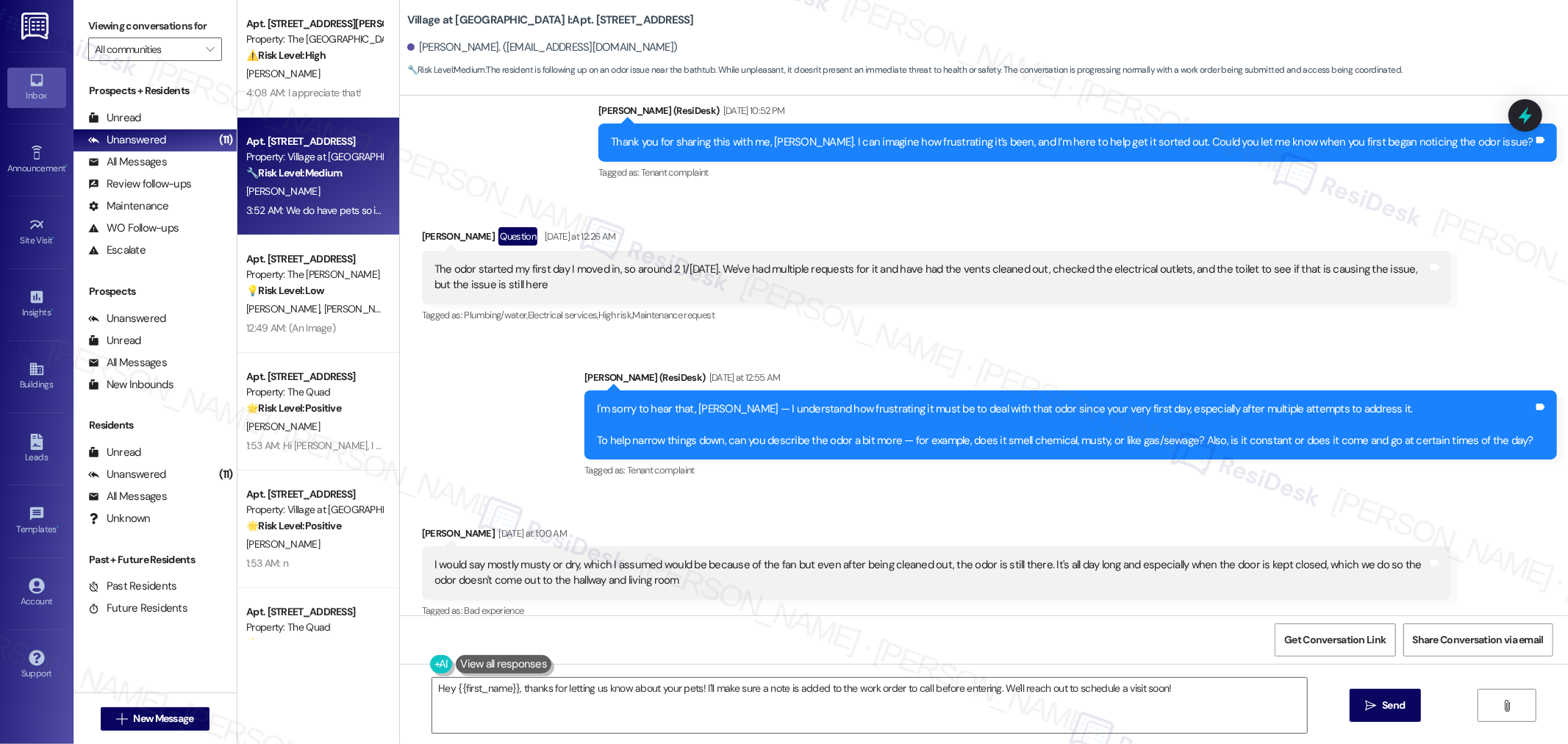
scroll to position [887, 0]
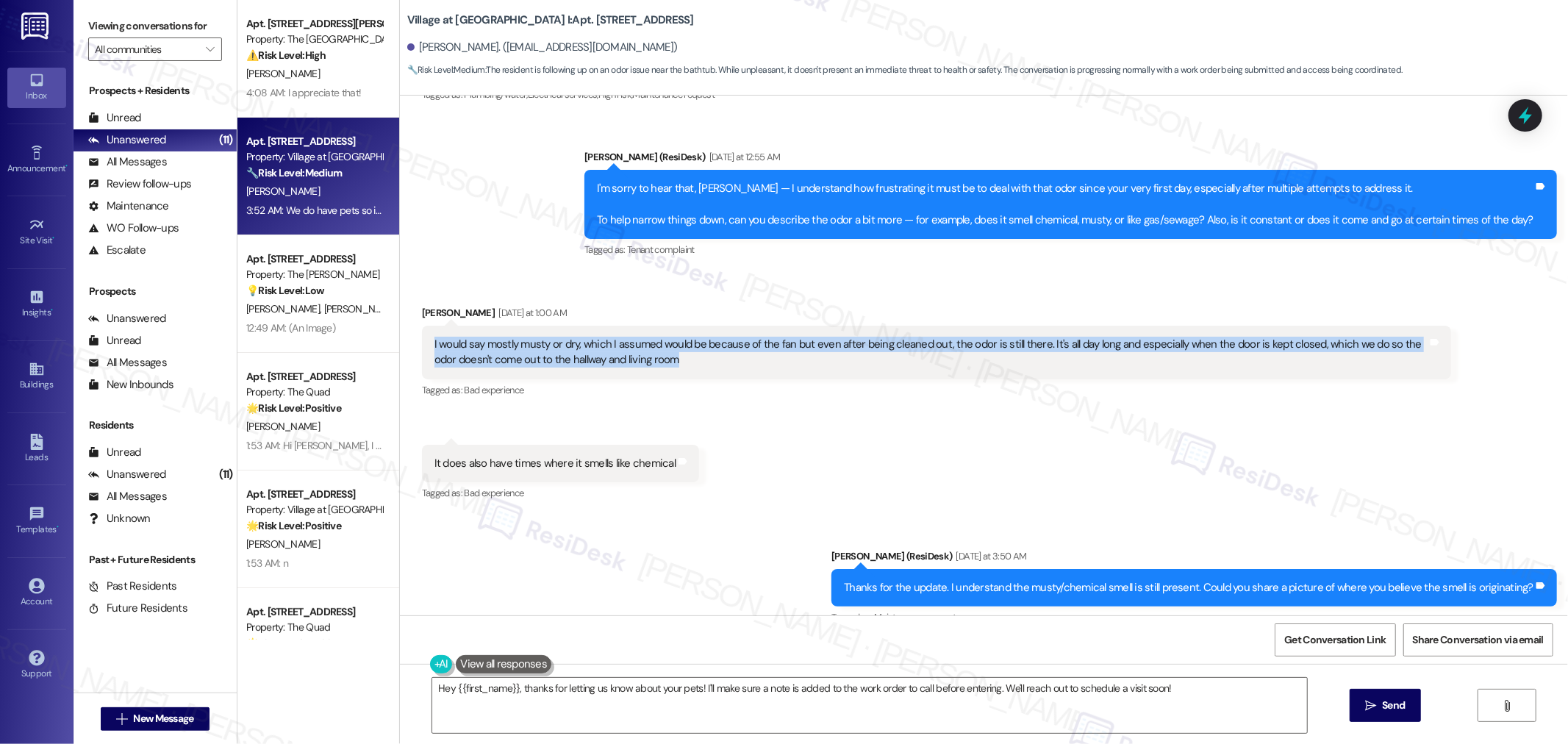
drag, startPoint x: 420, startPoint y: 342, endPoint x: 678, endPoint y: 361, distance: 258.7
click at [678, 361] on div "I would say mostly musty or dry, which I assumed would be because of the fan bu…" at bounding box center [930, 352] width 995 height 32
copy div "I would say mostly musty or dry, which I assumed would be because of the fan bu…"
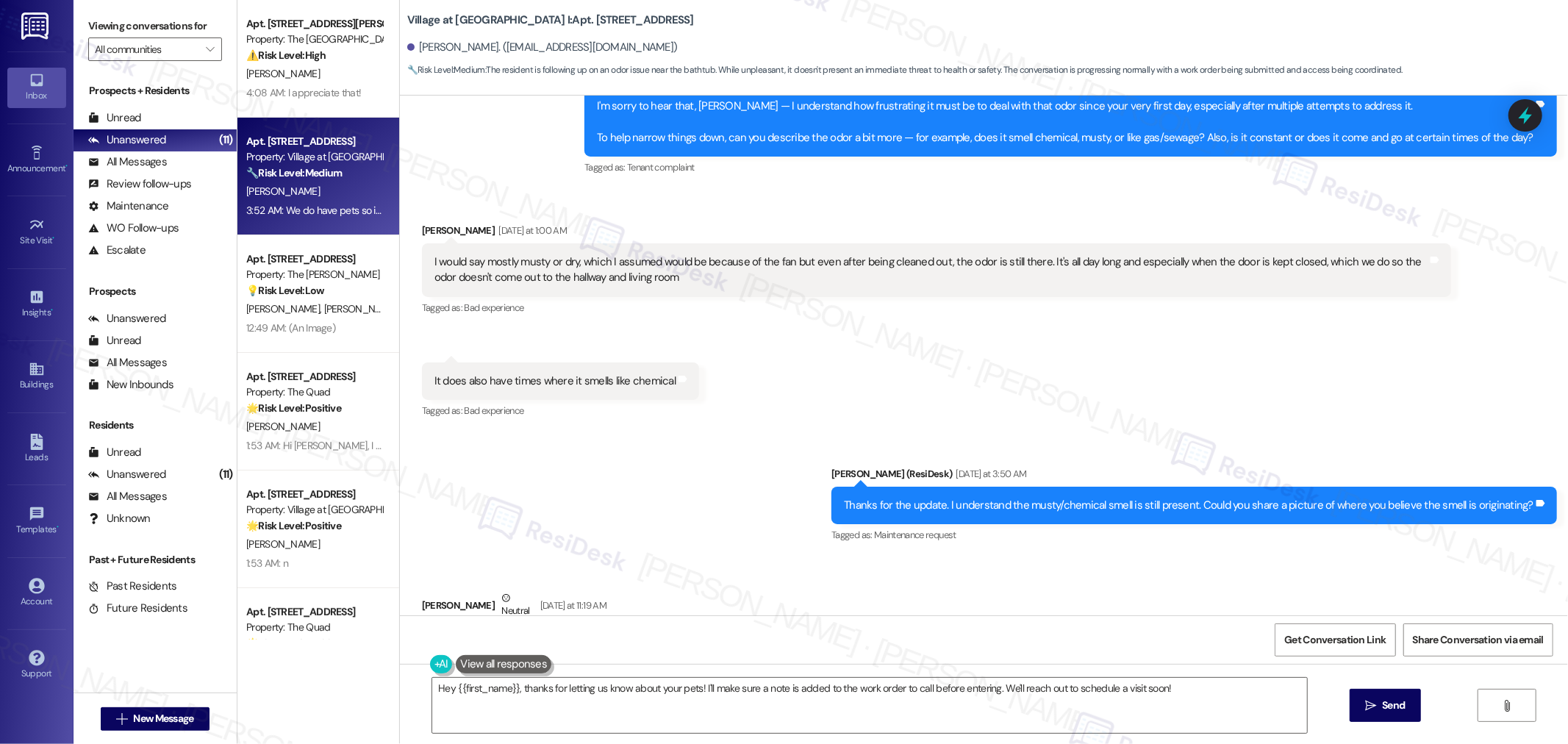
click at [451, 378] on div "It does also have times where it smells like chemical" at bounding box center [555, 380] width 241 height 15
copy div "It does also have times where it smells like chemical Tags and notes"
click at [718, 452] on div "Sent via SMS Sarah (ResiDesk) Yesterday at 3:50 AM Thanks for the update. I und…" at bounding box center [984, 495] width 1168 height 124
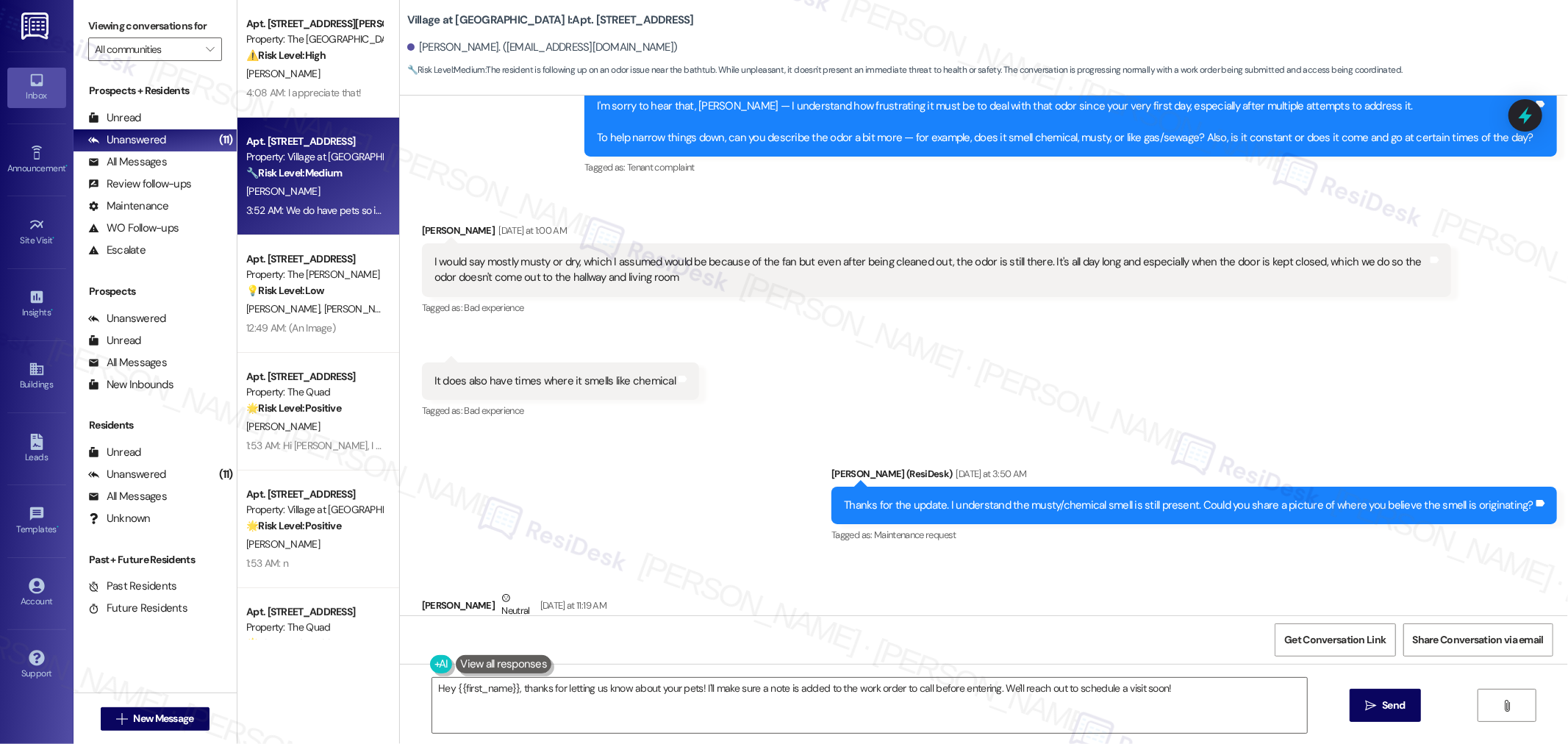
scroll to position [1215, 0]
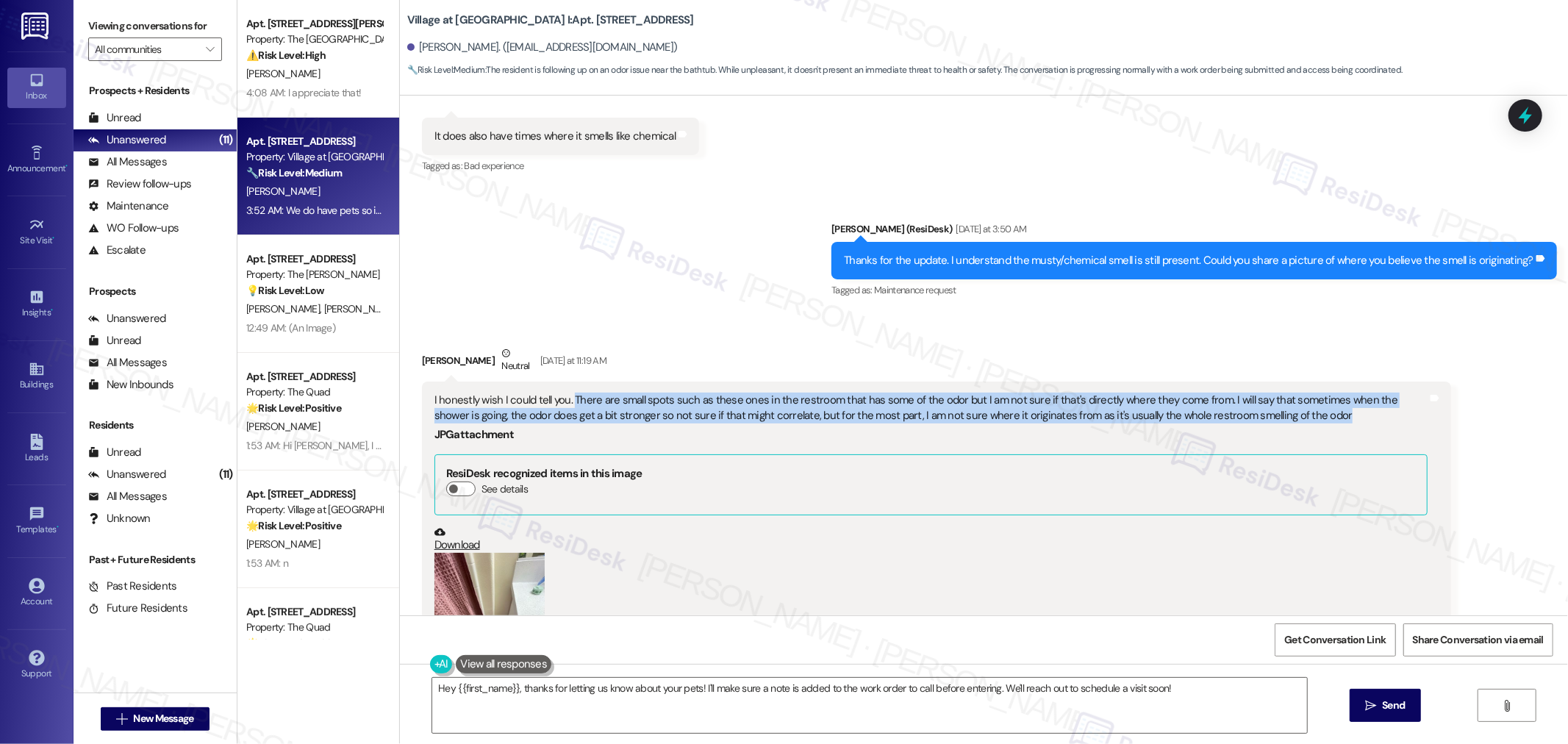
drag, startPoint x: 562, startPoint y: 398, endPoint x: 1311, endPoint y: 418, distance: 749.3
click at [1311, 418] on div "I honestly wish I could tell you. There are small spots such as these ones in t…" at bounding box center [931, 409] width 993 height 32
copy div "There are small spots such as these ones in the restroom that has some of the o…"
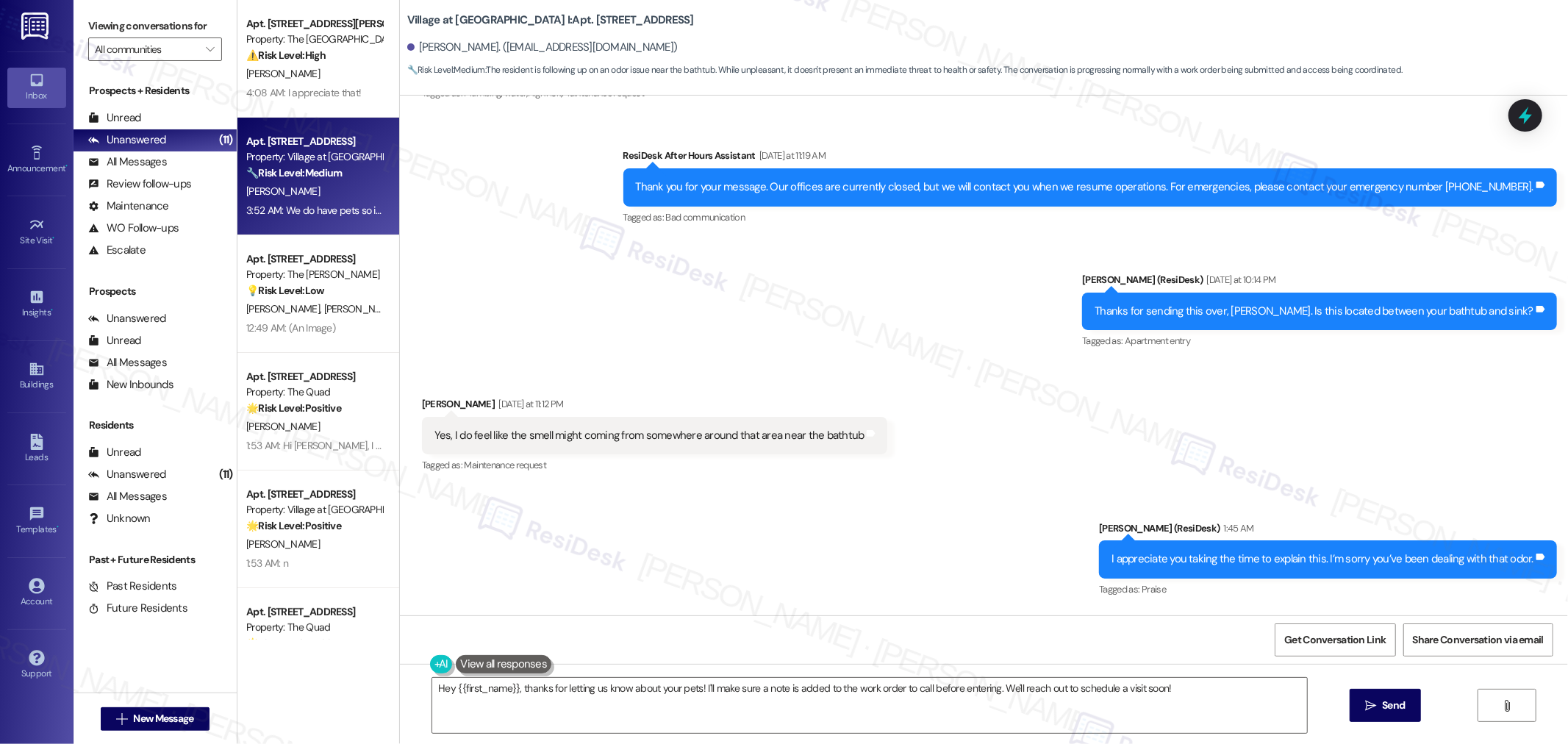
scroll to position [2031, 0]
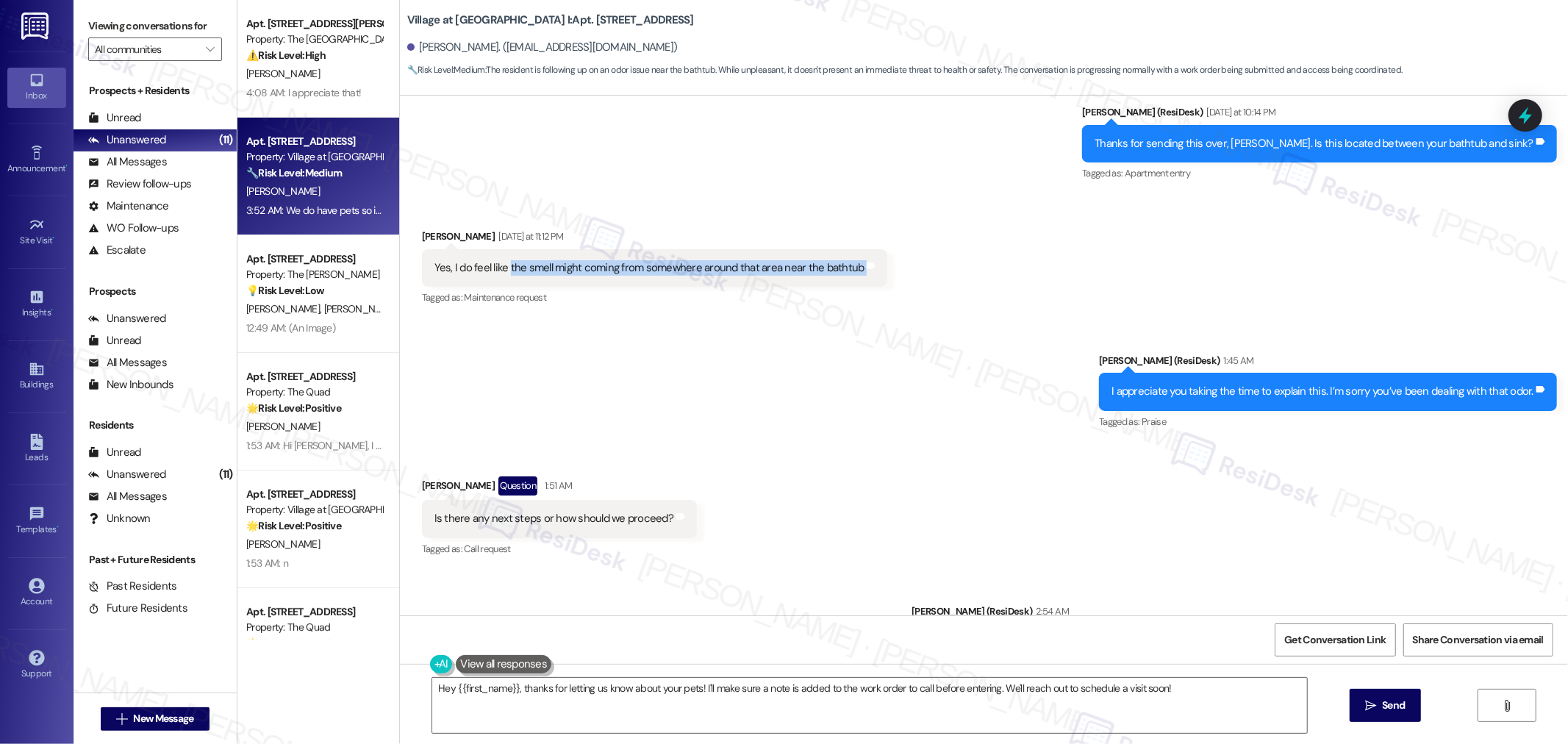
drag, startPoint x: 497, startPoint y: 265, endPoint x: 874, endPoint y: 268, distance: 377.0
click at [874, 268] on div "Received via SMS Angel Maldonado Yesterday at 11:12 PM Yes, I do feel like the …" at bounding box center [654, 268] width 488 height 102
copy div "the smell might coming from somewhere around that area near the bathtub Tags an…"
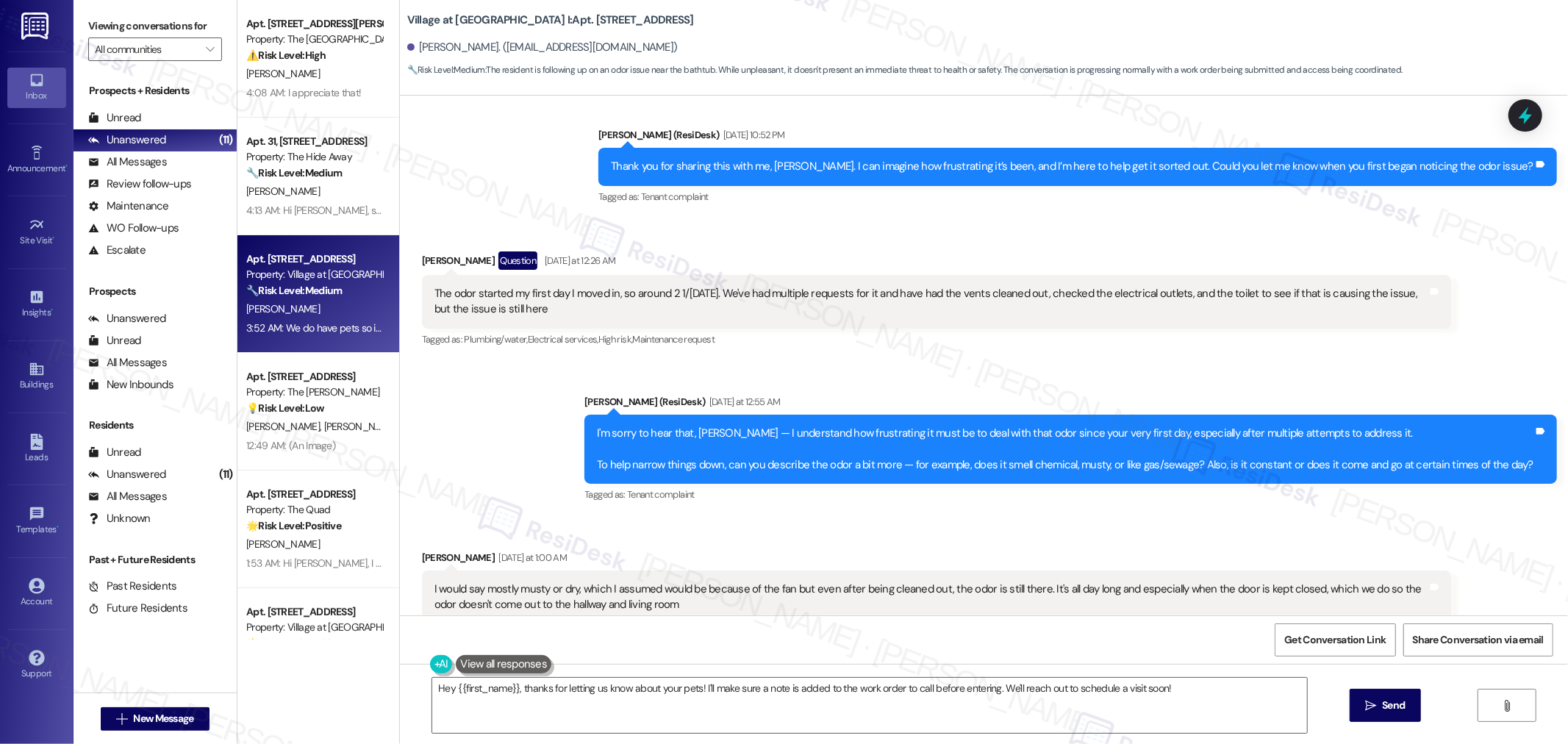
scroll to position [398, 0]
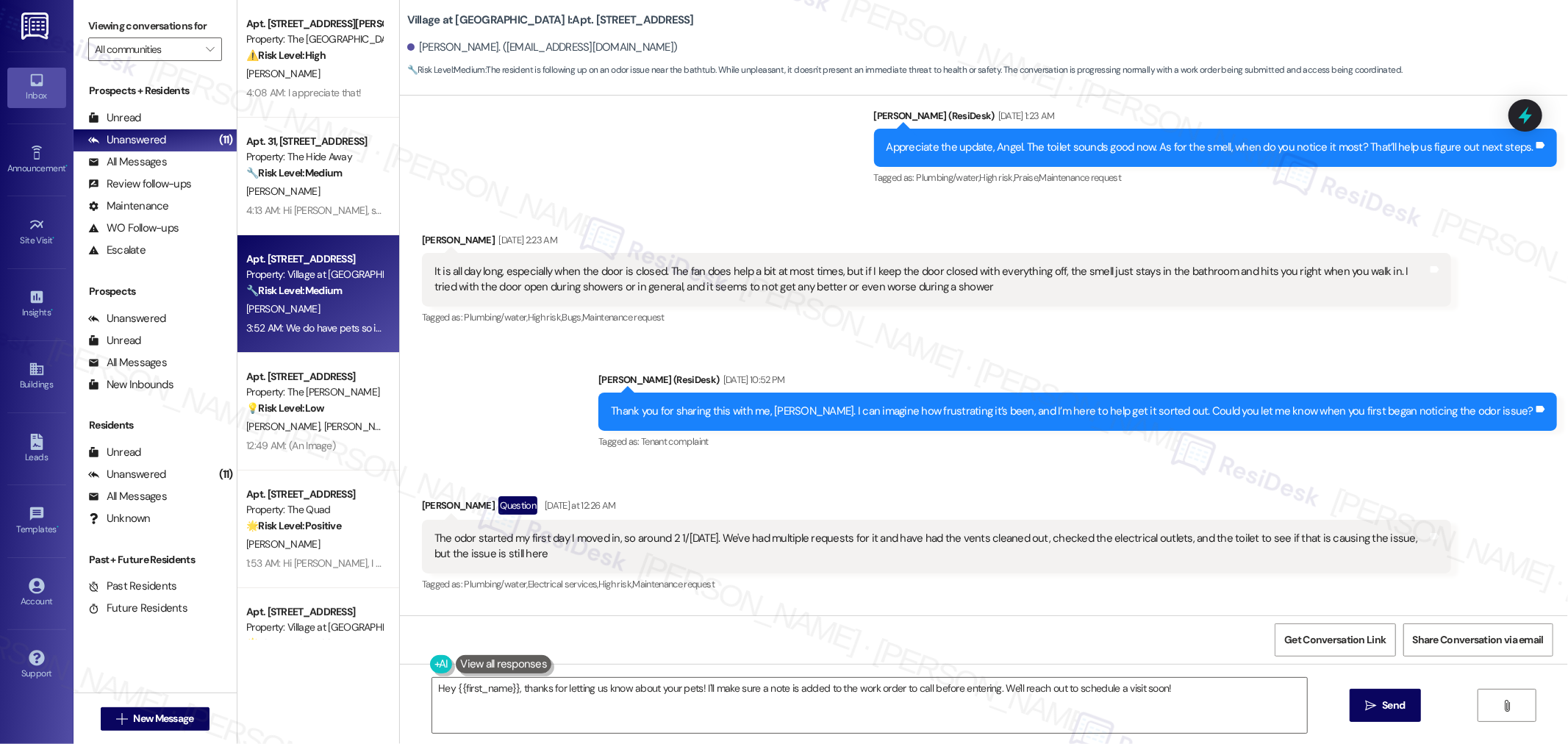
click at [581, 394] on div "Sent via SMS Sarah (ResiDesk) Sep 17, 2025 at 10:52 PM Thank you for sharing th…" at bounding box center [984, 401] width 1168 height 124
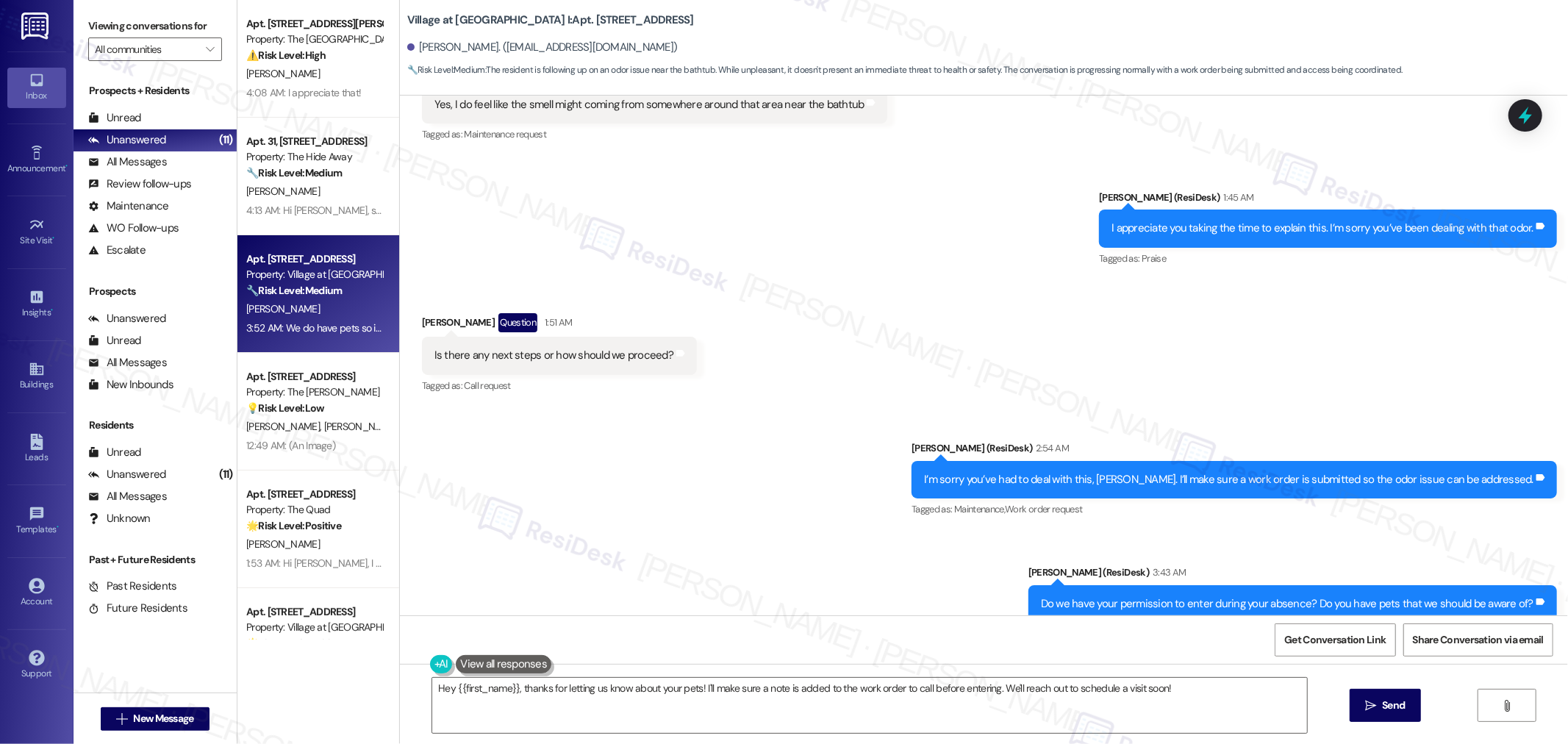
scroll to position [2357, 0]
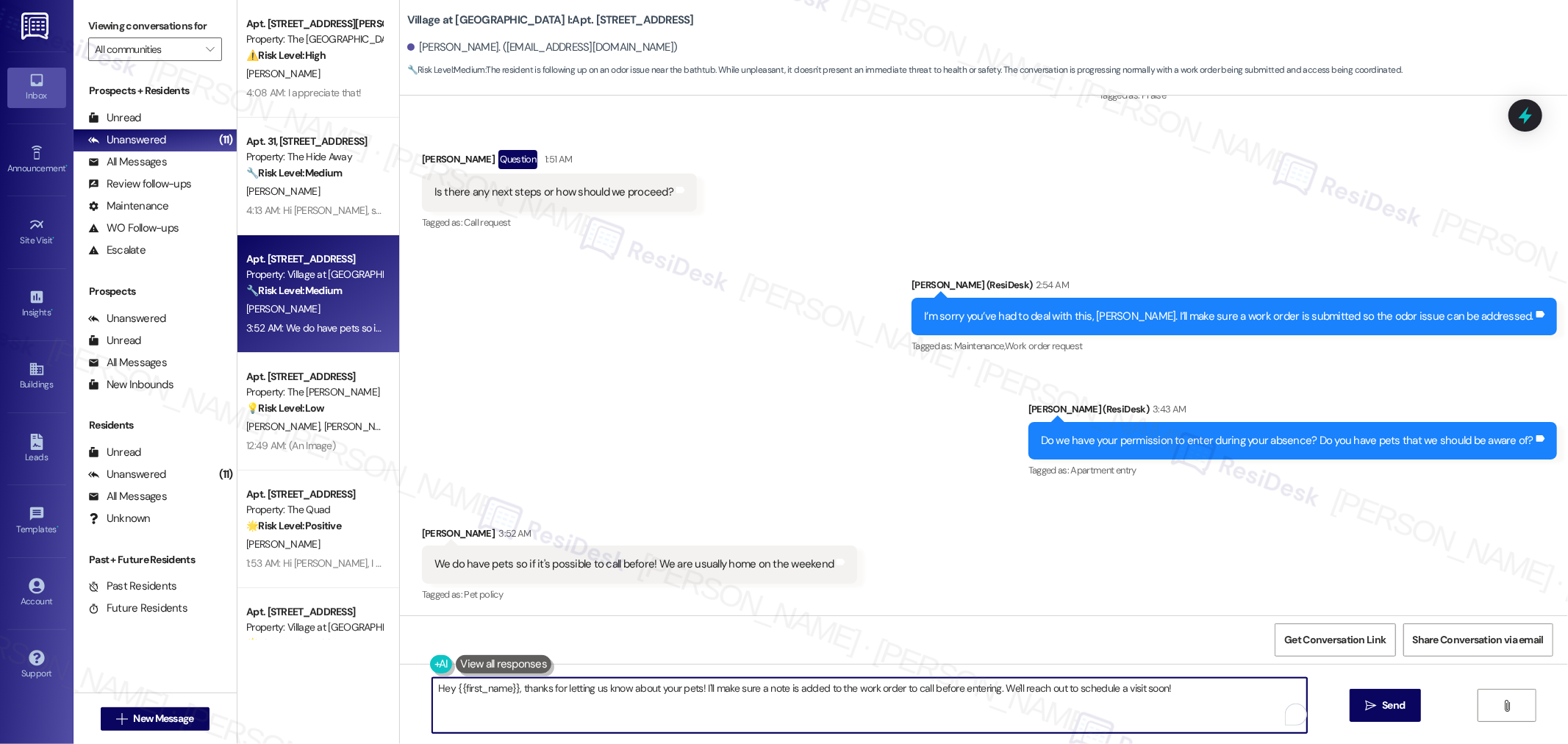
drag, startPoint x: 515, startPoint y: 688, endPoint x: 411, endPoint y: 688, distance: 104.0
click at [424, 688] on div "Hey {{first_name}}, thanks for letting us know about your pets! I'll make sure …" at bounding box center [862, 705] width 876 height 57
drag, startPoint x: 1114, startPoint y: 687, endPoint x: 907, endPoint y: 688, distance: 207.0
click at [907, 688] on textarea "Thanks for letting us know about your pets! I'll make sure a note is added to t…" at bounding box center [869, 705] width 874 height 55
click at [1125, 705] on textarea "Thanks for letting us know about your pets! I'll make sure a note is added to t…" at bounding box center [869, 705] width 874 height 55
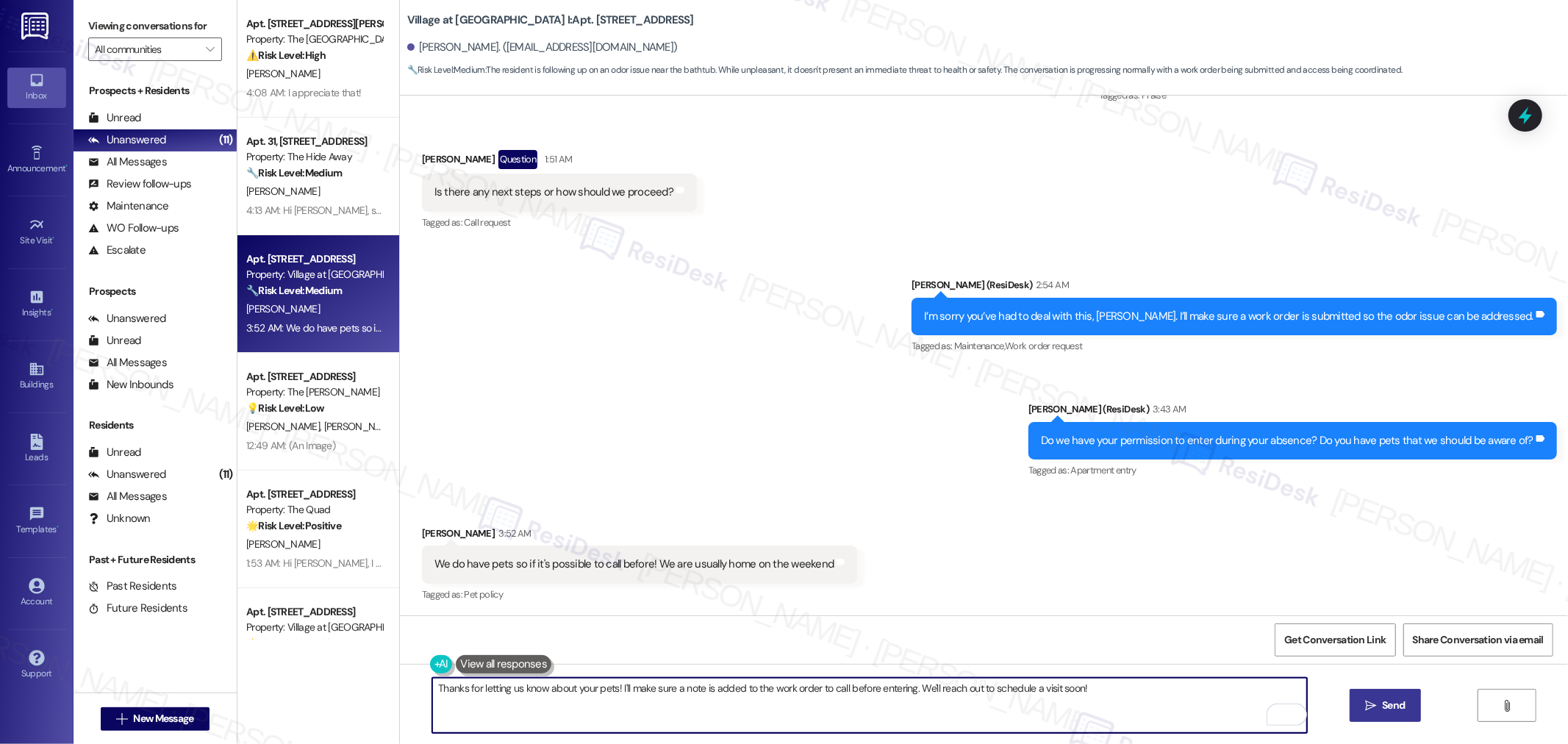
click at [1401, 699] on span "Send" at bounding box center [1393, 704] width 23 height 15
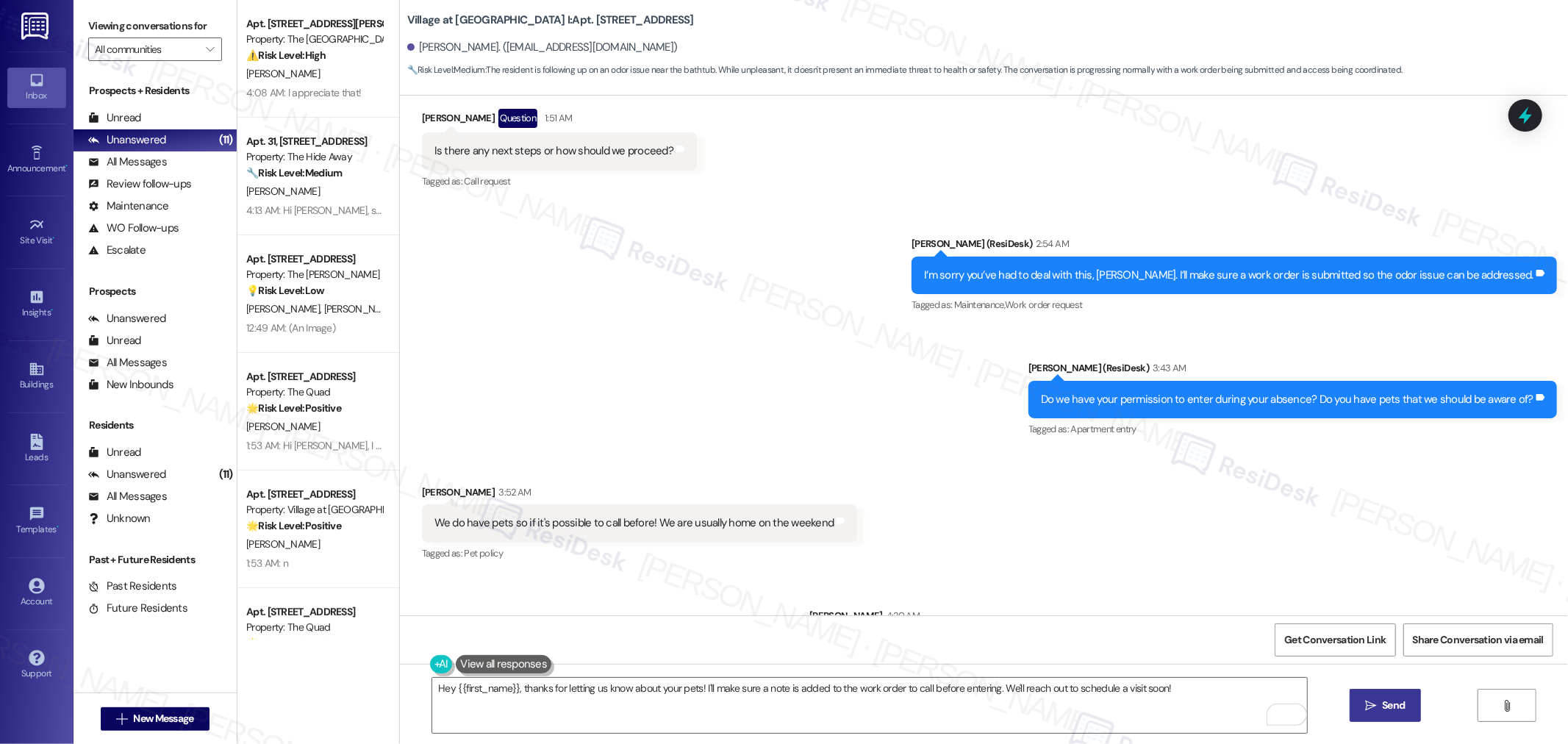
scroll to position [2459, 0]
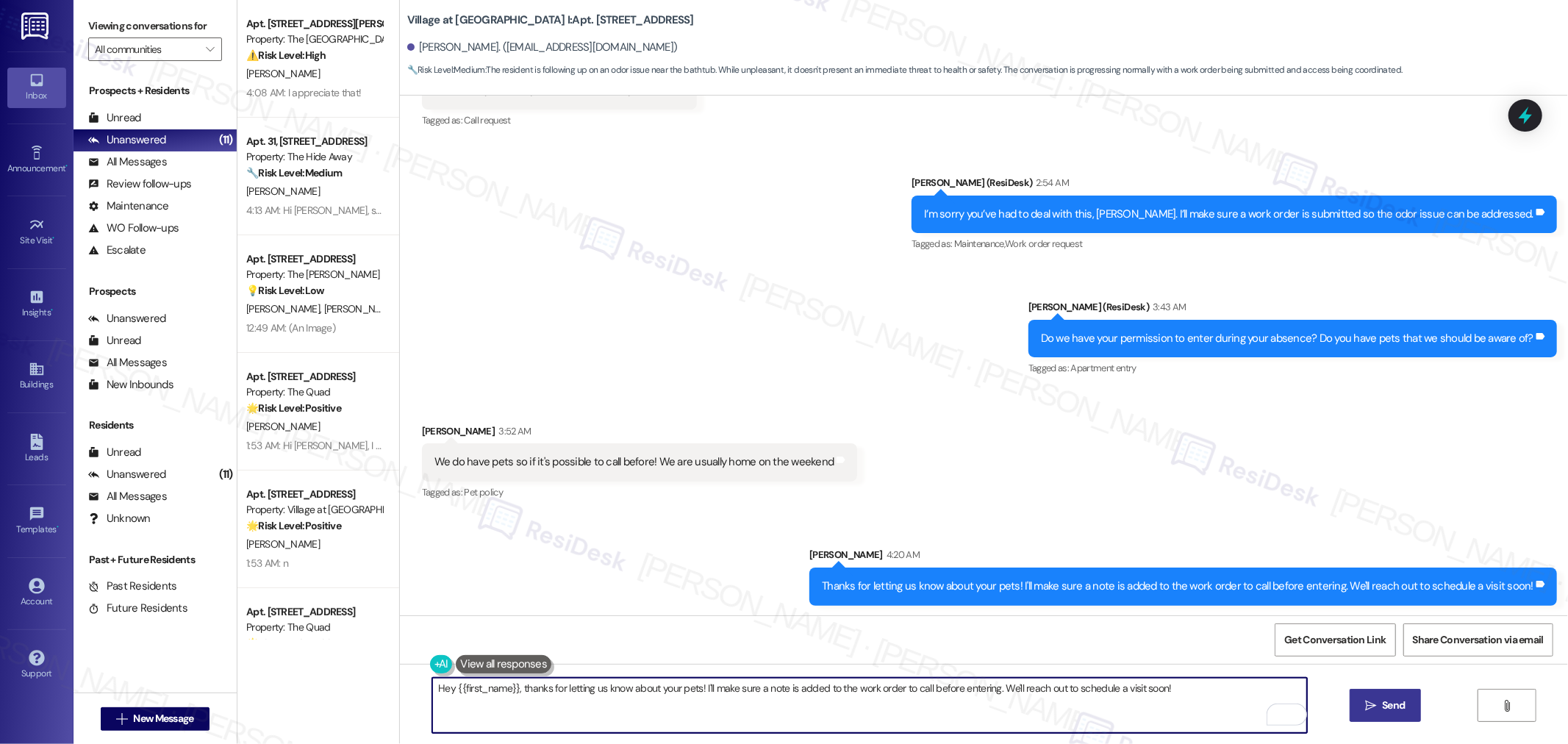
click at [1167, 684] on textarea "Hey {{first_name}}, thanks for letting us know about your pets! I'll make sure …" at bounding box center [869, 705] width 874 height 55
paste textarea "The work order has been submitted successfully, and for your reference, the num…"
click at [966, 692] on textarea "The work order has been submitted successfully, and for your reference, the num…" at bounding box center [869, 705] width 874 height 55
click at [495, 702] on textarea "The work order has been submitted successfully, and for your reference, the num…" at bounding box center [869, 705] width 874 height 55
drag, startPoint x: 784, startPoint y: 687, endPoint x: 737, endPoint y: 687, distance: 47.0
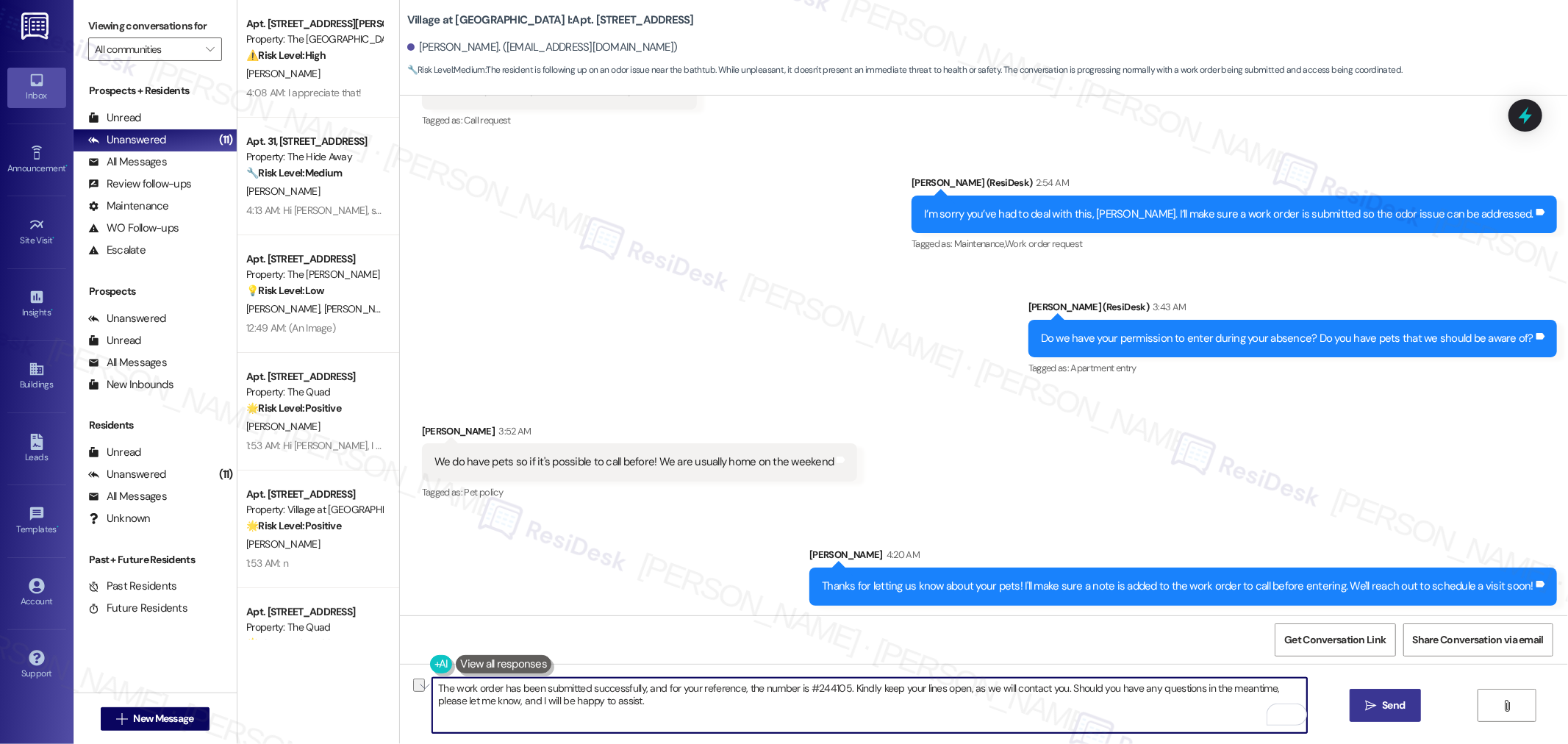
click at [737, 687] on textarea "The work order has been submitted successfully, and for your reference, the num…" at bounding box center [869, 705] width 874 height 55
click at [649, 710] on textarea "The work order has been submitted successfully, and for your reference, your wo…" at bounding box center [869, 705] width 874 height 55
type textarea "The work order has been submitted successfully, and for your reference, your wo…"
click at [1385, 702] on span "Send" at bounding box center [1393, 704] width 23 height 15
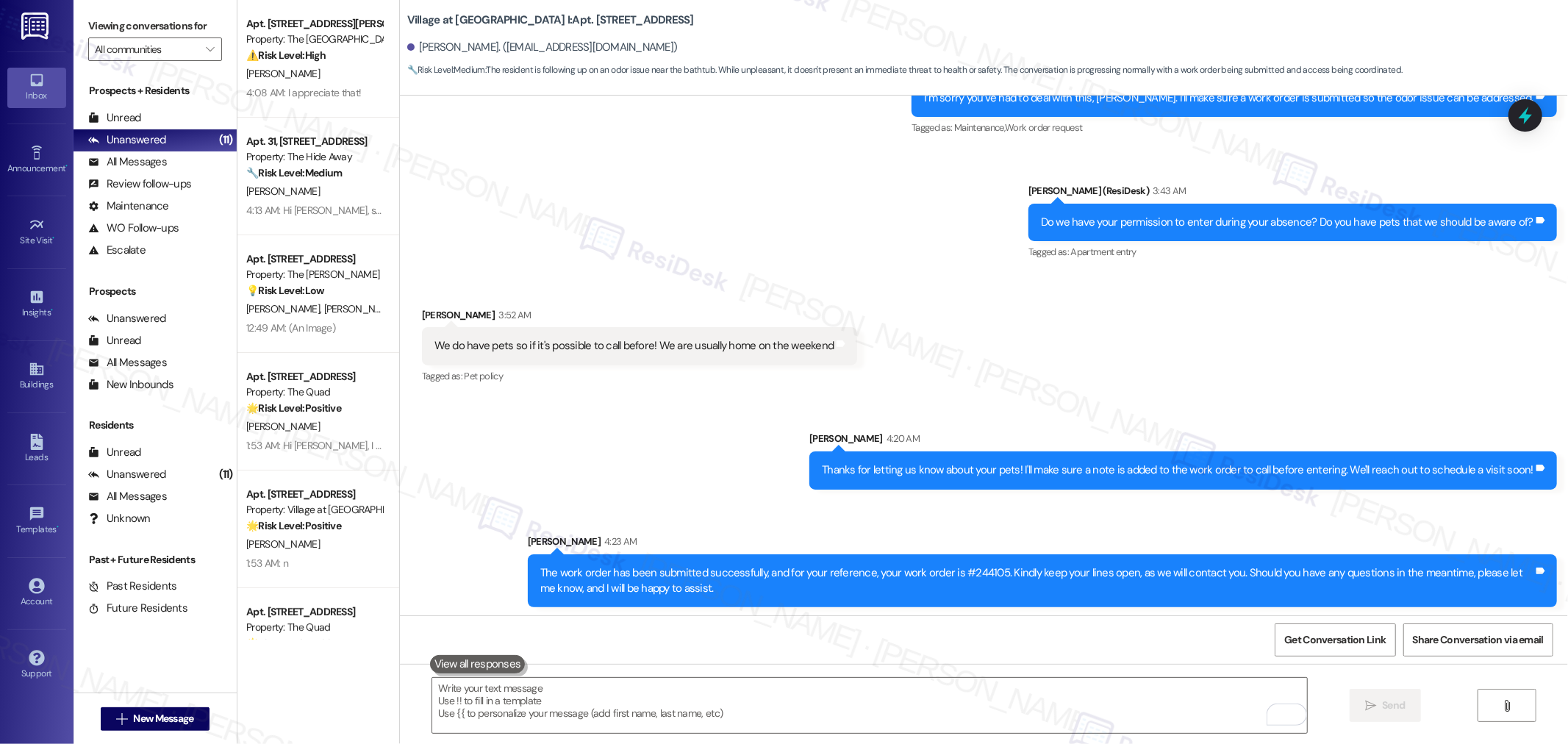
scroll to position [2578, 0]
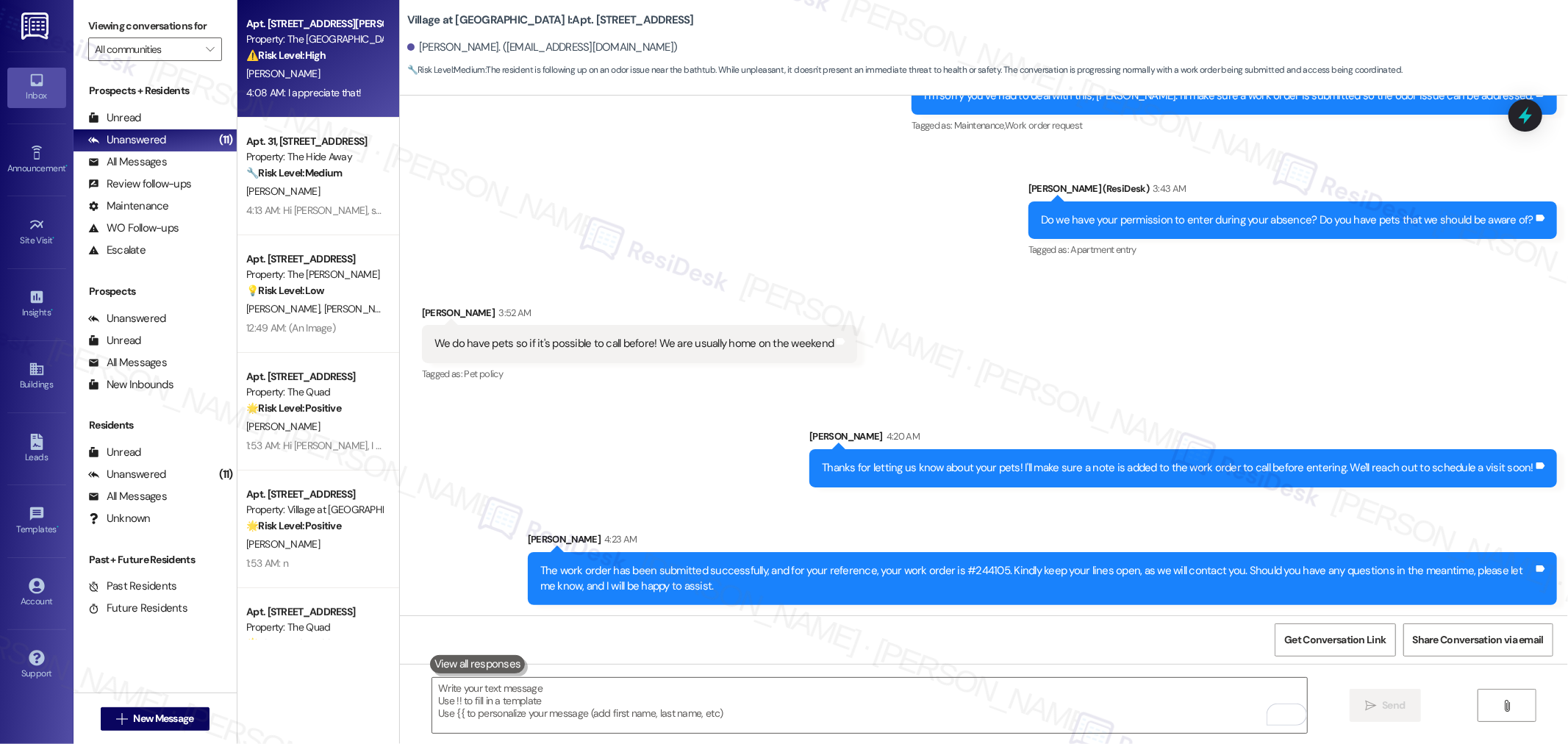
click at [307, 62] on div "⚠️ Risk Level: High The resident is concerned about both renewing their lease a…" at bounding box center [314, 55] width 136 height 15
type textarea "Fetching suggested responses. Please feel free to read through the conversation…"
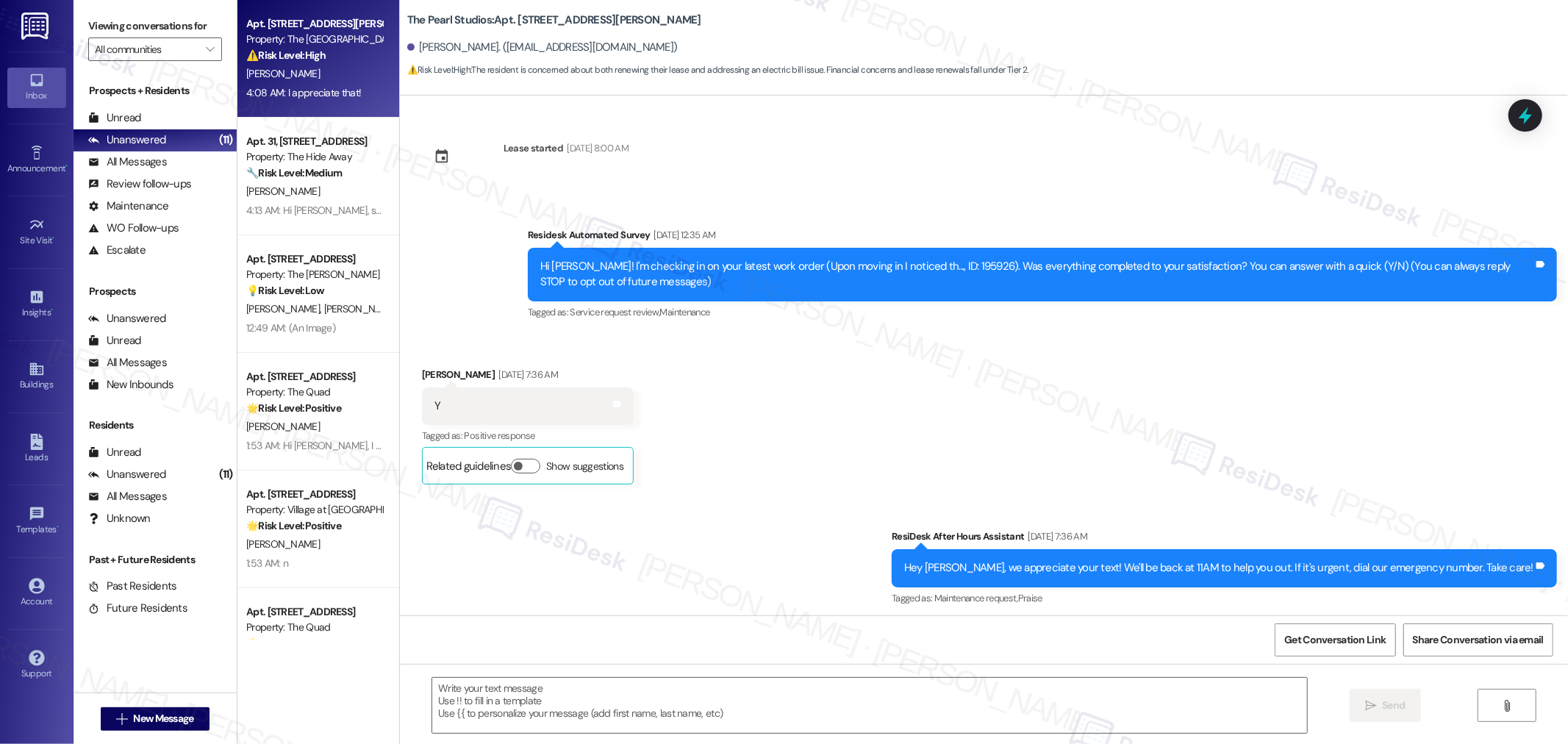
scroll to position [5273, 0]
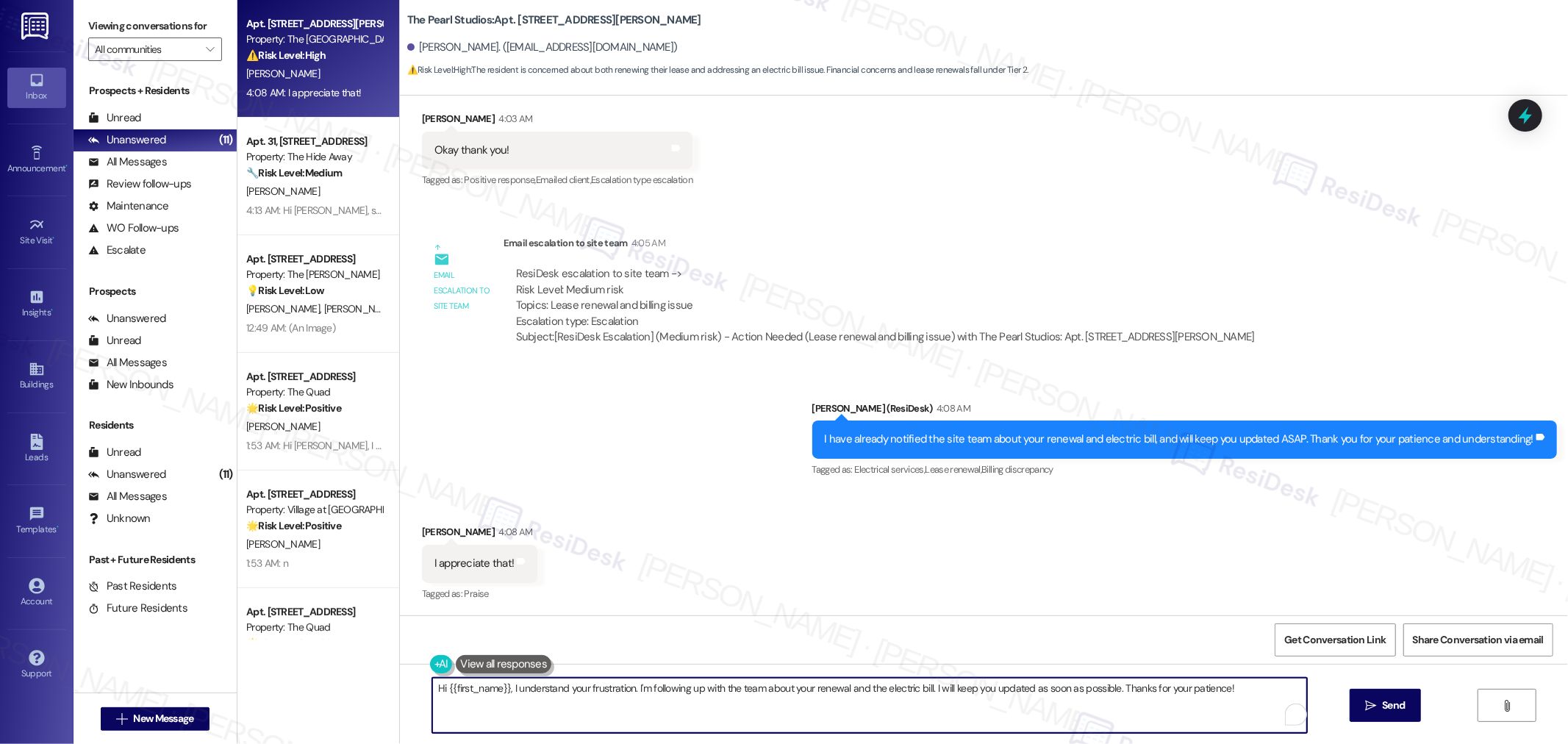
drag, startPoint x: 924, startPoint y: 687, endPoint x: 783, endPoint y: 687, distance: 141.0
click at [794, 687] on textarea "Hi {{first_name}}, I understand your frustration. I'm following up with the tea…" at bounding box center [869, 705] width 874 height 55
drag, startPoint x: 645, startPoint y: 692, endPoint x: 606, endPoint y: 692, distance: 39.0
click at [611, 692] on textarea "Hi {{first_name}}, I understand your frustration. I'm following up with the tea…" at bounding box center [869, 705] width 874 height 55
click at [1001, 694] on textarea "Hi {{first_name}}, I understand your frustration. I'm following up with the tea…" at bounding box center [869, 705] width 874 height 55
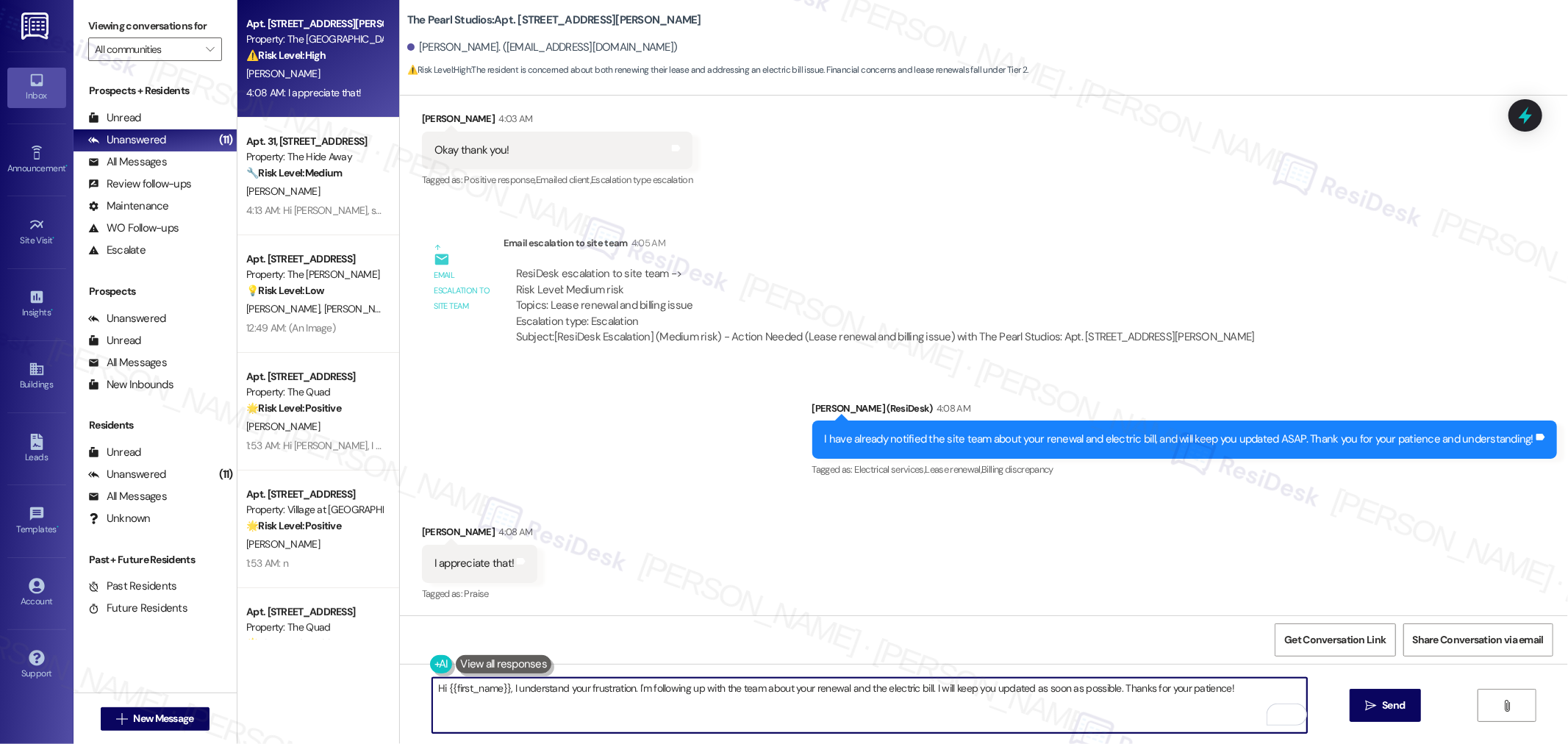
click at [1053, 696] on textarea "Hi {{first_name}}, I understand your frustration. I'm following up with the tea…" at bounding box center [869, 705] width 874 height 55
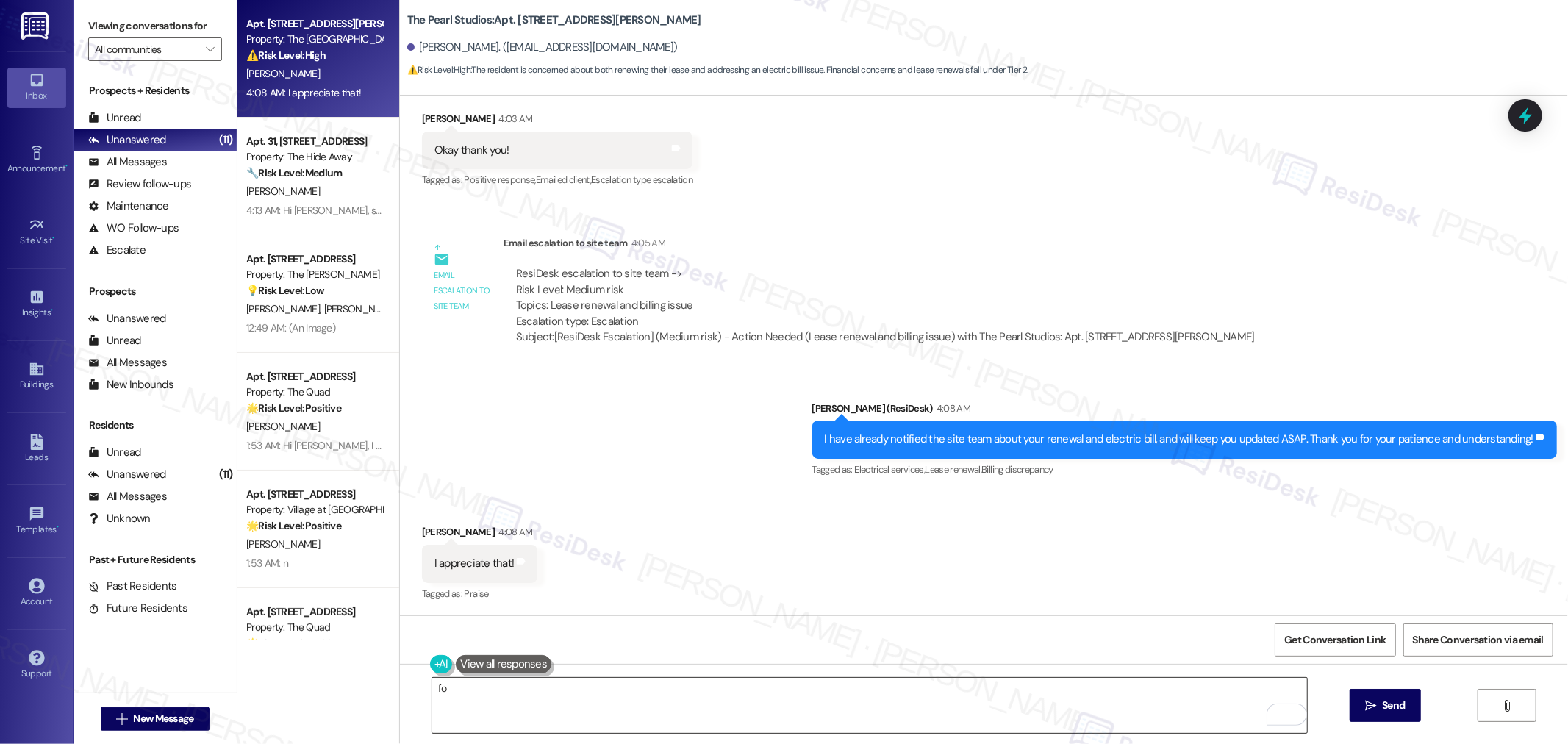
click at [953, 694] on textarea "fo" at bounding box center [869, 705] width 874 height 55
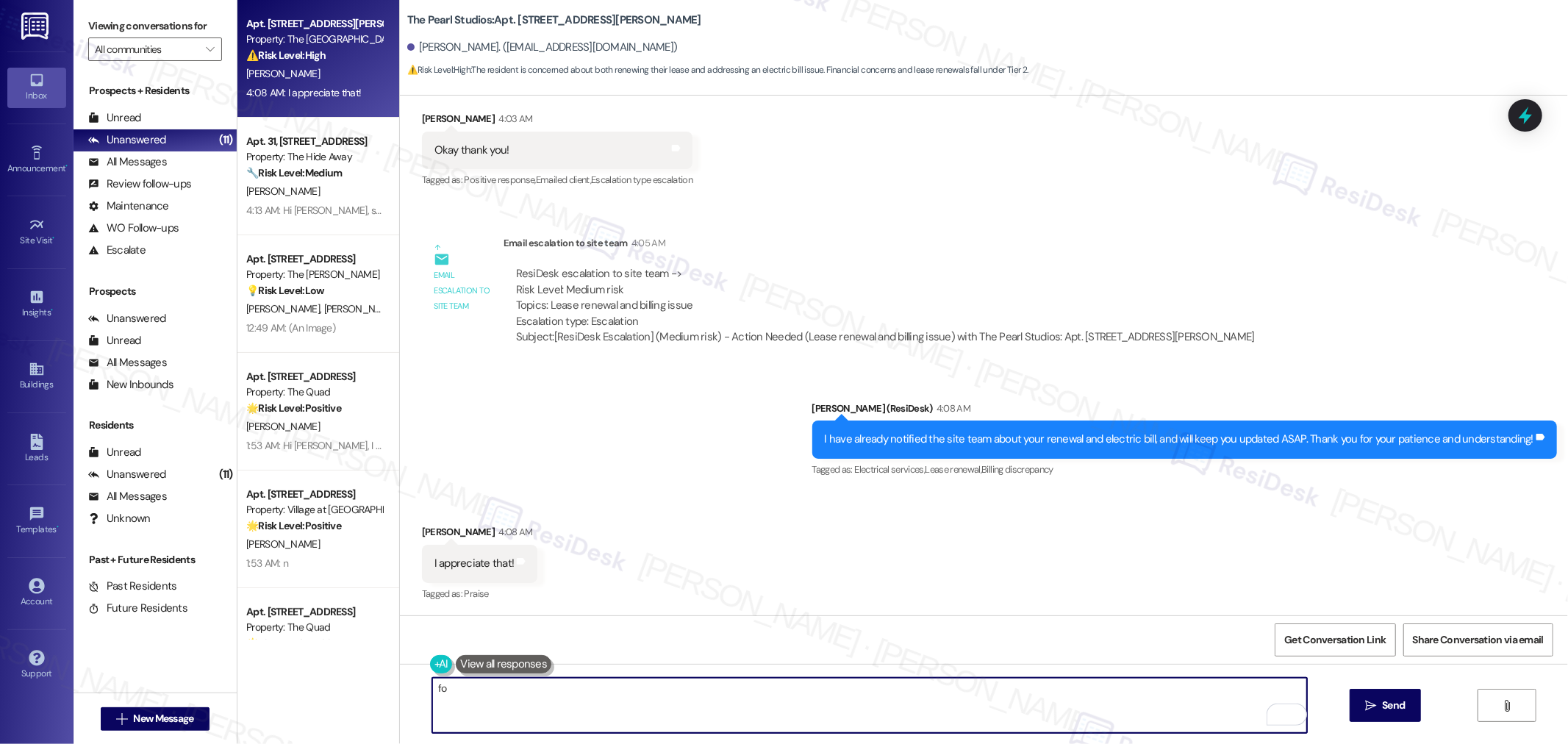
paste textarea "In the meantime, if you have any questions or notice anything that doesn’t look…"
type textarea "In the meantime, if you have any questions or notice anything that doesn’t look…"
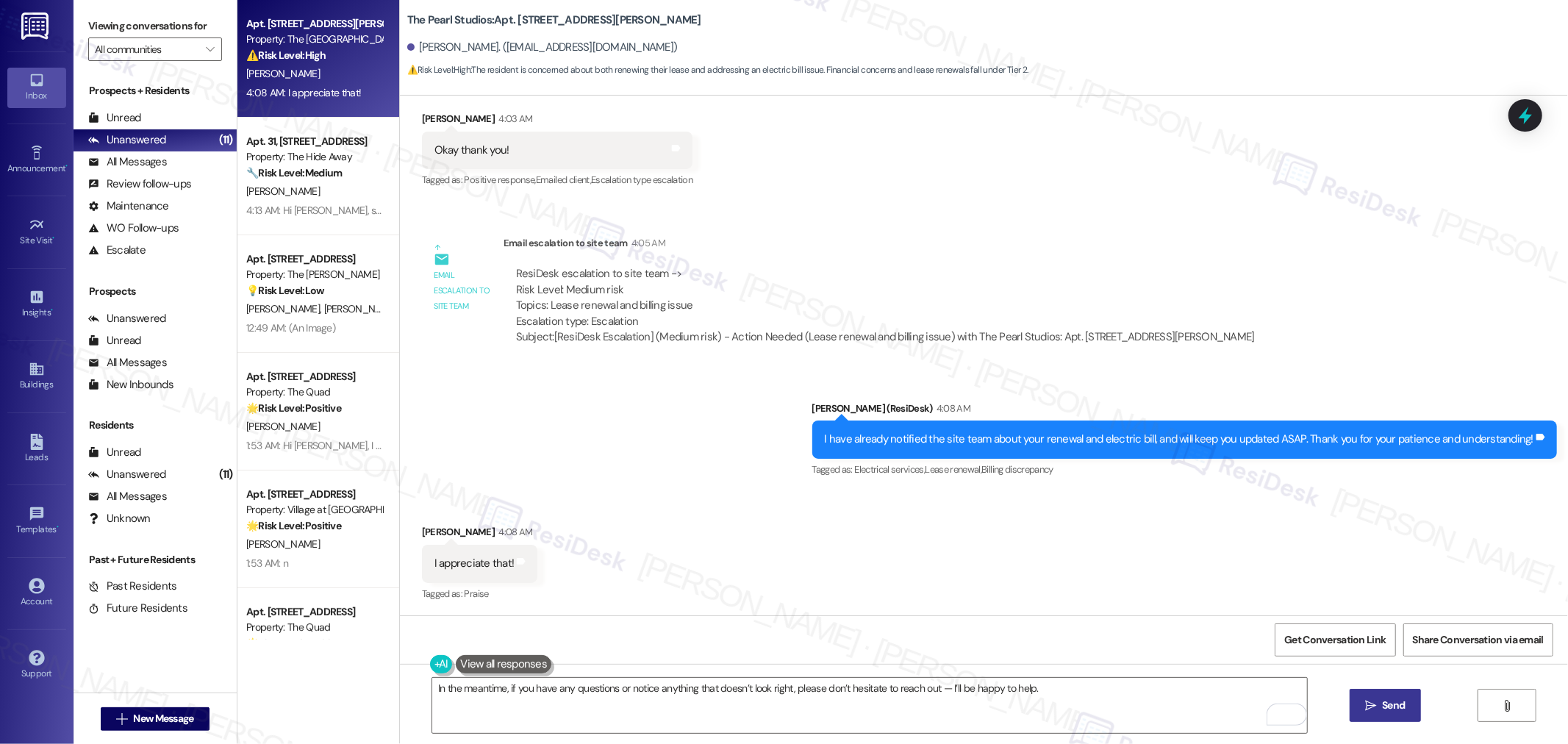
click at [1390, 701] on span "Send" at bounding box center [1393, 704] width 23 height 15
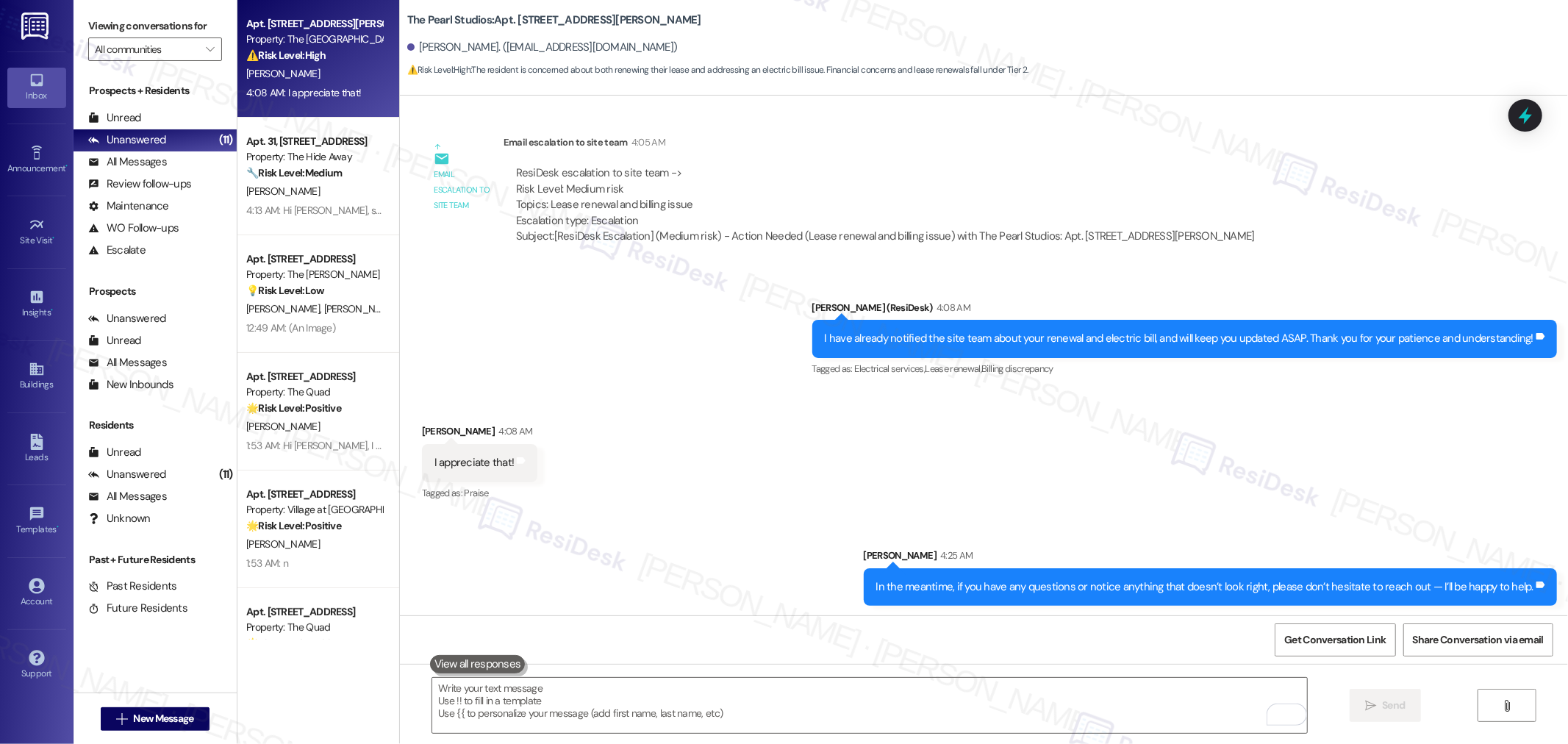
scroll to position [5374, 0]
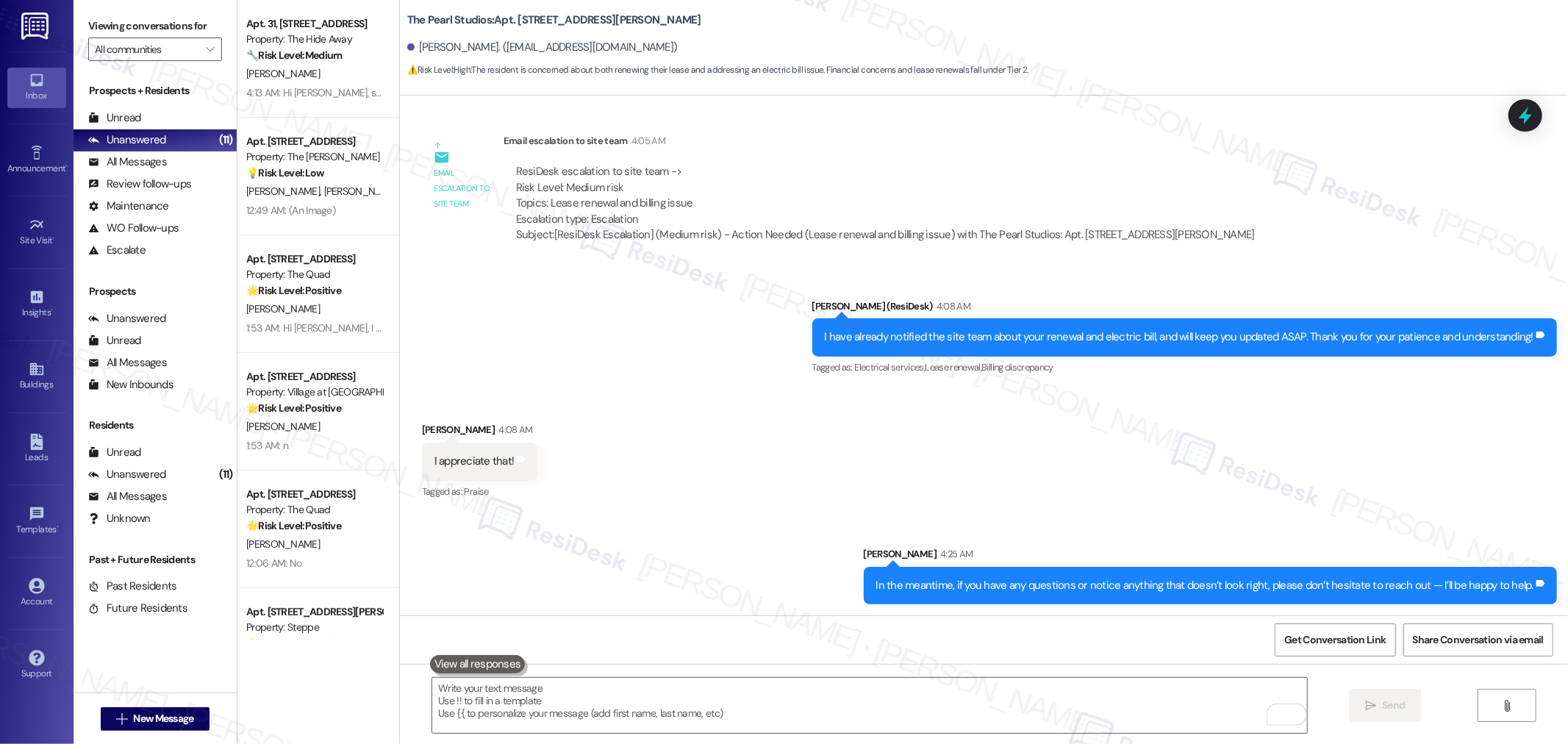
drag, startPoint x: 1203, startPoint y: 149, endPoint x: 1245, endPoint y: 141, distance: 42.8
click at [1211, 145] on div "Email escalation to site team 4:05 AM" at bounding box center [885, 142] width 764 height 20
click at [578, 390] on div "Received via SMS Adenis Diaz 4:08 AM I appreciate that! Tags and notes Tagged a…" at bounding box center [984, 450] width 1168 height 124
click at [1523, 115] on icon at bounding box center [1525, 116] width 18 height 23
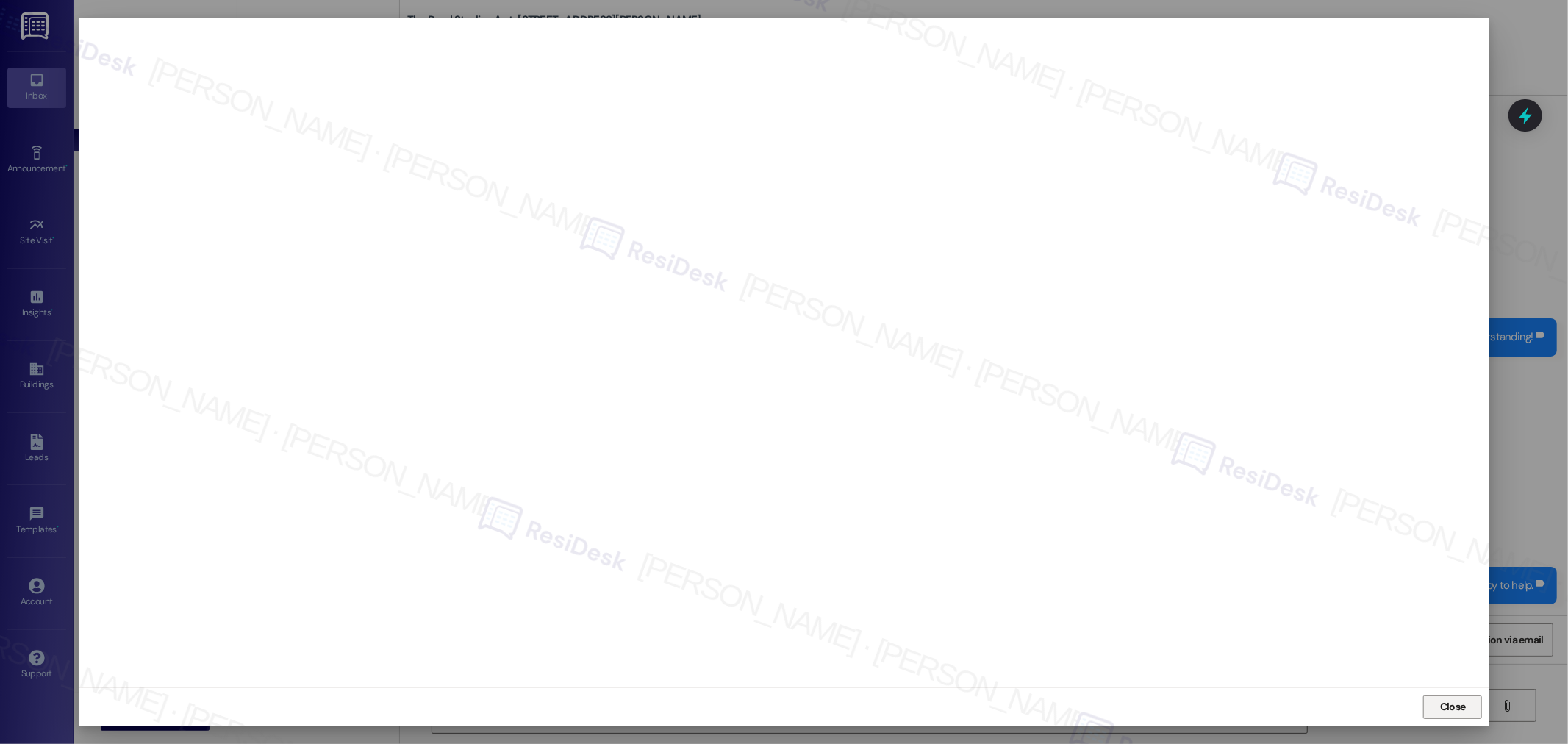
click at [1464, 700] on span "Close" at bounding box center [1452, 706] width 26 height 15
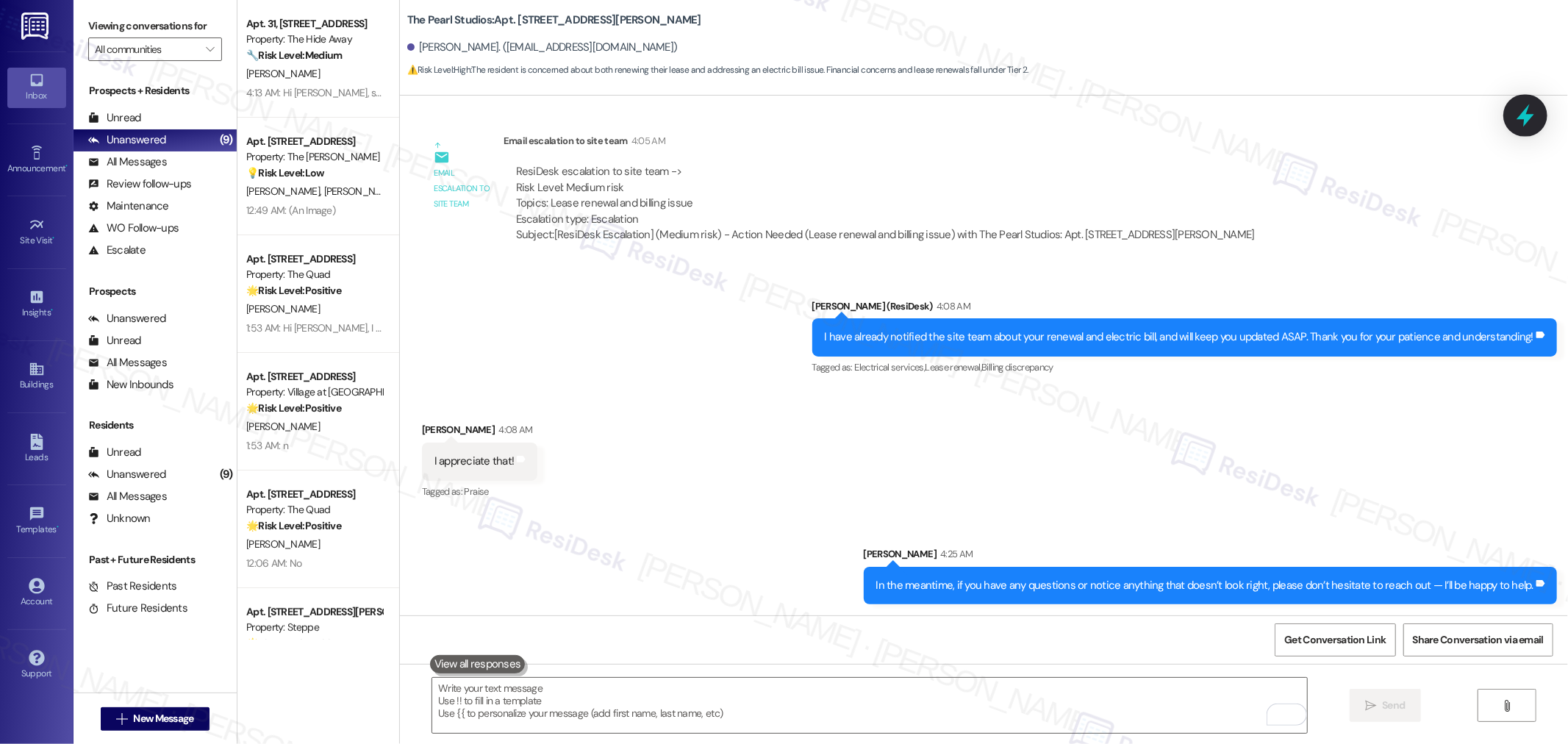
click at [1521, 111] on icon at bounding box center [1525, 115] width 25 height 25
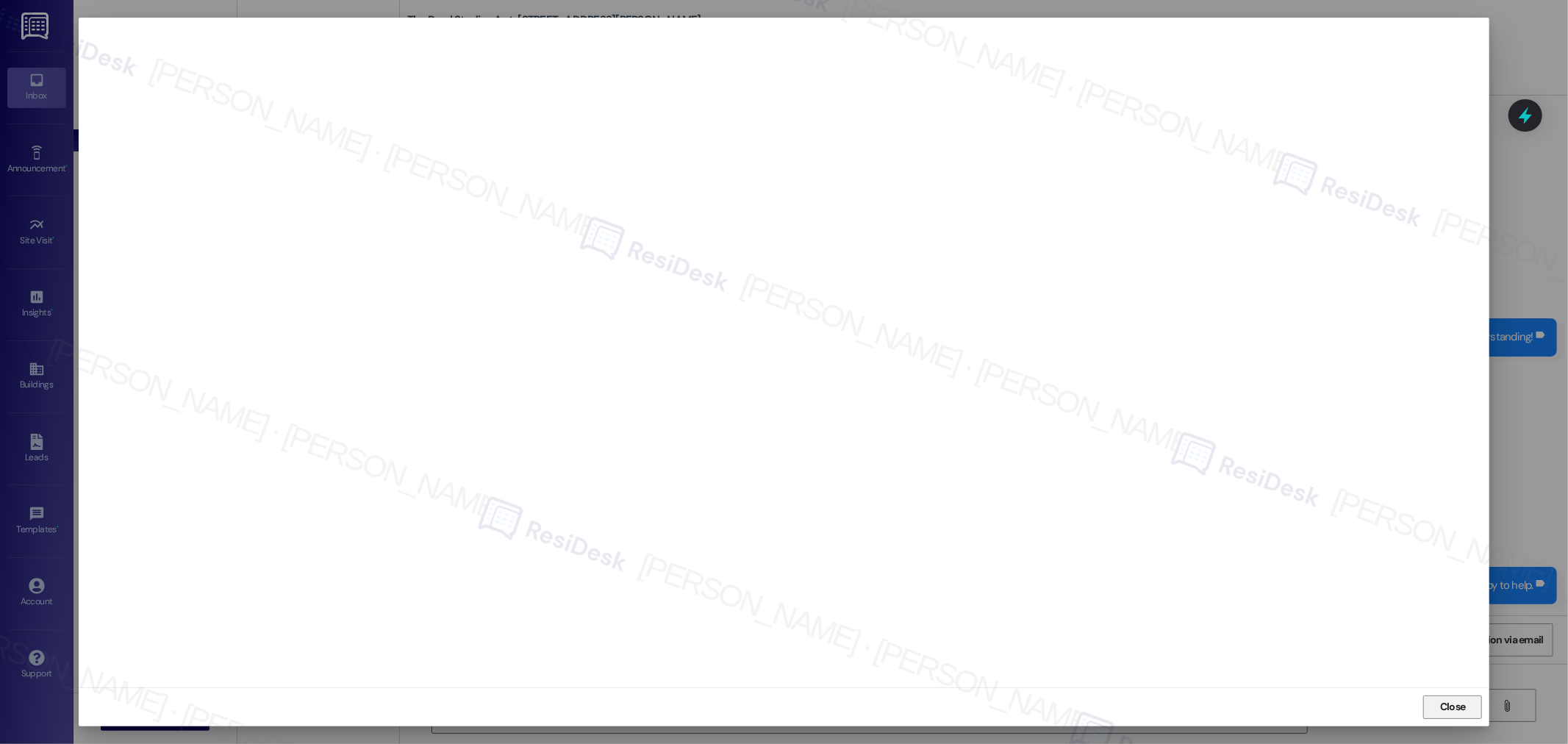
click at [1440, 702] on span "Close" at bounding box center [1452, 706] width 26 height 15
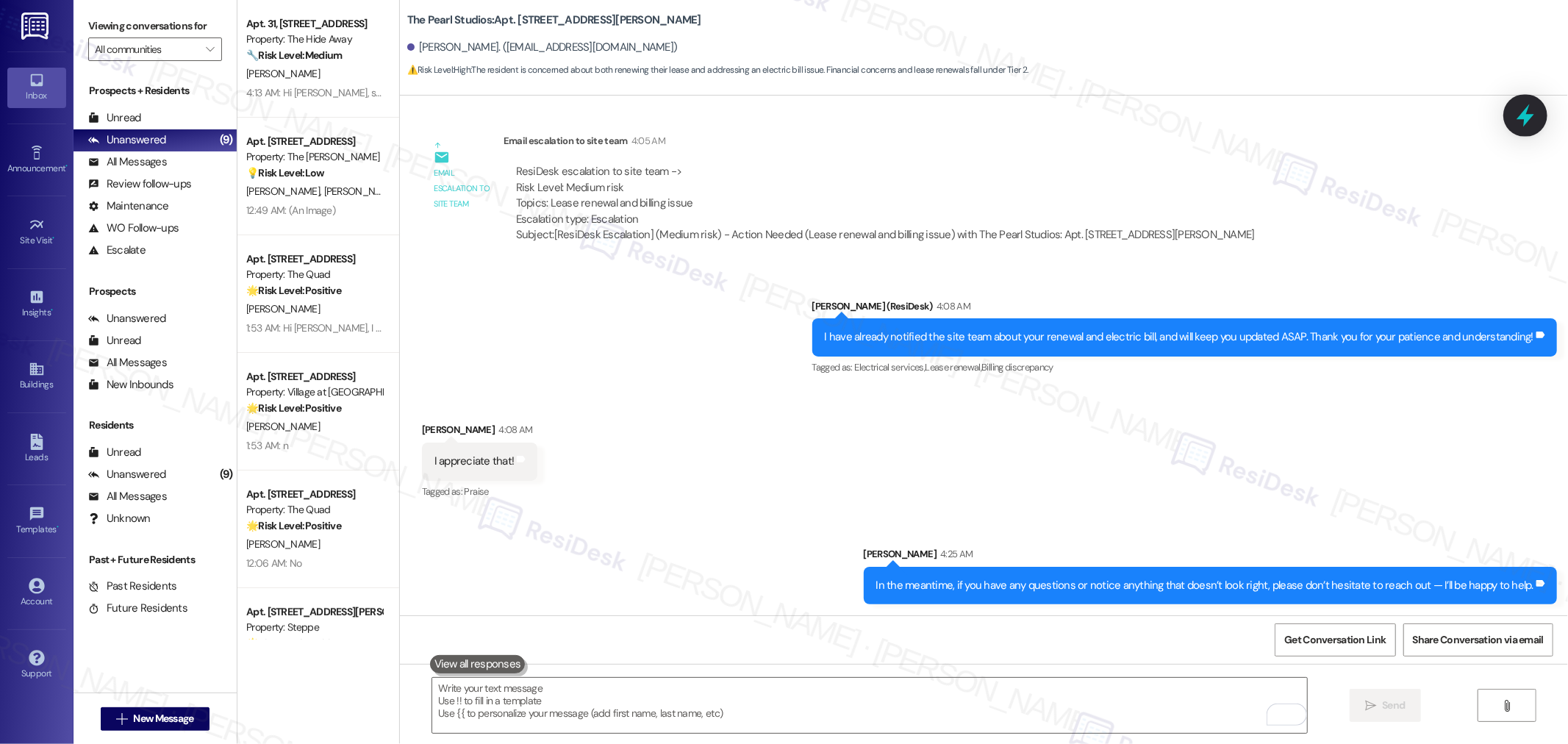
click at [1523, 115] on icon at bounding box center [1525, 116] width 18 height 23
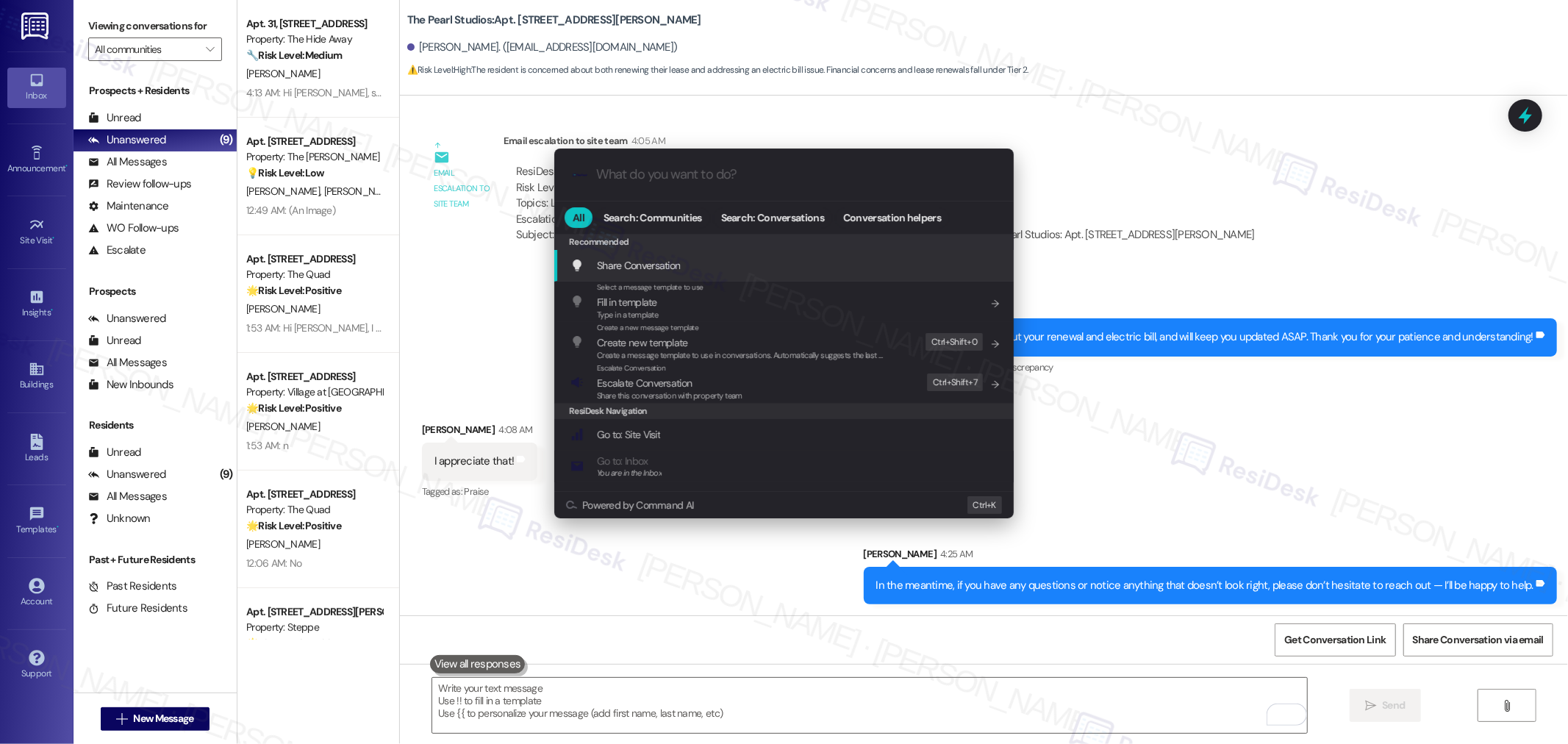
click at [706, 180] on input "What do you want to do?" at bounding box center [796, 174] width 399 height 15
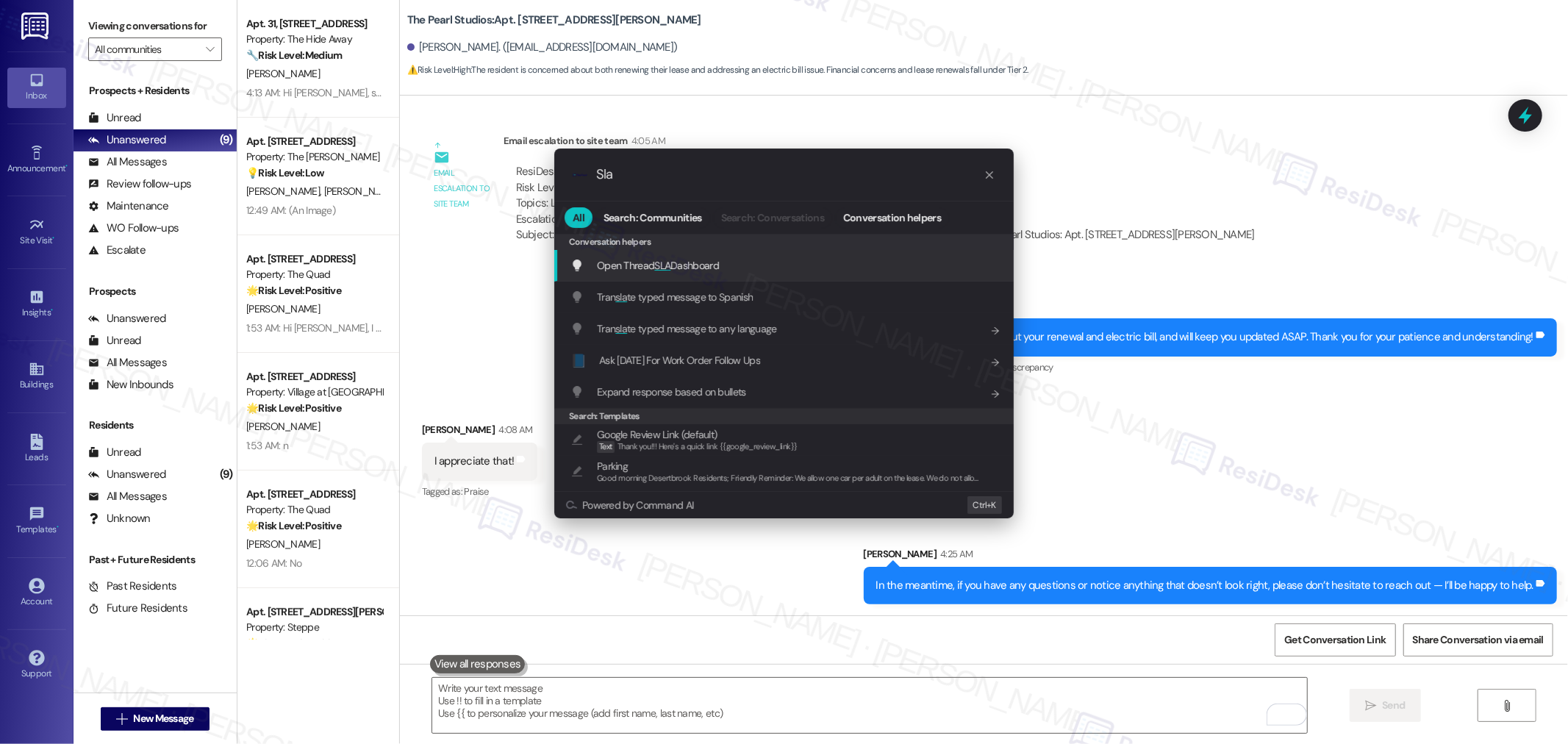
type input "Sla"
click at [651, 265] on span "Open Thread SLA Dashboard" at bounding box center [657, 265] width 122 height 13
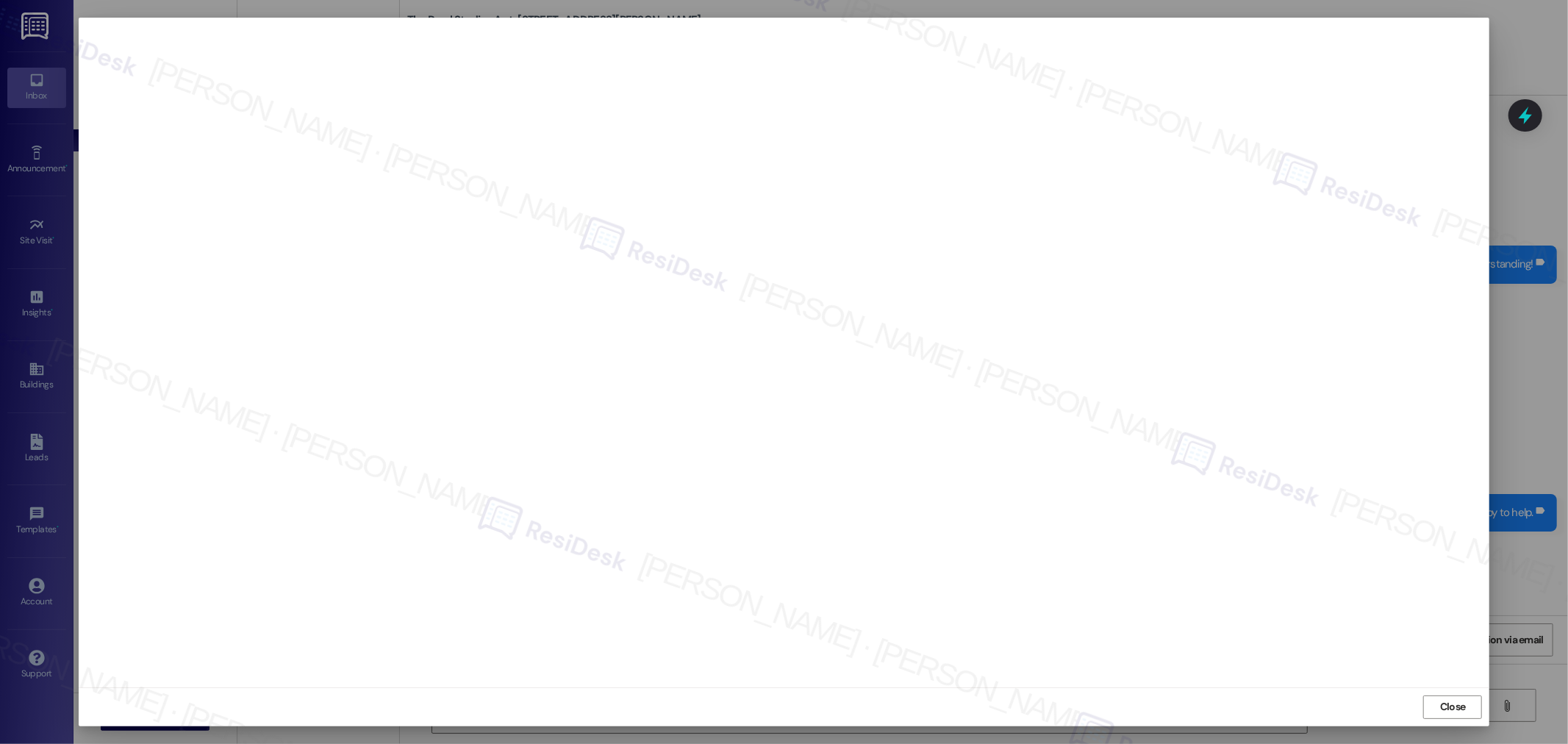
scroll to position [5477, 0]
click at [1464, 696] on span "Close" at bounding box center [1453, 707] width 32 height 22
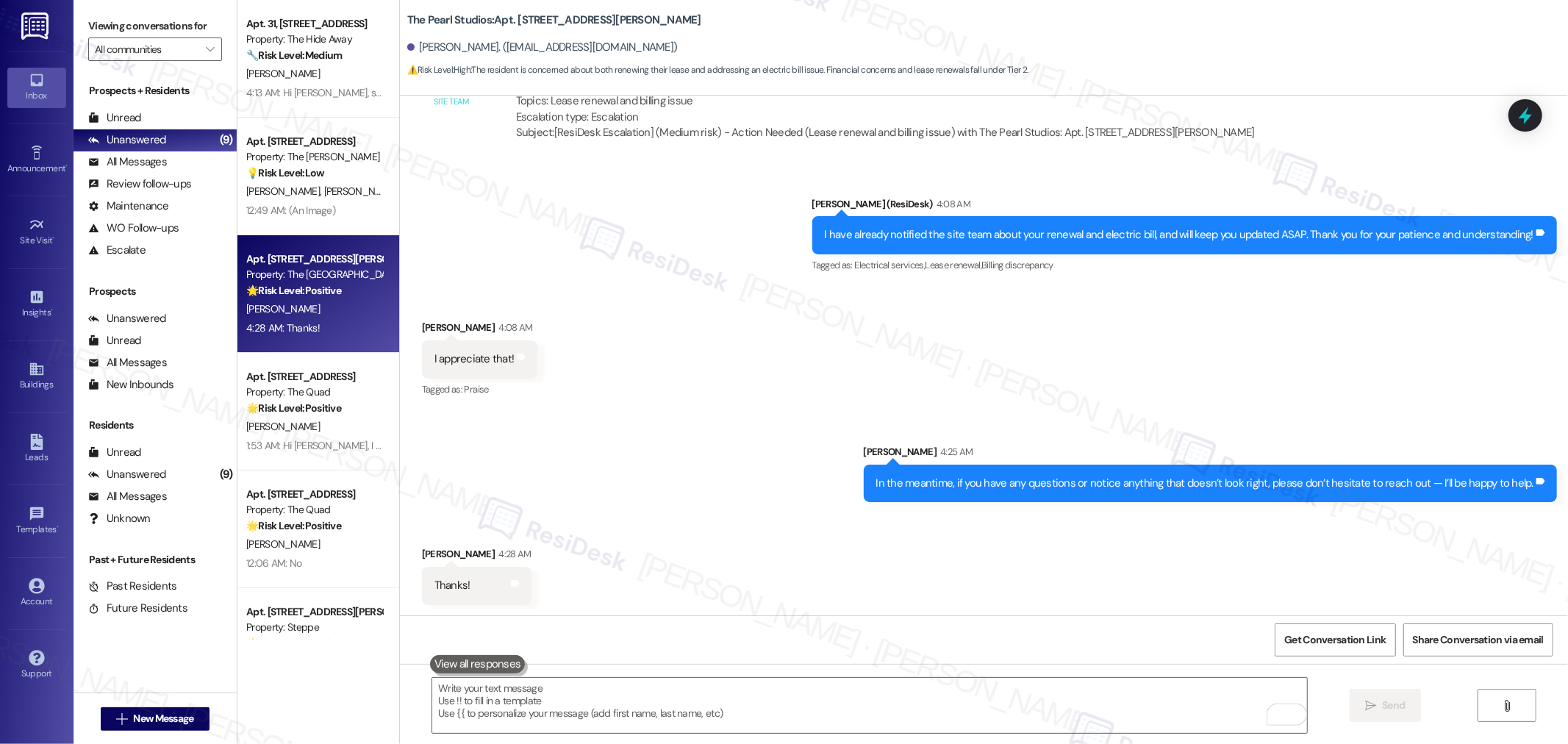
click at [1548, 118] on div "Lease started Aug 20, 2024 at 8:00 AM Survey, sent via SMS Residesk Automated S…" at bounding box center [984, 355] width 1168 height 519
click at [1523, 105] on icon at bounding box center [1525, 115] width 25 height 25
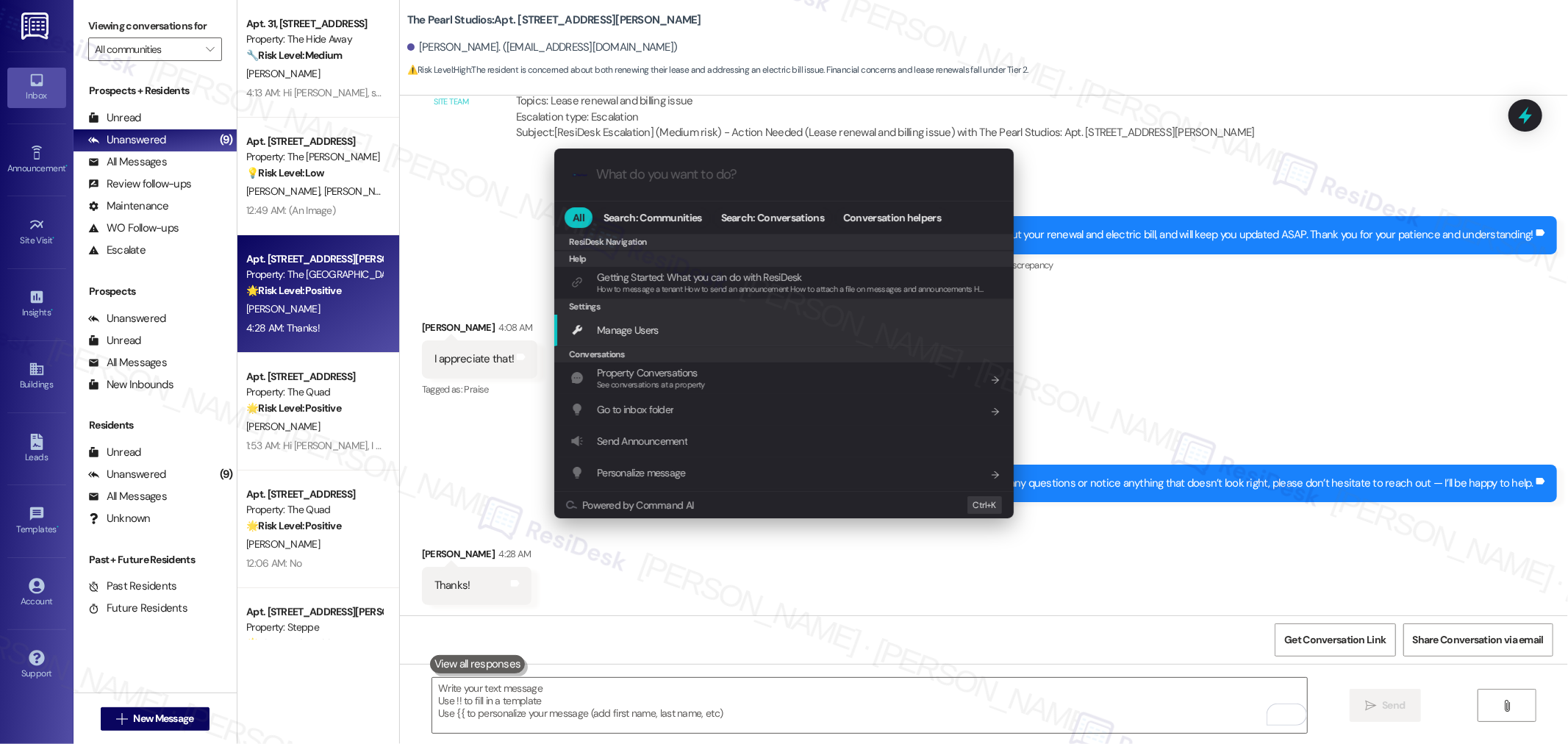
scroll to position [397, 0]
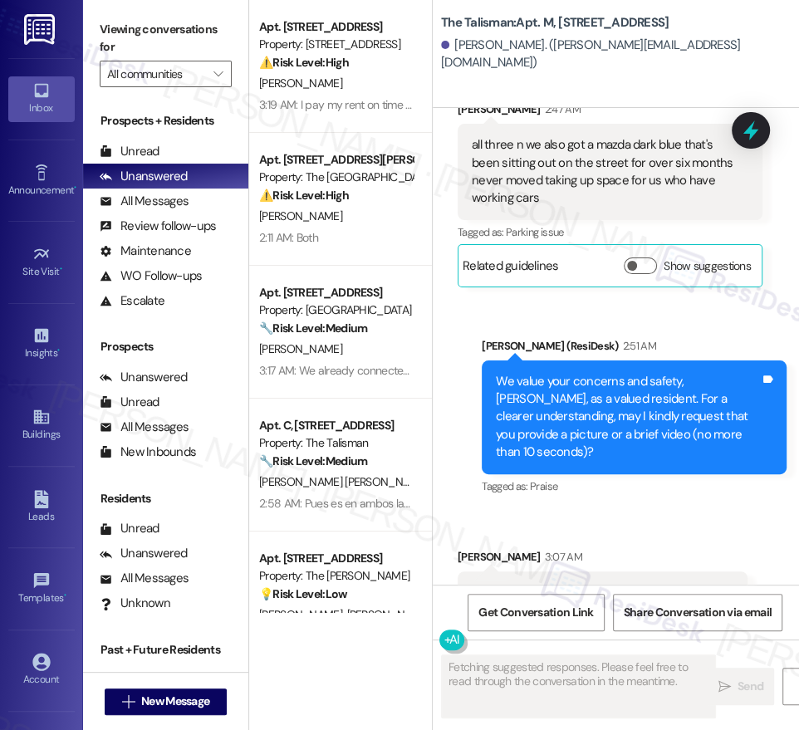
scroll to position [1254, 0]
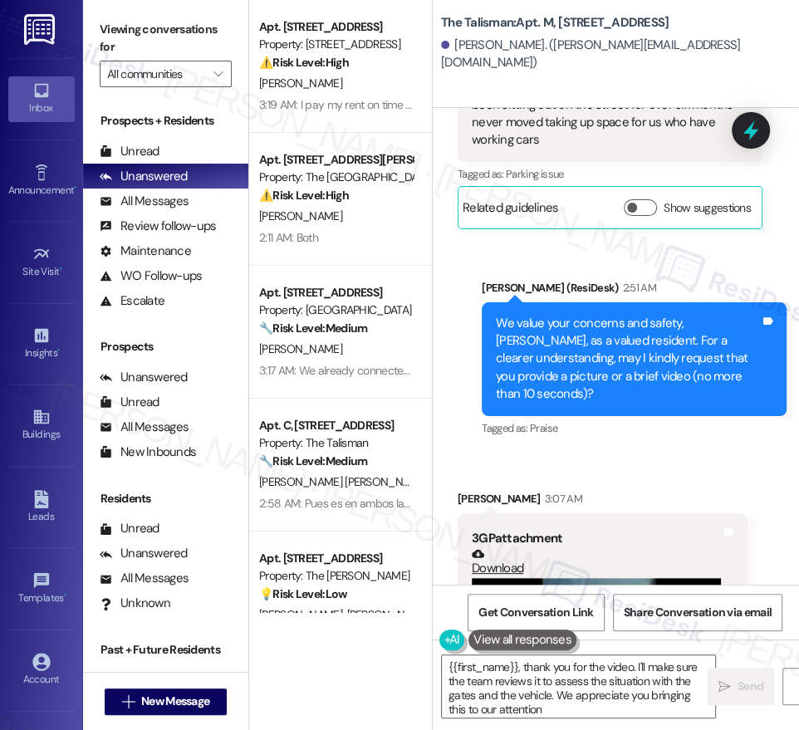
type textarea "{{first_name}}, thank you for the video. I'll make sure the team reviews it to …"
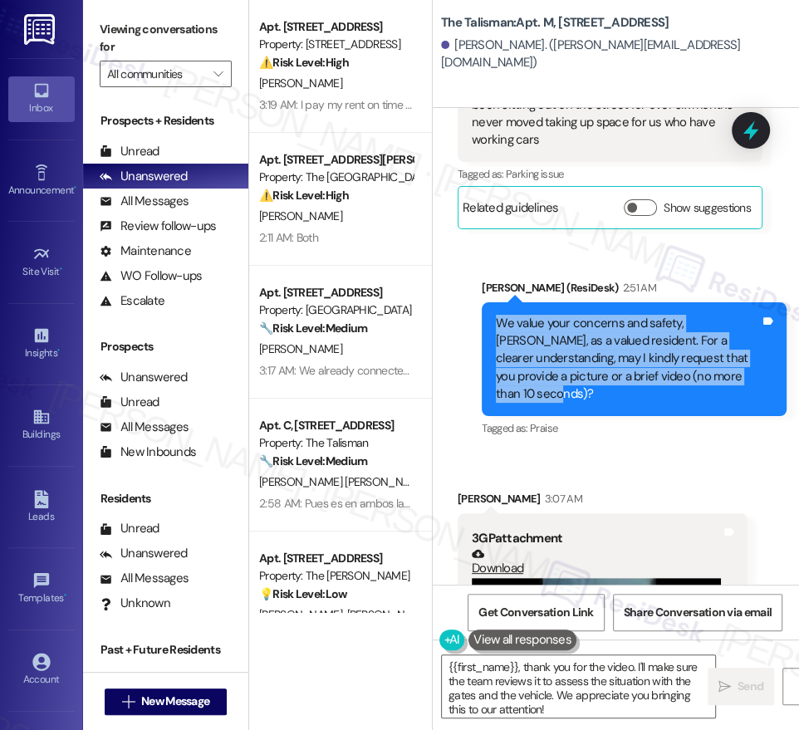
drag, startPoint x: 491, startPoint y: 302, endPoint x: 682, endPoint y: 357, distance: 198.7
click at [682, 357] on div "We value your concerns and safety, [PERSON_NAME], as a valued resident. For a c…" at bounding box center [634, 359] width 305 height 114
copy div "We value your concerns and safety, [PERSON_NAME], as a valued resident. For a c…"
